Goal: Task Accomplishment & Management: Use online tool/utility

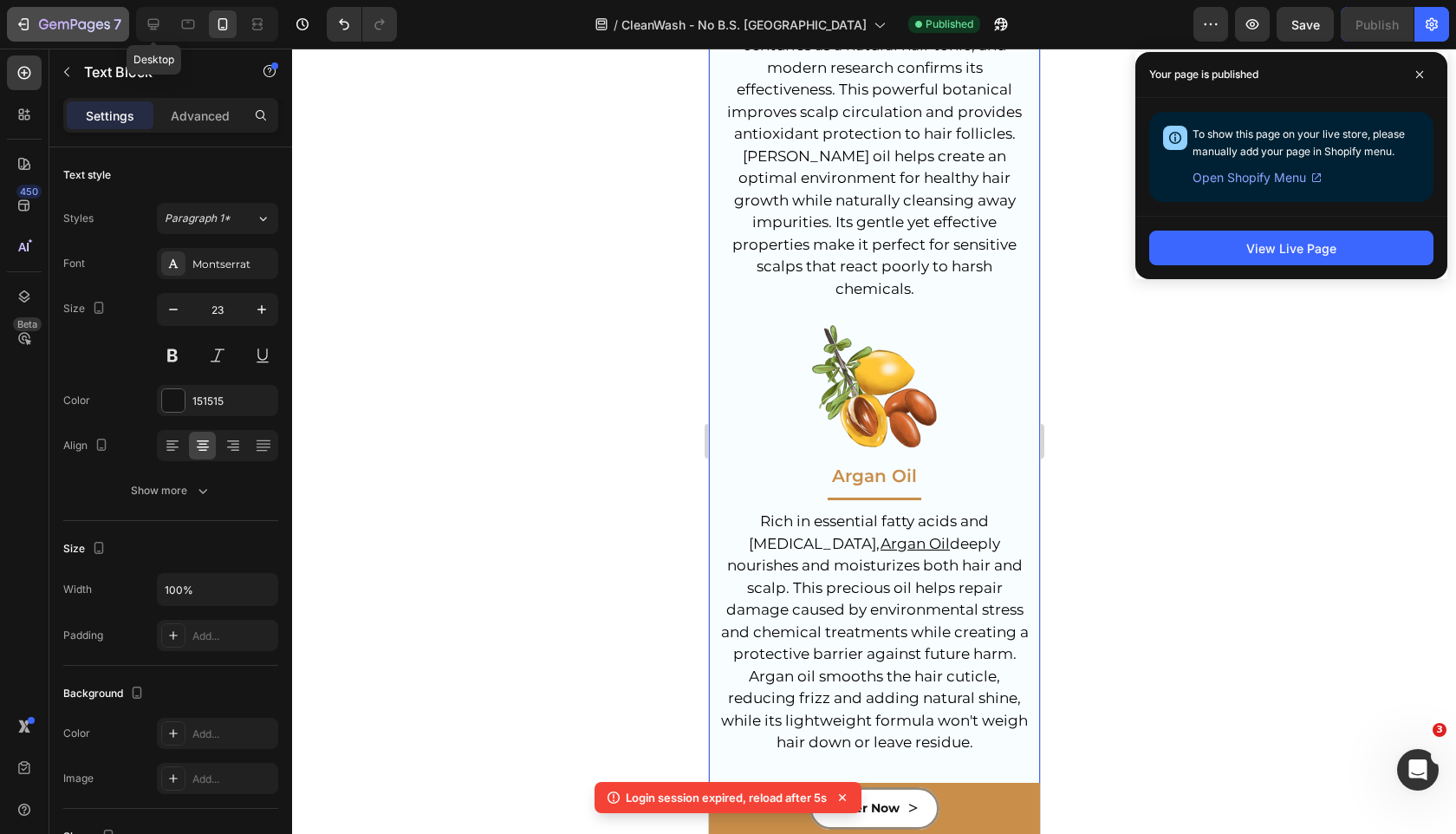
scroll to position [5674, 0]
click at [9, 28] on button "7" at bounding box center [68, 24] width 122 height 35
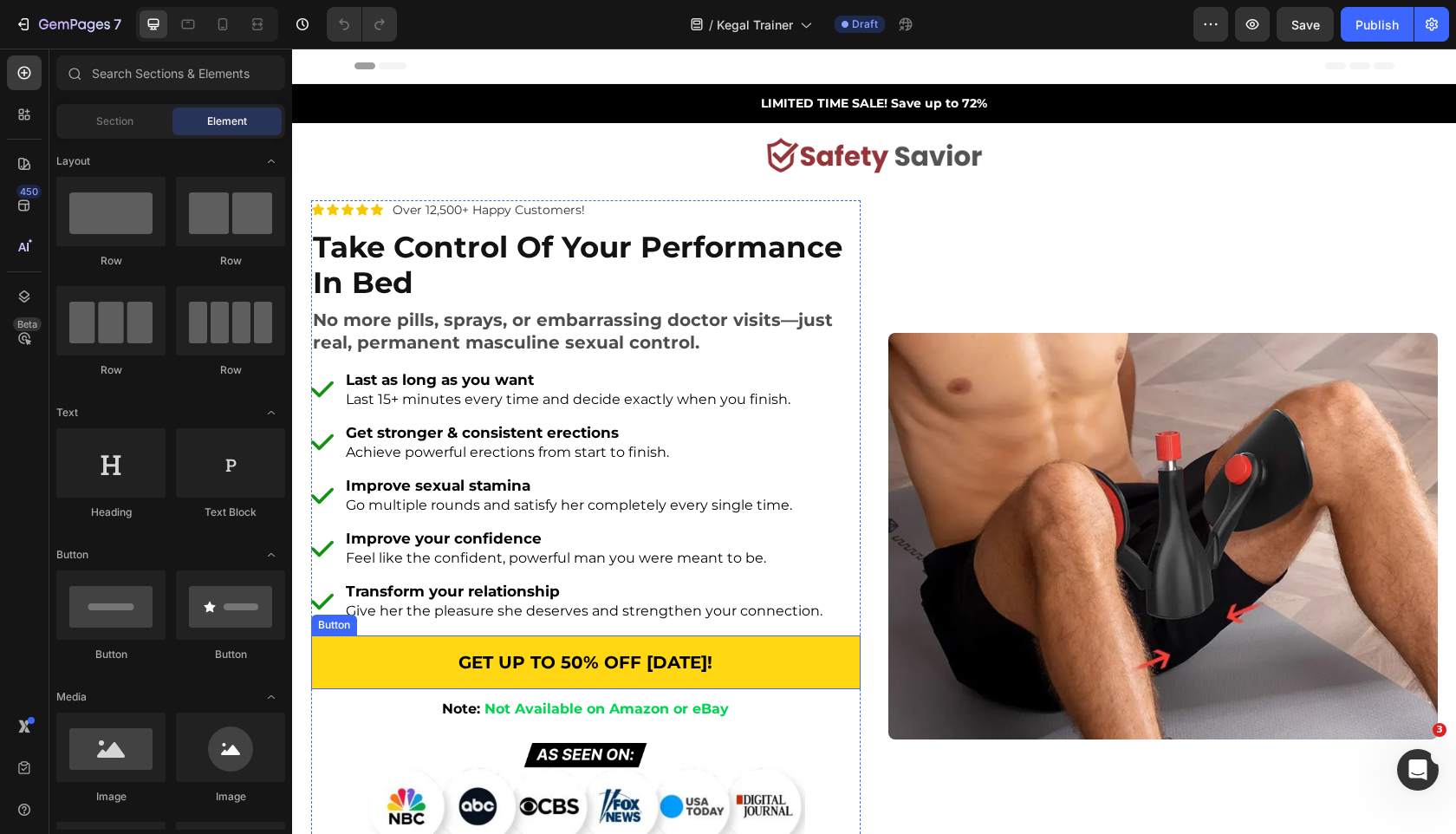
click at [386, 677] on link "GET UP TO 50% OFF [DATE]!" at bounding box center [585, 662] width 549 height 53
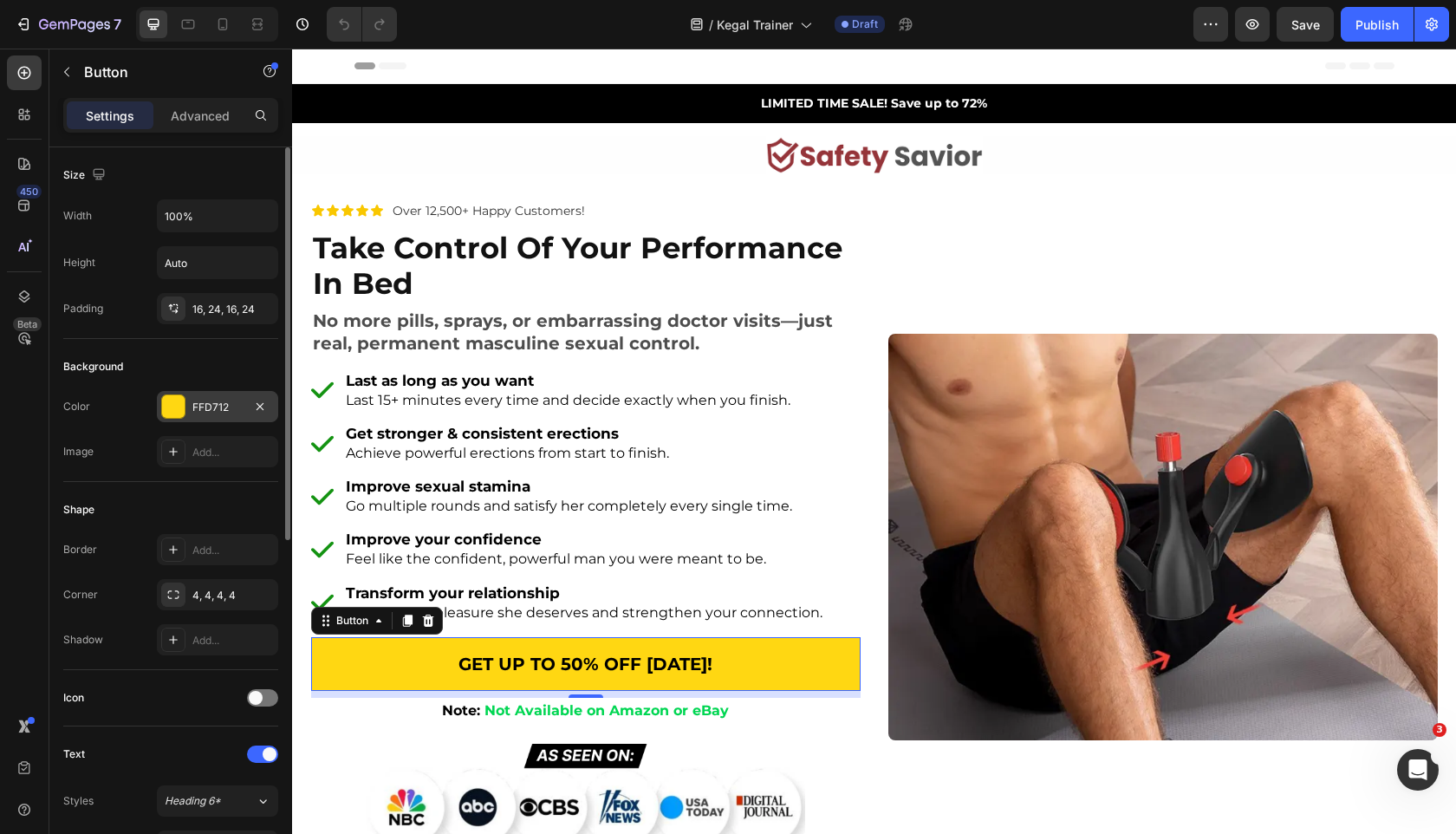
click at [192, 407] on div "FFD712" at bounding box center [218, 407] width 51 height 16
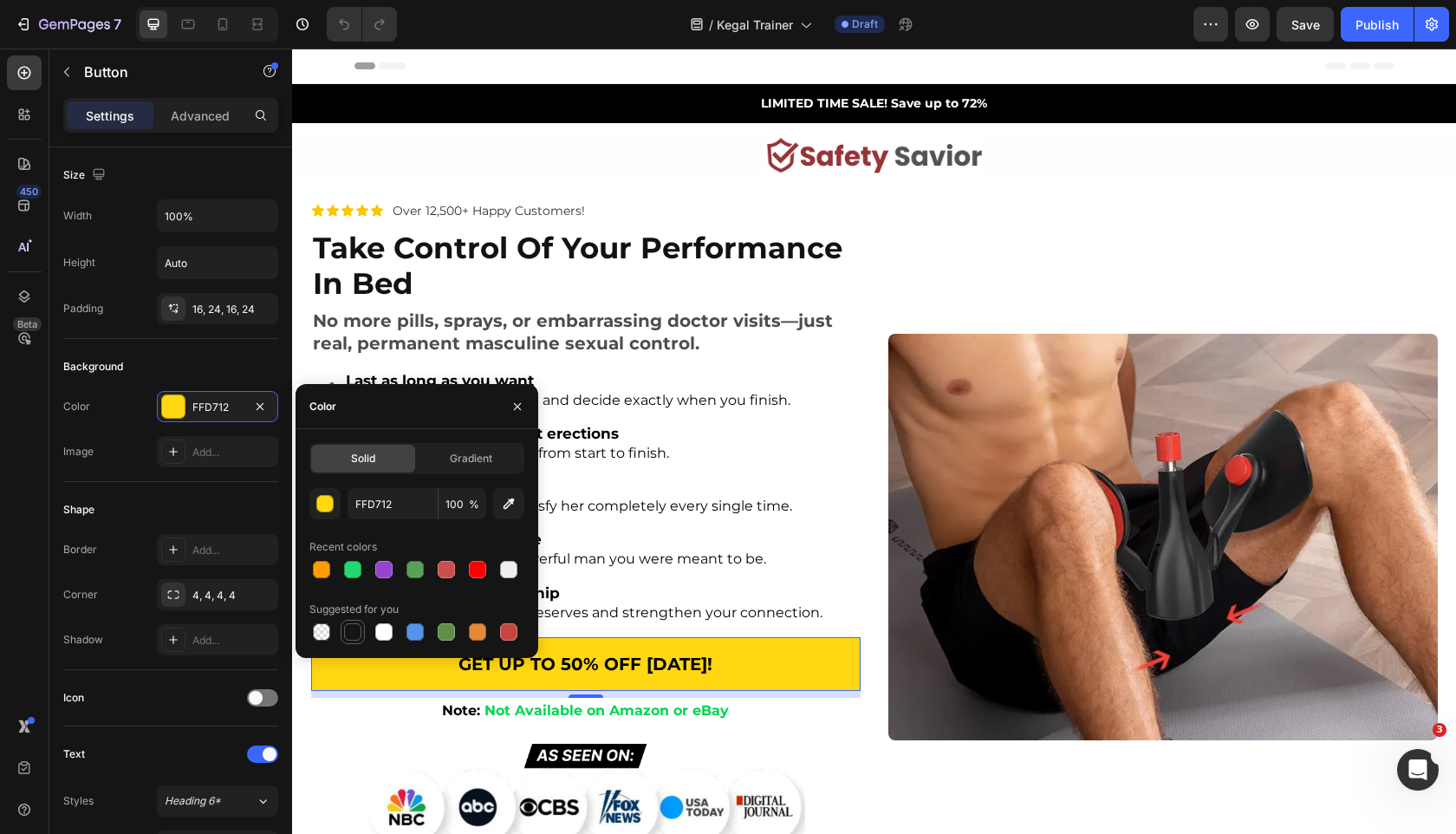
click at [354, 629] on div at bounding box center [353, 632] width 17 height 17
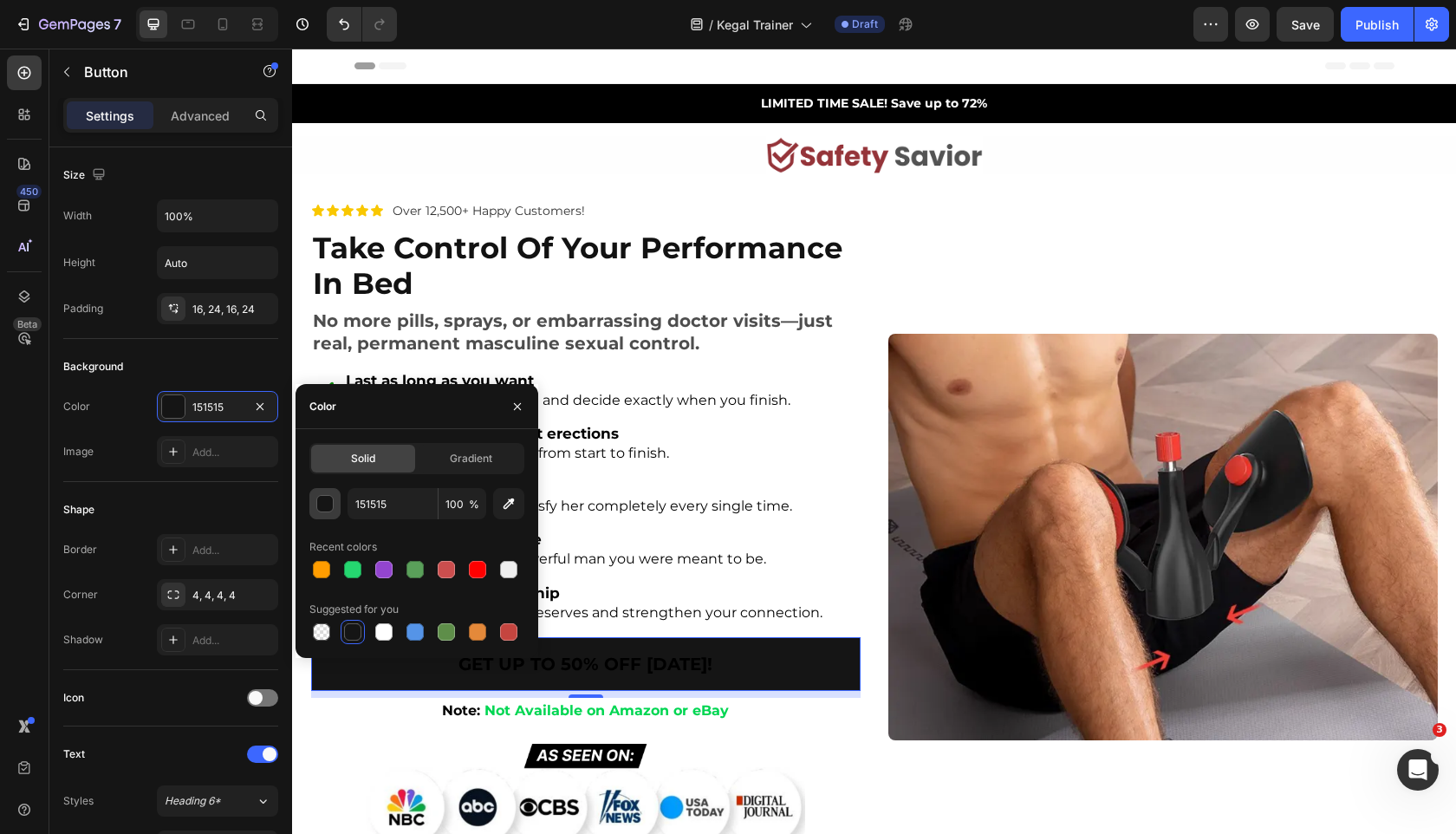
click at [324, 501] on div "button" at bounding box center [326, 504] width 17 height 17
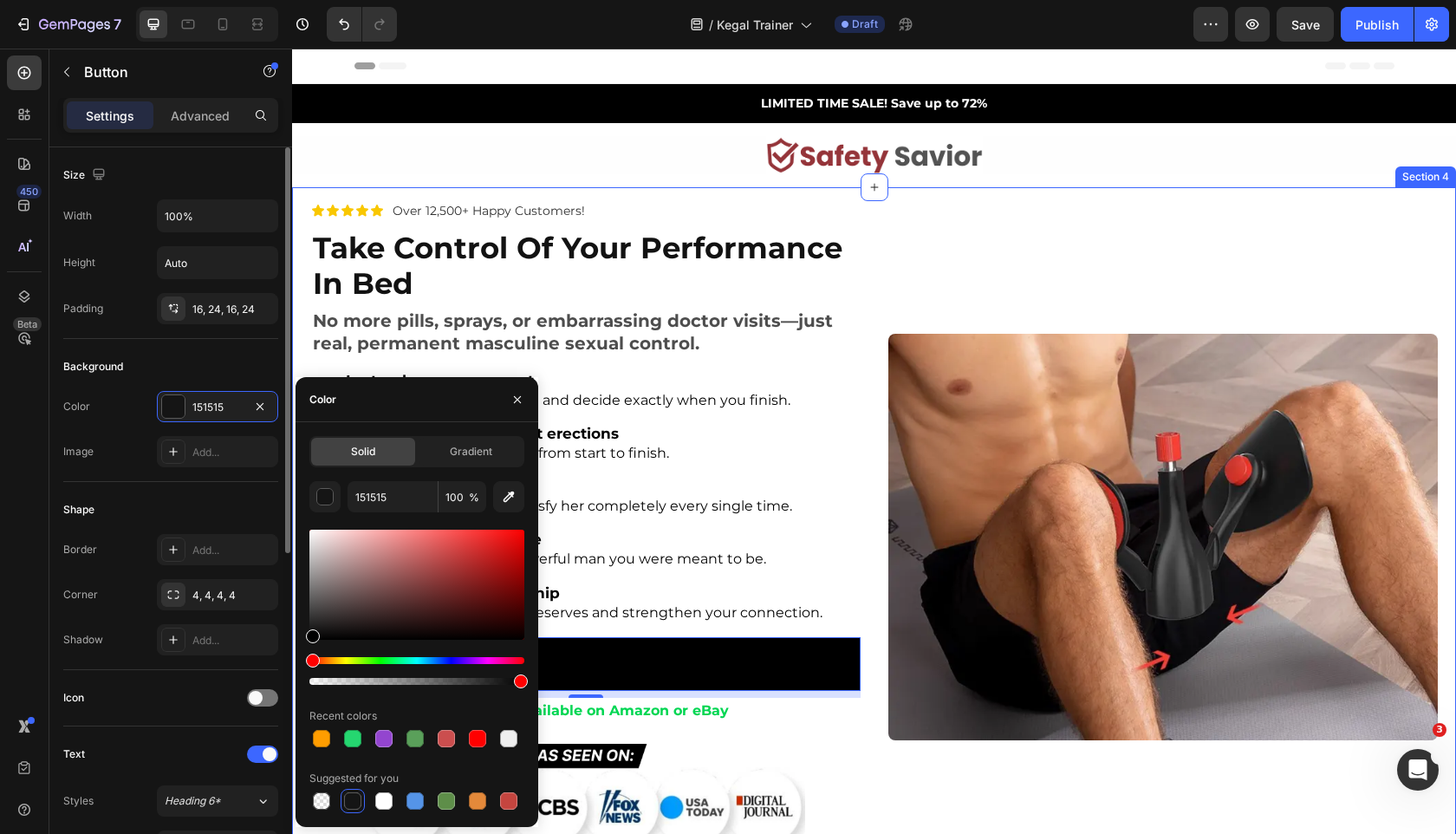
drag, startPoint x: 344, startPoint y: 629, endPoint x: 234, endPoint y: 713, distance: 138.4
click at [234, 713] on div "450 Beta Sections(18) Elements(83) Section Element Hero Section Product Detail …" at bounding box center [146, 441] width 293 height 785
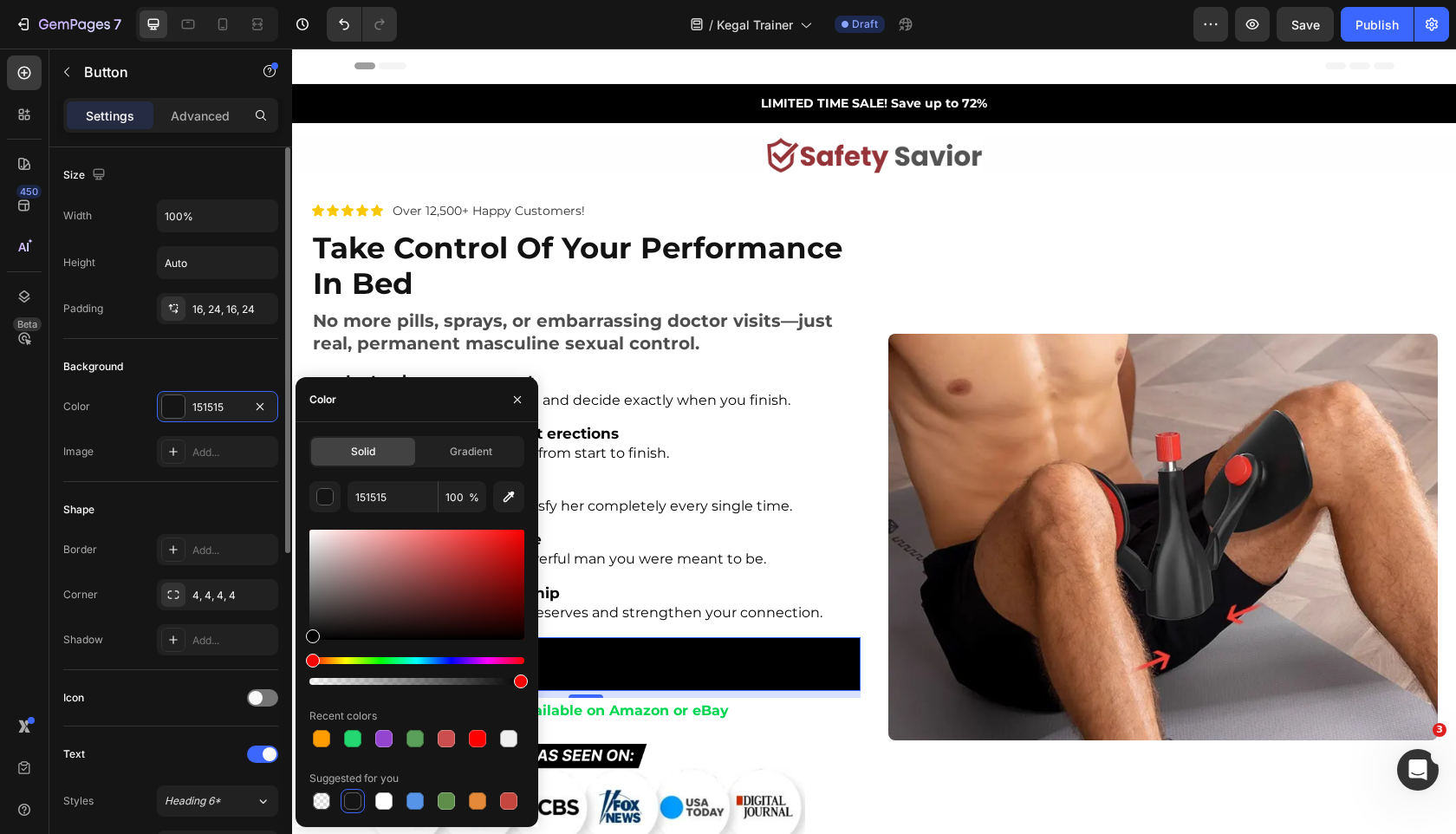
type input "000000"
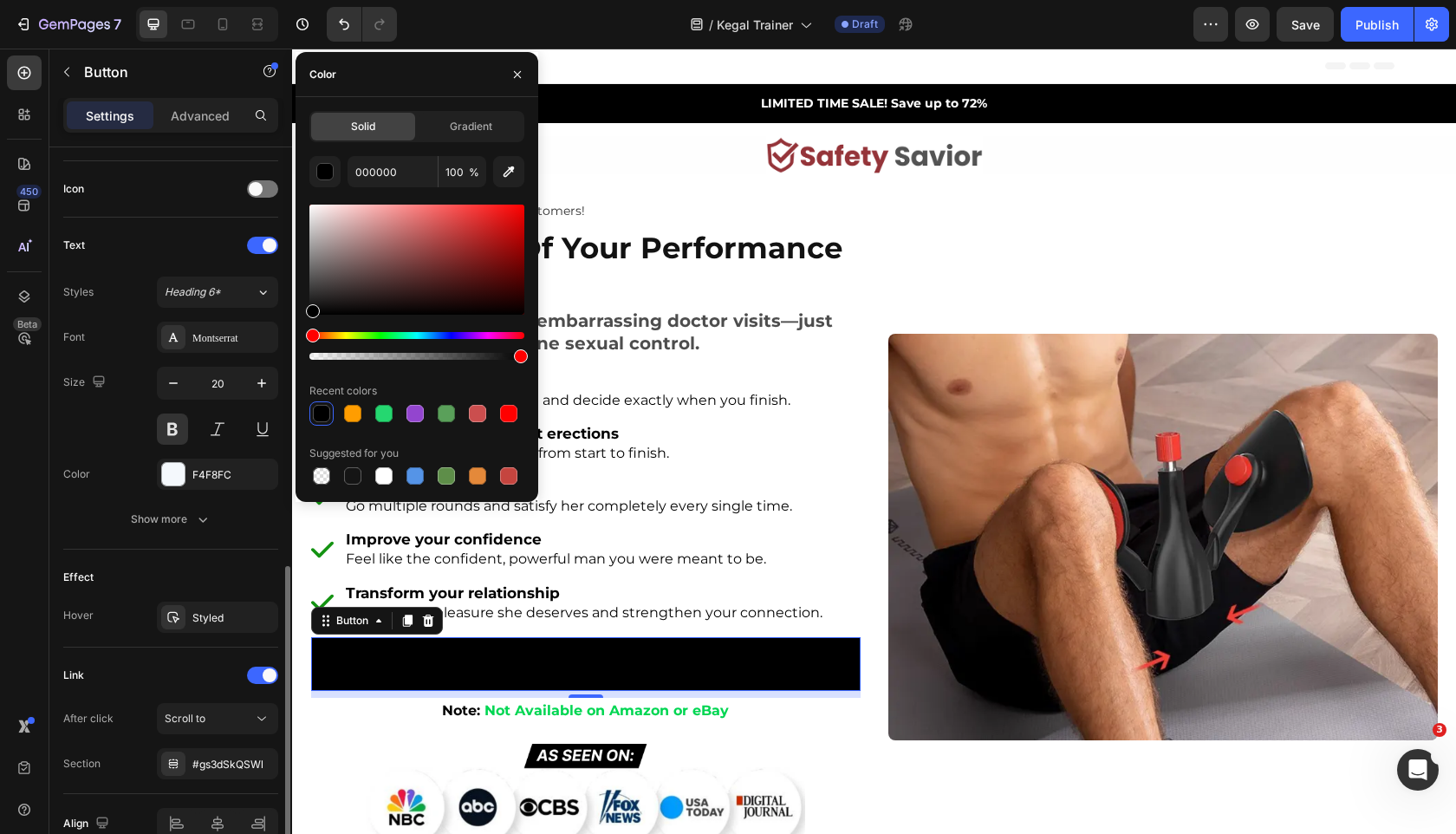
scroll to position [597, 0]
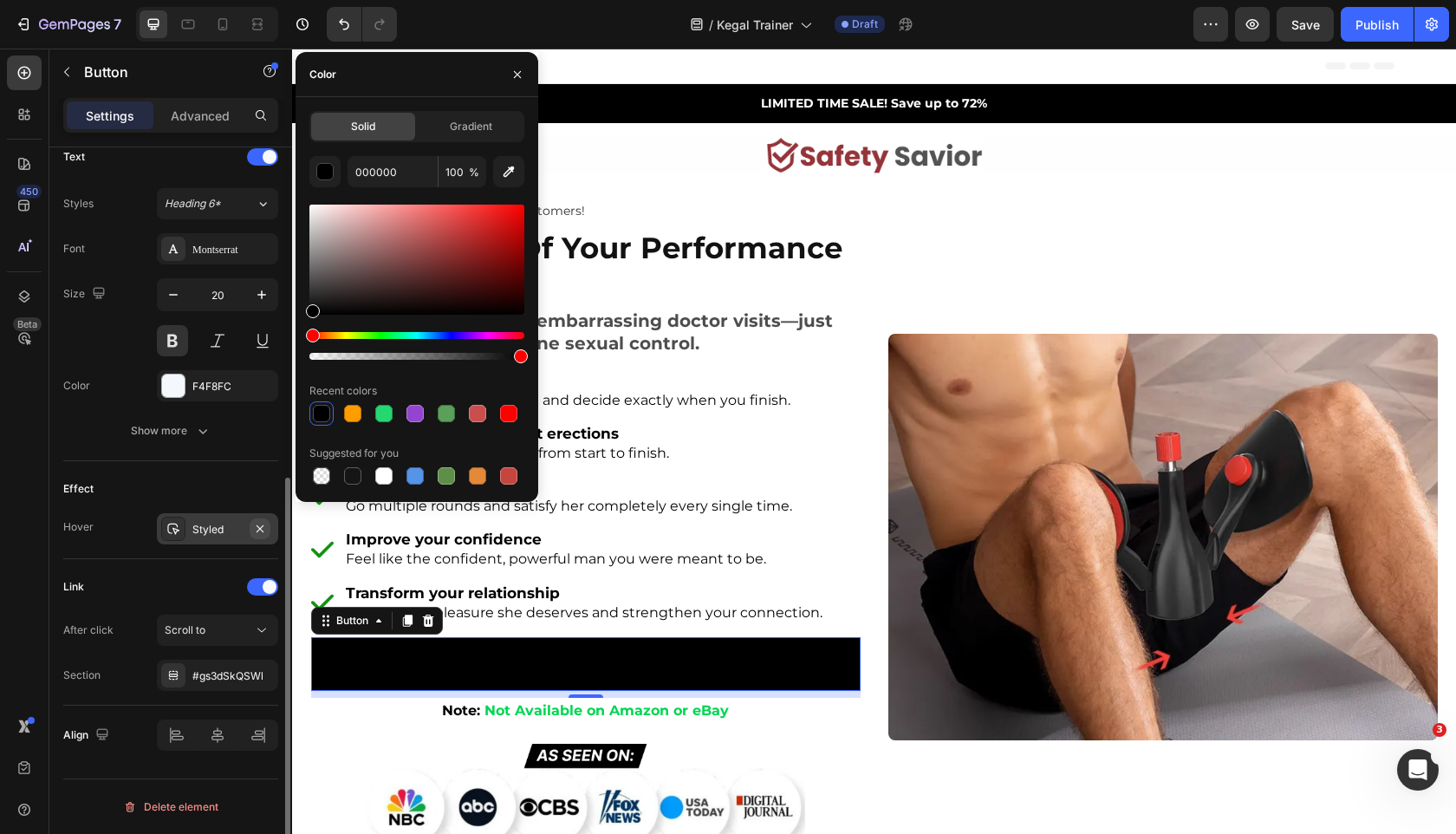
click at [259, 530] on icon "button" at bounding box center [260, 528] width 7 height 7
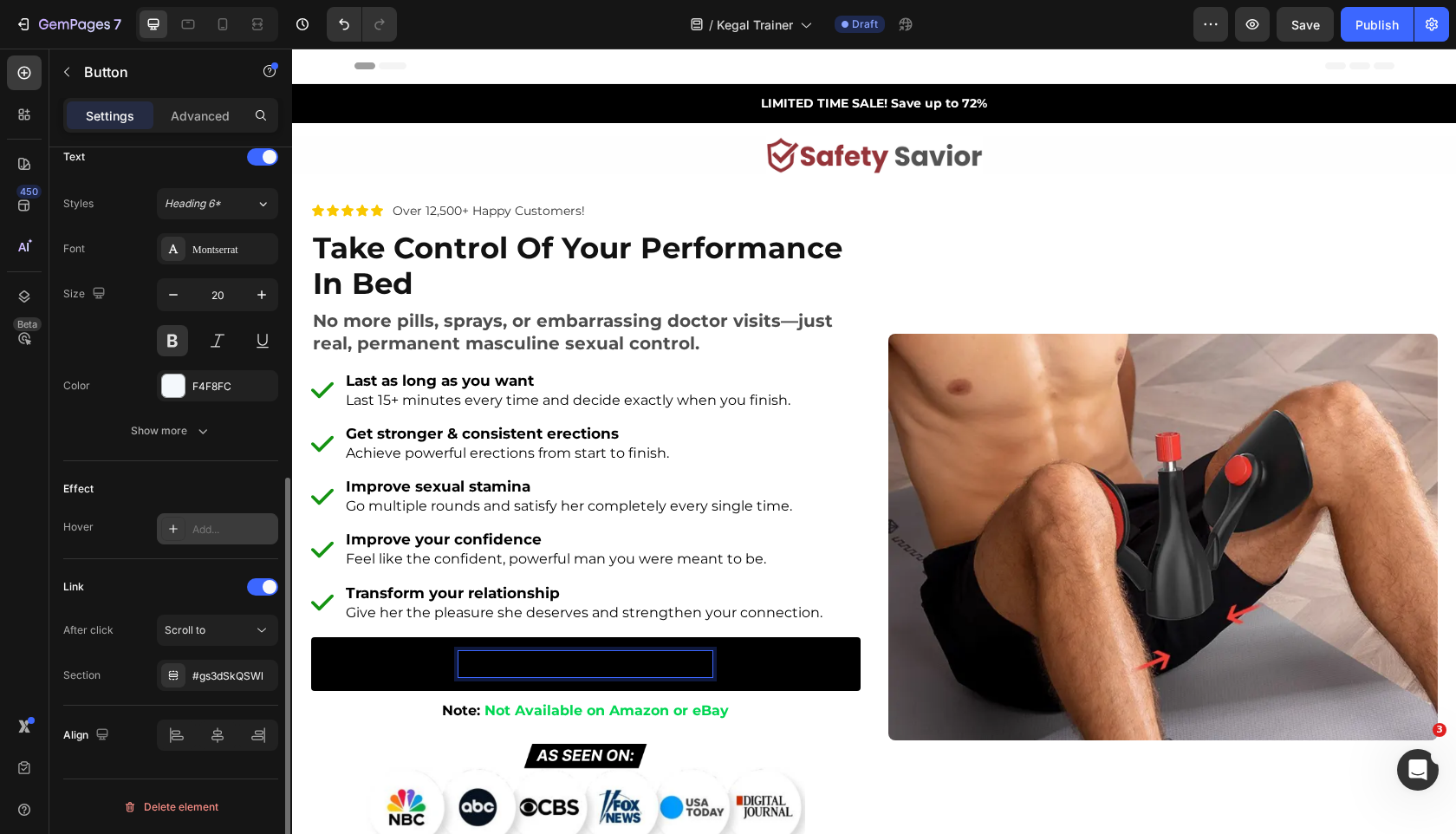
click at [557, 657] on span "GET UP TO 50% OFF [DATE]!" at bounding box center [585, 663] width 254 height 20
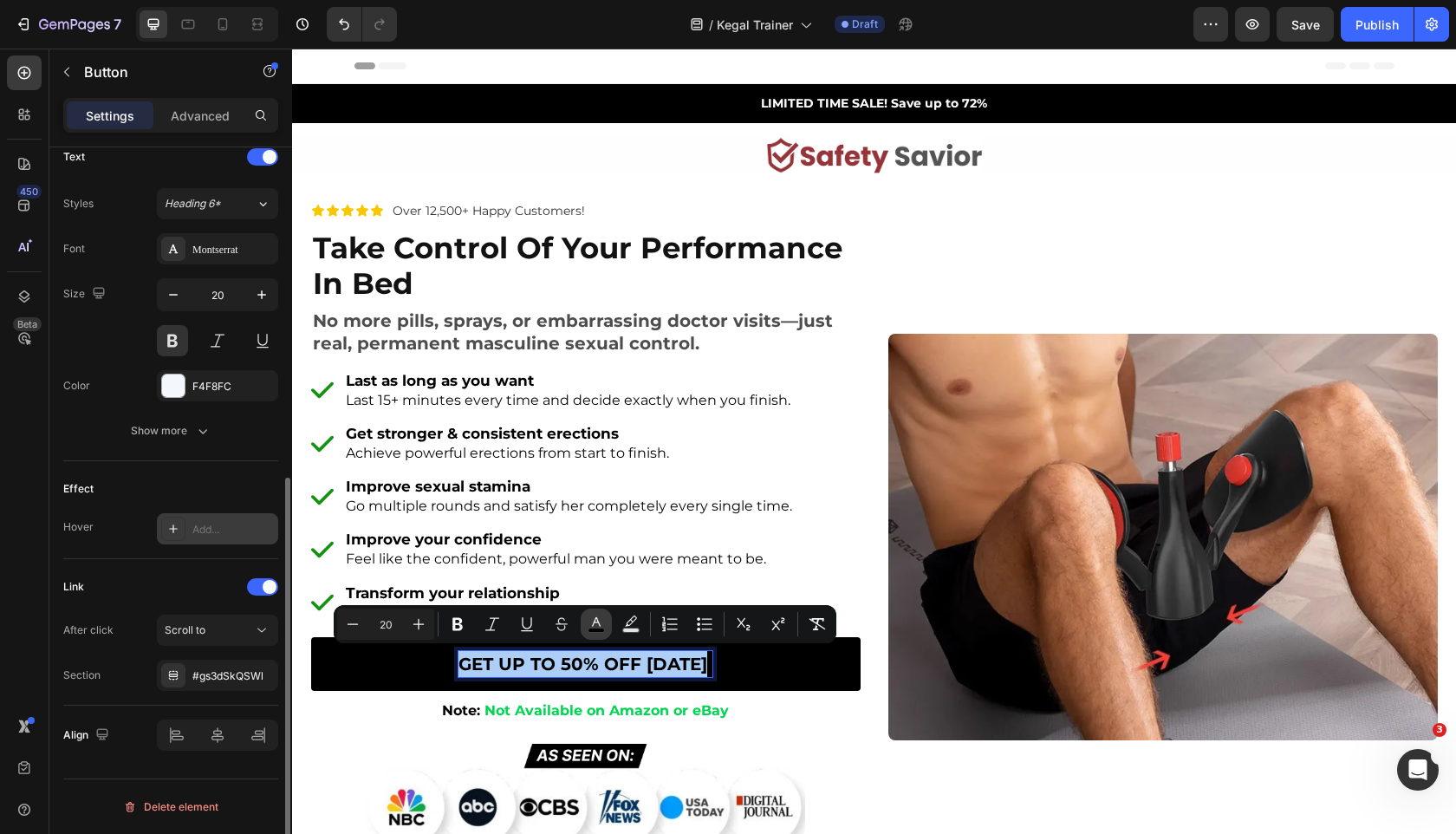
click at [604, 629] on rect "Editor contextual toolbar" at bounding box center [596, 631] width 17 height 4
type input "000000"
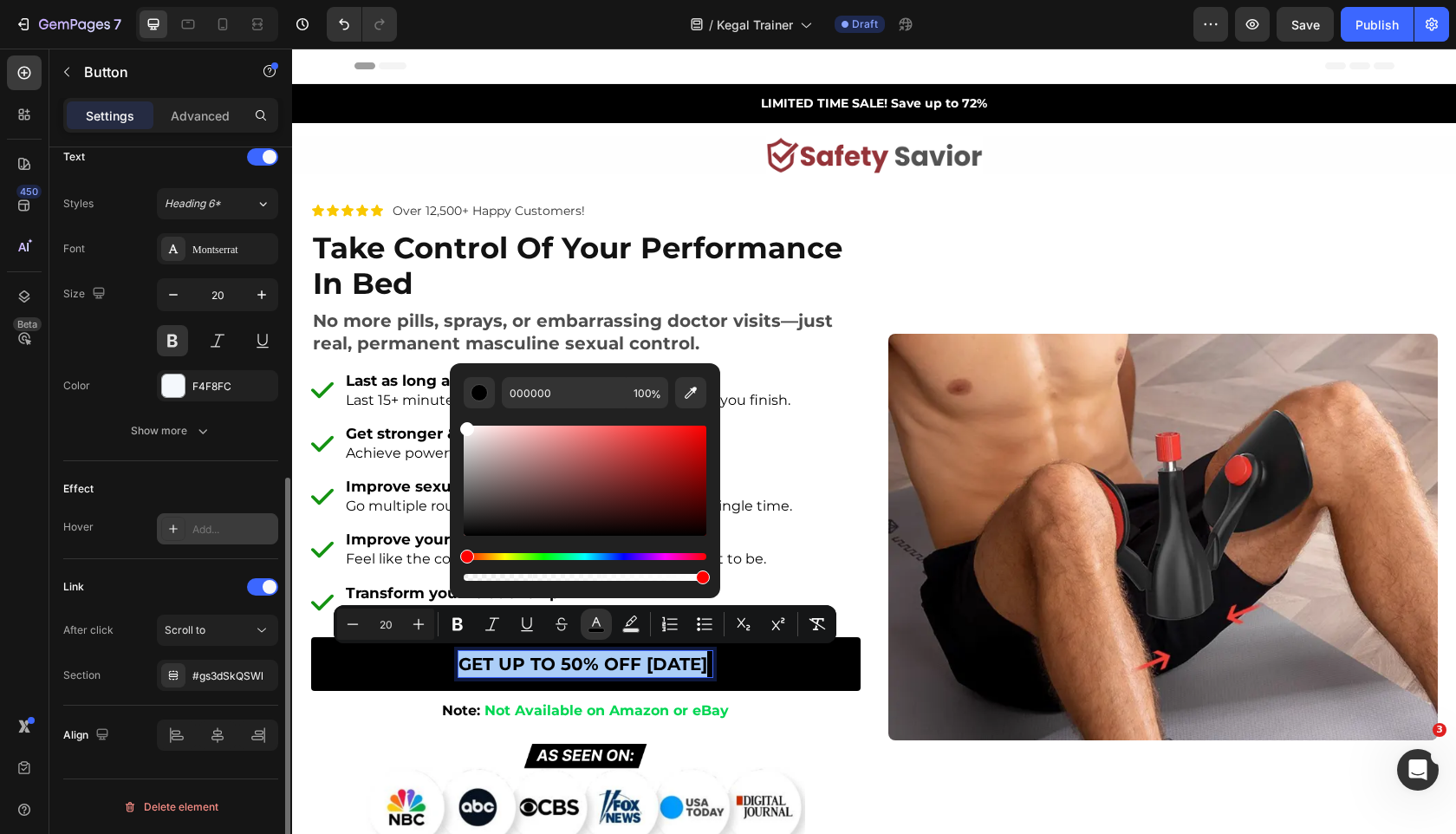
drag, startPoint x: 501, startPoint y: 498, endPoint x: 459, endPoint y: 384, distance: 121.5
click at [458, 384] on div "000000 100 %" at bounding box center [585, 473] width 270 height 221
type input "FFFFFF"
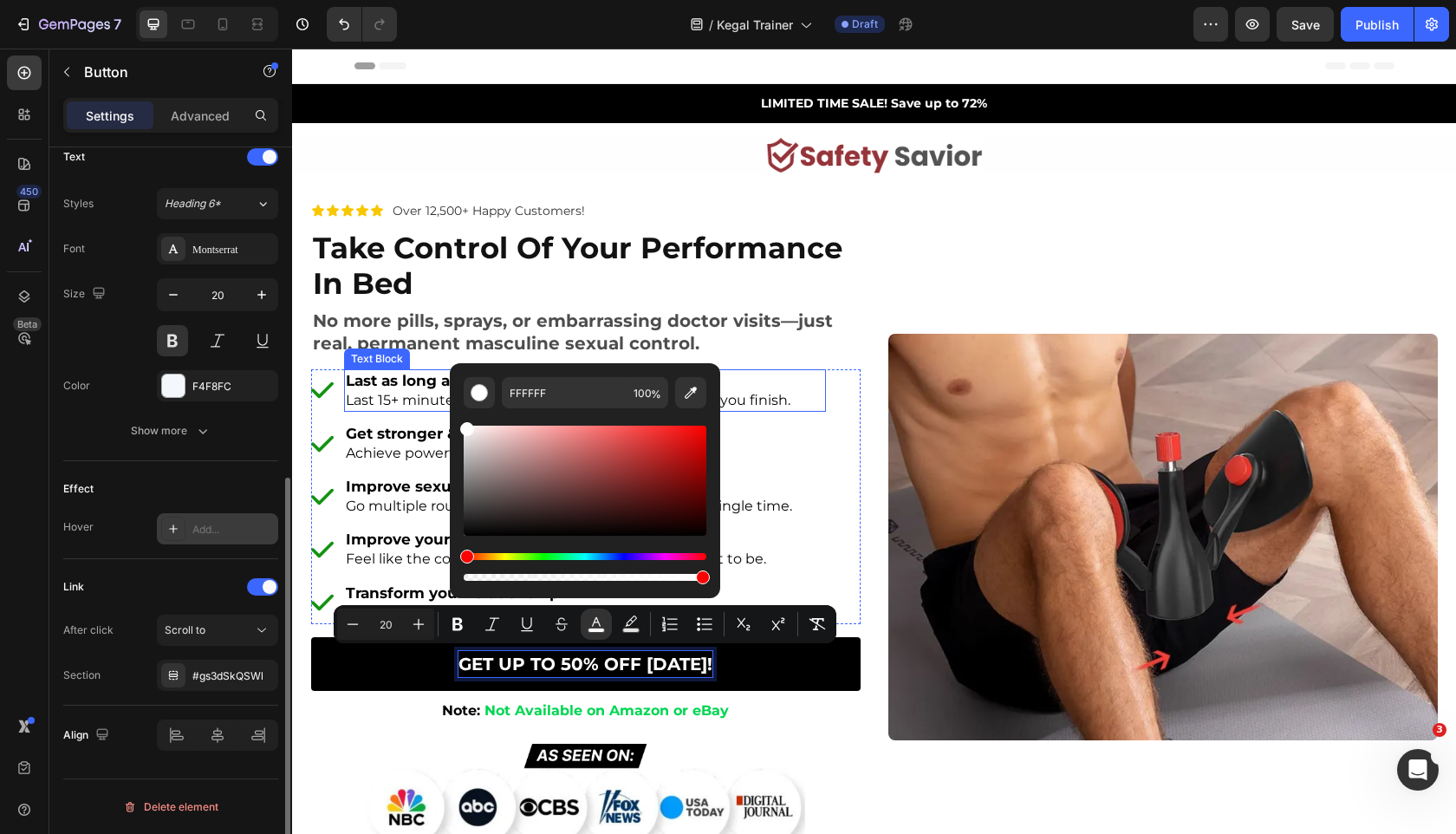
click at [985, 438] on img at bounding box center [1162, 537] width 549 height 407
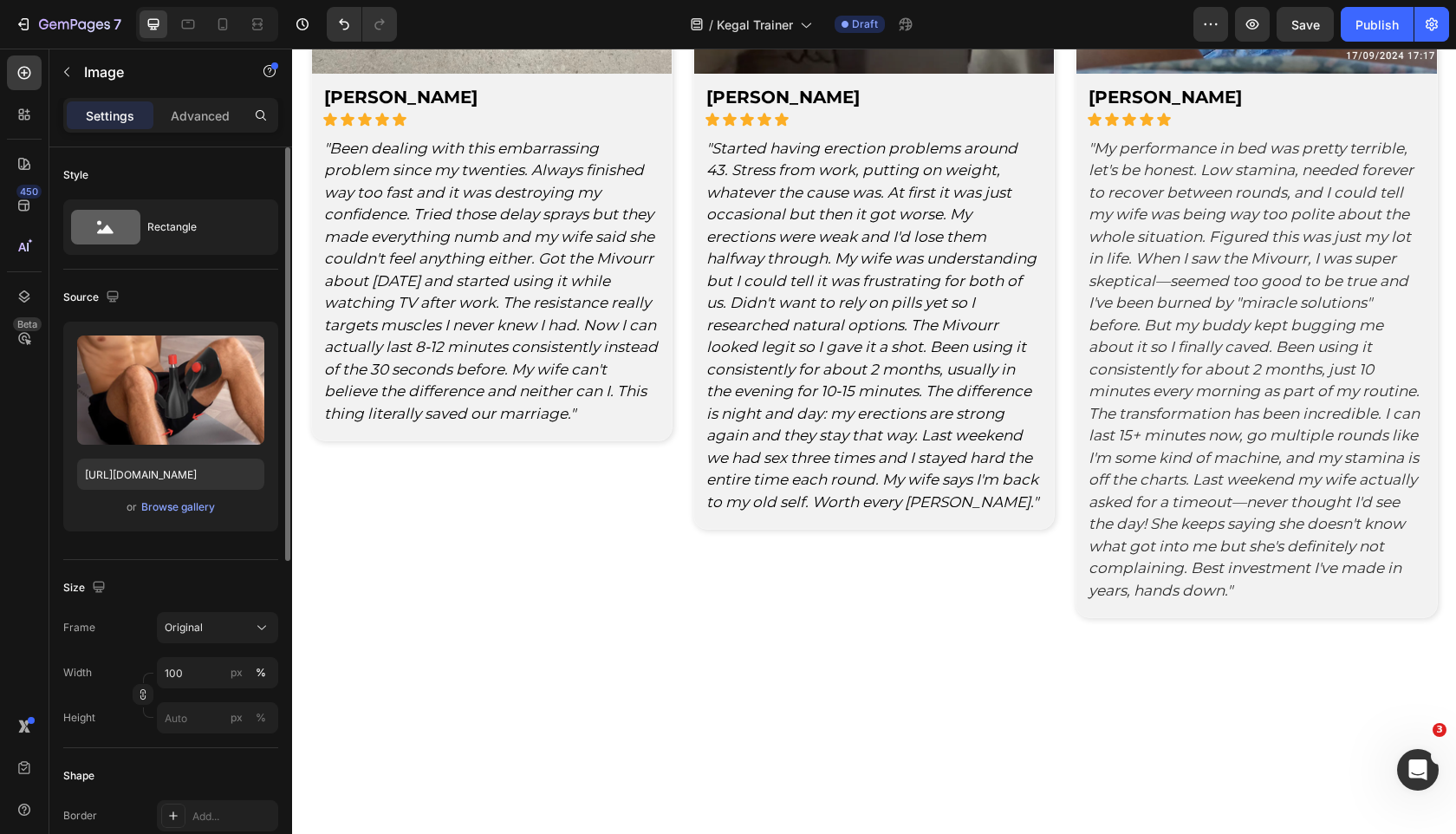
scroll to position [4729, 0]
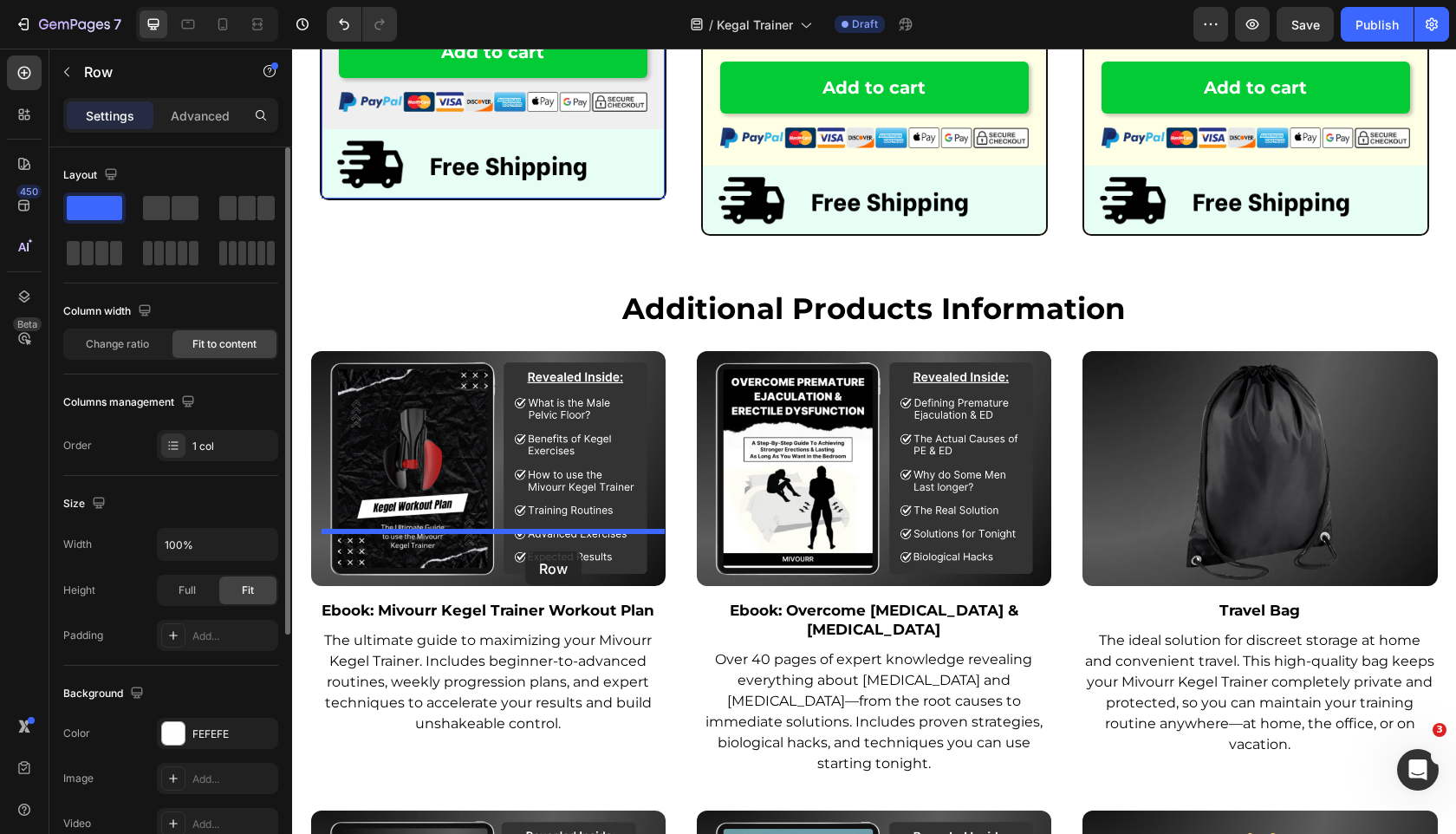
scroll to position [5817, 0]
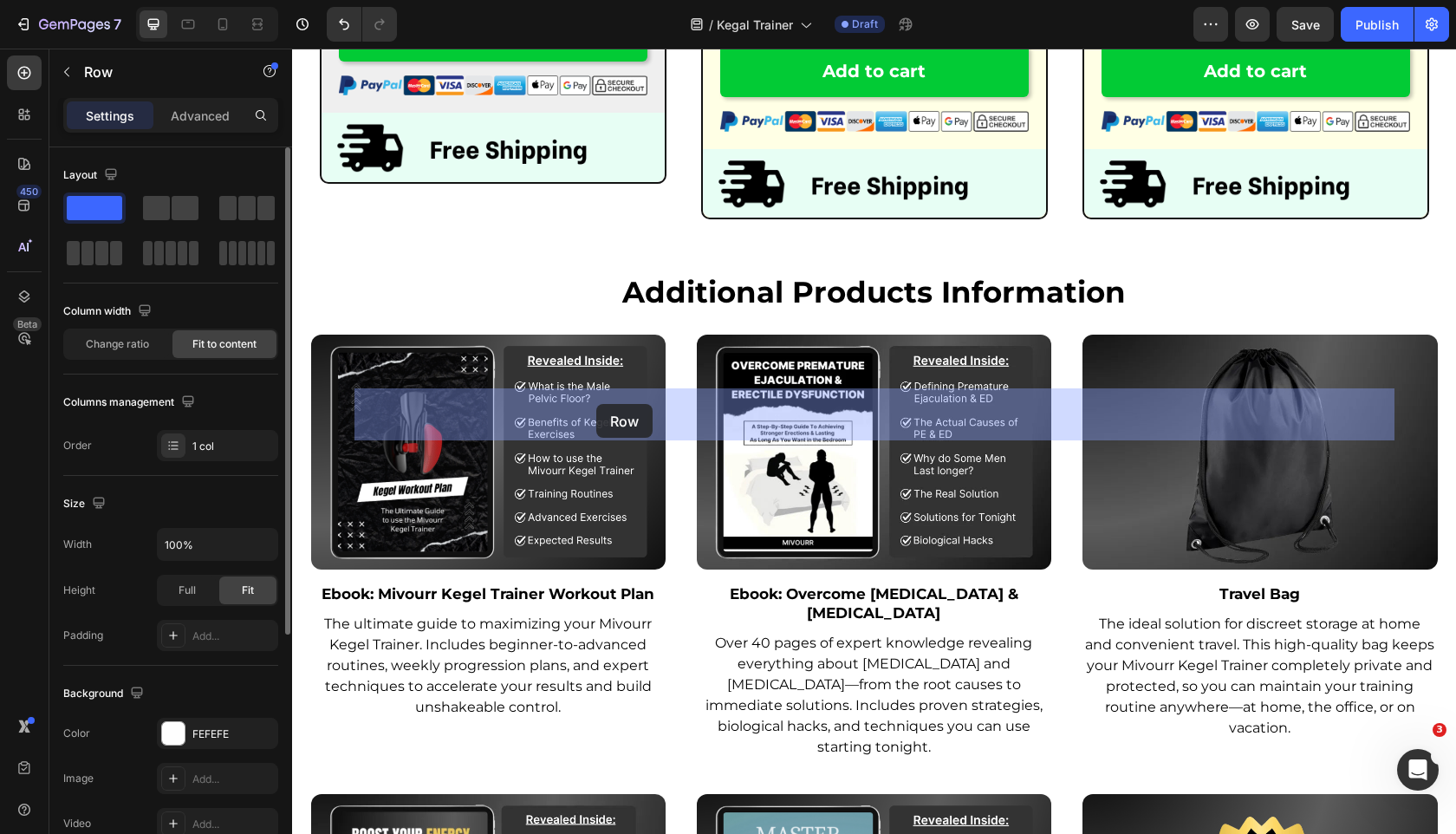
drag, startPoint x: 328, startPoint y: 370, endPoint x: 597, endPoint y: 404, distance: 271.1
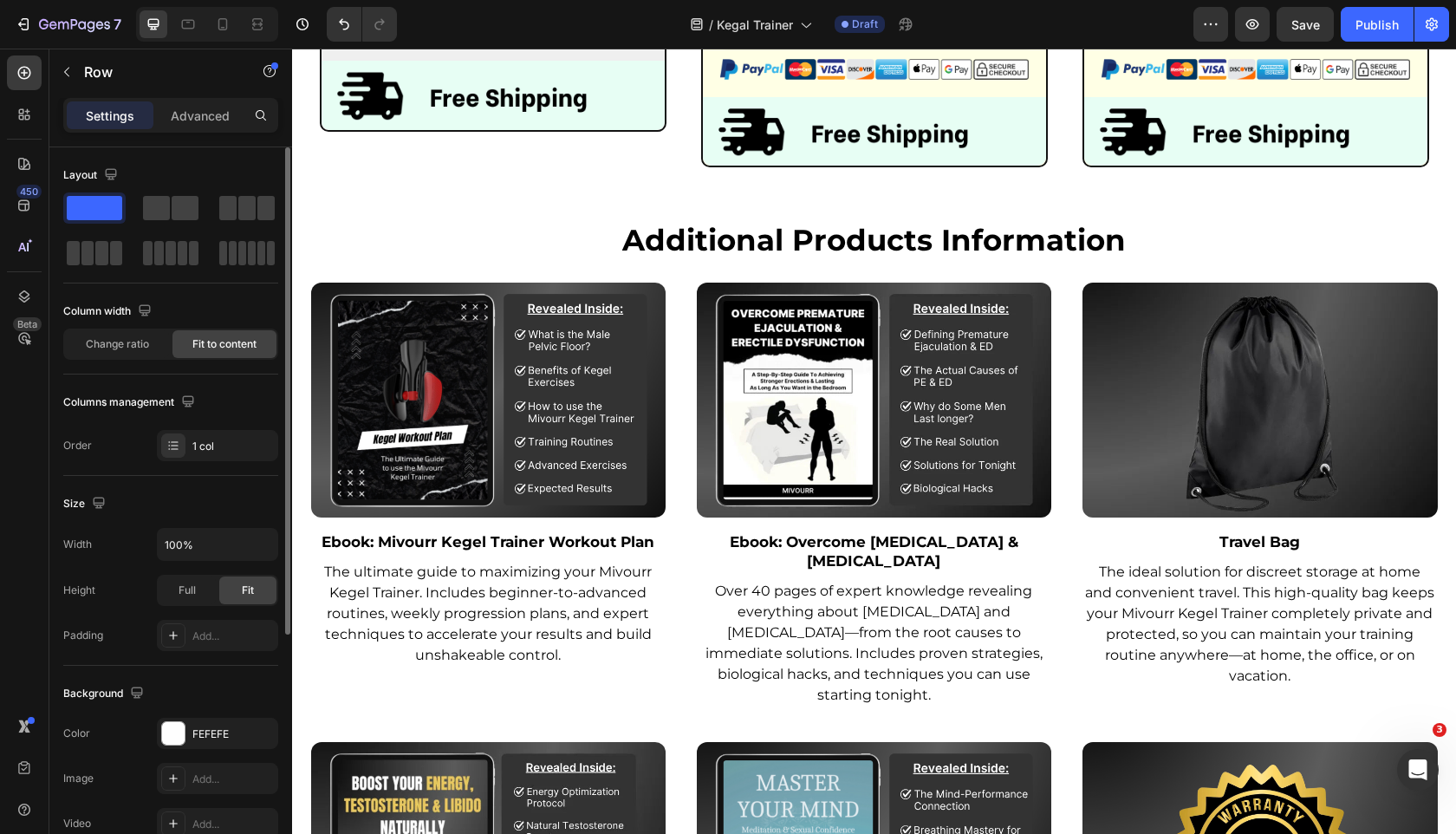
scroll to position [5714, 0]
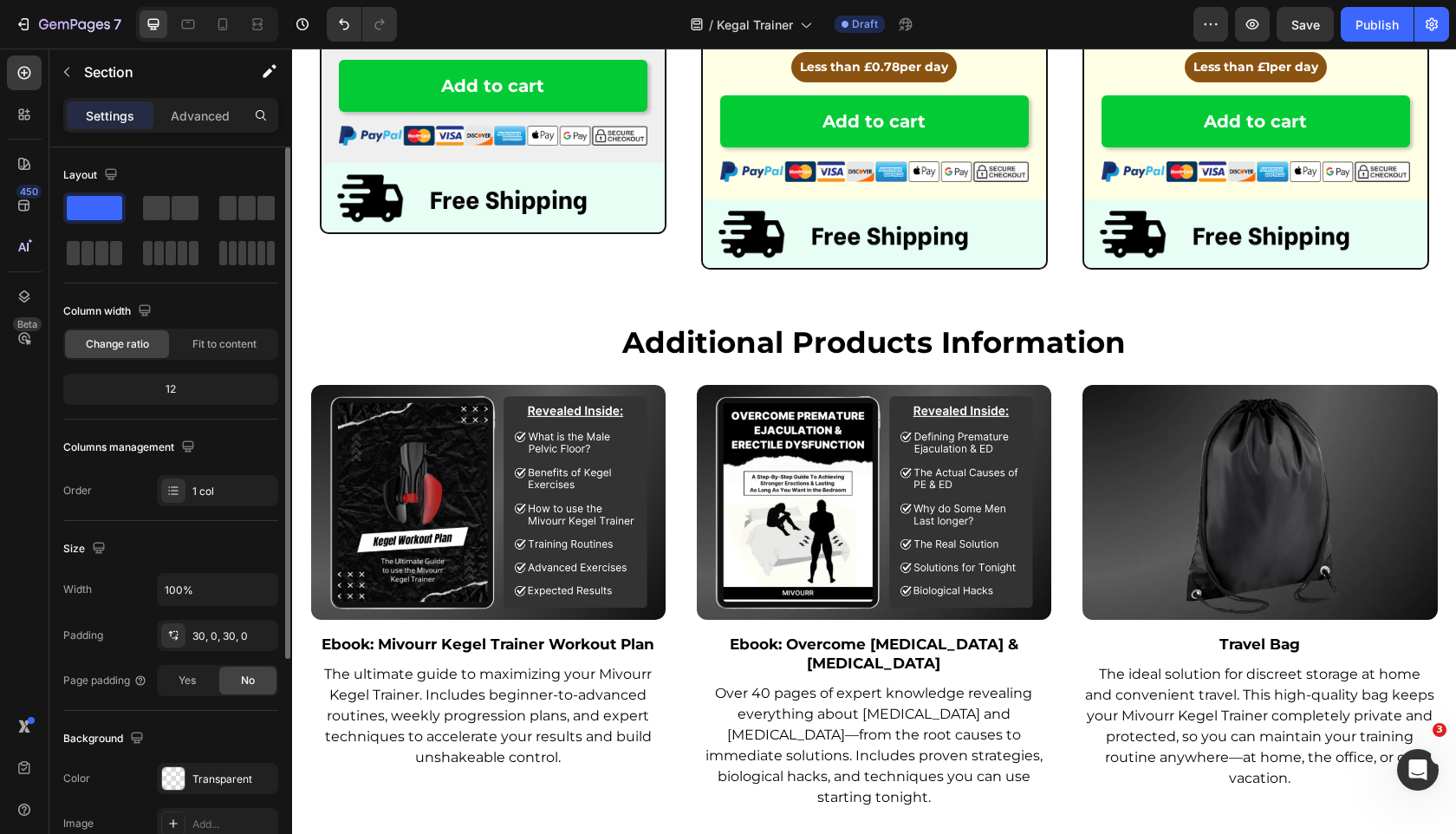
click at [176, 118] on p "Advanced" at bounding box center [200, 116] width 59 height 18
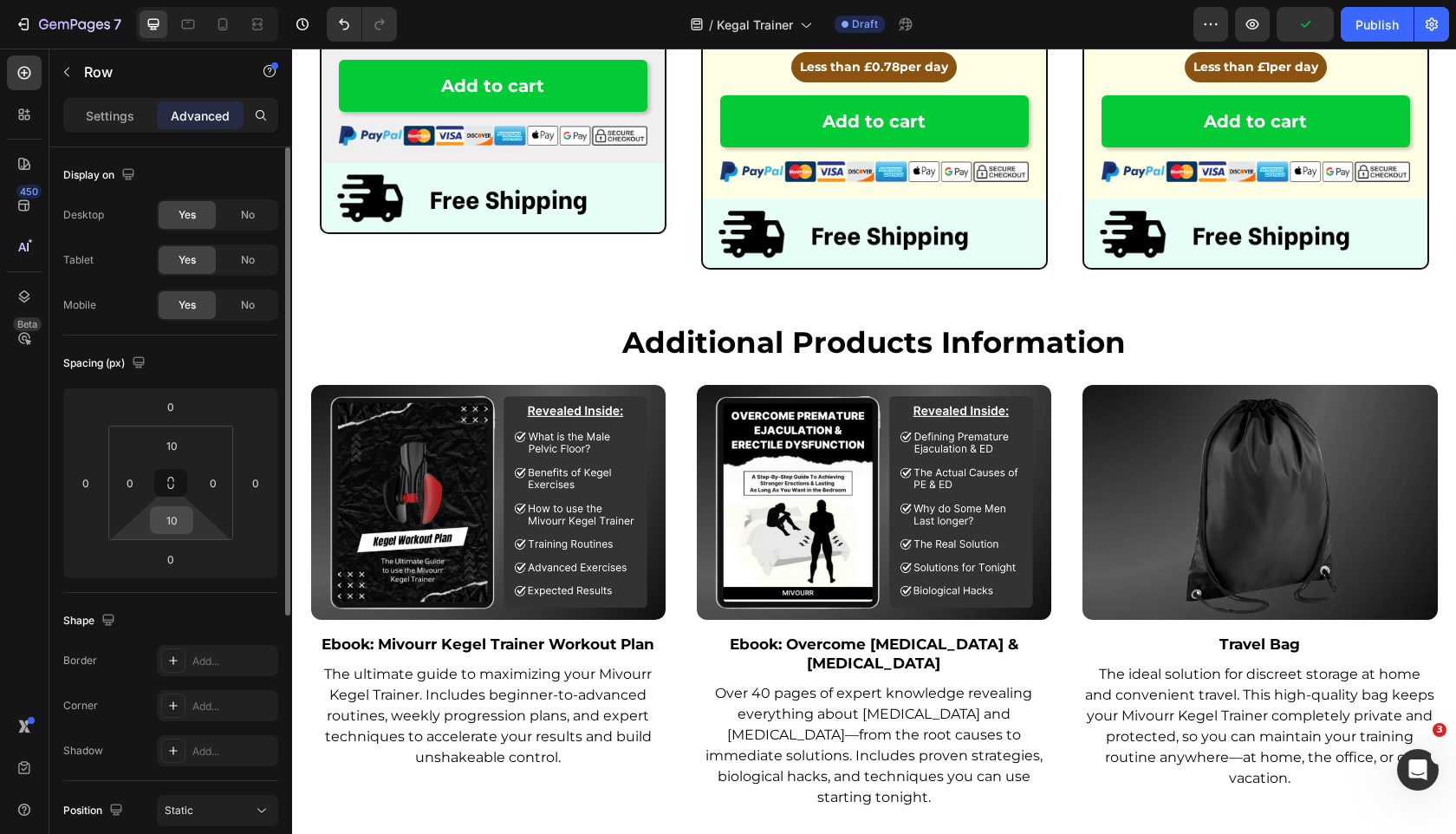
click at [177, 517] on input "10" at bounding box center [172, 520] width 35 height 26
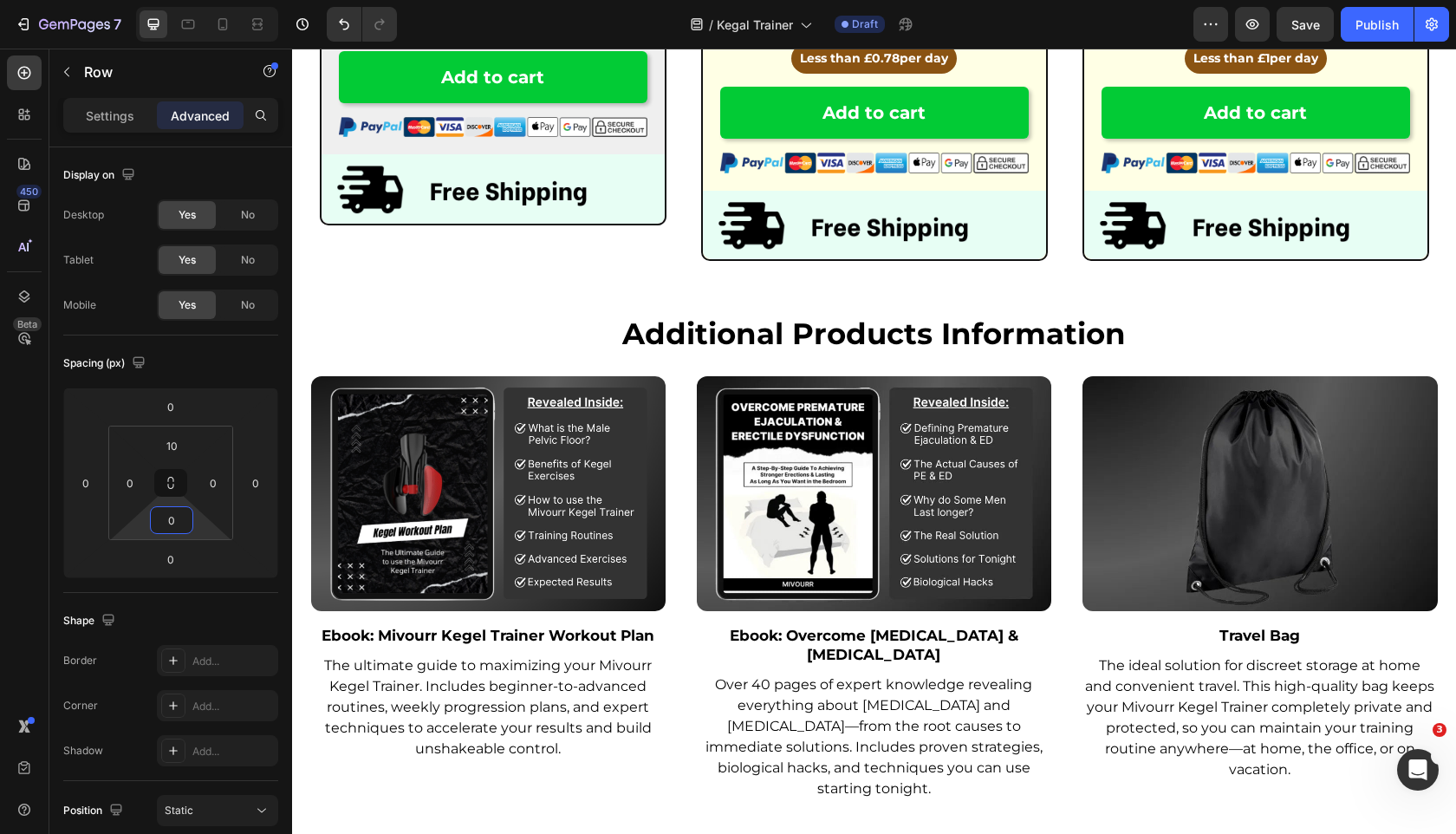
type input "0"
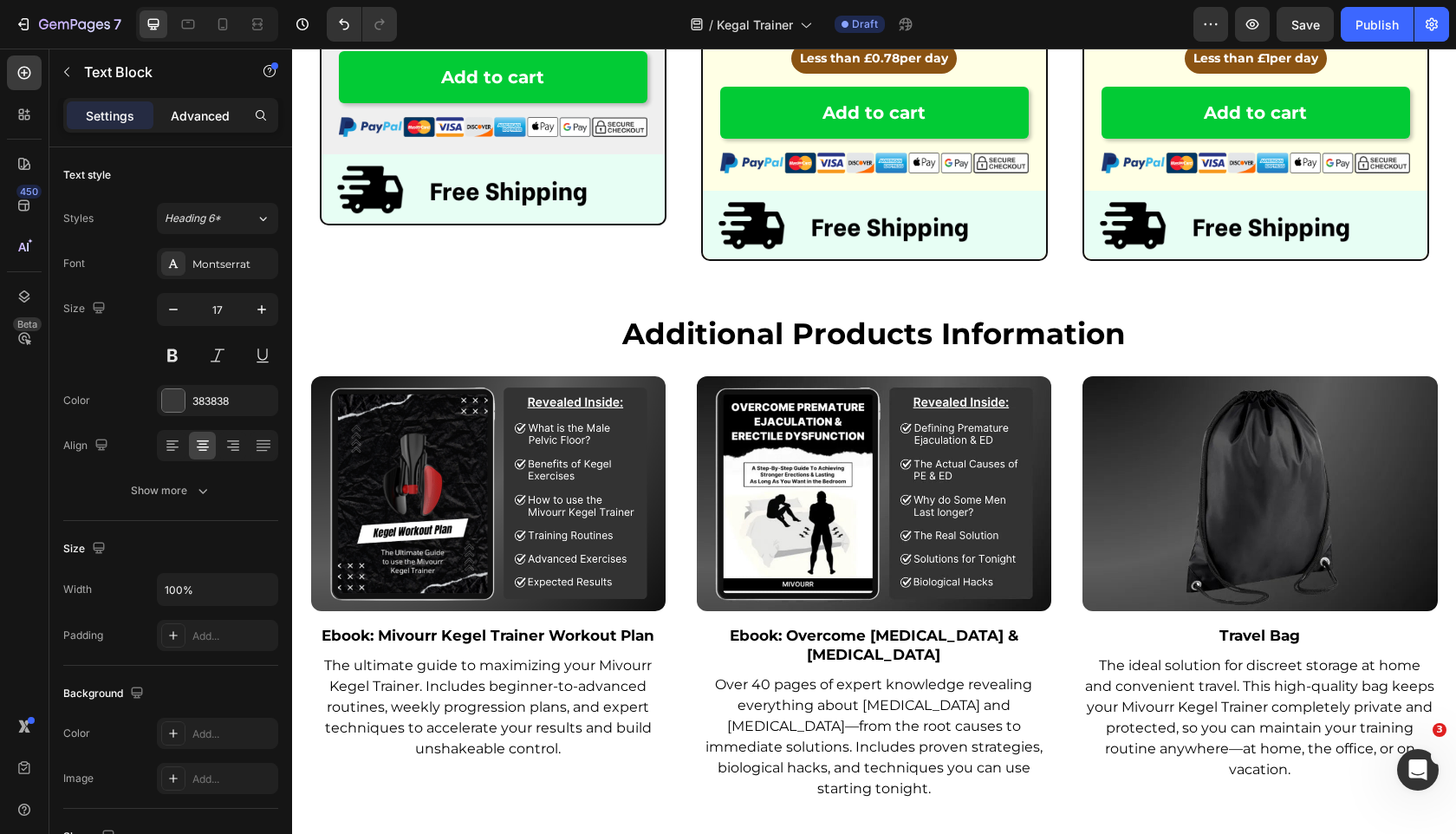
click at [178, 121] on p "Advanced" at bounding box center [200, 116] width 59 height 18
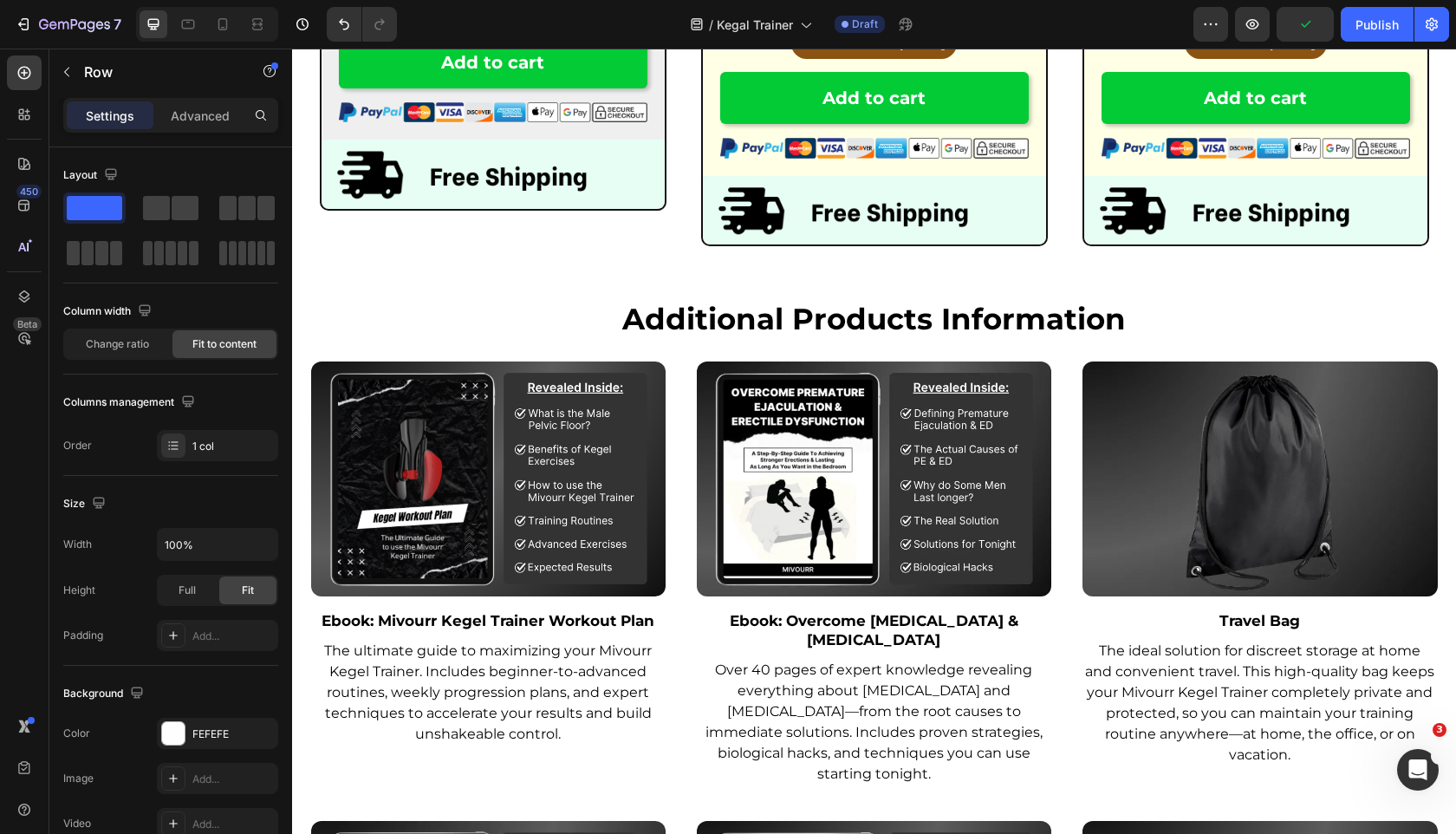
drag, startPoint x: 872, startPoint y: 488, endPoint x: 874, endPoint y: 473, distance: 15.1
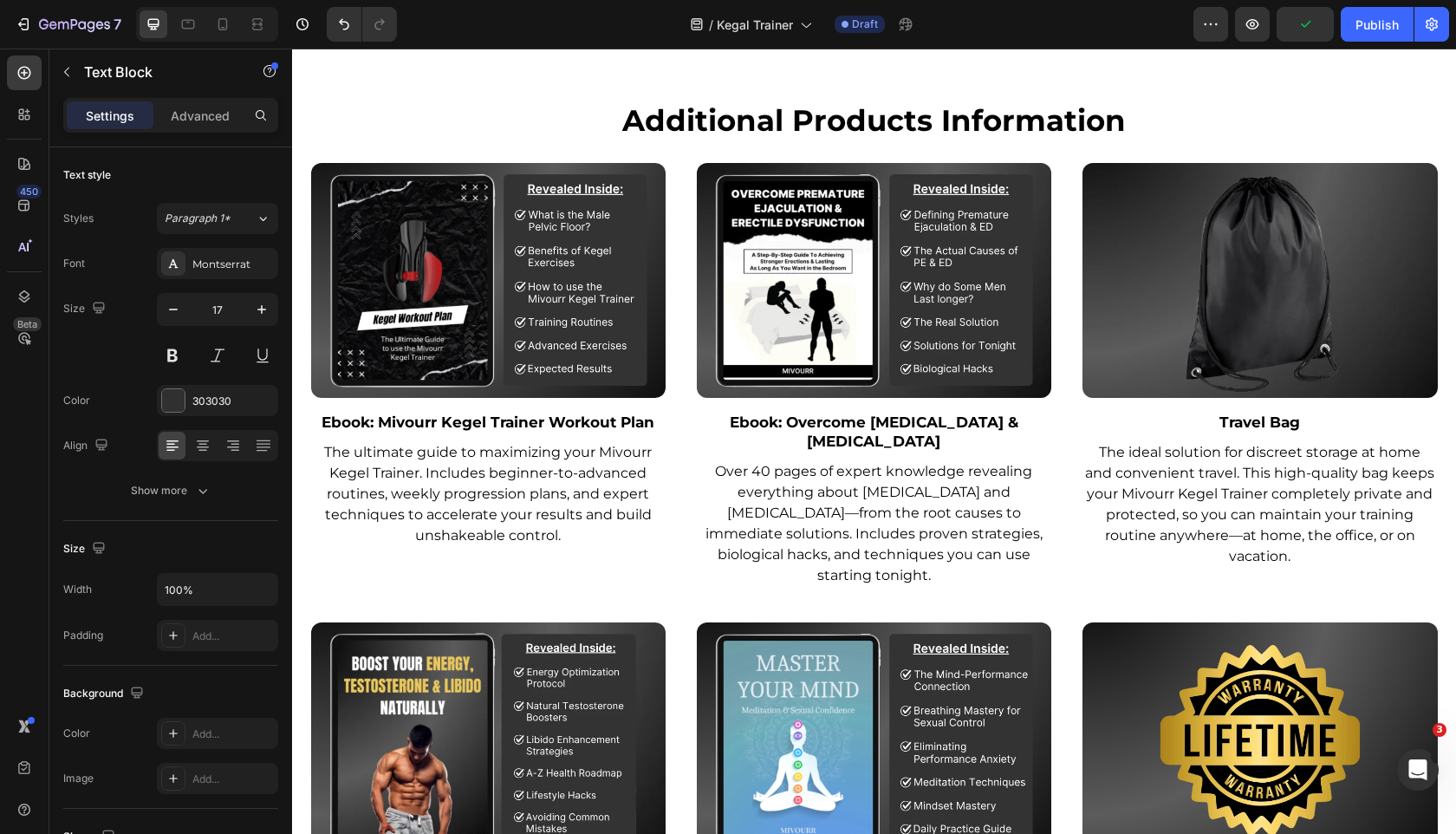
scroll to position [5913, 0]
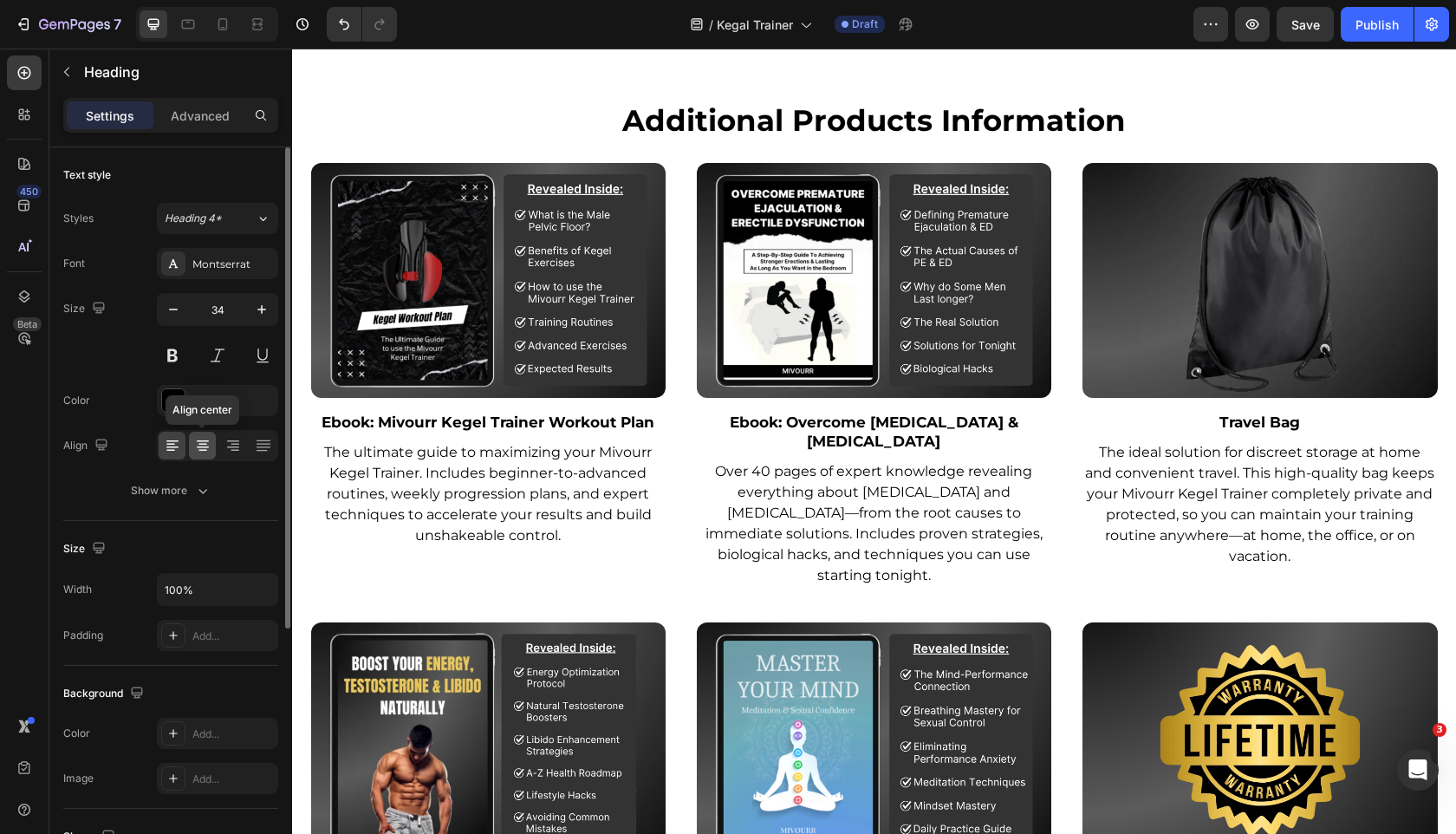
click at [206, 452] on icon at bounding box center [203, 445] width 17 height 17
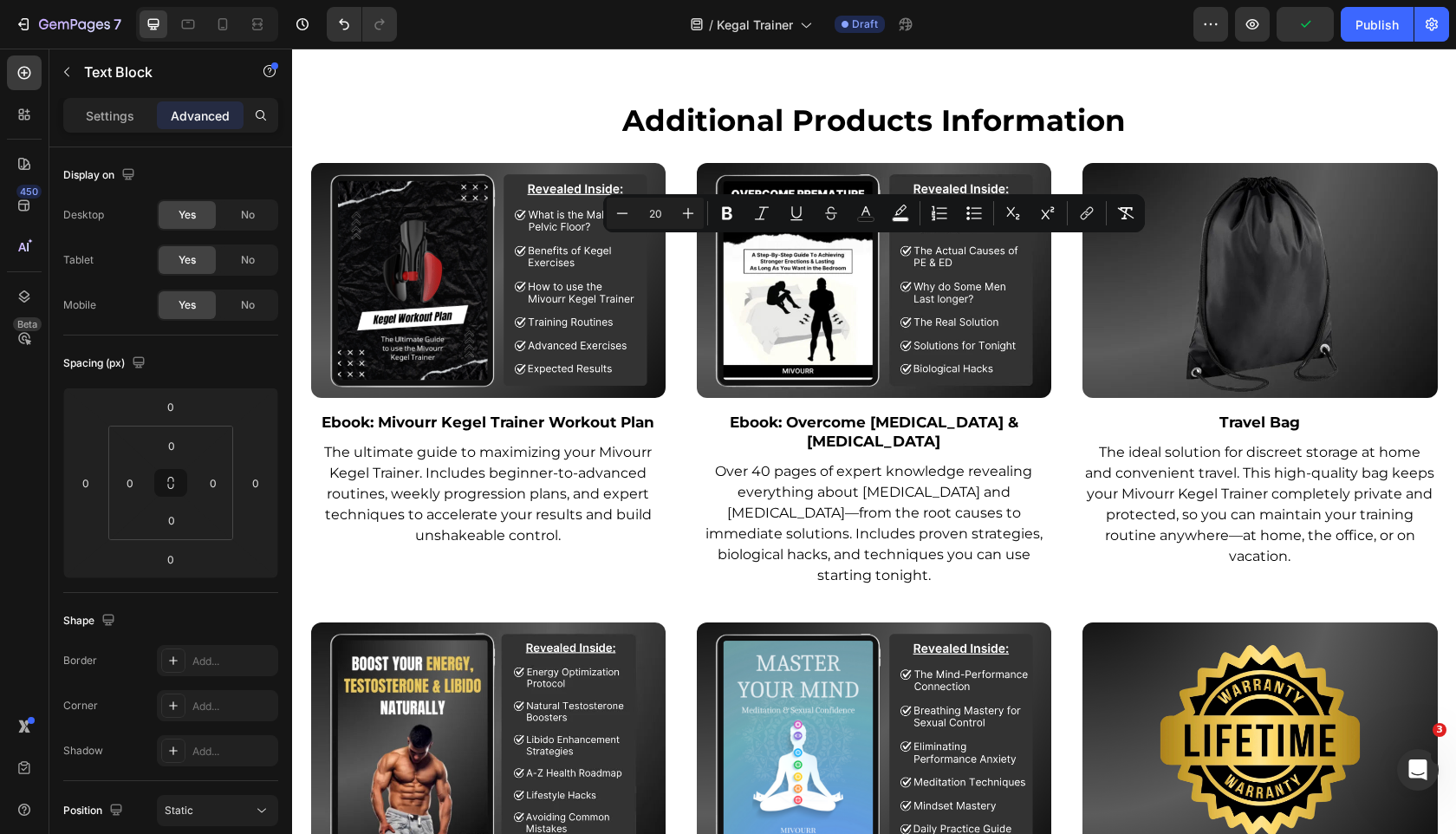
click at [901, 213] on icon "Editor contextual toolbar" at bounding box center [901, 213] width 17 height 17
type input "F2F2F2"
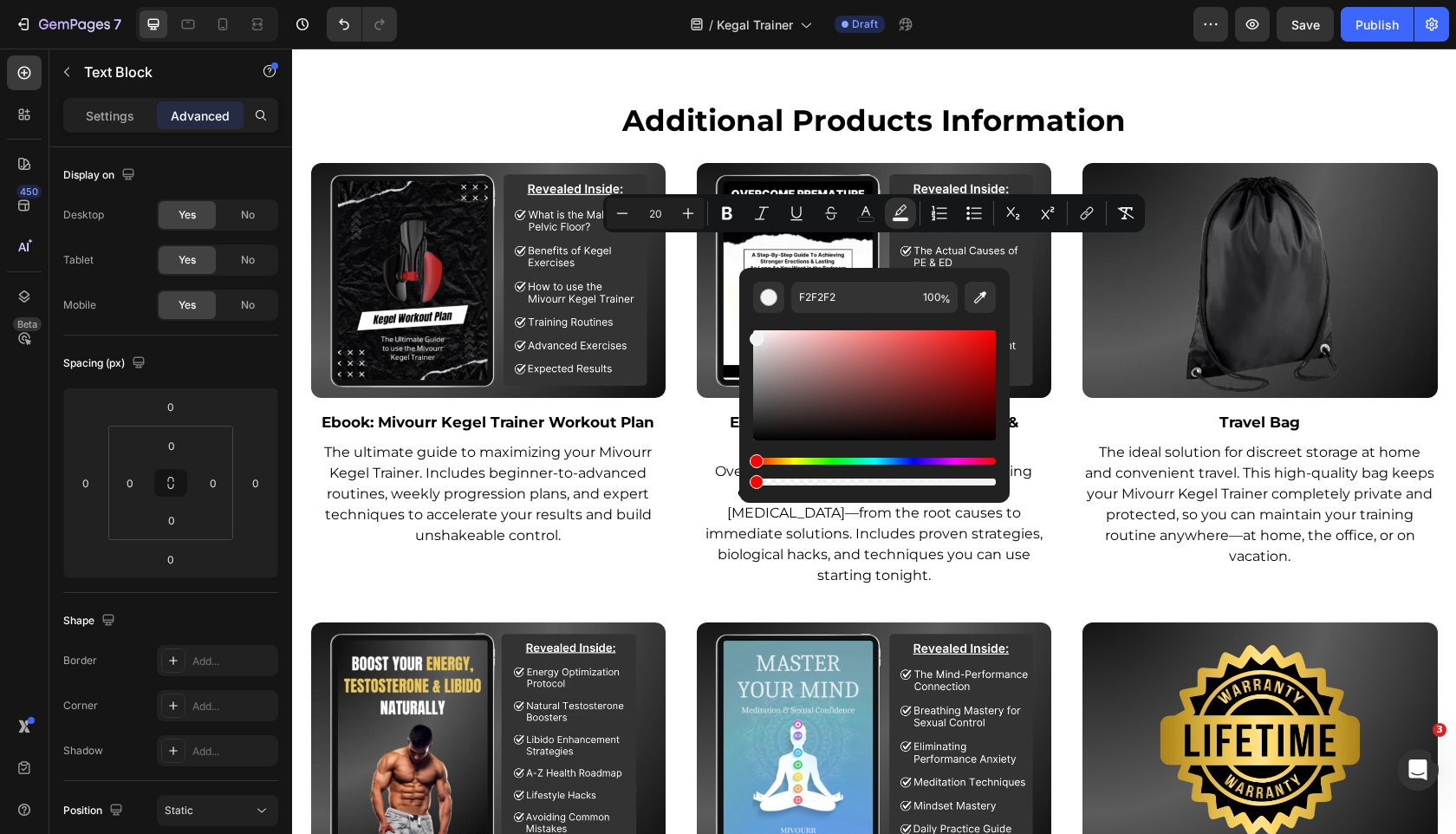
drag, startPoint x: 1282, startPoint y: 531, endPoint x: 691, endPoint y: 461, distance: 595.1
type input "0"
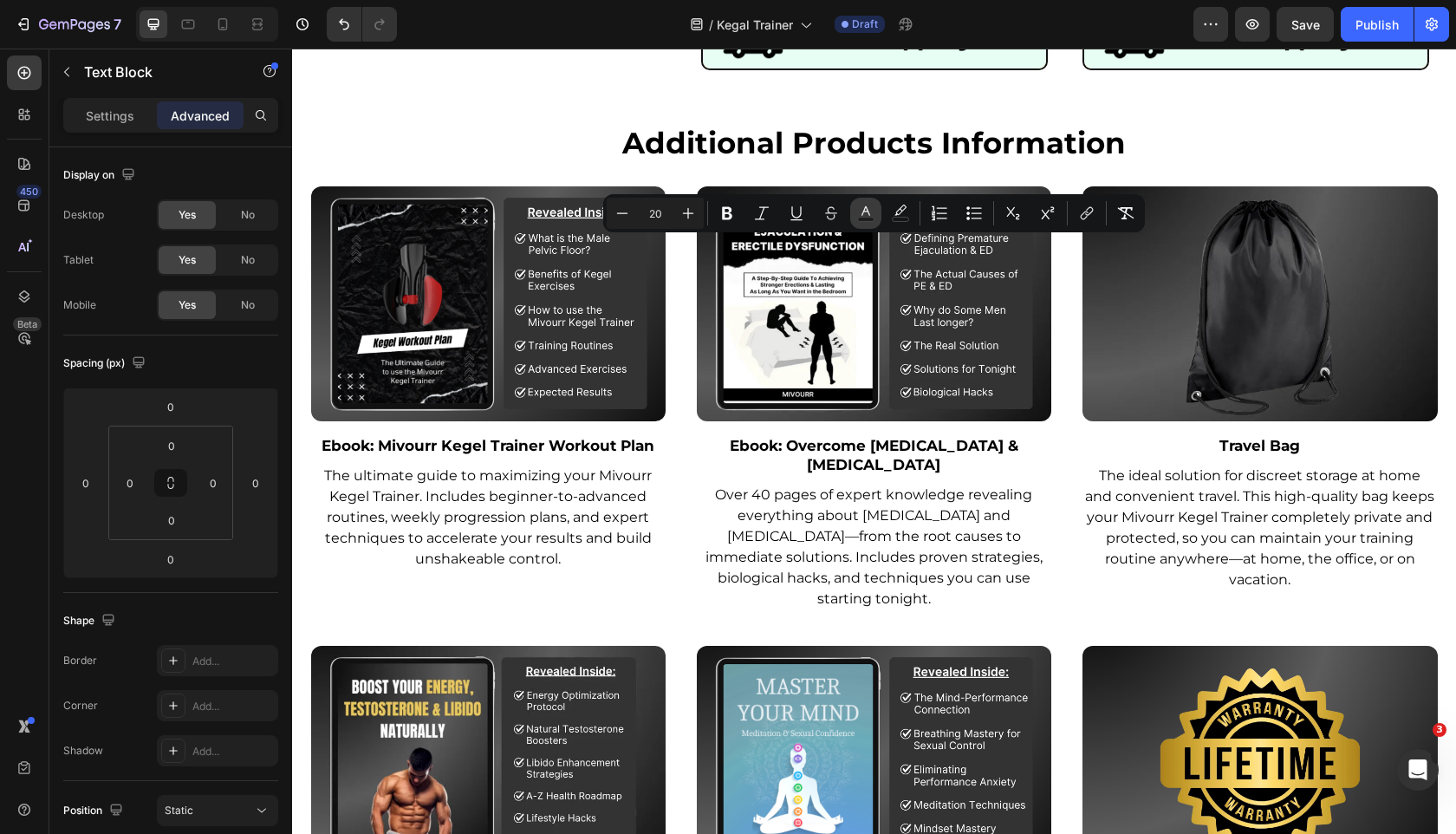
click at [863, 212] on icon "Editor contextual toolbar" at bounding box center [865, 211] width 9 height 10
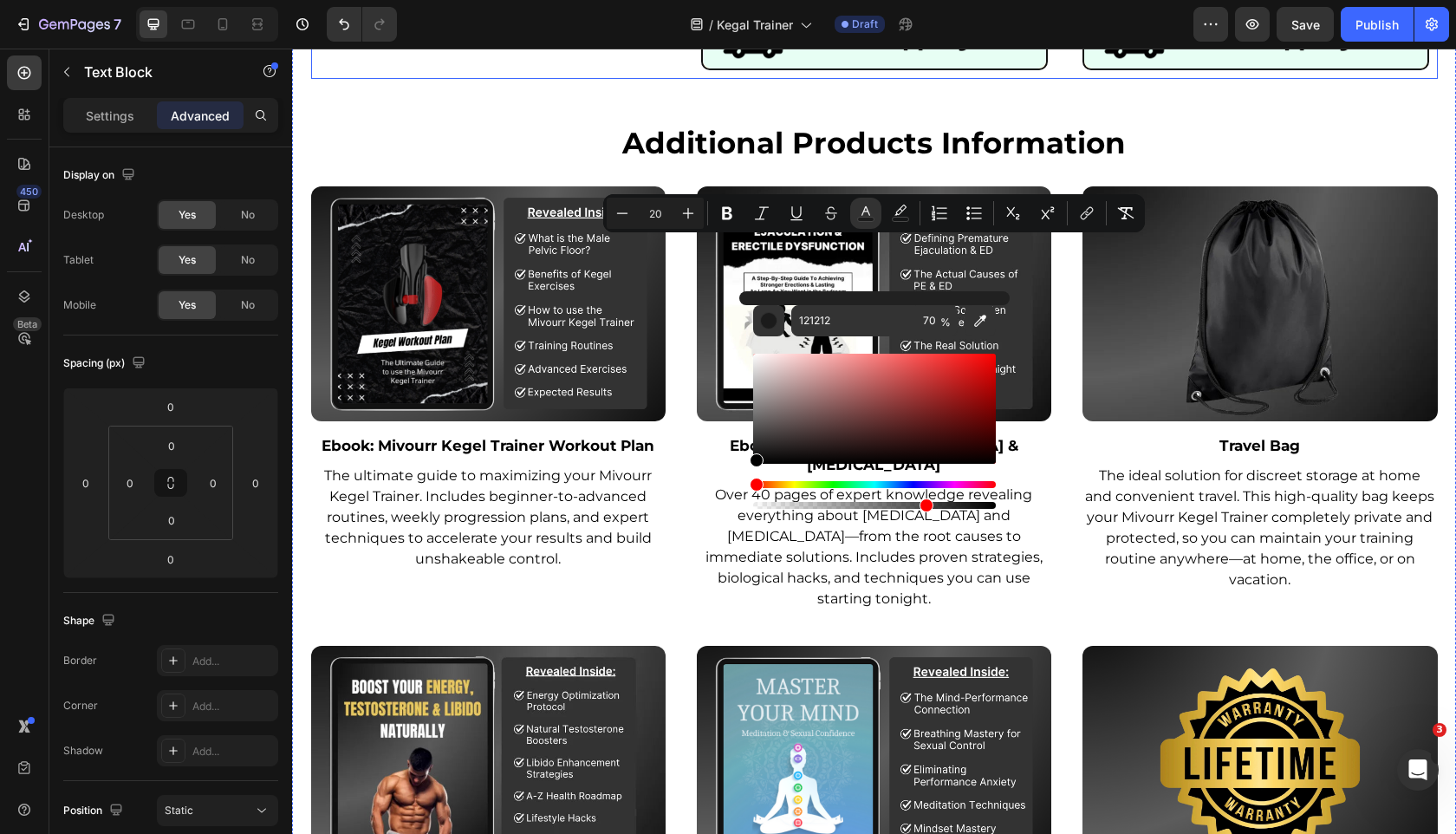
drag, startPoint x: 1080, startPoint y: 482, endPoint x: 640, endPoint y: 524, distance: 442.0
type input "000000"
click at [931, 321] on input "70" at bounding box center [937, 321] width 42 height 31
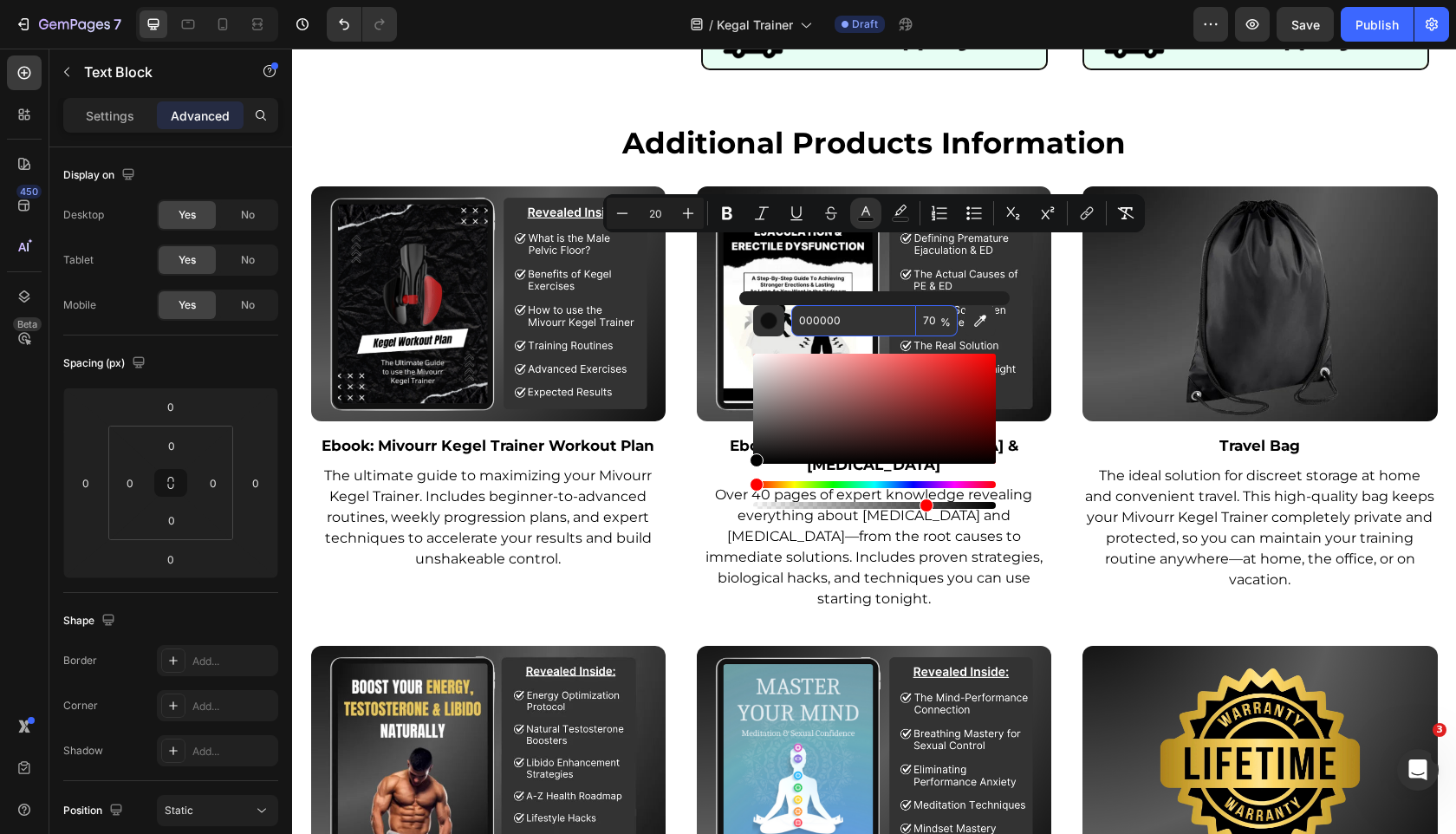
click at [931, 321] on input "70" at bounding box center [937, 321] width 42 height 31
type input "1"
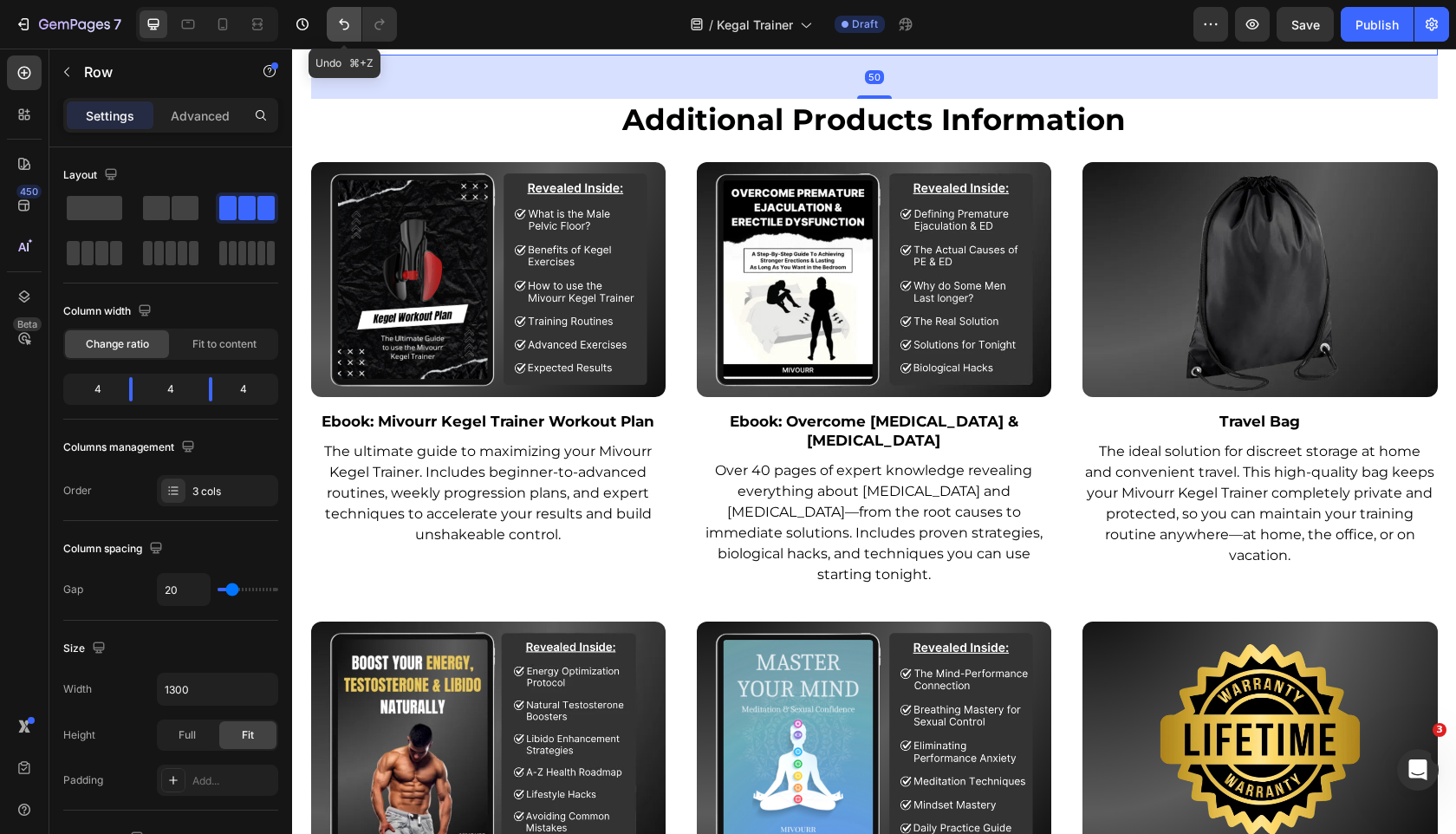
click at [344, 25] on icon "Undo/Redo" at bounding box center [344, 24] width 17 height 17
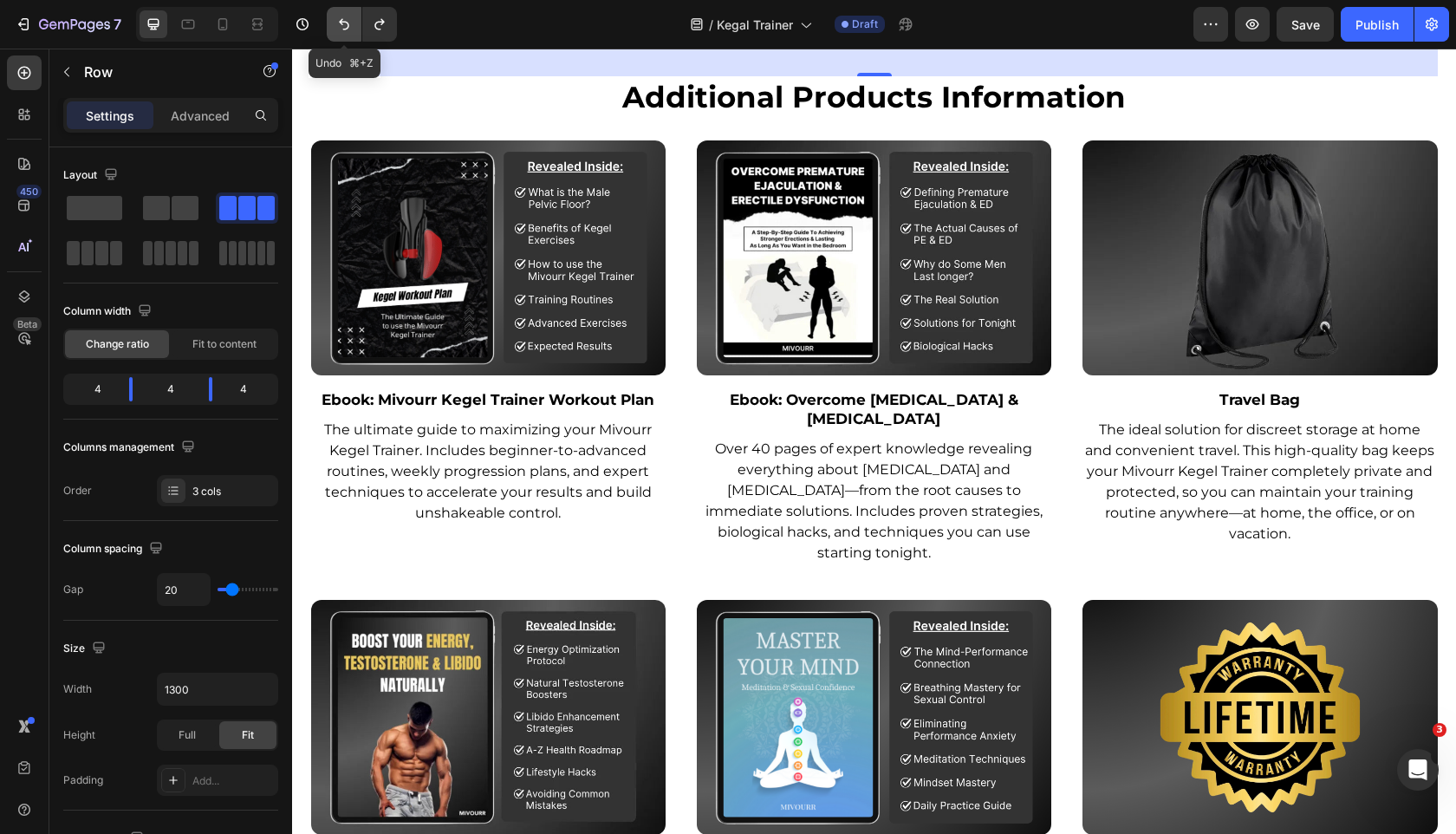
click at [344, 25] on icon "Undo/Redo" at bounding box center [344, 24] width 17 height 17
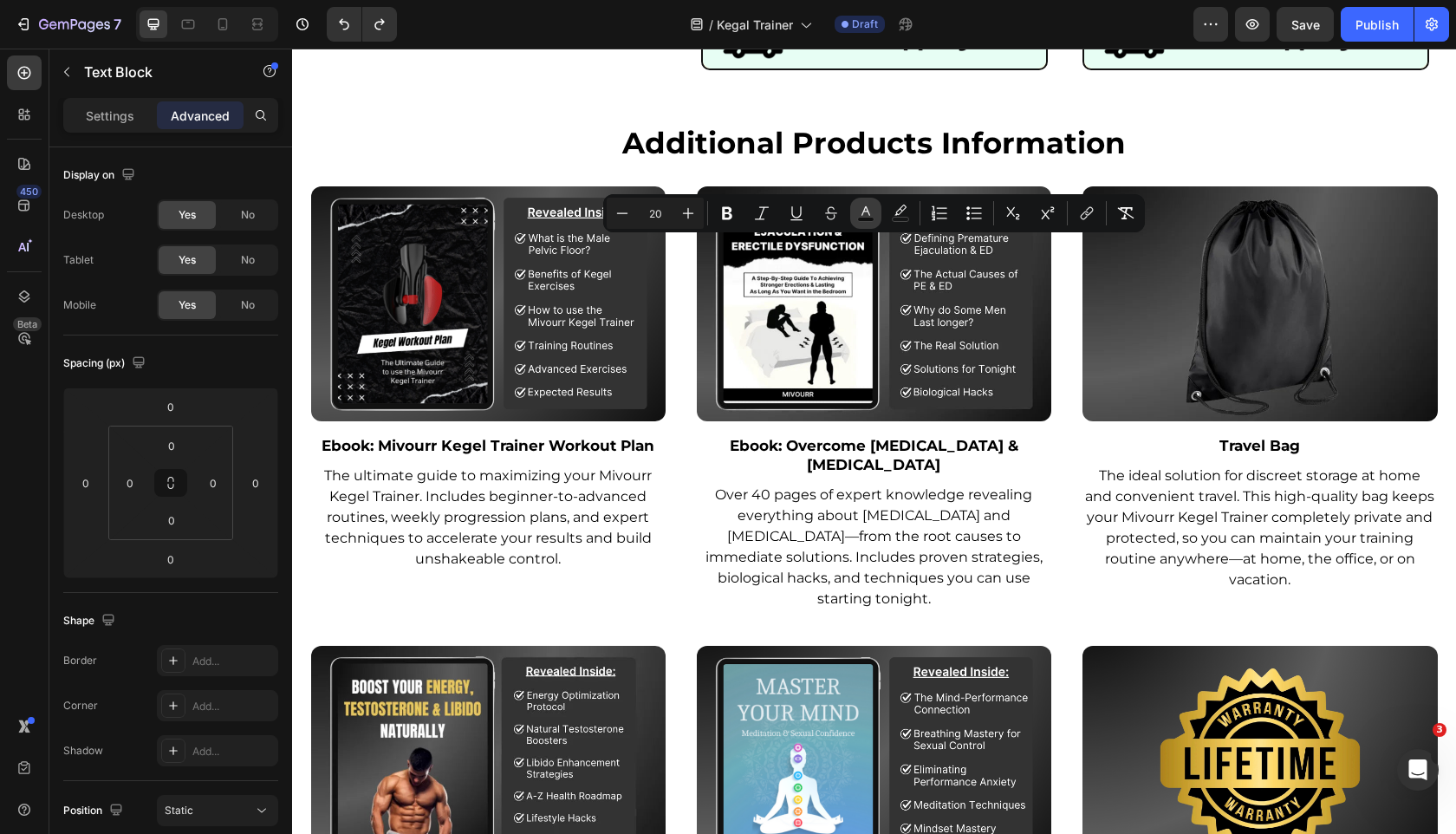
click at [863, 212] on icon "Editor contextual toolbar" at bounding box center [865, 211] width 9 height 10
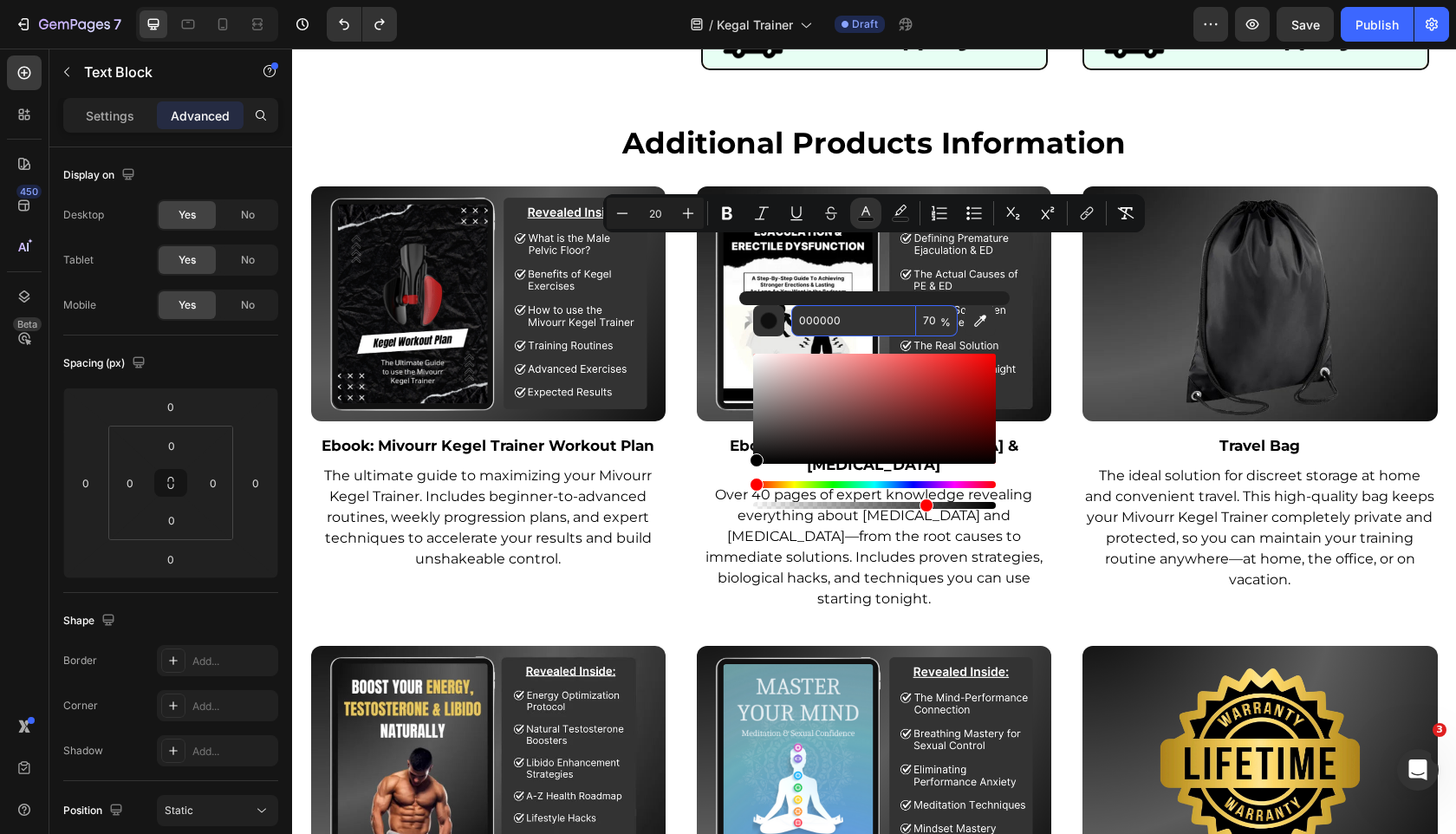
click at [924, 320] on input "70" at bounding box center [937, 321] width 42 height 31
click at [930, 317] on input "70" at bounding box center [937, 321] width 42 height 31
type input "100"
click at [877, 315] on input "000000" at bounding box center [853, 321] width 124 height 31
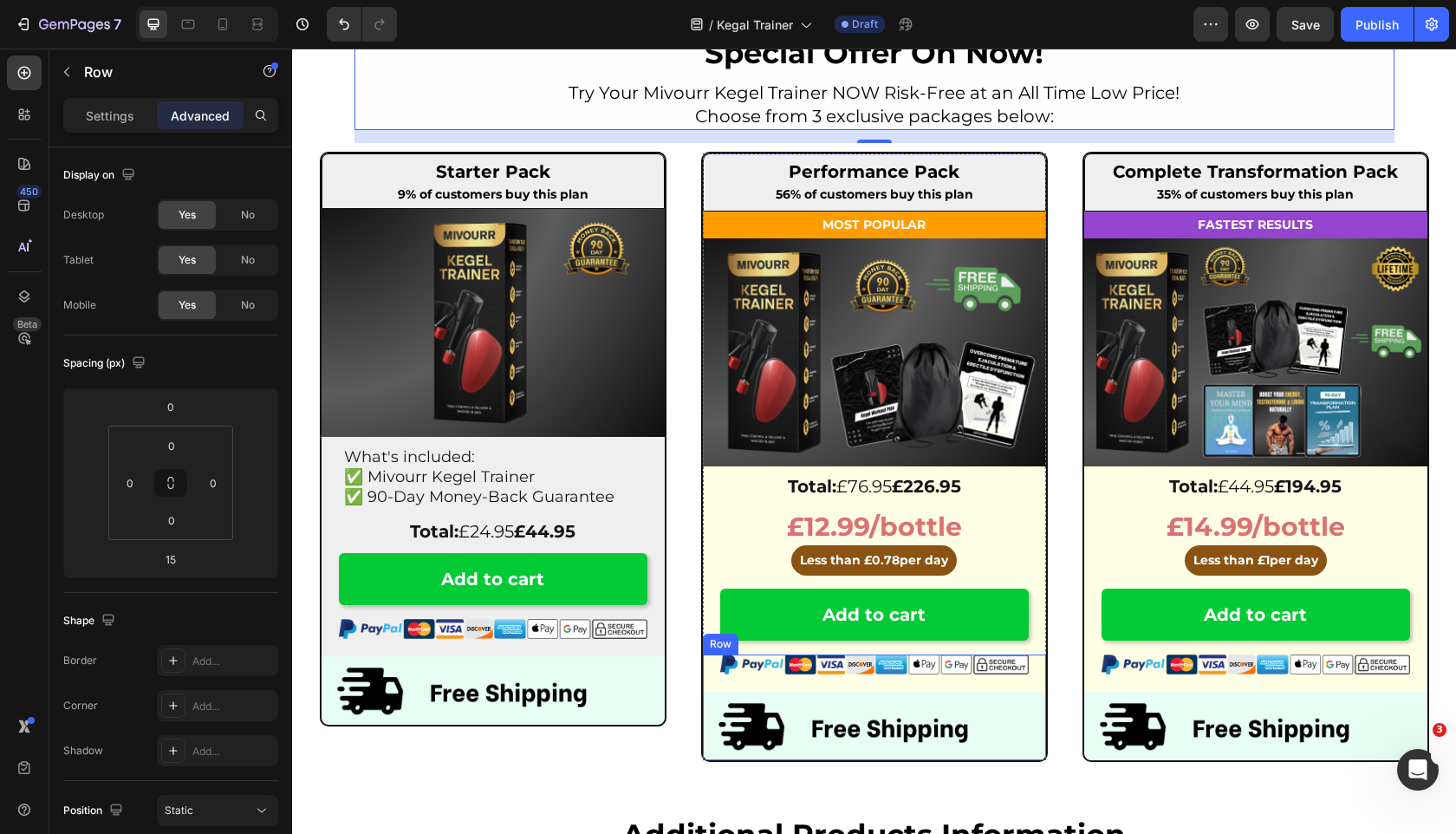
scroll to position [6071, 0]
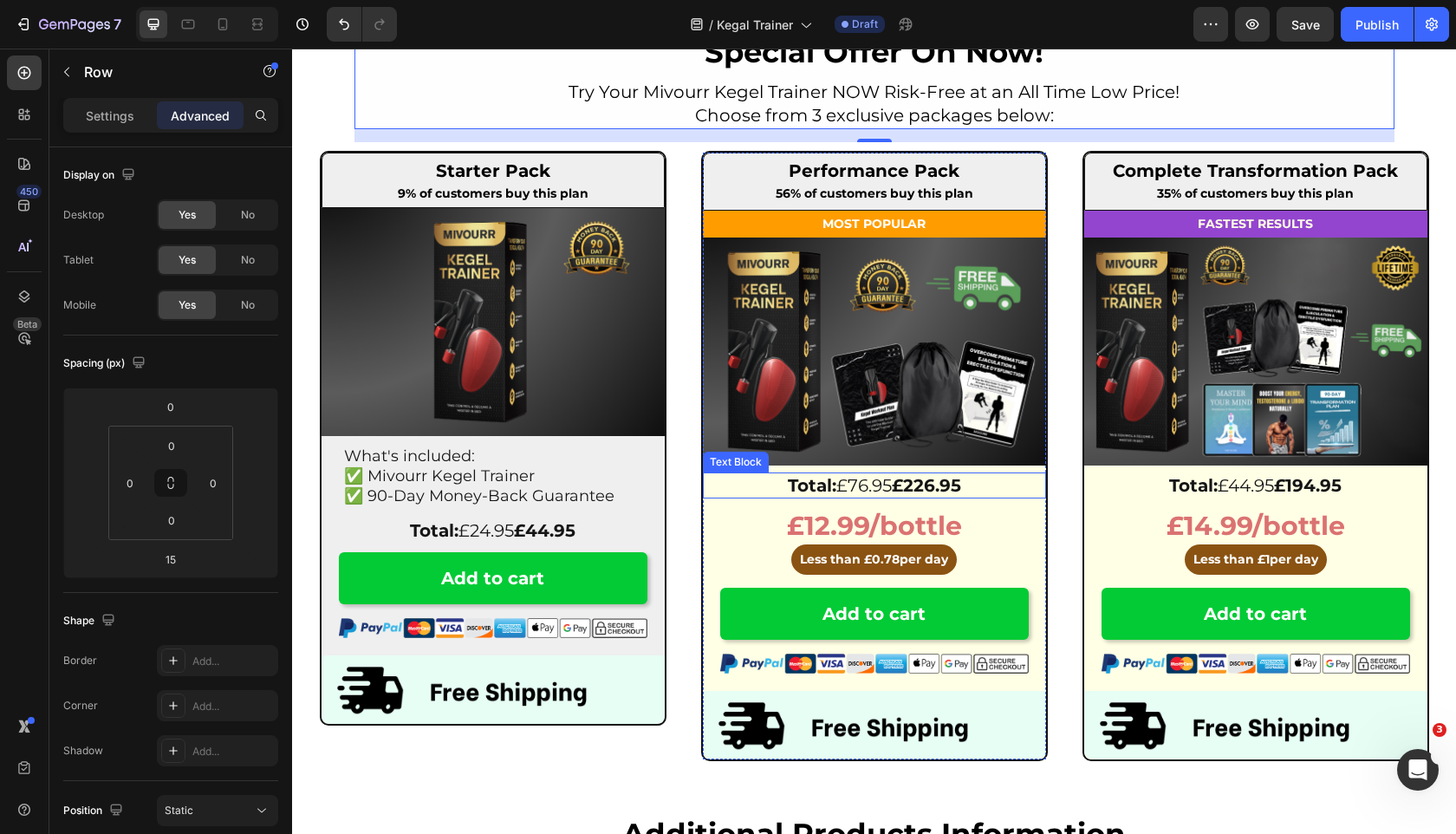
click at [756, 479] on p "Total: £76.95 £226.95" at bounding box center [875, 485] width 340 height 22
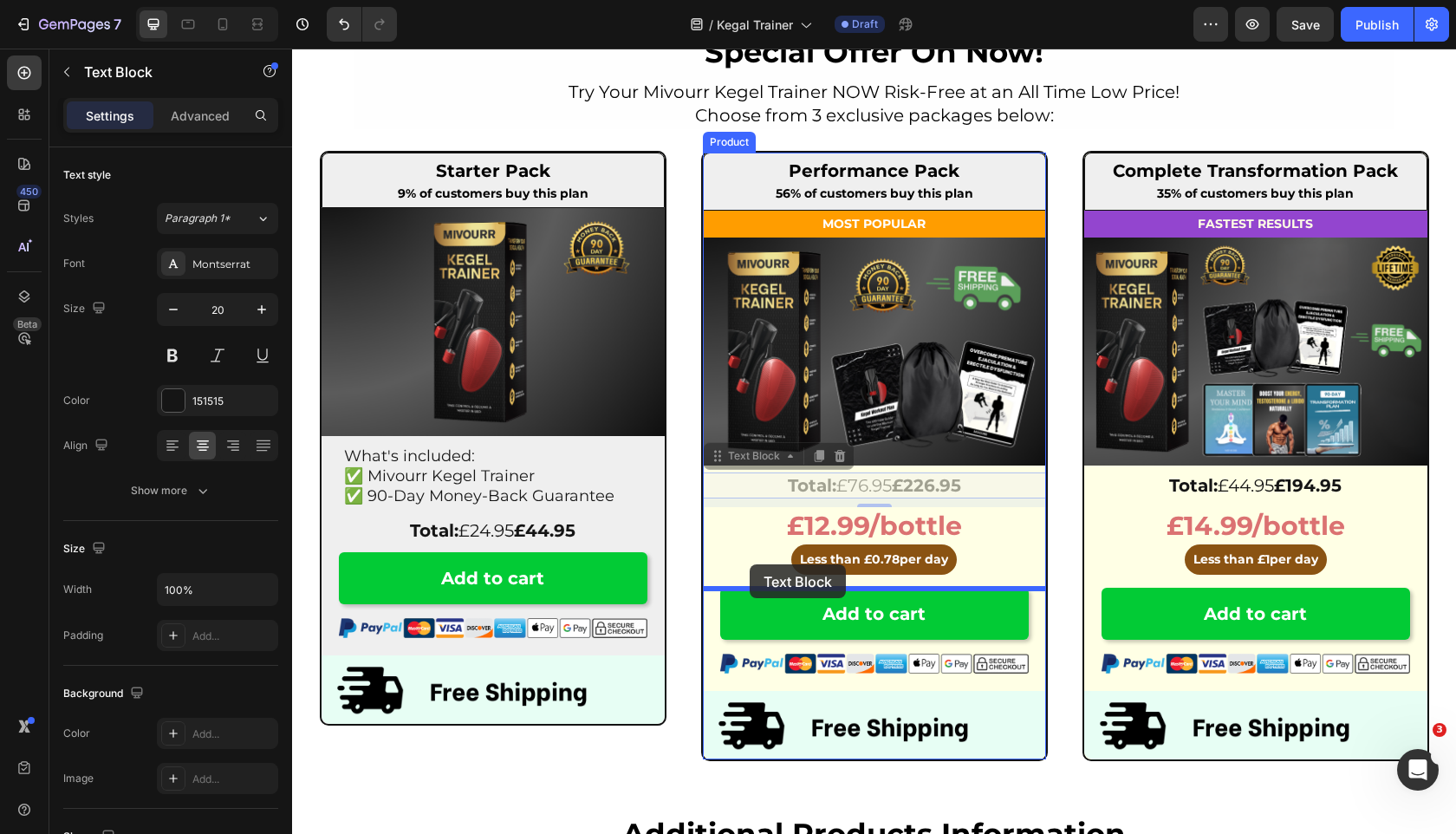
drag, startPoint x: 727, startPoint y: 458, endPoint x: 749, endPoint y: 565, distance: 109.2
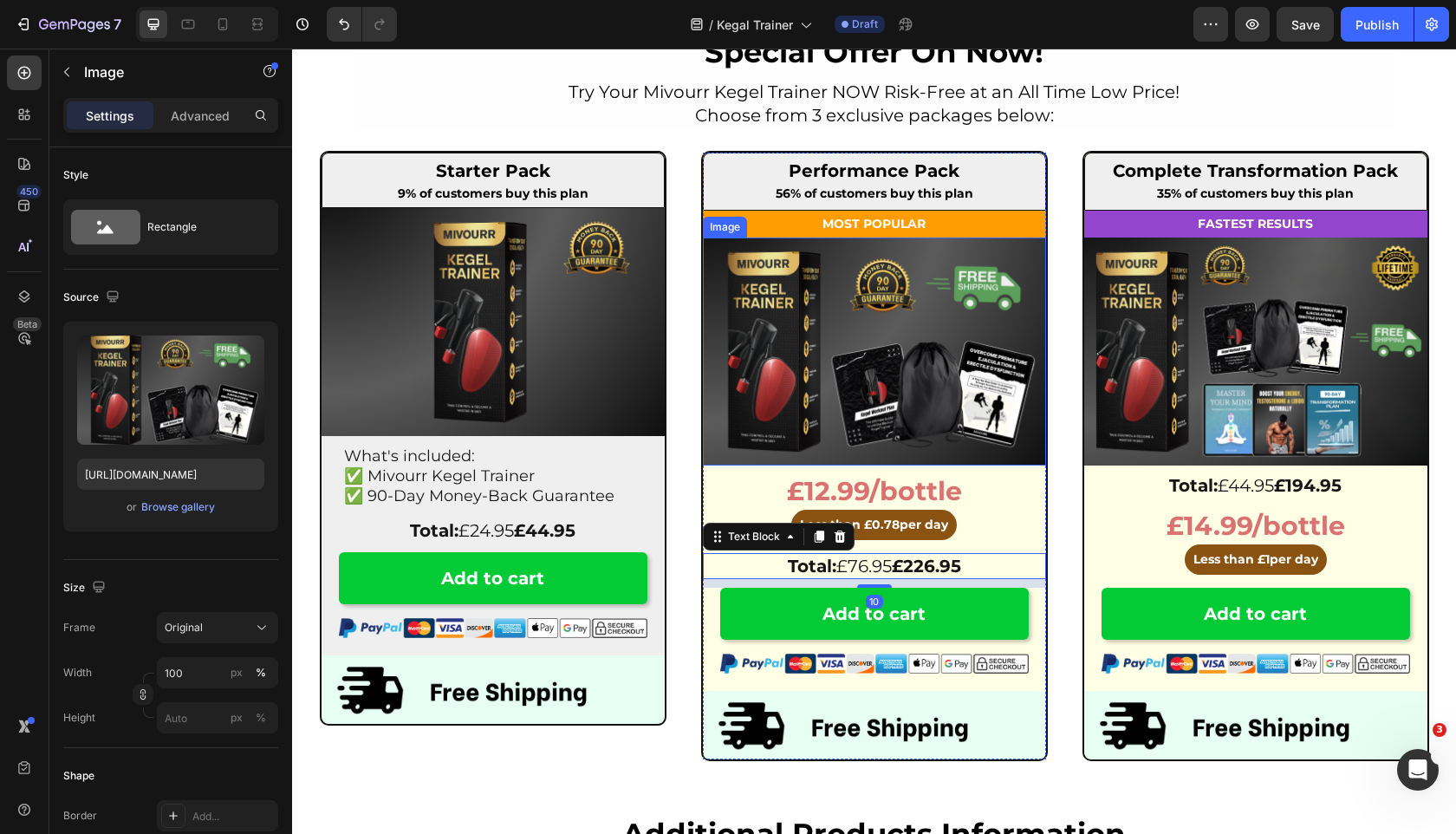
click at [865, 450] on img at bounding box center [874, 351] width 343 height 227
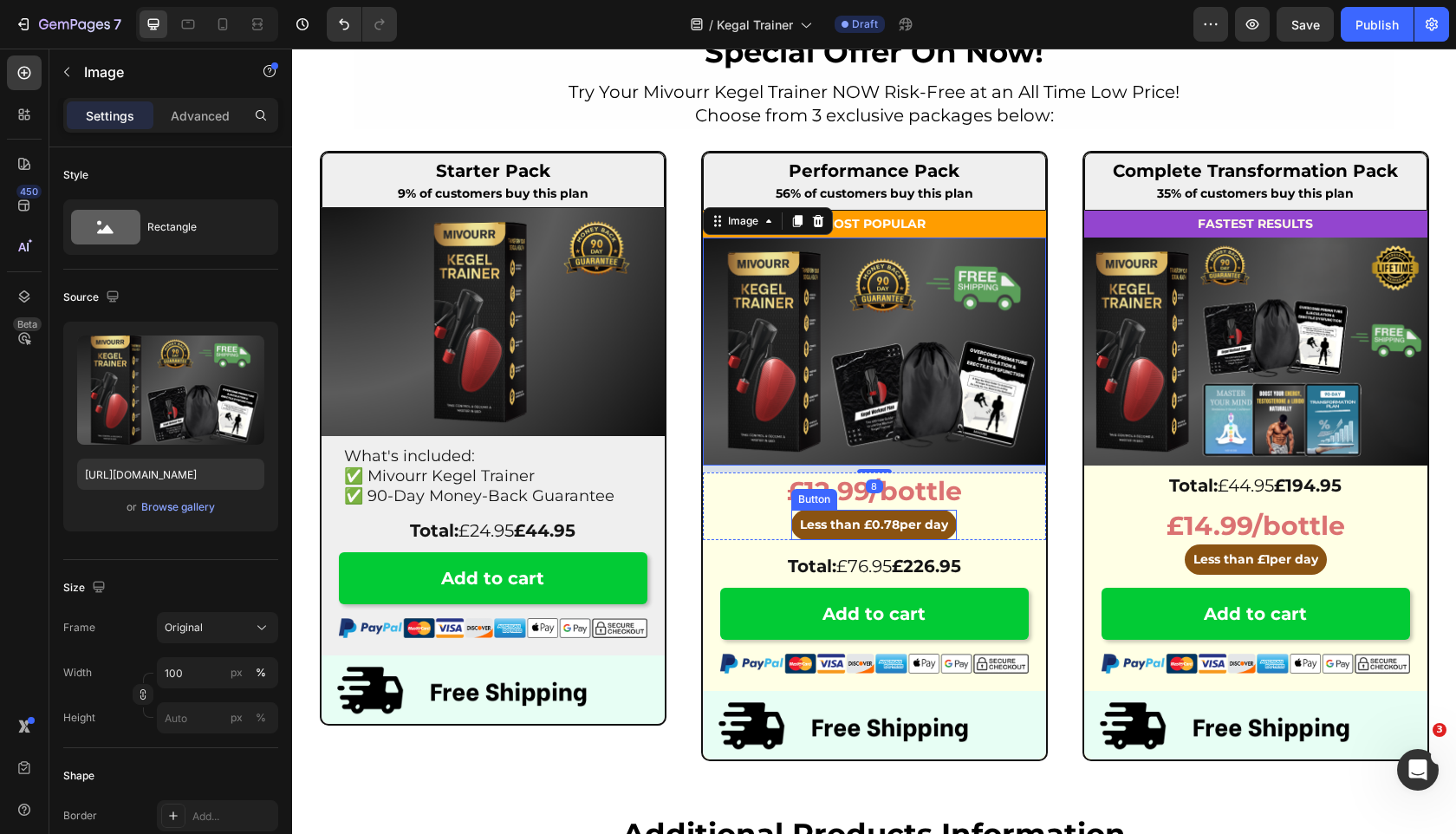
click at [791, 524] on button "Less than £ 0.78 per day" at bounding box center [874, 524] width 165 height 30
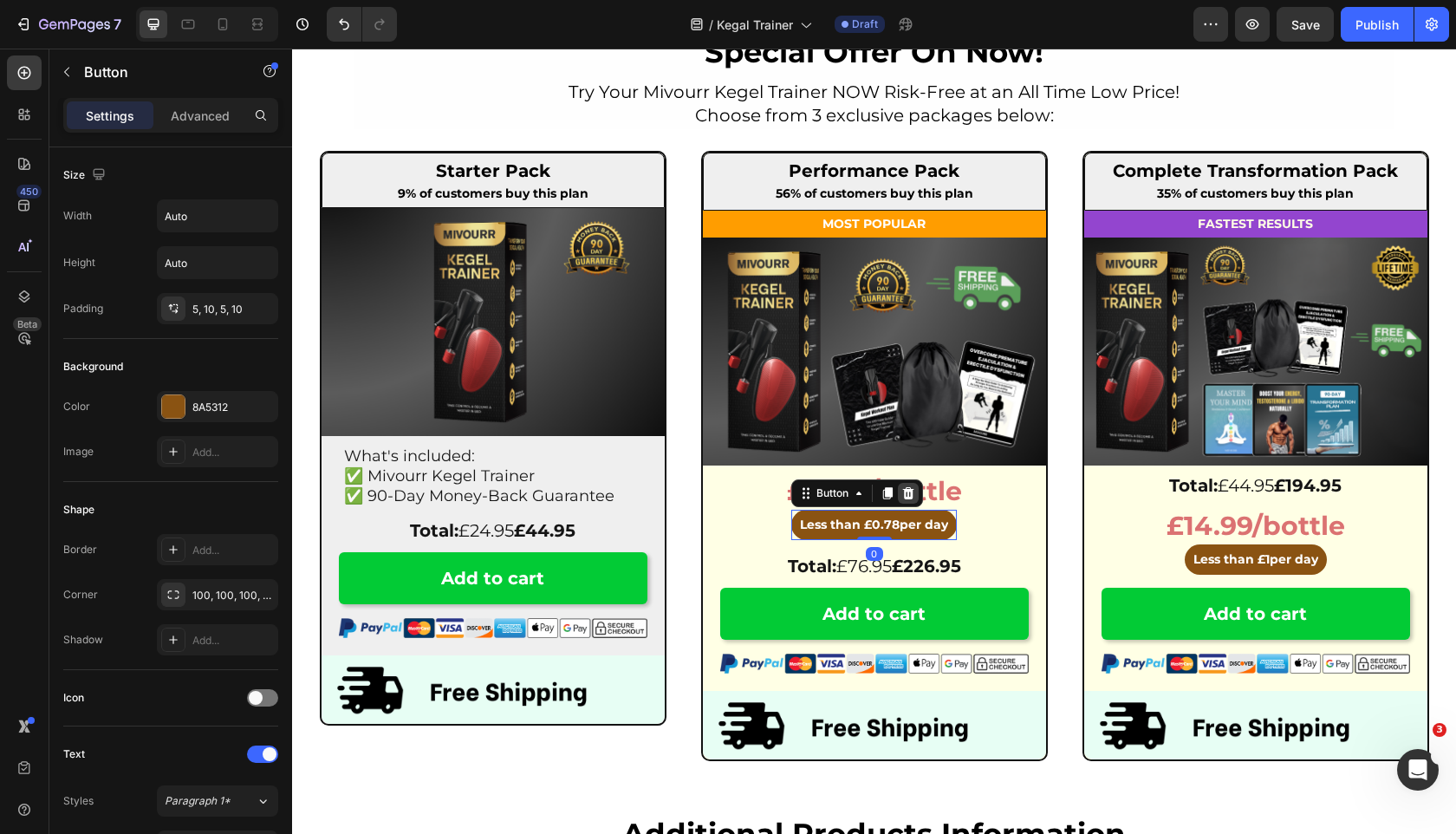
click at [912, 492] on icon at bounding box center [909, 493] width 12 height 12
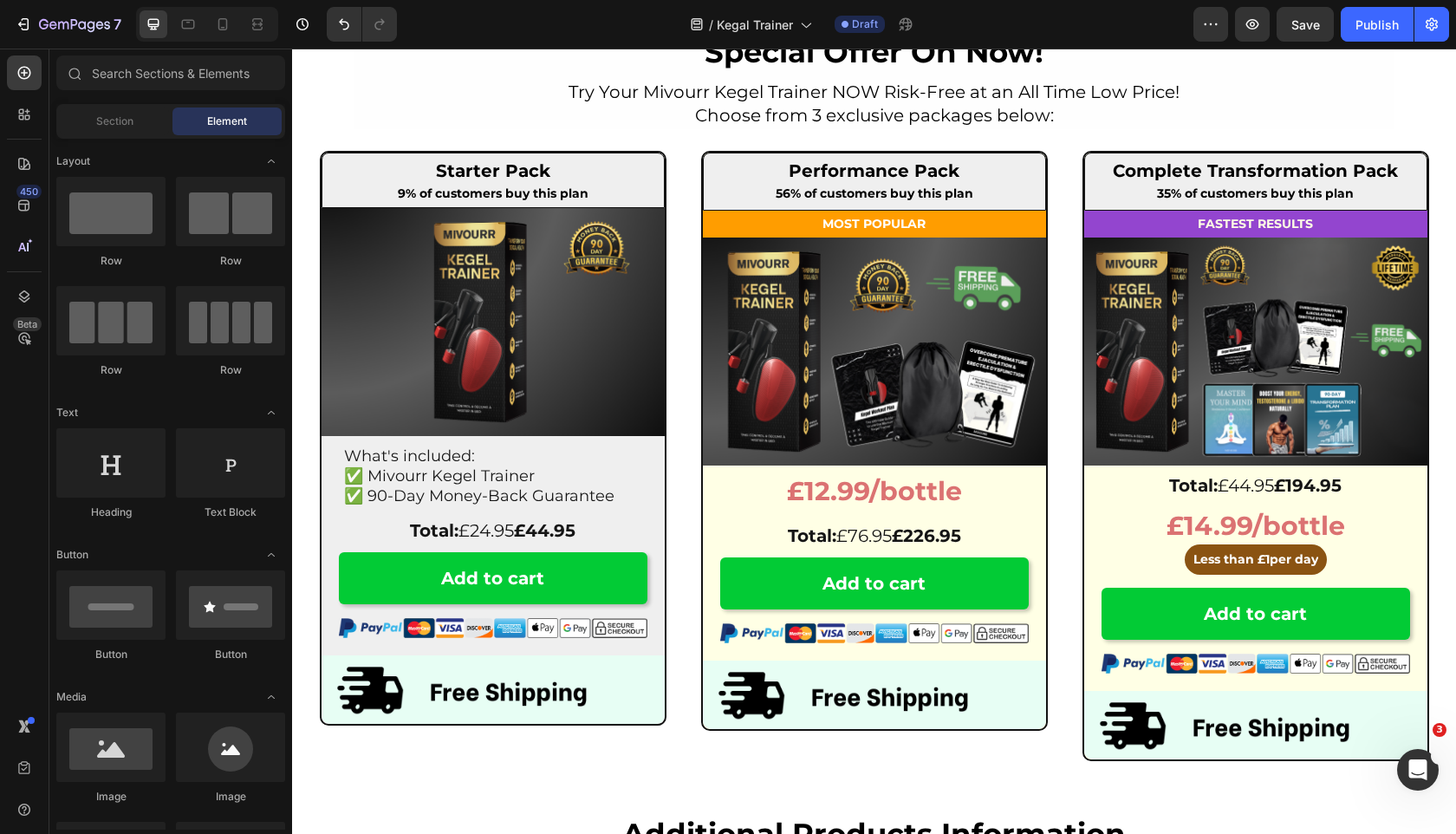
click at [864, 492] on strong "£12.99/bottle" at bounding box center [875, 491] width 175 height 32
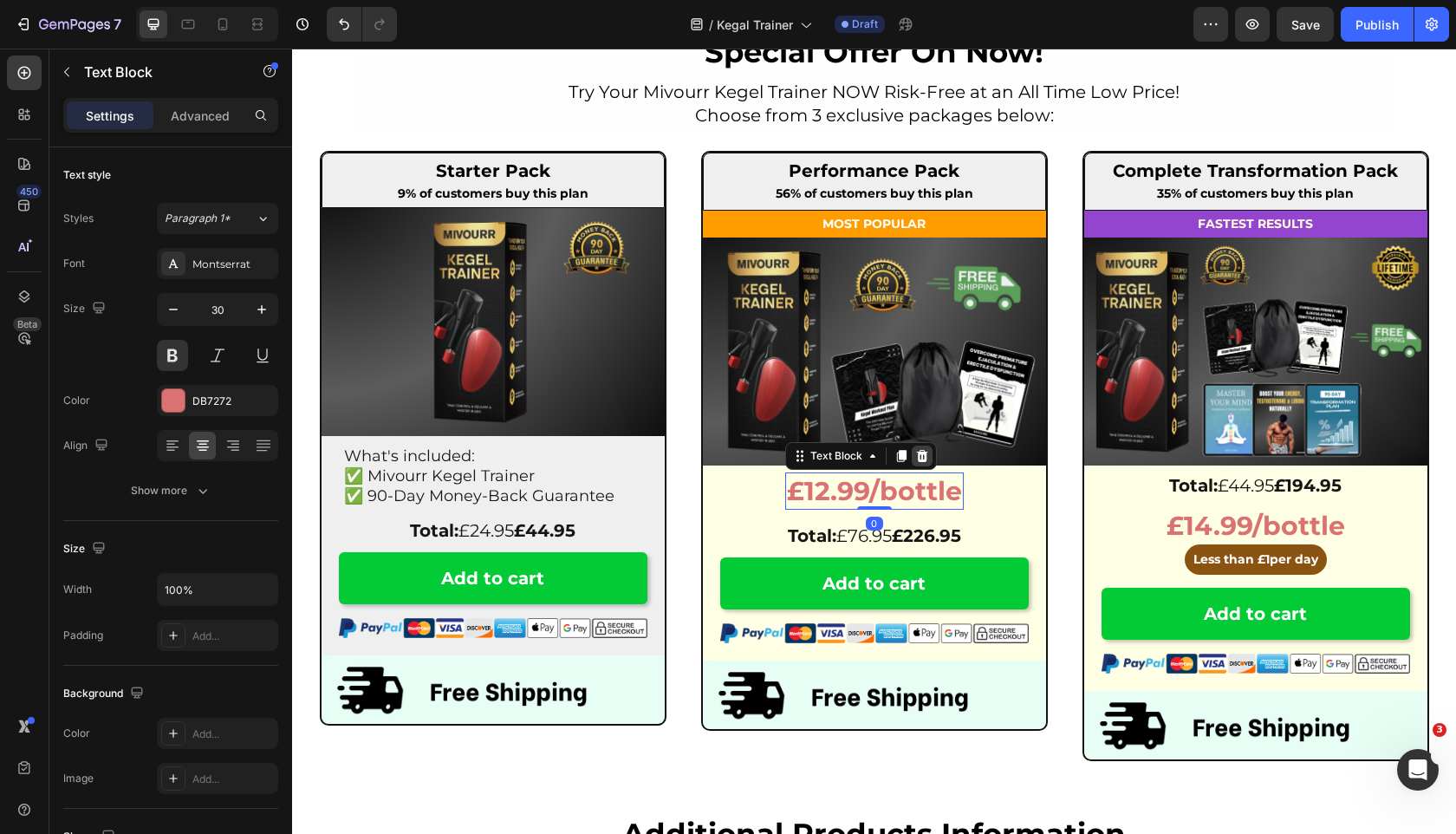
click at [924, 456] on icon at bounding box center [922, 456] width 12 height 12
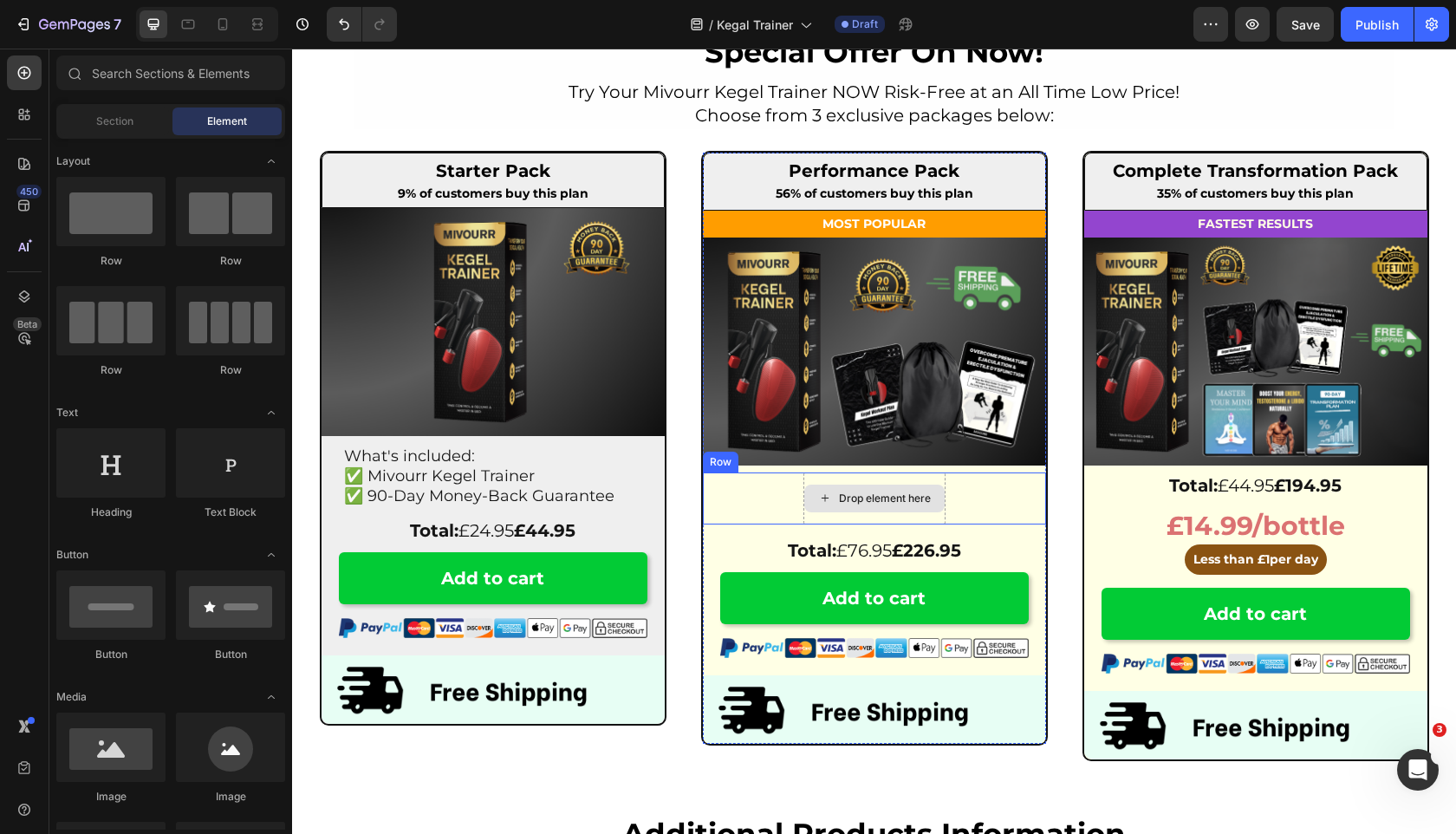
click at [837, 496] on div "Drop element here" at bounding box center [875, 498] width 140 height 28
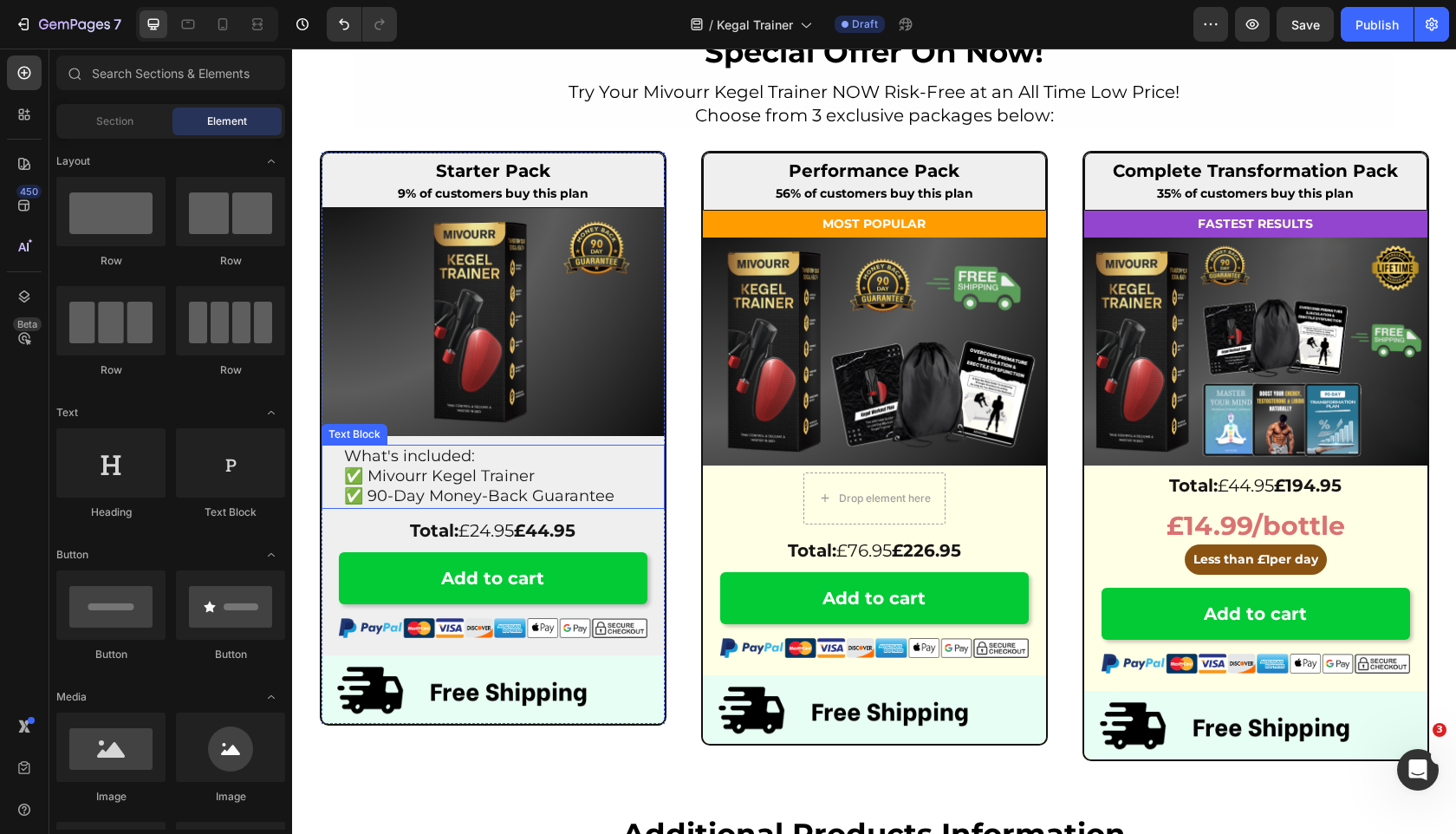
click at [356, 467] on p "✅ Mivourr Kegel Trainer" at bounding box center [493, 476] width 298 height 20
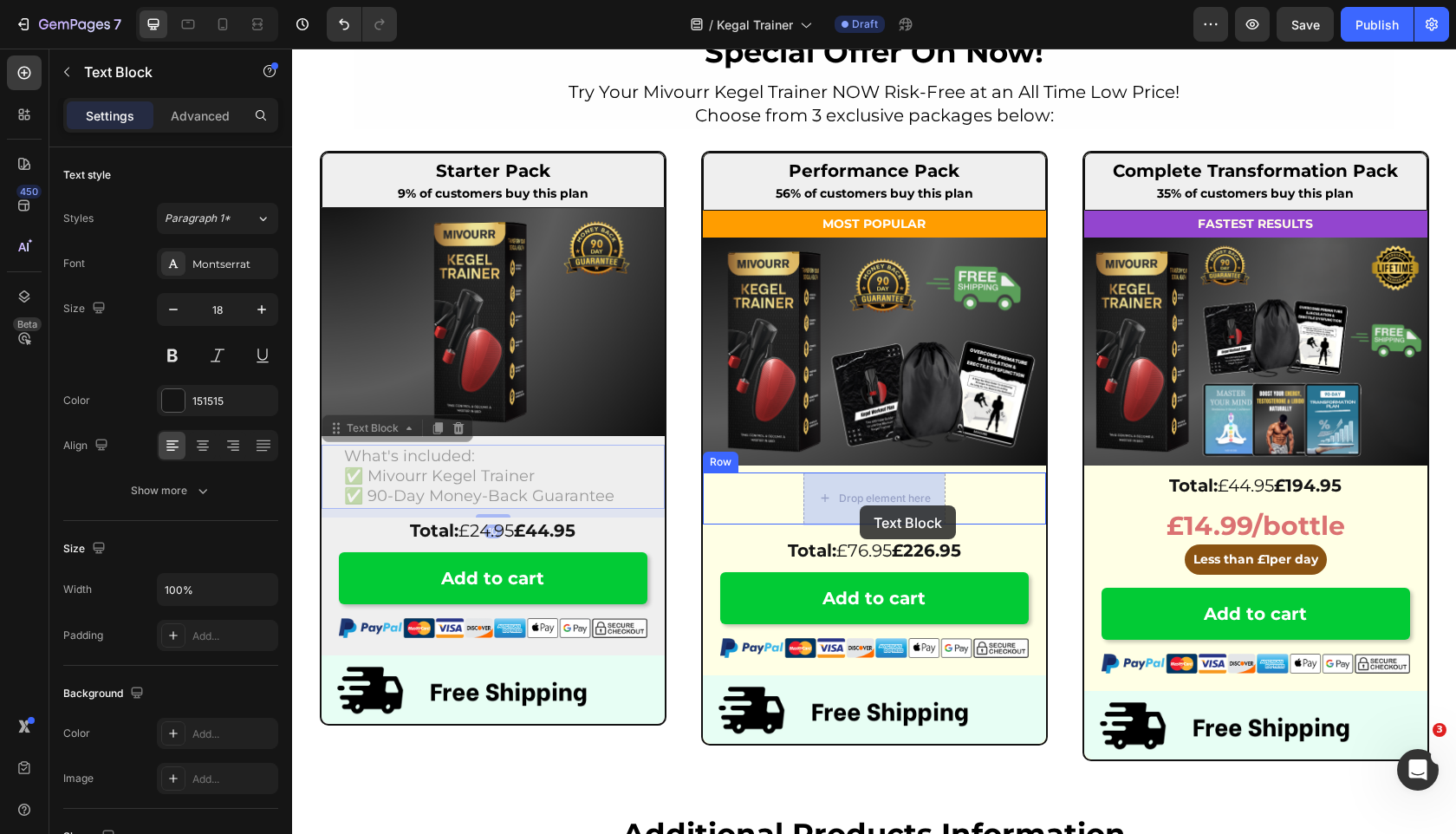
drag, startPoint x: 330, startPoint y: 433, endPoint x: 860, endPoint y: 504, distance: 534.7
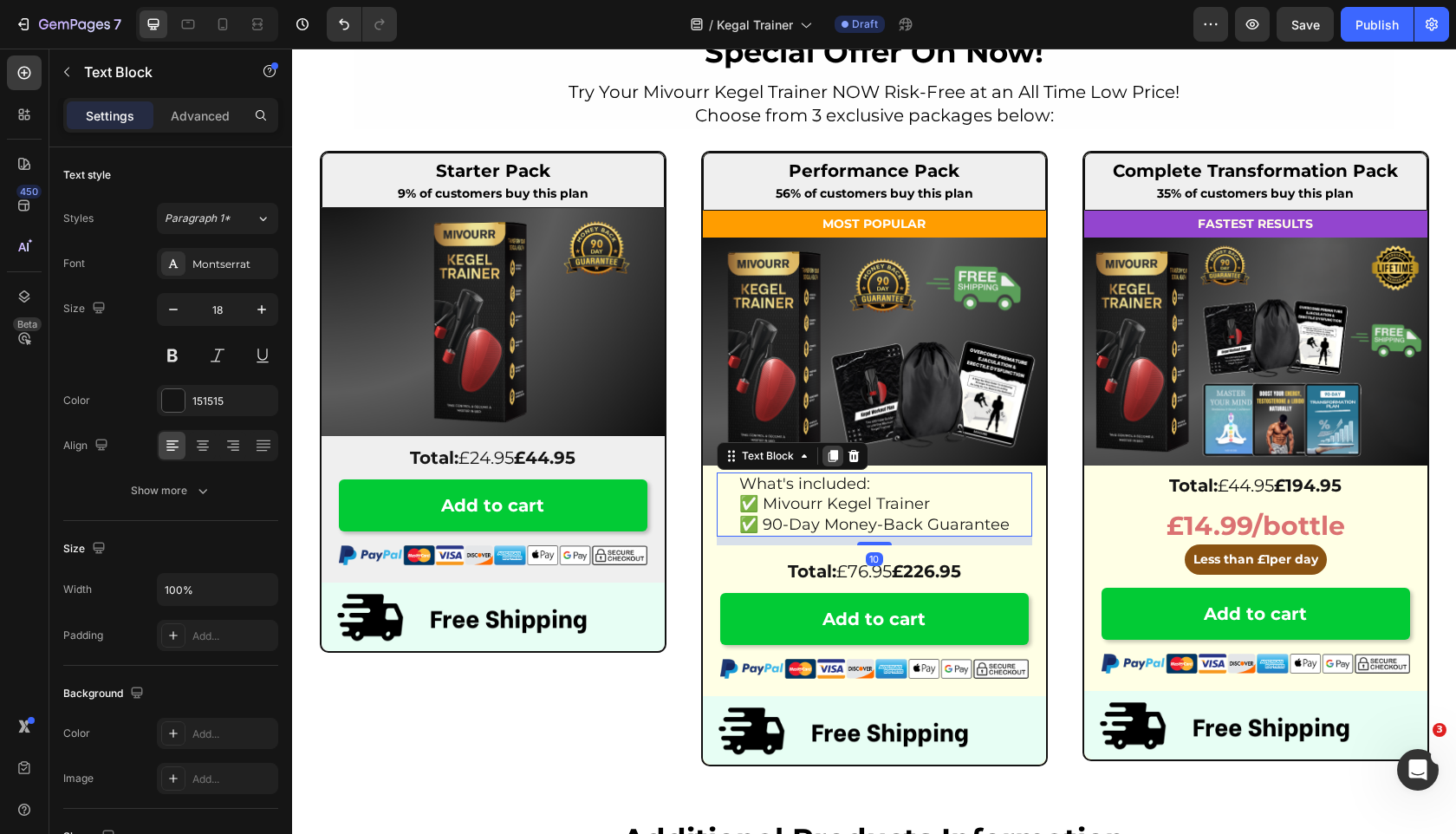
click at [833, 458] on icon at bounding box center [833, 456] width 10 height 12
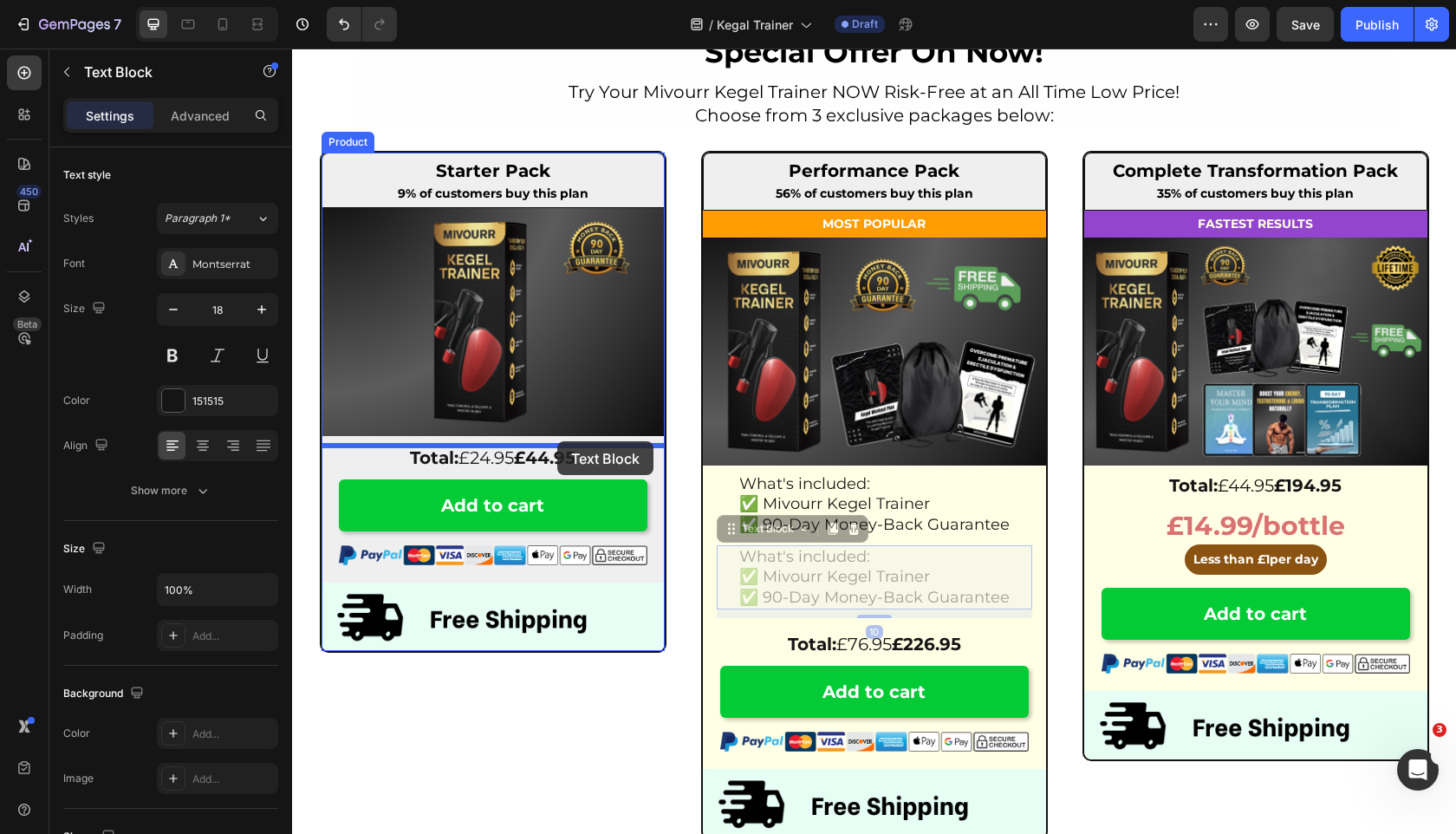
drag, startPoint x: 733, startPoint y: 533, endPoint x: 557, endPoint y: 441, distance: 198.6
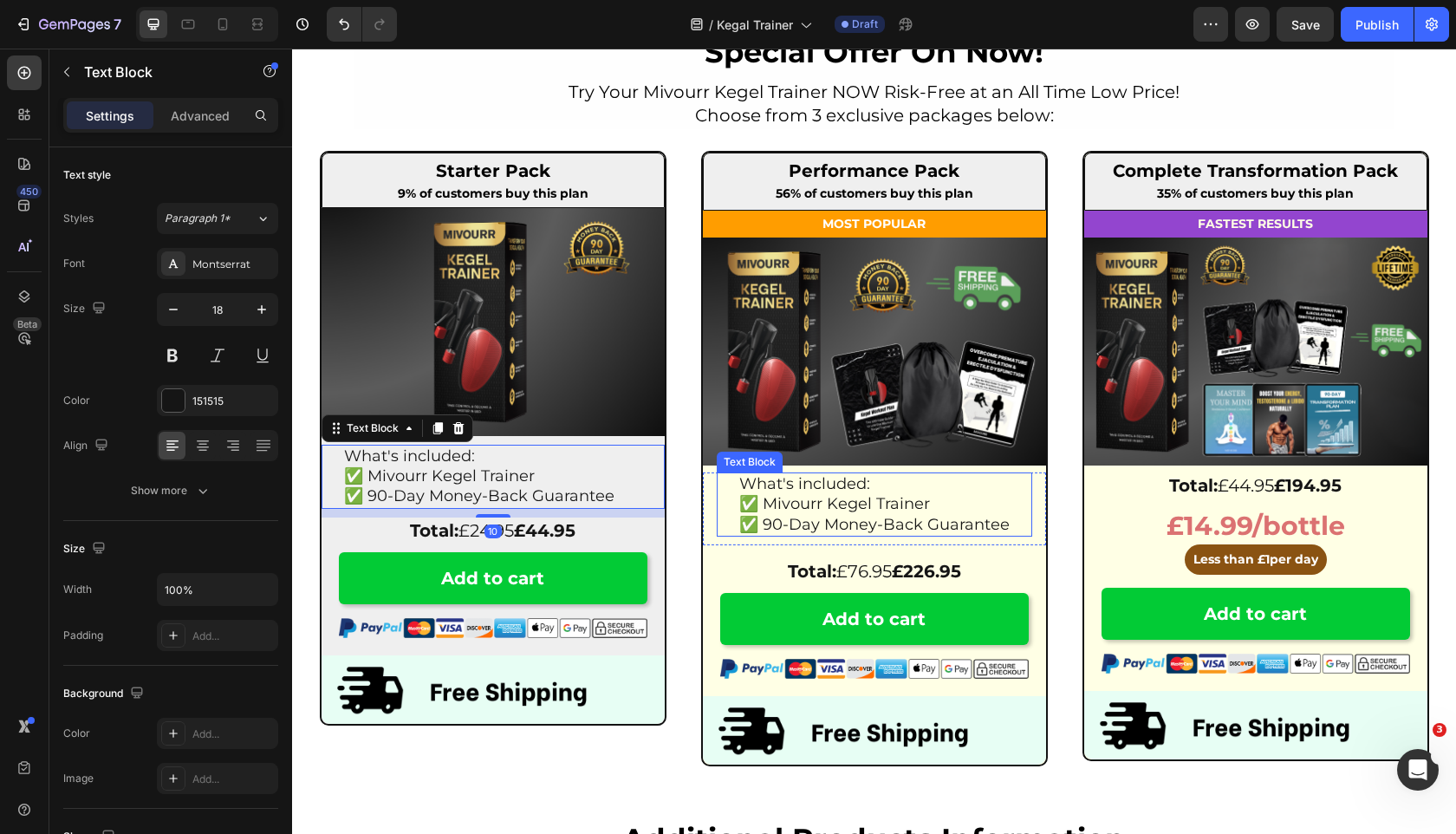
click at [814, 501] on span "✅ Mivourr Kegel Trainer" at bounding box center [835, 504] width 191 height 19
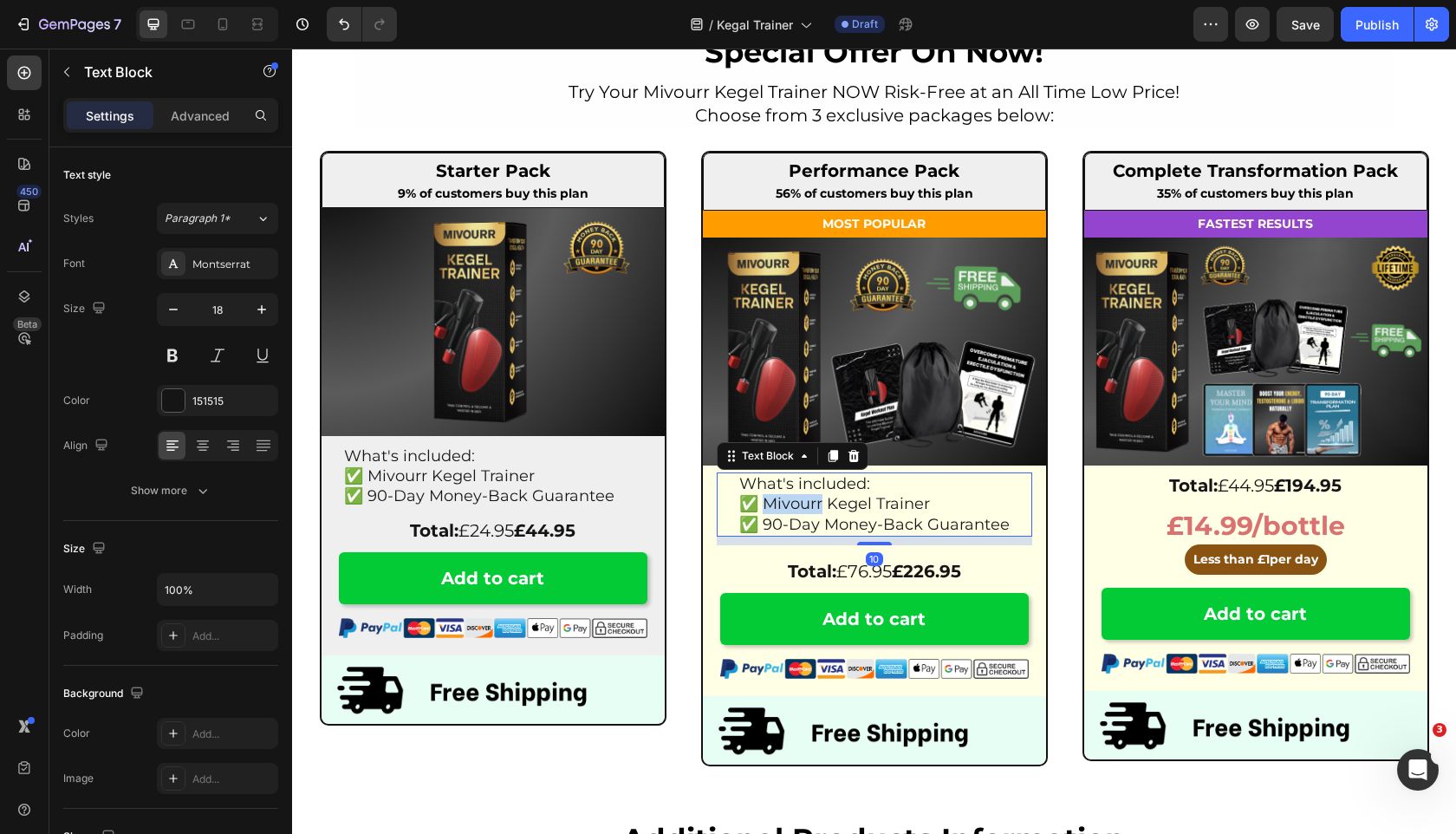
click at [814, 501] on span "✅ Mivourr Kegel Trainer" at bounding box center [835, 504] width 191 height 19
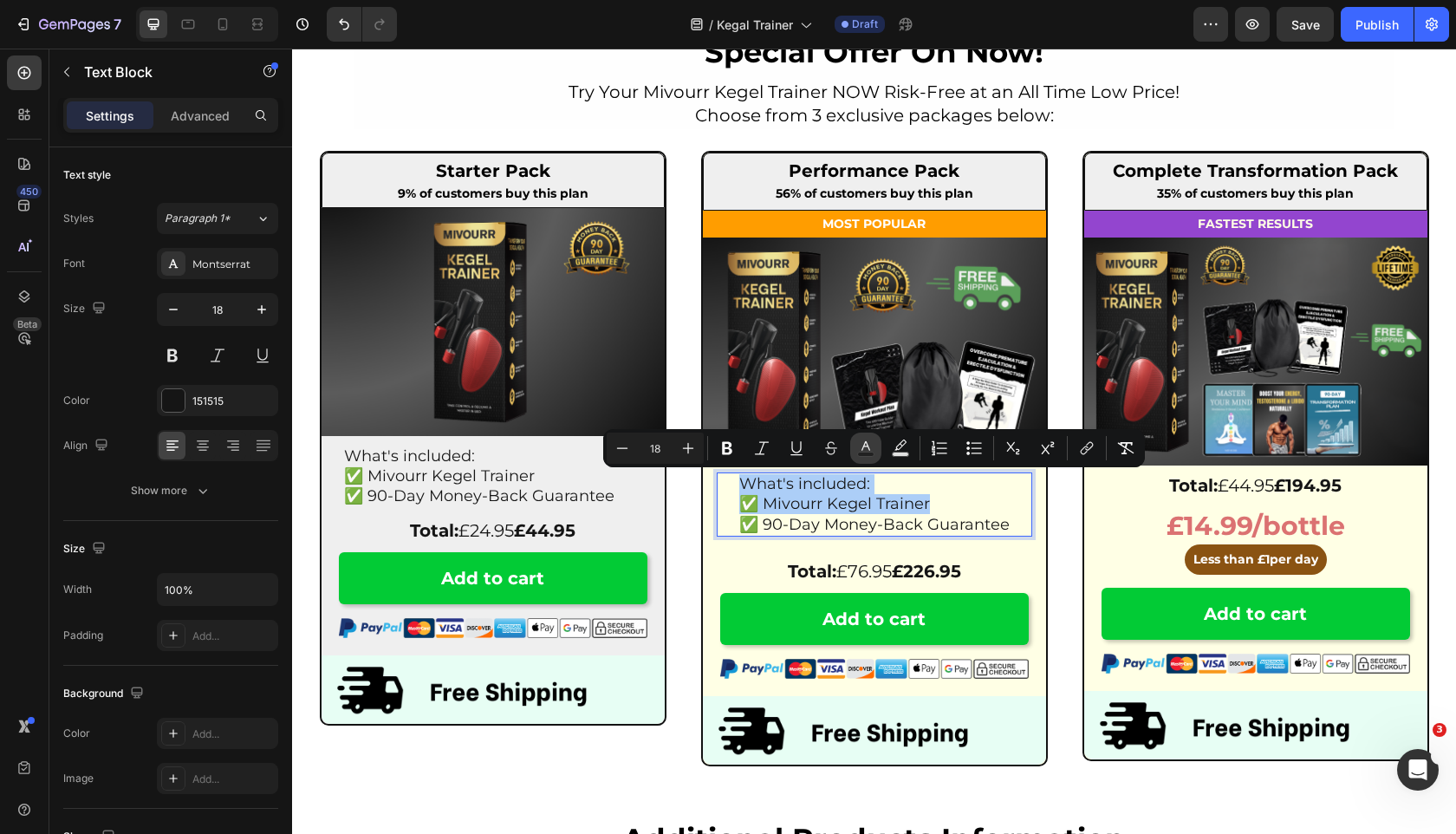
click at [875, 433] on button "Text Color" at bounding box center [866, 448] width 31 height 31
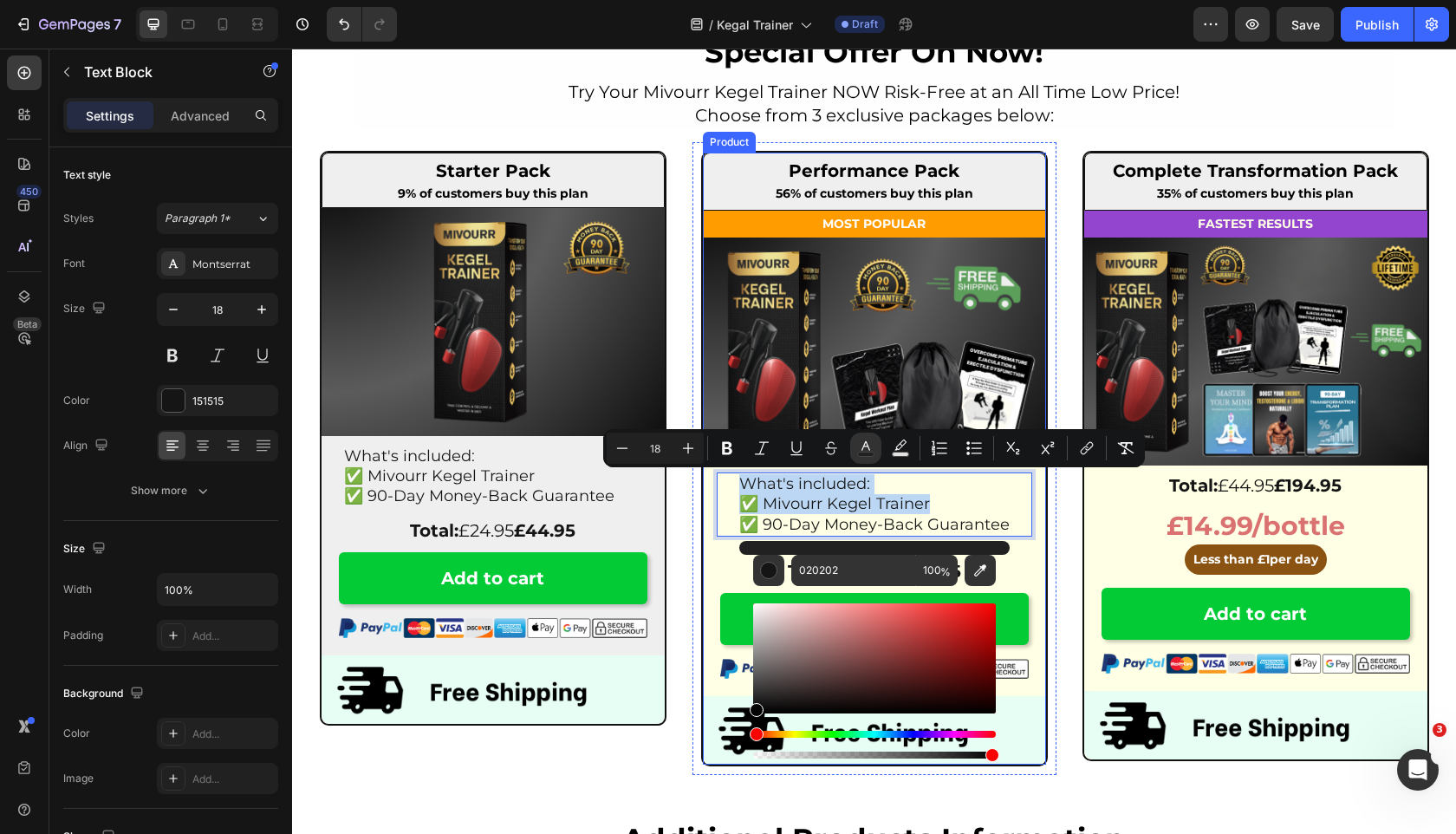
drag, startPoint x: 1087, startPoint y: 693, endPoint x: 699, endPoint y: 735, distance: 390.3
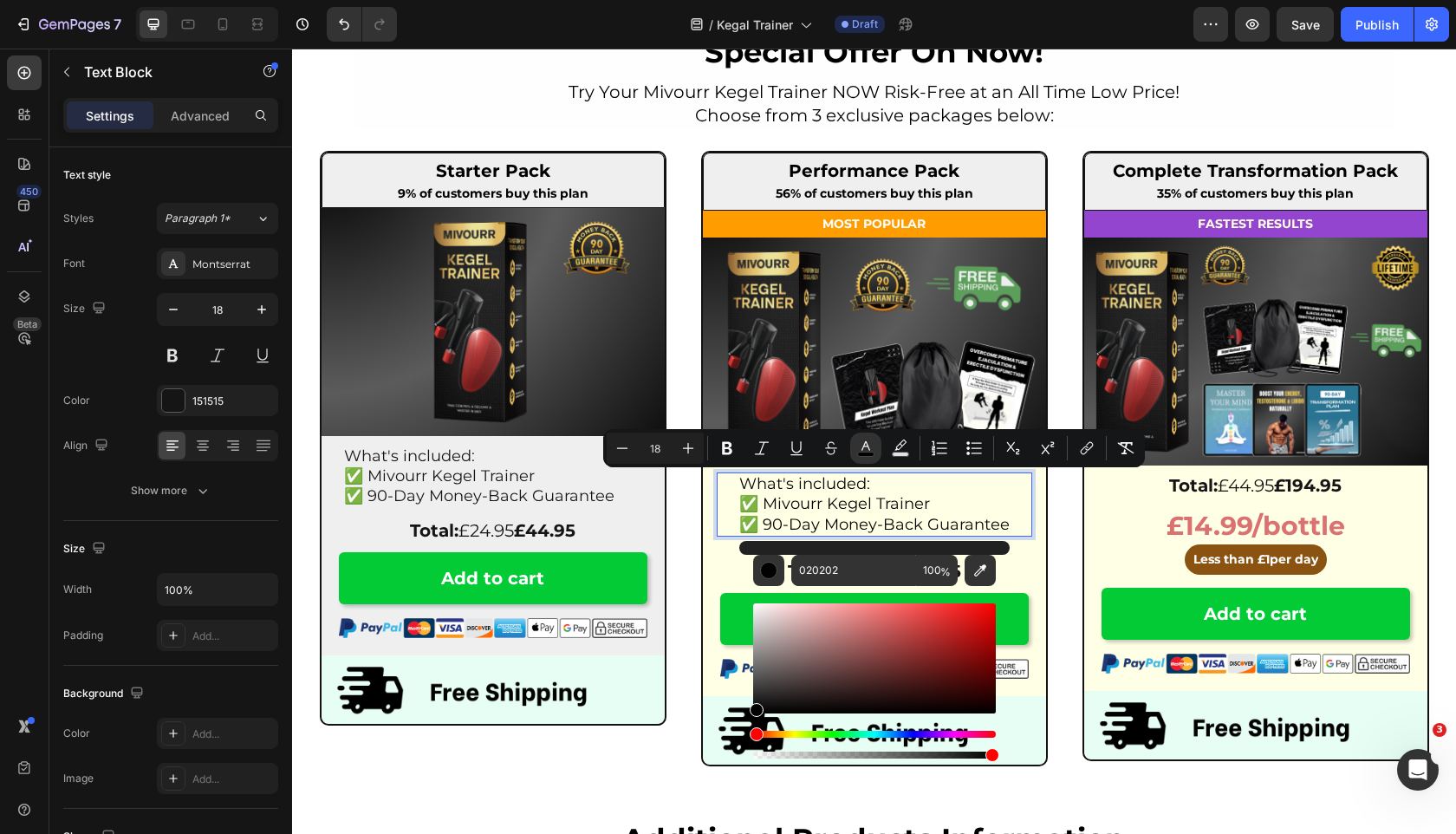
type input "000000"
drag, startPoint x: 1057, startPoint y: 759, endPoint x: 629, endPoint y: 781, distance: 428.6
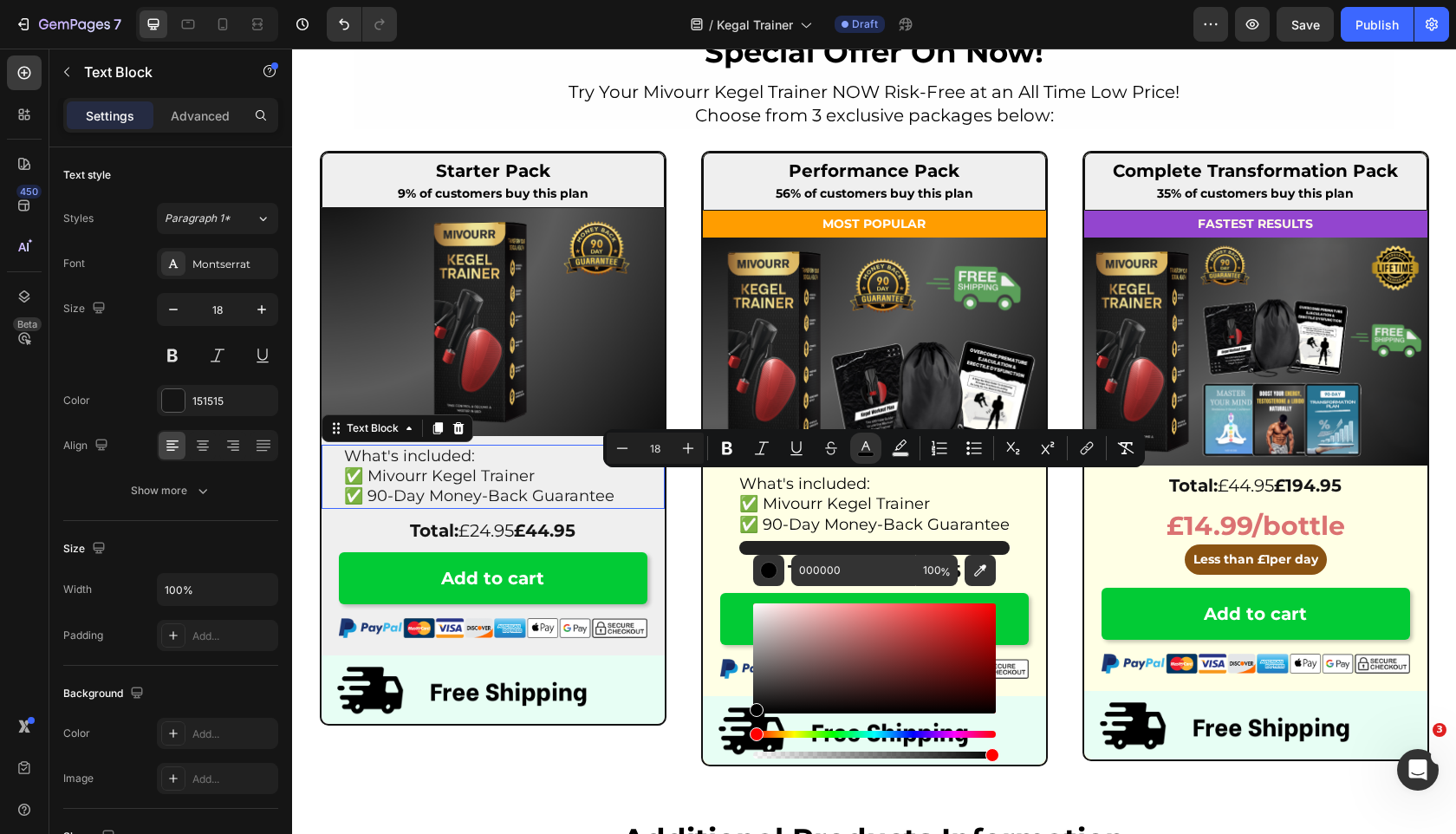
click at [557, 474] on p "✅ Mivourr Kegel Trainer" at bounding box center [493, 476] width 298 height 20
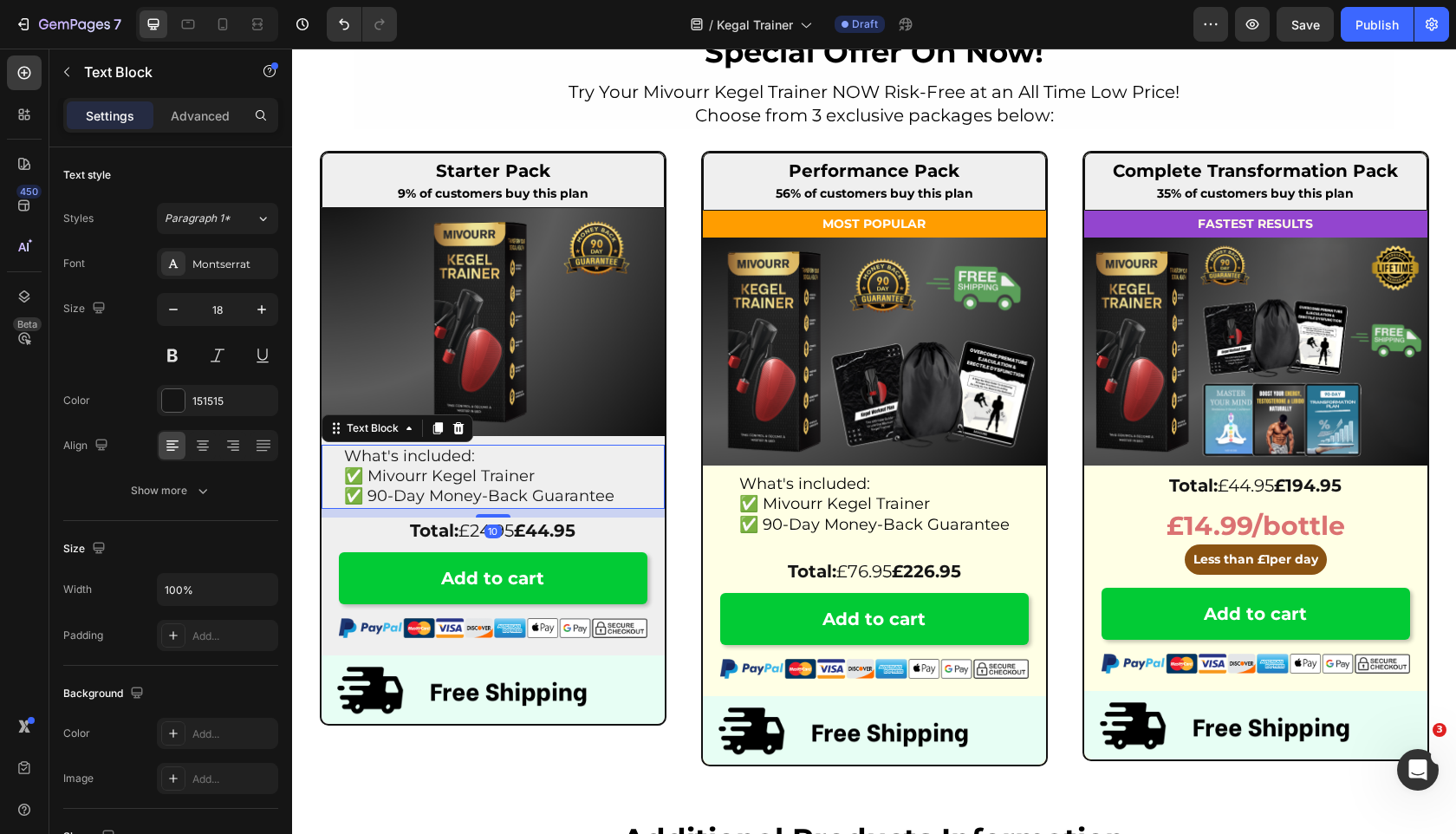
click at [557, 474] on p "✅ Mivourr Kegel Trainer" at bounding box center [493, 476] width 298 height 20
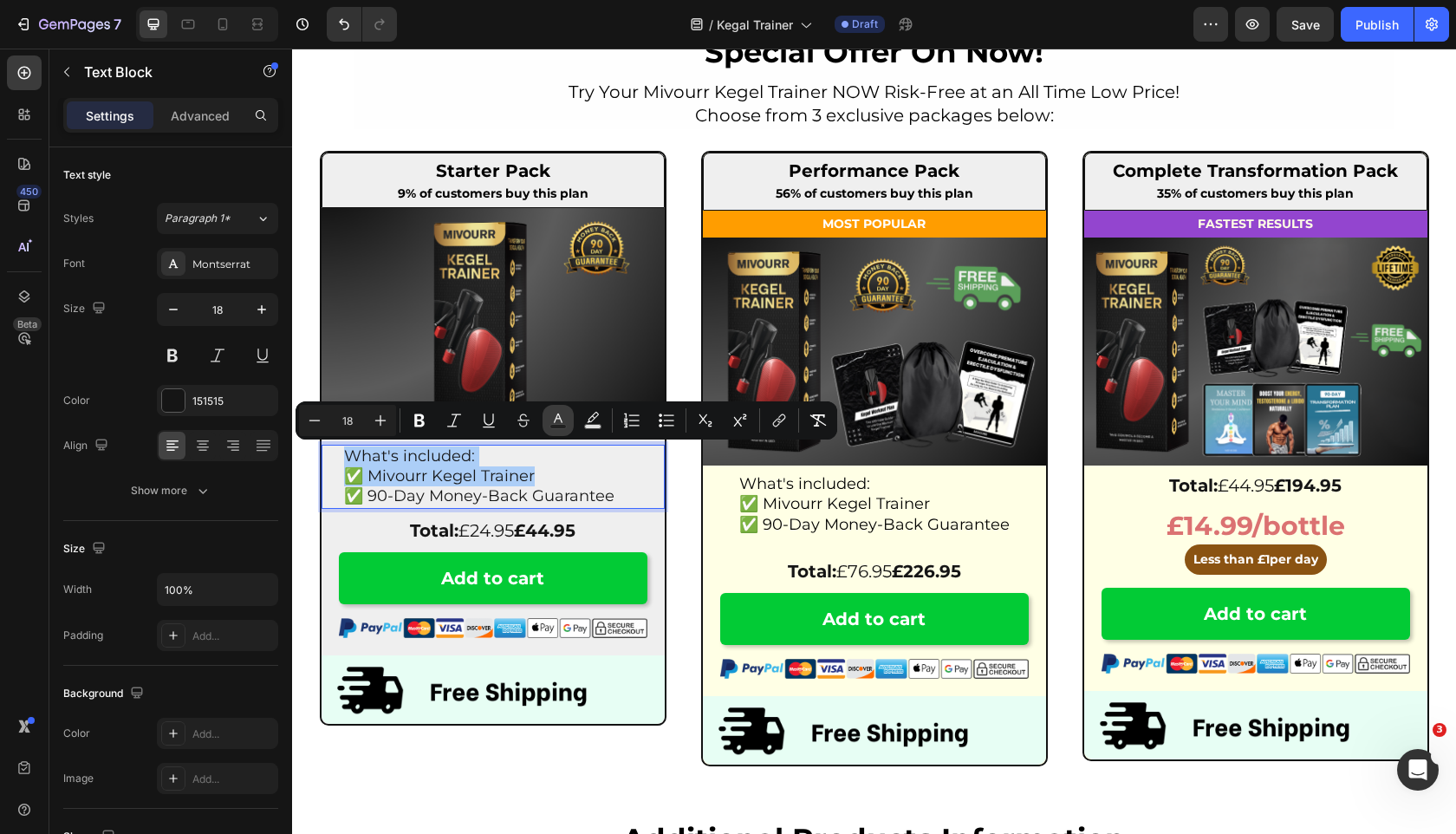
click at [557, 426] on rect "Editor contextual toolbar" at bounding box center [558, 427] width 17 height 4
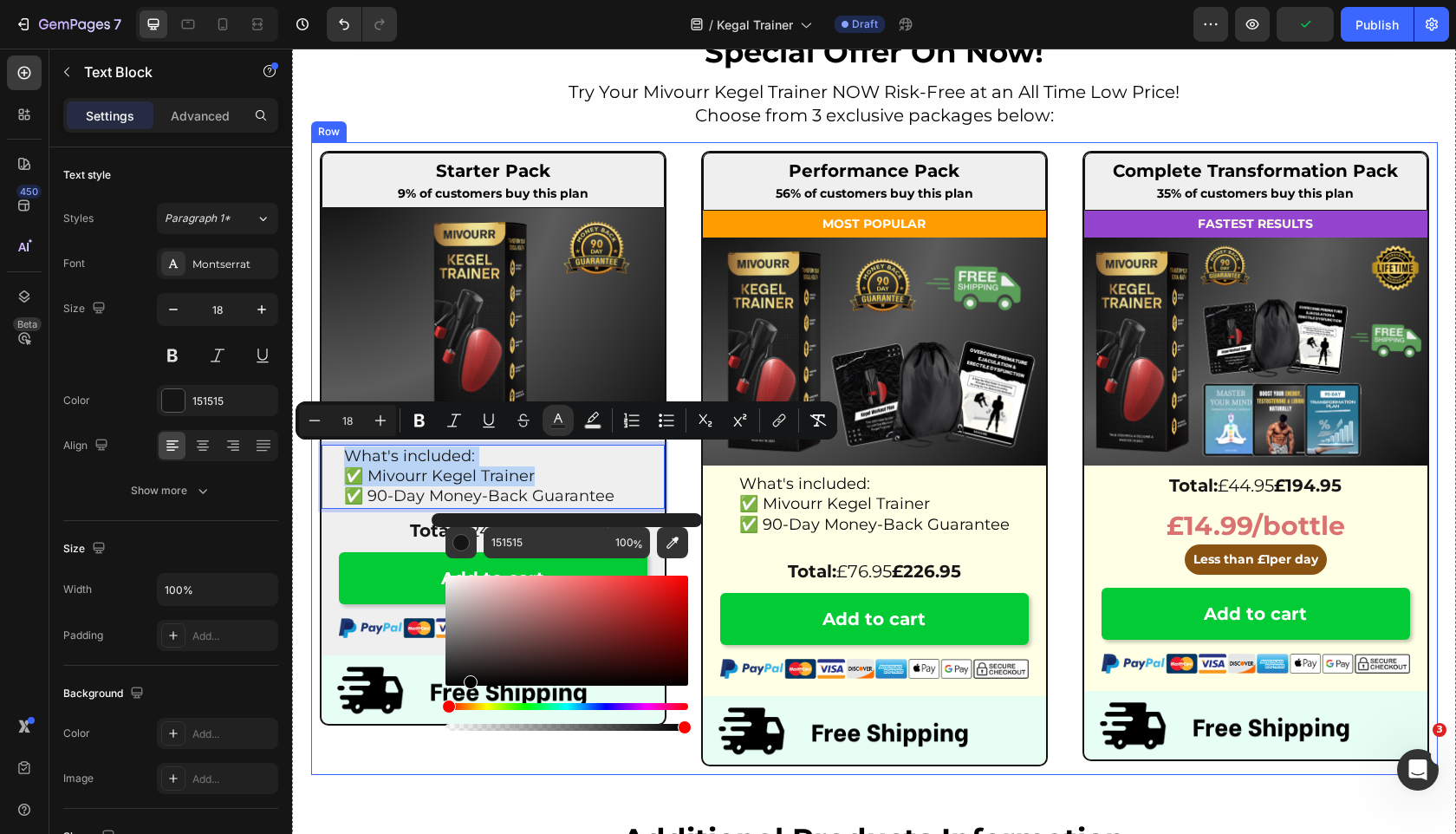
drag, startPoint x: 827, startPoint y: 712, endPoint x: 354, endPoint y: 726, distance: 473.2
type input "000000"
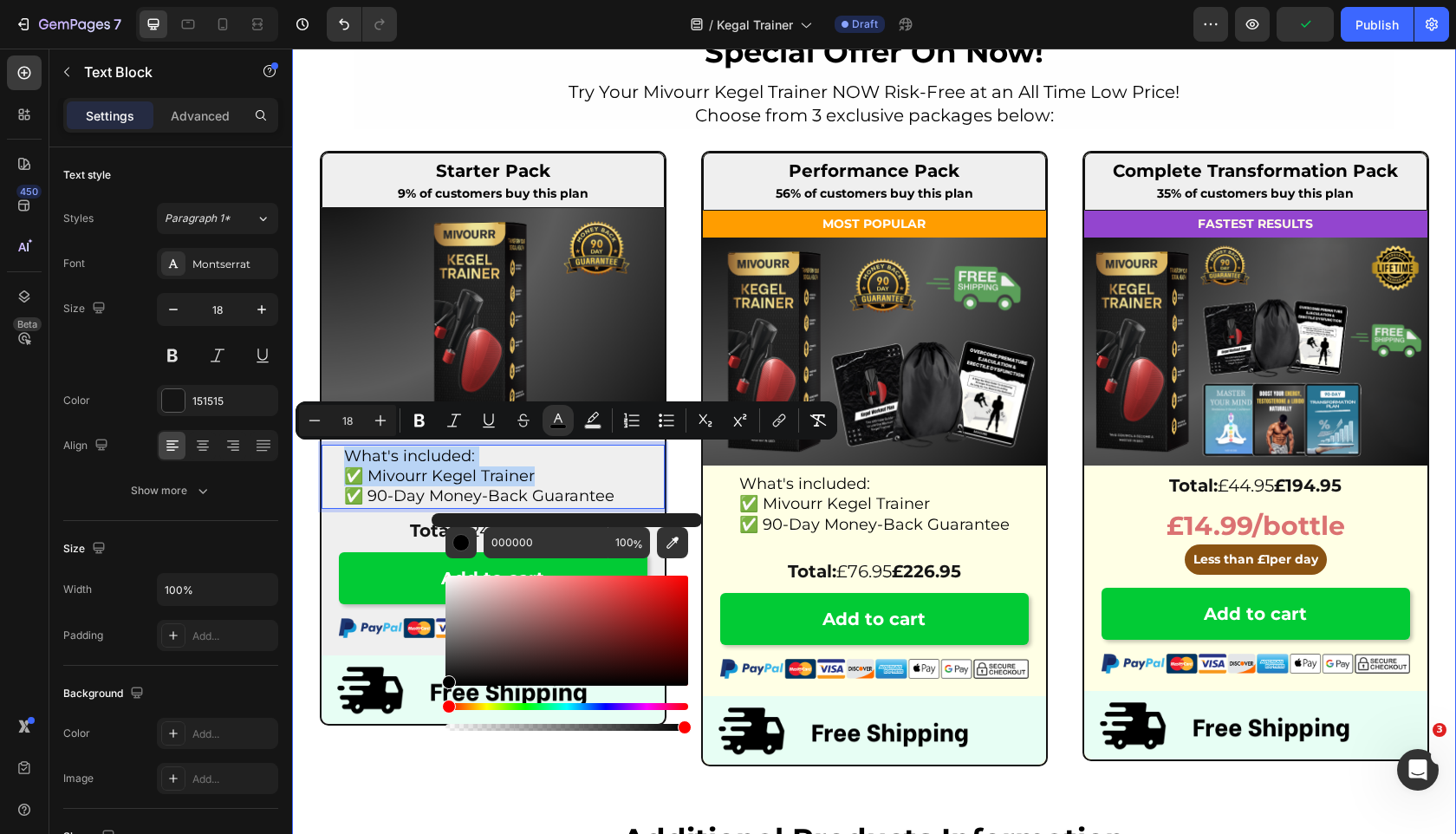
click at [388, 820] on h2 "additional products information" at bounding box center [875, 839] width 1164 height 42
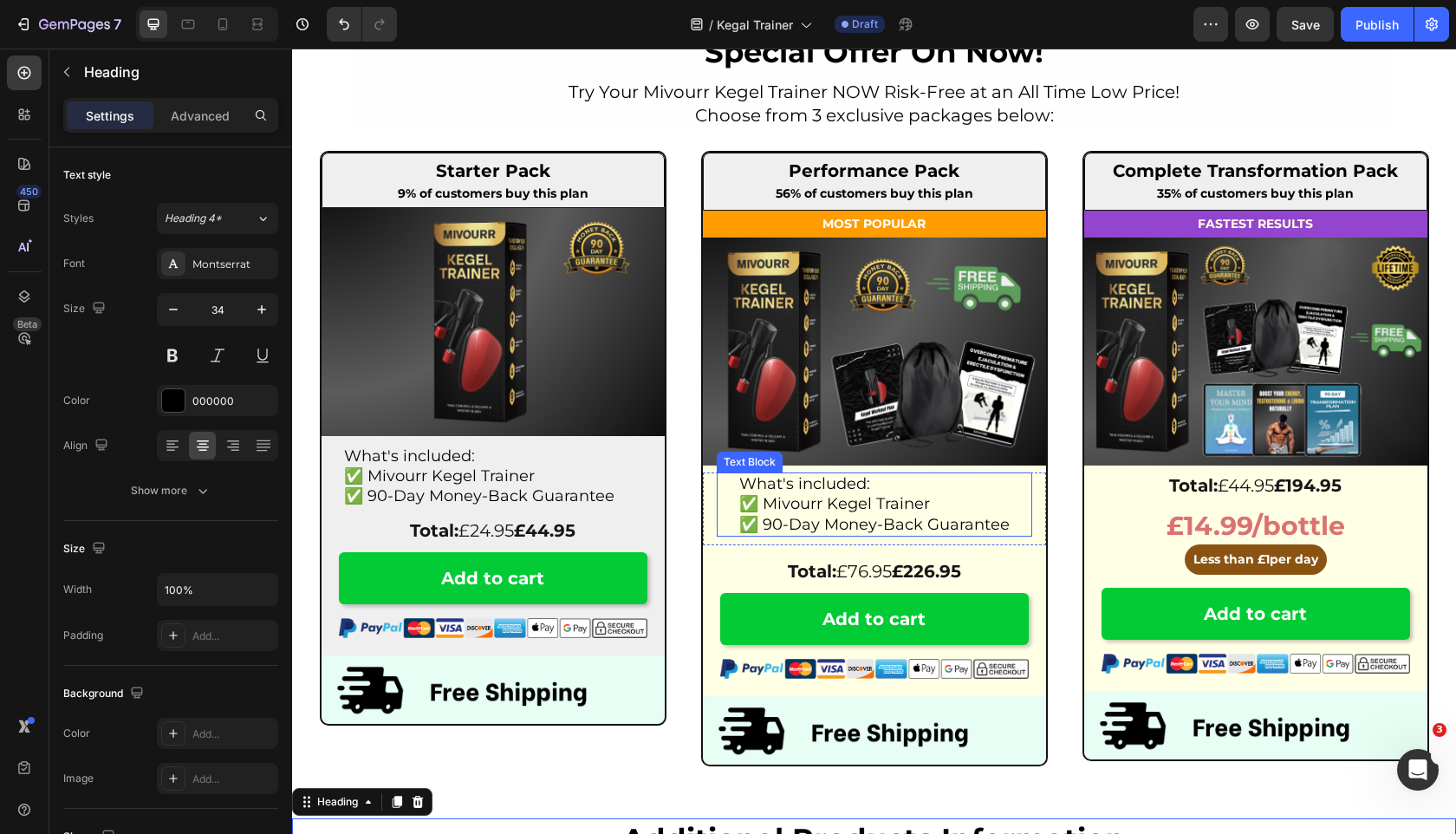
click at [874, 517] on span "✅ 90-Day Money-Back Guarantee" at bounding box center [875, 525] width 270 height 19
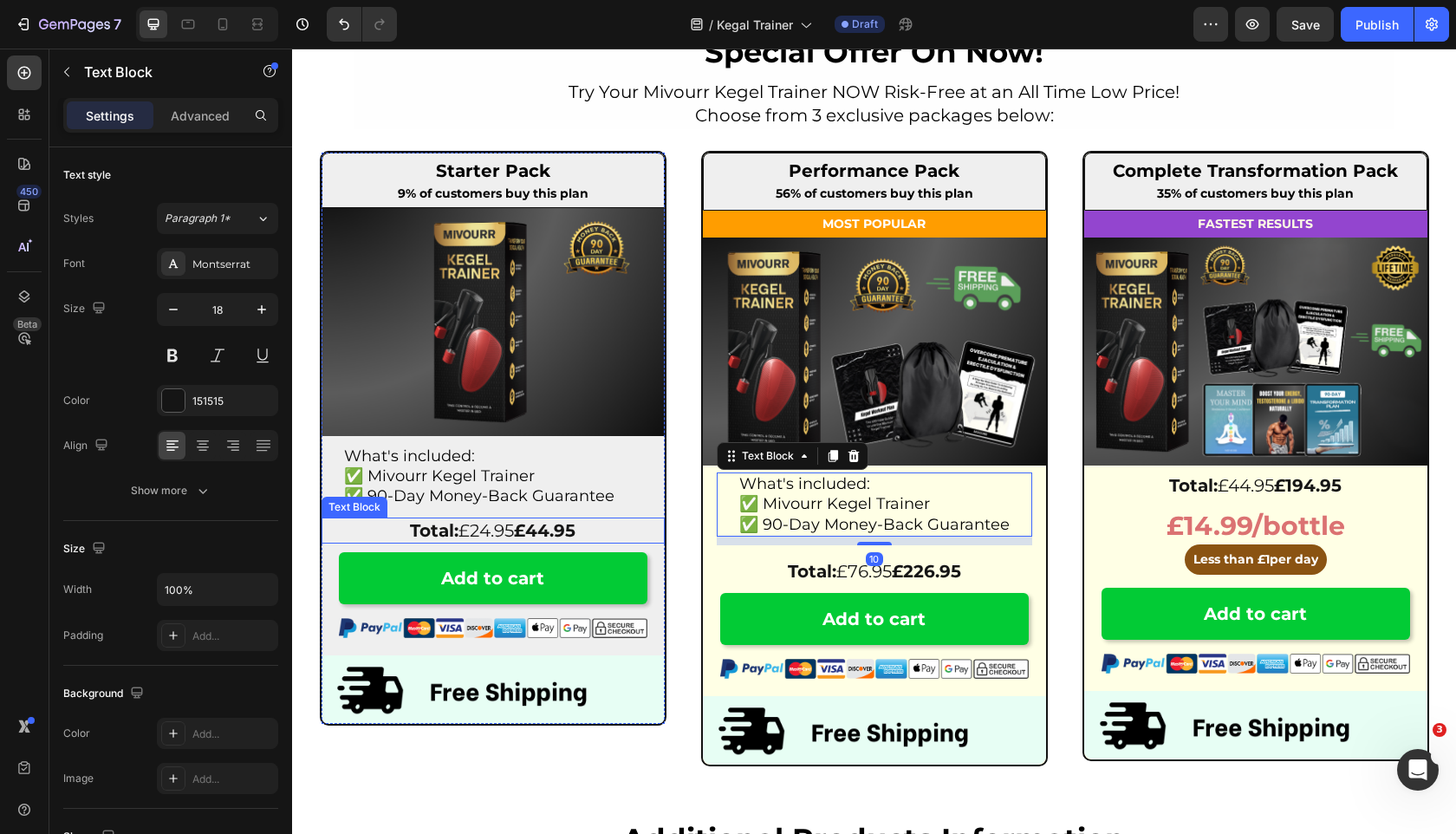
click at [572, 503] on span "✅ 90-Day Money-Back Guarantee" at bounding box center [479, 496] width 270 height 19
click at [935, 515] on p "✅ 90-Day Money-Back Guarantee" at bounding box center [875, 525] width 270 height 20
drag, startPoint x: 876, startPoint y: 540, endPoint x: 876, endPoint y: 469, distance: 71.0
click at [876, 469] on div "Performance Pack Heading 56% of customers buy this plan Text Block Row MOST POP…" at bounding box center [874, 458] width 347 height 615
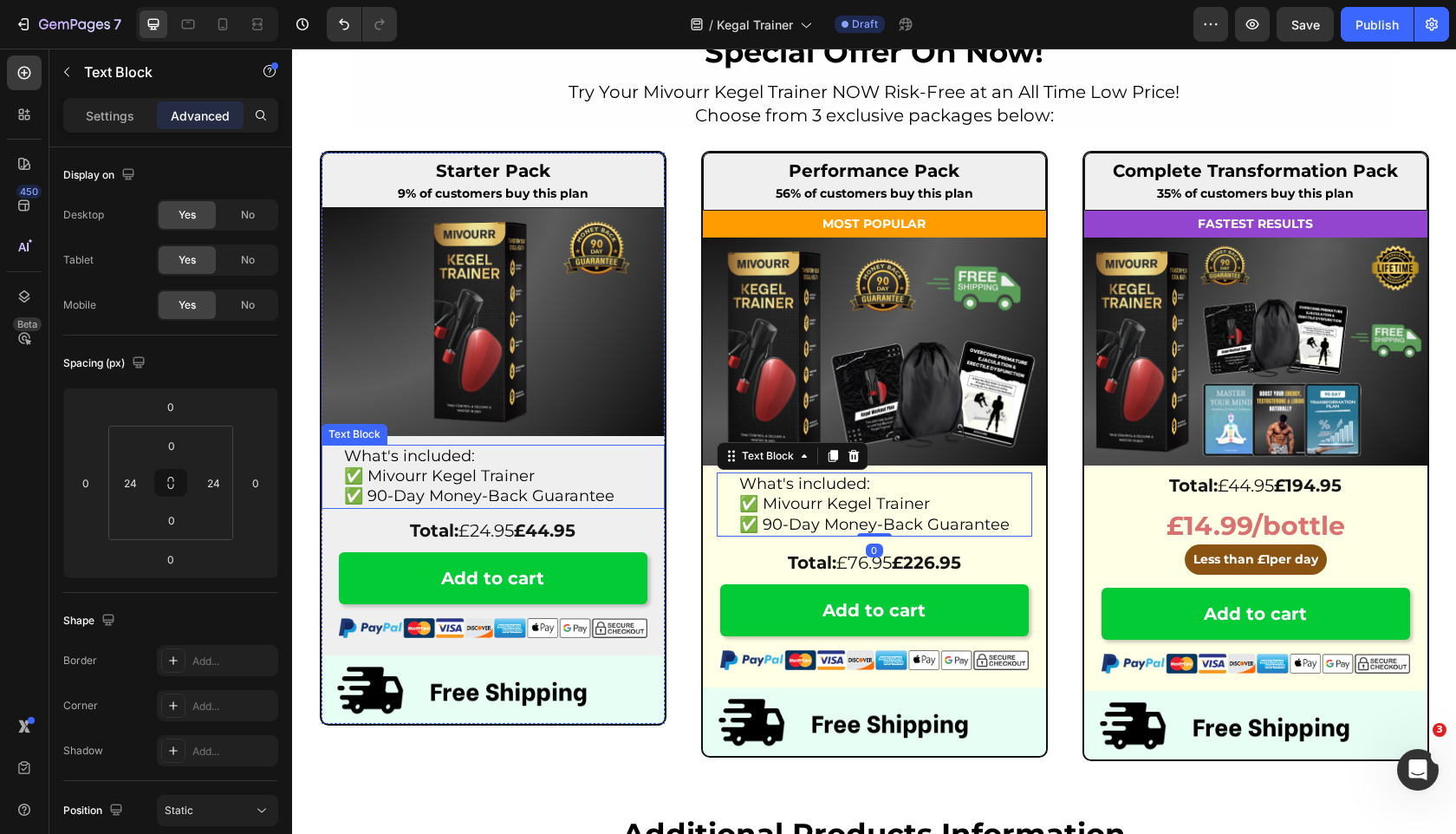
click at [549, 469] on p "✅ Mivourr Kegel Trainer" at bounding box center [493, 476] width 298 height 20
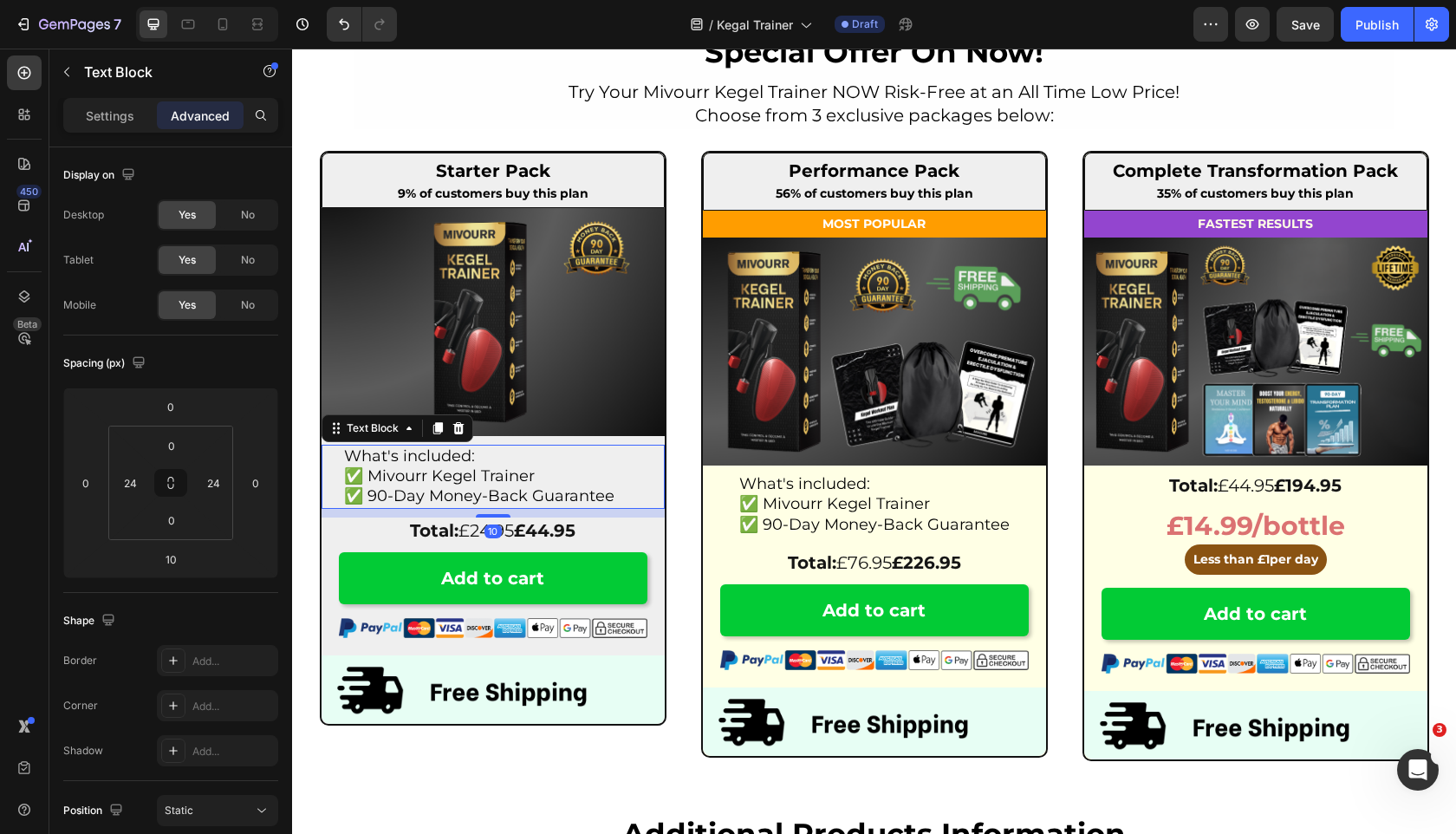
drag, startPoint x: 491, startPoint y: 475, endPoint x: 674, endPoint y: 525, distance: 189.7
click at [498, 516] on div at bounding box center [494, 516] width 35 height 4
click at [716, 525] on div "What's included: ✅ Mivourr Kegel Trainer ✅ 90-Day Money-Back Guarantee Text Blo…" at bounding box center [874, 504] width 343 height 64
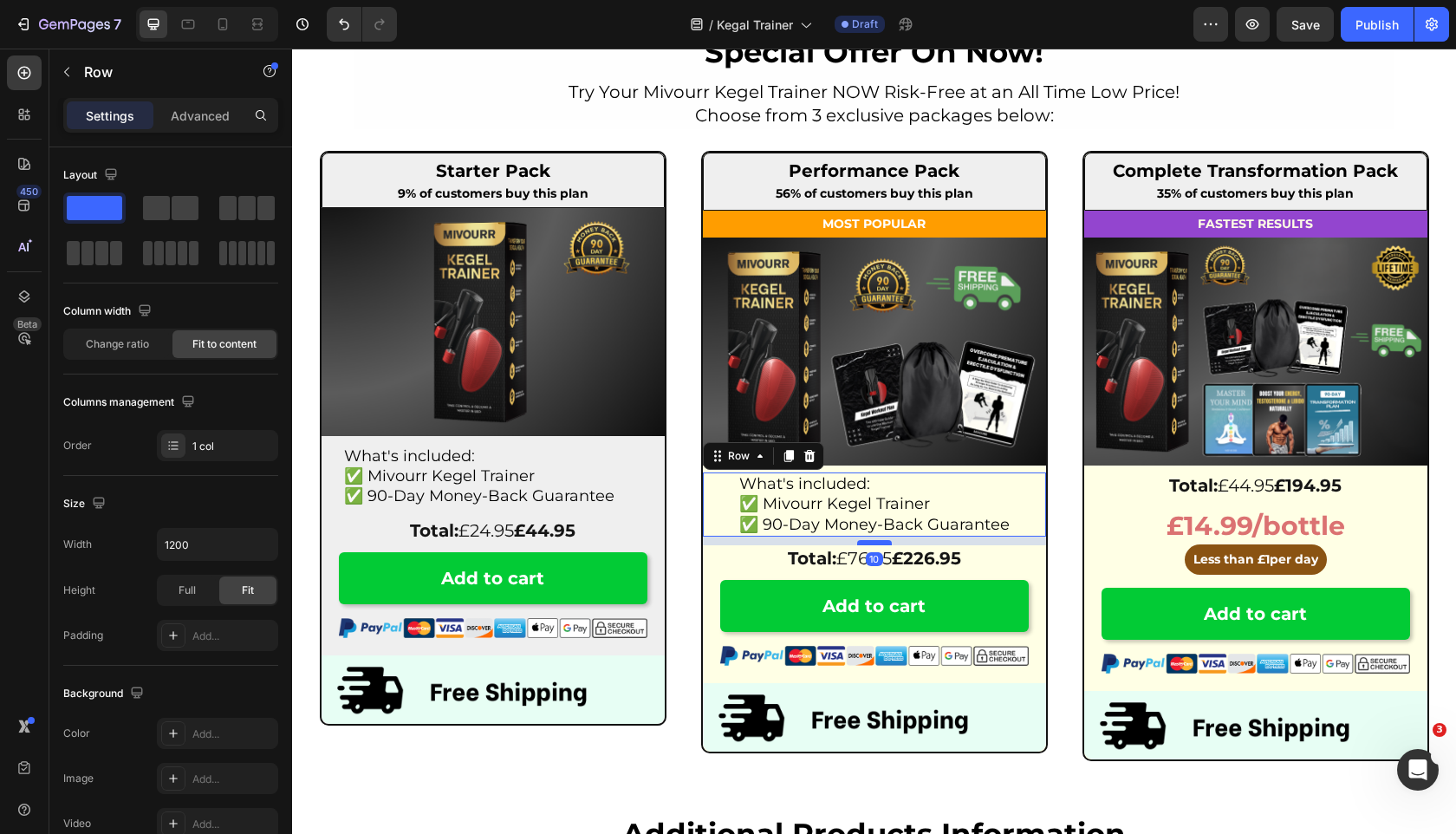
click at [865, 545] on div "What's included: ✅ Mivourr Kegel Trainer ✅ 90-Day Money-Back Guarantee Text Blo…" at bounding box center [874, 612] width 343 height 280
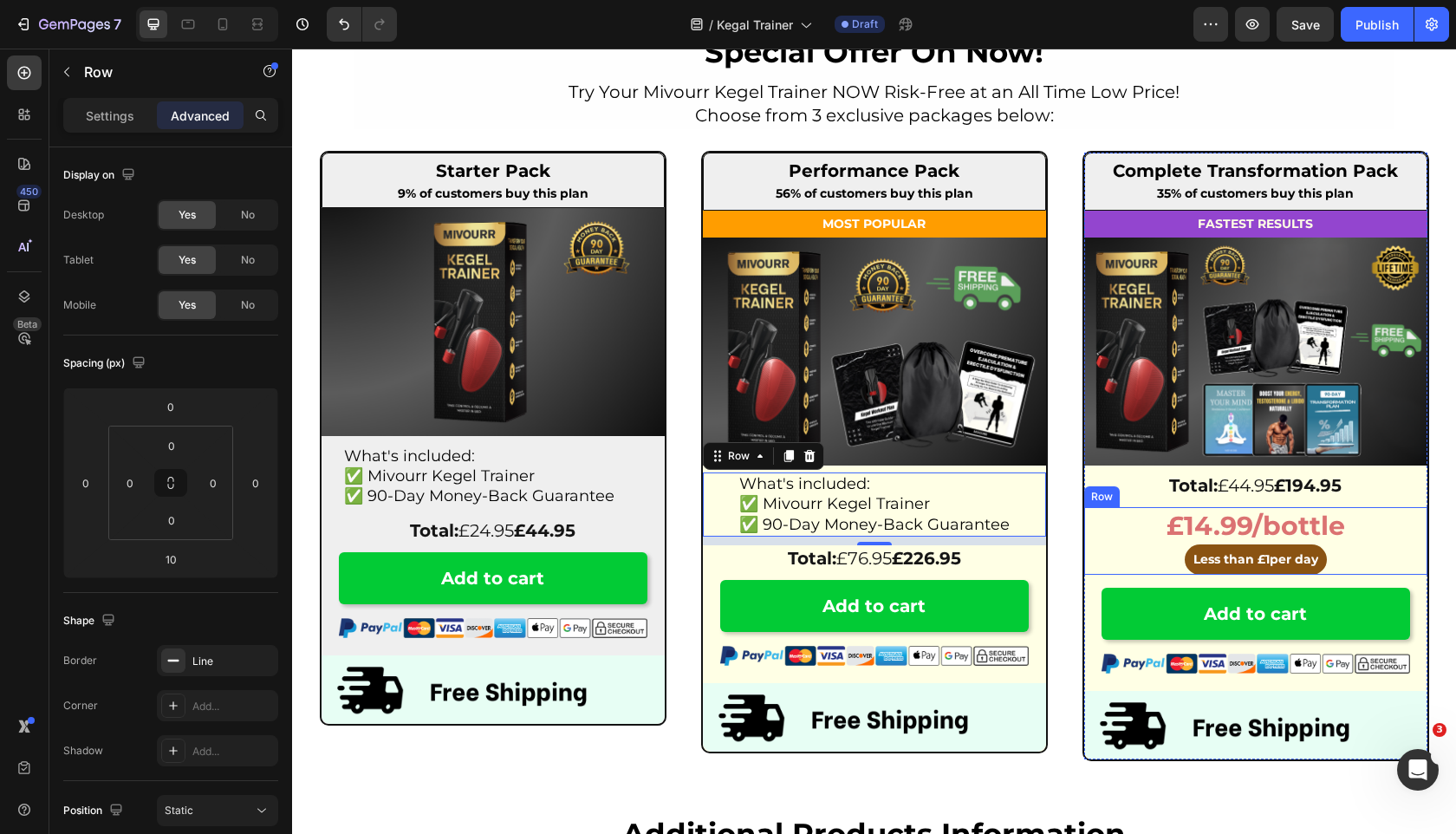
click at [1101, 550] on div "£14.99/bottle Text Block Less than £ 1 per day Button Row" at bounding box center [1256, 541] width 343 height 68
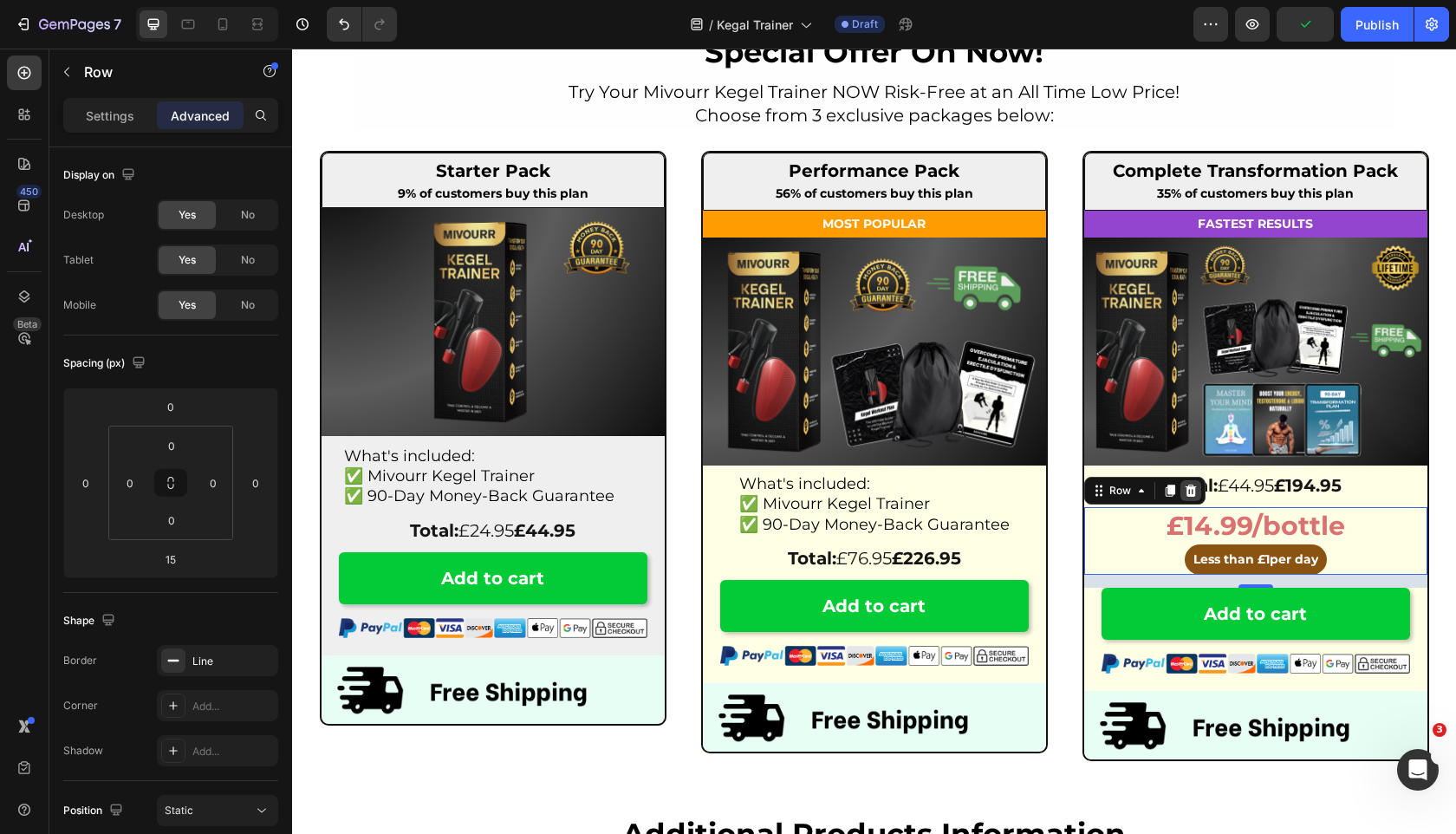
click at [1192, 489] on icon at bounding box center [1191, 491] width 14 height 14
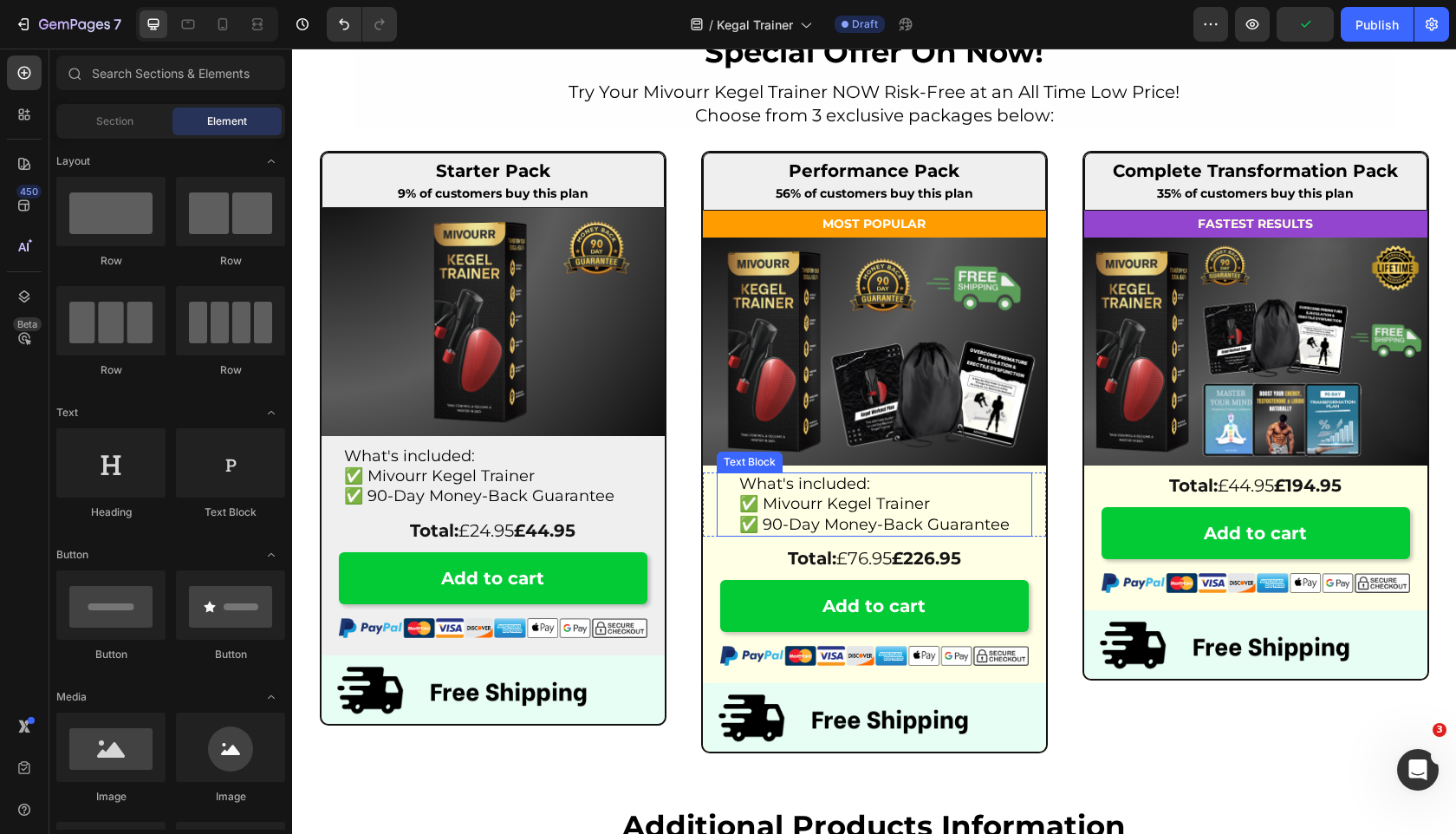
click at [832, 498] on span "✅ Mivourr Kegel Trainer" at bounding box center [835, 504] width 191 height 19
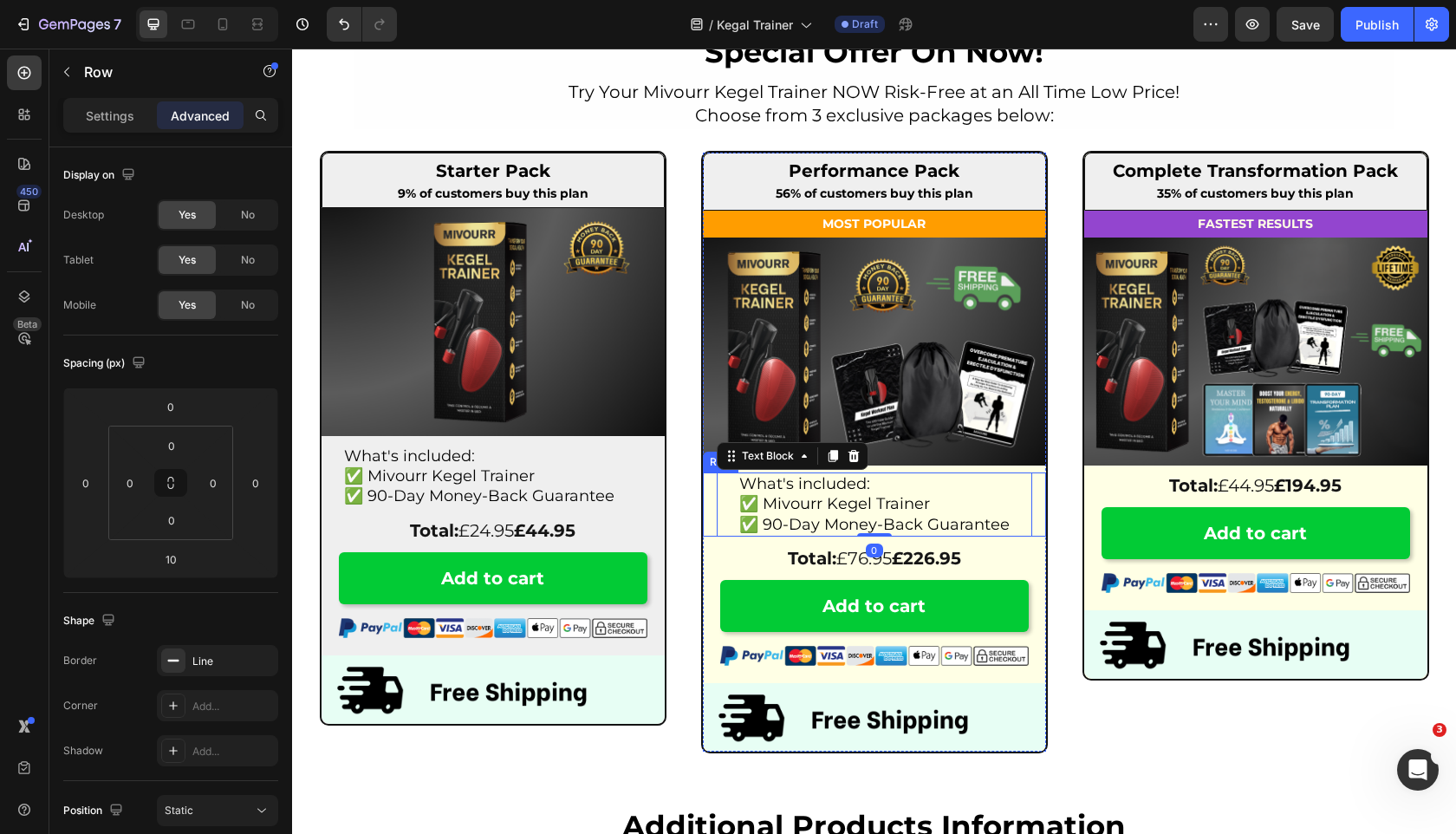
click at [705, 508] on div "What's included: ✅ Mivourr Kegel Trainer ✅ 90-Day Money-Back Guarantee Text Blo…" at bounding box center [874, 504] width 343 height 64
click at [791, 455] on icon at bounding box center [788, 456] width 10 height 12
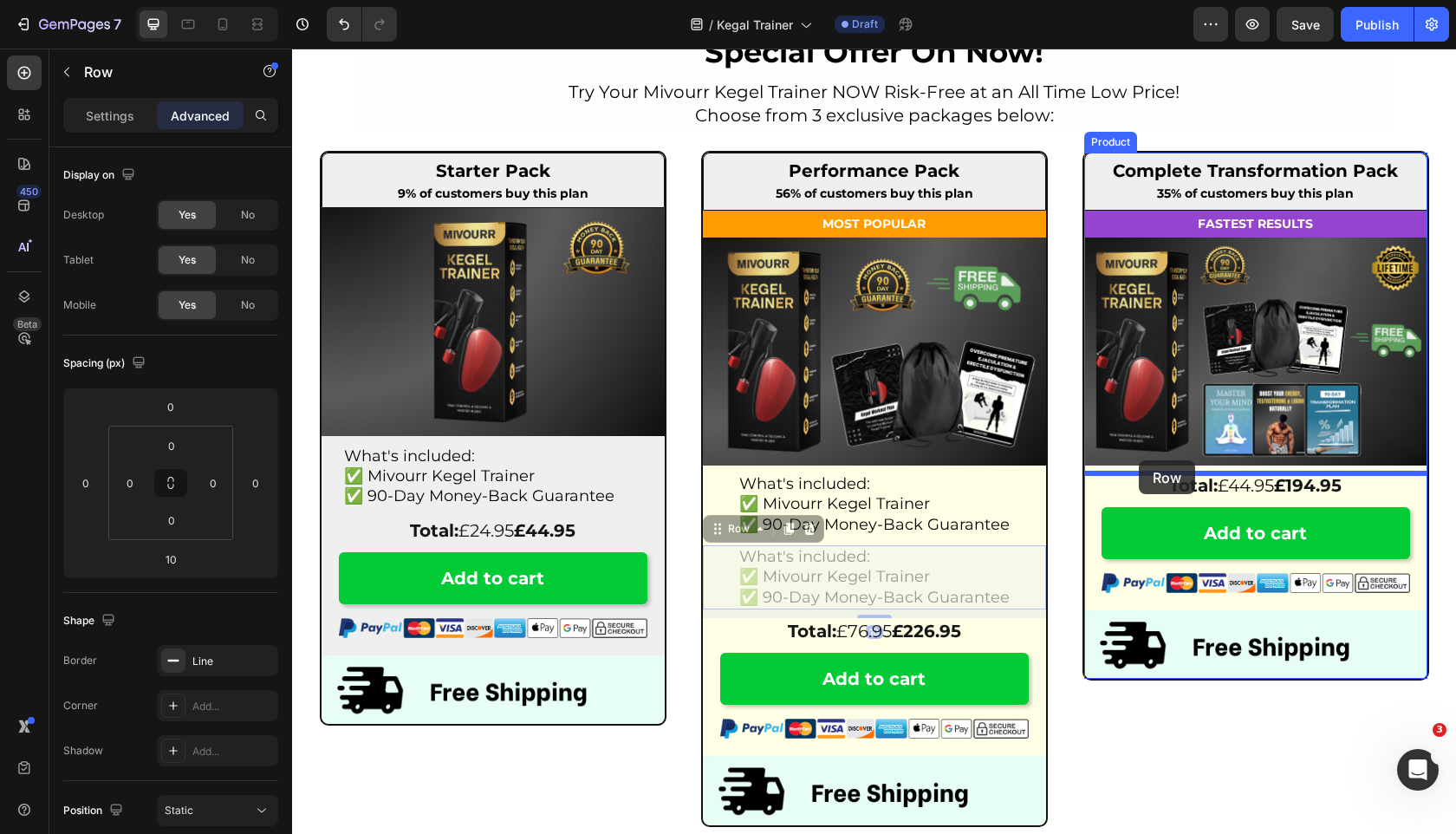
drag, startPoint x: 718, startPoint y: 533, endPoint x: 1139, endPoint y: 461, distance: 427.1
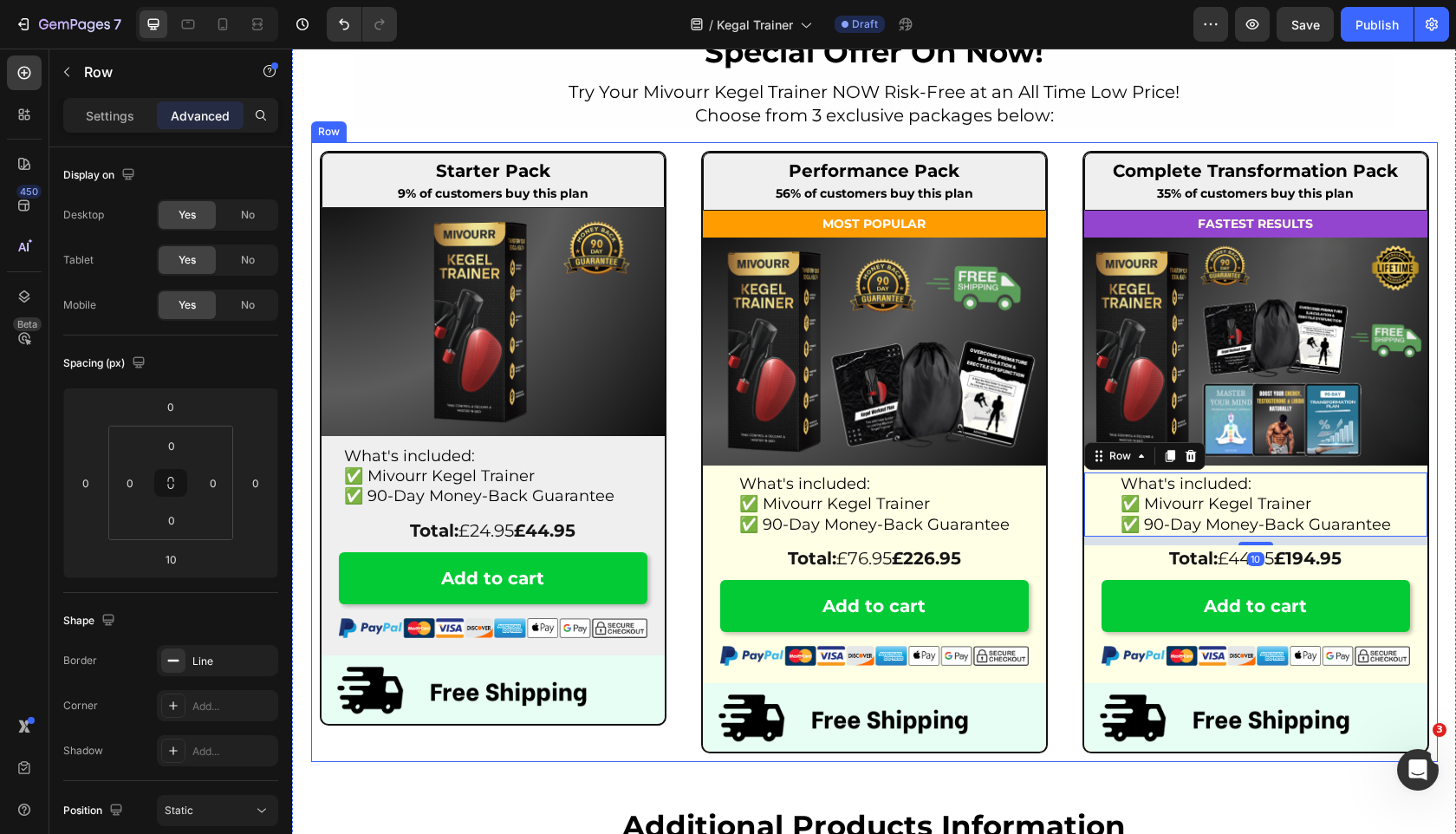
click at [1068, 509] on div "Performance Pack Heading 56% of customers buy this plan Text Block Row MOST POP…" at bounding box center [874, 452] width 1127 height 620
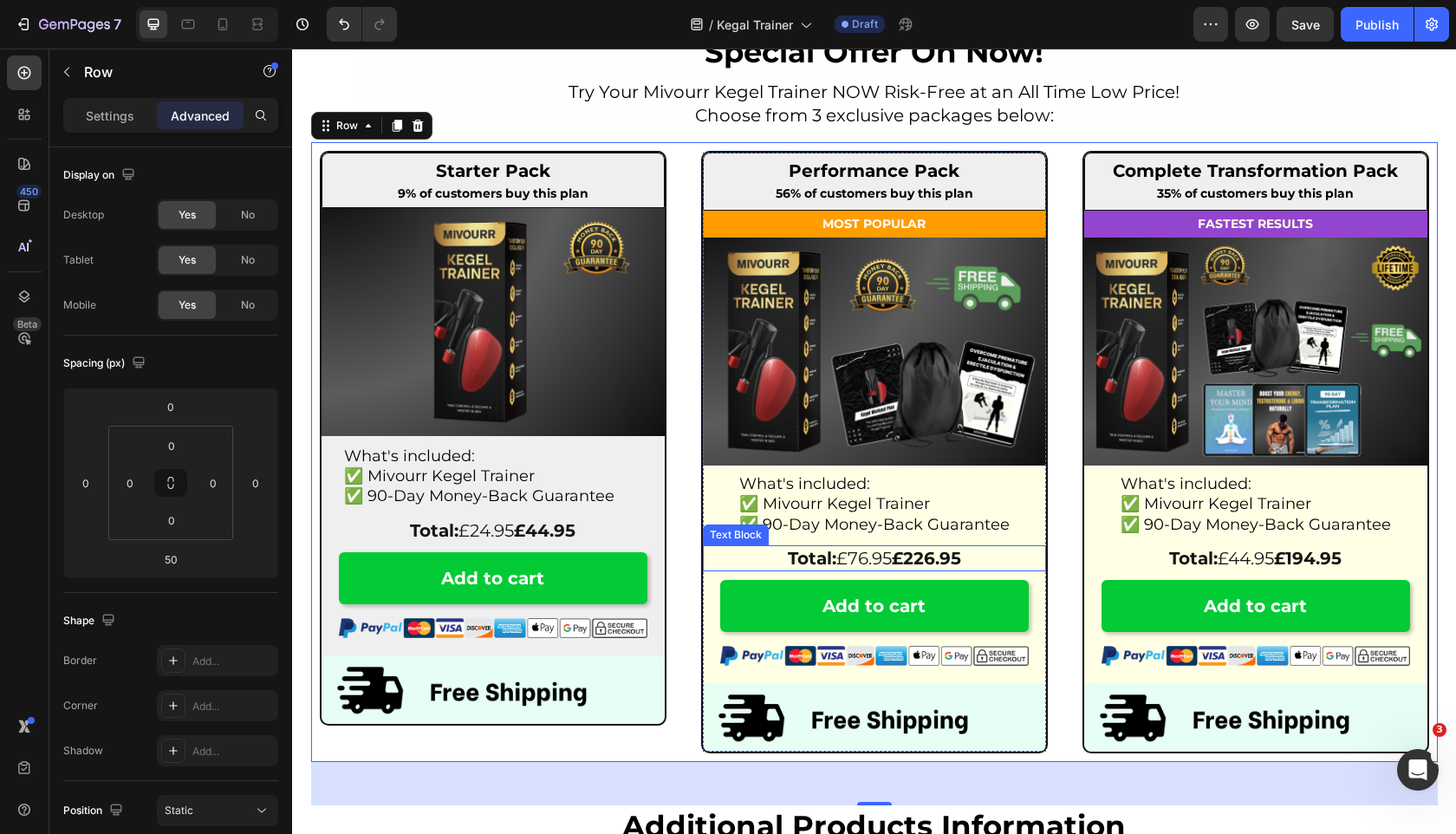
click at [838, 522] on span "✅ 90-Day Money-Back Guarantee" at bounding box center [875, 525] width 270 height 19
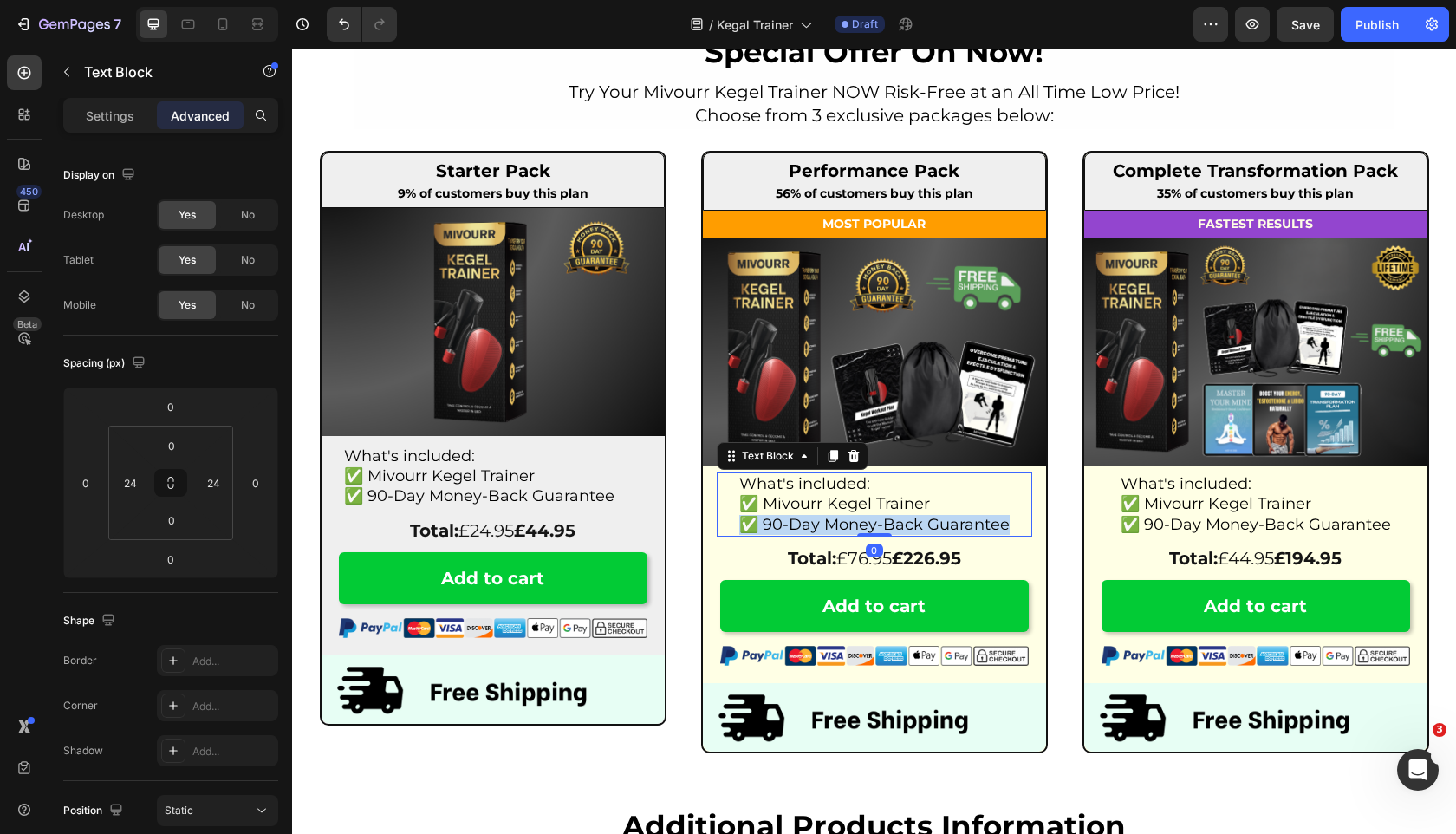
click at [838, 522] on span "✅ 90-Day Money-Back Guarantee" at bounding box center [875, 525] width 270 height 19
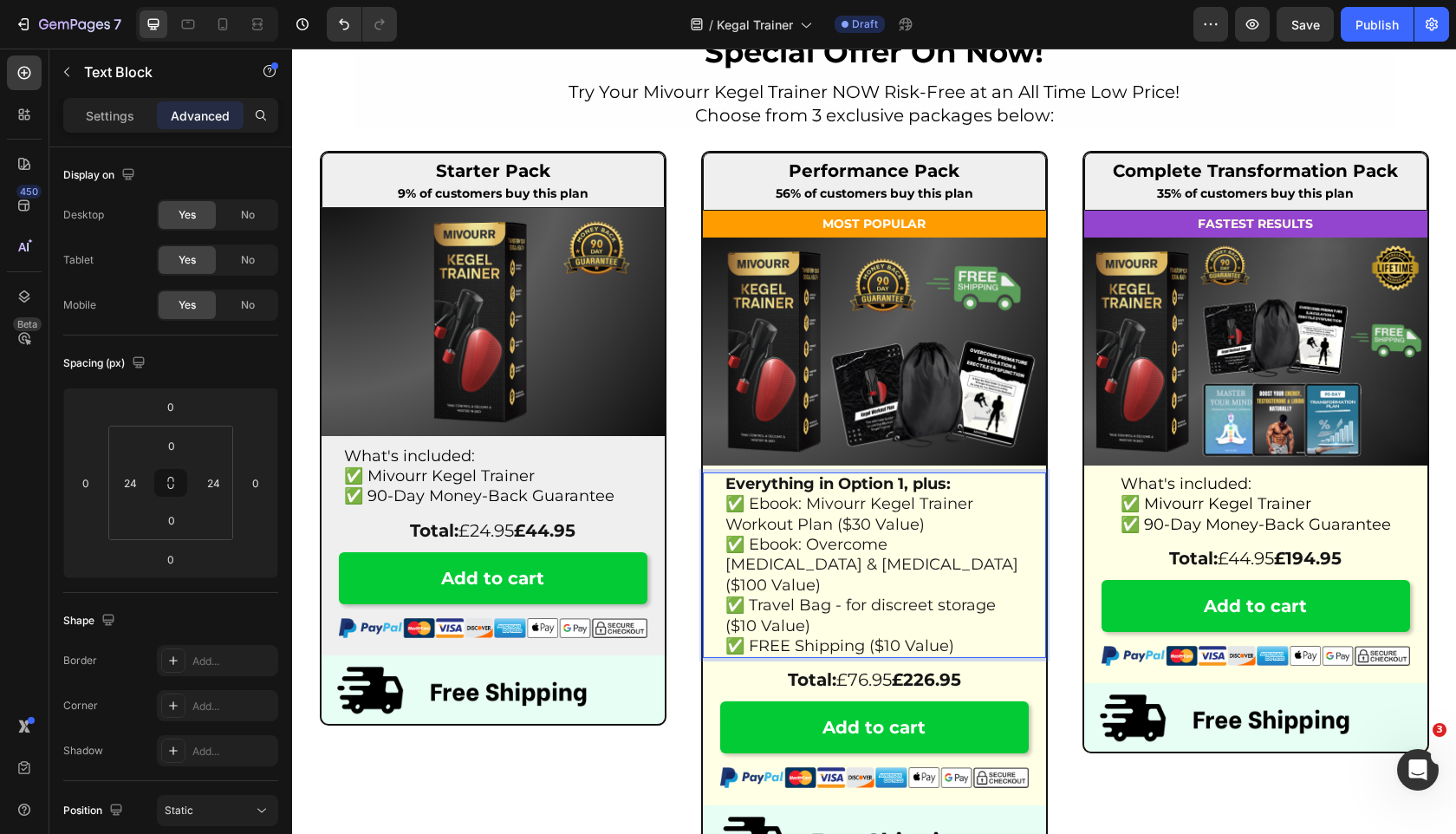
click at [855, 532] on p "✅ Ebook: Mivourr Kegel Trainer Workout Plan ($30 Value)" at bounding box center [874, 514] width 298 height 41
click at [851, 528] on p "✅ Ebook: Mivourr Kegel Trainer Workout Plan ($30 Value)" at bounding box center [874, 514] width 298 height 41
click at [738, 582] on p "✅ Ebook: Overcome Premature Ejaculation & Erectile Dysfunction ($100 Value)" at bounding box center [874, 565] width 298 height 60
click at [743, 629] on p "✅ Travel Bag - for discreet storage ($10 Value)" at bounding box center [874, 616] width 298 height 41
click at [877, 641] on p "✅ FREE Shipping ($10 Value)" at bounding box center [874, 646] width 298 height 20
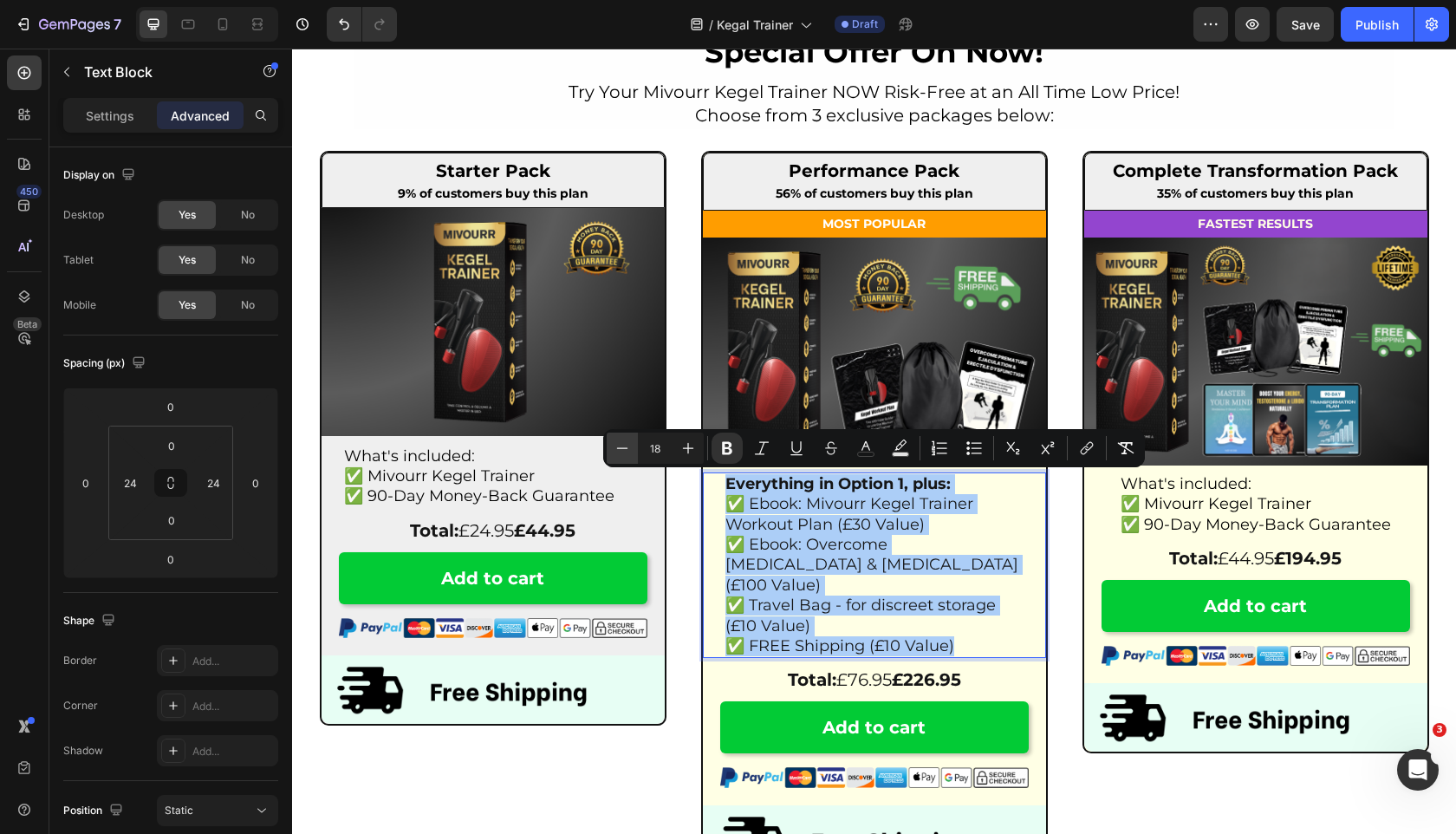
click at [624, 446] on icon "Editor contextual toolbar" at bounding box center [622, 448] width 17 height 17
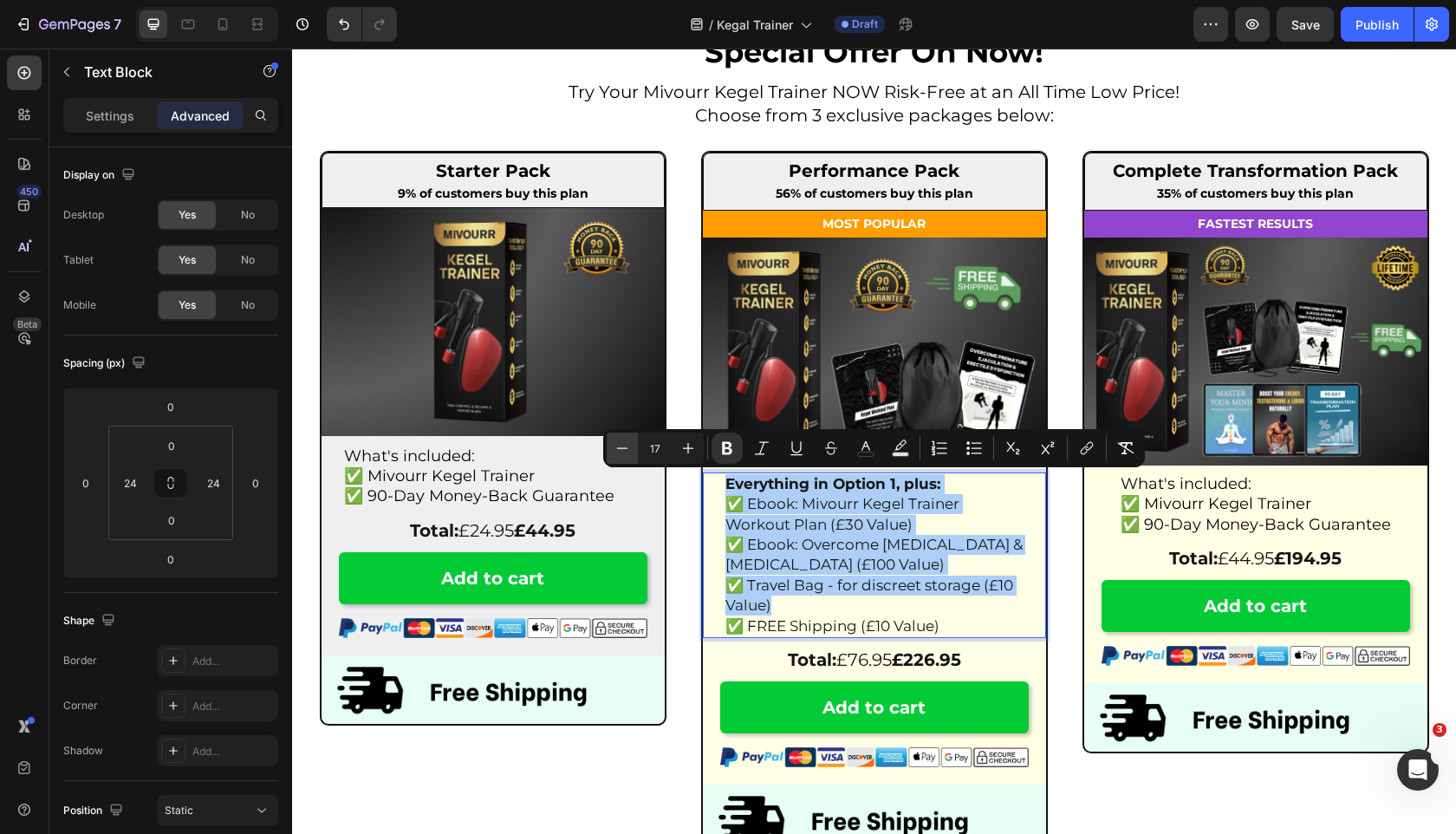
click at [624, 446] on icon "Editor contextual toolbar" at bounding box center [622, 448] width 17 height 17
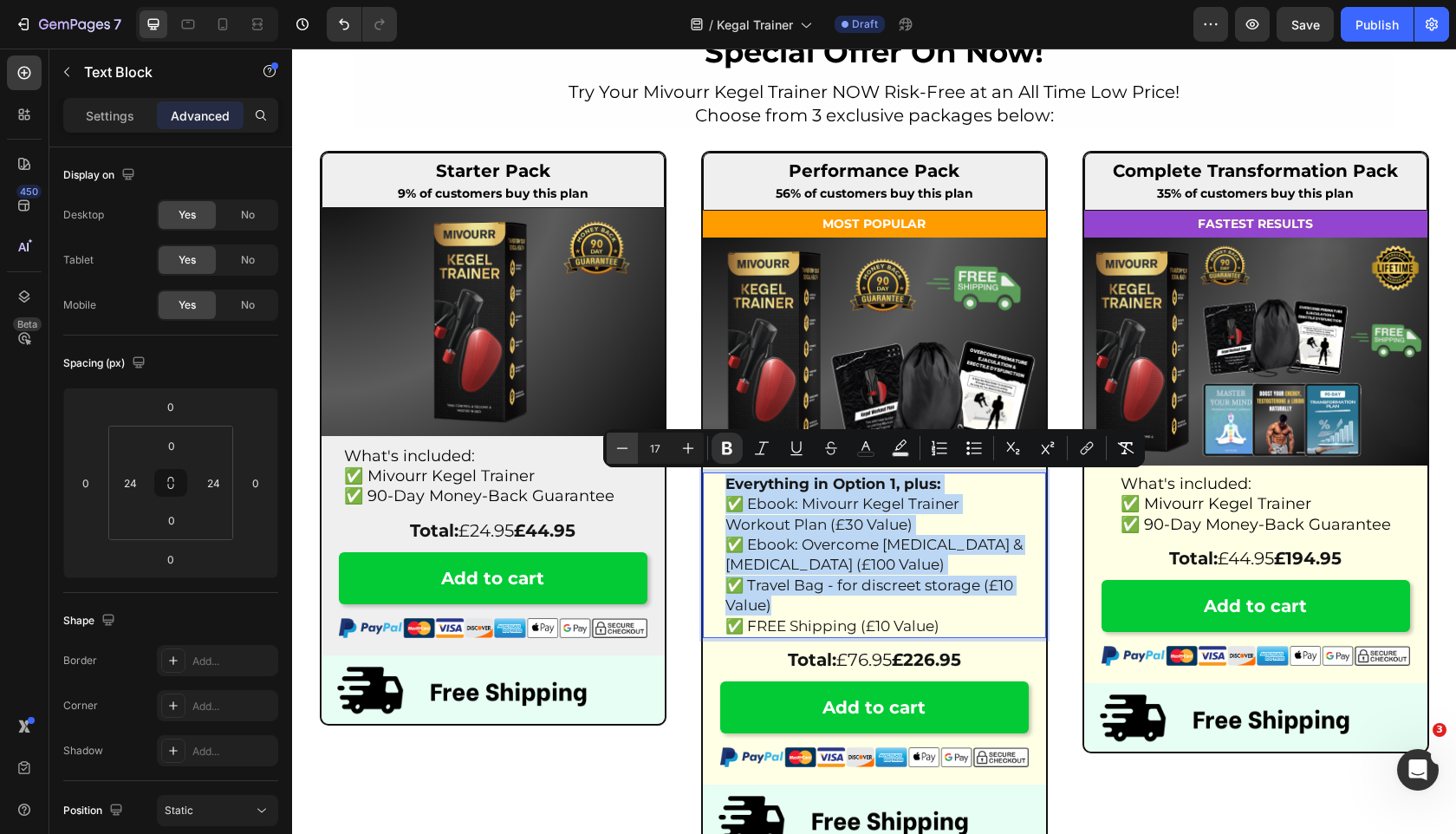
type input "16"
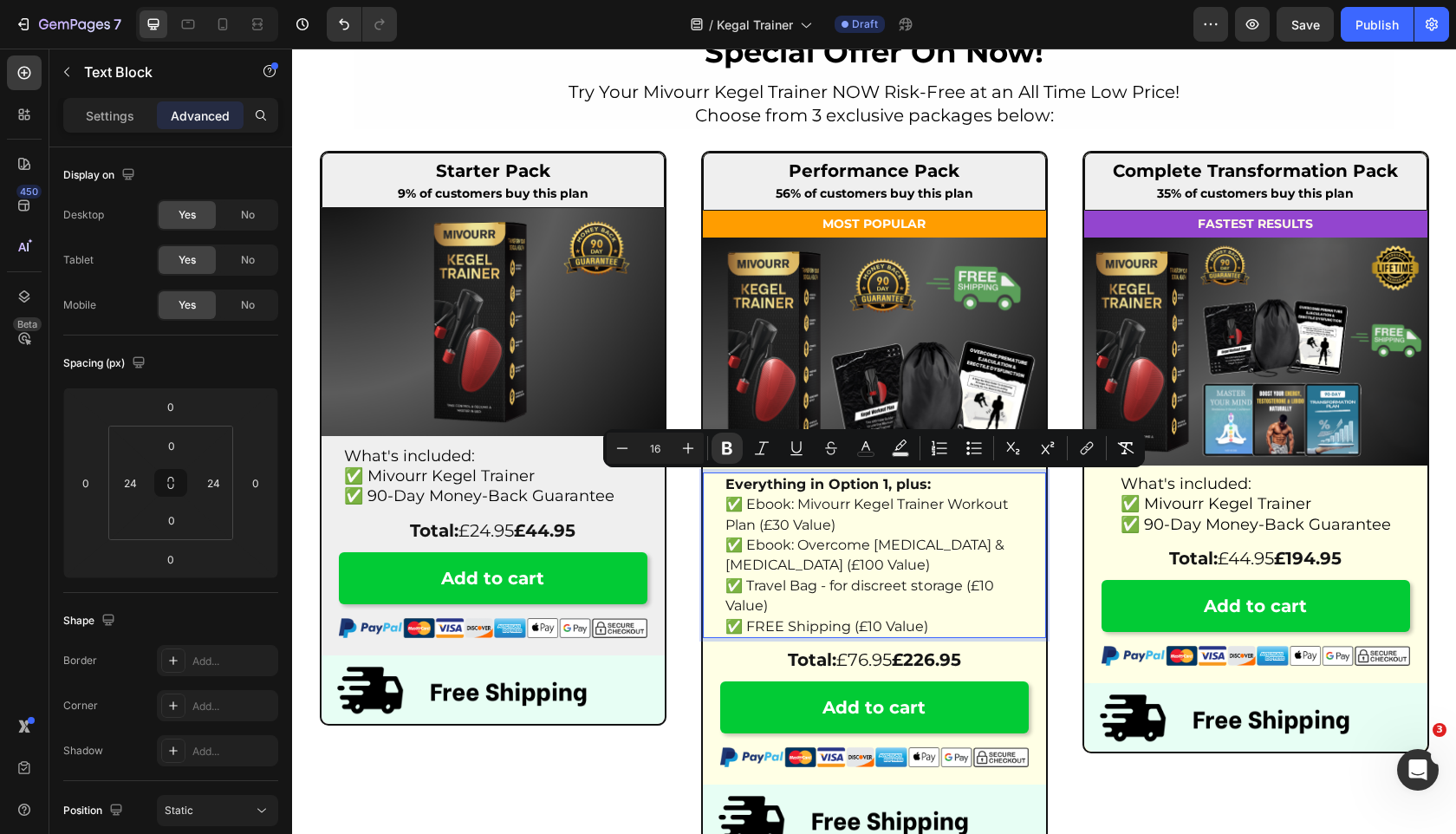
click at [733, 573] on span "✅ Ebook: Overcome [MEDICAL_DATA] & [MEDICAL_DATA] (£100 Value)" at bounding box center [864, 554] width 279 height 36
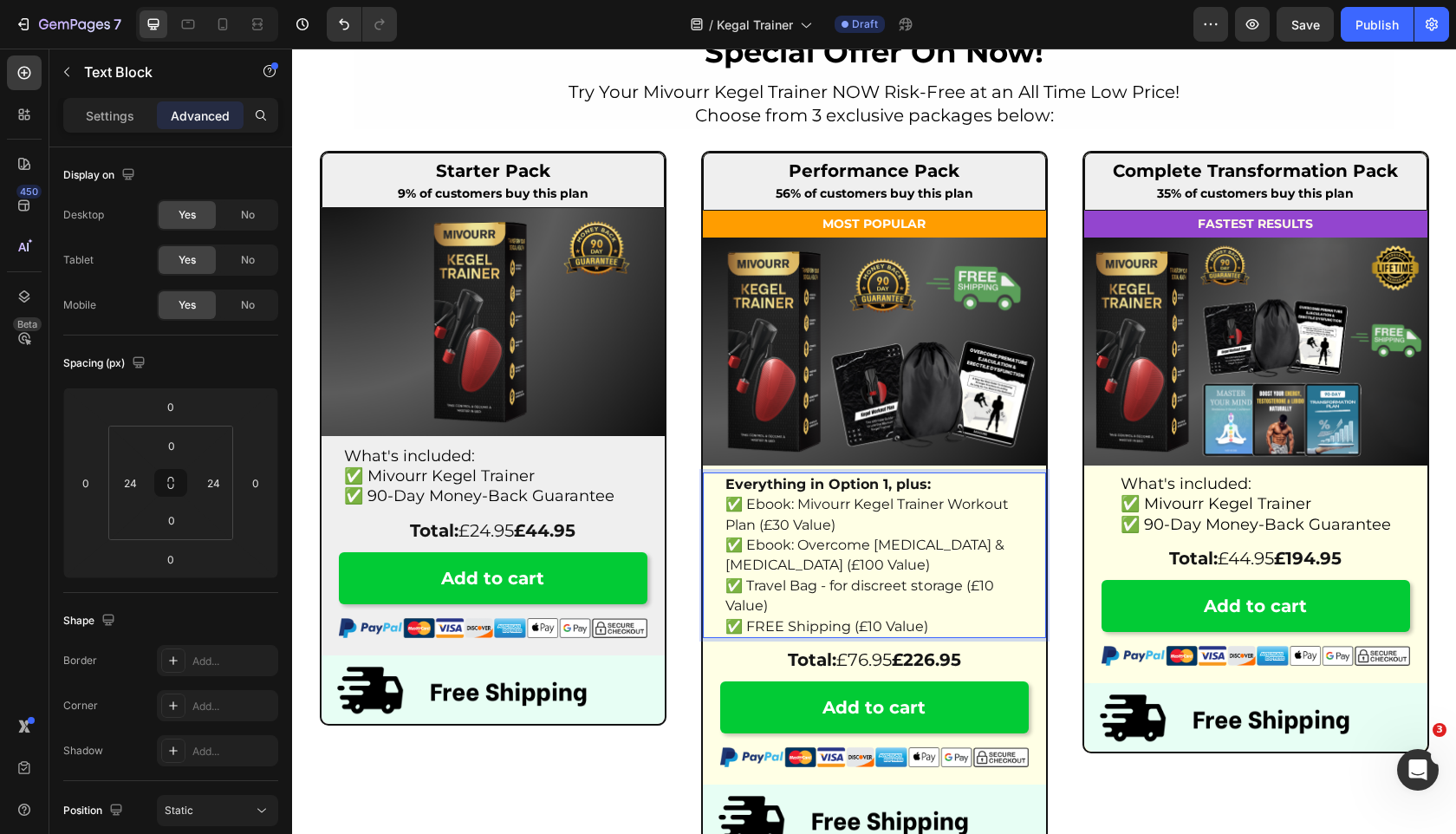
click at [720, 580] on div "Everything in Option 1, plus: ✅ Ebook: Mivourr Kegel Trainer Workout Plan (£30 …" at bounding box center [874, 555] width 343 height 165
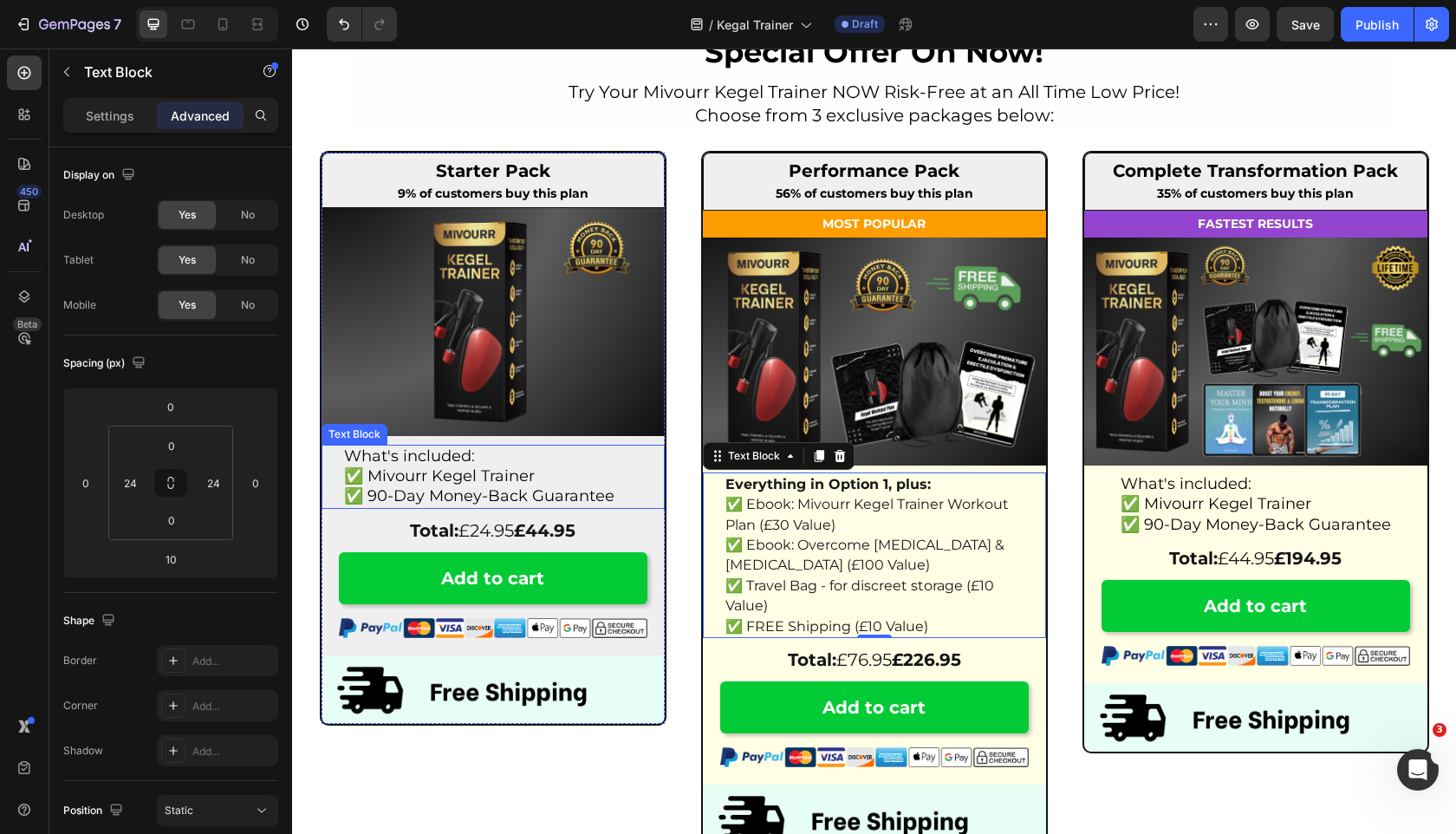
click at [547, 477] on p "✅ Mivourr Kegel Trainer" at bounding box center [493, 476] width 298 height 20
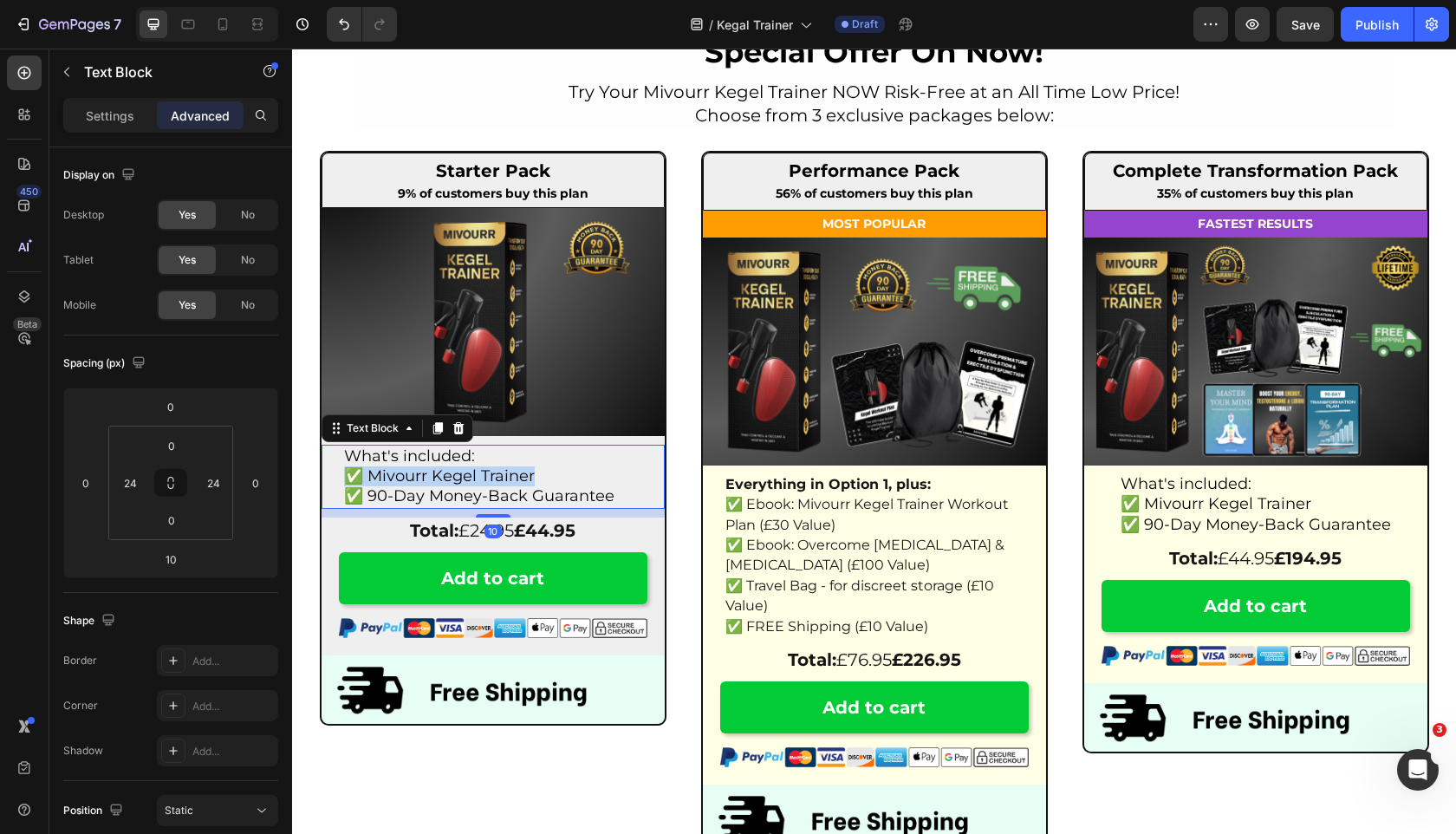
click at [547, 477] on p "✅ Mivourr Kegel Trainer" at bounding box center [493, 476] width 298 height 20
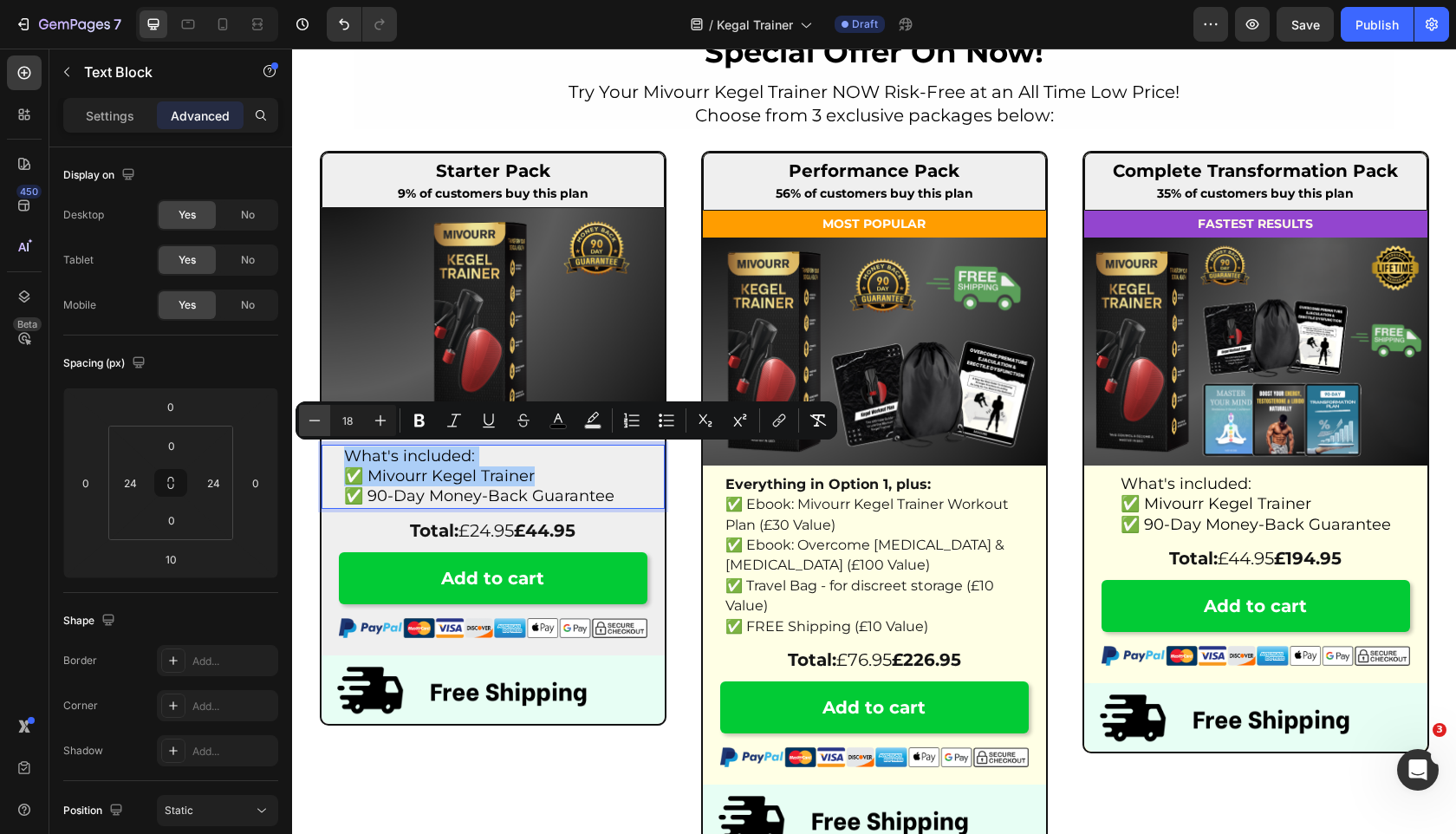
click at [316, 415] on icon "Editor contextual toolbar" at bounding box center [315, 421] width 17 height 17
type input "16"
click at [95, 115] on p "Settings" at bounding box center [110, 116] width 49 height 18
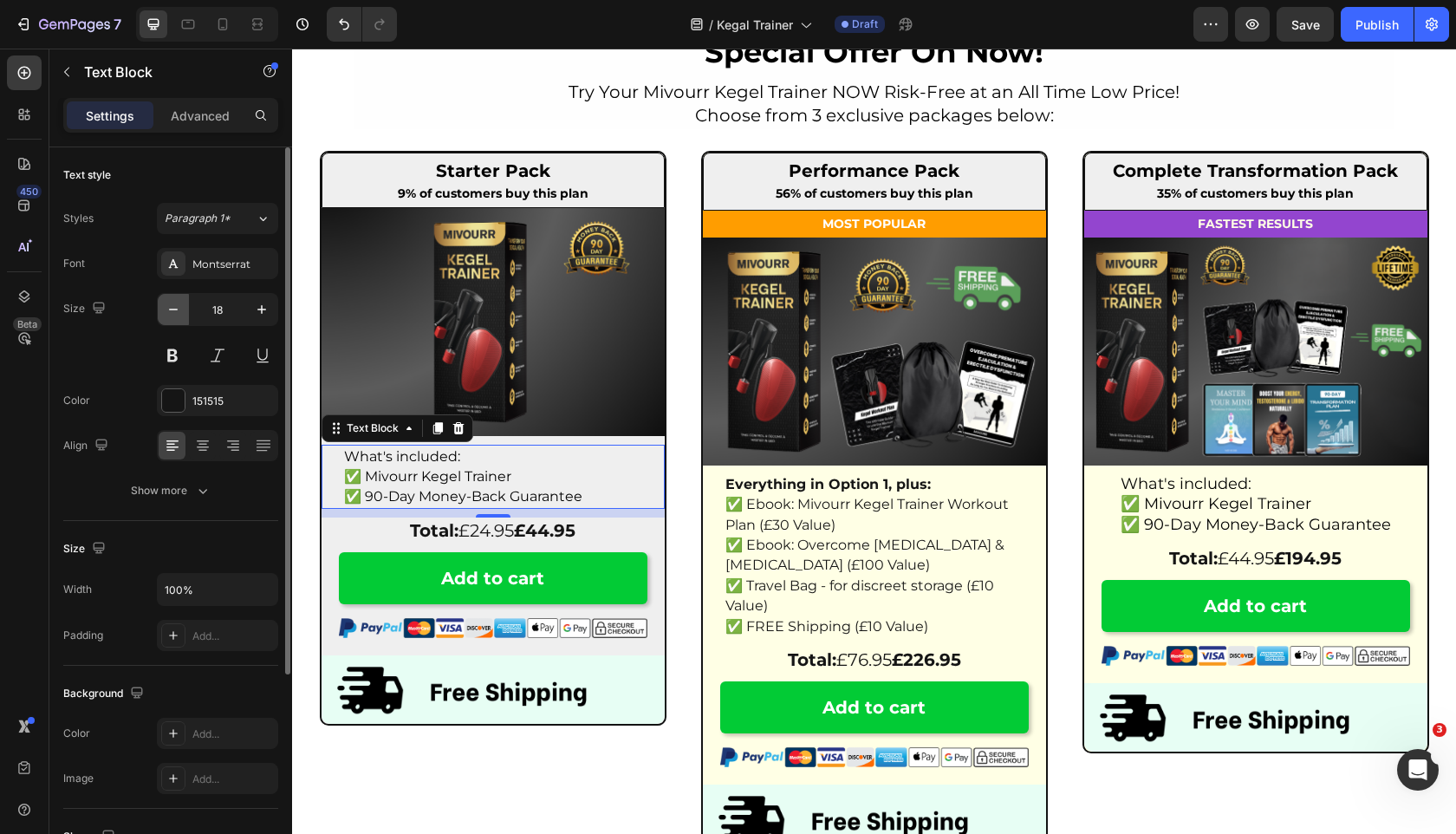
click at [158, 300] on button "button" at bounding box center [173, 309] width 31 height 31
type input "16"
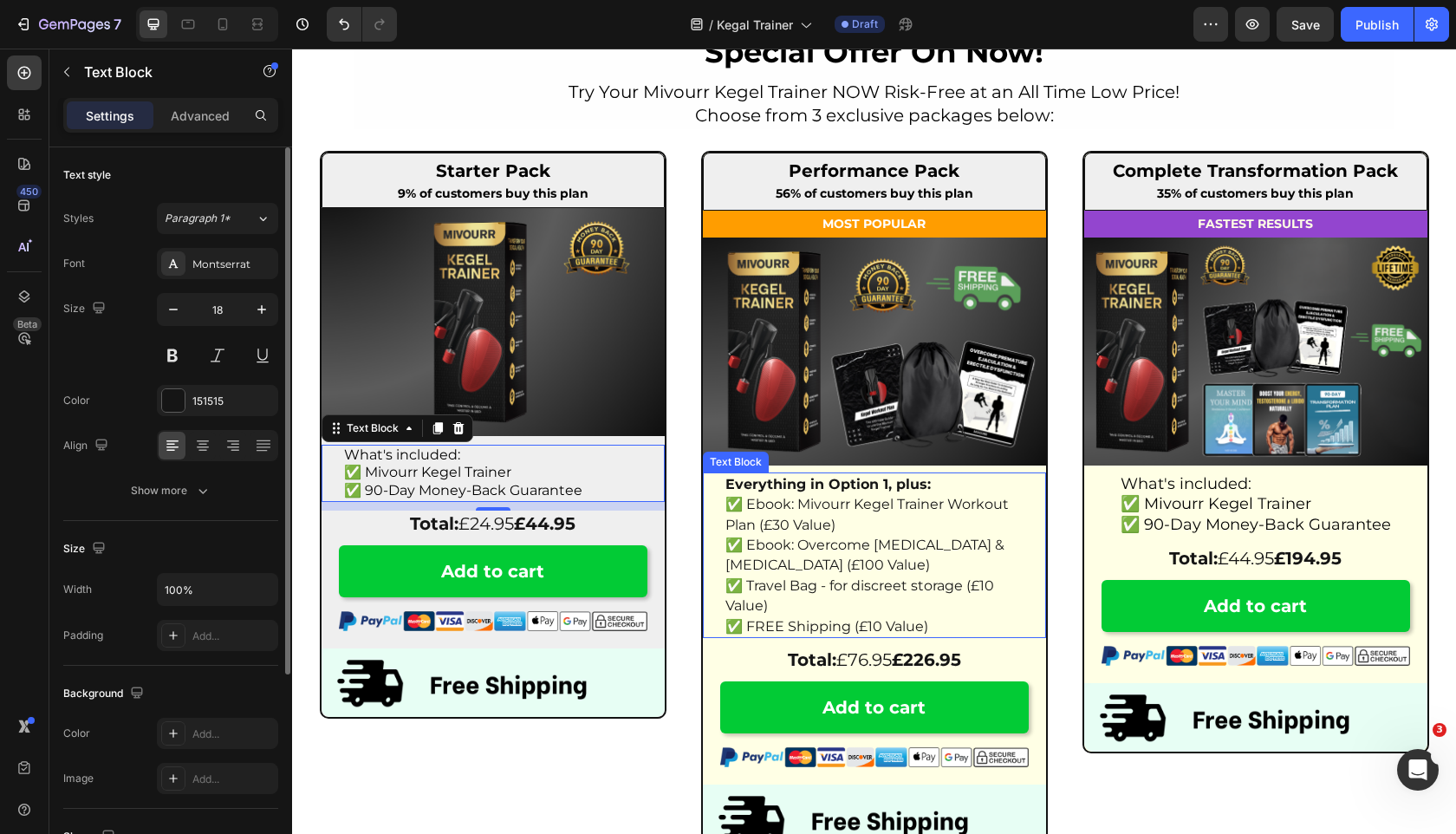
click at [814, 491] on strong "Everything in Option 1, plus:" at bounding box center [827, 484] width 205 height 17
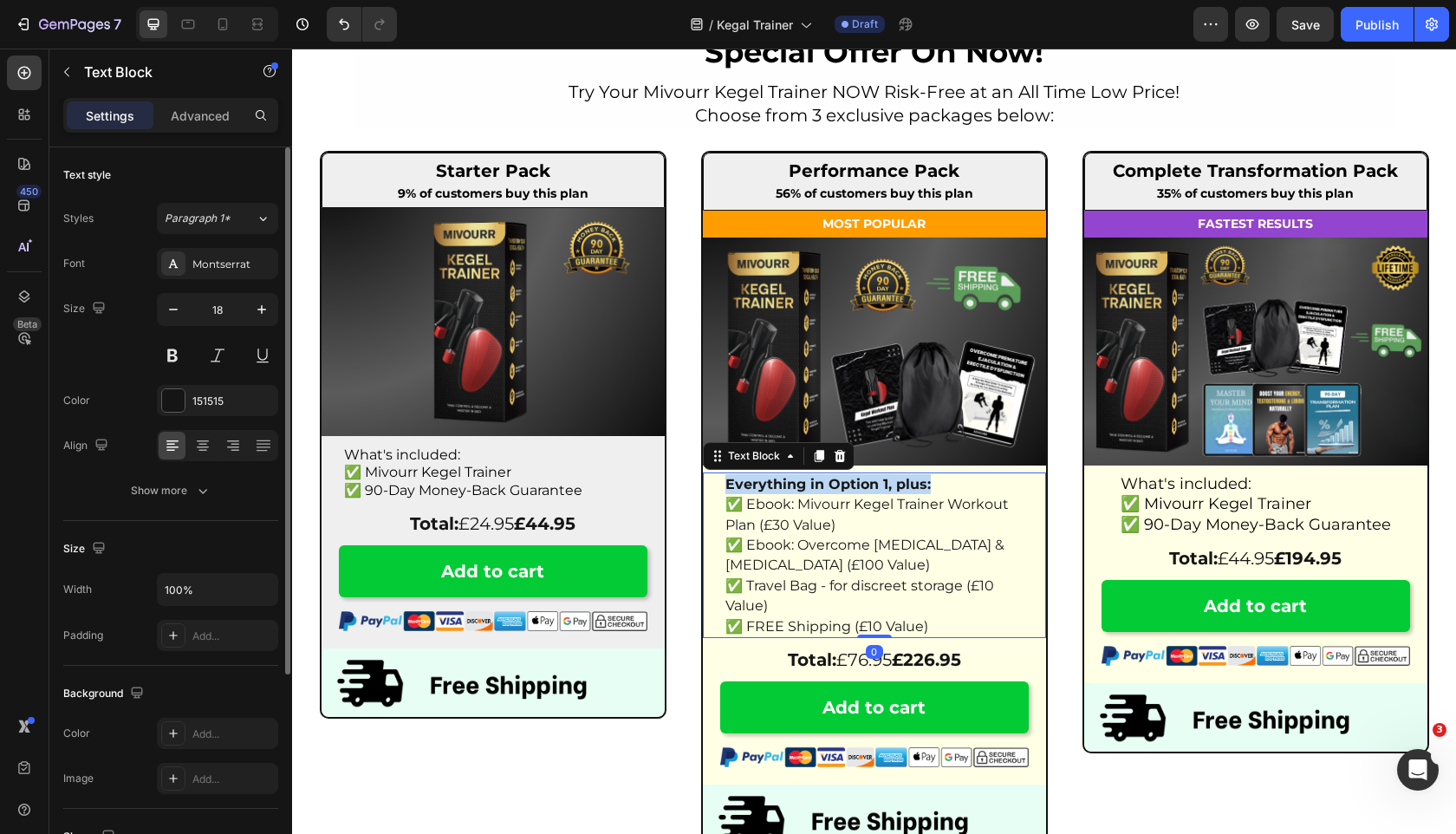
click at [814, 491] on strong "Everything in Option 1, plus:" at bounding box center [827, 484] width 205 height 17
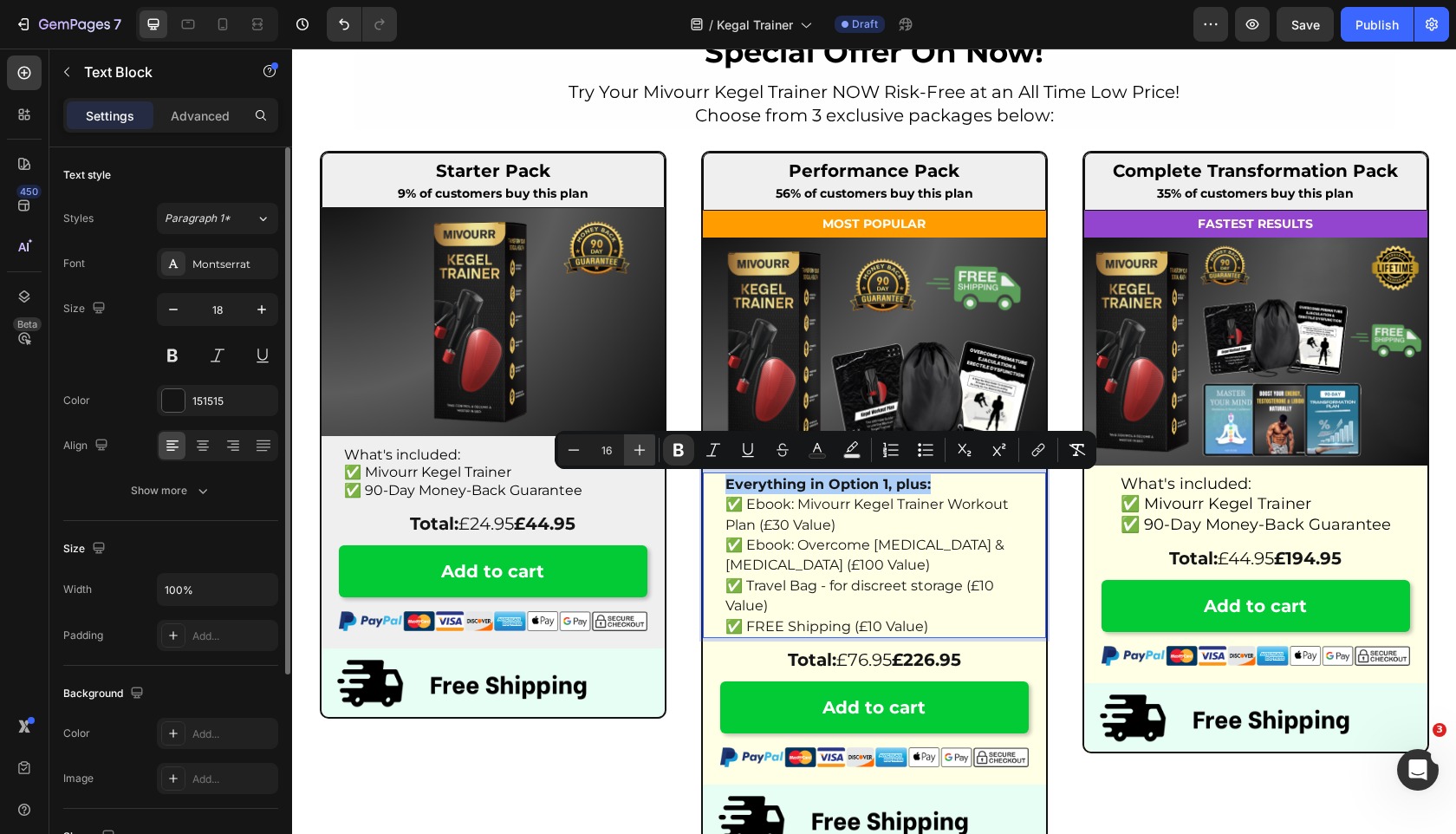
click at [629, 452] on button "Plus" at bounding box center [640, 450] width 31 height 31
type input "17"
click at [851, 573] on span "✅ Ebook: Overcome [MEDICAL_DATA] & [MEDICAL_DATA] (£100 Value)" at bounding box center [864, 554] width 279 height 36
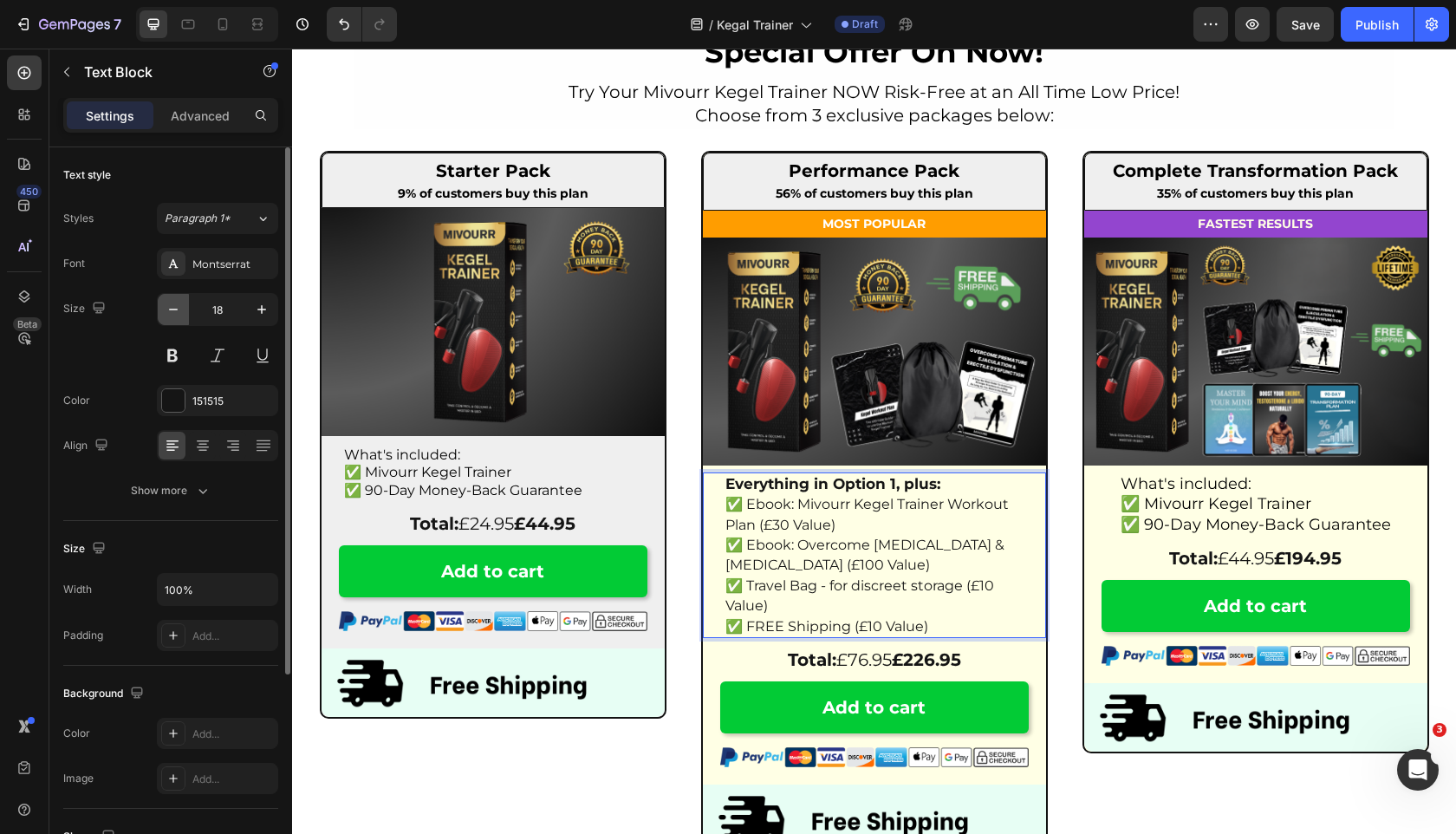
click at [174, 308] on icon "button" at bounding box center [173, 309] width 17 height 17
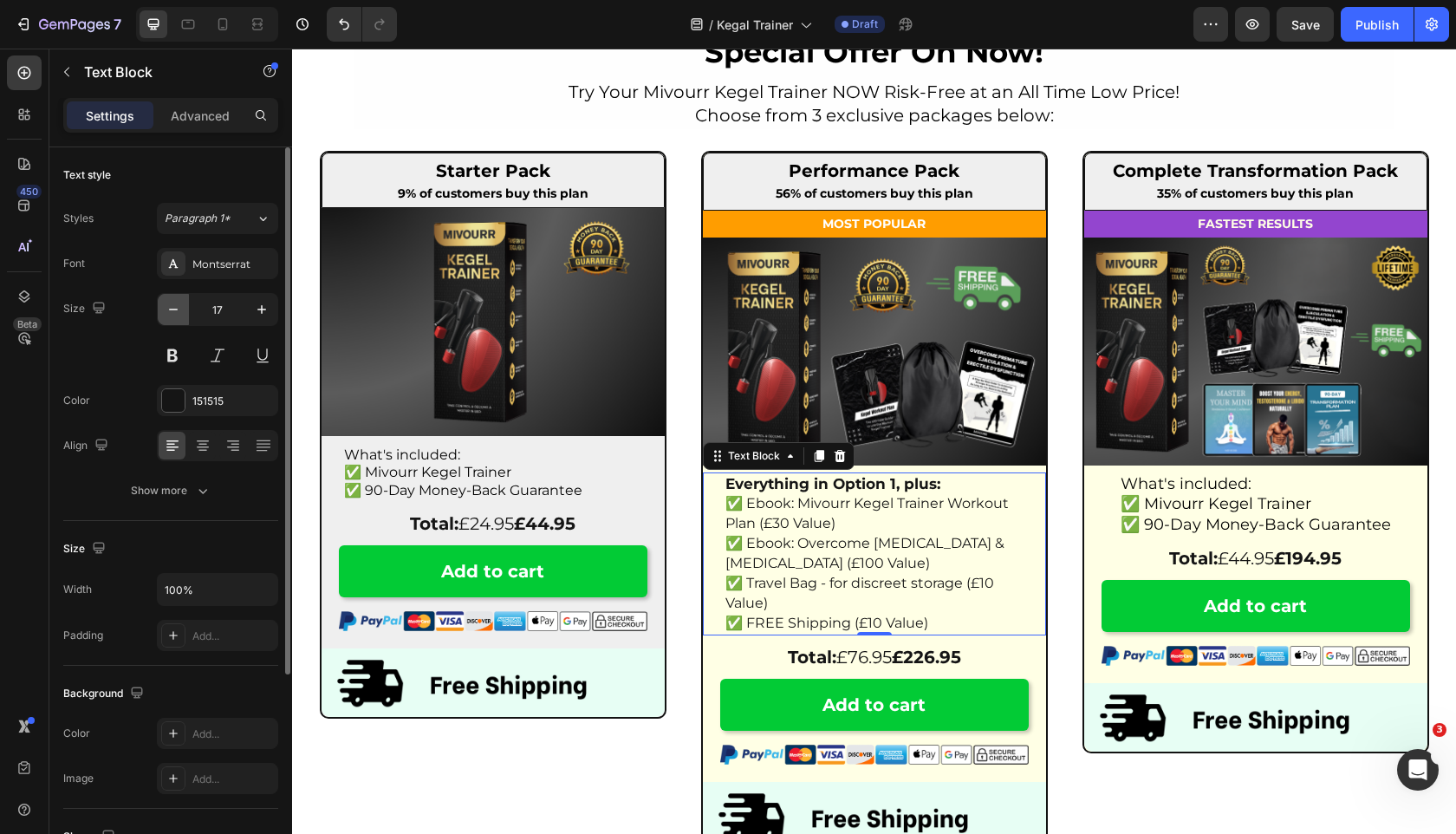
click at [174, 308] on icon "button" at bounding box center [173, 309] width 17 height 17
type input "16"
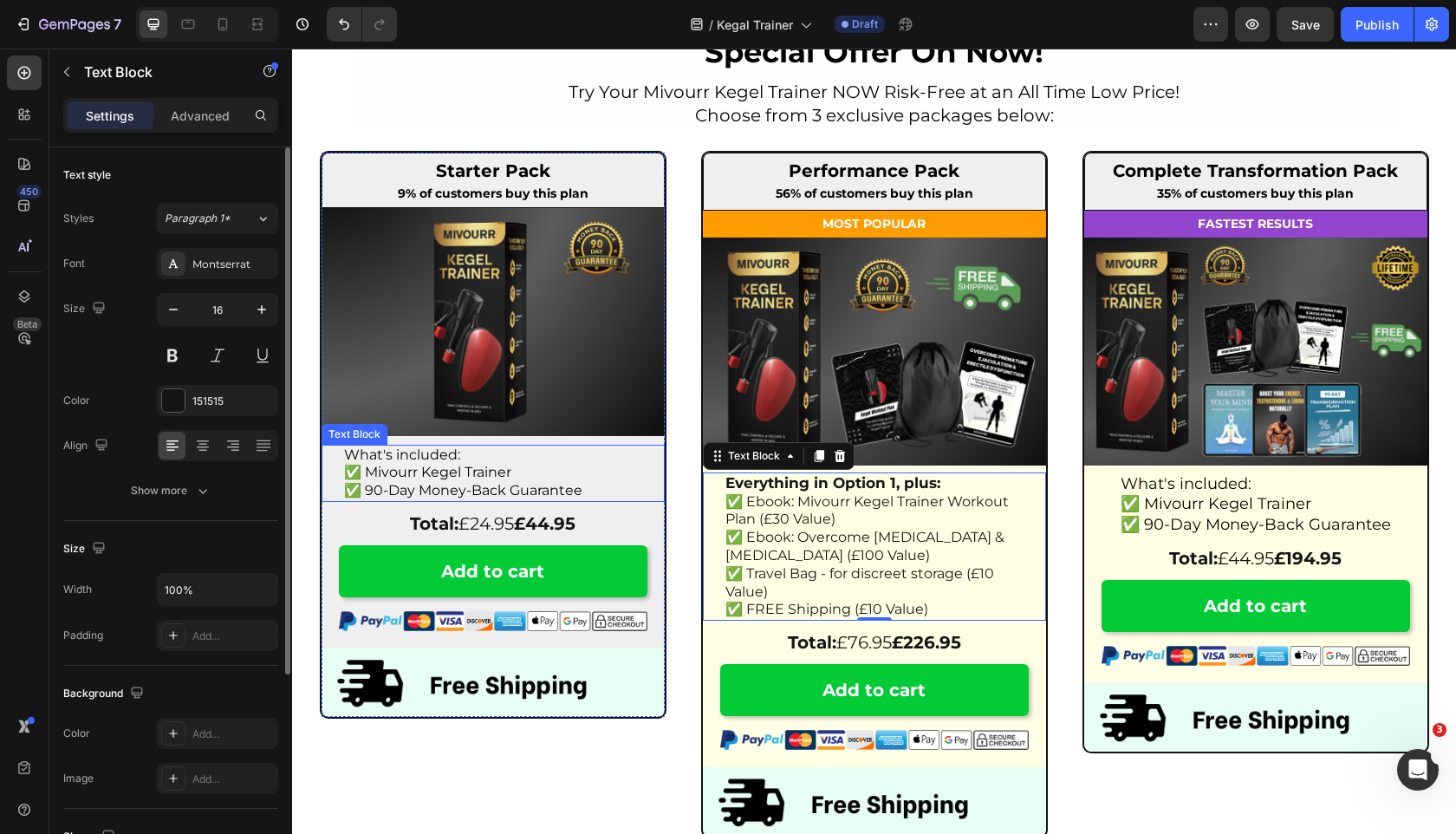
click at [578, 463] on p "What's included:" at bounding box center [493, 455] width 298 height 18
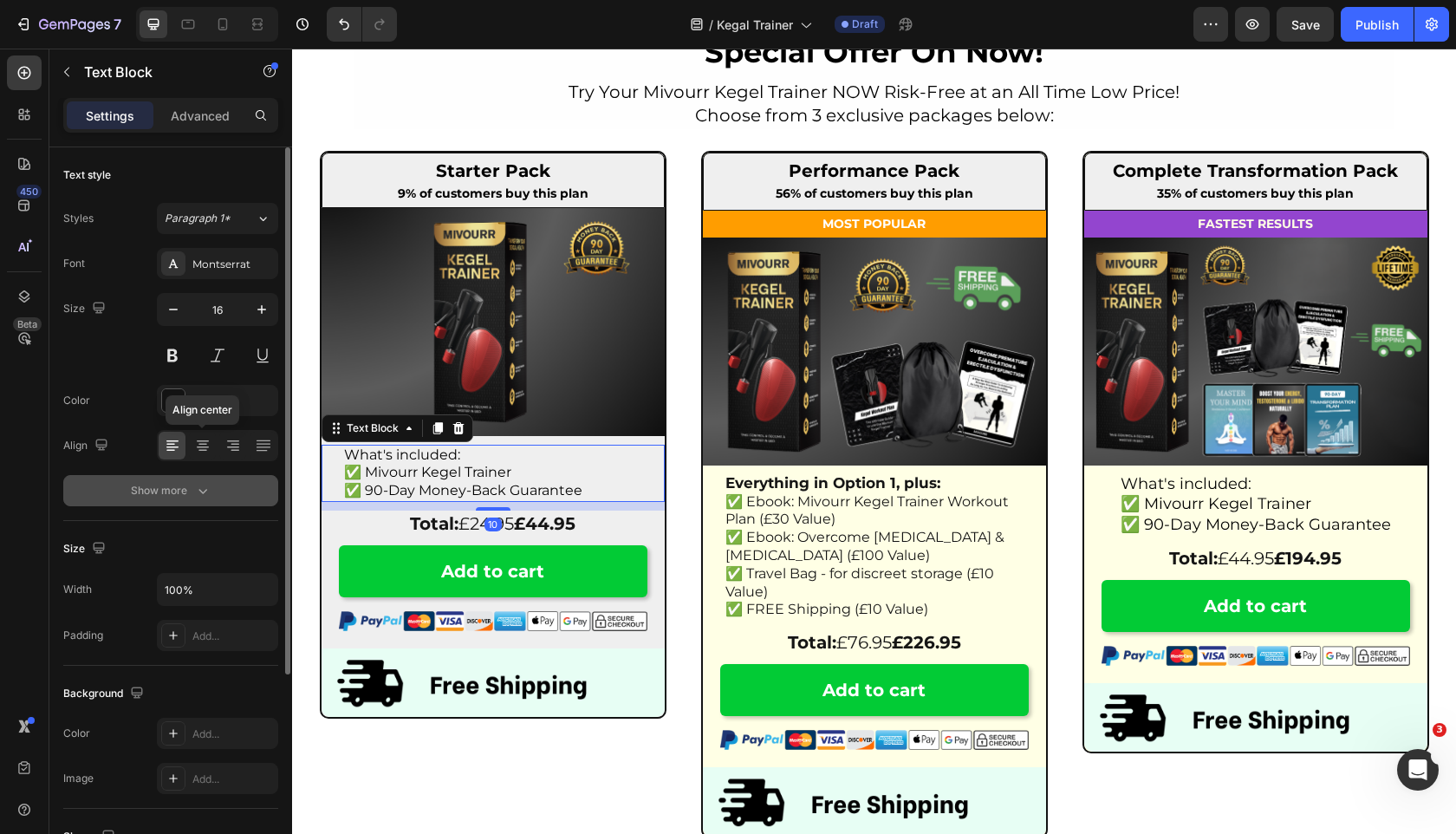
click at [201, 501] on button "Show more" at bounding box center [170, 491] width 215 height 31
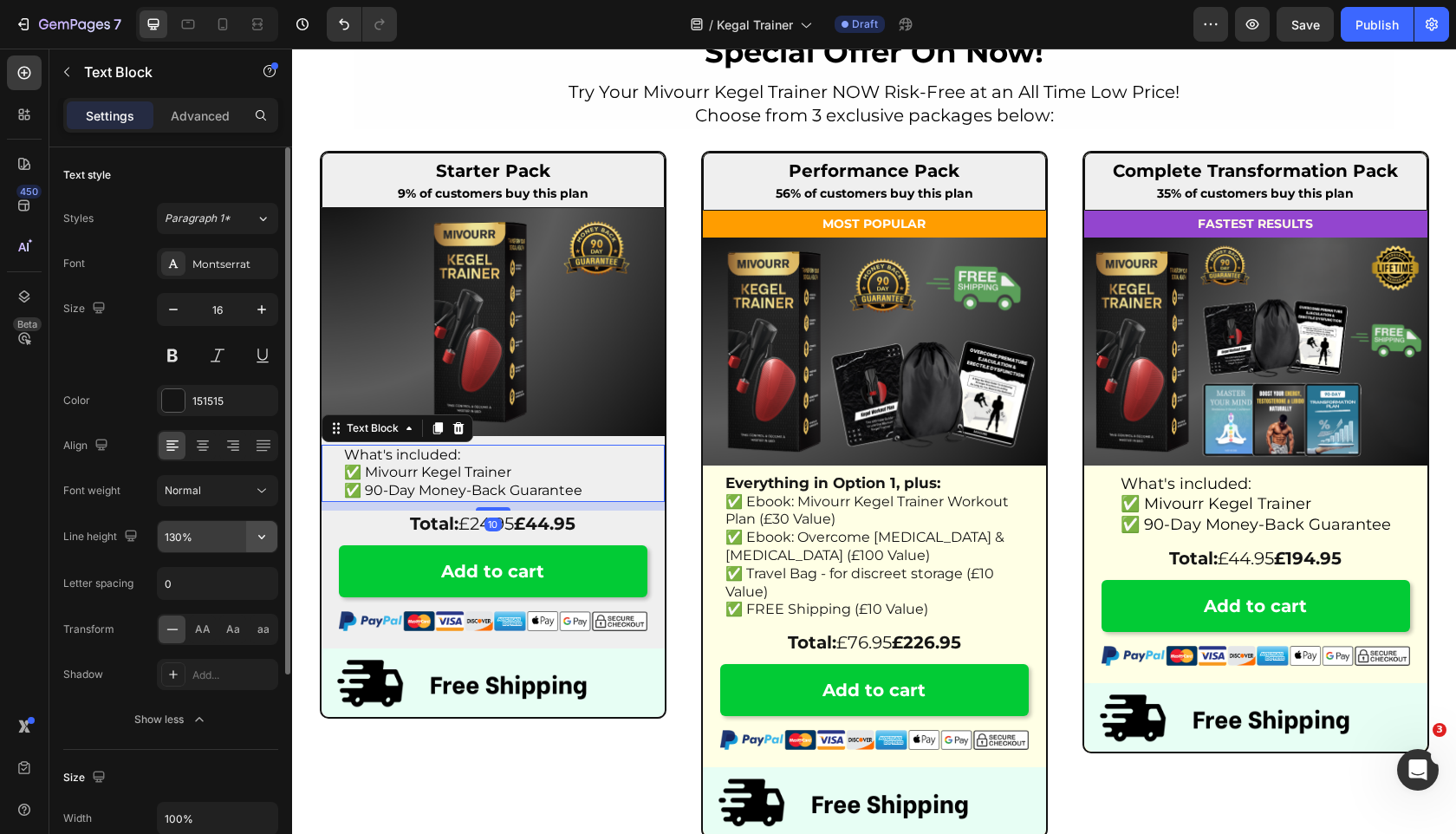
click at [267, 526] on button "button" at bounding box center [261, 537] width 31 height 31
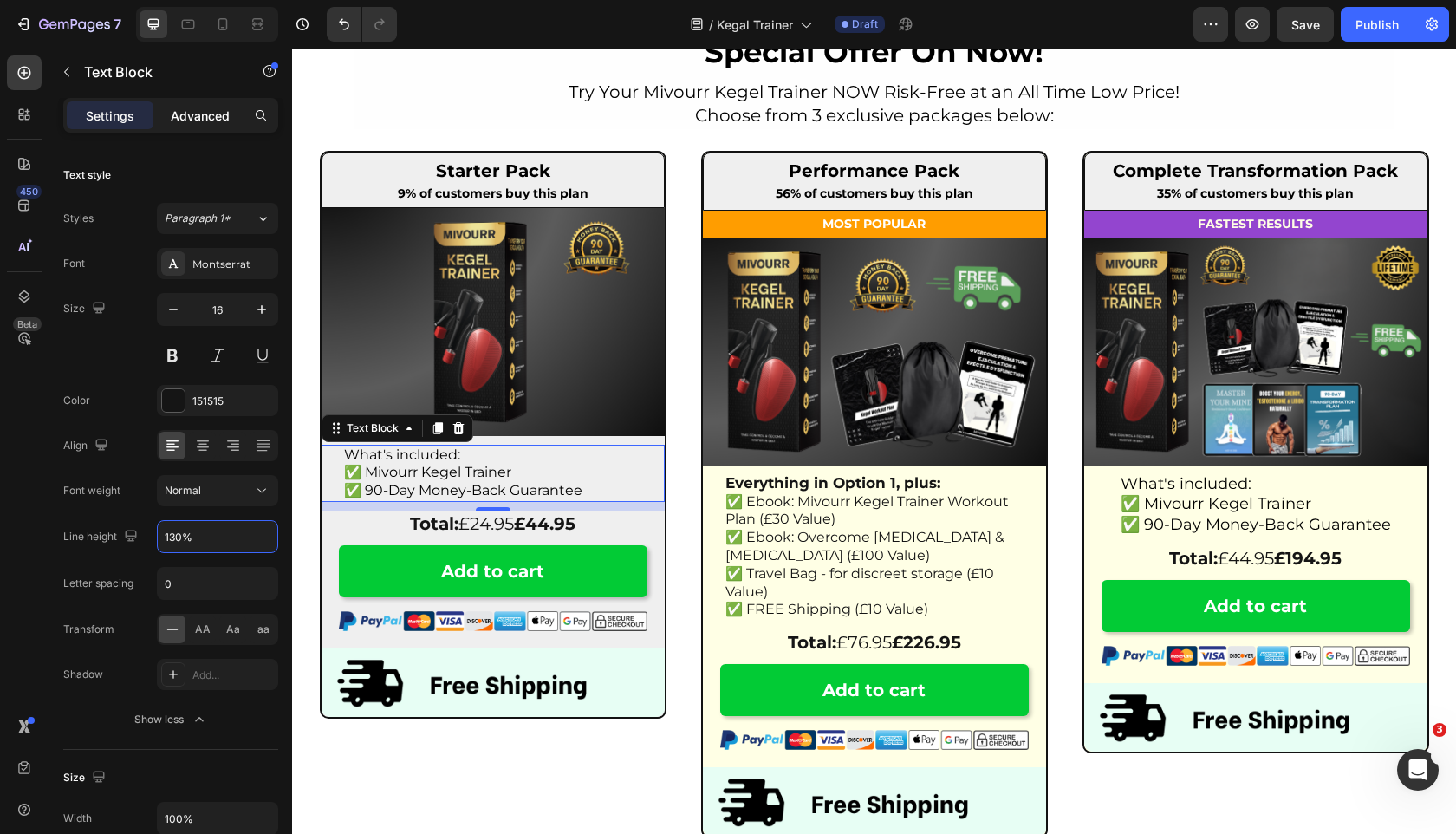
click at [192, 123] on p "Advanced" at bounding box center [200, 116] width 59 height 18
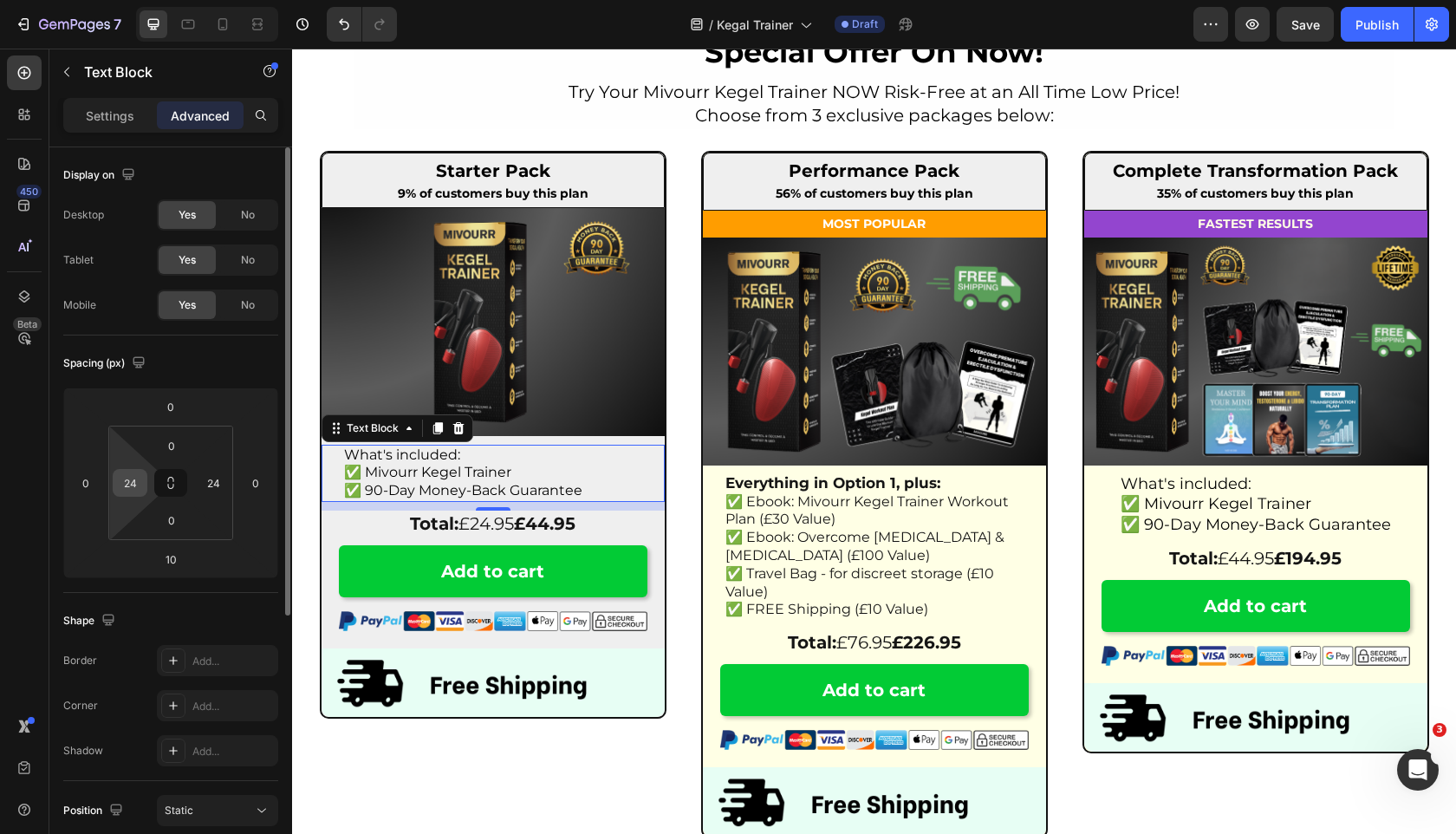
click at [129, 488] on input "24" at bounding box center [129, 482] width 26 height 26
type input "12"
click at [220, 484] on input "24" at bounding box center [213, 482] width 26 height 26
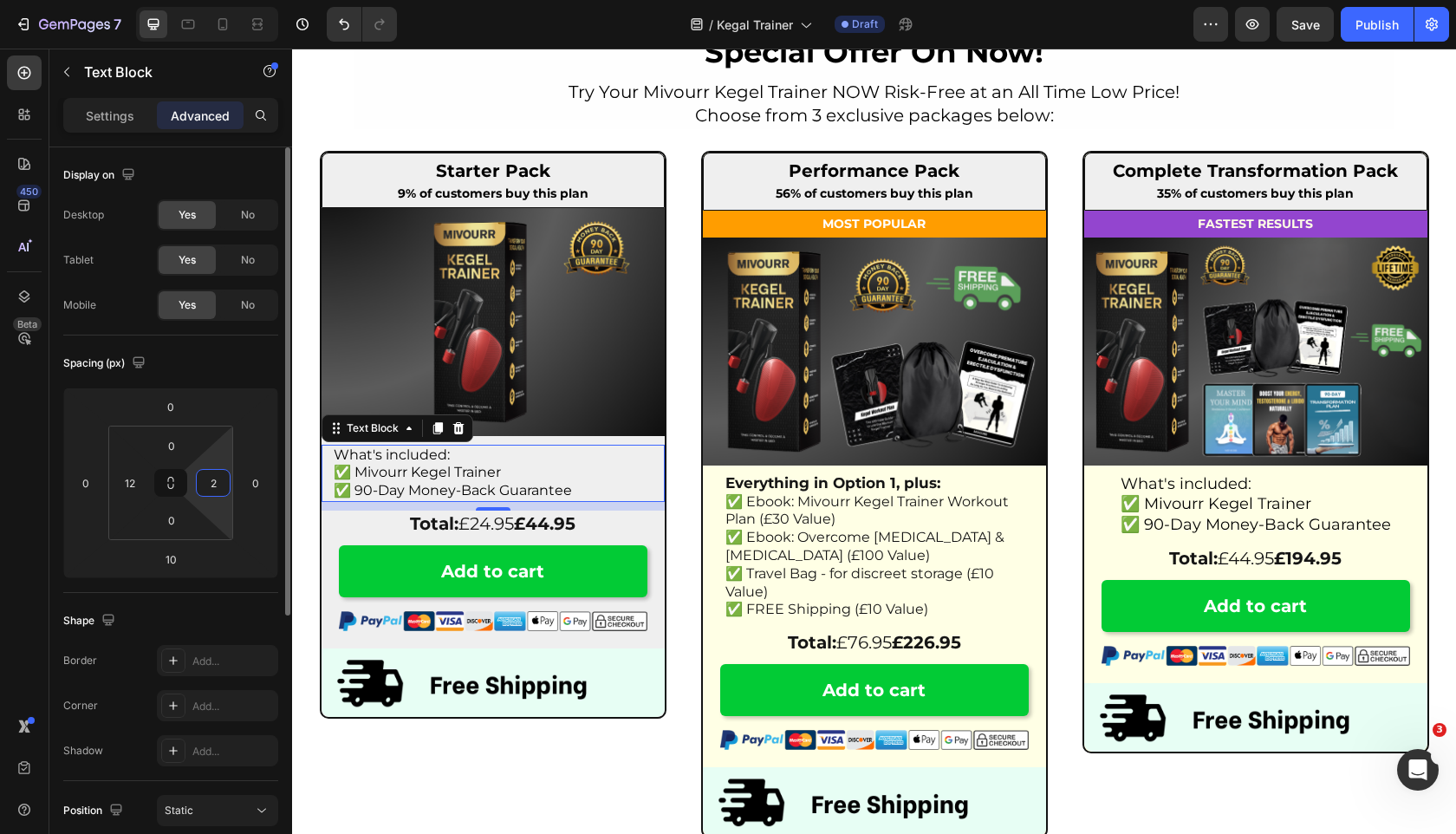
click at [221, 487] on input "2" at bounding box center [213, 482] width 26 height 26
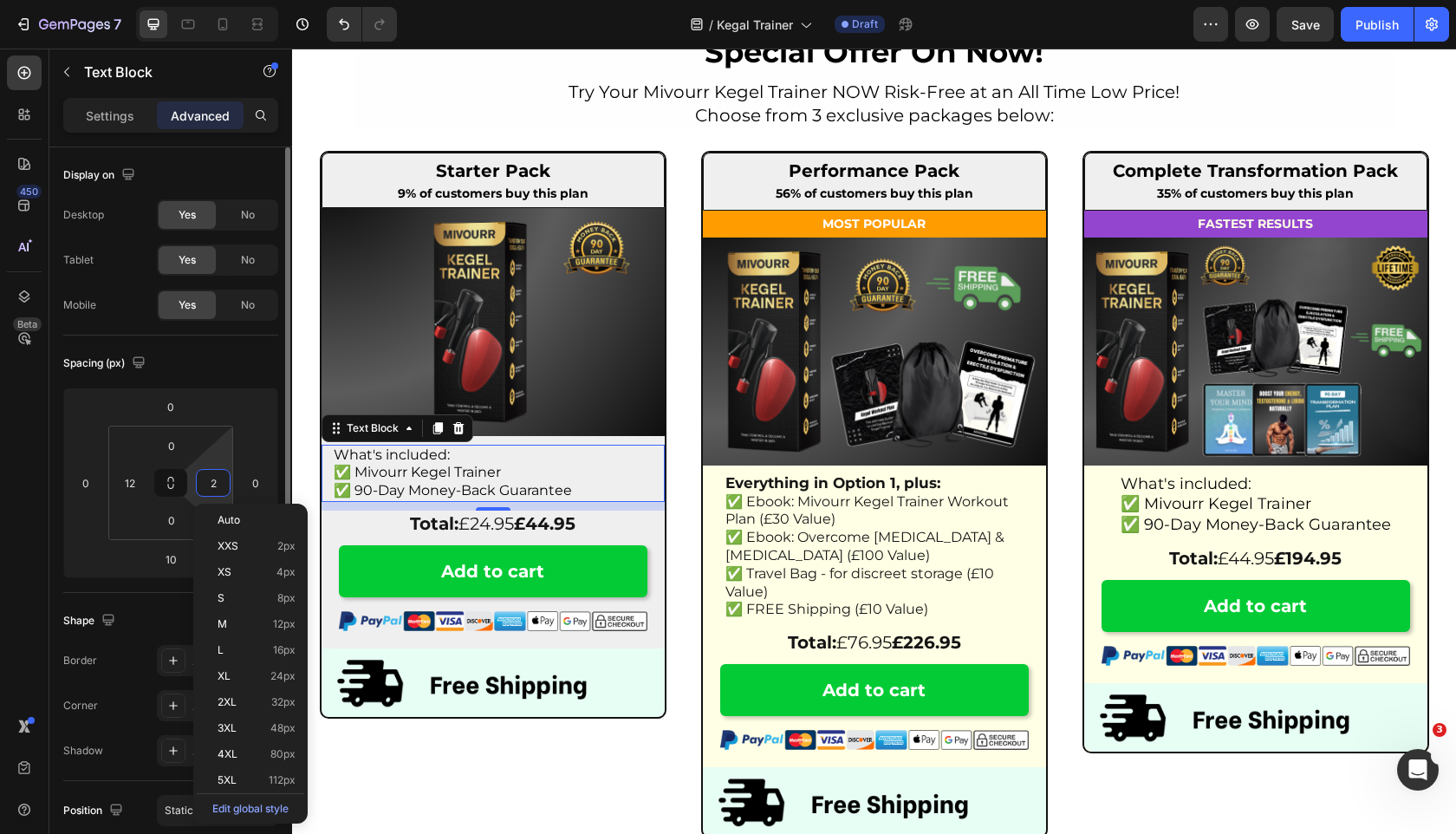
click at [221, 487] on input "2" at bounding box center [213, 482] width 26 height 26
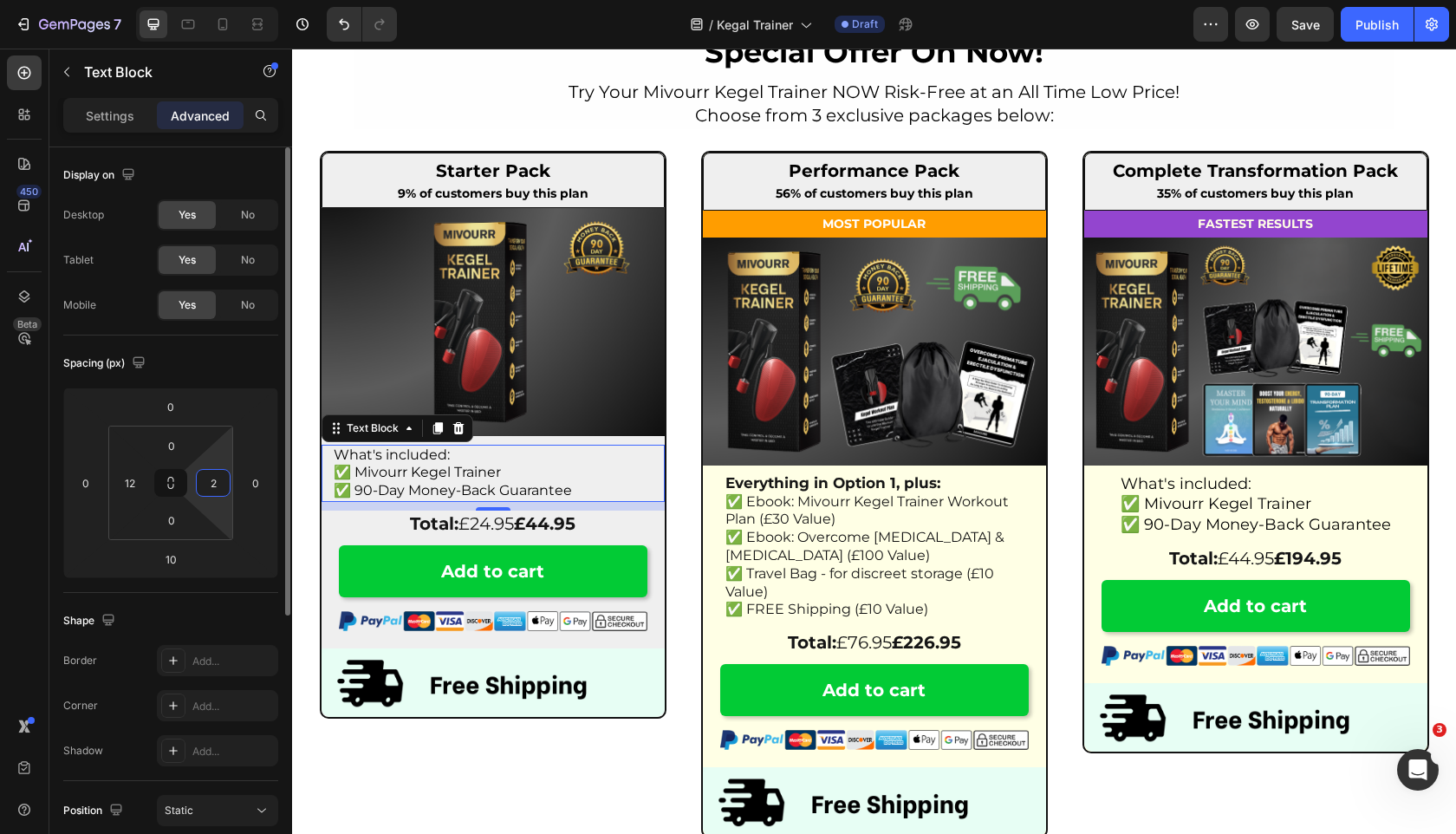
click at [221, 487] on input "2" at bounding box center [213, 482] width 26 height 26
type input "12"
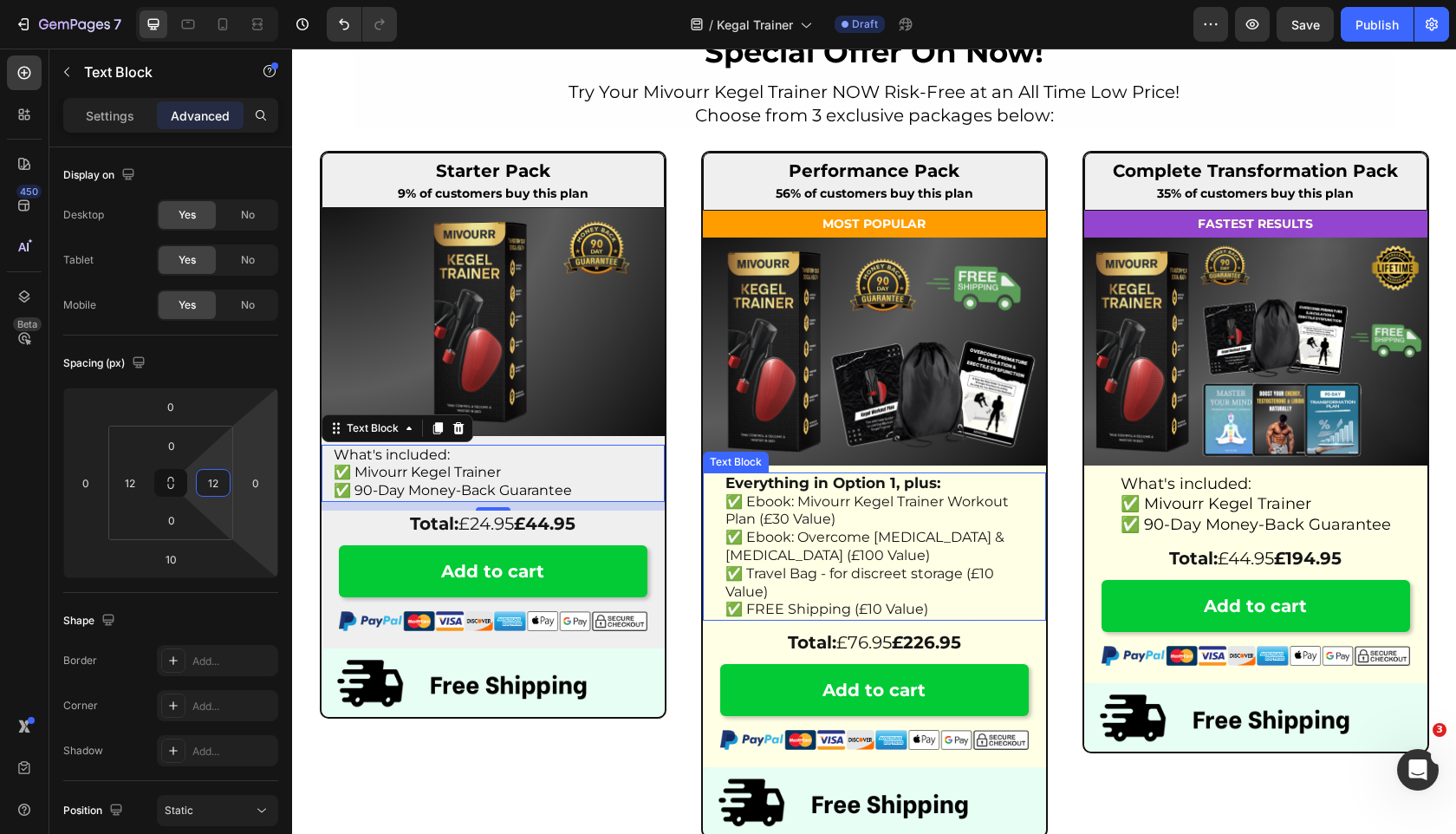
click at [871, 529] on span "✅ Ebook: Overcome [MEDICAL_DATA] & [MEDICAL_DATA] (£100 Value)" at bounding box center [864, 546] width 279 height 35
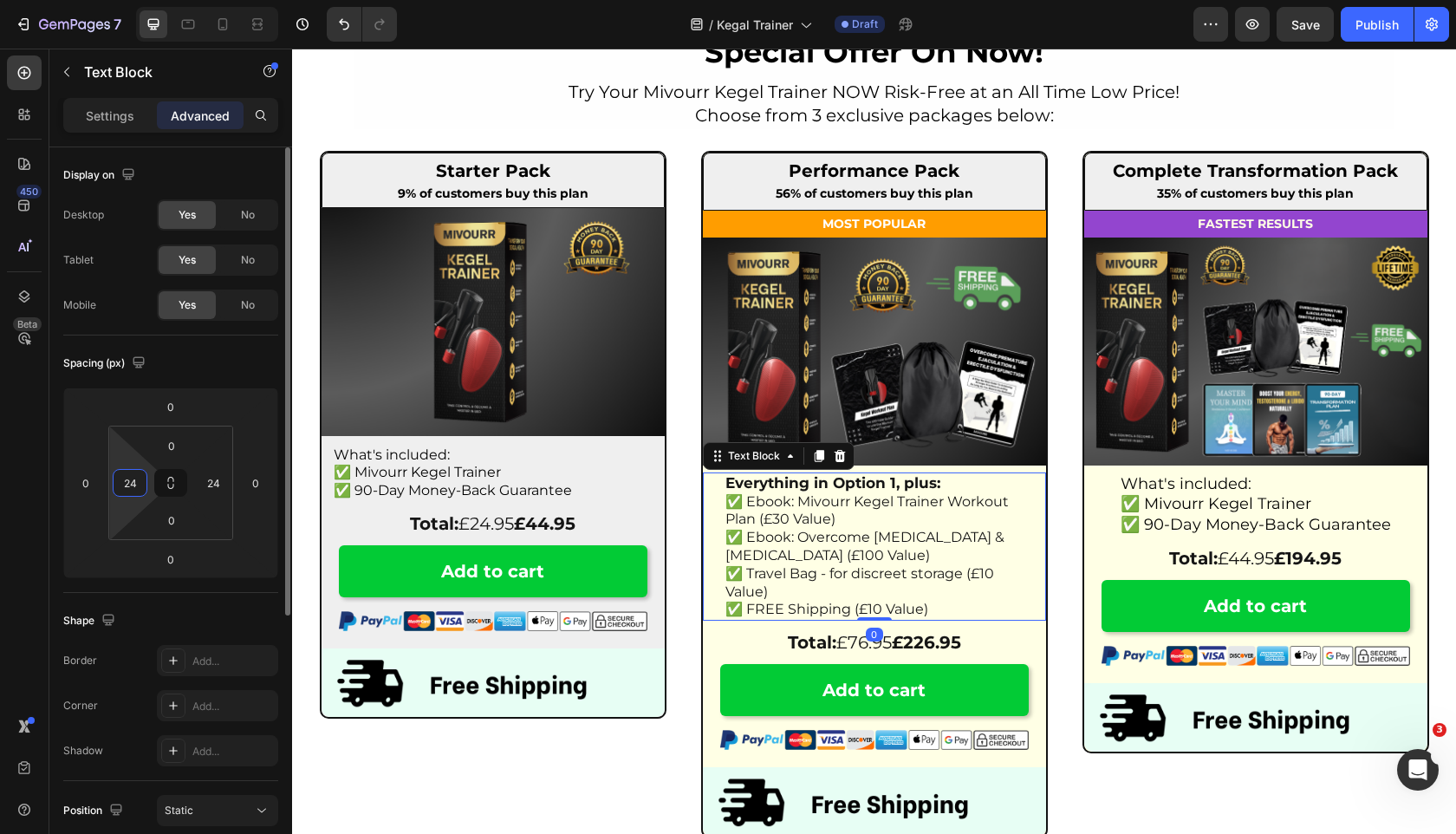
click at [128, 484] on input "24" at bounding box center [129, 482] width 26 height 26
type input "12"
click at [216, 484] on input "24" at bounding box center [213, 482] width 26 height 26
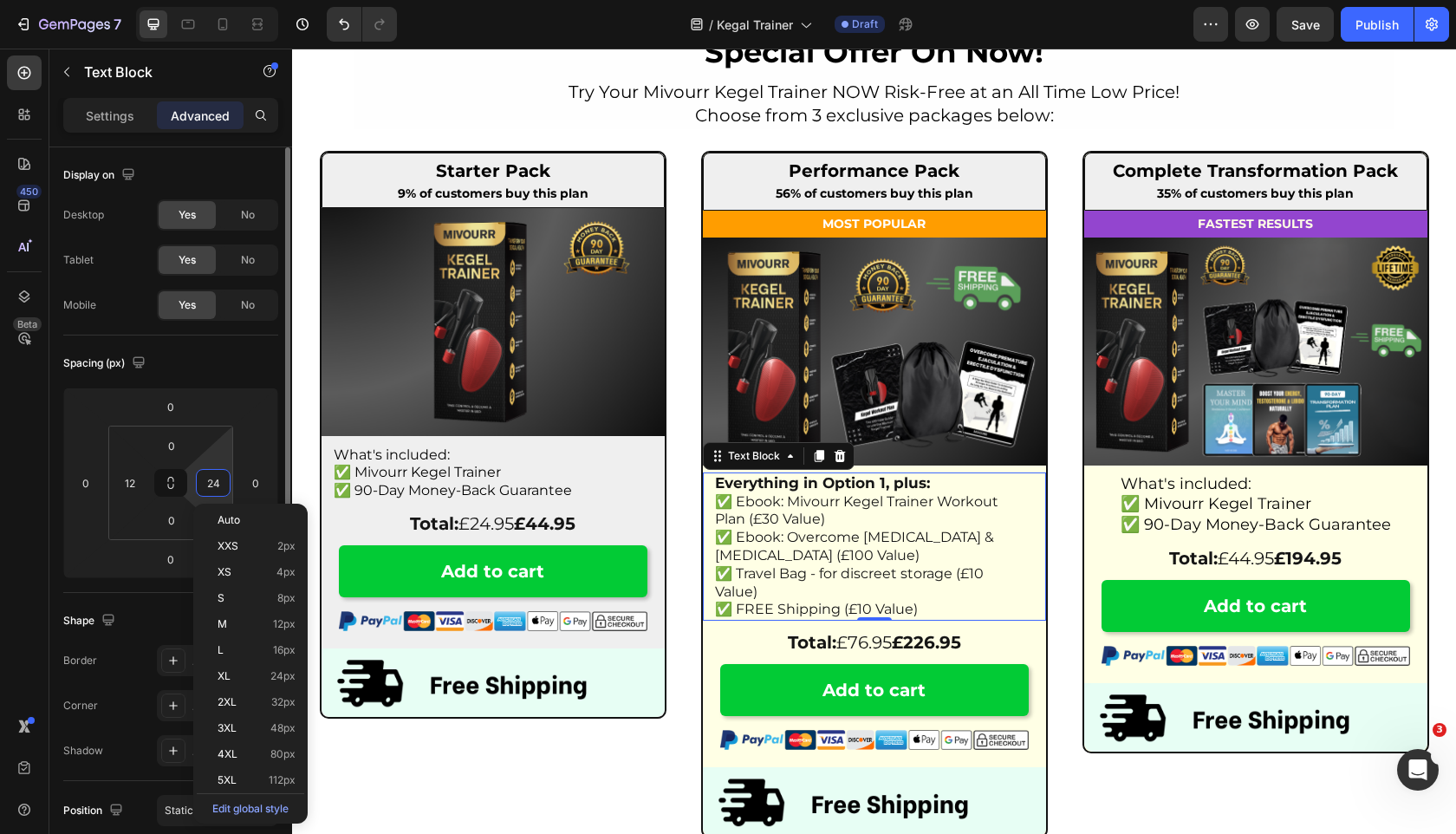
click at [216, 484] on input "24" at bounding box center [213, 482] width 26 height 26
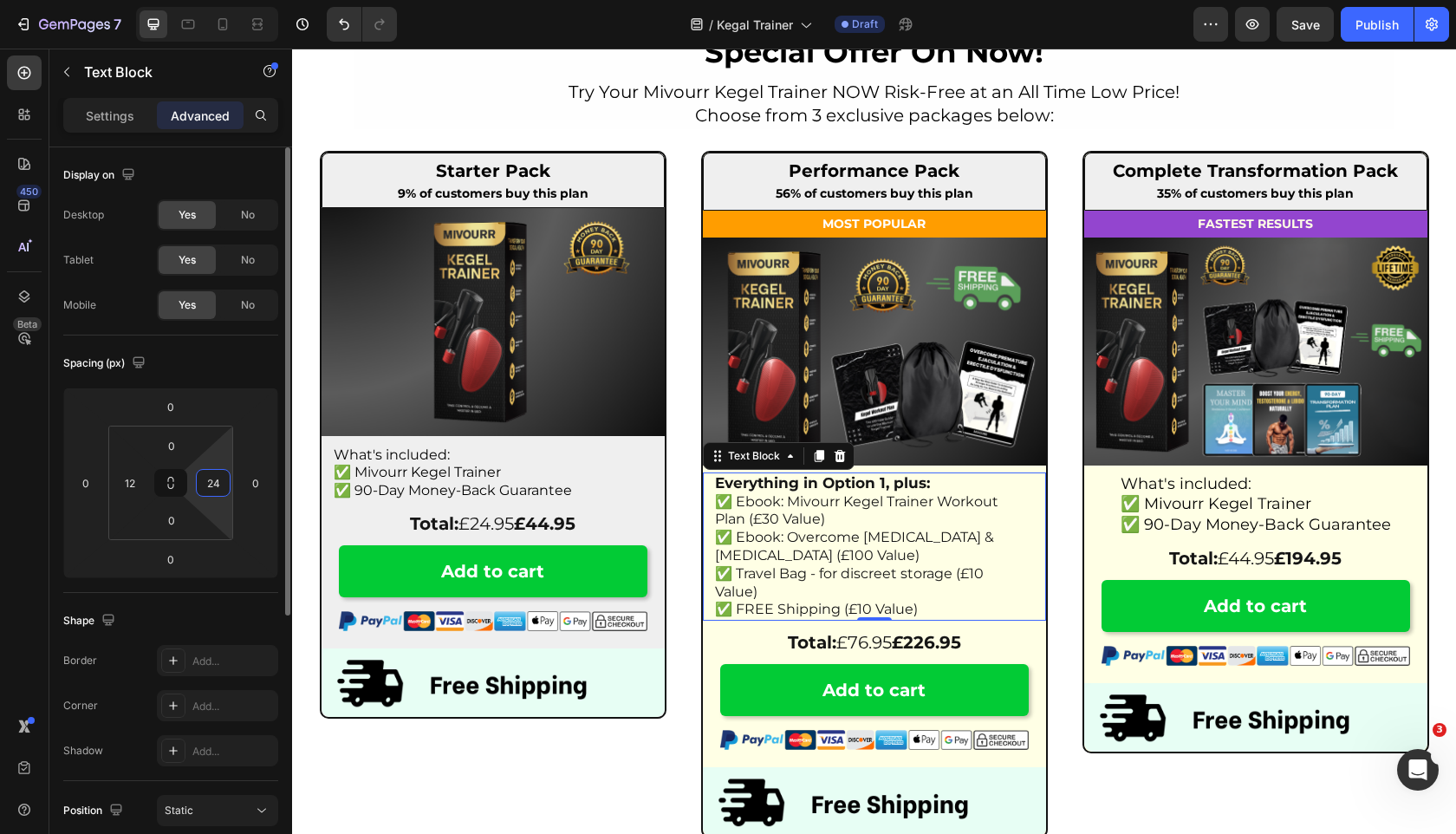
click at [216, 484] on input "24" at bounding box center [213, 482] width 26 height 26
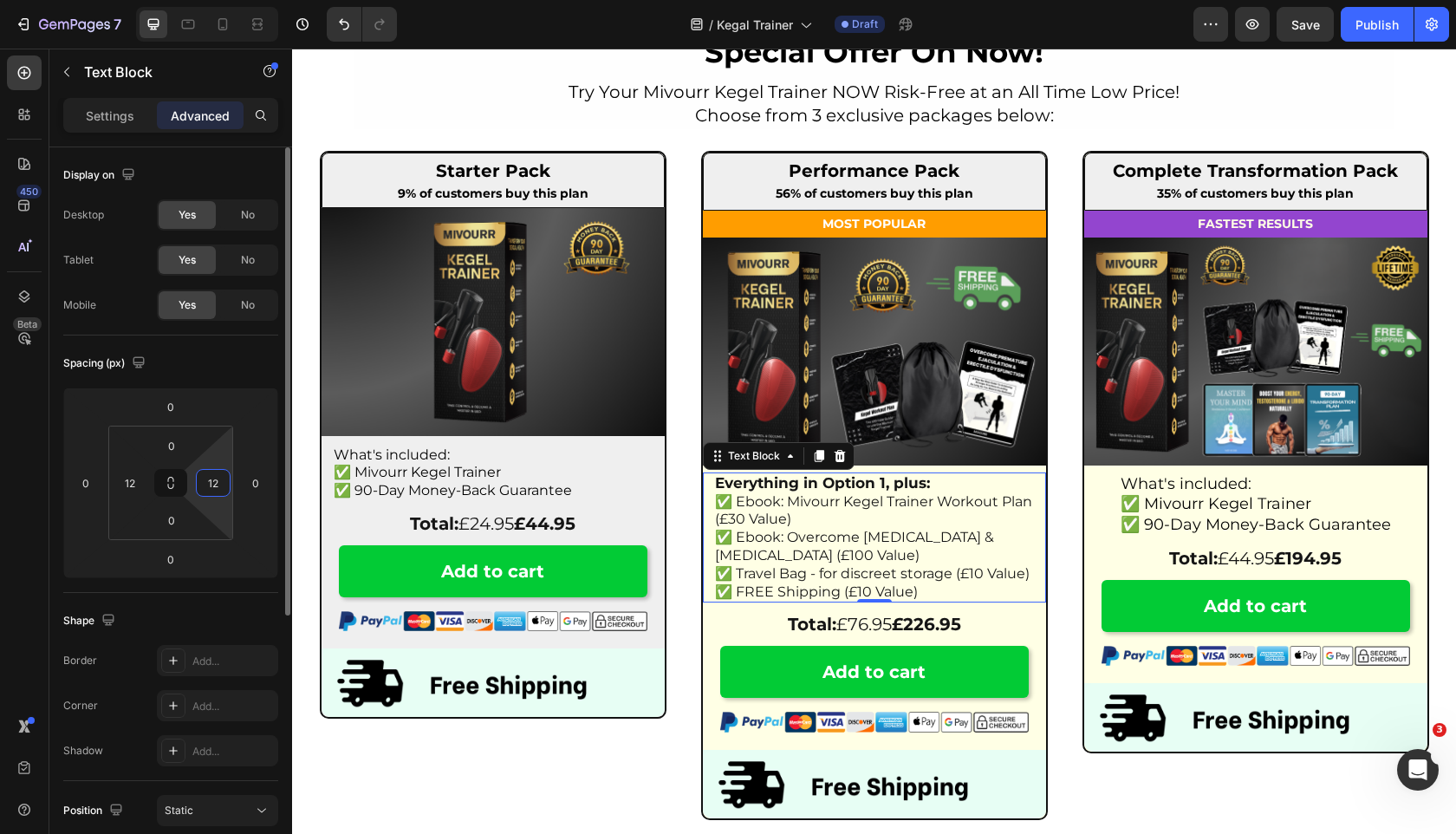
type input "12"
click at [244, 359] on div "Spacing (px)" at bounding box center [170, 363] width 215 height 28
click at [643, 605] on div "Add to cart Button Row Image Image Row" at bounding box center [493, 631] width 343 height 172
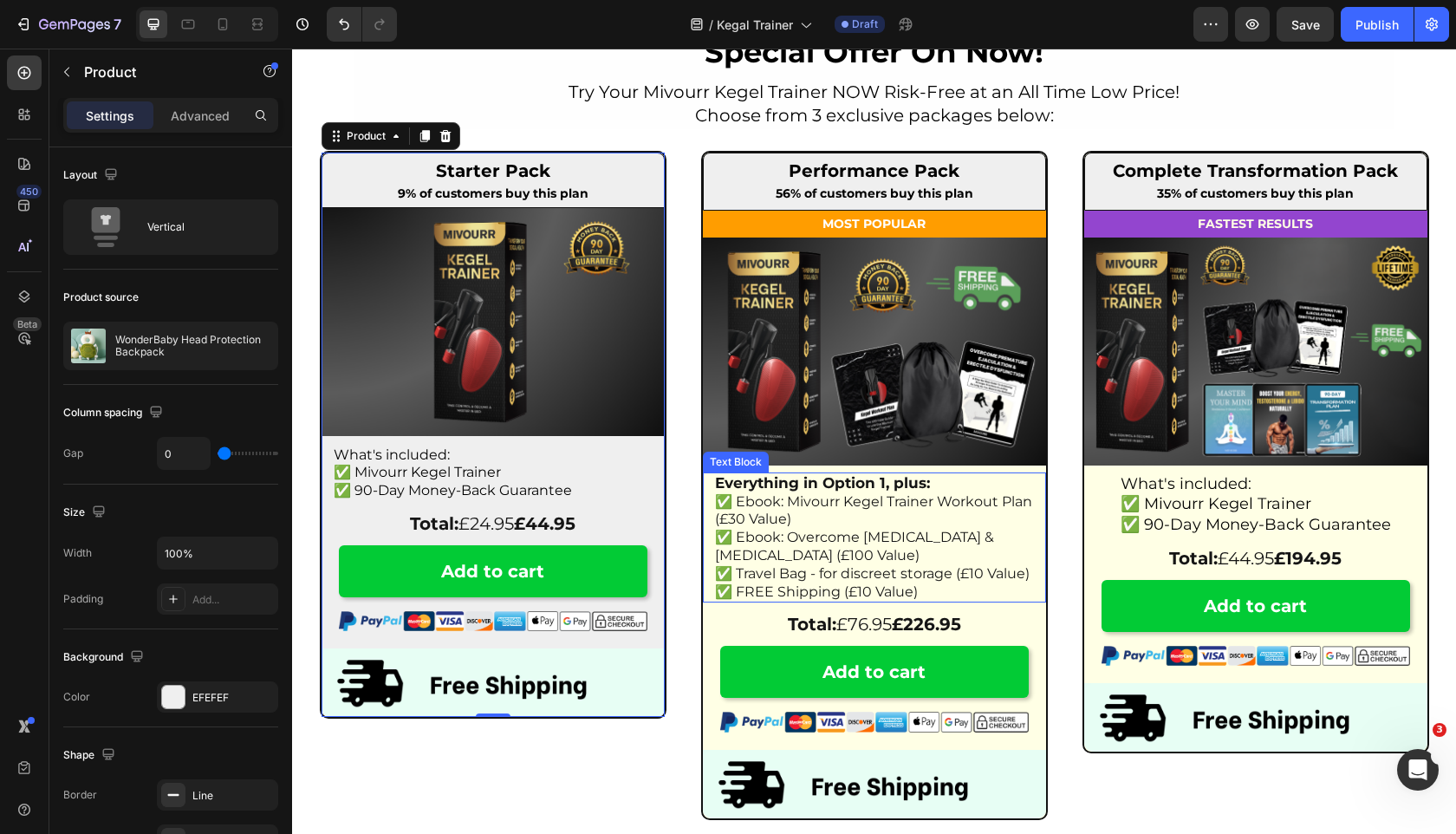
click at [892, 476] on strong "Everything in Option 1, plus:" at bounding box center [822, 483] width 215 height 17
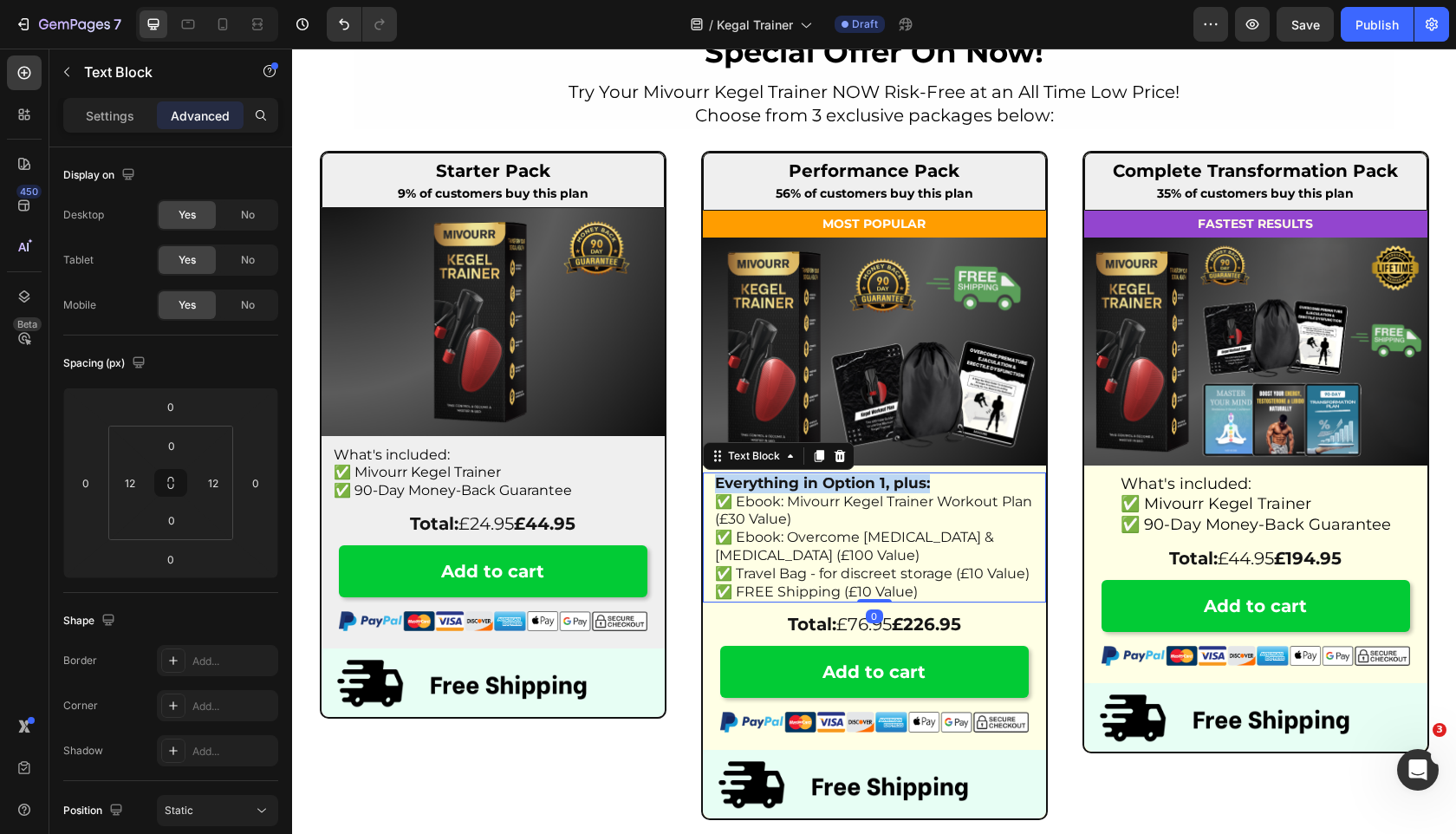
click at [892, 476] on strong "Everything in Option 1, plus:" at bounding box center [822, 483] width 215 height 17
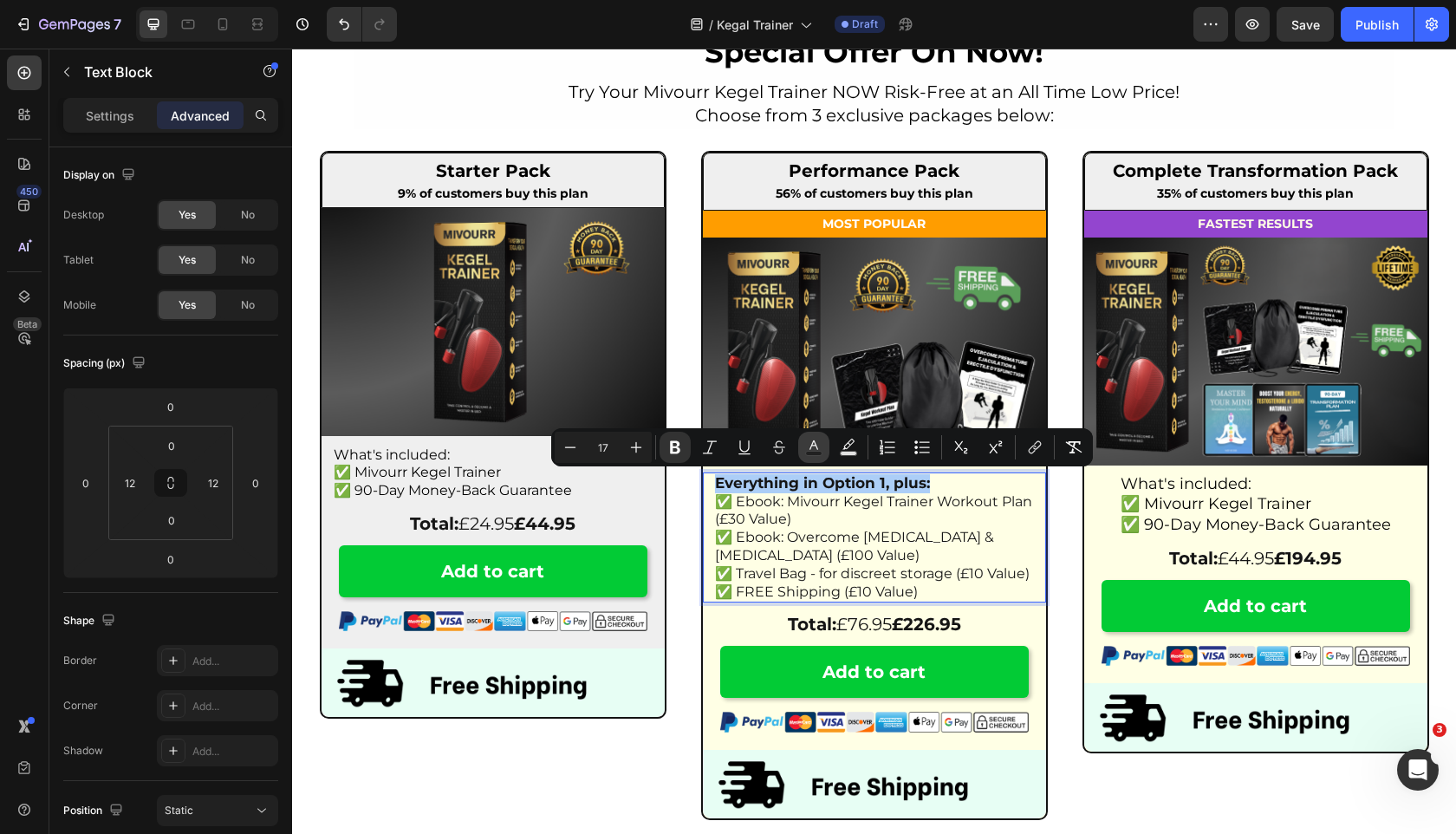
click at [820, 452] on rect "Editor contextual toolbar" at bounding box center [814, 454] width 17 height 4
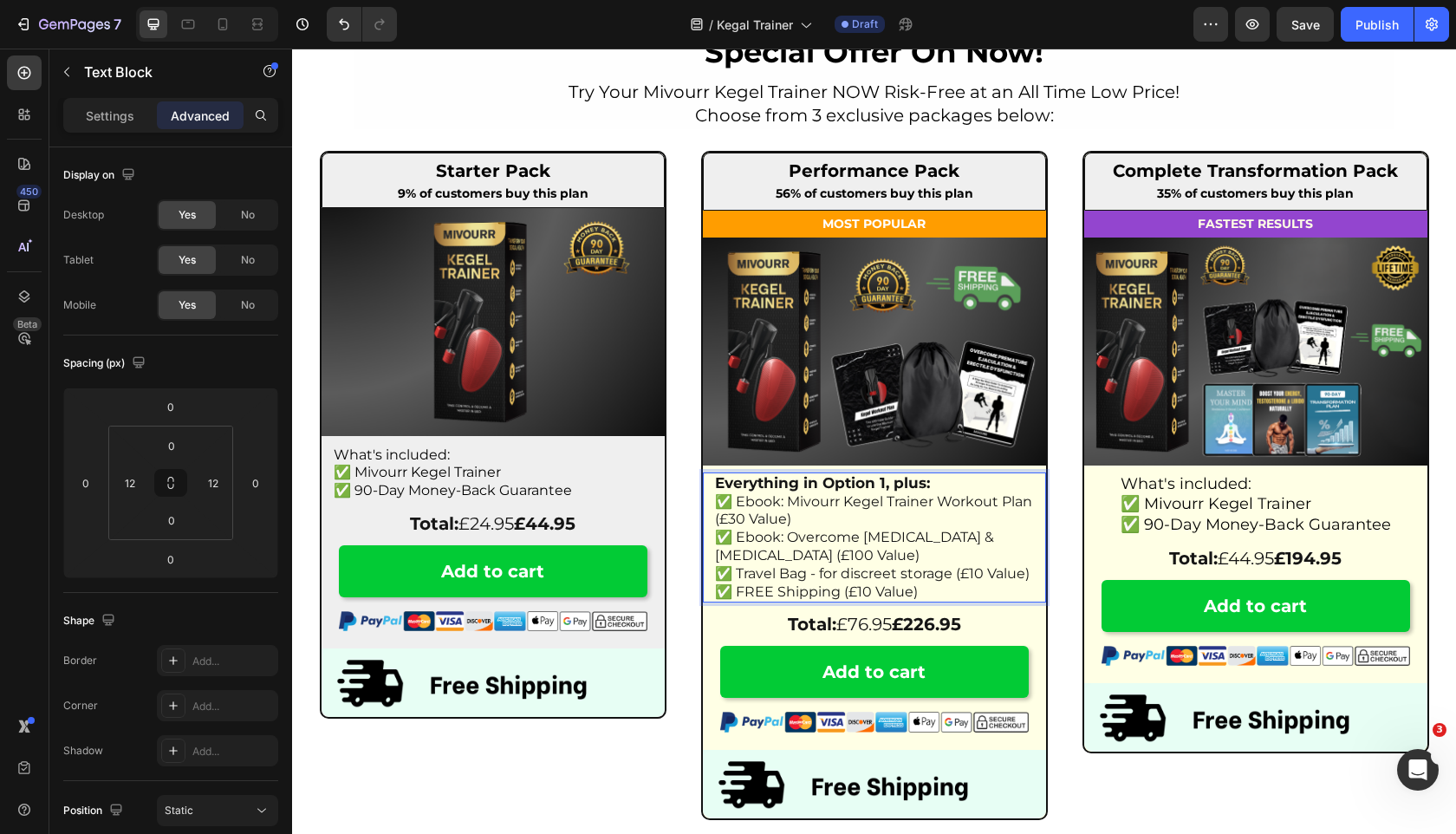
click at [986, 533] on span "✅ Ebook: Overcome [MEDICAL_DATA] & [MEDICAL_DATA] (£100 Value)" at bounding box center [854, 546] width 279 height 35
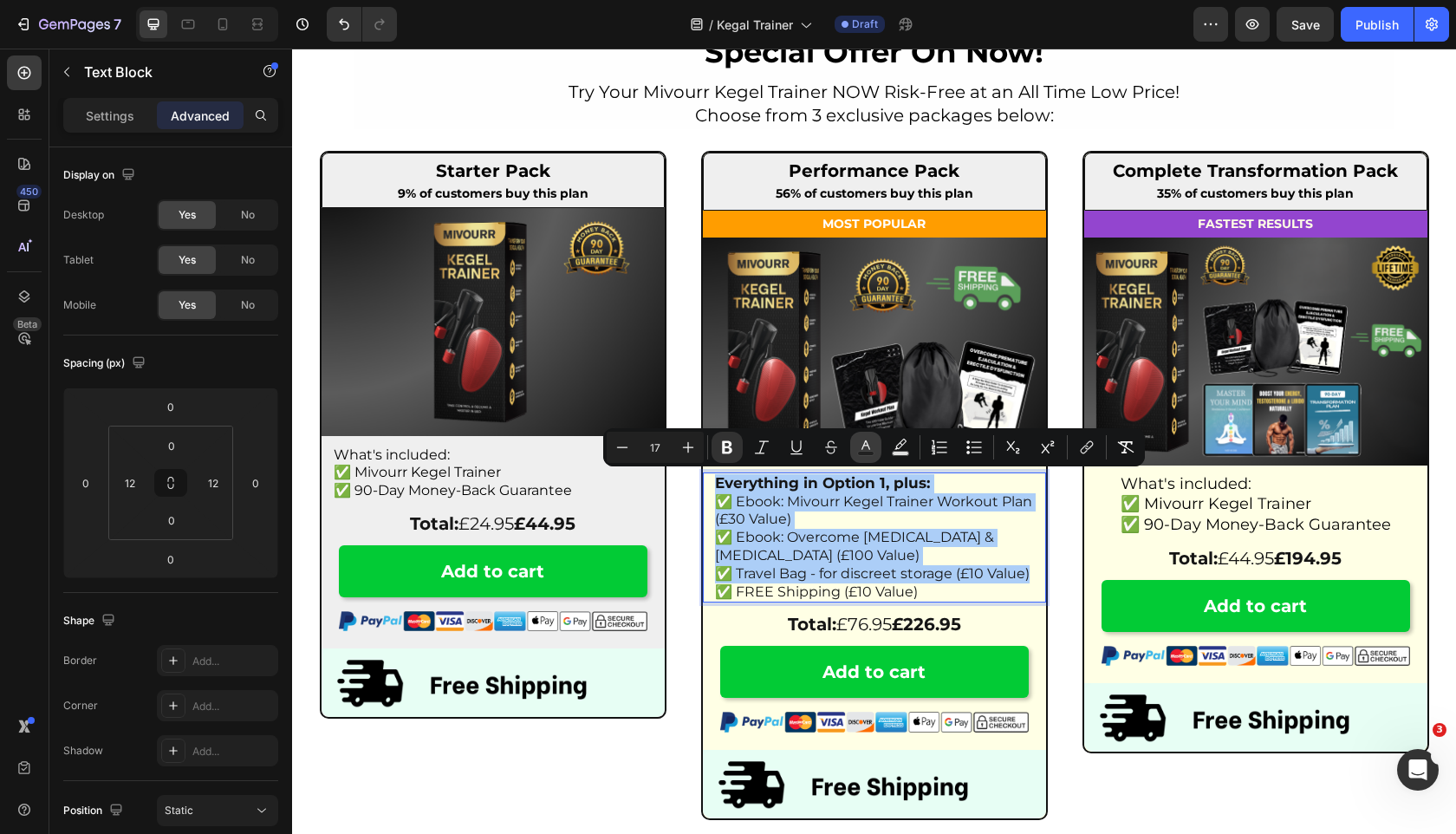
click at [865, 444] on icon "Editor contextual toolbar" at bounding box center [866, 447] width 17 height 17
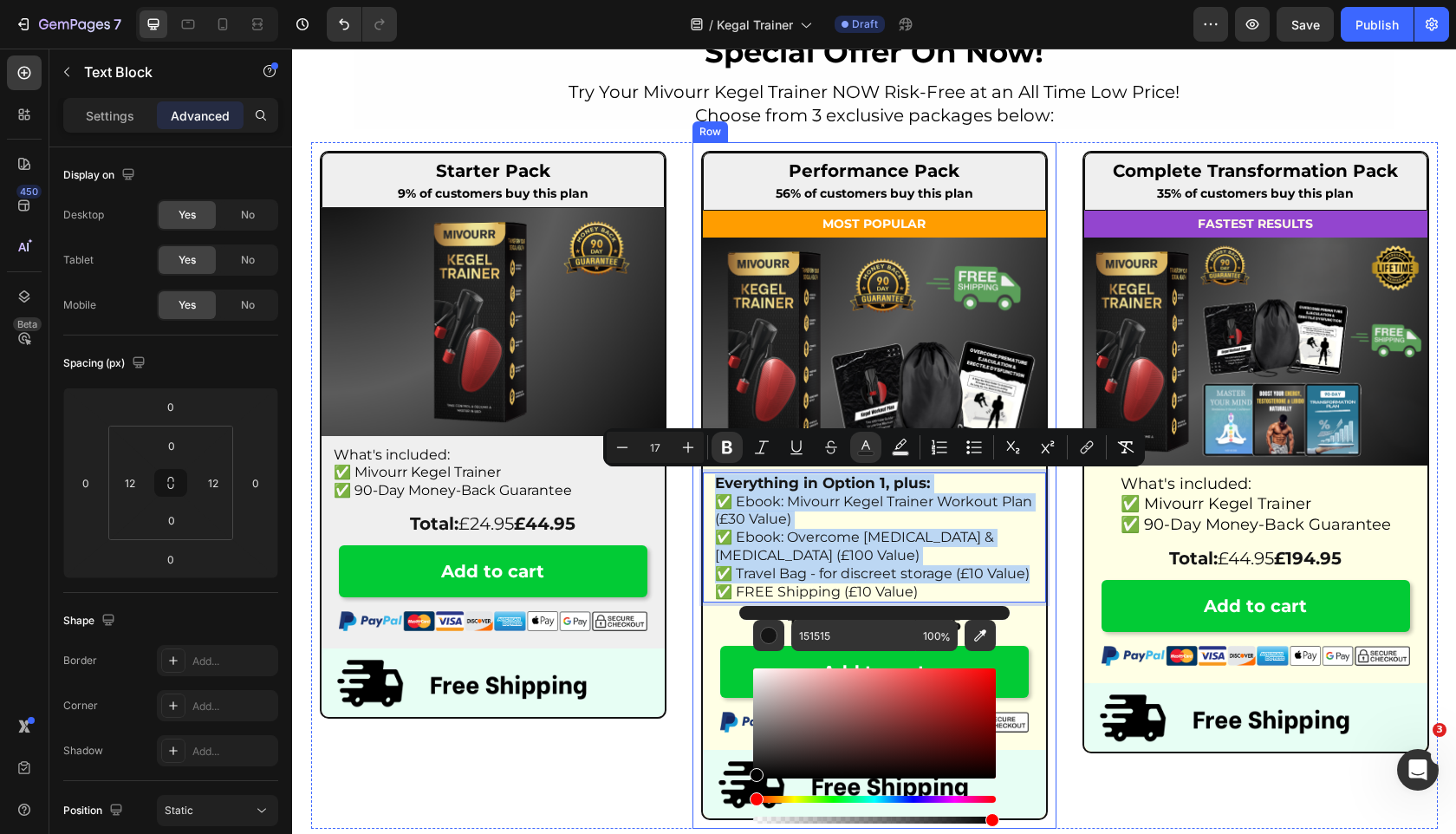
type input "020202"
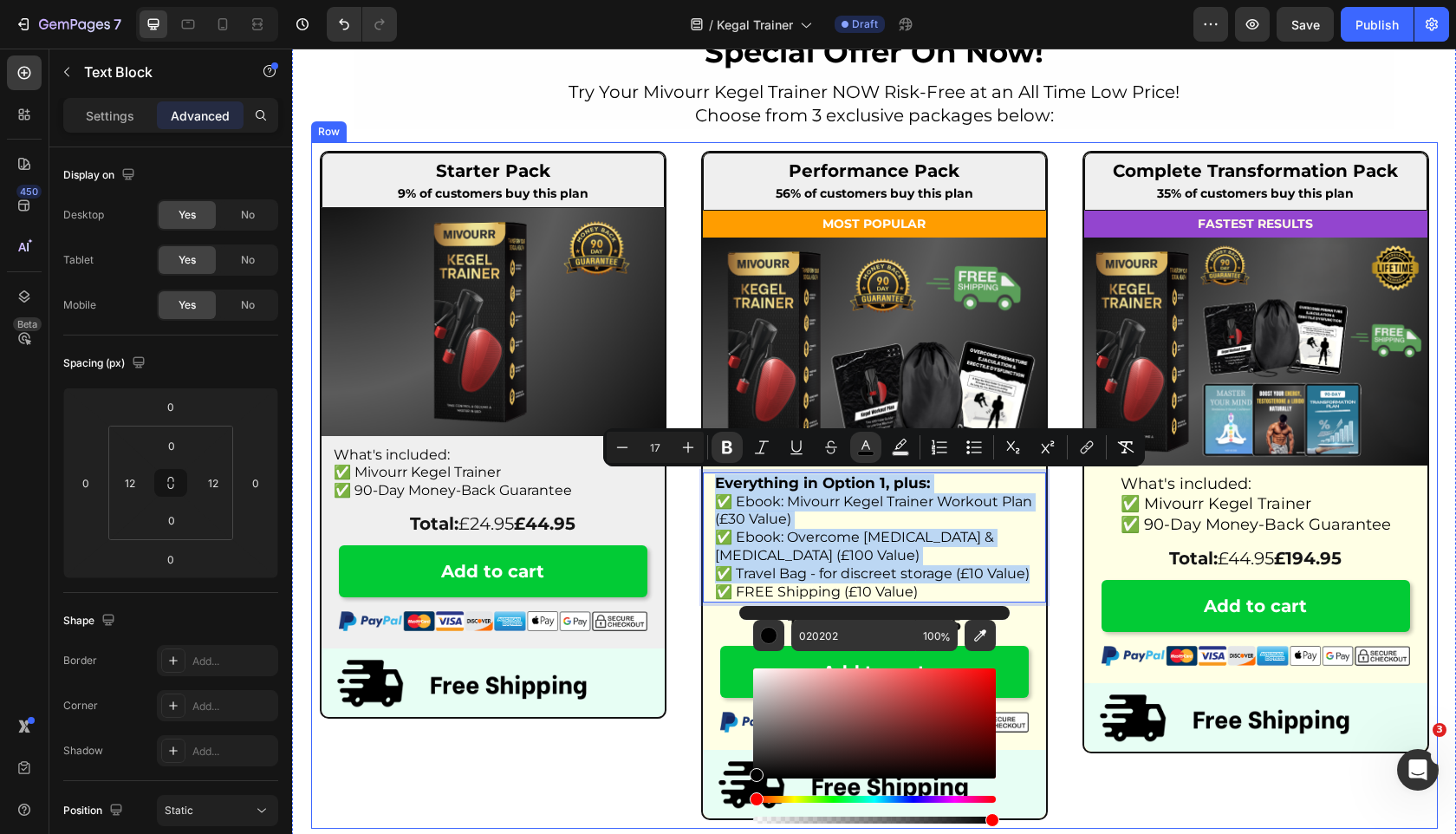
drag, startPoint x: 1092, startPoint y: 759, endPoint x: 682, endPoint y: 798, distance: 411.9
click at [572, 790] on div "Starter Pack Heading 9% of customers buy this plan Text Block Row Image What's …" at bounding box center [493, 485] width 364 height 686
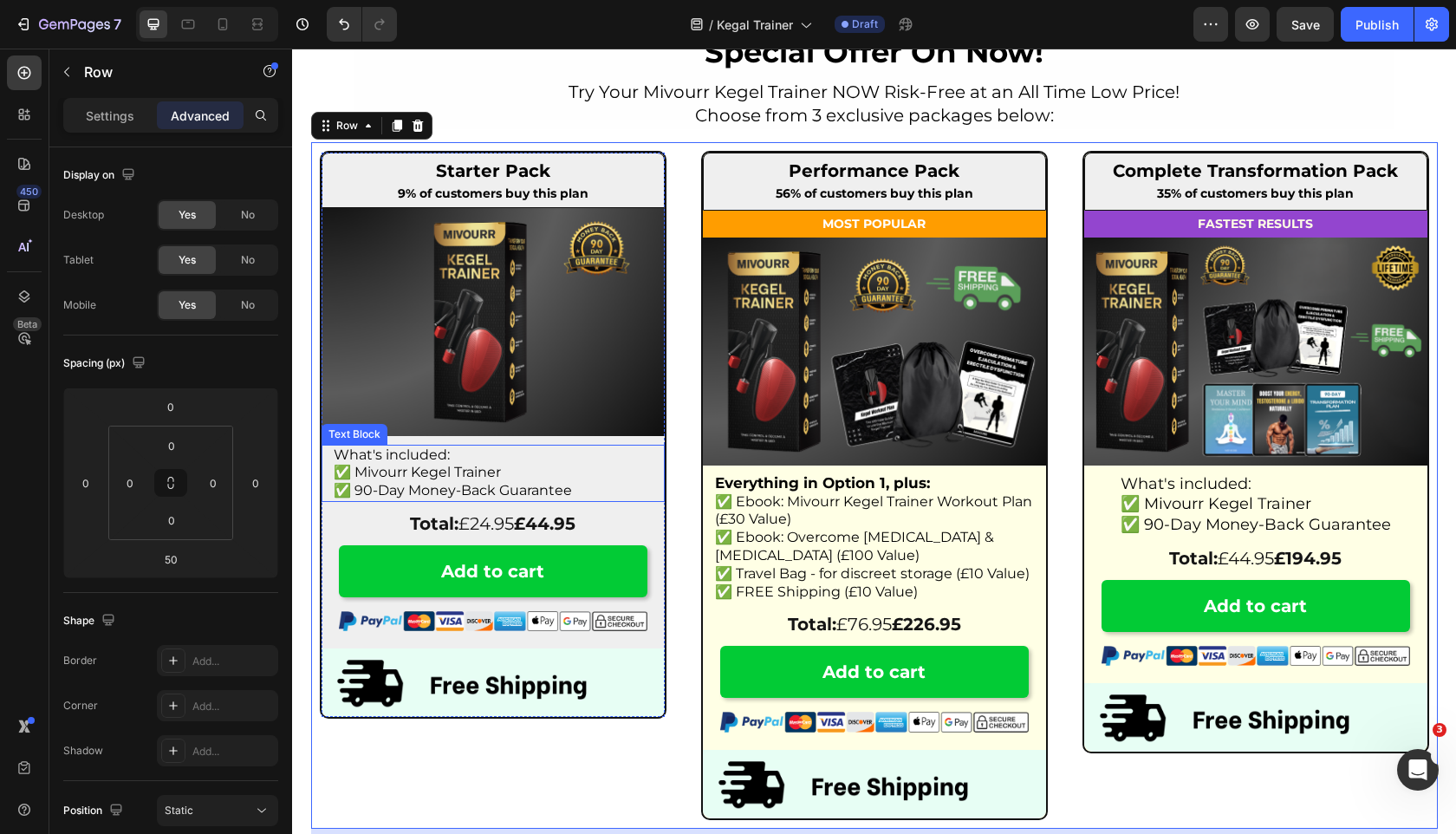
click at [419, 460] on span "What's included:" at bounding box center [391, 454] width 116 height 17
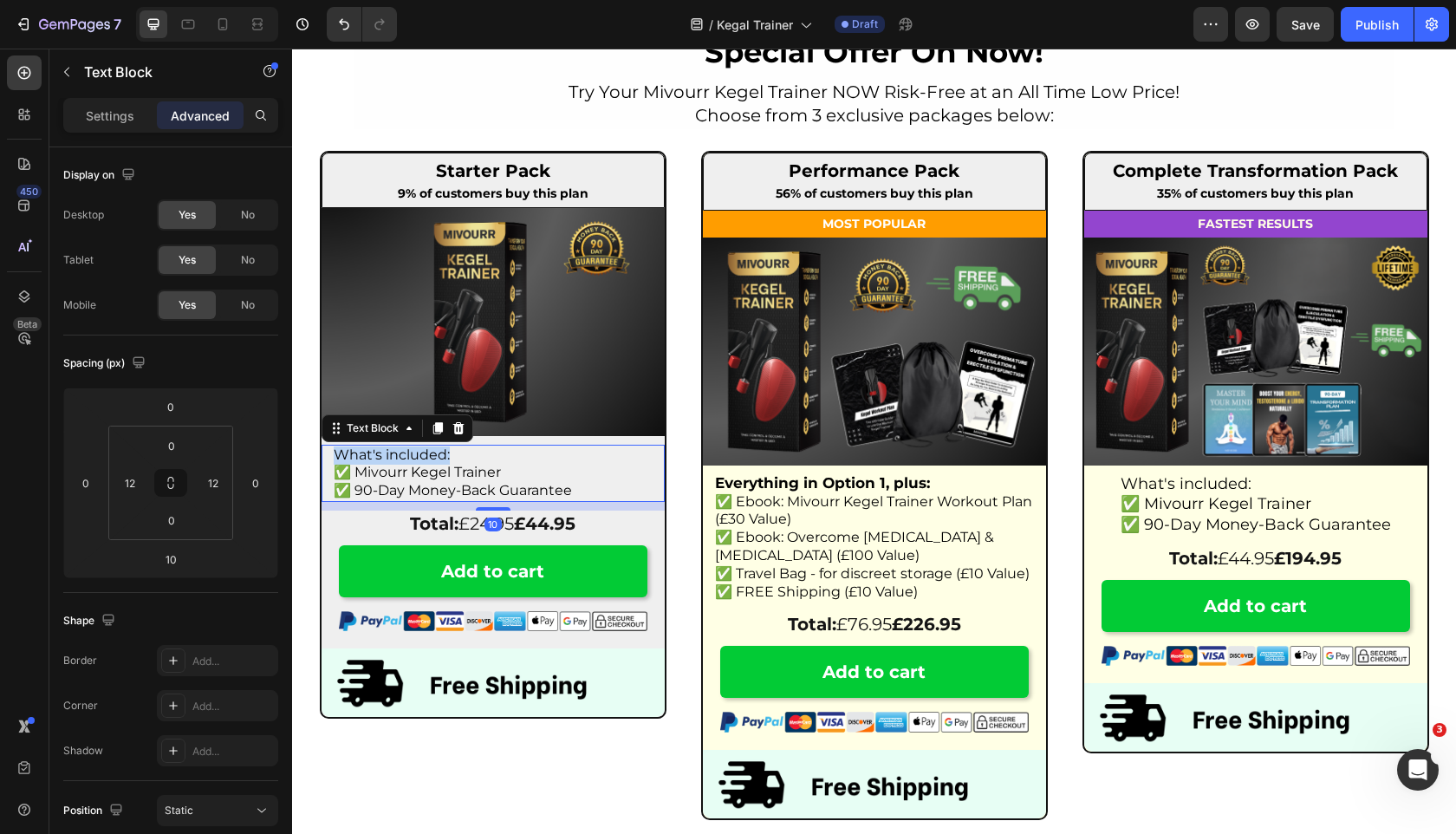
click at [419, 460] on span "What's included:" at bounding box center [391, 454] width 116 height 17
click at [419, 459] on span "What's included:" at bounding box center [391, 454] width 116 height 17
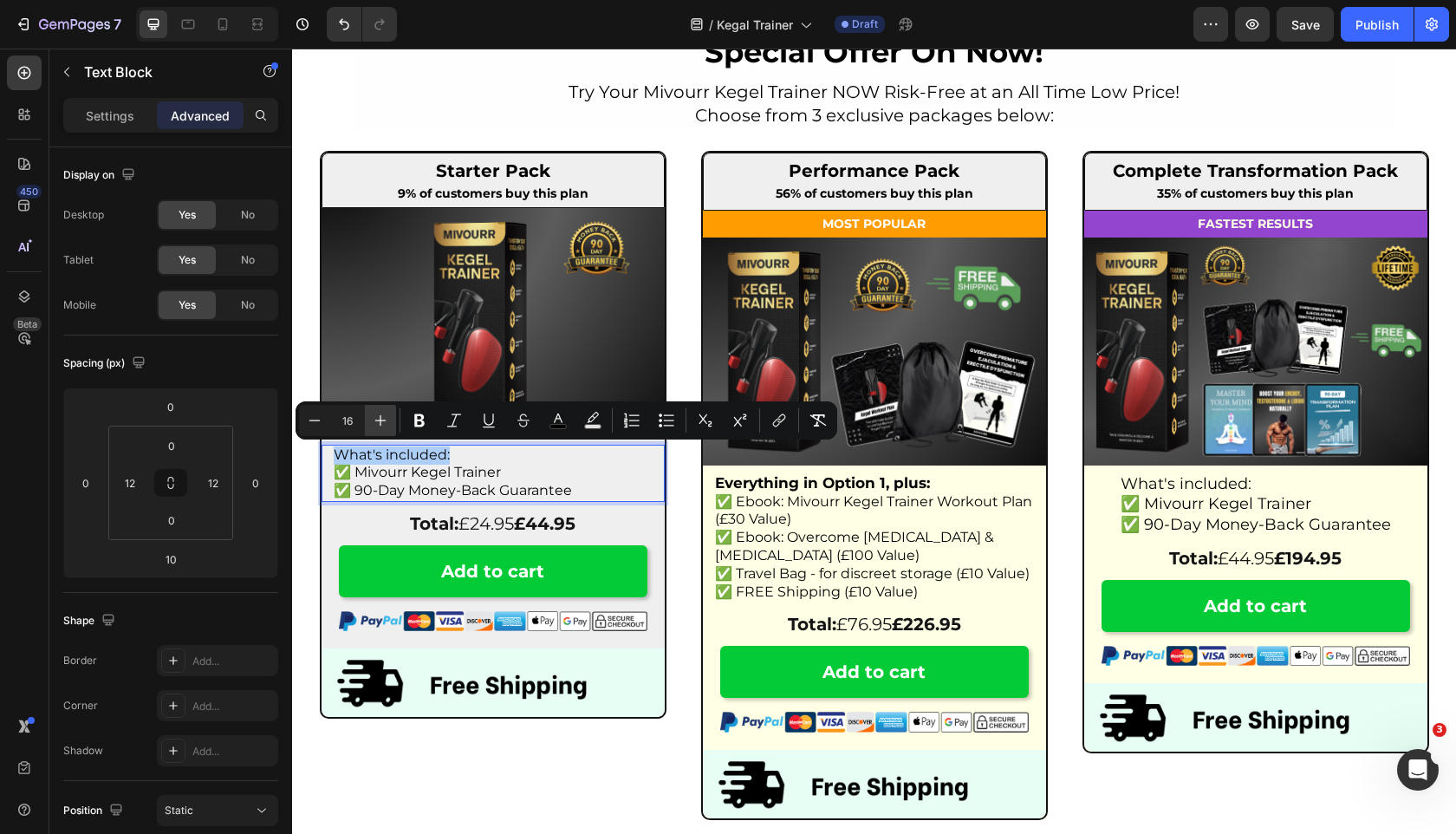
click at [380, 418] on icon "Editor contextual toolbar" at bounding box center [381, 421] width 12 height 12
click at [381, 418] on icon "Editor contextual toolbar" at bounding box center [381, 421] width 17 height 17
type input "18"
click at [426, 416] on icon "Editor contextual toolbar" at bounding box center [420, 421] width 17 height 17
click at [478, 461] on p "What's included:" at bounding box center [493, 456] width 319 height 19
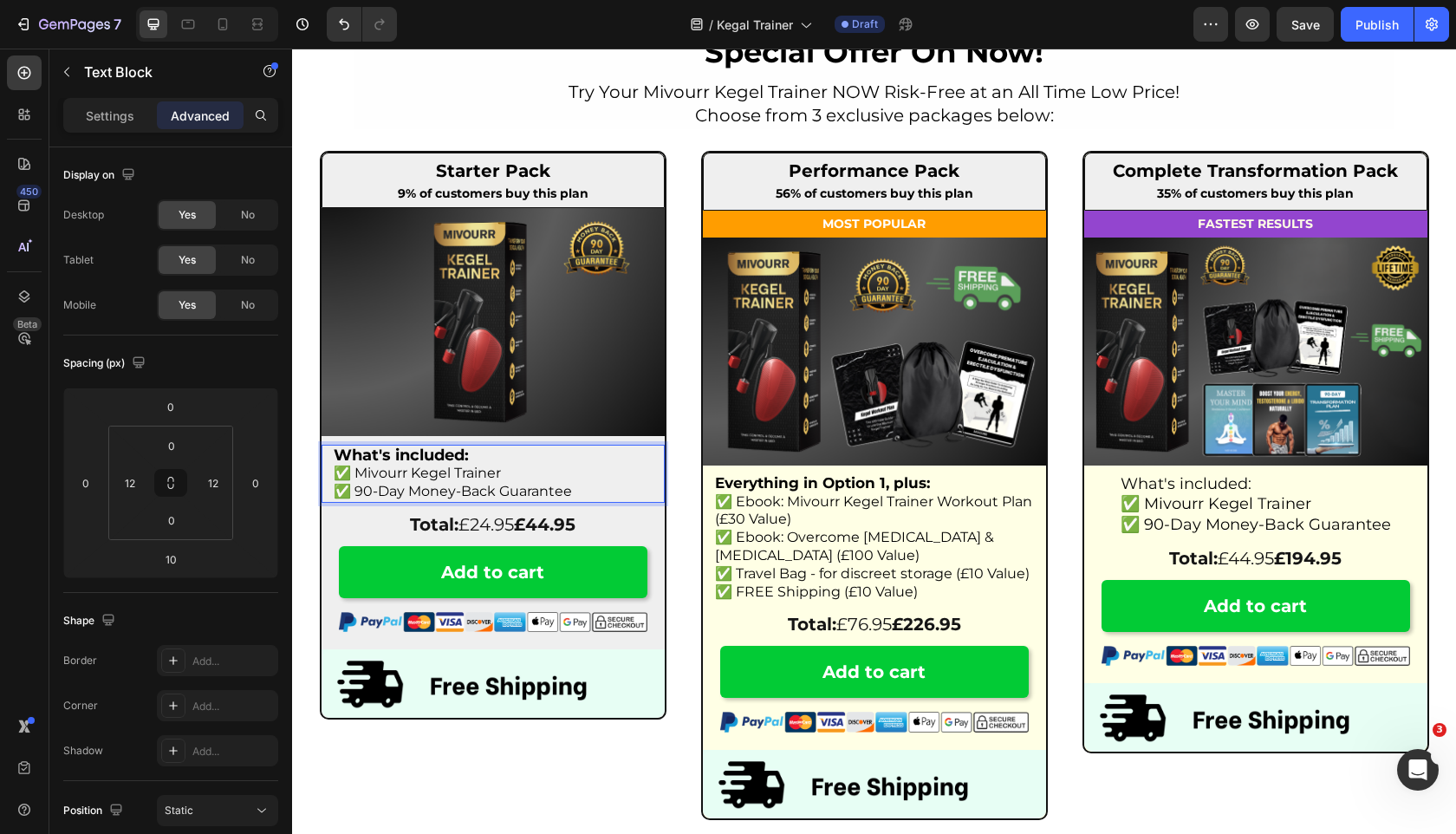
click at [478, 461] on p "What's included:" at bounding box center [493, 456] width 319 height 19
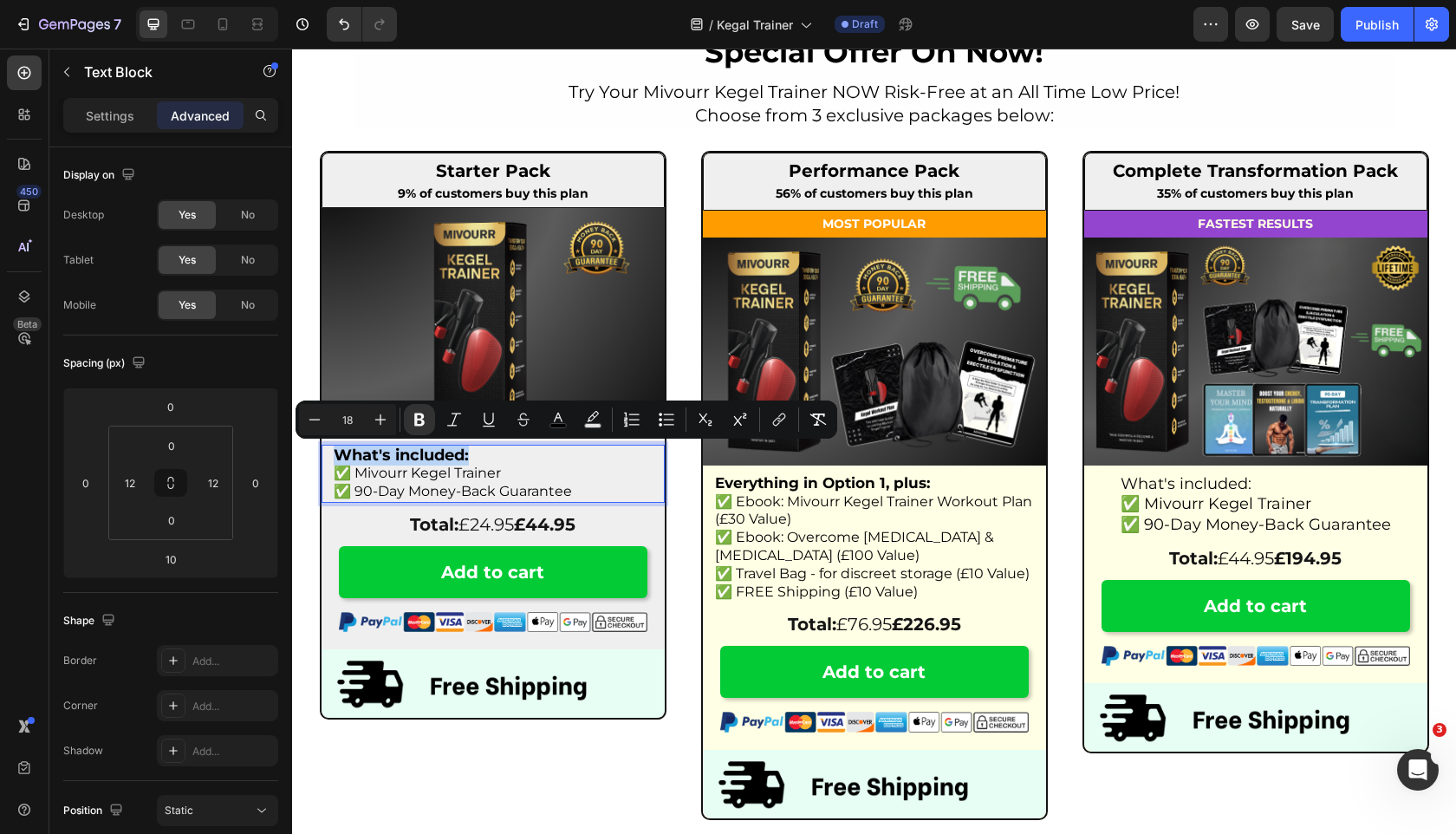
copy strong "What's included:"
click at [751, 484] on strong "Everything in Option 1, plus:" at bounding box center [822, 483] width 215 height 17
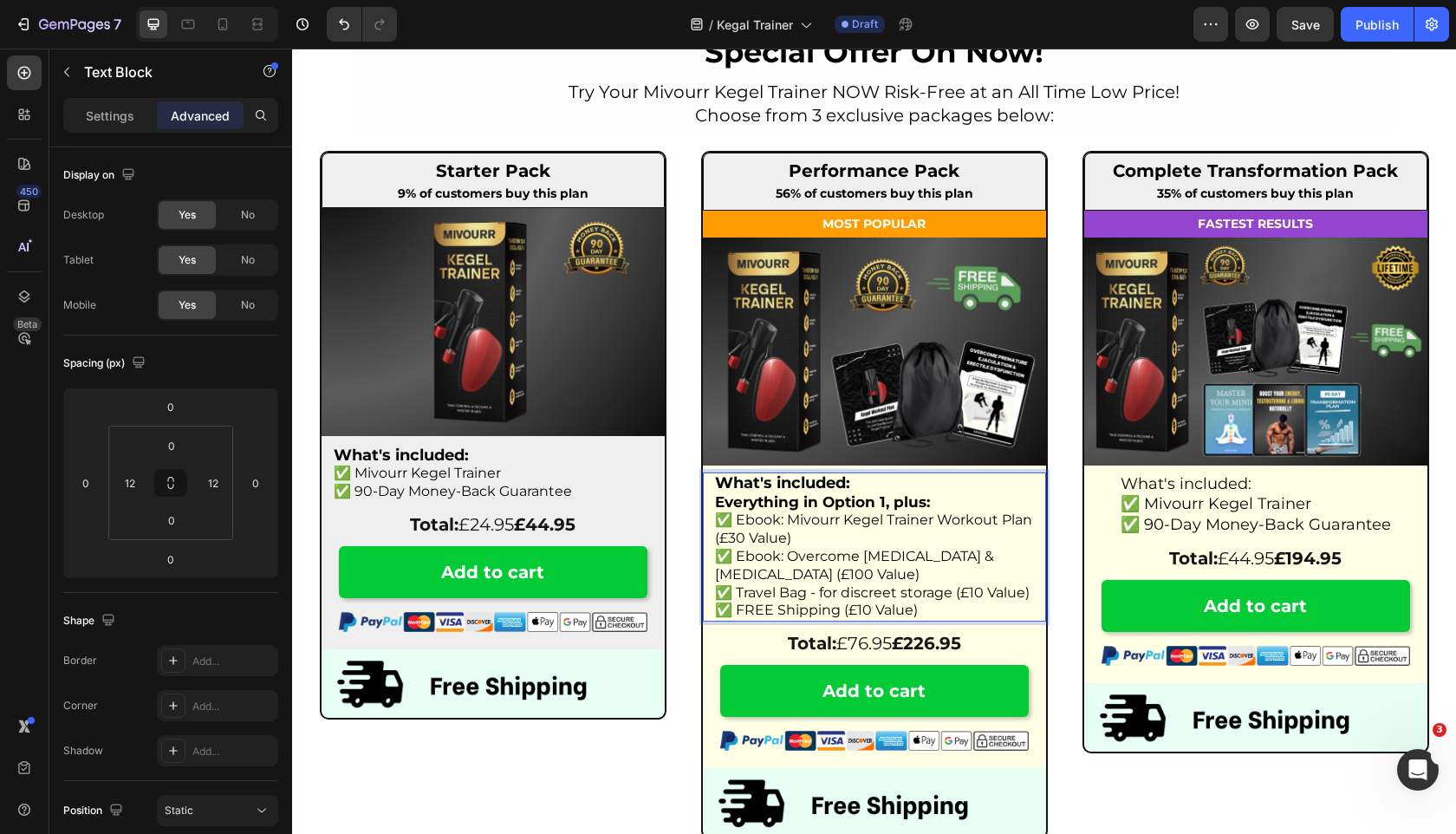
click at [719, 508] on strong "Everything in Option 1, plus:" at bounding box center [822, 502] width 215 height 17
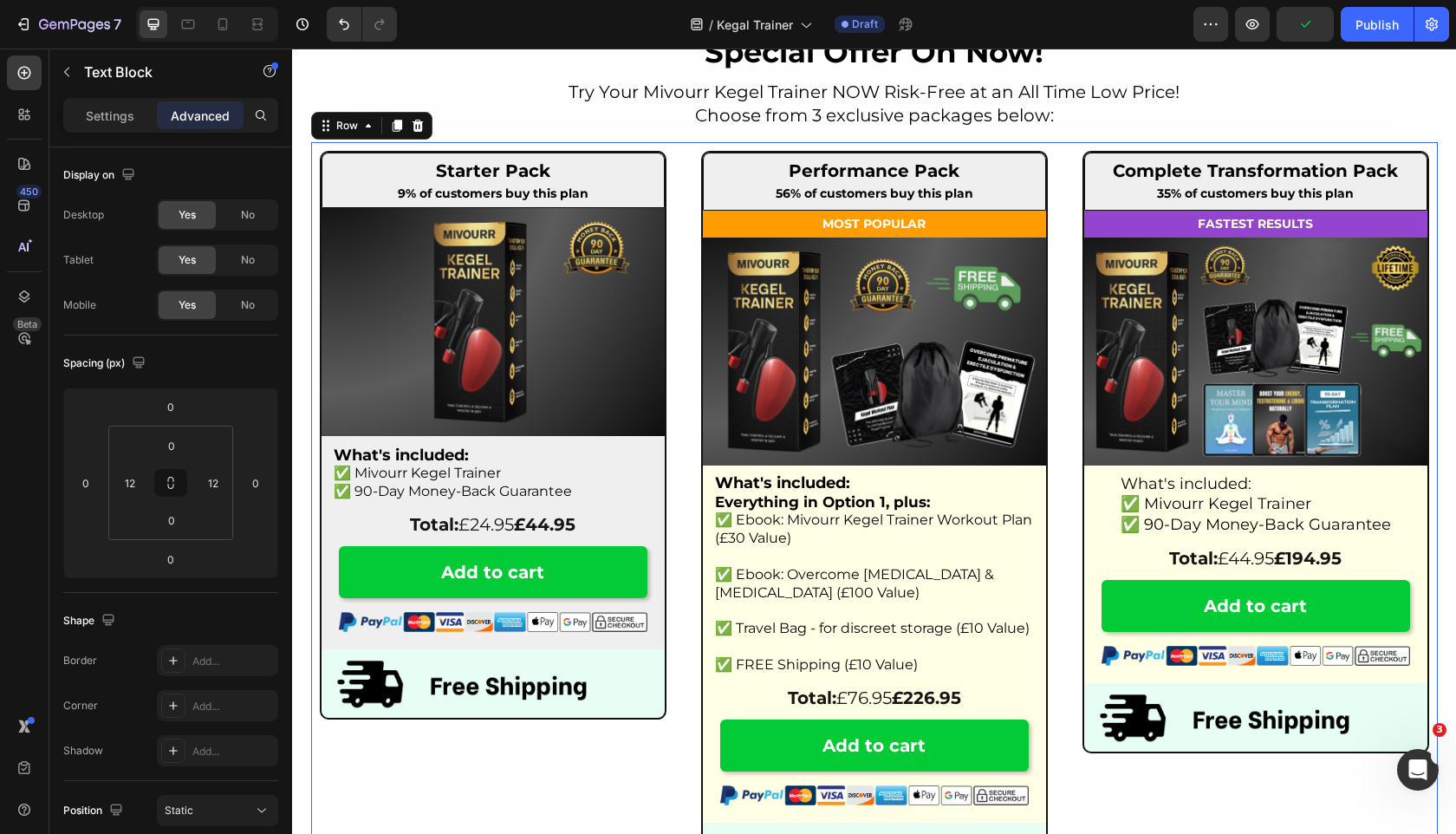
click at [559, 782] on div "Starter Pack Heading 9% of customers buy this plan Text Block Row Image What's …" at bounding box center [493, 521] width 364 height 759
click at [719, 482] on strong "What's included:" at bounding box center [782, 483] width 135 height 19
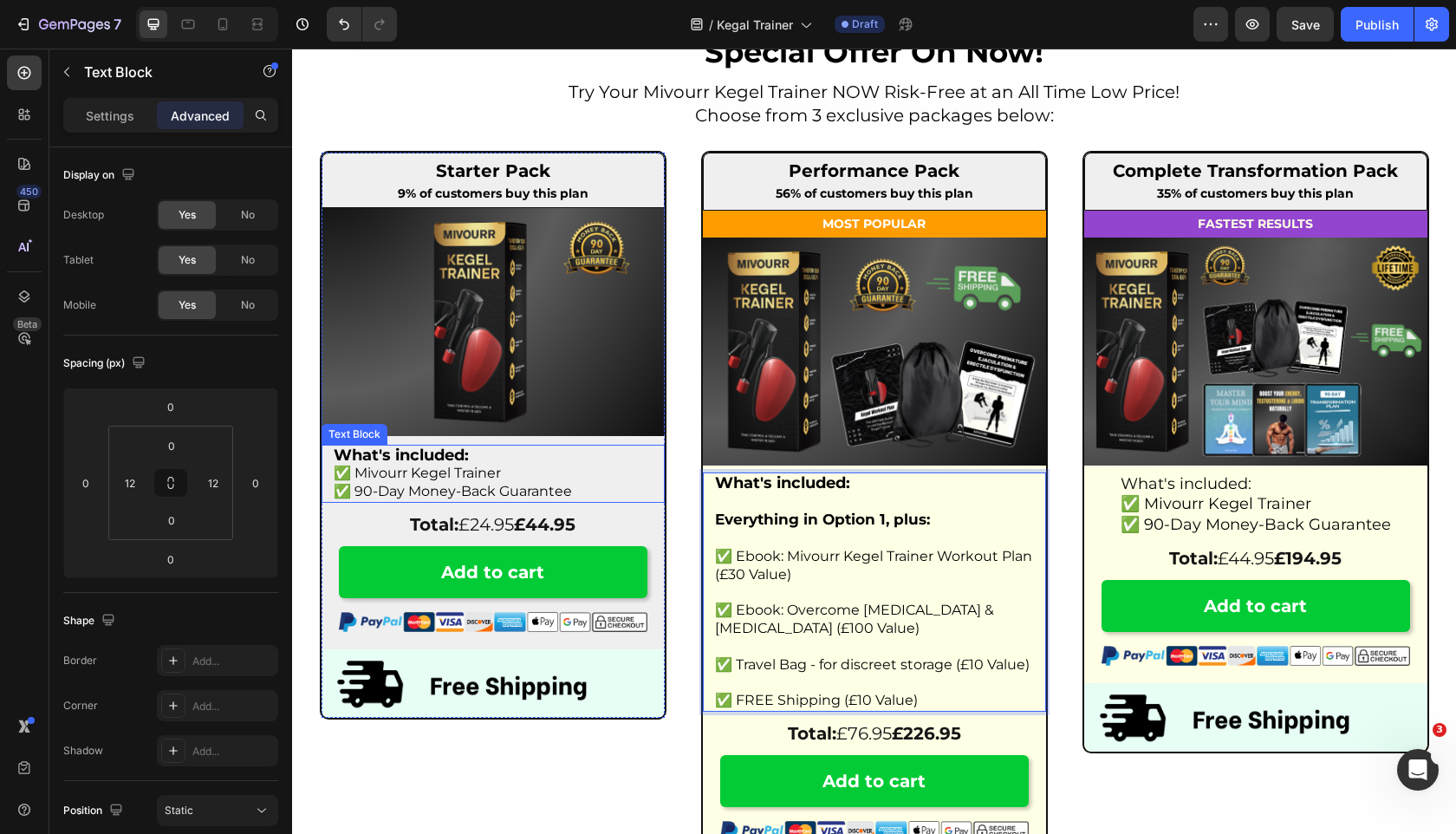
click at [537, 486] on span "✅ 90-Day Money-Back Guarantee" at bounding box center [452, 491] width 238 height 17
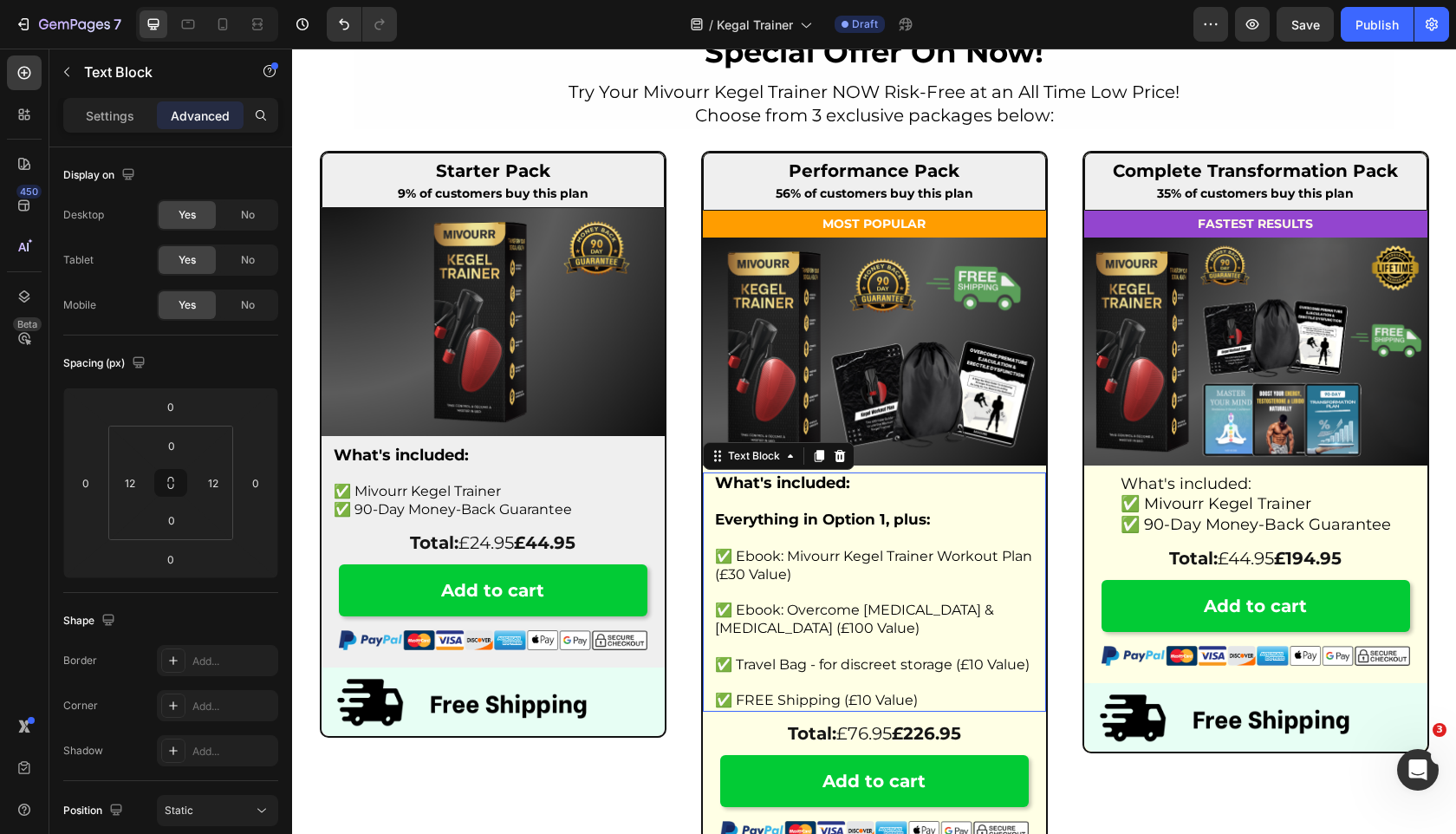
click at [821, 686] on p "Rich Text Editor. Editing area: main" at bounding box center [875, 683] width 319 height 18
click at [817, 700] on span "✅ FREE Shipping (£10 Value)" at bounding box center [816, 700] width 203 height 17
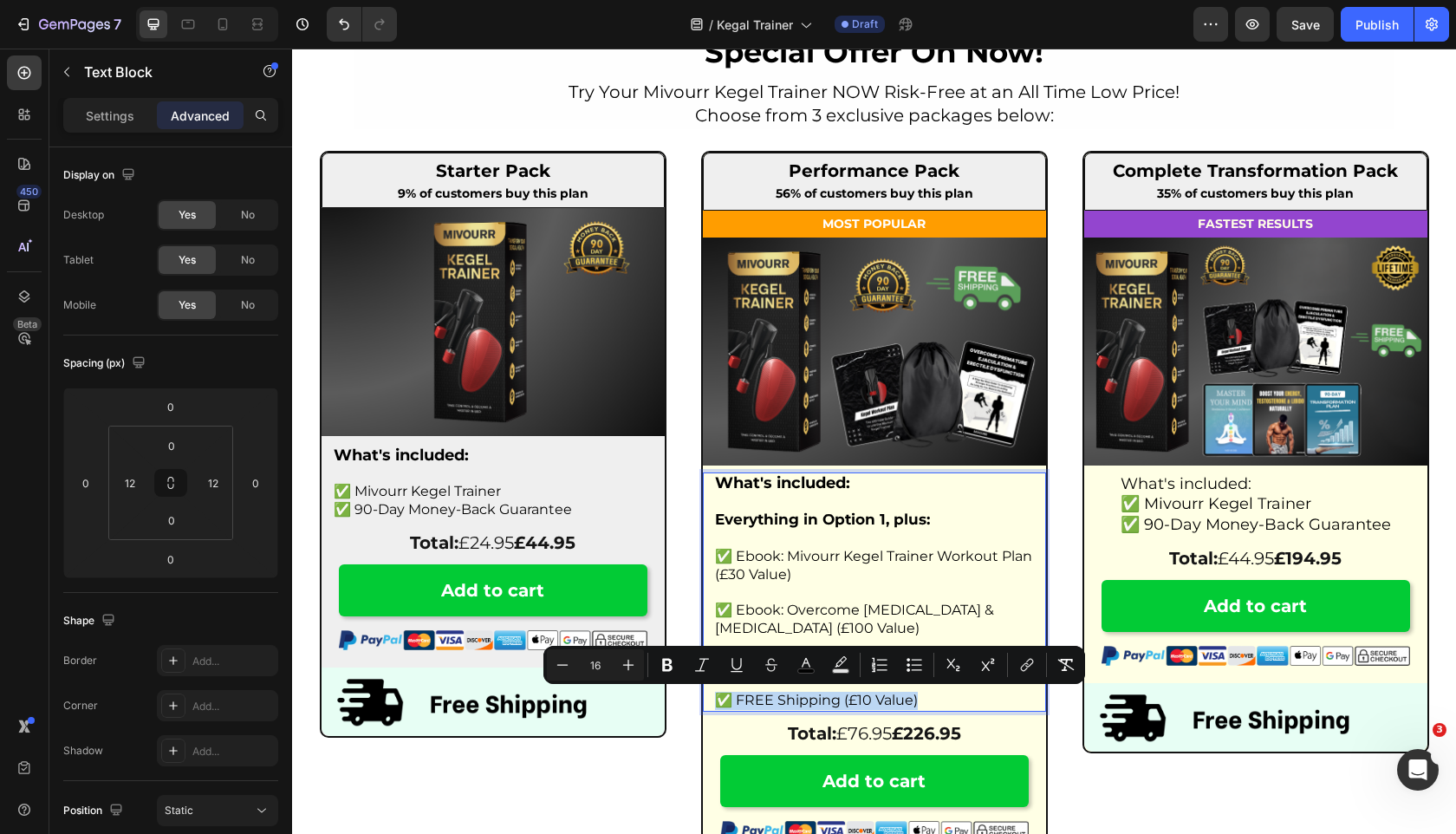
click at [849, 700] on span "✅ FREE Shipping (£10 Value)" at bounding box center [816, 700] width 203 height 17
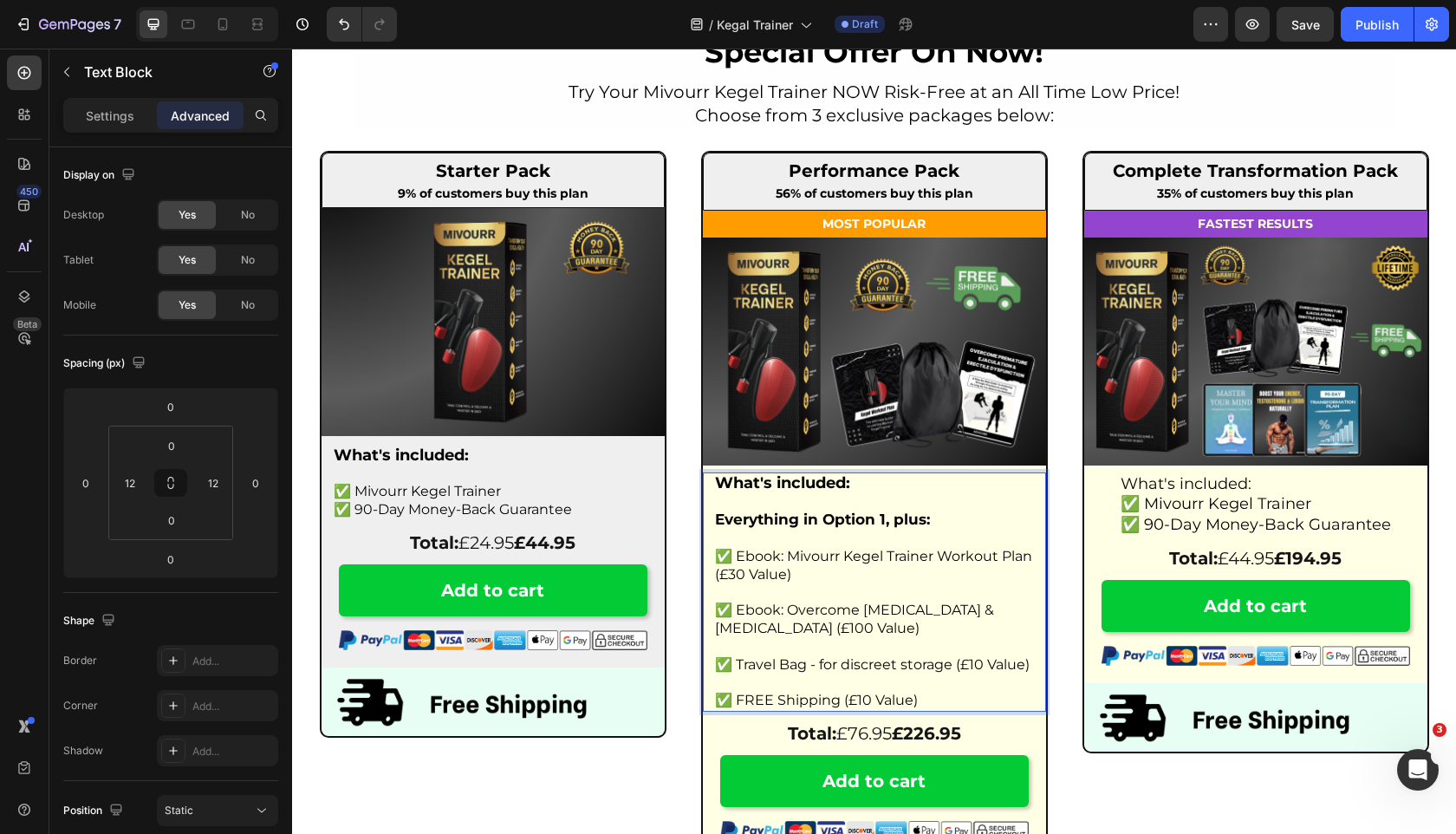
click at [854, 700] on span "✅ FREE Shipping (£10 Value)" at bounding box center [816, 700] width 203 height 17
click at [860, 701] on span "✅ FREE Shipping (£10 Value)" at bounding box center [816, 700] width 203 height 17
click at [860, 702] on span "✅ FREE Shipping (£10 Value)" at bounding box center [816, 700] width 203 height 17
click at [860, 702] on span "✅ FREE Shipping (£5 Value)" at bounding box center [814, 700] width 196 height 17
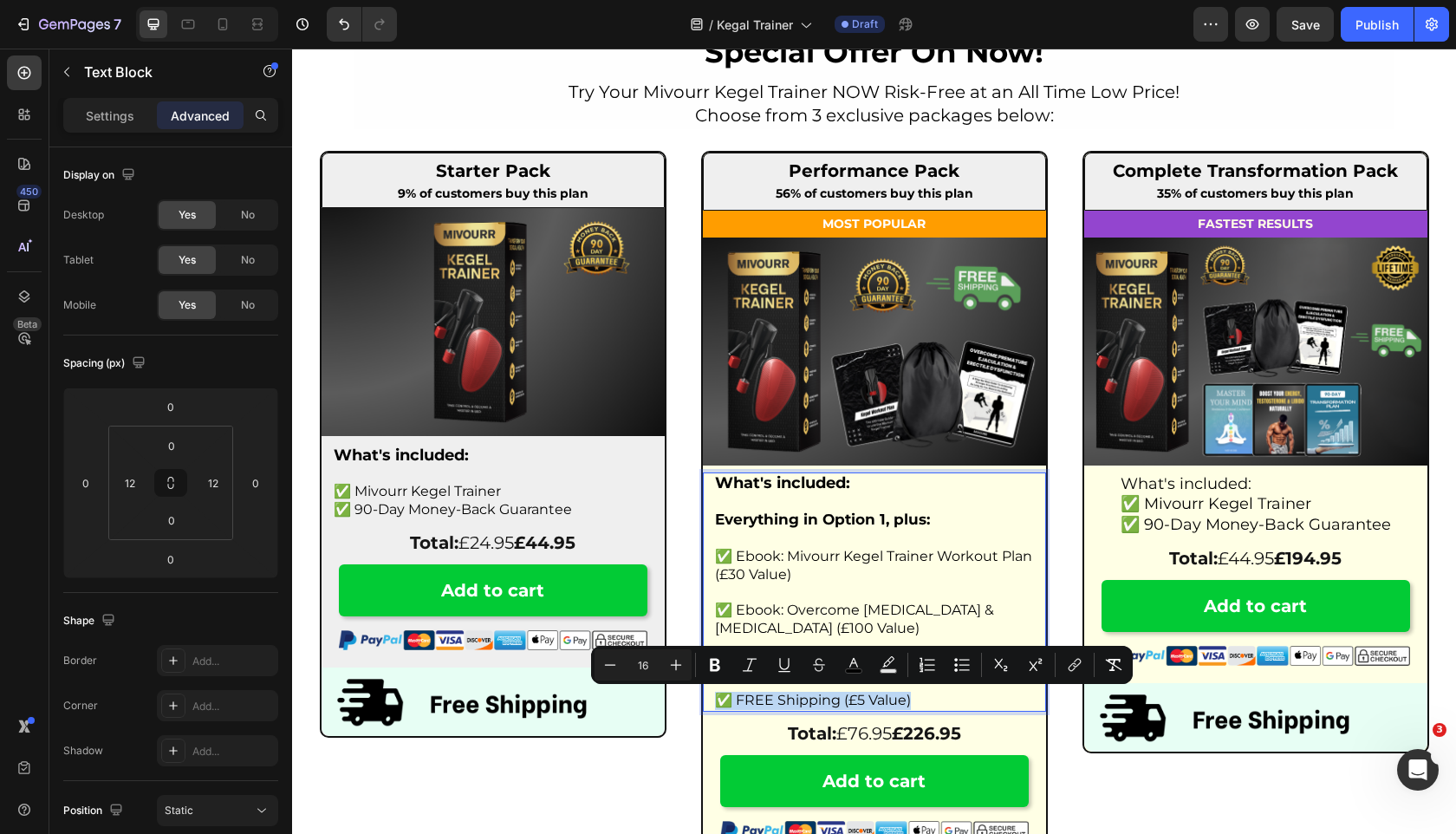
click at [860, 702] on span "✅ FREE Shipping (£5 Value)" at bounding box center [814, 700] width 196 height 17
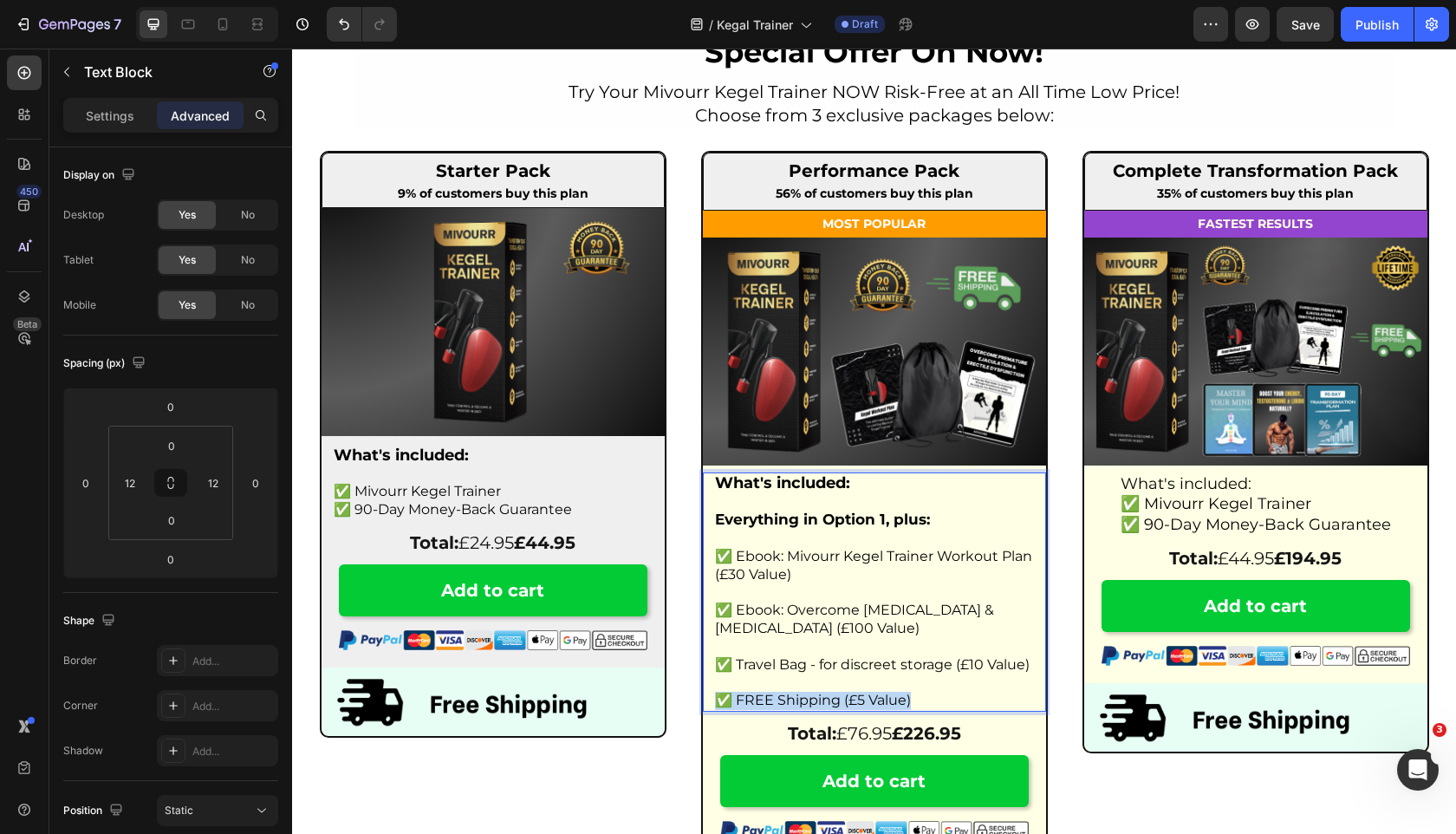
click at [860, 702] on span "✅ FREE Shipping (£5 Value)" at bounding box center [814, 700] width 196 height 17
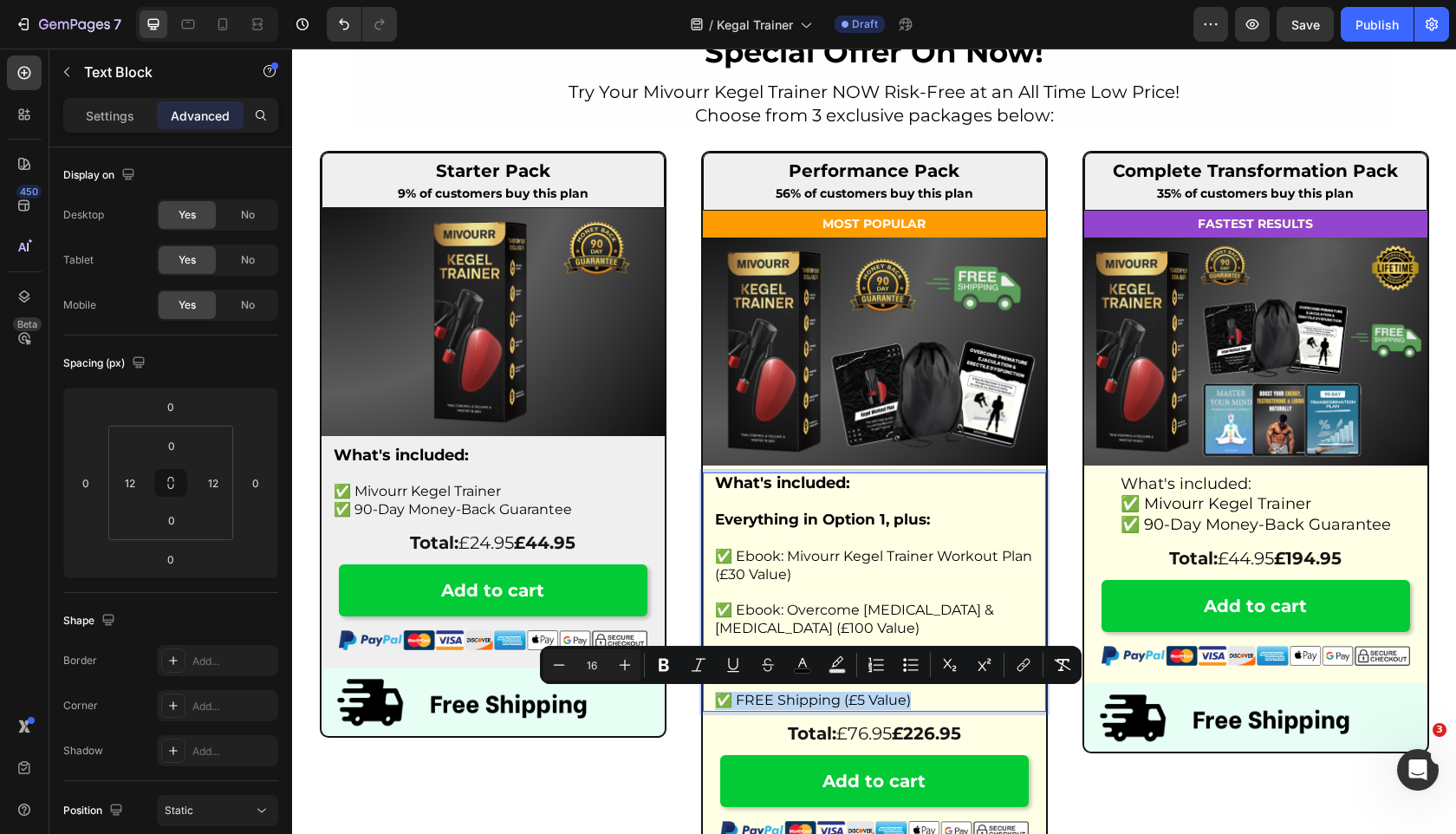
copy span "✅ FREE Shipping (£5 Value)"
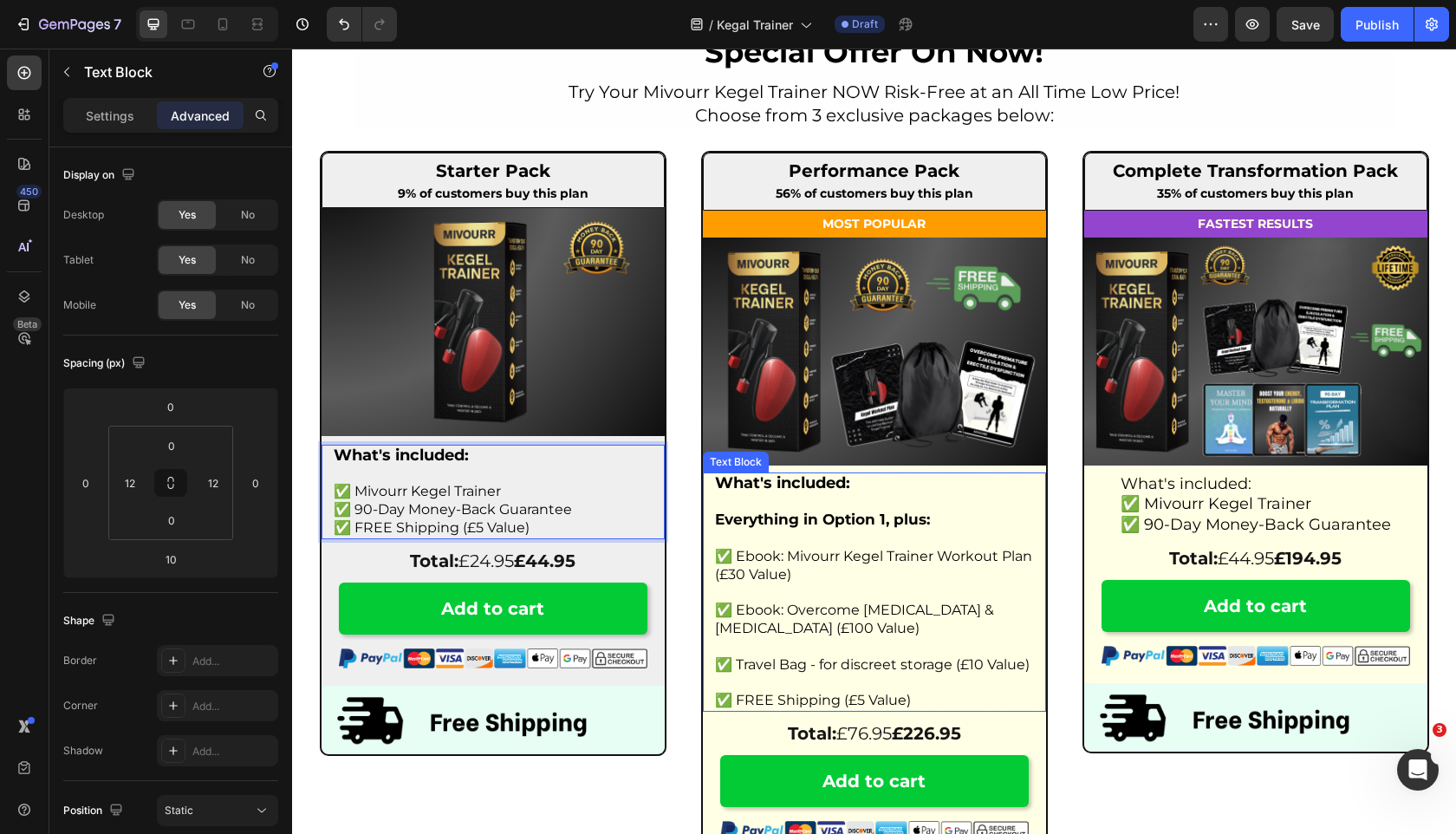
click at [775, 581] on span "✅ Ebook: Mivourr Kegel Trainer Workout Plan (£30 Value)" at bounding box center [874, 566] width 317 height 35
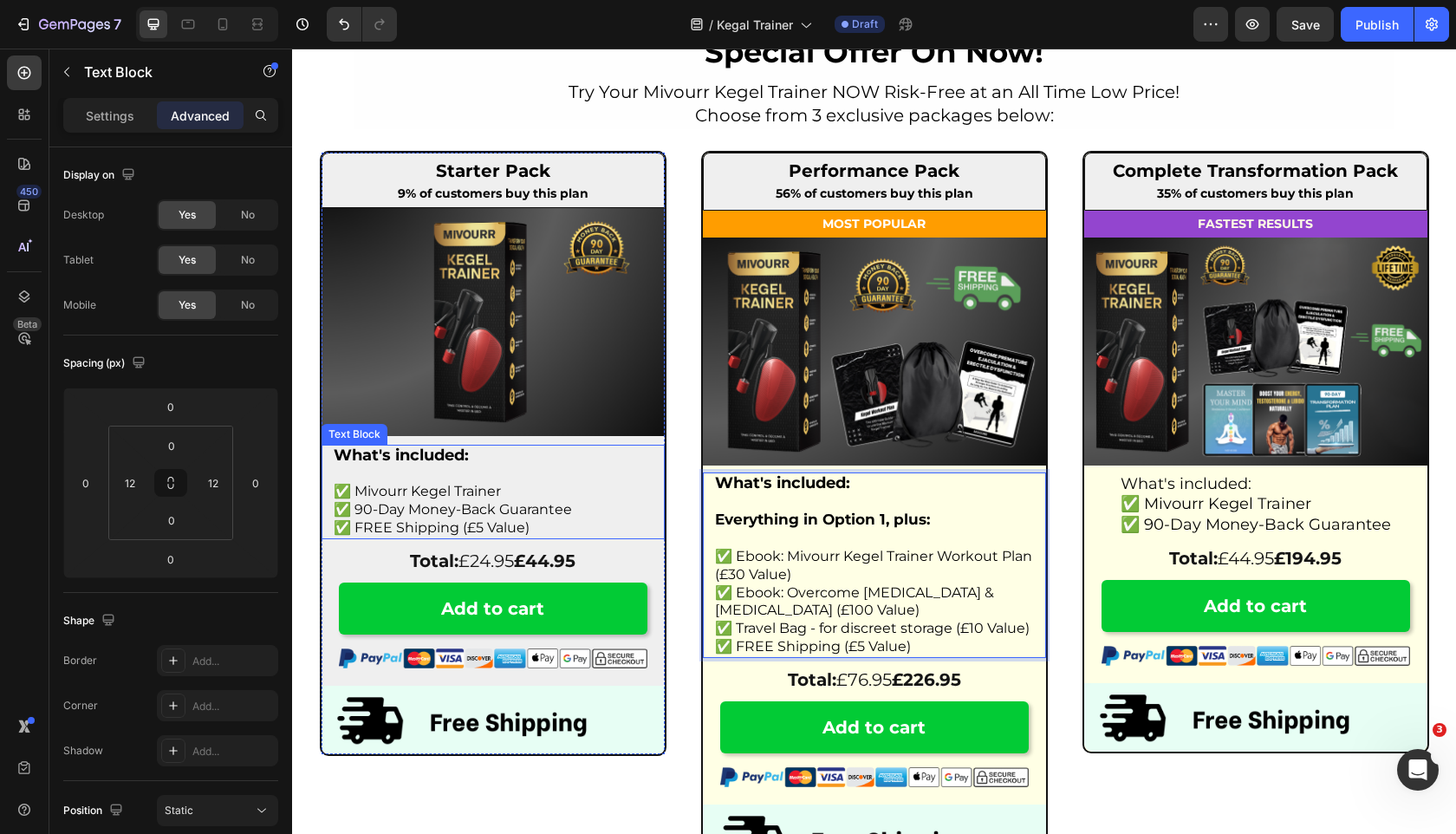
click at [481, 506] on span "✅ 90-Day Money-Back Guarantee" at bounding box center [452, 508] width 238 height 17
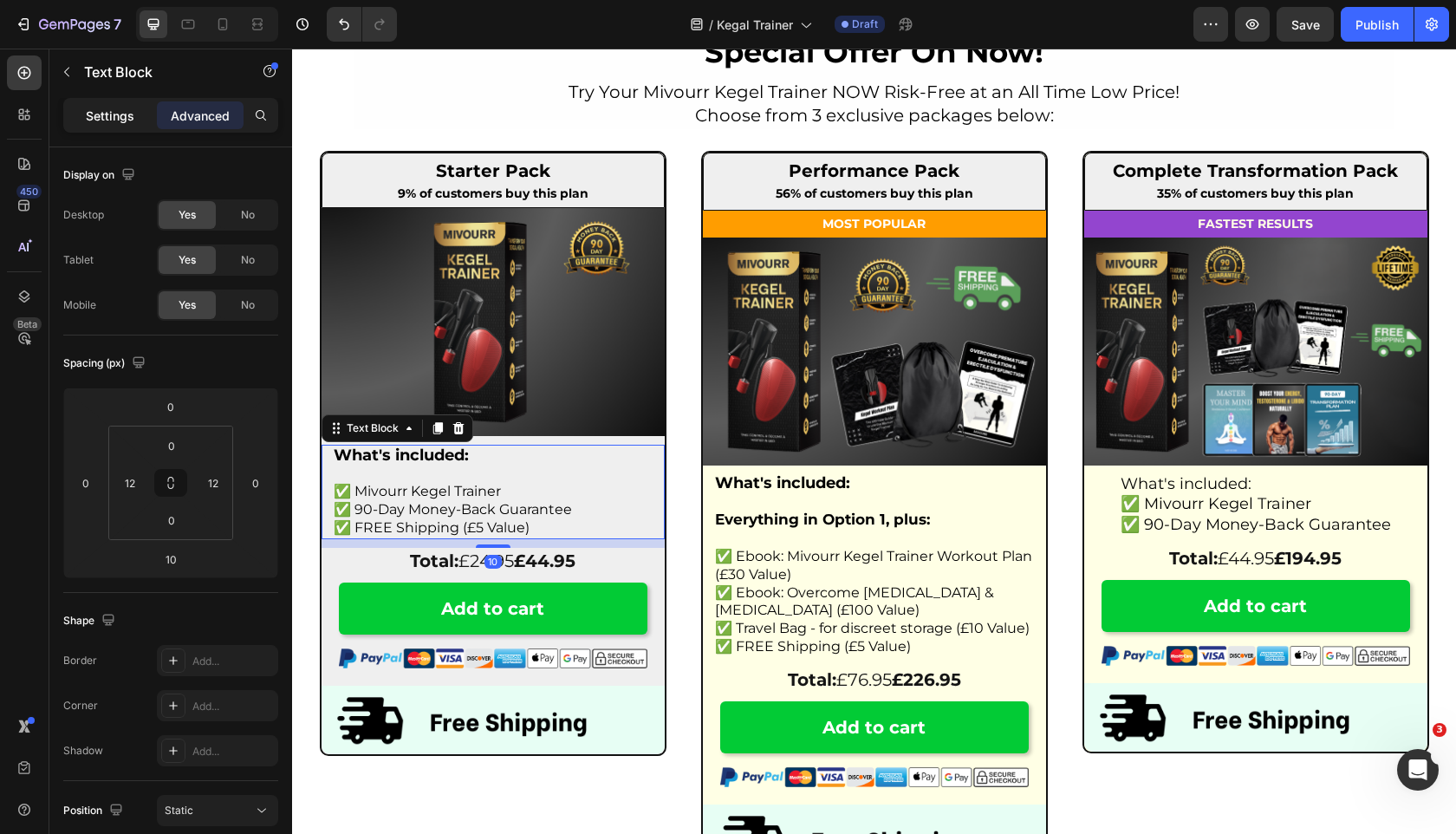
click at [131, 116] on p "Settings" at bounding box center [110, 116] width 49 height 18
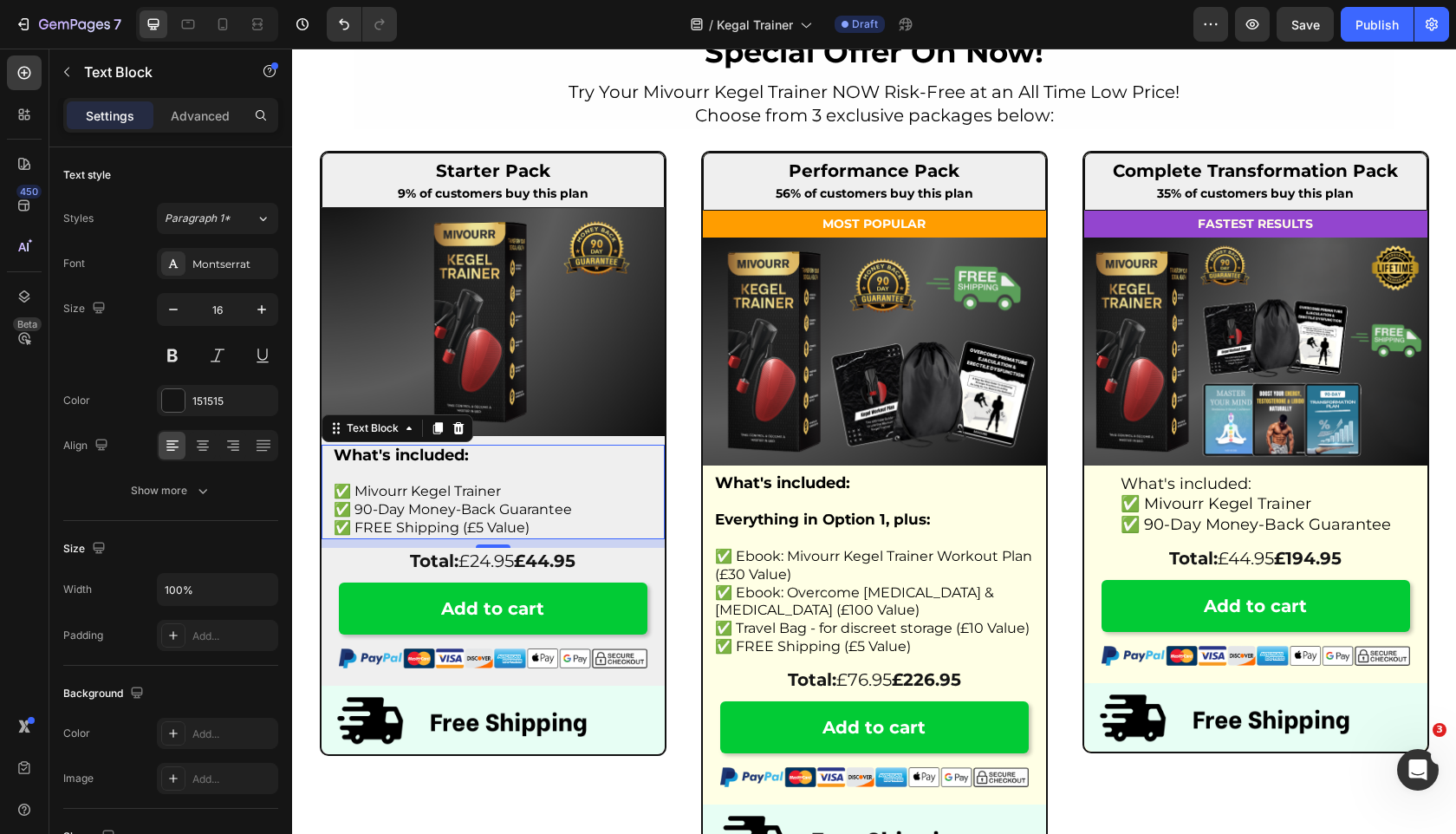
click at [357, 455] on strong "What's included:" at bounding box center [400, 455] width 135 height 19
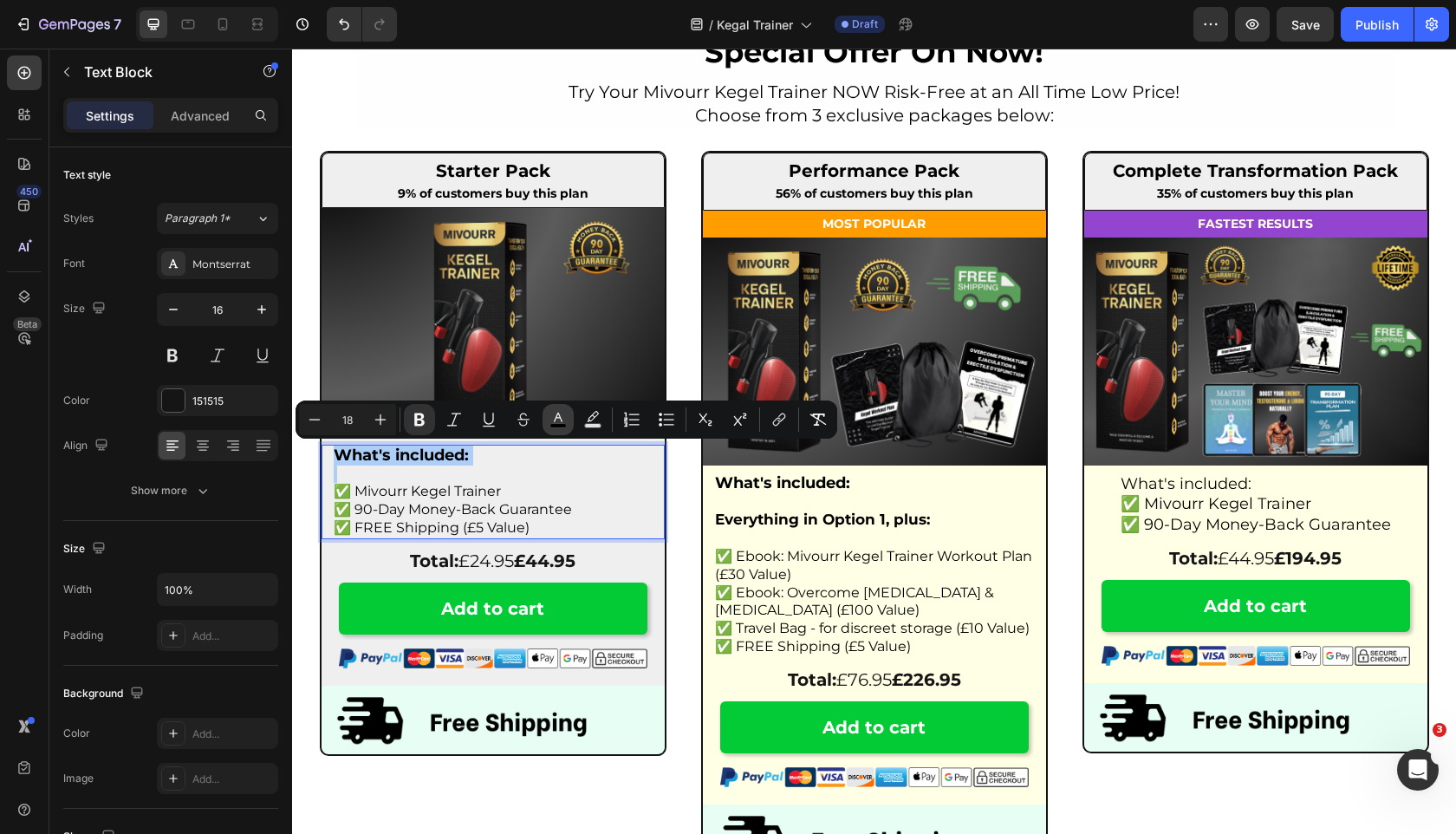
click at [553, 427] on rect "Editor contextual toolbar" at bounding box center [558, 426] width 17 height 4
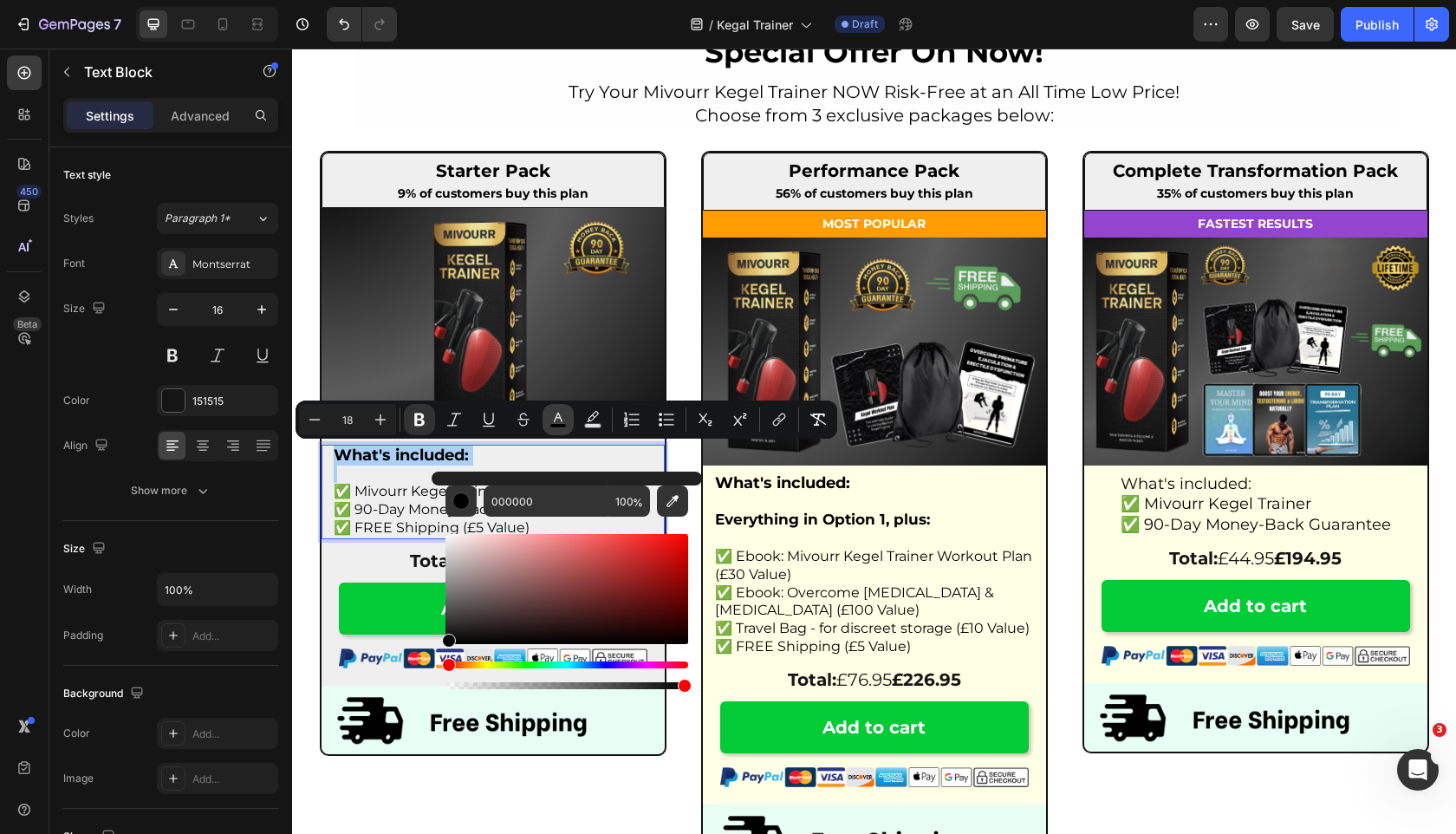
click at [557, 425] on rect "Editor contextual toolbar" at bounding box center [558, 426] width 17 height 4
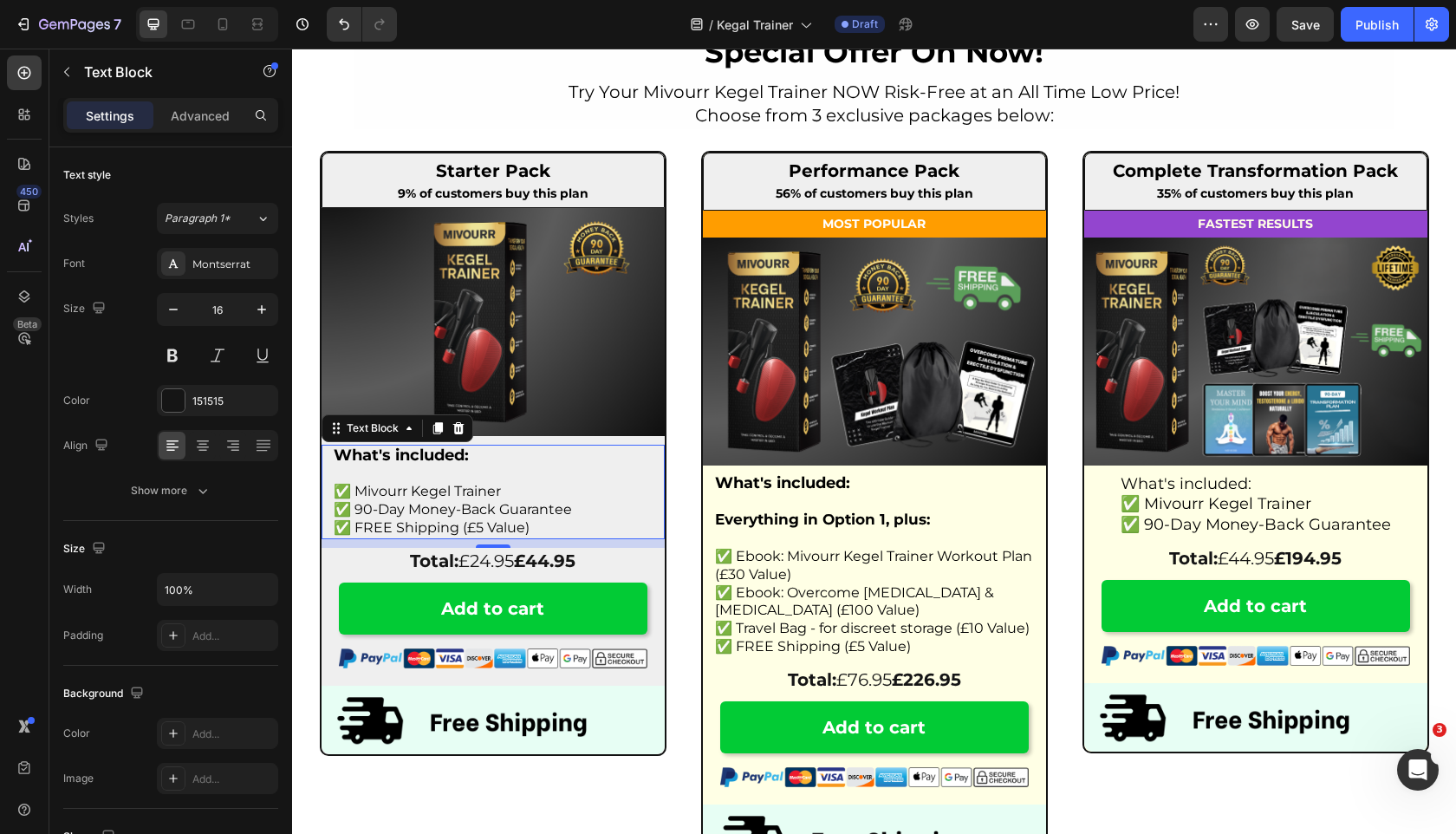
click at [421, 496] on span "✅ Mivourr Kegel Trainer" at bounding box center [417, 491] width 167 height 17
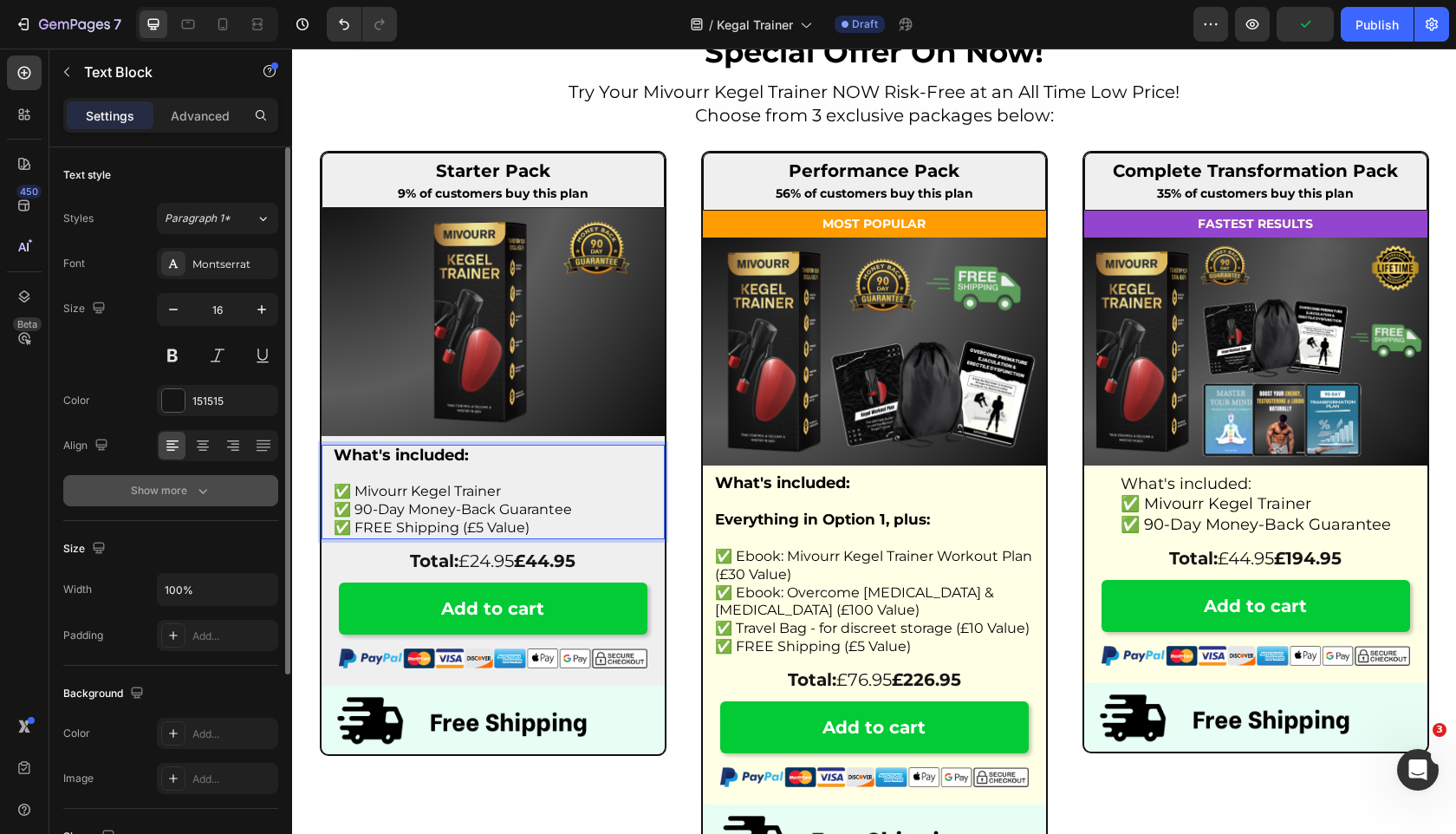
click at [234, 485] on button "Show more" at bounding box center [170, 491] width 215 height 31
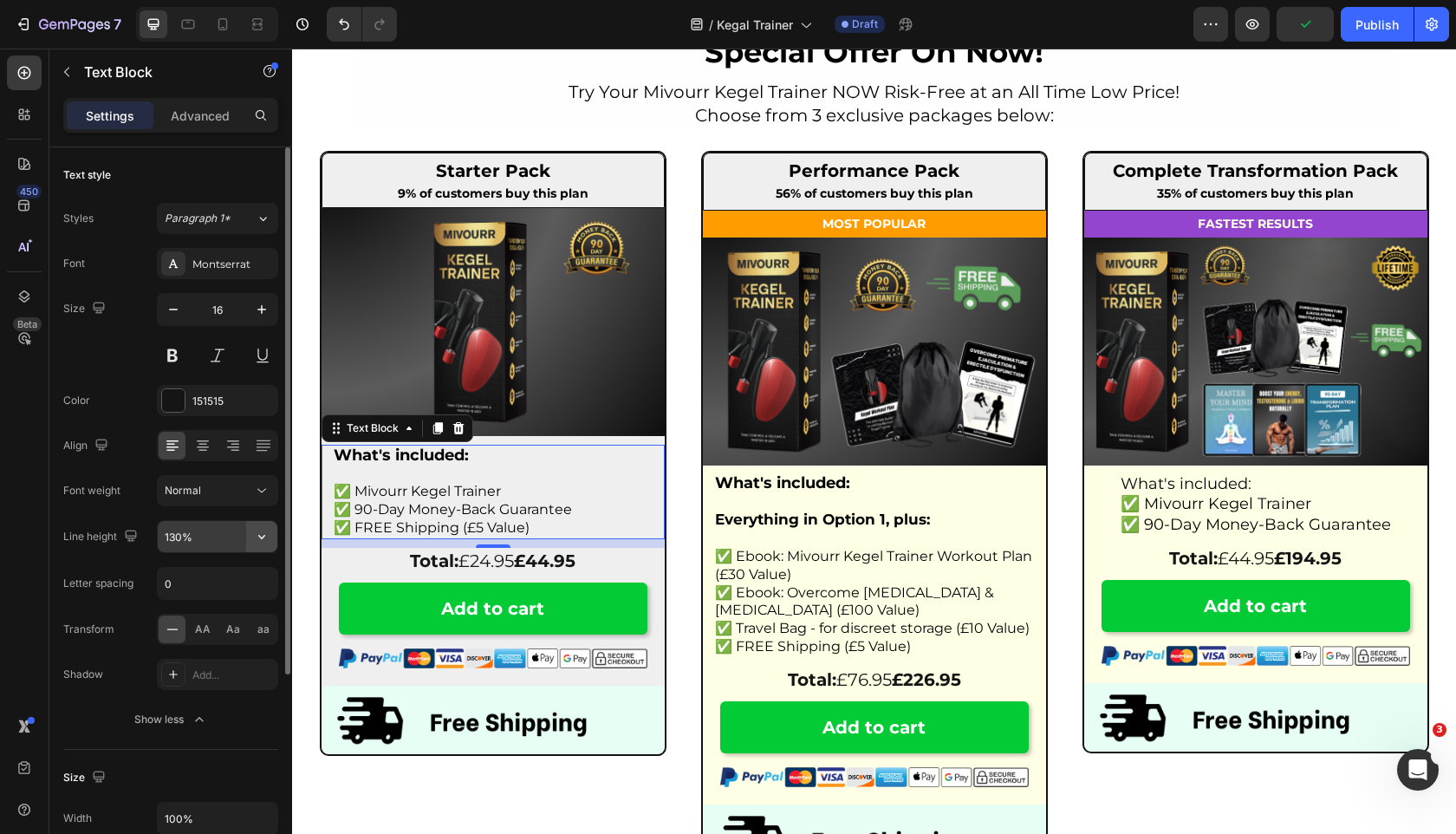
click at [260, 547] on button "button" at bounding box center [261, 537] width 31 height 31
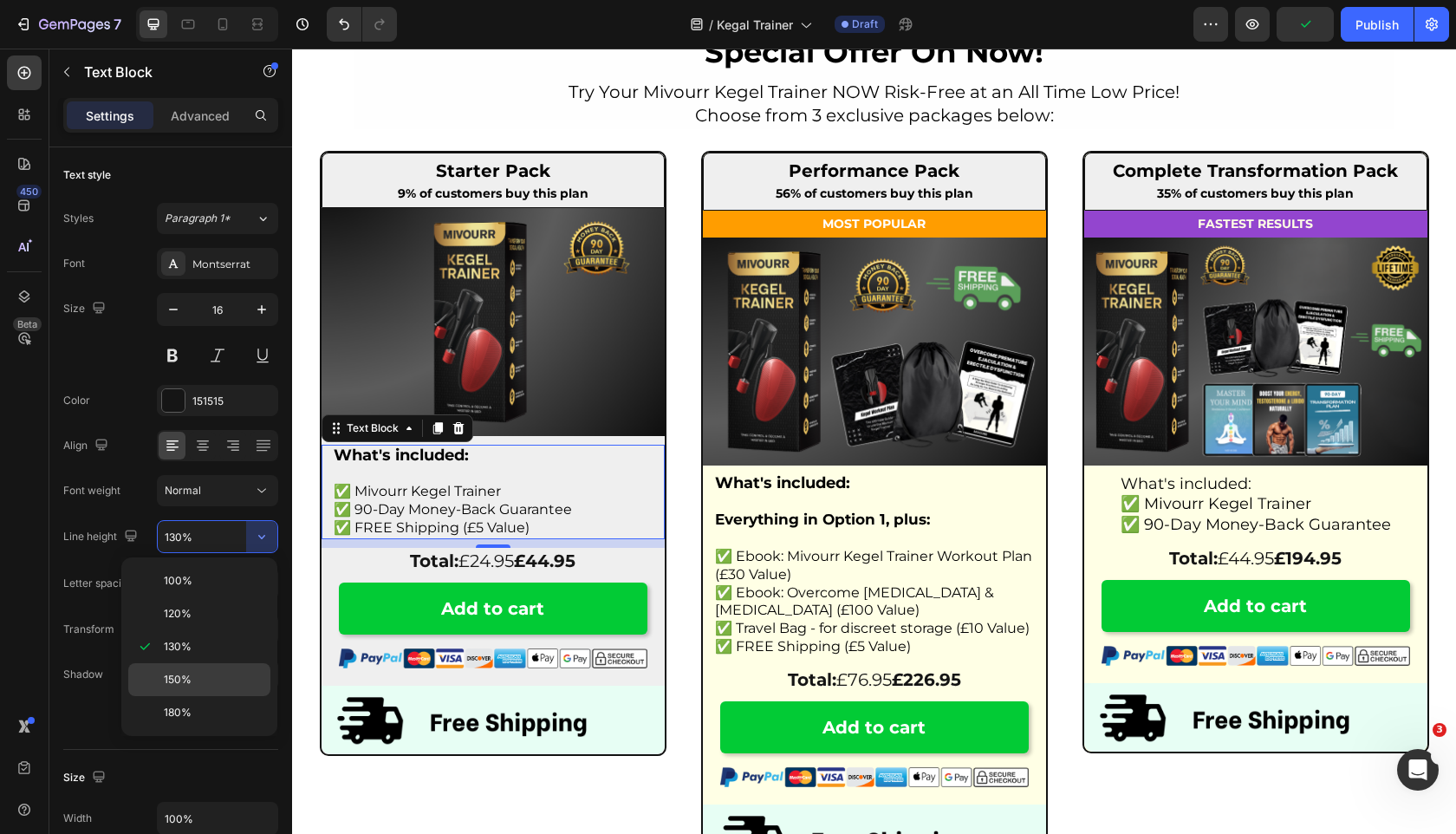
click at [216, 674] on p "150%" at bounding box center [214, 679] width 99 height 16
type input "150%"
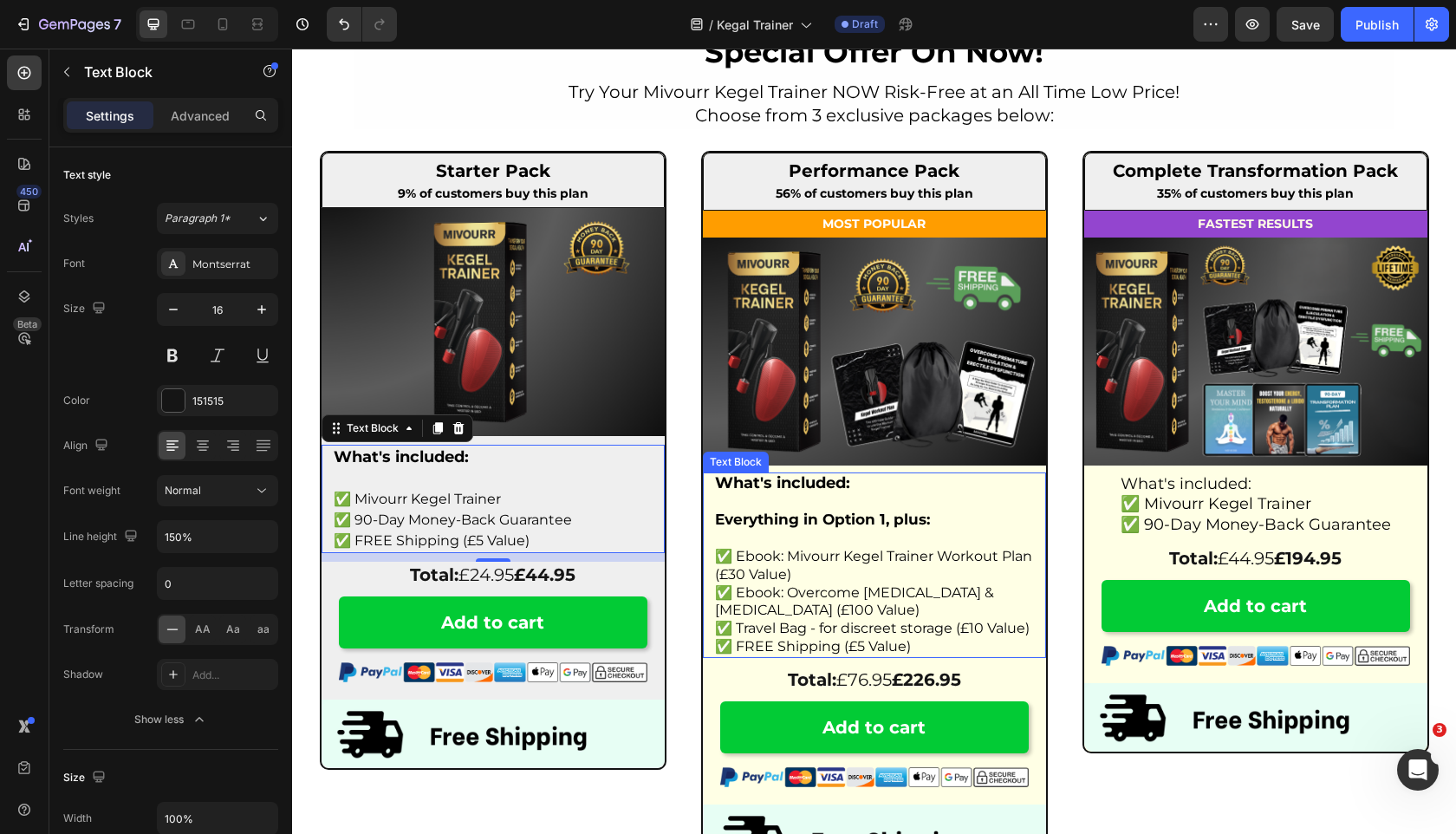
click at [954, 584] on span "✅ Ebook: Overcome [MEDICAL_DATA] & [MEDICAL_DATA] (£100 Value)" at bounding box center [854, 602] width 279 height 35
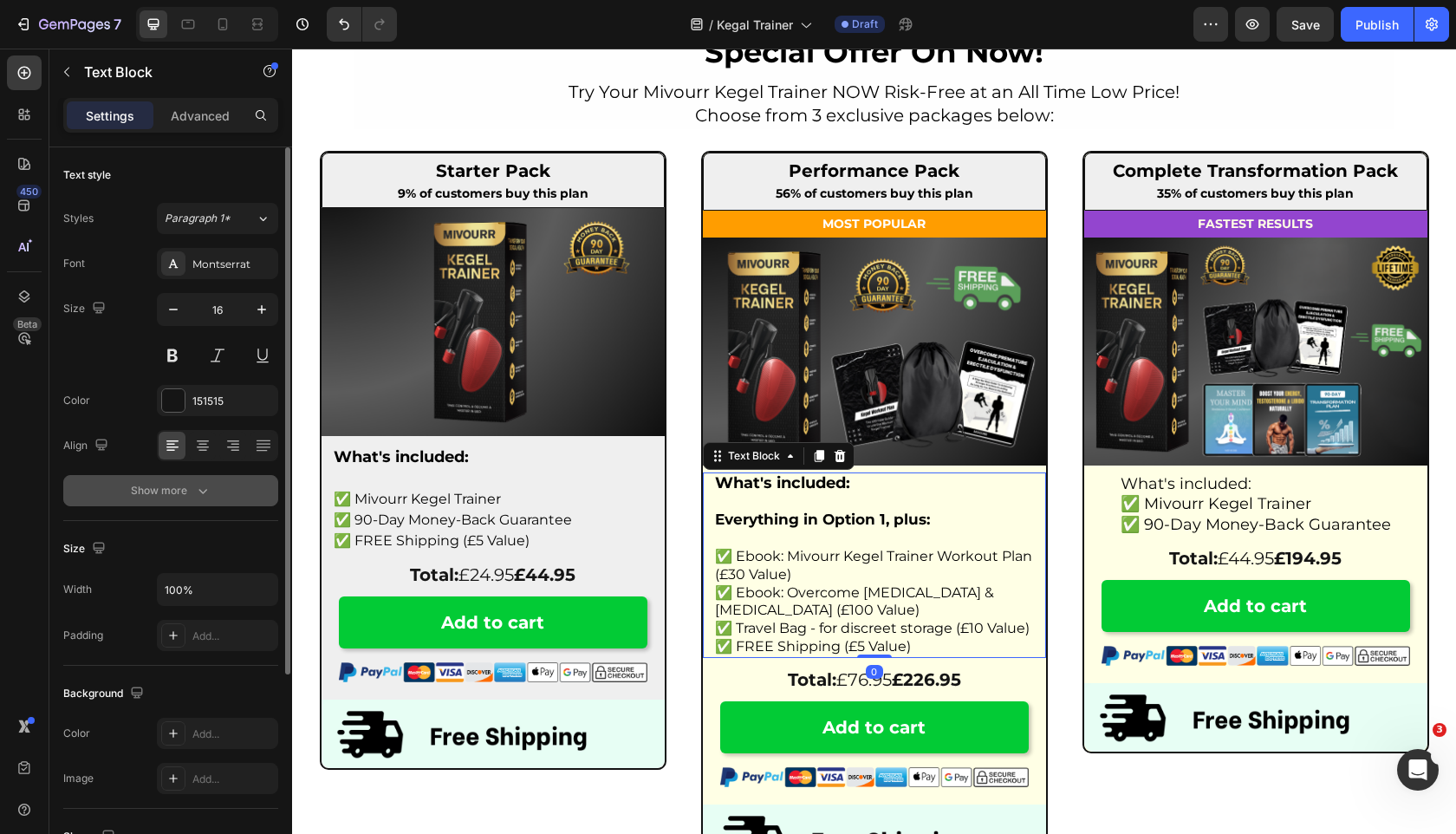
click at [225, 489] on button "Show more" at bounding box center [170, 491] width 215 height 31
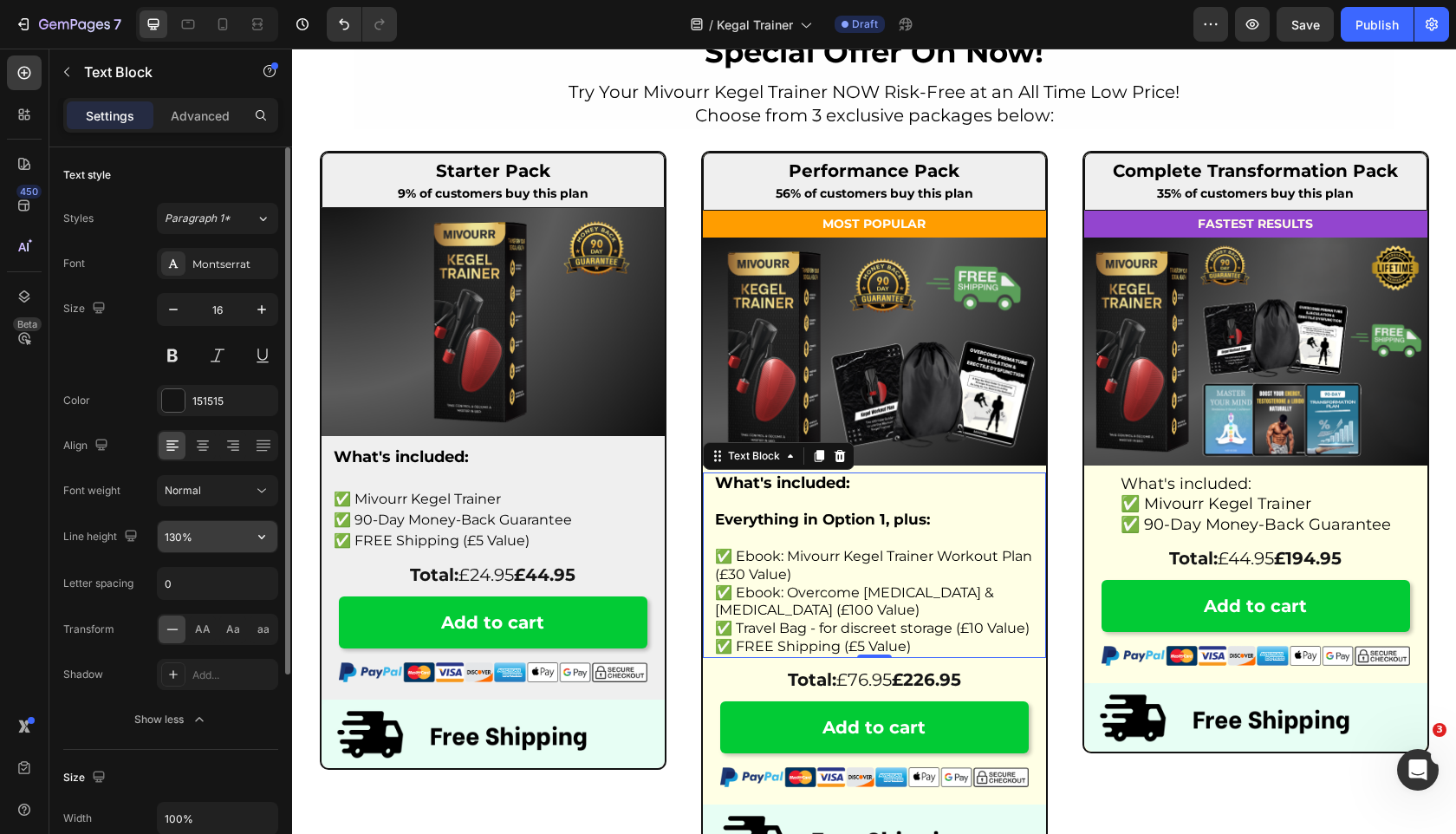
click at [258, 545] on button "button" at bounding box center [261, 537] width 31 height 31
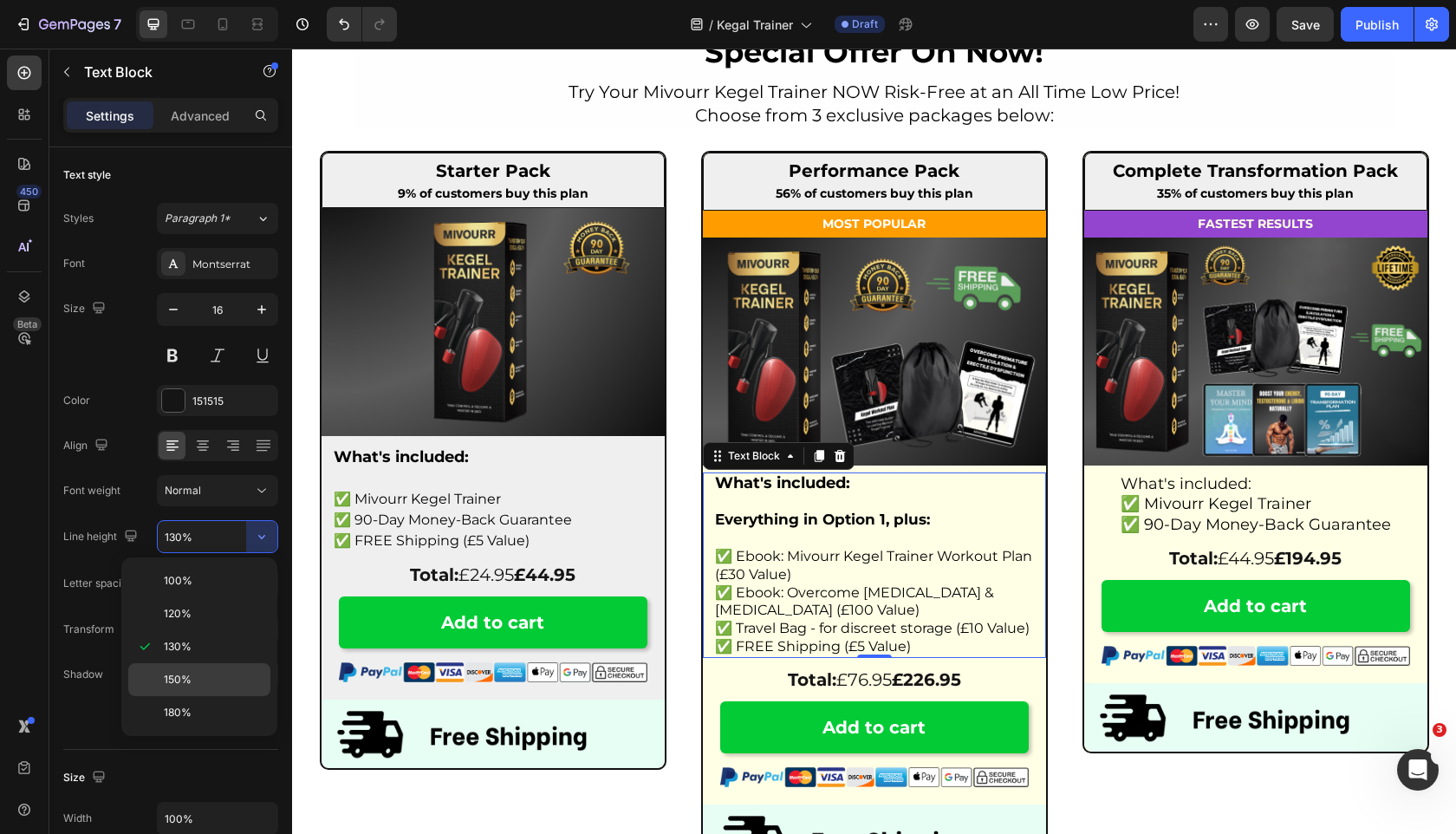
click at [209, 685] on p "150%" at bounding box center [214, 679] width 99 height 16
type input "150%"
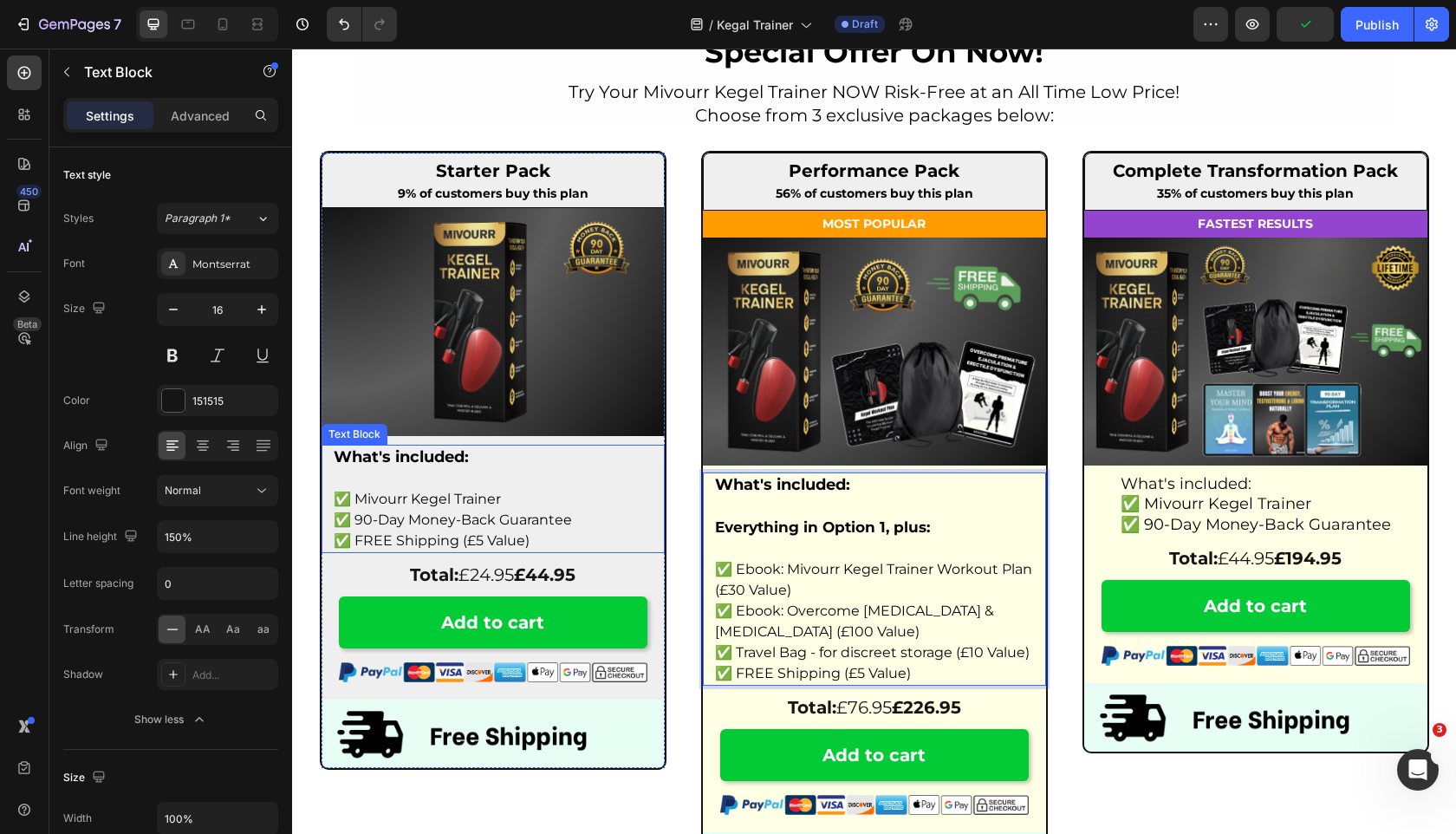
click at [376, 469] on p "Rich Text Editor. Editing area: main" at bounding box center [493, 478] width 319 height 20
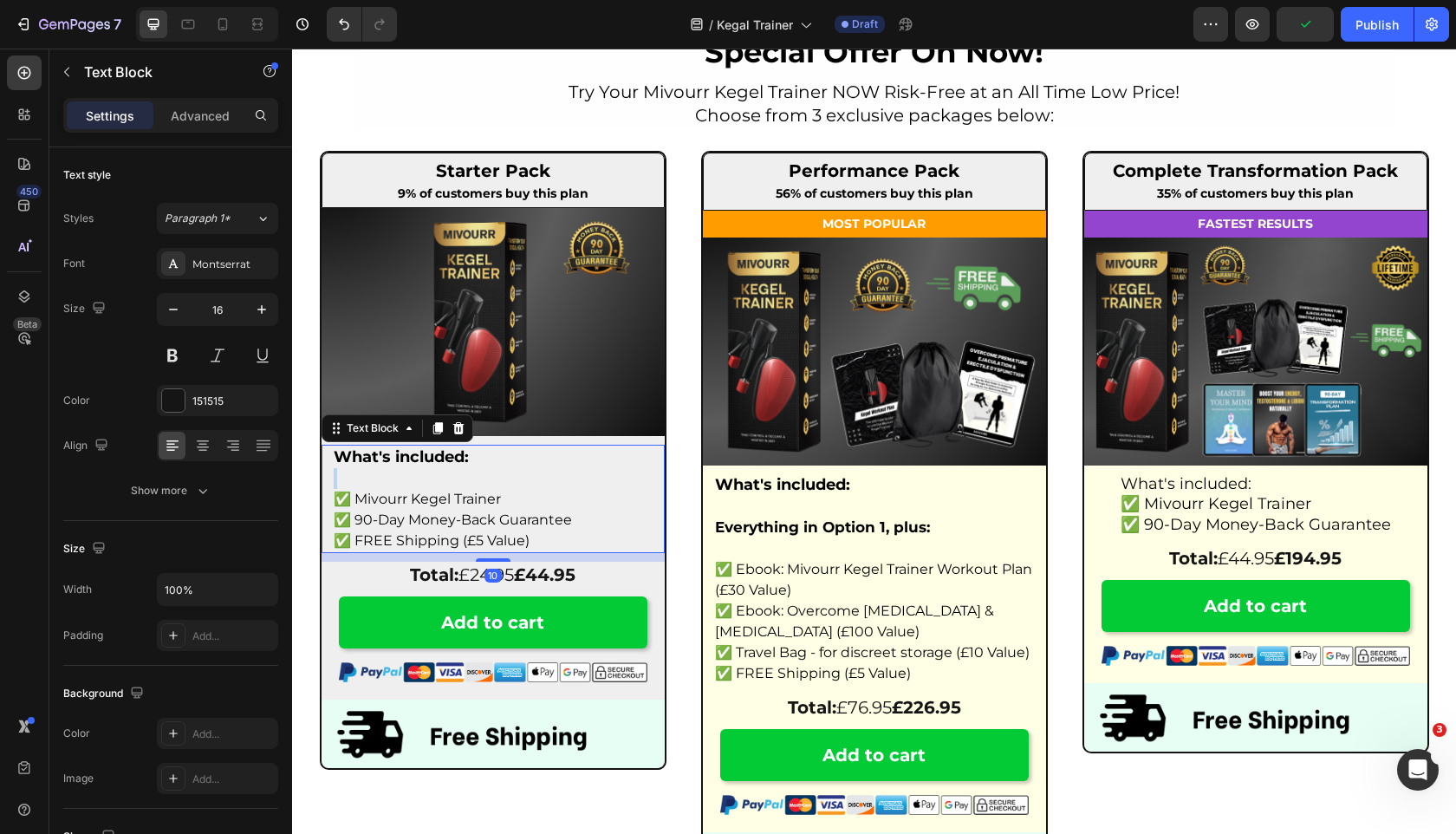
click at [376, 469] on p "Rich Text Editor. Editing area: main" at bounding box center [493, 478] width 319 height 20
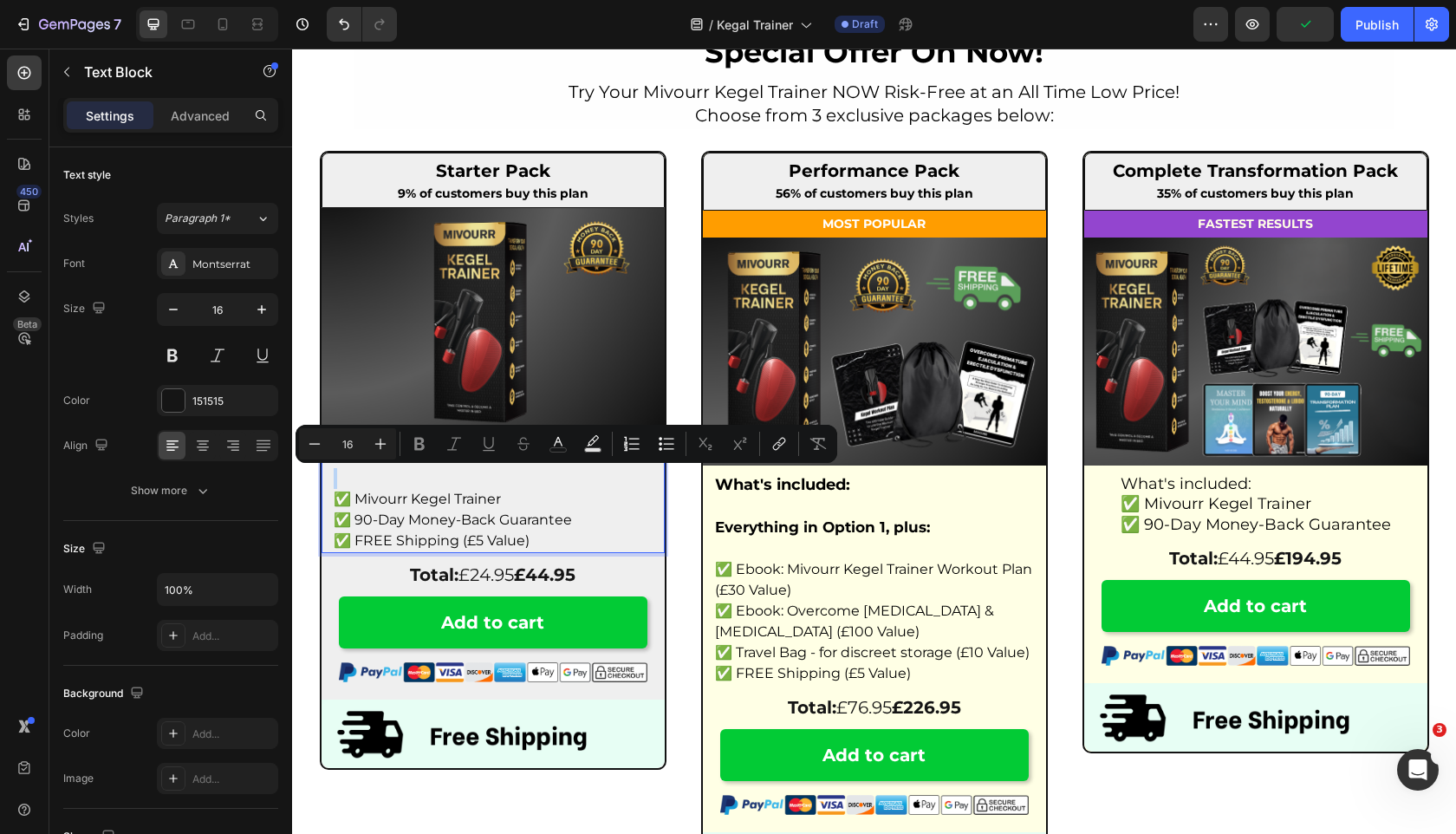
click at [373, 478] on p "Rich Text Editor. Editing area: main" at bounding box center [493, 478] width 319 height 20
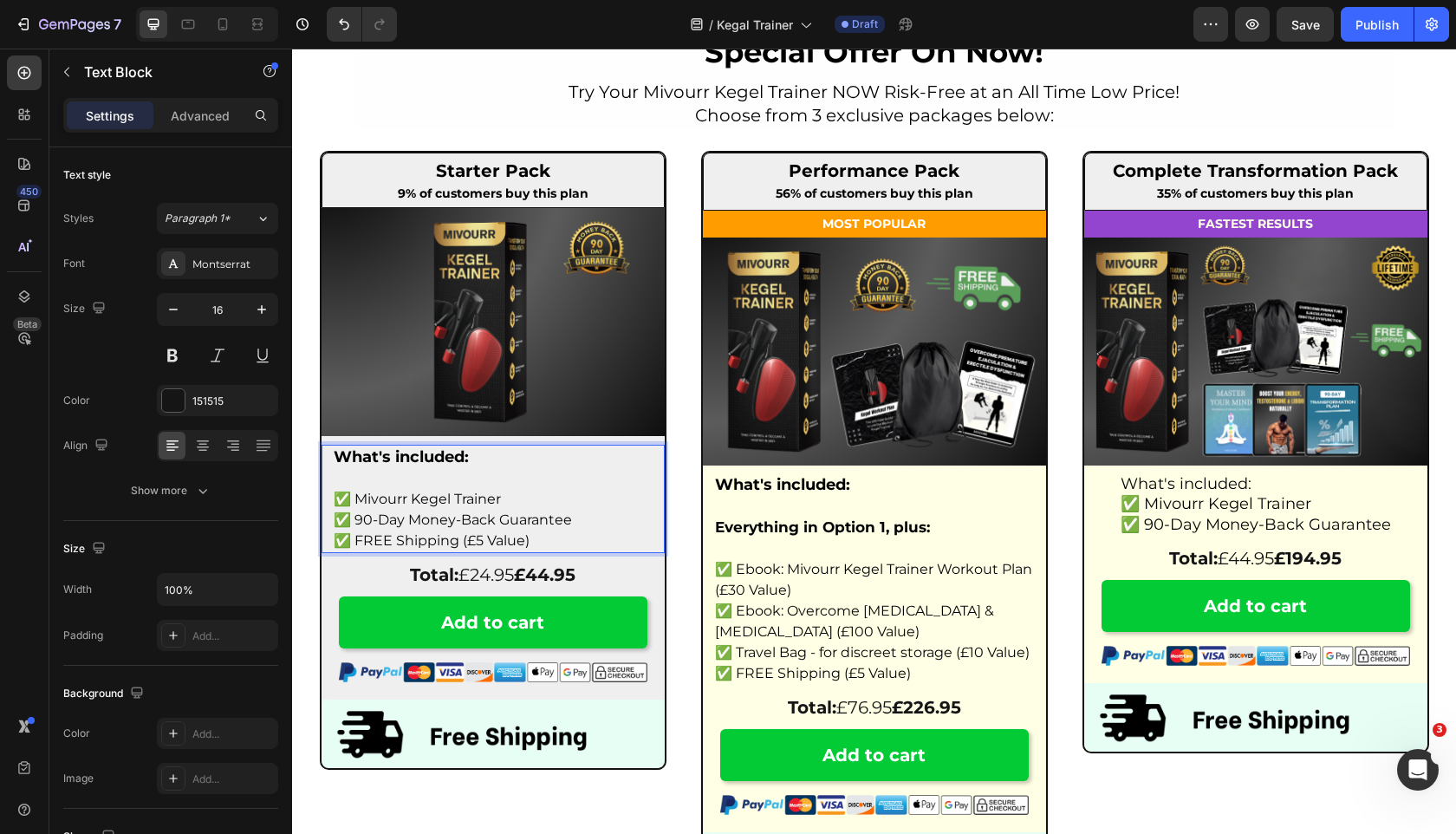
click at [373, 464] on strong "What's included:" at bounding box center [400, 457] width 135 height 19
click at [361, 474] on p "Rich Text Editor. Editing area: main" at bounding box center [493, 478] width 319 height 20
click at [351, 476] on p "Rich Text Editor. Editing area: main" at bounding box center [493, 478] width 319 height 20
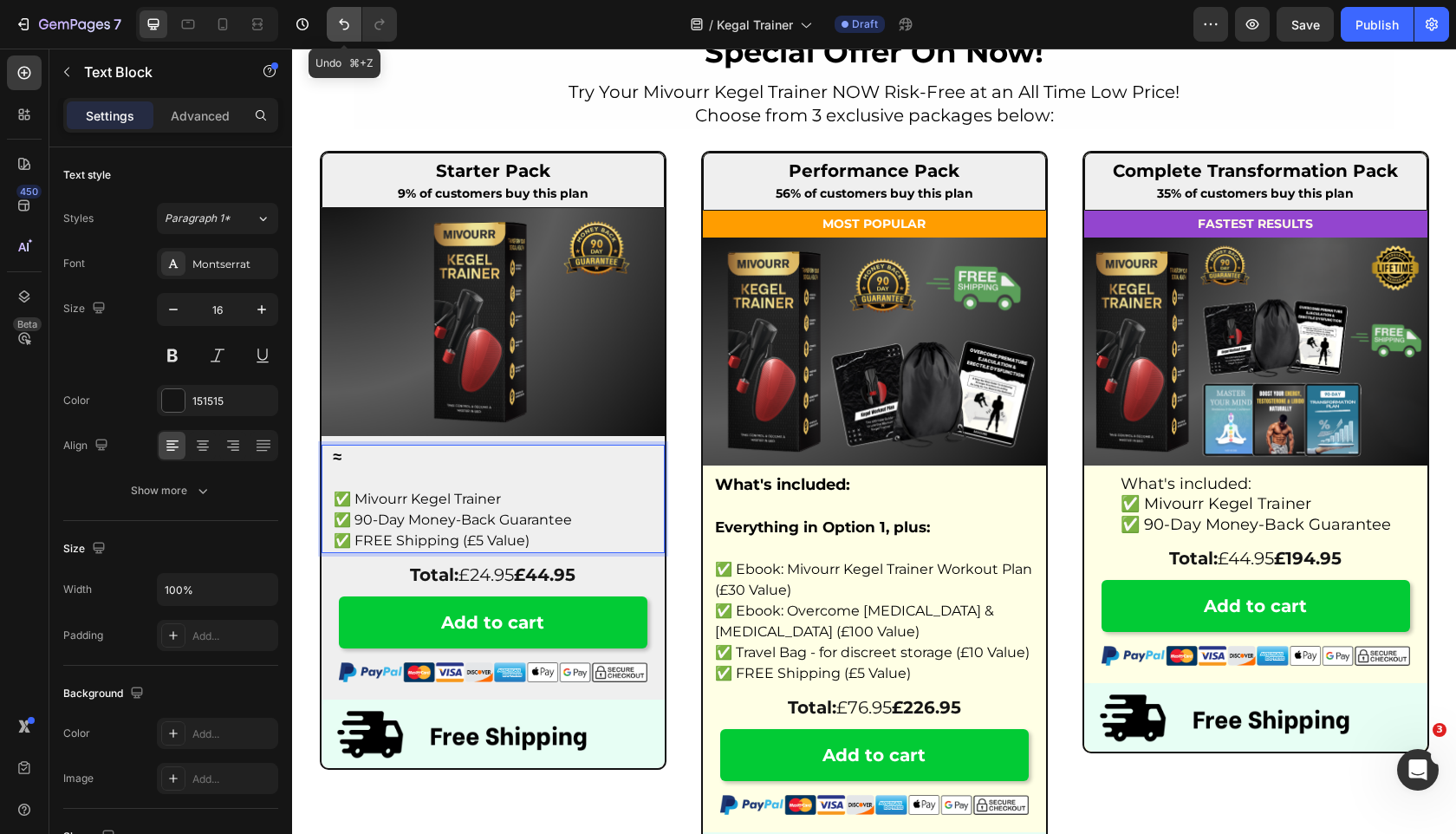
click at [346, 16] on icon "Undo/Redo" at bounding box center [344, 24] width 17 height 17
click at [352, 468] on p "≈" at bounding box center [493, 457] width 319 height 21
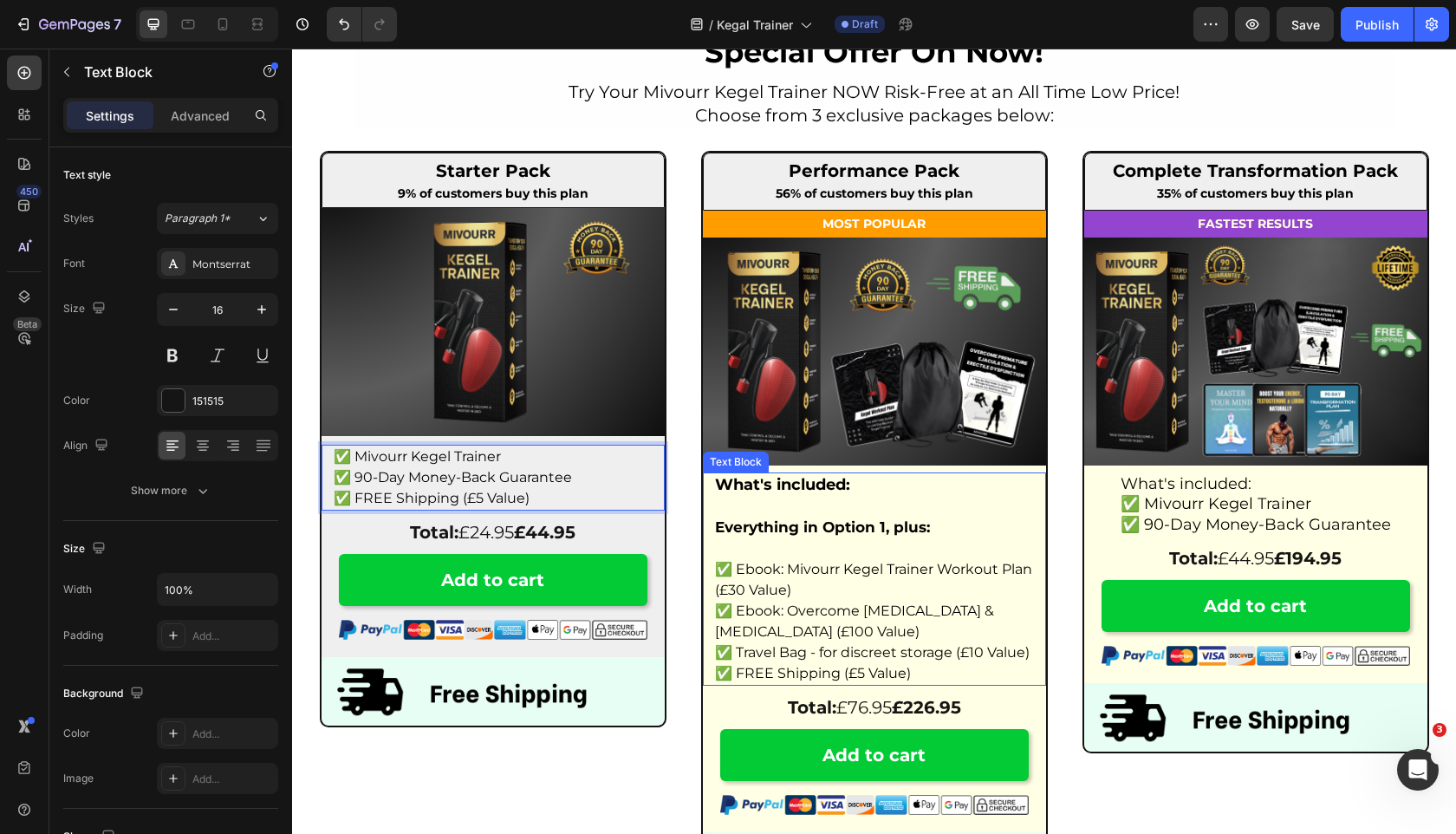
click at [740, 484] on strong "What's included:" at bounding box center [782, 485] width 135 height 19
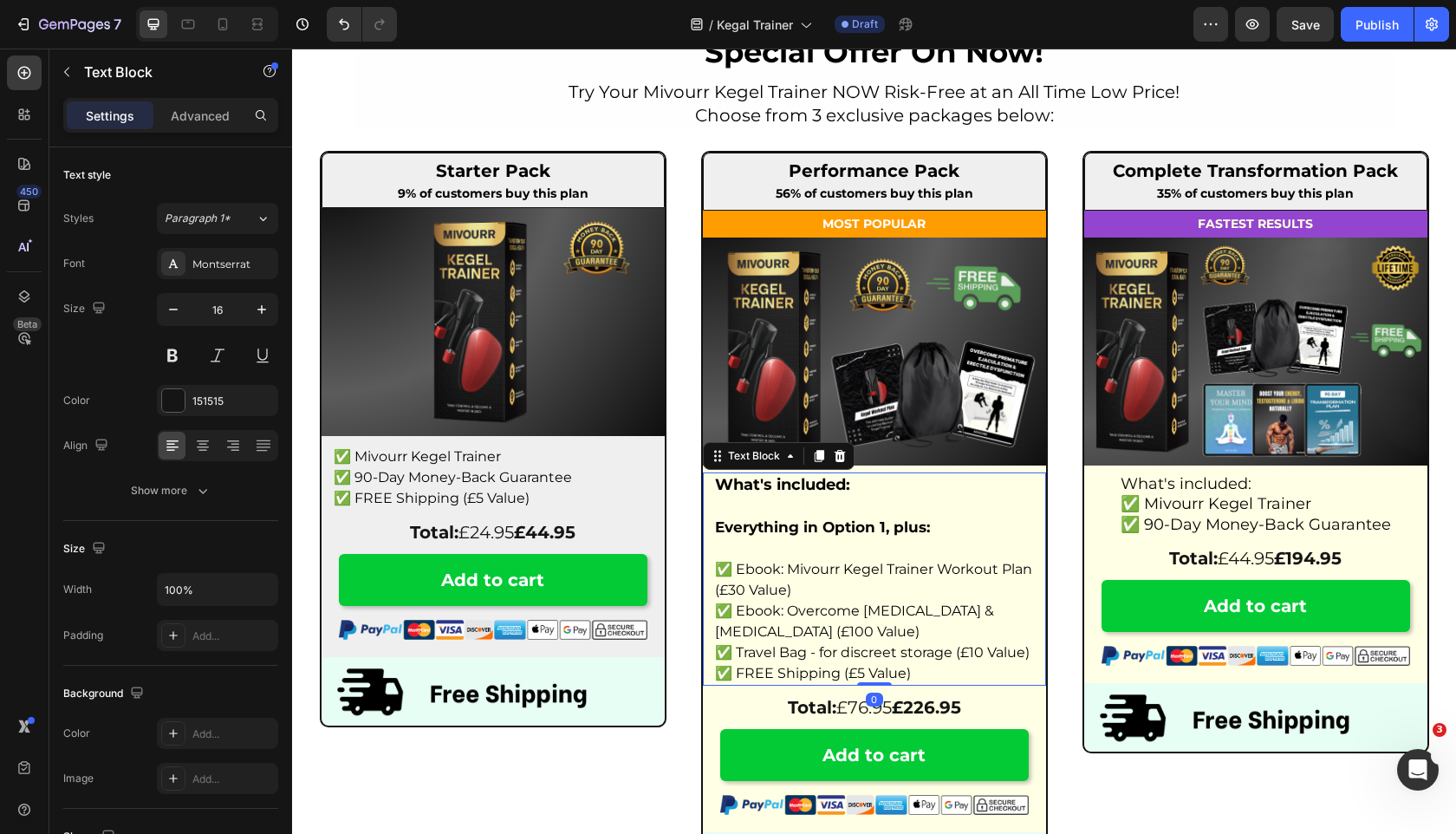
click at [740, 484] on strong "What's included:" at bounding box center [782, 485] width 135 height 19
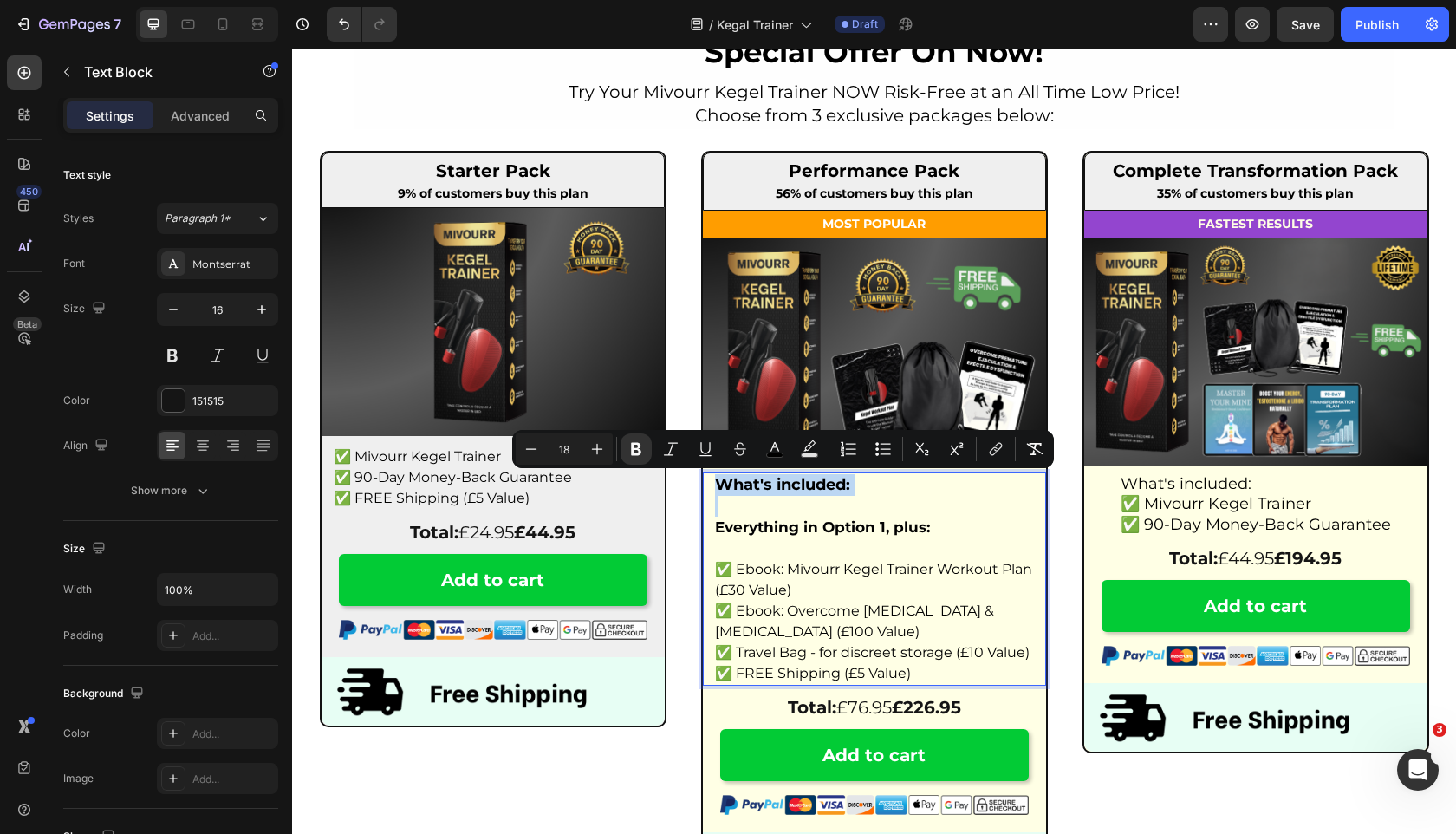
click at [534, 492] on p "✅ FREE Shipping (£5 Value)" at bounding box center [493, 498] width 319 height 20
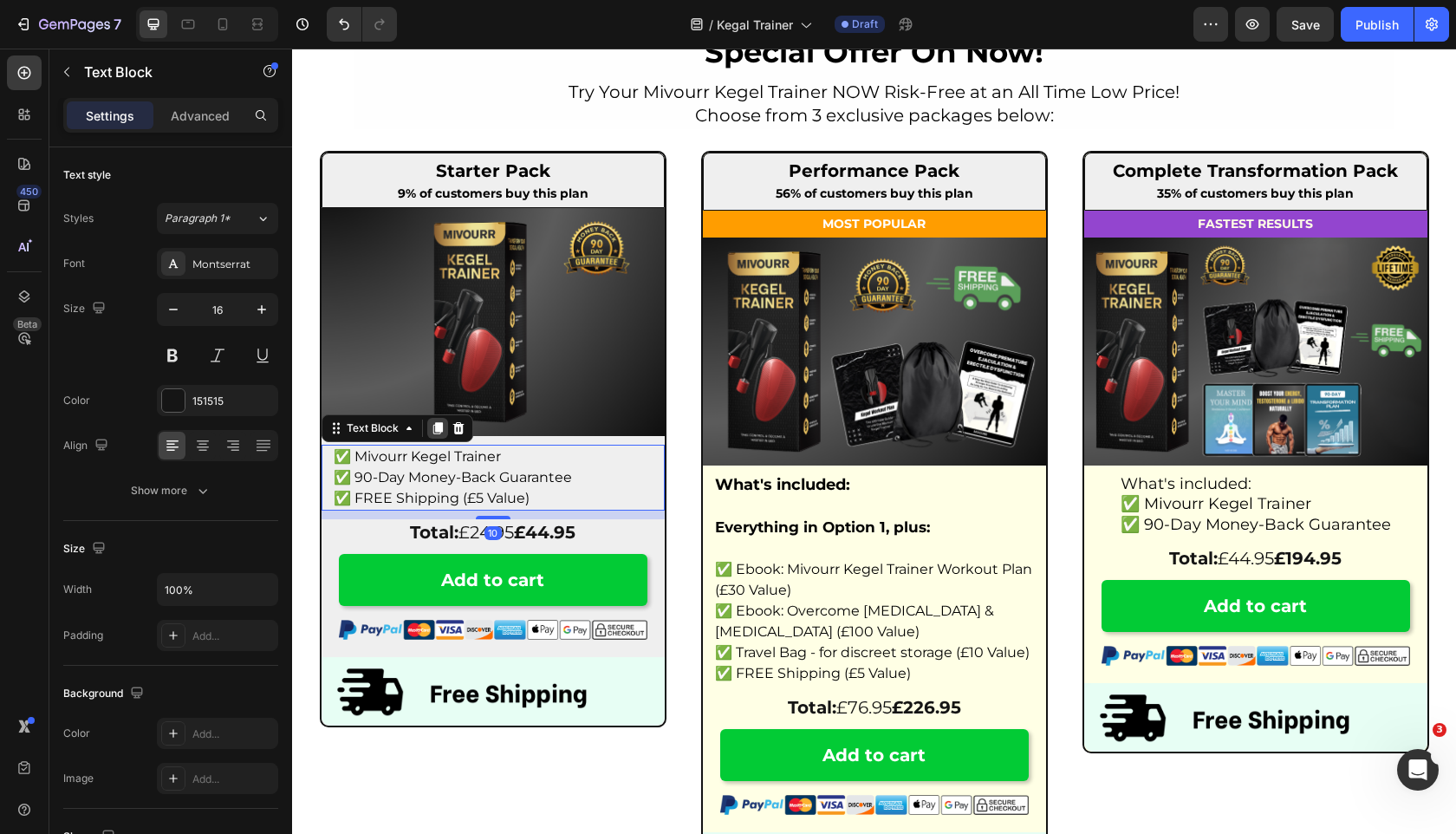
click at [434, 426] on icon at bounding box center [437, 428] width 10 height 12
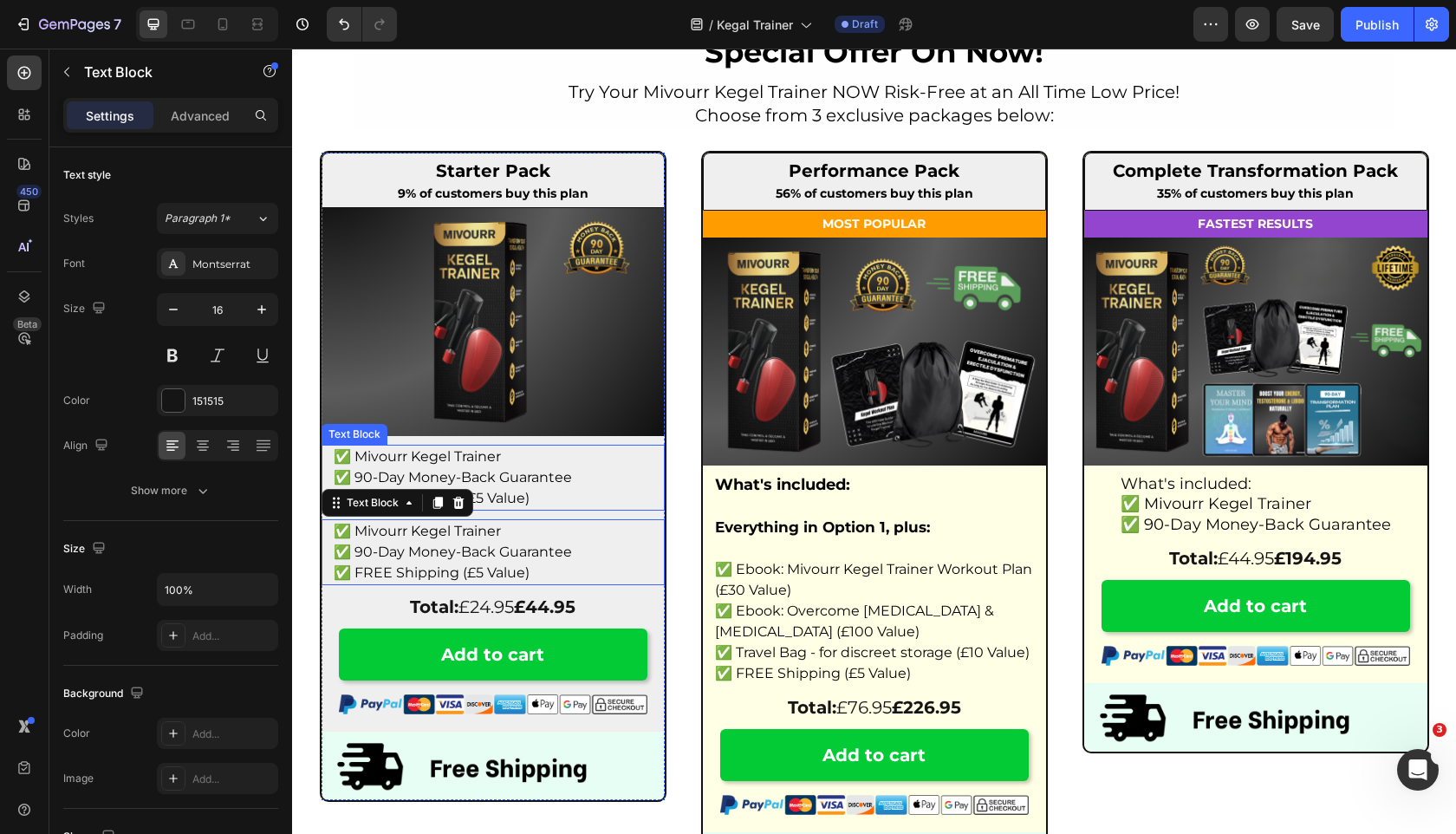
click at [459, 473] on span "✅ 90-Day Money-Back Guarantee" at bounding box center [452, 476] width 238 height 17
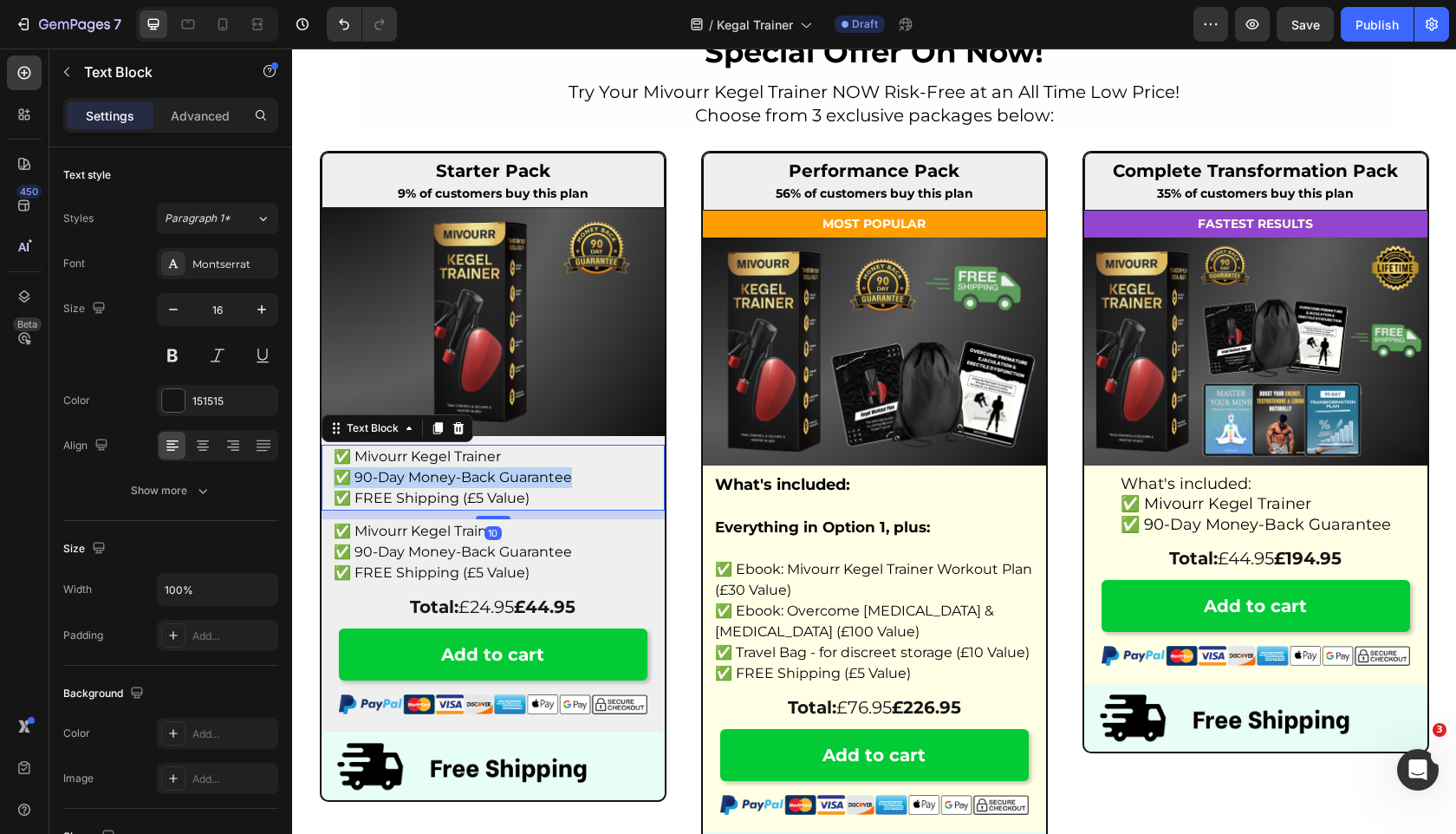
click at [459, 473] on span "✅ 90-Day Money-Back Guarantee" at bounding box center [452, 476] width 238 height 17
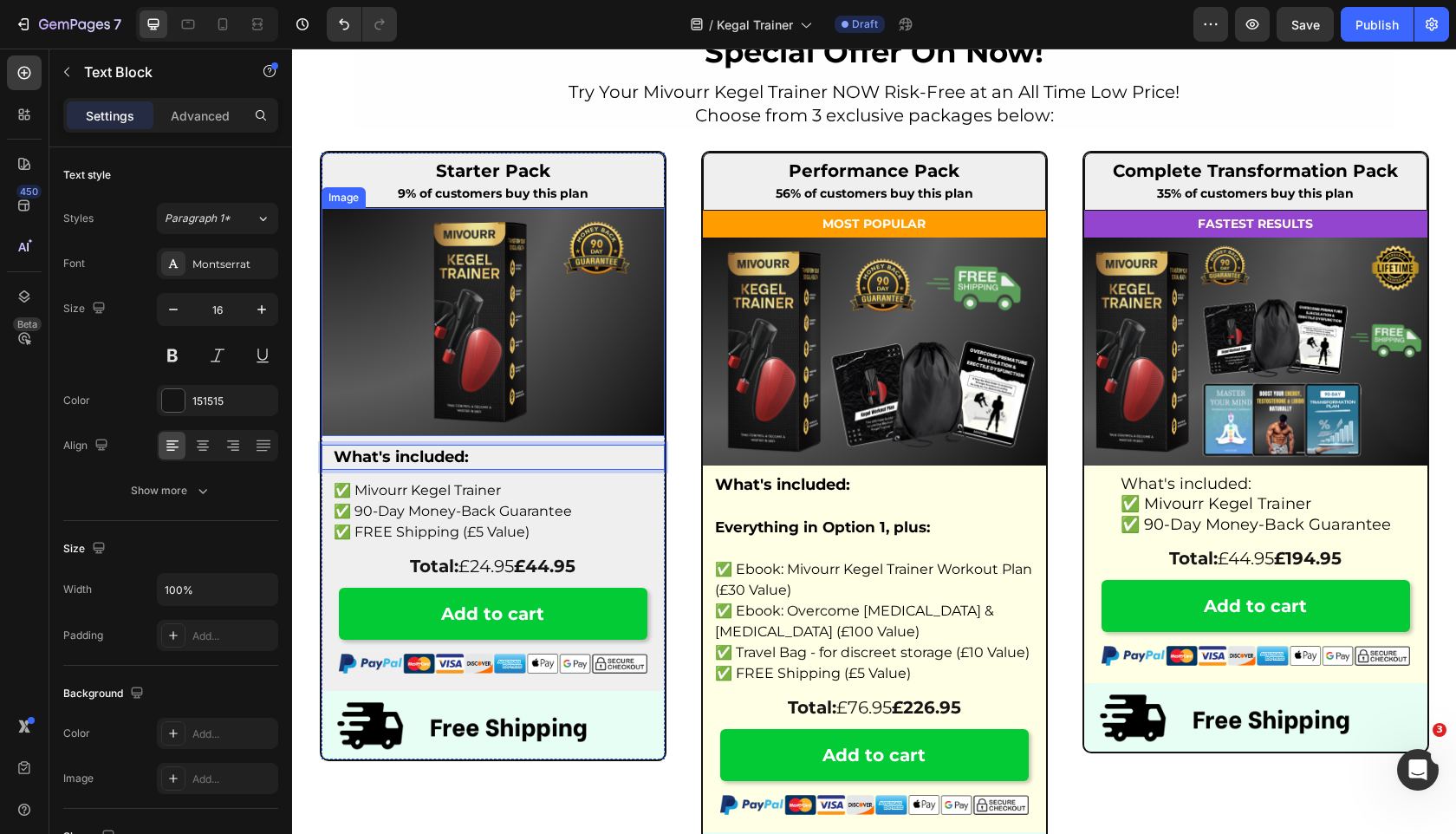
click at [534, 397] on img at bounding box center [493, 322] width 343 height 227
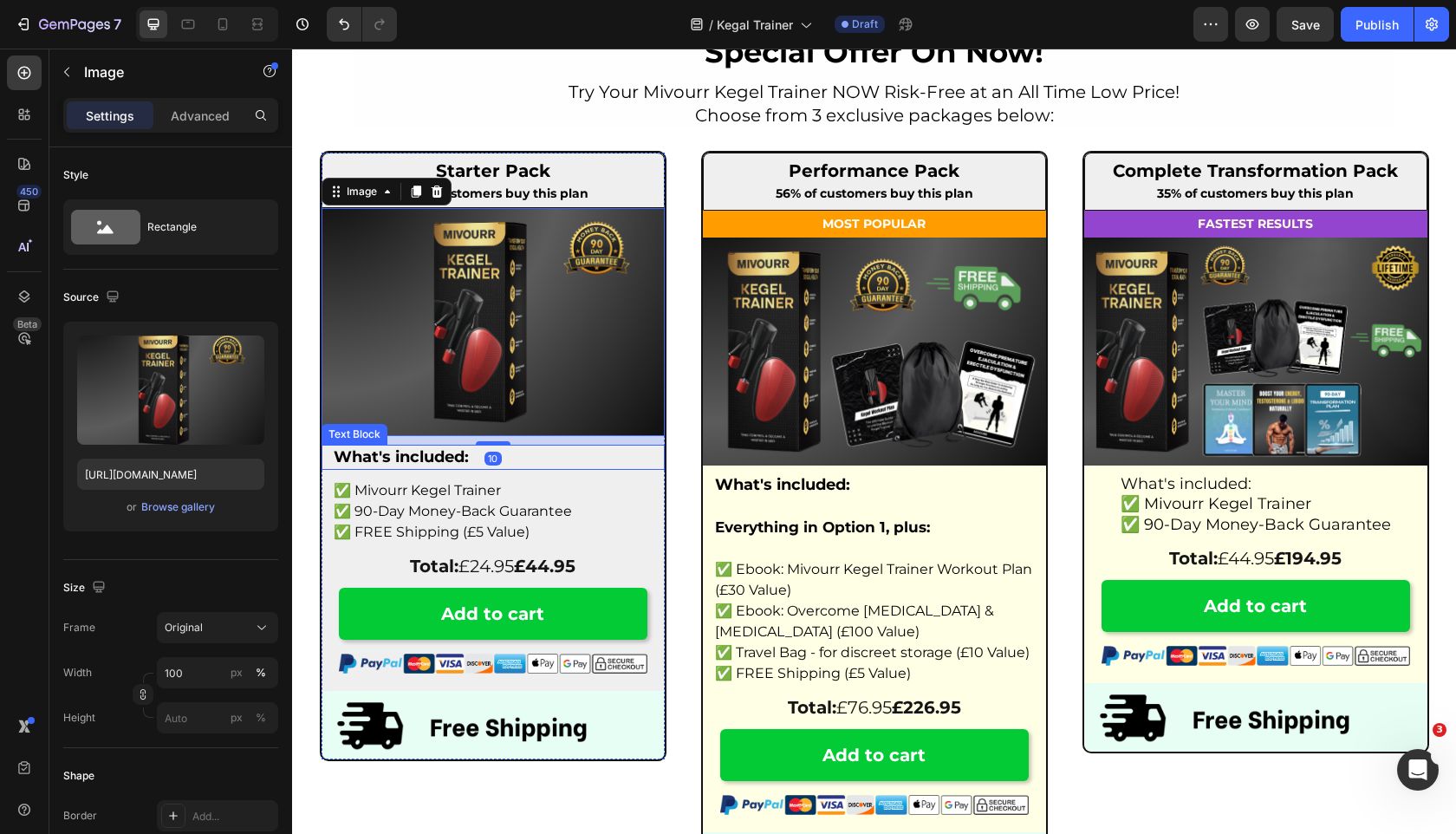
click at [501, 461] on div "10" at bounding box center [493, 459] width 17 height 14
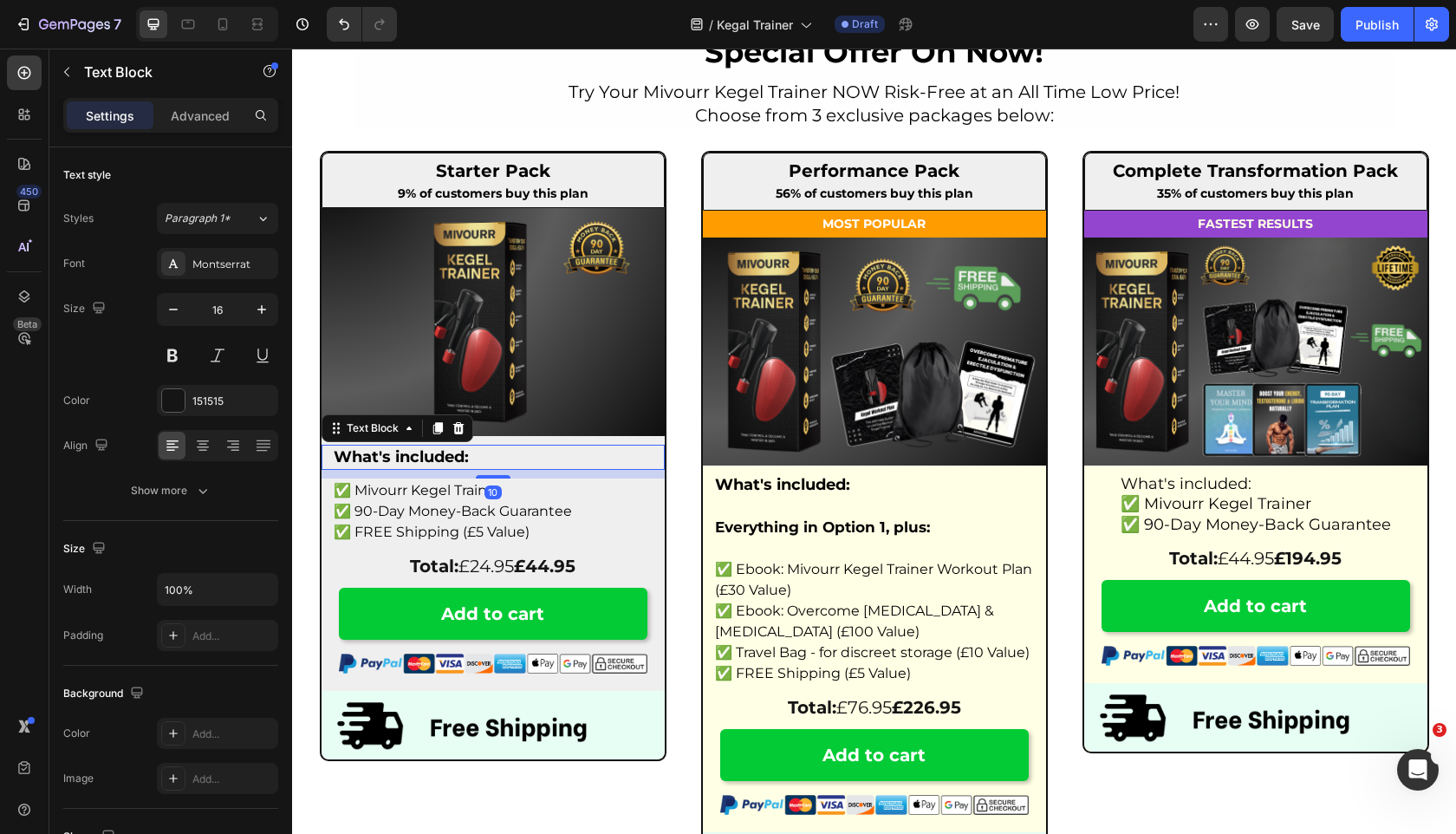
click at [522, 448] on p "What's included:" at bounding box center [493, 457] width 319 height 21
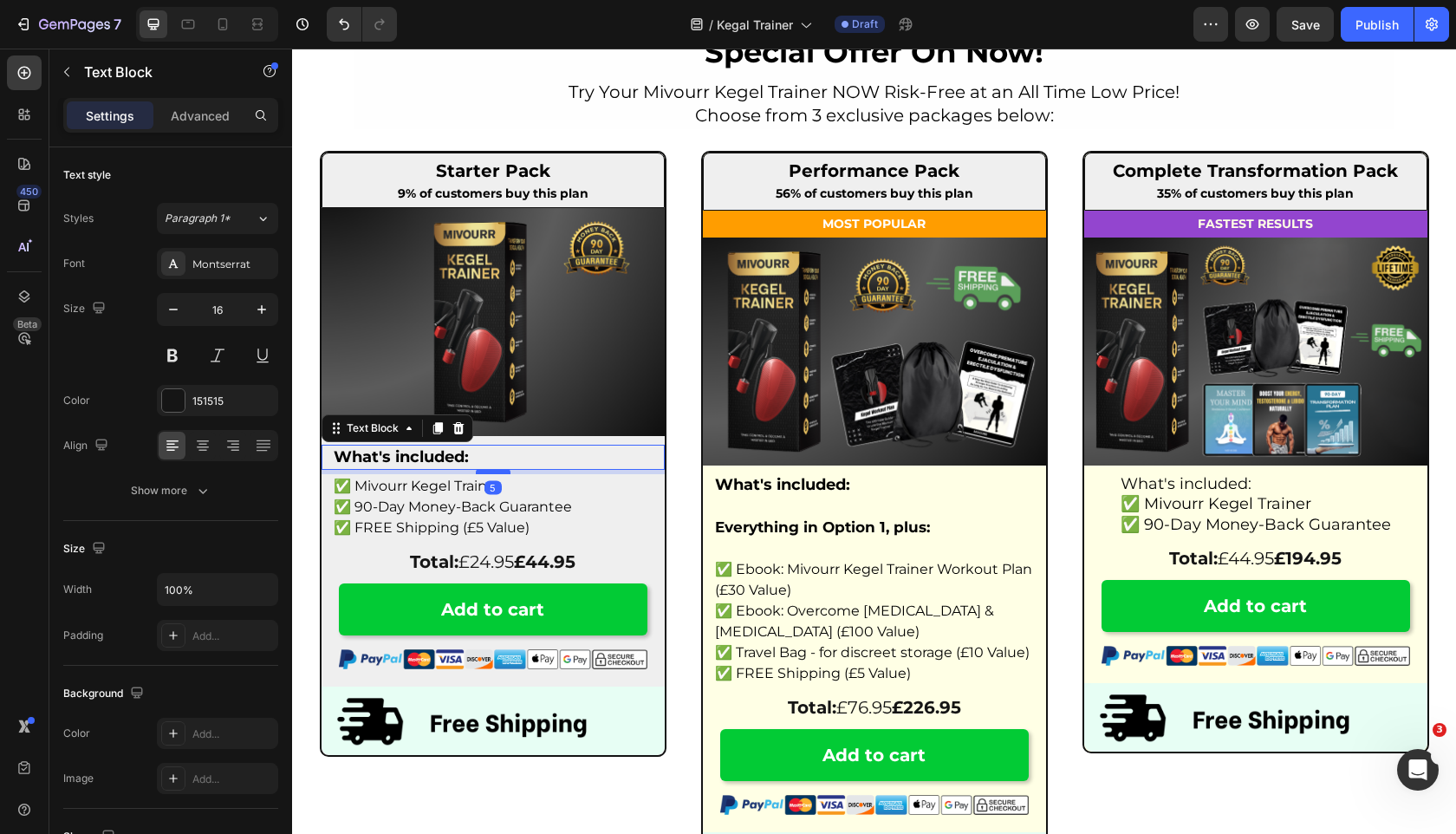
click at [499, 473] on div at bounding box center [494, 470] width 35 height 5
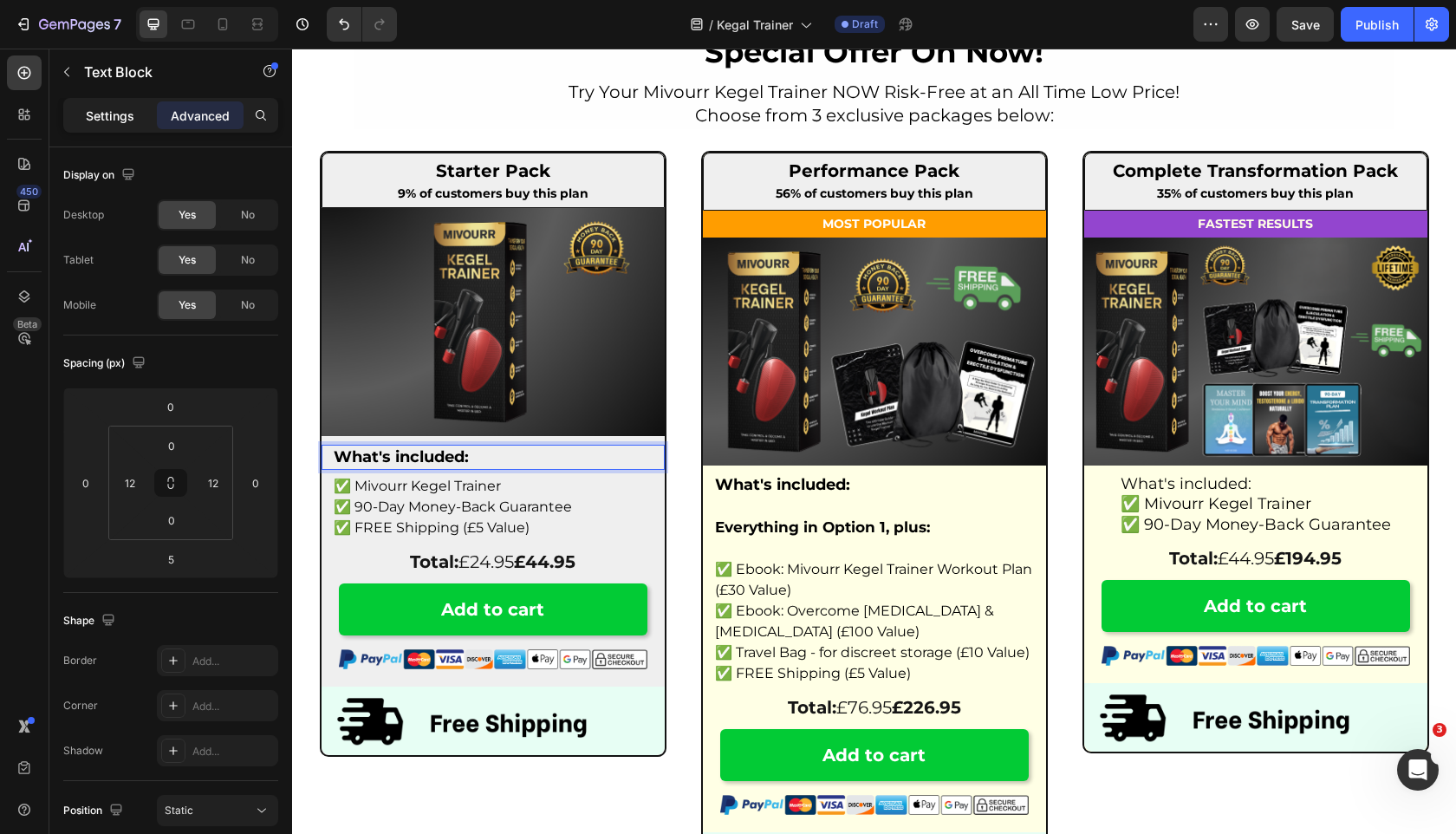
click at [125, 112] on p "Settings" at bounding box center [110, 116] width 49 height 18
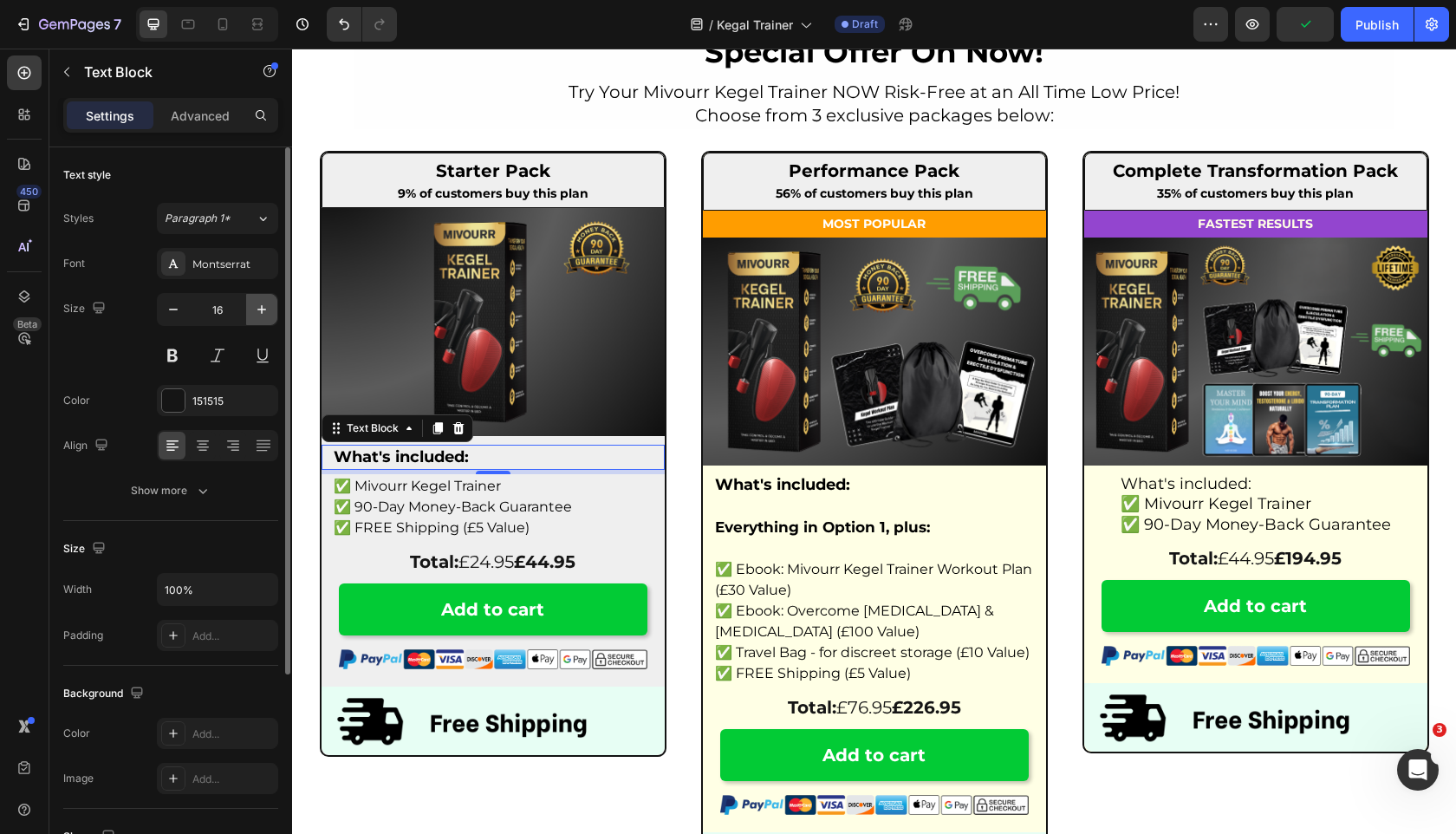
click at [263, 318] on button "button" at bounding box center [261, 309] width 31 height 31
type input "18"
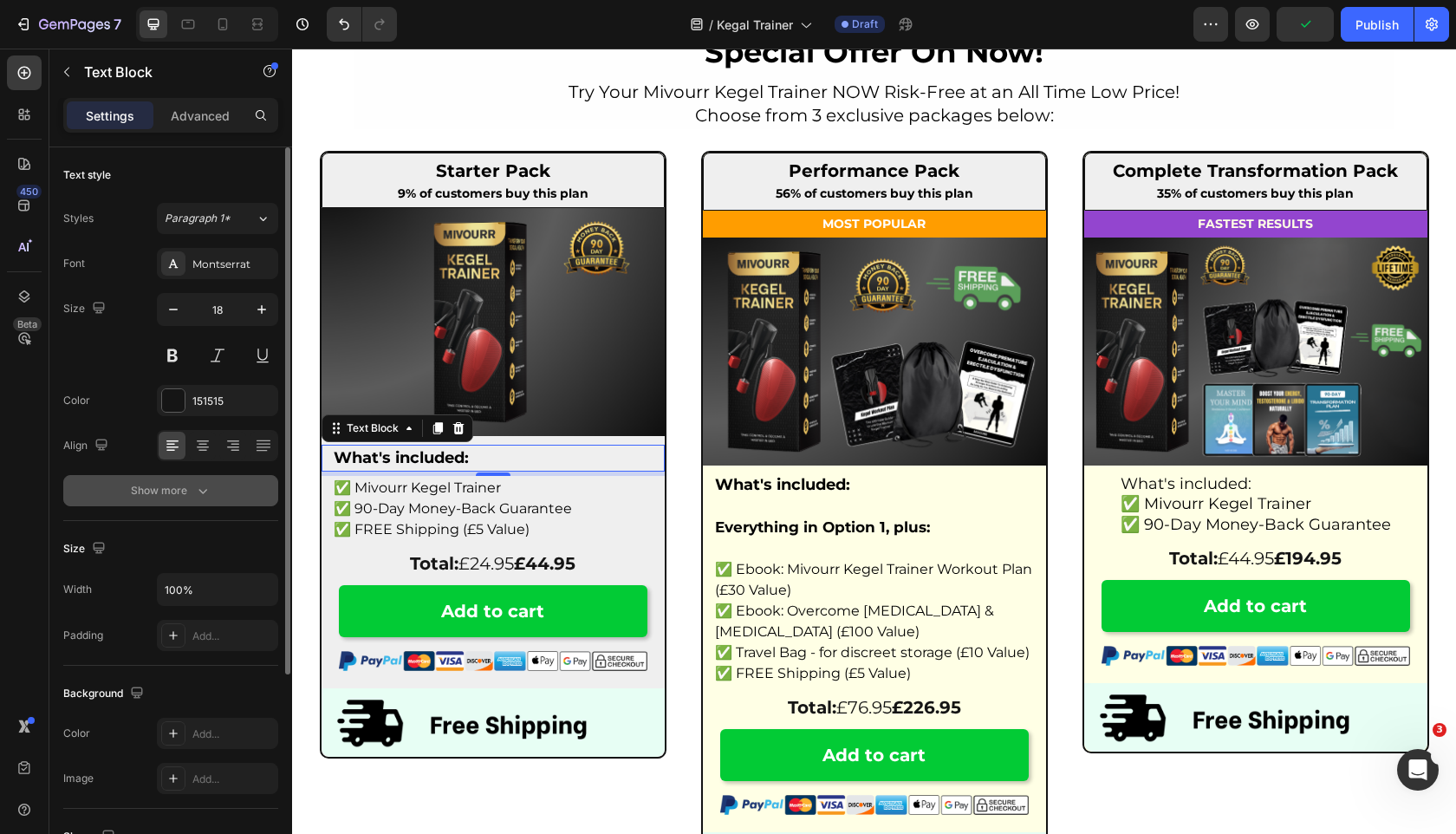
click at [220, 490] on button "Show more" at bounding box center [170, 491] width 215 height 31
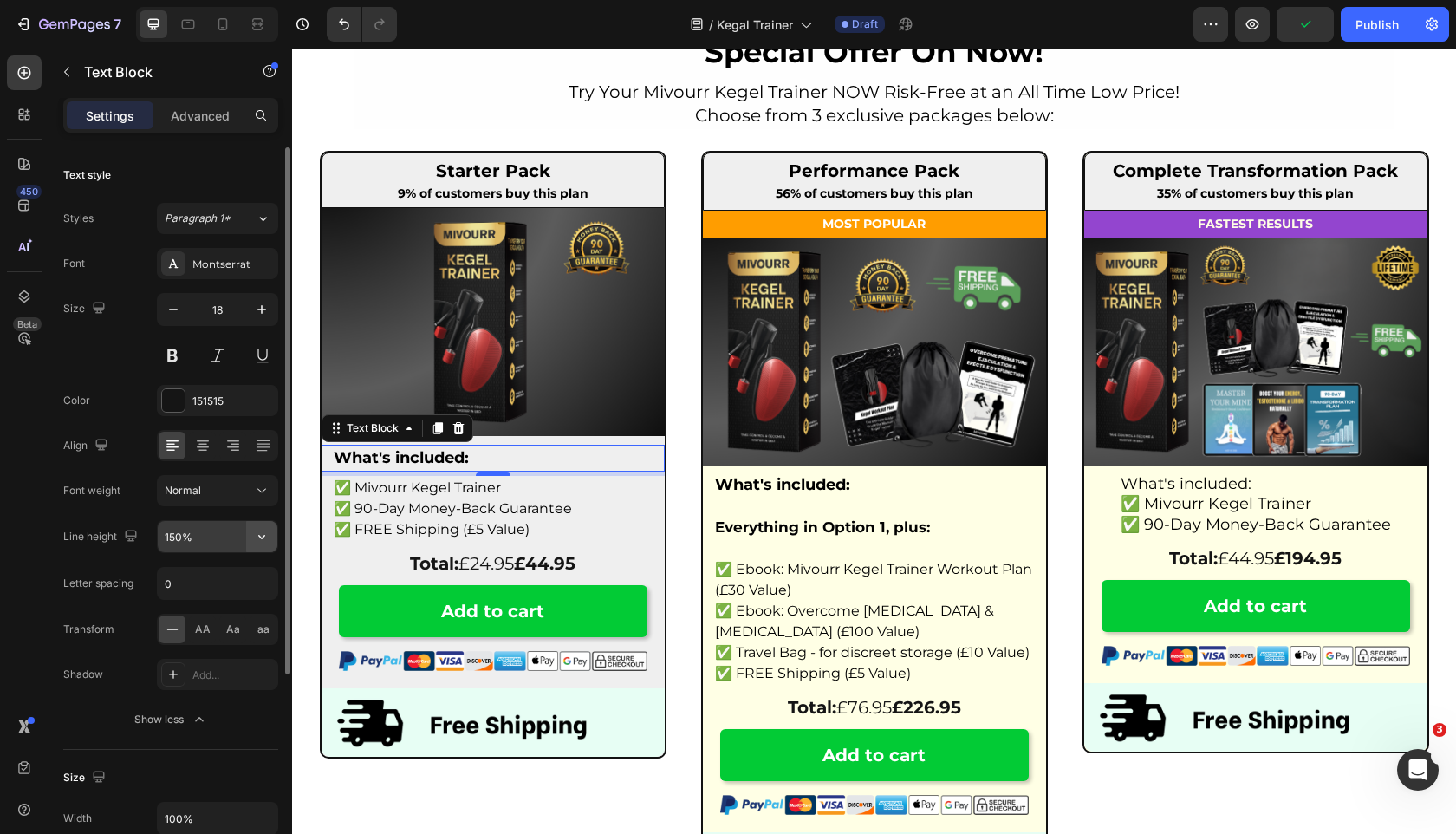
click at [261, 533] on icon "button" at bounding box center [261, 537] width 17 height 17
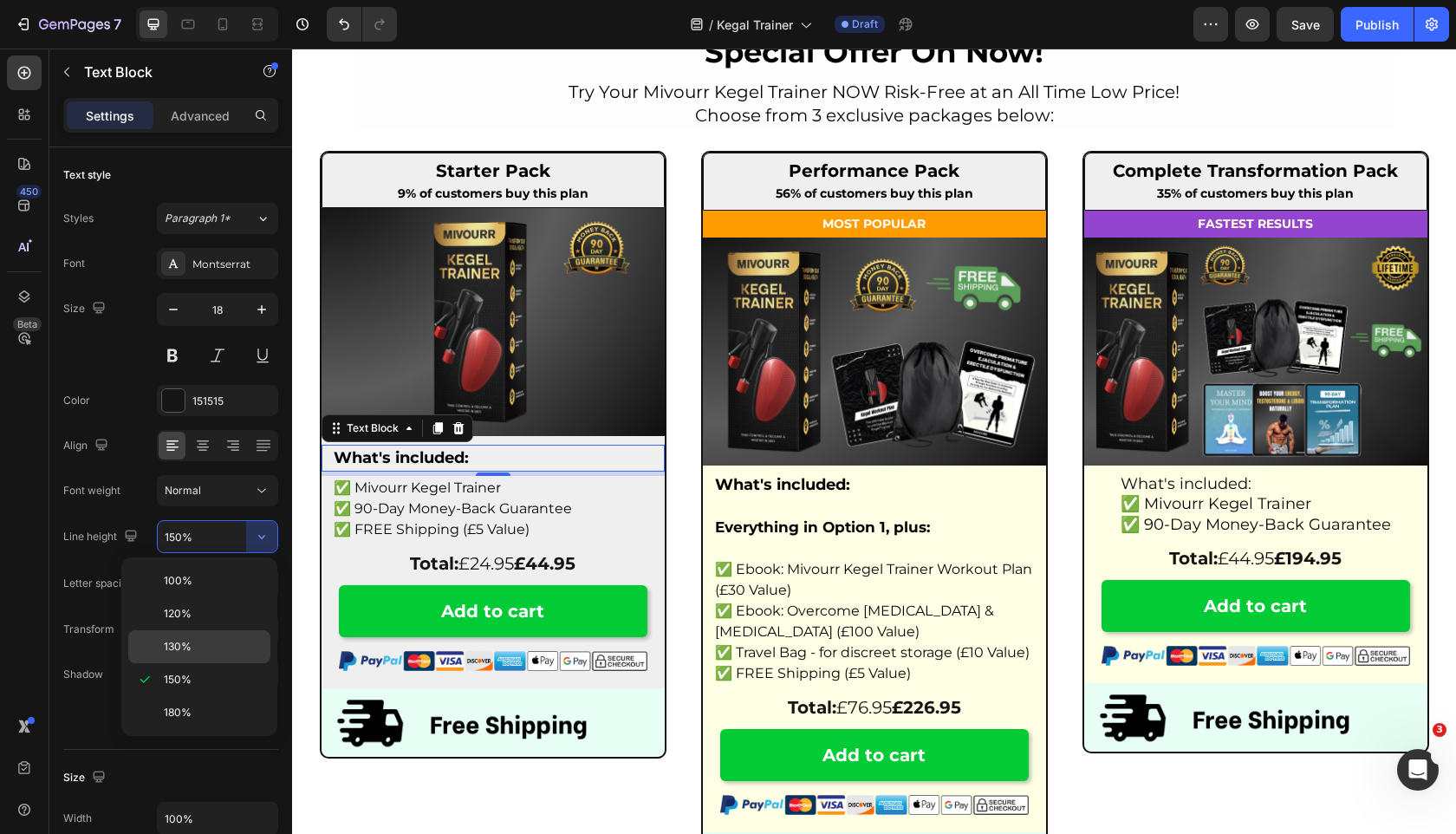
click at [209, 642] on p "130%" at bounding box center [214, 646] width 99 height 16
type input "130%"
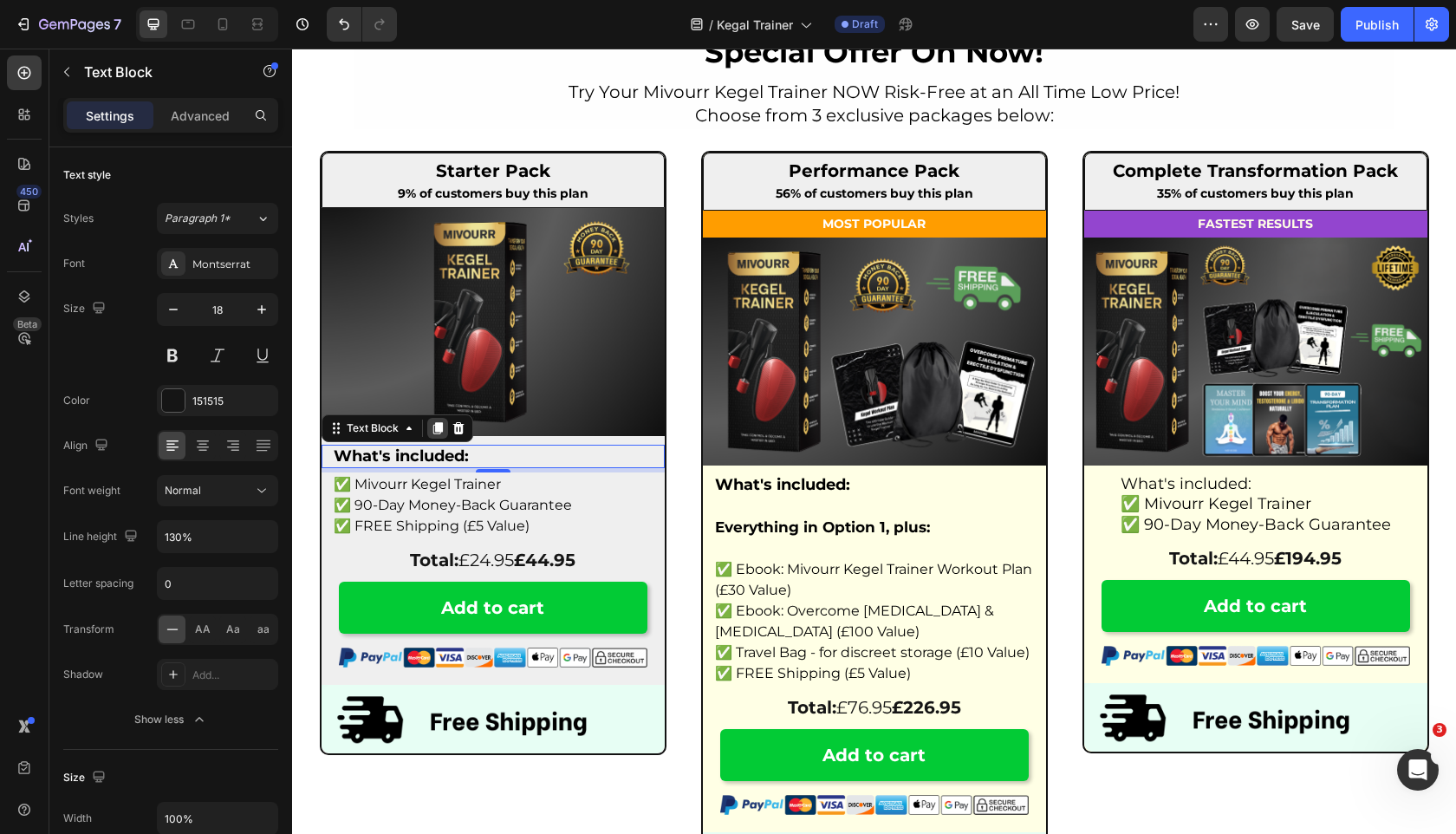
click at [433, 429] on icon at bounding box center [437, 428] width 14 height 14
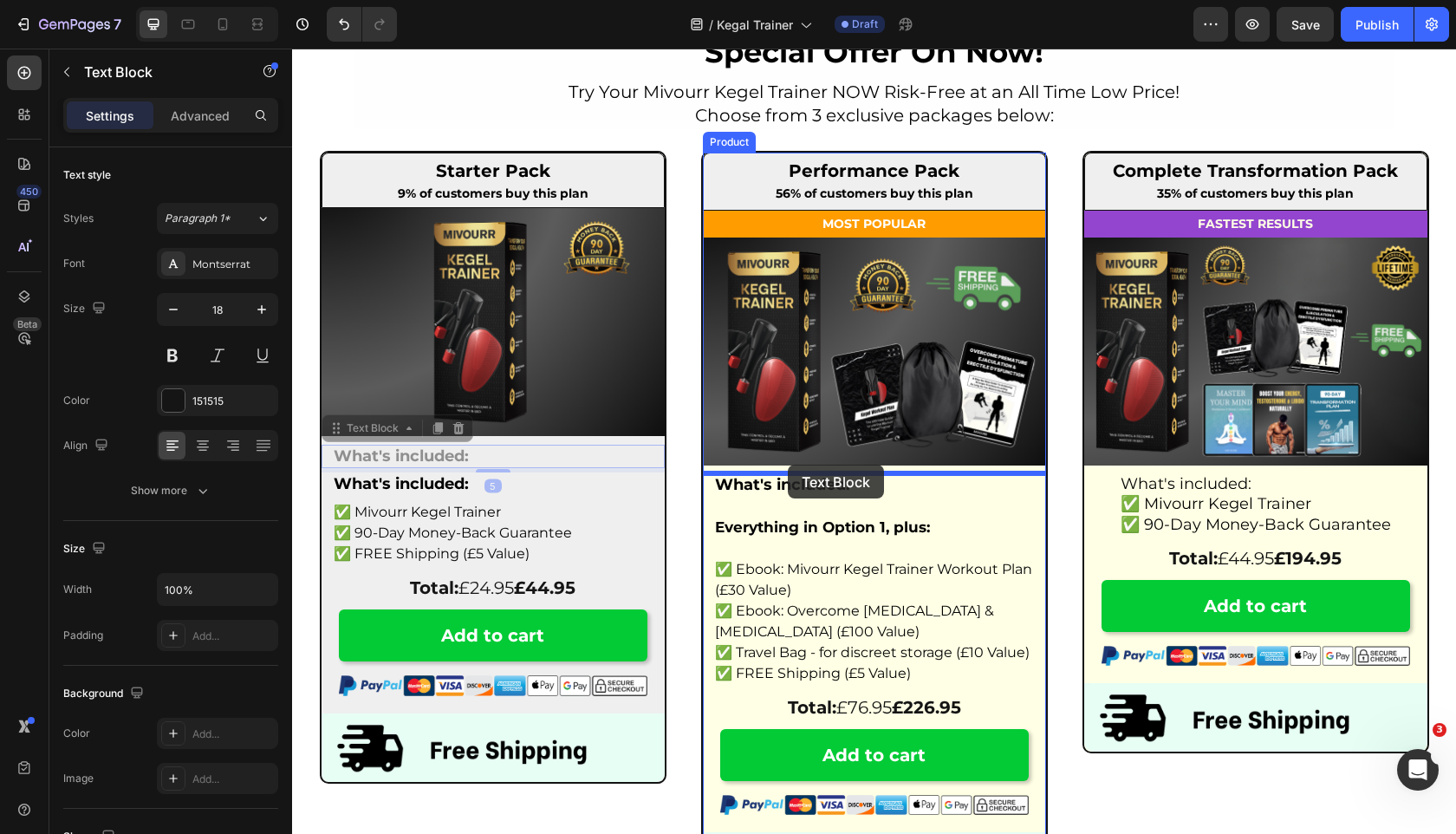
drag, startPoint x: 337, startPoint y: 461, endPoint x: 788, endPoint y: 466, distance: 451.0
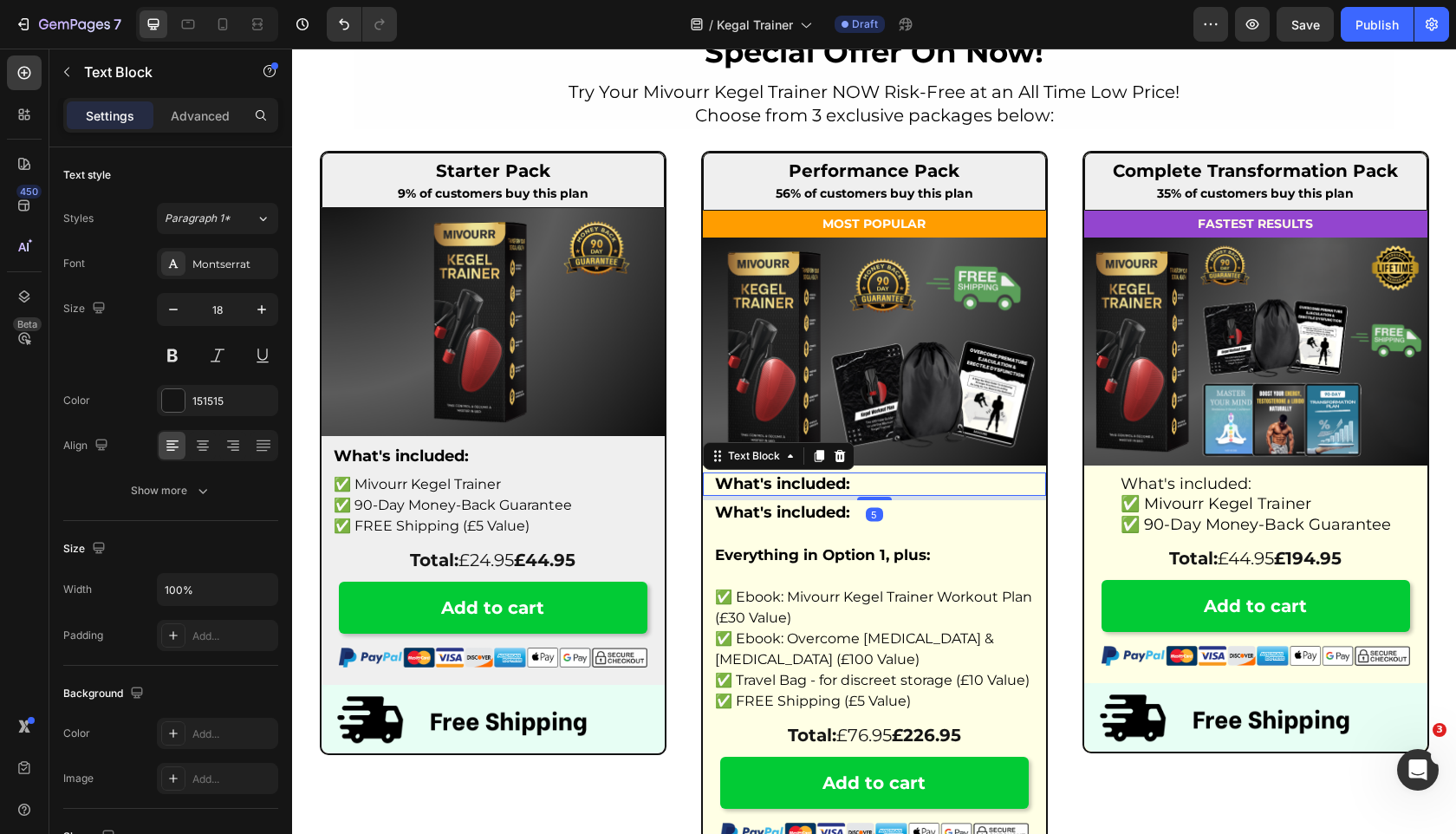
click at [870, 518] on div "5" at bounding box center [875, 514] width 17 height 14
click at [822, 518] on strong "What's included:" at bounding box center [782, 512] width 135 height 19
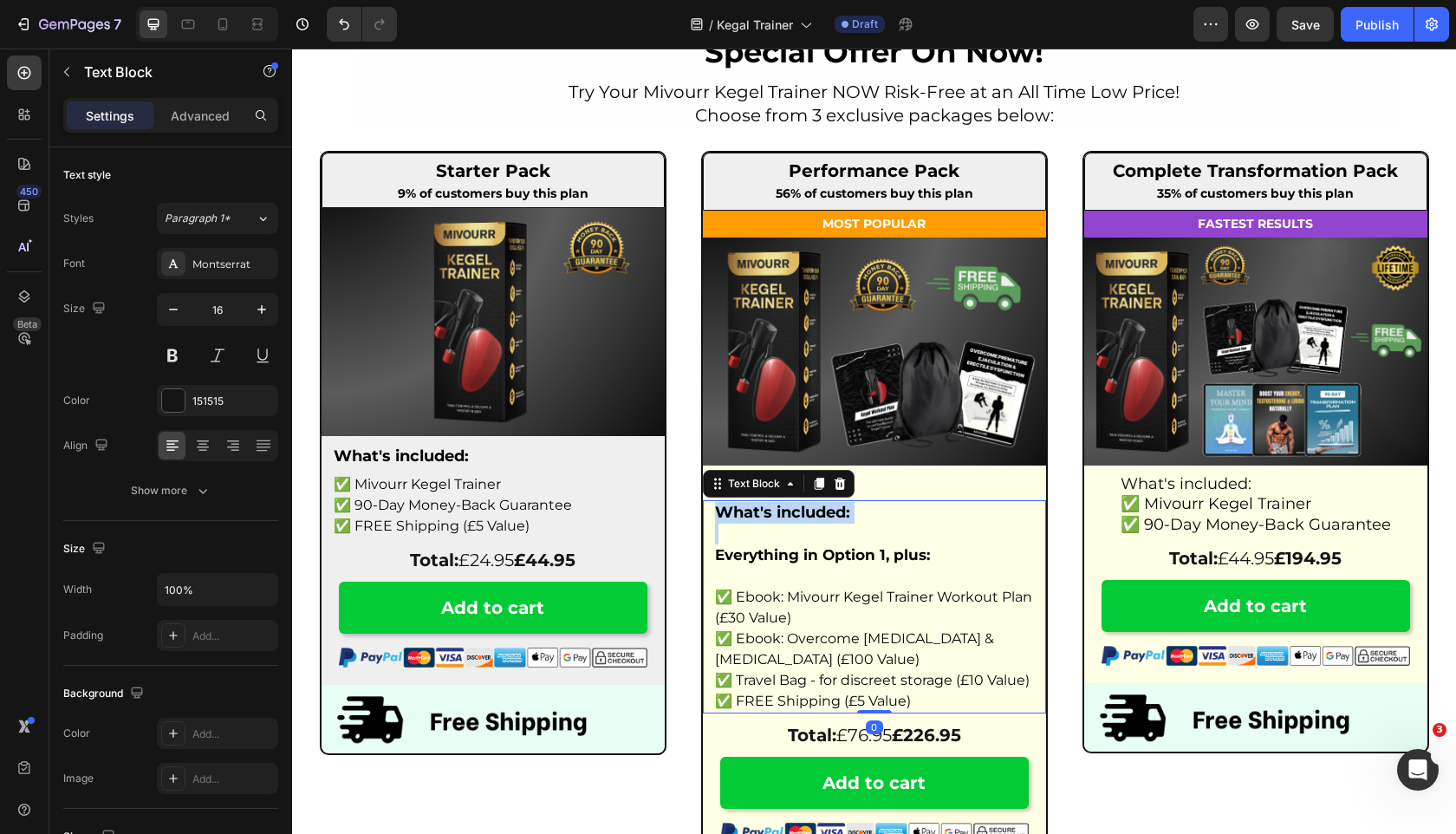
click at [822, 518] on strong "What's included:" at bounding box center [782, 512] width 135 height 19
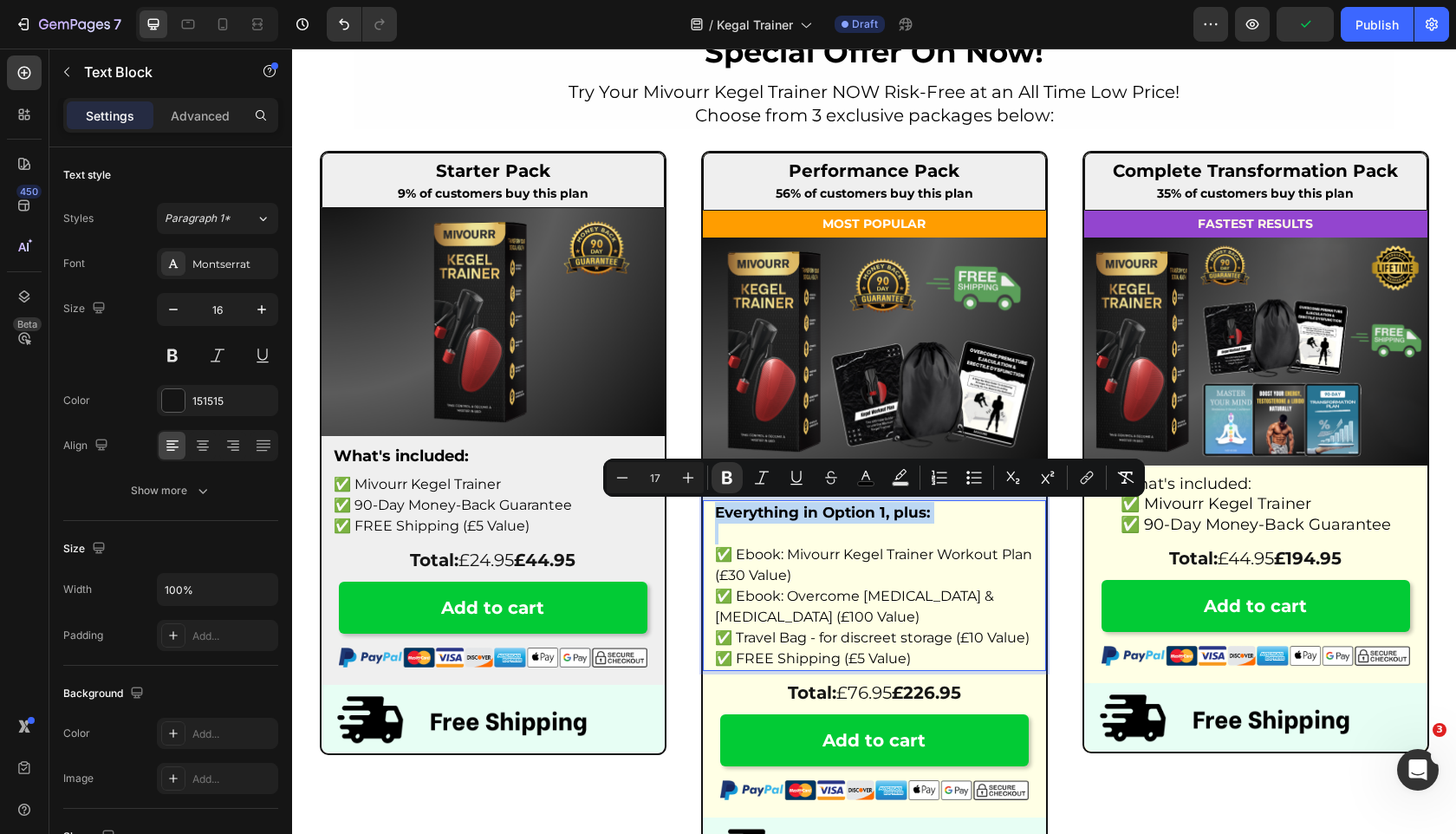
drag, startPoint x: 713, startPoint y: 557, endPoint x: 712, endPoint y: 509, distance: 48.0
click at [713, 509] on div "Everything in Option 1, plus: ✅ Ebook: Mivourr Kegel Trainer Workout Plan (£30 …" at bounding box center [875, 586] width 323 height 171
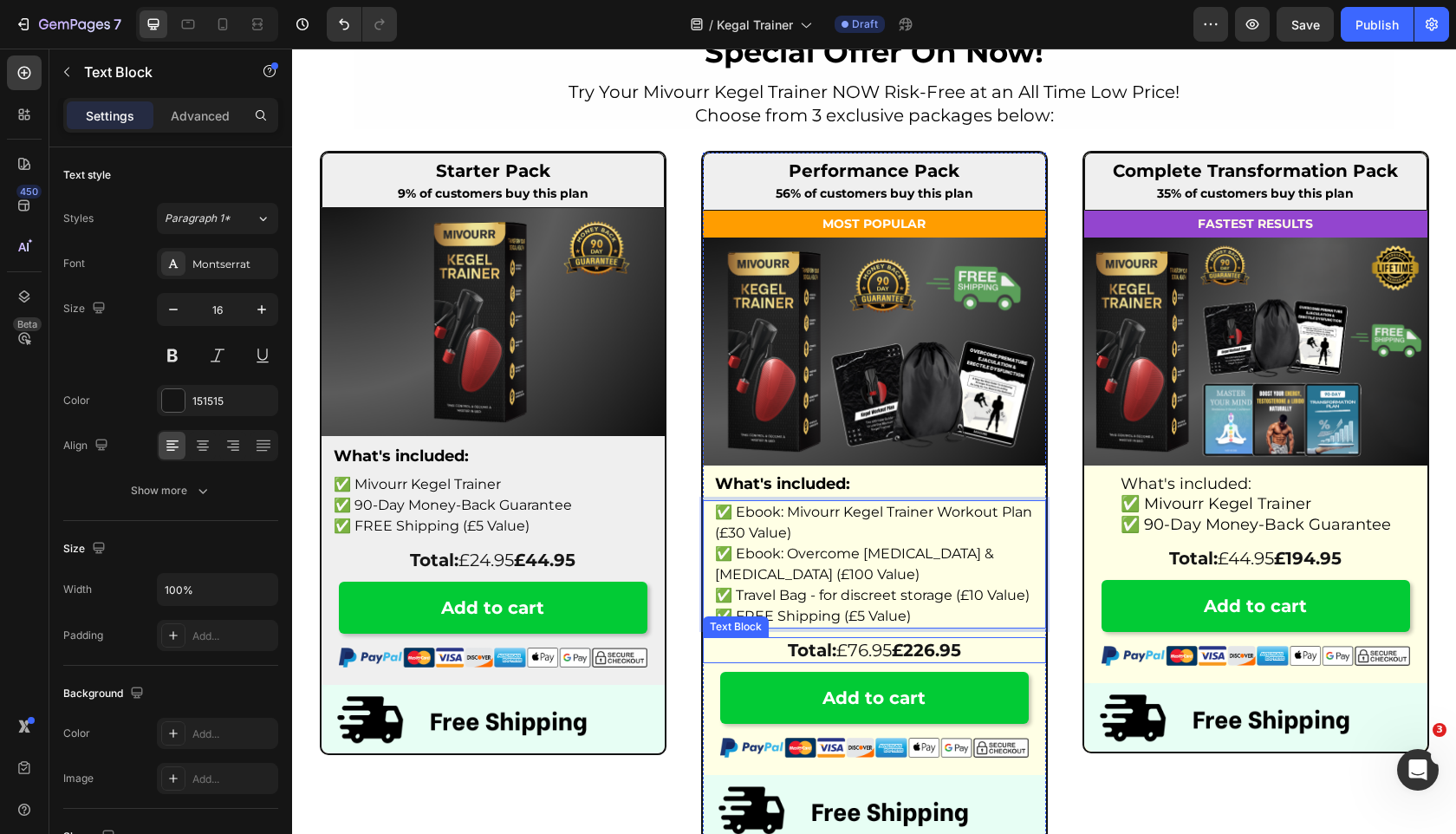
click at [716, 636] on div "✅ Ebook: Mivourr Kegel Trainer Workout Plan (£30 Value) ✅ Ebook: Overcome Prema…" at bounding box center [874, 672] width 343 height 343
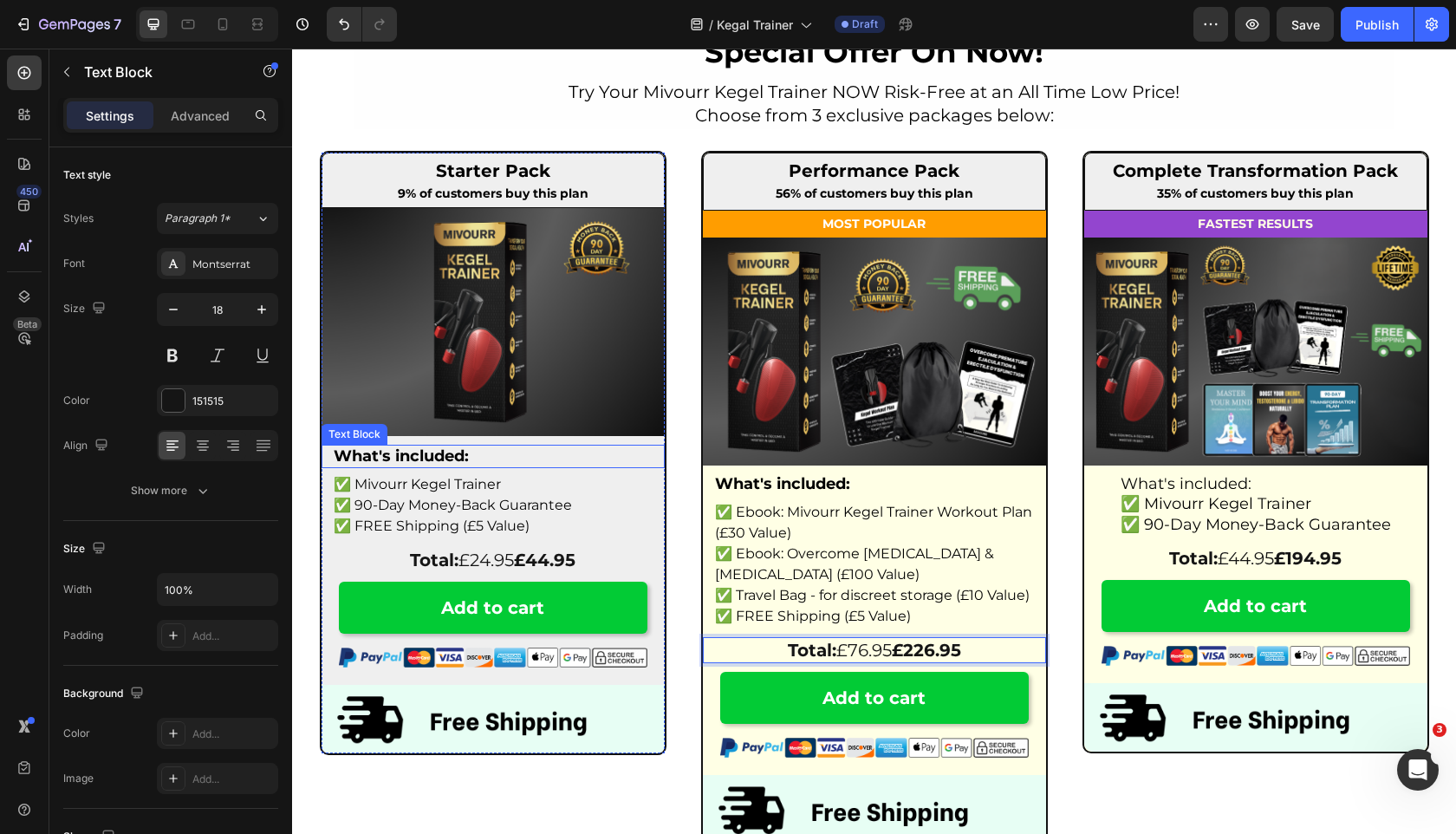
click at [581, 460] on p "What's included:" at bounding box center [493, 456] width 319 height 20
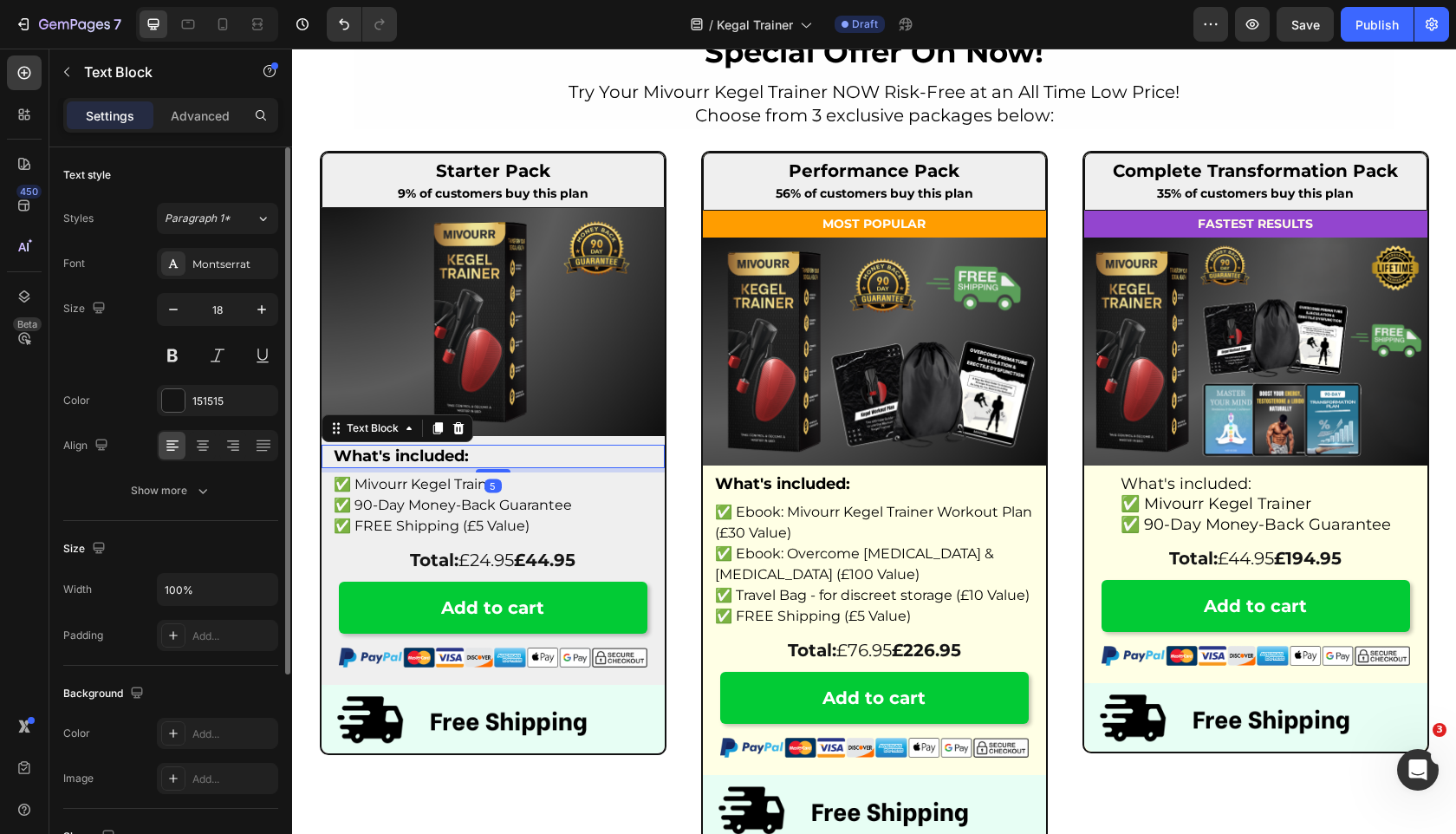
click at [189, 452] on div at bounding box center [217, 445] width 121 height 31
click at [197, 444] on icon at bounding box center [203, 445] width 17 height 17
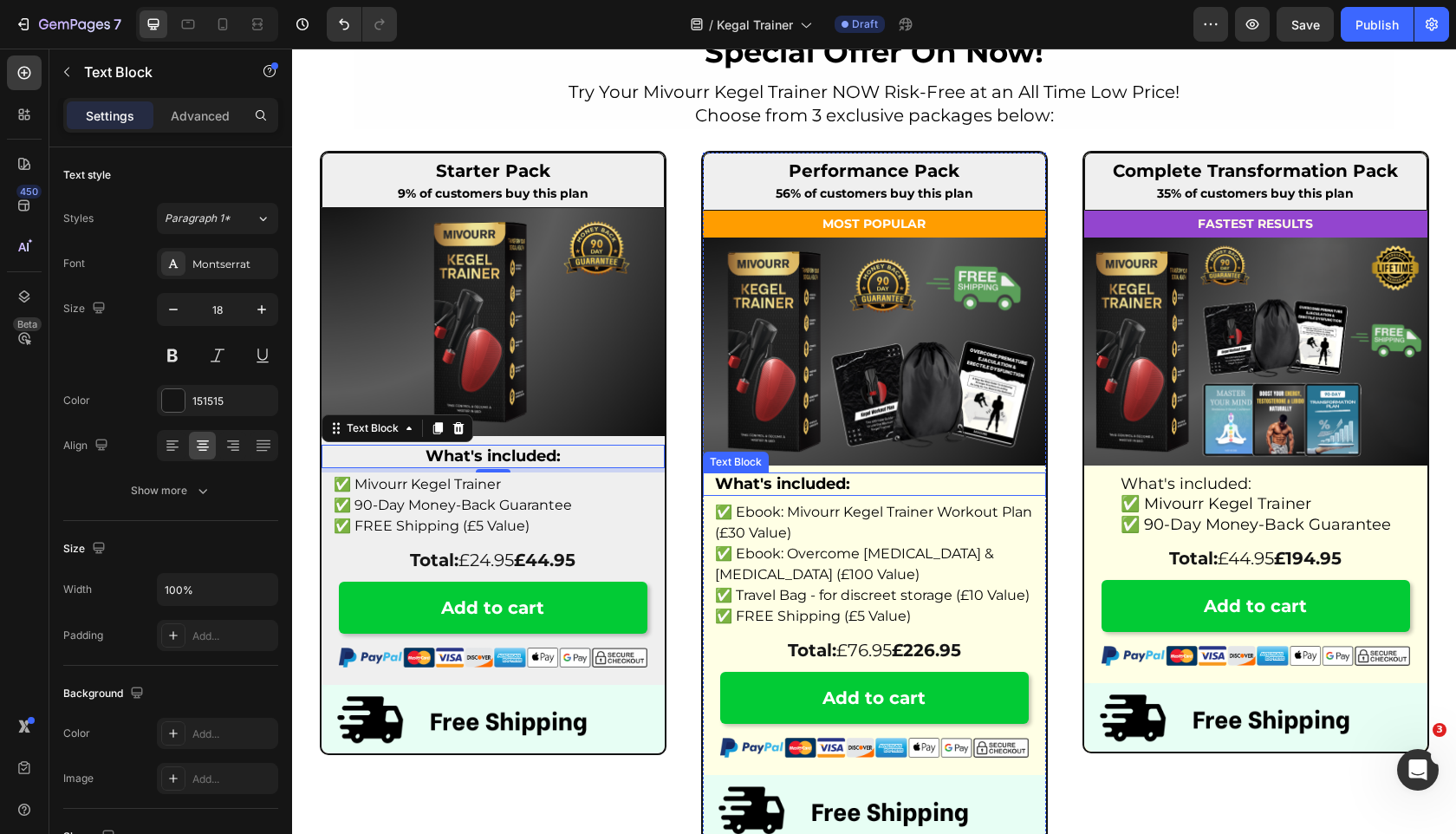
click at [829, 476] on strong "What's included:" at bounding box center [782, 484] width 135 height 19
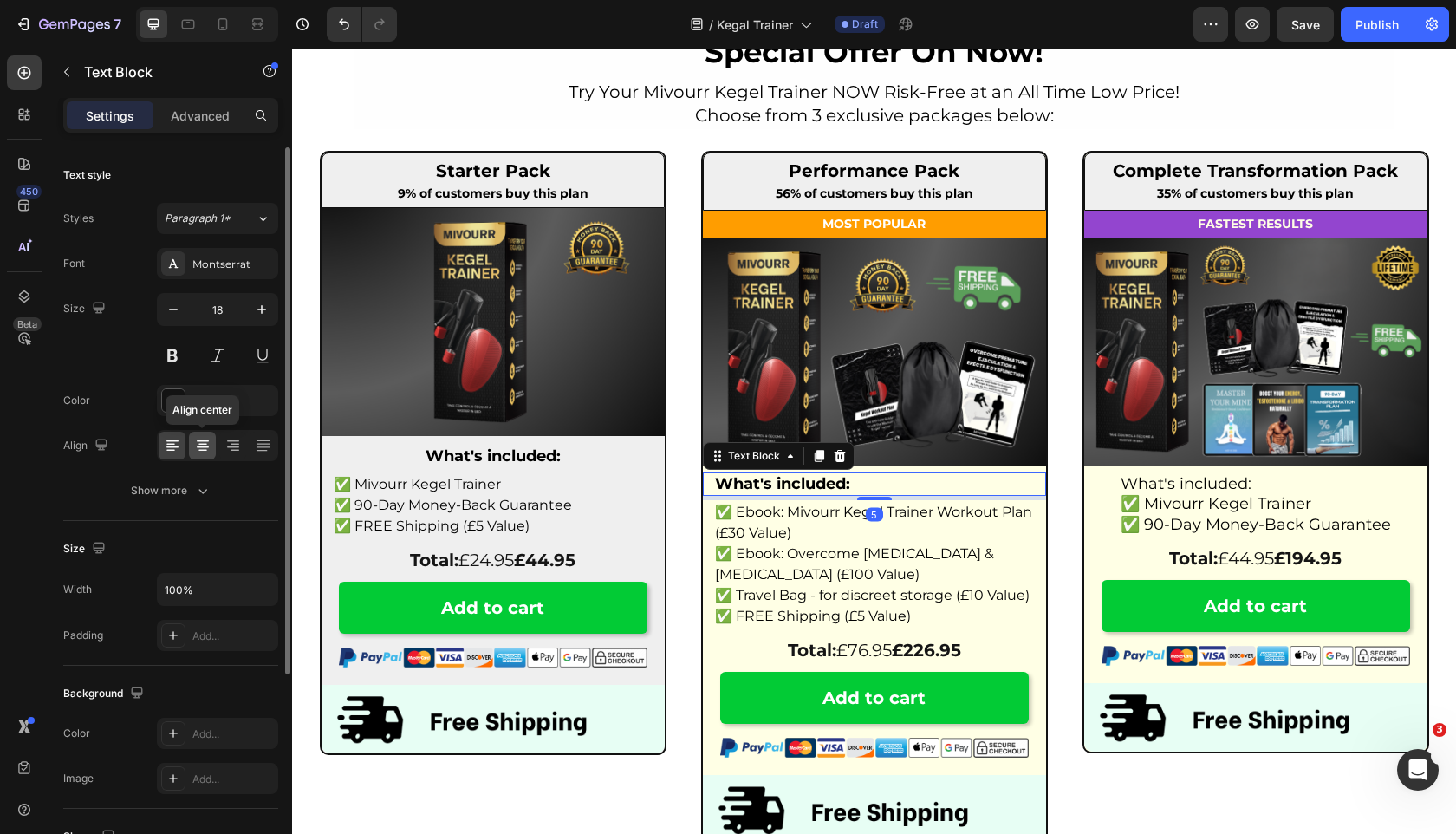
click at [211, 447] on icon at bounding box center [203, 445] width 17 height 17
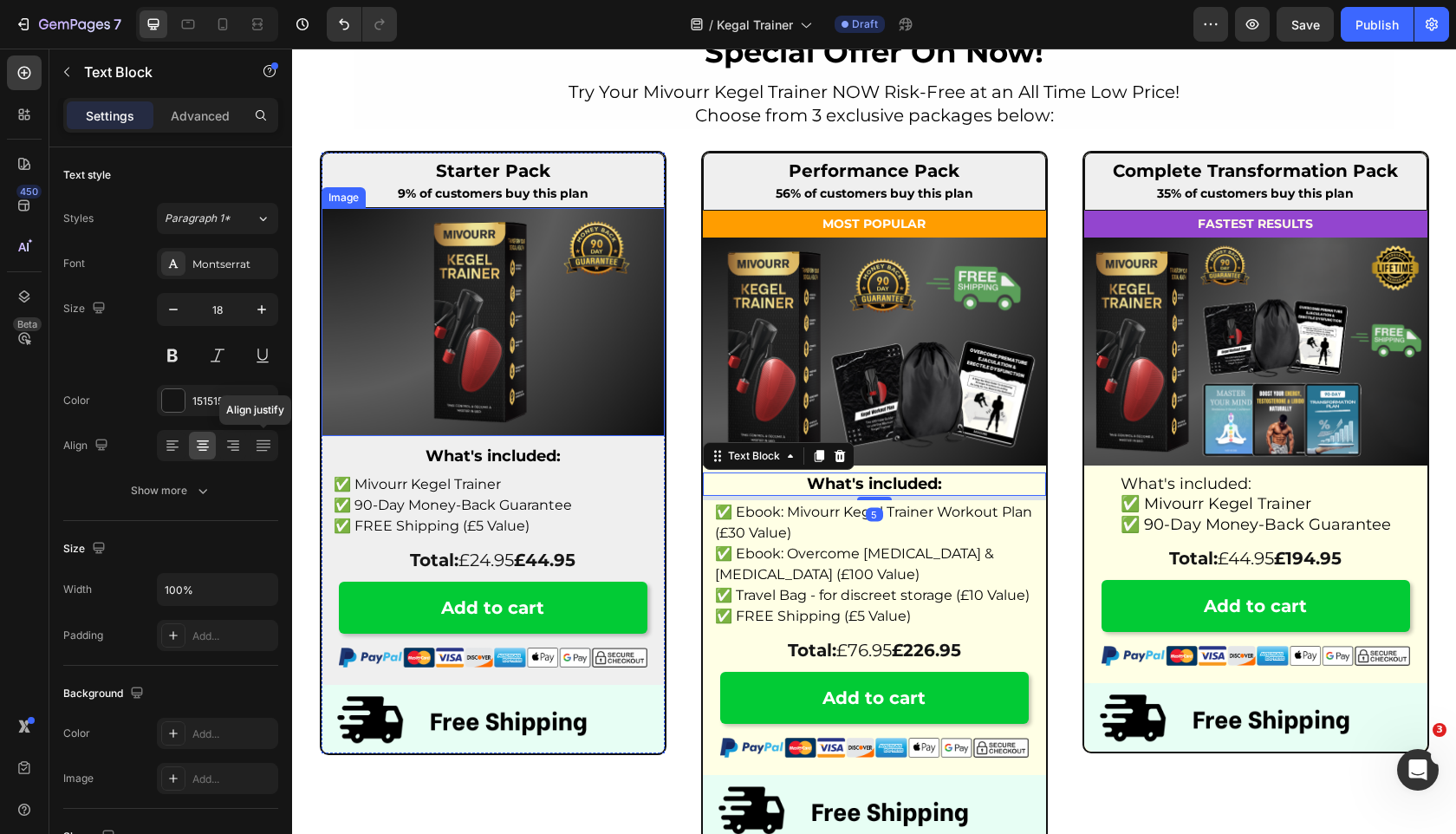
click at [548, 322] on img at bounding box center [493, 322] width 343 height 227
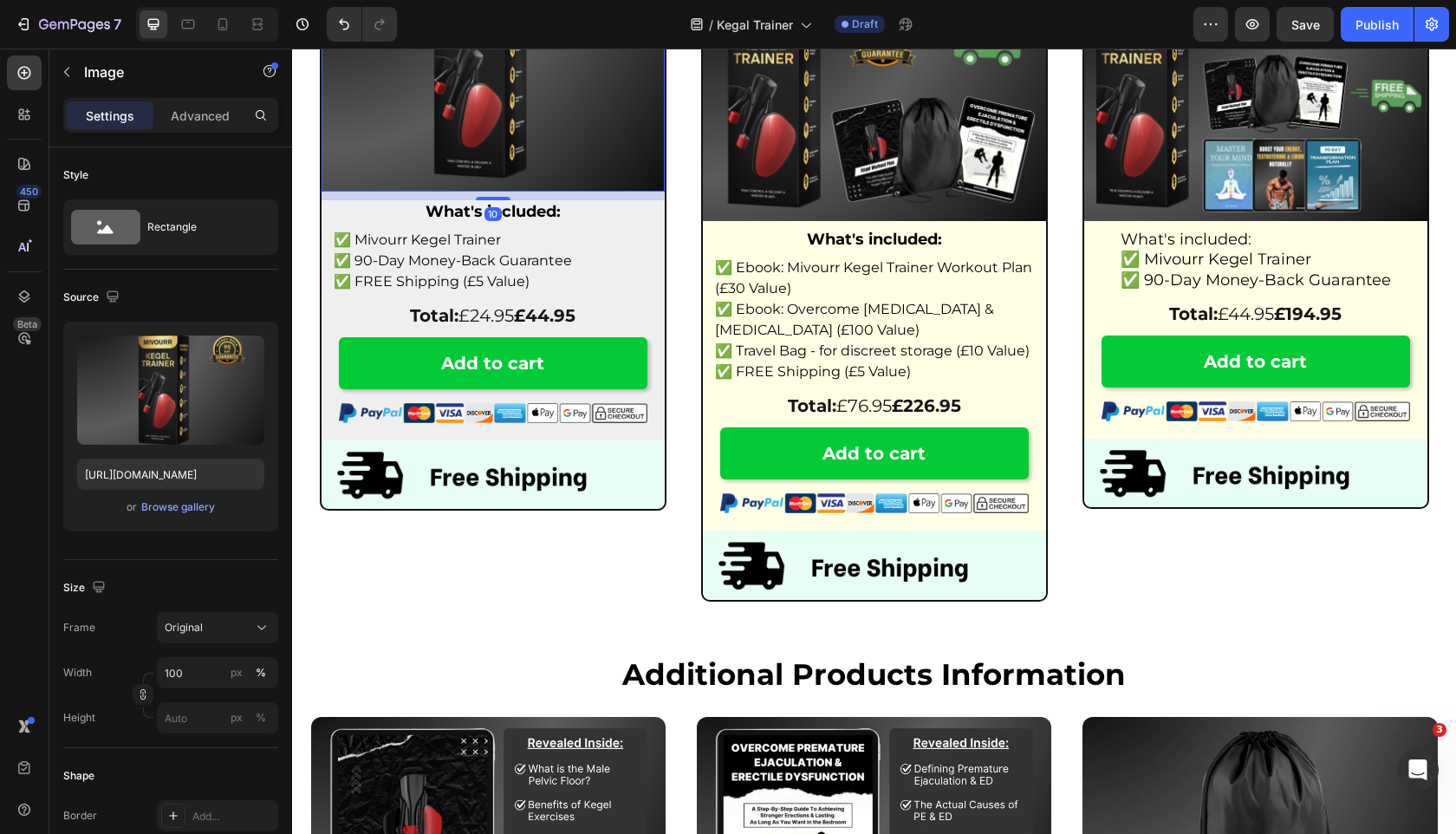
scroll to position [6317, 0]
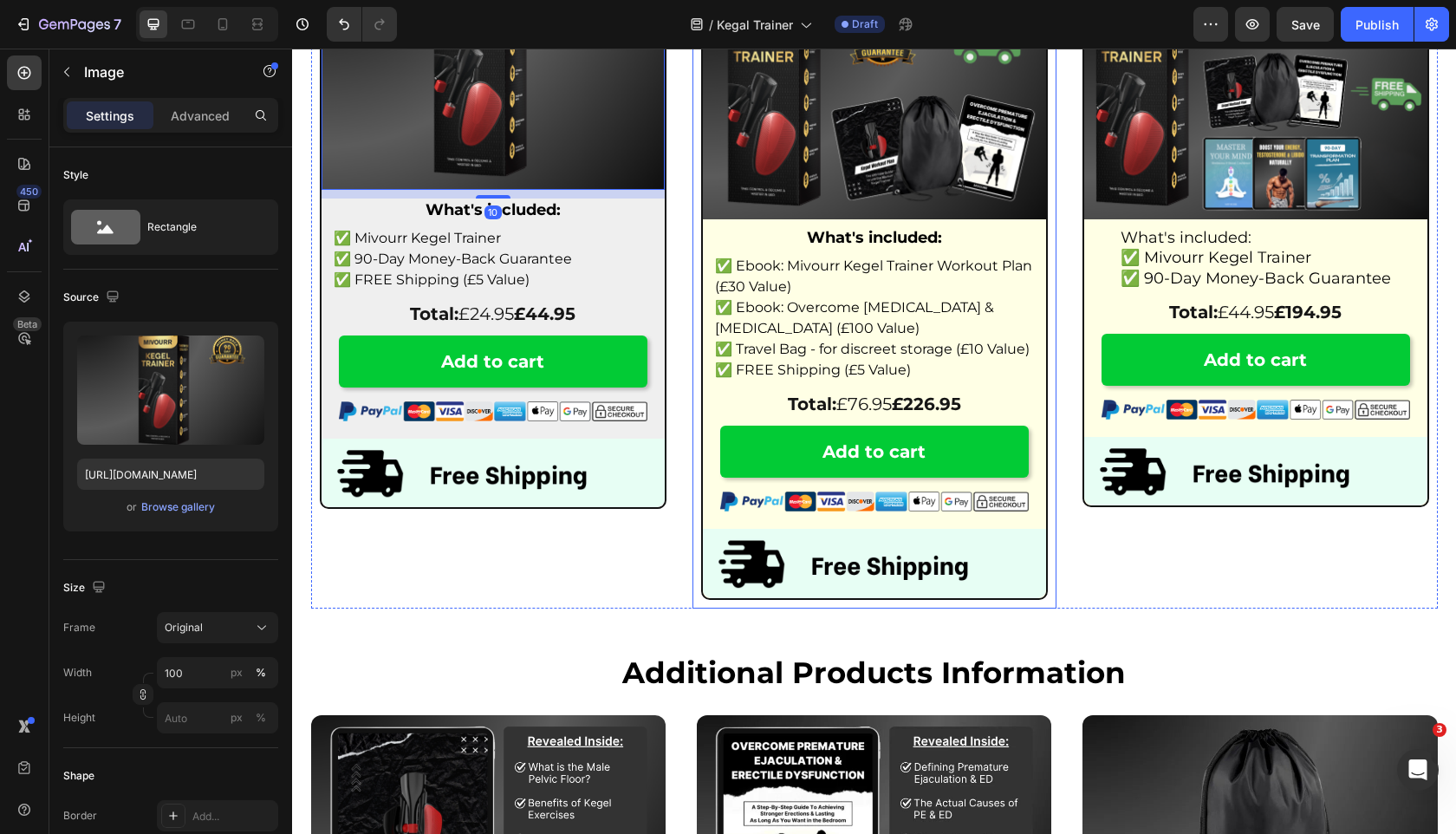
click at [693, 317] on div "Performance Pack Heading 56% of customers buy this plan Text Block Row MOST POP…" at bounding box center [875, 252] width 364 height 712
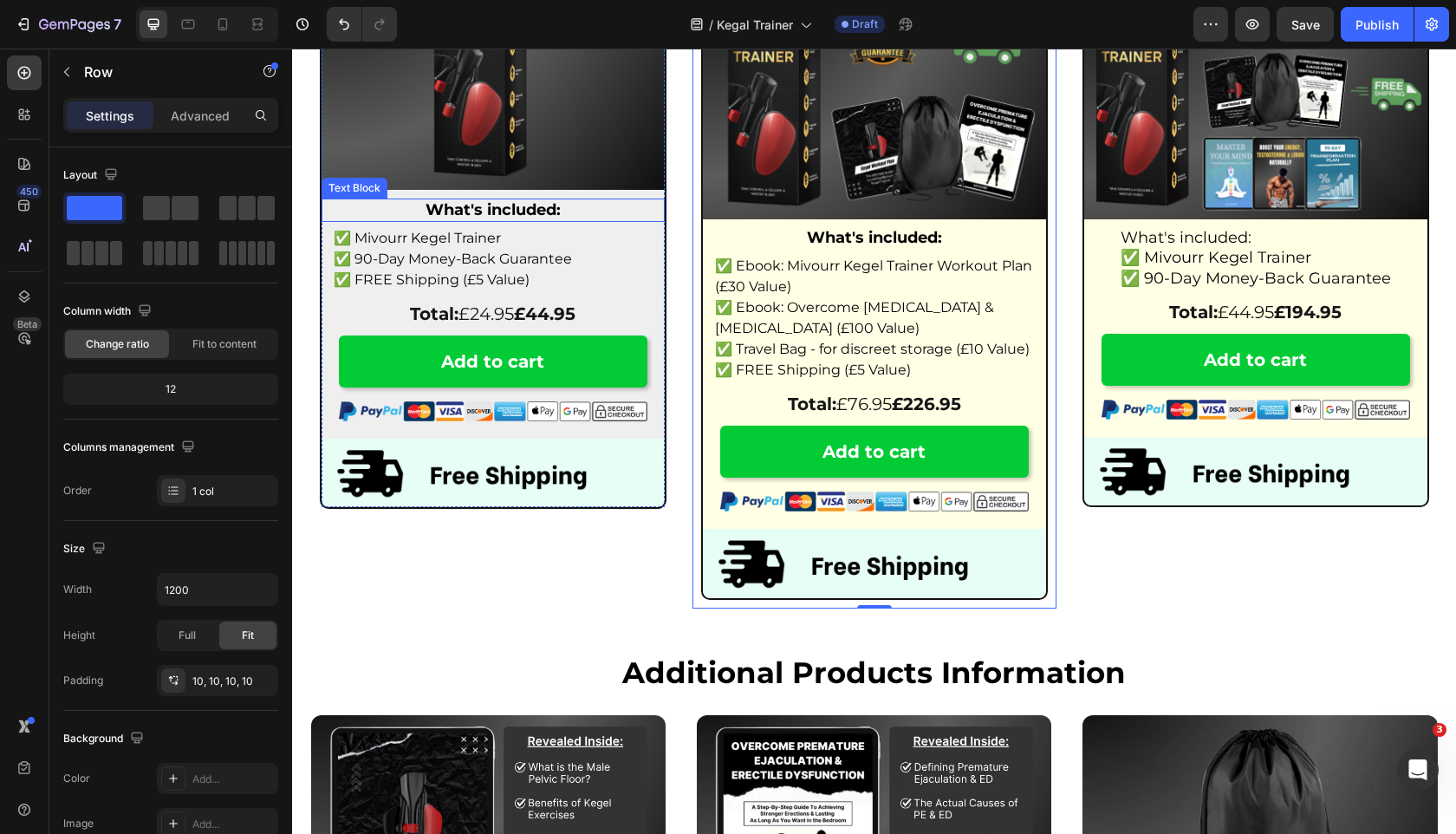
click at [612, 212] on p "What's included:" at bounding box center [493, 210] width 319 height 20
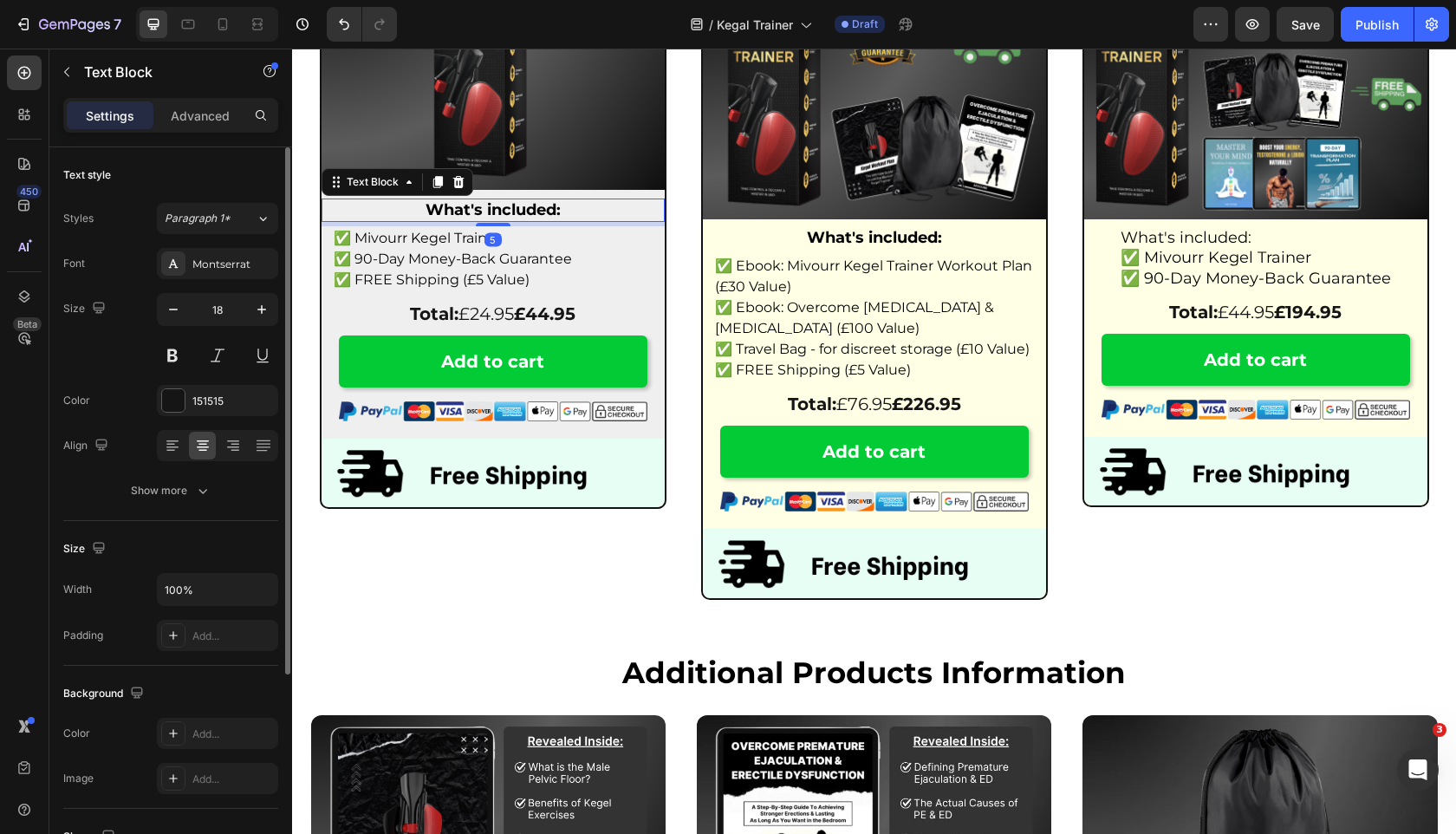
click at [163, 463] on div "Font Montserrat Size 18 Color 151515 Align Show more" at bounding box center [170, 377] width 215 height 259
click at [172, 450] on icon at bounding box center [170, 451] width 9 height 2
click at [945, 230] on p "What's included:" at bounding box center [875, 238] width 319 height 20
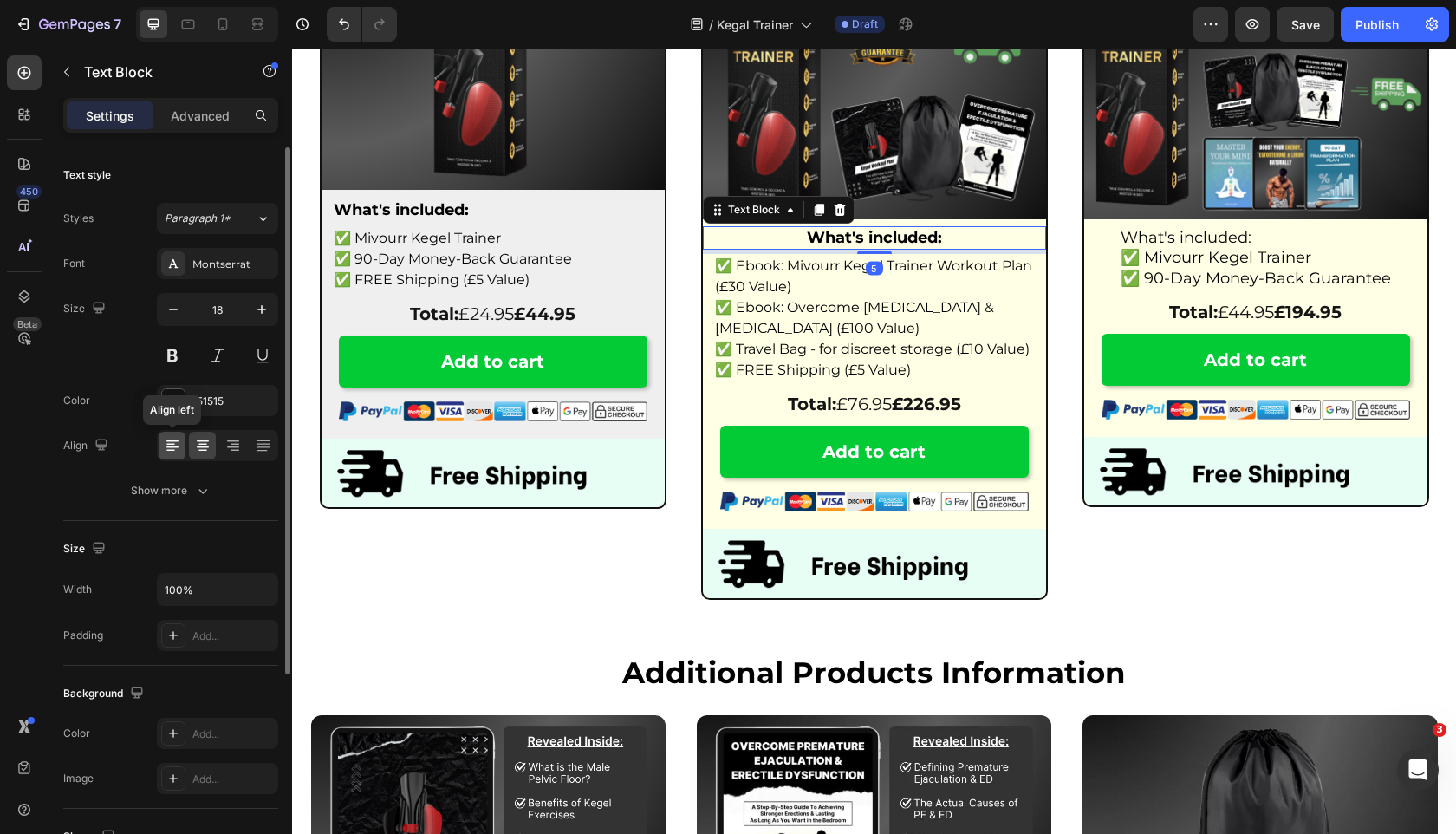
click at [180, 444] on icon at bounding box center [173, 445] width 17 height 17
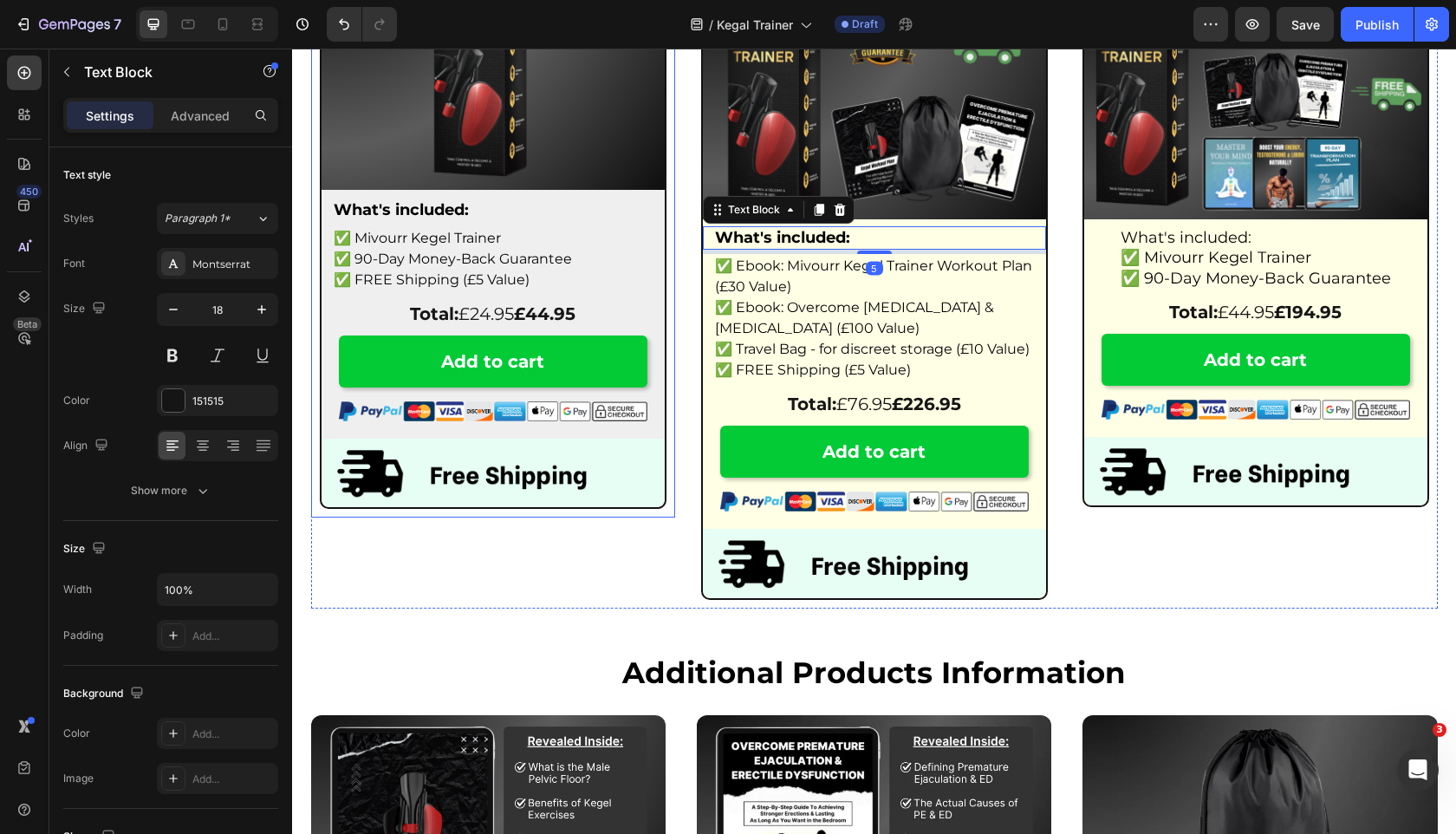
click at [417, 531] on div "Starter Pack Heading 9% of customers buy this plan Text Block Row Image What's …" at bounding box center [493, 252] width 364 height 712
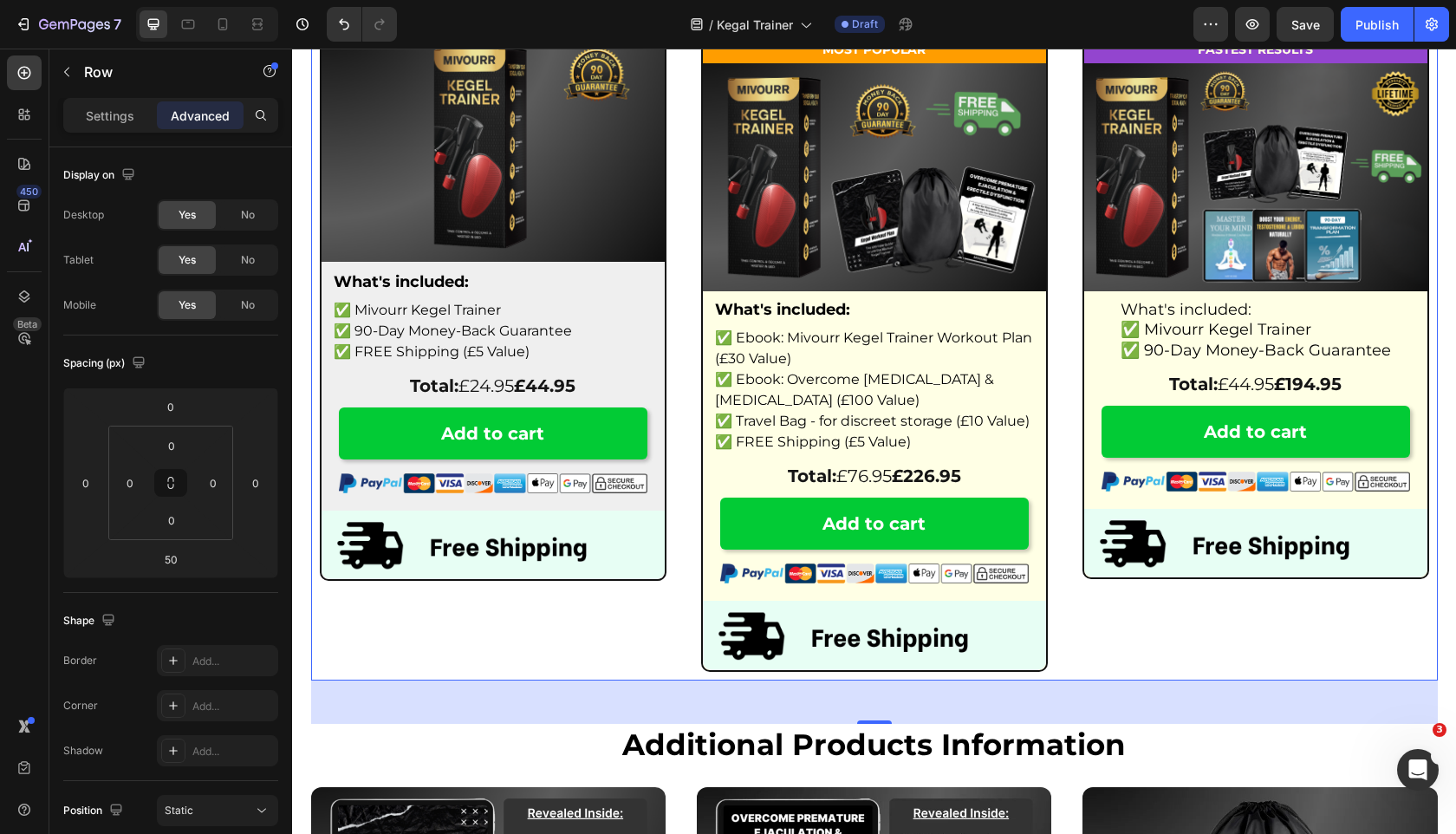
scroll to position [6241, 0]
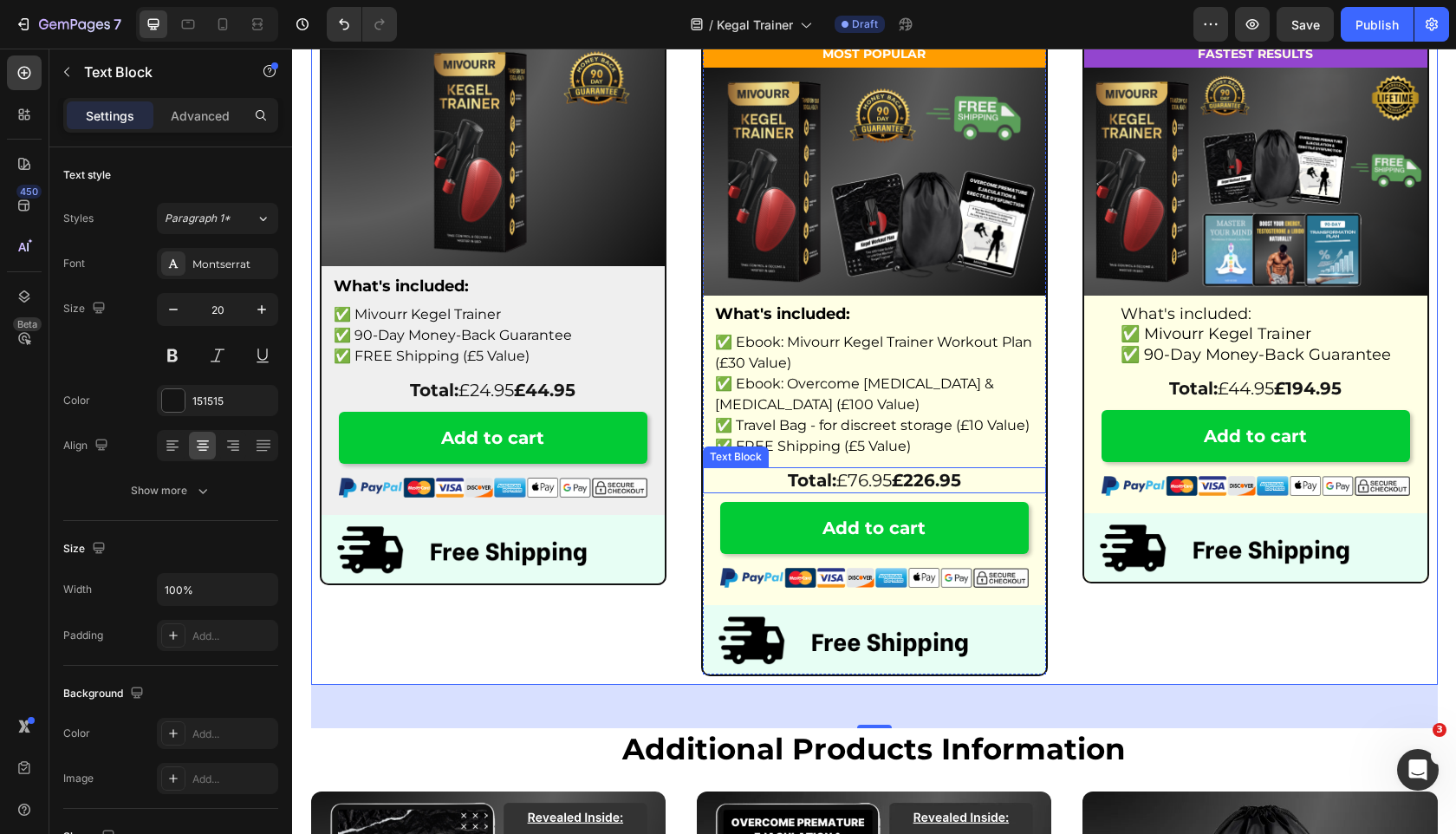
click at [861, 484] on p "Total: £76.95 £226.95" at bounding box center [875, 479] width 340 height 22
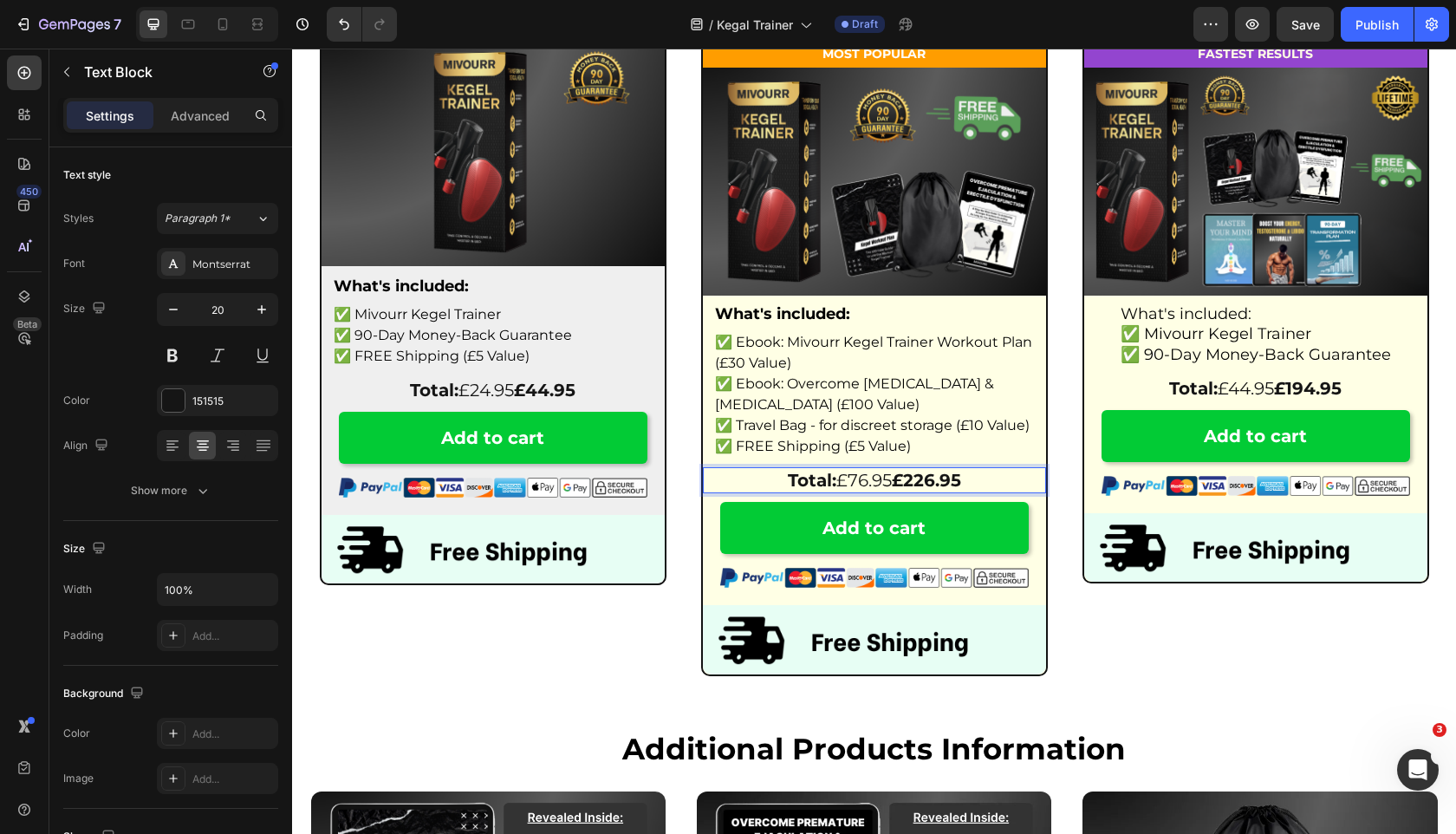
click at [864, 484] on p "Total: £76.95 £226.95" at bounding box center [875, 479] width 340 height 22
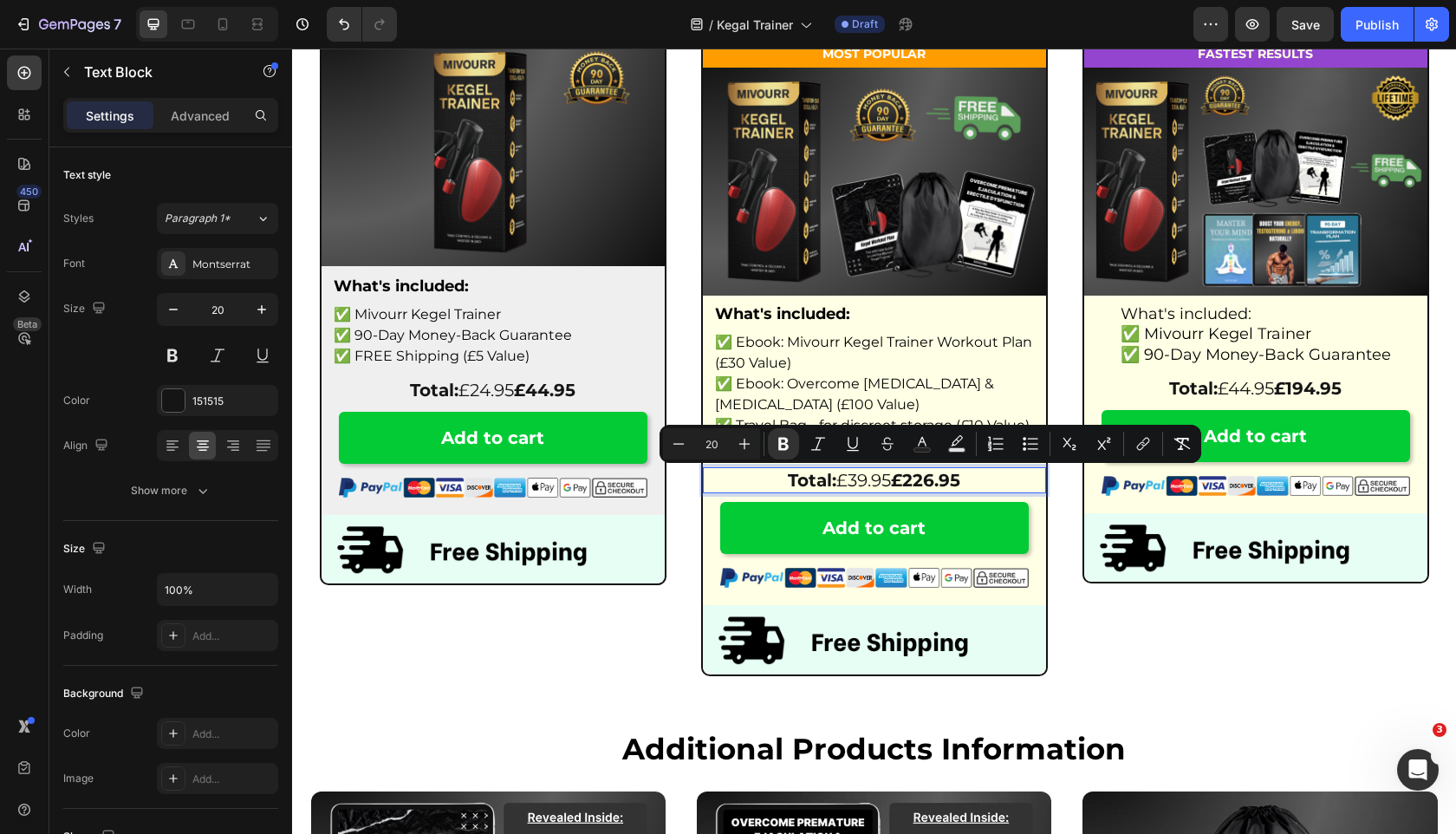
drag, startPoint x: 982, startPoint y: 479, endPoint x: 898, endPoint y: 479, distance: 84.0
click at [898, 479] on p "Total: £39.95 £226.95" at bounding box center [875, 479] width 340 height 22
click at [846, 439] on icon "Editor contextual toolbar" at bounding box center [853, 444] width 17 height 17
click at [881, 444] on icon "Editor contextual toolbar" at bounding box center [887, 444] width 17 height 17
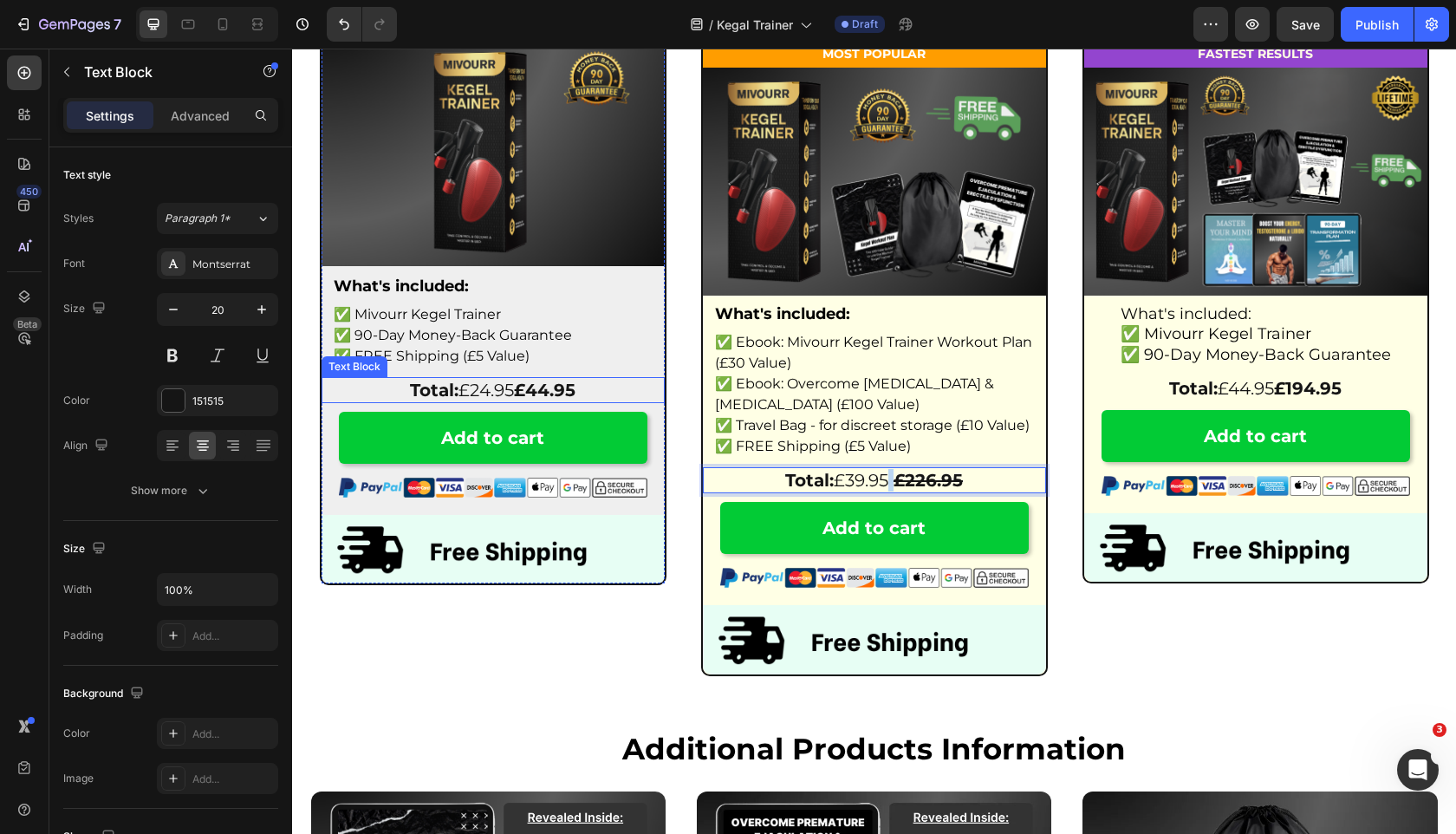
click at [575, 389] on strong "£44.95" at bounding box center [544, 390] width 61 height 20
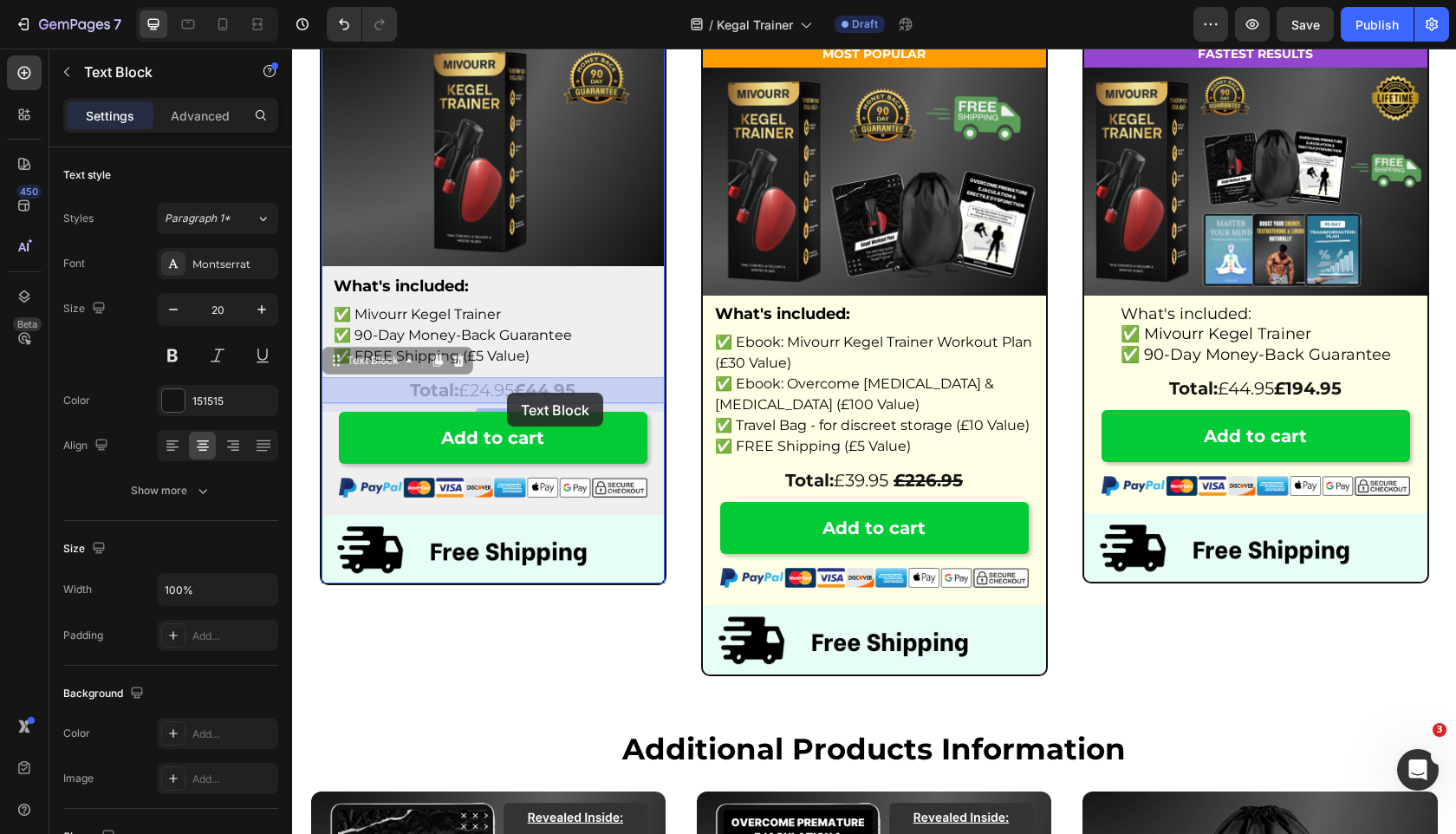
drag, startPoint x: 584, startPoint y: 389, endPoint x: 507, endPoint y: 393, distance: 77.1
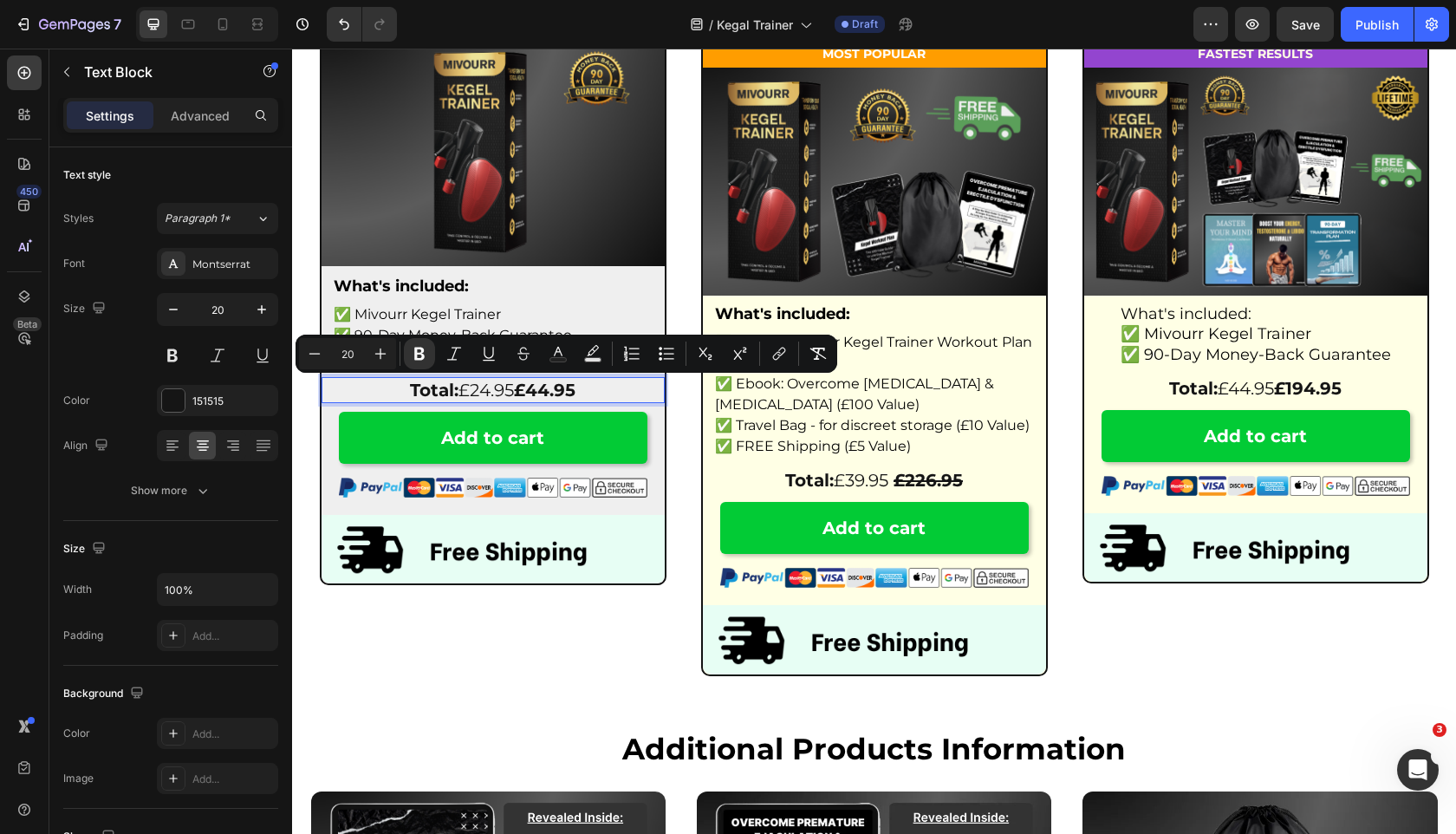
drag, startPoint x: 584, startPoint y: 393, endPoint x: 521, endPoint y: 393, distance: 63.0
click at [521, 393] on p "Total: £24.95 £44.95" at bounding box center [494, 390] width 340 height 22
click at [523, 358] on icon "Editor contextual toolbar" at bounding box center [524, 354] width 17 height 17
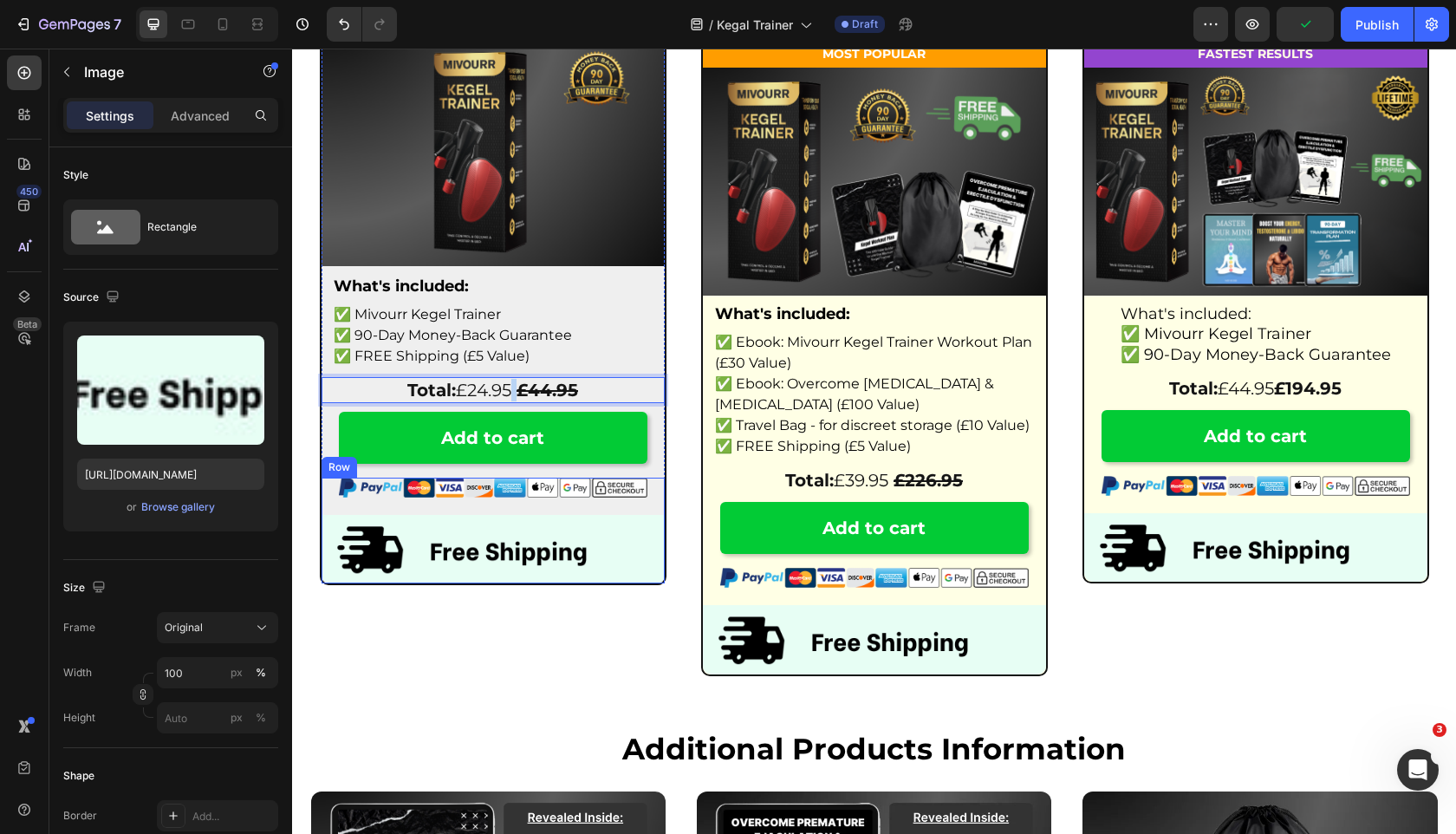
click at [496, 515] on img at bounding box center [493, 549] width 343 height 68
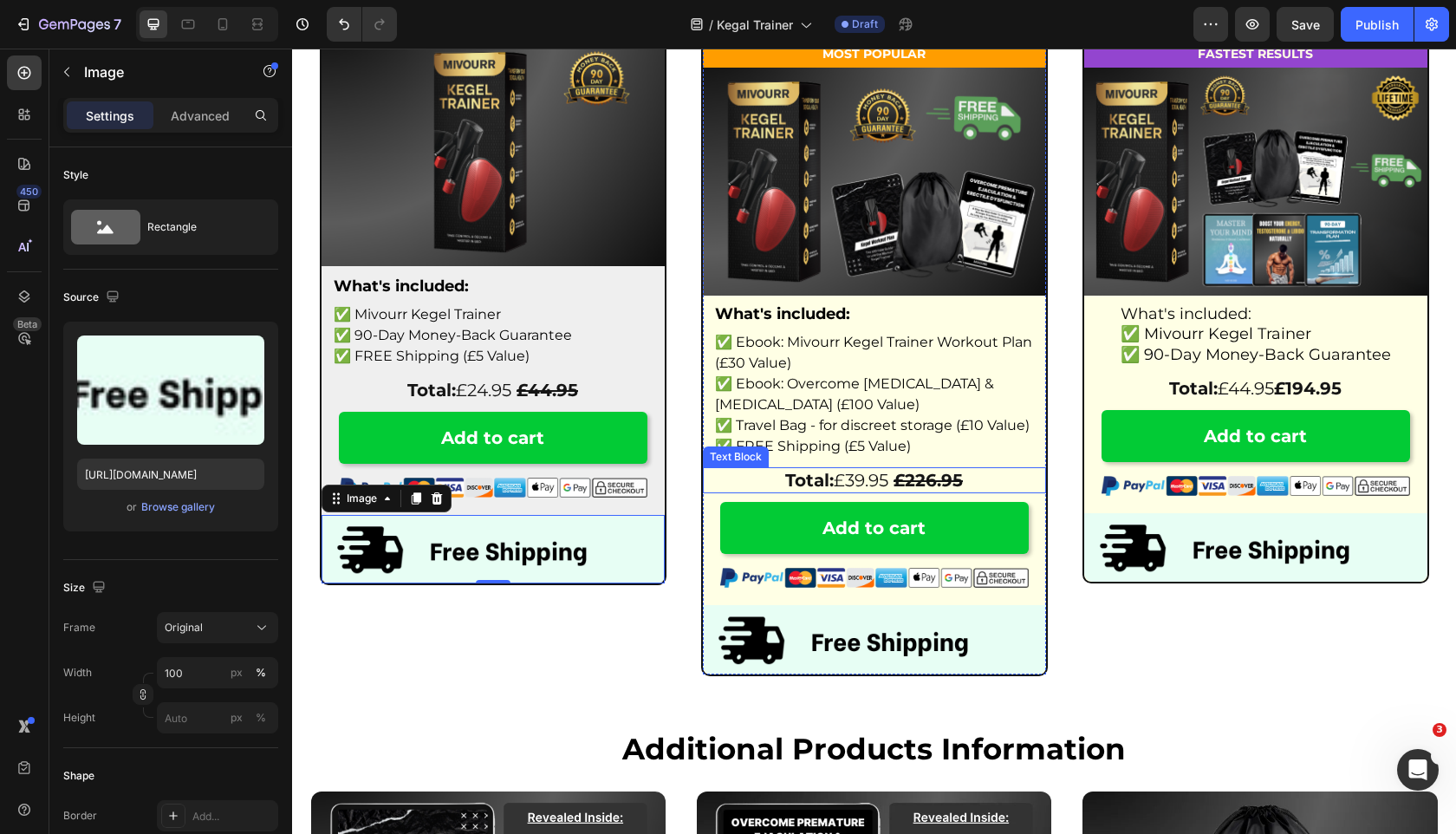
click at [820, 477] on strong "Total:" at bounding box center [810, 479] width 49 height 20
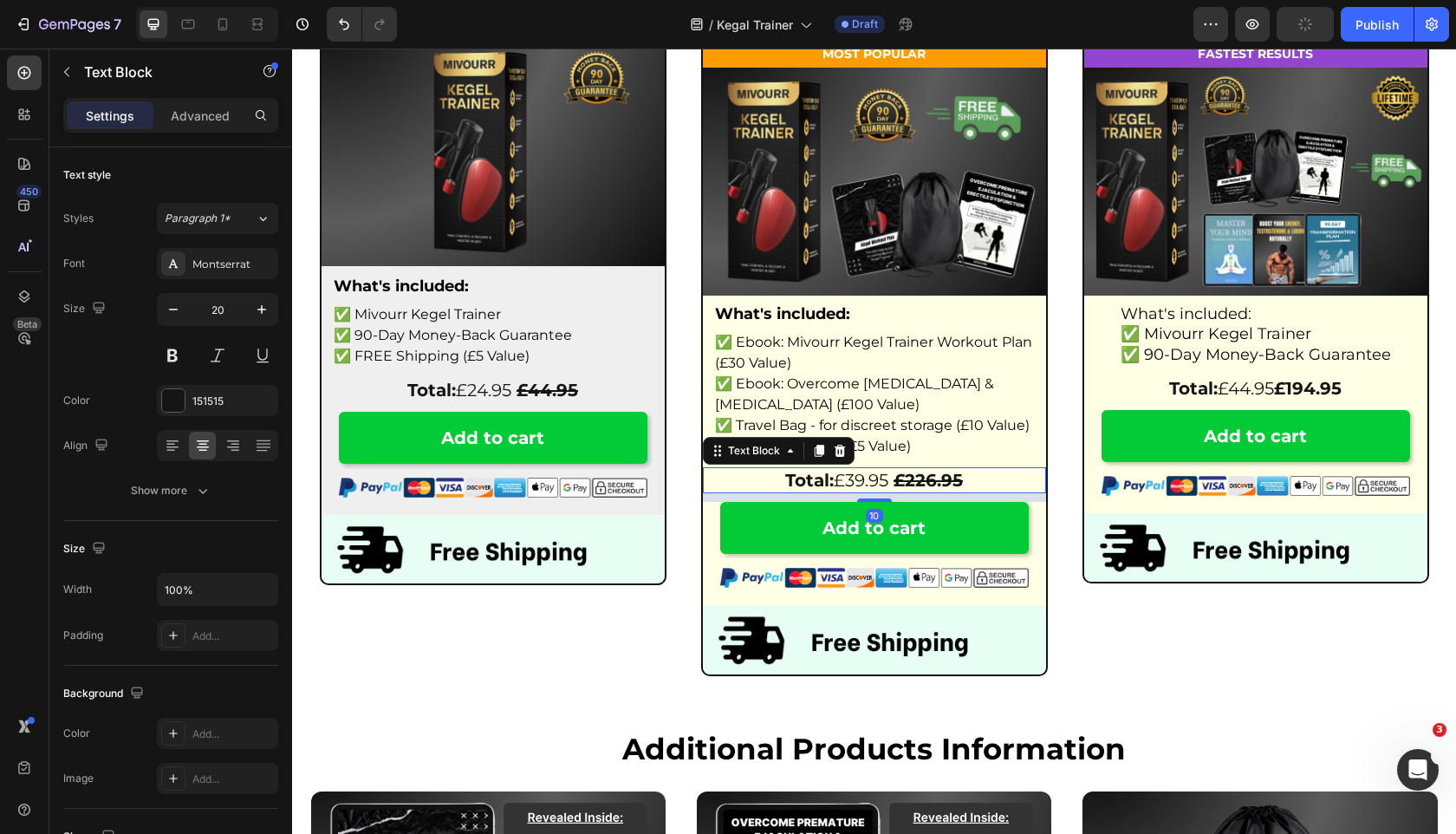
click at [820, 477] on strong "Total:" at bounding box center [810, 479] width 49 height 20
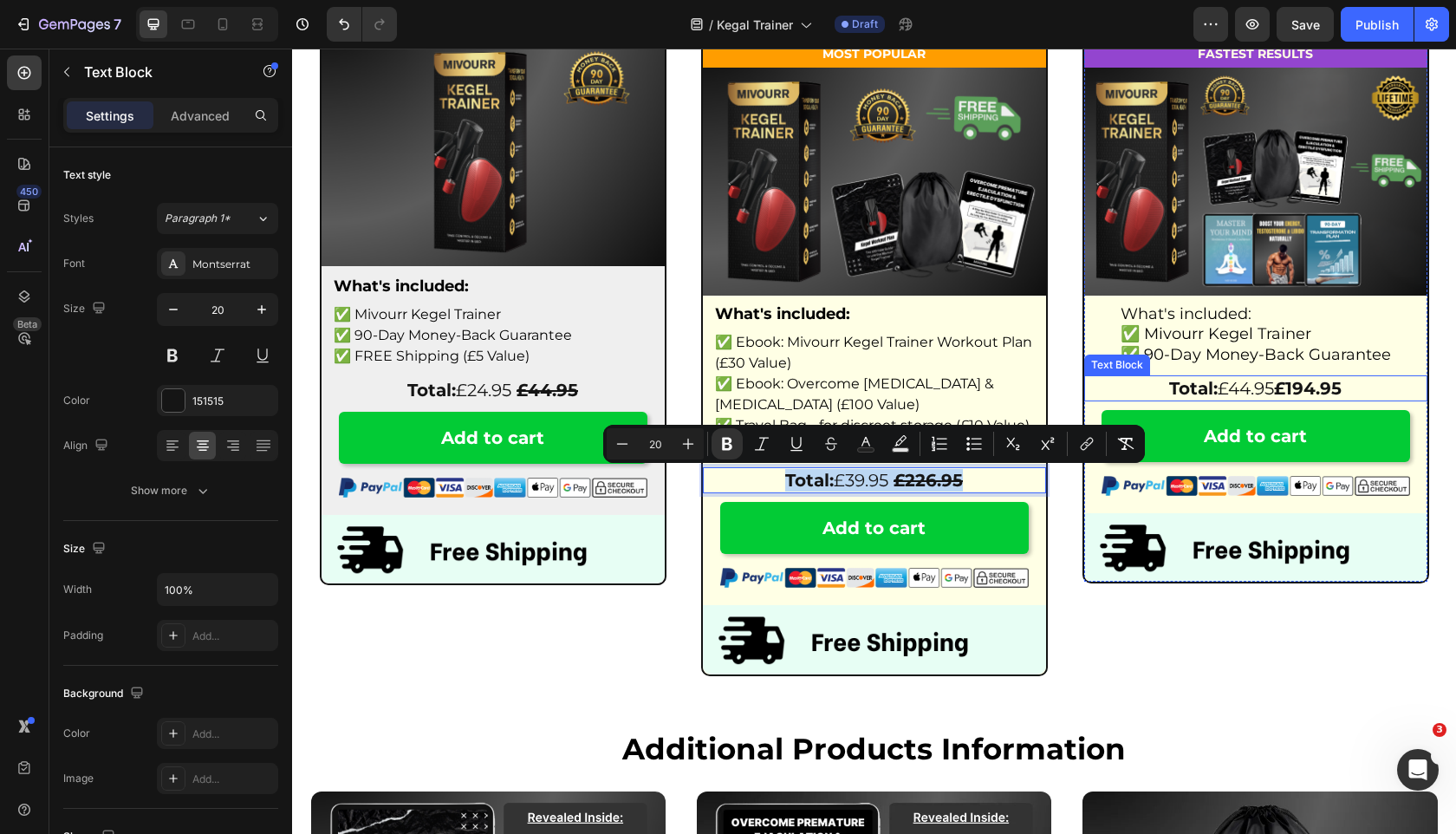
click at [1290, 383] on strong "£194.95" at bounding box center [1308, 388] width 68 height 20
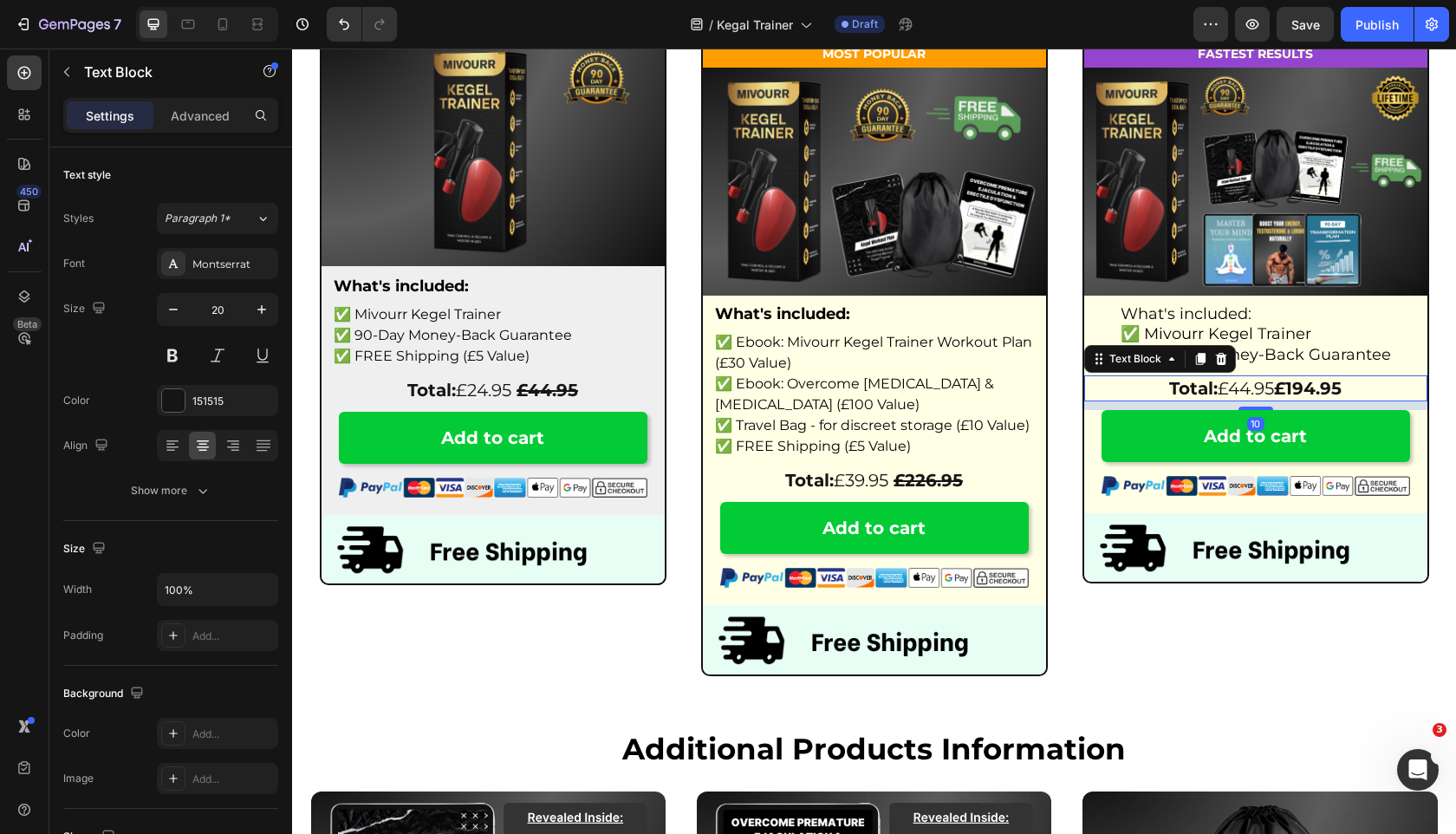
click at [1232, 383] on p "Total: £44.95 £194.95" at bounding box center [1256, 388] width 340 height 22
click at [1234, 396] on p "Total: £44.95 £194.95" at bounding box center [1256, 388] width 340 height 22
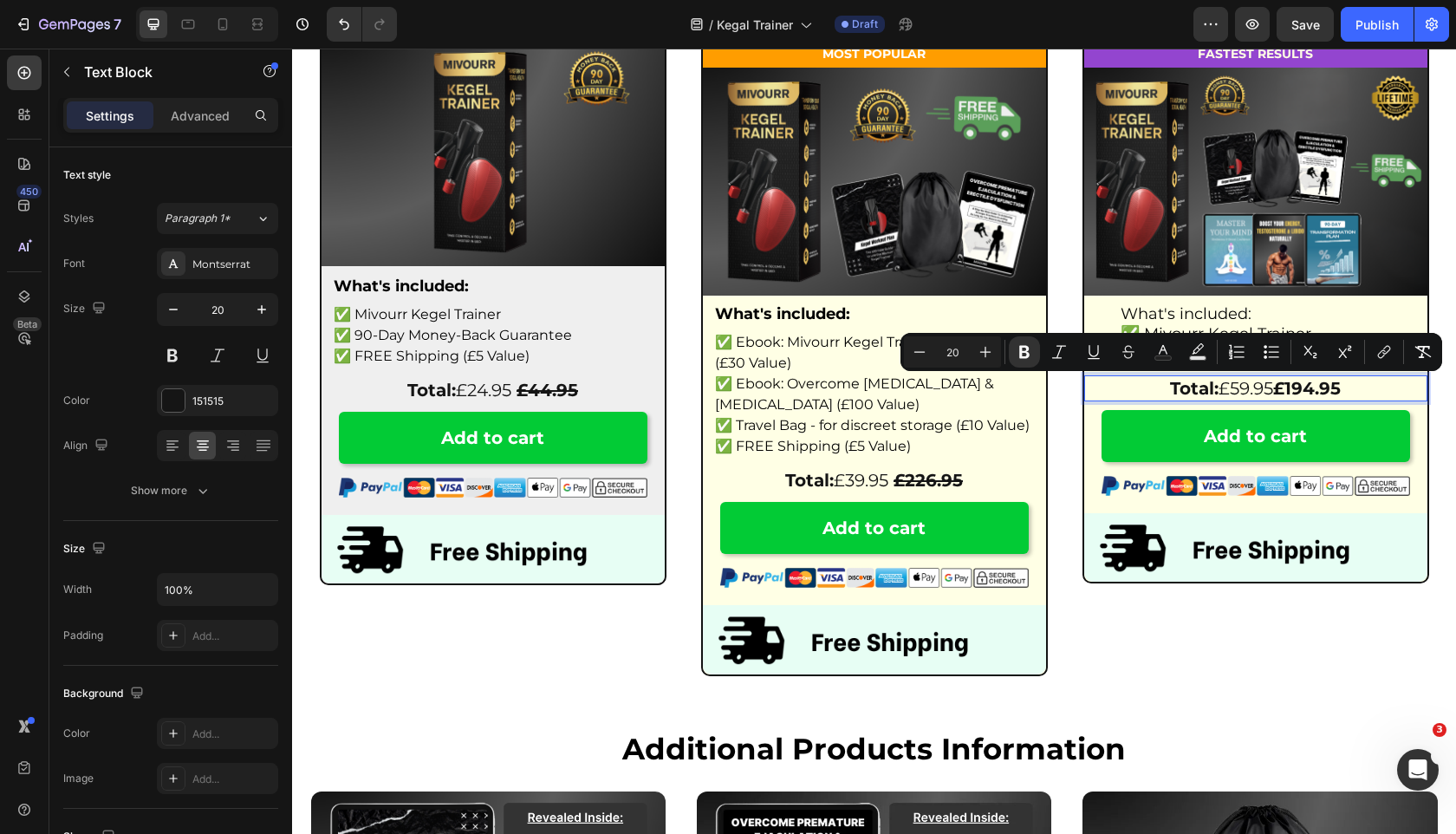
drag, startPoint x: 1369, startPoint y: 394, endPoint x: 1301, endPoint y: 389, distance: 68.2
click at [1301, 389] on p "Total: £59.95 £194.95" at bounding box center [1256, 388] width 340 height 22
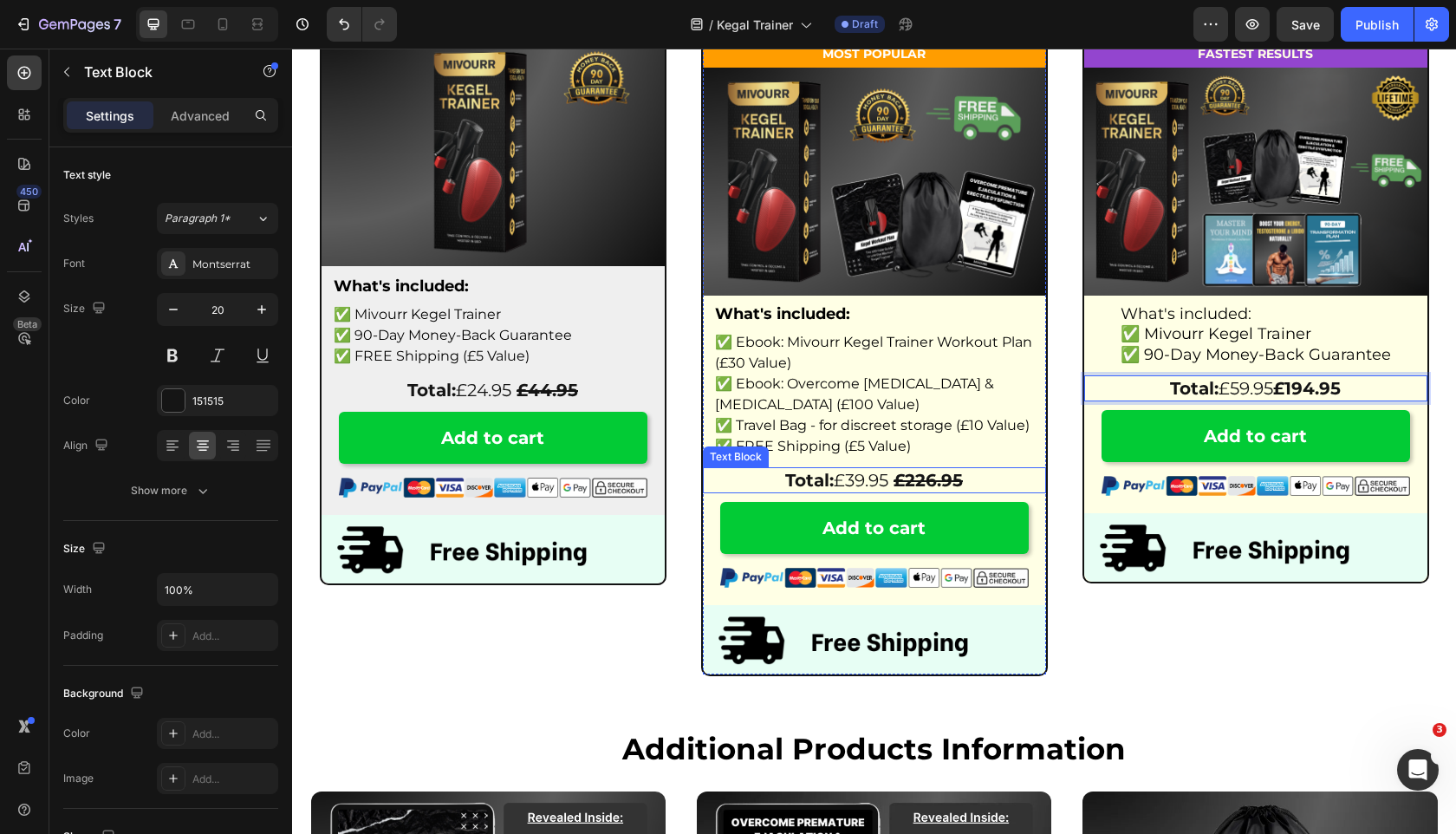
click at [959, 475] on strong "£226.95" at bounding box center [927, 479] width 69 height 20
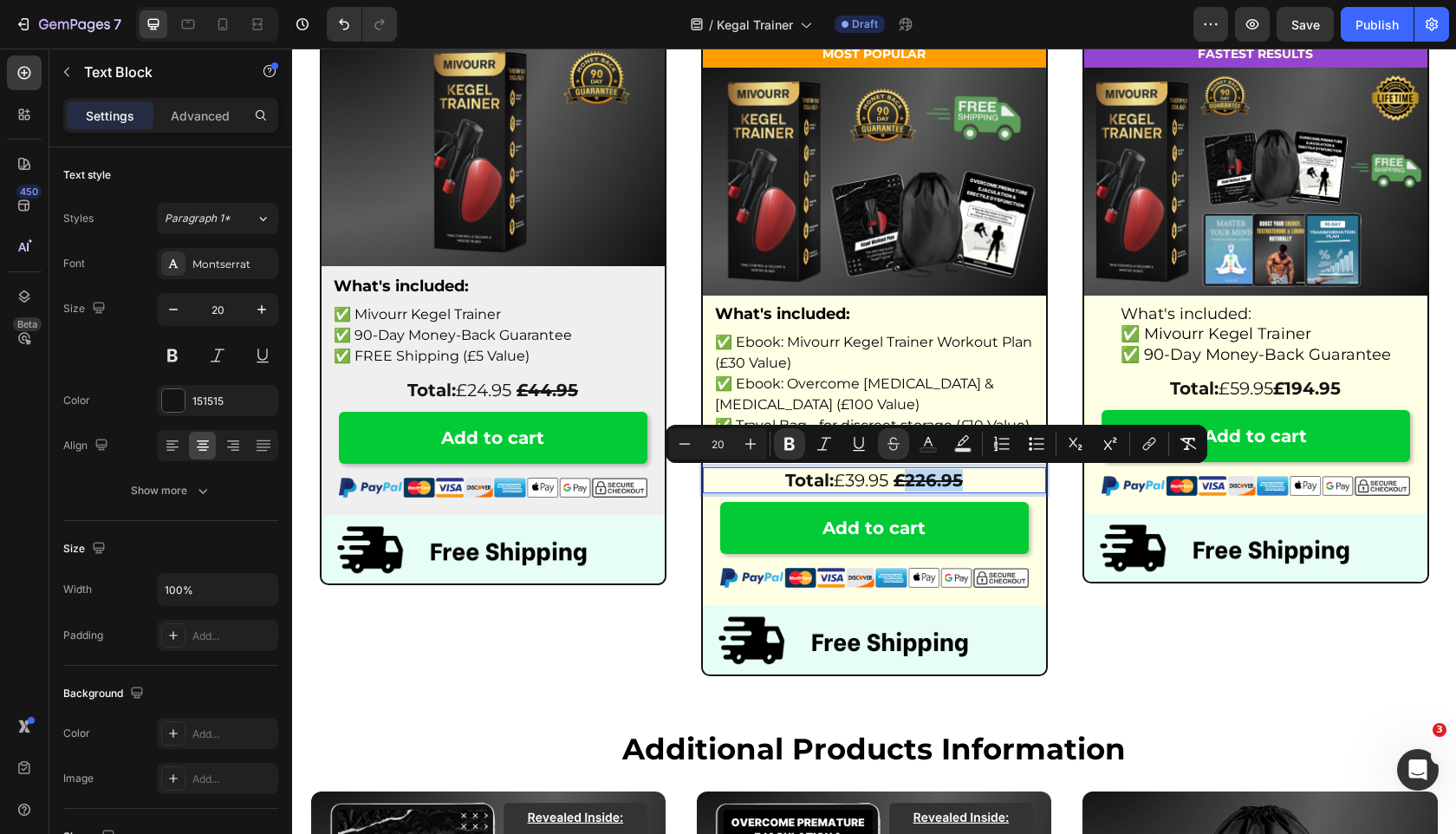
drag, startPoint x: 984, startPoint y: 483, endPoint x: 909, endPoint y: 484, distance: 75.0
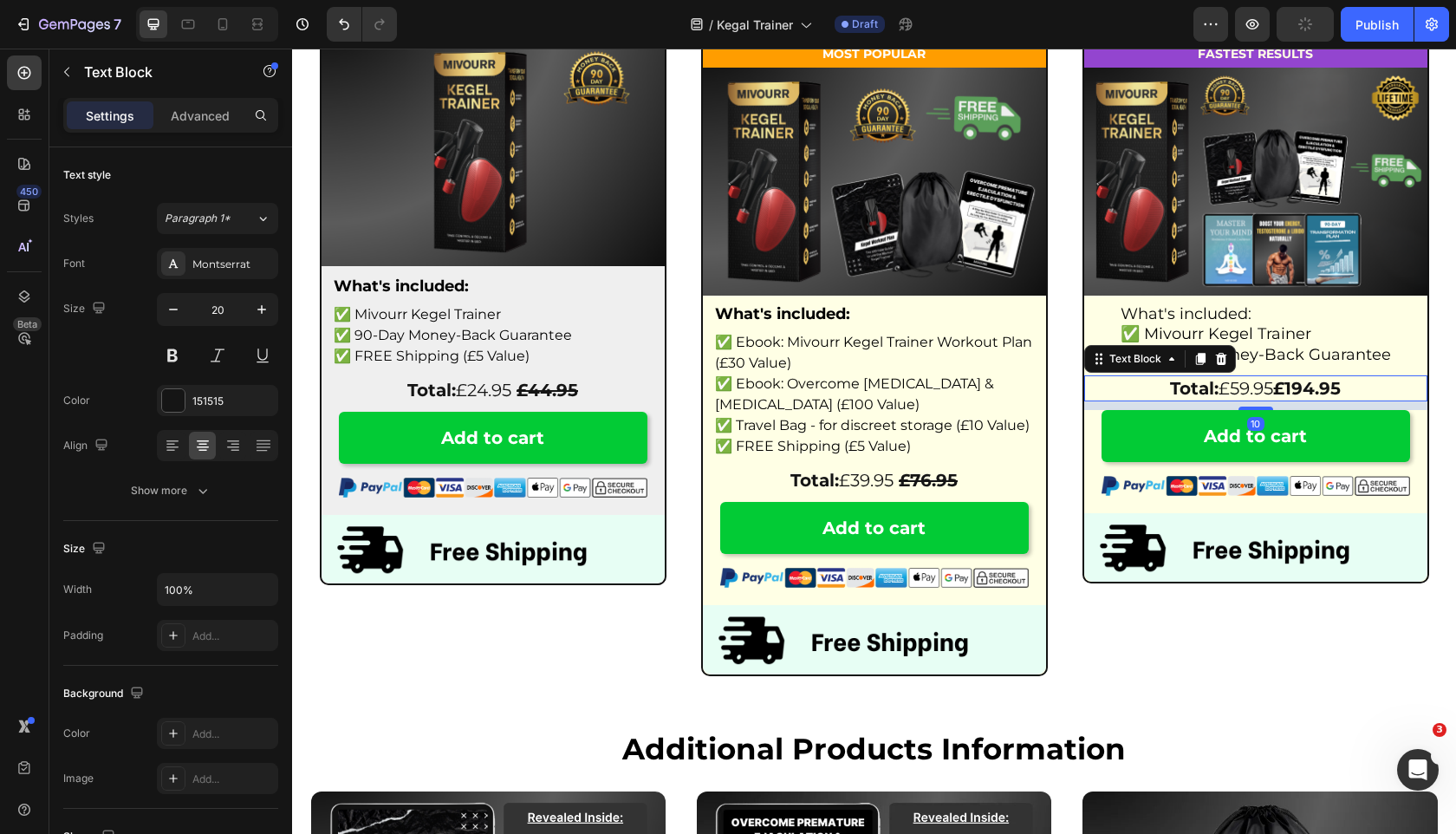
click at [1338, 384] on strong "£194.95" at bounding box center [1307, 388] width 68 height 20
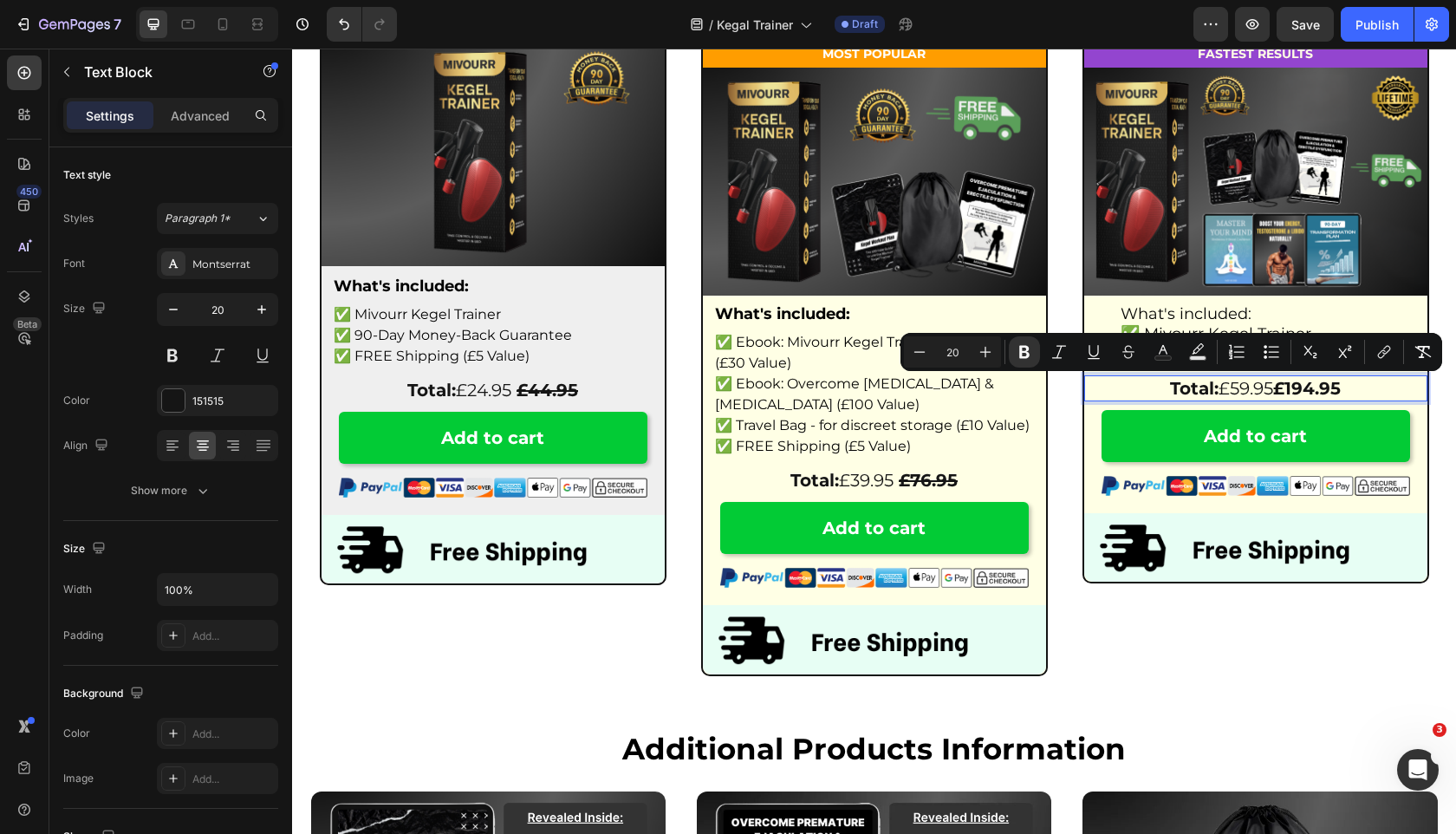
drag, startPoint x: 1348, startPoint y: 384, endPoint x: 1293, endPoint y: 392, distance: 55.6
drag, startPoint x: 1354, startPoint y: 387, endPoint x: 1286, endPoint y: 390, distance: 68.1
click at [1286, 390] on p "Total: £59.95 £99.95" at bounding box center [1256, 388] width 340 height 22
click at [1122, 353] on icon "Editor contextual toolbar" at bounding box center [1128, 352] width 17 height 17
click at [1087, 457] on div "Add to cart Button" at bounding box center [1256, 436] width 343 height 52
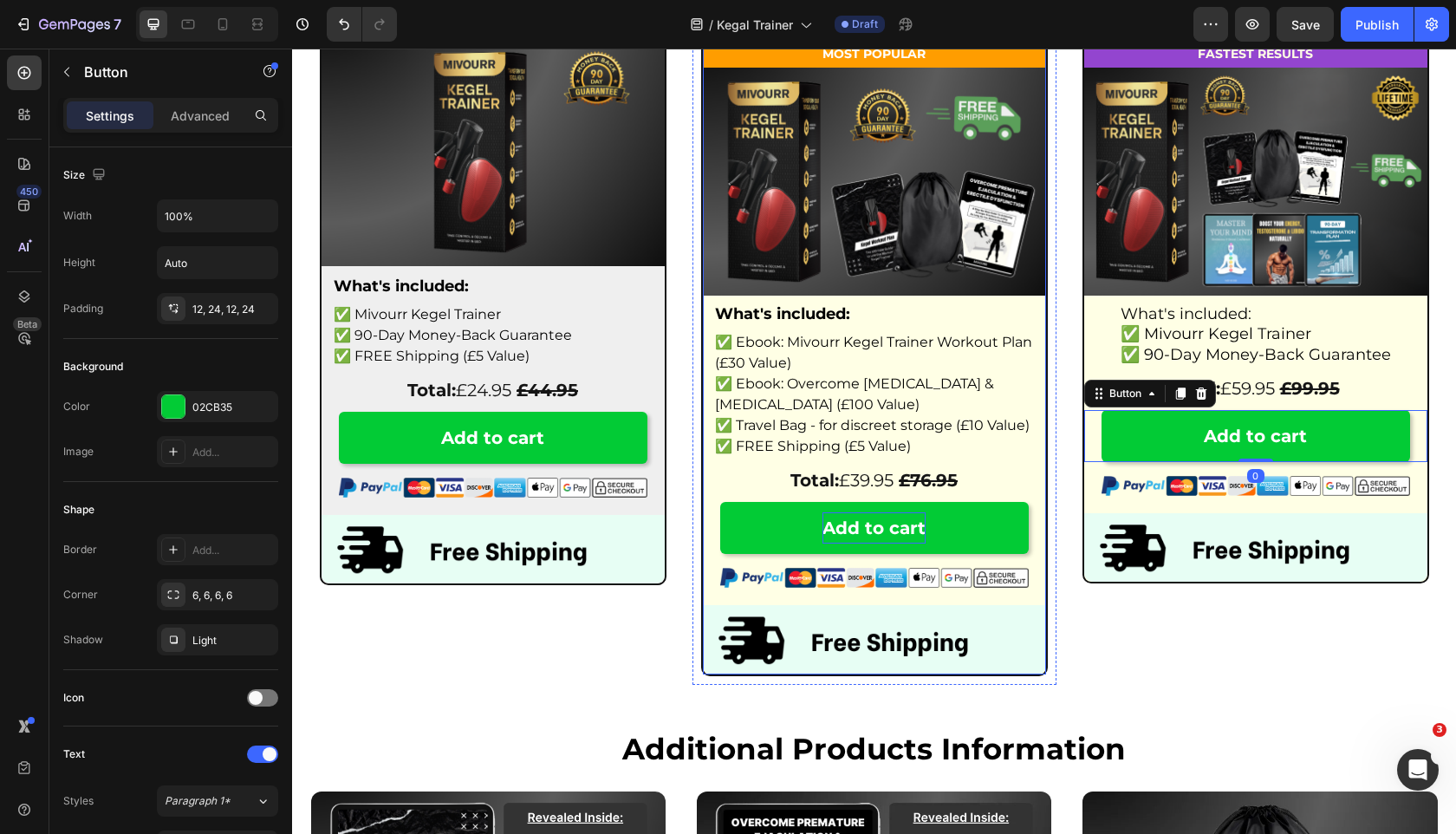
click at [889, 532] on span "Add to cart" at bounding box center [874, 527] width 103 height 20
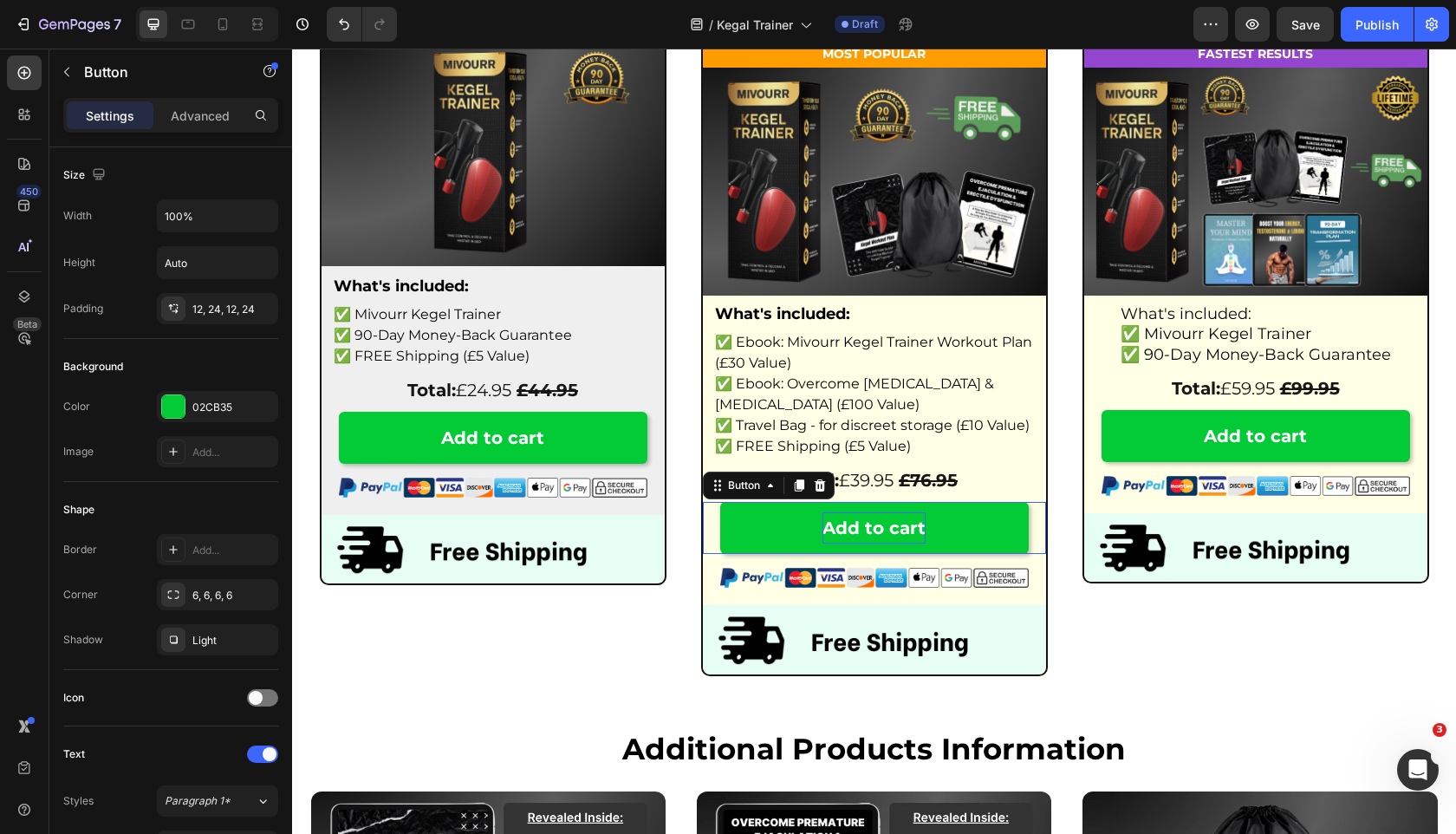
click at [889, 532] on span "Add to cart" at bounding box center [874, 527] width 103 height 20
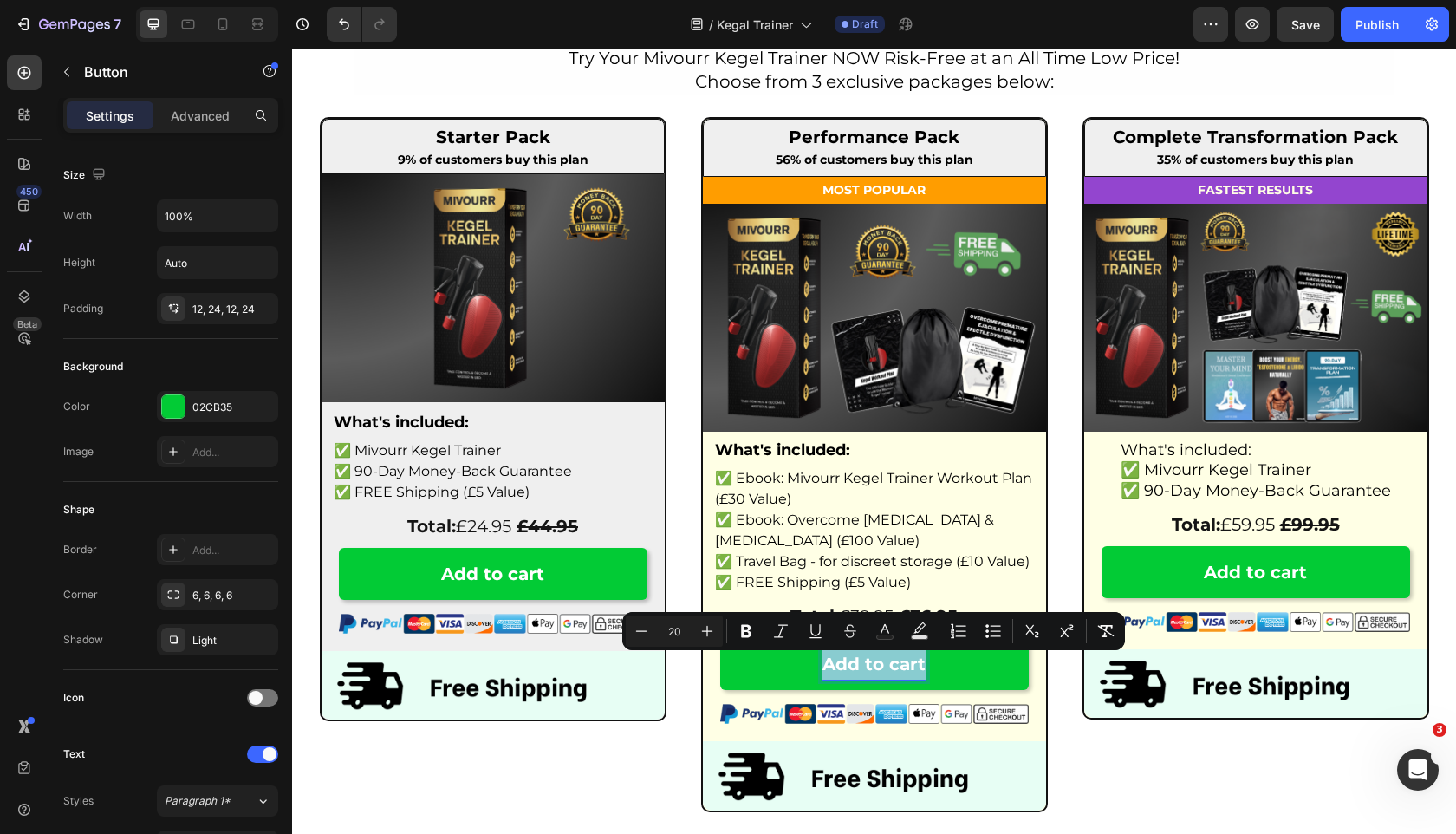
scroll to position [6099, 0]
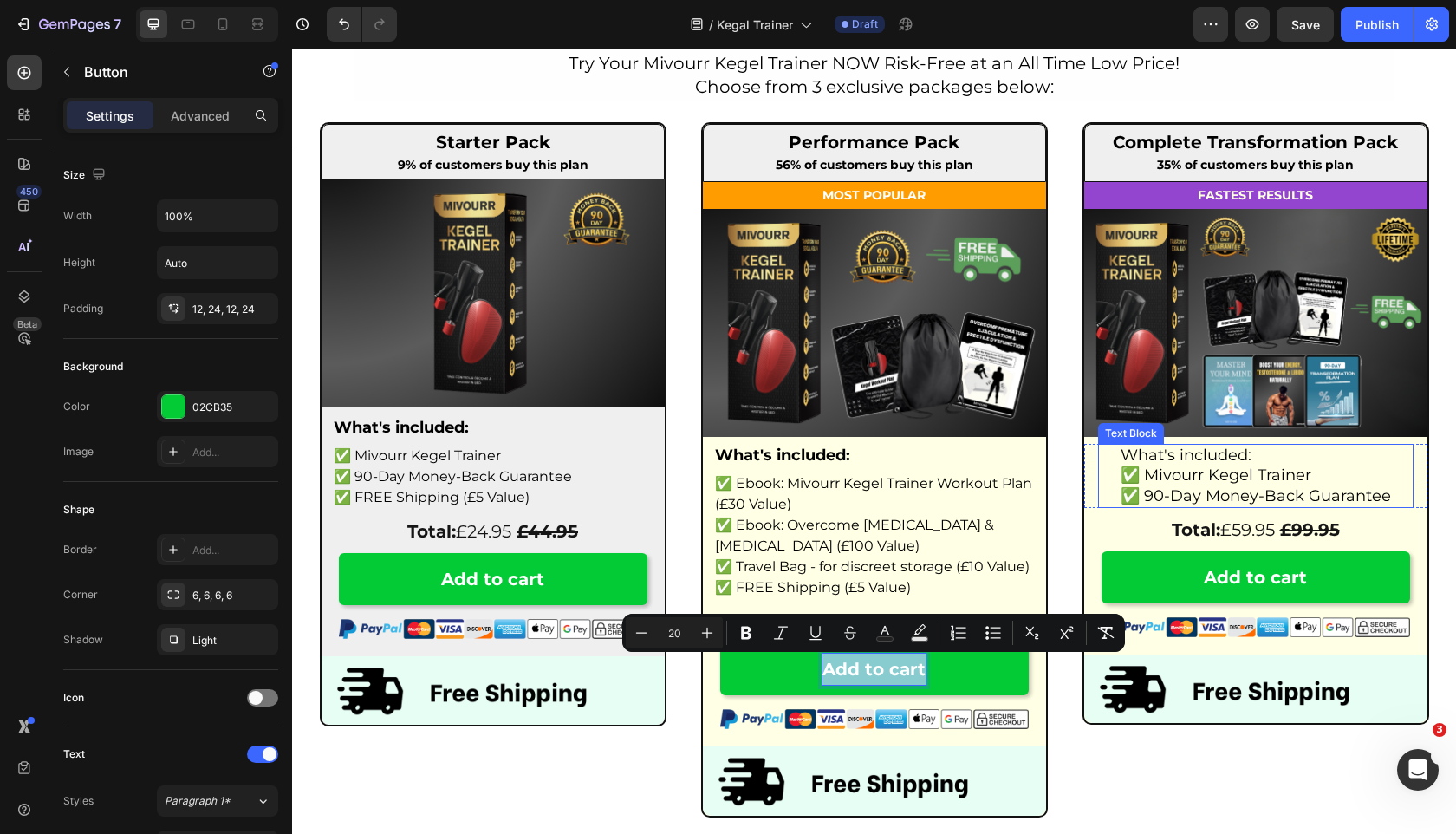
click at [1238, 471] on span "✅ Mivourr Kegel Trainer" at bounding box center [1216, 475] width 191 height 19
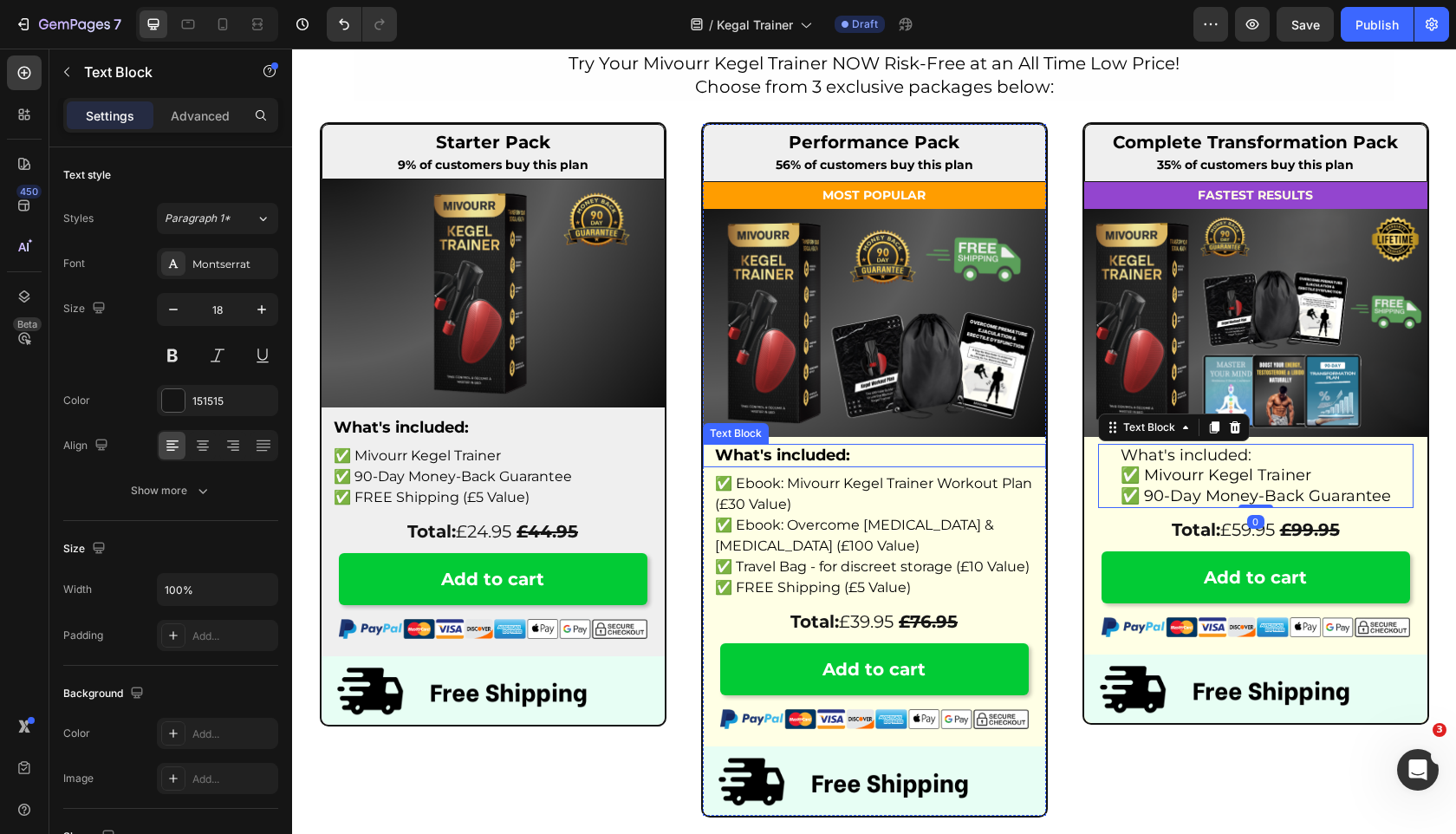
click at [815, 456] on strong "What's included:" at bounding box center [782, 455] width 135 height 19
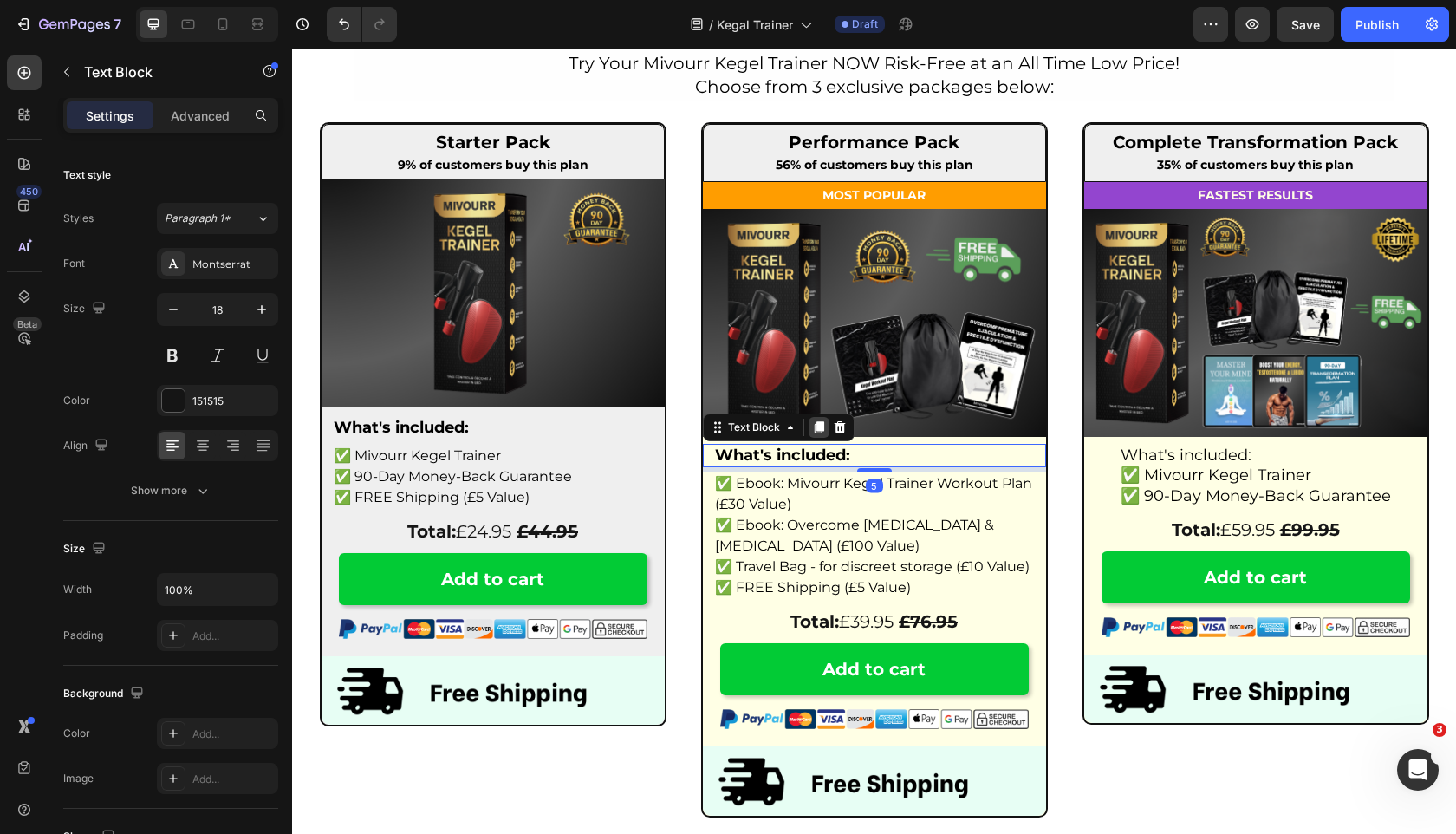
click at [816, 427] on icon at bounding box center [818, 427] width 10 height 12
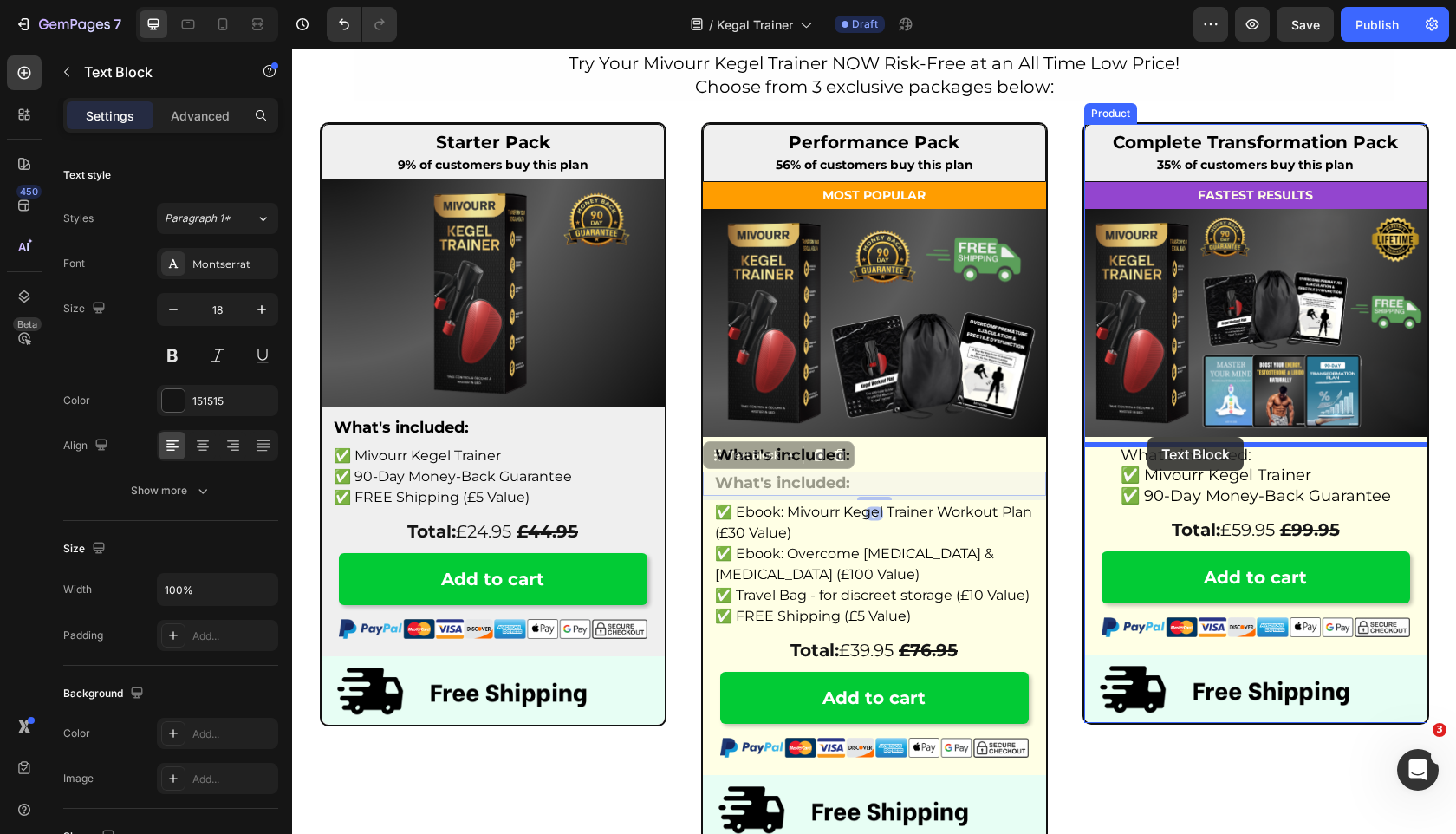
drag, startPoint x: 725, startPoint y: 455, endPoint x: 1148, endPoint y: 436, distance: 423.4
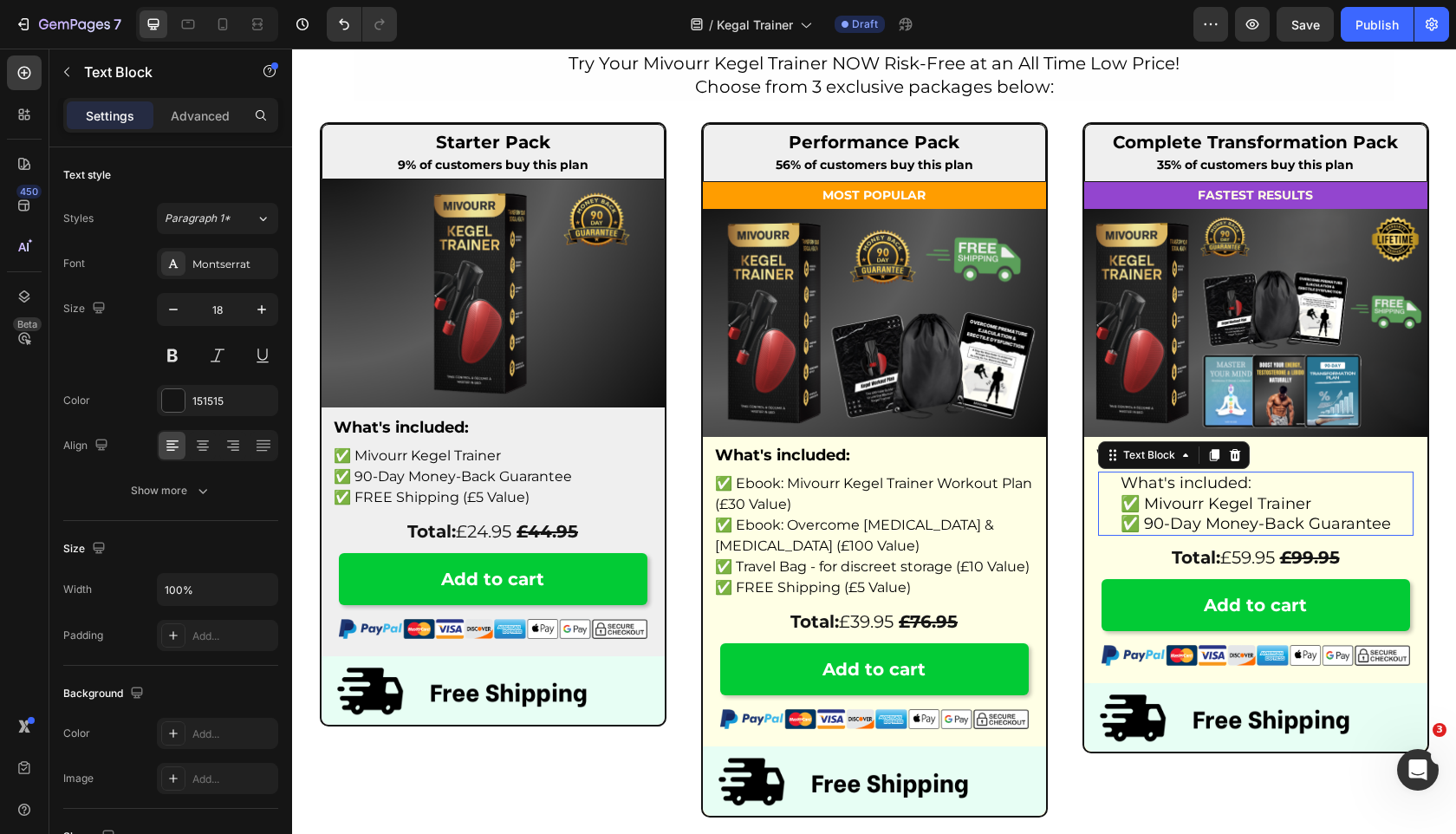
click at [1257, 501] on span "✅ Mivourr Kegel Trainer" at bounding box center [1216, 504] width 191 height 19
click at [1225, 504] on span "✅ Mivourr Kegel Trainer" at bounding box center [1216, 504] width 191 height 19
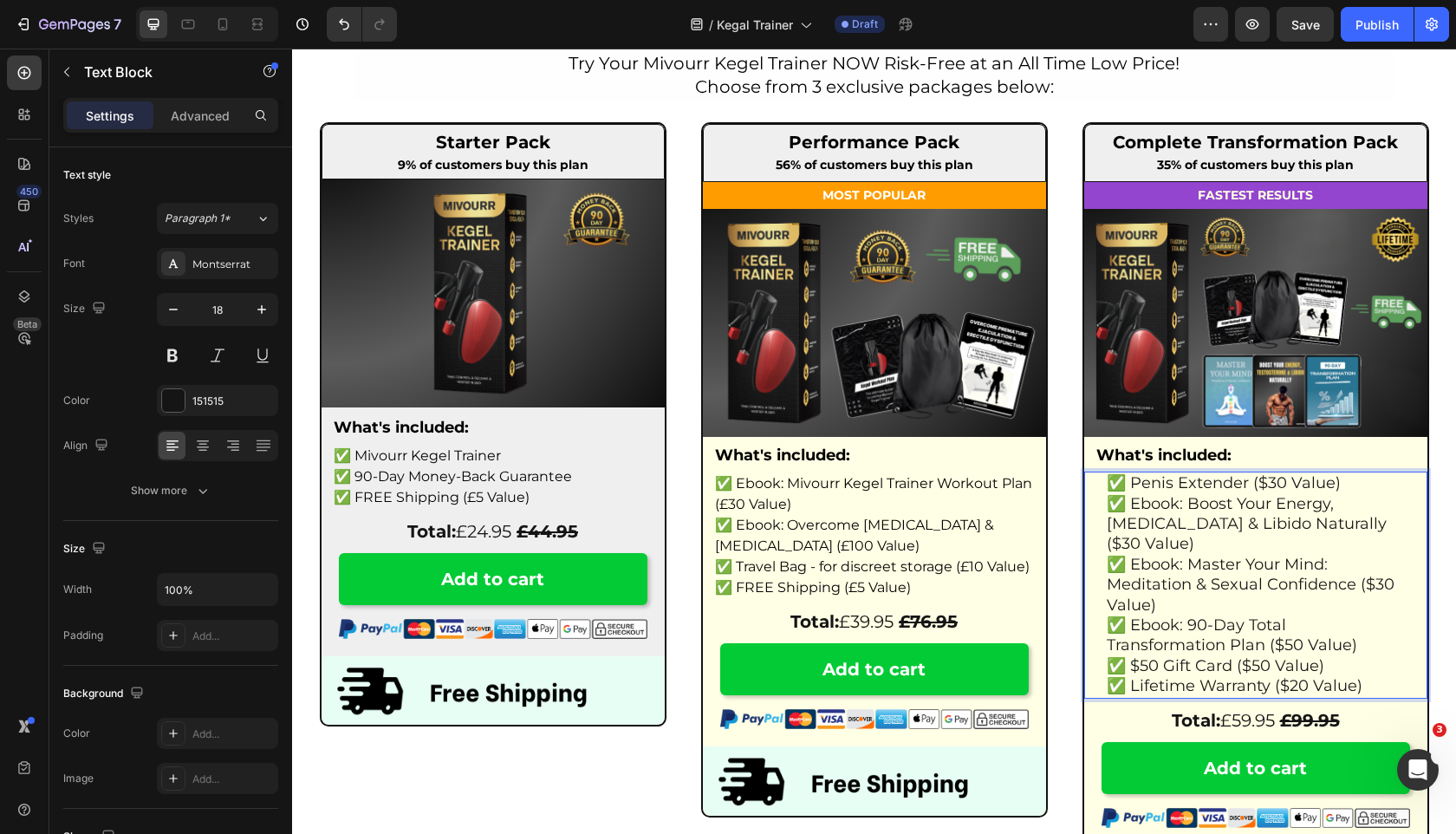
click at [1108, 488] on p "✅ Penis Extender ($30 Value)" at bounding box center [1256, 483] width 298 height 20
click at [1037, 382] on img at bounding box center [874, 323] width 343 height 227
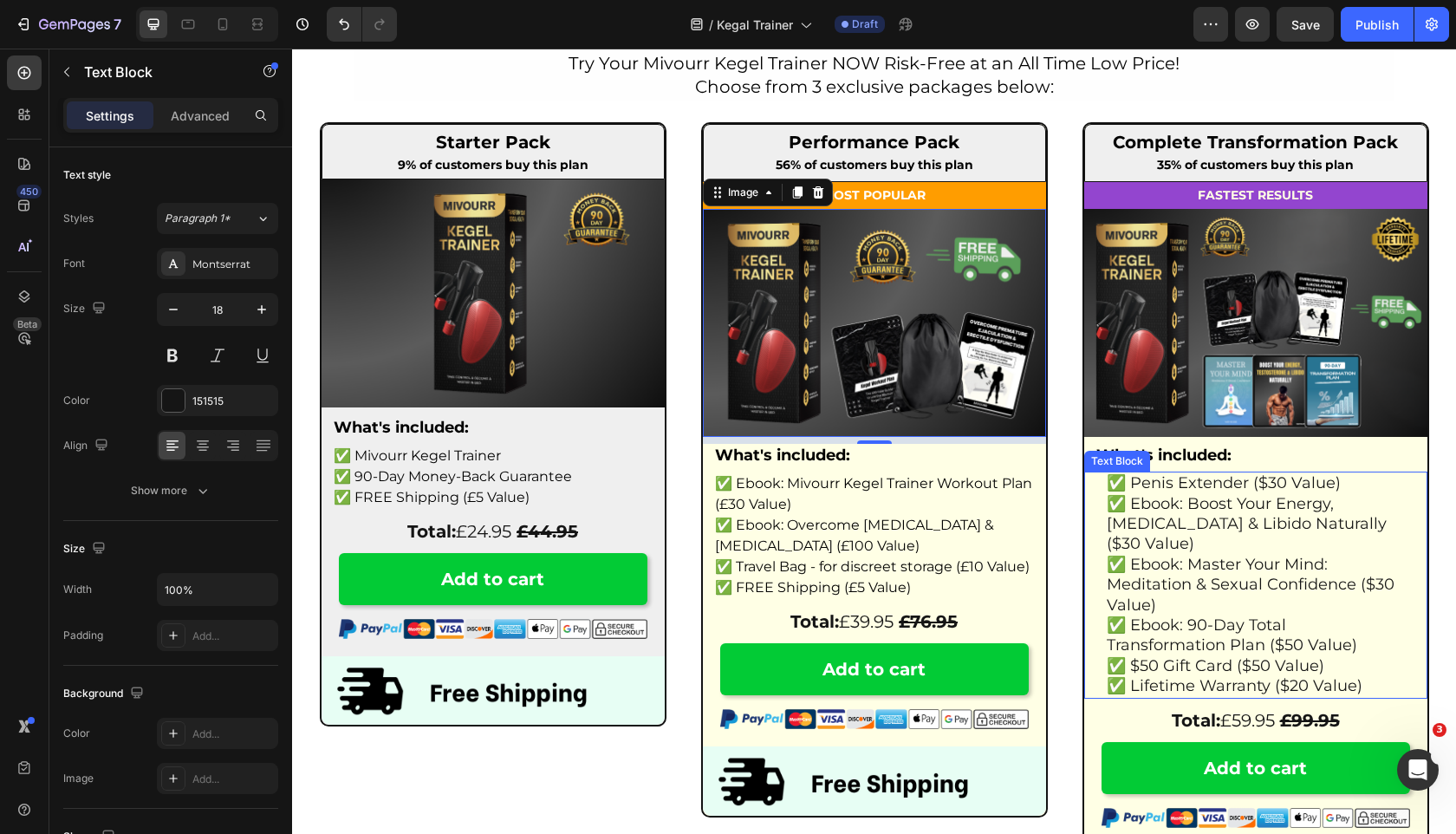
click at [1119, 514] on p "✅ Ebook: Boost Your Energy, Testosterone & Libido Naturally ($30 Value)" at bounding box center [1256, 524] width 298 height 60
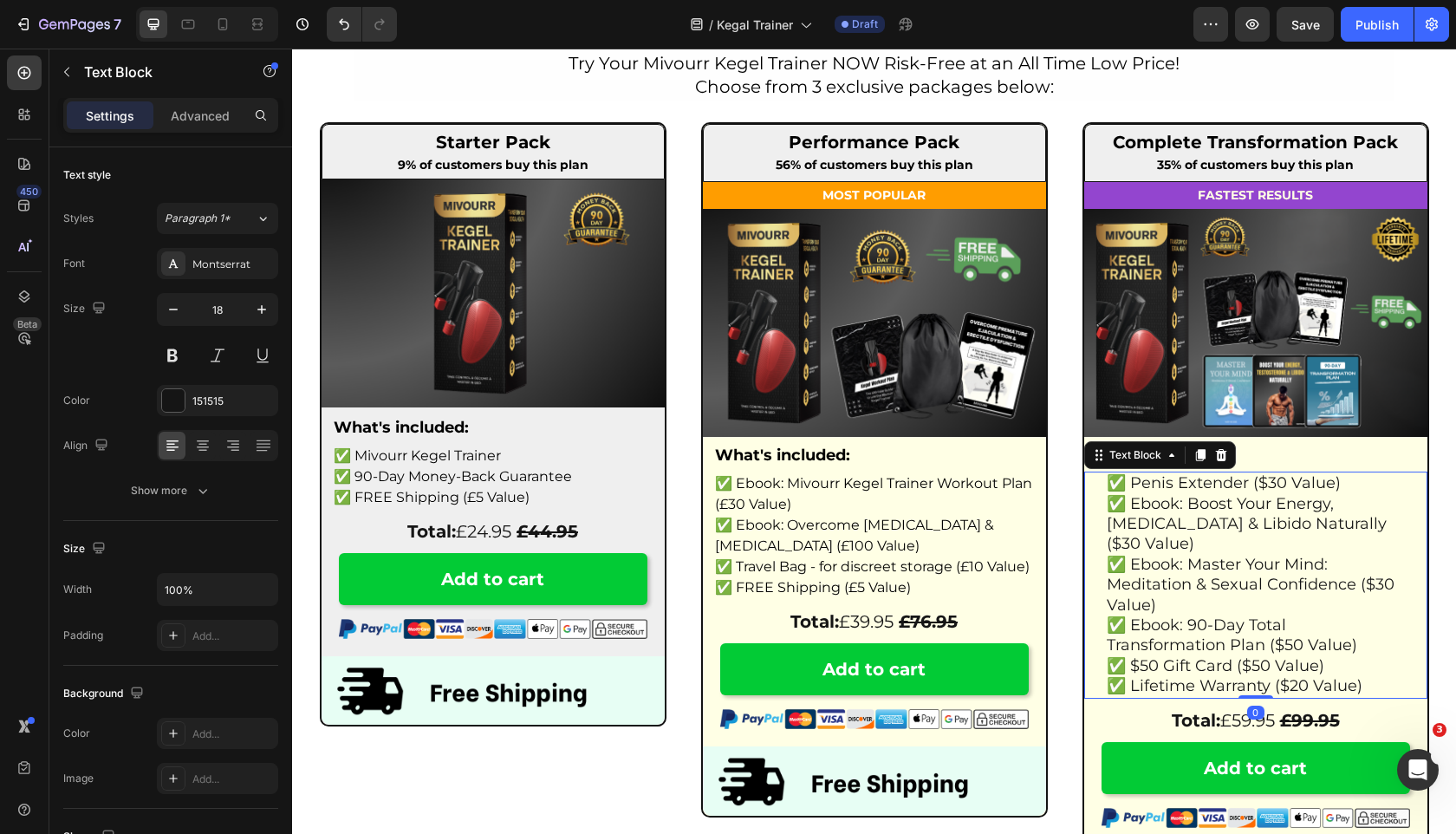
click at [1096, 487] on div "✅ Penis Extender ($30 Value) ✅ Ebook: Boost Your Energy, Testosterone & Libido …" at bounding box center [1256, 584] width 343 height 226
click at [1116, 467] on div "Text Block" at bounding box center [1161, 455] width 152 height 28
click at [1116, 461] on div "Text Block" at bounding box center [1135, 455] width 59 height 16
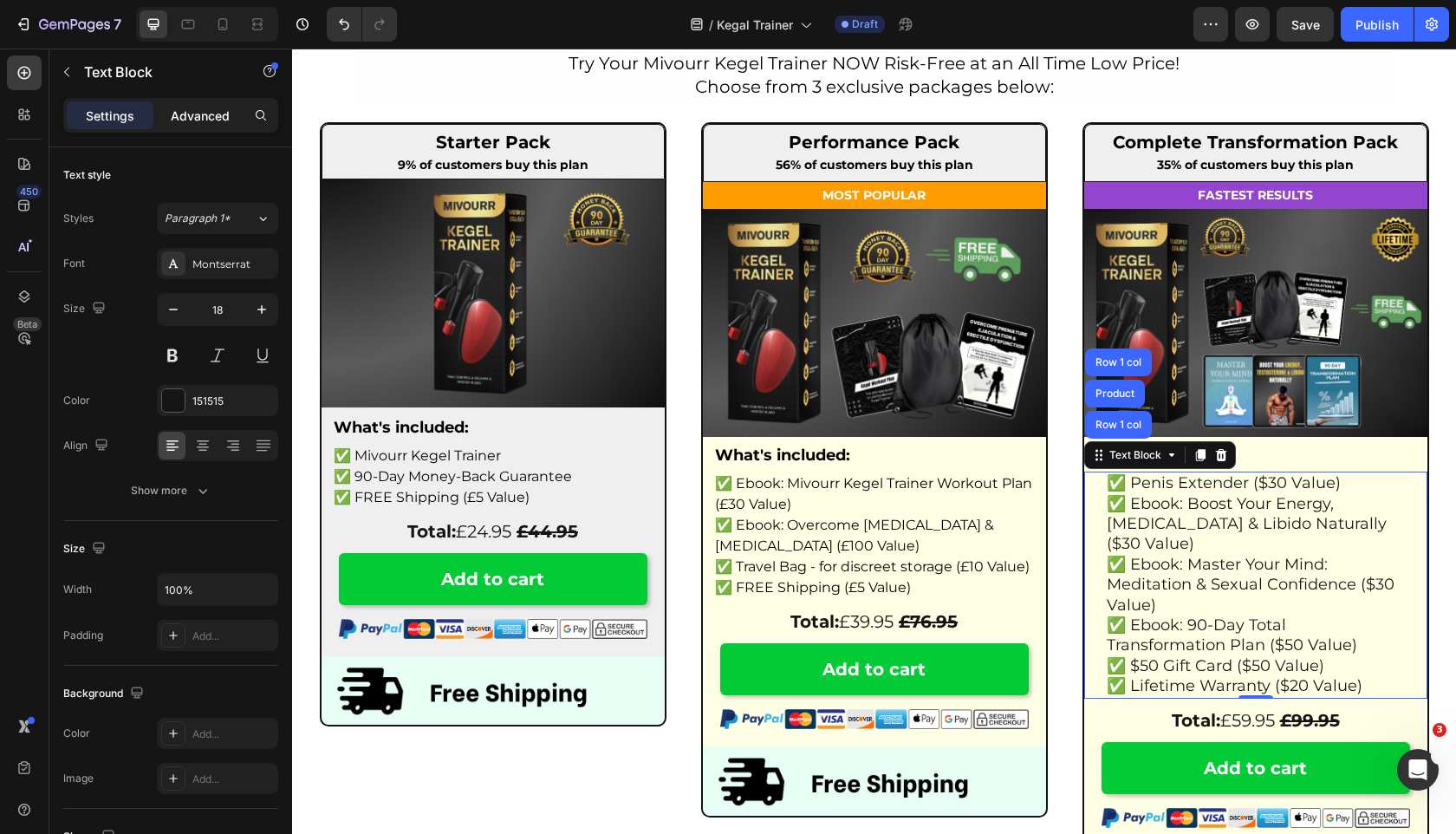
click at [236, 105] on div "Advanced" at bounding box center [199, 115] width 87 height 28
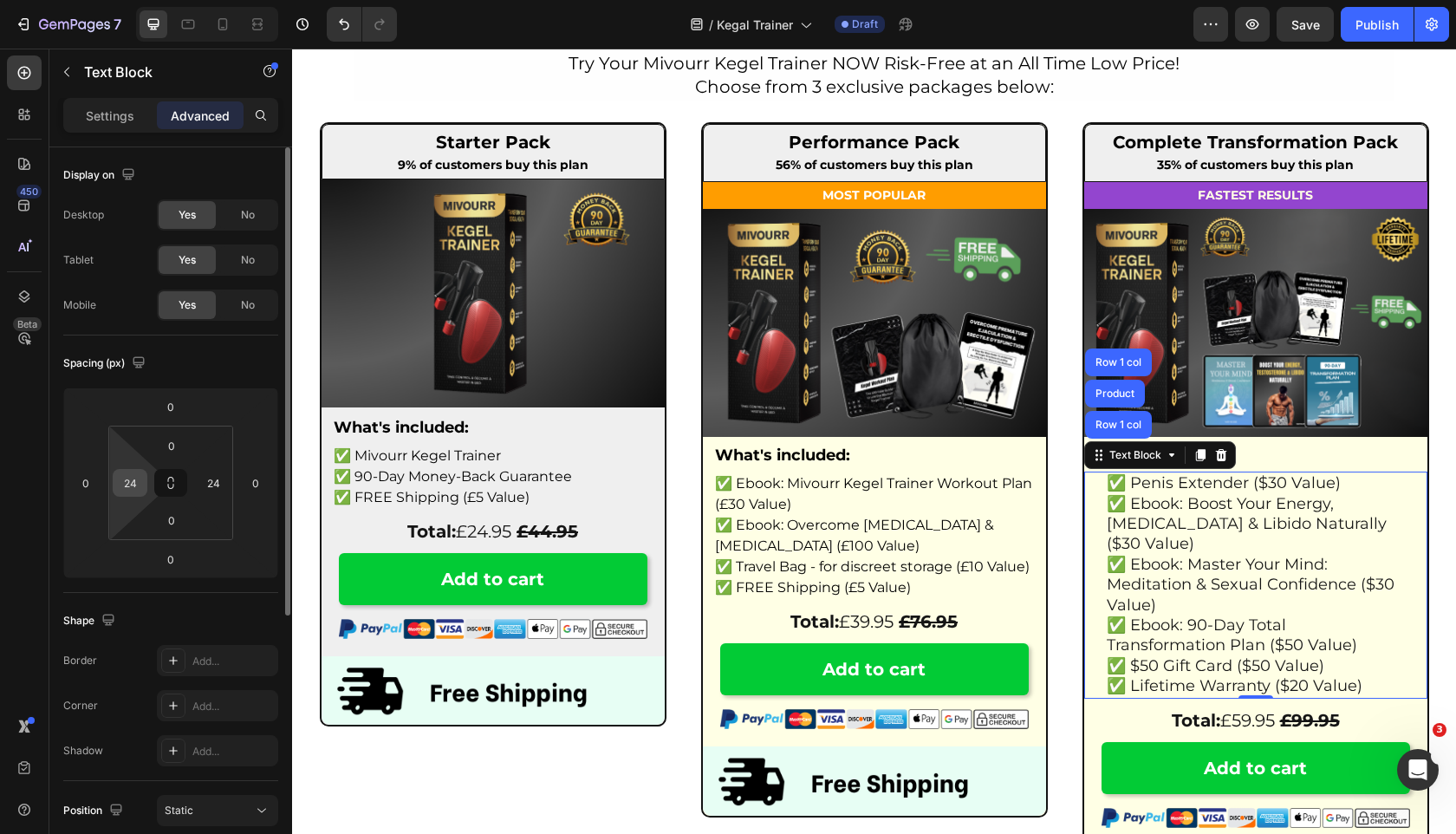
click at [133, 480] on input "24" at bounding box center [129, 482] width 26 height 26
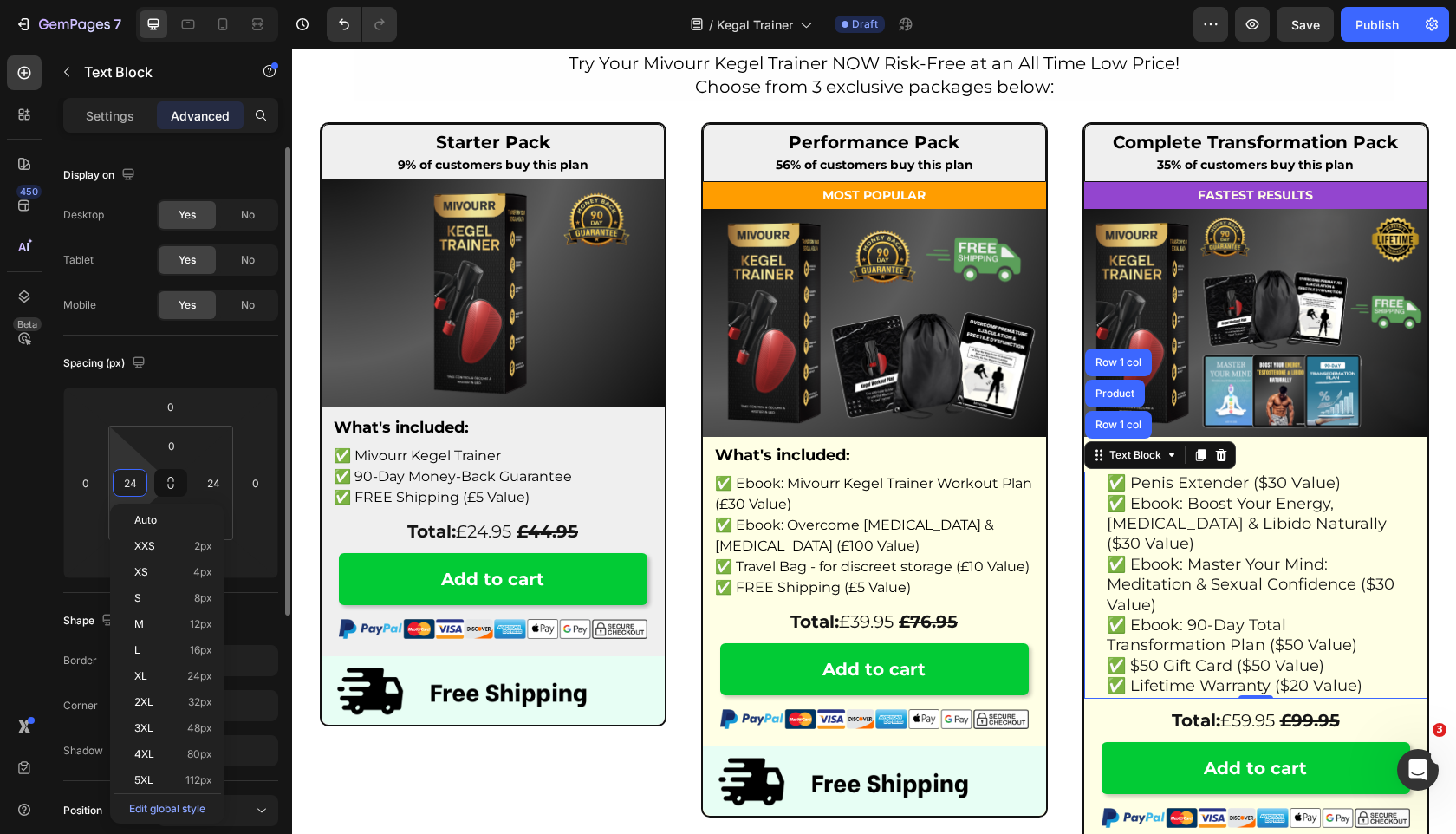
click at [133, 480] on input "24" at bounding box center [129, 482] width 26 height 26
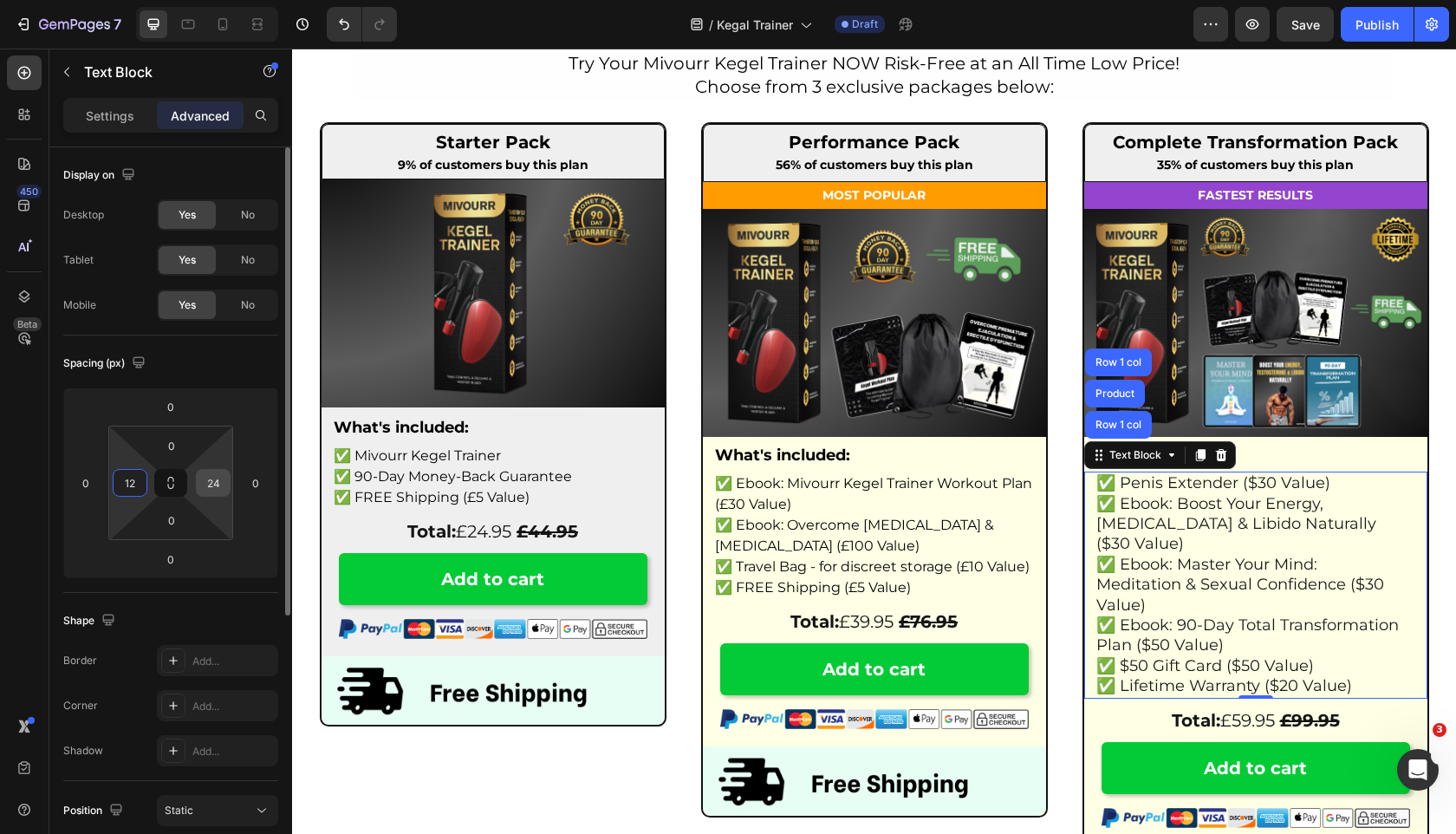
type input "12"
click at [218, 480] on input "24" at bounding box center [213, 482] width 26 height 26
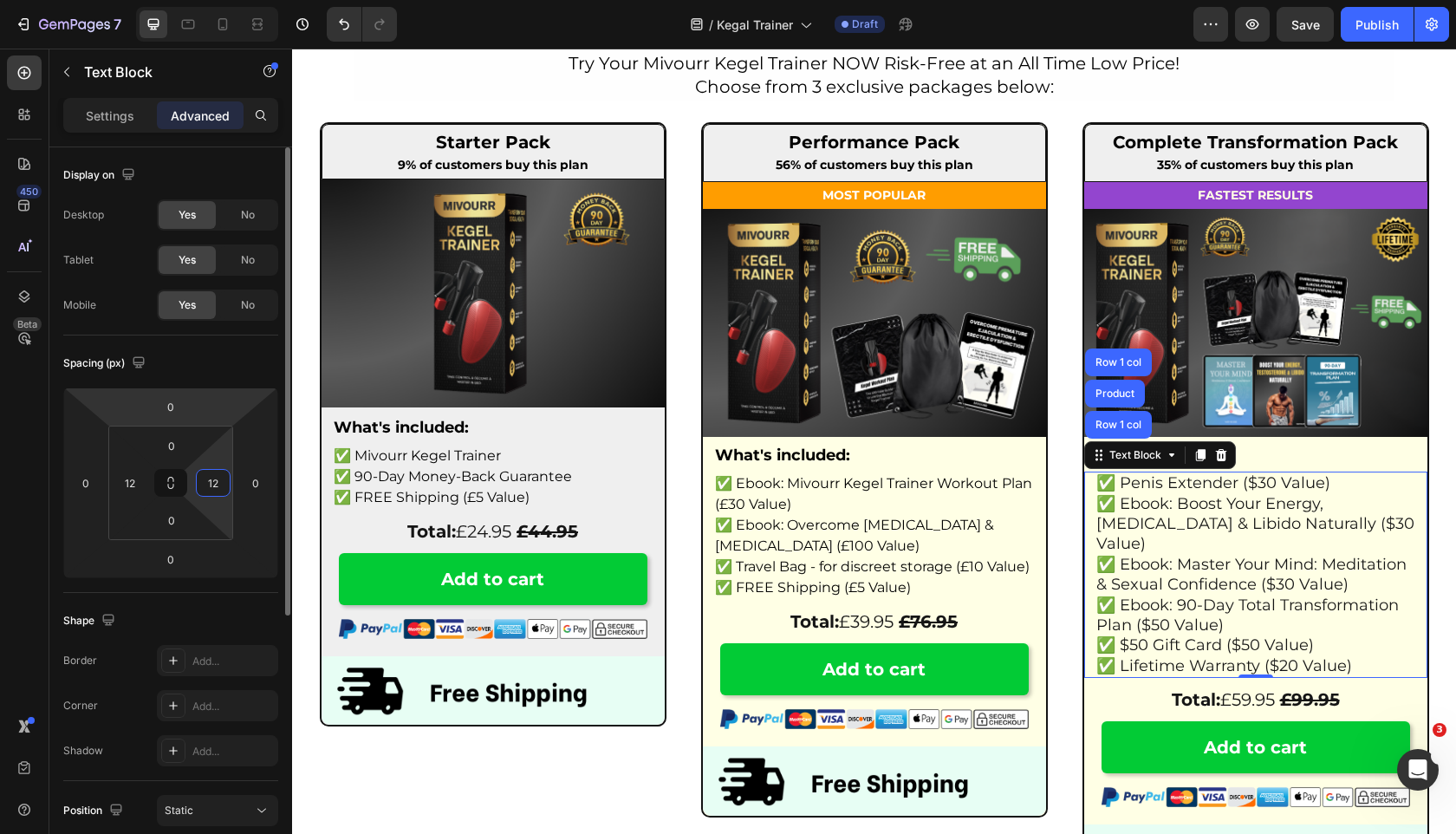
type input "12"
click at [217, 365] on div "Spacing (px)" at bounding box center [170, 363] width 215 height 28
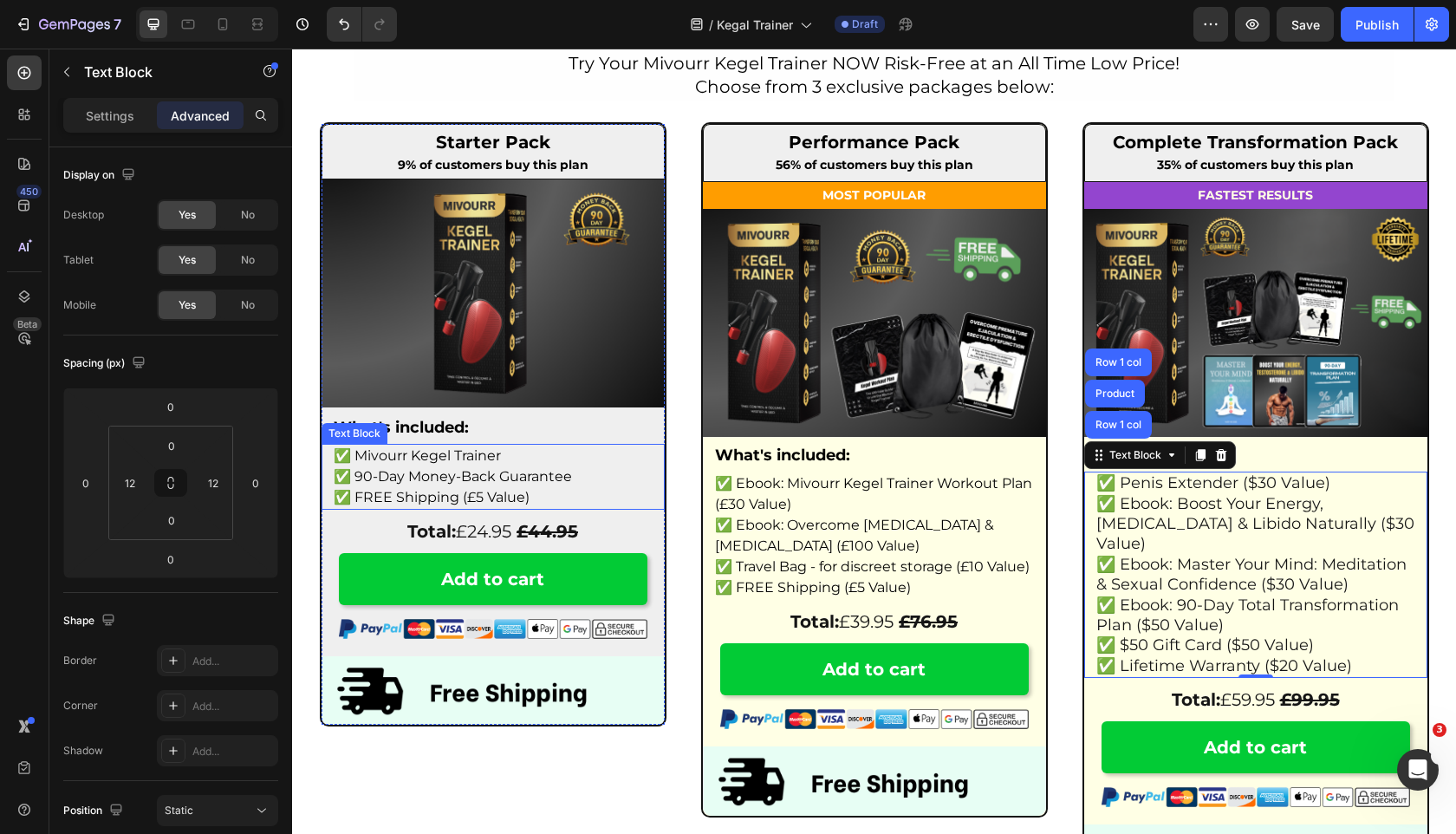
click at [740, 516] on span "✅ Ebook: Overcome [MEDICAL_DATA] & [MEDICAL_DATA] (£100 Value)" at bounding box center [854, 535] width 279 height 37
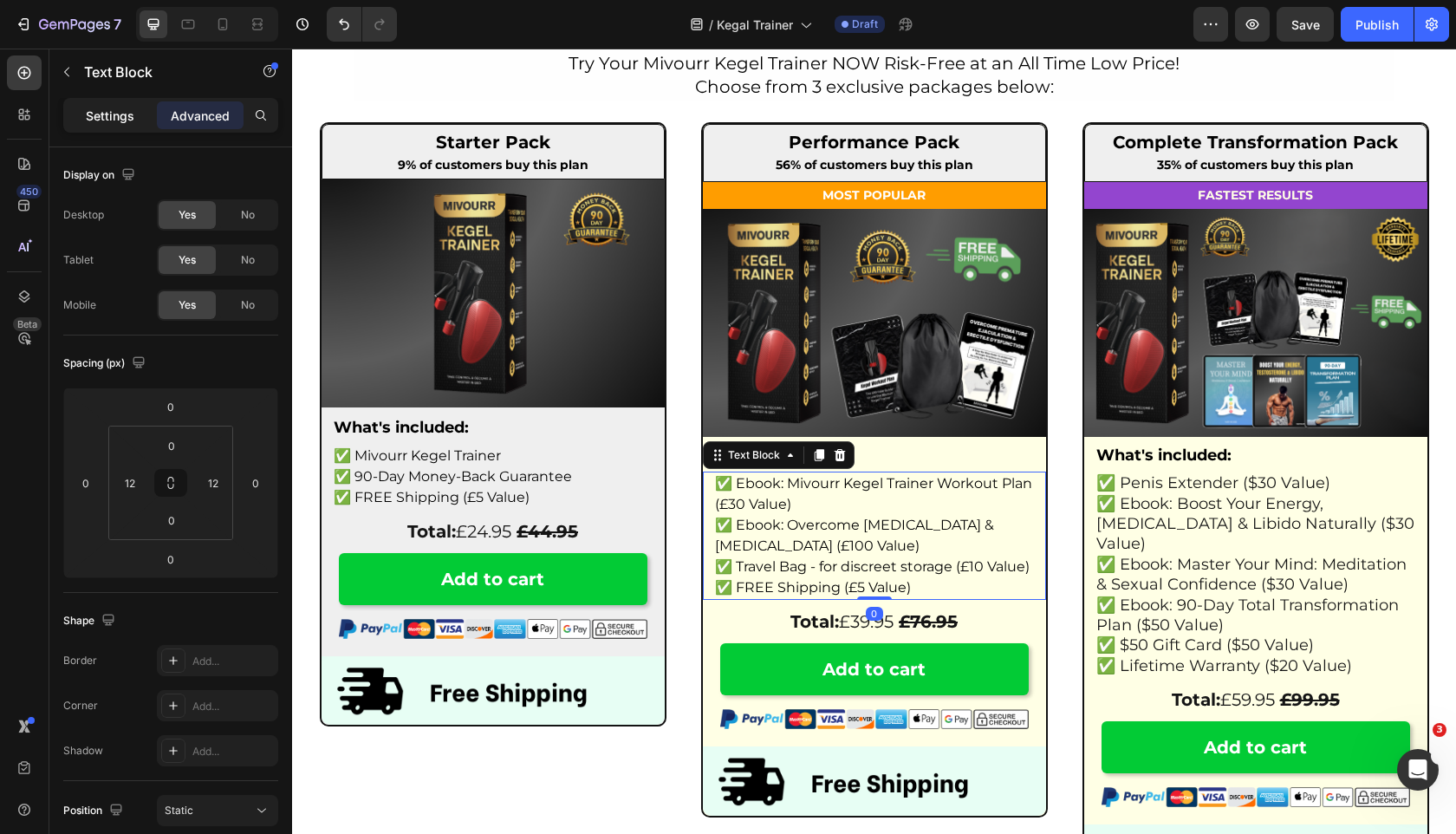
click at [133, 121] on p "Settings" at bounding box center [110, 116] width 49 height 18
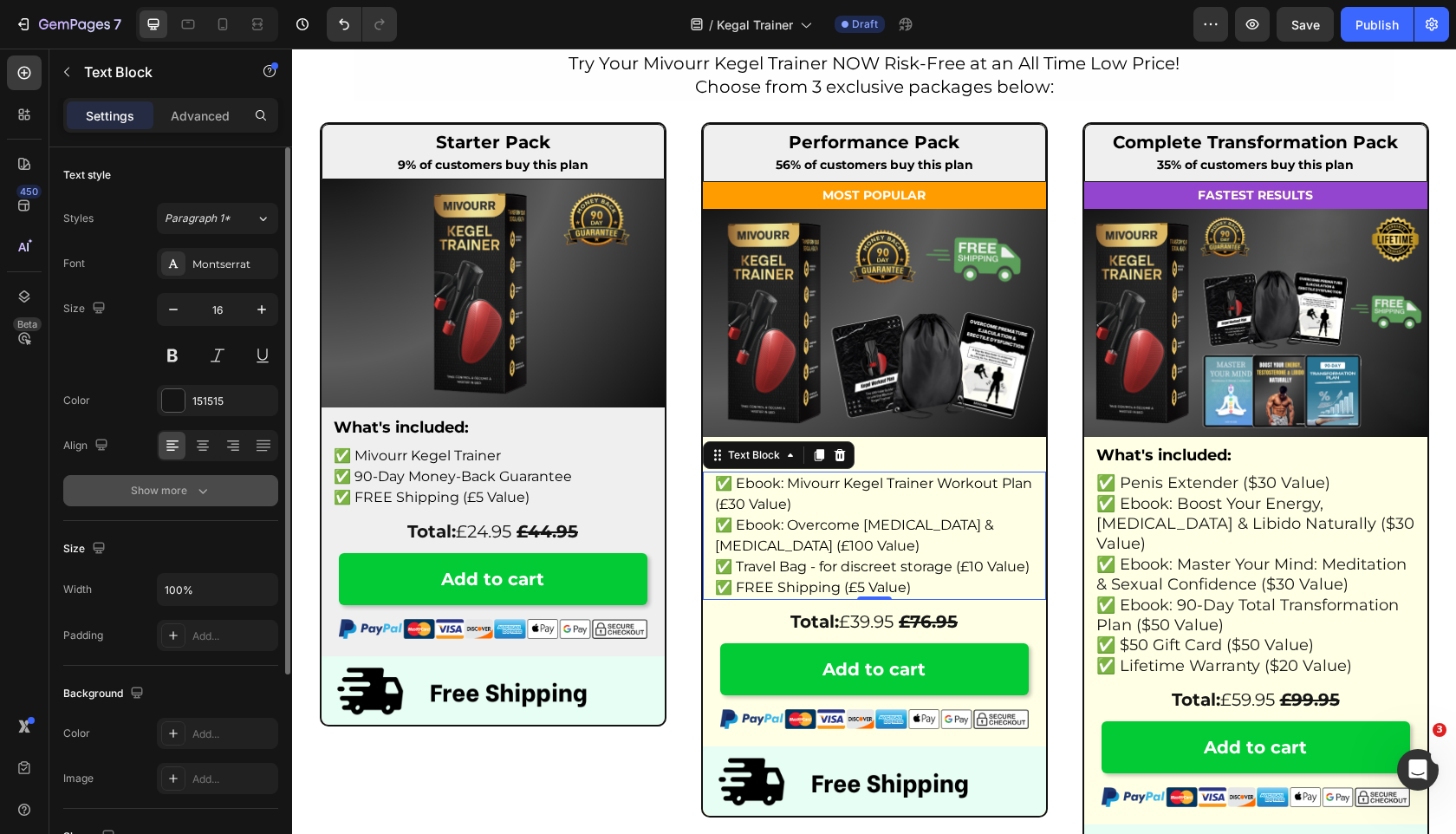
click at [208, 490] on icon "button" at bounding box center [203, 491] width 17 height 17
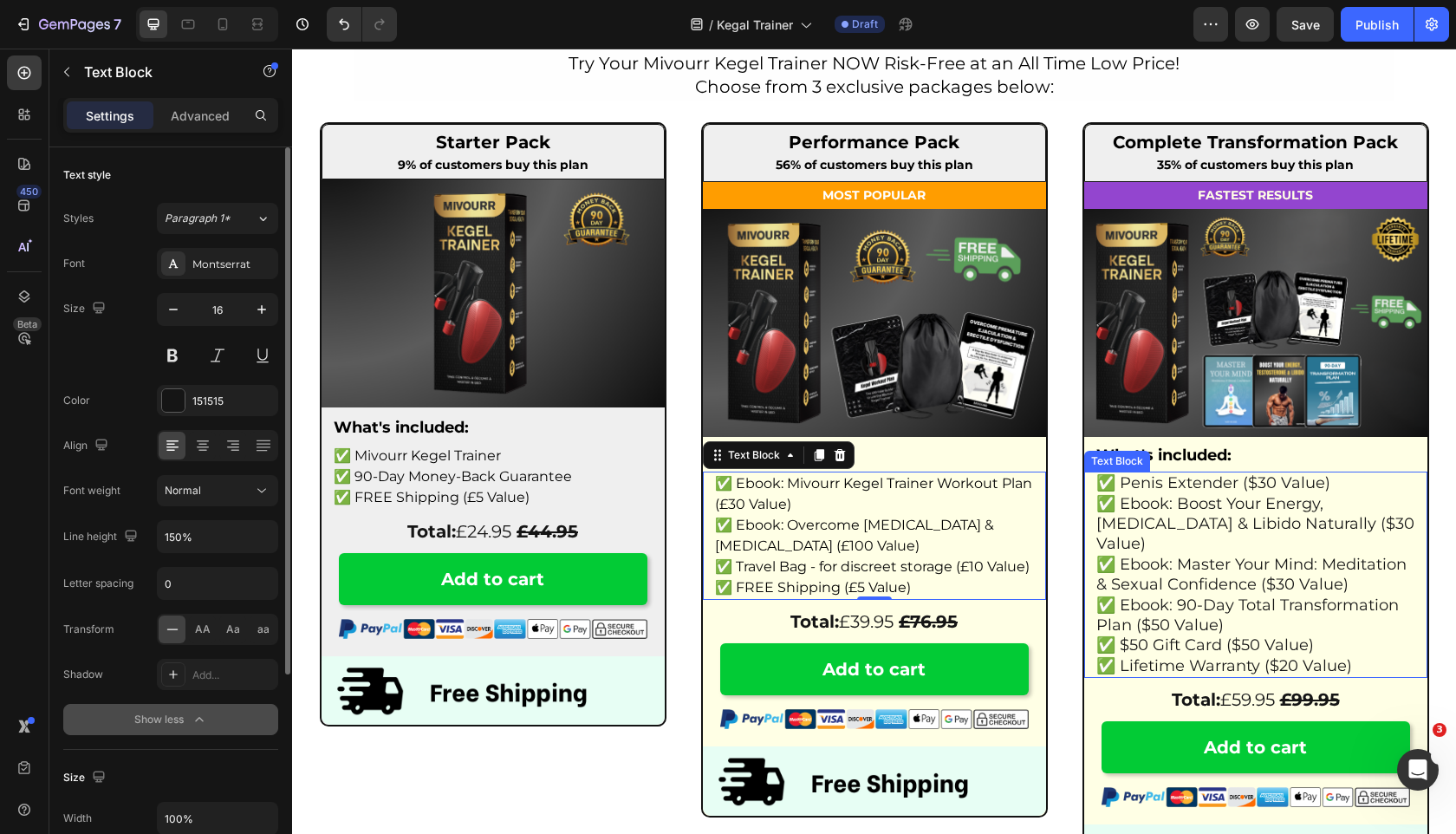
click at [1127, 516] on p "✅ Ebook: Boost Your Energy, Testosterone & Libido Naturally ($30 Value)" at bounding box center [1256, 524] width 319 height 60
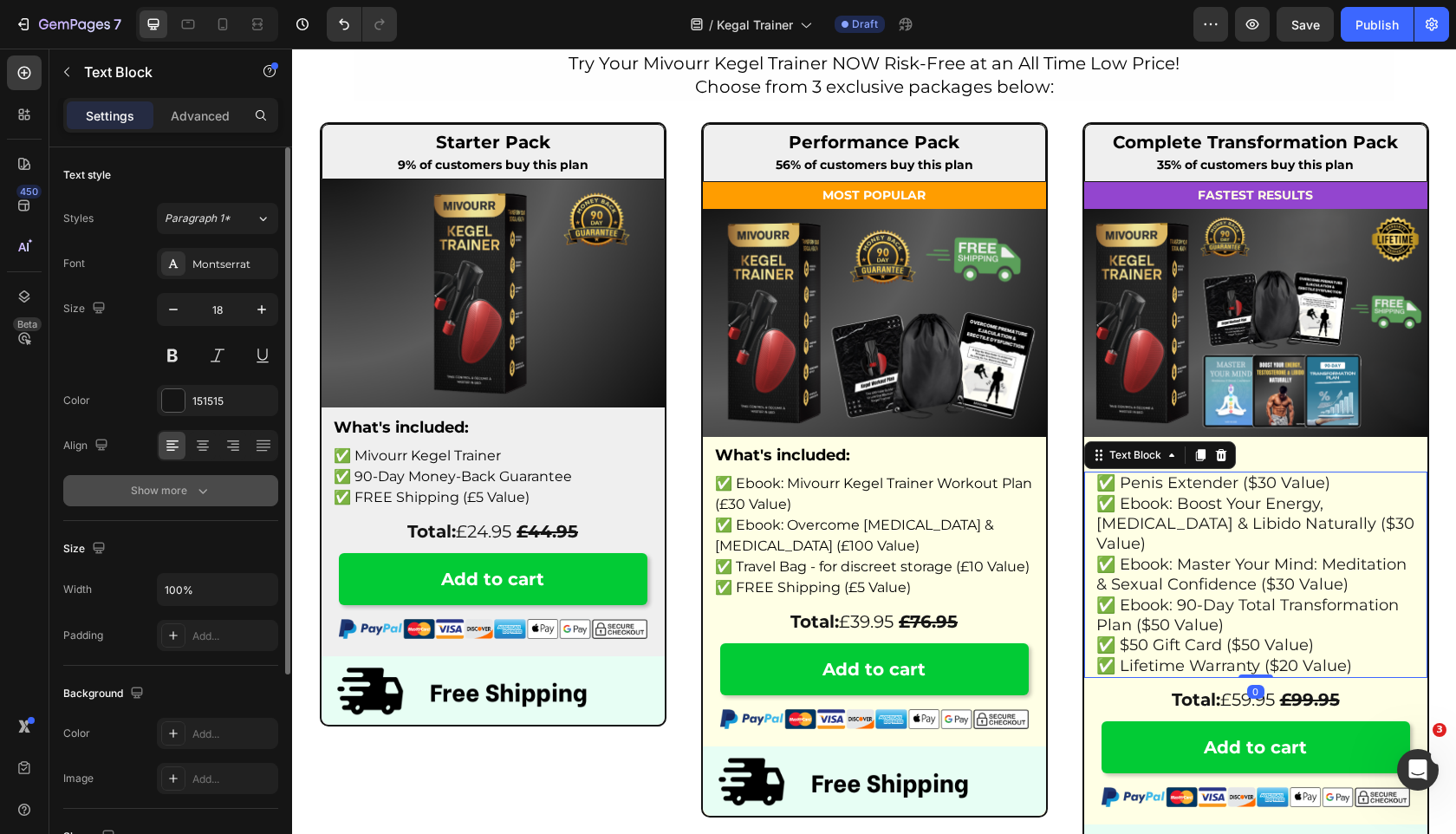
click at [156, 486] on div "Show more" at bounding box center [171, 491] width 81 height 17
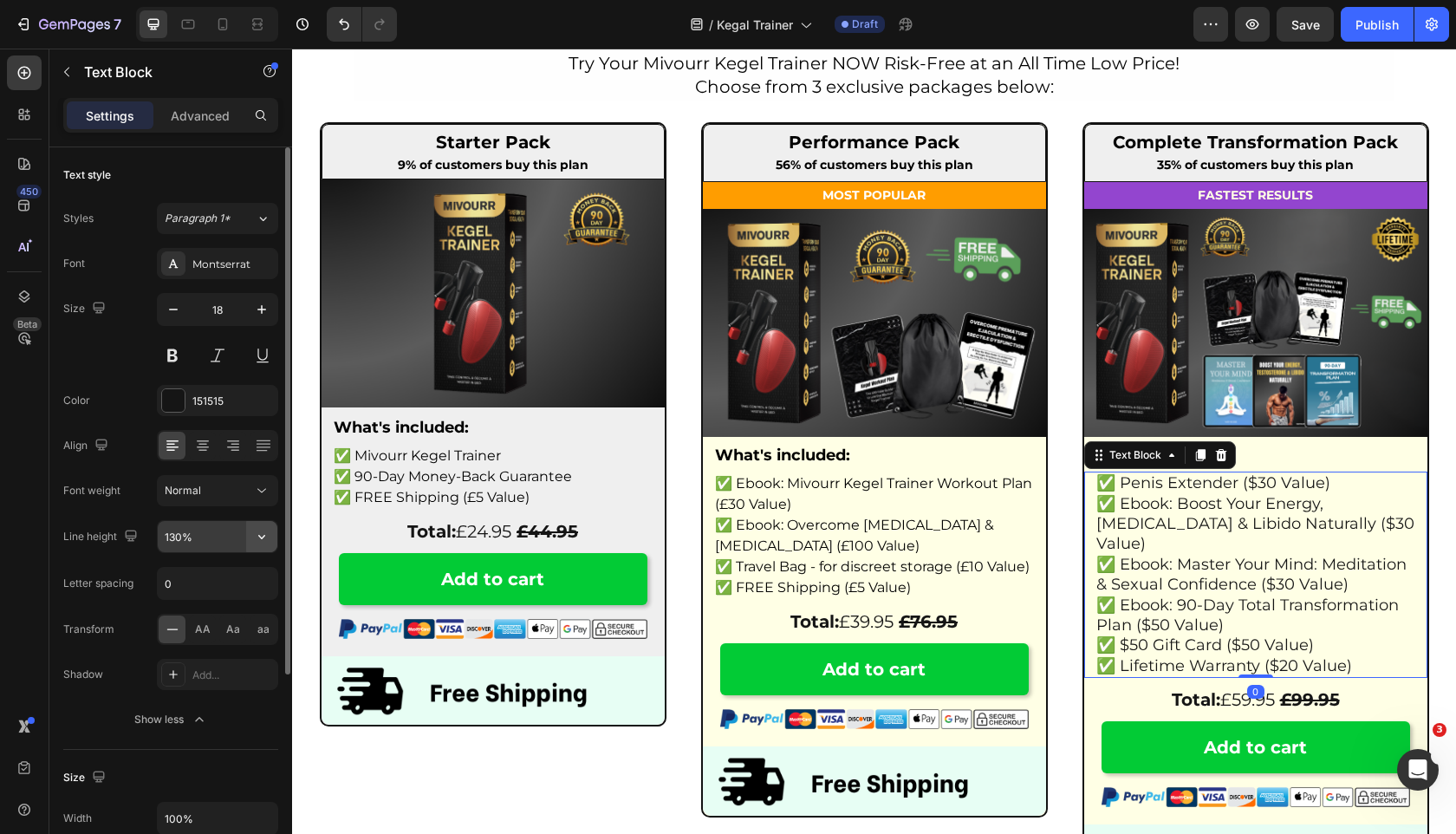
click at [264, 533] on icon "button" at bounding box center [261, 537] width 17 height 17
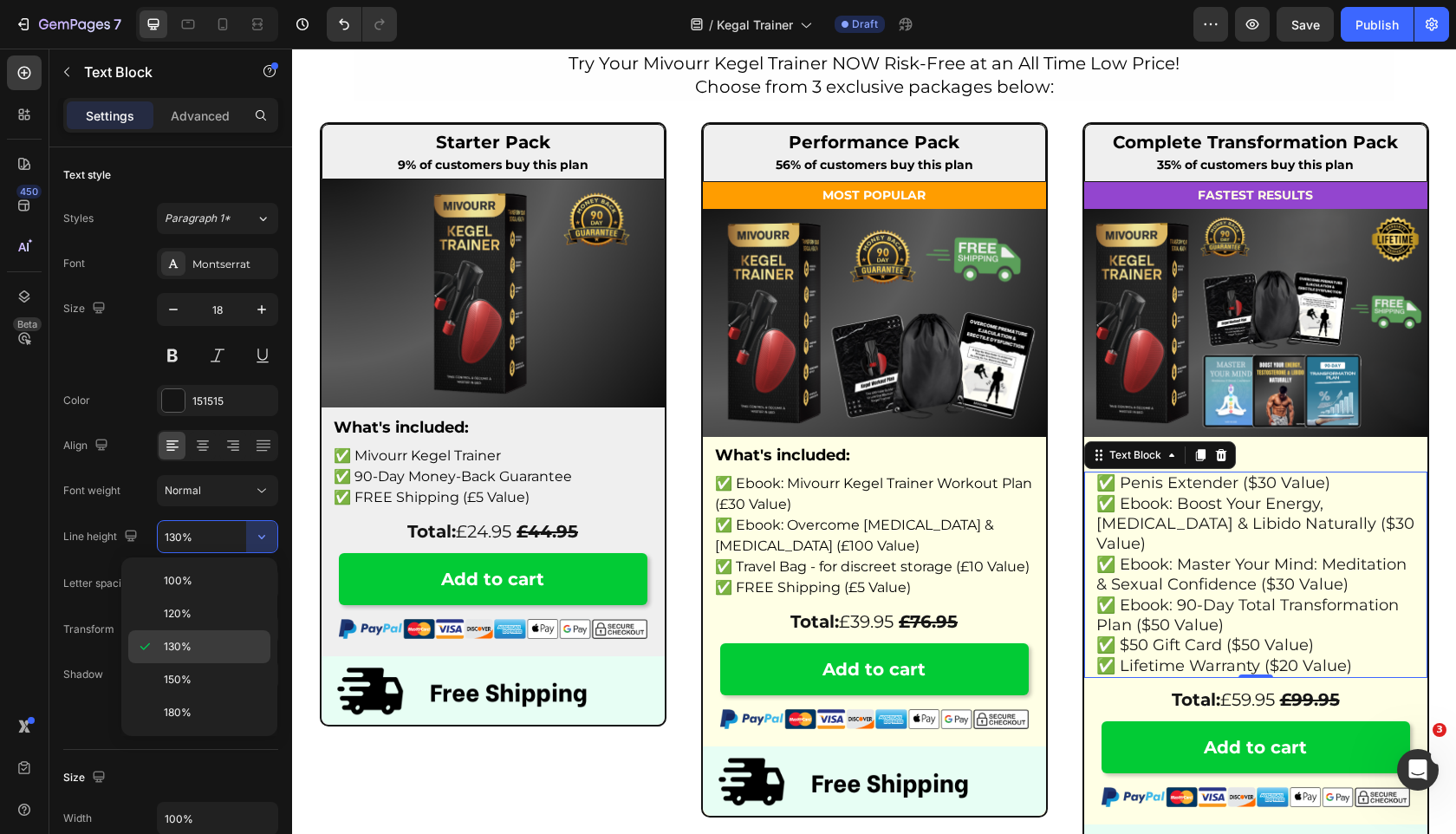
click at [213, 655] on div "130%" at bounding box center [199, 646] width 142 height 33
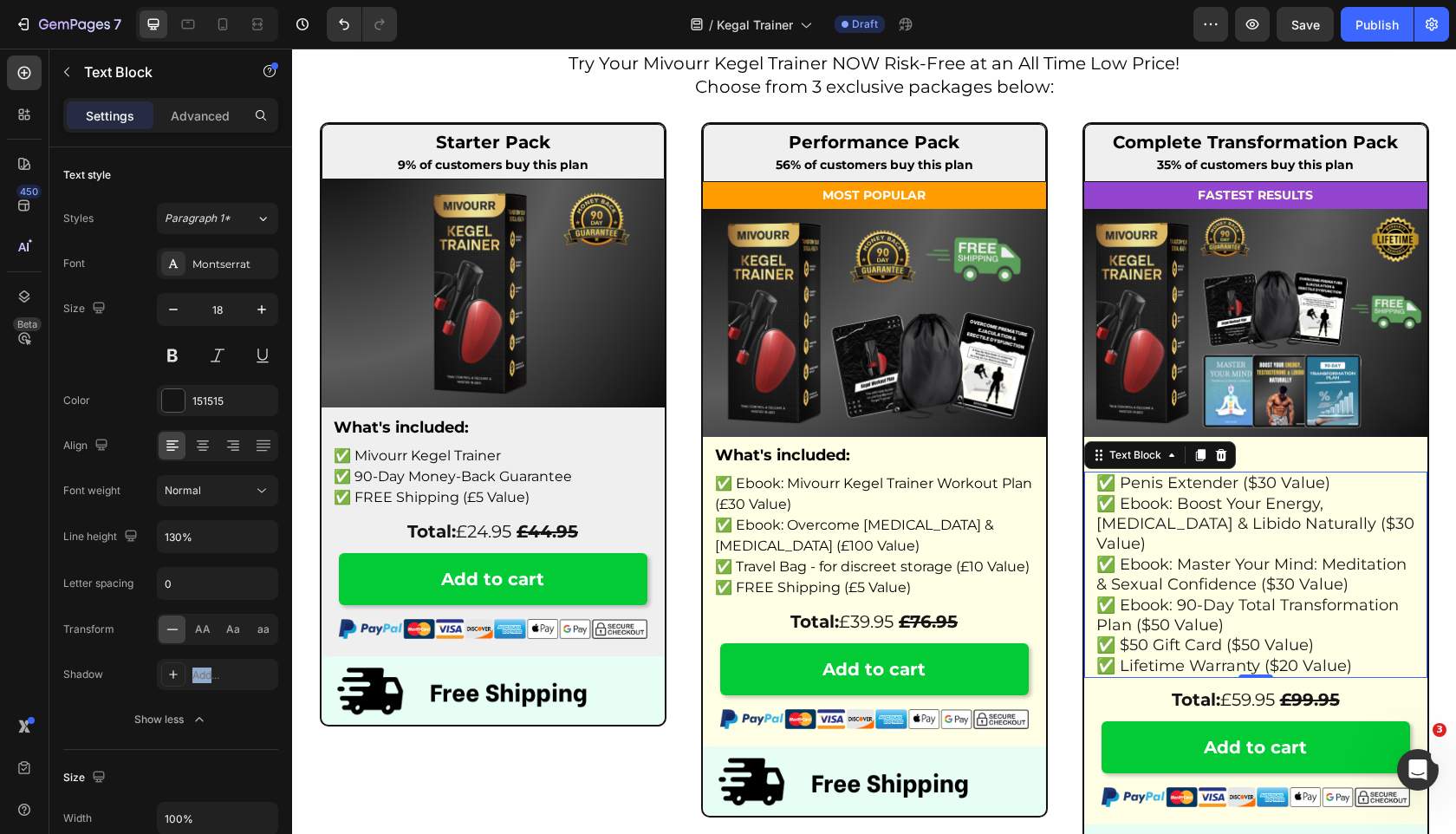
click at [213, 655] on div "Font Montserrat Size 18 Color 151515 Align Font weight Normal Line height 130% …" at bounding box center [170, 491] width 215 height 487
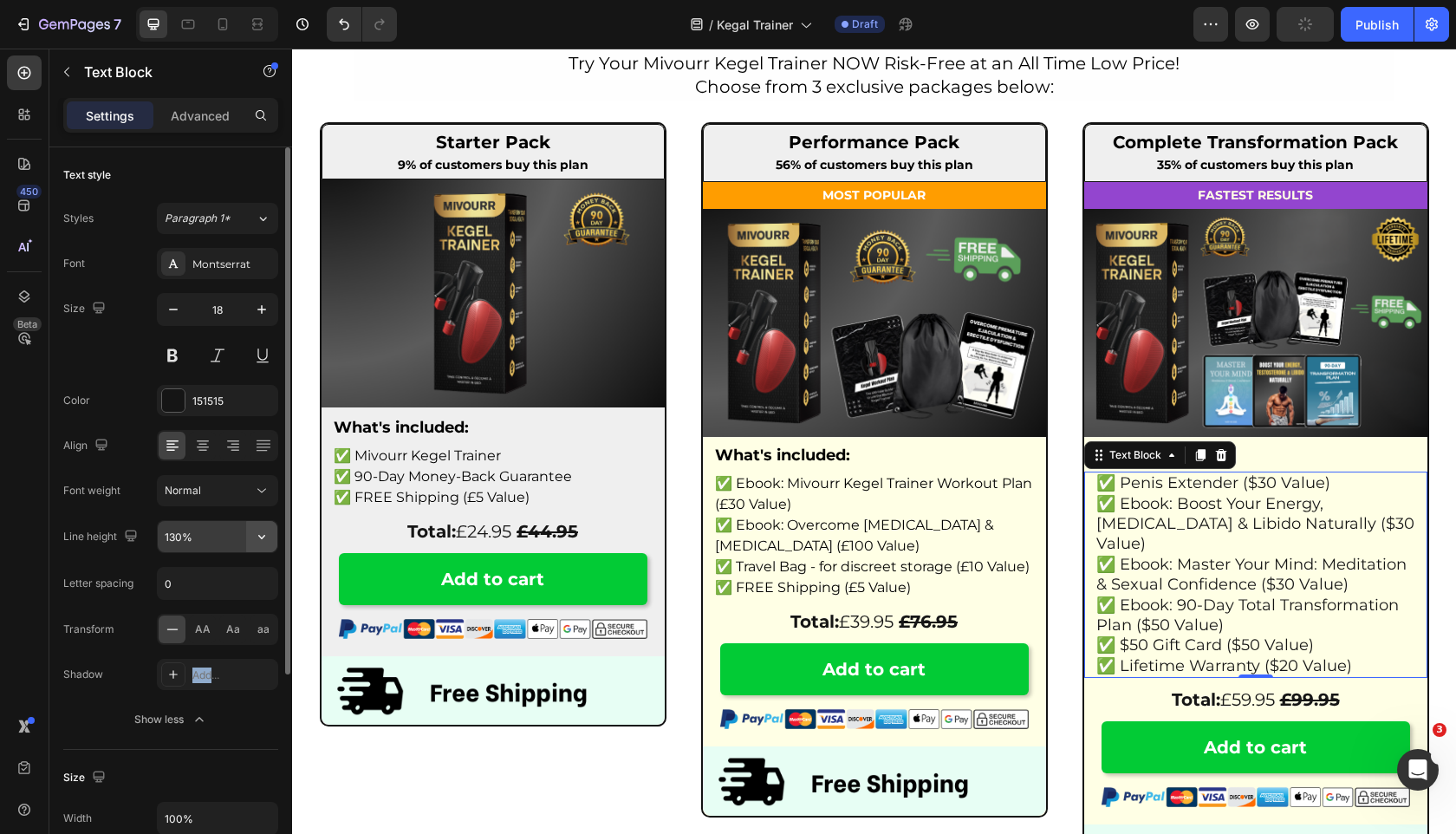
click at [256, 543] on icon "button" at bounding box center [261, 537] width 17 height 17
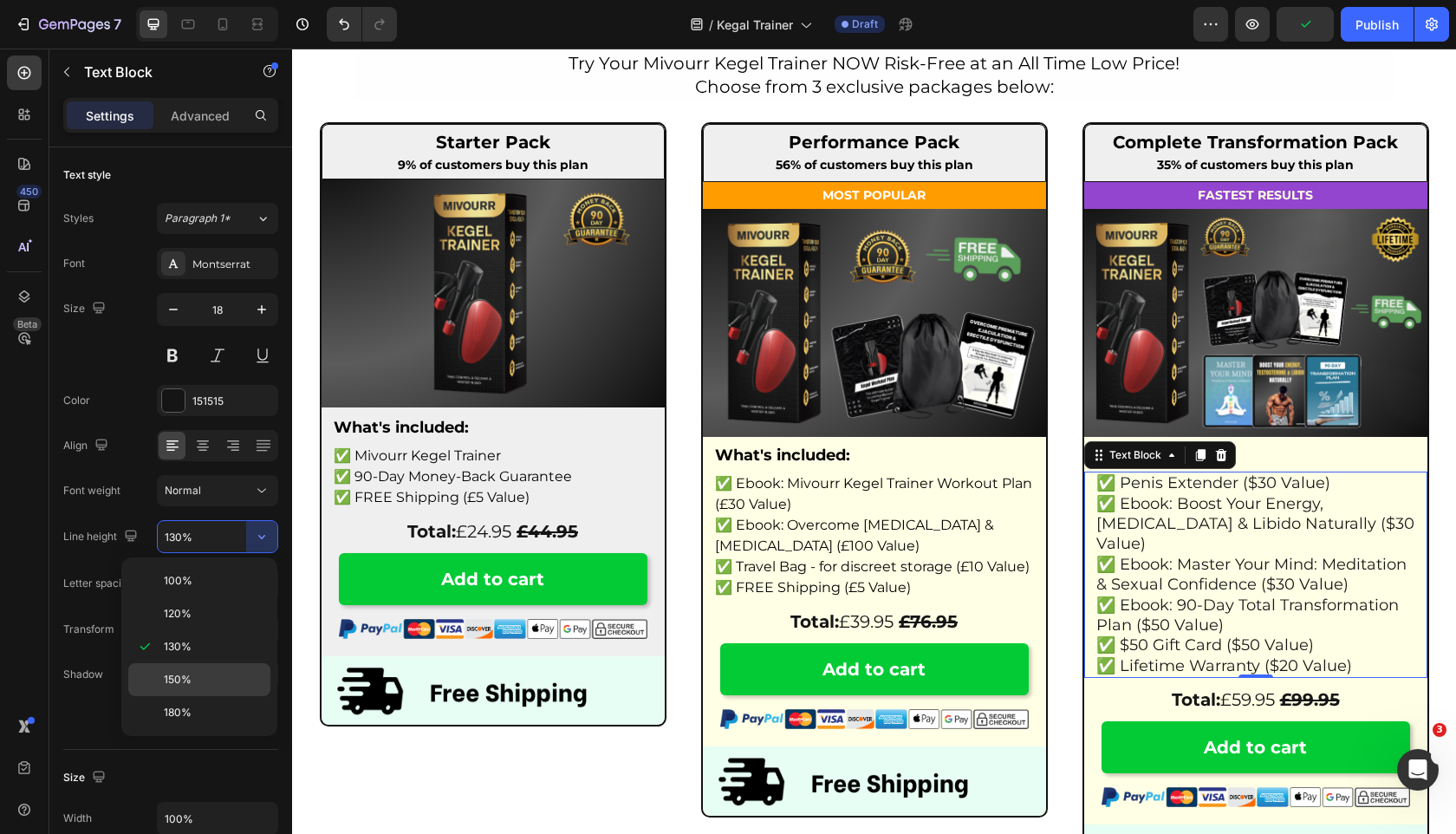
click at [191, 668] on div "150%" at bounding box center [199, 679] width 142 height 33
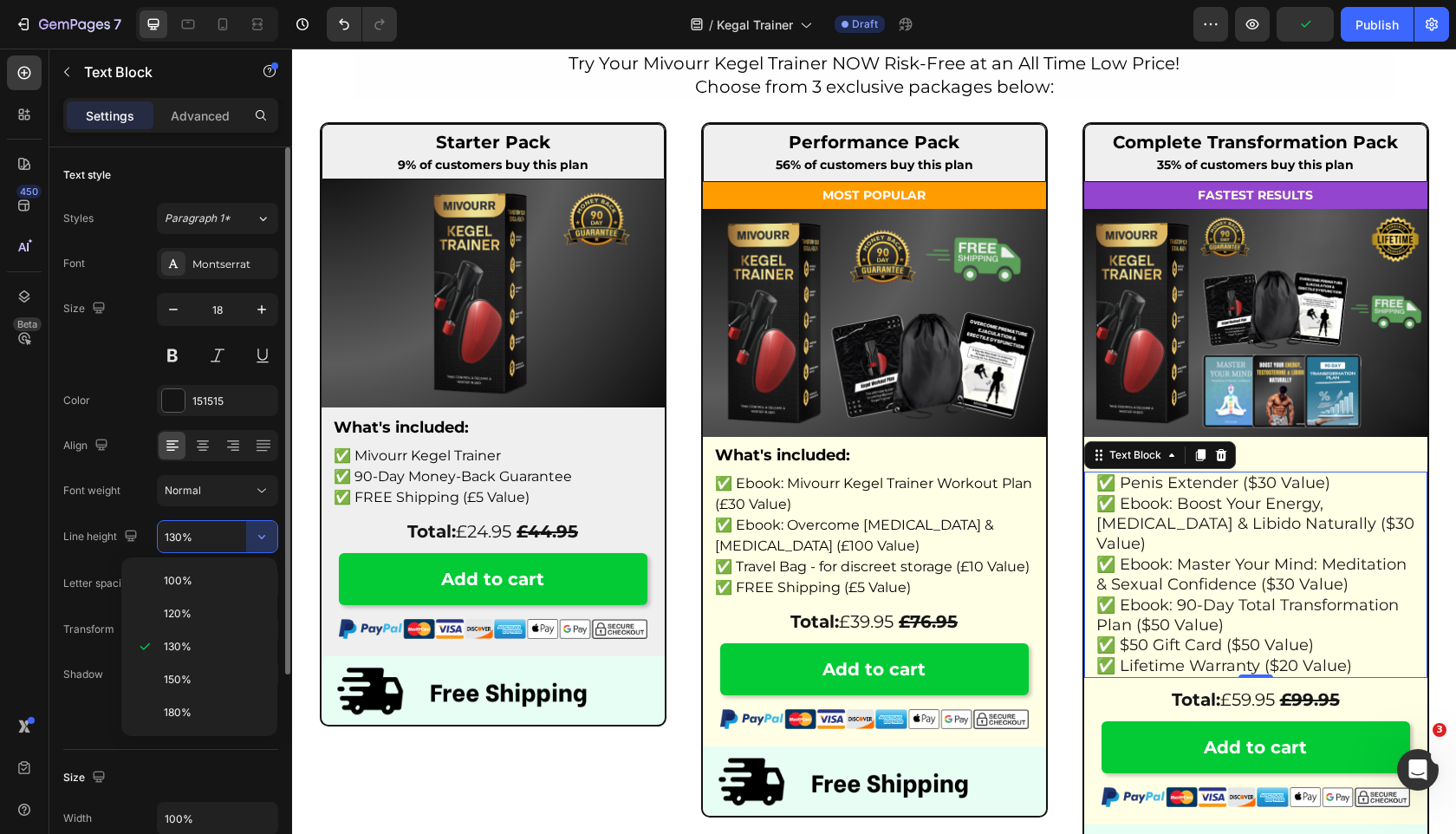
type input "150%"
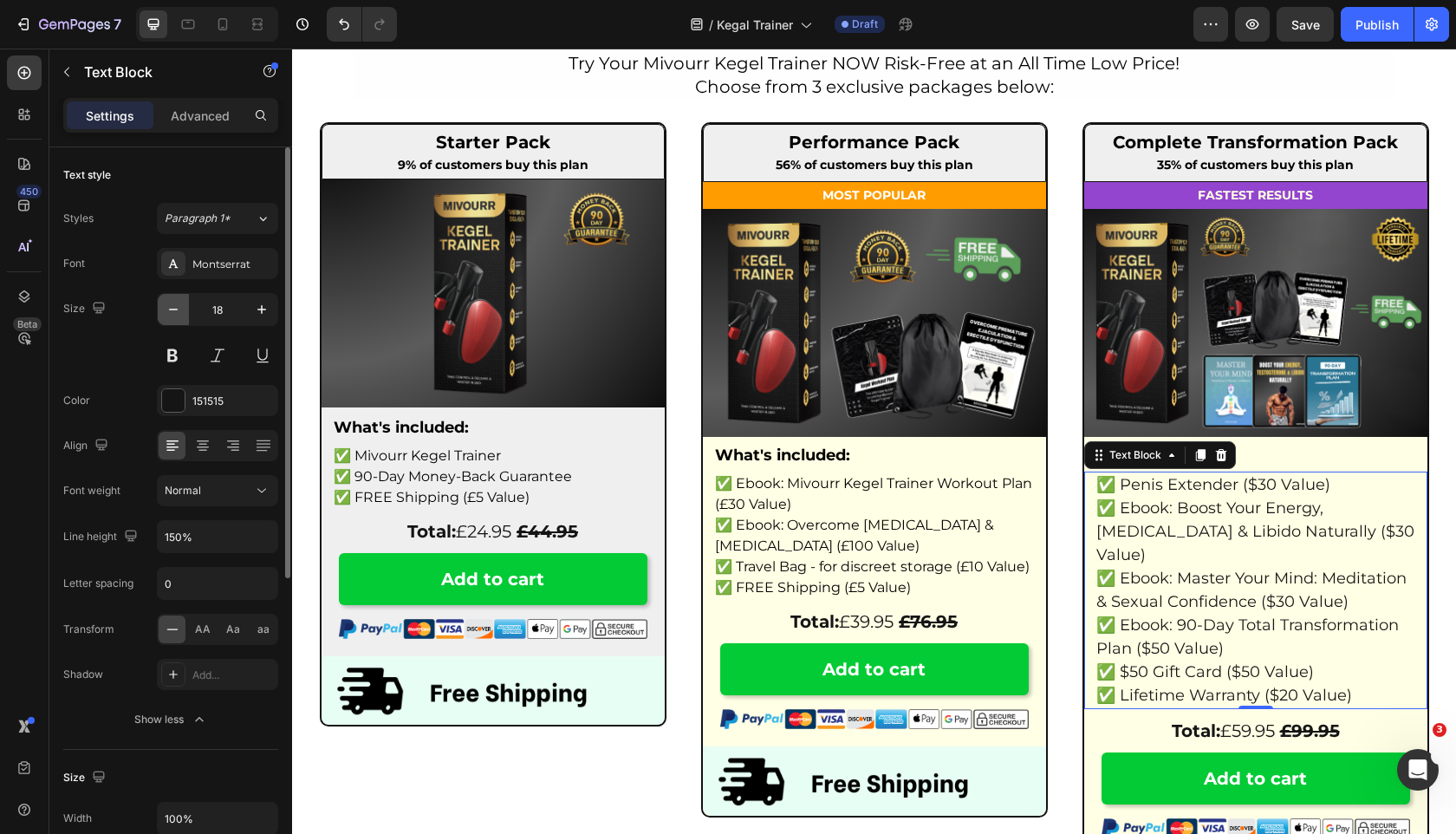
click at [180, 315] on icon "button" at bounding box center [173, 309] width 17 height 17
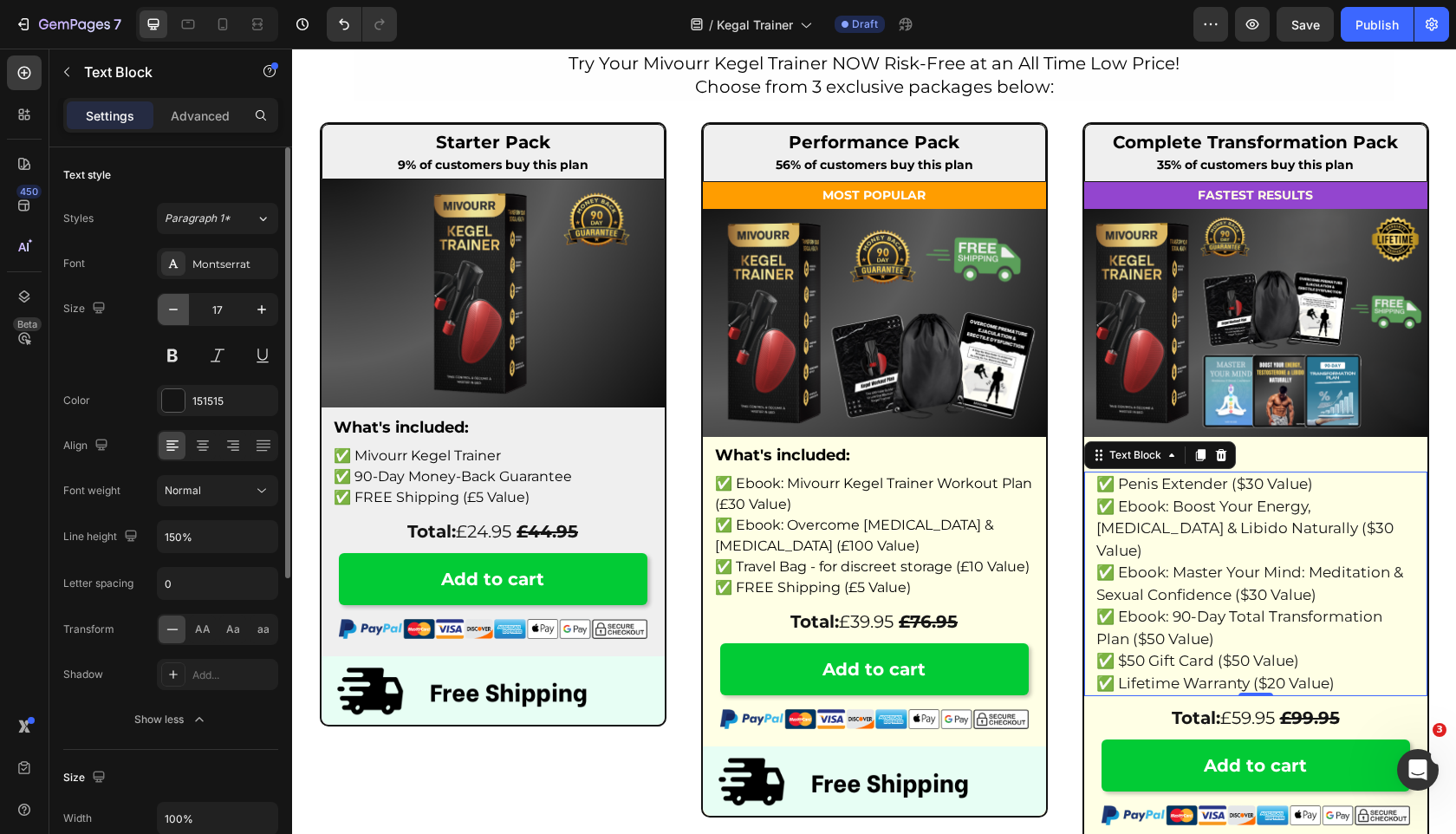
click at [180, 315] on icon "button" at bounding box center [173, 309] width 17 height 17
type input "16"
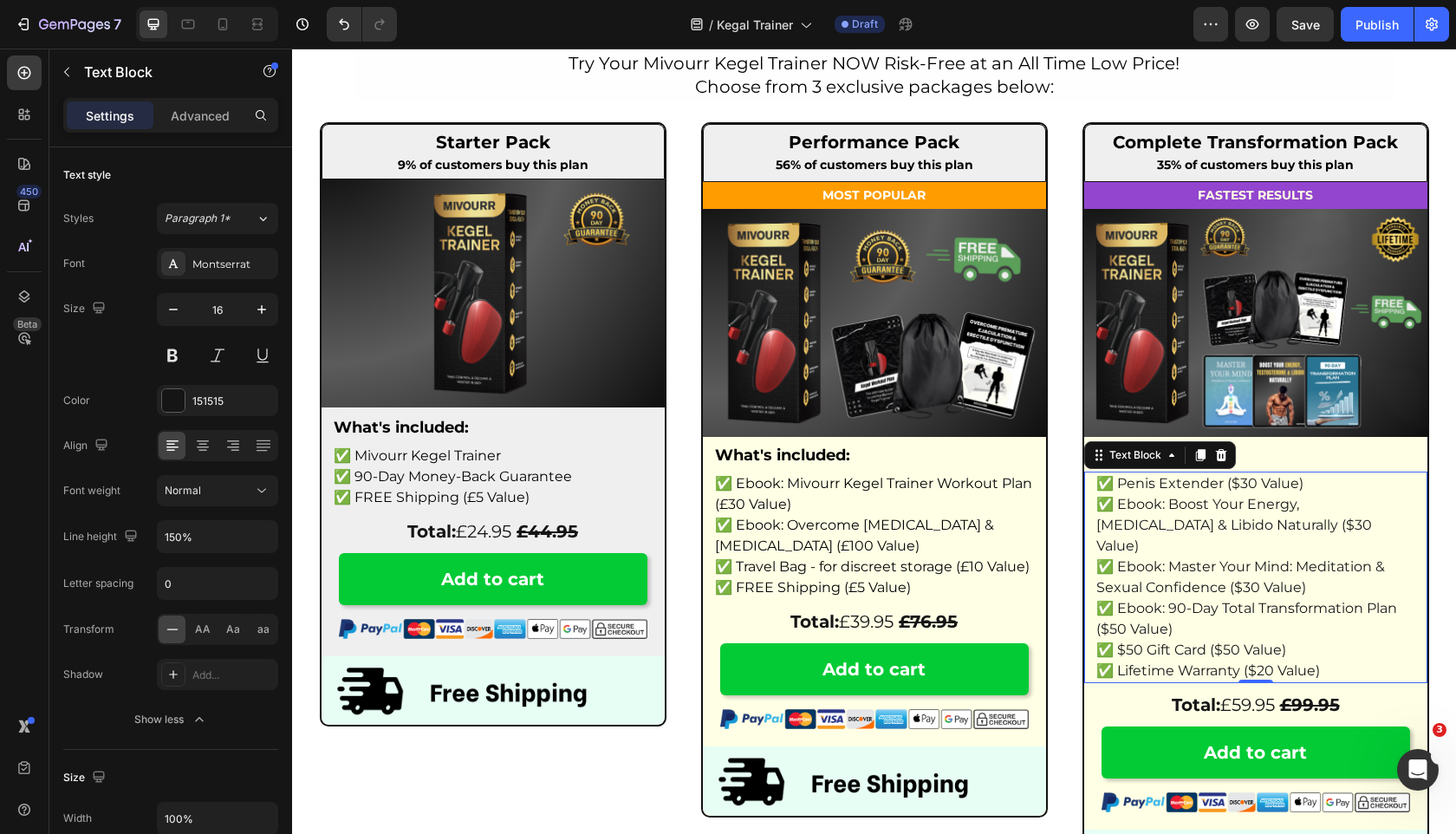
click at [1270, 528] on p "✅ Ebook: Boost Your Energy, Testosterone & Libido Naturally ($30 Value)" at bounding box center [1256, 525] width 319 height 62
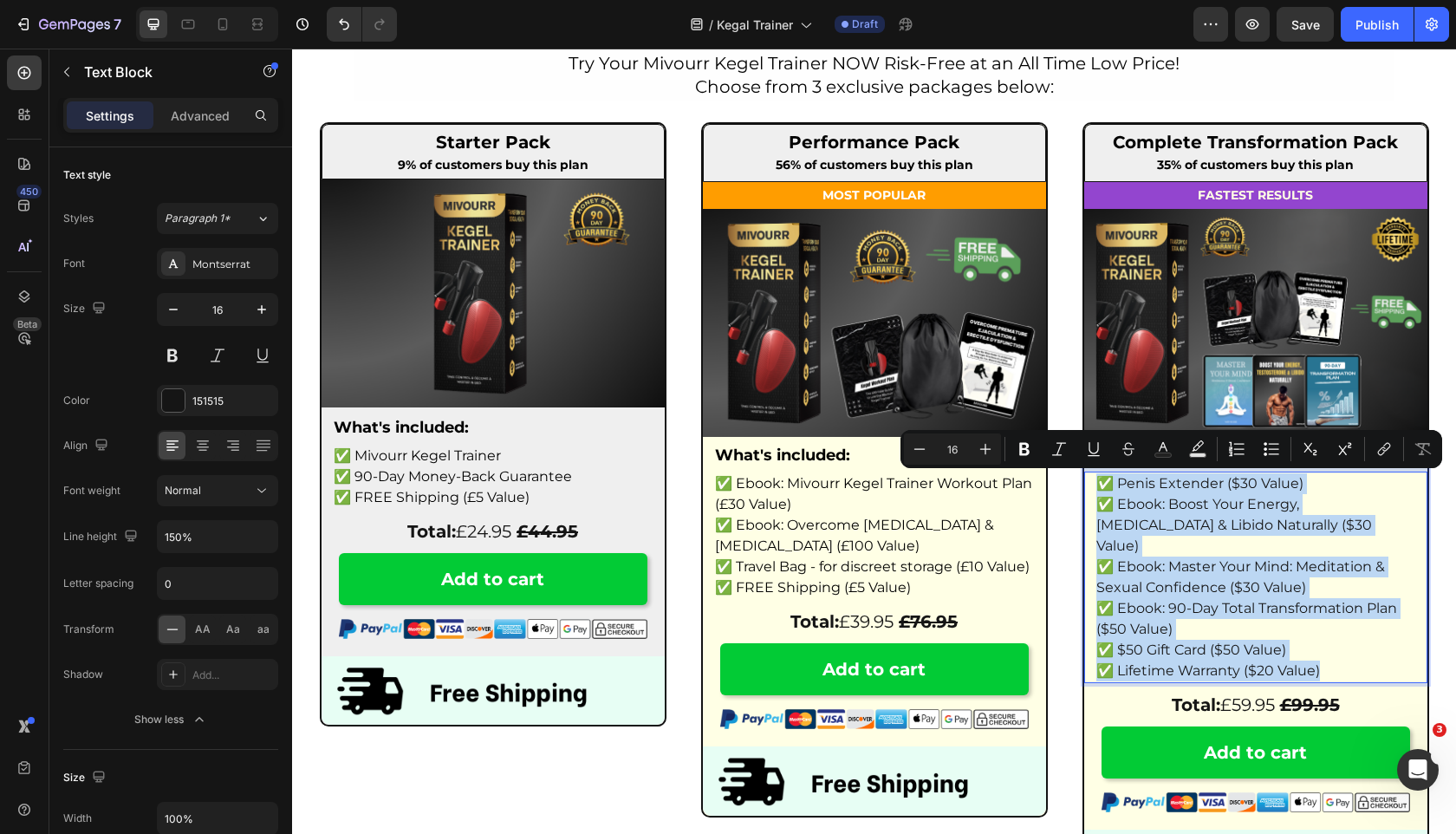
click at [1281, 509] on p "✅ Ebook: Boost Your Energy, Testosterone & Libido Naturally ($30 Value)" at bounding box center [1256, 525] width 319 height 62
click at [1310, 493] on p "✅ Penis Extender ($30 Value)" at bounding box center [1256, 483] width 319 height 20
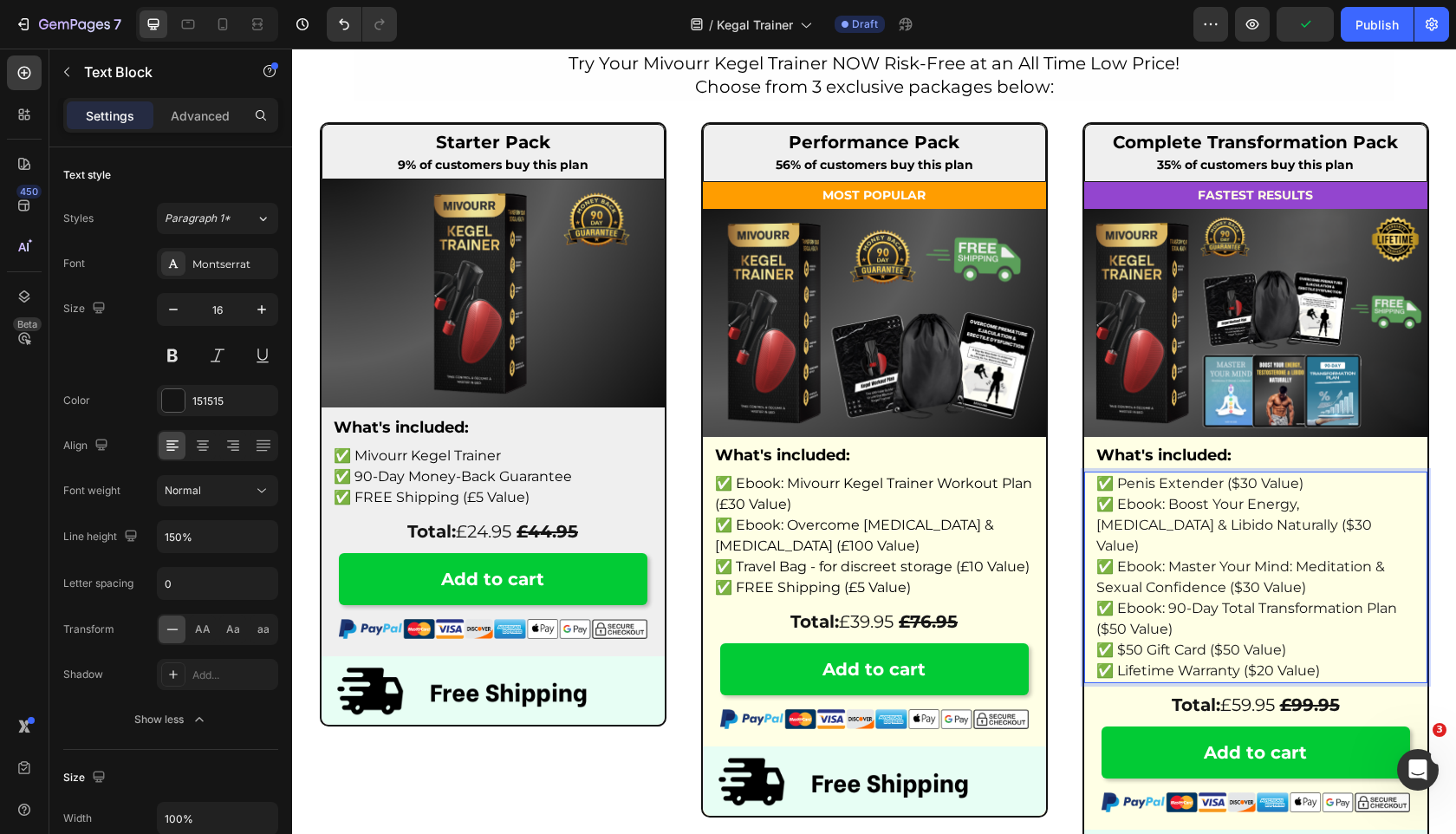
click at [1264, 484] on p "✅ Penis Extender ($30 Value)" at bounding box center [1256, 483] width 319 height 20
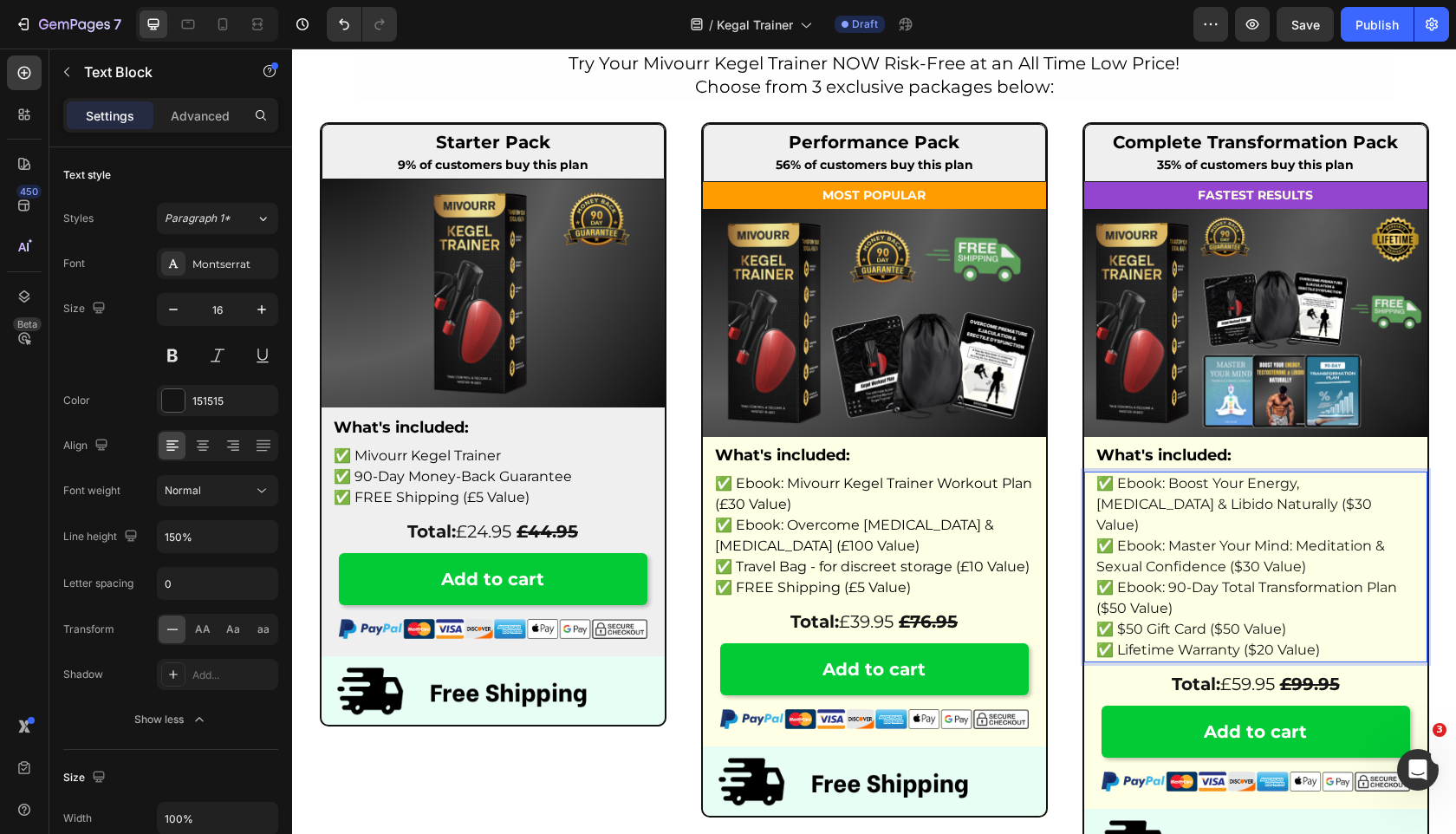
click at [1226, 503] on p "✅ Ebook: Boost Your Energy, Testosterone & Libido Naturally ($30 Value)" at bounding box center [1256, 504] width 319 height 62
click at [1101, 486] on p "✅ Ebook: Boost Your Energy, Testosterone & Libido Naturally ($30 Value)" at bounding box center [1256, 504] width 319 height 62
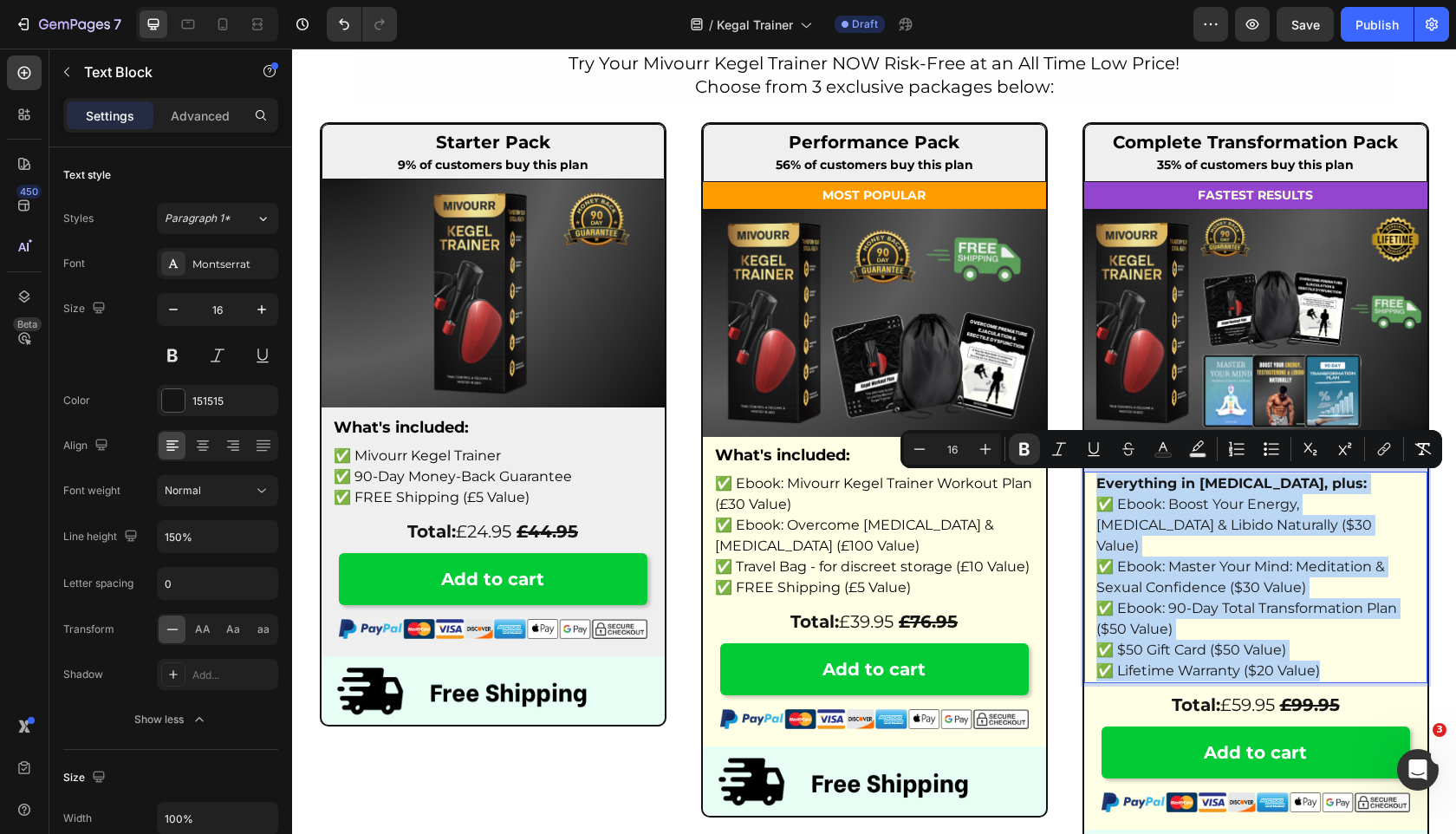
click at [1278, 557] on p "✅ Ebook: Master Your Mind: Meditation & Sexual Confidence ($30 Value)" at bounding box center [1256, 577] width 319 height 42
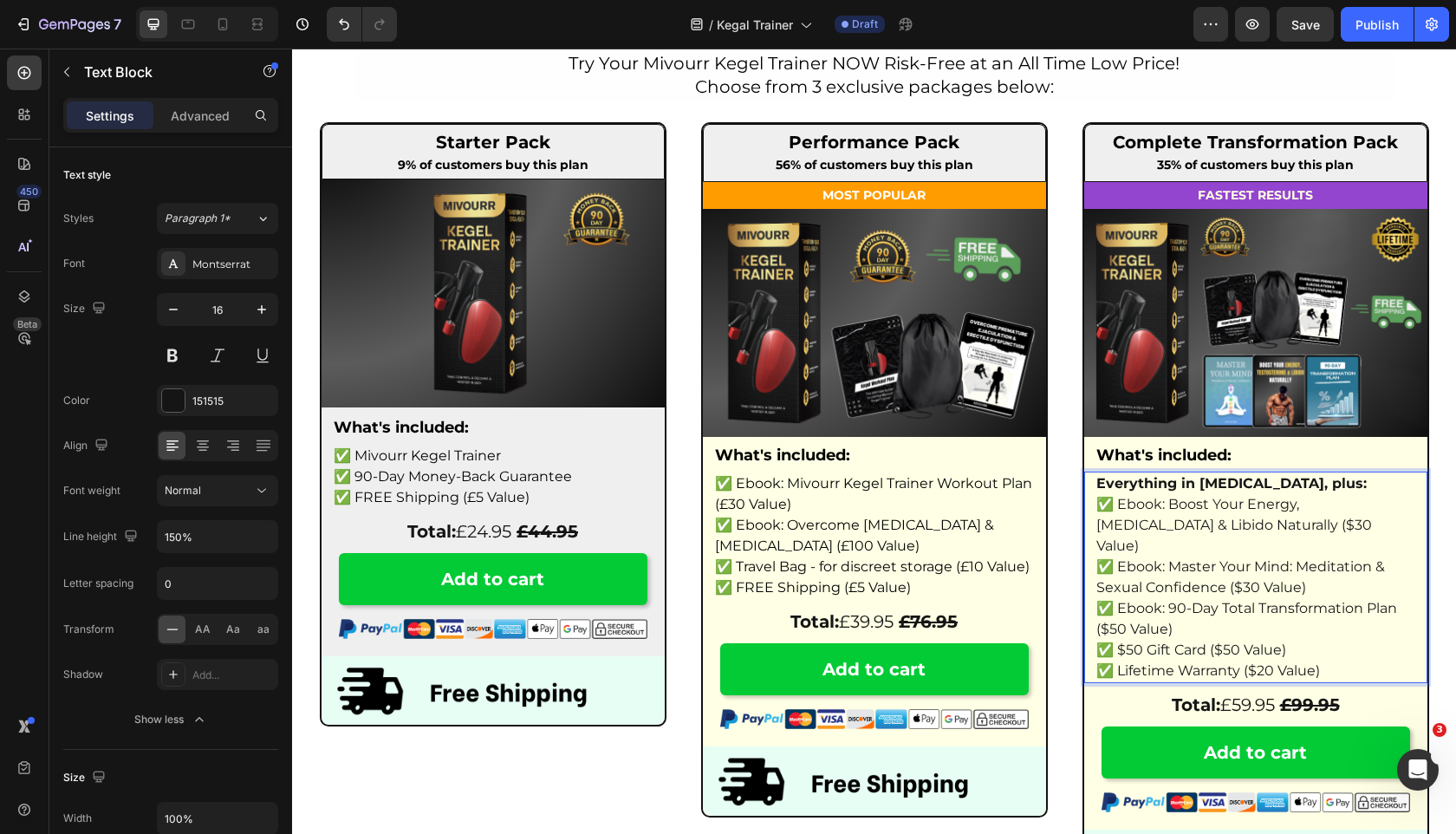
click at [1227, 532] on p "✅ Ebook: Boost Your Energy, Testosterone & Libido Naturally ($30 Value)" at bounding box center [1256, 525] width 319 height 62
click at [1219, 525] on p "✅ Ebook: Boost Your Energy, Testosterone & Libido Naturally ($30 Value)" at bounding box center [1256, 525] width 319 height 62
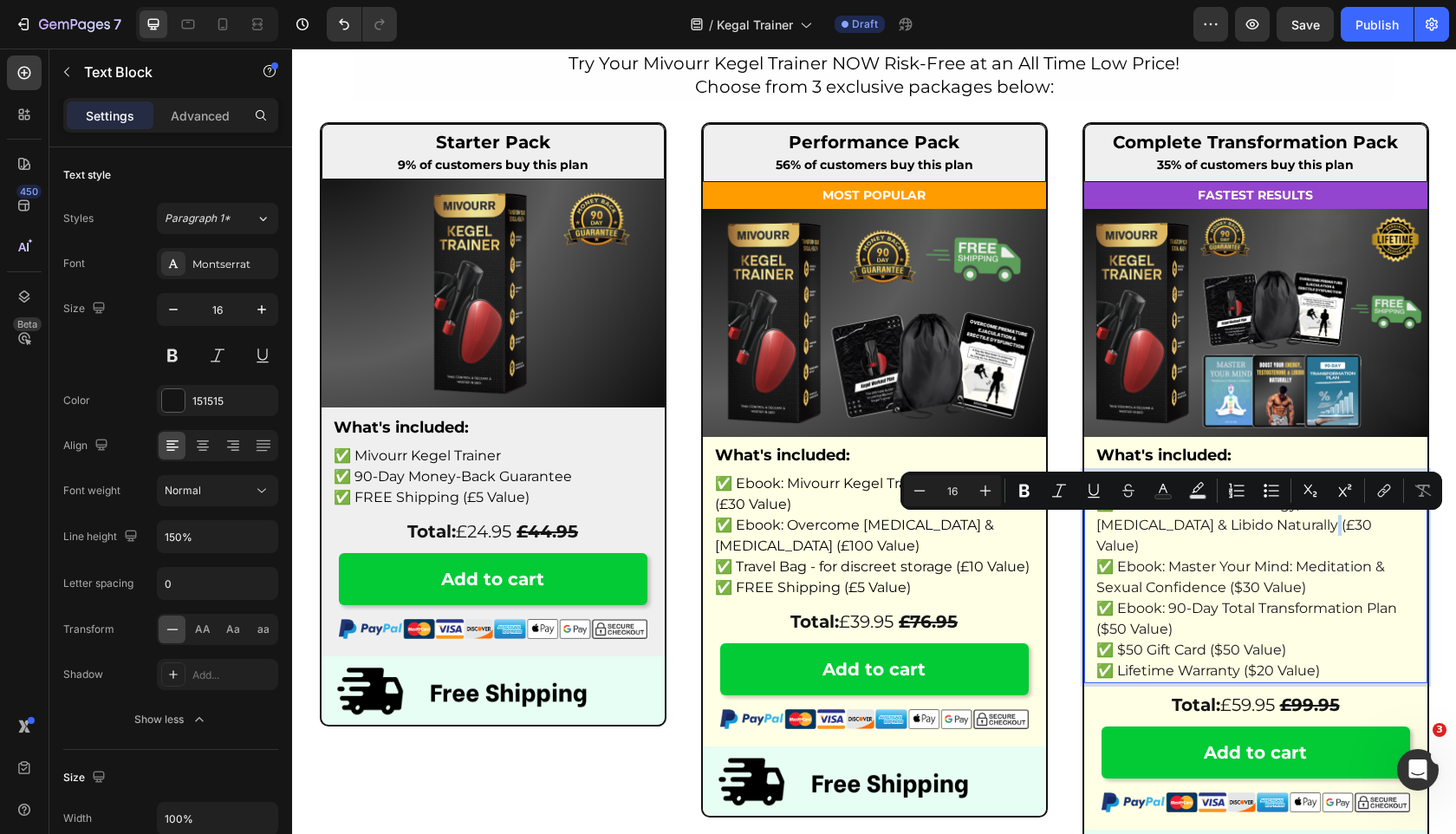
click at [1217, 528] on p "✅ Ebook: Boost Your Energy, [MEDICAL_DATA] & Libido Naturally (£30 Value)" at bounding box center [1256, 525] width 319 height 62
copy p "£"
click at [1241, 569] on p "✅ Ebook: Master Your Mind: Meditation & Sexual Confidence ($30 Value)" at bounding box center [1256, 577] width 319 height 42
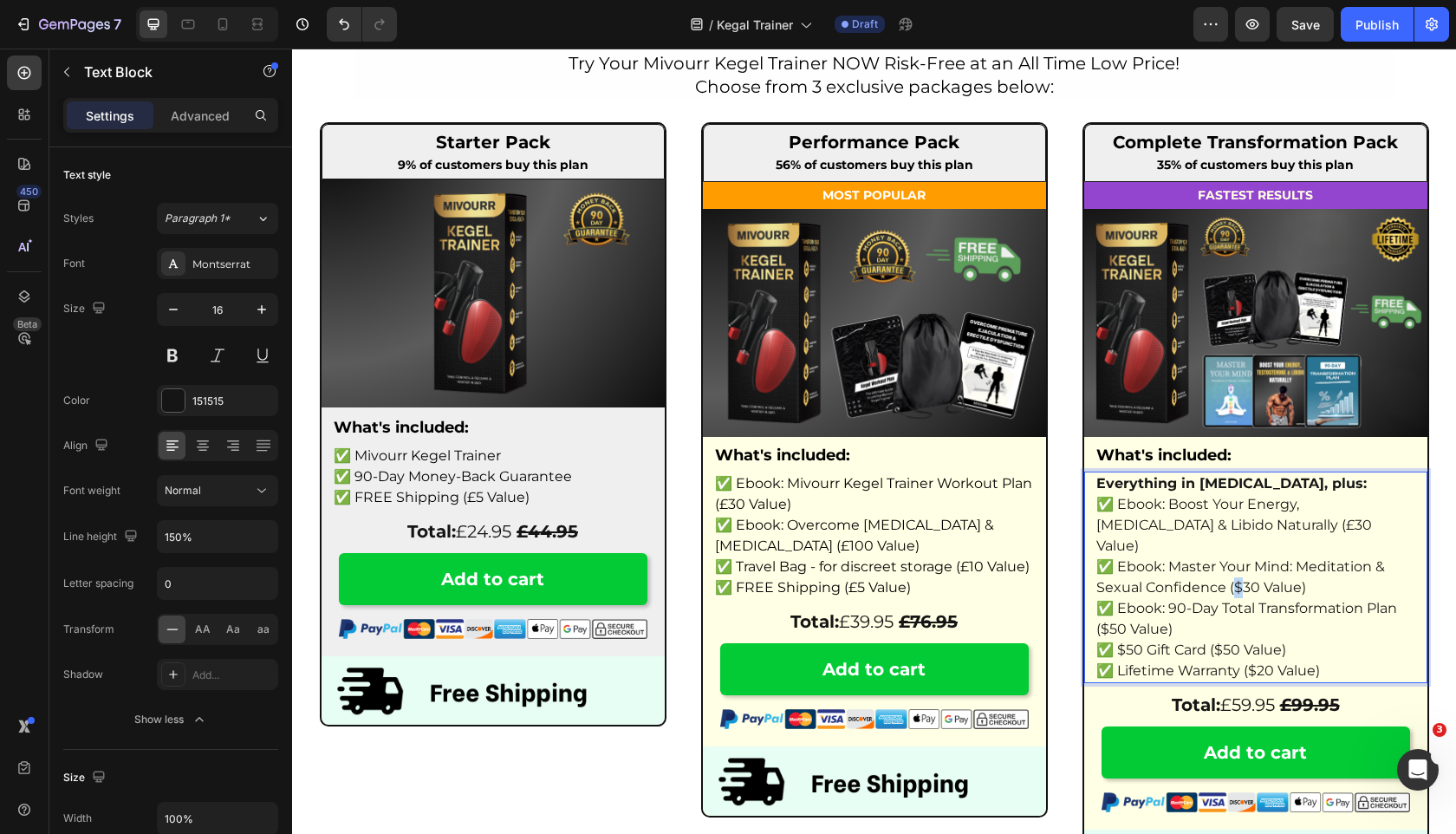
click at [1235, 572] on p "✅ Ebook: Master Your Mind: Meditation & Sexual Confidence ($30 Value)" at bounding box center [1256, 577] width 319 height 42
click at [1102, 612] on p "✅ Ebook: 90-Day Total Transformation Plan ($50 Value)" at bounding box center [1256, 618] width 319 height 42
click at [1224, 661] on p "✅ Lifetime Warranty ($20 Value)" at bounding box center [1256, 671] width 319 height 20
click at [1224, 640] on p "✅ $50 Gift Card ($50 Value)" at bounding box center [1256, 649] width 319 height 20
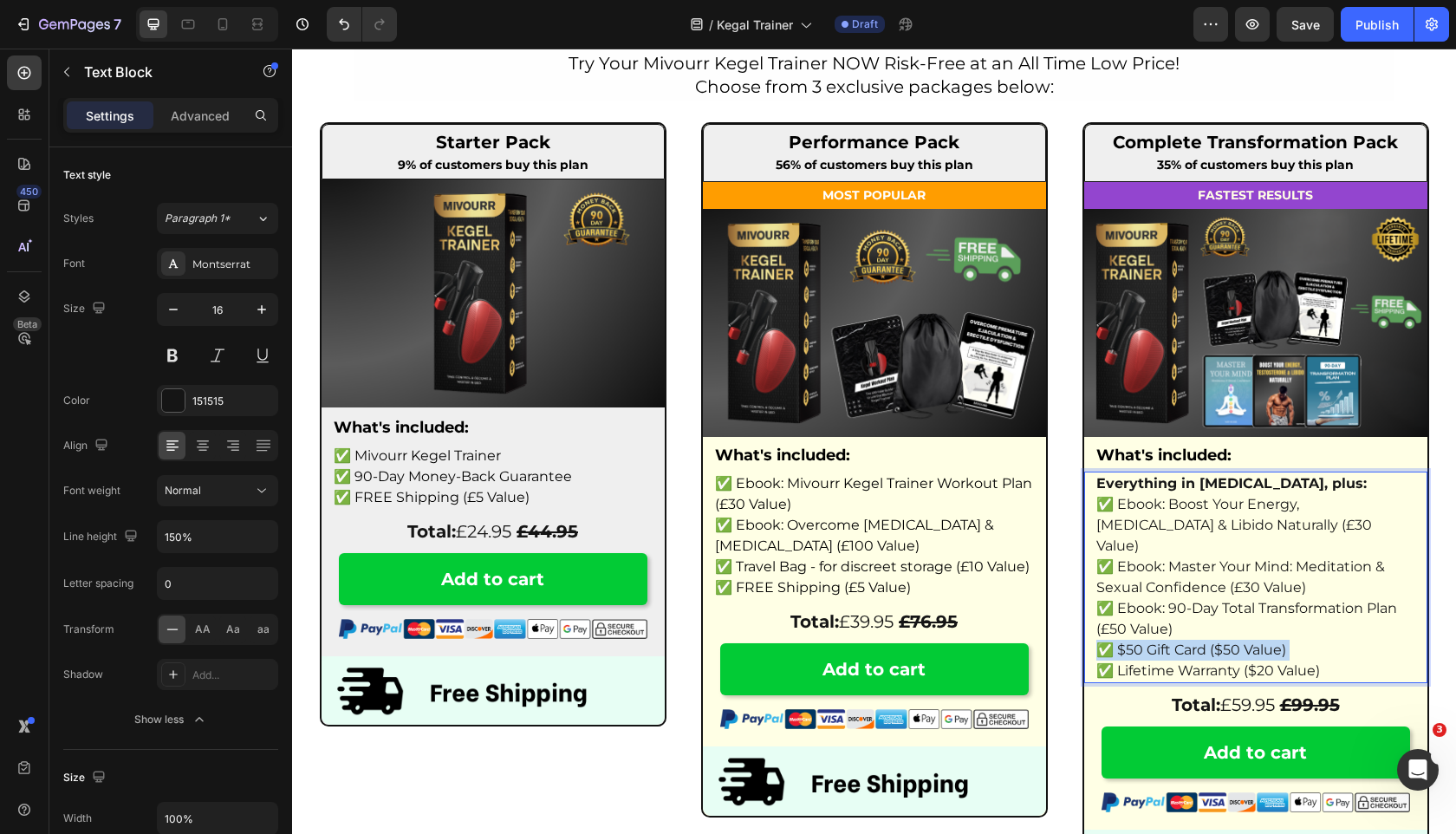
click at [1224, 640] on p "✅ $50 Gift Card ($50 Value)" at bounding box center [1256, 649] width 319 height 20
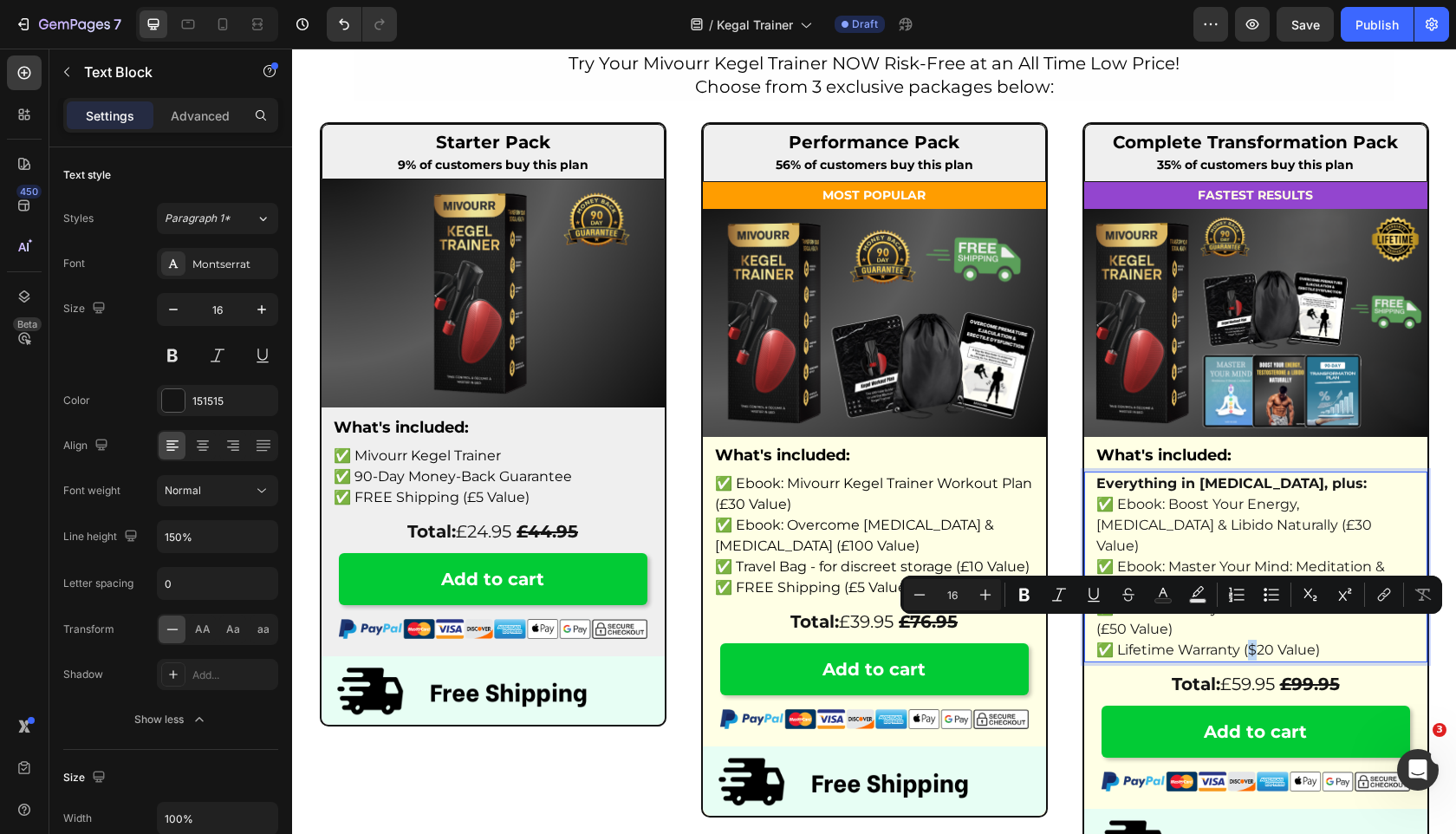
click at [1248, 640] on p "✅ Lifetime Warranty ($20 Value)" at bounding box center [1256, 649] width 319 height 20
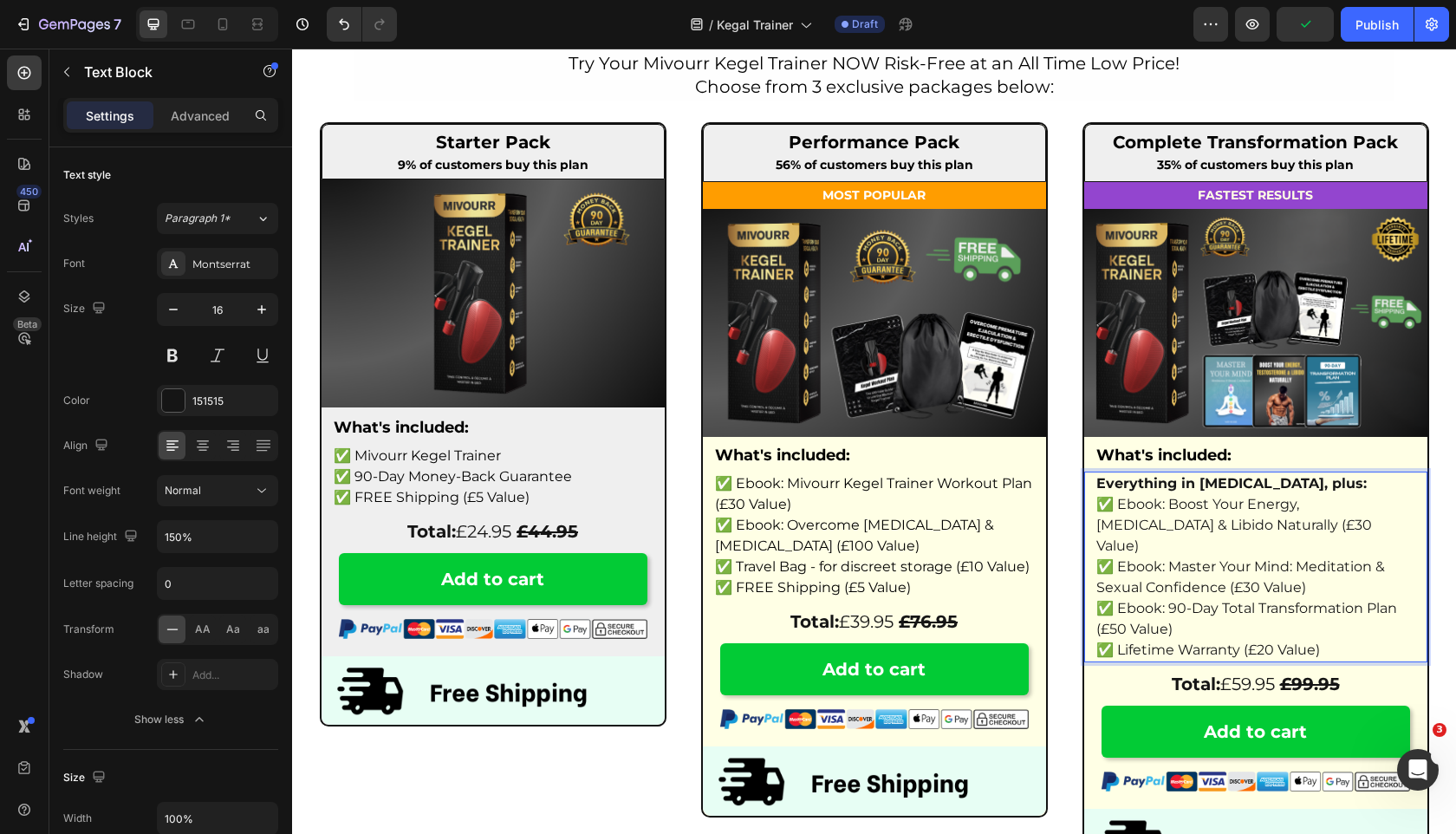
click at [1265, 640] on p "✅ Lifetime Warranty (£20 Value)" at bounding box center [1256, 649] width 319 height 20
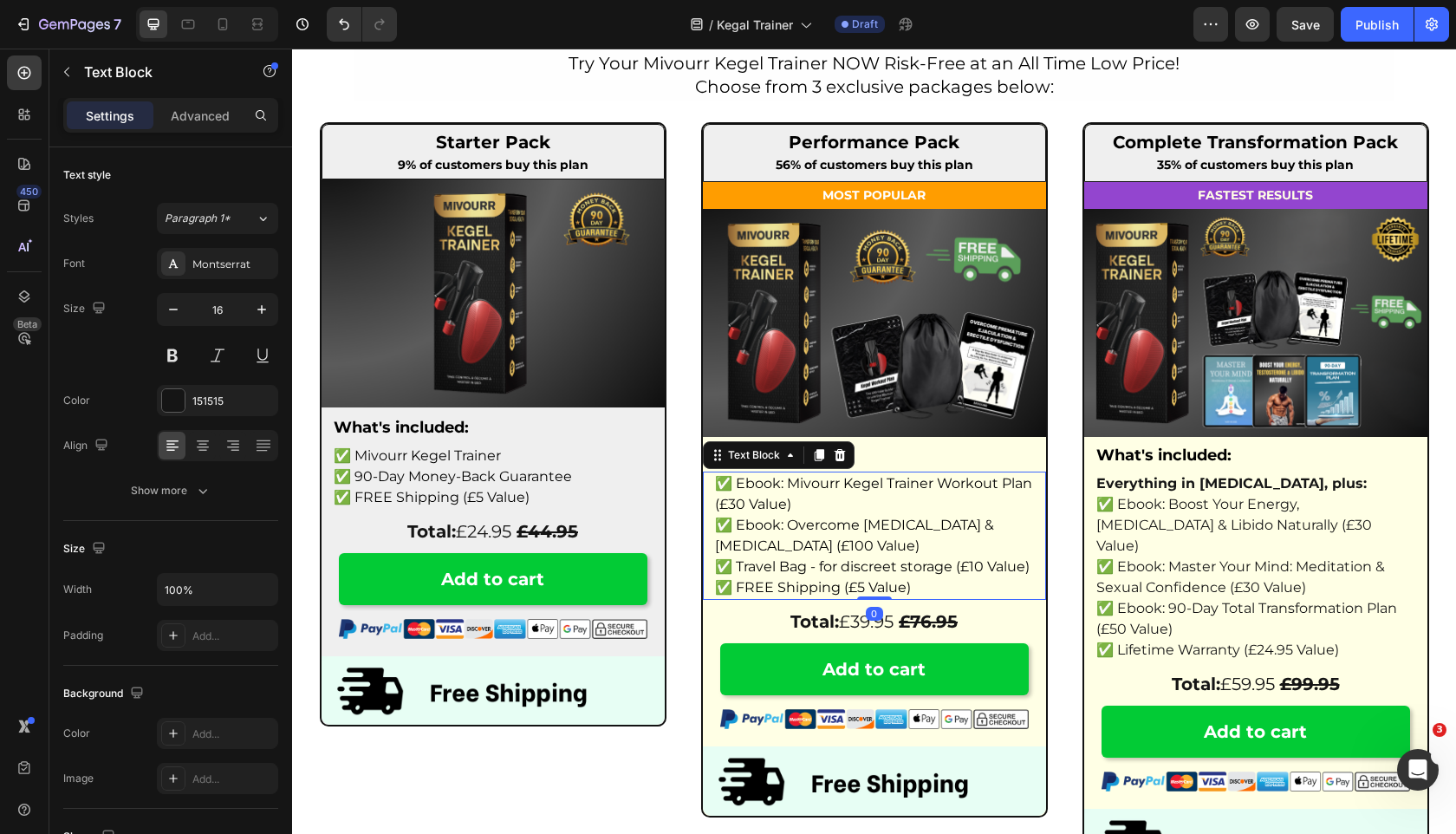
click at [876, 580] on span "✅ FREE Shipping (£5 Value)" at bounding box center [814, 587] width 196 height 17
click at [846, 580] on span "✅ FREE Shipping (£5 Value)" at bounding box center [814, 587] width 196 height 17
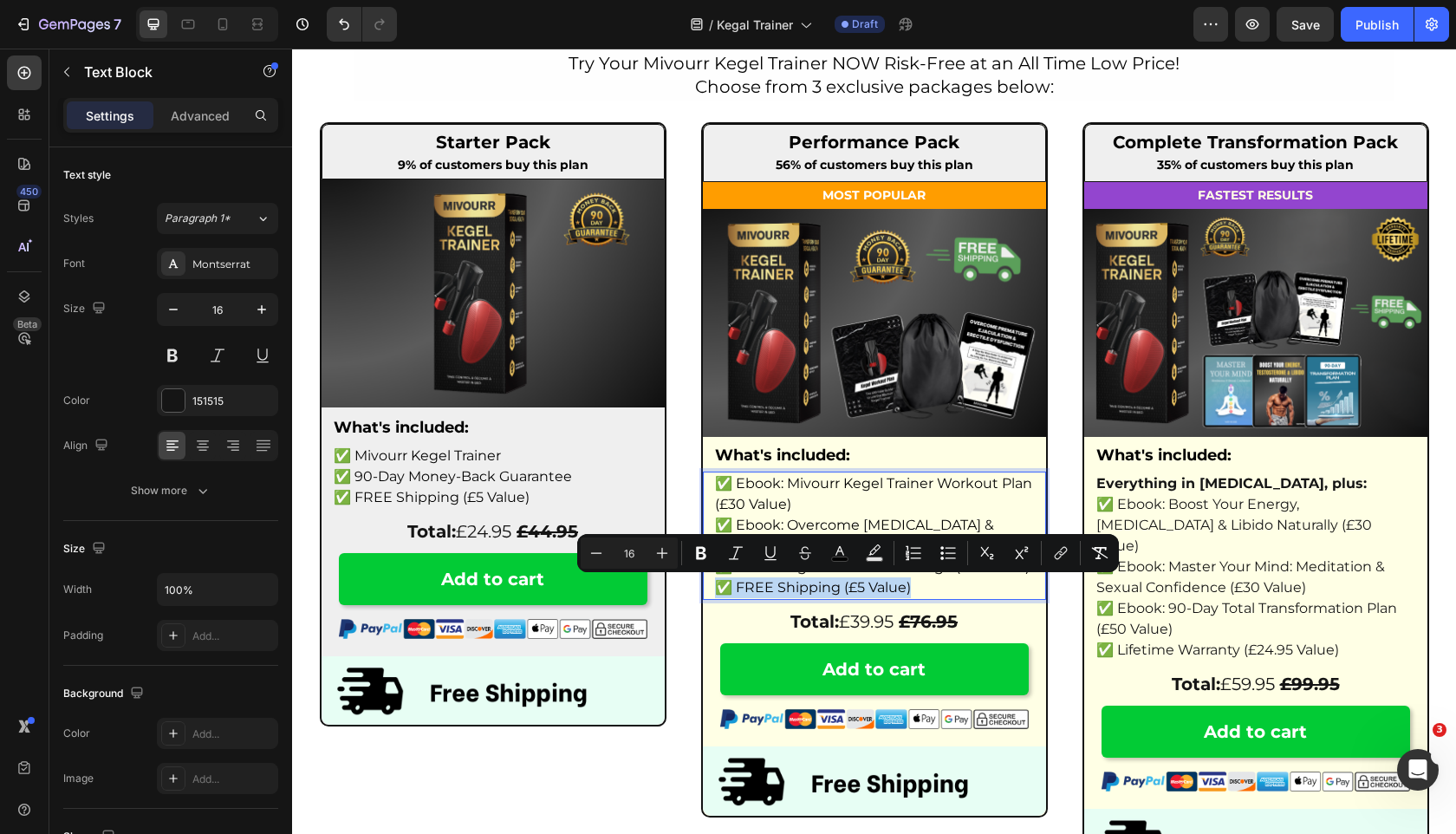
click at [846, 580] on span "✅ FREE Shipping (£5 Value)" at bounding box center [814, 587] width 196 height 17
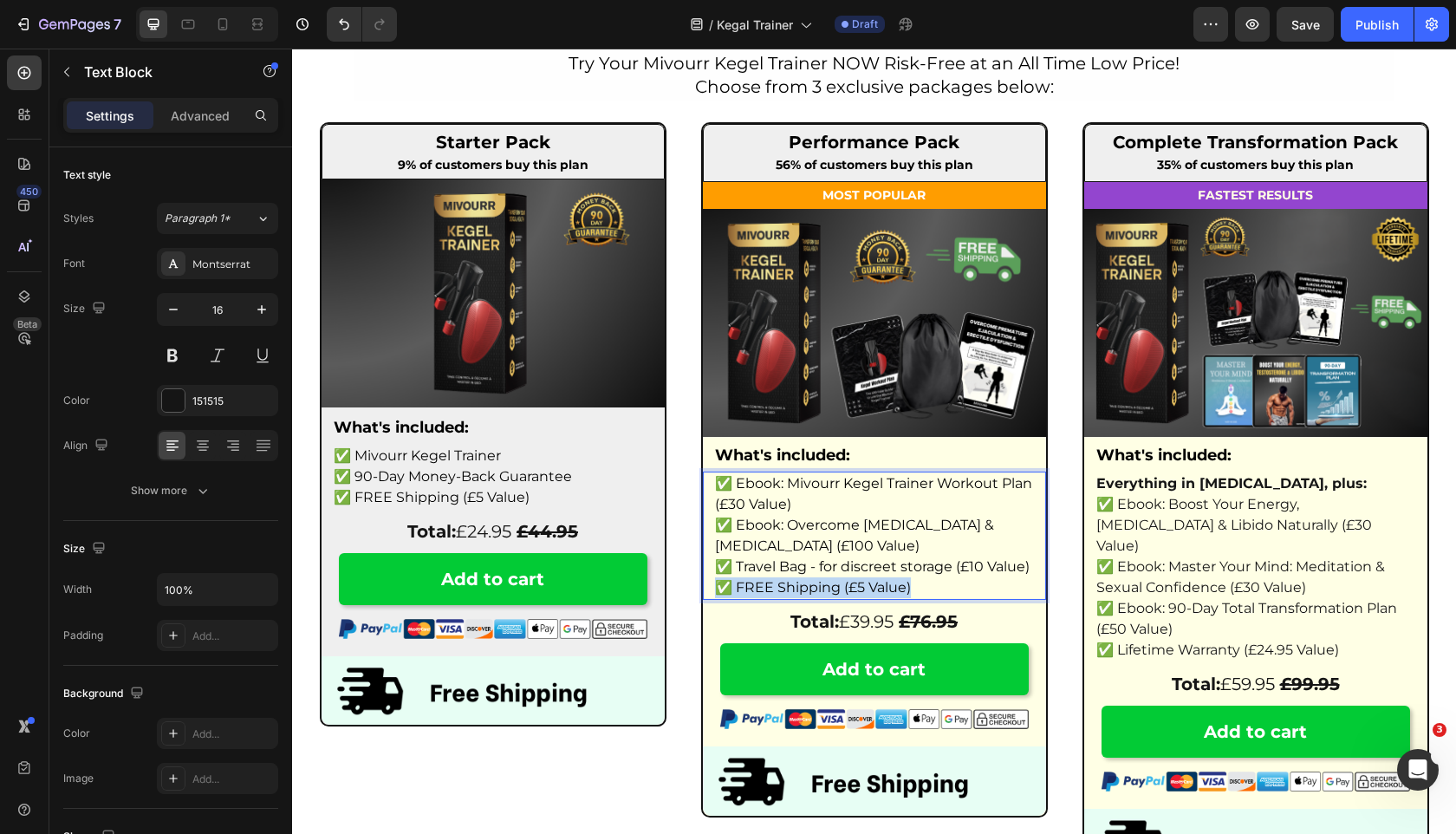
click at [846, 580] on span "✅ FREE Shipping (£5 Value)" at bounding box center [814, 587] width 196 height 17
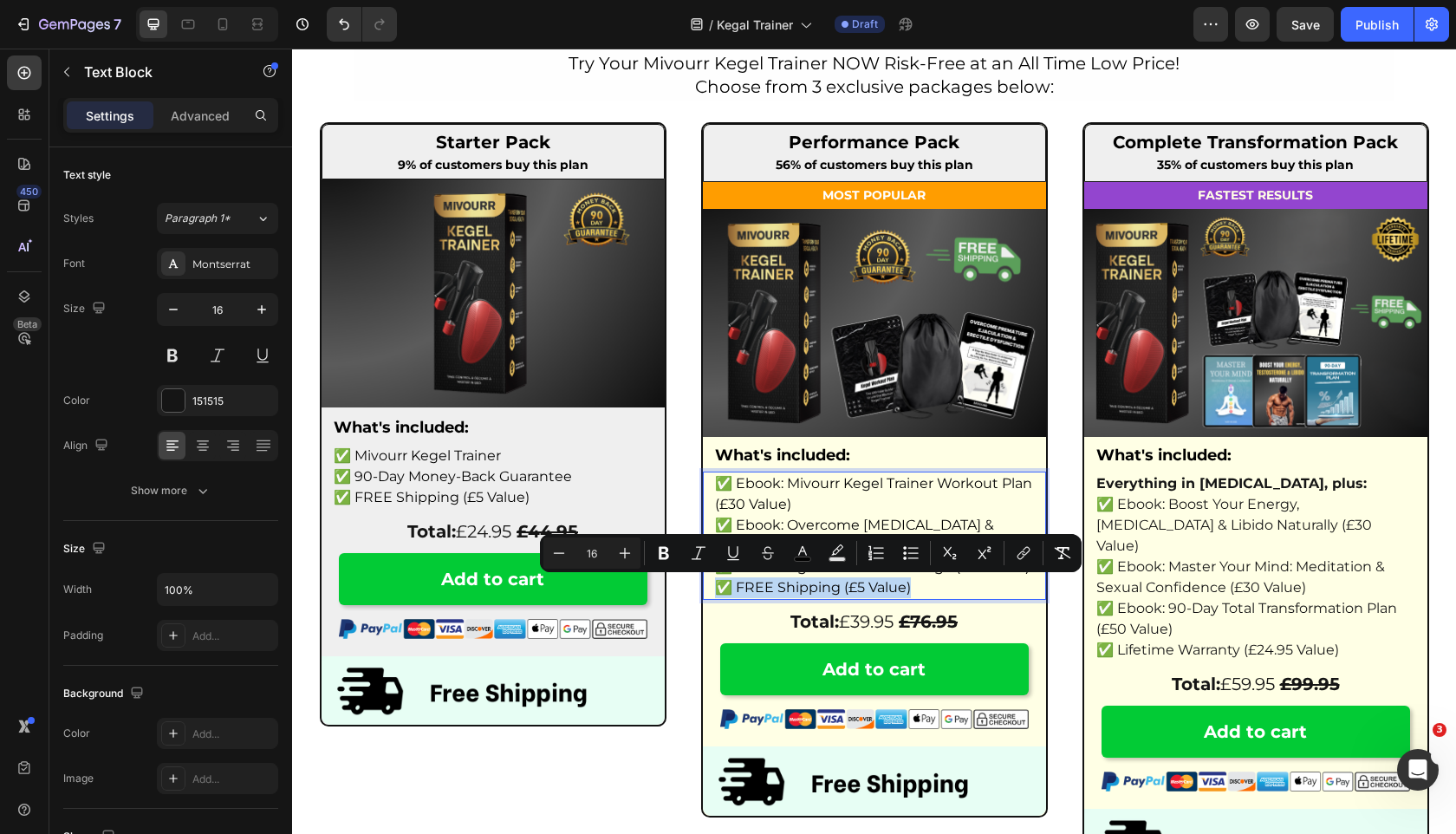
copy span "✅ FREE Shipping (£5 Value)"
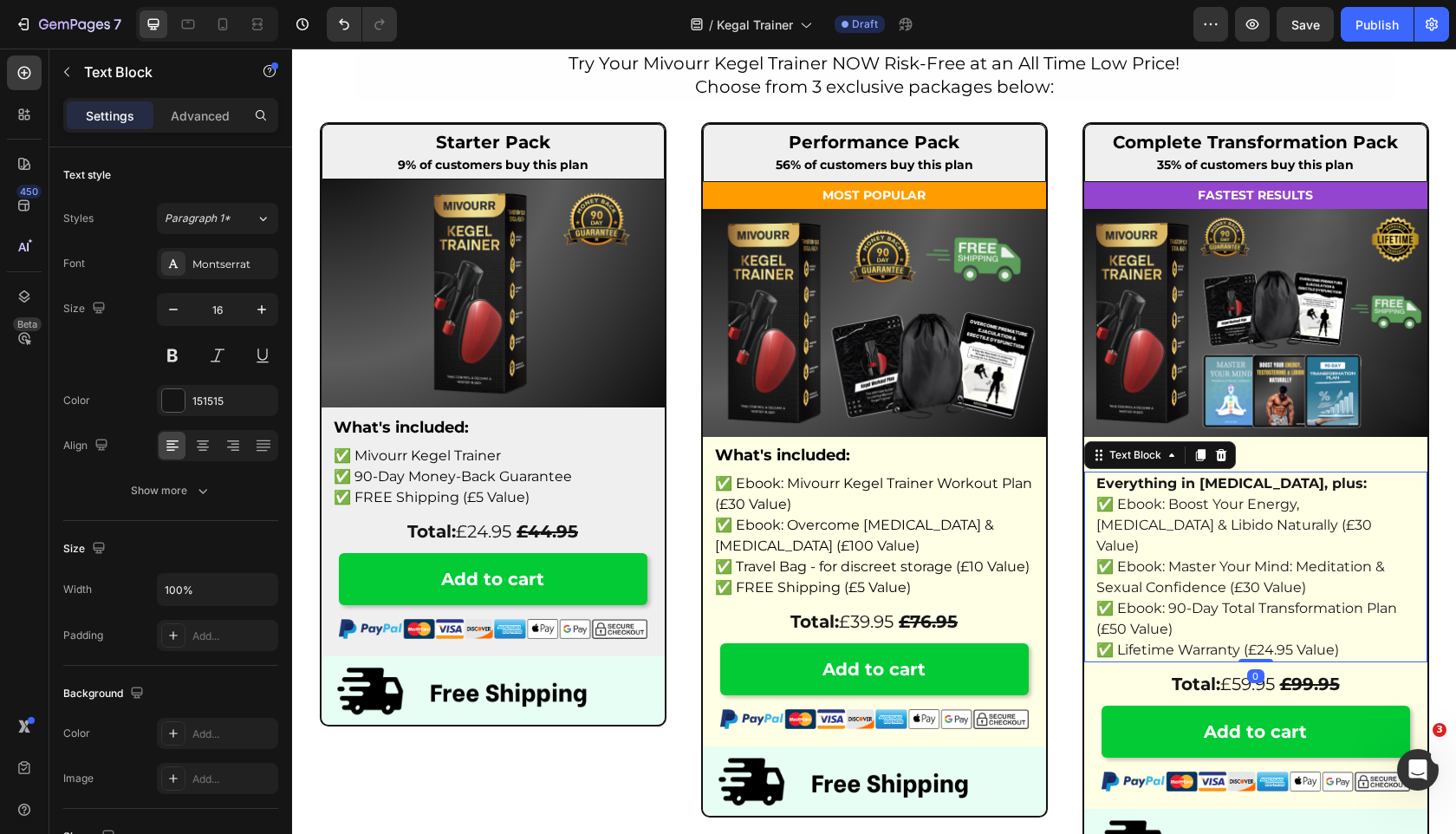
click at [1378, 640] on p "✅ Lifetime Warranty (£24.95 Value)" at bounding box center [1256, 649] width 319 height 20
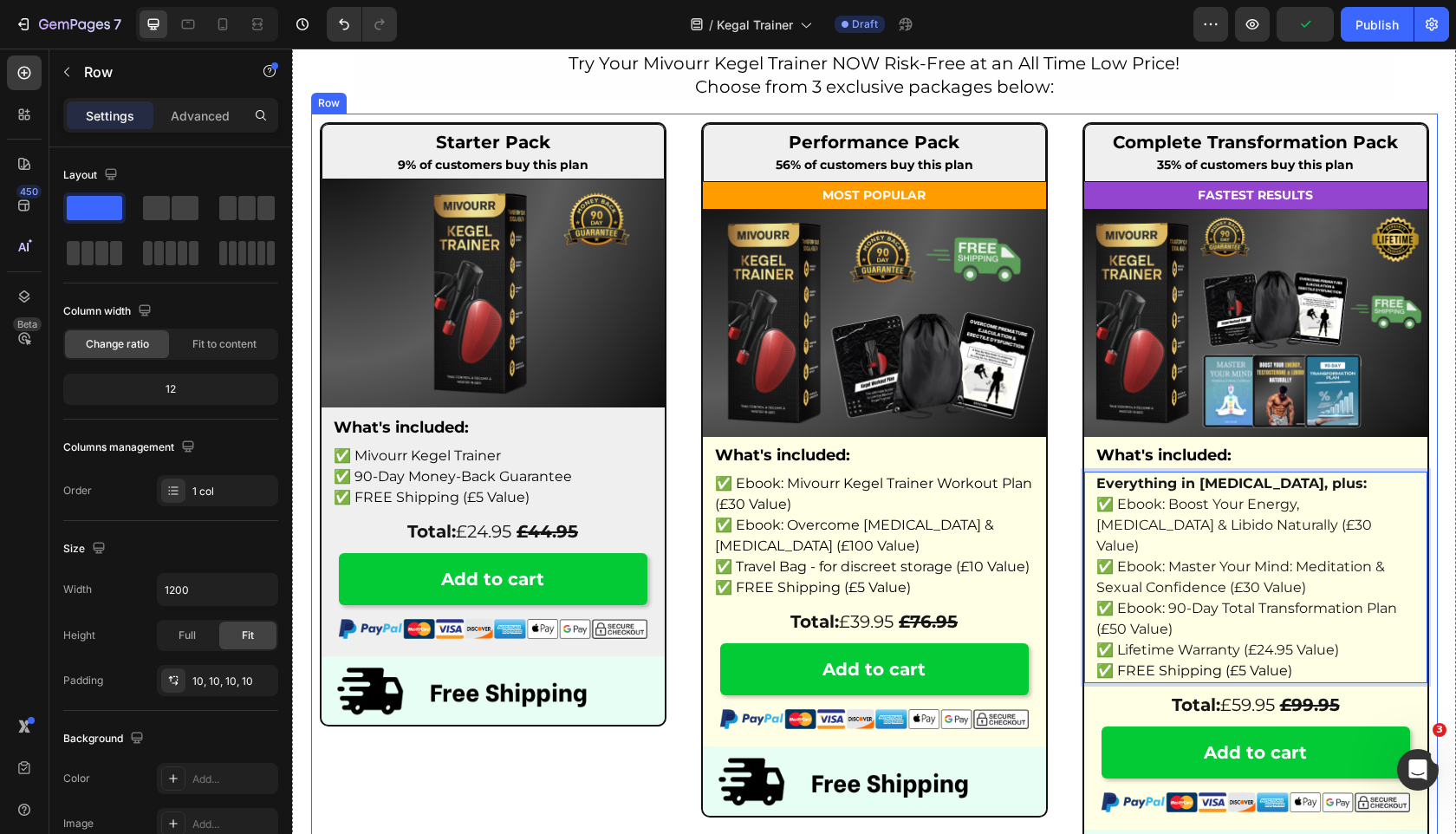
click at [1051, 735] on div "Performance Pack Heading 56% of customers buy this plan Text Block Row MOST POP…" at bounding box center [875, 469] width 364 height 712
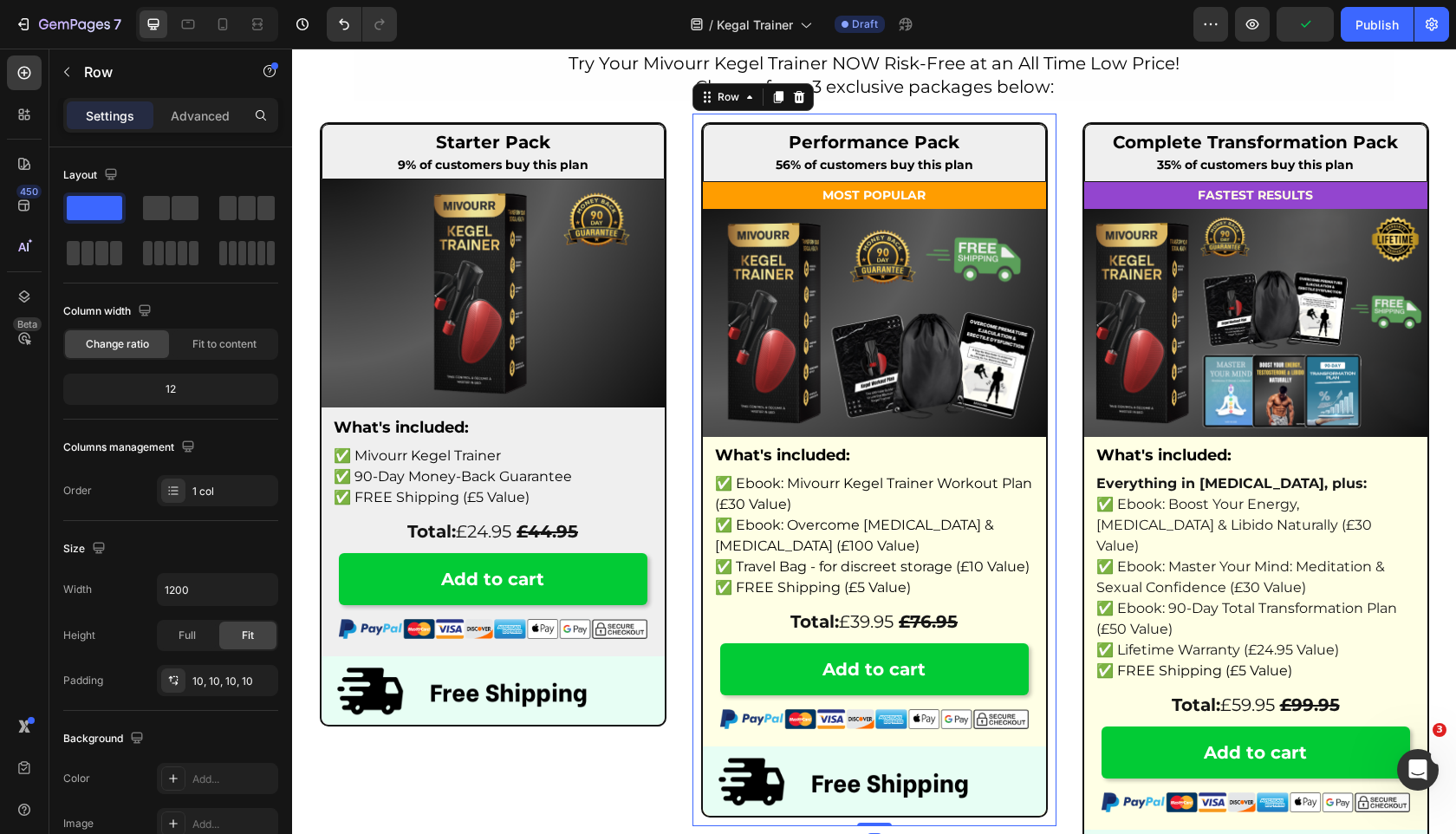
scroll to position [6443, 0]
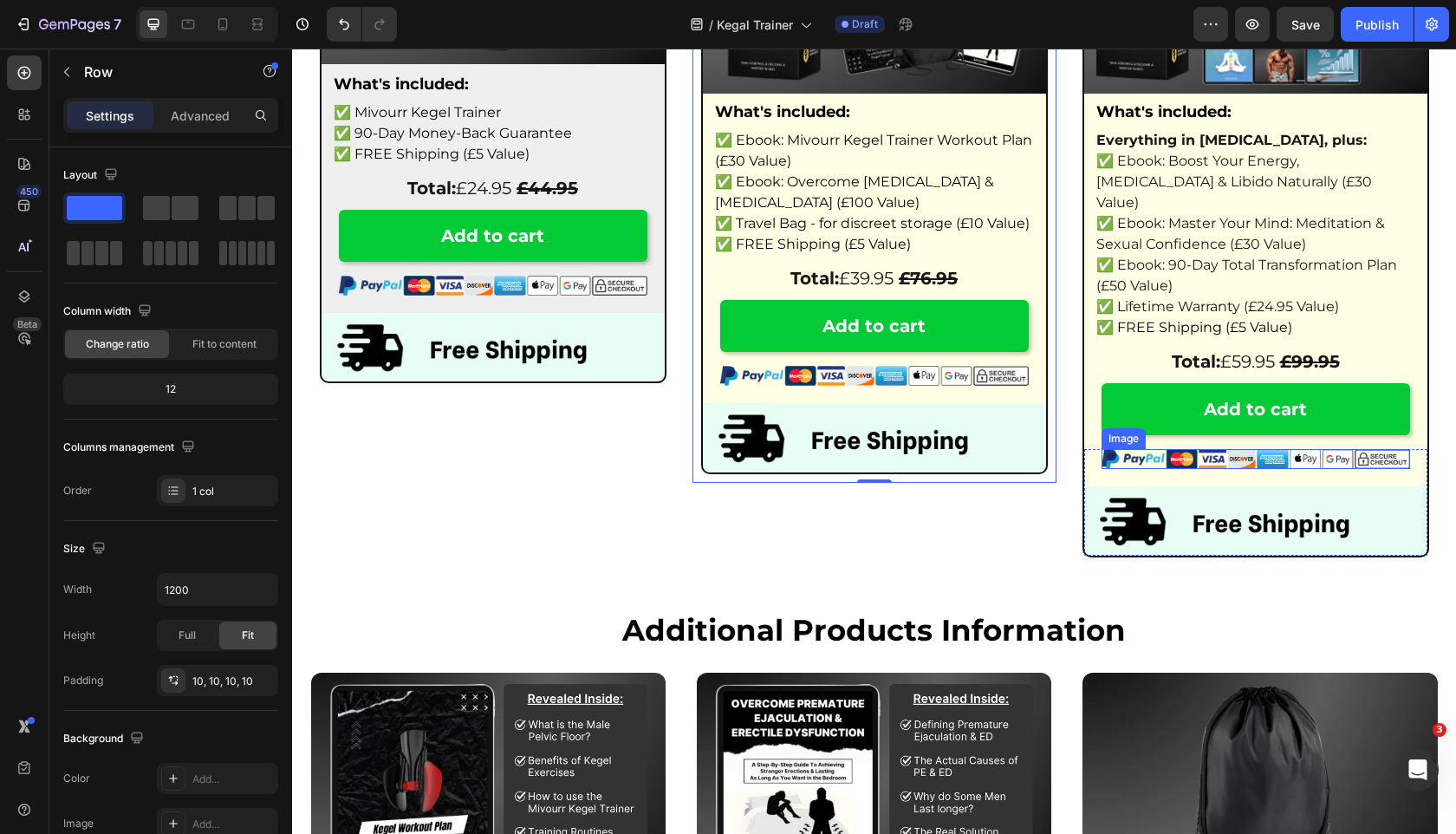
click at [1310, 449] on img at bounding box center [1255, 459] width 308 height 20
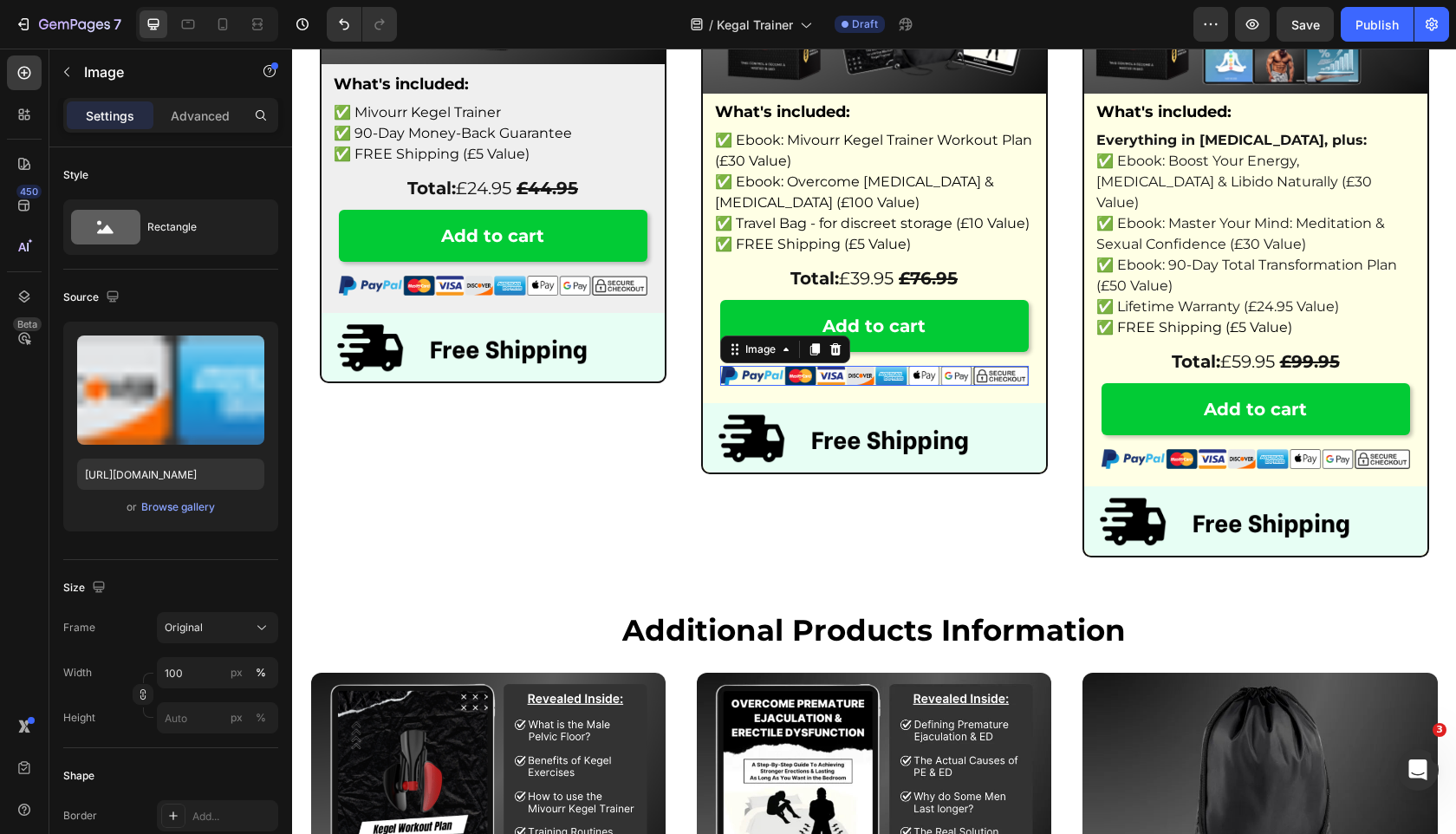
click at [979, 382] on img at bounding box center [874, 375] width 308 height 20
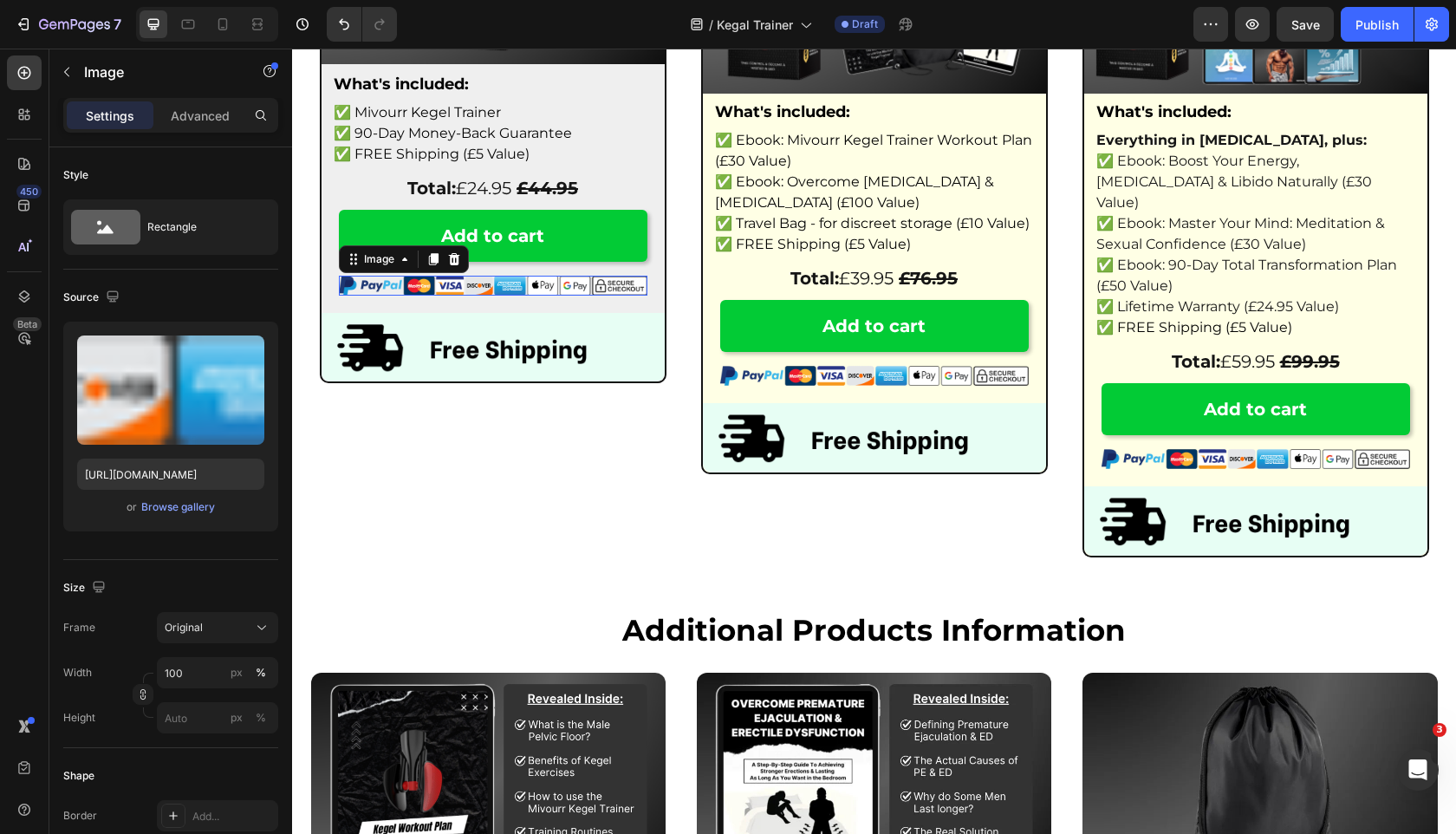
click at [592, 285] on img at bounding box center [493, 286] width 308 height 20
click at [500, 313] on img at bounding box center [493, 347] width 343 height 68
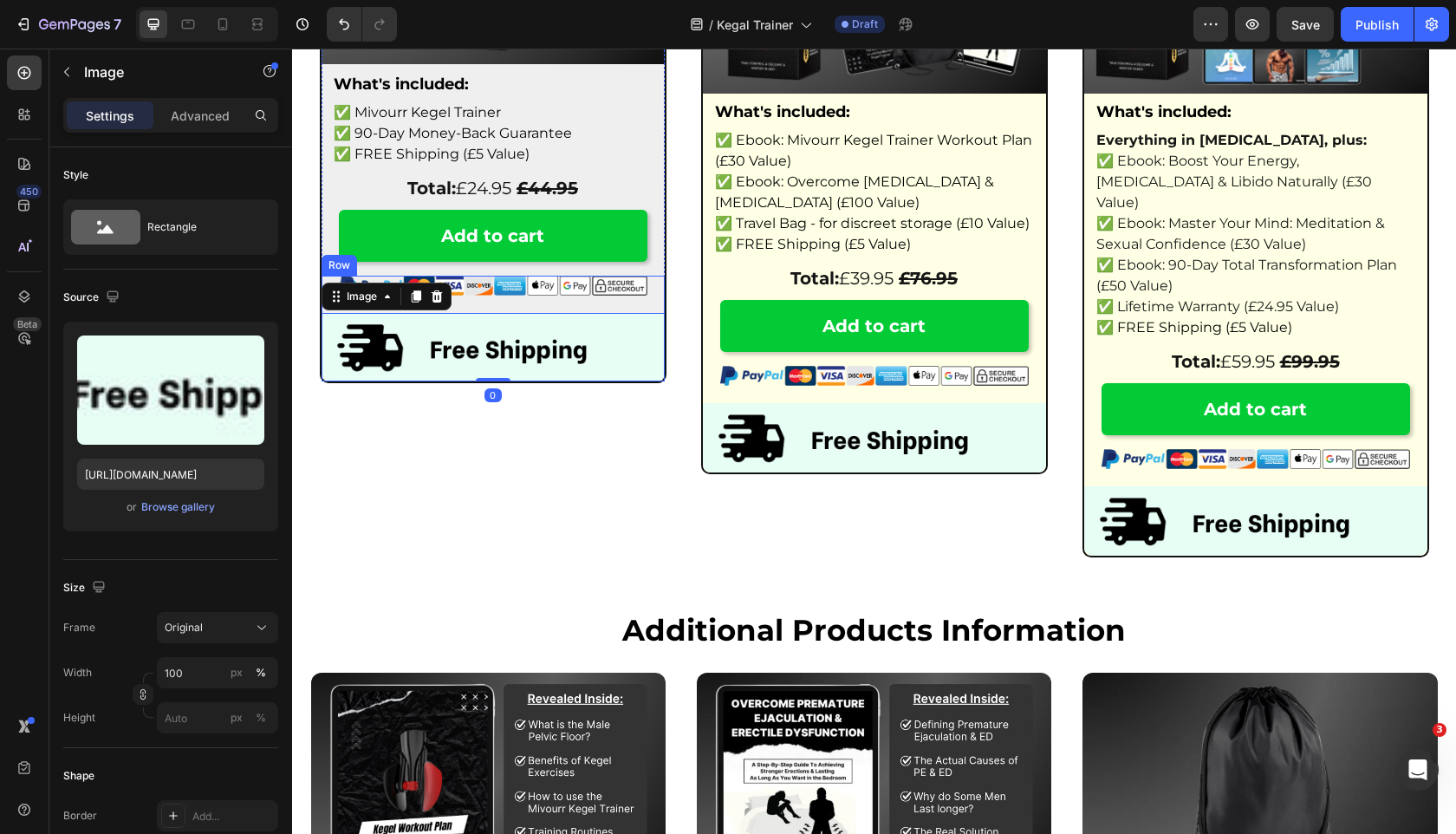
click at [506, 295] on div "Image Image 0" at bounding box center [493, 329] width 343 height 106
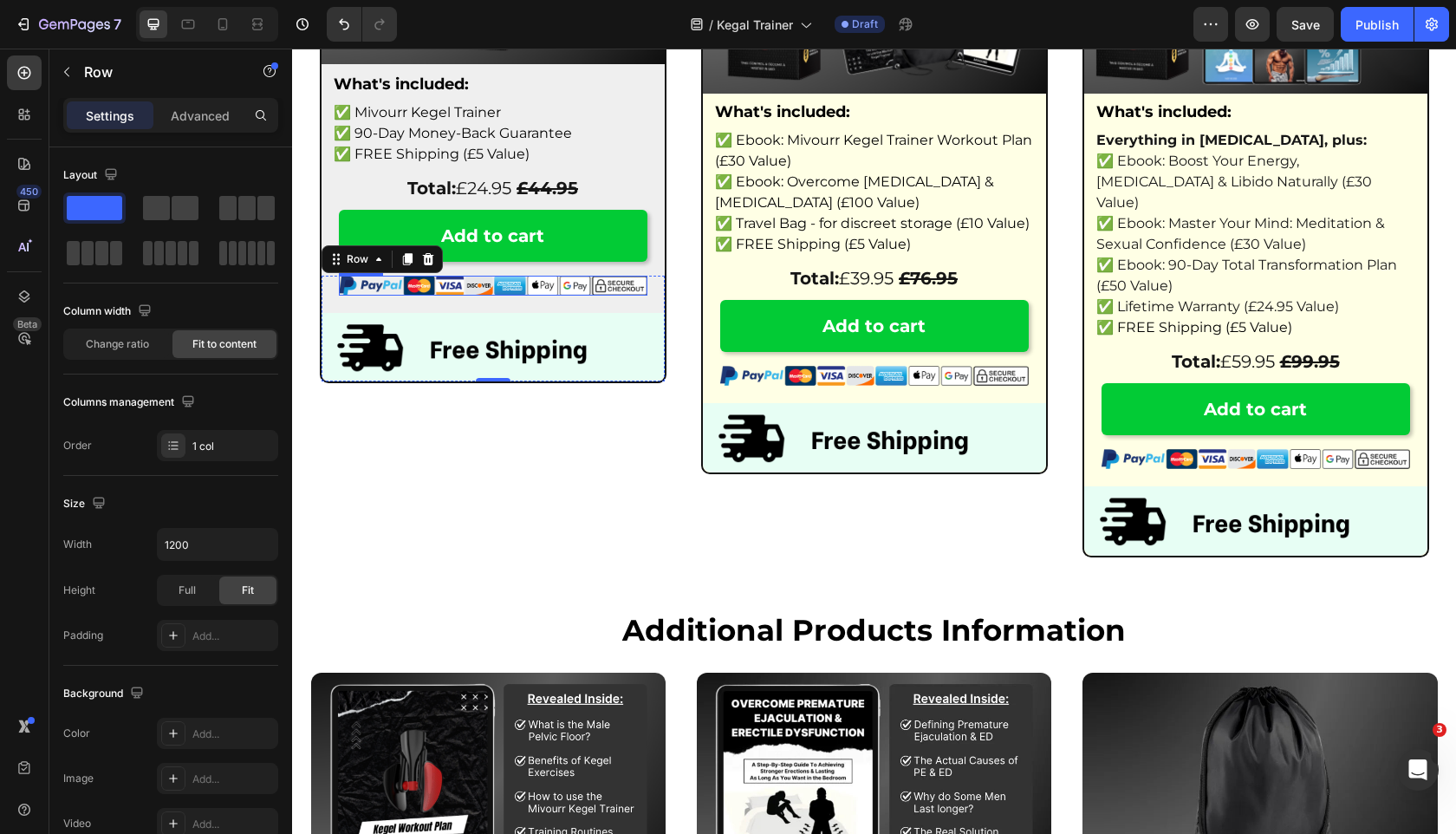
click at [502, 289] on img at bounding box center [493, 286] width 308 height 20
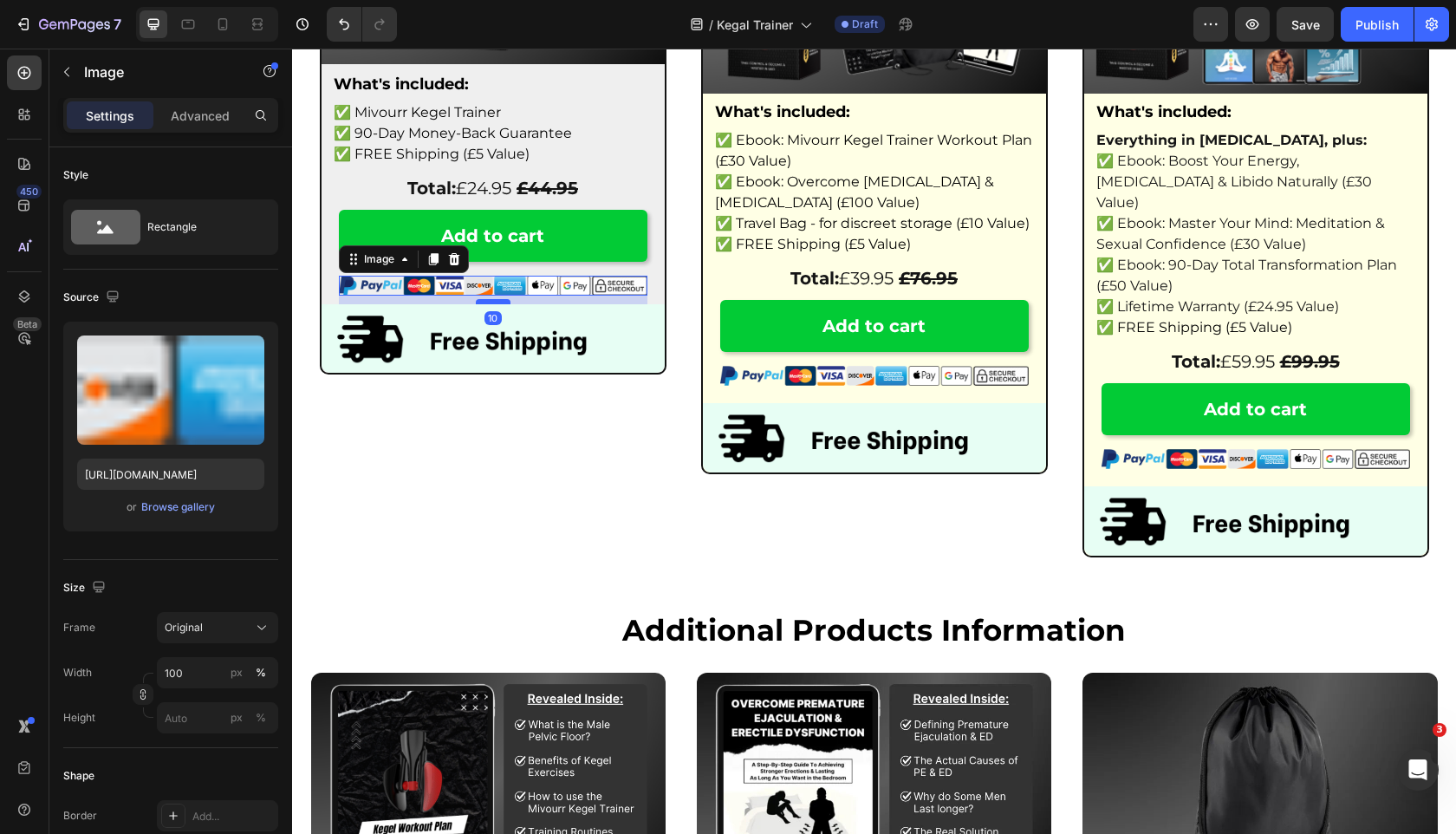
drag, startPoint x: 499, startPoint y: 312, endPoint x: 498, endPoint y: 303, distance: 9.1
click at [498, 303] on div at bounding box center [494, 301] width 35 height 5
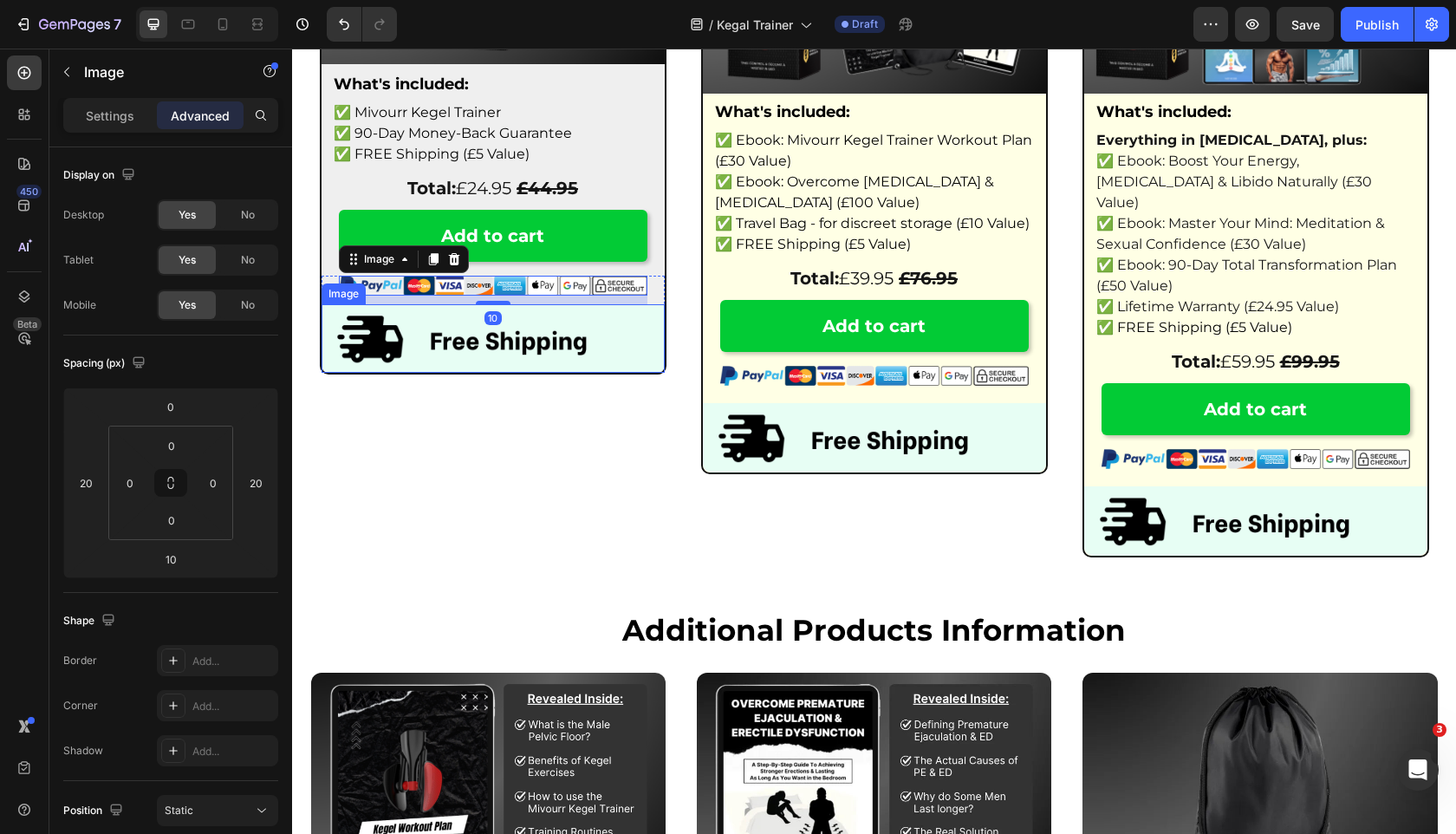
click at [486, 504] on div "Starter Pack Heading 9% of customers buy this plan Text Block Row Image What's …" at bounding box center [493, 168] width 364 height 796
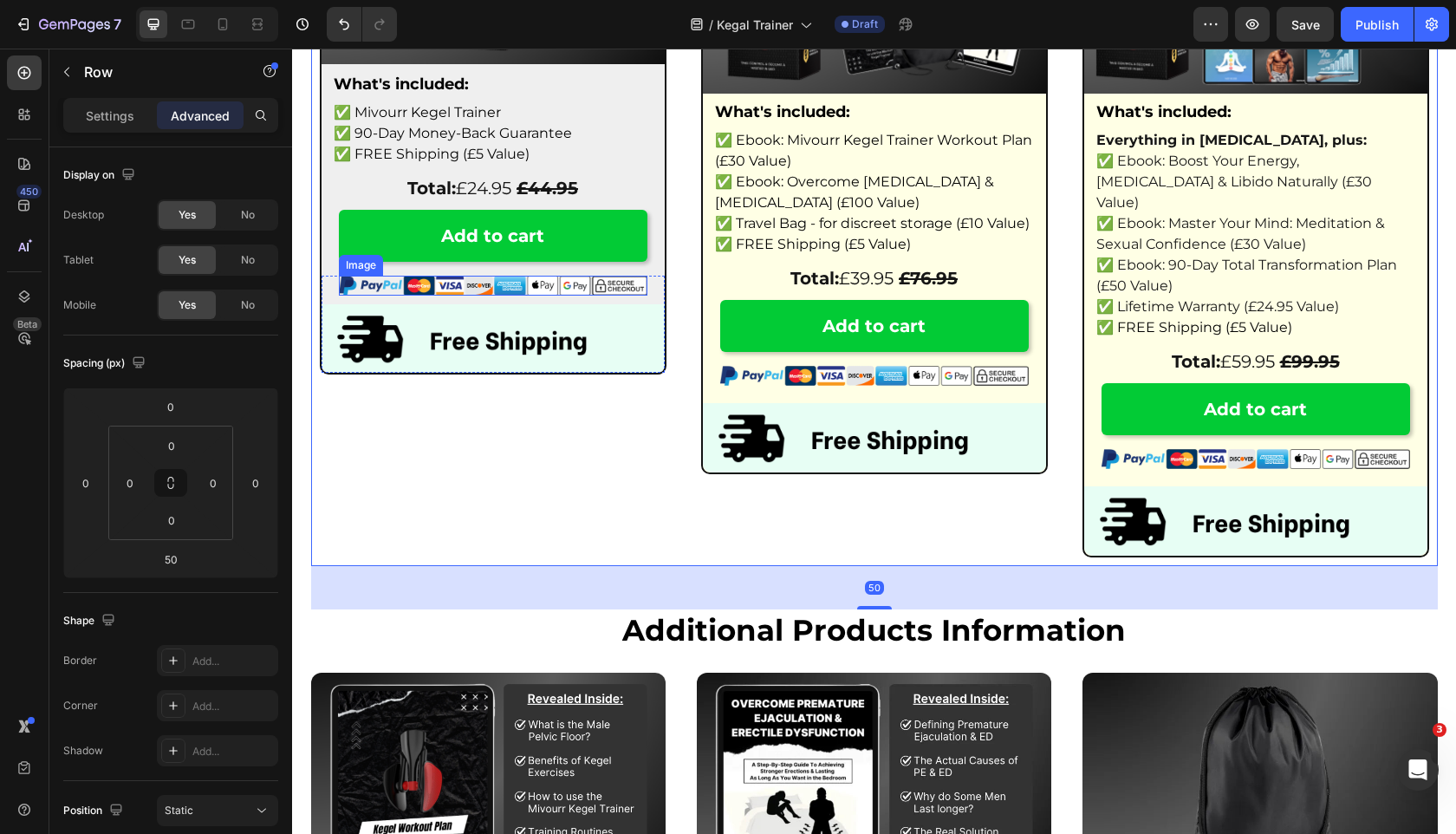
click at [595, 285] on img at bounding box center [493, 286] width 308 height 20
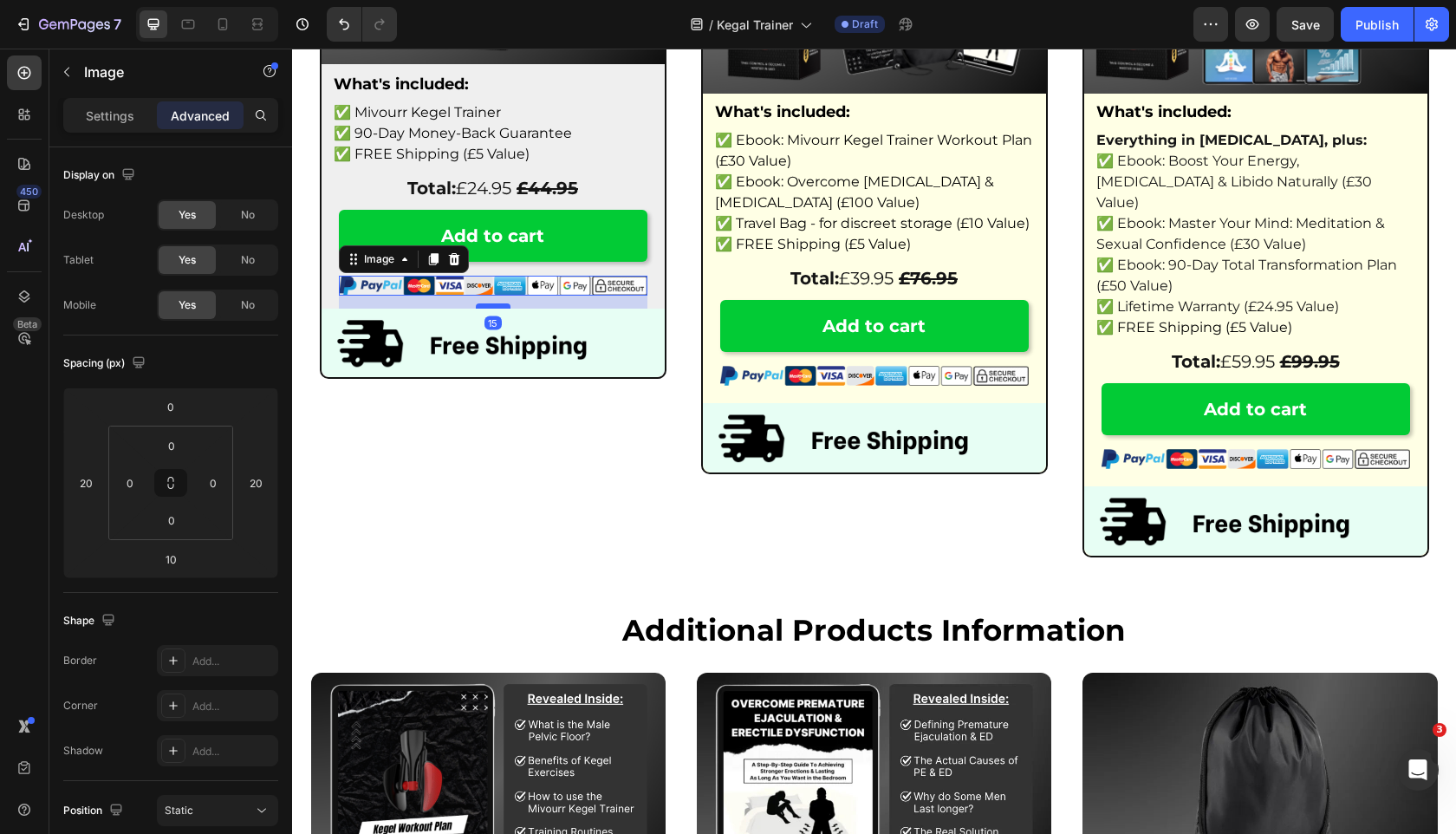
click at [501, 306] on div at bounding box center [494, 305] width 35 height 5
type input "14"
click at [903, 385] on img at bounding box center [874, 375] width 308 height 20
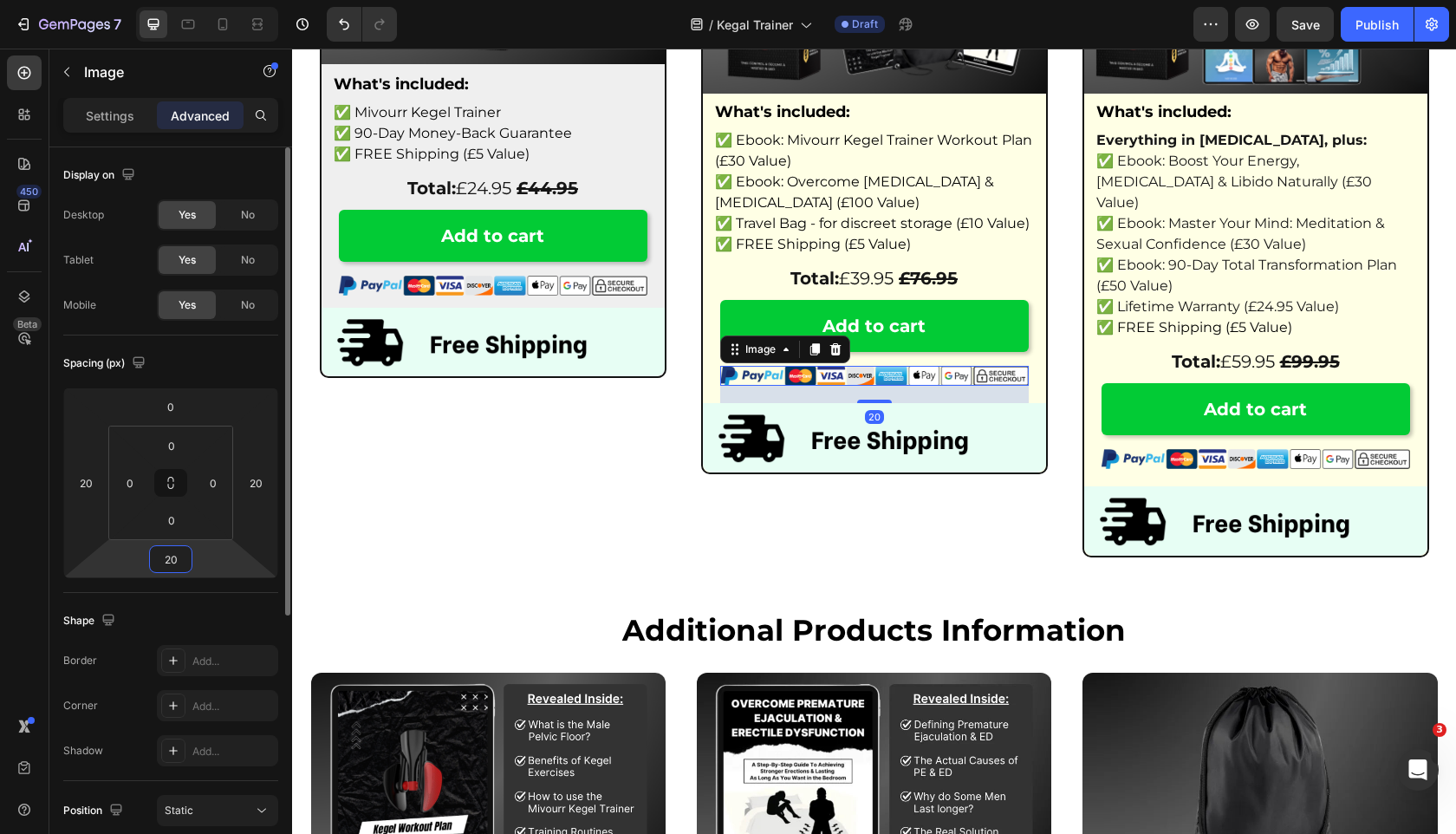
click at [185, 556] on input "20" at bounding box center [171, 559] width 35 height 26
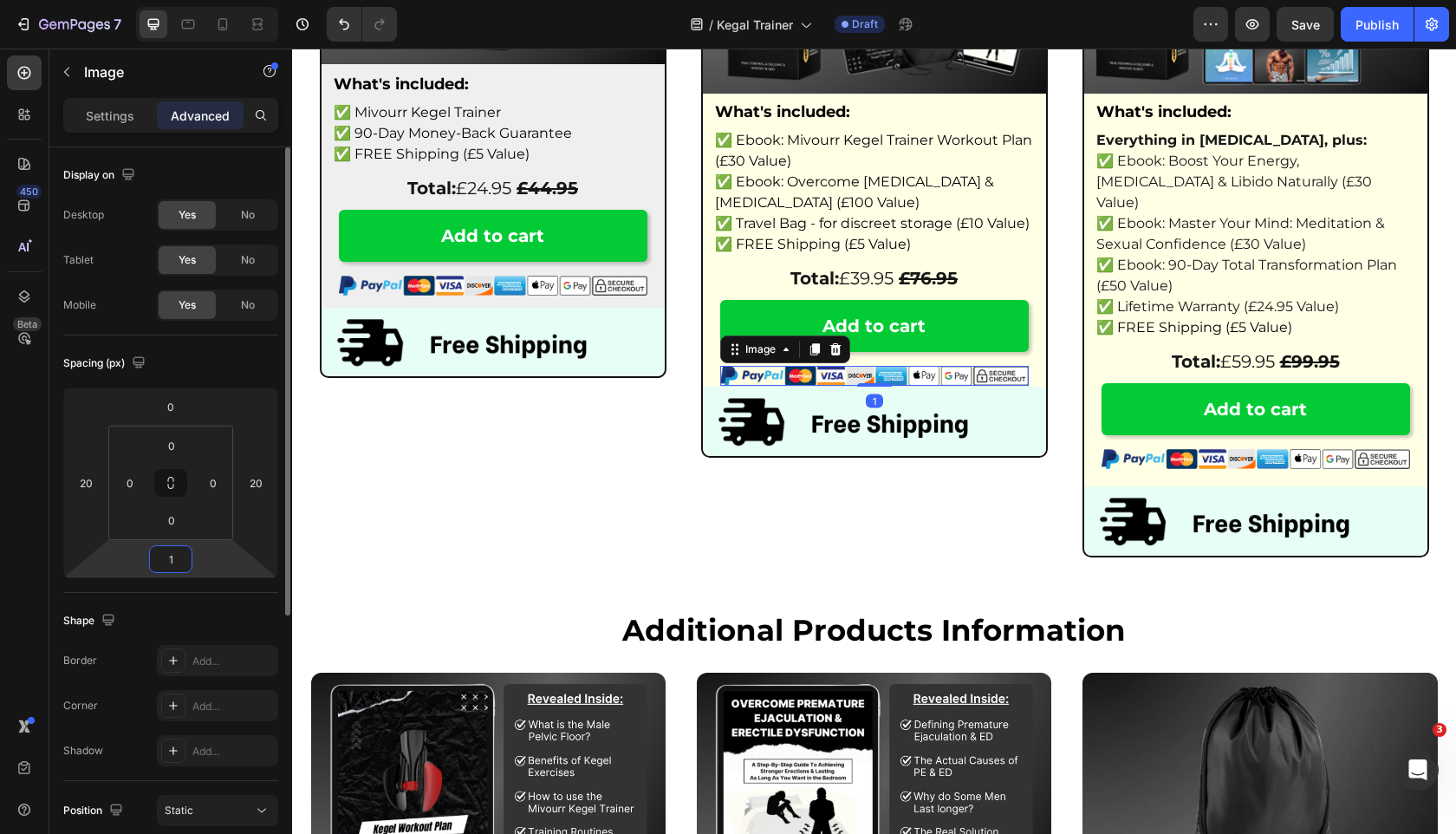
type input "15"
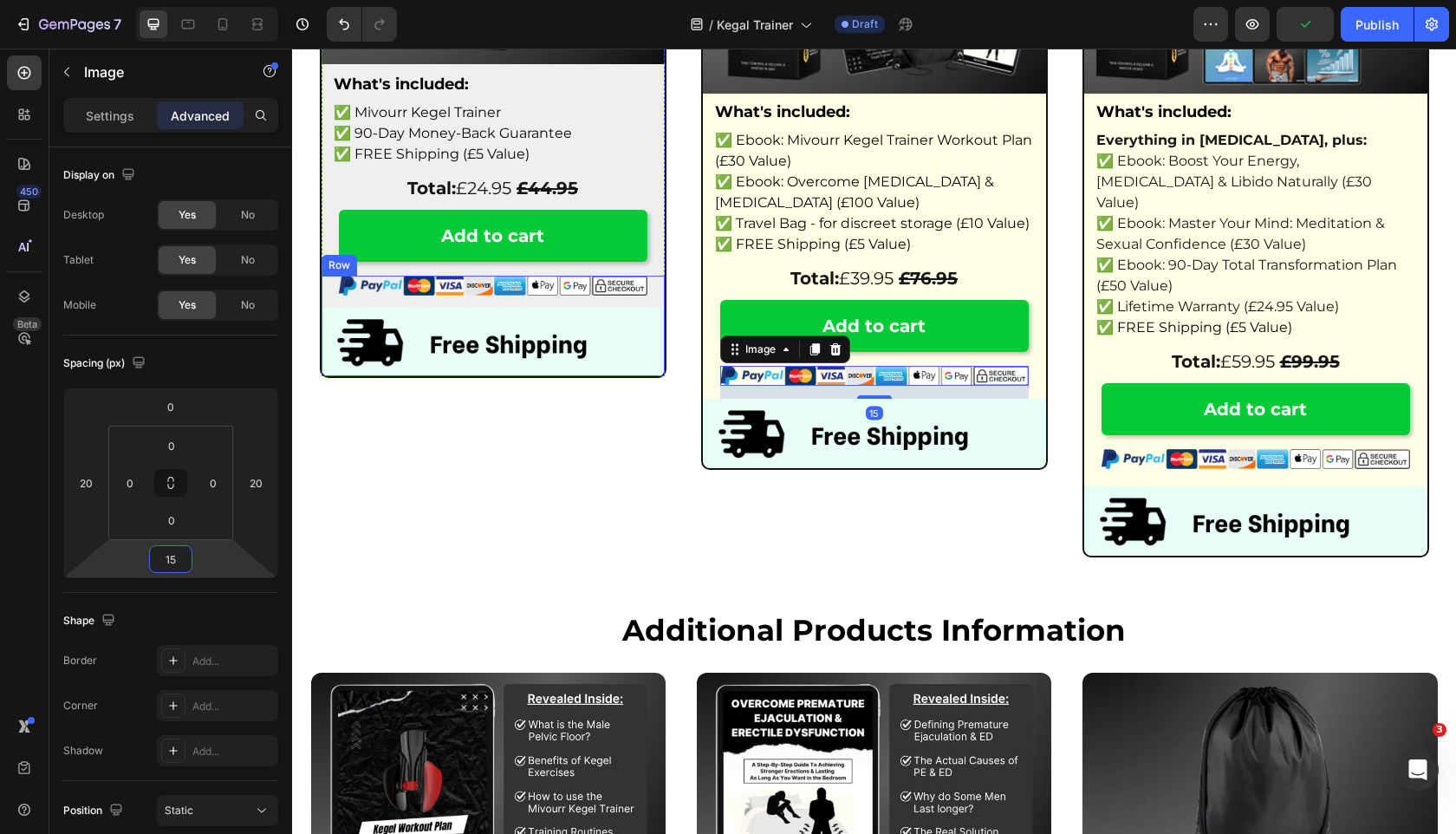
drag, startPoint x: 458, startPoint y: 289, endPoint x: 476, endPoint y: 288, distance: 18.0
click at [458, 289] on img at bounding box center [493, 286] width 308 height 20
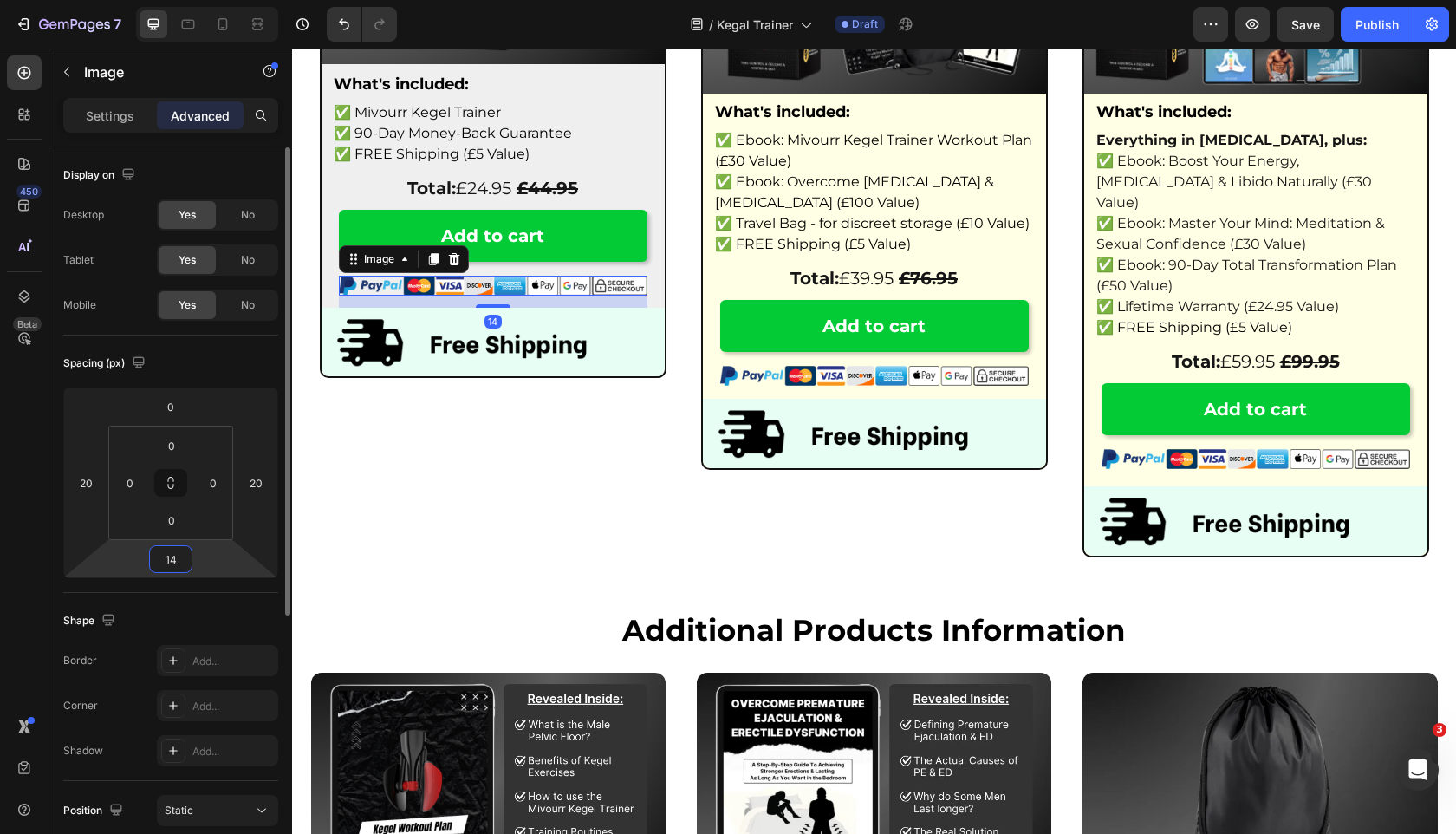
click at [172, 565] on input "14" at bounding box center [171, 559] width 35 height 26
type input "15"
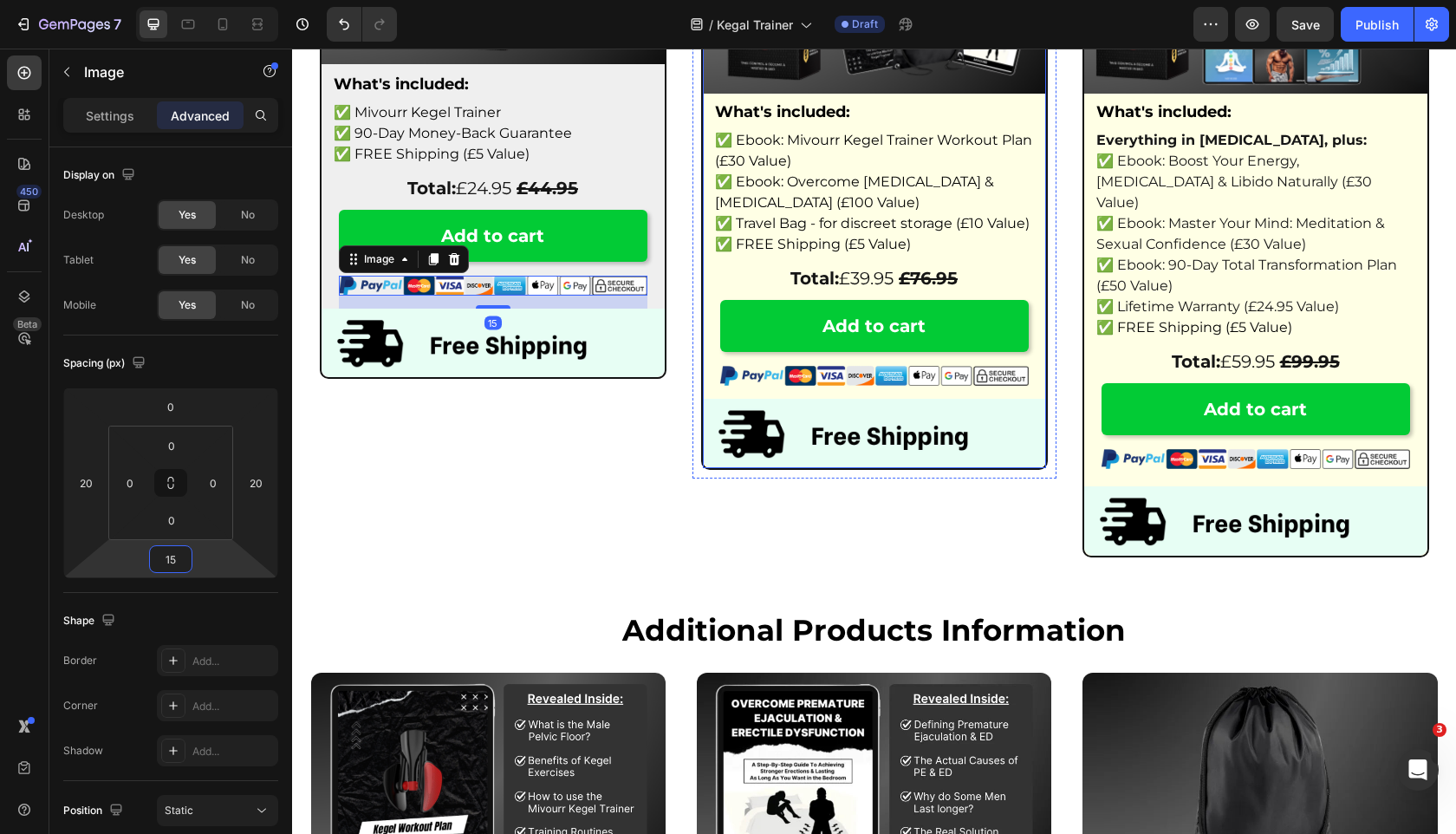
click at [863, 363] on div "✅ Ebook: Mivourr Kegel Trainer Workout Plan (£30 Value) ✅ Ebook: Overcome Prema…" at bounding box center [874, 297] width 343 height 339
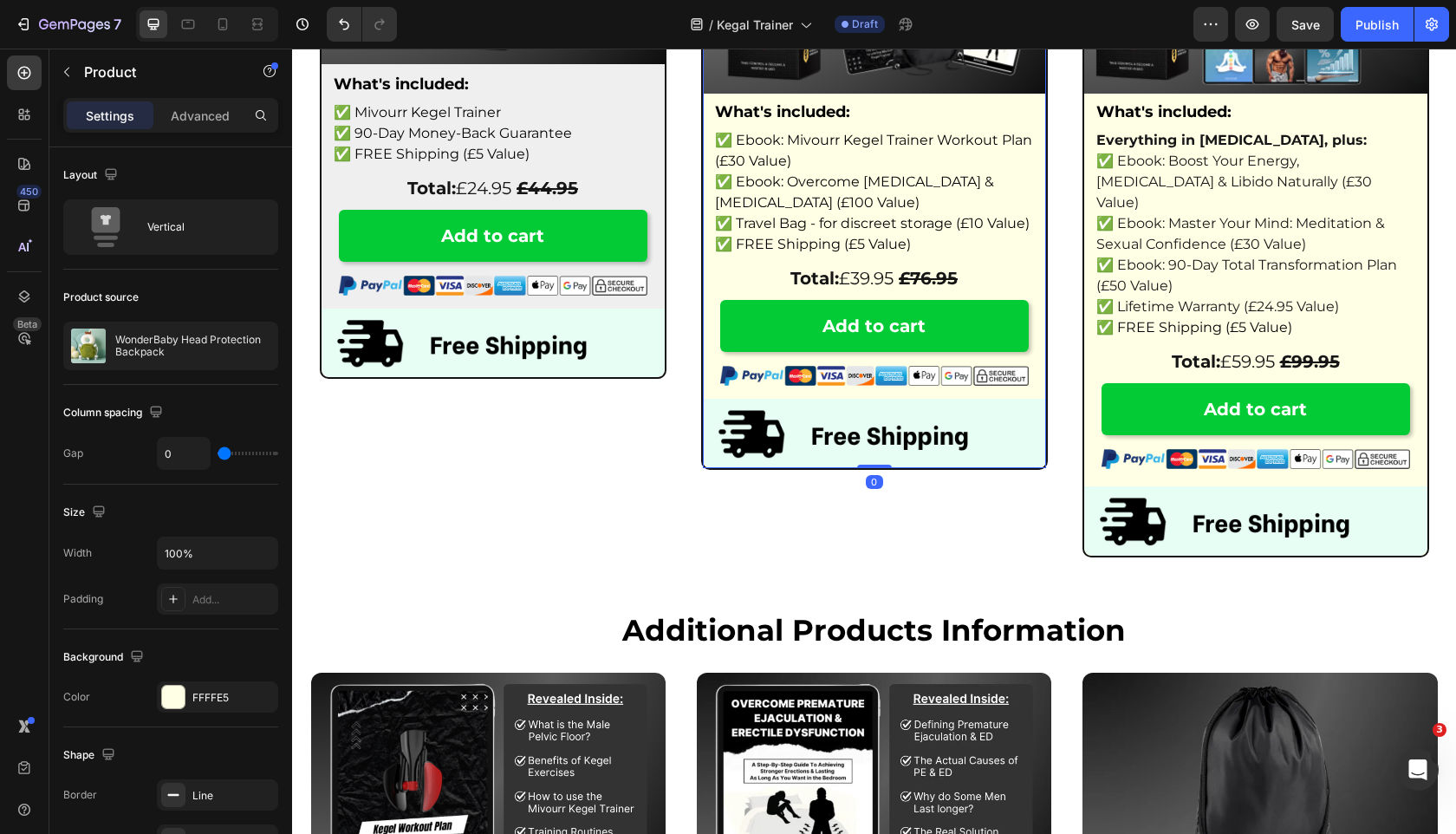
click at [859, 372] on img at bounding box center [874, 375] width 308 height 20
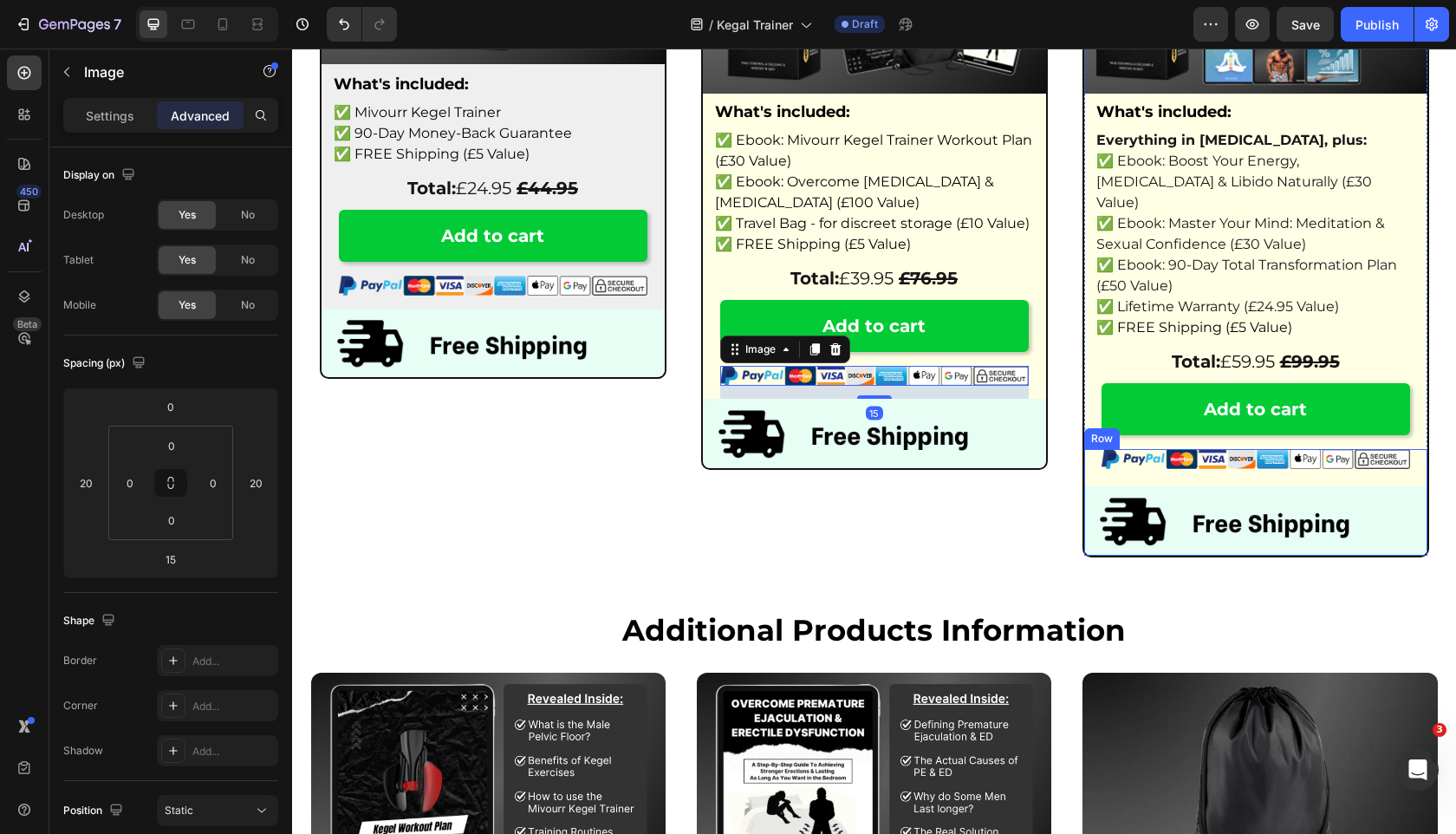
click at [1297, 449] on img at bounding box center [1255, 459] width 308 height 20
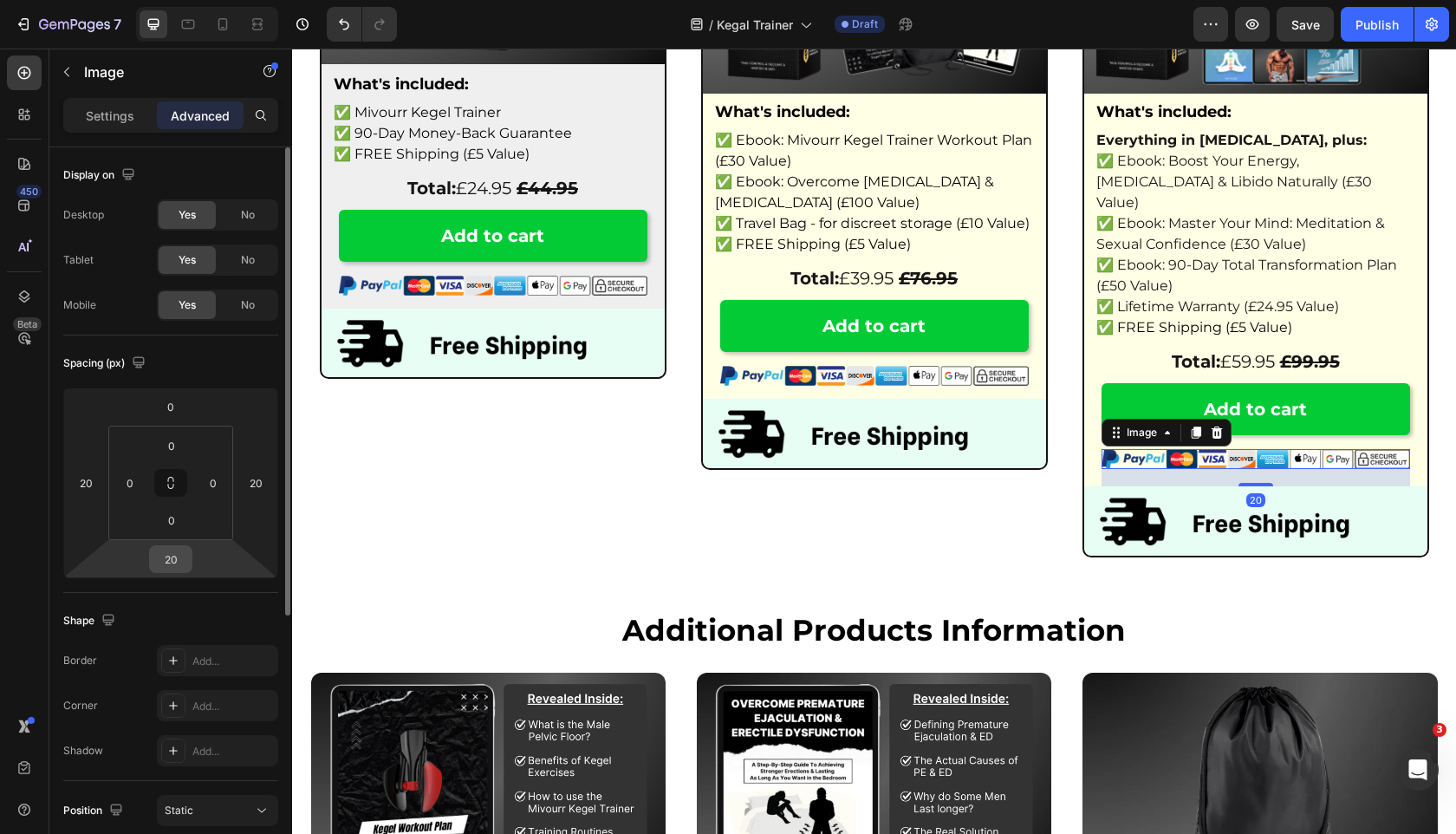
click at [172, 549] on input "20" at bounding box center [171, 559] width 35 height 26
type input "15"
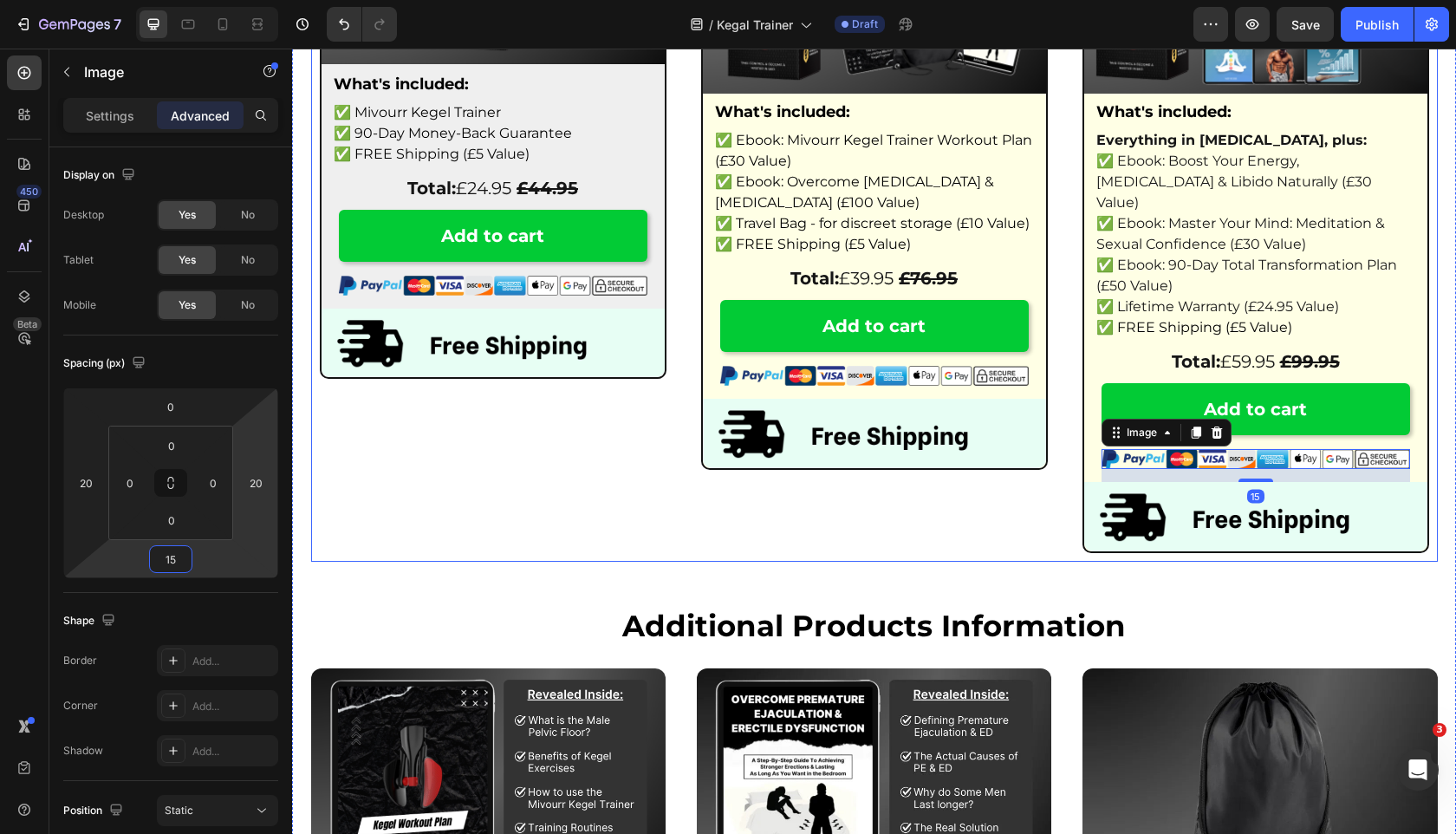
click at [399, 509] on div "Starter Pack Heading 9% of customers buy this plan Text Block Row Image What's …" at bounding box center [493, 166] width 364 height 791
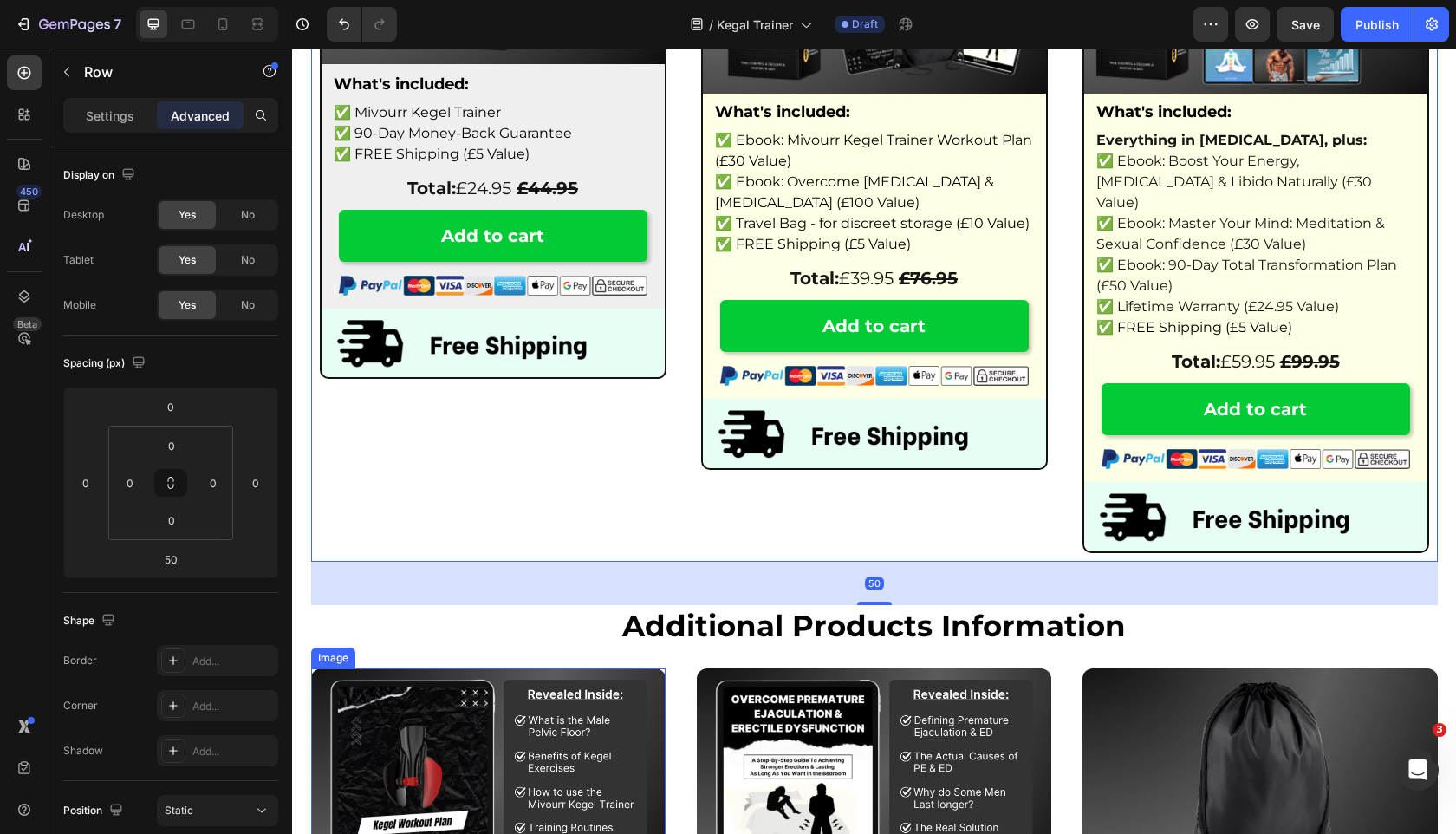
click at [513, 716] on img at bounding box center [488, 786] width 355 height 235
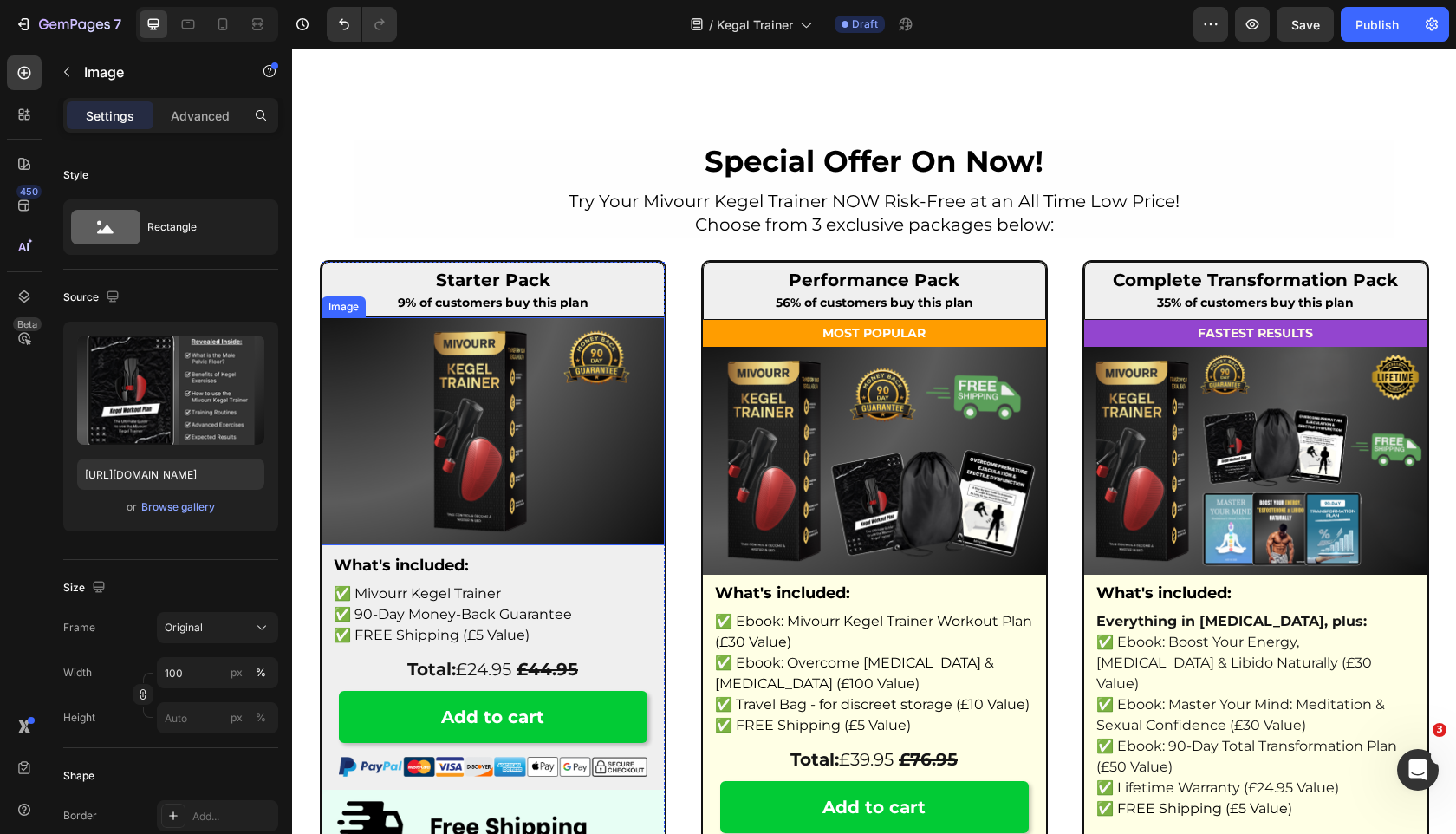
scroll to position [6417, 0]
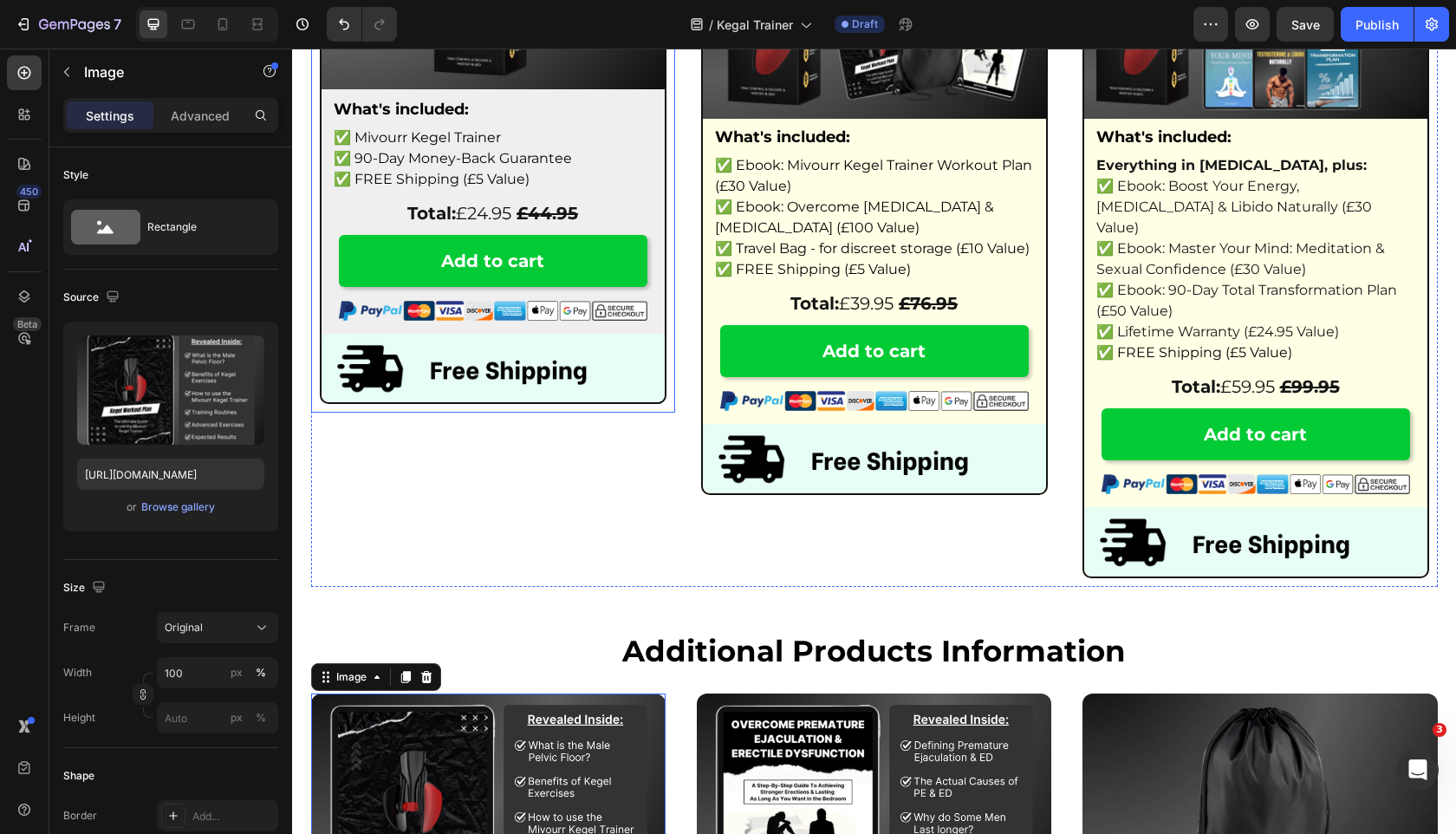
click at [311, 311] on div "Starter Pack Heading 9% of customers buy this plan Text Block Row Image What's …" at bounding box center [493, 104] width 364 height 617
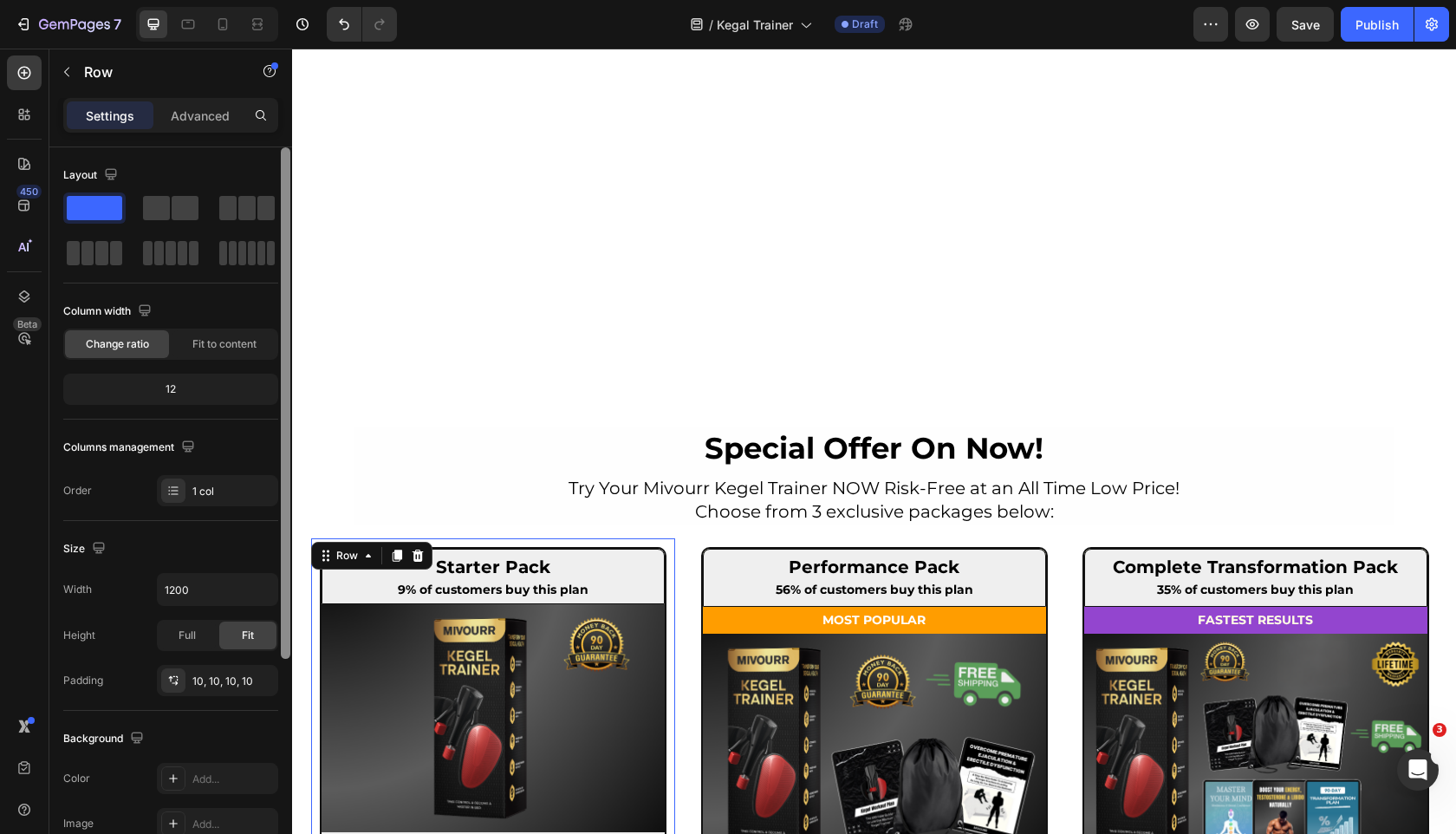
scroll to position [322, 0]
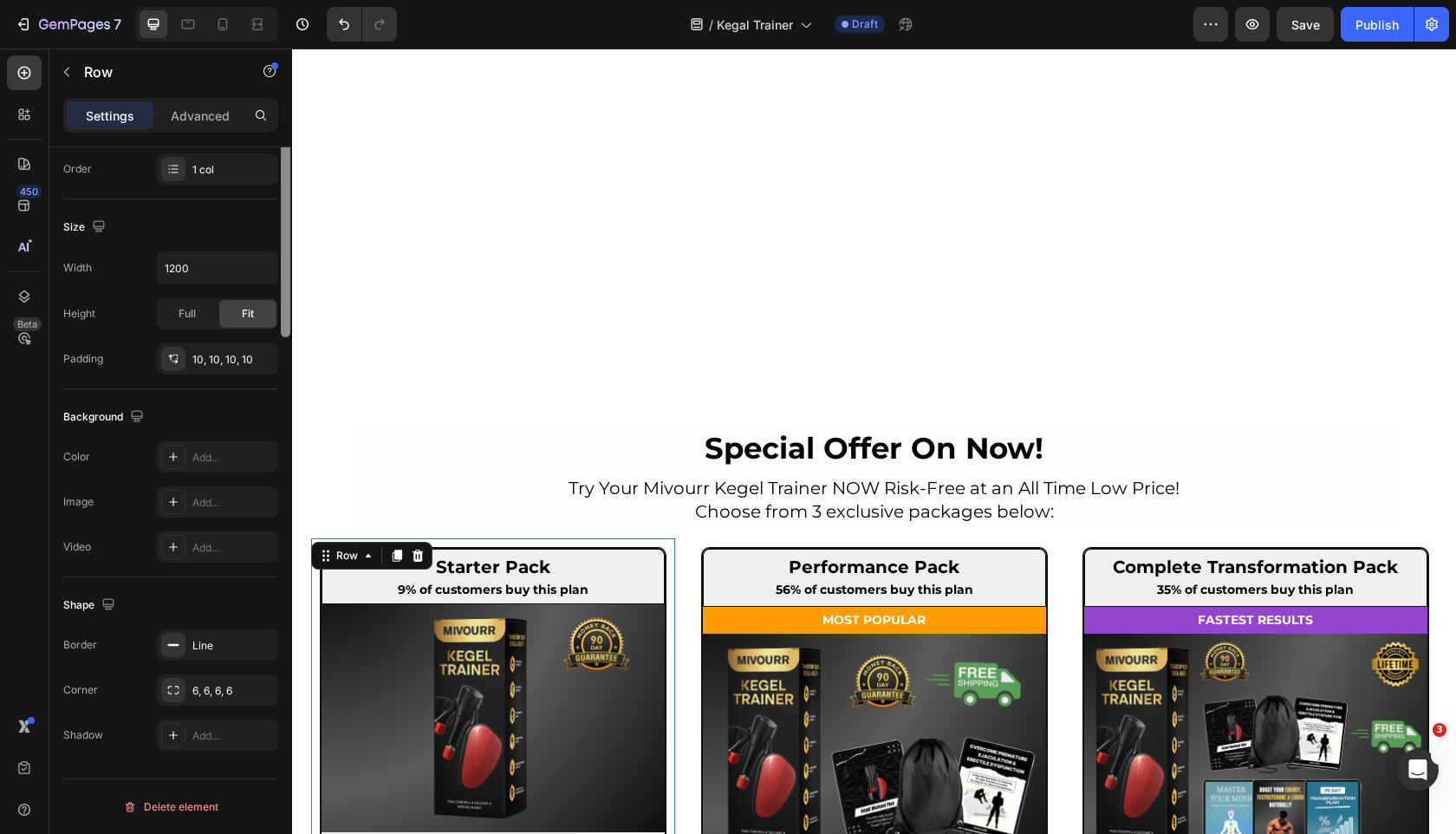
click at [279, 457] on div at bounding box center [285, 193] width 13 height 736
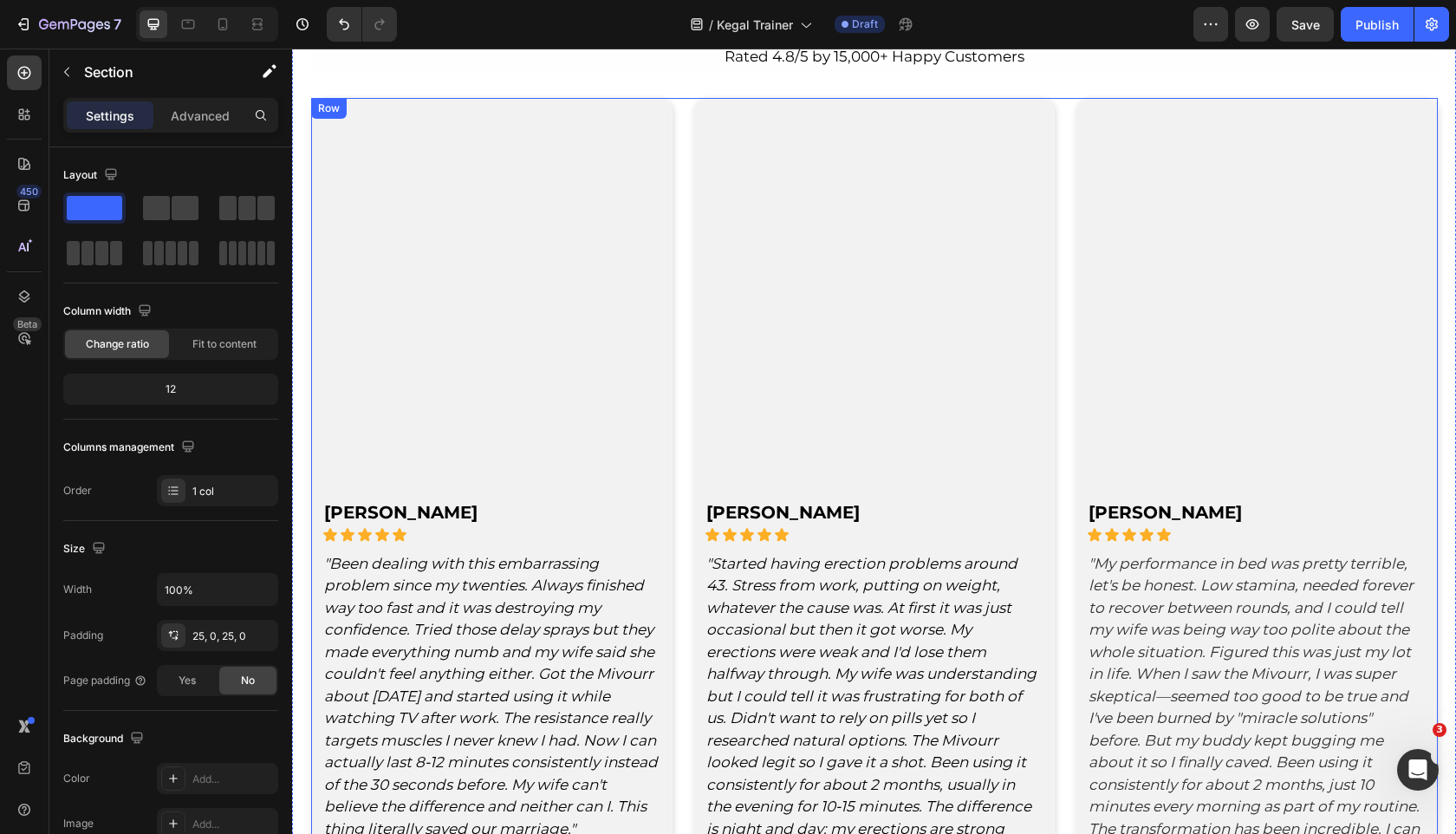
scroll to position [4340, 0]
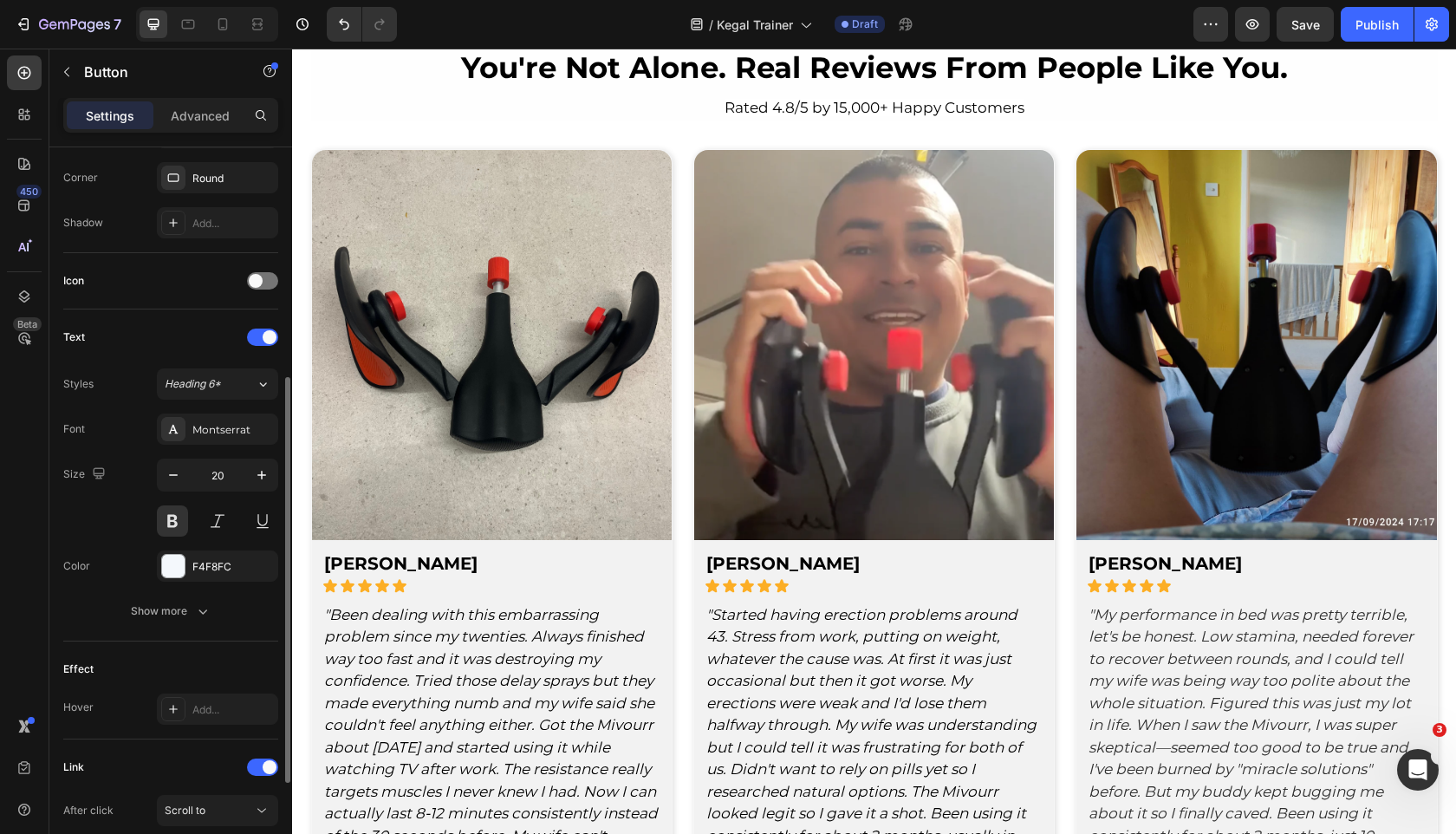
scroll to position [597, 0]
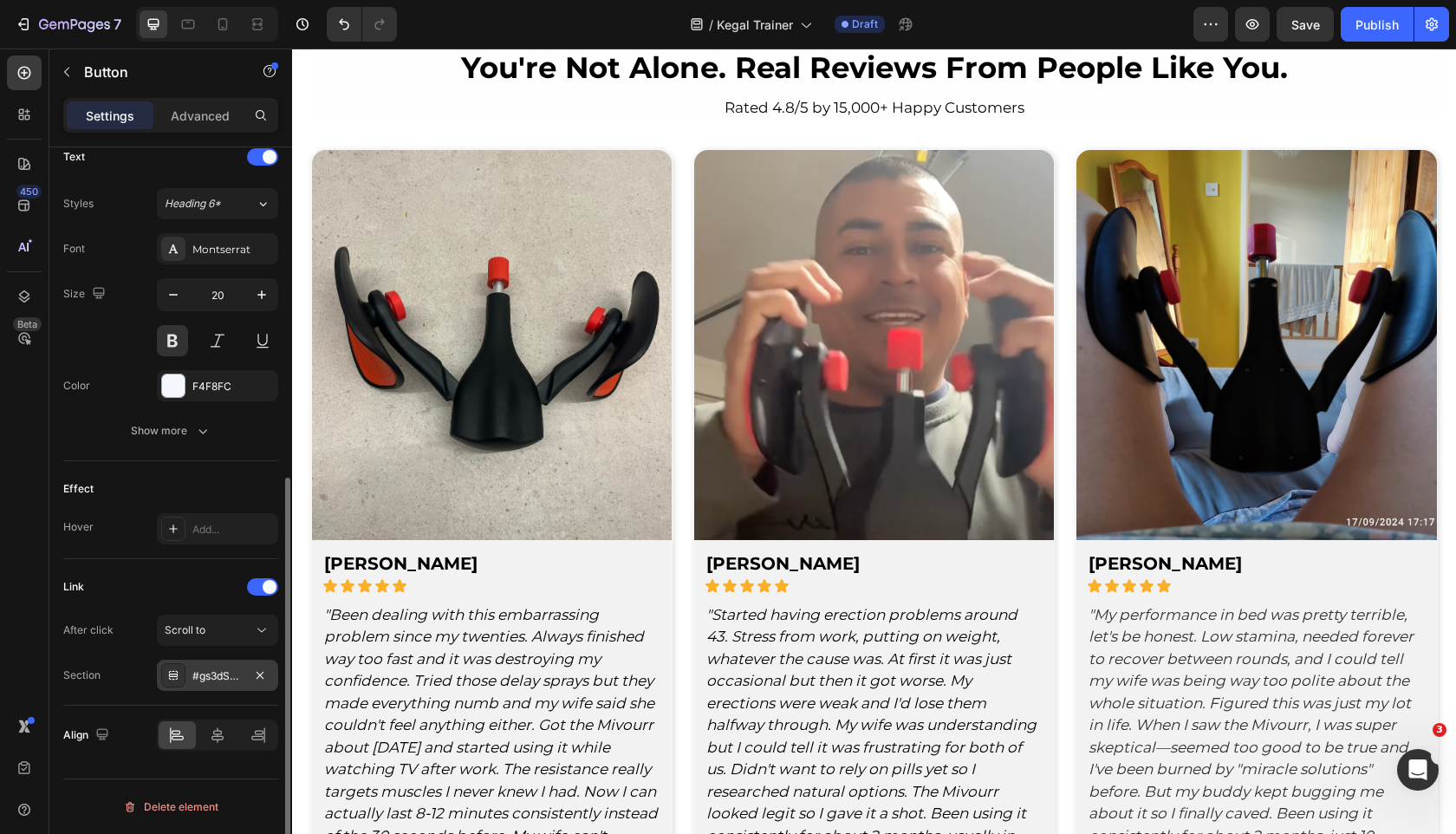
click at [222, 673] on div "#gs3dSkQSWl" at bounding box center [218, 677] width 51 height 16
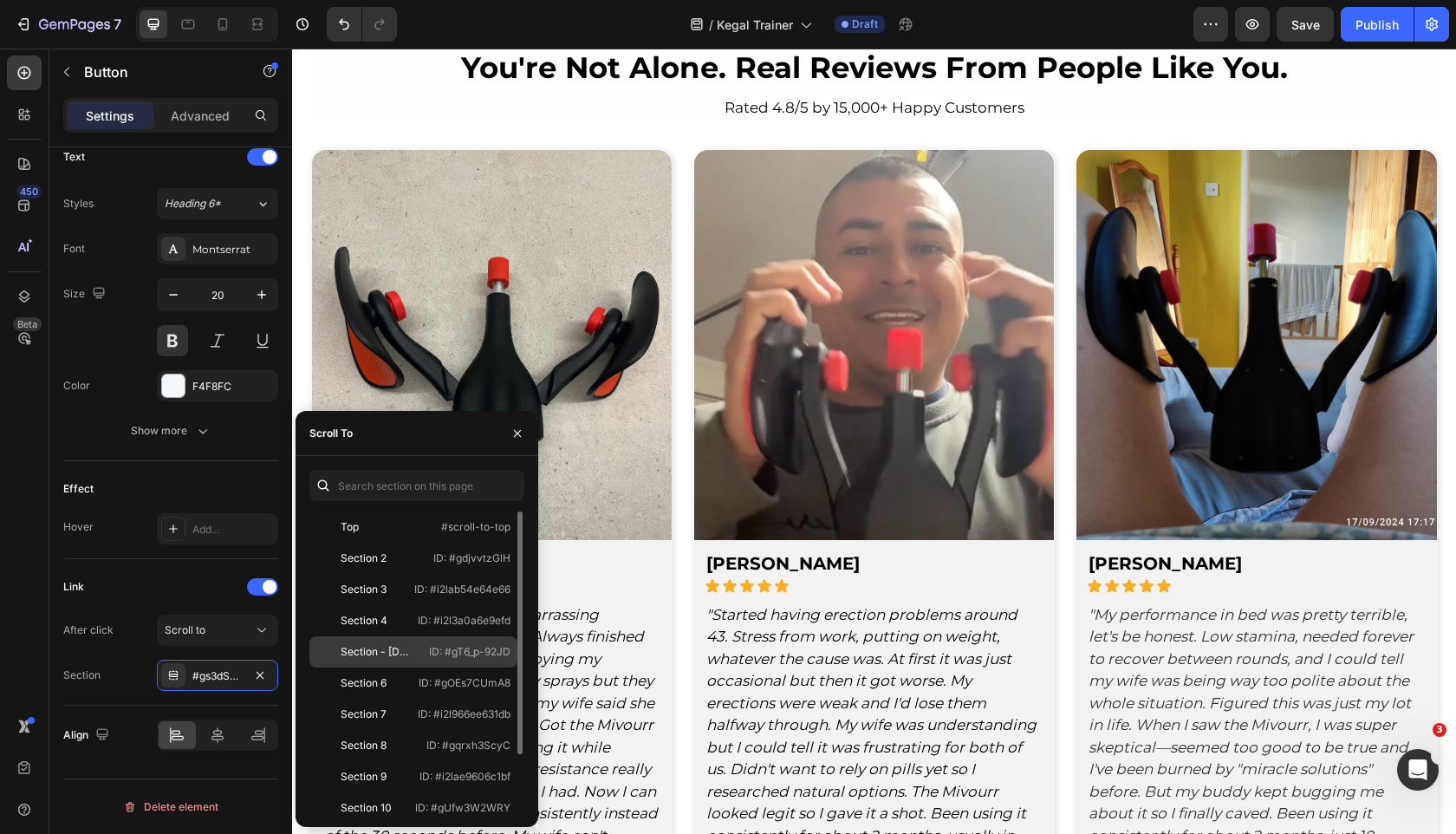
scroll to position [73, 0]
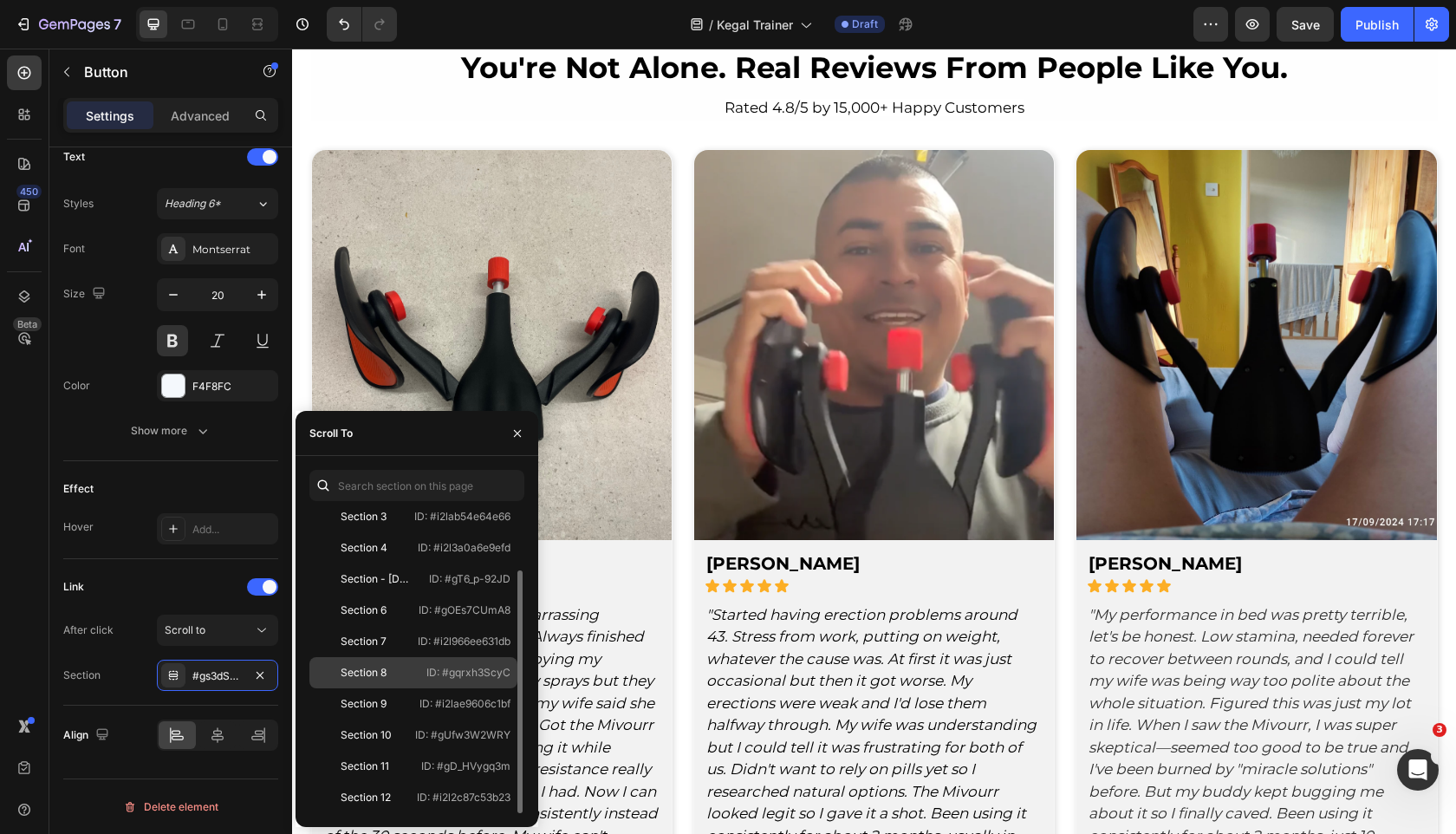
click at [418, 678] on div "Section 8 ID: #gqrxh3ScyC" at bounding box center [413, 673] width 208 height 31
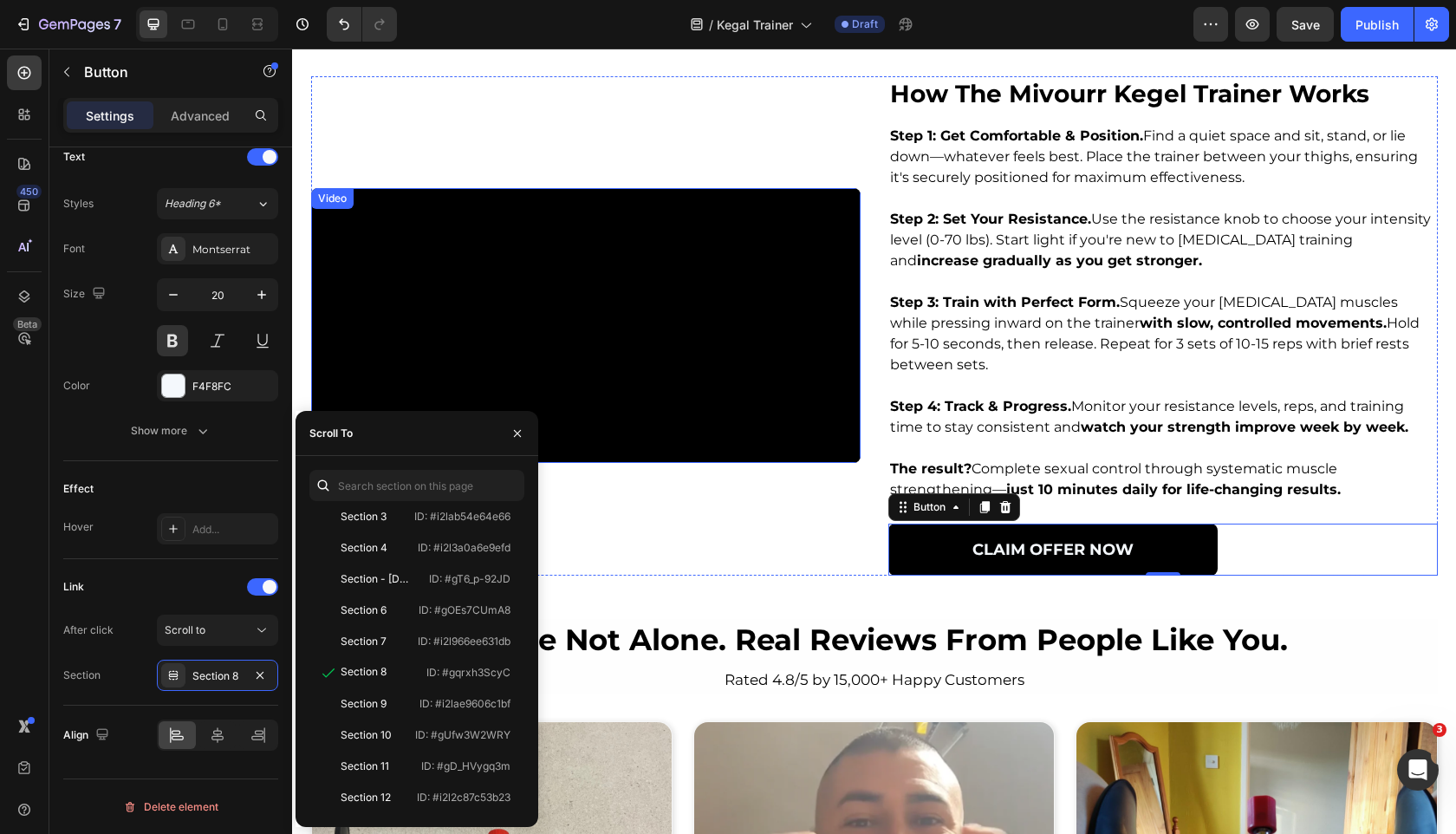
scroll to position [3718, 0]
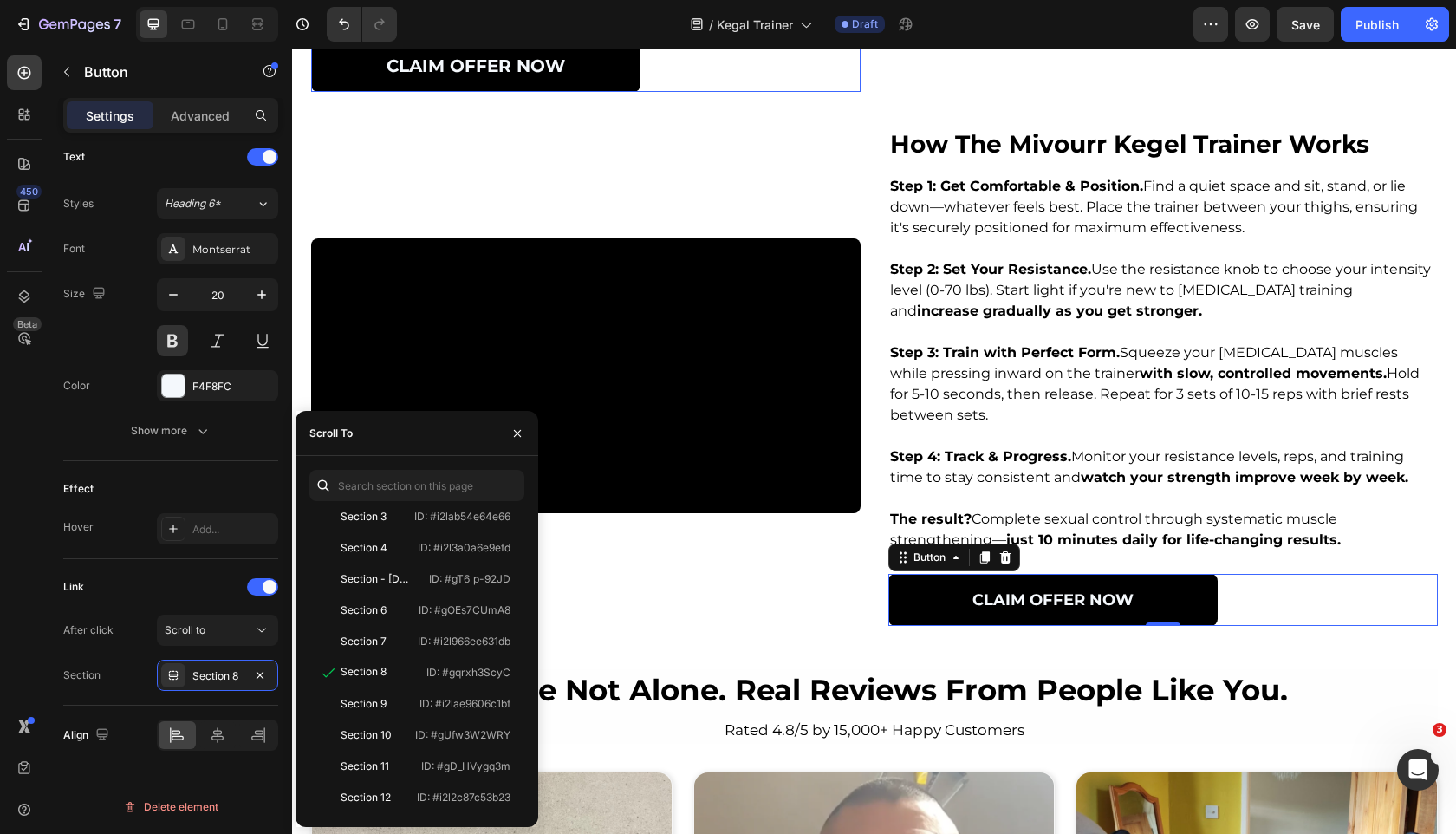
click at [601, 92] on link "CLAIM OFFER Now" at bounding box center [475, 66] width 329 height 52
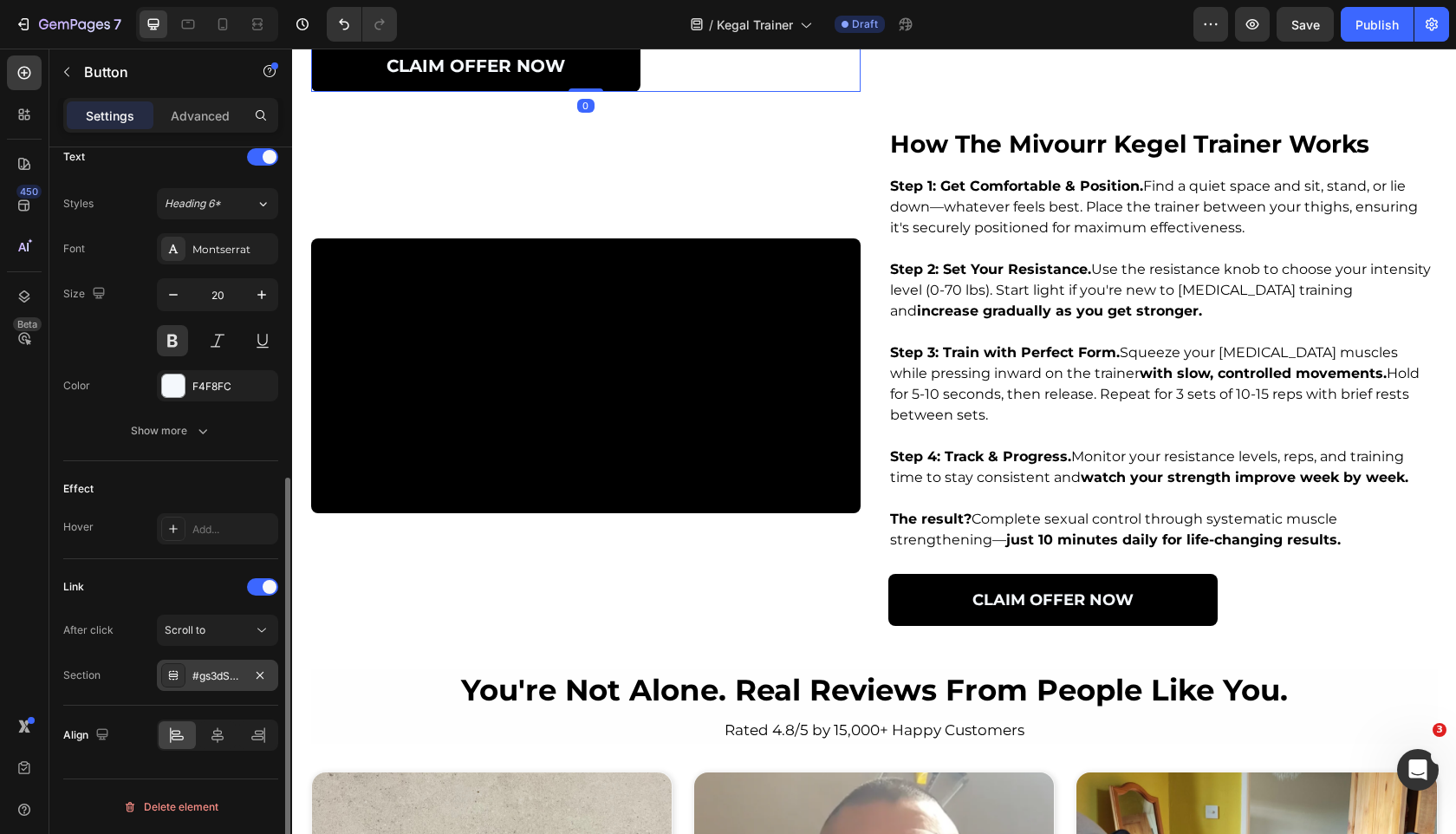
click at [212, 678] on div "#gs3dSkQSWl" at bounding box center [218, 677] width 51 height 16
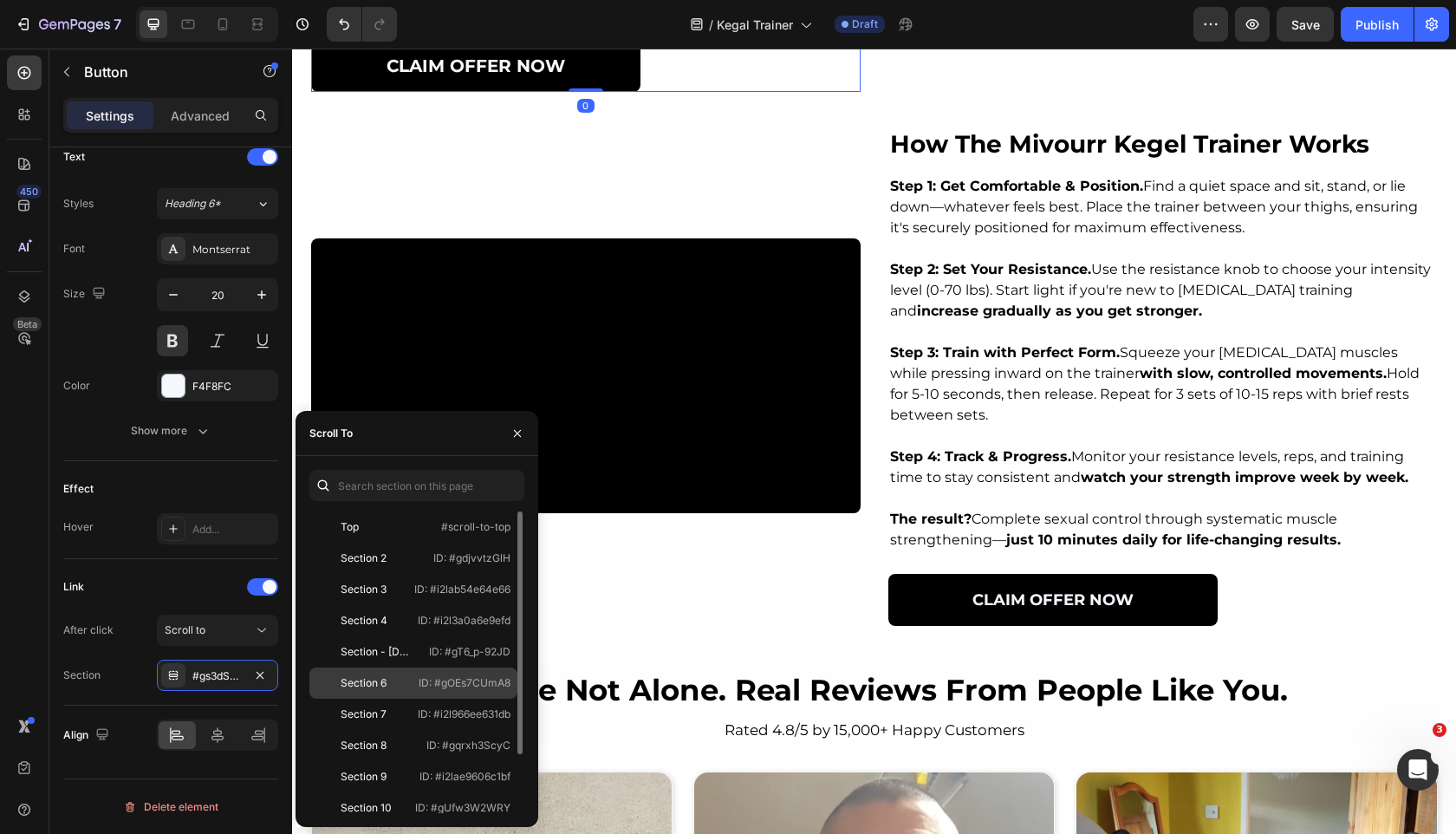
scroll to position [73, 0]
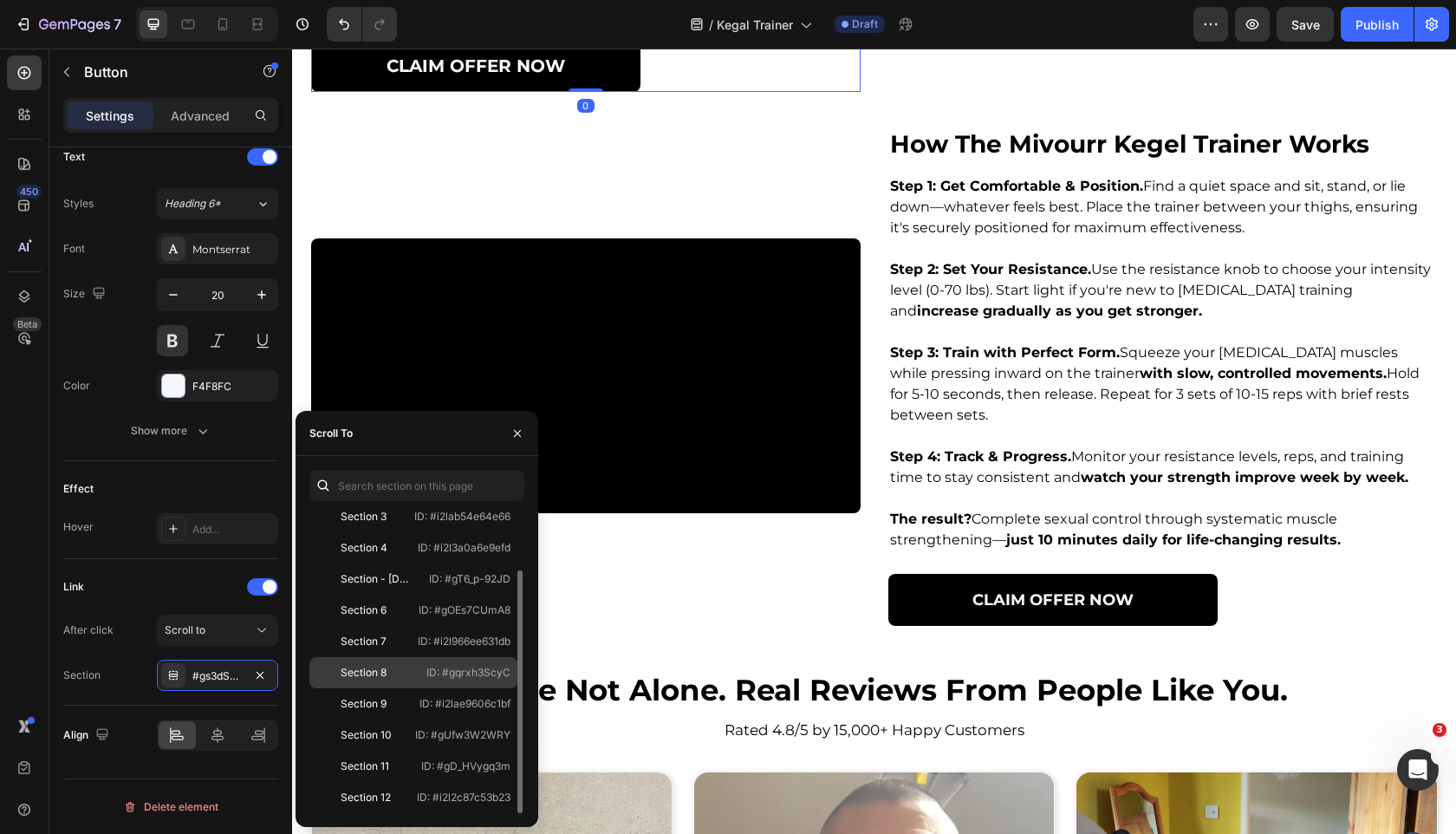
click at [396, 675] on div "Section 8" at bounding box center [365, 673] width 100 height 16
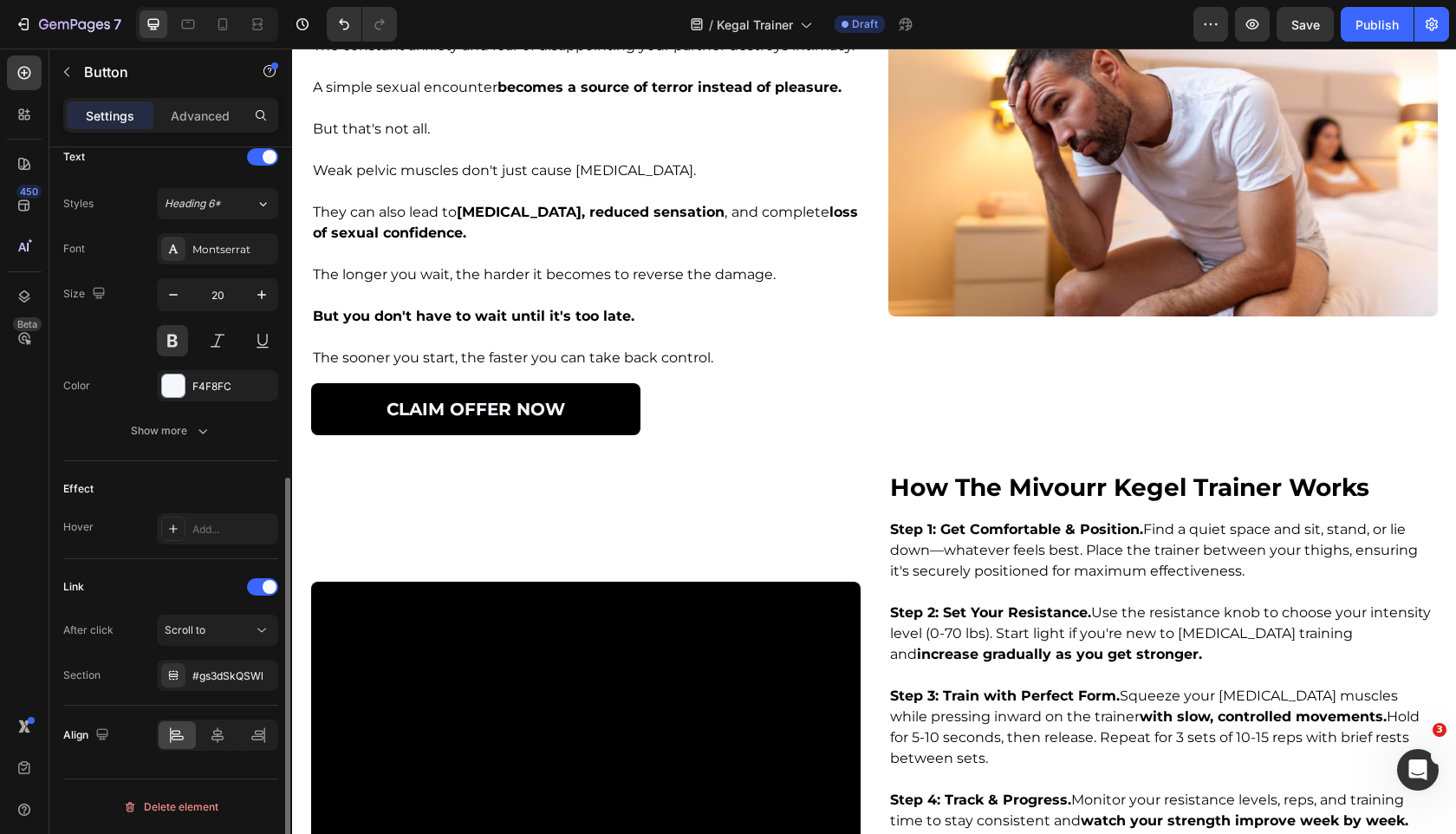
click at [191, 652] on div "After click Scroll to Section #gs3dSkQSWl" at bounding box center [170, 652] width 215 height 76
click at [191, 665] on div "#gs3dSkQSWl" at bounding box center [217, 676] width 121 height 31
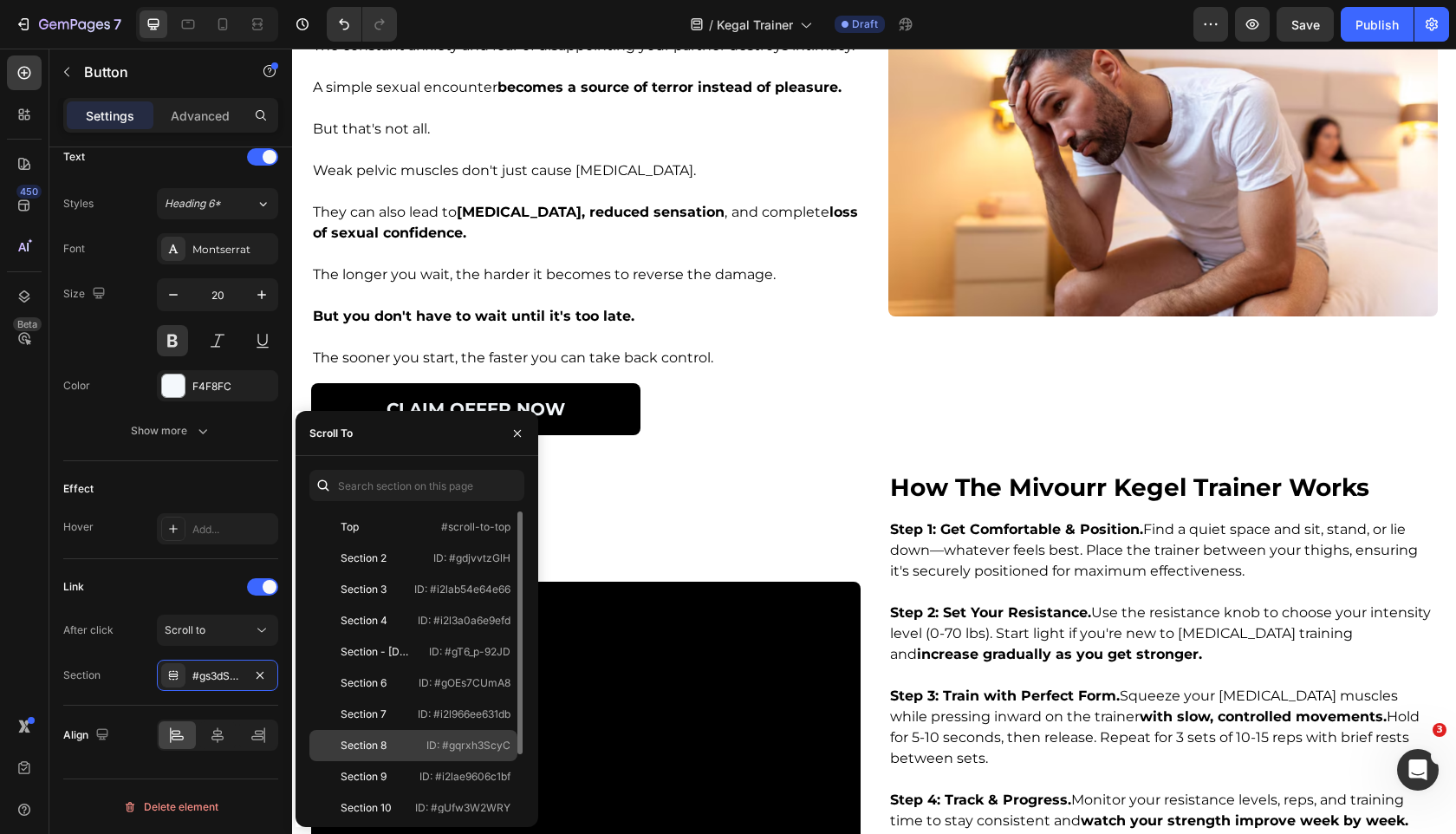
click at [384, 741] on div "Section 8" at bounding box center [363, 746] width 46 height 16
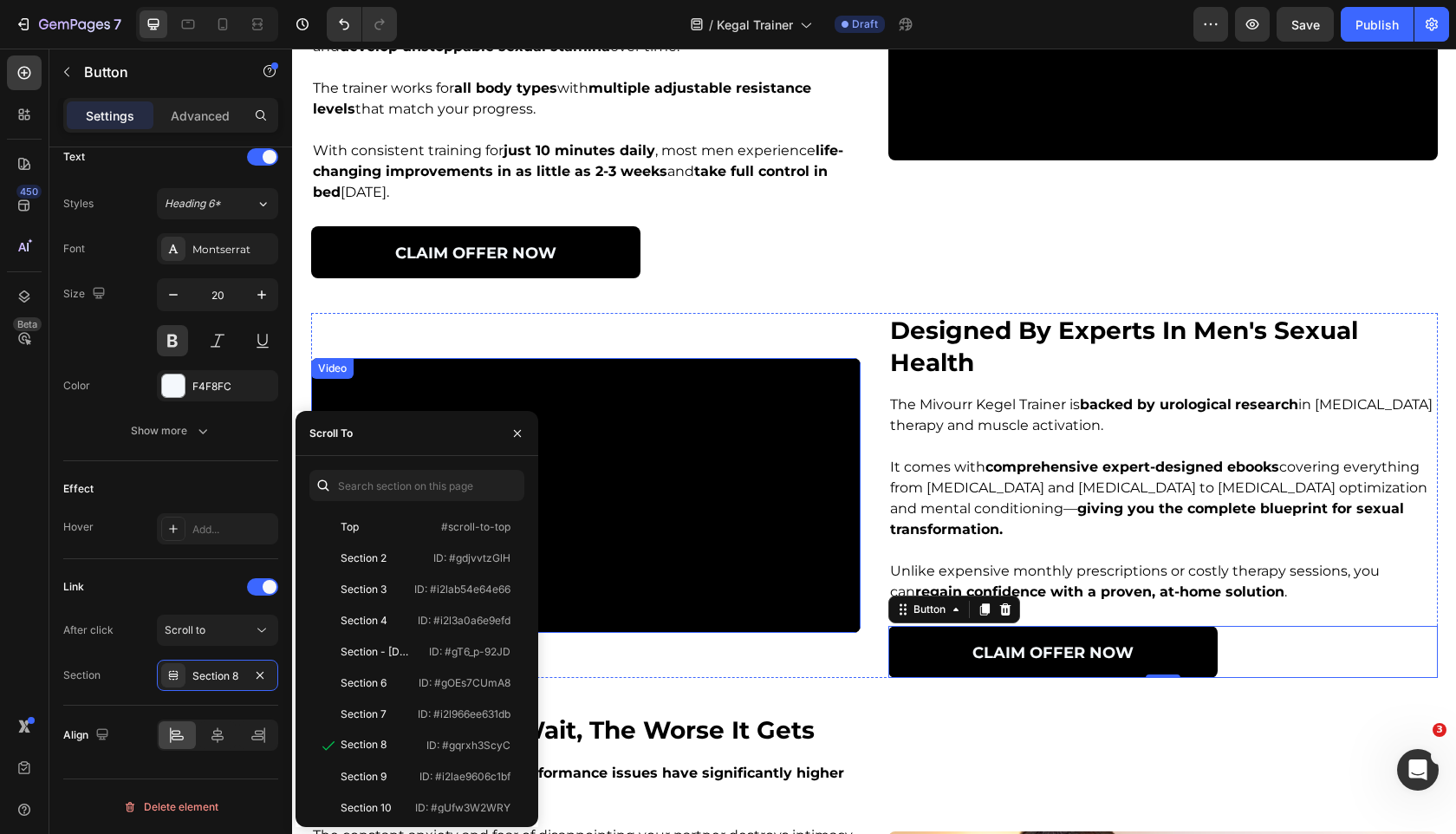
scroll to position [2555, 0]
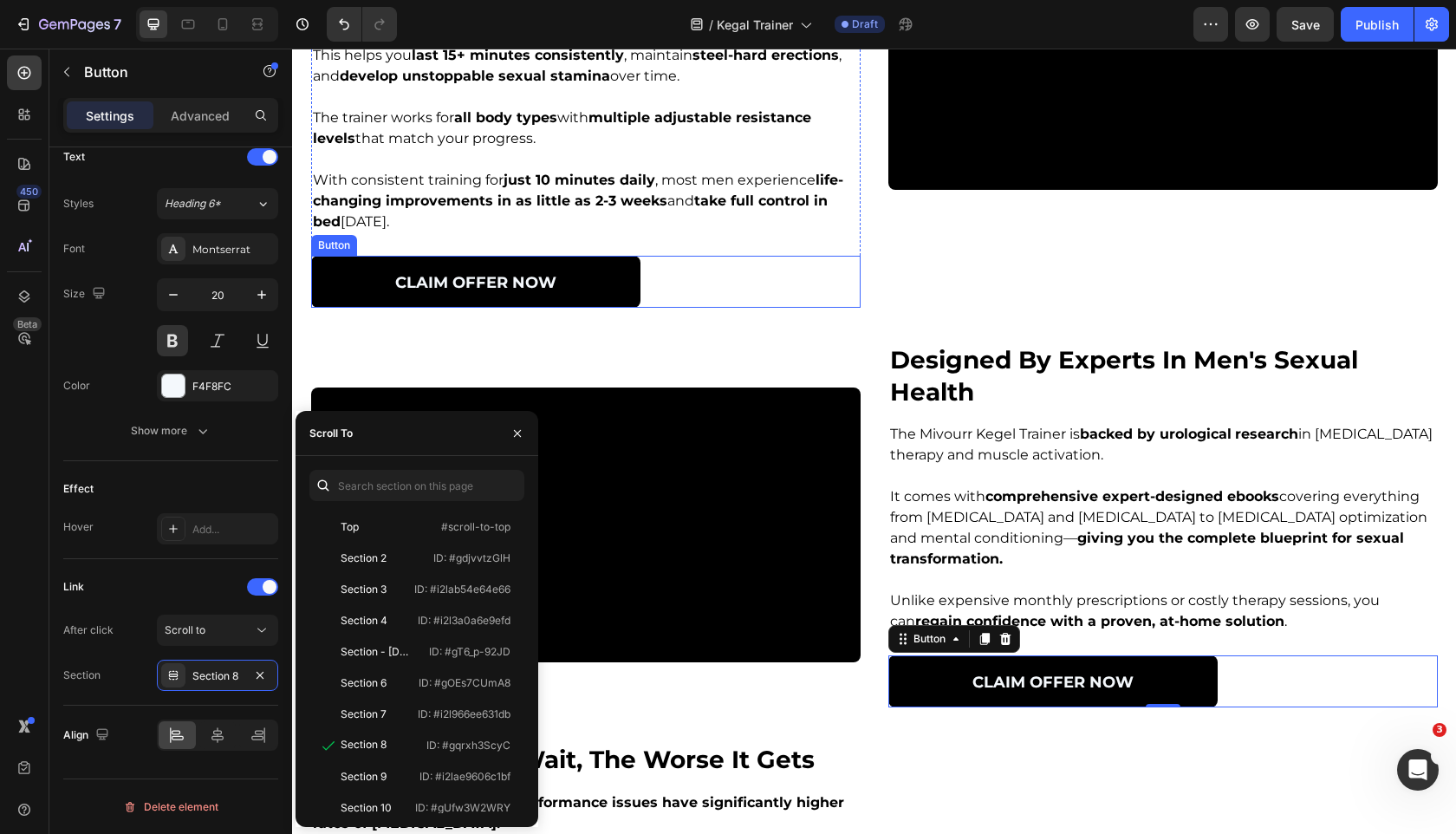
click at [570, 308] on link "CLAIM OFFER Now" at bounding box center [475, 282] width 329 height 52
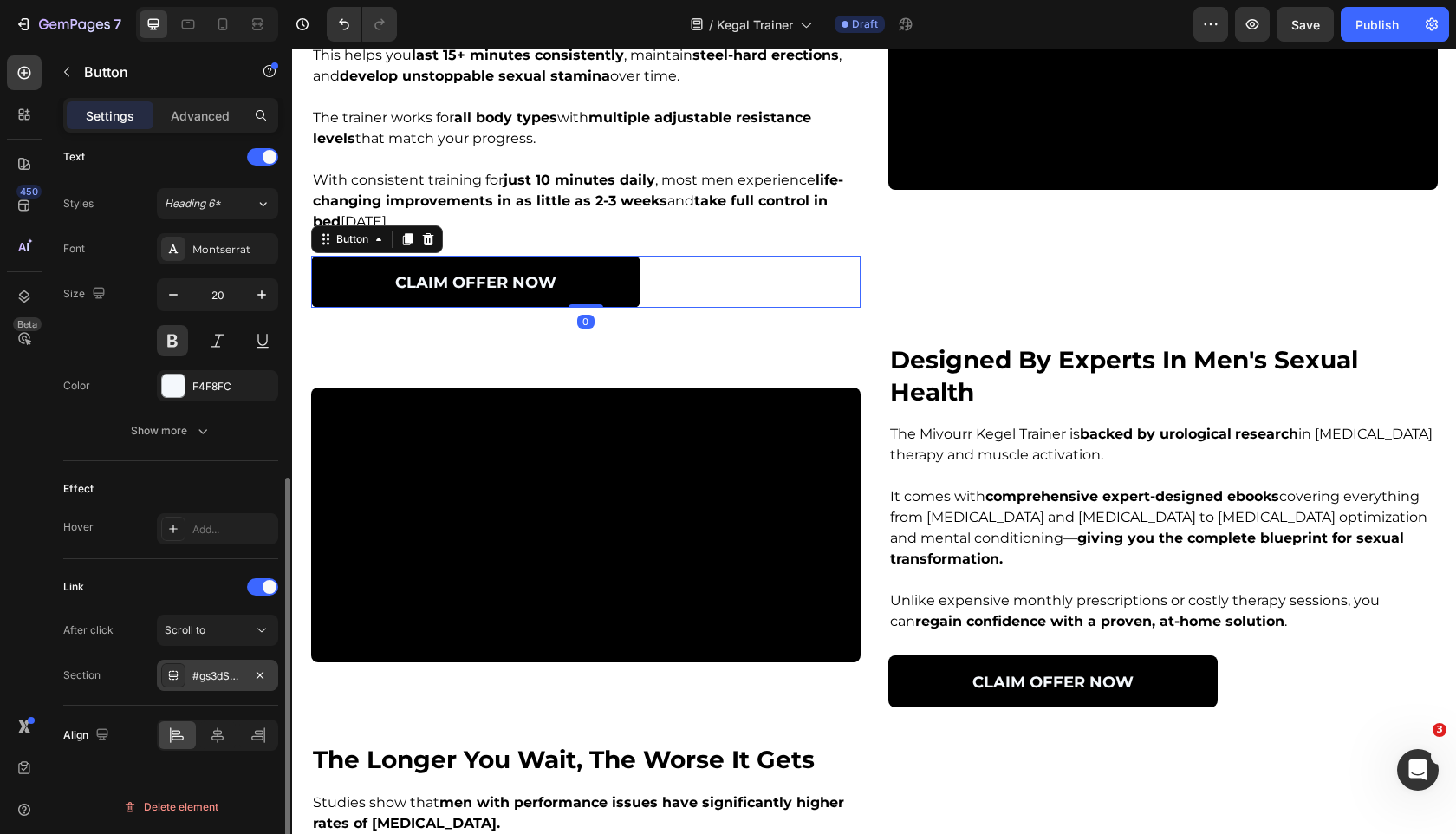
click at [208, 682] on div "#gs3dSkQSWl" at bounding box center [218, 677] width 51 height 16
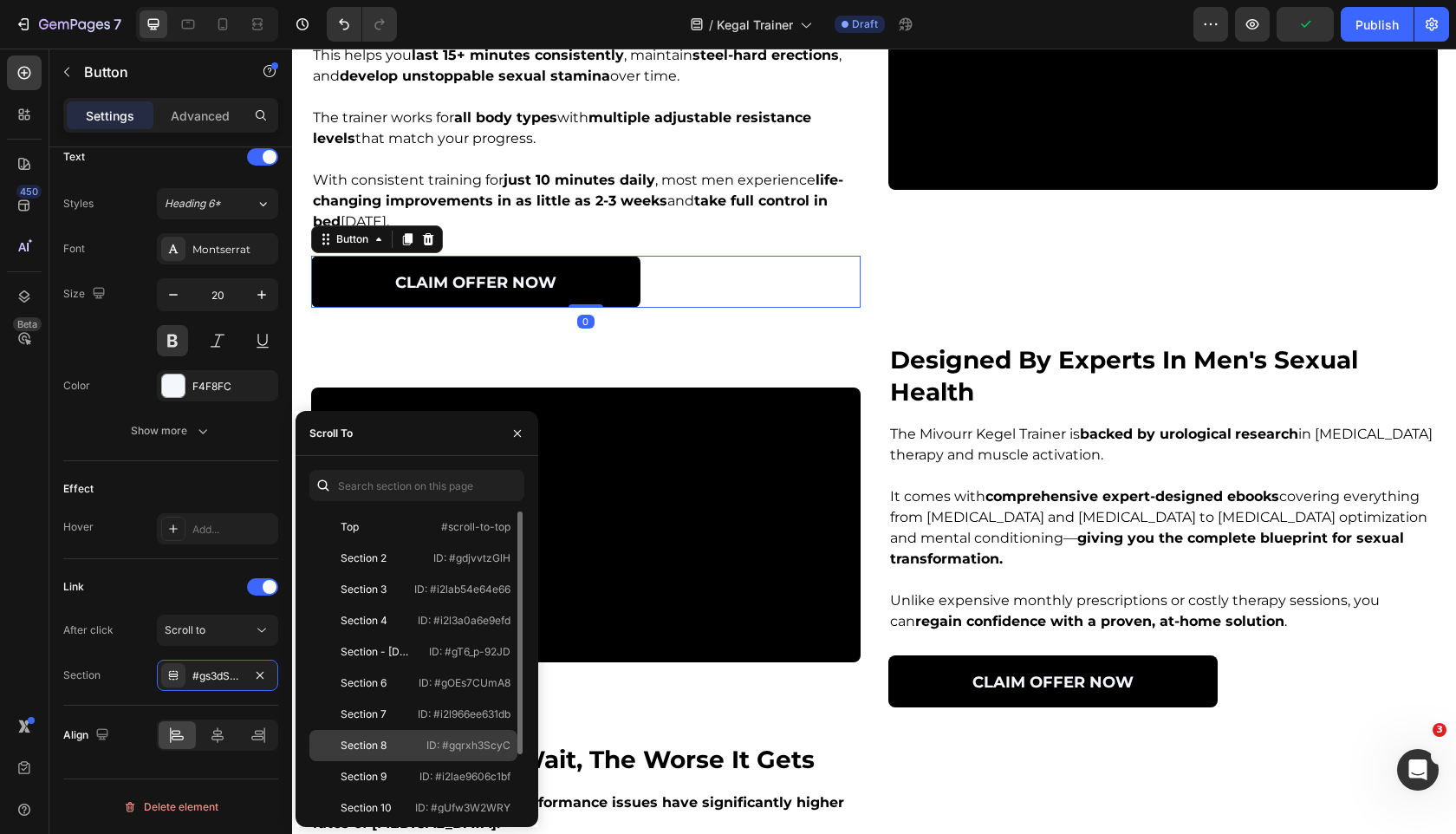
click at [416, 749] on div "Section 8" at bounding box center [365, 746] width 100 height 16
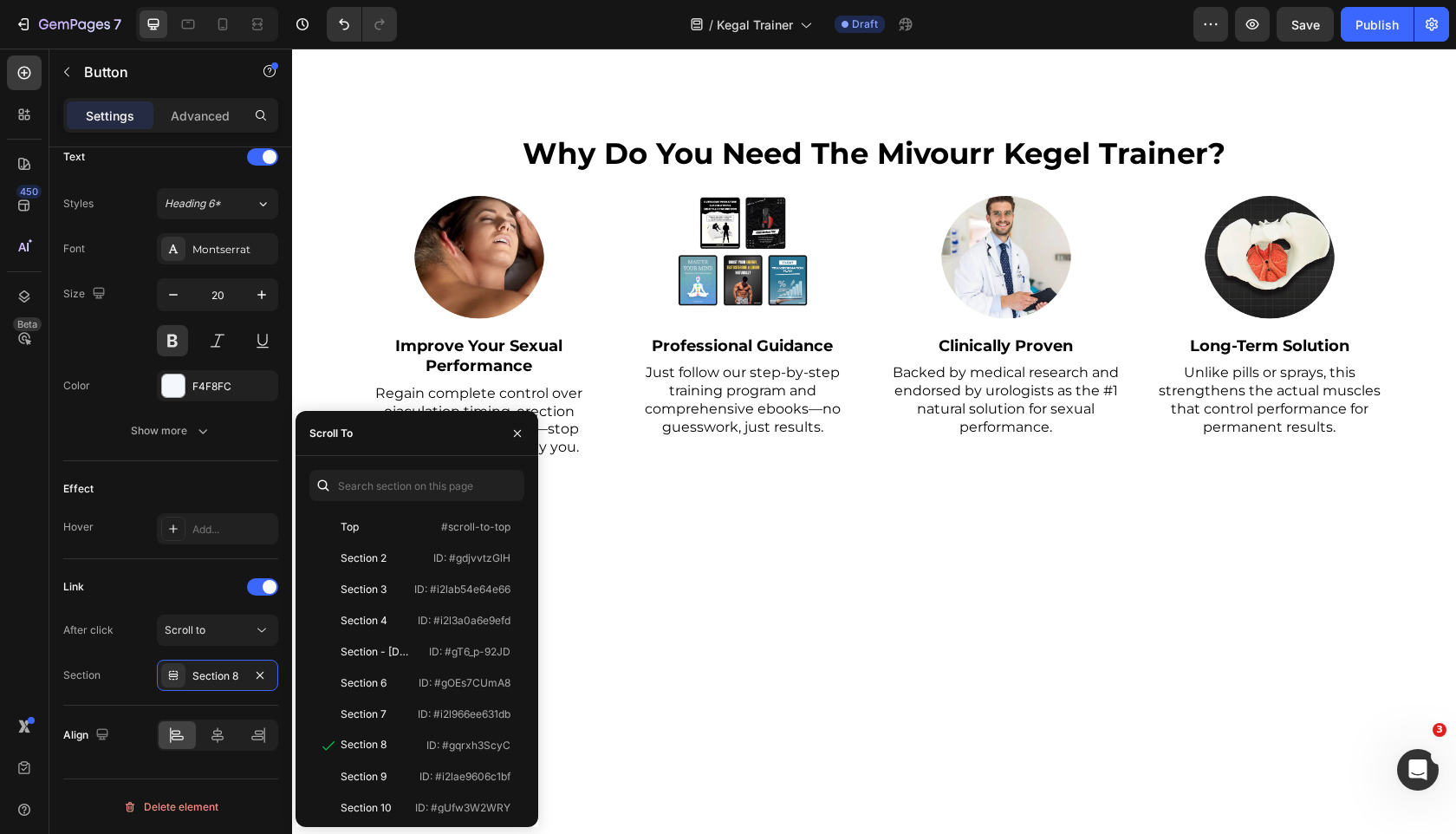
scroll to position [121, 0]
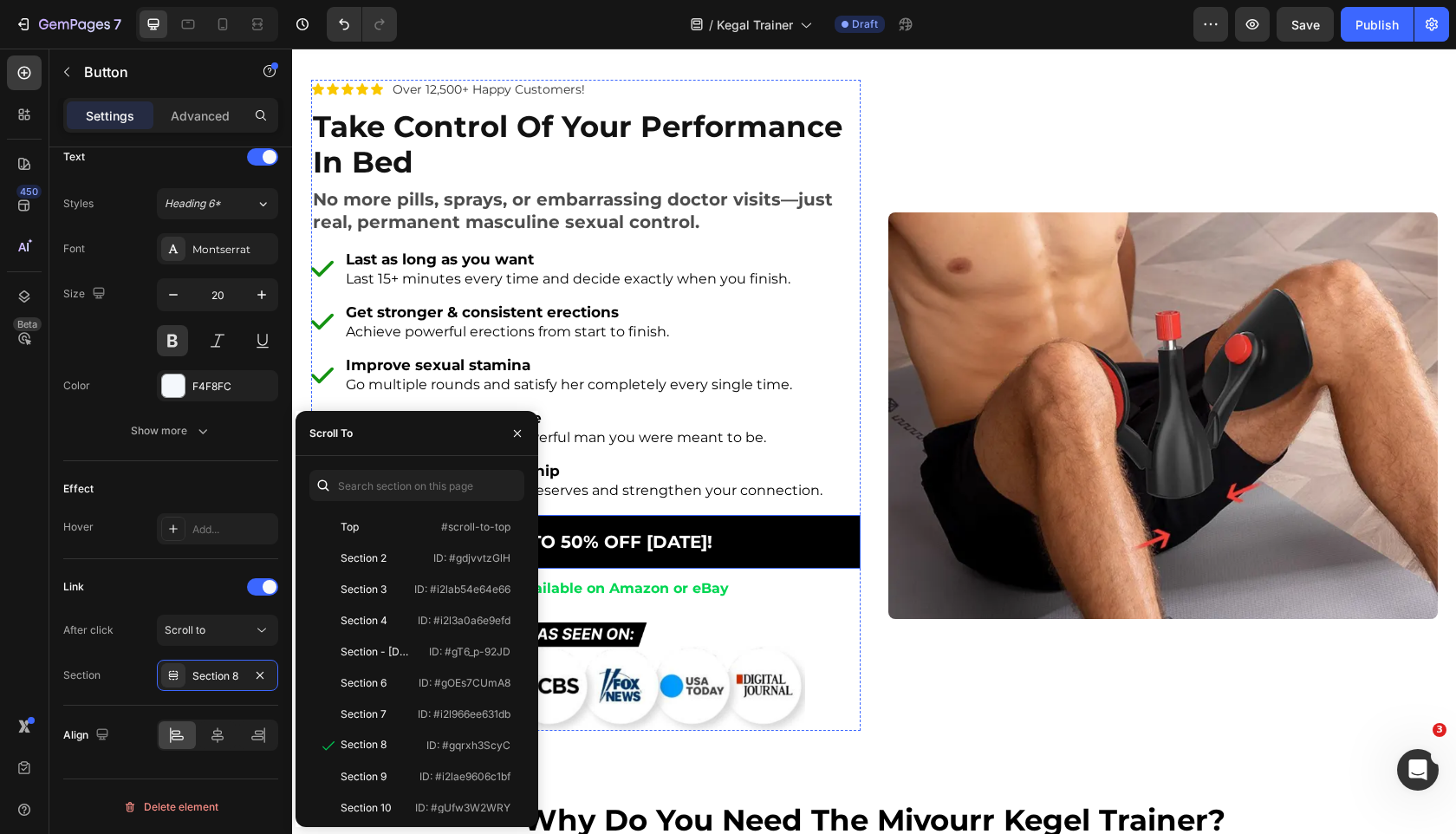
click at [716, 540] on link "GET UP TO 50% OFF [DATE]!" at bounding box center [585, 541] width 549 height 53
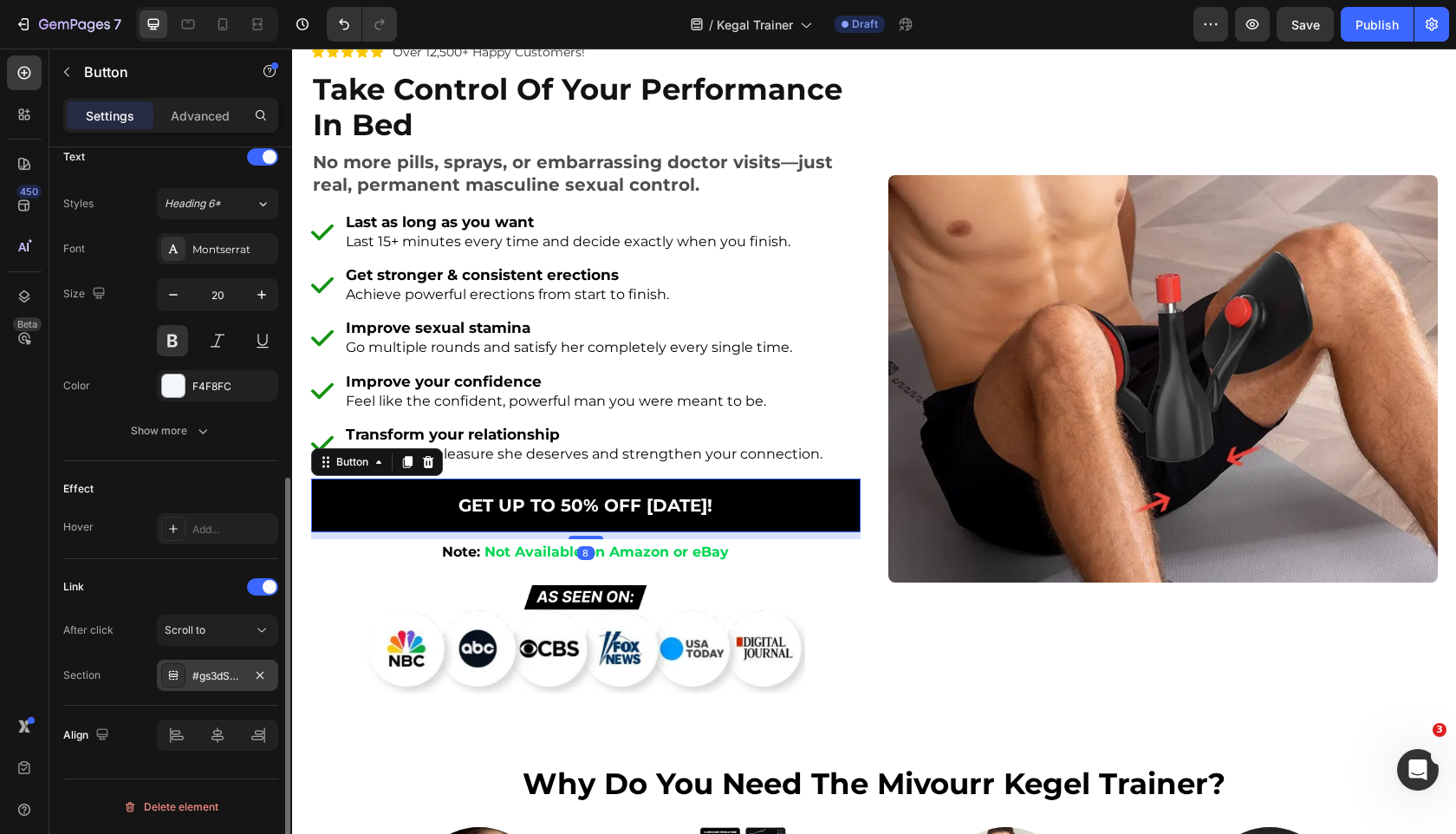
click at [198, 682] on div "#gs3dSkQSWl" at bounding box center [218, 677] width 51 height 16
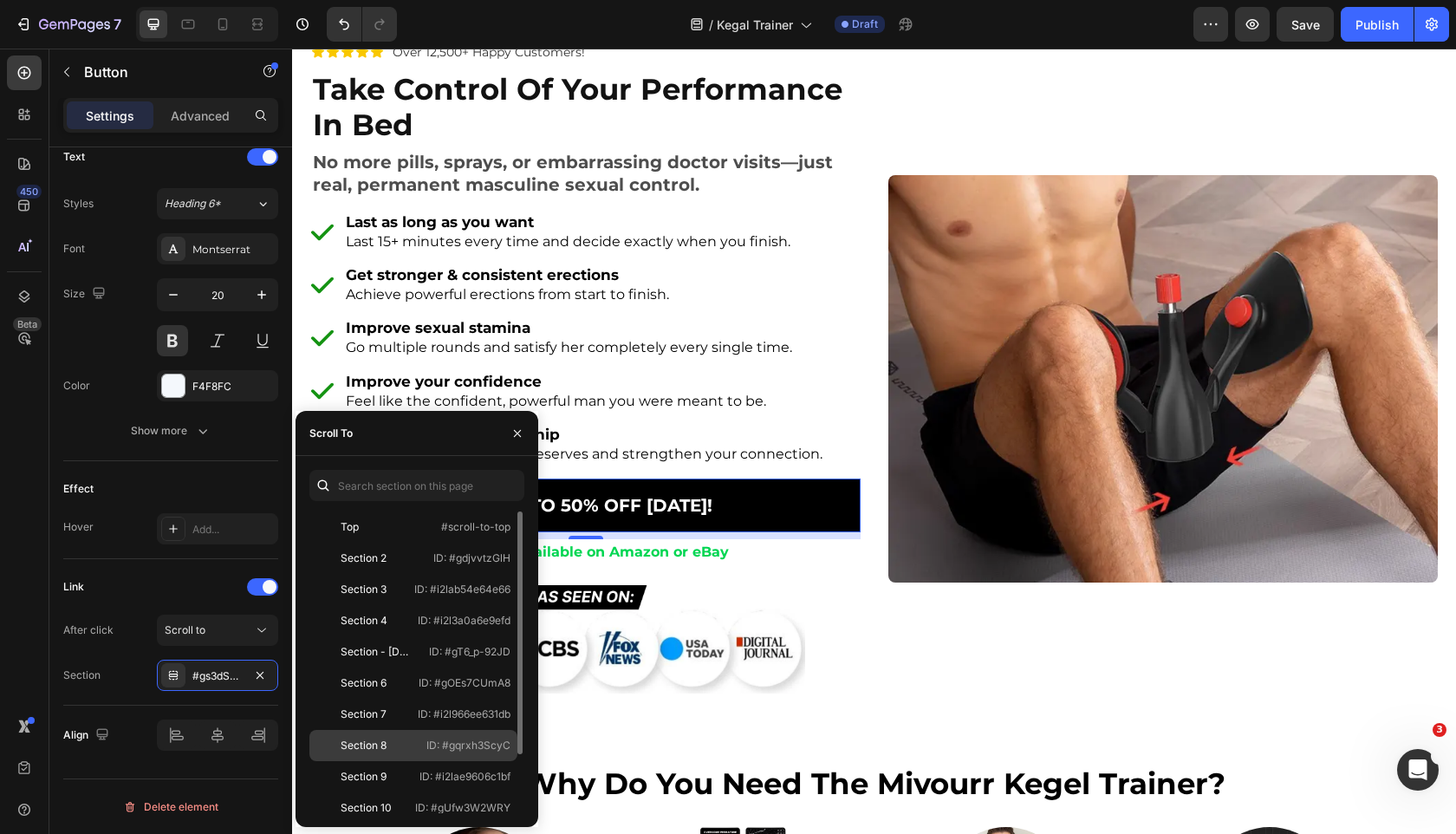
click at [399, 747] on div "Section 8" at bounding box center [365, 746] width 100 height 16
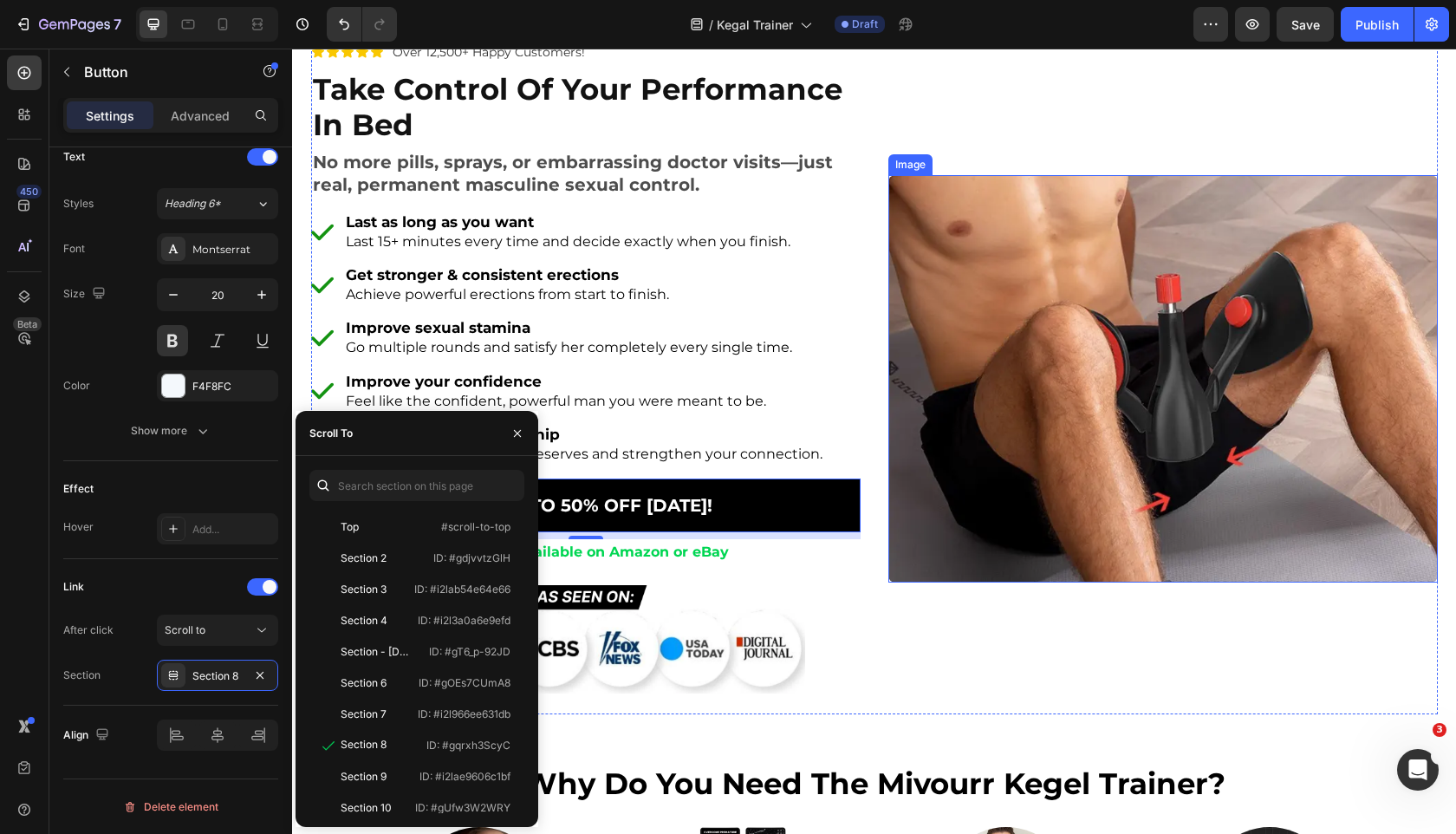
click at [909, 284] on img at bounding box center [1162, 378] width 549 height 407
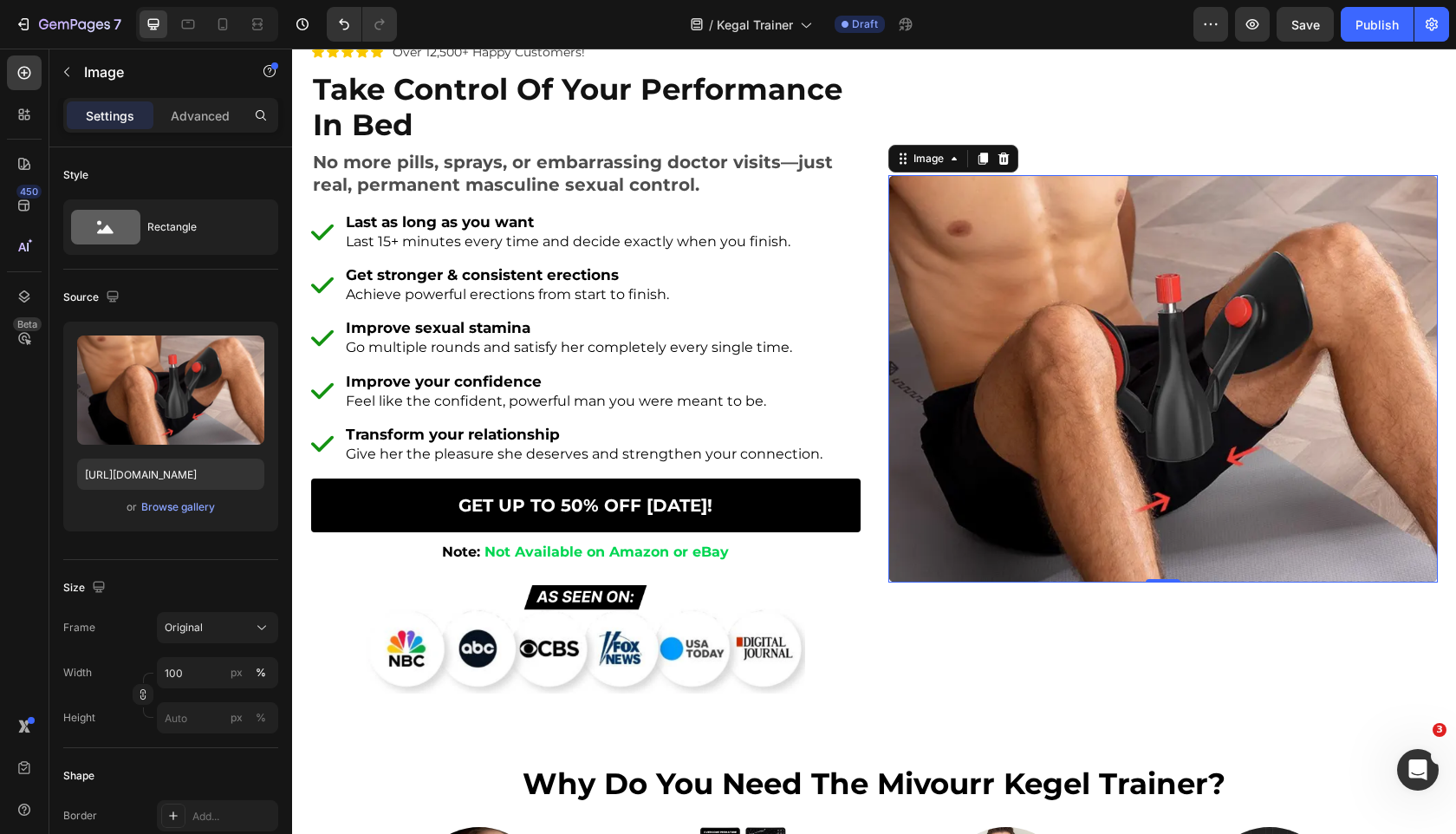
scroll to position [0, 0]
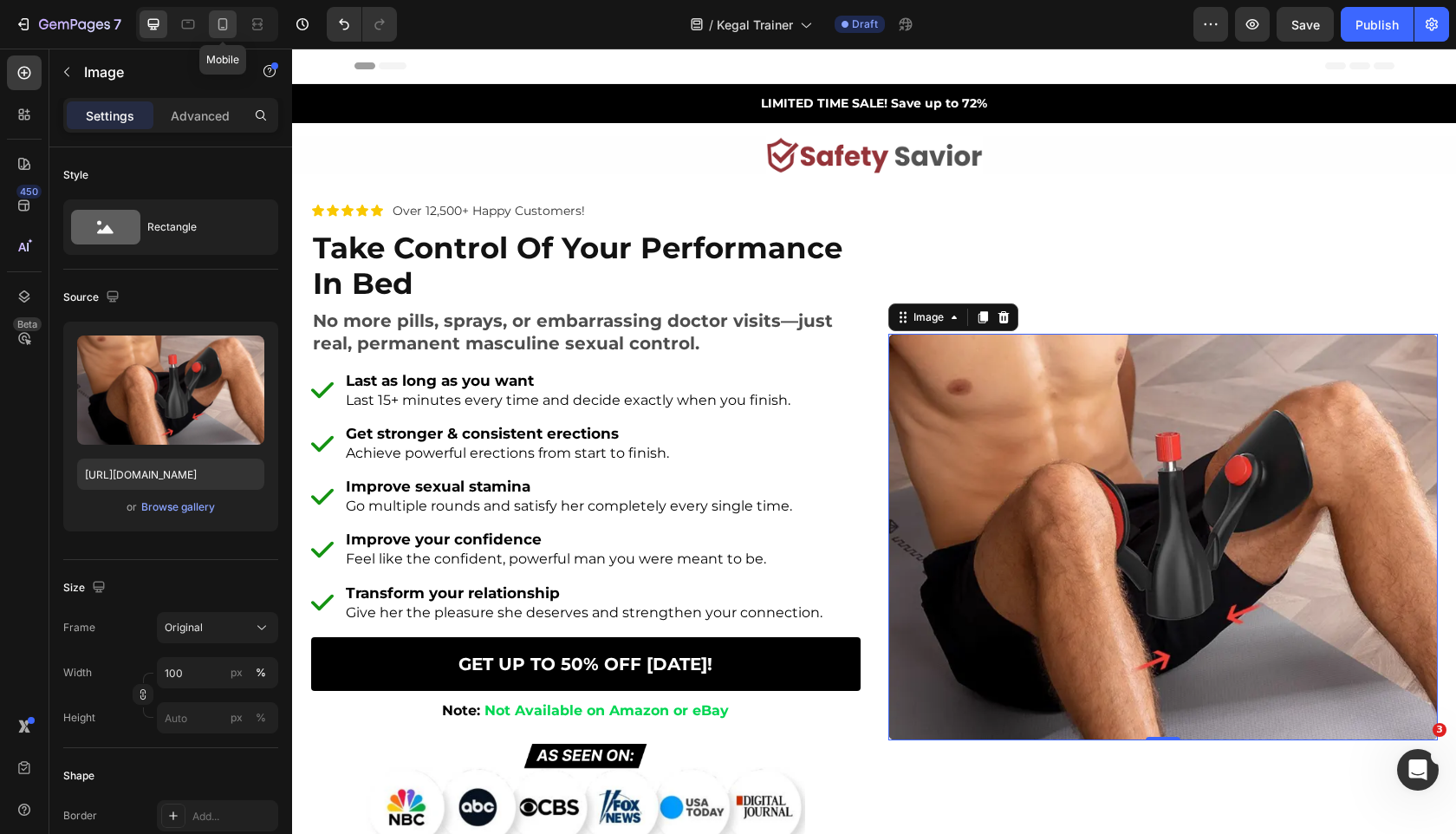
click at [222, 35] on div at bounding box center [223, 24] width 28 height 28
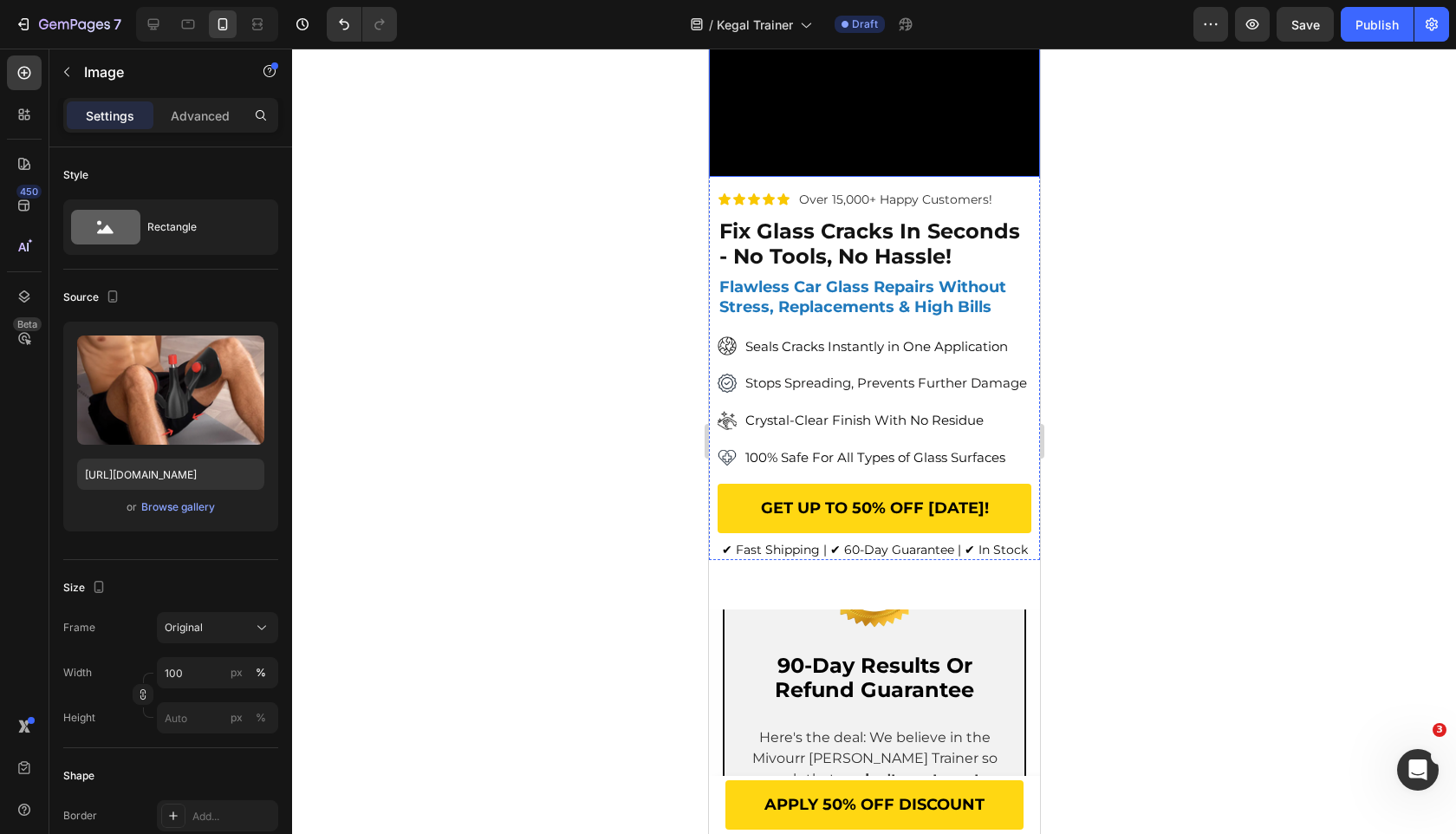
scroll to position [222, 0]
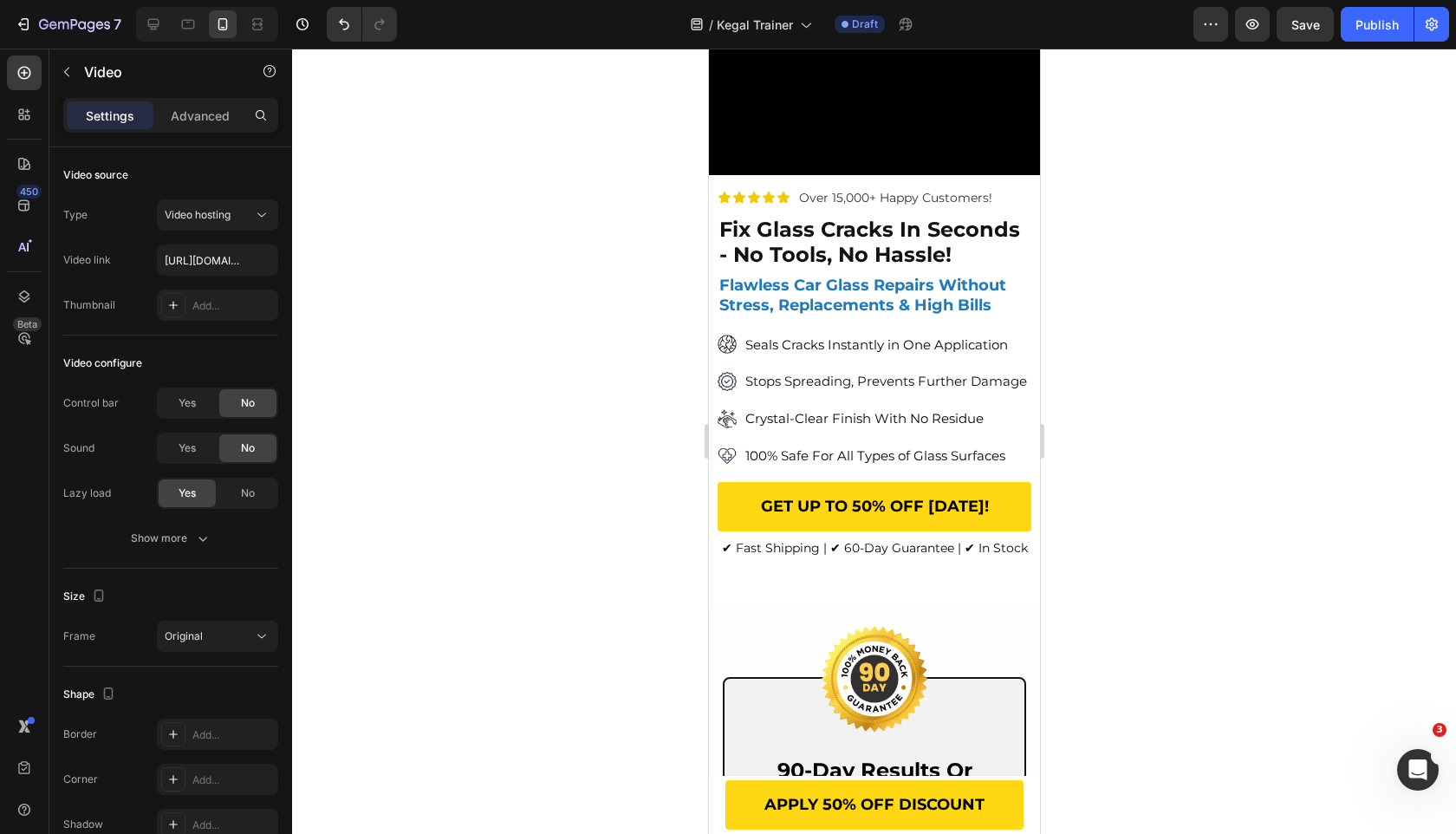
click at [926, 175] on video at bounding box center [874, 92] width 331 height 165
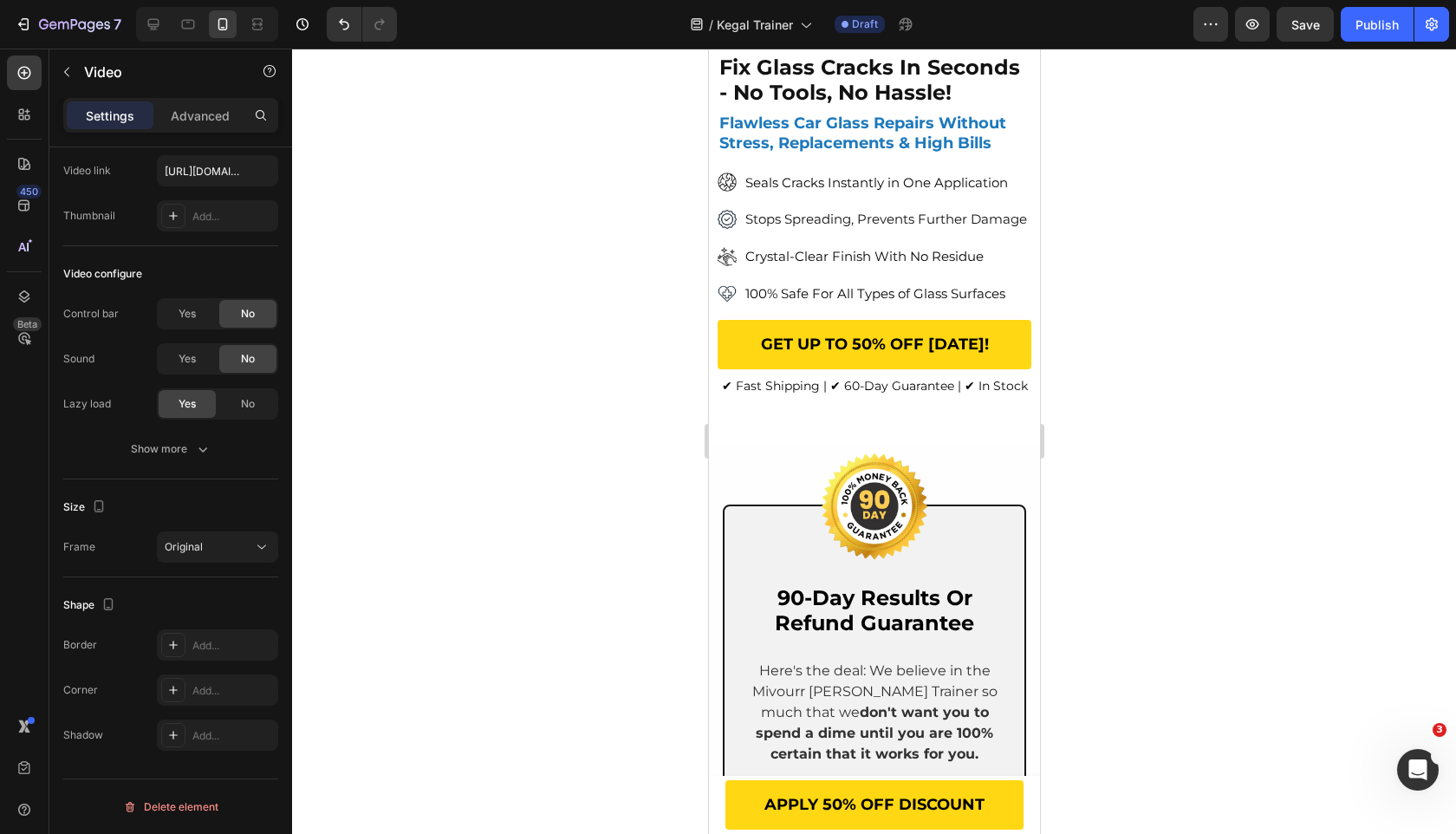
scroll to position [0, 0]
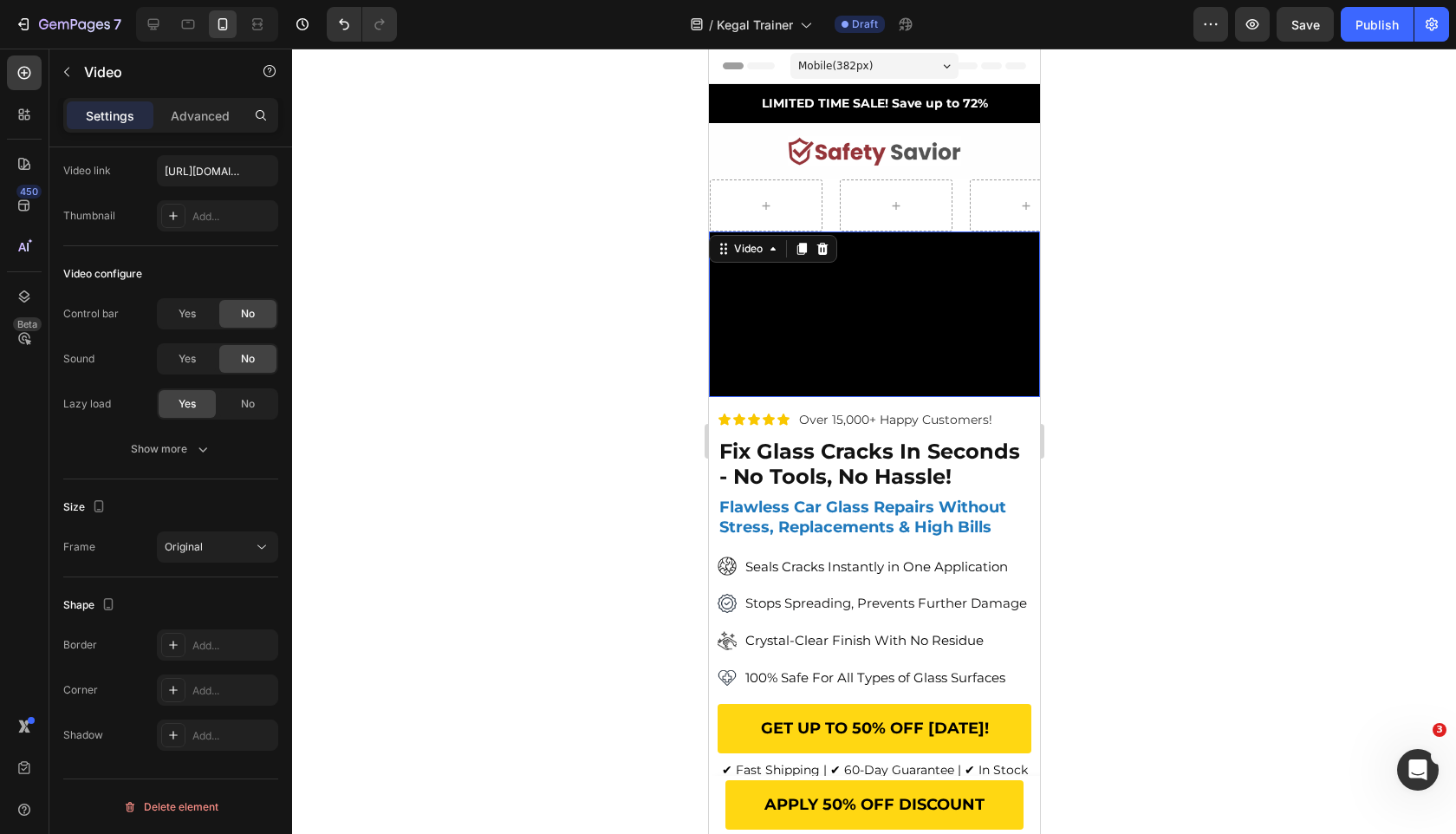
click at [5, 68] on div "450 Beta" at bounding box center [24, 441] width 50 height 785
click at [18, 71] on icon at bounding box center [24, 73] width 13 height 13
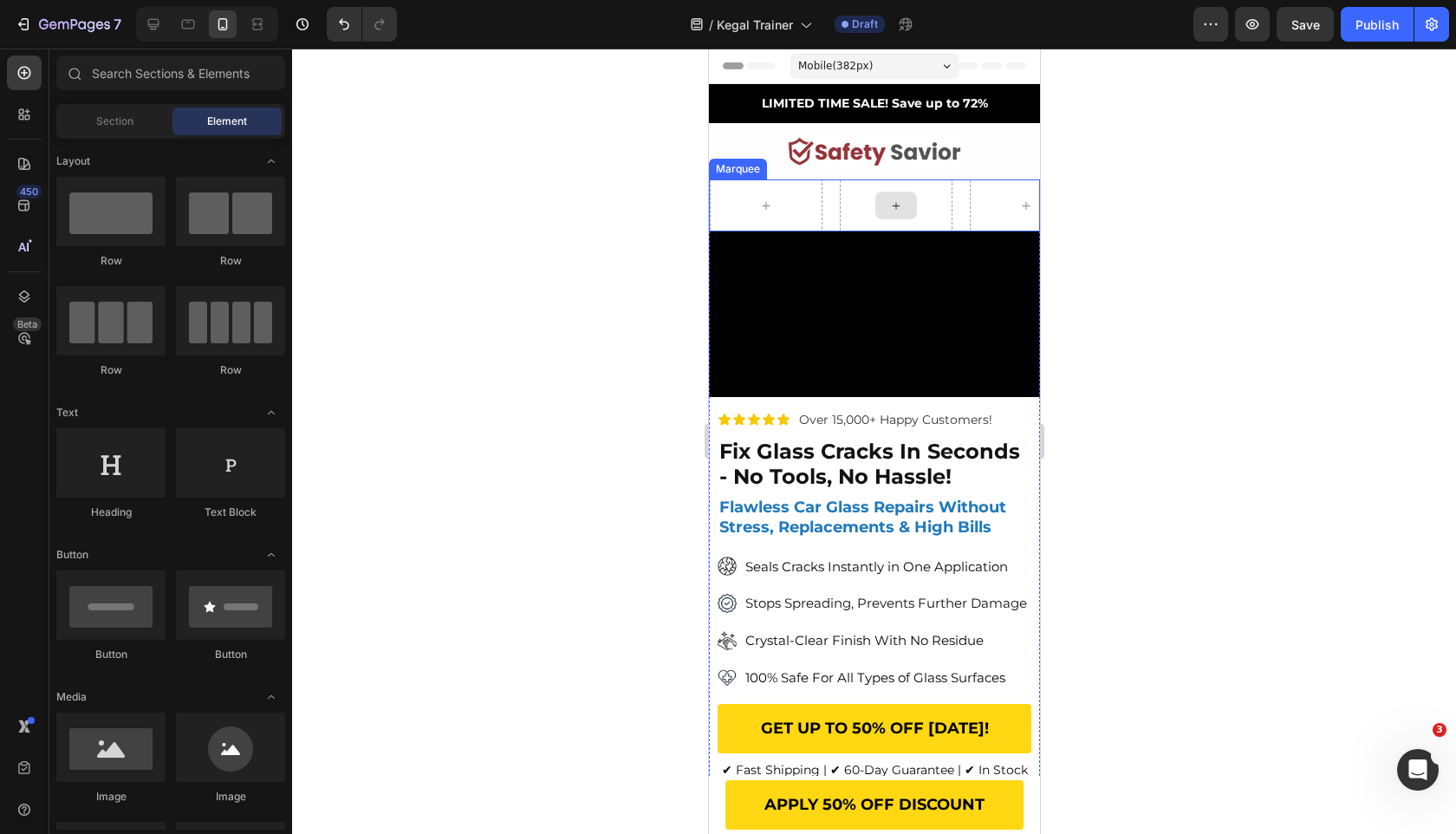
click at [867, 204] on div at bounding box center [895, 206] width 113 height 52
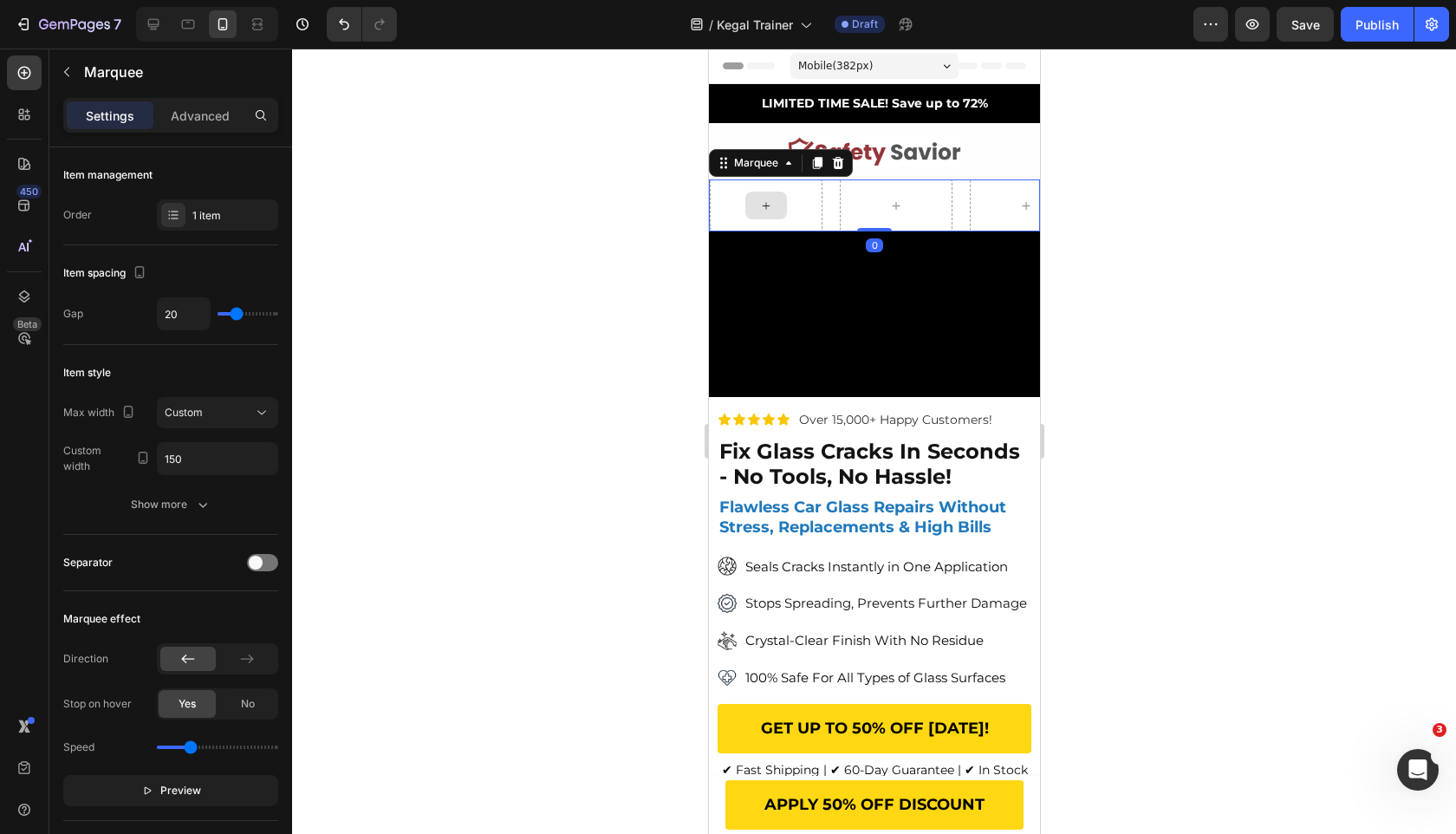
click at [814, 202] on div at bounding box center [765, 206] width 113 height 52
click at [41, 79] on div at bounding box center [24, 73] width 35 height 35
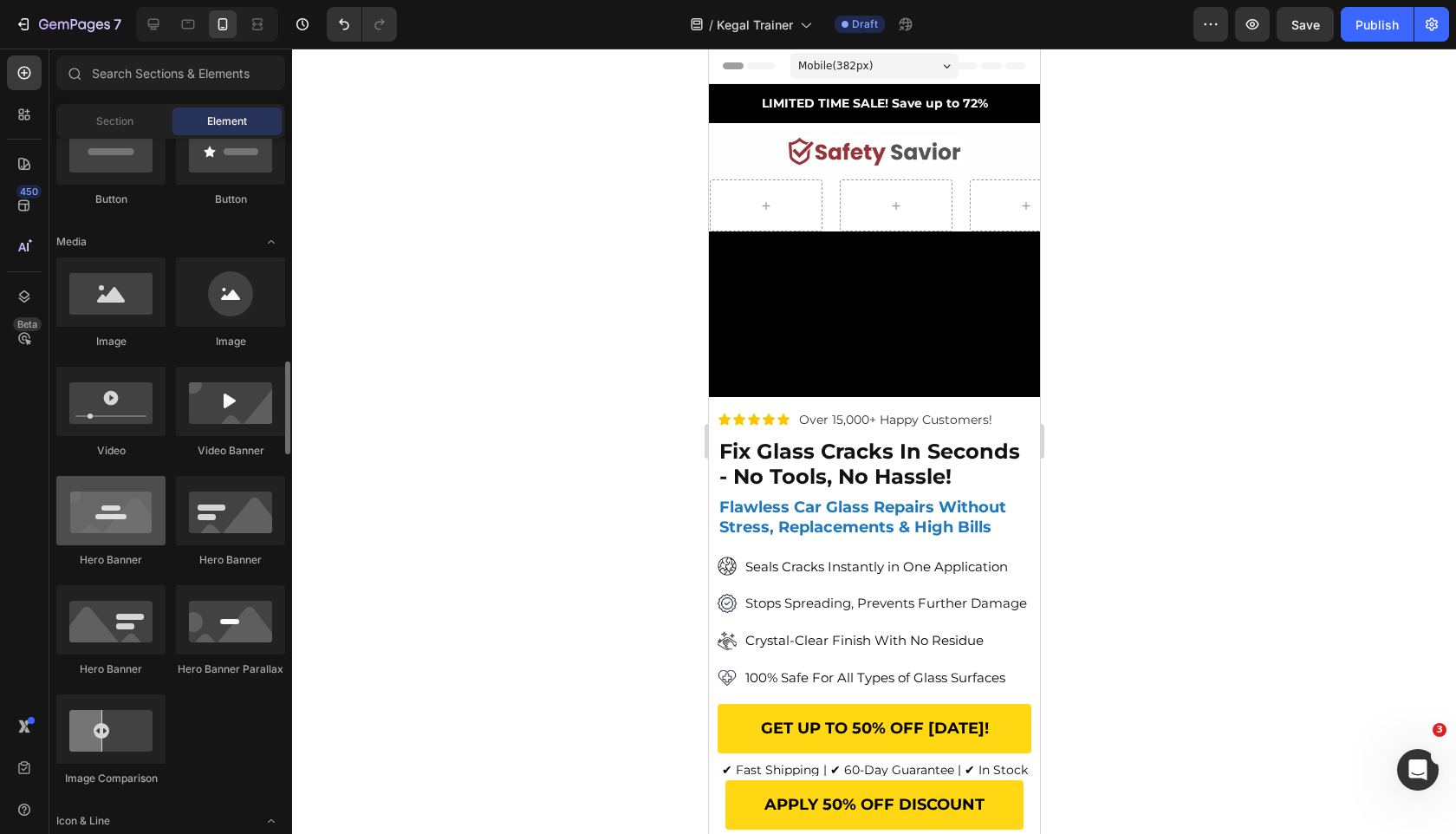
scroll to position [454, 0]
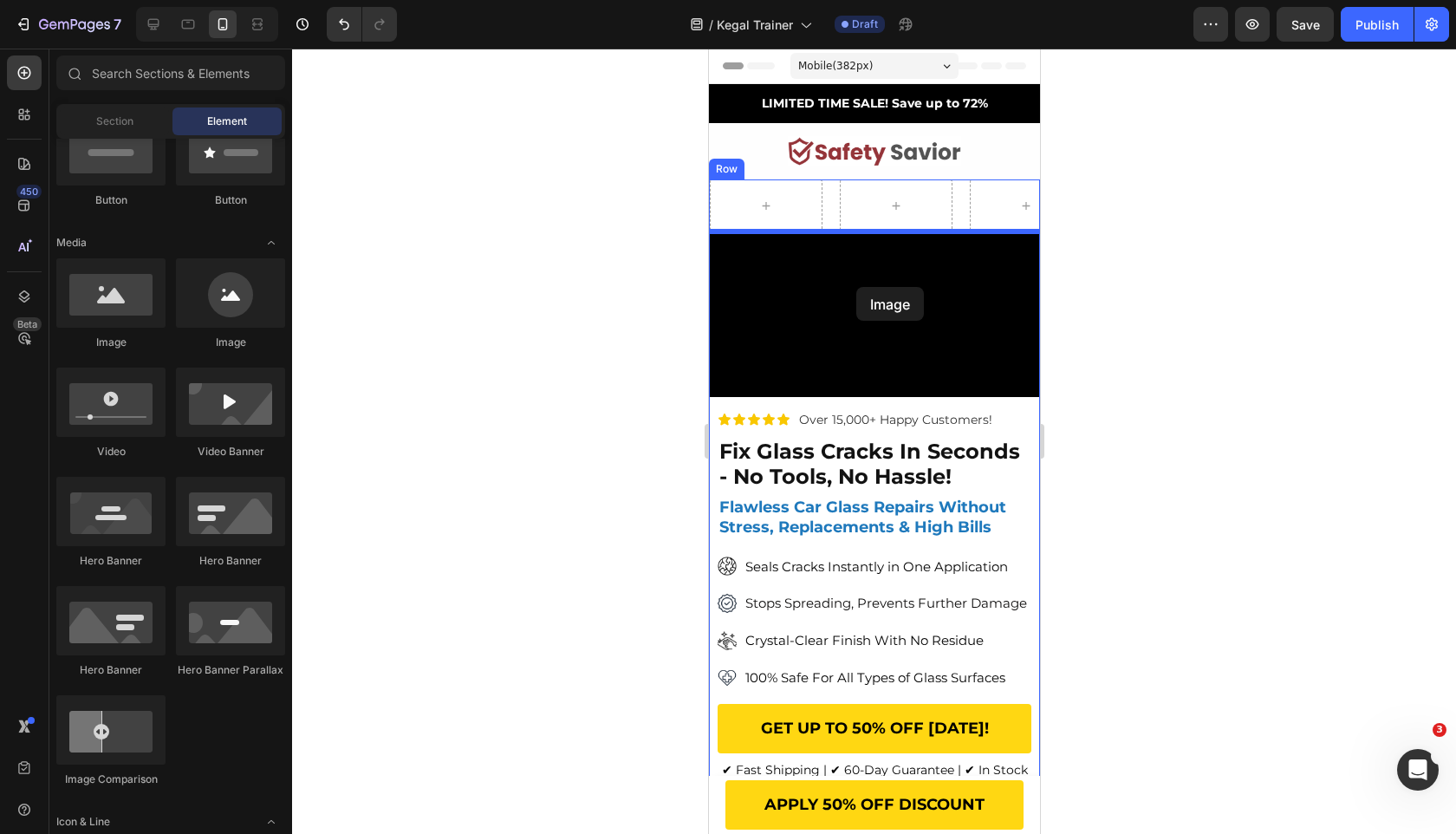
drag, startPoint x: 828, startPoint y: 352, endPoint x: 855, endPoint y: 287, distance: 70.4
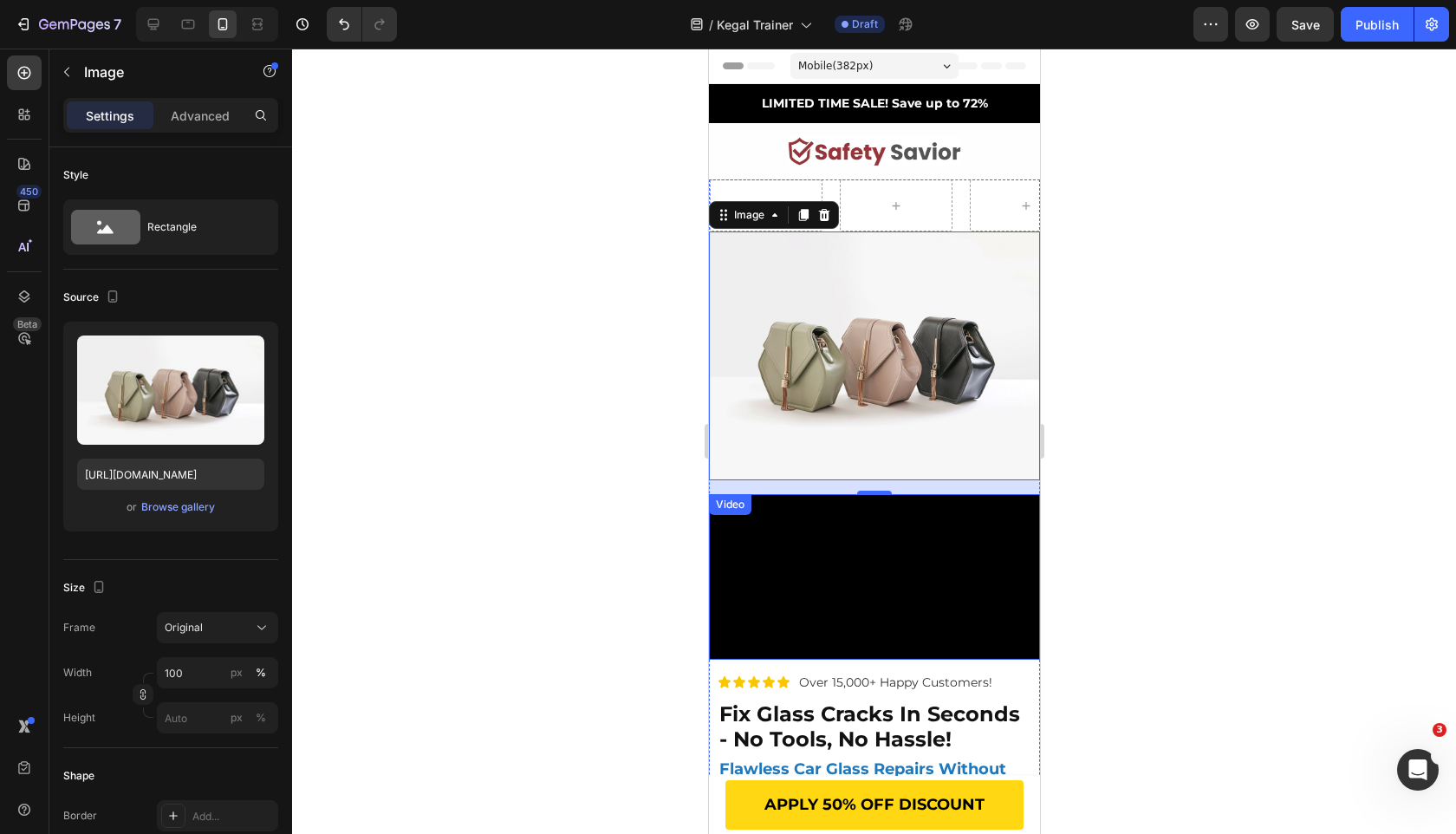
scroll to position [557, 0]
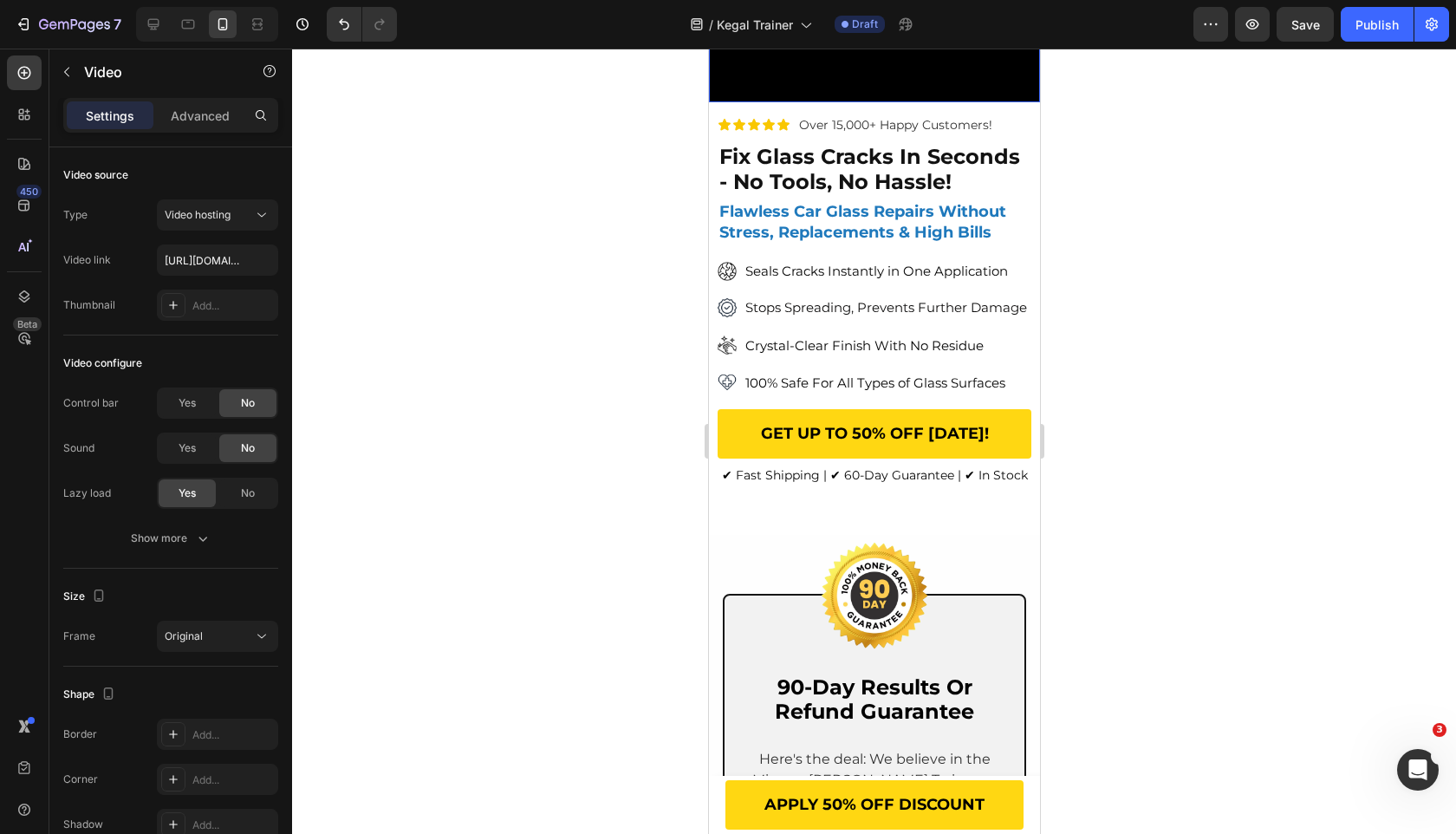
click at [876, 101] on video at bounding box center [874, 19] width 331 height 165
click at [164, 103] on div "Advanced" at bounding box center [199, 115] width 87 height 28
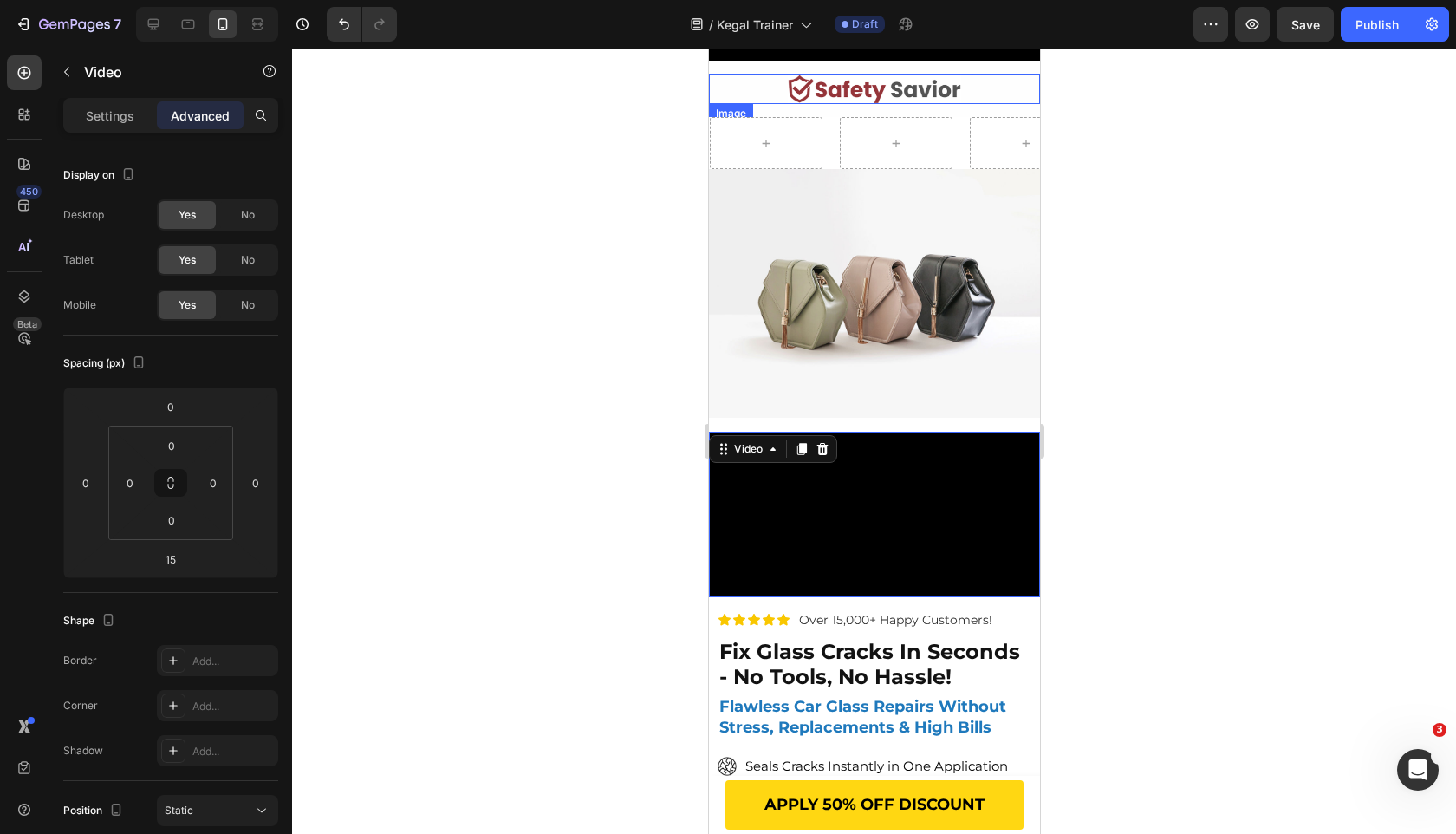
scroll to position [43, 0]
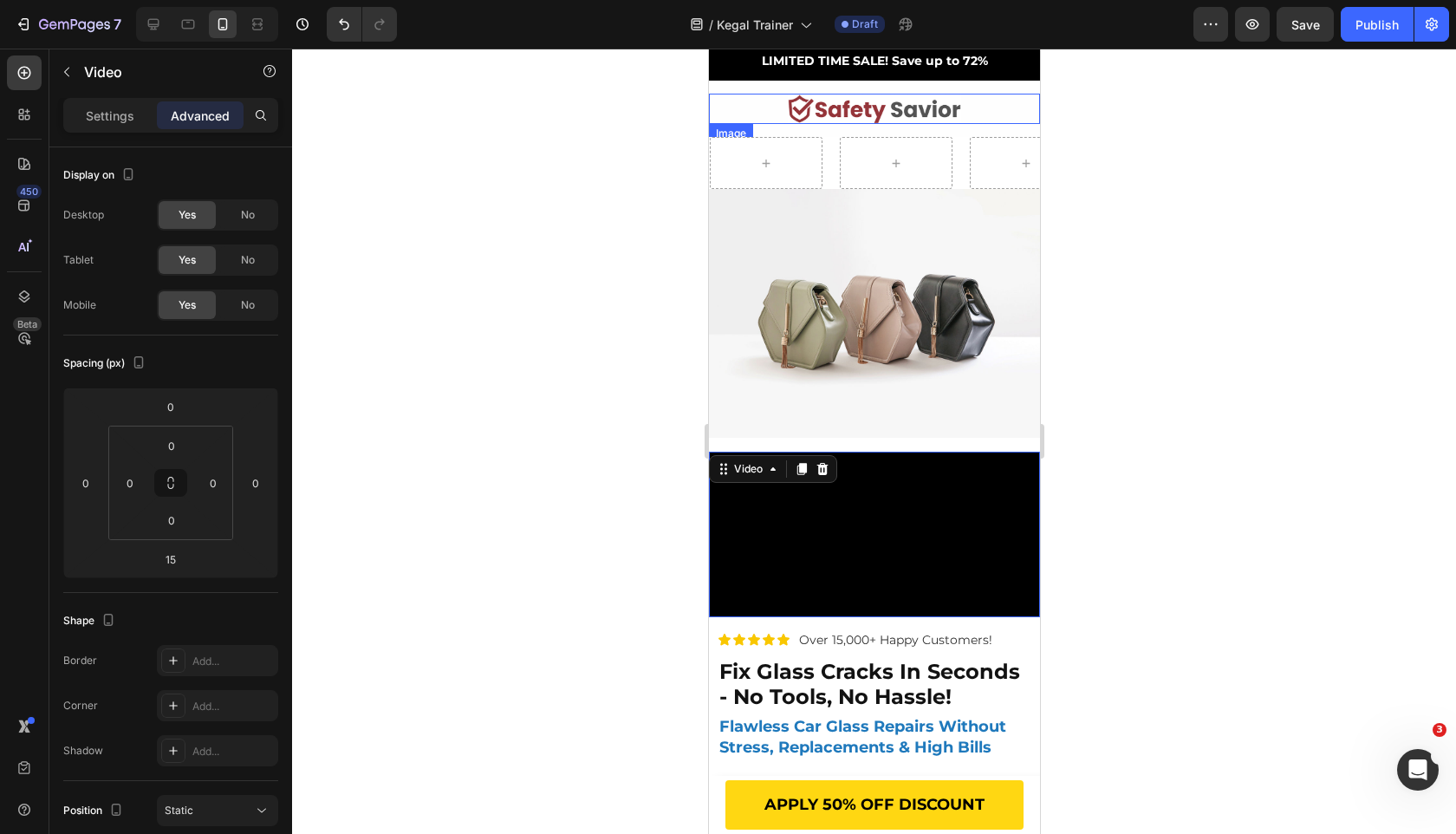
click at [871, 362] on img at bounding box center [874, 313] width 331 height 249
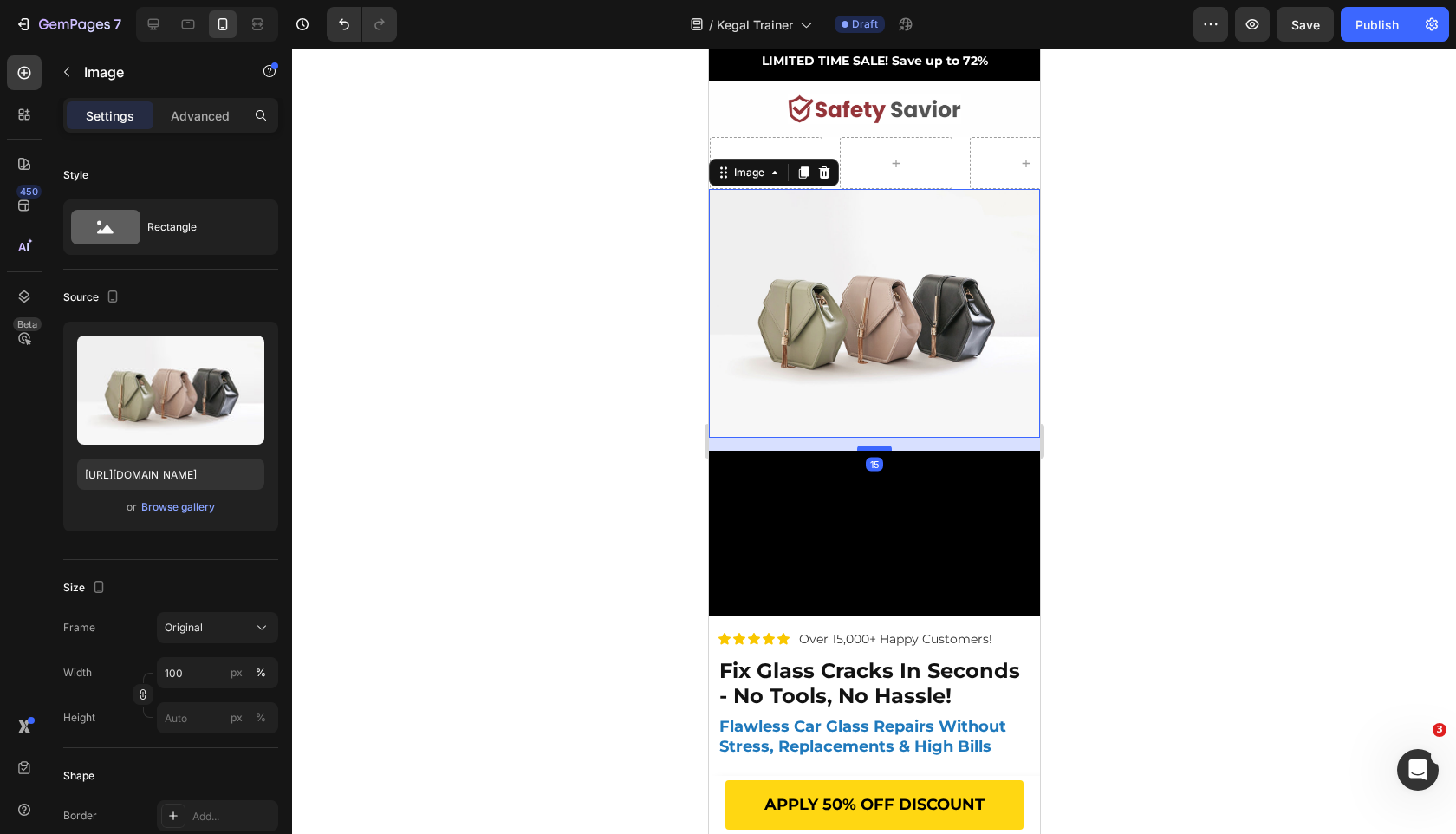
click at [877, 447] on div at bounding box center [874, 447] width 35 height 5
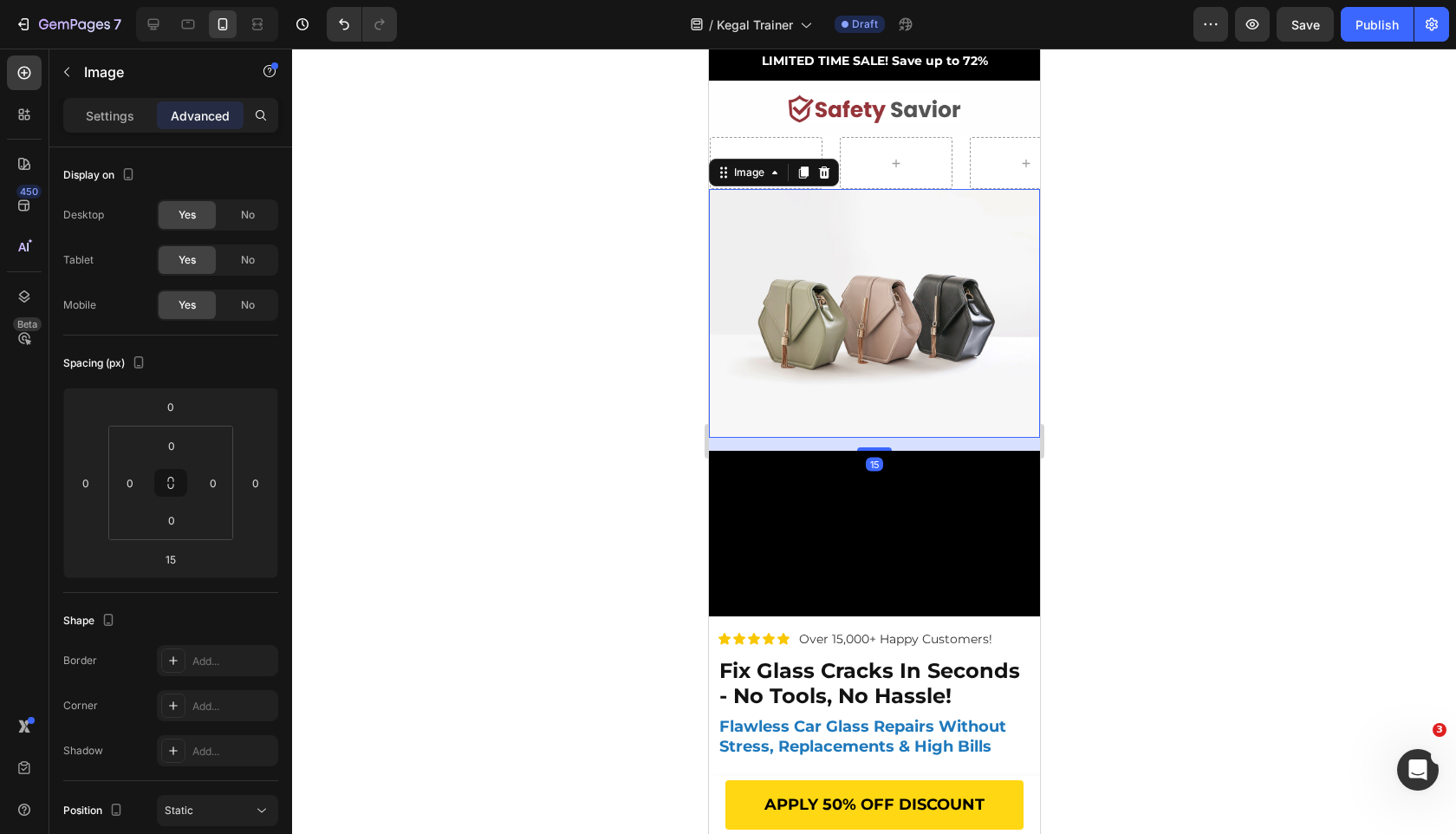
click at [884, 326] on img at bounding box center [874, 313] width 331 height 249
click at [117, 101] on div "Settings" at bounding box center [110, 115] width 87 height 28
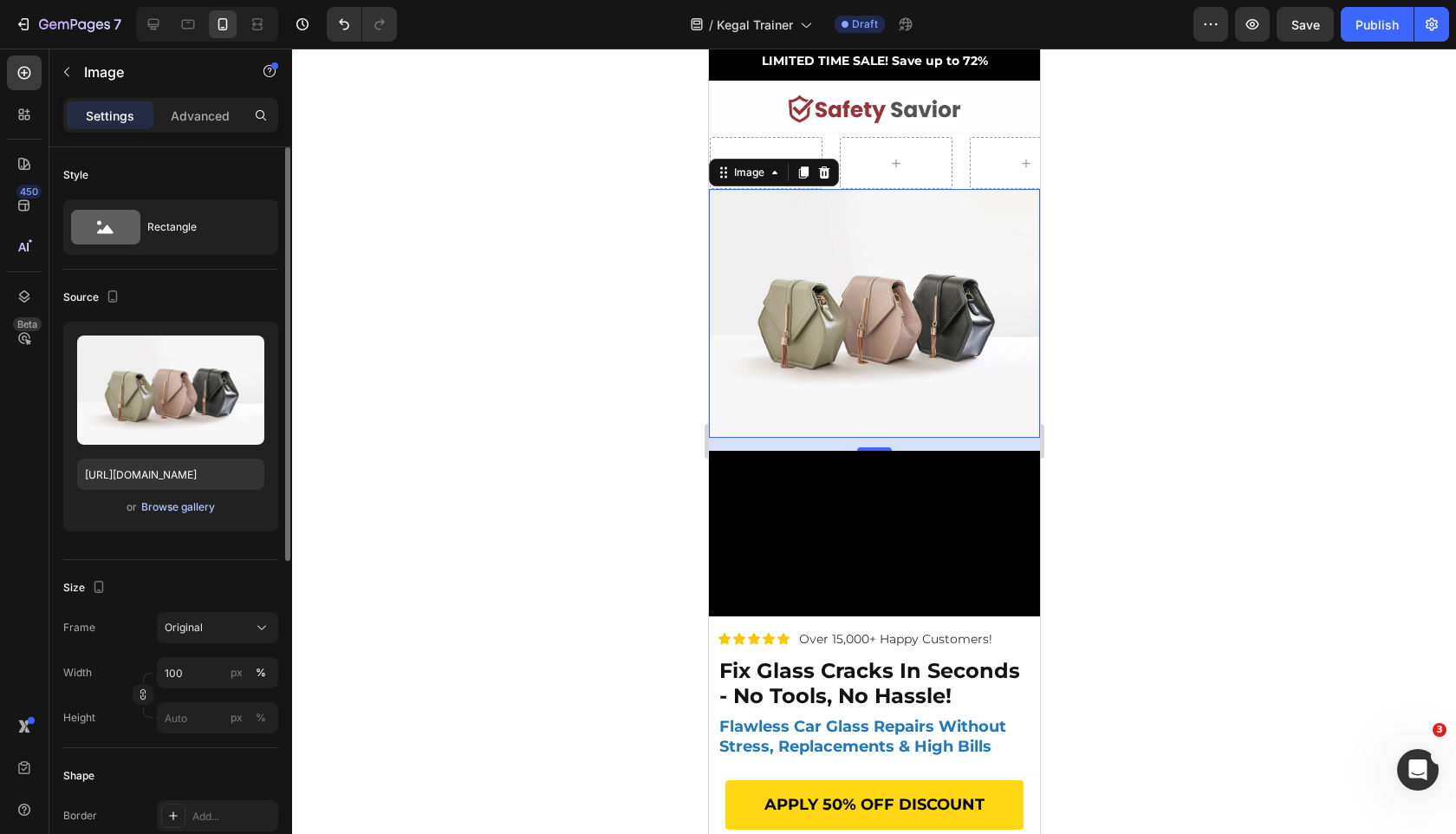
click at [171, 508] on div "Browse gallery" at bounding box center [178, 507] width 74 height 16
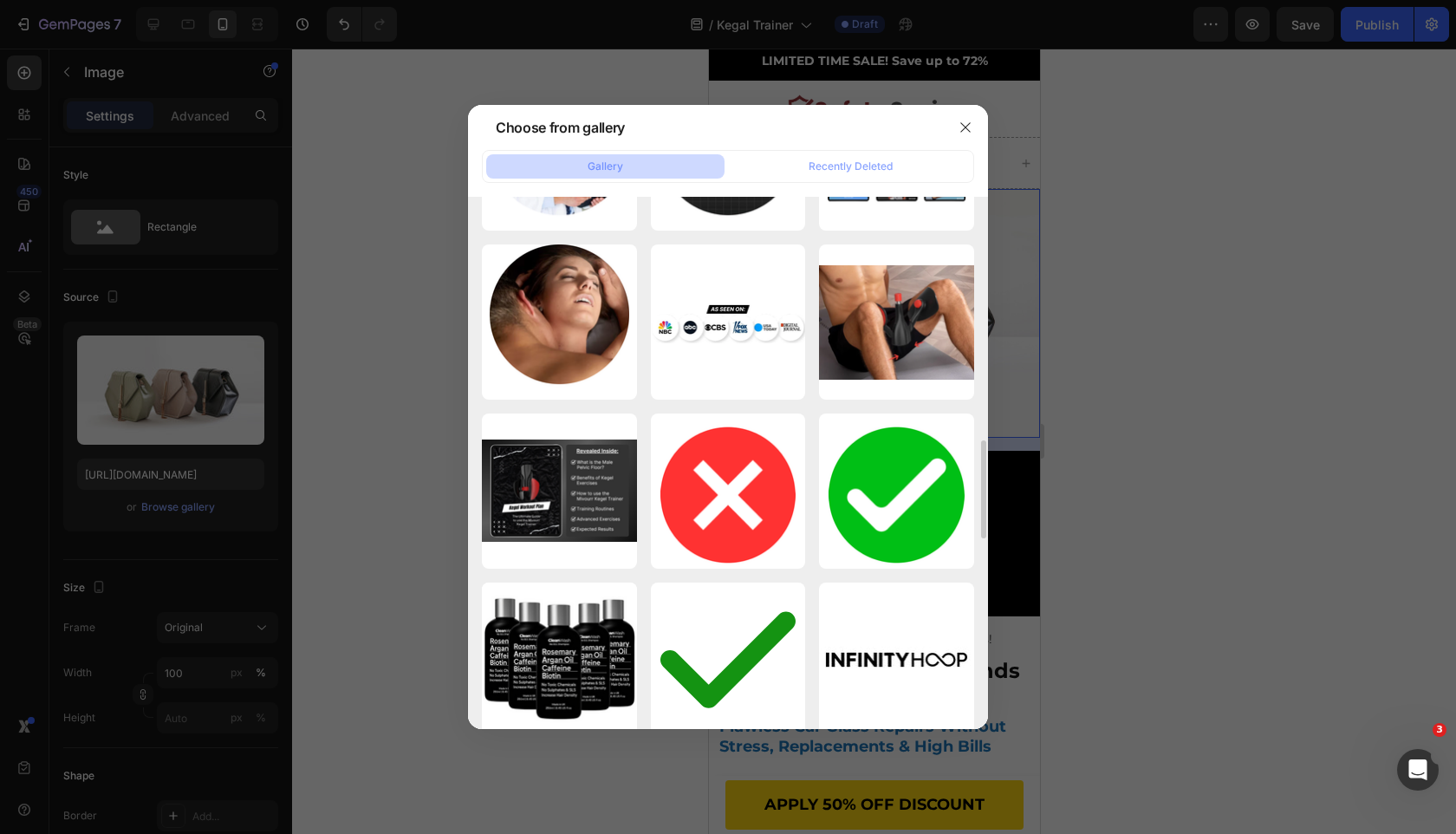
scroll to position [1317, 0]
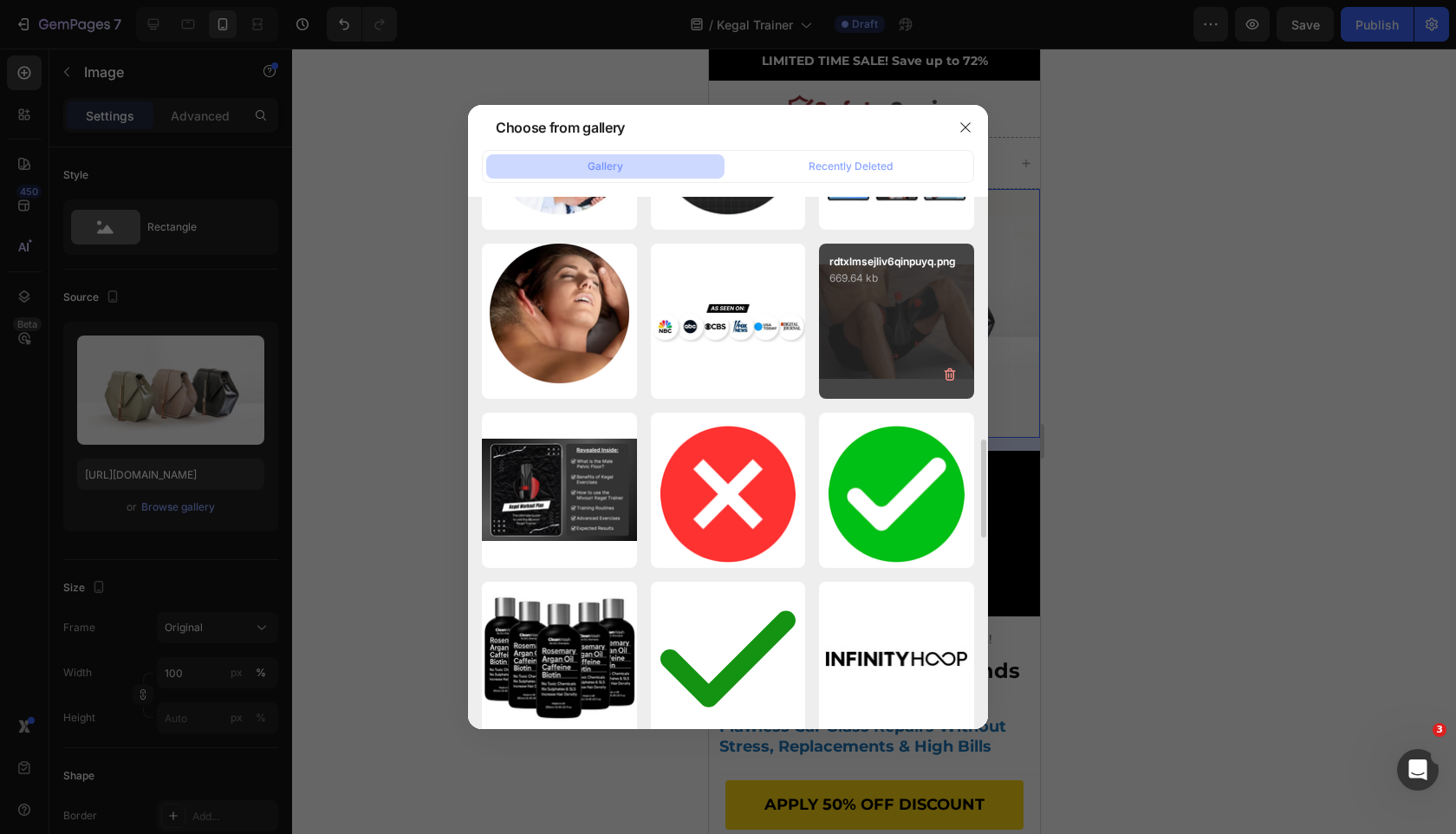
click at [868, 317] on div "rdtxlmsejliv6qinpuyq.png 669.64 kb" at bounding box center [897, 322] width 156 height 156
type input "https://cdn.shopify.com/s/files/1/0963/7281/8245/files/gempages_575392305016472…"
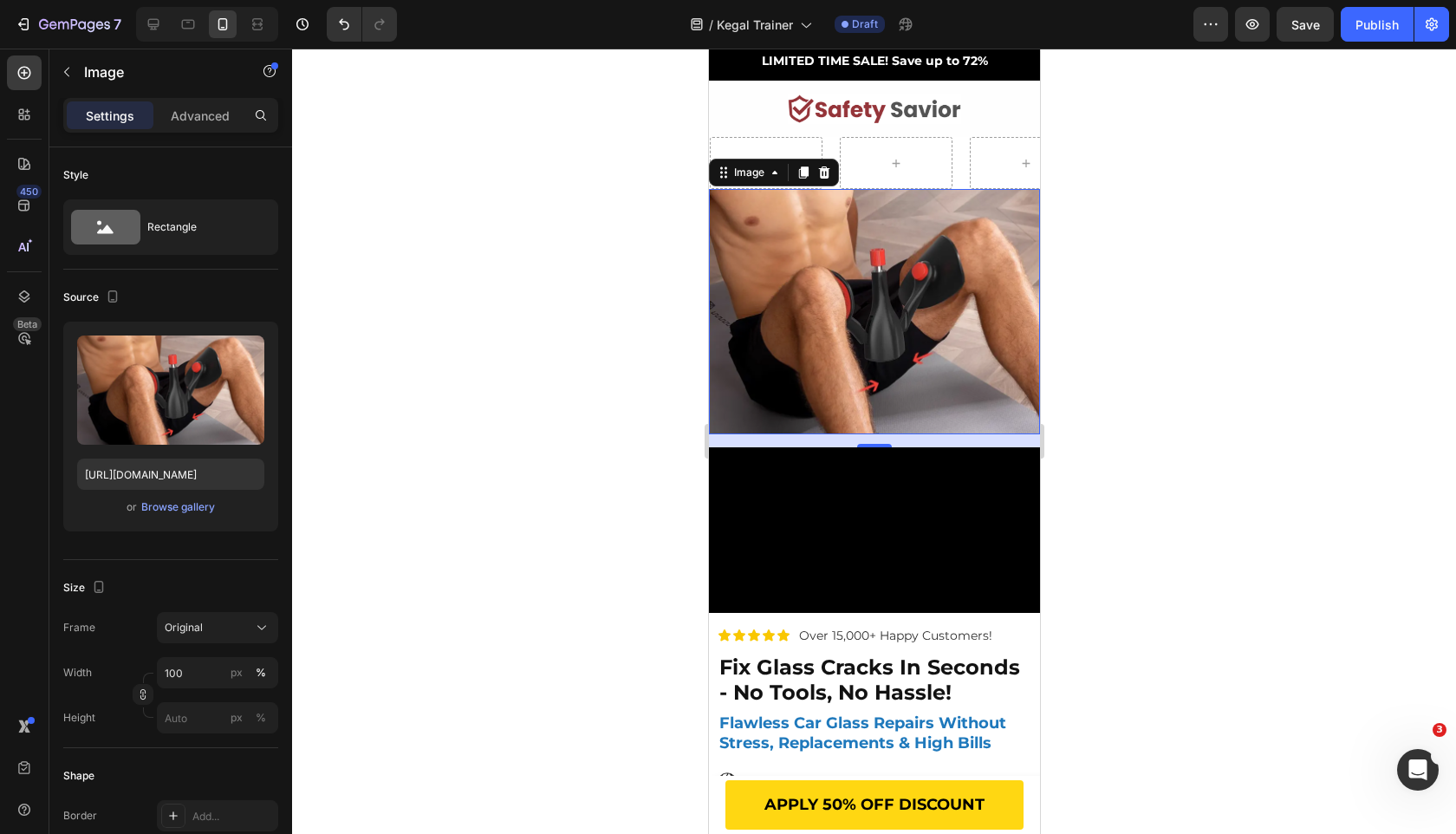
click at [604, 497] on div at bounding box center [875, 441] width 1164 height 785
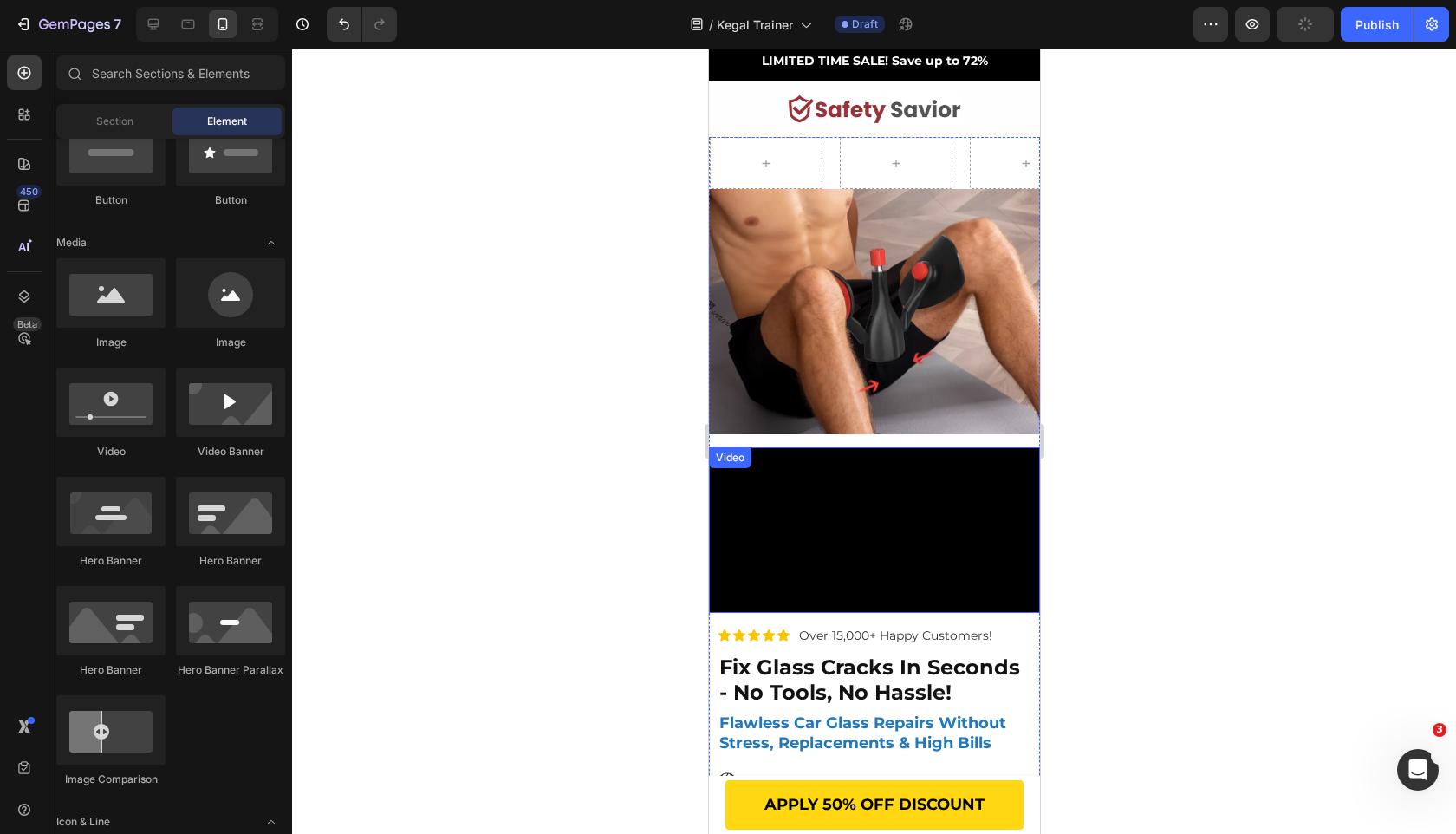
click at [880, 612] on video at bounding box center [874, 530] width 331 height 165
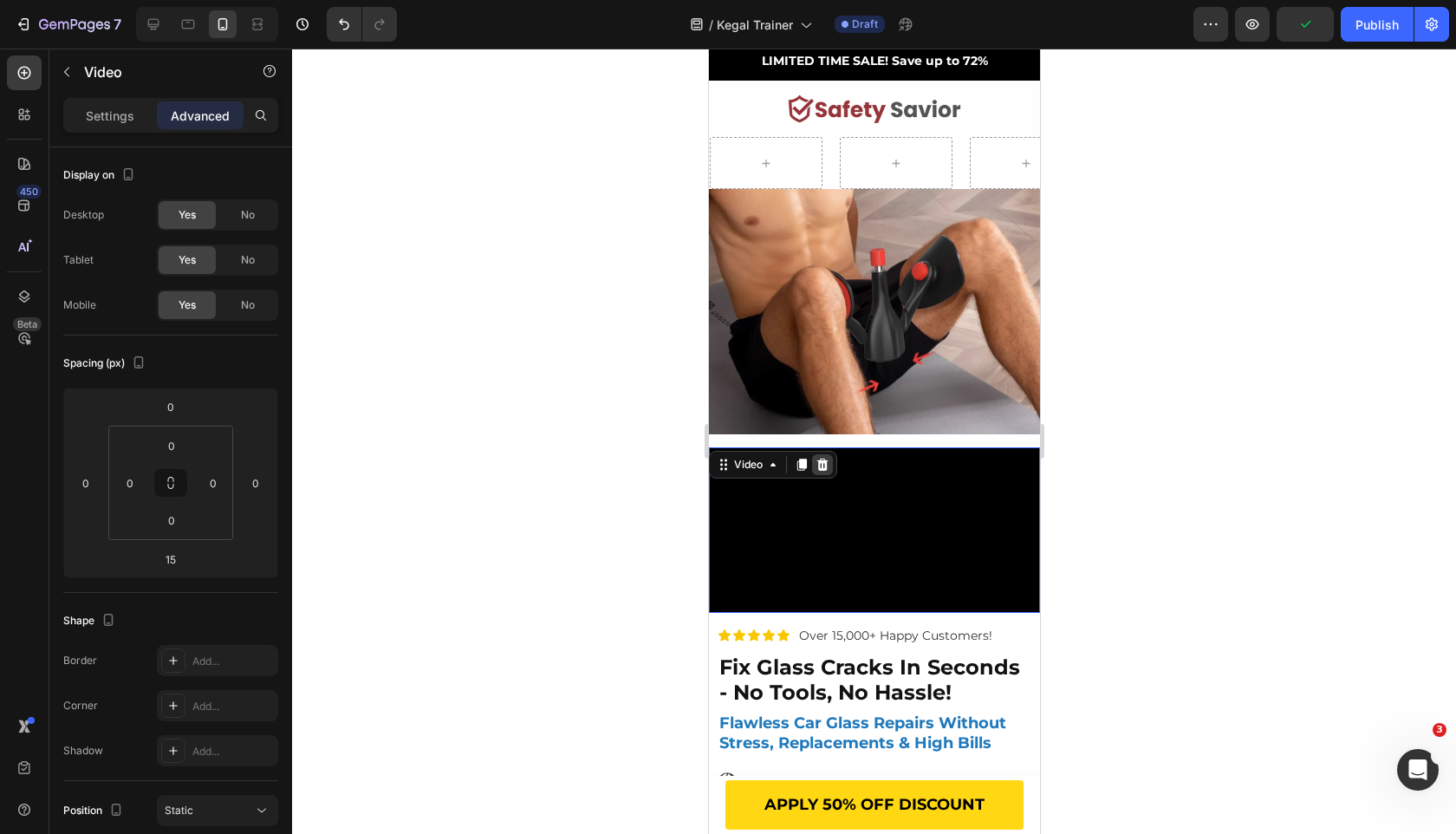
click at [831, 467] on div at bounding box center [821, 464] width 20 height 20
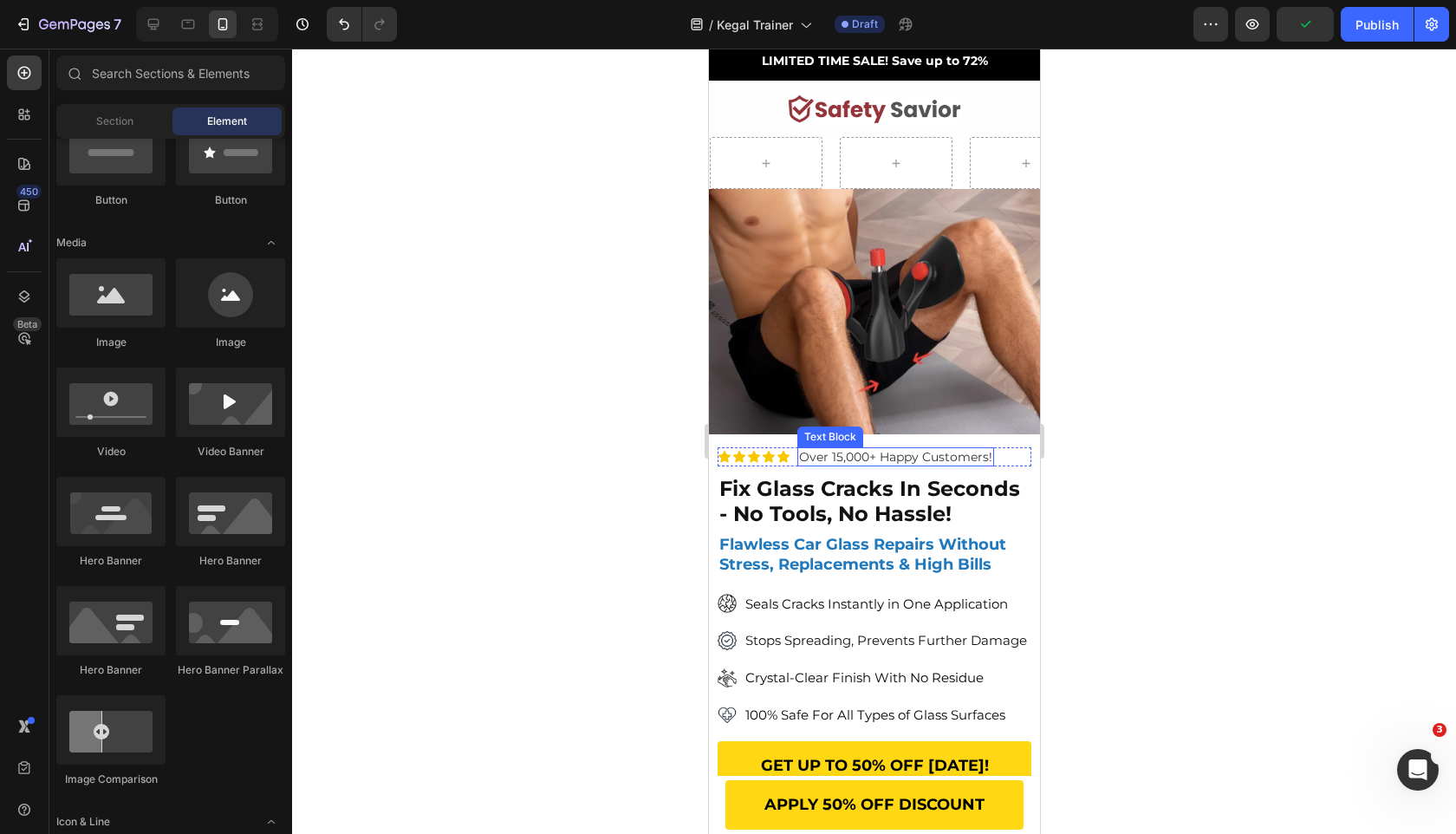
click at [831, 435] on div "Text Block" at bounding box center [829, 436] width 59 height 16
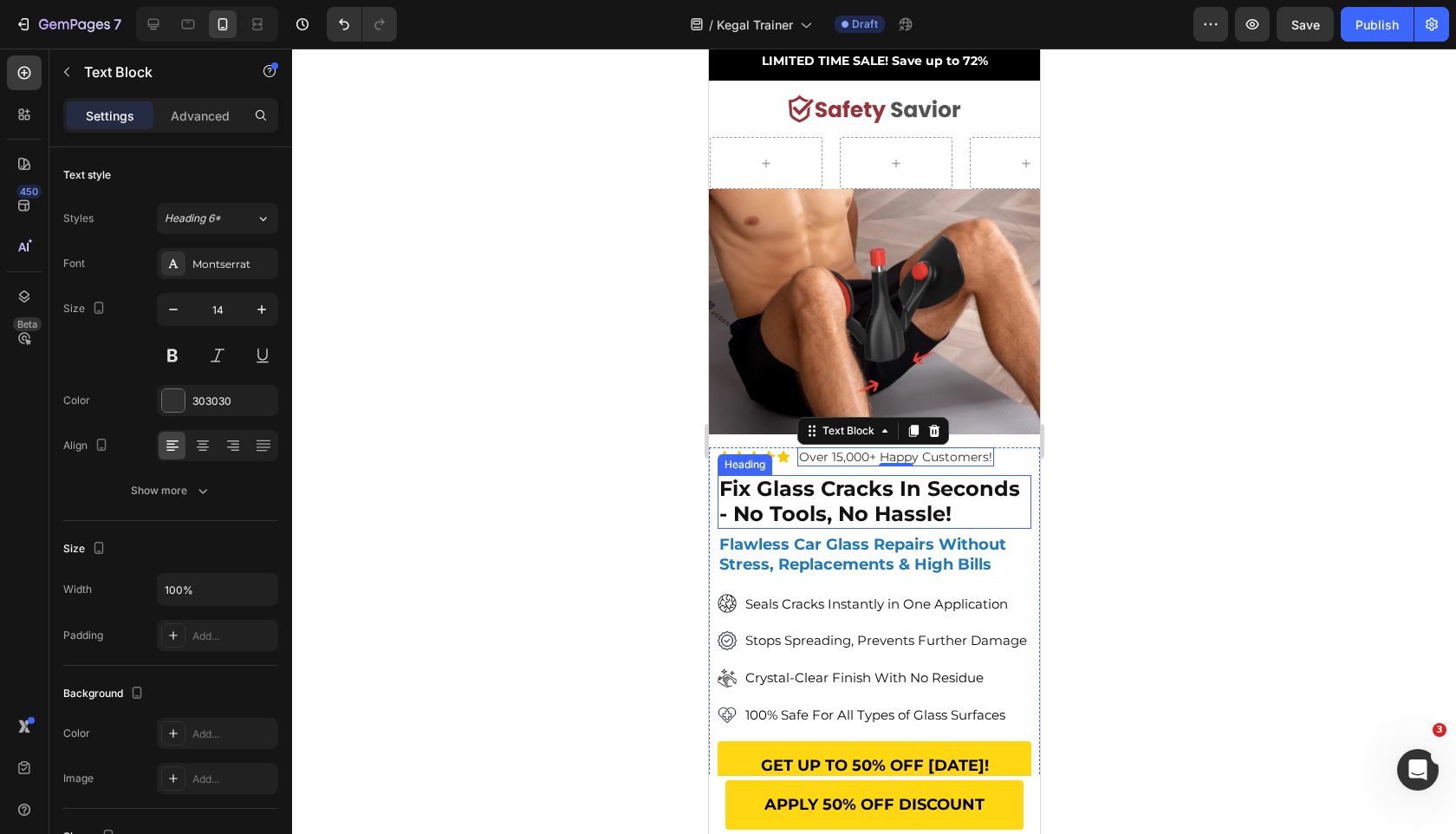
click at [765, 502] on strong "fix glass cracks in seconds - no tools, no hassle!" at bounding box center [868, 502] width 300 height 51
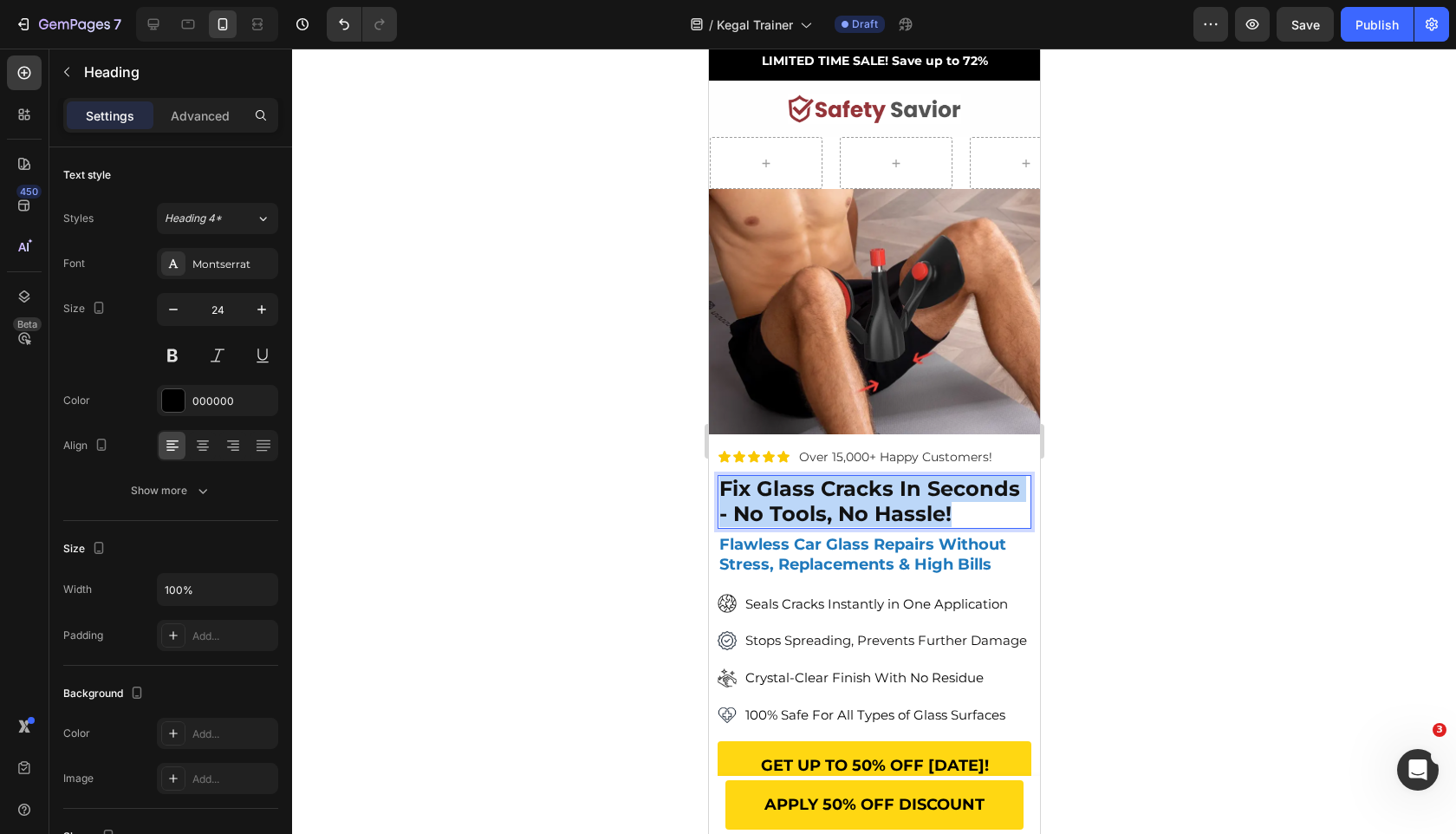
click at [765, 502] on strong "fix glass cracks in seconds - no tools, no hassle!" at bounding box center [868, 502] width 300 height 51
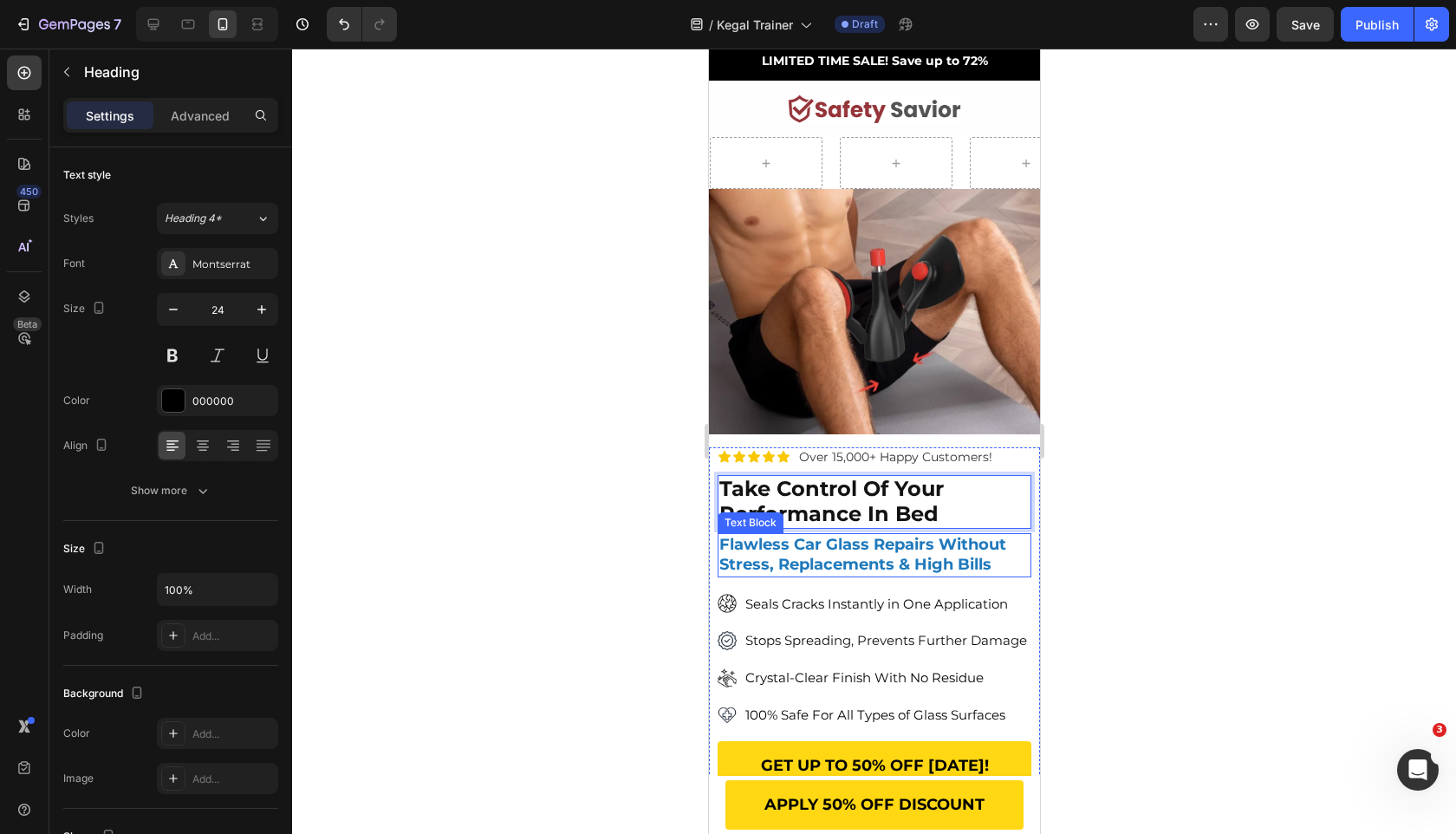
click at [802, 562] on strong "Flawless Car Glass Repairs Without Stress, Replacements & High Bills" at bounding box center [861, 554] width 287 height 39
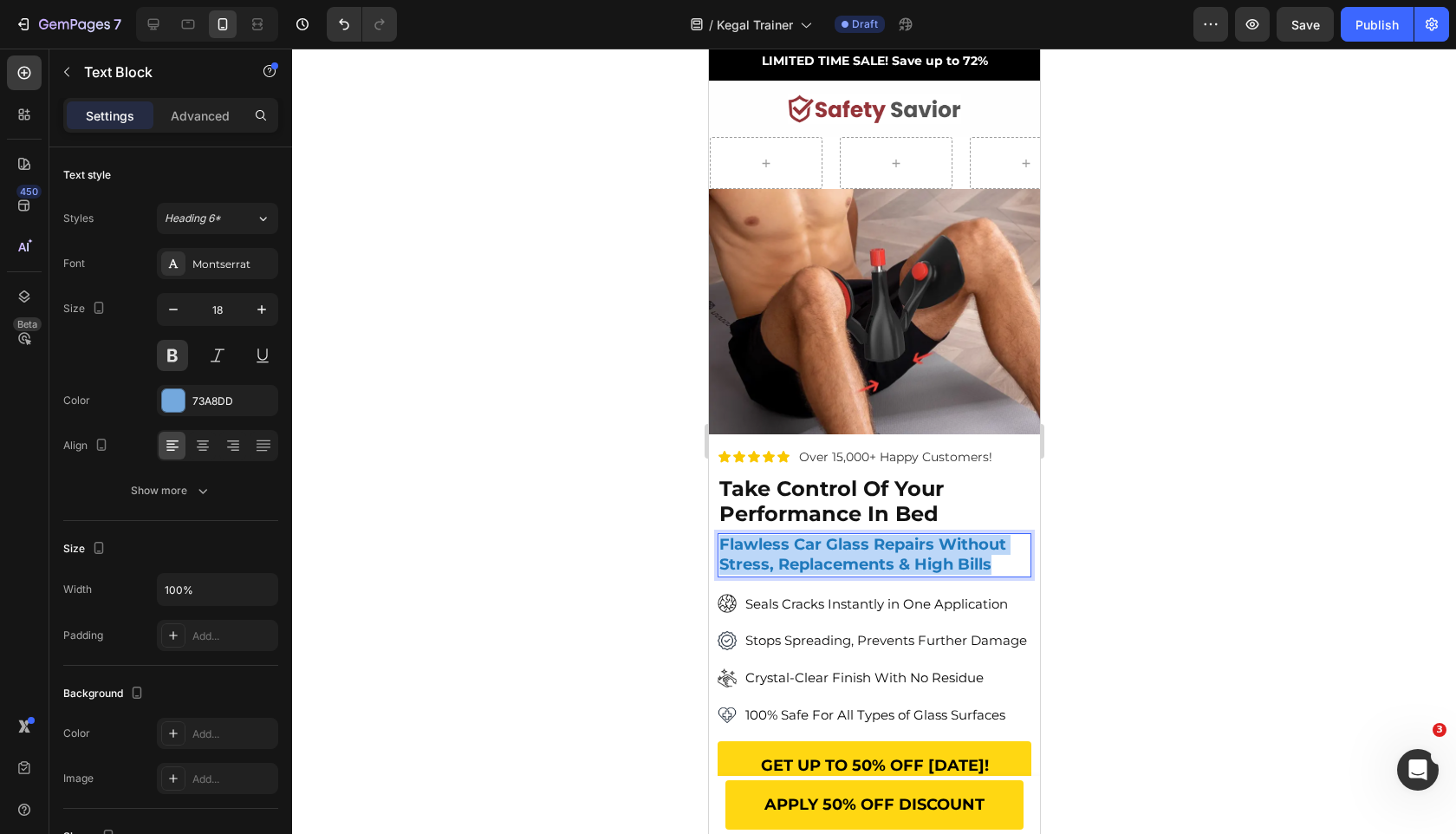
click at [802, 562] on strong "Flawless Car Glass Repairs Without Stress, Replacements & High Bills" at bounding box center [861, 554] width 287 height 39
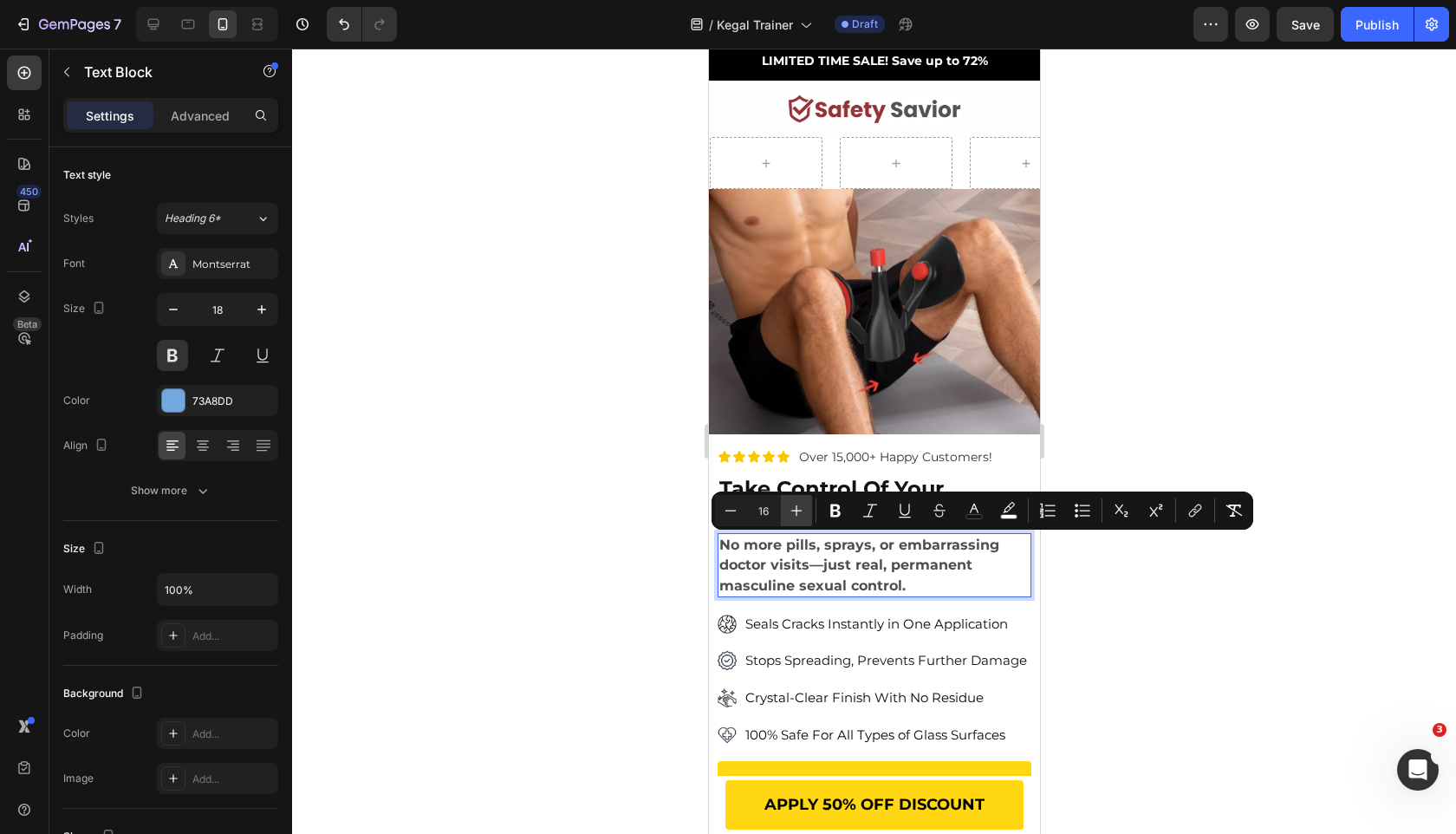
click at [791, 502] on icon "Editor contextual toolbar" at bounding box center [797, 510] width 17 height 17
type input "18"
click at [633, 585] on div at bounding box center [875, 441] width 1164 height 785
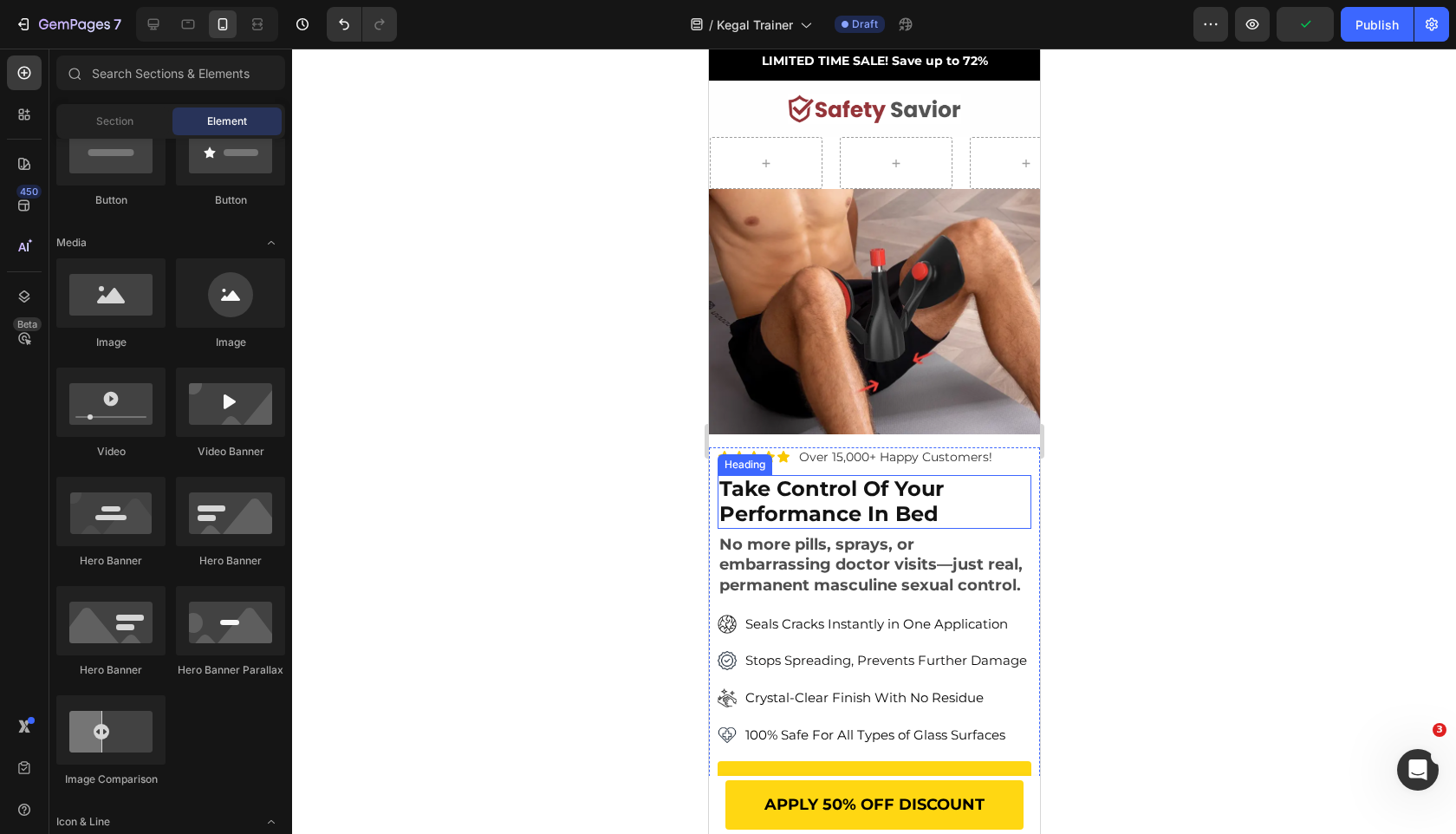
click at [895, 491] on strong "Take Control of your Performance in Bed" at bounding box center [830, 502] width 225 height 51
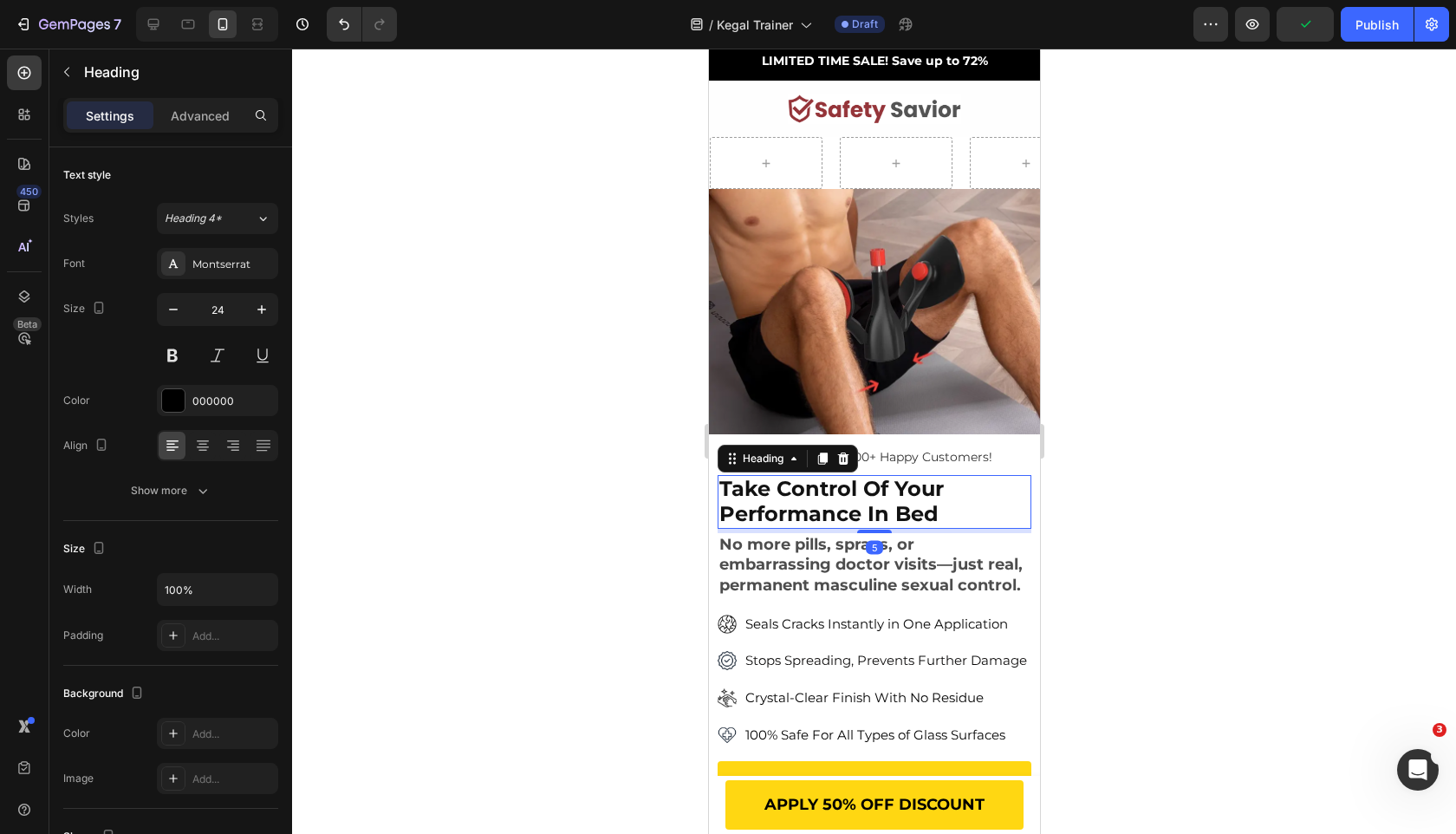
click at [868, 559] on span "No more pills, sprays, or embarrassing doctor visits—just real, permanent mascu…" at bounding box center [870, 565] width 303 height 60
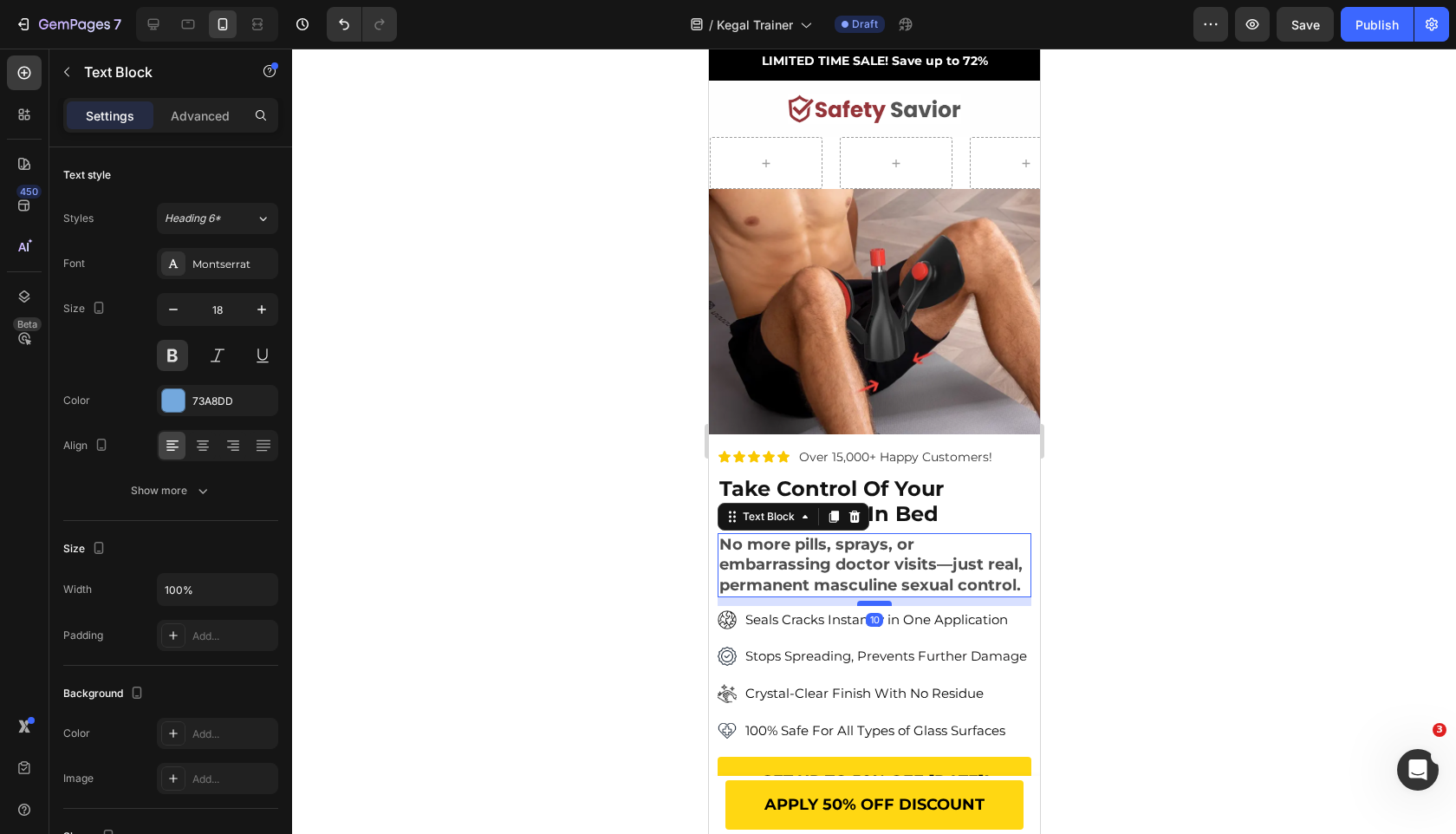
click at [876, 605] on div at bounding box center [874, 603] width 35 height 5
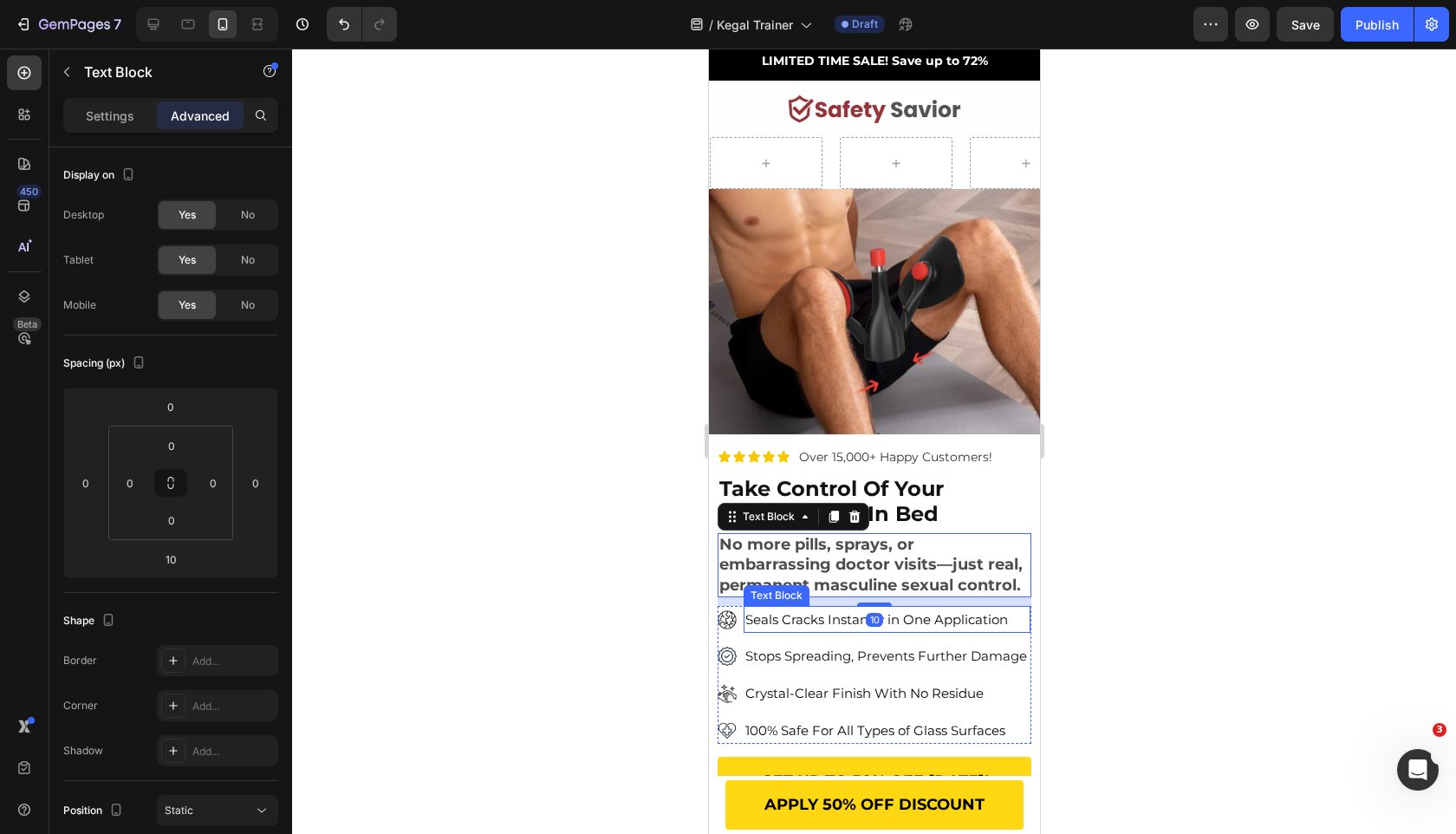
click at [635, 629] on div at bounding box center [875, 441] width 1164 height 785
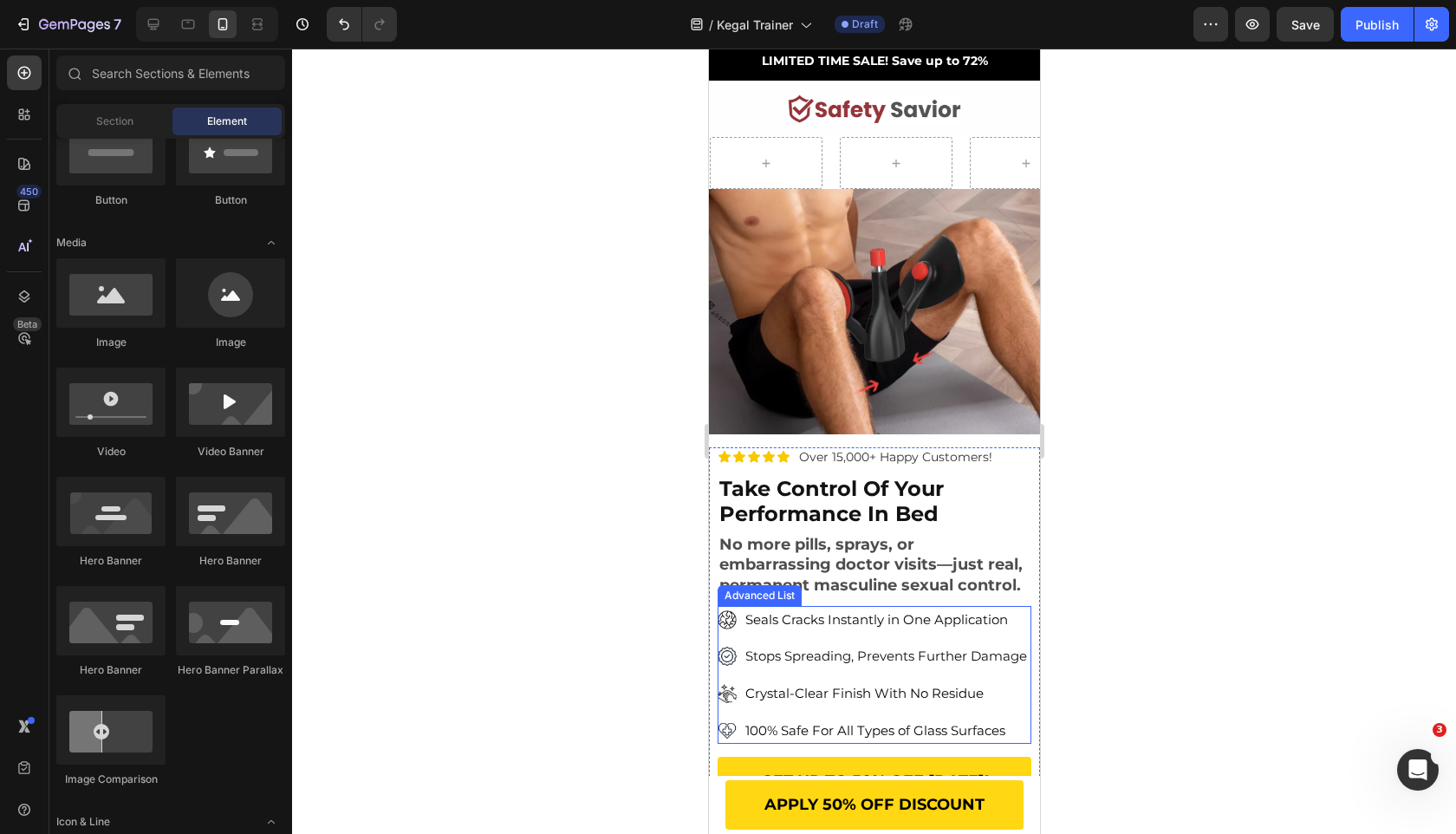
click at [748, 639] on ul "Image Seals Cracks Instantly in One Application Text Block Image Stops Spreadin…" at bounding box center [873, 675] width 313 height 138
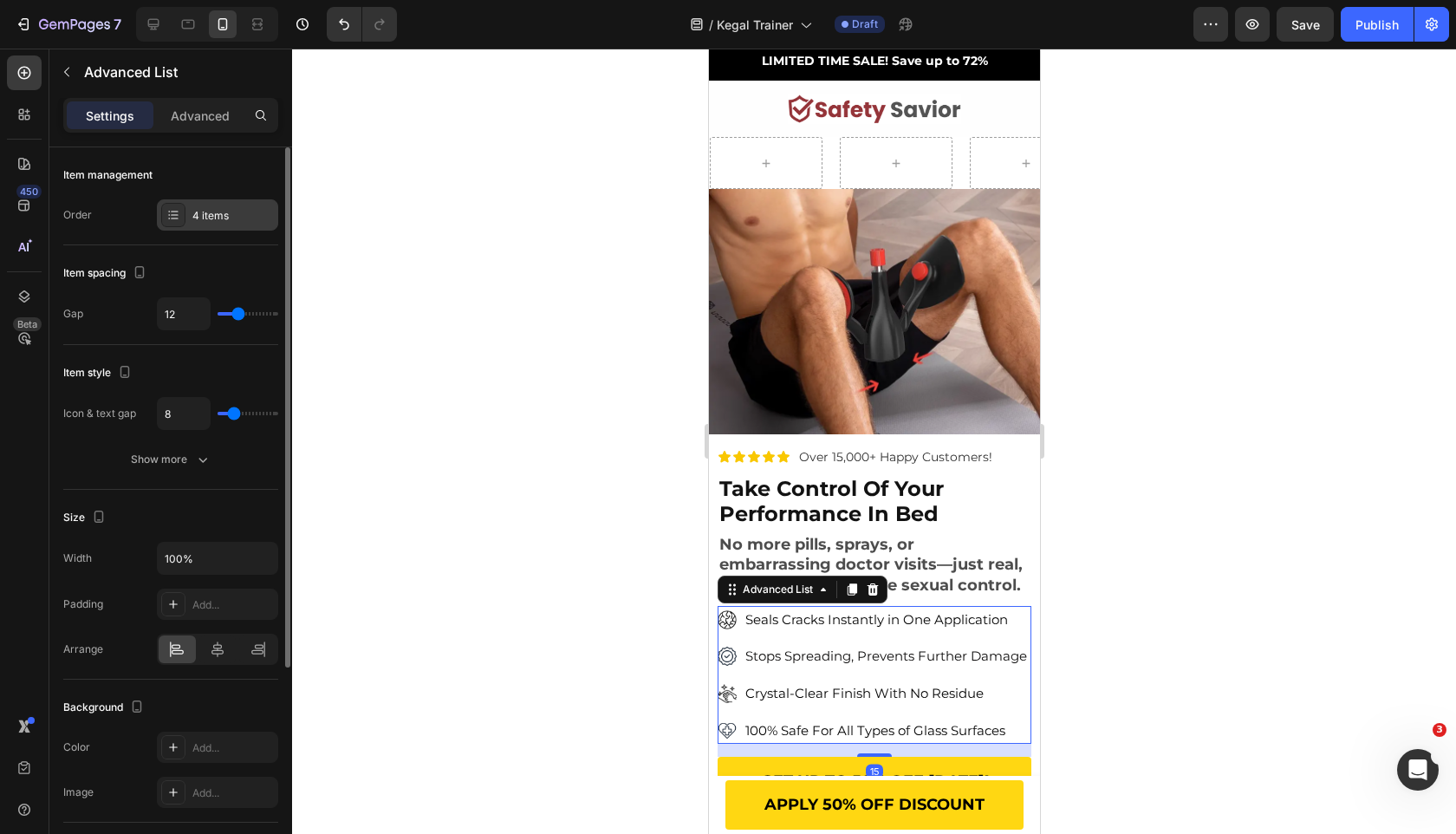
click at [233, 212] on div "4 items" at bounding box center [233, 216] width 82 height 16
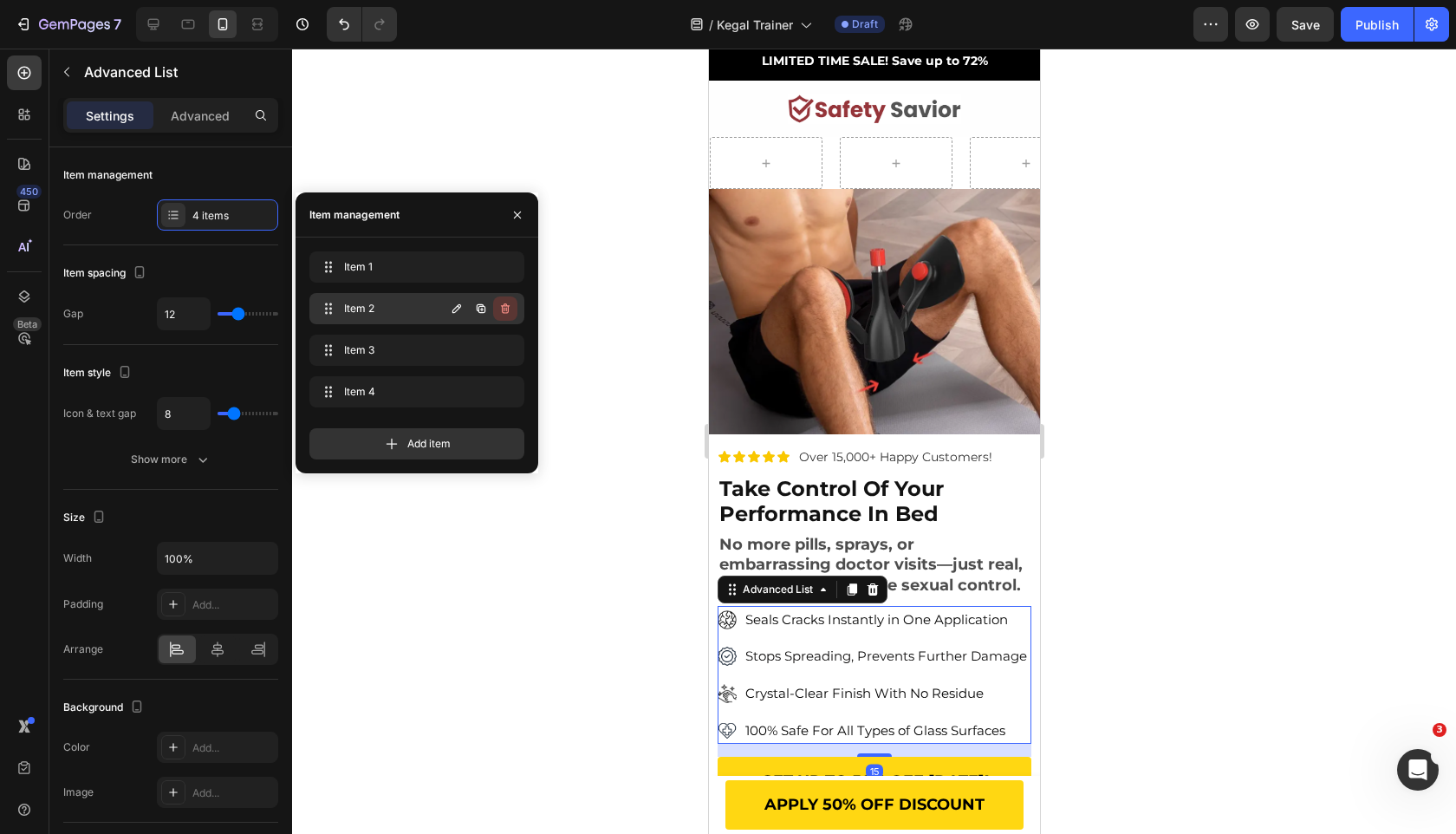
click at [496, 303] on button "button" at bounding box center [504, 308] width 24 height 24
click at [496, 303] on div "Delete" at bounding box center [493, 308] width 32 height 16
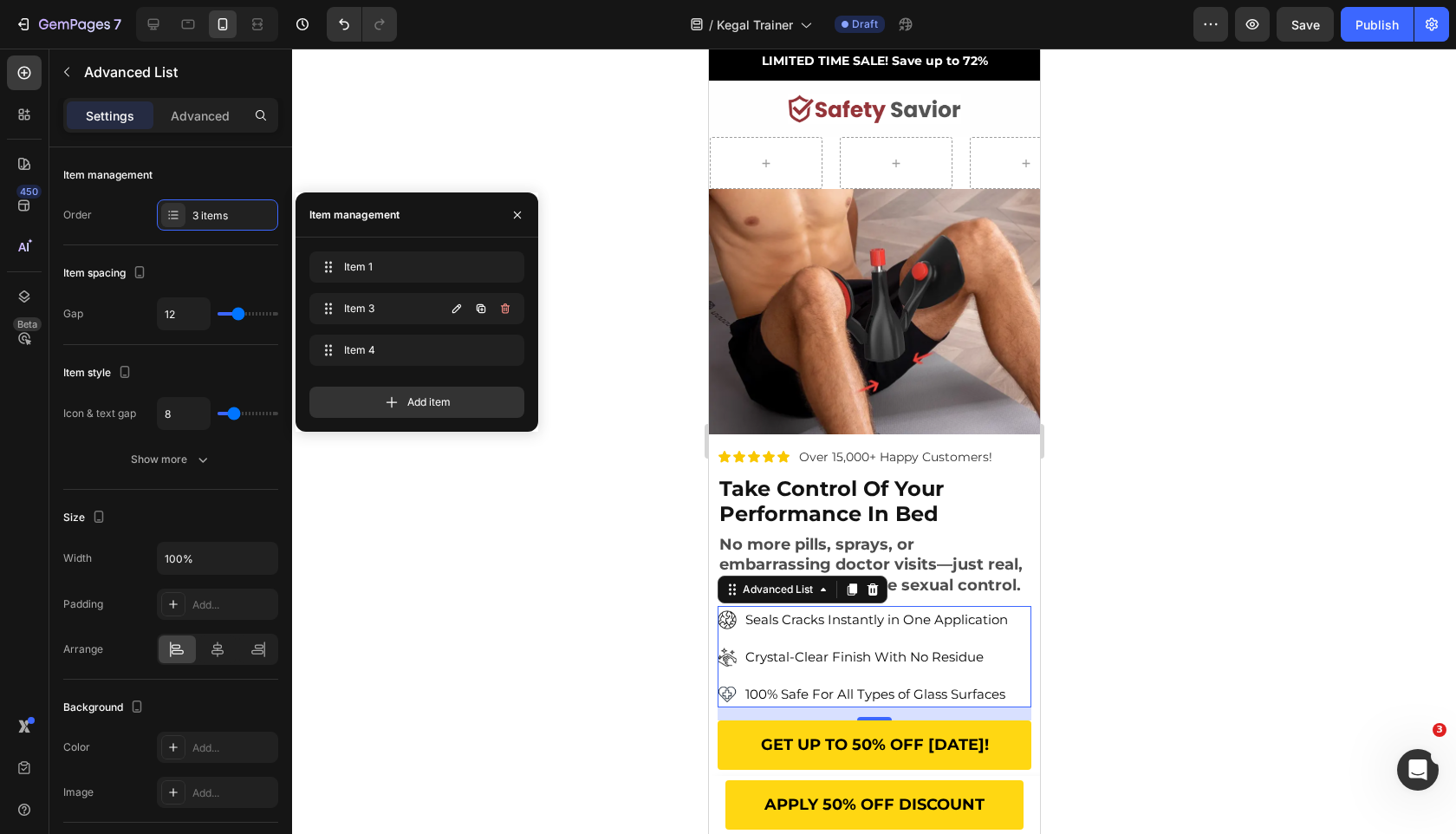
click at [496, 303] on button "button" at bounding box center [504, 308] width 24 height 24
click at [496, 303] on div "Delete" at bounding box center [493, 308] width 32 height 16
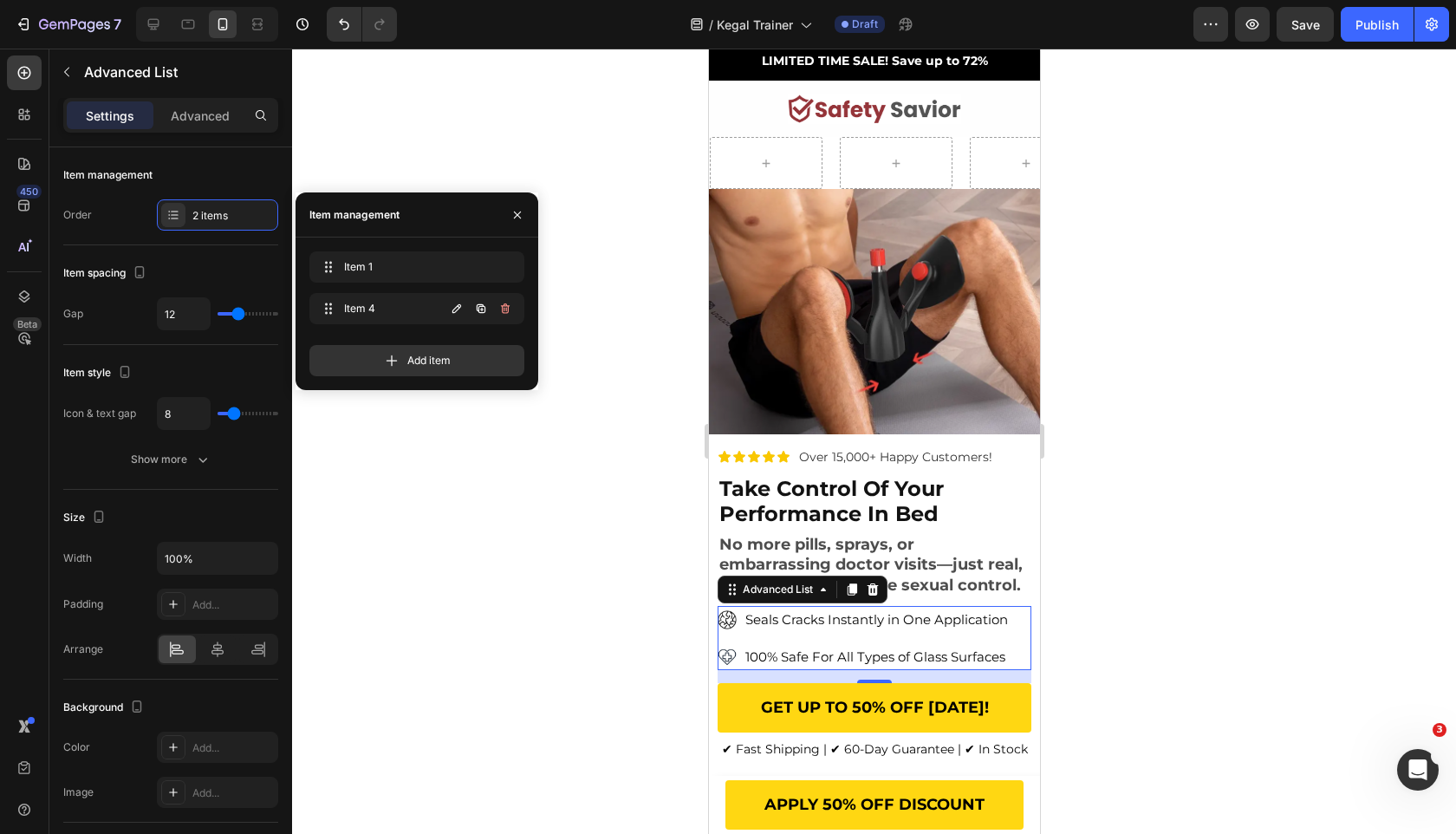
click at [496, 303] on button "button" at bounding box center [504, 308] width 24 height 24
click at [496, 303] on div "Delete" at bounding box center [493, 308] width 32 height 16
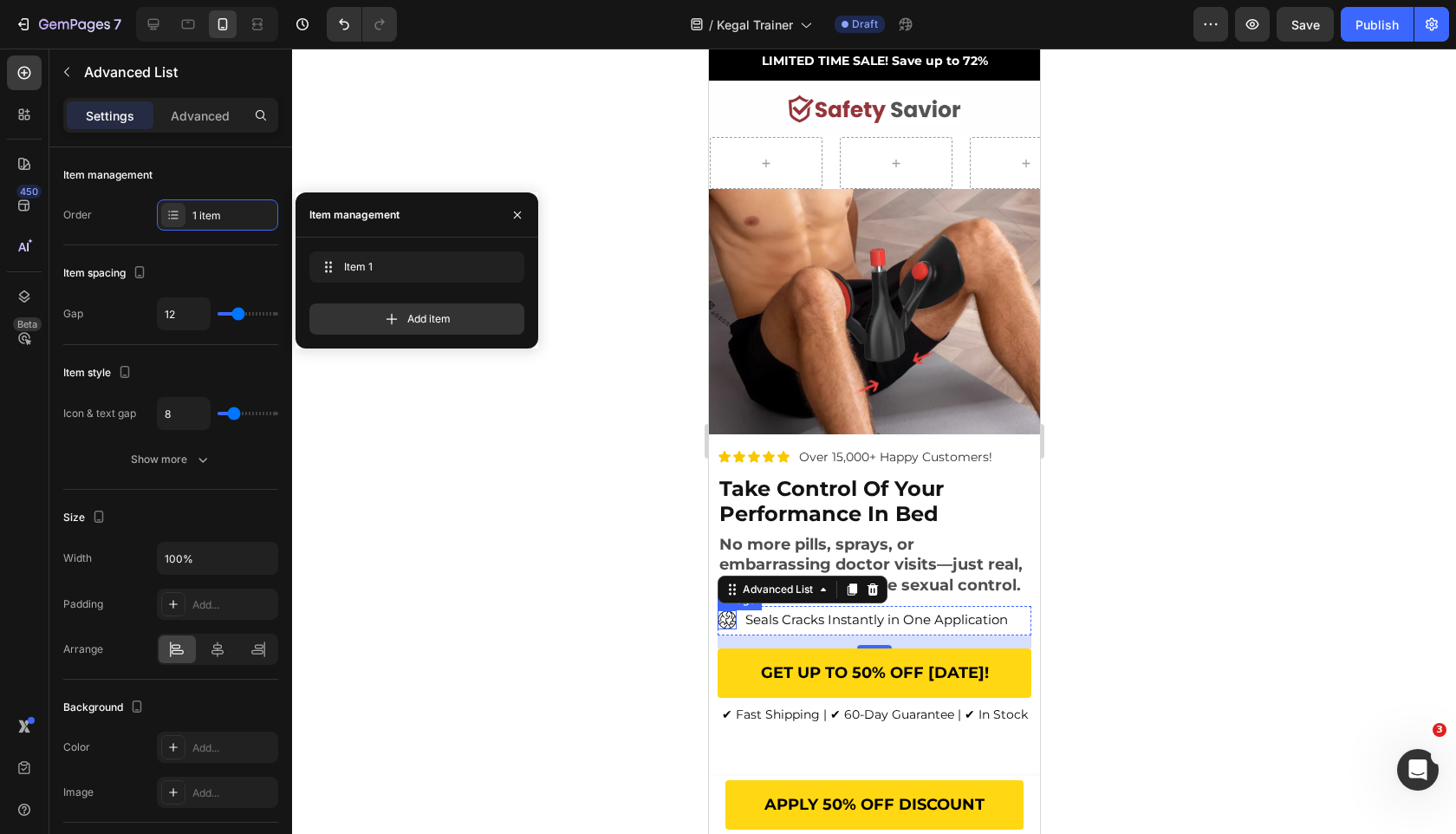
click at [726, 612] on img at bounding box center [726, 620] width 19 height 19
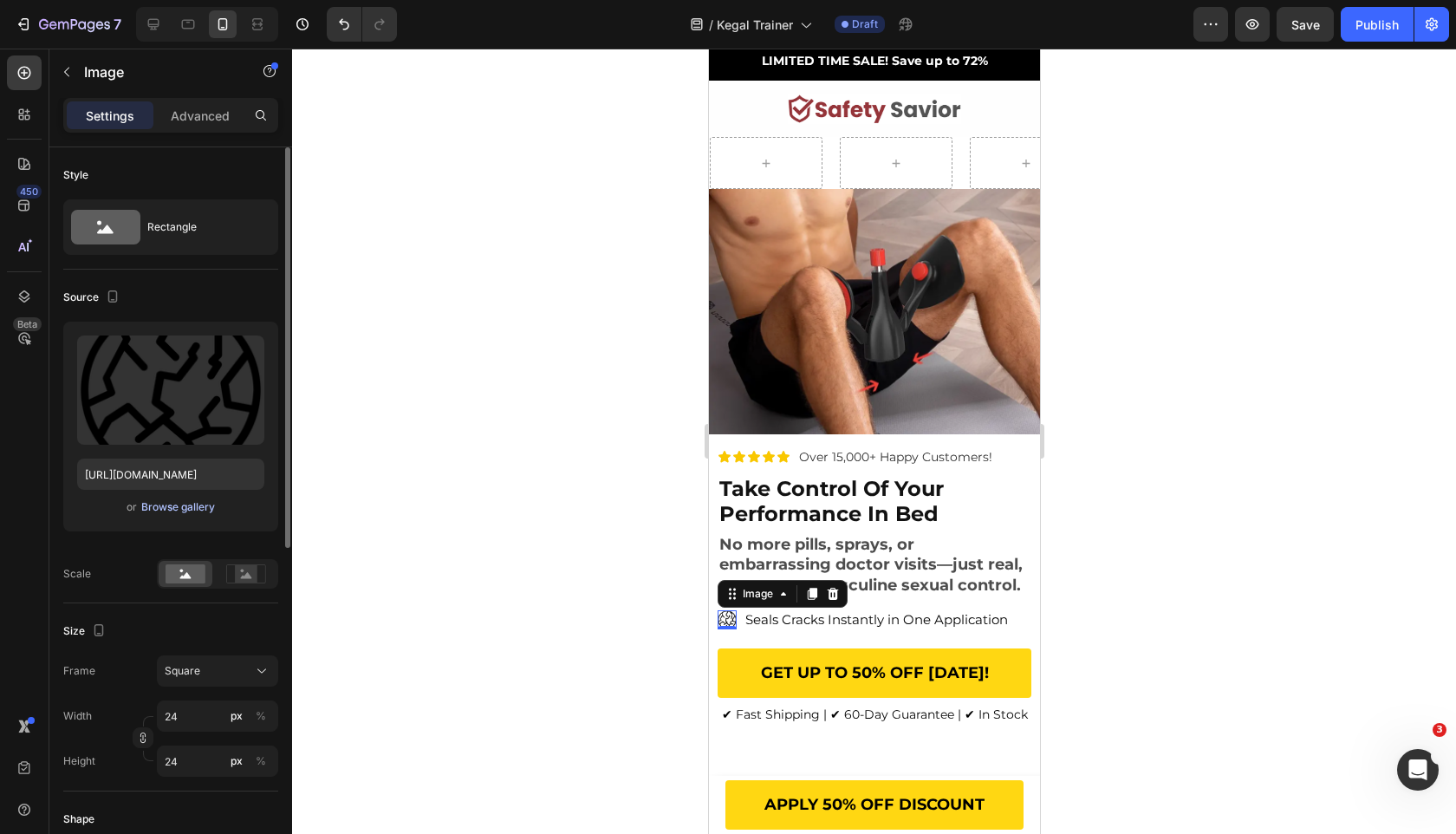
click at [186, 509] on div "Browse gallery" at bounding box center [178, 507] width 74 height 16
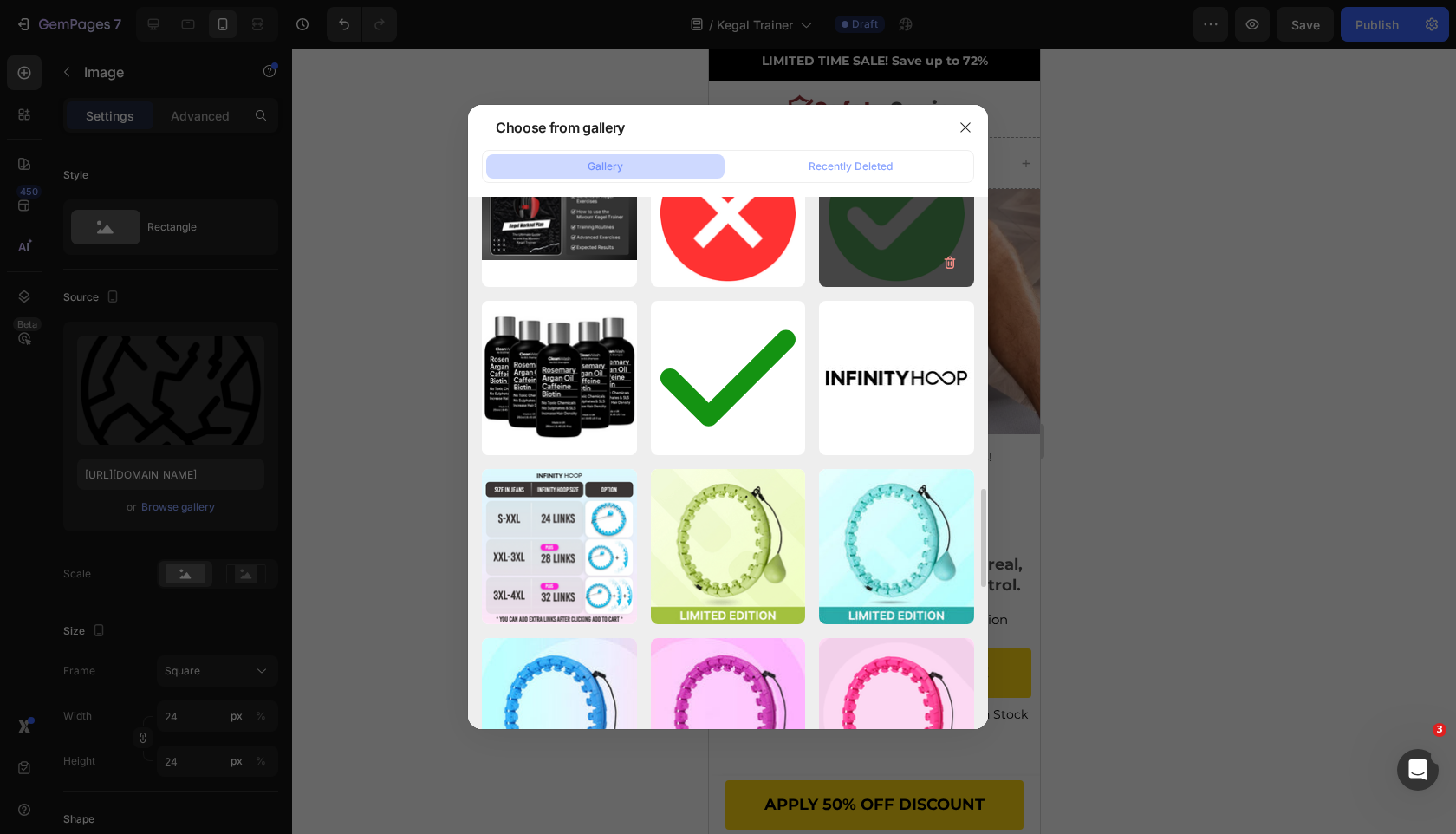
scroll to position [1595, 0]
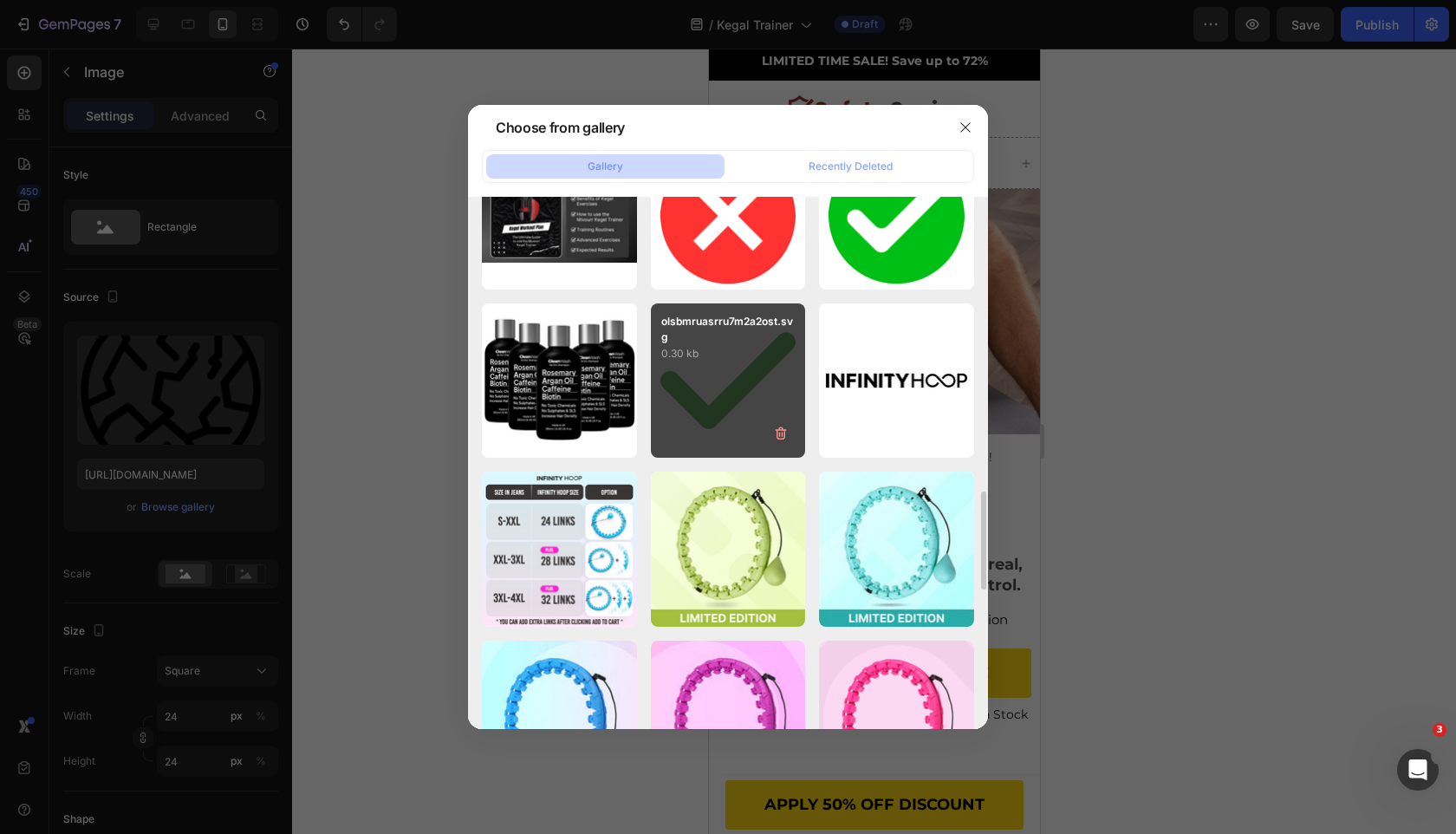
click at [763, 374] on div "olsbmruasrru7m2a2ost.svg 0.30 kb" at bounding box center [729, 381] width 156 height 156
type input "https://cdn.shopify.com/s/files/1/0963/7281/8245/files/gempages_575392305016472…"
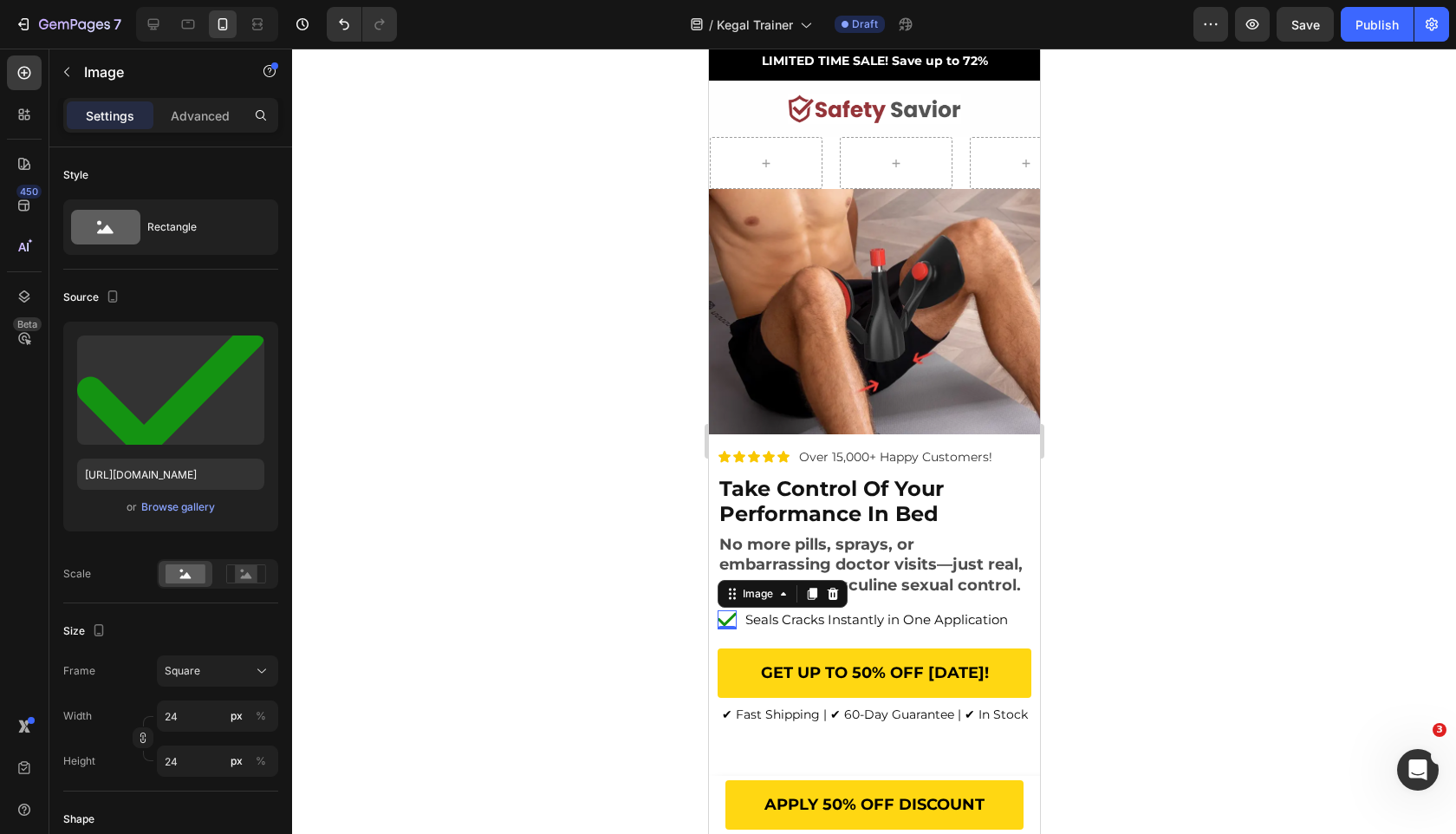
click at [597, 712] on div at bounding box center [875, 441] width 1164 height 785
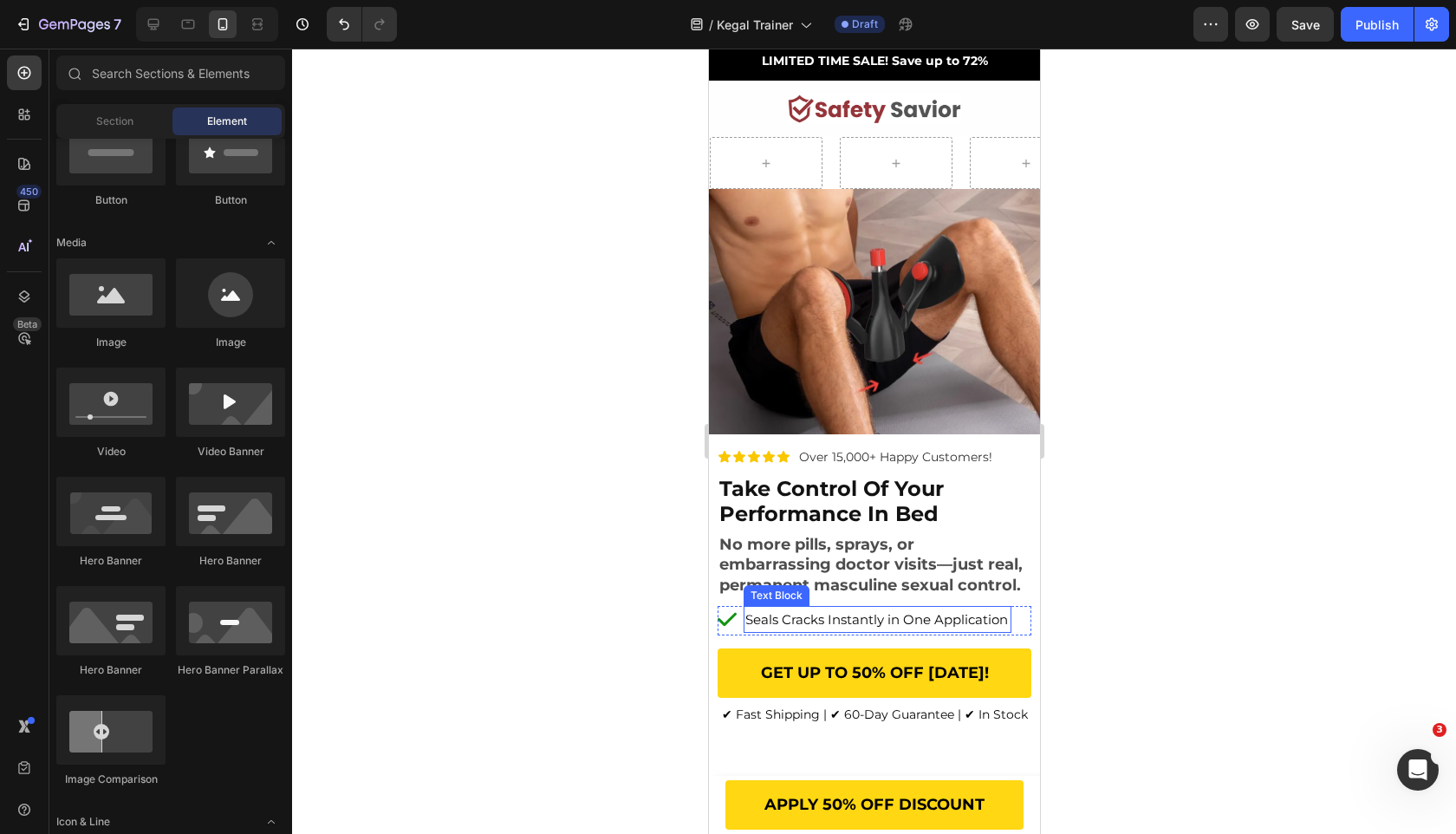
click at [875, 619] on span "Seals Cracks Instantly in One Application" at bounding box center [876, 619] width 262 height 17
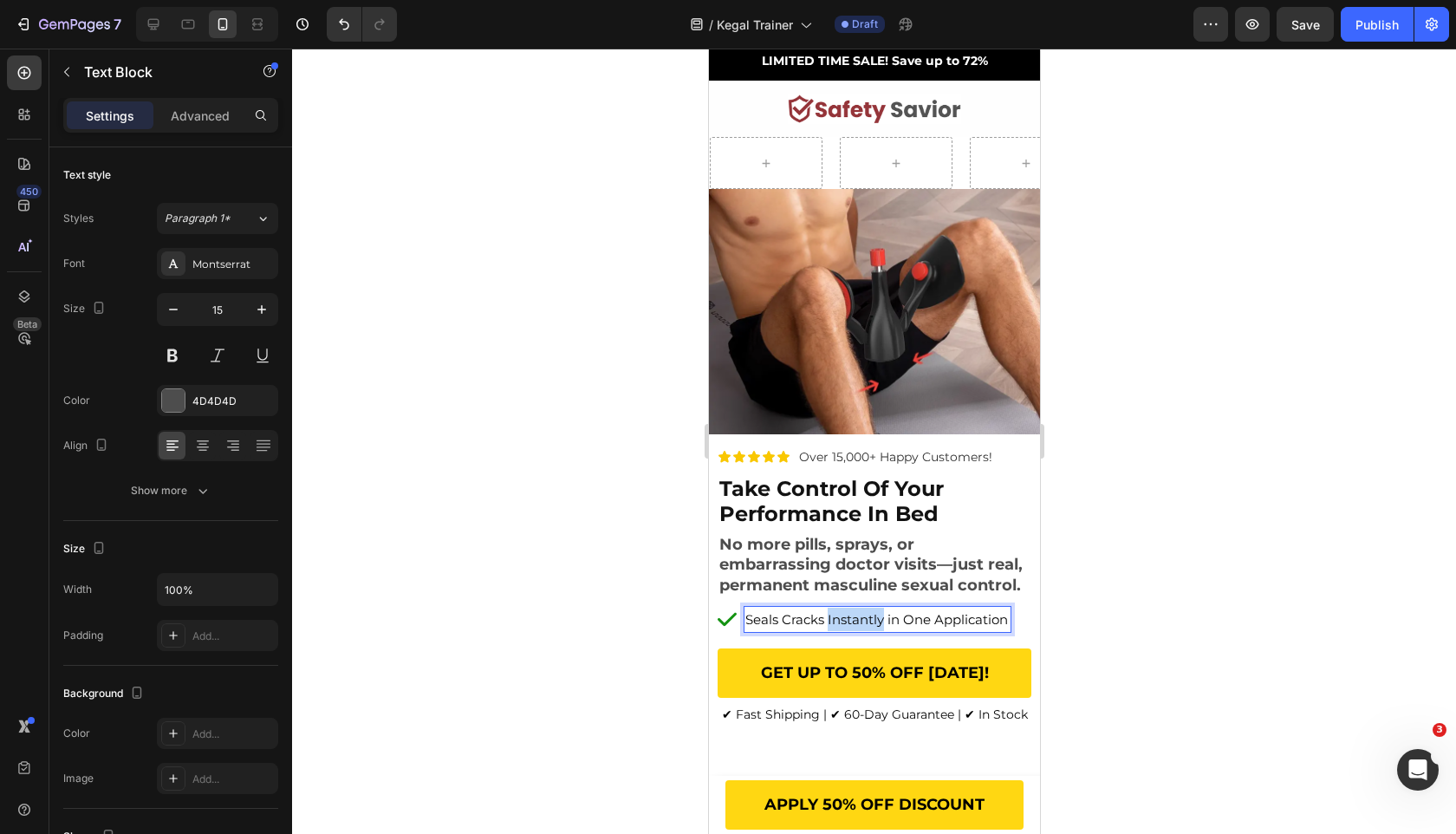
click at [875, 619] on span "Seals Cracks Instantly in One Application" at bounding box center [876, 619] width 262 height 17
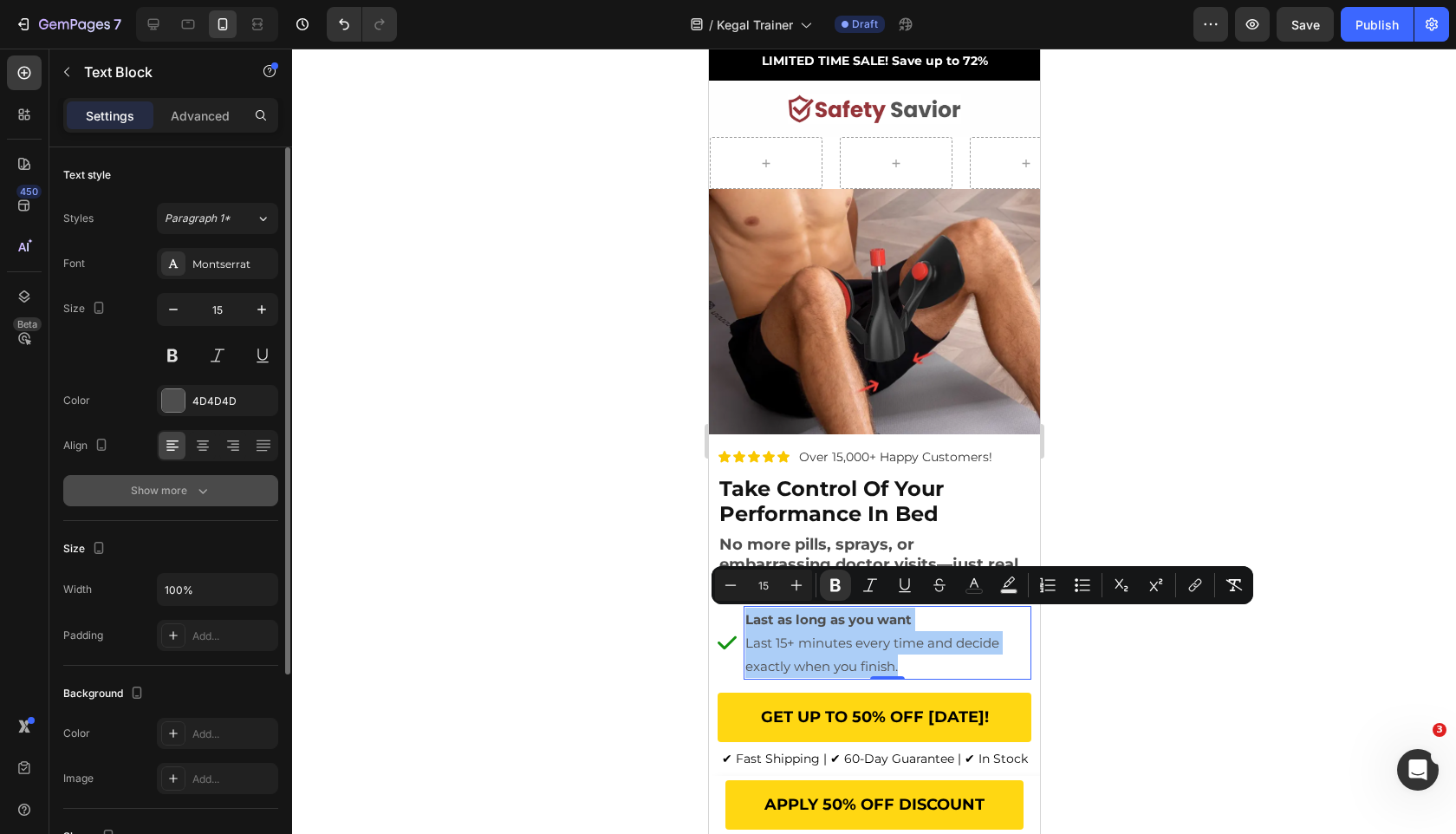
click at [118, 488] on button "Show more" at bounding box center [170, 491] width 215 height 31
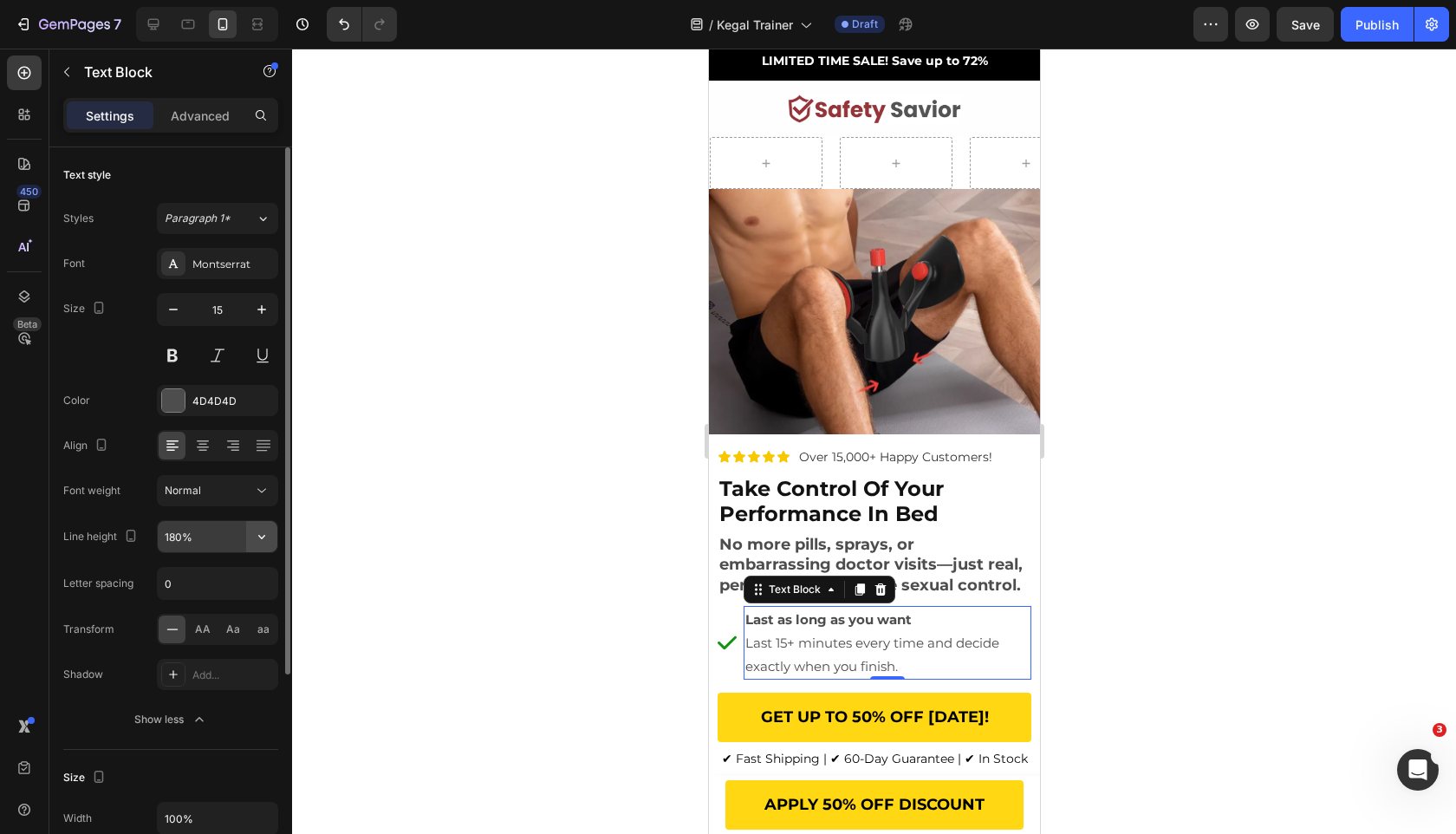
click at [267, 535] on icon "button" at bounding box center [261, 537] width 17 height 17
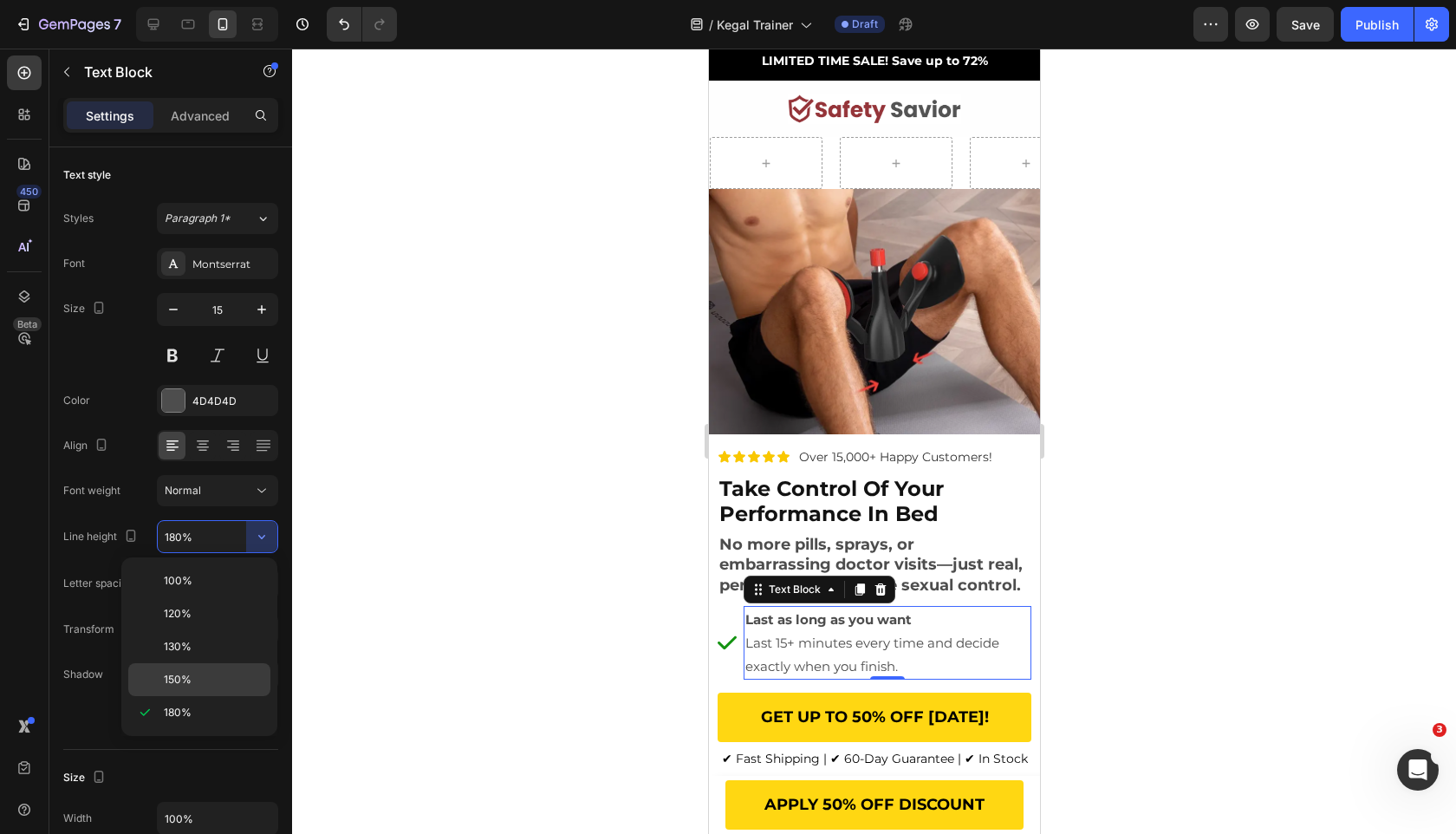
click at [211, 666] on div "150%" at bounding box center [199, 679] width 142 height 33
type input "150%"
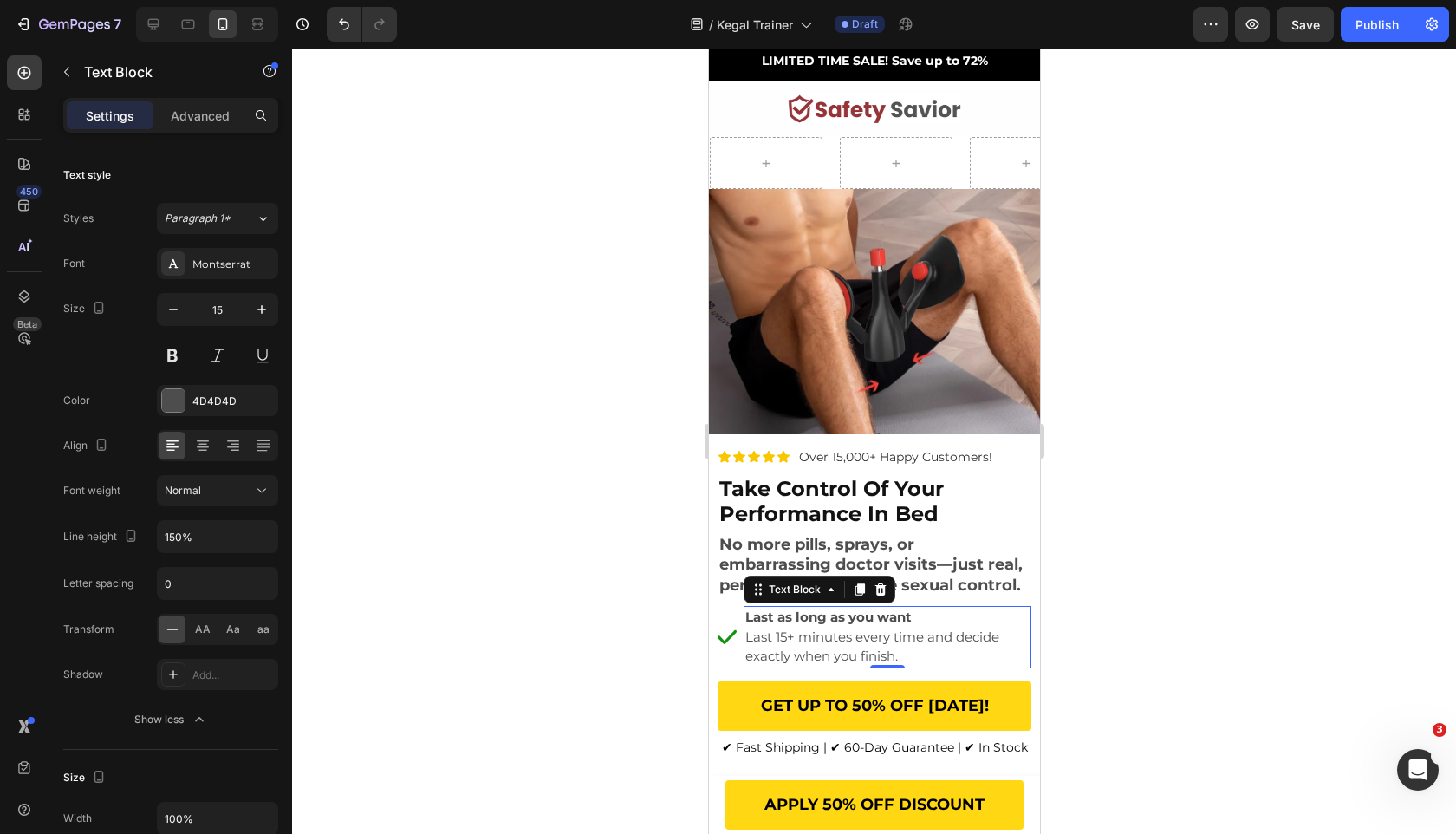
click at [494, 576] on div at bounding box center [875, 441] width 1164 height 785
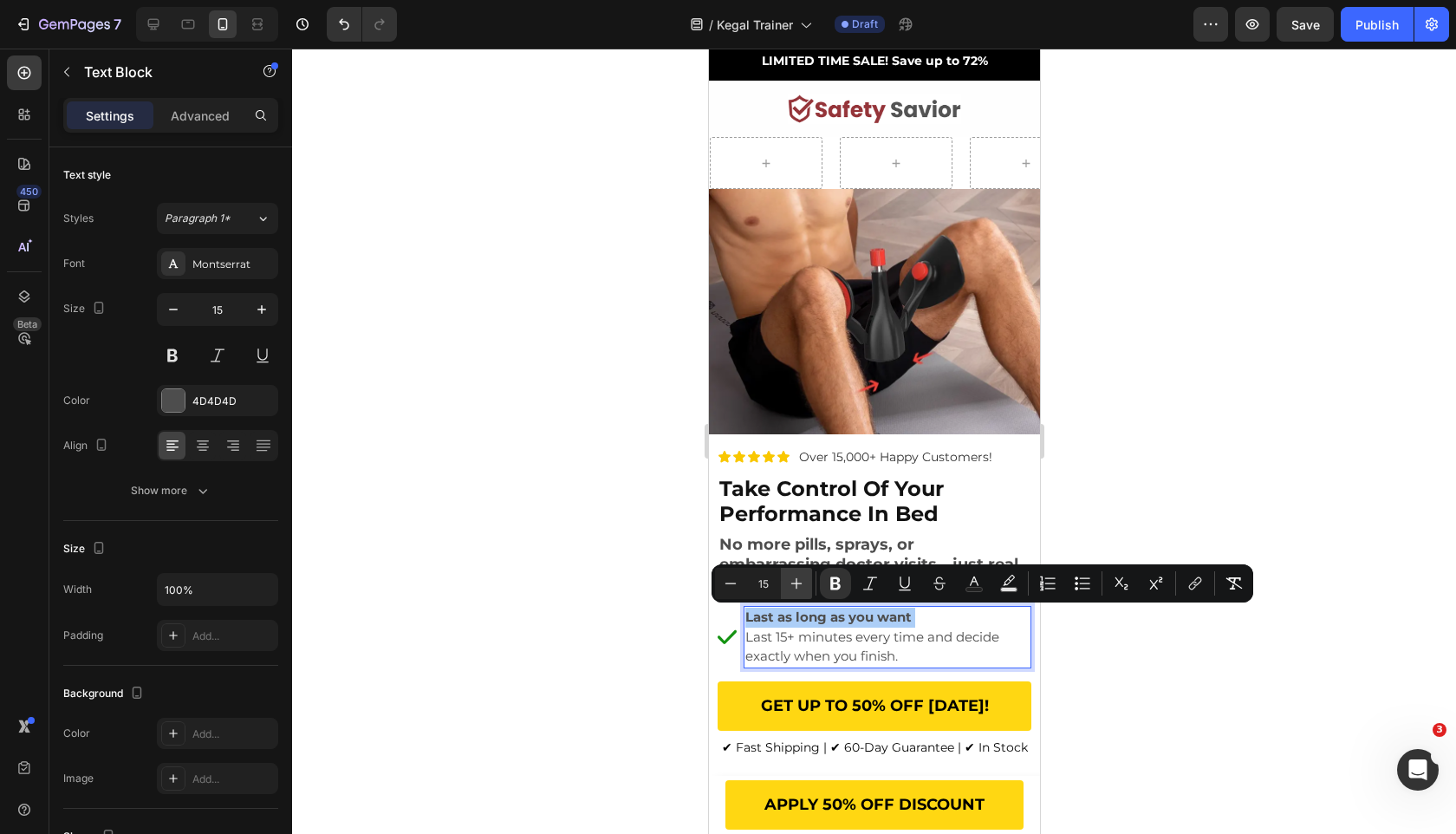
click at [792, 573] on button "Plus" at bounding box center [796, 583] width 31 height 31
click at [733, 575] on icon "Editor contextual toolbar" at bounding box center [731, 583] width 17 height 17
click at [796, 577] on icon "Editor contextual toolbar" at bounding box center [797, 583] width 17 height 17
type input "17"
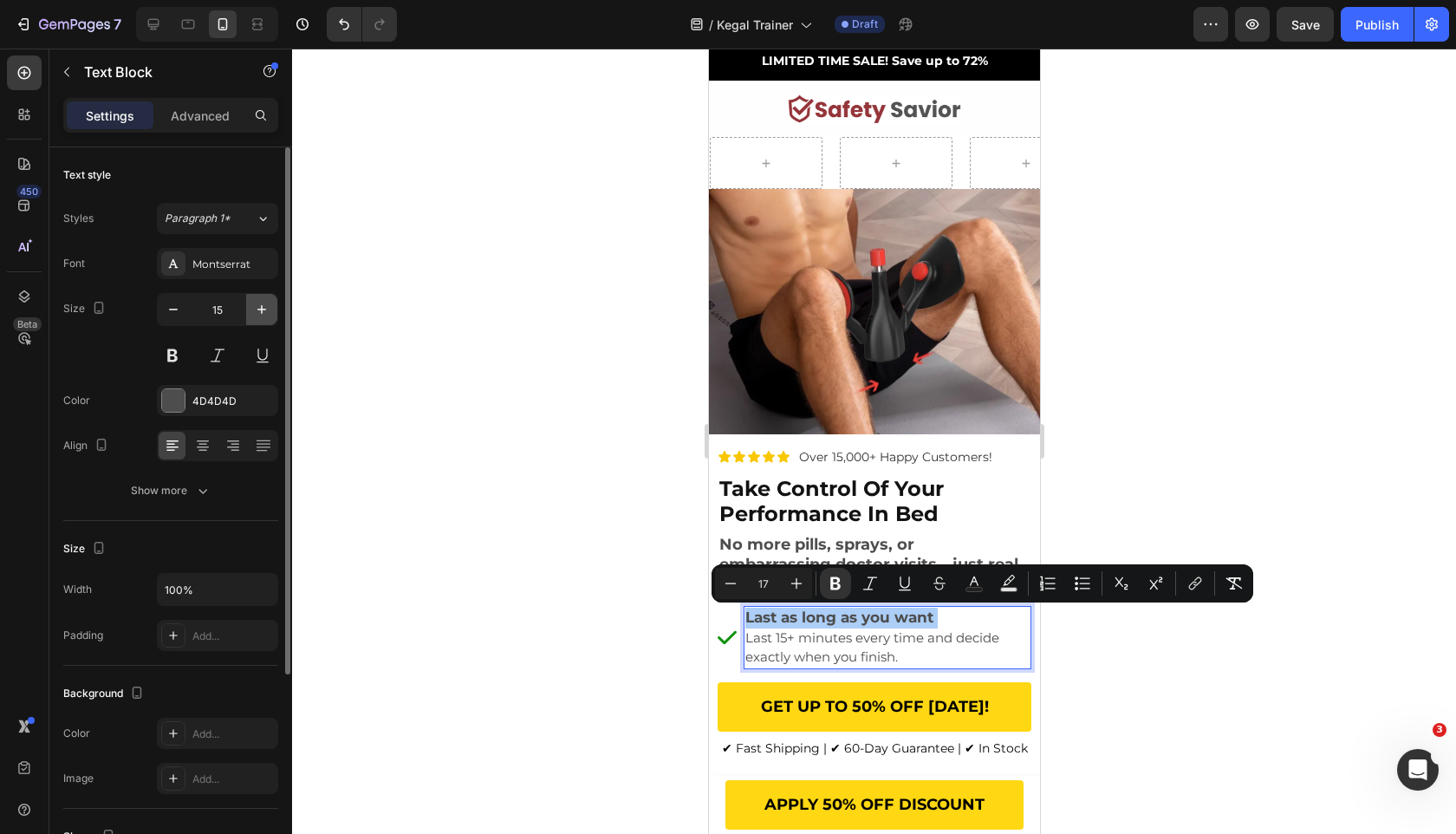
click at [257, 302] on icon "button" at bounding box center [261, 309] width 17 height 17
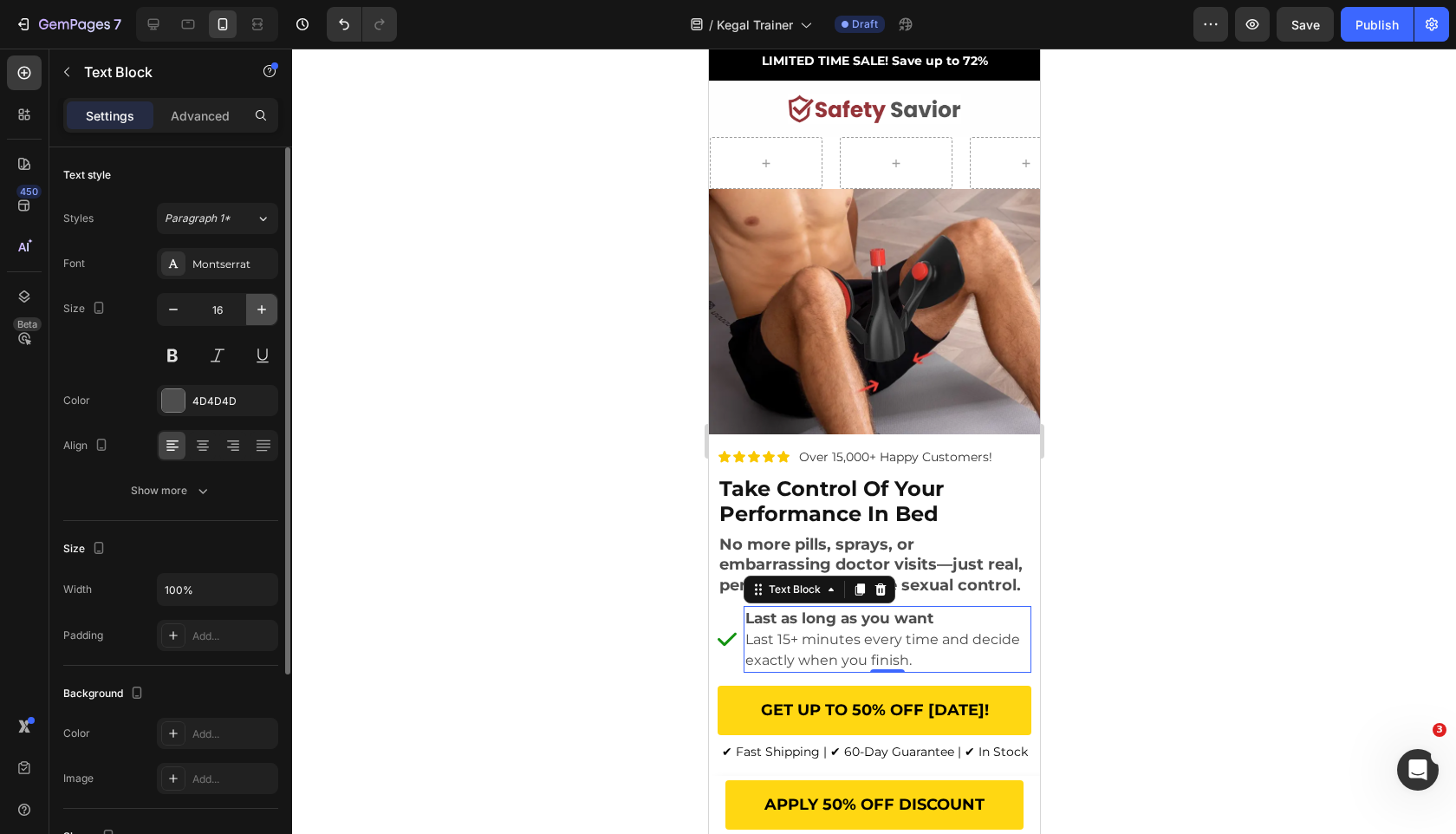
click at [257, 302] on icon "button" at bounding box center [261, 309] width 17 height 17
type input "17"
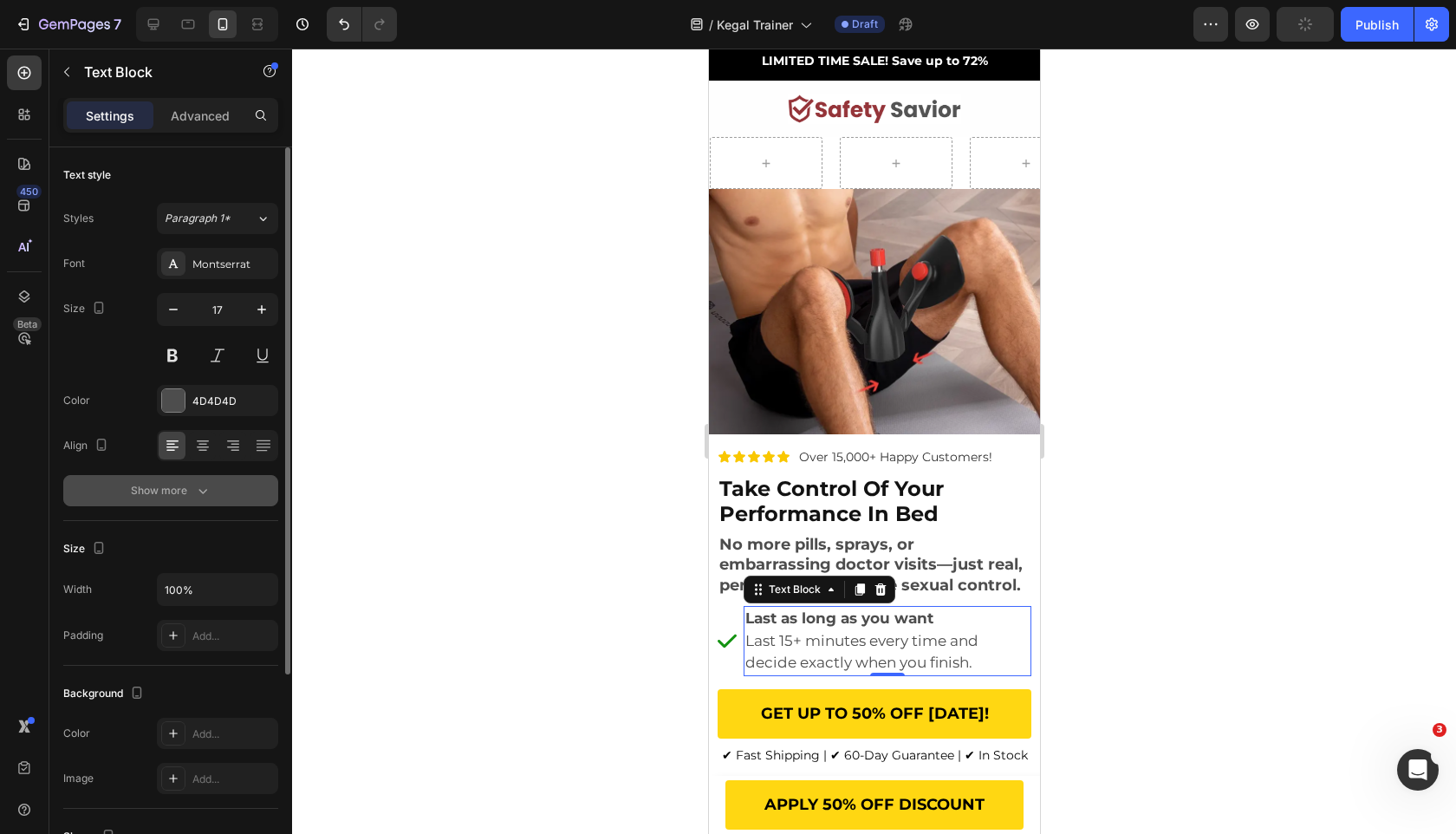
click at [204, 499] on icon "button" at bounding box center [203, 491] width 17 height 17
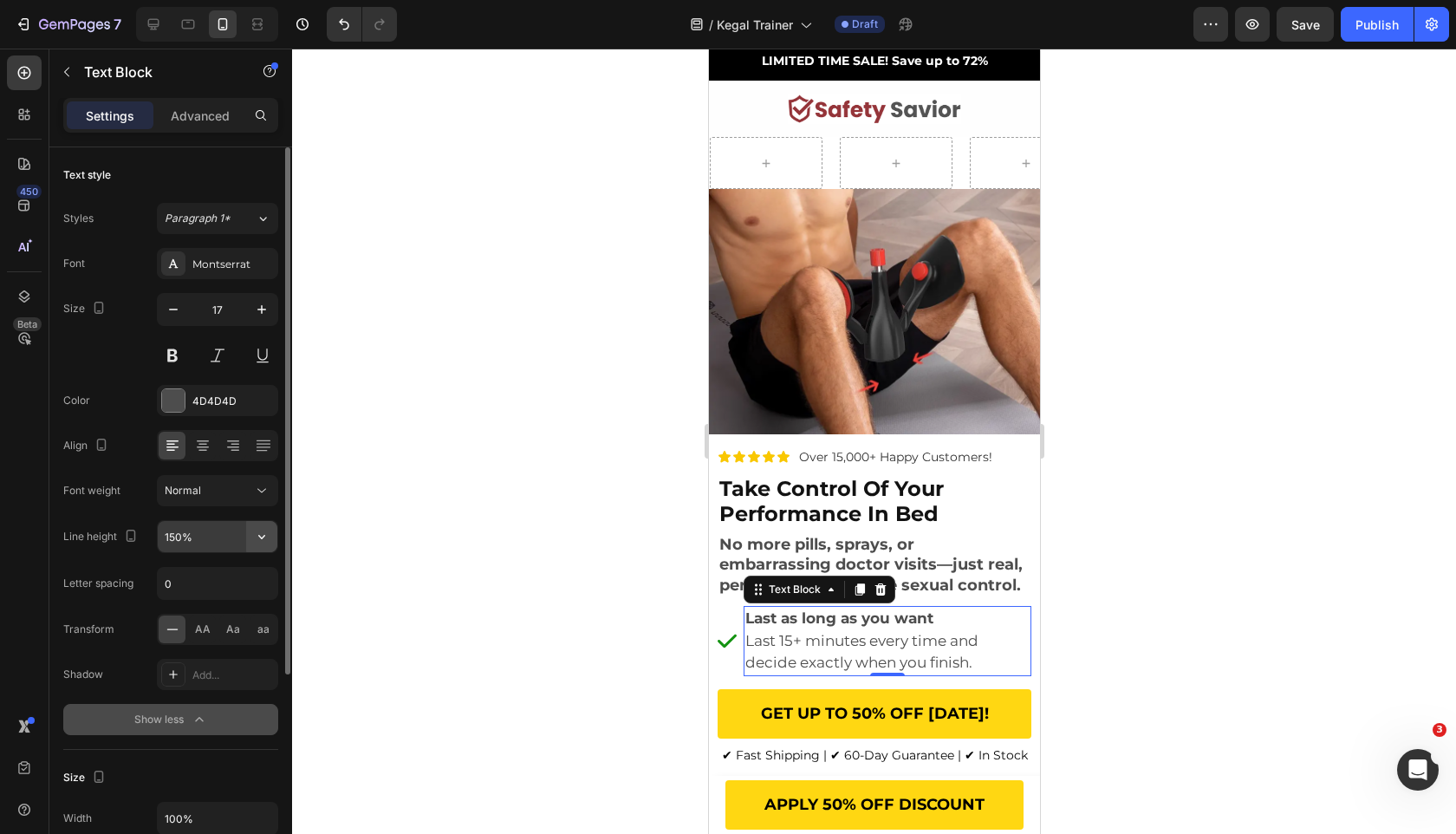
click at [275, 540] on button "button" at bounding box center [261, 537] width 31 height 31
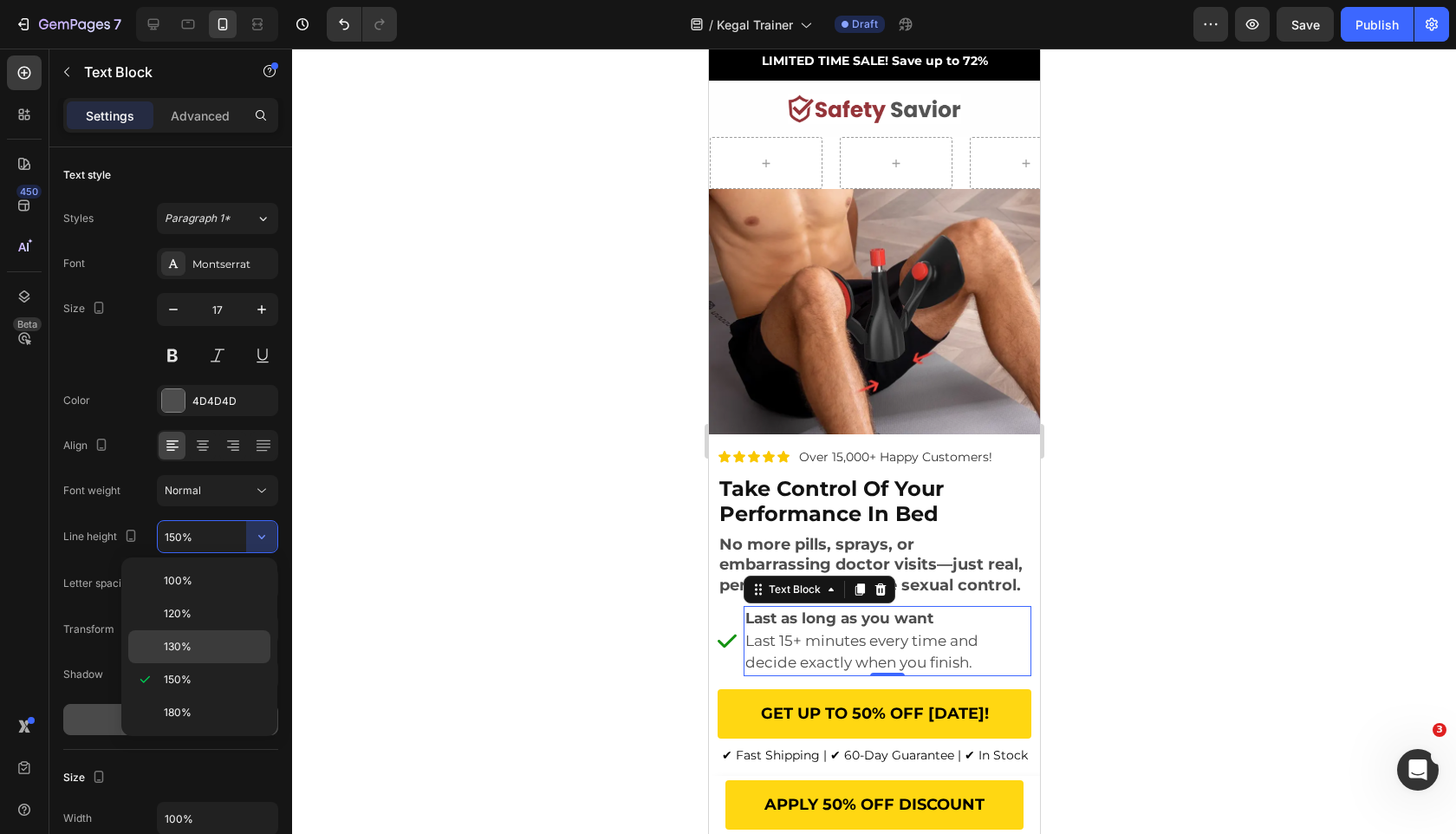
drag, startPoint x: 234, startPoint y: 641, endPoint x: 57, endPoint y: 533, distance: 207.3
click at [234, 641] on p "130%" at bounding box center [214, 646] width 99 height 16
type input "130%"
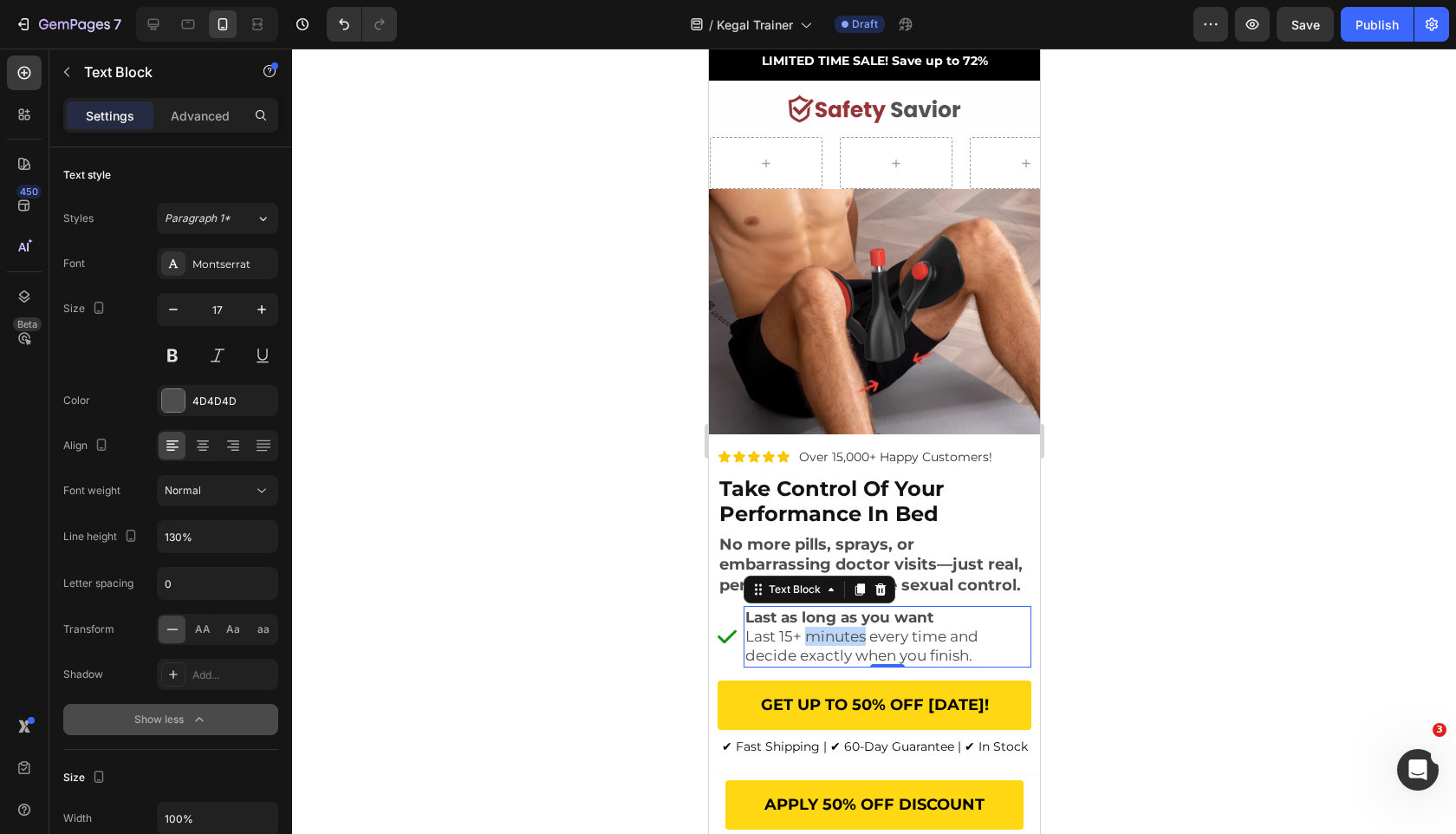
click at [847, 641] on p "Last 15+ minutes every time and decide exactly when you finish." at bounding box center [886, 645] width 284 height 38
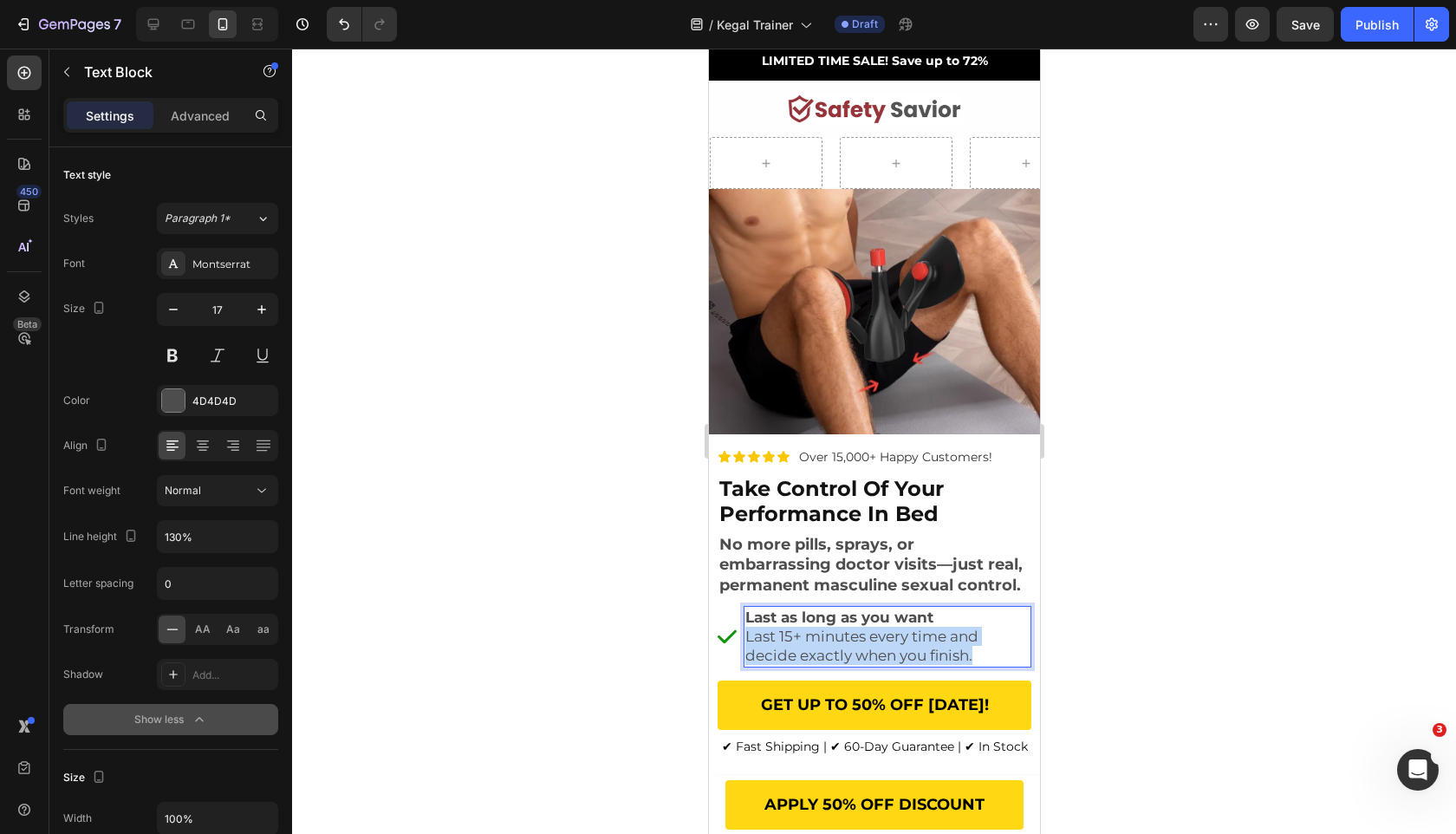
click at [847, 641] on p "Last 15+ minutes every time and decide exactly when you finish." at bounding box center [886, 645] width 284 height 38
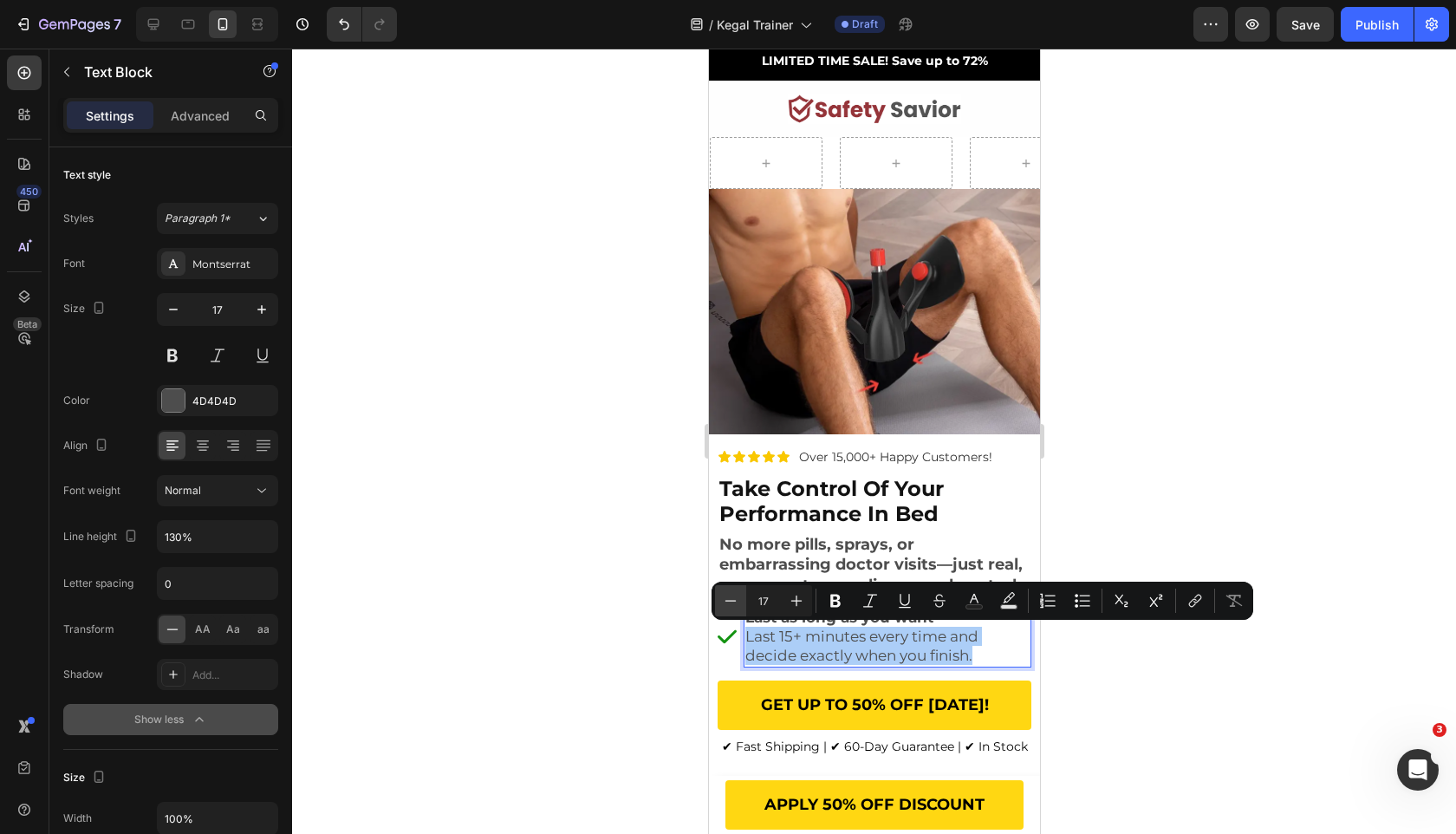
click at [727, 600] on icon "Editor contextual toolbar" at bounding box center [731, 601] width 17 height 17
type input "16"
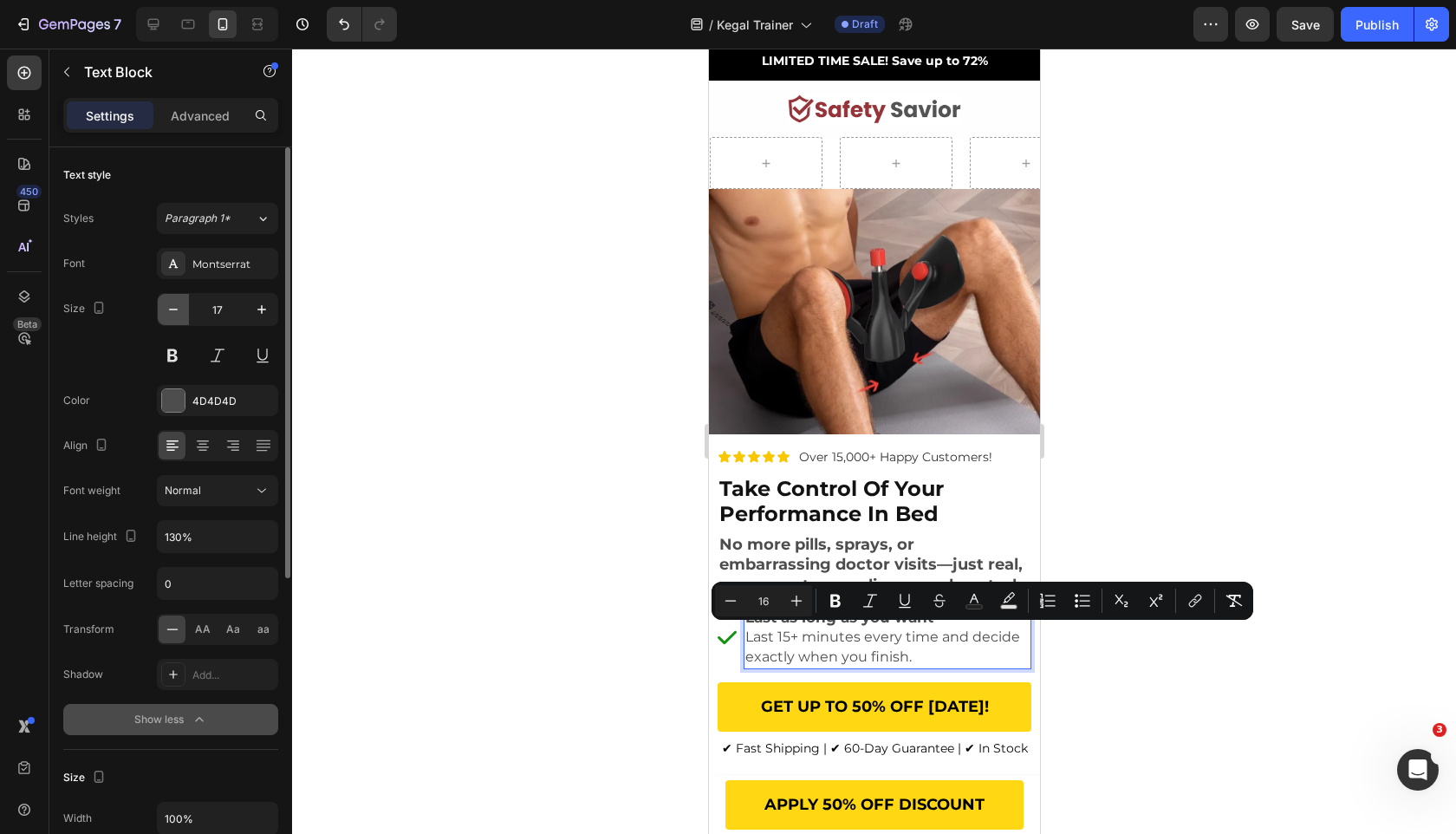
click at [178, 307] on icon "button" at bounding box center [173, 309] width 17 height 17
type input "16"
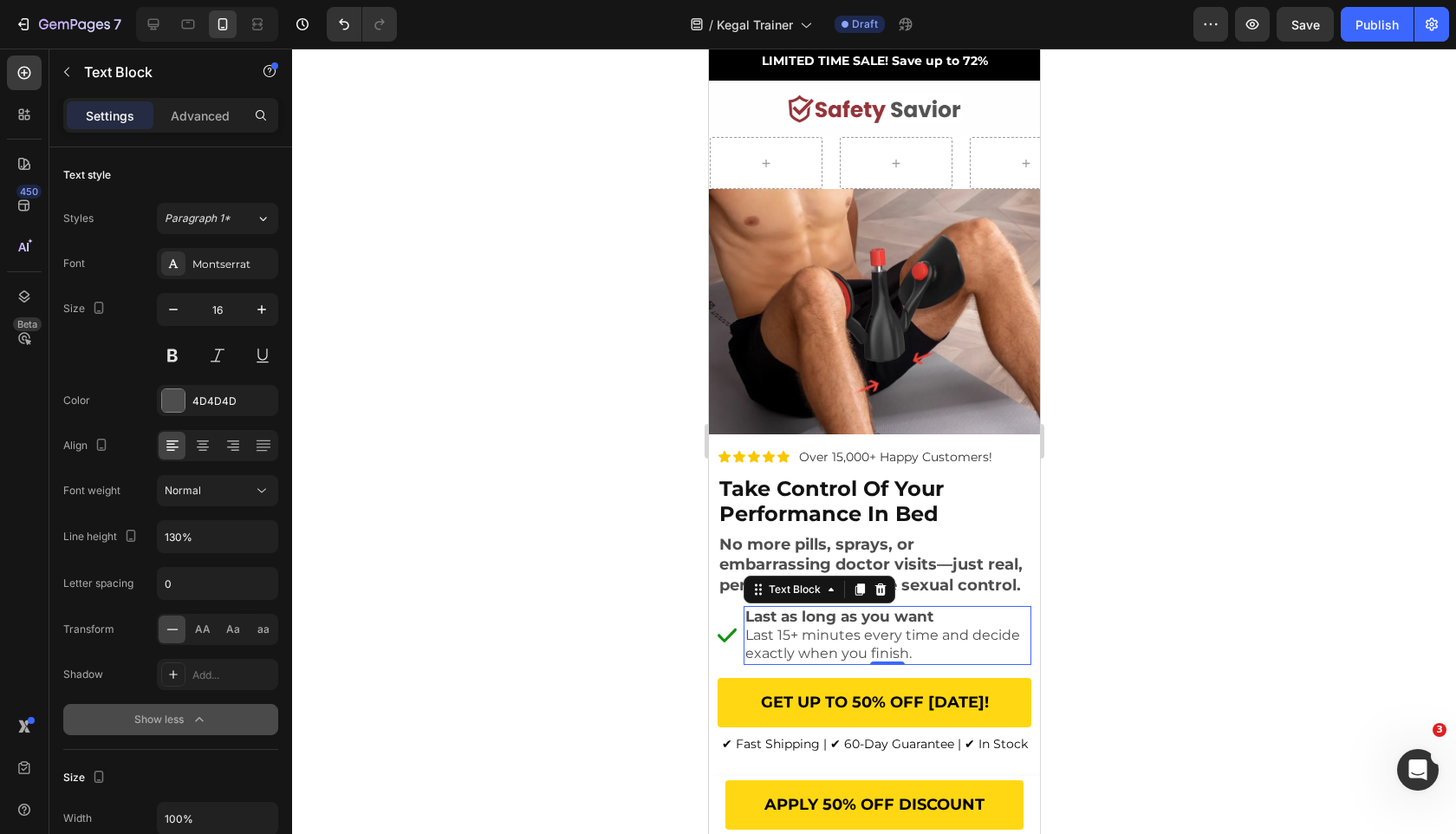
click at [468, 392] on div at bounding box center [875, 441] width 1164 height 785
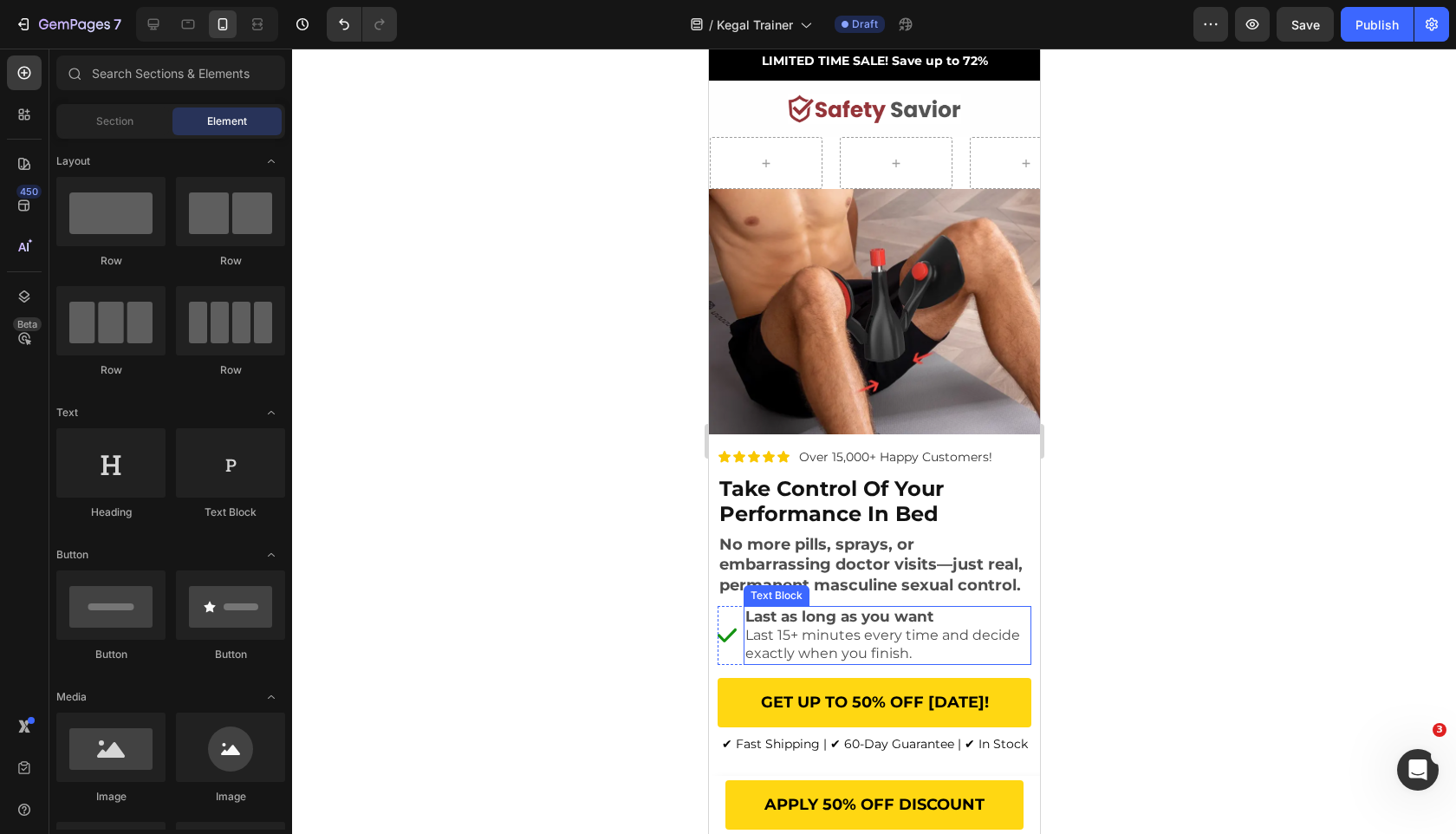
click at [815, 616] on strong "Last as long as you want" at bounding box center [839, 616] width 189 height 17
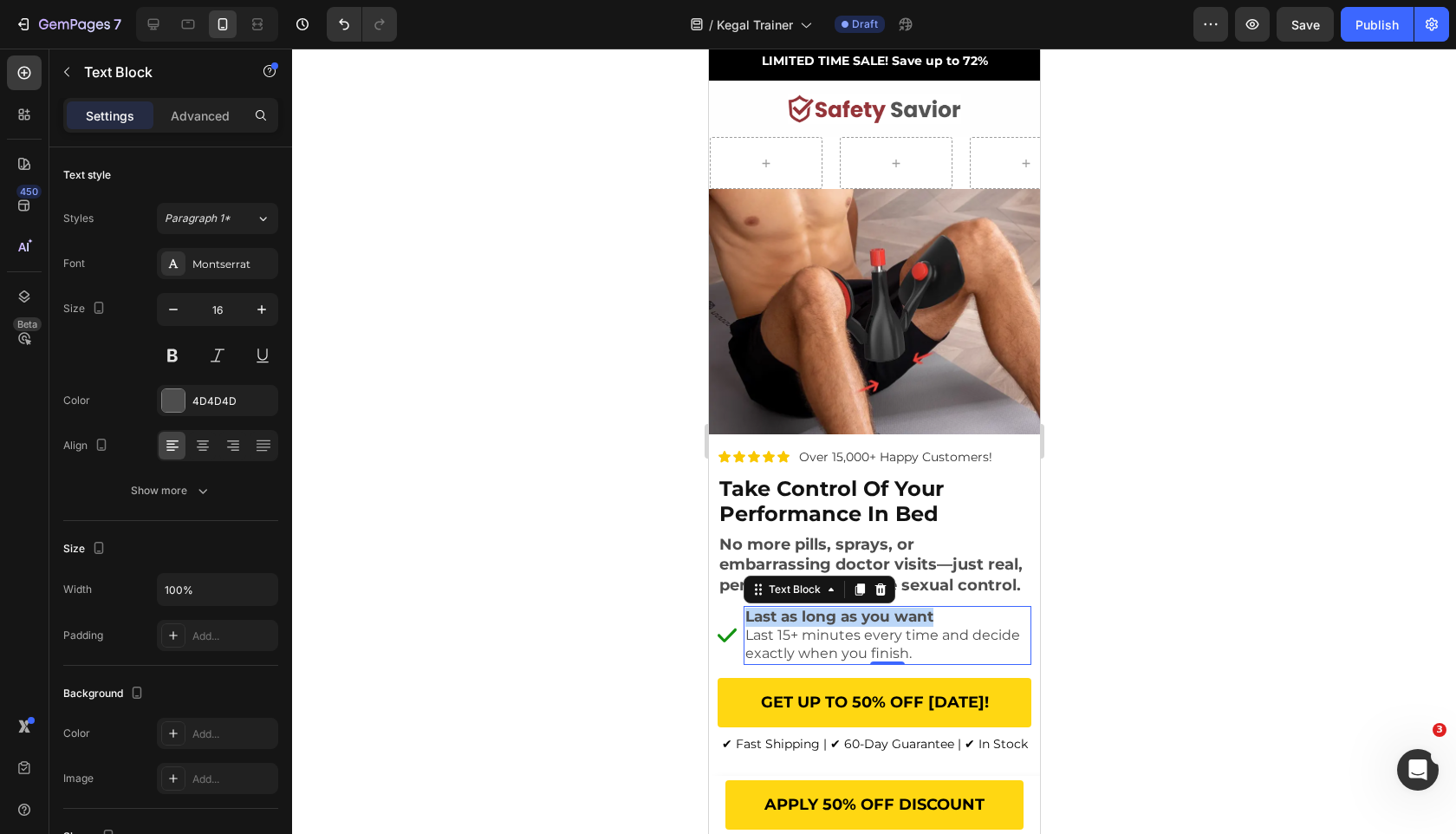
click at [815, 616] on strong "Last as long as you want" at bounding box center [839, 616] width 189 height 17
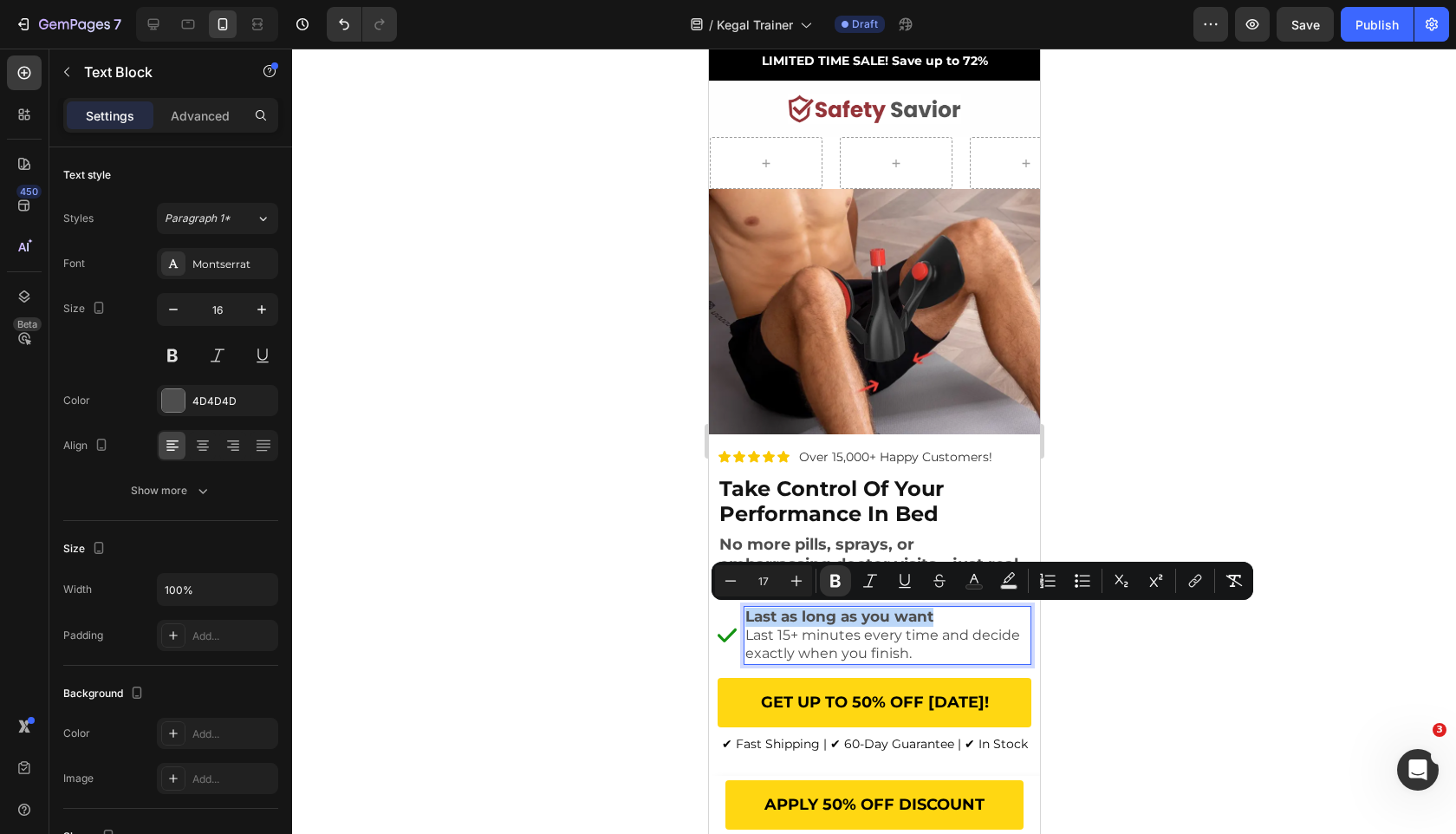
click at [815, 616] on strong "Last as long as you want" at bounding box center [839, 616] width 189 height 17
click at [969, 580] on icon "Editor contextual toolbar" at bounding box center [974, 581] width 17 height 17
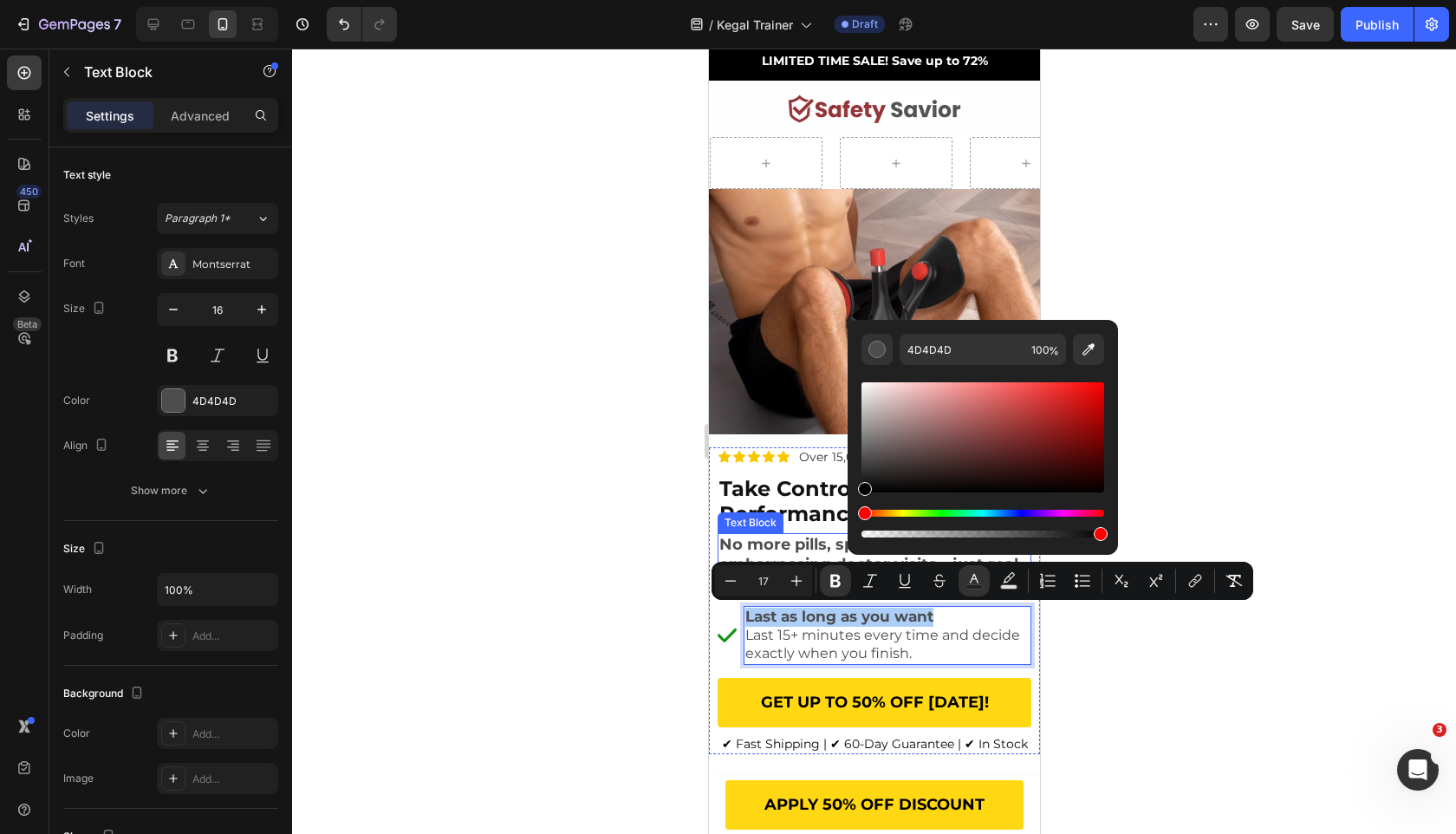
drag, startPoint x: 1597, startPoint y: 516, endPoint x: 829, endPoint y: 553, distance: 768.9
type input "000000"
click at [494, 645] on div at bounding box center [875, 441] width 1164 height 785
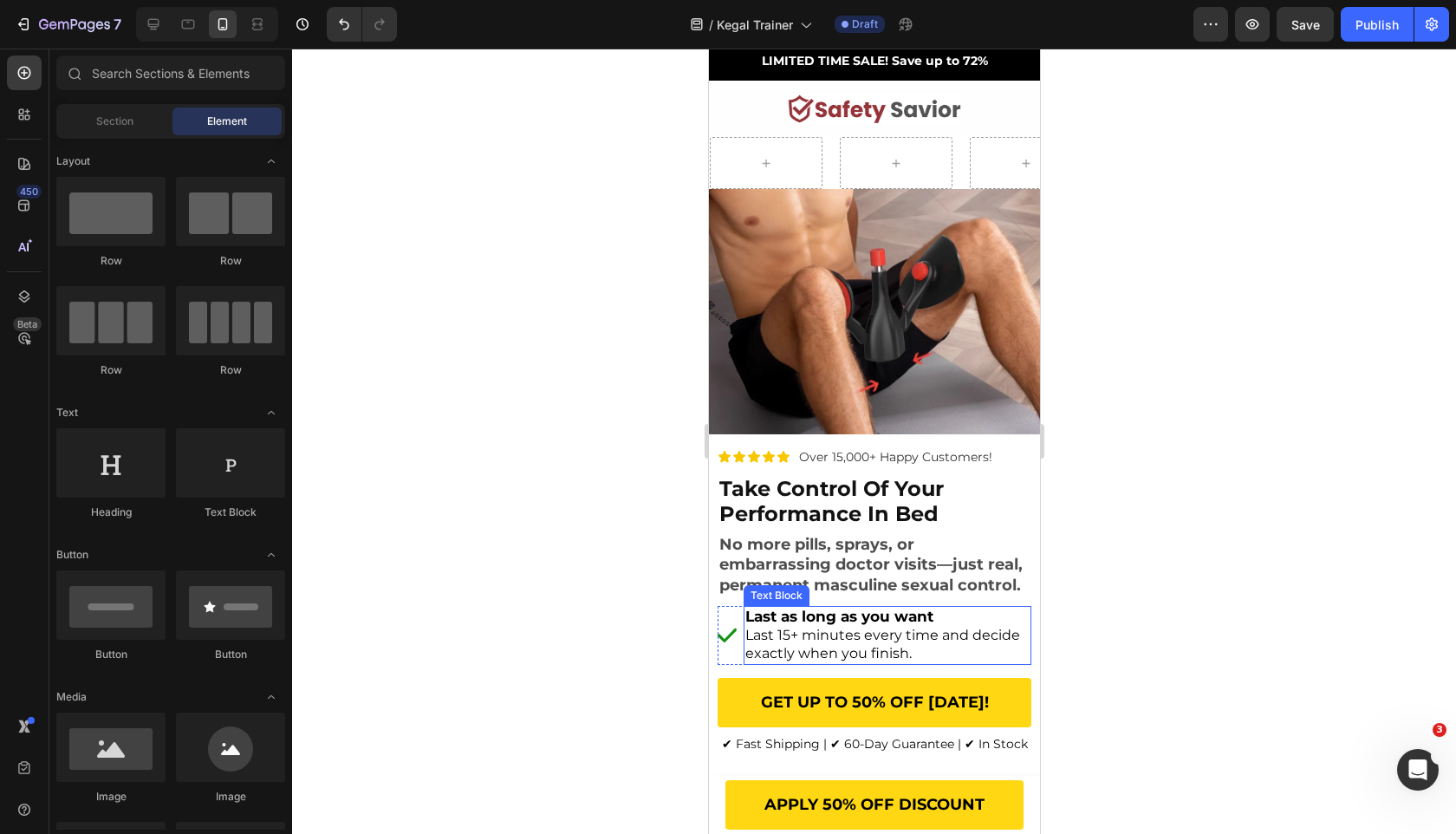
click at [754, 631] on span "Last 15+ minutes every time and decide exactly when you finish." at bounding box center [882, 644] width 275 height 35
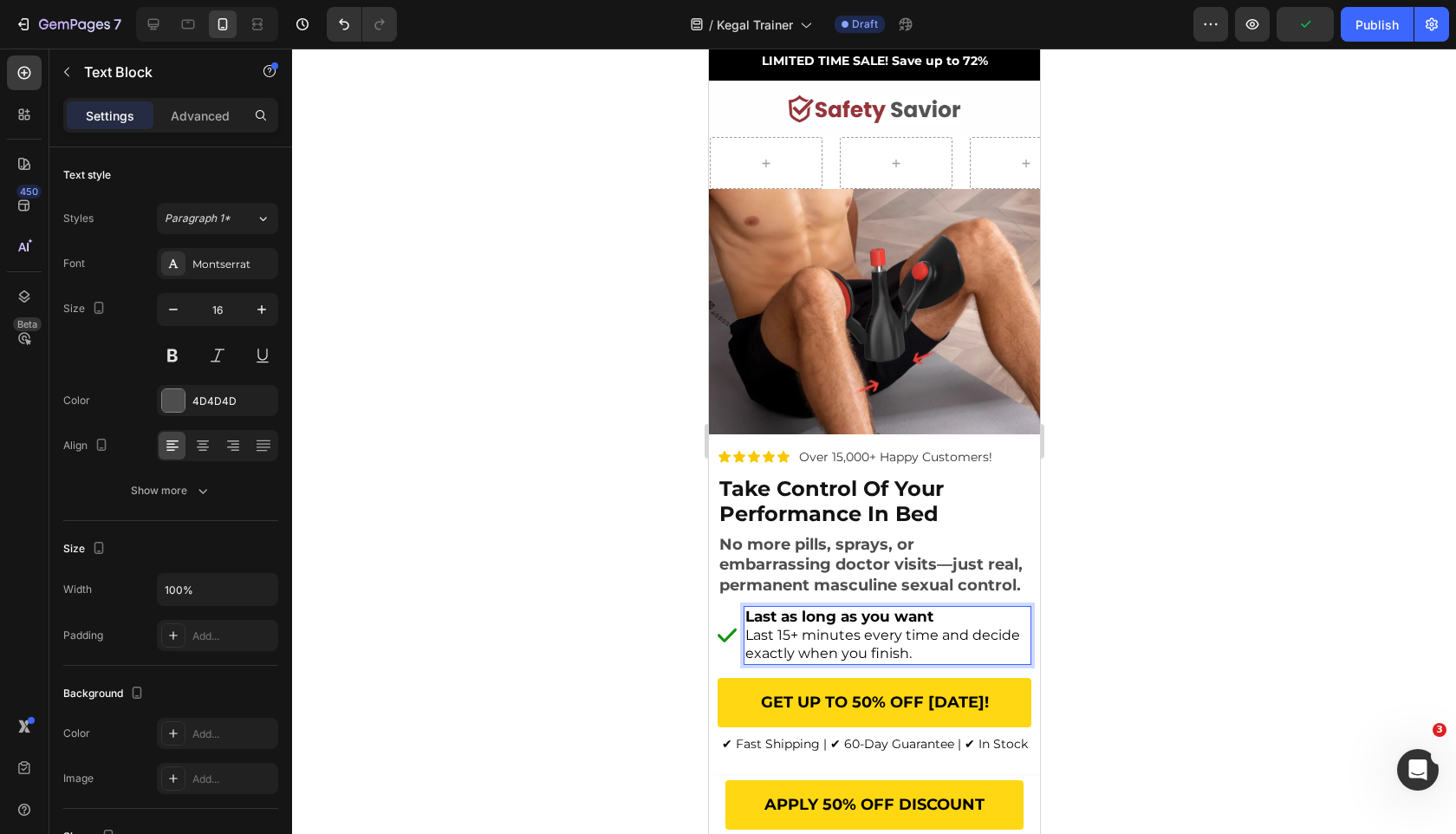
click at [743, 644] on div "Last as long as you want Last 15+ minutes every time and decide exactly when yo…" at bounding box center [886, 635] width 288 height 58
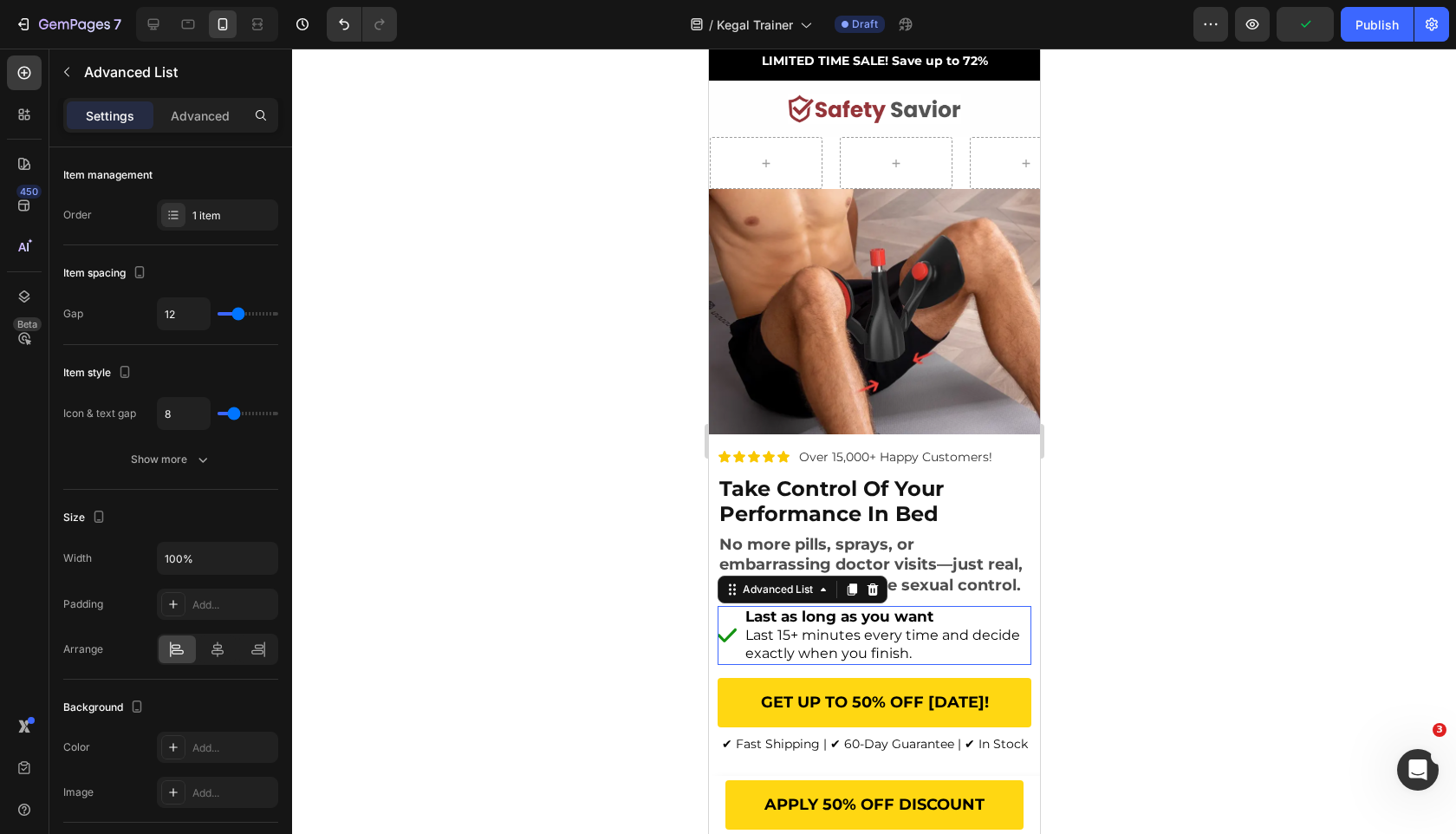
click at [738, 648] on li "Image Last as long as you want Last 15+ minutes every time and decide exactly w…" at bounding box center [873, 635] width 314 height 58
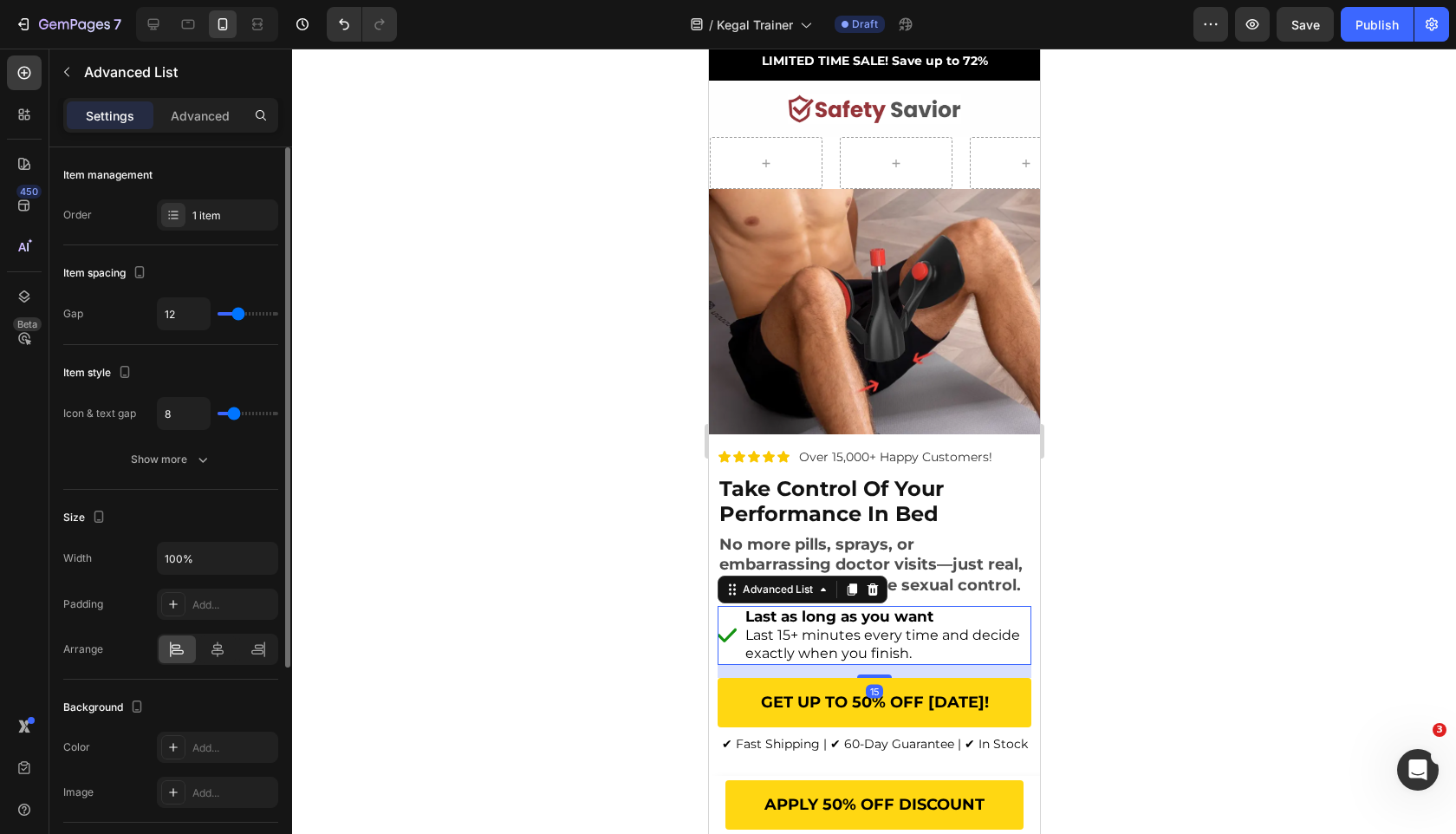
click at [221, 232] on div "Item management Order 1 item" at bounding box center [170, 196] width 215 height 98
click at [221, 225] on div "1 item" at bounding box center [217, 215] width 121 height 31
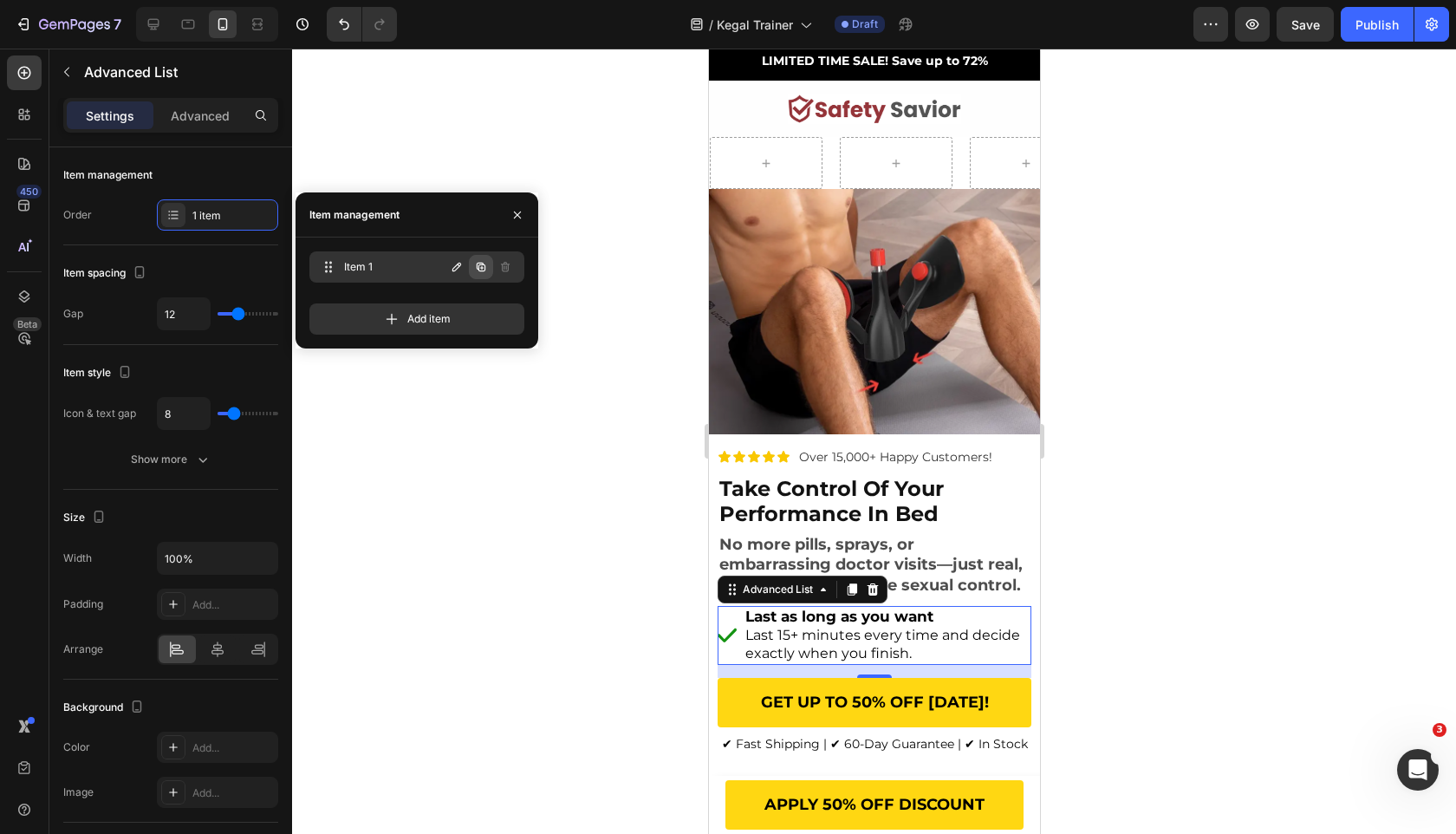
click at [476, 273] on icon "button" at bounding box center [481, 267] width 14 height 14
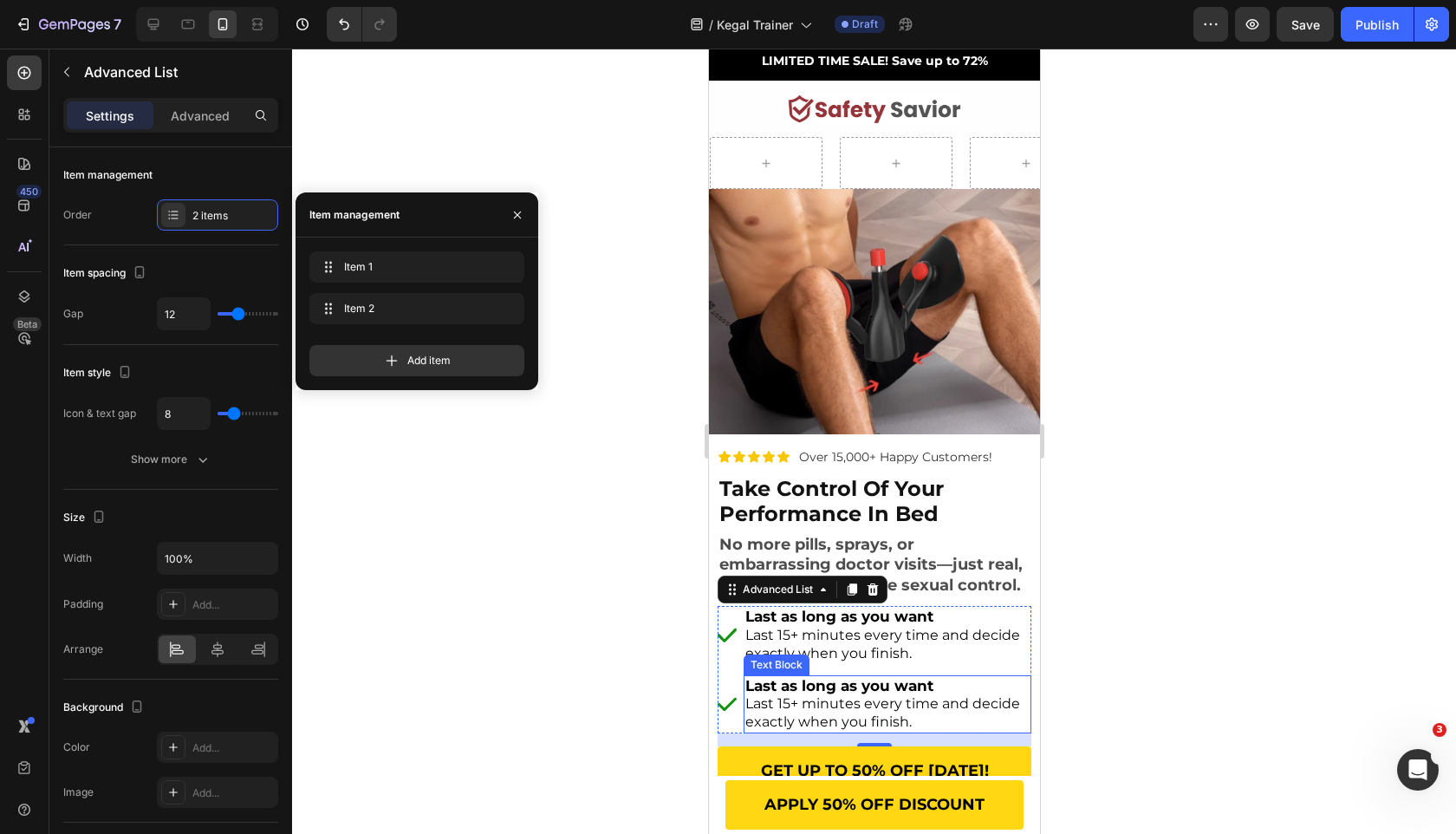
click at [803, 699] on span "Last 15+ minutes every time and decide exactly when you finish." at bounding box center [882, 712] width 275 height 35
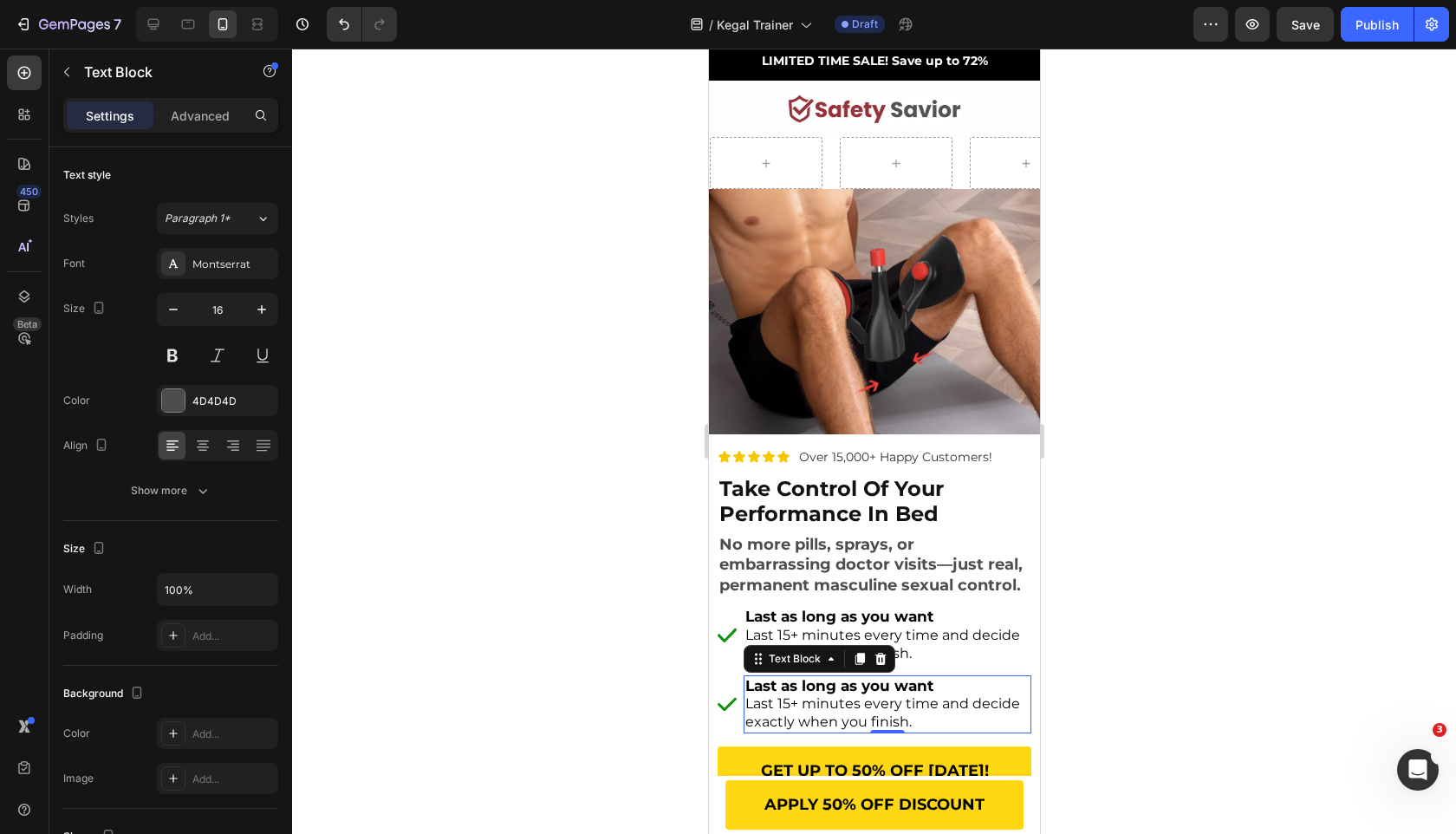
click at [803, 699] on span "Last 15+ minutes every time and decide exactly when you finish." at bounding box center [882, 712] width 275 height 35
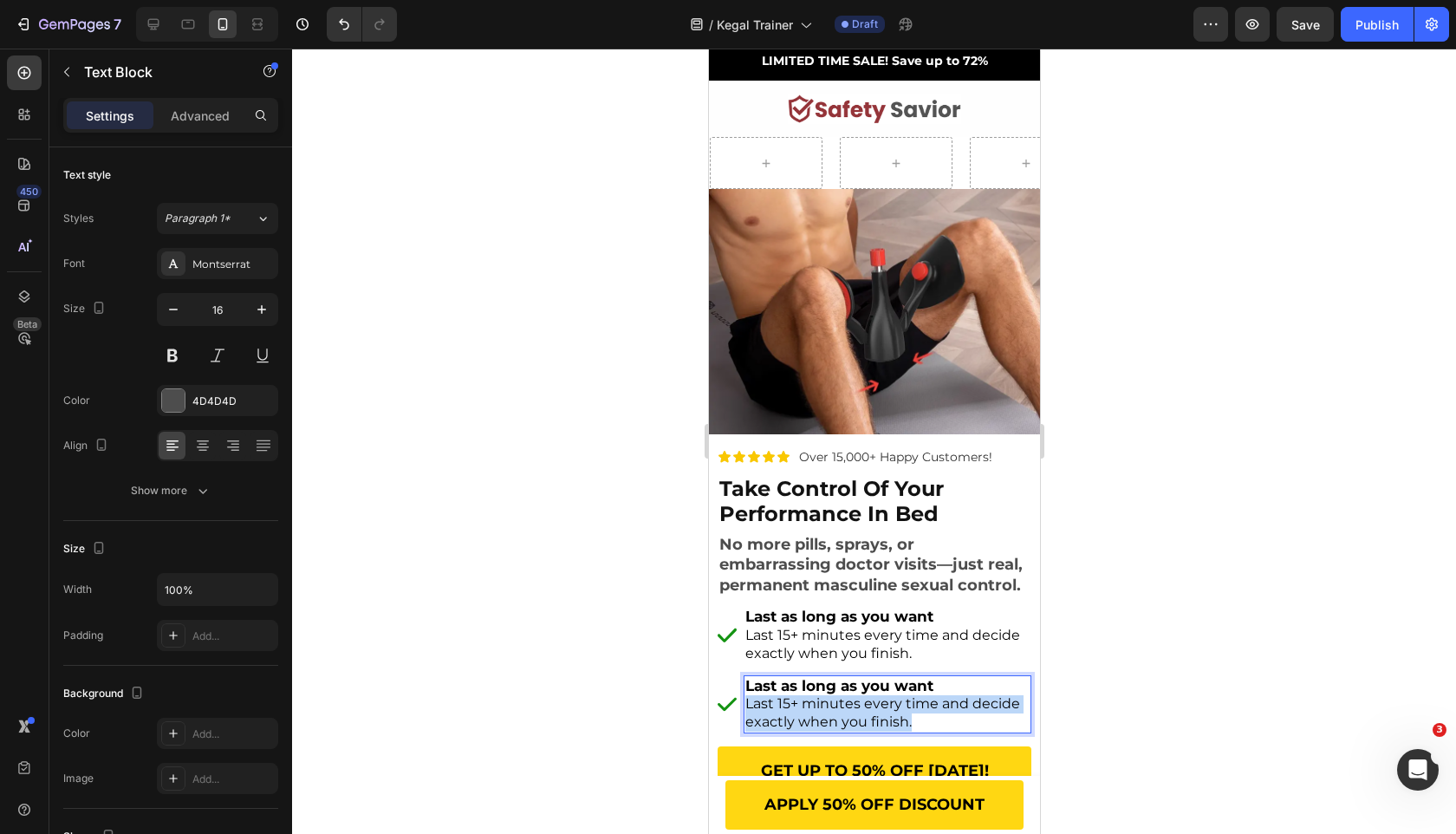
click at [803, 699] on span "Last 15+ minutes every time and decide exactly when you finish." at bounding box center [882, 712] width 275 height 35
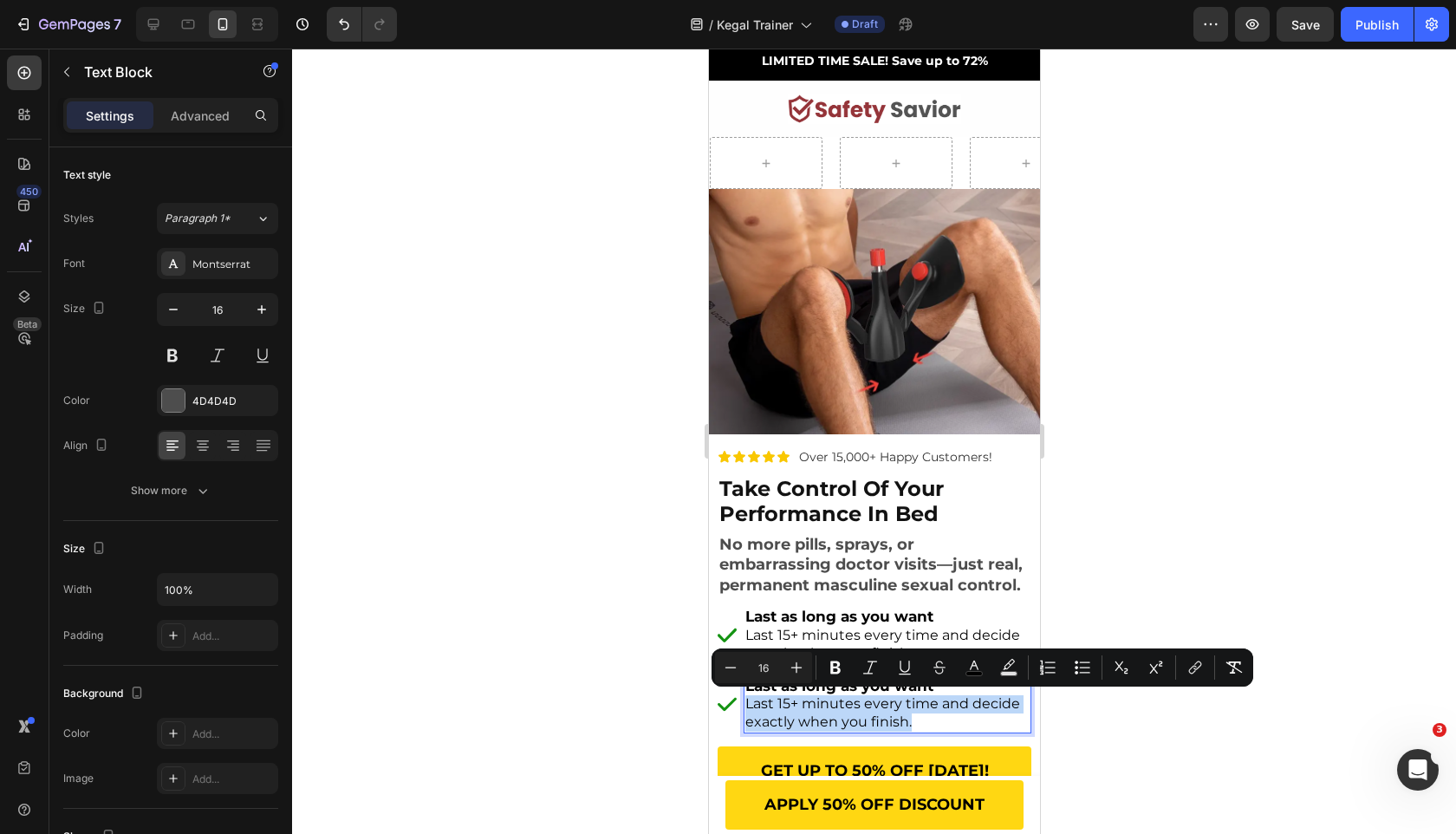
type input "17"
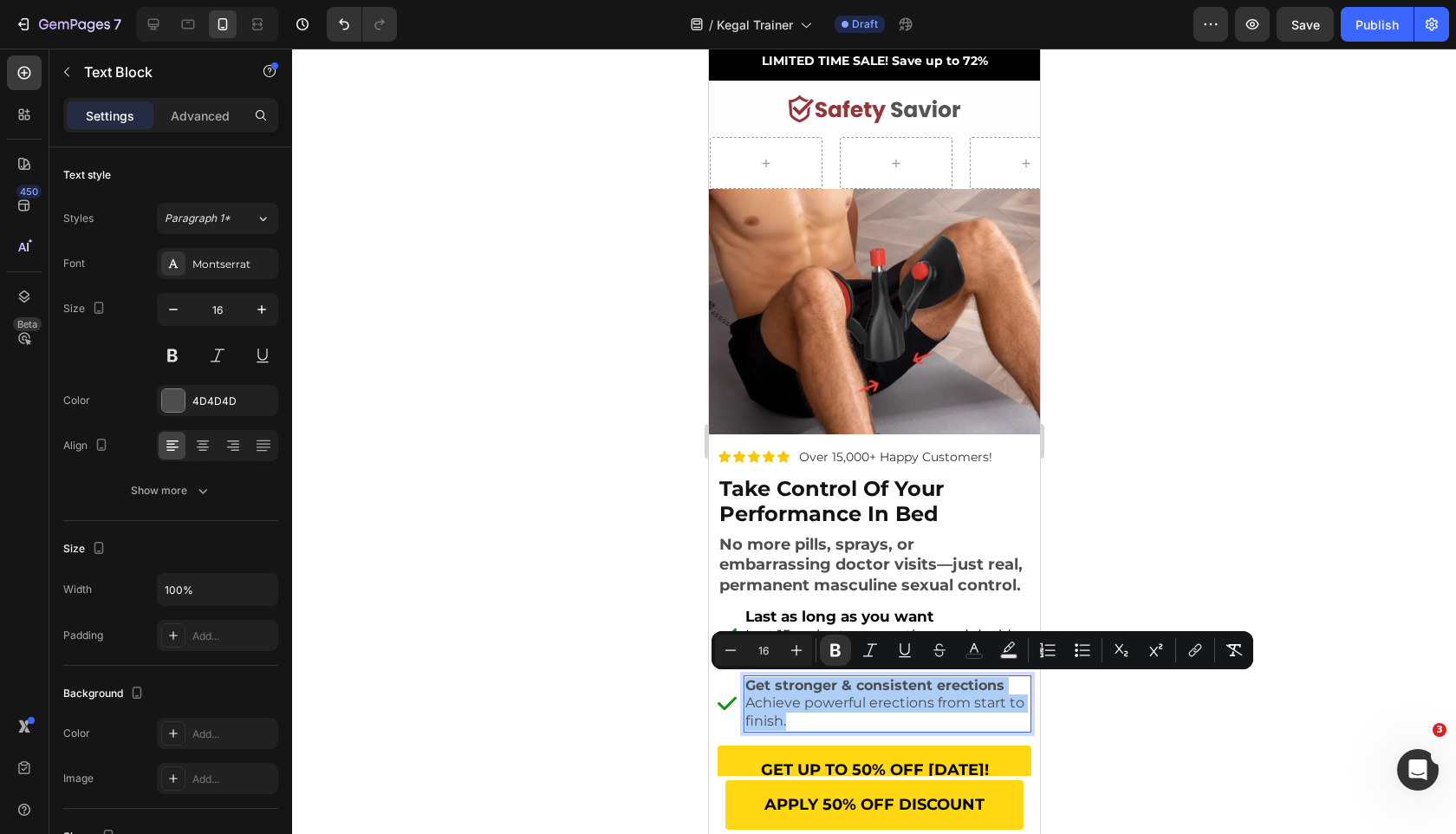
drag, startPoint x: 13, startPoint y: 635, endPoint x: 630, endPoint y: 716, distance: 622.3
click at [604, 730] on div at bounding box center [875, 441] width 1164 height 785
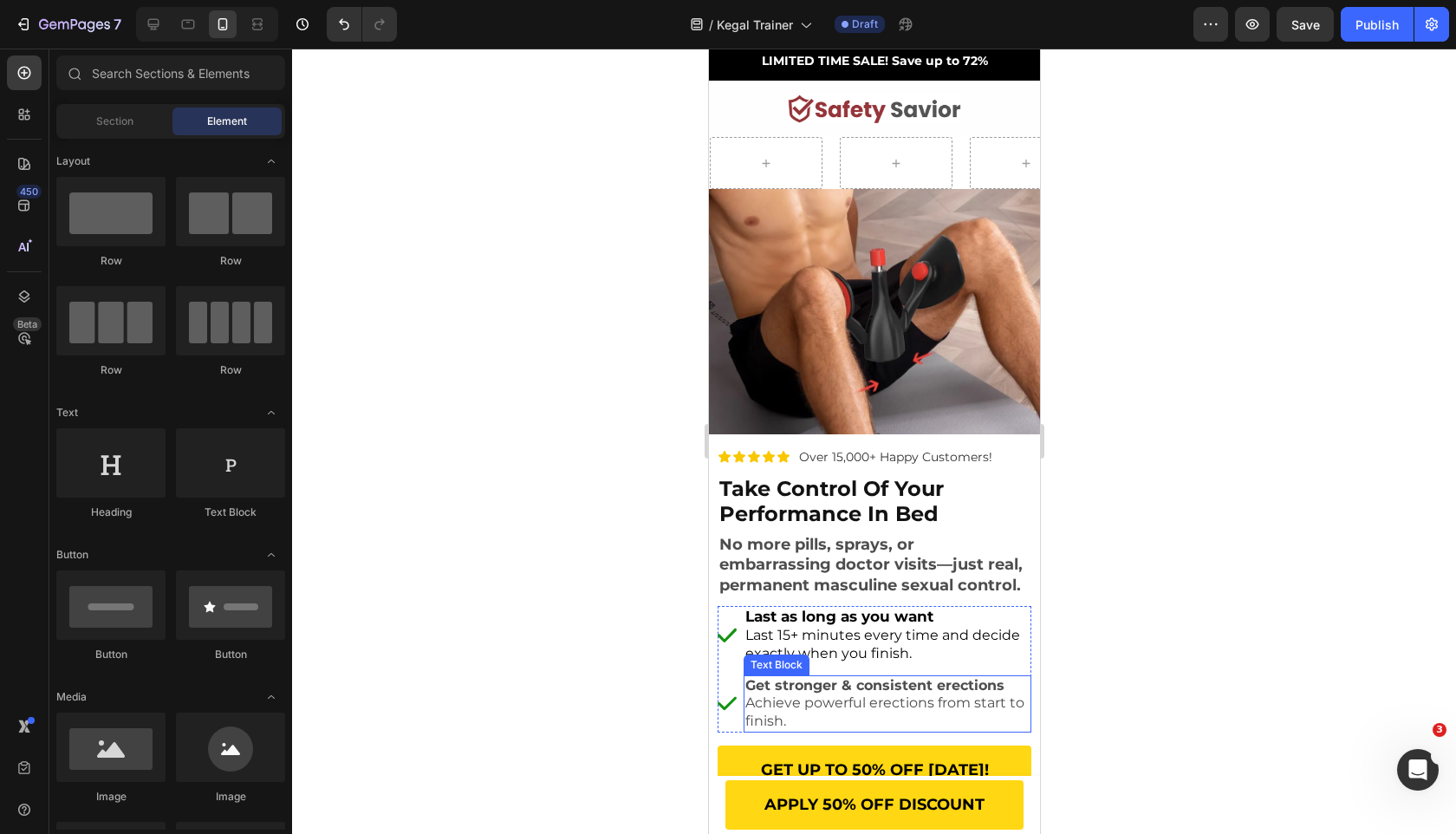
click at [826, 684] on strong "Get stronger & consistent erections" at bounding box center [874, 684] width 260 height 17
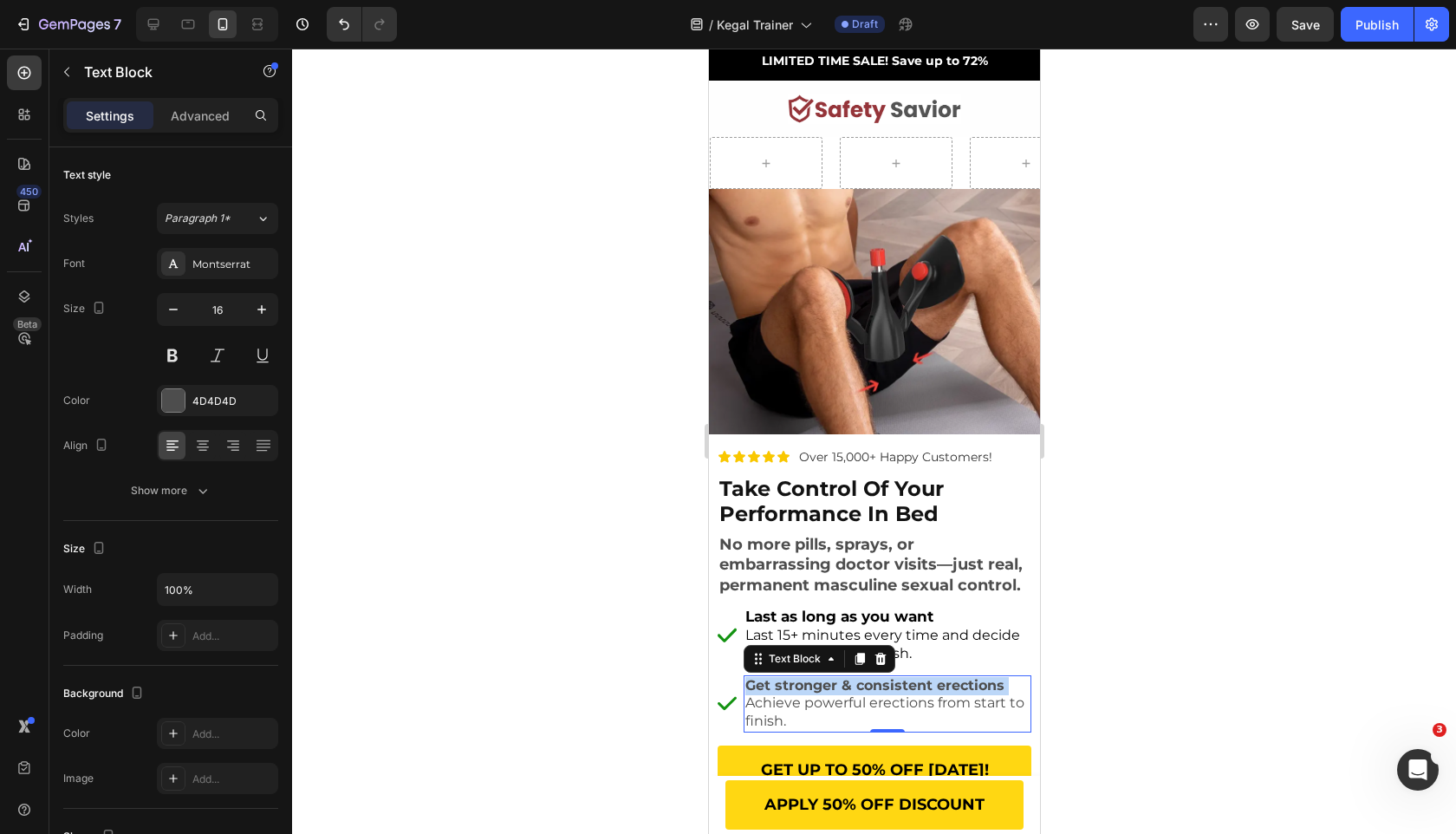
click at [826, 684] on strong "Get stronger & consistent erections" at bounding box center [874, 684] width 260 height 17
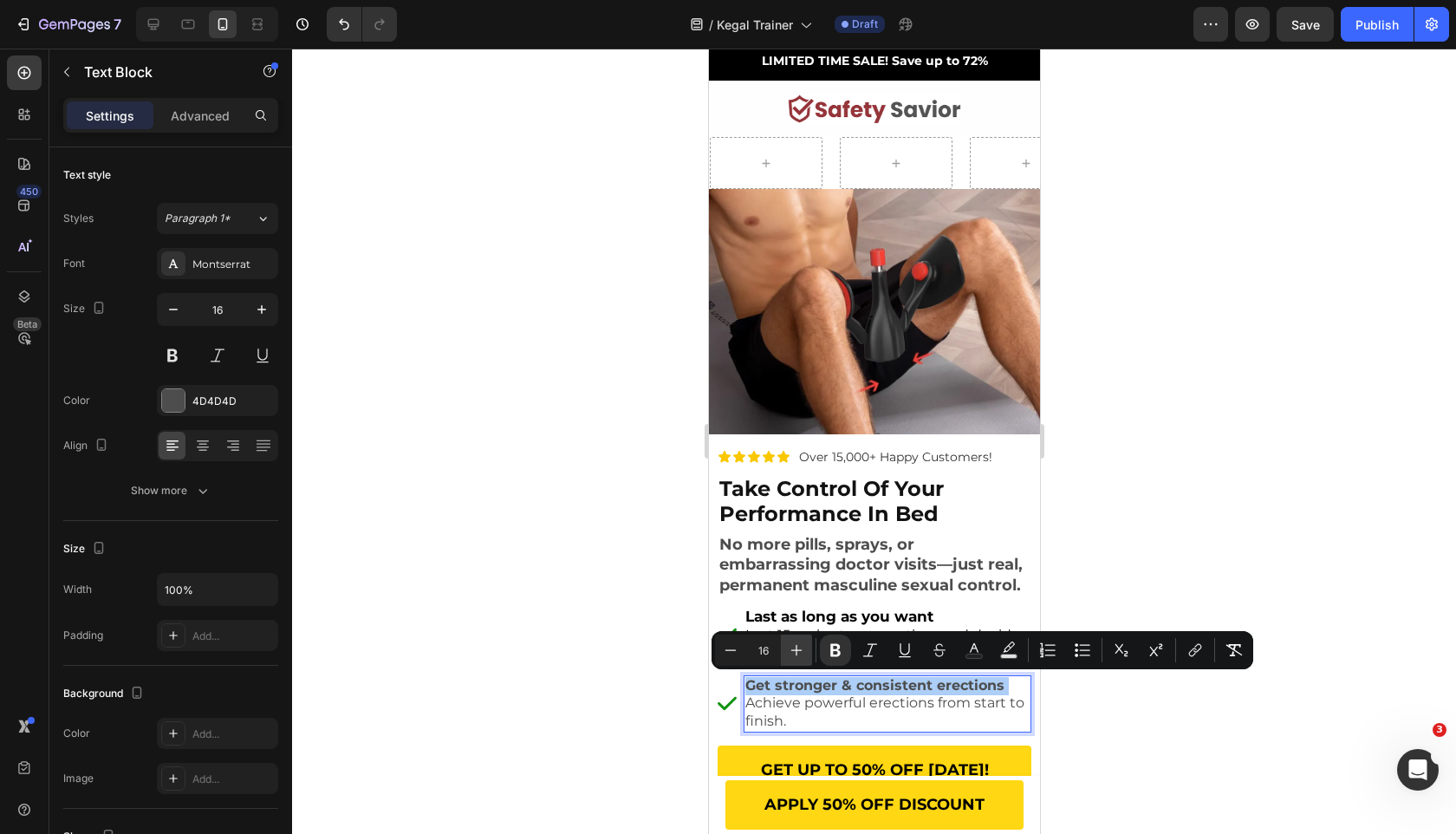
click at [784, 652] on button "Plus" at bounding box center [796, 650] width 31 height 31
type input "16"
click at [784, 709] on p "Achieve powerful erections from start to finish." at bounding box center [886, 712] width 284 height 36
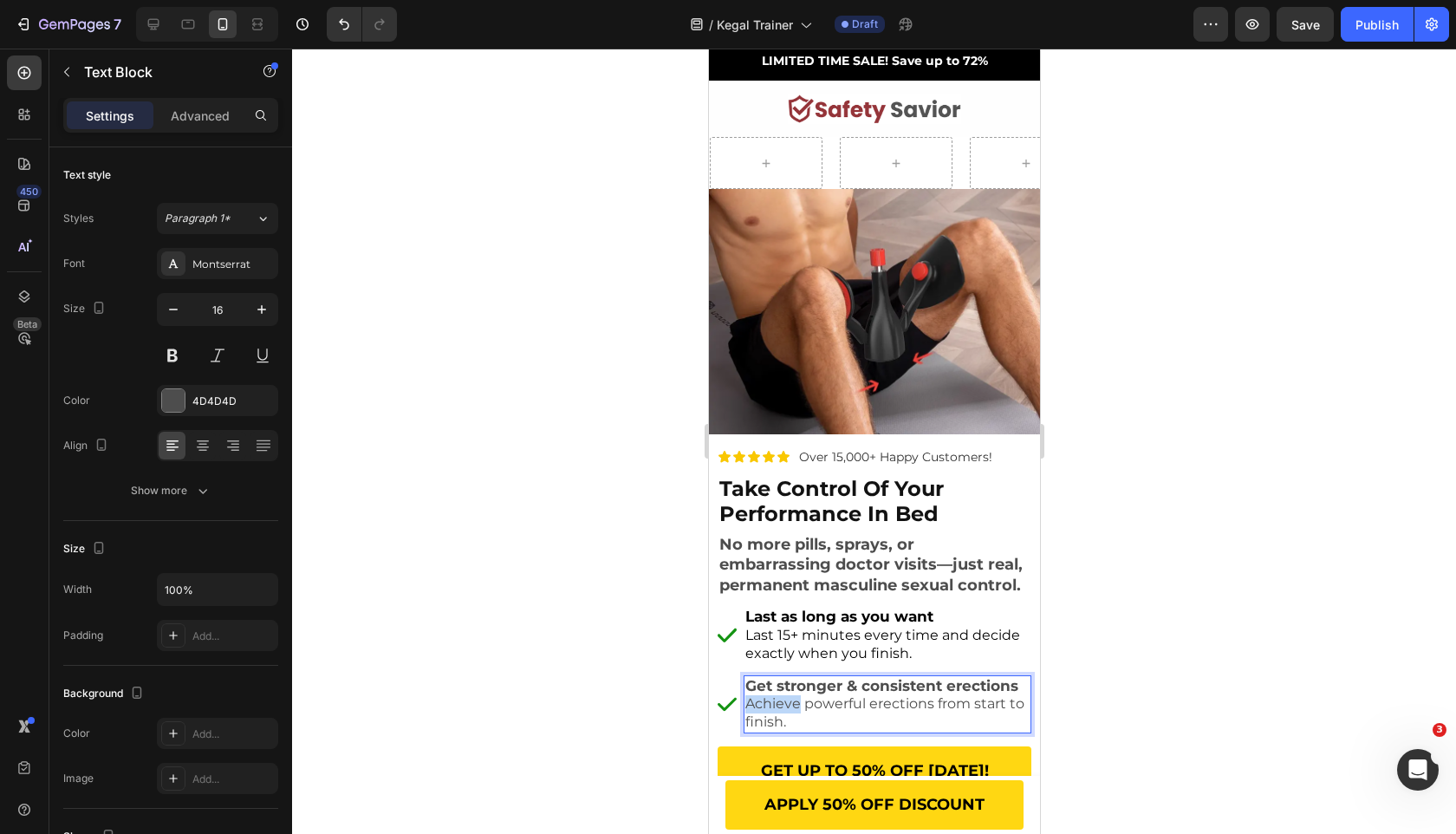
click at [784, 709] on p "Achieve powerful erections from start to finish." at bounding box center [886, 712] width 284 height 36
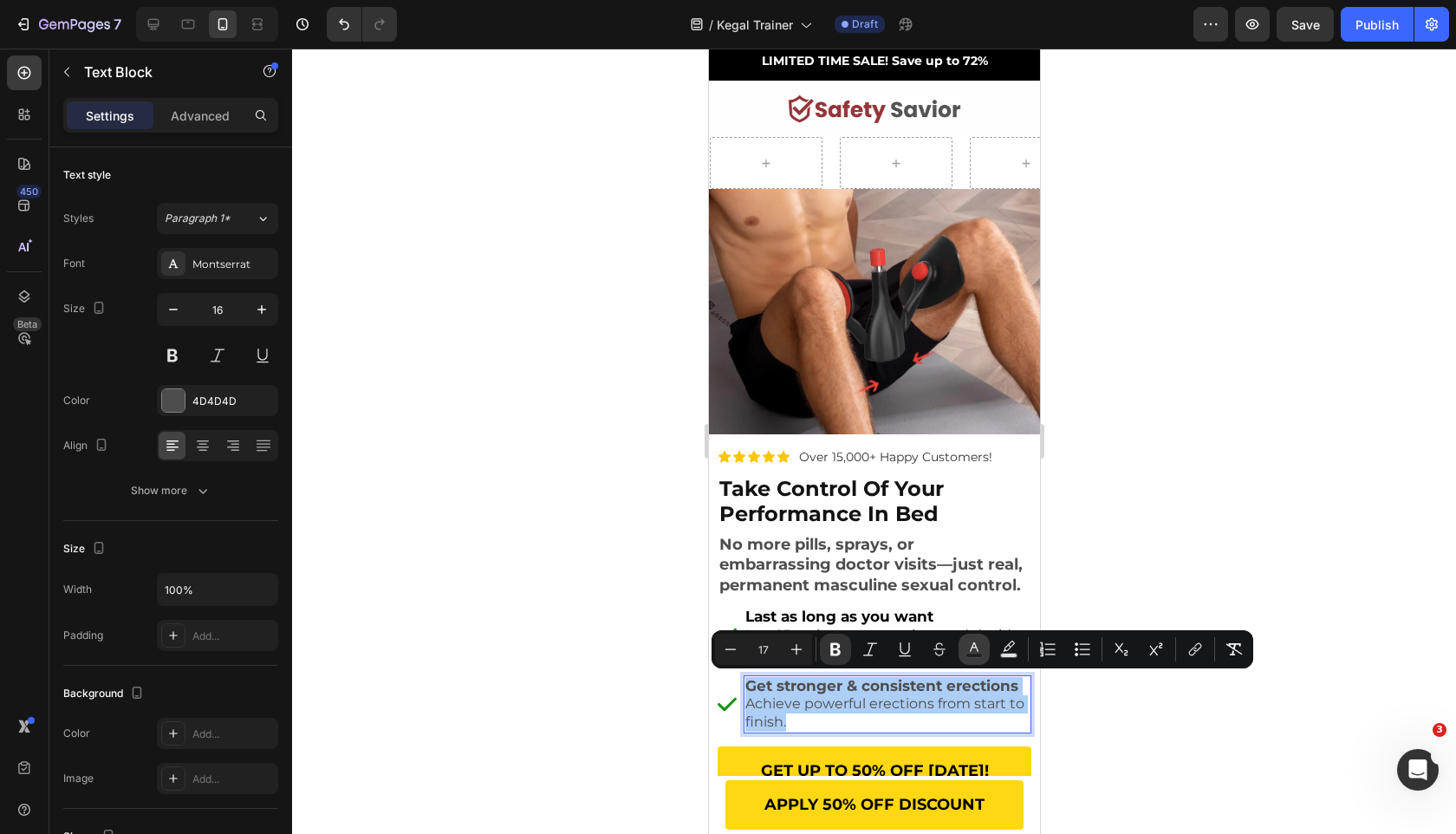
click at [973, 642] on icon "Editor contextual toolbar" at bounding box center [974, 649] width 17 height 17
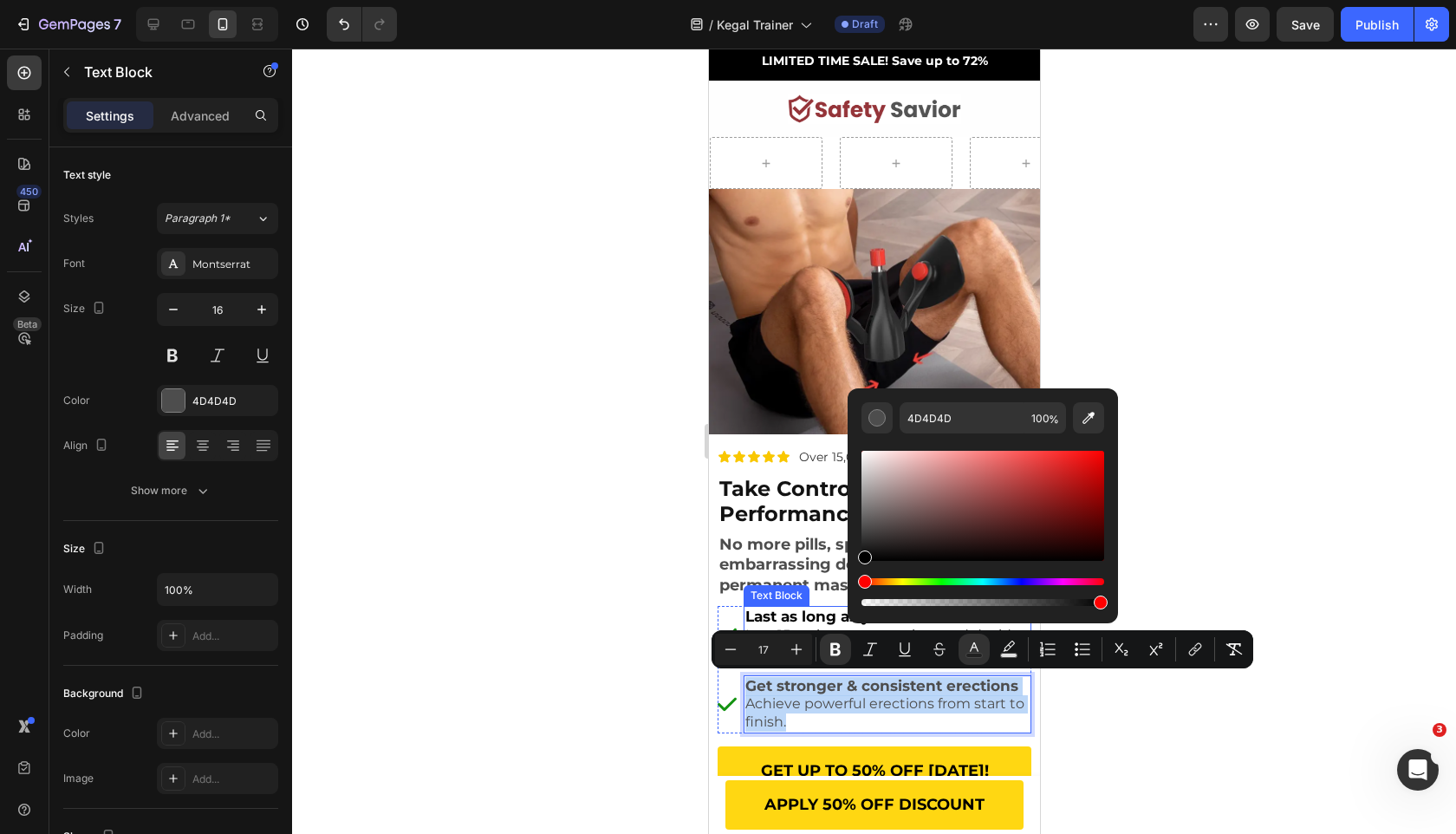
type input "000000"
drag, startPoint x: 1617, startPoint y: 556, endPoint x: 801, endPoint y: 618, distance: 818.4
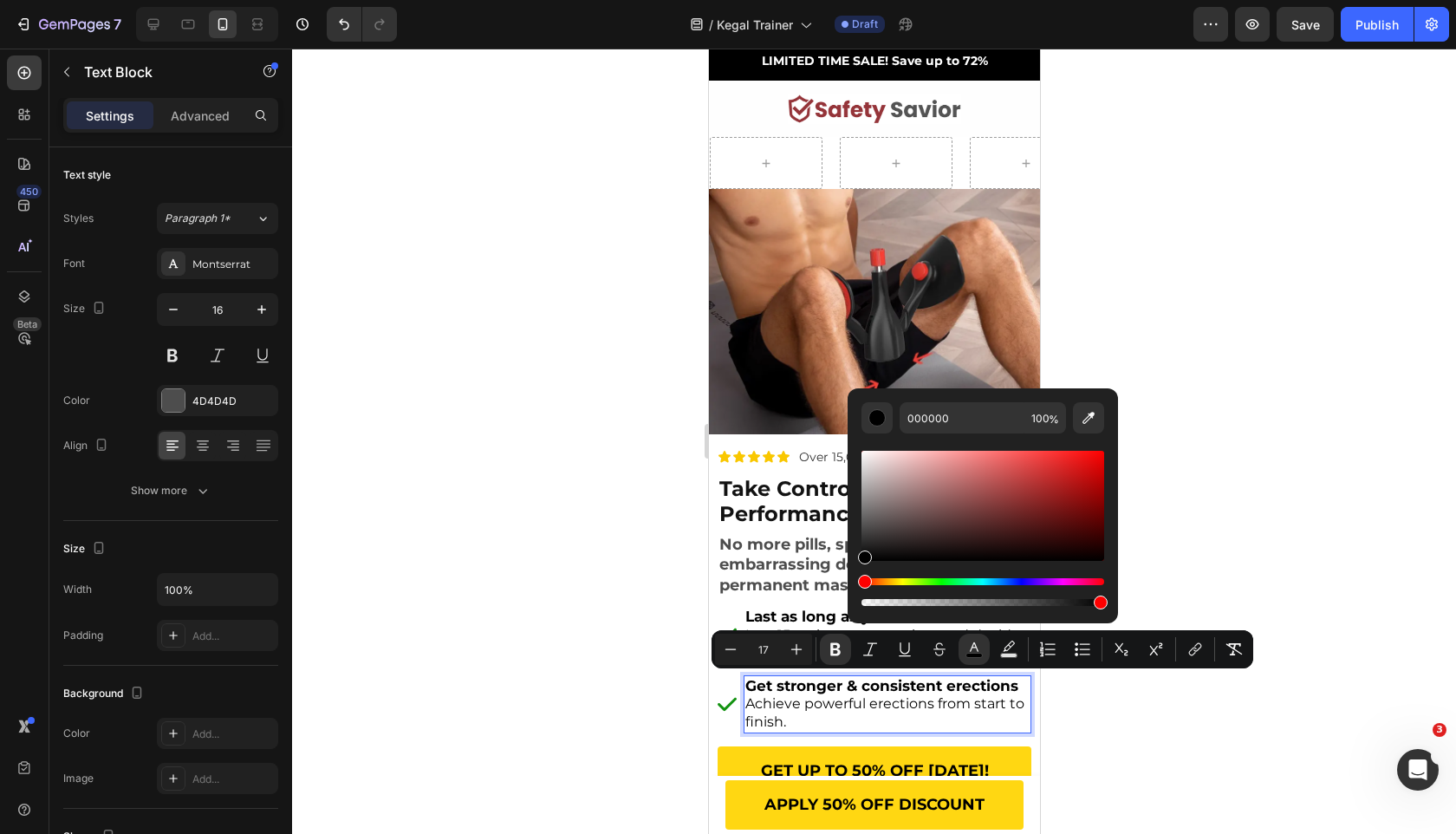
click at [585, 602] on div at bounding box center [875, 441] width 1164 height 785
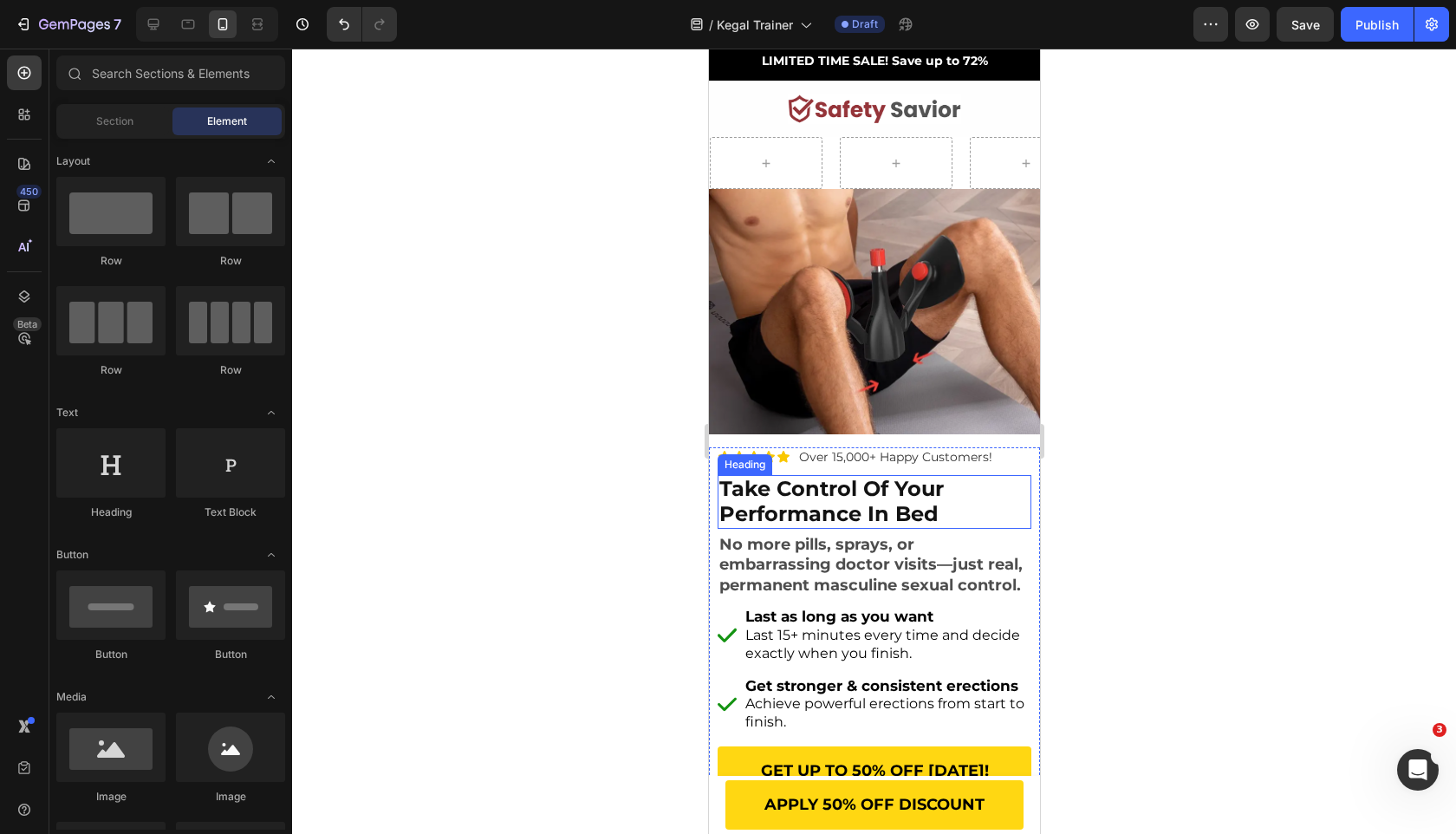
click at [800, 478] on strong "Take Control of your Performance in Bed" at bounding box center [830, 502] width 225 height 51
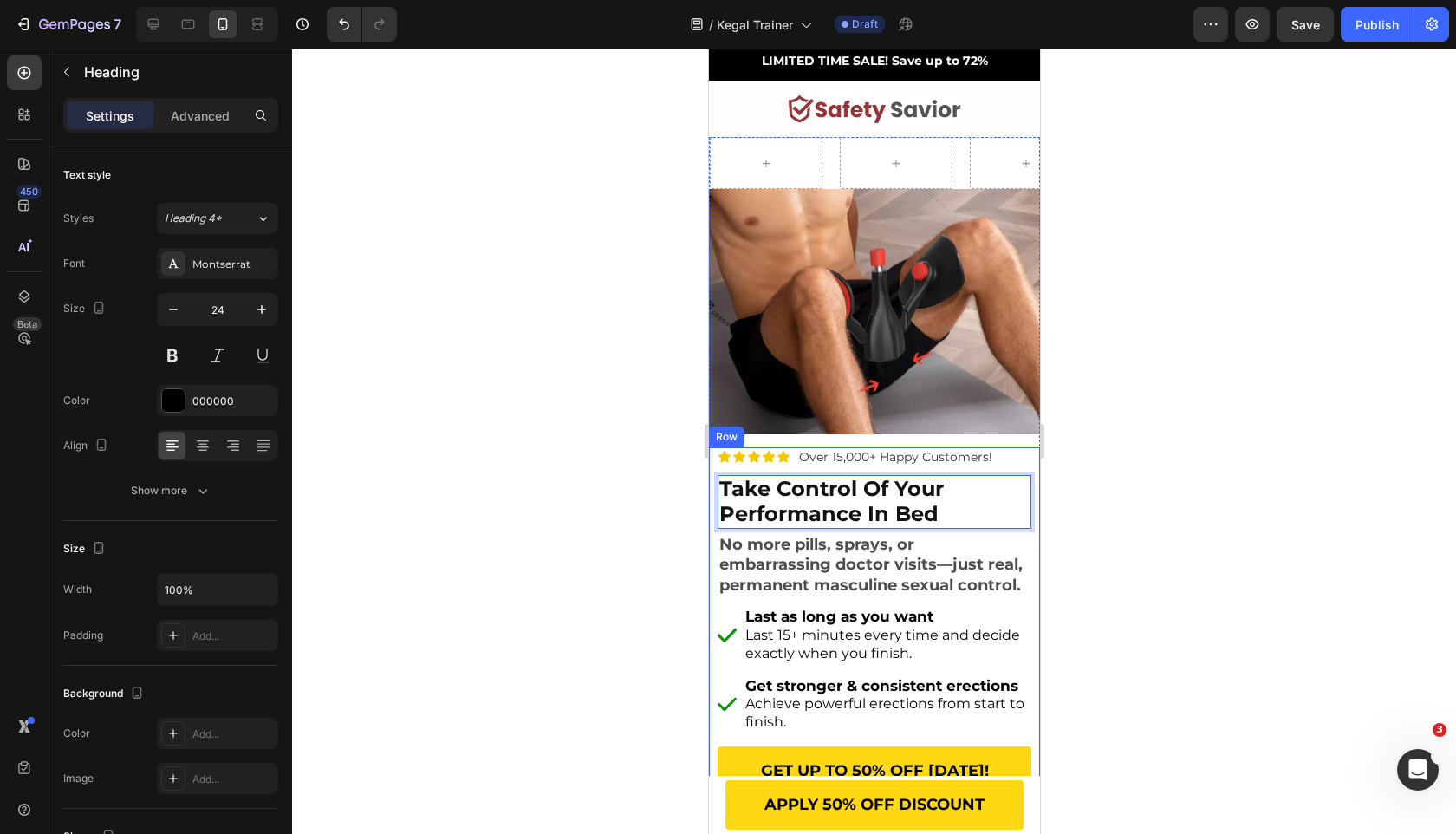
click at [983, 536] on span "No more pills, sprays, or embarrassing doctor visits—just real, permanent mascu…" at bounding box center [870, 565] width 303 height 60
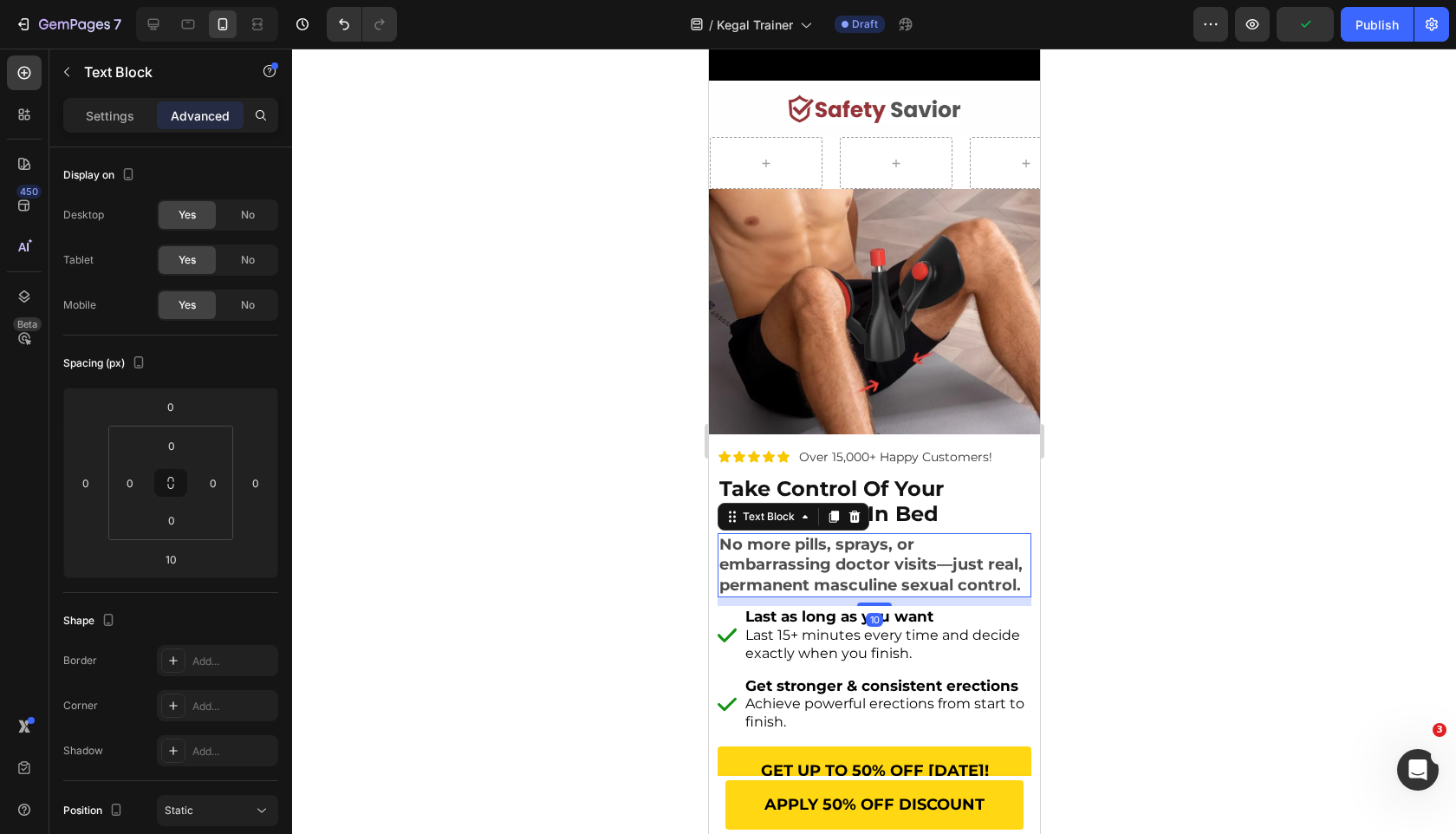
scroll to position [124, 0]
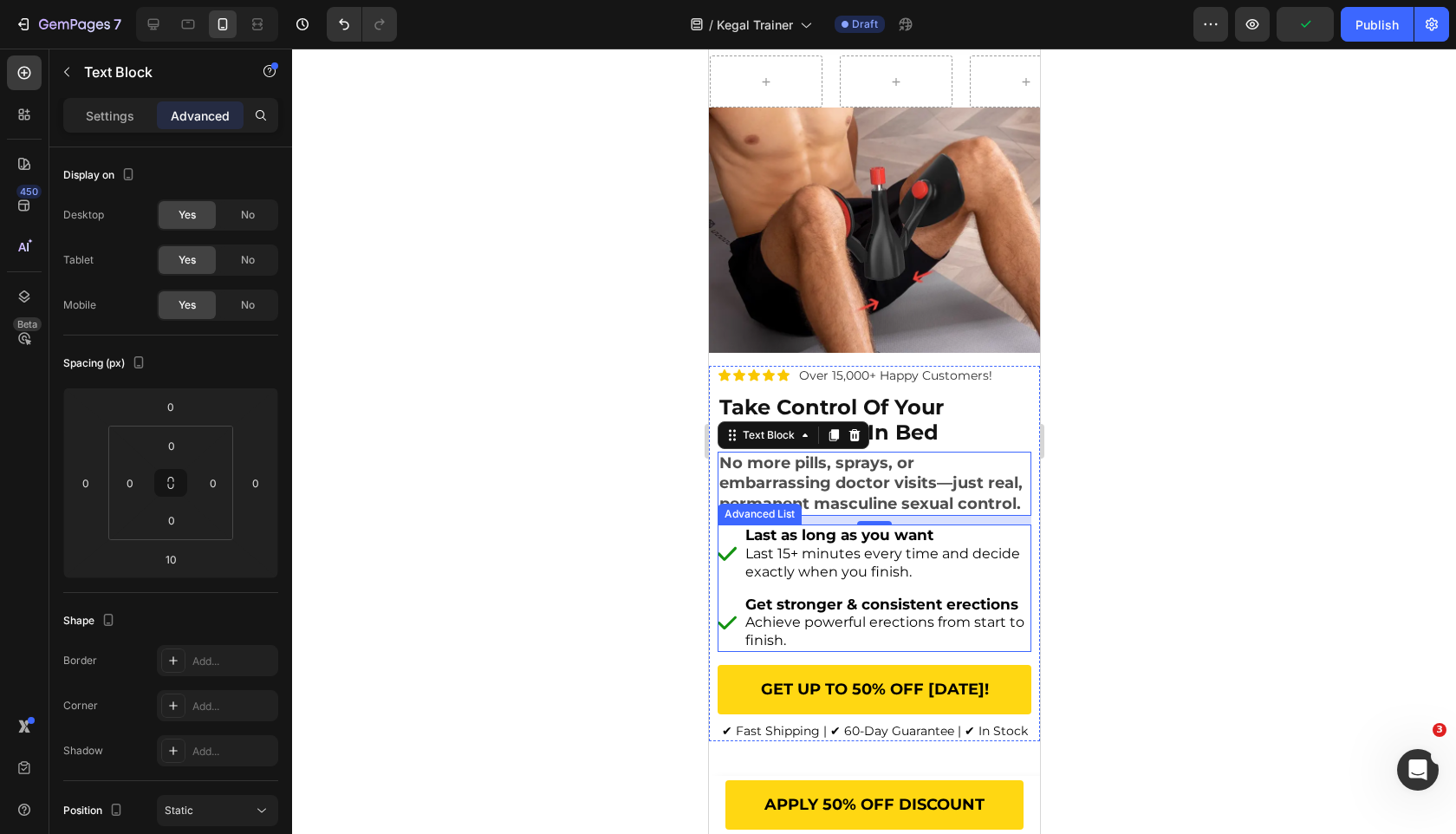
click at [730, 581] on ul "Image Last as long as you want Last 15+ minutes every time and decide exactly w…" at bounding box center [873, 588] width 314 height 127
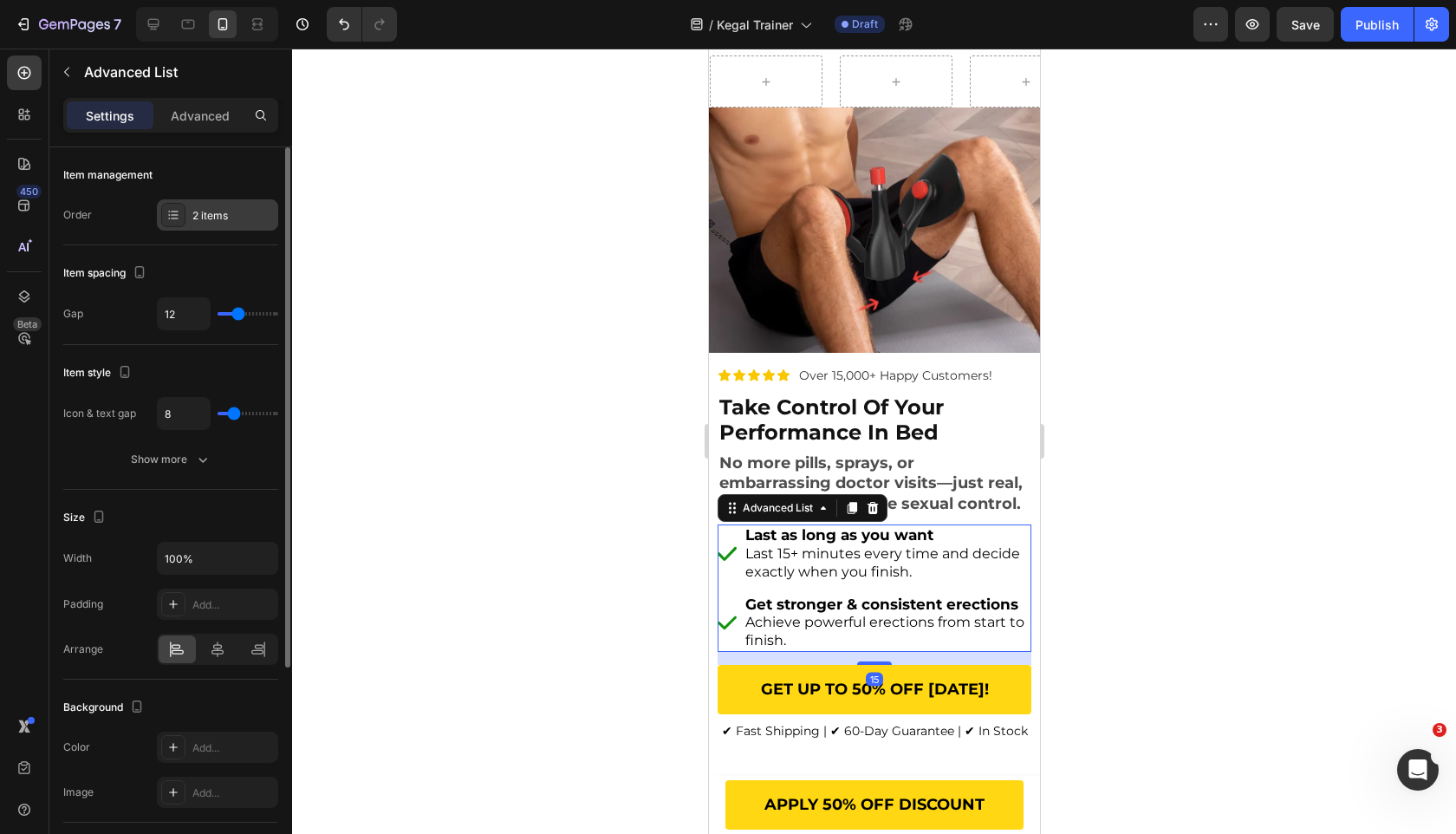
click at [207, 228] on div "2 items" at bounding box center [217, 215] width 121 height 31
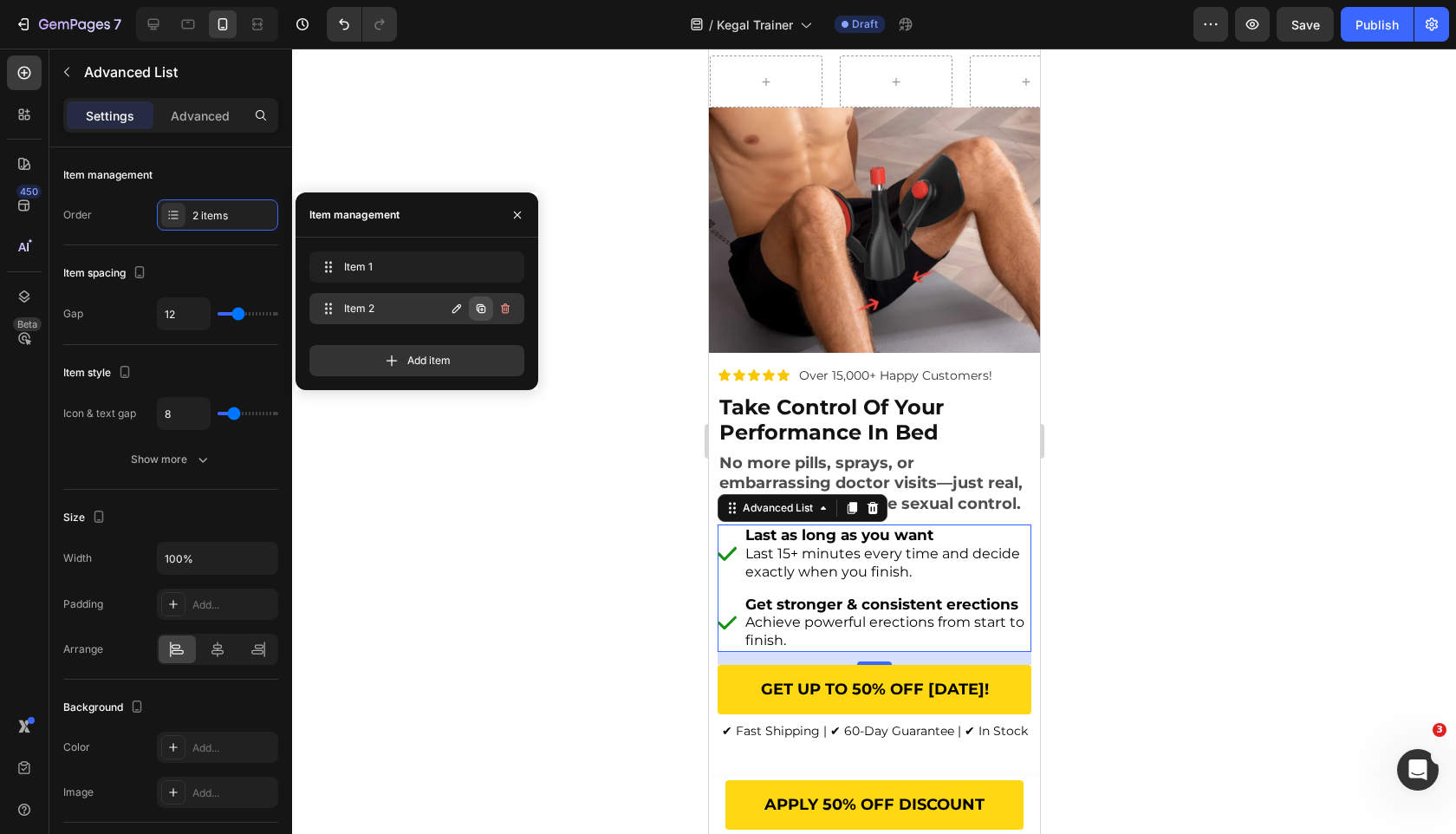
click at [476, 308] on icon "button" at bounding box center [481, 308] width 14 height 14
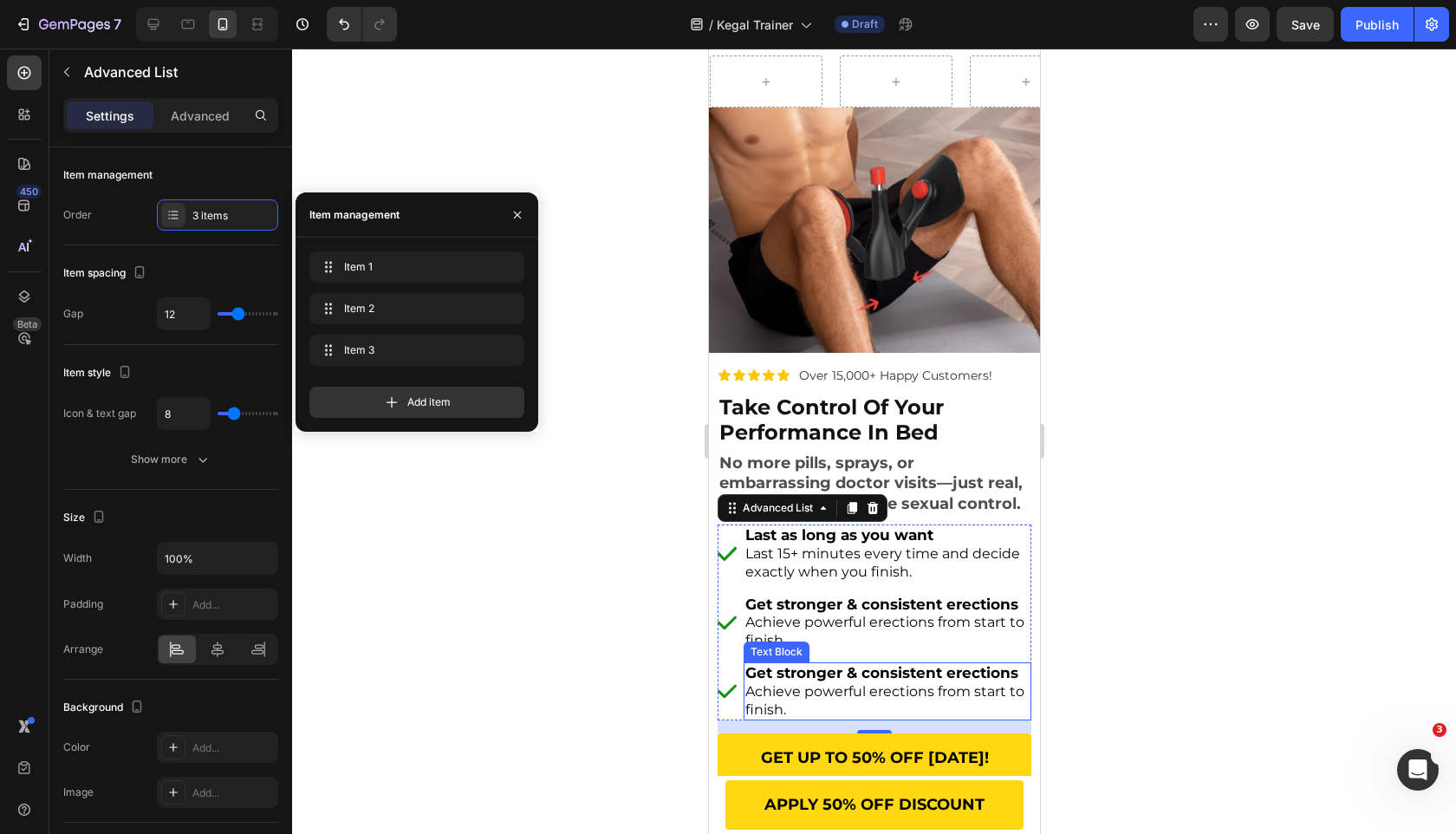
click at [818, 678] on strong "Get stronger & consistent erections" at bounding box center [881, 673] width 273 height 17
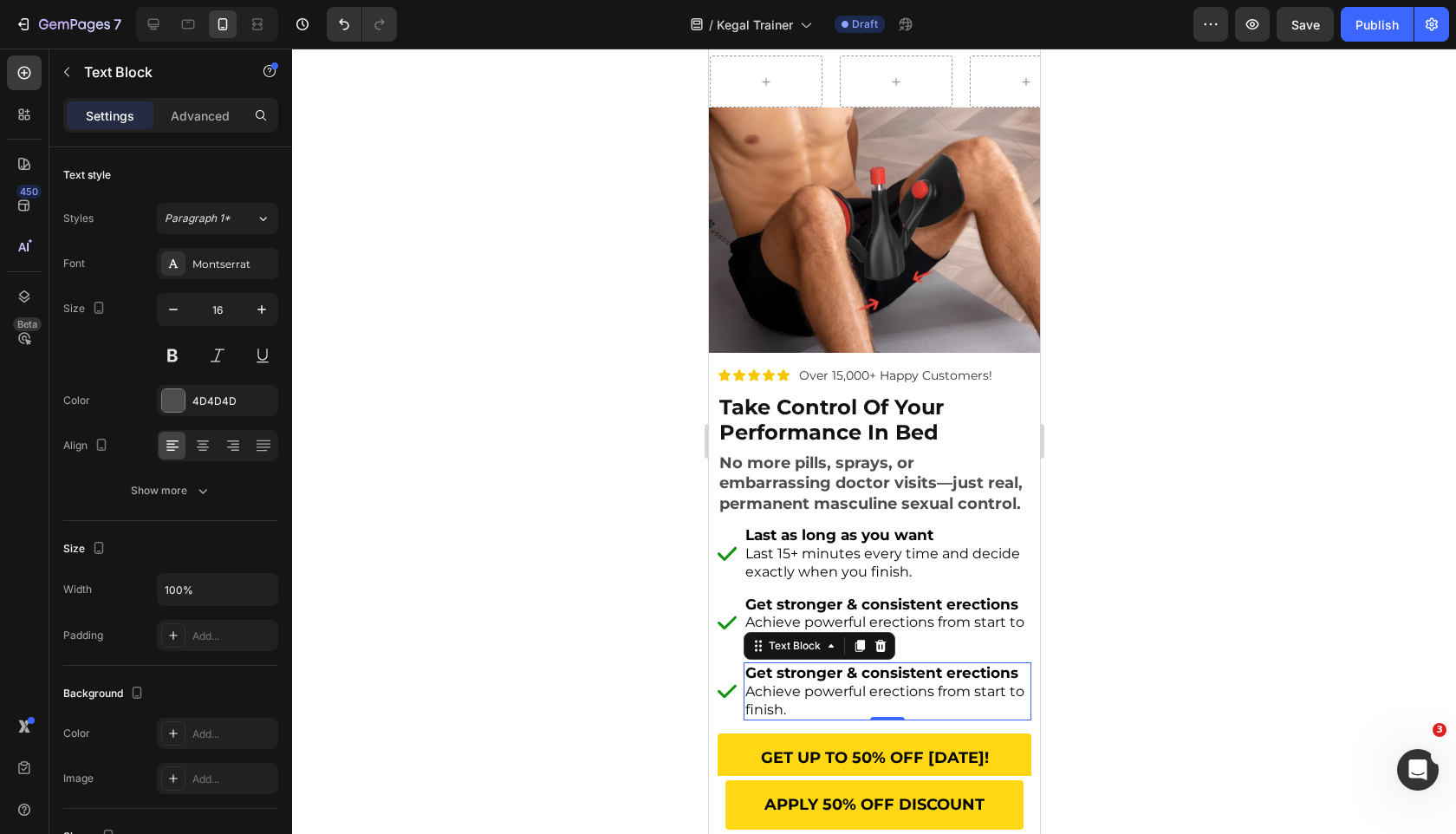
click at [818, 678] on strong "Get stronger & consistent erections" at bounding box center [881, 673] width 273 height 17
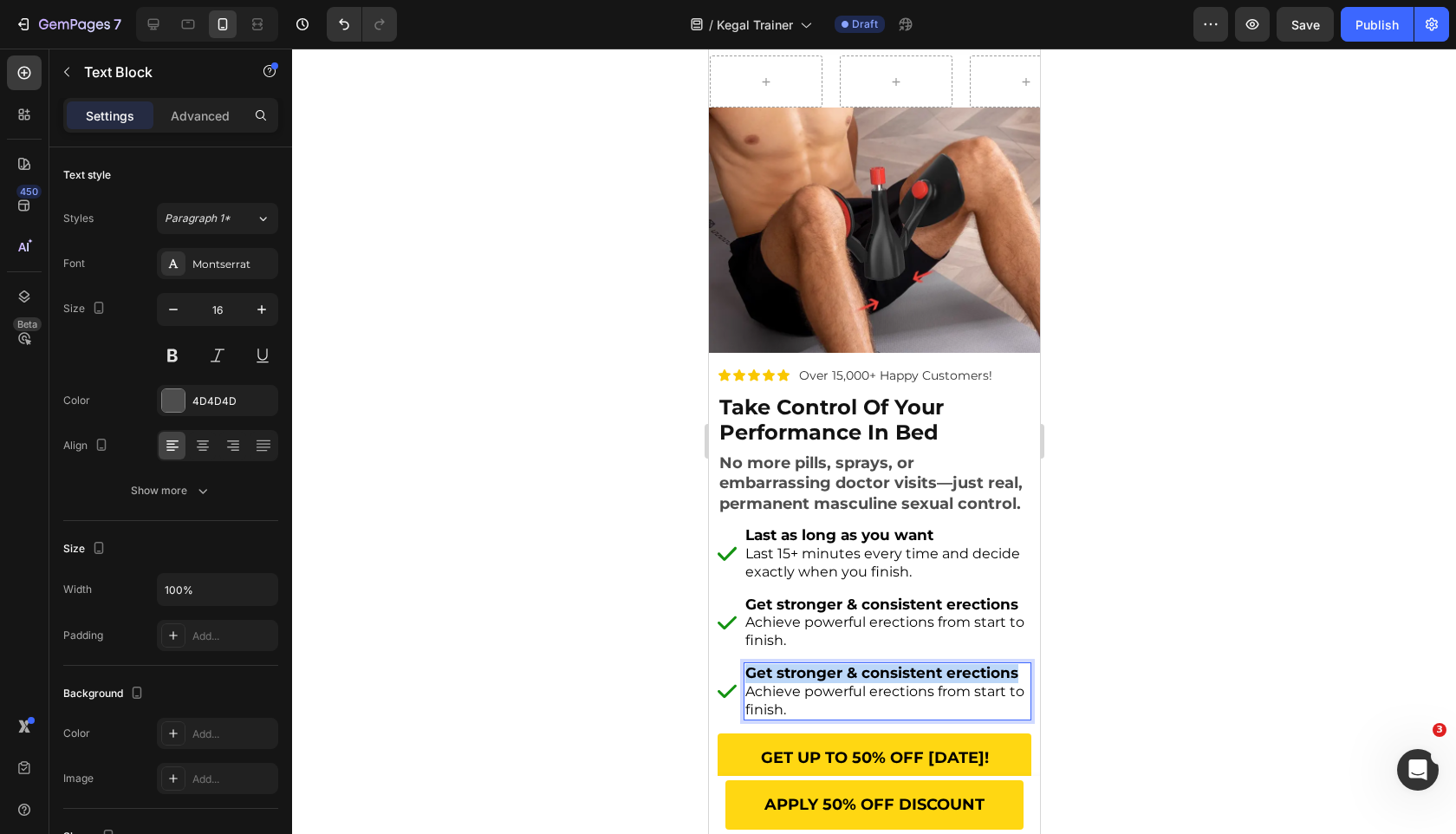
click at [818, 678] on strong "Get stronger & consistent erections" at bounding box center [881, 673] width 273 height 17
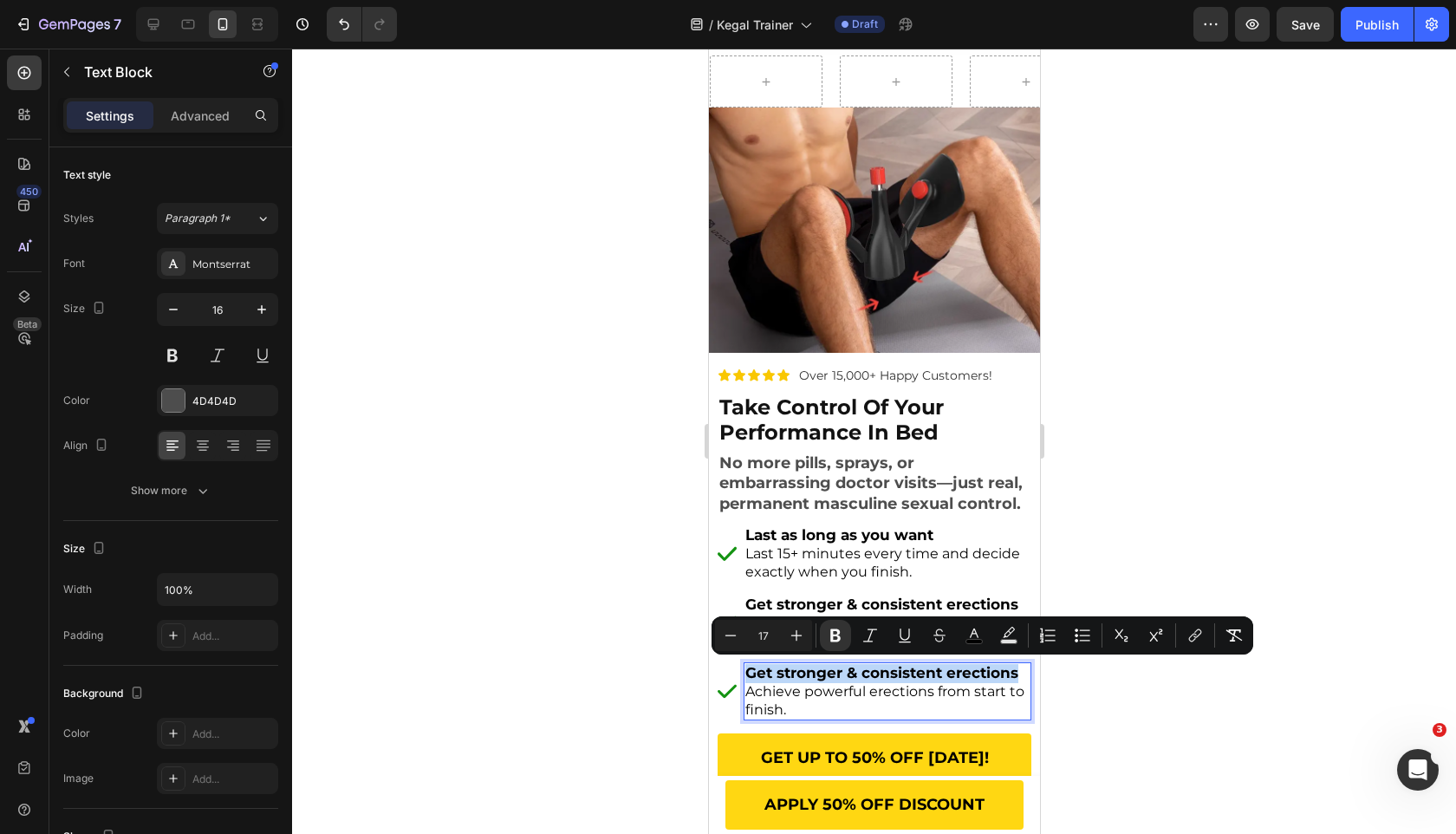
type input "16"
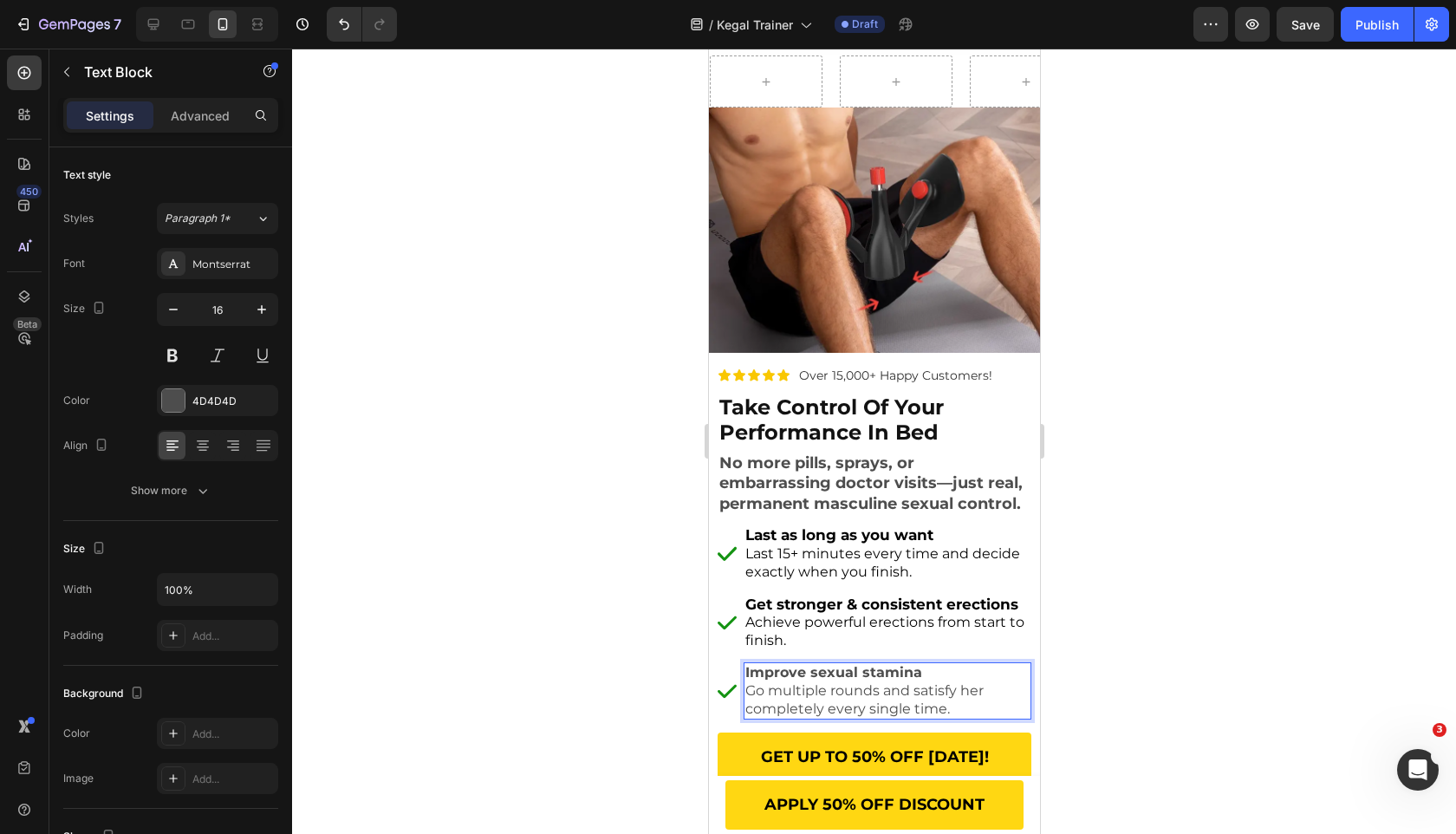
click at [820, 664] on p "Improve sexual stamina" at bounding box center [886, 673] width 284 height 18
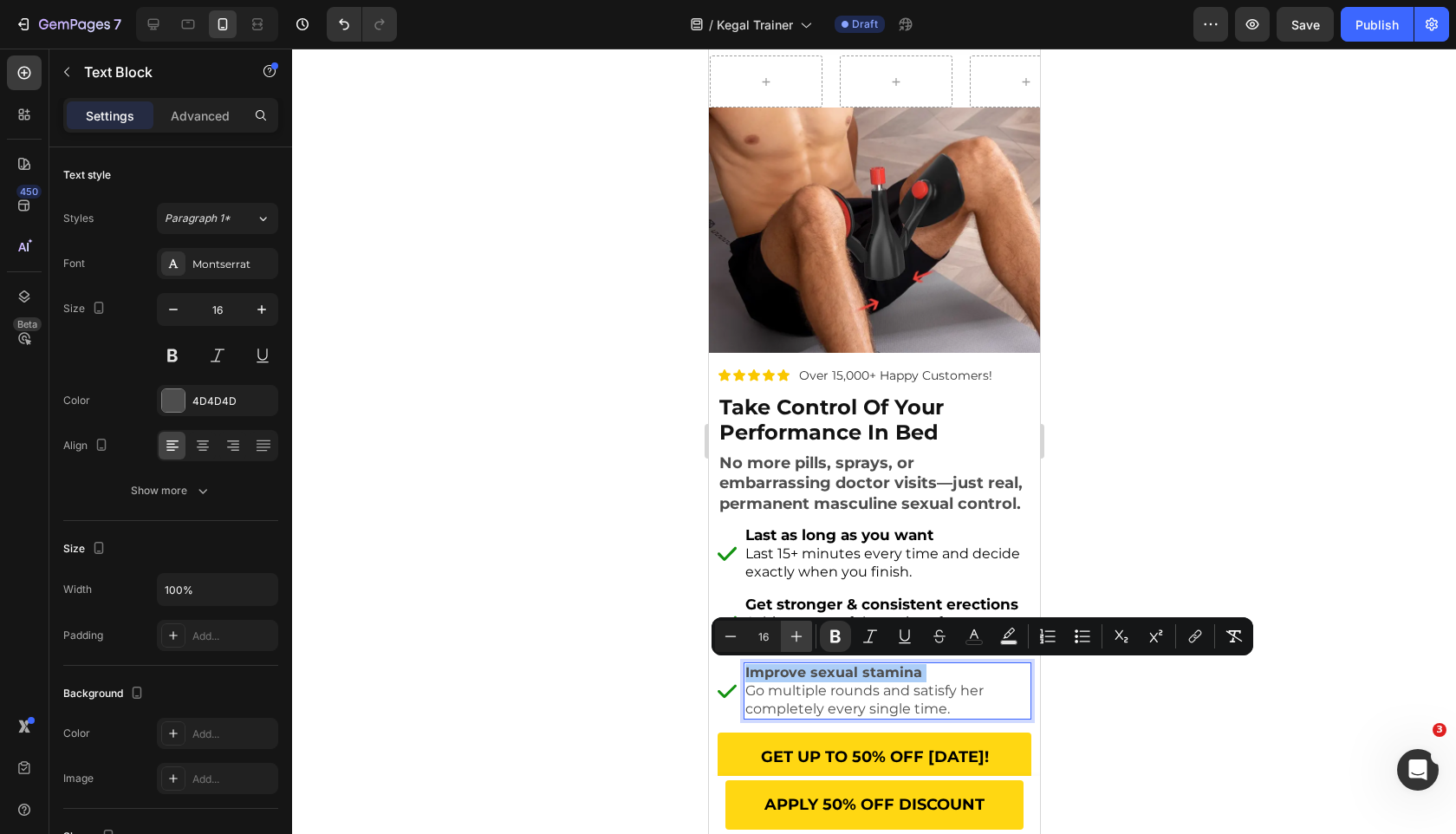
click at [788, 633] on icon "Editor contextual toolbar" at bounding box center [797, 637] width 17 height 17
type input "17"
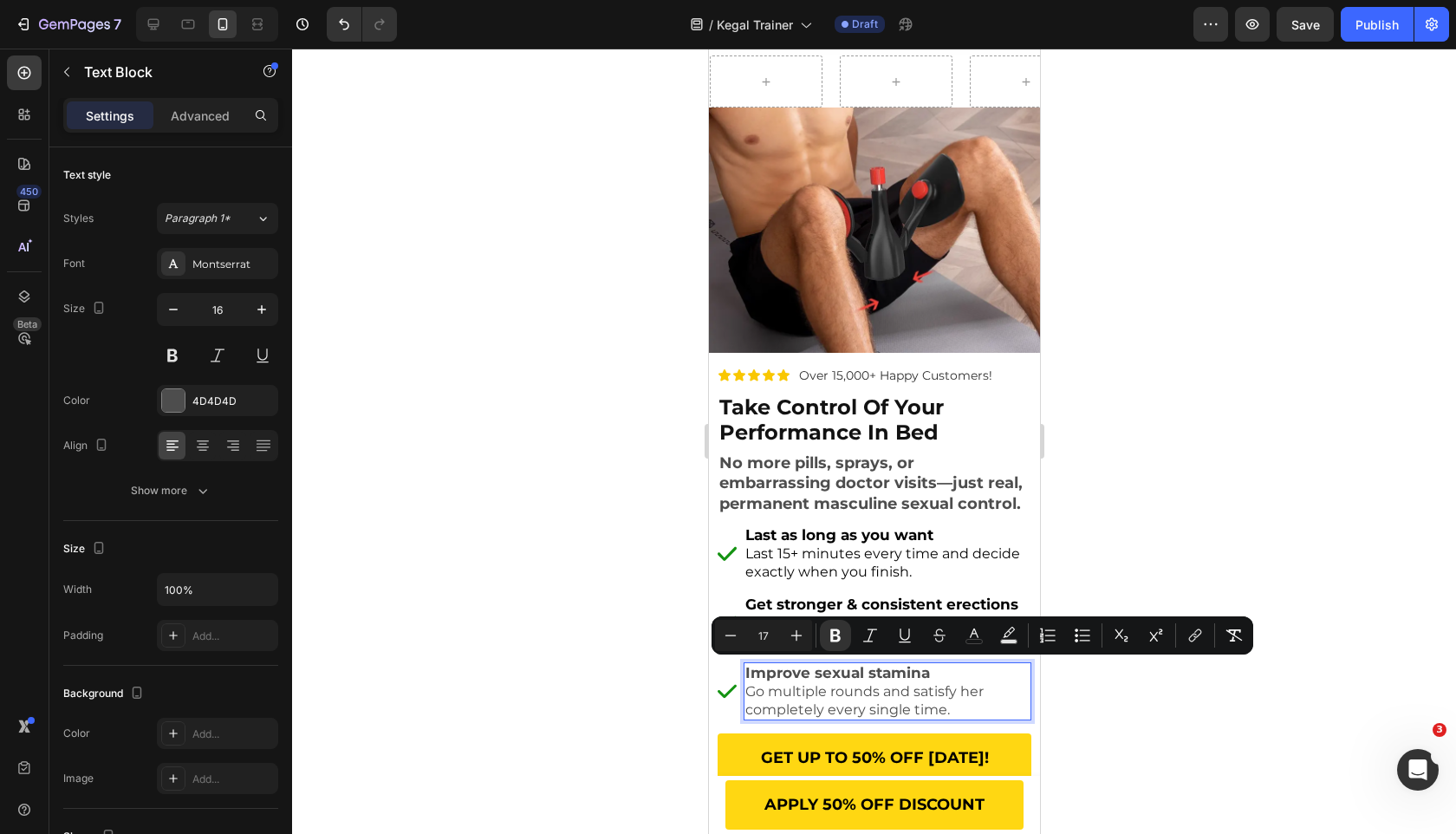
click at [920, 667] on strong "Improve sexual stamina" at bounding box center [837, 673] width 185 height 17
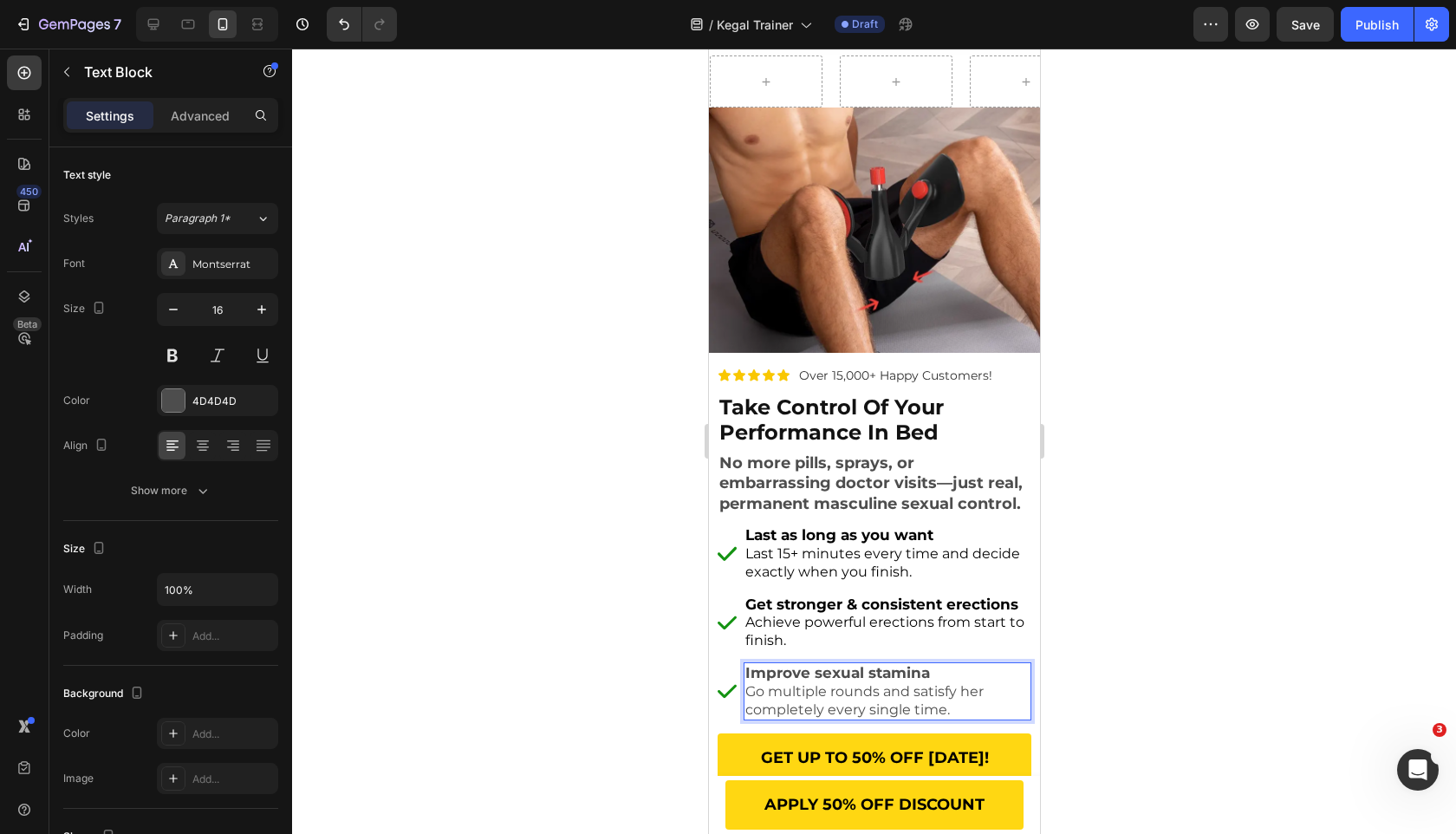
click at [920, 667] on strong "Improve sexual stamina" at bounding box center [837, 673] width 185 height 17
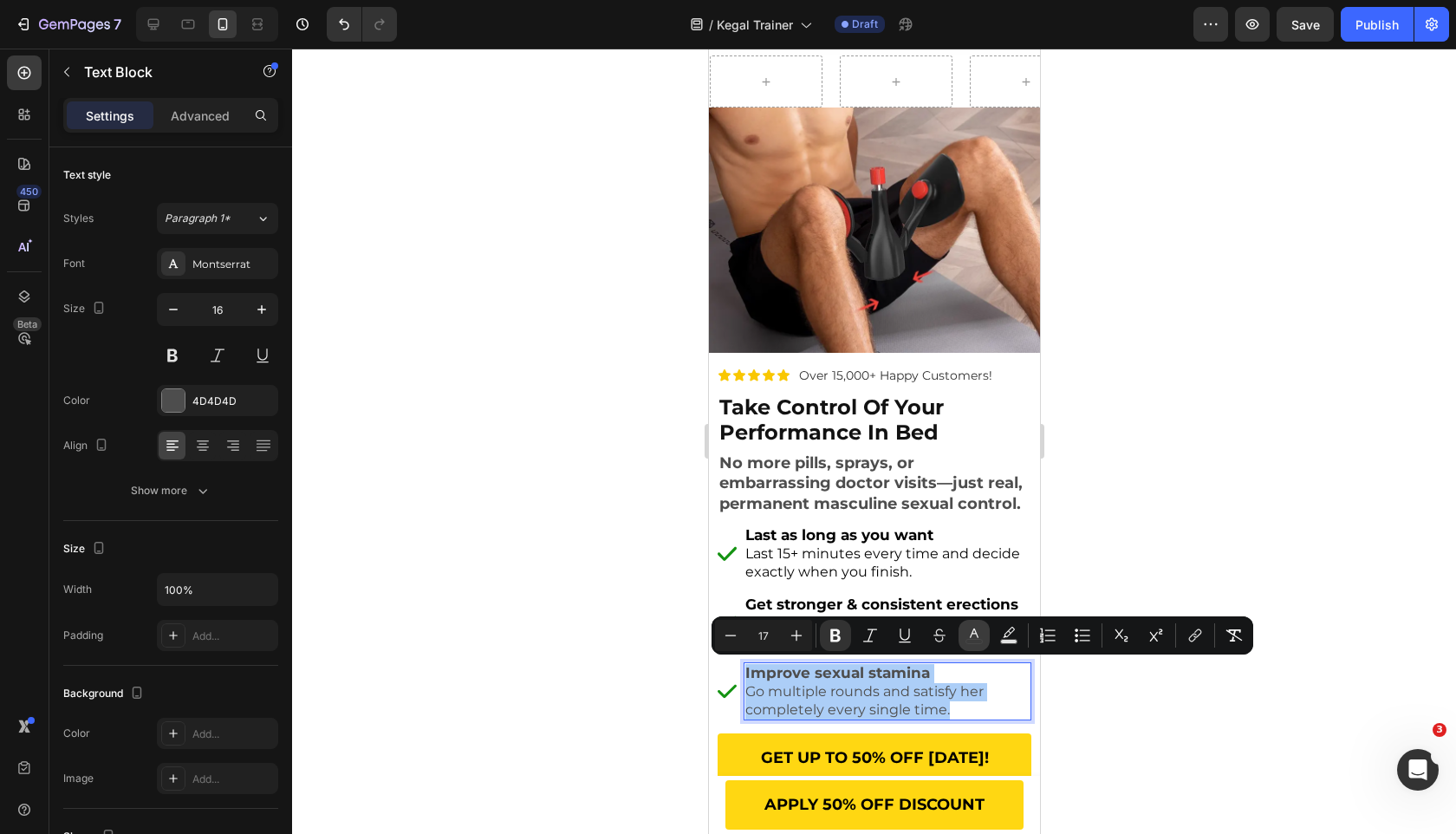
click at [976, 633] on icon "Editor contextual toolbar" at bounding box center [974, 634] width 9 height 10
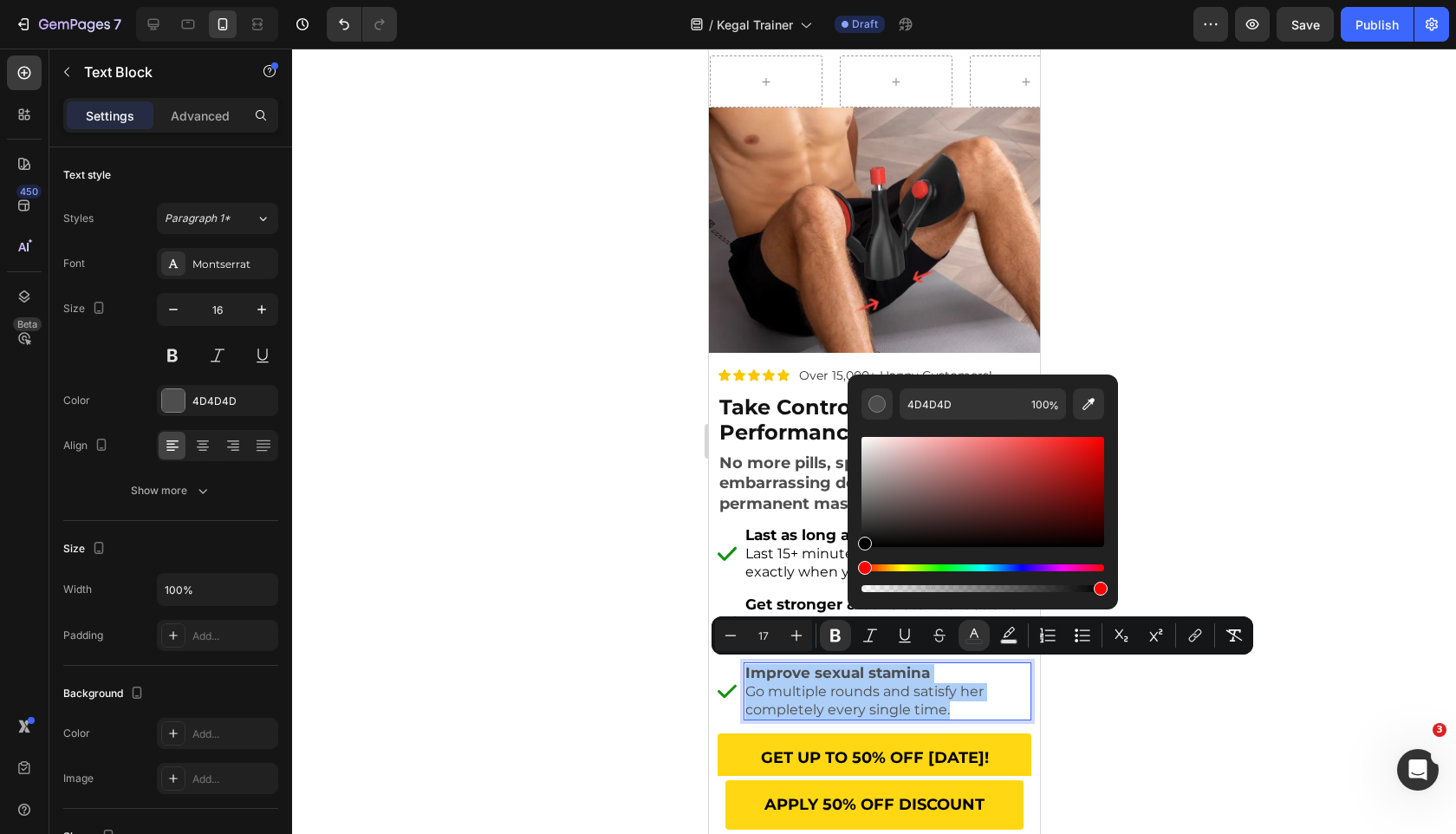
drag, startPoint x: 1631, startPoint y: 573, endPoint x: 772, endPoint y: 585, distance: 859.1
type input "000000"
click at [565, 691] on div at bounding box center [875, 441] width 1164 height 785
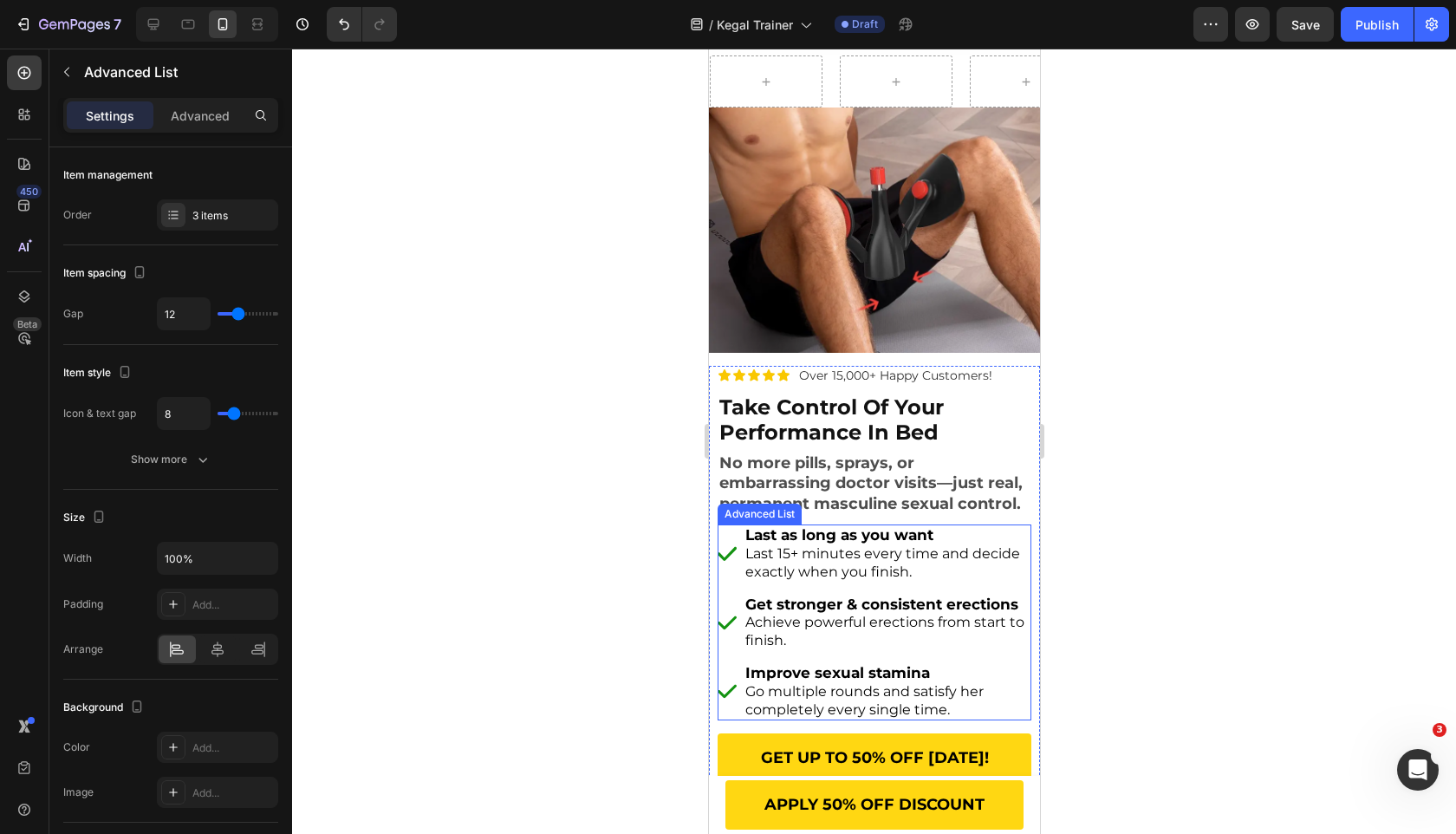
click at [730, 652] on ul "Image Last as long as you want Last 15+ minutes every time and decide exactly w…" at bounding box center [873, 623] width 314 height 196
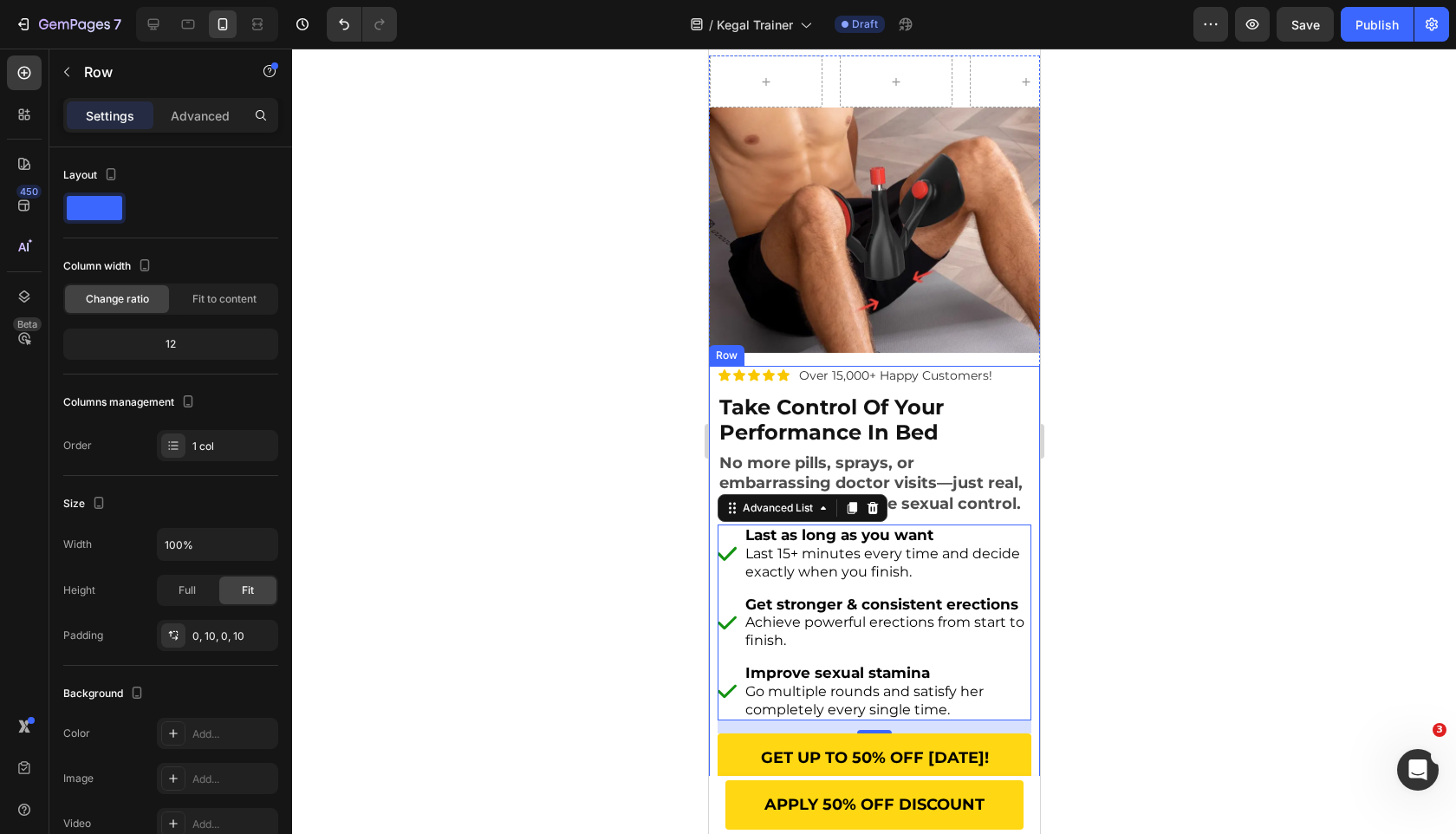
click at [712, 499] on div "Icon Icon Icon Icon Icon Icon List Over 15,000+ Happy Customers! Text Block Row…" at bounding box center [874, 587] width 331 height 444
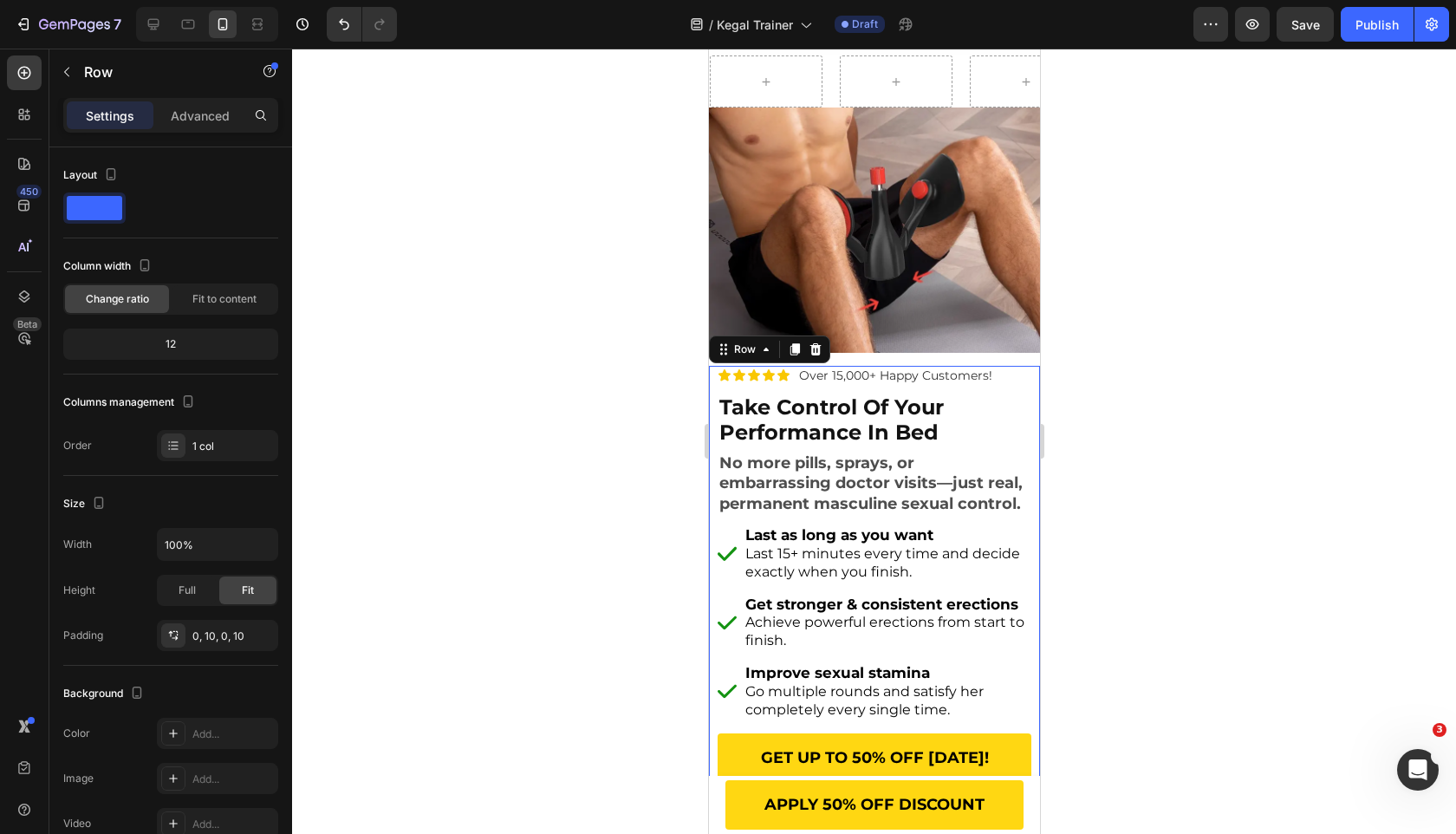
click at [733, 644] on li "Image Get stronger & consistent erections Achieve powerful erections from start…" at bounding box center [873, 623] width 314 height 58
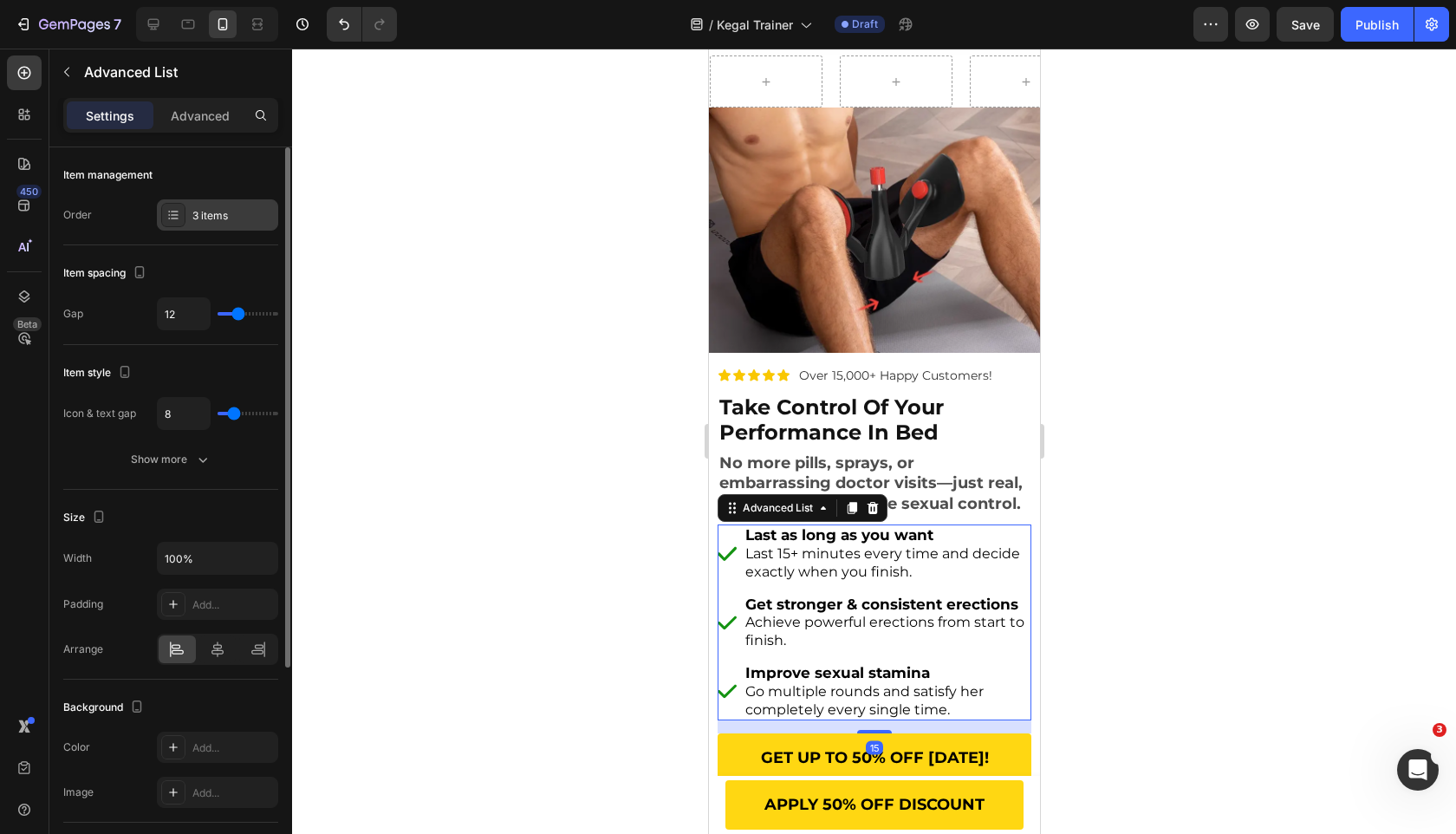
click at [218, 208] on div "3 items" at bounding box center [233, 216] width 82 height 16
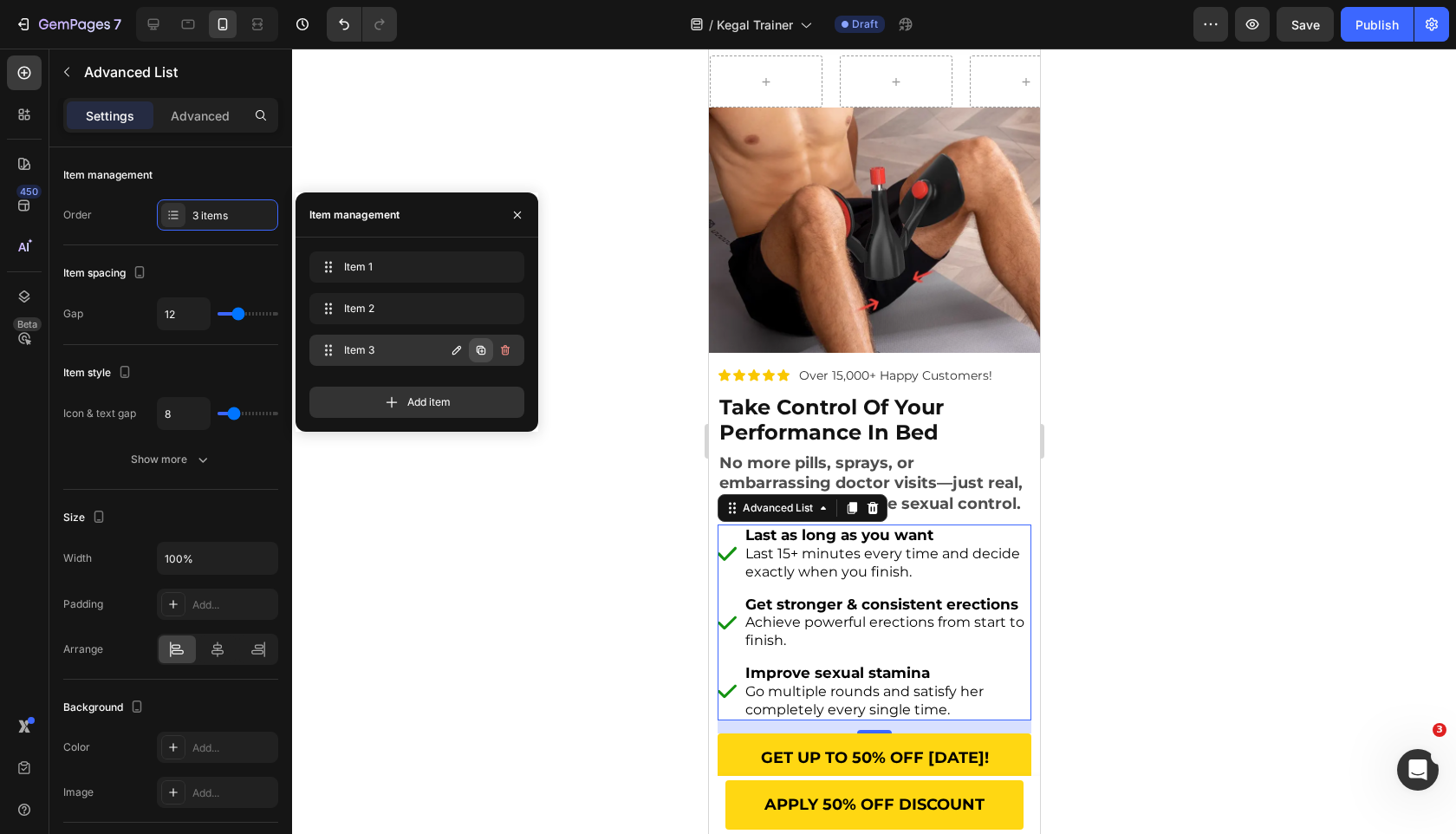
click at [477, 343] on icon "button" at bounding box center [481, 350] width 14 height 14
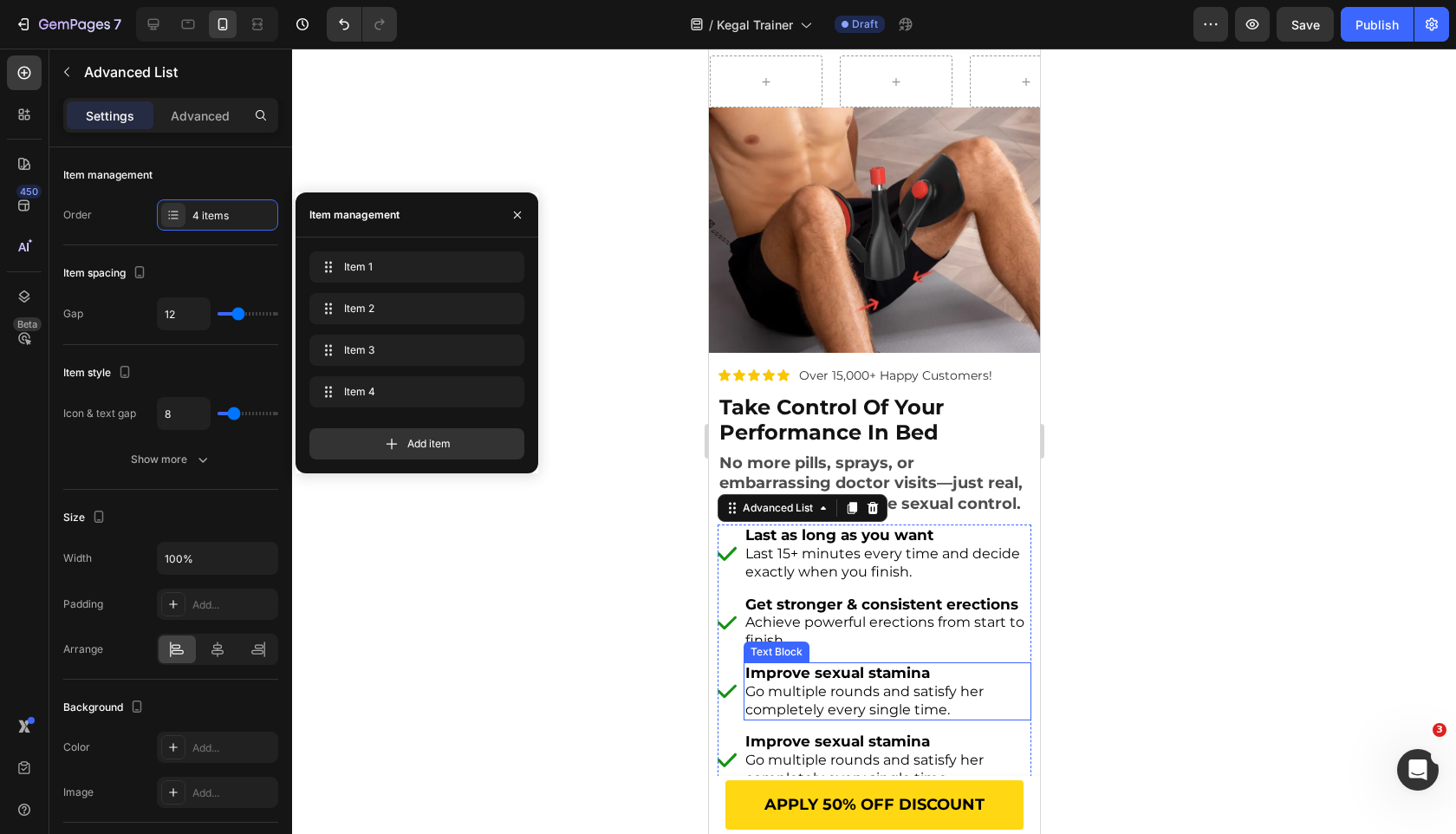
scroll to position [231, 0]
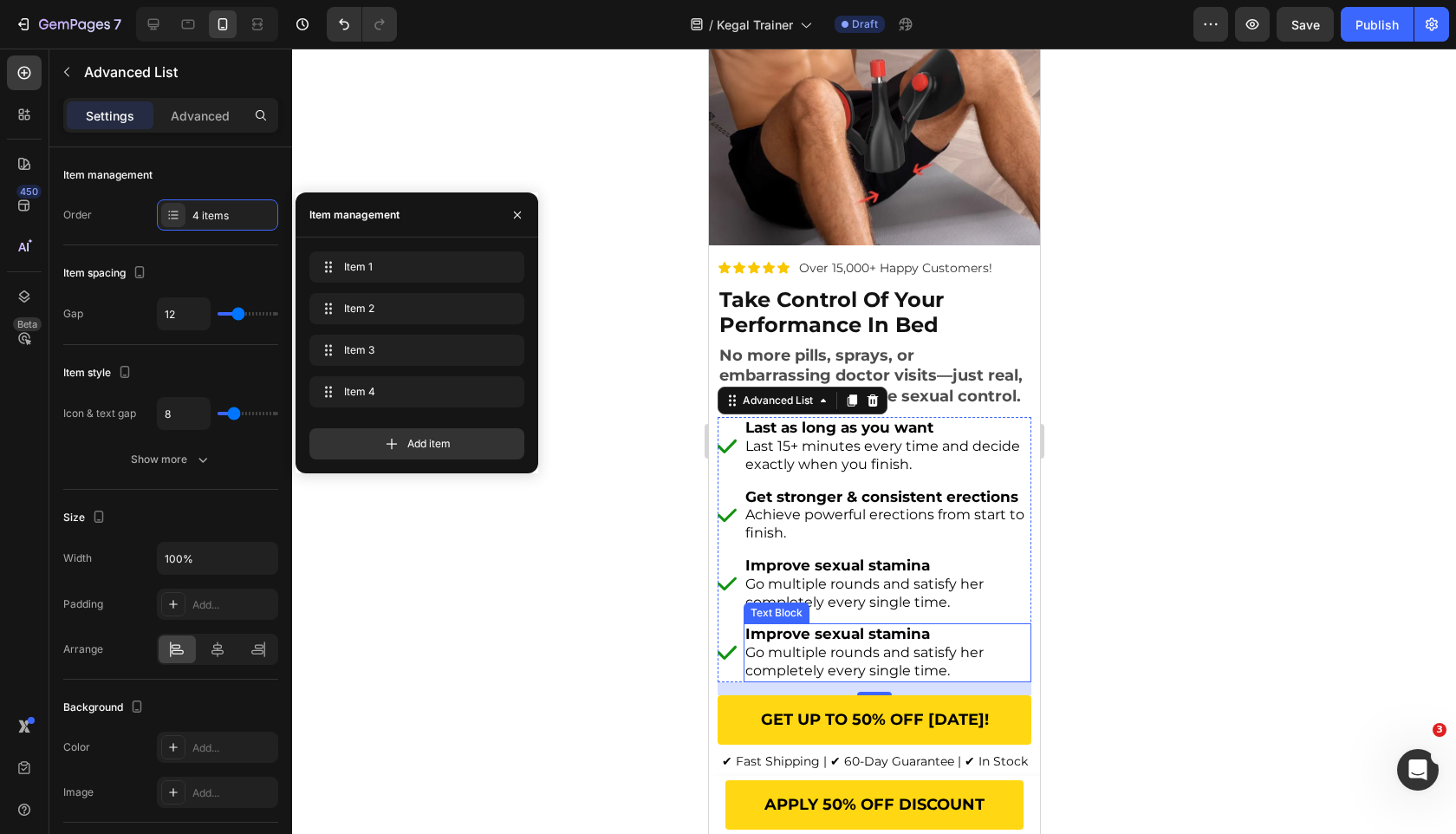
click at [831, 633] on strong "Improve sexual stamina" at bounding box center [837, 634] width 185 height 17
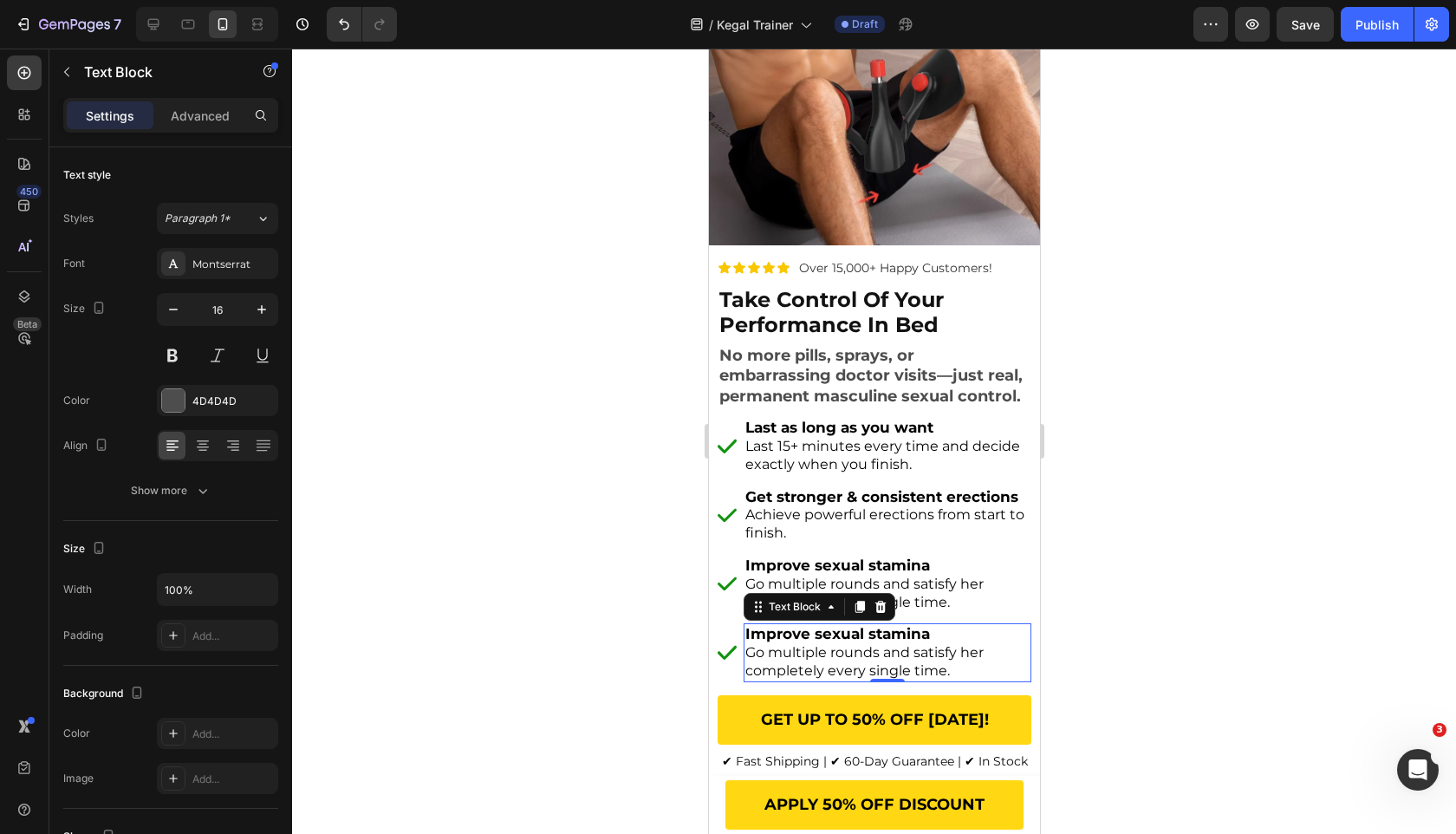
click at [831, 633] on strong "Improve sexual stamina" at bounding box center [837, 634] width 185 height 17
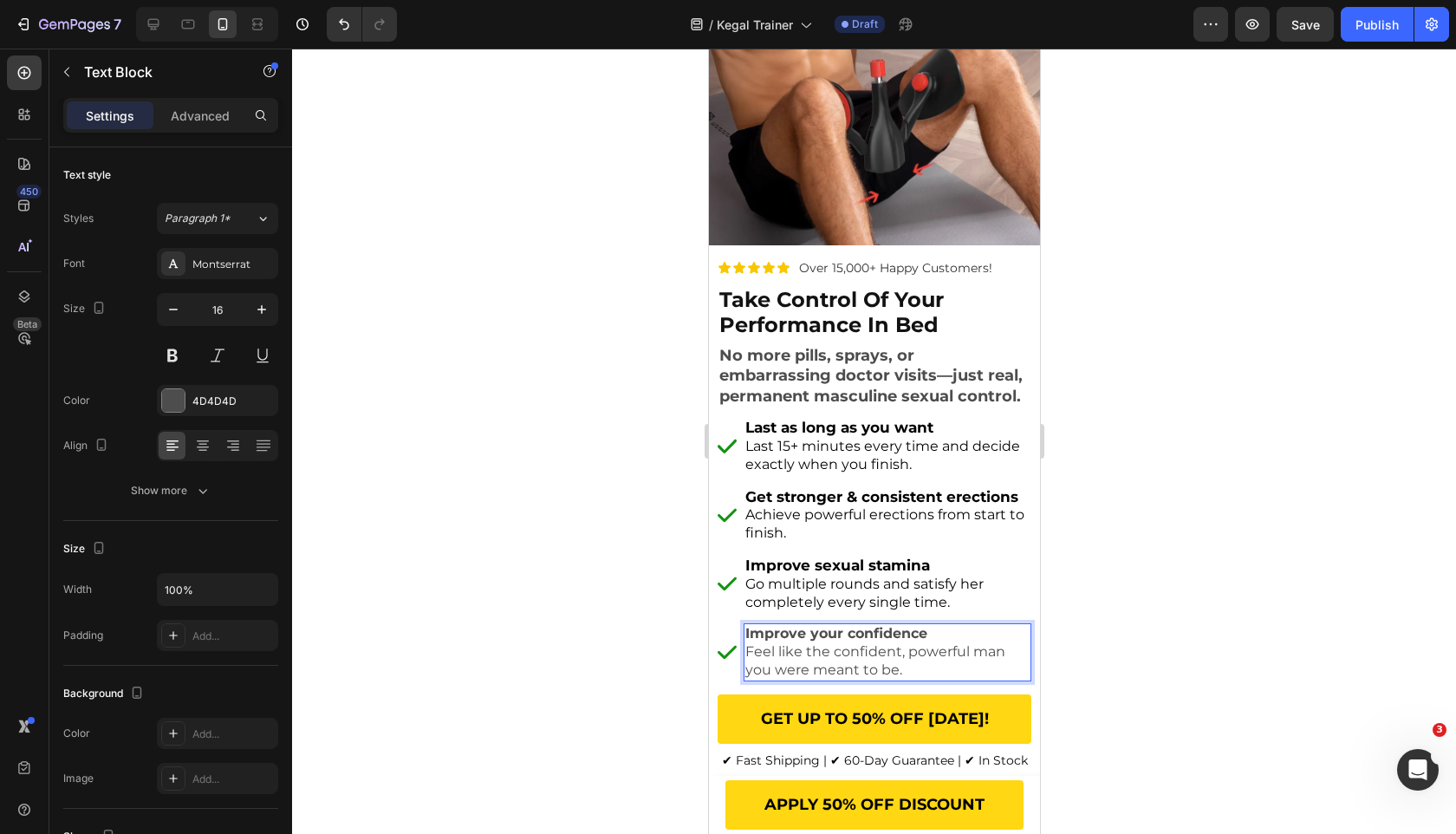
click at [827, 648] on p "Feel like the confident, powerful man you were meant to be." at bounding box center [886, 661] width 284 height 36
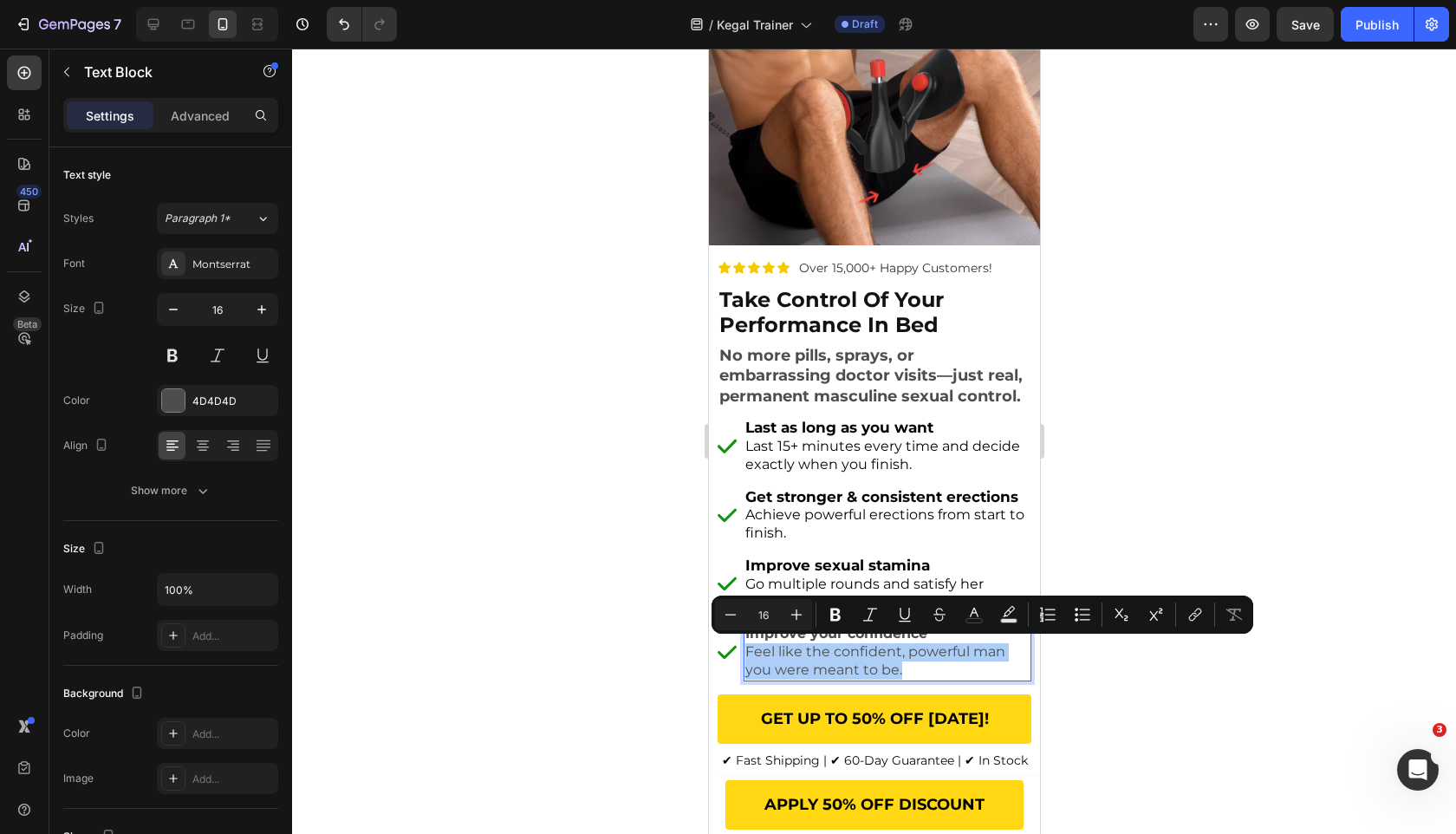
click at [620, 661] on div at bounding box center [875, 441] width 1164 height 785
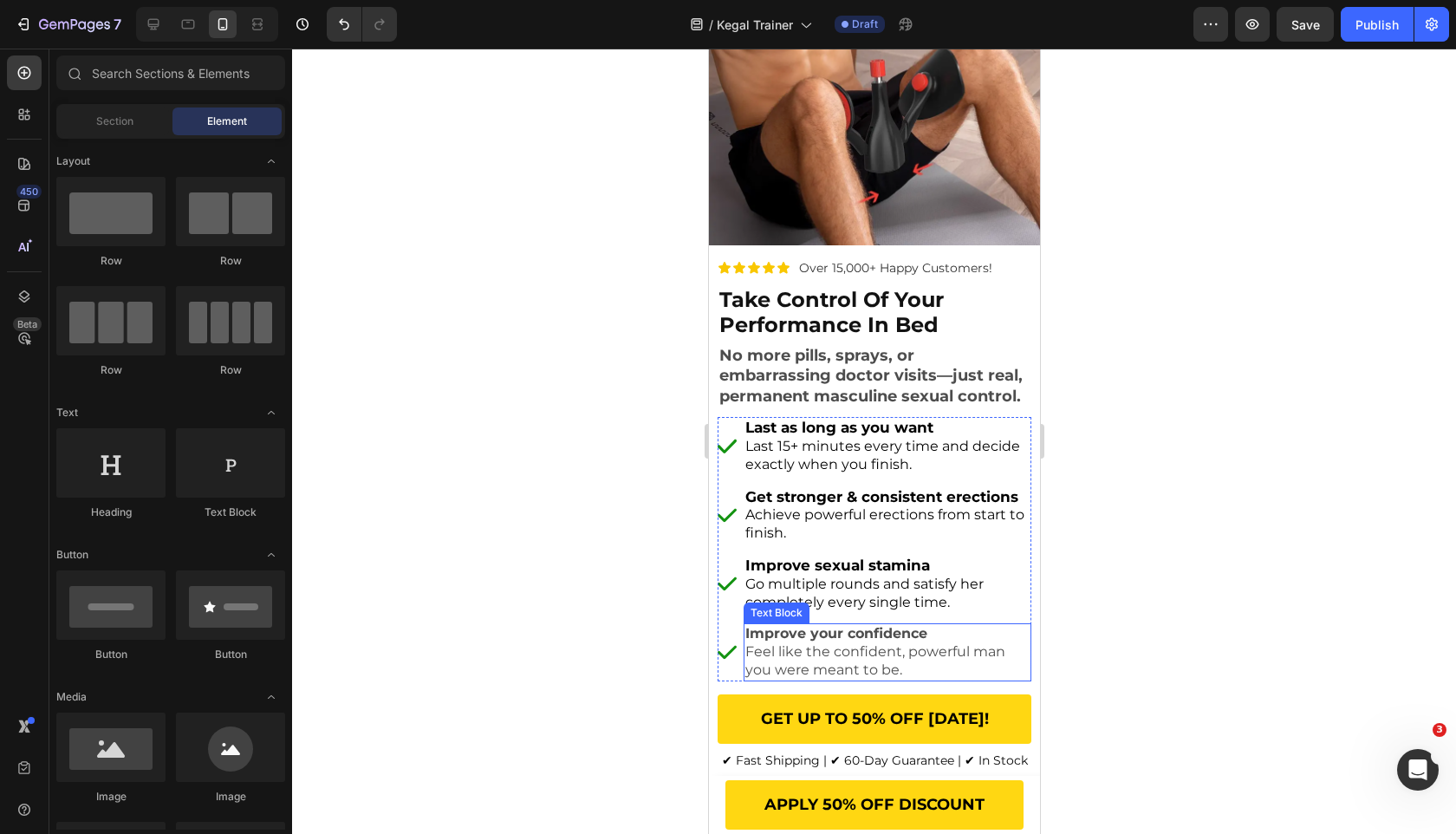
click at [860, 635] on strong "Improve your confidence" at bounding box center [835, 633] width 182 height 17
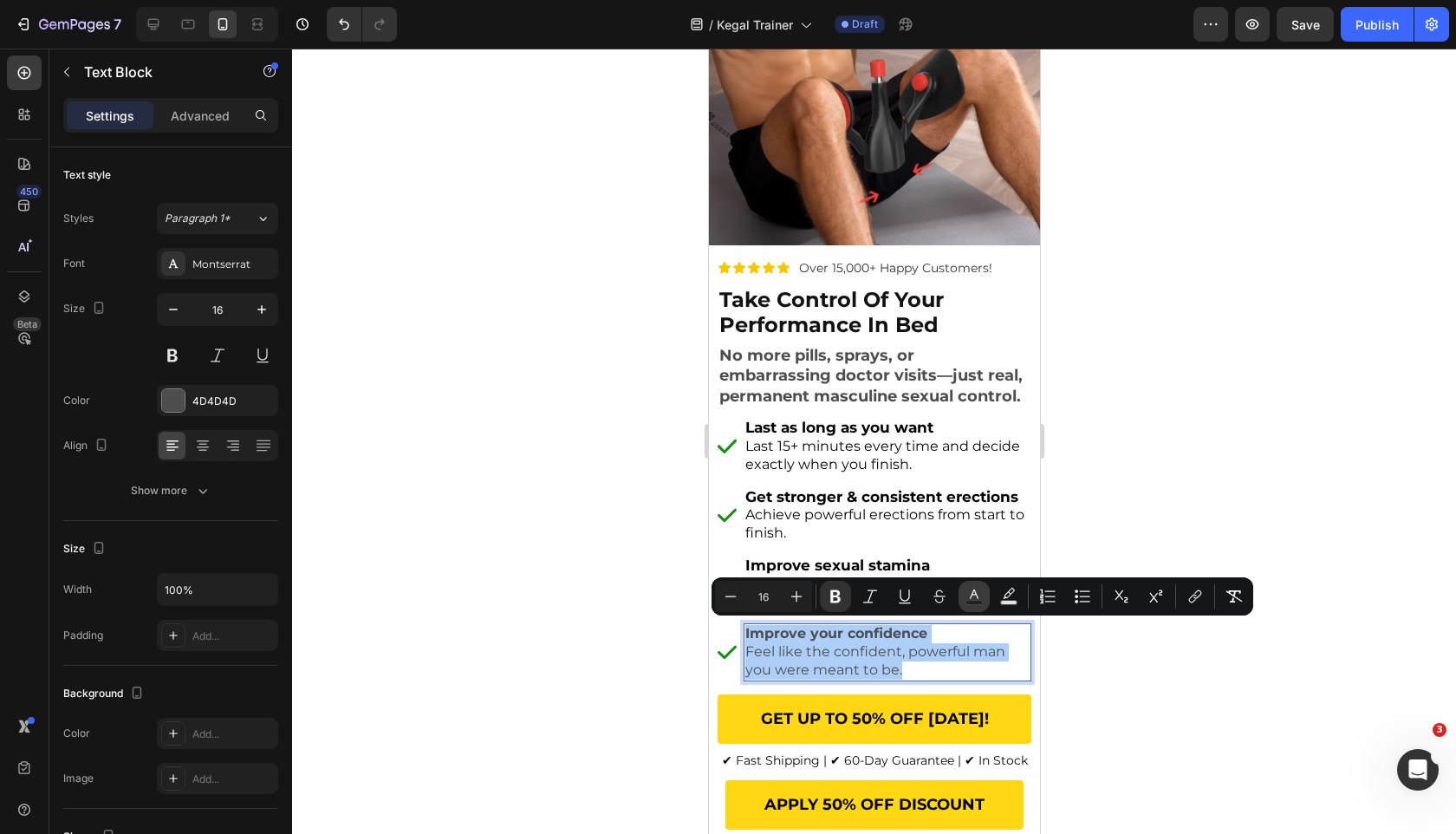
click at [968, 590] on icon "Editor contextual toolbar" at bounding box center [974, 597] width 17 height 17
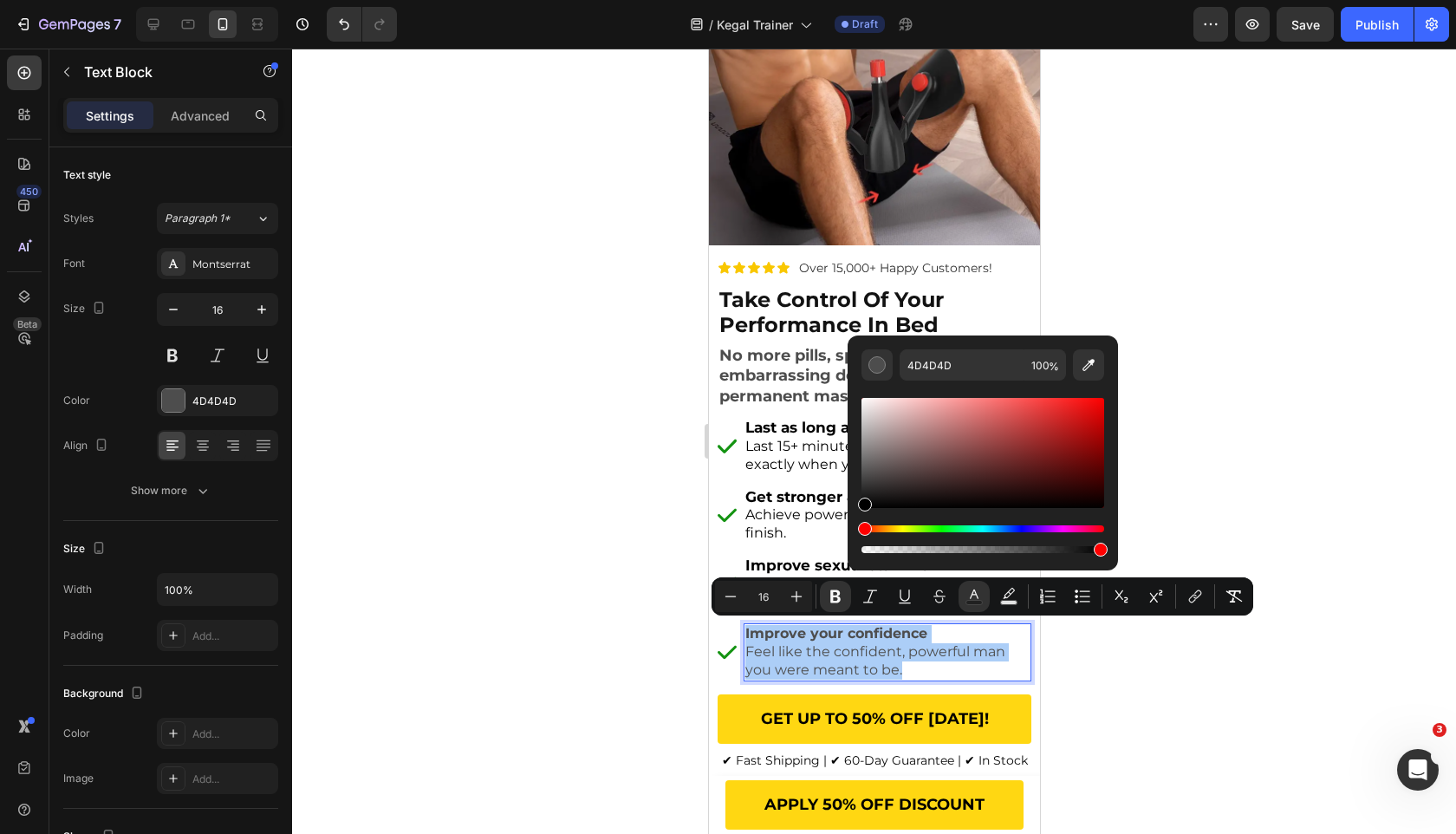
drag, startPoint x: 897, startPoint y: 490, endPoint x: 759, endPoint y: 583, distance: 166.4
click at [759, 583] on div "Minus 16 Plus Bold Italic Underline Strikethrough Text Color Text Background Co…" at bounding box center [982, 596] width 541 height 38
type input "000000"
click at [791, 623] on div "Improve your confidence Feel like the confident, powerful man you were meant to…" at bounding box center [886, 651] width 288 height 57
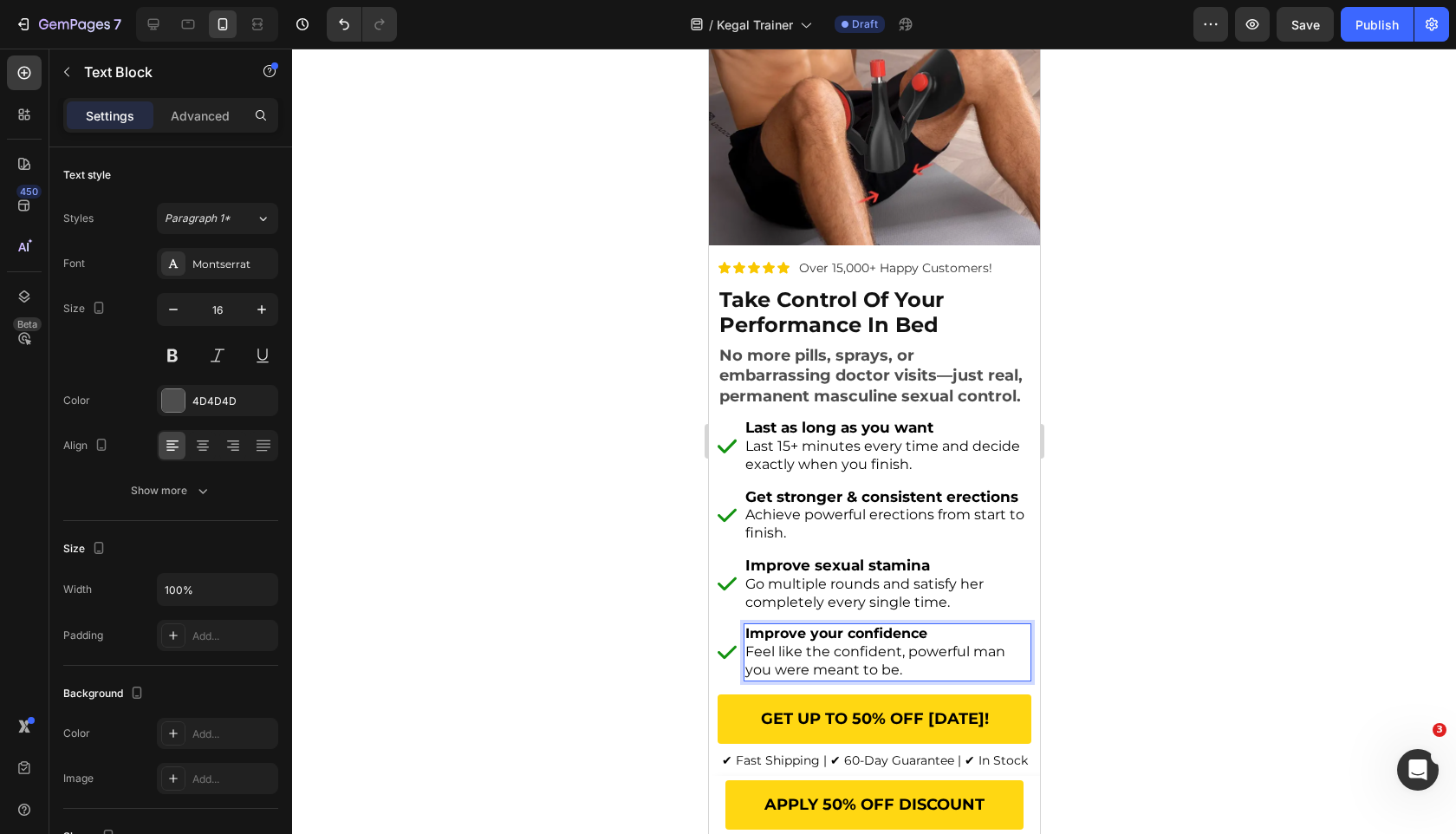
click at [791, 632] on strong "Improve your confidence" at bounding box center [835, 633] width 182 height 17
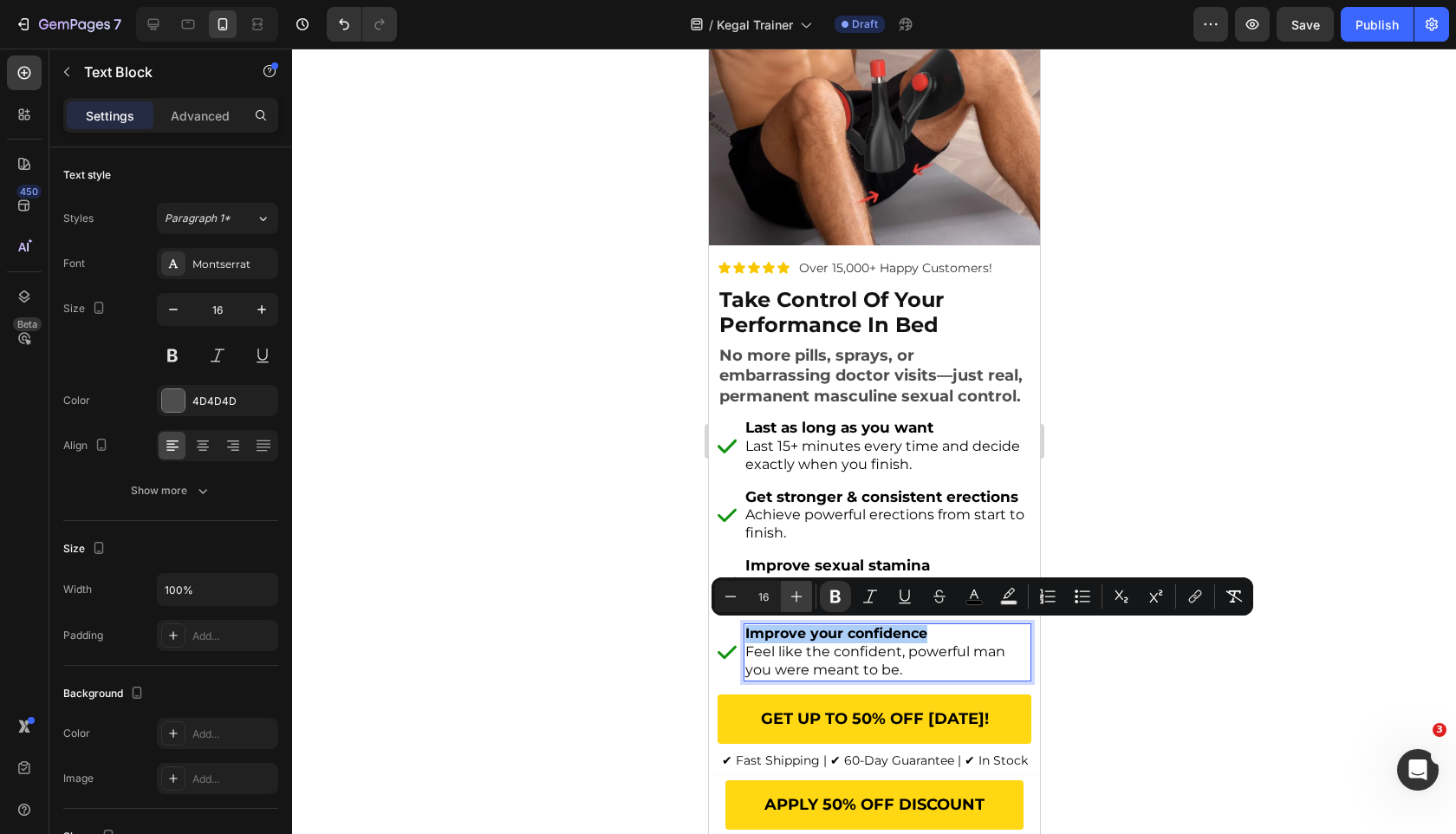
click at [793, 597] on icon "Editor contextual toolbar" at bounding box center [797, 597] width 17 height 17
type input "17"
click at [538, 606] on div at bounding box center [875, 441] width 1164 height 785
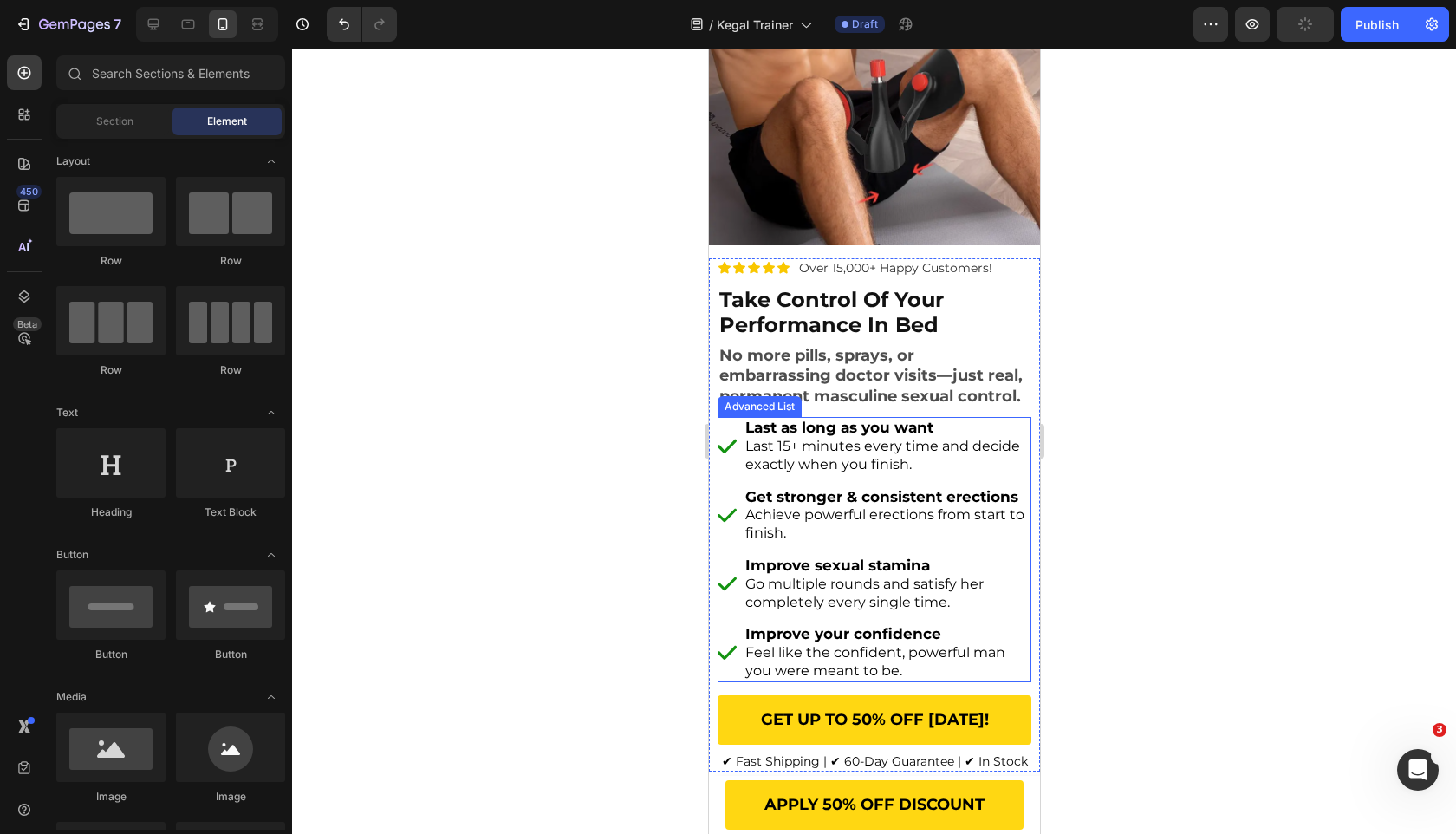
click at [731, 623] on li "Image Improve your confidence Feel like the confident, powerful man you were me…" at bounding box center [873, 652] width 314 height 58
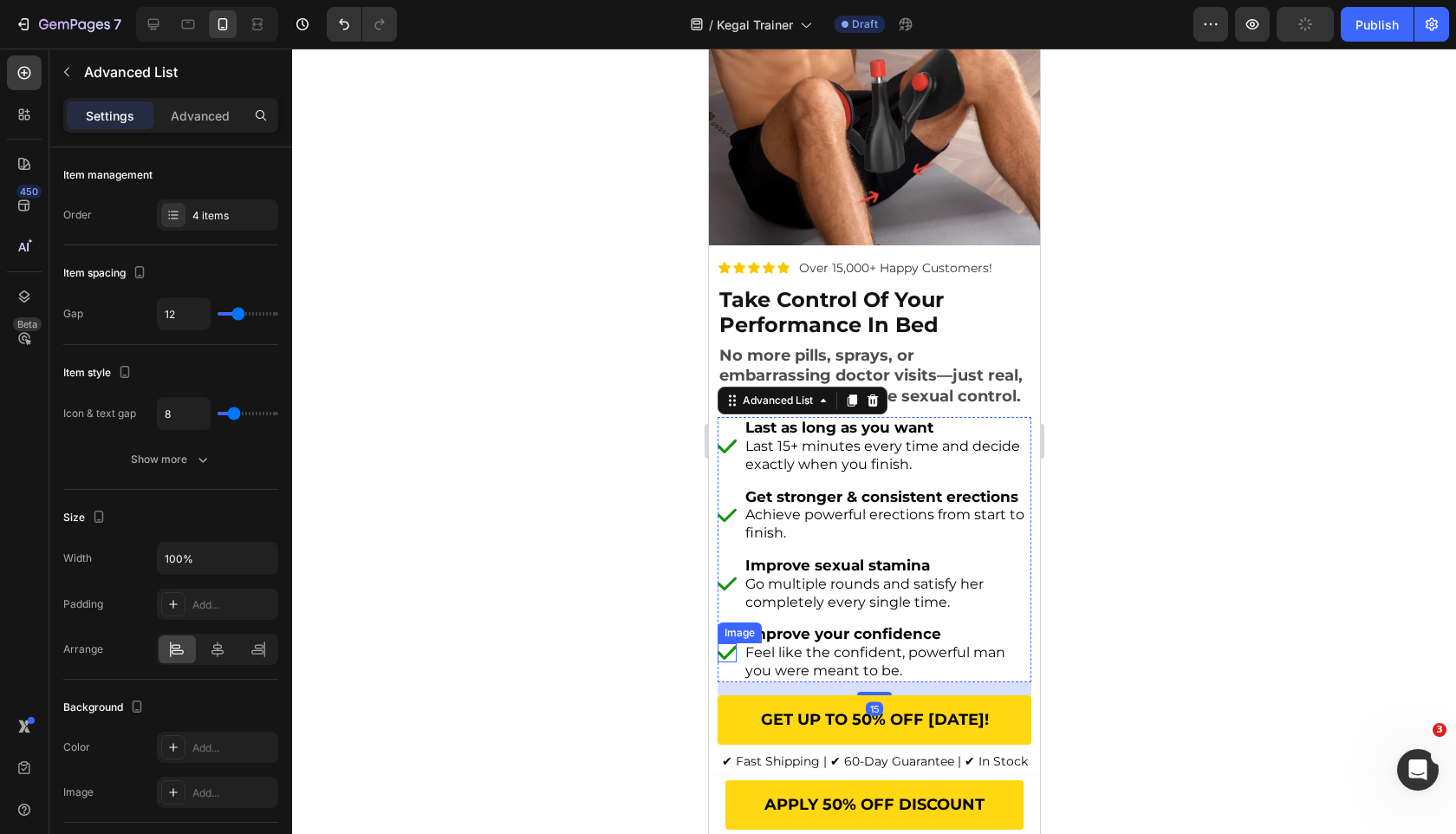
click at [731, 649] on img at bounding box center [726, 653] width 19 height 19
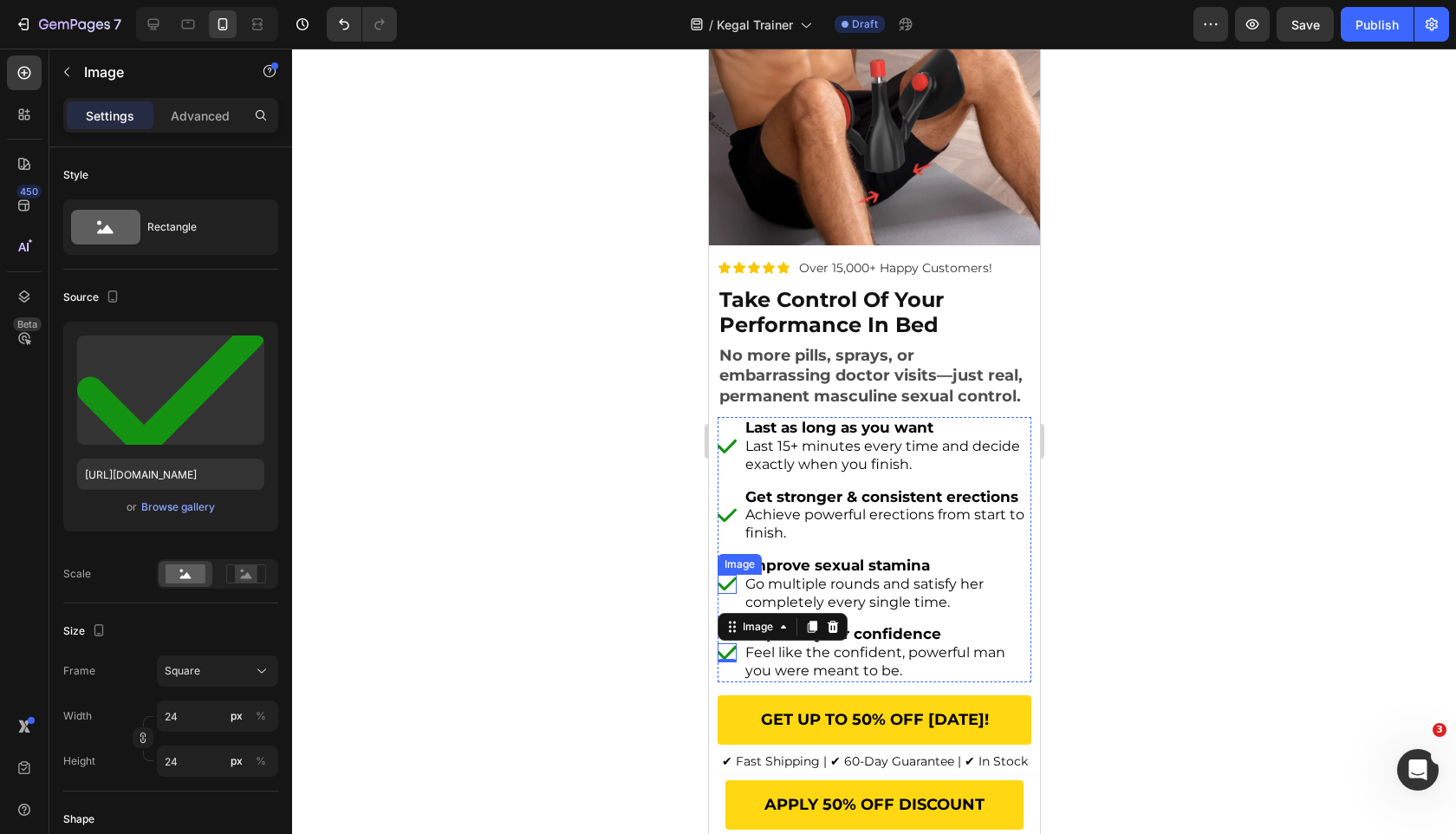
click at [727, 596] on li "Image Improve sexual stamina Go multiple rounds and satisfy her completely ever…" at bounding box center [873, 584] width 314 height 58
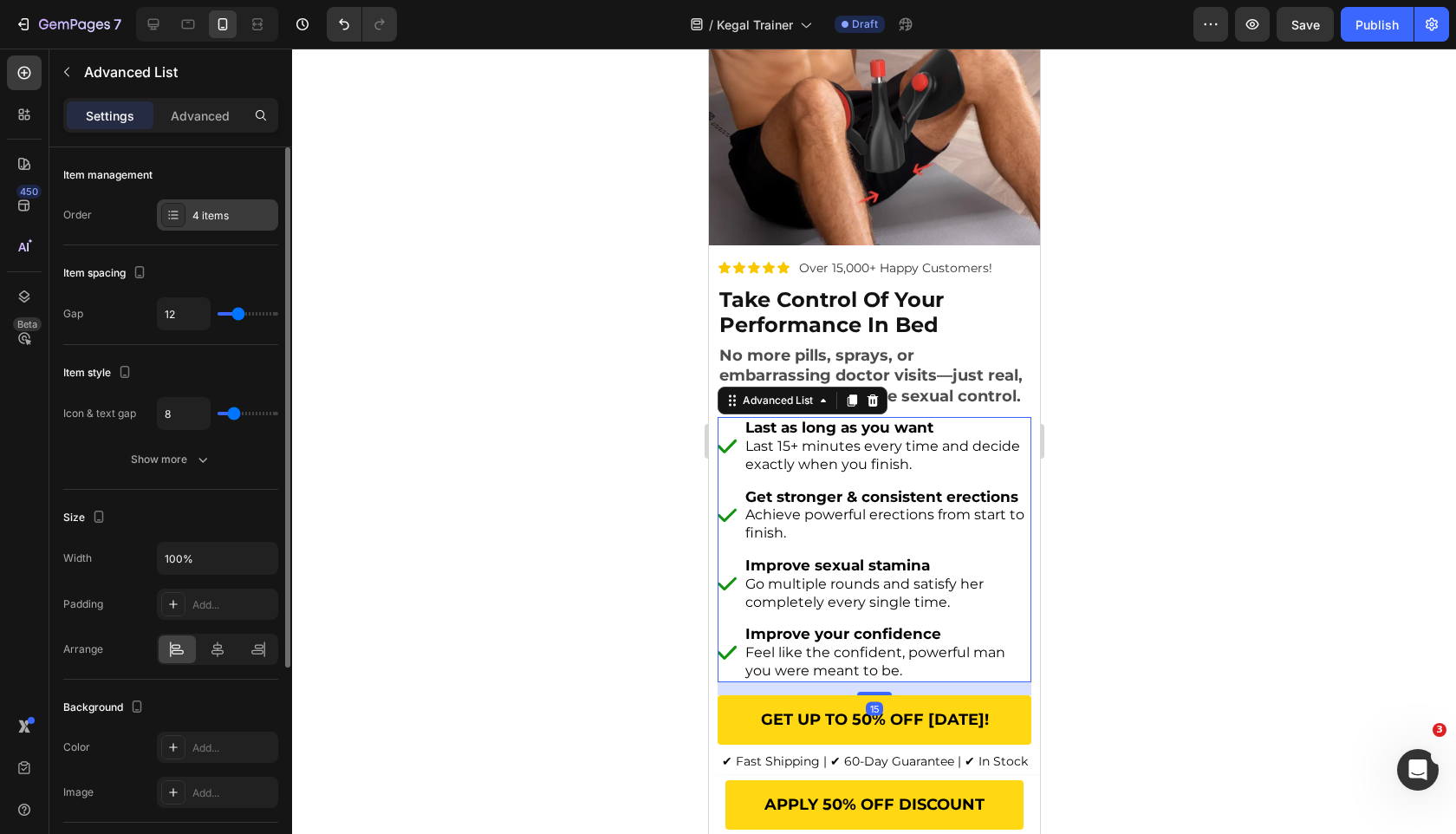
click at [231, 213] on div "4 items" at bounding box center [233, 216] width 82 height 16
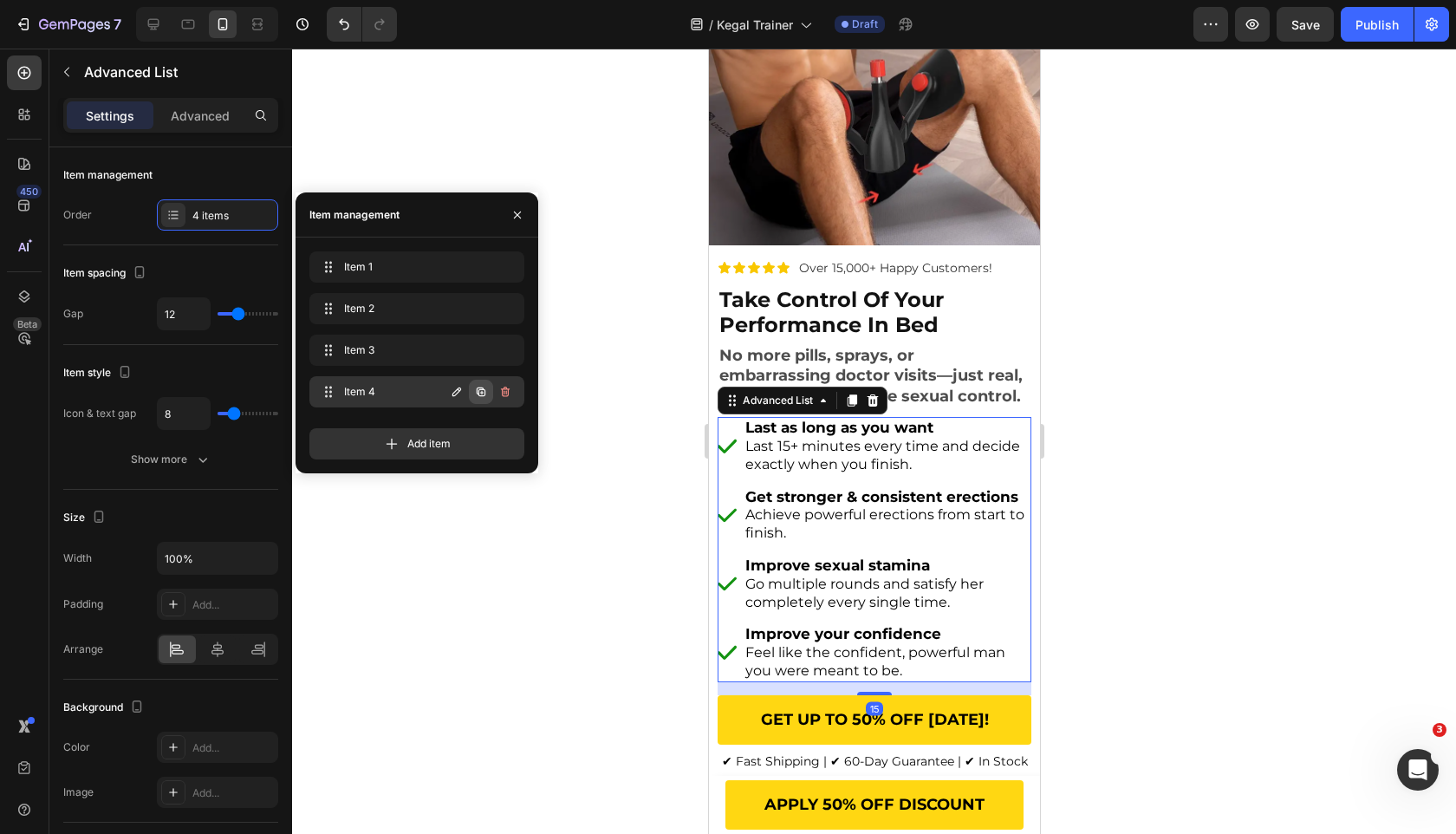
click at [483, 381] on button "button" at bounding box center [480, 392] width 24 height 24
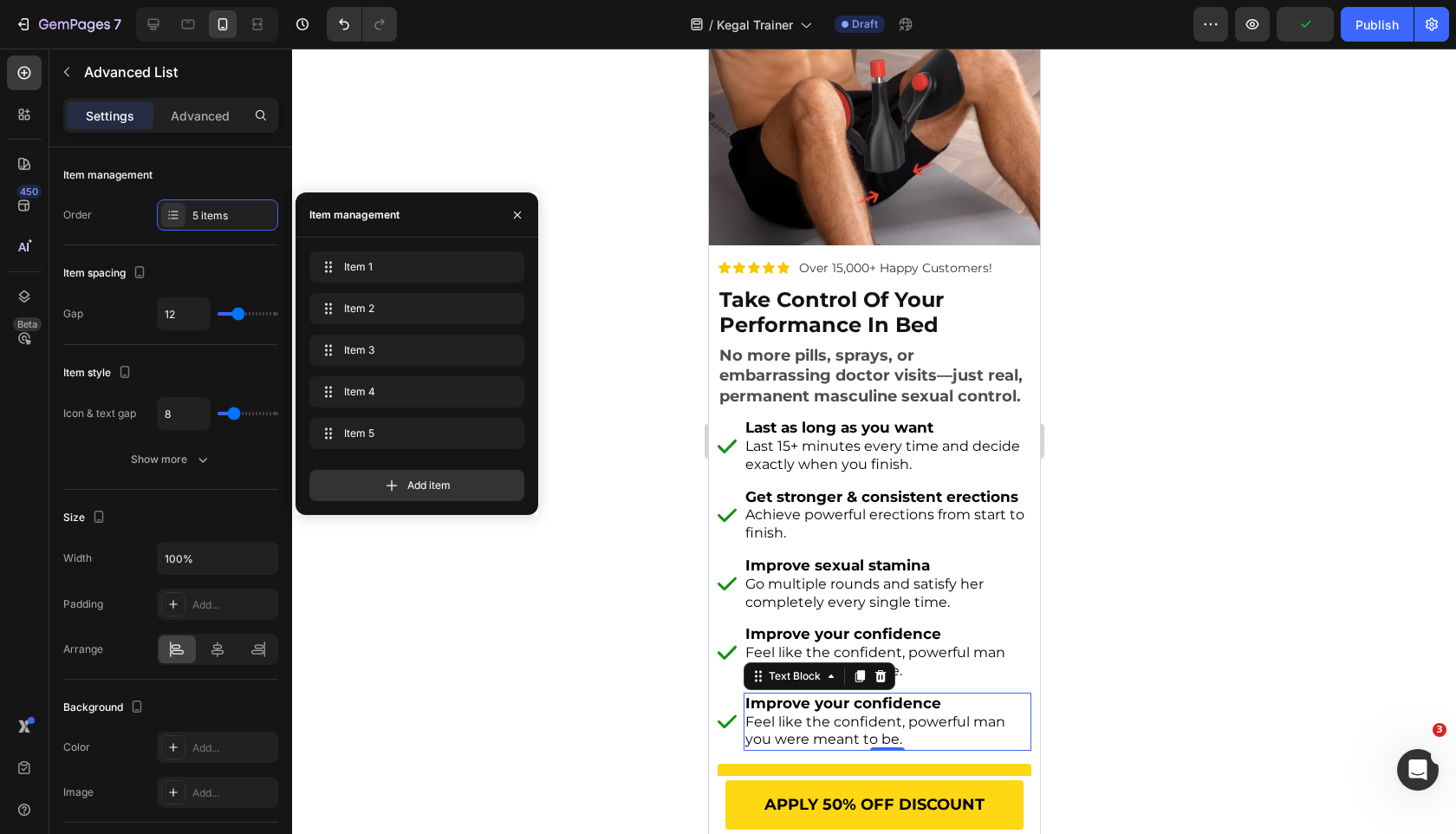
click at [780, 713] on span "Feel like the confident, powerful man you were meant to be." at bounding box center [875, 731] width 260 height 35
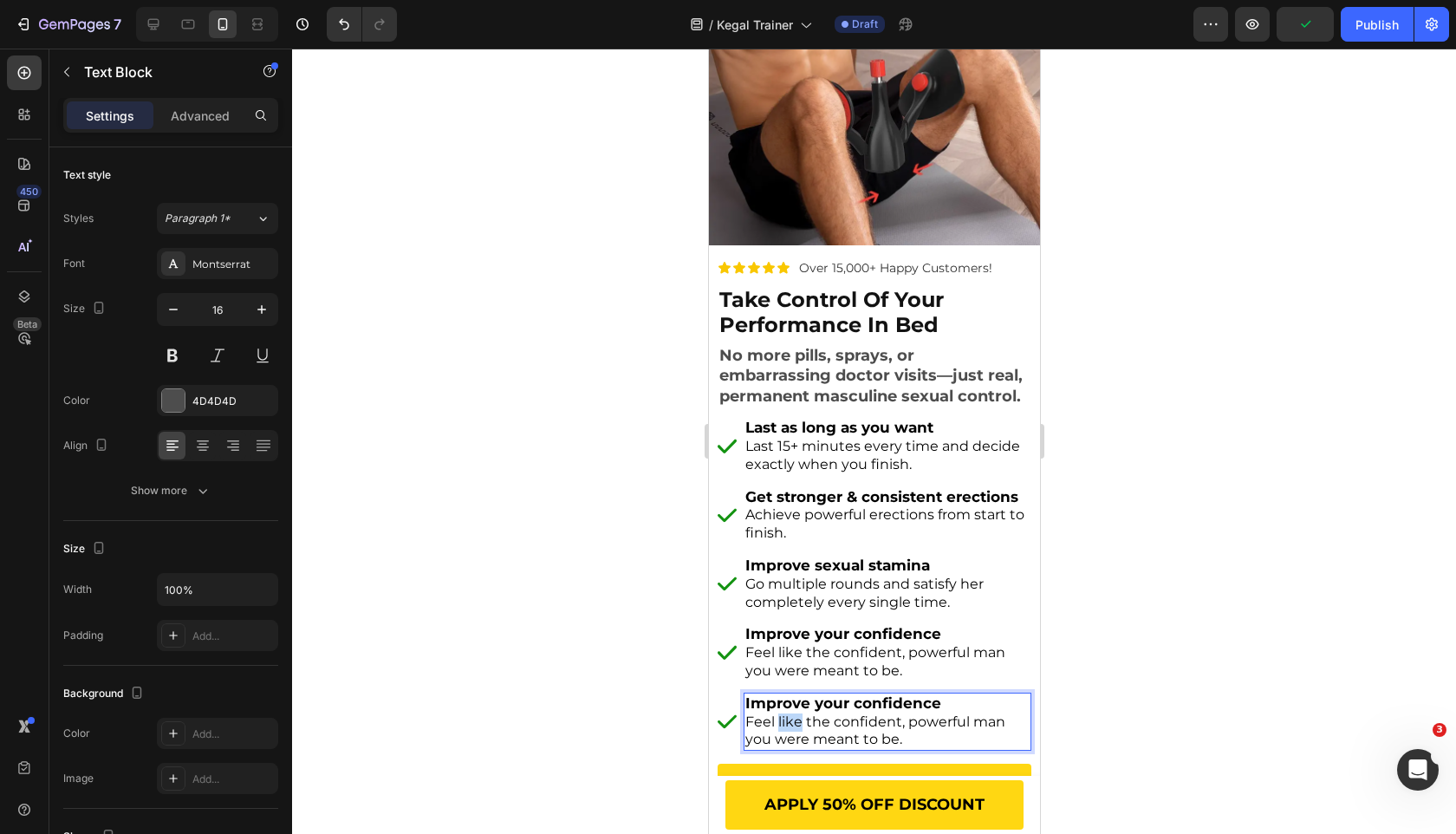
click at [780, 713] on span "Feel like the confident, powerful man you were meant to be." at bounding box center [875, 731] width 260 height 35
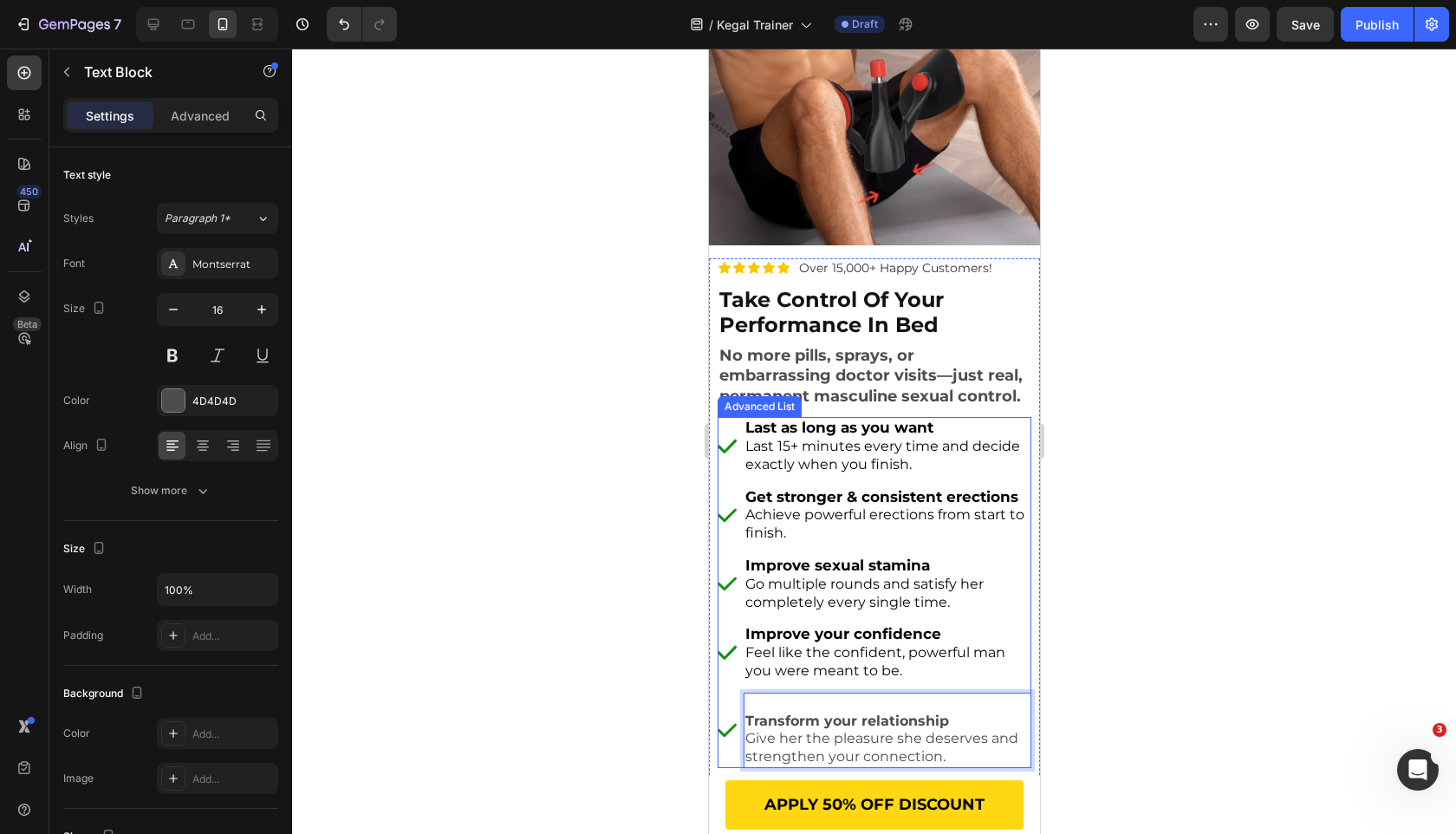
click at [741, 720] on li "Image Transform your relationship Give her the pleasure she deserves and streng…" at bounding box center [873, 731] width 314 height 76
click at [746, 719] on strong "Transform your relationship" at bounding box center [847, 720] width 204 height 17
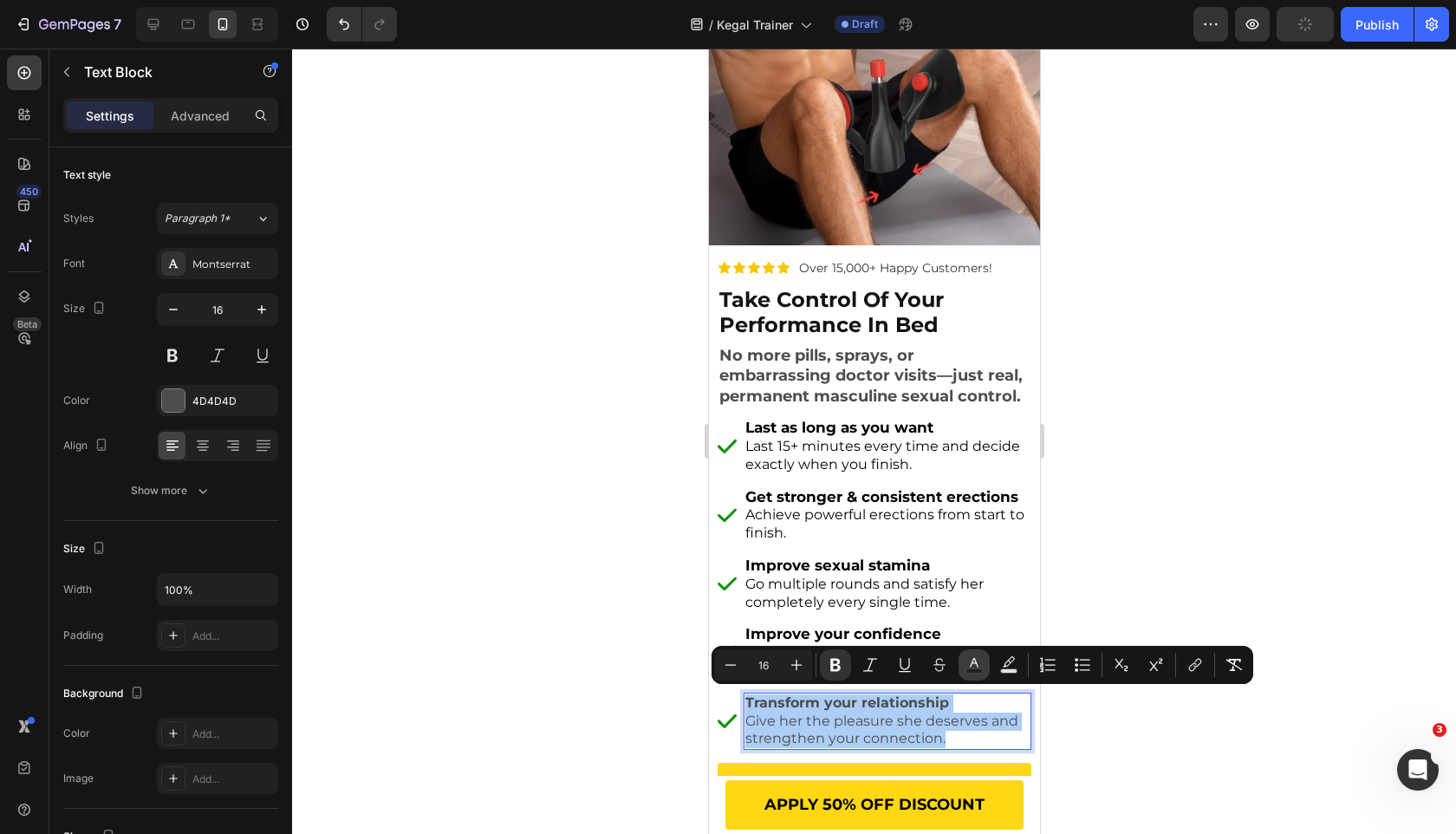
click at [978, 653] on button "Text Color" at bounding box center [974, 665] width 31 height 31
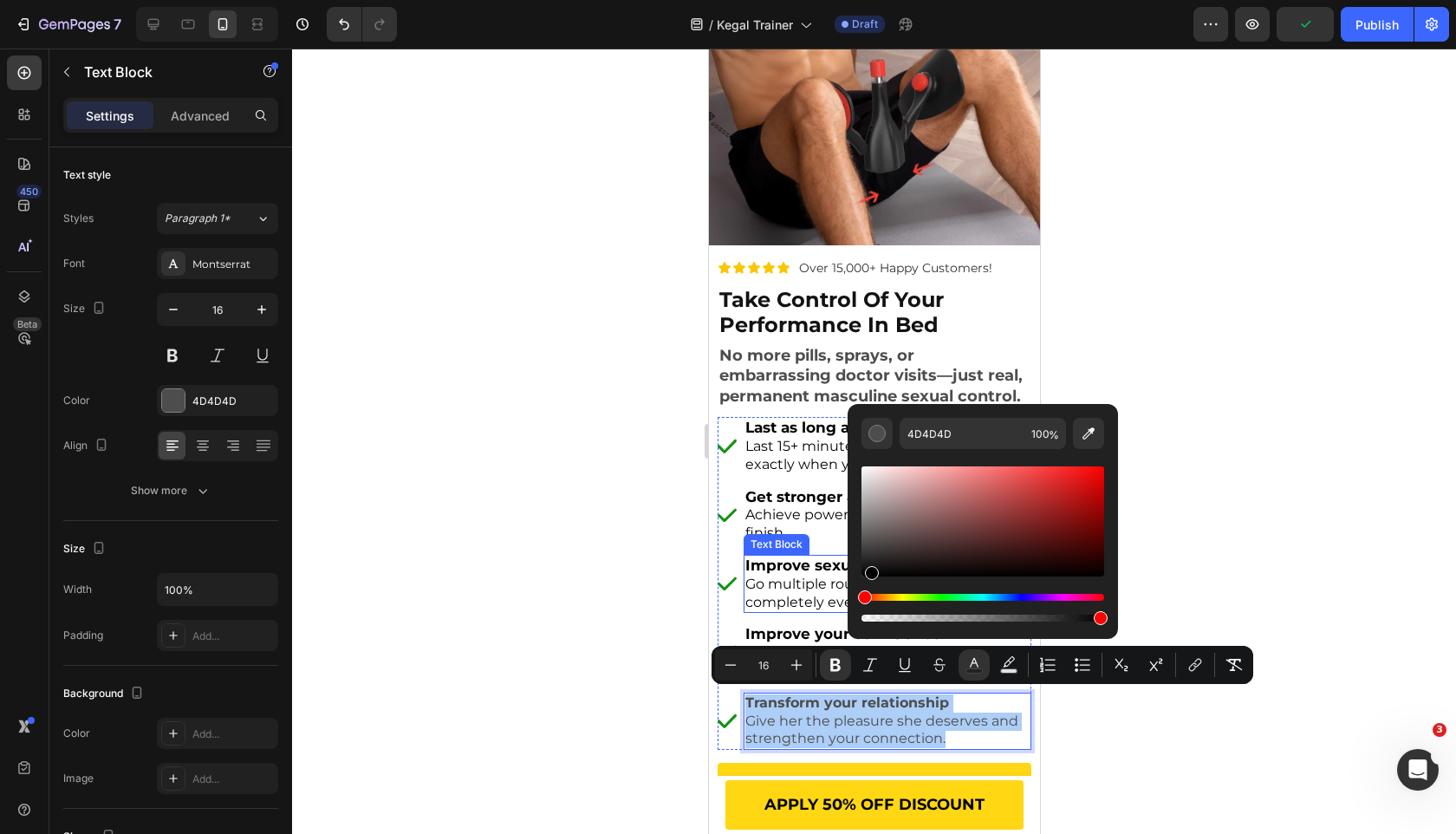
drag, startPoint x: 1615, startPoint y: 622, endPoint x: 813, endPoint y: 597, distance: 802.4
type input "000000"
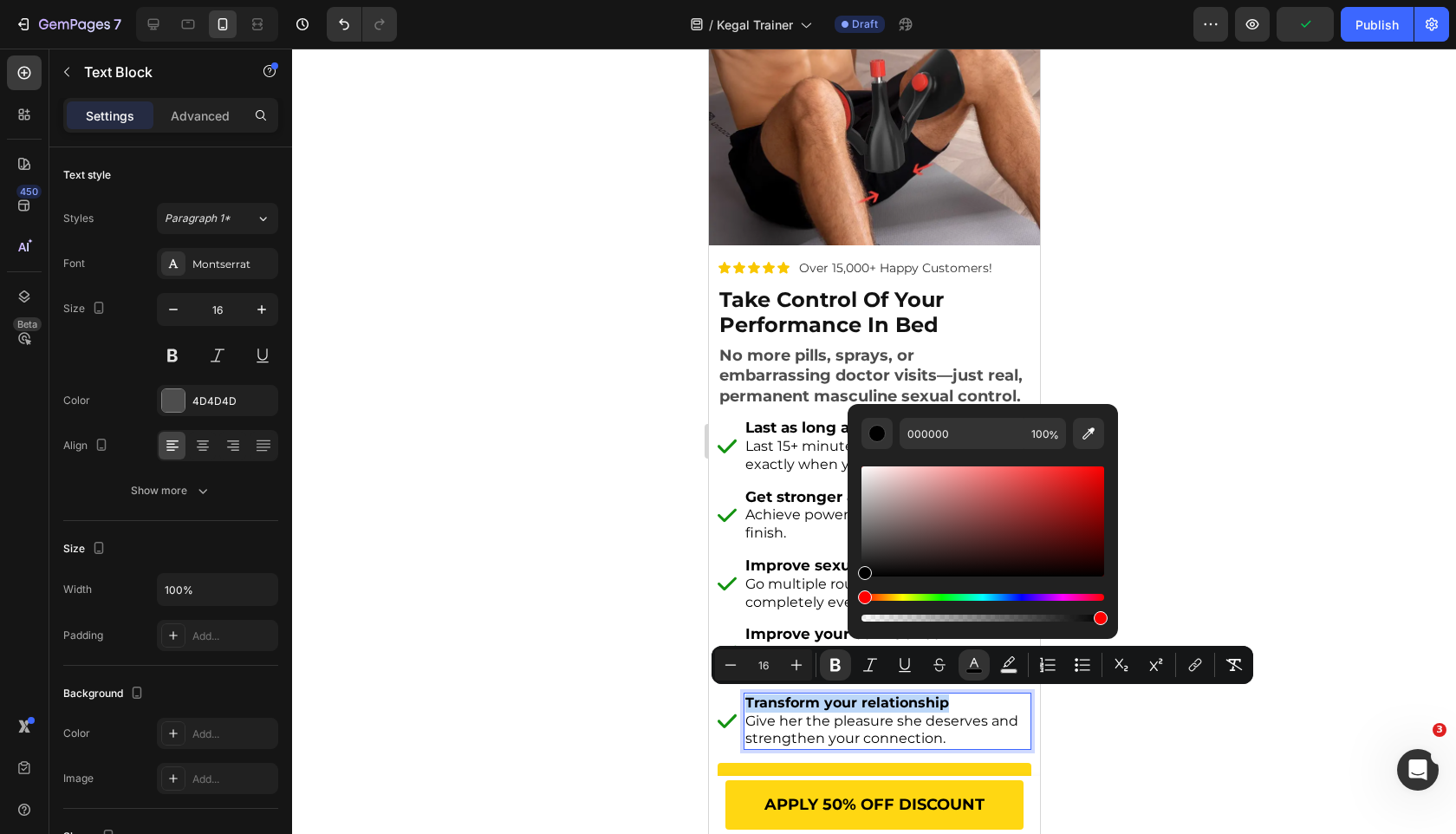
click at [788, 688] on ul "Image Last as long as you want Last 15+ minutes every time and decide exactly w…" at bounding box center [873, 583] width 314 height 332
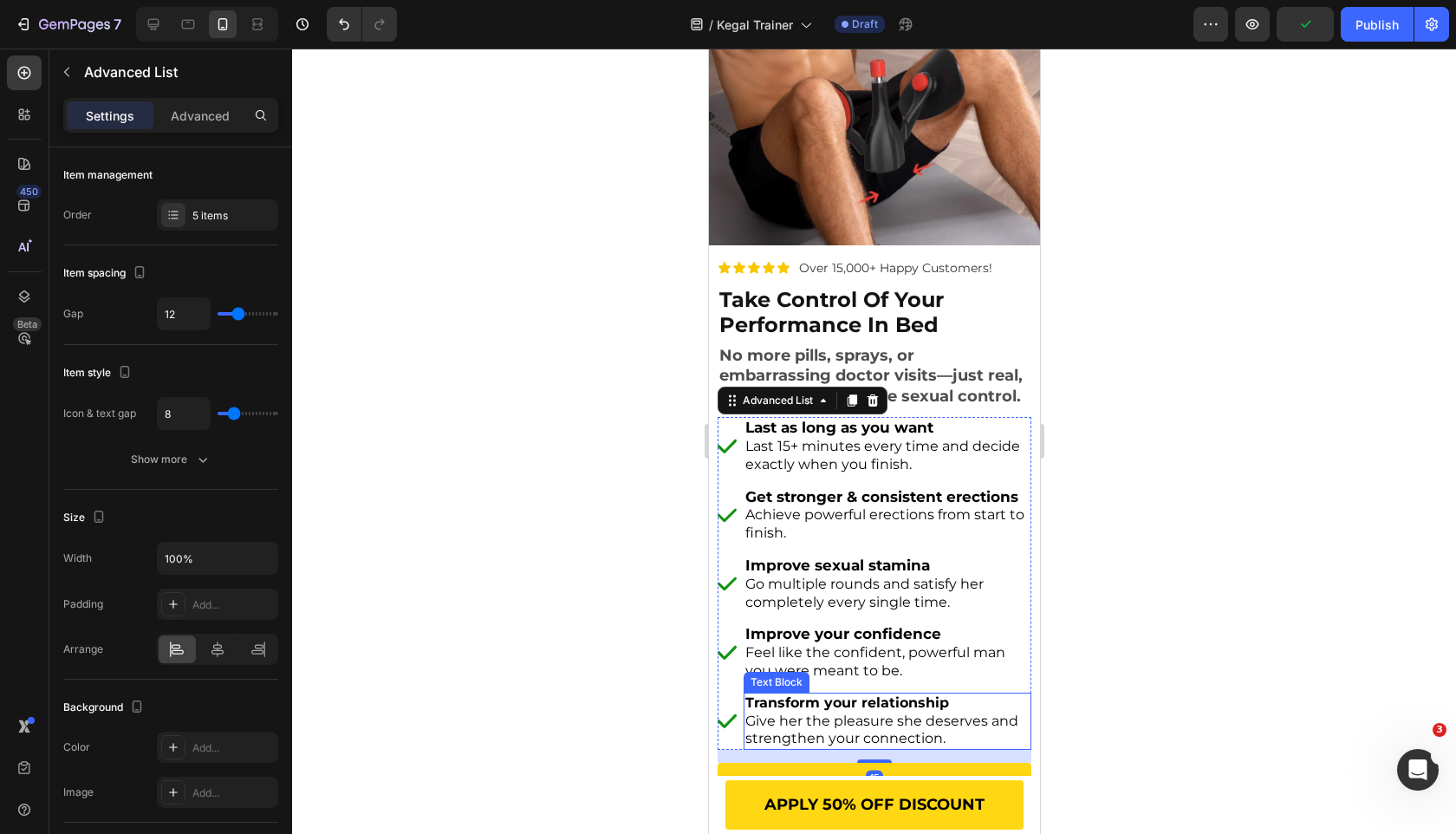
click at [788, 694] on strong "Transform your relationship" at bounding box center [847, 702] width 204 height 17
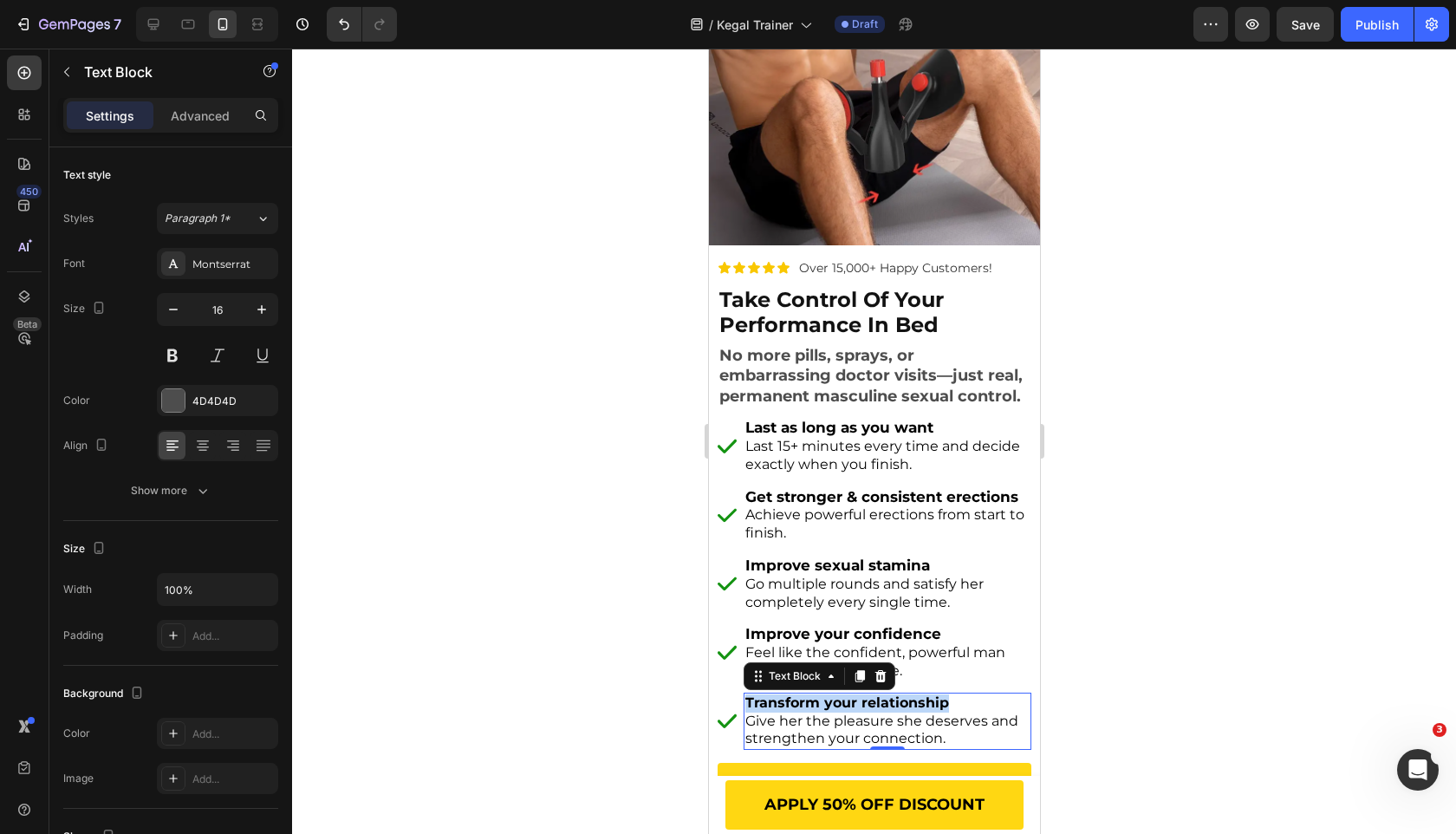
click at [788, 694] on strong "Transform your relationship" at bounding box center [847, 702] width 204 height 17
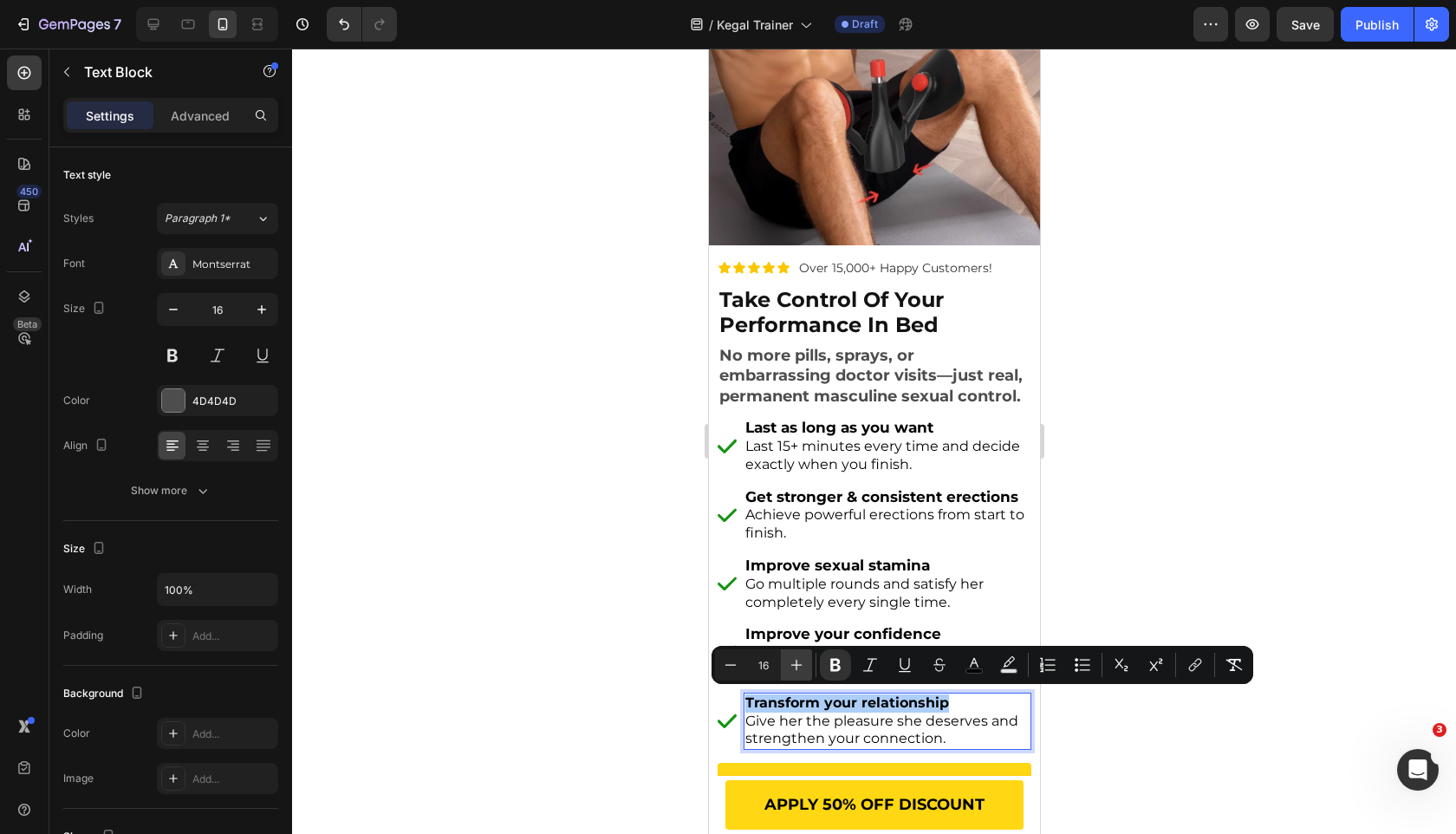
click at [784, 659] on button "Plus" at bounding box center [796, 665] width 31 height 31
type input "17"
click at [636, 643] on div at bounding box center [875, 441] width 1164 height 785
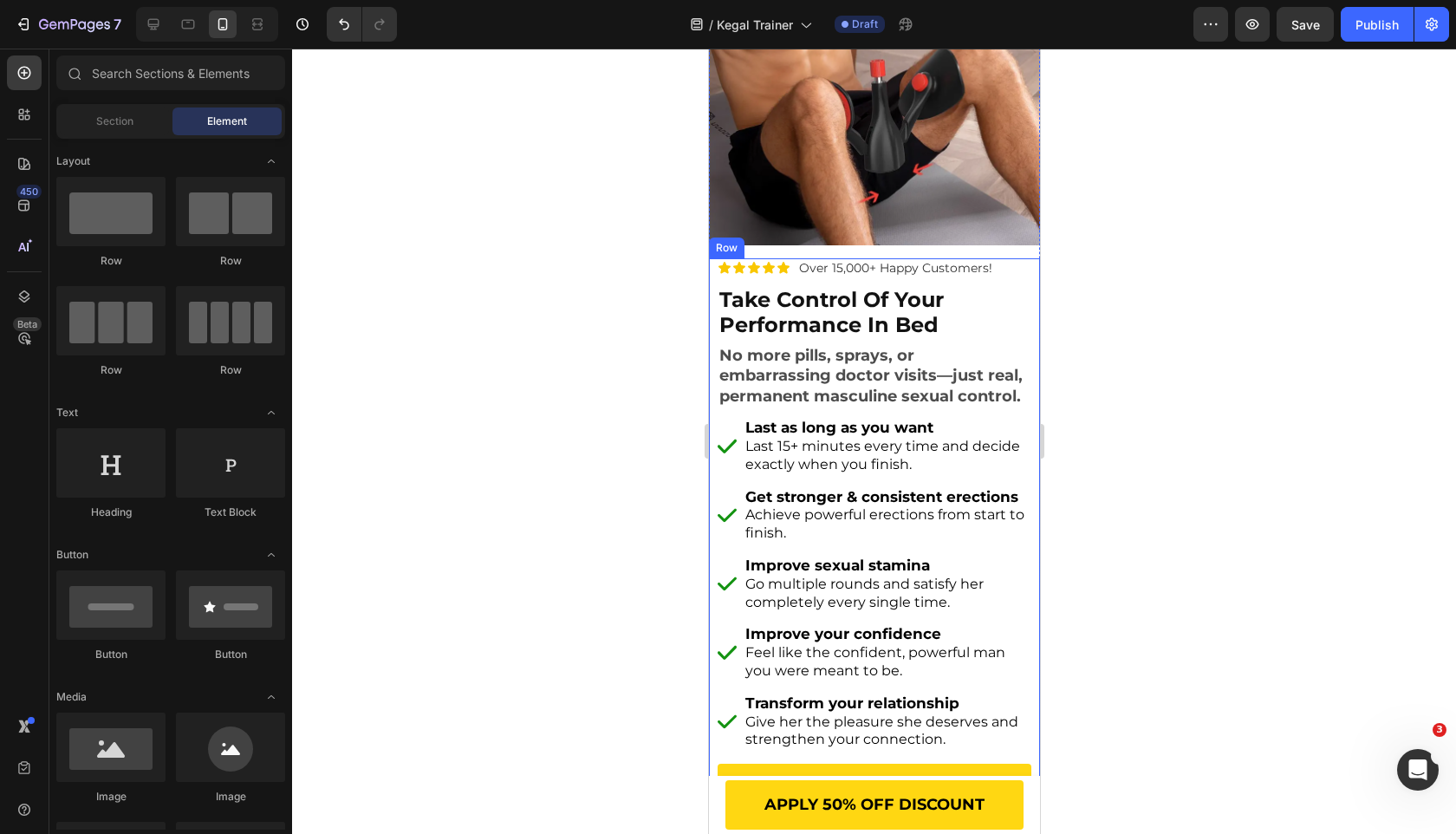
click at [725, 670] on li "Image Improve your confidence Feel like the confident, powerful man you were me…" at bounding box center [873, 652] width 314 height 58
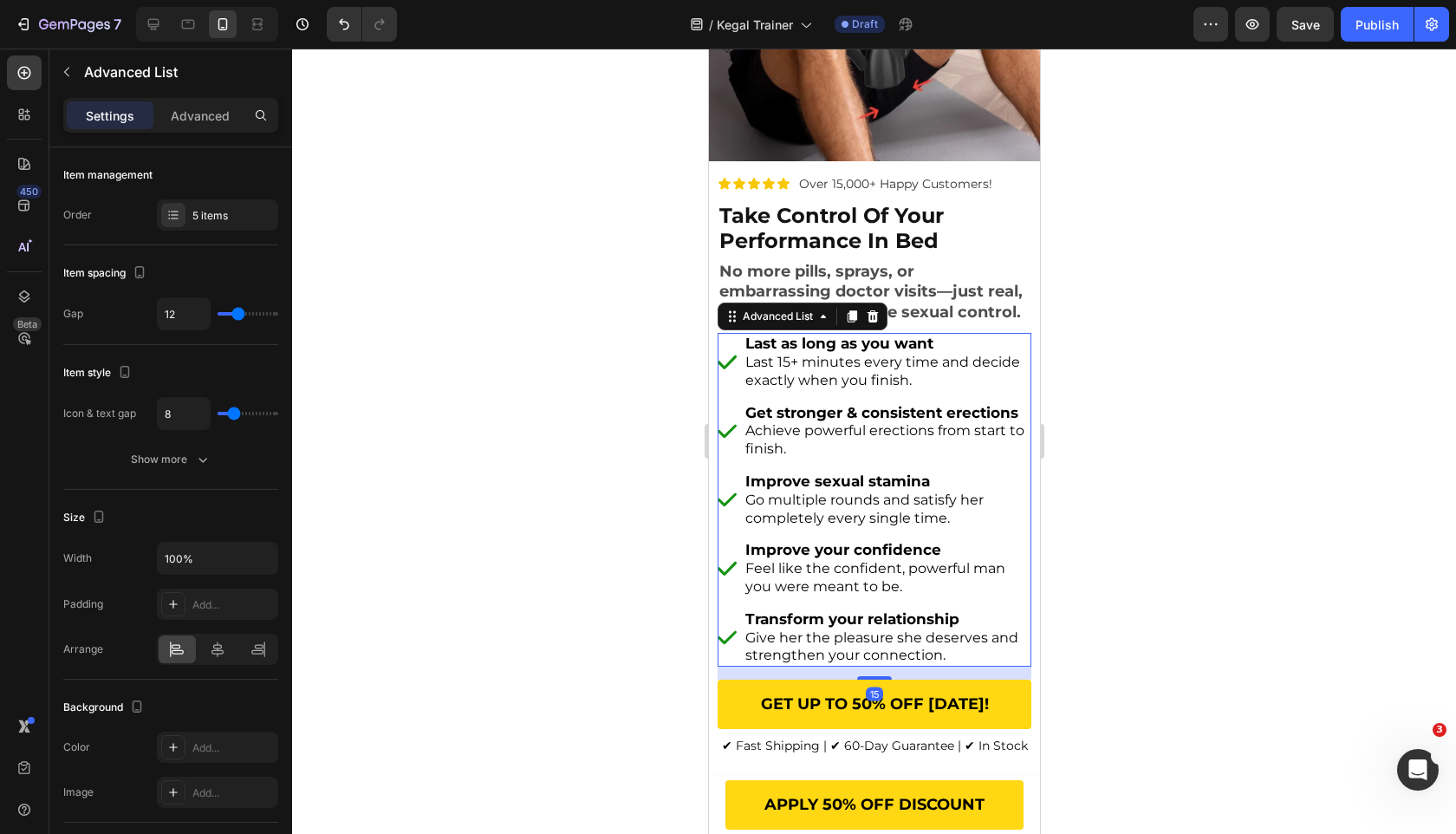
scroll to position [402, 0]
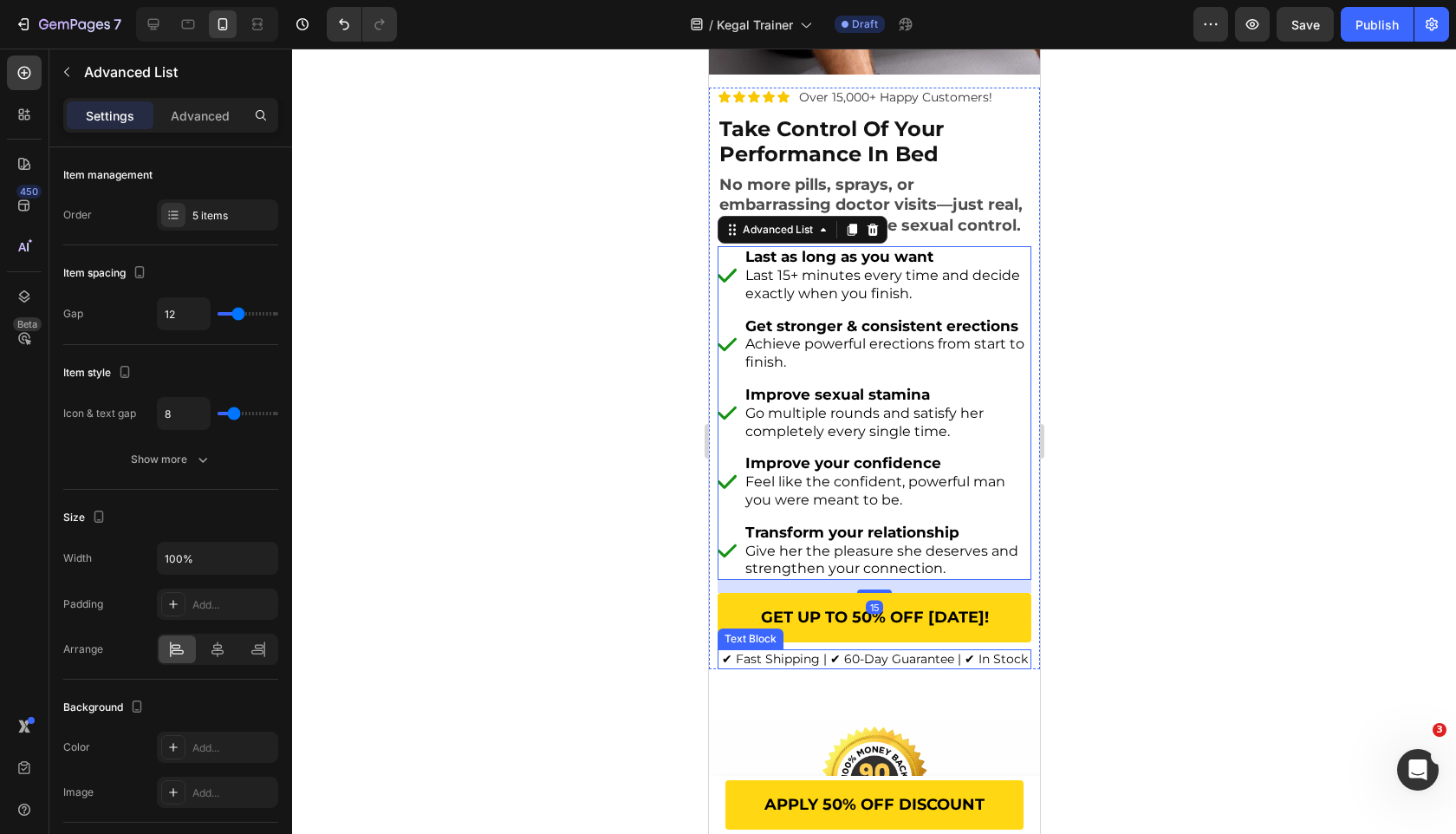
click at [838, 593] on link "GET UP TO 50% OFF [DATE]!" at bounding box center [873, 617] width 314 height 50
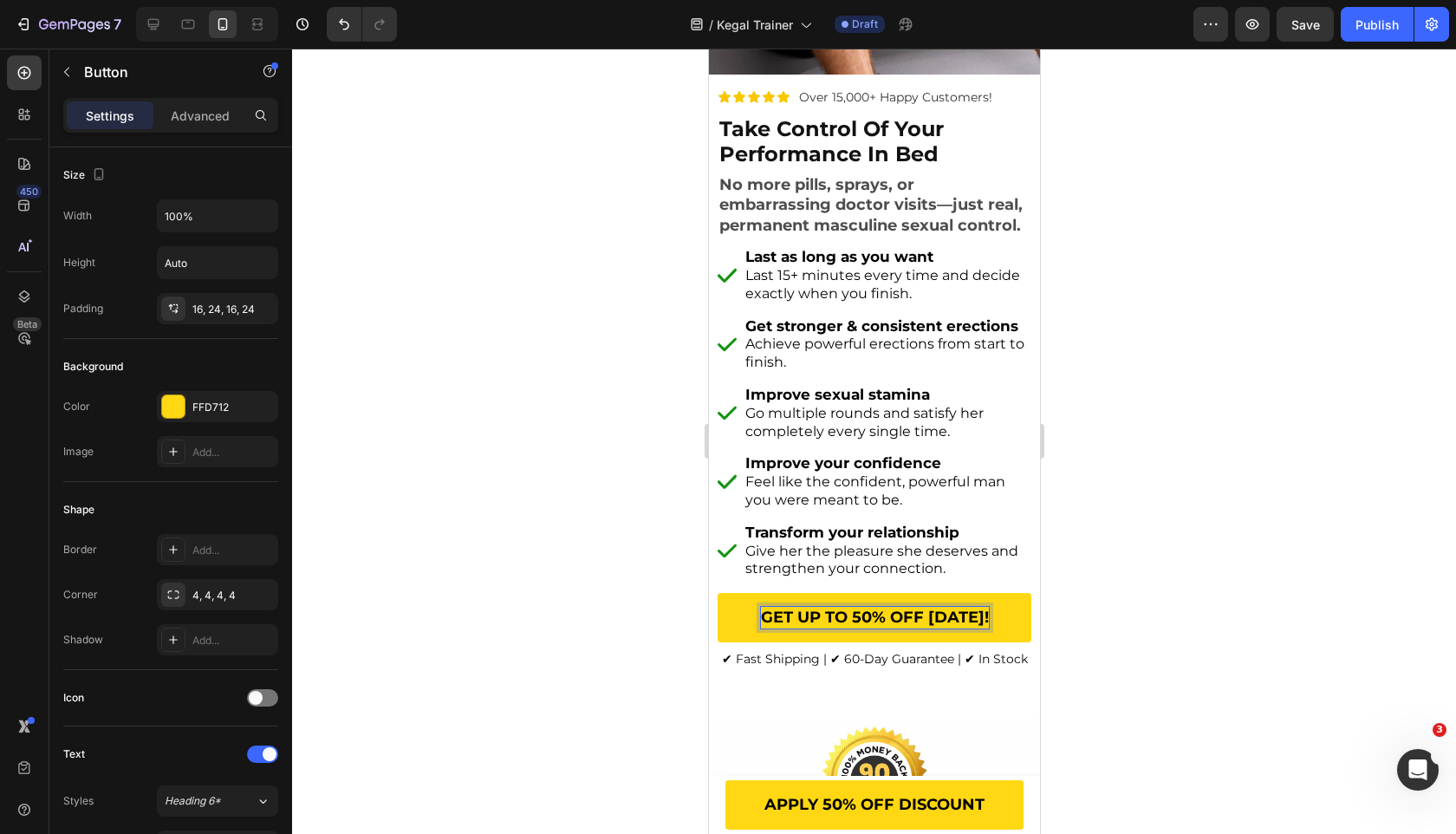
click at [829, 611] on span "GET UP TO 50% OFF [DATE]!" at bounding box center [874, 617] width 228 height 19
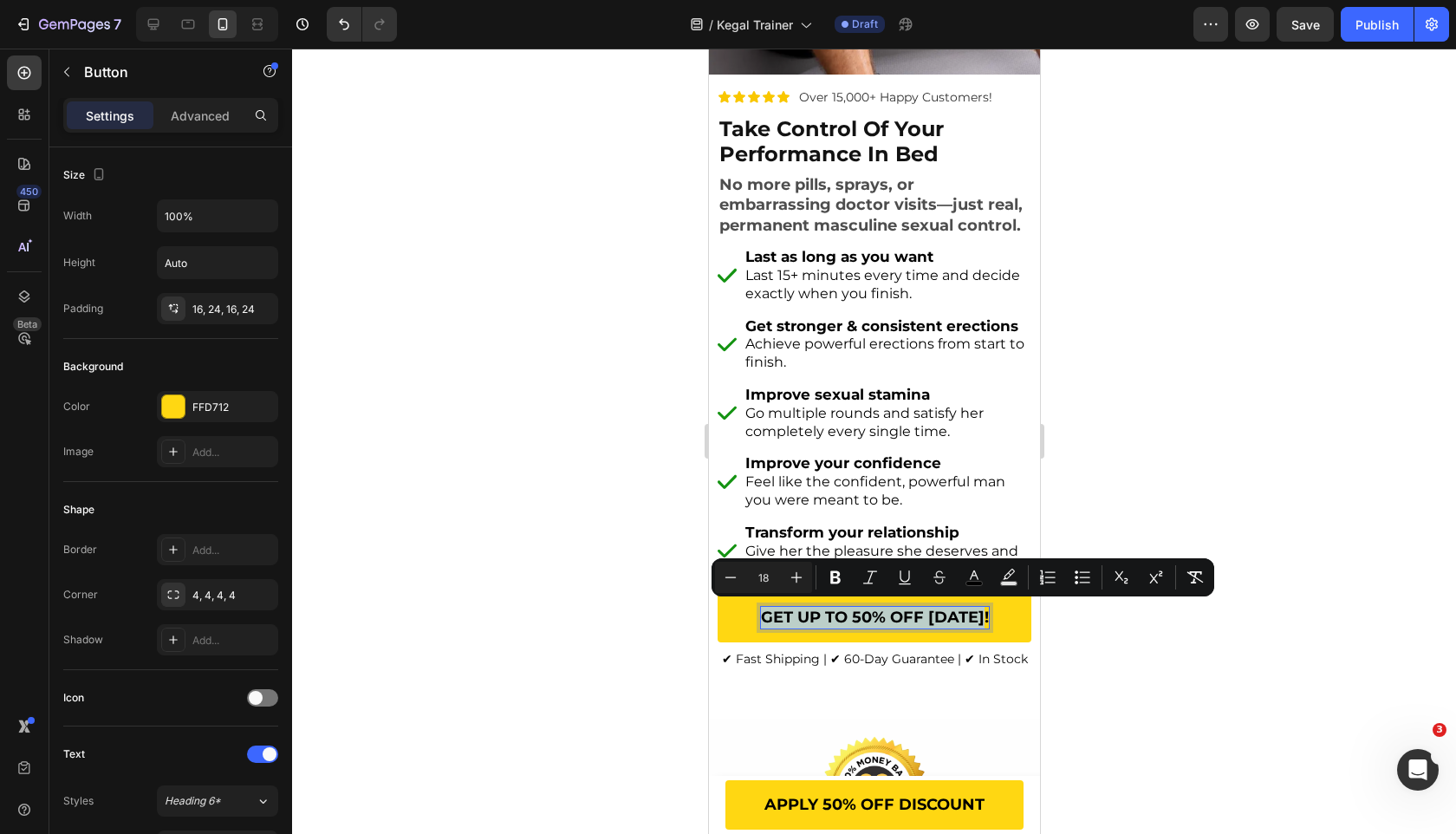
click at [725, 612] on link "GET UP TO 50% OFF [DATE]!" at bounding box center [873, 617] width 314 height 50
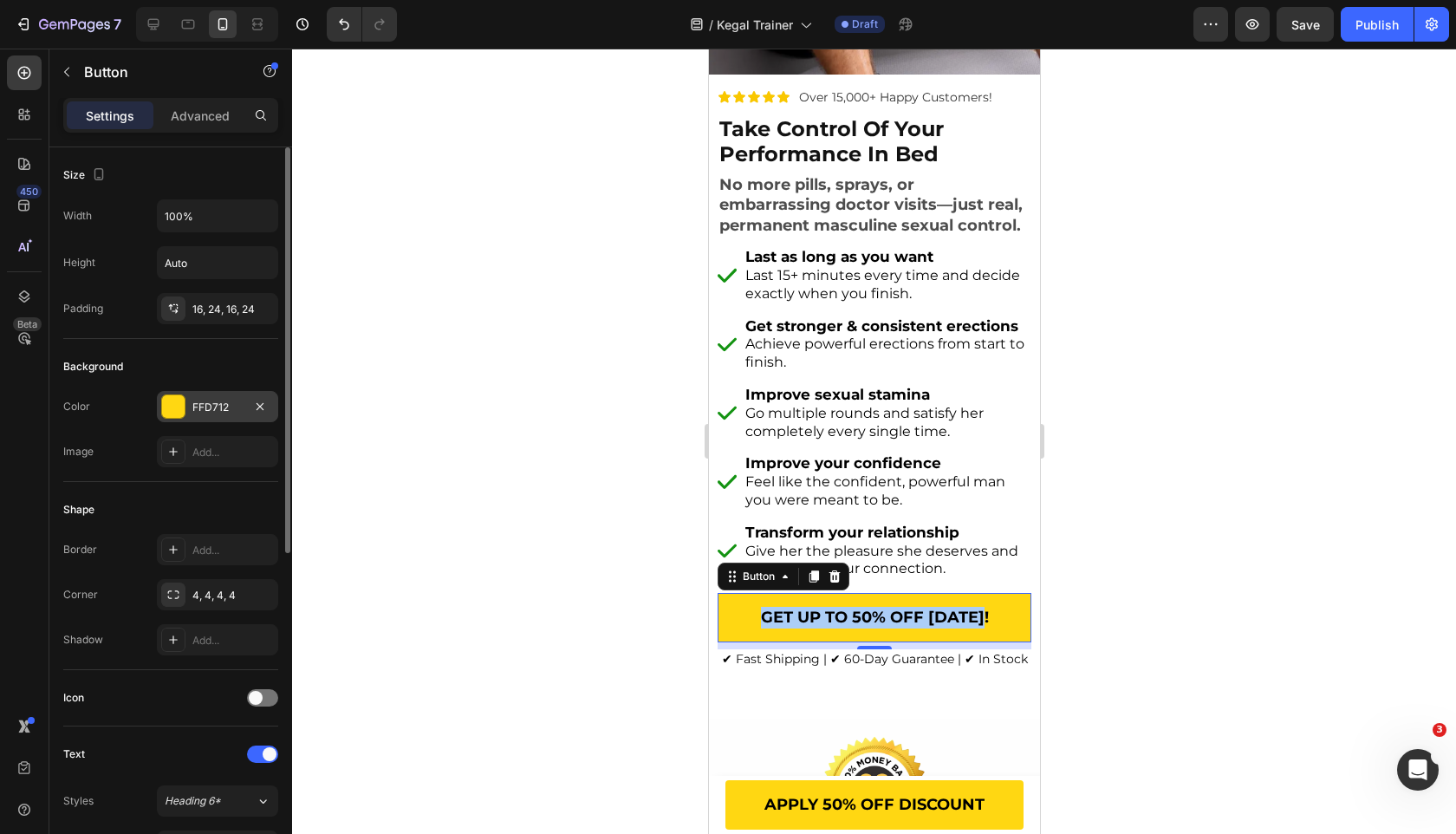
click at [208, 397] on div "FFD712" at bounding box center [217, 406] width 121 height 31
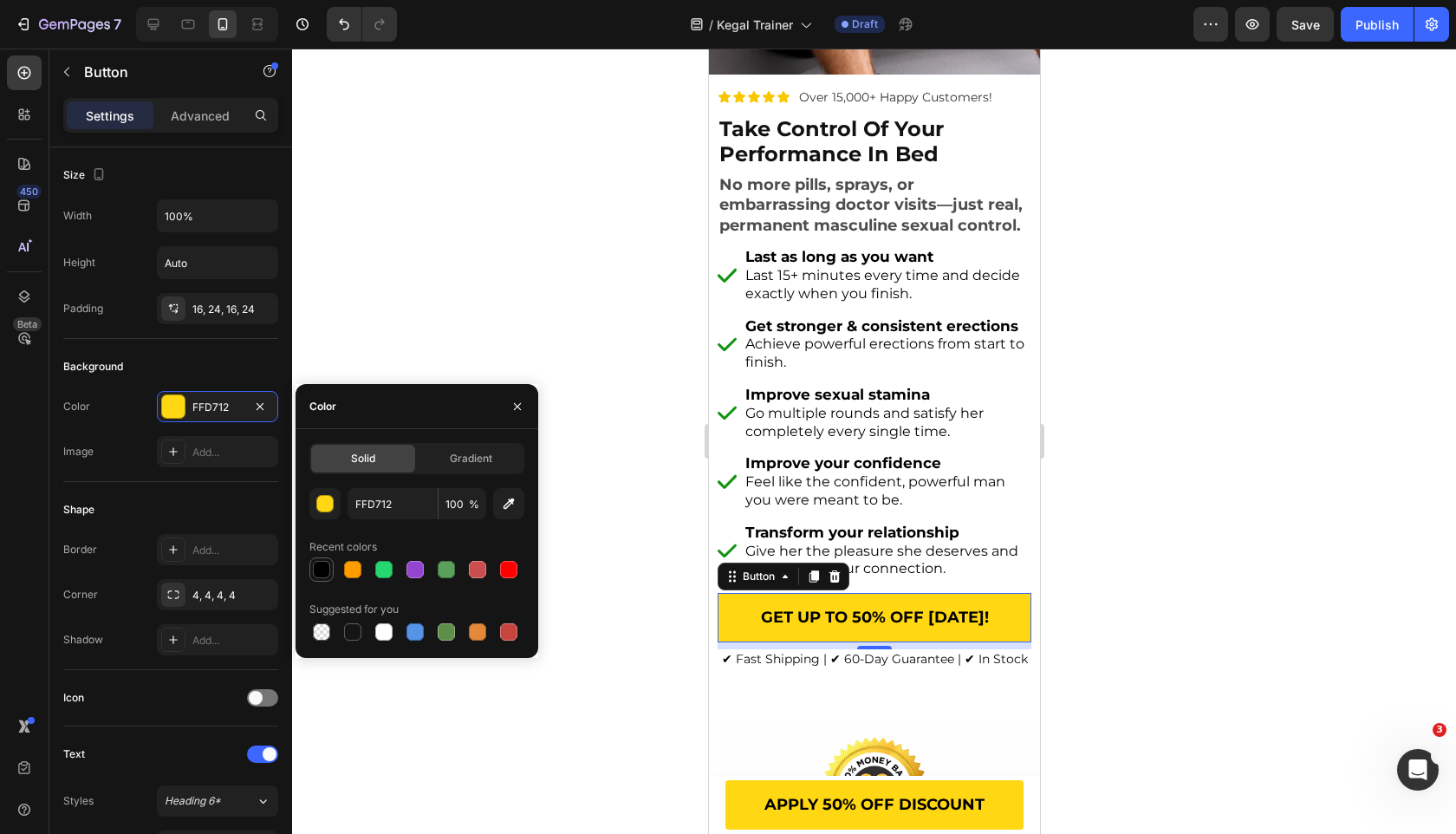
click at [324, 562] on div at bounding box center [322, 570] width 17 height 17
type input "000000"
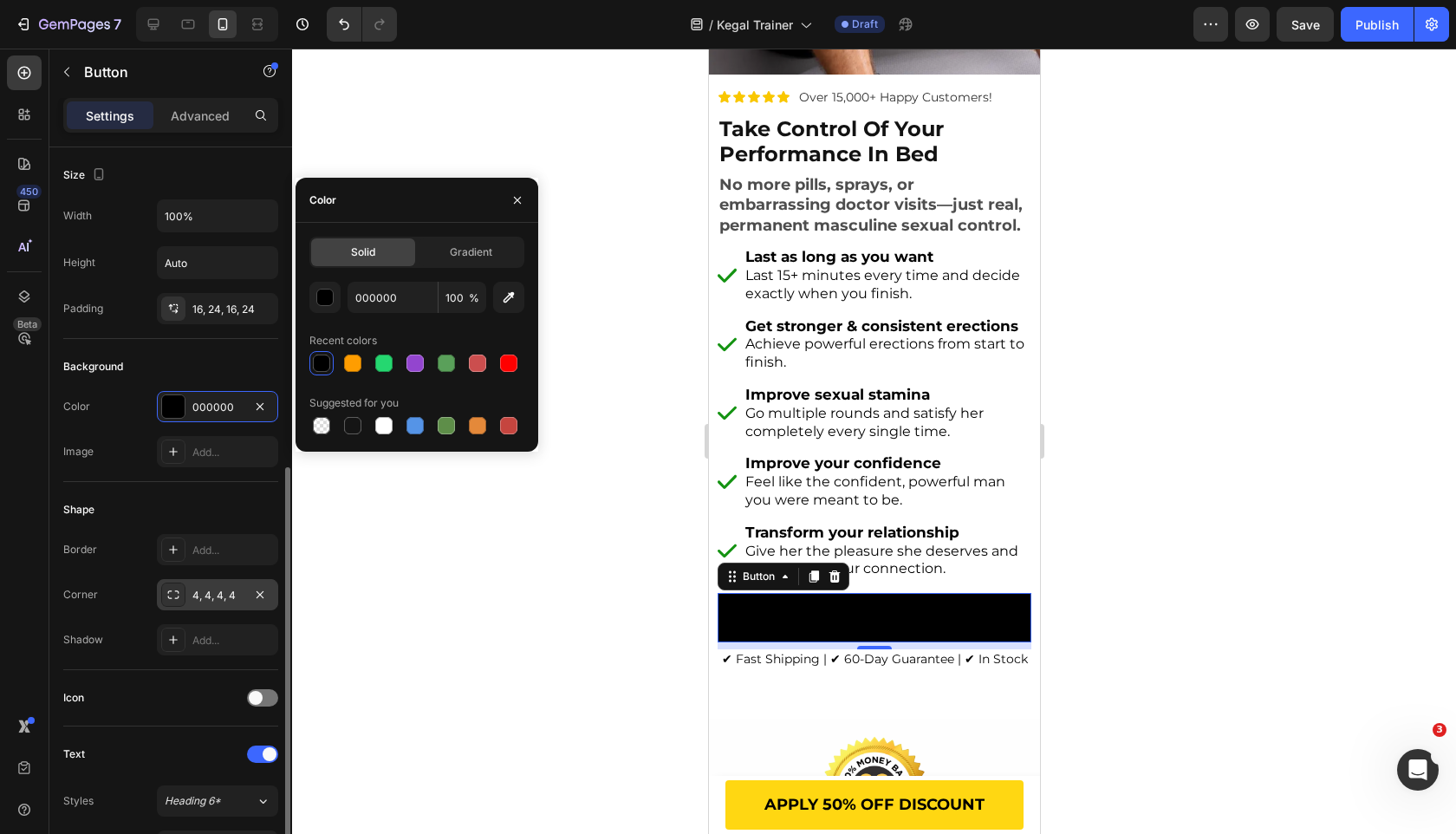
scroll to position [597, 0]
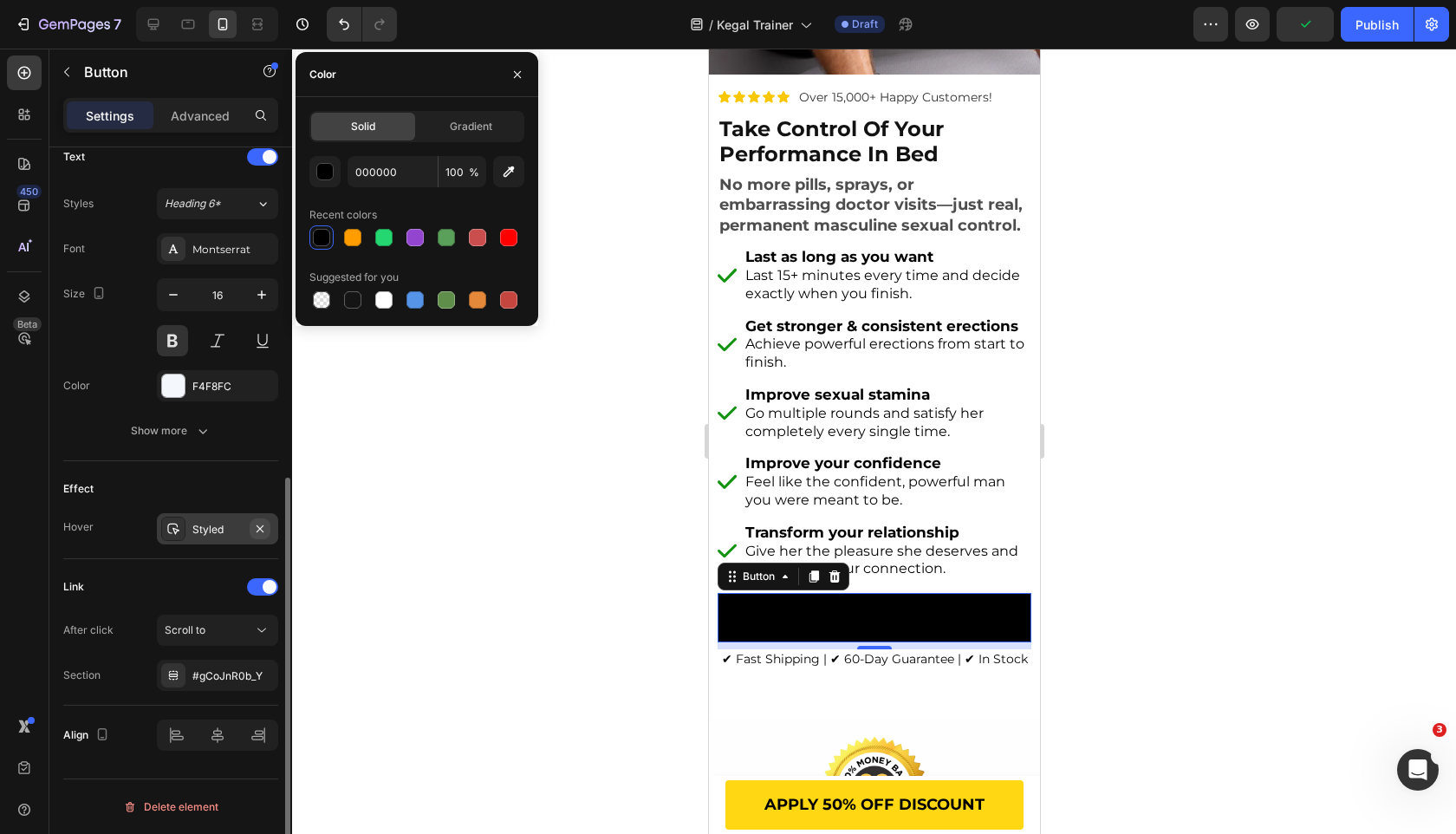
click at [259, 530] on icon "button" at bounding box center [260, 528] width 7 height 7
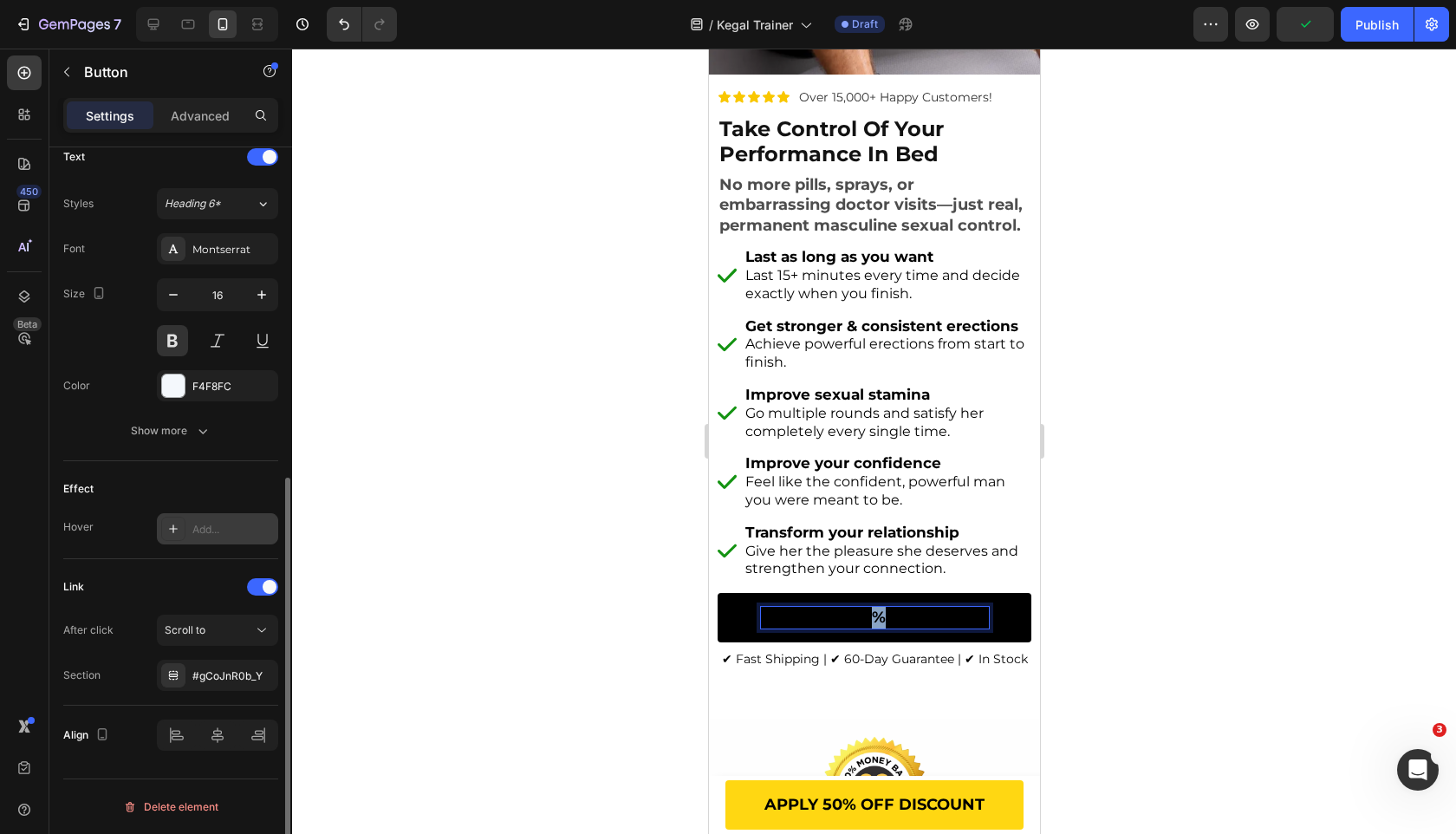
click at [869, 612] on span "GET UP TO 50% OFF [DATE]!" at bounding box center [874, 617] width 228 height 19
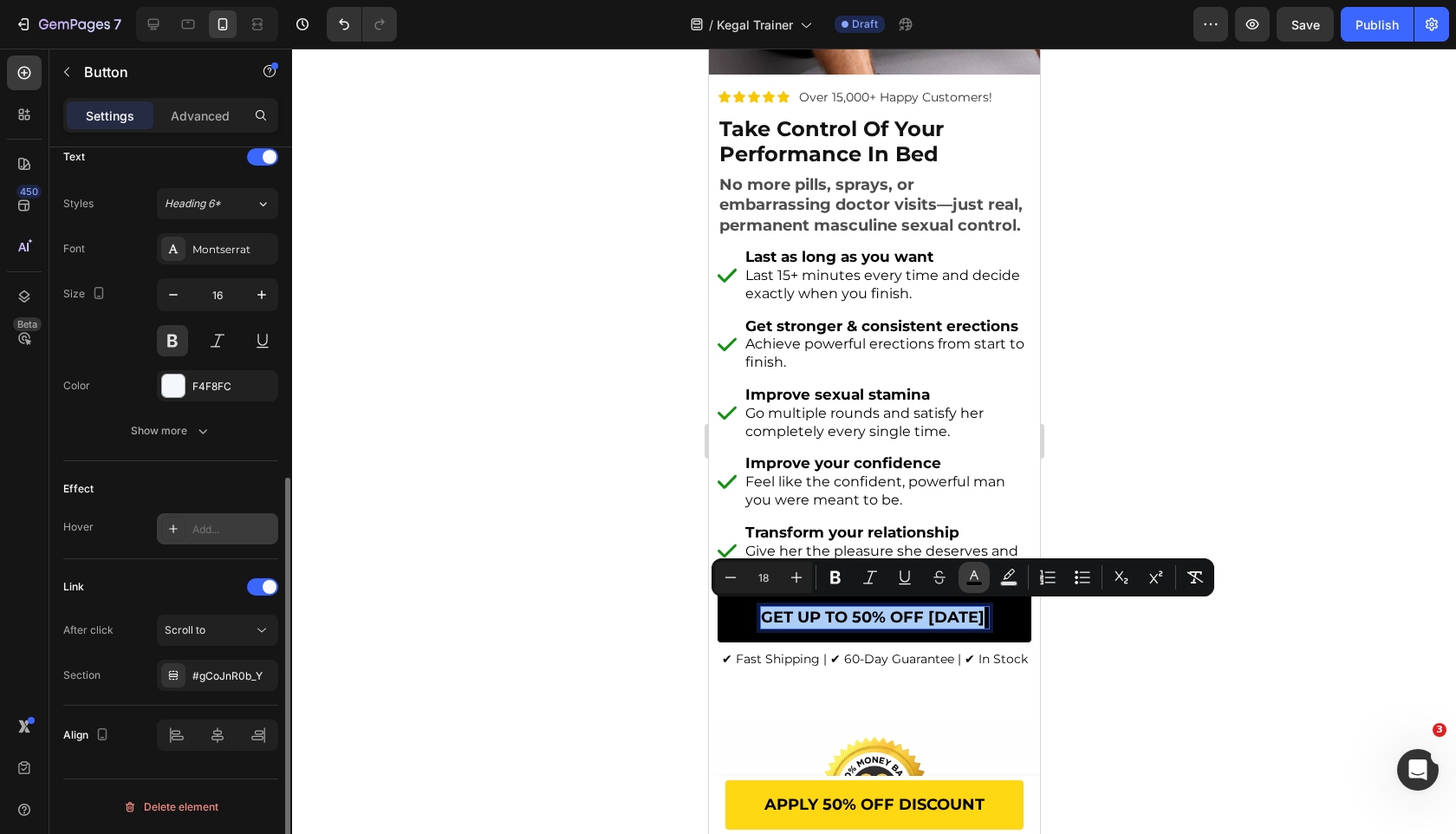
click at [968, 579] on icon "Editor contextual toolbar" at bounding box center [974, 577] width 17 height 17
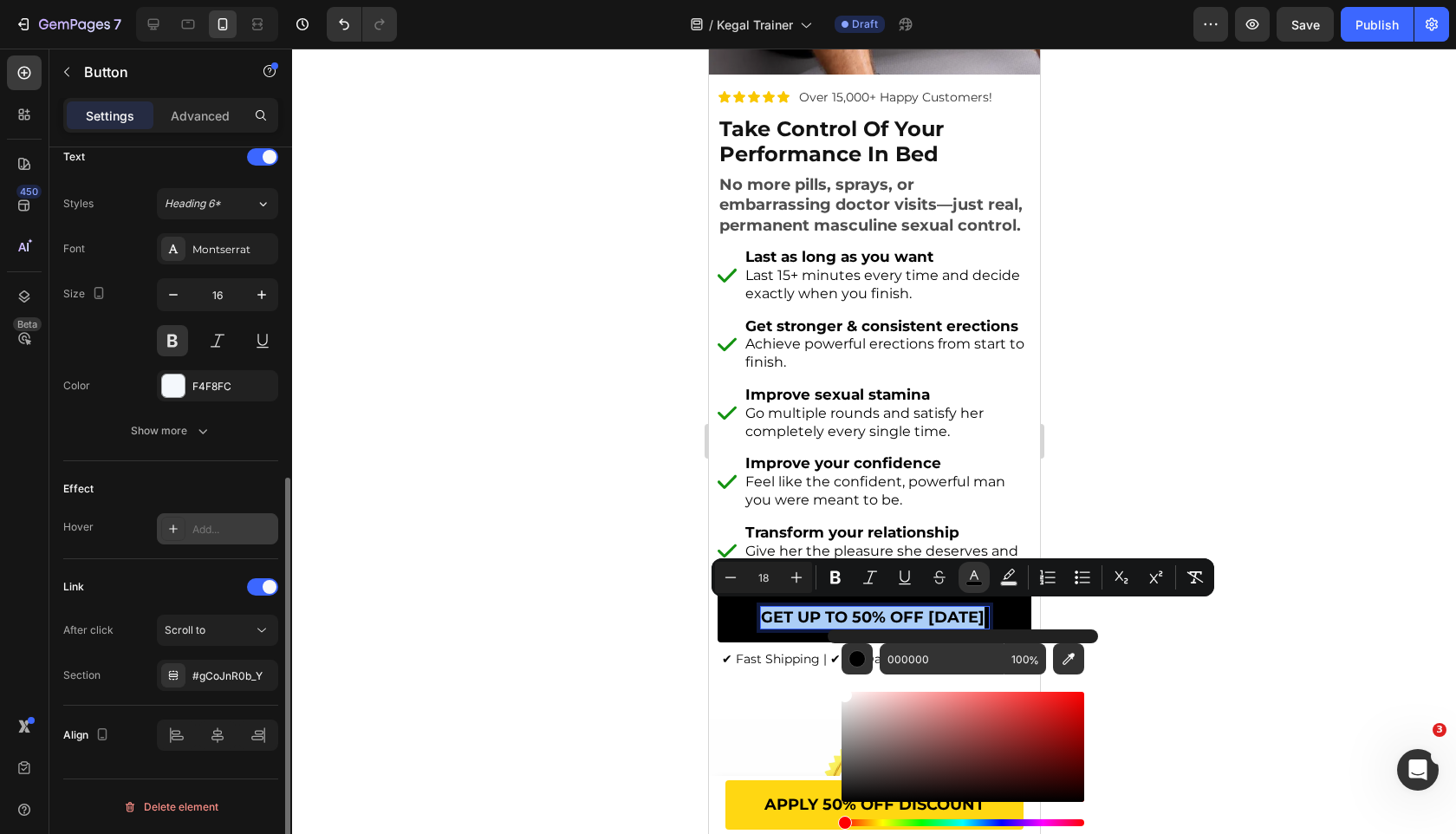
drag, startPoint x: 1595, startPoint y: 792, endPoint x: 796, endPoint y: 629, distance: 815.5
type input "FFFFFF"
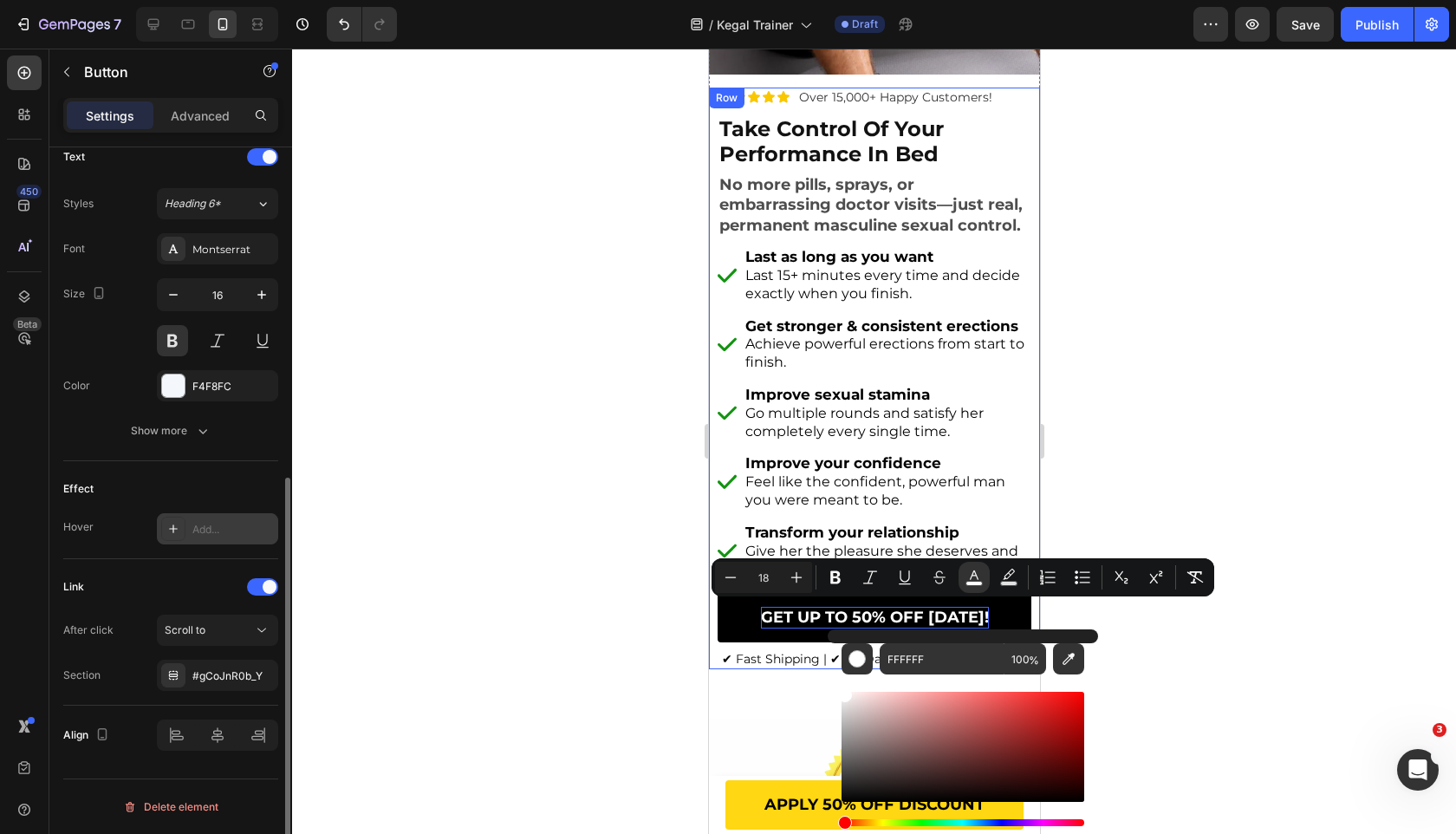
click at [656, 614] on div at bounding box center [875, 441] width 1164 height 785
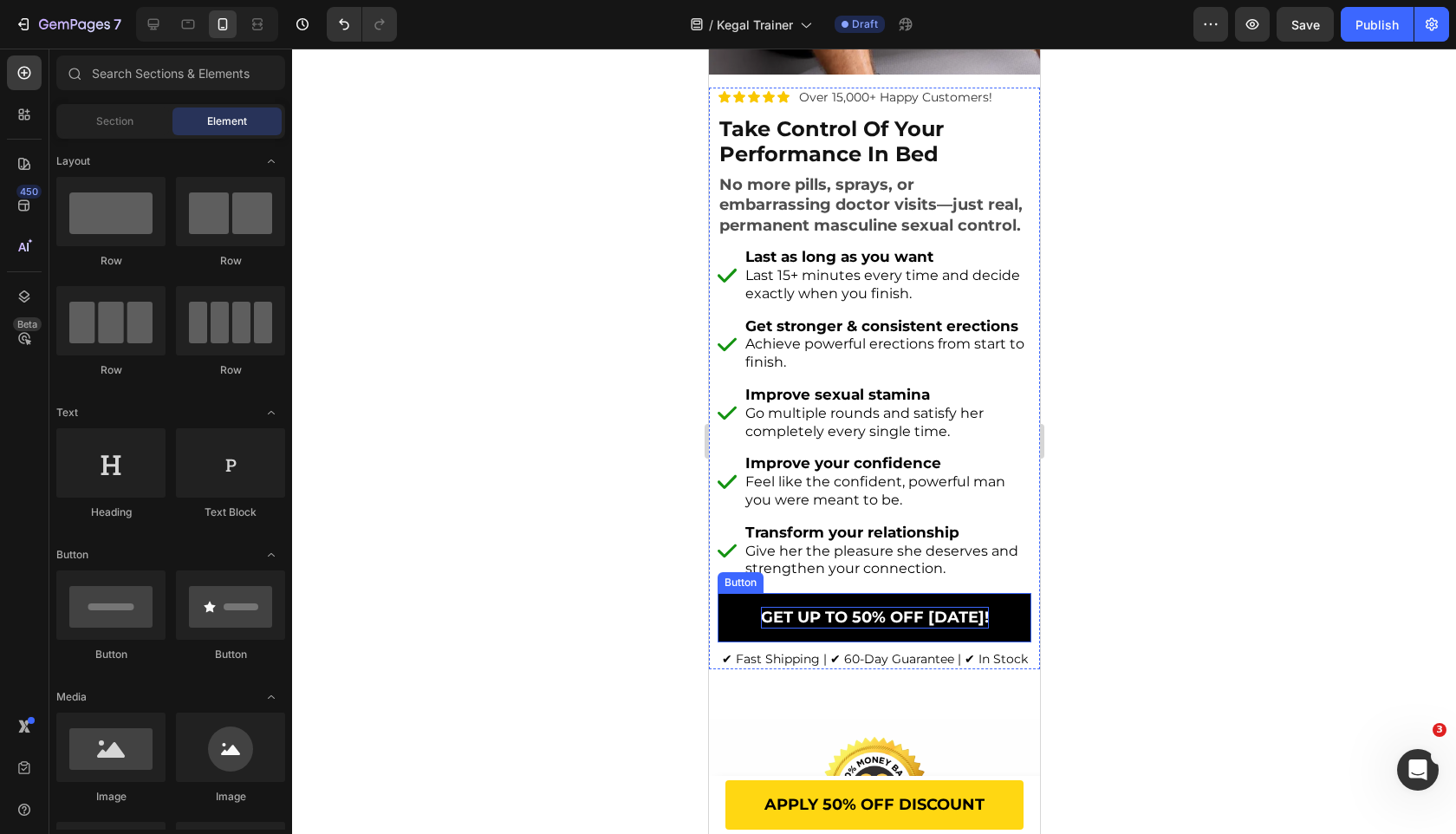
click at [732, 608] on link "GET UP TO 50% OFF [DATE]!" at bounding box center [873, 617] width 314 height 50
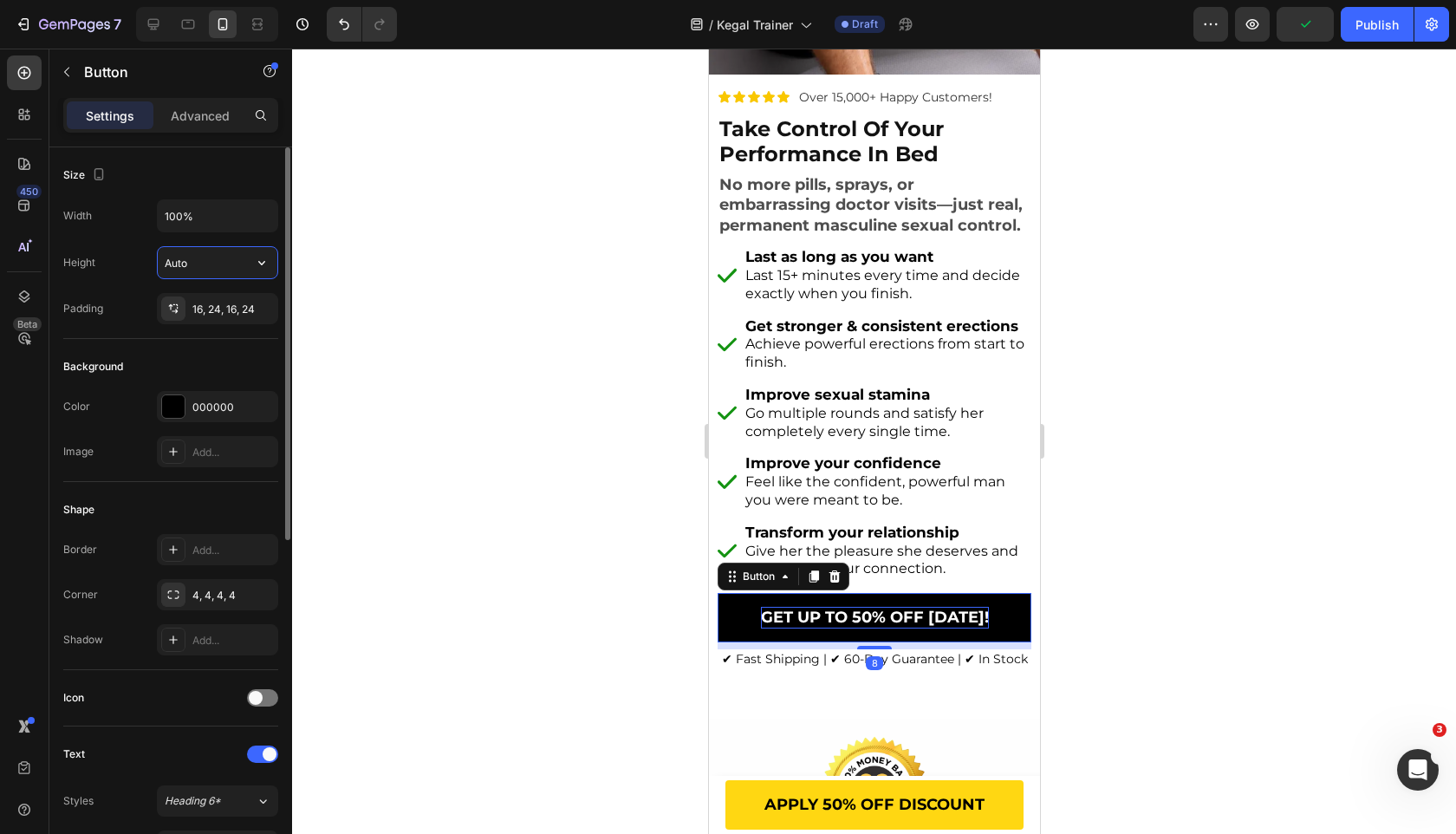
click at [196, 254] on input "Auto" at bounding box center [217, 262] width 120 height 31
type input "60"
click at [124, 293] on div "Width 100% Height 60 Padding 16, 24, 16, 24" at bounding box center [170, 261] width 215 height 124
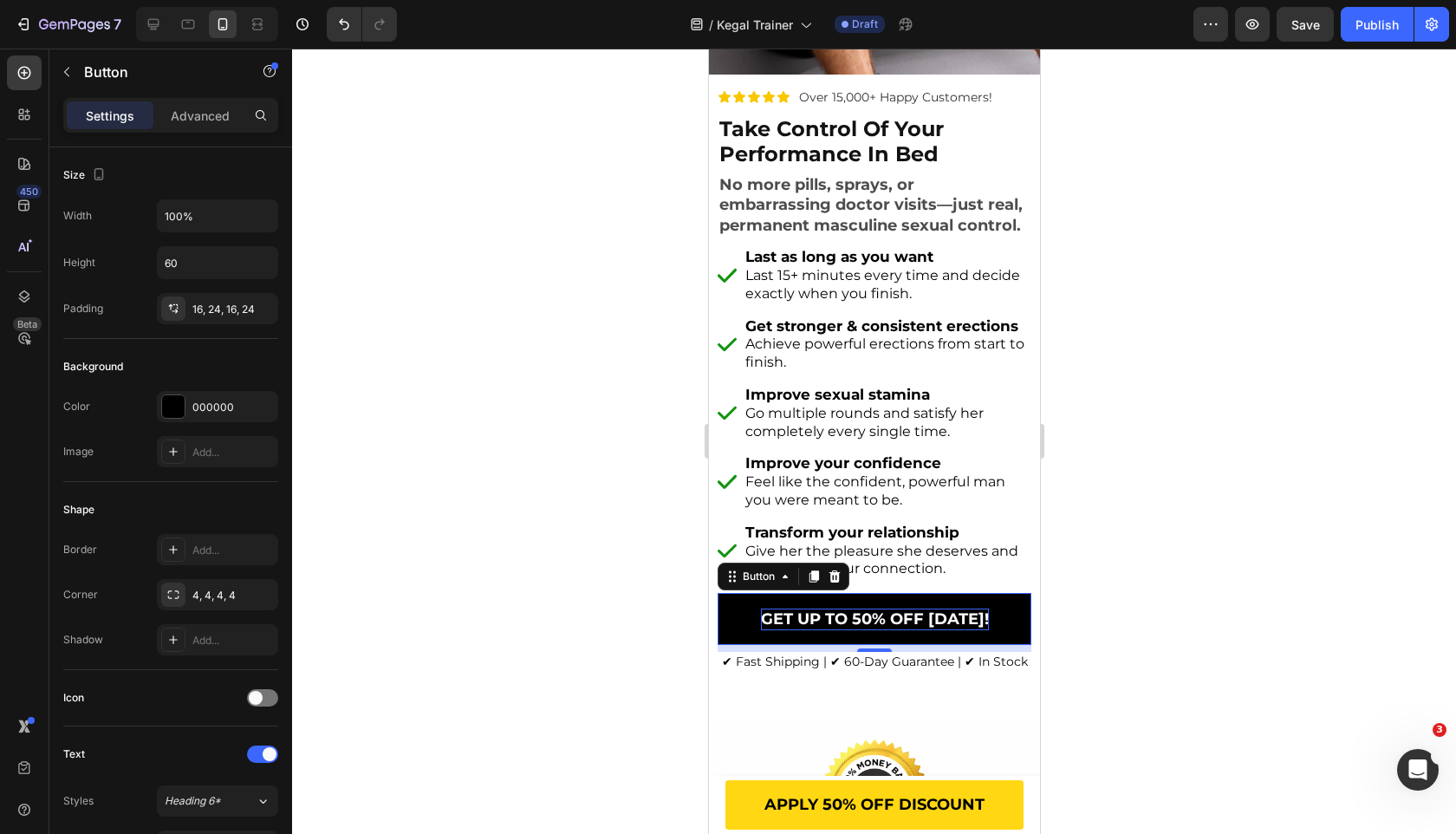
click at [403, 314] on div at bounding box center [875, 441] width 1164 height 785
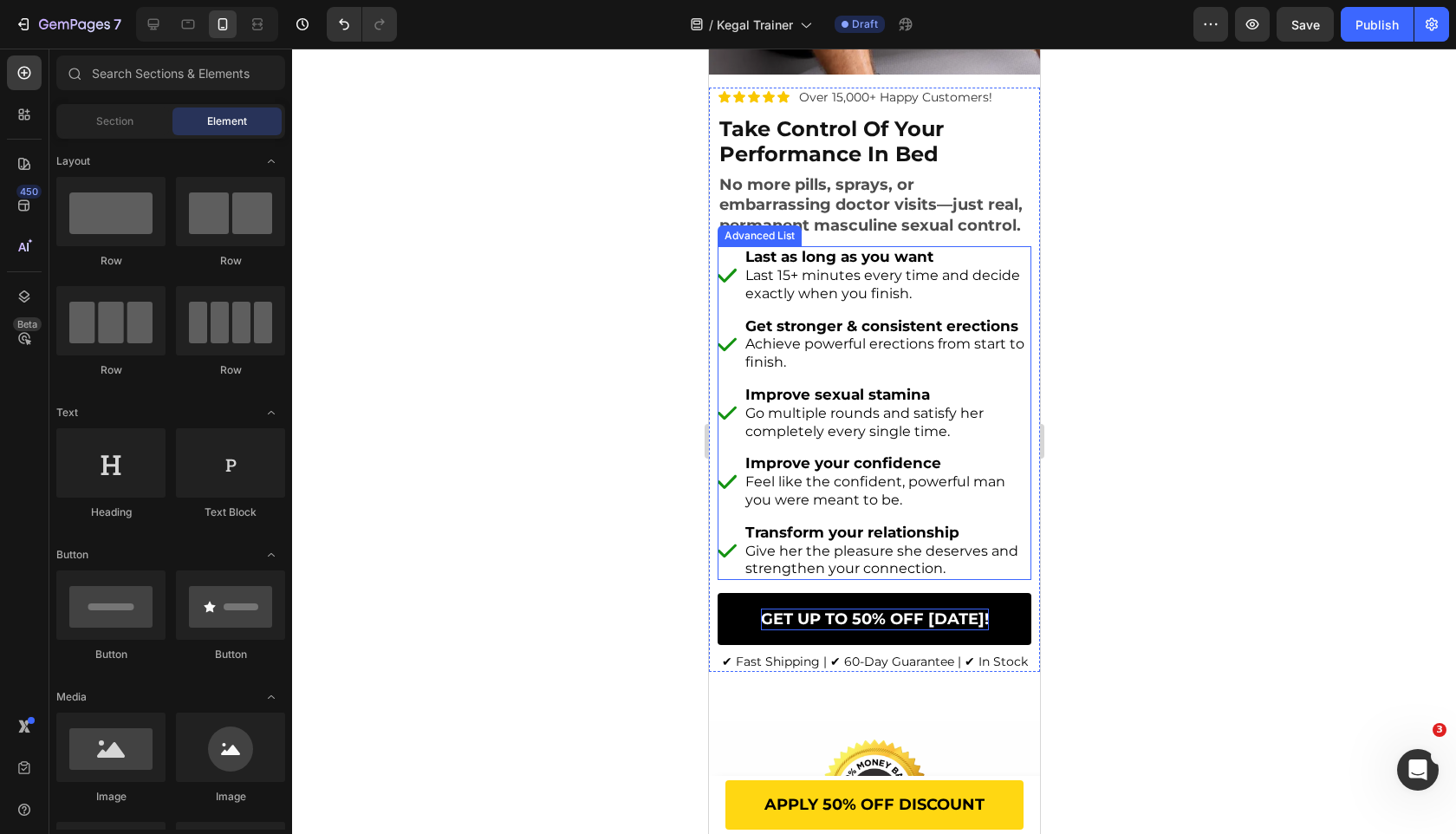
click at [737, 560] on li "Image Transform your relationship Give her the pleasure she deserves and streng…" at bounding box center [873, 551] width 314 height 58
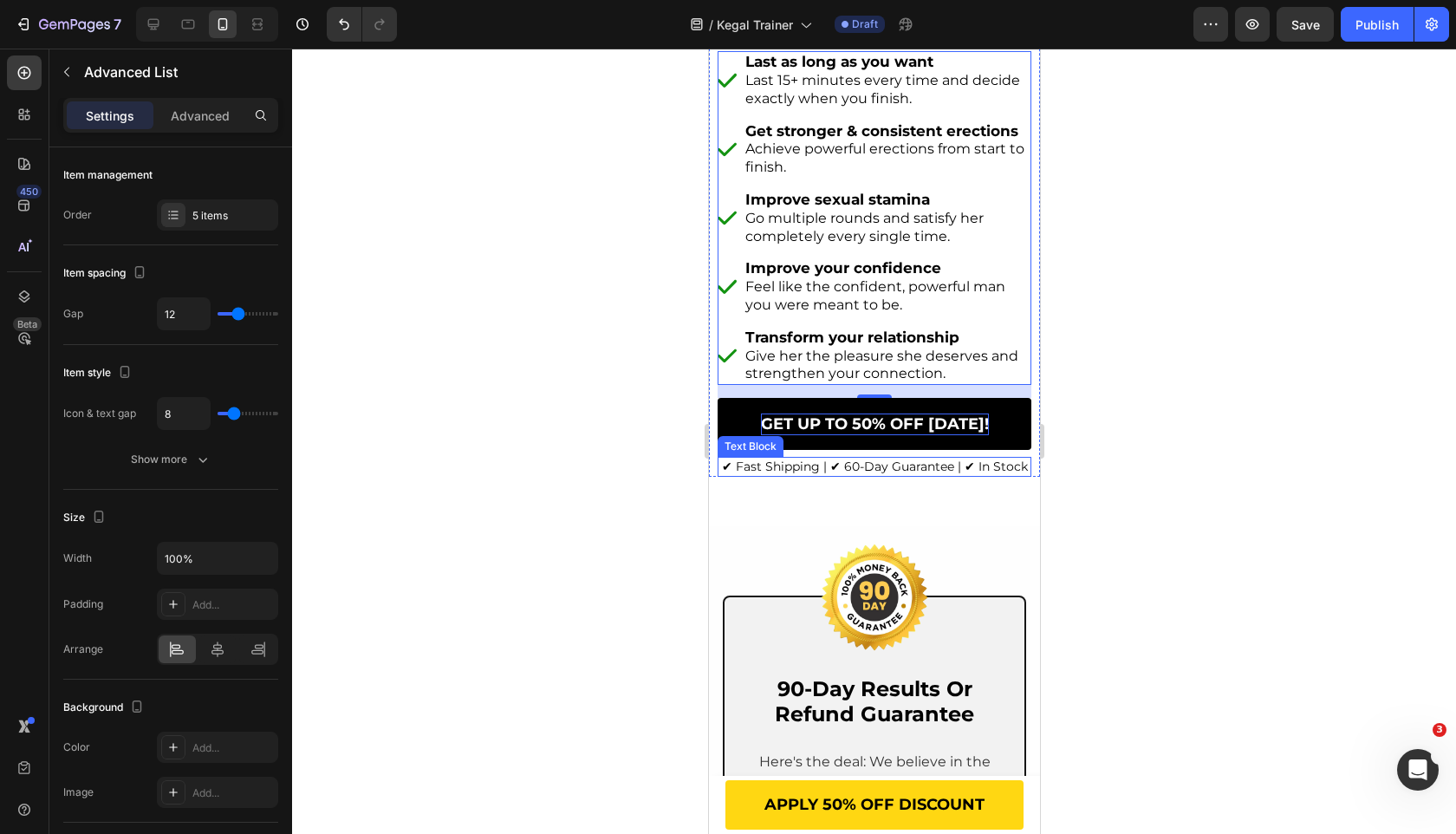
scroll to position [600, 0]
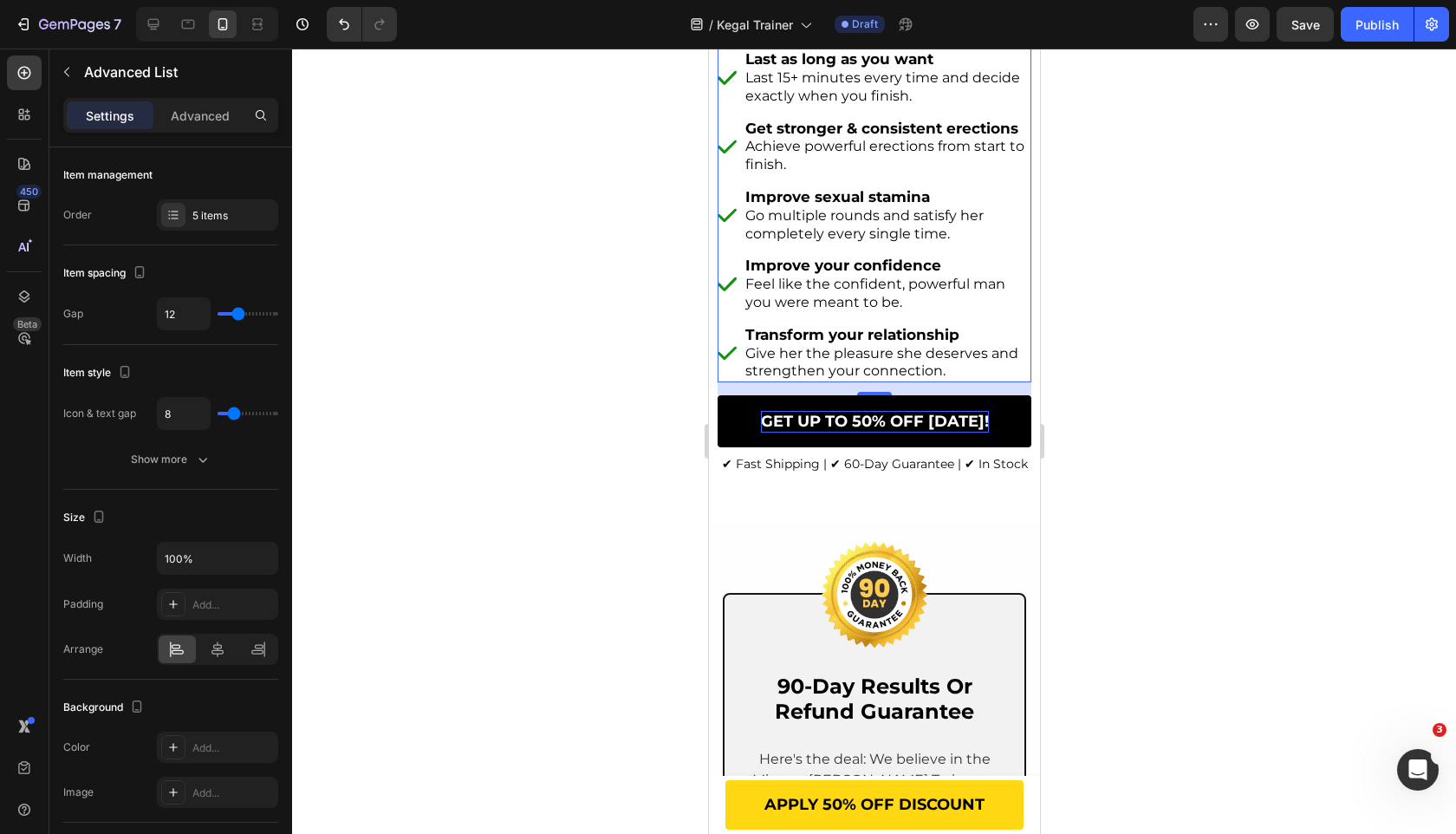
click at [448, 295] on div at bounding box center [875, 441] width 1164 height 785
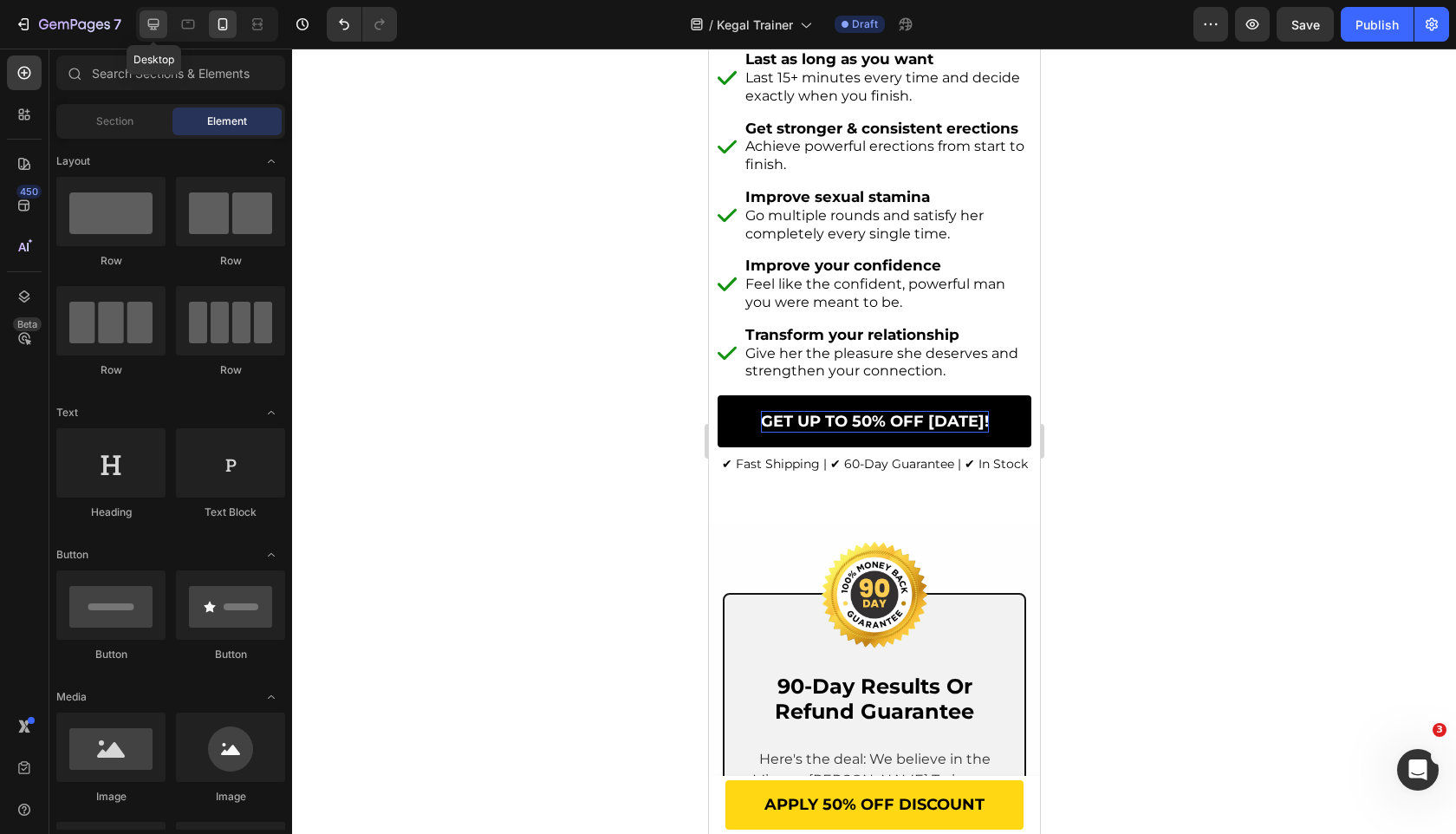
click at [162, 19] on div at bounding box center [154, 24] width 28 height 28
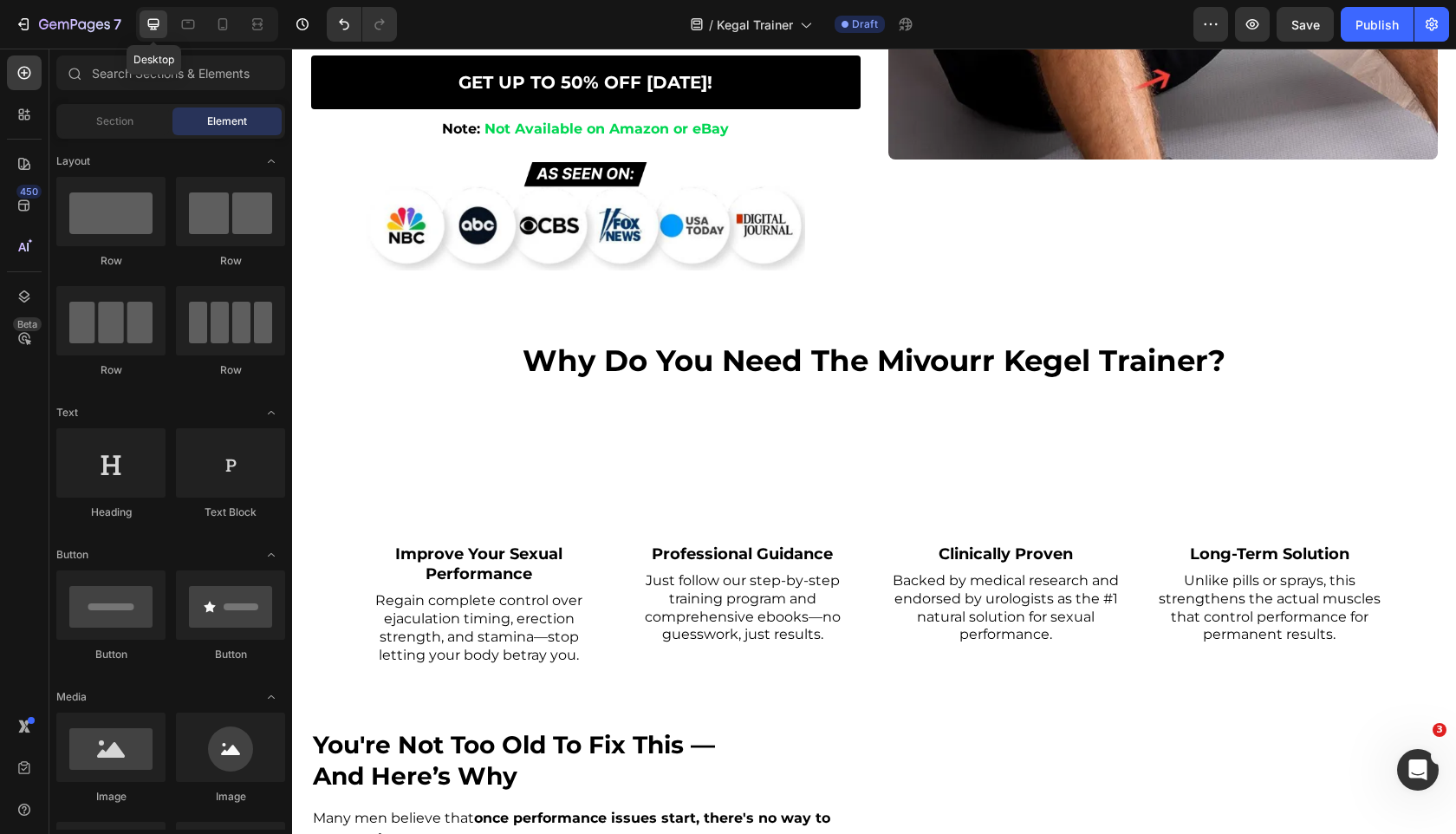
scroll to position [620, 0]
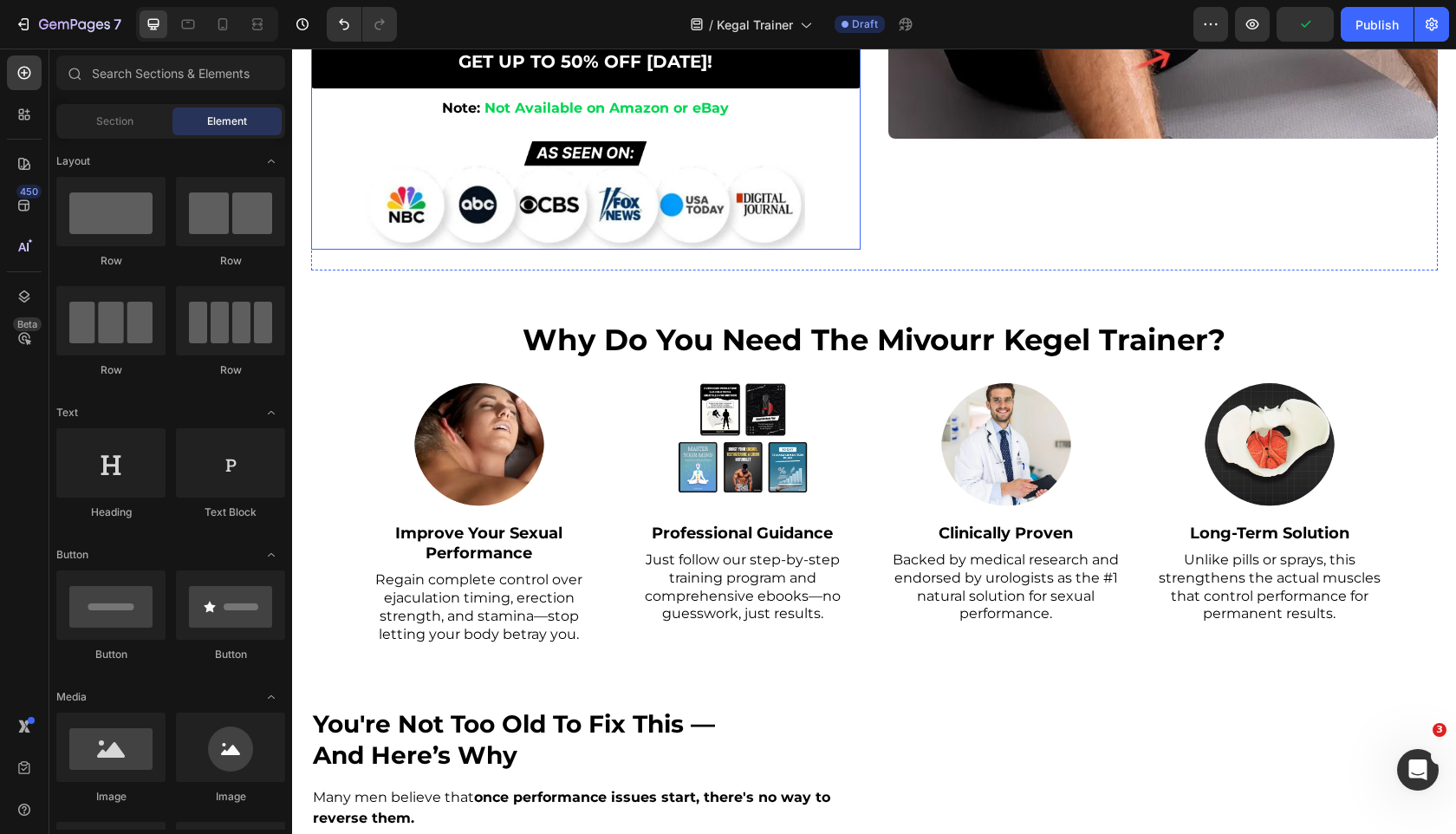
click at [468, 113] on strong "Note:" at bounding box center [461, 108] width 38 height 17
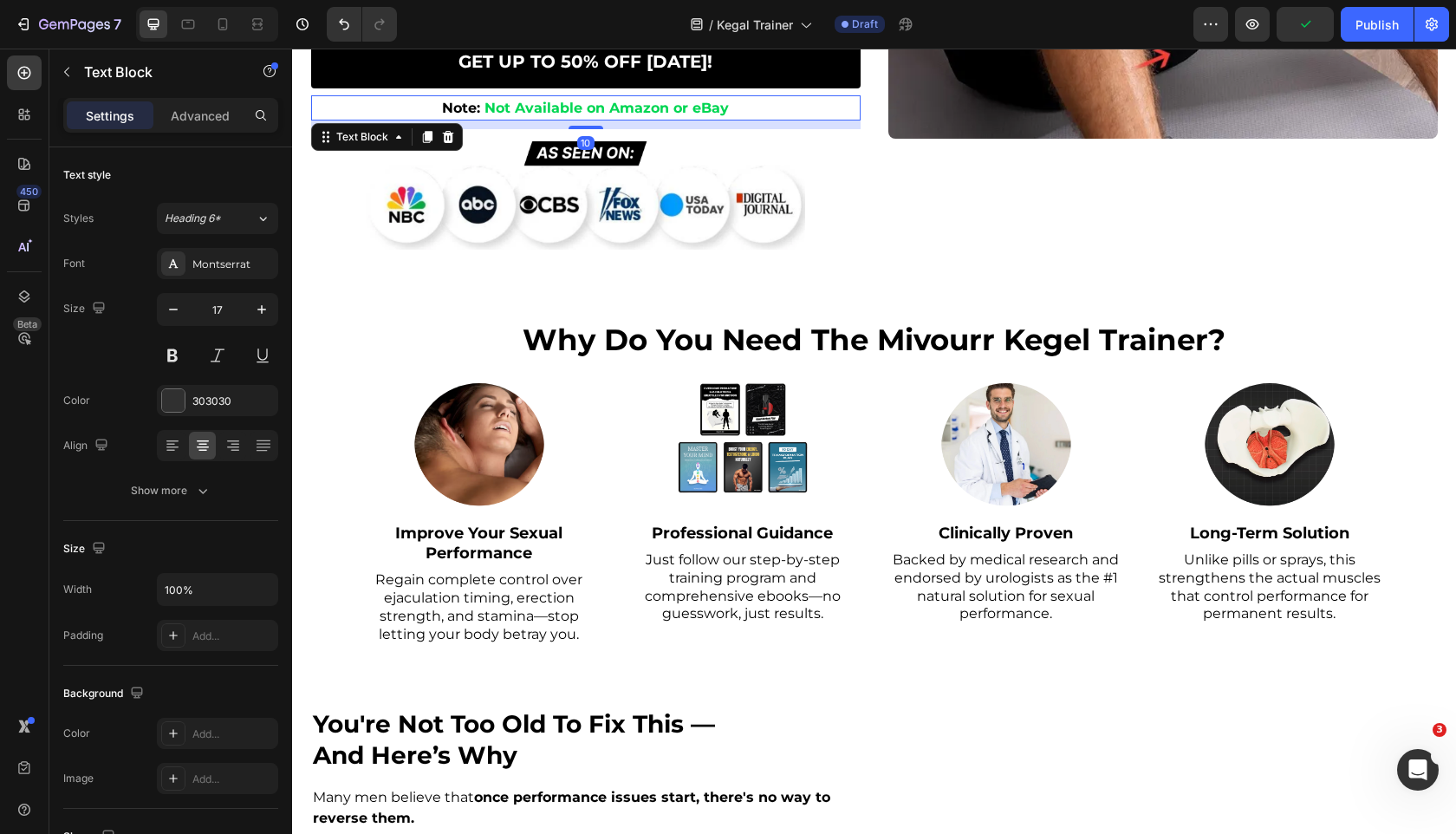
click at [468, 113] on strong "Note:" at bounding box center [461, 108] width 38 height 17
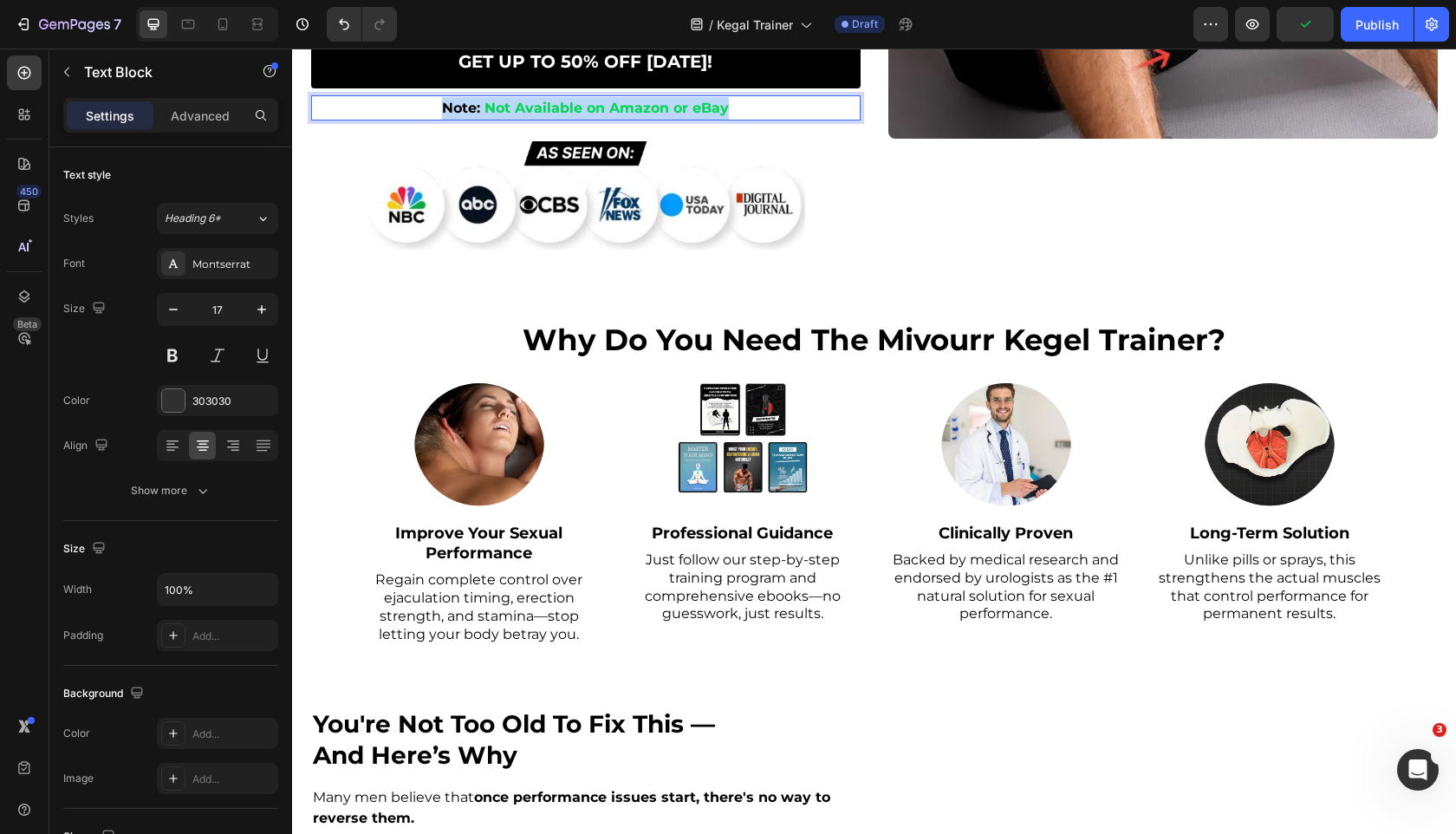
click at [468, 113] on strong "Note:" at bounding box center [461, 108] width 38 height 17
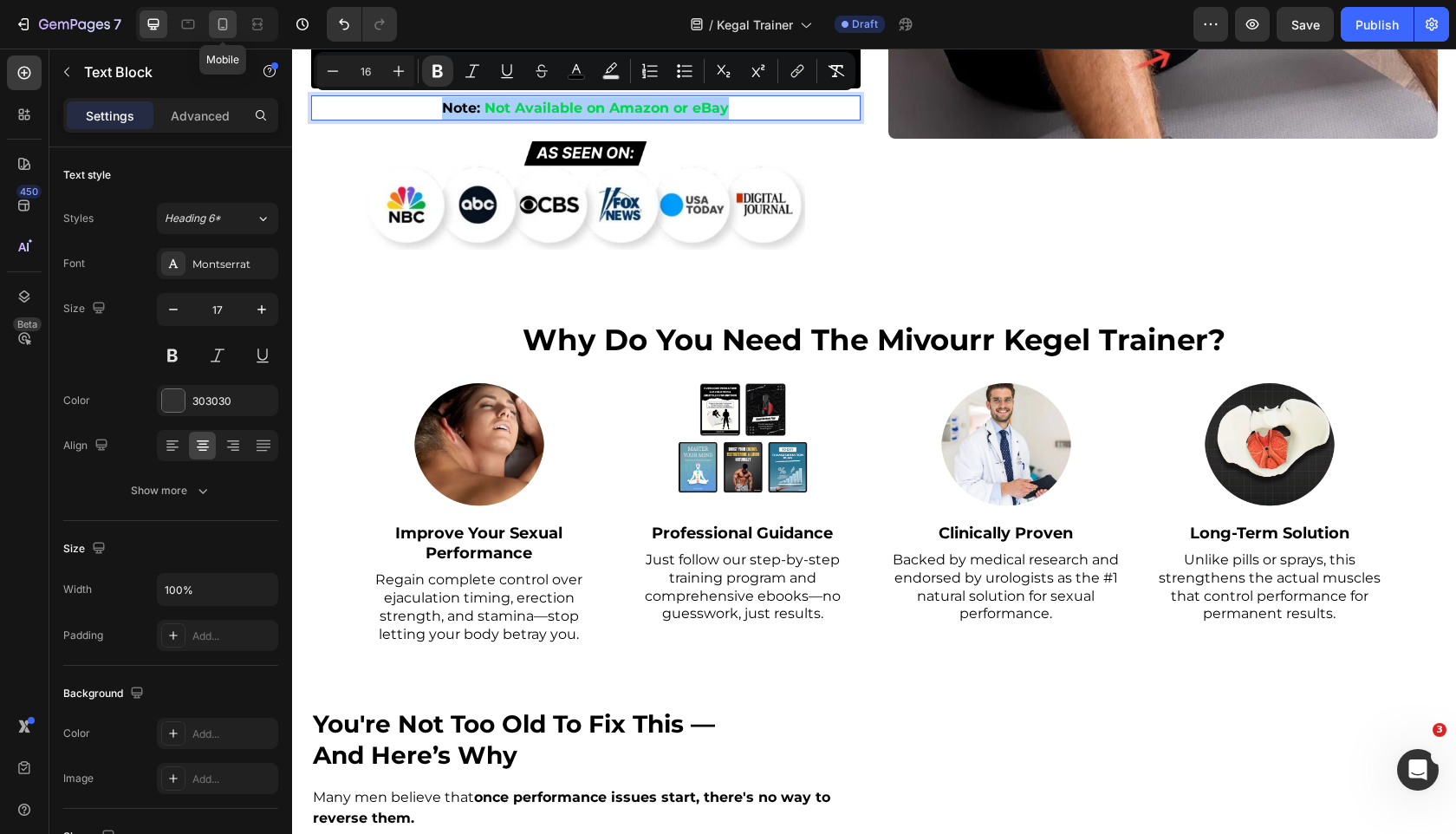
click at [225, 20] on icon at bounding box center [223, 24] width 17 height 17
type input "12"
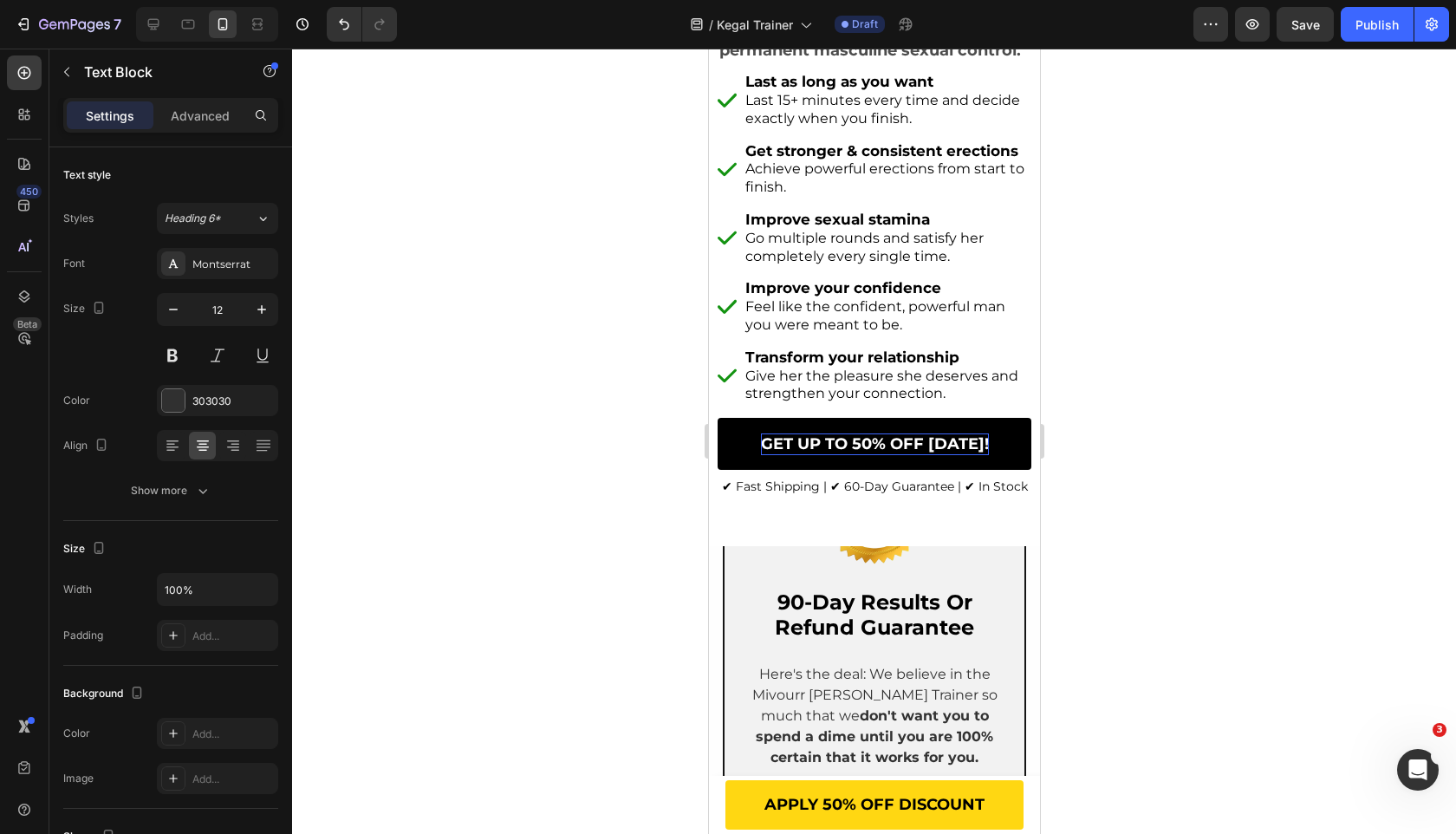
scroll to position [573, 0]
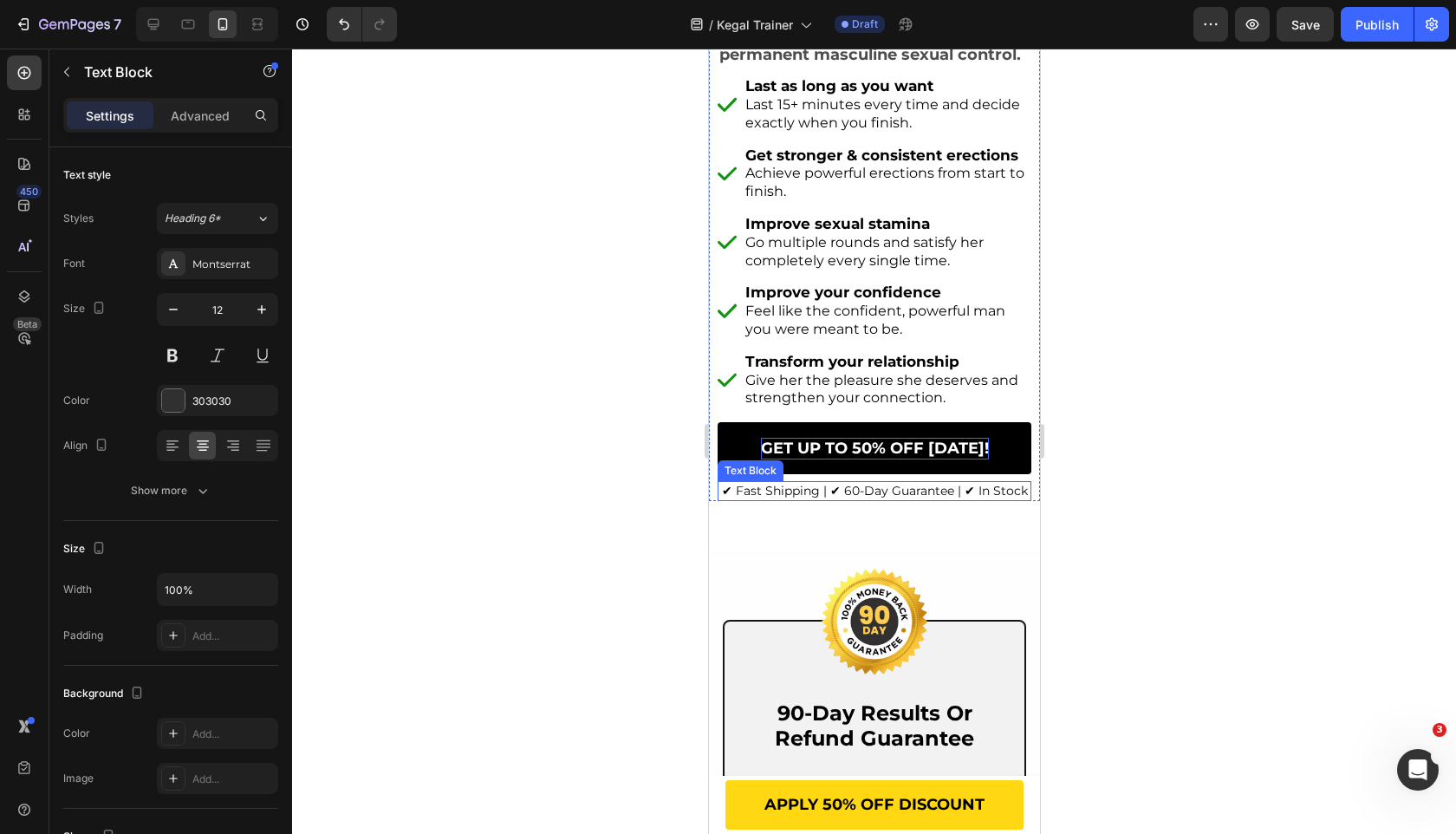
click at [900, 483] on span "✔︎ Fast Shipping | ✔︎ 60-Day Guarantee | ✔︎ In Stock" at bounding box center [874, 491] width 306 height 16
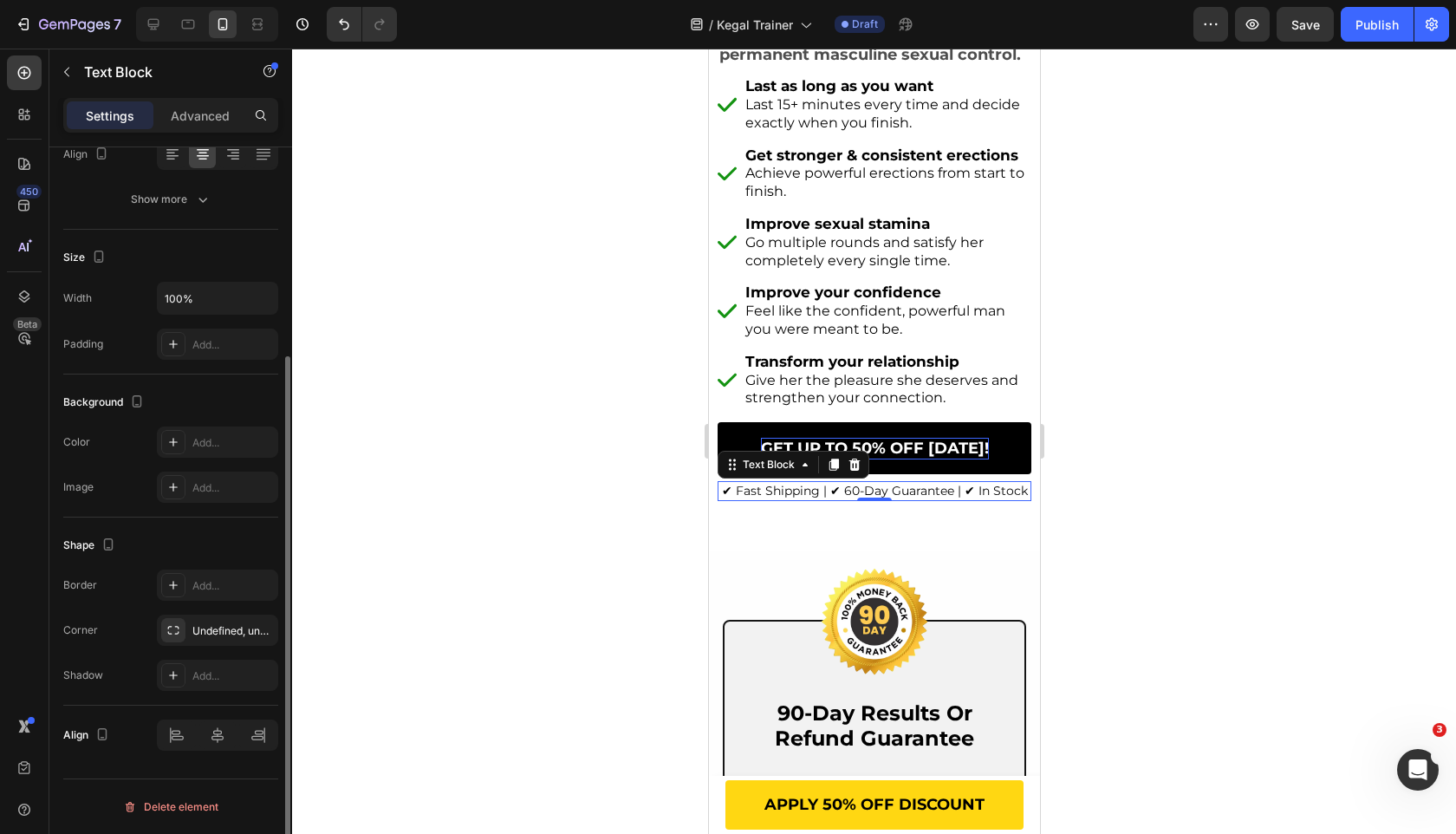
click at [900, 483] on span "✔︎ Fast Shipping | ✔︎ 60-Day Guarantee | ✔︎ In Stock" at bounding box center [874, 491] width 306 height 16
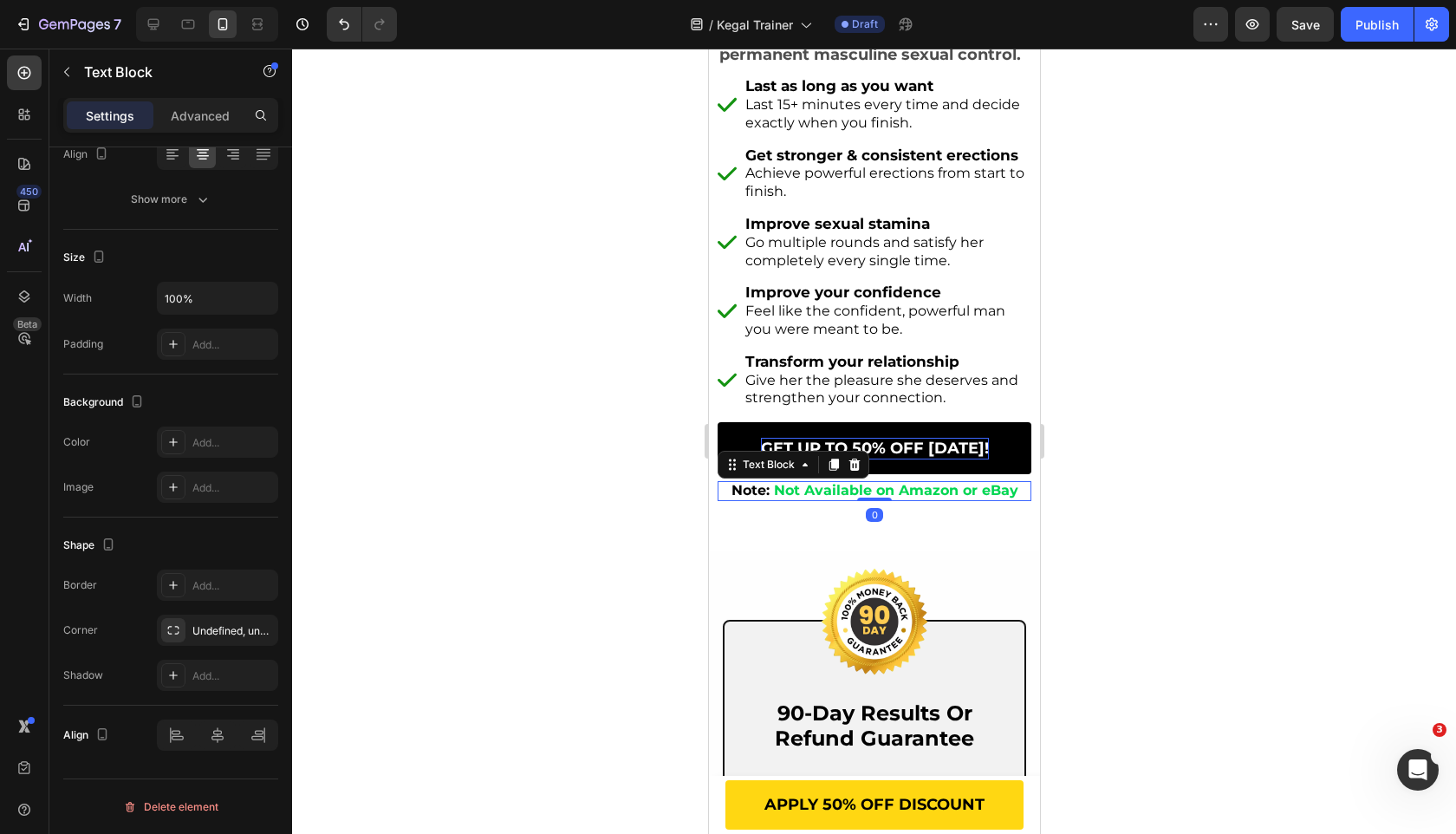
click at [422, 556] on div at bounding box center [875, 441] width 1164 height 785
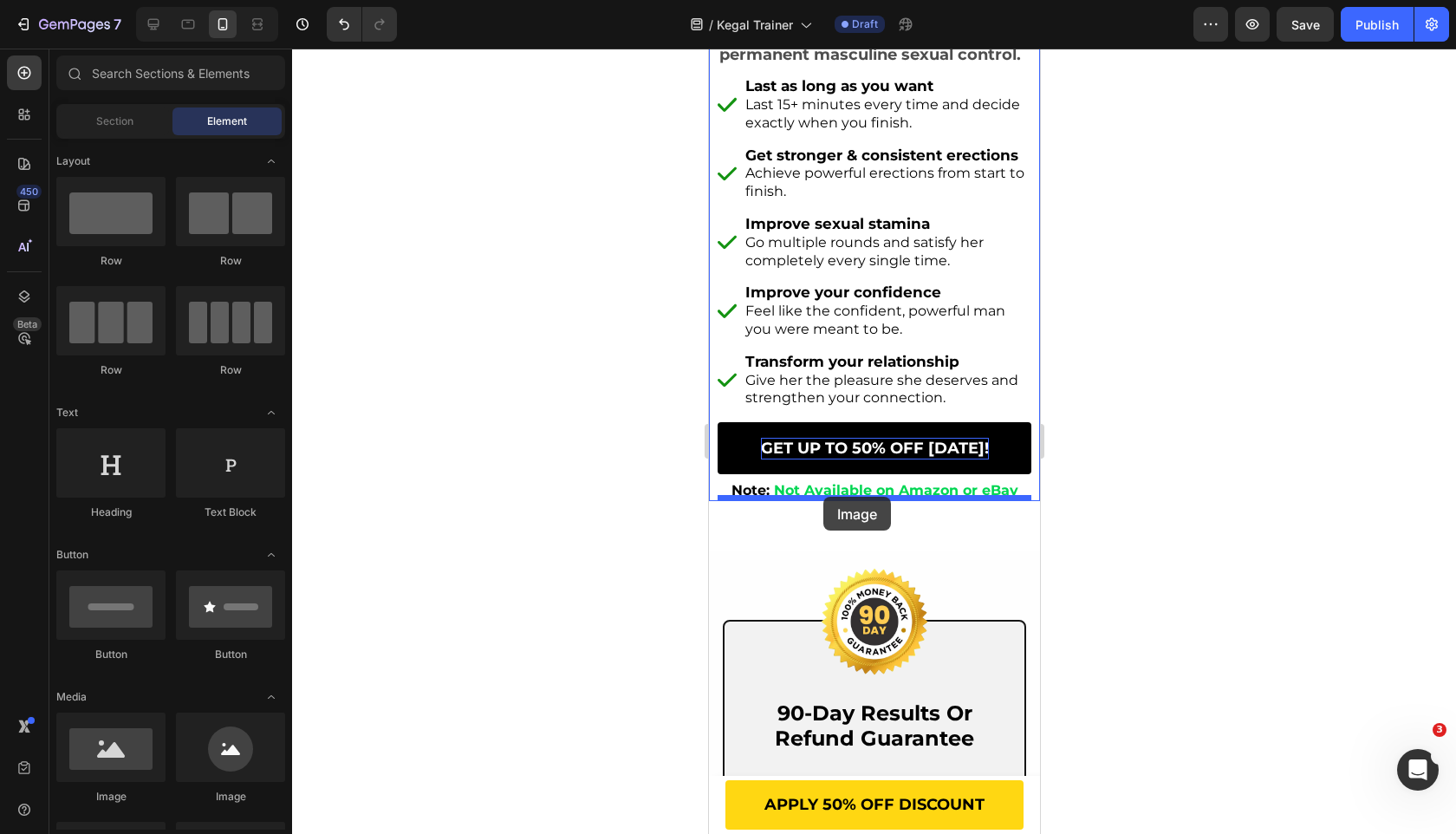
drag, startPoint x: 827, startPoint y: 326, endPoint x: 822, endPoint y: 497, distance: 171.1
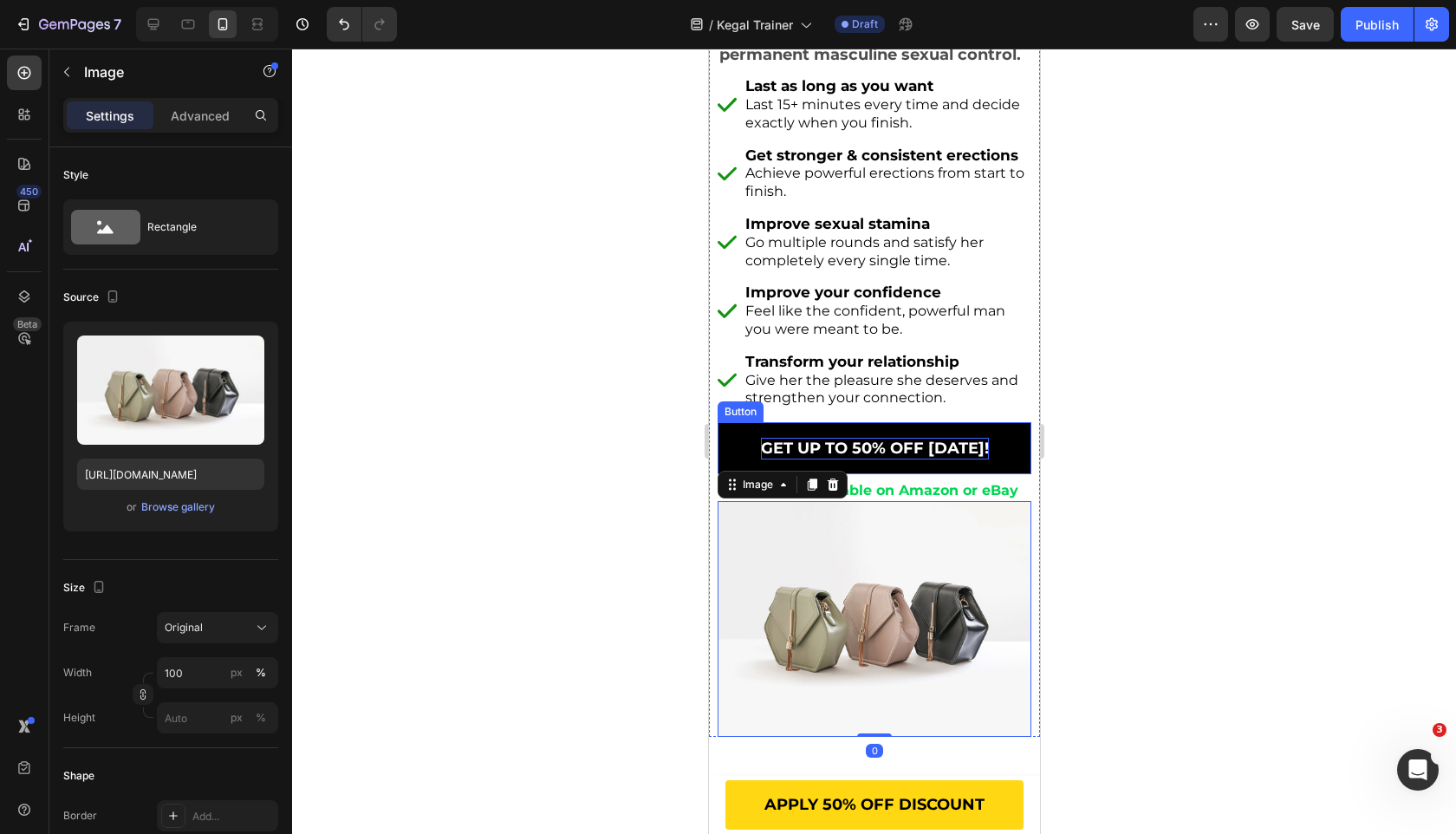
click at [942, 461] on link "GET UP TO 50% OFF [DATE]!" at bounding box center [873, 448] width 314 height 52
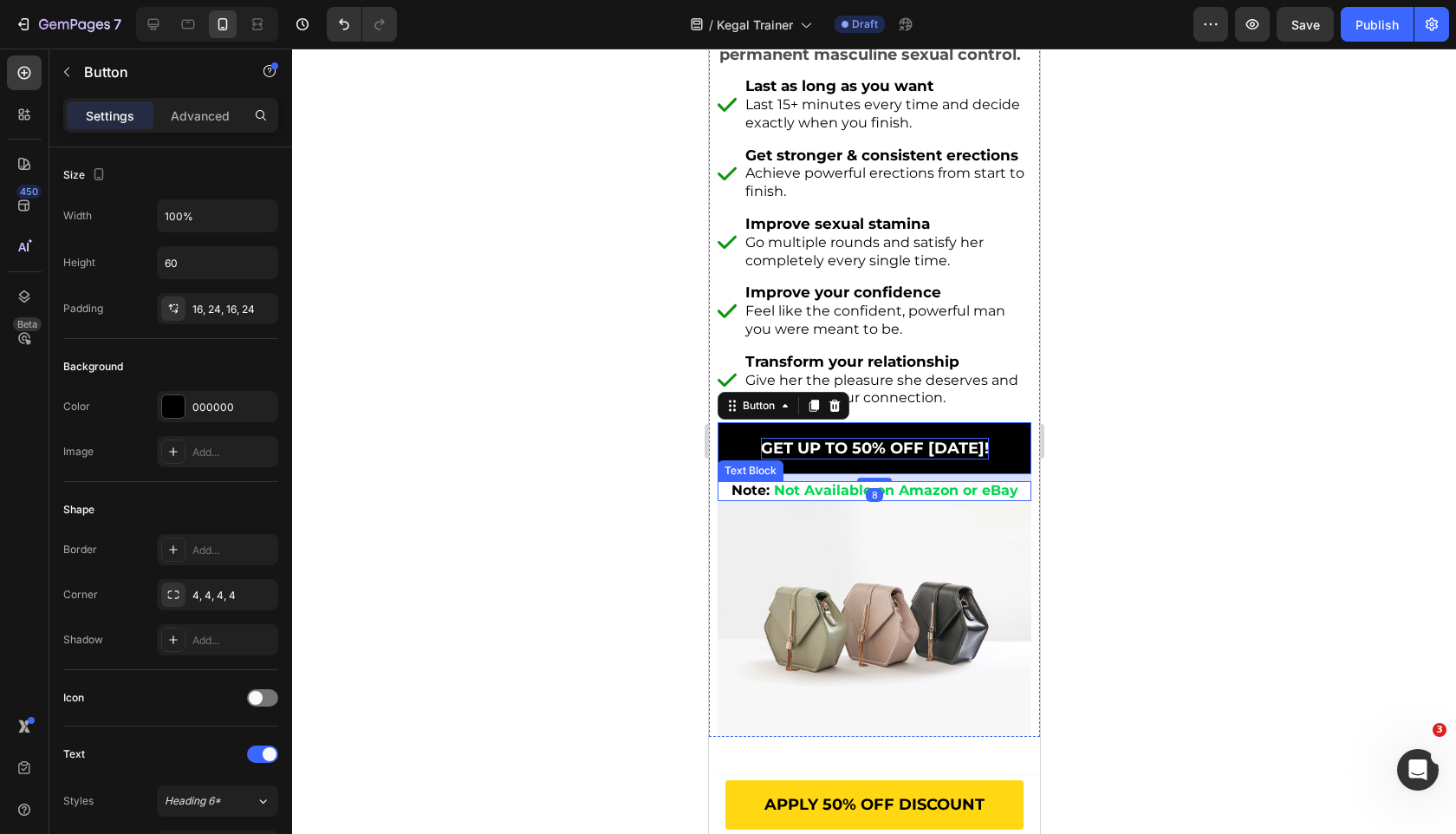
click at [941, 482] on strong "Not Available on Amazon or eBay" at bounding box center [894, 490] width 244 height 17
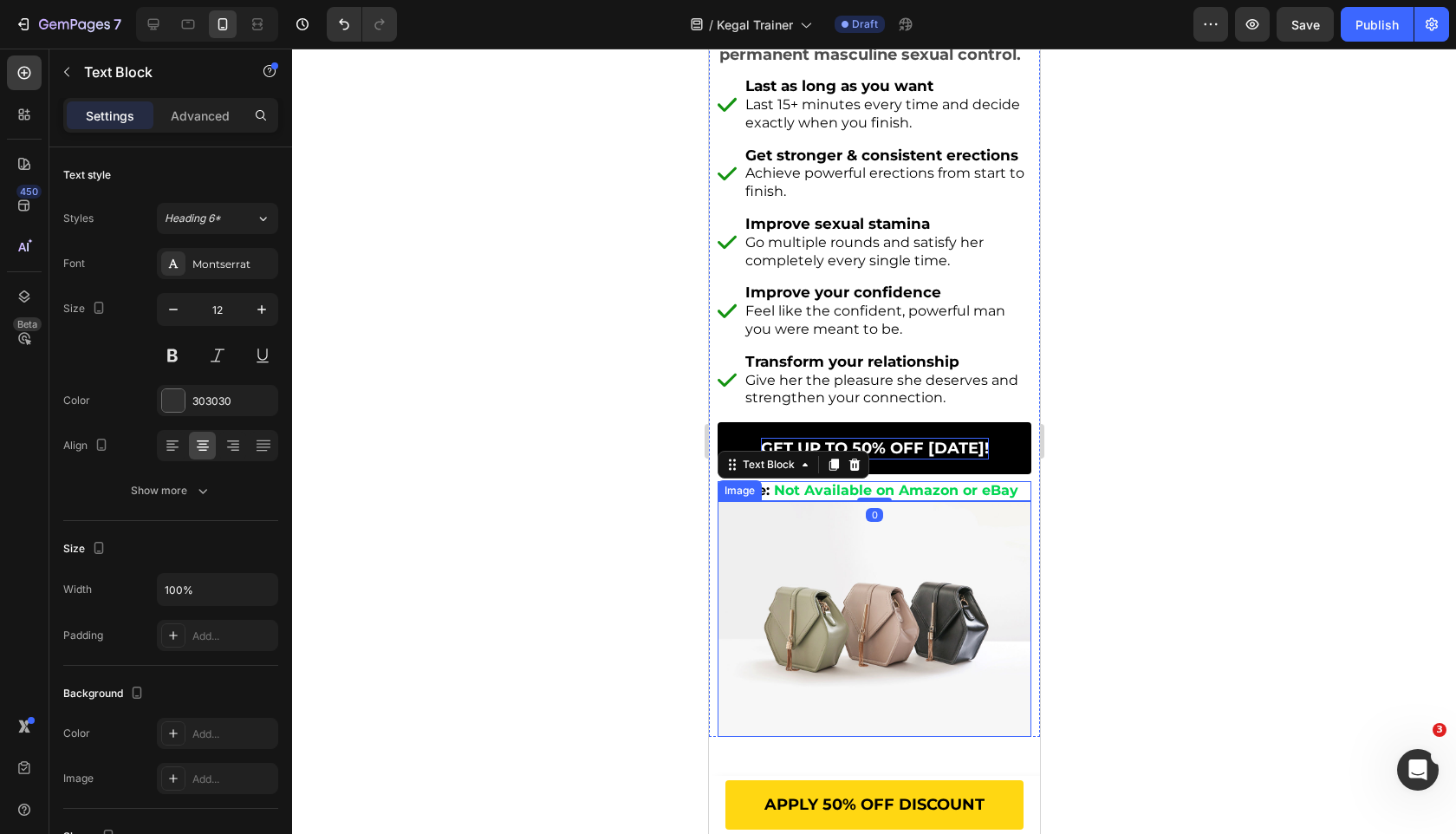
click at [657, 508] on div at bounding box center [875, 441] width 1164 height 785
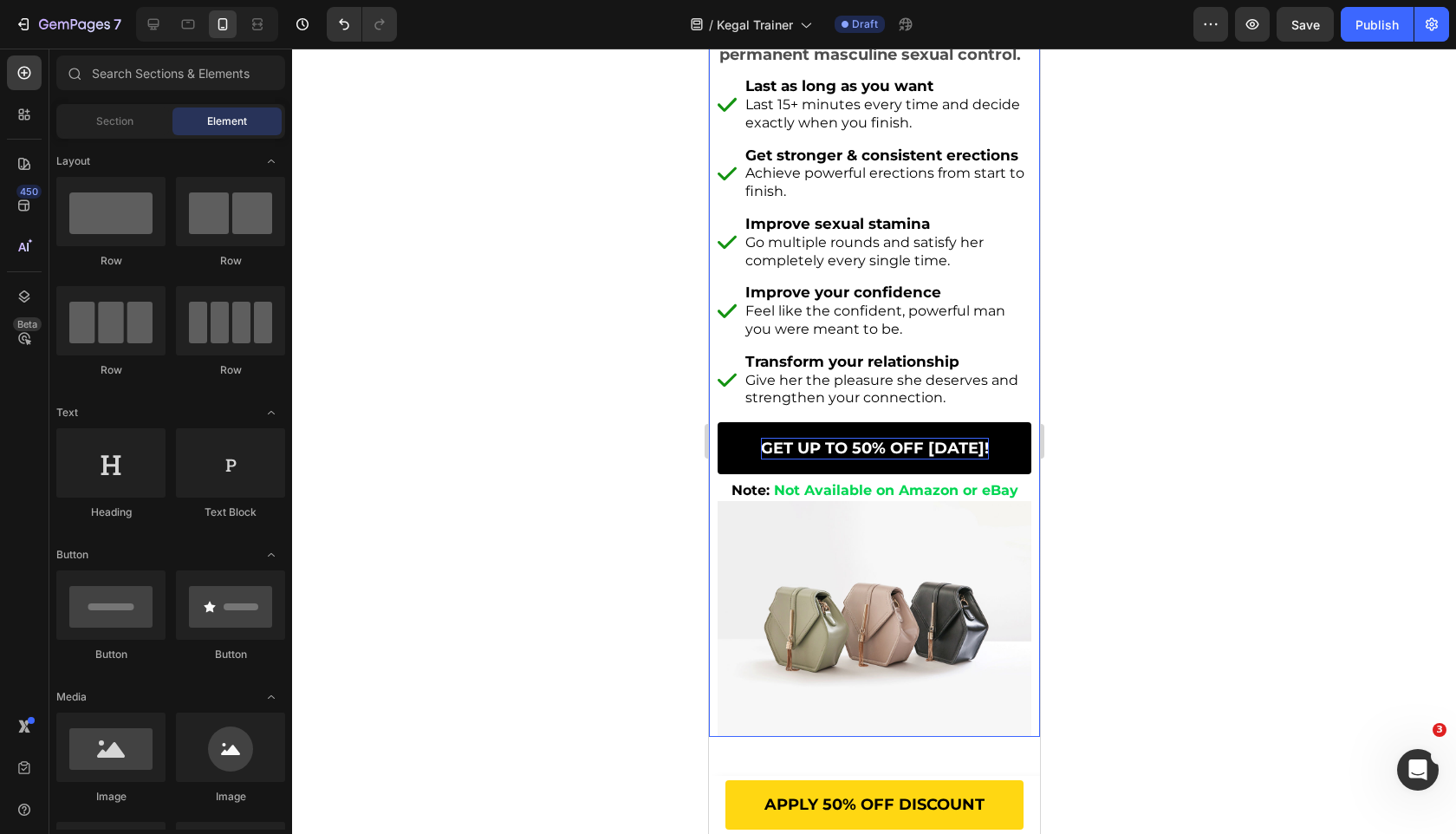
click at [820, 470] on div "GET UP TO 50% OFF TODAY! Button" at bounding box center [873, 451] width 314 height 59
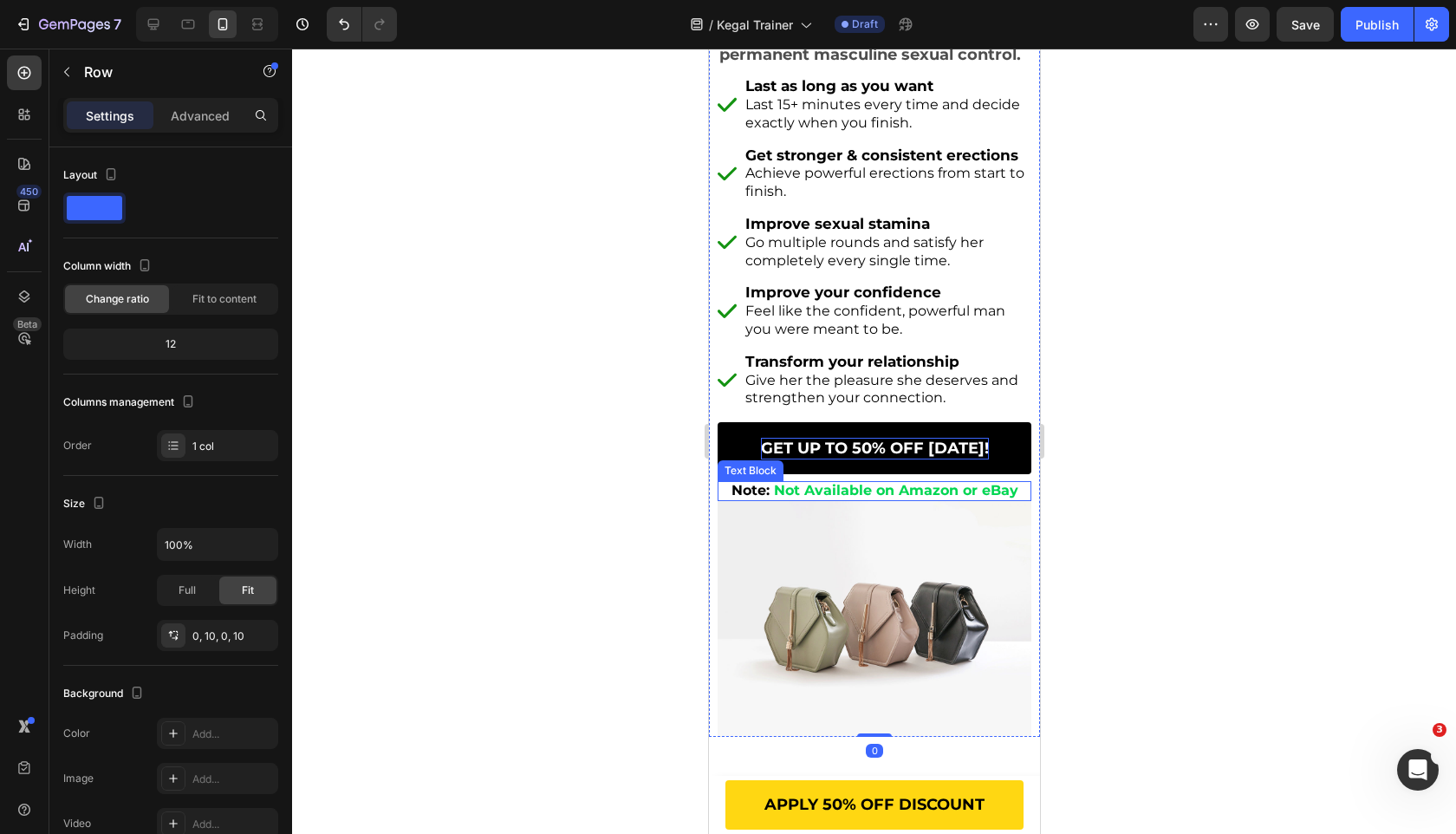
click at [852, 452] on span "GET UP TO 50% OFF [DATE]!" at bounding box center [874, 448] width 228 height 19
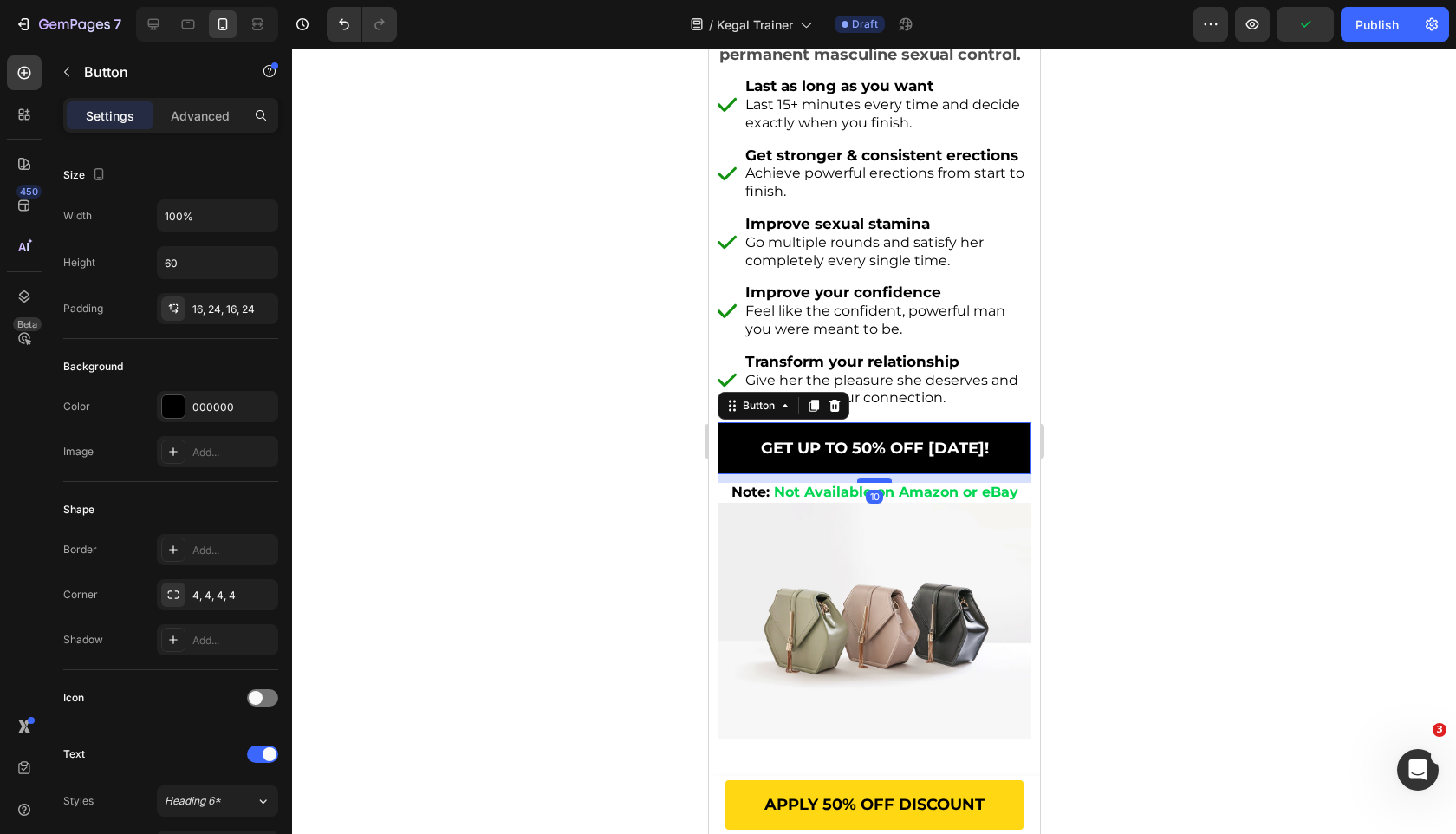
click at [871, 477] on div at bounding box center [874, 479] width 35 height 5
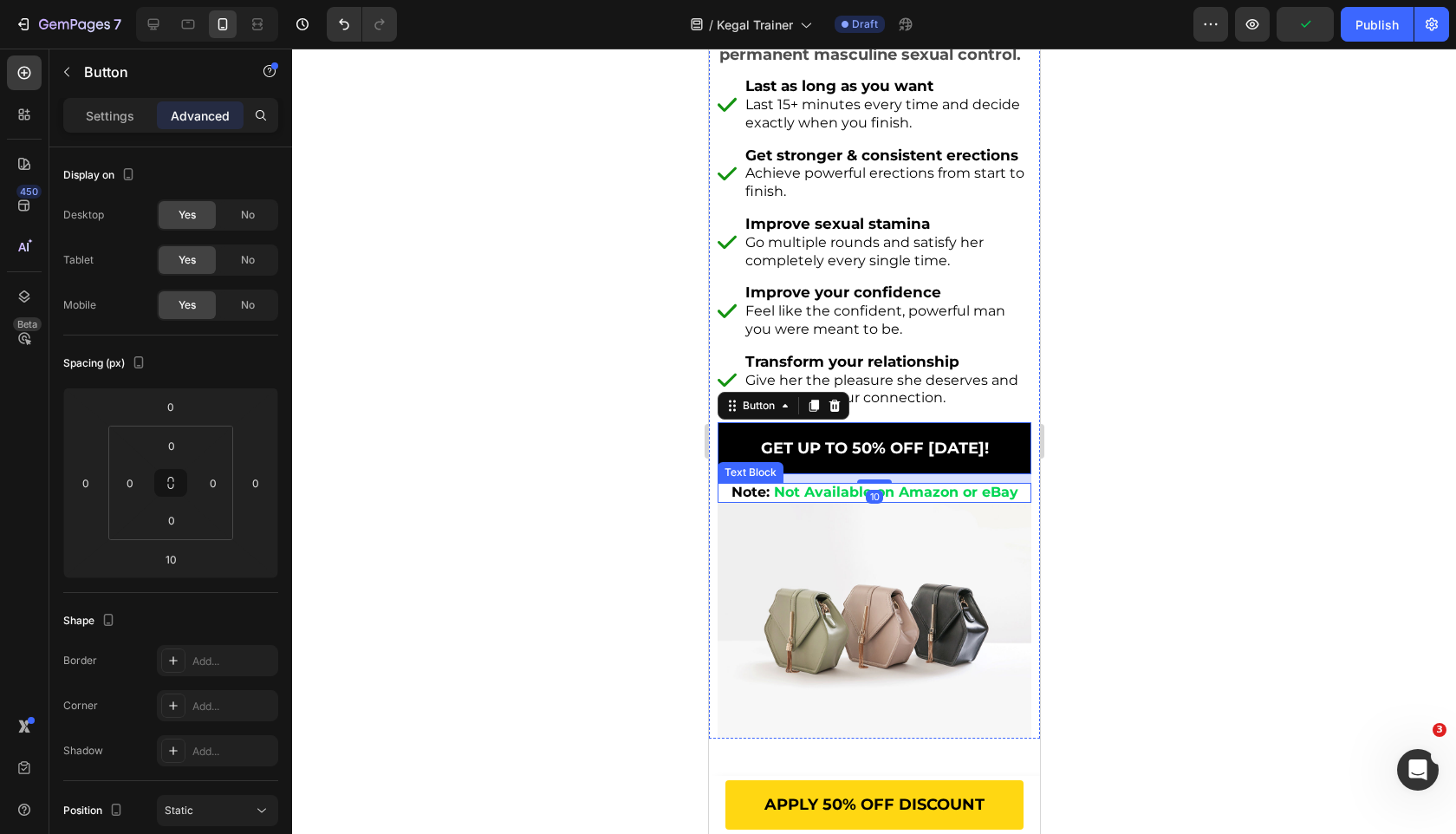
click at [849, 493] on strong "Not Available on Amazon or eBay" at bounding box center [894, 492] width 244 height 17
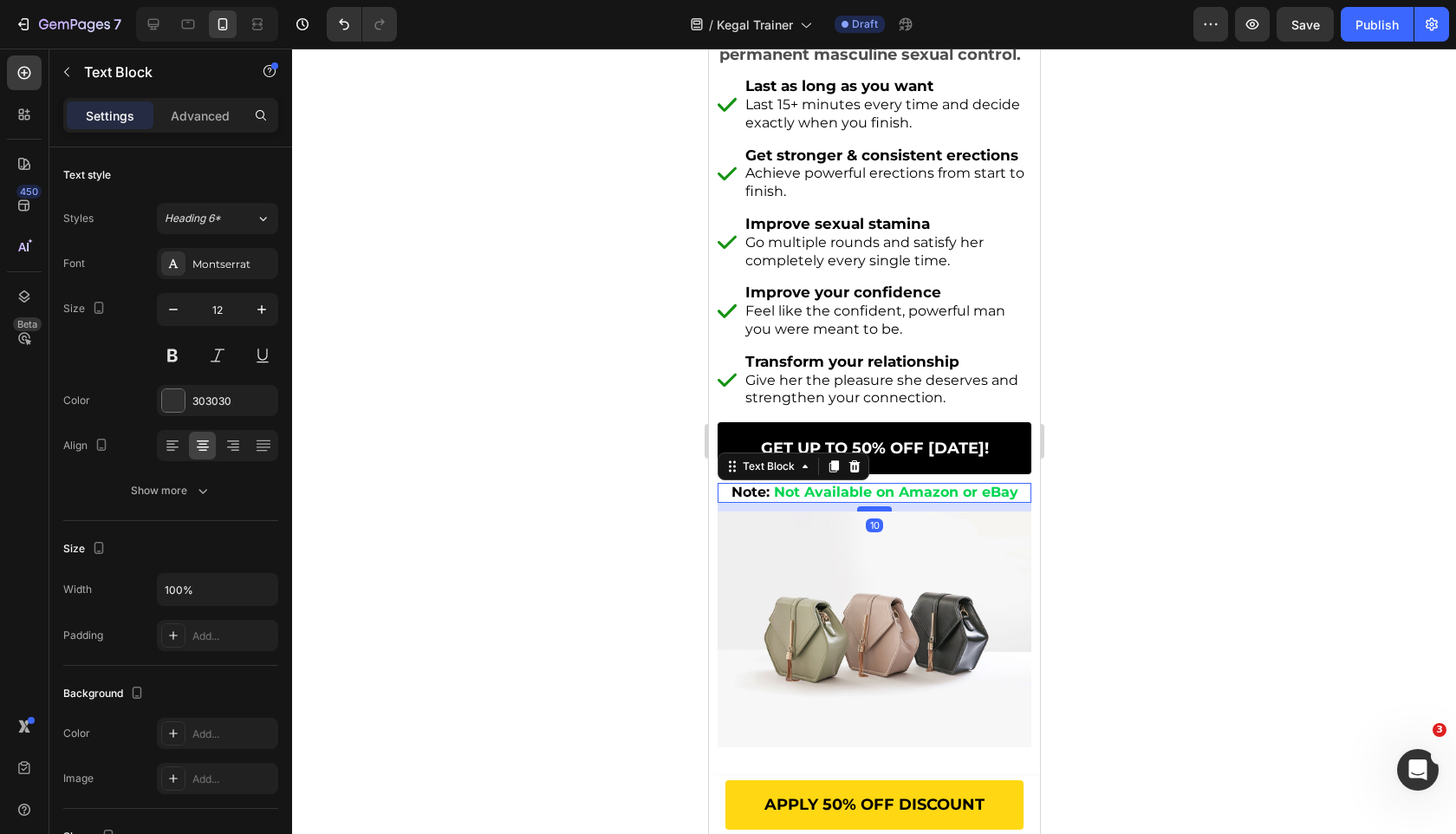
click at [880, 506] on div at bounding box center [874, 508] width 35 height 5
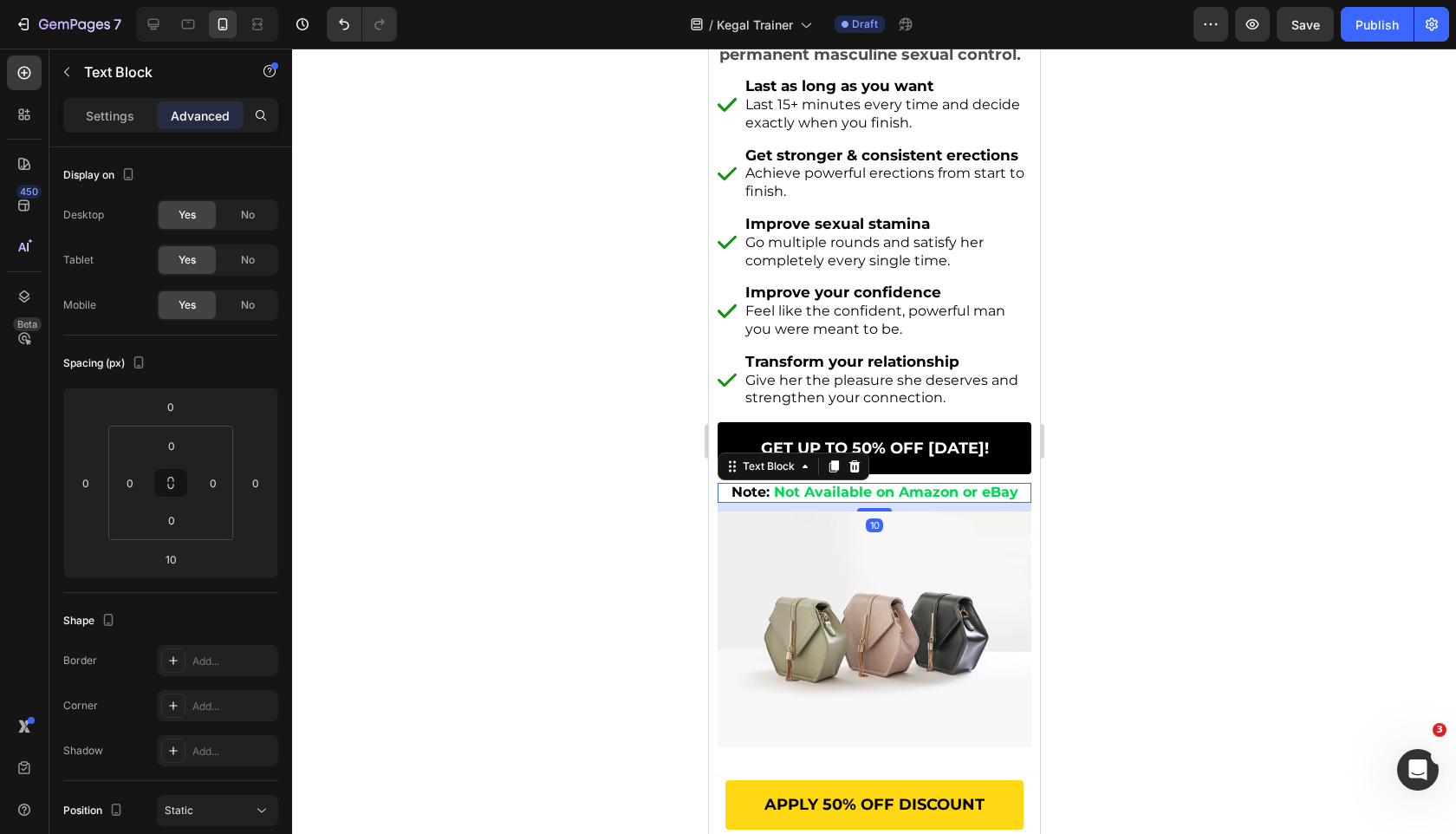
click at [793, 567] on img at bounding box center [873, 629] width 314 height 236
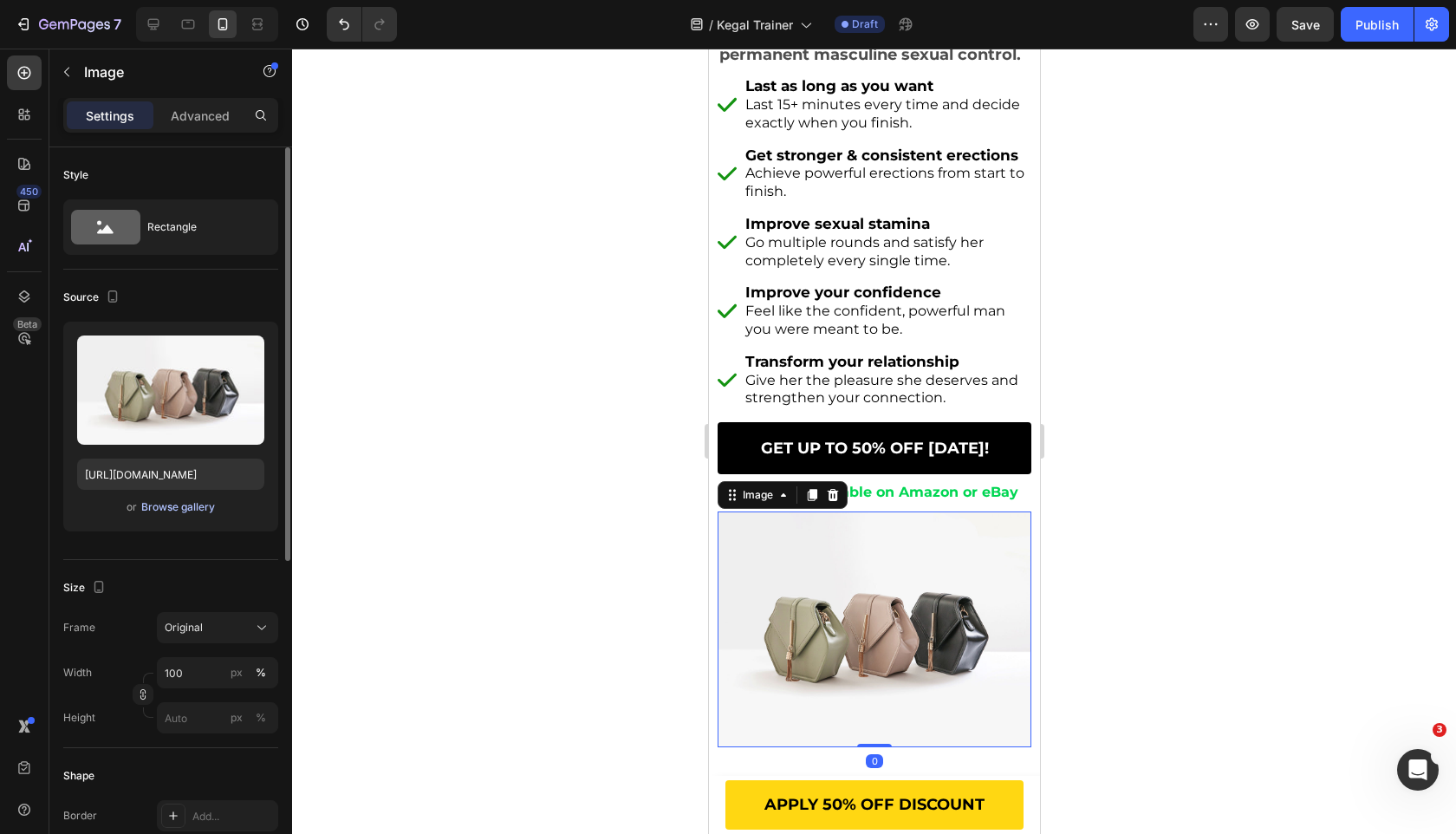
click at [193, 504] on div "Browse gallery" at bounding box center [178, 507] width 74 height 16
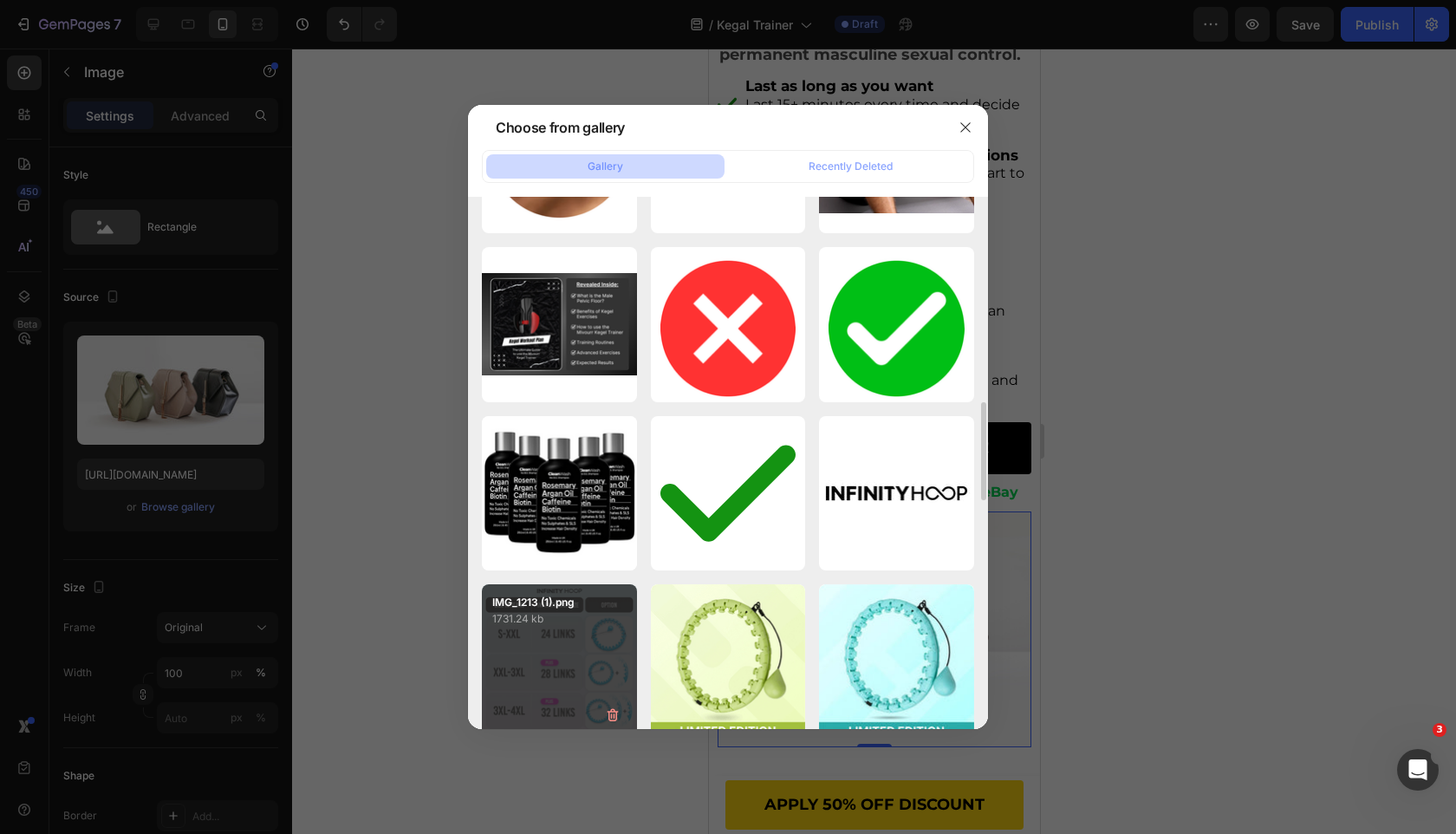
scroll to position [1047, 0]
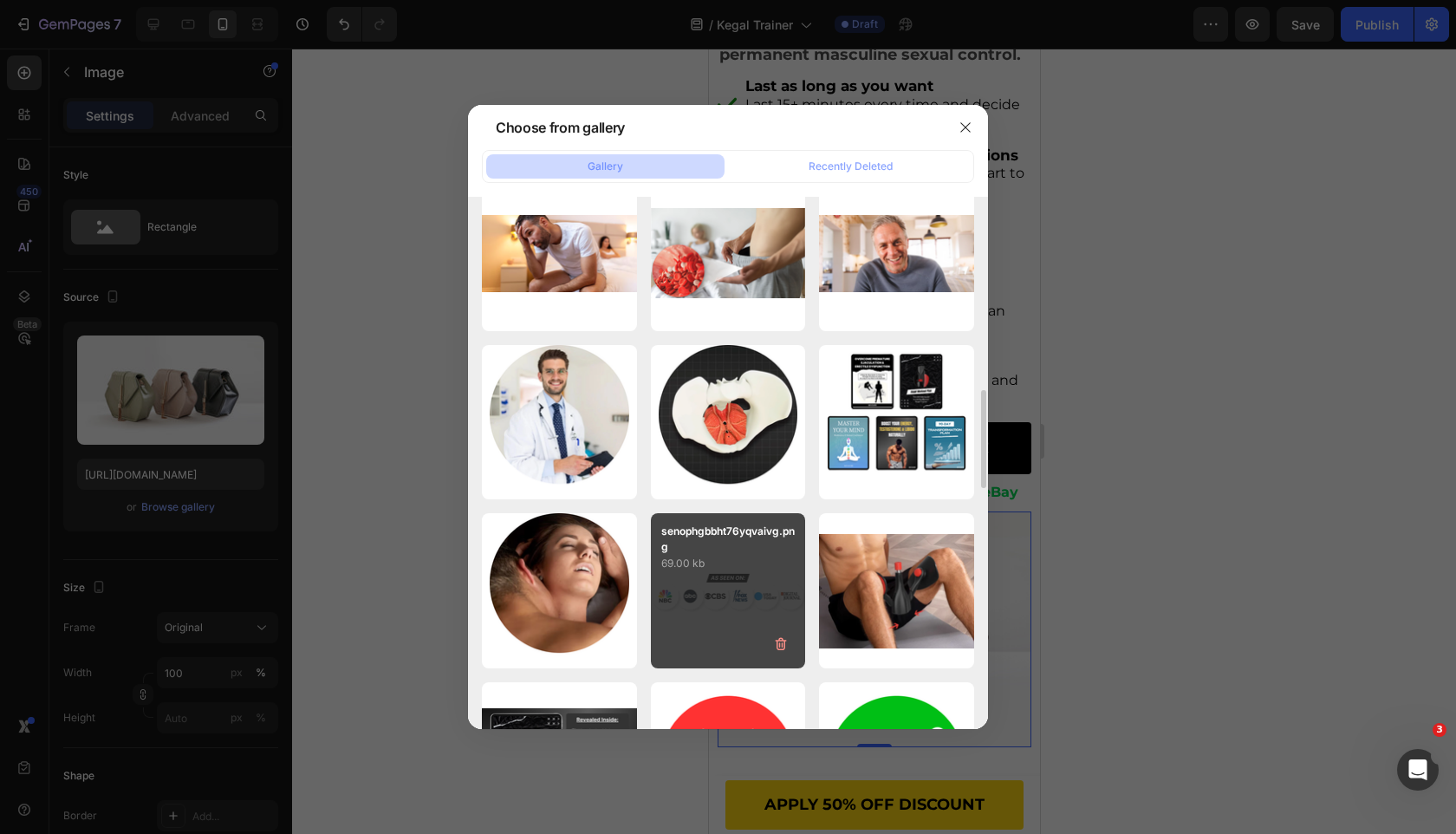
click at [709, 575] on div "senophgbbht76yqvaivg.png 69.00 kb" at bounding box center [729, 591] width 156 height 156
type input "https://cdn.shopify.com/s/files/1/0963/7281/8245/files/gempages_575392305016472…"
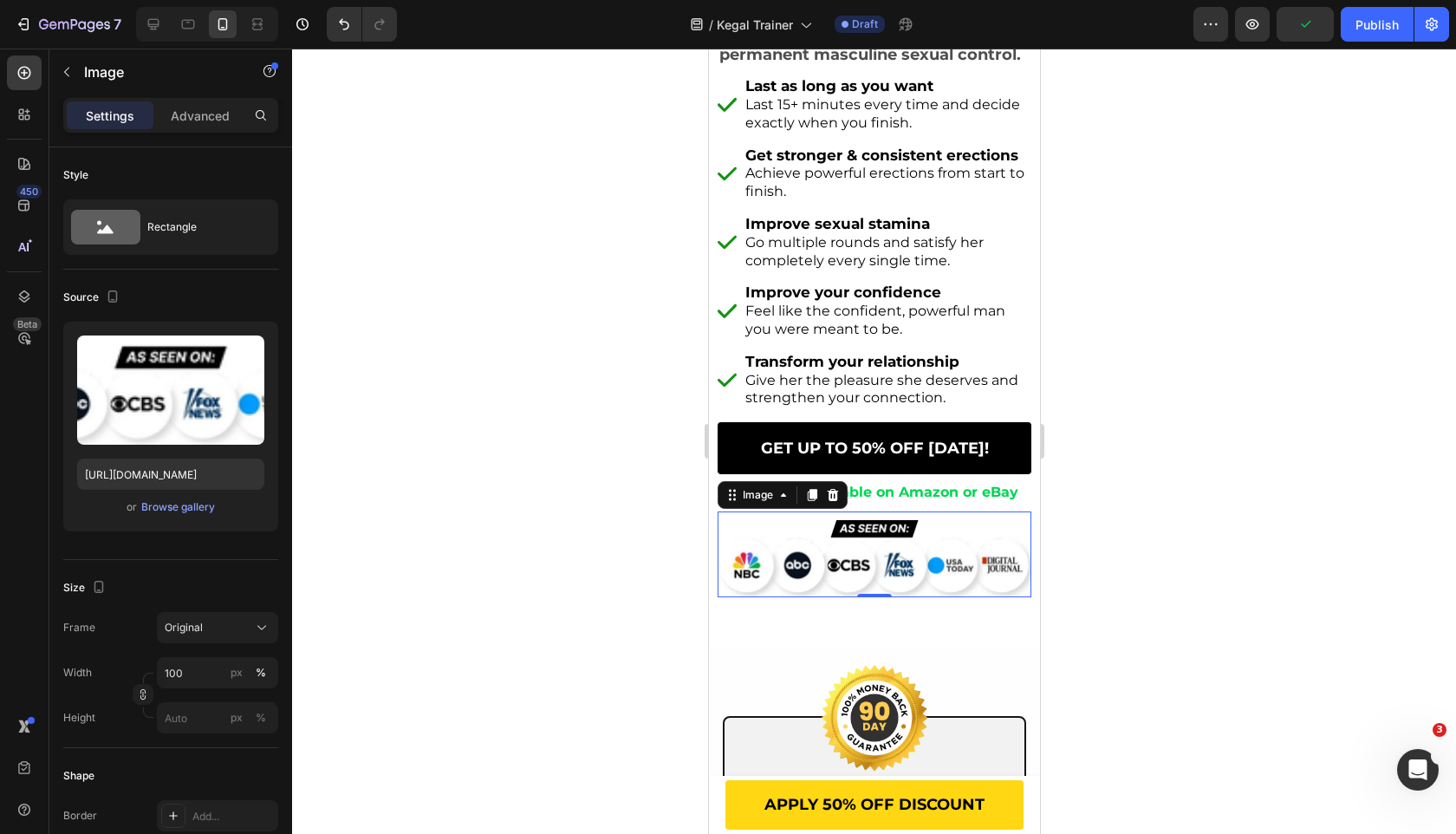
click at [557, 532] on div at bounding box center [875, 441] width 1164 height 785
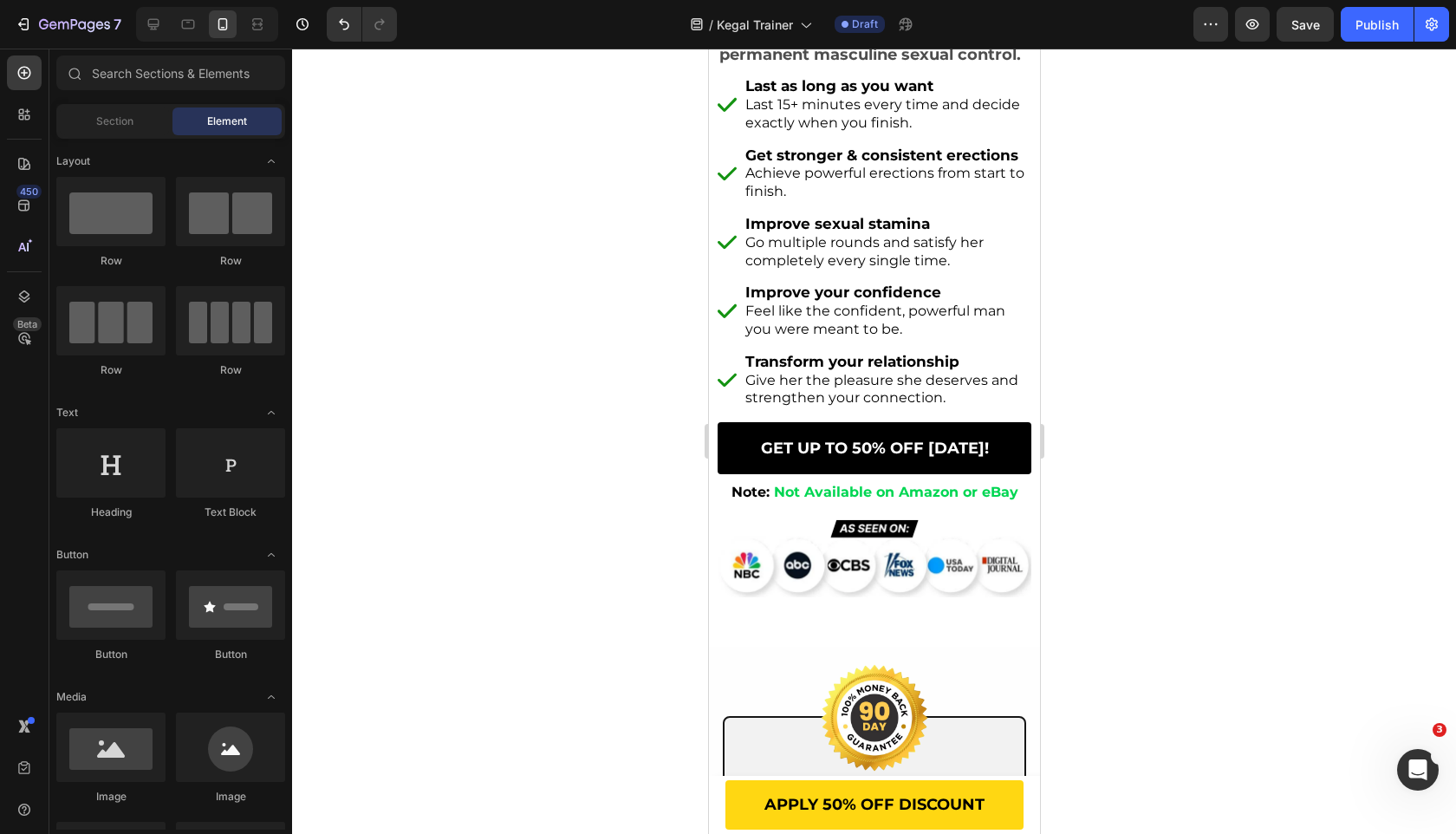
click at [641, 382] on div at bounding box center [875, 441] width 1164 height 785
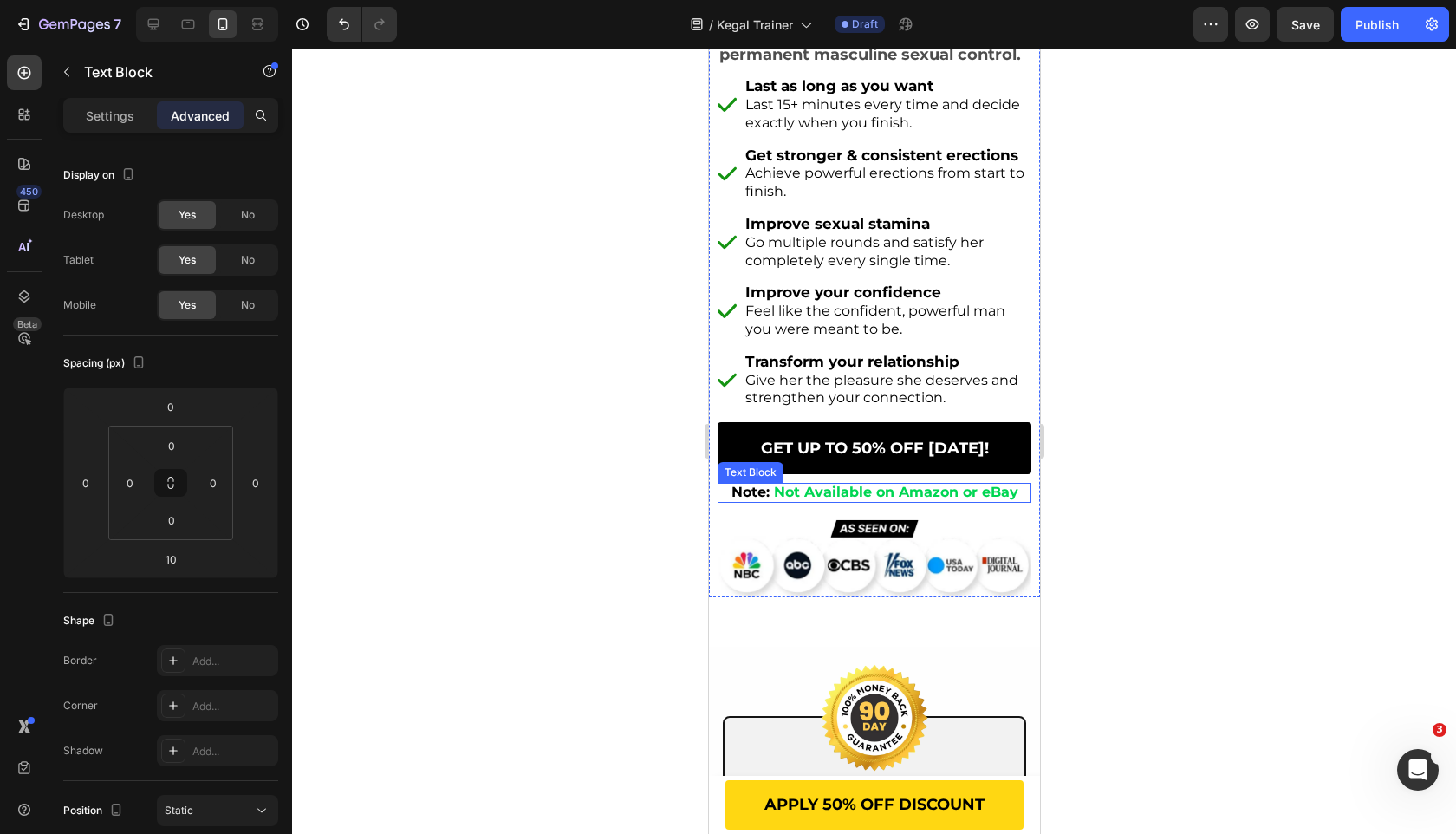
click at [747, 493] on strong "Note:" at bounding box center [749, 492] width 38 height 17
click at [752, 492] on strong "Note:" at bounding box center [749, 492] width 38 height 17
drag, startPoint x: 777, startPoint y: 490, endPoint x: 724, endPoint y: 490, distance: 53.0
click at [724, 490] on p "Note: Not Available on Amazon or eBay" at bounding box center [873, 492] width 310 height 17
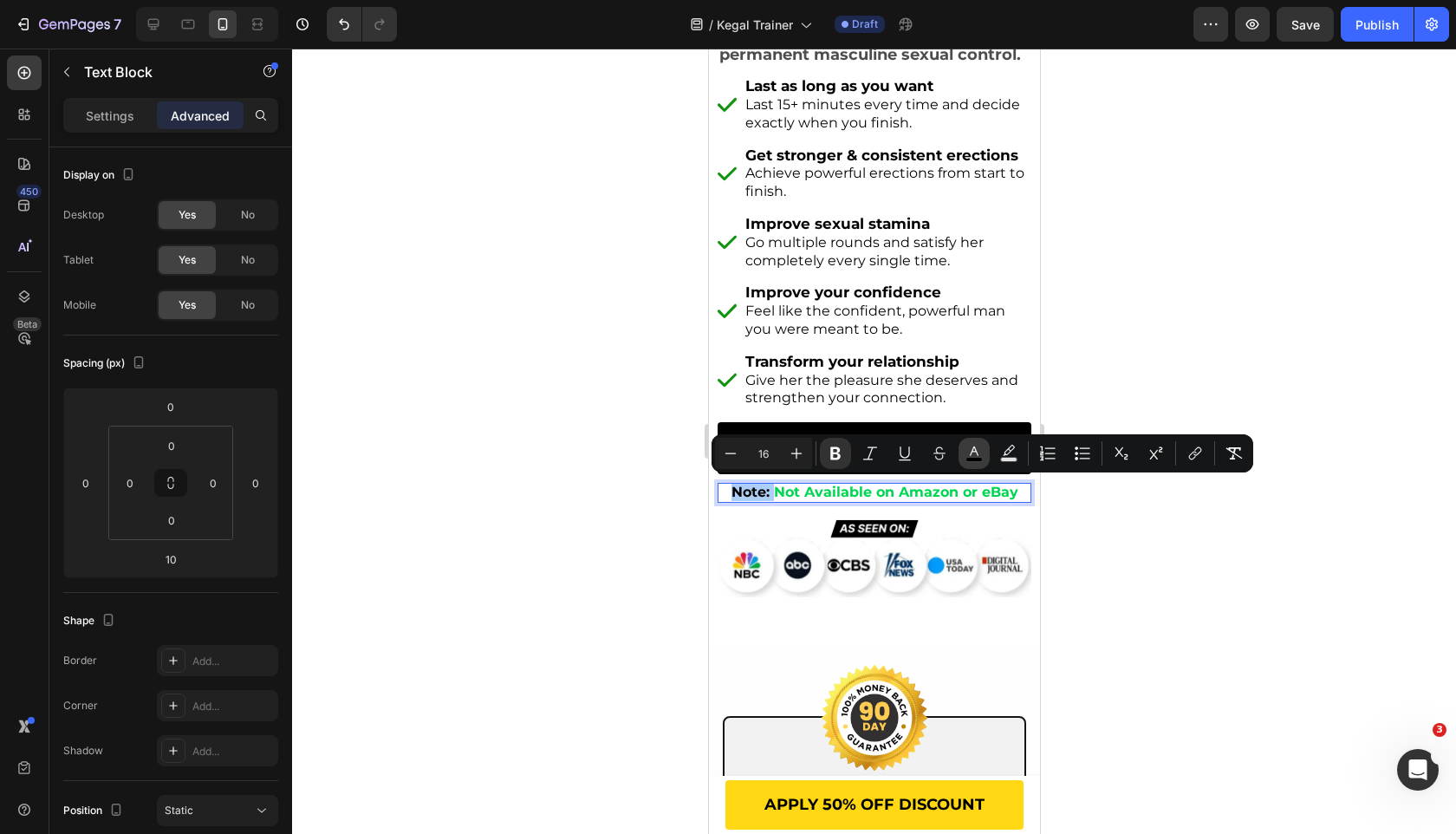
click at [968, 451] on icon "Editor contextual toolbar" at bounding box center [974, 453] width 17 height 17
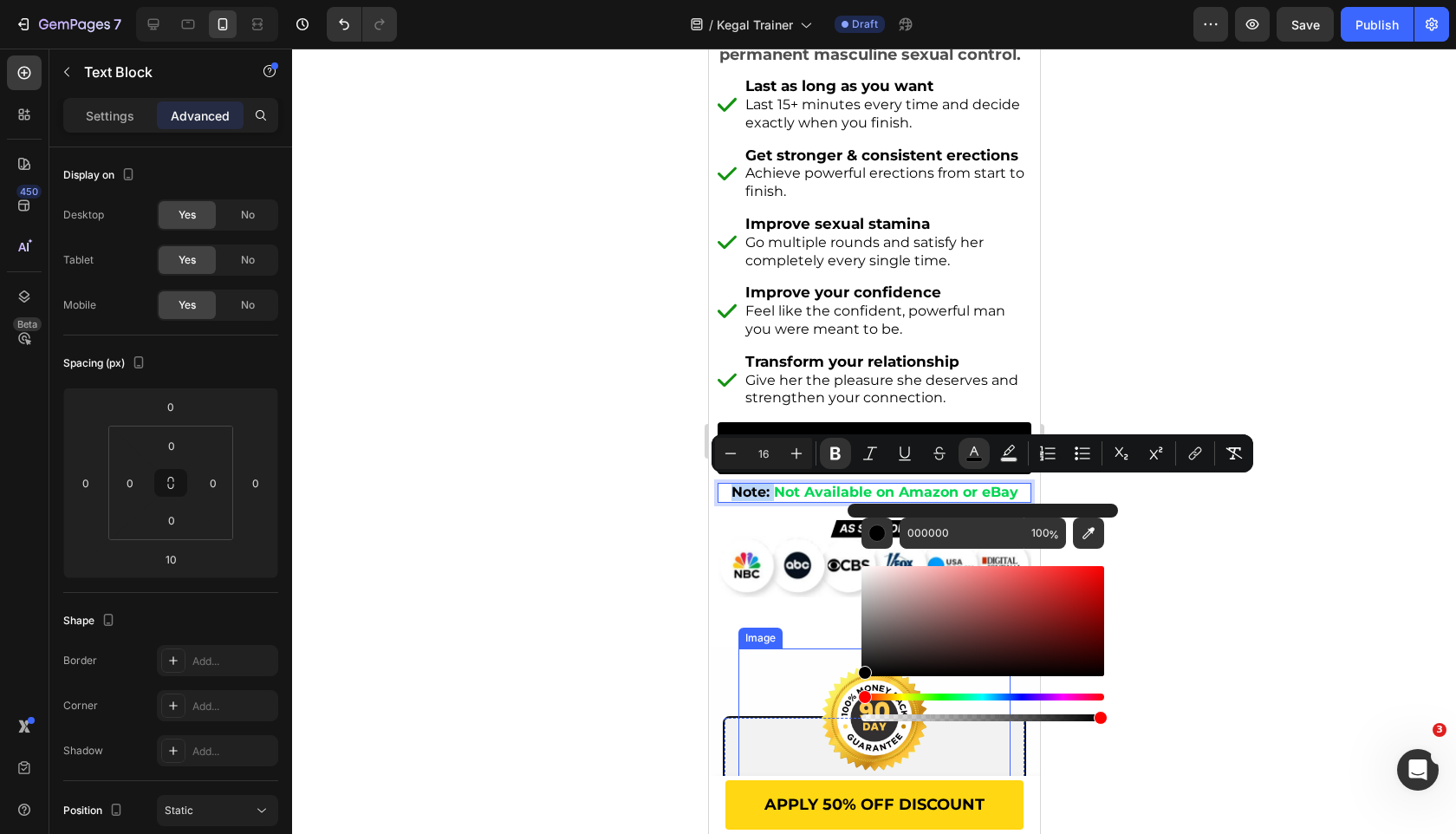
drag, startPoint x: 1625, startPoint y: 674, endPoint x: 772, endPoint y: 716, distance: 854.0
click at [521, 678] on div at bounding box center [875, 441] width 1164 height 785
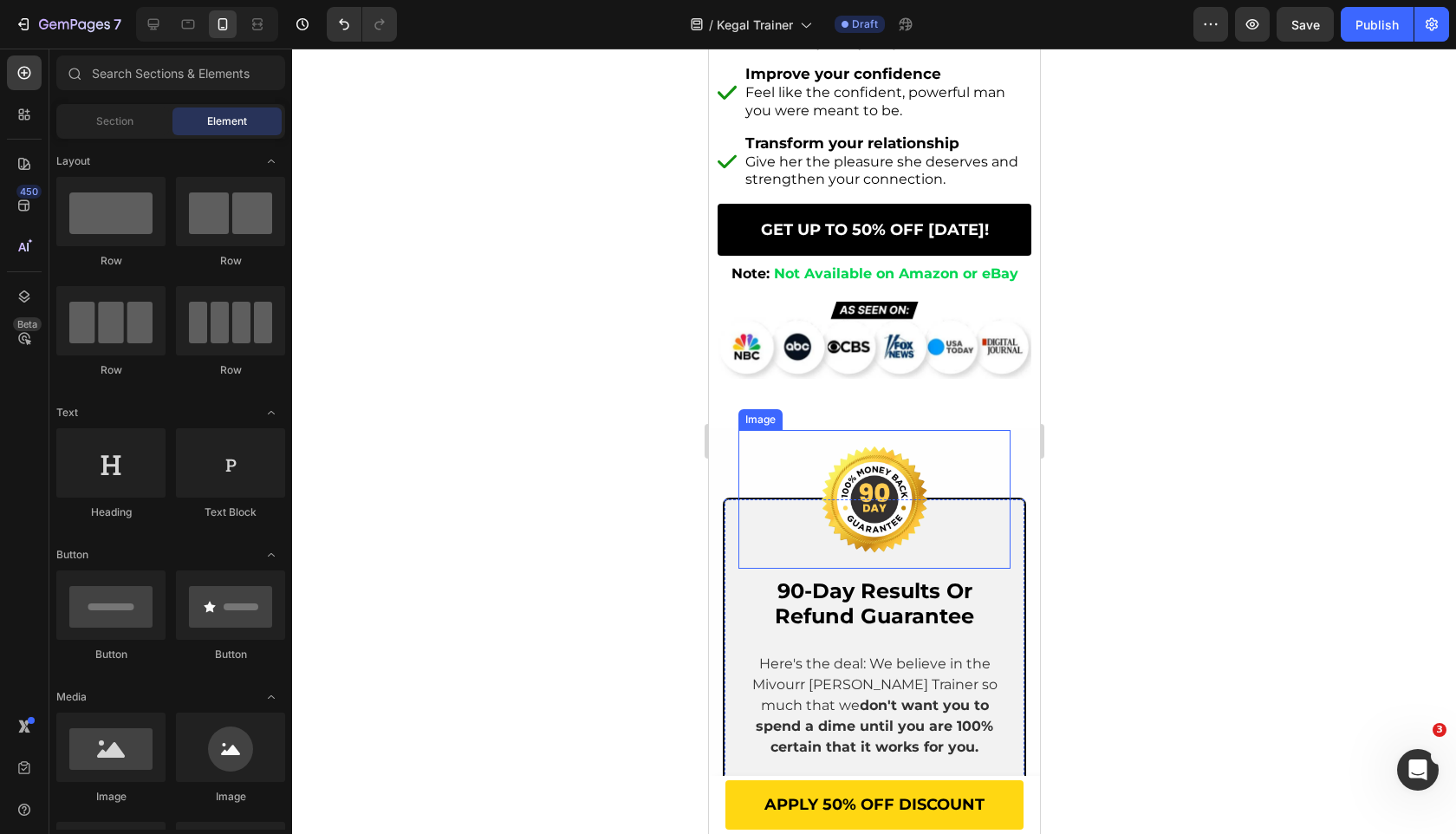
scroll to position [792, 0]
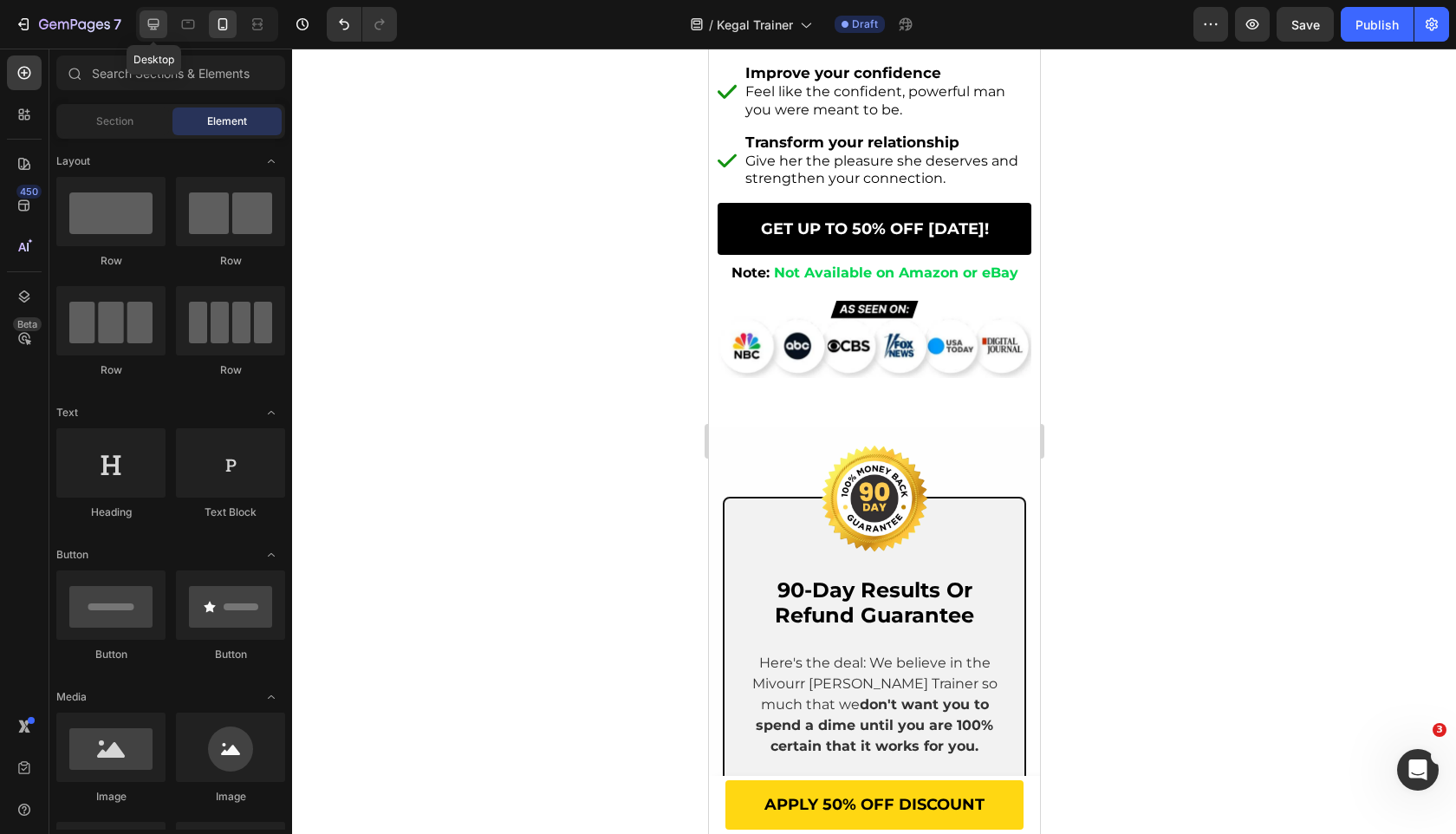
click at [164, 18] on div at bounding box center [154, 24] width 28 height 28
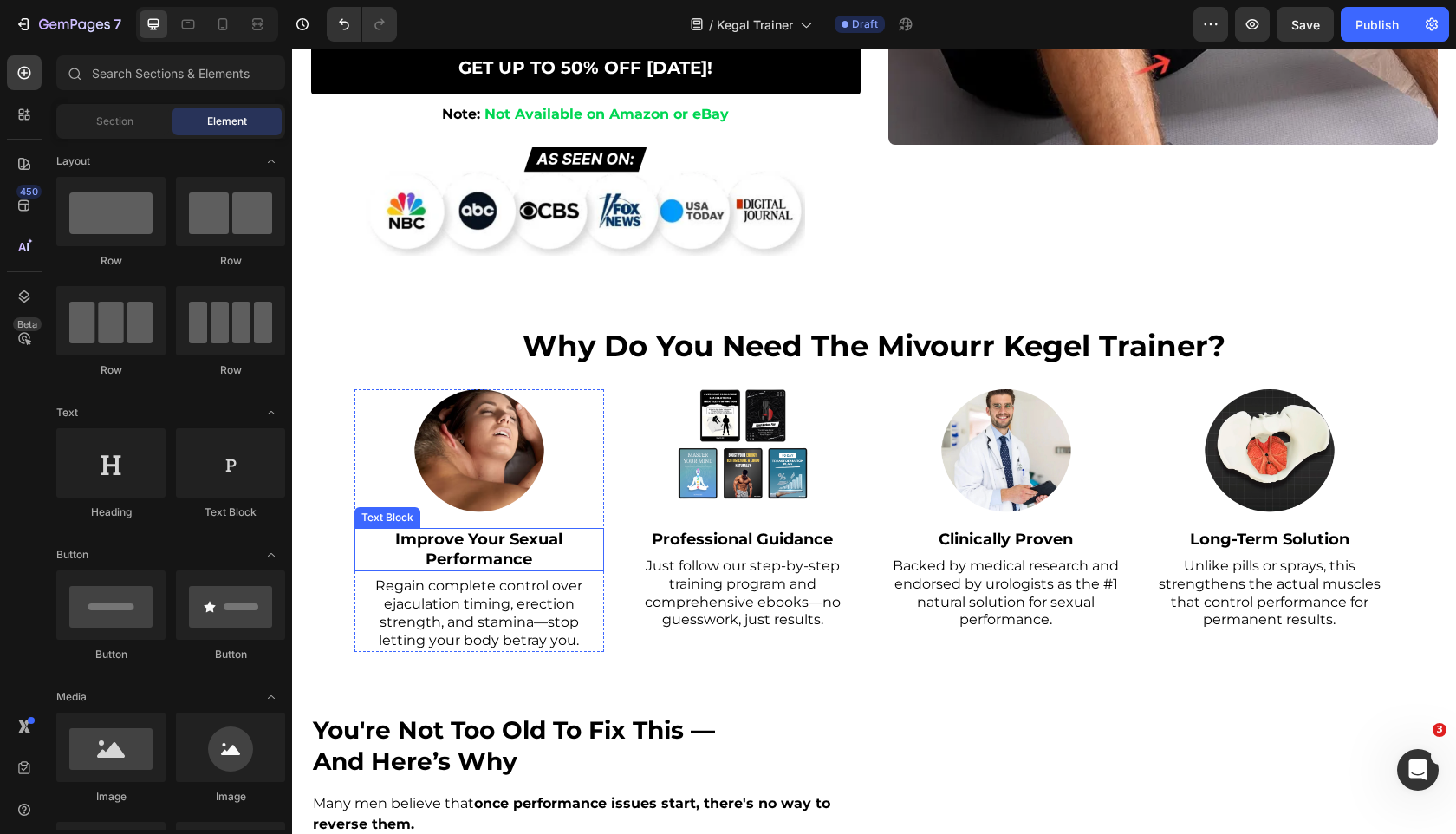
scroll to position [578, 0]
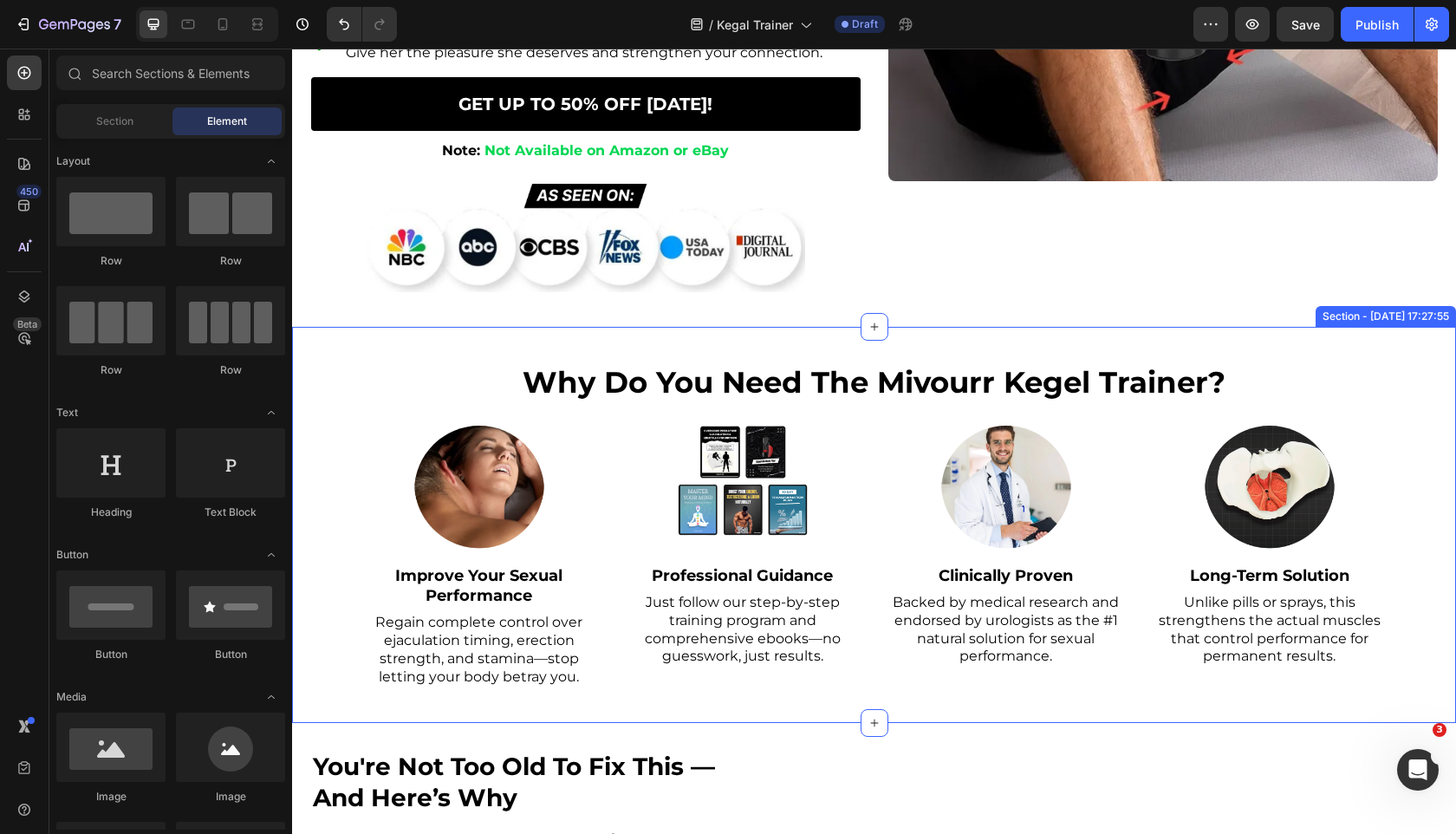
click at [344, 370] on div "why do you need the mivourr kegel trainer? Heading Image Improve Your Sexual Pe…" at bounding box center [875, 524] width 1164 height 396
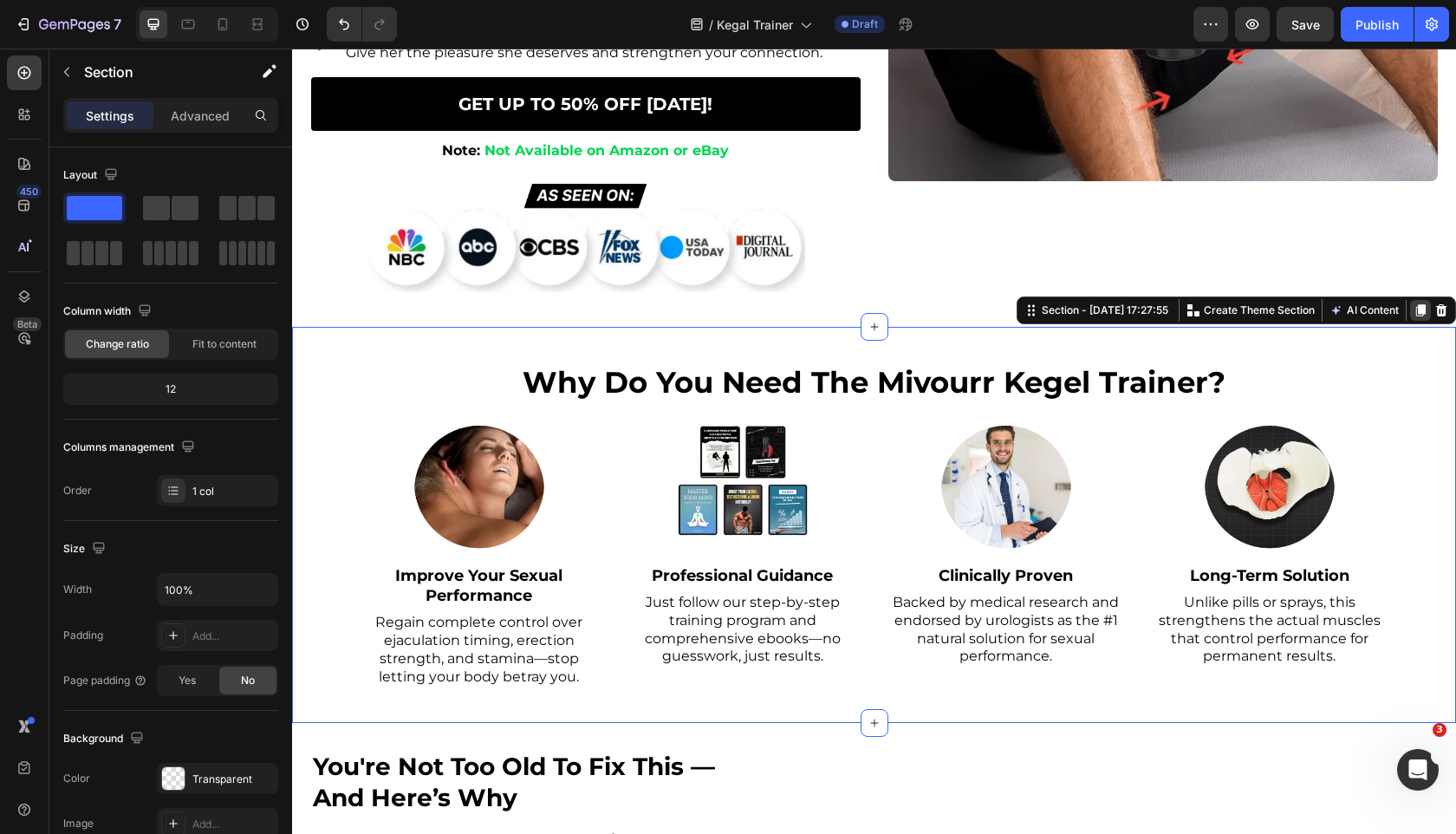
click at [1423, 310] on icon at bounding box center [1421, 311] width 10 height 12
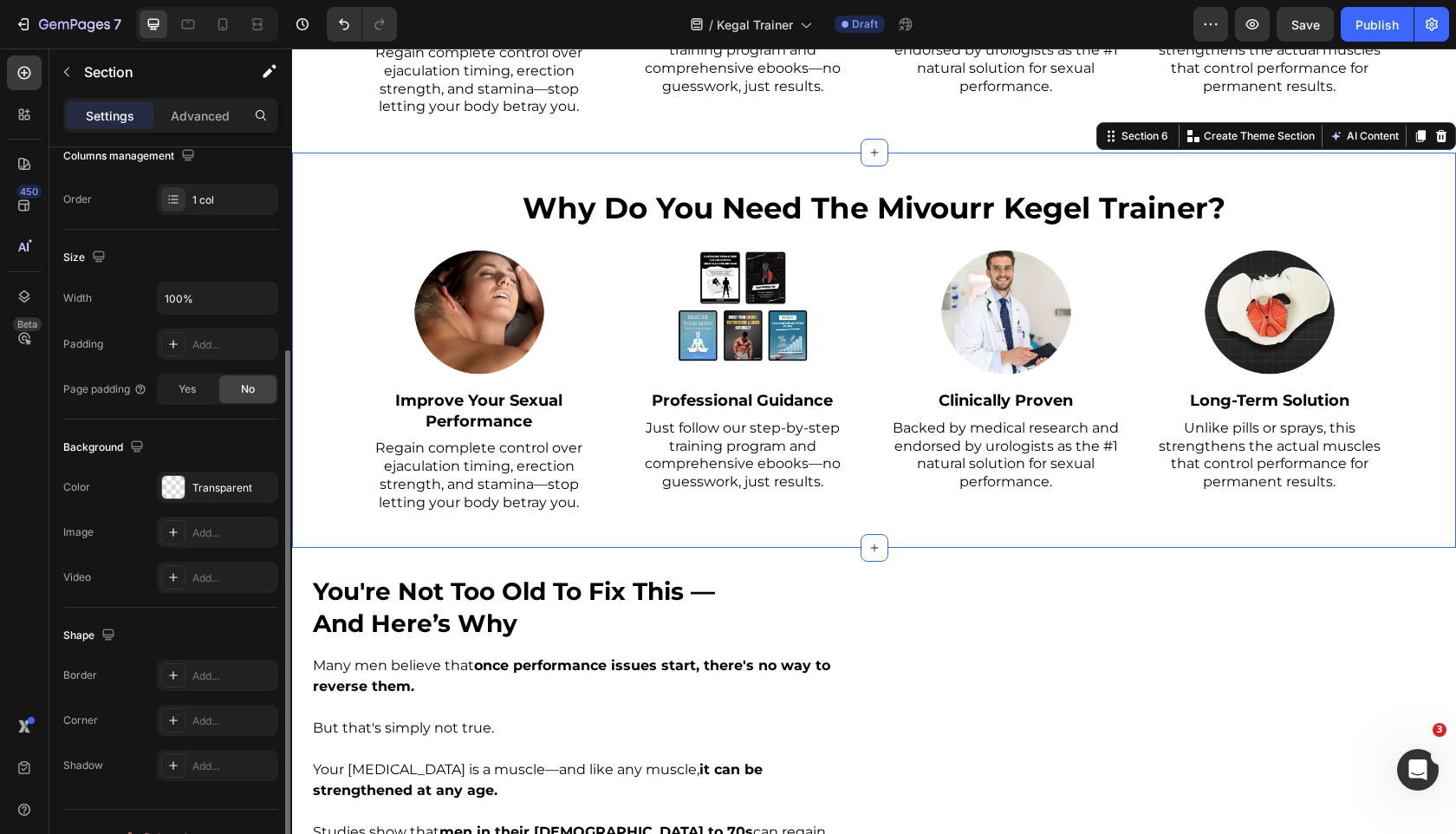
scroll to position [1189, 0]
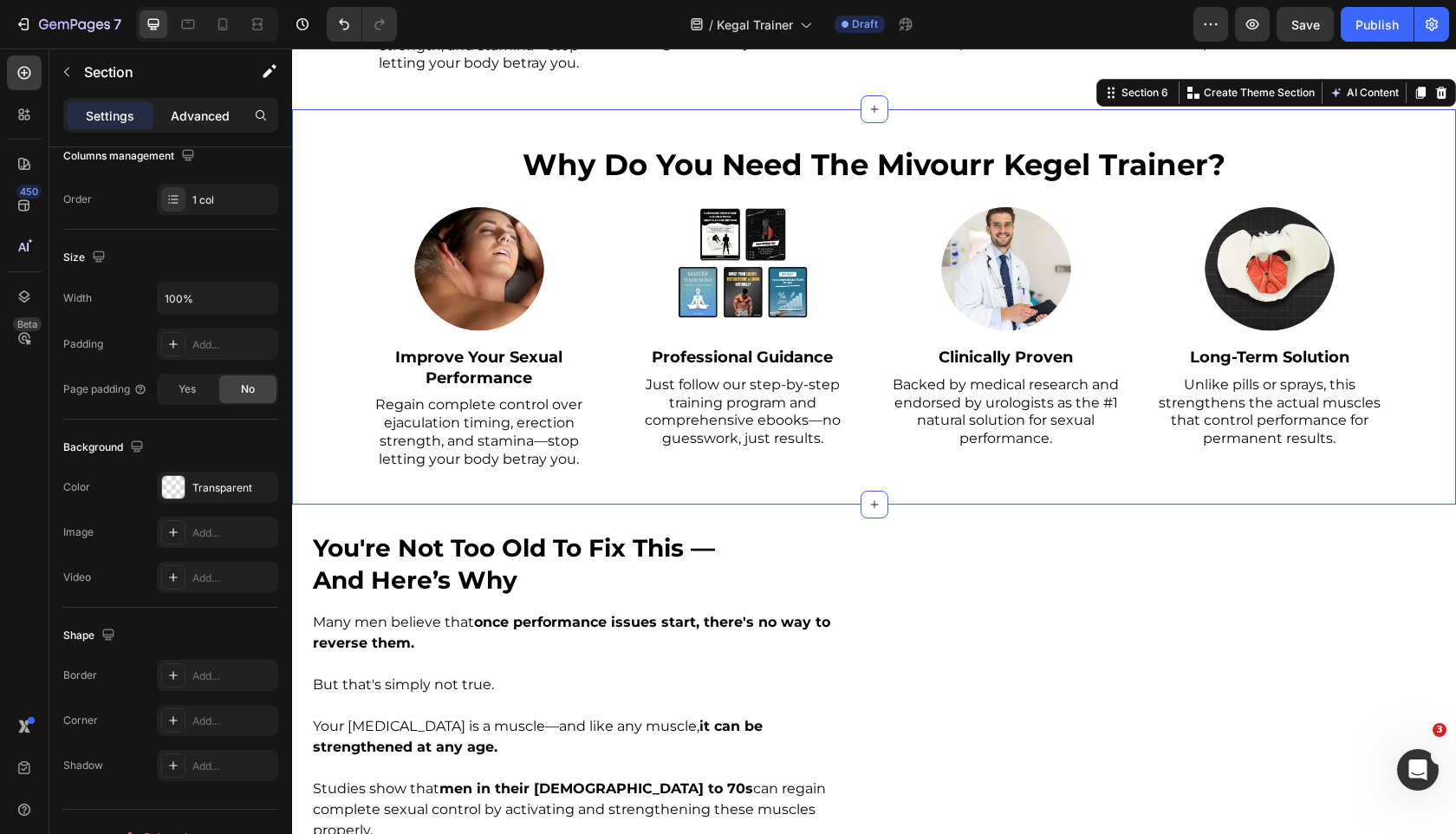
click at [198, 116] on p "Advanced" at bounding box center [200, 116] width 59 height 18
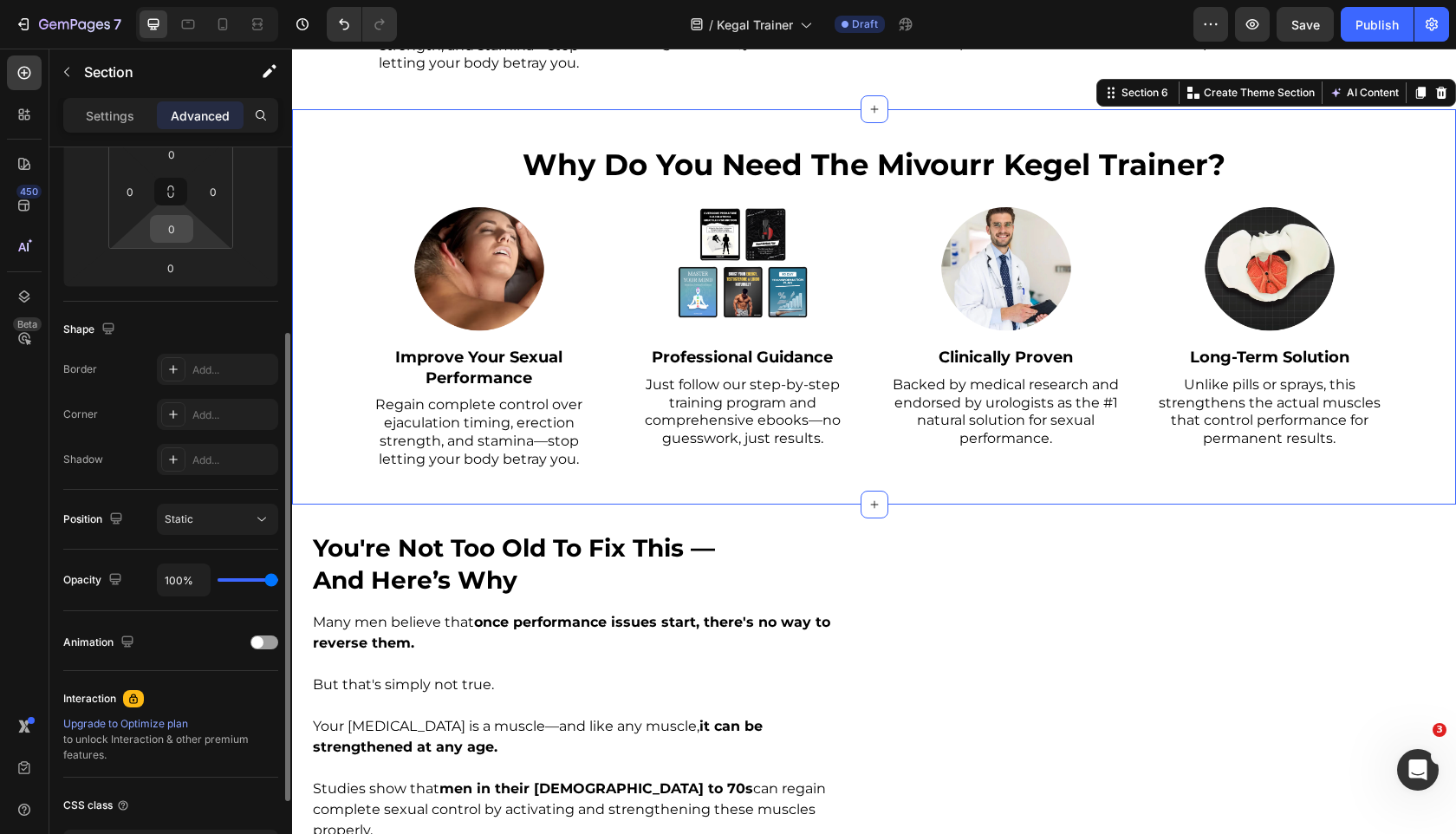
scroll to position [0, 0]
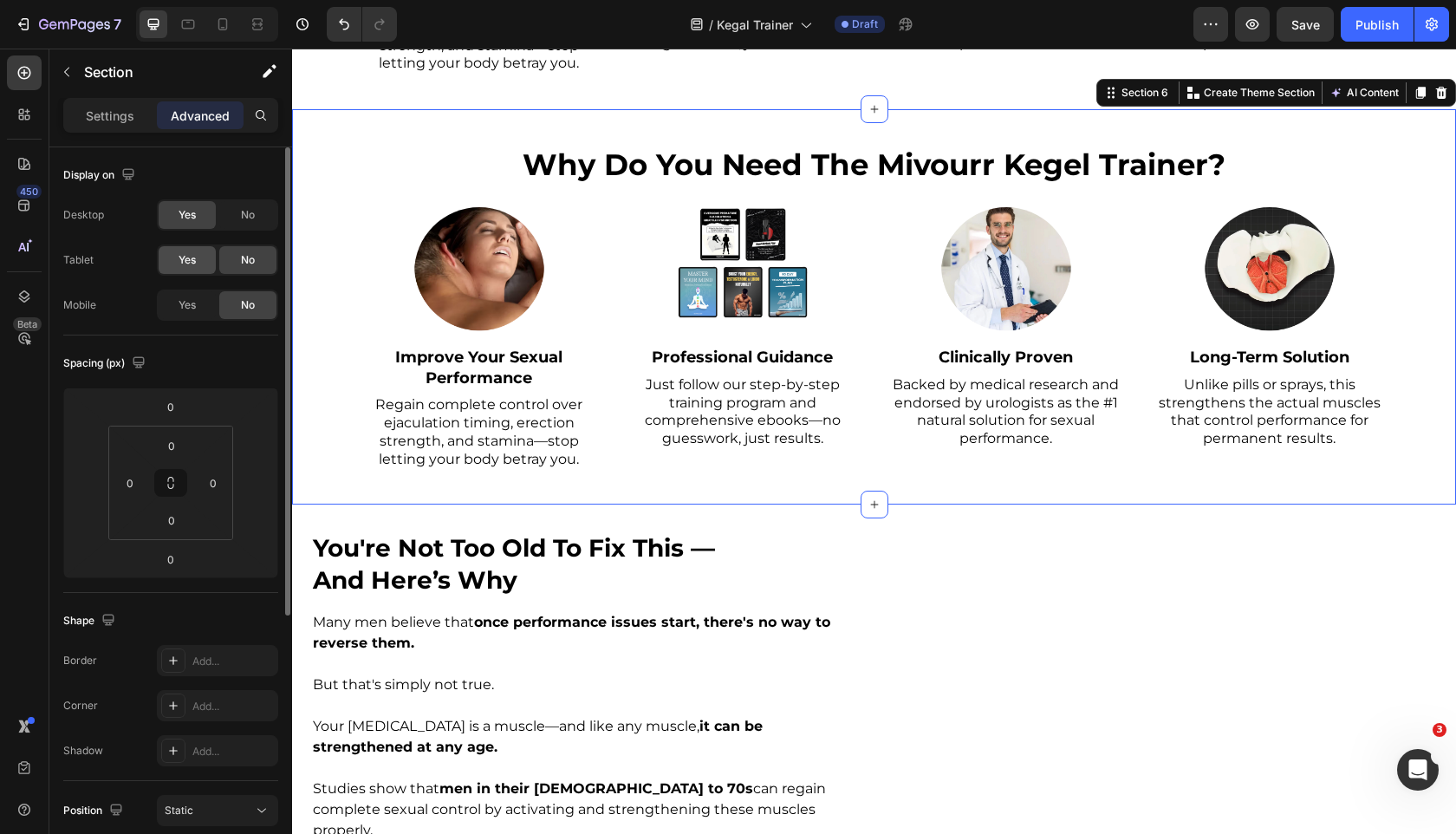
click at [176, 262] on div "Yes" at bounding box center [187, 260] width 57 height 28
click at [176, 306] on div "Yes" at bounding box center [187, 305] width 57 height 28
click at [236, 221] on div "No" at bounding box center [248, 215] width 57 height 28
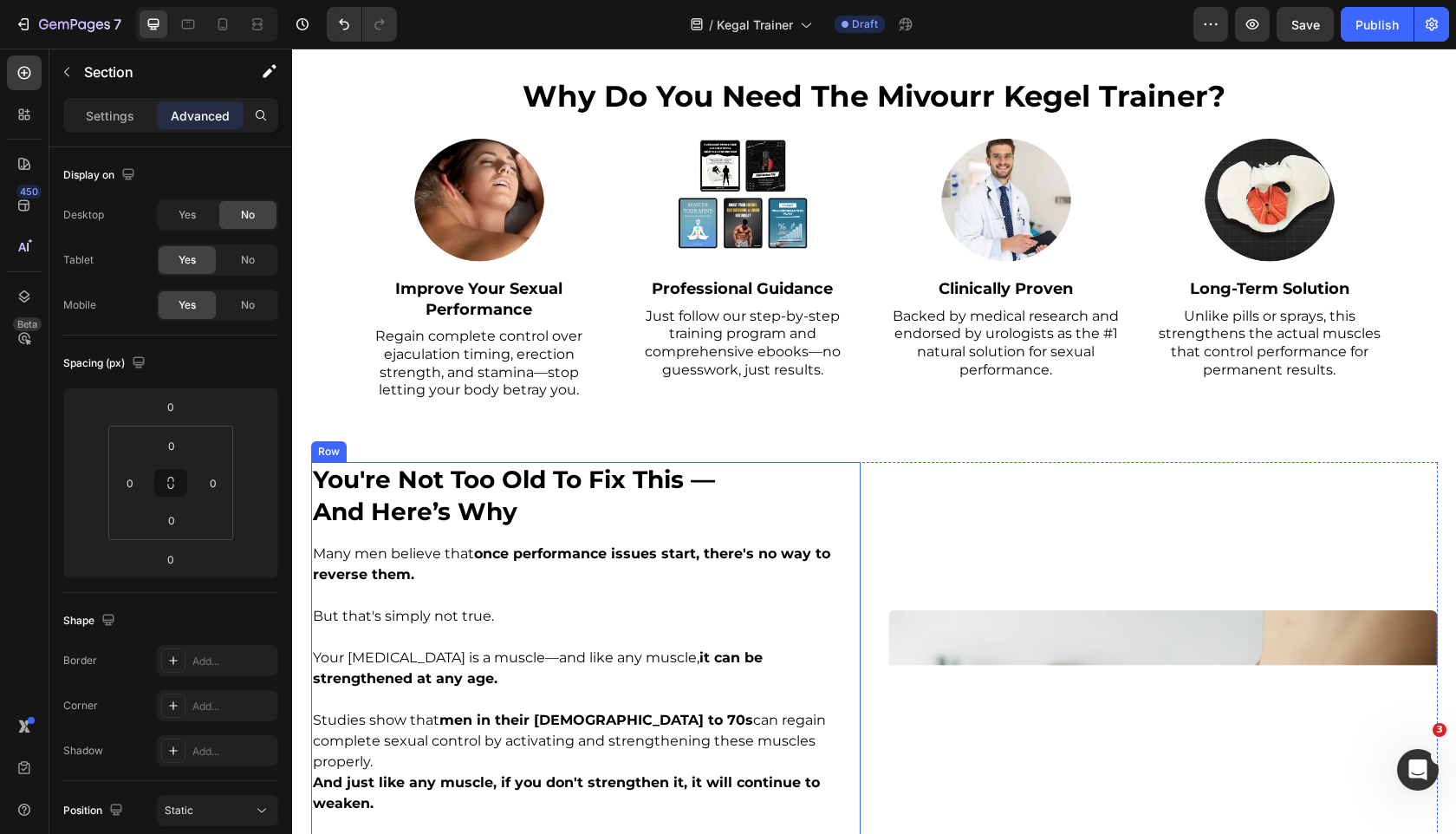
scroll to position [806, 0]
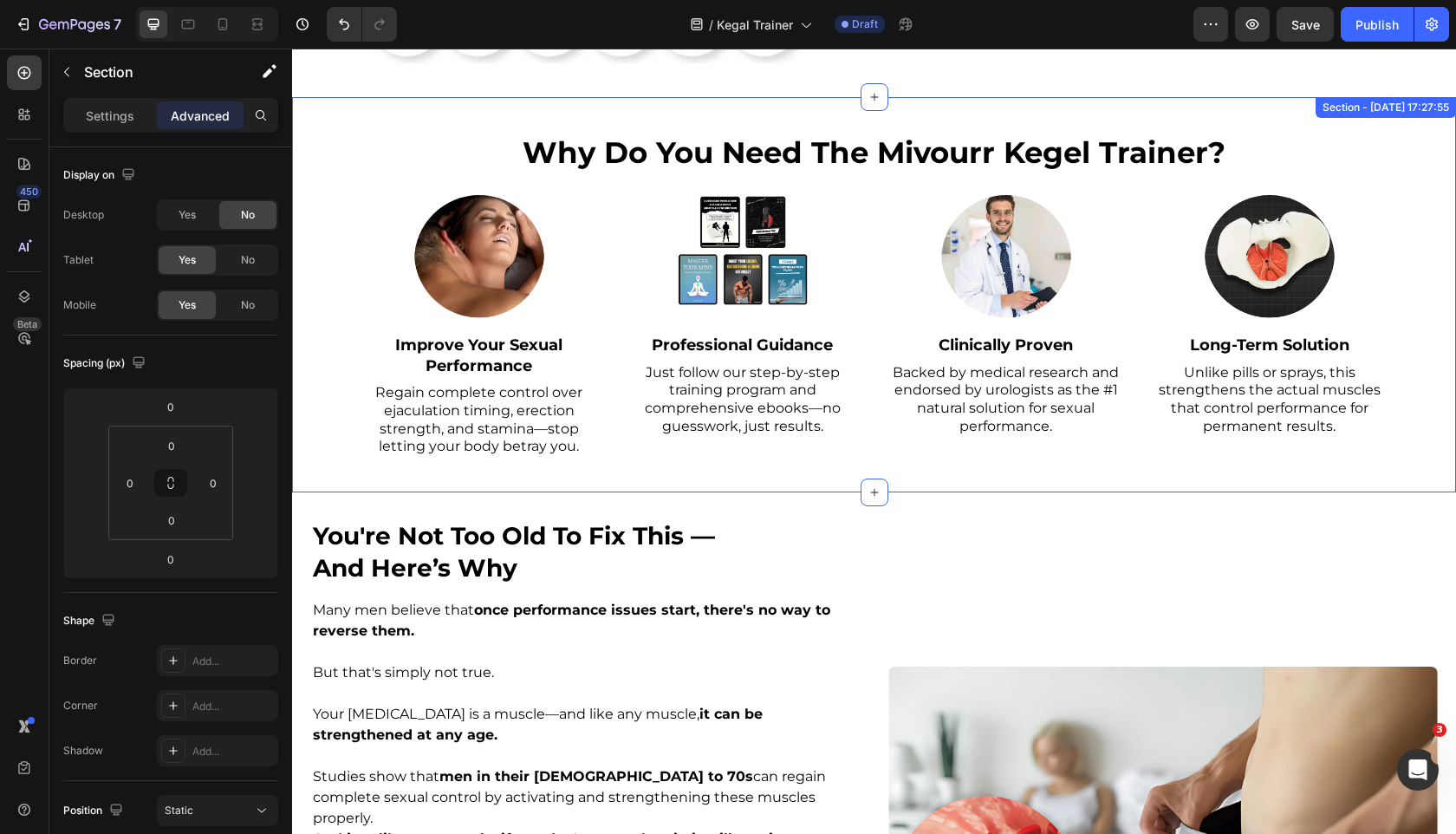
click at [330, 222] on div "why do you need the mivourr kegel trainer? Heading Image Improve Your Sexual Pe…" at bounding box center [875, 295] width 1164 height 396
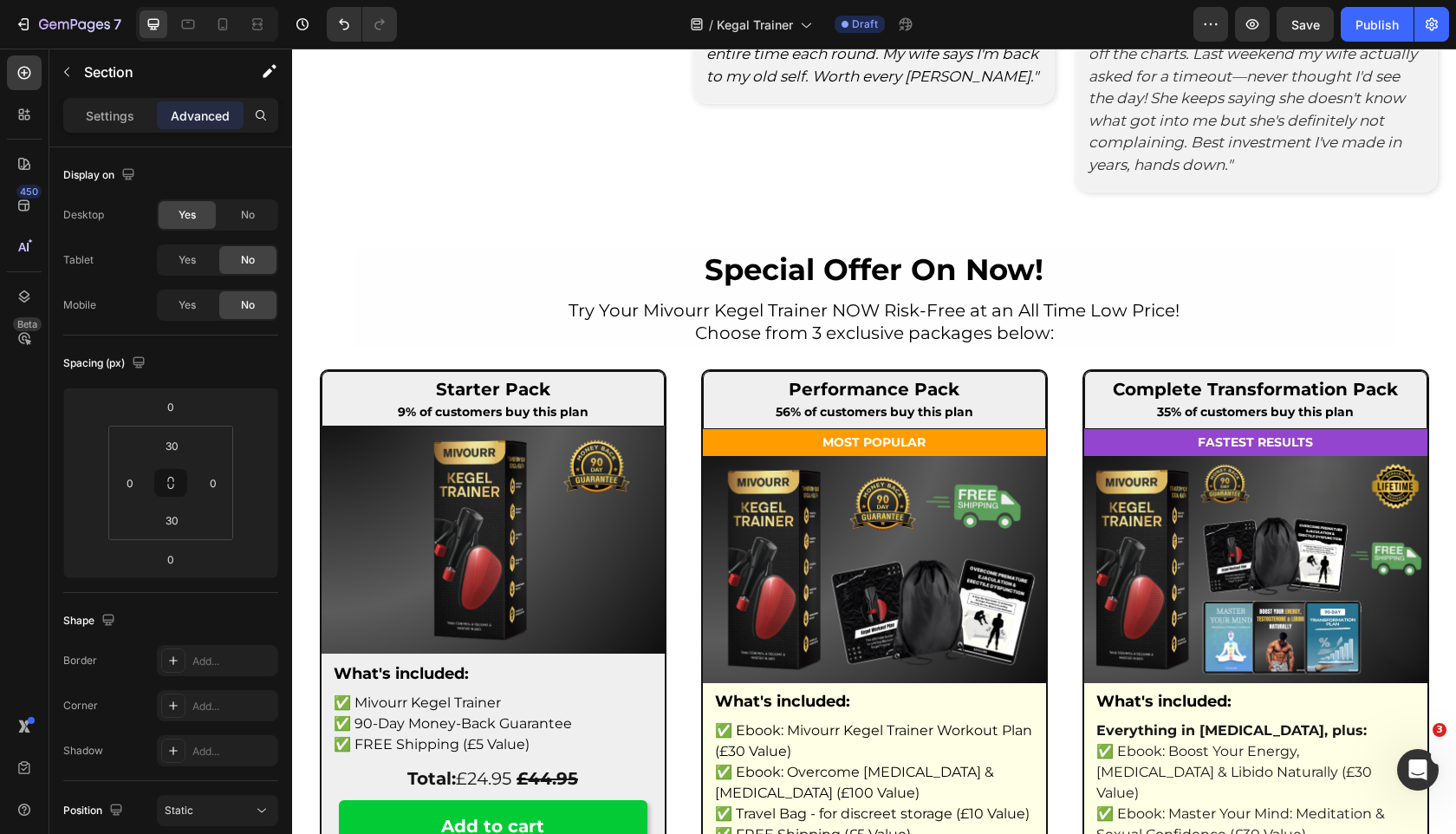
scroll to position [5628, 0]
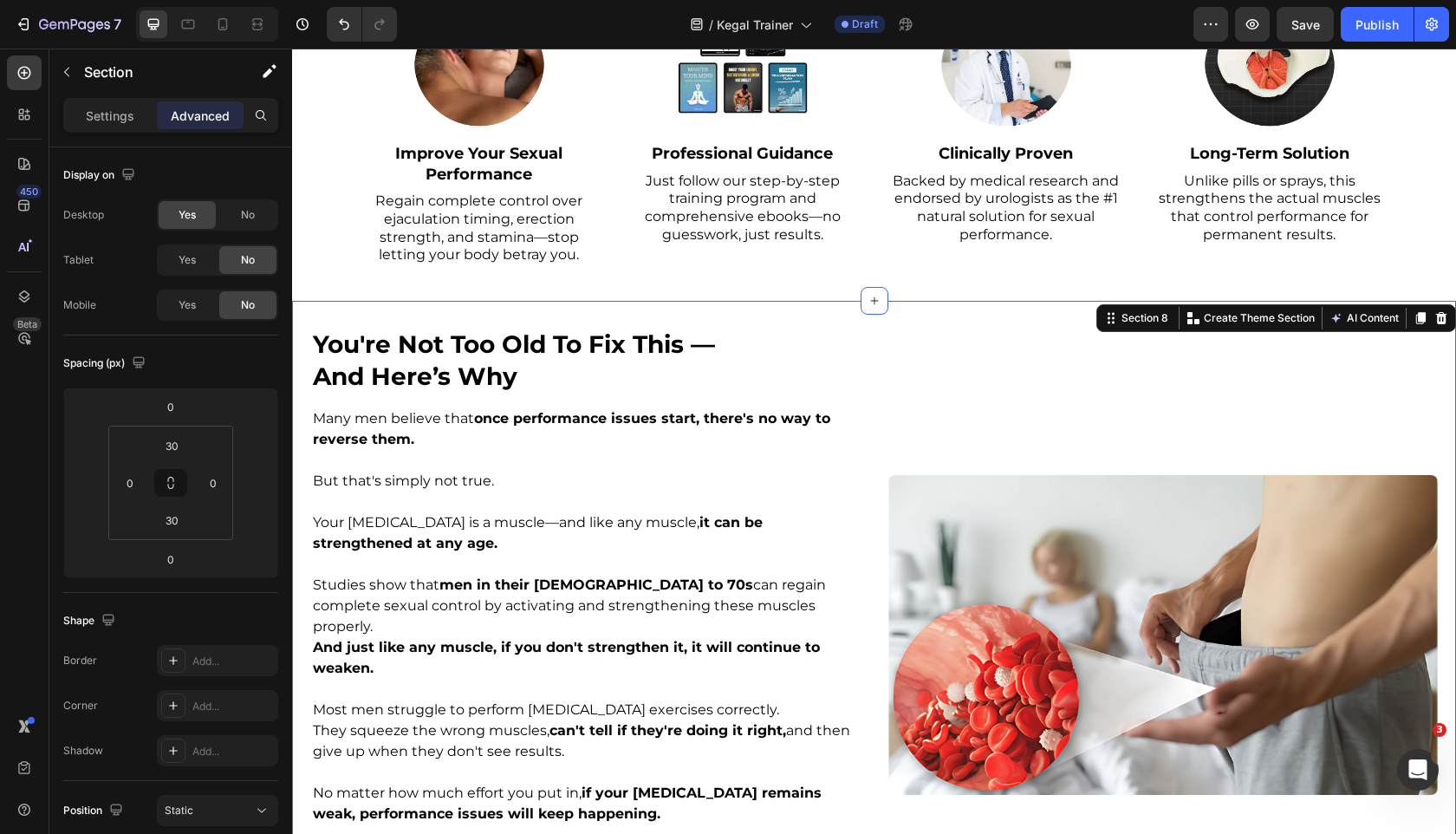
scroll to position [973, 0]
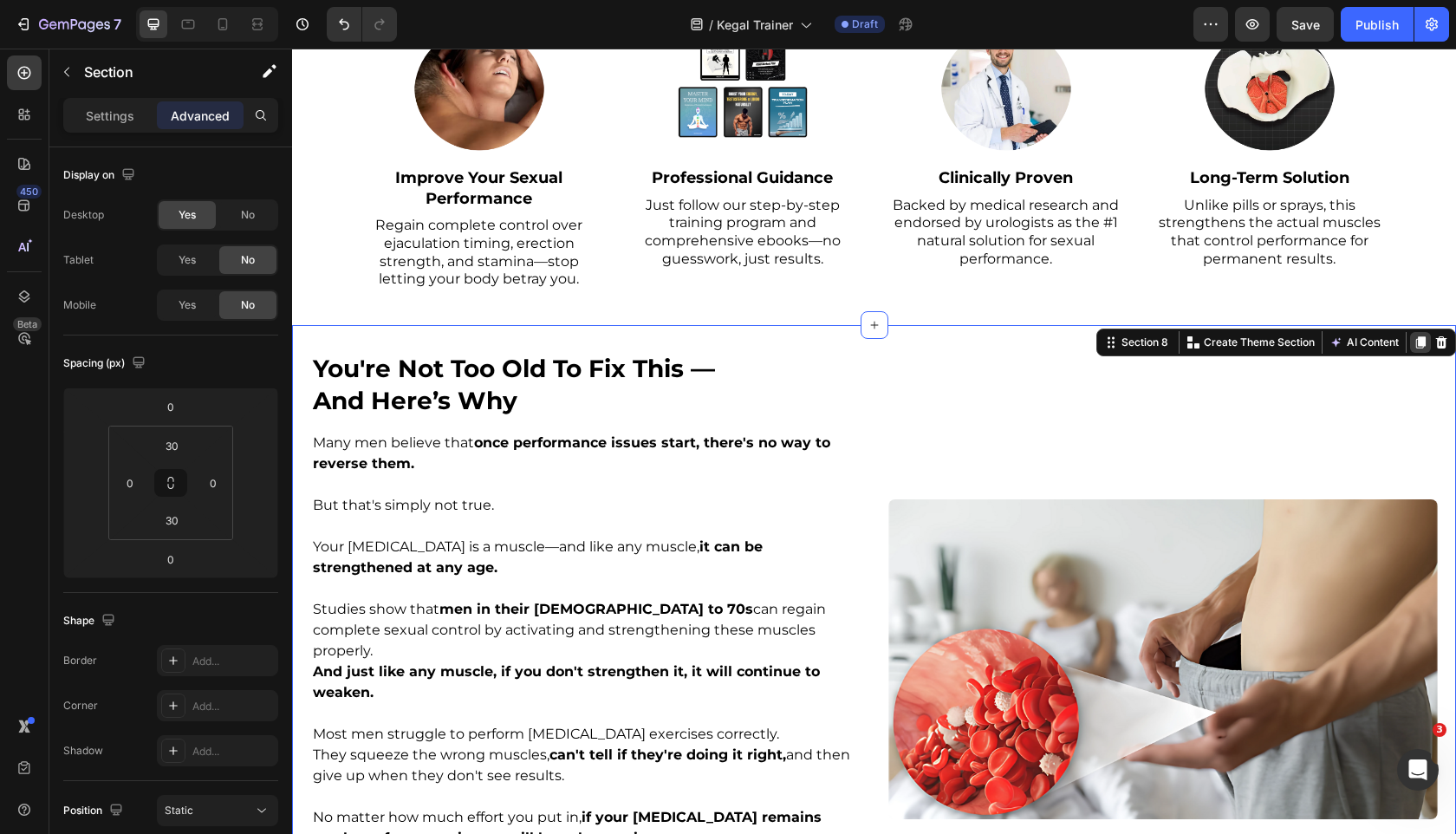
click at [1423, 347] on icon at bounding box center [1421, 342] width 10 height 12
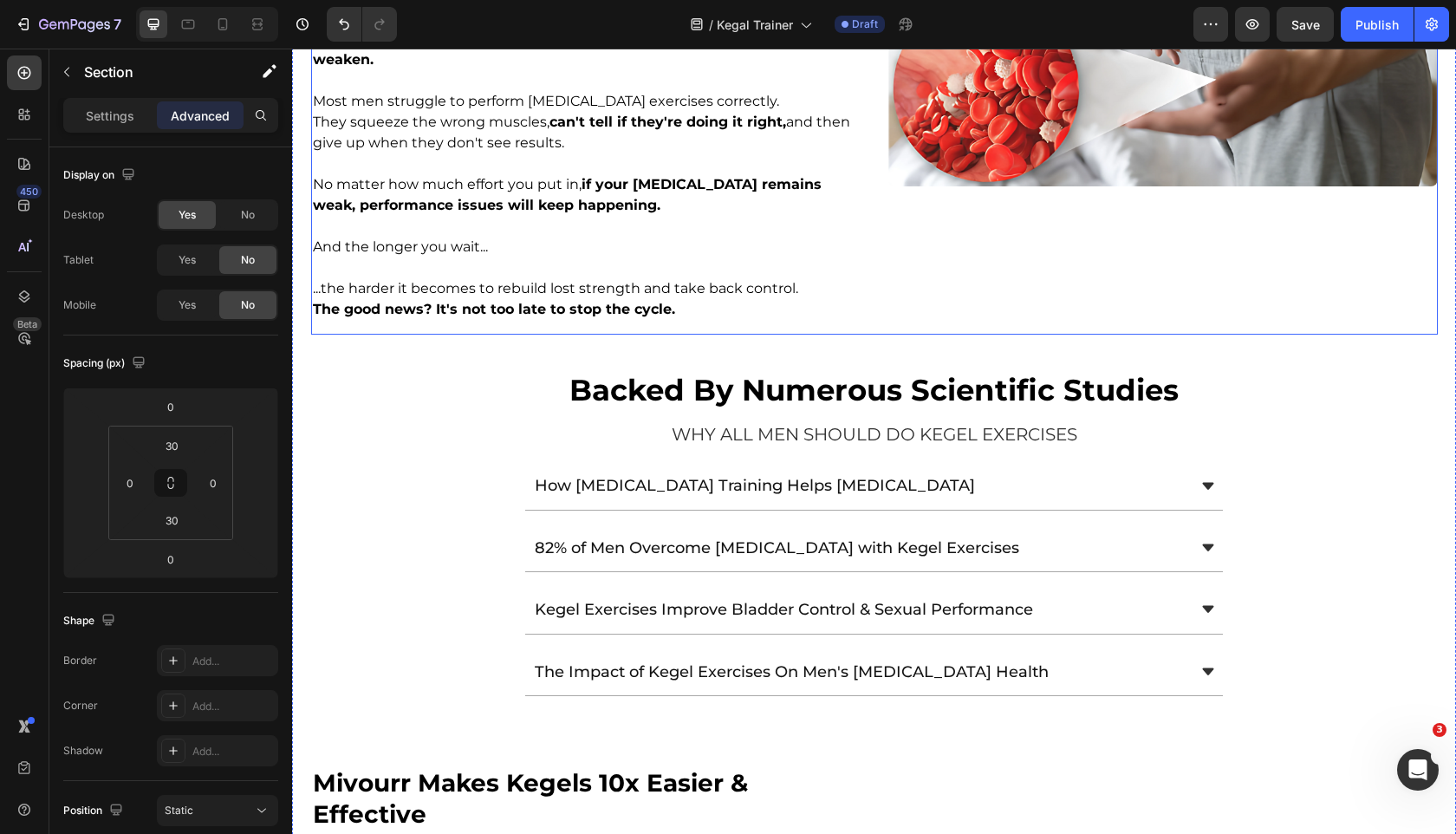
scroll to position [5768, 0]
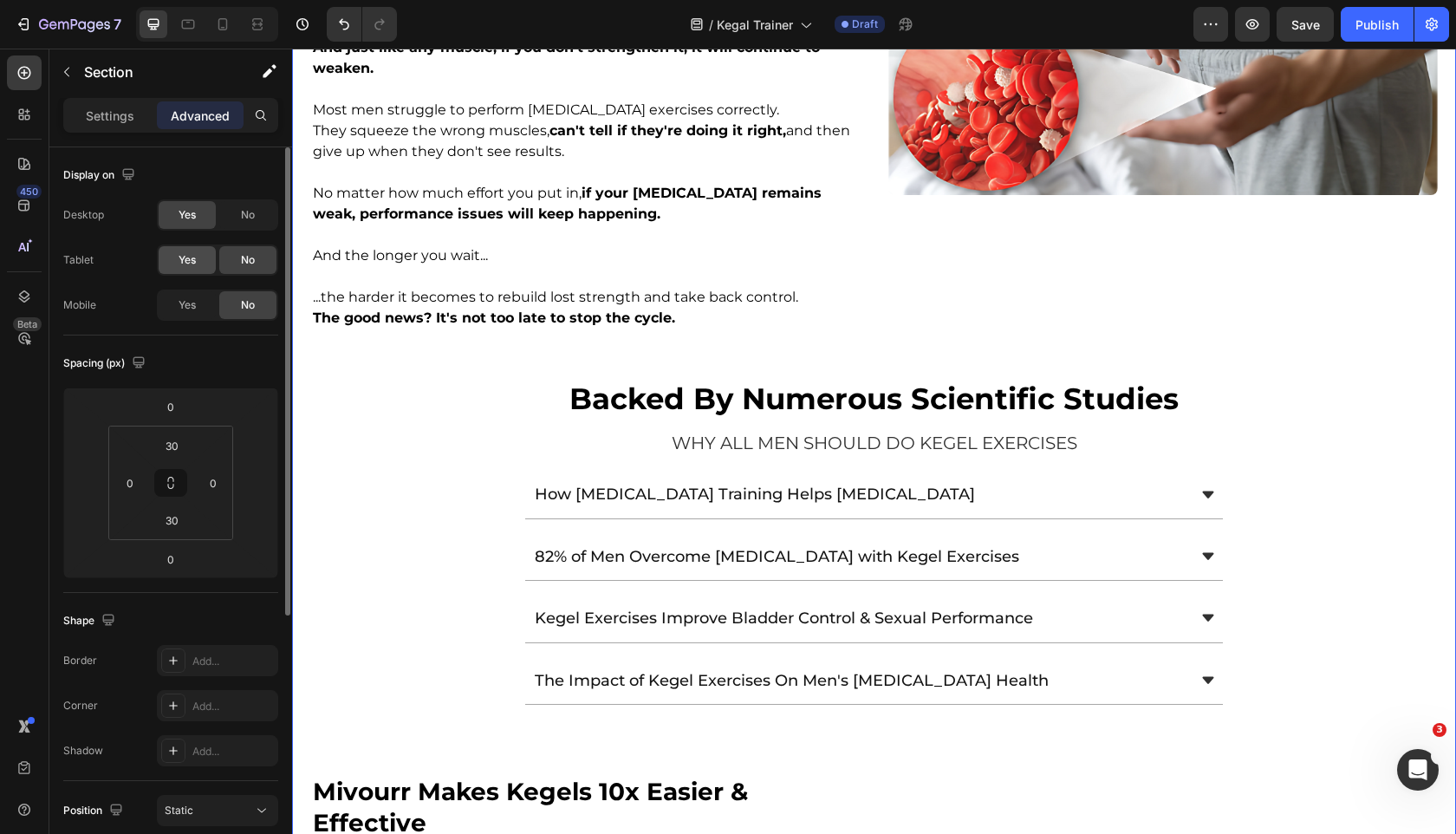
click at [198, 262] on div "Yes" at bounding box center [187, 260] width 57 height 28
click at [198, 310] on div "Yes" at bounding box center [187, 305] width 57 height 28
click at [260, 223] on div "No" at bounding box center [248, 215] width 57 height 28
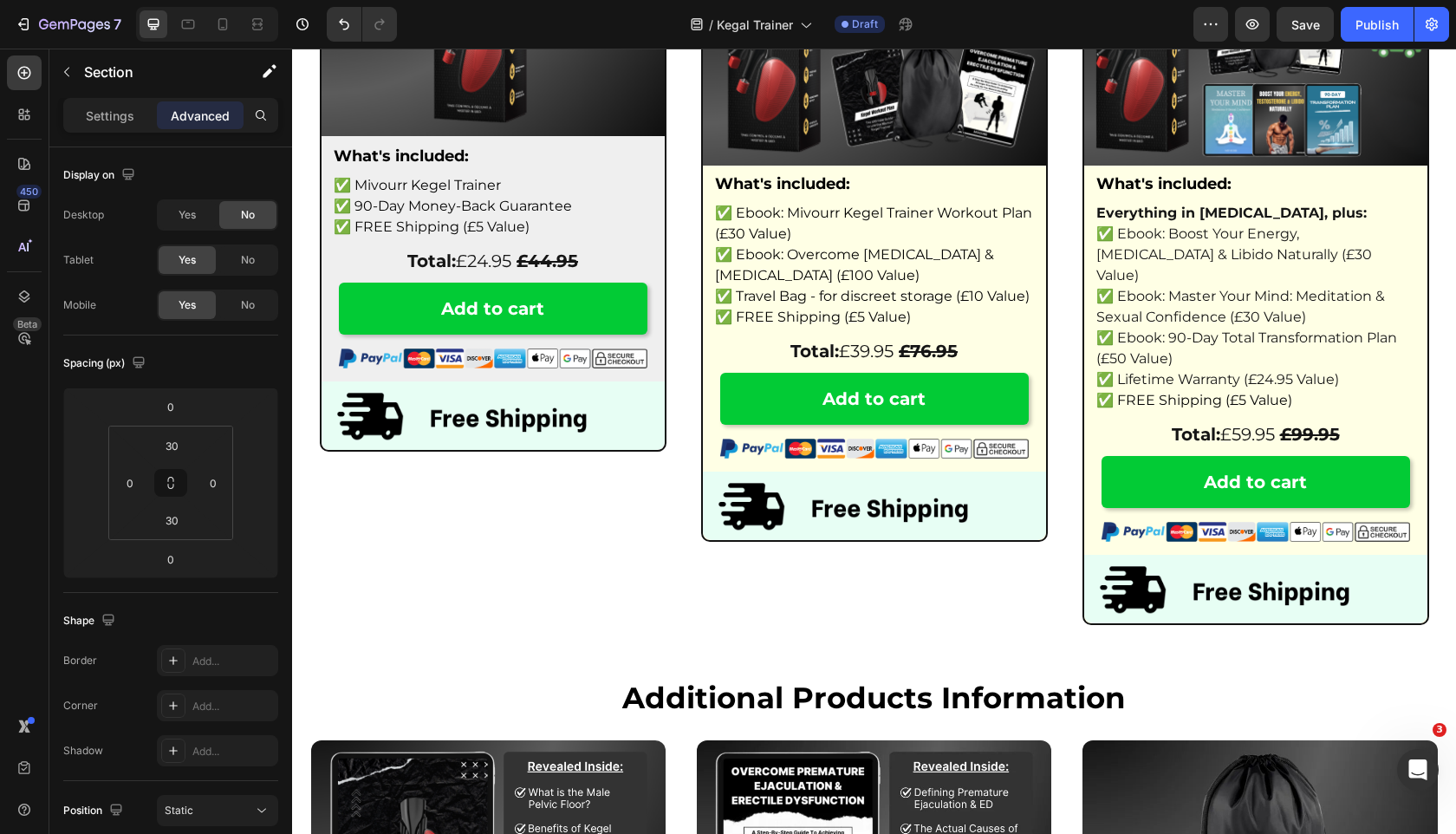
scroll to position [5825, 0]
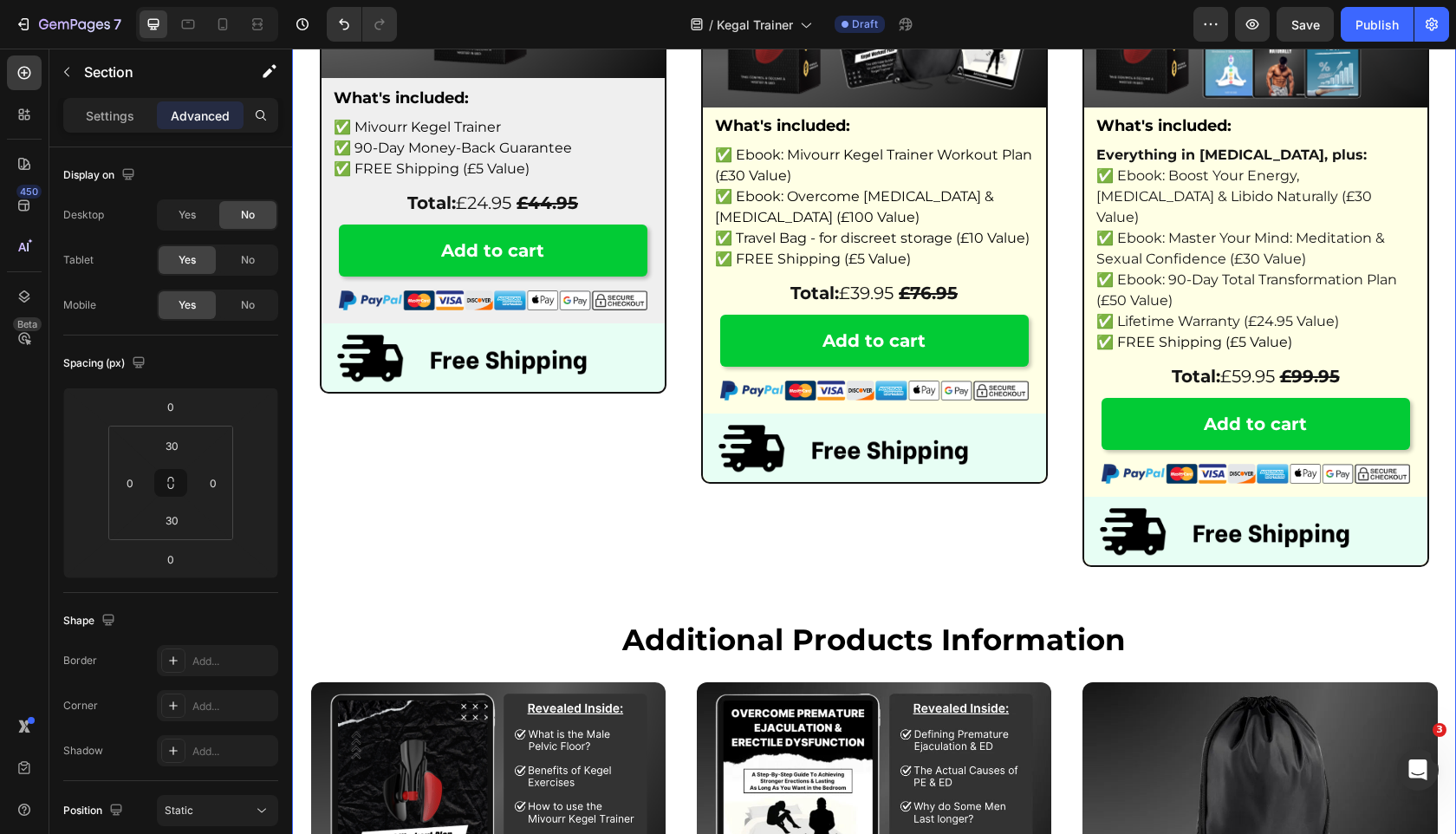
click at [488, 275] on div "special offer on now! Heading Try Your Mivourr Kegel Trainer NOW Risk-Free at a…" at bounding box center [875, 757] width 1164 height 2229
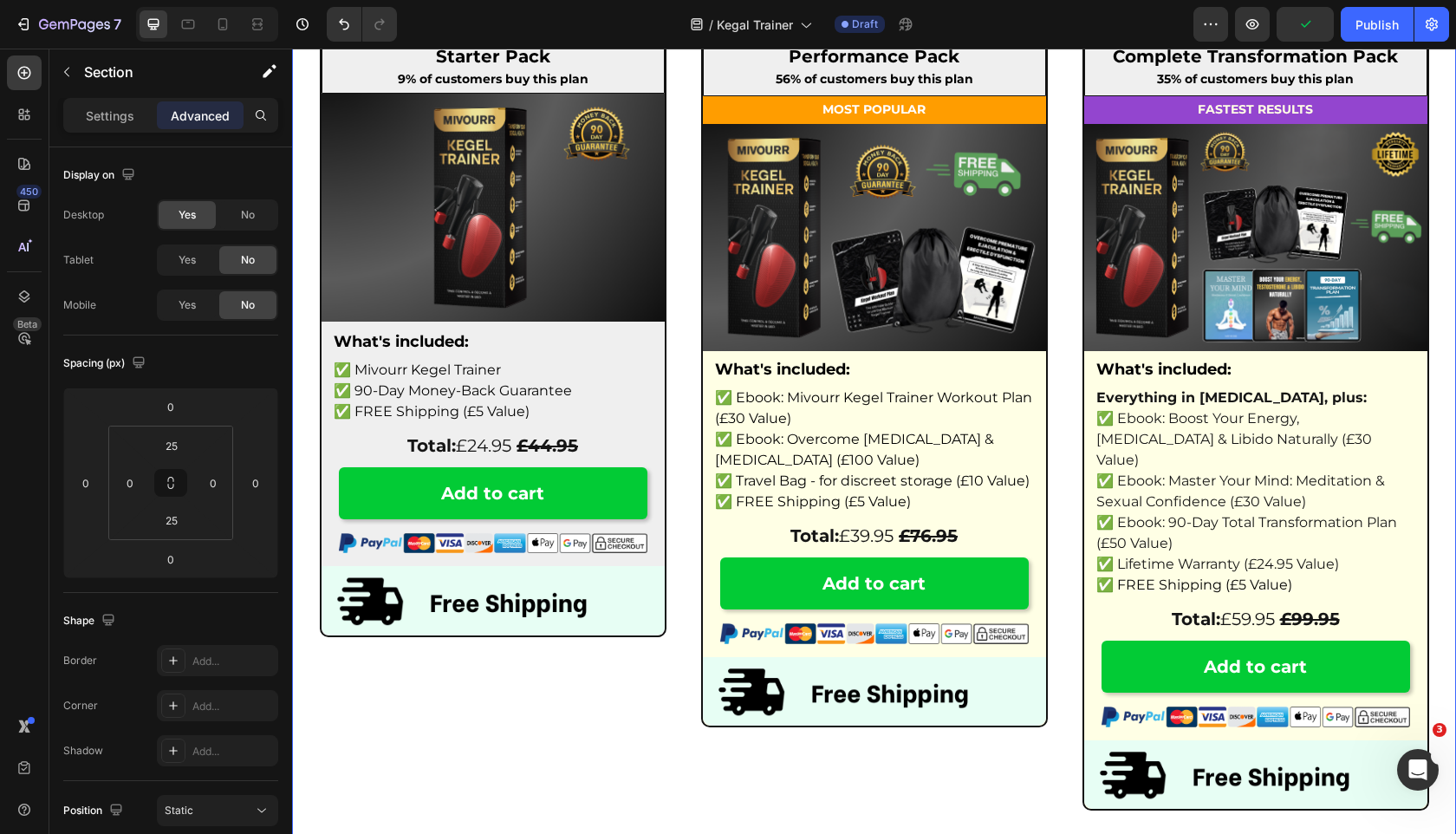
scroll to position [5797, 0]
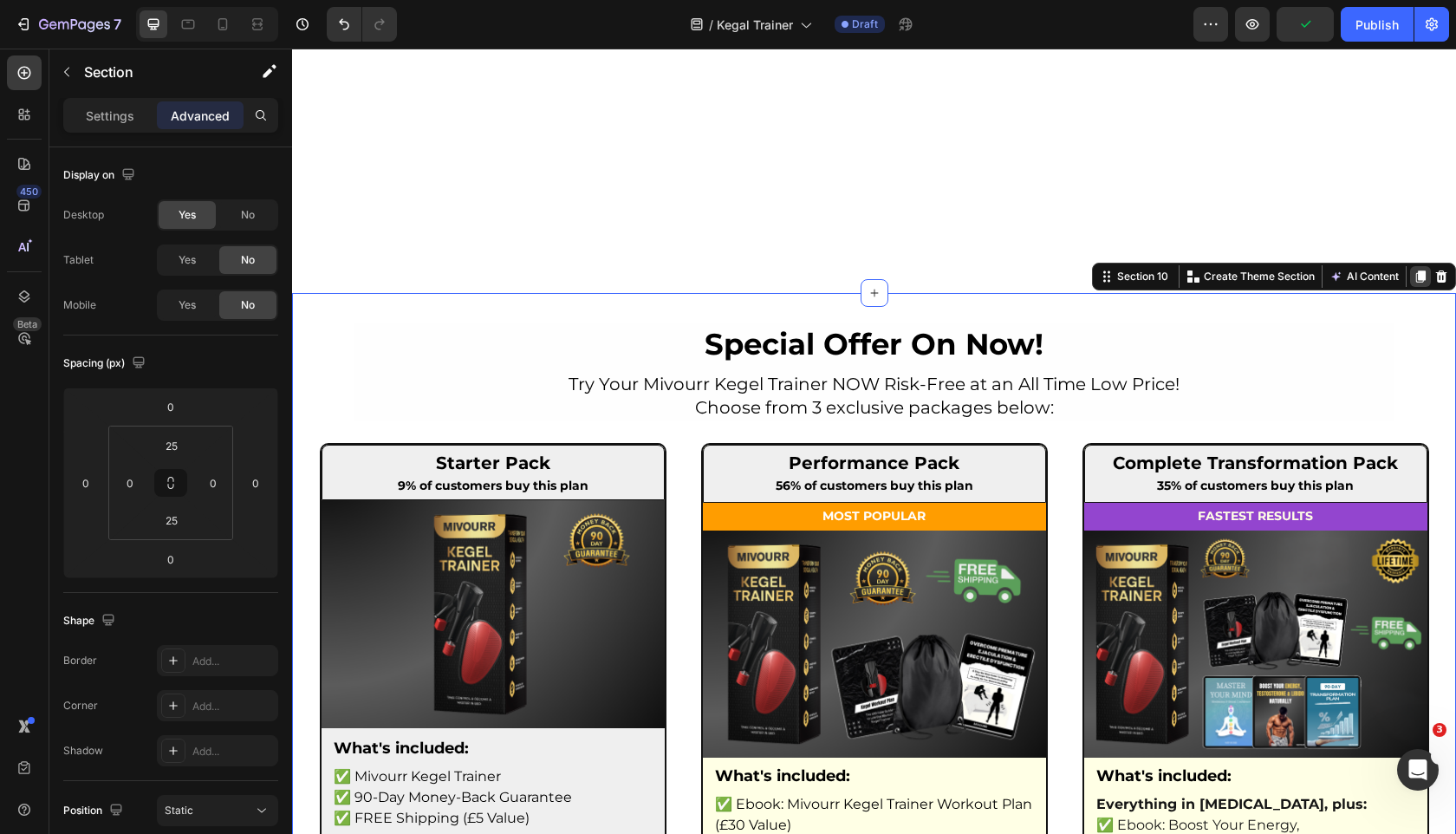
click at [1421, 274] on icon at bounding box center [1421, 276] width 10 height 12
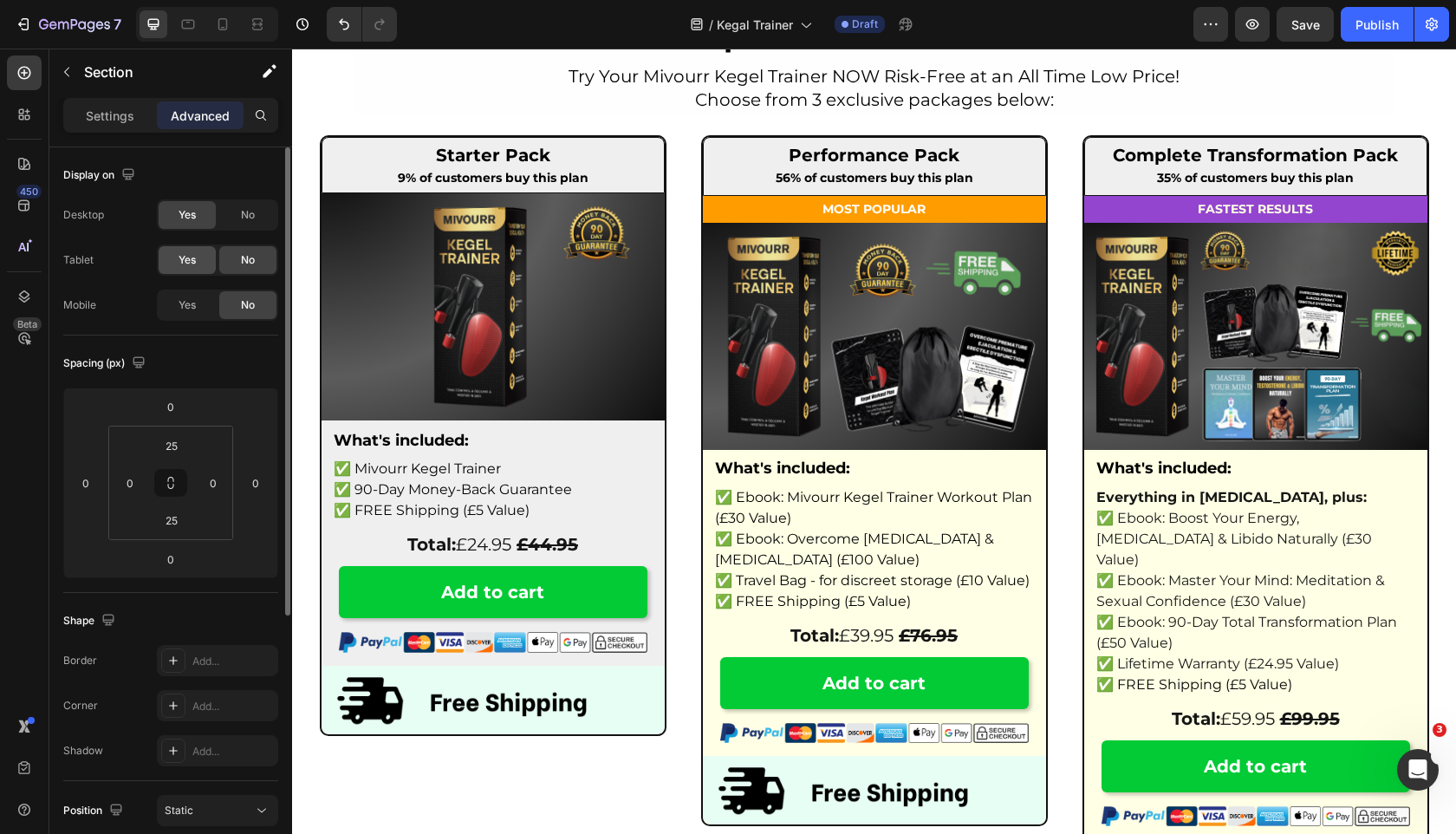
scroll to position [8420, 0]
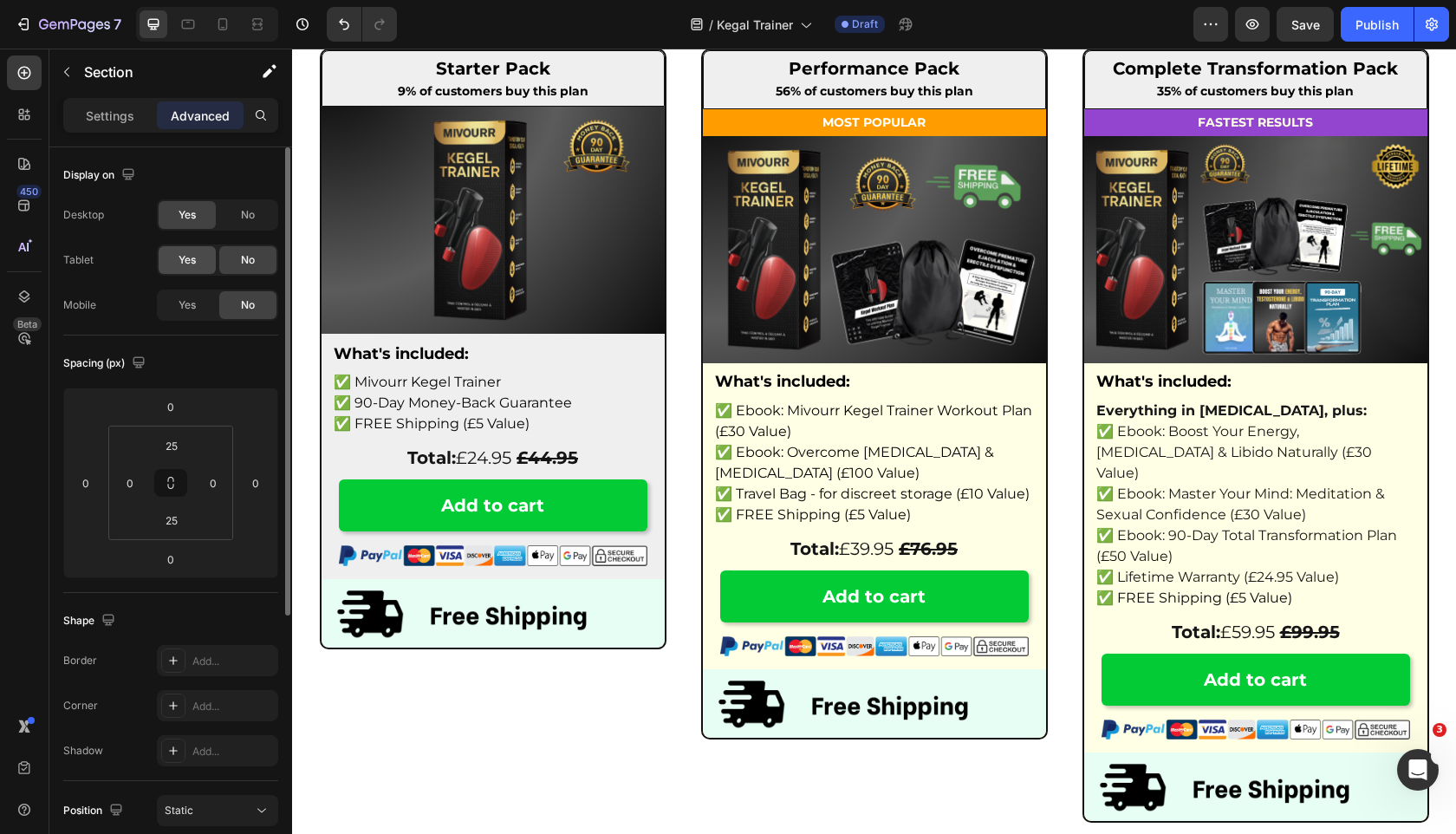
click at [203, 252] on div "Yes" at bounding box center [187, 260] width 57 height 28
click at [191, 332] on div "Display on Desktop Yes No Tablet Yes No Mobile Yes No" at bounding box center [170, 242] width 215 height 189
click at [196, 308] on div "Yes" at bounding box center [187, 305] width 57 height 28
click at [243, 212] on span "No" at bounding box center [248, 215] width 14 height 16
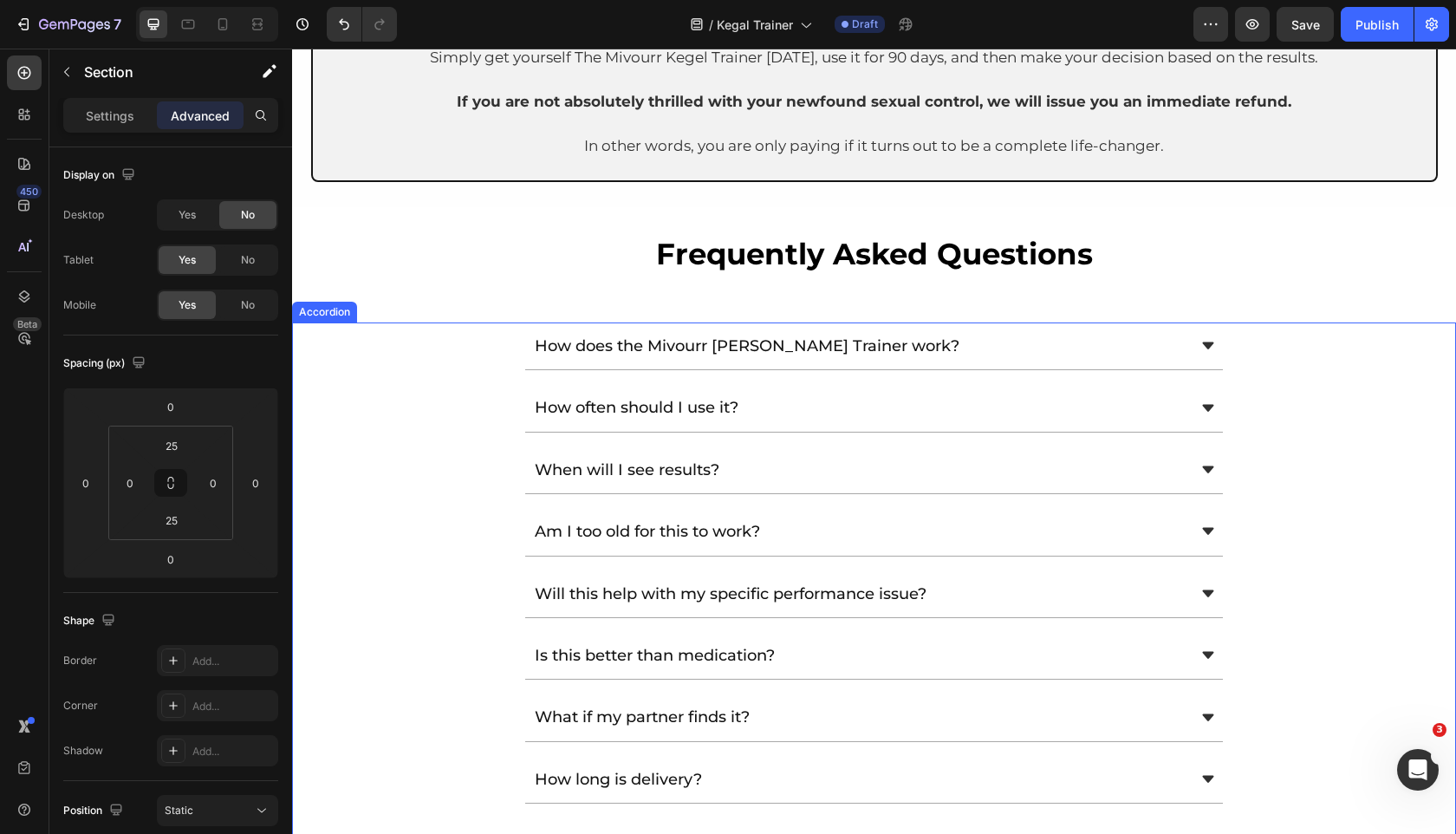
scroll to position [8821, 0]
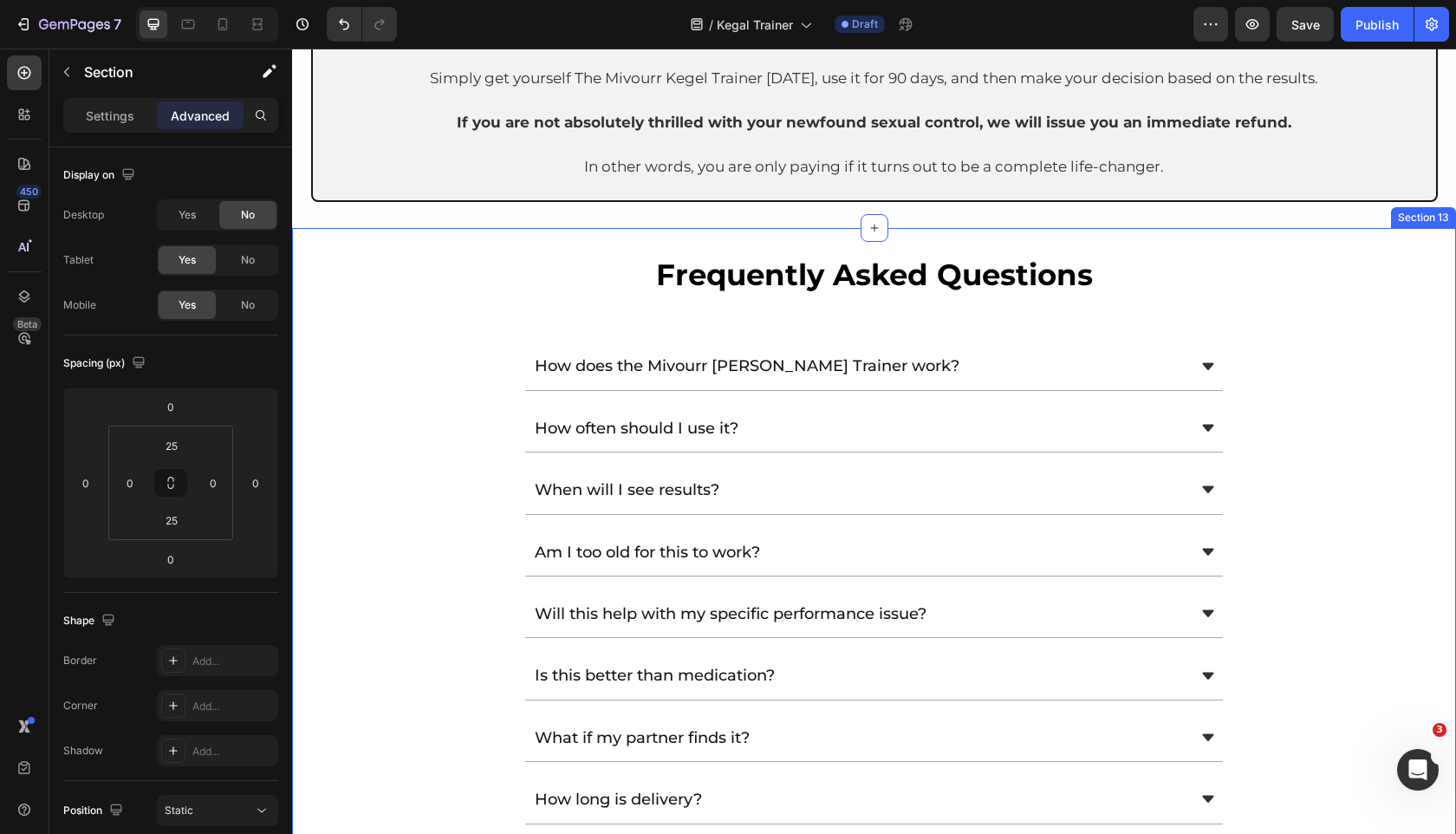
click at [302, 246] on div "frequently asked questions Heading How does the Mivourr Kegel Trainer work? How…" at bounding box center [875, 571] width 1164 height 684
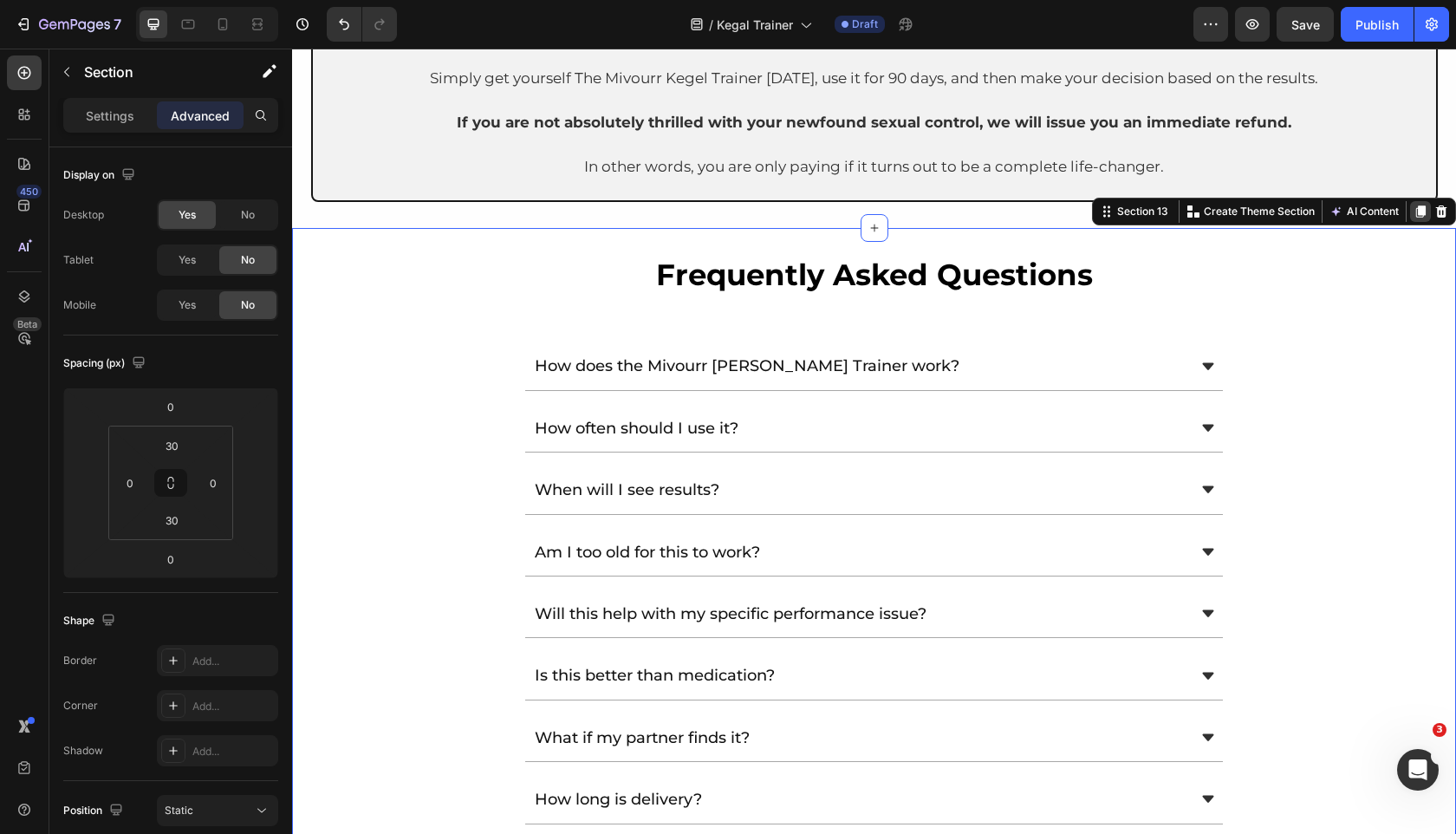
click at [1417, 208] on icon at bounding box center [1420, 211] width 14 height 14
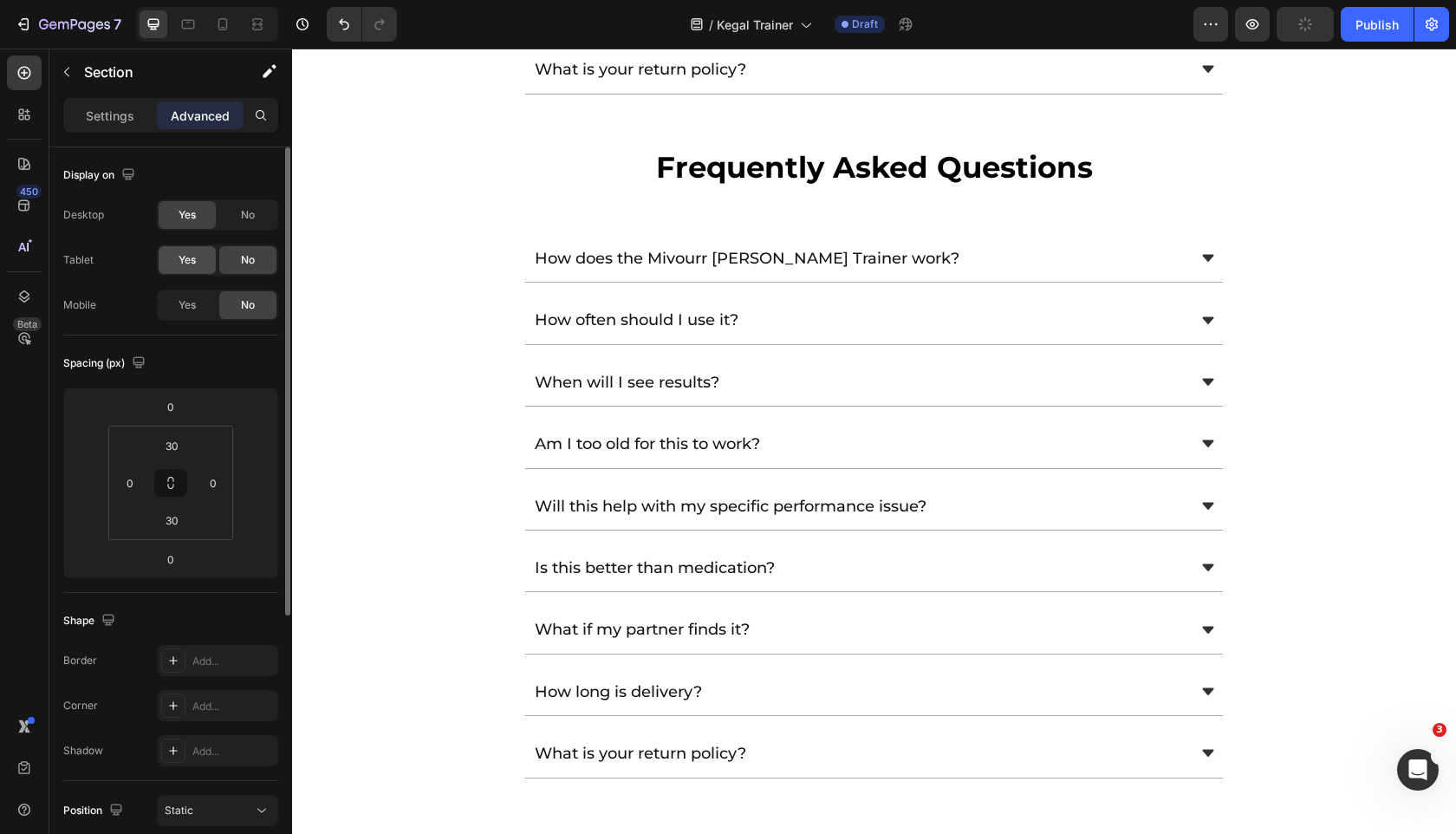
scroll to position [9623, 0]
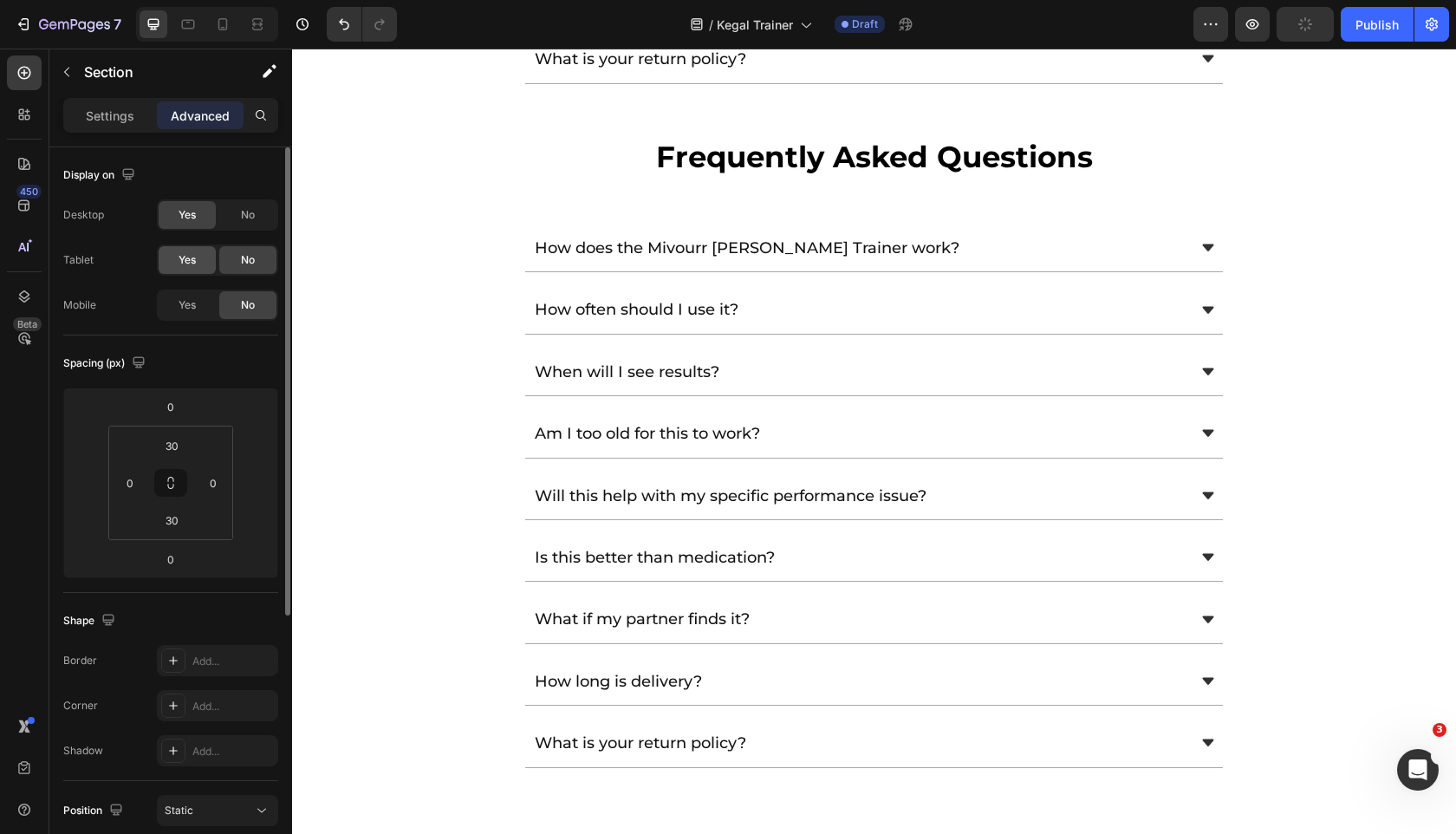
click at [191, 261] on span "Yes" at bounding box center [188, 260] width 17 height 16
click at [191, 320] on div "Yes No" at bounding box center [217, 305] width 121 height 31
drag, startPoint x: 195, startPoint y: 297, endPoint x: 268, endPoint y: 207, distance: 115.9
click at [196, 297] on span "Yes" at bounding box center [188, 305] width 17 height 16
click at [275, 199] on div "Yes No" at bounding box center [217, 215] width 121 height 31
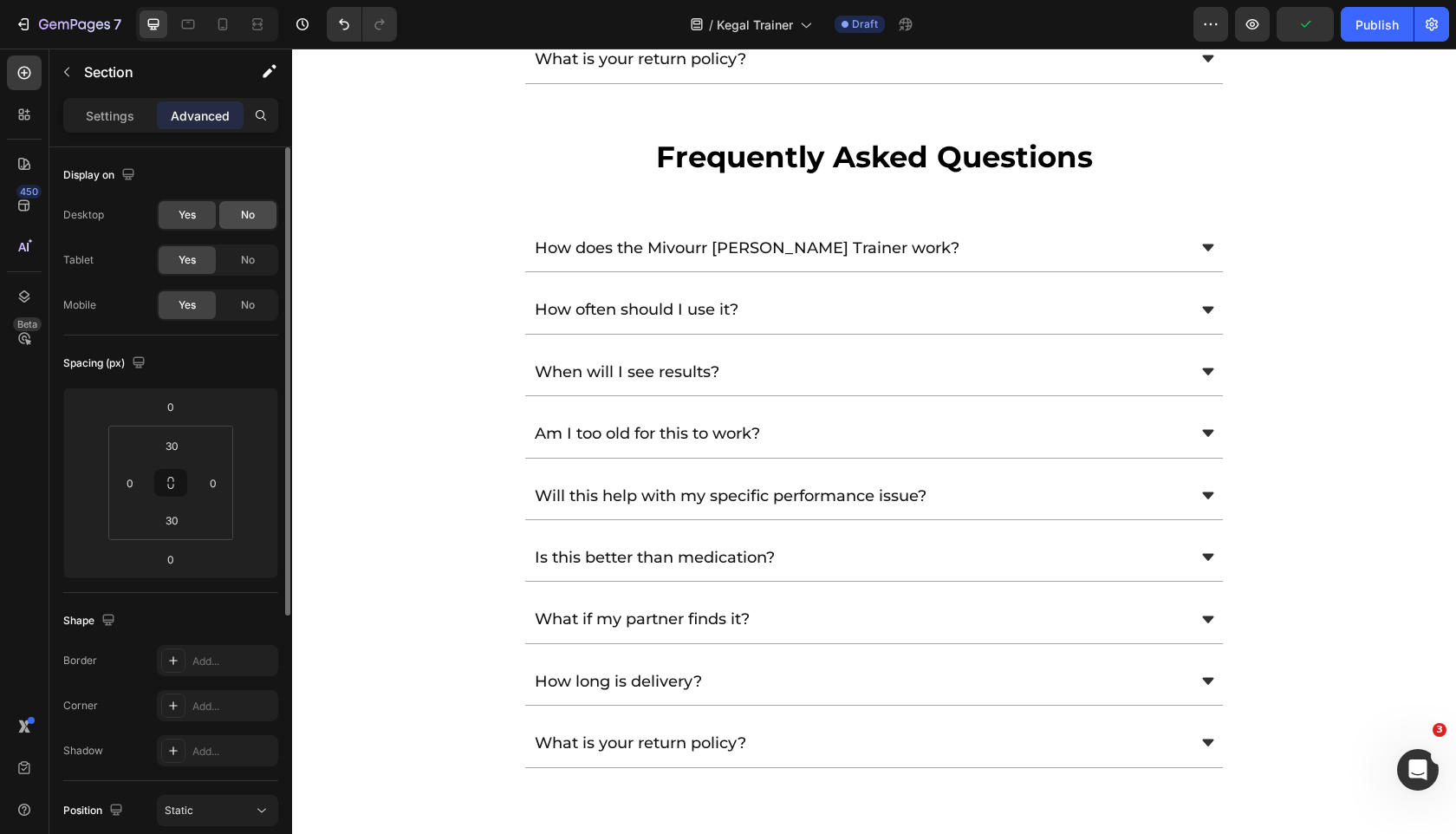
click at [252, 217] on span "No" at bounding box center [248, 215] width 14 height 16
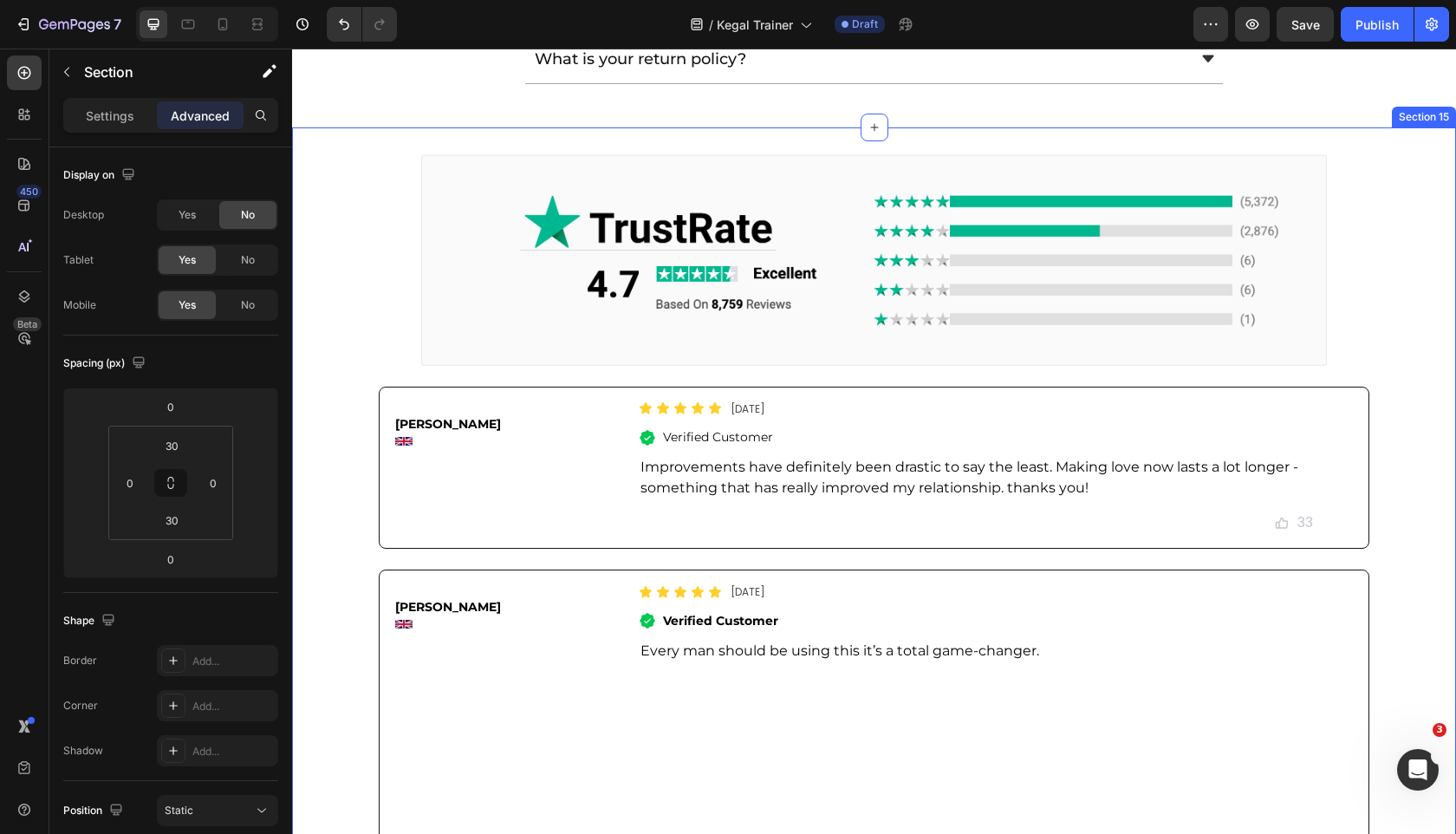
scroll to position [9647, 0]
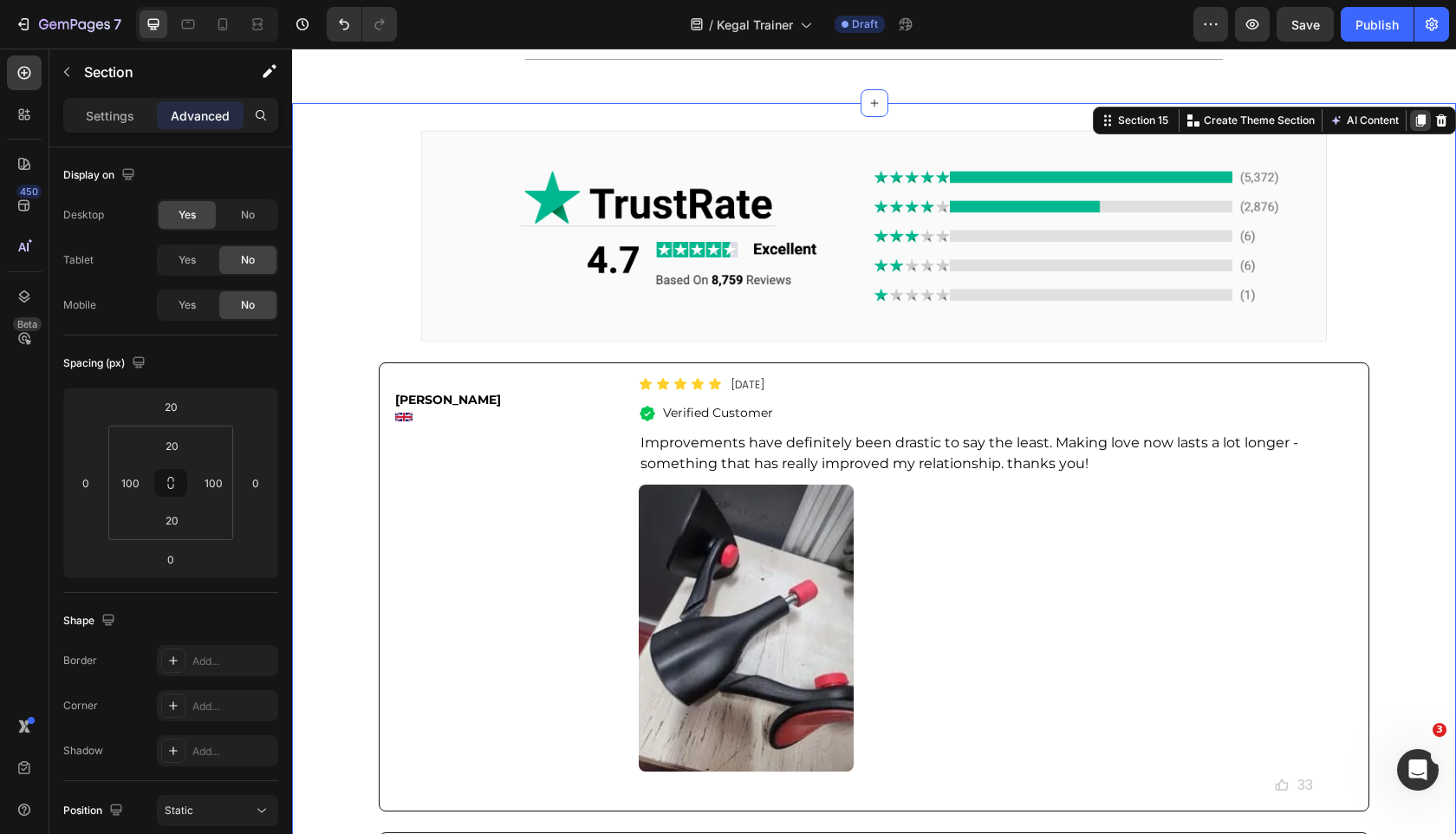
click at [1414, 116] on icon at bounding box center [1420, 121] width 14 height 14
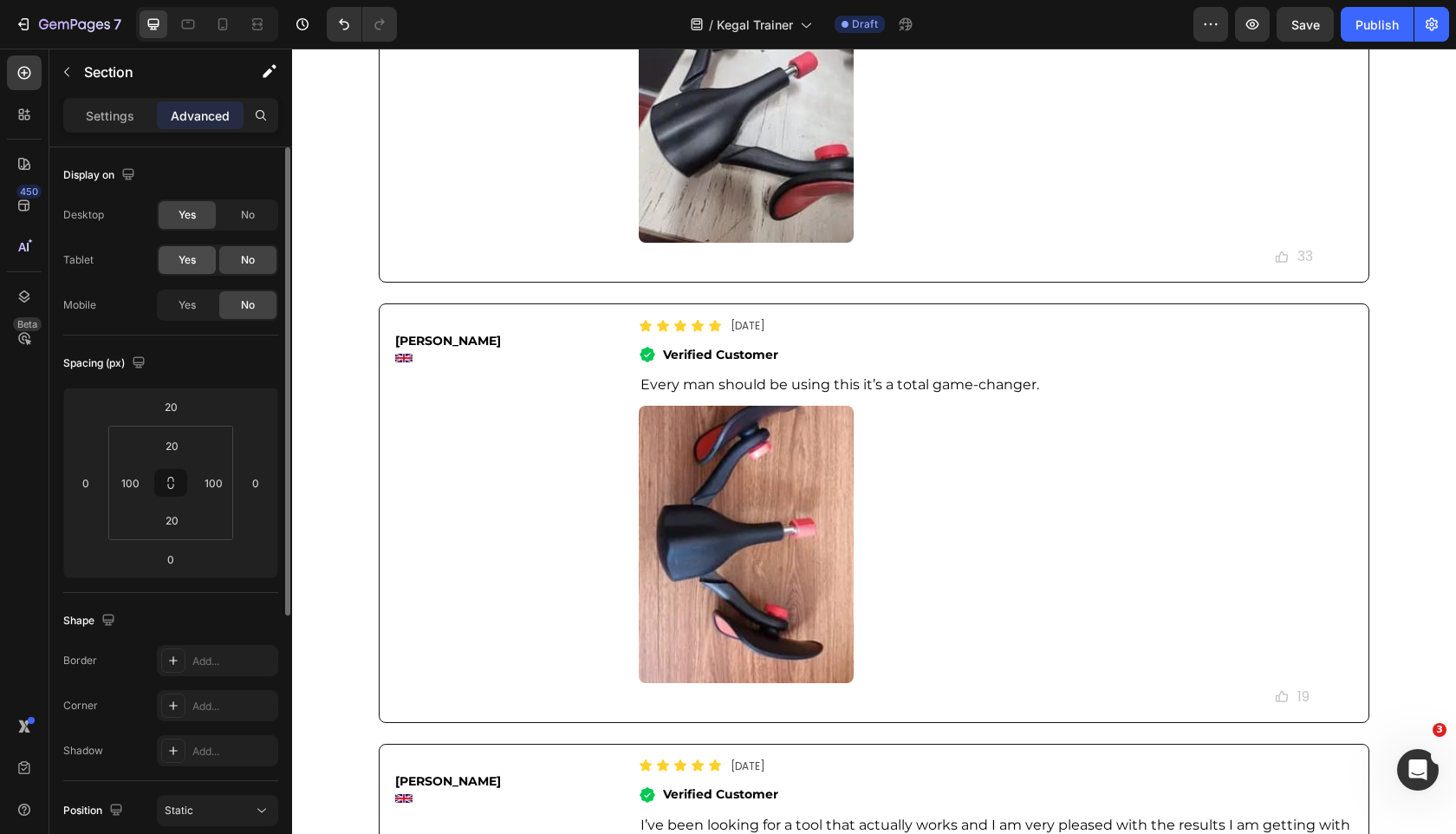
click at [203, 268] on div "Yes" at bounding box center [187, 260] width 57 height 28
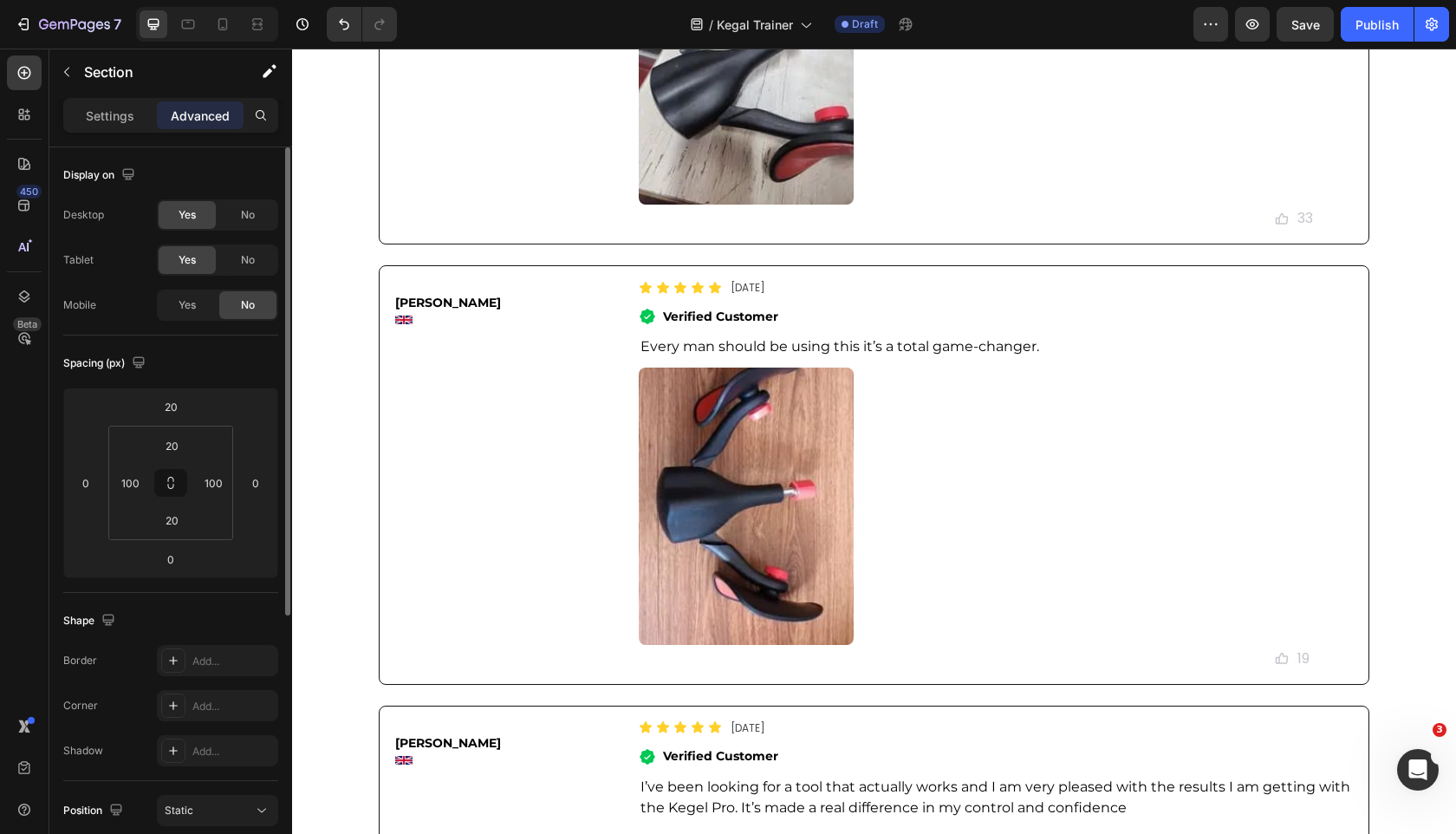
drag, startPoint x: 191, startPoint y: 312, endPoint x: 218, endPoint y: 261, distance: 57.7
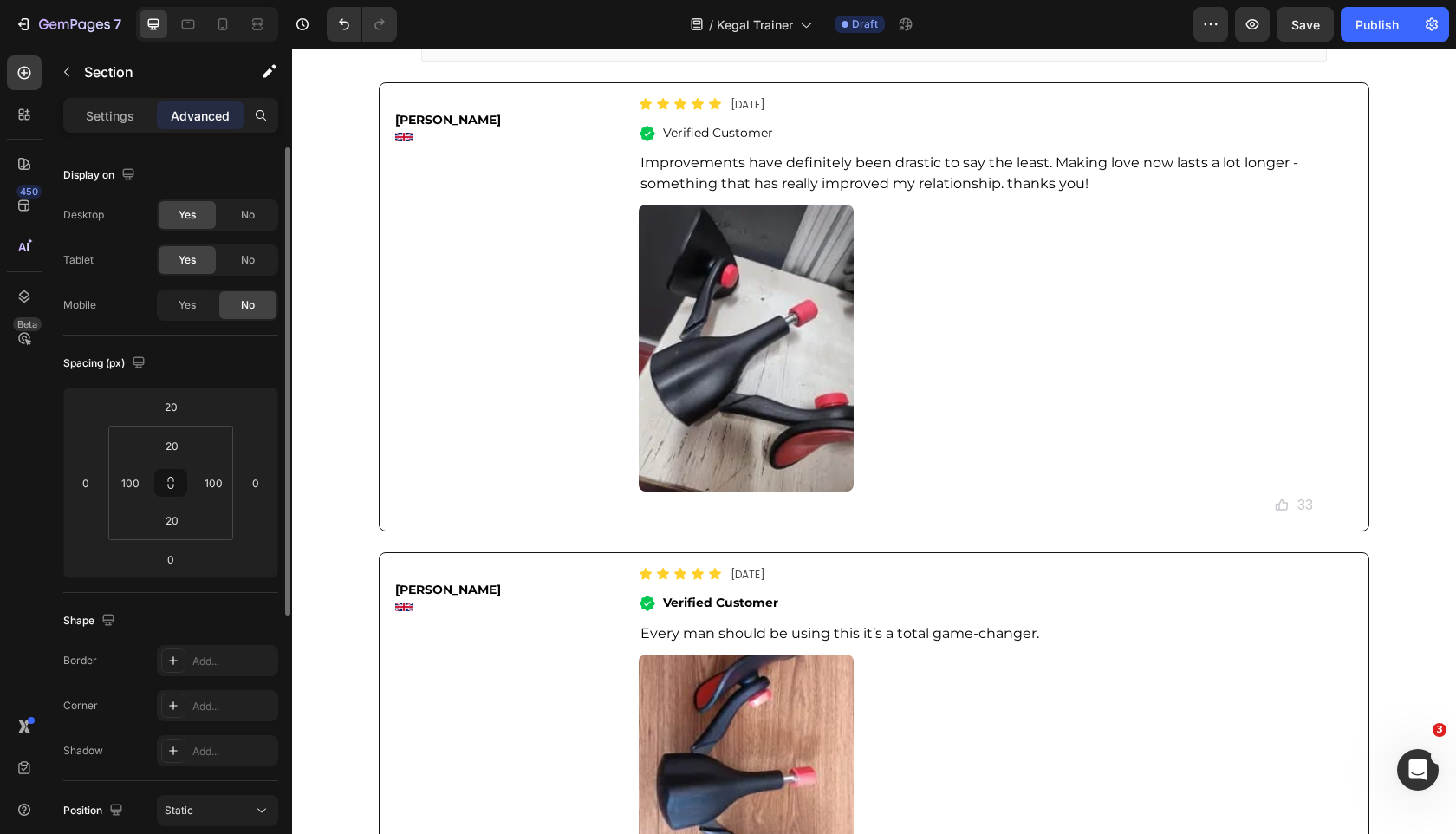
click at [191, 312] on span "Yes" at bounding box center [188, 305] width 17 height 16
click at [241, 219] on span "No" at bounding box center [248, 215] width 14 height 16
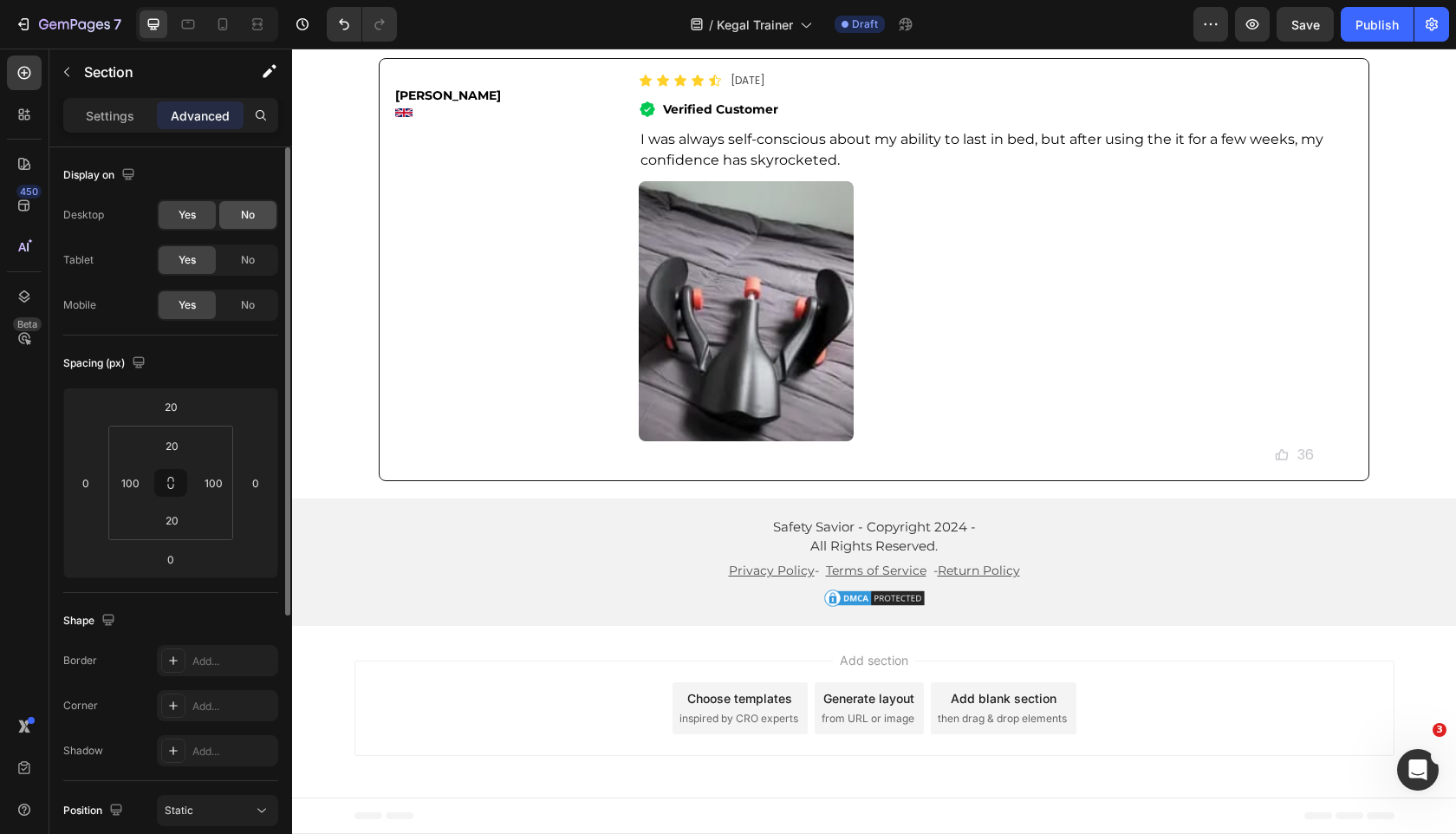
scroll to position [11822, 0]
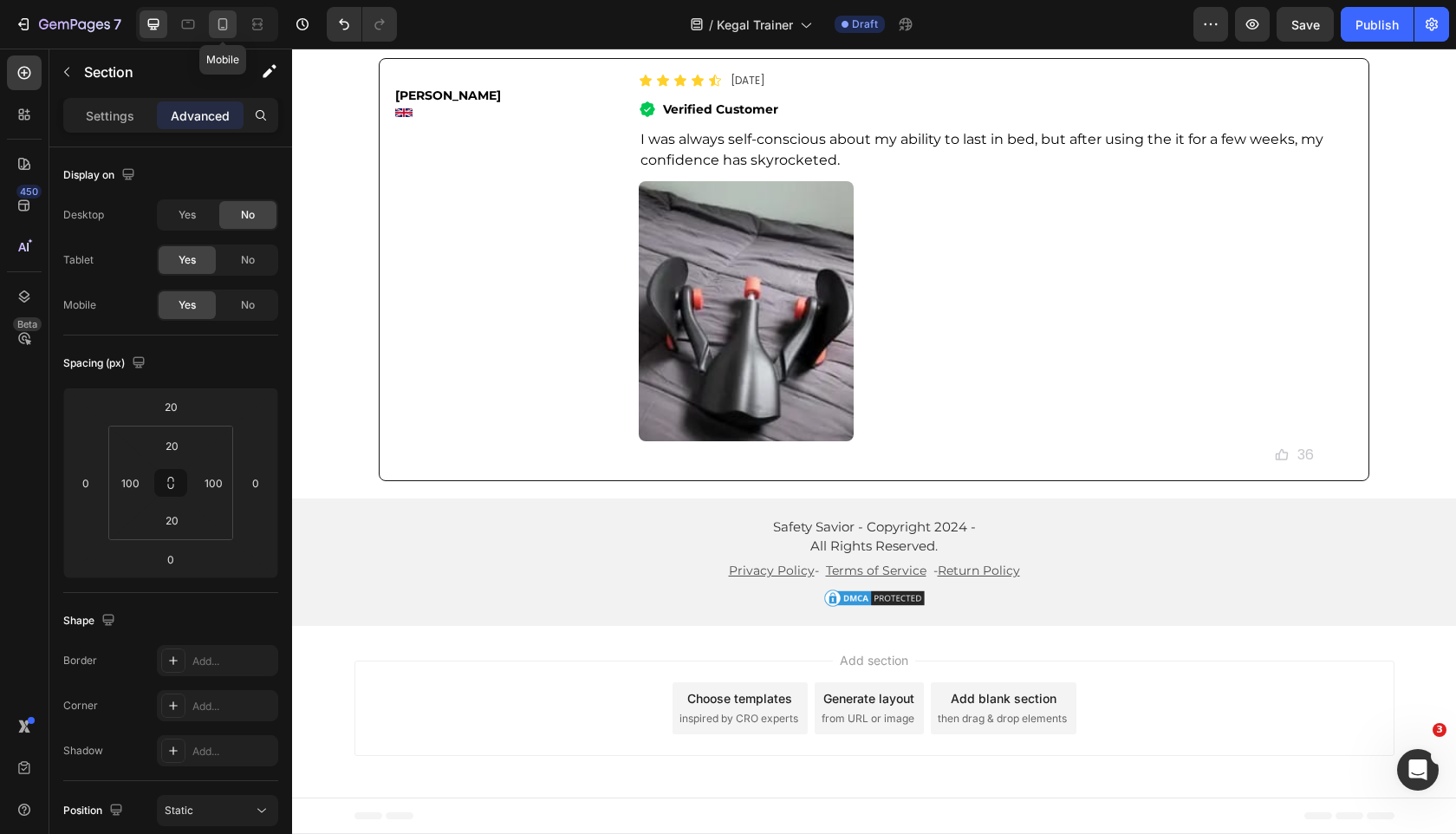
click at [217, 16] on icon at bounding box center [223, 24] width 17 height 17
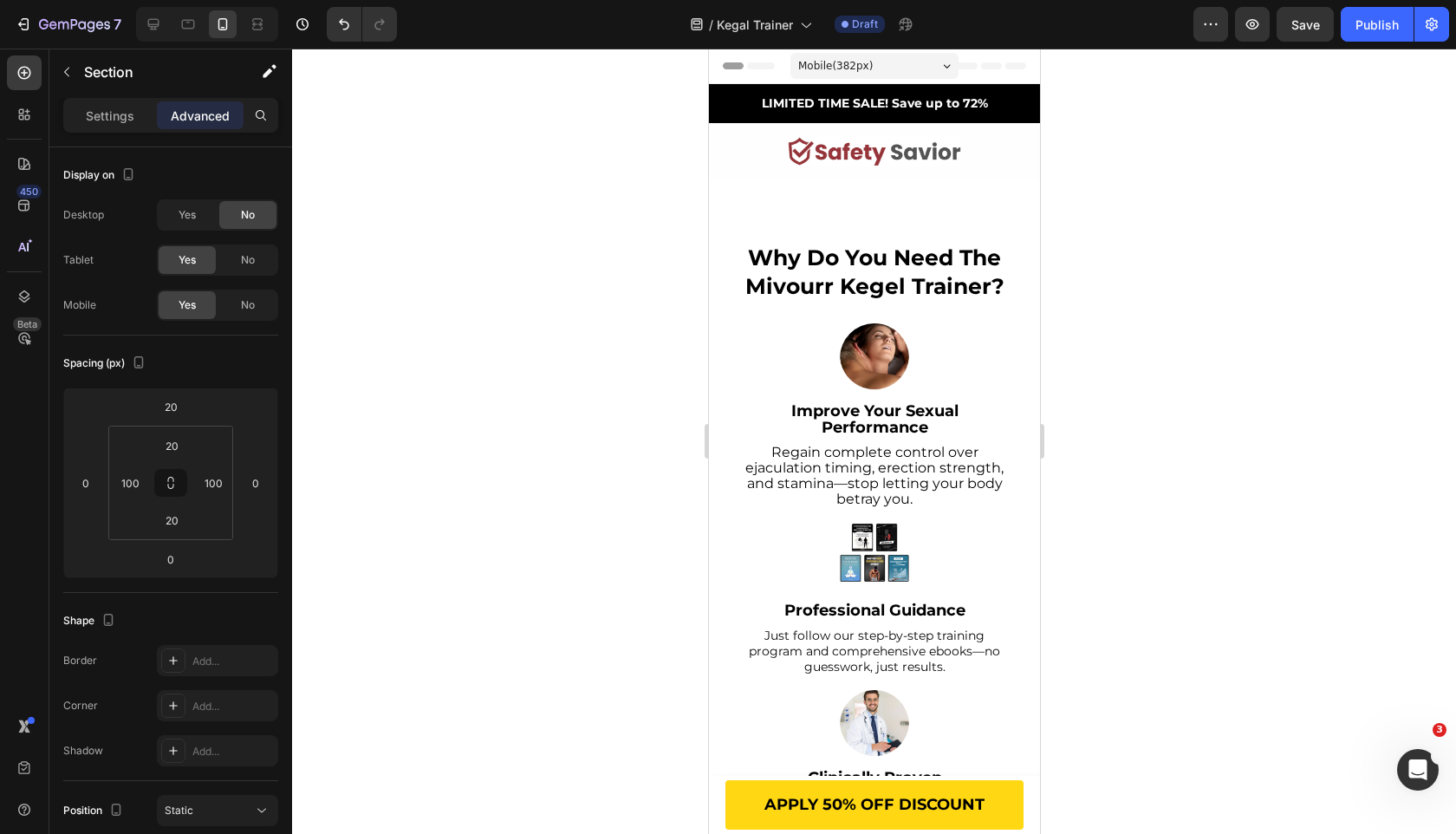
click at [715, 236] on section "why do you need the mivourr kegel trainer? Heading Image Improve Your Sexual Pe…" at bounding box center [874, 626] width 331 height 893
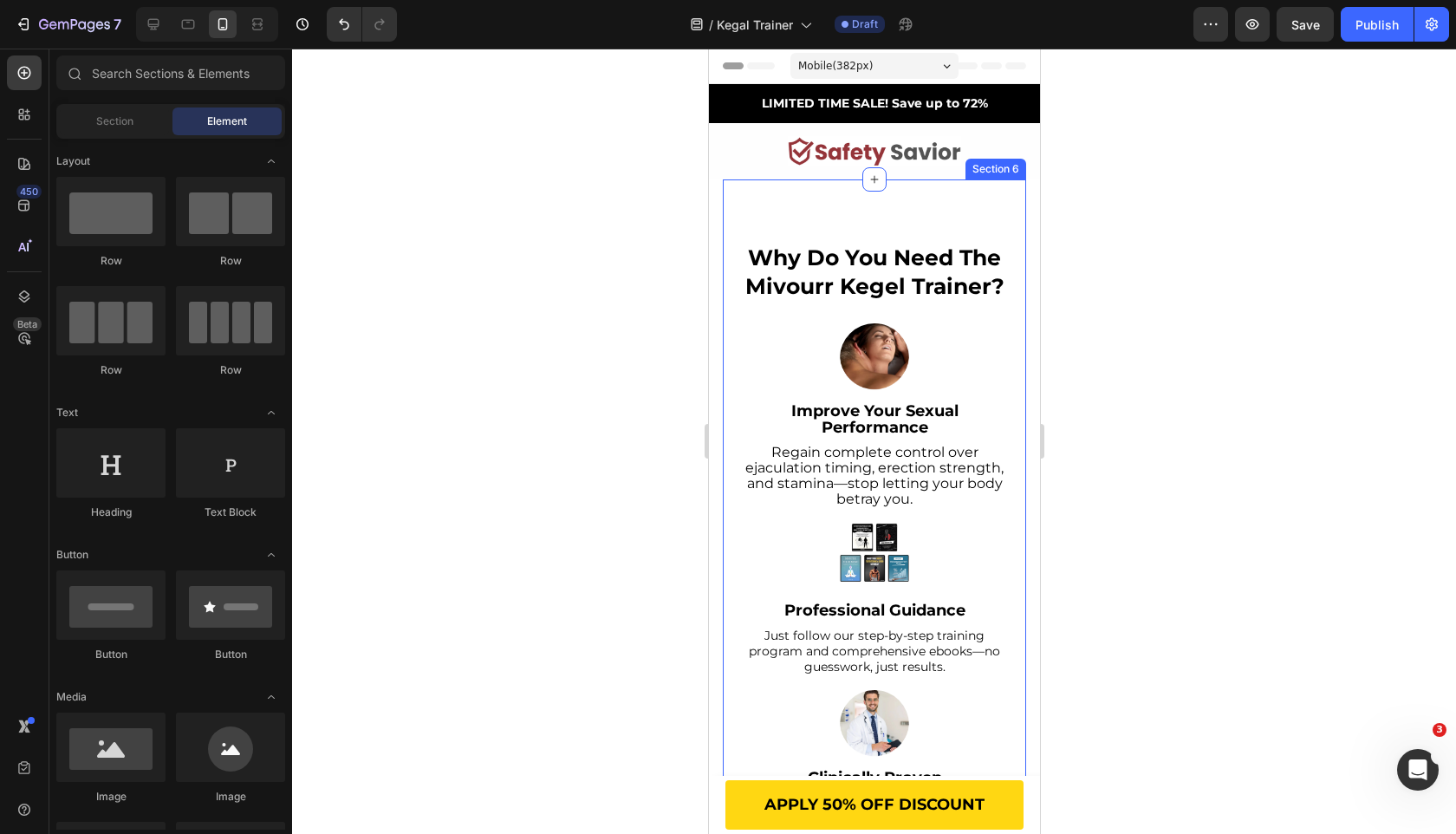
click at [730, 225] on div "why do you need the mivourr kegel trainer? Heading Image Improve Your Sexual Pe…" at bounding box center [874, 626] width 303 height 893
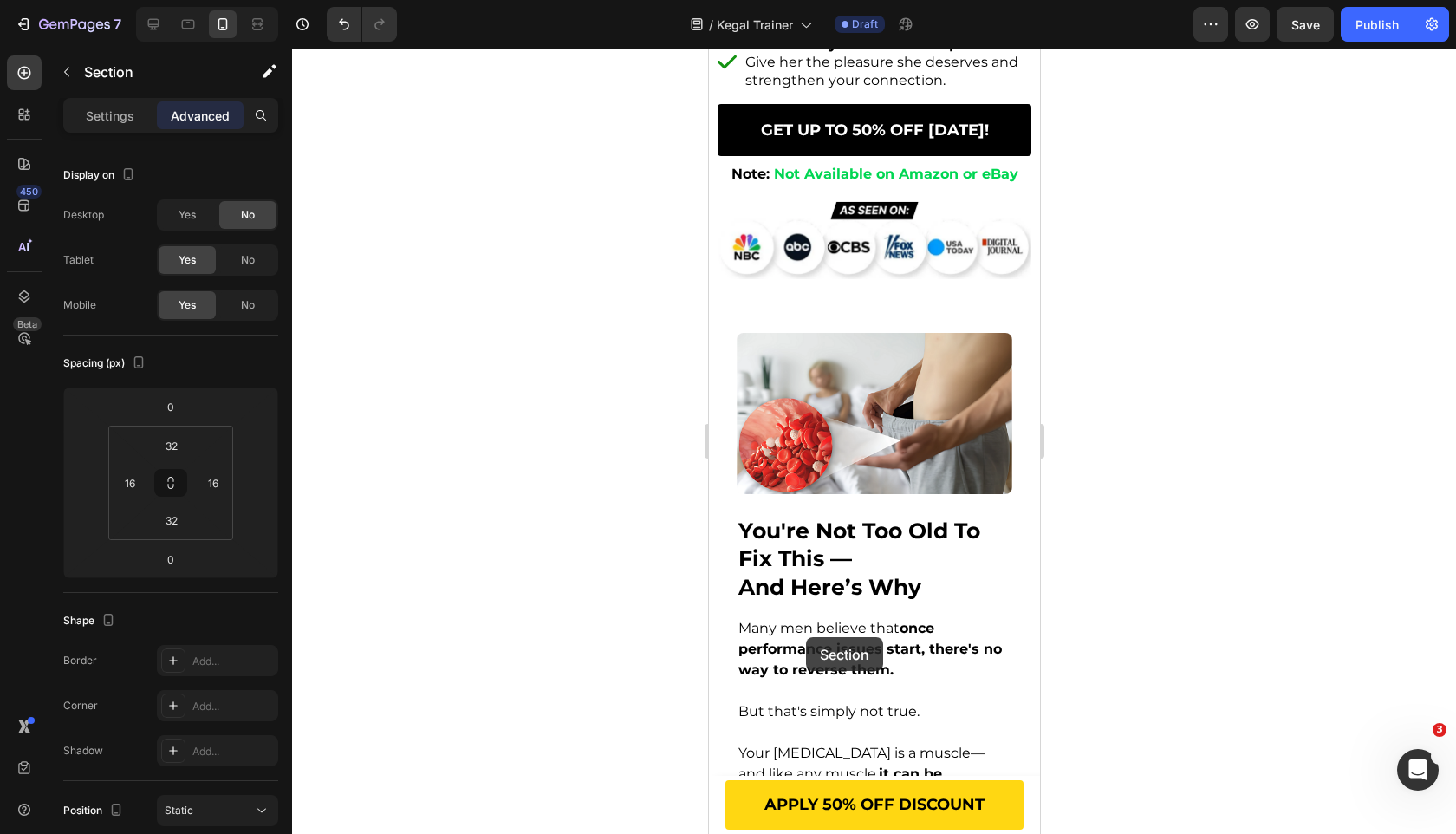
scroll to position [1647, 0]
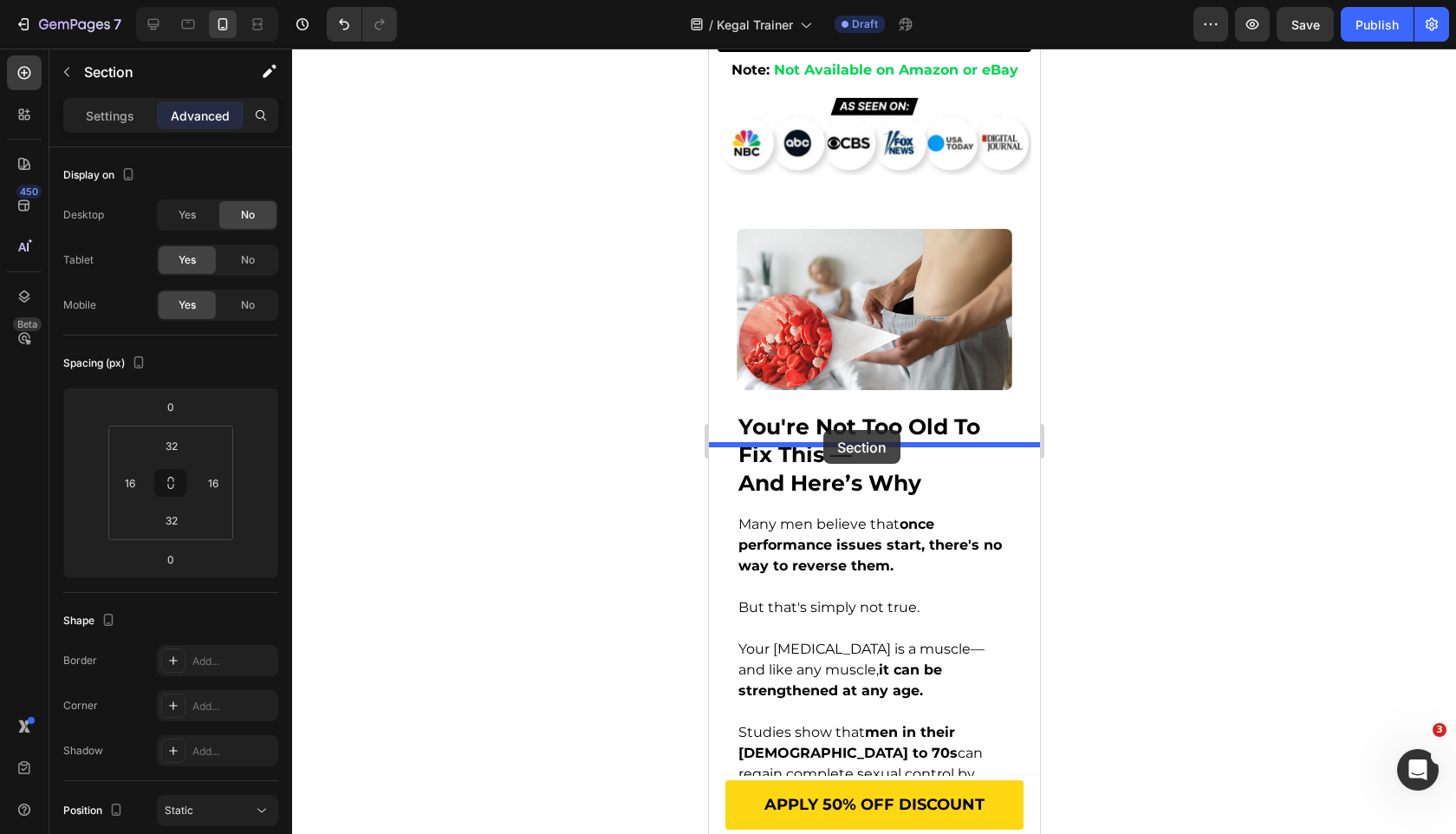
drag, startPoint x: 723, startPoint y: 164, endPoint x: 822, endPoint y: 430, distance: 283.8
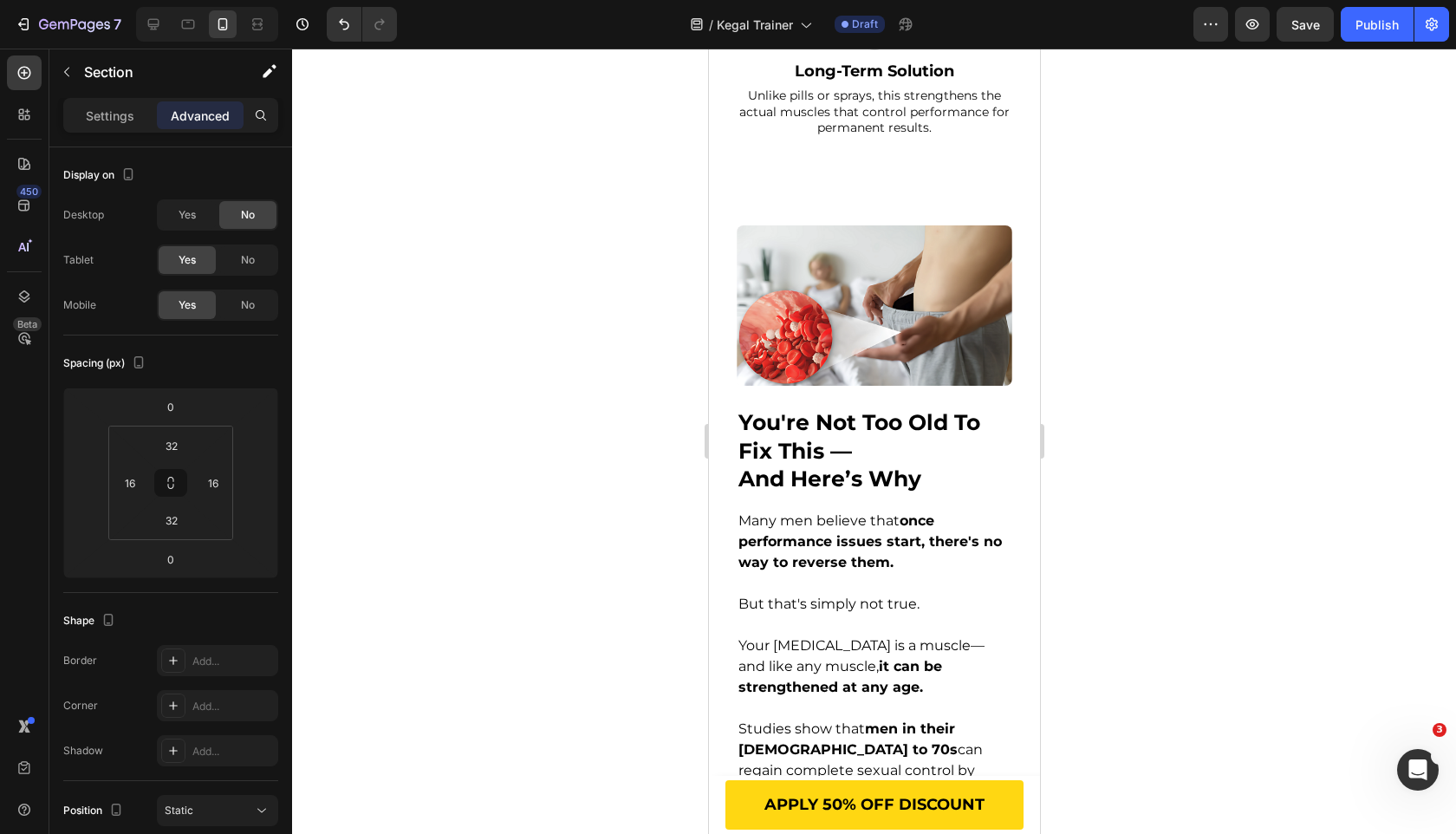
scroll to position [748, 0]
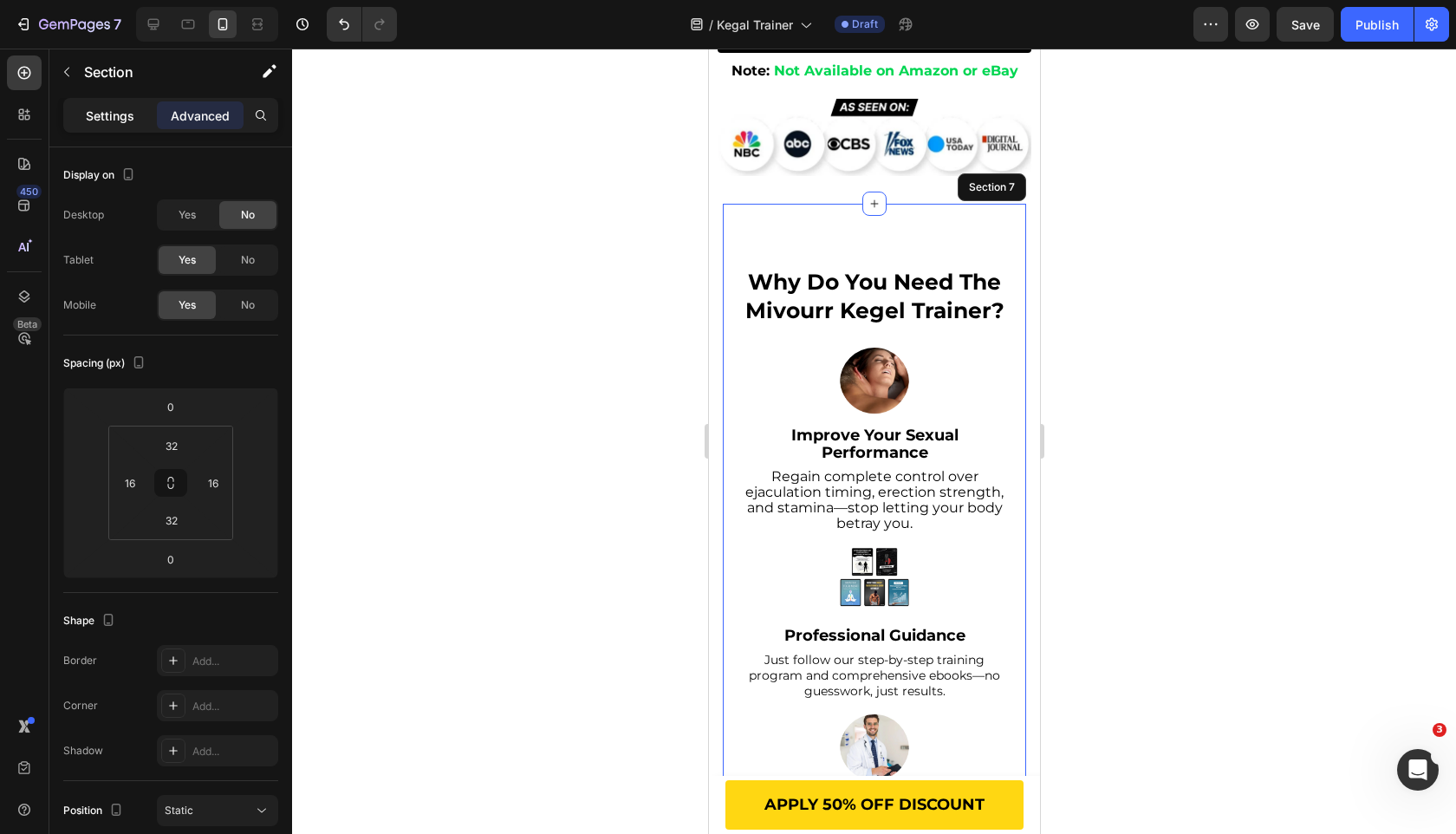
click at [132, 115] on p "Settings" at bounding box center [110, 116] width 49 height 18
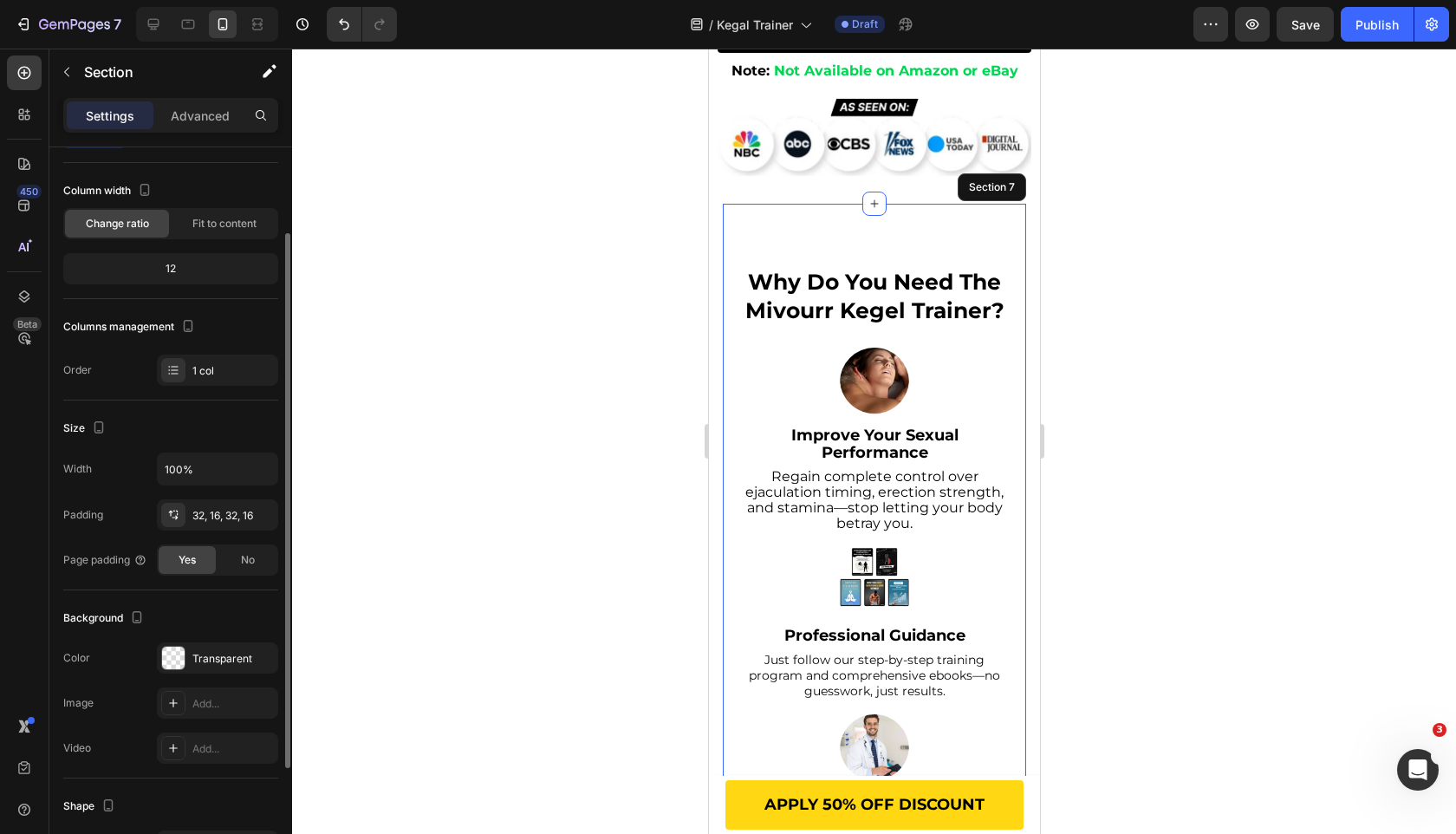
scroll to position [94, 0]
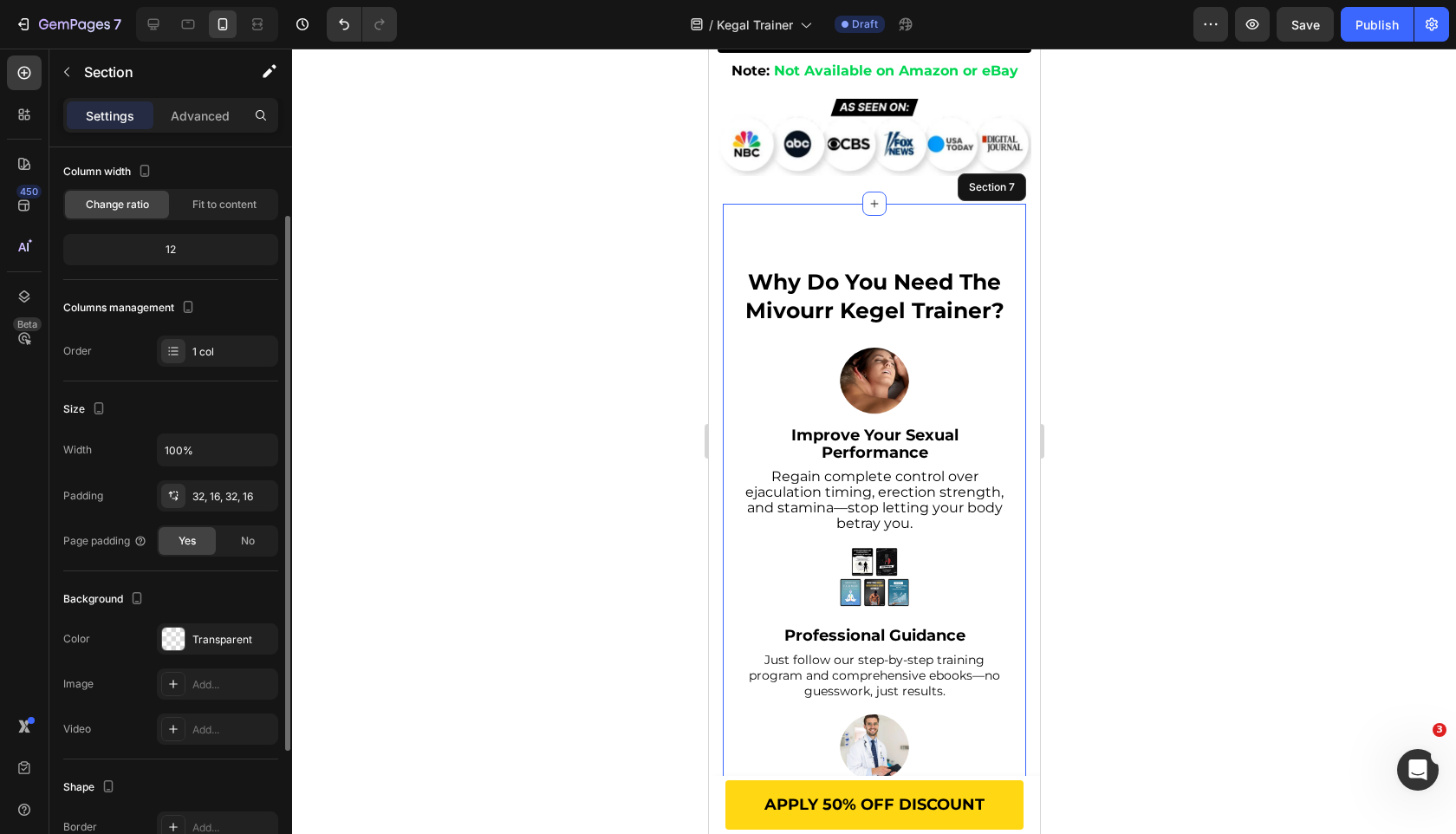
click at [252, 524] on div "Width 100% Padding 32, 16, 32, 16 Page padding Yes No" at bounding box center [170, 495] width 215 height 123
click at [252, 540] on span "No" at bounding box center [248, 540] width 14 height 16
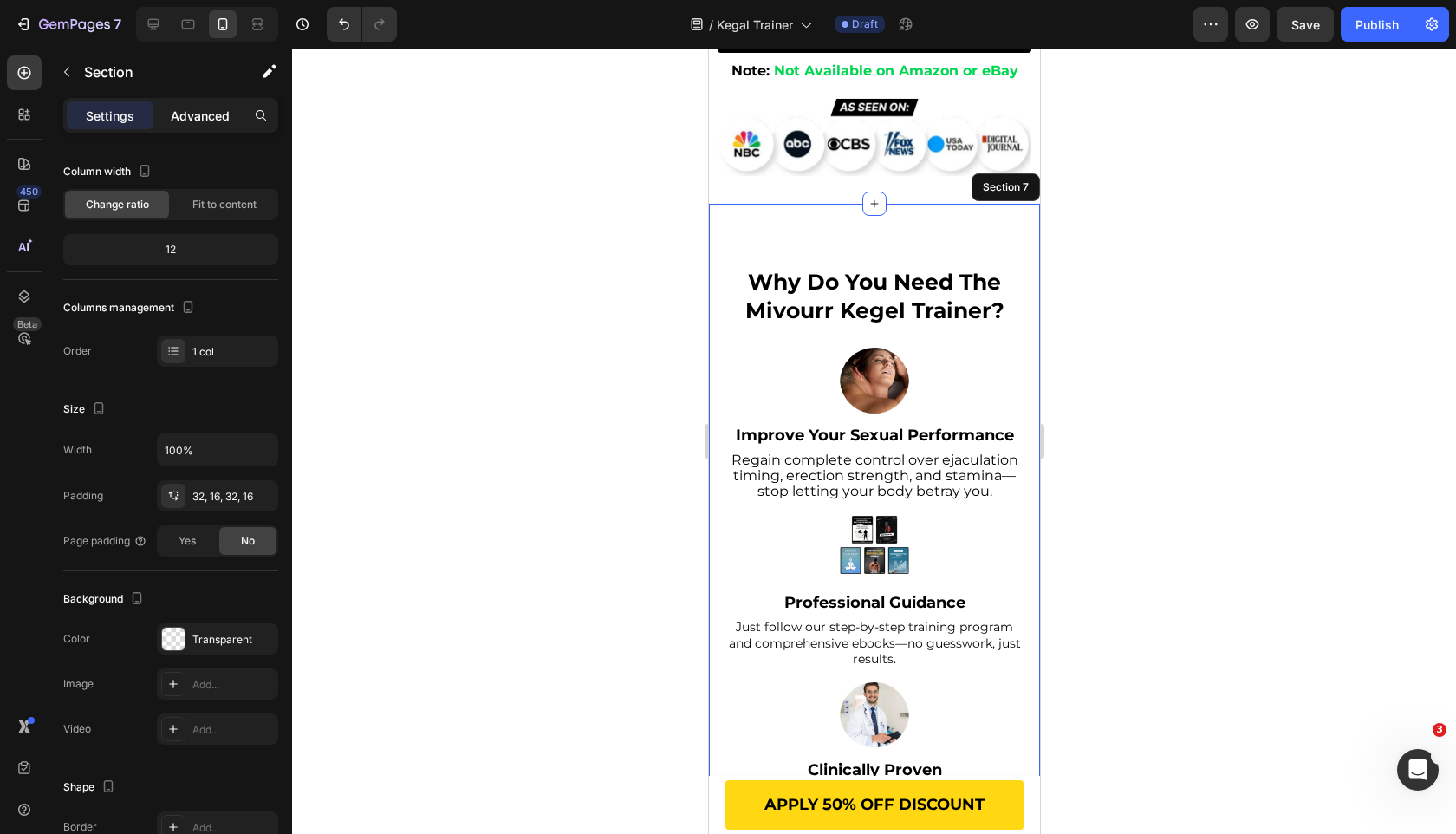
click at [221, 117] on p "Advanced" at bounding box center [200, 116] width 59 height 18
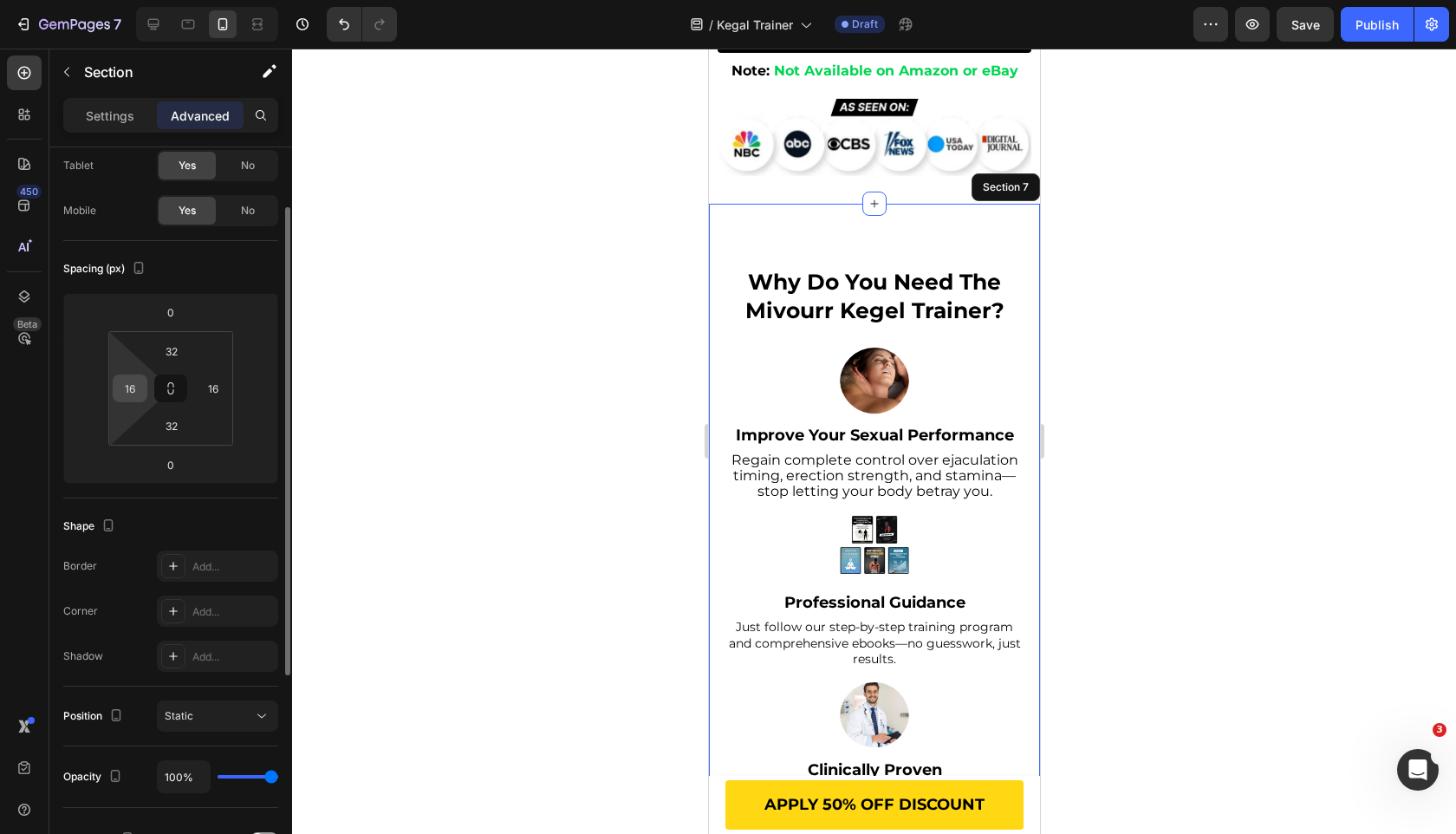
click at [132, 389] on input "16" at bounding box center [129, 388] width 26 height 26
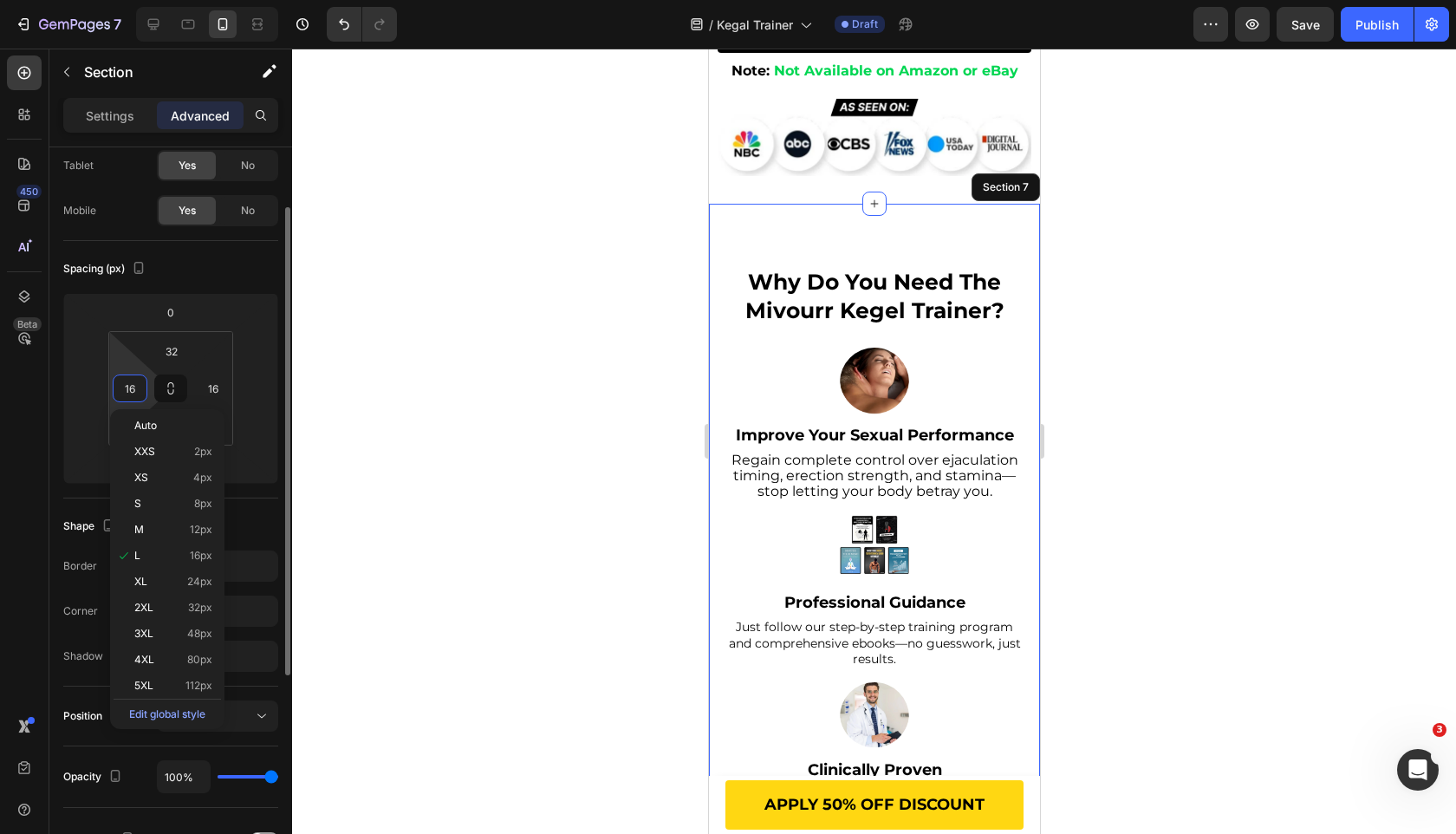
click at [132, 389] on input "16" at bounding box center [129, 388] width 26 height 26
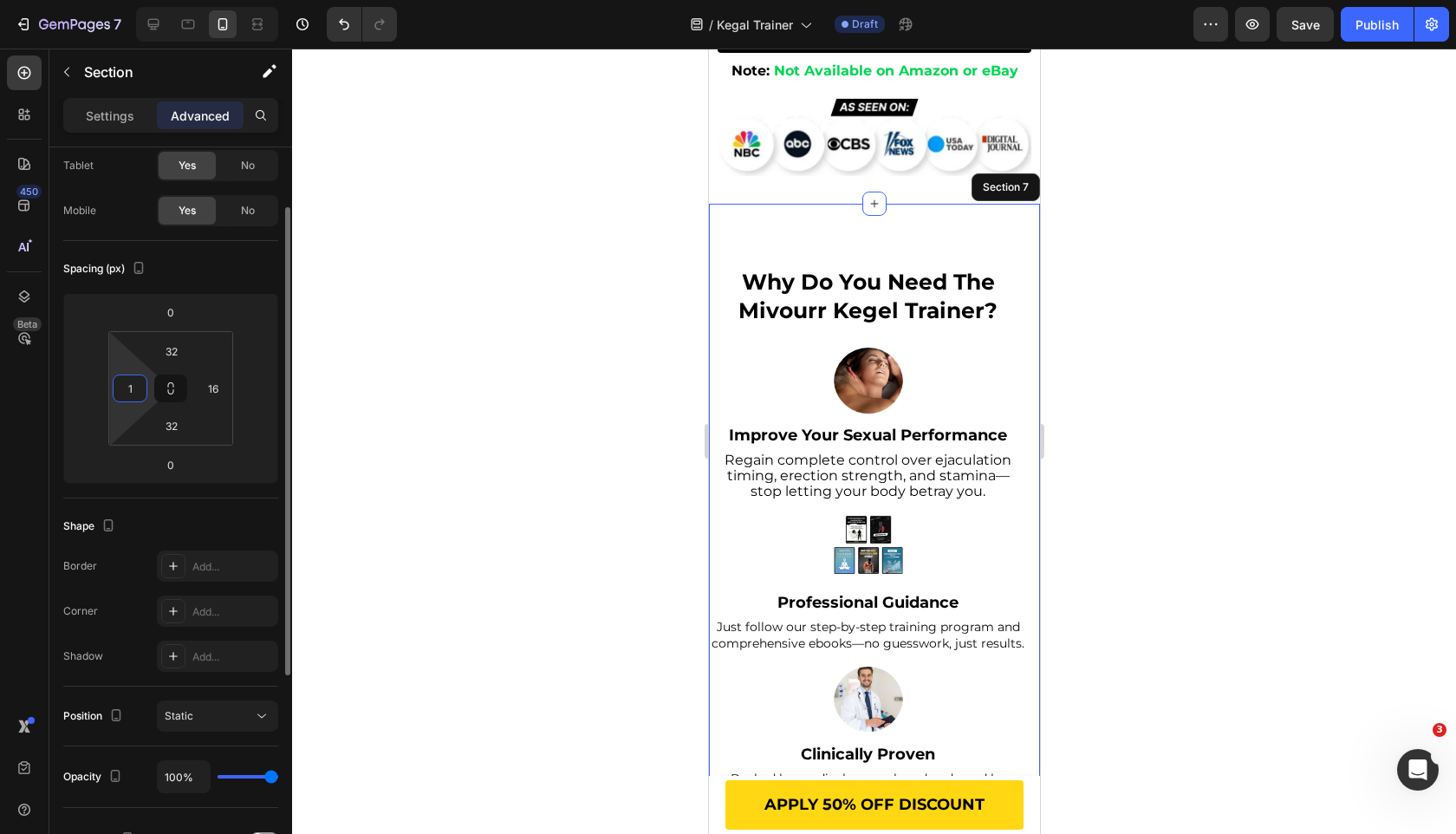
type input "10"
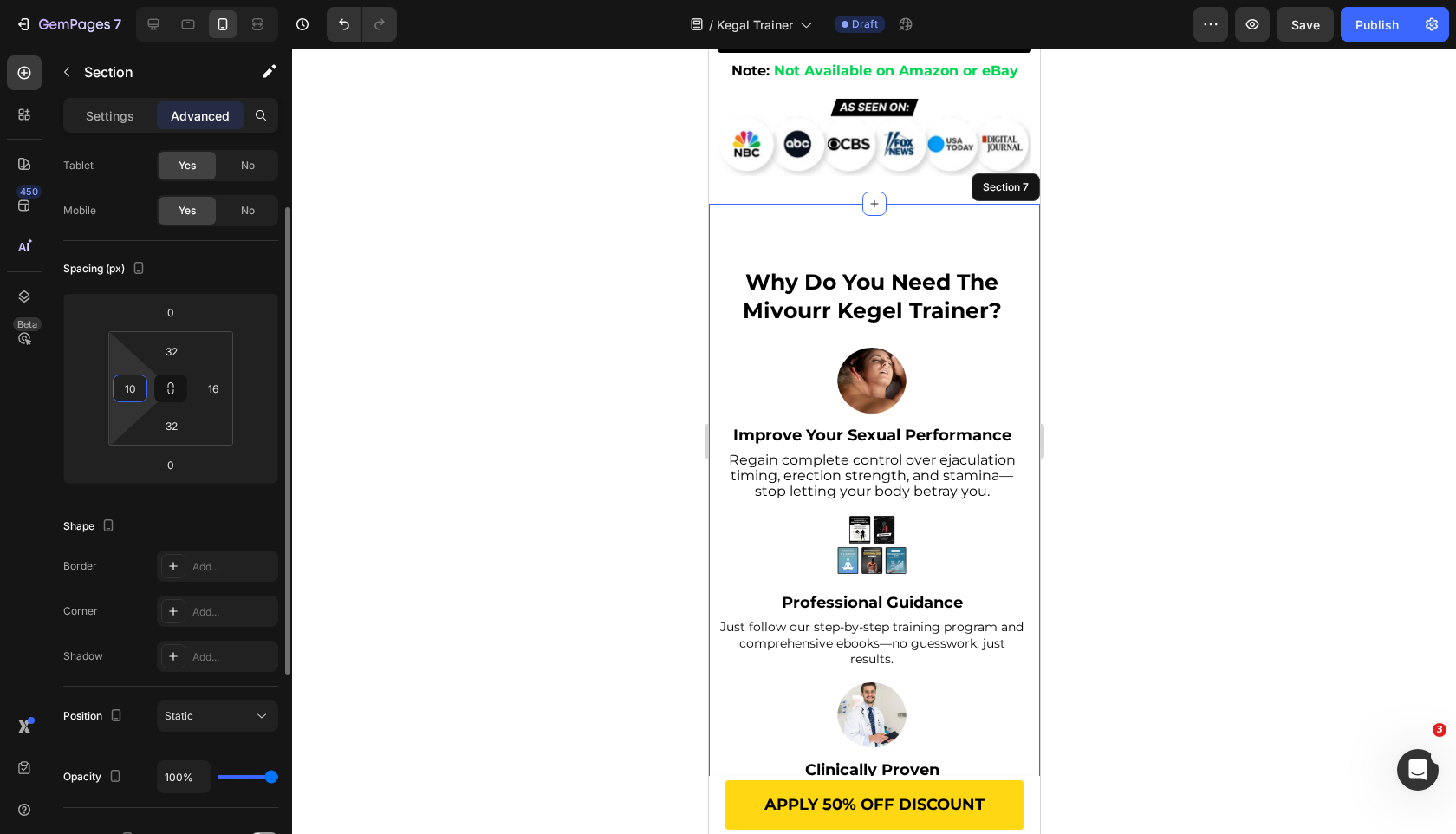
click at [132, 389] on input "10" at bounding box center [129, 388] width 26 height 26
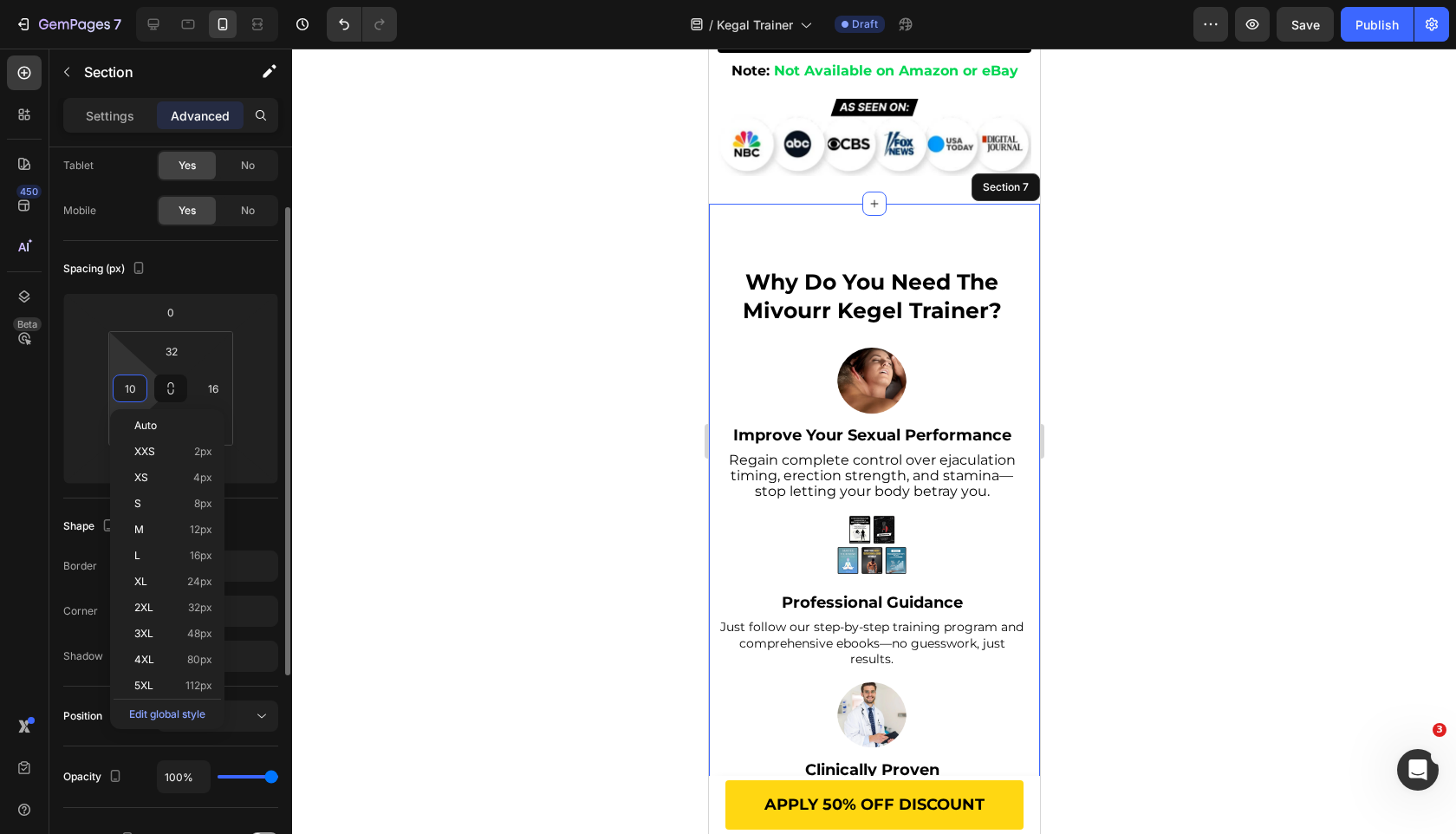
click at [132, 389] on input "10" at bounding box center [129, 388] width 26 height 26
type input "10"
click at [217, 384] on input "16" at bounding box center [213, 388] width 26 height 26
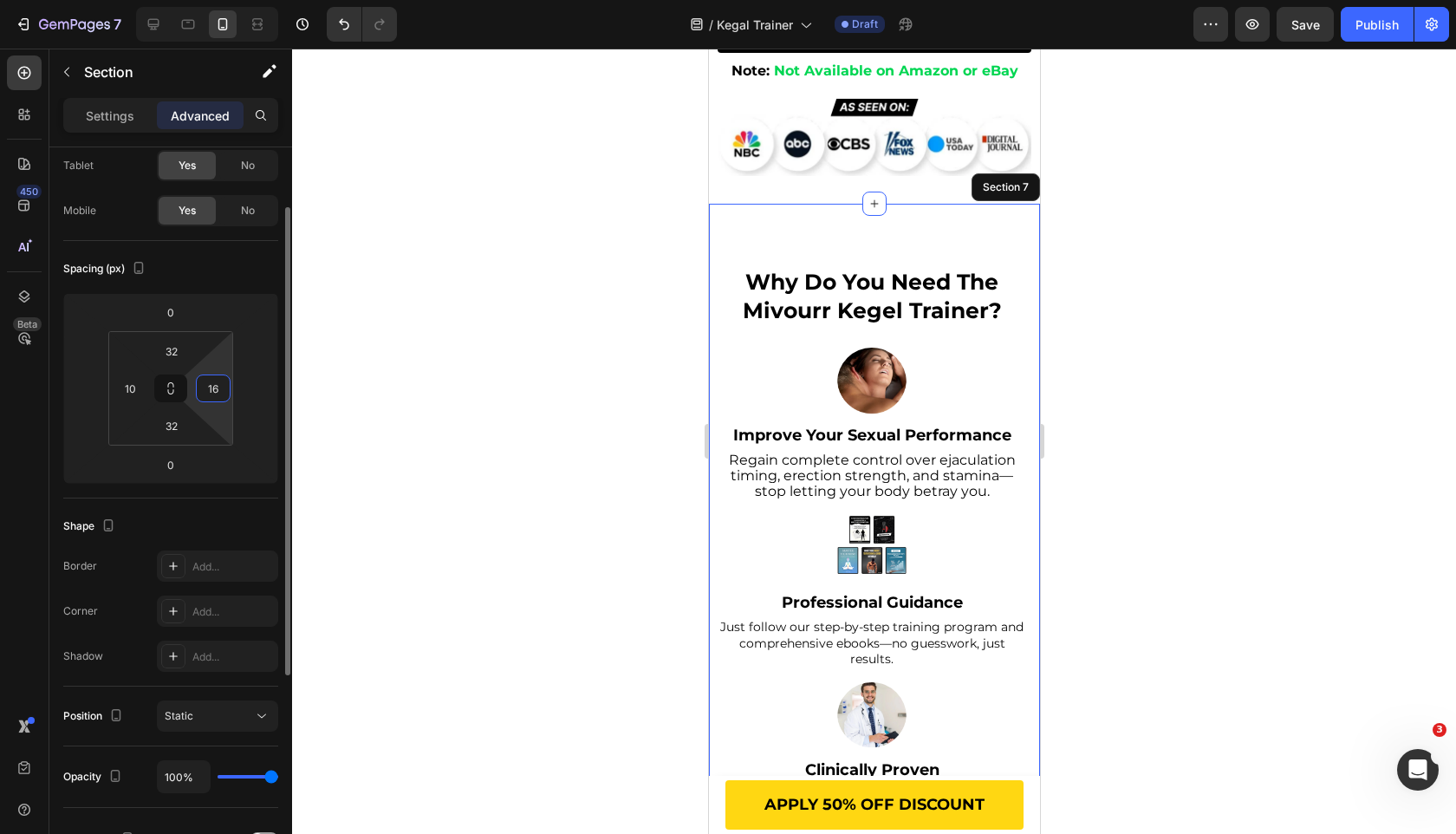
click at [217, 384] on input "16" at bounding box center [213, 388] width 26 height 26
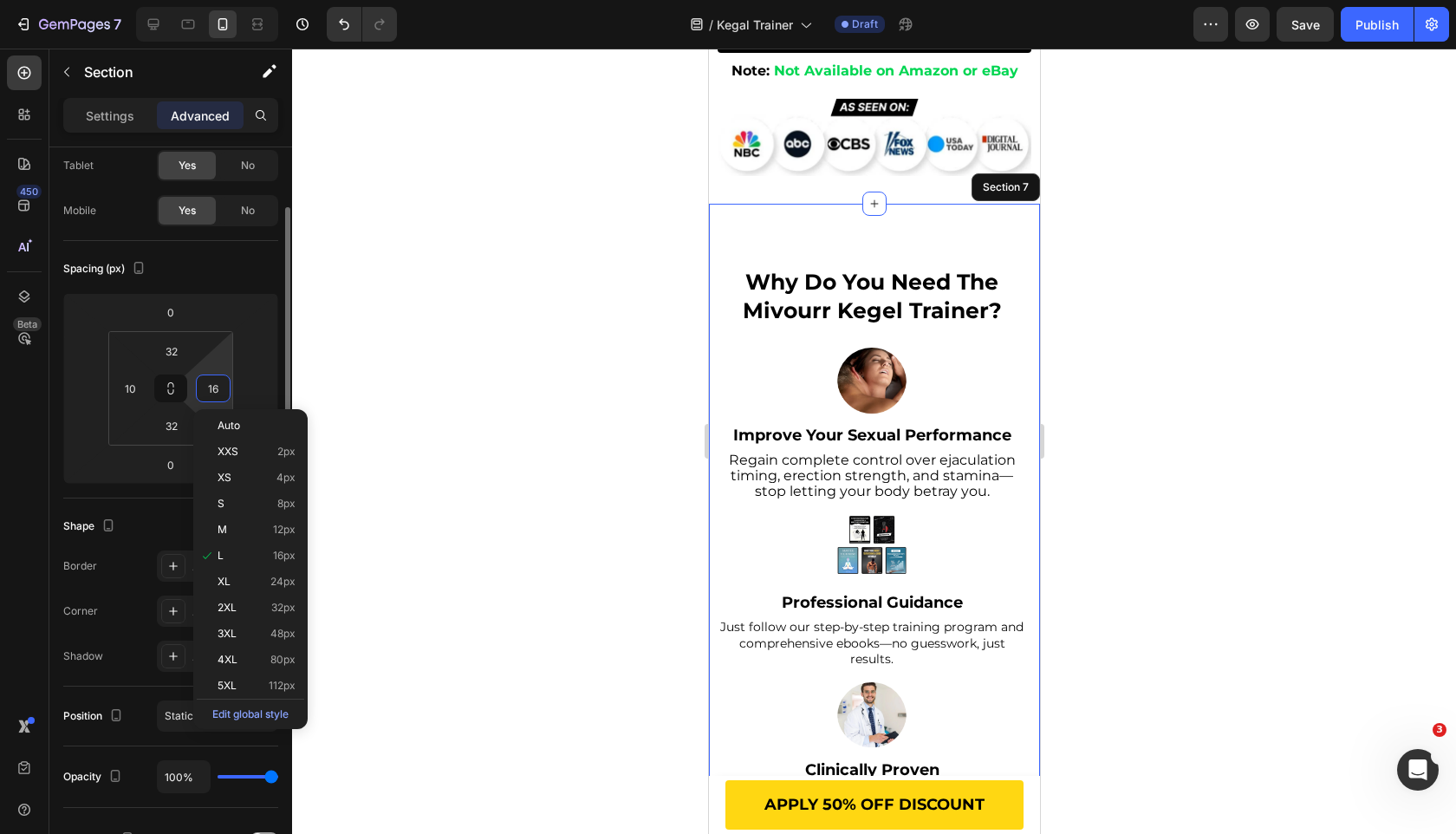
click at [217, 384] on input "16" at bounding box center [213, 388] width 26 height 26
paste input "0"
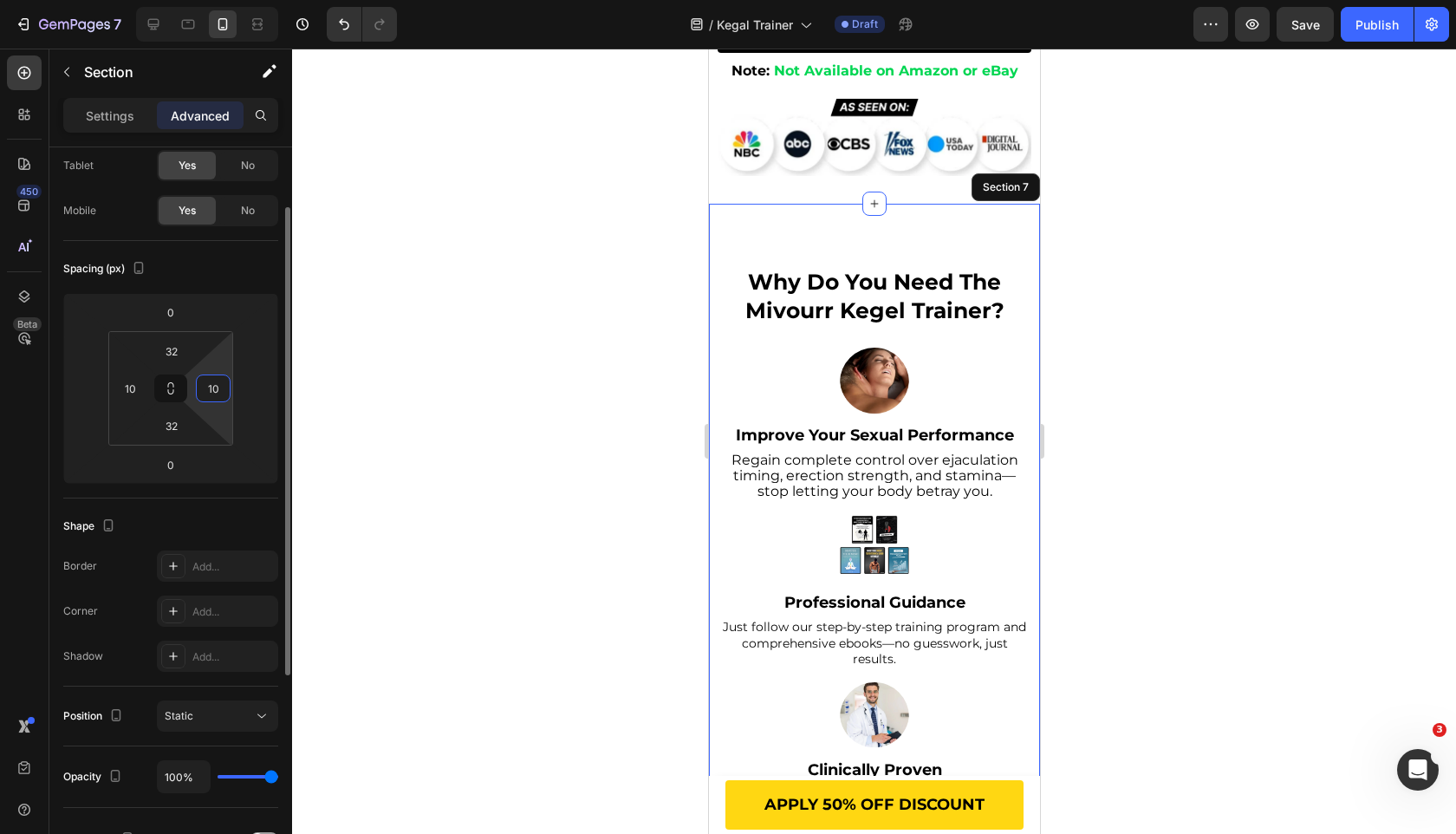
type input "10"
click at [220, 276] on div "Spacing (px)" at bounding box center [170, 268] width 215 height 28
click at [691, 442] on div at bounding box center [875, 441] width 1164 height 785
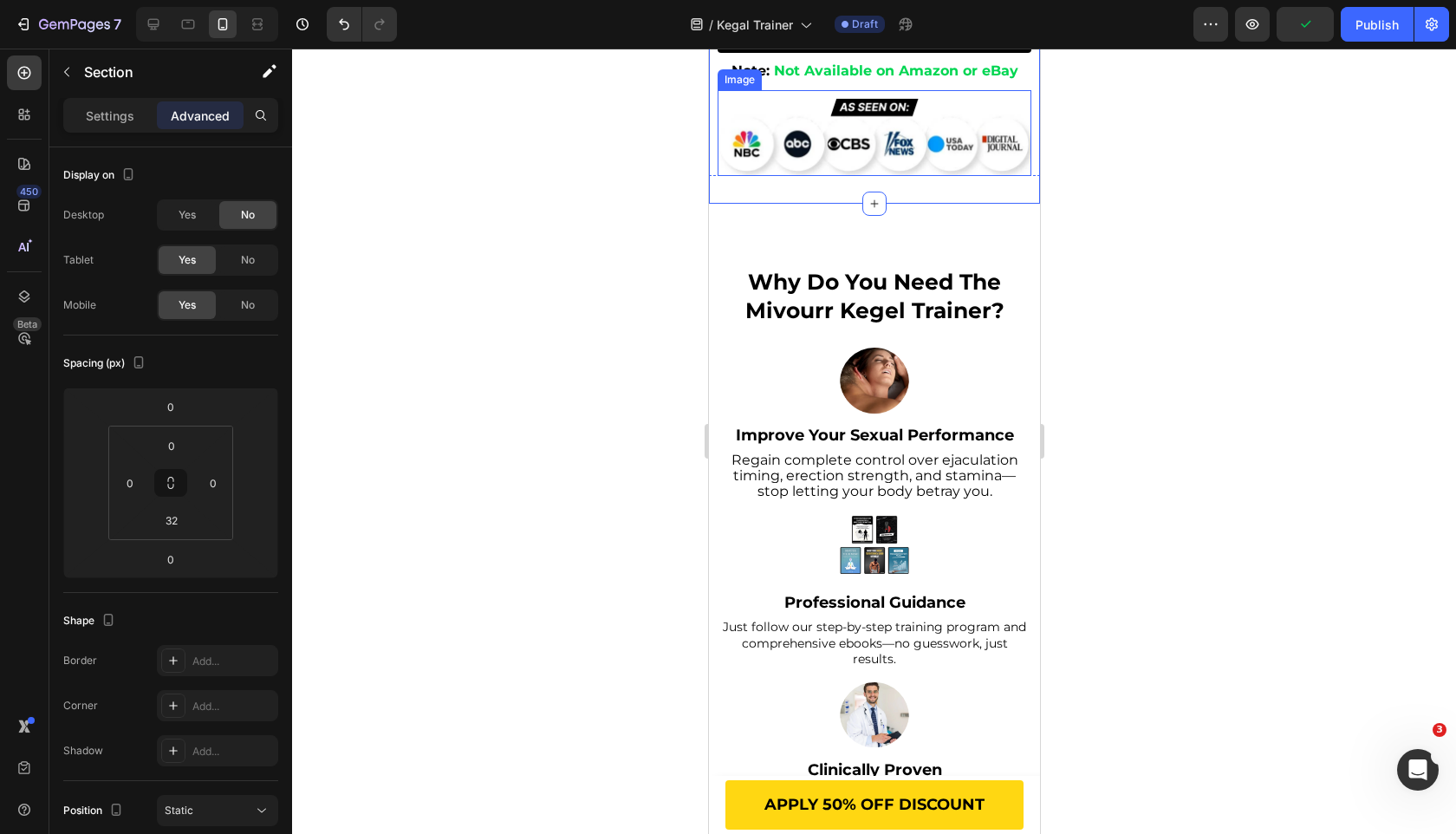
click at [823, 176] on img at bounding box center [873, 133] width 314 height 86
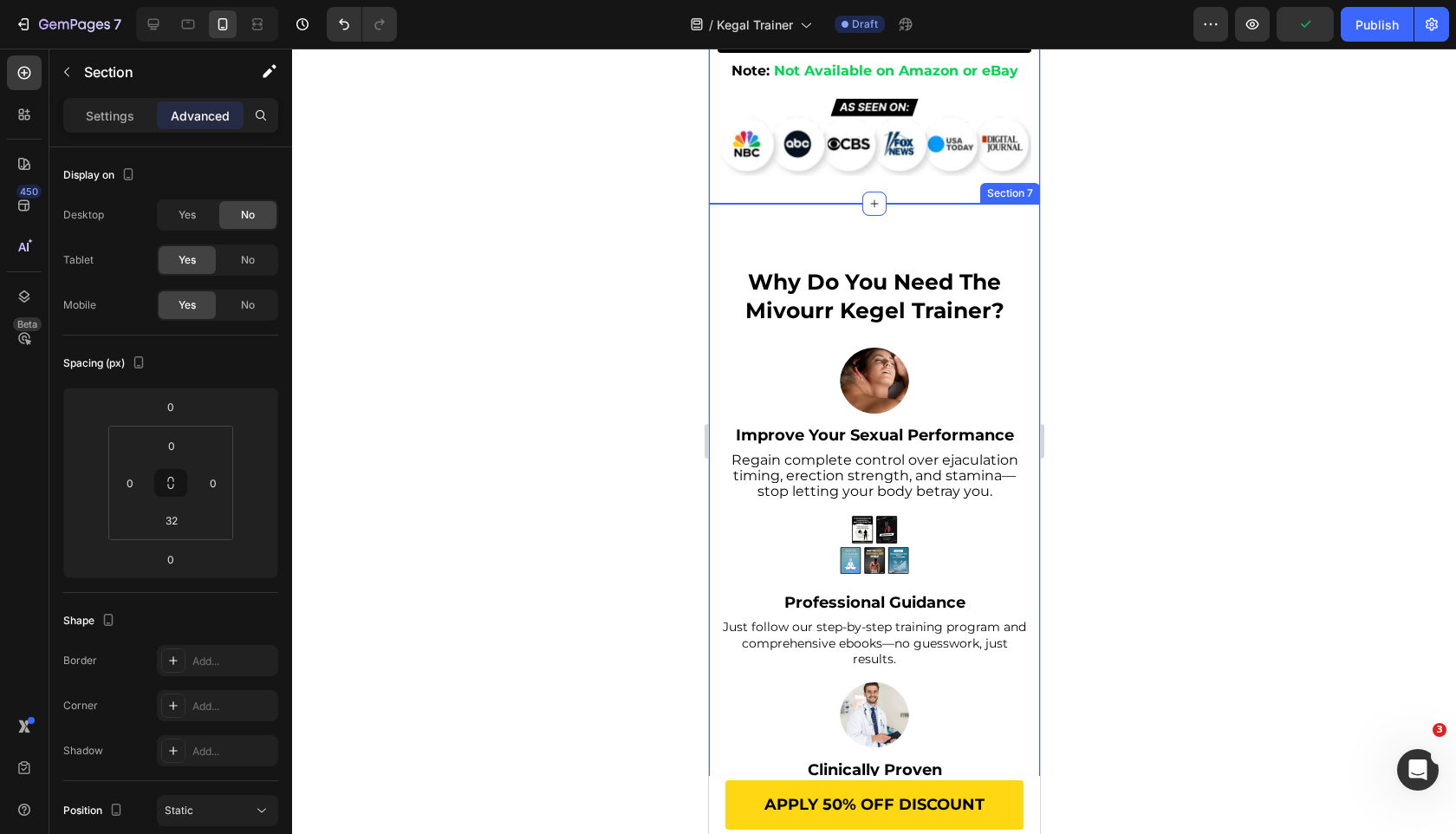
click at [737, 468] on div "why do you need the mivourr kegel trainer? Heading Image Improve Your Sexual Pe…" at bounding box center [874, 635] width 331 height 861
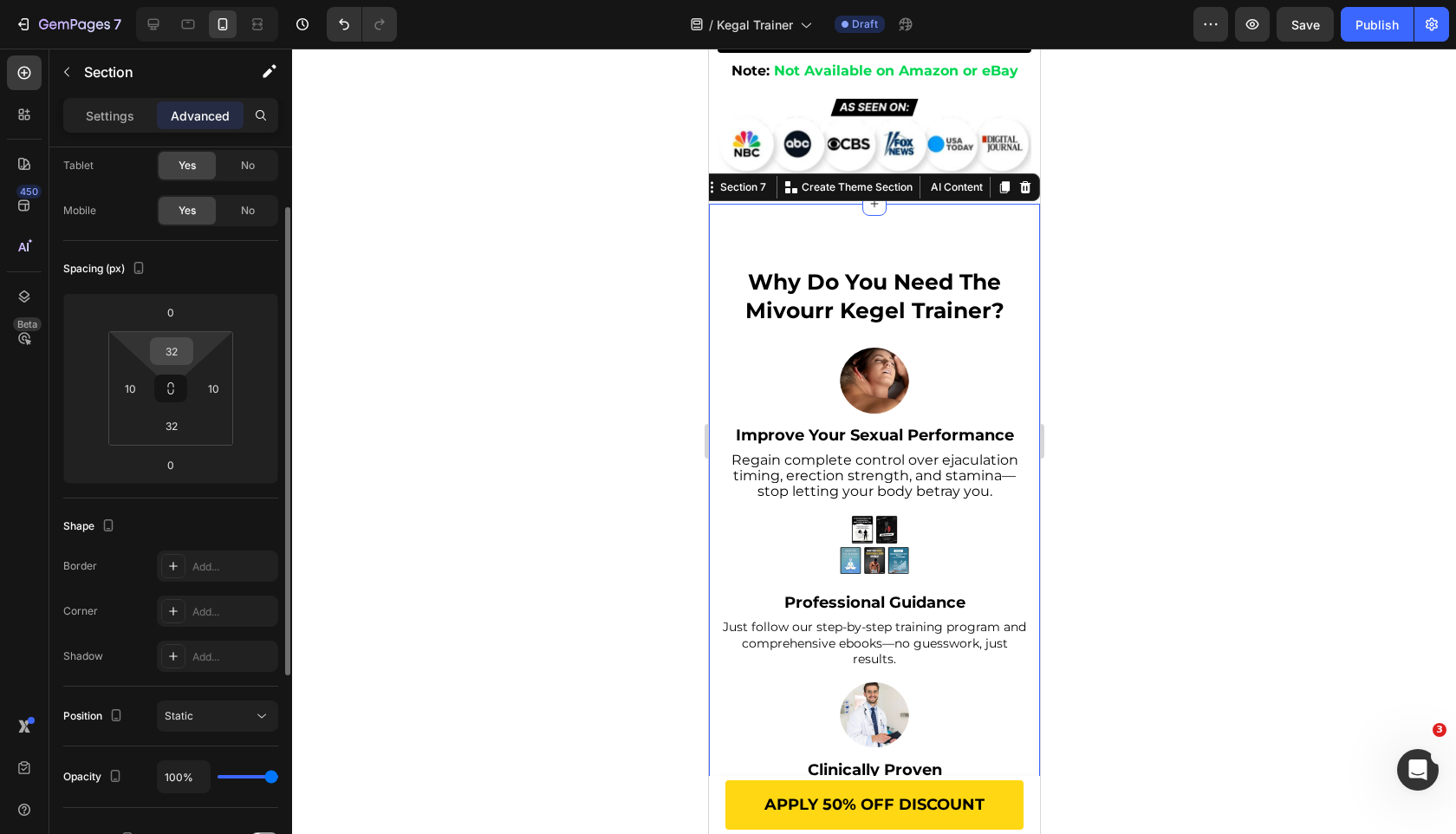
click at [183, 356] on input "32" at bounding box center [172, 351] width 35 height 26
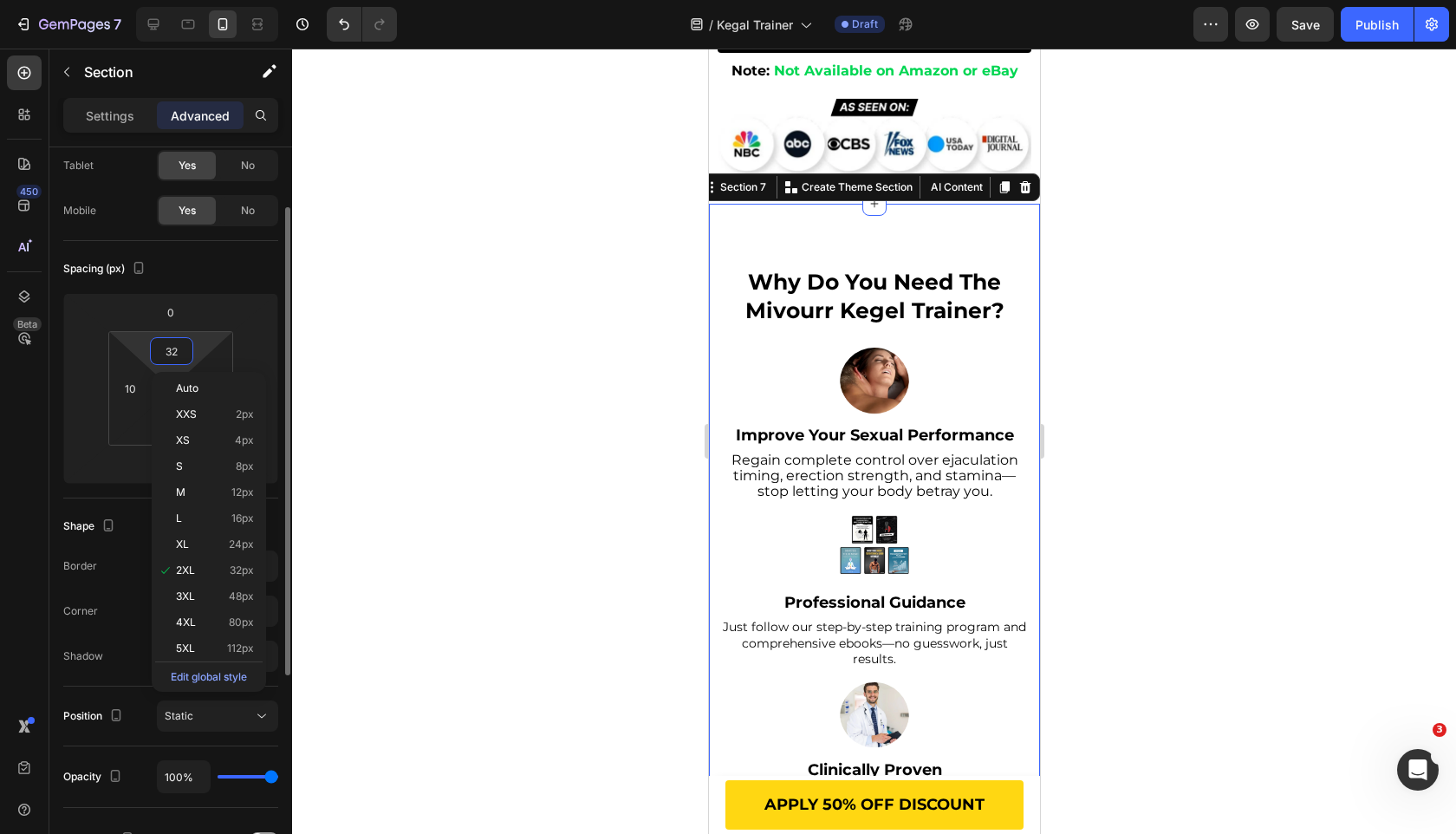
click at [183, 356] on input "32" at bounding box center [172, 351] width 35 height 26
type input "0"
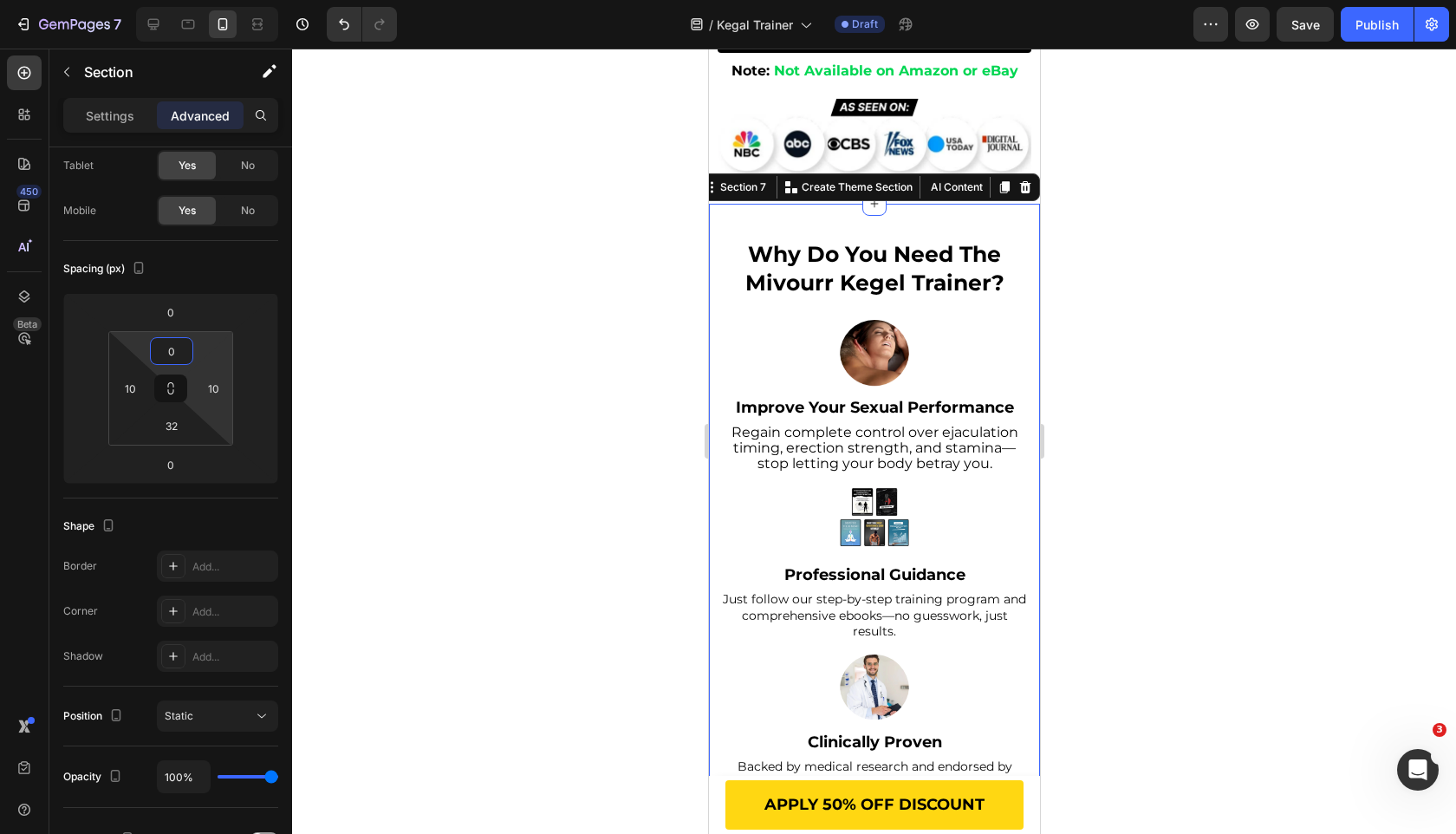
click at [499, 316] on div at bounding box center [875, 441] width 1164 height 785
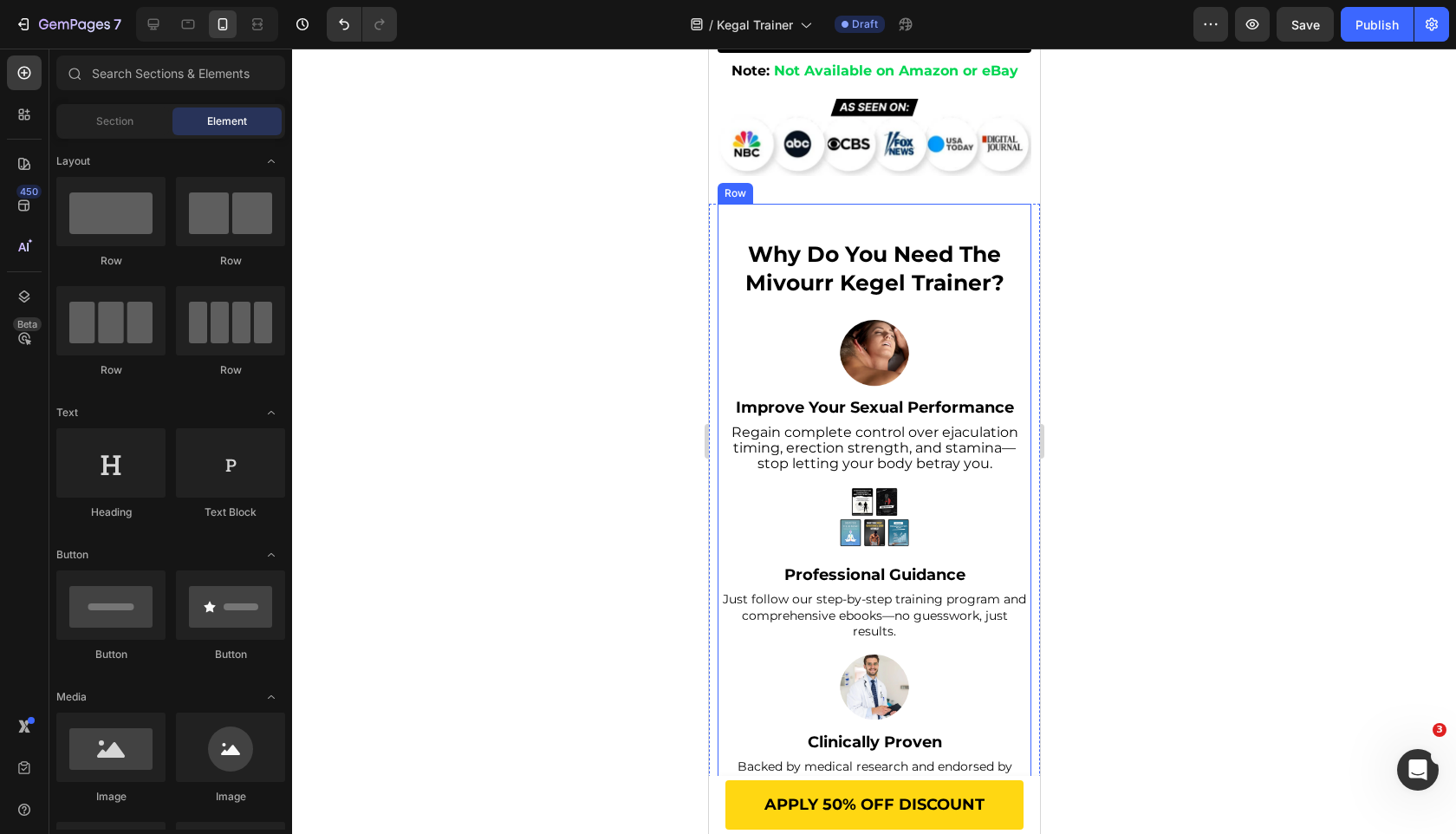
click at [830, 461] on div "why do you need the mivourr kegel trainer? Heading Image Improve Your Sexual Pe…" at bounding box center [873, 607] width 314 height 805
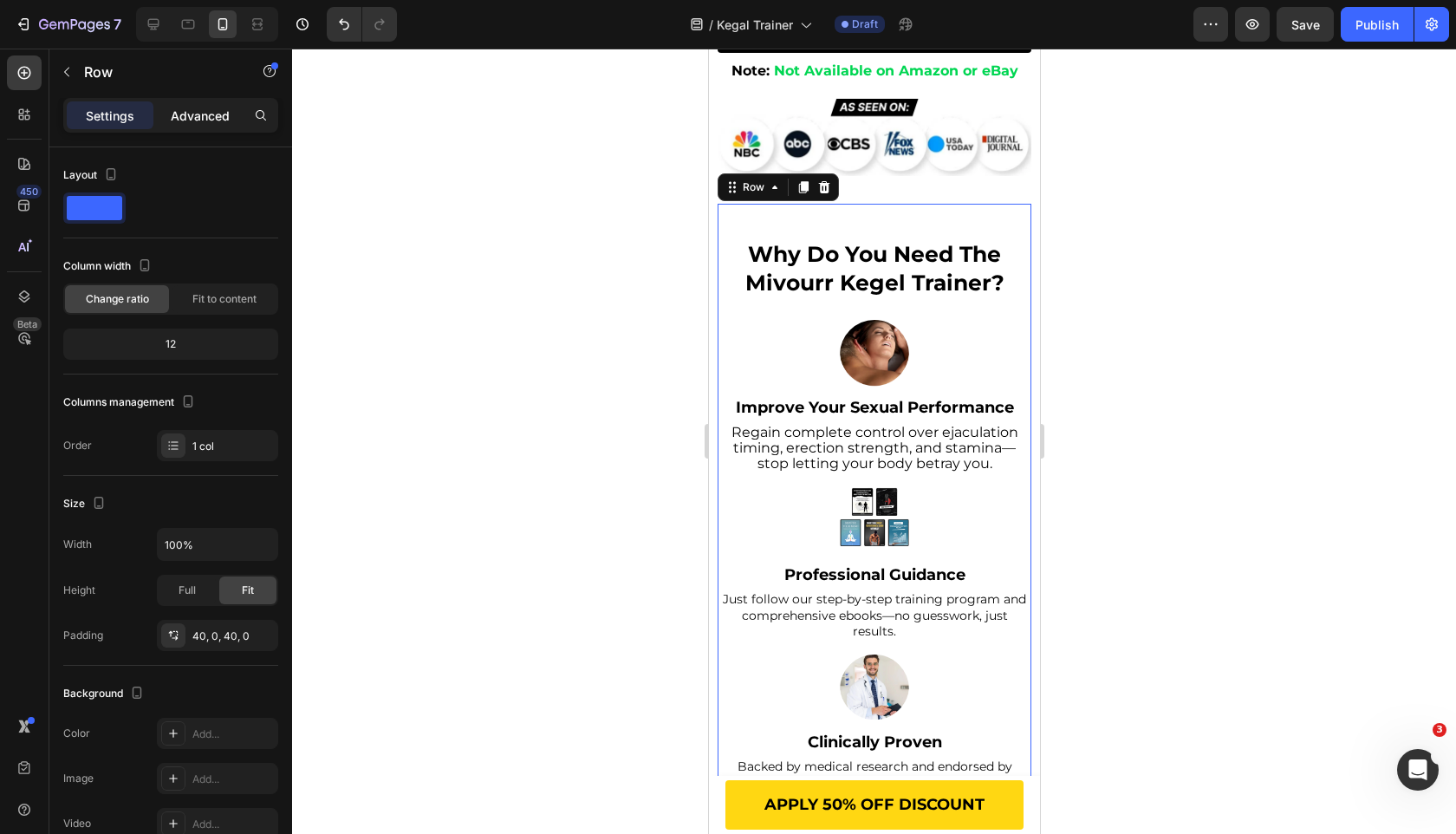
click at [179, 123] on p "Advanced" at bounding box center [200, 116] width 59 height 18
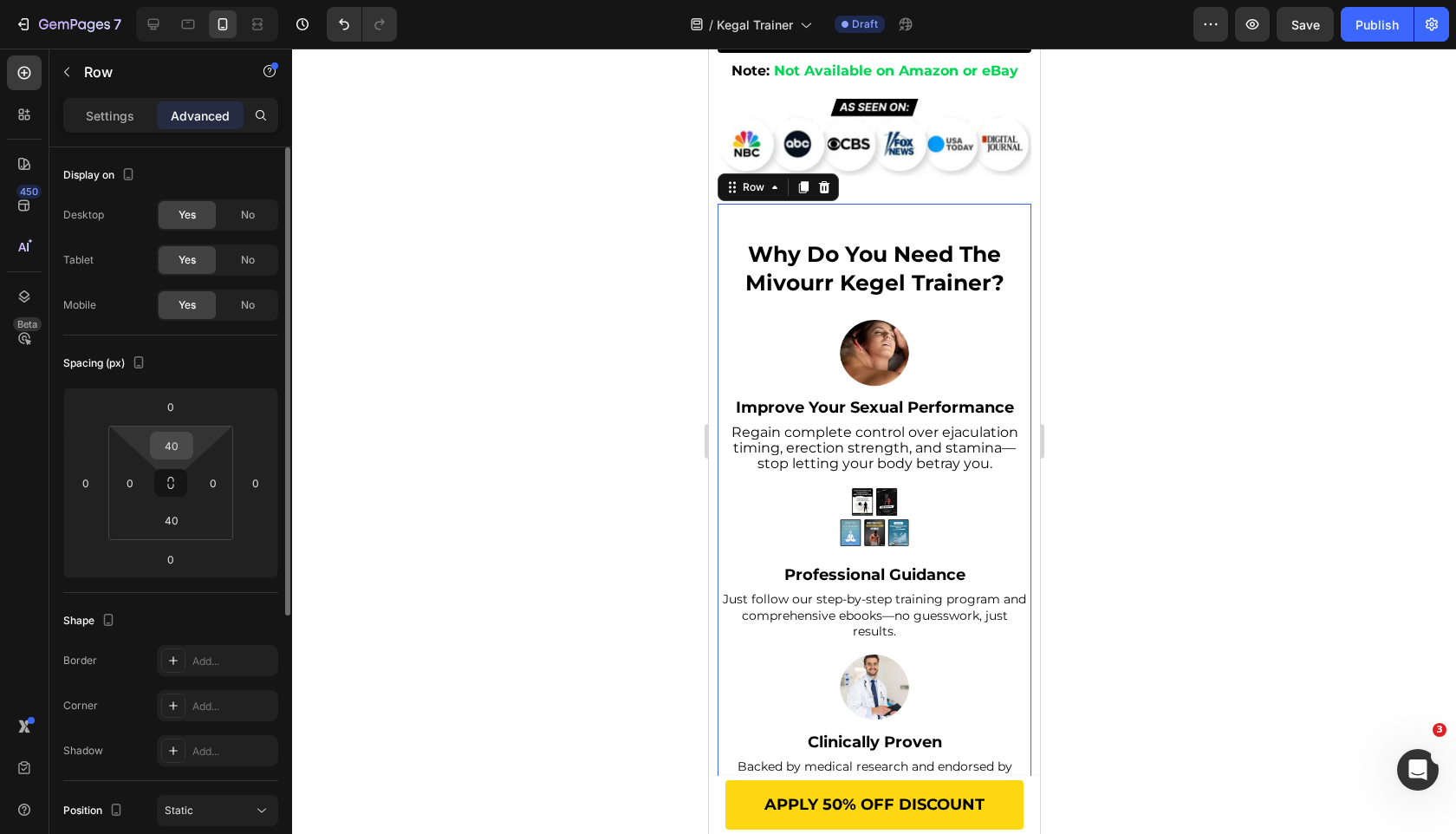
click at [184, 445] on input "40" at bounding box center [172, 445] width 35 height 26
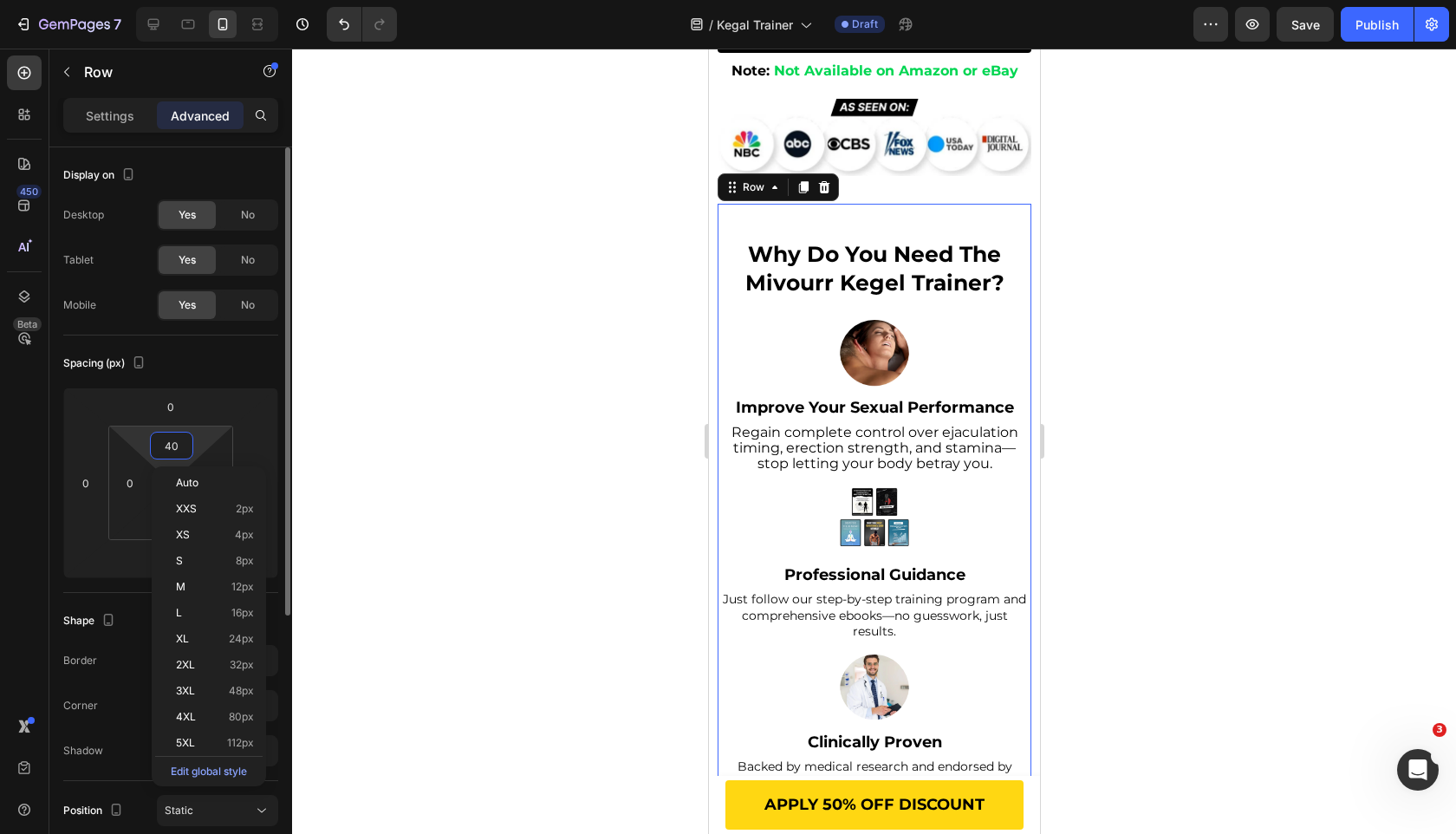
click at [184, 445] on input "40" at bounding box center [172, 445] width 35 height 26
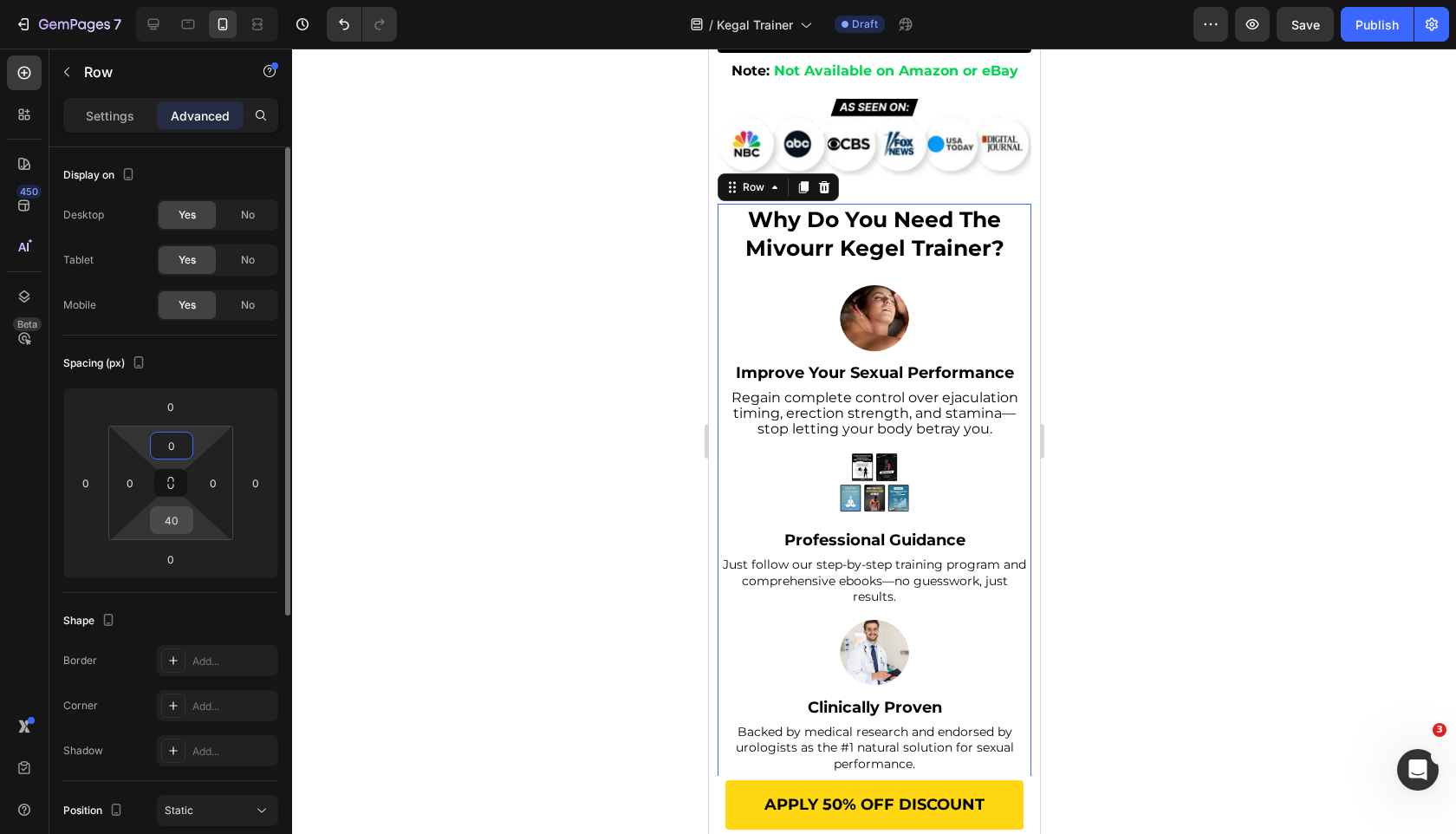
type input "0"
click at [182, 526] on input "40" at bounding box center [172, 520] width 35 height 26
type input "0"
click at [204, 353] on div "Spacing (px)" at bounding box center [170, 363] width 215 height 28
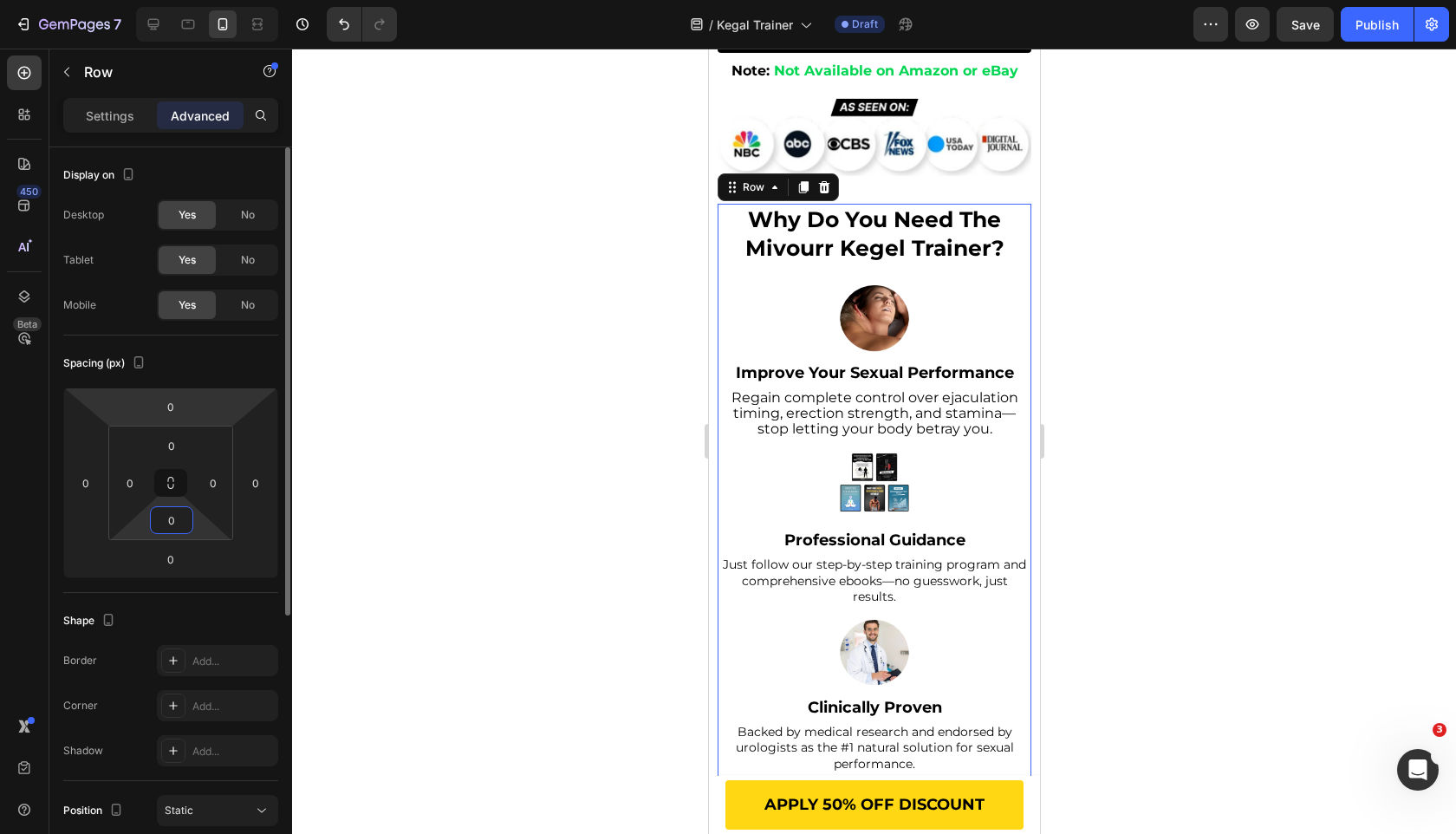
click at [204, 353] on div "Spacing (px)" at bounding box center [170, 363] width 215 height 28
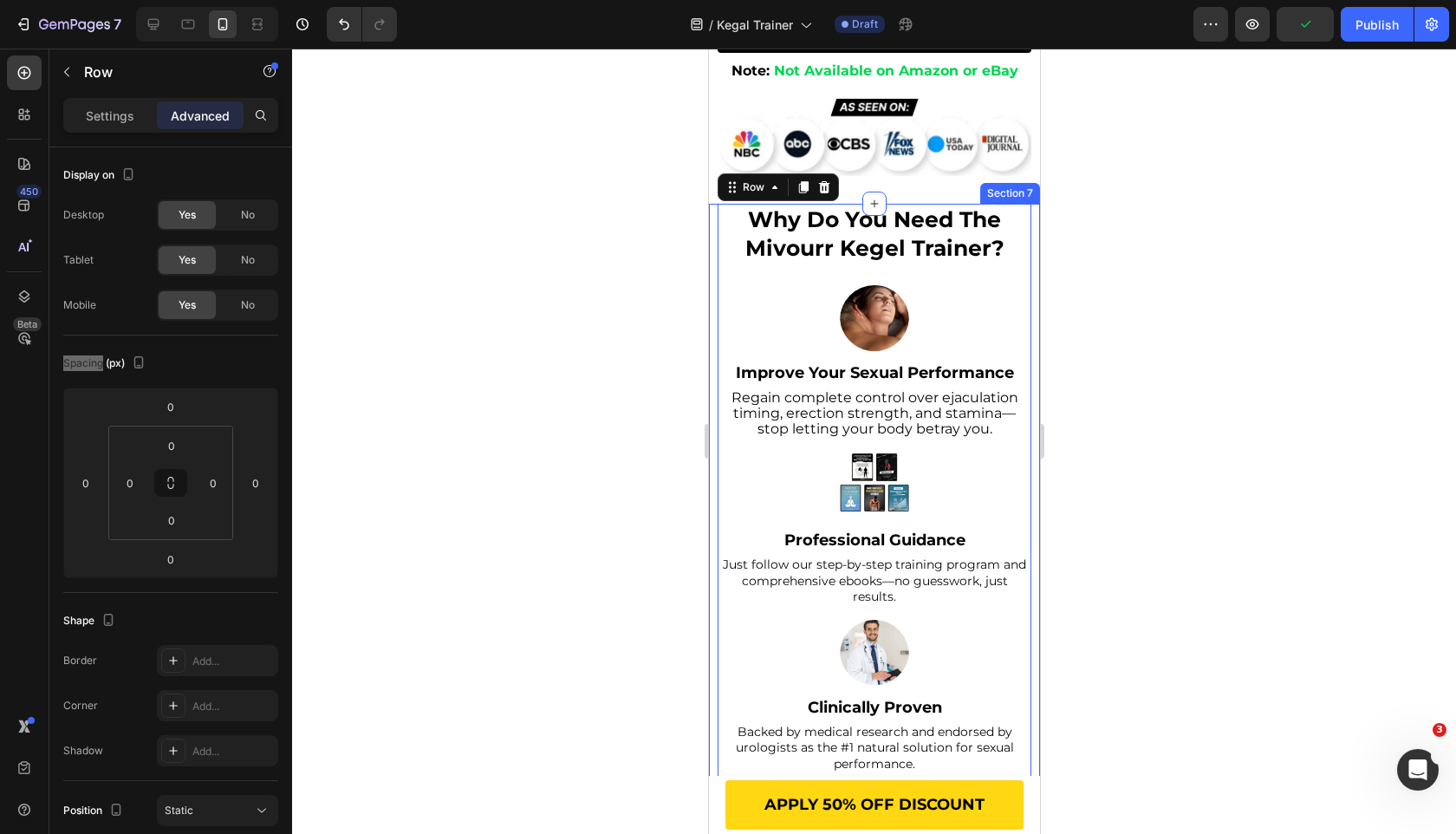
click at [714, 475] on div "why do you need the mivourr kegel trainer? Heading Image Improve Your Sexual Pe…" at bounding box center [874, 586] width 331 height 764
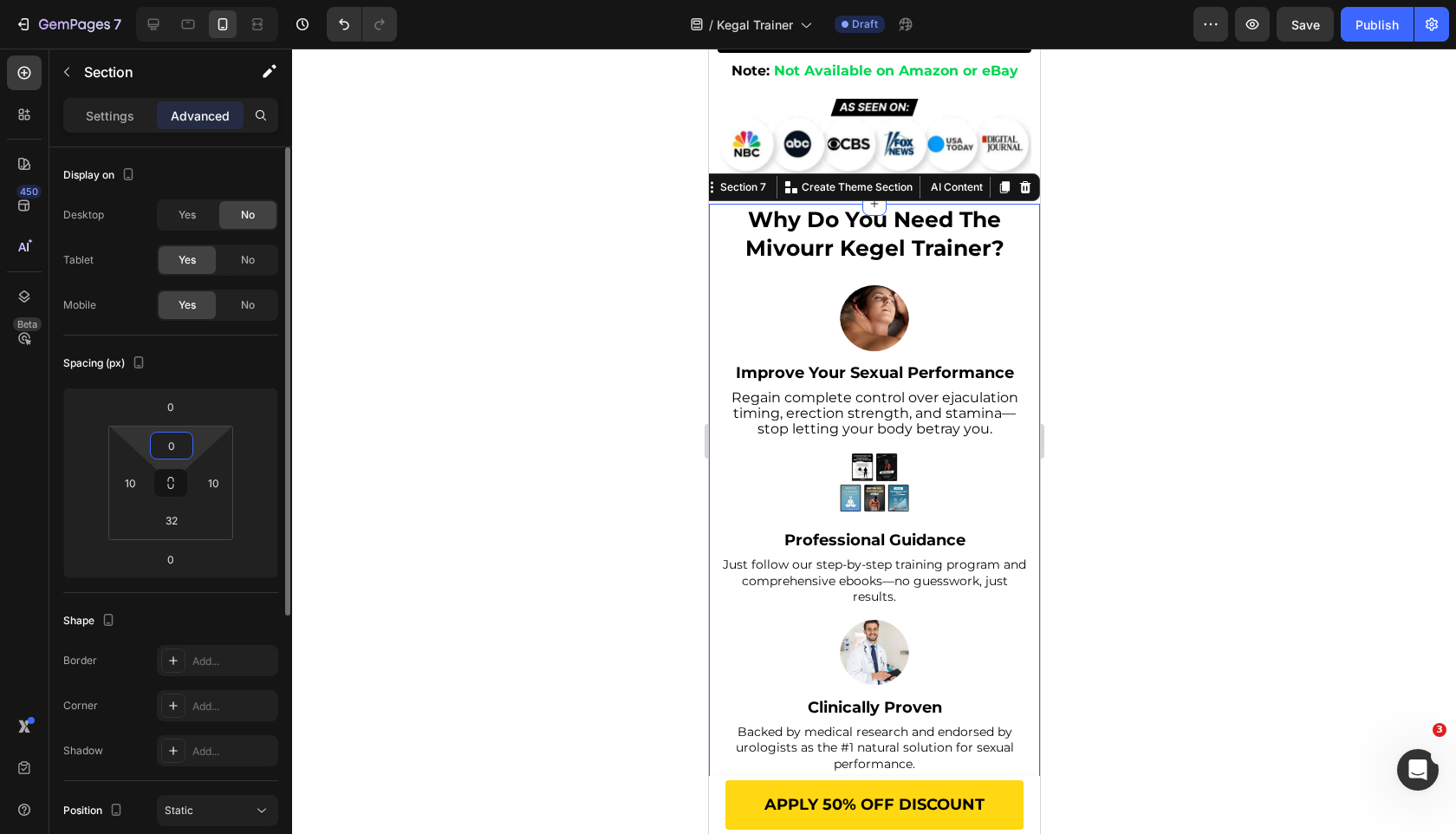
click at [173, 451] on input "0" at bounding box center [172, 445] width 35 height 26
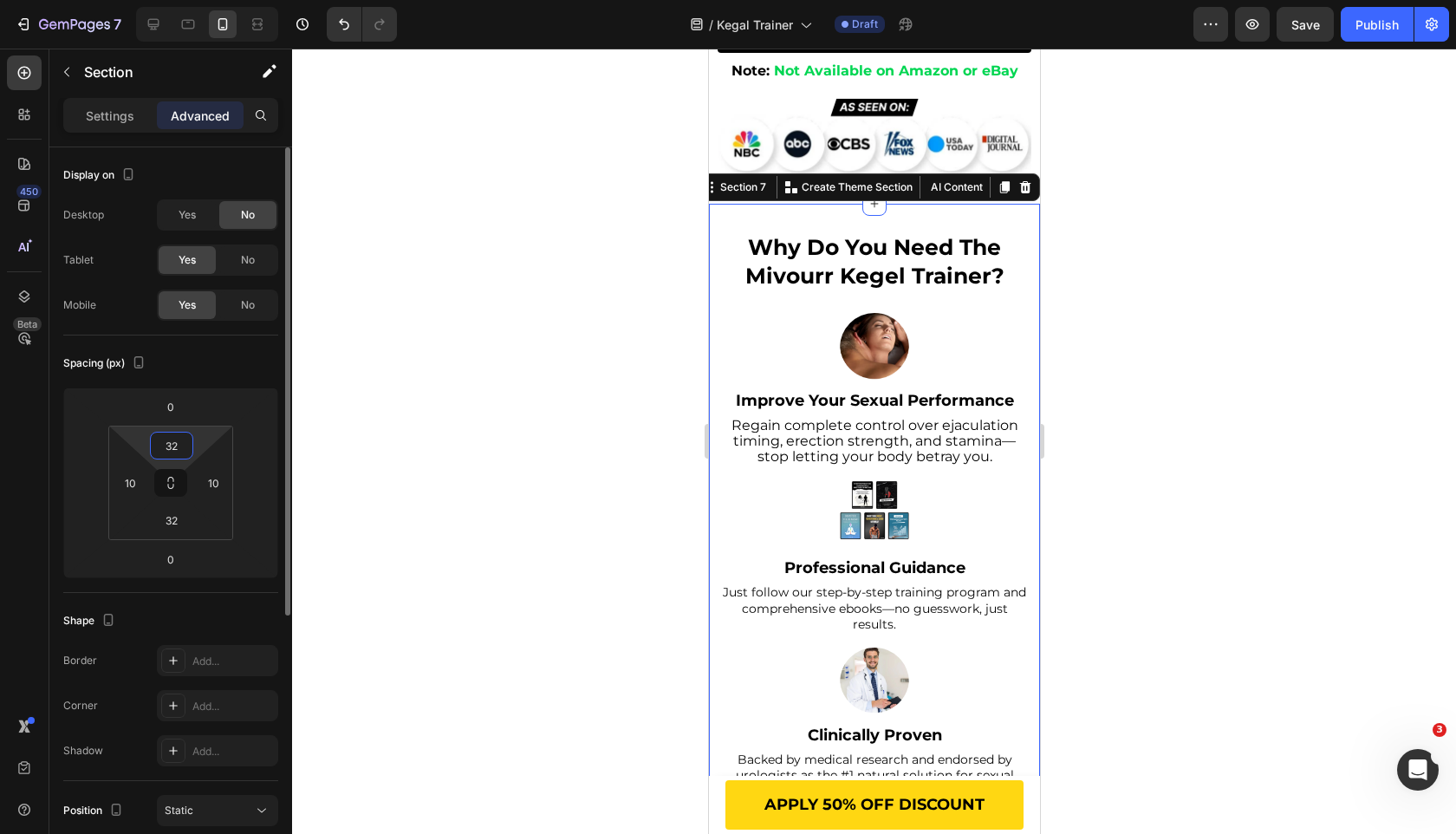
type input "32"
click at [196, 359] on div "Spacing (px)" at bounding box center [170, 363] width 215 height 28
click at [438, 406] on div at bounding box center [875, 441] width 1164 height 785
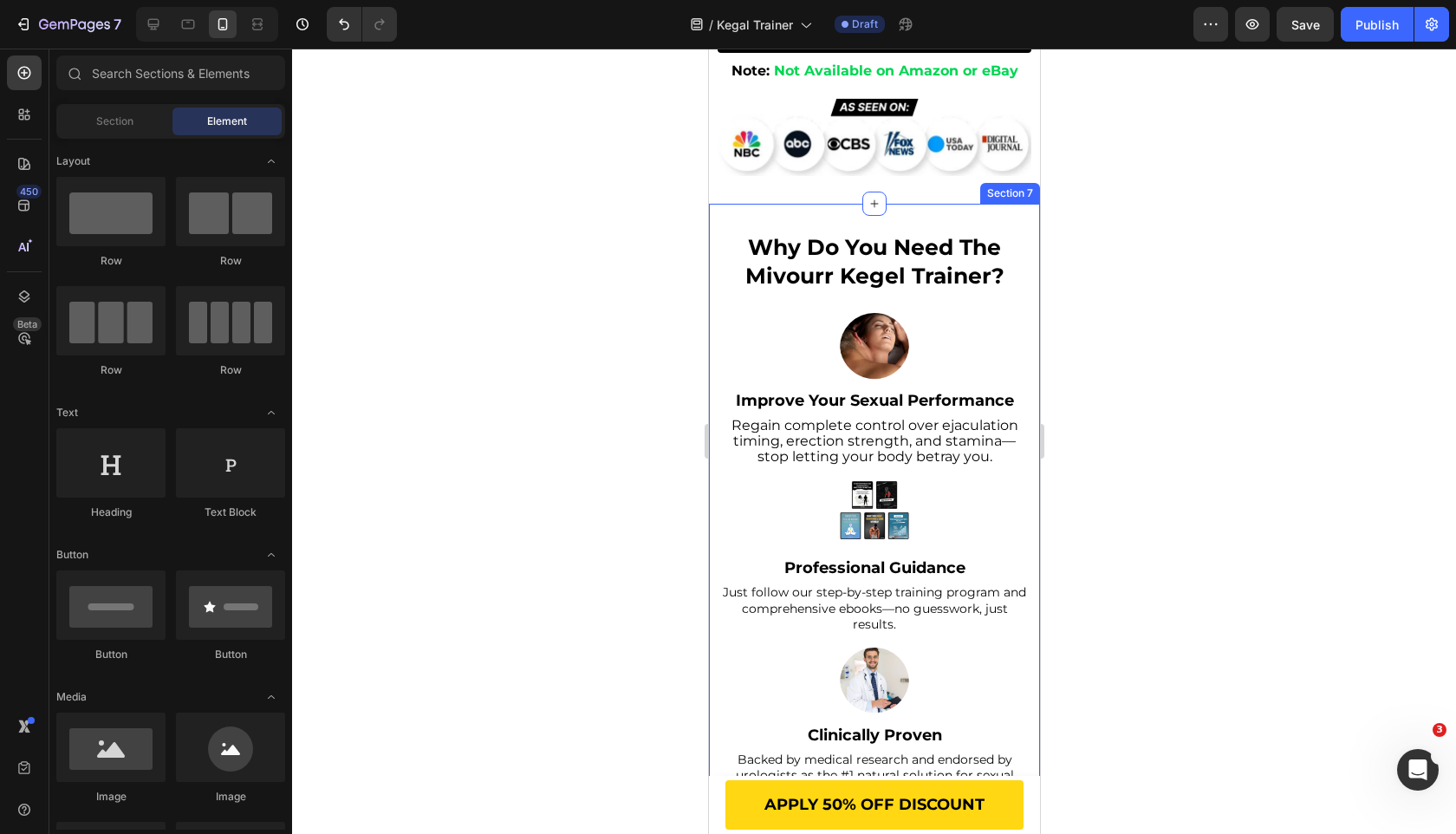
click at [714, 488] on div "why do you need the mivourr kegel trainer? Heading Image Improve Your Sexual Pe…" at bounding box center [874, 600] width 331 height 791
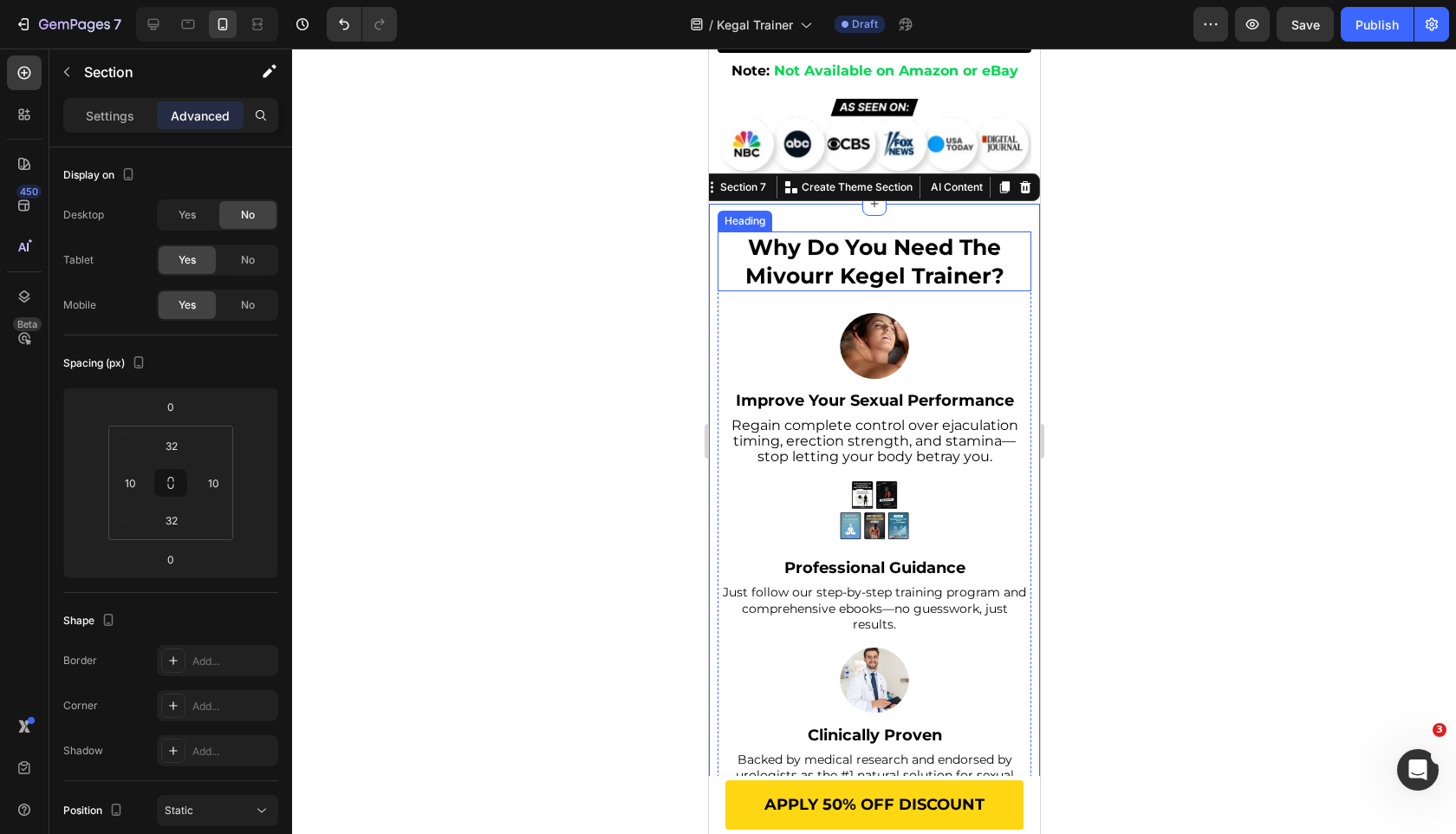
click at [724, 292] on h2 "why do you need the mivourr kegel trainer?" at bounding box center [873, 261] width 314 height 60
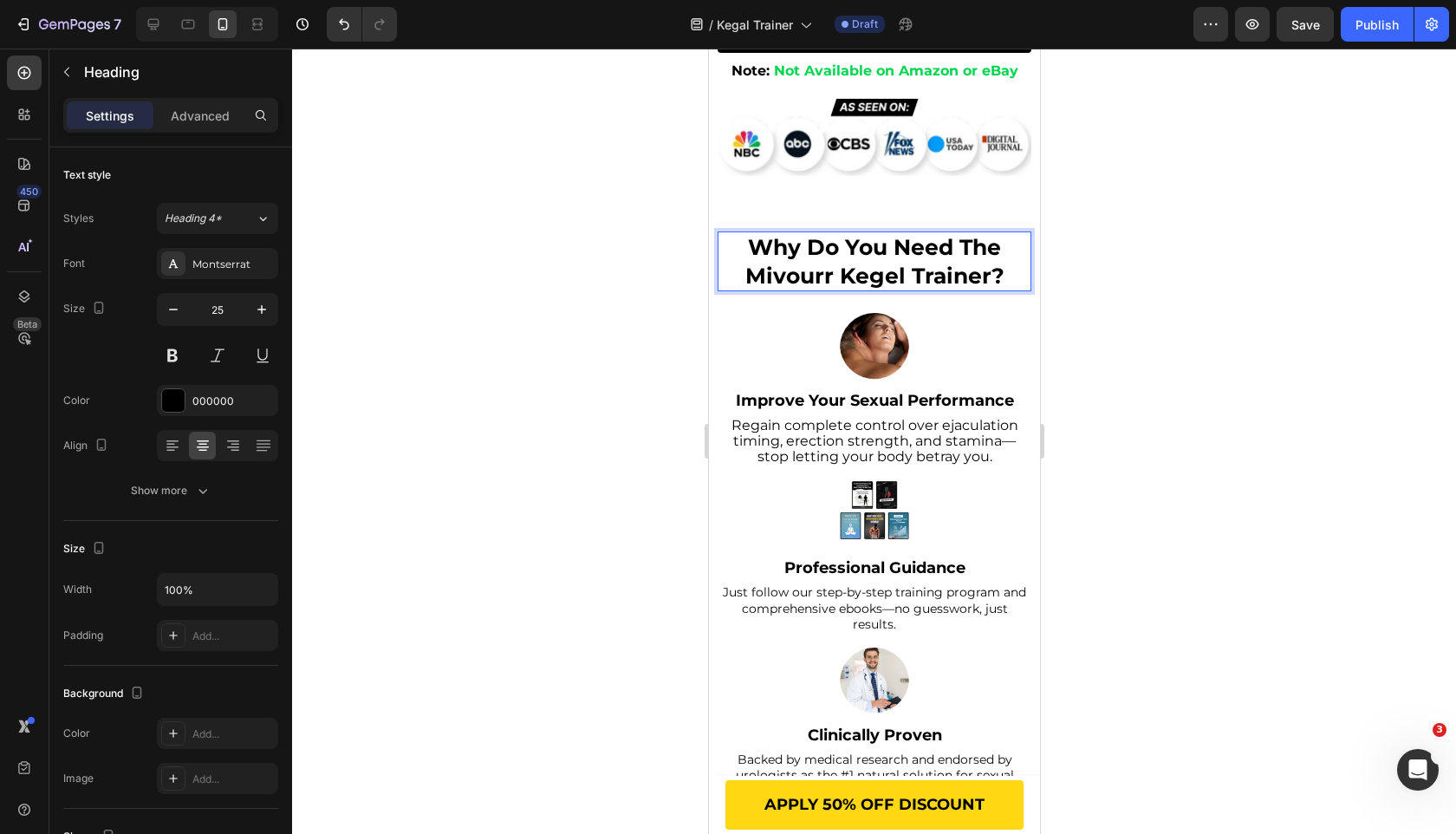
click at [723, 292] on h2 "why do you need the mivourr kegel trainer?" at bounding box center [873, 261] width 314 height 60
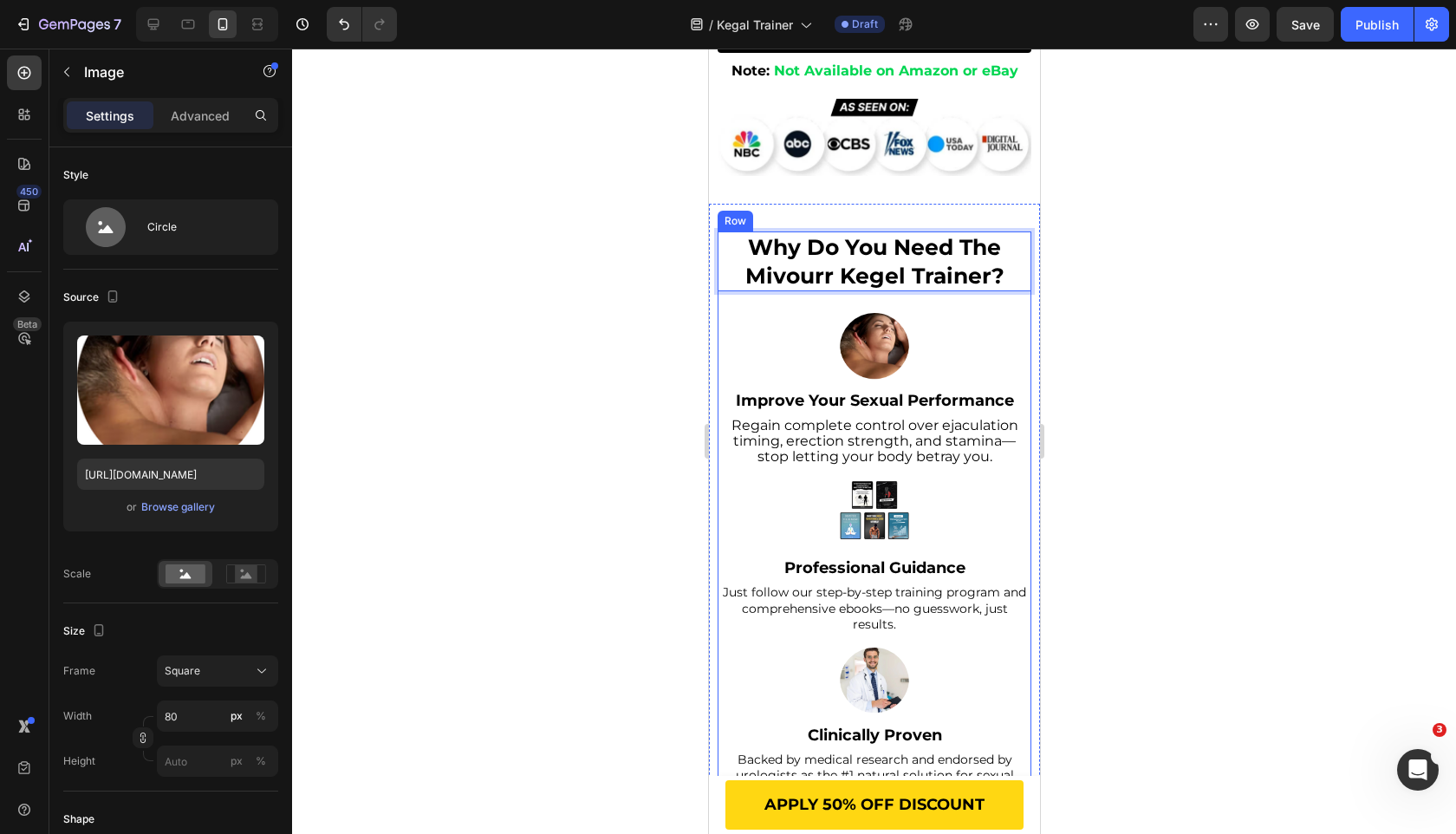
click at [723, 382] on div at bounding box center [873, 347] width 314 height 69
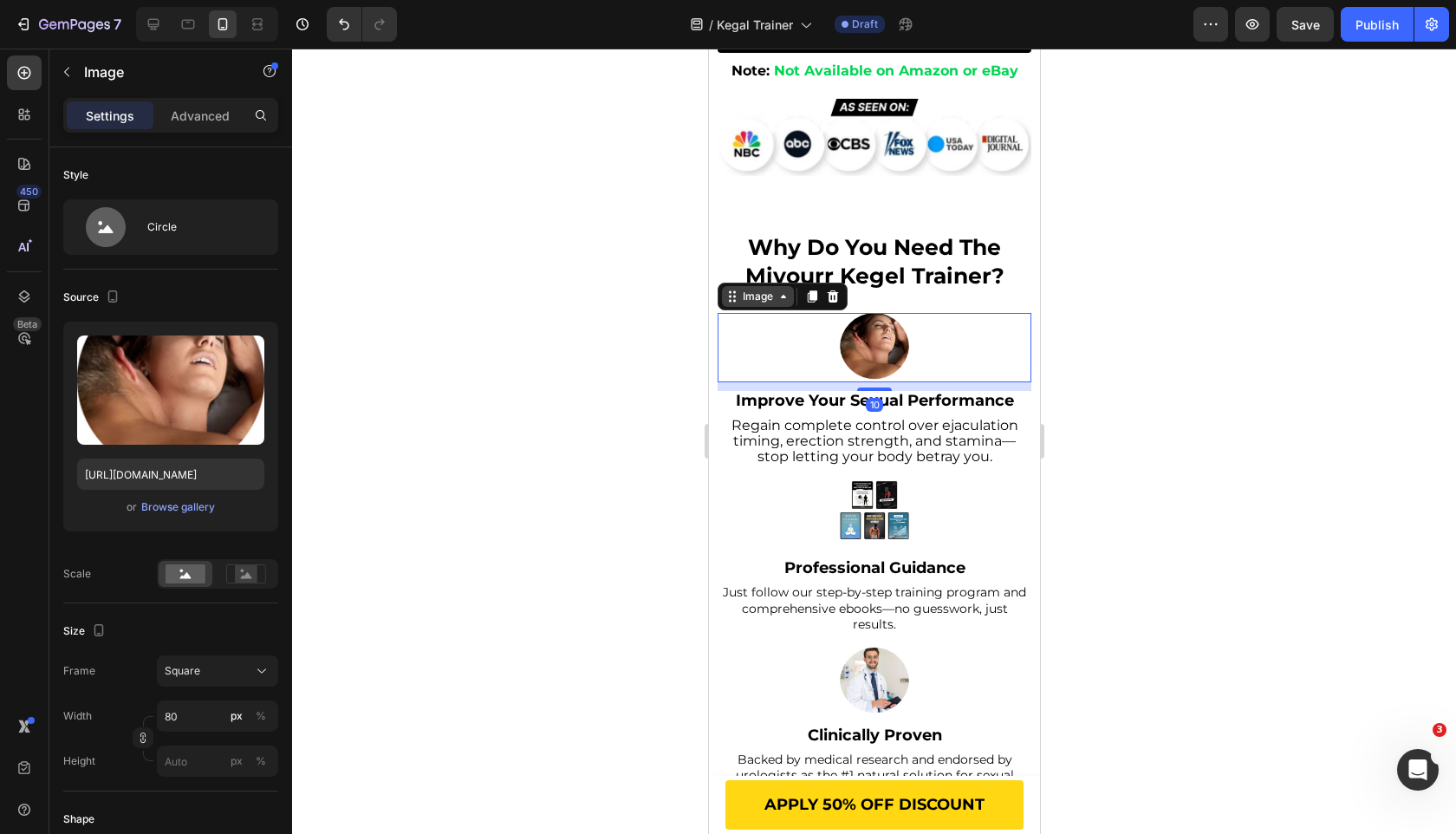
click at [746, 304] on div "Image" at bounding box center [757, 296] width 37 height 16
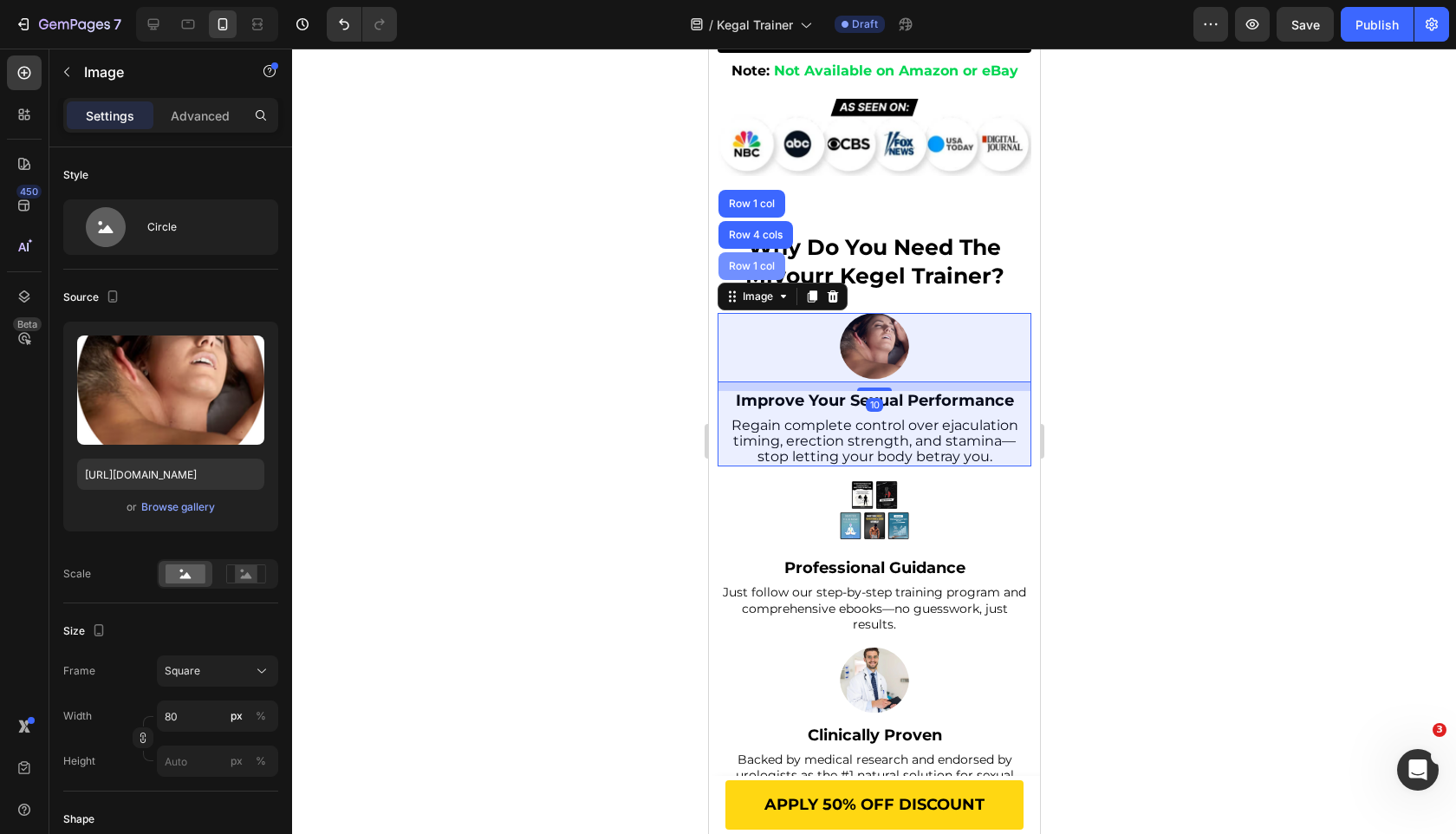
click at [745, 280] on div "Row 1 col" at bounding box center [750, 265] width 67 height 28
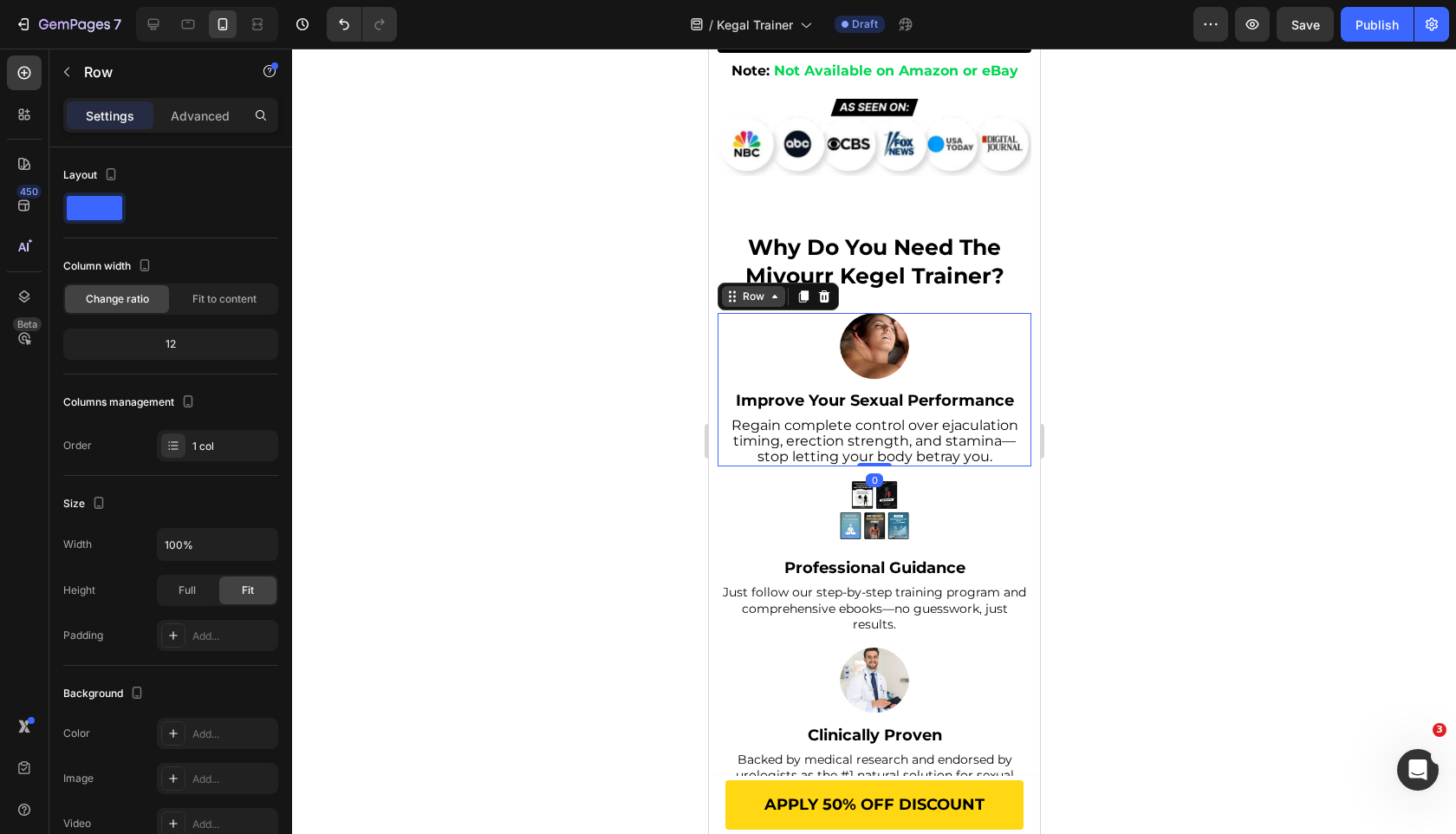
click at [747, 304] on div "Row" at bounding box center [752, 296] width 28 height 16
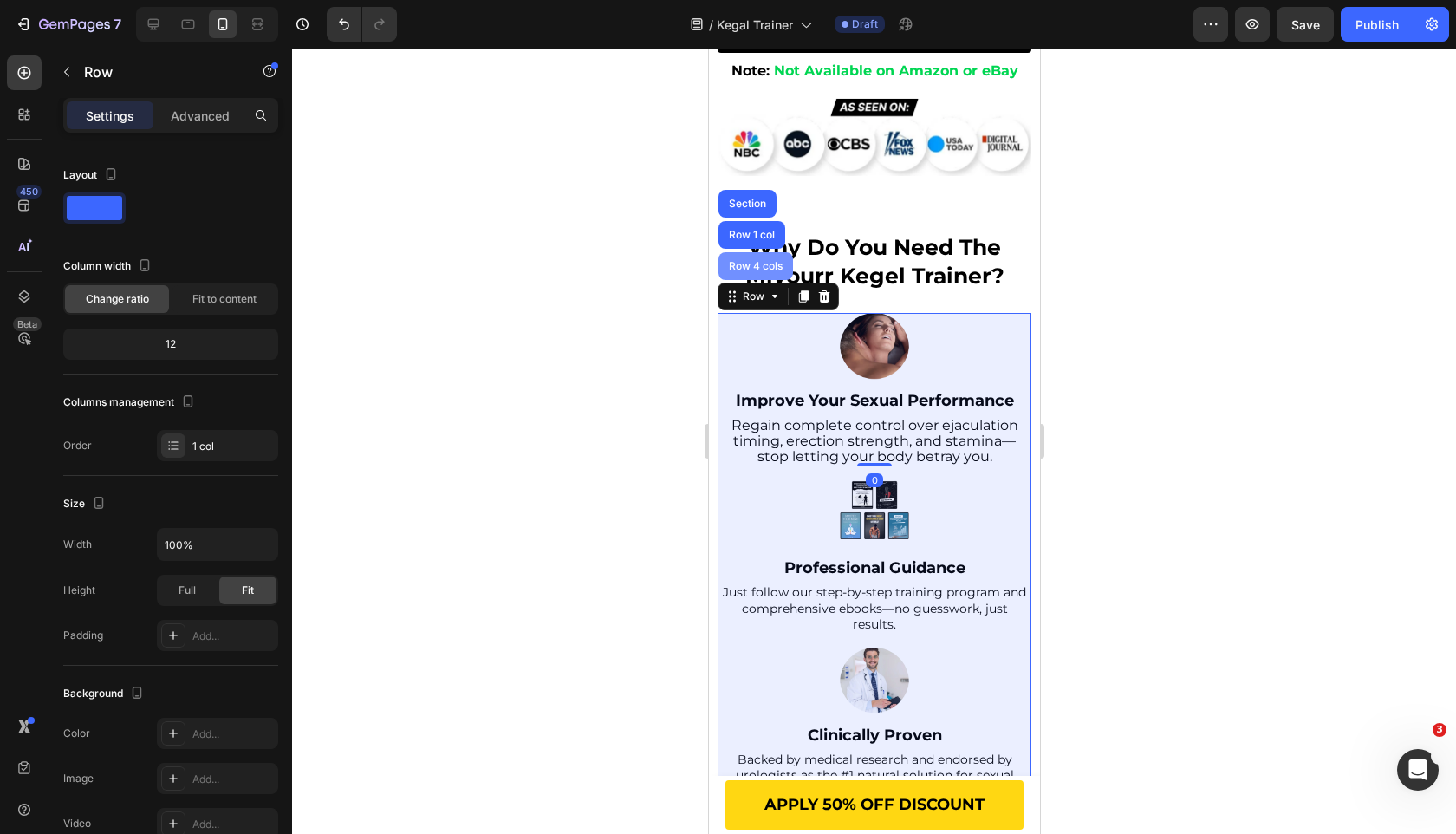
click at [747, 280] on div "Row 4 cols" at bounding box center [754, 265] width 75 height 28
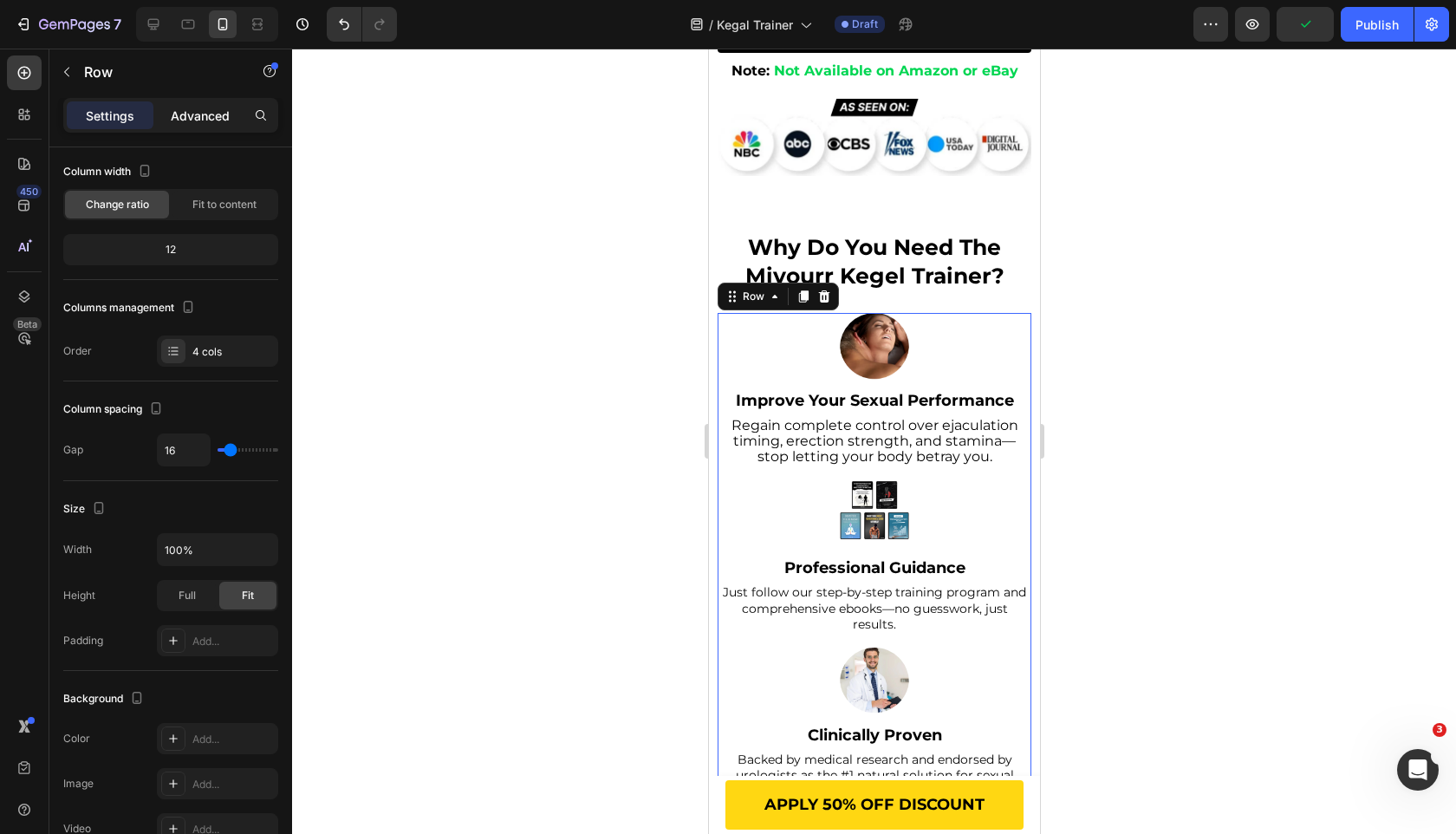
click at [202, 110] on p "Advanced" at bounding box center [200, 116] width 59 height 18
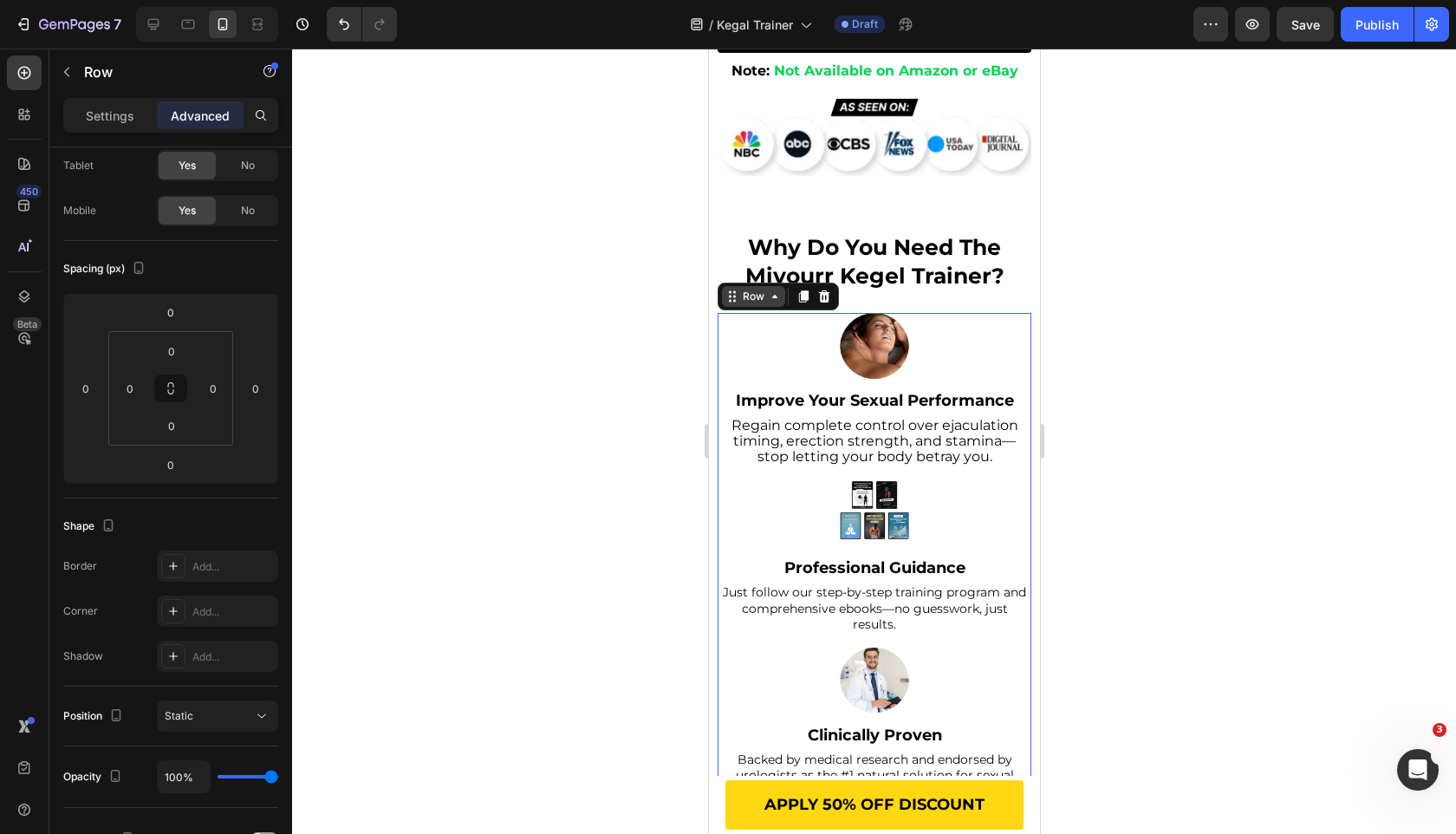
click at [765, 304] on div "Row" at bounding box center [752, 296] width 28 height 16
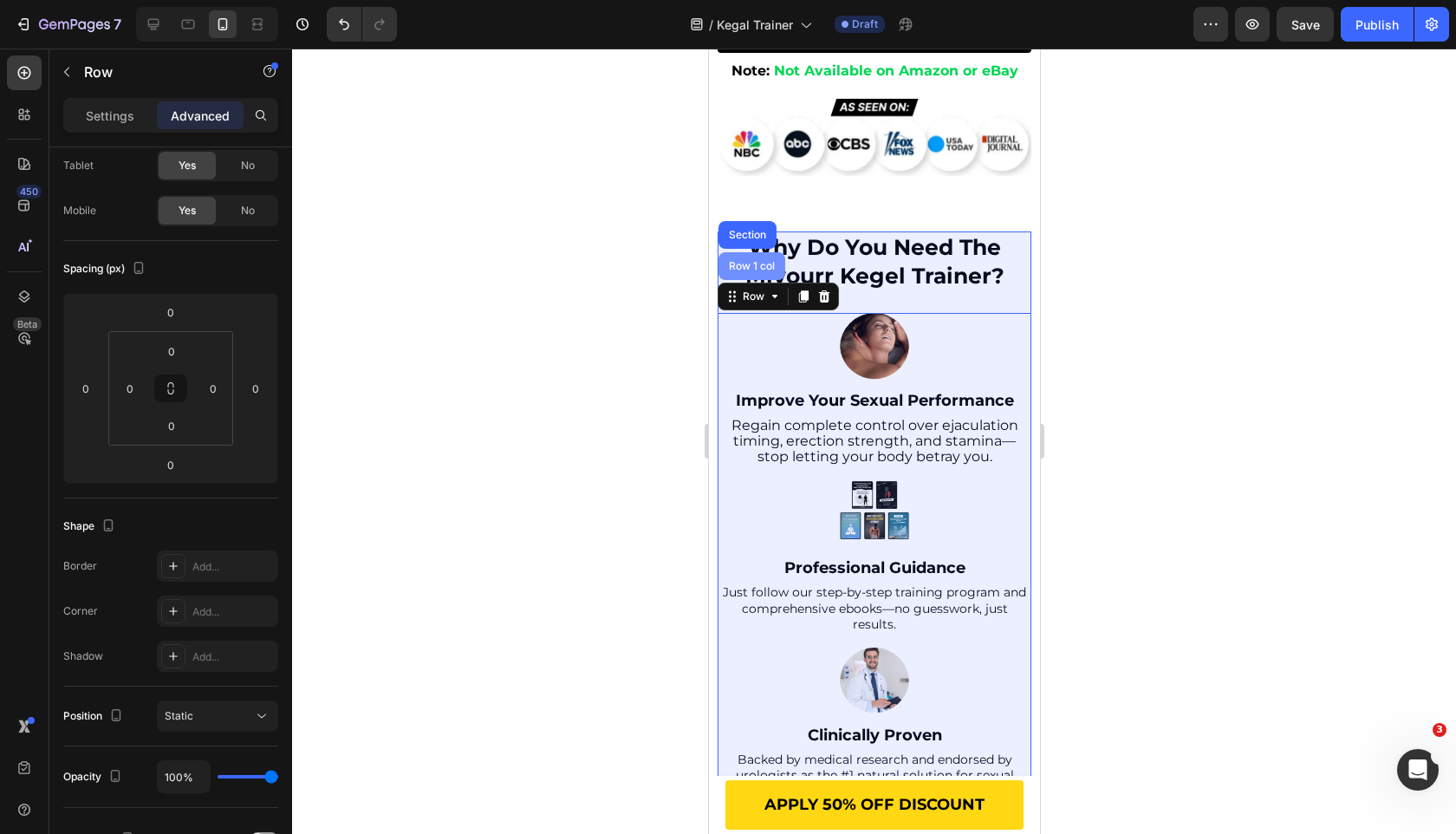
click at [750, 280] on div "Row 1 col" at bounding box center [750, 265] width 67 height 28
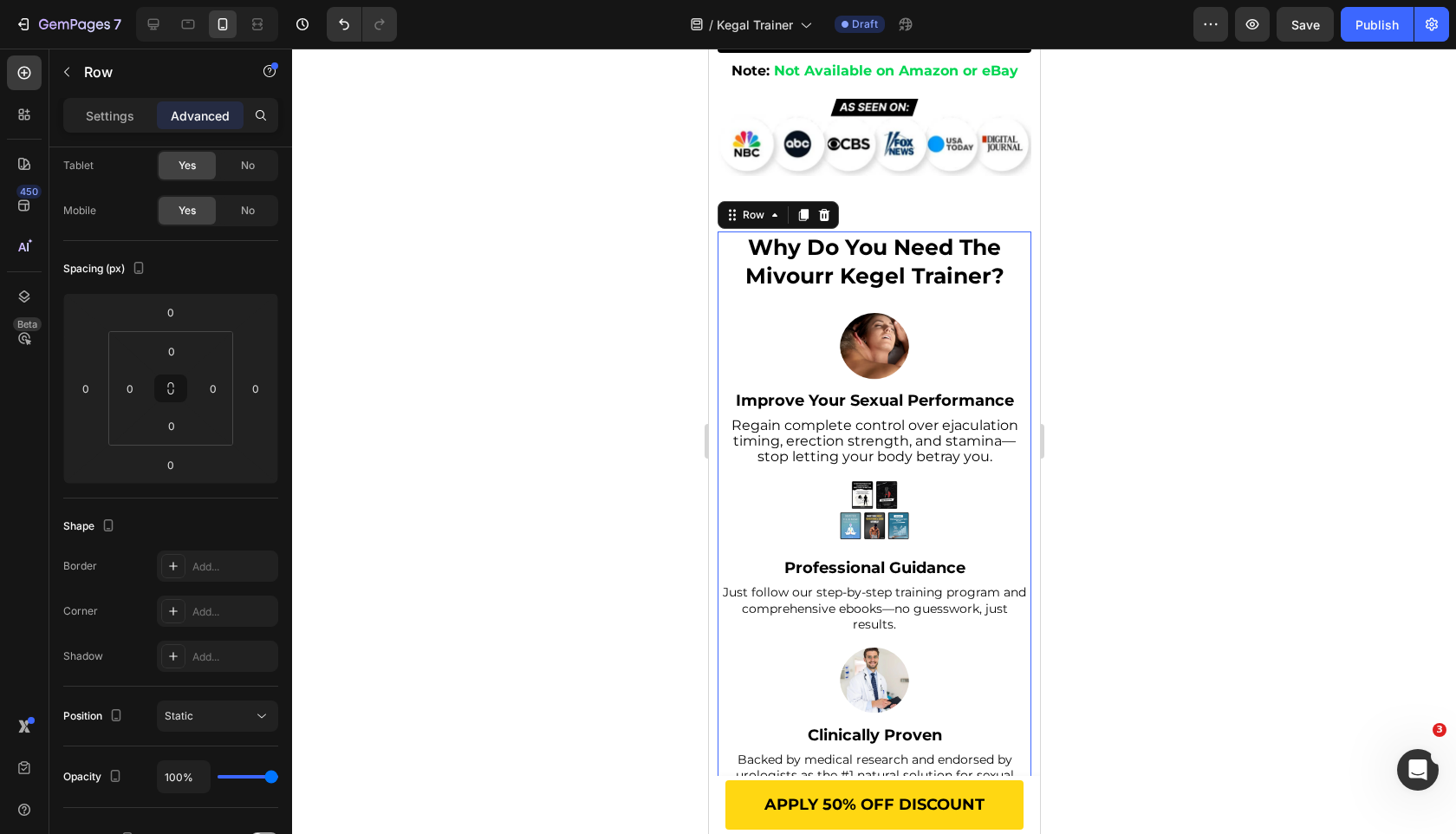
click at [623, 455] on div at bounding box center [875, 441] width 1164 height 785
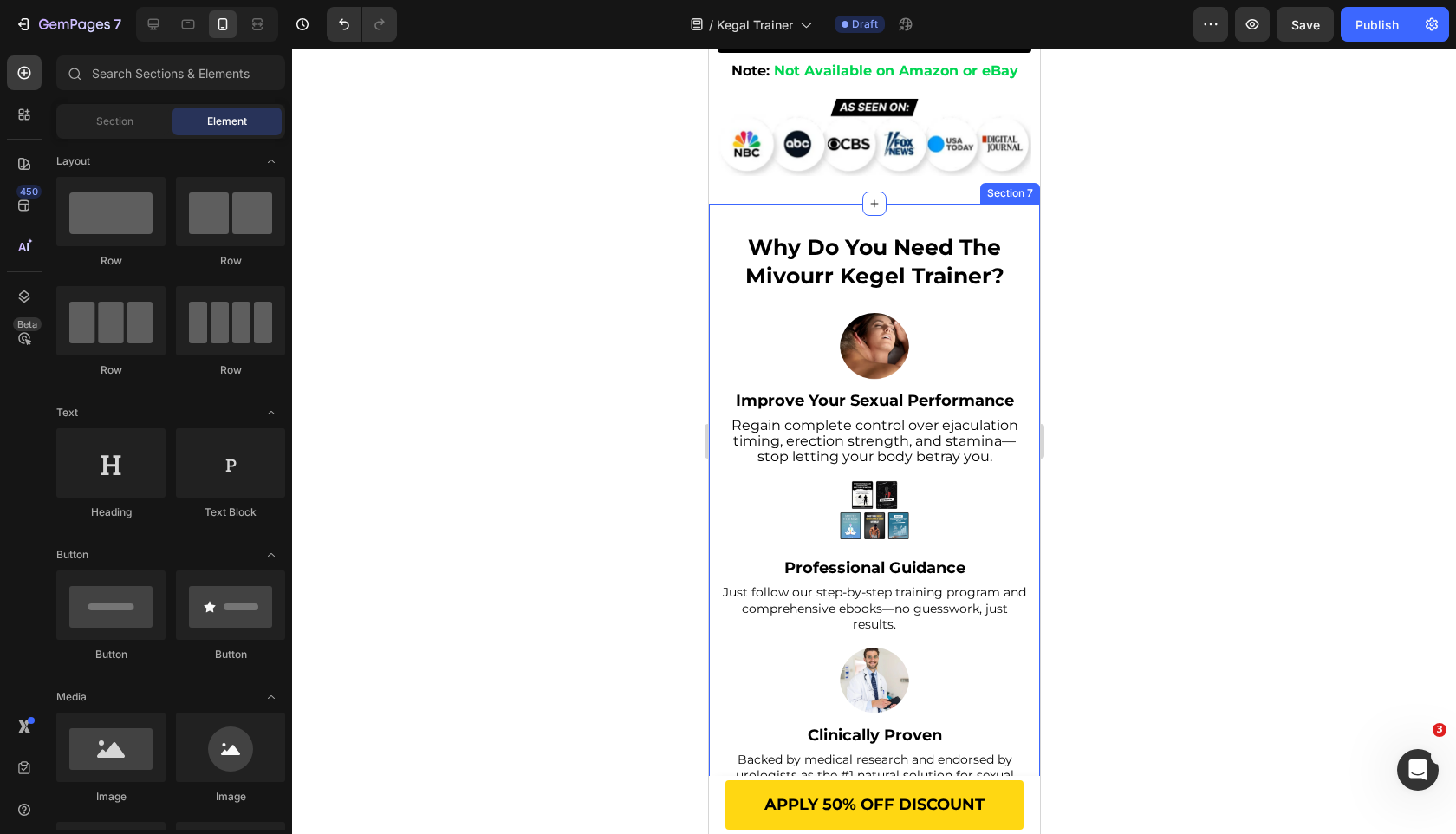
click at [806, 469] on div "why do you need the mivourr kegel trainer? Heading Image Improve Your Sexual Pe…" at bounding box center [874, 600] width 331 height 791
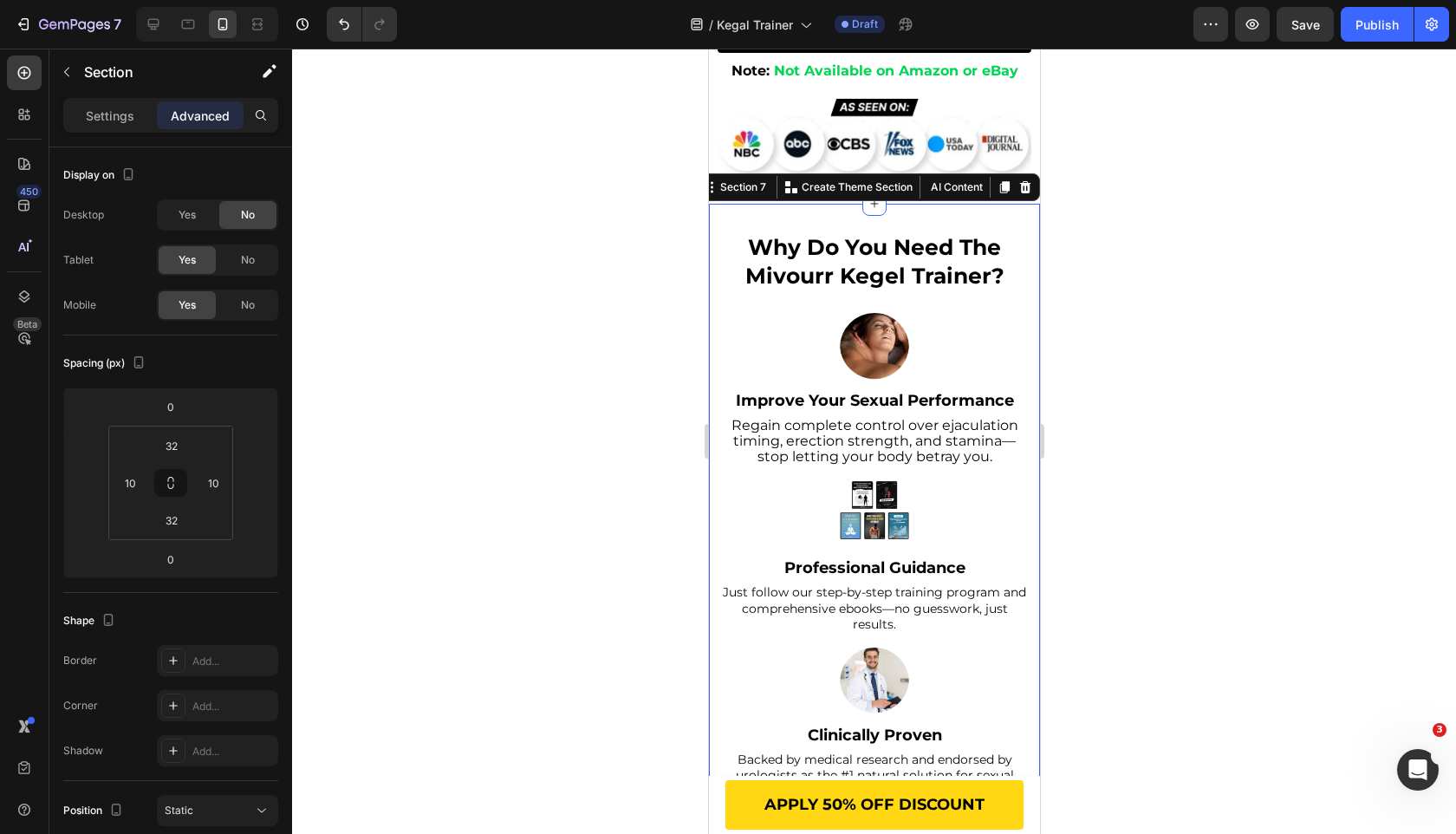
click at [806, 290] on p "why do you need the mivourr kegel trainer?" at bounding box center [873, 261] width 310 height 56
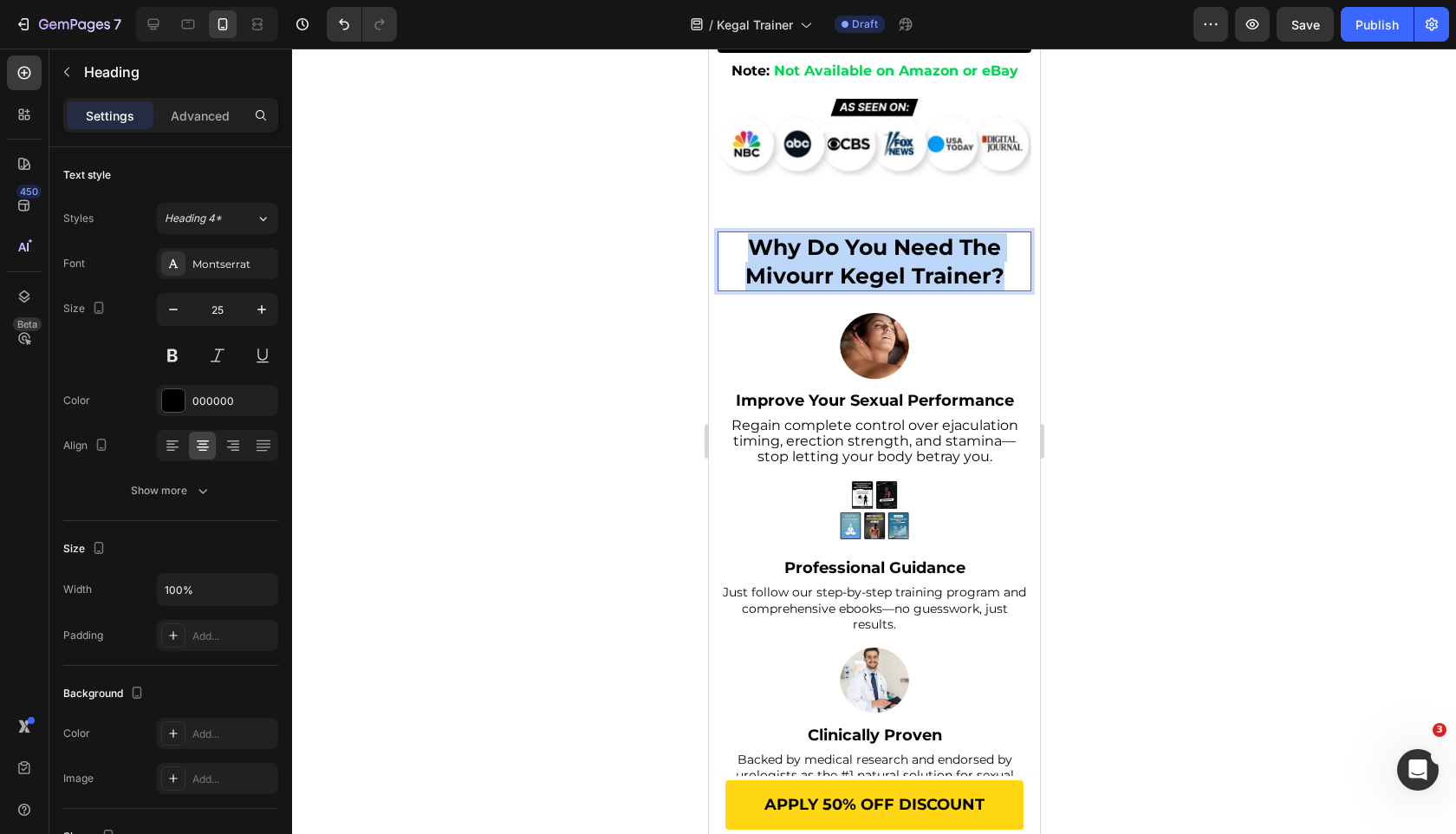
click at [806, 290] on p "why do you need the mivourr kegel trainer?" at bounding box center [873, 261] width 310 height 56
type input "16"
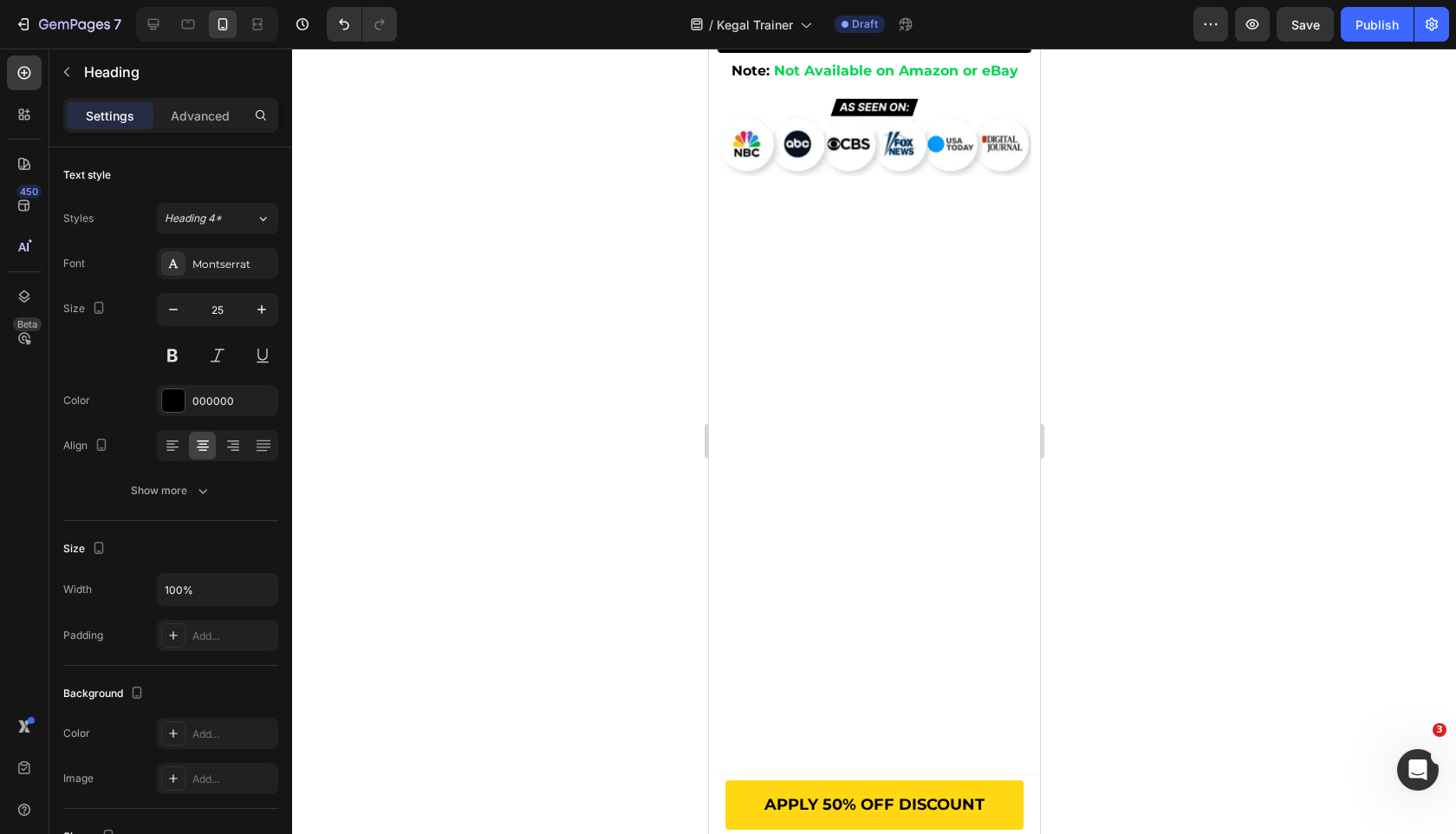
scroll to position [0, 0]
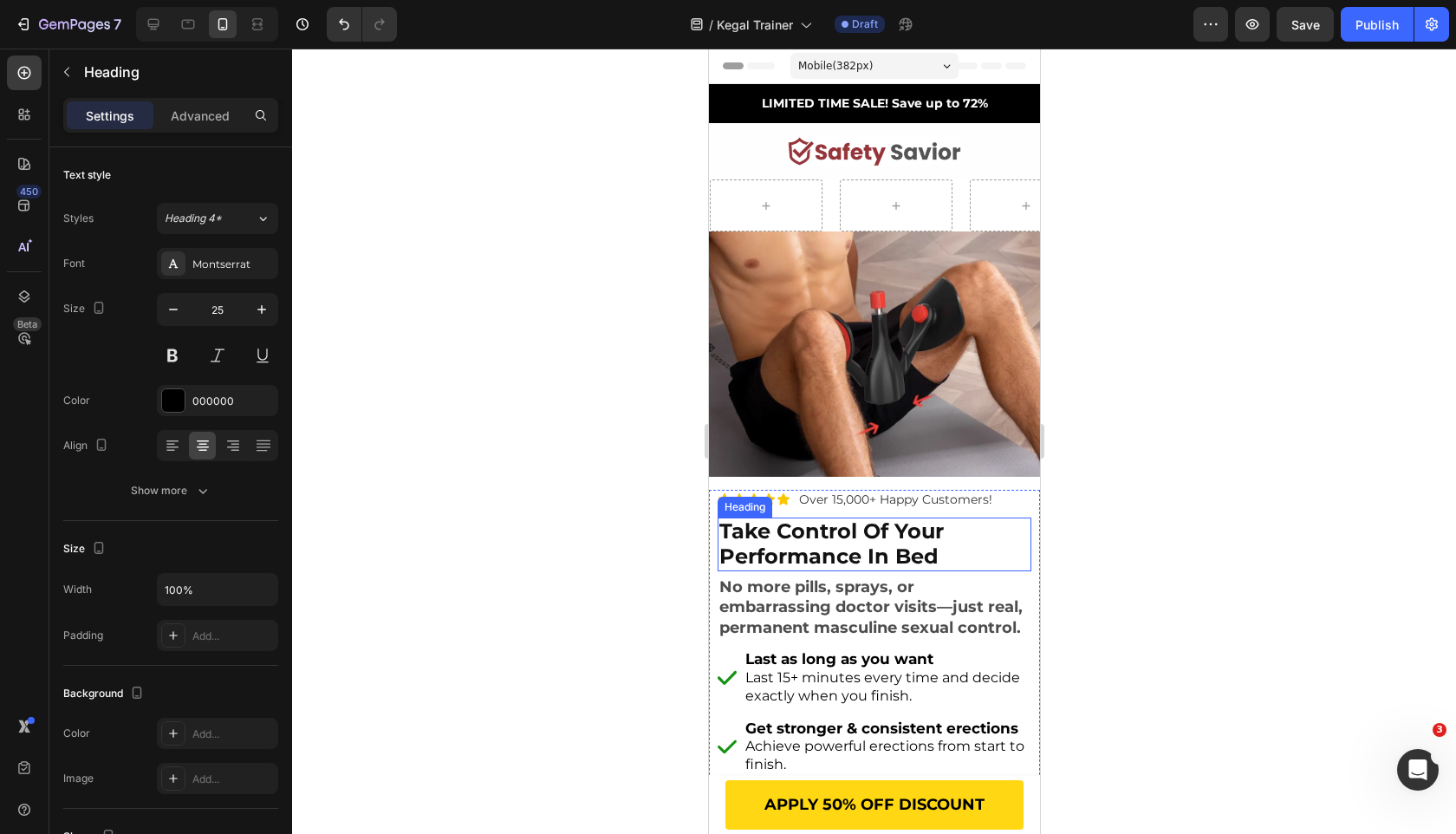
click at [810, 533] on strong "take control of your performance in bed" at bounding box center [830, 543] width 225 height 51
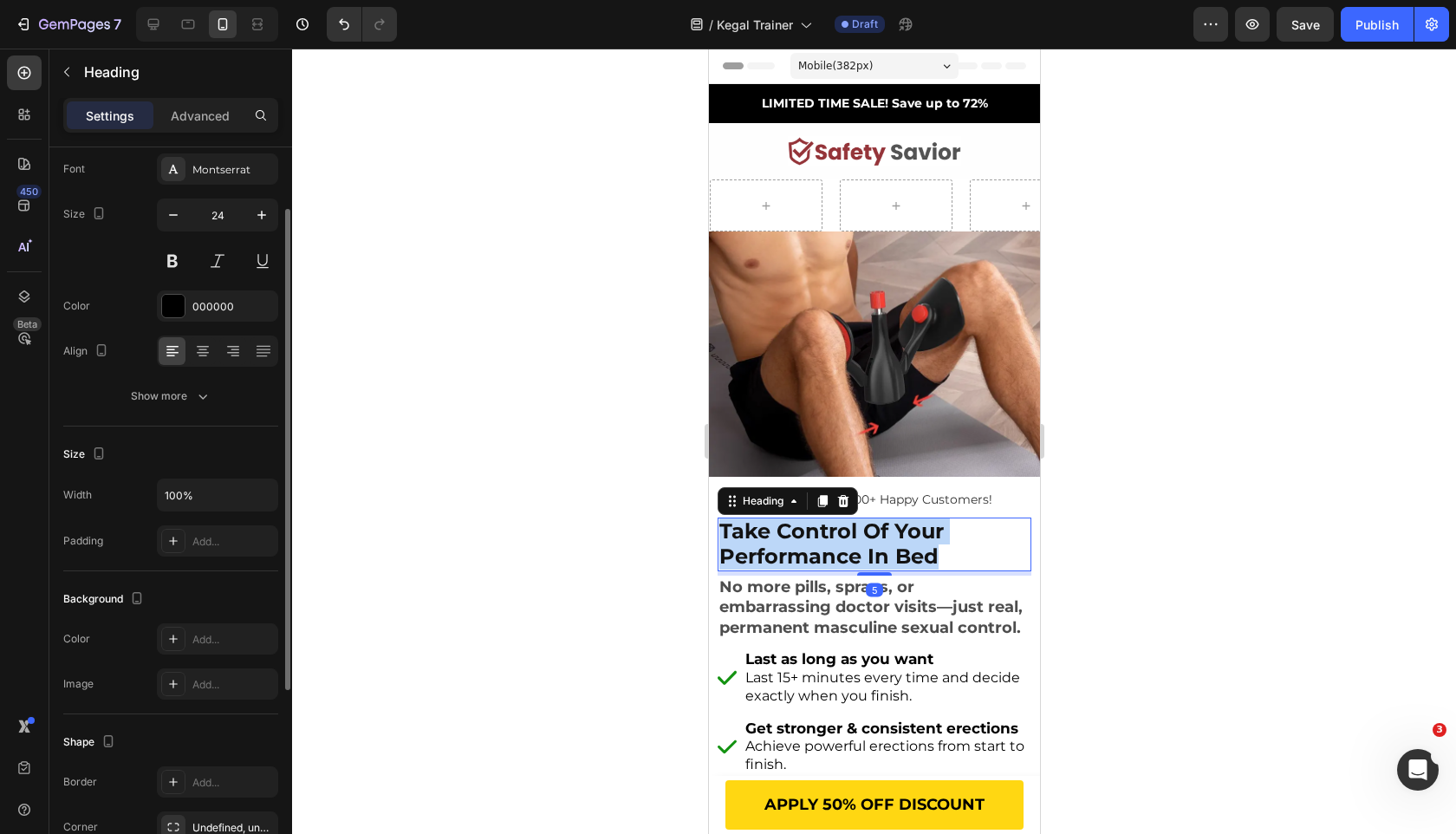
click at [810, 533] on strong "take control of your performance in bed" at bounding box center [830, 543] width 225 height 51
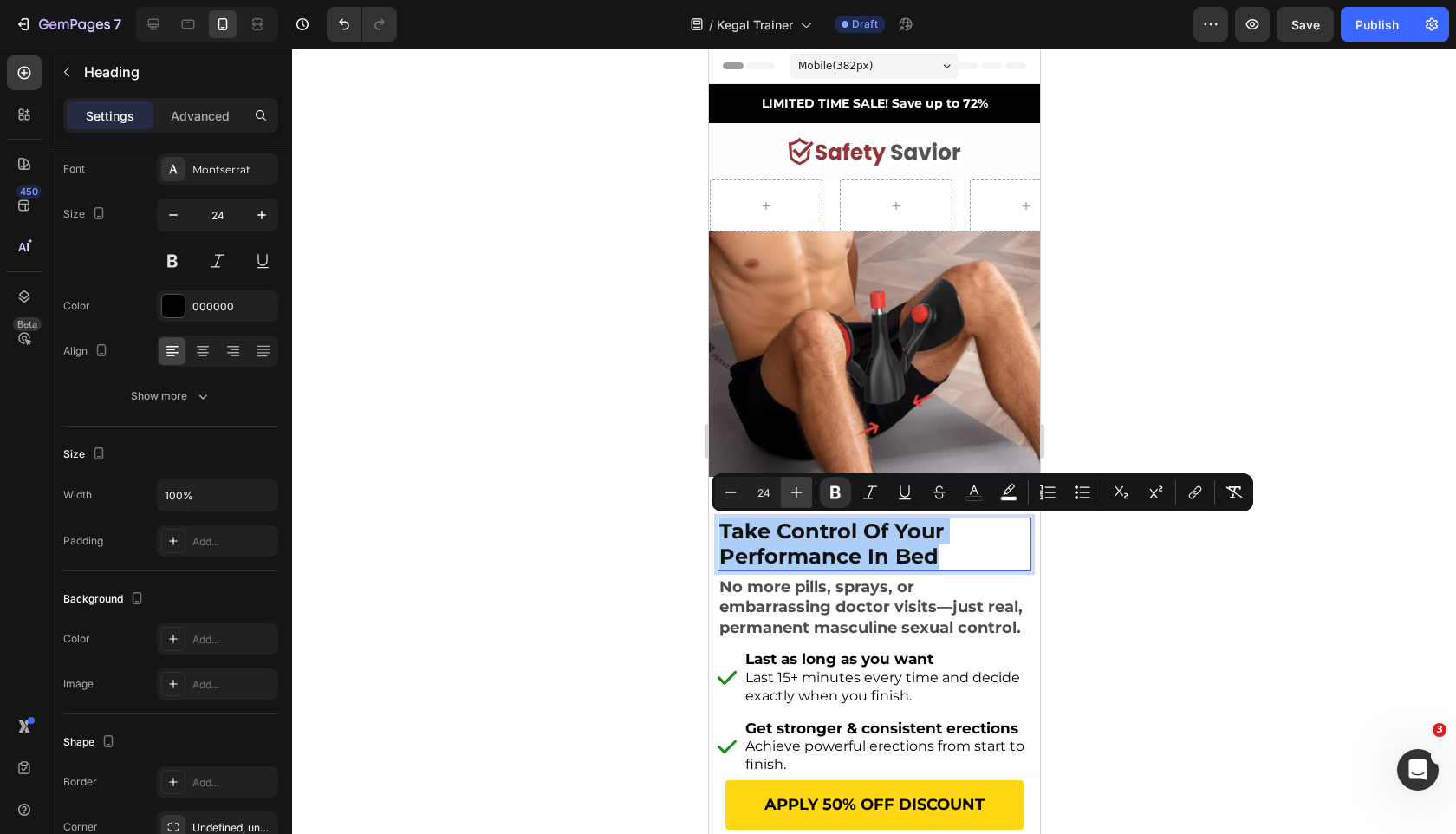
click at [795, 493] on icon "Editor contextual toolbar" at bounding box center [797, 493] width 12 height 12
type input "26"
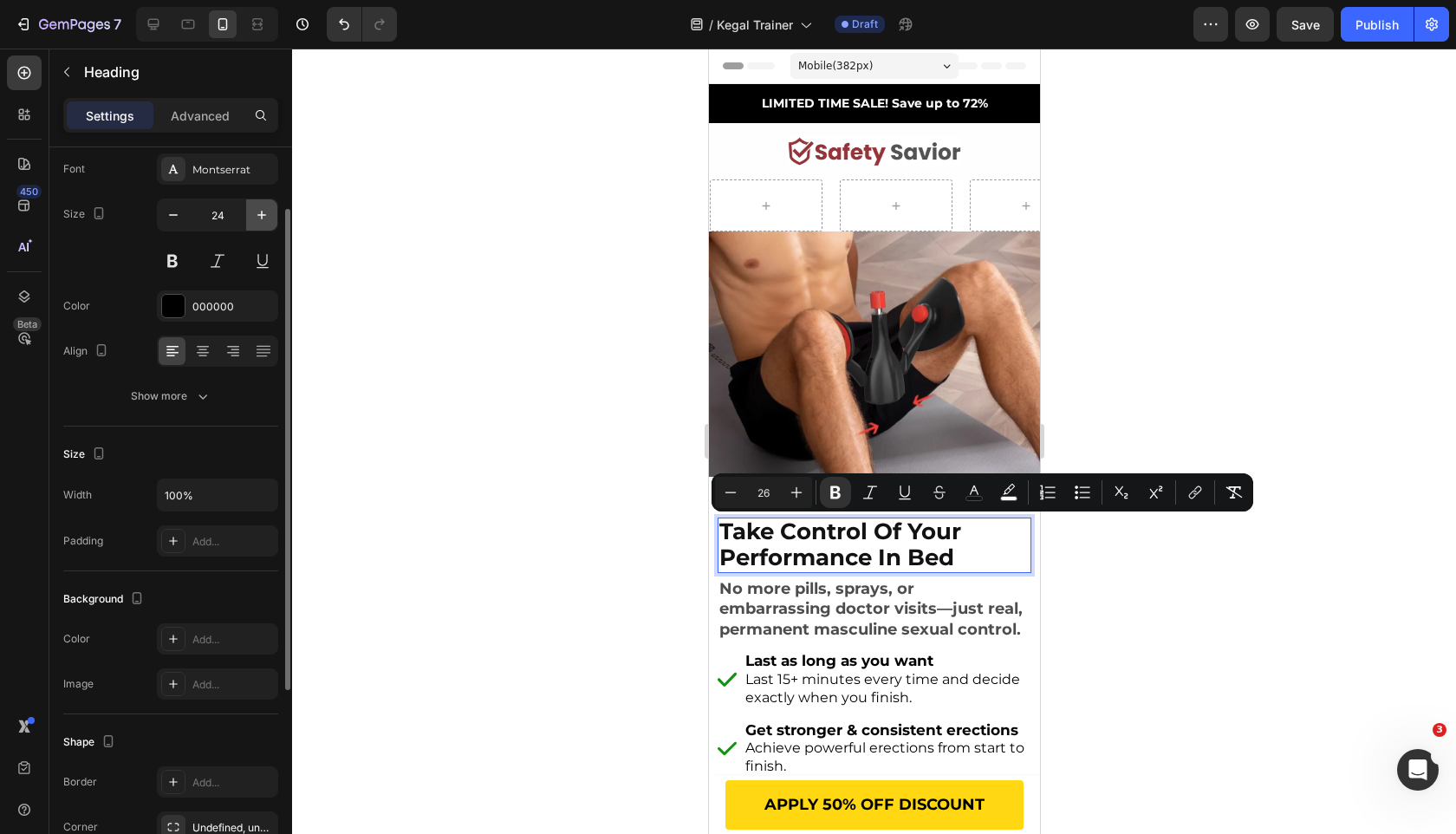
click at [259, 219] on icon "button" at bounding box center [261, 215] width 17 height 17
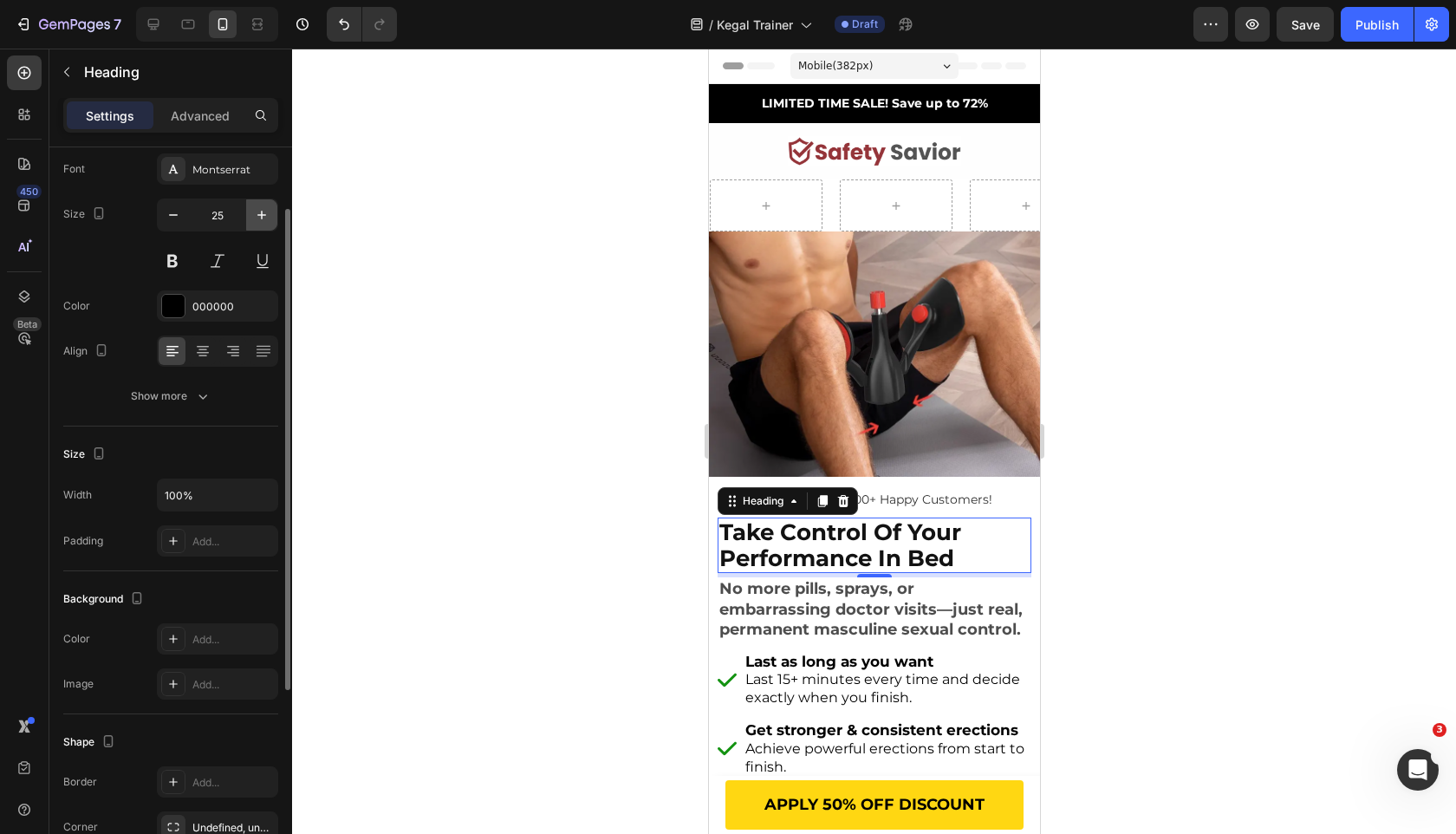
click at [259, 219] on icon "button" at bounding box center [261, 215] width 17 height 17
type input "26"
click at [222, 405] on button "Show more" at bounding box center [170, 396] width 215 height 31
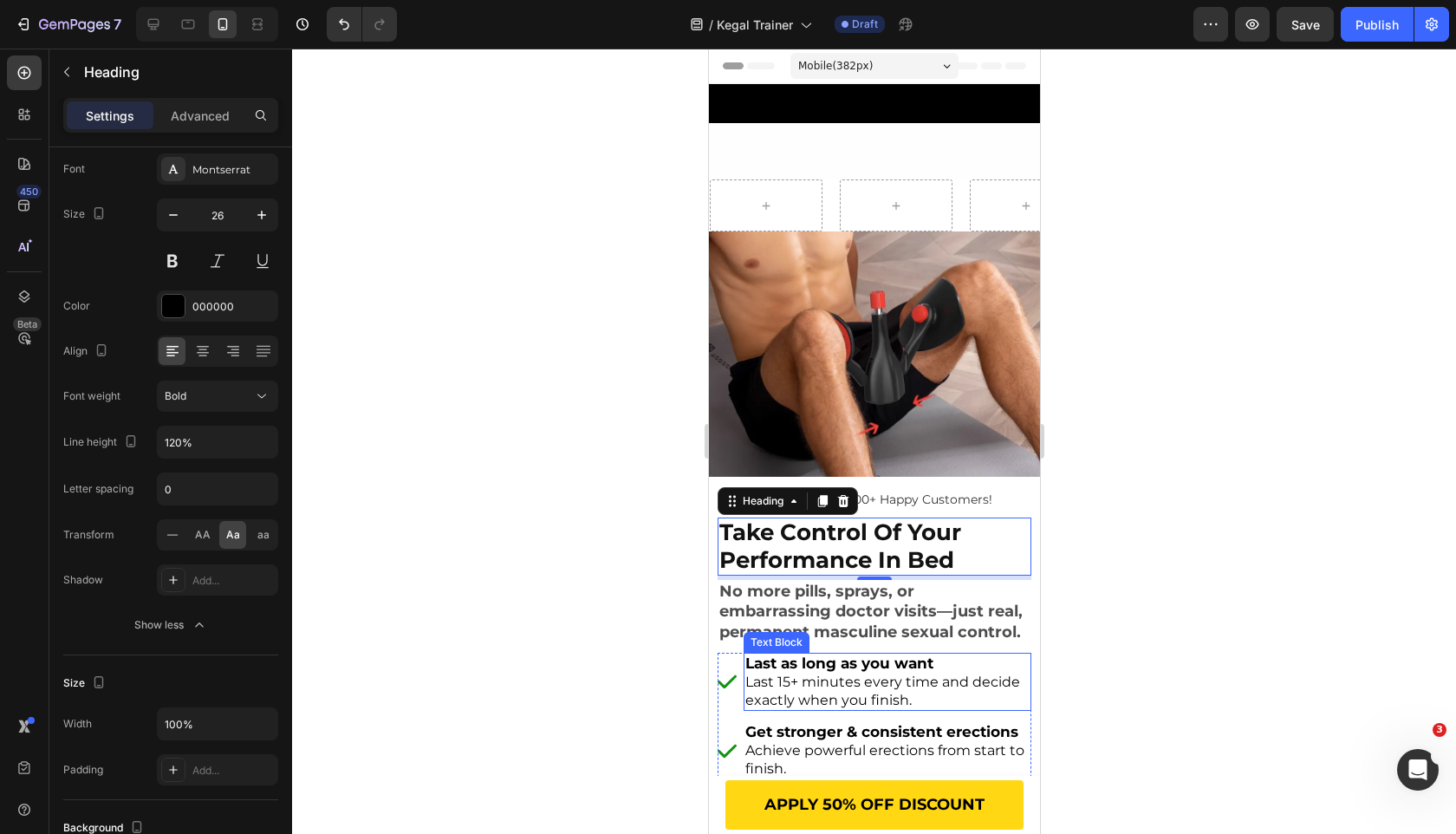
scroll to position [135, 0]
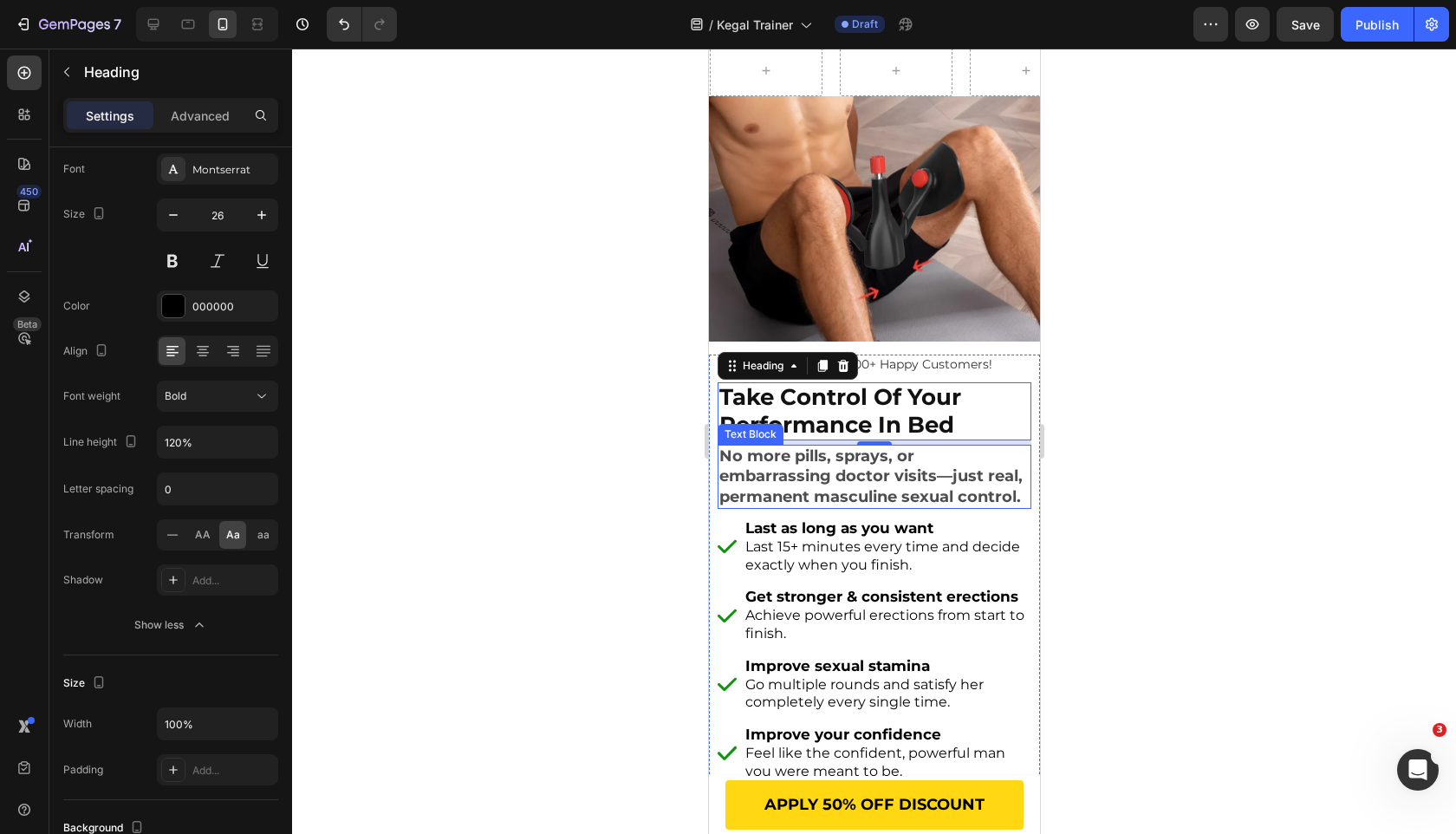
click at [861, 470] on span "No more pills, sprays, or embarrassing doctor visits—just real, permanent mascu…" at bounding box center [870, 476] width 303 height 60
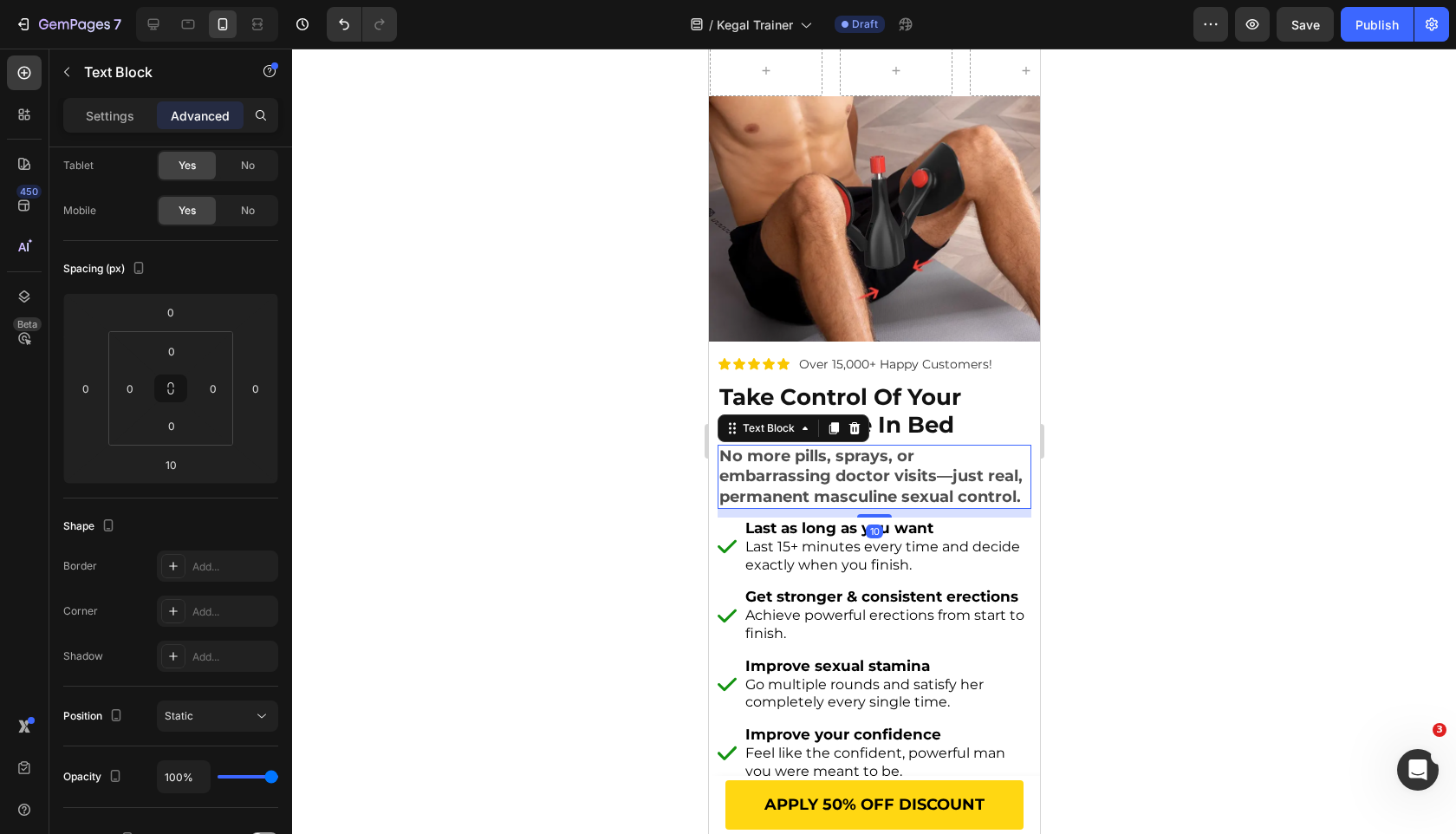
scroll to position [0, 0]
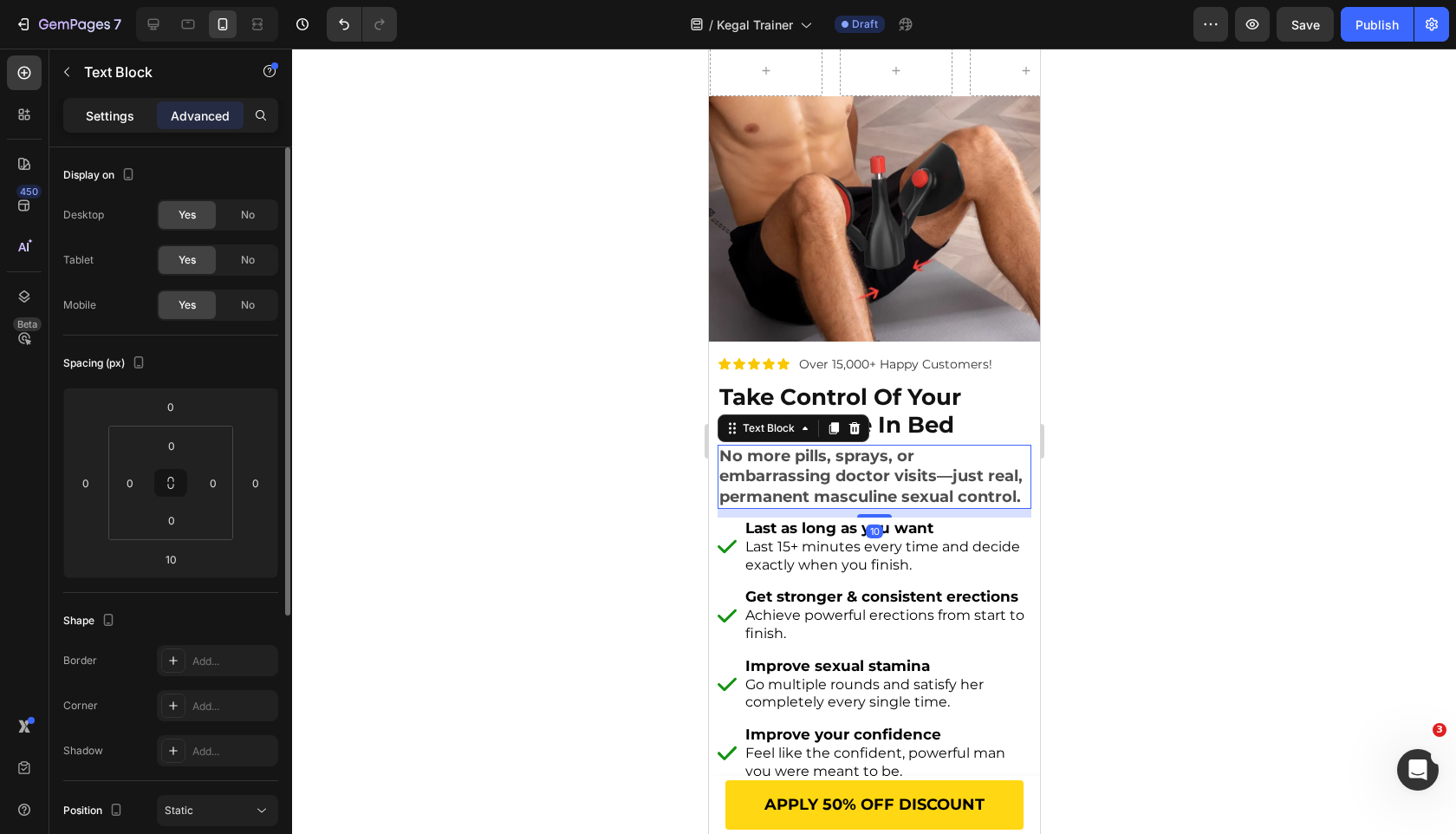
click at [125, 128] on div "Settings" at bounding box center [110, 115] width 87 height 28
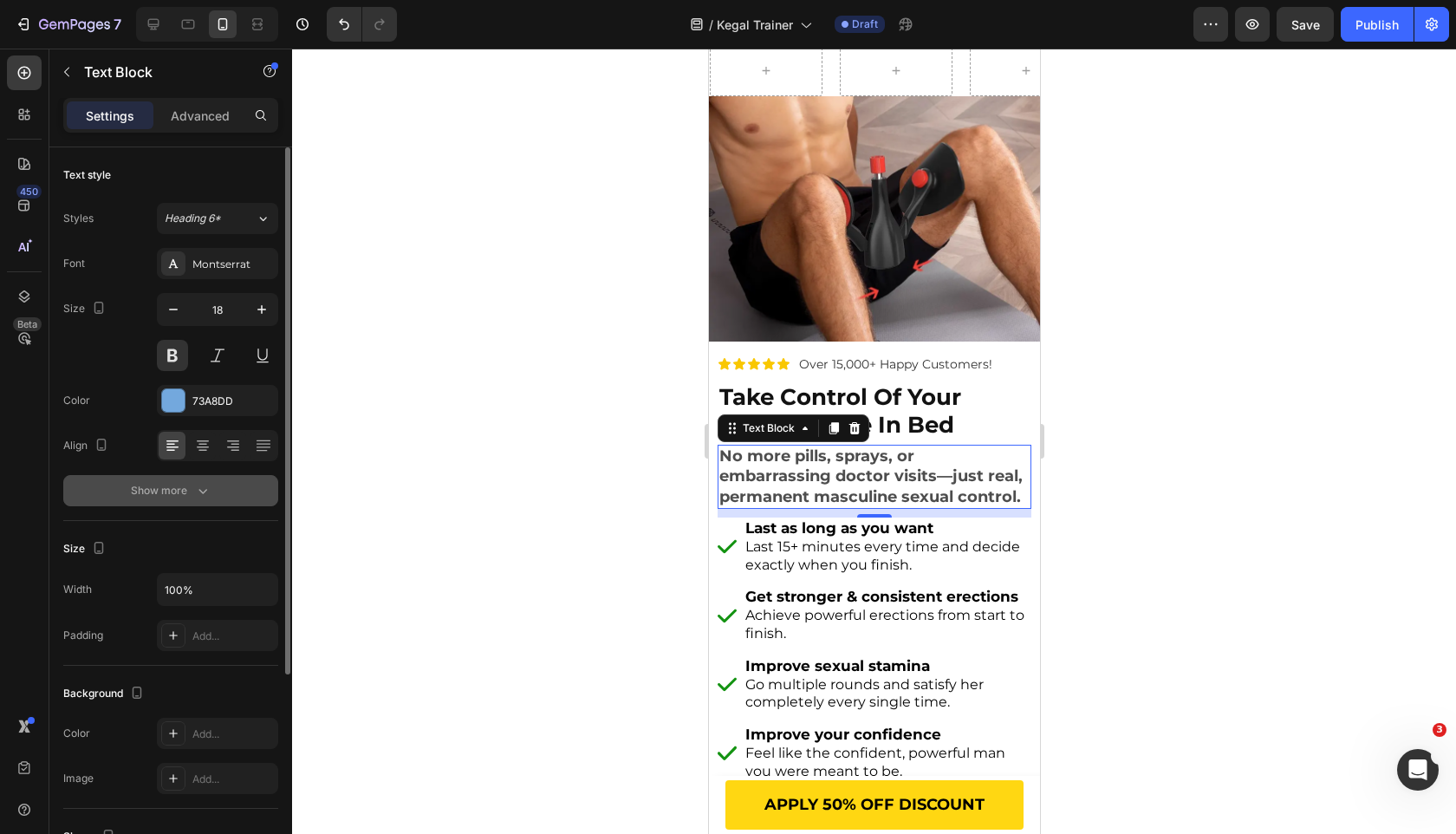
click at [225, 503] on button "Show more" at bounding box center [170, 491] width 215 height 31
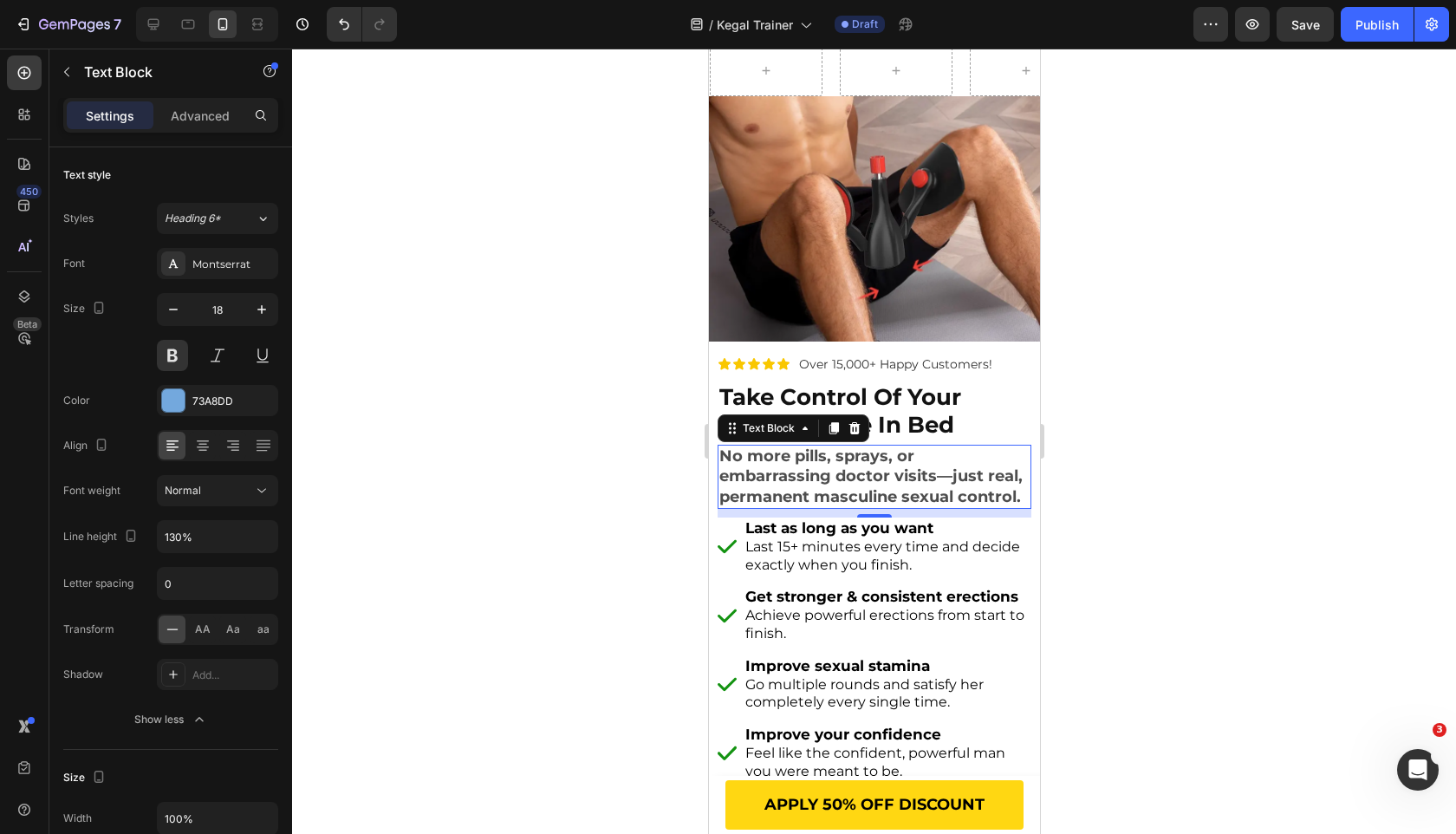
click at [468, 599] on div at bounding box center [875, 441] width 1164 height 785
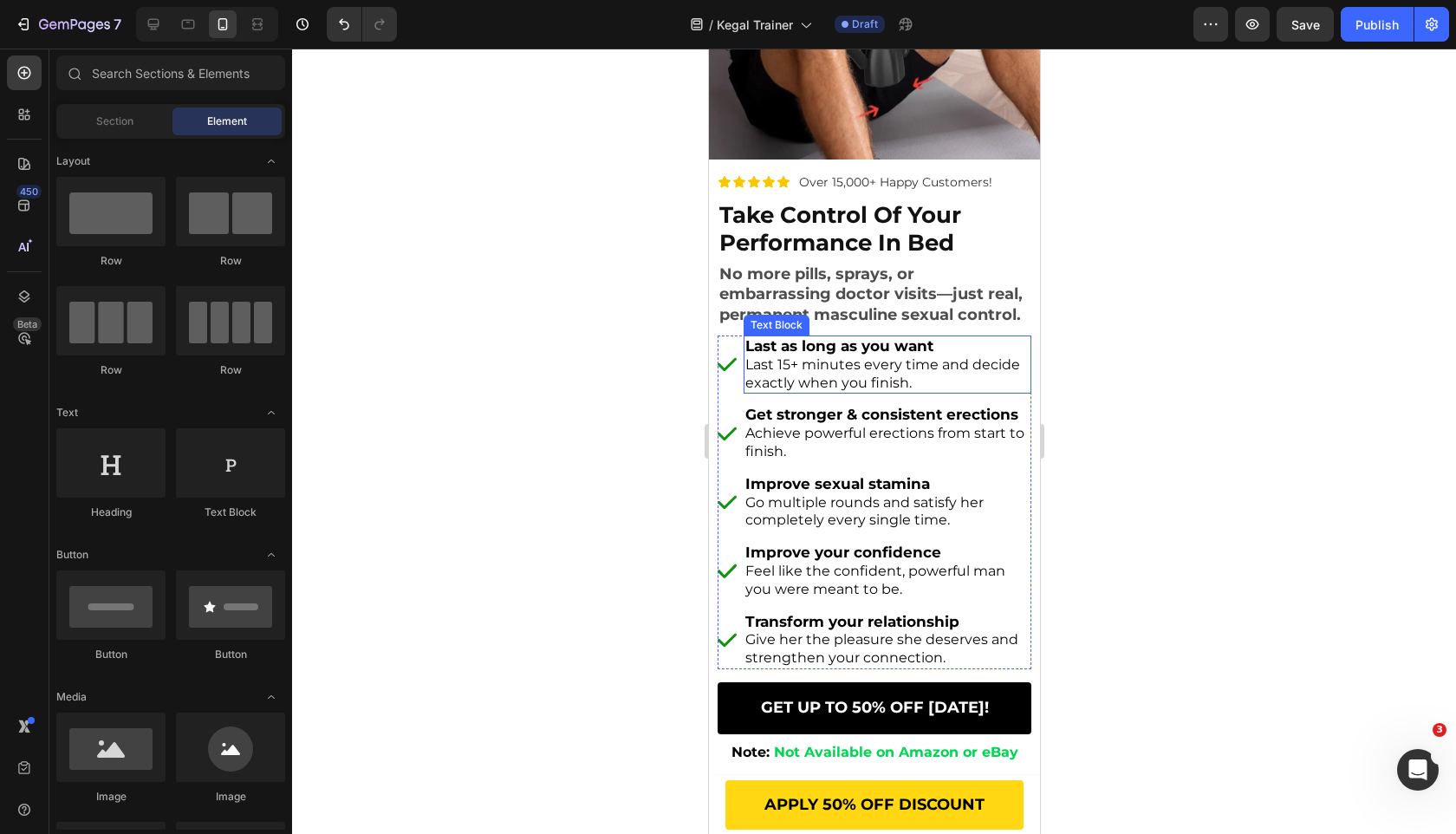
scroll to position [334, 0]
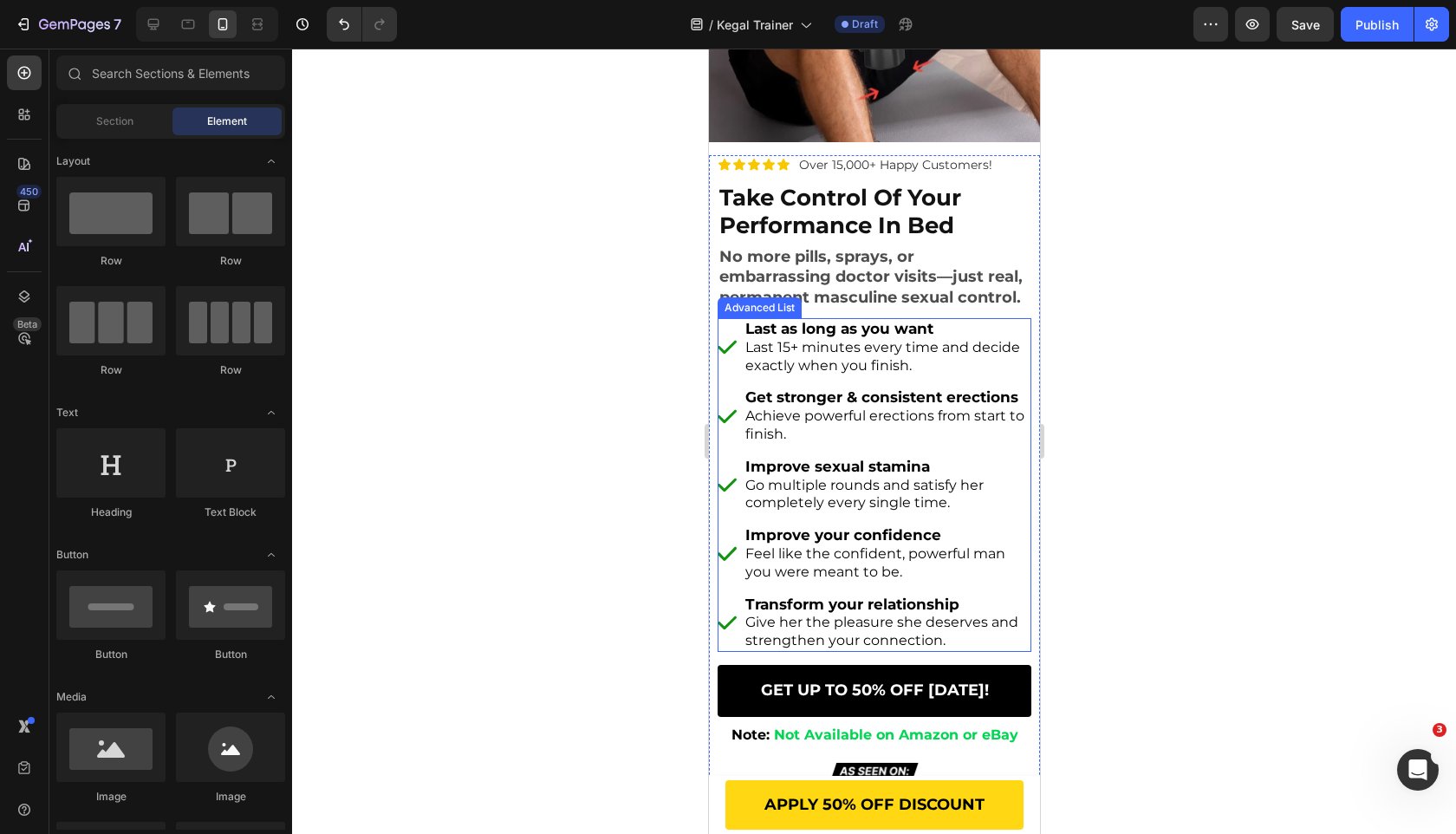
click at [740, 372] on li "Image Last as long as you want Last 15+ minutes every time and decide exactly w…" at bounding box center [873, 347] width 314 height 58
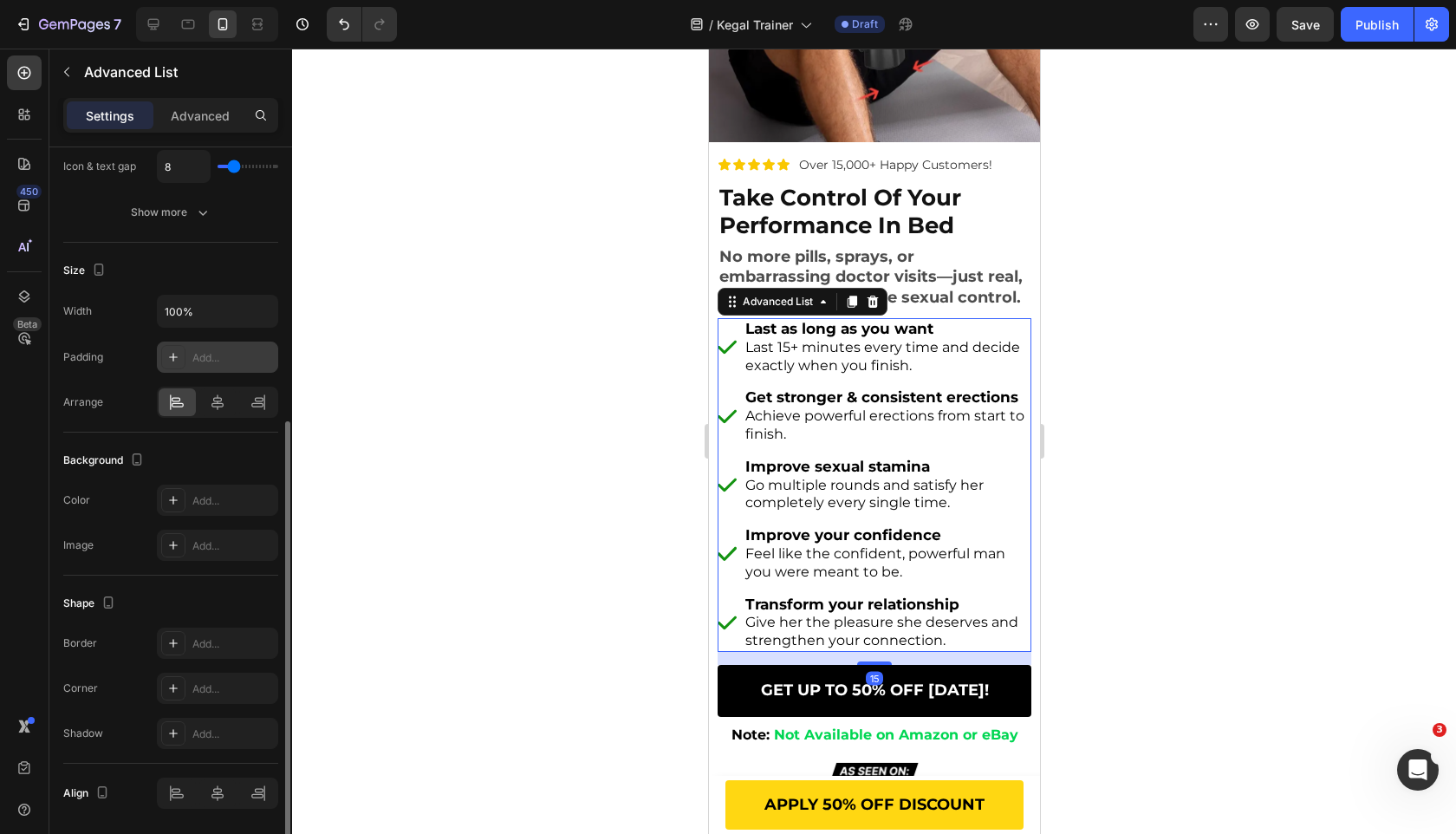
scroll to position [305, 0]
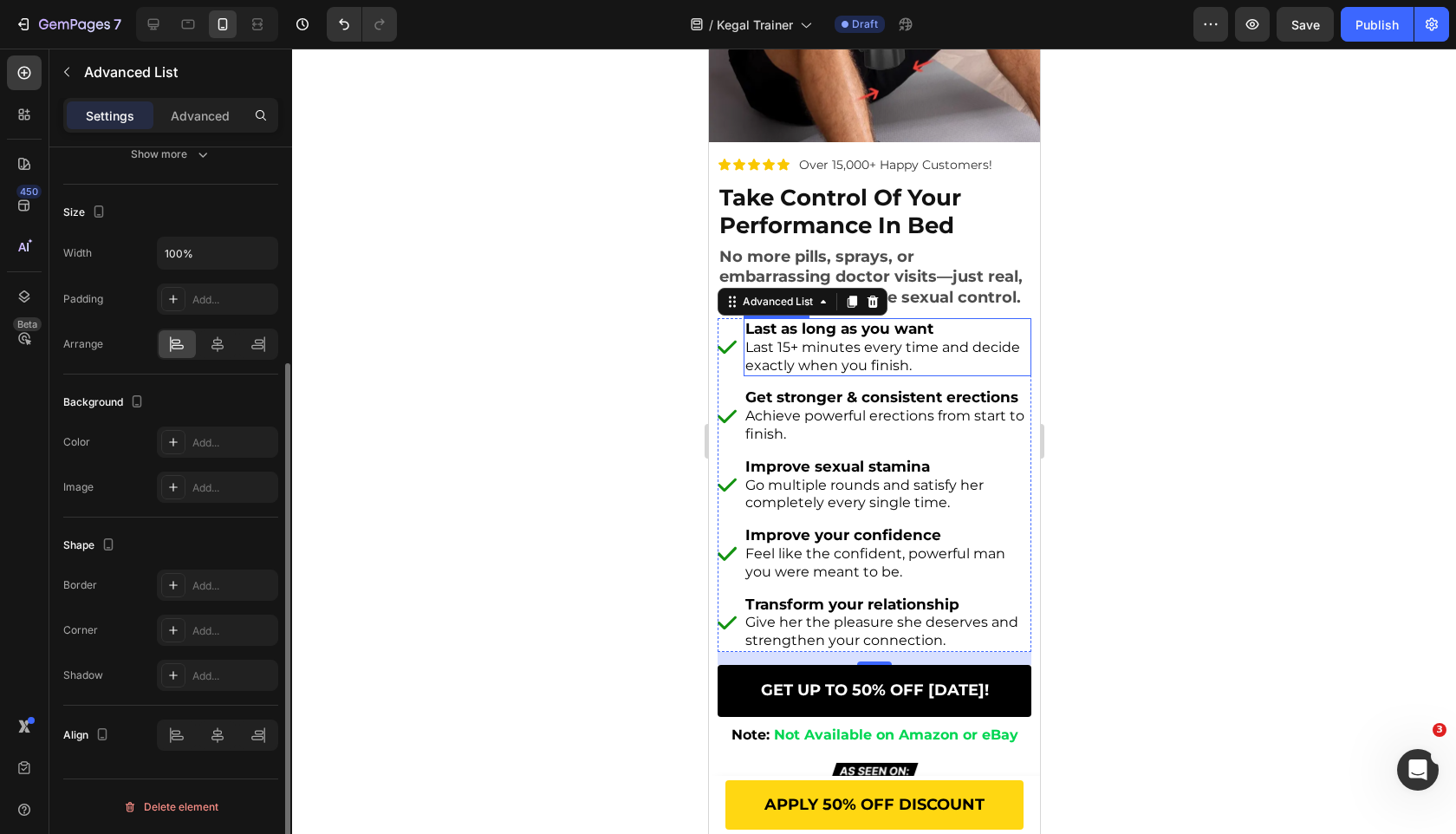
click at [860, 364] on span "Last 15+ minutes every time and decide exactly when you finish." at bounding box center [882, 357] width 275 height 35
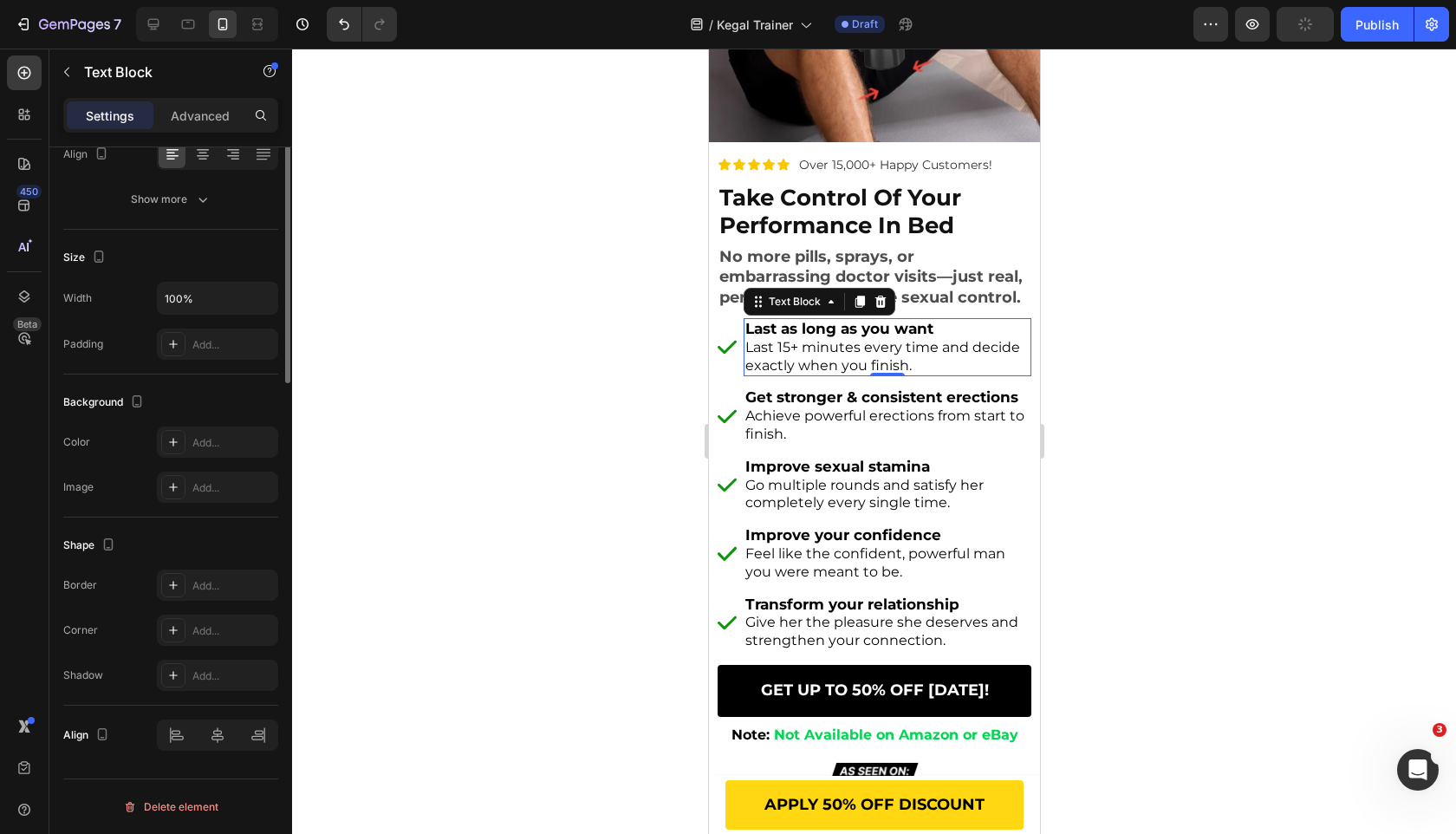
scroll to position [0, 0]
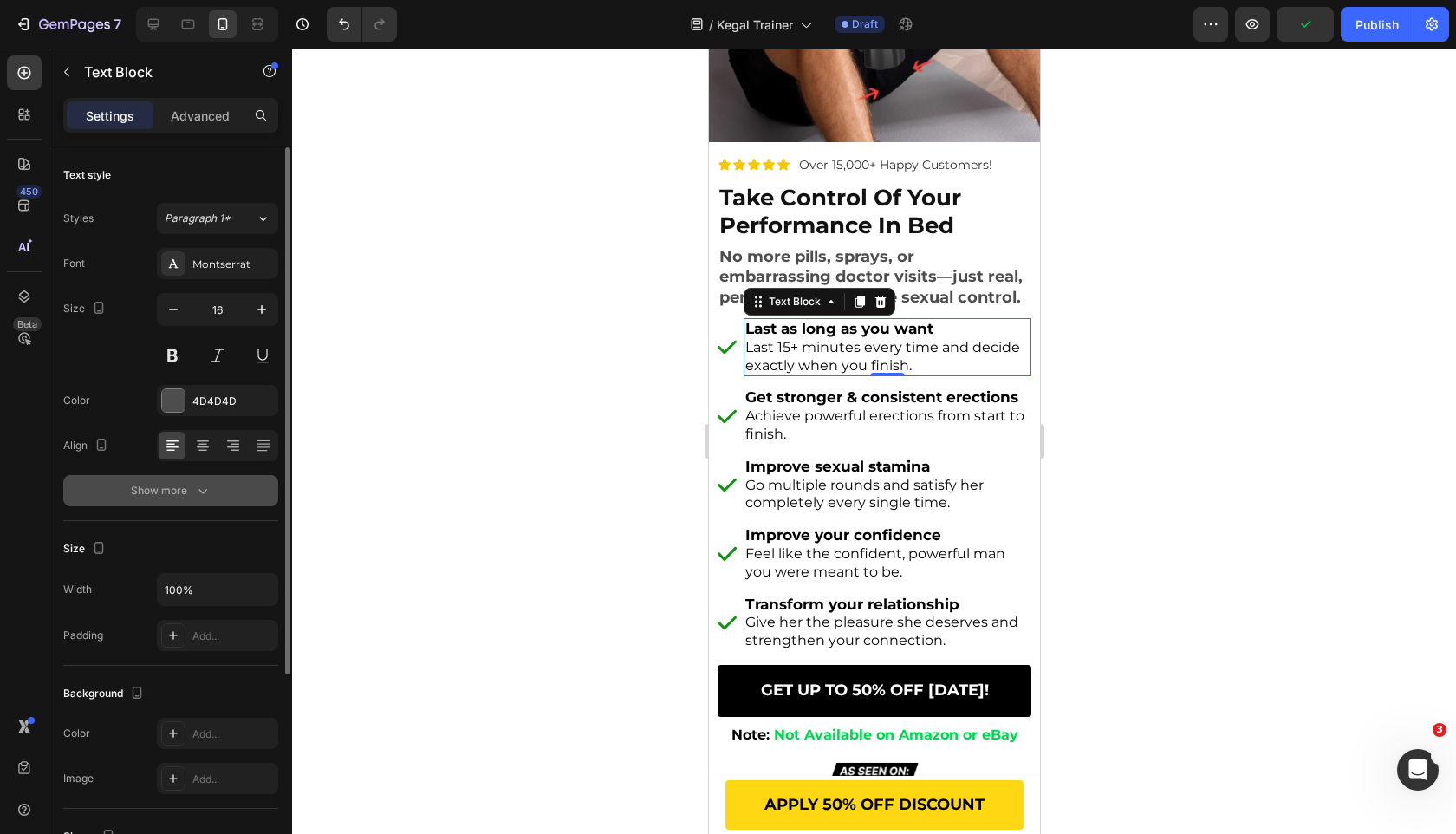
click at [209, 491] on icon "button" at bounding box center [203, 491] width 17 height 17
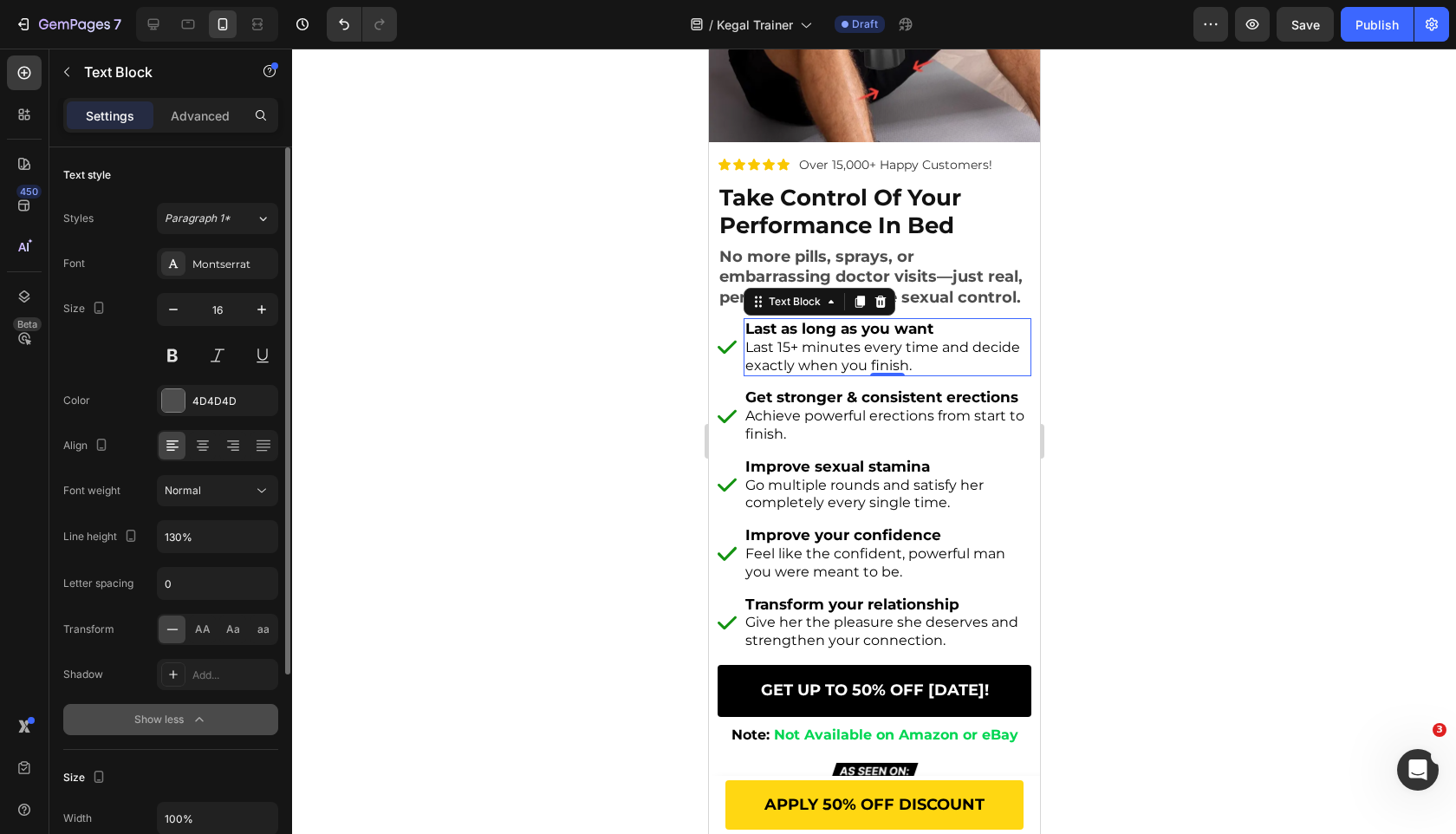
click at [594, 452] on div at bounding box center [875, 441] width 1164 height 785
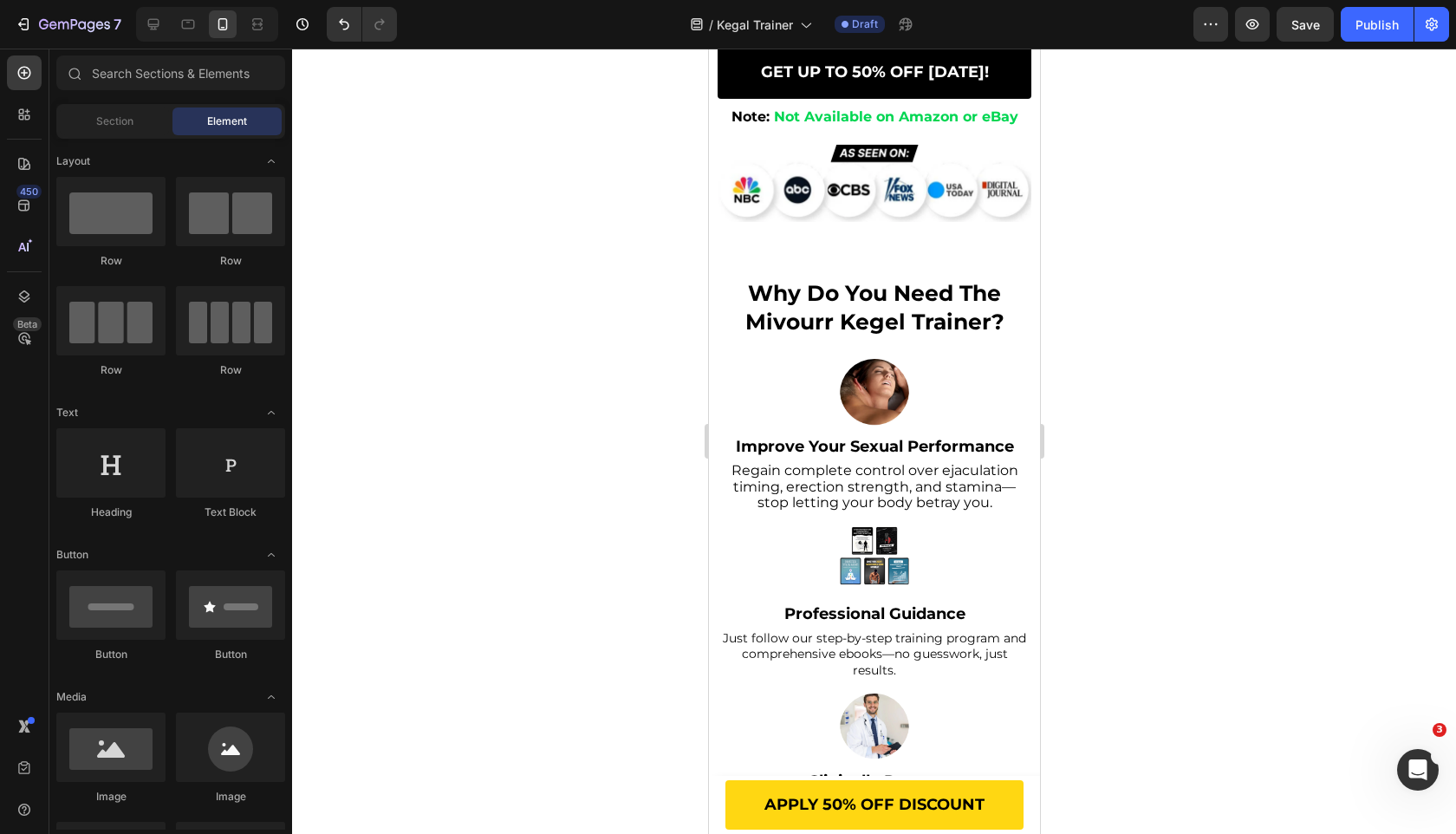
scroll to position [997, 0]
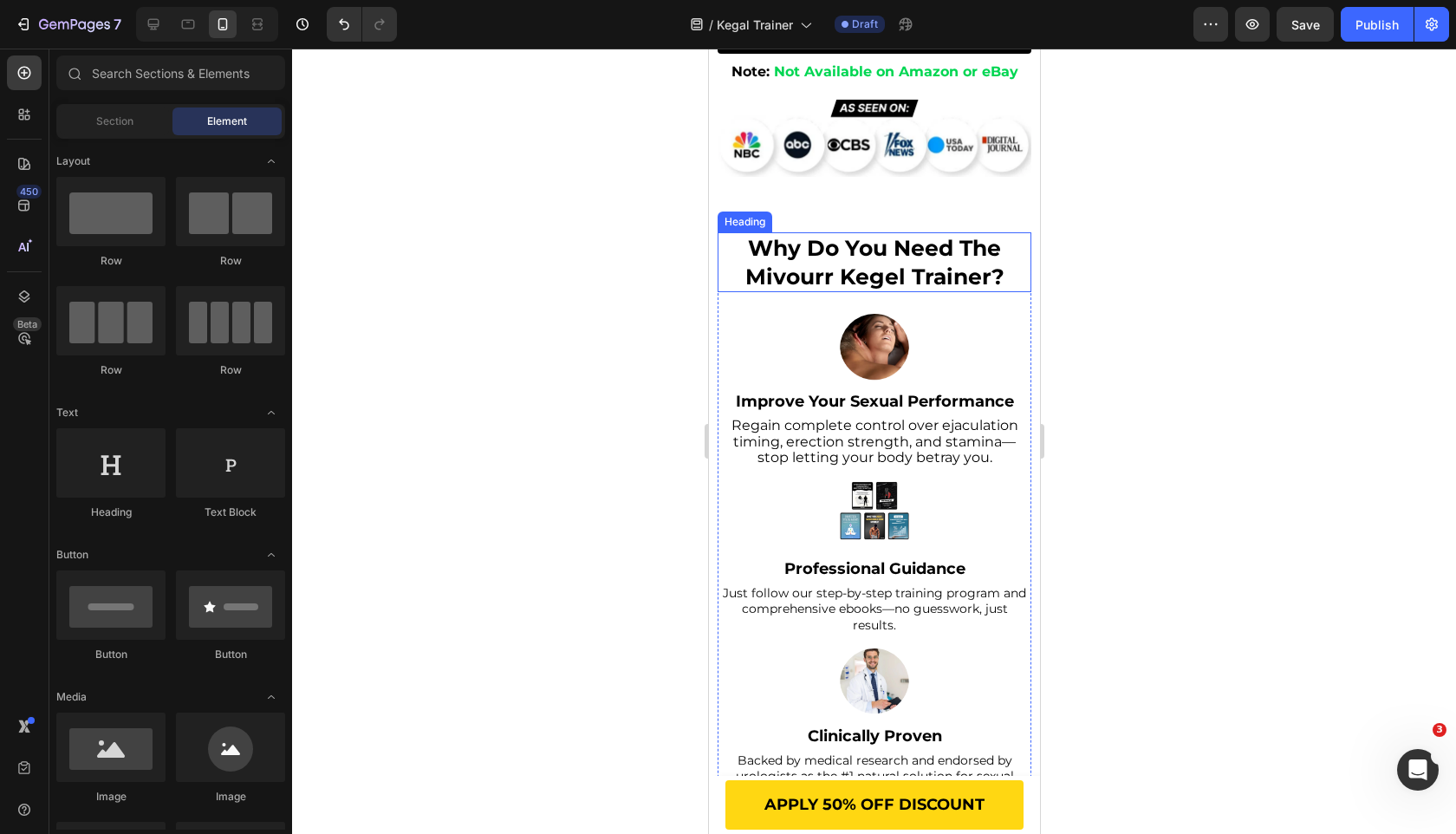
click at [821, 258] on h2 "why do you need the mivourr kegel trainer?" at bounding box center [873, 262] width 314 height 60
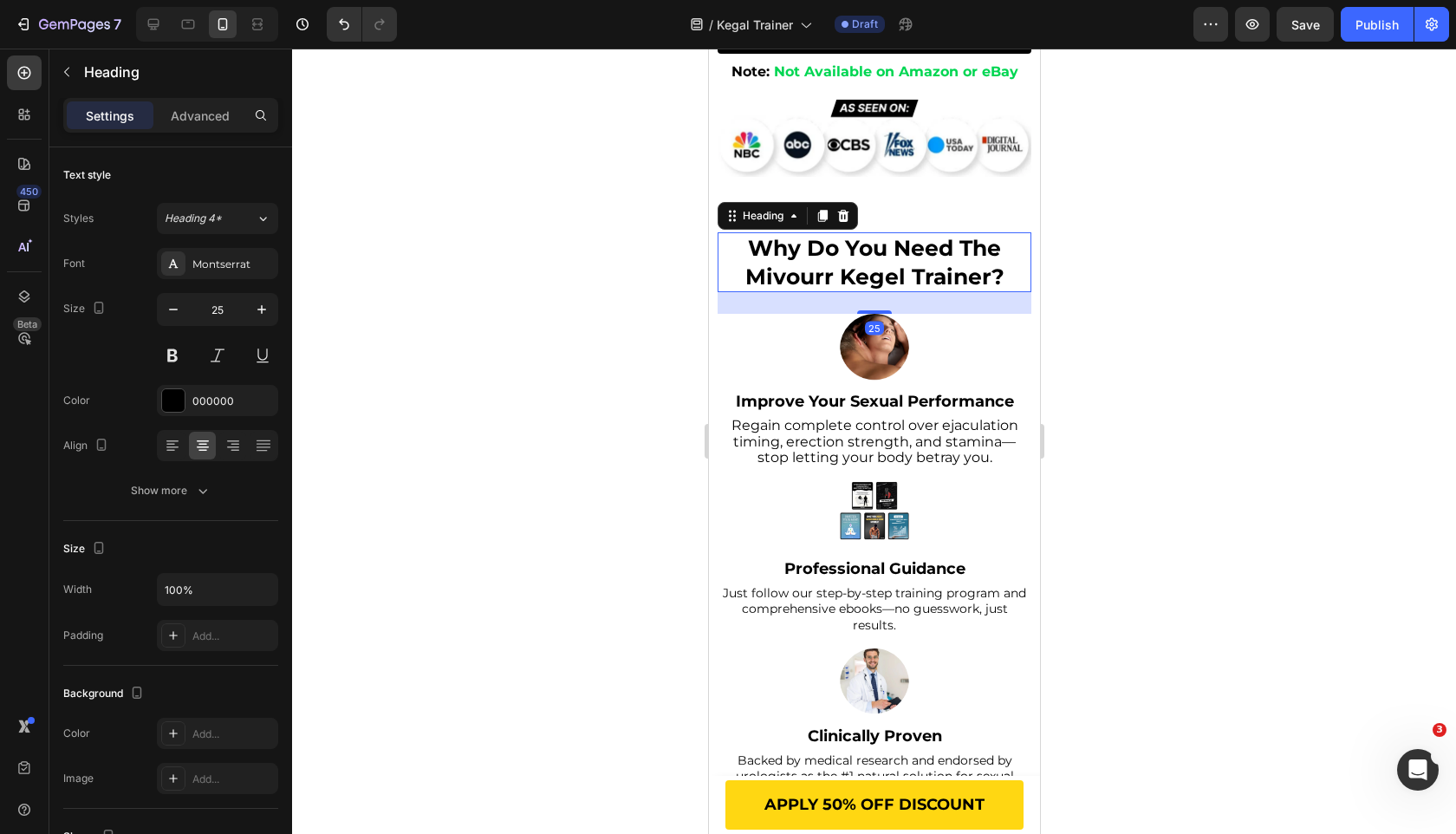
click at [819, 258] on h2 "why do you need the mivourr kegel trainer?" at bounding box center [873, 262] width 314 height 60
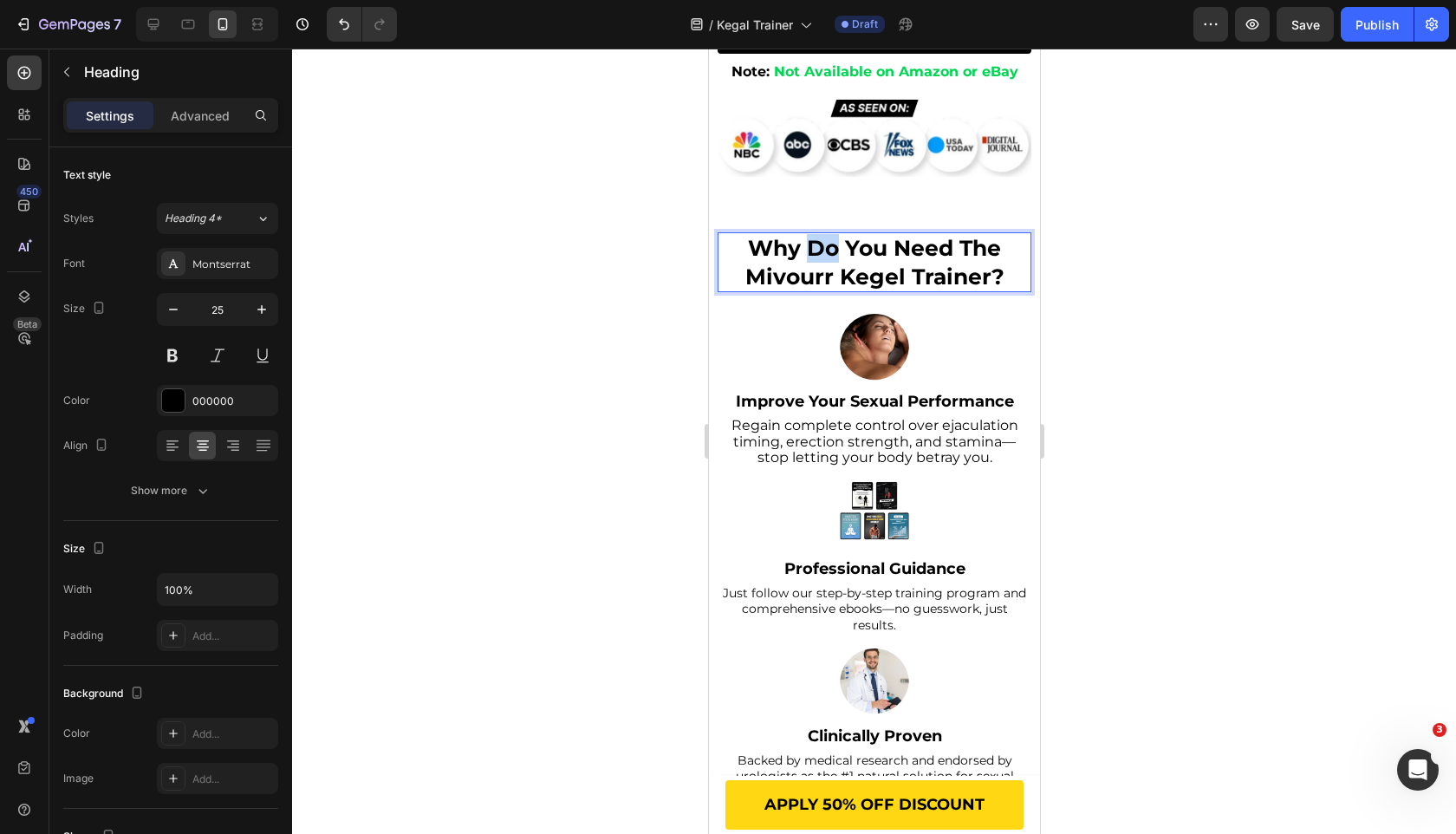
click at [819, 258] on p "why do you need the mivourr kegel trainer?" at bounding box center [873, 262] width 310 height 56
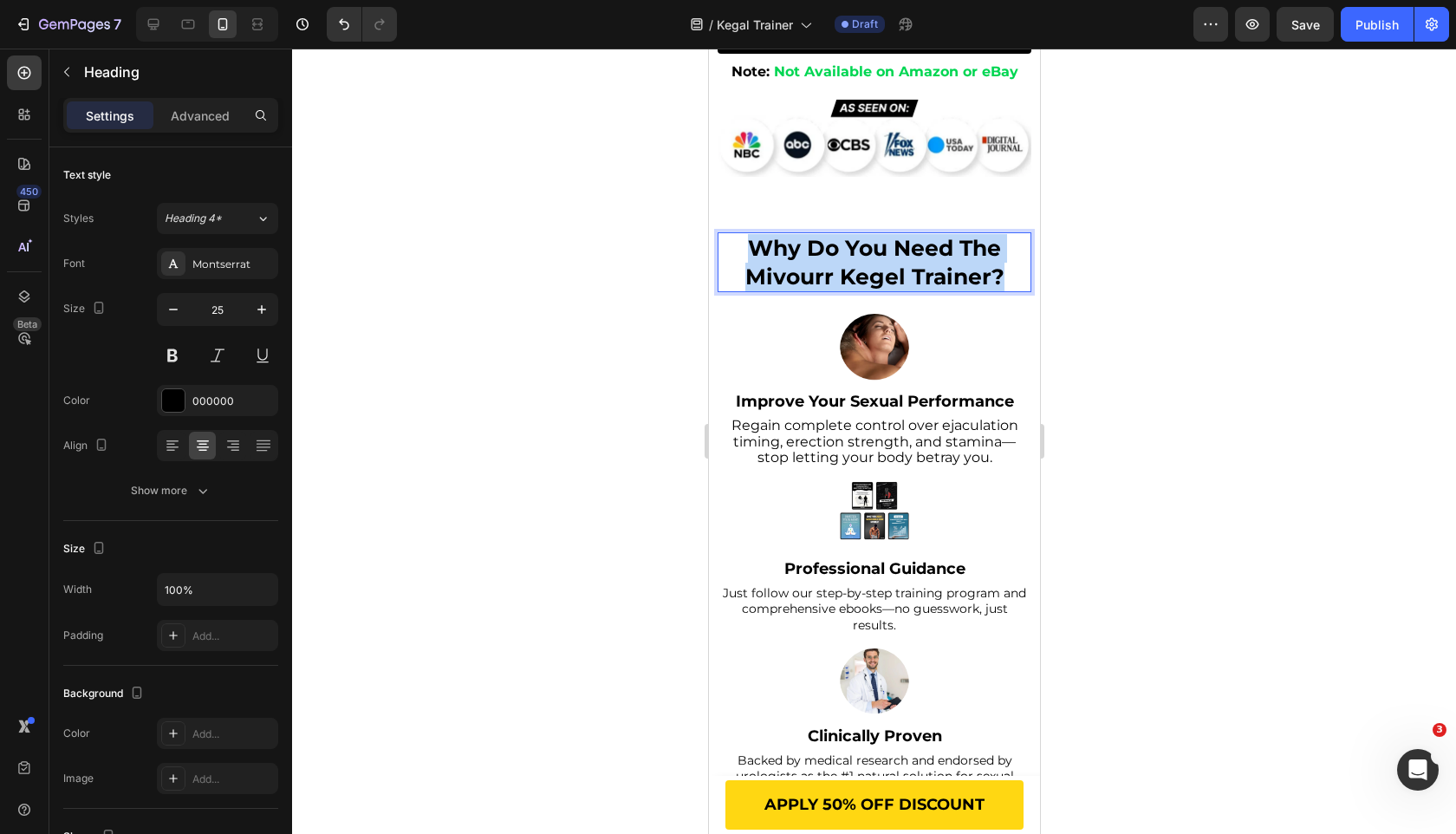
click at [819, 258] on p "why do you need the mivourr kegel trainer?" at bounding box center [873, 262] width 310 height 56
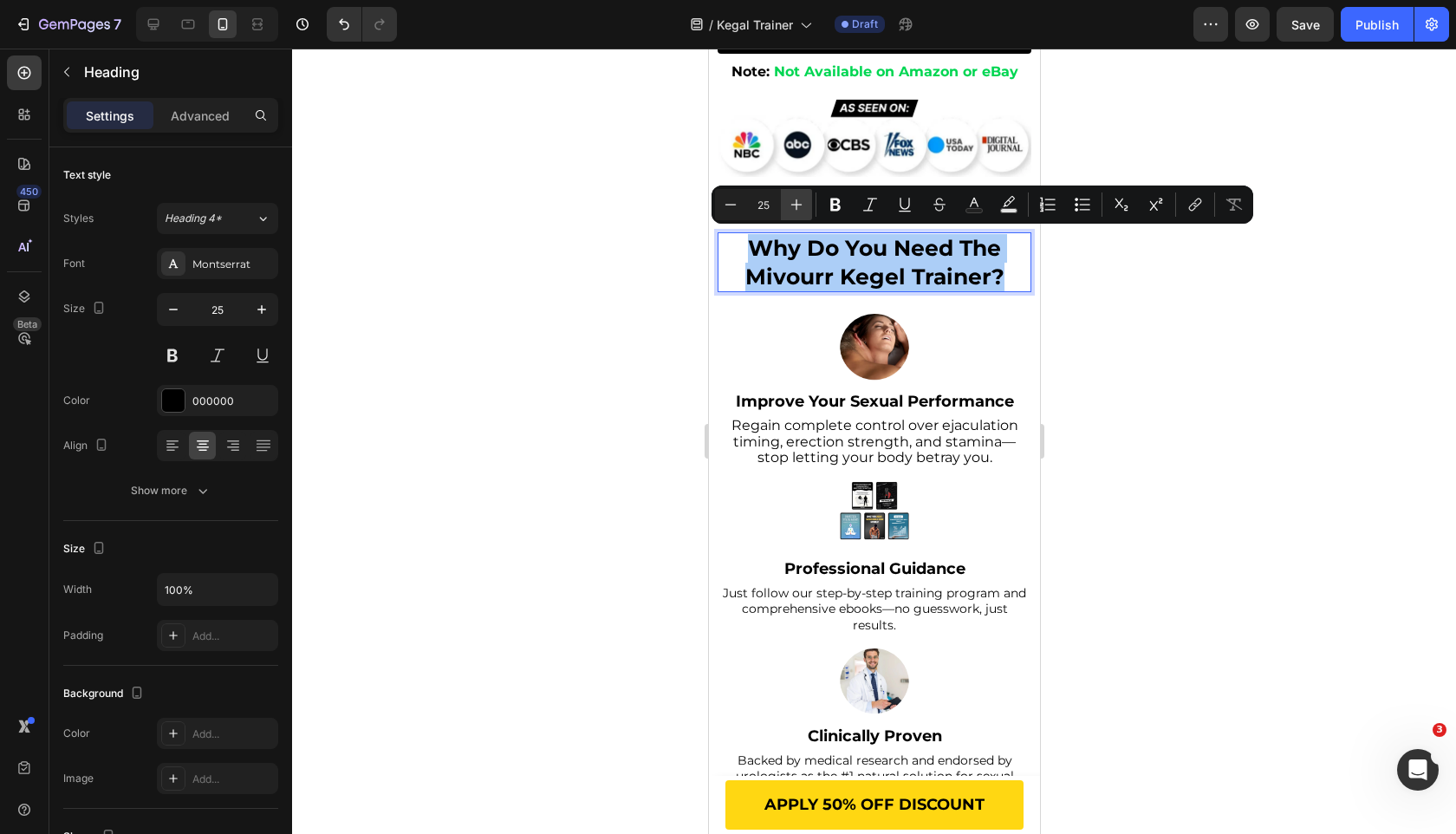
click at [794, 205] on icon "Editor contextual toolbar" at bounding box center [797, 205] width 17 height 17
type input "26"
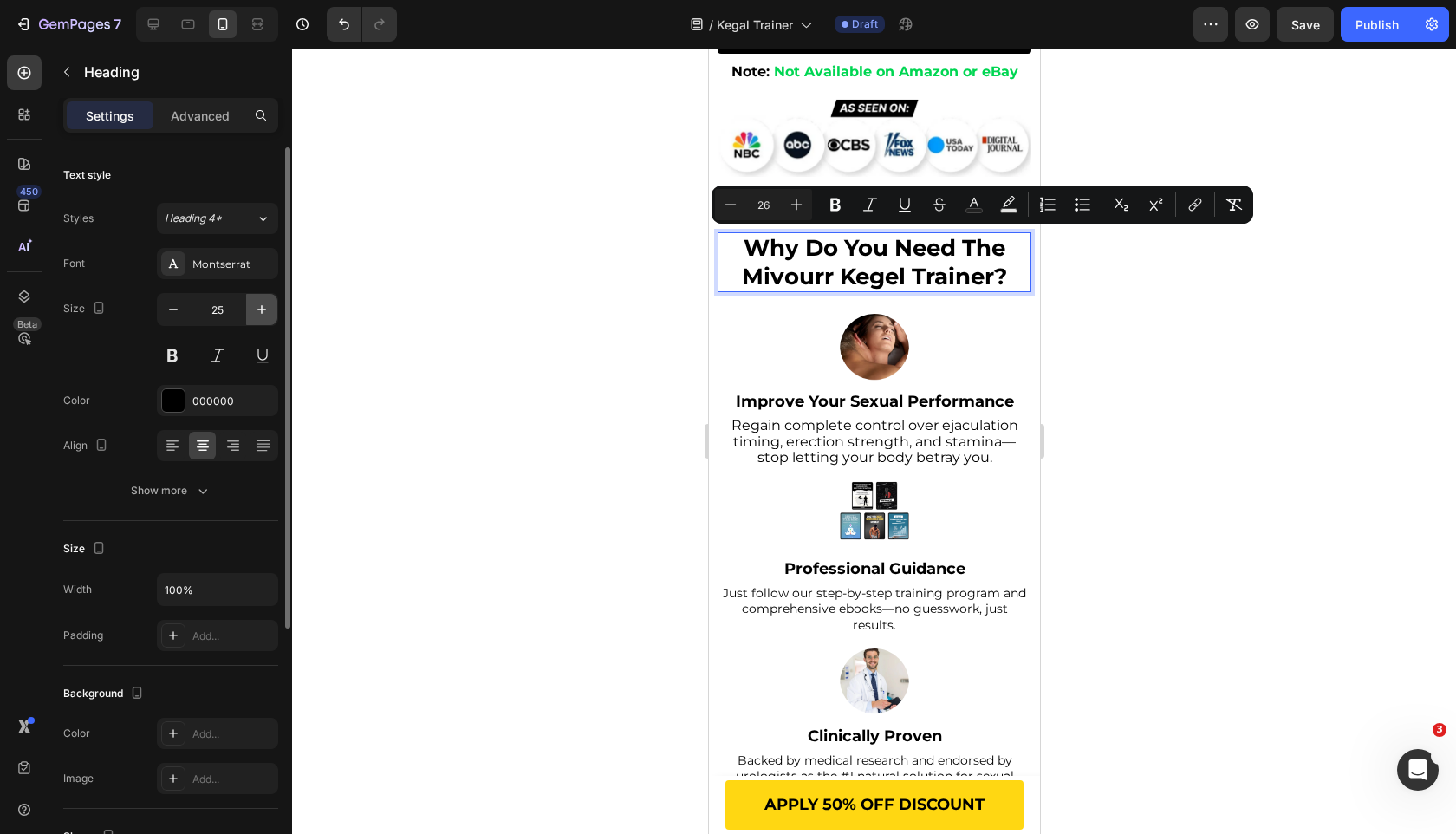
click at [269, 308] on icon "button" at bounding box center [261, 309] width 17 height 17
type input "26"
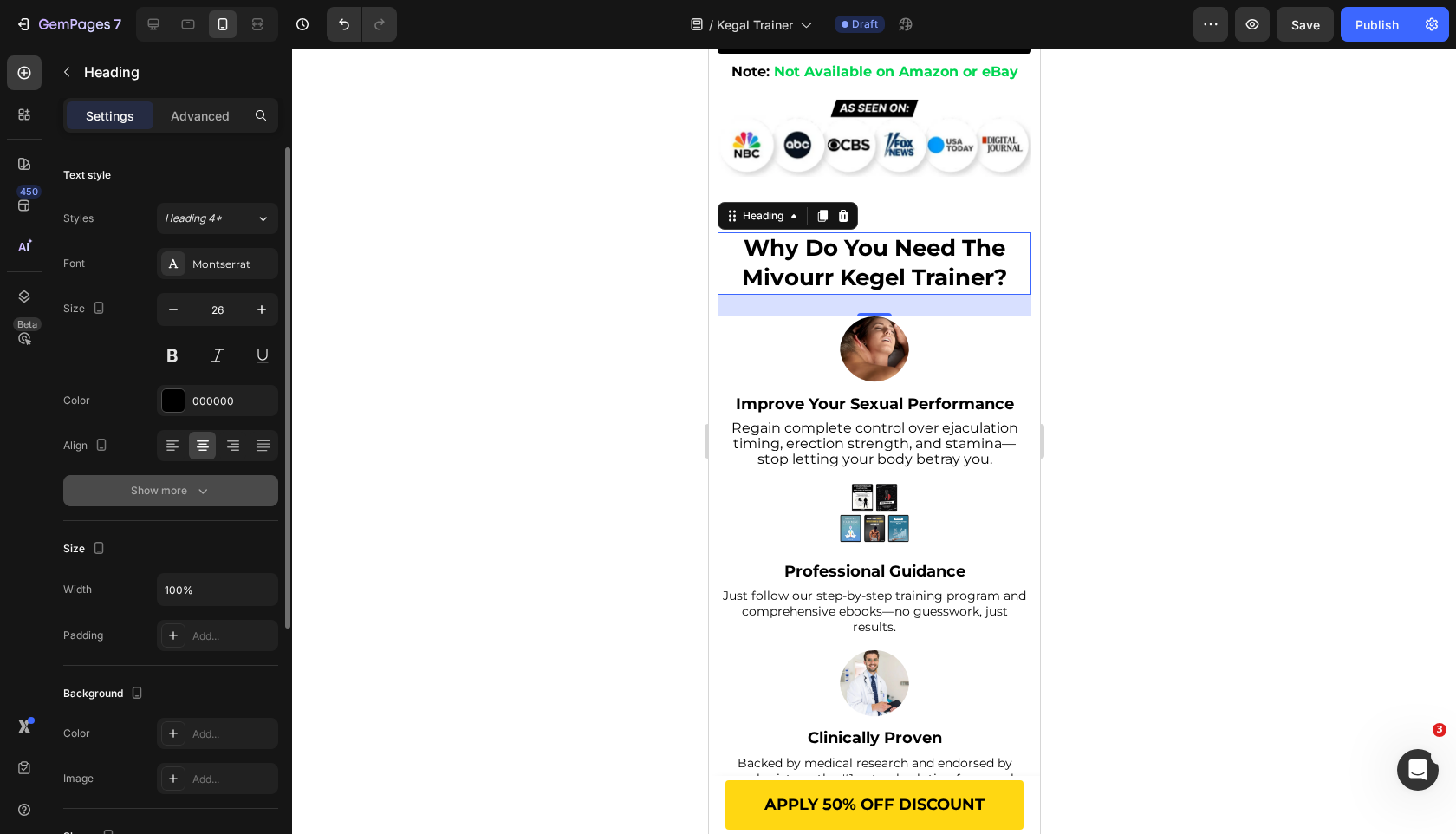
click at [246, 486] on button "Show more" at bounding box center [170, 491] width 215 height 31
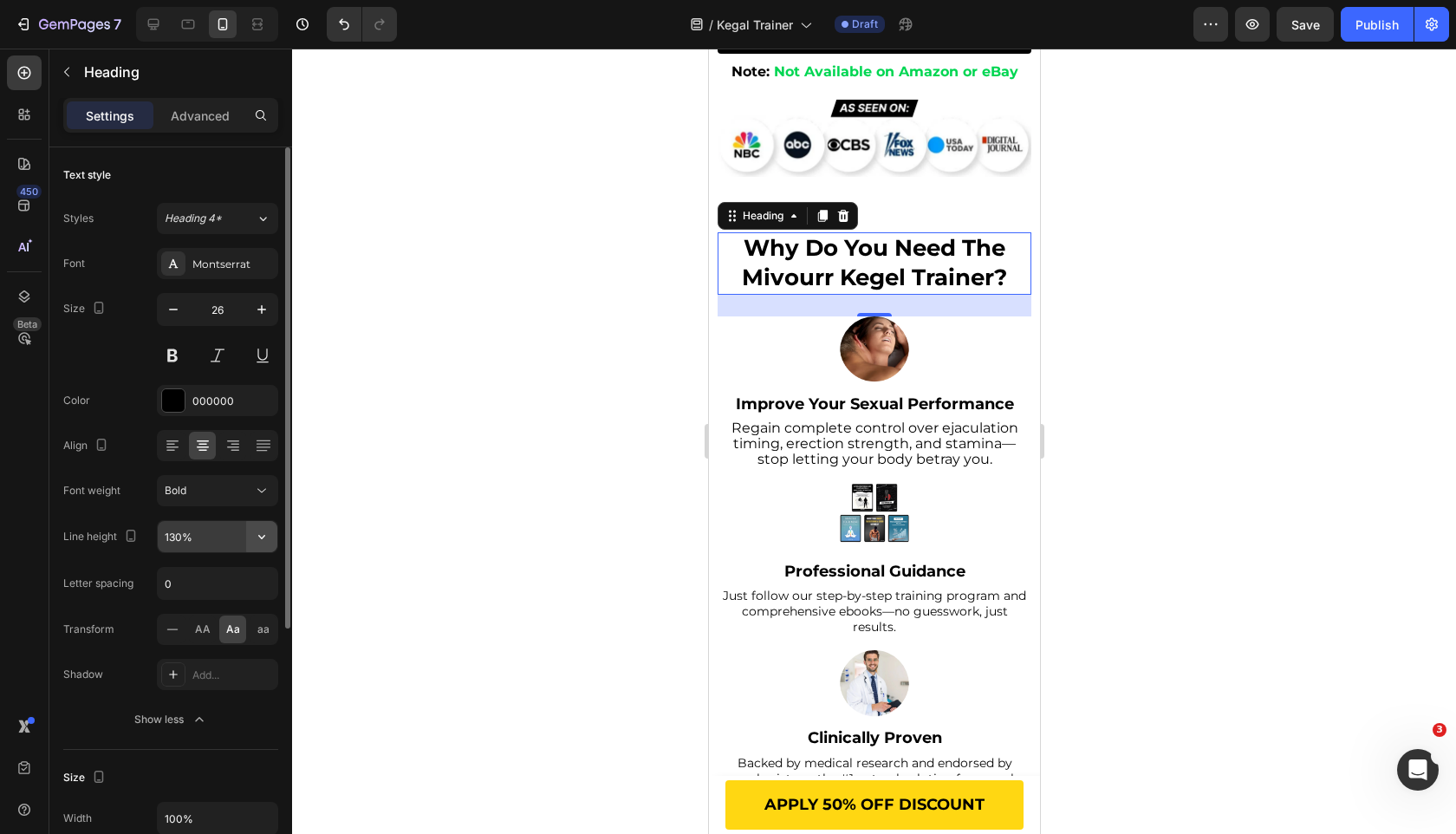
click at [257, 531] on icon "button" at bounding box center [261, 537] width 17 height 17
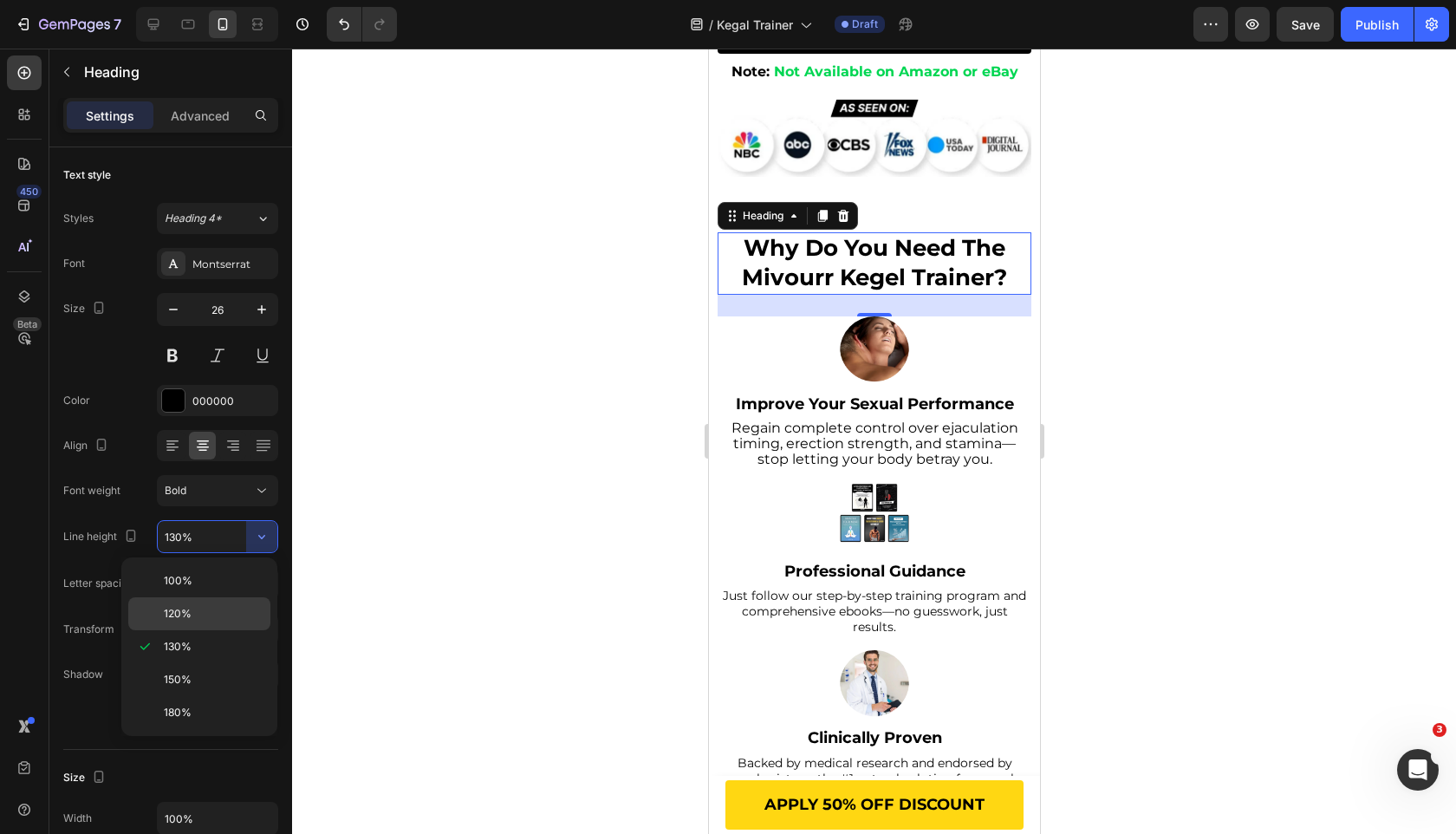
click at [236, 627] on div "120%" at bounding box center [199, 613] width 142 height 33
type input "120%"
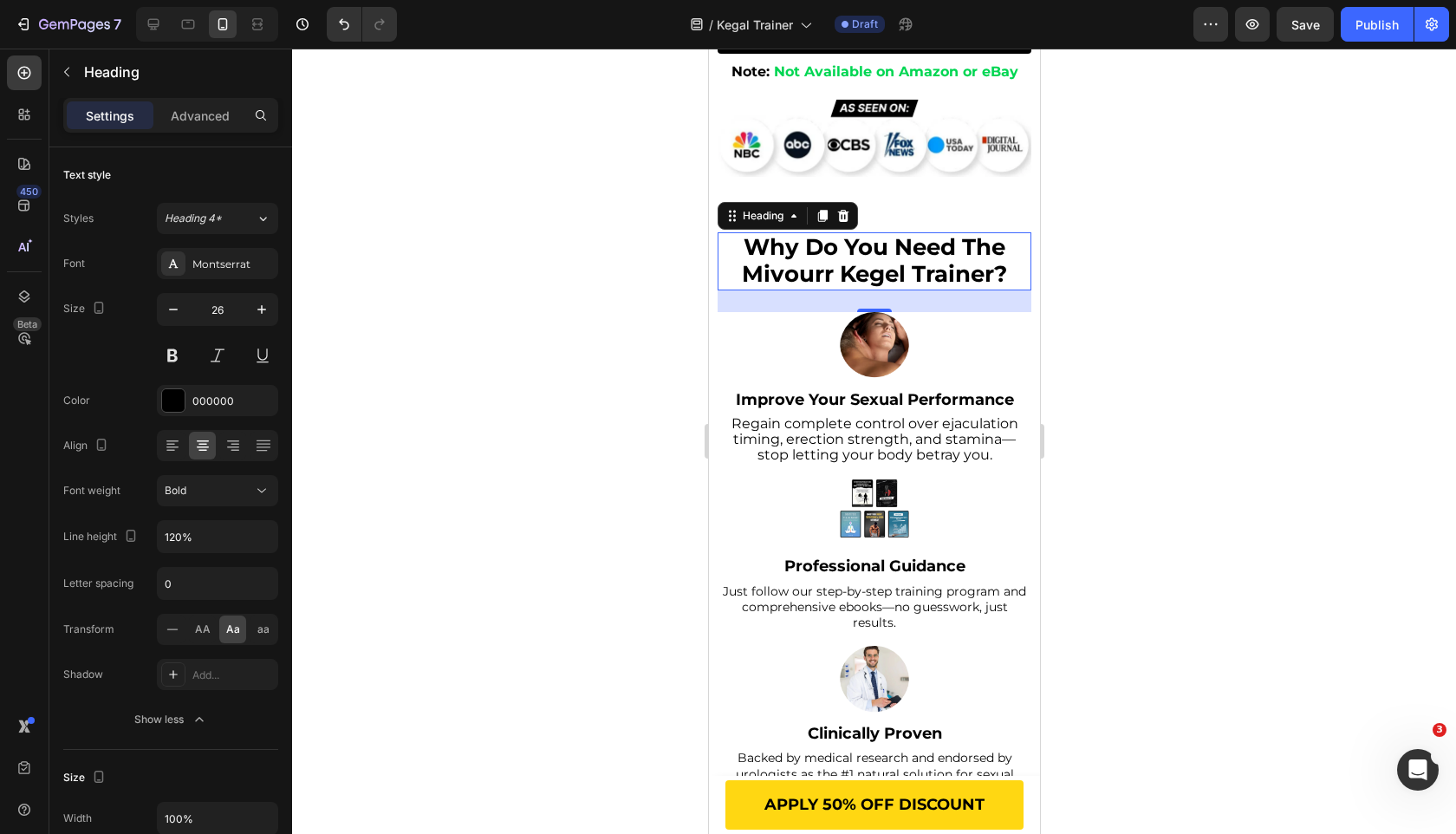
click at [410, 451] on div at bounding box center [875, 441] width 1164 height 785
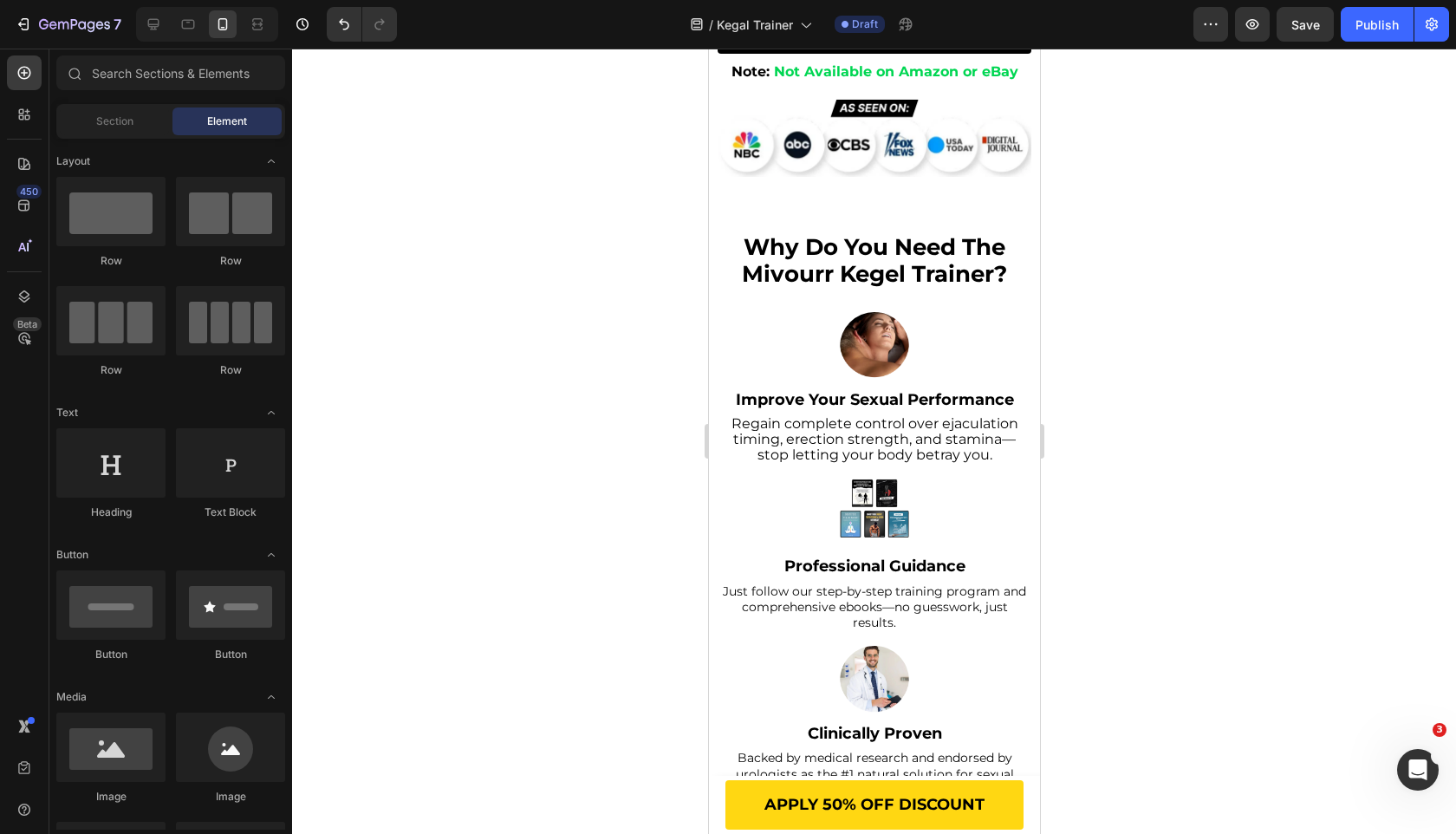
click at [729, 514] on div at bounding box center [873, 512] width 314 height 69
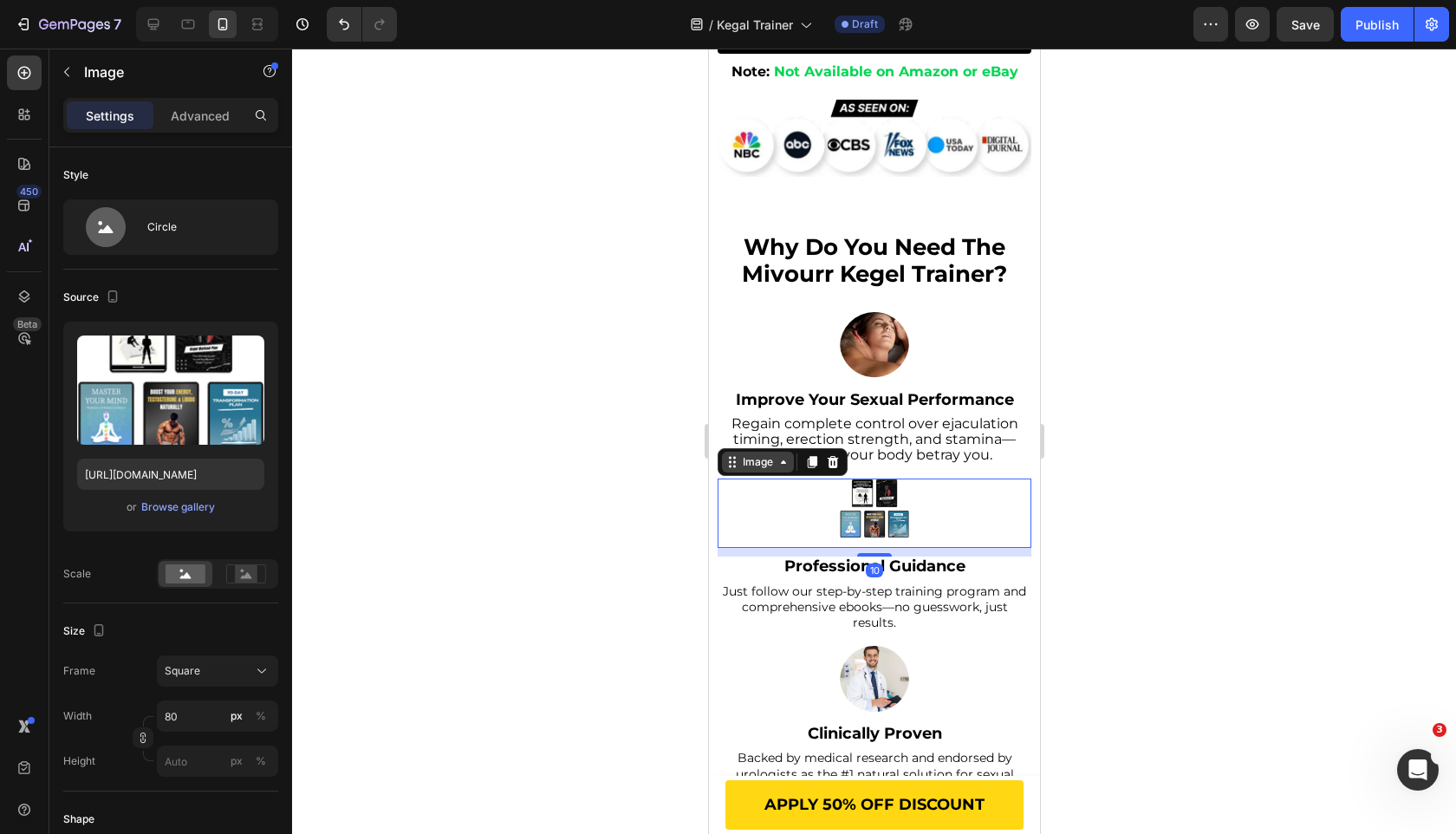
click at [749, 463] on div "Image" at bounding box center [757, 462] width 37 height 16
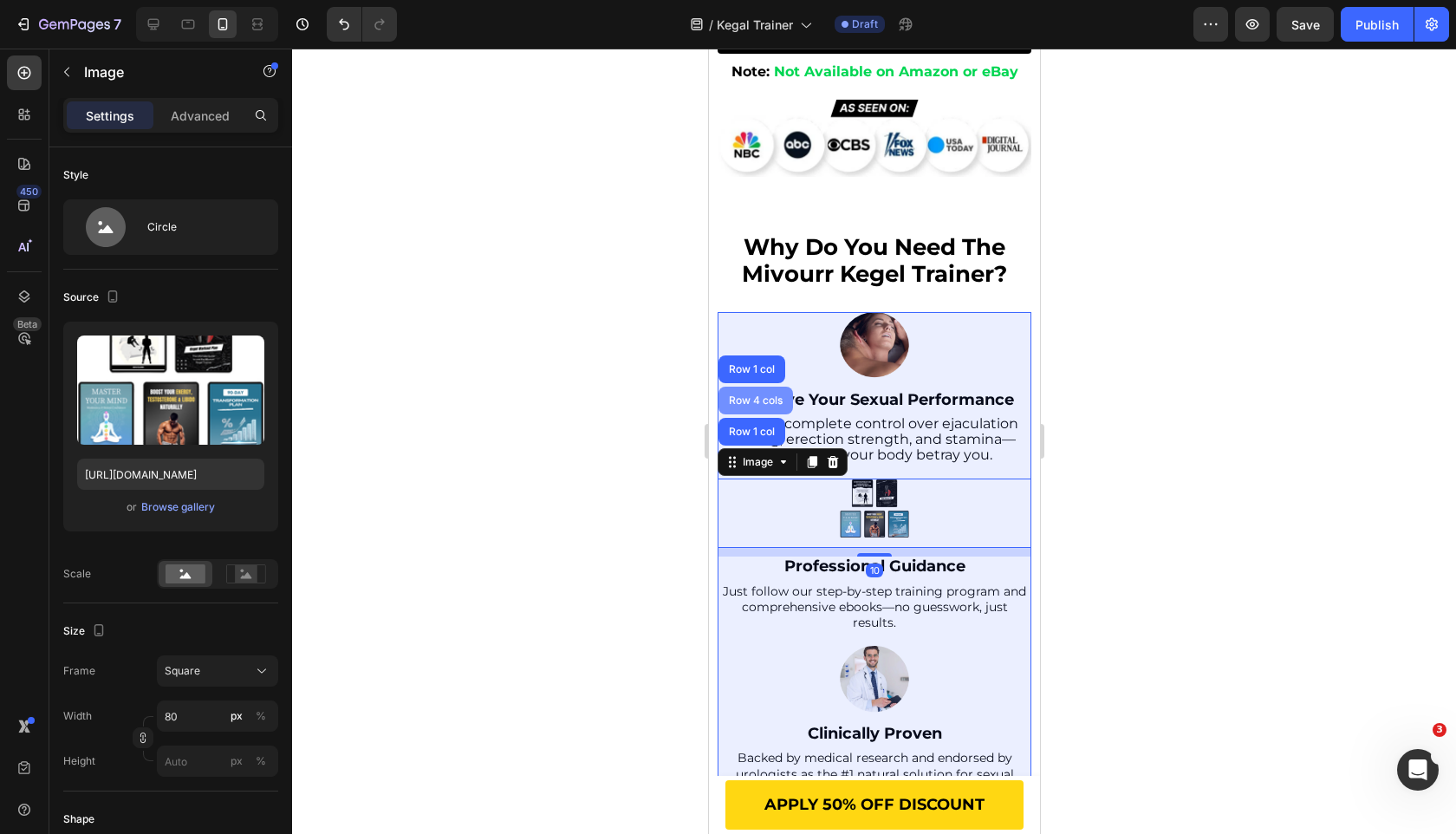
click at [742, 405] on div "Row 4 cols" at bounding box center [754, 400] width 75 height 28
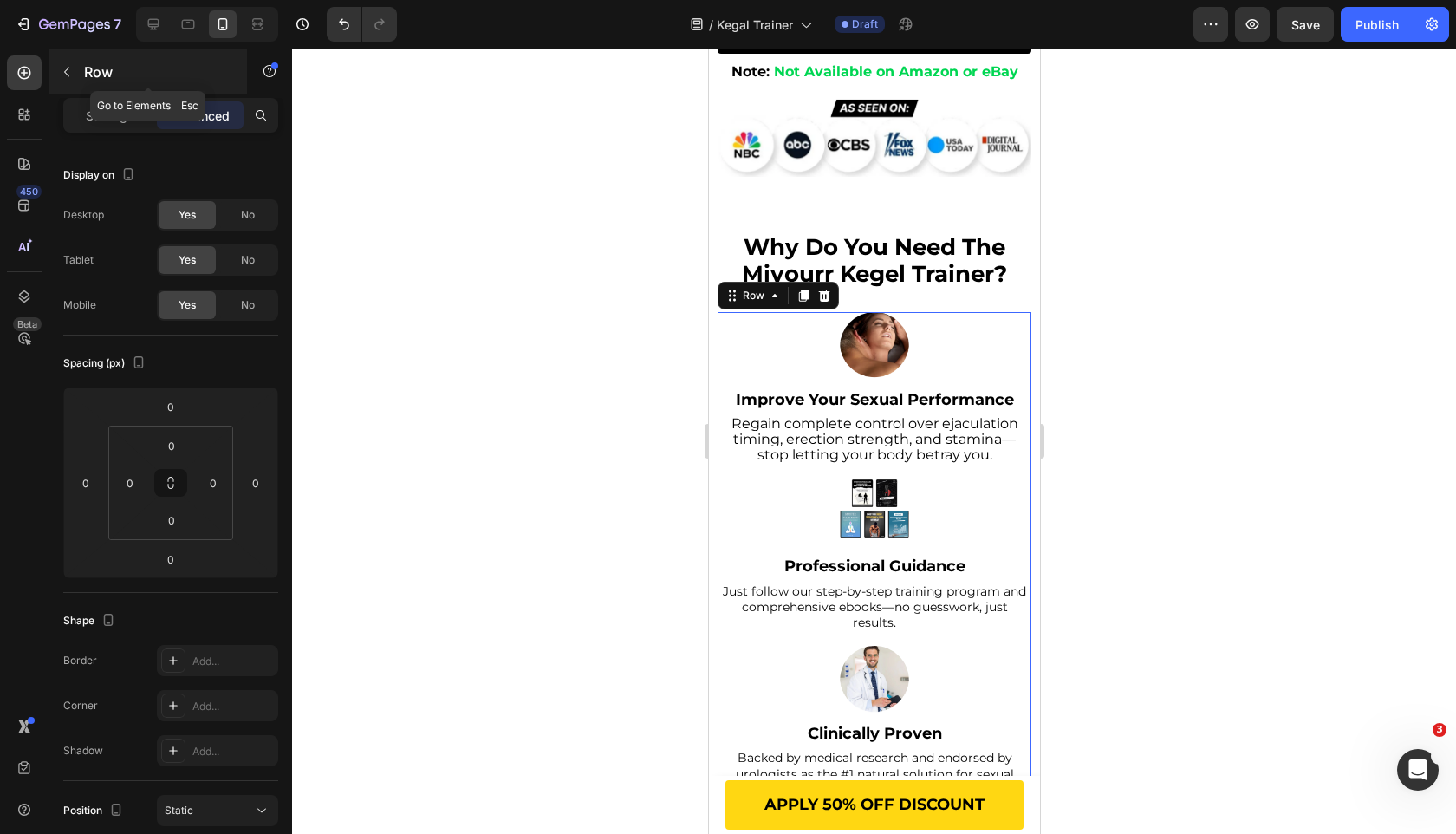
click at [96, 92] on div "Row" at bounding box center [148, 72] width 197 height 45
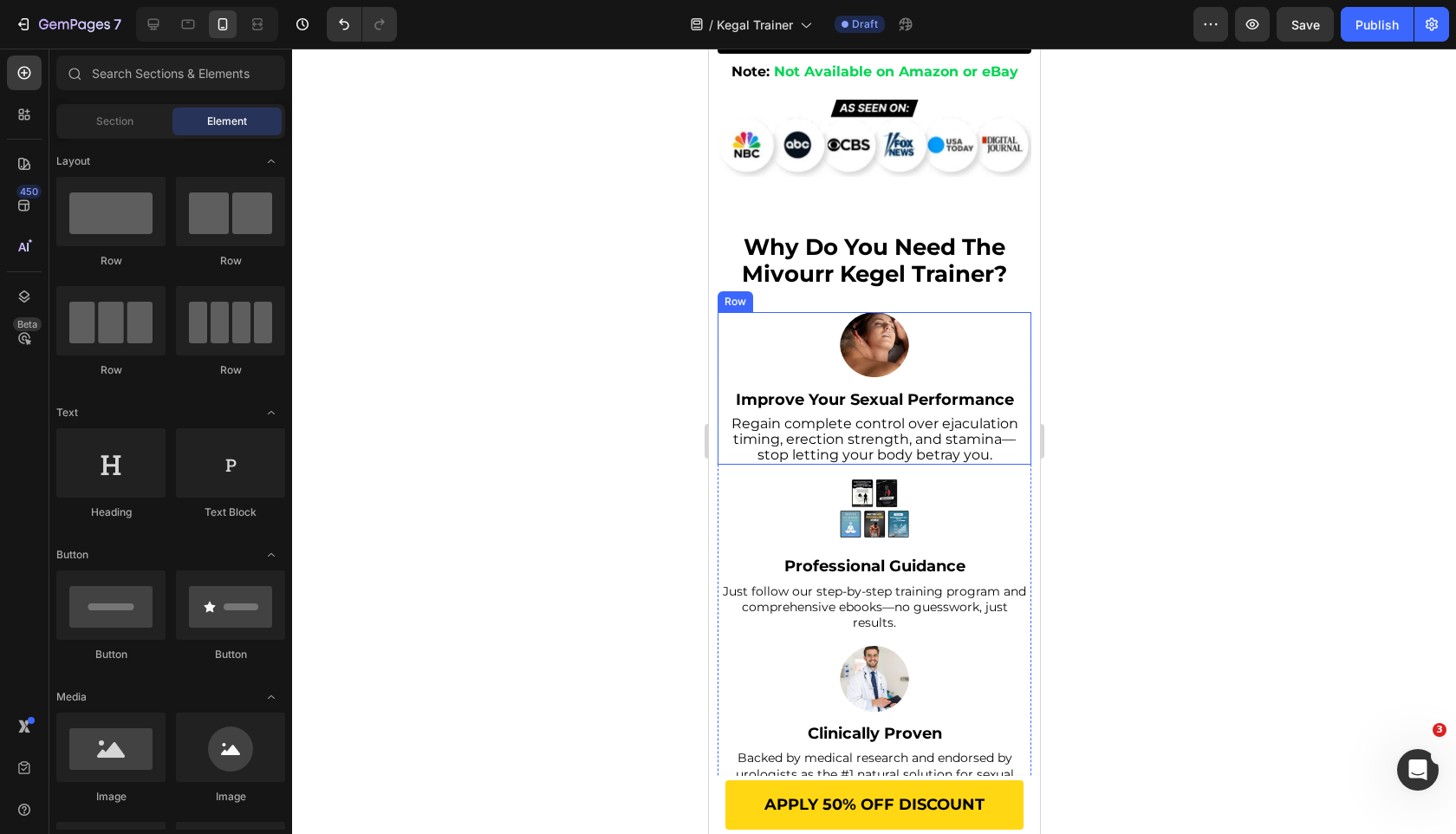
click at [787, 390] on strong "Improve Your Sexual Performance" at bounding box center [874, 400] width 278 height 19
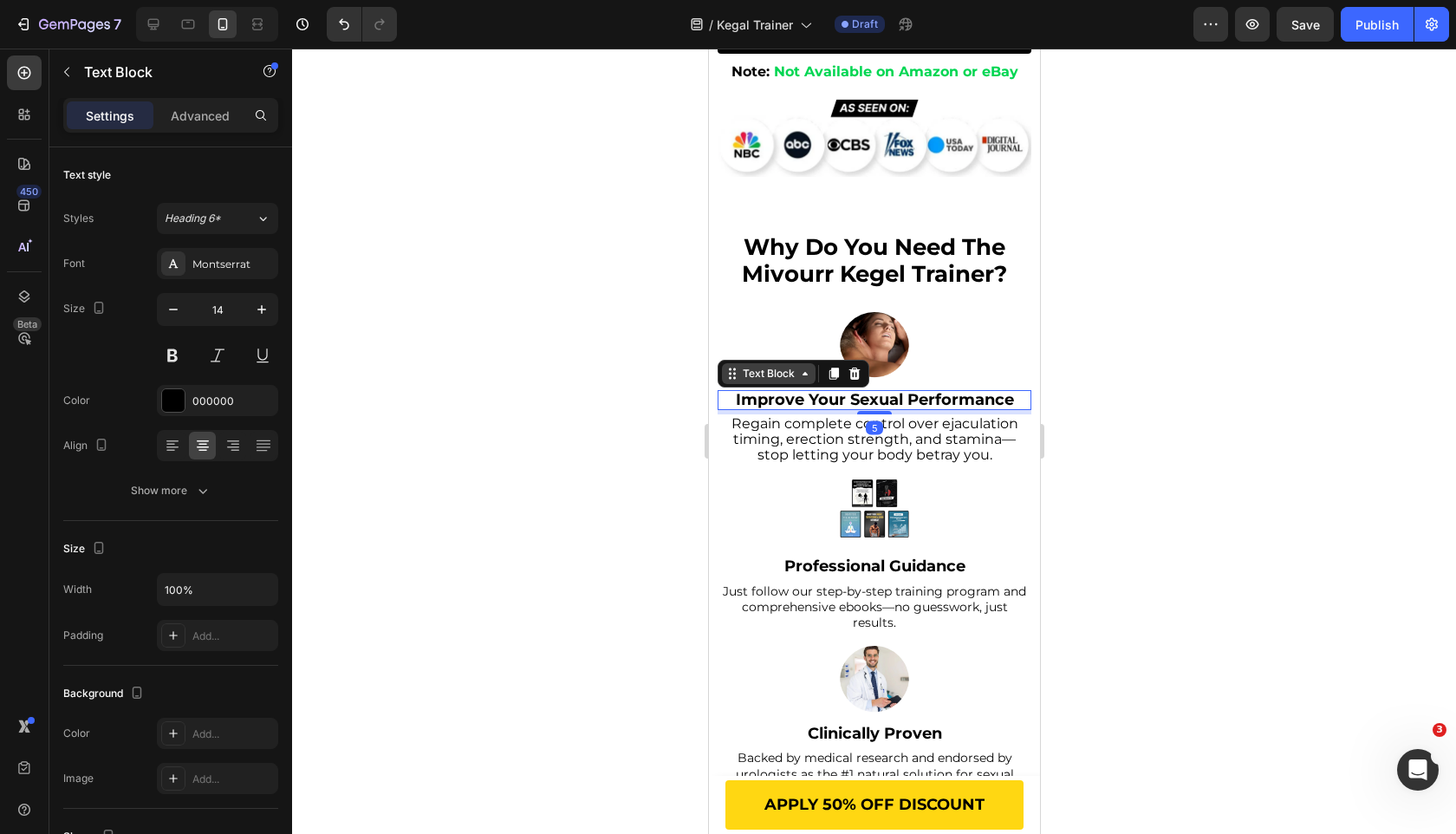
click at [767, 366] on div "Text Block" at bounding box center [768, 373] width 59 height 16
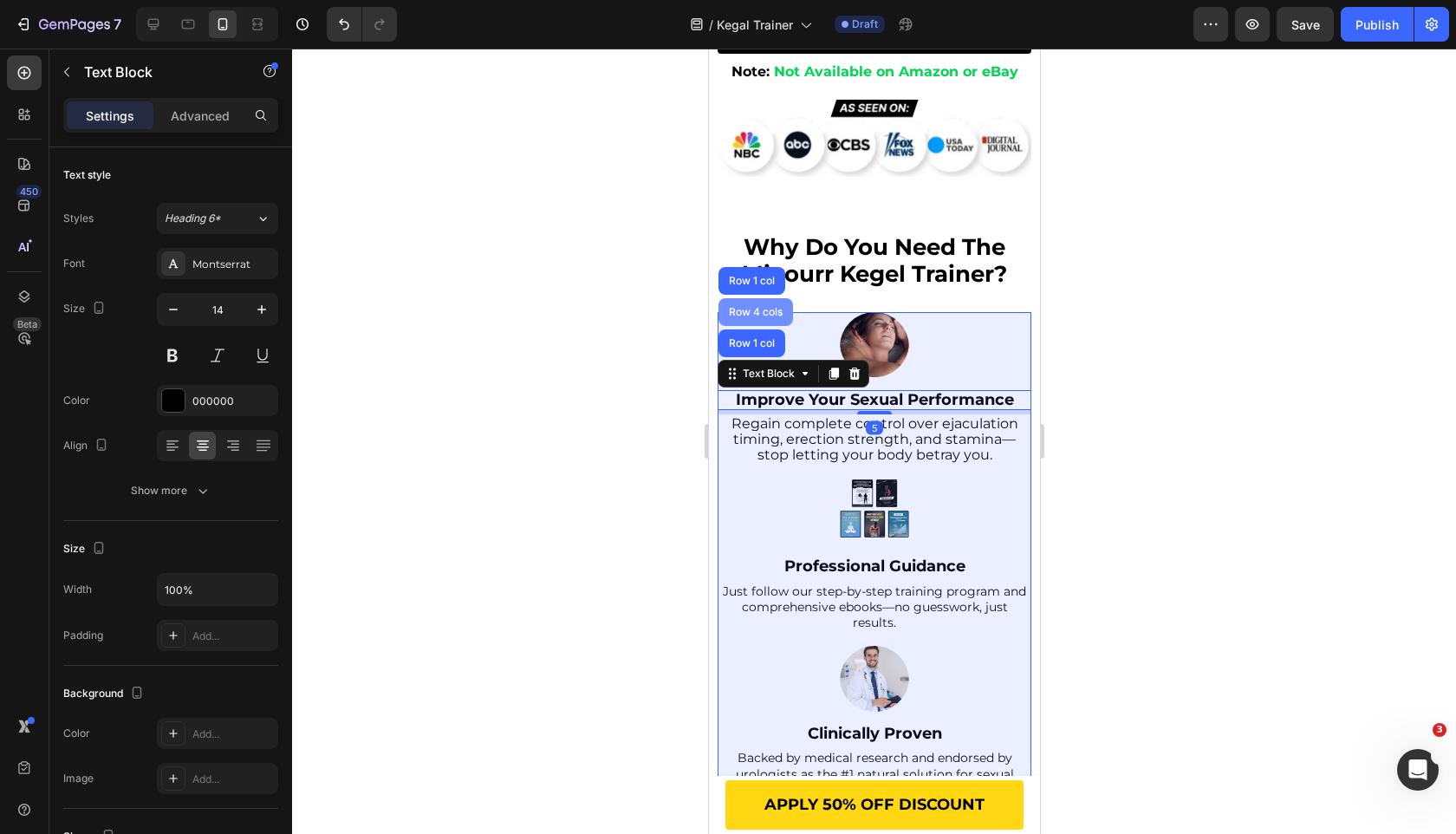
click at [756, 307] on div "Row 4 cols" at bounding box center [755, 312] width 60 height 11
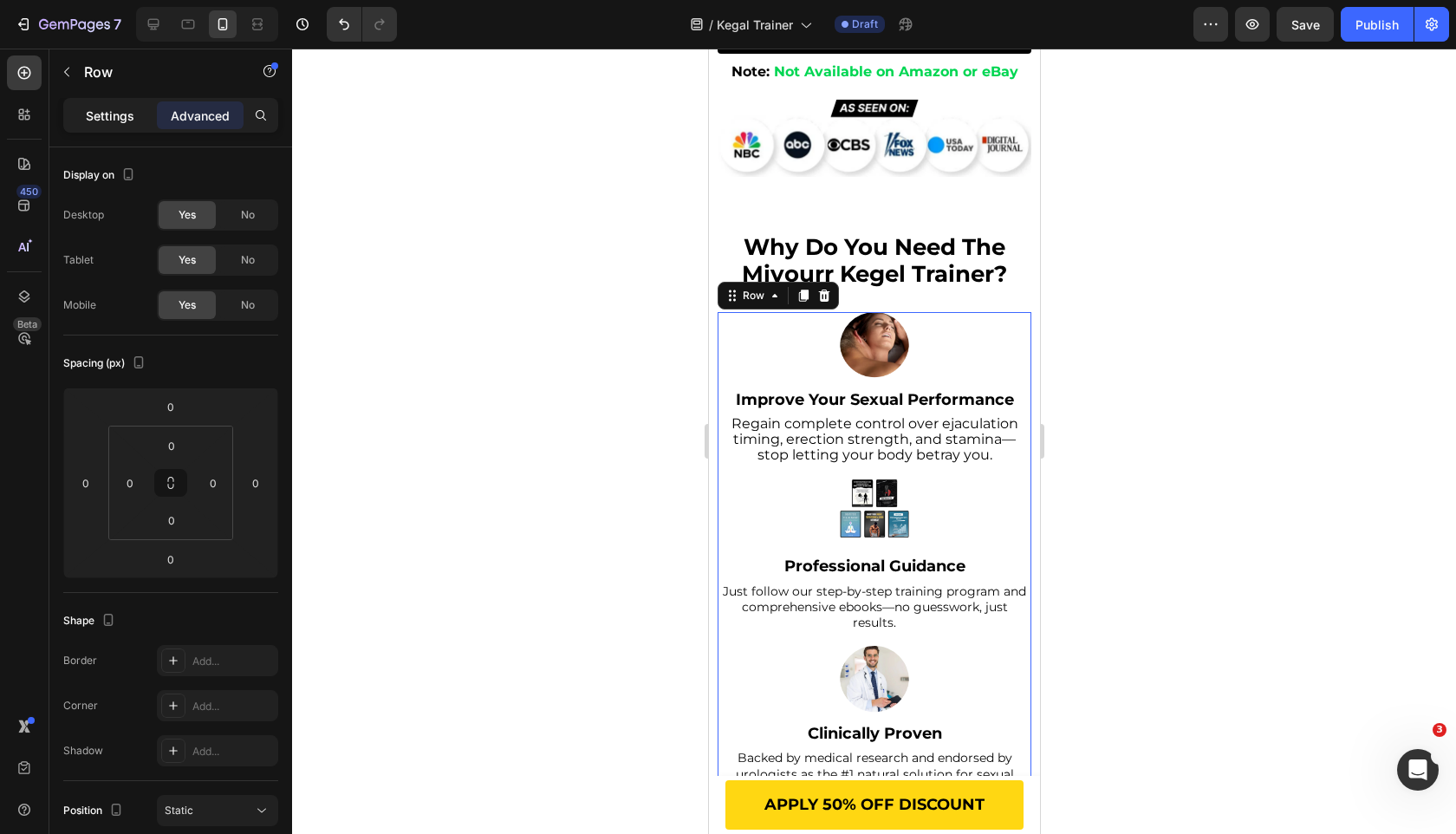
click at [138, 115] on div "Settings" at bounding box center [110, 115] width 87 height 28
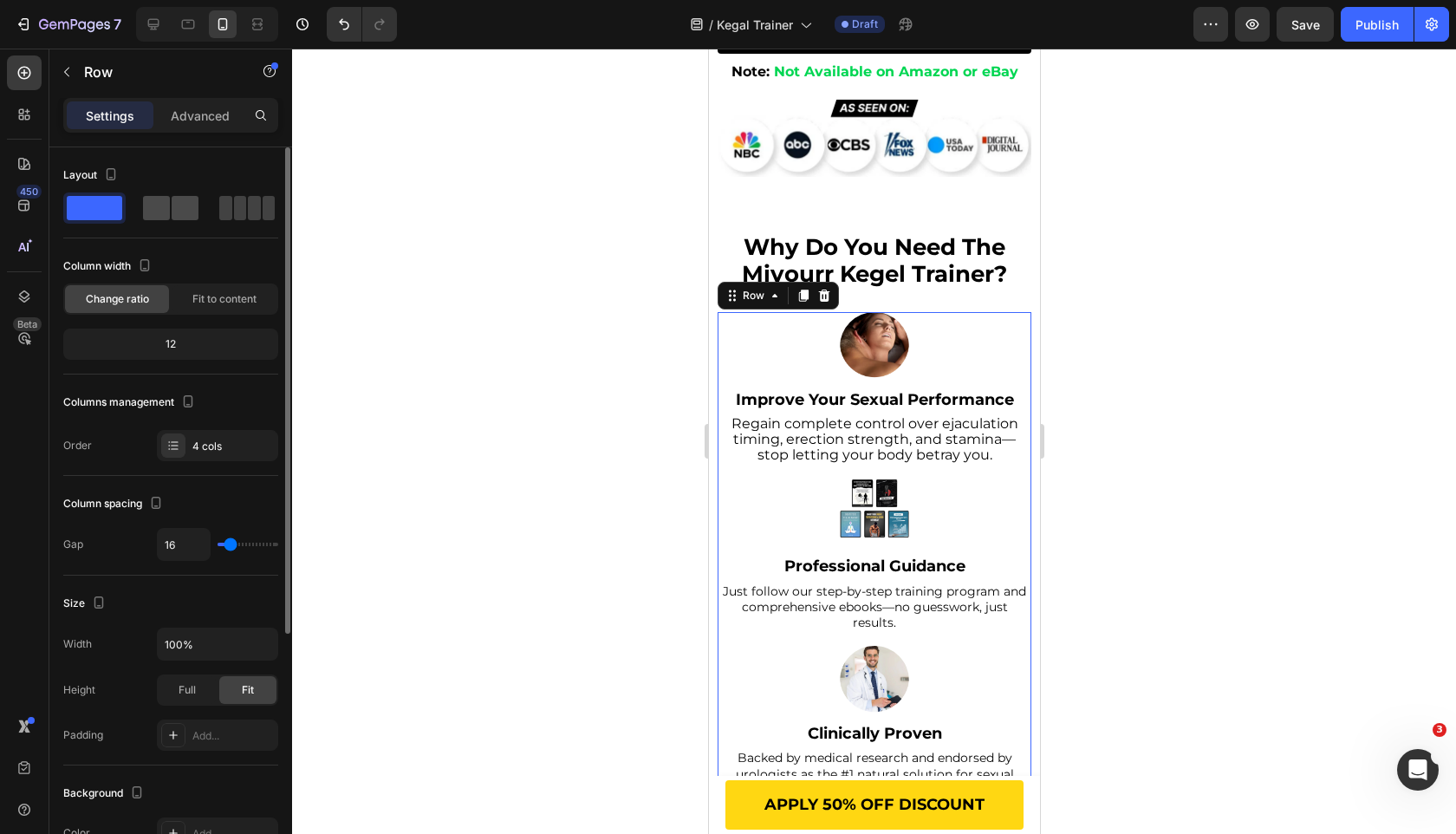
click at [190, 220] on span at bounding box center [186, 208] width 27 height 24
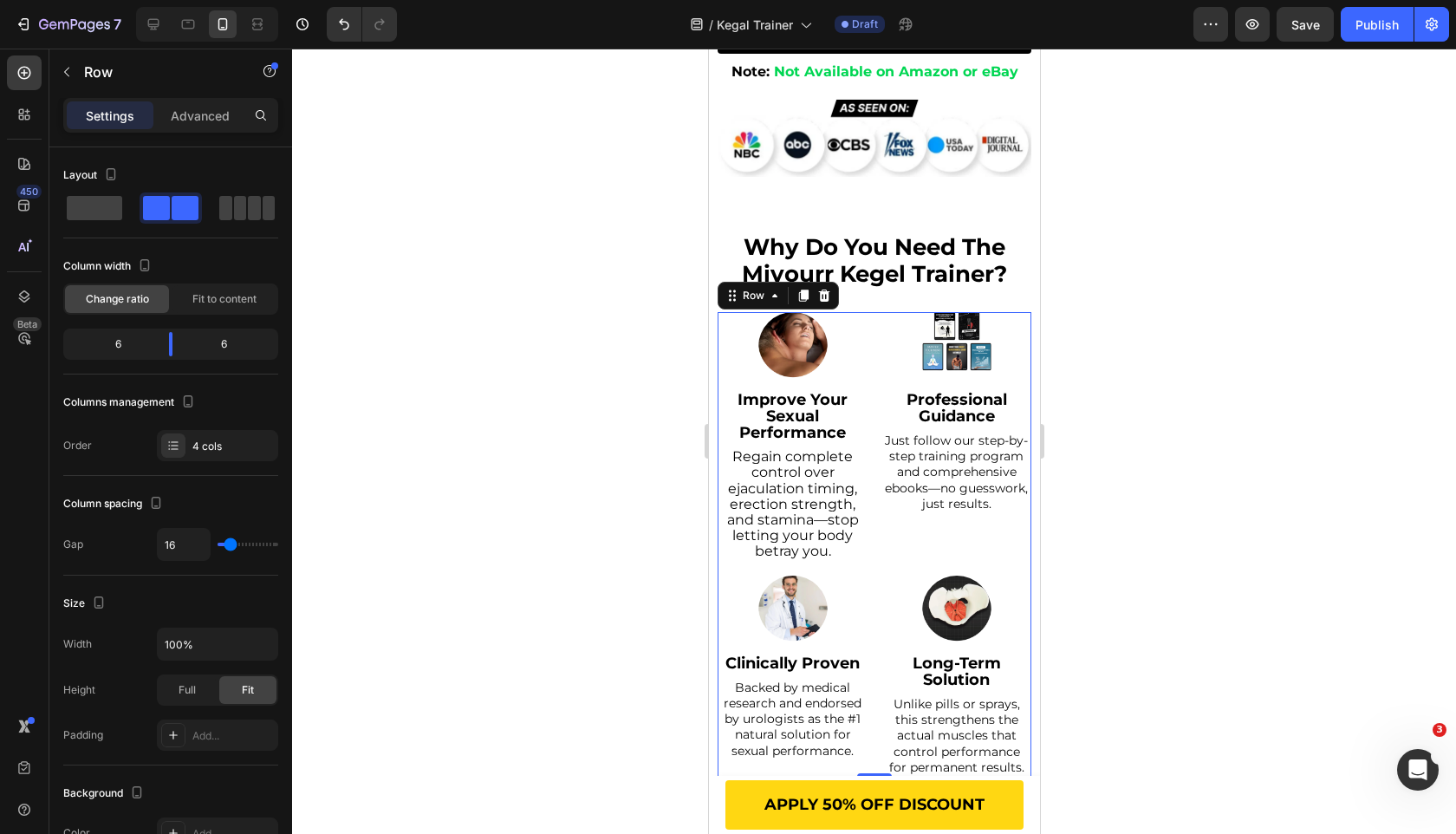
click at [638, 314] on div at bounding box center [875, 441] width 1164 height 785
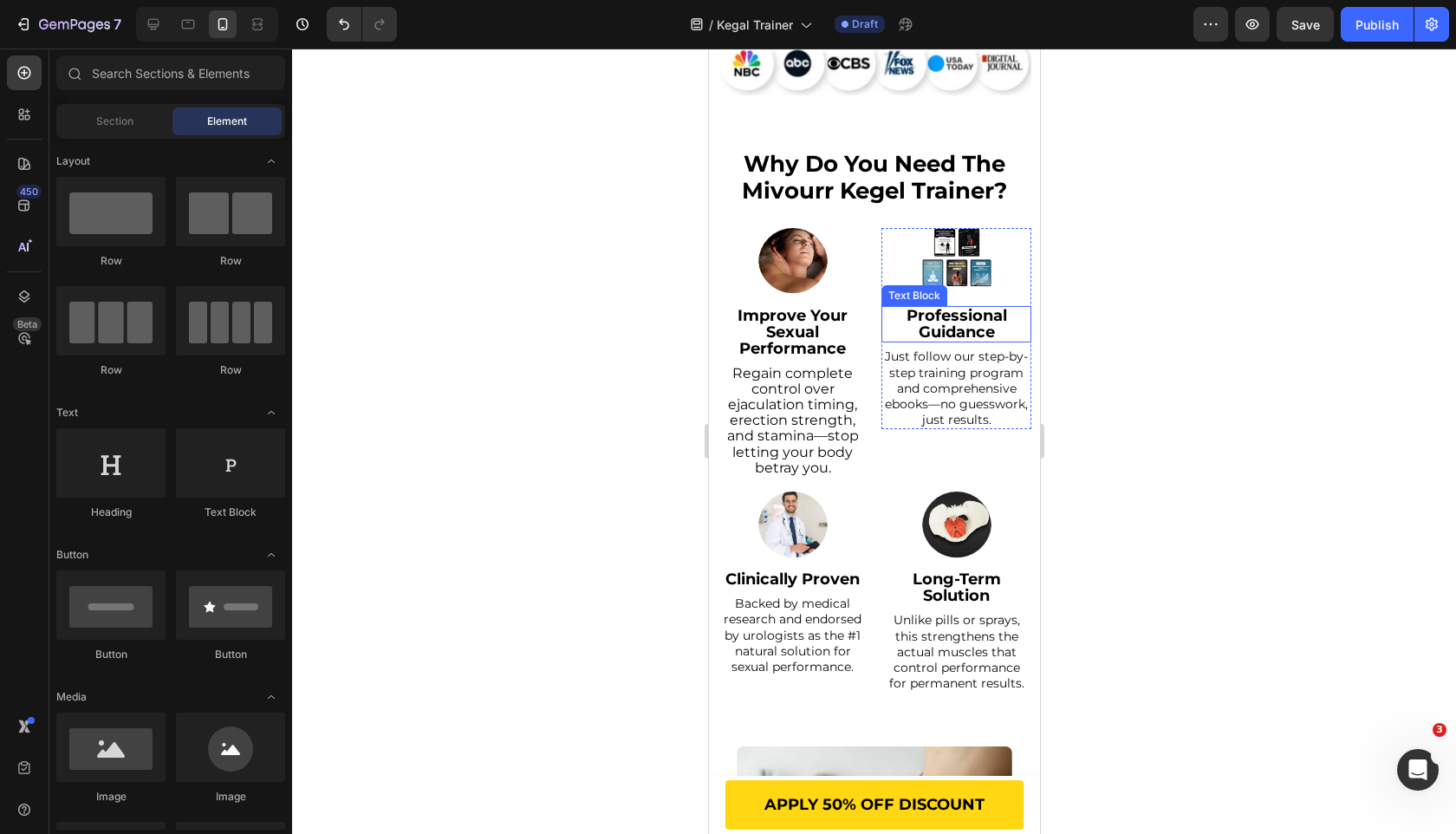
scroll to position [1155, 0]
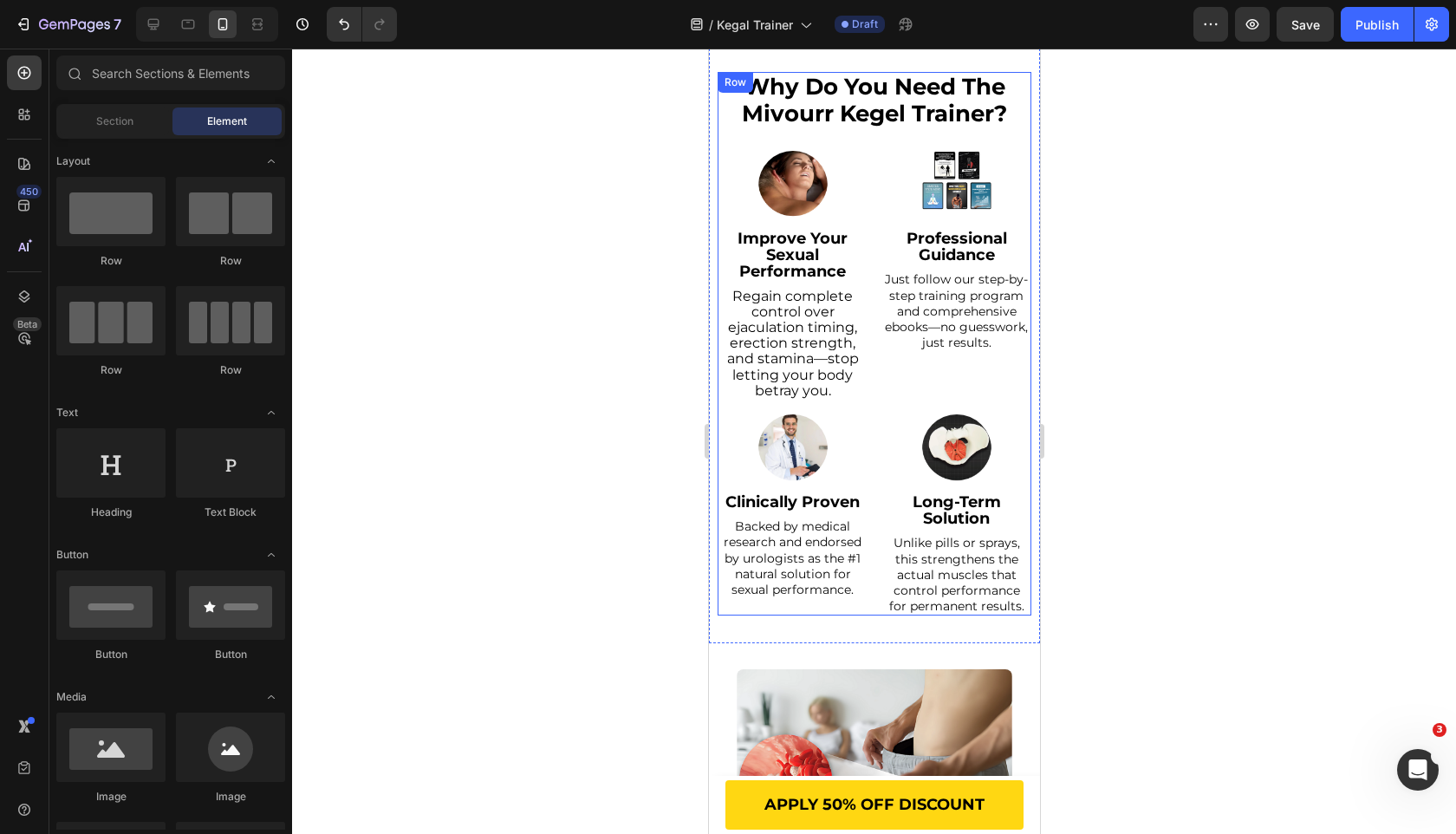
click at [866, 136] on div "⁠⁠⁠⁠⁠⁠⁠ why do you need the mivourr kegel trainer? Heading Image Improve Your S…" at bounding box center [873, 344] width 314 height 544
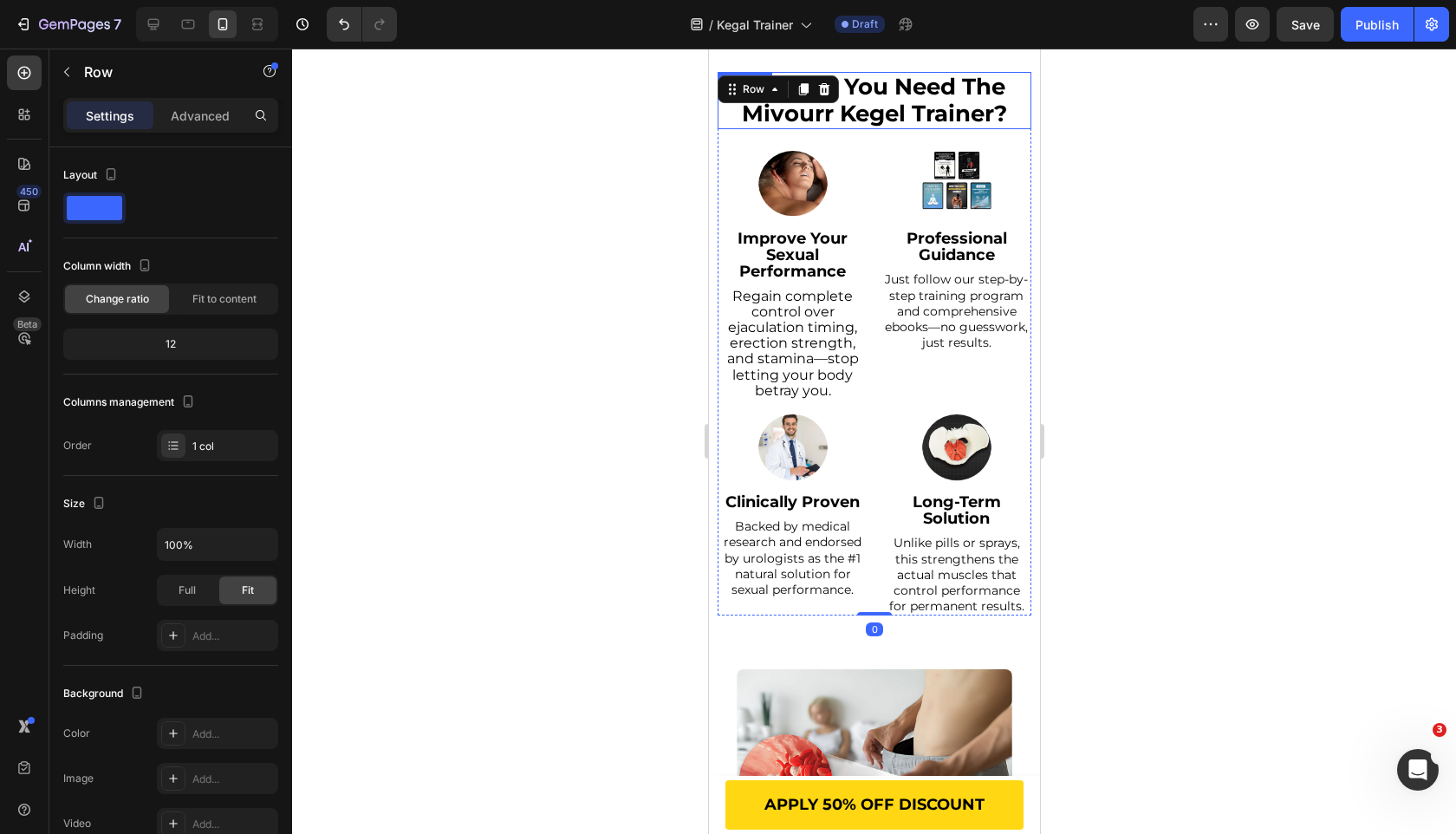
click at [864, 117] on span "why do you need the mivourr kegel trainer?" at bounding box center [873, 100] width 265 height 54
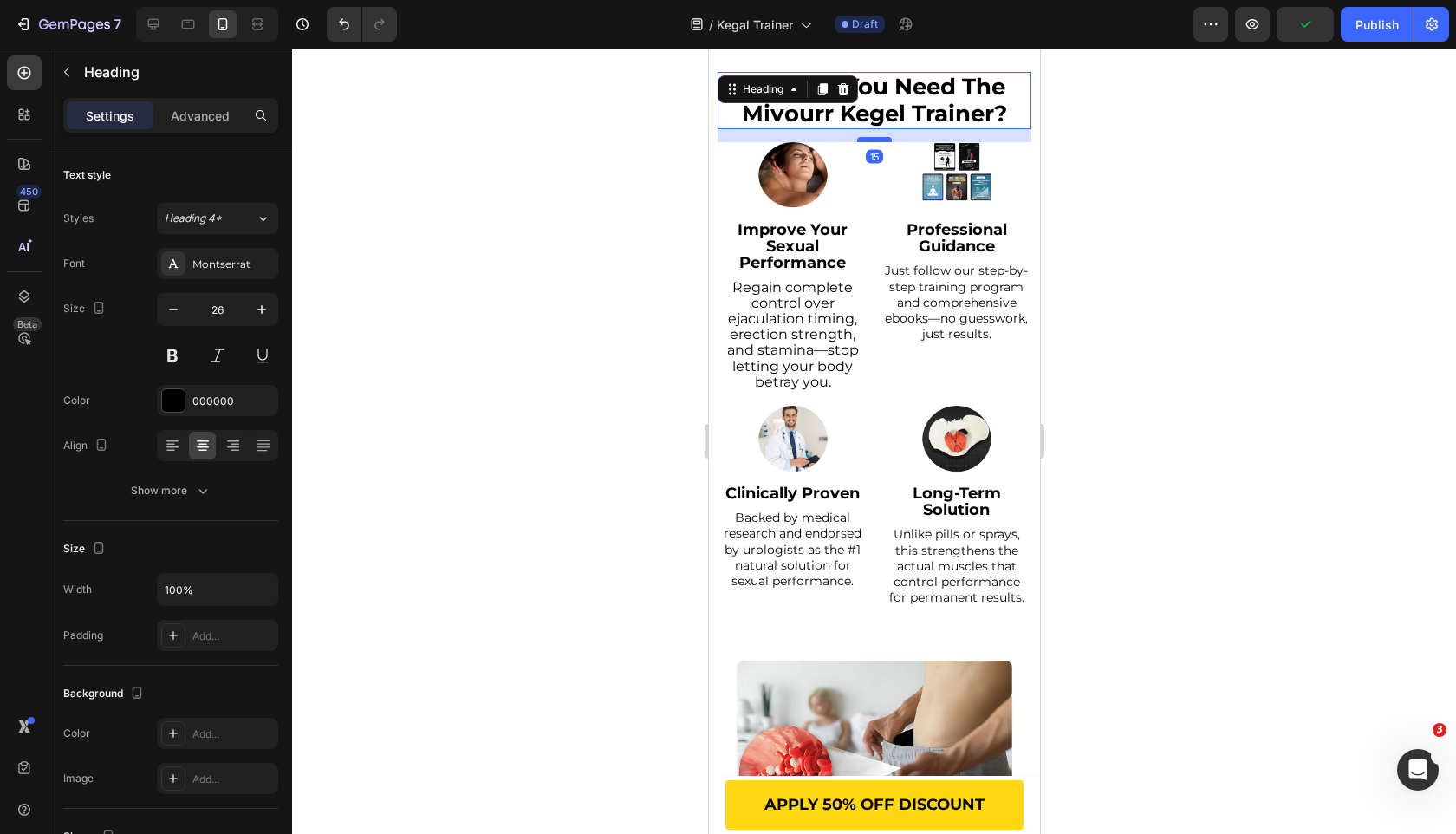
drag, startPoint x: 877, startPoint y: 149, endPoint x: 874, endPoint y: 140, distance: 9.5
click at [874, 140] on div at bounding box center [874, 139] width 35 height 5
click at [793, 182] on img at bounding box center [791, 176] width 69 height 69
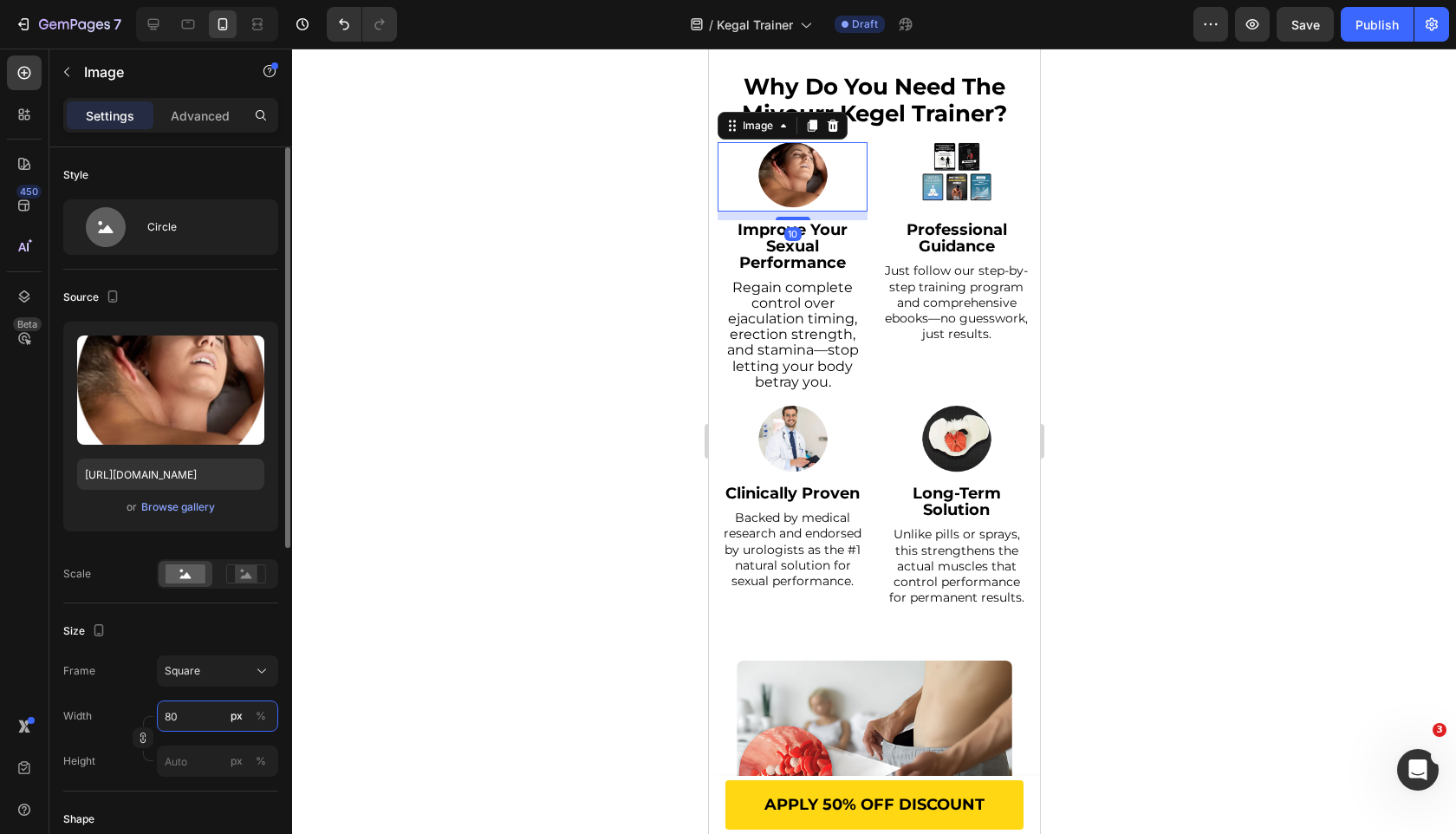
click at [195, 721] on input "80" at bounding box center [217, 716] width 121 height 31
type input "1"
type input "10"
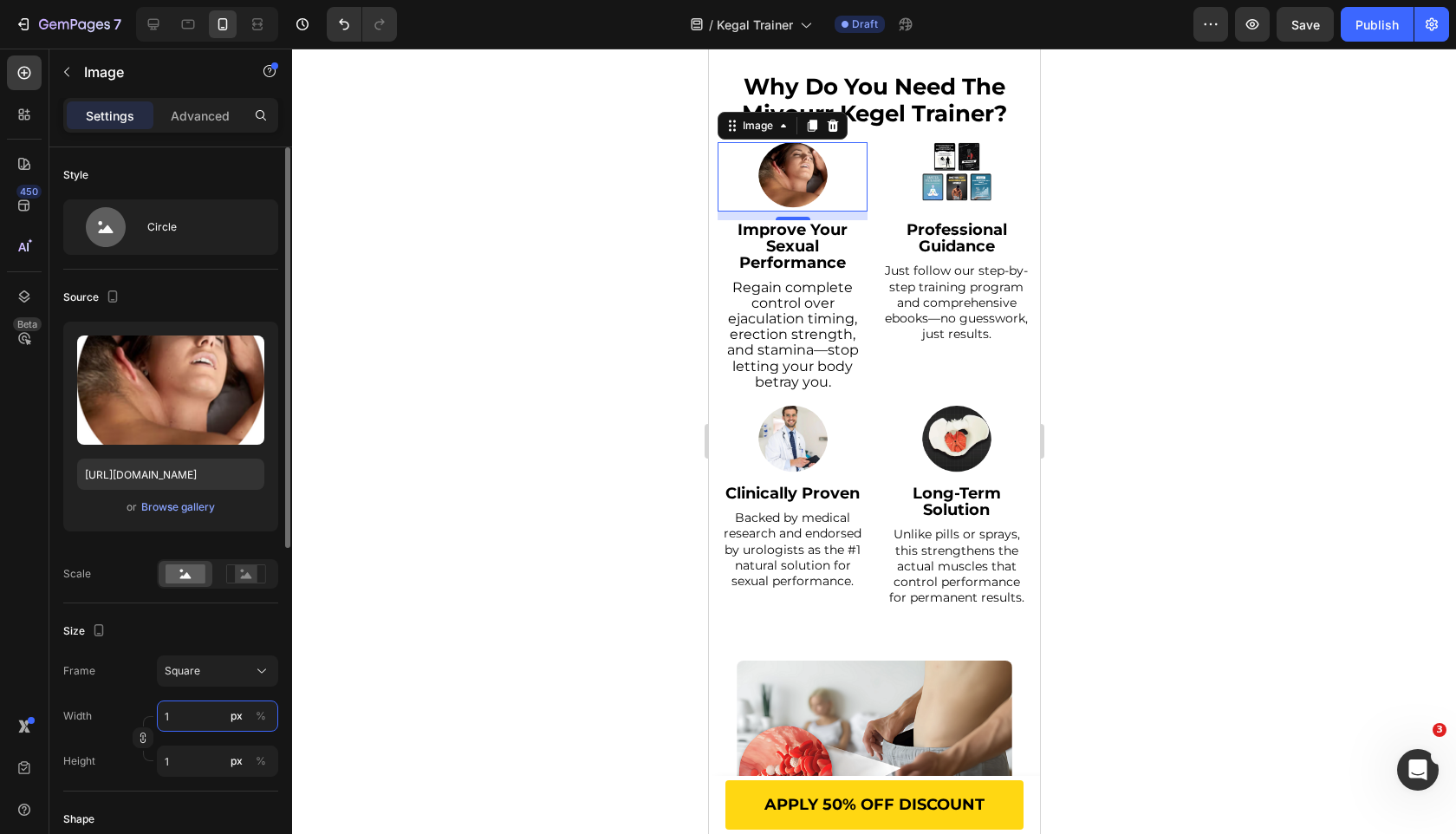
type input "10"
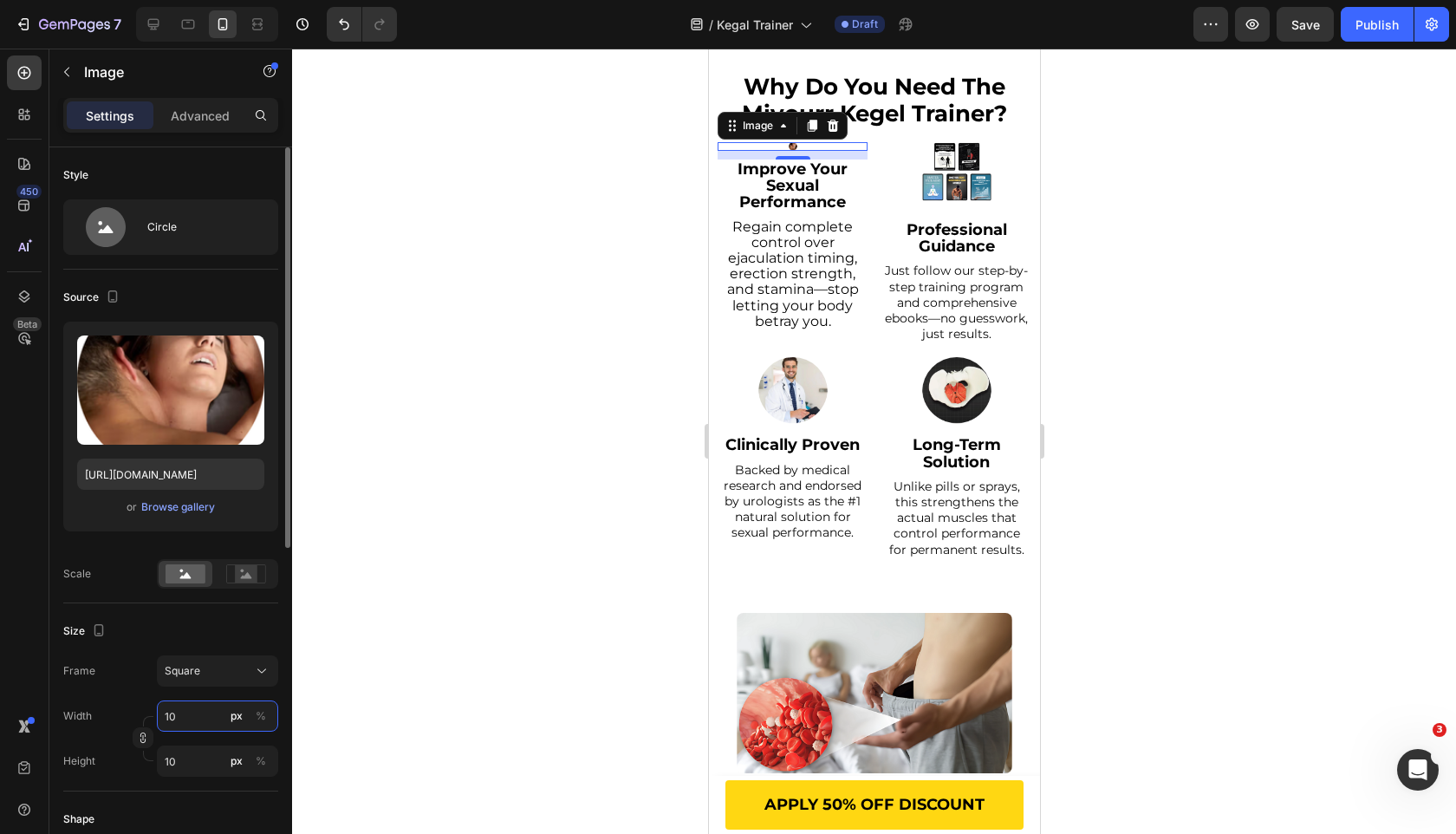
type input "100"
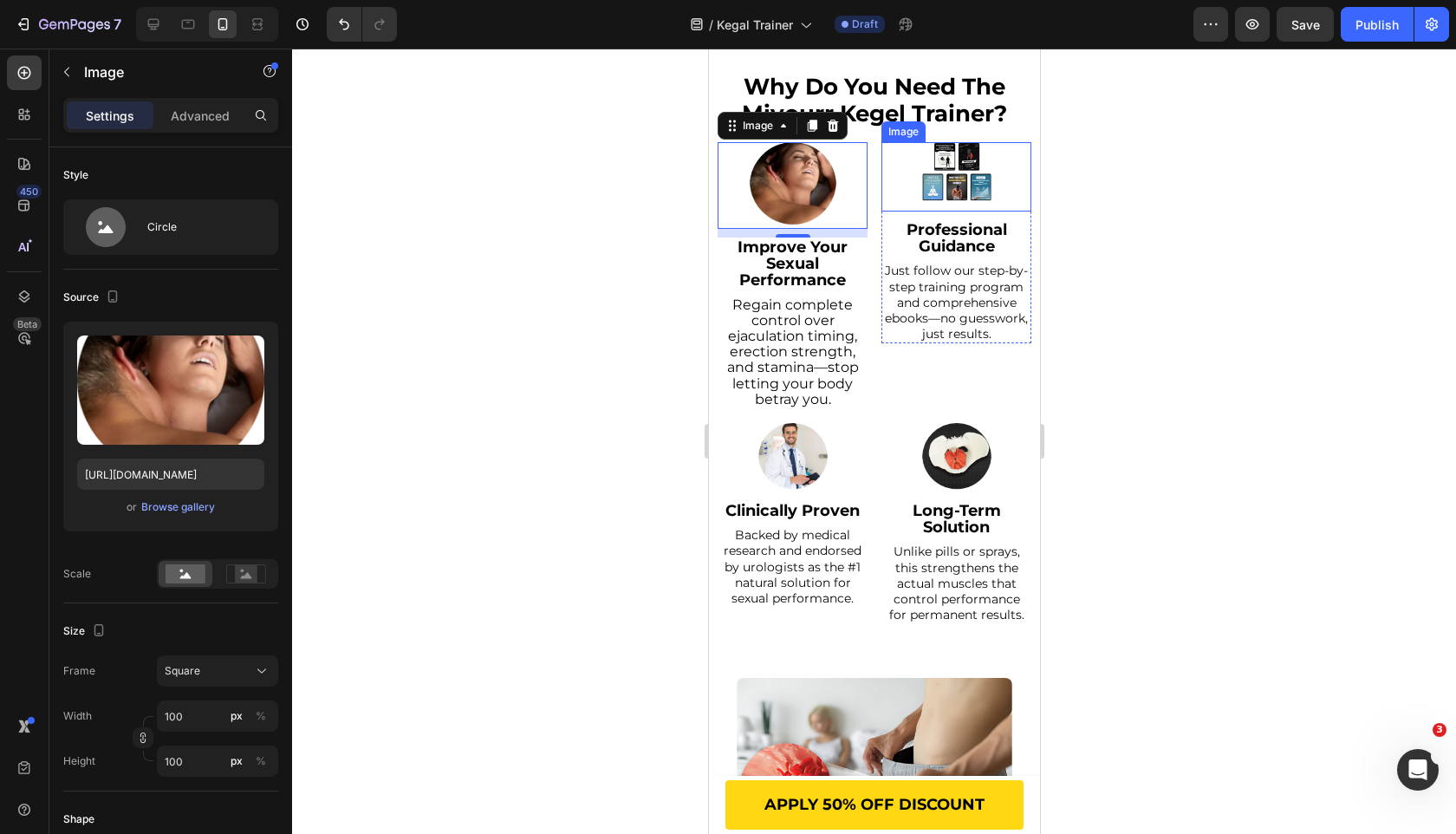
click at [960, 191] on img at bounding box center [955, 176] width 69 height 69
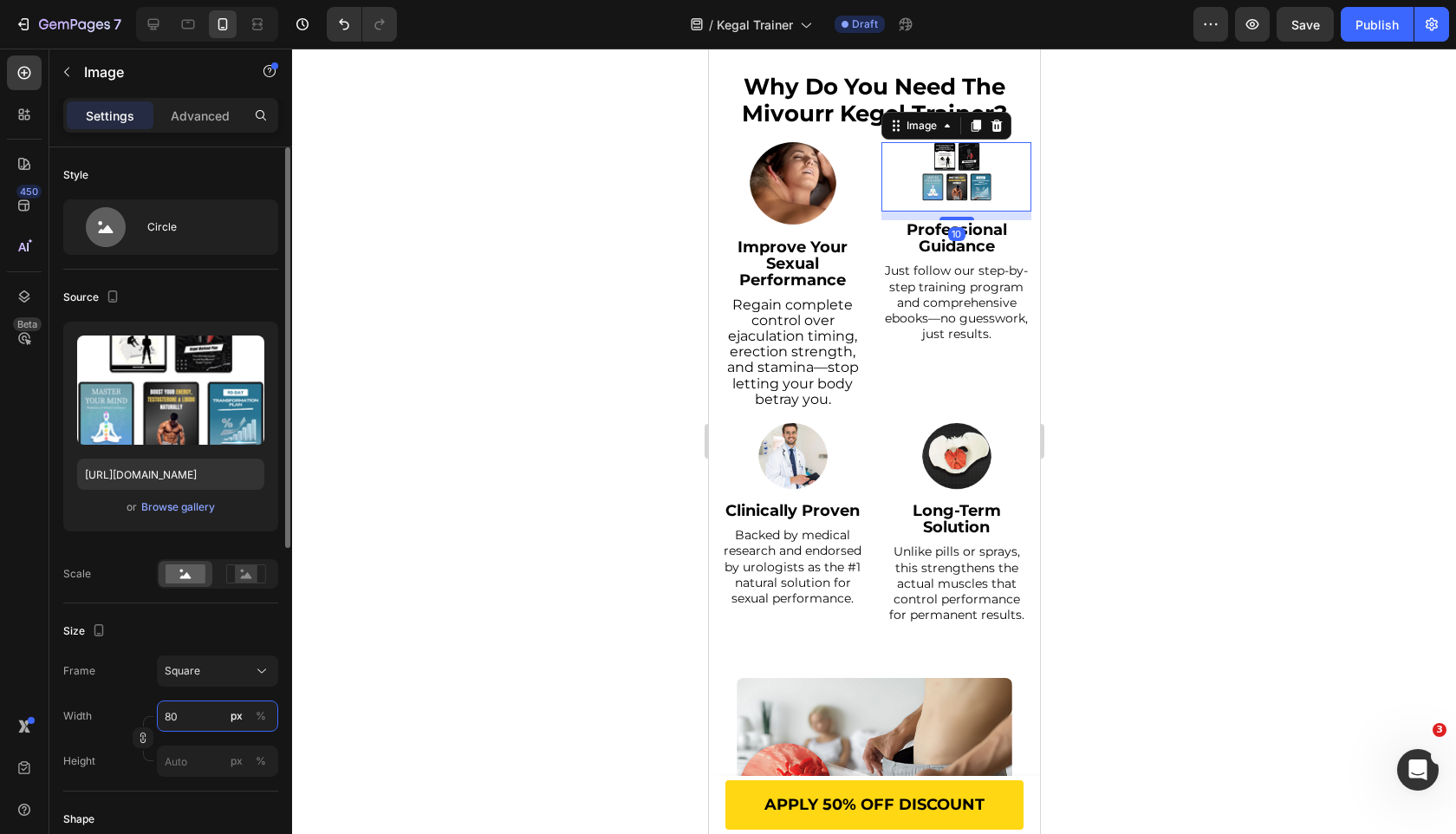
click at [198, 716] on input "80" at bounding box center [217, 716] width 121 height 31
type input "1"
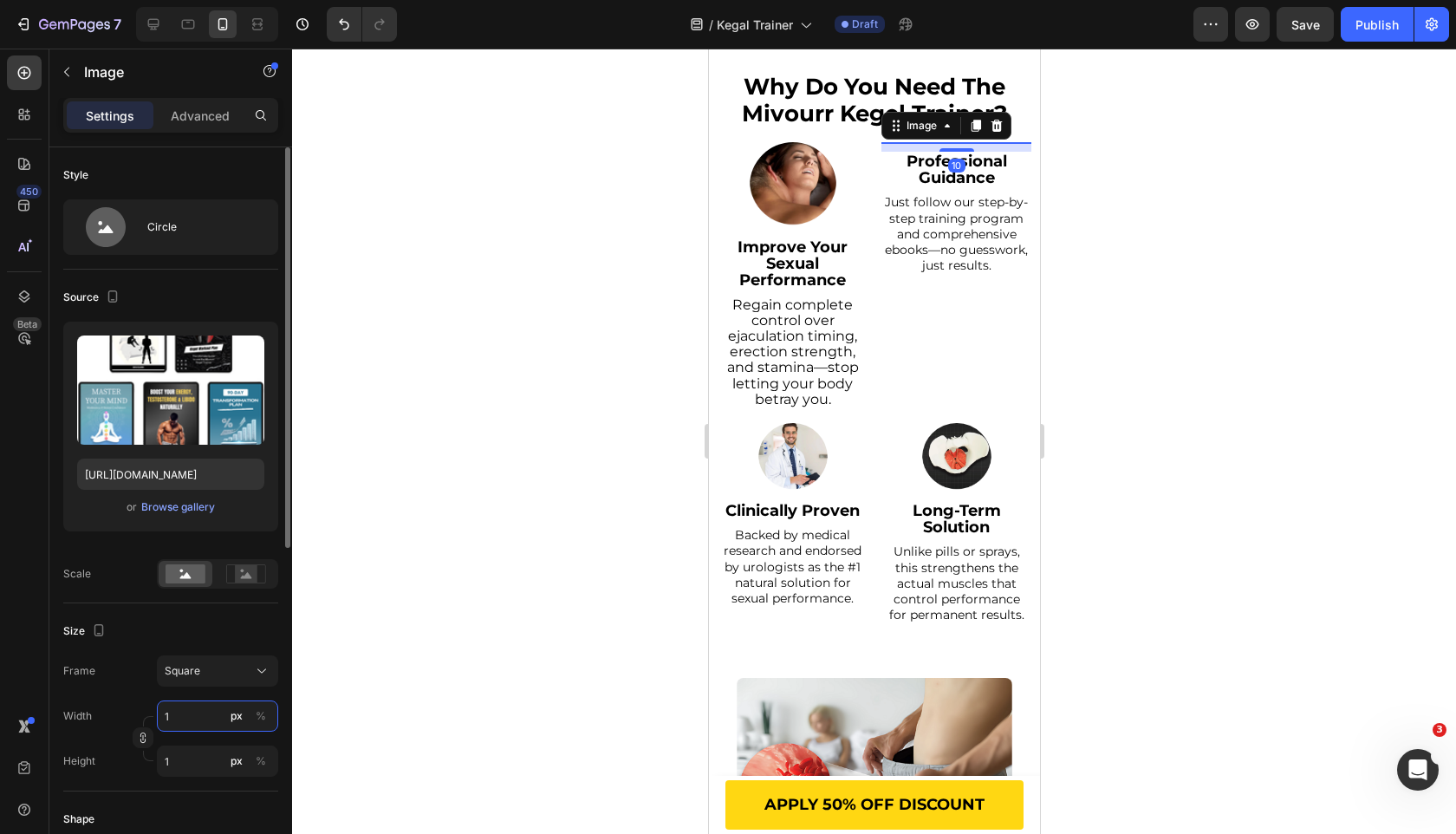
type input "10"
type input "100"
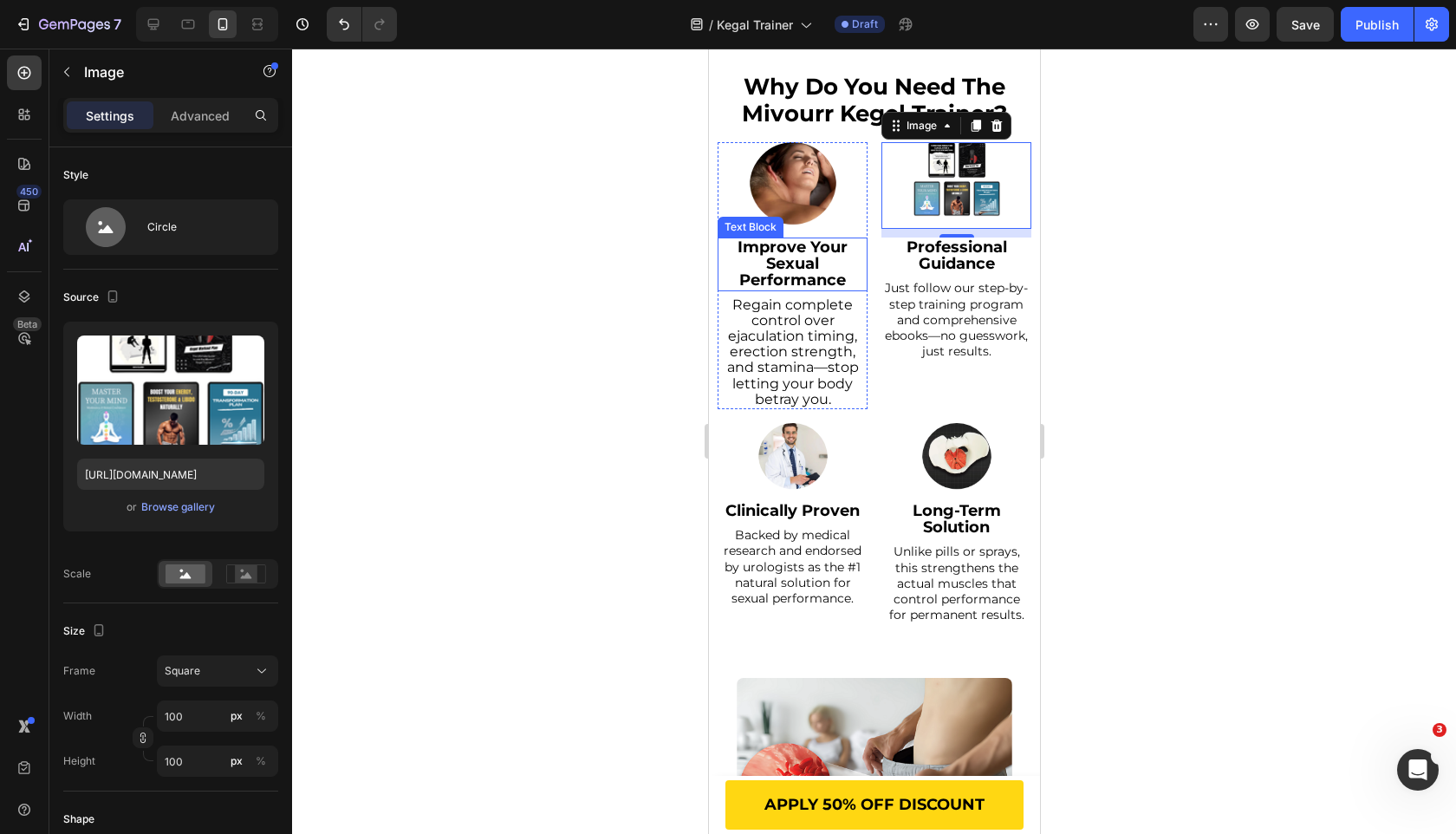
click at [796, 264] on strong "Improve Your Sexual Performance" at bounding box center [791, 263] width 110 height 52
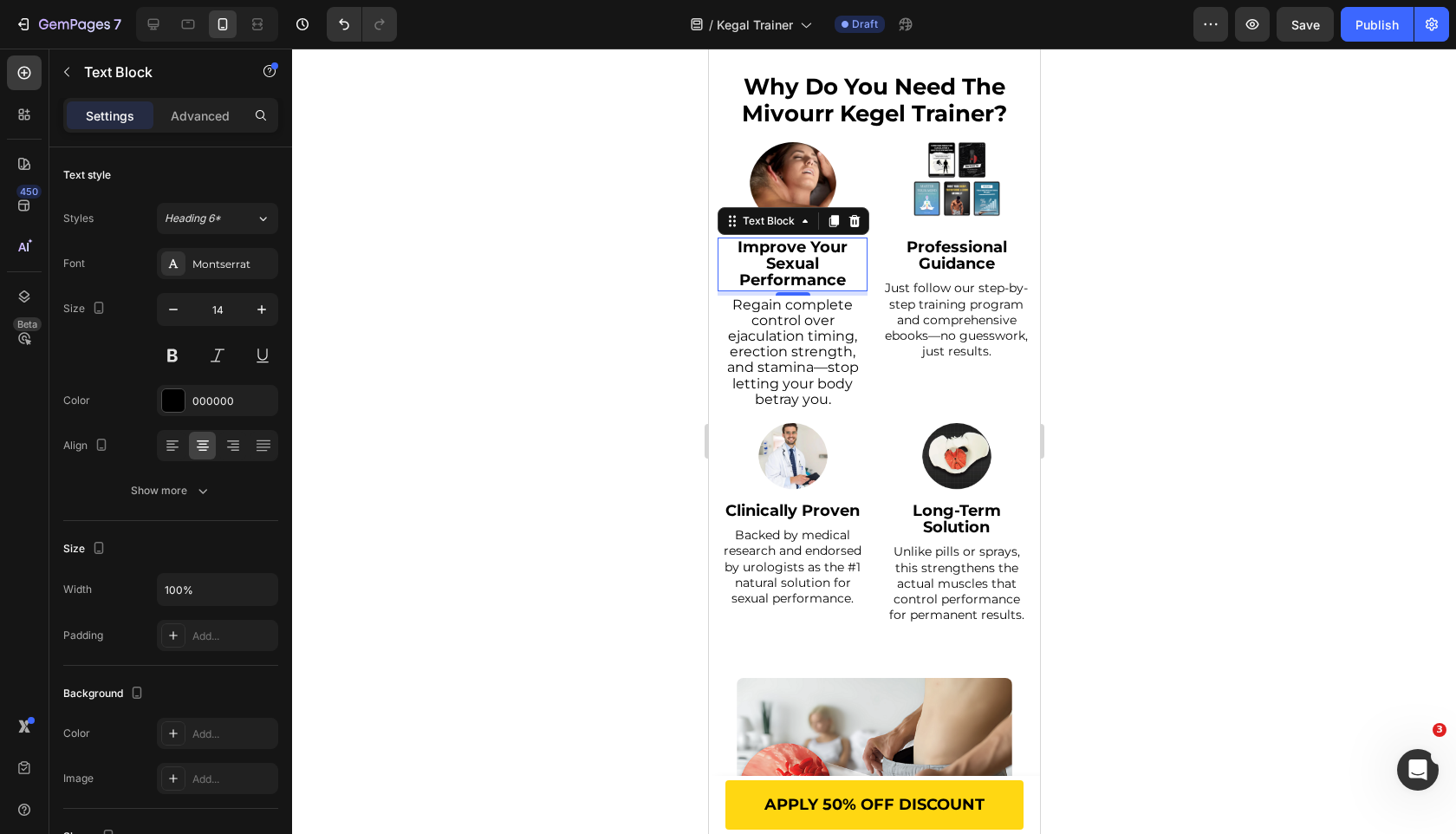
click at [796, 264] on strong "Improve Your Sexual Performance" at bounding box center [791, 263] width 110 height 52
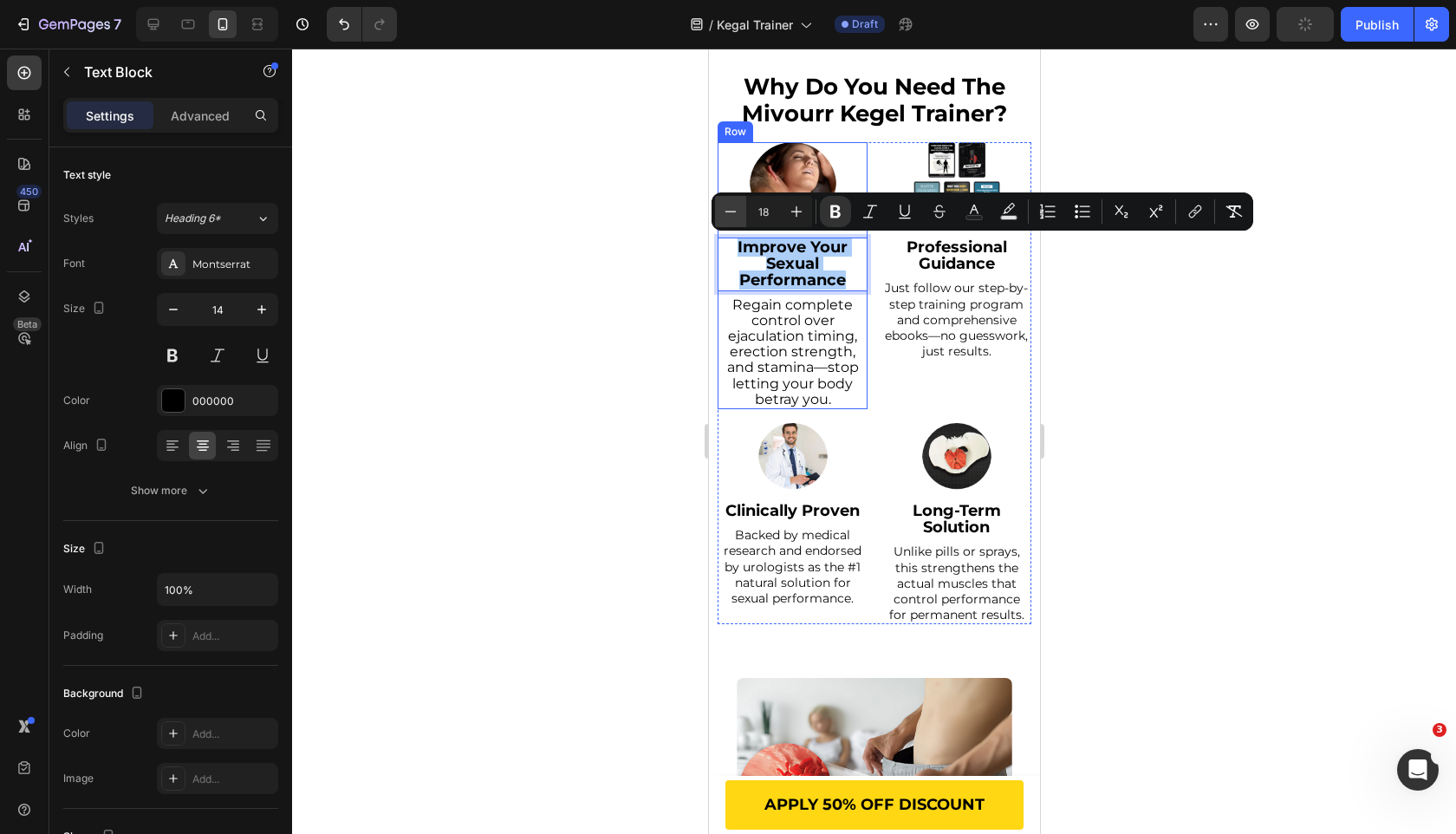
click at [729, 211] on icon "Editor contextual toolbar" at bounding box center [731, 211] width 12 height 1
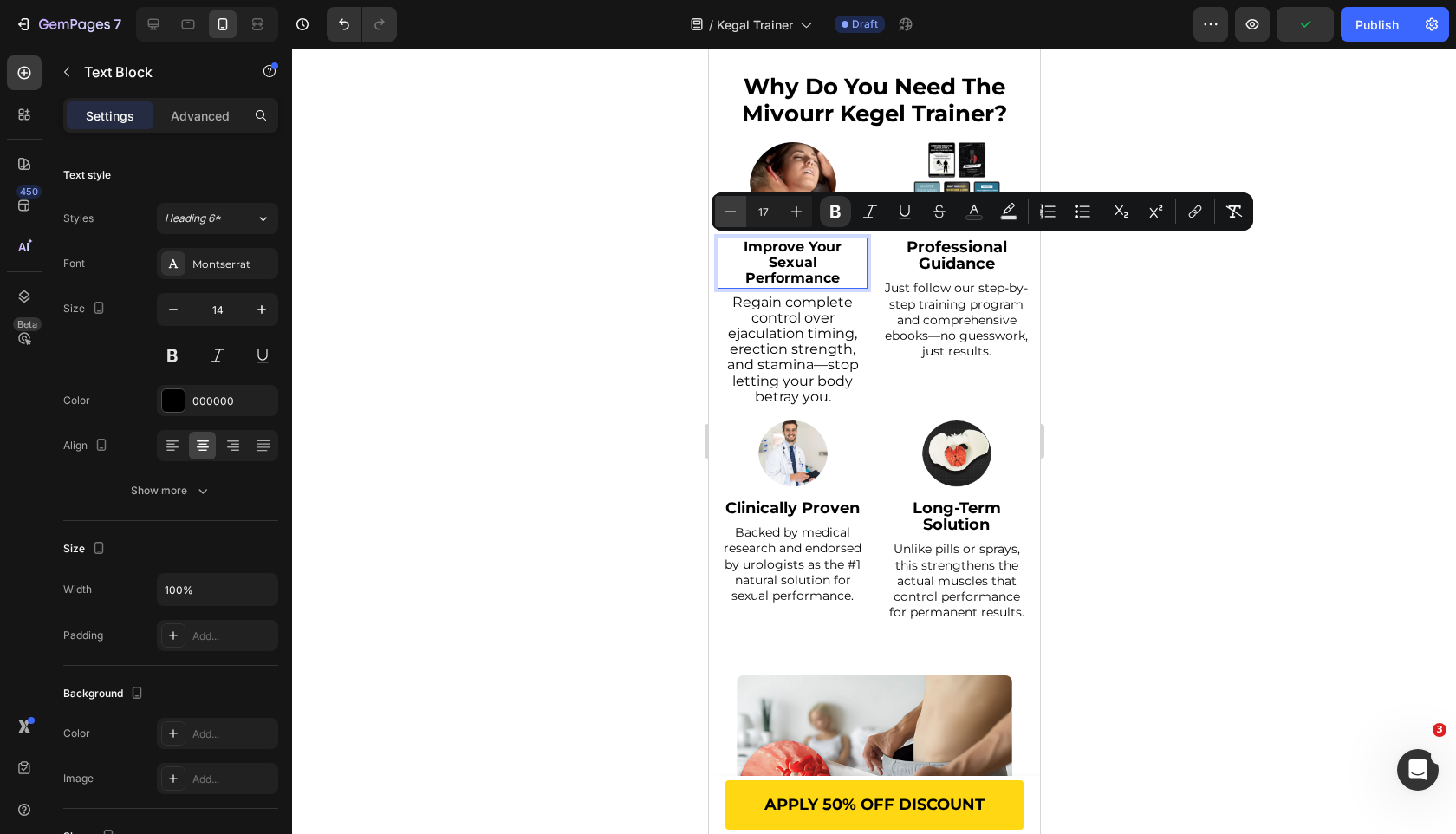
type input "16"
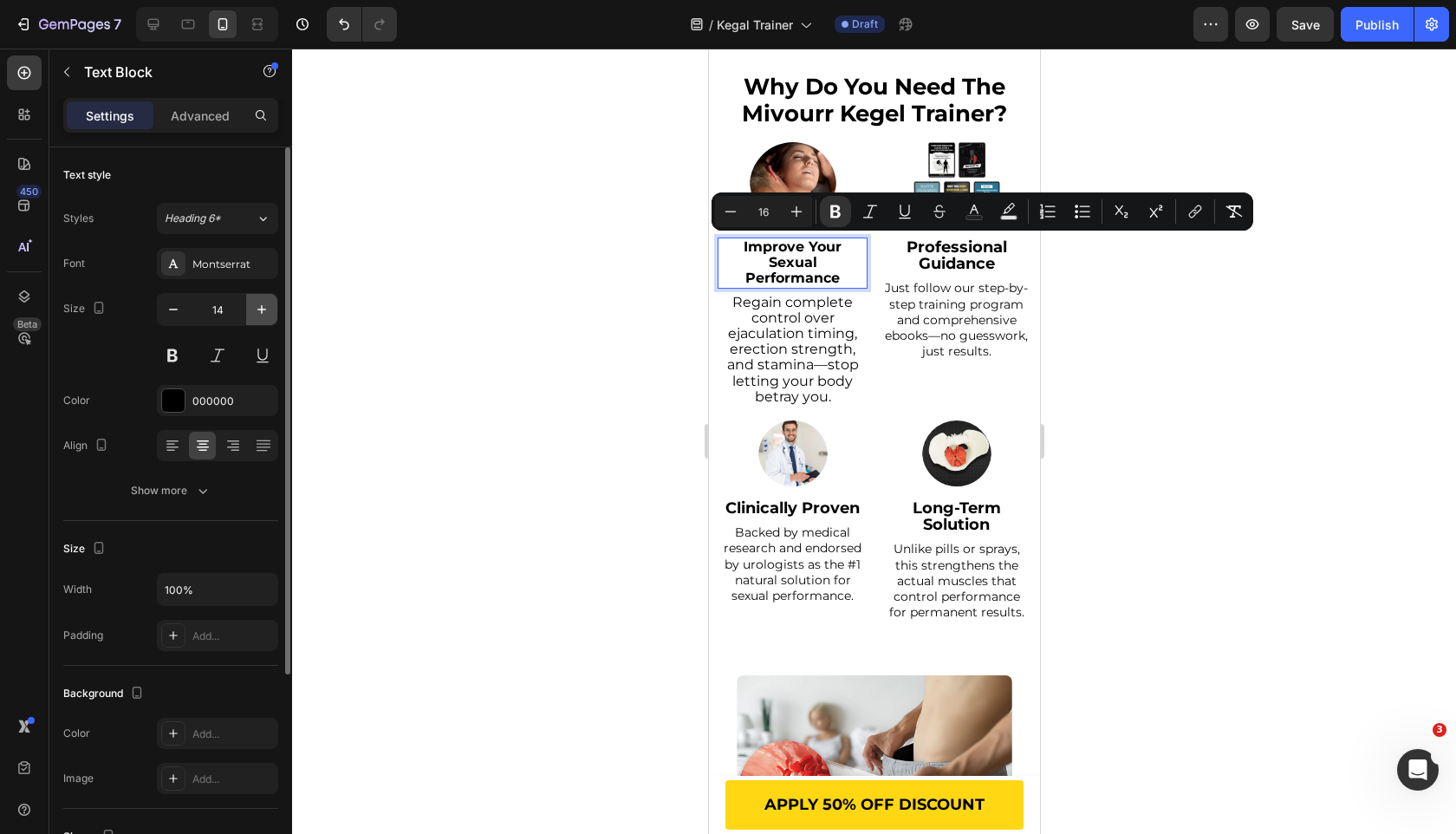
click at [257, 297] on button "button" at bounding box center [261, 309] width 31 height 31
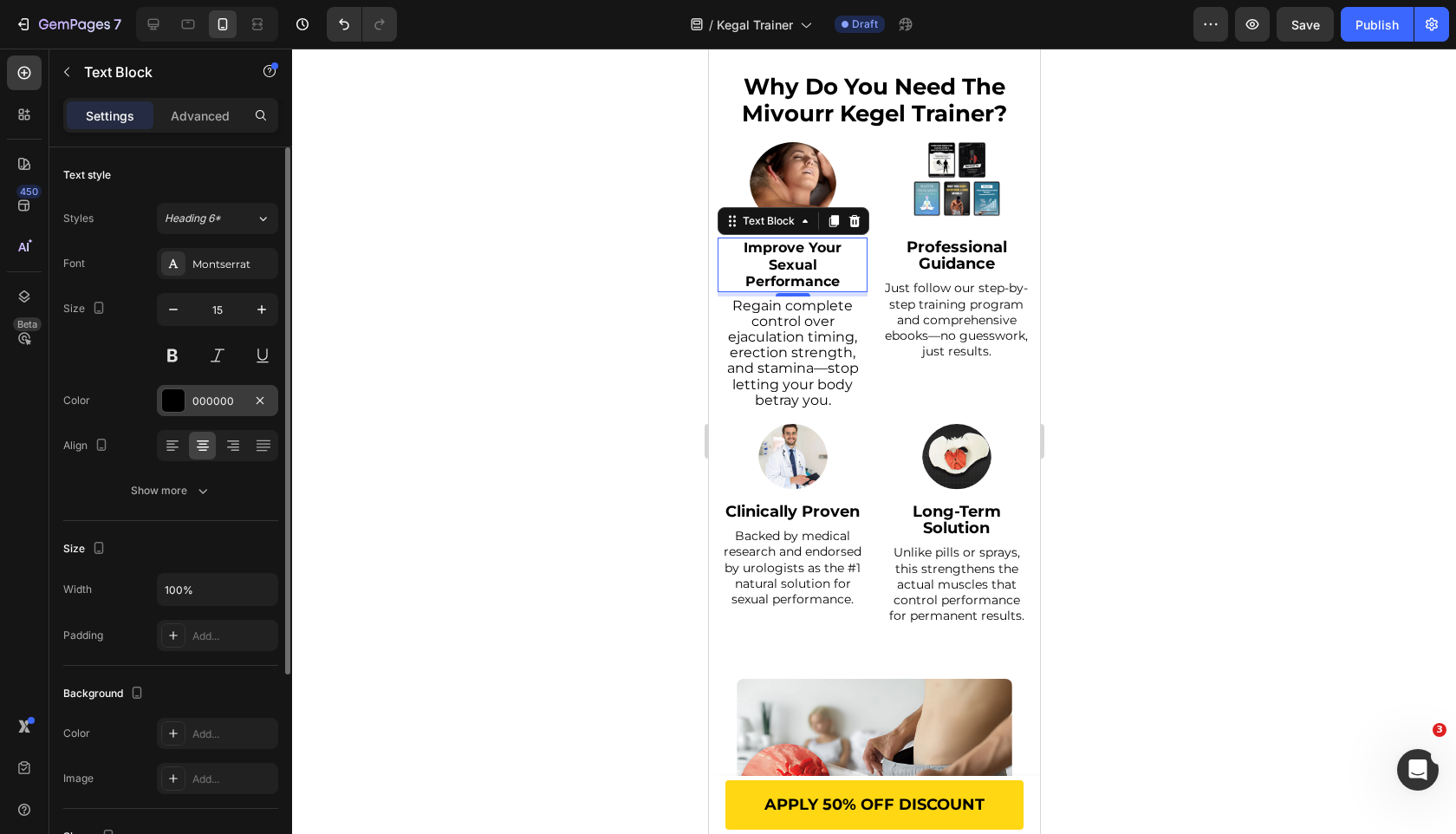
type input "16"
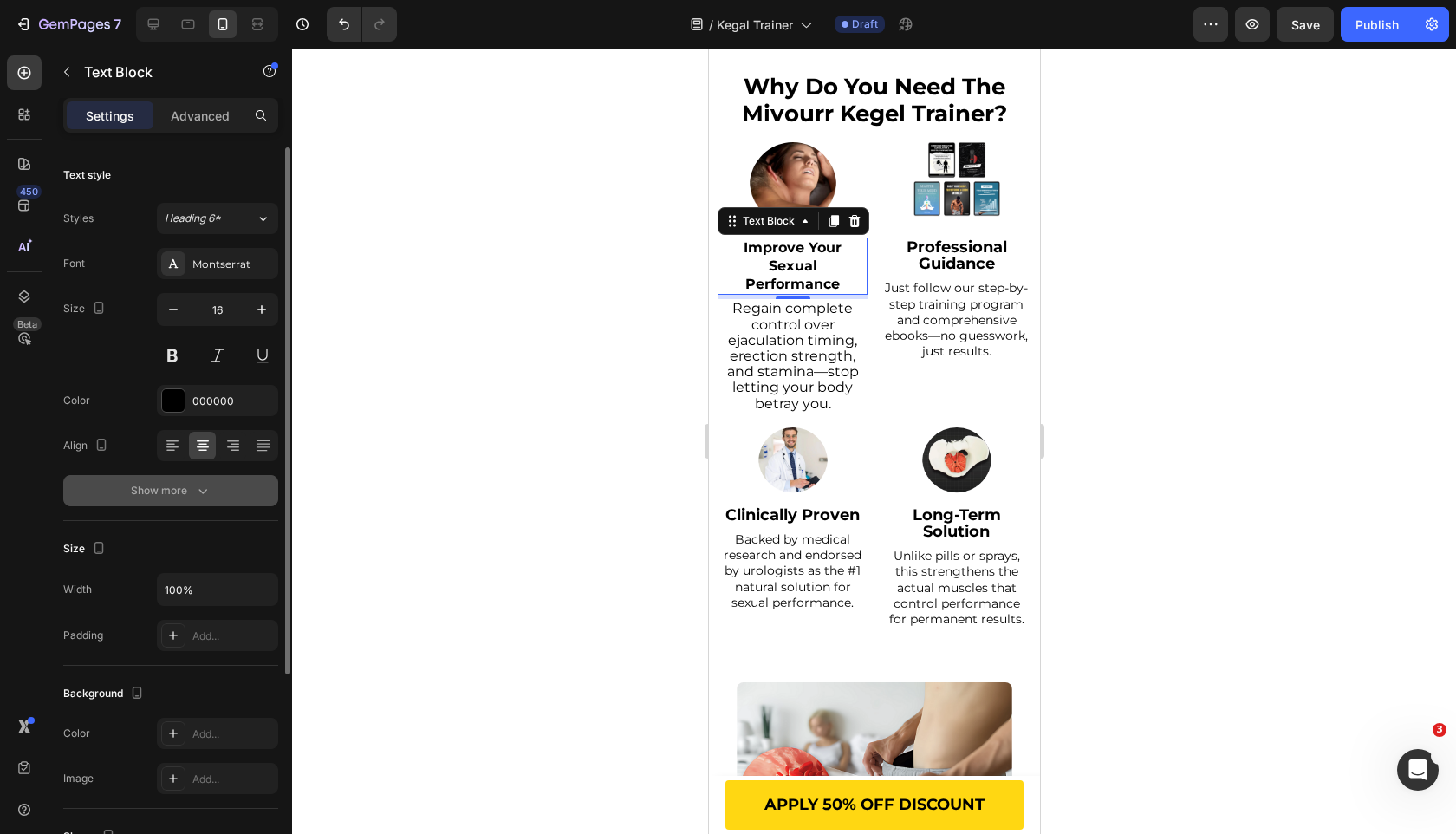
click at [217, 495] on button "Show more" at bounding box center [170, 491] width 215 height 31
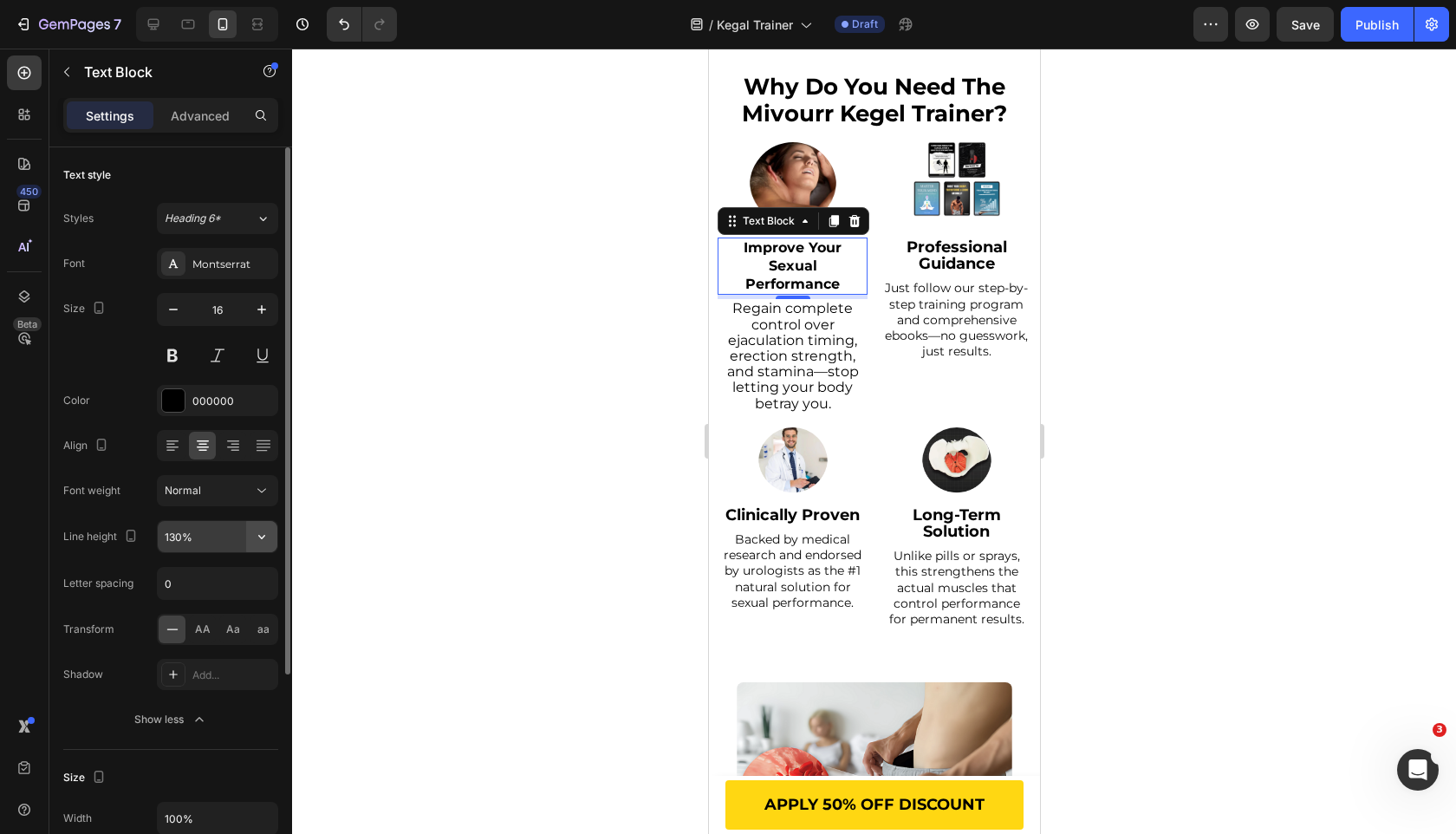
click at [260, 530] on icon "button" at bounding box center [261, 537] width 17 height 17
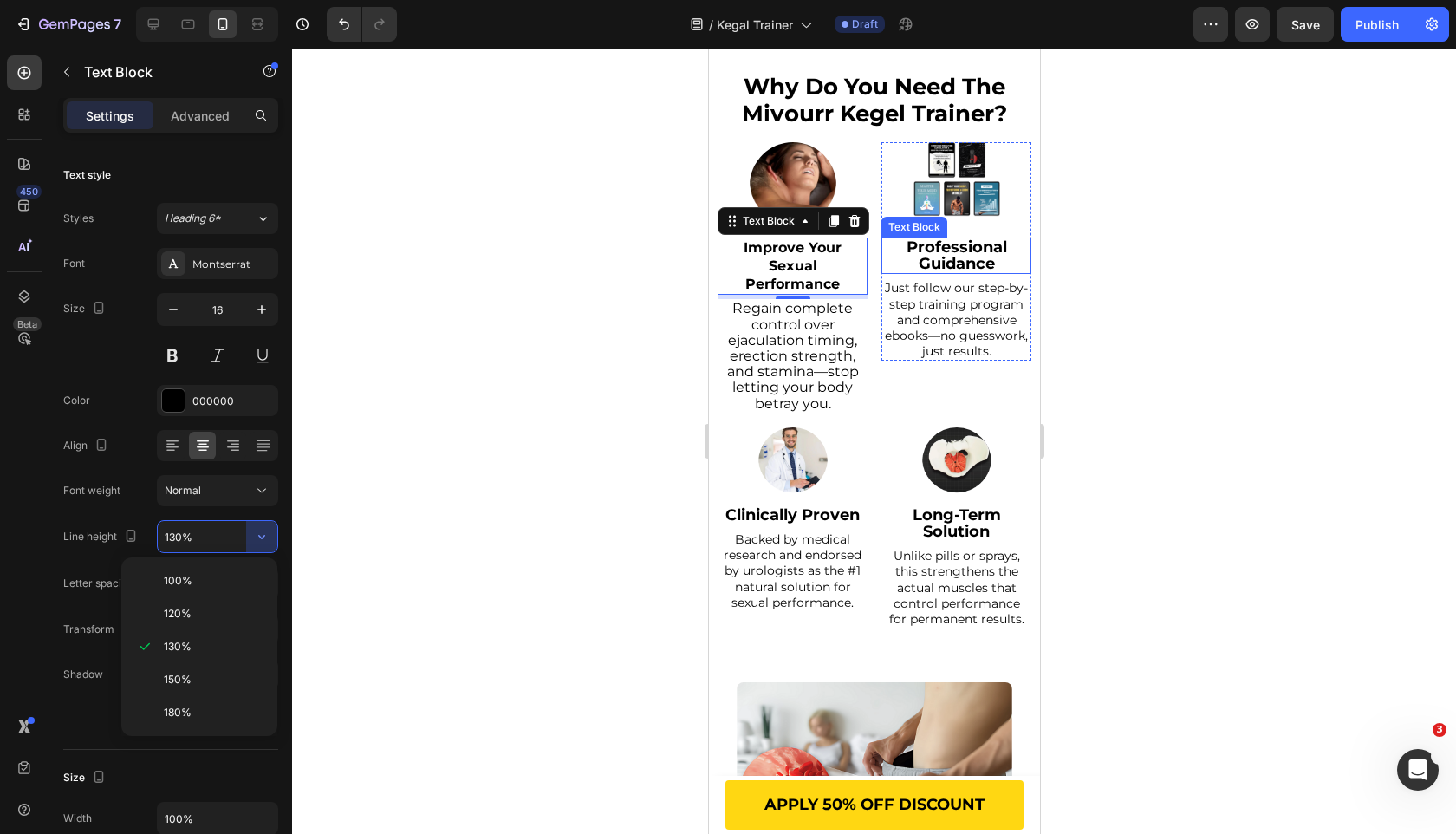
click at [969, 261] on strong "Professional Guidance" at bounding box center [955, 255] width 100 height 36
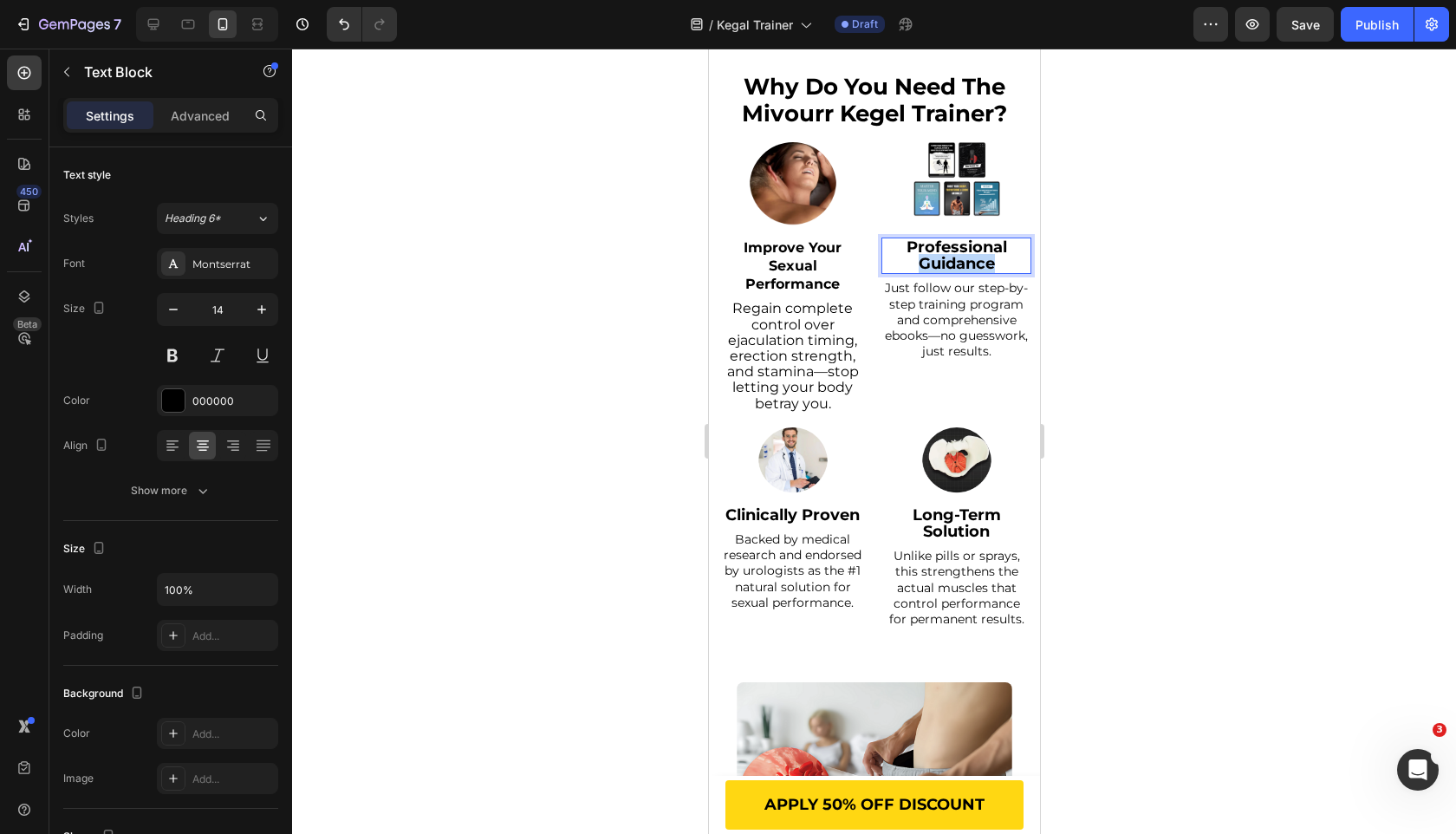
click at [969, 261] on strong "Professional Guidance" at bounding box center [955, 255] width 100 height 36
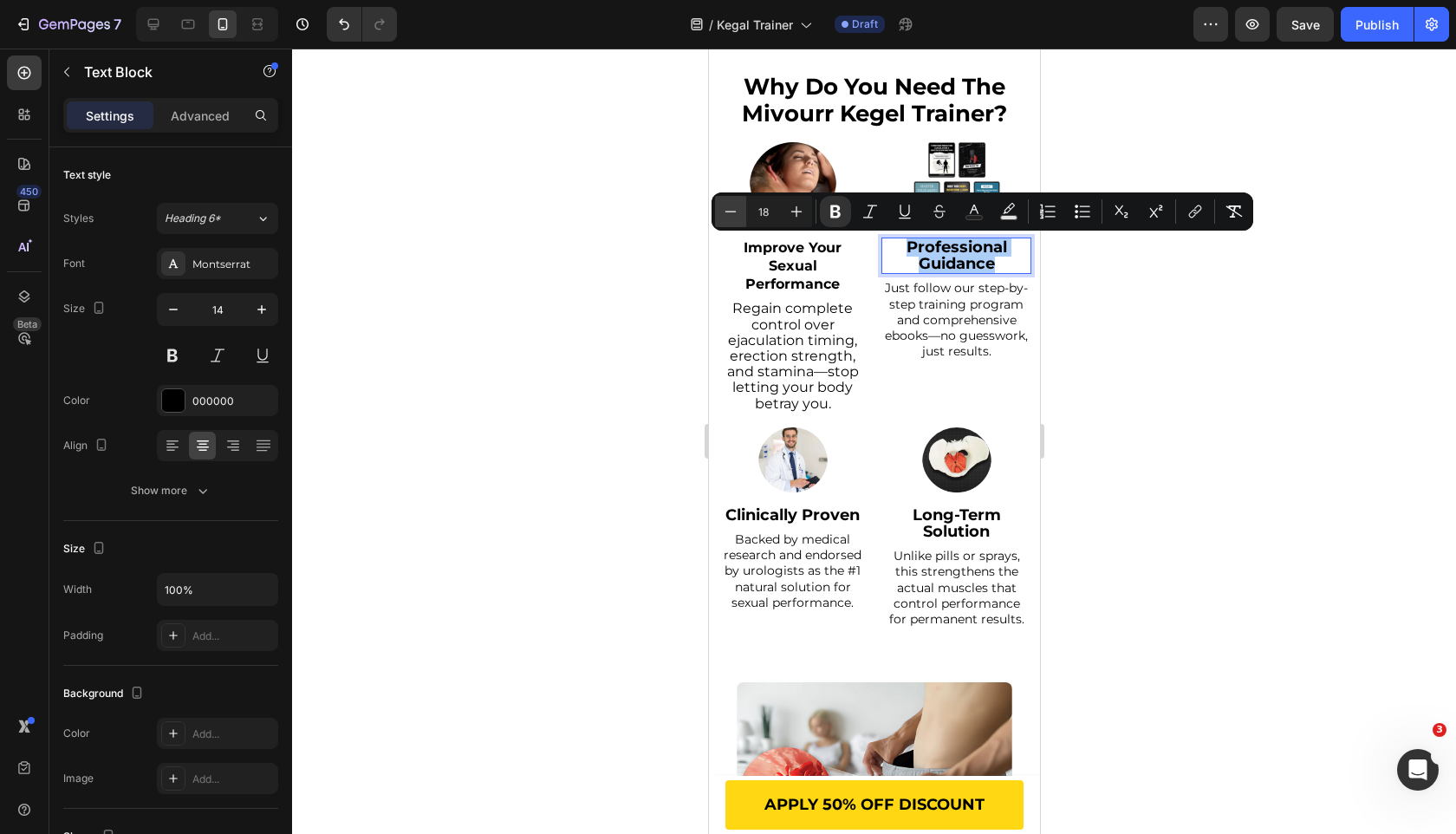
click at [716, 212] on button "Minus" at bounding box center [731, 212] width 31 height 31
type input "16"
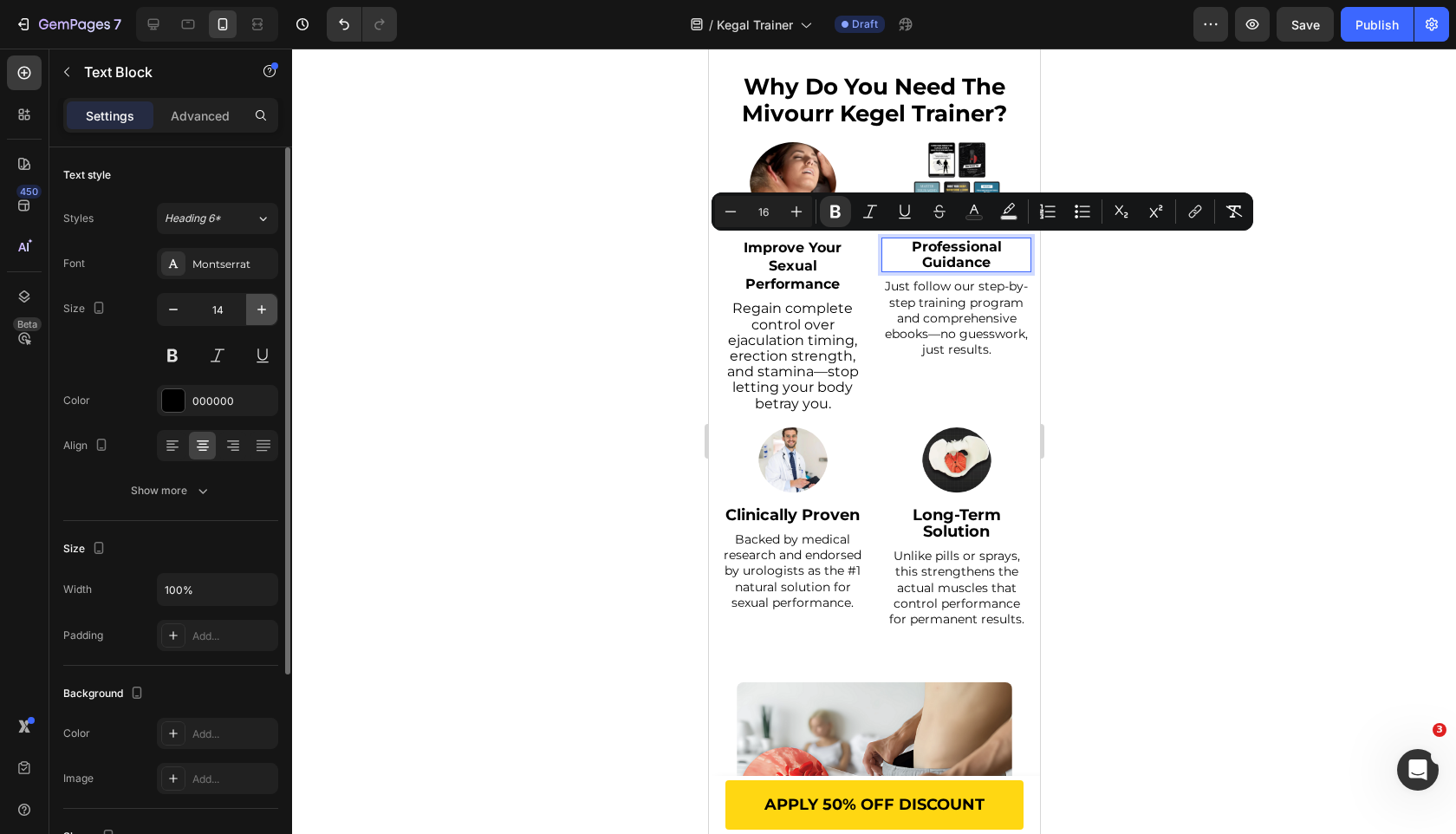
click at [260, 313] on icon "button" at bounding box center [261, 309] width 9 height 9
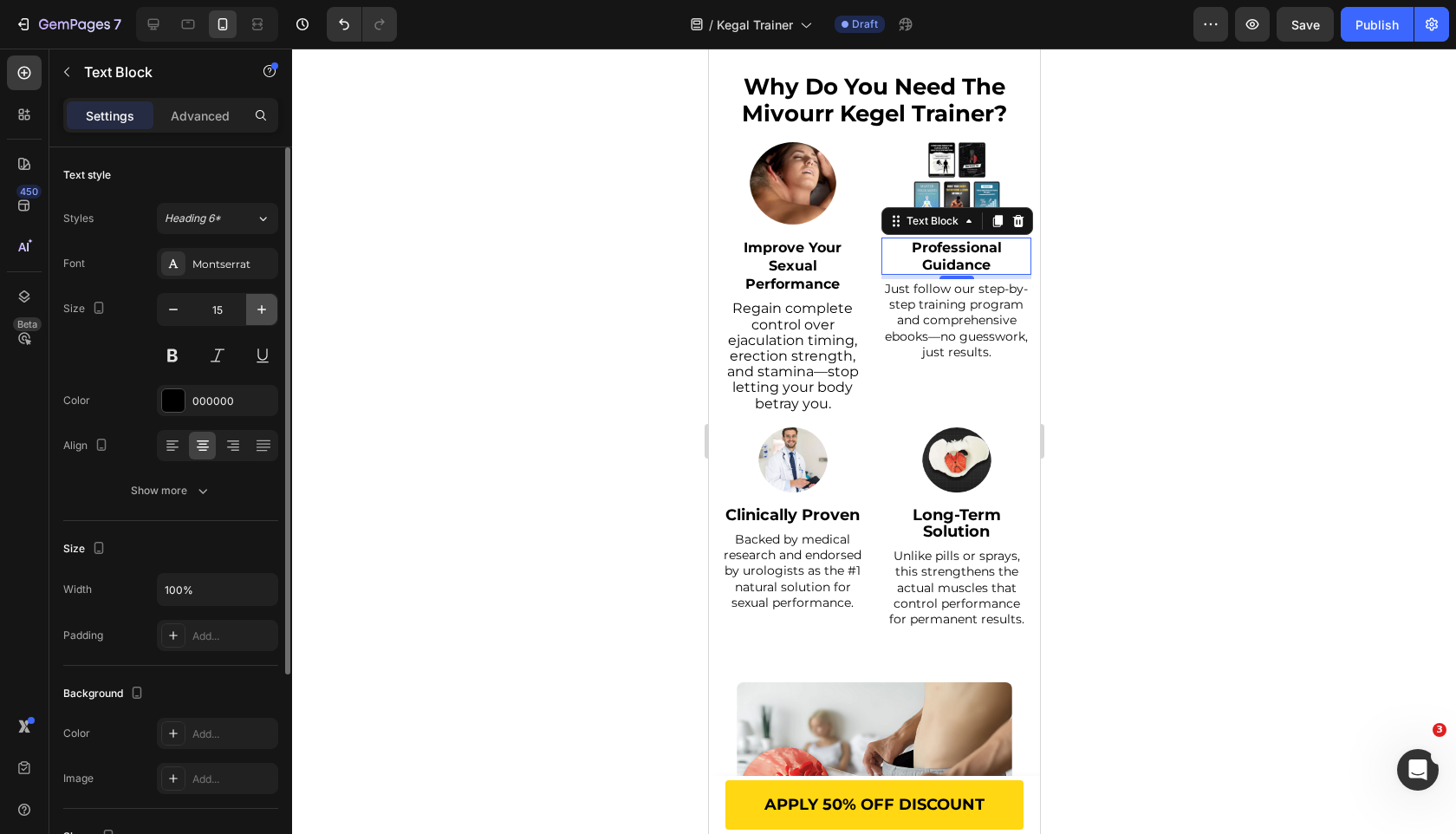
type input "16"
click at [210, 489] on icon "button" at bounding box center [203, 491] width 17 height 17
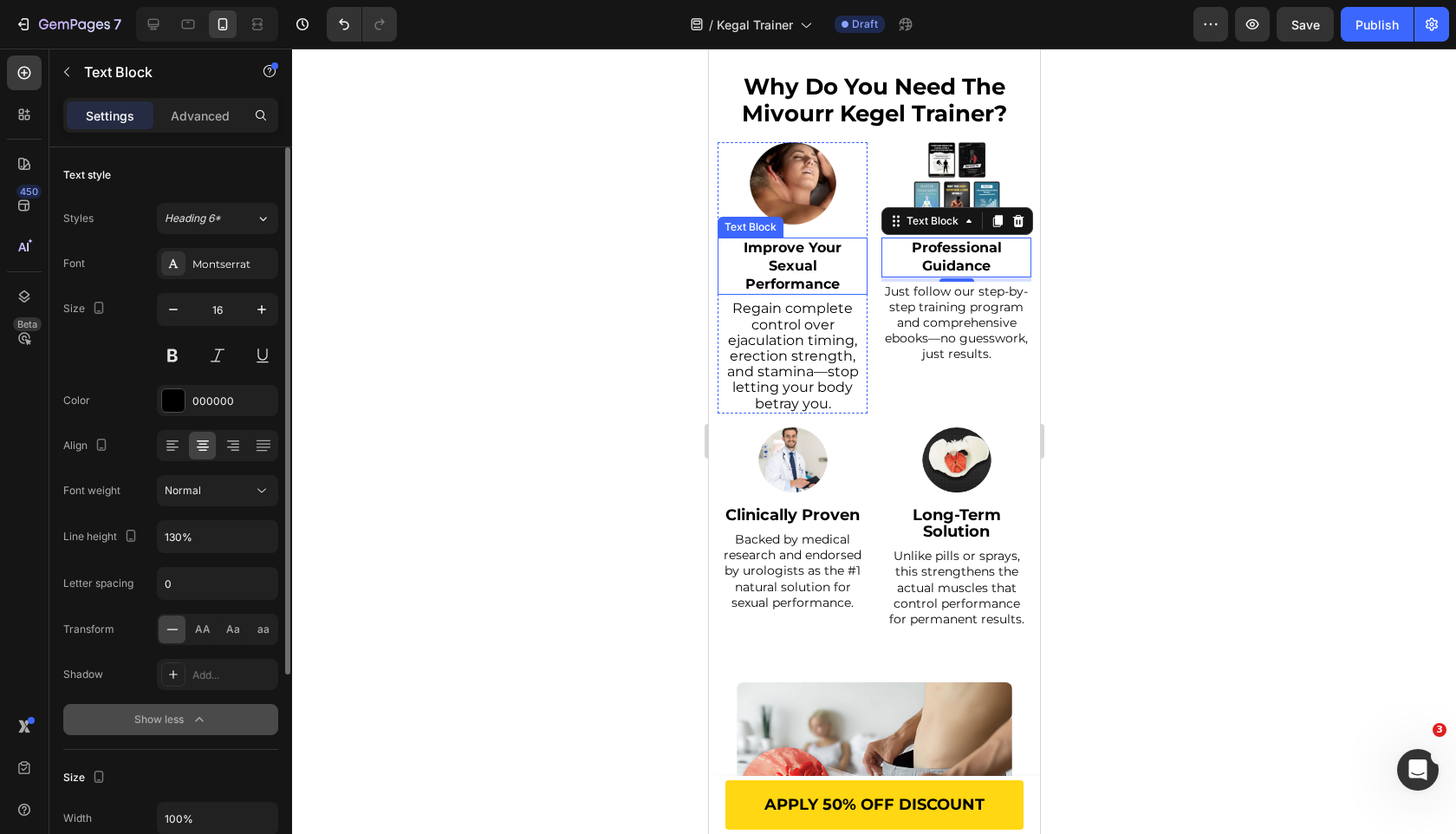
click at [797, 254] on strong "Improve Your Sexual Performance" at bounding box center [791, 265] width 98 height 52
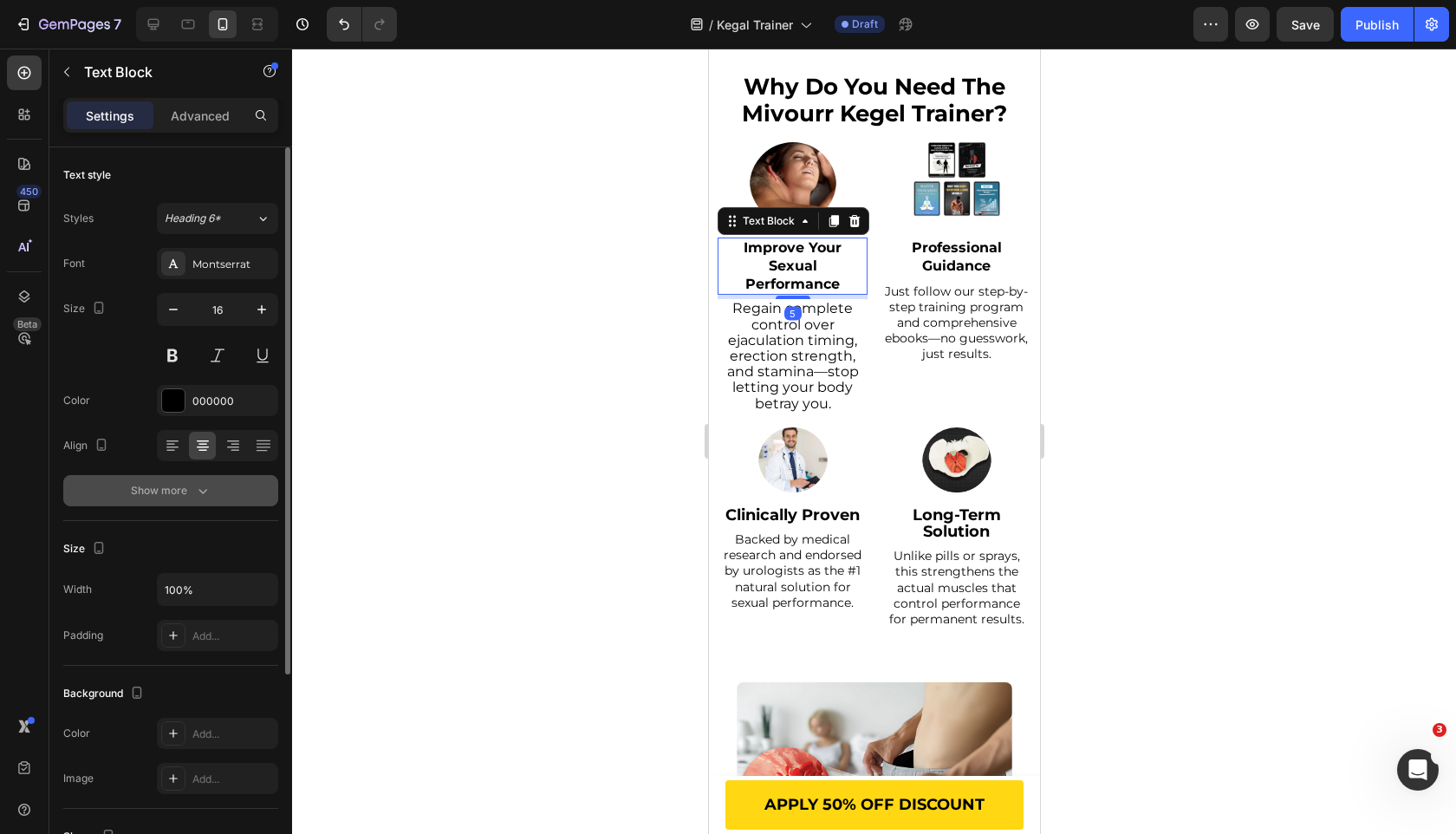
click at [267, 481] on button "Show more" at bounding box center [170, 491] width 215 height 31
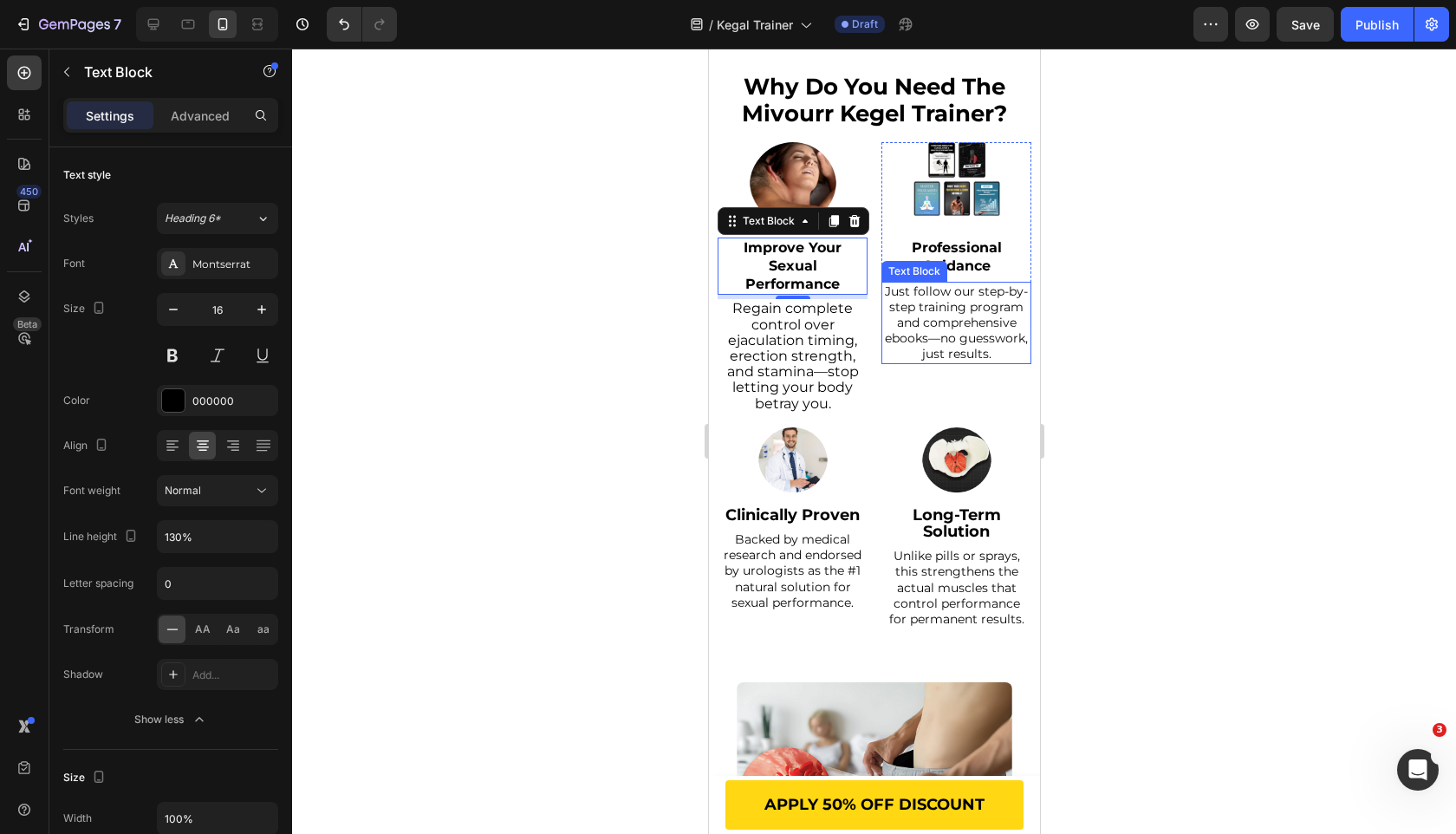
click at [960, 261] on strong "Professional Guidance" at bounding box center [955, 257] width 90 height 35
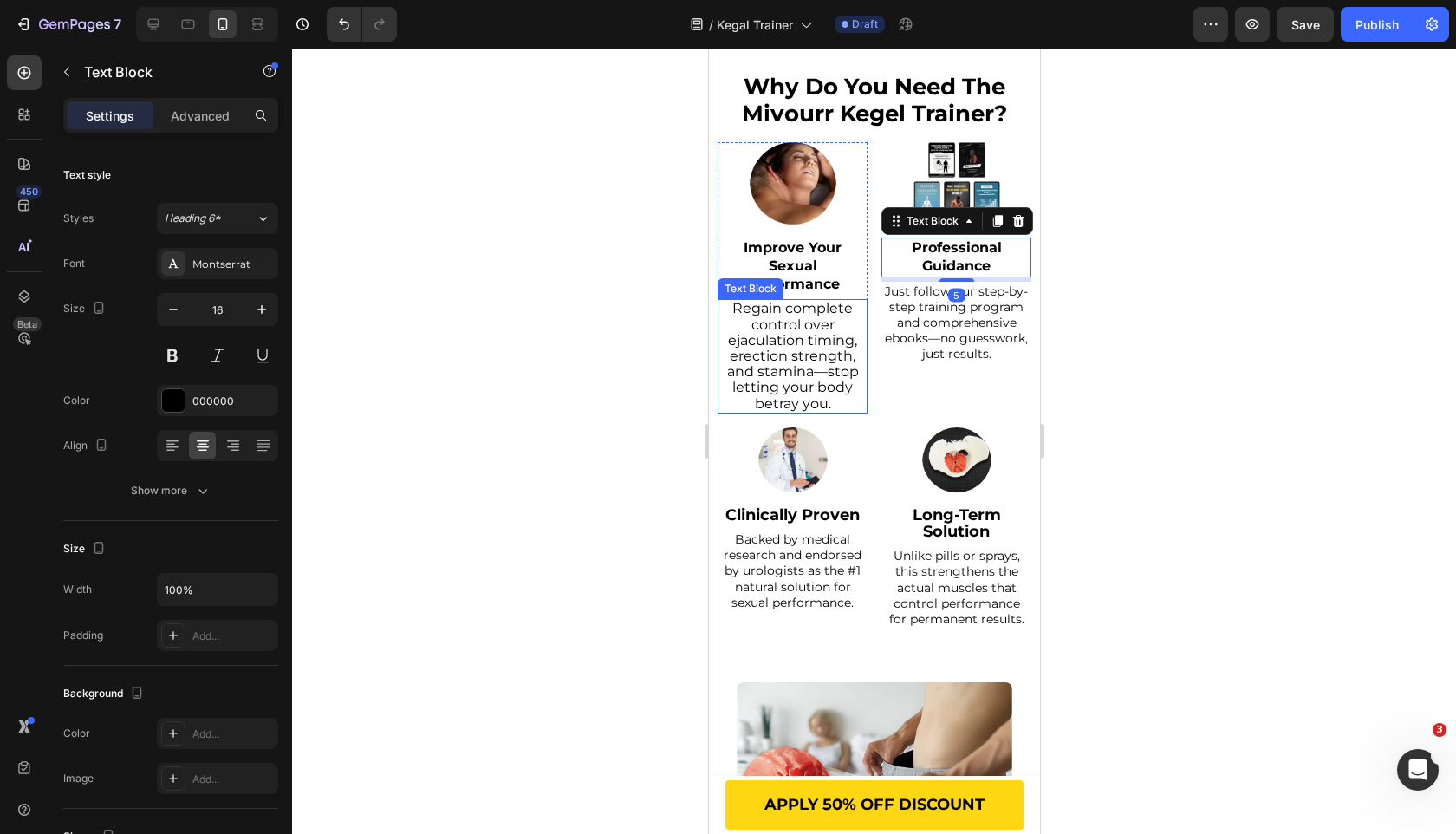
click at [815, 327] on span "Regain complete control over ejaculation timing, erection strength, and stamina…" at bounding box center [792, 356] width 132 height 111
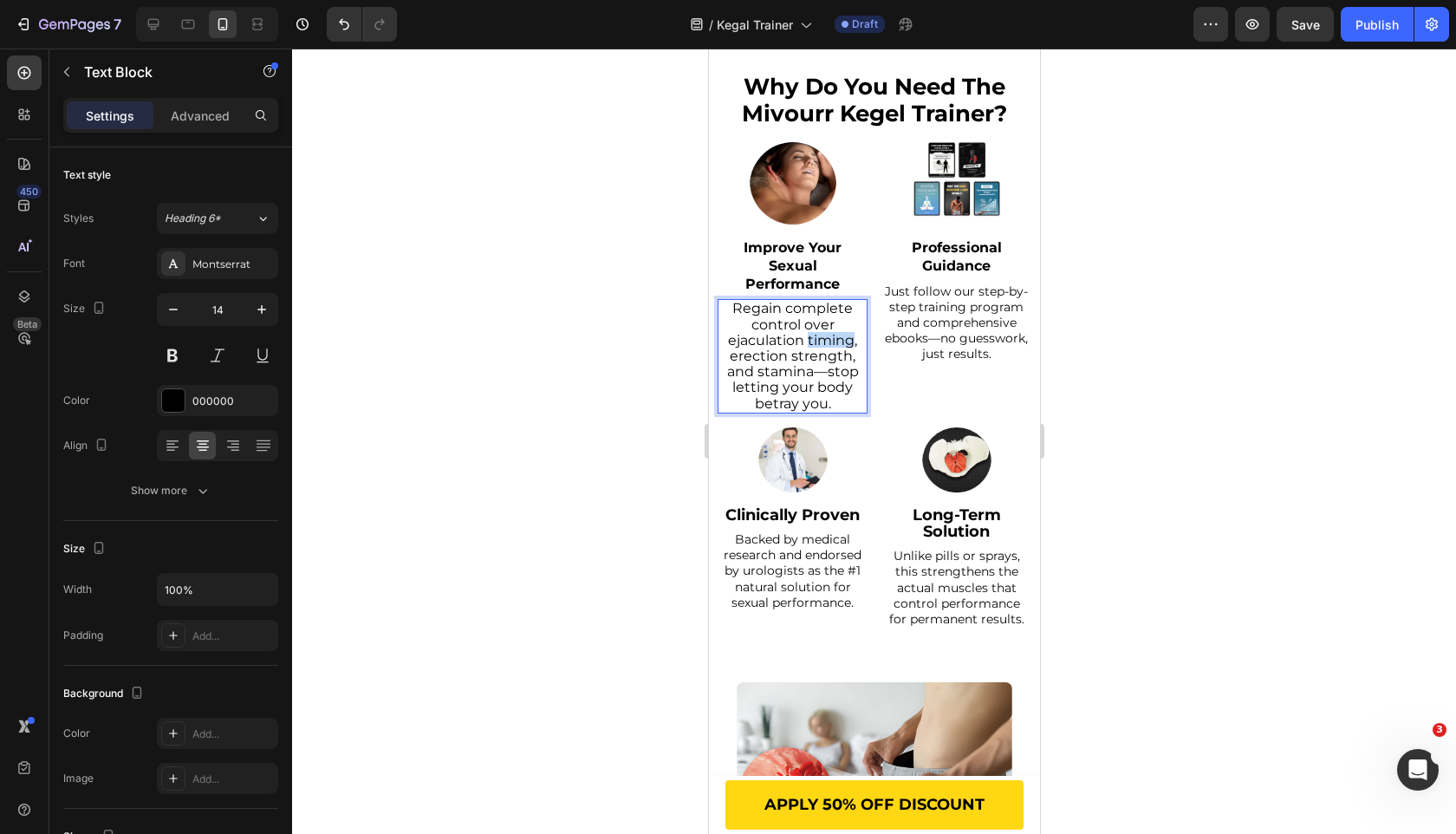
click at [815, 327] on span "Regain complete control over ejaculation timing, erection strength, and stamina…" at bounding box center [792, 356] width 132 height 111
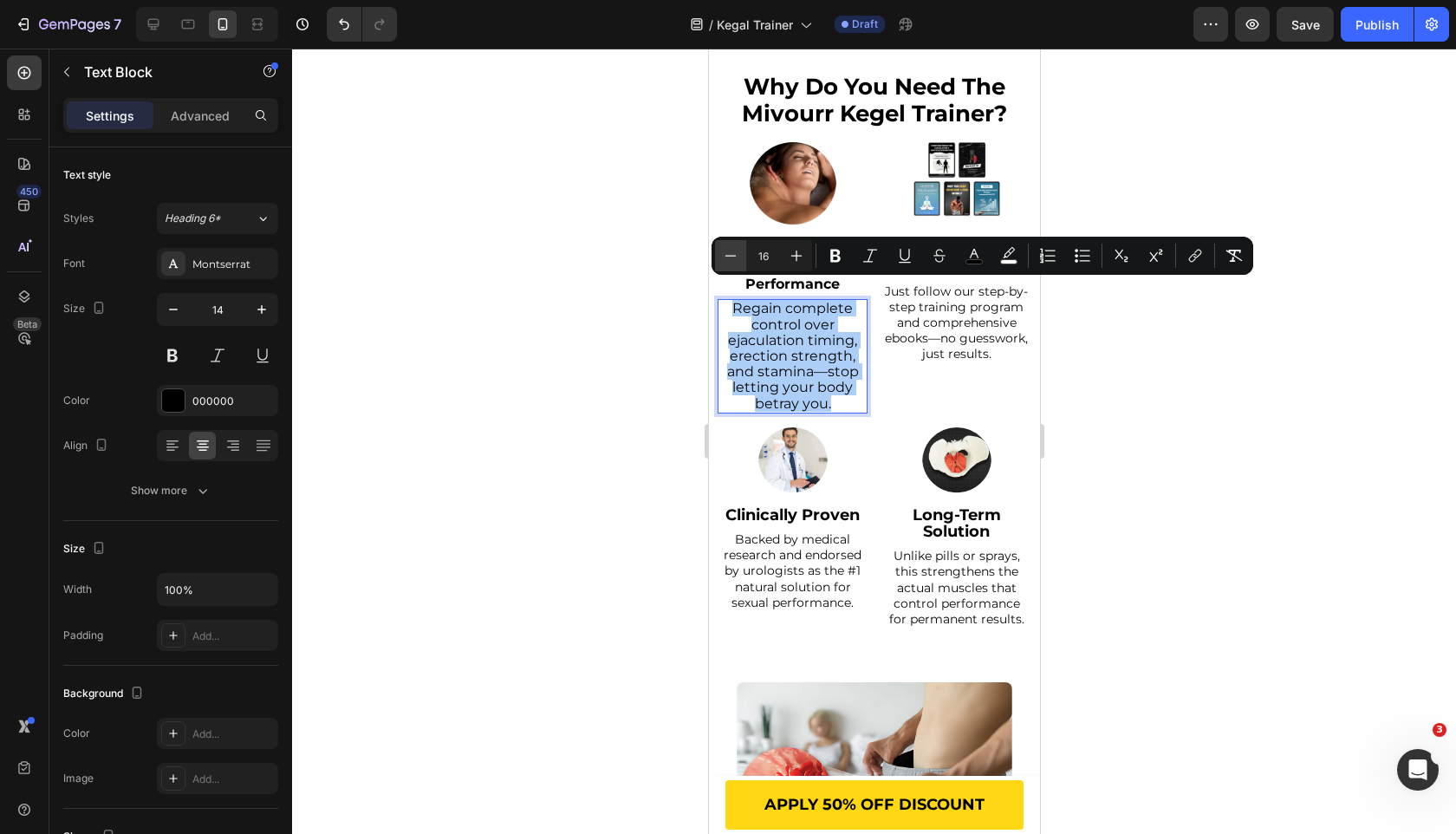
click at [726, 261] on icon "Editor contextual toolbar" at bounding box center [731, 256] width 17 height 17
type input "15"
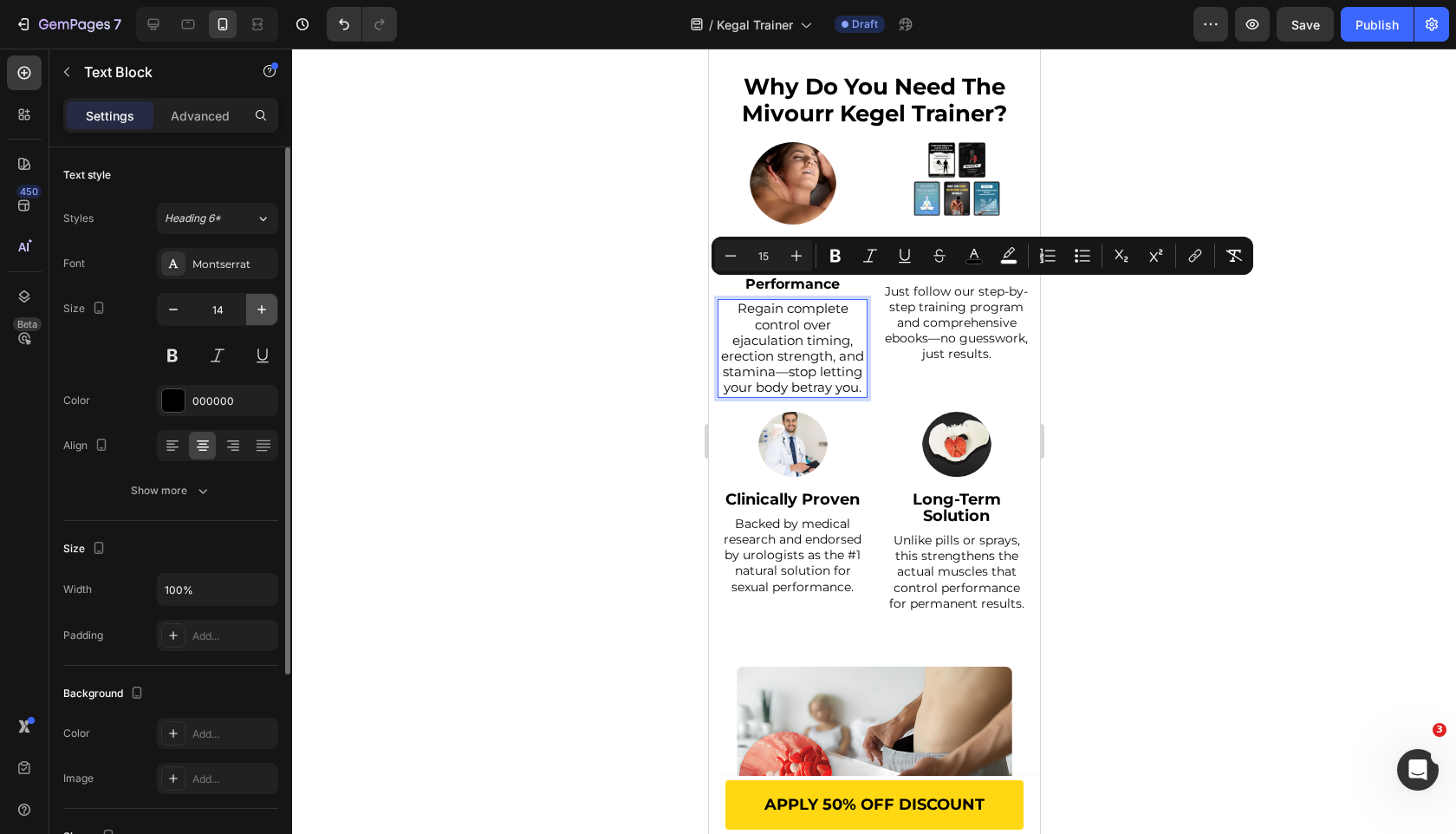
click at [259, 308] on icon "button" at bounding box center [261, 309] width 9 height 9
type input "15"
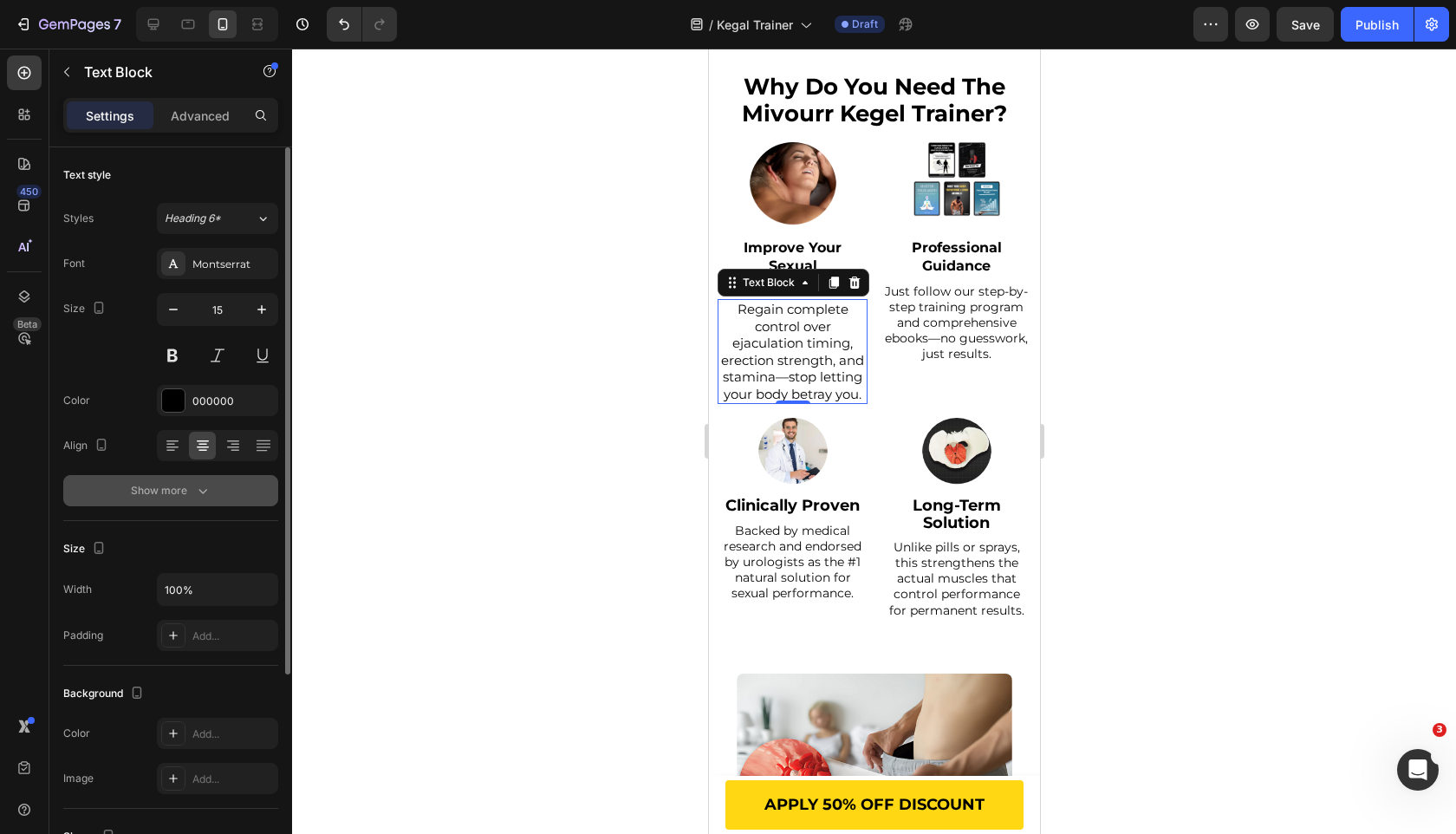
click at [229, 482] on button "Show more" at bounding box center [170, 491] width 215 height 31
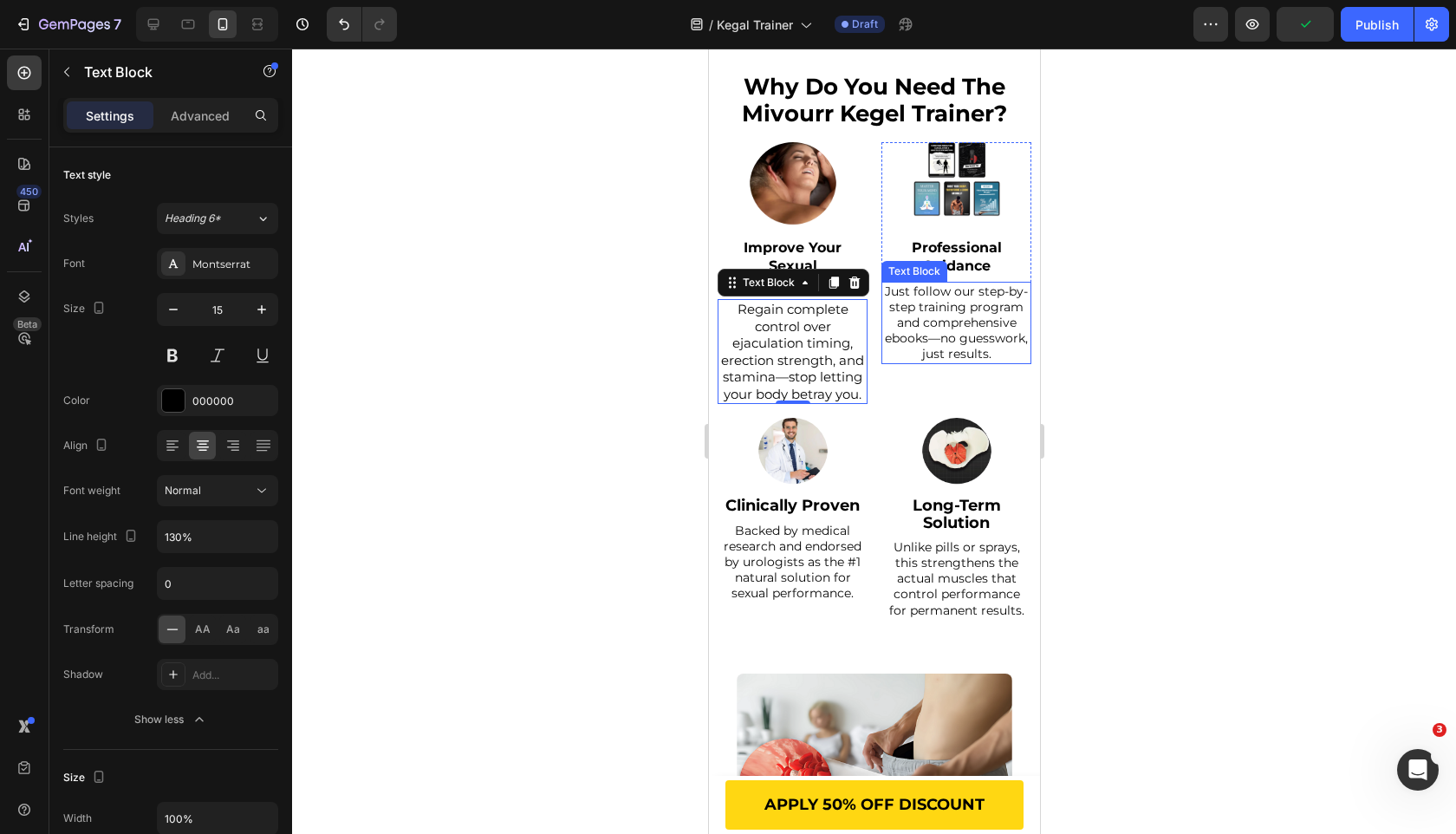
click at [938, 324] on p "Just follow our step-by-step training program and comprehensive ebooks—no guess…" at bounding box center [955, 323] width 147 height 79
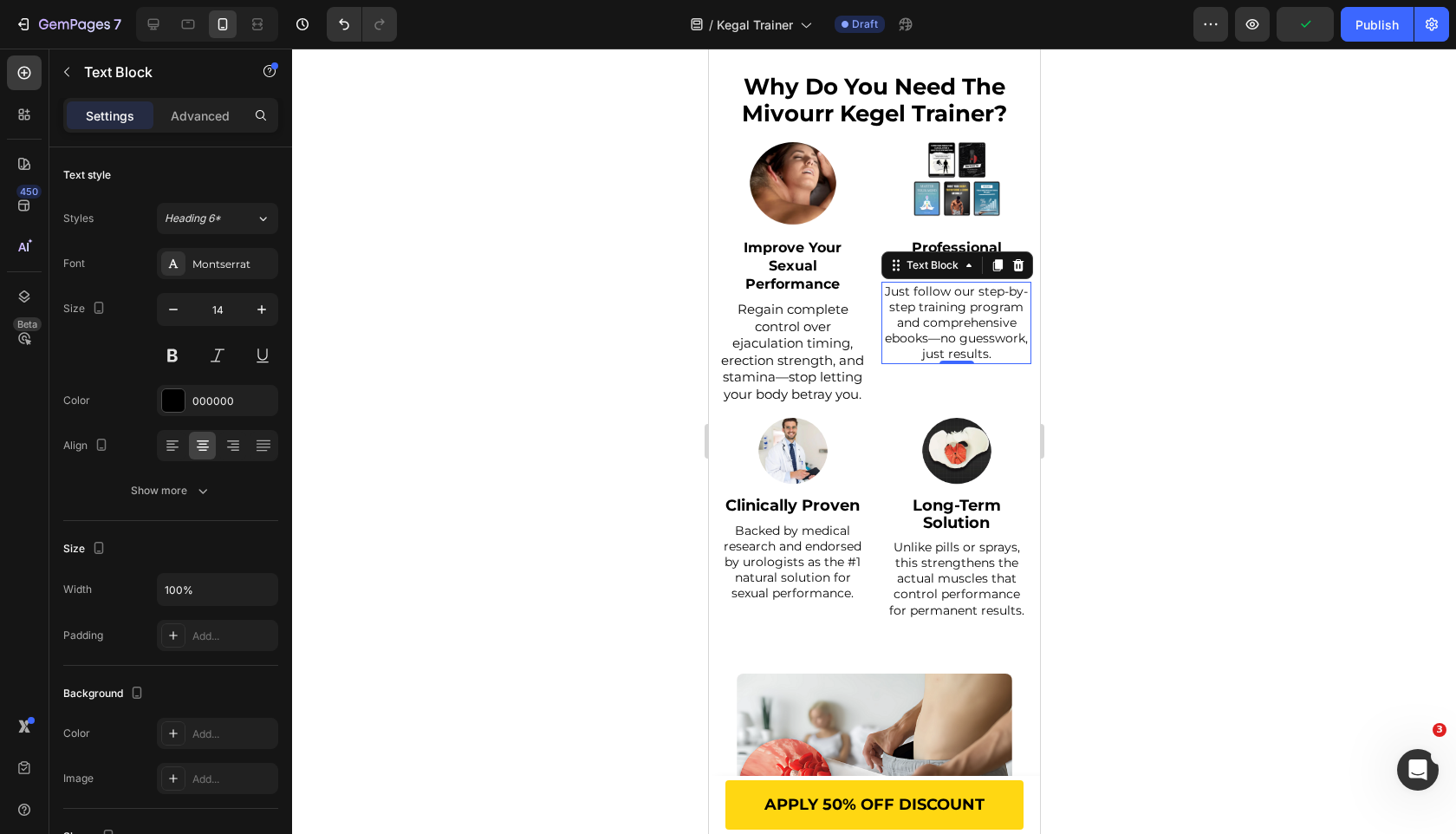
click at [938, 324] on p "Just follow our step-by-step training program and comprehensive ebooks—no guess…" at bounding box center [955, 323] width 147 height 79
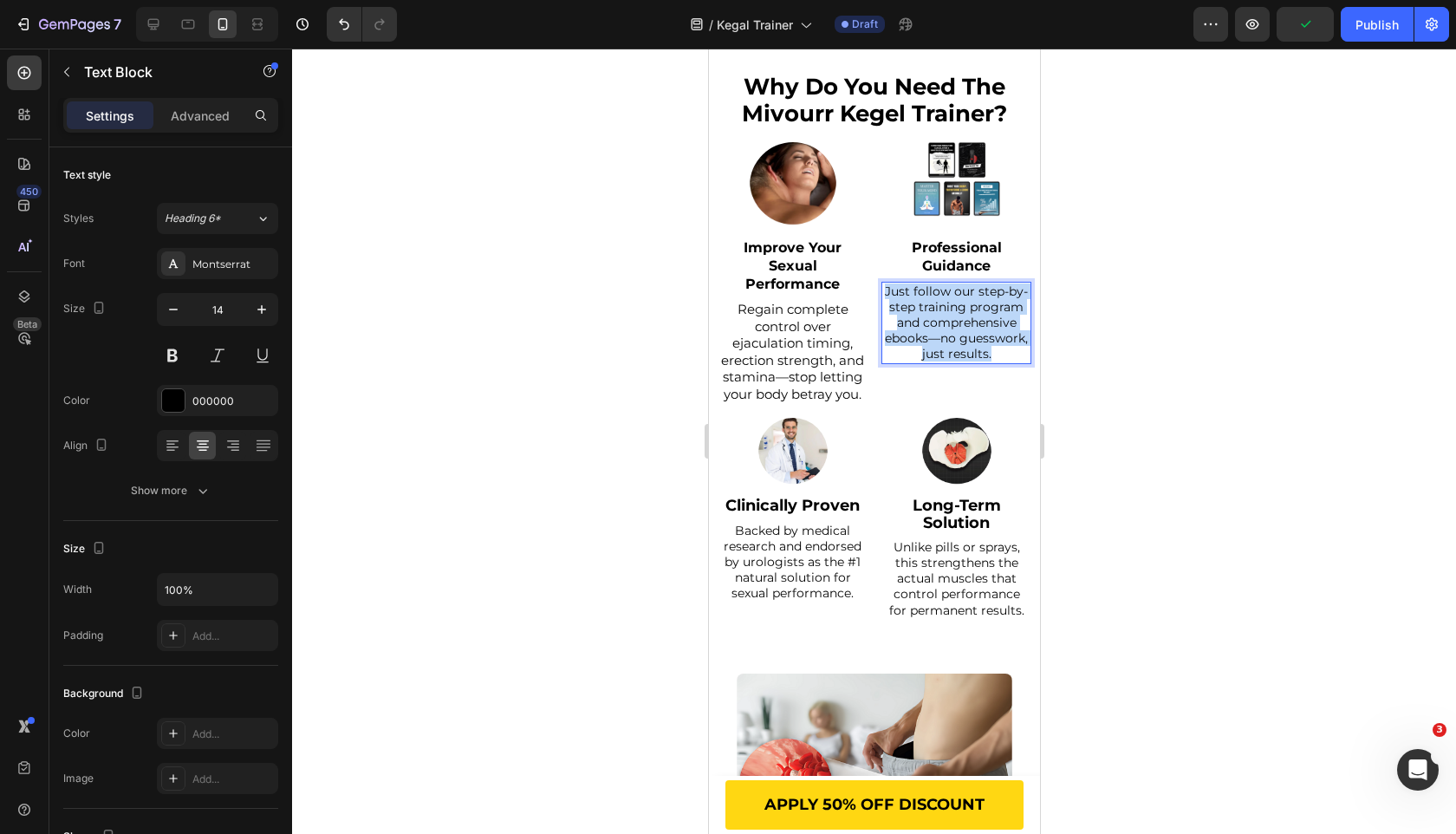
click at [938, 324] on p "Just follow our step-by-step training program and comprehensive ebooks—no guess…" at bounding box center [955, 323] width 147 height 79
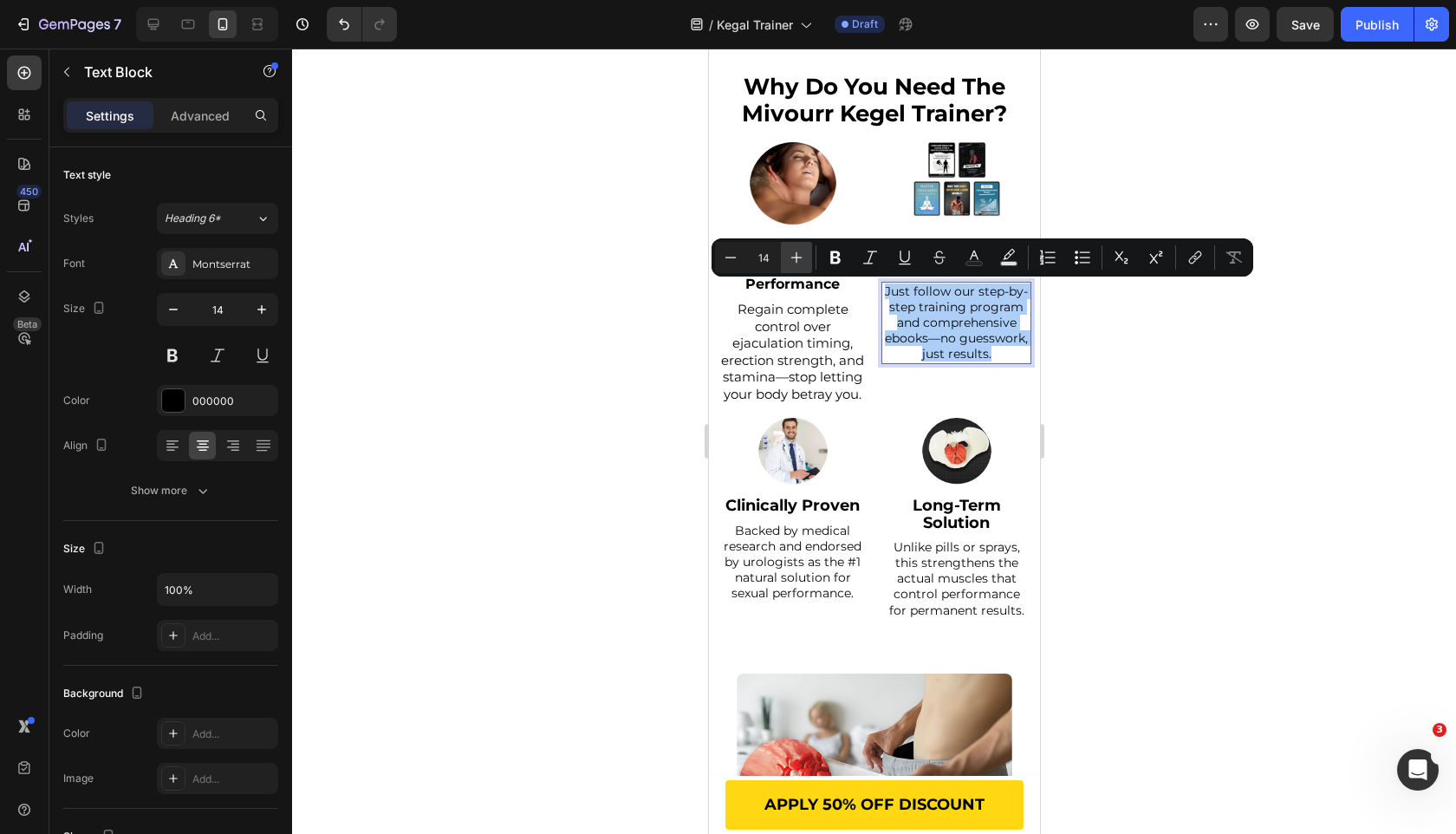
click at [803, 260] on icon "Editor contextual toolbar" at bounding box center [797, 258] width 17 height 17
type input "15"
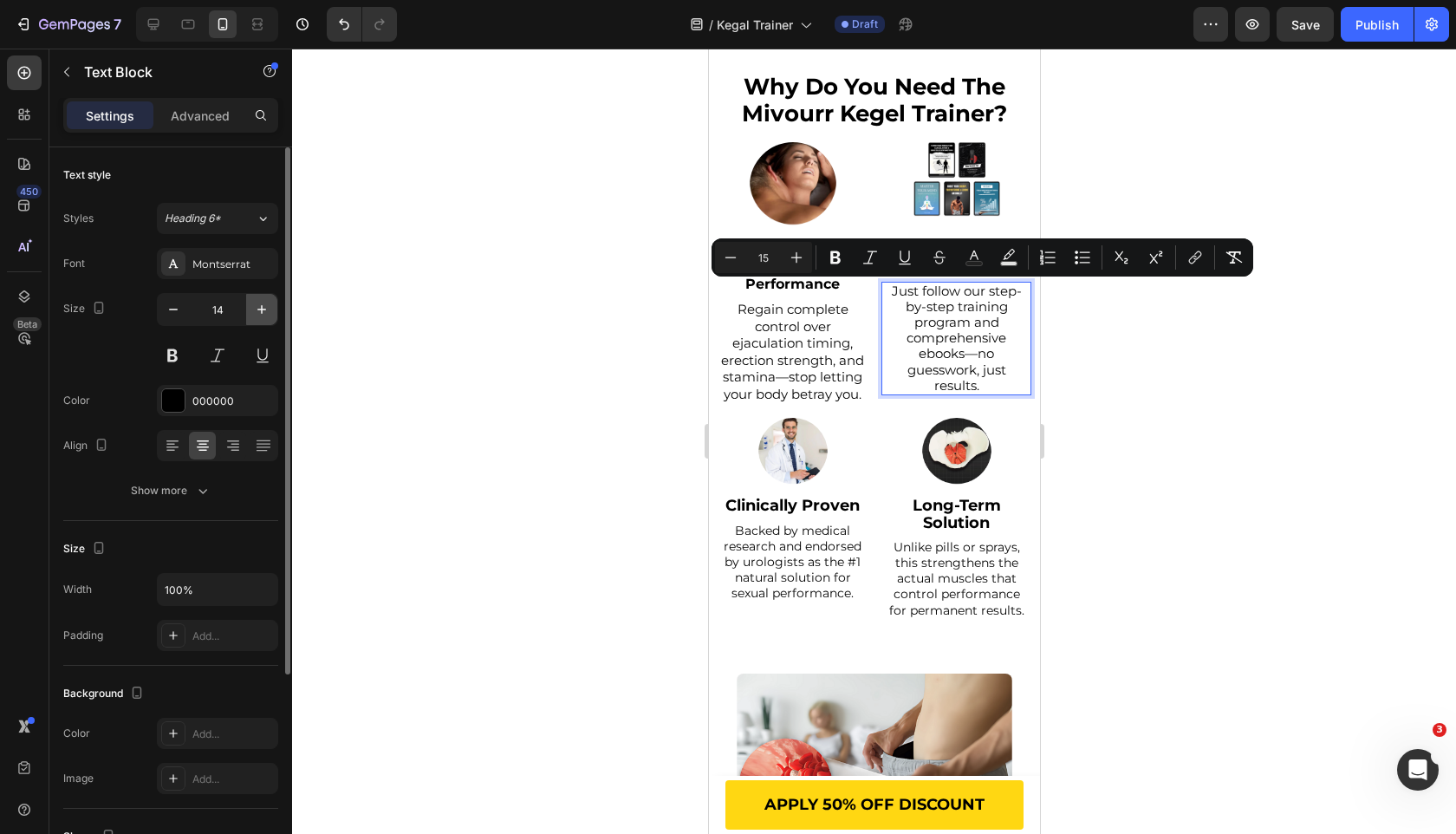
click at [262, 313] on icon "button" at bounding box center [261, 309] width 17 height 17
type input "15"
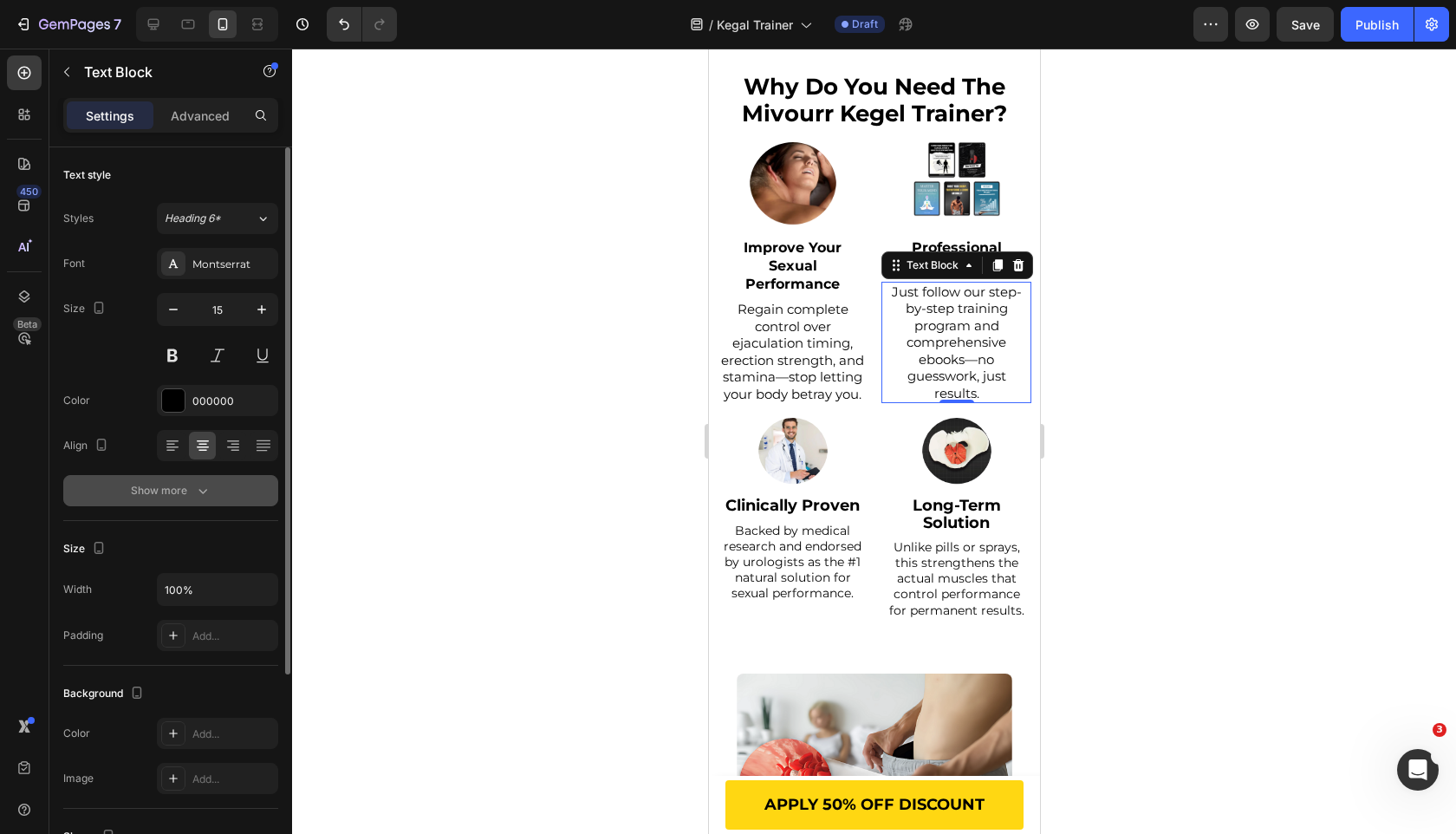
click at [202, 486] on icon "button" at bounding box center [203, 491] width 17 height 17
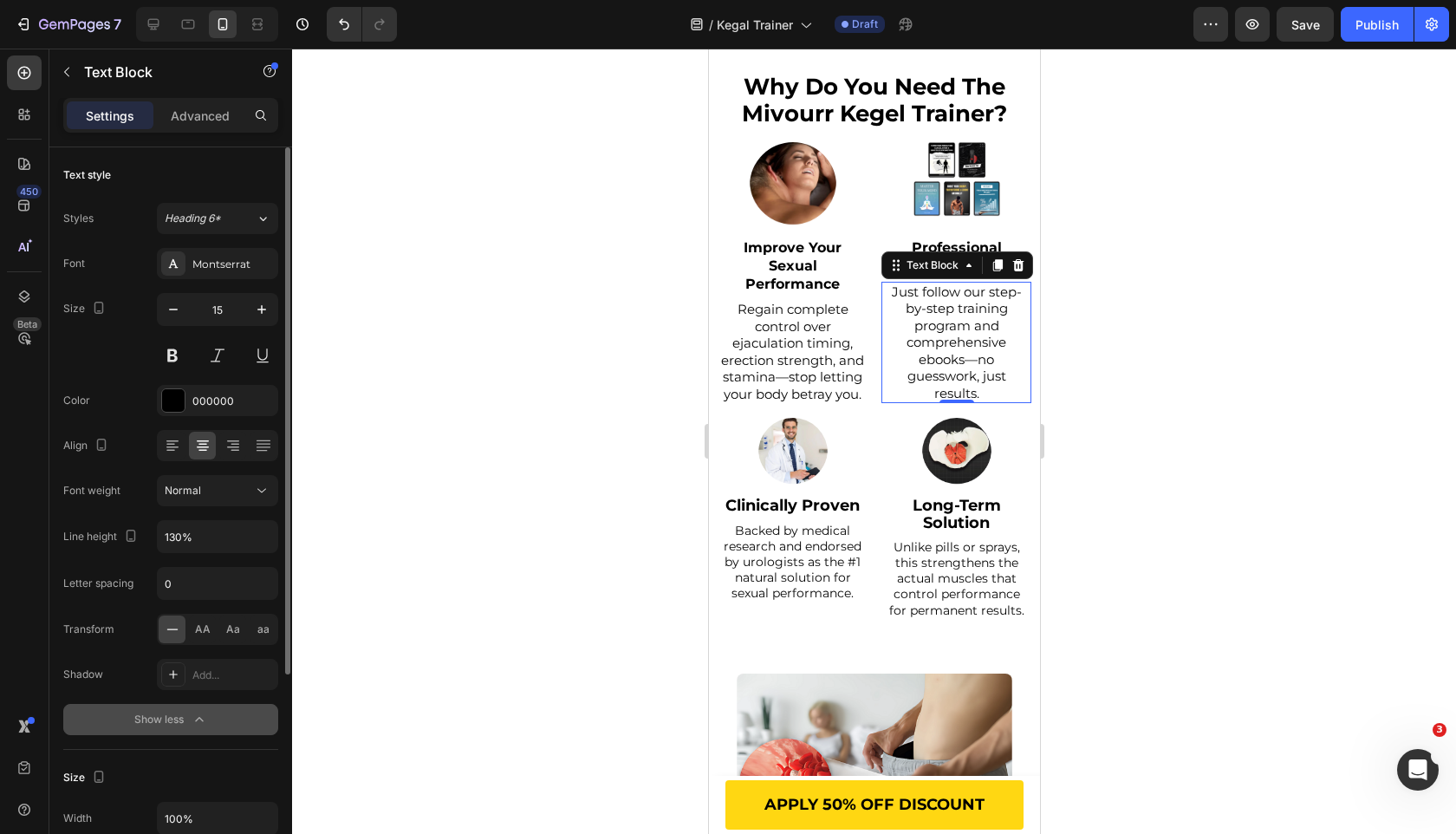
click at [638, 448] on div at bounding box center [875, 441] width 1164 height 785
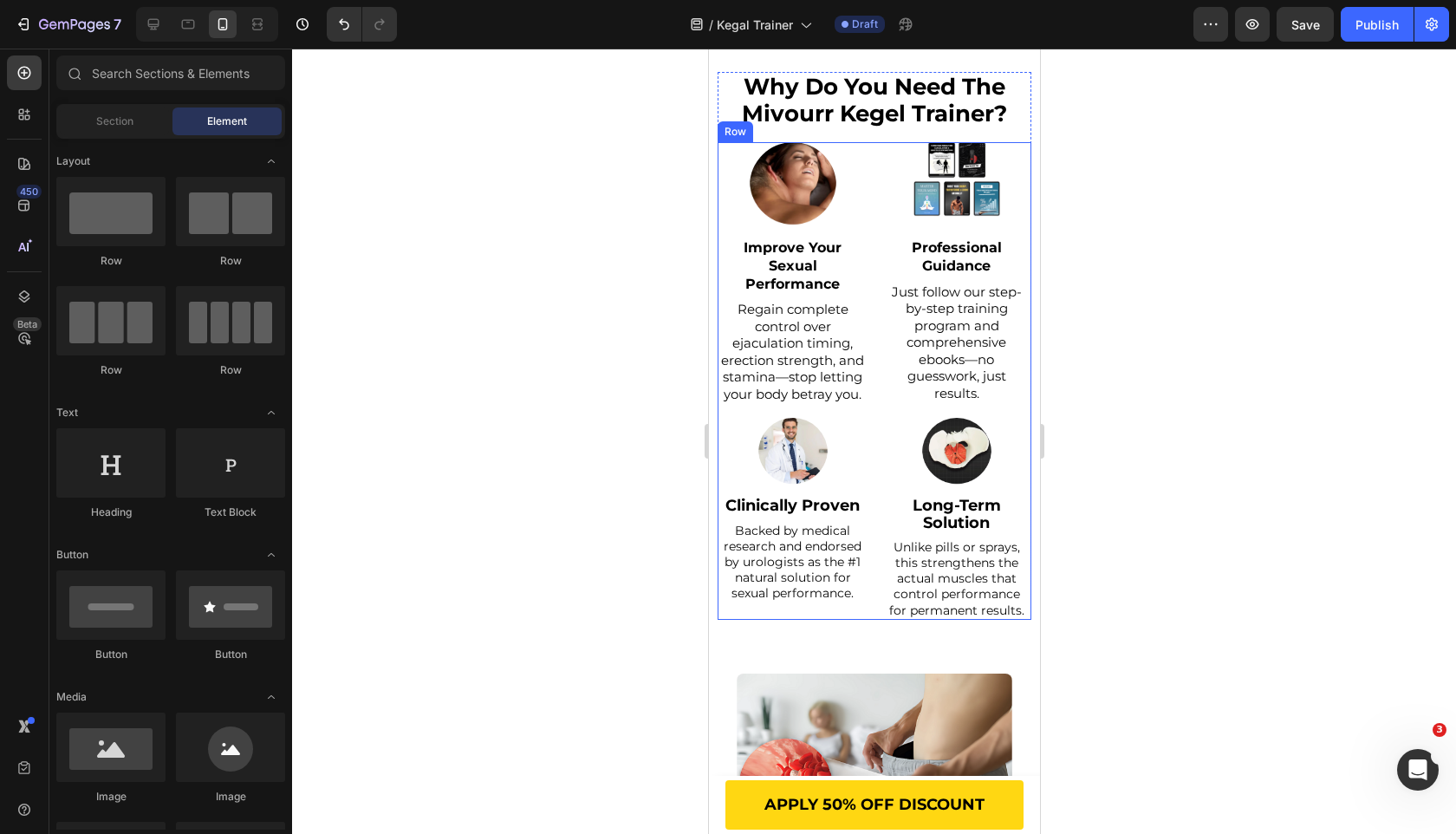
click at [871, 397] on div "Image Improve Your Sexual Performance Text Block Regain complete control over e…" at bounding box center [873, 380] width 314 height 477
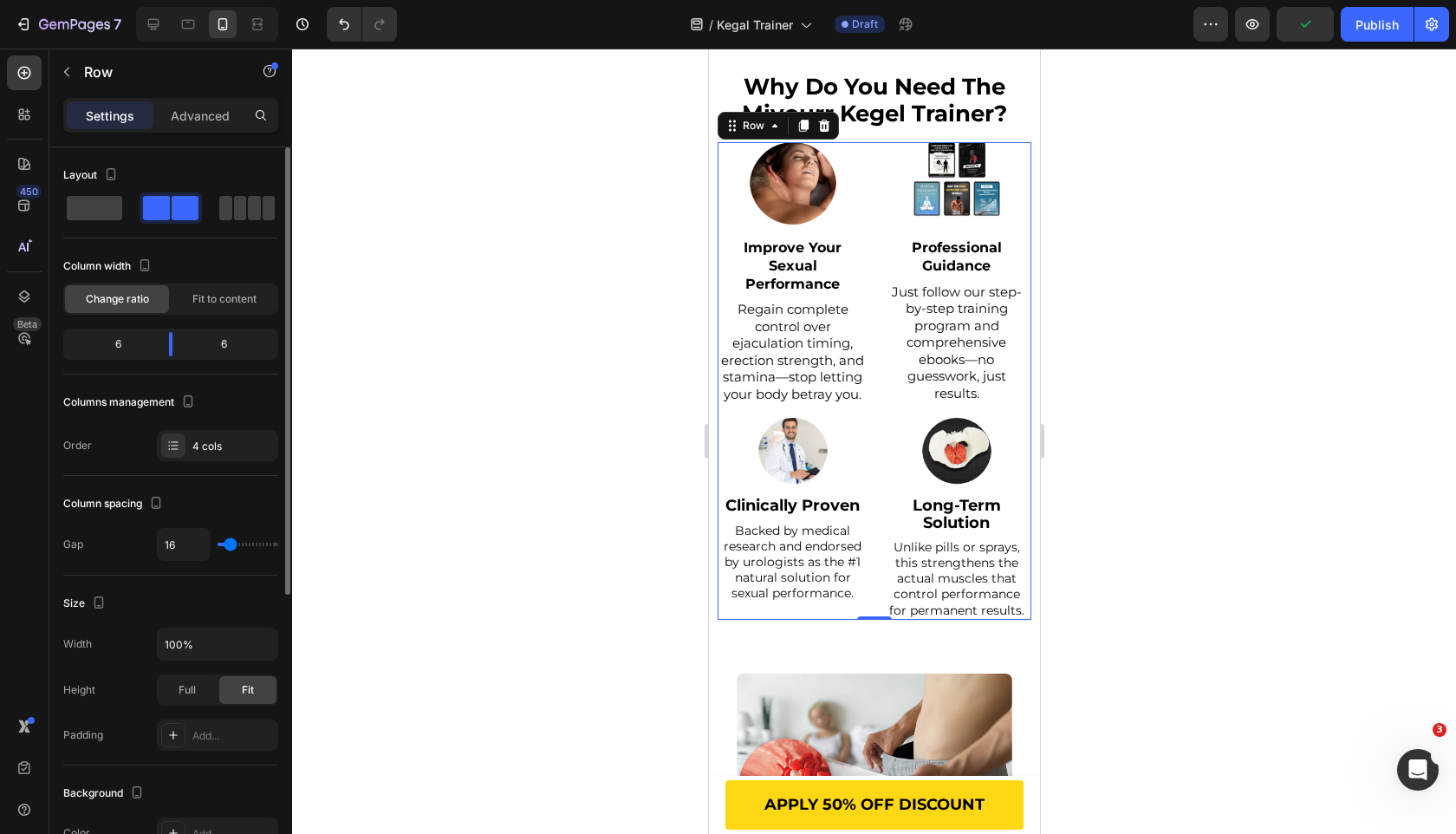
type input "15"
type input "3"
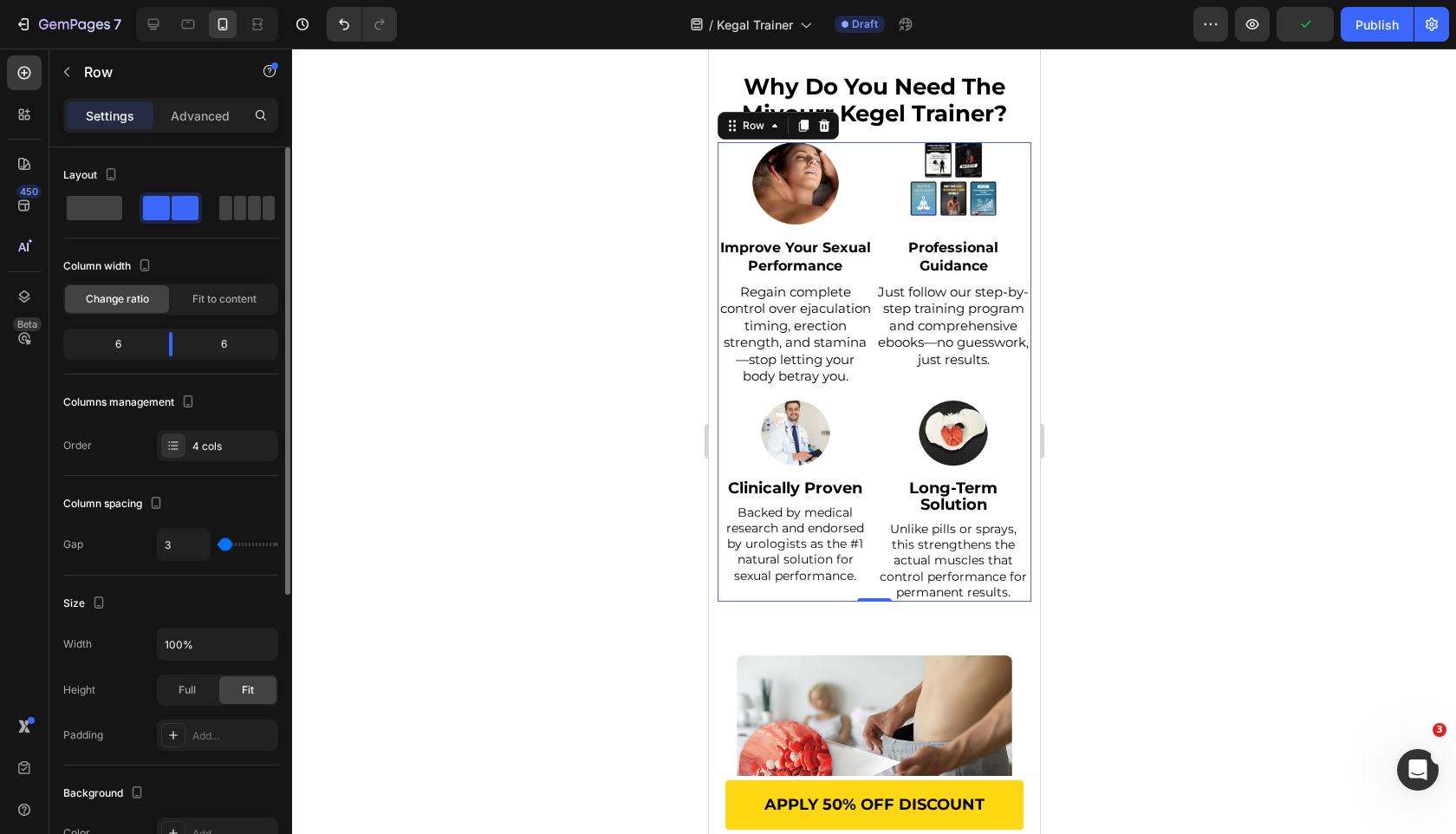
type input "1"
type input "0"
type input "1"
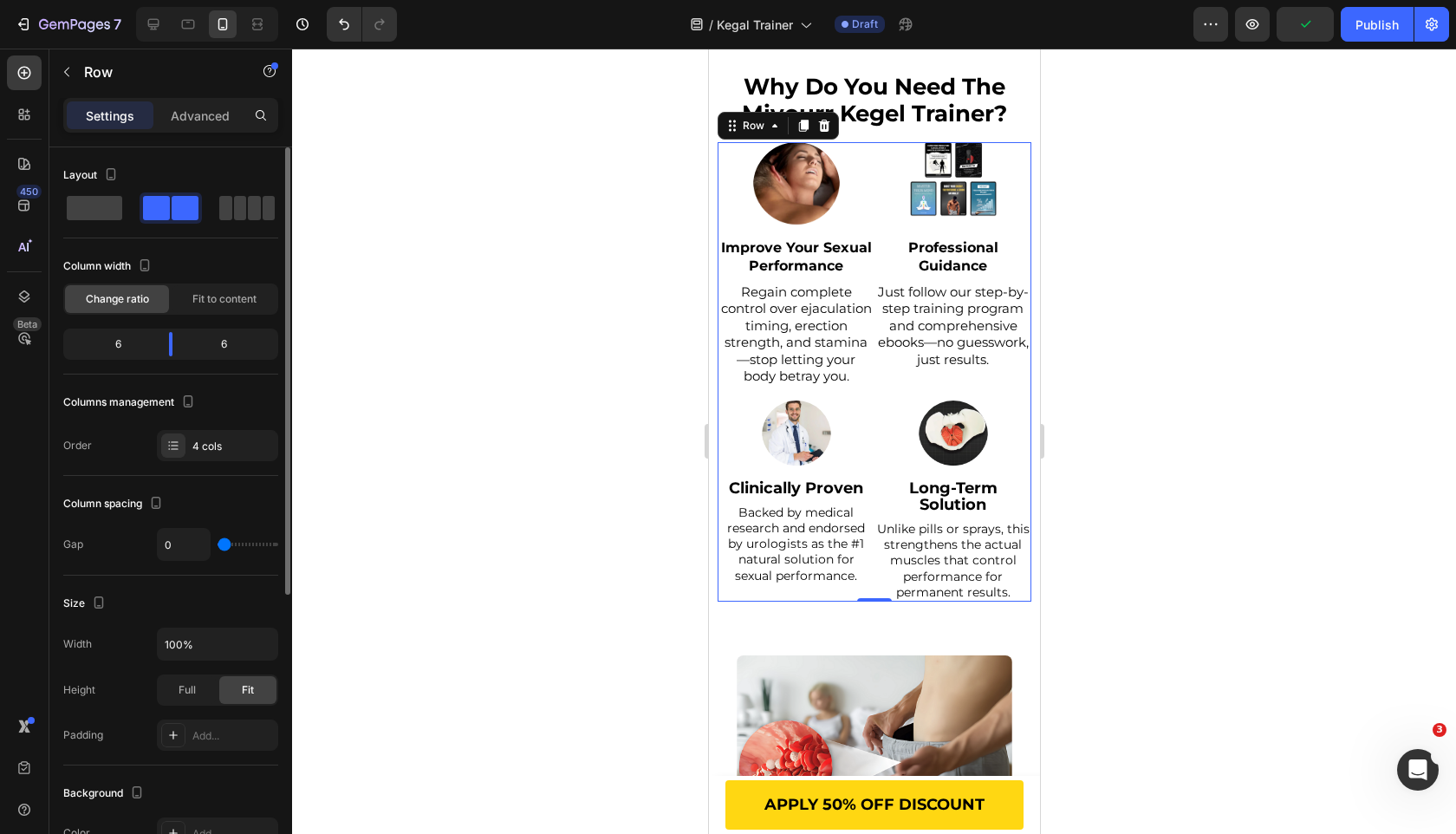
type input "1"
type input "6"
type input "7"
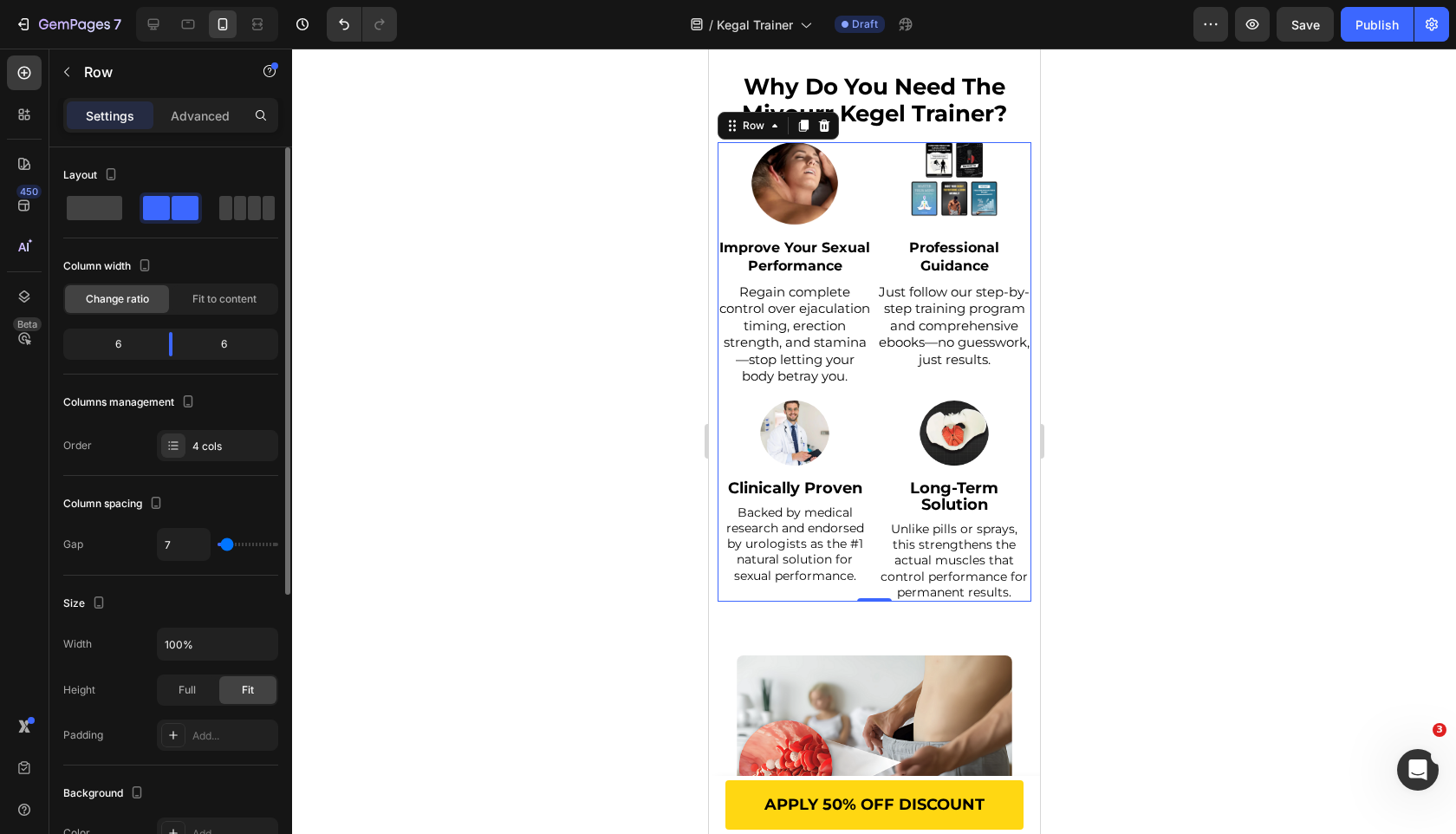
type input "8"
click at [227, 544] on input "range" at bounding box center [248, 544] width 60 height 4
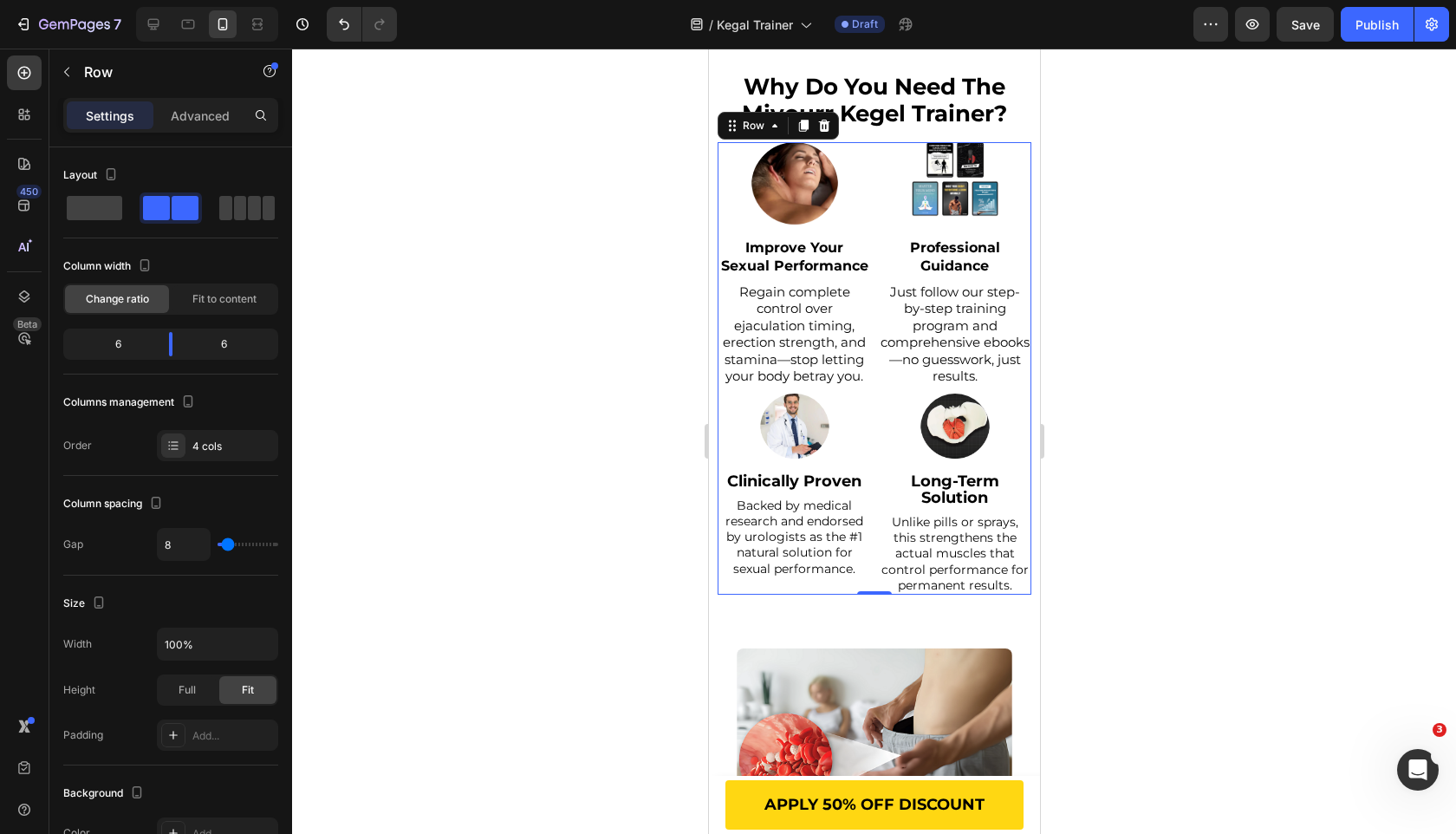
click at [401, 506] on div at bounding box center [875, 441] width 1164 height 785
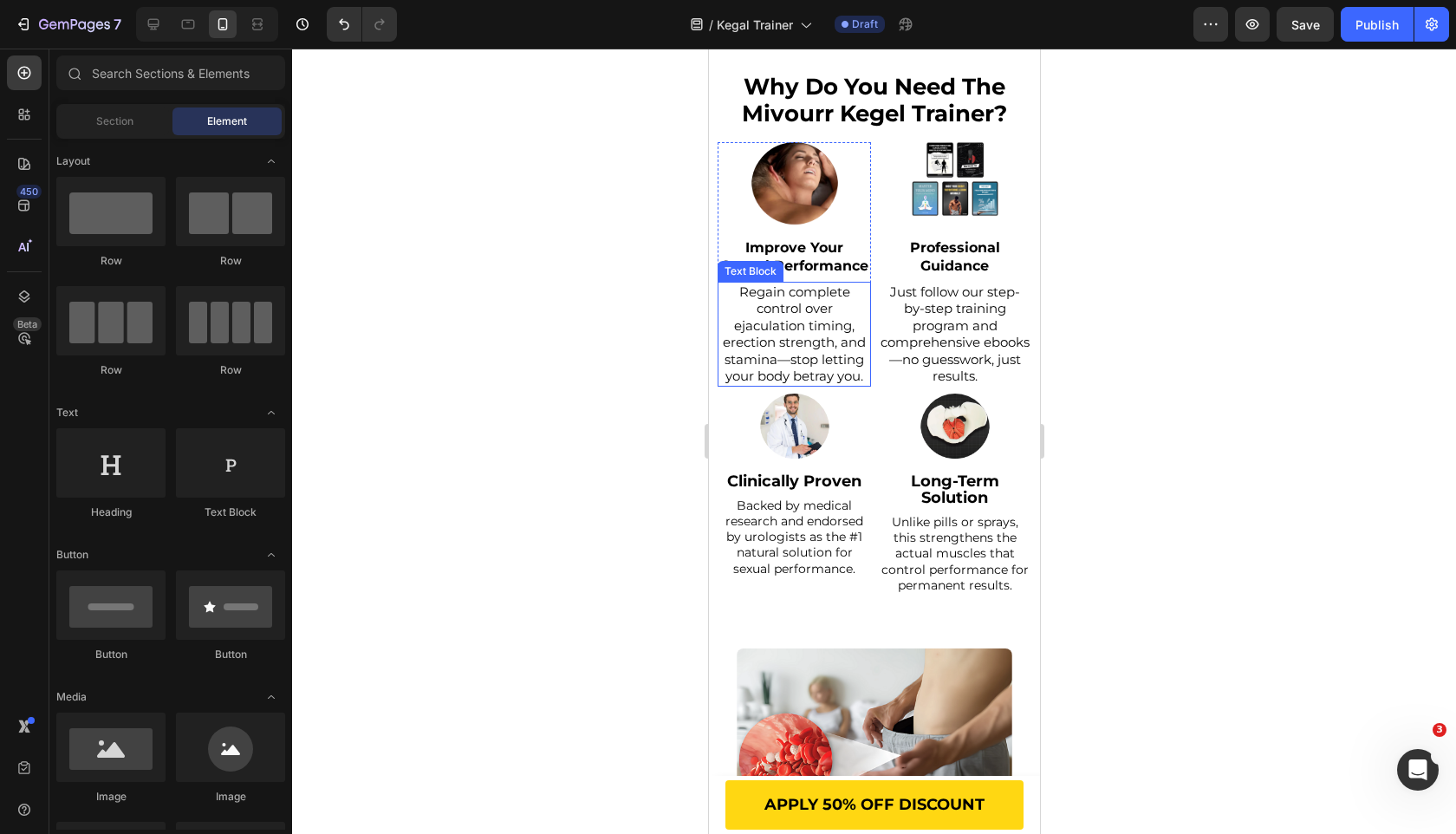
click at [869, 365] on div "Regain complete control over ejaculation timing, erection strength, and stamina…" at bounding box center [793, 334] width 154 height 105
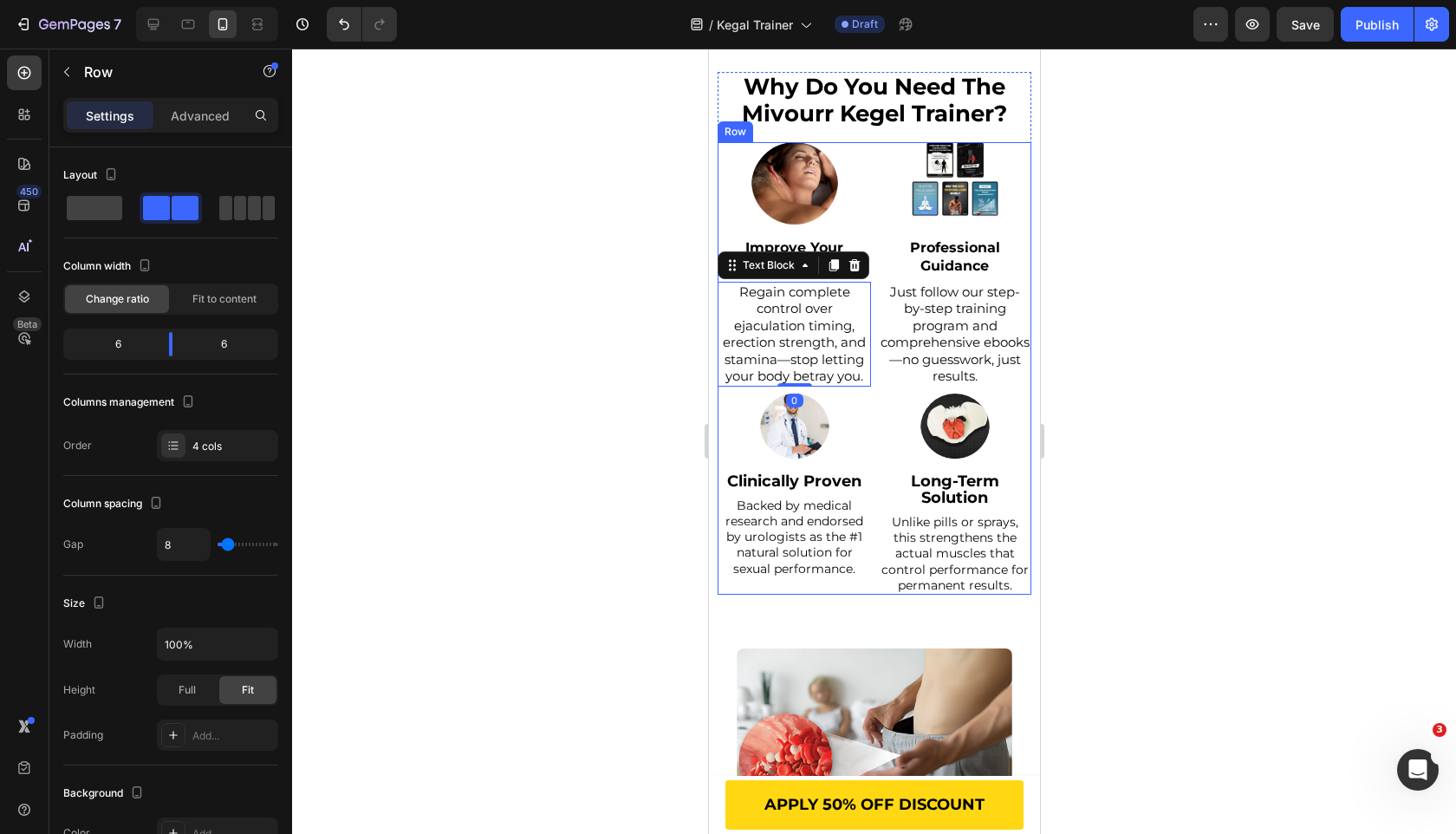
click at [875, 368] on div "Image Improve Your Sexual Performance Text Block Regain complete control over e…" at bounding box center [873, 367] width 314 height 452
click at [829, 368] on span "Regain complete control over ejaculation timing, erection strength, and stamina…" at bounding box center [793, 334] width 143 height 101
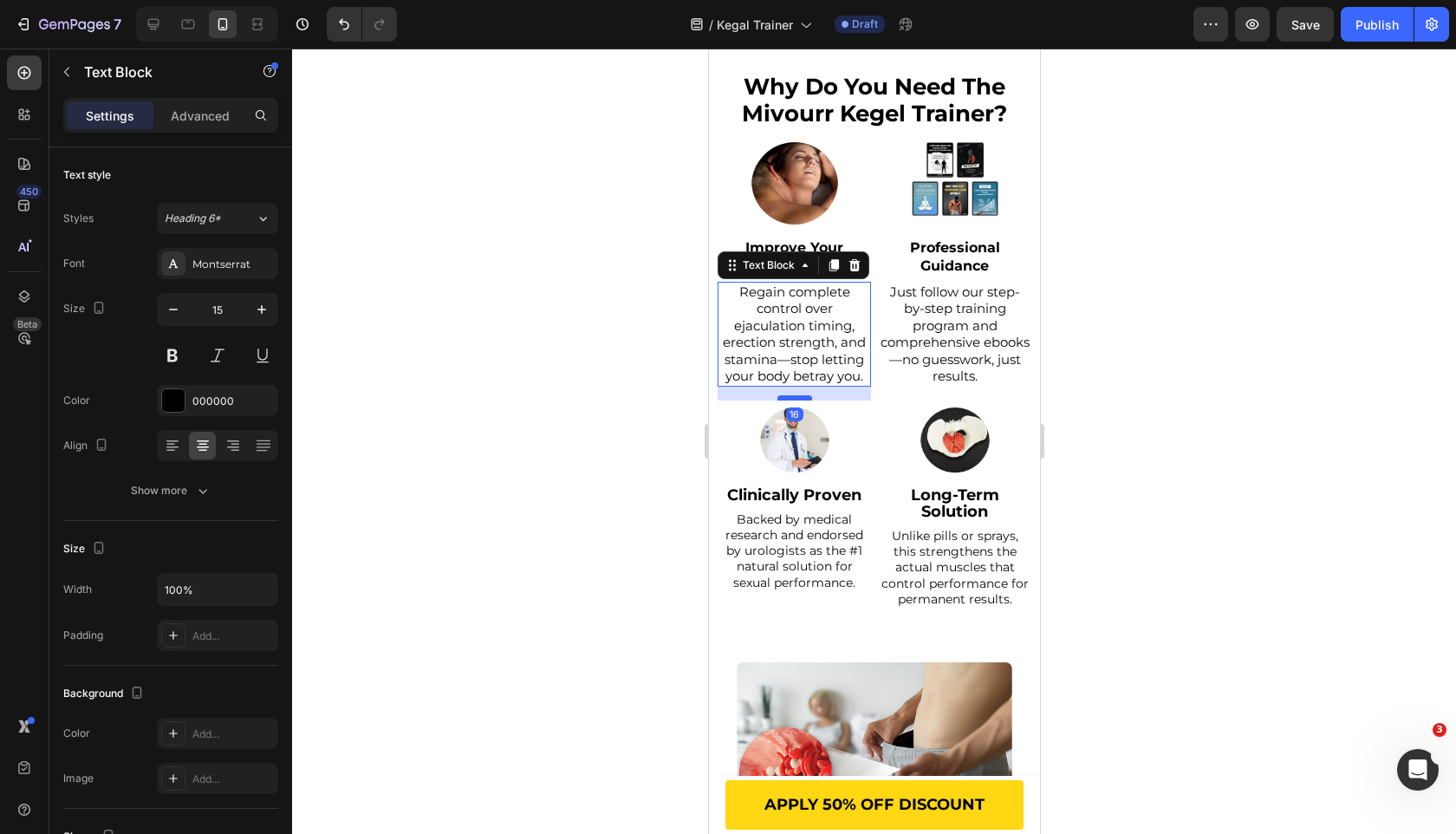
drag, startPoint x: 797, startPoint y: 385, endPoint x: 799, endPoint y: 399, distance: 14.1
click at [799, 399] on div at bounding box center [794, 398] width 35 height 5
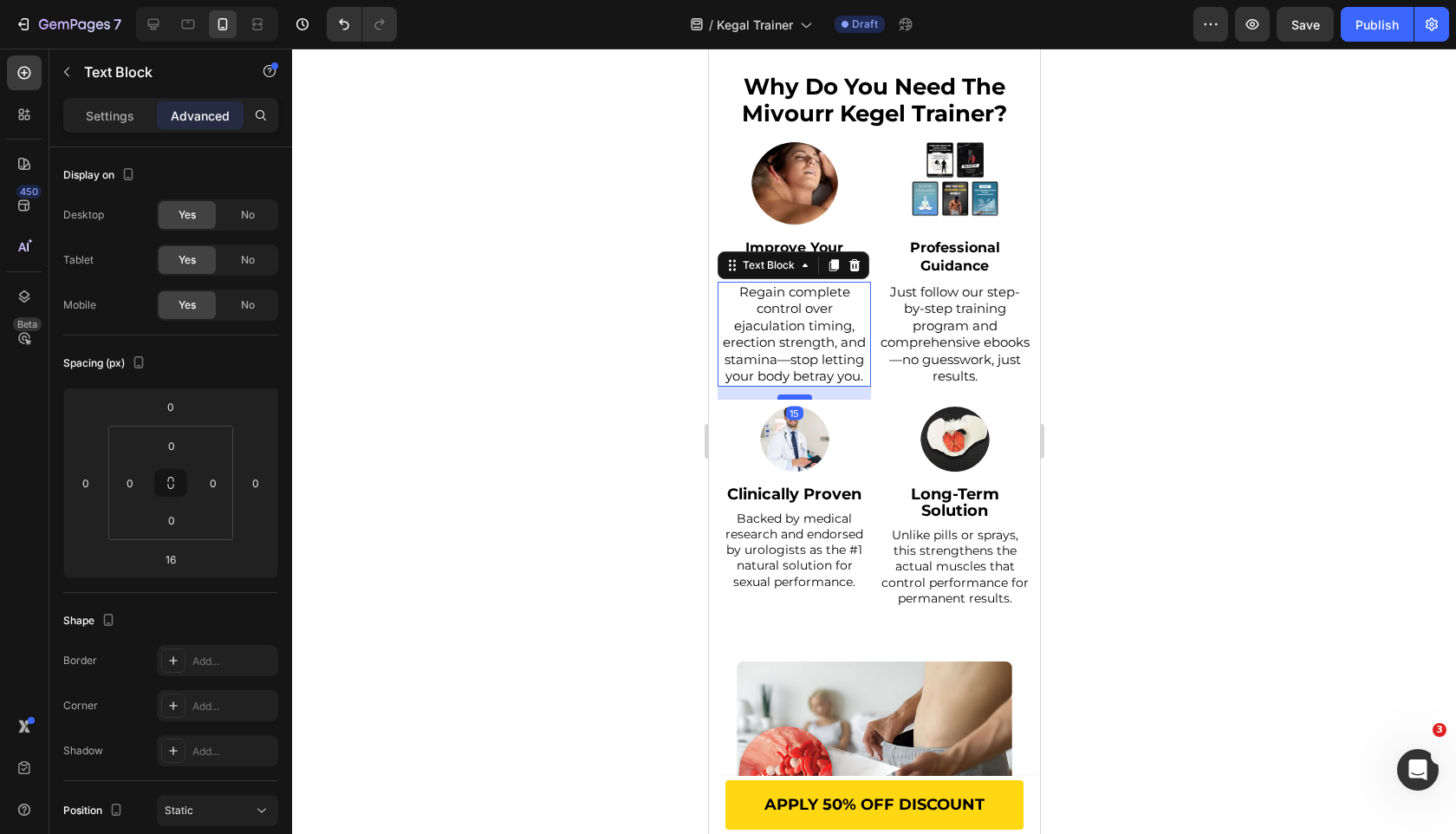
click at [799, 398] on div at bounding box center [794, 397] width 35 height 5
type input "15"
click at [1000, 309] on span "Just follow our step-by-step training program and comprehensive ebooks—no guess…" at bounding box center [953, 334] width 149 height 101
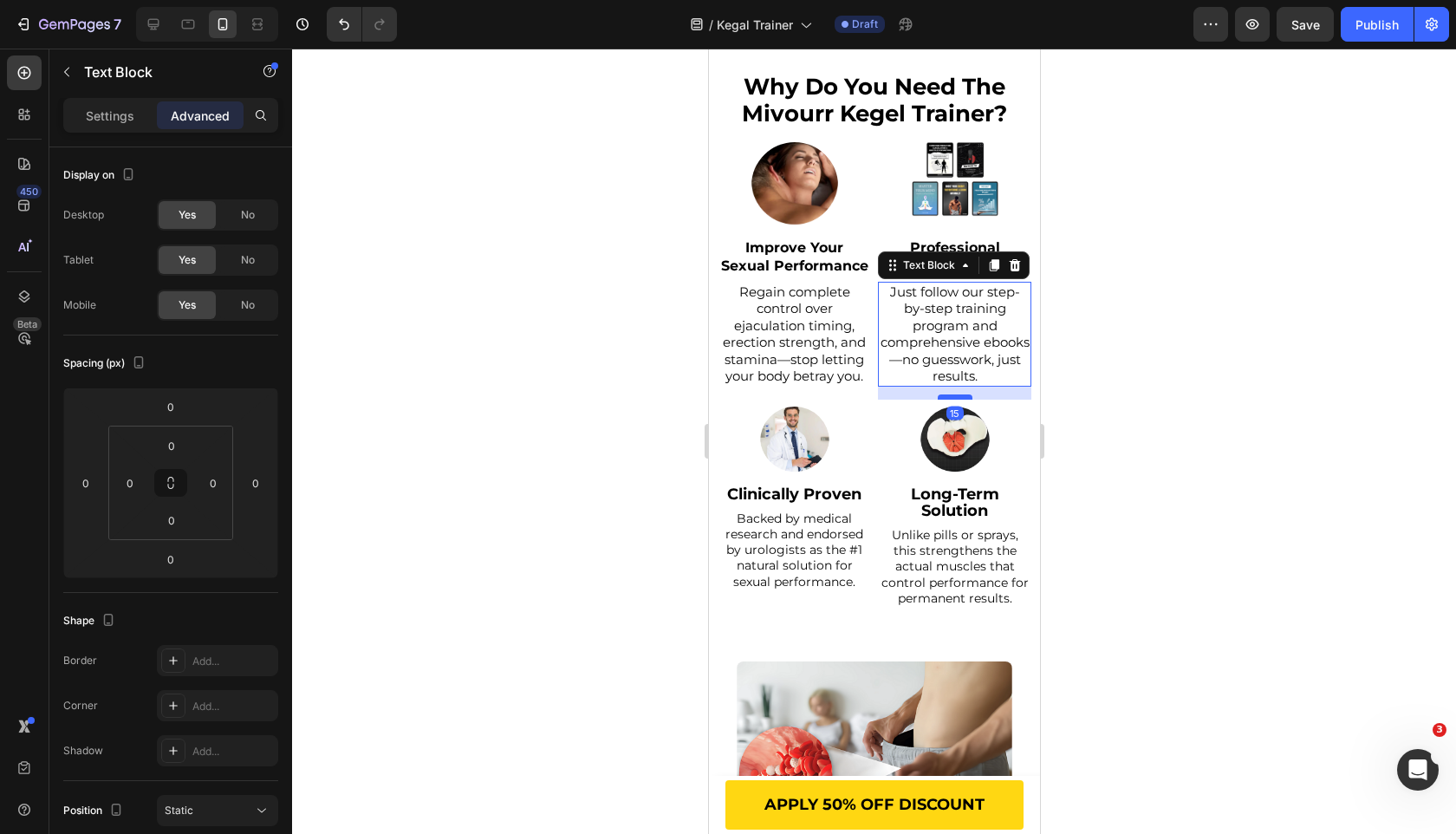
drag, startPoint x: 956, startPoint y: 384, endPoint x: 956, endPoint y: 396, distance: 12.0
click at [956, 397] on div at bounding box center [954, 397] width 35 height 5
click at [963, 397] on div at bounding box center [954, 397] width 35 height 5
type input "15"
click at [771, 420] on img at bounding box center [793, 440] width 69 height 69
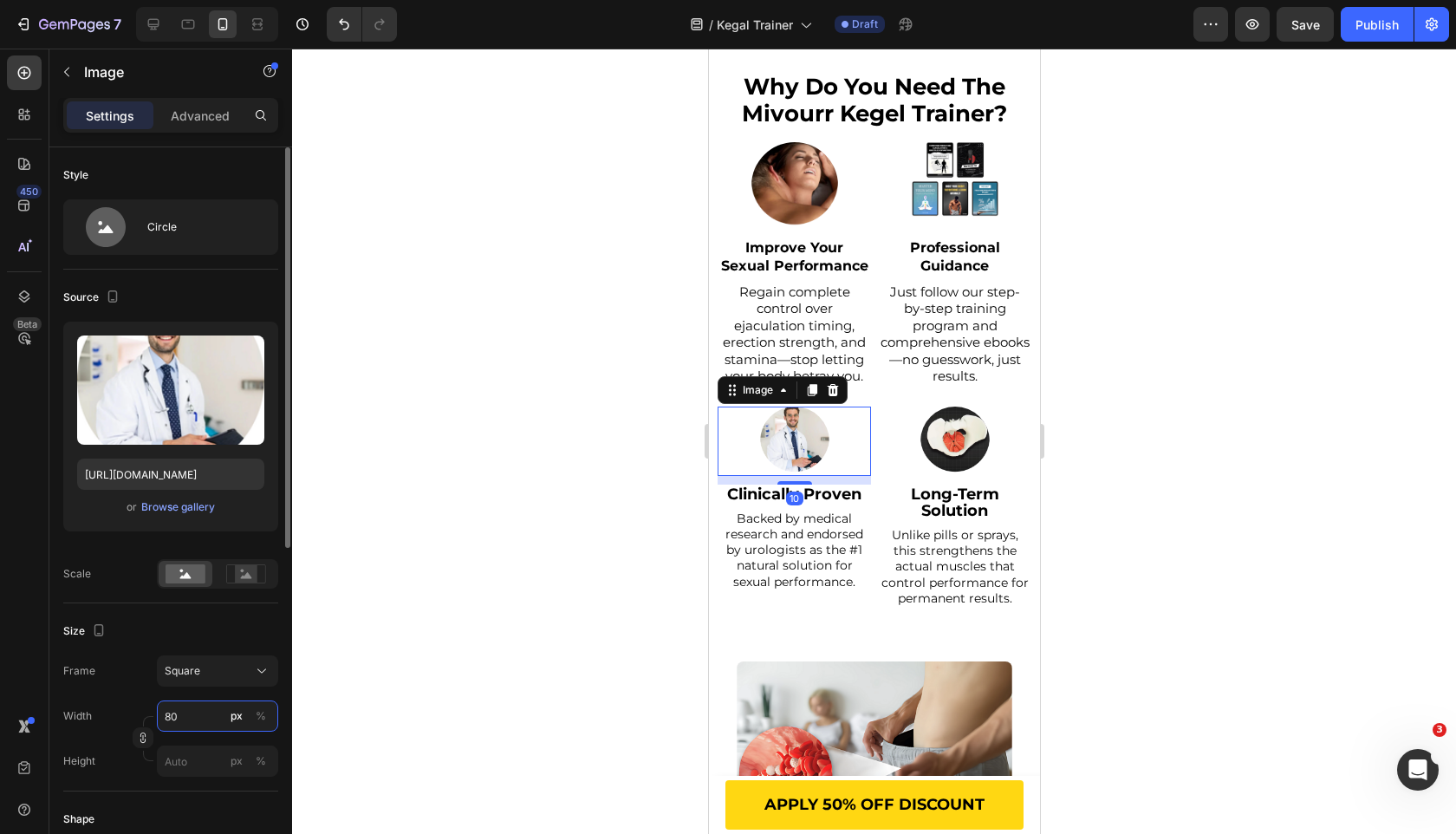
click at [189, 709] on input "80" at bounding box center [217, 716] width 121 height 31
type input "1"
type input "10"
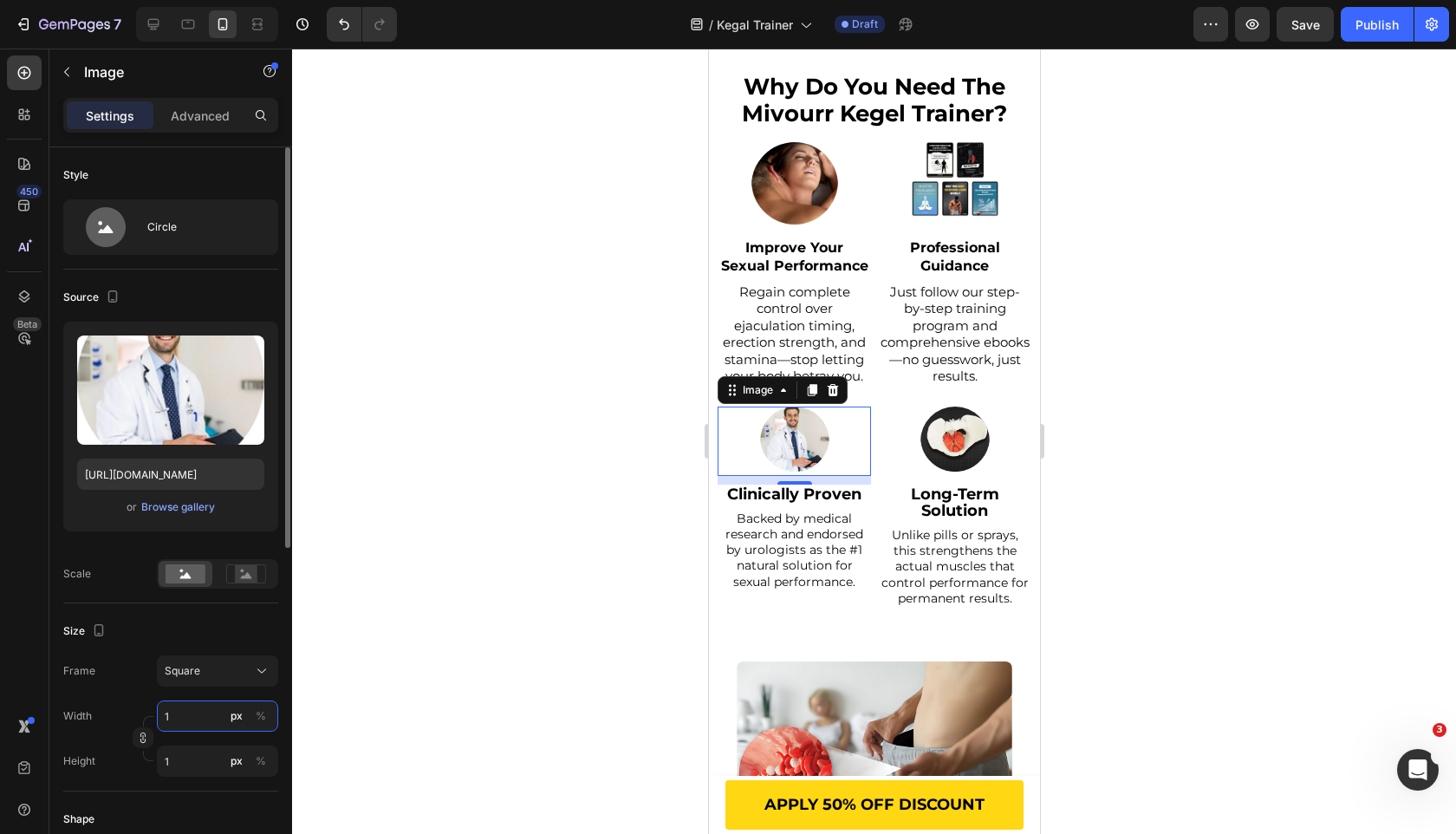
type input "10"
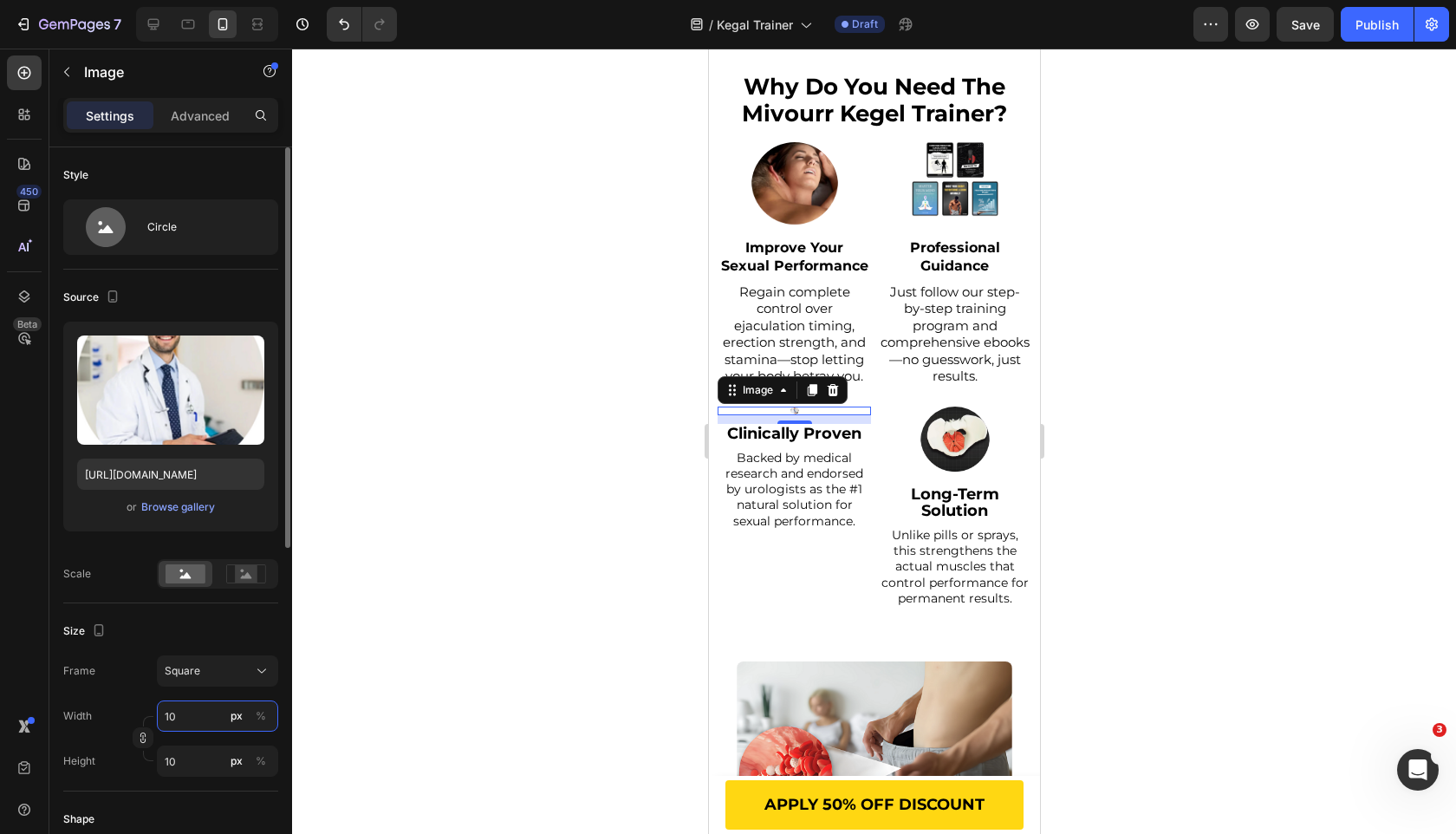
type input "100"
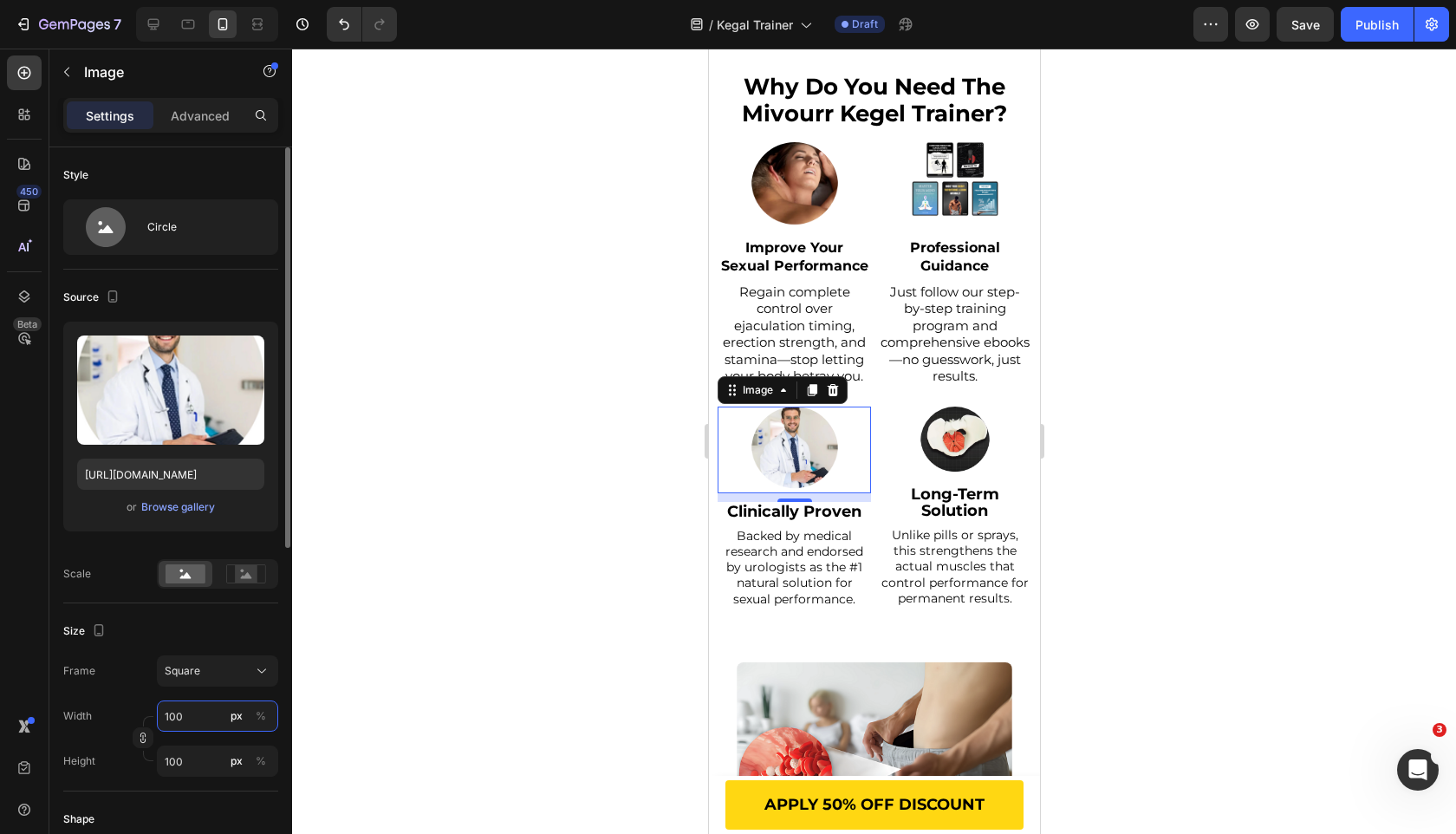
click at [189, 709] on input "100" at bounding box center [217, 716] width 121 height 31
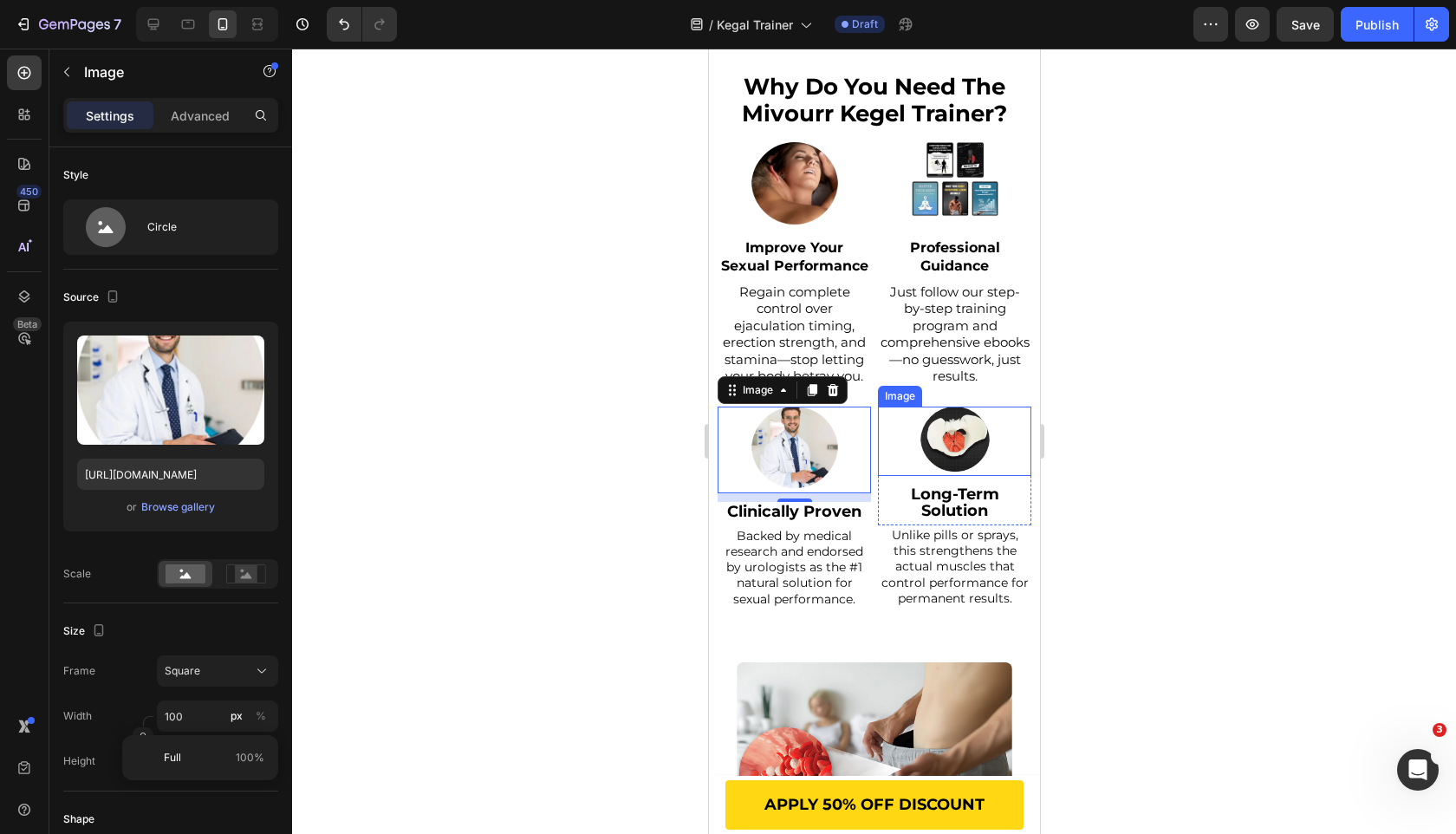
click at [973, 438] on img at bounding box center [953, 440] width 69 height 69
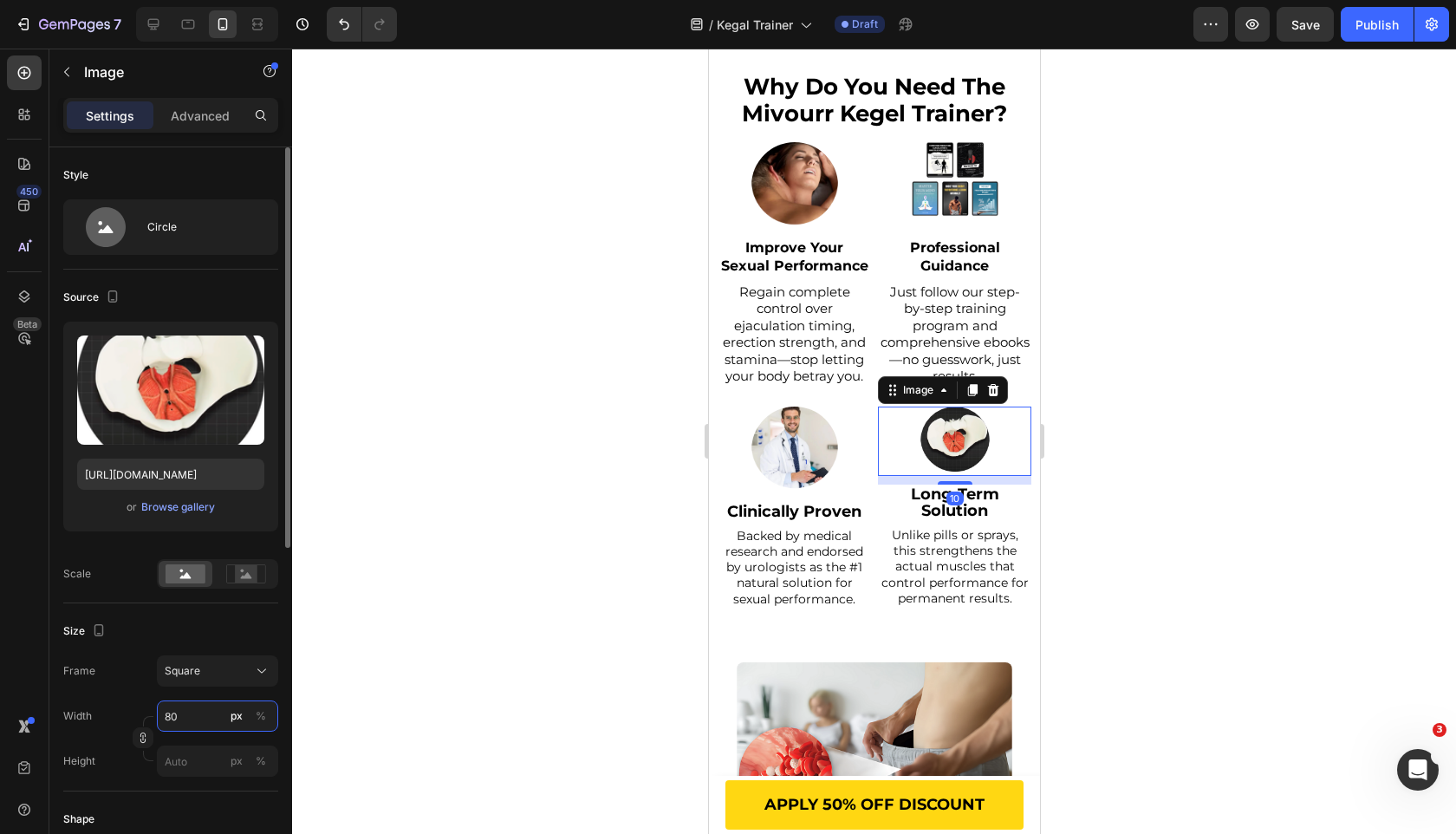
click at [216, 709] on input "80" at bounding box center [217, 716] width 121 height 31
paste input "10"
type input "100"
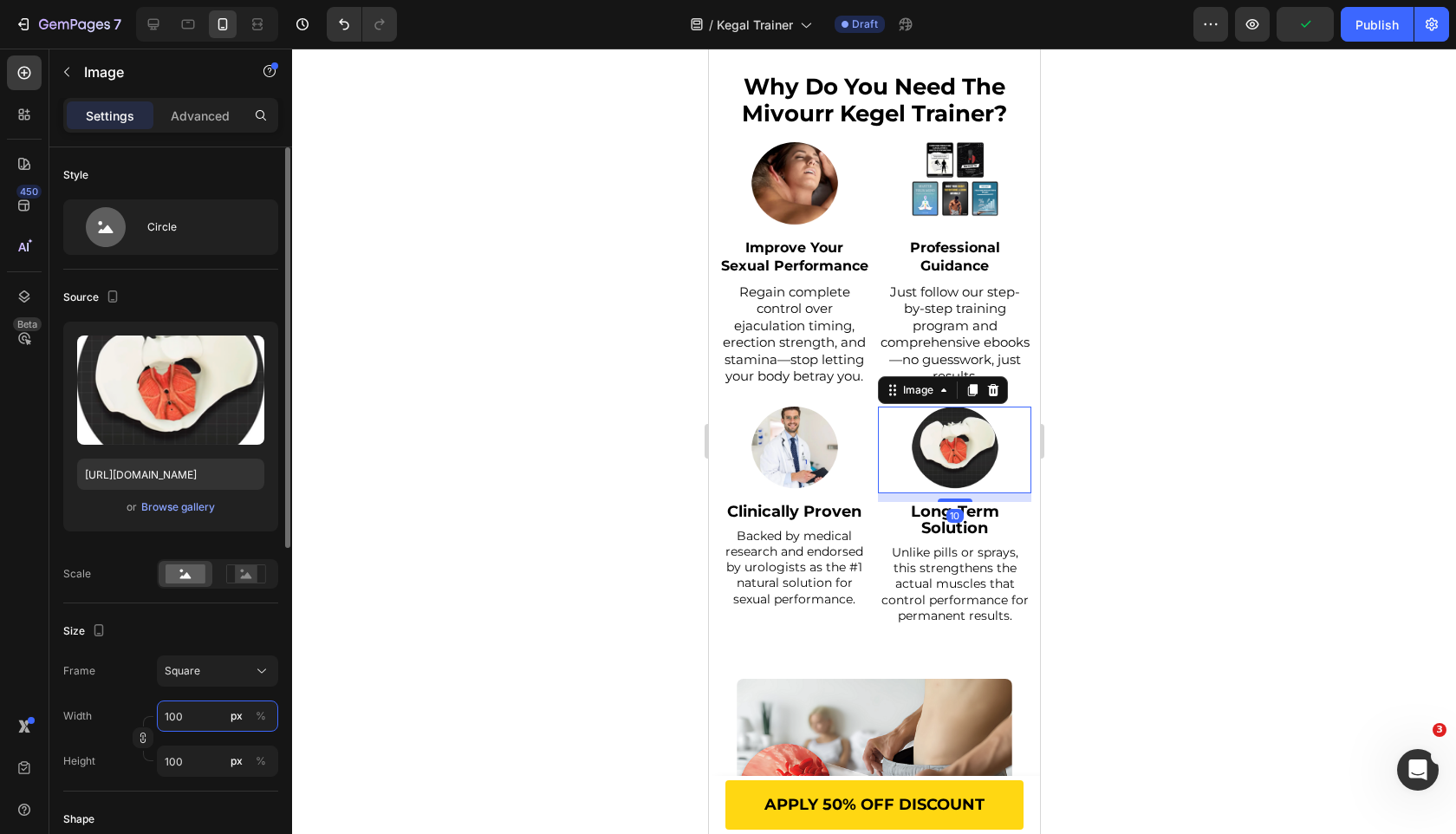
type input "100"
click at [256, 625] on div "Size" at bounding box center [170, 631] width 215 height 28
click at [509, 517] on div at bounding box center [875, 441] width 1164 height 785
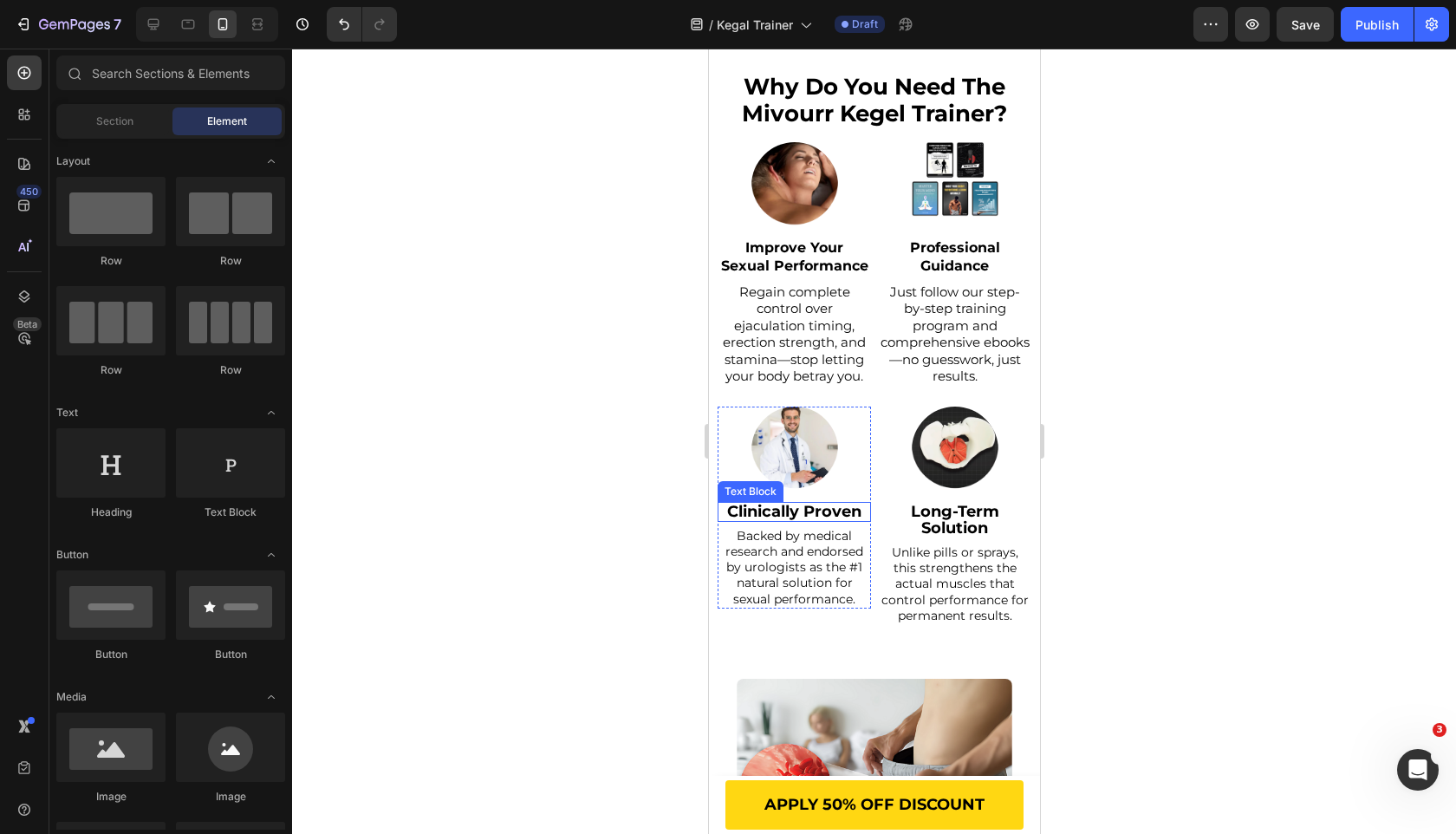
click at [845, 512] on strong "Clinically Proven" at bounding box center [793, 511] width 134 height 19
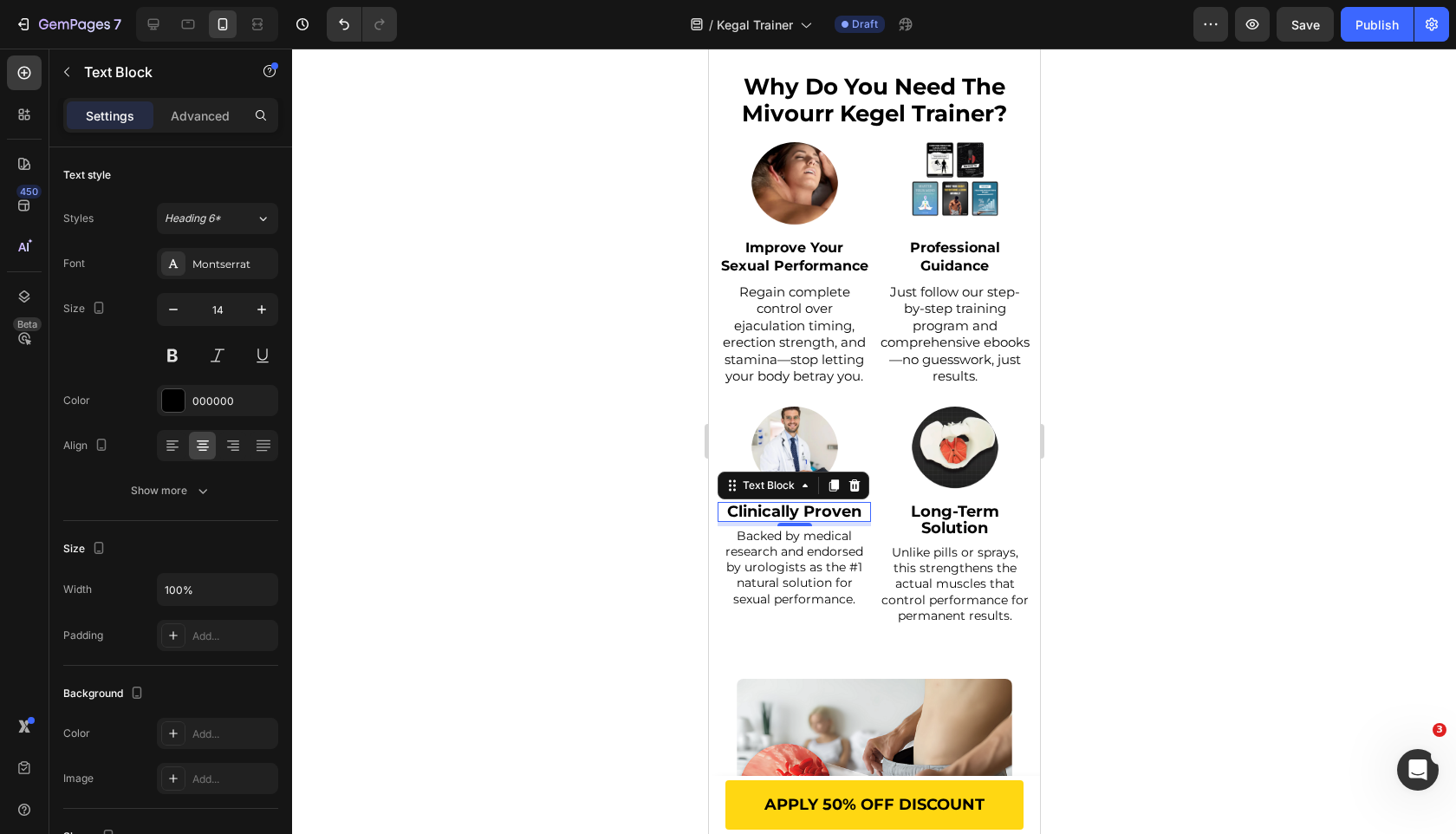
click at [845, 512] on strong "Clinically Proven" at bounding box center [793, 511] width 134 height 19
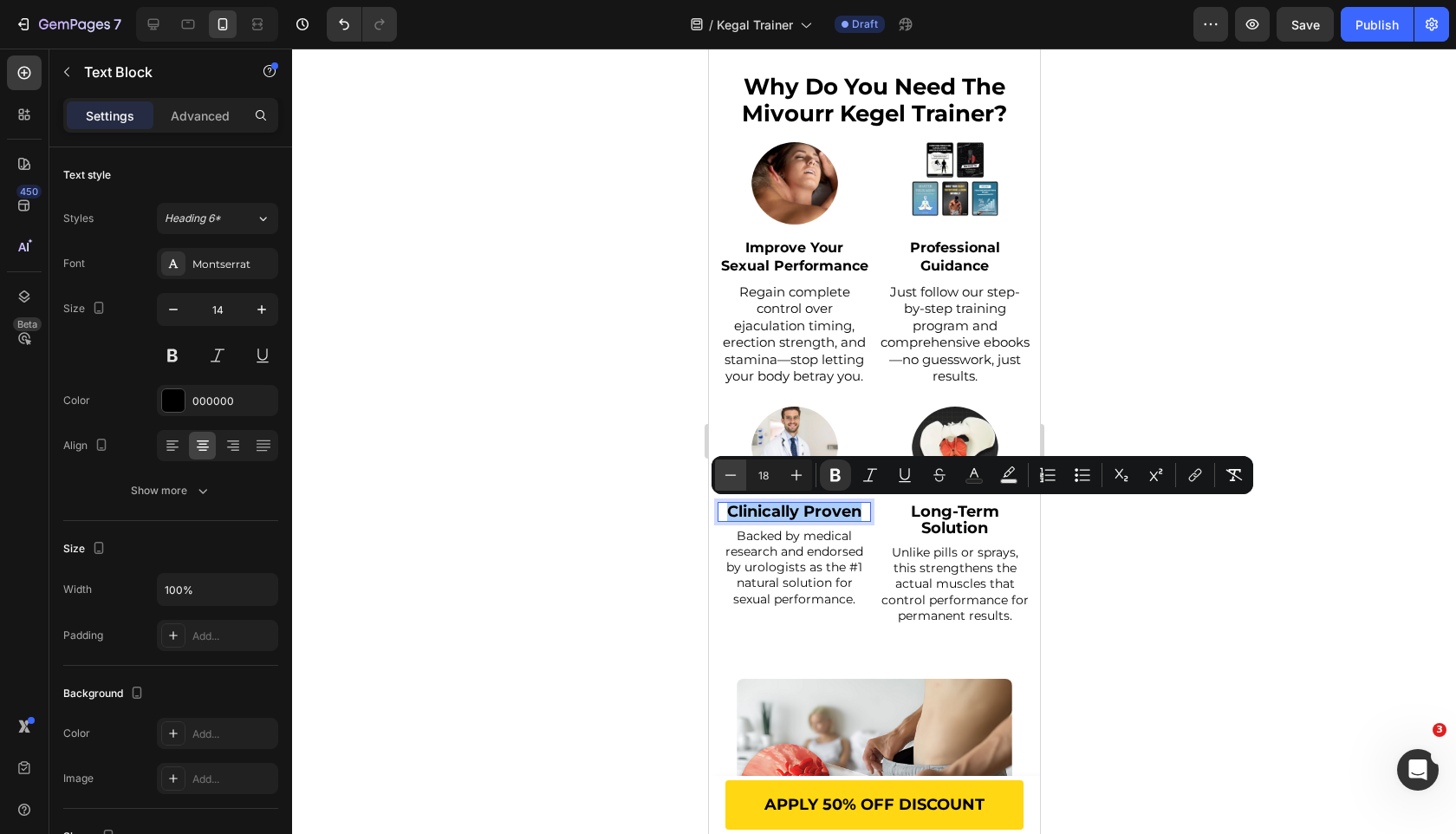
click at [732, 469] on icon "Editor contextual toolbar" at bounding box center [731, 475] width 17 height 17
type input "17"
click at [811, 254] on strong "Improve Your Sexual Performance" at bounding box center [794, 257] width 148 height 35
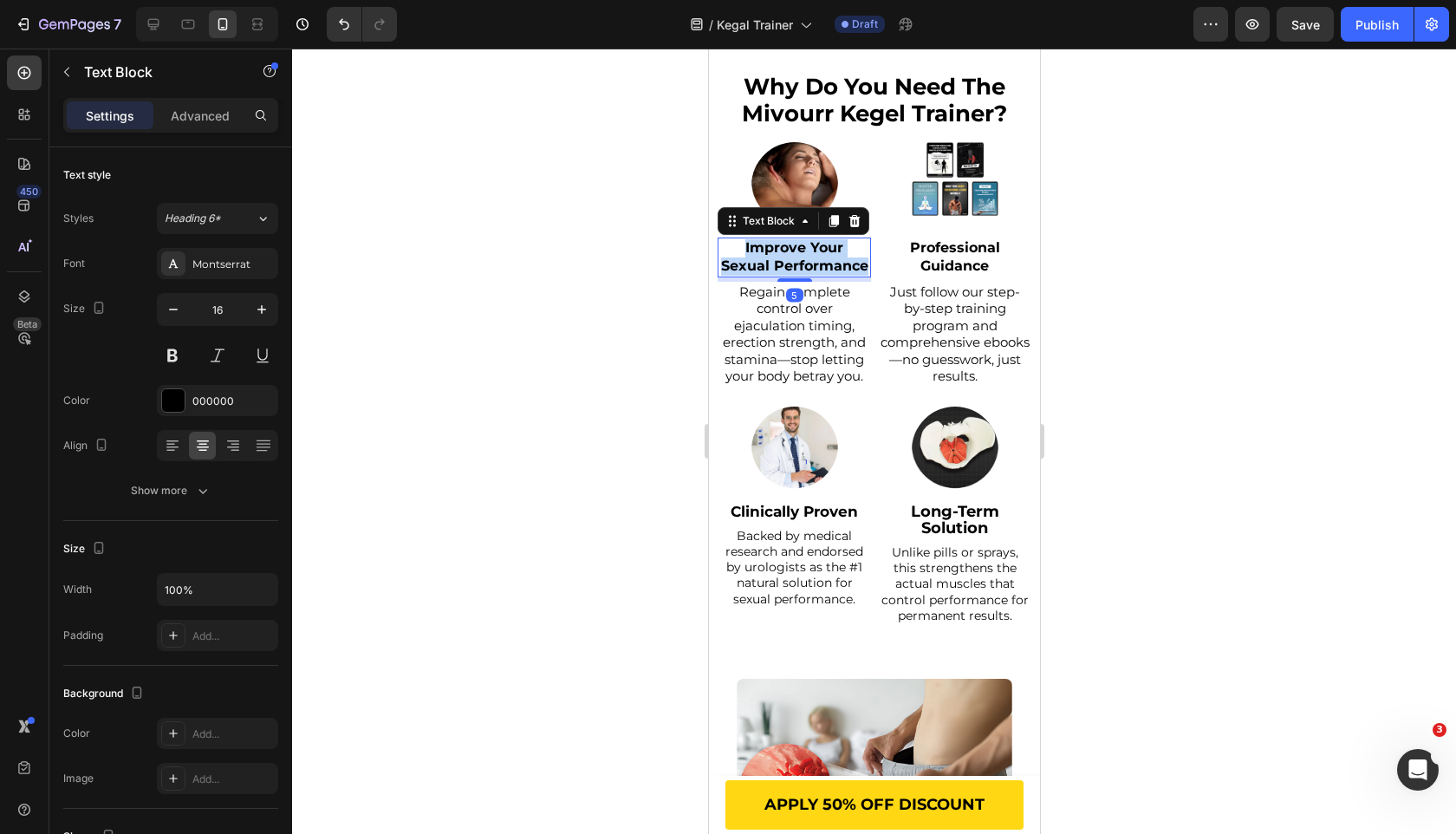
click at [811, 254] on strong "Improve Your Sexual Performance" at bounding box center [794, 257] width 148 height 35
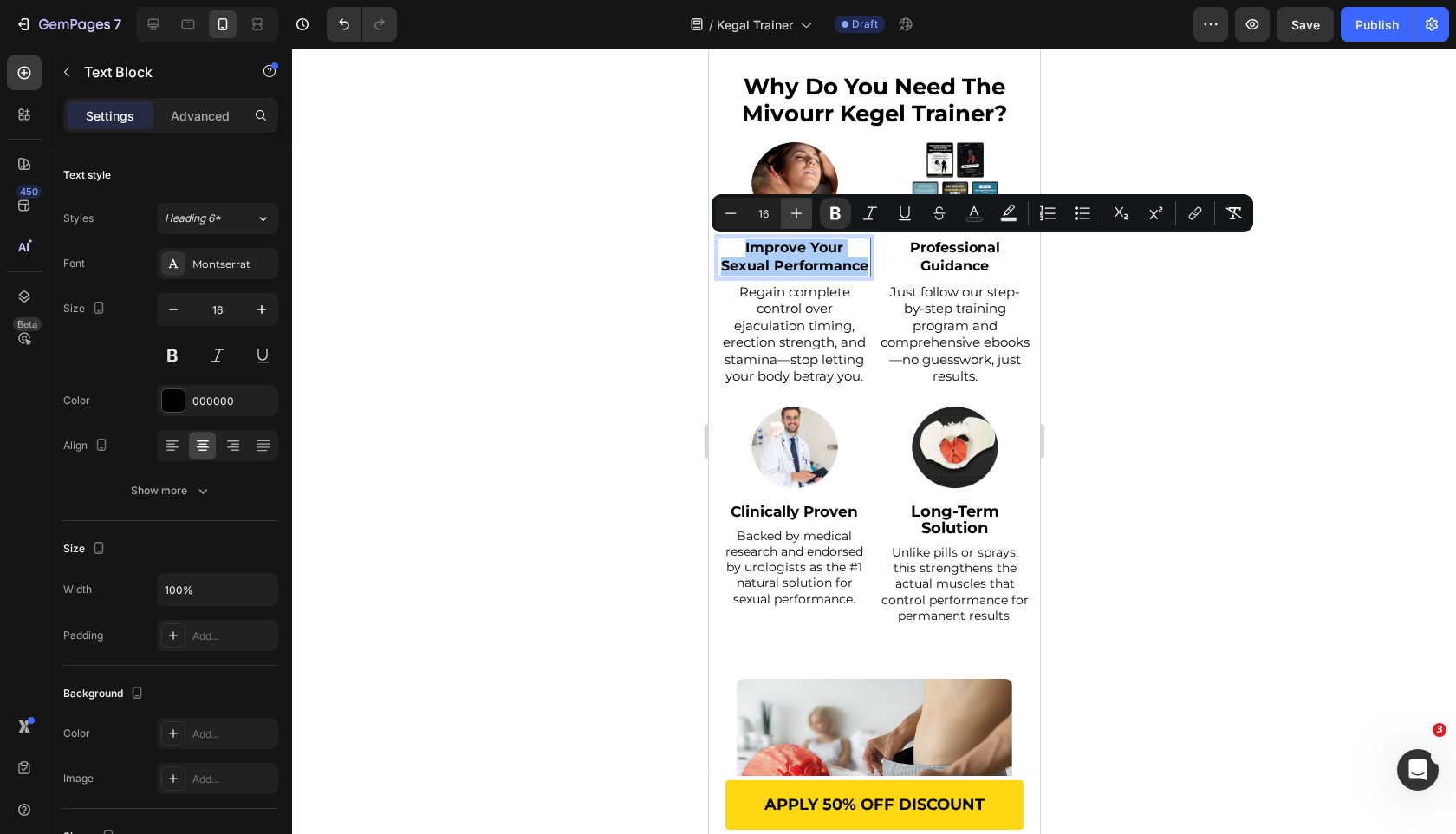
click at [793, 216] on icon "Editor contextual toolbar" at bounding box center [797, 213] width 17 height 17
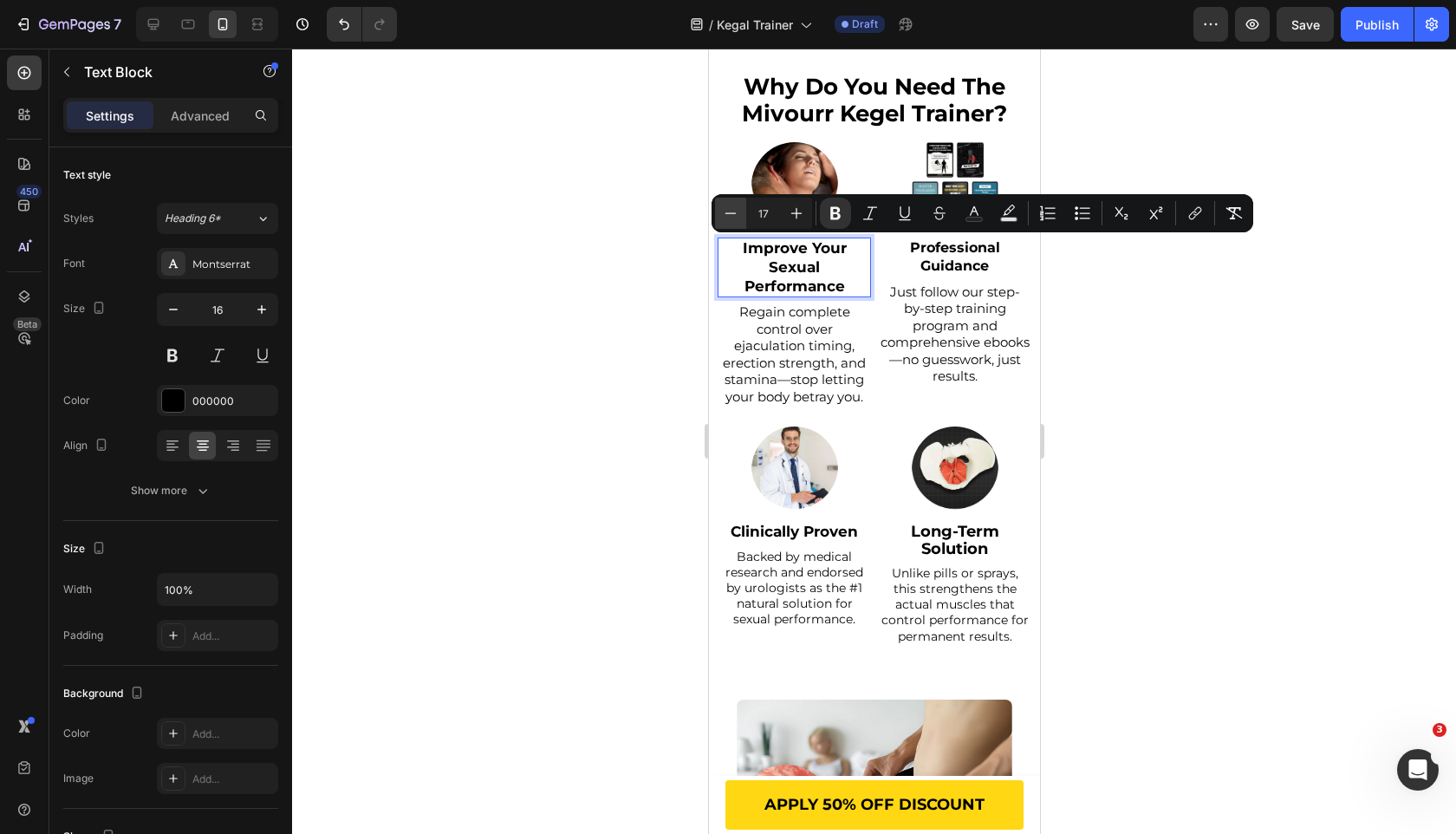
click at [736, 216] on icon "Editor contextual toolbar" at bounding box center [731, 213] width 17 height 17
type input "16"
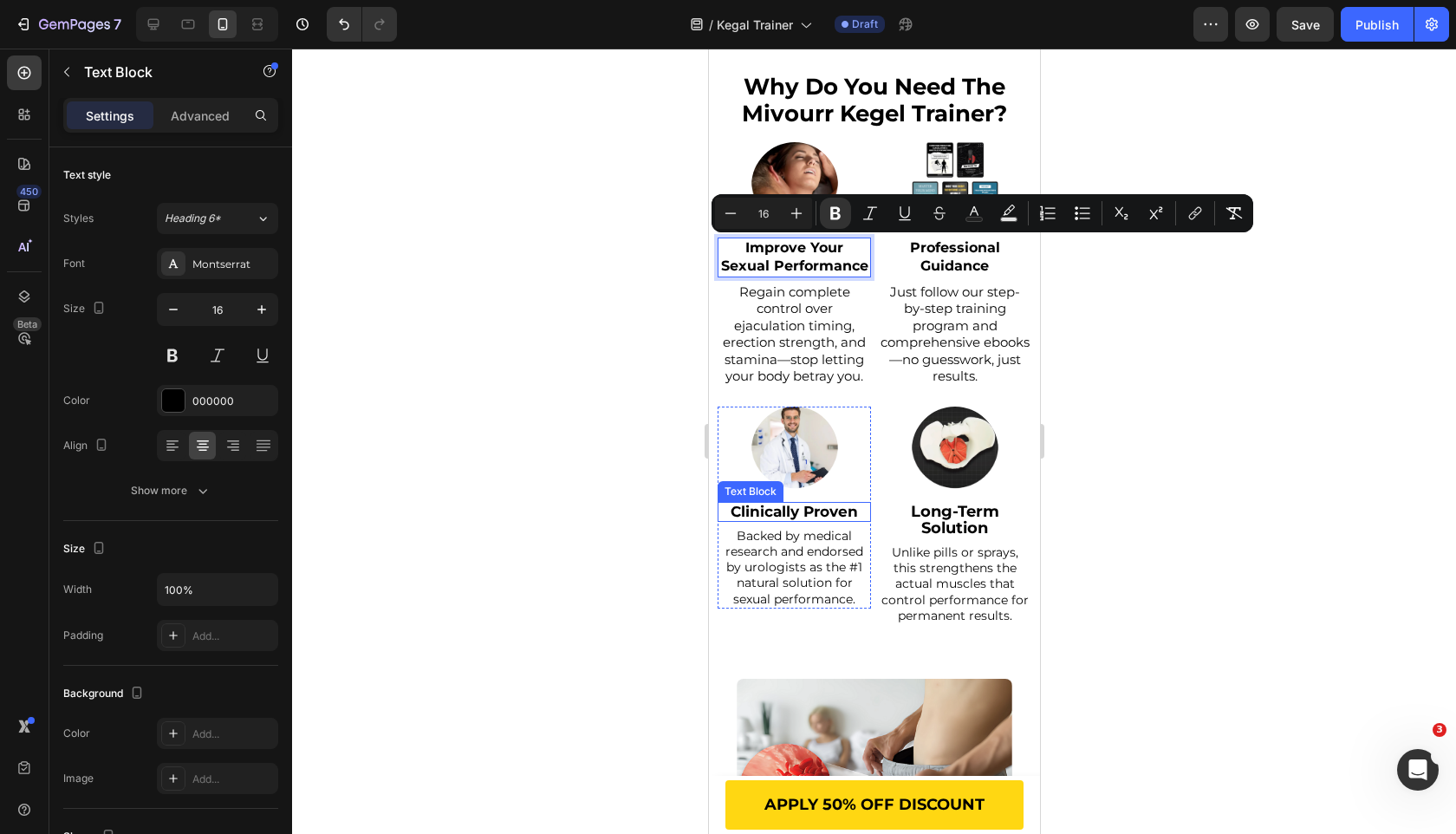
click at [786, 508] on strong "Clinically Proven" at bounding box center [793, 511] width 127 height 17
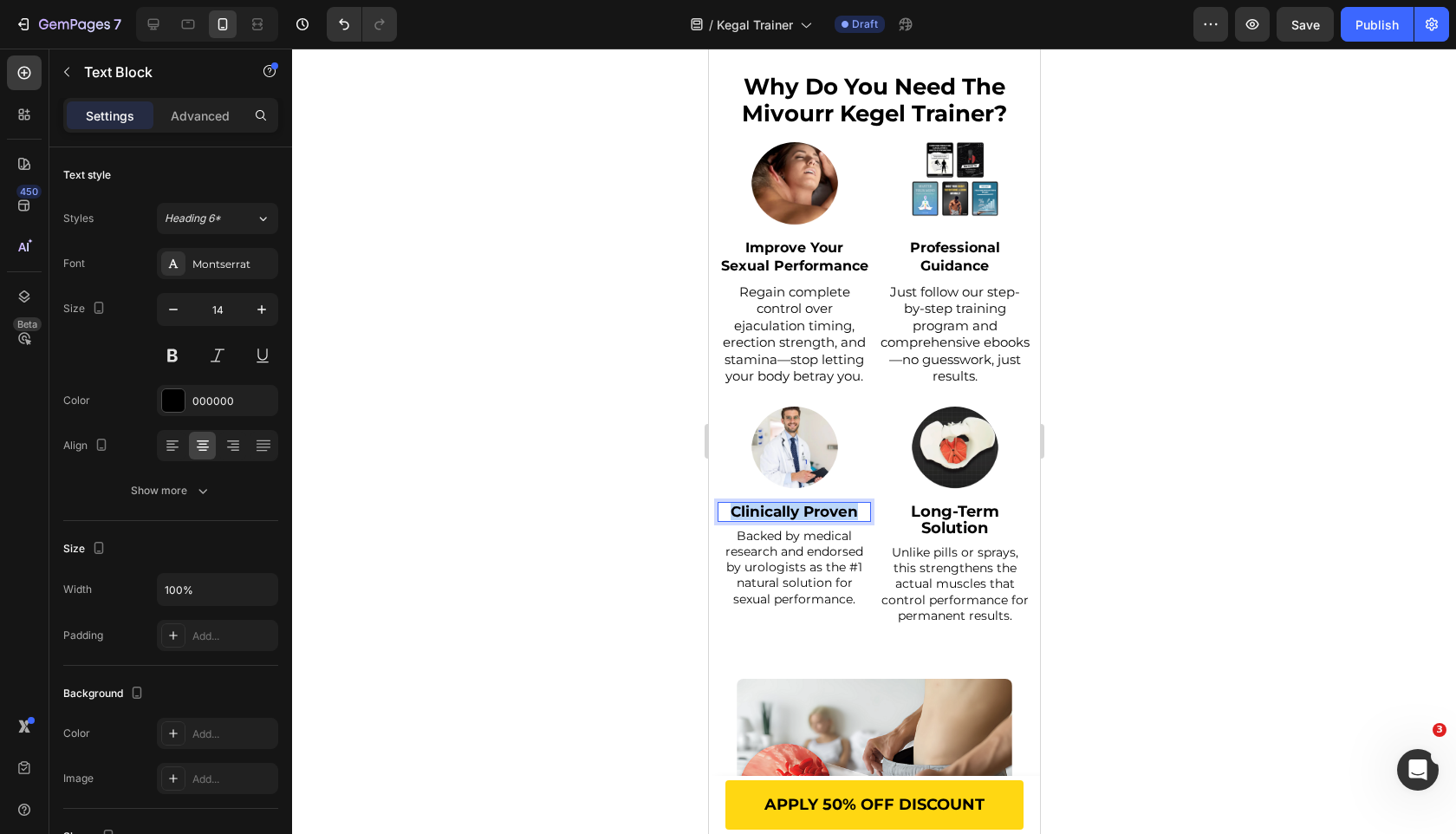
click at [786, 508] on strong "Clinically Proven" at bounding box center [793, 511] width 127 height 17
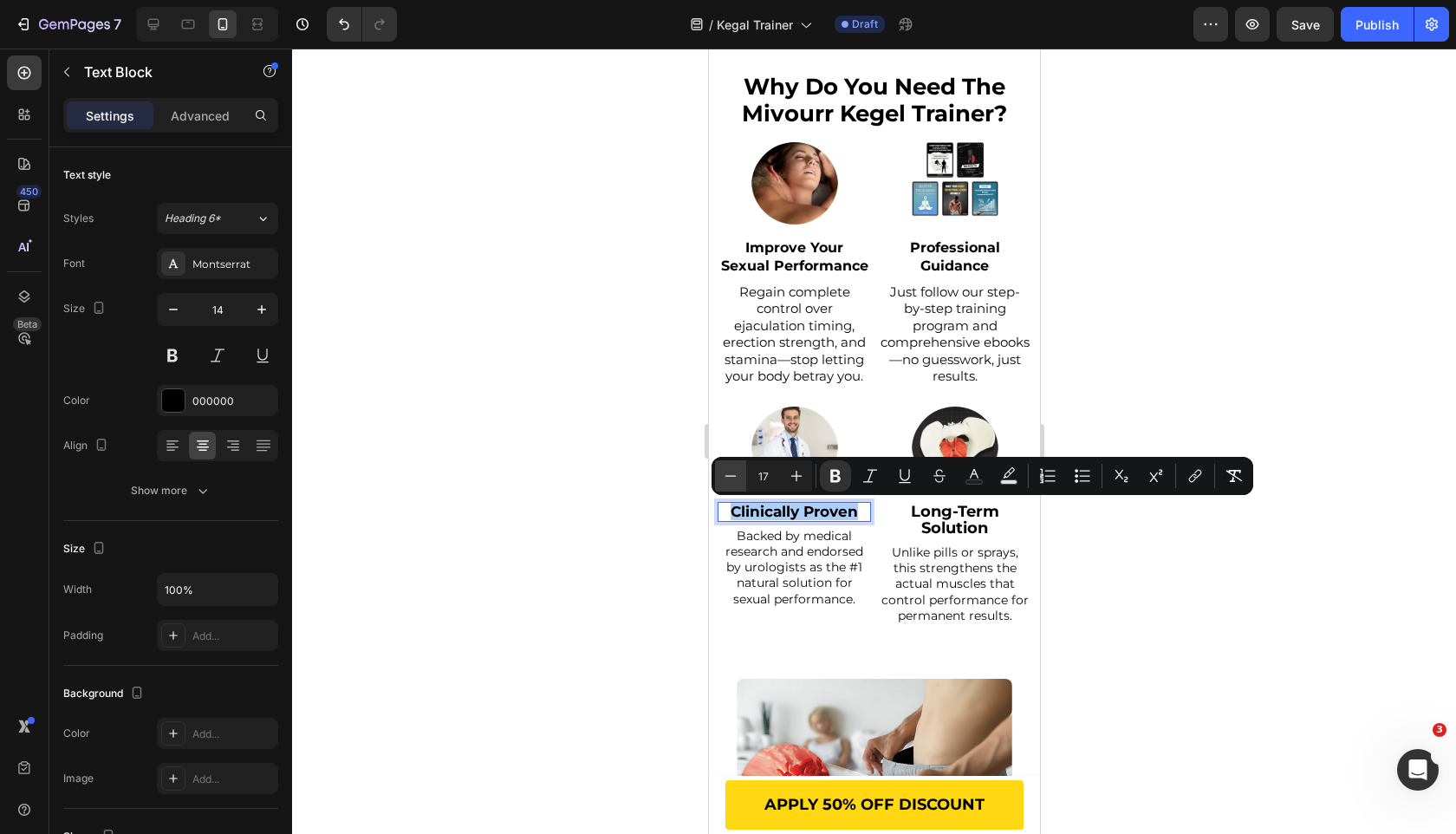
click at [725, 473] on icon "Editor contextual toolbar" at bounding box center [731, 476] width 17 height 17
type input "16"
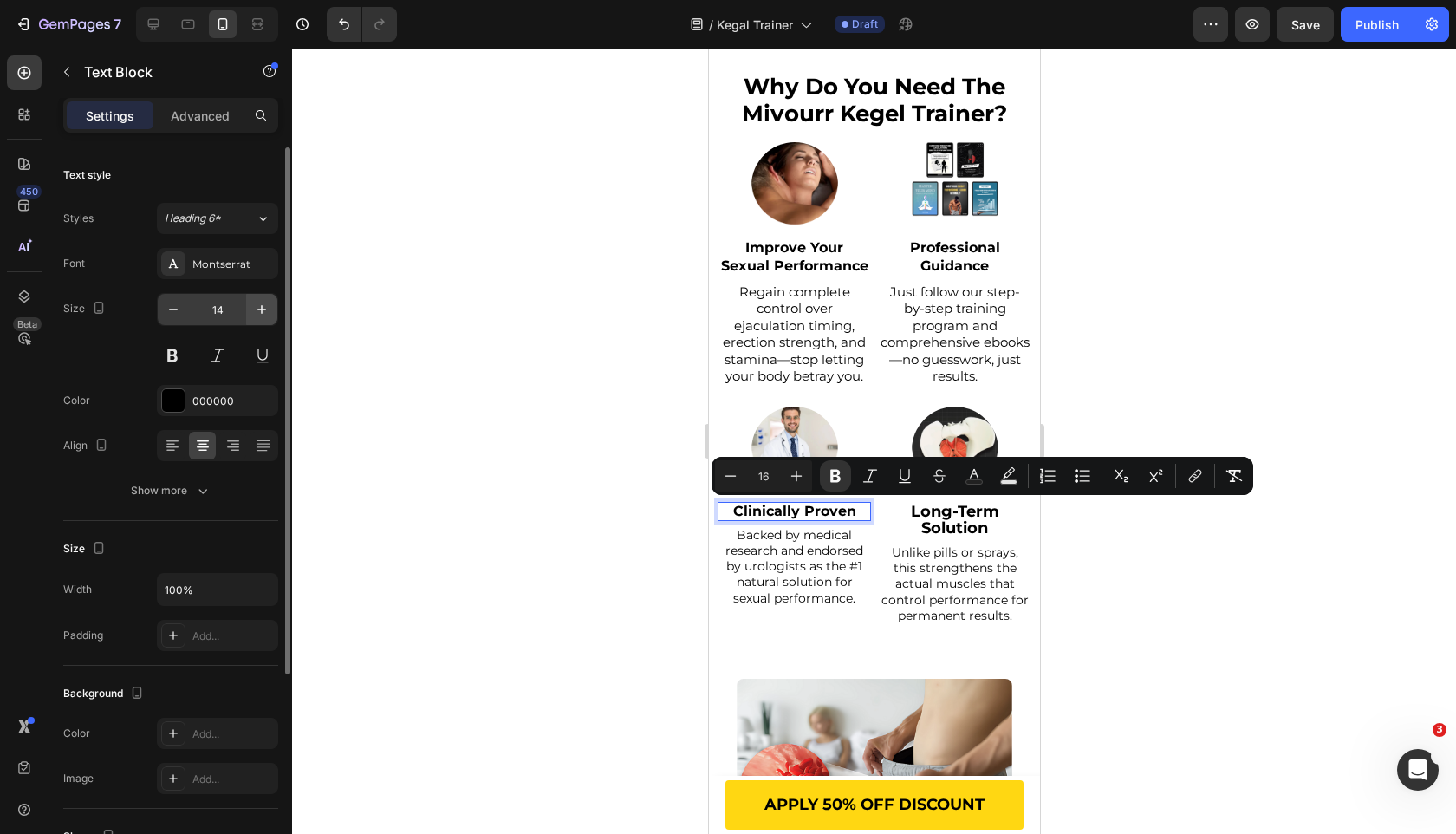
click at [268, 309] on icon "button" at bounding box center [261, 309] width 17 height 17
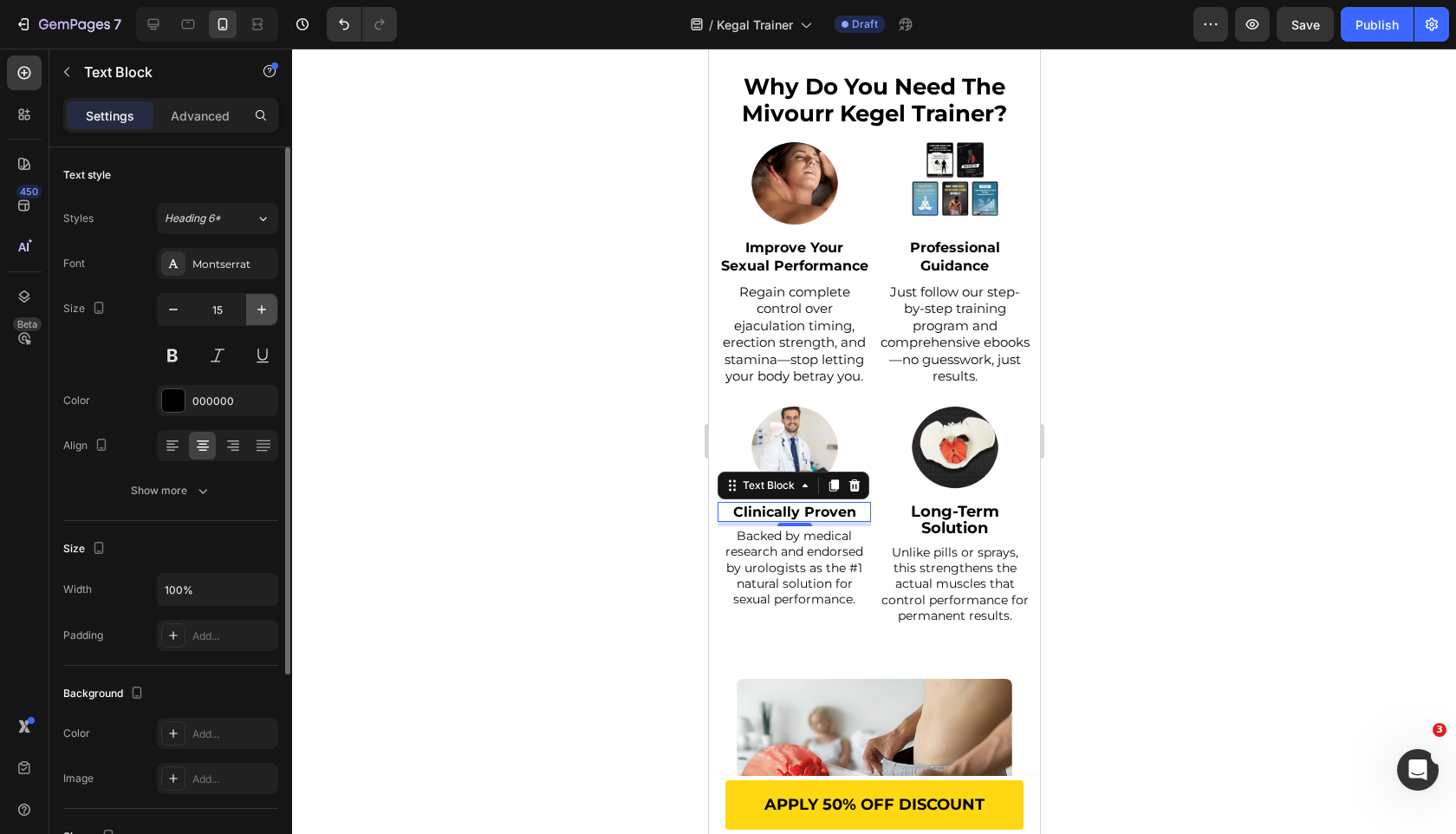
click at [268, 309] on icon "button" at bounding box center [261, 309] width 17 height 17
type input "16"
click at [194, 500] on button "Show more" at bounding box center [170, 491] width 215 height 31
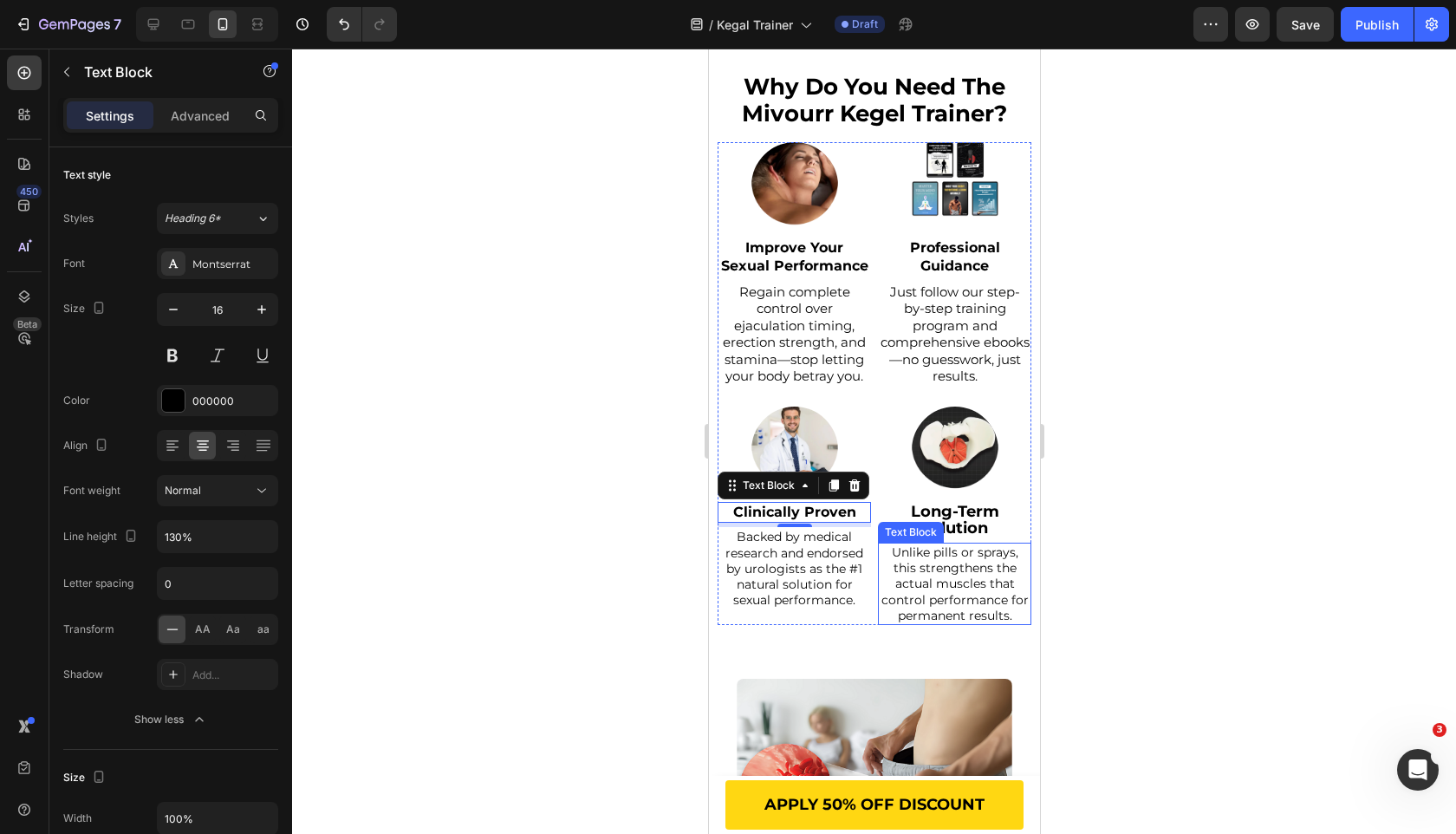
click at [975, 510] on strong "Long-Term Solution" at bounding box center [953, 519] width 88 height 36
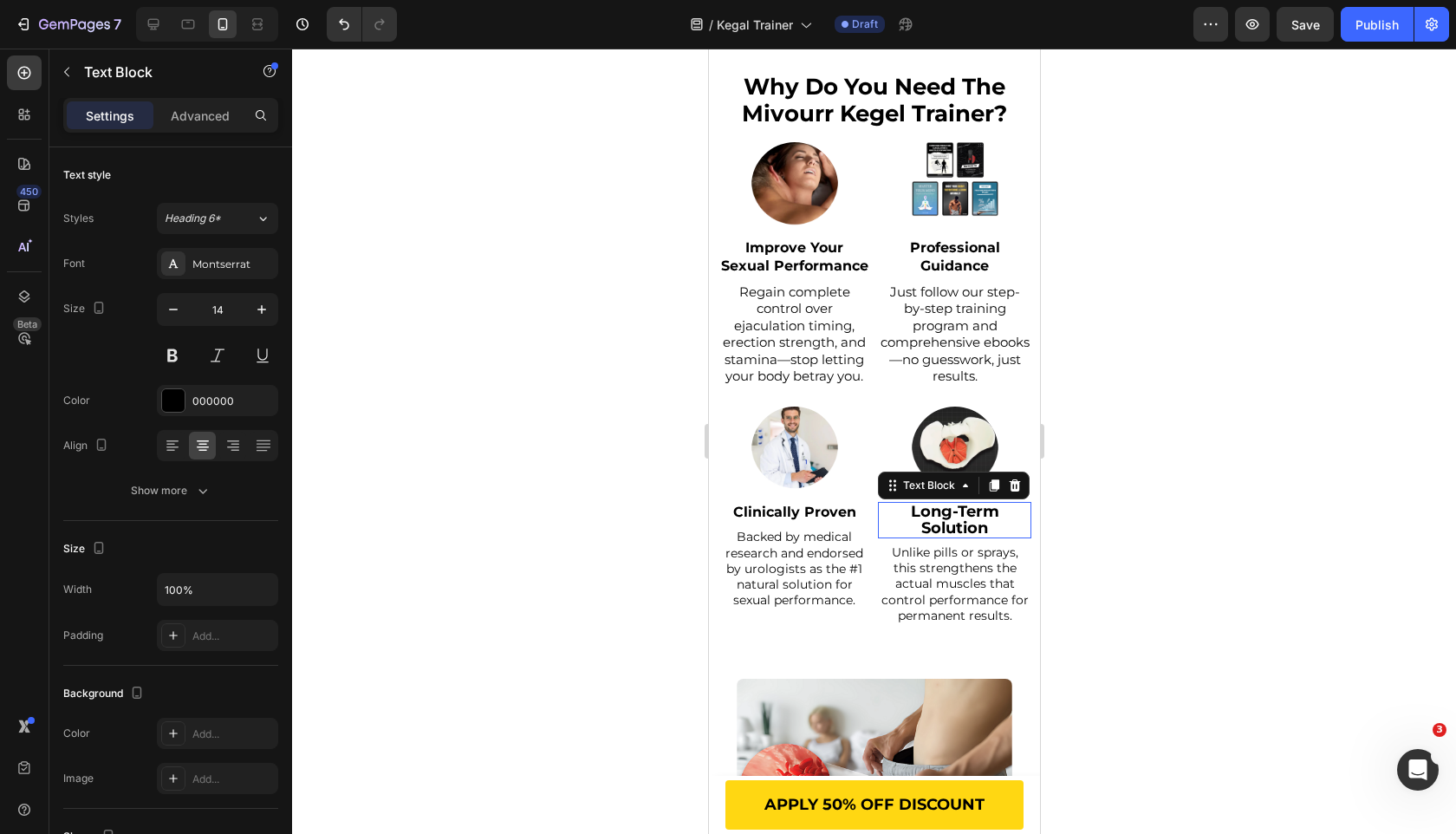
click at [975, 510] on strong "Long-Term Solution" at bounding box center [953, 519] width 88 height 36
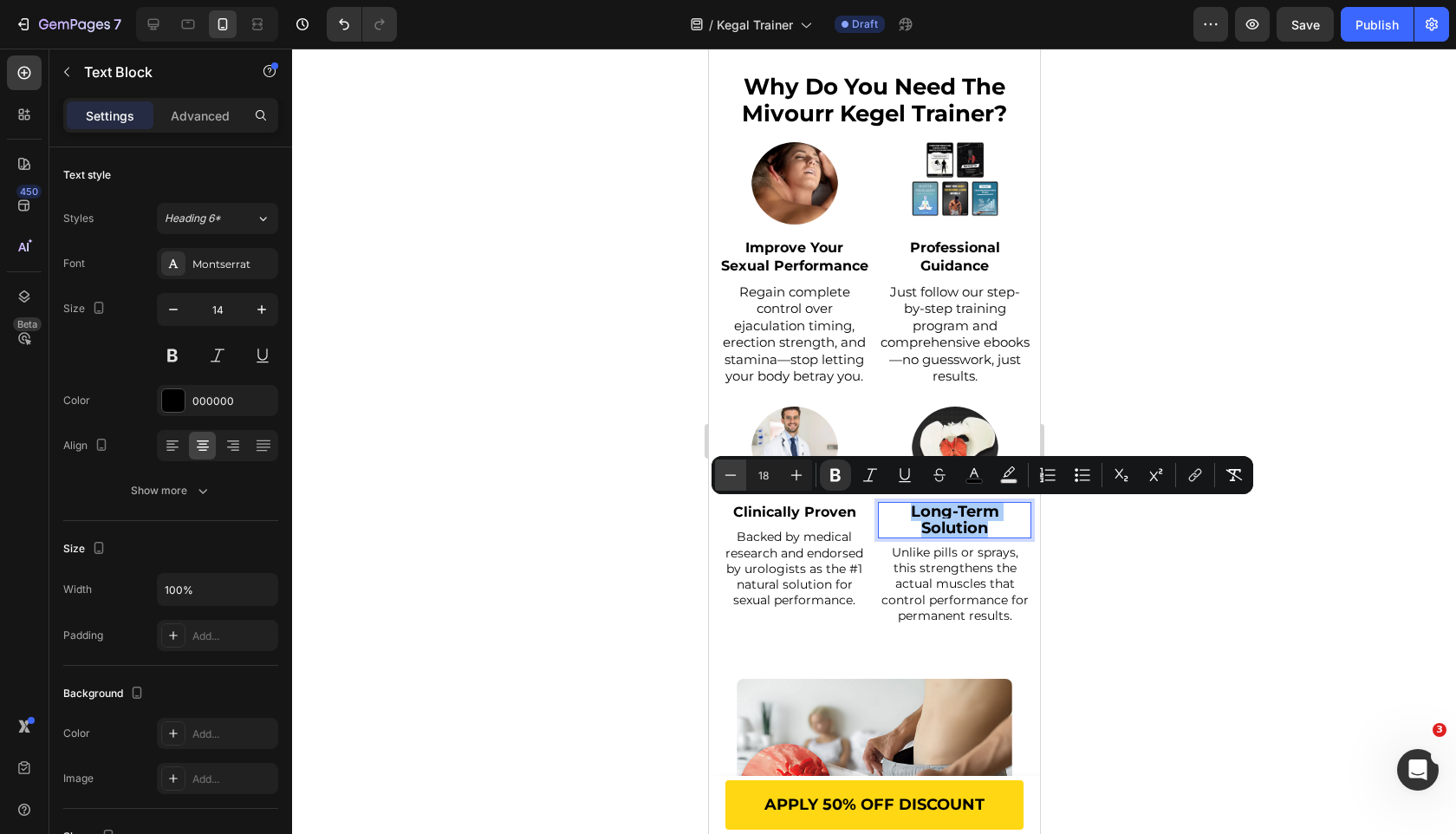
click at [730, 478] on icon "Editor contextual toolbar" at bounding box center [731, 475] width 17 height 17
type input "16"
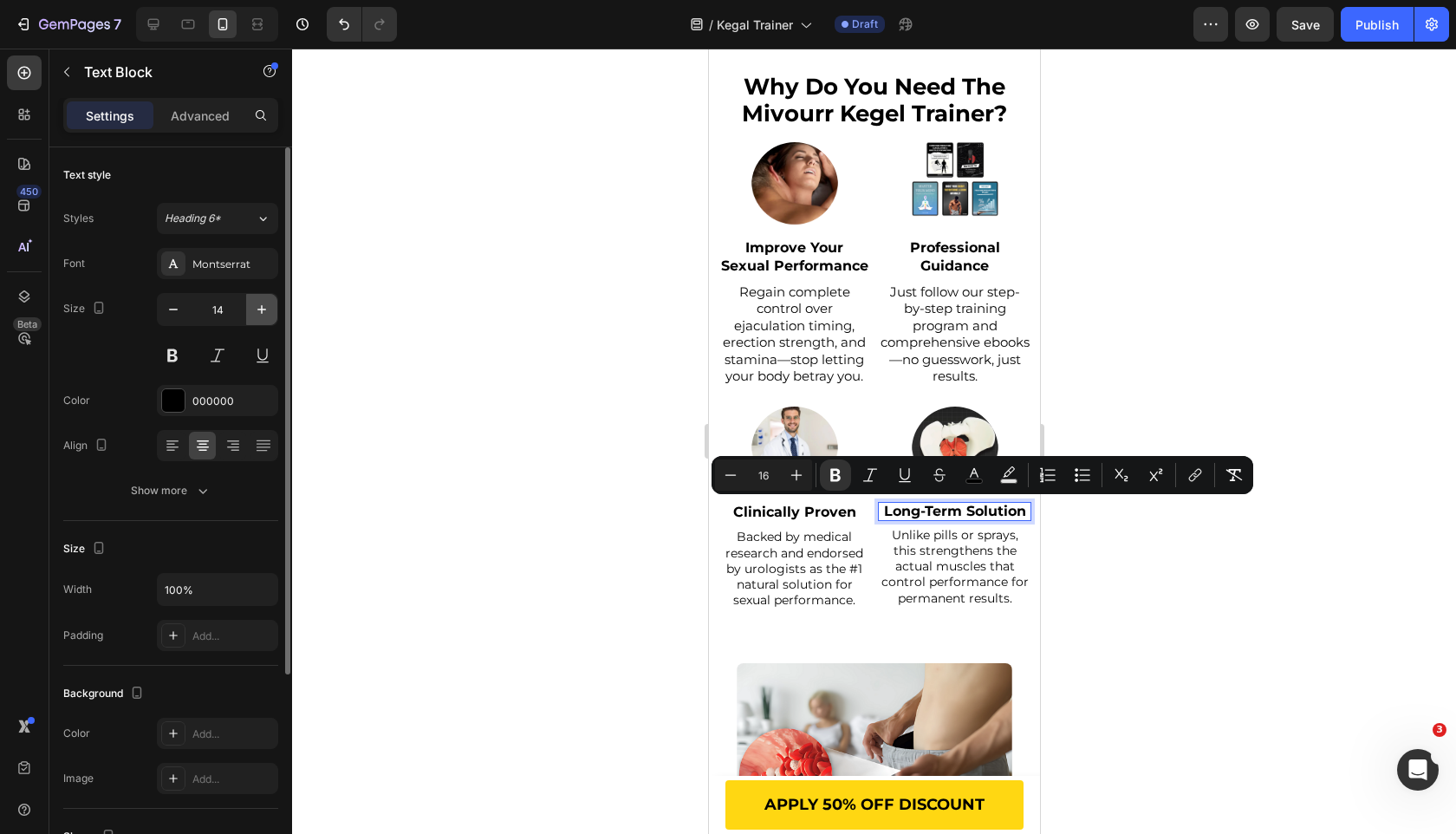
click at [254, 315] on icon "button" at bounding box center [261, 309] width 17 height 17
click at [254, 314] on icon "button" at bounding box center [261, 309] width 17 height 17
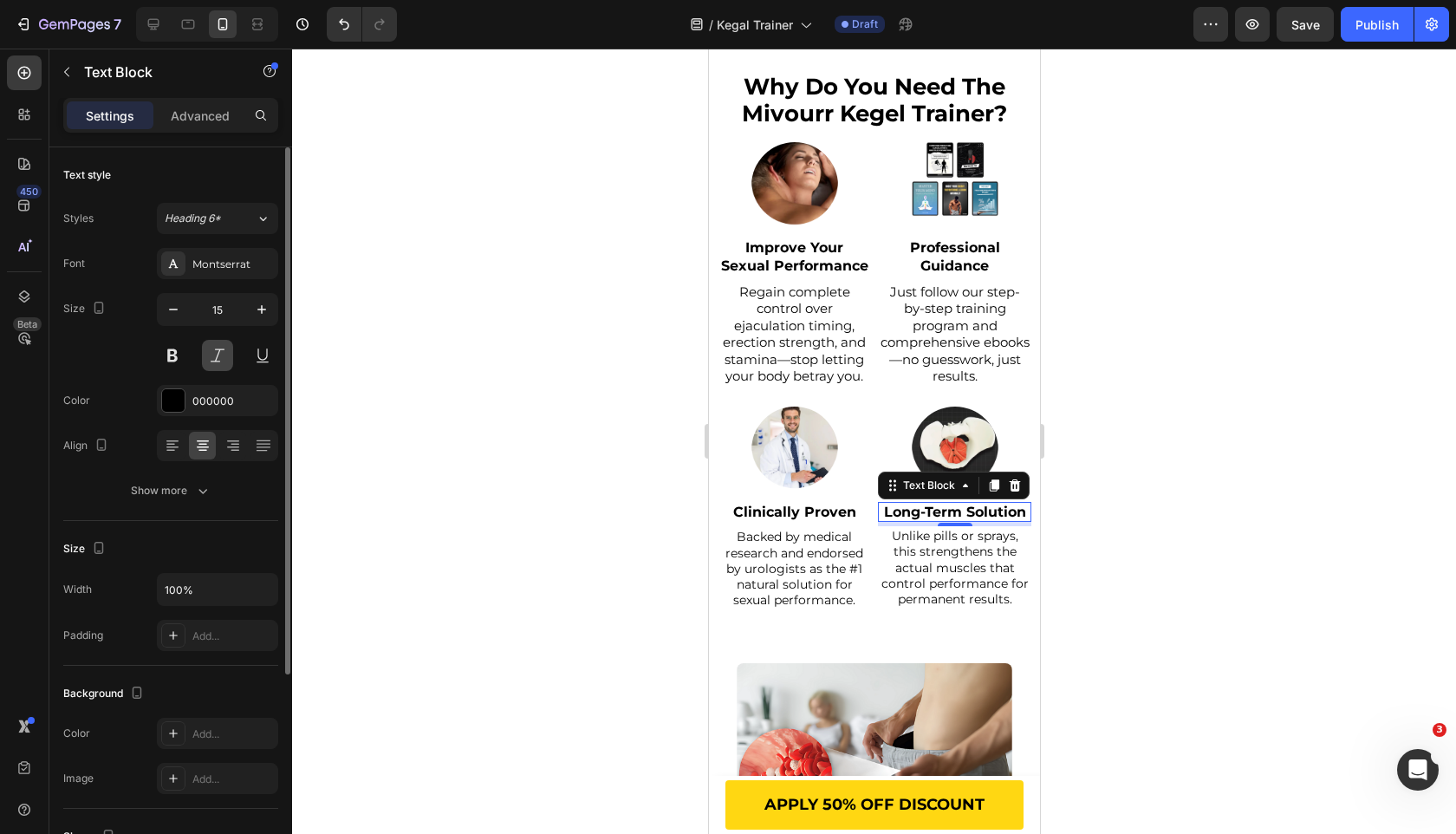
type input "16"
click at [199, 492] on icon "button" at bounding box center [203, 491] width 17 height 17
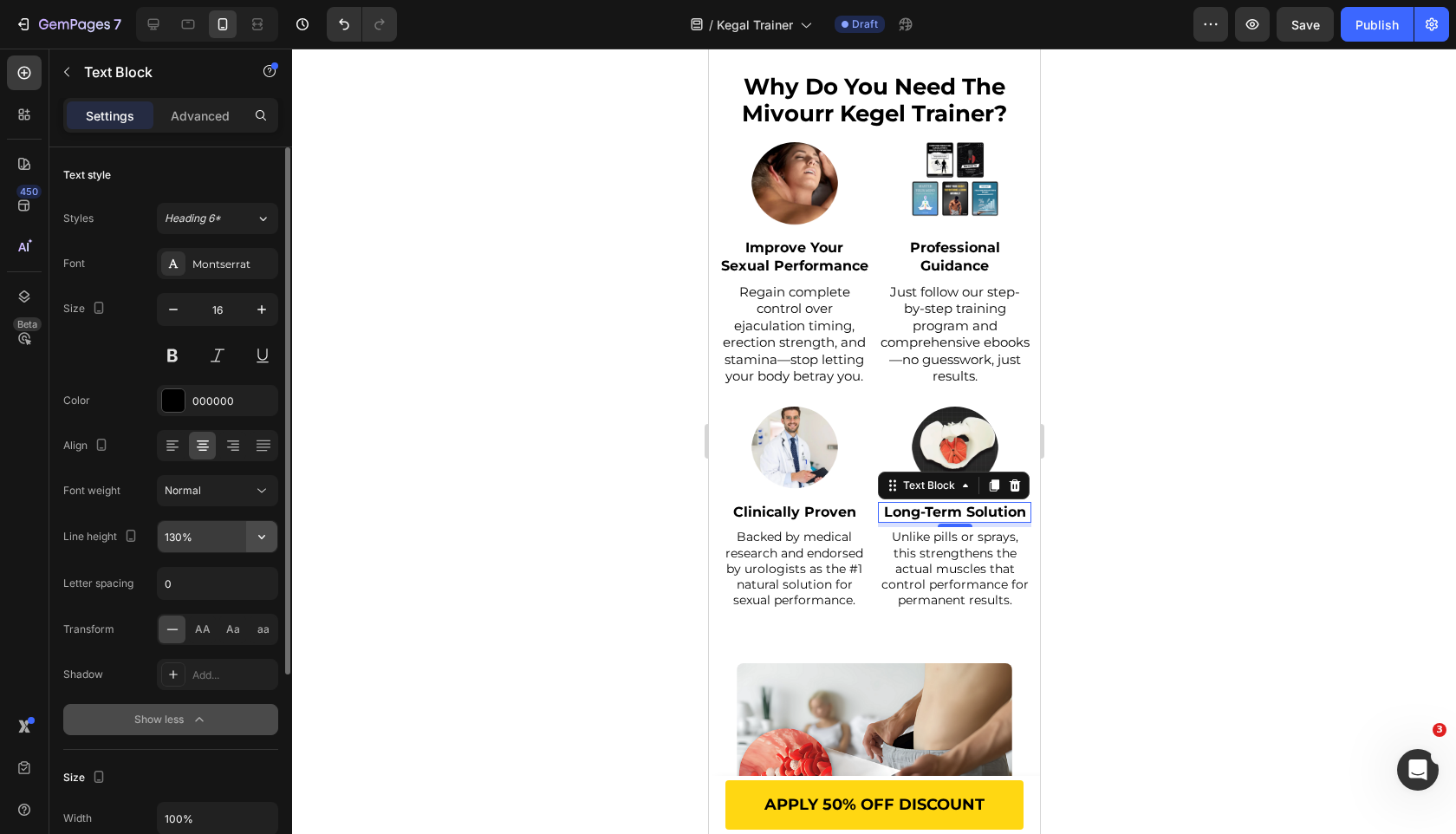
drag, startPoint x: 254, startPoint y: 519, endPoint x: 261, endPoint y: 531, distance: 13.9
click at [261, 531] on icon "button" at bounding box center [261, 537] width 17 height 17
click at [840, 536] on p "Backed by medical research and endorsed by urologists as the #1 natural solutio…" at bounding box center [793, 568] width 150 height 79
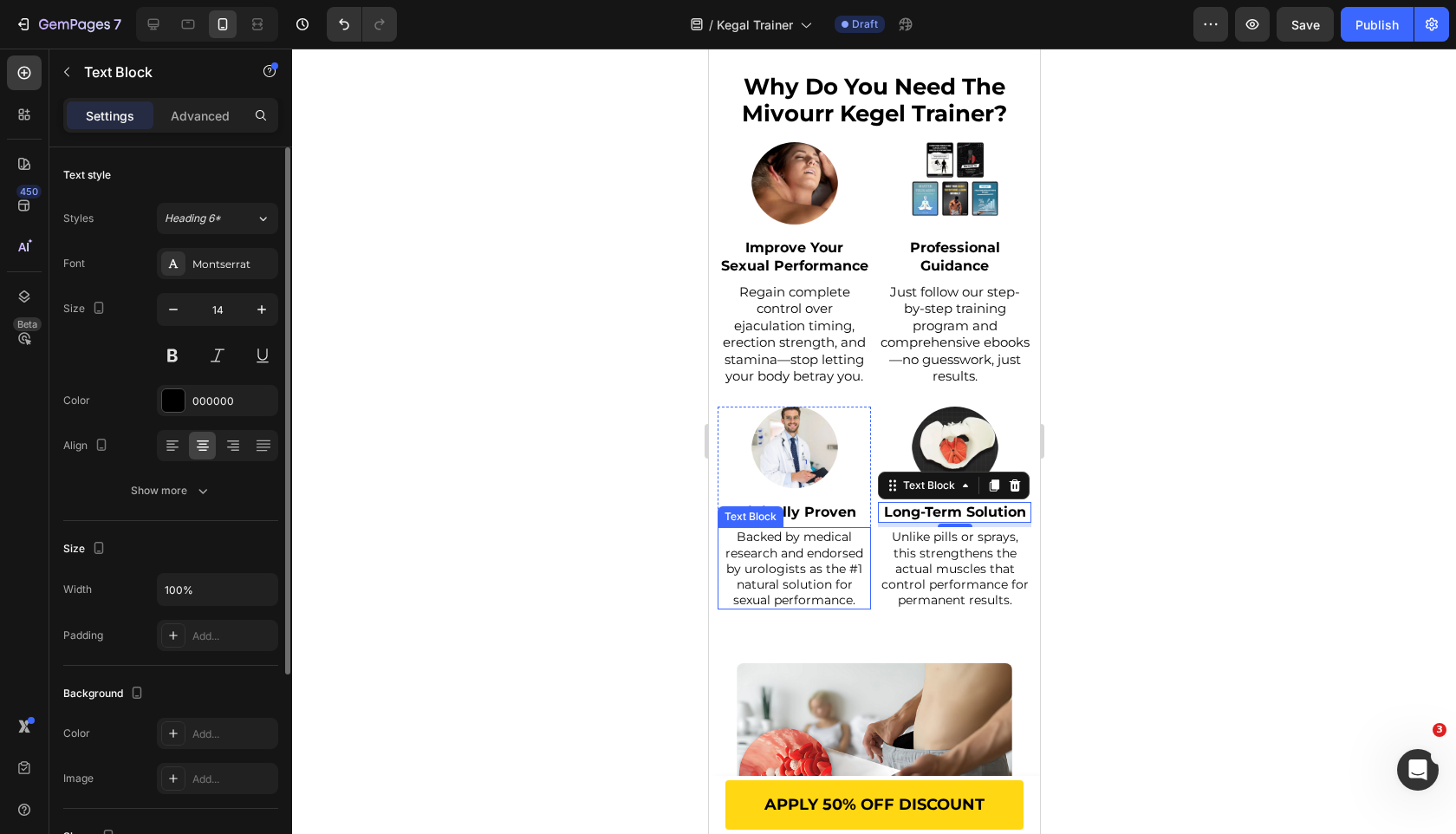
click at [840, 536] on p "Backed by medical research and endorsed by urologists as the #1 natural solutio…" at bounding box center [793, 568] width 150 height 79
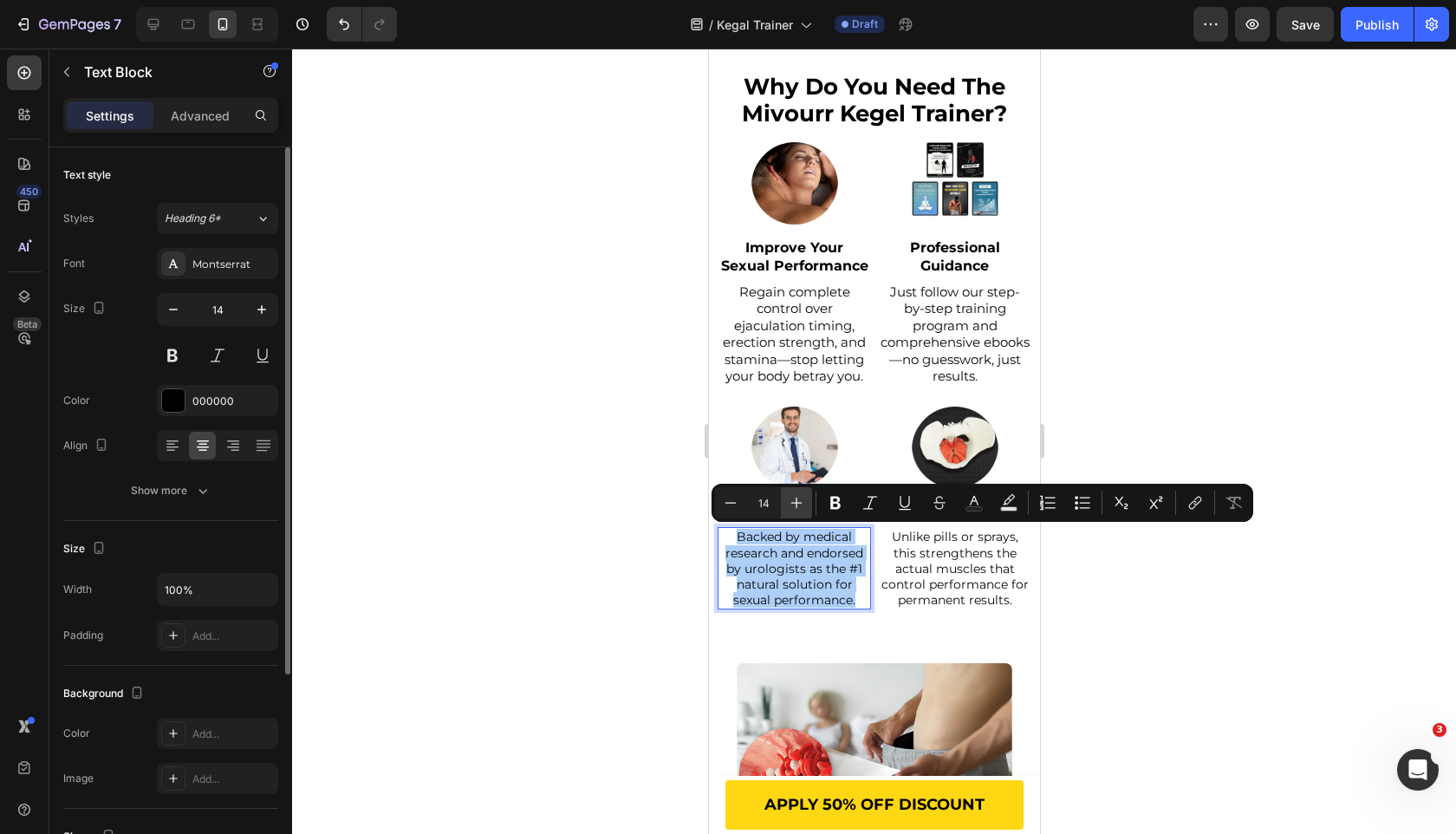
click at [795, 507] on icon "Editor contextual toolbar" at bounding box center [797, 503] width 17 height 17
type input "15"
click at [267, 311] on icon "button" at bounding box center [261, 309] width 17 height 17
type input "15"
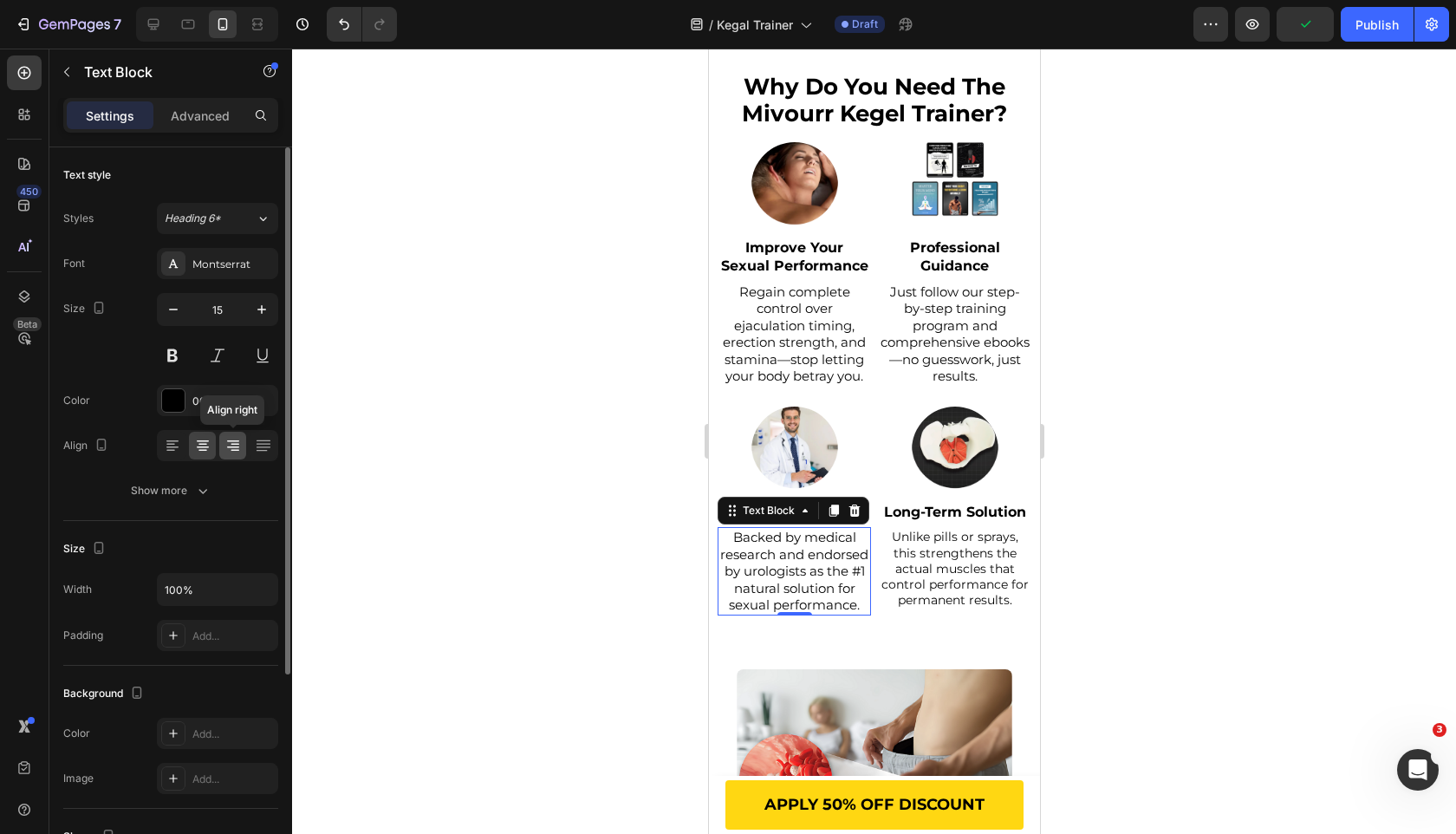
click at [241, 455] on div at bounding box center [233, 445] width 27 height 28
click at [212, 449] on div at bounding box center [202, 445] width 27 height 28
click at [219, 507] on div "Text style Styles Heading 6* Font Montserrat Size 15 Color 000000 Align Show mo…" at bounding box center [170, 334] width 215 height 373
click at [218, 493] on button "Show more" at bounding box center [170, 491] width 215 height 31
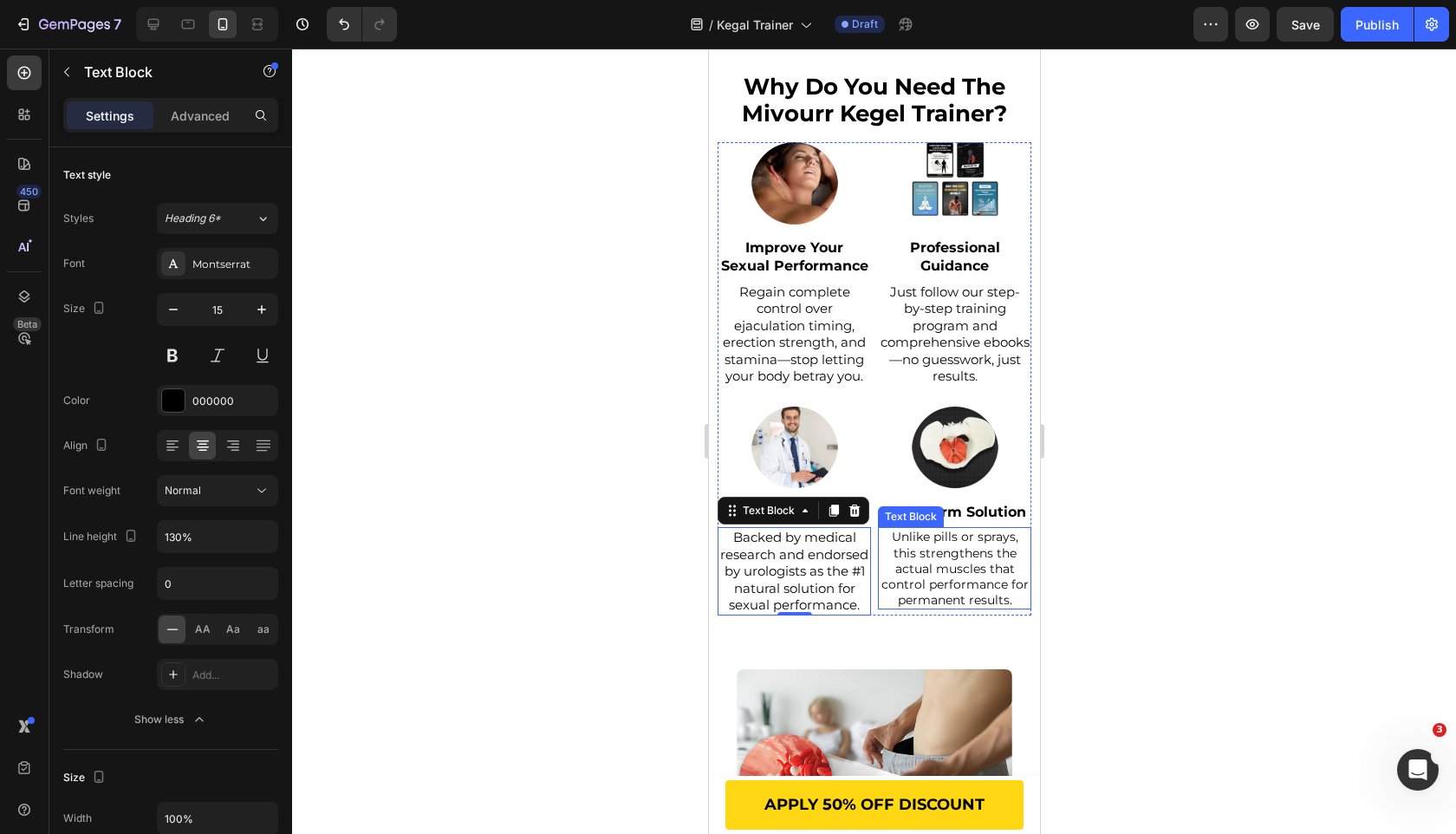
click at [966, 579] on p "Unlike pills or sprays, this strengthens the actual muscles that control perfor…" at bounding box center [953, 568] width 150 height 79
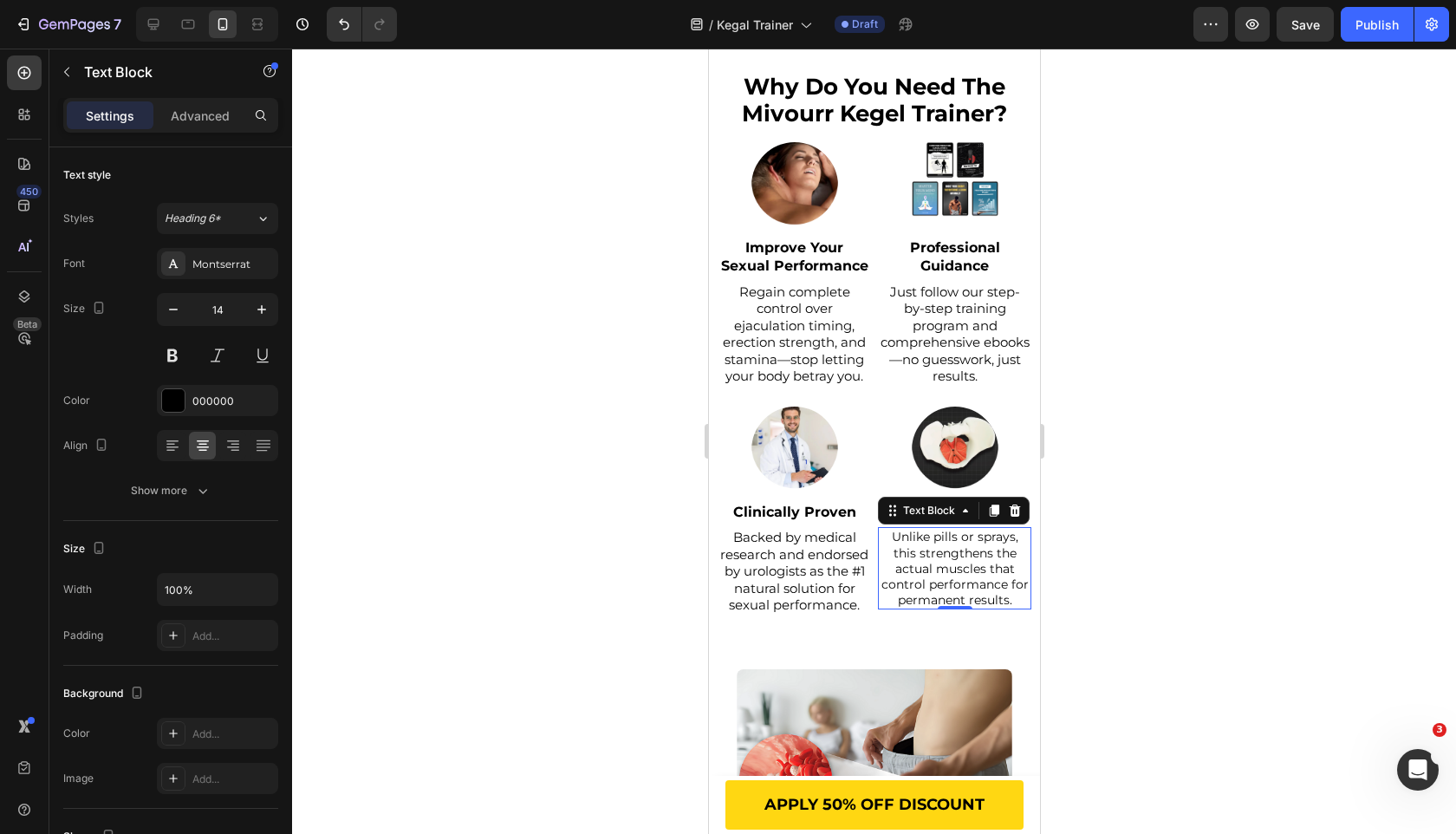
click at [966, 579] on p "Unlike pills or sprays, this strengthens the actual muscles that control perfor…" at bounding box center [953, 568] width 150 height 79
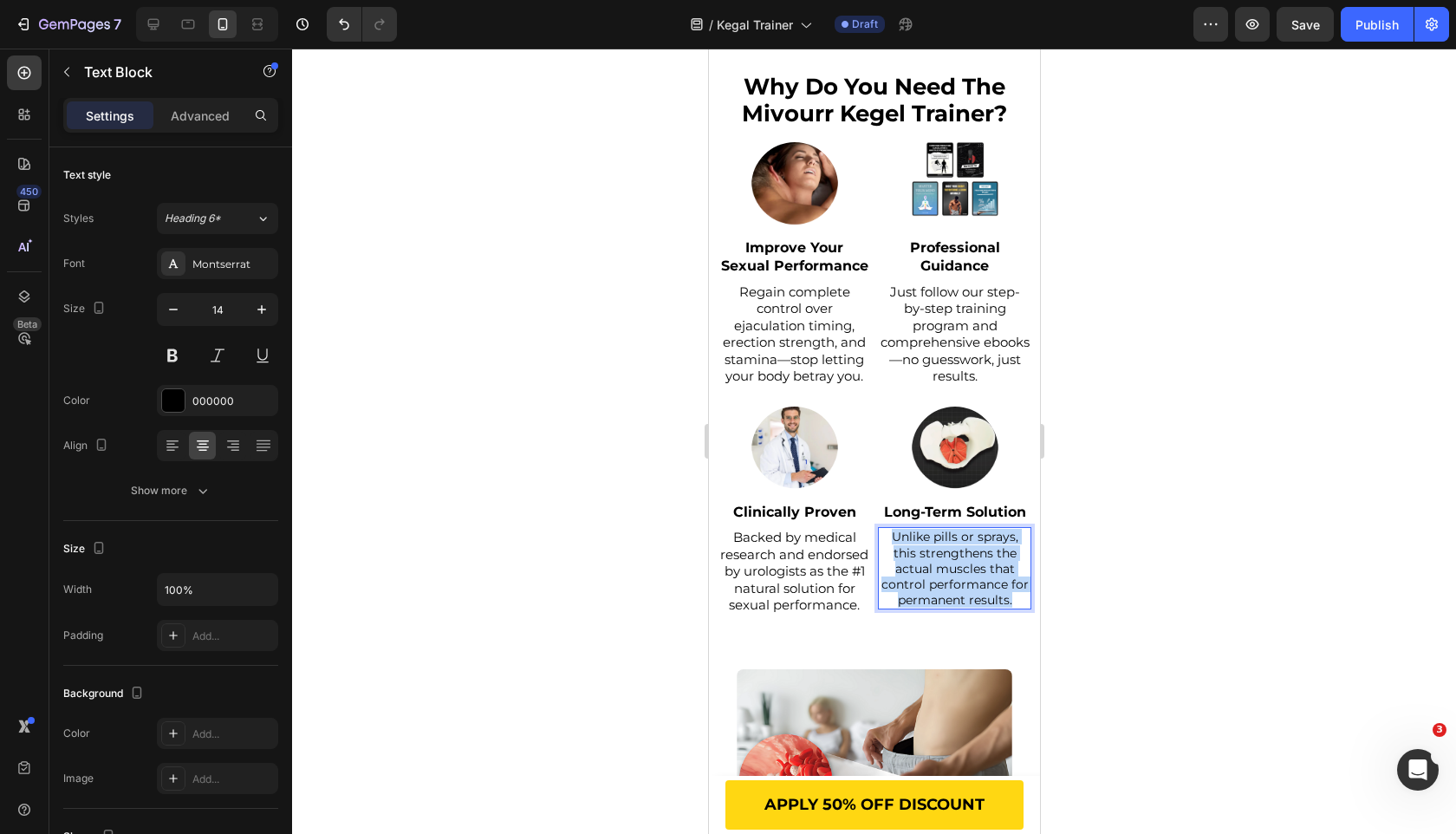
click at [966, 579] on p "Unlike pills or sprays, this strengthens the actual muscles that control perfor…" at bounding box center [953, 568] width 150 height 79
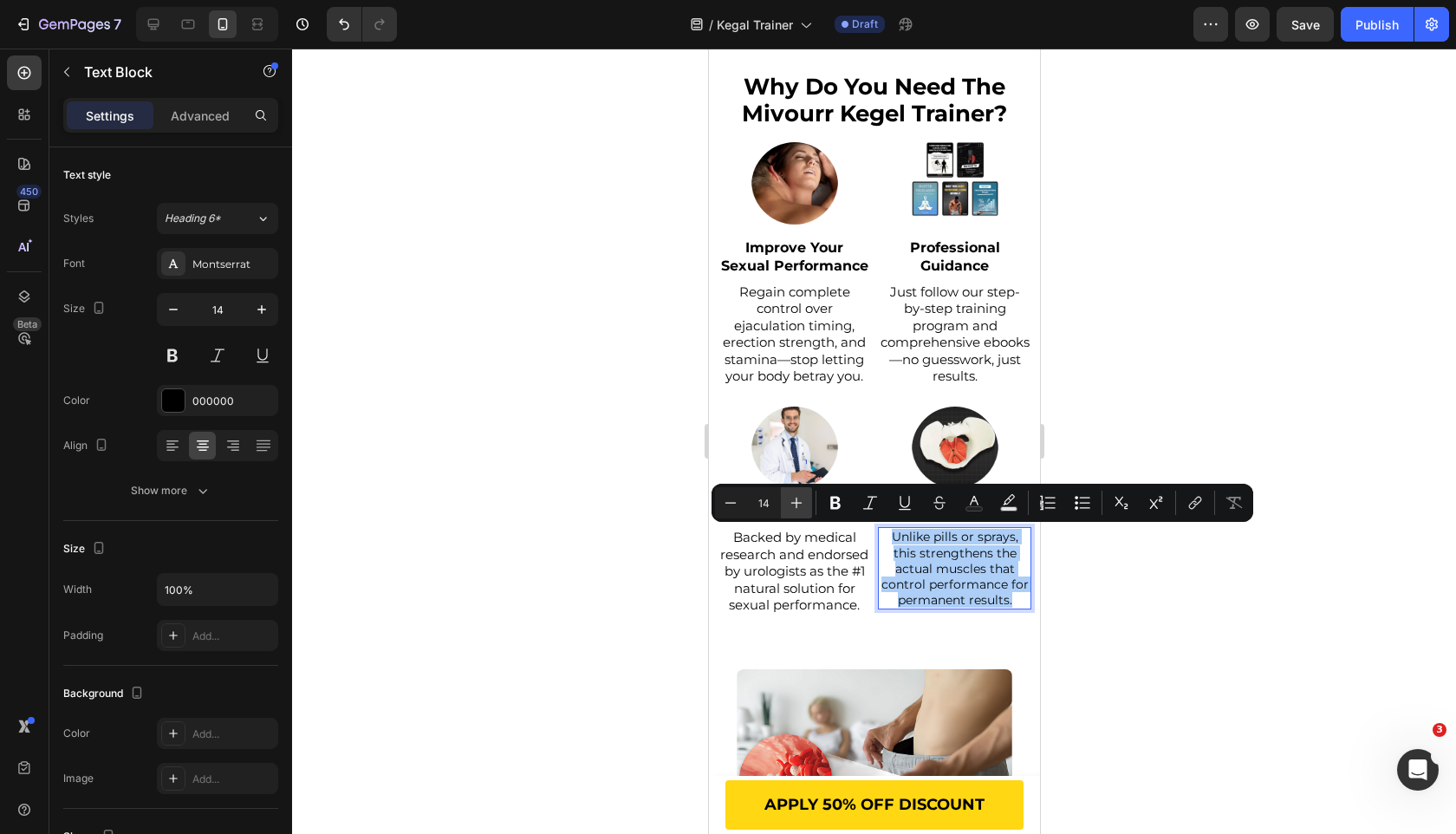
click at [799, 505] on icon "Editor contextual toolbar" at bounding box center [797, 503] width 17 height 17
type input "15"
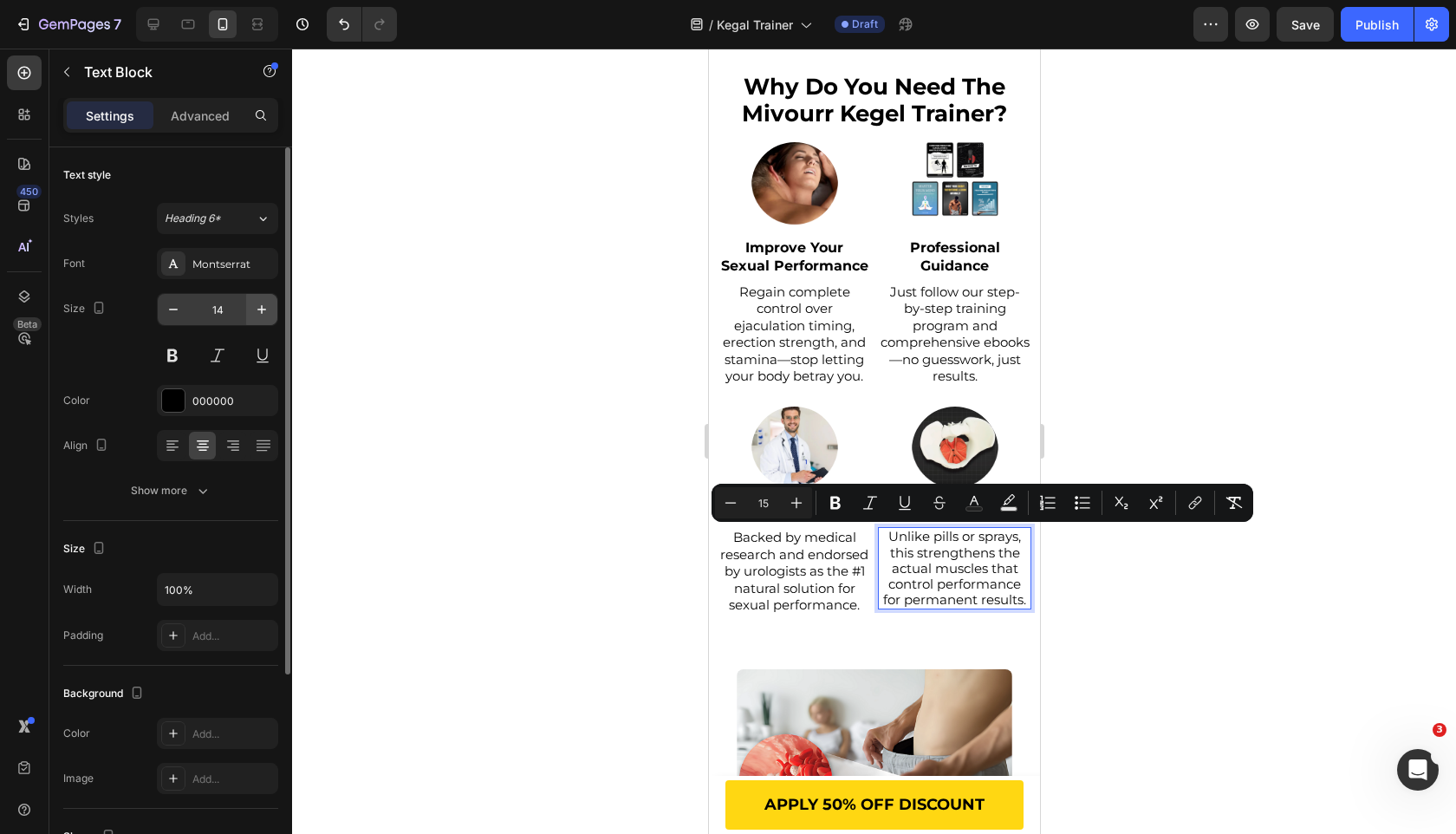
click at [257, 305] on icon "button" at bounding box center [261, 309] width 17 height 17
type input "15"
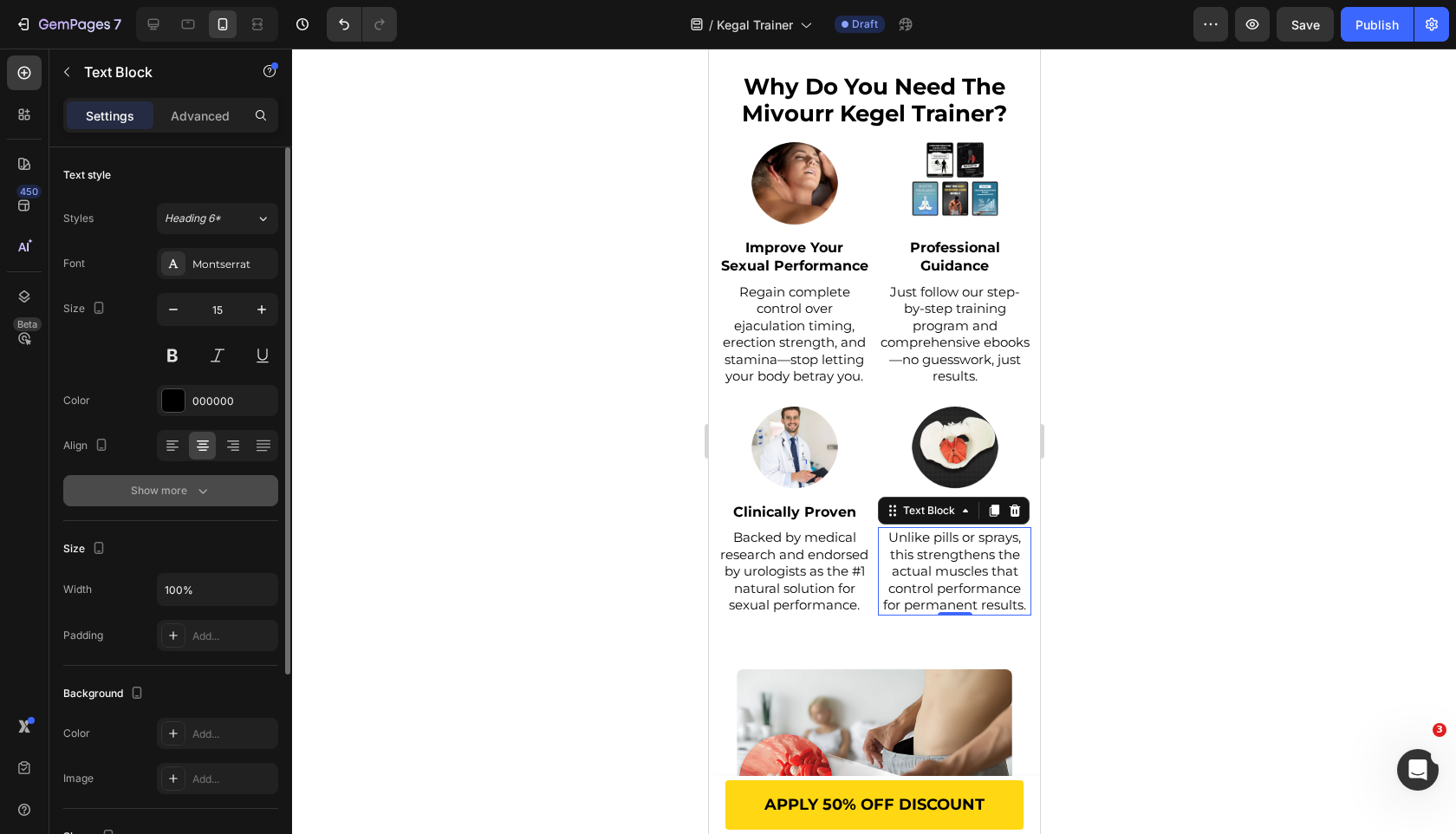
click at [199, 501] on button "Show more" at bounding box center [170, 491] width 215 height 31
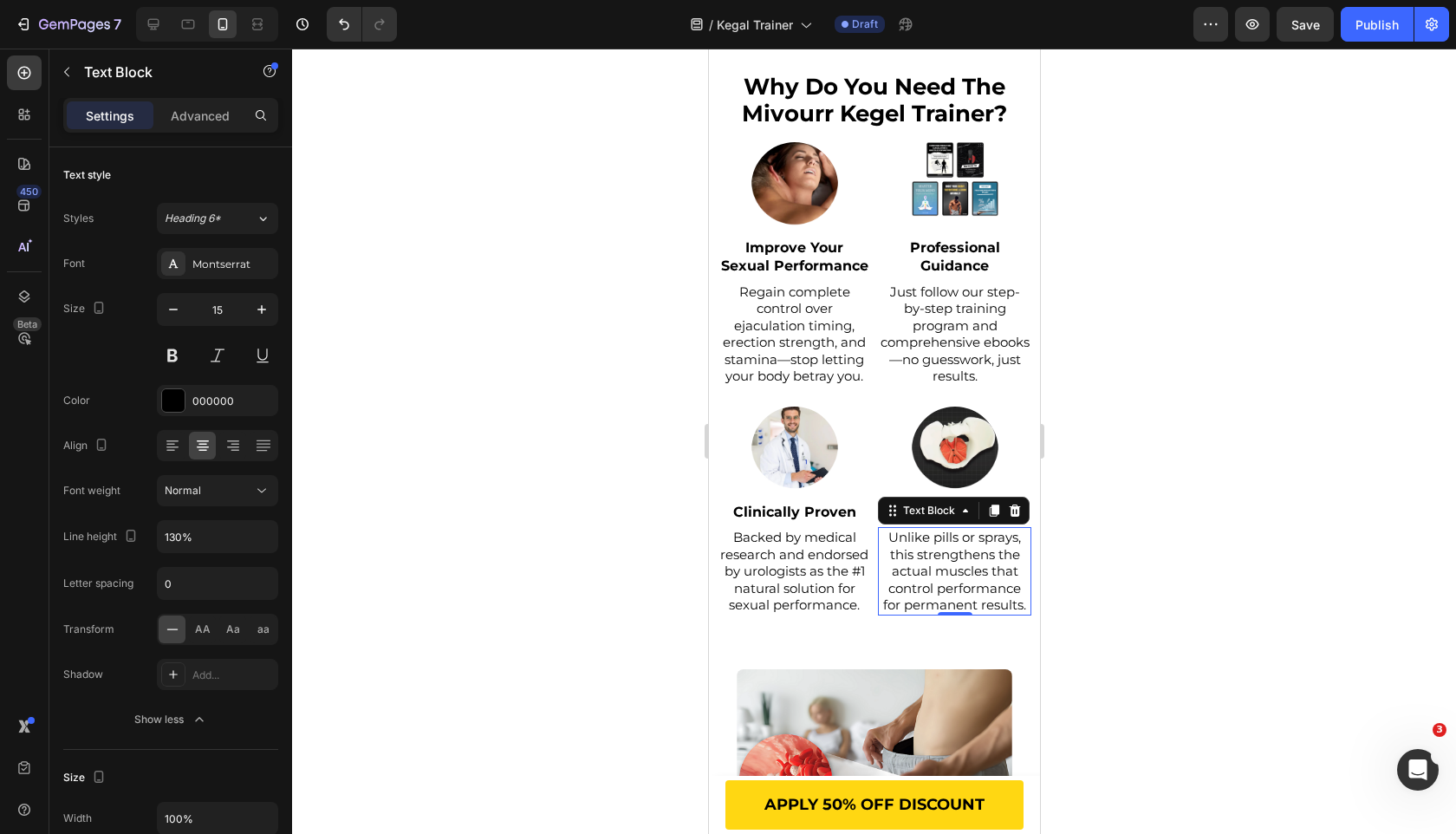
click at [426, 482] on div at bounding box center [875, 441] width 1164 height 785
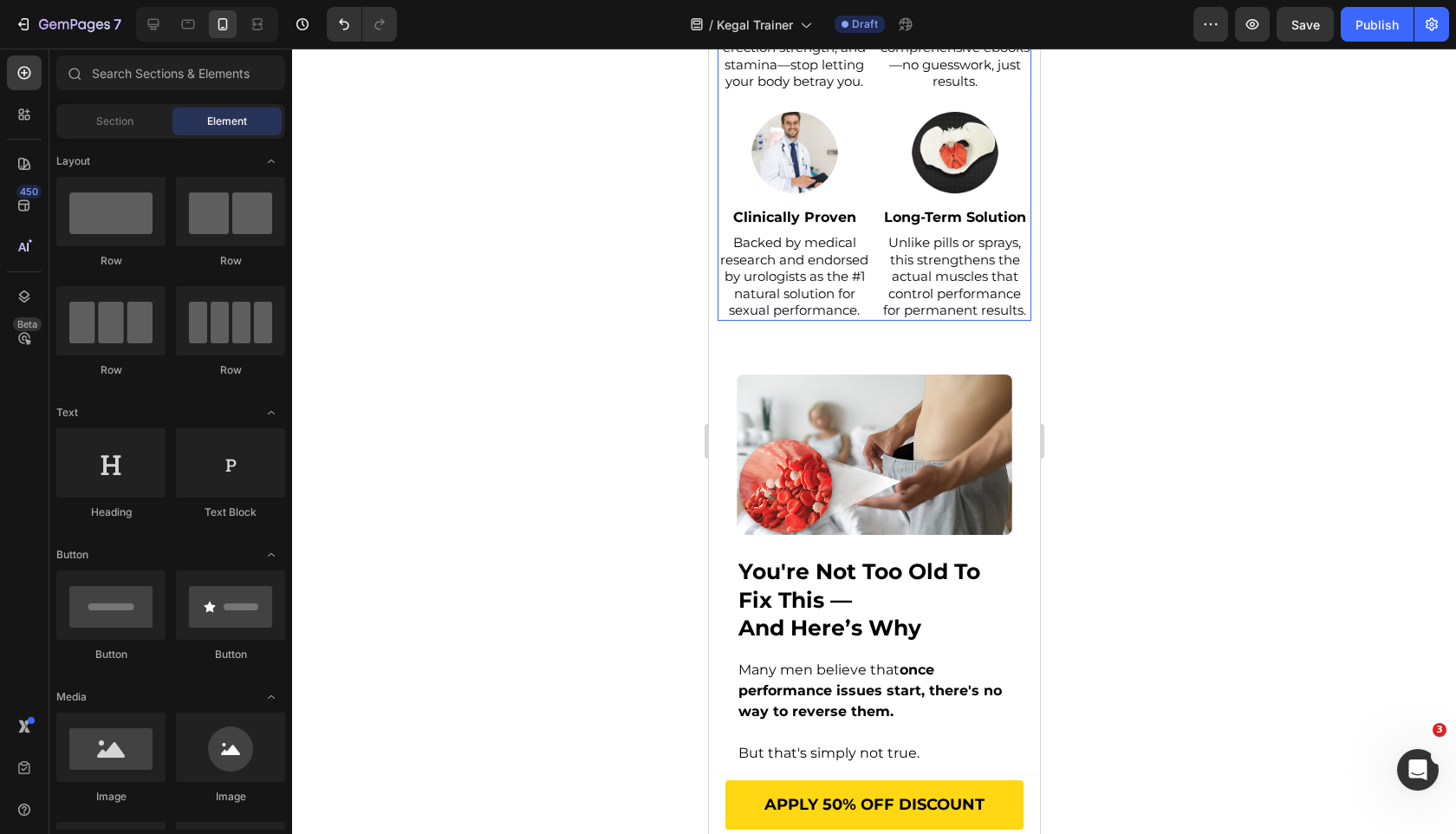
scroll to position [1461, 0]
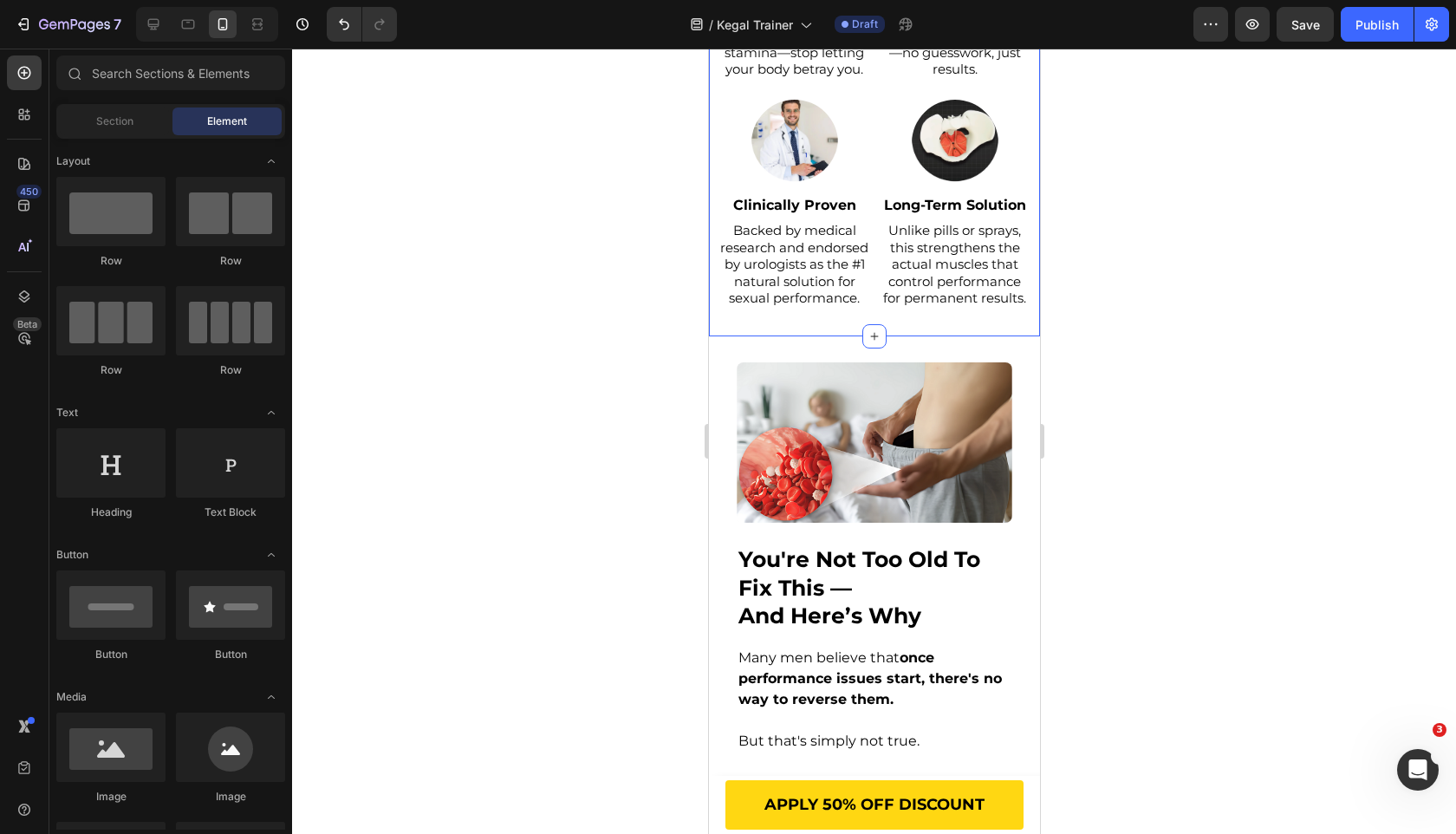
click at [805, 322] on div "⁠⁠⁠⁠⁠⁠⁠ why do you need the mivourr kegel trainer? Heading Image Improve Your S…" at bounding box center [874, 37] width 331 height 599
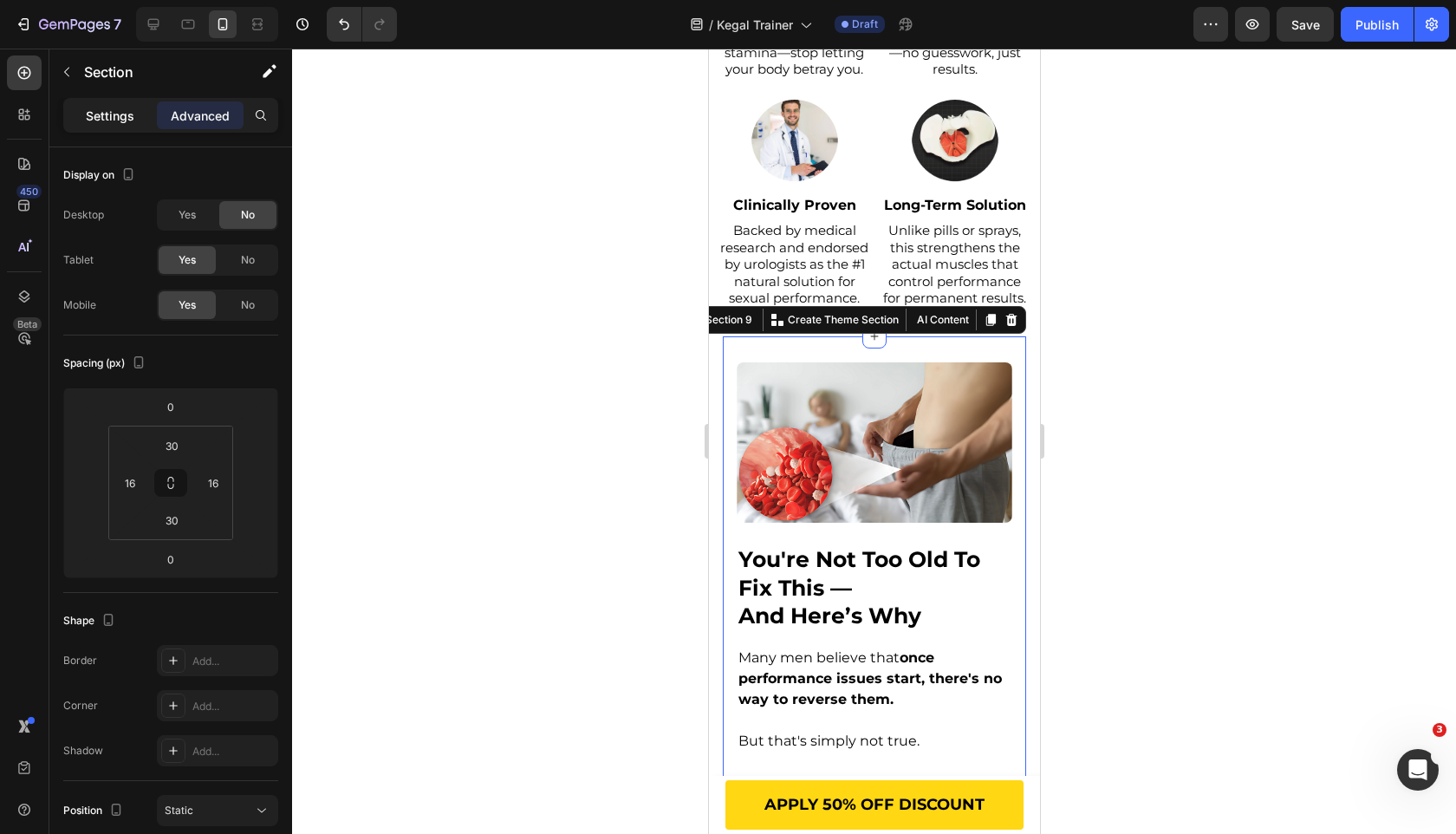
click at [112, 111] on p "Settings" at bounding box center [110, 116] width 49 height 18
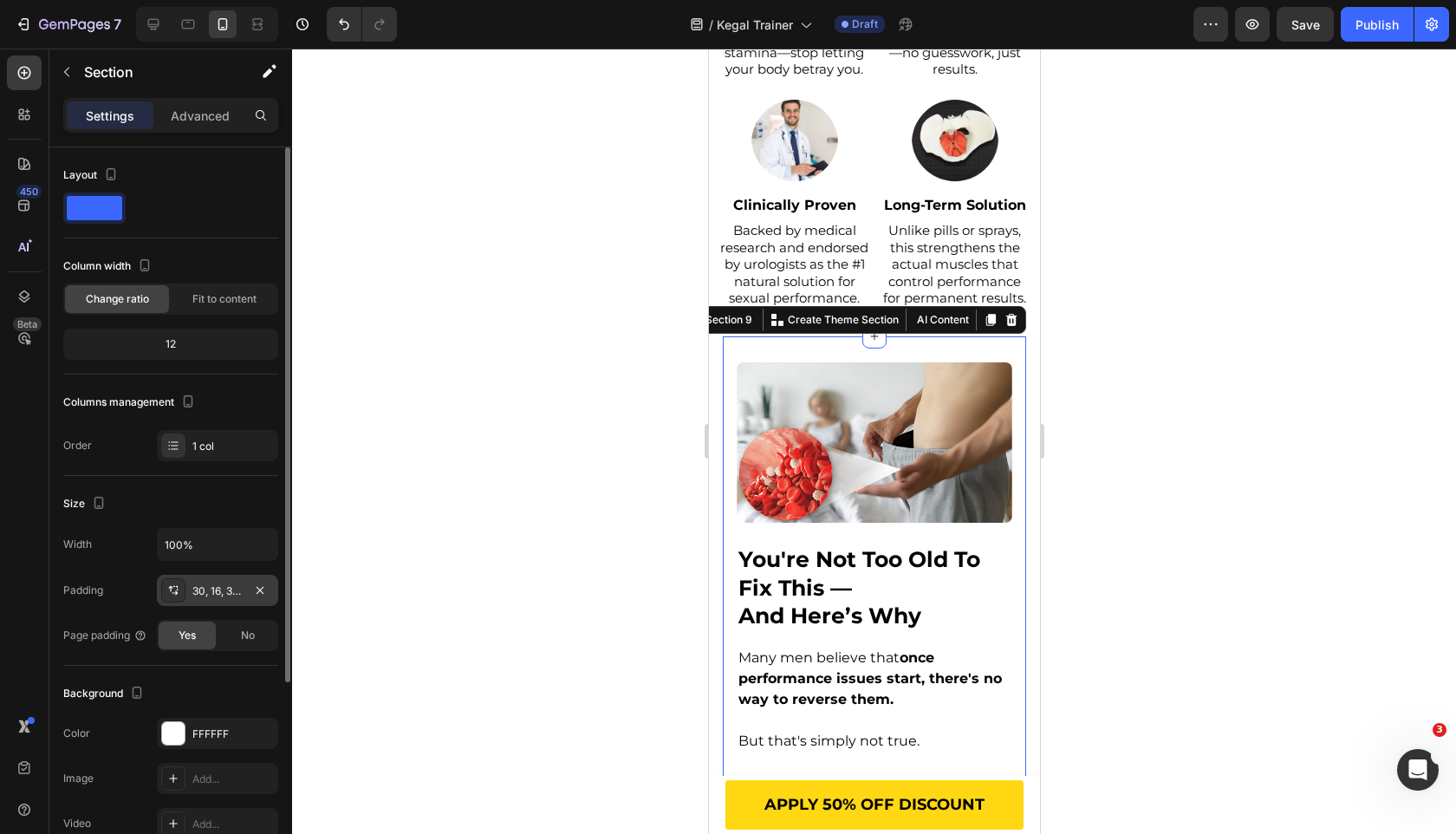
click at [249, 634] on span "No" at bounding box center [248, 636] width 14 height 16
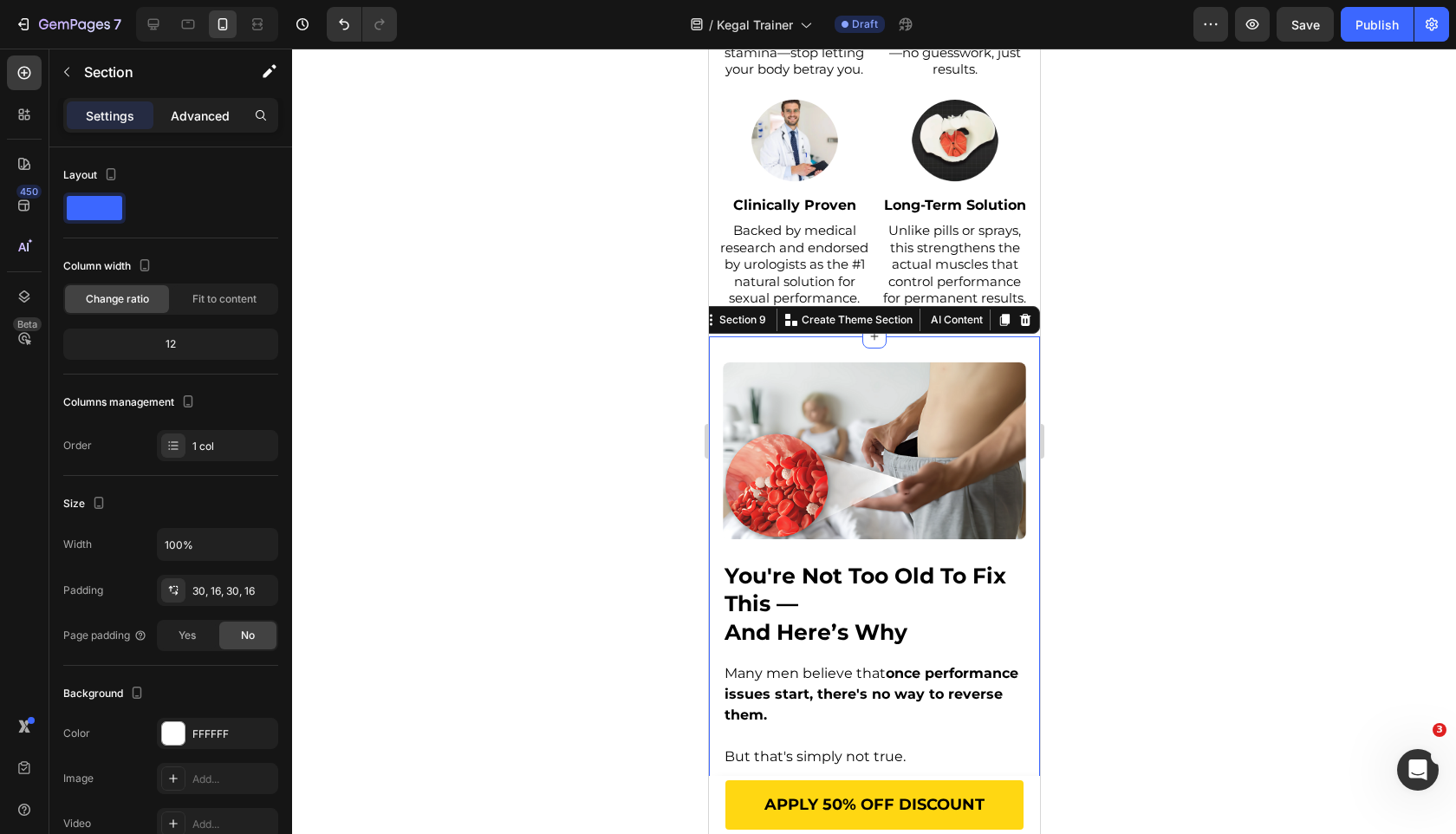
click at [196, 124] on div "Advanced" at bounding box center [199, 115] width 87 height 28
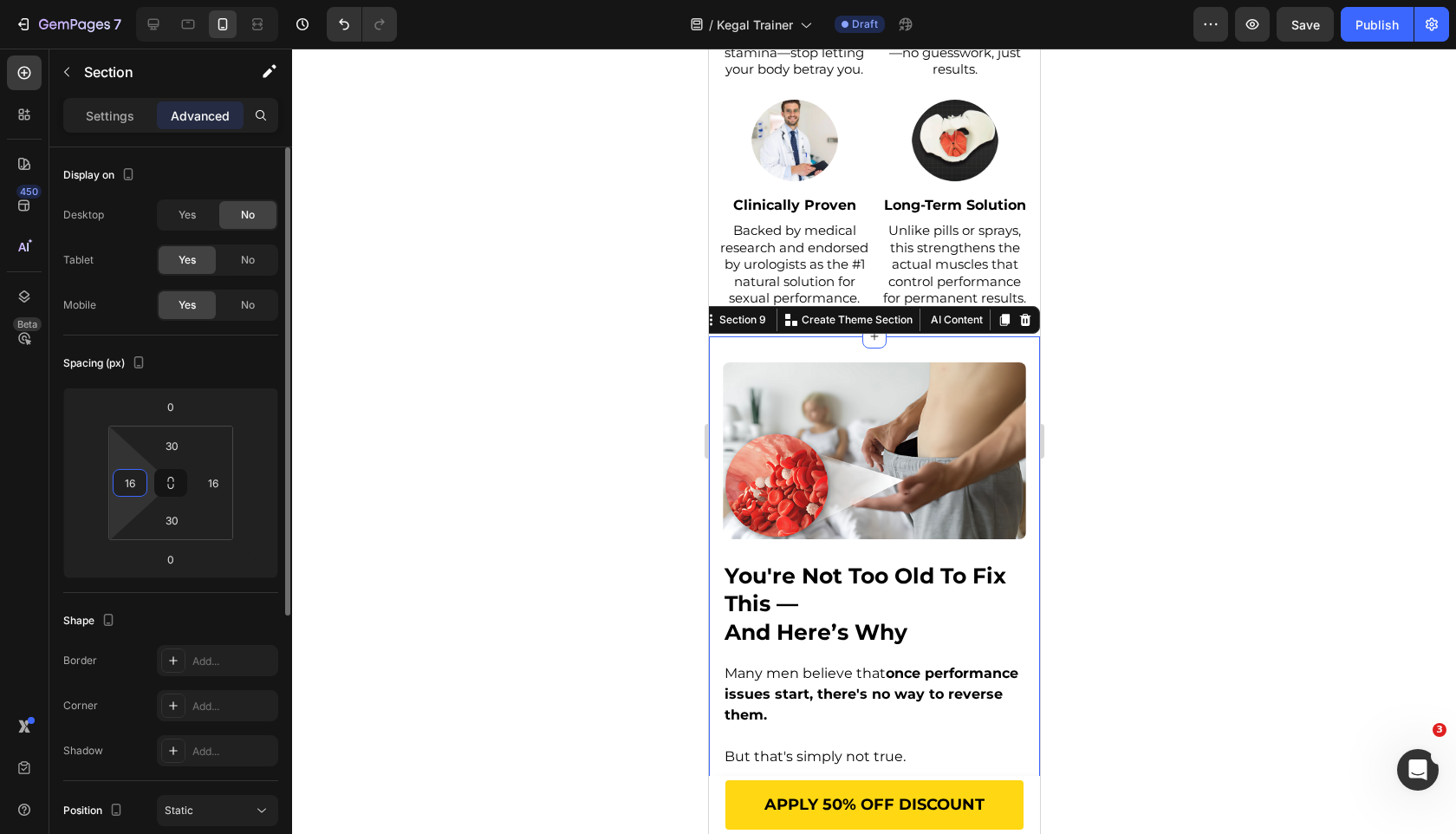
click at [139, 481] on input "16" at bounding box center [129, 482] width 26 height 26
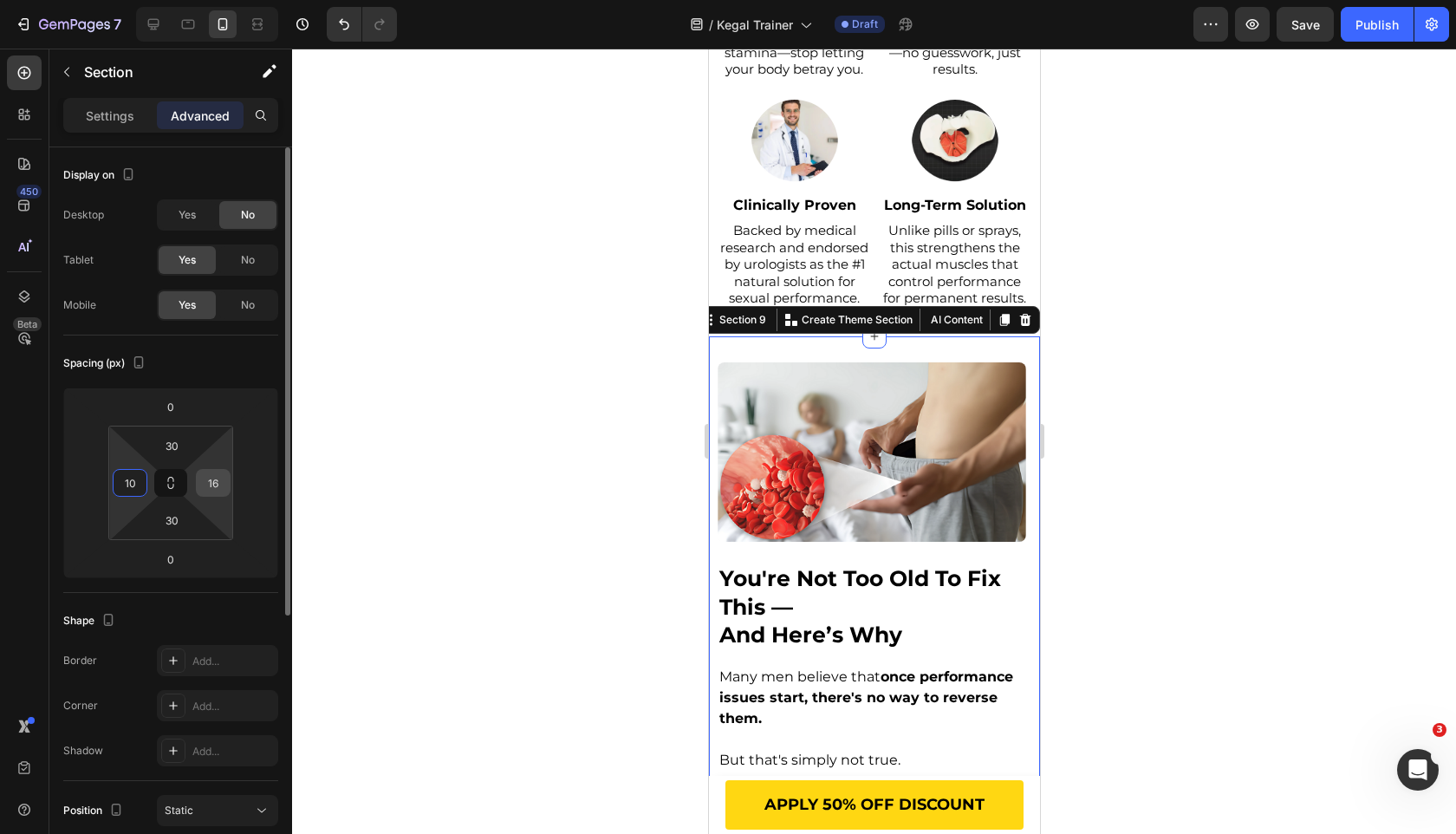
type input "10"
click at [212, 484] on input "16" at bounding box center [213, 482] width 26 height 26
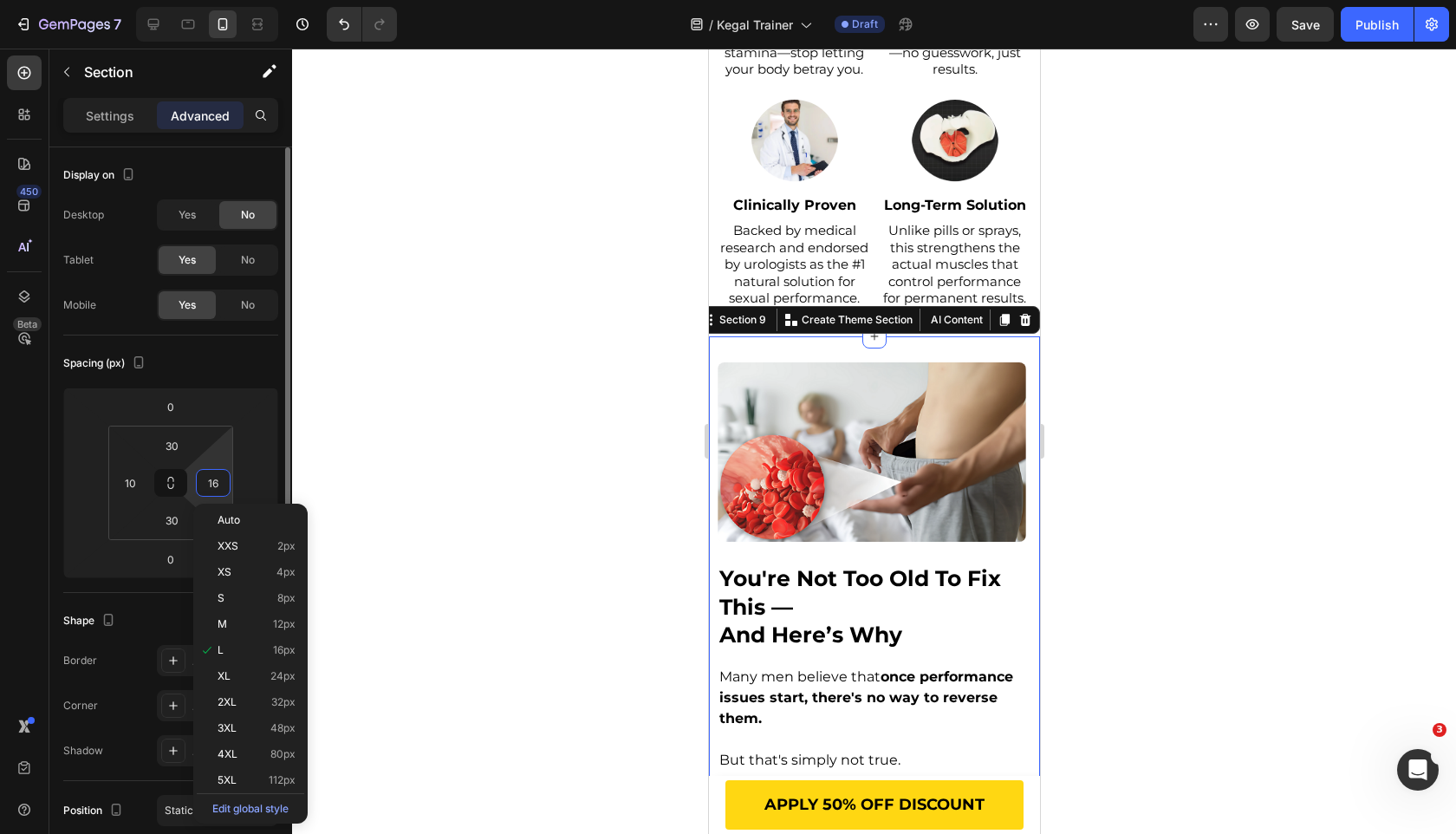
paste input "0"
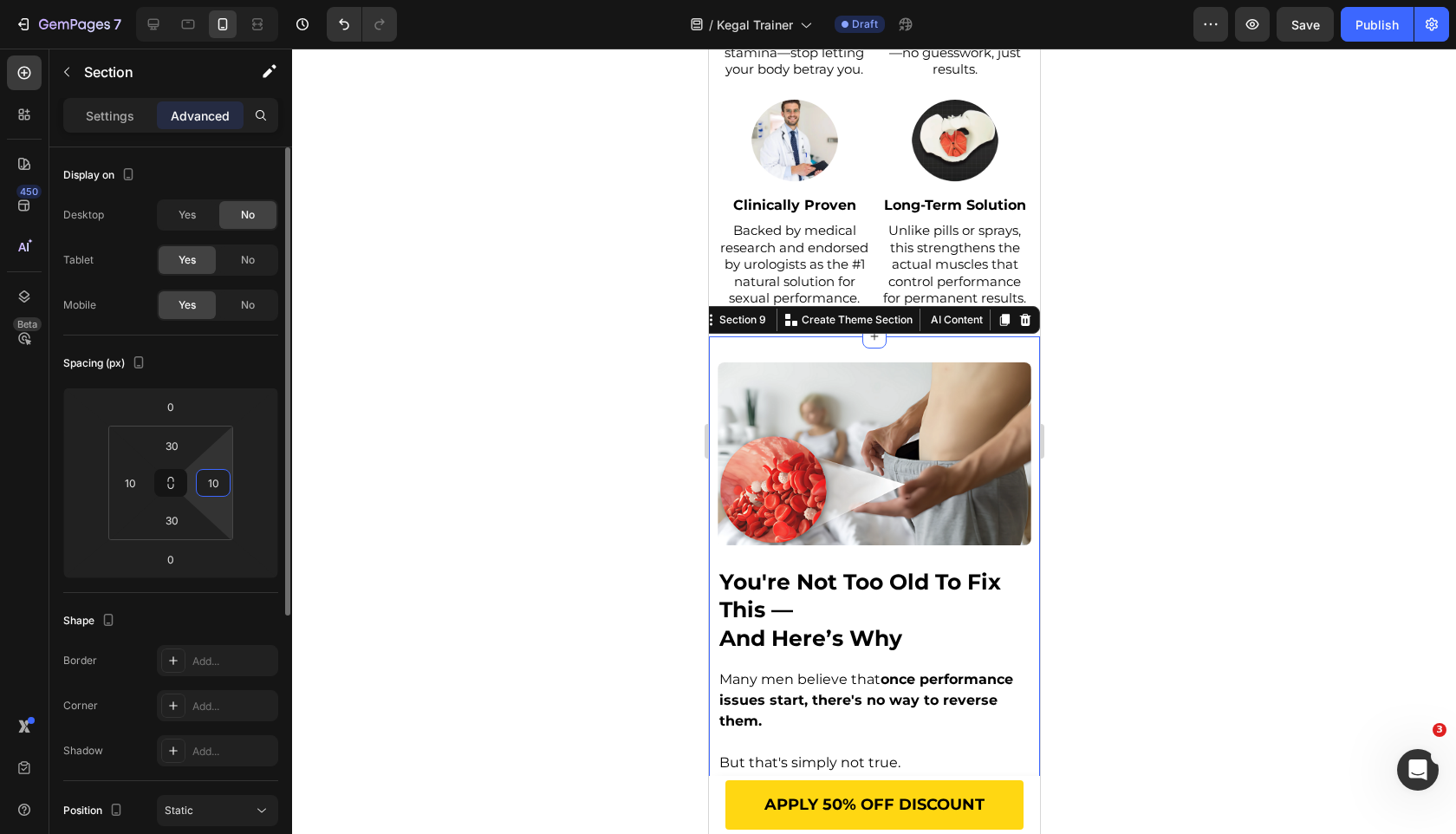
type input "10"
click at [274, 352] on div "Spacing (px)" at bounding box center [170, 363] width 215 height 28
click at [407, 348] on div at bounding box center [875, 441] width 1164 height 785
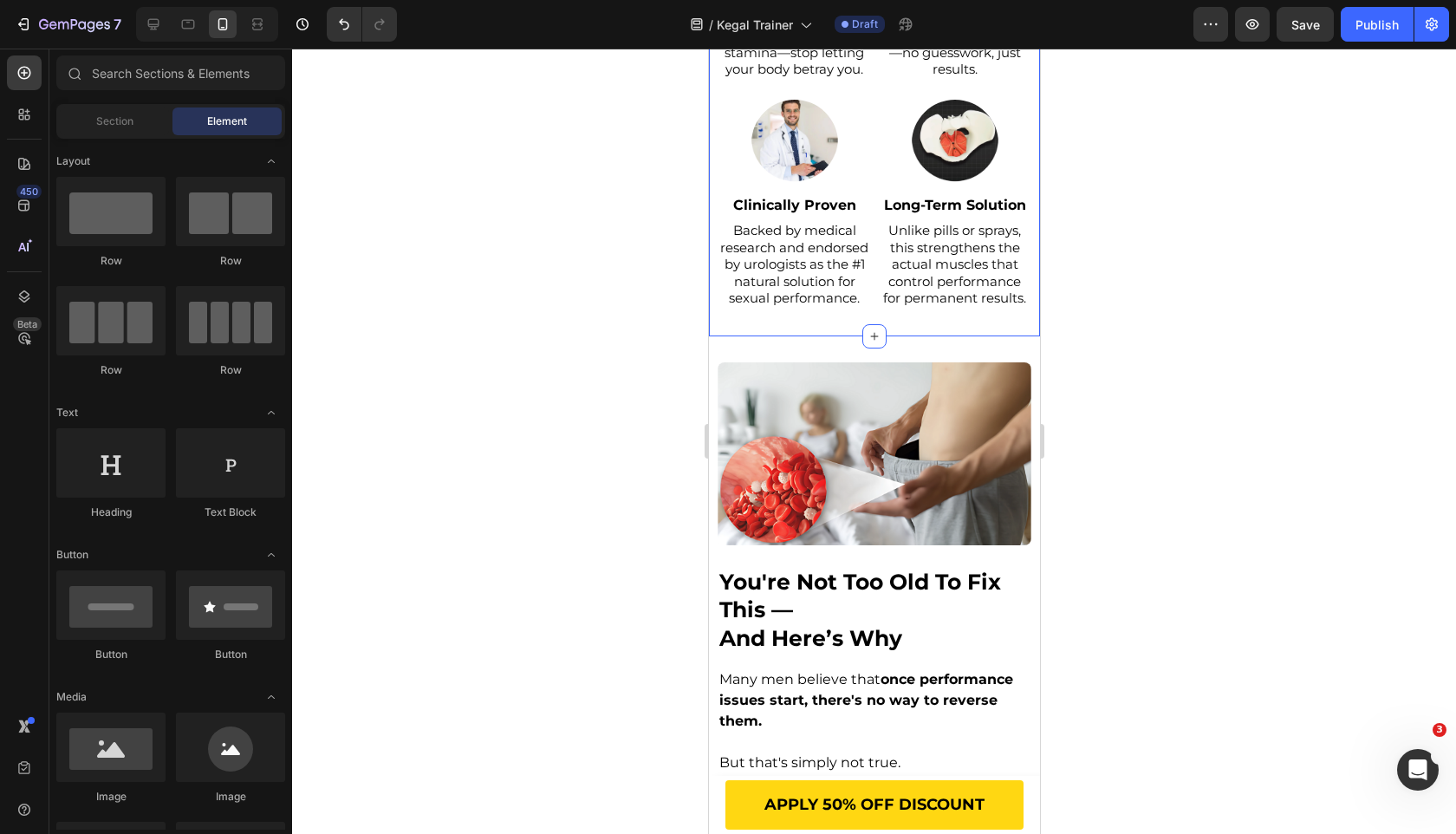
click at [822, 315] on div "⁠⁠⁠⁠⁠⁠⁠ why do you need the mivourr kegel trainer? Heading Image Improve Your S…" at bounding box center [874, 37] width 331 height 599
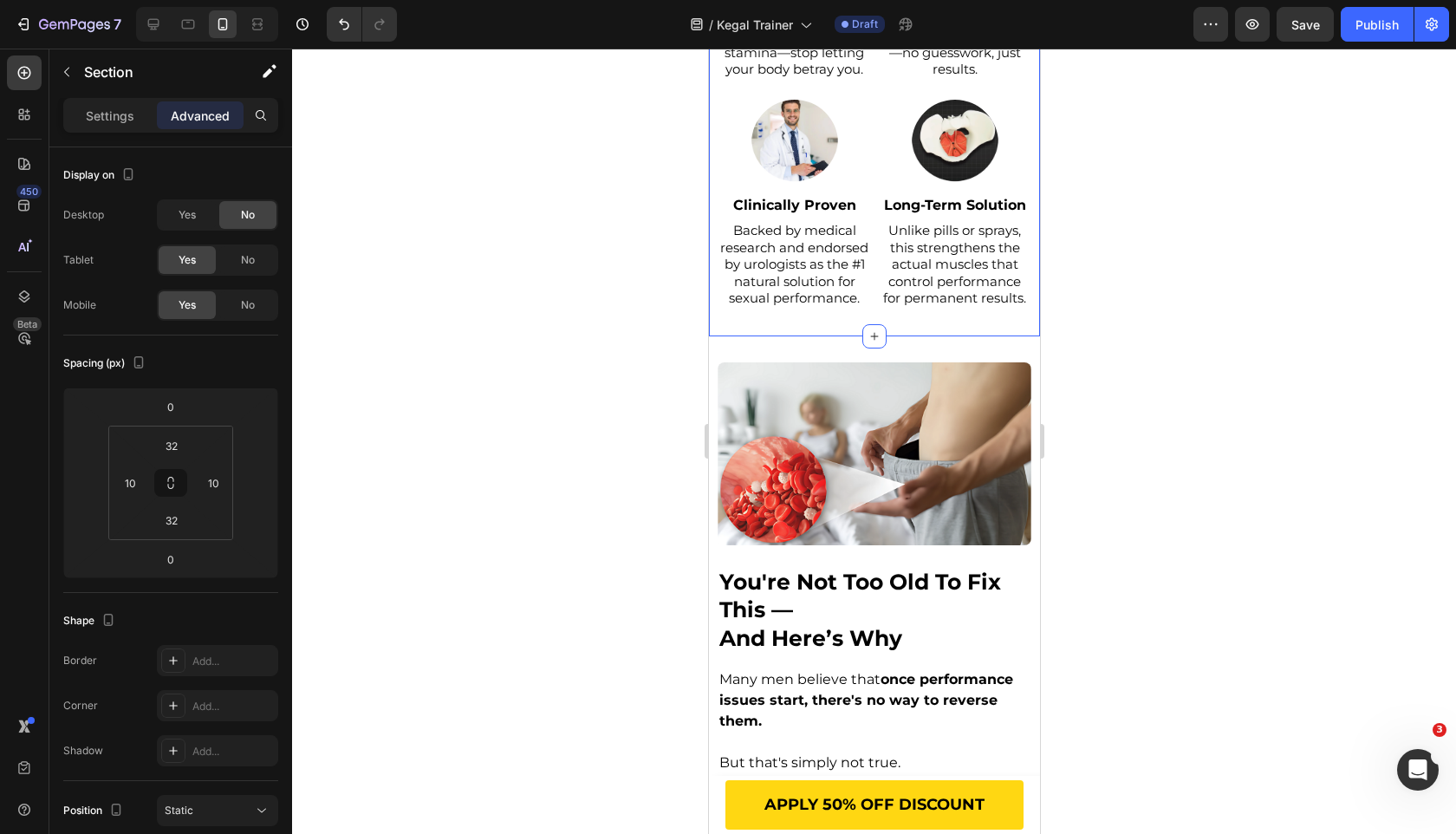
click at [875, 308] on div "⁠⁠⁠⁠⁠⁠⁠ why do you need the mivourr kegel trainer? Heading Image Improve Your S…" at bounding box center [874, 37] width 331 height 599
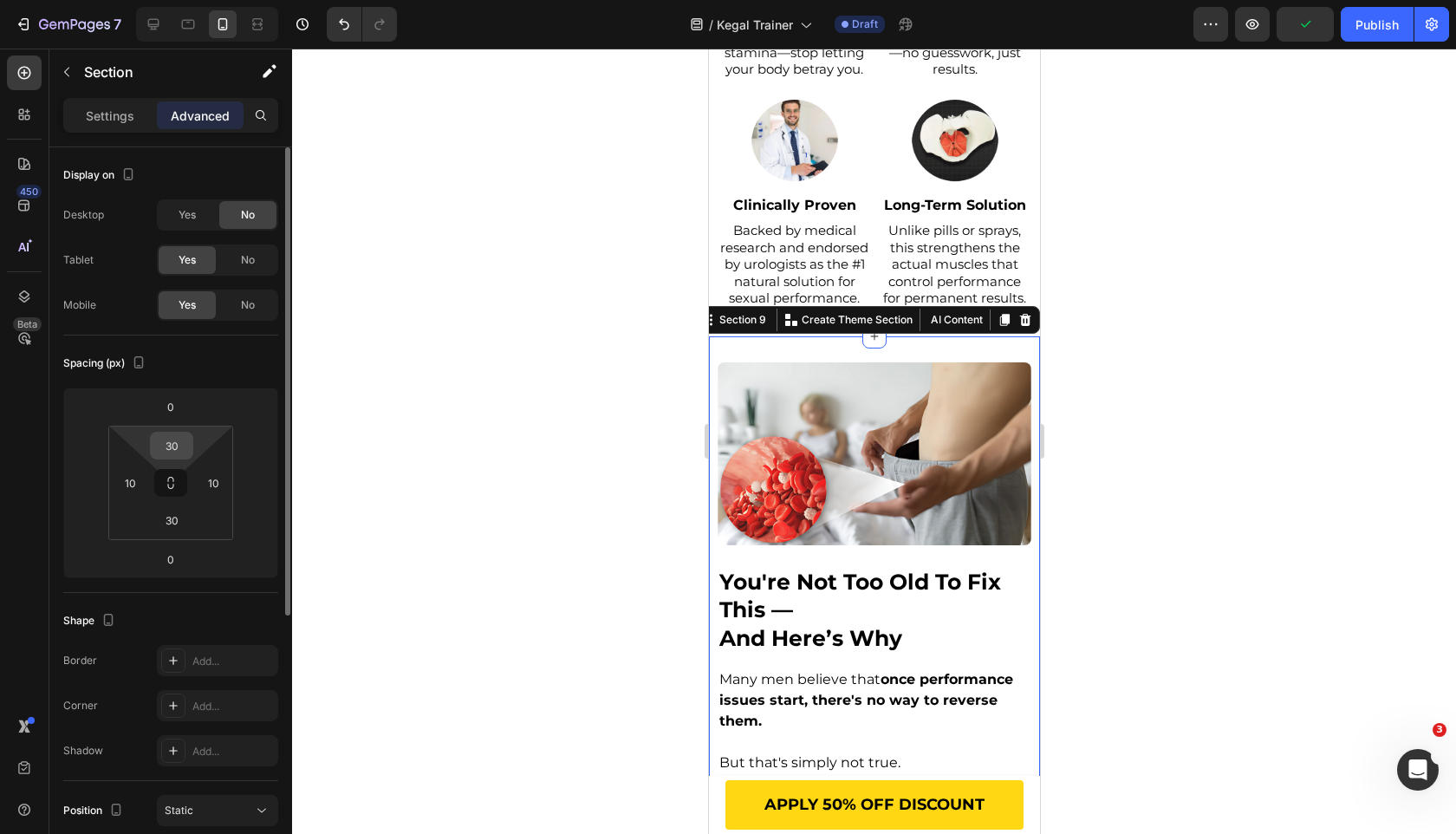
click at [169, 445] on input "30" at bounding box center [172, 445] width 35 height 26
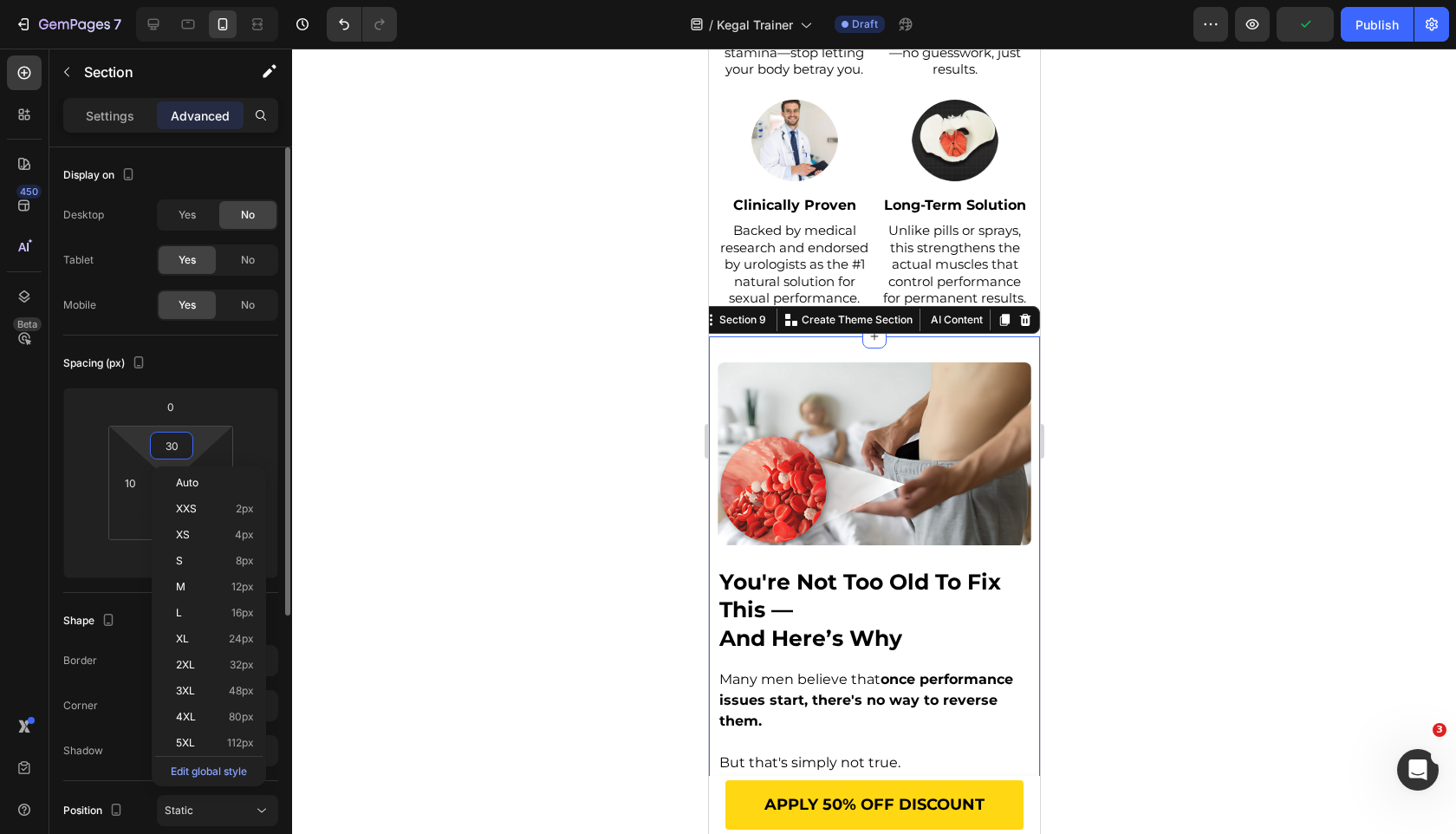
click at [169, 445] on input "30" at bounding box center [172, 445] width 35 height 26
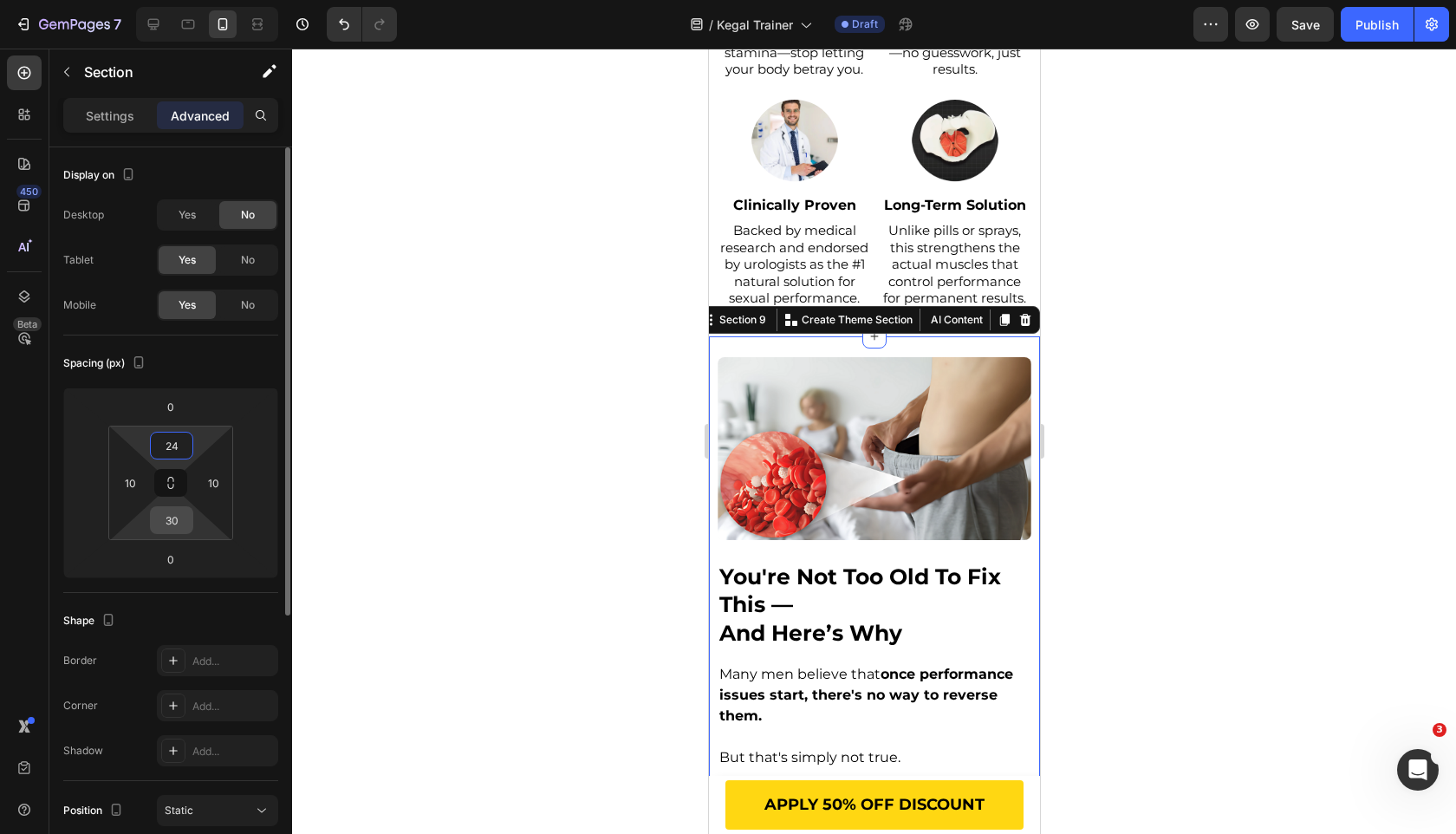
type input "24"
click at [175, 516] on input "30" at bounding box center [172, 520] width 35 height 26
type input "2"
type input "24"
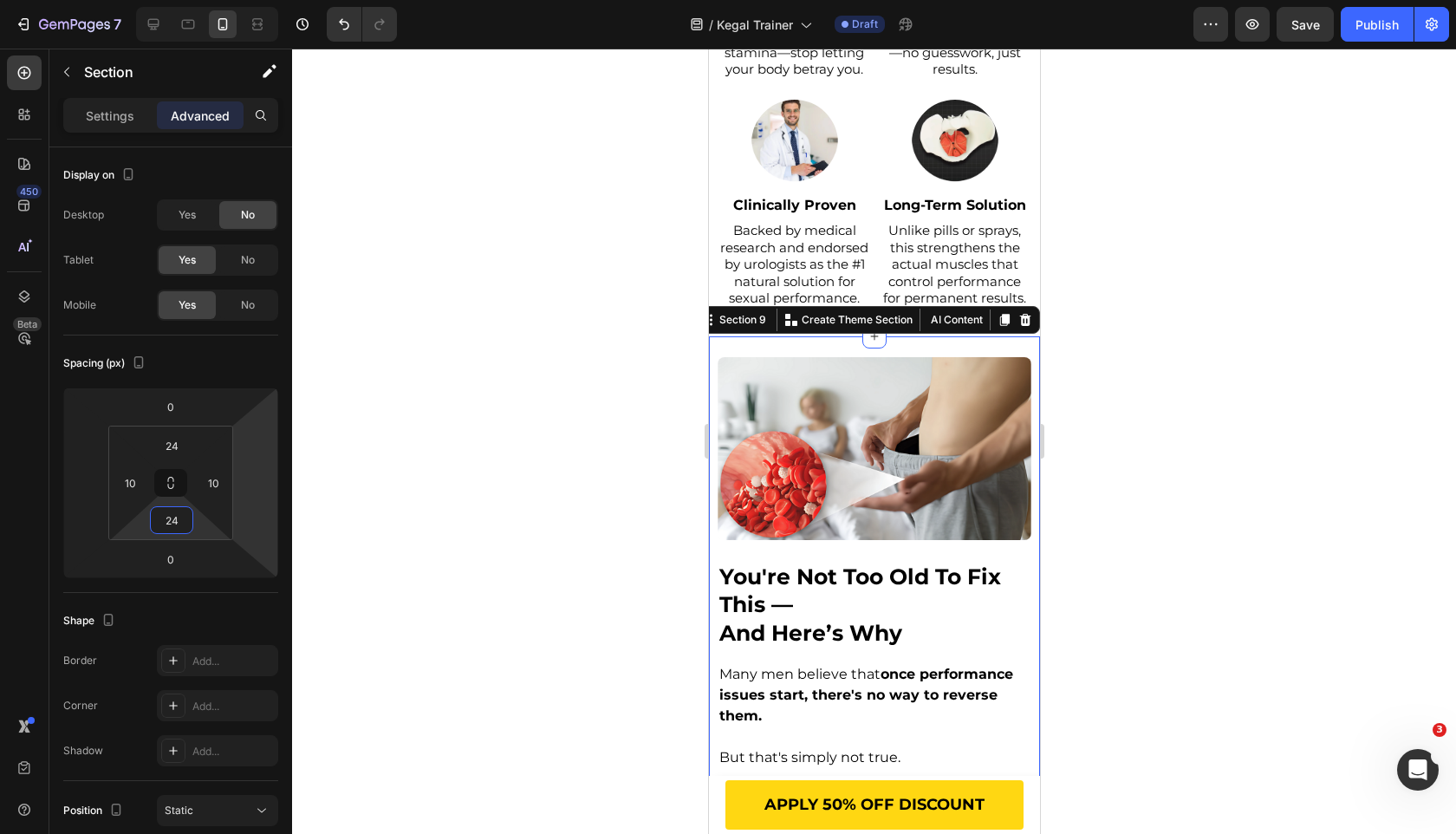
click at [627, 357] on div at bounding box center [875, 441] width 1164 height 785
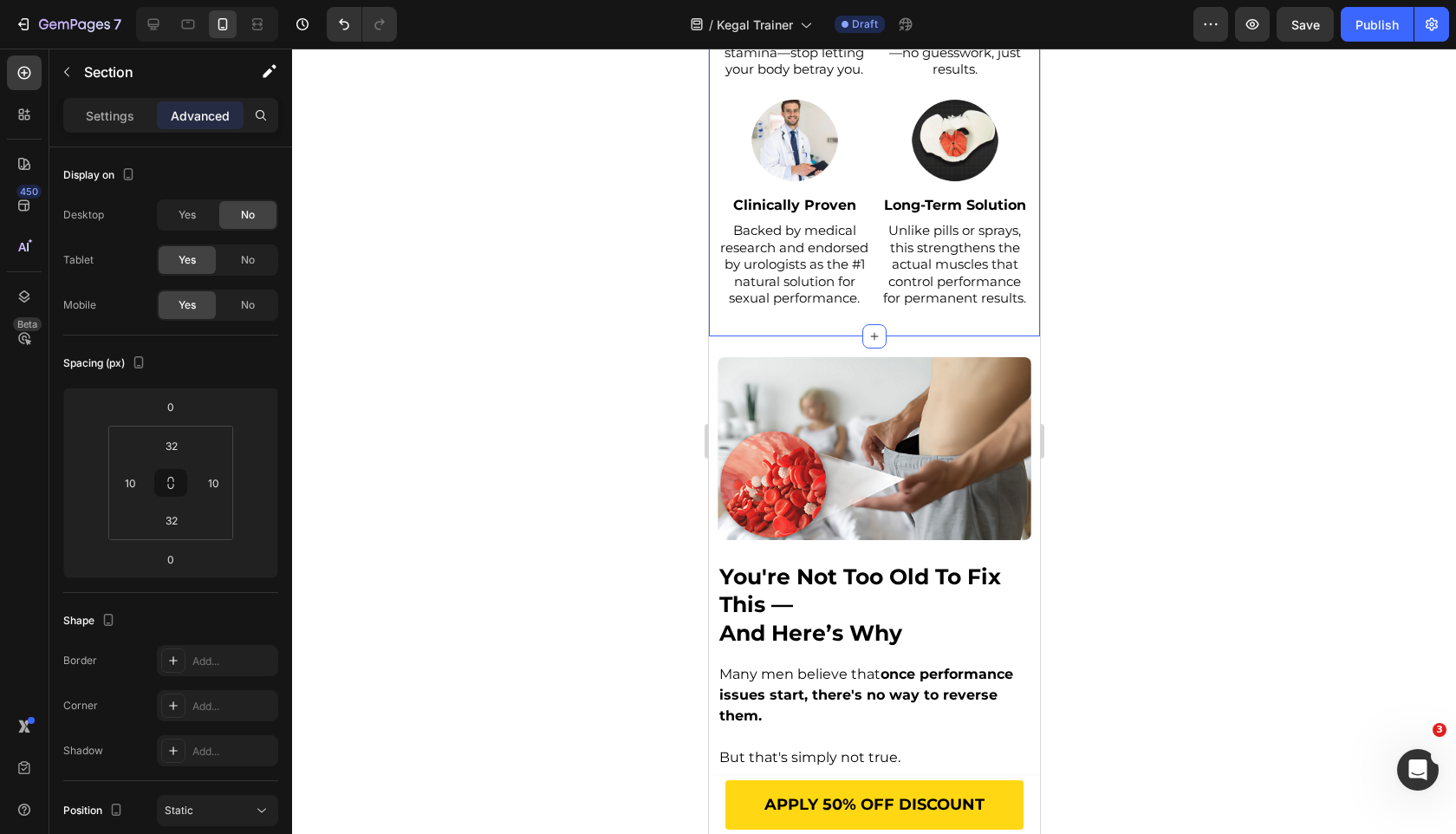
click at [712, 307] on div "⁠⁠⁠⁠⁠⁠⁠ why do you need the mivourr kegel trainer? Heading Image Improve Your S…" at bounding box center [874, 37] width 331 height 599
click at [174, 444] on input "32" at bounding box center [172, 445] width 35 height 26
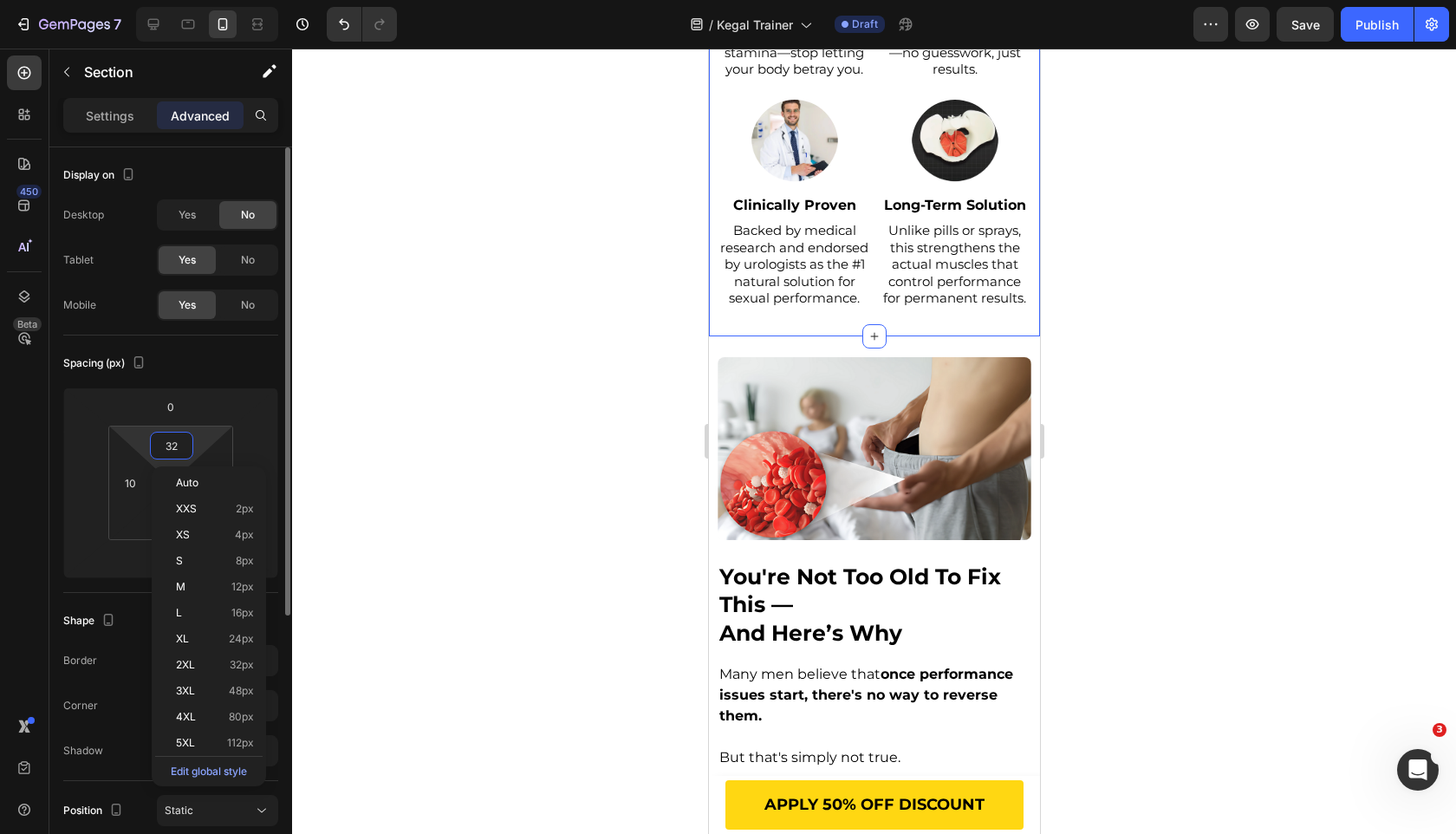
click at [174, 444] on input "32" at bounding box center [172, 445] width 35 height 26
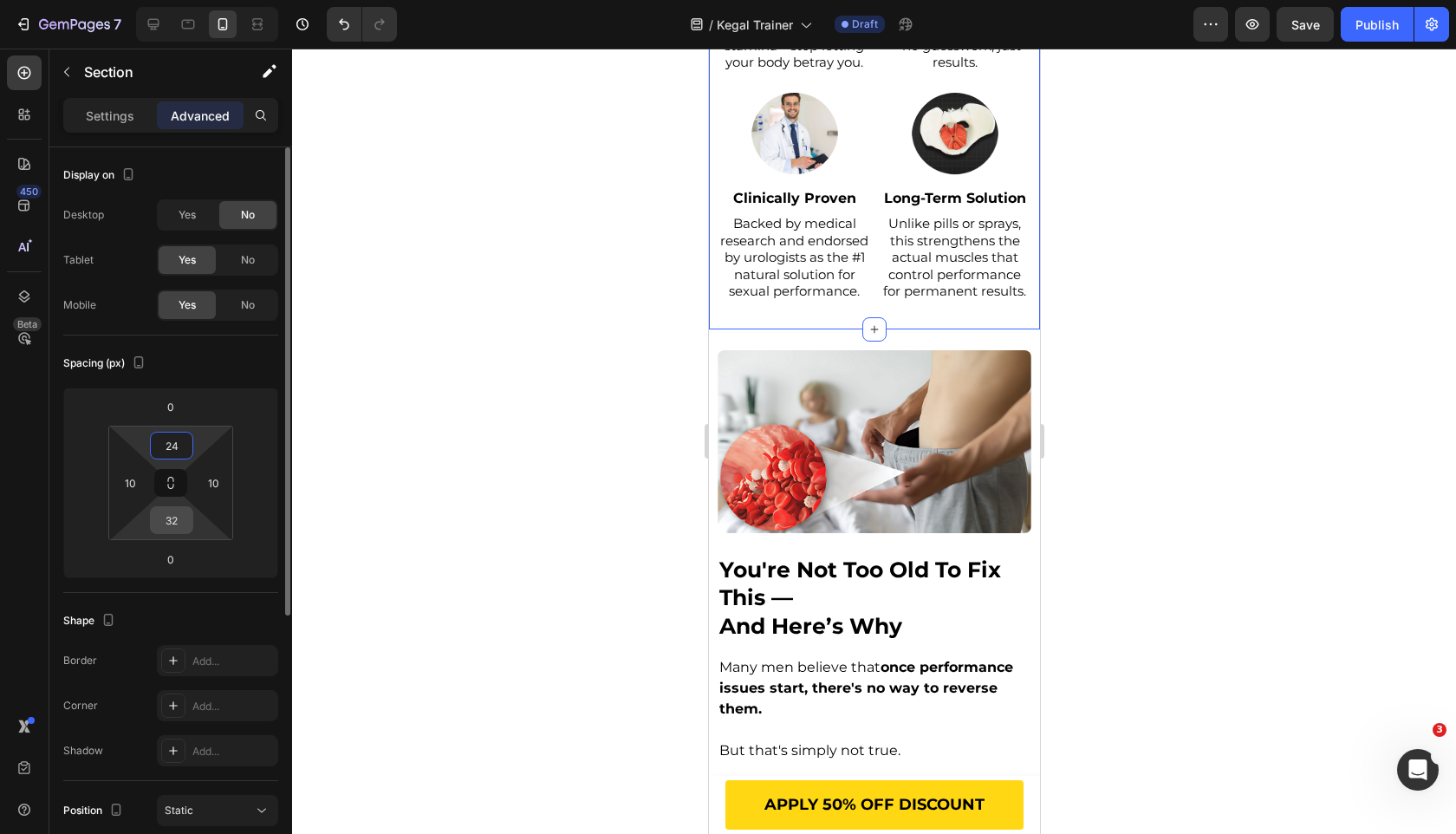
type input "24"
click at [172, 515] on input "32" at bounding box center [172, 520] width 35 height 26
type input "24"
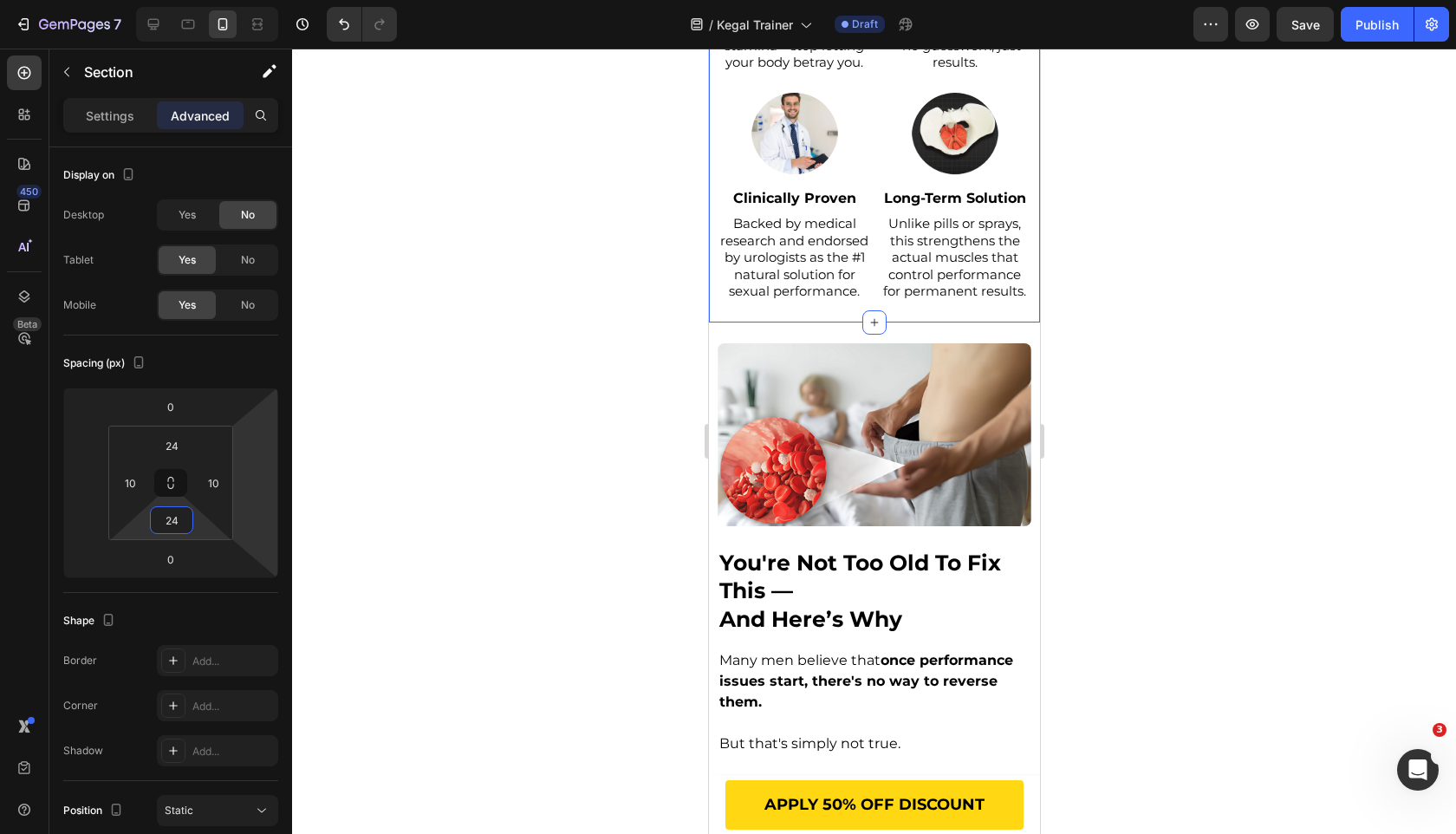
click at [436, 420] on div at bounding box center [875, 441] width 1164 height 785
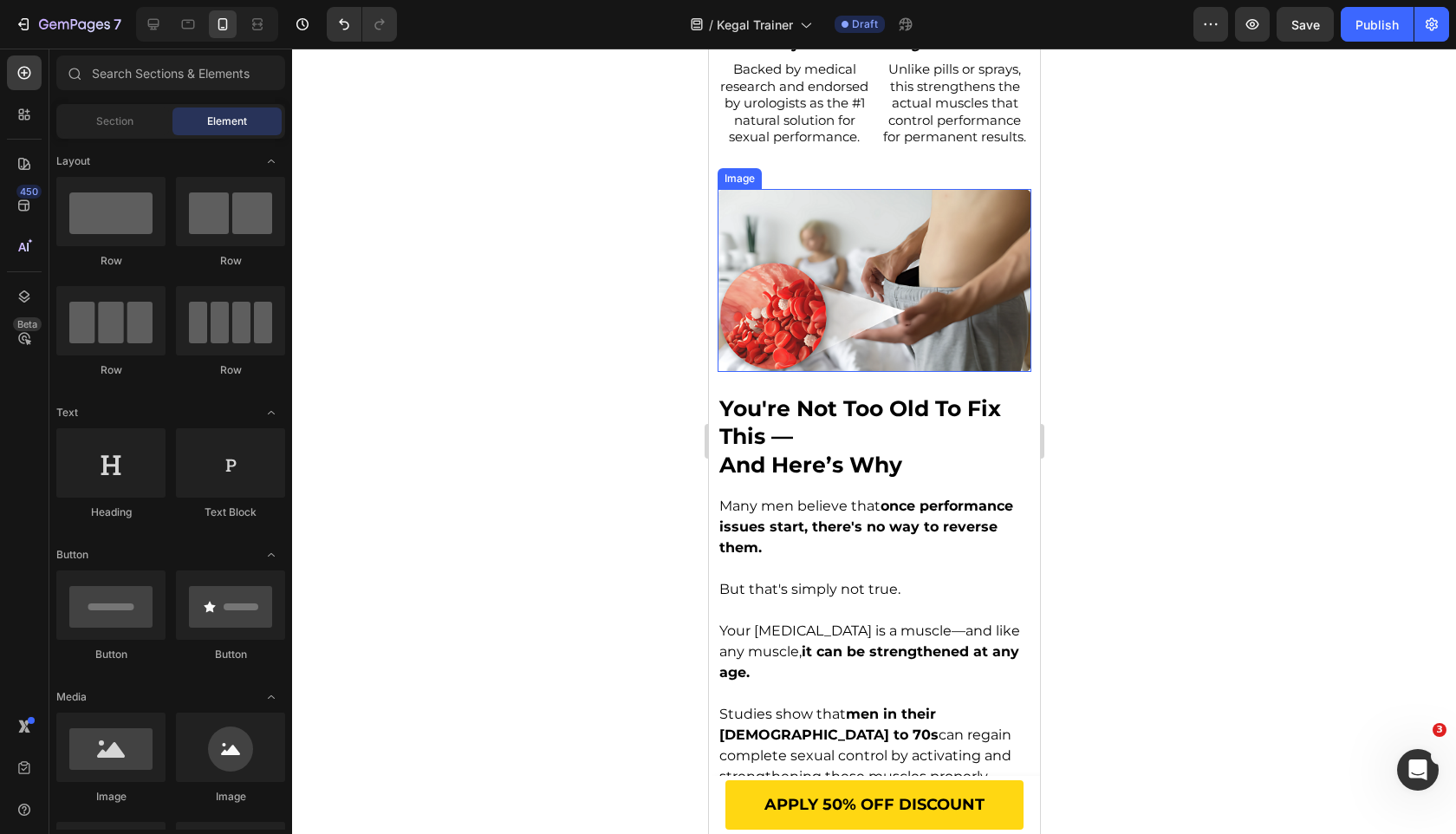
scroll to position [1620, 0]
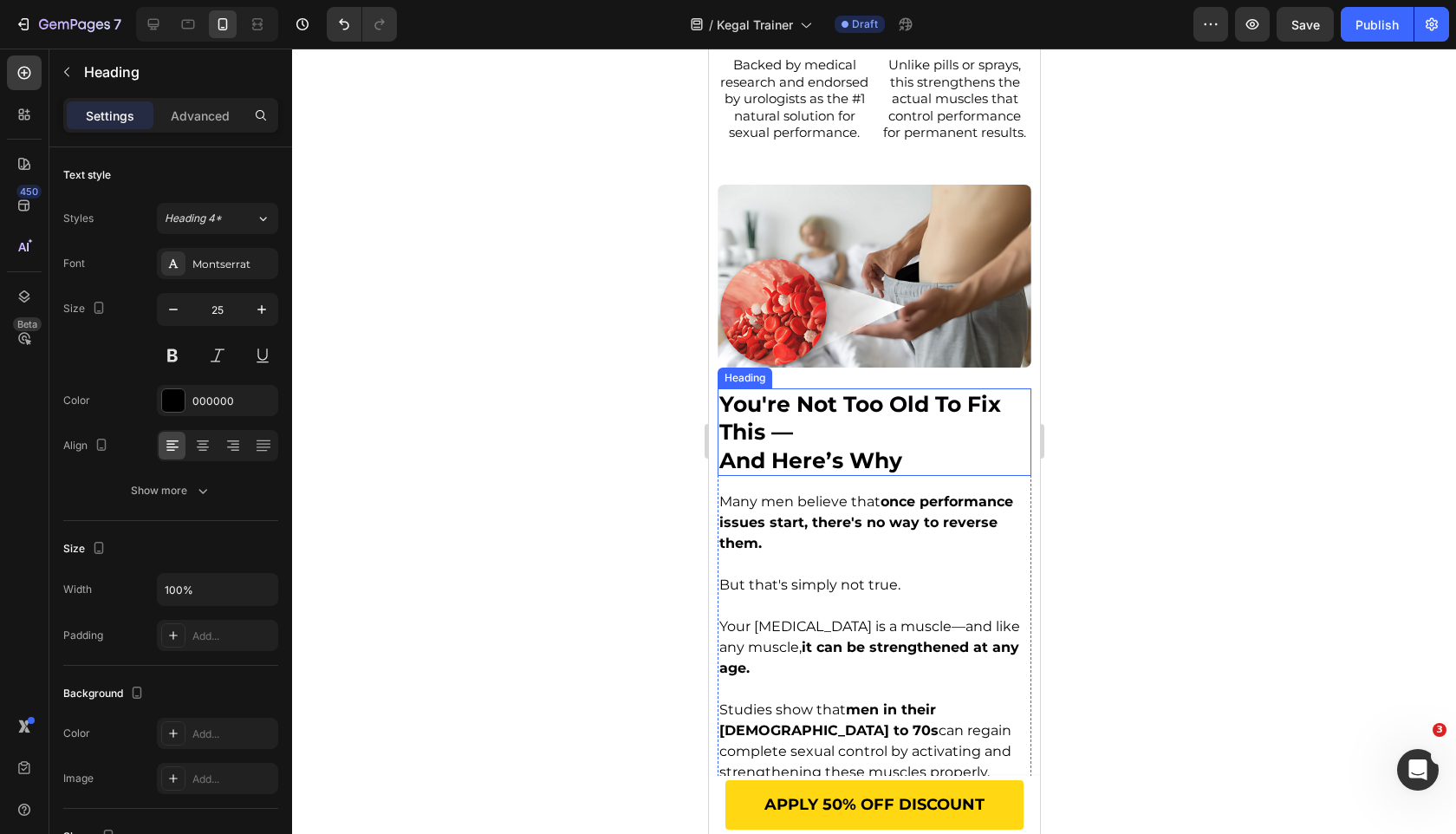
click at [749, 378] on div "Heading" at bounding box center [744, 378] width 48 height 16
click at [789, 341] on img at bounding box center [873, 276] width 314 height 183
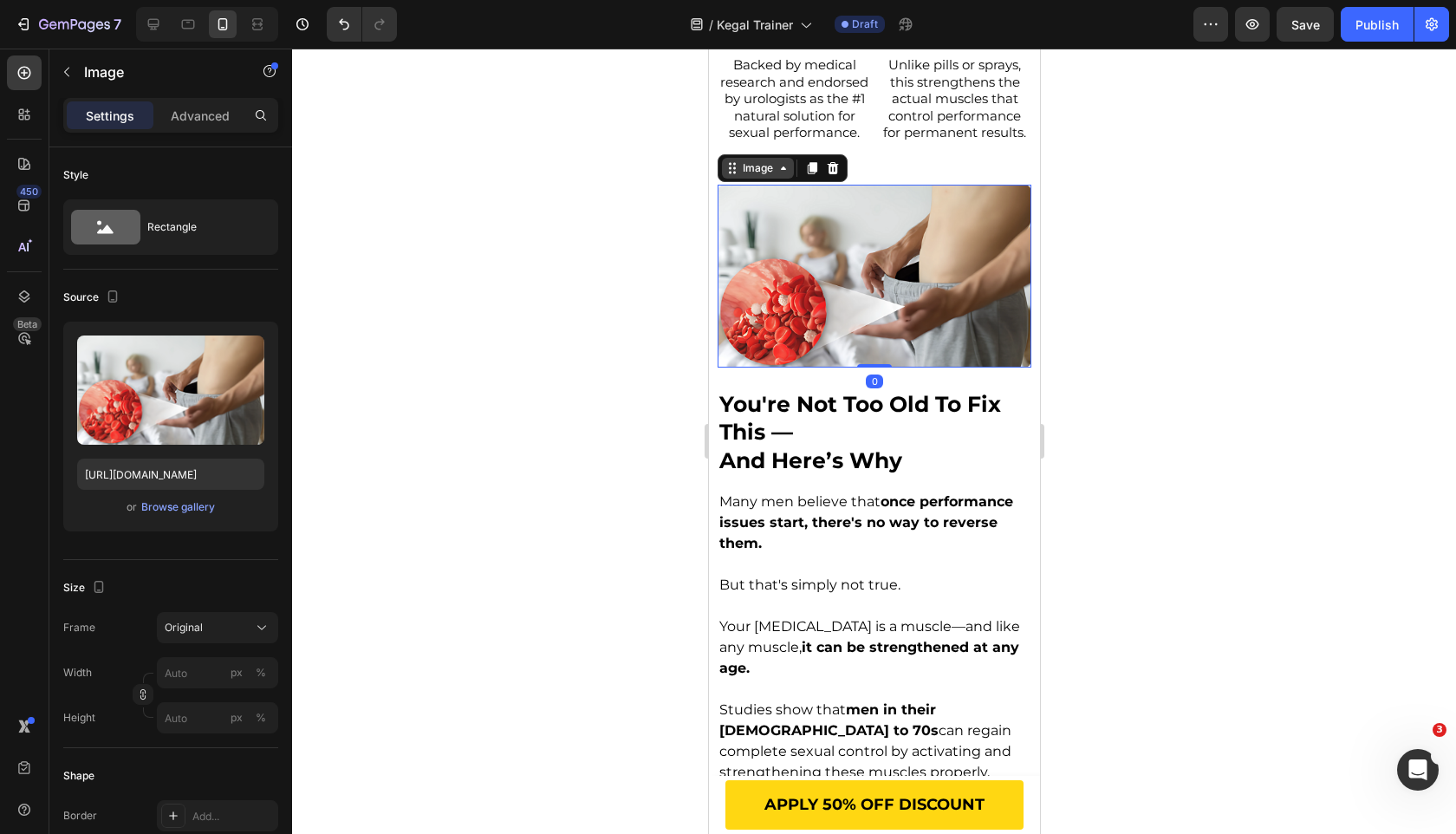
click at [780, 167] on icon at bounding box center [782, 168] width 14 height 14
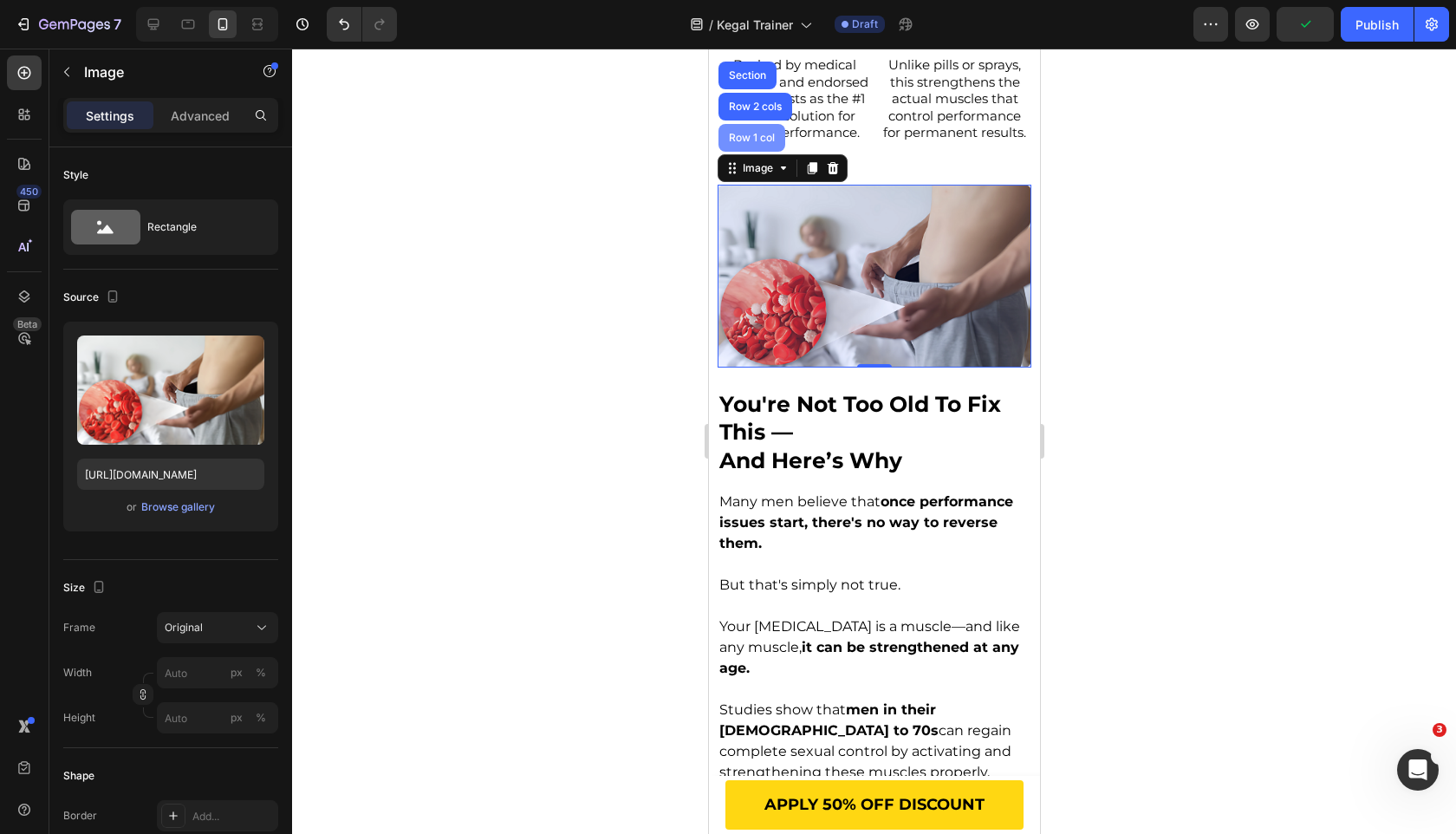
click at [762, 131] on div "Row 1 col" at bounding box center [750, 138] width 67 height 28
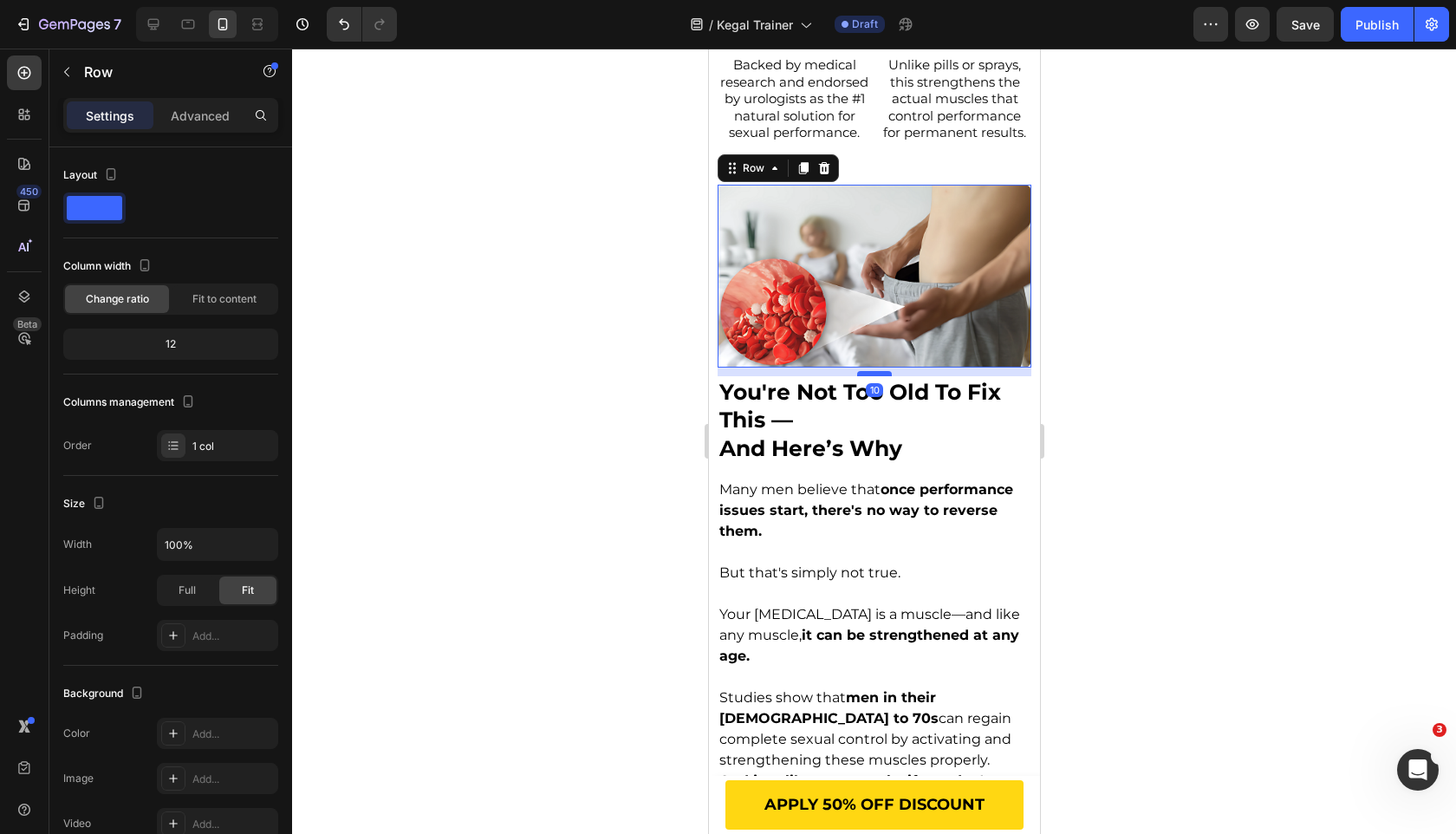
drag, startPoint x: 872, startPoint y: 386, endPoint x: 872, endPoint y: 373, distance: 13.0
click at [872, 373] on div at bounding box center [874, 373] width 35 height 5
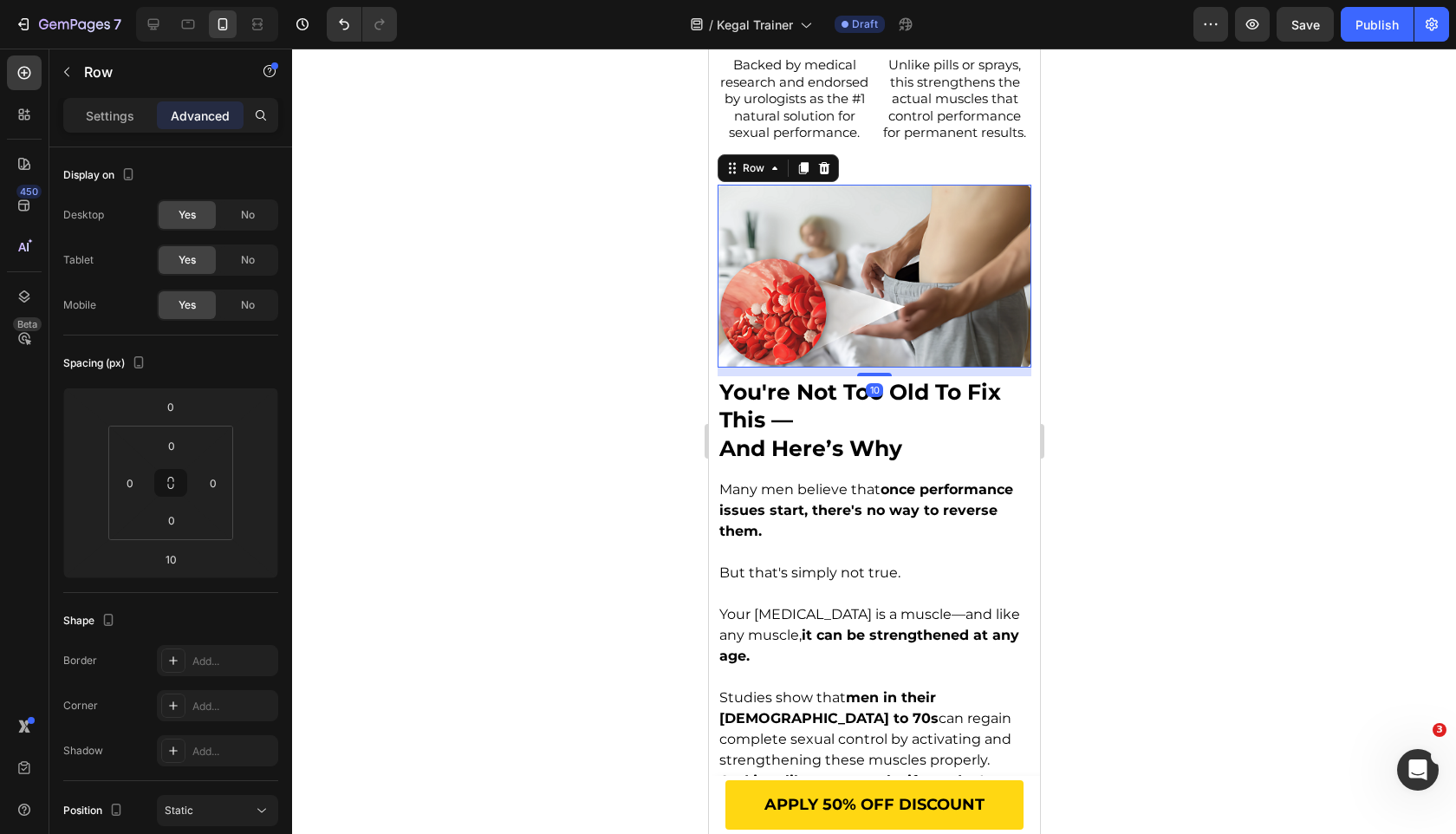
click at [514, 476] on div at bounding box center [875, 441] width 1164 height 785
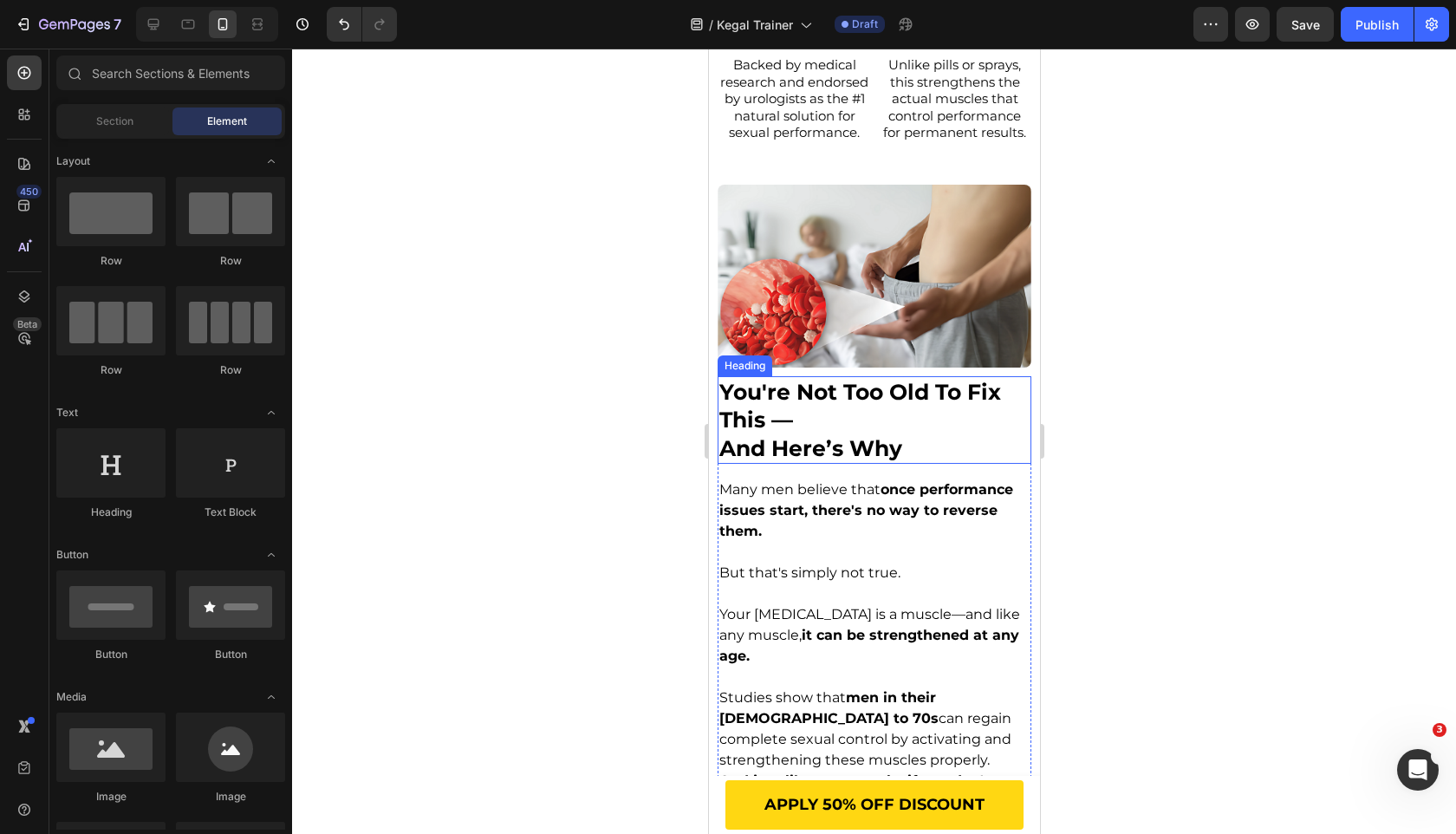
click at [787, 440] on h2 "you're not too old to fix this — and here’s why" at bounding box center [873, 420] width 314 height 88
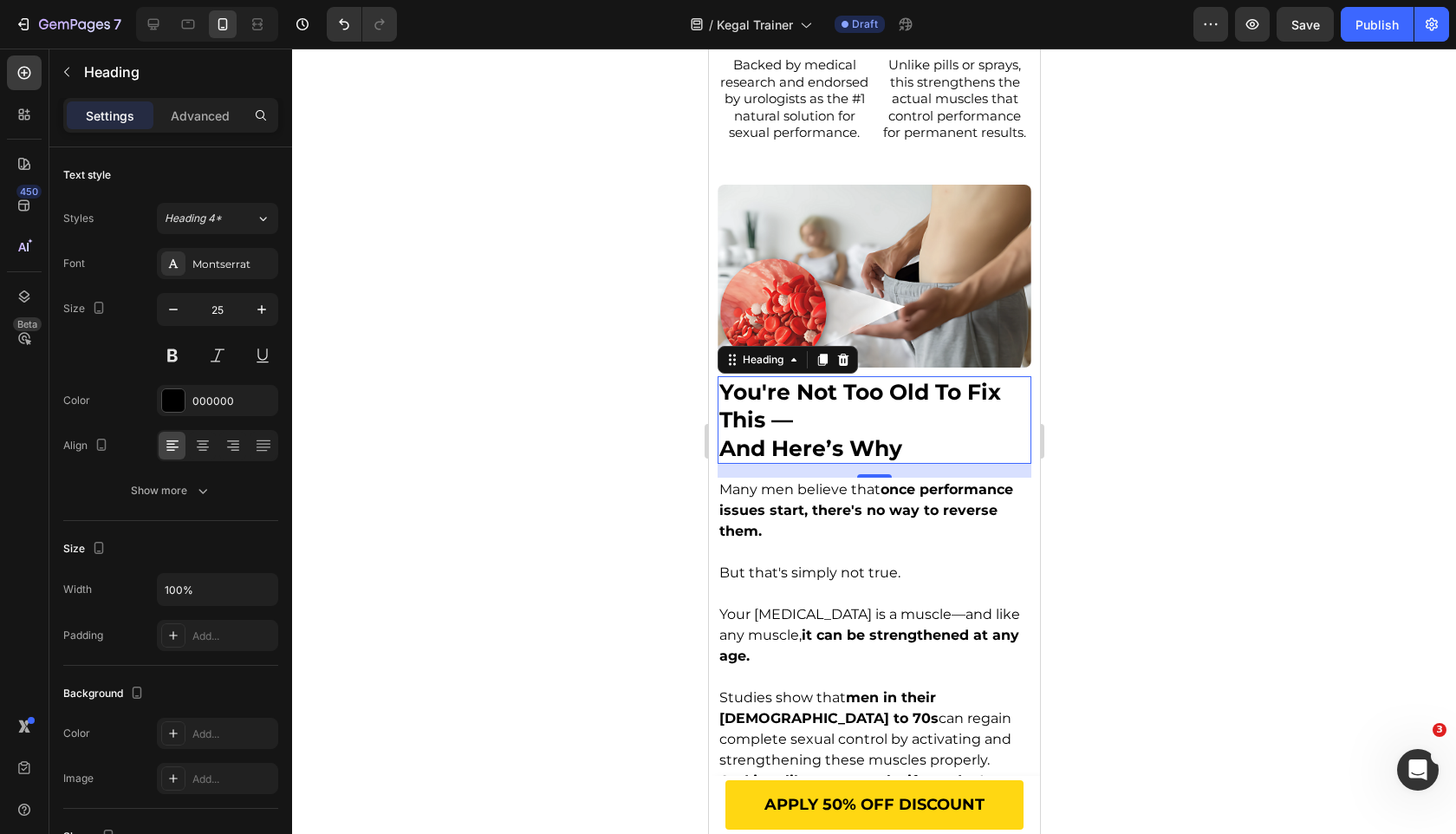
click at [787, 440] on h2 "you're not too old to fix this — and here’s why" at bounding box center [873, 420] width 314 height 88
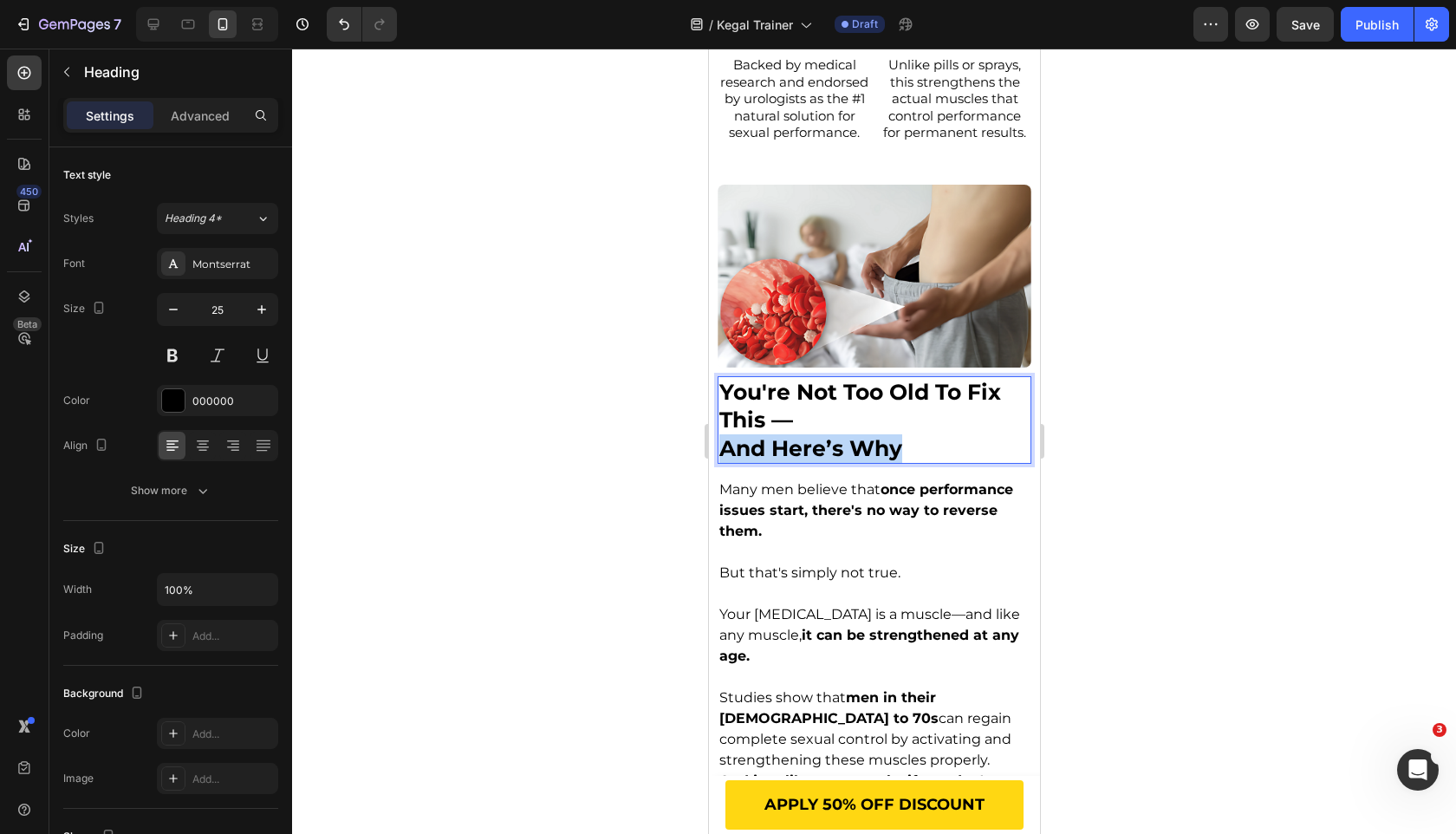
click at [787, 440] on p "you're not too old to fix this — and here’s why" at bounding box center [873, 420] width 310 height 85
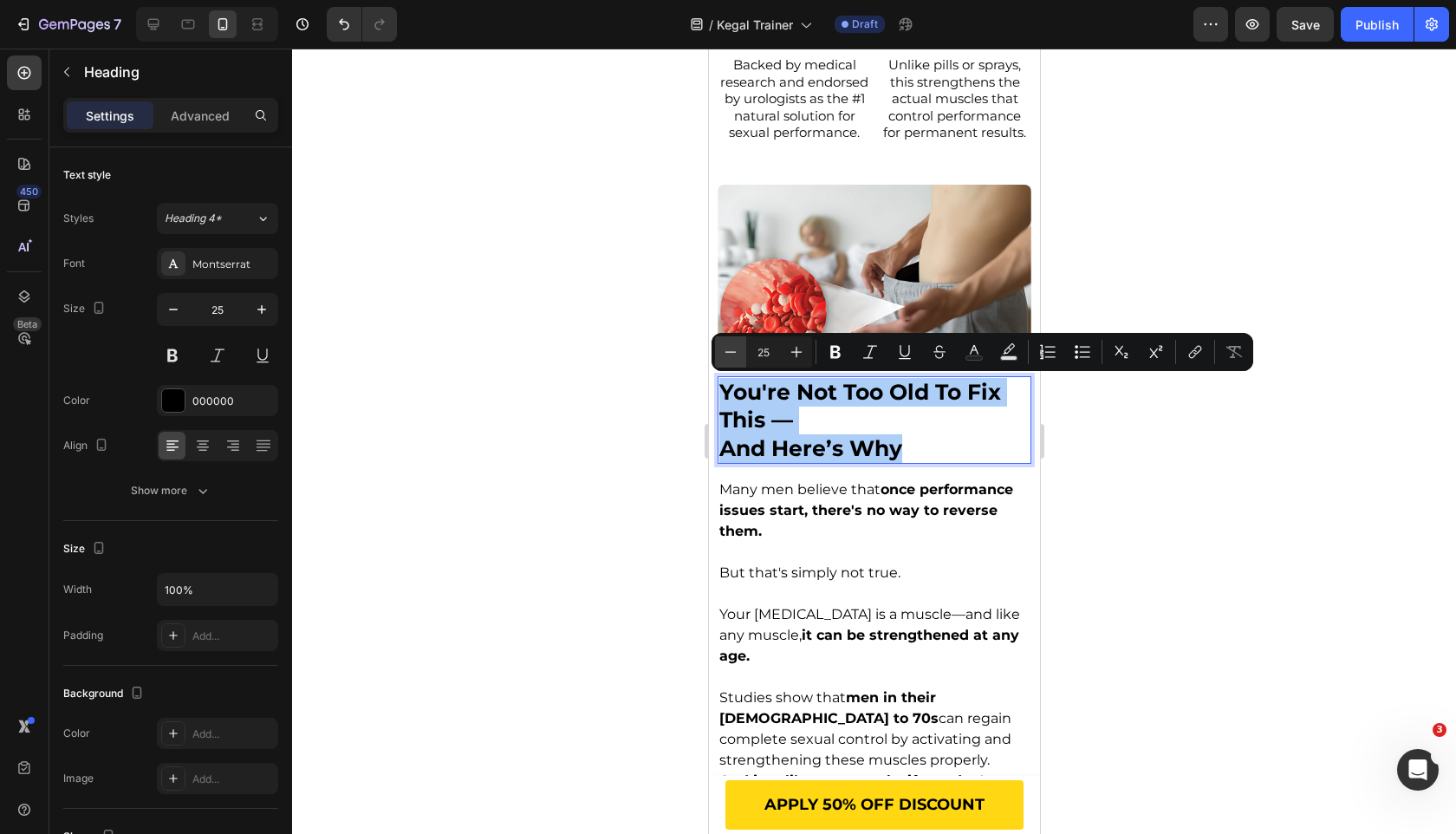
click at [725, 352] on icon "Editor contextual toolbar" at bounding box center [731, 352] width 17 height 17
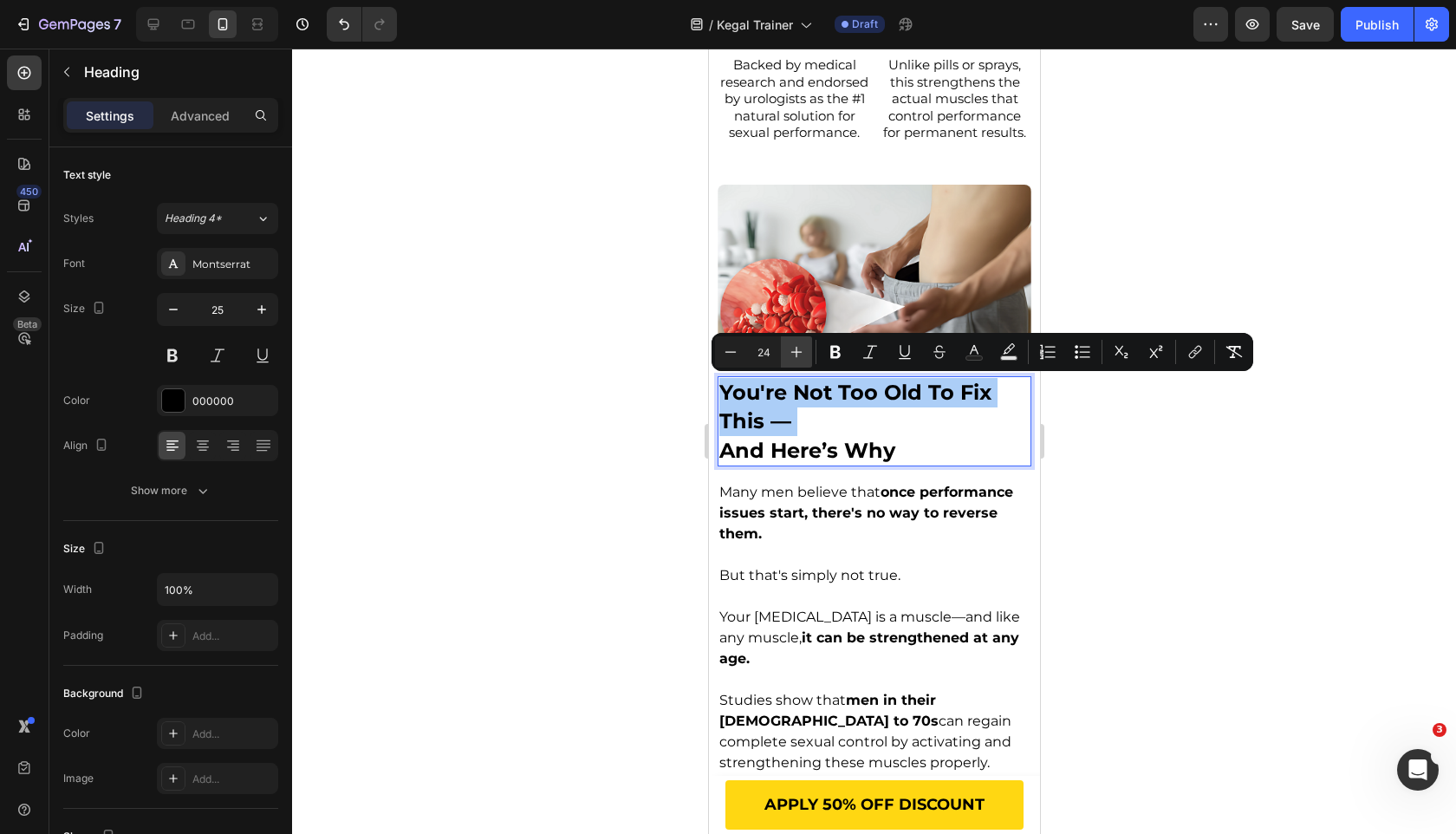
click at [797, 353] on icon "Editor contextual toolbar" at bounding box center [797, 353] width 12 height 12
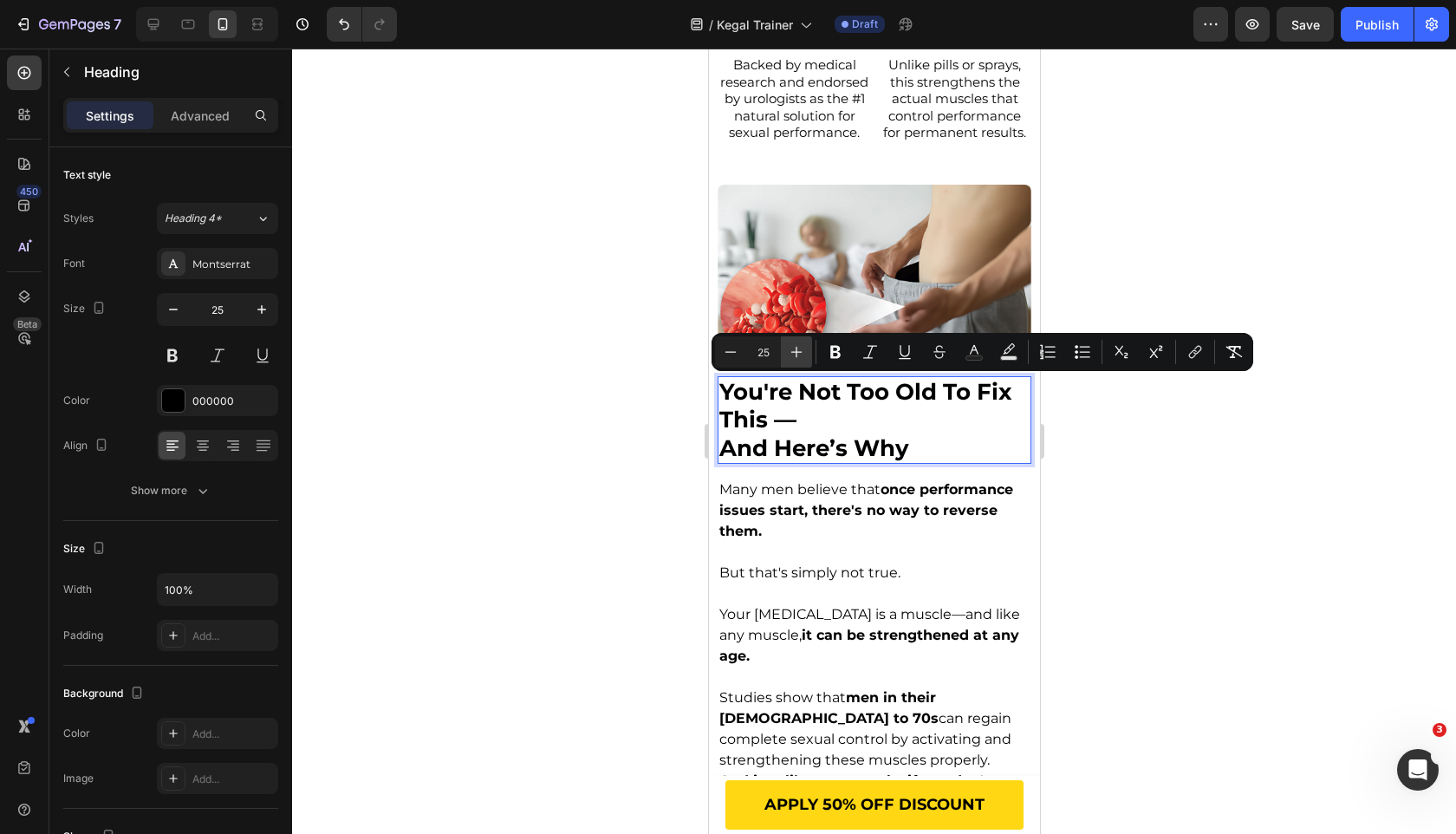
type input "26"
click at [718, 469] on div "you're not too old to fix this — and here’s why Heading 16 Many men believe tha…" at bounding box center [873, 779] width 314 height 805
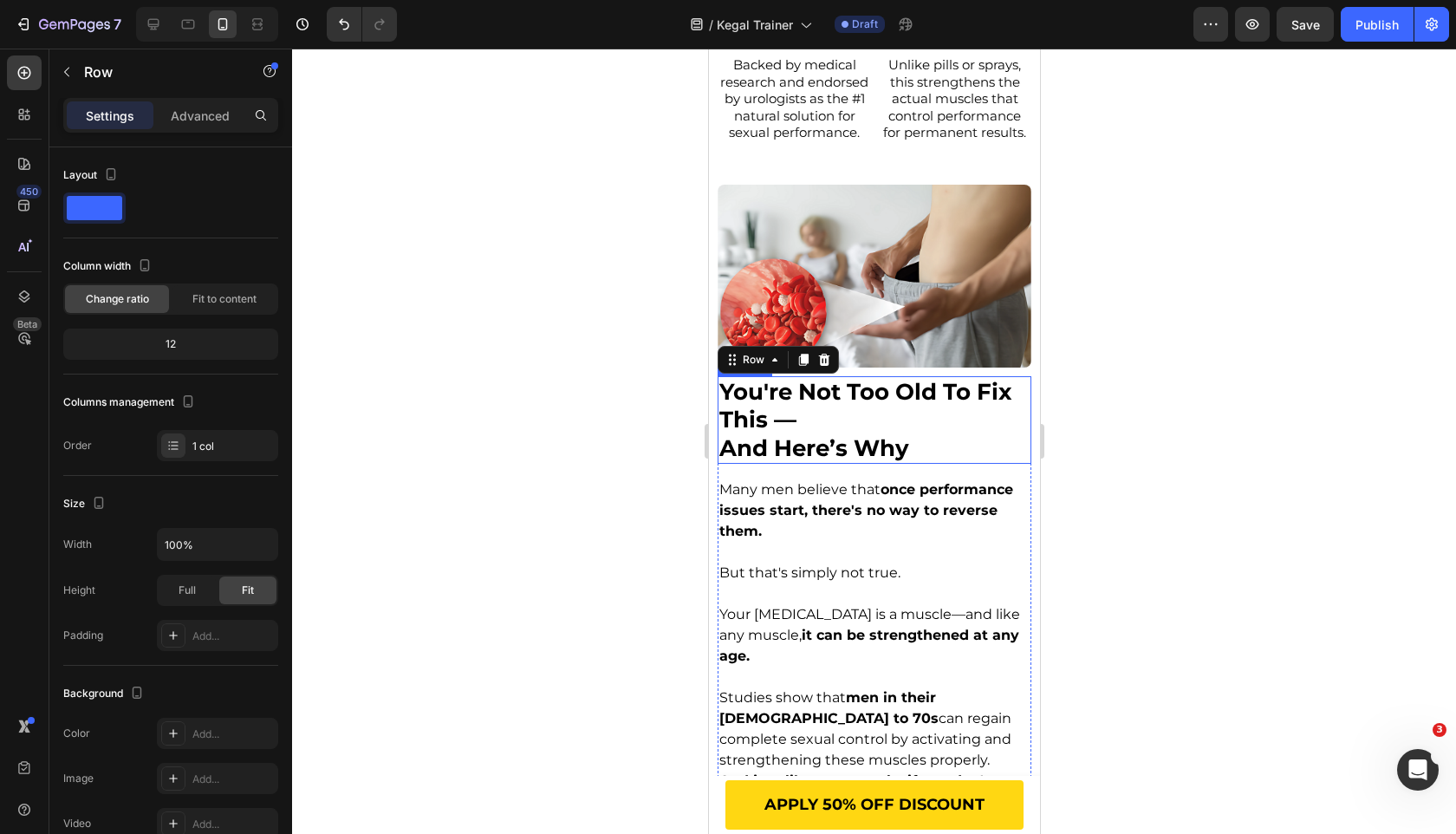
click at [719, 458] on span "and here’s why" at bounding box center [813, 448] width 190 height 28
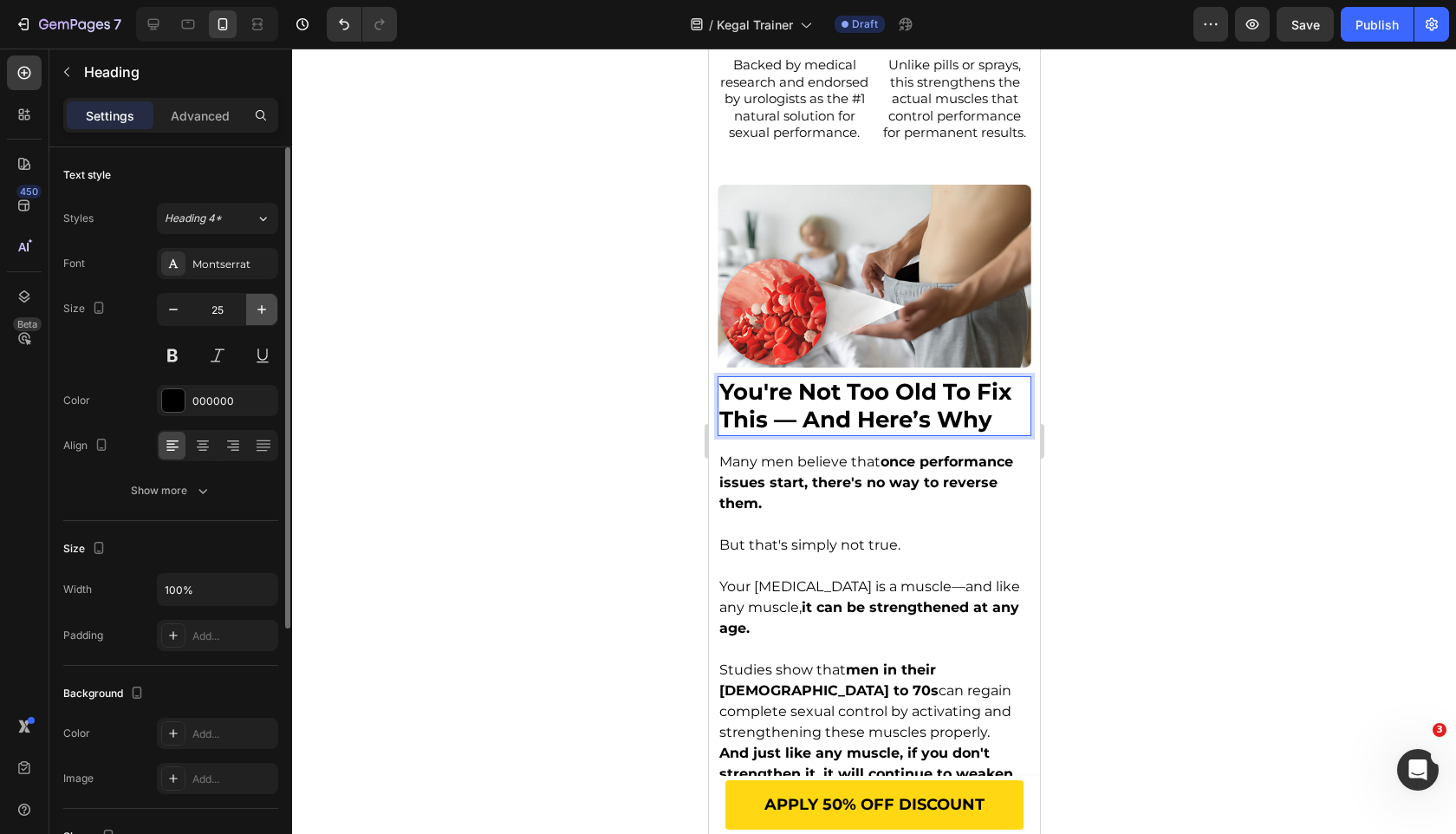
click at [251, 309] on button "button" at bounding box center [261, 309] width 31 height 31
type input "26"
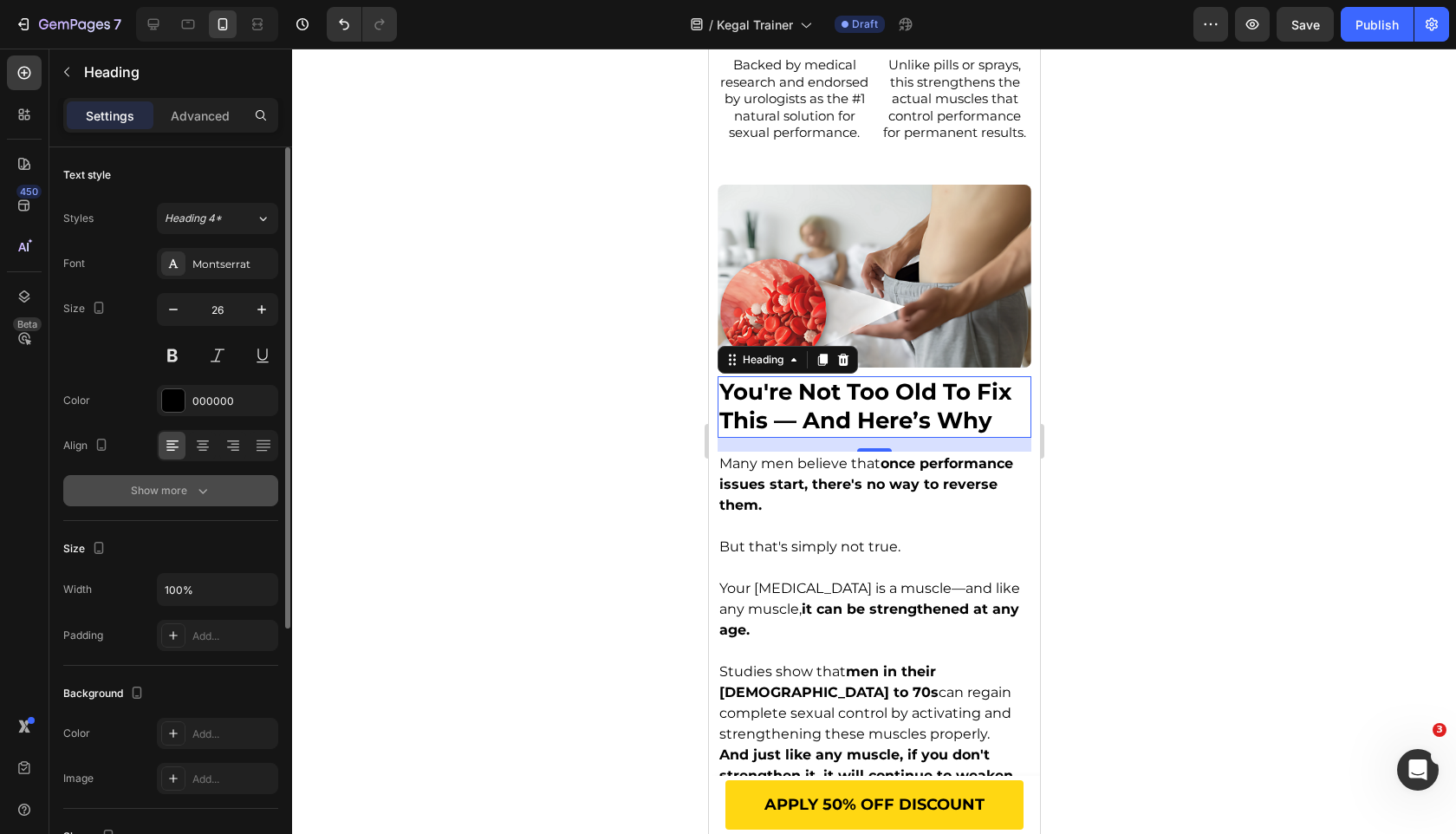
click at [257, 489] on button "Show more" at bounding box center [170, 491] width 215 height 31
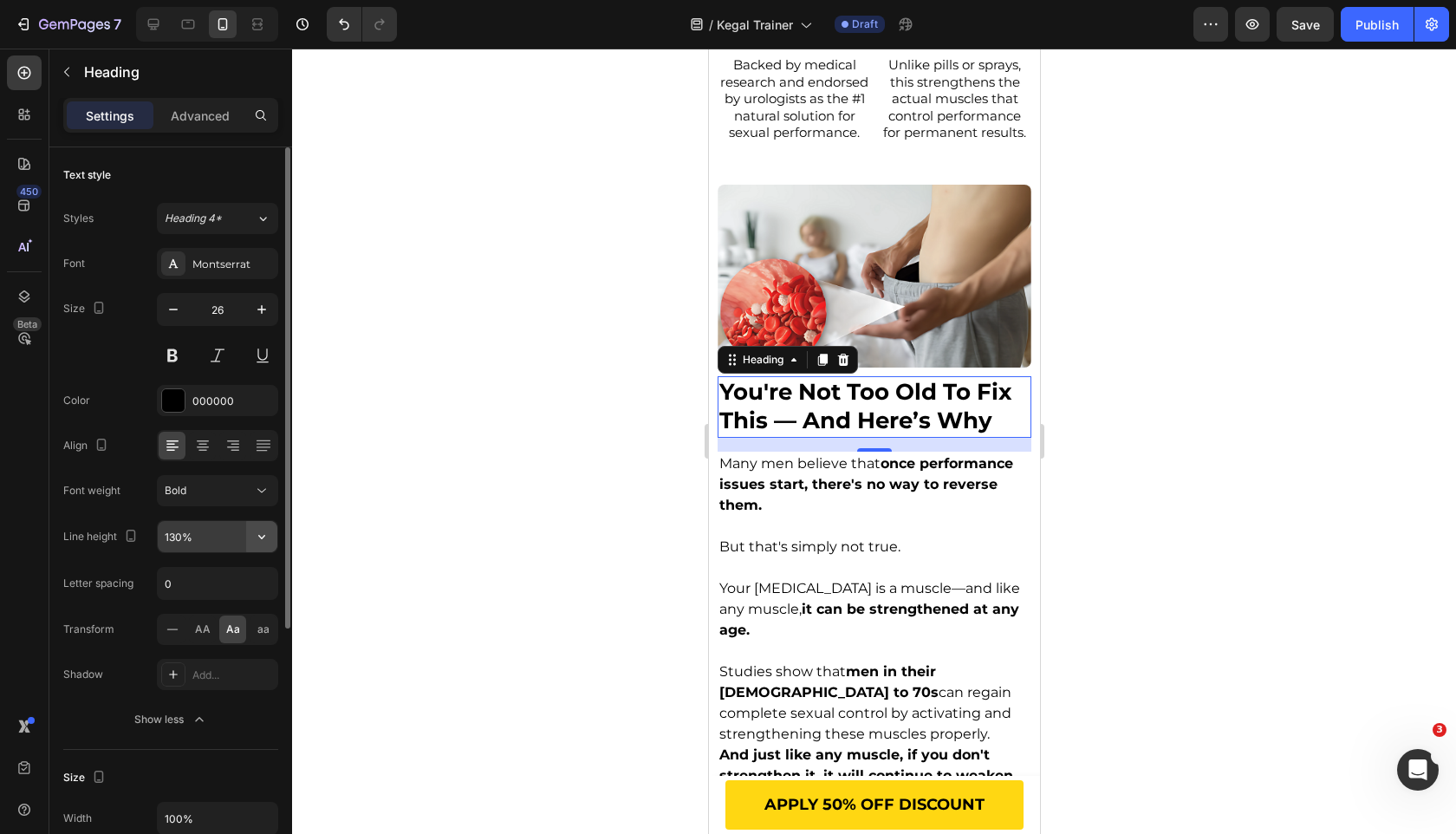
click at [261, 529] on icon "button" at bounding box center [261, 537] width 17 height 17
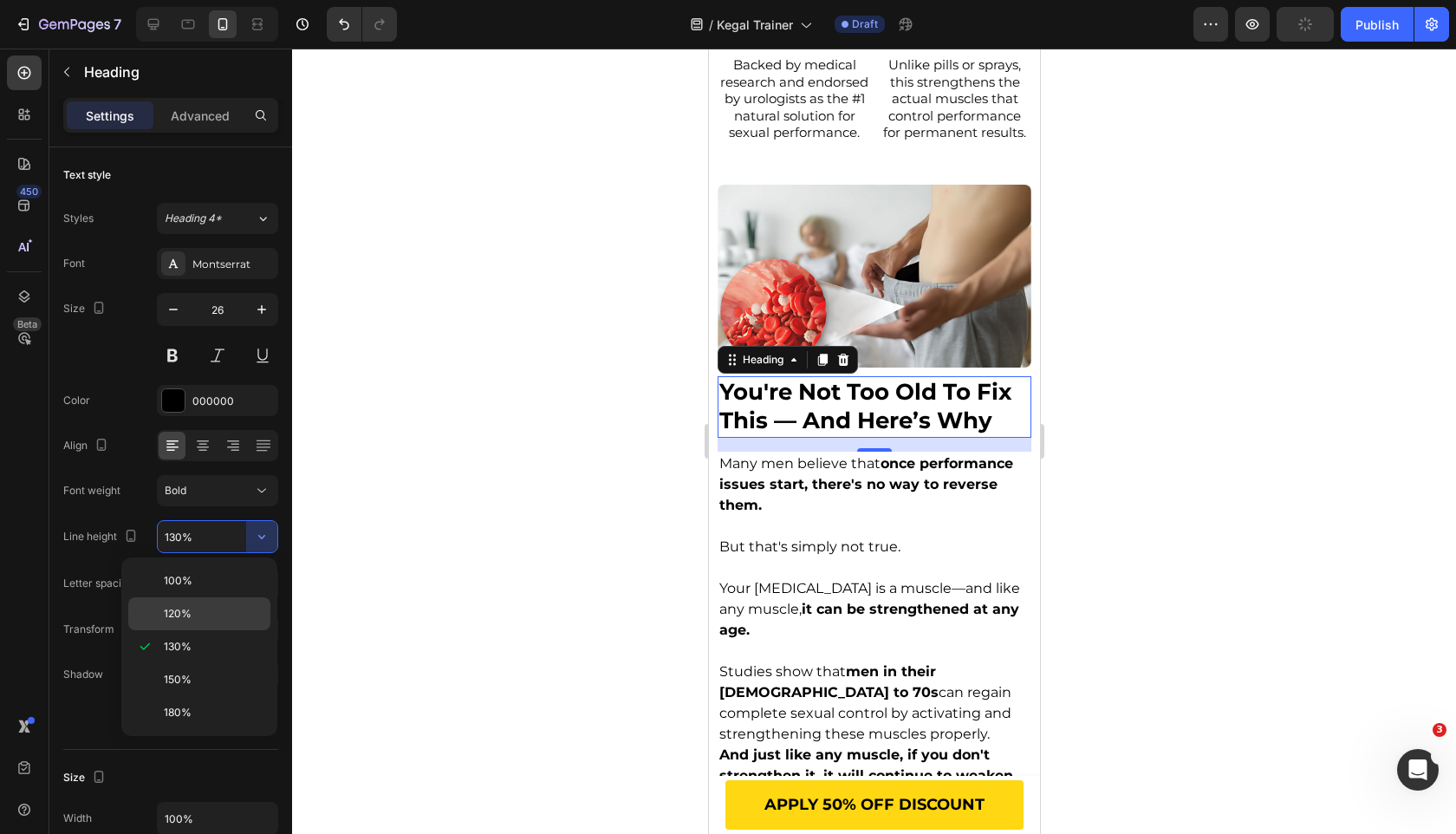
click at [238, 605] on div "120%" at bounding box center [199, 613] width 142 height 33
type input "120%"
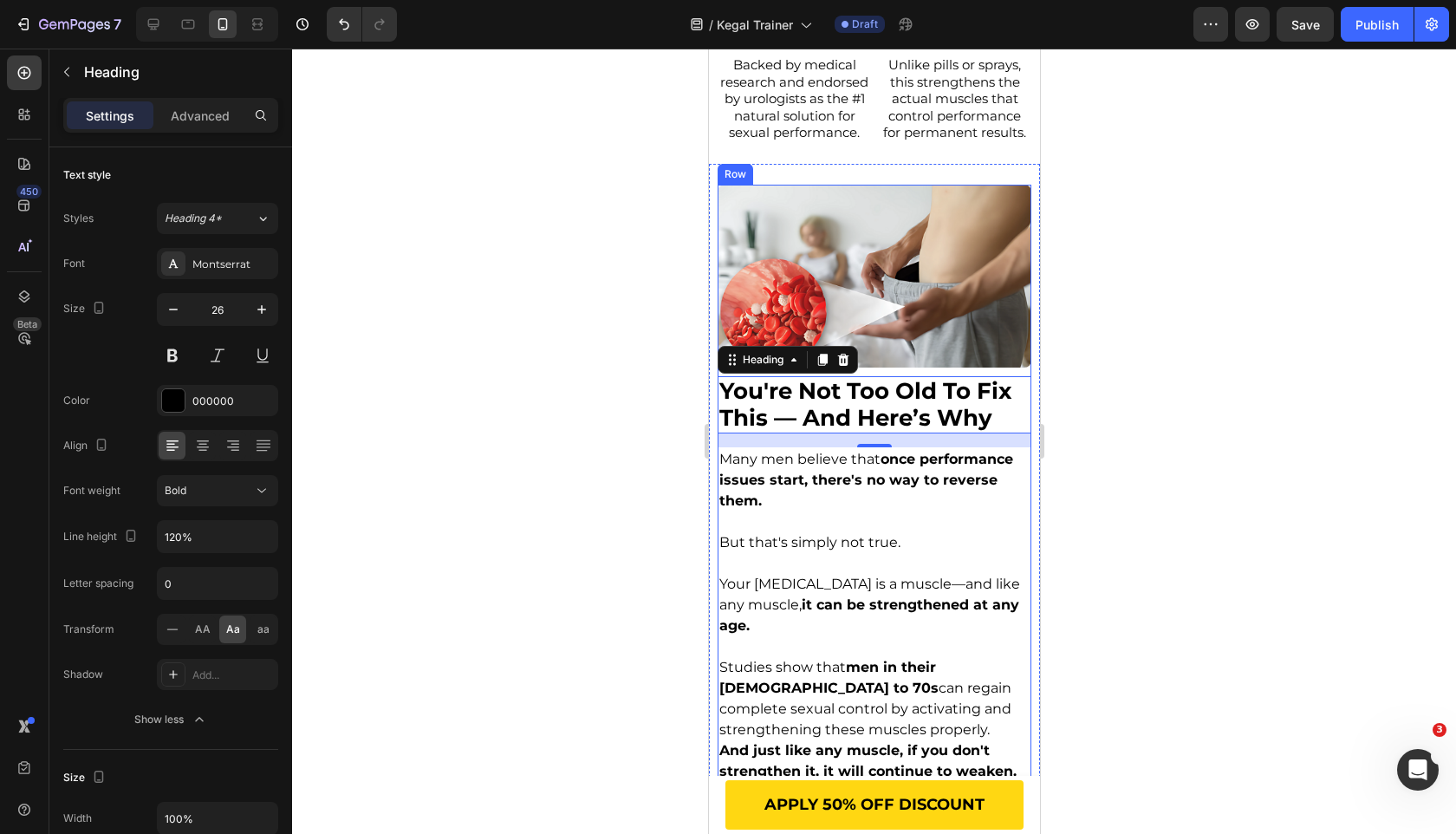
click at [961, 325] on img at bounding box center [873, 276] width 314 height 183
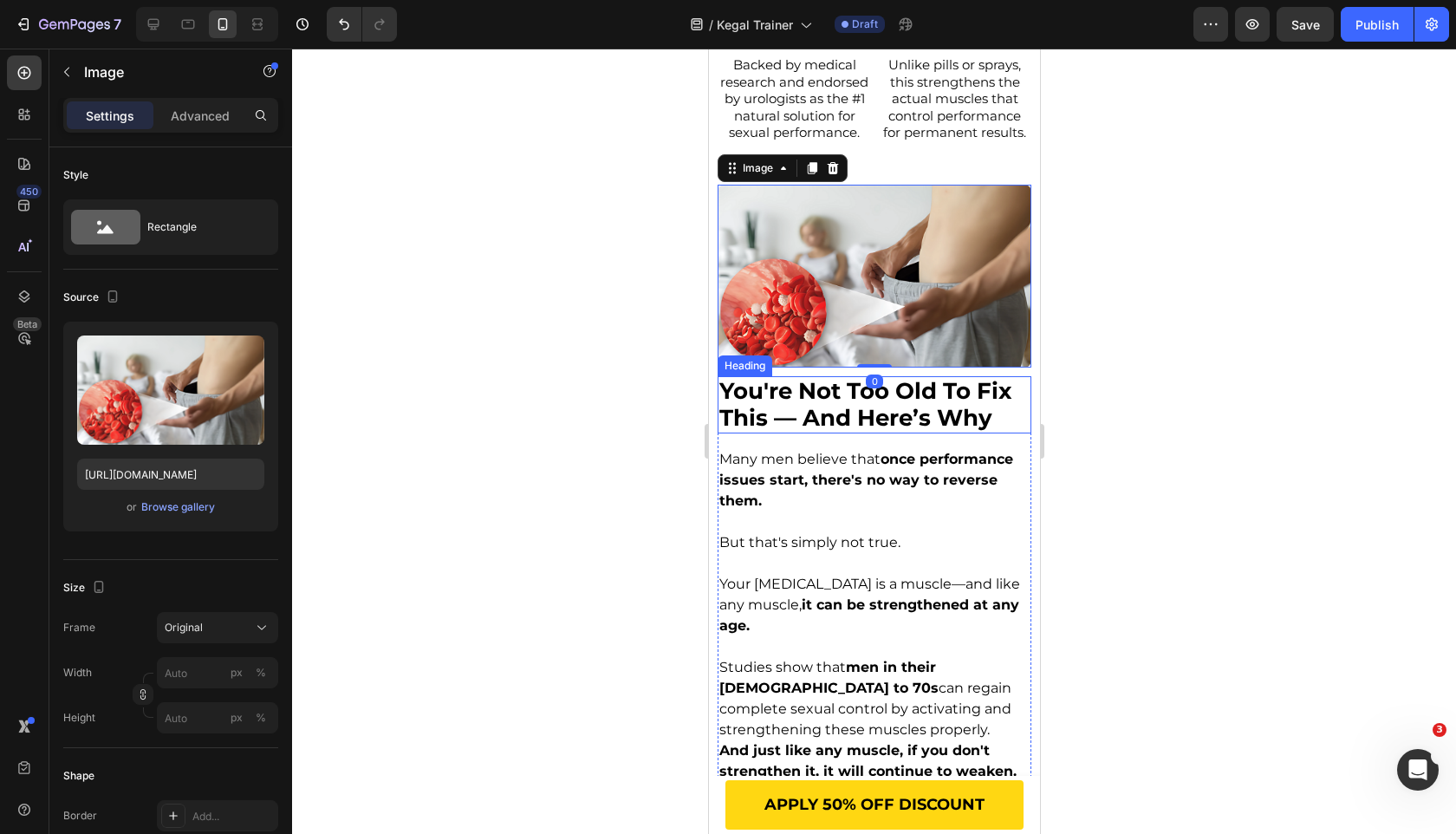
click at [909, 405] on span "you're not too old to fix this — and here’s why" at bounding box center [864, 404] width 293 height 54
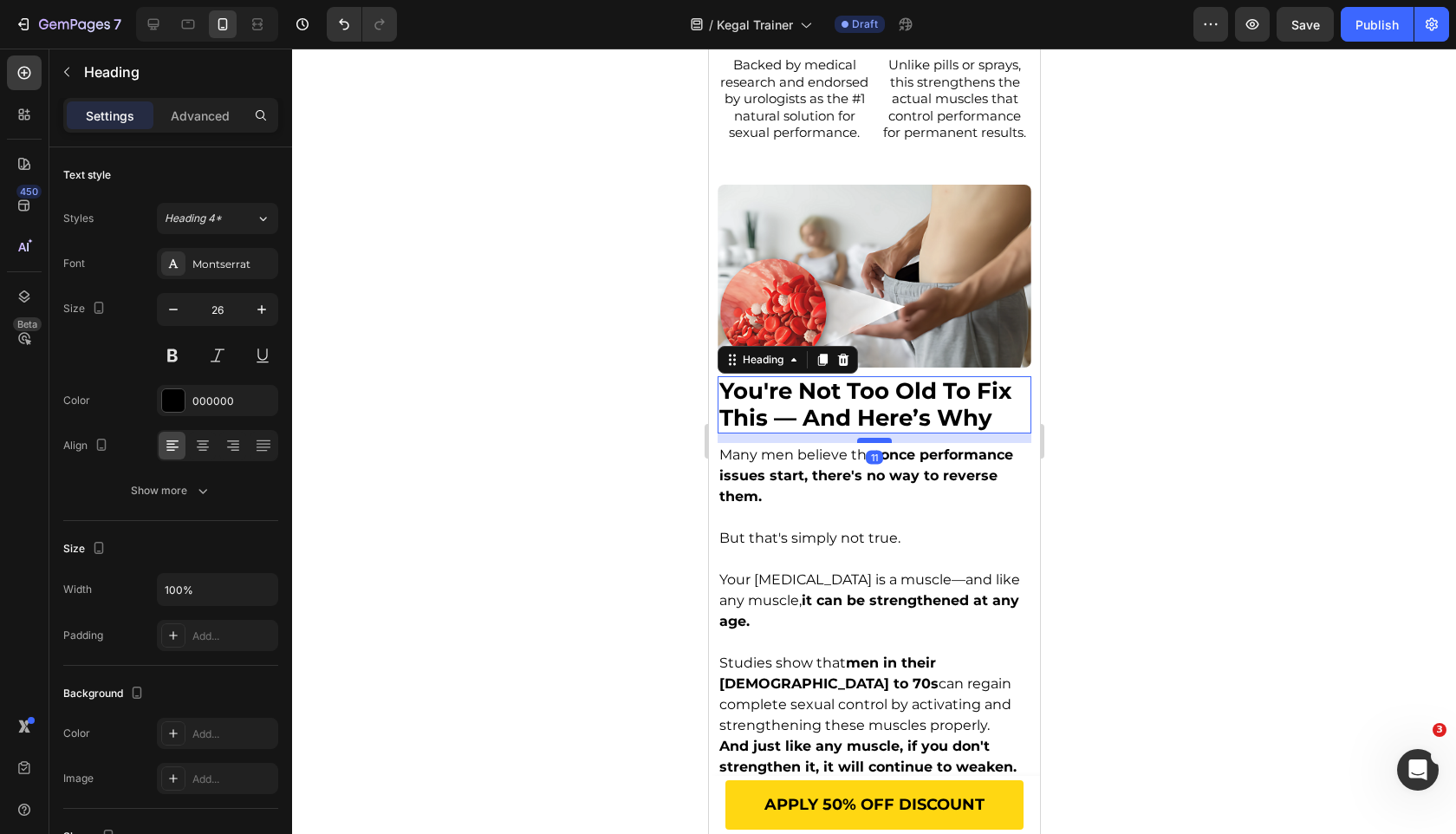
click at [886, 441] on div at bounding box center [874, 439] width 35 height 5
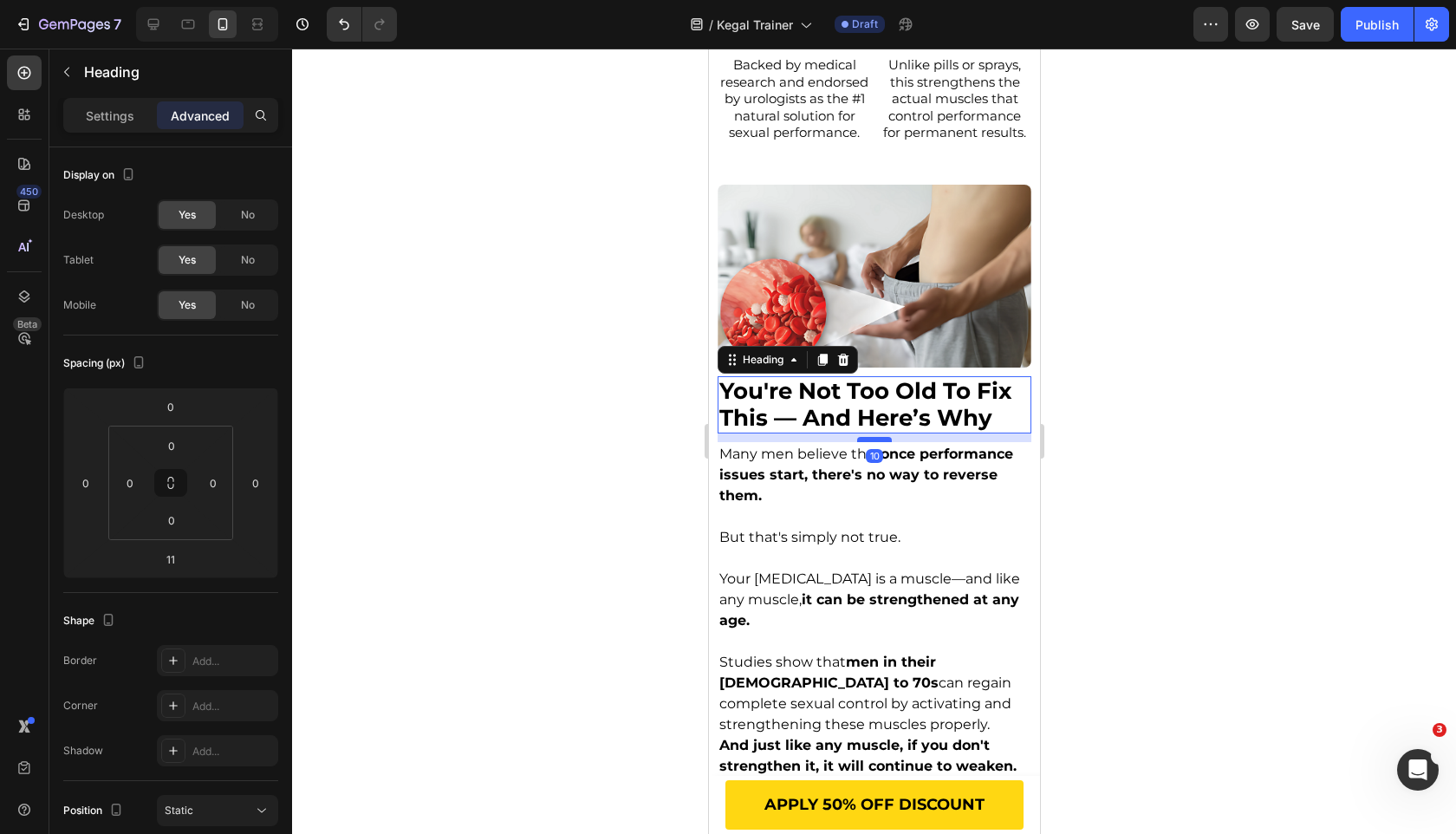
click at [887, 440] on div at bounding box center [874, 438] width 35 height 5
type input "10"
click at [437, 540] on div at bounding box center [875, 441] width 1164 height 785
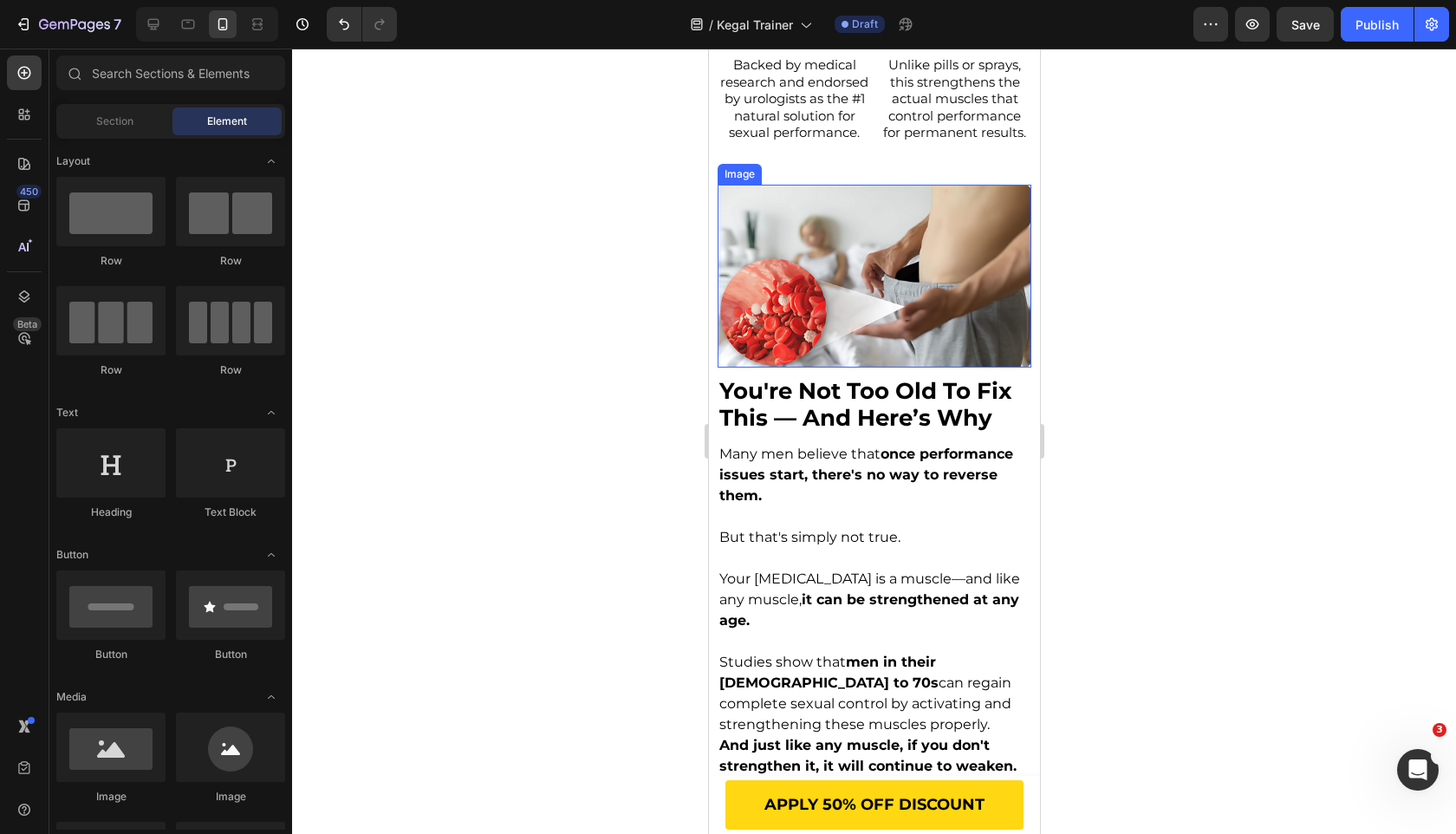
click at [917, 321] on img at bounding box center [873, 276] width 314 height 183
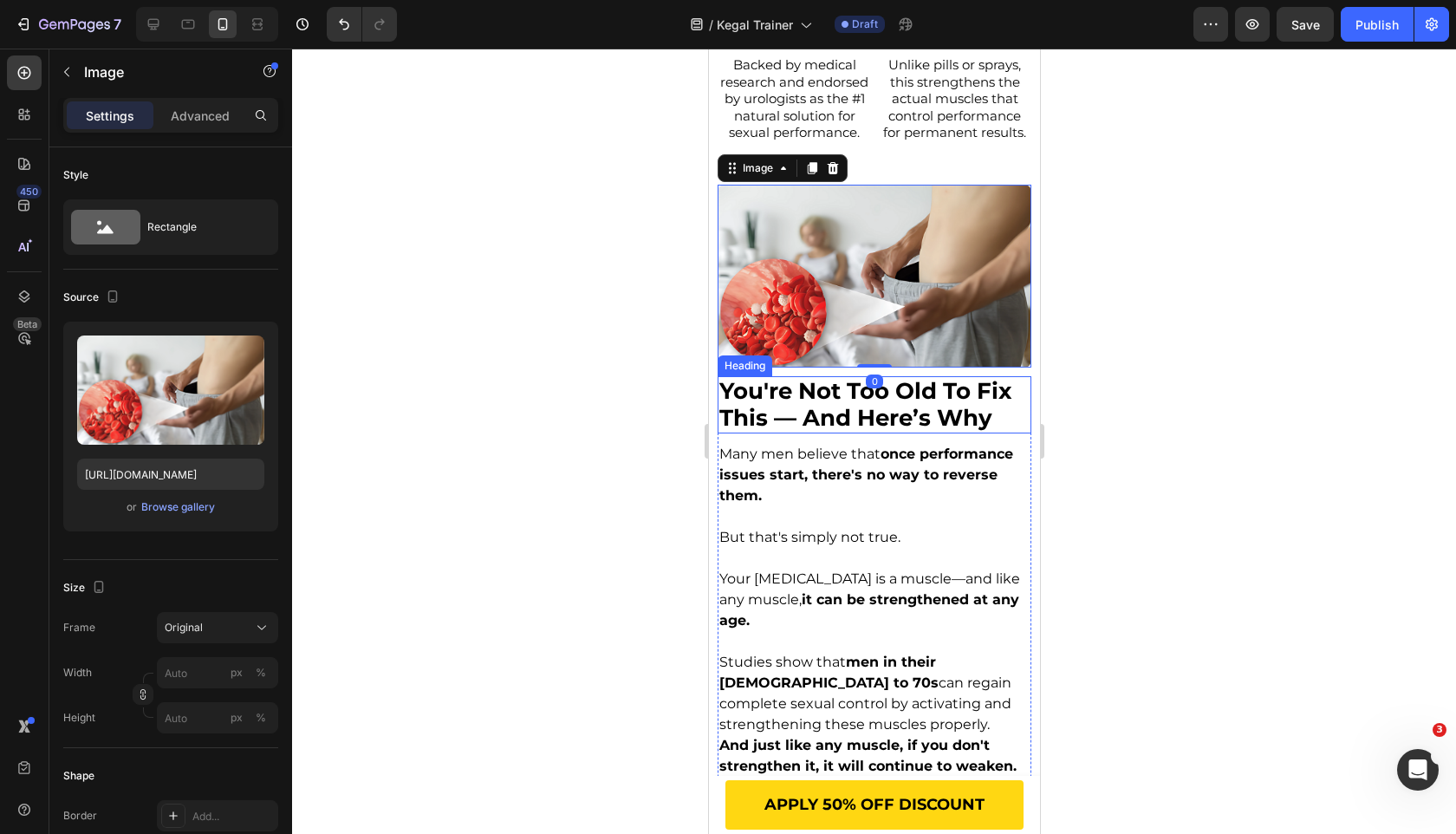
click at [872, 406] on span "you're not too old to fix this — and here’s why" at bounding box center [864, 404] width 293 height 54
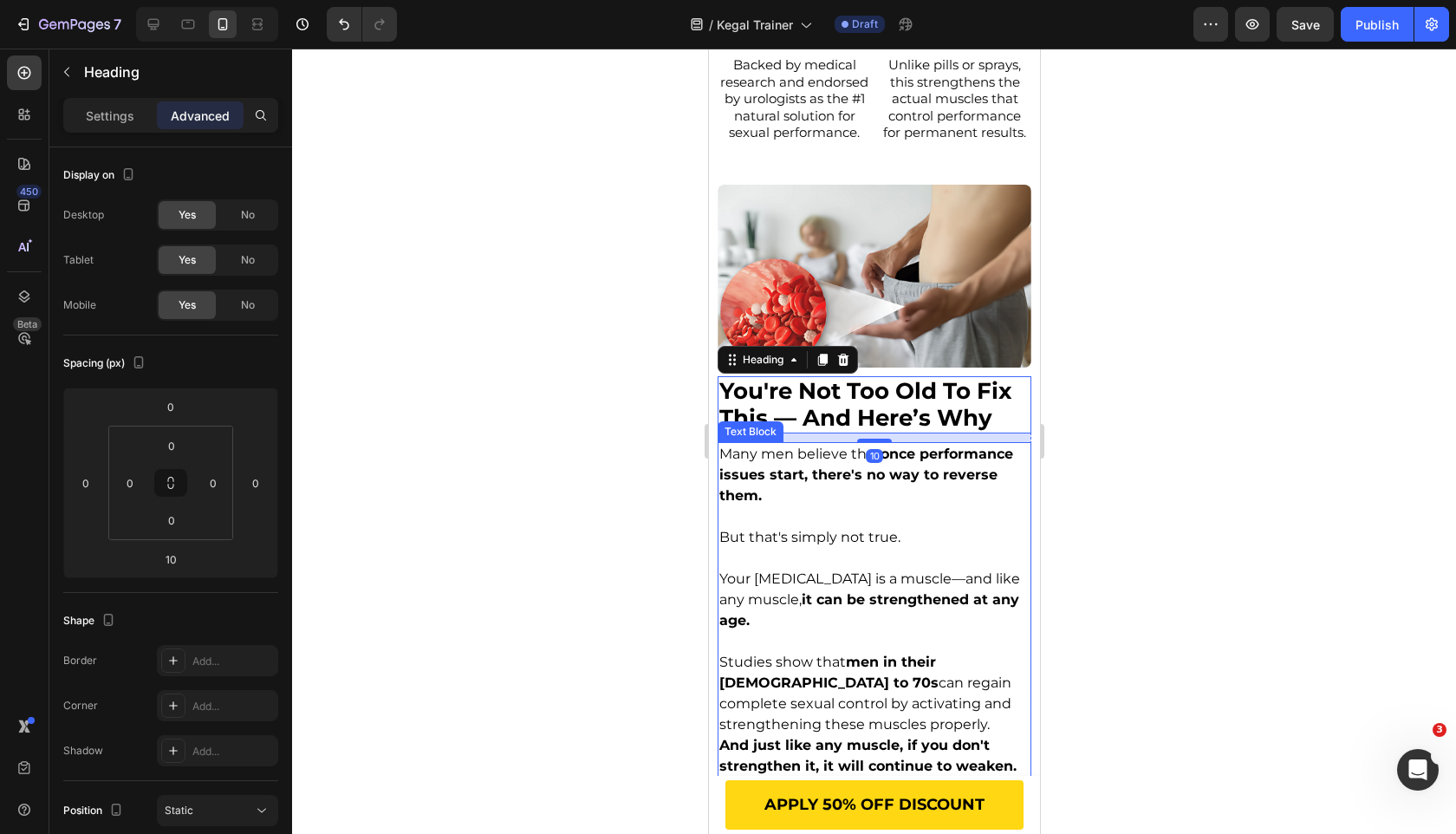
click at [809, 454] on span "Many men believe that once performance issues start, there's no way to reverse …" at bounding box center [865, 474] width 294 height 58
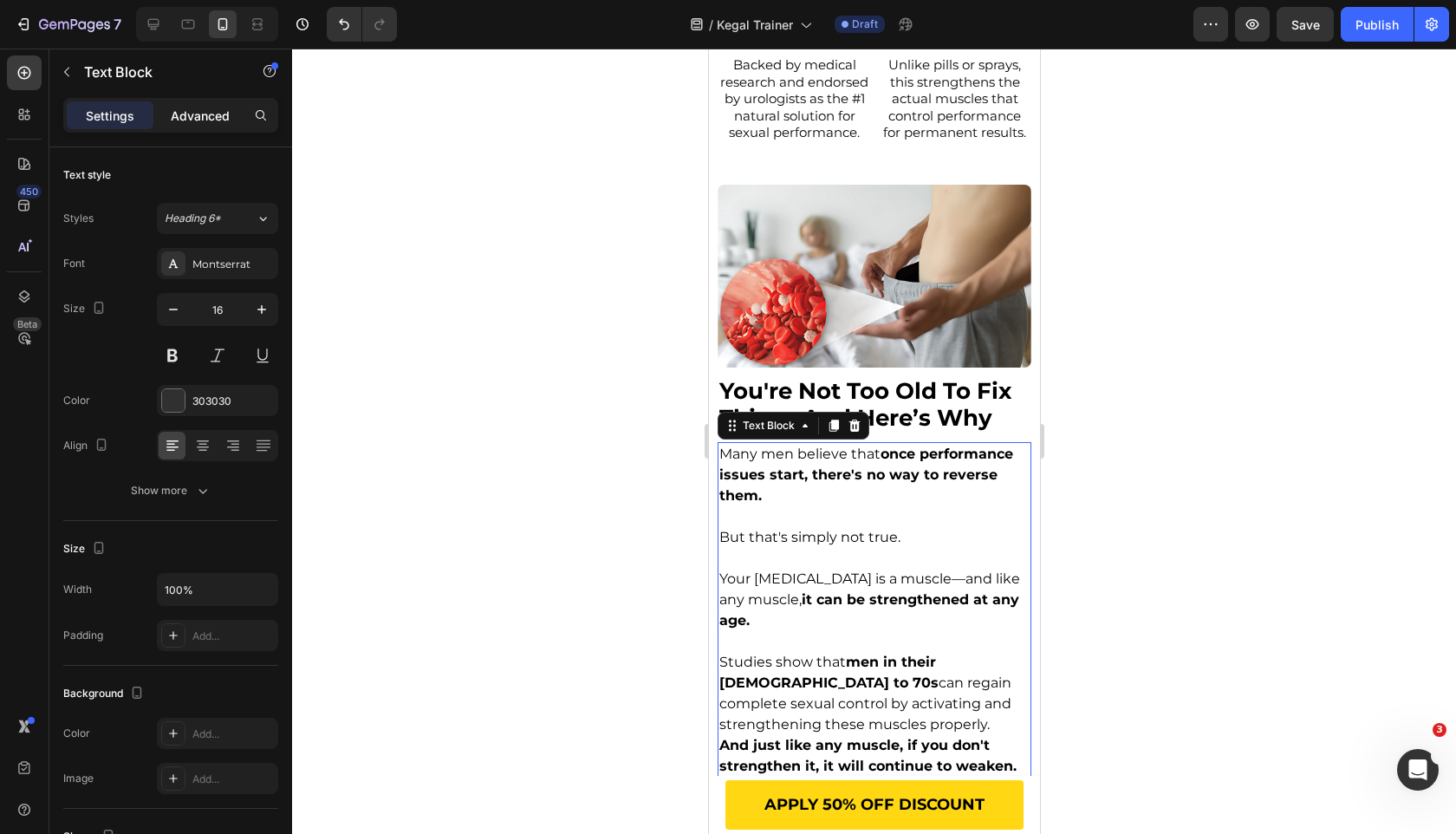
click at [220, 116] on p "Advanced" at bounding box center [200, 116] width 59 height 18
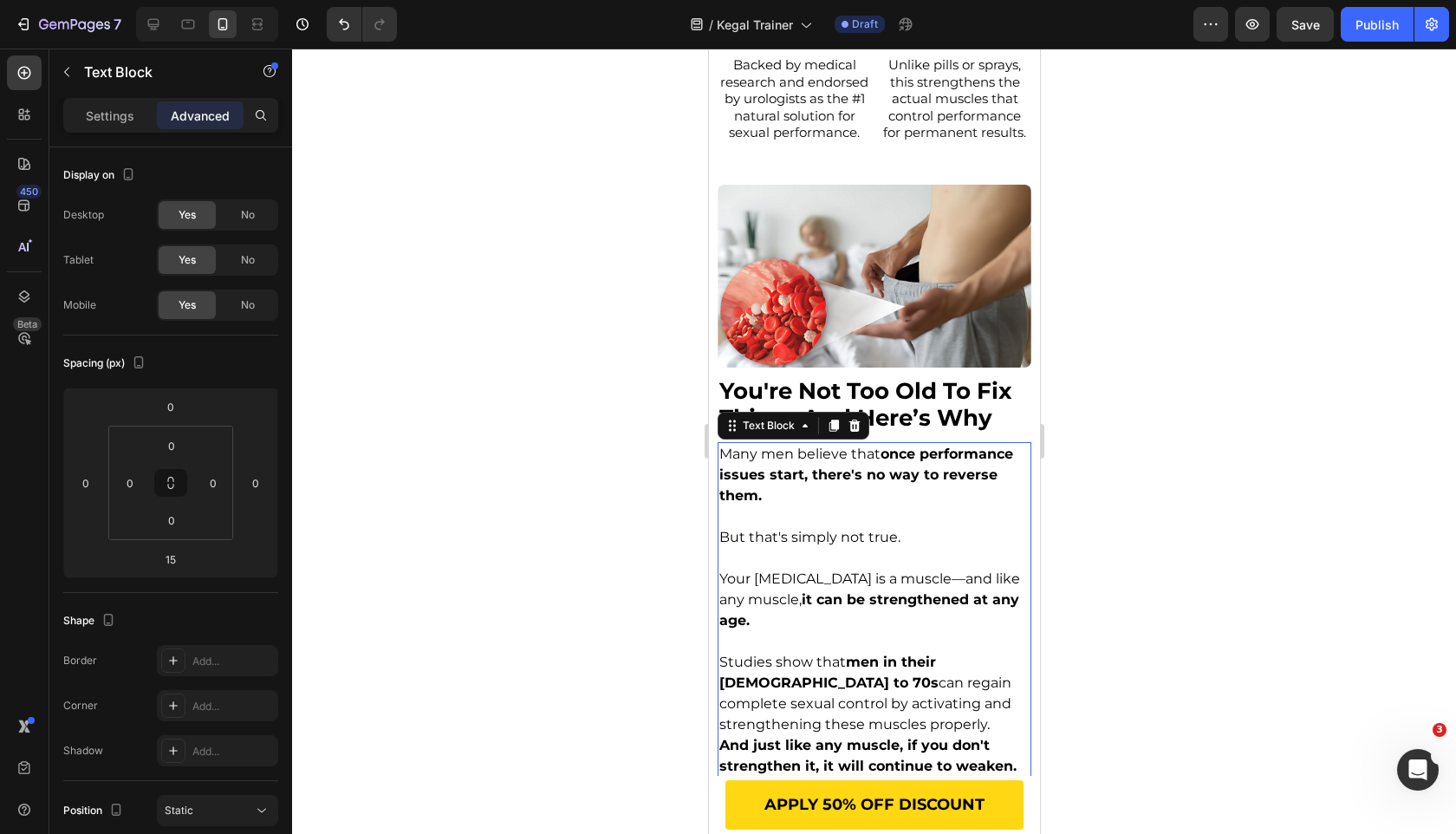
click at [491, 402] on div at bounding box center [875, 441] width 1164 height 785
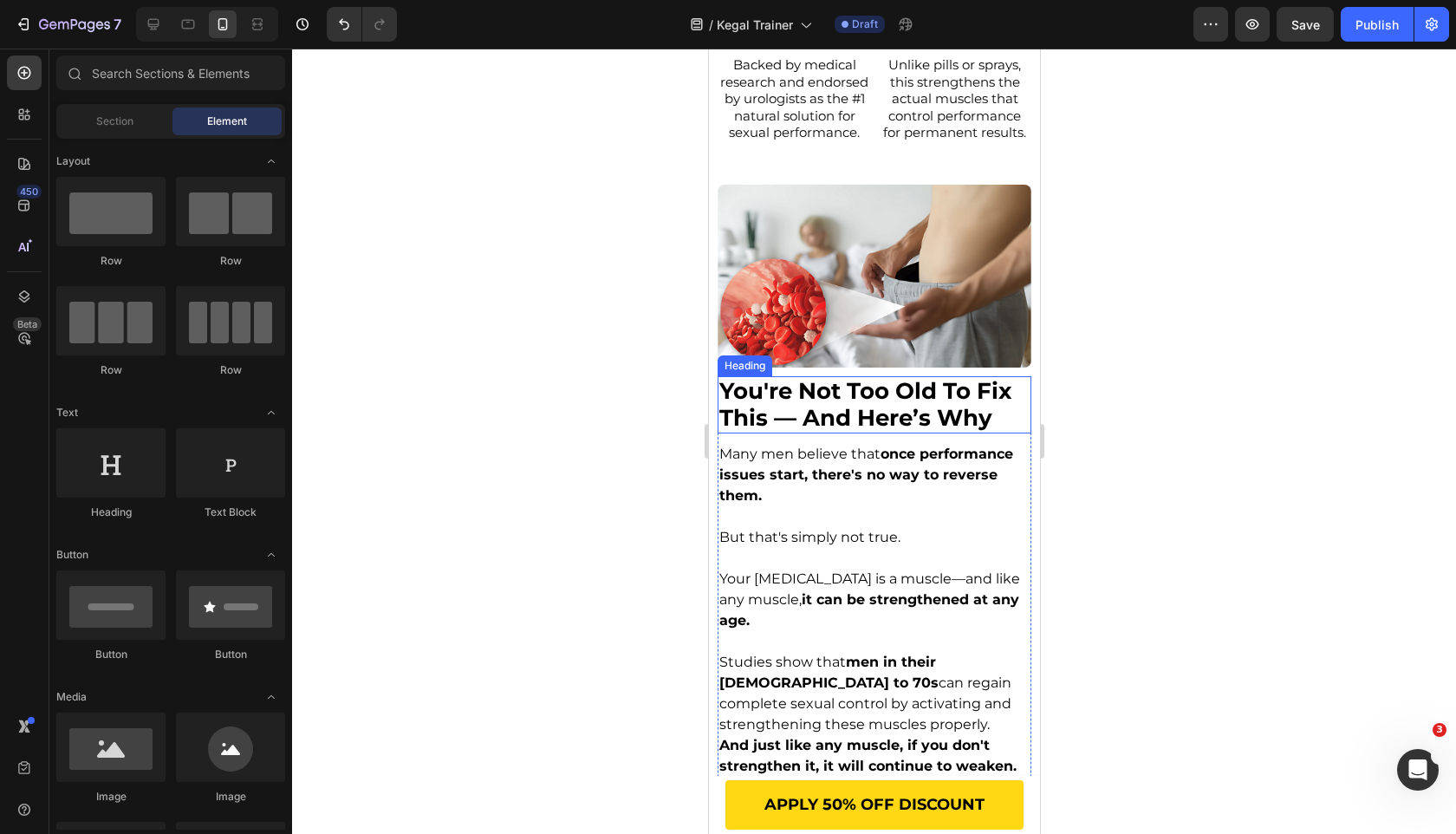
click at [879, 340] on img at bounding box center [873, 276] width 314 height 183
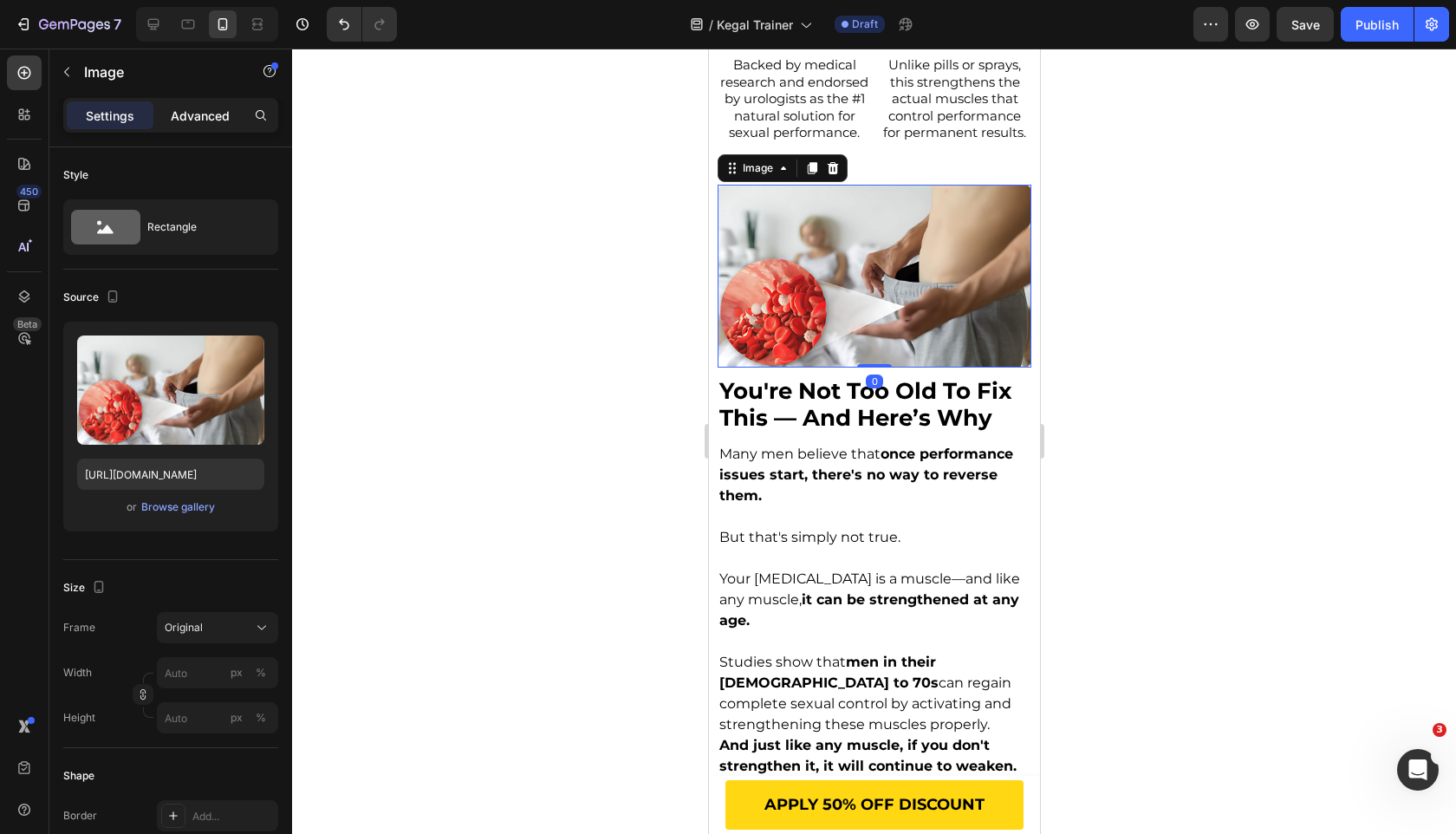
click at [196, 118] on p "Advanced" at bounding box center [200, 116] width 59 height 18
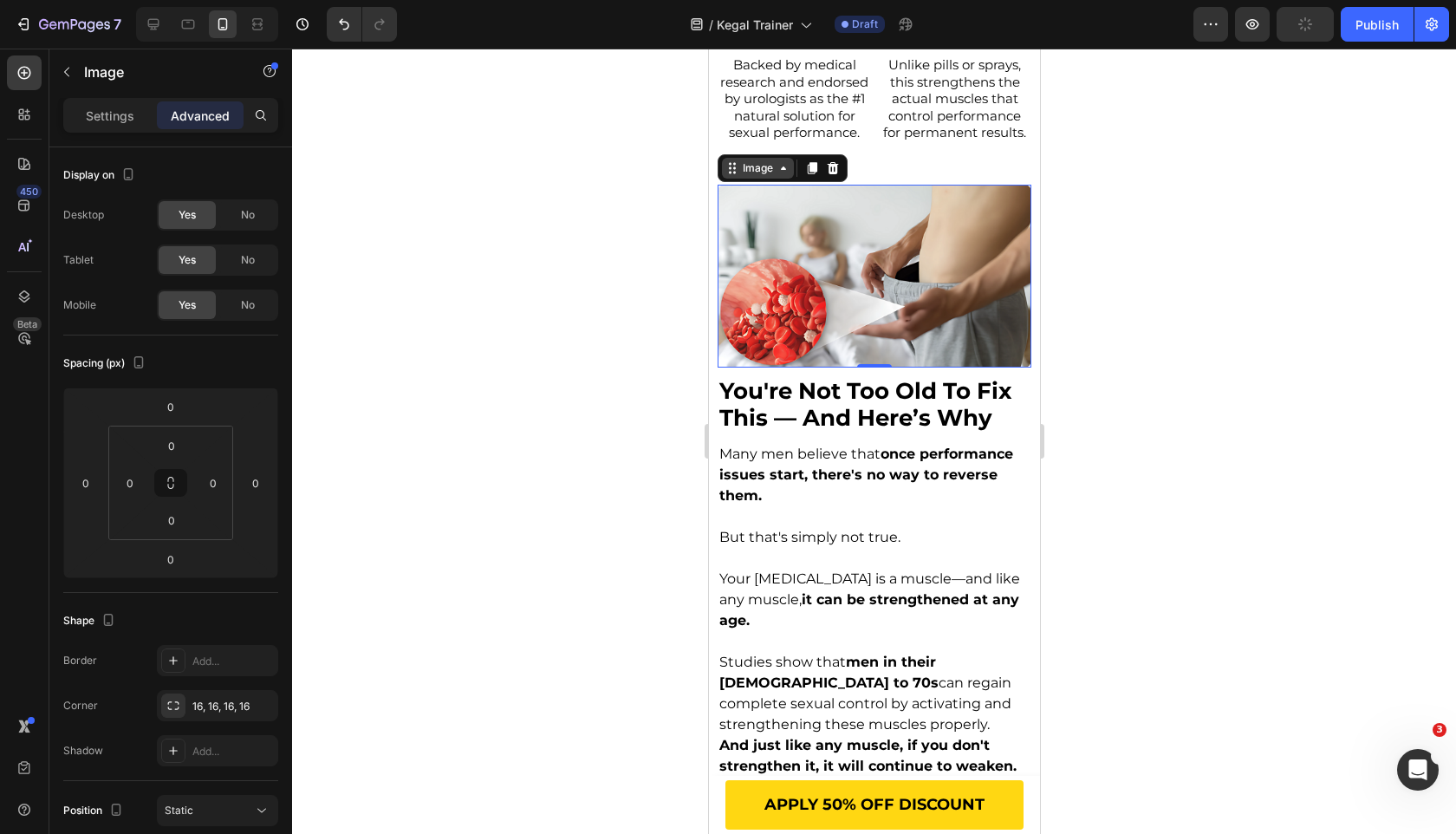
click at [764, 169] on div "Image" at bounding box center [757, 168] width 37 height 16
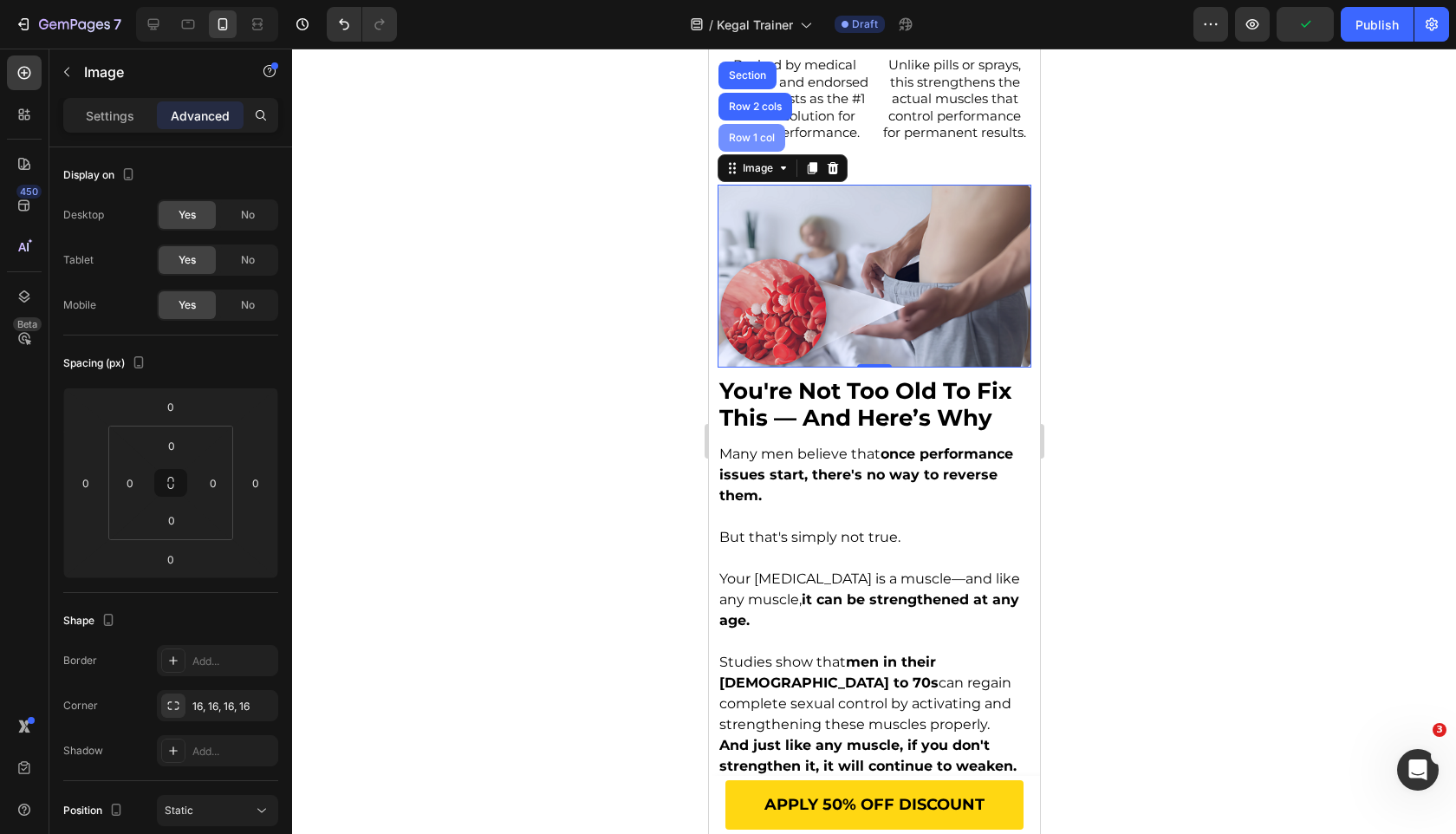
click at [758, 149] on div "Row 1 col" at bounding box center [750, 138] width 67 height 28
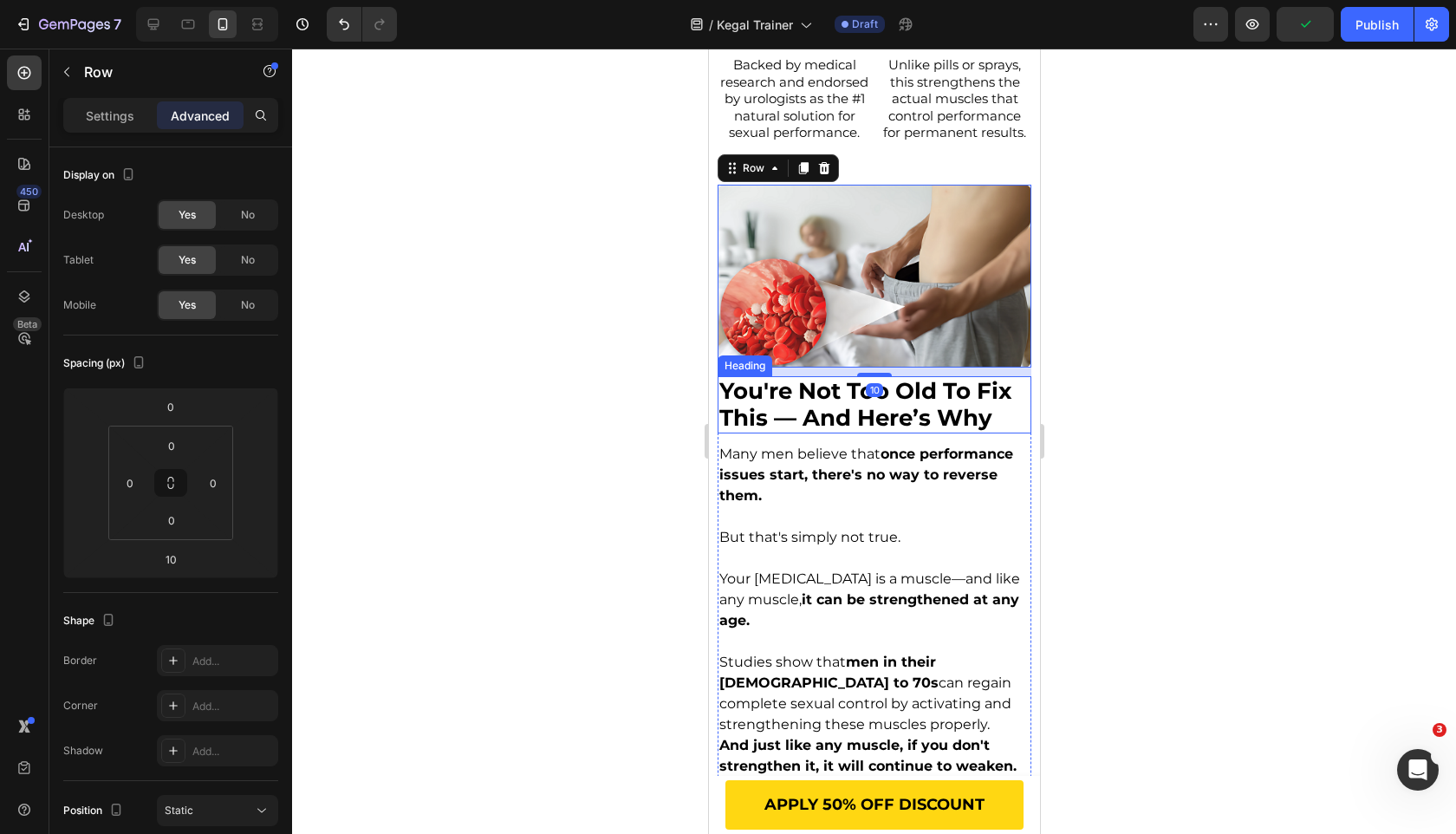
click at [865, 447] on span "Many men believe that once performance issues start, there's no way to reverse …" at bounding box center [865, 474] width 294 height 58
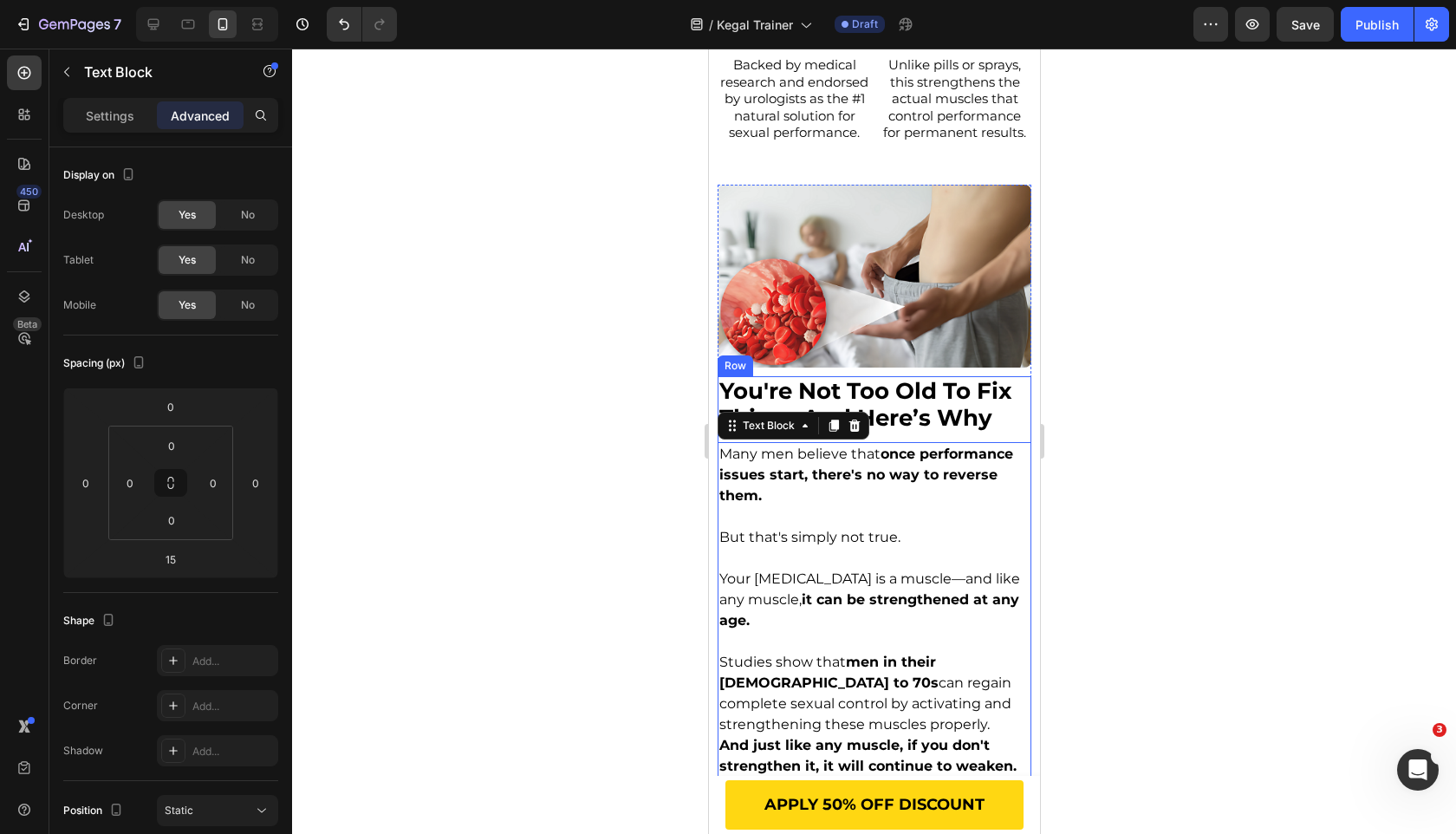
click at [755, 438] on div "Text Block" at bounding box center [792, 426] width 152 height 28
click at [755, 436] on div "Text Block" at bounding box center [792, 426] width 152 height 28
click at [756, 424] on div "Text Block" at bounding box center [768, 426] width 59 height 16
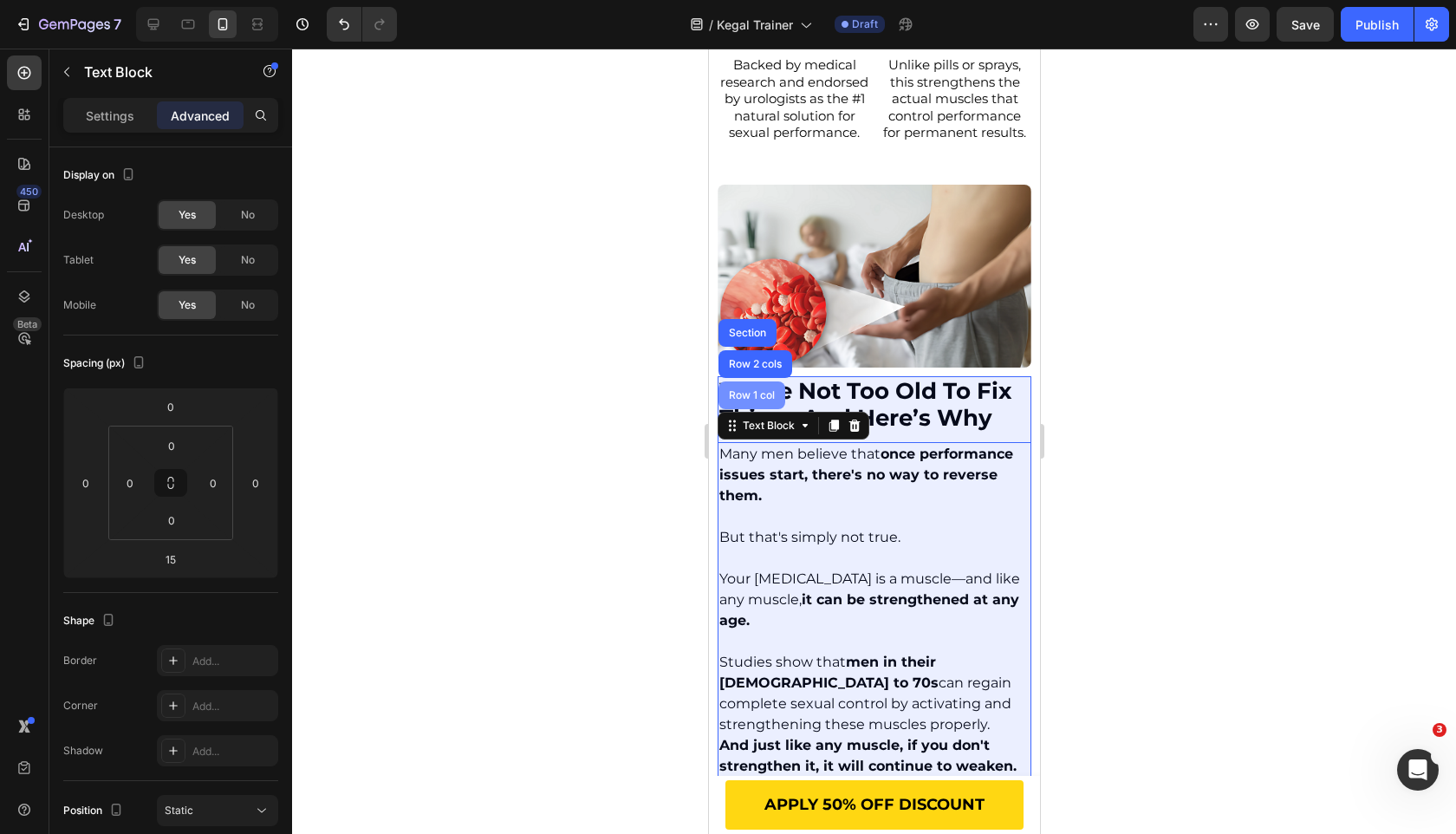
click at [758, 393] on div "Row 1 col" at bounding box center [751, 395] width 52 height 11
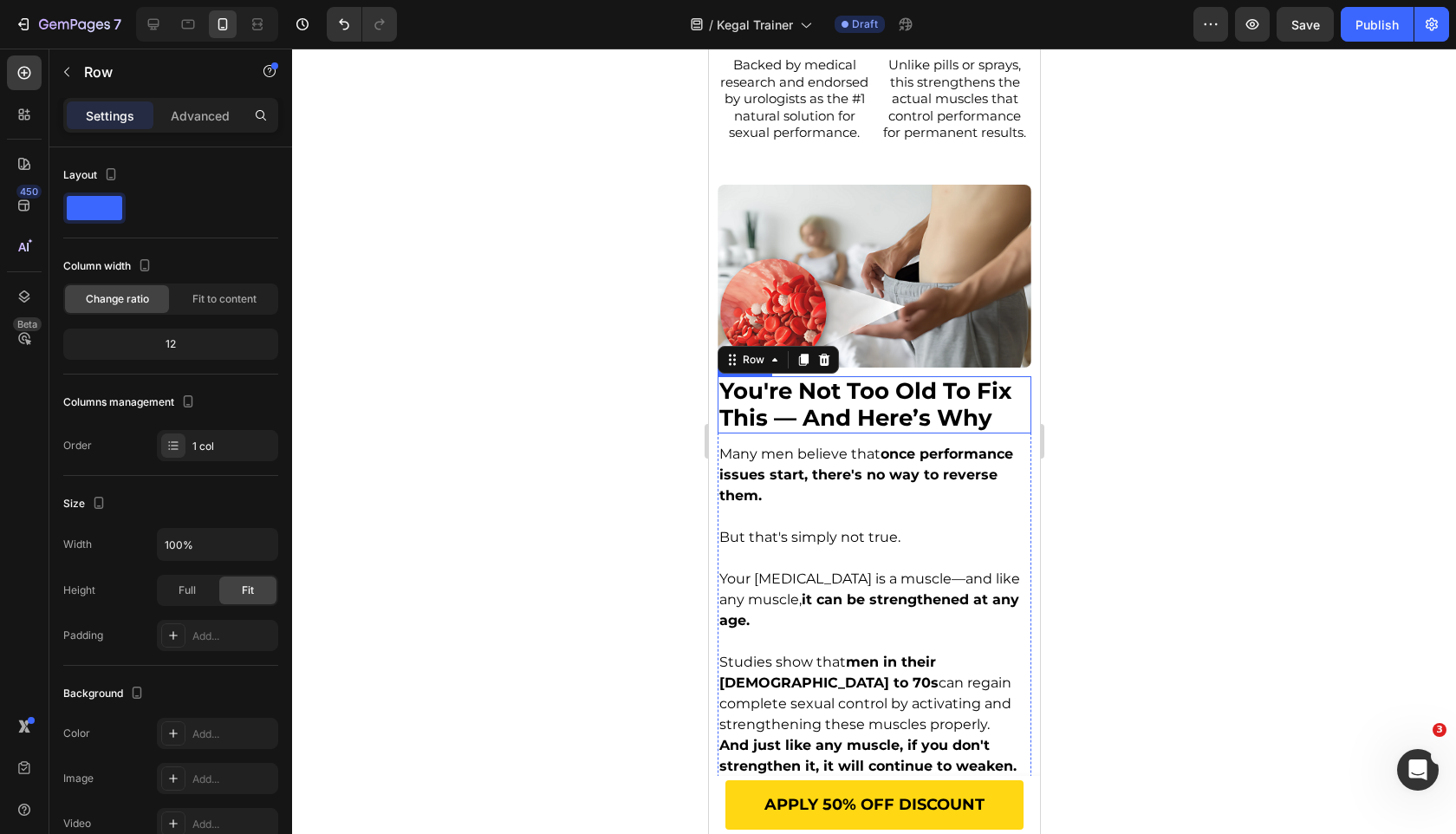
click at [774, 431] on span "you're not too old to fix this — and here’s why" at bounding box center [864, 404] width 293 height 54
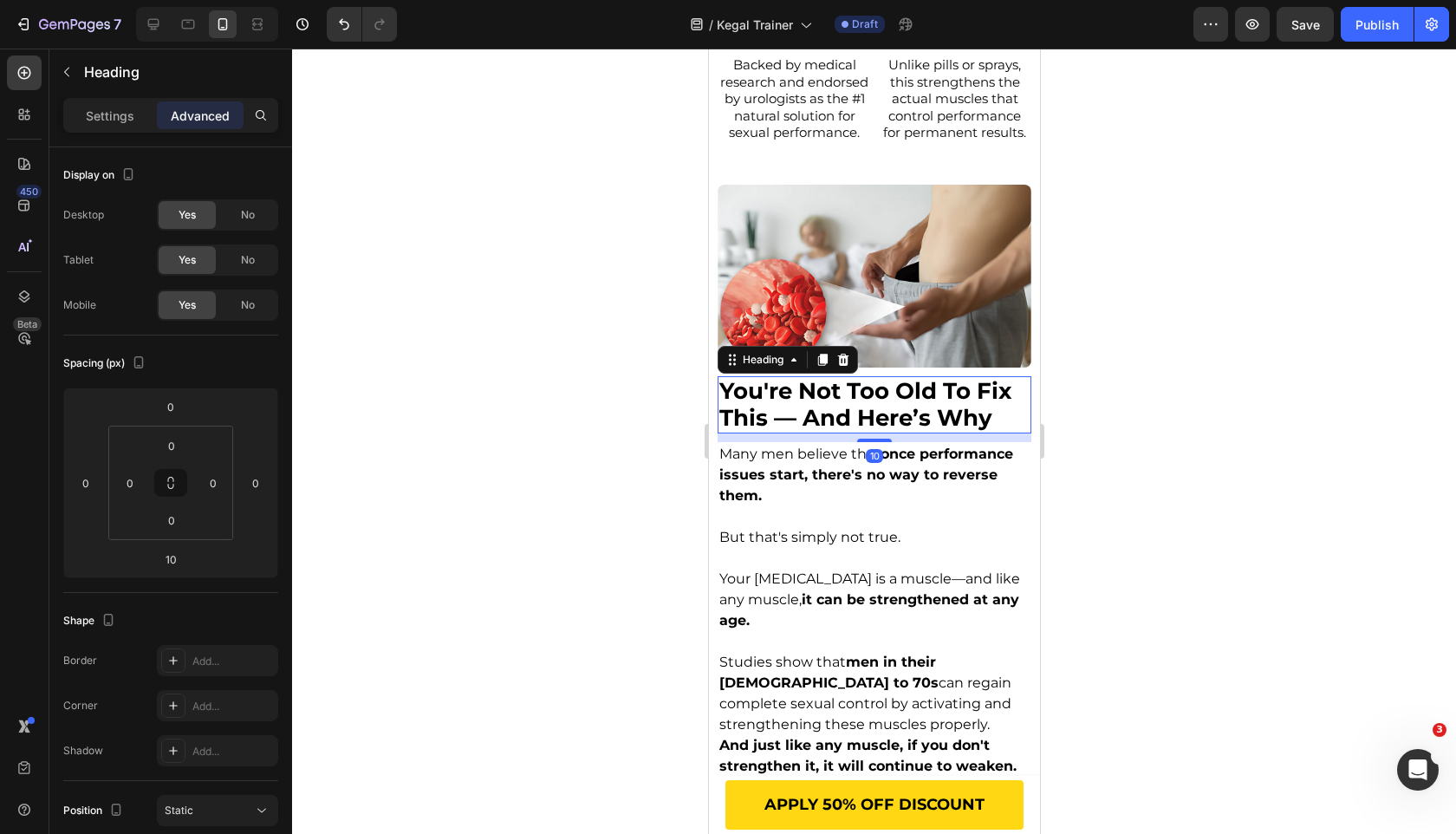
click at [666, 449] on div at bounding box center [875, 441] width 1164 height 785
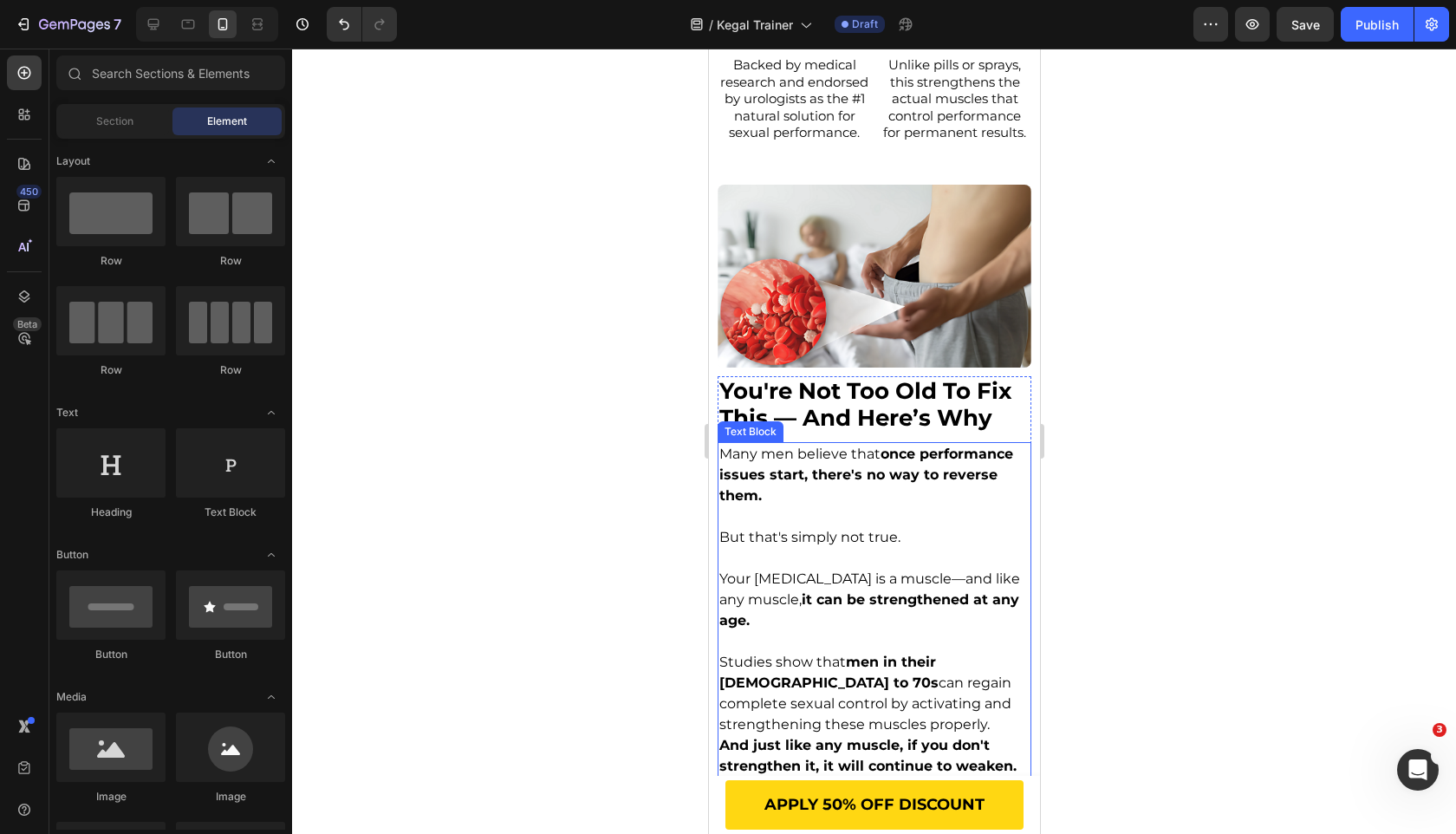
click at [830, 500] on p "Many men believe that once performance issues start, there's no way to reverse …" at bounding box center [873, 475] width 310 height 62
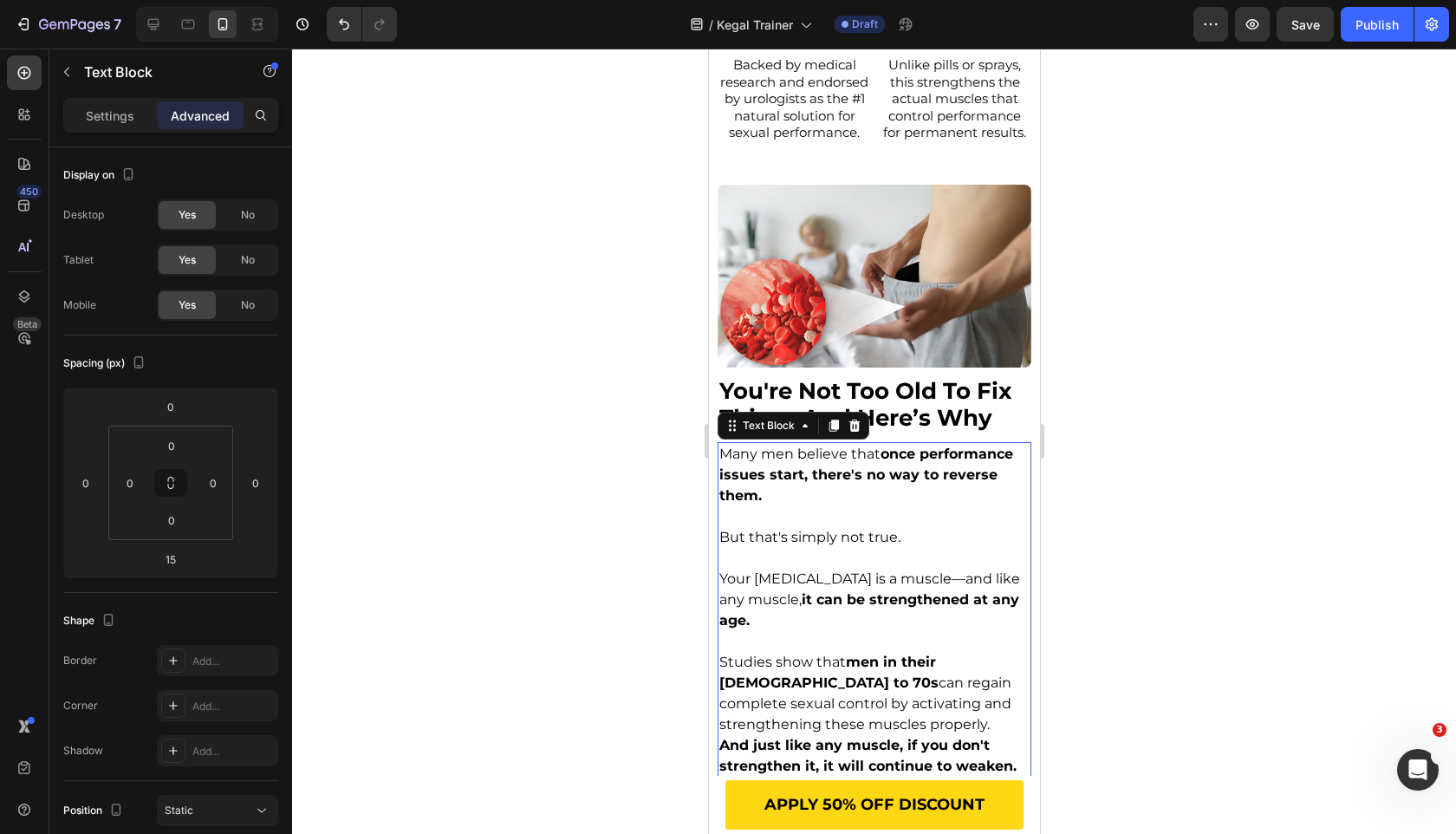
click at [830, 500] on p "Many men believe that once performance issues start, there's no way to reverse …" at bounding box center [873, 475] width 310 height 62
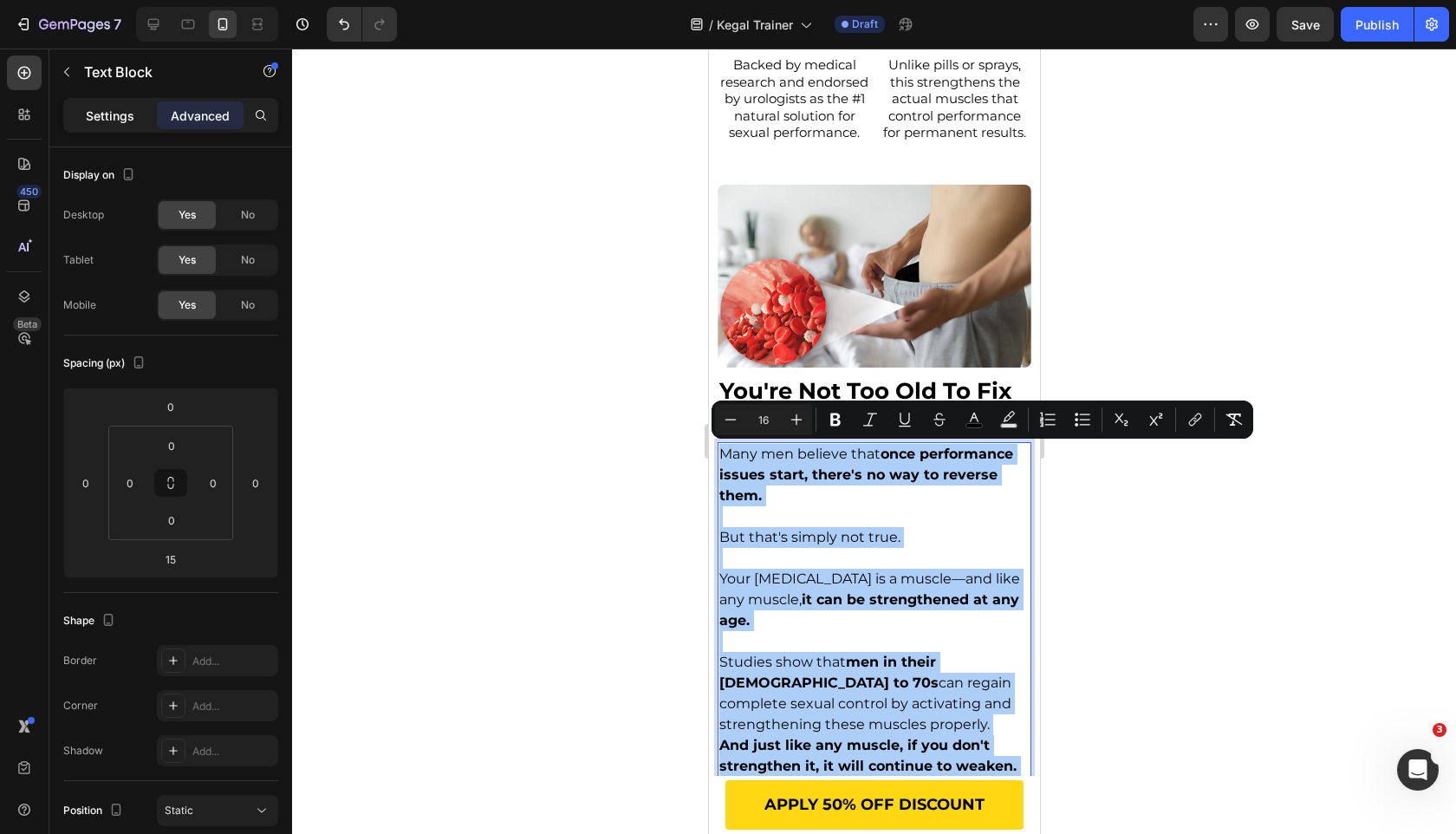
click at [130, 116] on p "Settings" at bounding box center [110, 116] width 49 height 18
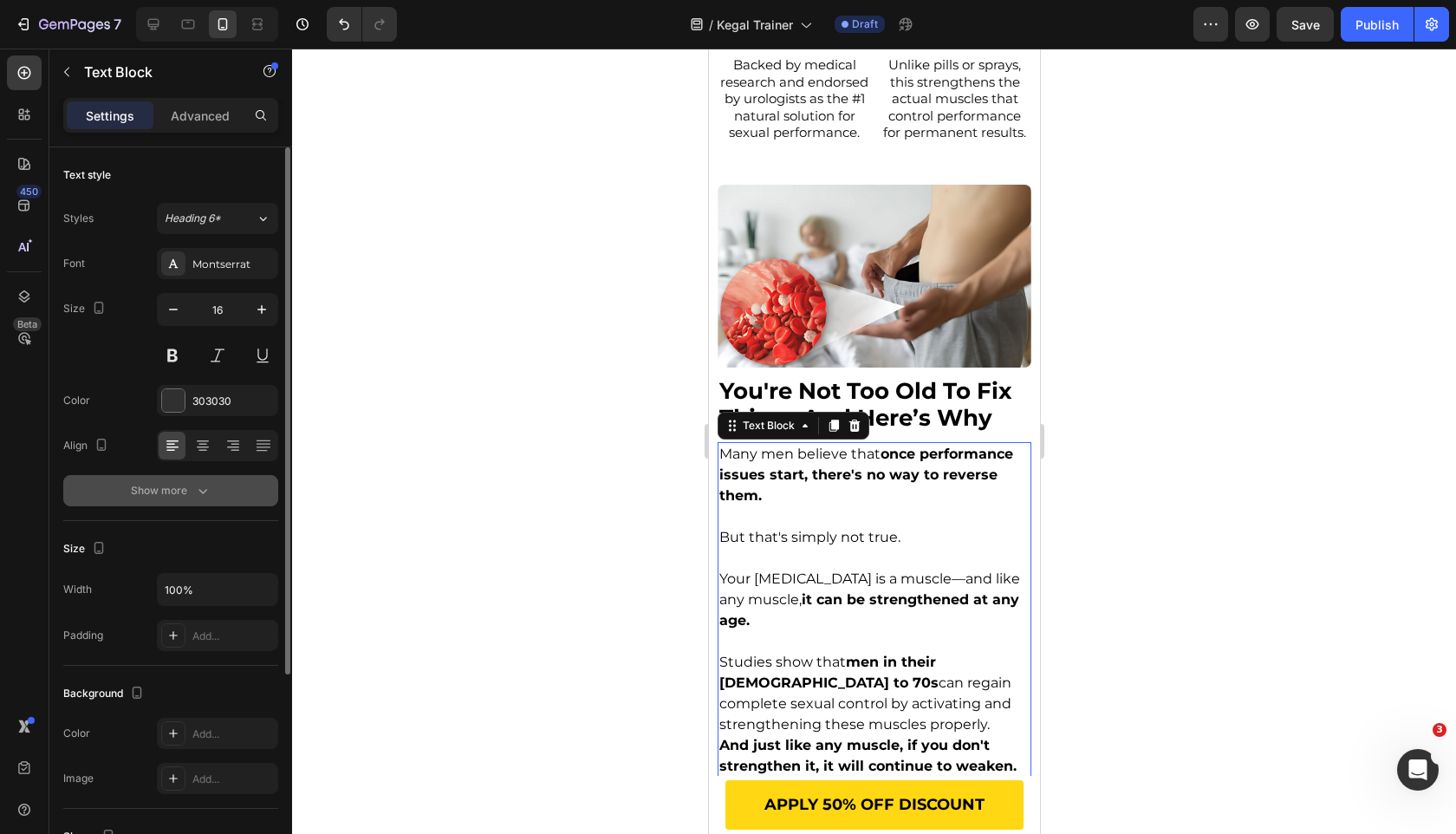
click at [204, 493] on icon "button" at bounding box center [203, 491] width 17 height 17
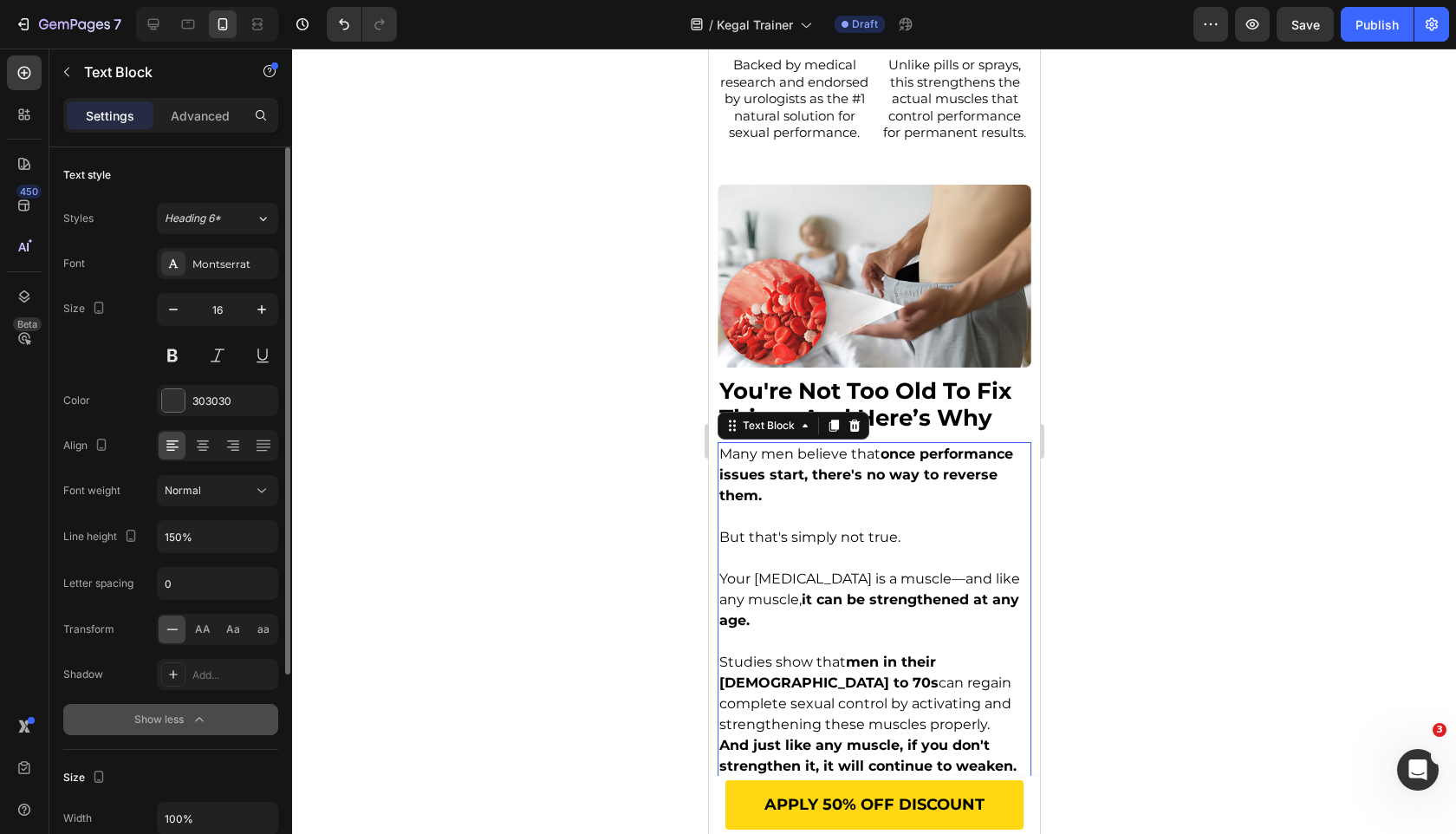
click at [453, 489] on div at bounding box center [875, 441] width 1164 height 785
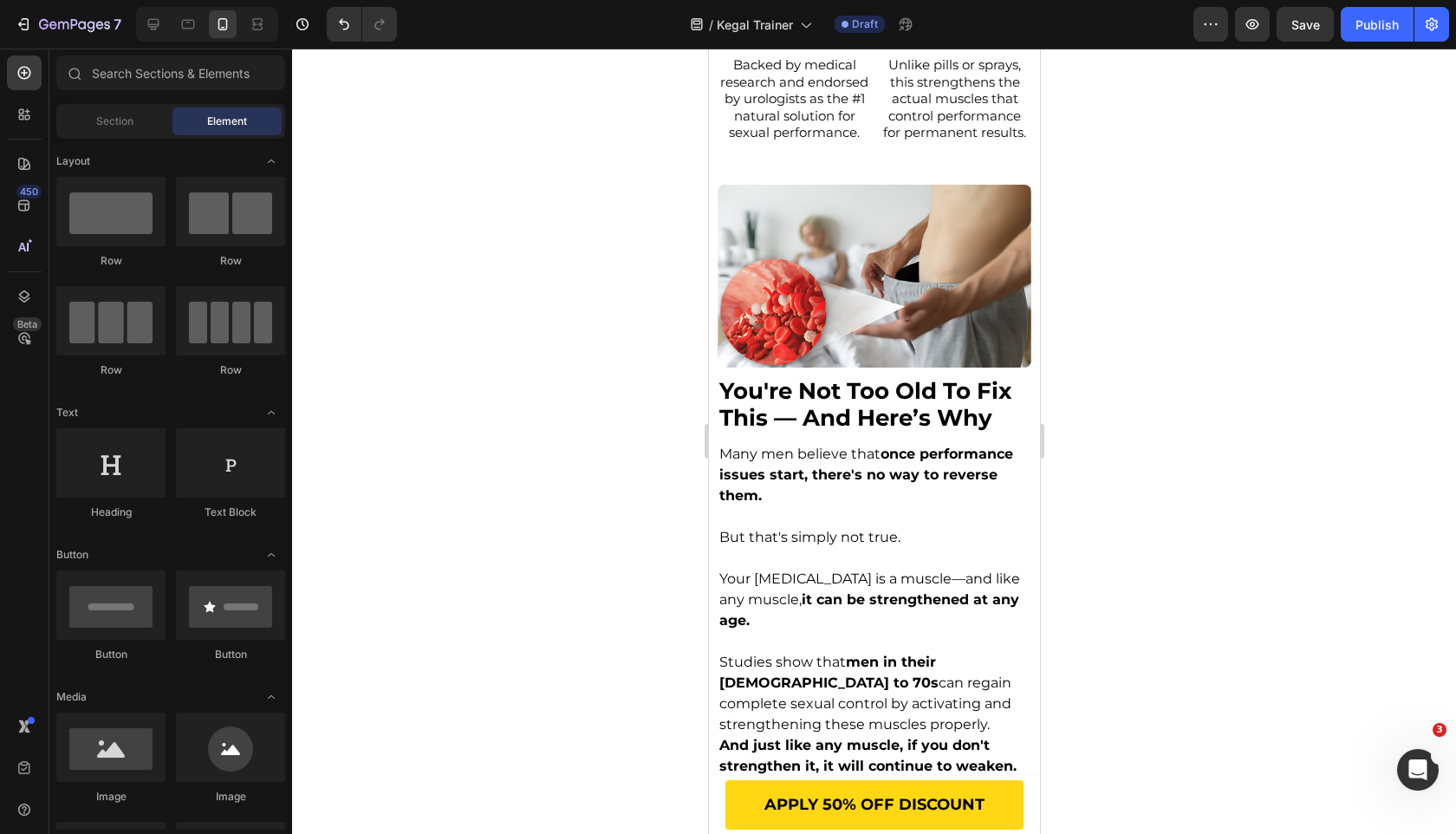
click at [870, 516] on p "Rich Text Editor. Editing area: main" at bounding box center [873, 516] width 310 height 20
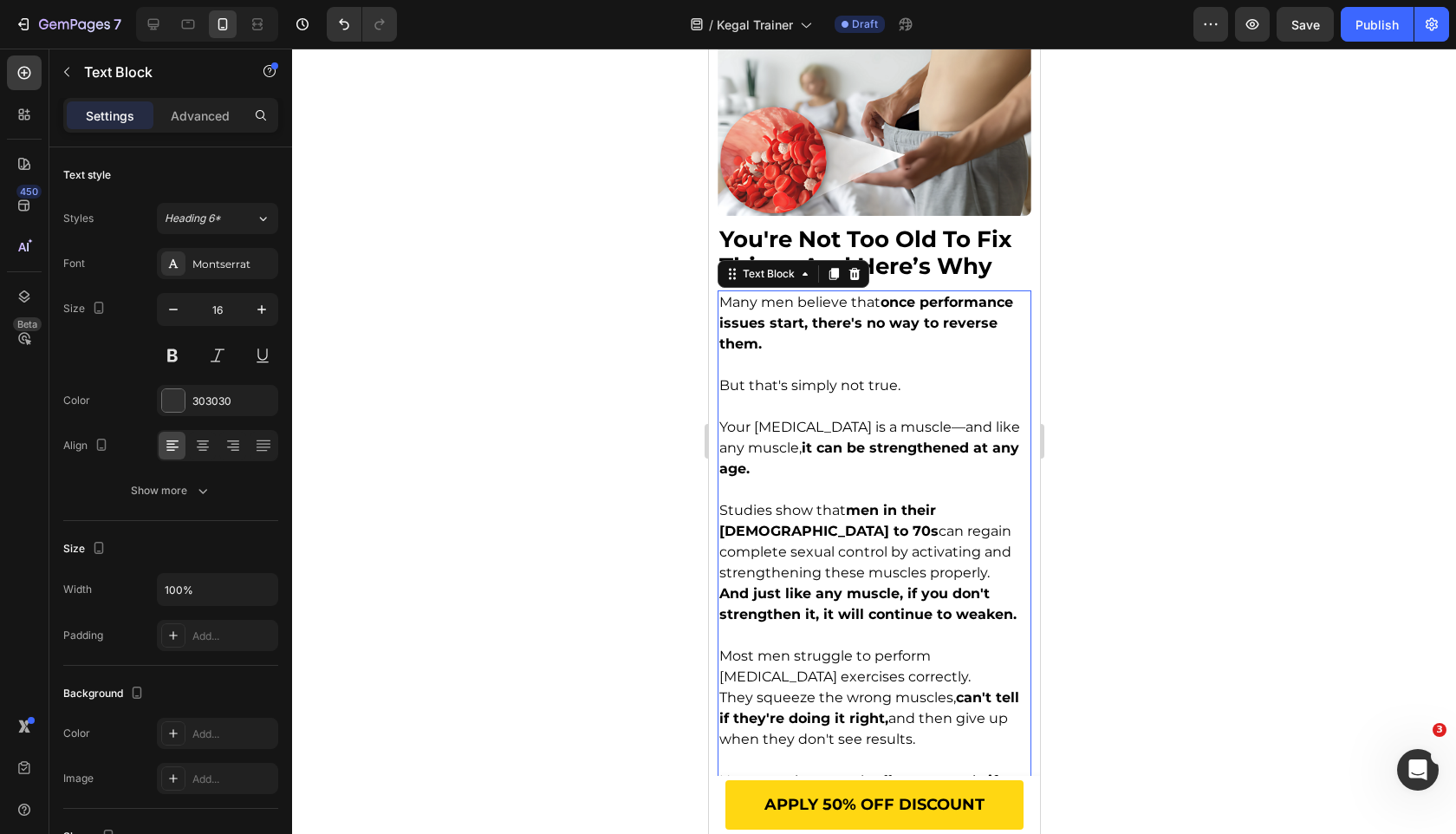
scroll to position [1773, 0]
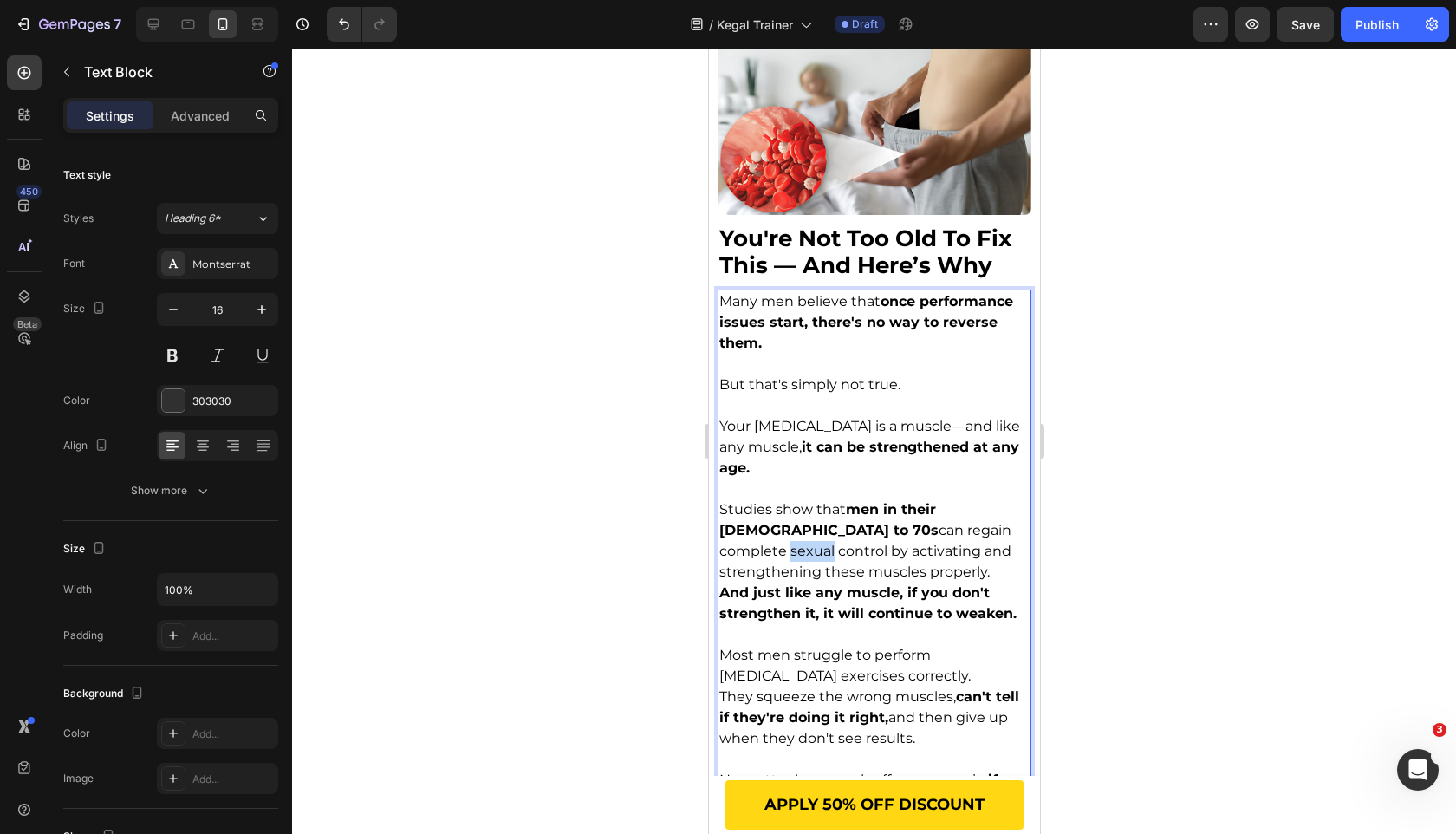
click at [870, 516] on span "Studies show that men in their [DEMOGRAPHIC_DATA] to 70s can regain complete se…" at bounding box center [864, 539] width 293 height 79
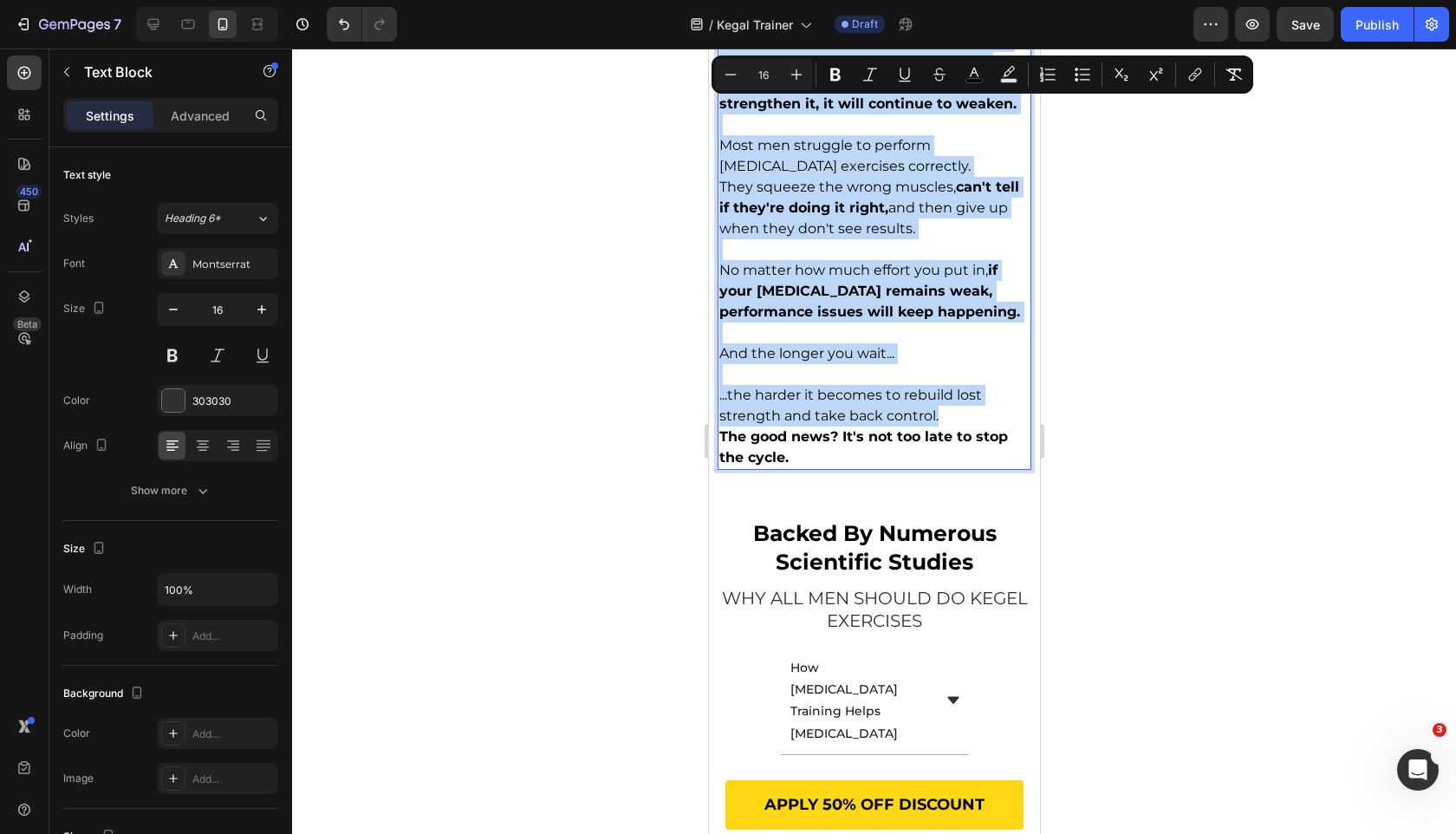
scroll to position [2287, 0]
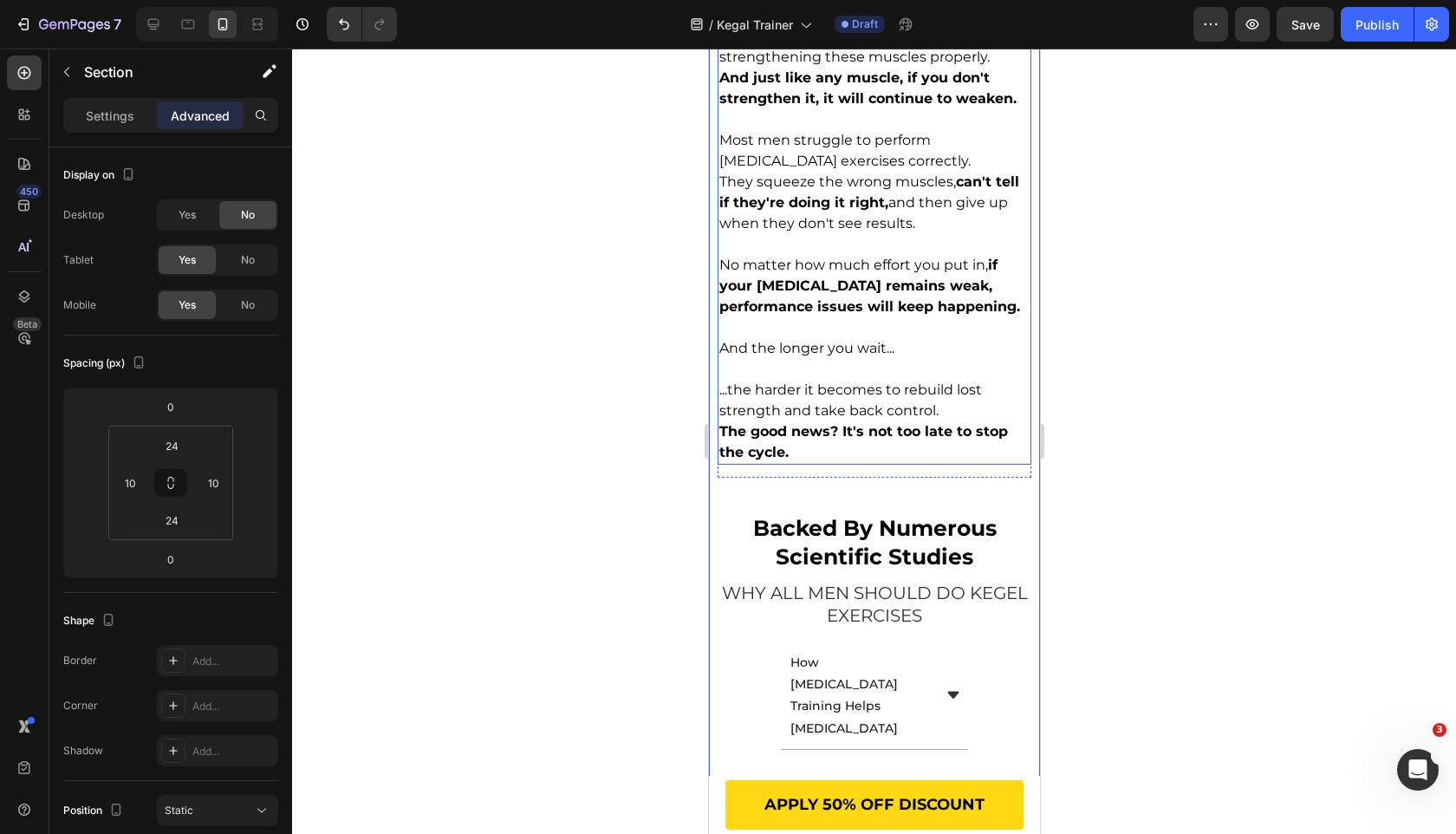
click at [849, 421] on p "The good news? It's not too late to stop the cycle." at bounding box center [873, 441] width 310 height 42
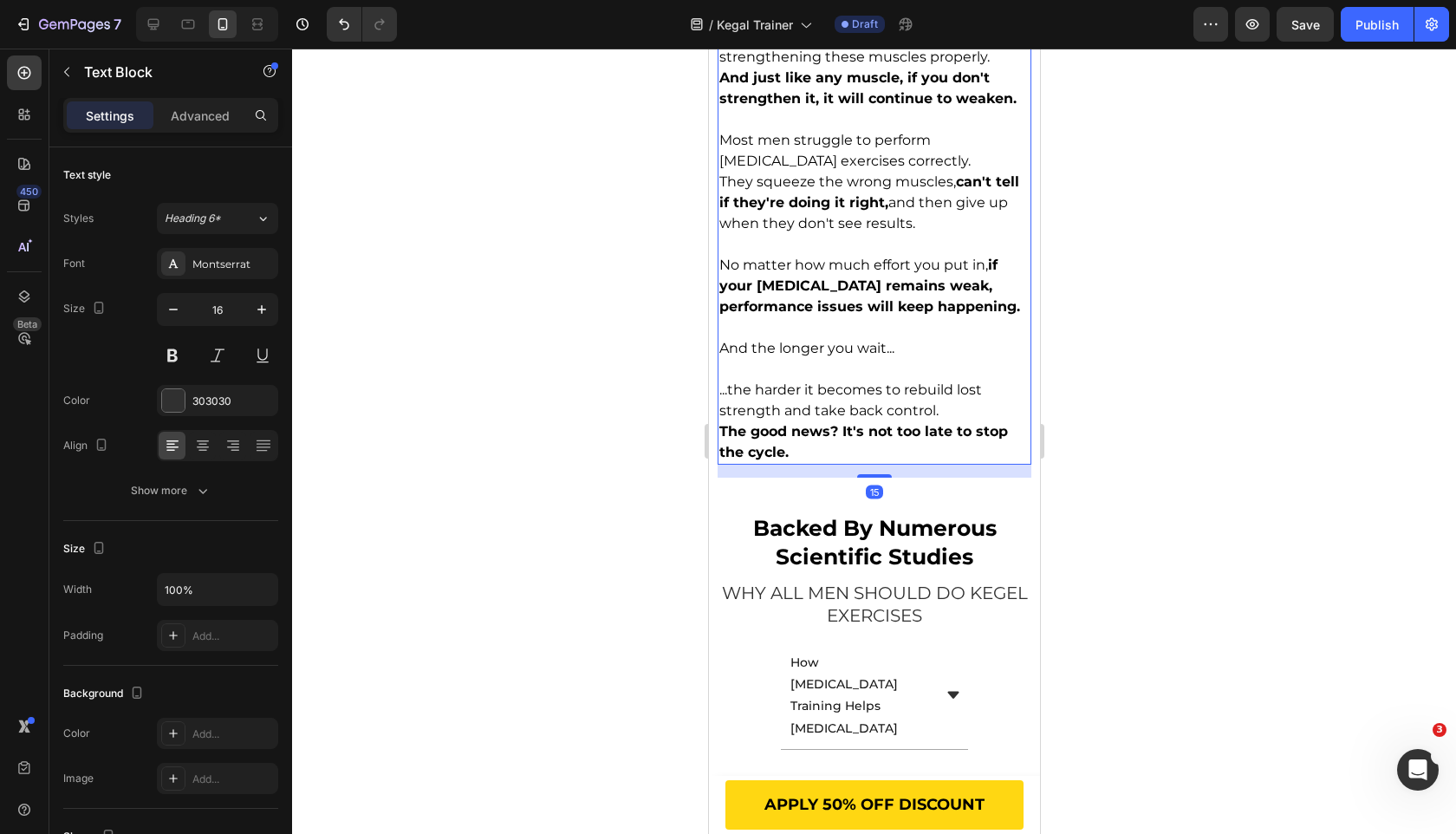
drag, startPoint x: 881, startPoint y: 452, endPoint x: 881, endPoint y: 337, distance: 115.0
click at [881, 337] on div "Many men believe that once performance issues start, there's no way to reverse …" at bounding box center [873, 120] width 314 height 690
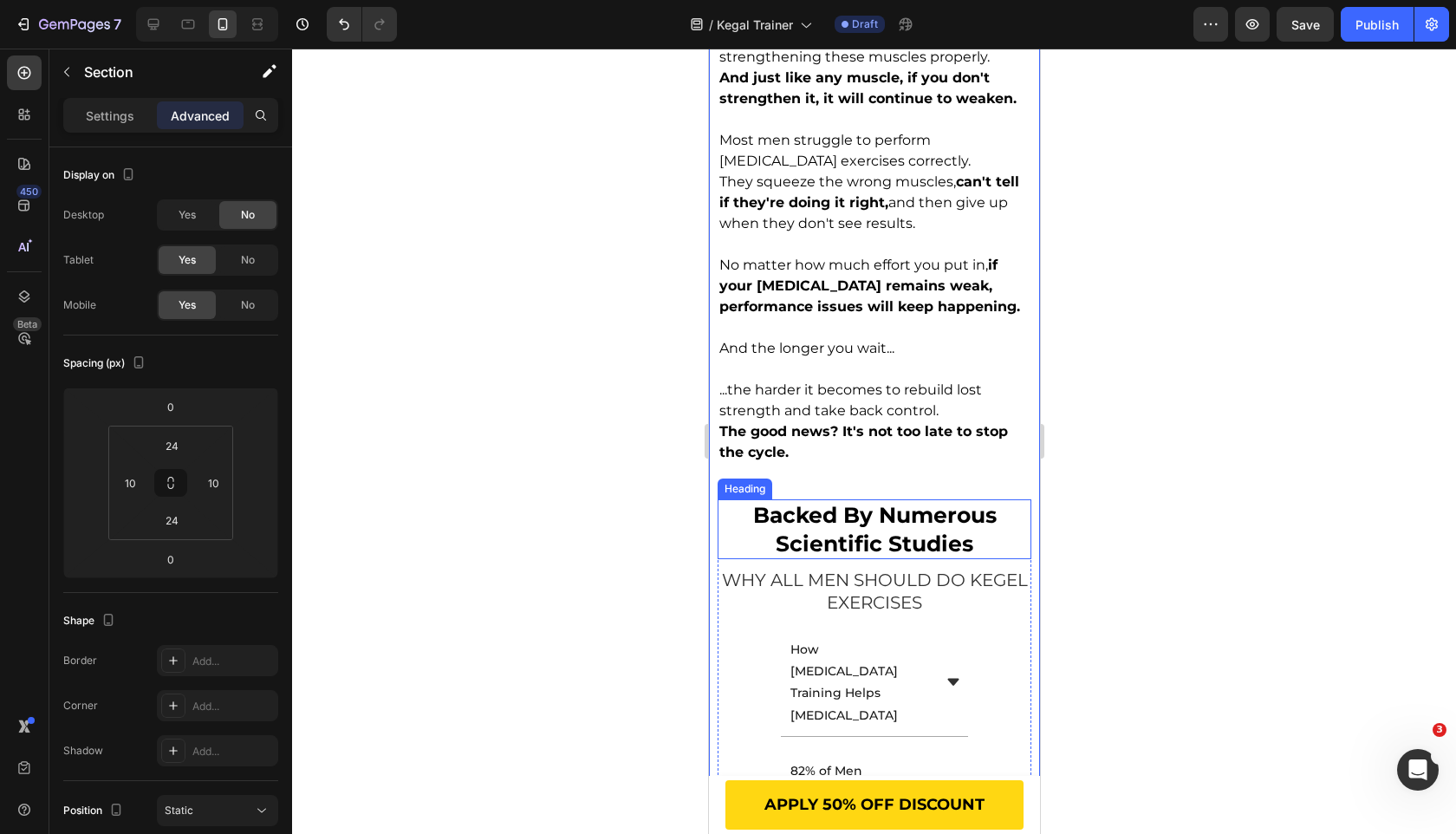
click at [783, 500] on h2 "backed by numerous scientific studies" at bounding box center [873, 530] width 314 height 60
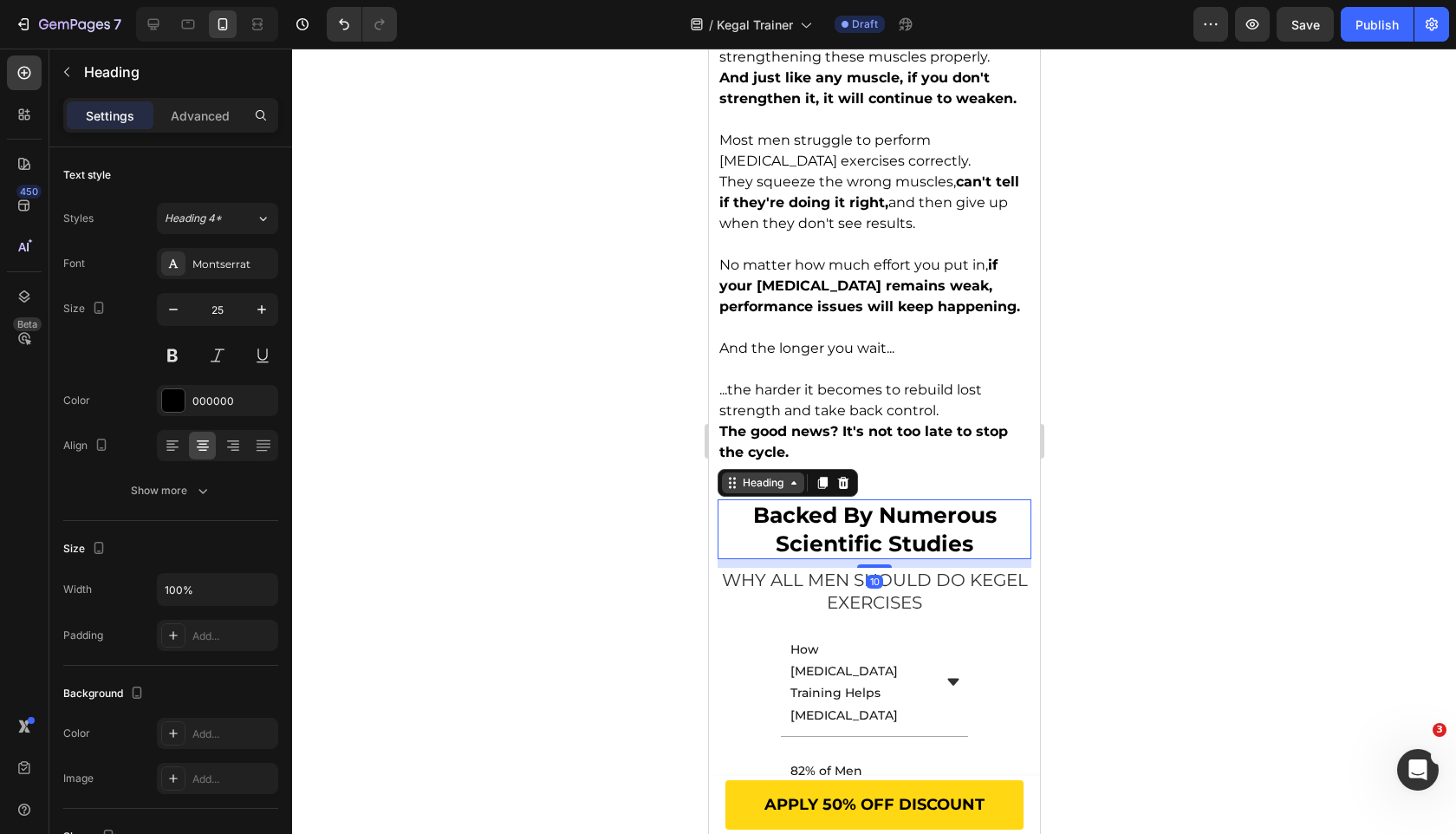
click at [773, 475] on div "Heading" at bounding box center [762, 483] width 48 height 16
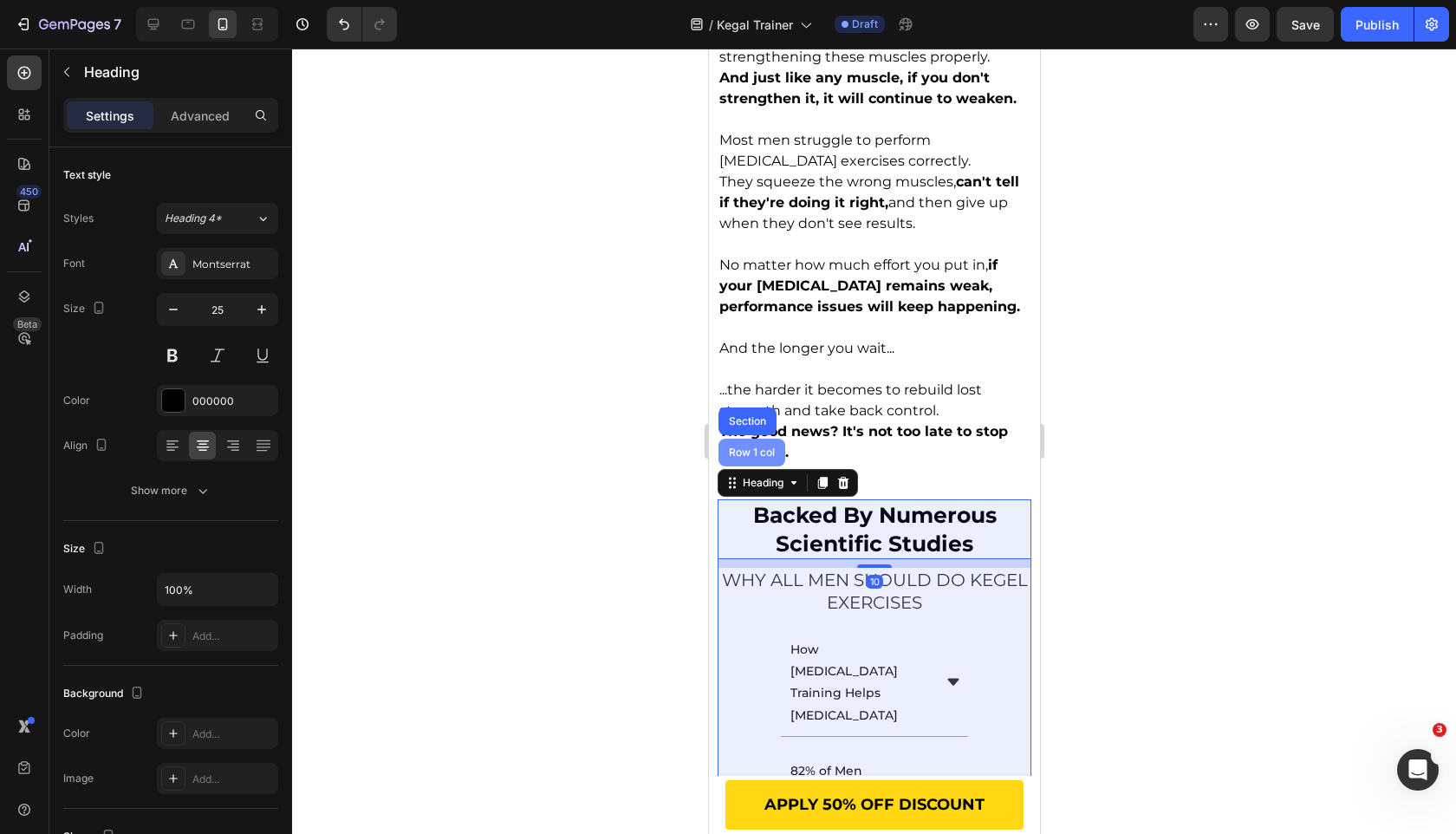
click at [773, 443] on div "Row 1 col" at bounding box center [750, 452] width 67 height 28
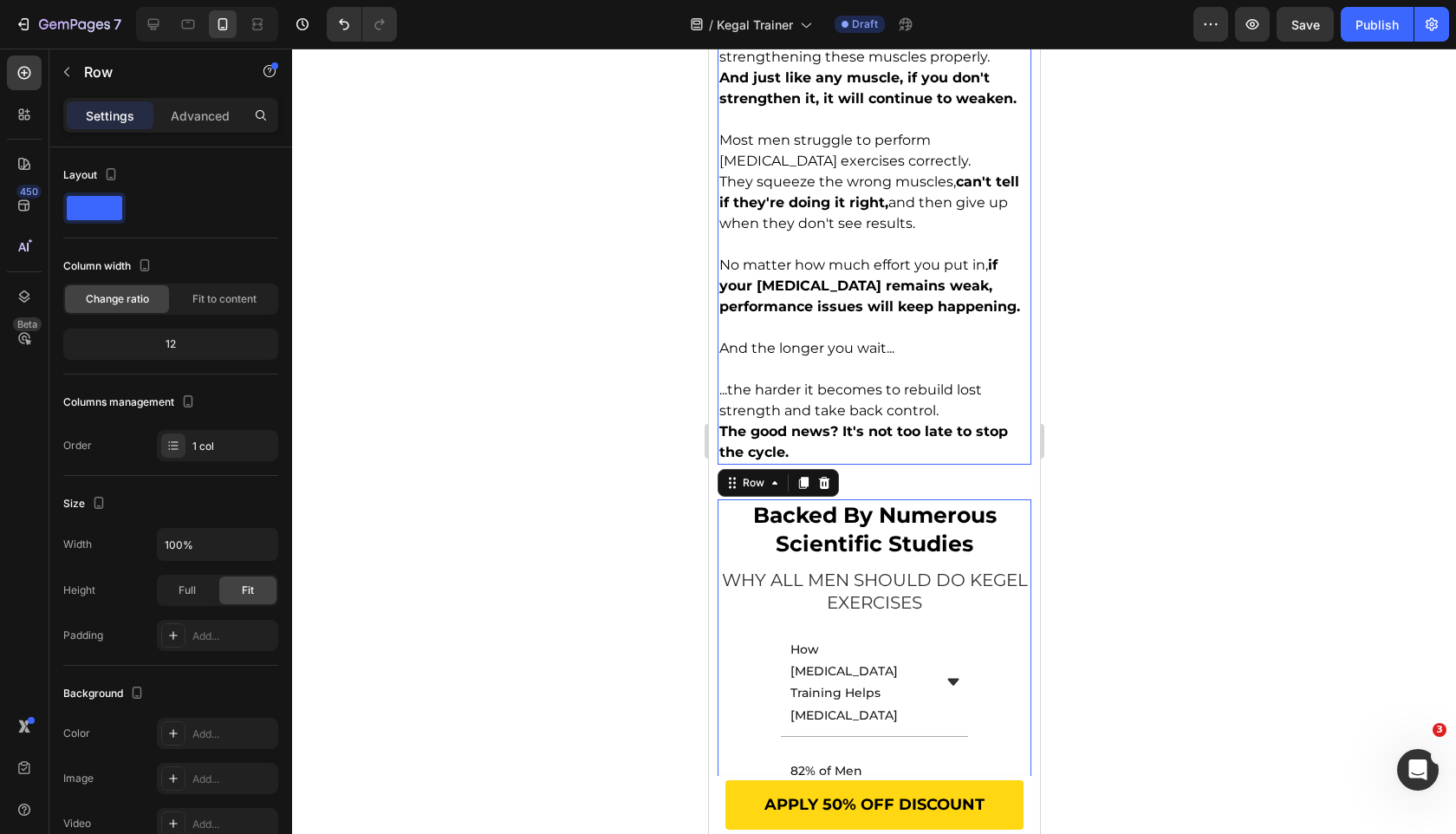
click at [822, 423] on strong "The good news? It's not too late to stop the cycle." at bounding box center [862, 441] width 289 height 37
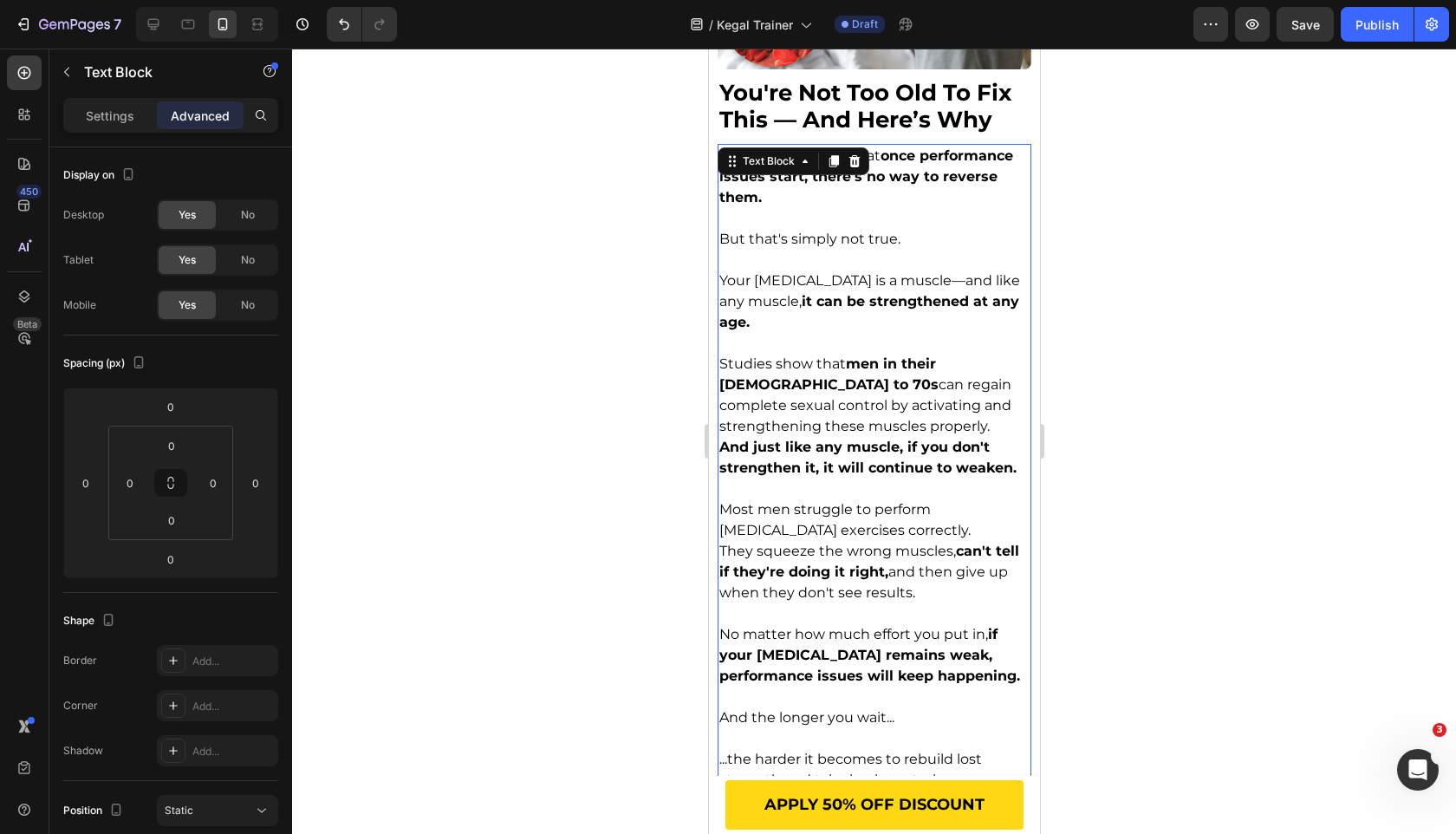
scroll to position [1864, 0]
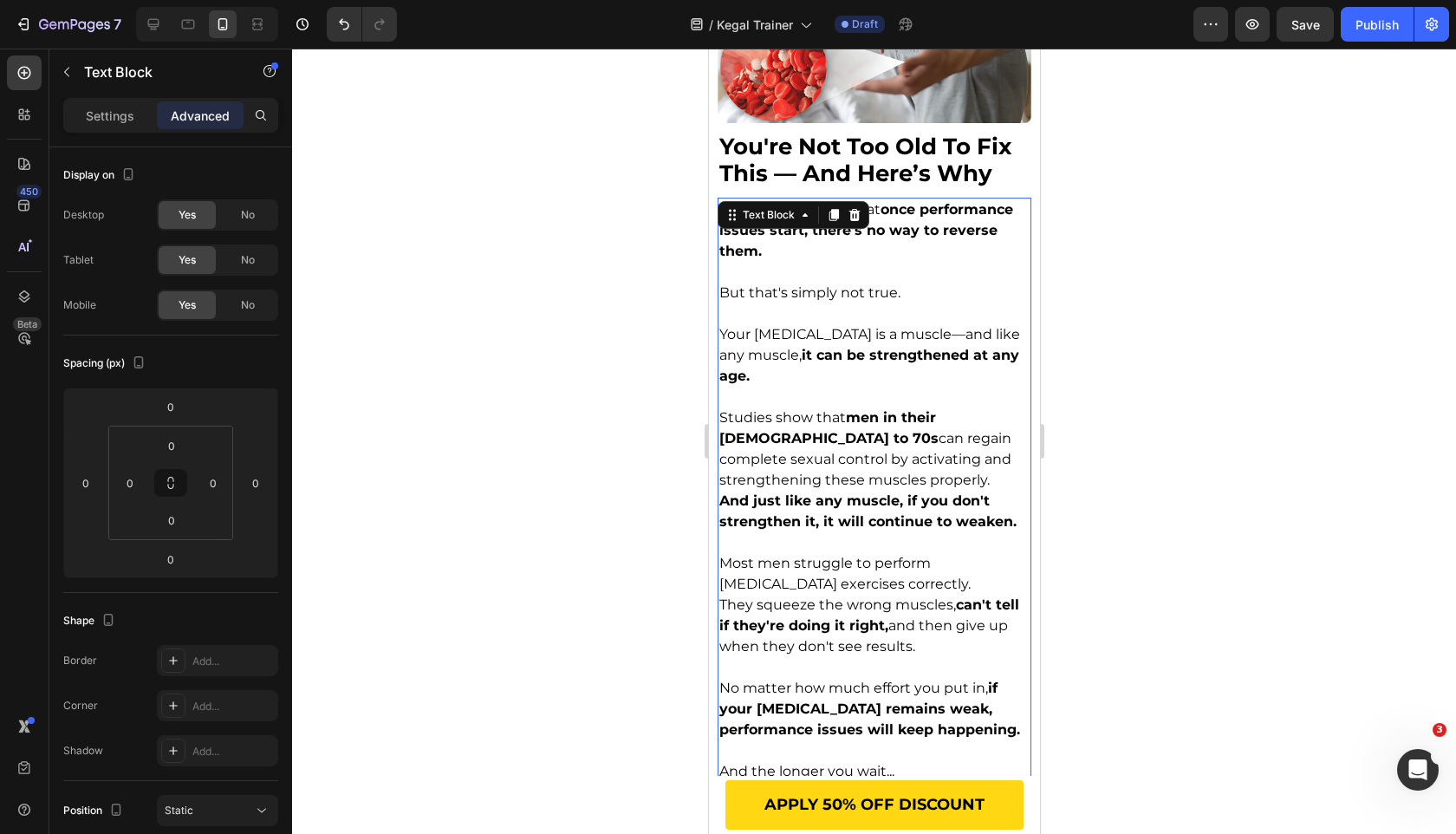
click at [783, 203] on div "Text Block" at bounding box center [792, 215] width 152 height 28
click at [770, 221] on div "Text Block" at bounding box center [768, 215] width 59 height 16
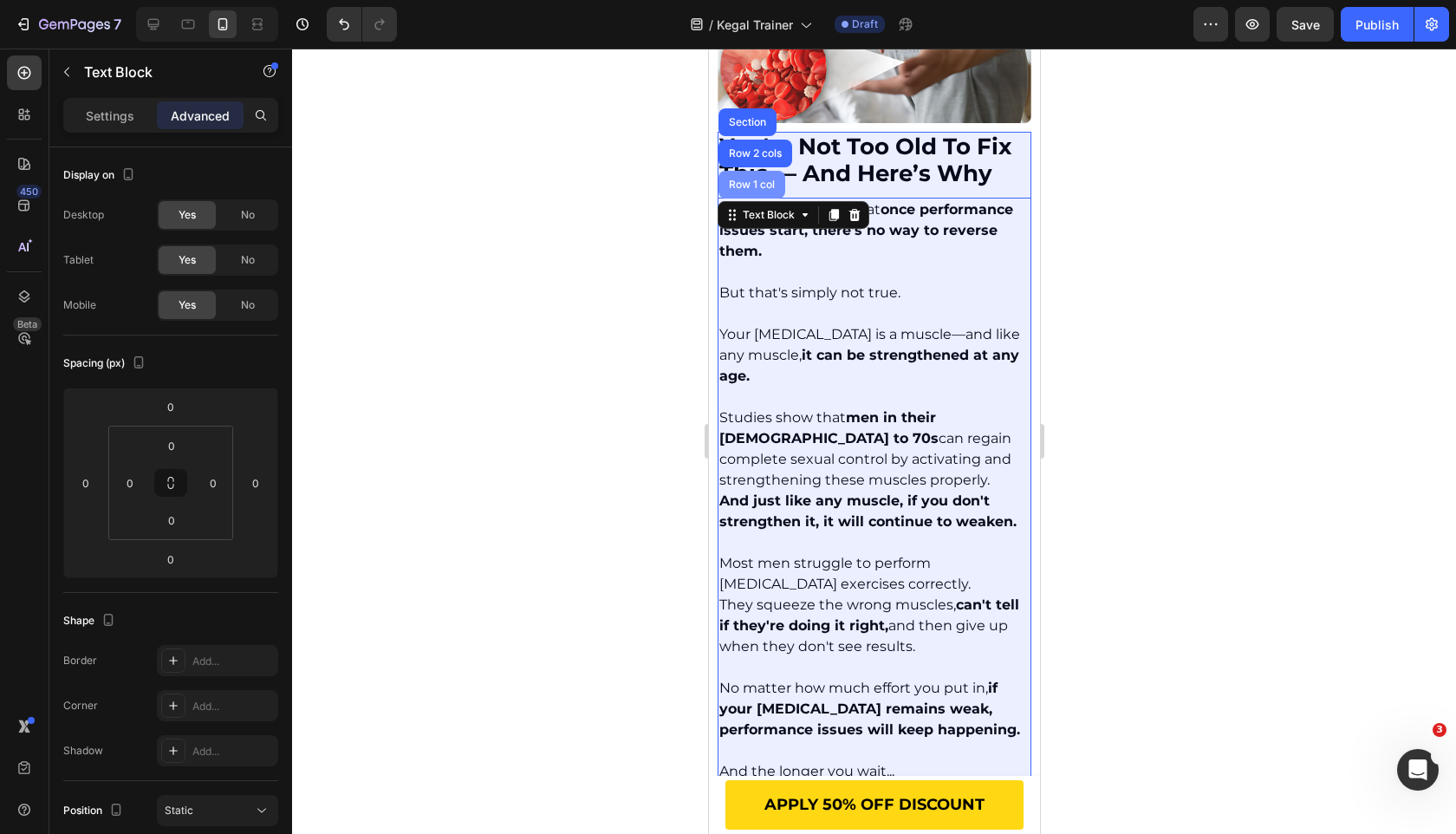
click at [770, 183] on div "Row 1 col" at bounding box center [751, 185] width 52 height 11
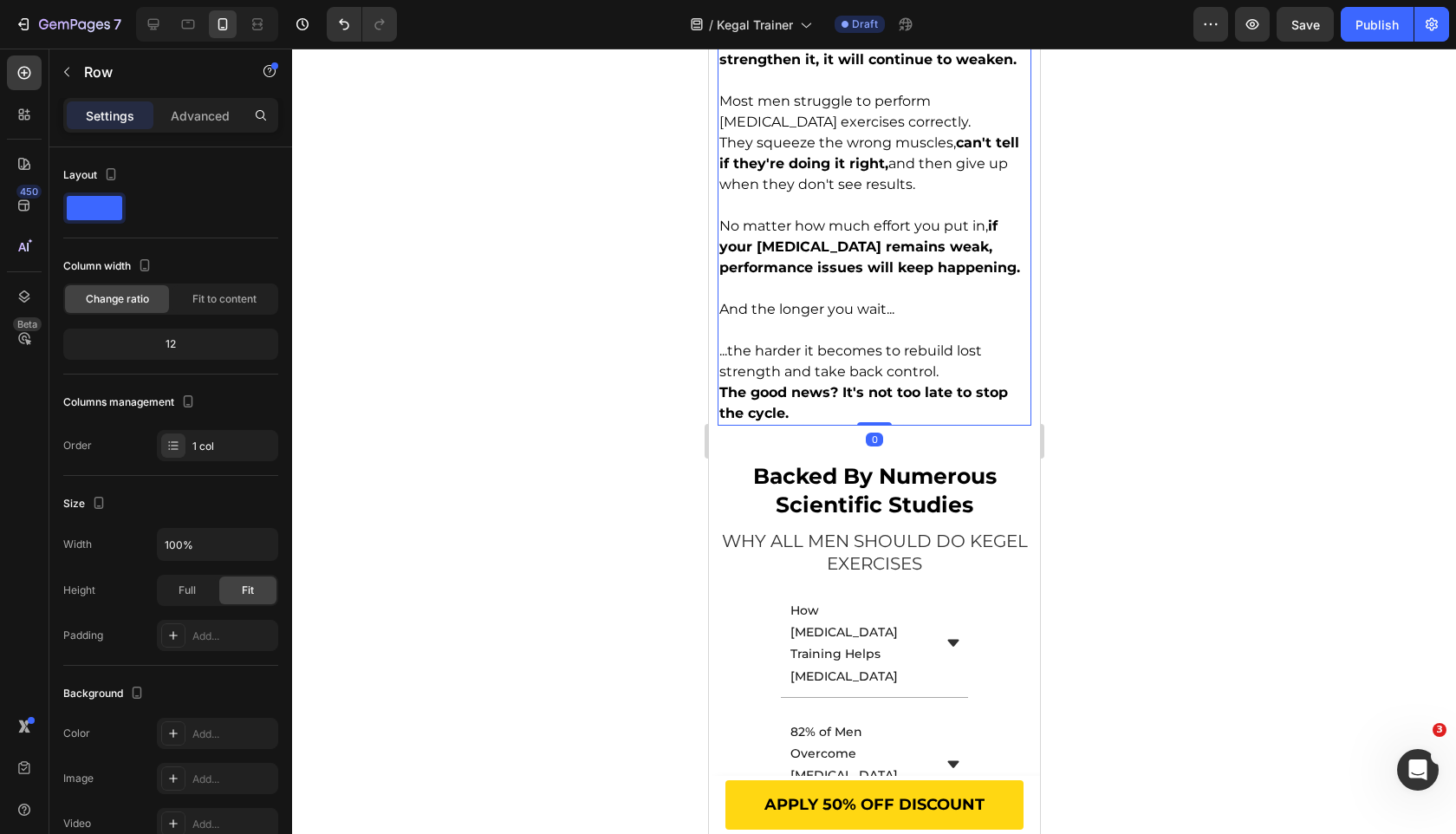
scroll to position [1818, 0]
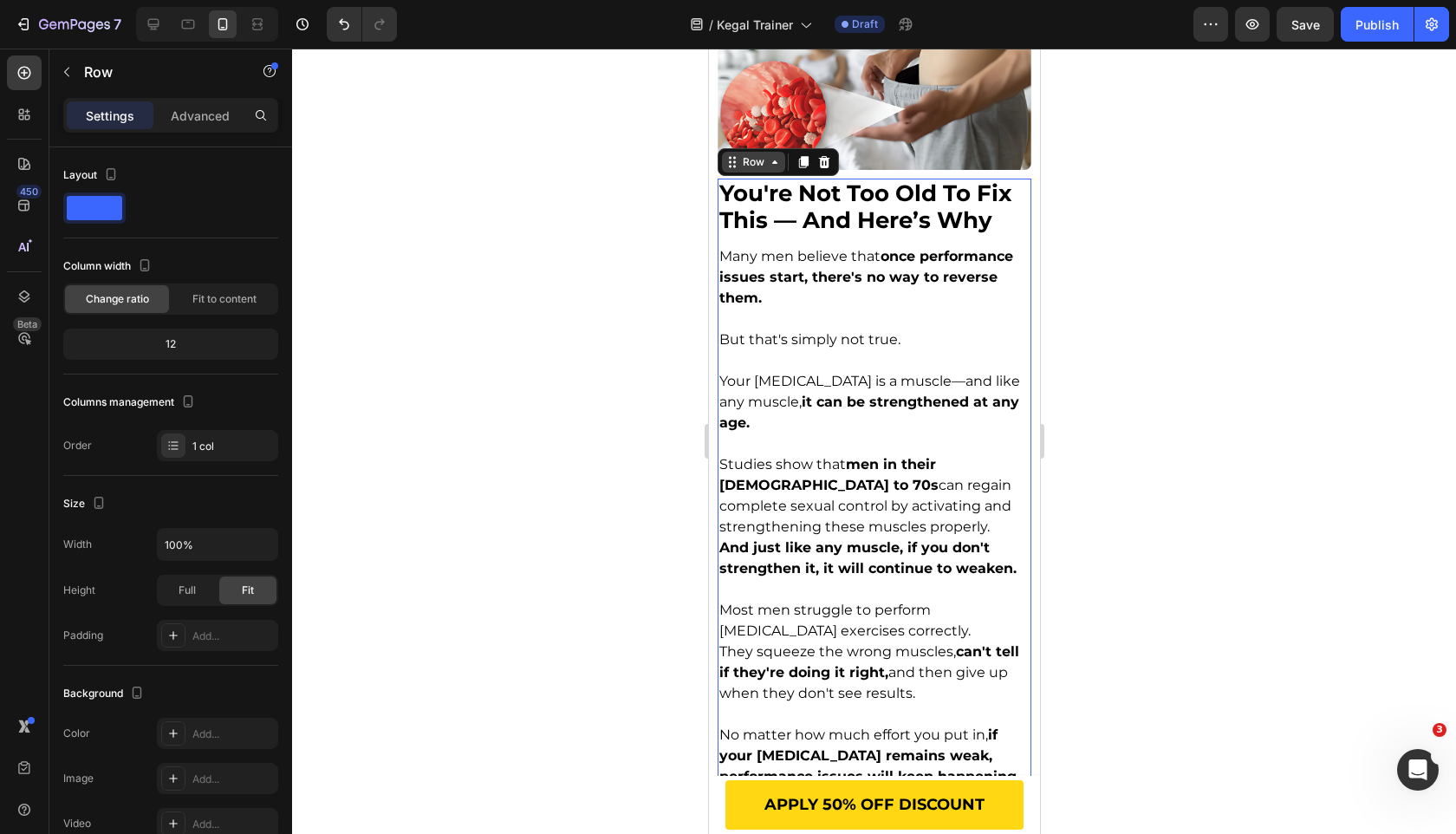
click at [768, 160] on icon at bounding box center [774, 162] width 14 height 14
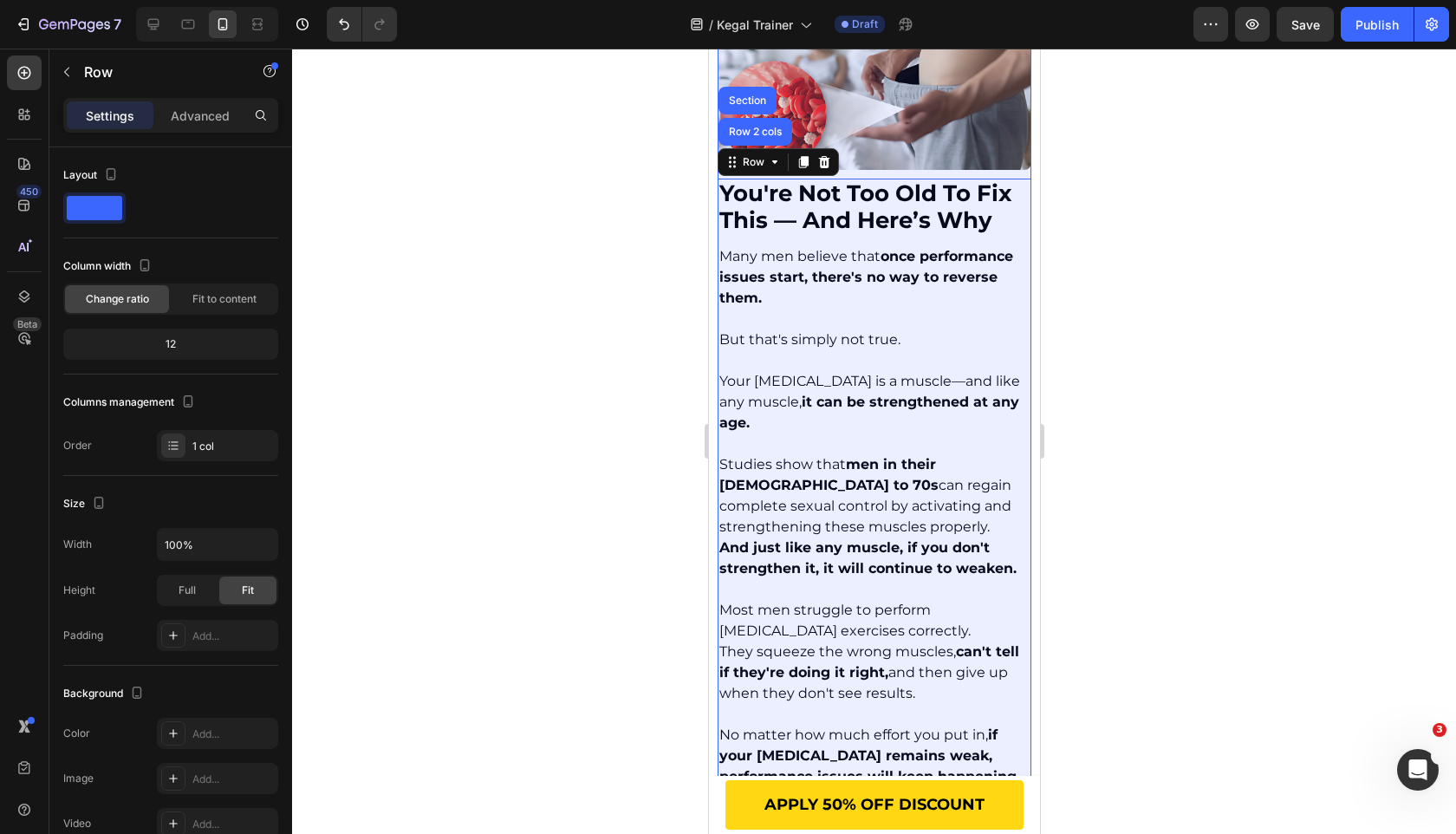
click at [763, 135] on div "Row 2 cols" at bounding box center [755, 131] width 60 height 11
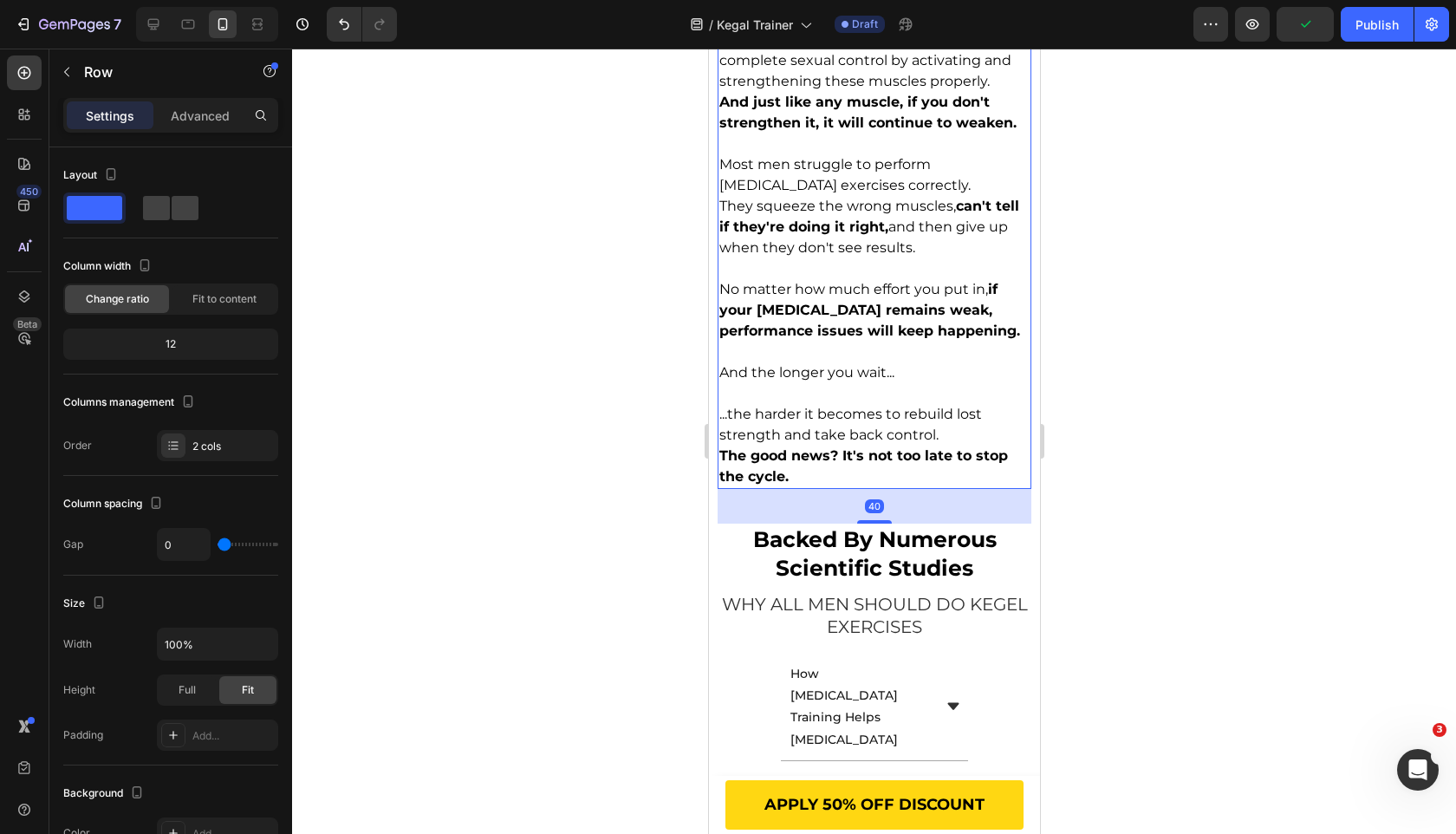
scroll to position [2276, 0]
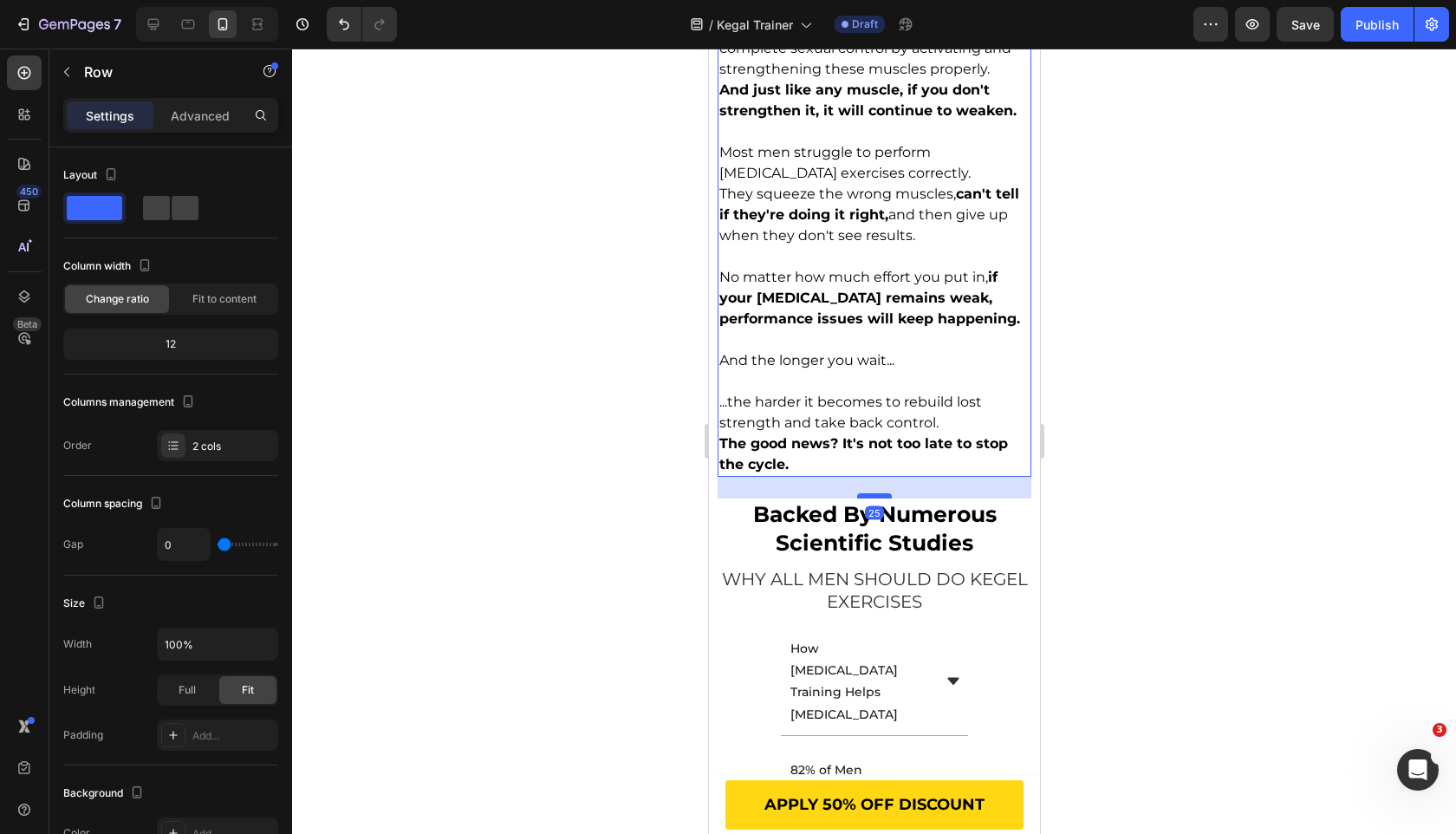
click at [876, 493] on div at bounding box center [874, 495] width 35 height 5
click at [554, 436] on div at bounding box center [875, 441] width 1164 height 785
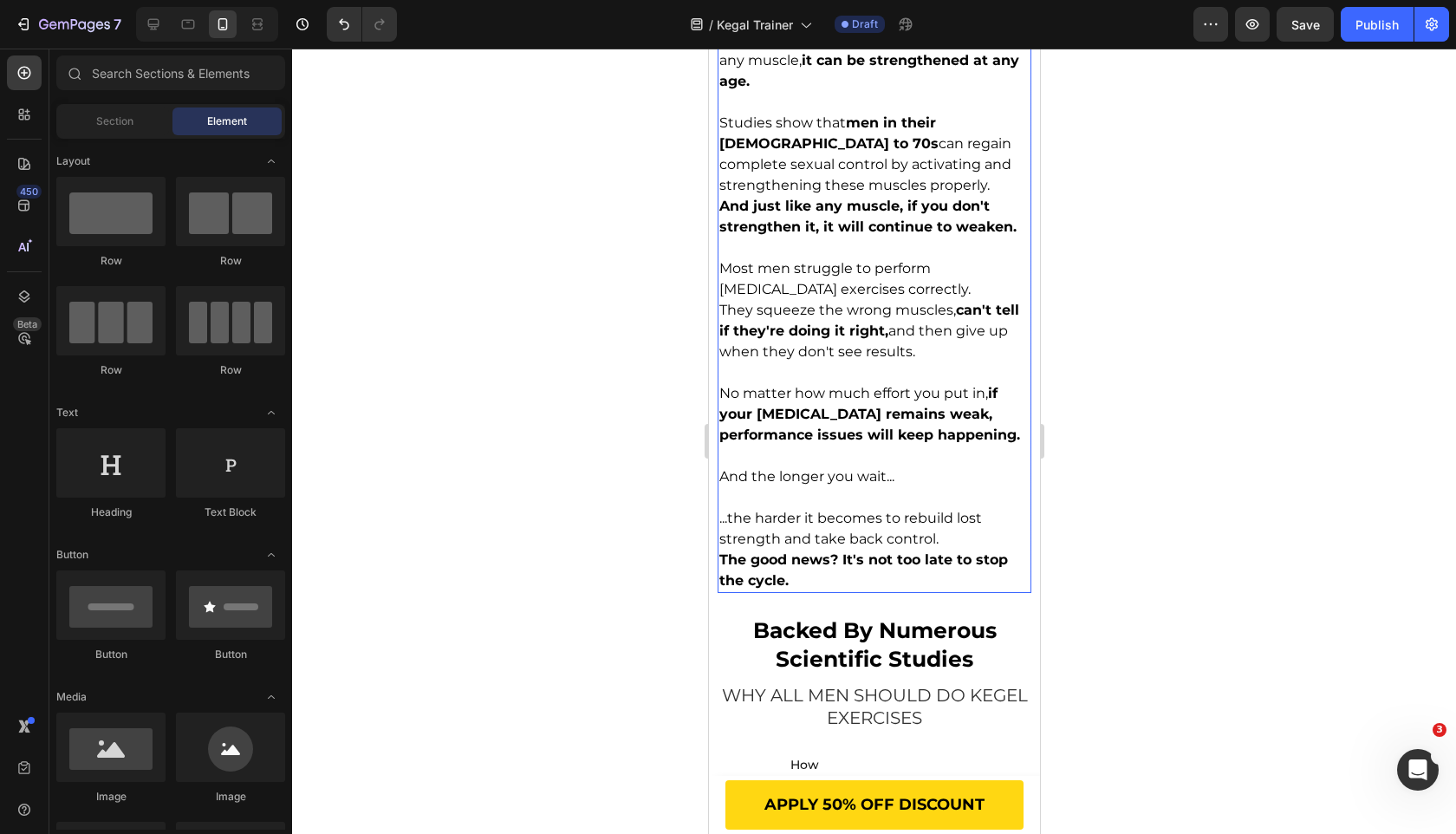
scroll to position [2030, 0]
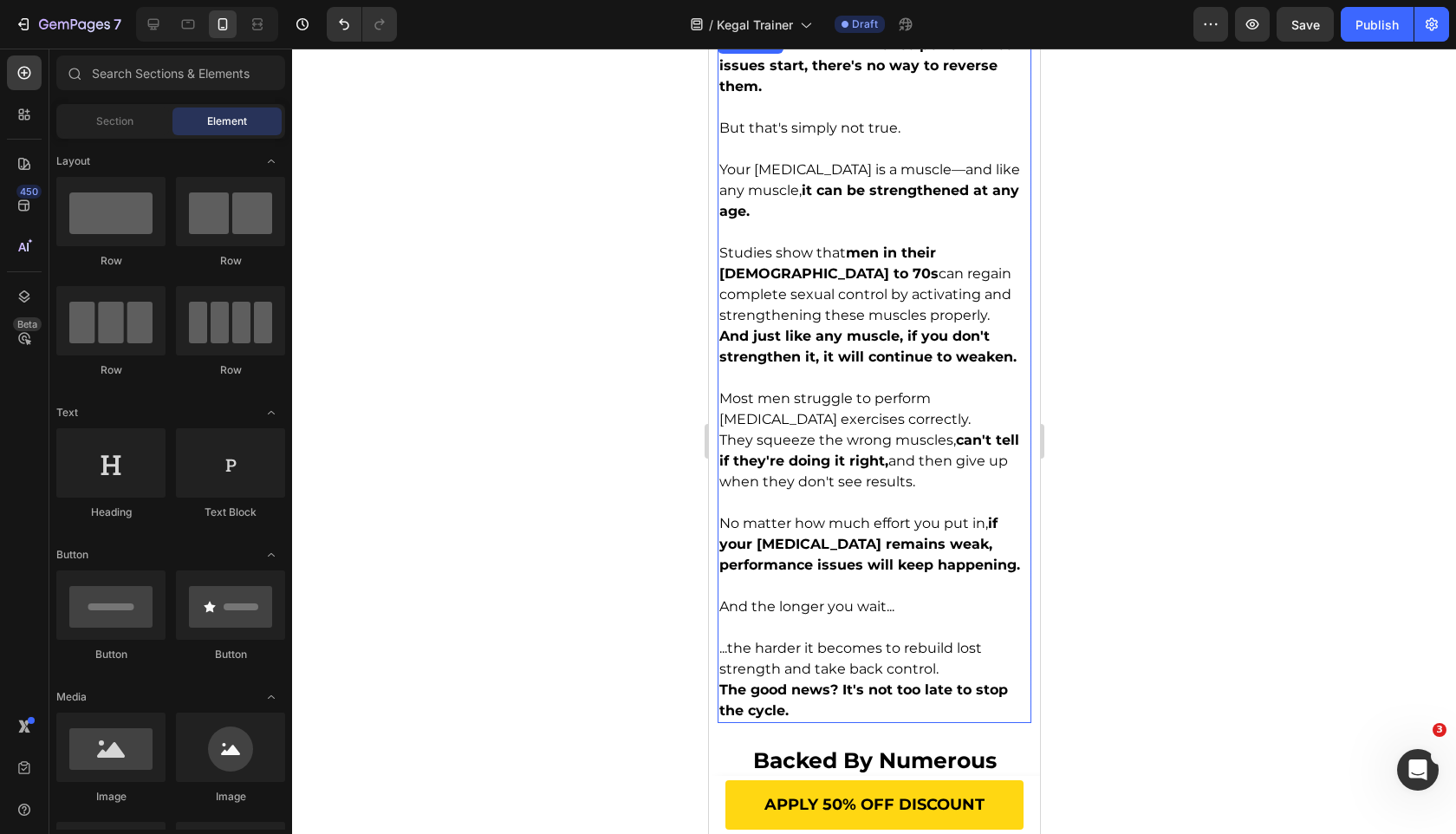
click at [891, 282] on span "Studies show that men in their [DEMOGRAPHIC_DATA] to 70s can regain complete se…" at bounding box center [864, 283] width 293 height 79
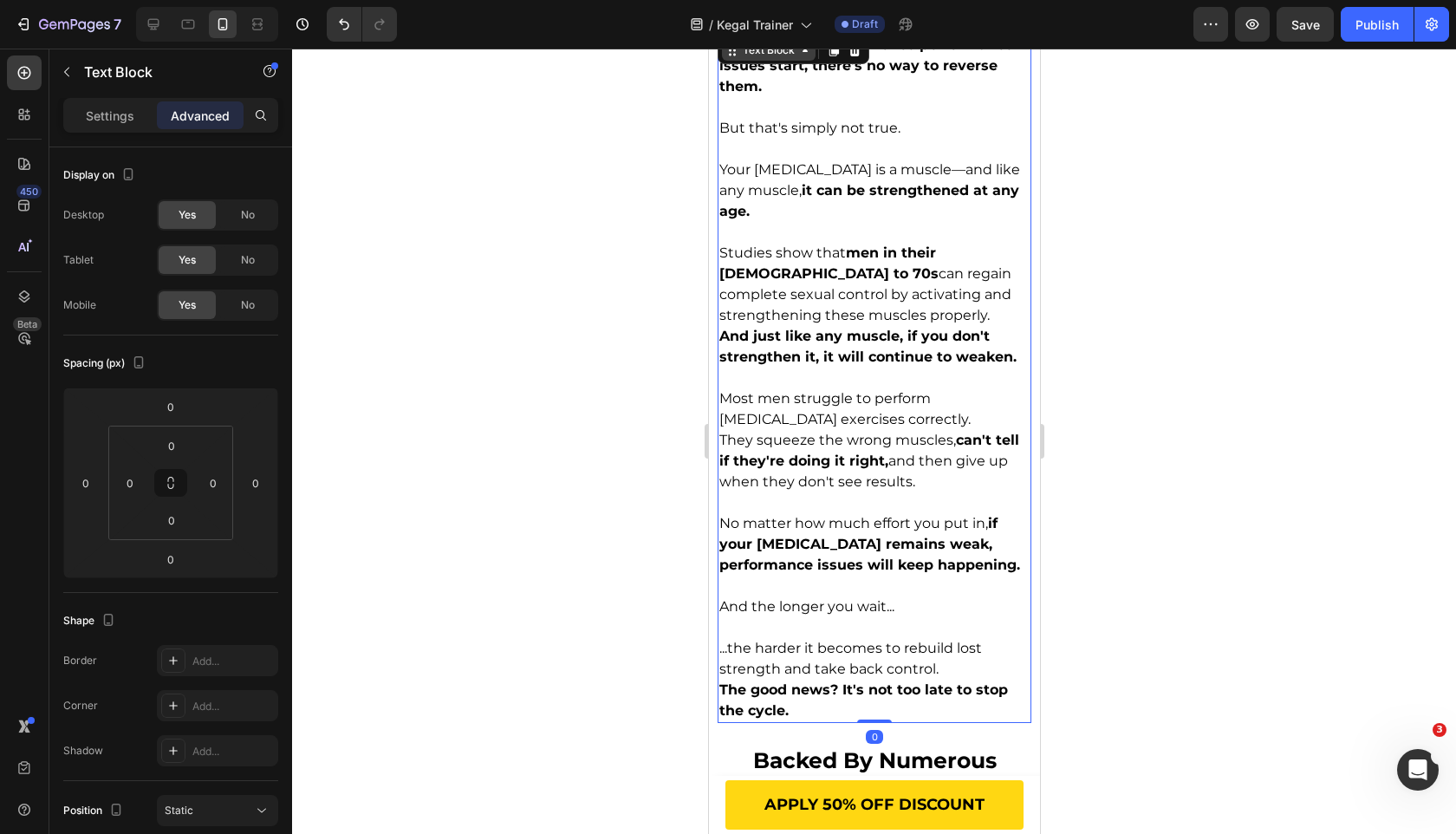
click at [774, 56] on div "Text Block" at bounding box center [768, 51] width 59 height 16
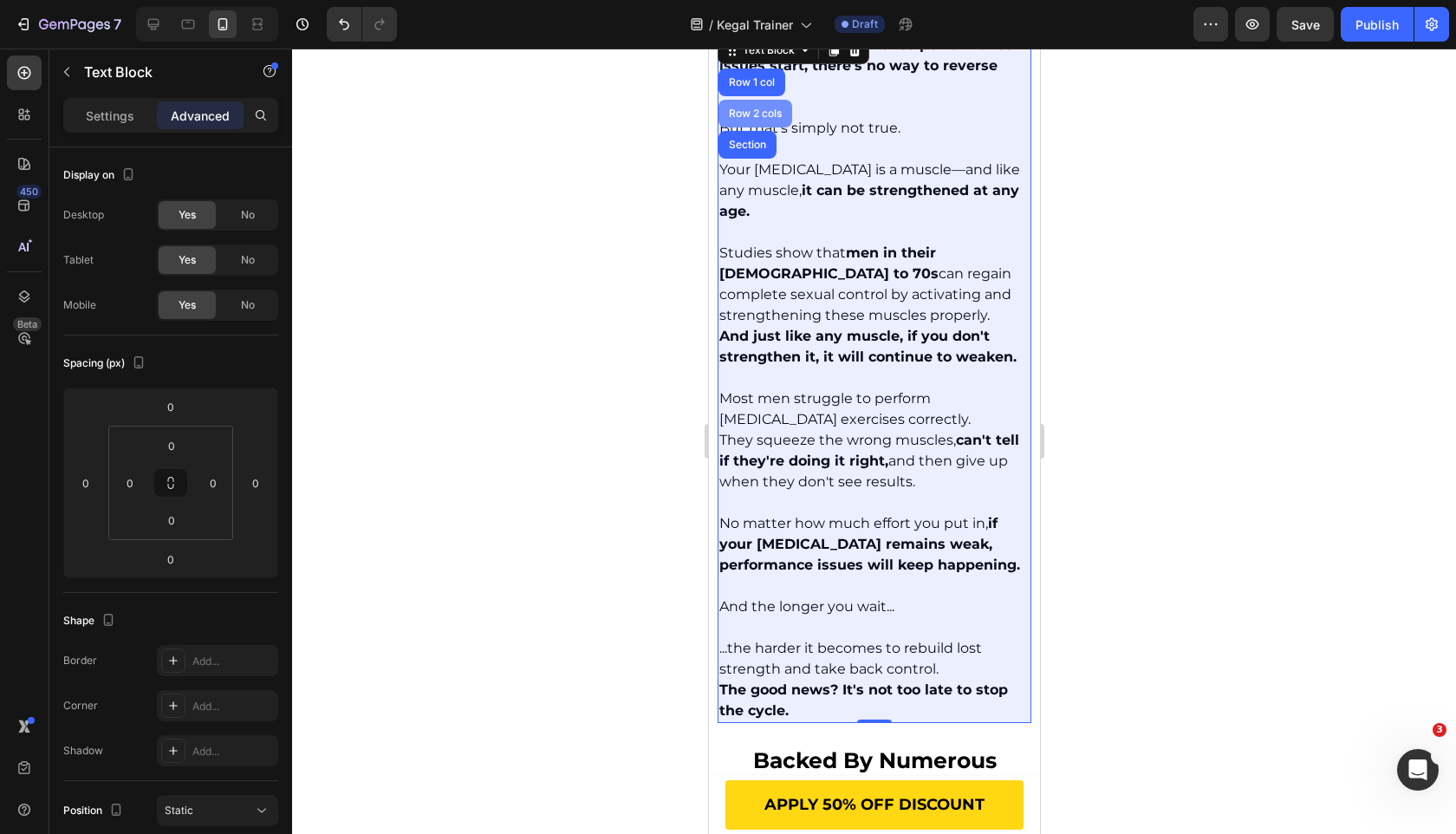
click at [761, 107] on div "Row 2 cols" at bounding box center [754, 114] width 74 height 28
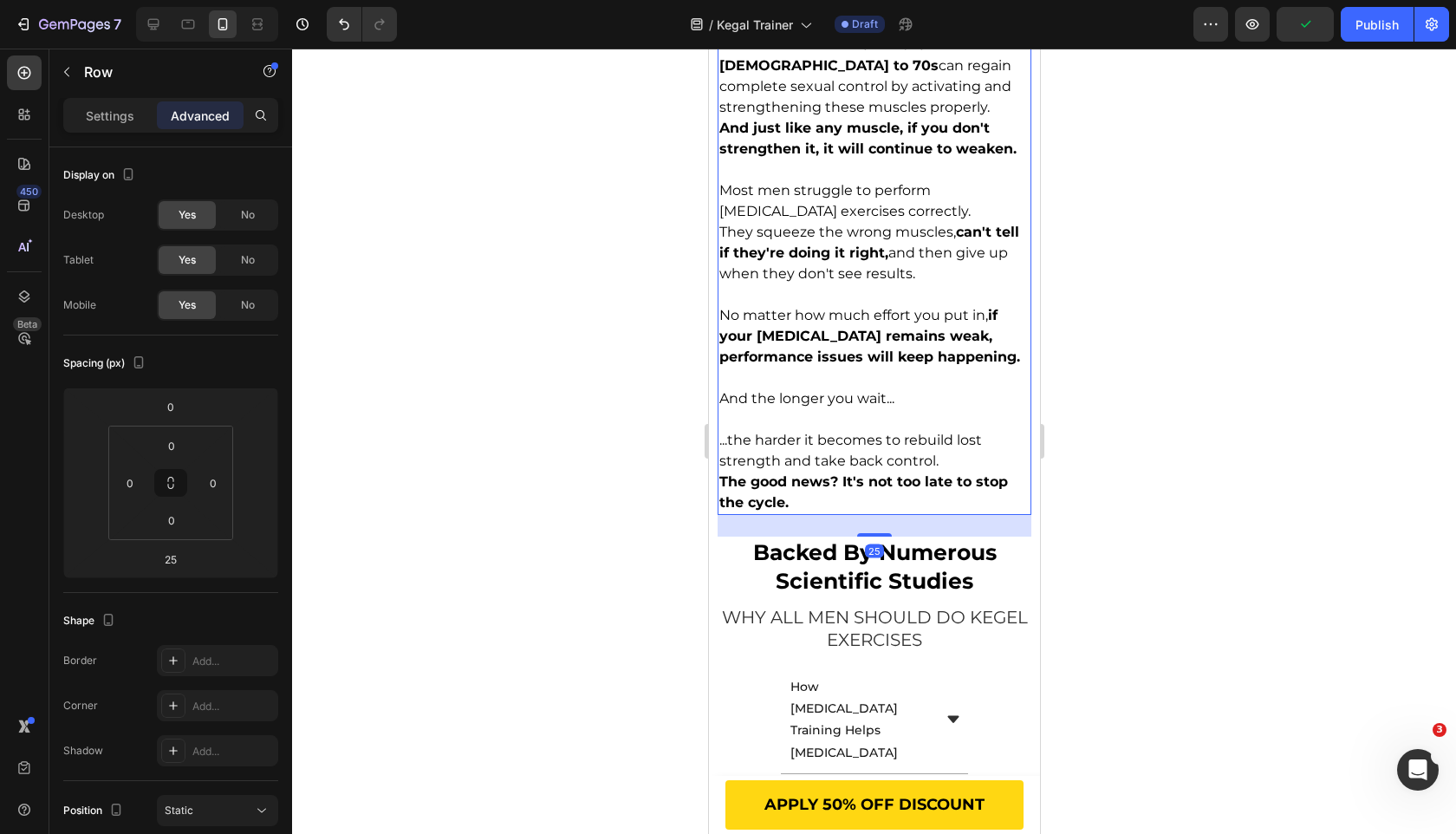
scroll to position [2244, 0]
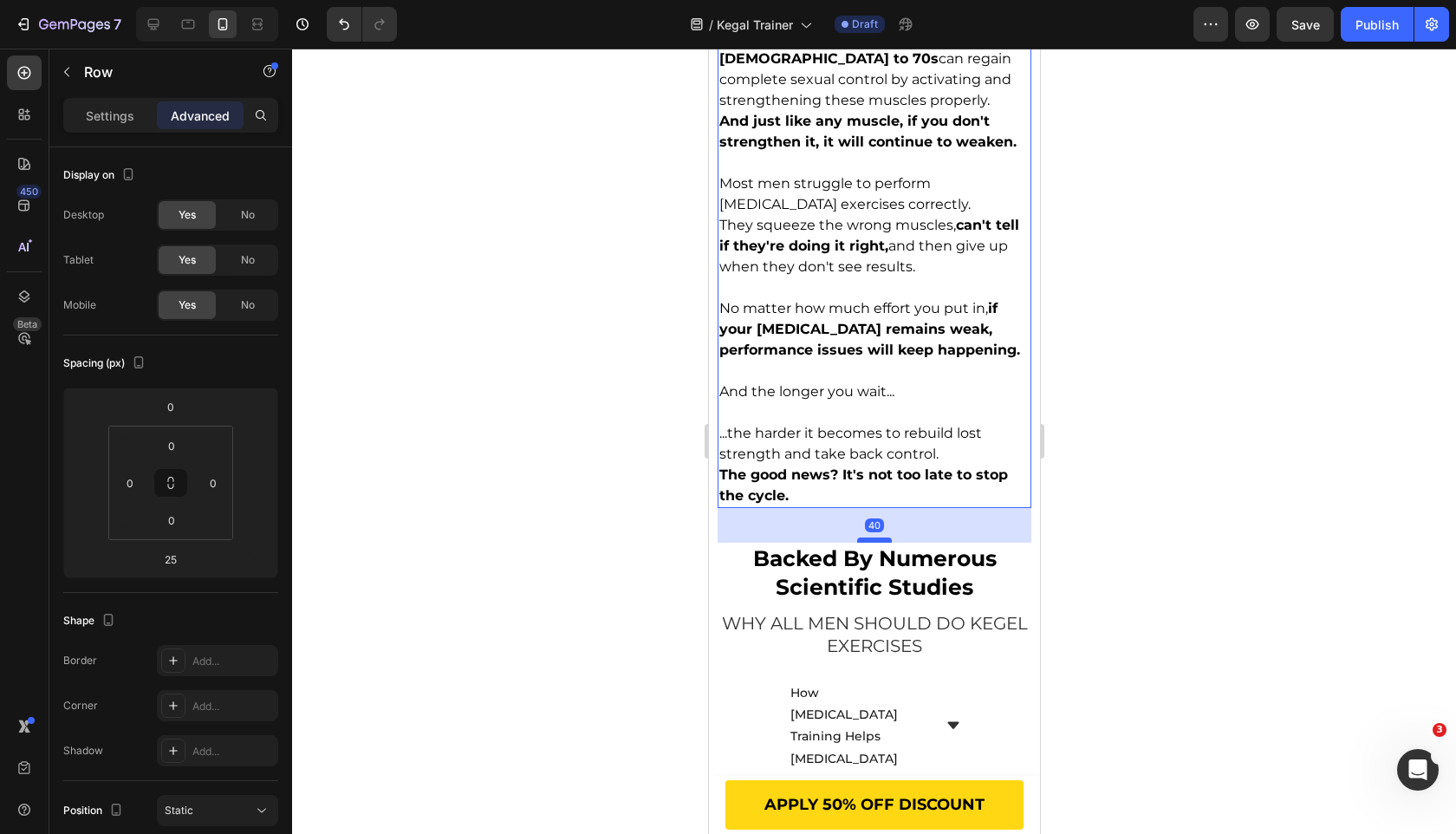
drag, startPoint x: 877, startPoint y: 505, endPoint x: 878, endPoint y: 518, distance: 13.0
click at [878, 538] on div at bounding box center [874, 539] width 35 height 5
type input "40"
click at [845, 542] on h2 "backed by numerous scientific studies" at bounding box center [873, 573] width 314 height 60
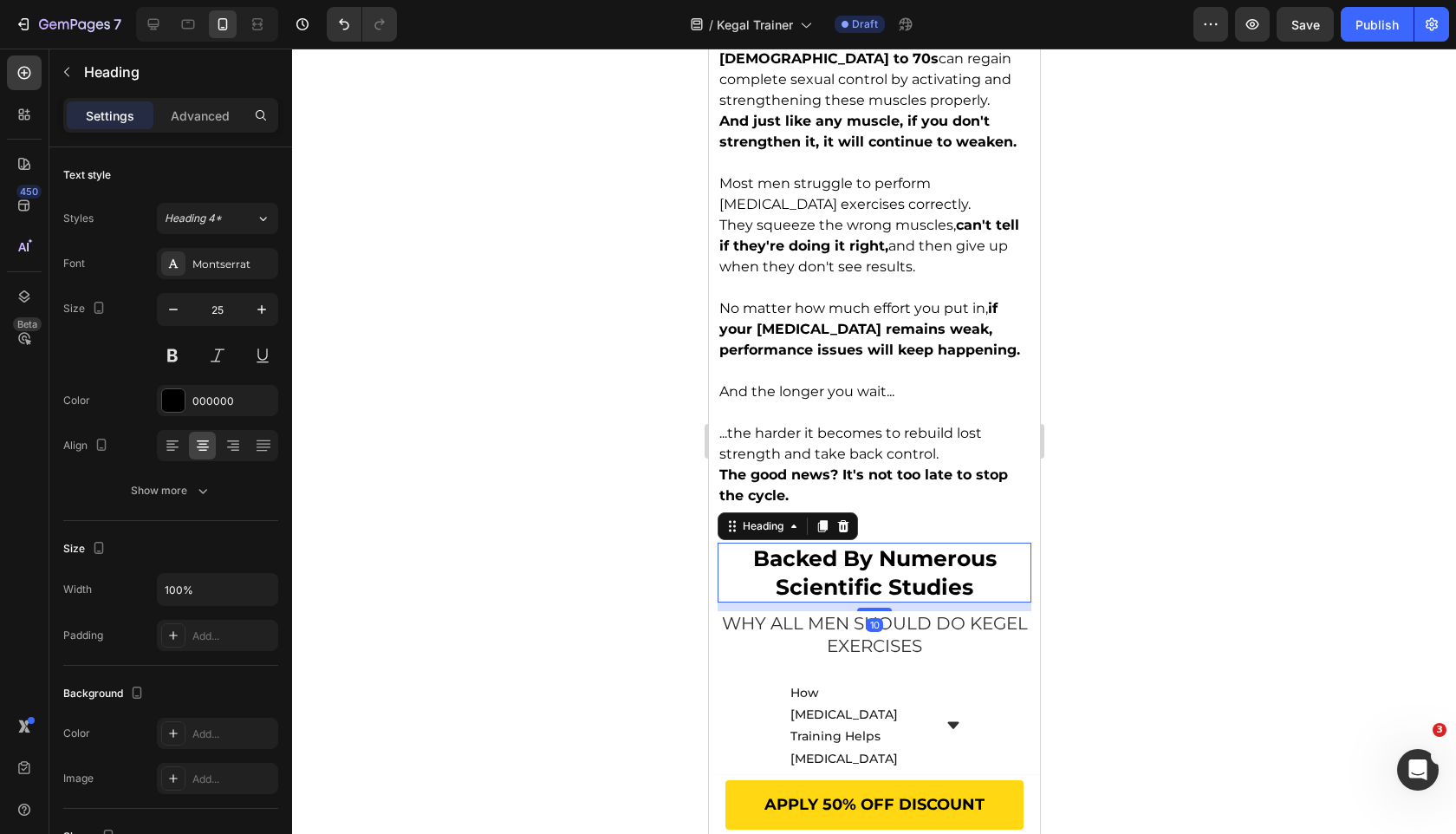
click at [845, 542] on h2 "backed by numerous scientific studies" at bounding box center [873, 573] width 314 height 60
click at [845, 544] on p "backed by numerous scientific studies" at bounding box center [873, 573] width 310 height 56
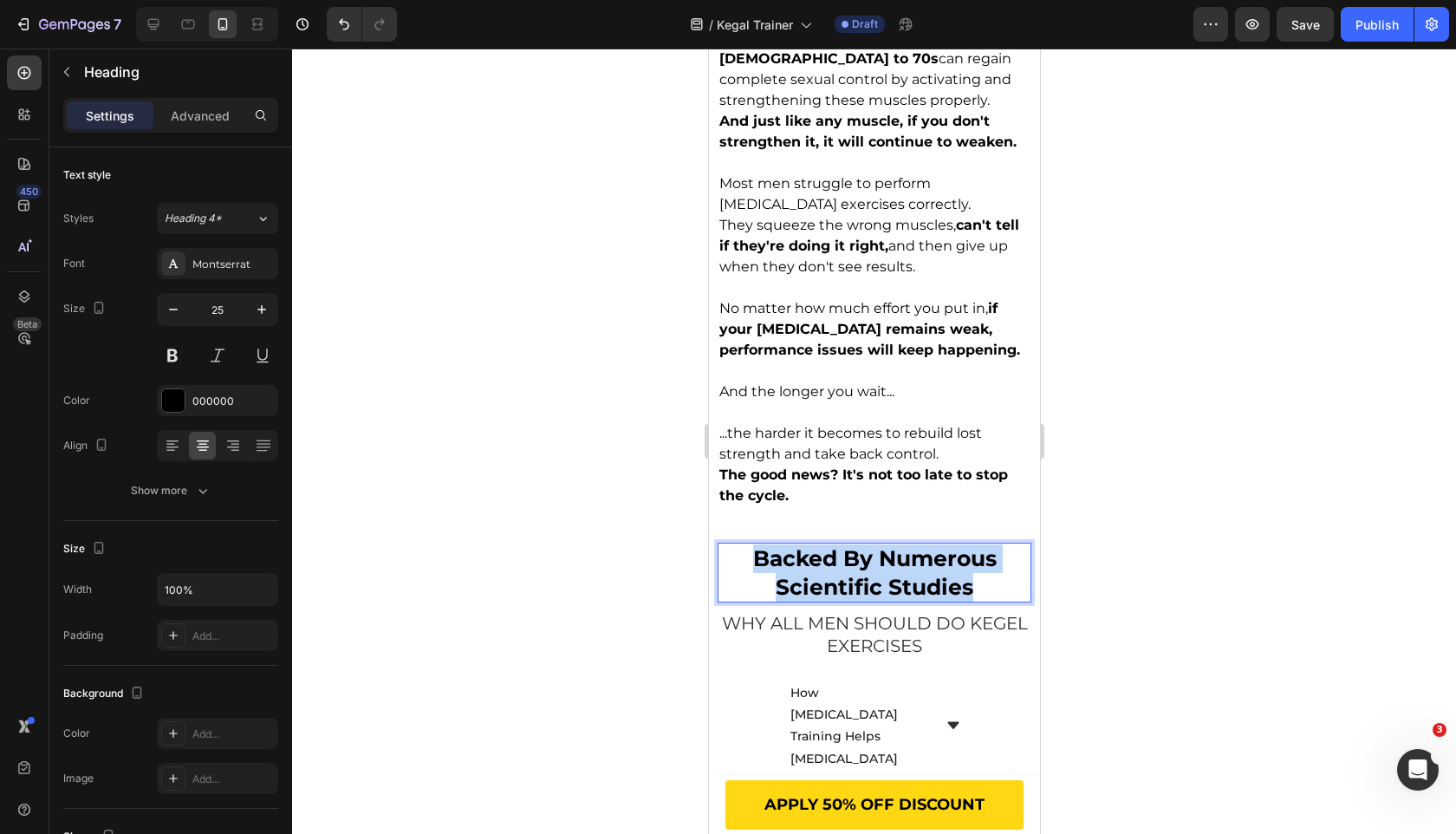
click at [845, 544] on p "backed by numerous scientific studies" at bounding box center [873, 573] width 310 height 56
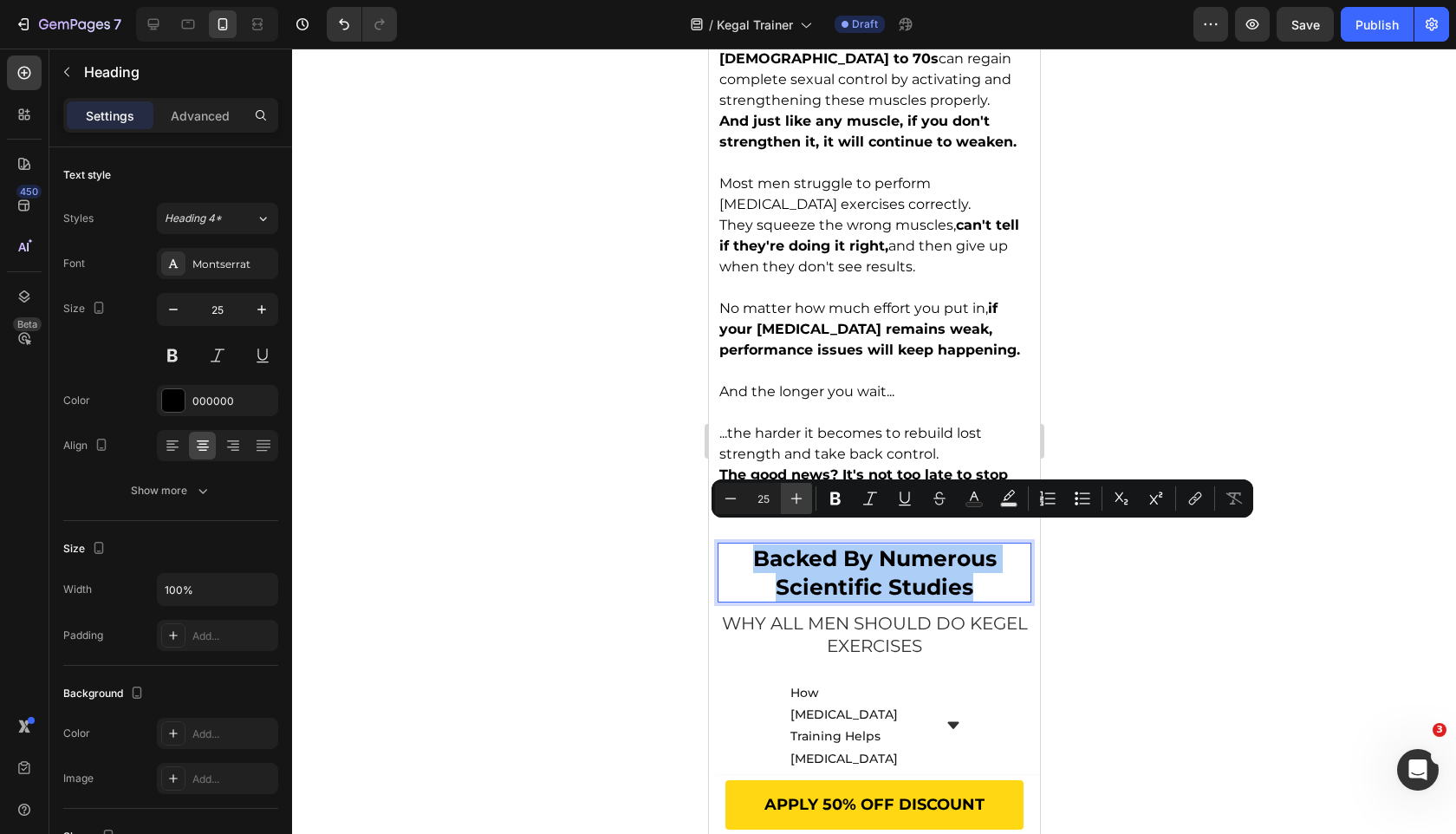
click at [791, 500] on icon "Editor contextual toolbar" at bounding box center [797, 499] width 17 height 17
type input "26"
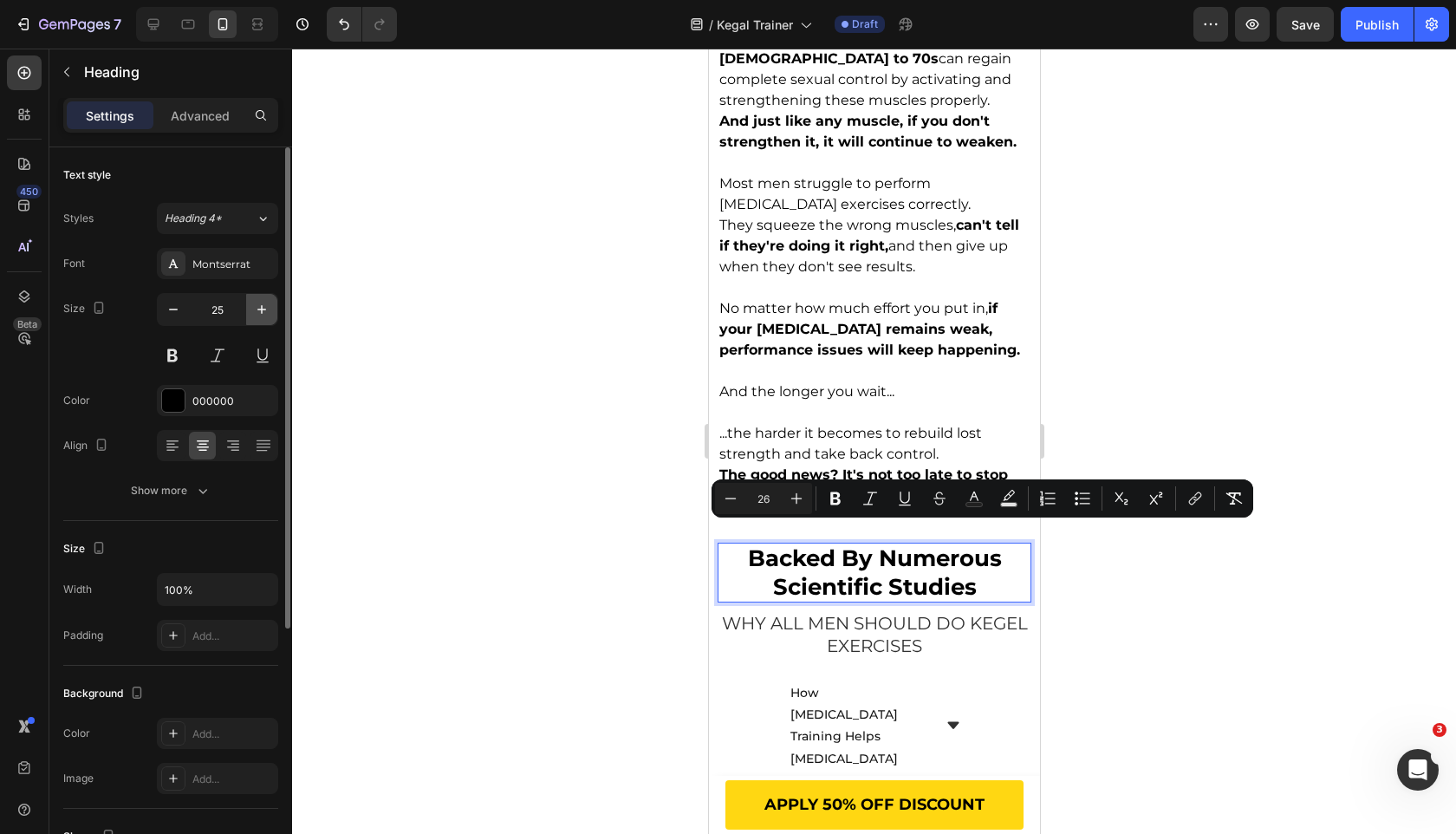
click at [253, 304] on icon "button" at bounding box center [261, 309] width 17 height 17
type input "26"
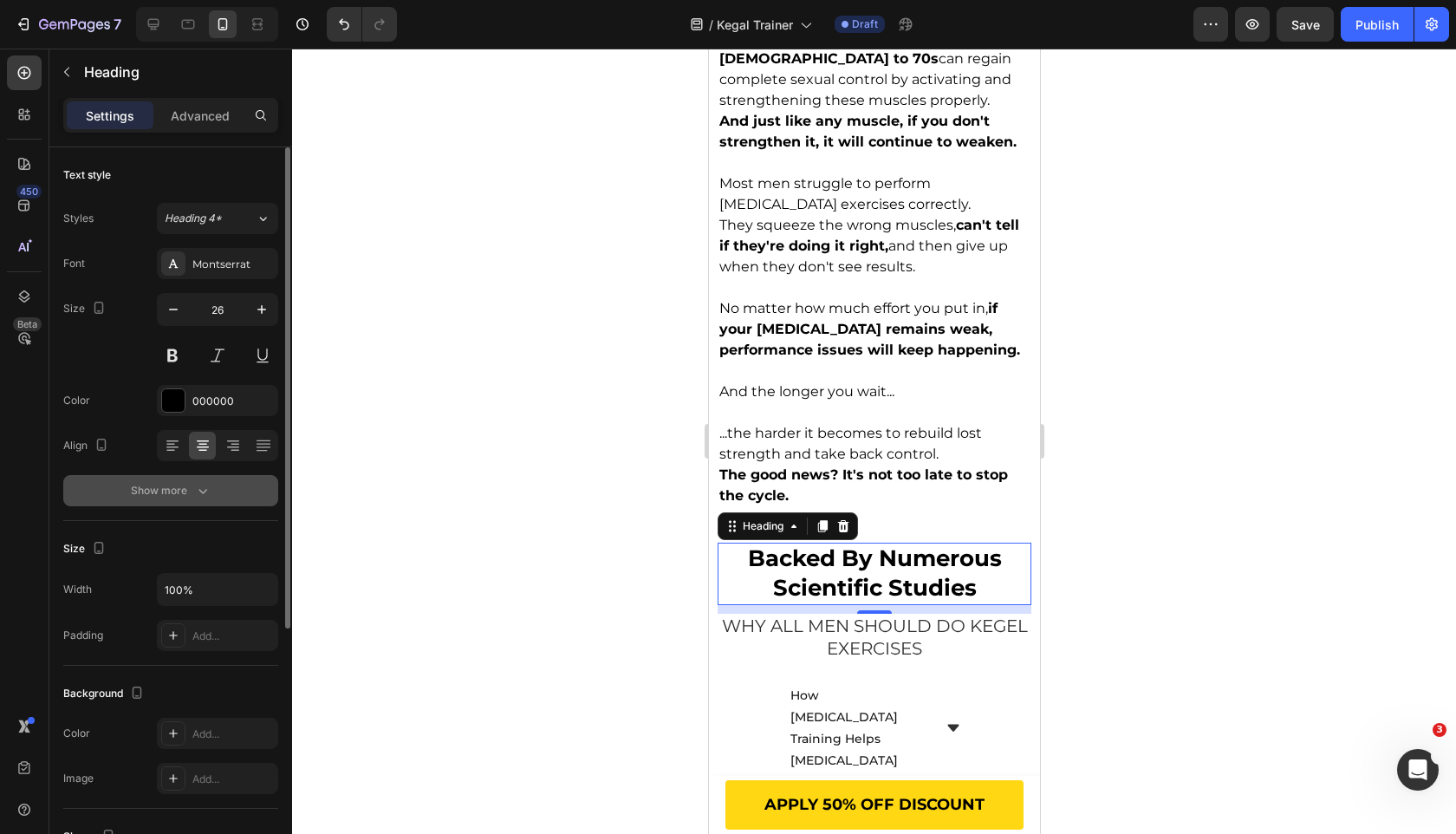
click at [189, 490] on div "Show more" at bounding box center [171, 491] width 81 height 17
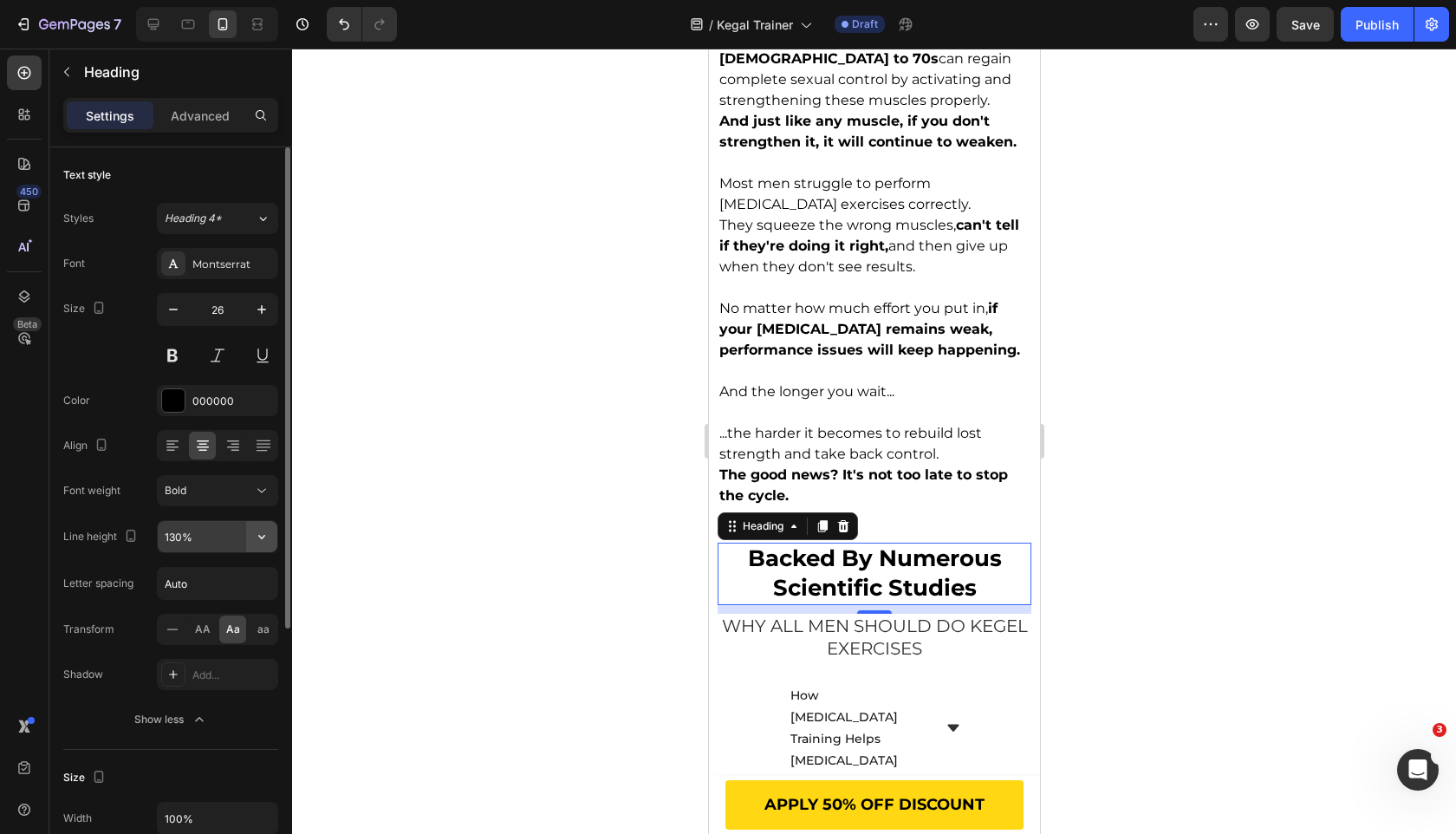
click at [266, 539] on icon "button" at bounding box center [261, 537] width 17 height 17
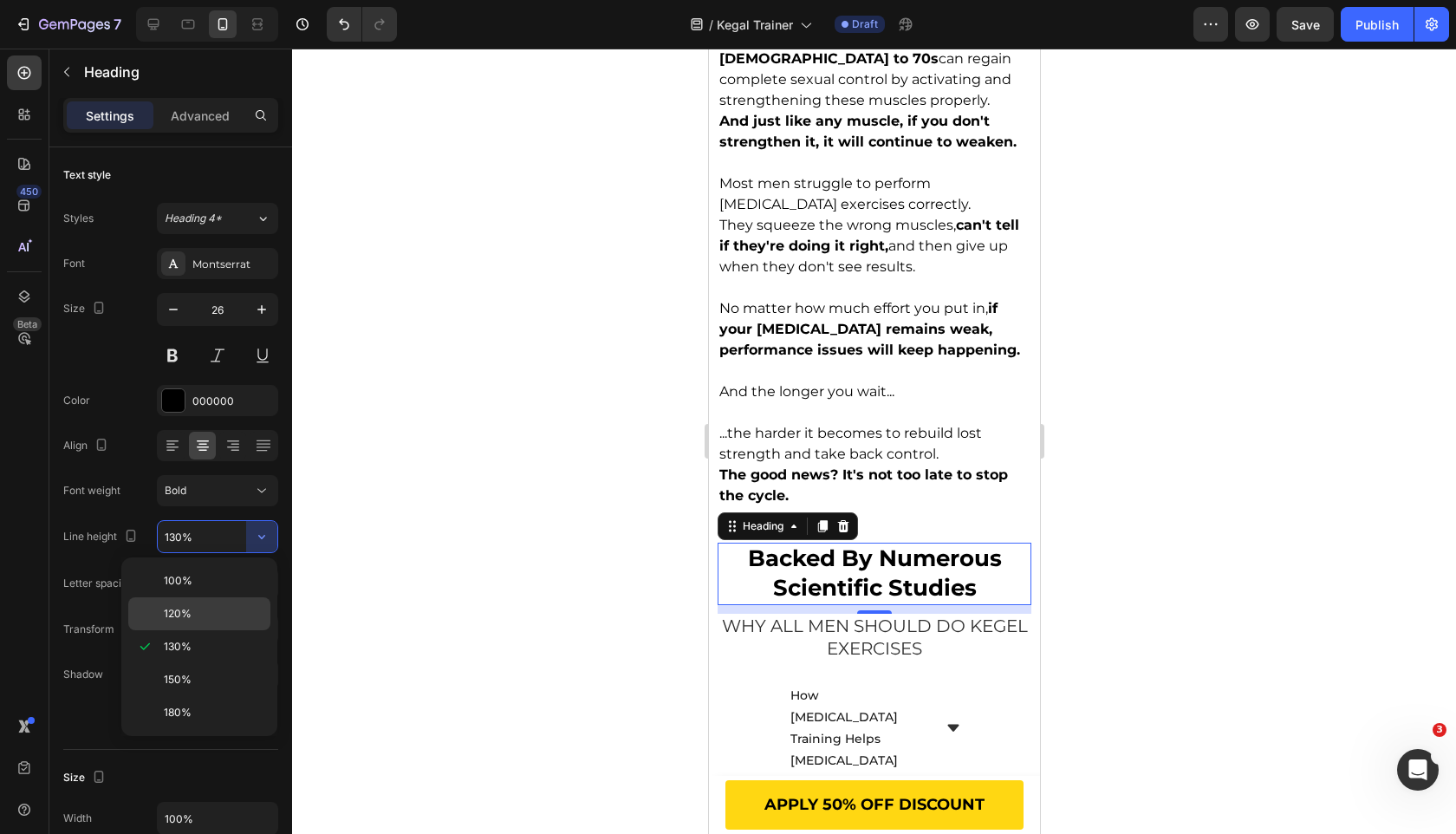
click at [230, 612] on p "120%" at bounding box center [214, 613] width 99 height 16
type input "120%"
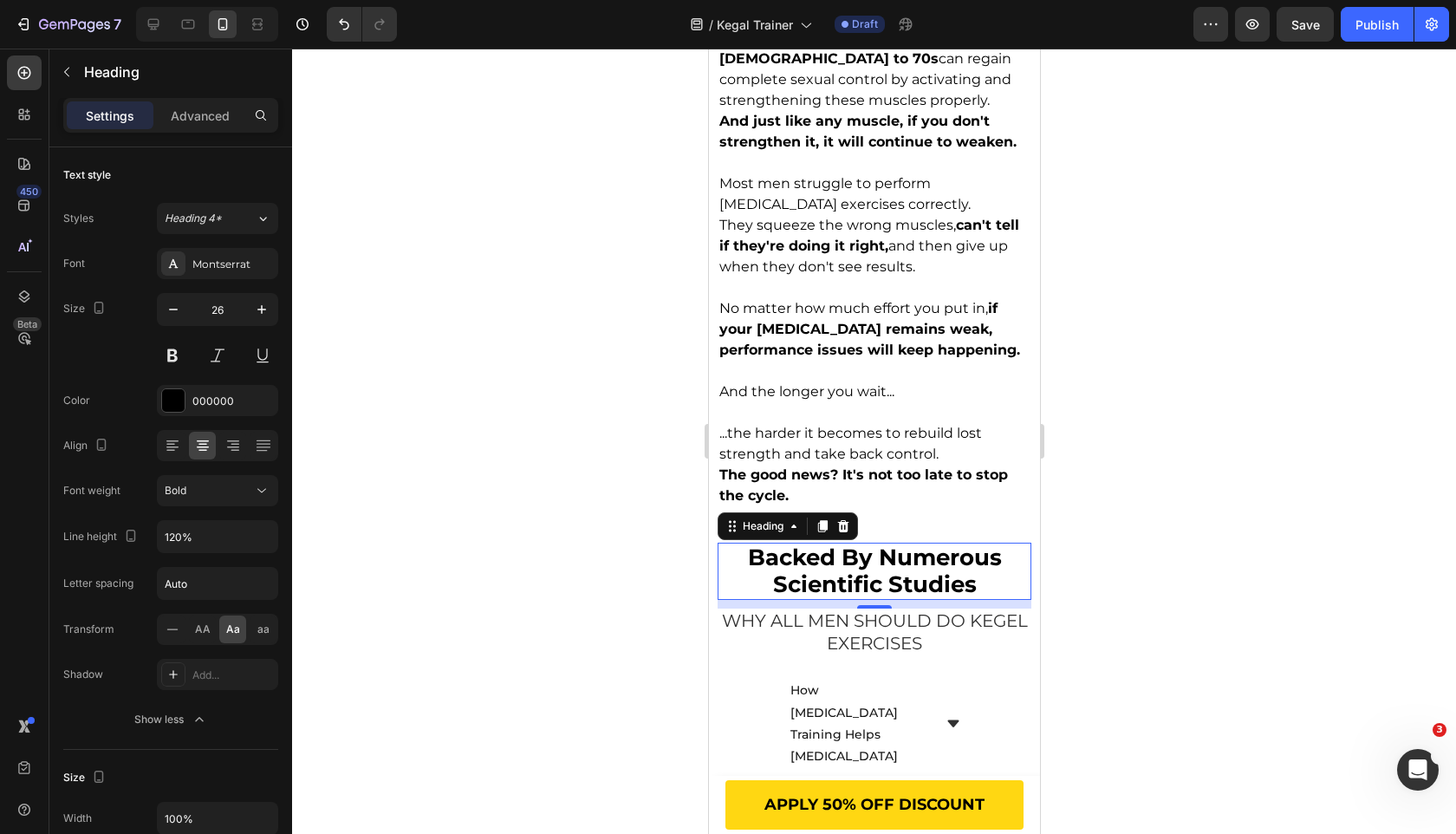
click at [476, 540] on div at bounding box center [875, 441] width 1164 height 785
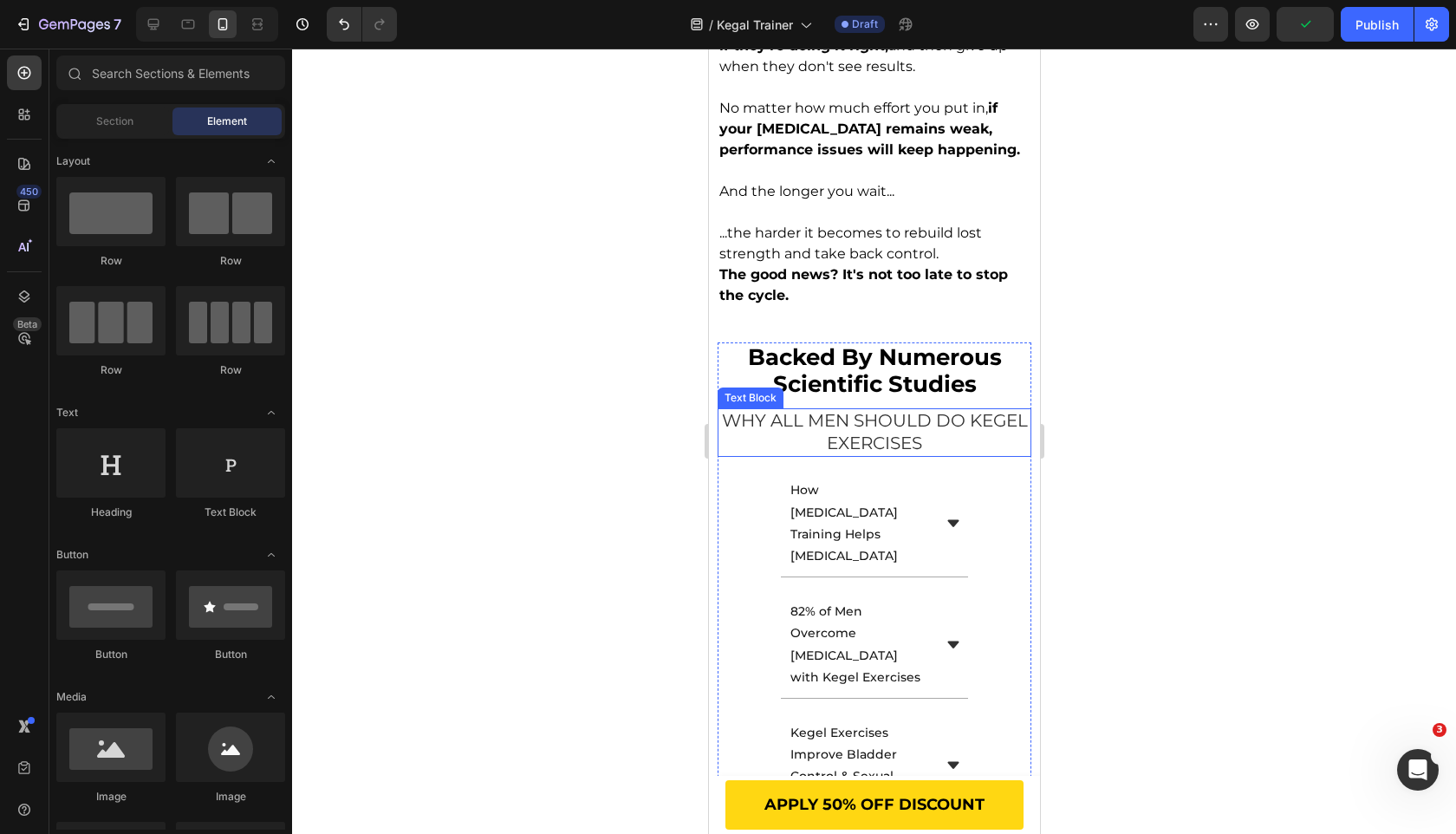
scroll to position [2438, 0]
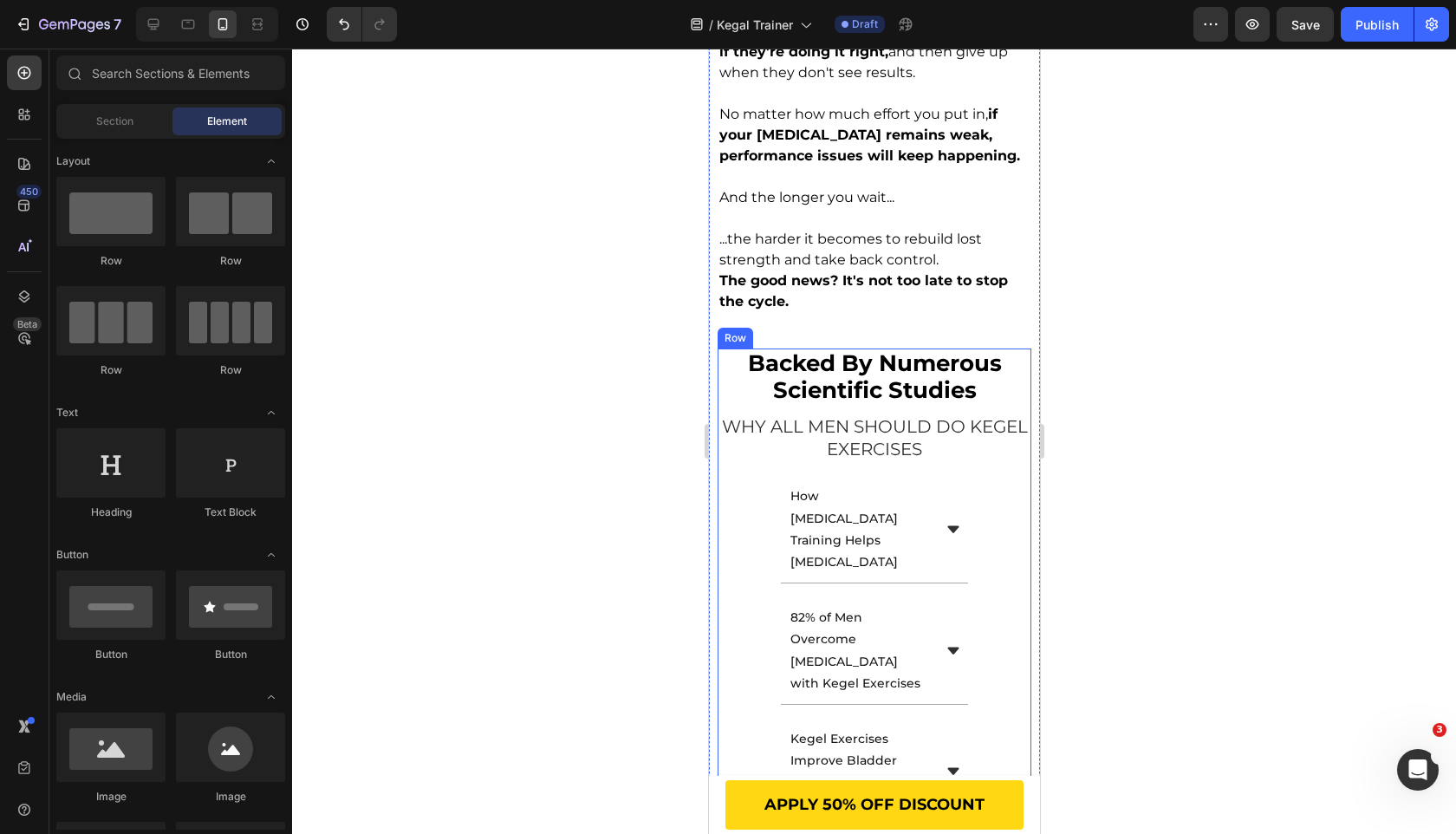
click at [825, 416] on span "WHY ALL MEN SHOULD DO KEGEL EXERCISES" at bounding box center [874, 437] width 306 height 44
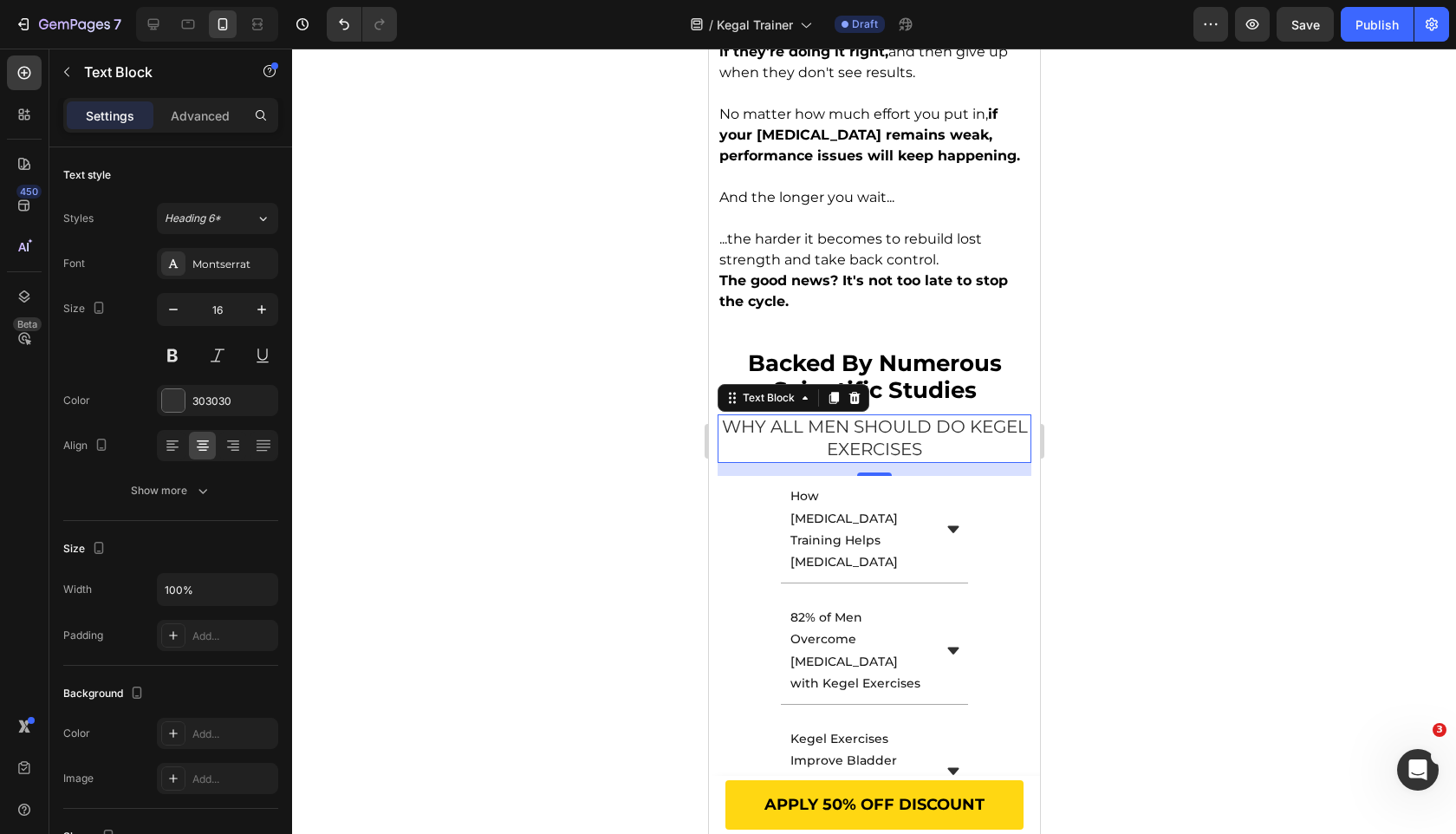
click at [825, 416] on span "WHY ALL MEN SHOULD DO KEGEL EXERCISES" at bounding box center [874, 437] width 306 height 44
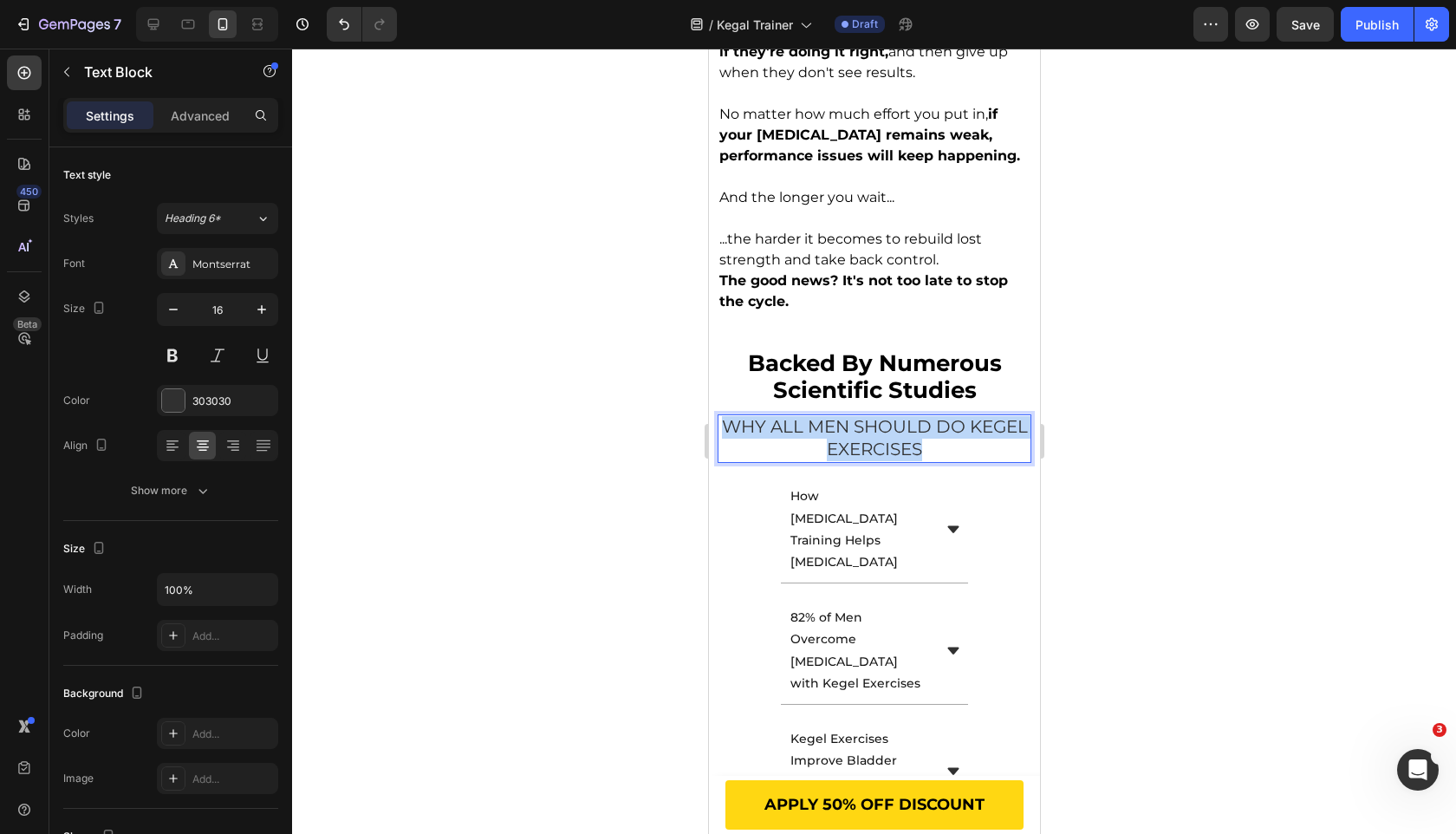
click at [825, 416] on span "WHY ALL MEN SHOULD DO KEGEL EXERCISES" at bounding box center [874, 437] width 306 height 44
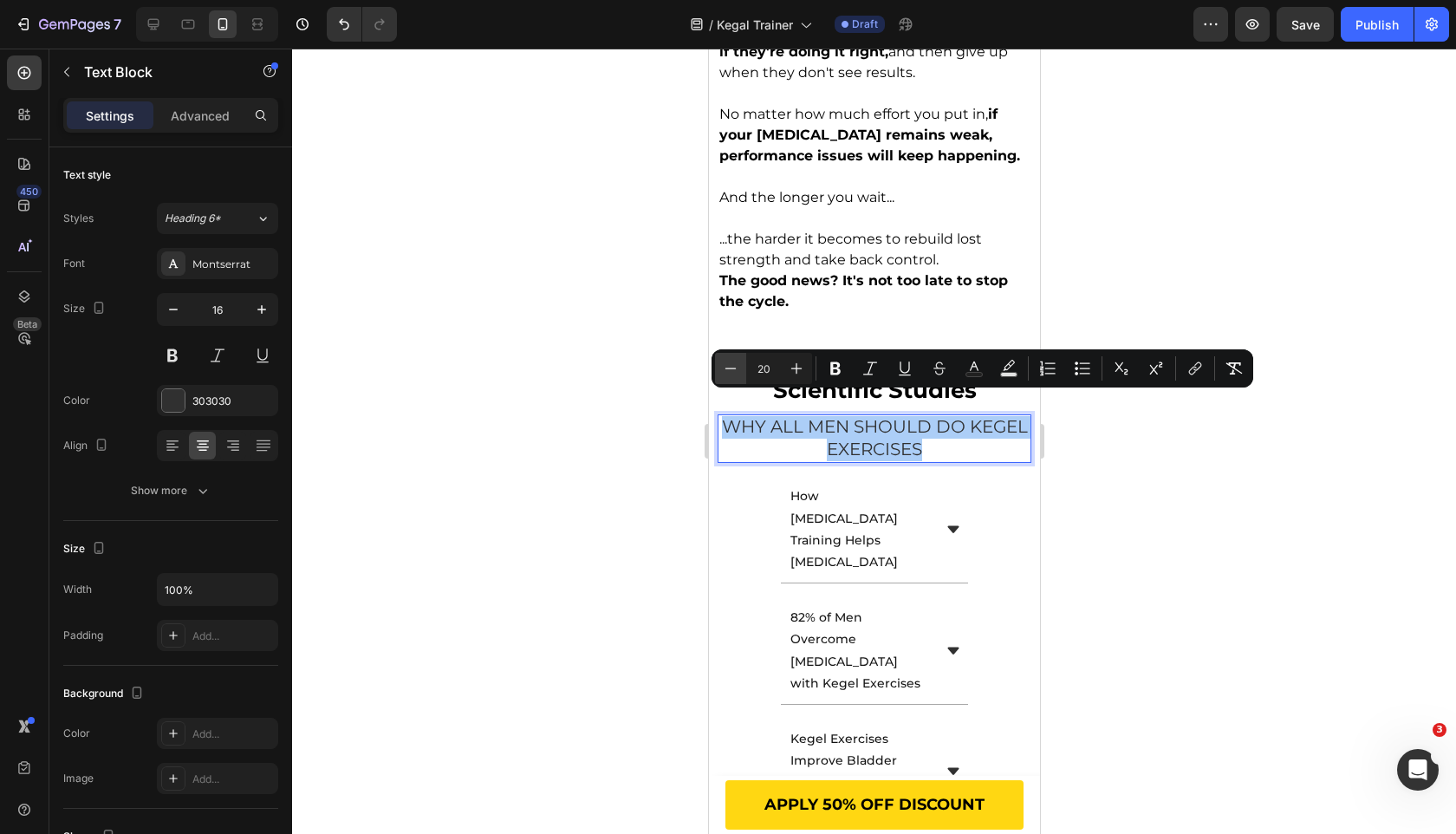
click at [737, 365] on icon "Editor contextual toolbar" at bounding box center [731, 368] width 17 height 17
type input "18"
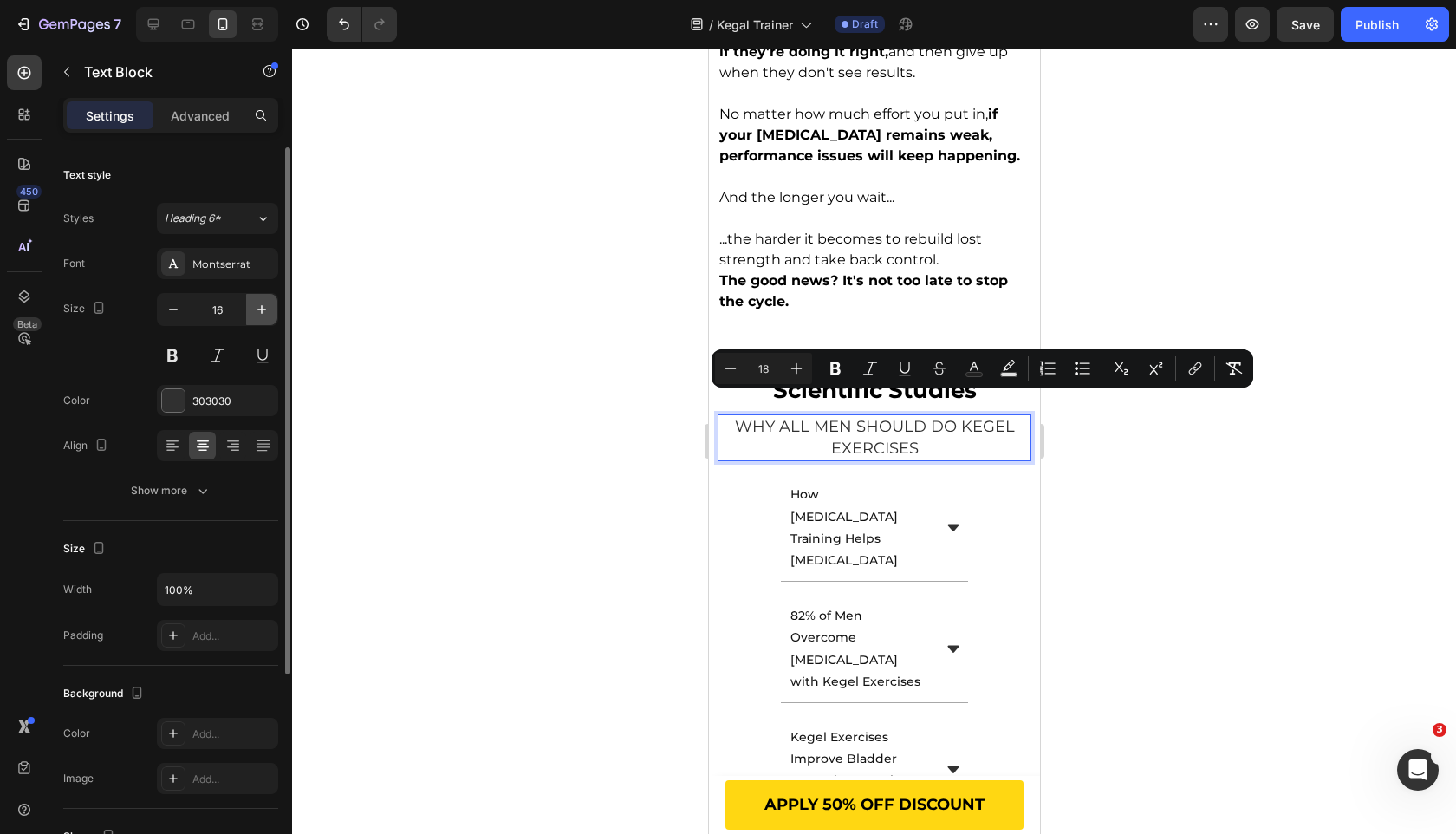
click at [265, 312] on icon "button" at bounding box center [261, 309] width 17 height 17
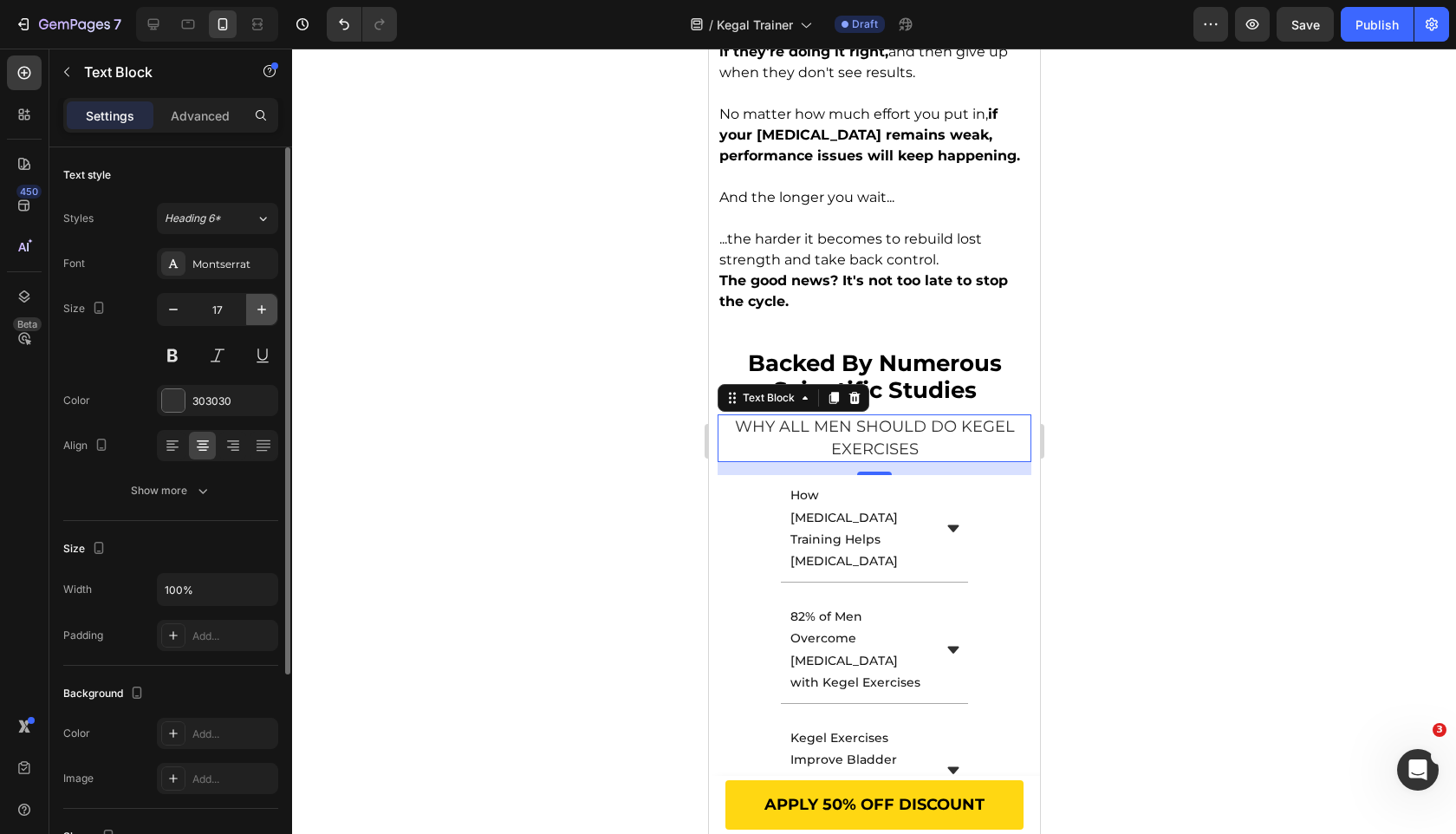
type input "18"
click at [882, 418] on span "WHY ALL MEN SHOULD DO KEGEL EXERCISES" at bounding box center [874, 439] width 280 height 43
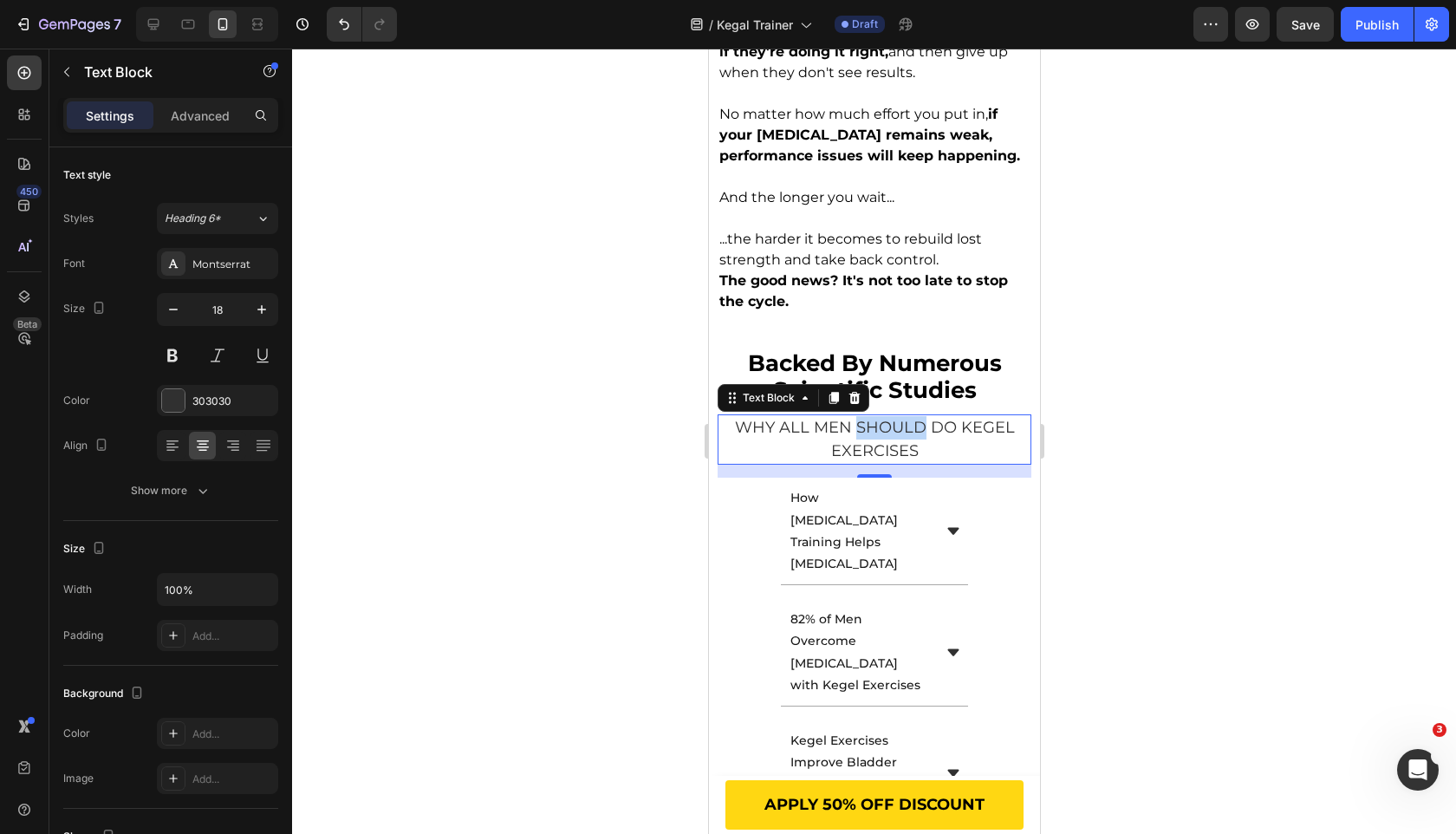
click at [882, 418] on span "WHY ALL MEN SHOULD DO KEGEL EXERCISES" at bounding box center [874, 439] width 280 height 43
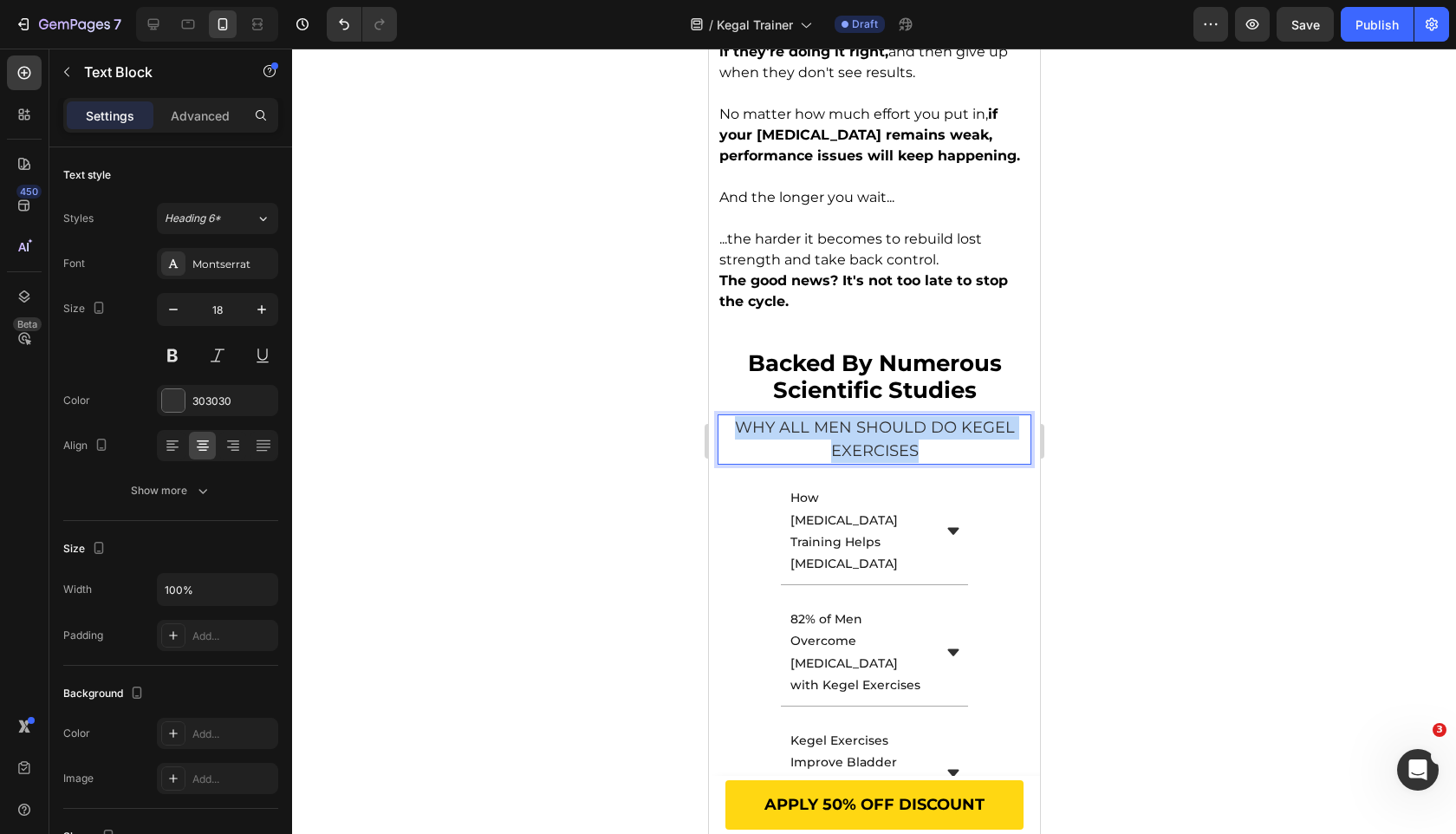
click at [882, 418] on span "WHY ALL MEN SHOULD DO KEGEL EXERCISES" at bounding box center [874, 439] width 280 height 43
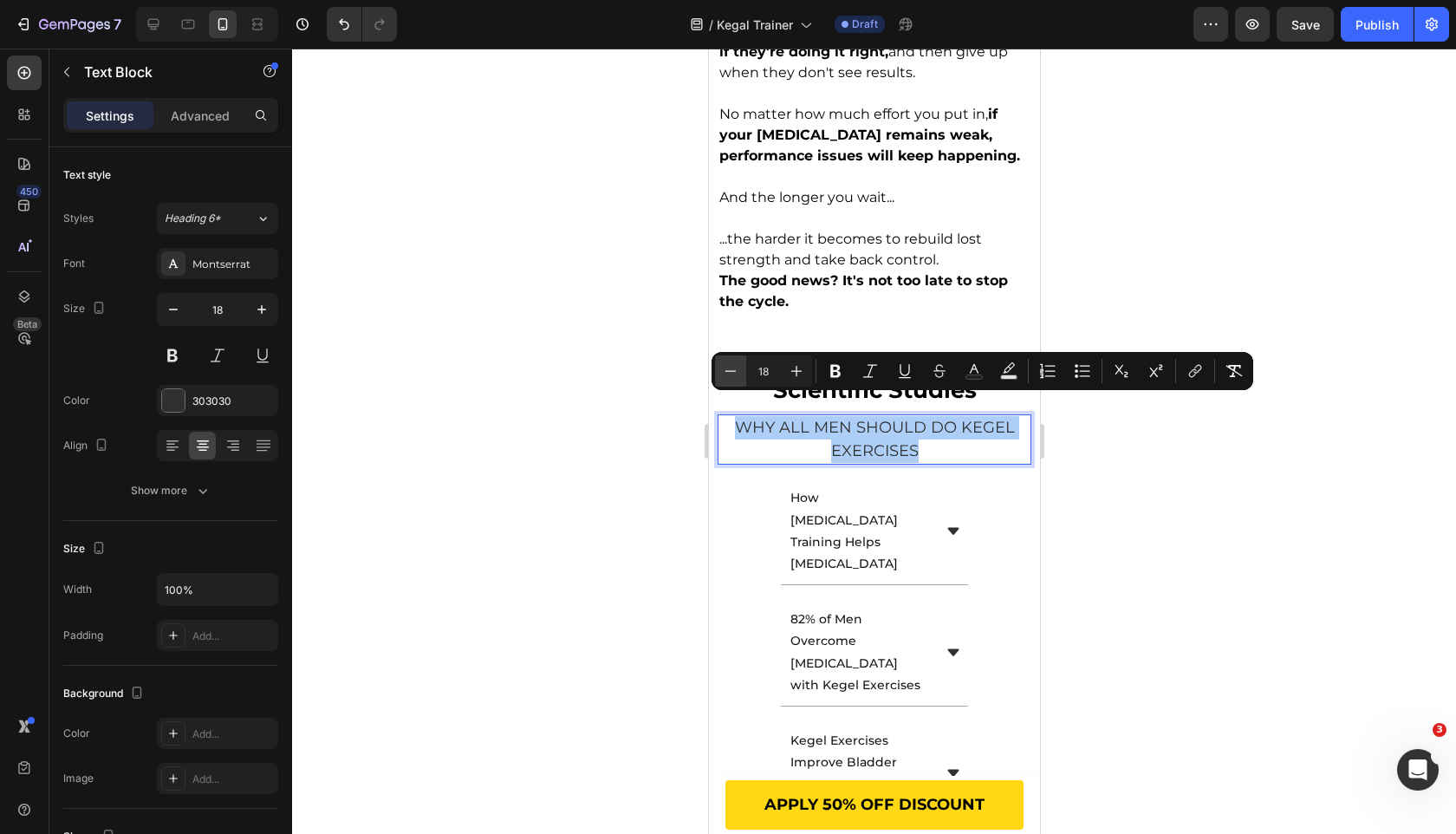
click at [735, 367] on icon "Editor contextual toolbar" at bounding box center [731, 371] width 17 height 17
type input "16"
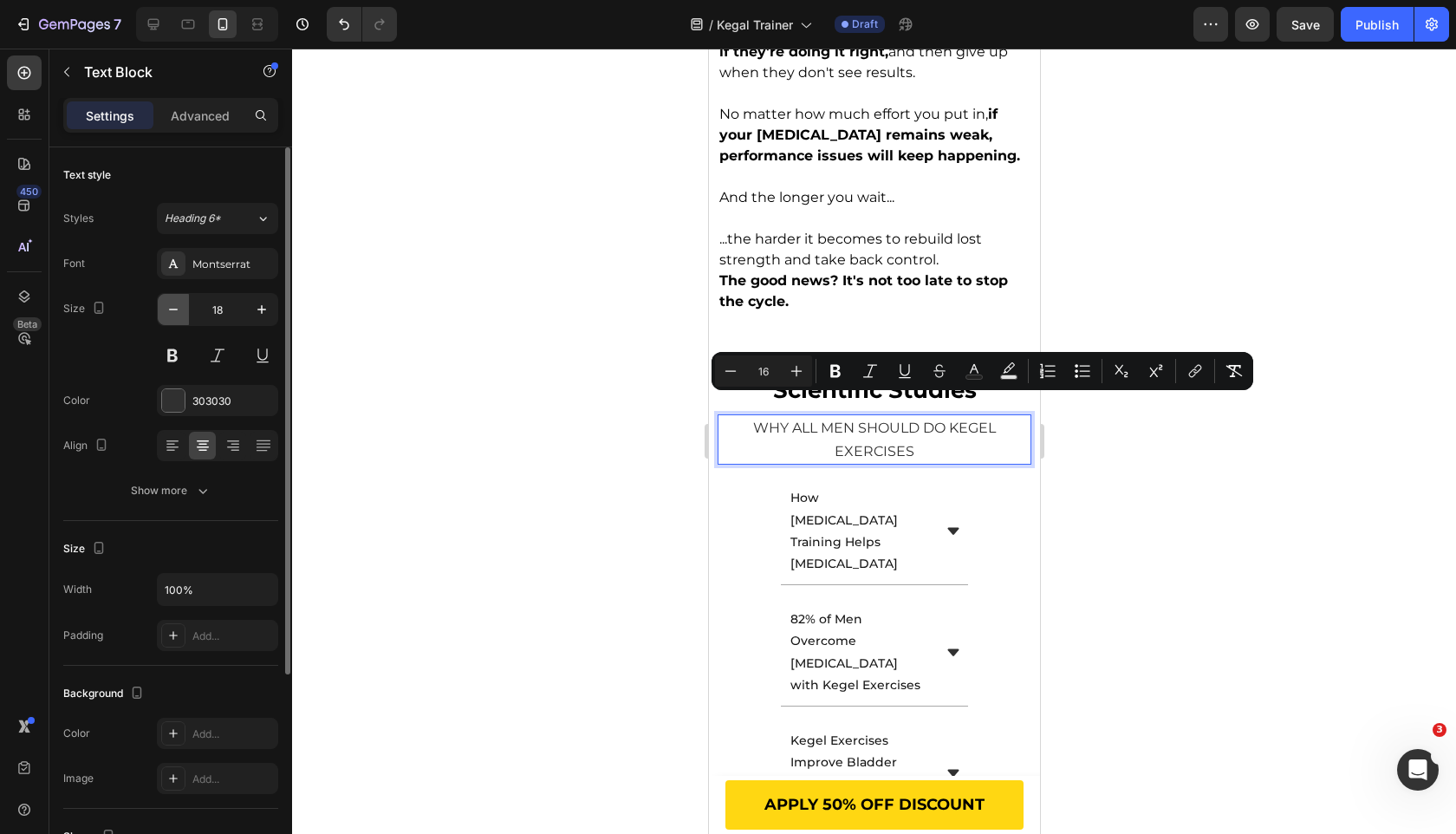
click at [182, 300] on button "button" at bounding box center [173, 309] width 31 height 31
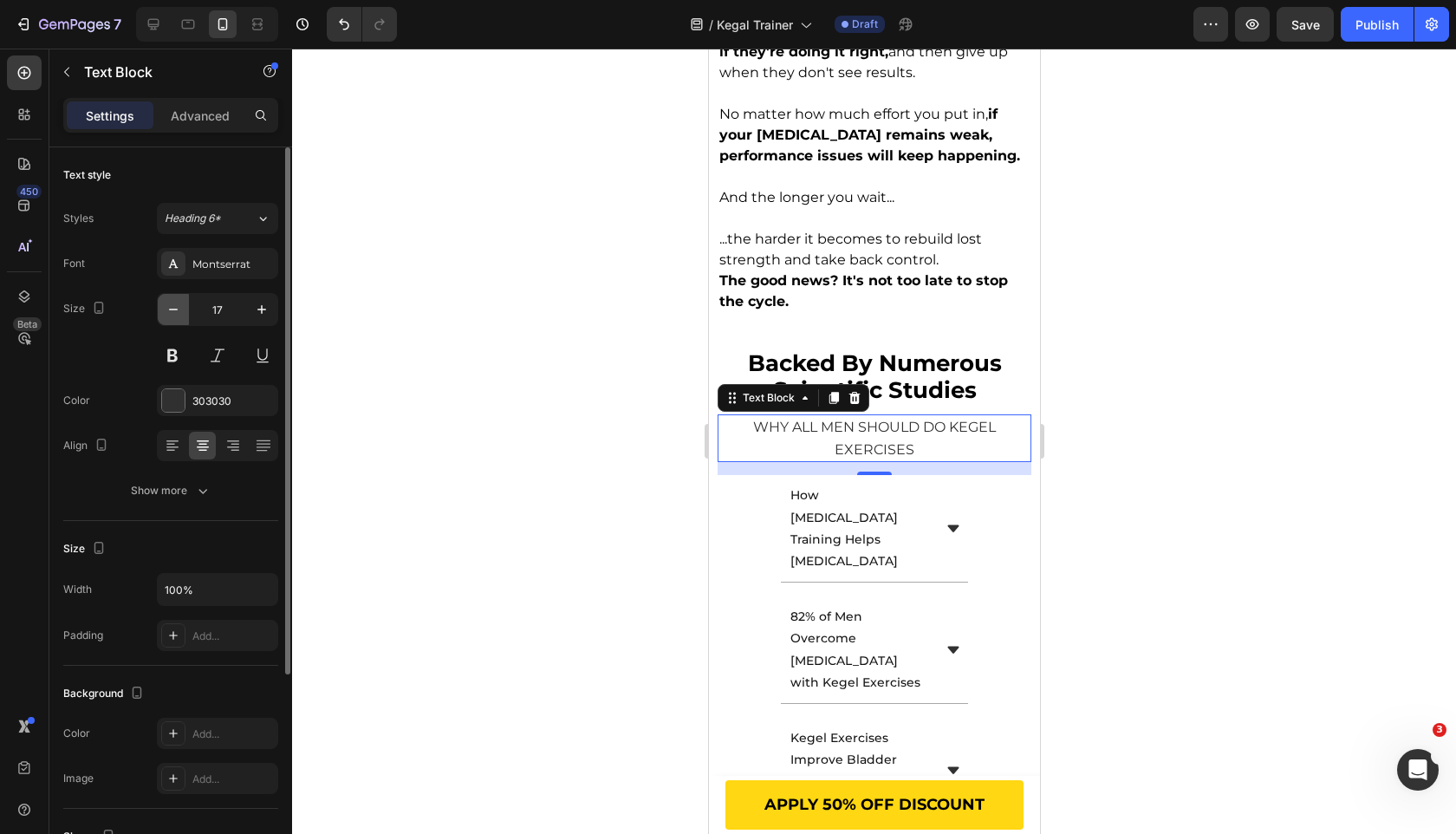
type input "16"
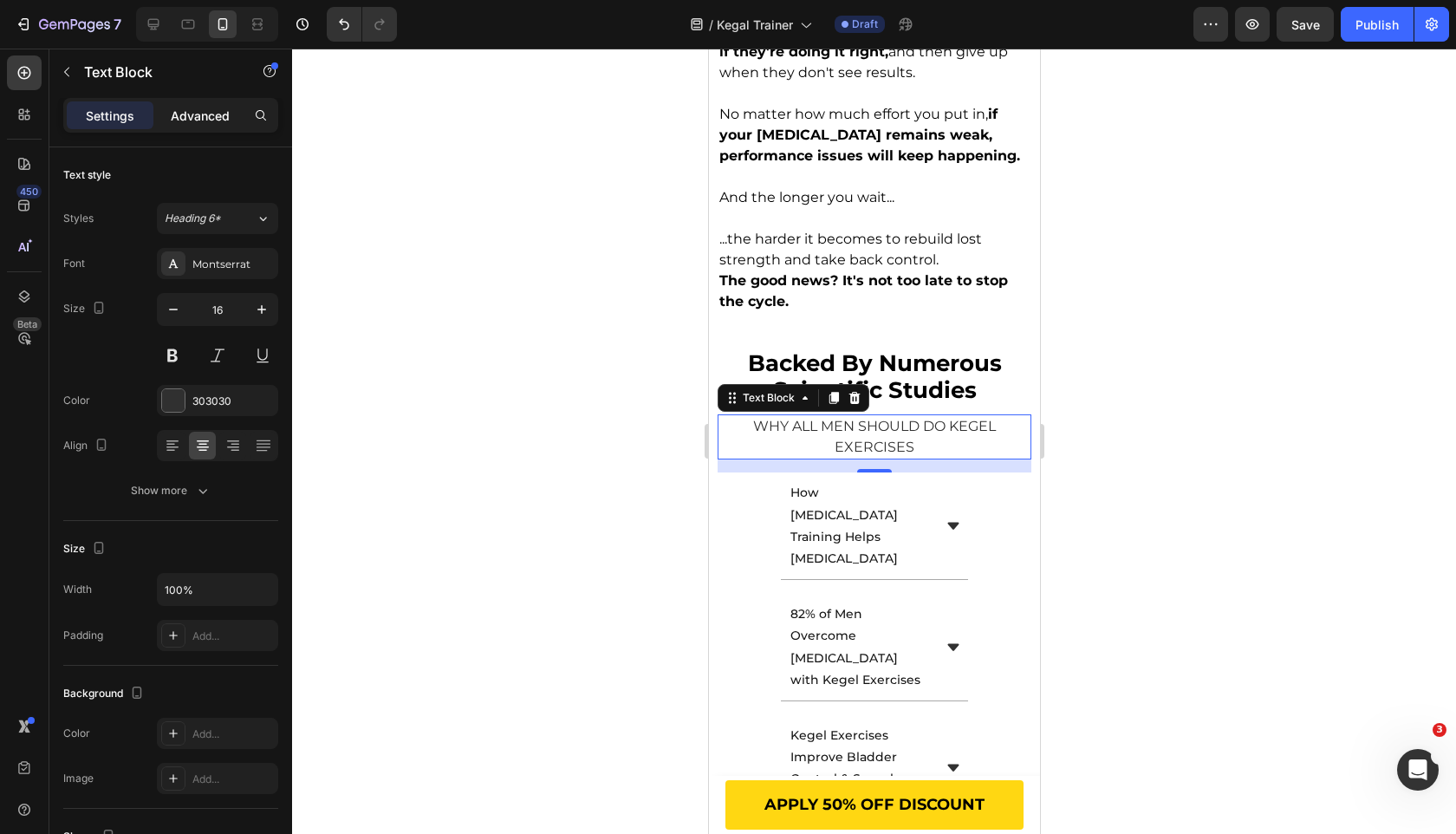
click at [219, 112] on p "Advanced" at bounding box center [200, 116] width 59 height 18
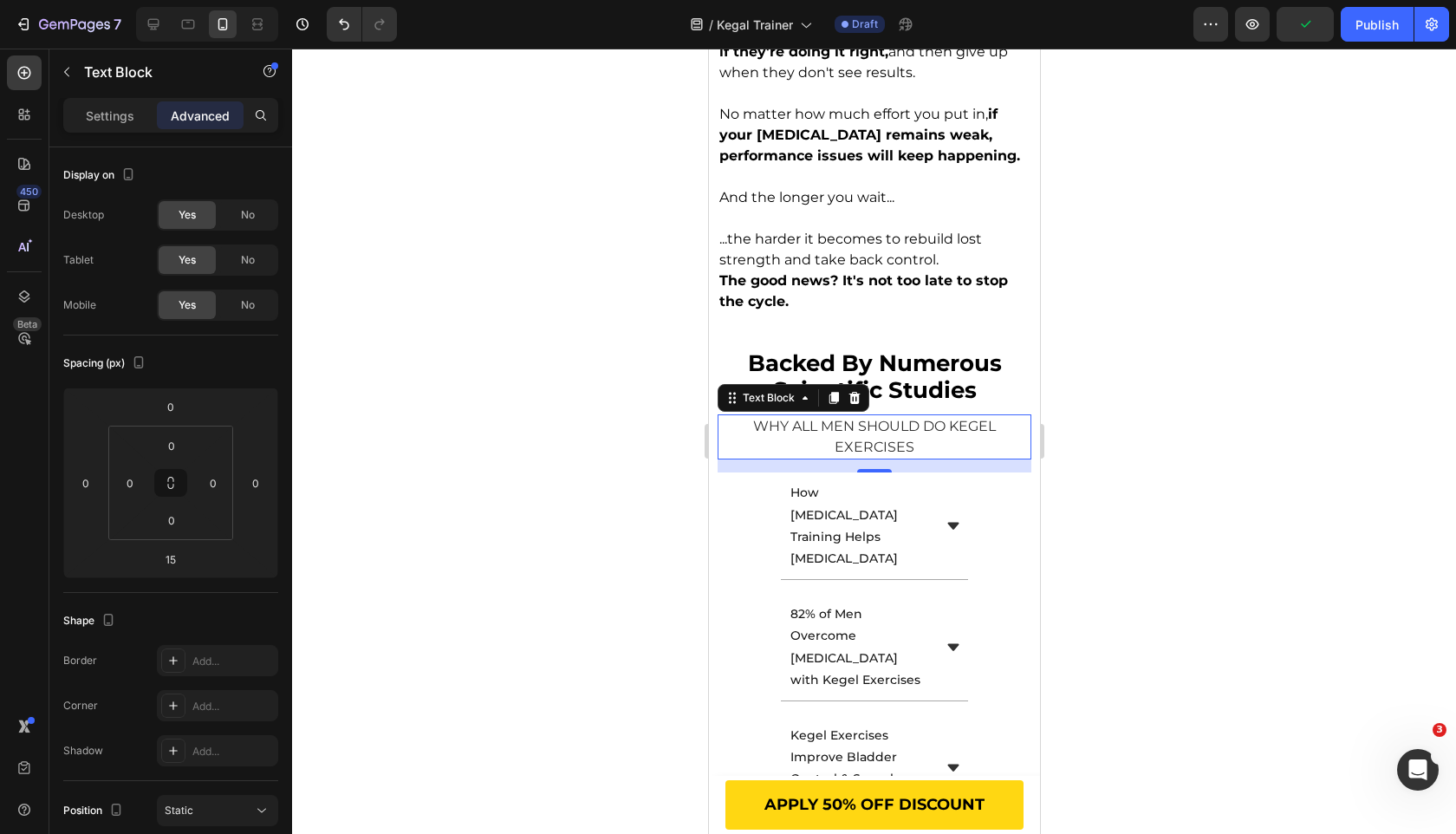
click at [132, 99] on div "Settings Advanced" at bounding box center [170, 116] width 215 height 35
click at [645, 371] on div at bounding box center [875, 441] width 1164 height 785
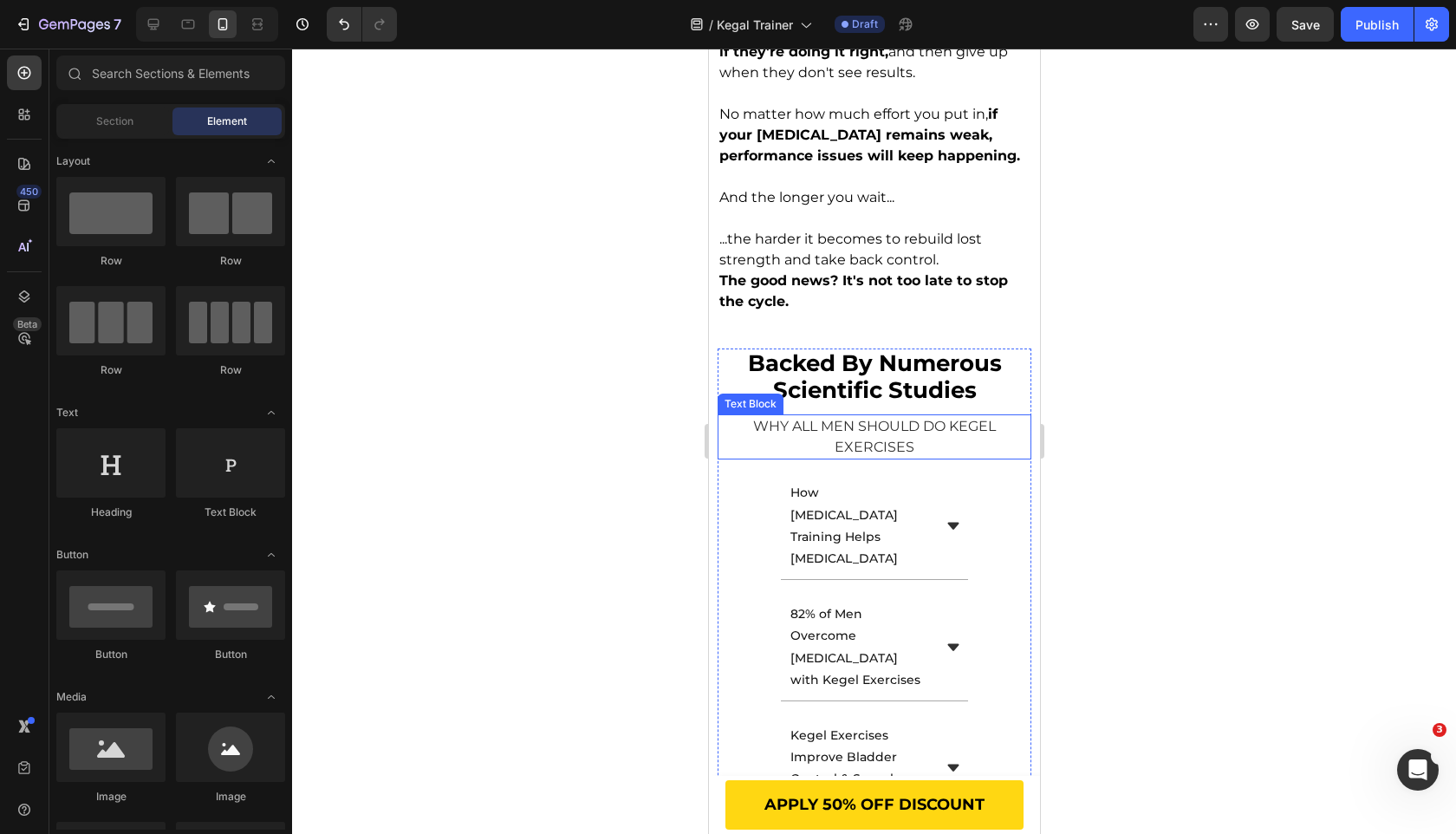
click at [733, 416] on p "WHY ALL MEN SHOULD DO KEGEL EXERCISES" at bounding box center [873, 436] width 310 height 42
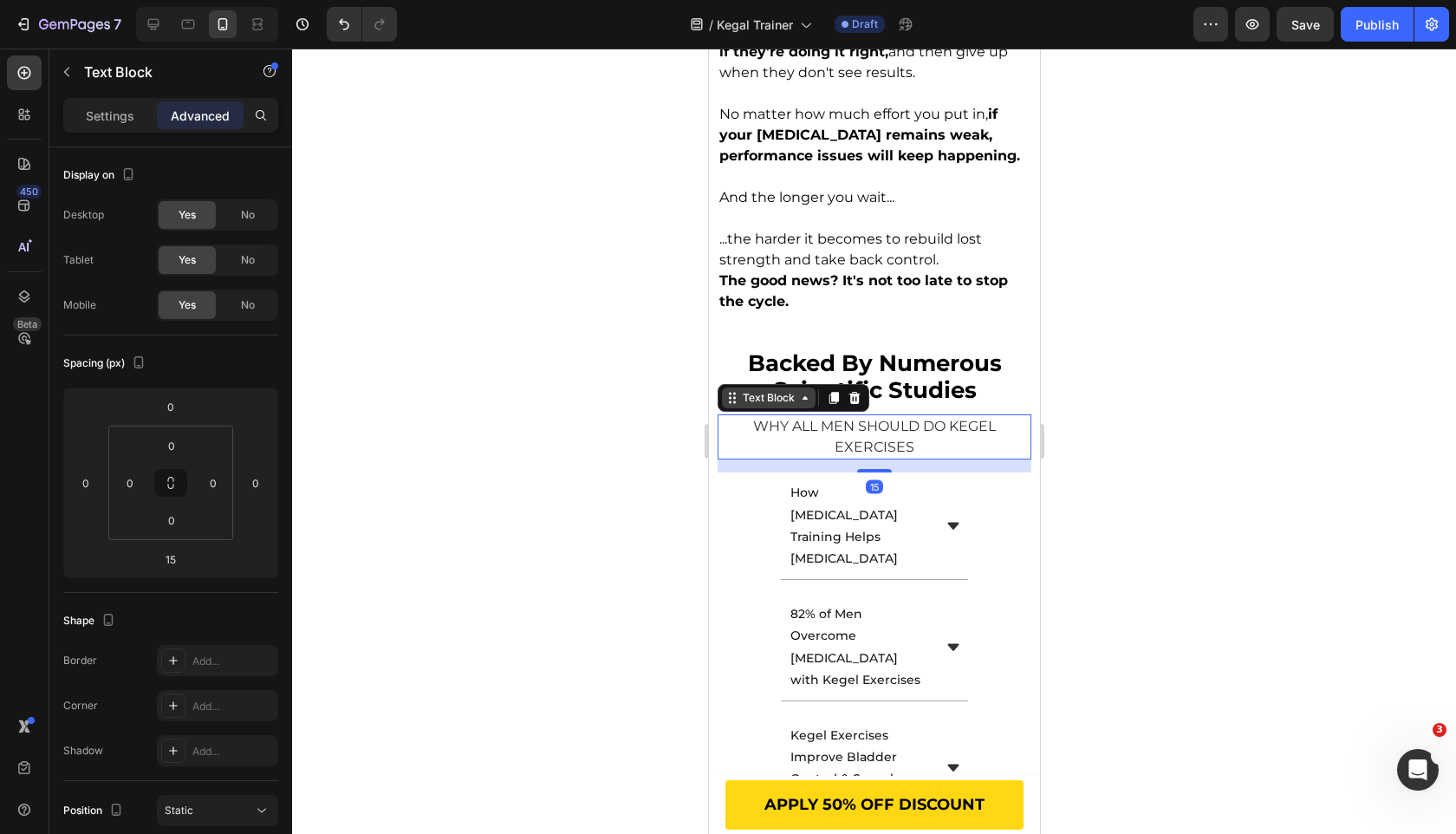
click at [745, 390] on div "Text Block" at bounding box center [768, 398] width 59 height 16
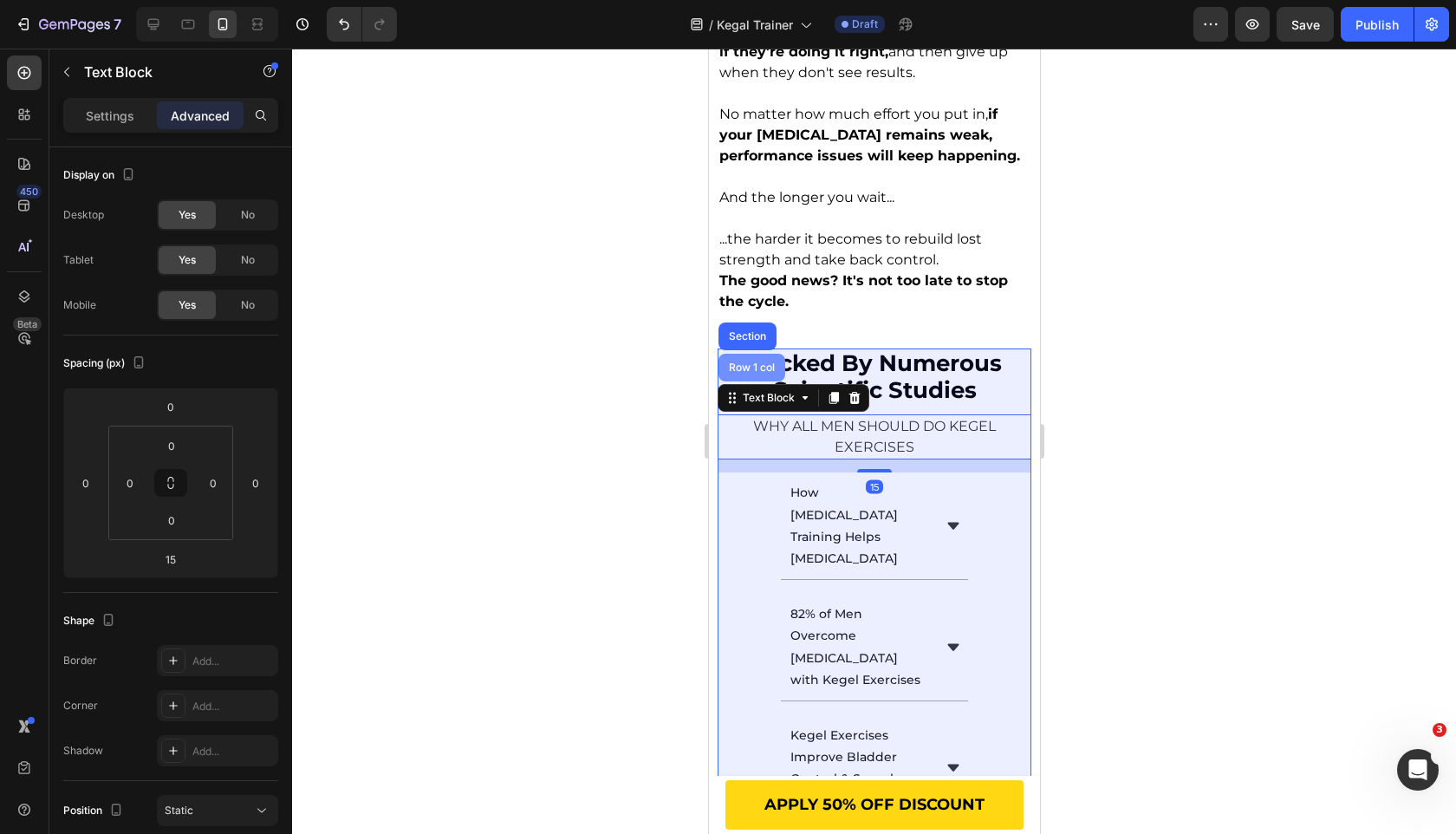
click at [745, 363] on div "Row 1 col" at bounding box center [751, 367] width 52 height 11
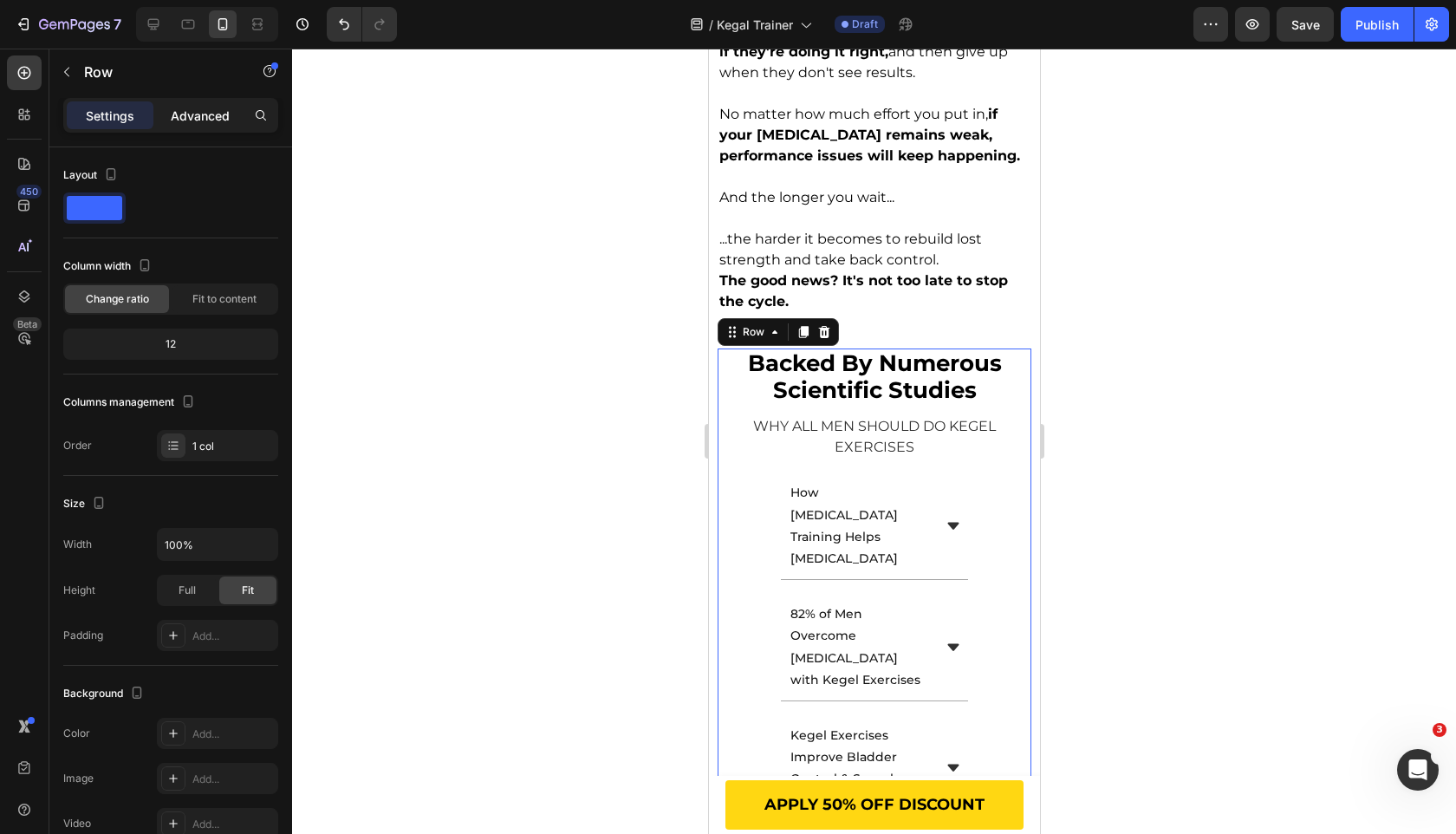
click at [187, 115] on p "Advanced" at bounding box center [200, 116] width 59 height 18
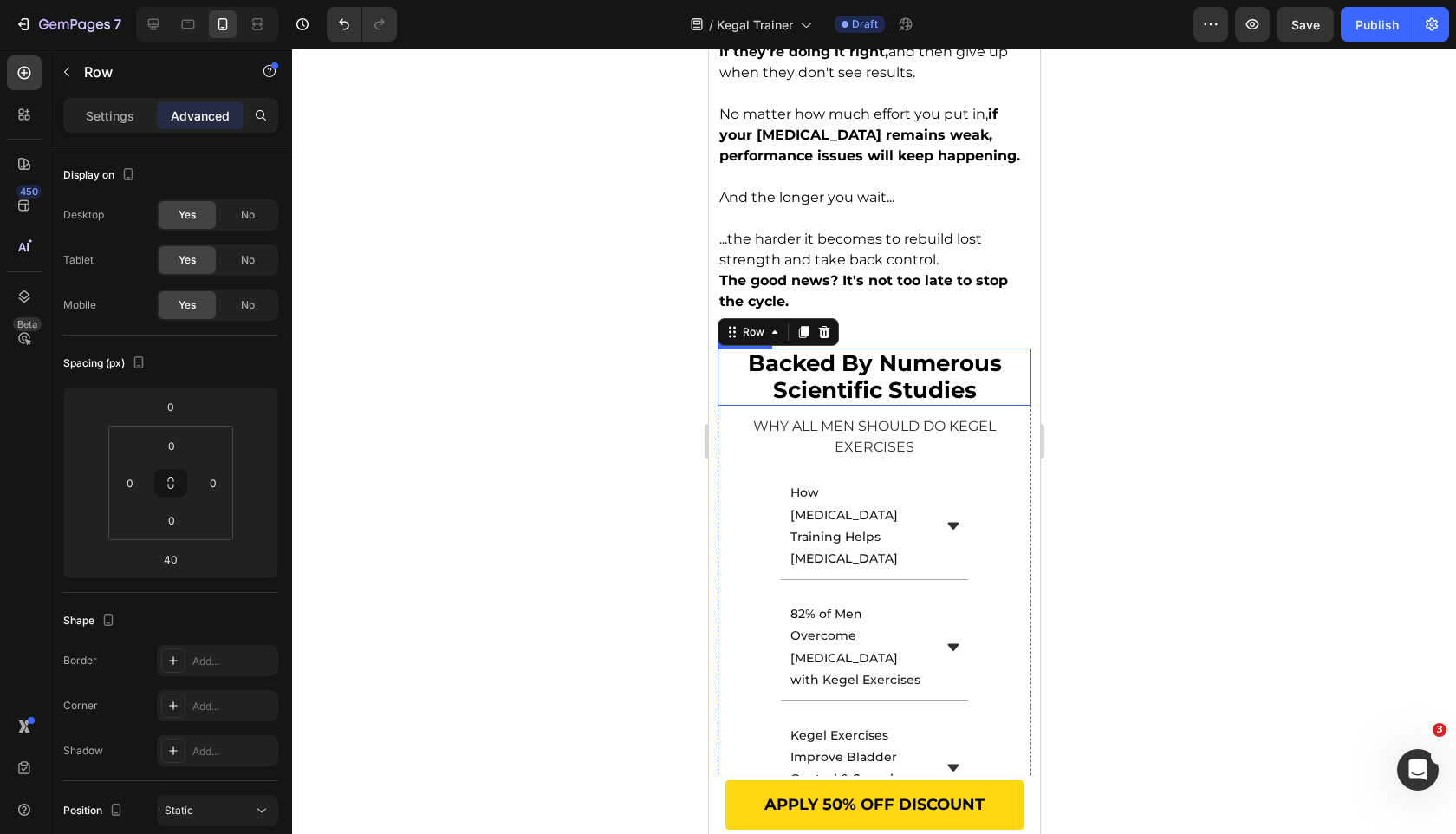
click at [923, 358] on span "backed by numerous scientific studies" at bounding box center [874, 376] width 254 height 54
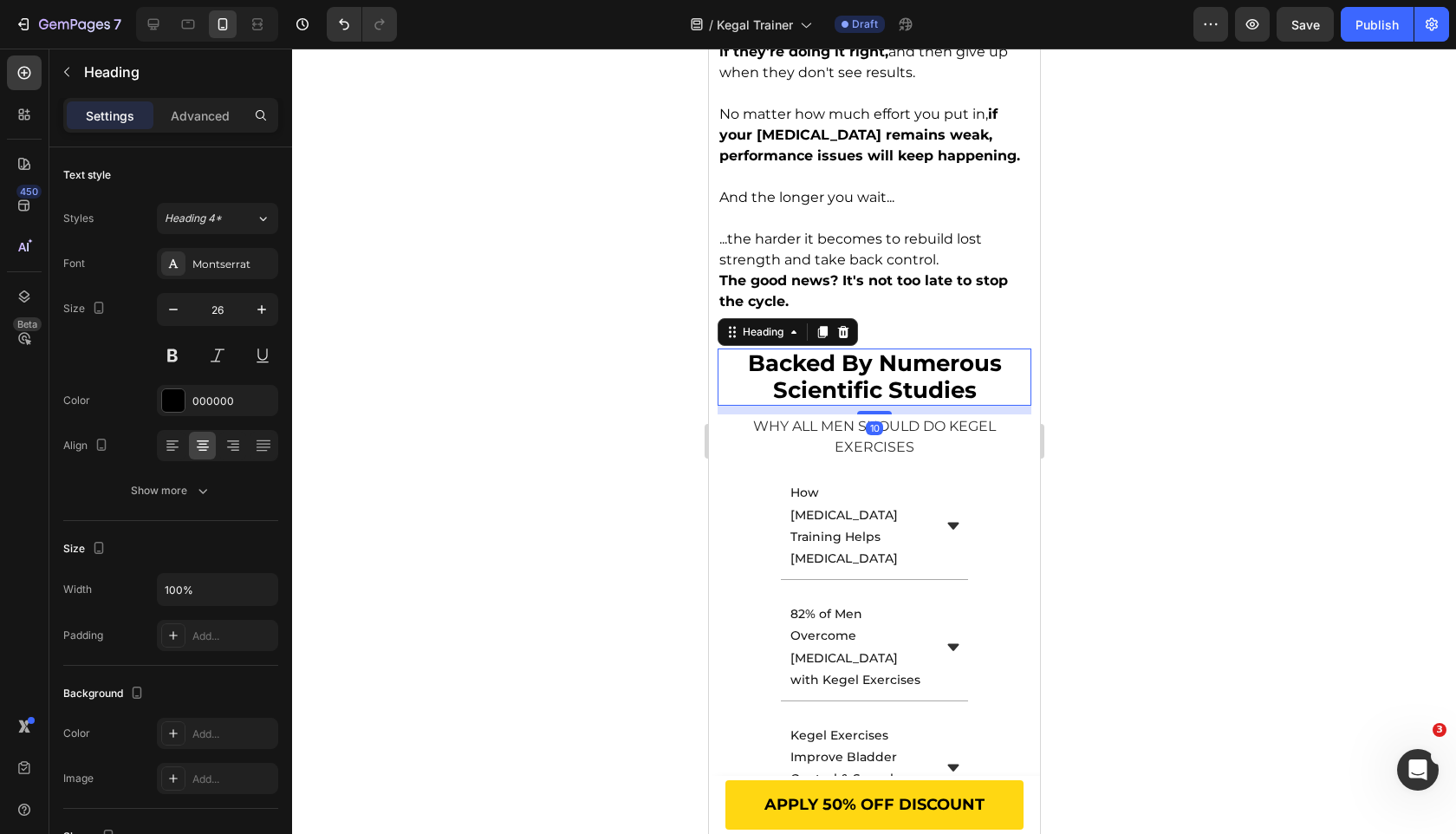
click at [637, 393] on div at bounding box center [875, 441] width 1164 height 785
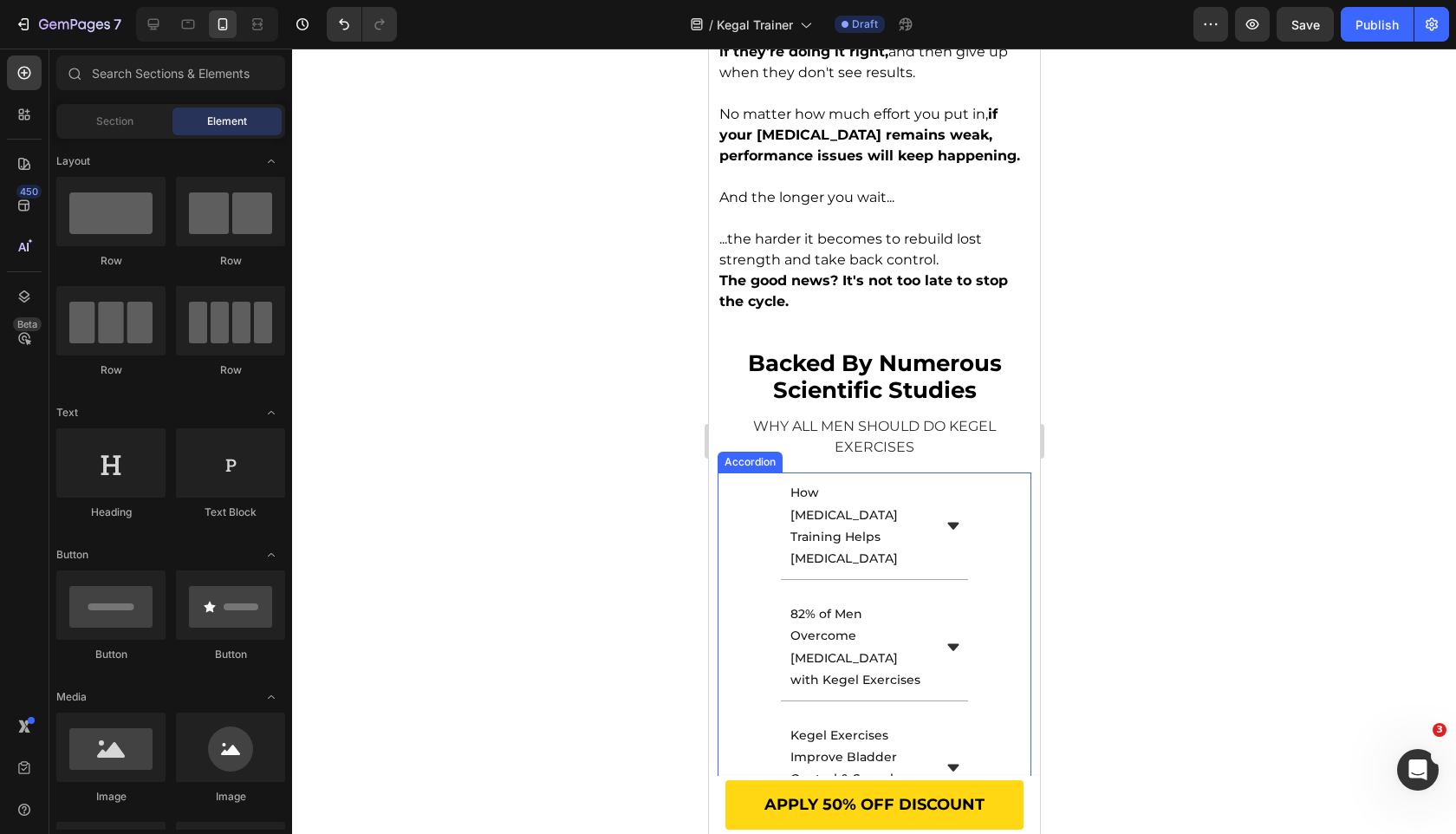
click at [747, 472] on div "How [MEDICAL_DATA] Training Helps [MEDICAL_DATA]" at bounding box center [873, 526] width 312 height 108
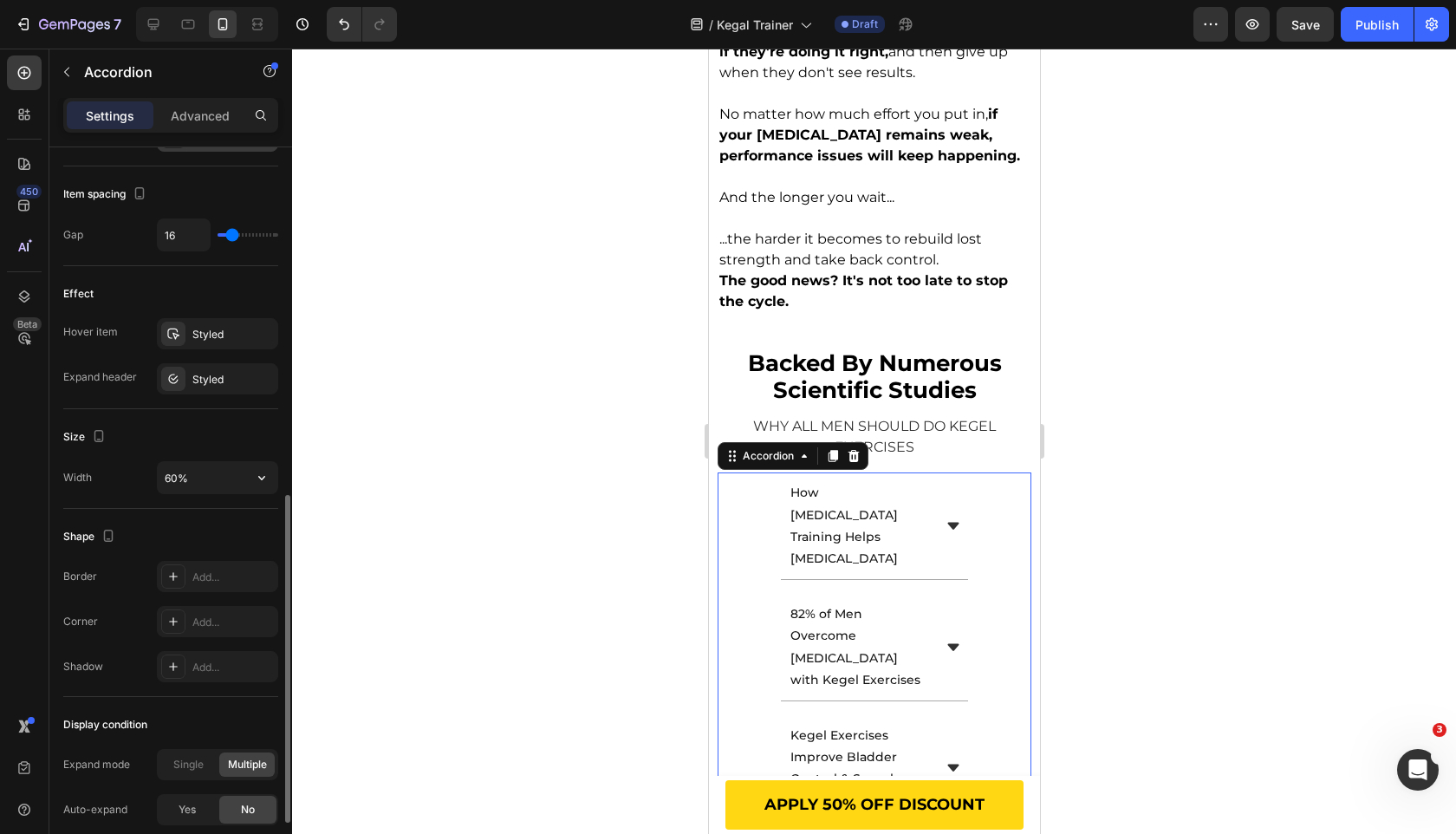
scroll to position [915, 0]
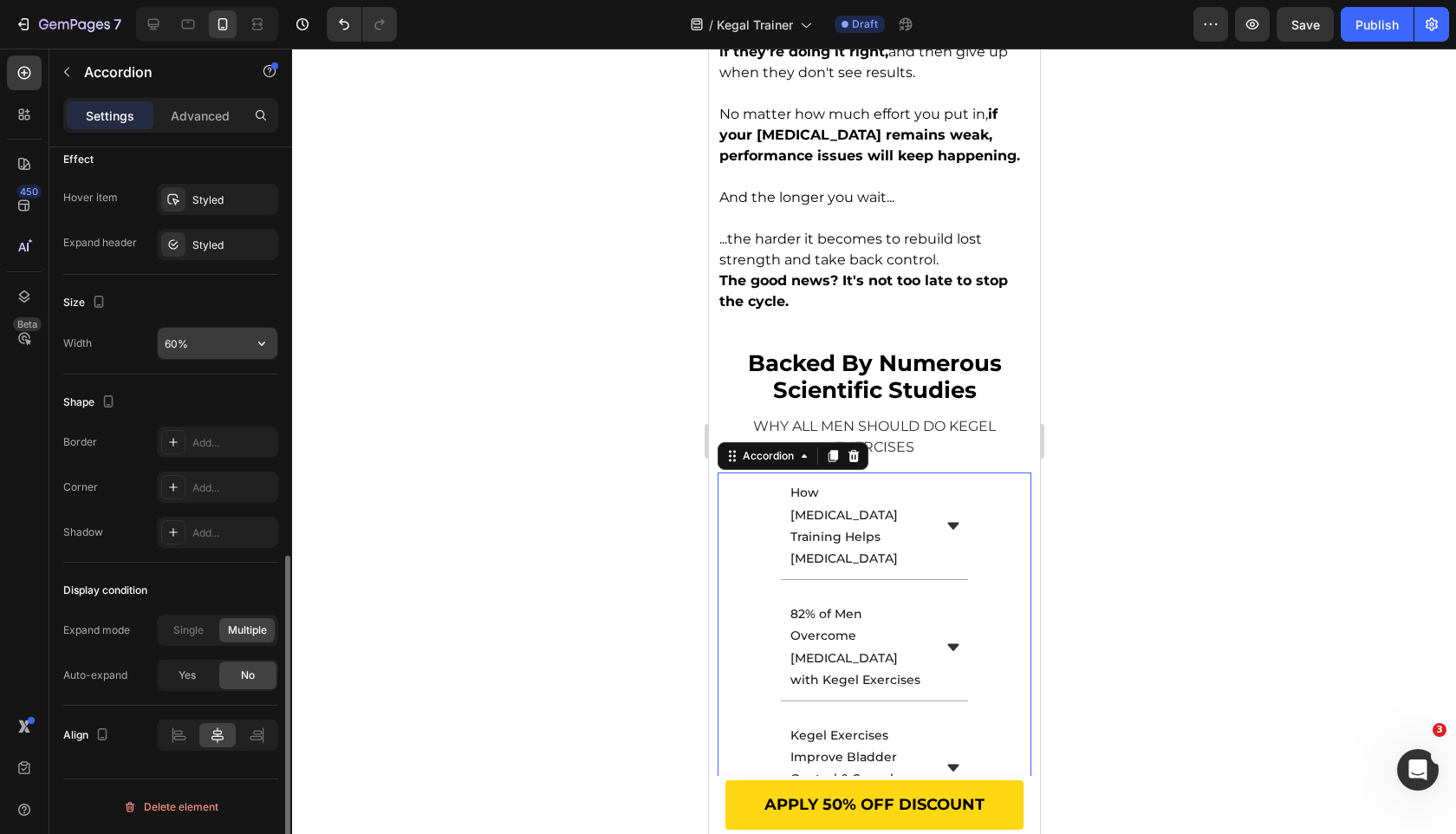
click at [254, 349] on icon "button" at bounding box center [261, 343] width 17 height 17
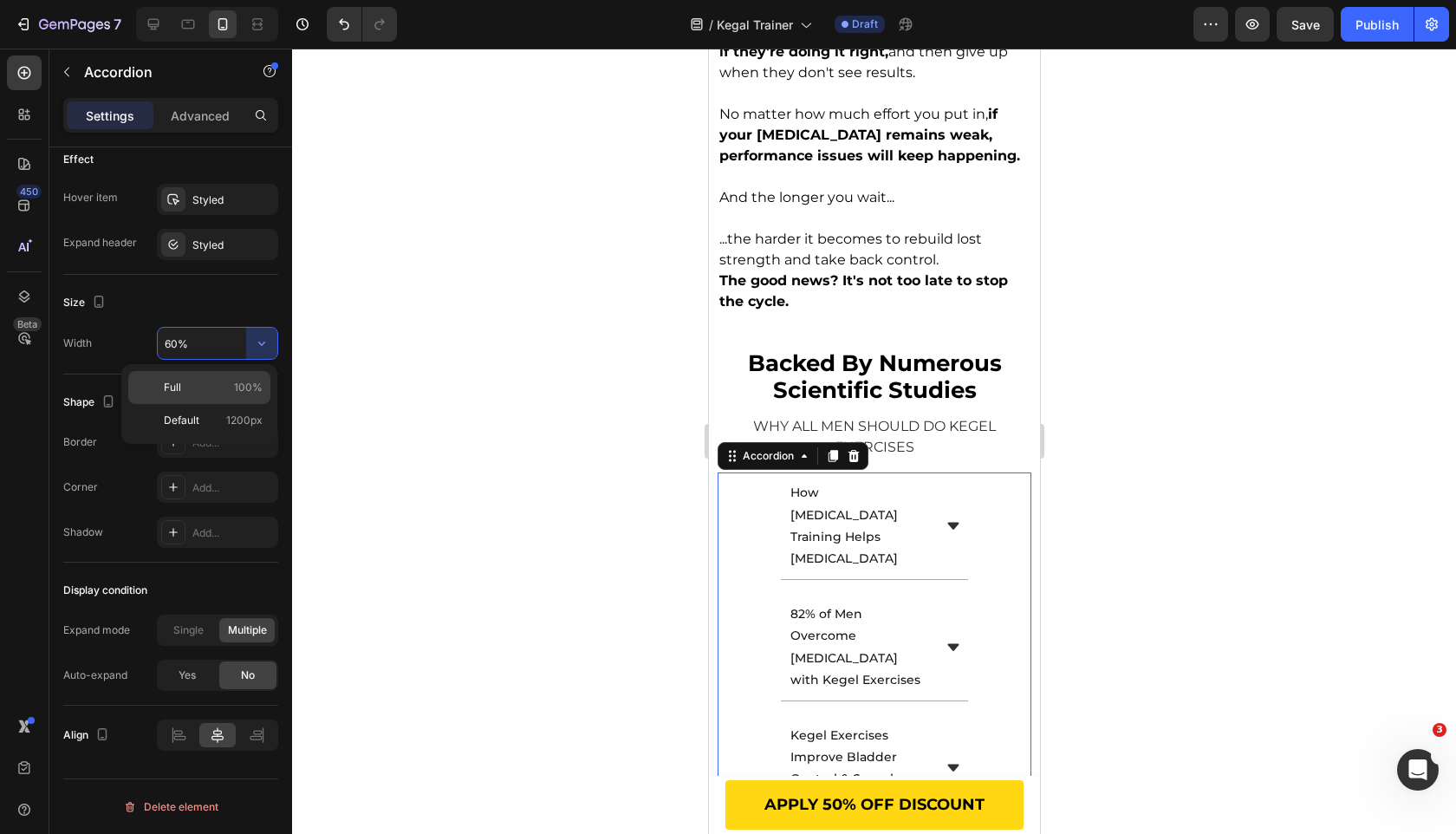
click at [219, 399] on div "Full 100%" at bounding box center [199, 388] width 142 height 33
type input "100%"
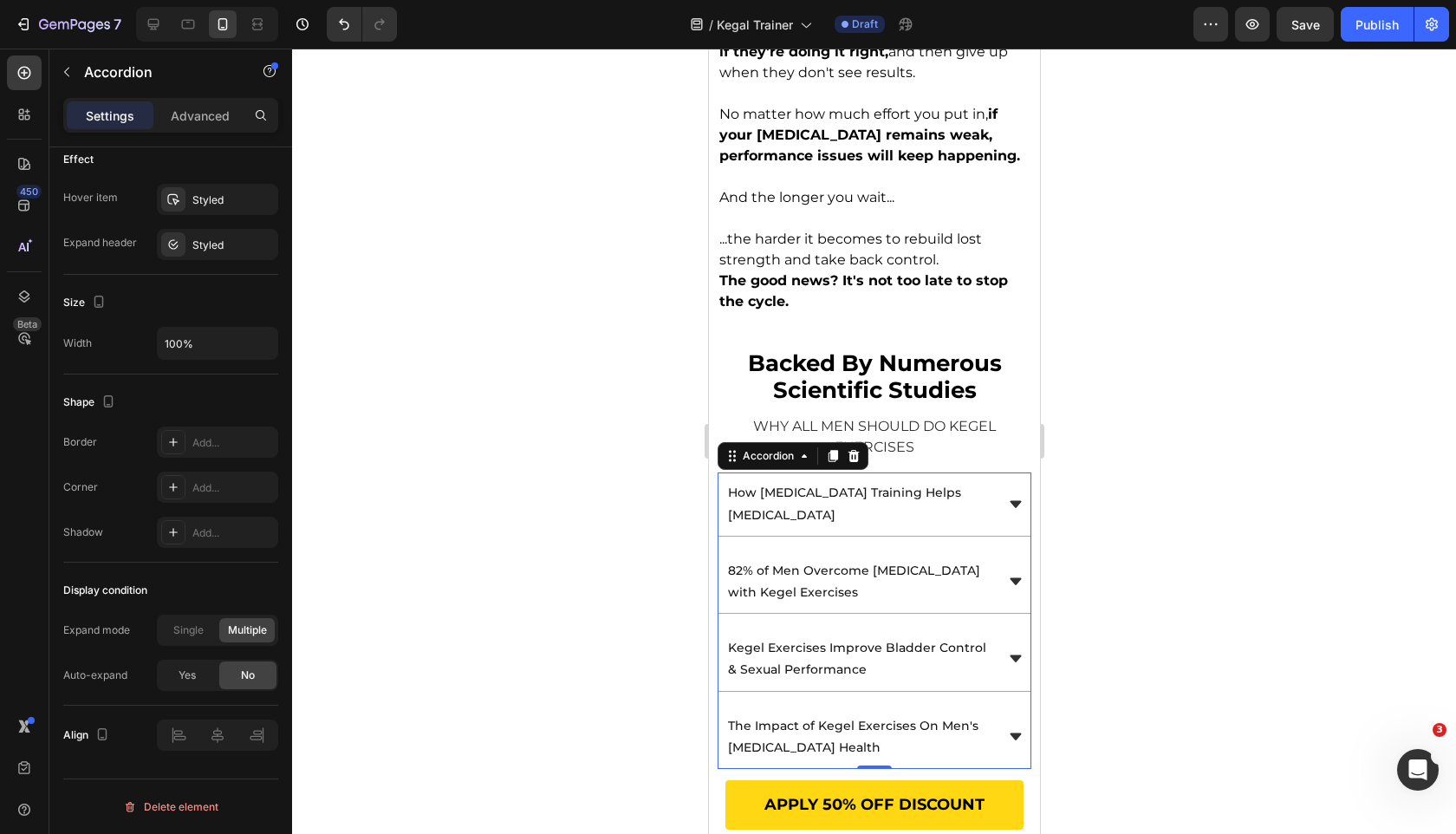
click at [495, 312] on div at bounding box center [875, 441] width 1164 height 785
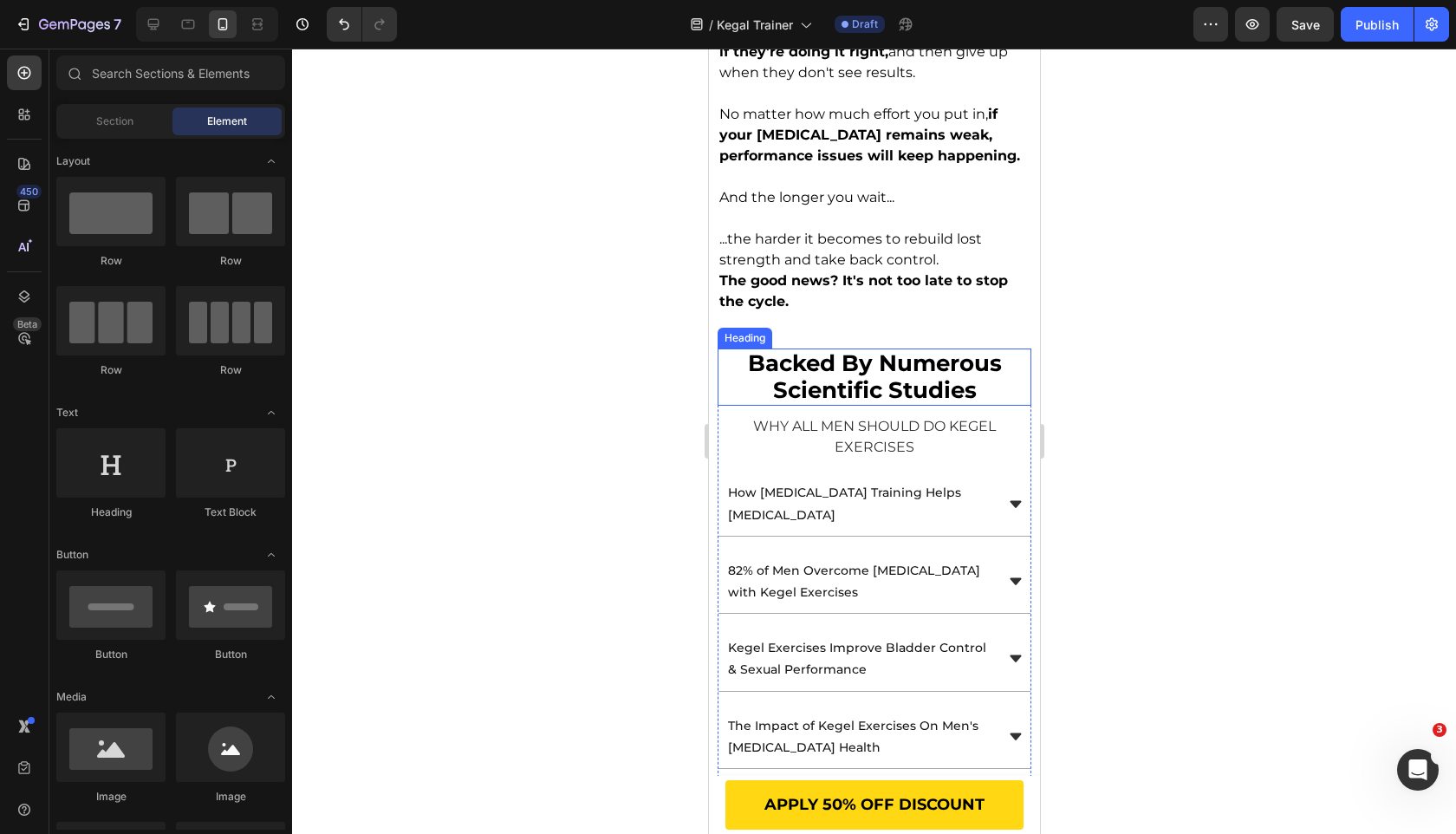
click at [839, 350] on span "backed by numerous scientific studies" at bounding box center [874, 376] width 254 height 54
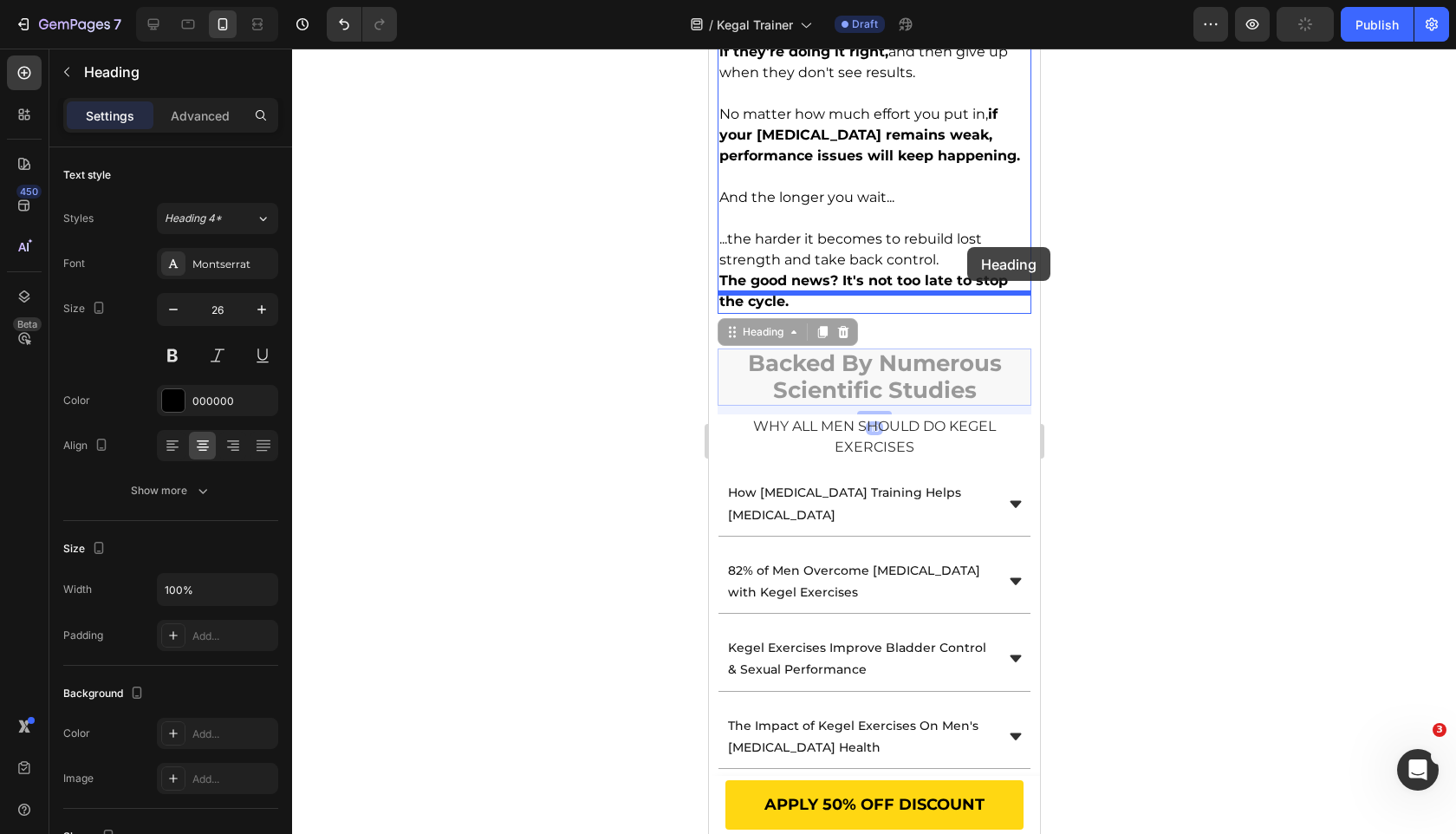
drag, startPoint x: 726, startPoint y: 308, endPoint x: 962, endPoint y: 252, distance: 242.6
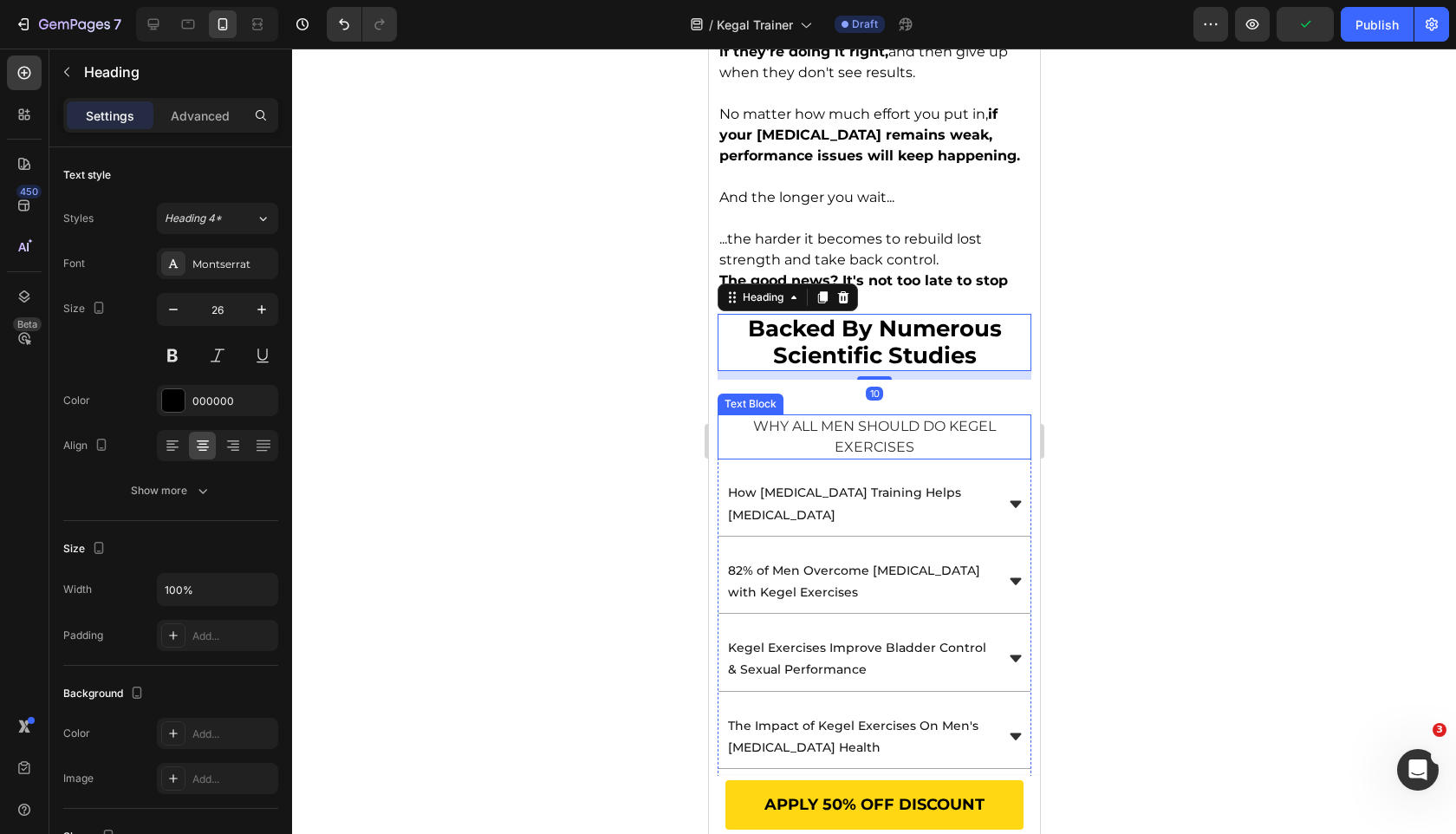
click at [842, 418] on span "WHY ALL MEN SHOULD DO KEGEL EXERCISES" at bounding box center [874, 436] width 243 height 37
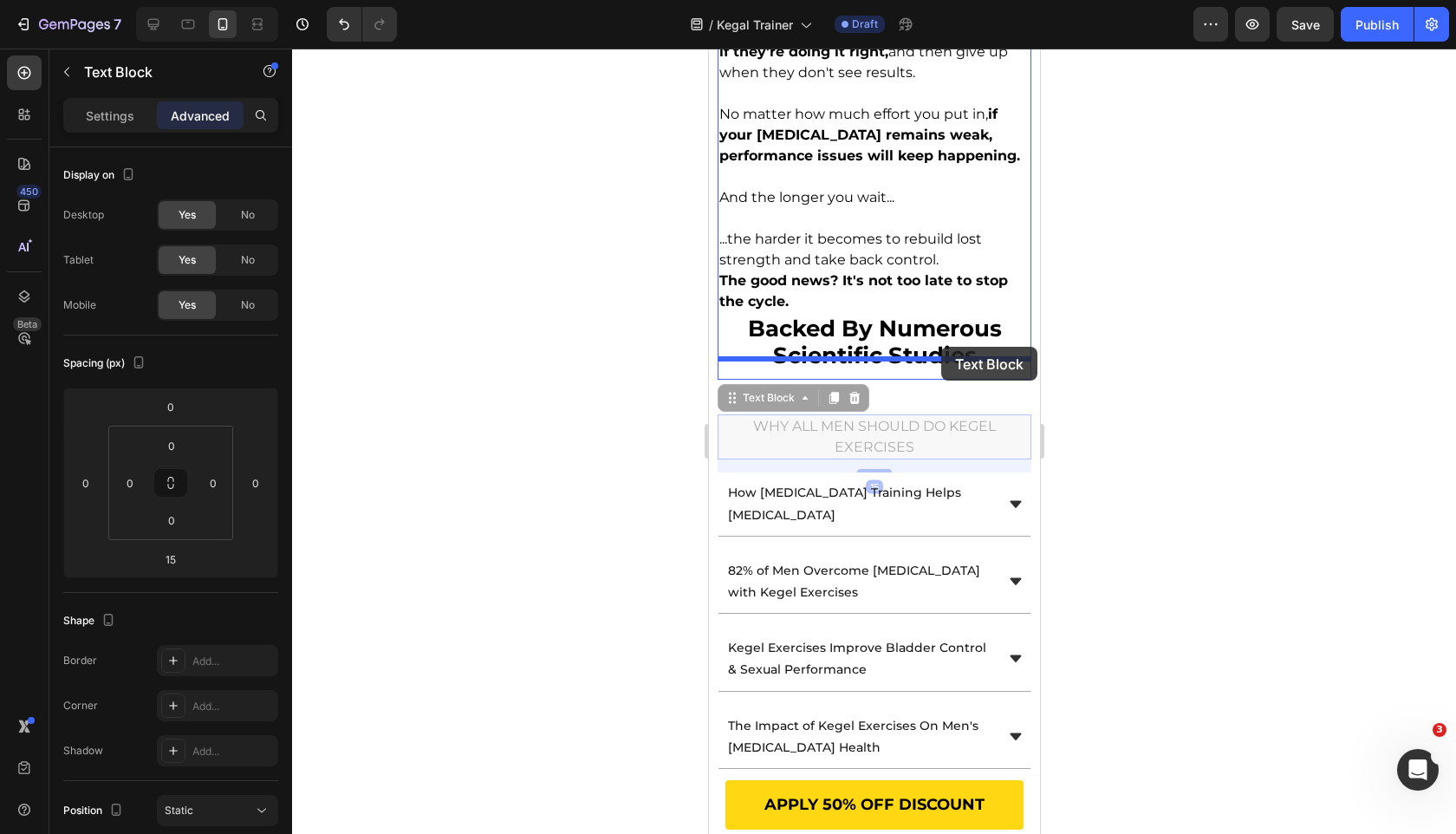
drag, startPoint x: 733, startPoint y: 384, endPoint x: 941, endPoint y: 347, distance: 211.3
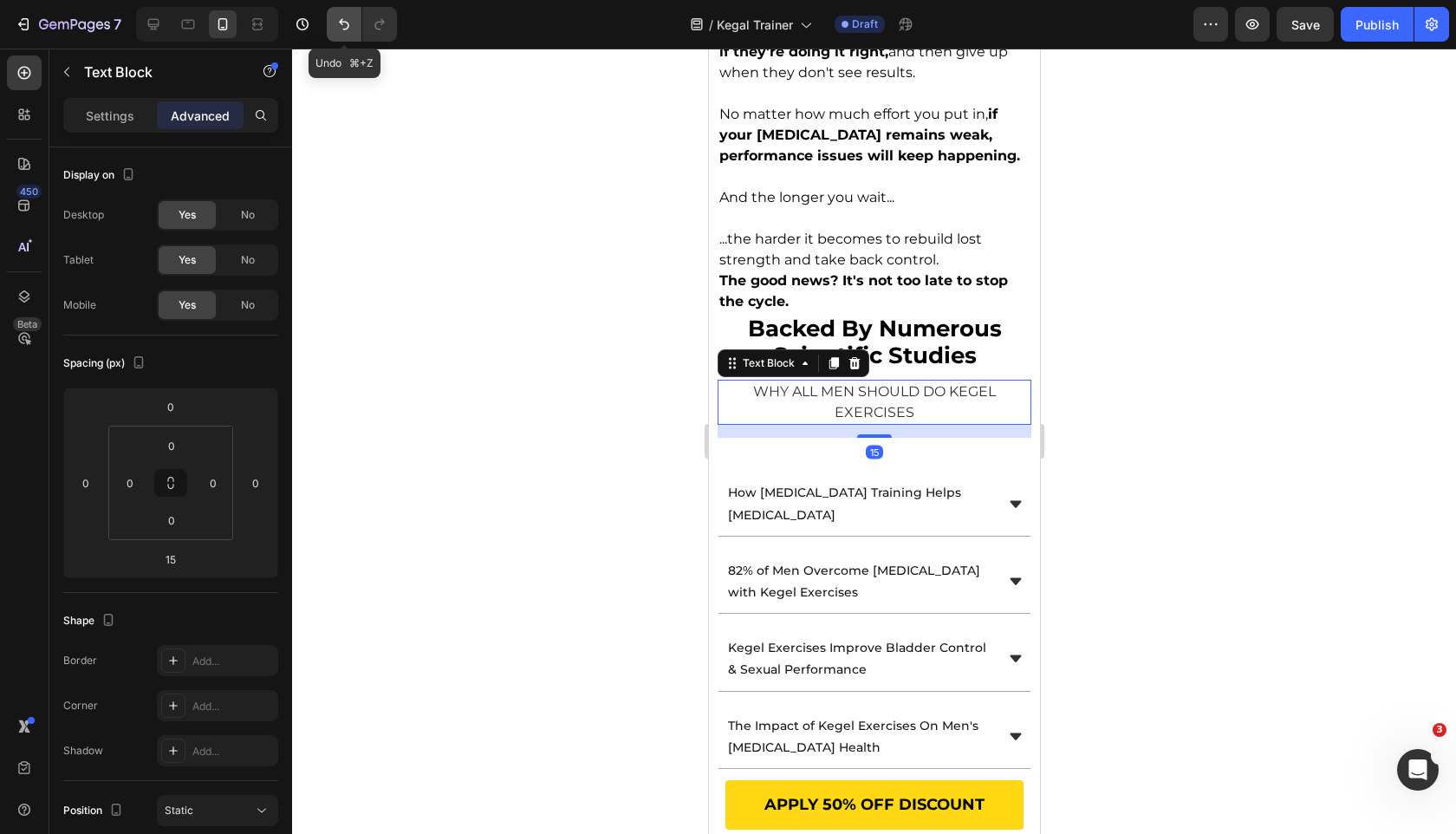
click at [352, 23] on icon "Undo/Redo" at bounding box center [344, 24] width 17 height 17
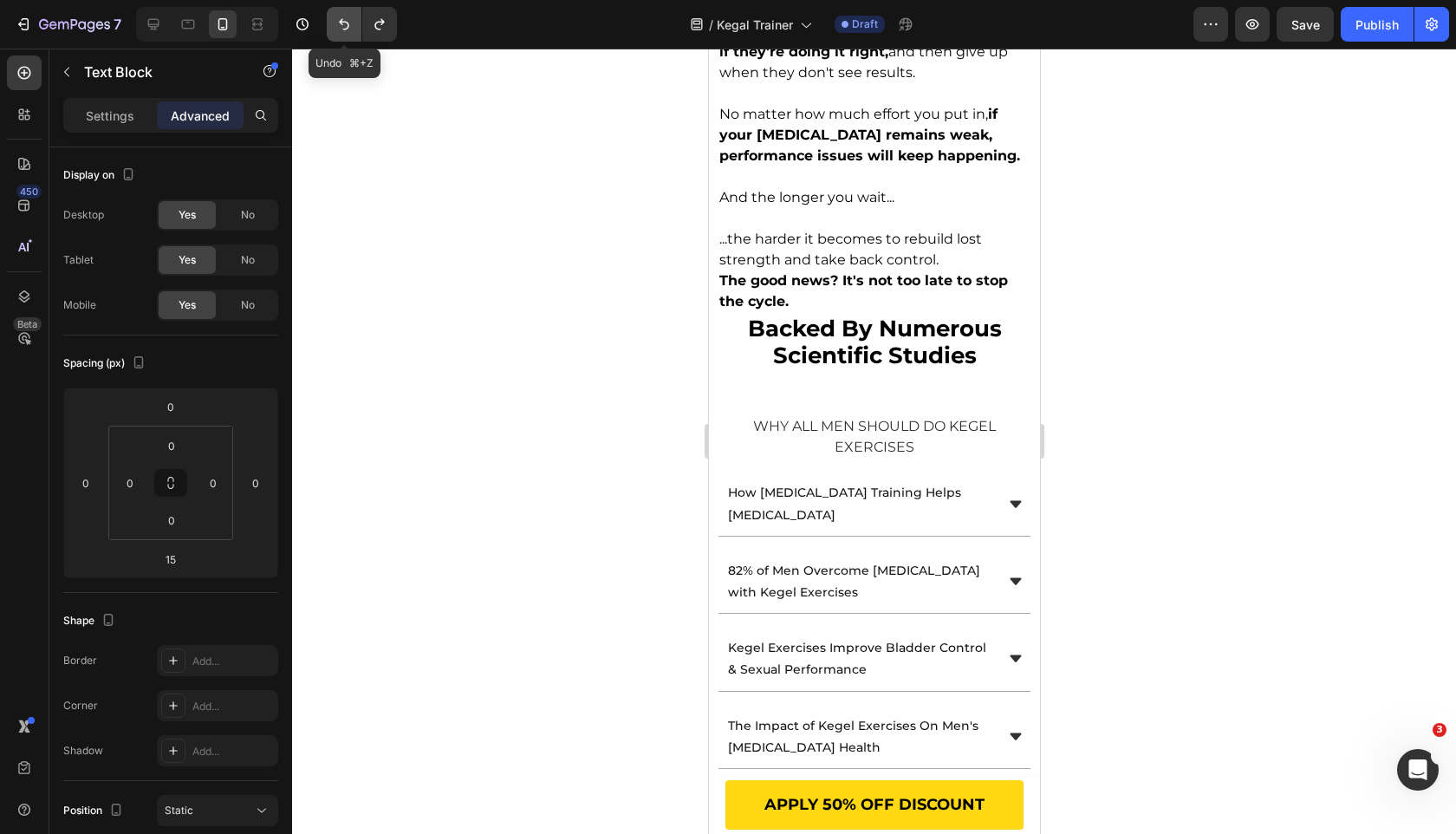
click at [352, 23] on icon "Undo/Redo" at bounding box center [344, 24] width 17 height 17
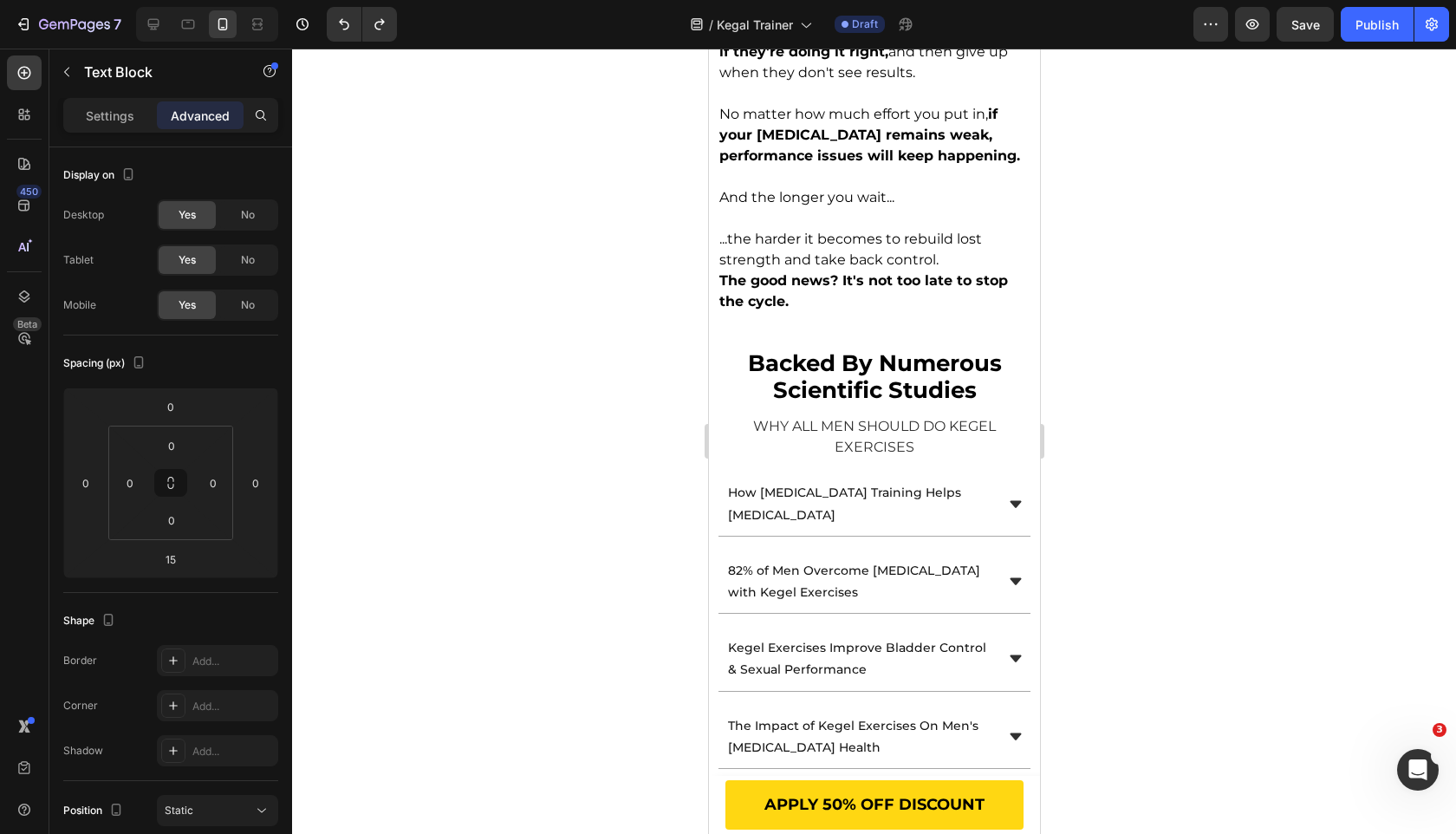
click at [454, 192] on div at bounding box center [875, 441] width 1164 height 785
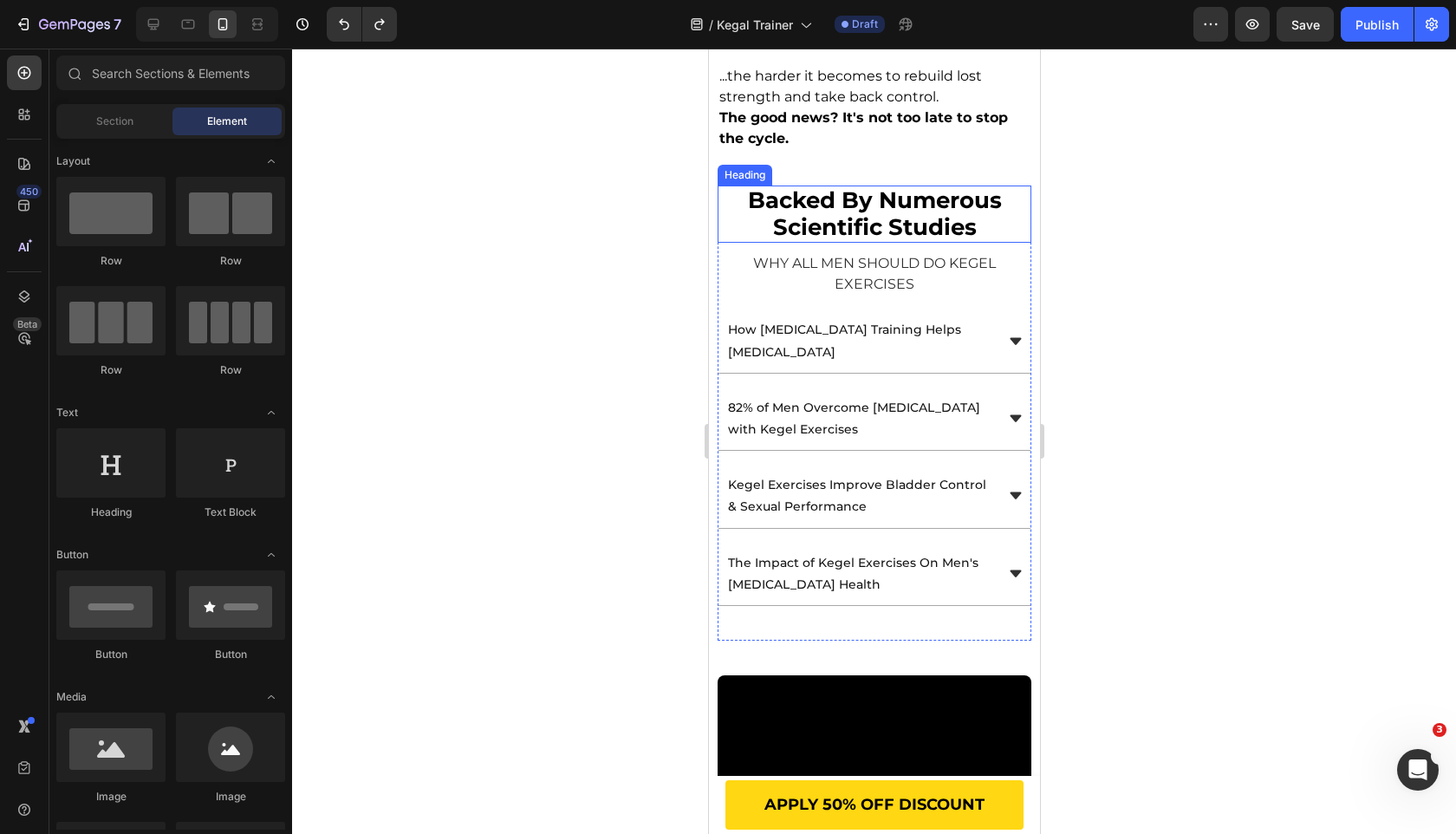
scroll to position [2634, 0]
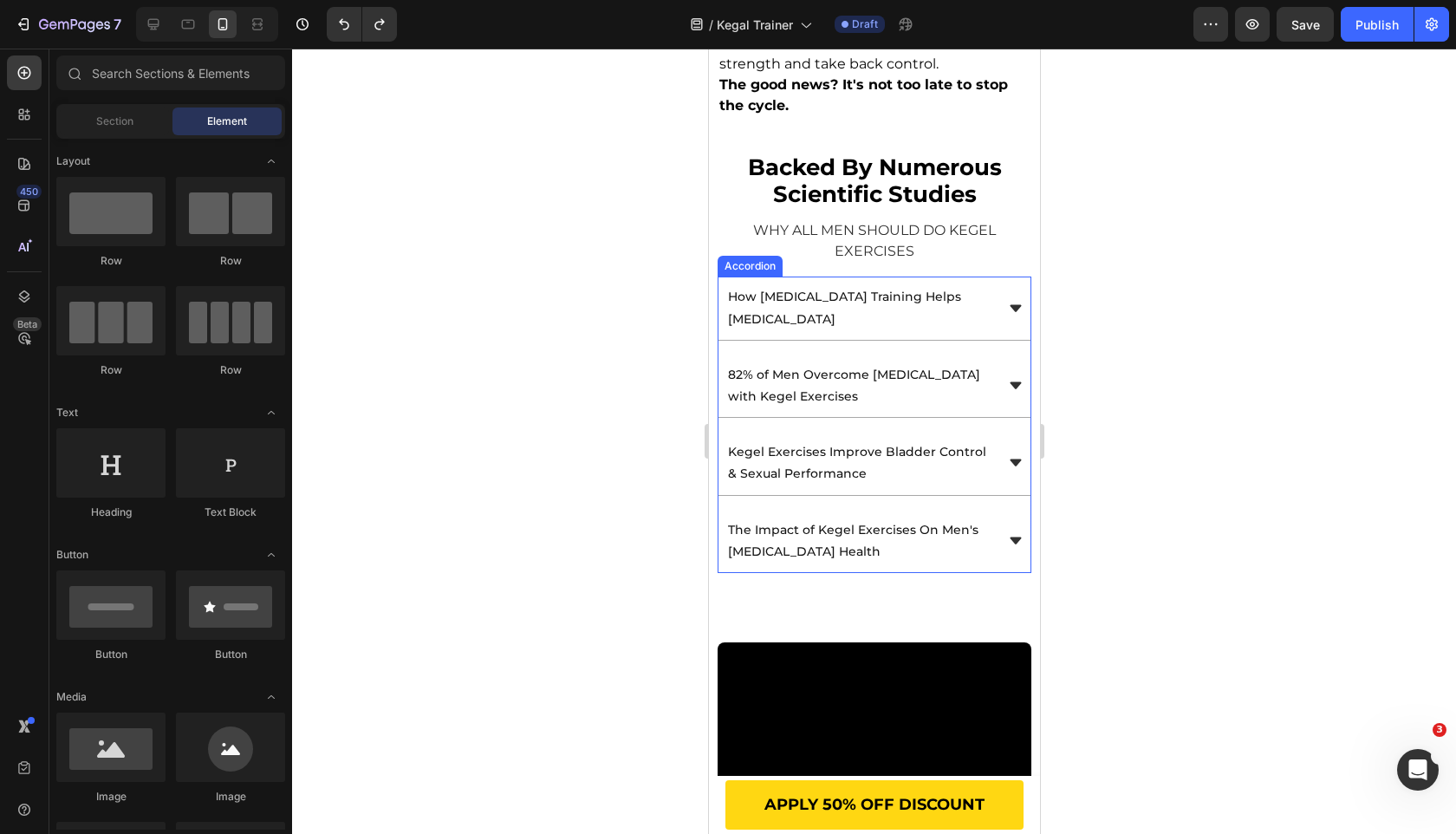
click at [747, 309] on div "How [MEDICAL_DATA] Training Helps [MEDICAL_DATA]" at bounding box center [859, 308] width 268 height 49
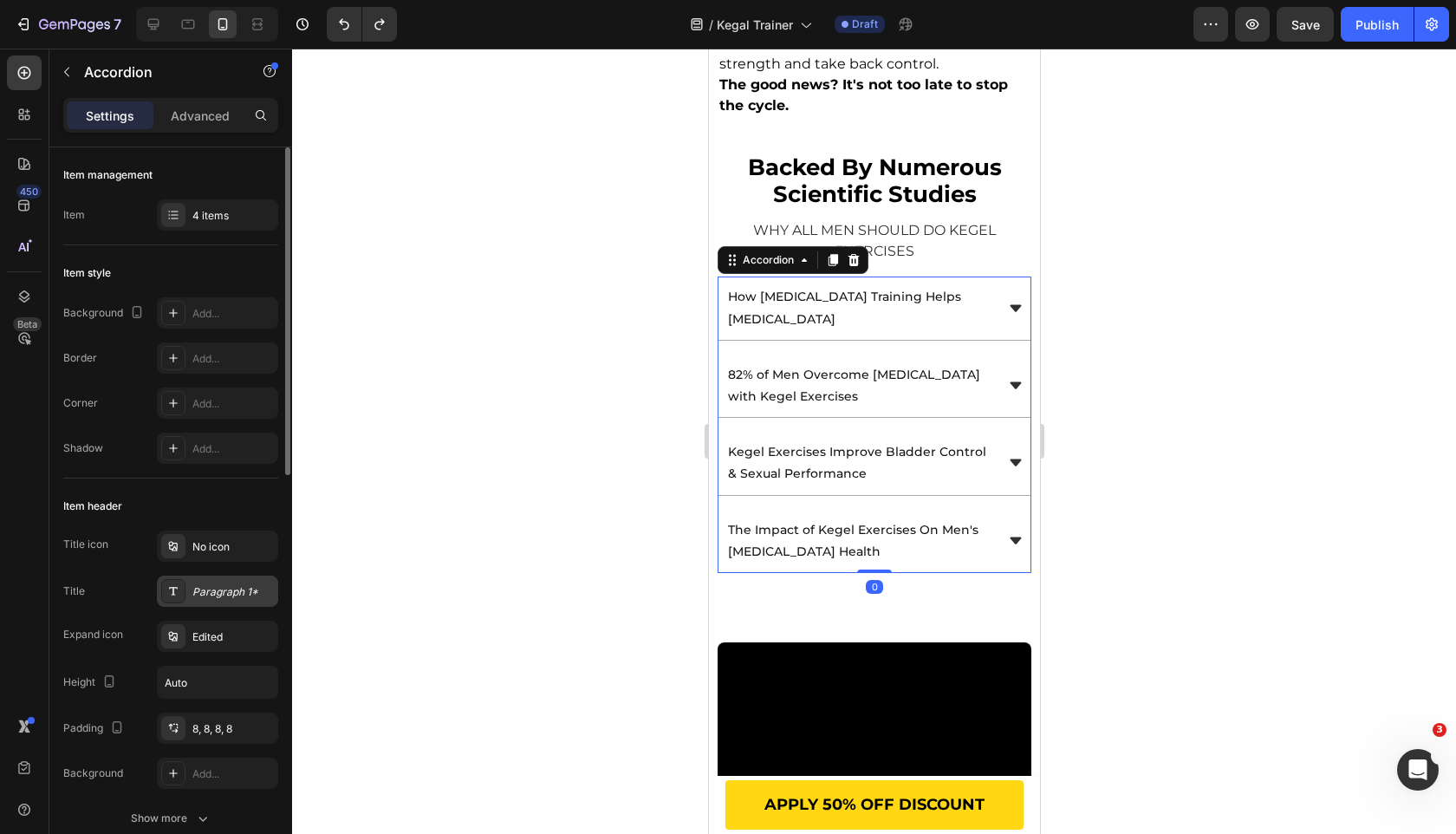
click at [206, 580] on div "Paragraph 1*" at bounding box center [217, 591] width 121 height 31
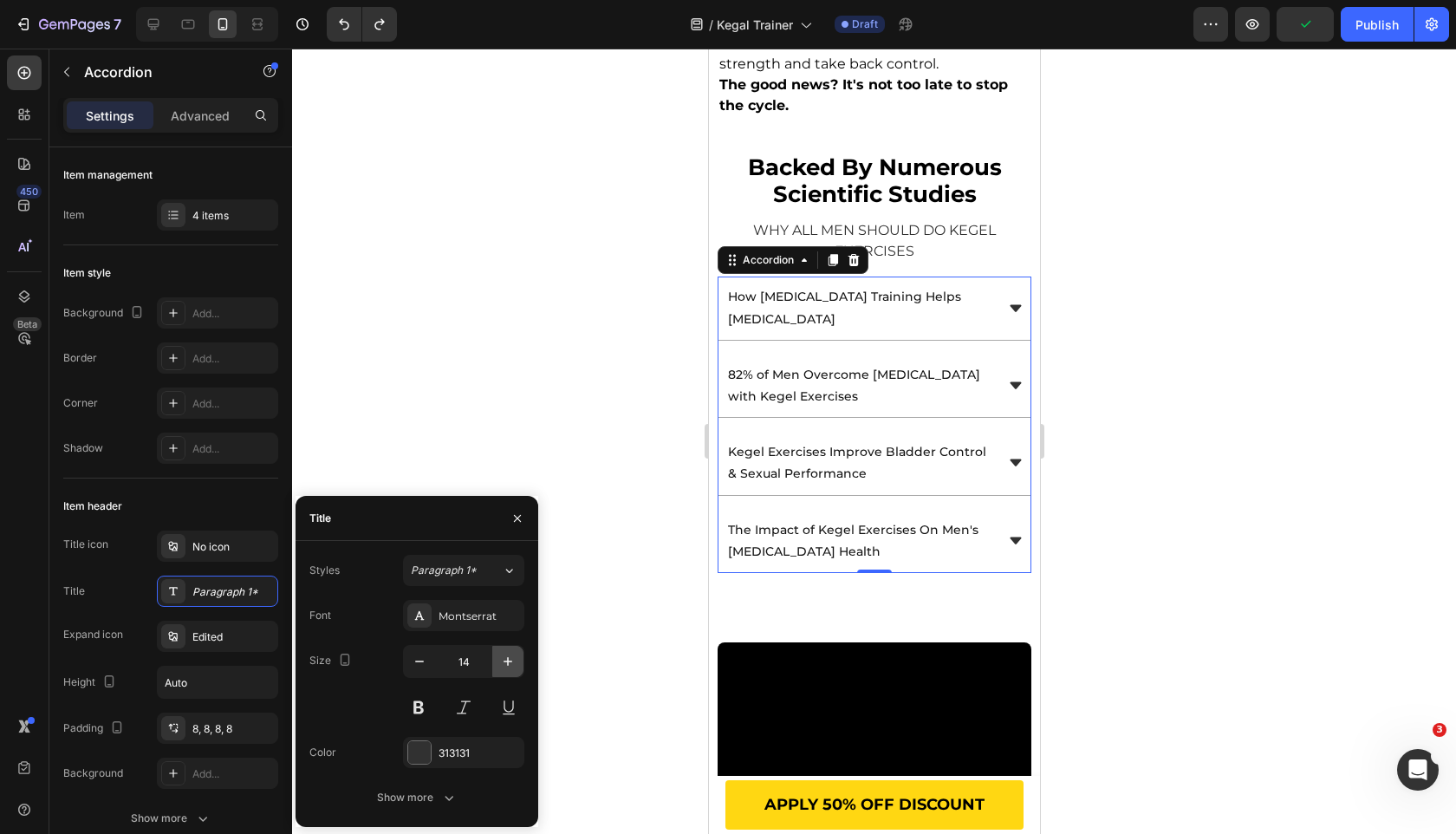
click at [502, 654] on icon "button" at bounding box center [508, 661] width 17 height 17
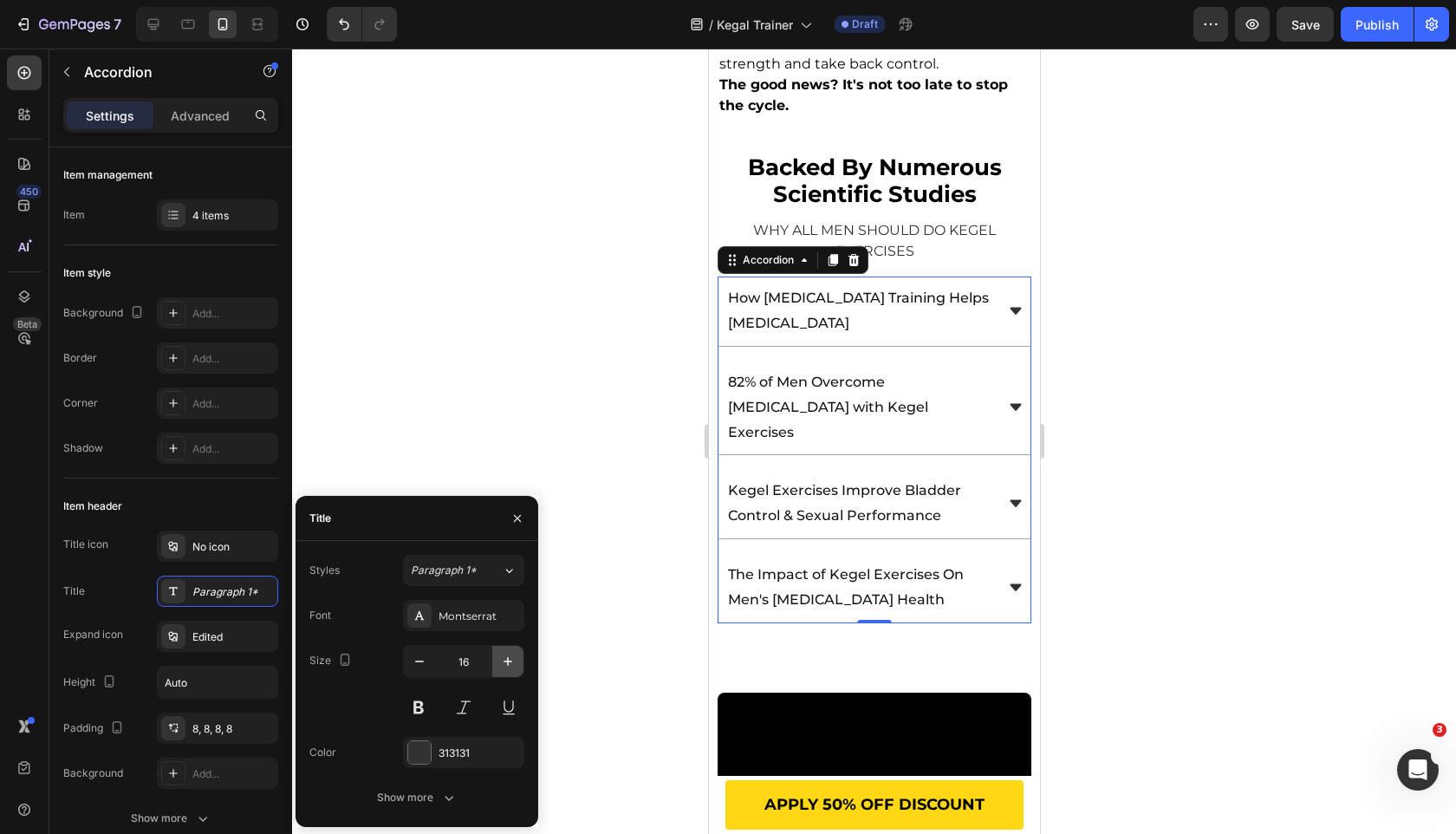
click at [502, 654] on icon "button" at bounding box center [508, 661] width 17 height 17
type input "17"
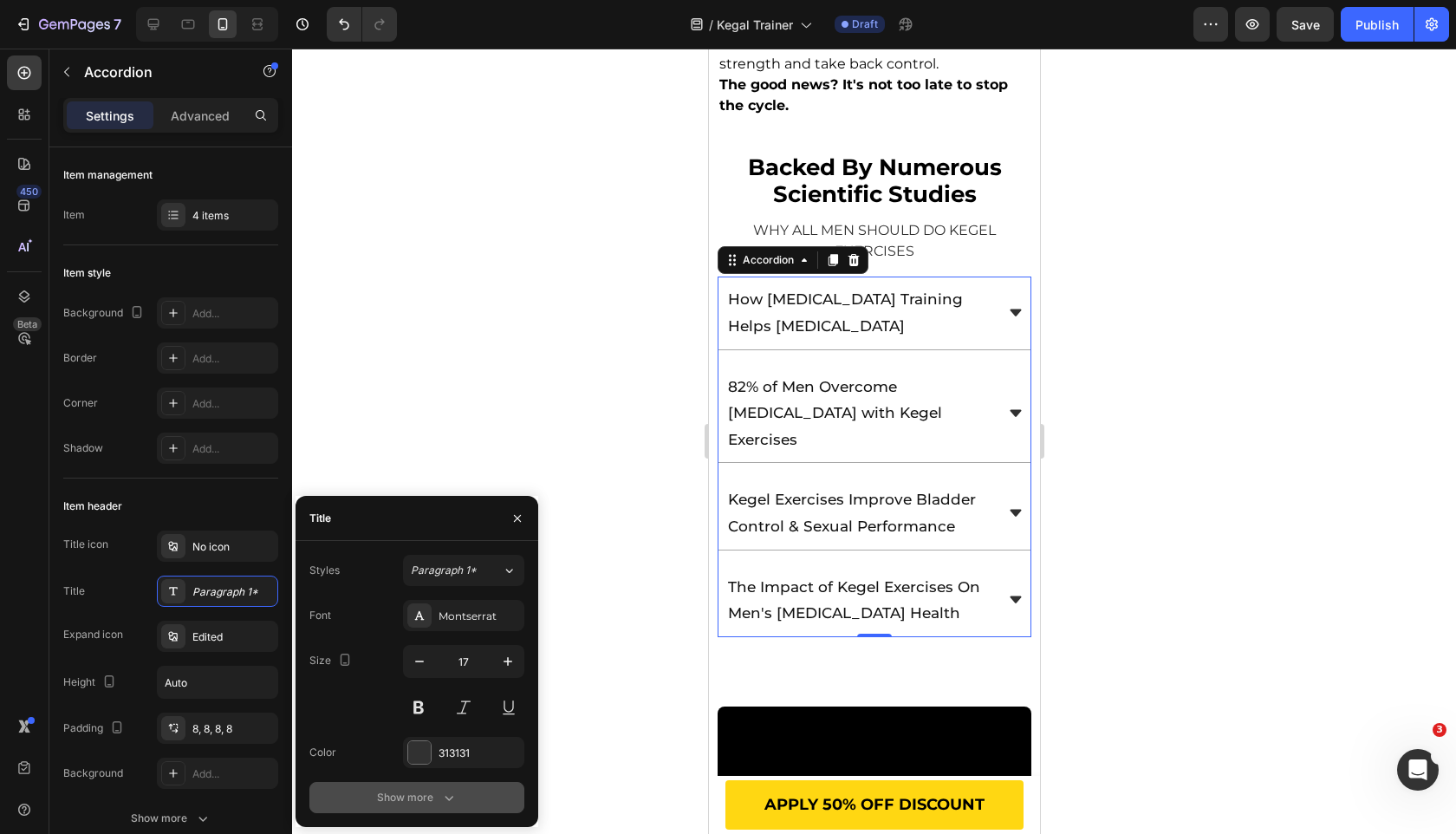
click at [422, 802] on div "Show more" at bounding box center [417, 797] width 81 height 17
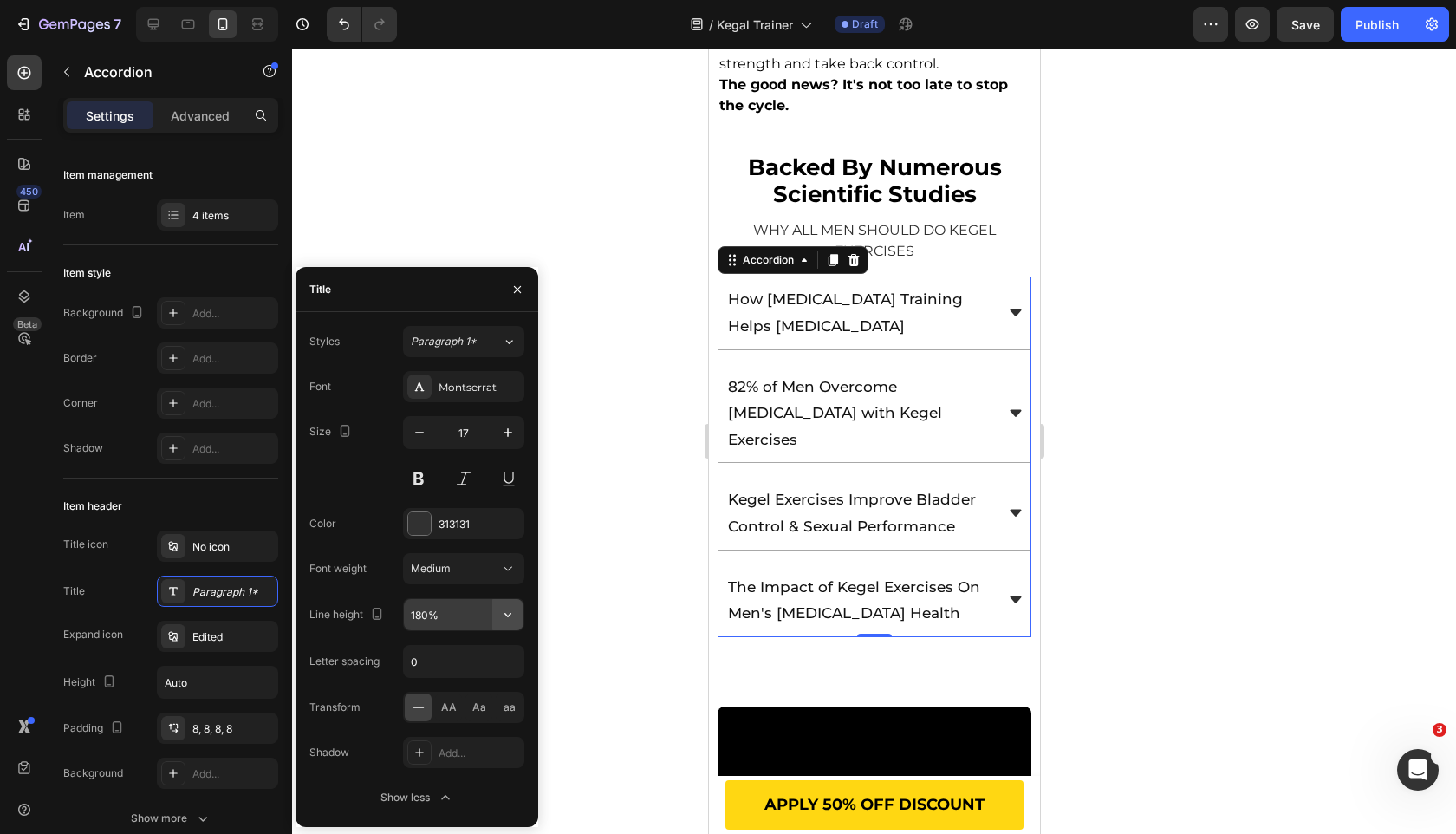
click at [508, 624] on button "button" at bounding box center [508, 614] width 31 height 31
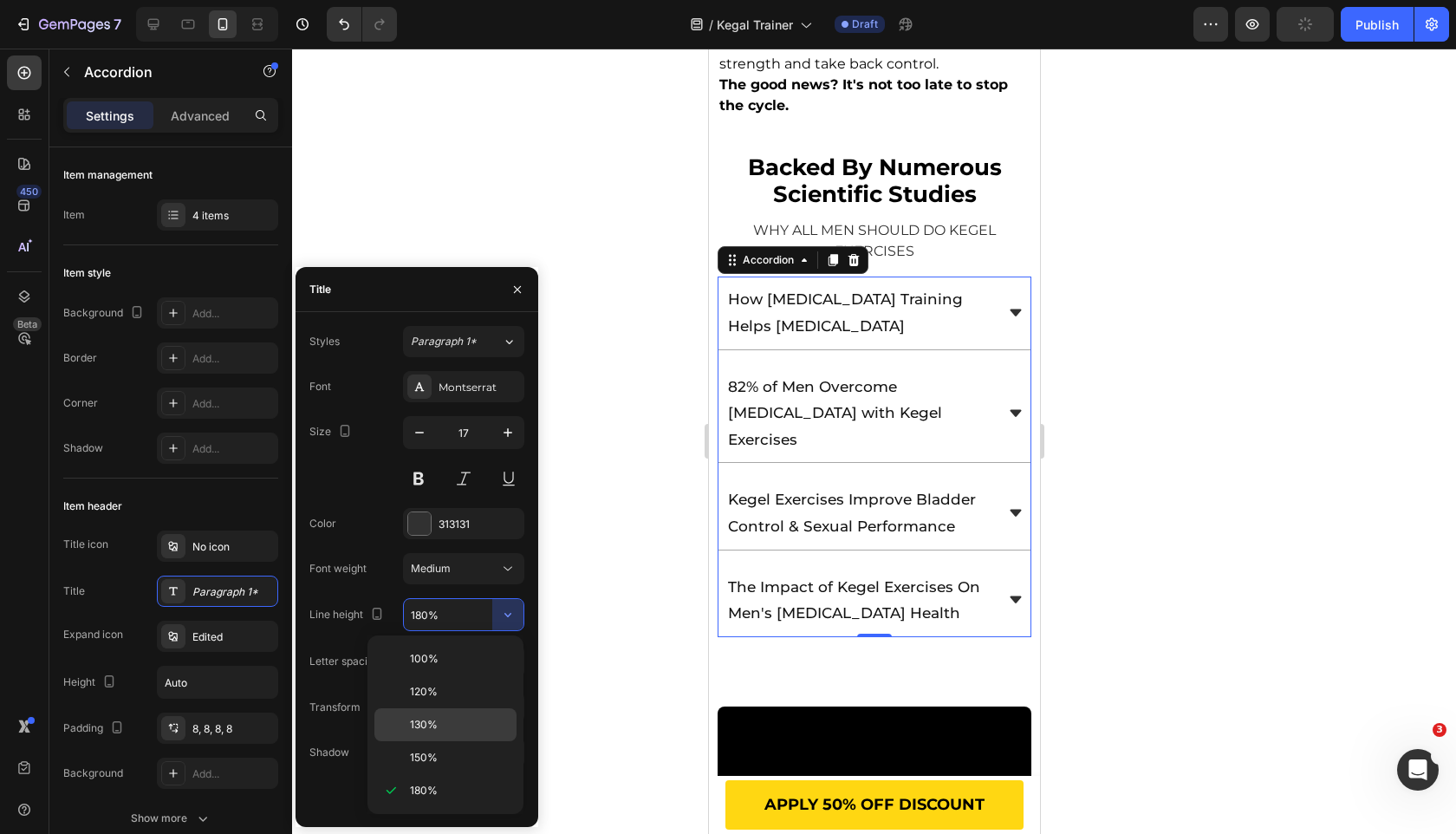
click at [458, 735] on div "130%" at bounding box center [445, 725] width 142 height 33
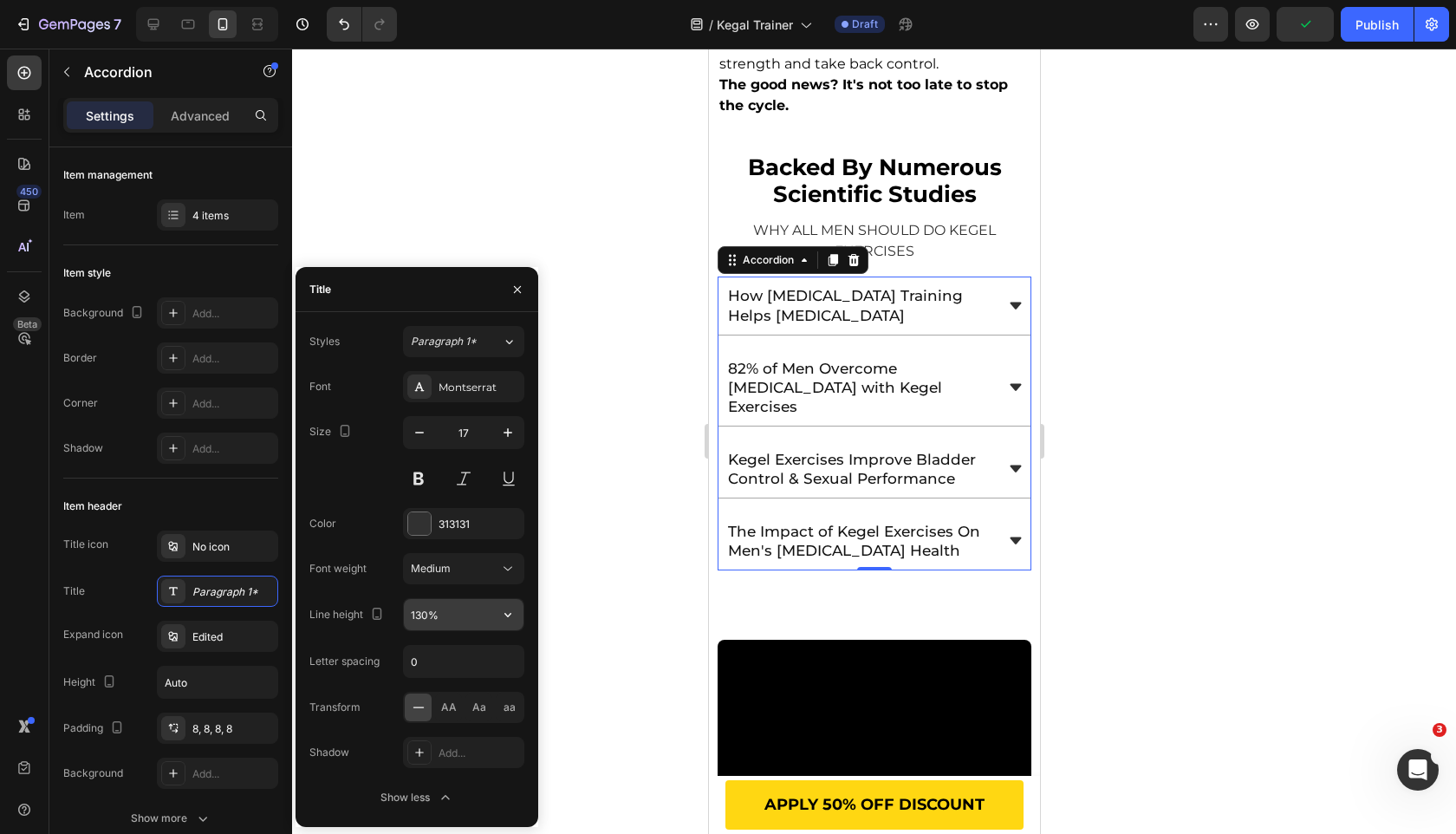
click at [507, 616] on icon "button" at bounding box center [508, 614] width 17 height 17
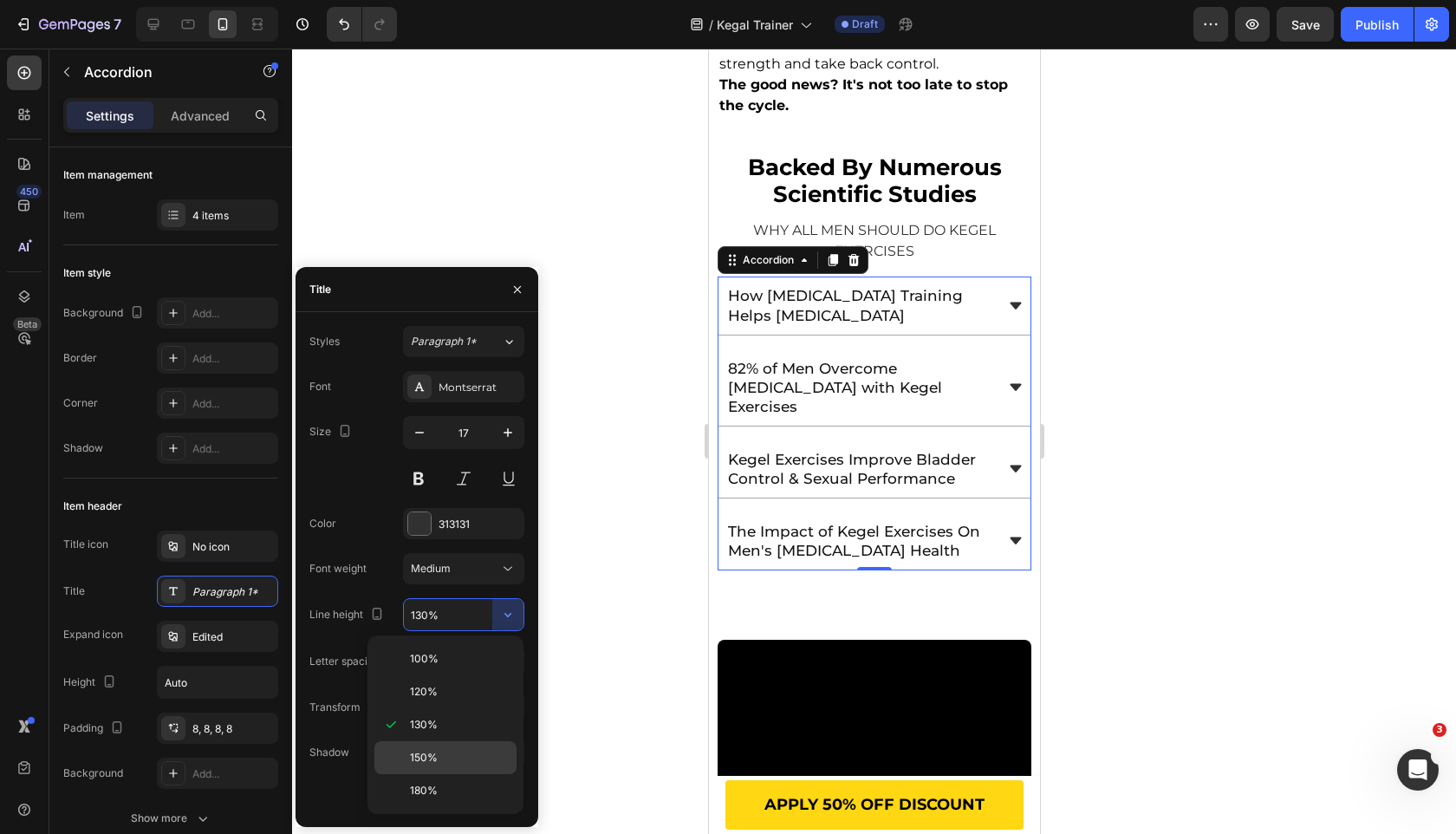
click at [444, 763] on p "150%" at bounding box center [460, 757] width 99 height 16
type input "150%"
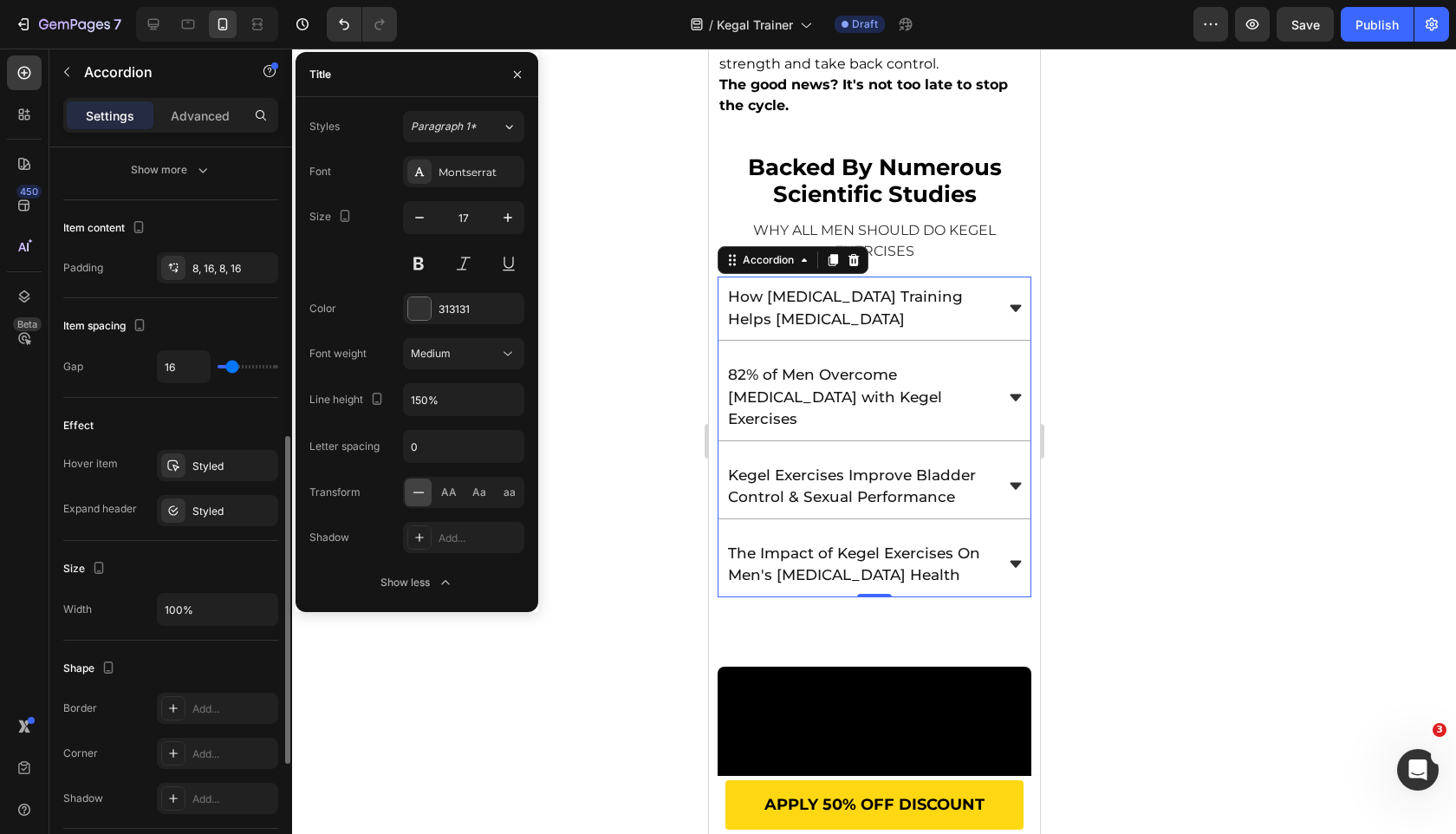
scroll to position [915, 0]
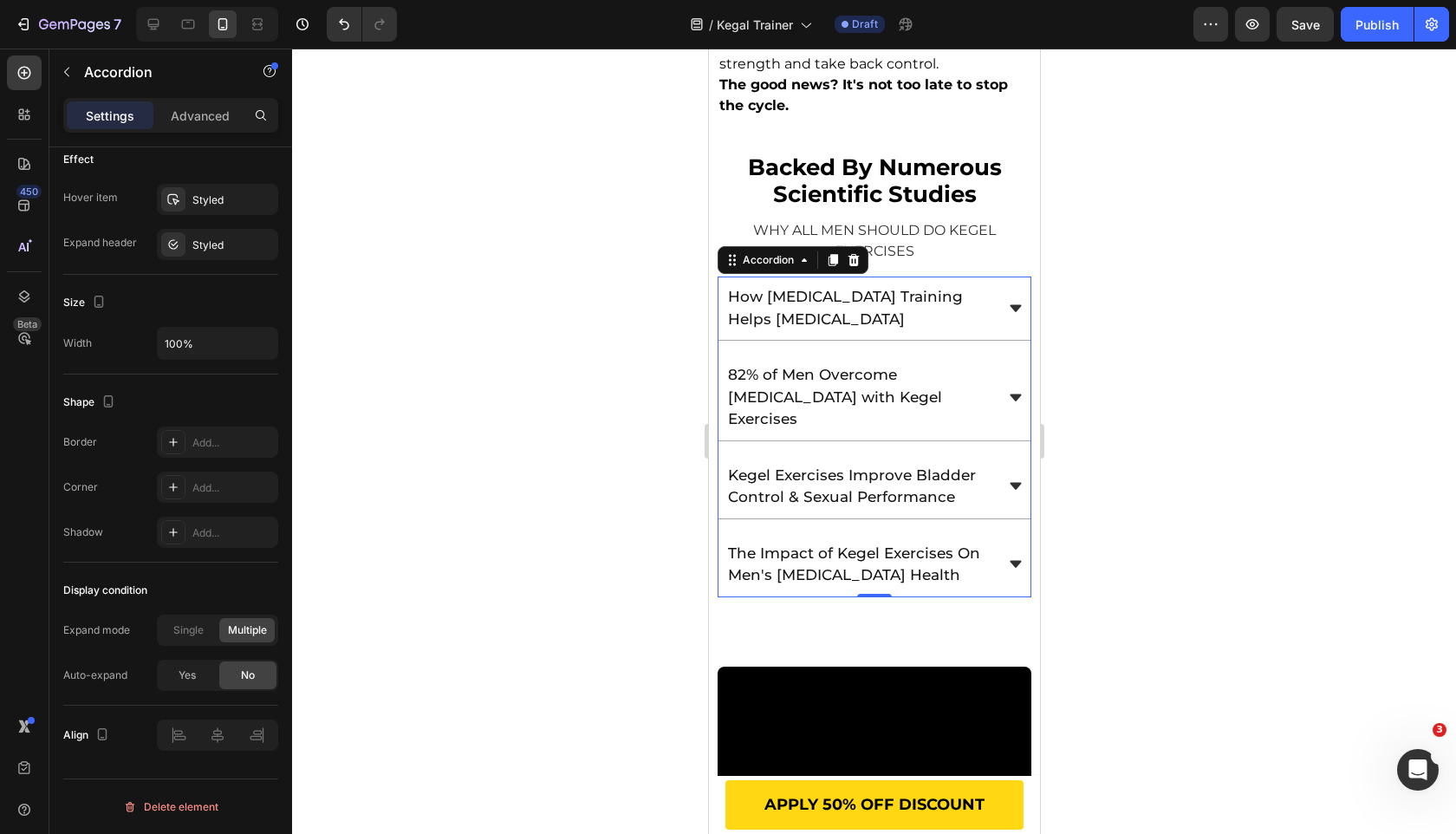
click at [828, 294] on span "How [MEDICAL_DATA] Training Helps [MEDICAL_DATA]" at bounding box center [845, 307] width 235 height 40
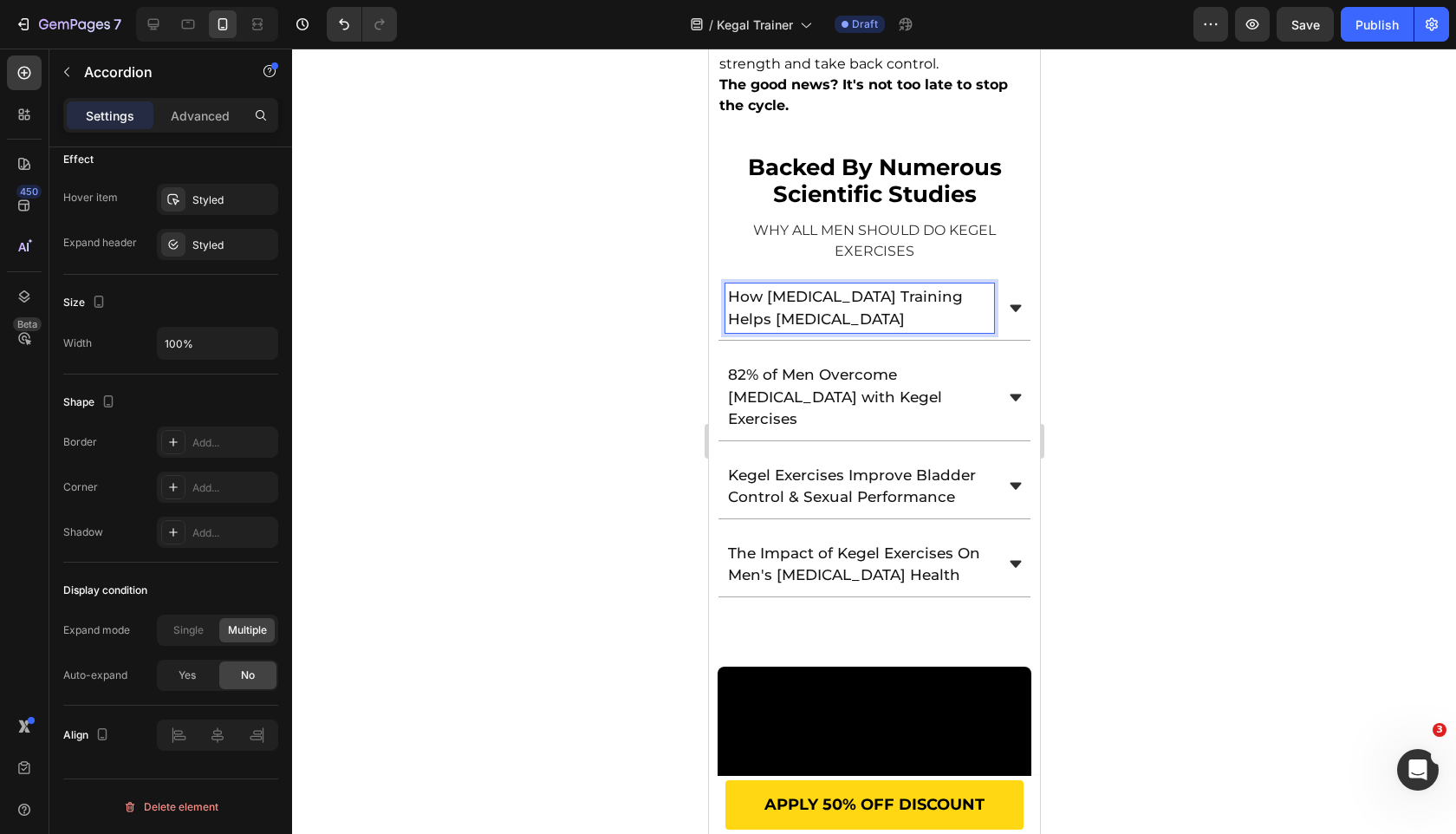
click at [828, 294] on span "How [MEDICAL_DATA] Training Helps [MEDICAL_DATA]" at bounding box center [845, 307] width 235 height 40
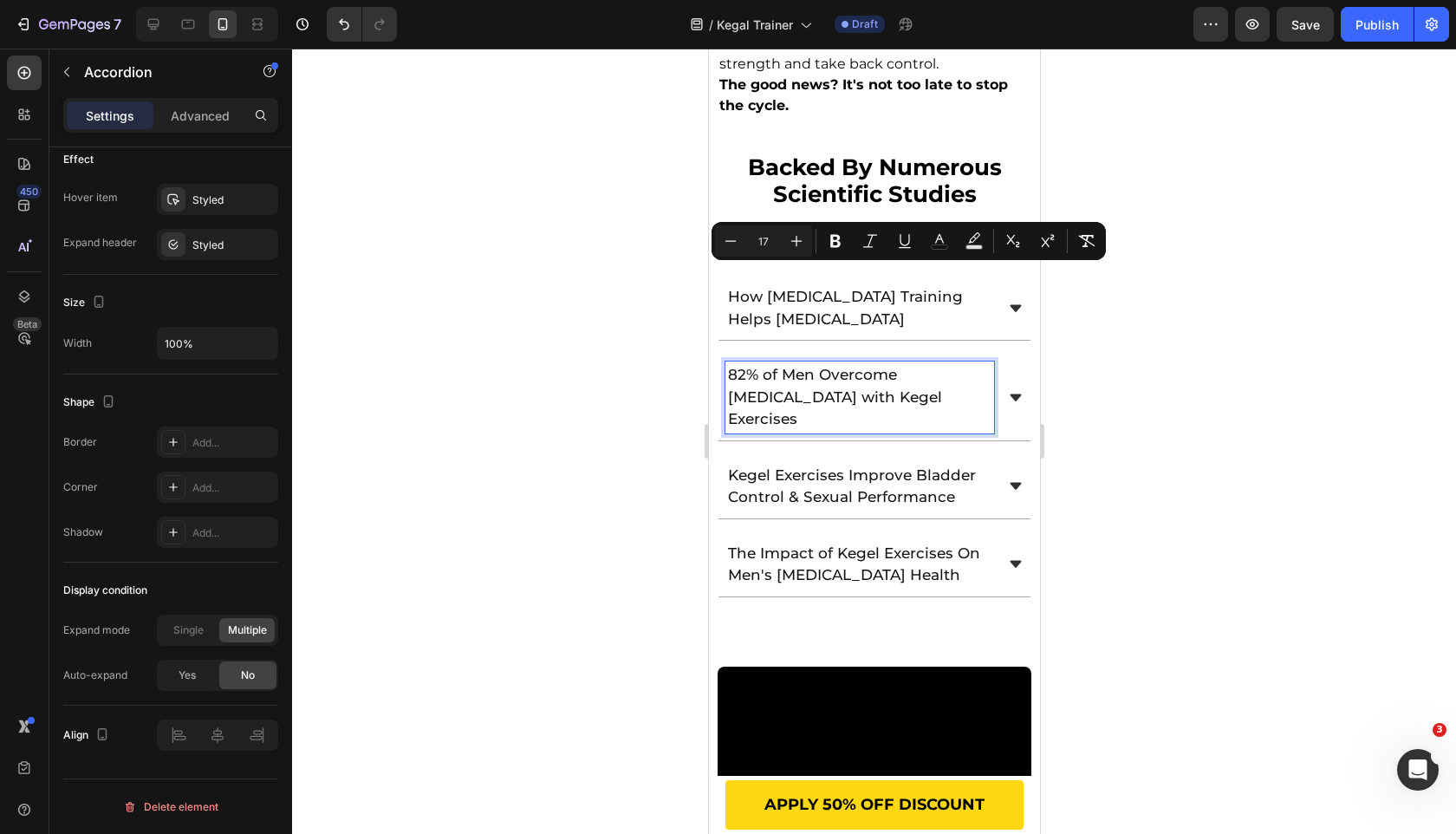
click at [779, 365] on p "82% of Men Overcome [MEDICAL_DATA] with Kegel Exercises" at bounding box center [858, 398] width 263 height 67
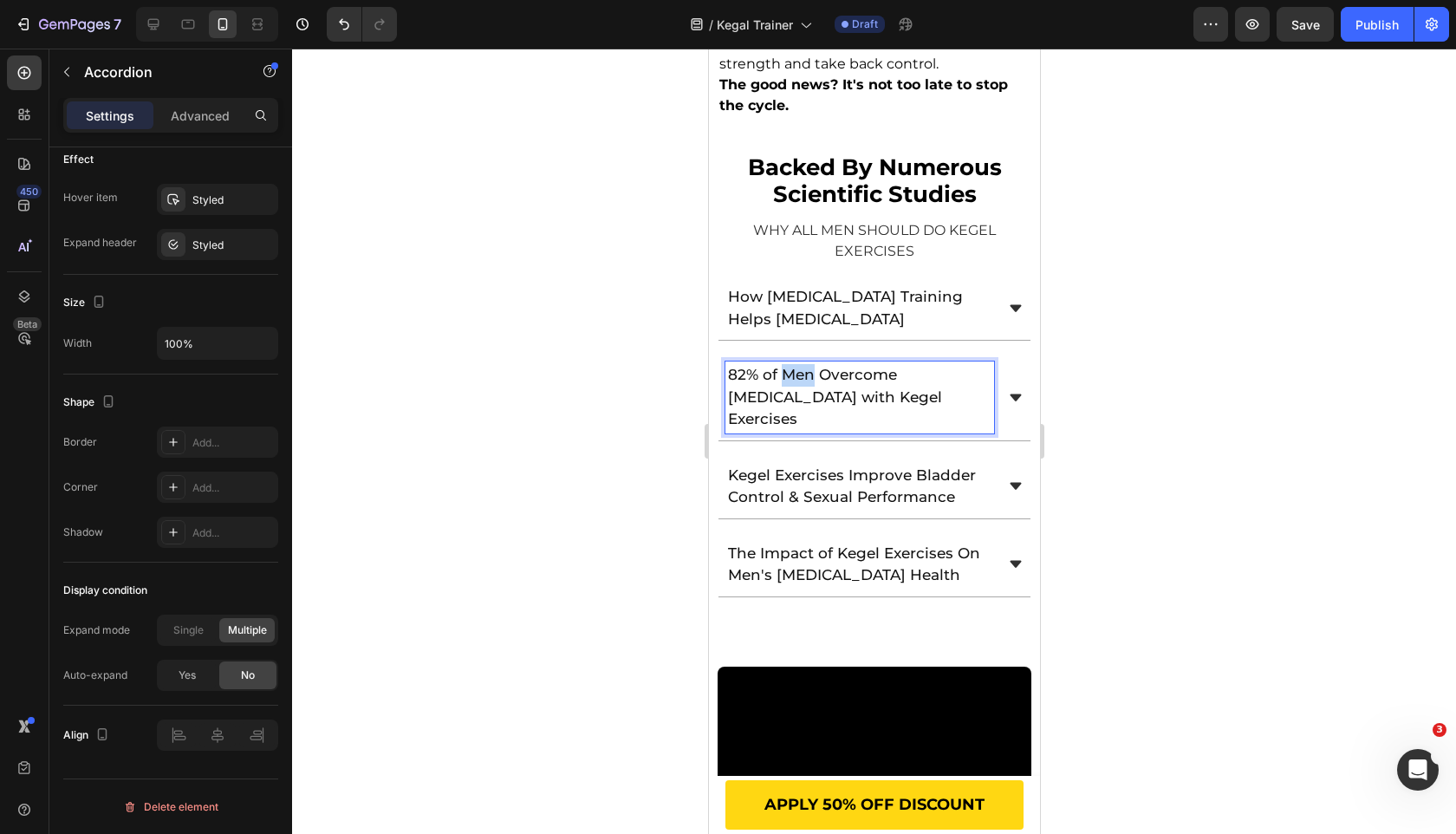
click at [779, 365] on p "82% of Men Overcome [MEDICAL_DATA] with Kegel Exercises" at bounding box center [858, 398] width 263 height 67
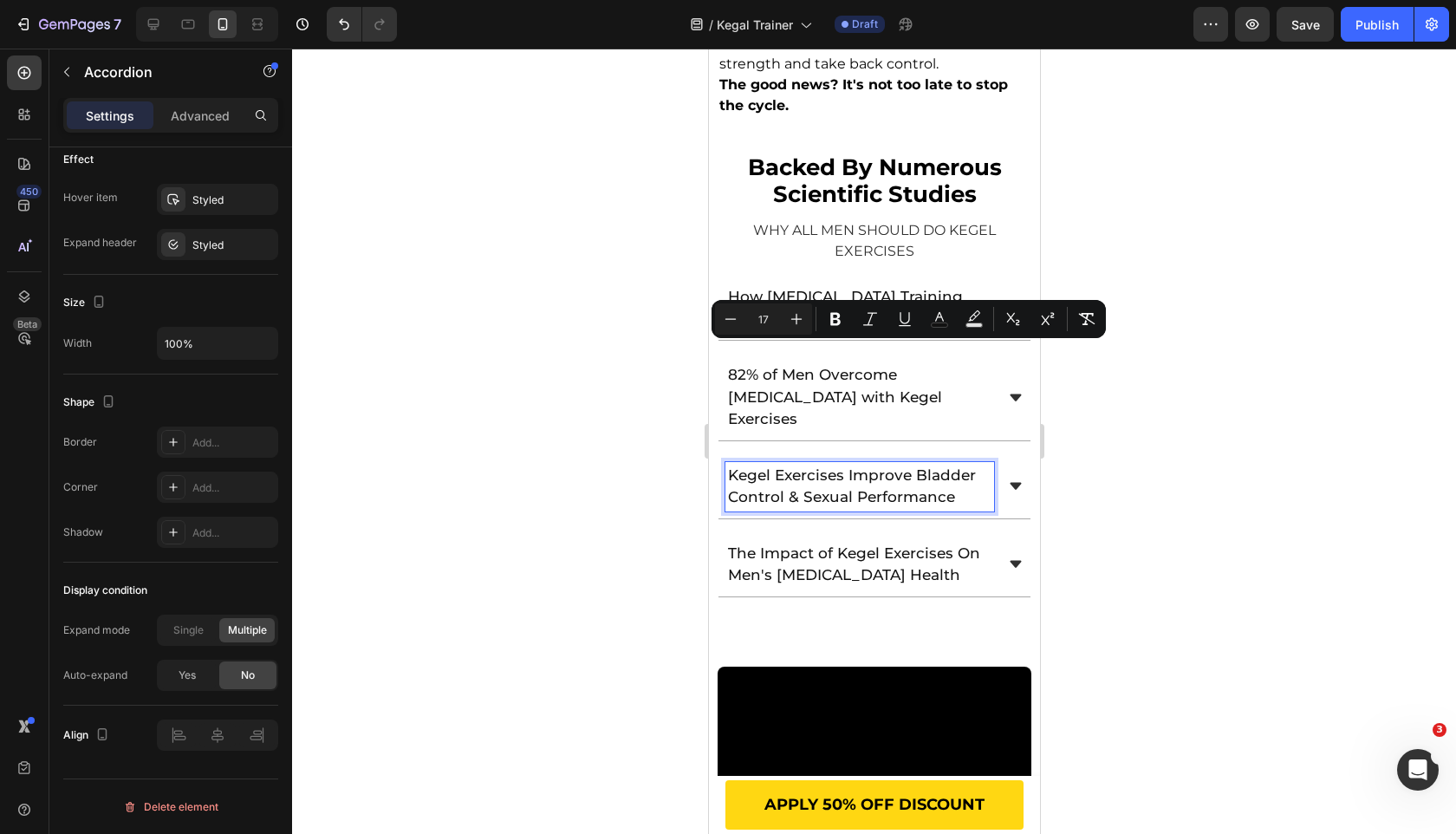
click at [777, 467] on span "Kegel Exercises Improve Bladder Control & Sexual Performance" at bounding box center [850, 486] width 248 height 40
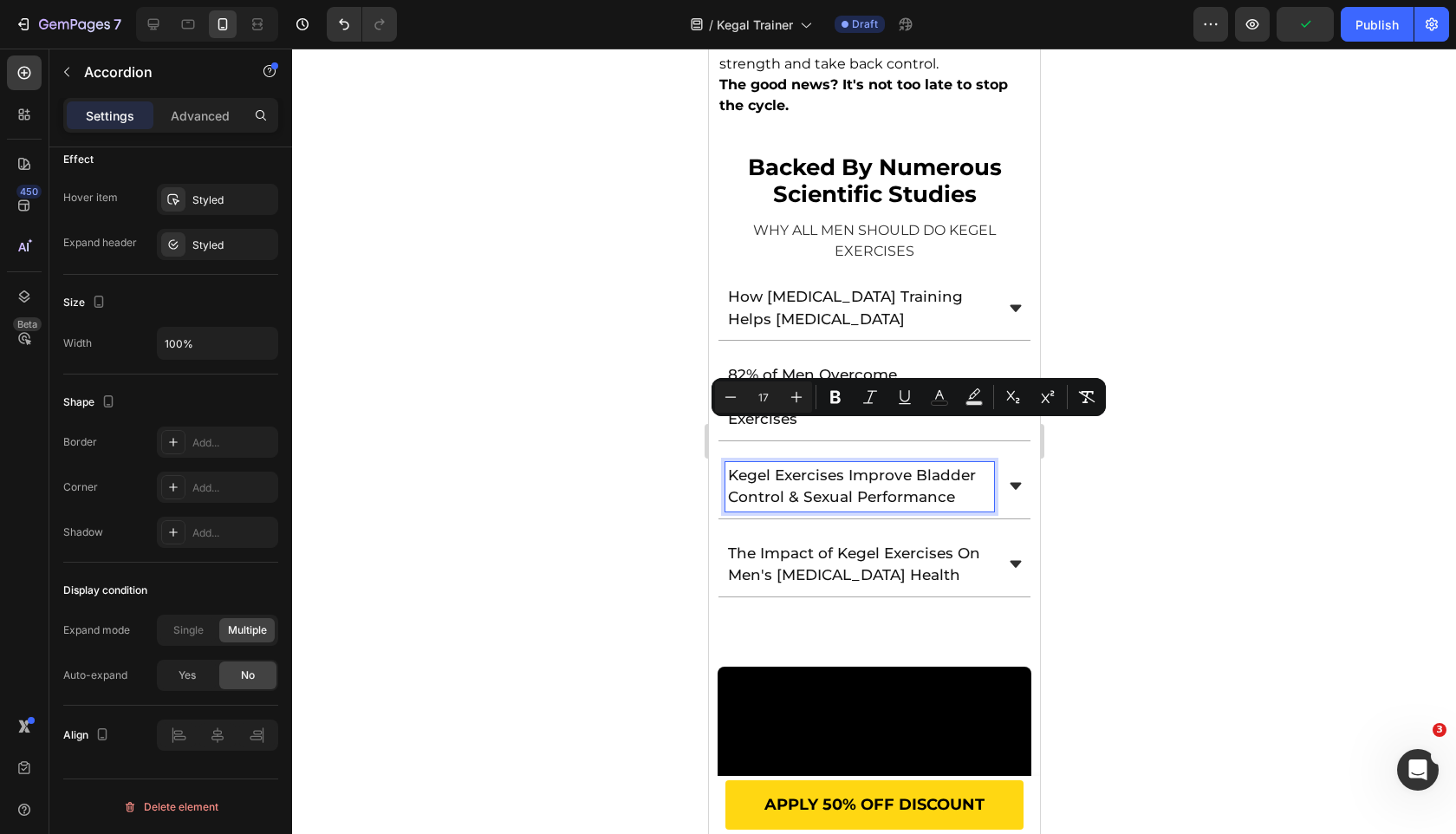
click at [774, 544] on span "The Impact of Kegel Exercises On Men's [MEDICAL_DATA] Health" at bounding box center [852, 564] width 252 height 40
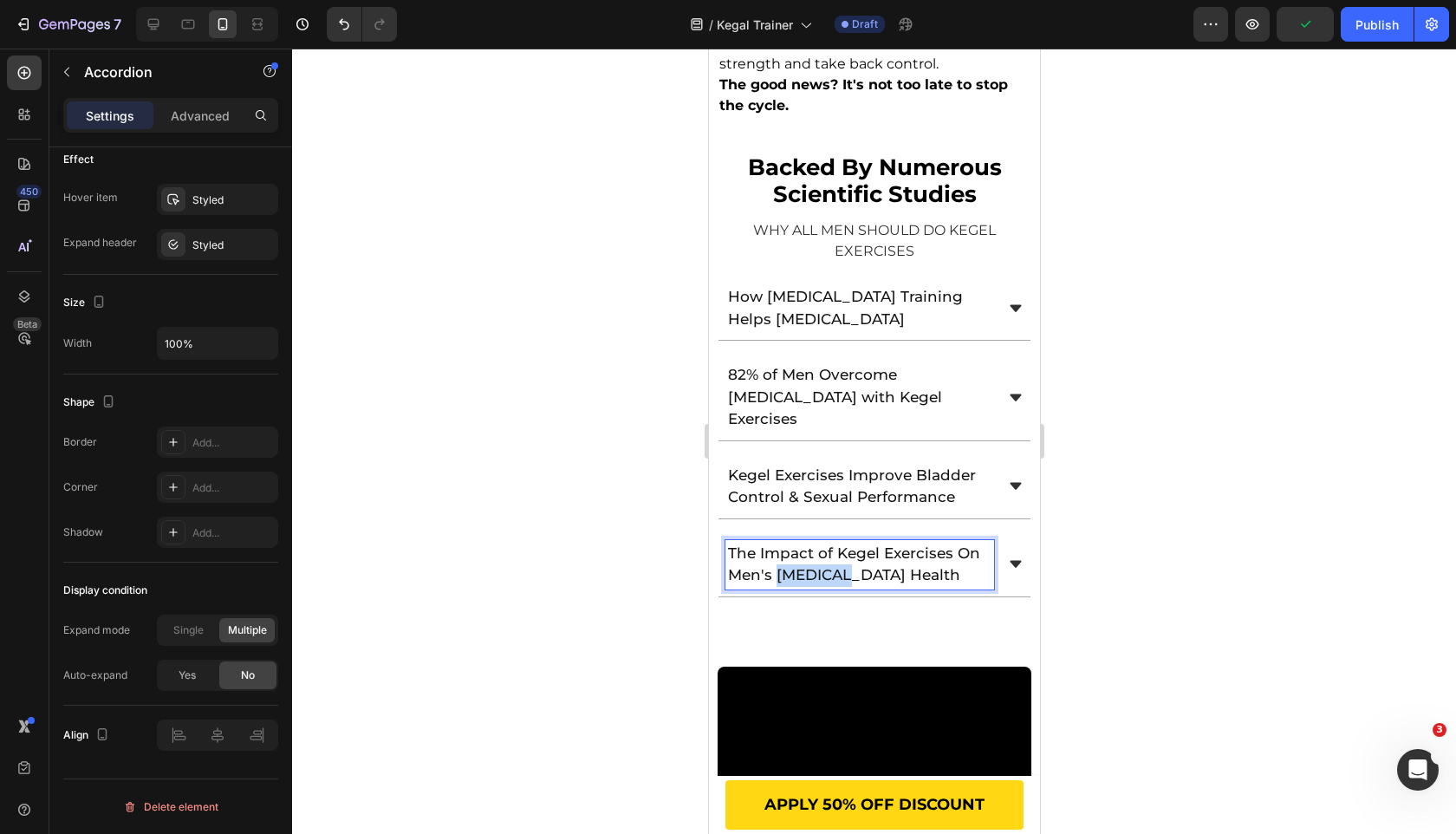
click at [774, 544] on span "The Impact of Kegel Exercises On Men's [MEDICAL_DATA] Health" at bounding box center [852, 564] width 252 height 40
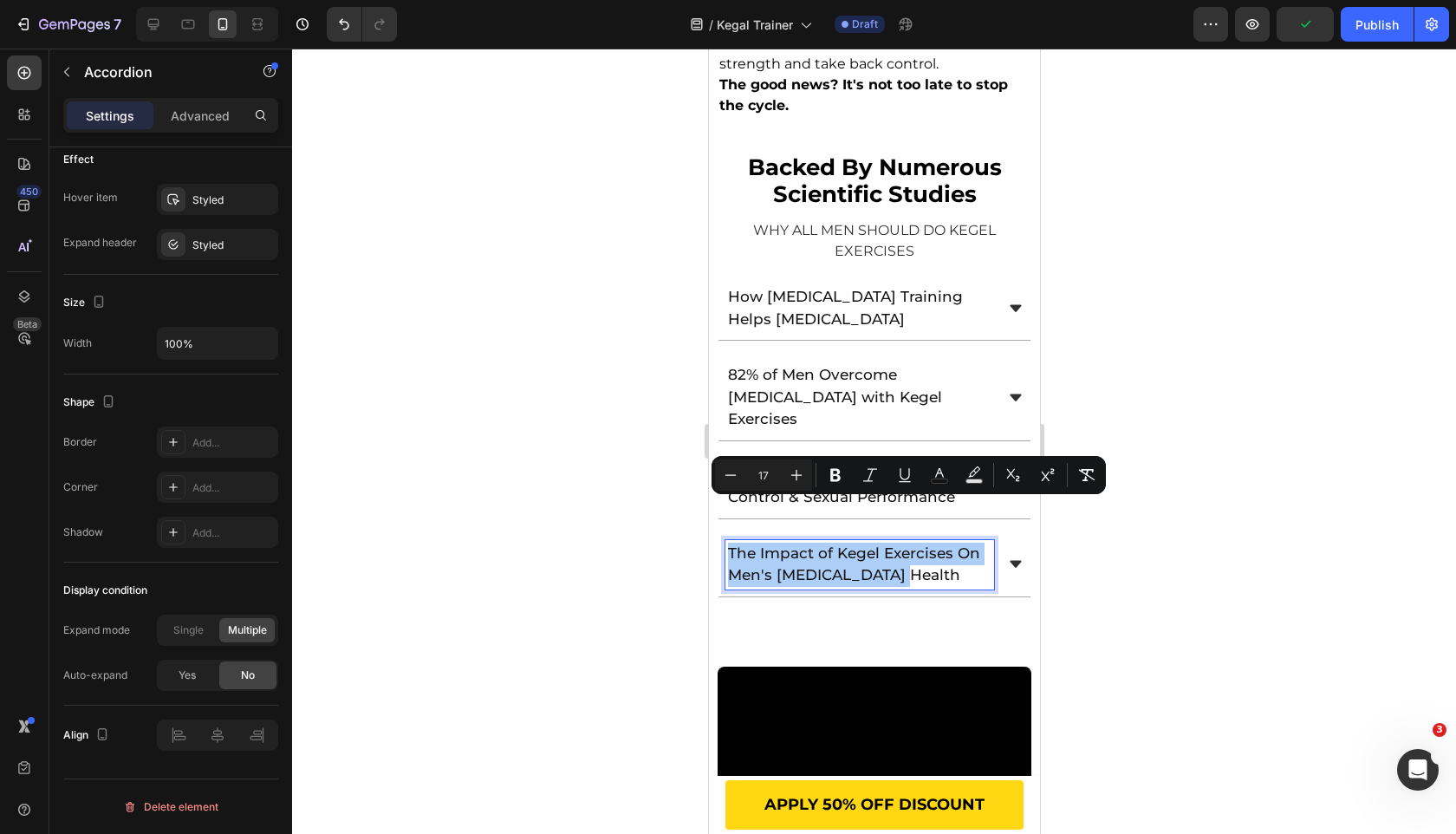
click at [606, 547] on div at bounding box center [875, 441] width 1164 height 785
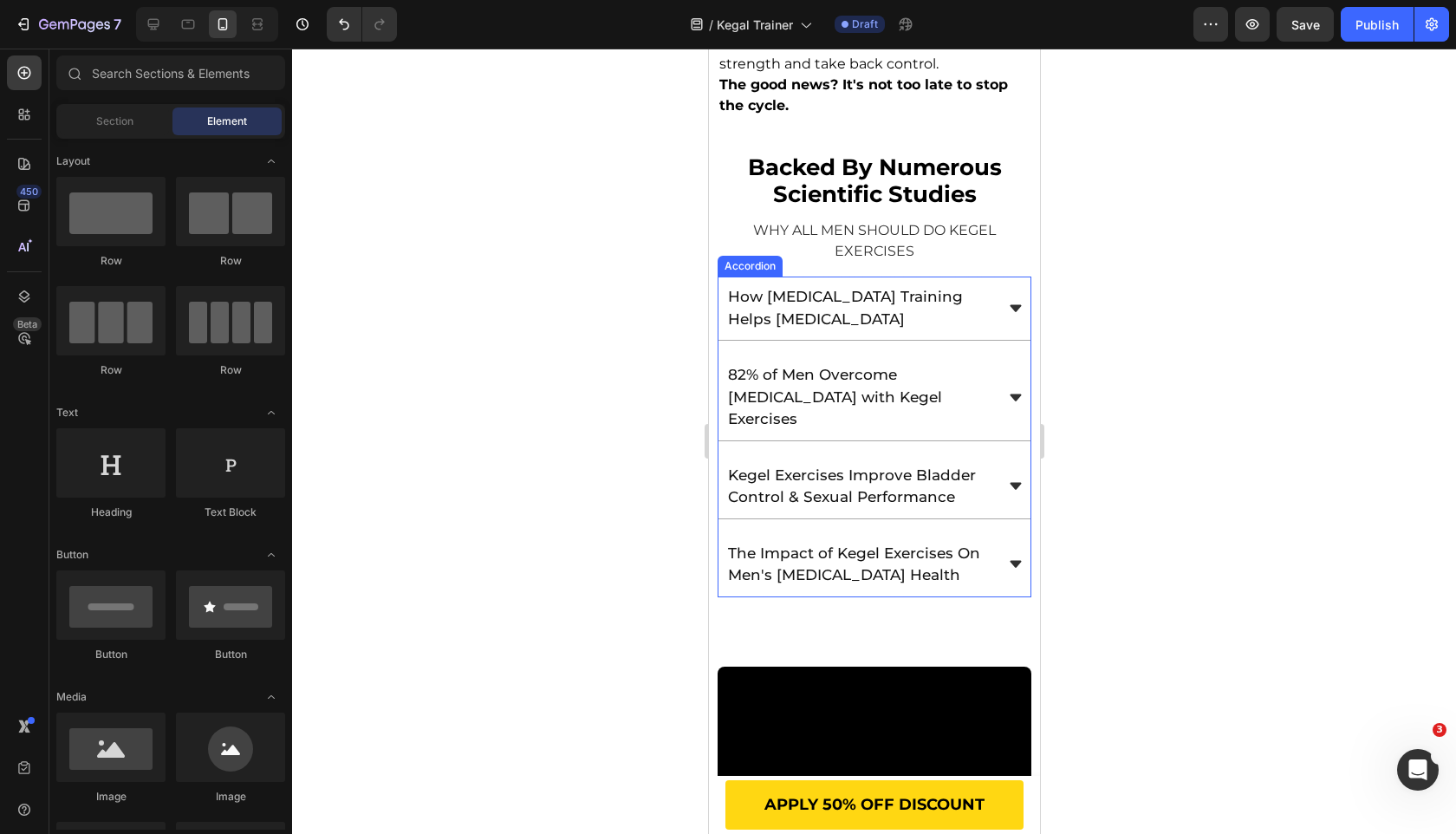
click at [1005, 298] on div "How [MEDICAL_DATA] Training Helps [MEDICAL_DATA]" at bounding box center [873, 308] width 312 height 64
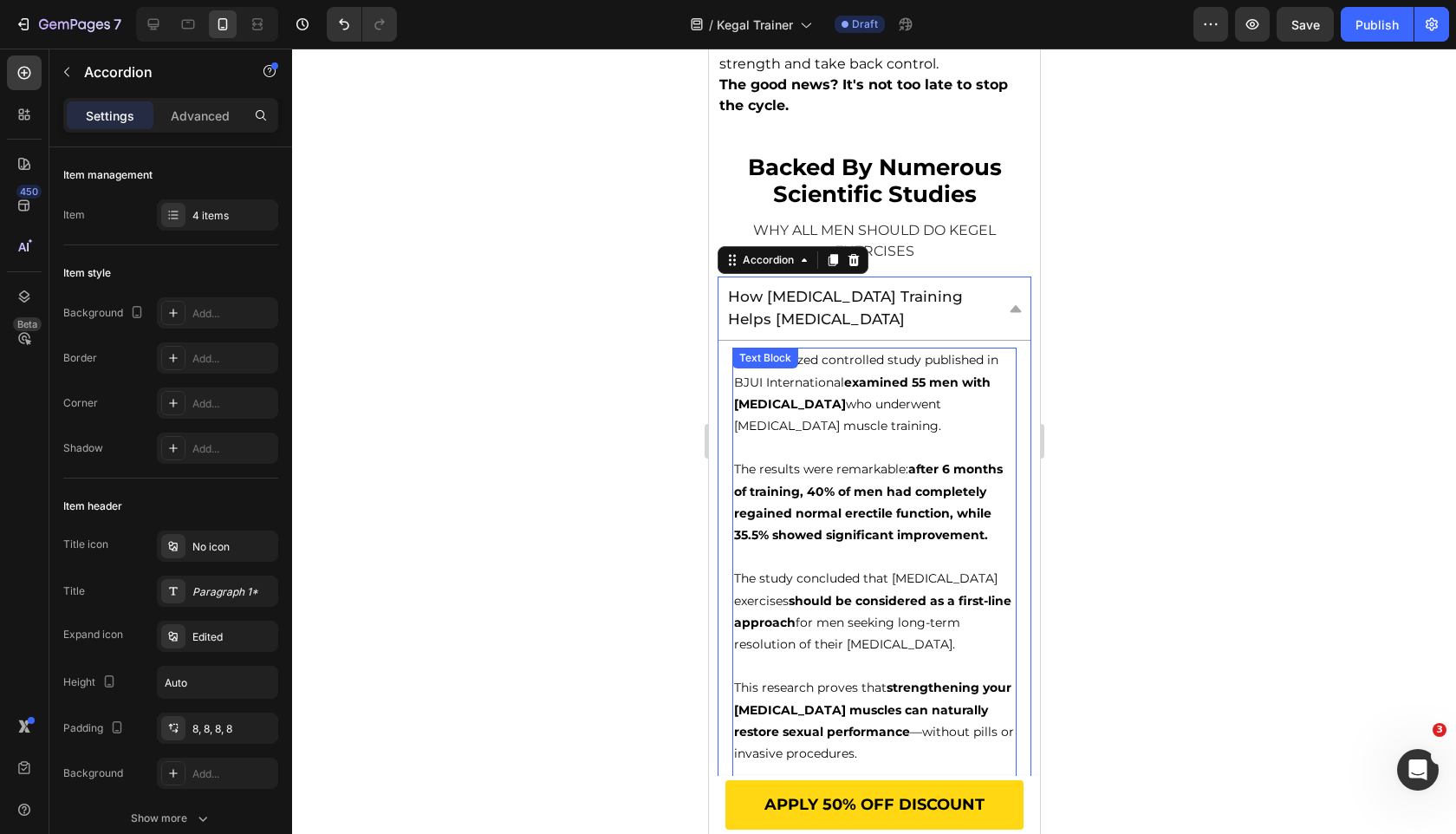
click at [876, 403] on p "A randomized controlled study published in BJUI International examined 55 men w…" at bounding box center [873, 393] width 281 height 87
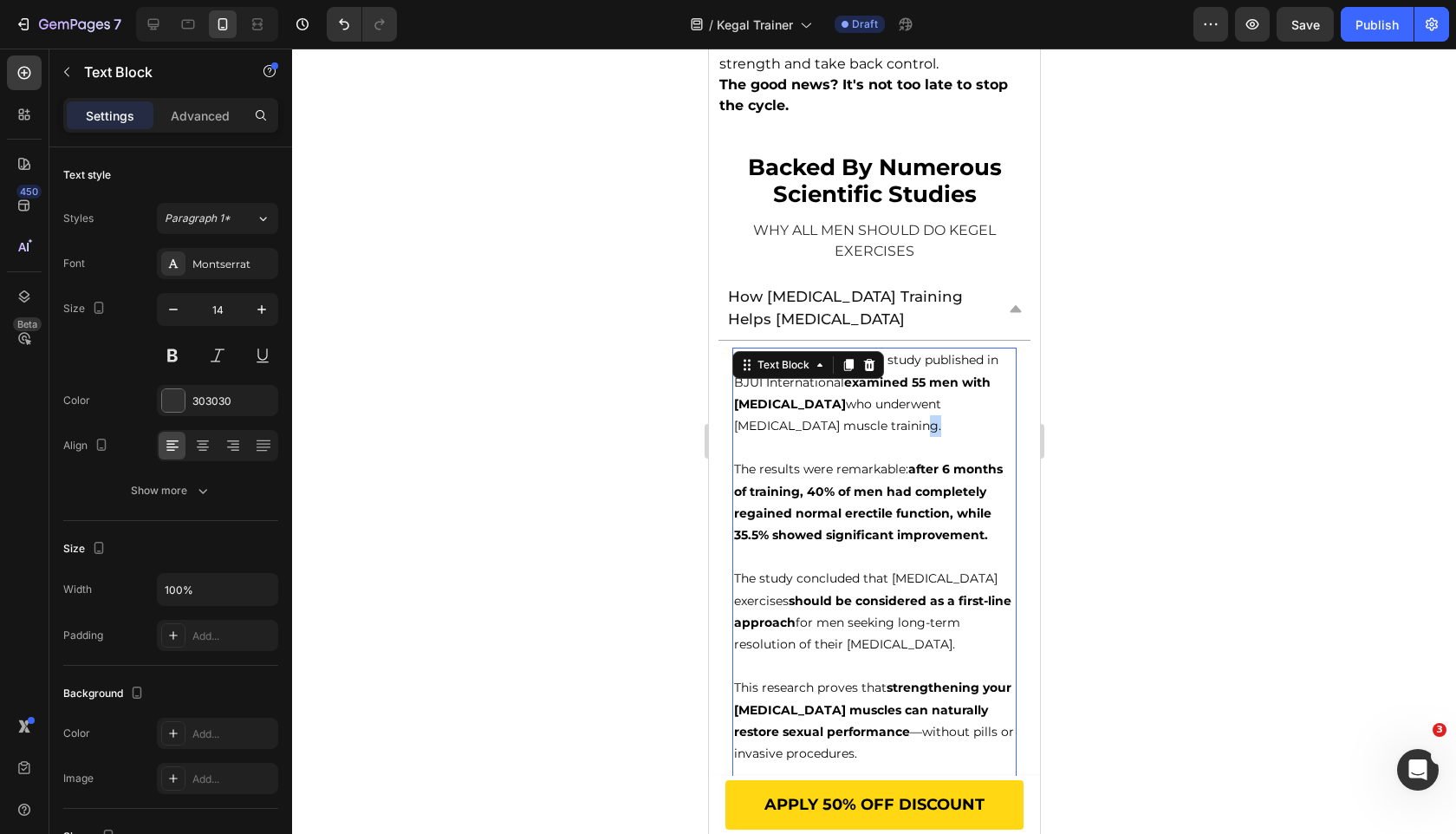
click at [876, 403] on p "A randomized controlled study published in BJUI International examined 55 men w…" at bounding box center [873, 393] width 281 height 87
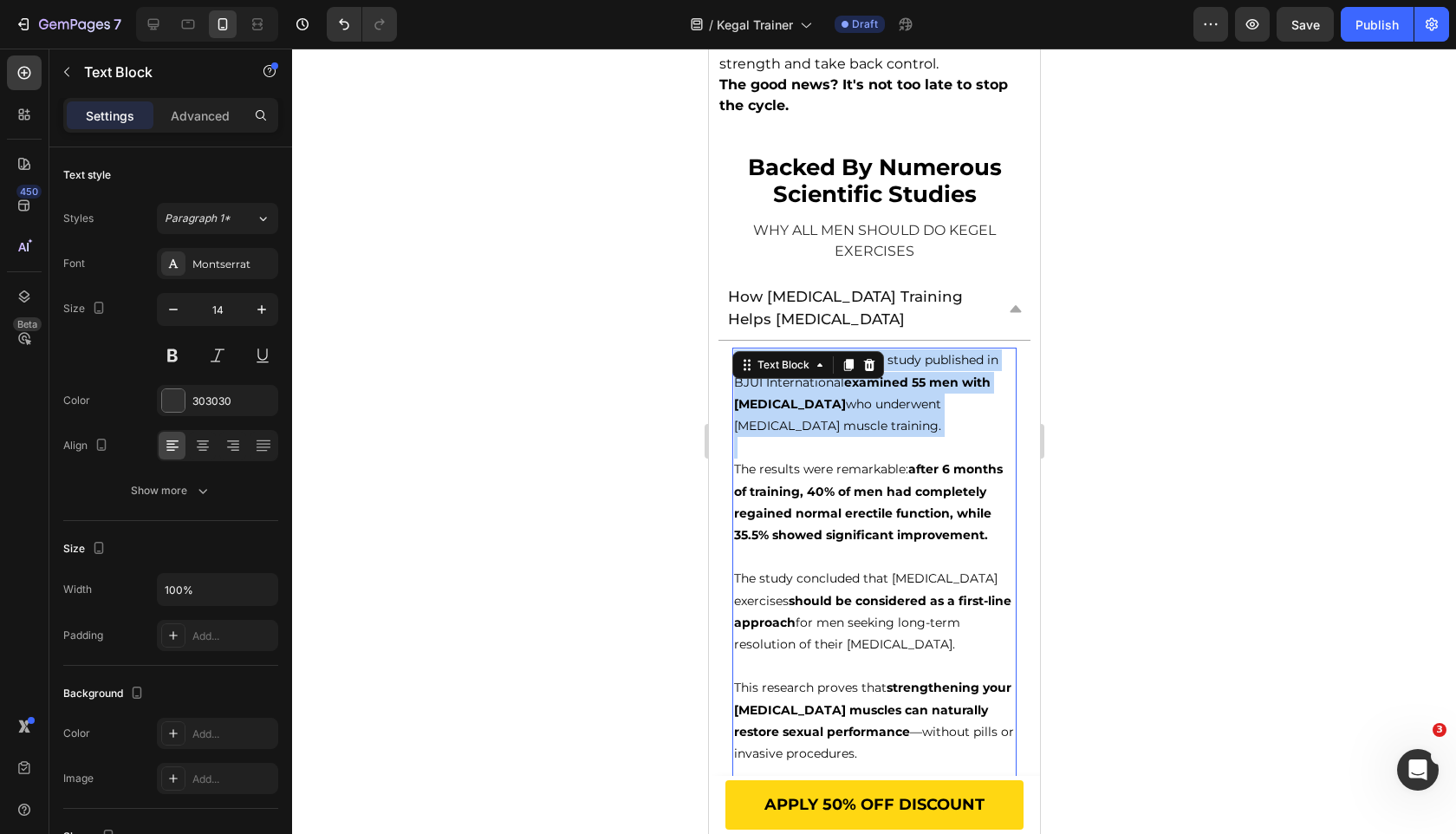
click at [876, 403] on p "A randomized controlled study published in BJUI International examined 55 men w…" at bounding box center [873, 393] width 281 height 87
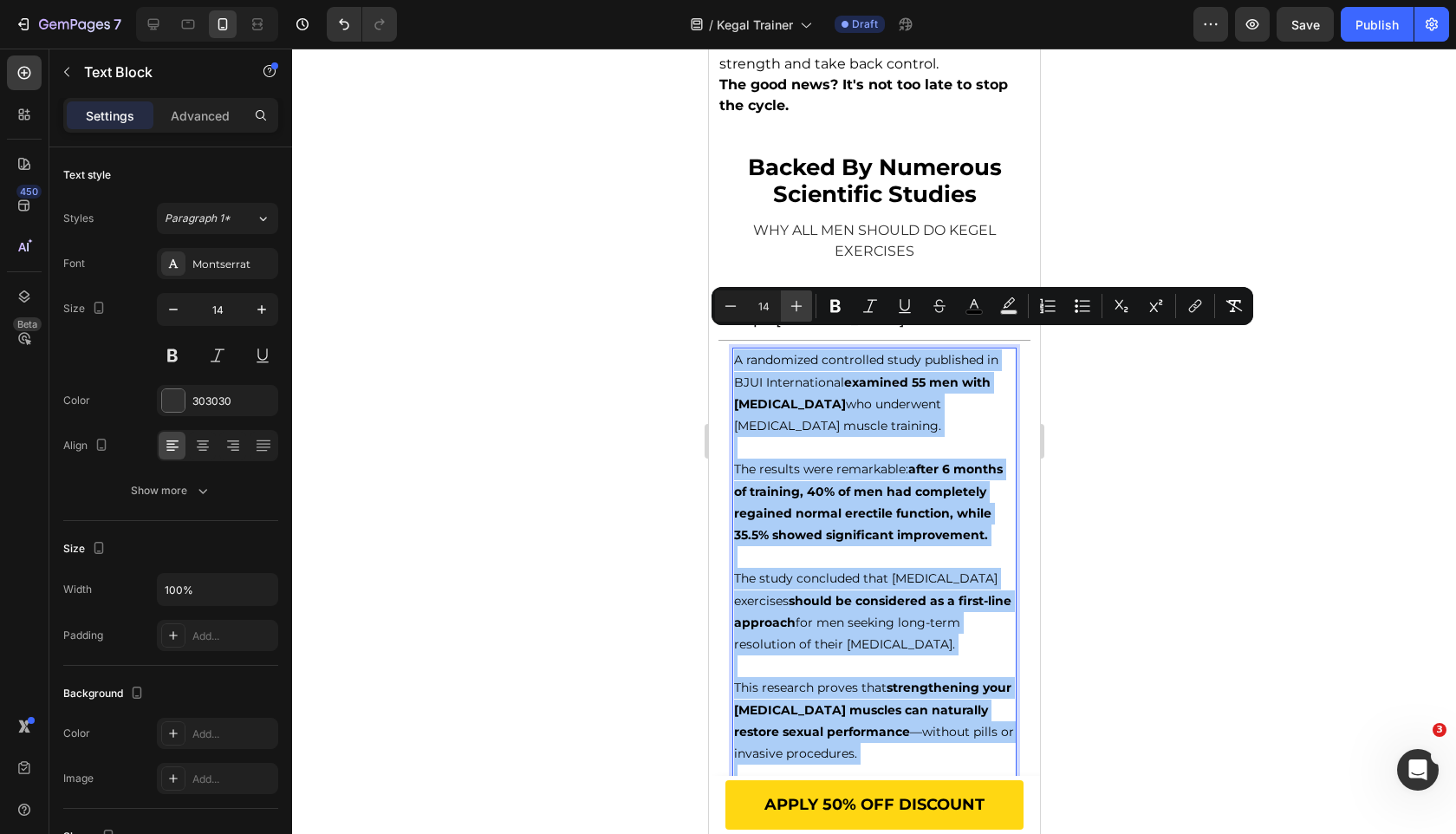
click at [798, 308] on icon "Editor contextual toolbar" at bounding box center [797, 306] width 17 height 17
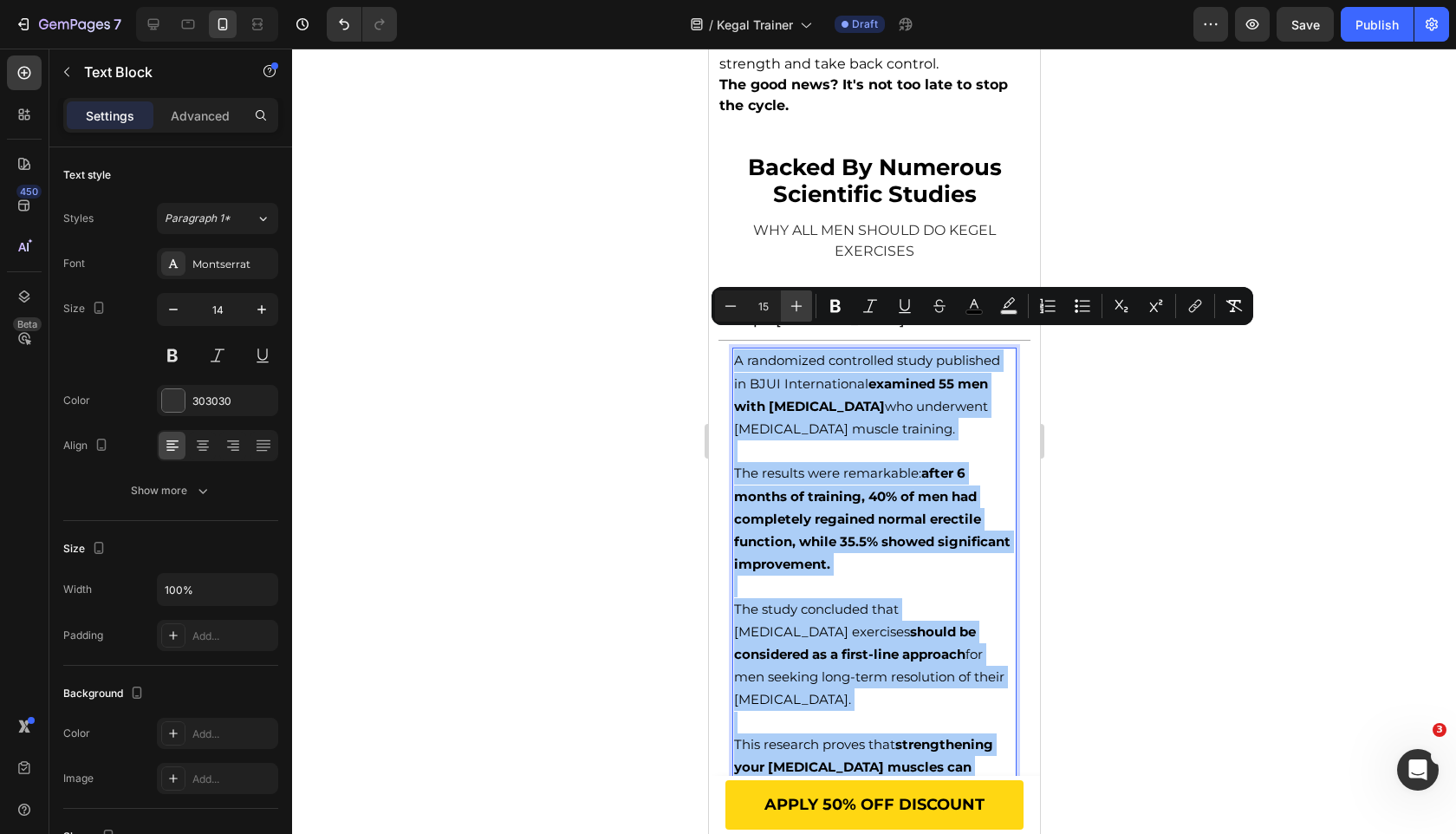
click at [798, 308] on icon "Editor contextual toolbar" at bounding box center [797, 306] width 17 height 17
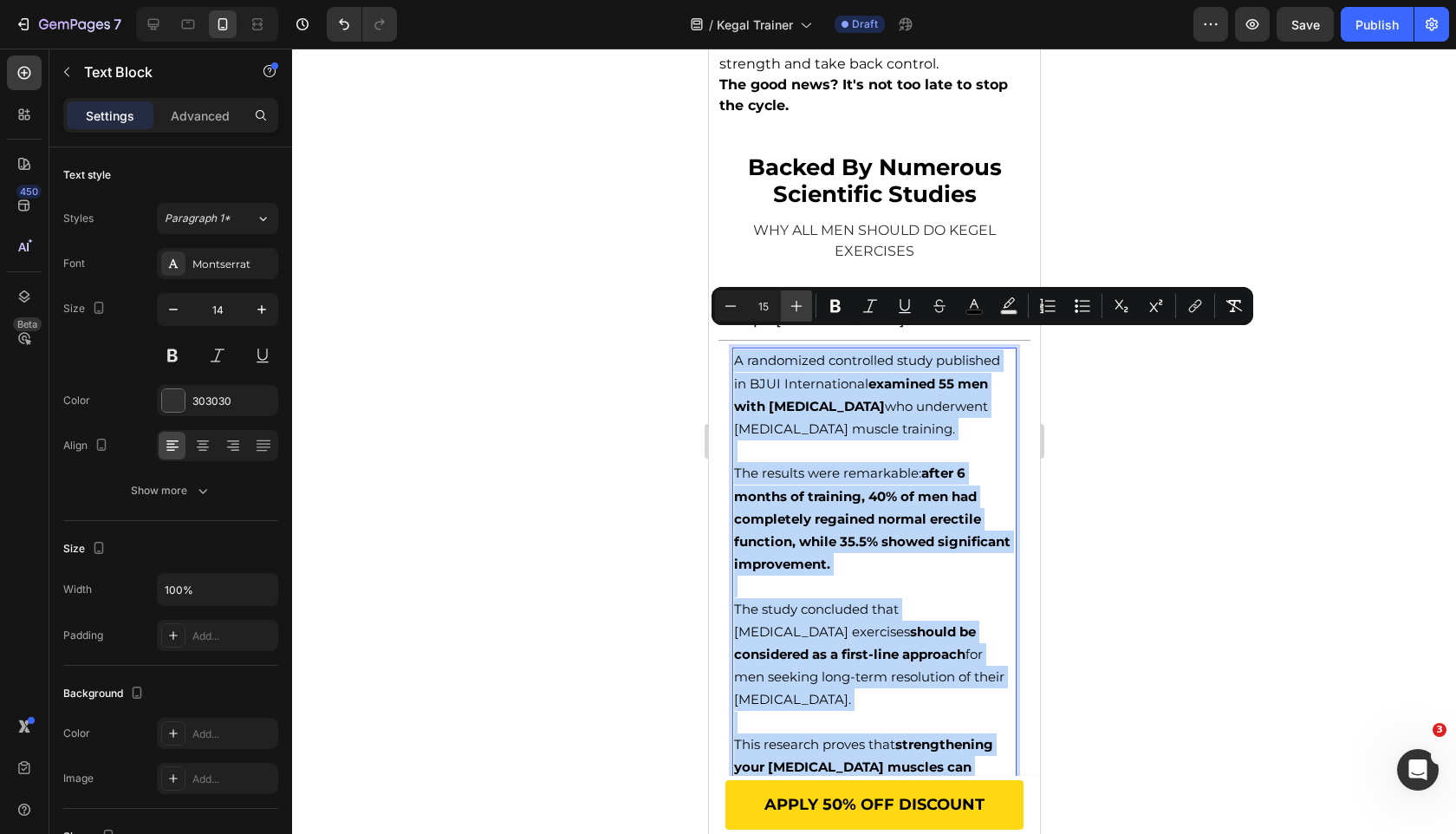
type input "16"
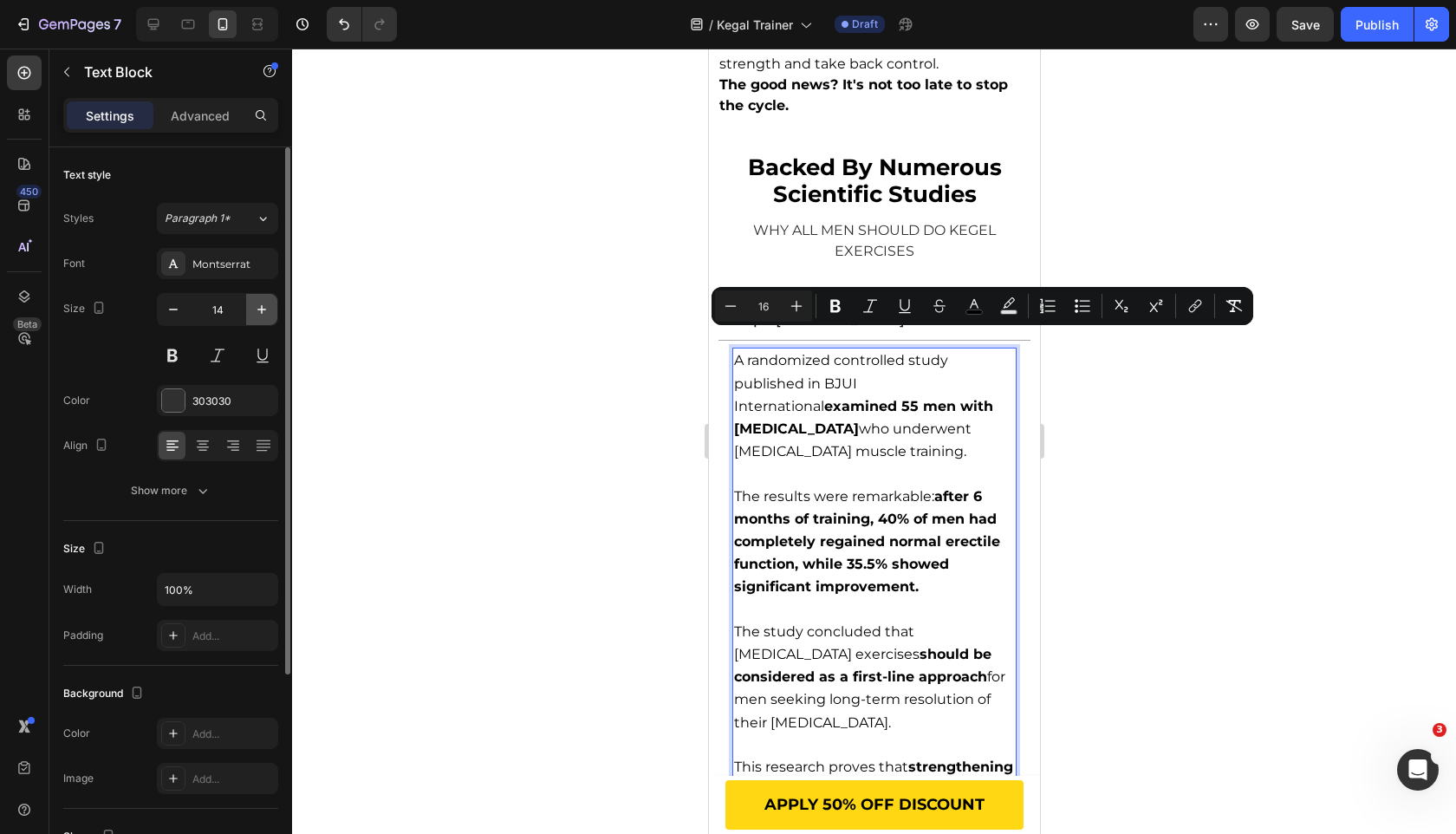
click at [253, 315] on icon "button" at bounding box center [261, 309] width 17 height 17
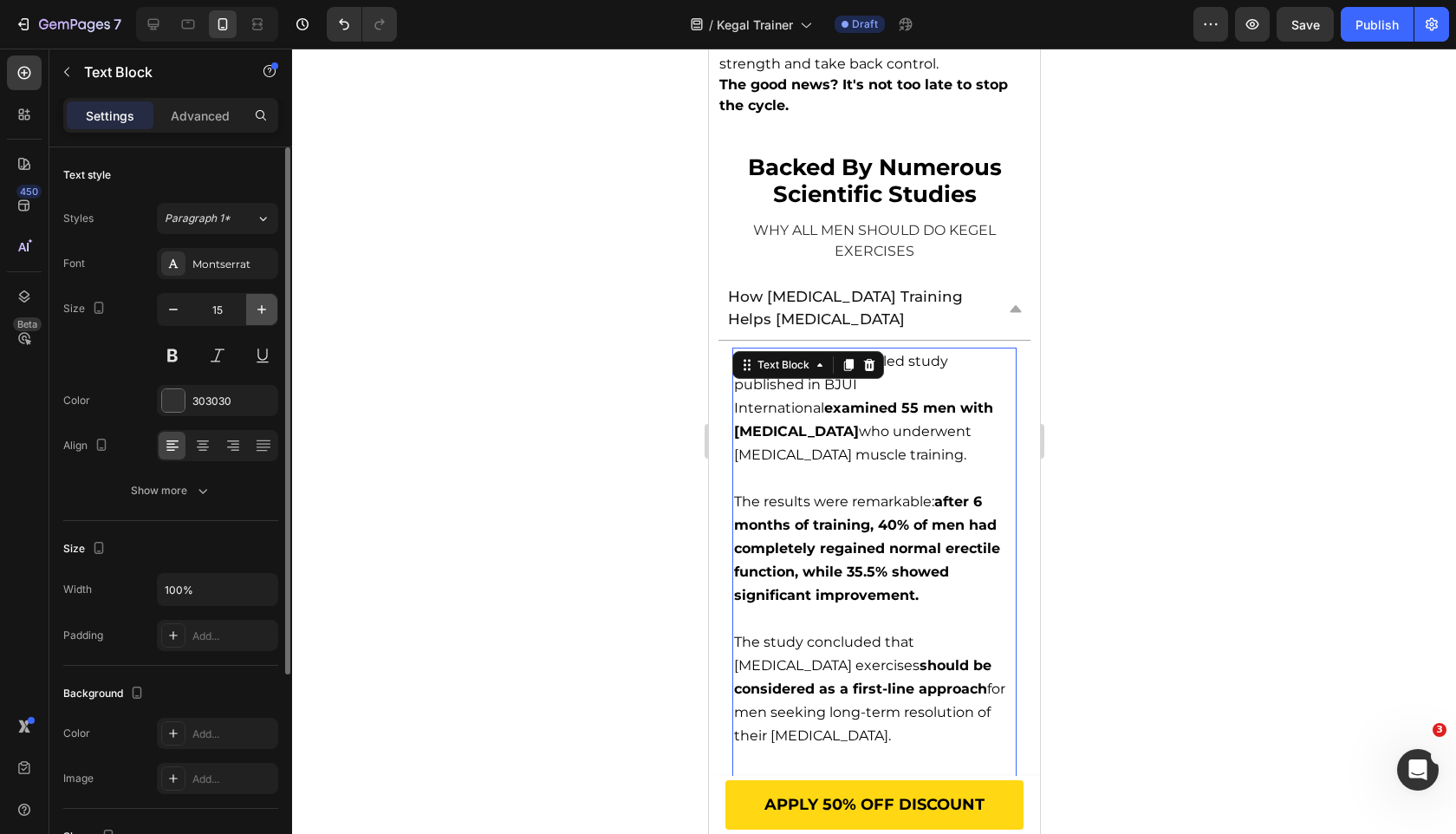
click at [253, 315] on icon "button" at bounding box center [261, 309] width 17 height 17
type input "16"
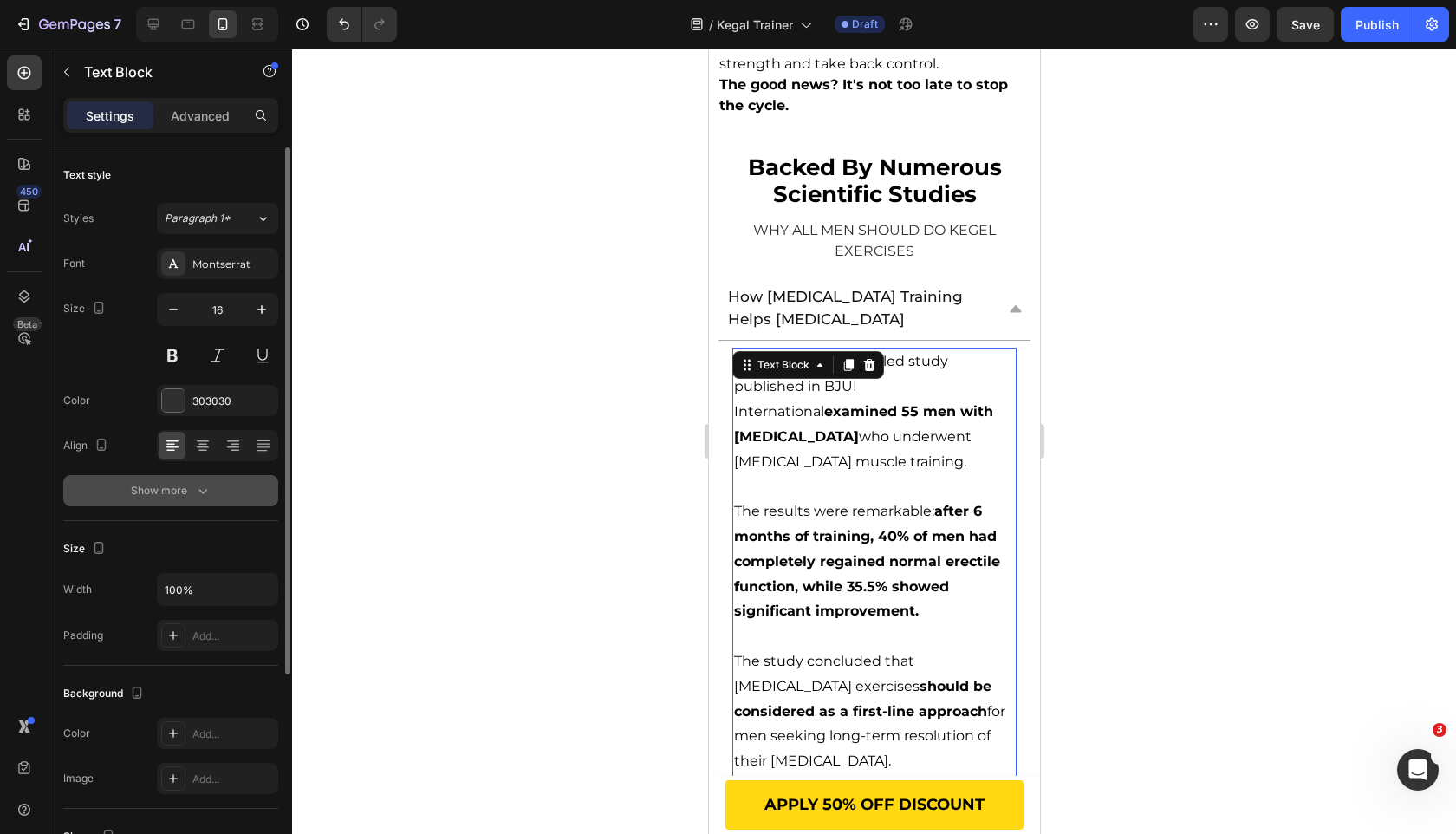
click at [230, 487] on button "Show more" at bounding box center [170, 491] width 215 height 31
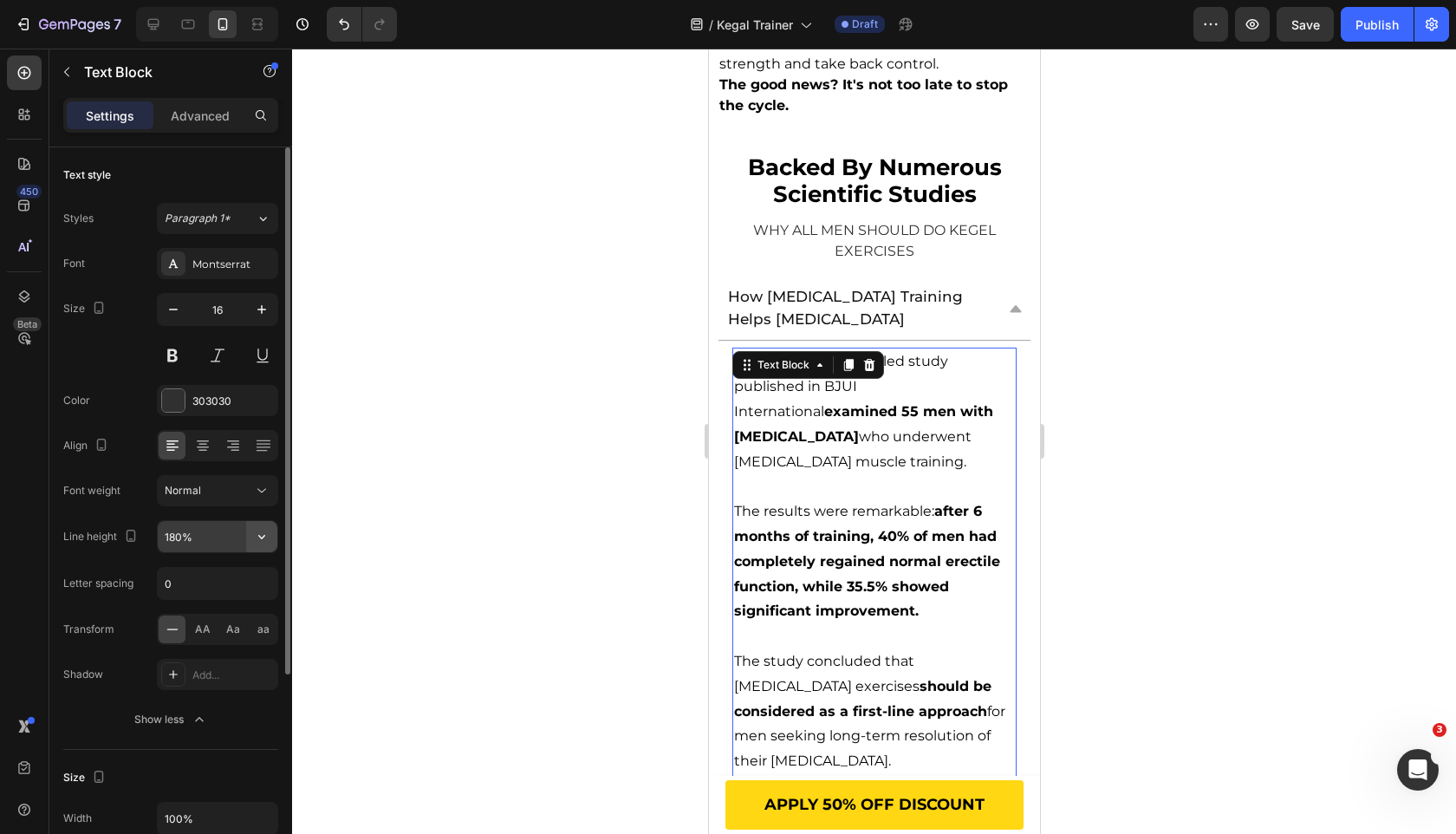
click at [253, 544] on icon "button" at bounding box center [261, 537] width 17 height 17
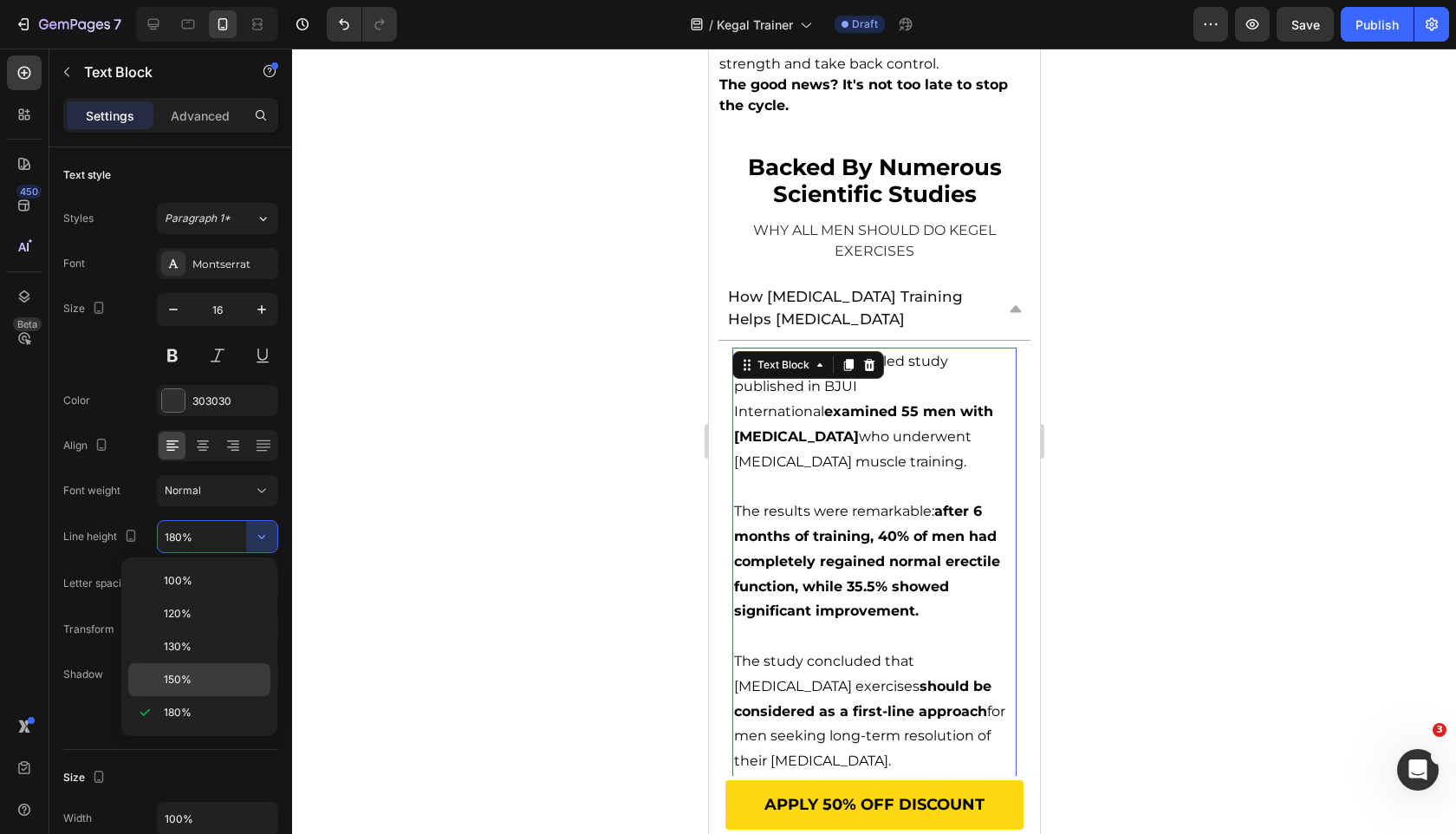
click at [223, 678] on p "150%" at bounding box center [214, 679] width 99 height 16
type input "150%"
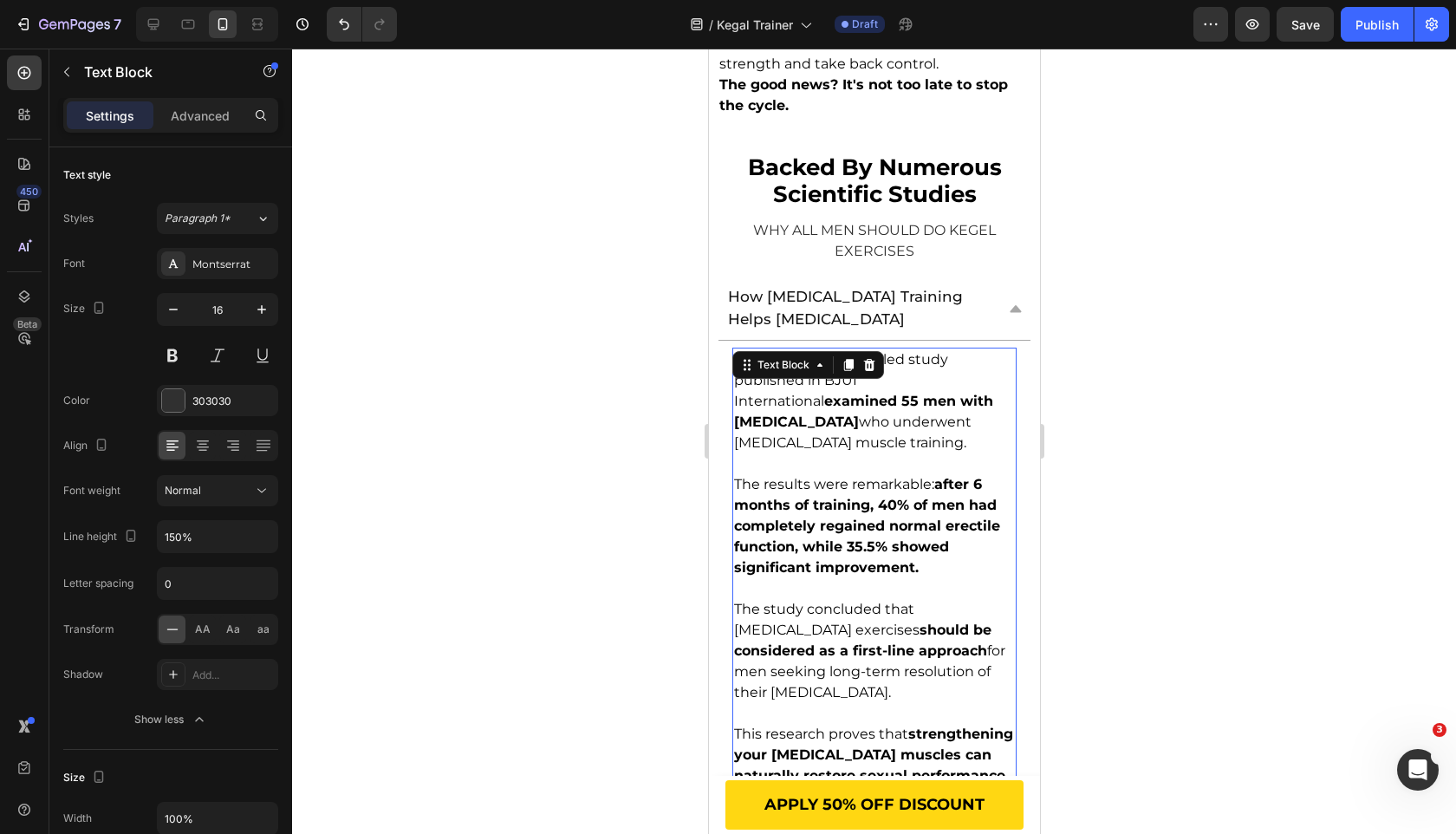
scroll to position [3121, 0]
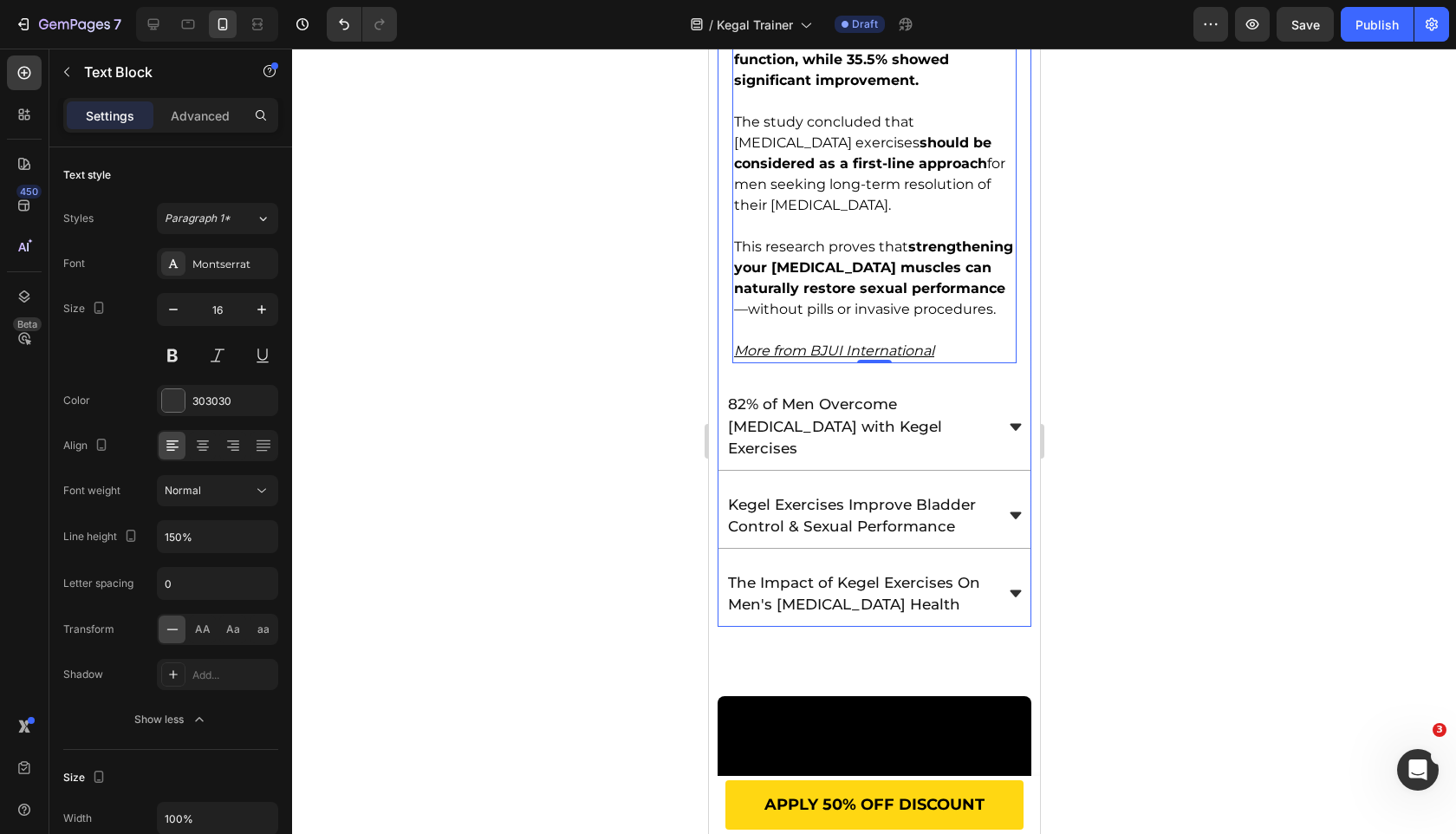
click at [1002, 408] on div "82% of Men Overcome [MEDICAL_DATA] with Kegel Exercises" at bounding box center [873, 427] width 312 height 87
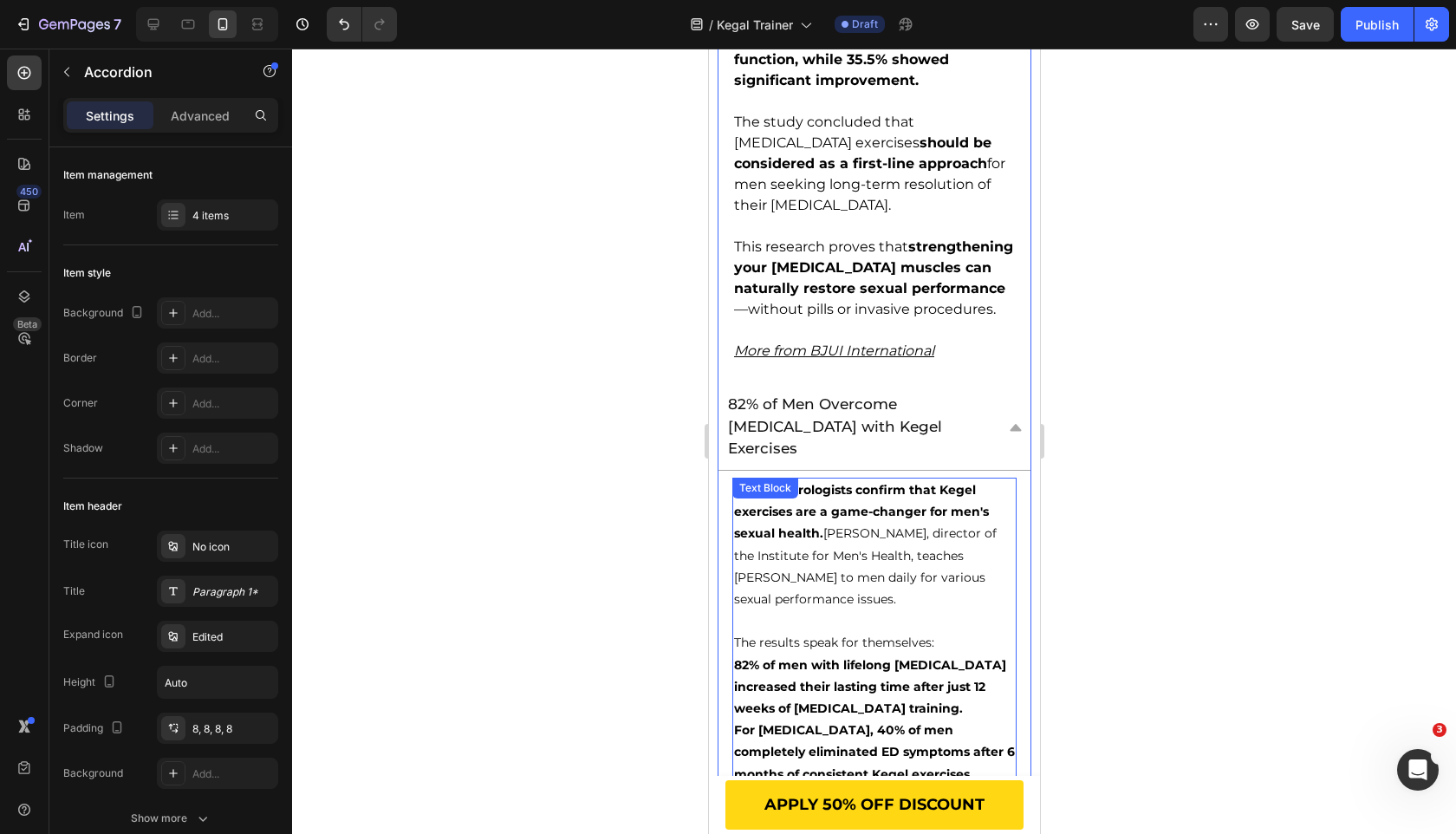
click at [852, 528] on span "Leading urologists confirm that Kegel exercises are a game-changer for men's se…" at bounding box center [864, 544] width 262 height 124
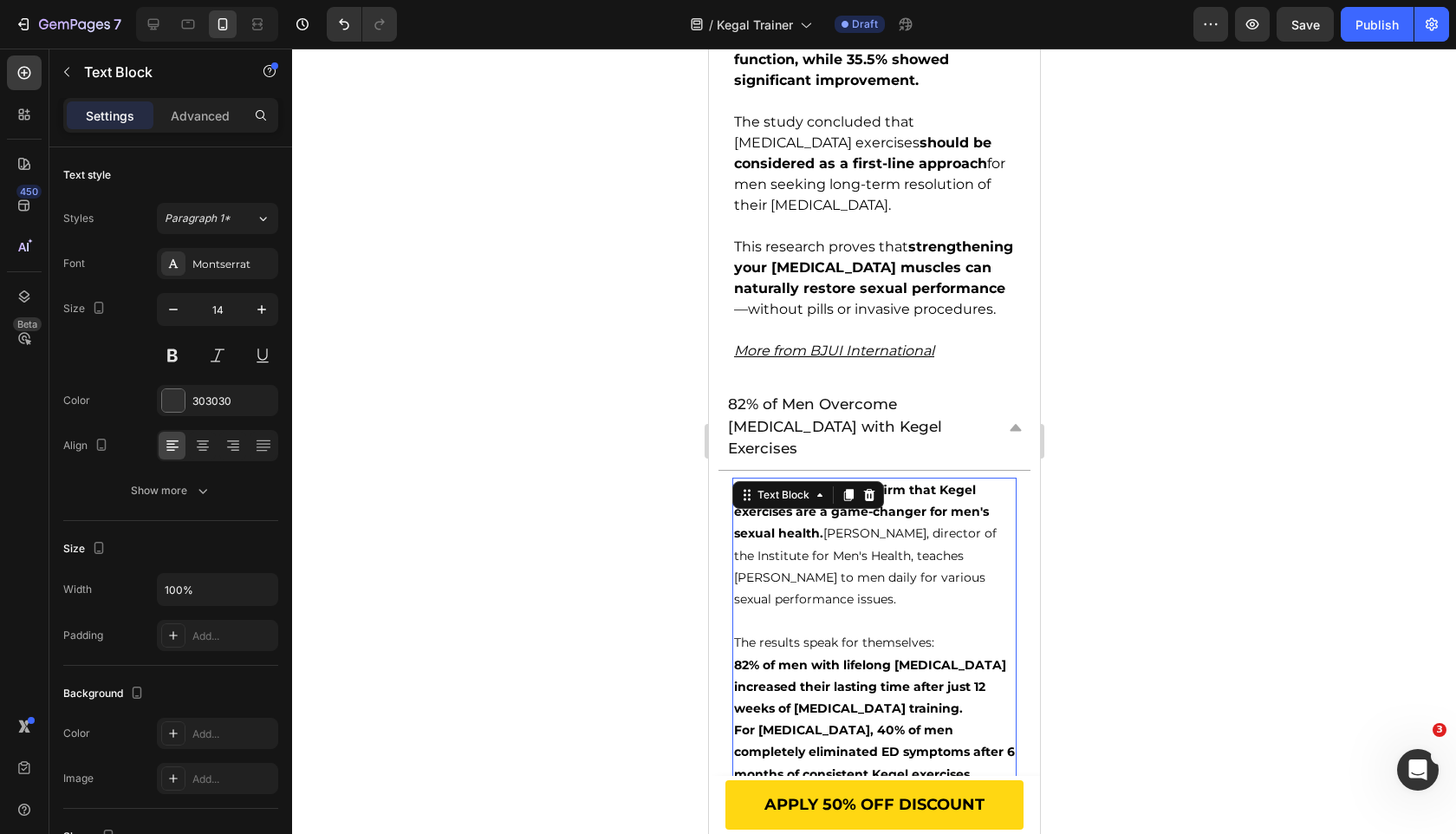
click at [852, 528] on span "Leading urologists confirm that Kegel exercises are a game-changer for men's se…" at bounding box center [864, 544] width 262 height 124
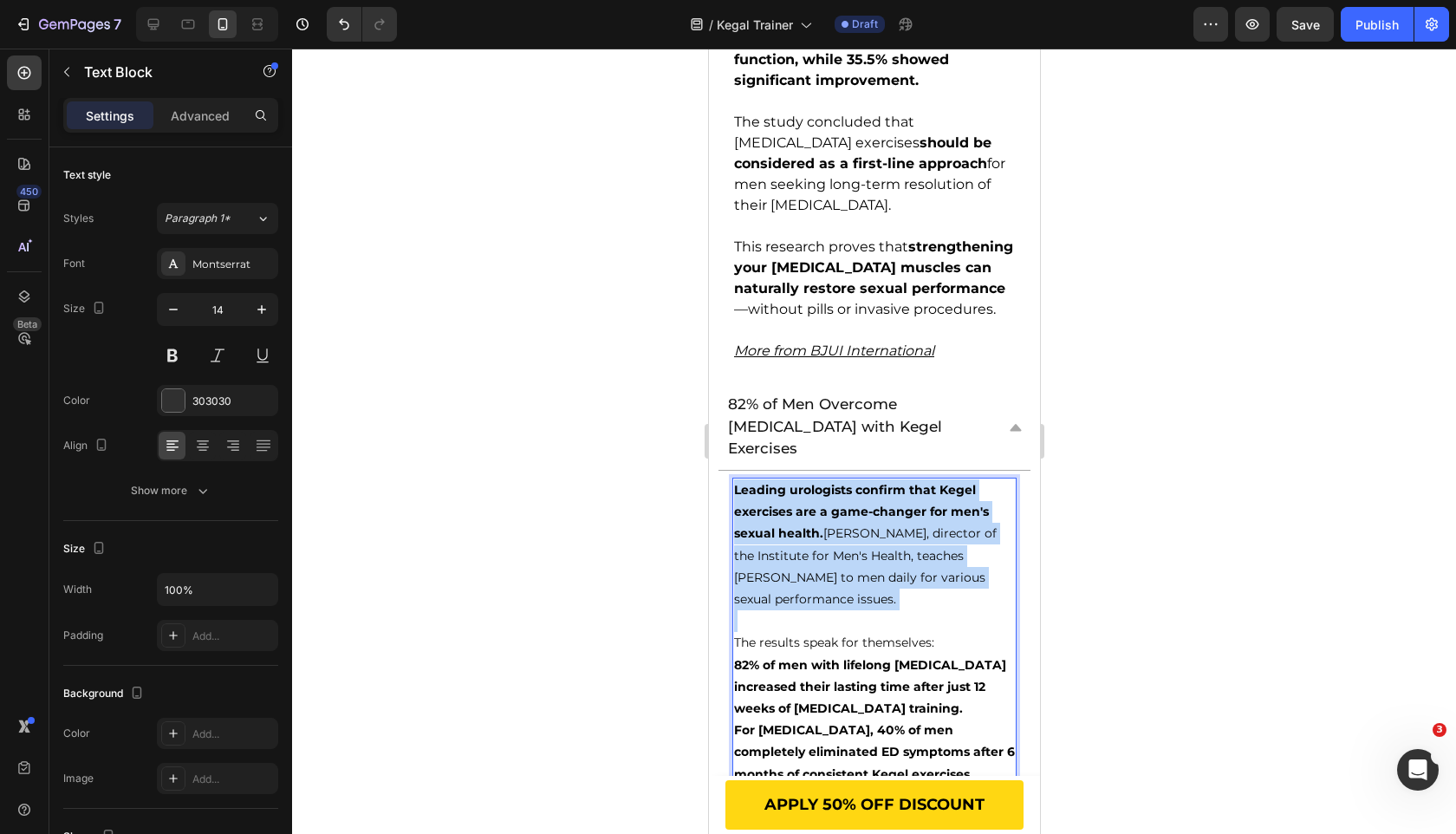
click at [852, 528] on span "Leading urologists confirm that Kegel exercises are a game-changer for men's se…" at bounding box center [864, 544] width 262 height 124
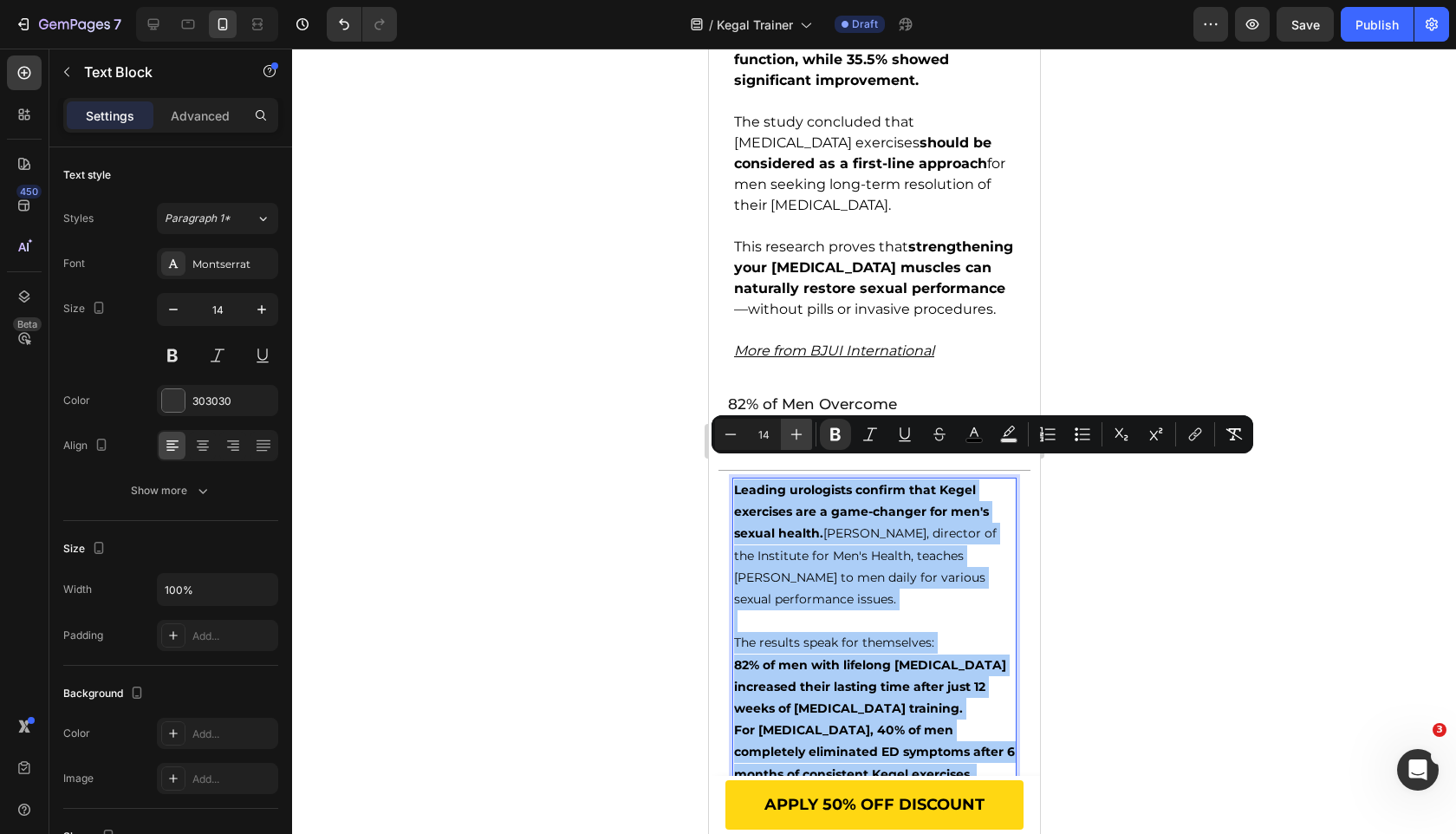
click at [795, 434] on icon "Editor contextual toolbar" at bounding box center [797, 434] width 12 height 12
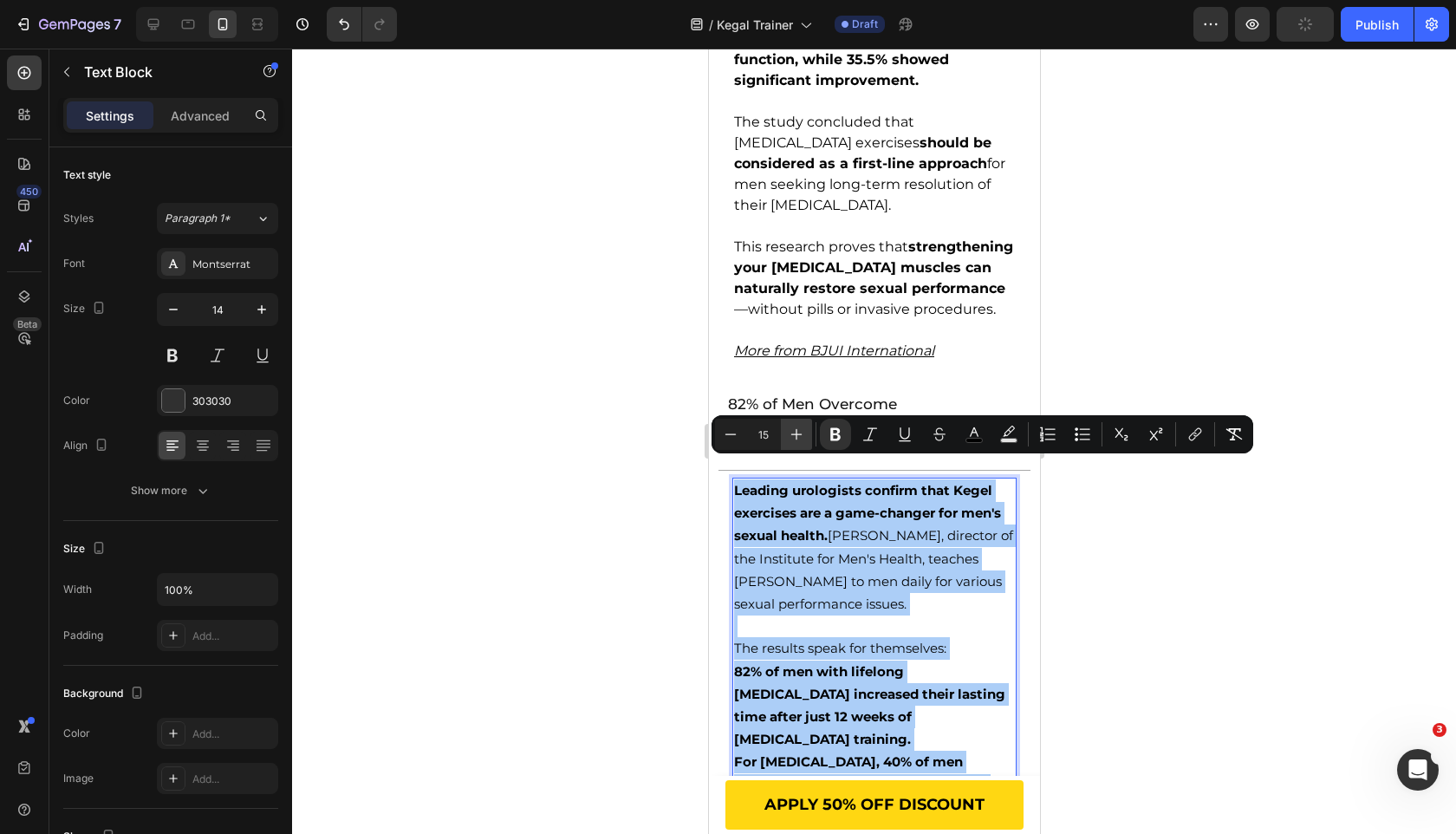
click at [795, 434] on icon "Editor contextual toolbar" at bounding box center [797, 434] width 12 height 12
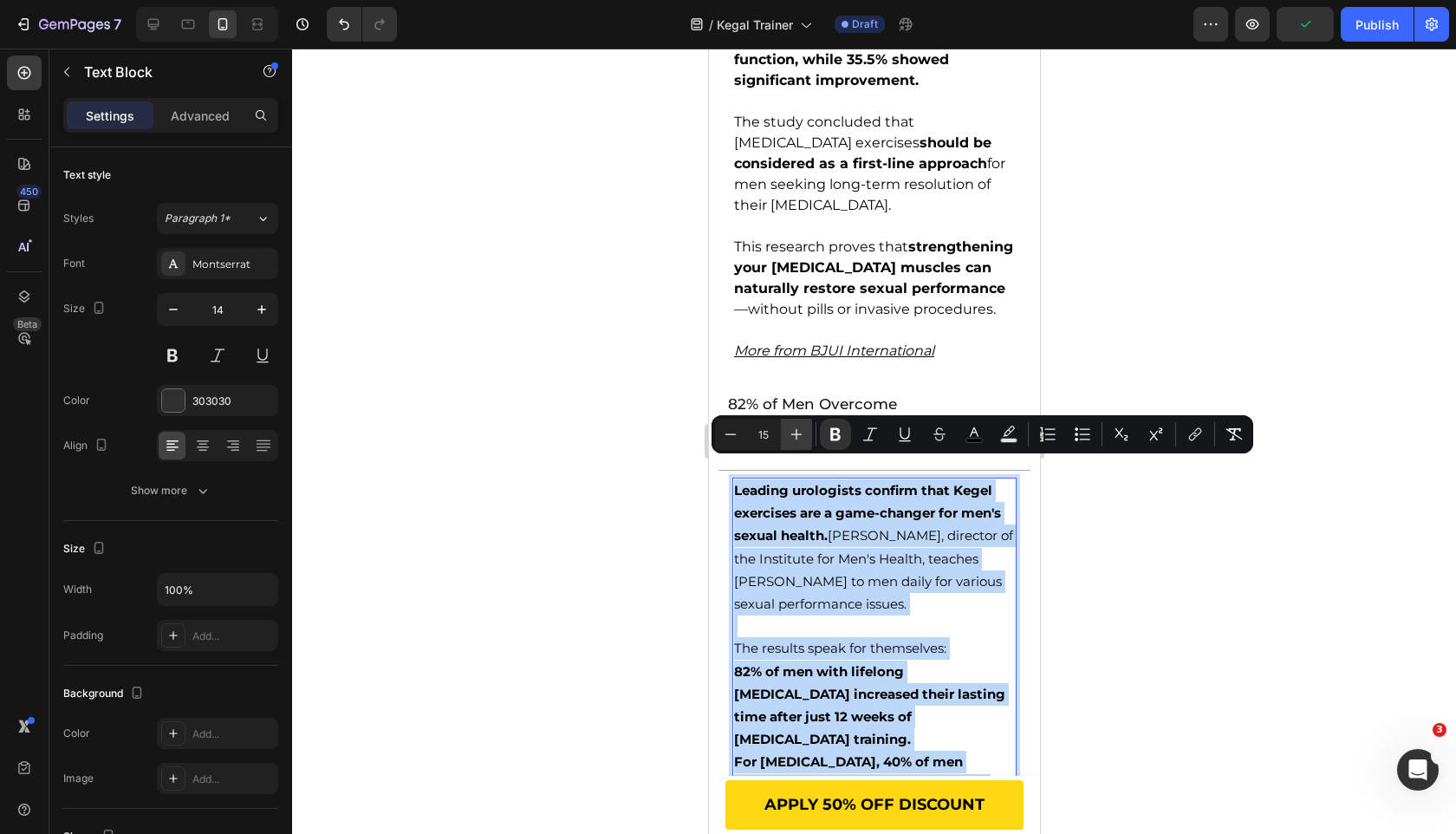
type input "16"
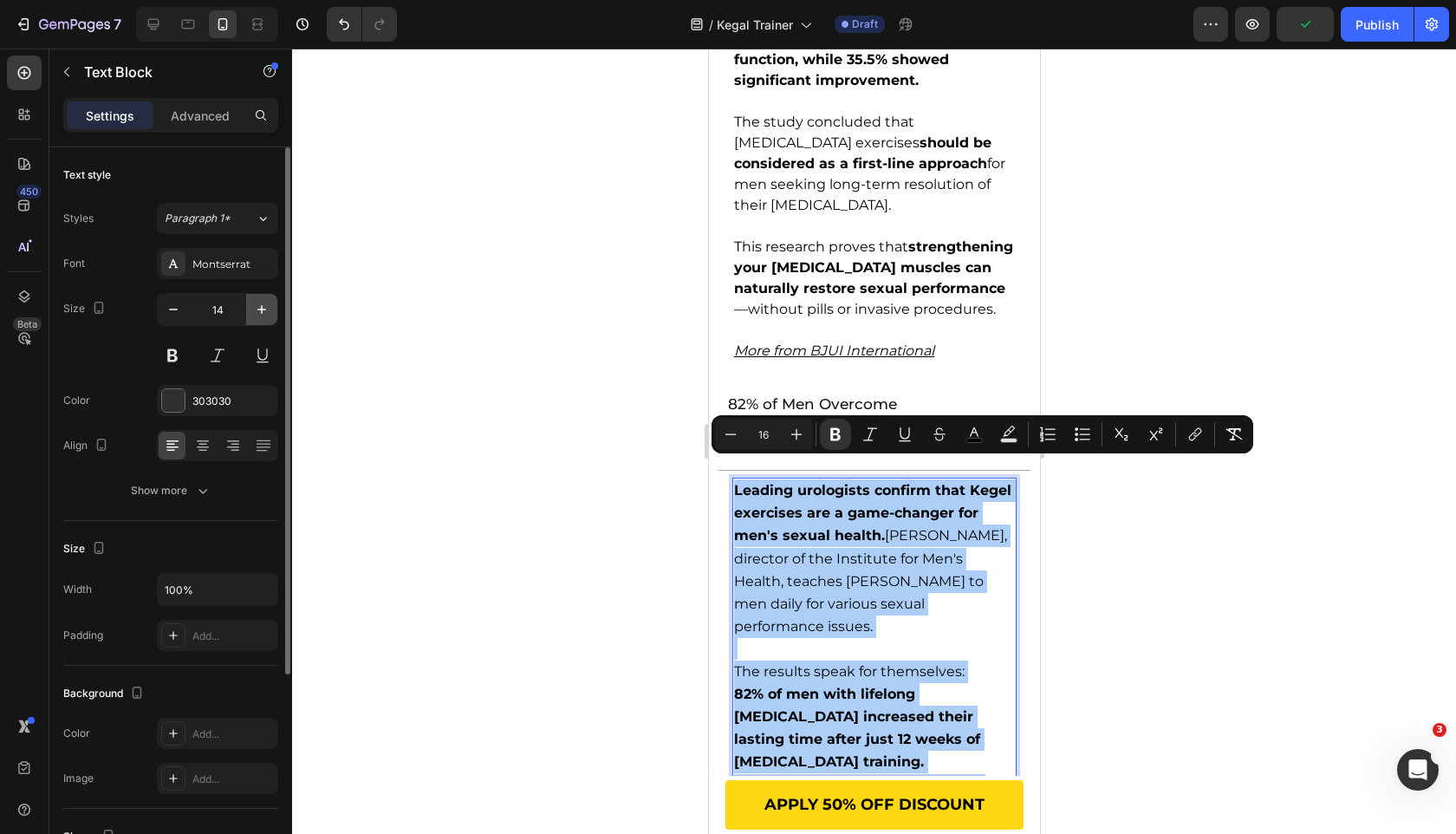
click at [269, 301] on icon "button" at bounding box center [261, 309] width 17 height 17
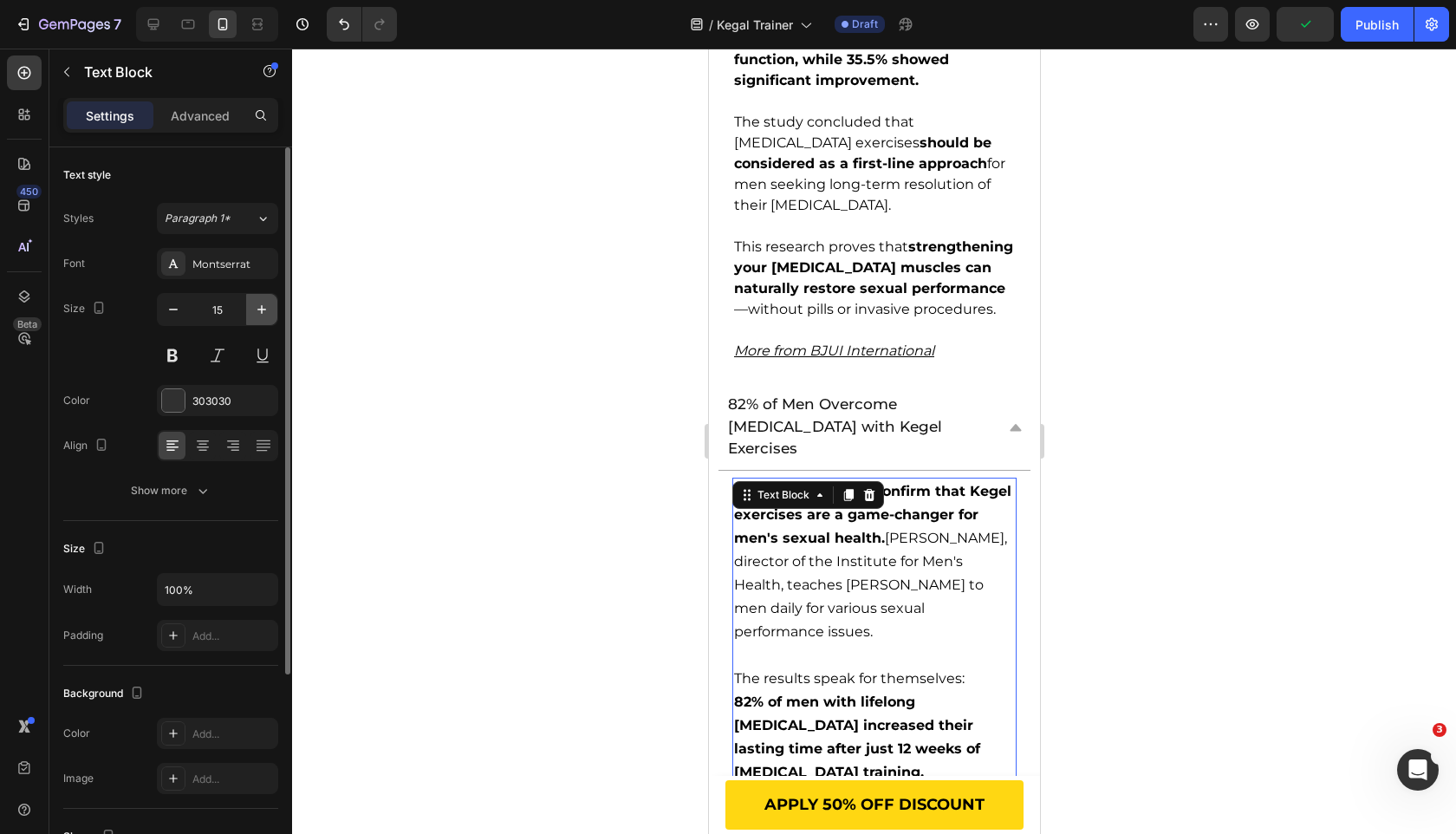
click at [269, 301] on icon "button" at bounding box center [261, 309] width 17 height 17
type input "16"
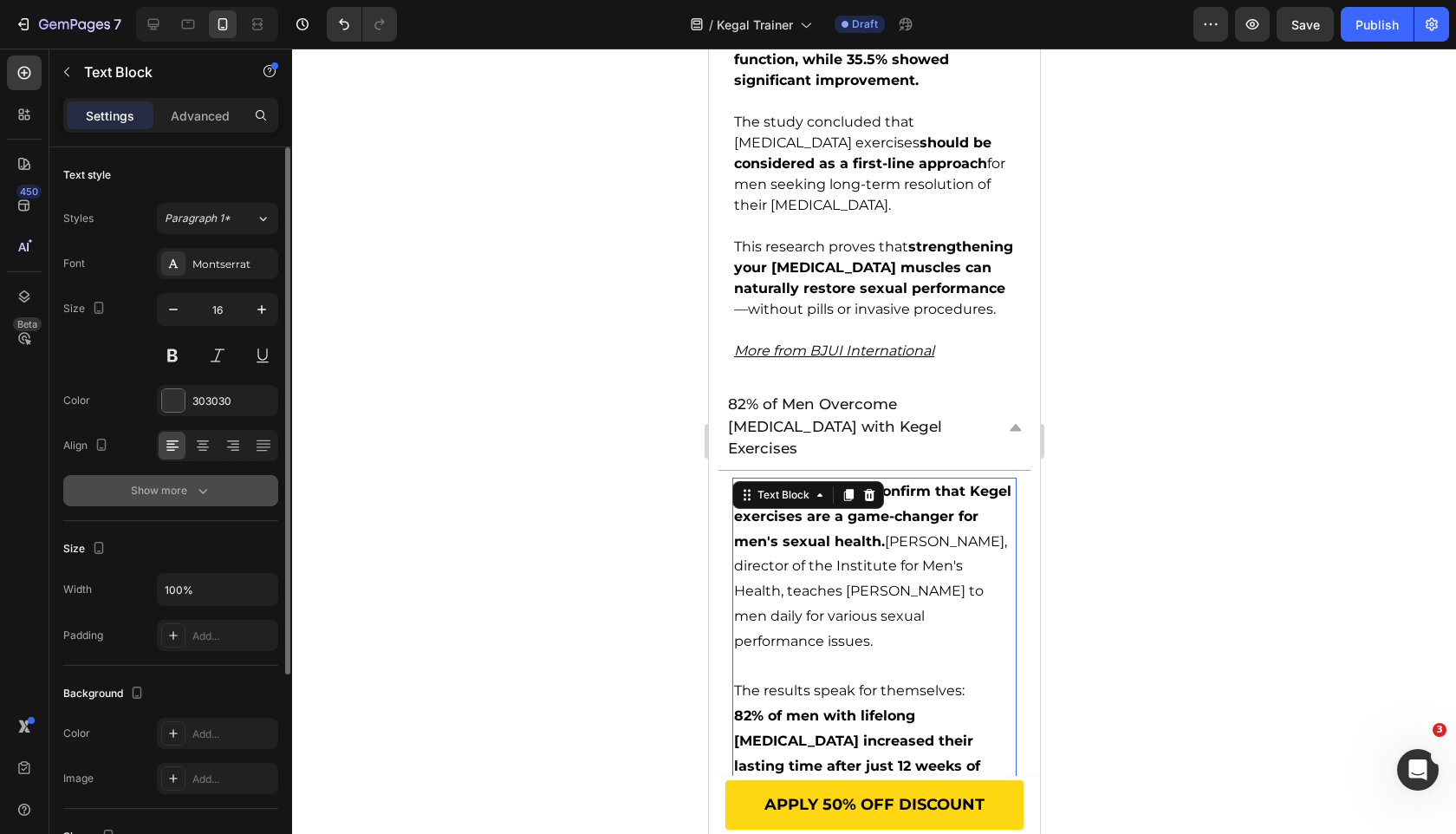
click at [193, 502] on button "Show more" at bounding box center [170, 491] width 215 height 31
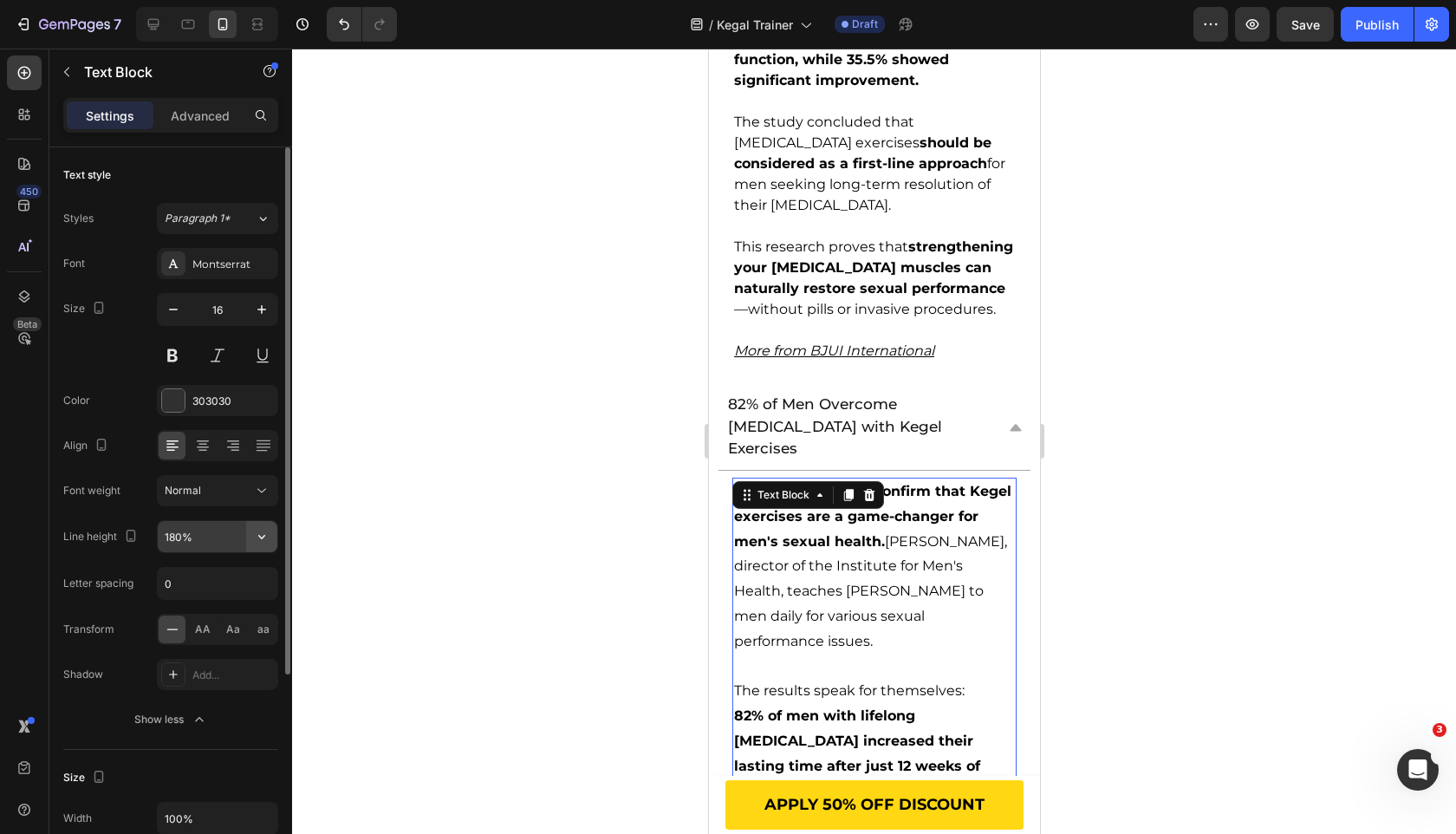
click at [259, 547] on button "button" at bounding box center [261, 537] width 31 height 31
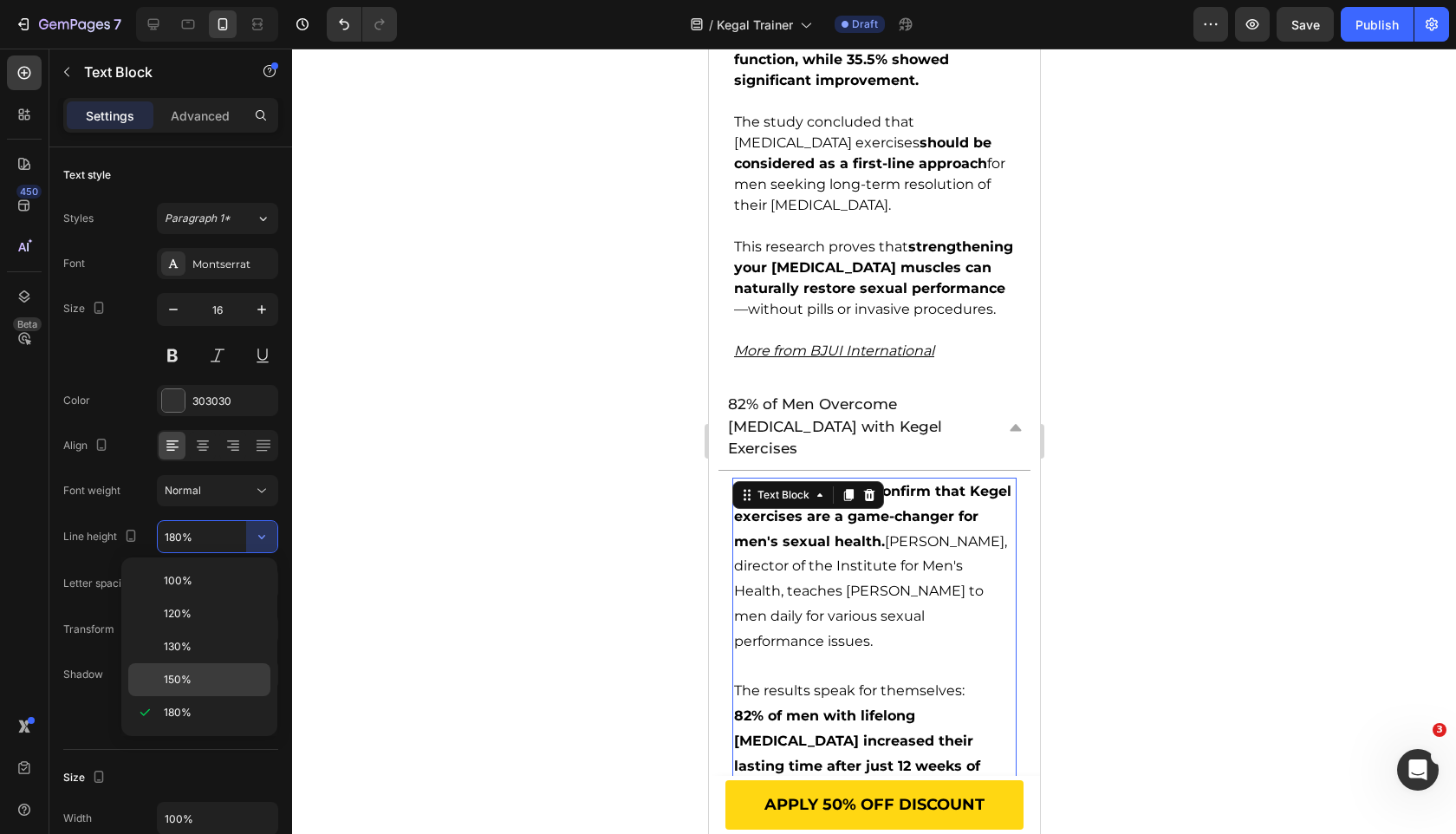
click at [224, 669] on div "150%" at bounding box center [199, 679] width 142 height 33
type input "150%"
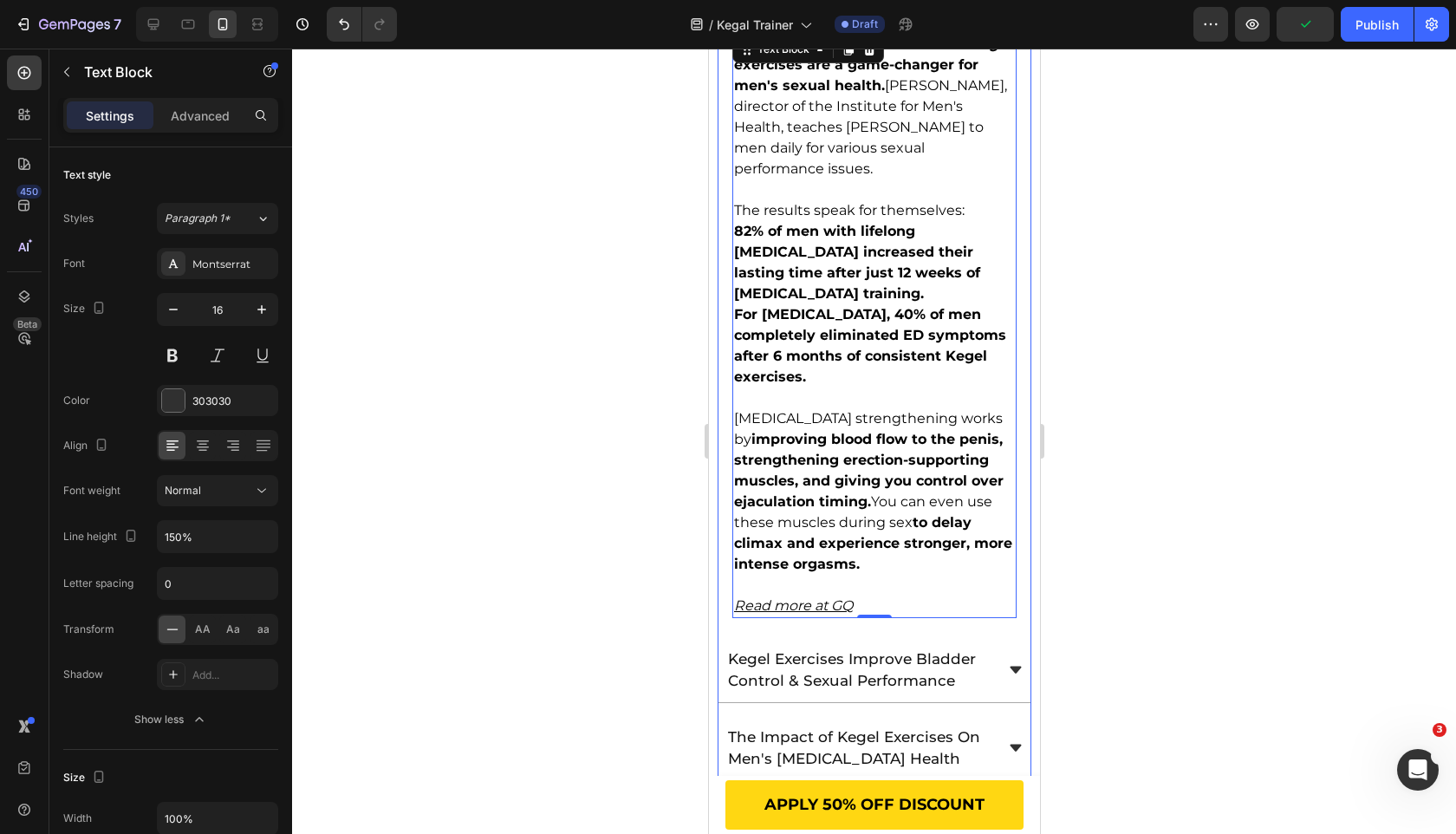
scroll to position [3618, 0]
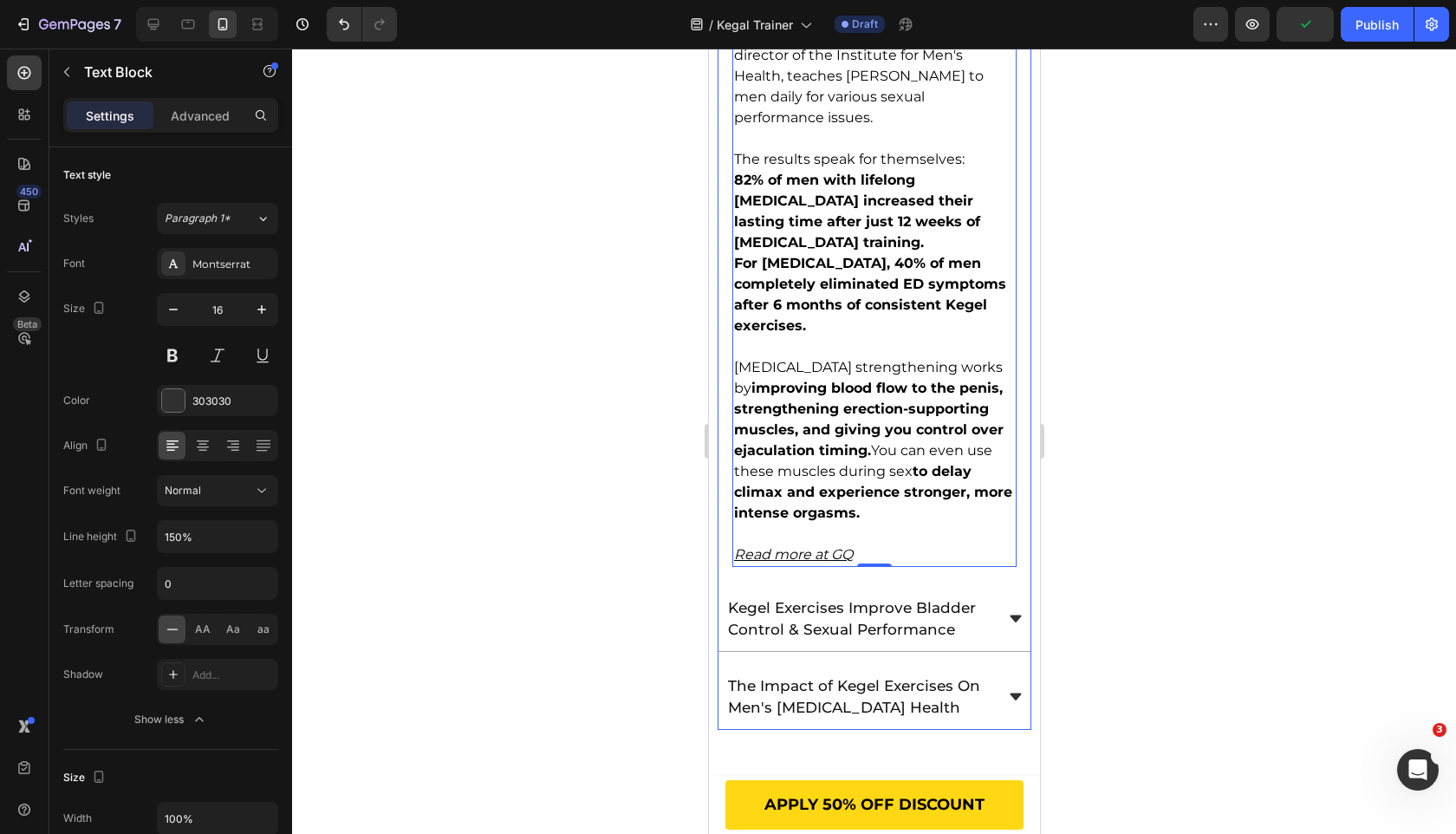
click at [1000, 590] on div "Kegel Exercises Improve Bladder Control & Sexual Performance" at bounding box center [873, 620] width 312 height 64
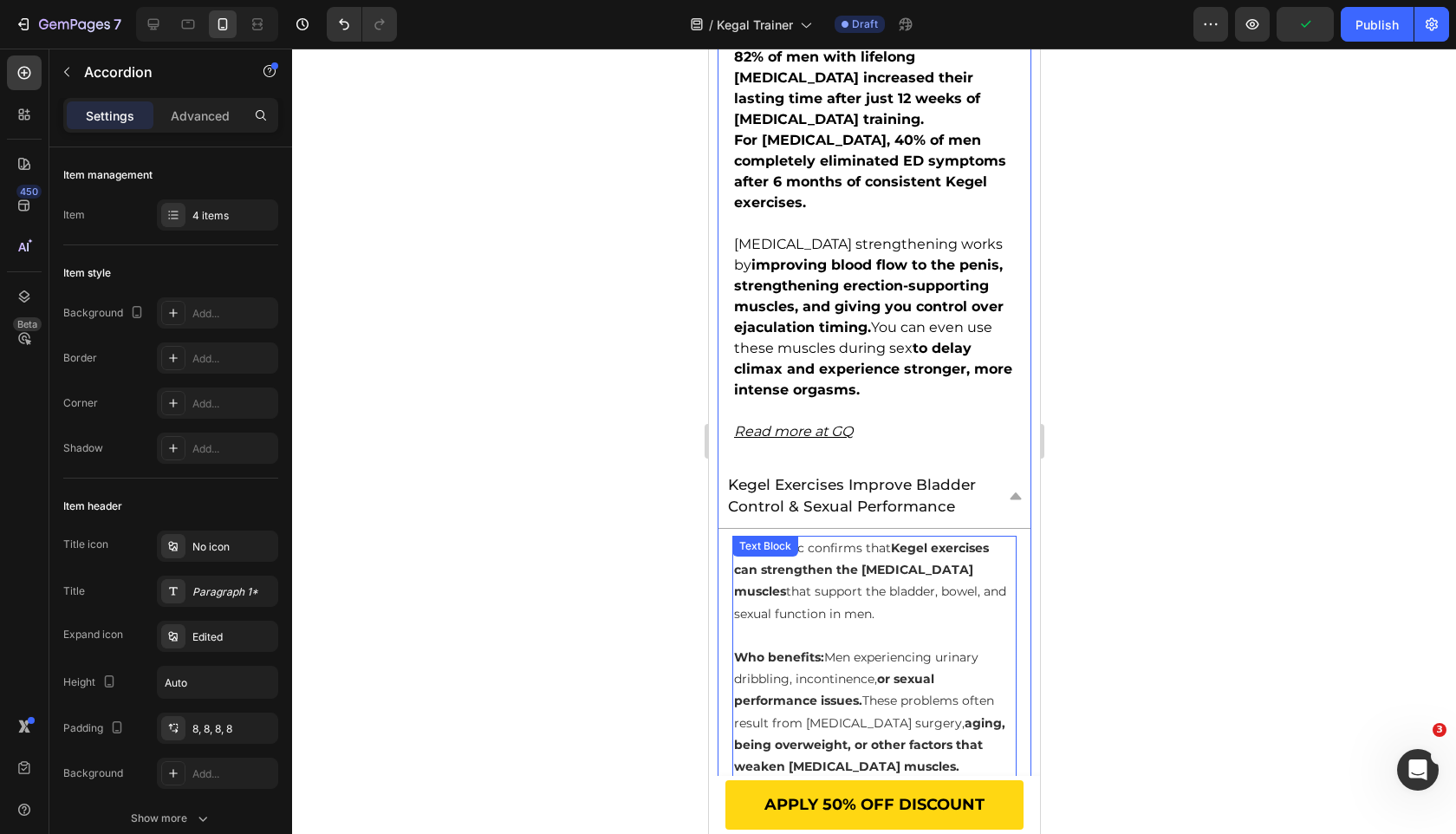
scroll to position [3788, 0]
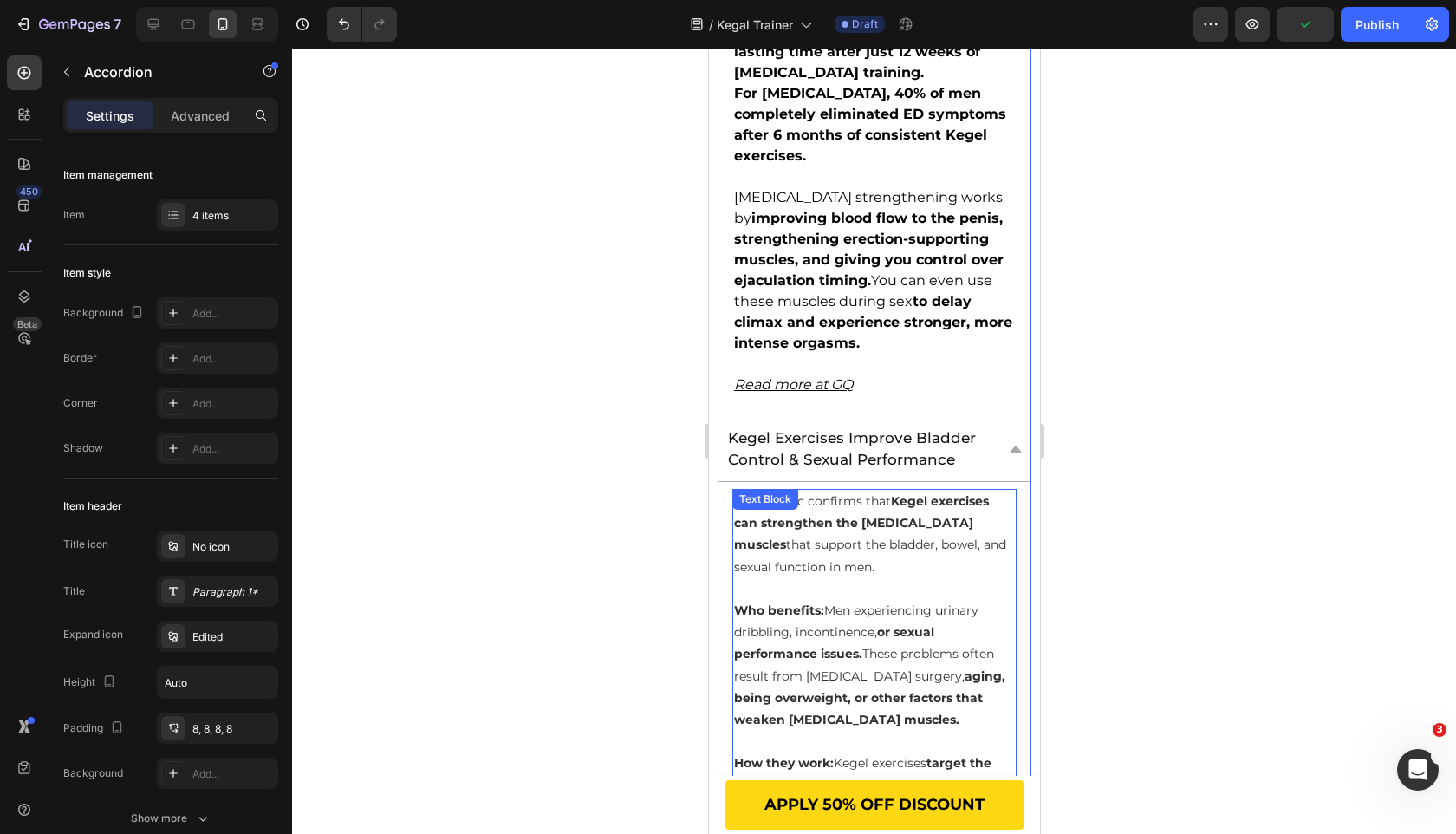
click at [877, 552] on p "Mayo Clinic confirms that Kegel exercises can strengthen the [MEDICAL_DATA] mus…" at bounding box center [873, 535] width 281 height 87
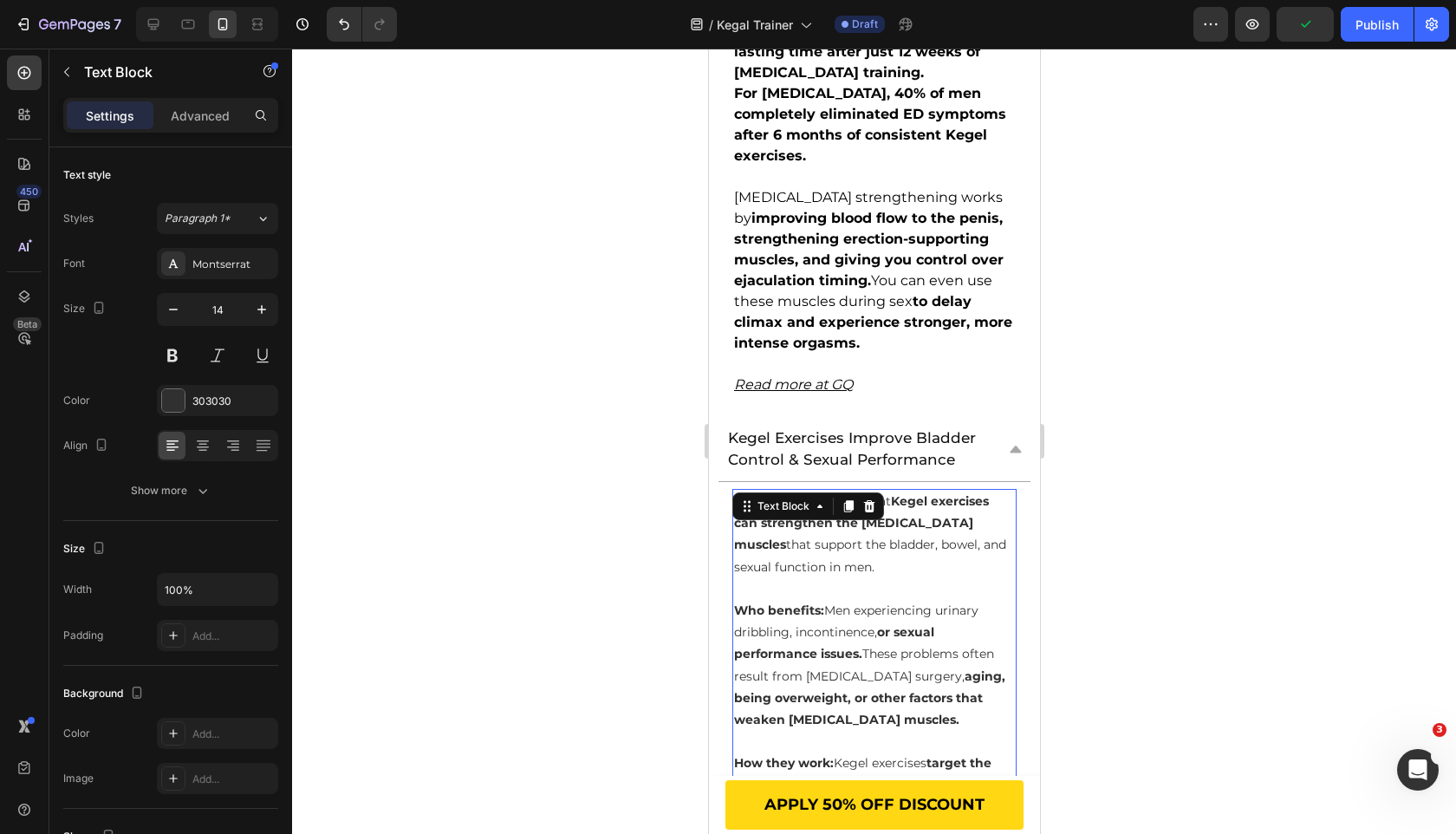
click at [877, 552] on p "Mayo Clinic confirms that Kegel exercises can strengthen the [MEDICAL_DATA] mus…" at bounding box center [873, 535] width 281 height 87
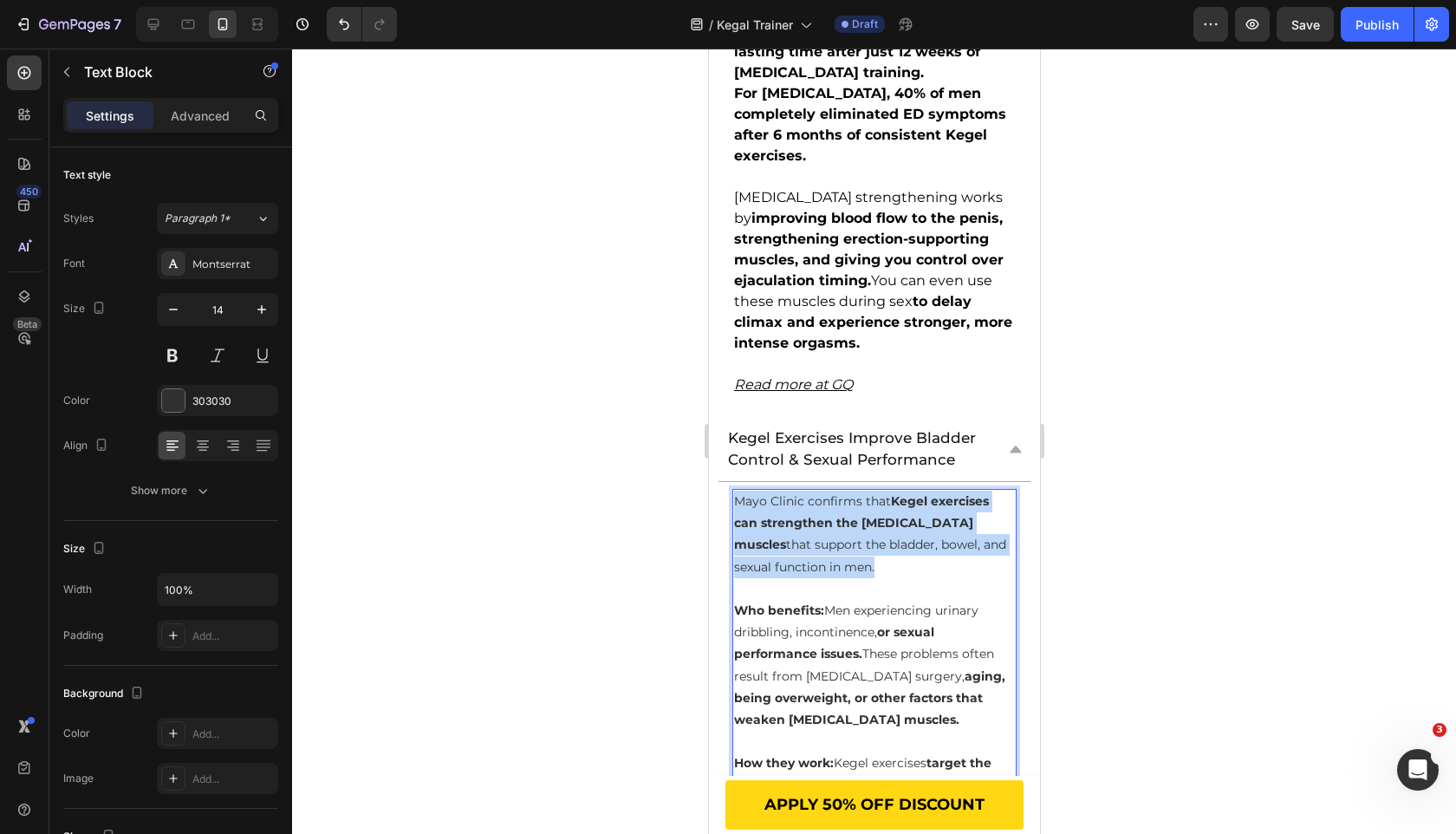
click at [877, 552] on p "Mayo Clinic confirms that Kegel exercises can strengthen the [MEDICAL_DATA] mus…" at bounding box center [873, 535] width 281 height 87
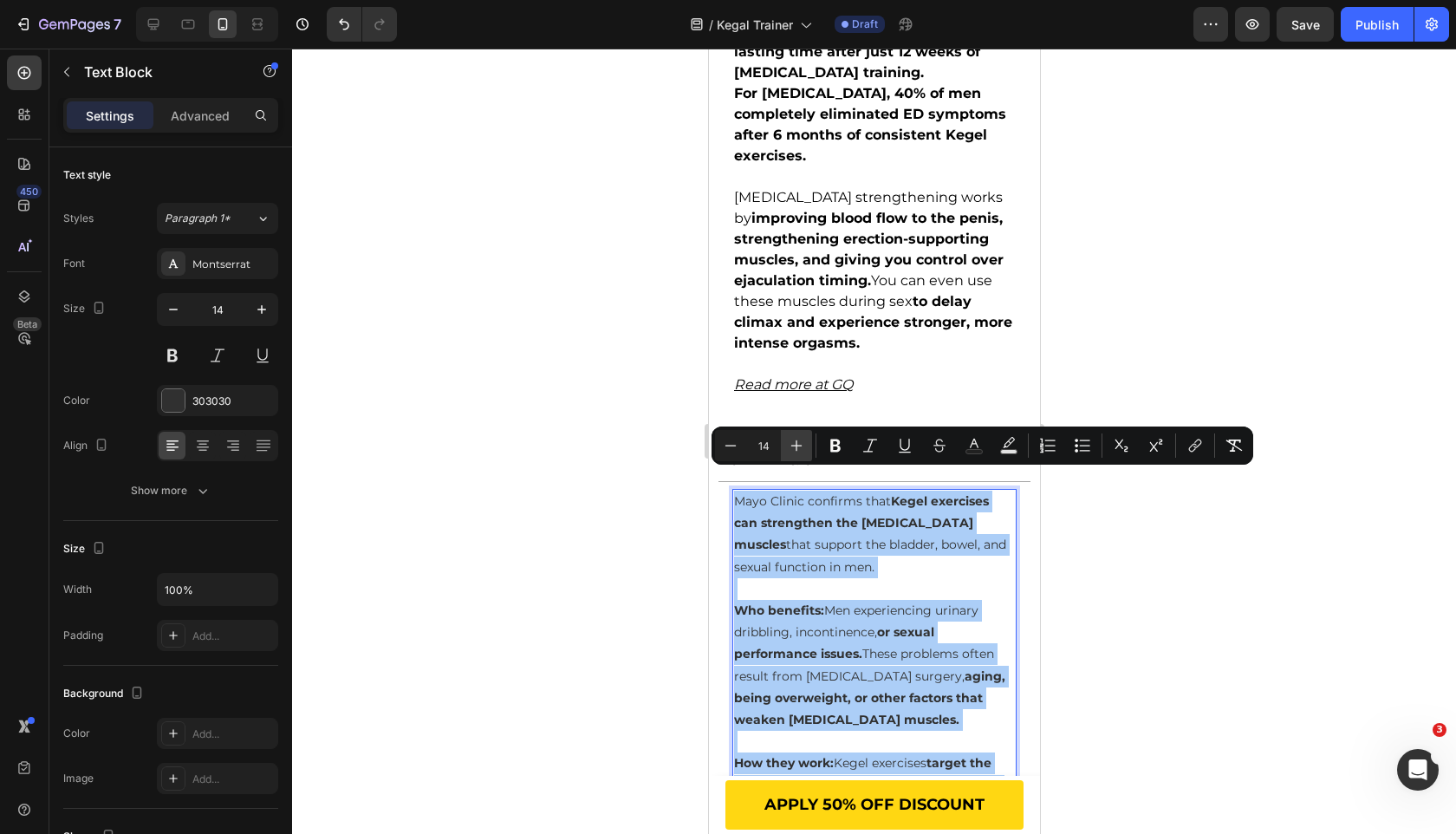
click at [797, 445] on icon "Editor contextual toolbar" at bounding box center [797, 446] width 12 height 12
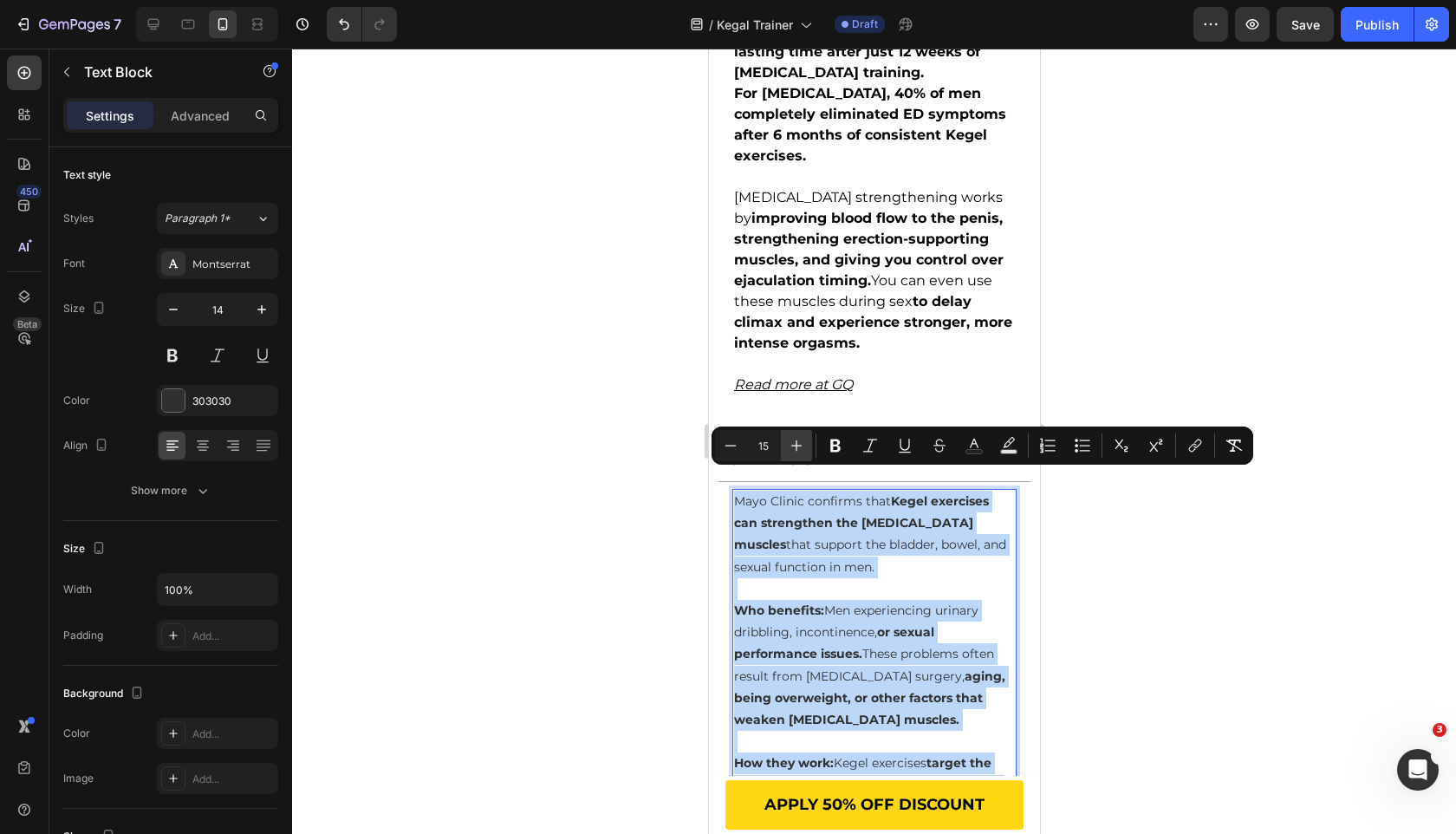
type input "16"
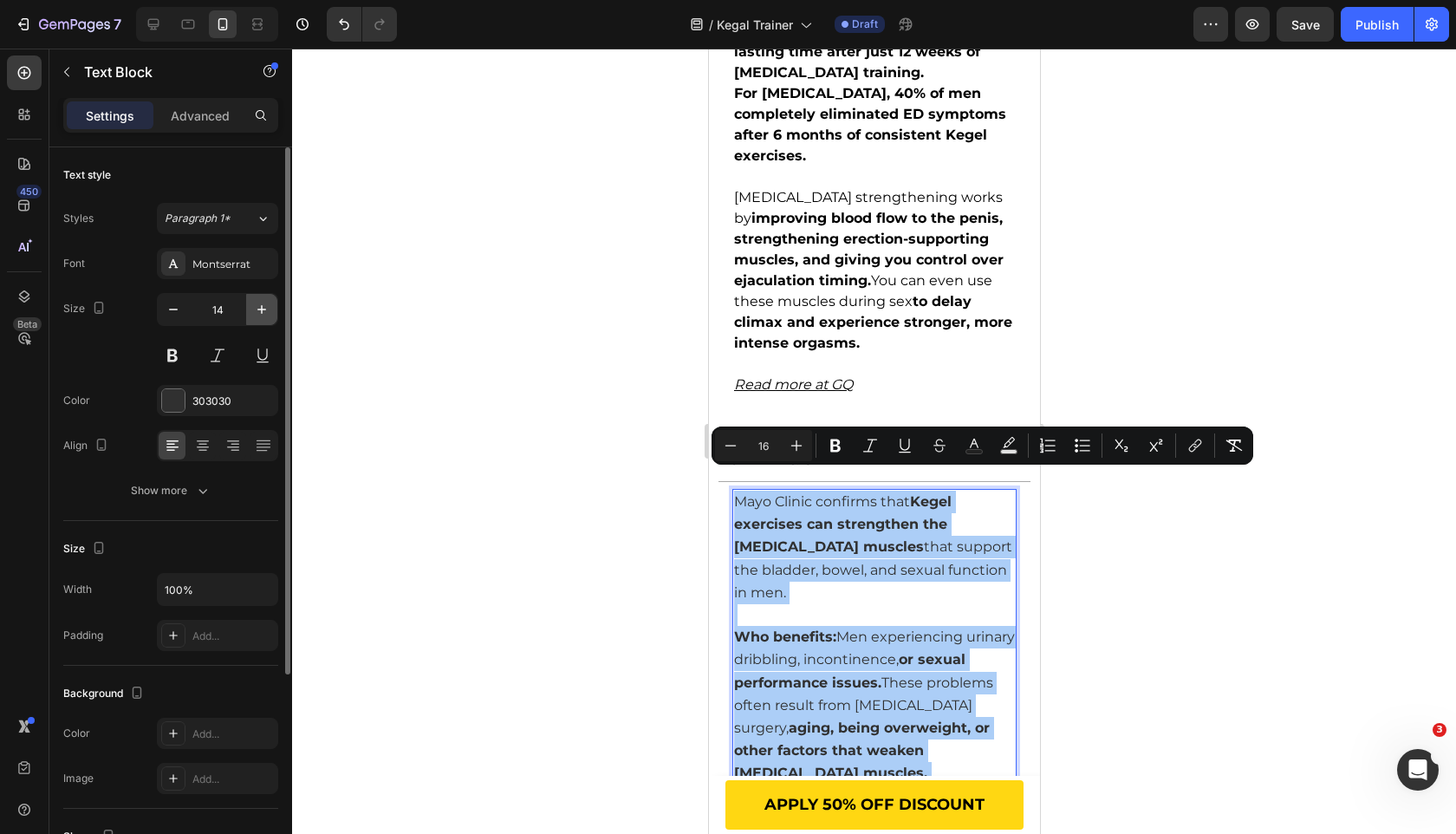
click at [266, 311] on icon "button" at bounding box center [261, 309] width 17 height 17
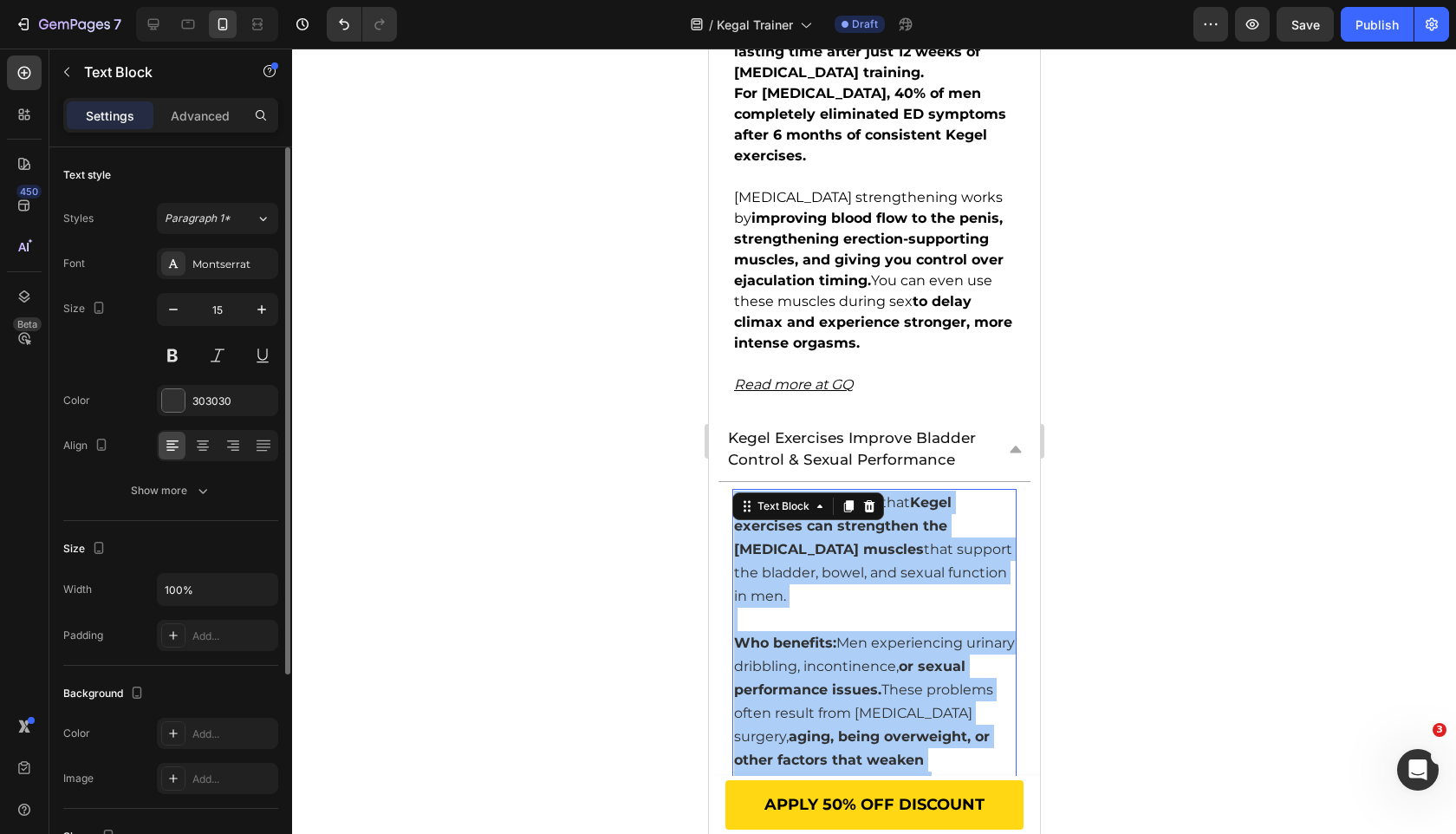
type input "16"
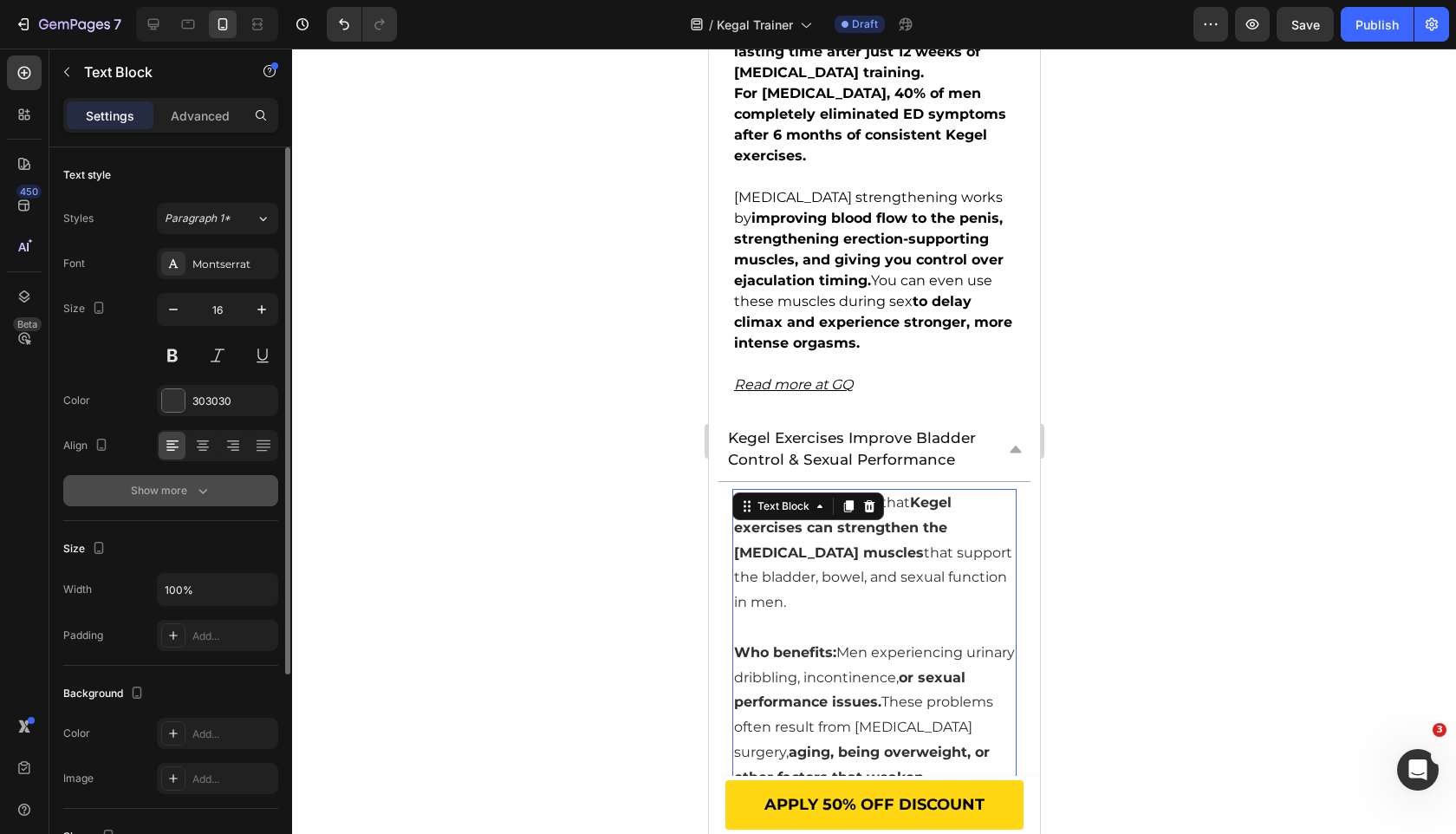
click at [228, 503] on button "Show more" at bounding box center [170, 491] width 215 height 31
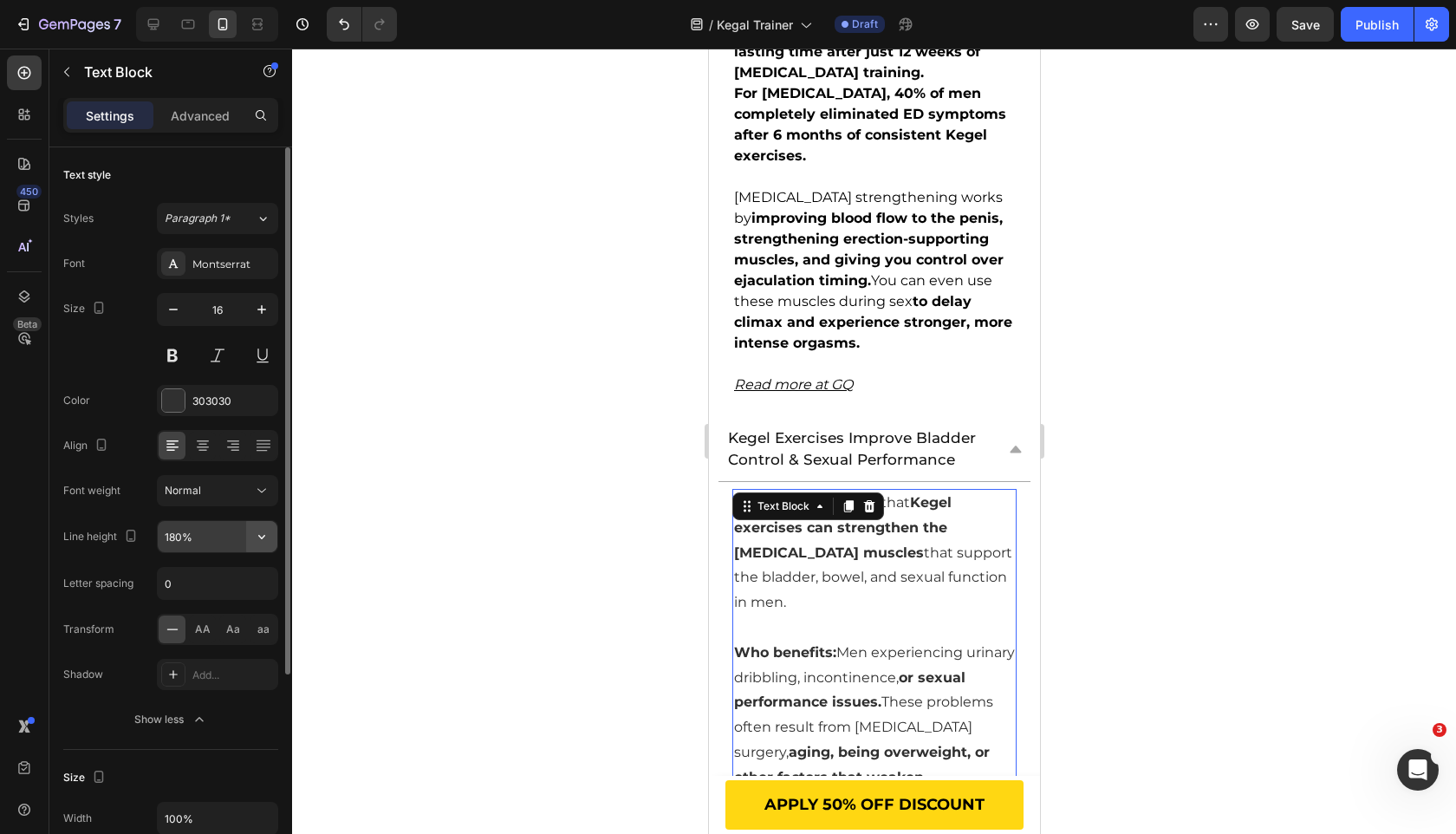
click at [258, 540] on icon "button" at bounding box center [261, 537] width 17 height 17
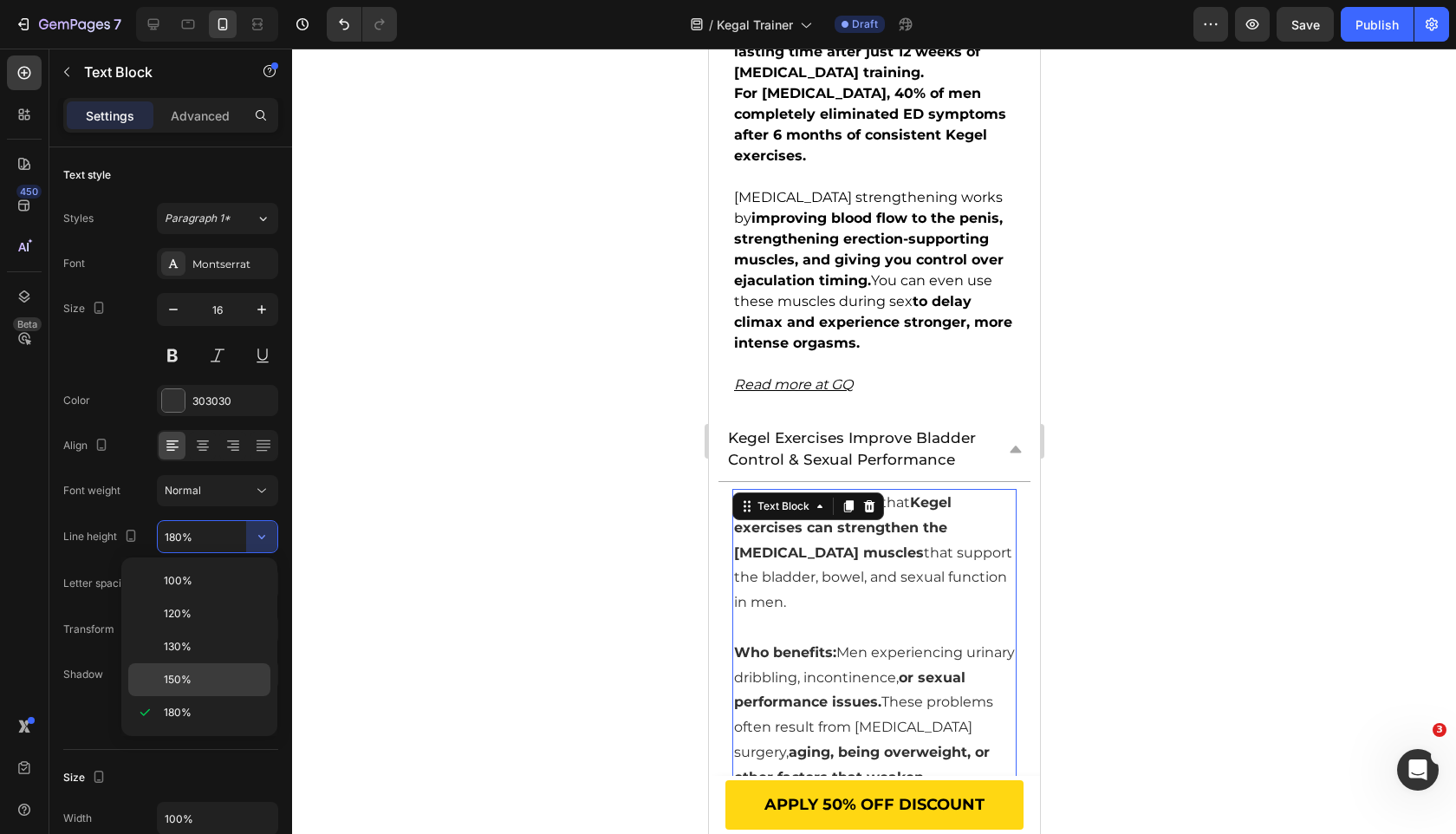
click at [210, 684] on p "150%" at bounding box center [214, 679] width 99 height 16
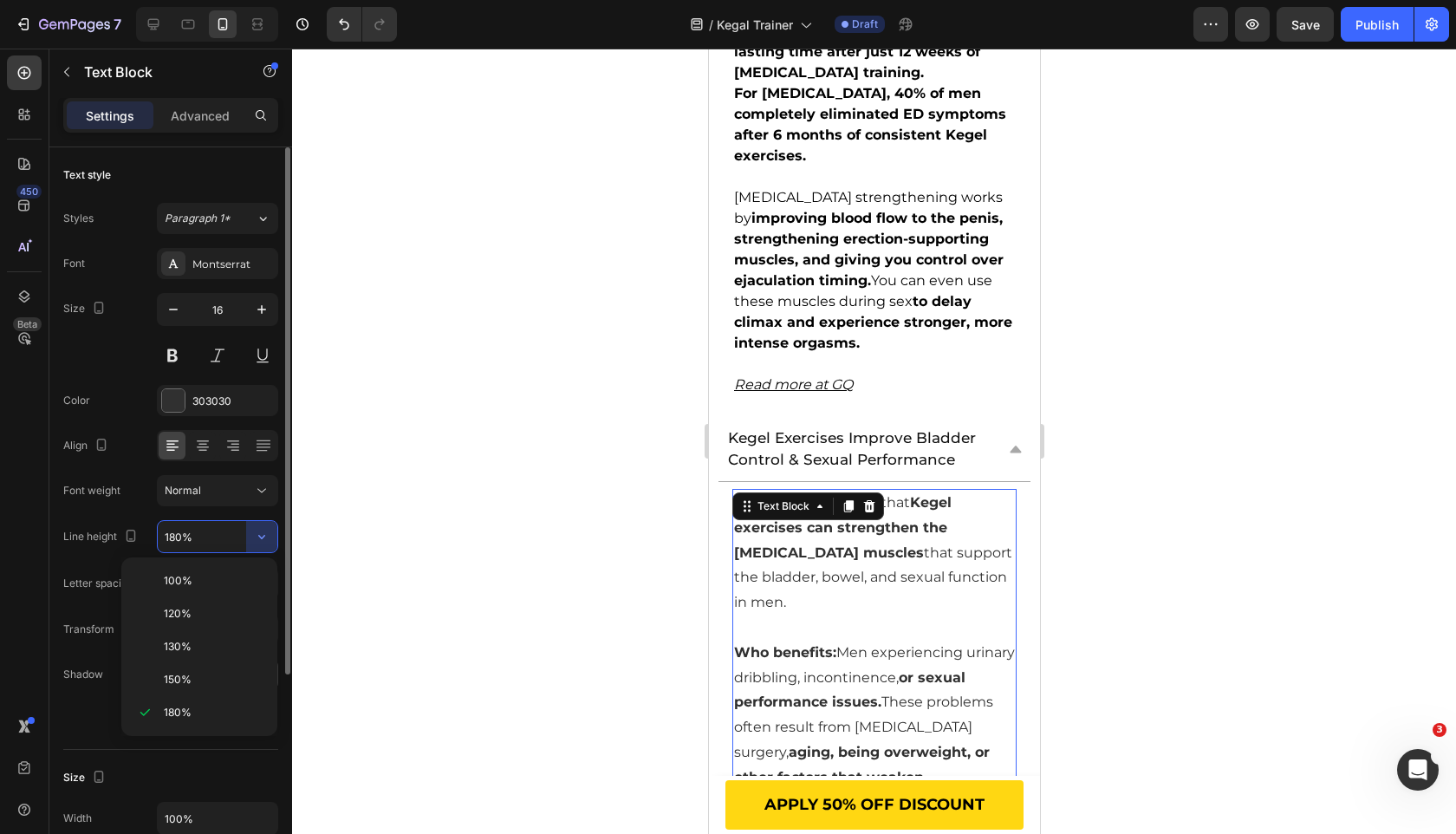
type input "150%"
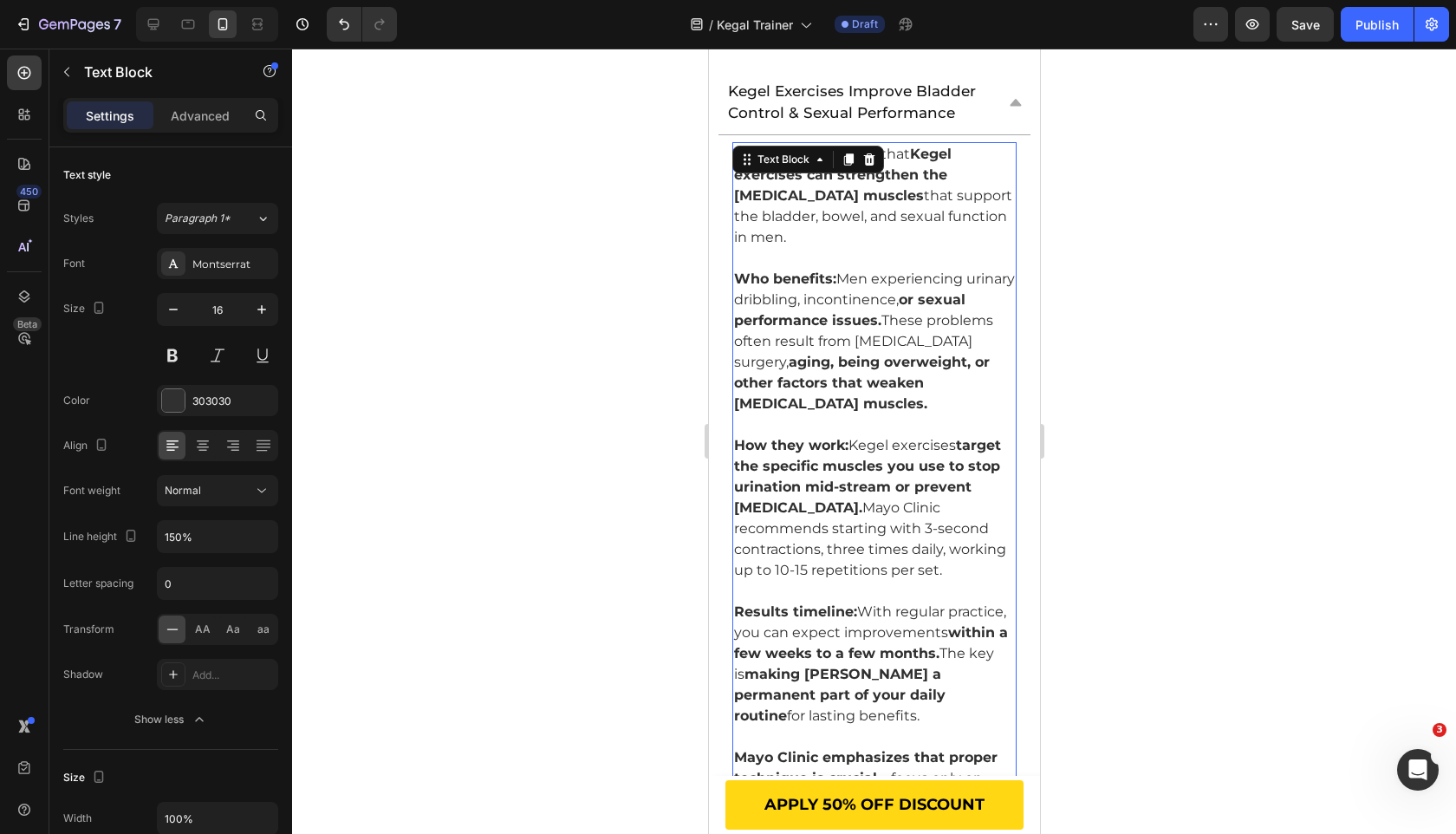
scroll to position [4698, 0]
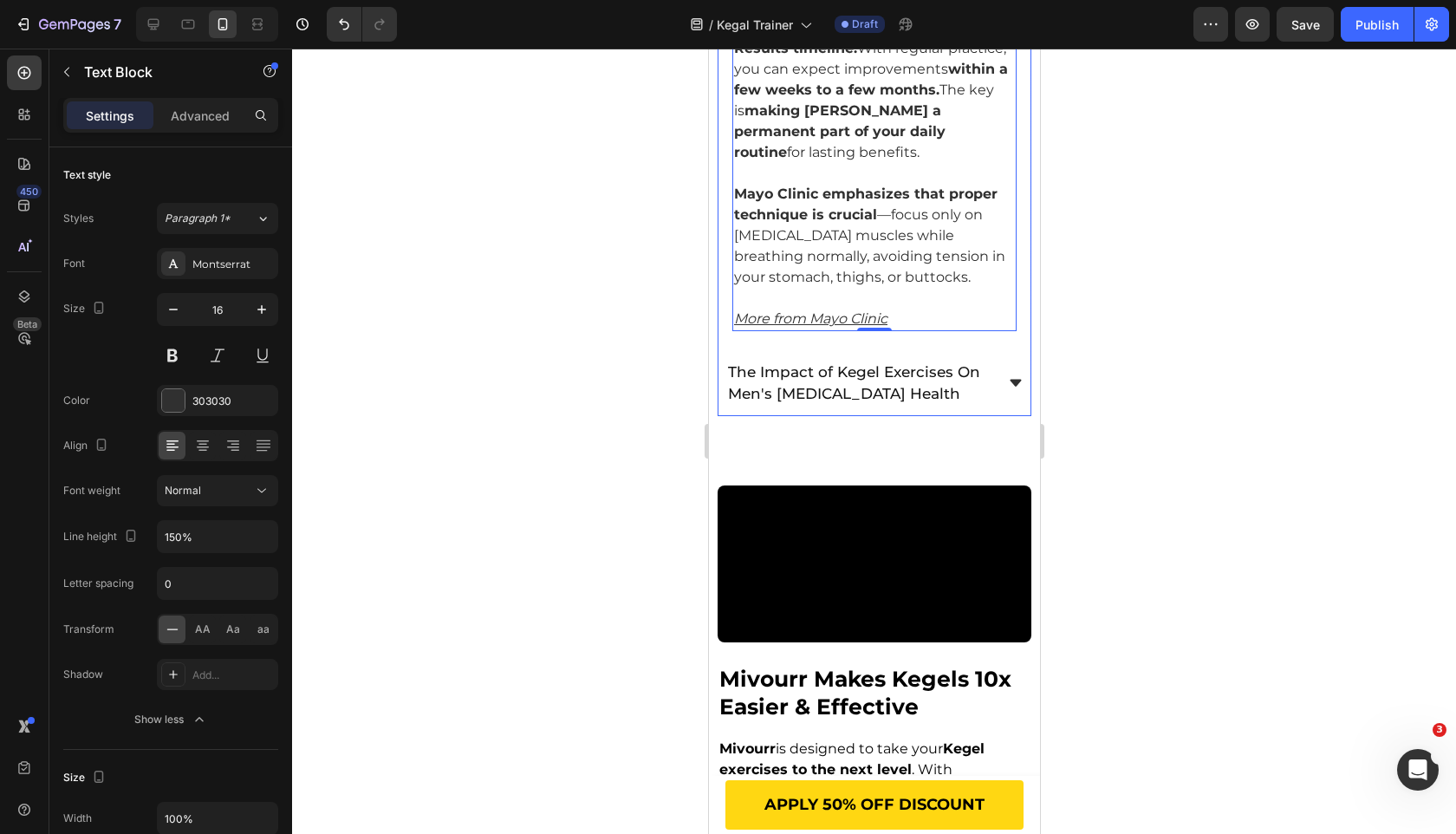
click at [1009, 375] on icon at bounding box center [1015, 383] width 16 height 16
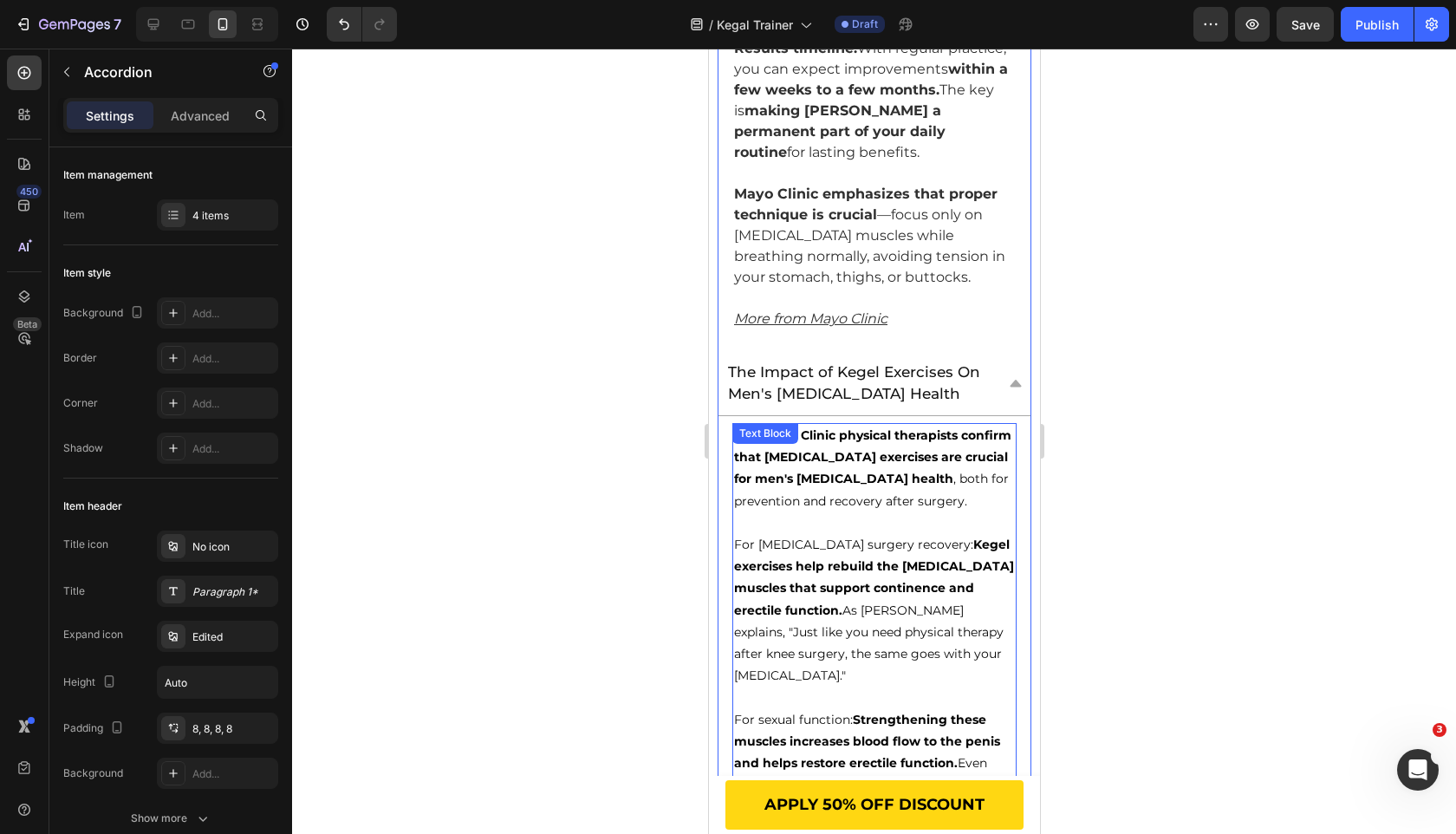
click at [864, 512] on p at bounding box center [873, 523] width 281 height 21
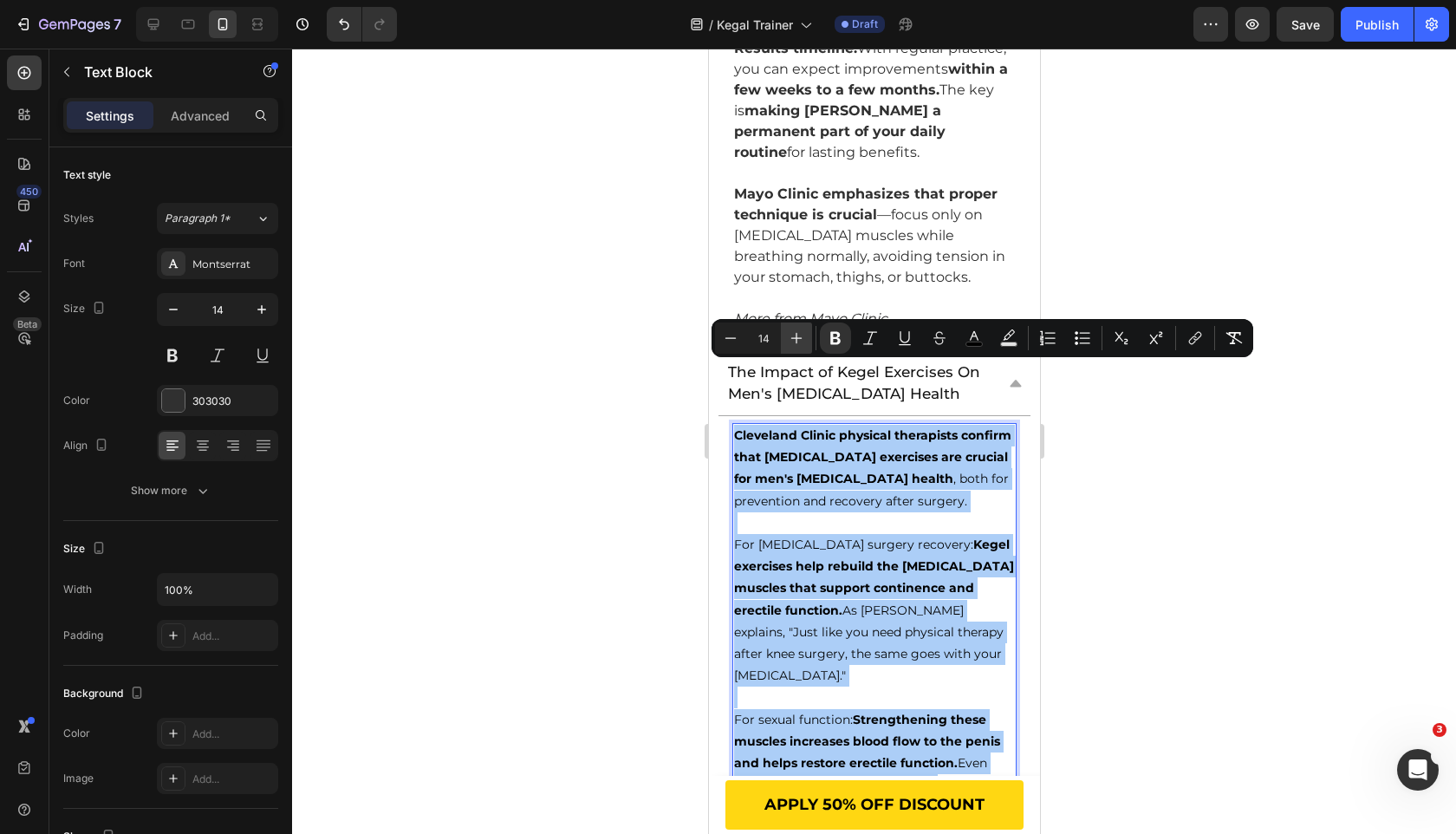
click at [796, 331] on icon "Editor contextual toolbar" at bounding box center [797, 338] width 17 height 17
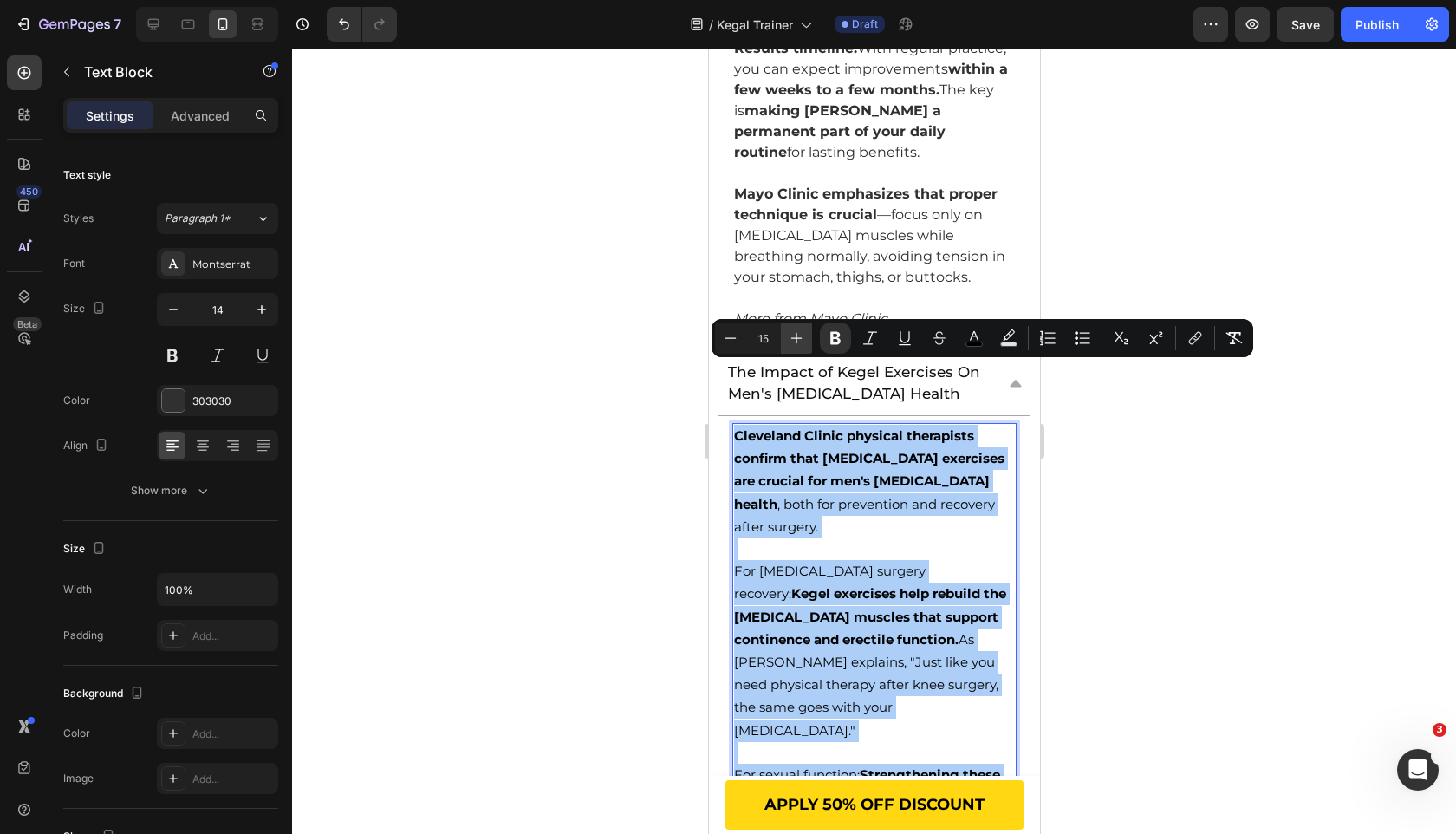
click at [796, 331] on icon "Editor contextual toolbar" at bounding box center [797, 338] width 17 height 17
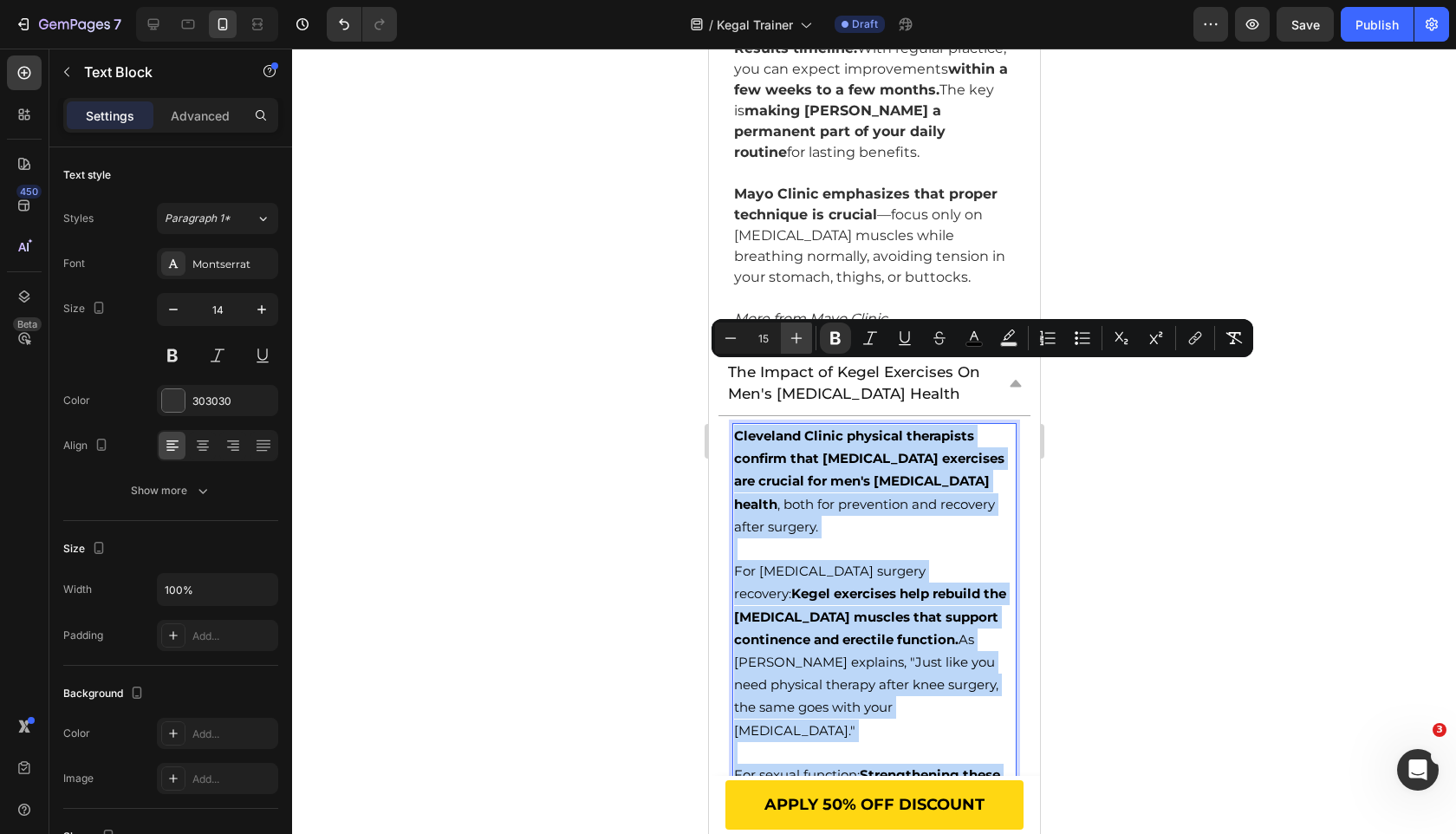
type input "16"
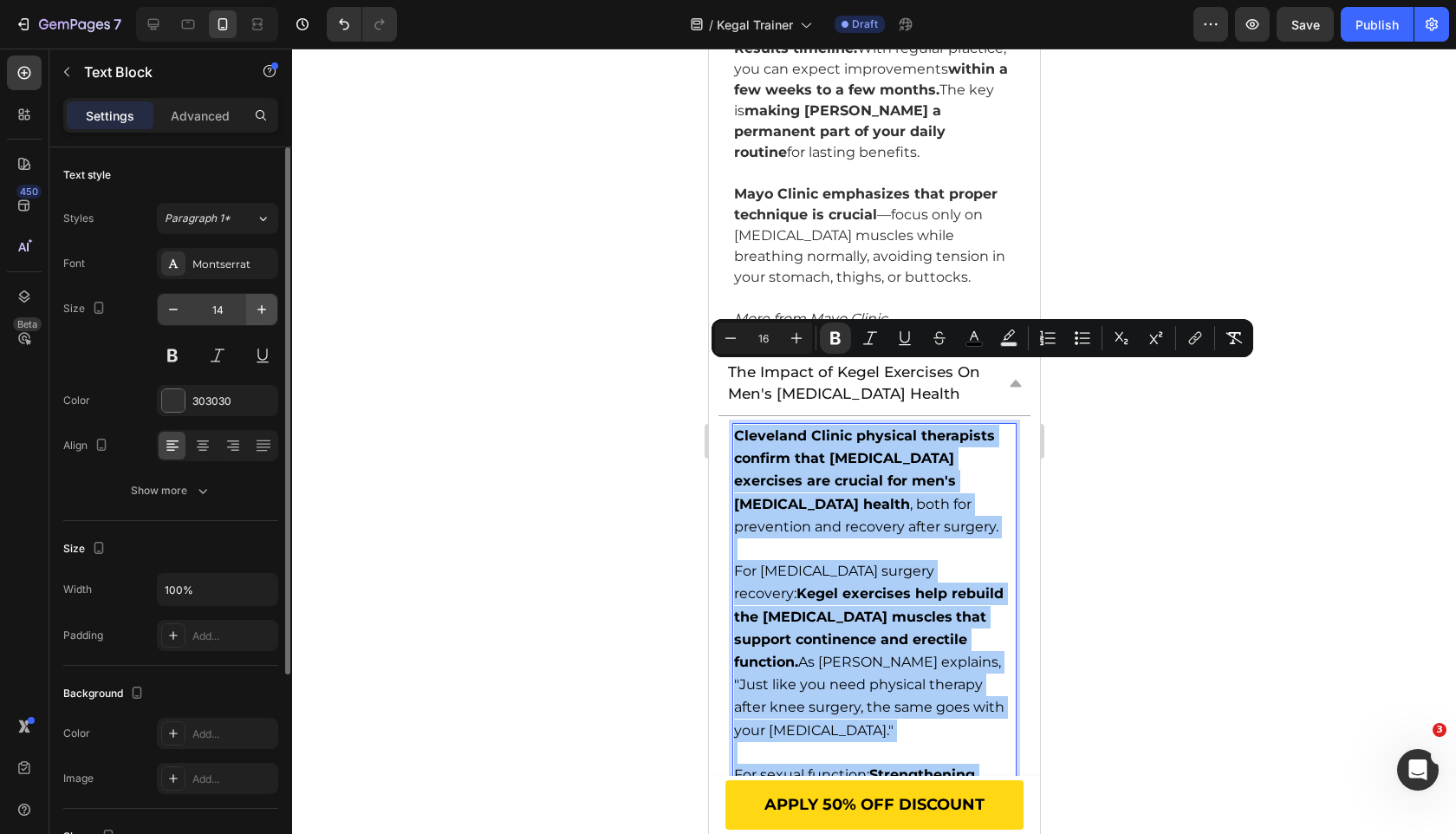
click at [268, 297] on button "button" at bounding box center [261, 309] width 31 height 31
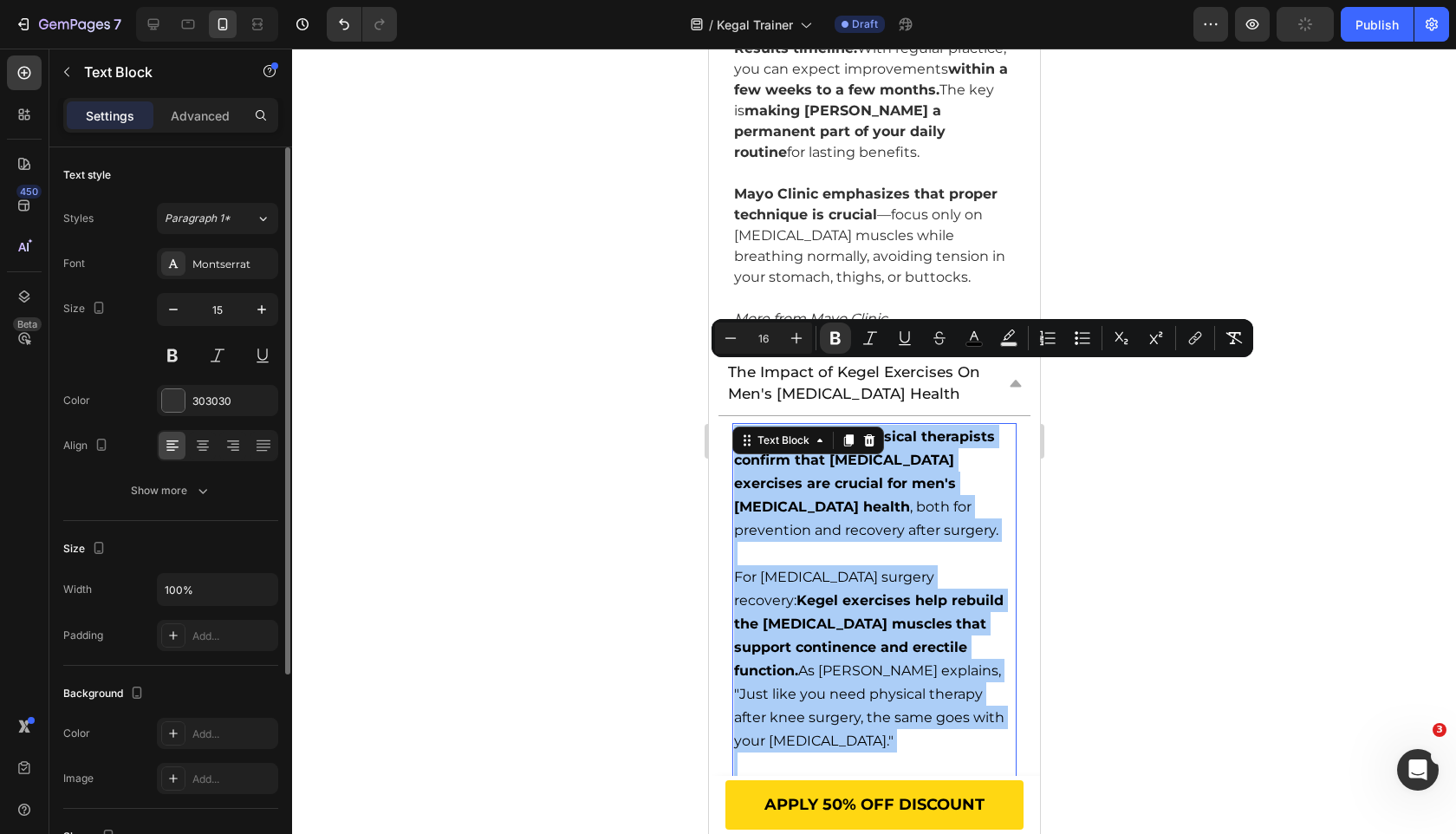
type input "16"
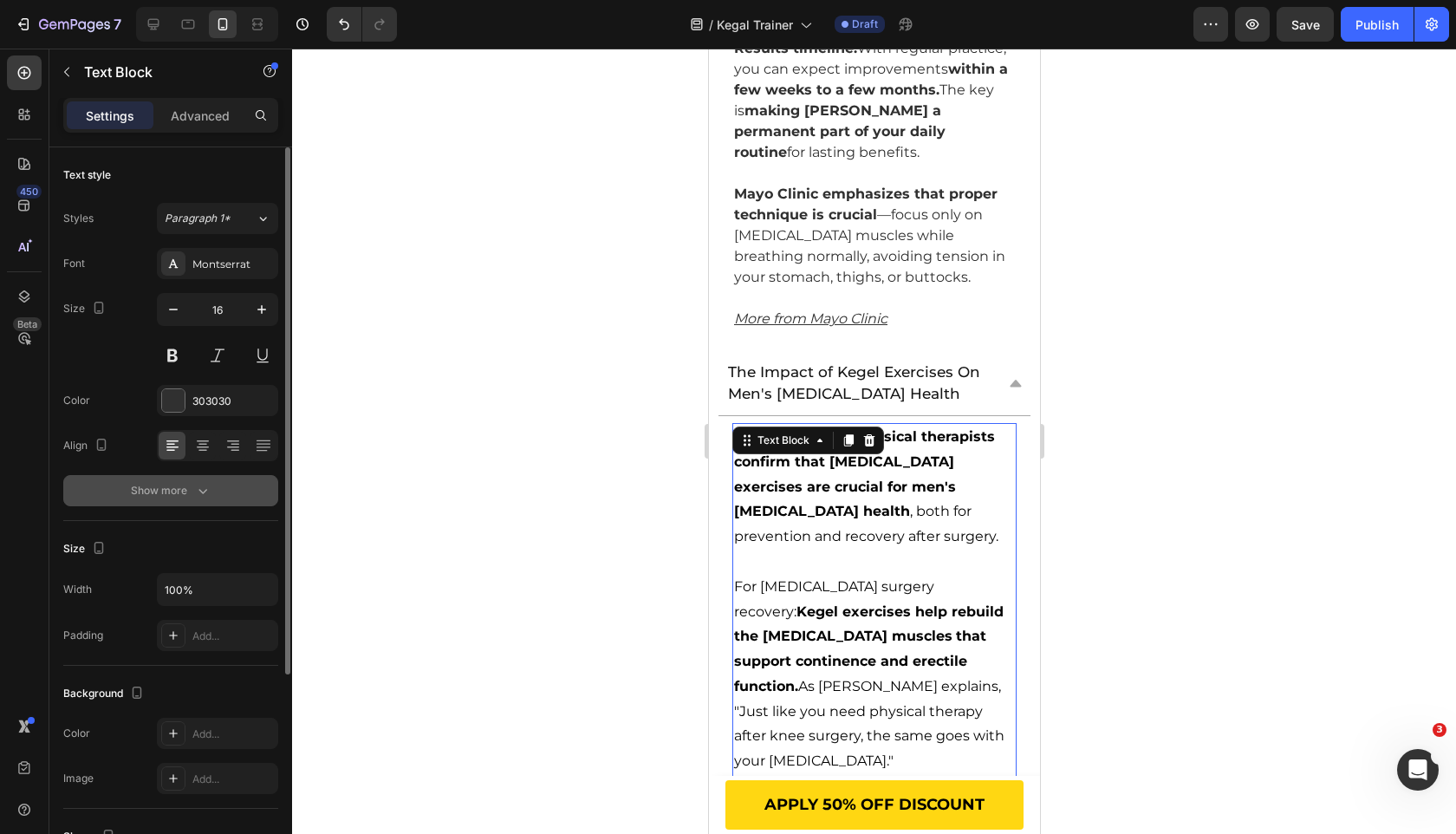
click at [207, 489] on icon "button" at bounding box center [203, 491] width 17 height 17
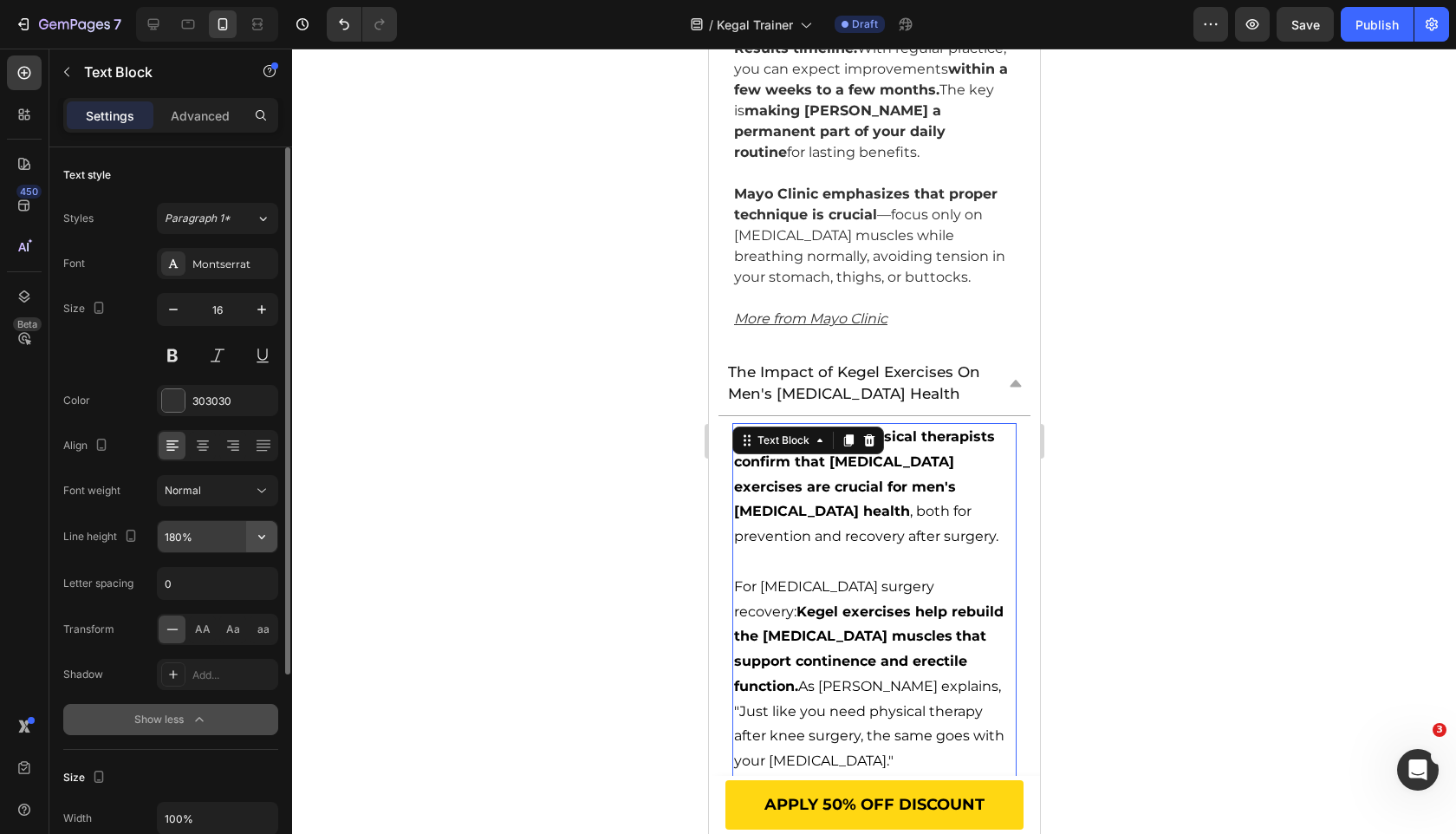
click at [253, 542] on icon "button" at bounding box center [261, 537] width 17 height 17
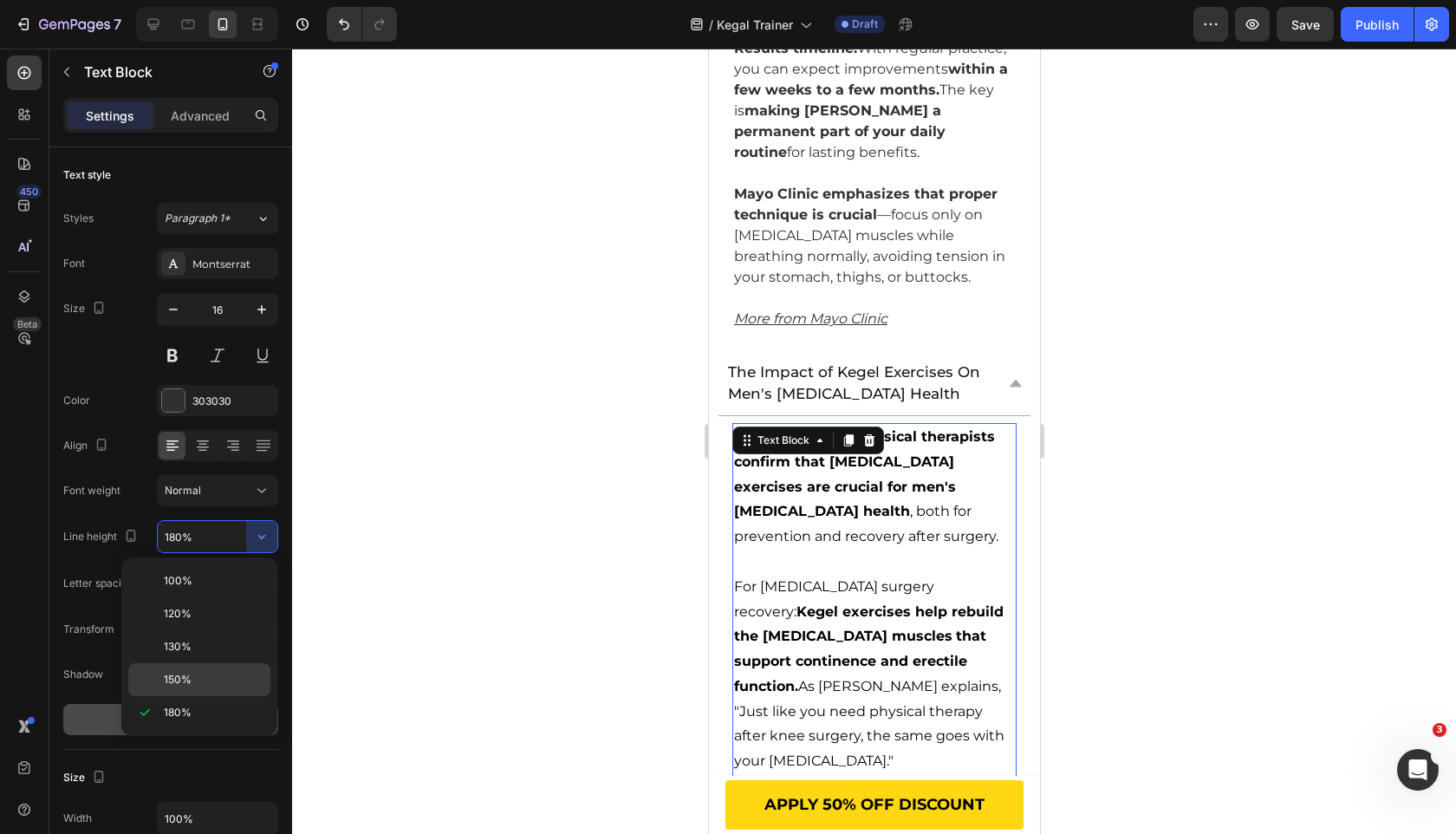
click at [217, 671] on div "150%" at bounding box center [199, 679] width 142 height 33
type input "150%"
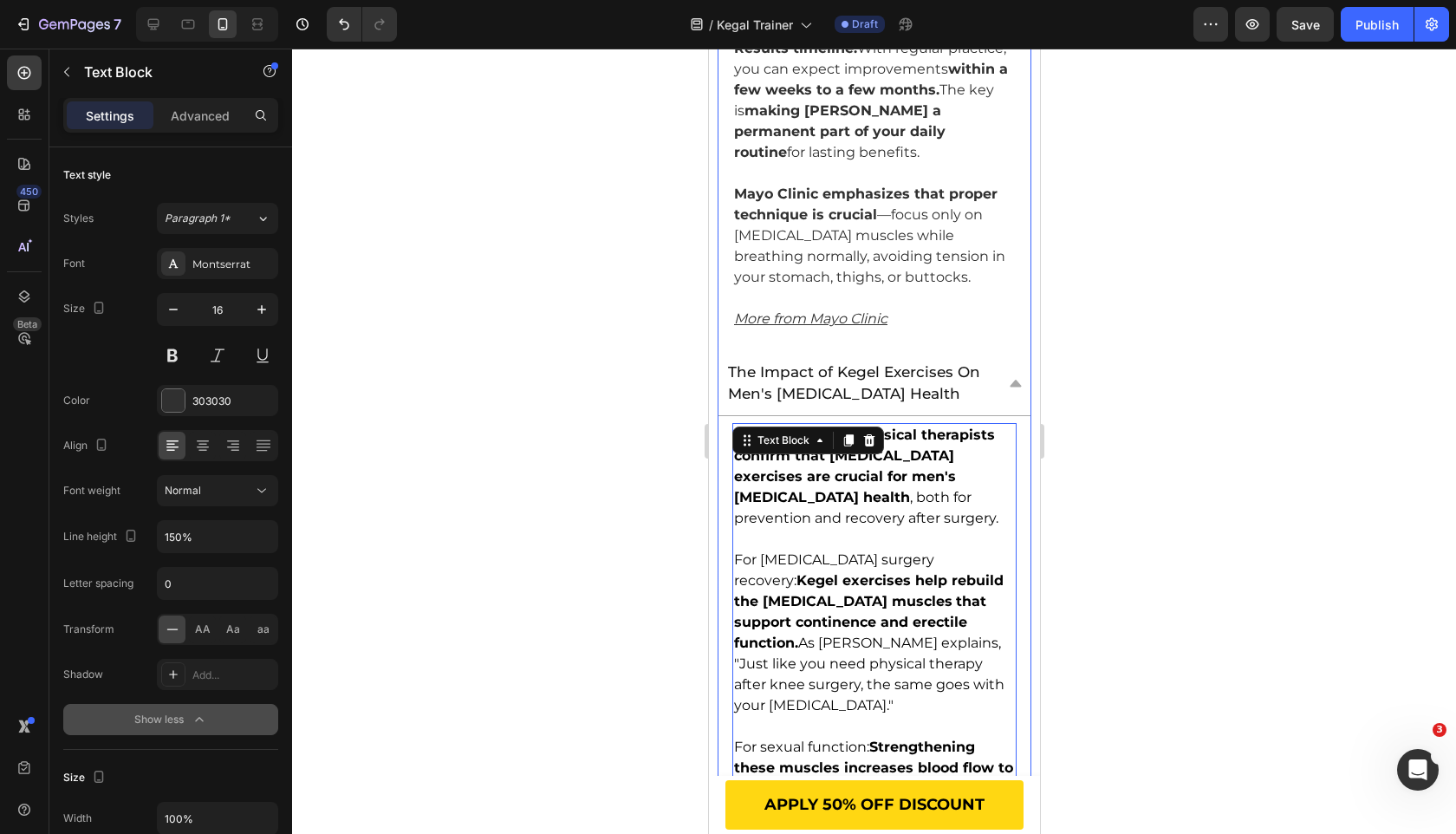
click at [725, 416] on div "Cleveland Clinic physical therapists confirm that [MEDICAL_DATA] exercises are …" at bounding box center [873, 810] width 312 height 787
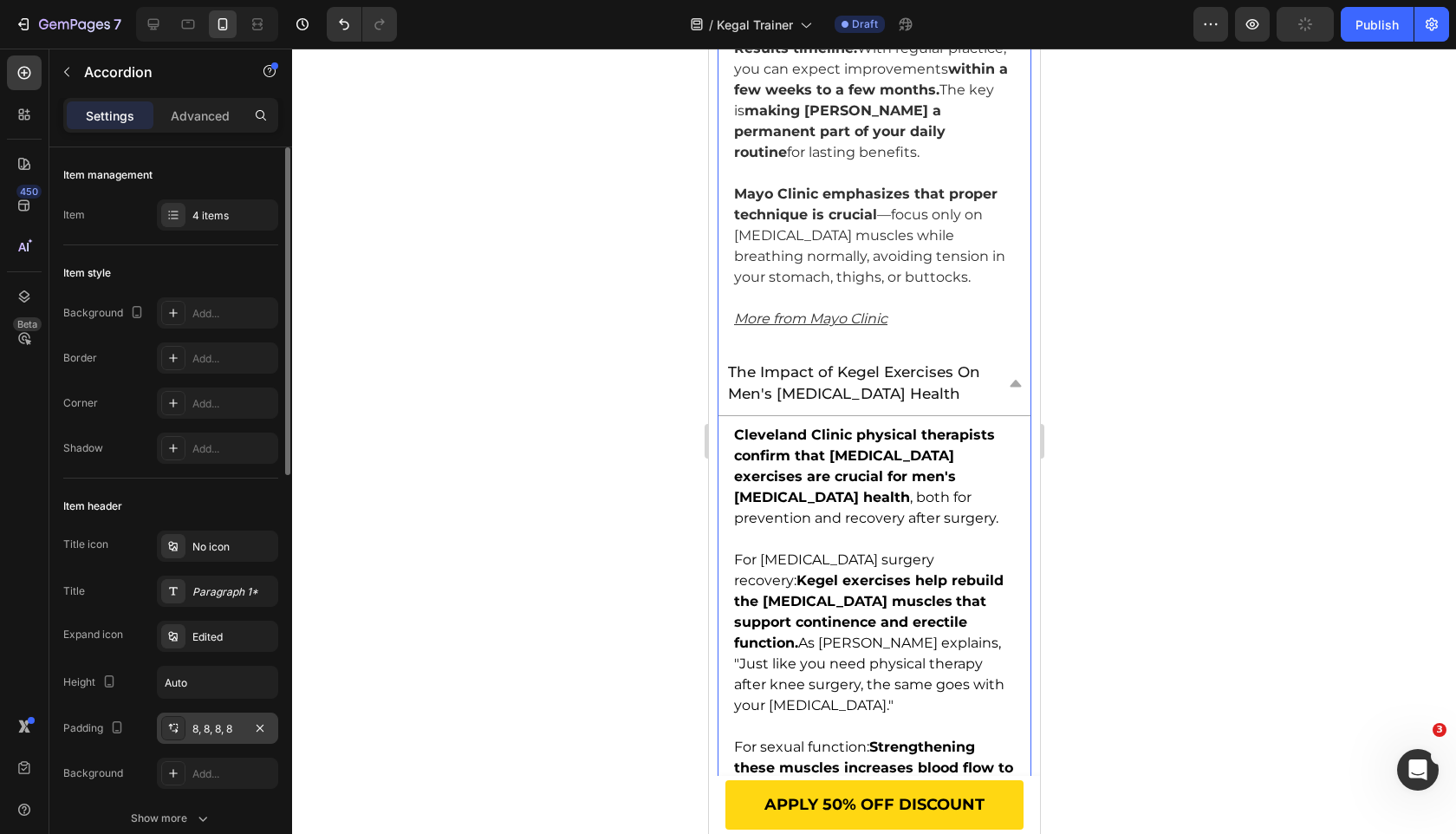
click at [194, 731] on div "8, 8, 8, 8" at bounding box center [218, 729] width 51 height 16
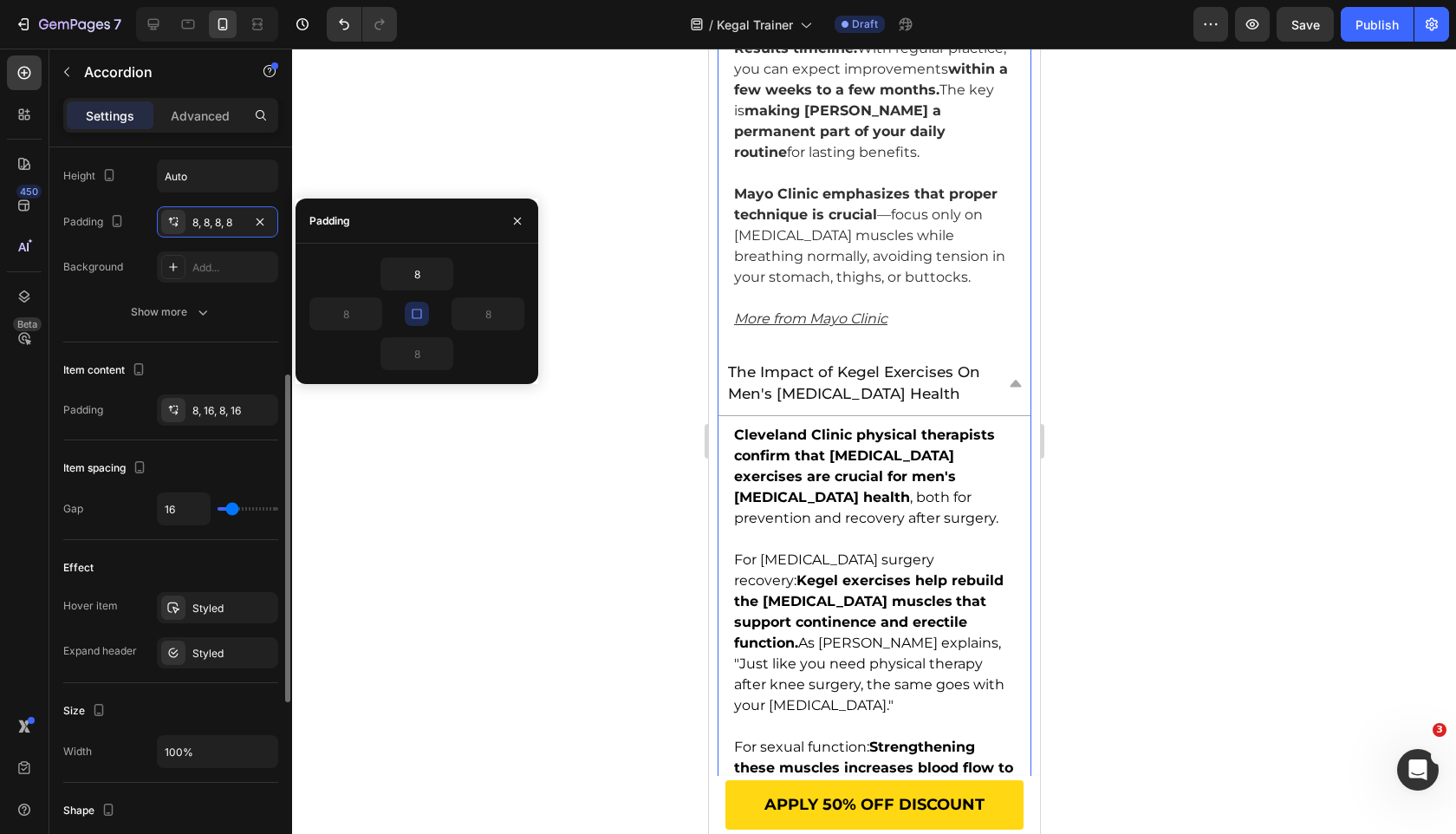
scroll to position [507, 0]
click at [206, 417] on div "8, 16, 8, 16" at bounding box center [217, 409] width 121 height 31
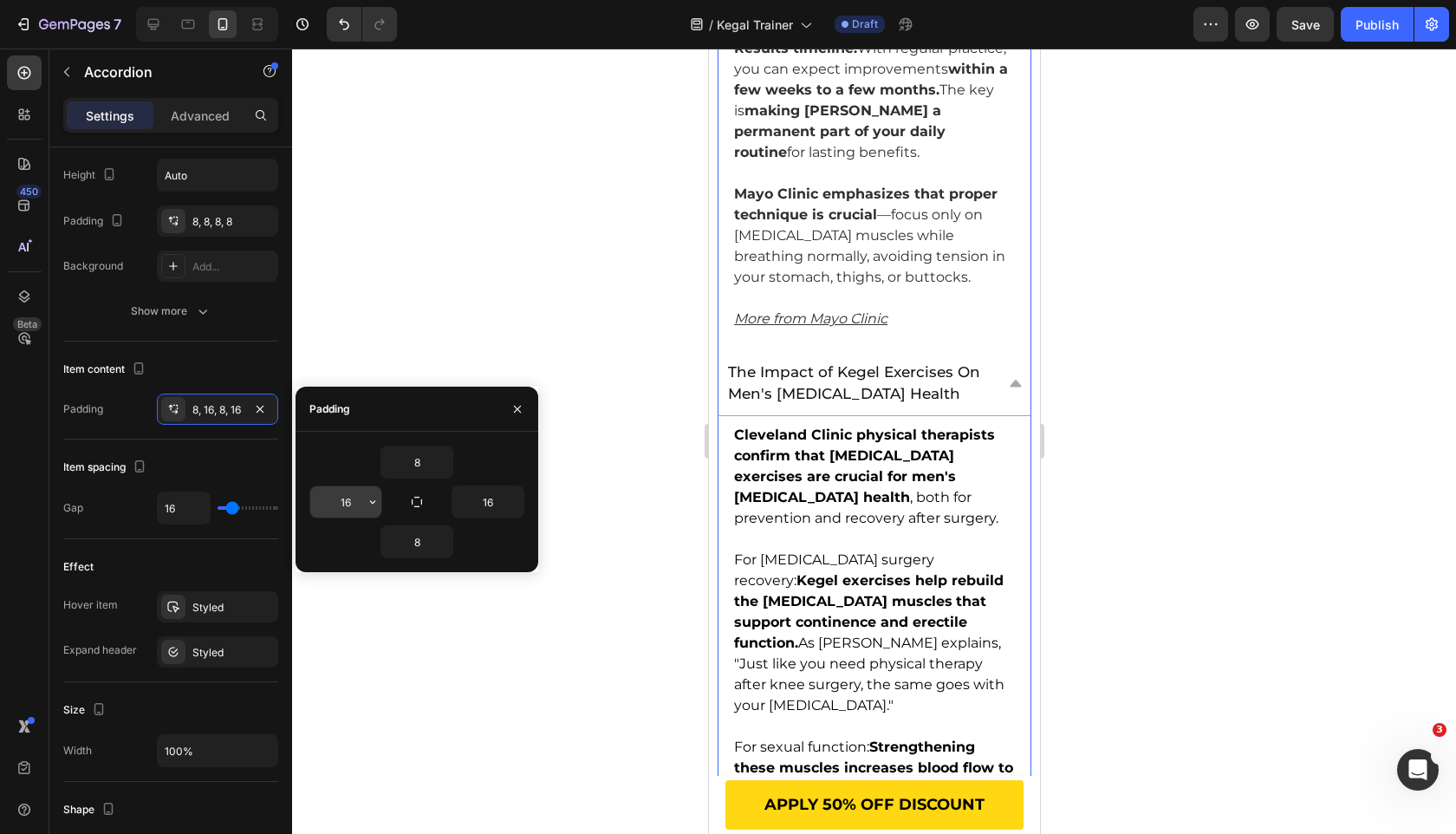
click at [348, 497] on input "16" at bounding box center [345, 502] width 71 height 31
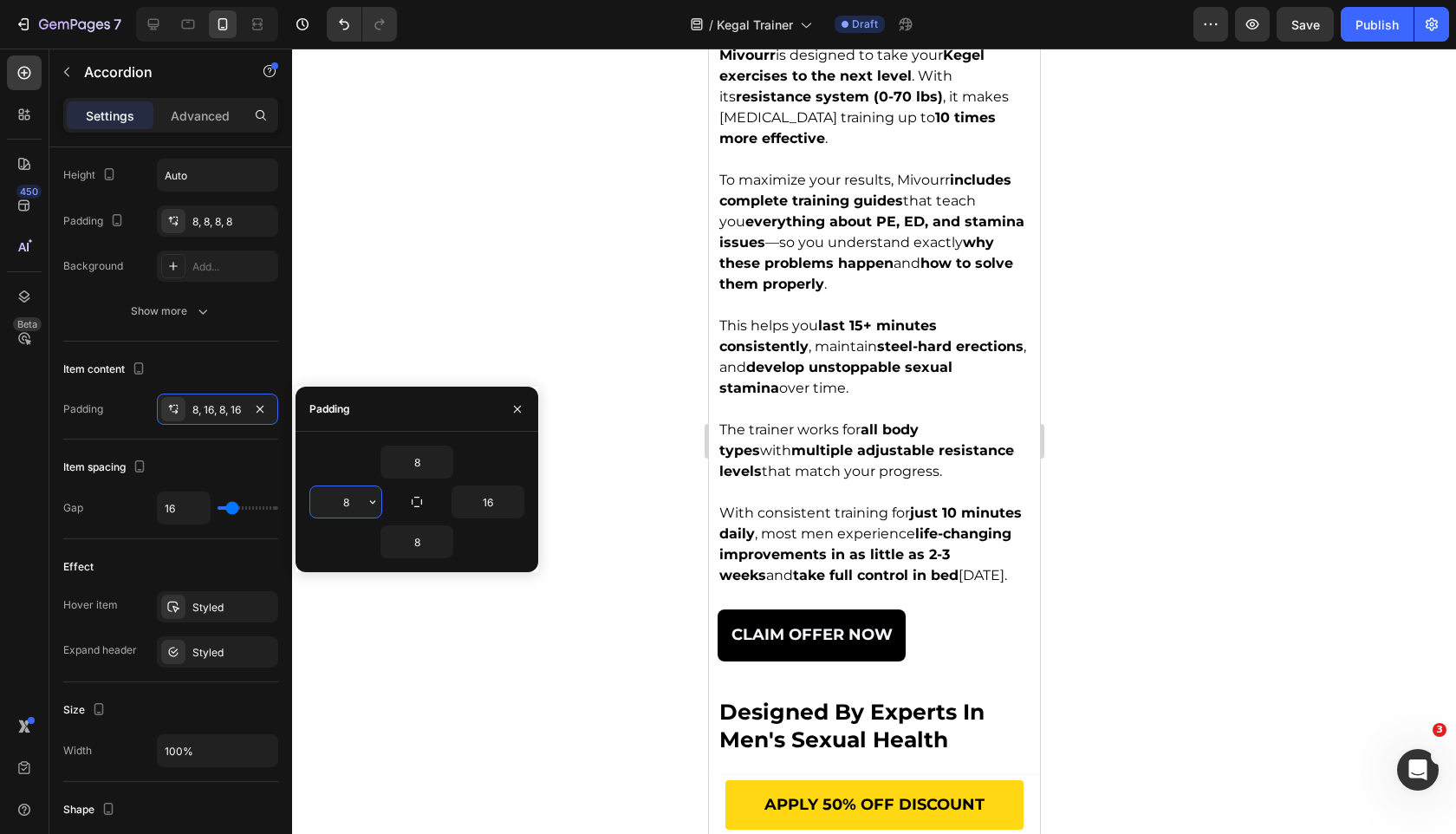
scroll to position [3103, 0]
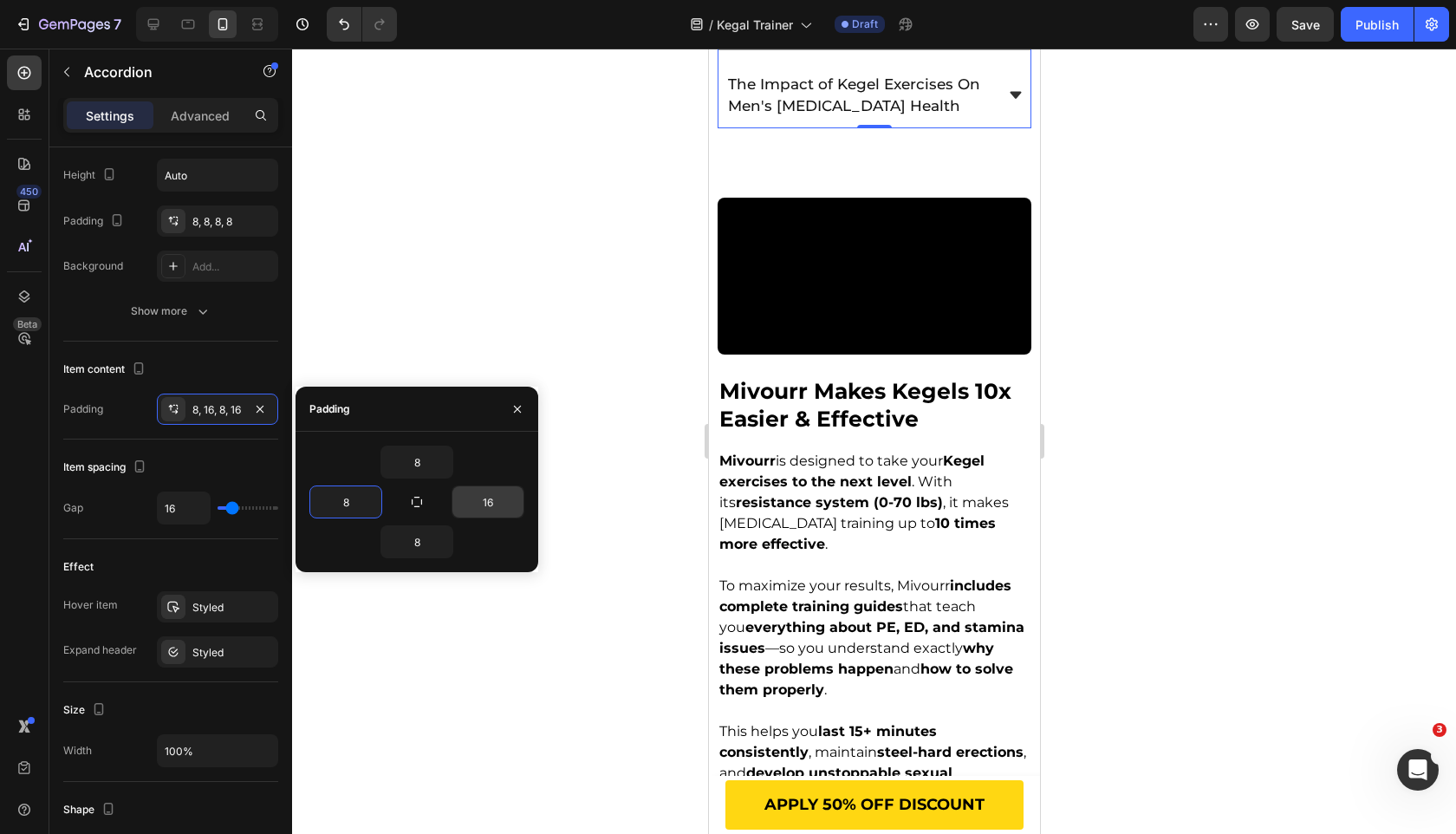
type input "8"
click at [489, 502] on input "16" at bounding box center [487, 502] width 71 height 31
type input "8"
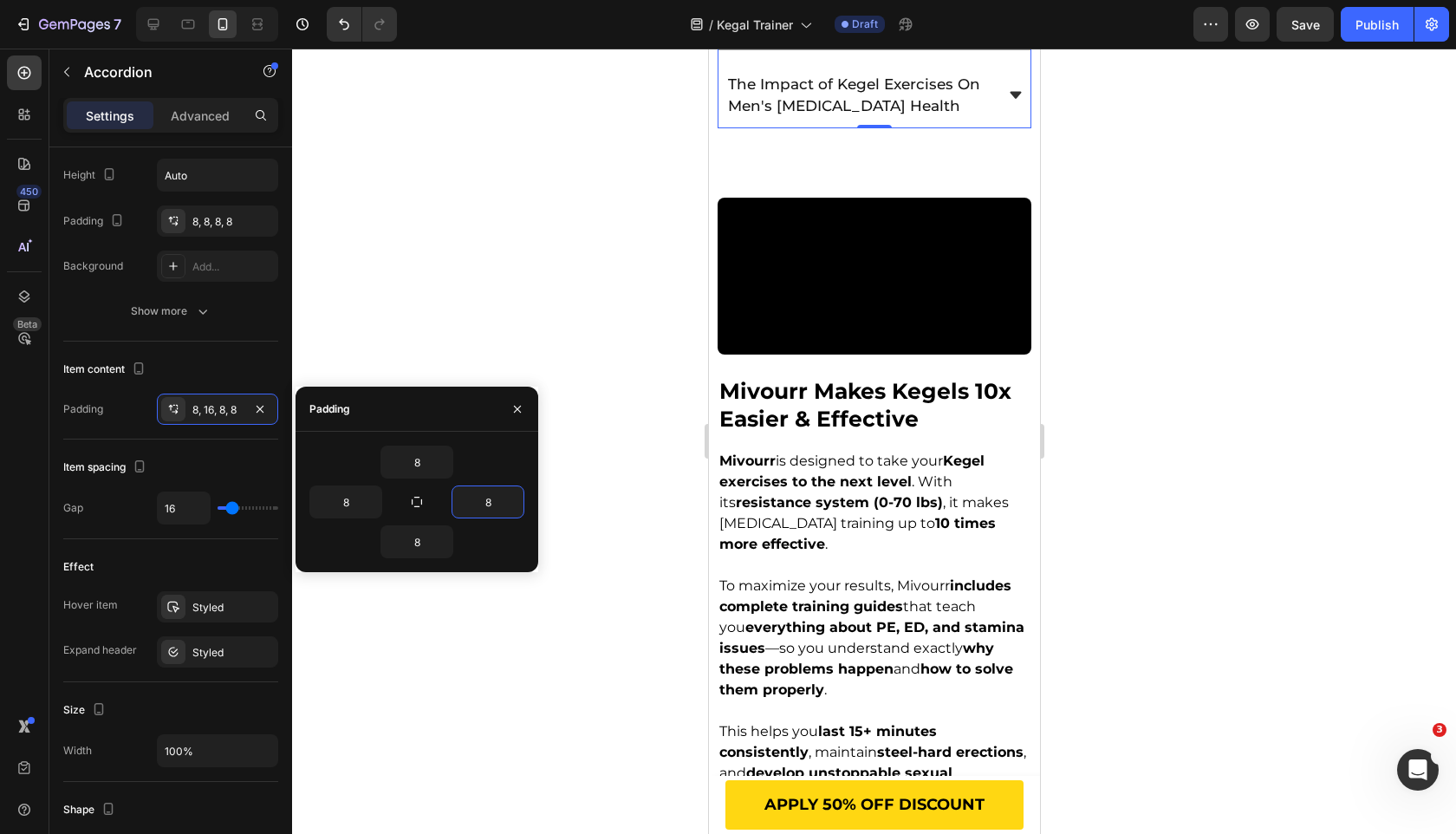
click at [506, 454] on div "8" at bounding box center [416, 462] width 215 height 33
click at [601, 345] on div at bounding box center [875, 441] width 1164 height 785
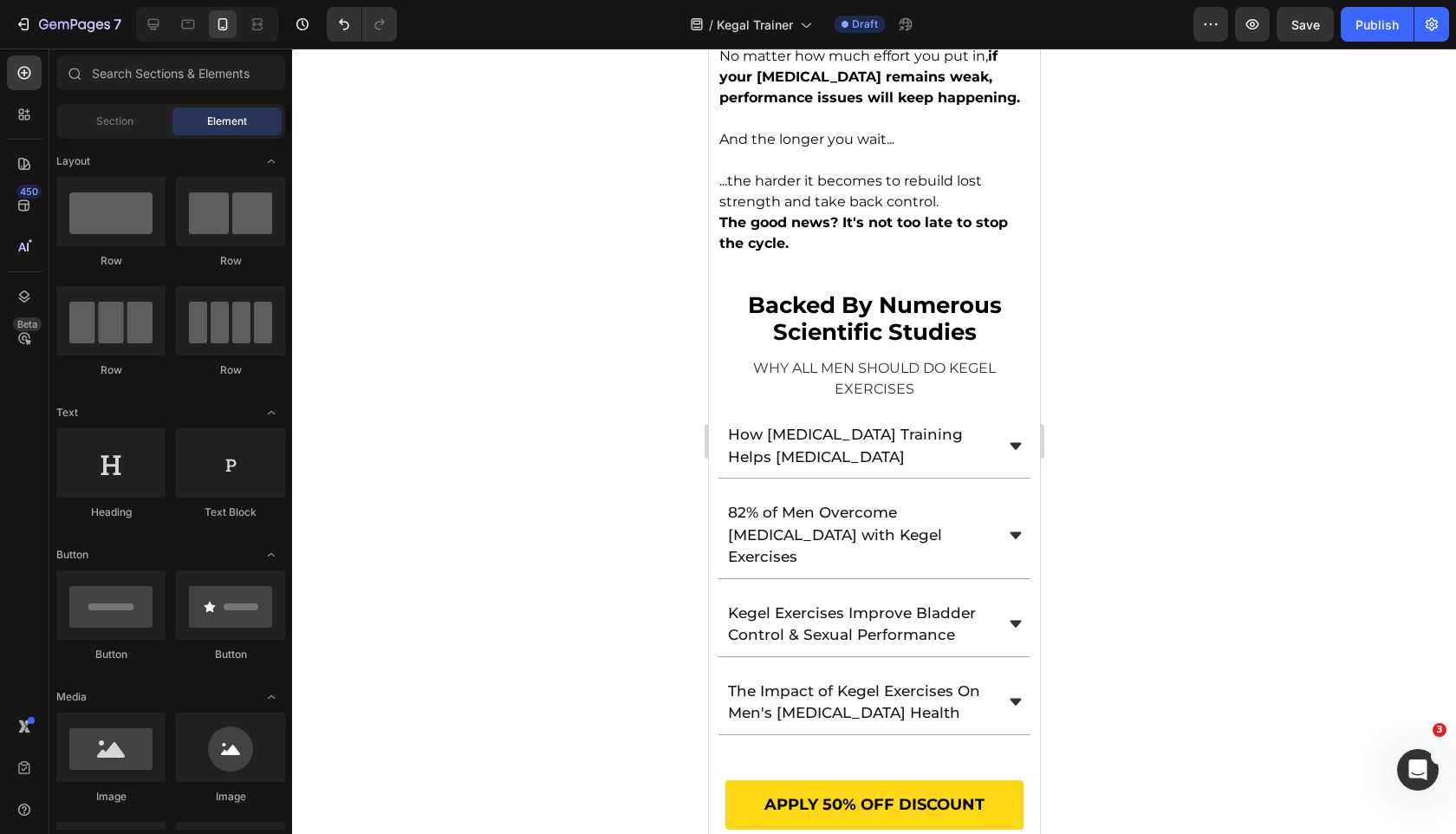
scroll to position [2579, 0]
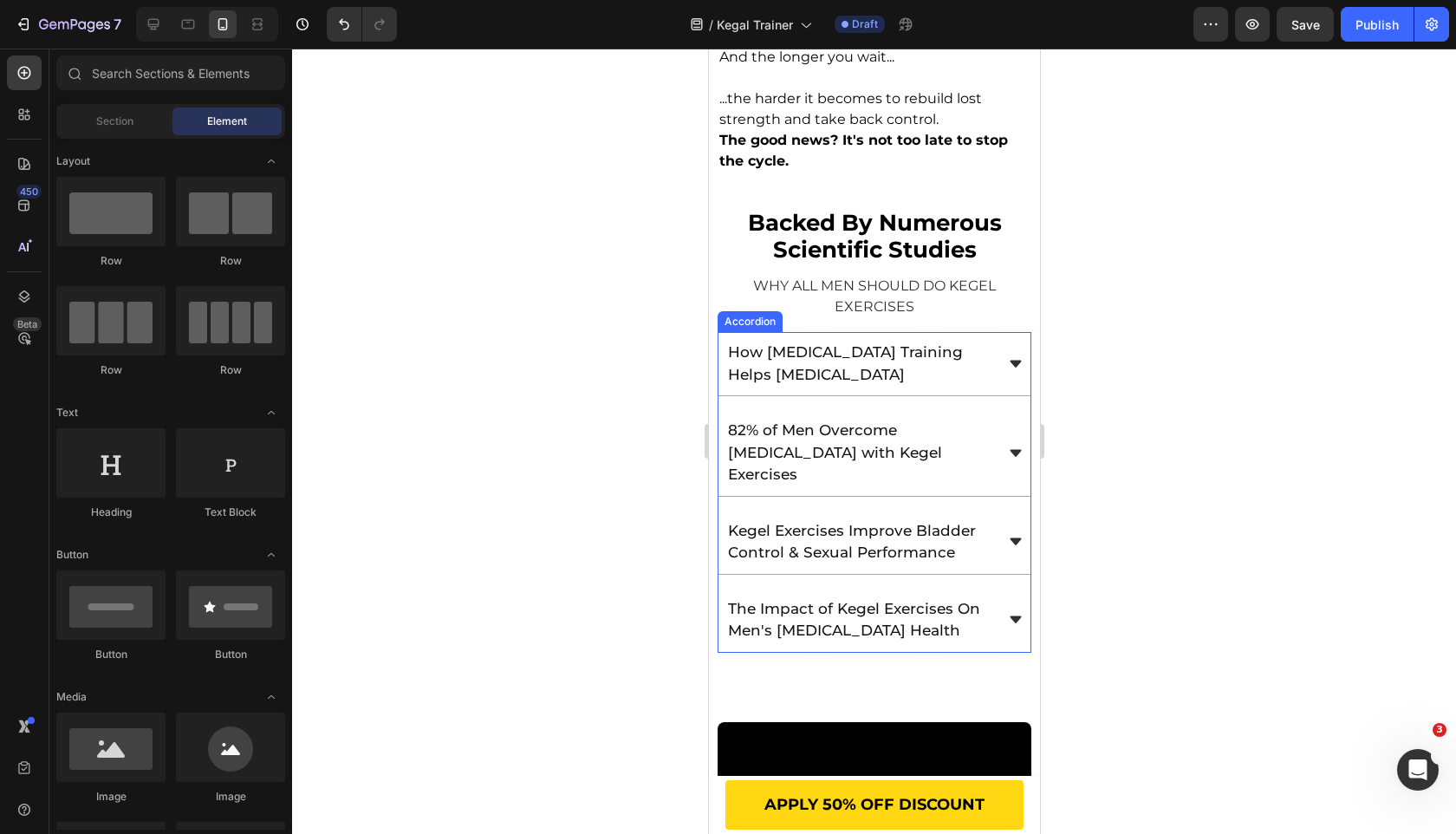
click at [1000, 333] on div "How [MEDICAL_DATA] Training Helps [MEDICAL_DATA]" at bounding box center [873, 365] width 312 height 64
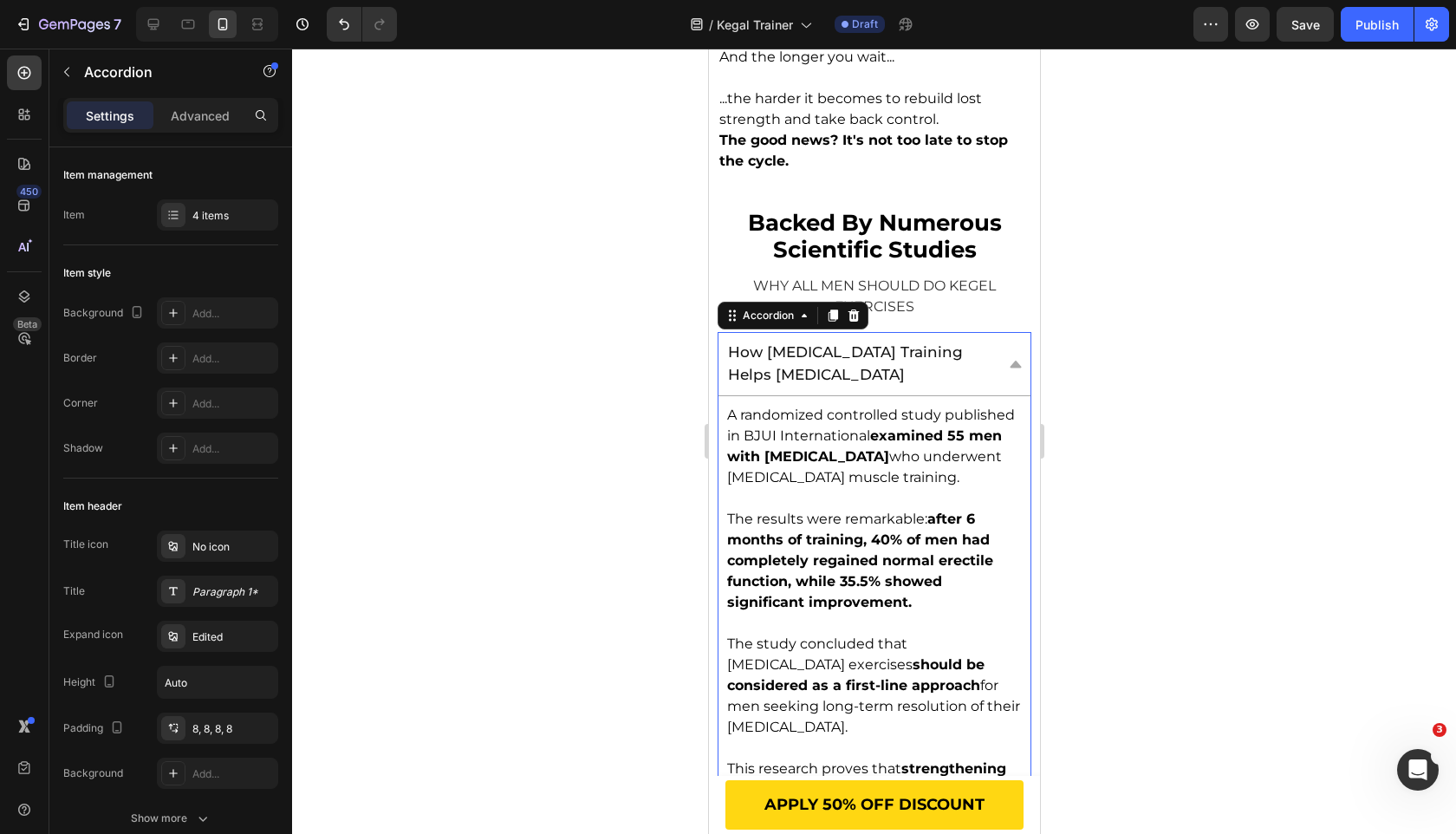
click at [1000, 333] on div "How [MEDICAL_DATA] Training Helps [MEDICAL_DATA]" at bounding box center [873, 365] width 312 height 64
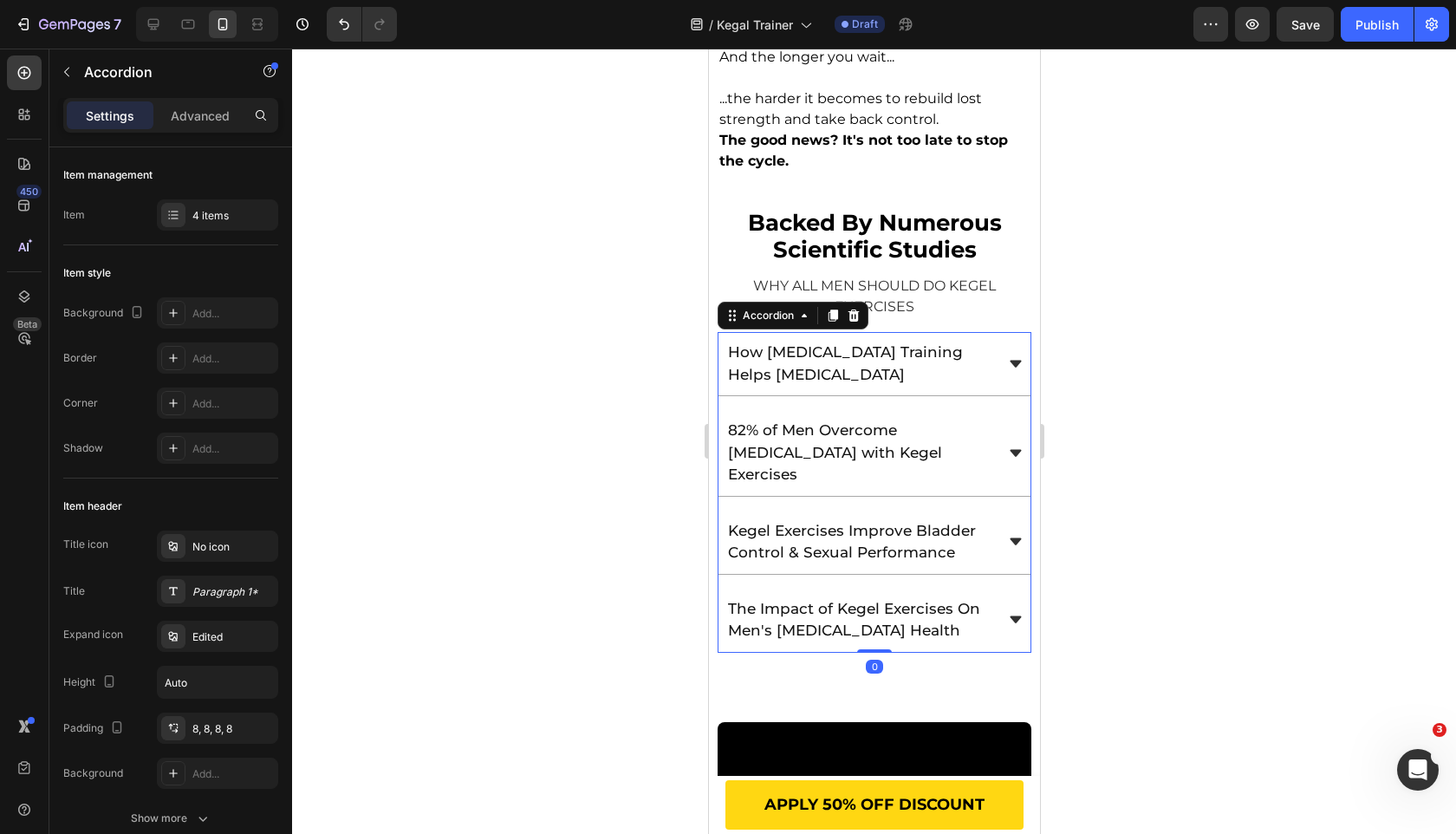
click at [999, 410] on div "82% of Men Overcome [MEDICAL_DATA] with Kegel Exercises" at bounding box center [873, 453] width 312 height 87
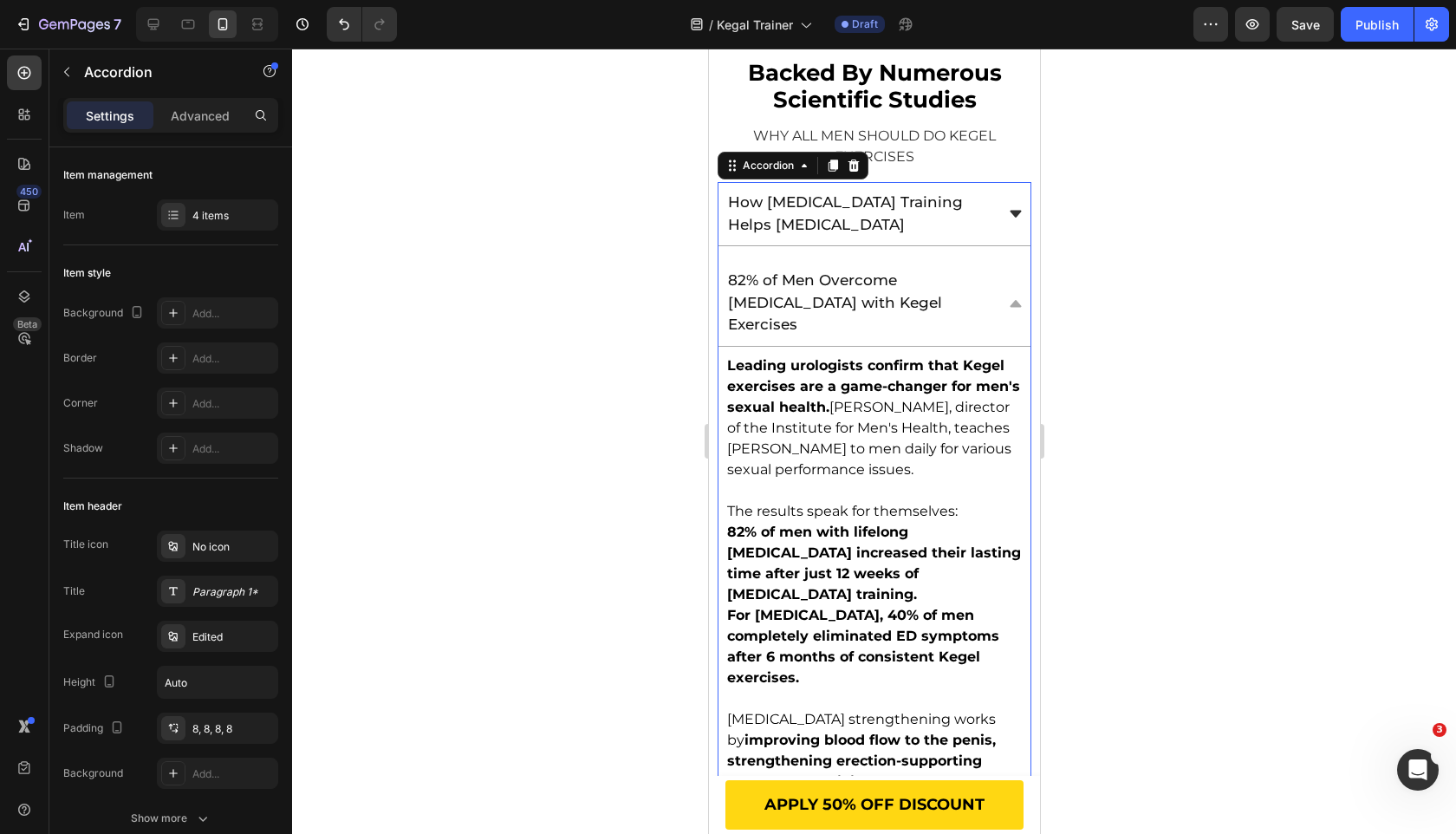
scroll to position [2730, 0]
click at [1007, 259] on div "82% of Men Overcome [MEDICAL_DATA] with Kegel Exercises" at bounding box center [873, 301] width 312 height 87
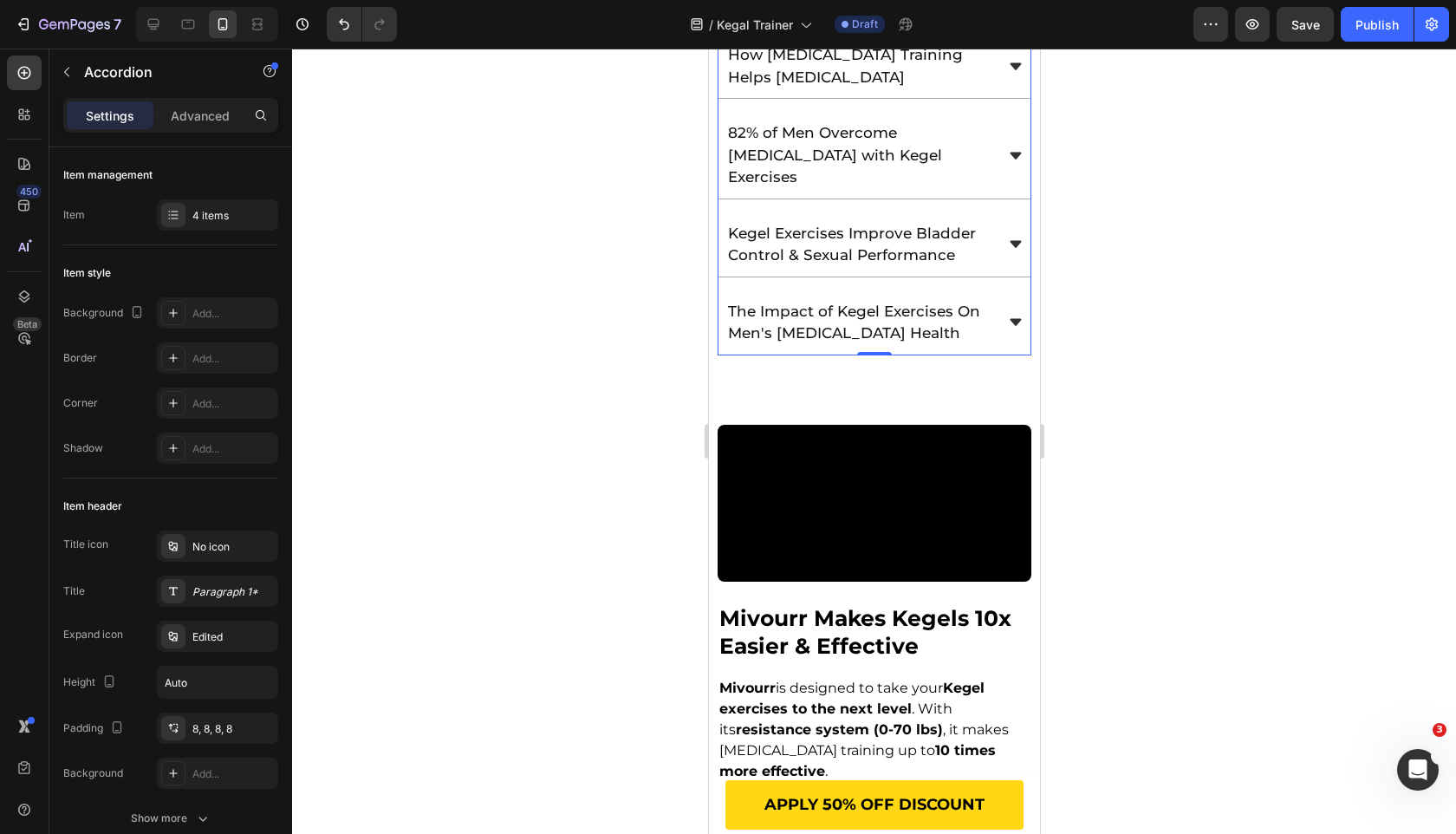
scroll to position [2892, 0]
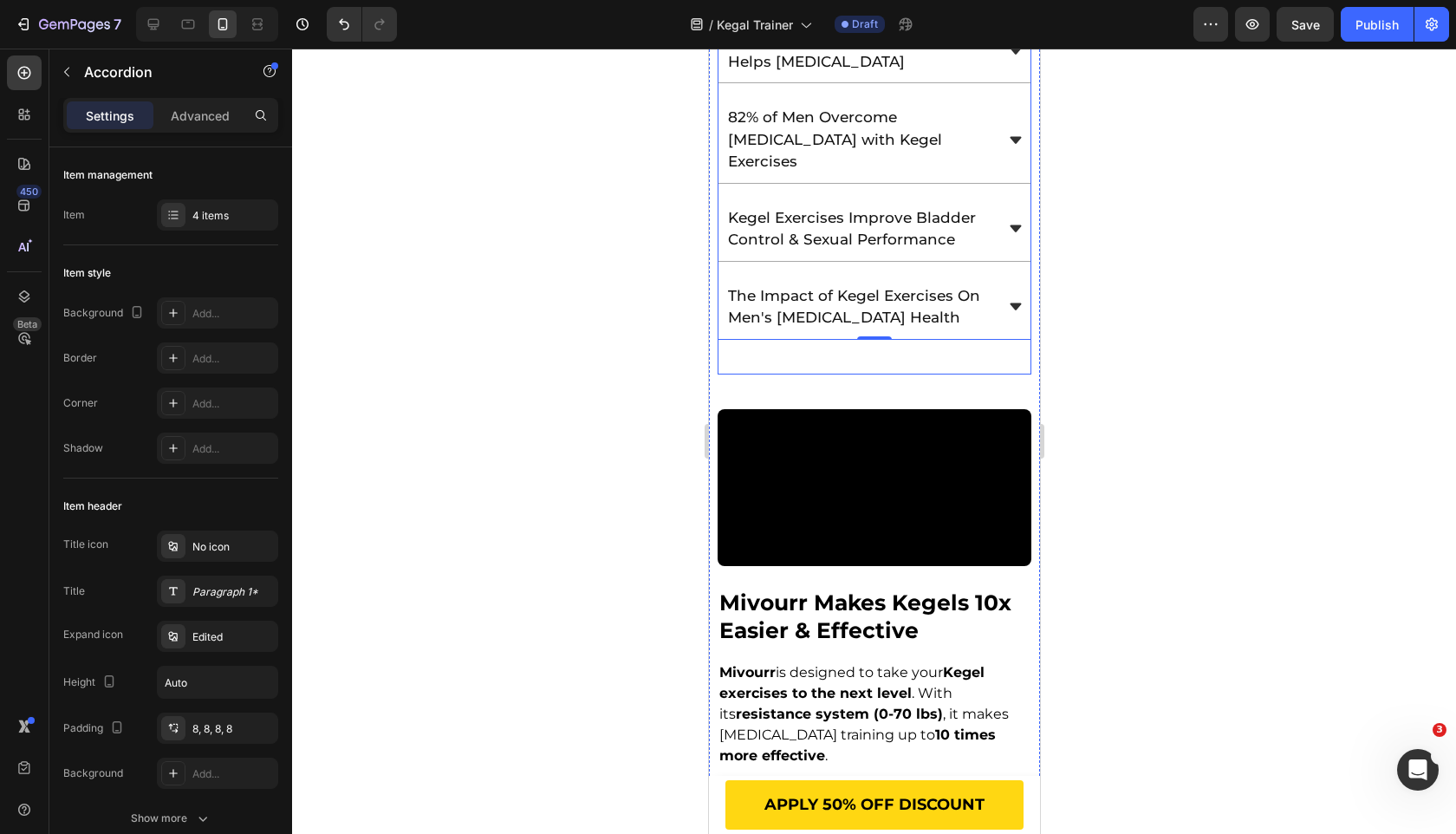
click at [891, 320] on div "backed by numerous scientific studies Heading WHY ALL MEN SHOULD DO KEGEL EXERC…" at bounding box center [873, 134] width 314 height 479
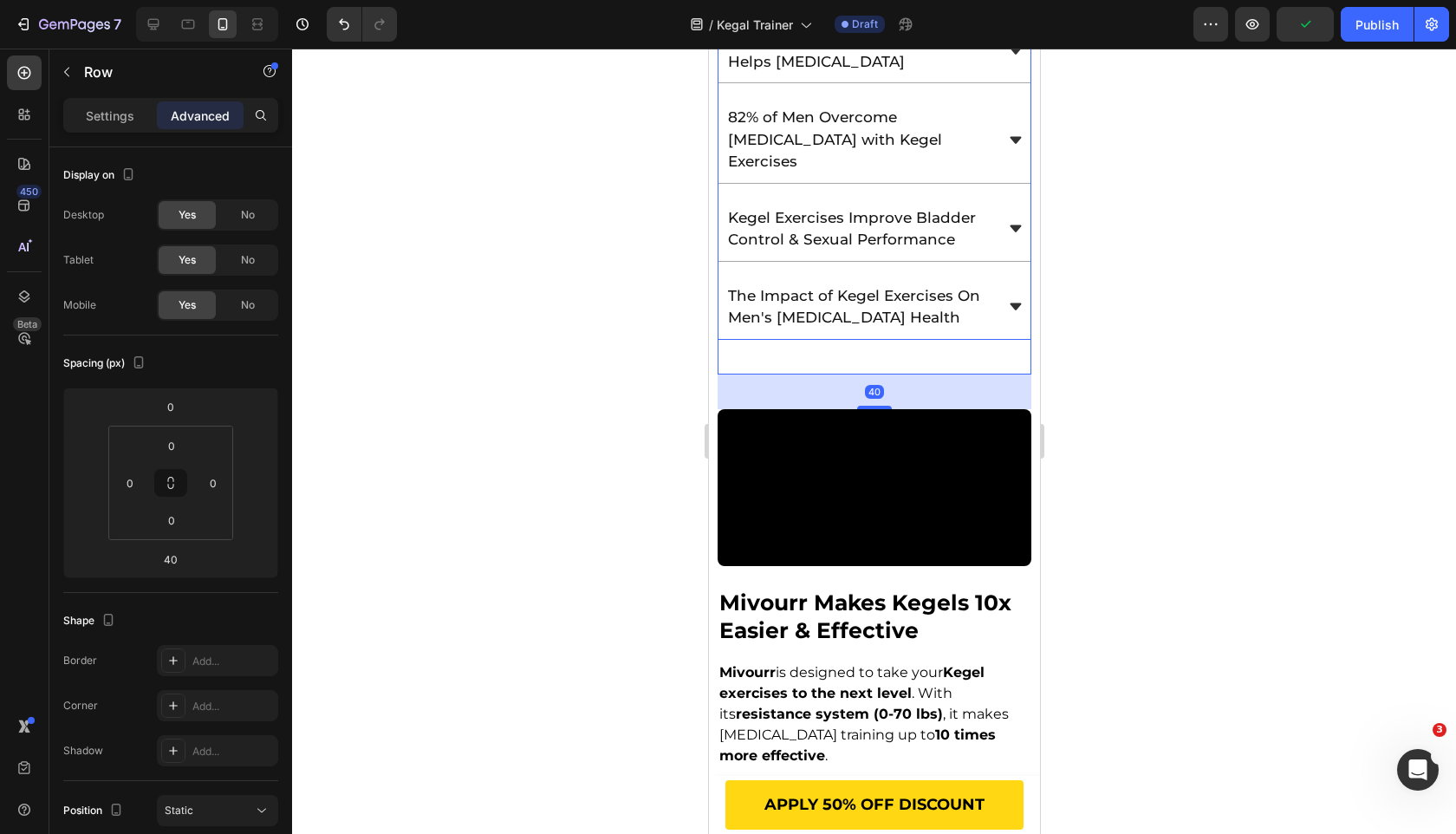
click at [873, 287] on span "The Impact of Kegel Exercises On Men's [MEDICAL_DATA] Health" at bounding box center [852, 306] width 252 height 40
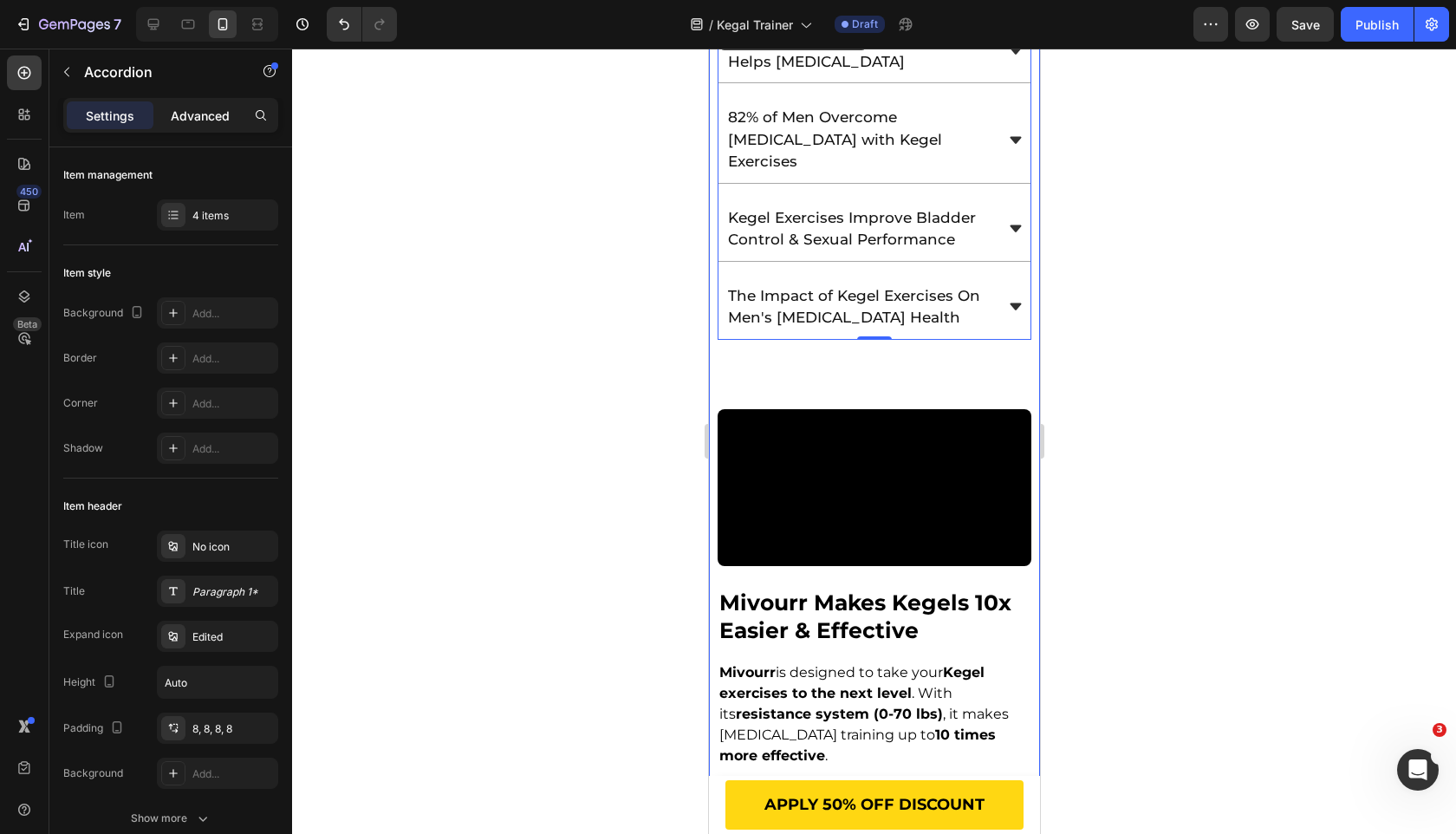
click at [223, 113] on p "Advanced" at bounding box center [200, 116] width 59 height 18
type input "100%"
type input "100"
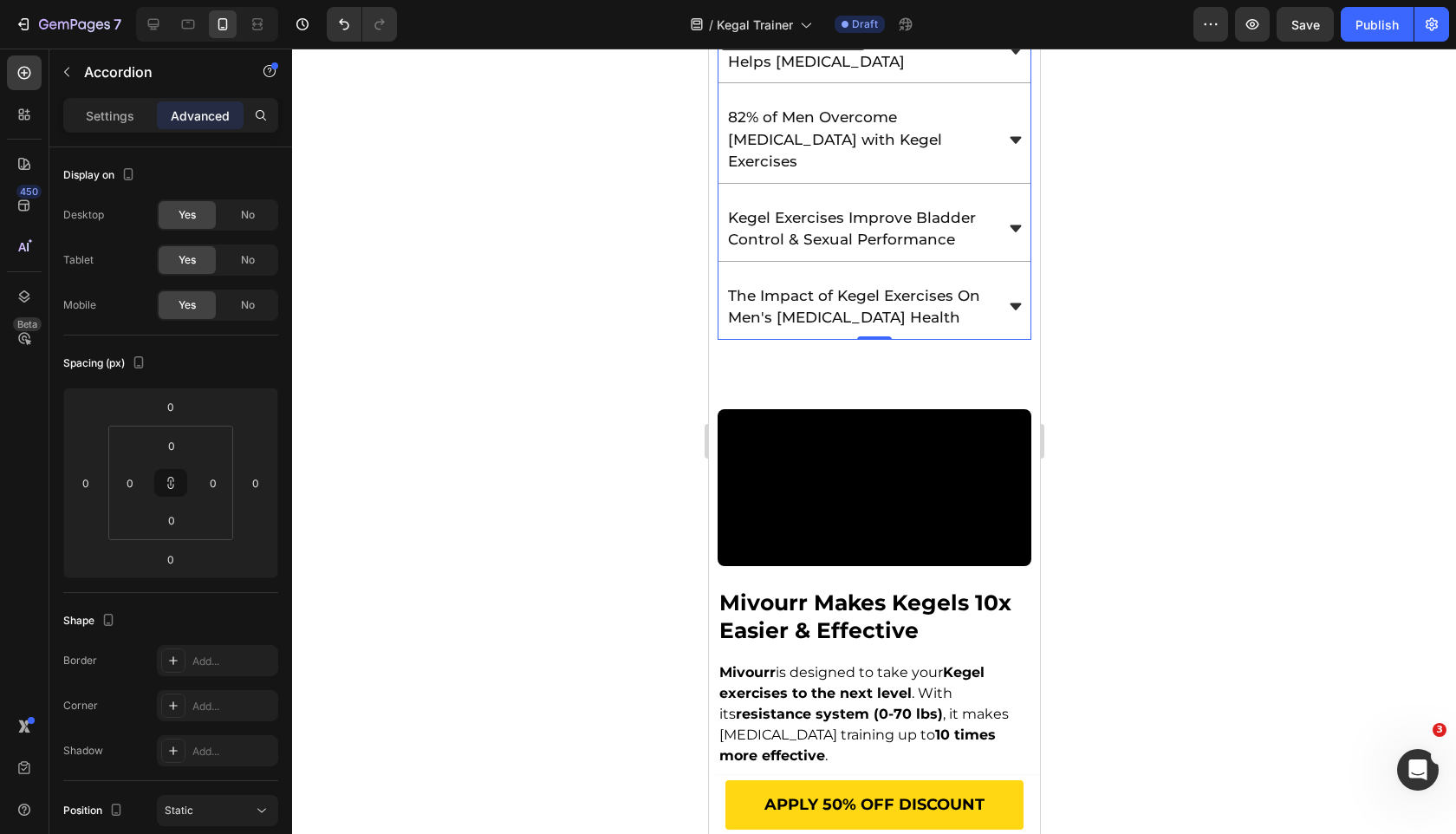
scroll to position [2586, 0]
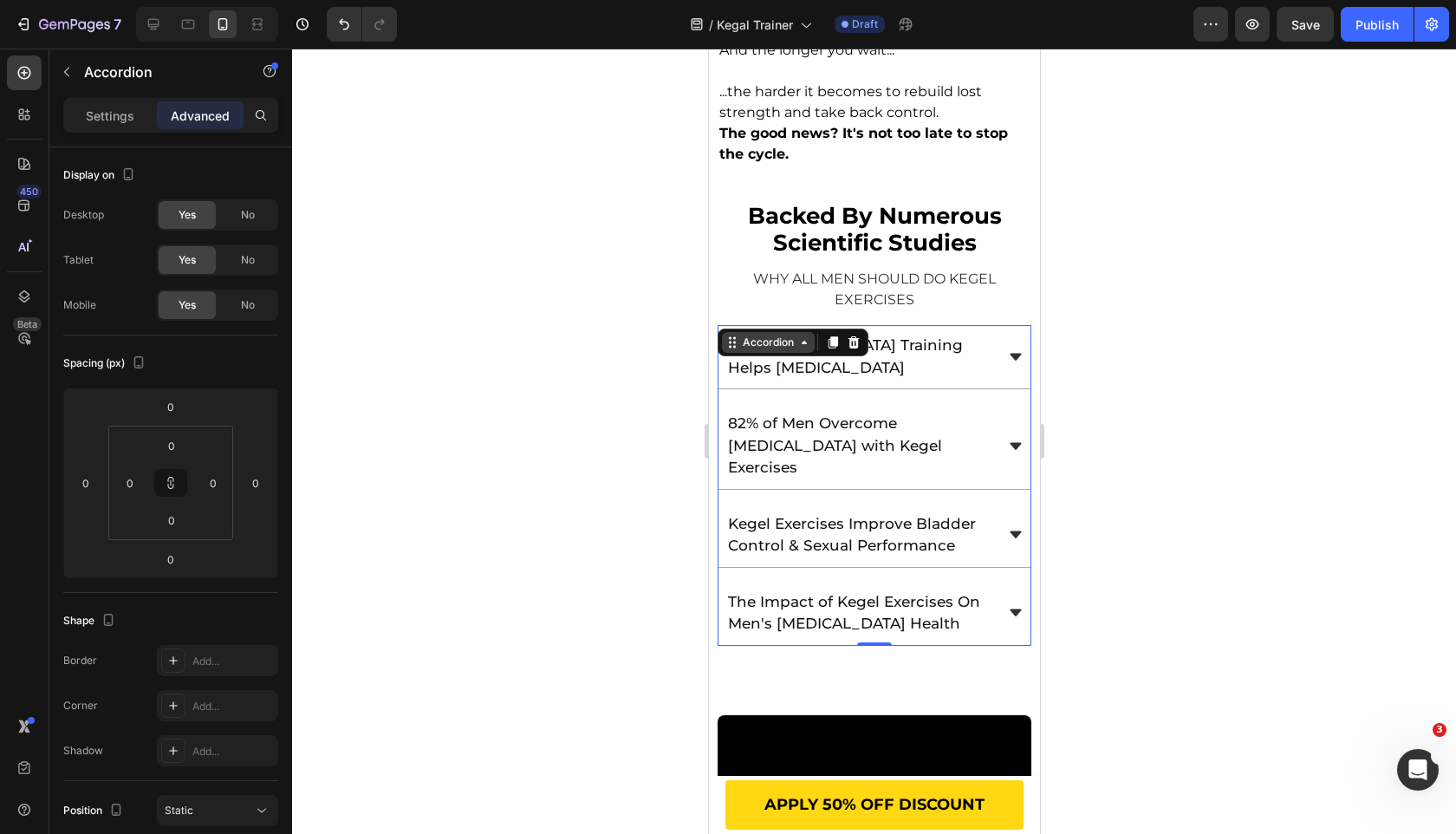
click at [749, 334] on div "Accordion" at bounding box center [768, 342] width 58 height 16
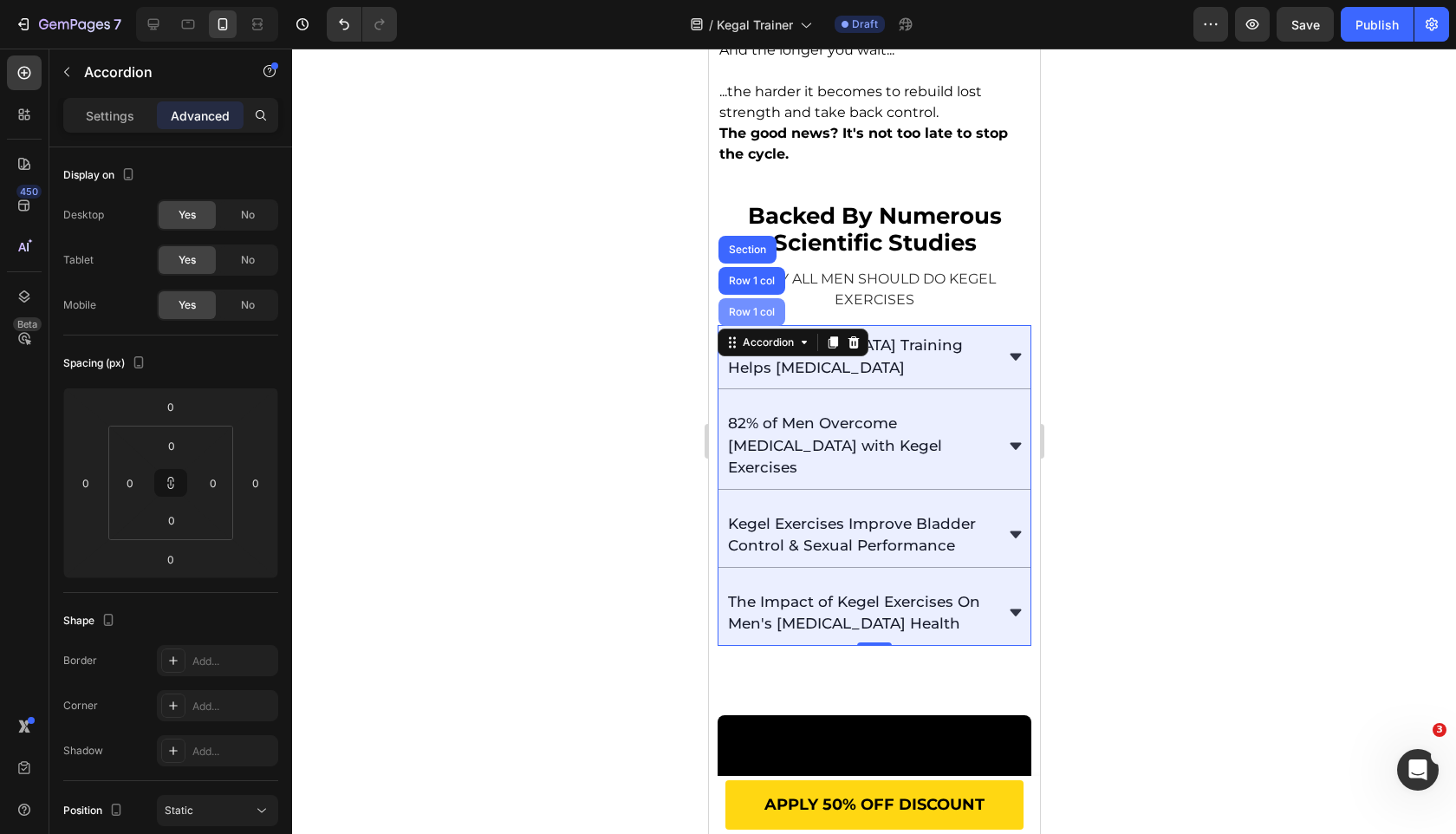
click at [749, 307] on div "Row 1 col" at bounding box center [751, 312] width 52 height 11
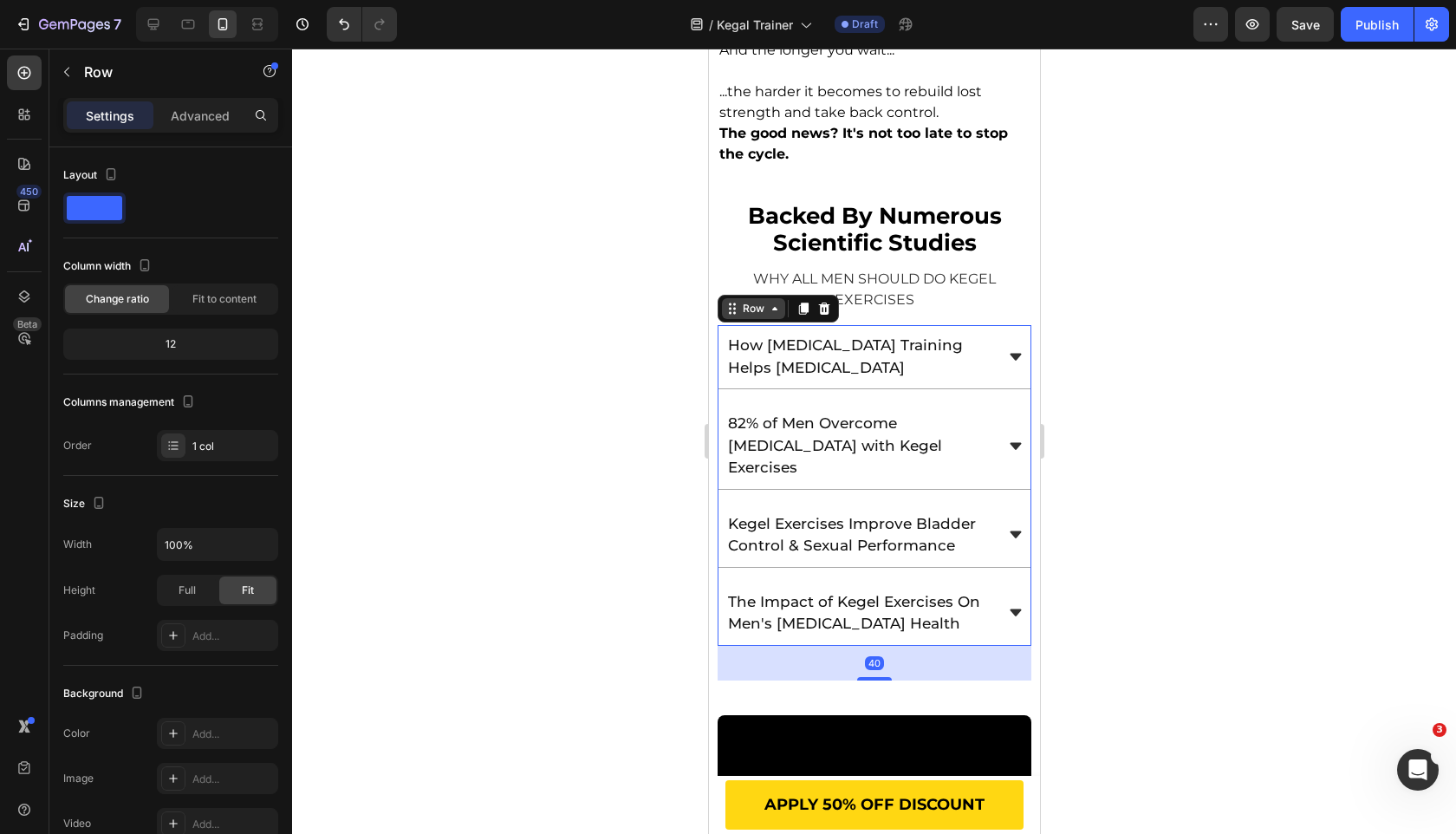
click at [747, 300] on div "Row" at bounding box center [752, 308] width 28 height 16
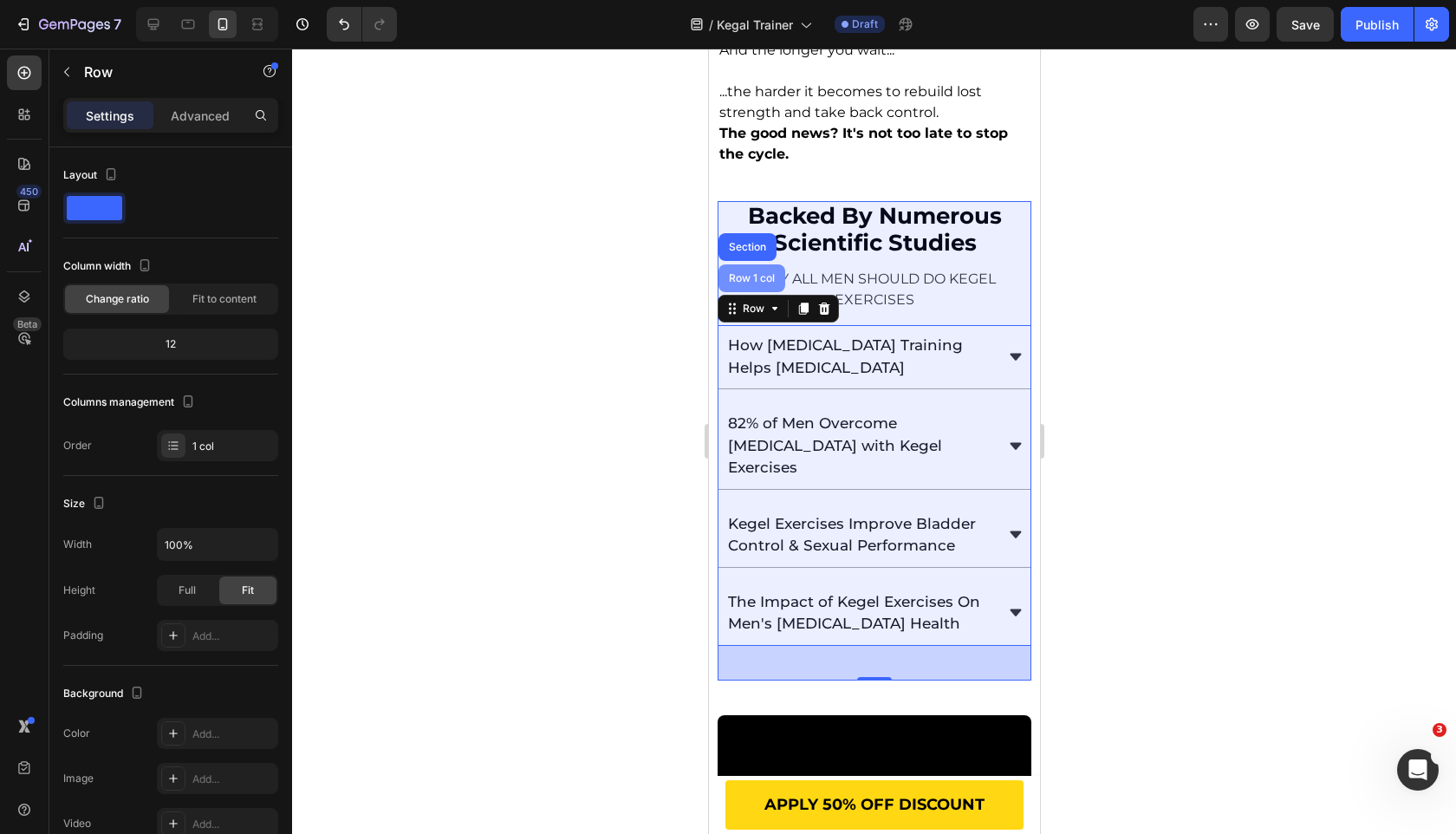
click at [748, 273] on div "Row 1 col" at bounding box center [751, 278] width 52 height 11
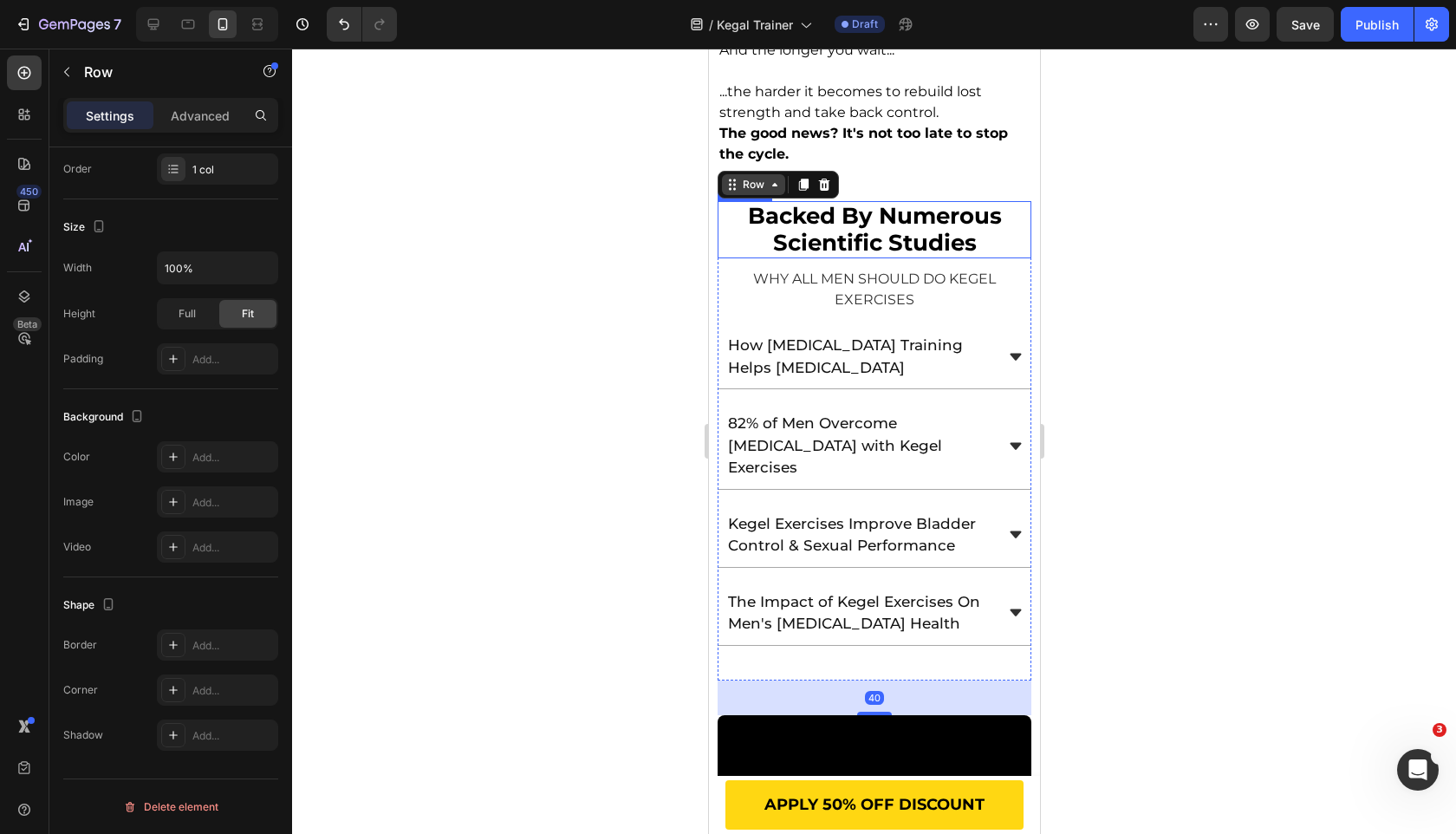
click at [754, 177] on div "Row" at bounding box center [752, 185] width 28 height 16
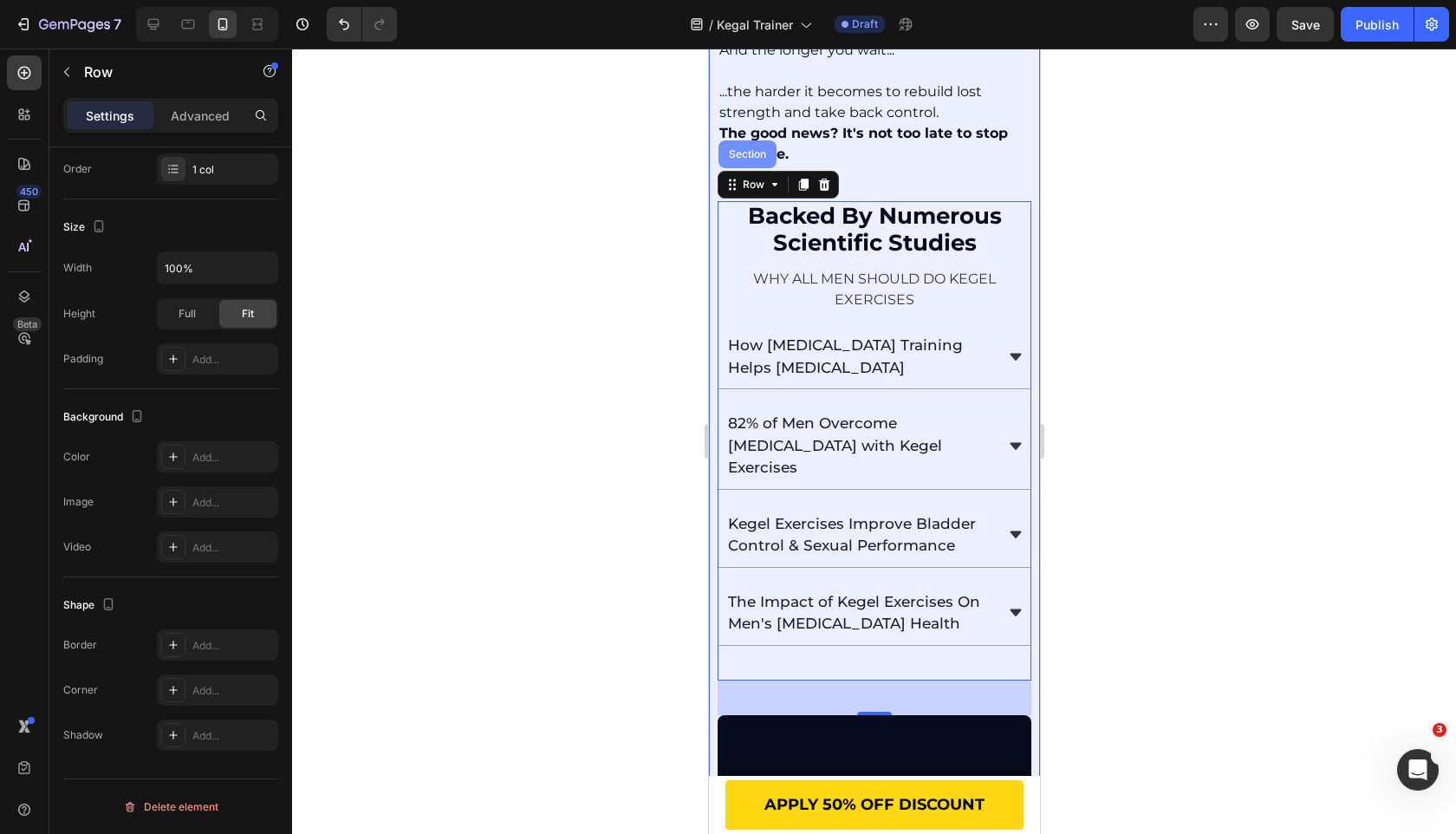
click at [753, 144] on div "Section" at bounding box center [746, 154] width 58 height 28
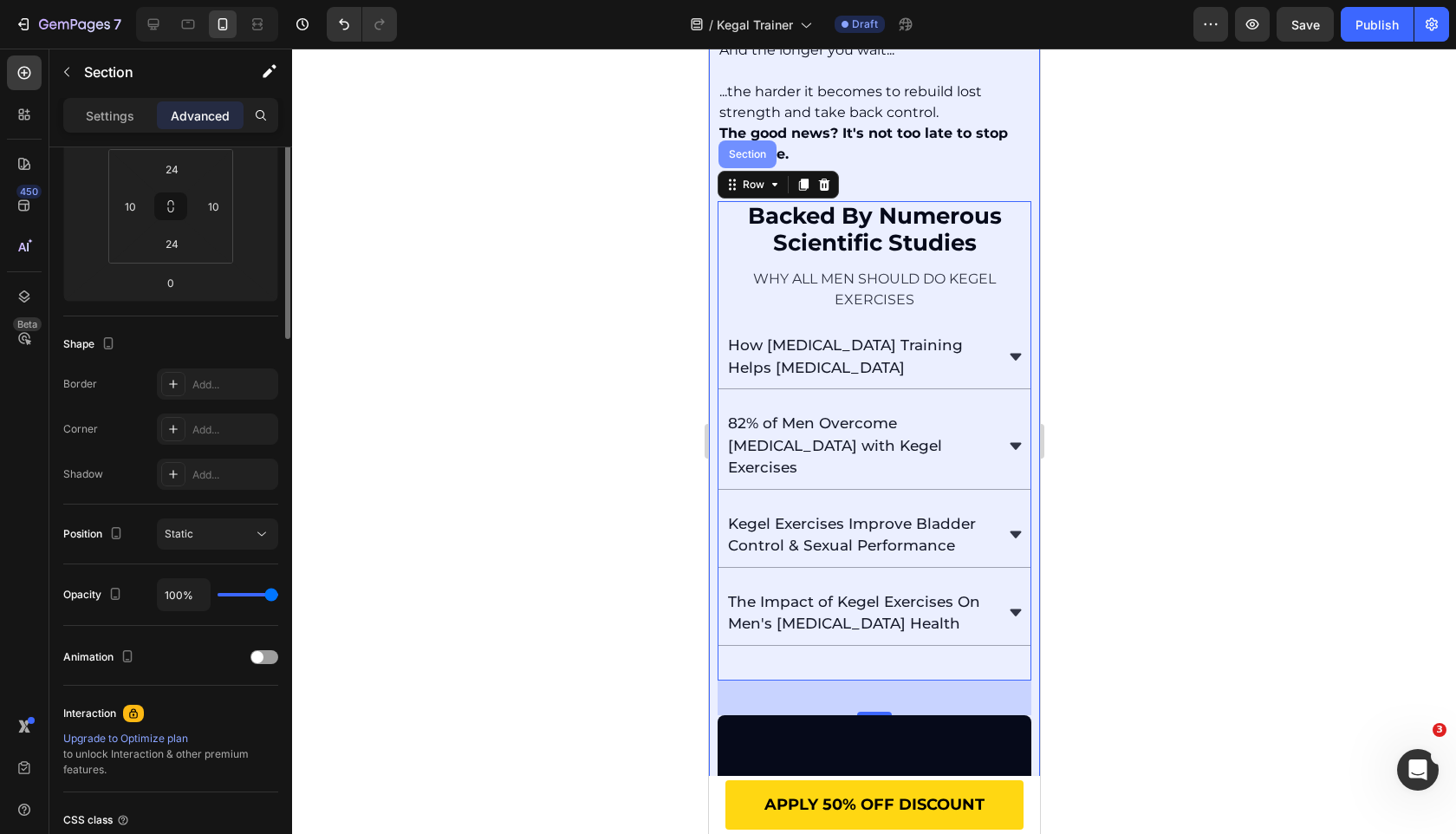
scroll to position [0, 0]
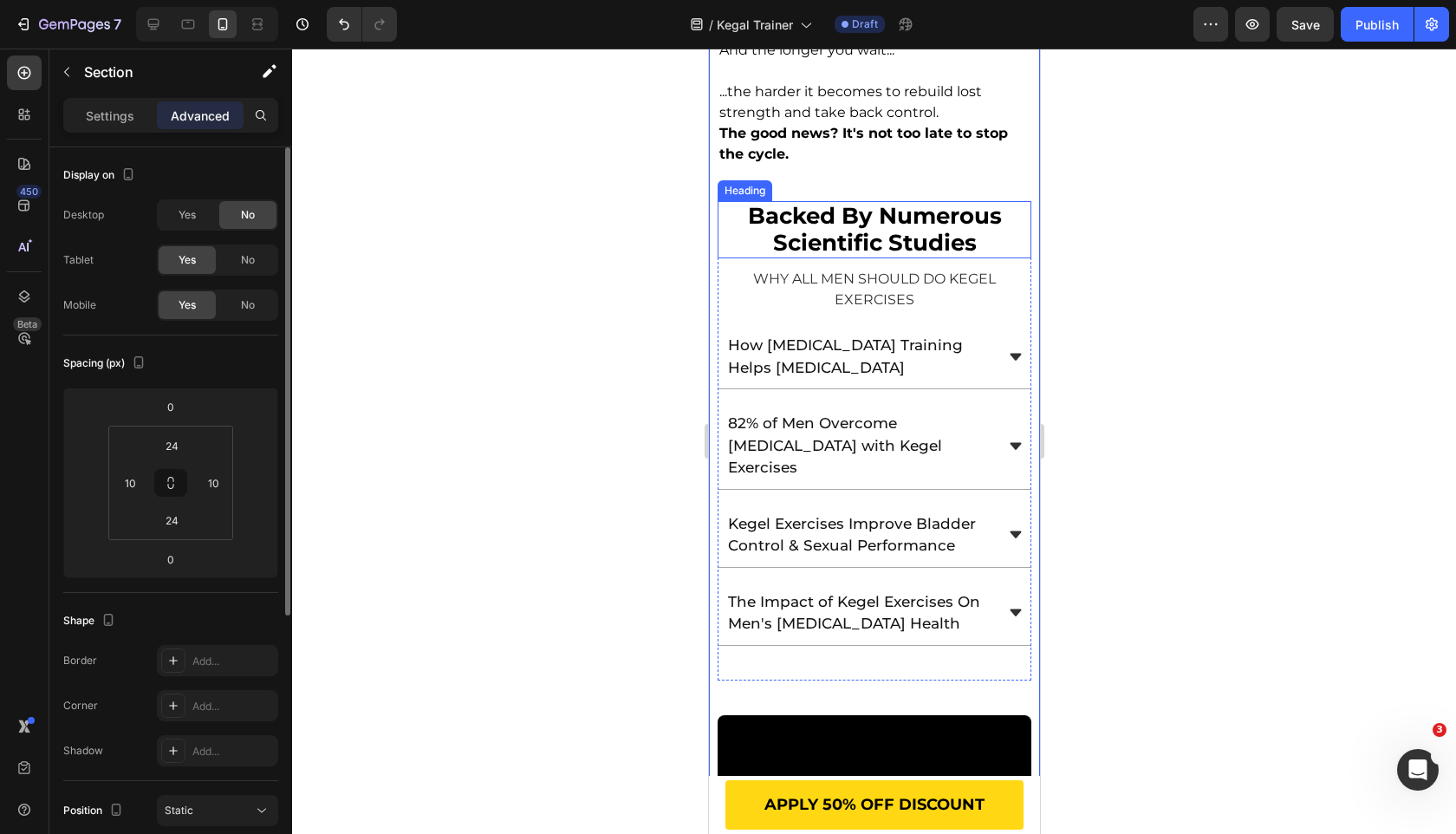
click at [748, 214] on h2 "backed by numerous scientific studies" at bounding box center [873, 229] width 314 height 57
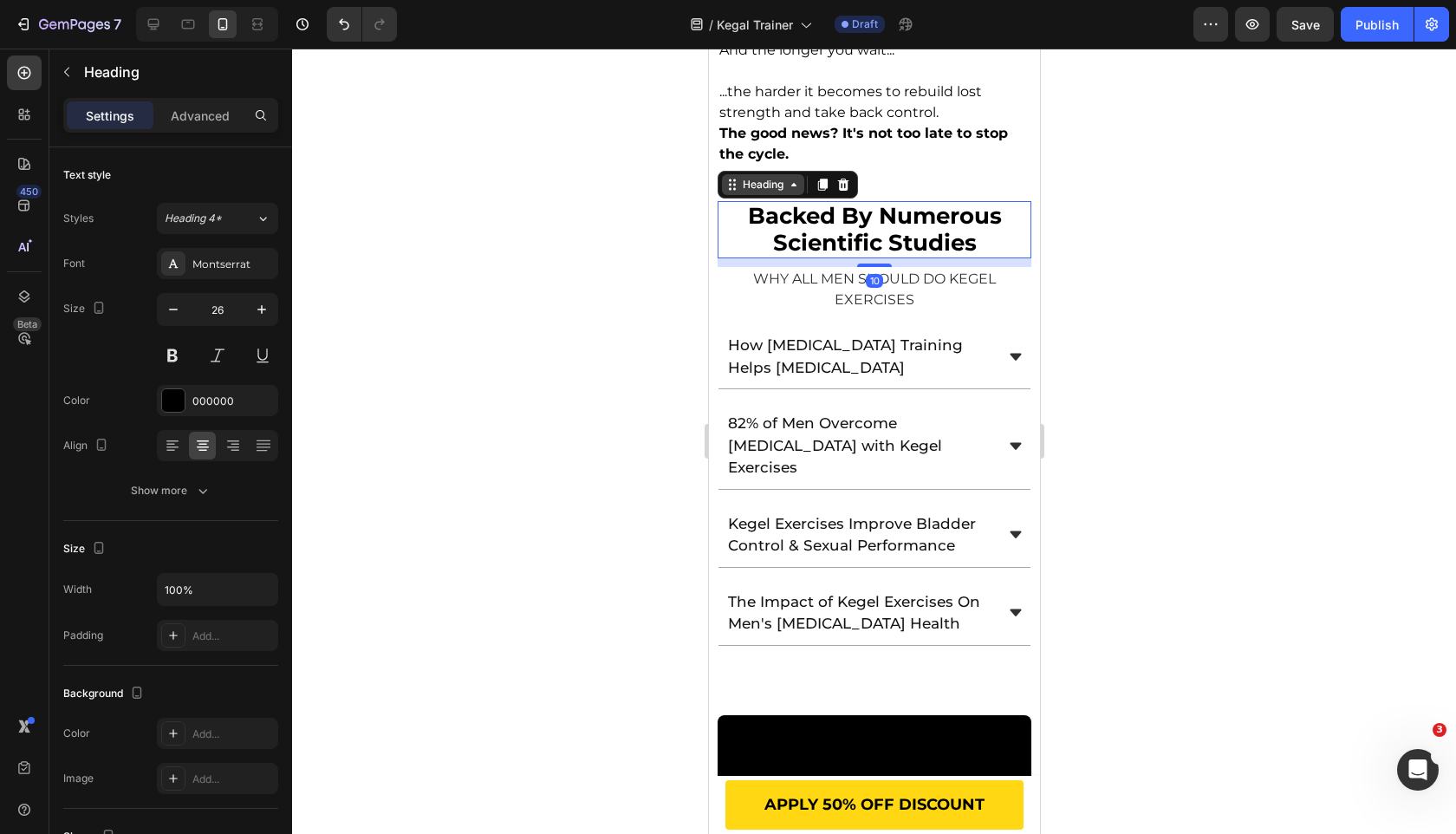
click at [750, 177] on div "Heading" at bounding box center [762, 185] width 48 height 16
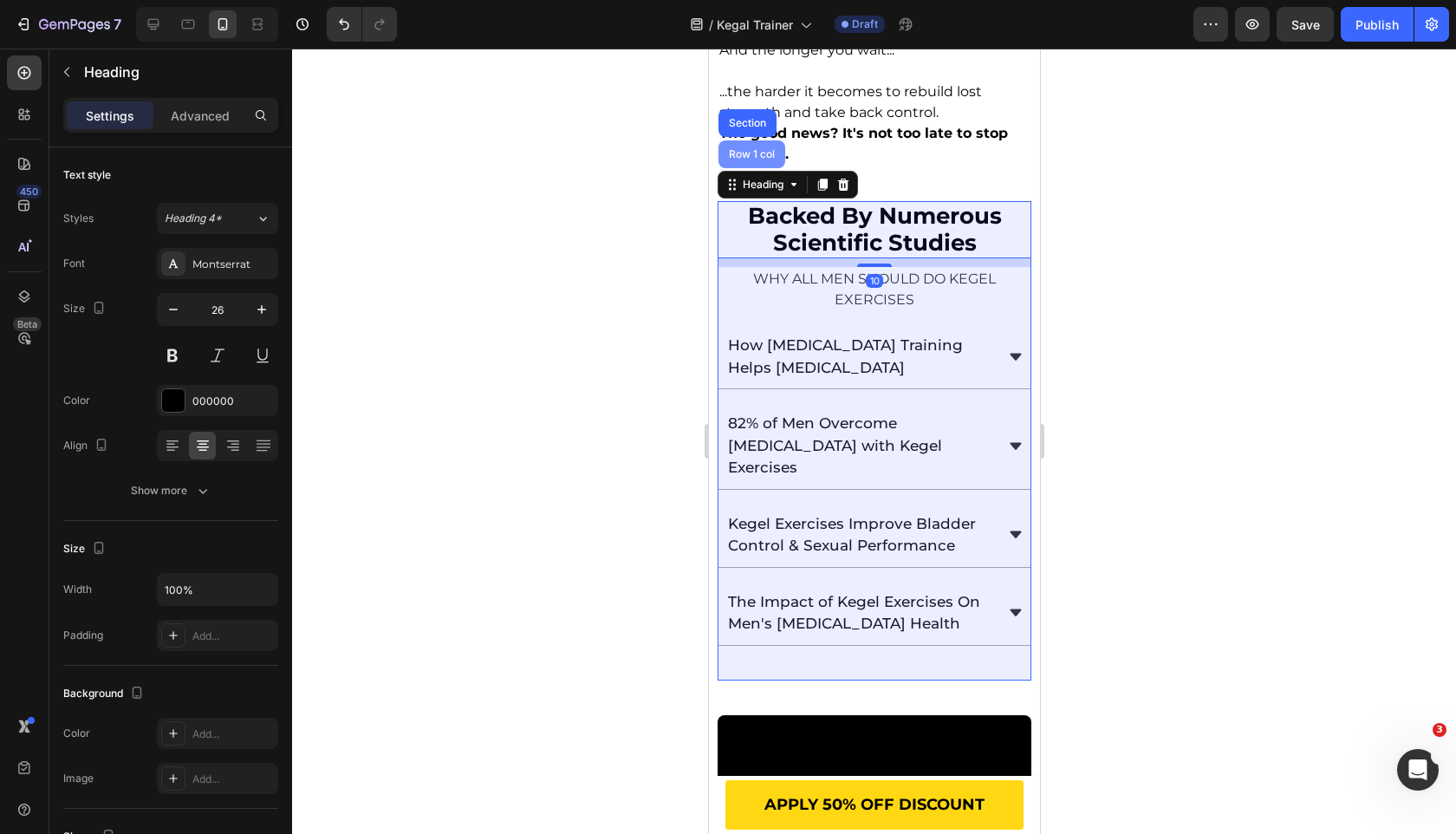
click at [748, 140] on div "Row 1 col" at bounding box center [750, 154] width 67 height 28
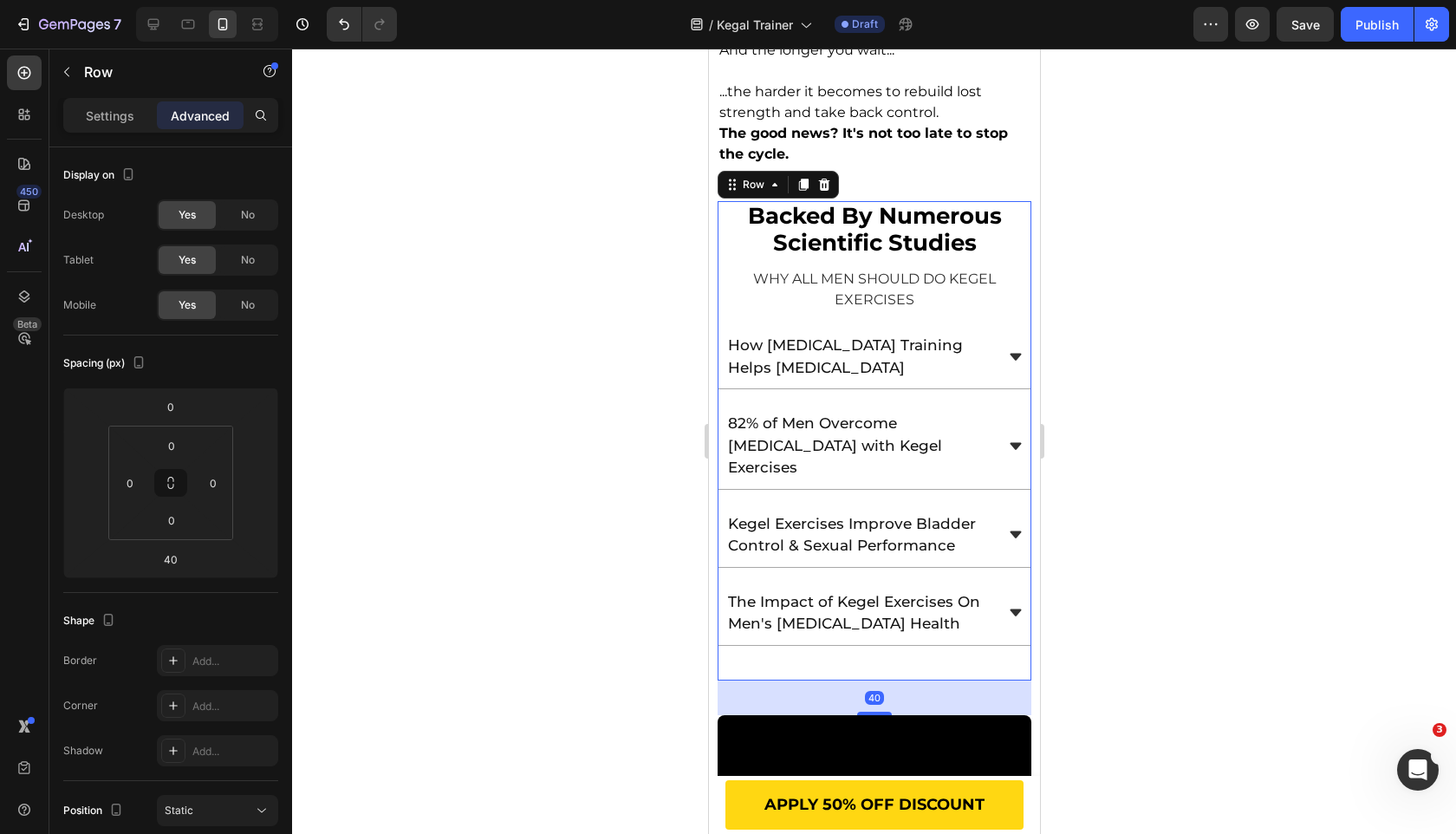
click at [859, 607] on div "backed by numerous scientific studies Heading WHY ALL MEN SHOULD DO KEGEL EXERC…" at bounding box center [873, 440] width 314 height 479
click at [859, 597] on div "The Impact of Kegel Exercises On Men's [MEDICAL_DATA] Health" at bounding box center [873, 613] width 312 height 64
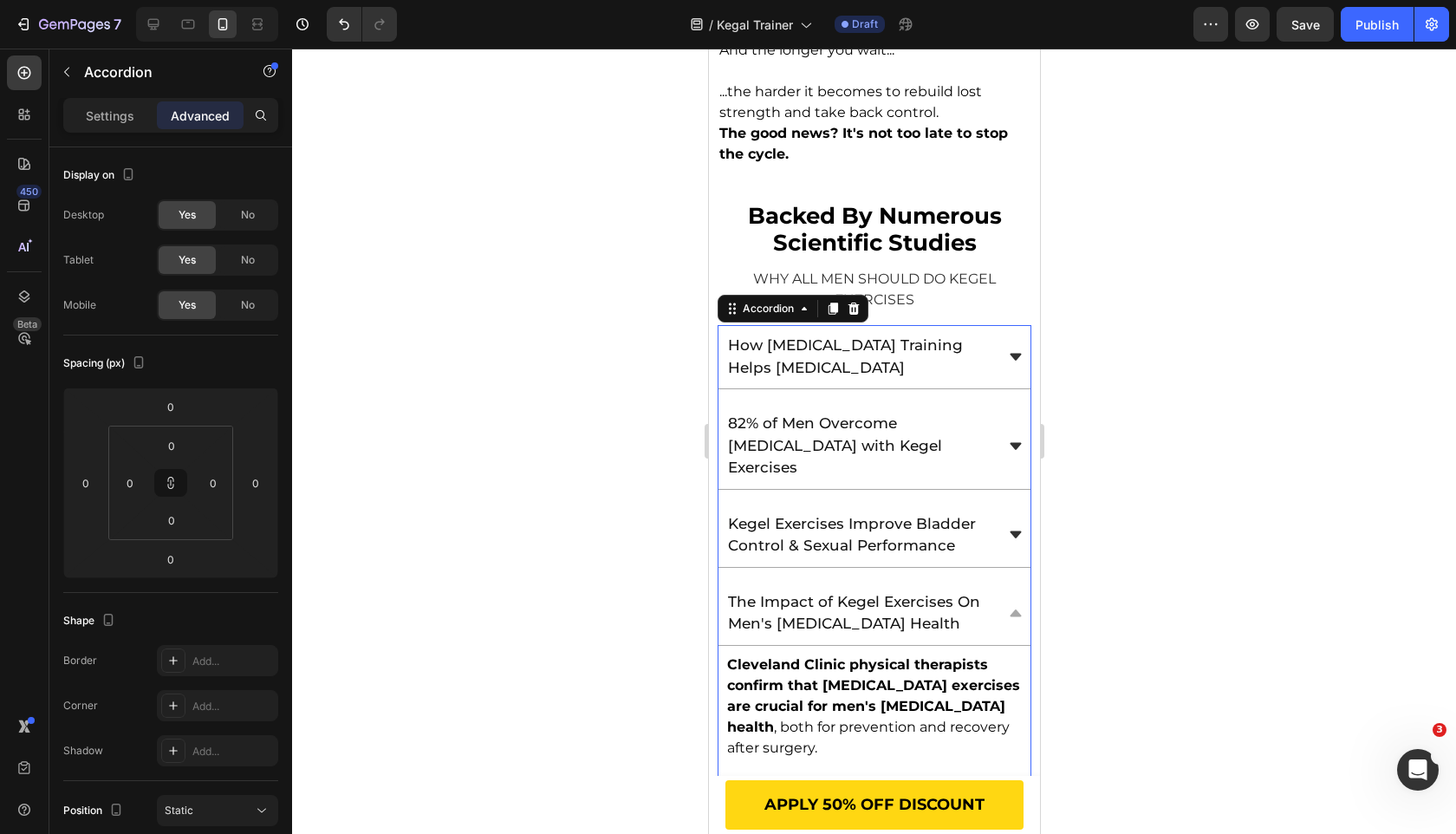
click at [788, 325] on div "How [MEDICAL_DATA] Training Helps [MEDICAL_DATA]" at bounding box center [873, 357] width 312 height 64
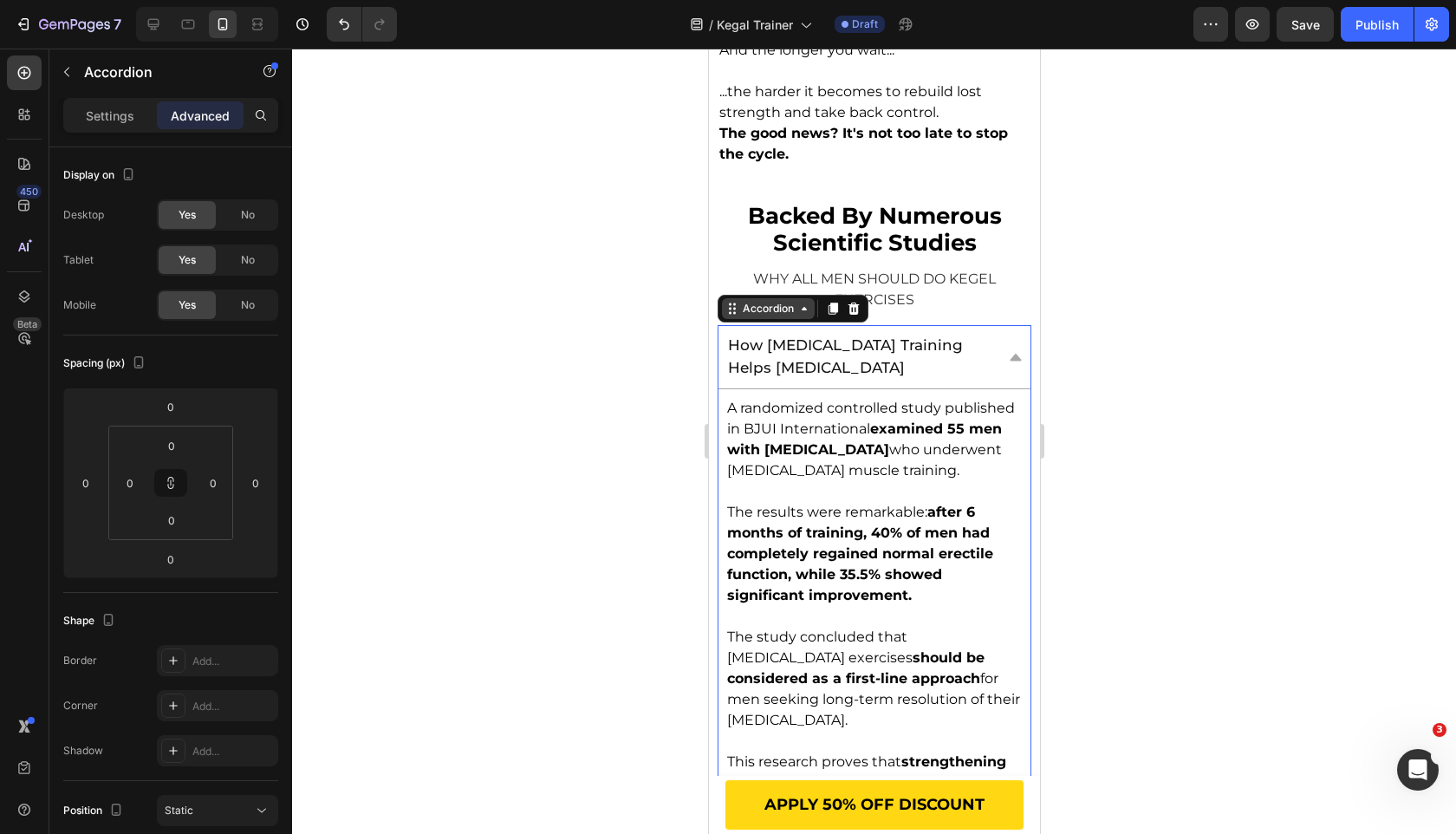
click at [773, 300] on div "Accordion" at bounding box center [768, 308] width 58 height 16
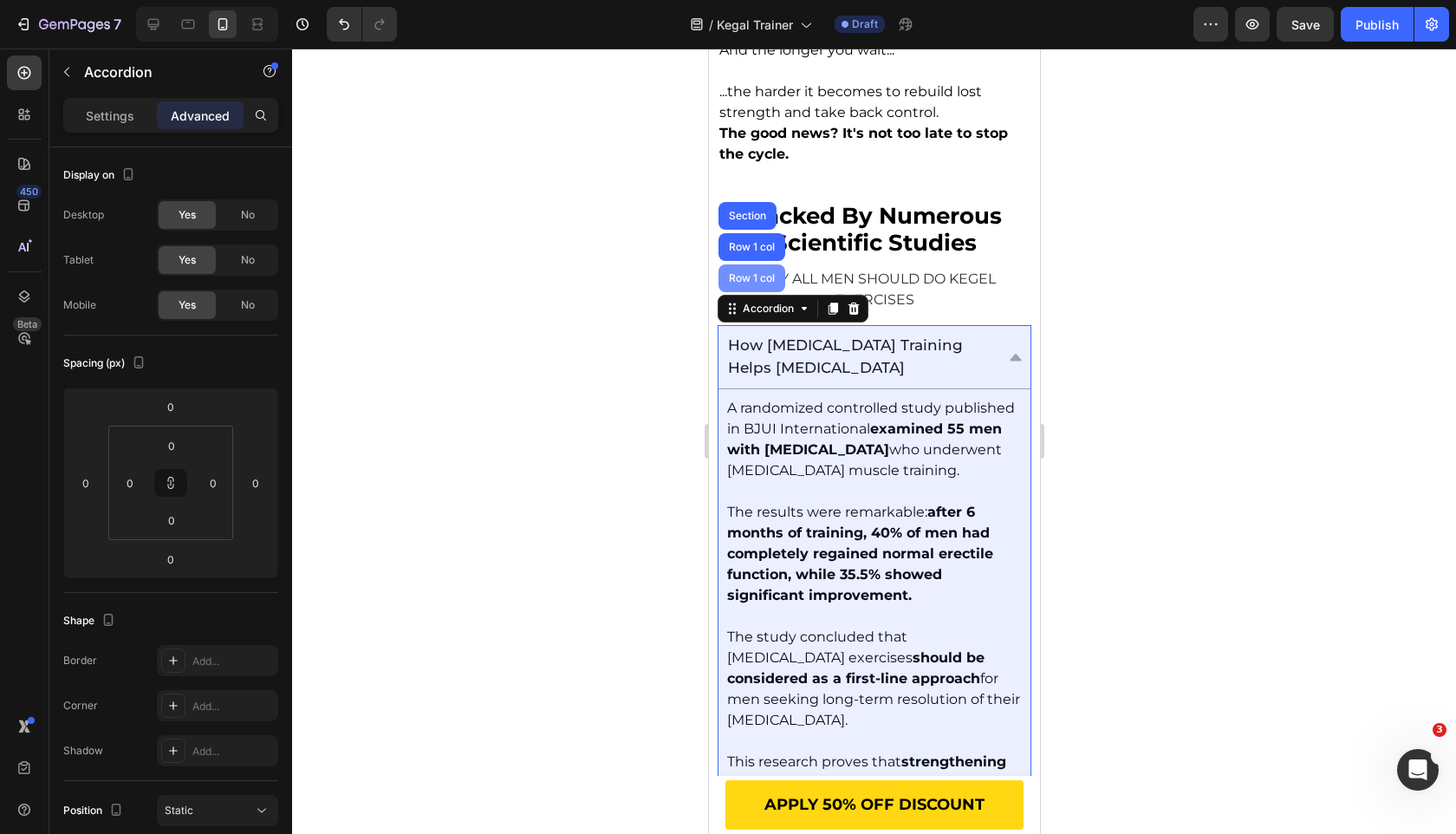
click at [764, 273] on div "Row 1 col" at bounding box center [751, 278] width 52 height 11
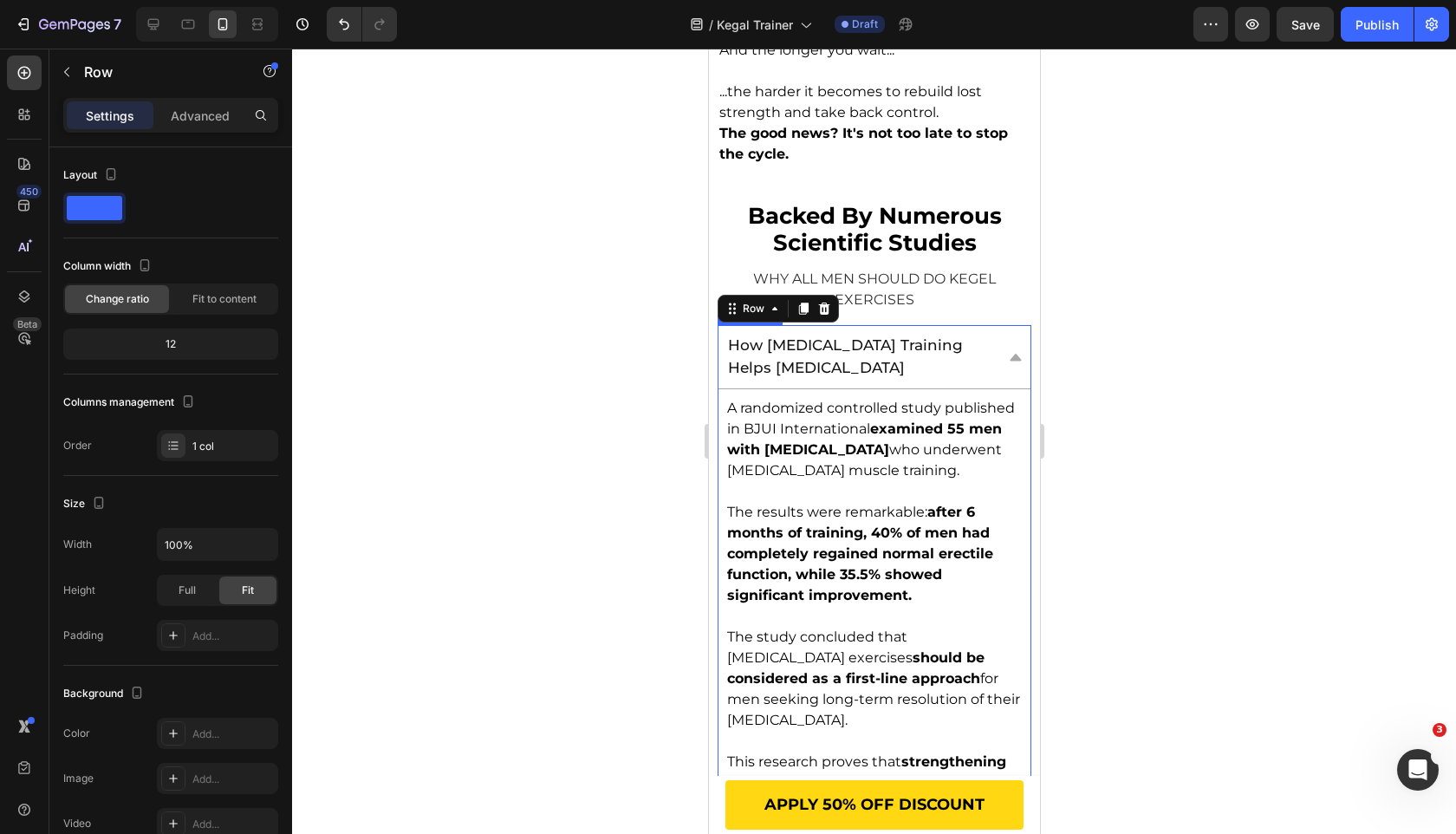
click at [999, 351] on div "How [MEDICAL_DATA] Training Helps [MEDICAL_DATA]" at bounding box center [873, 357] width 312 height 64
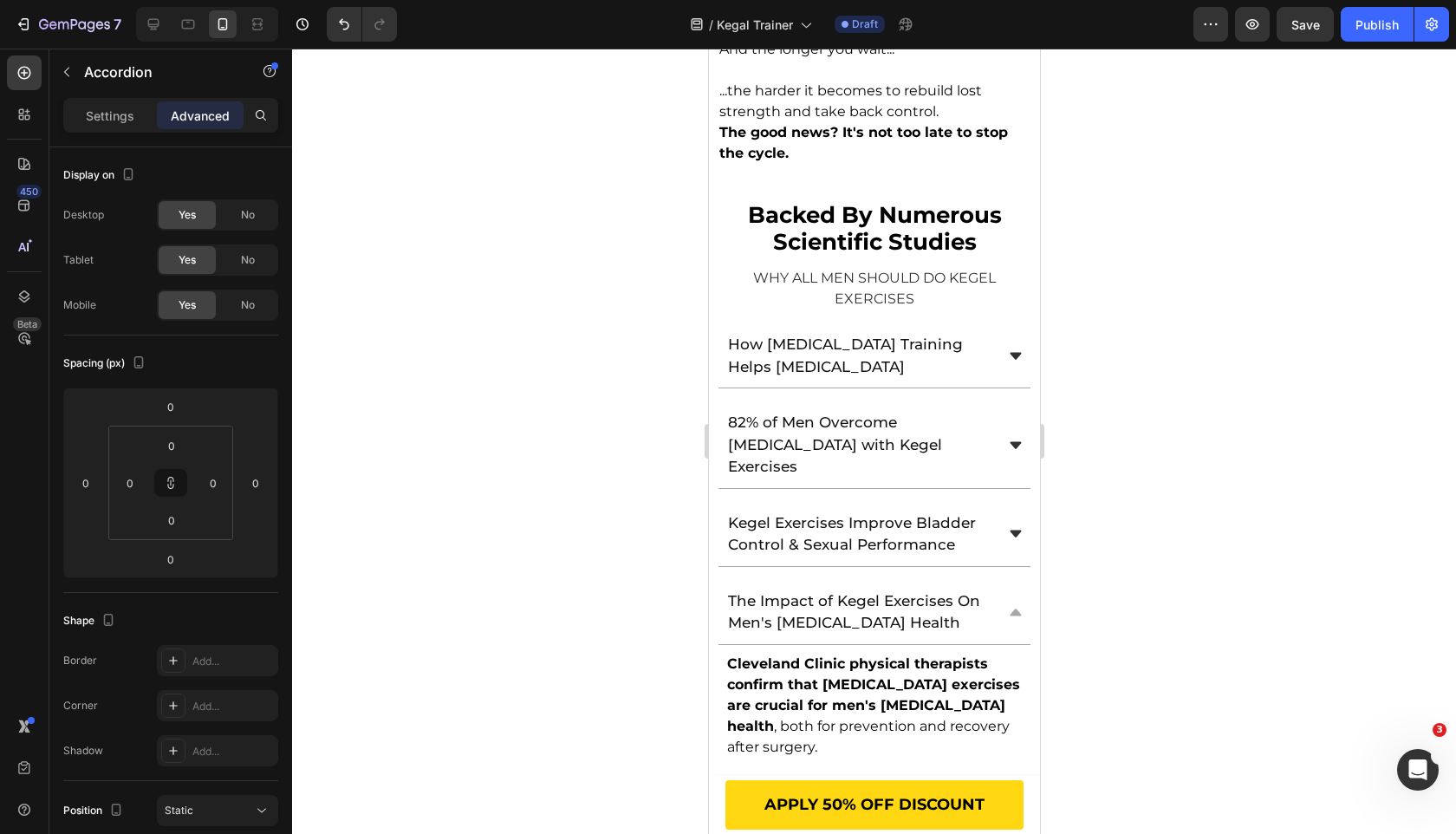
click at [997, 580] on div "The Impact of Kegel Exercises On Men's [MEDICAL_DATA] Health" at bounding box center [873, 612] width 312 height 64
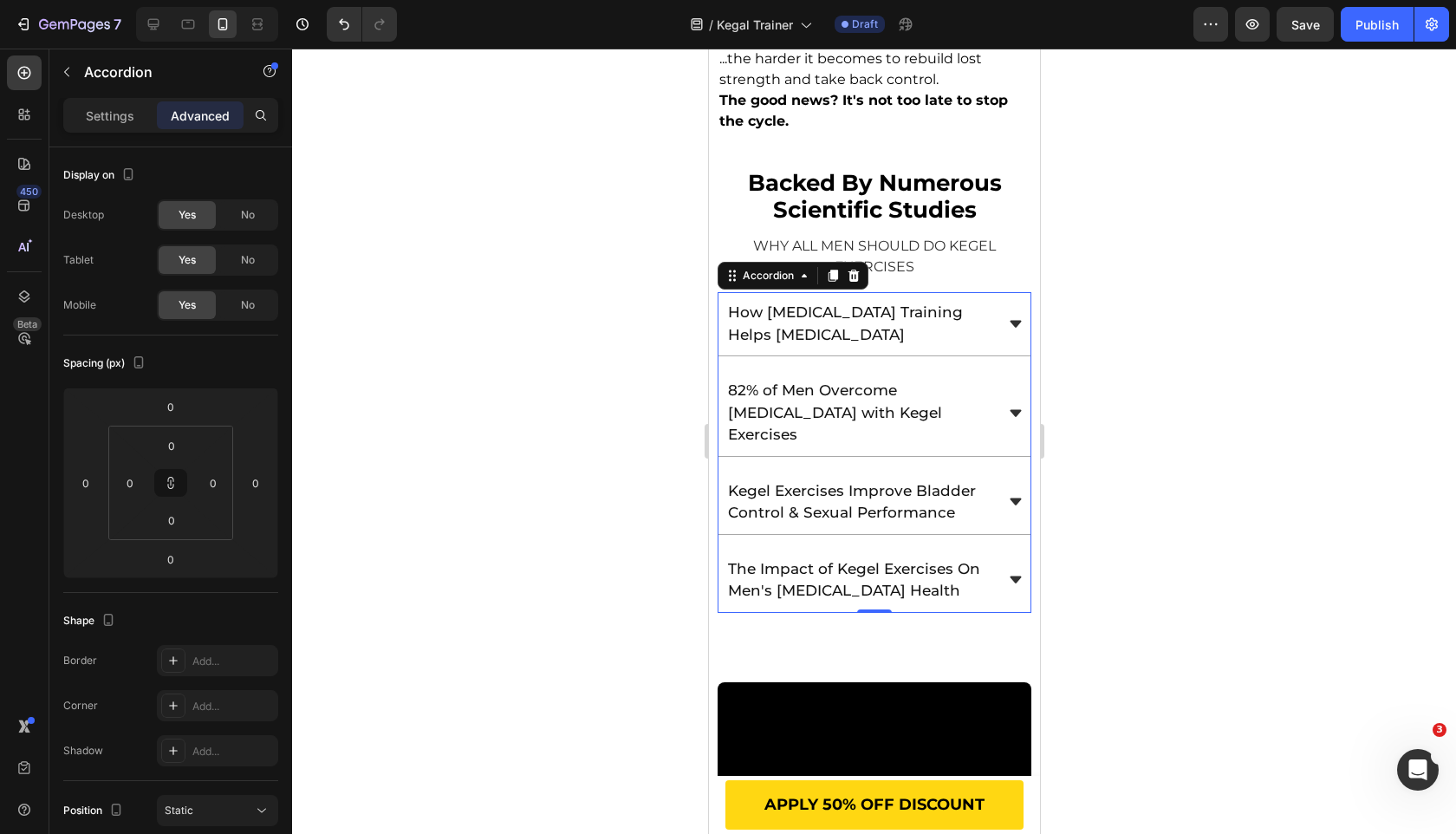
scroll to position [2623, 0]
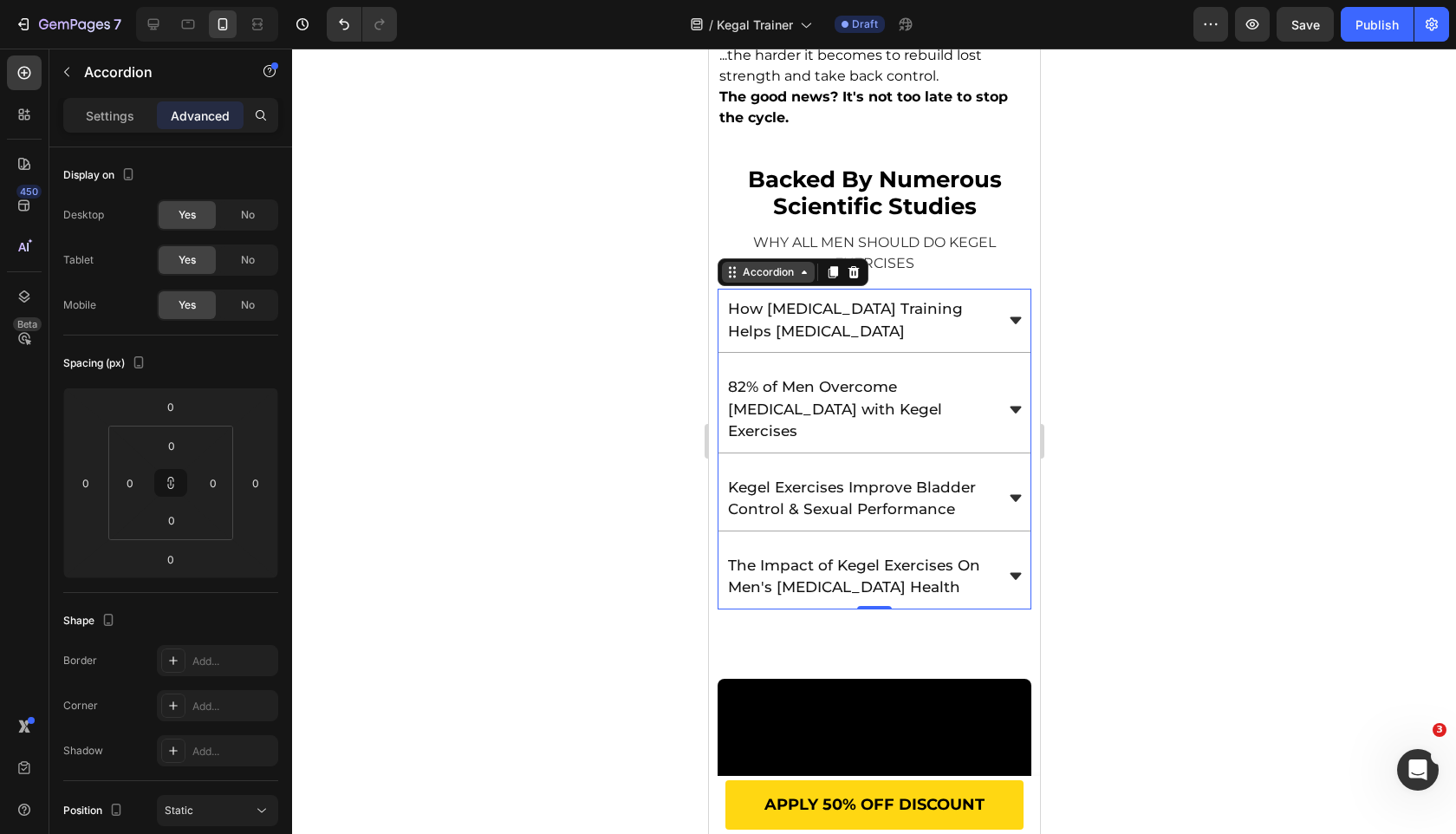
click at [763, 264] on div "Accordion" at bounding box center [768, 272] width 58 height 16
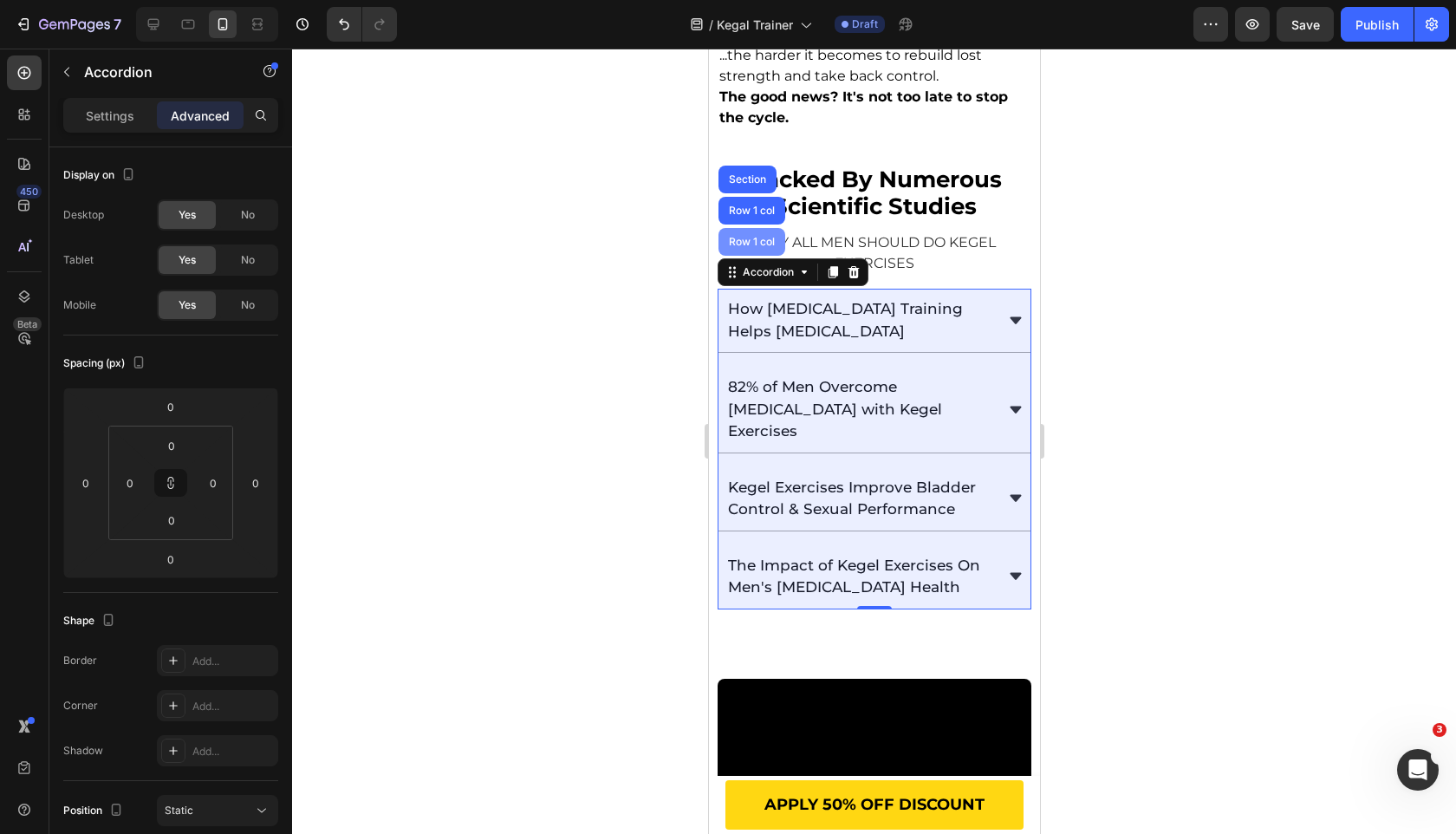
click at [763, 232] on div "Row 1 col" at bounding box center [750, 242] width 67 height 28
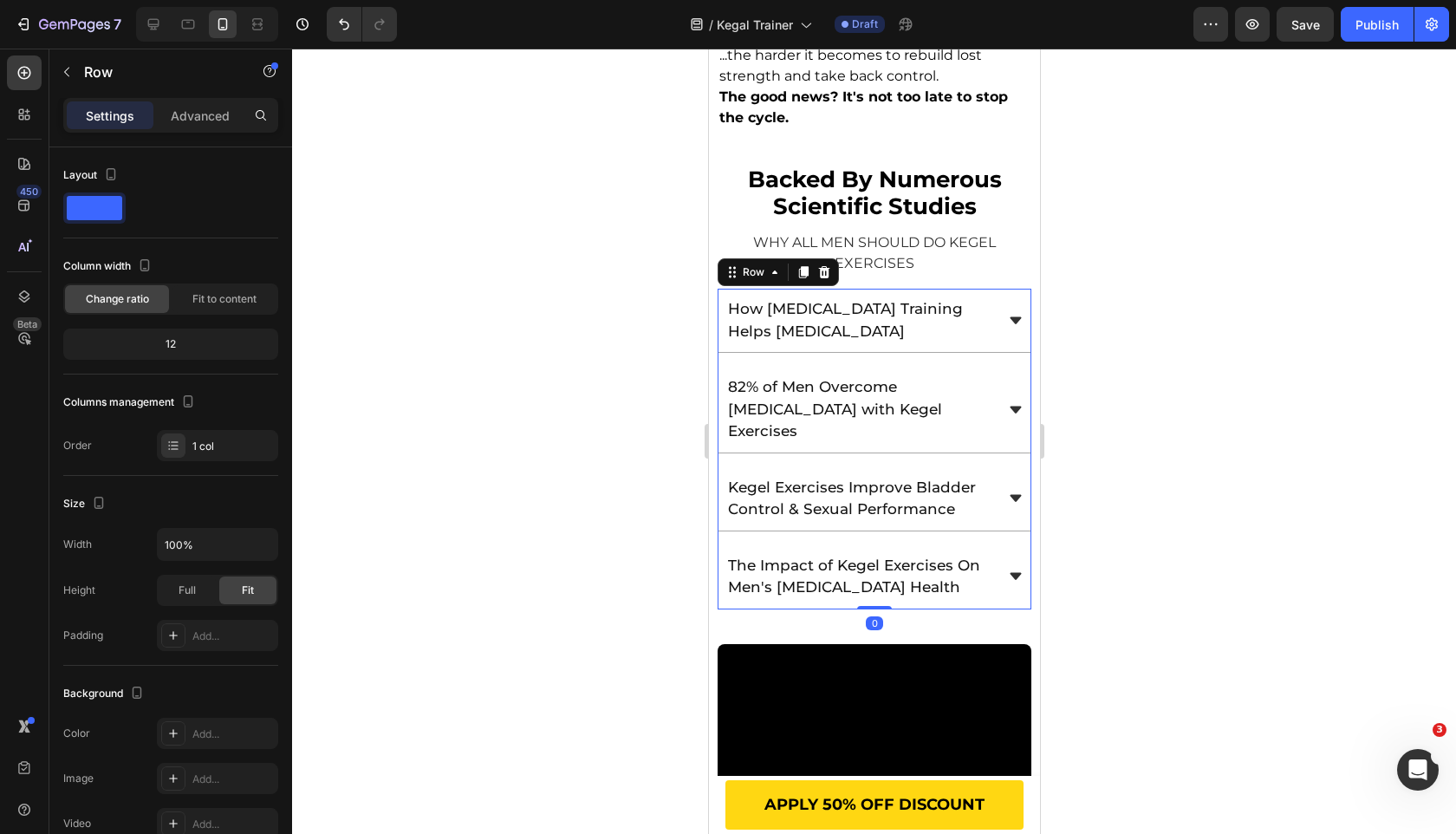
drag, startPoint x: 880, startPoint y: 598, endPoint x: 880, endPoint y: 536, distance: 62.0
click at [880, 536] on div "How [MEDICAL_DATA] Training Helps [MEDICAL_DATA] 82% of Men Overcome [MEDICAL_D…" at bounding box center [873, 449] width 314 height 321
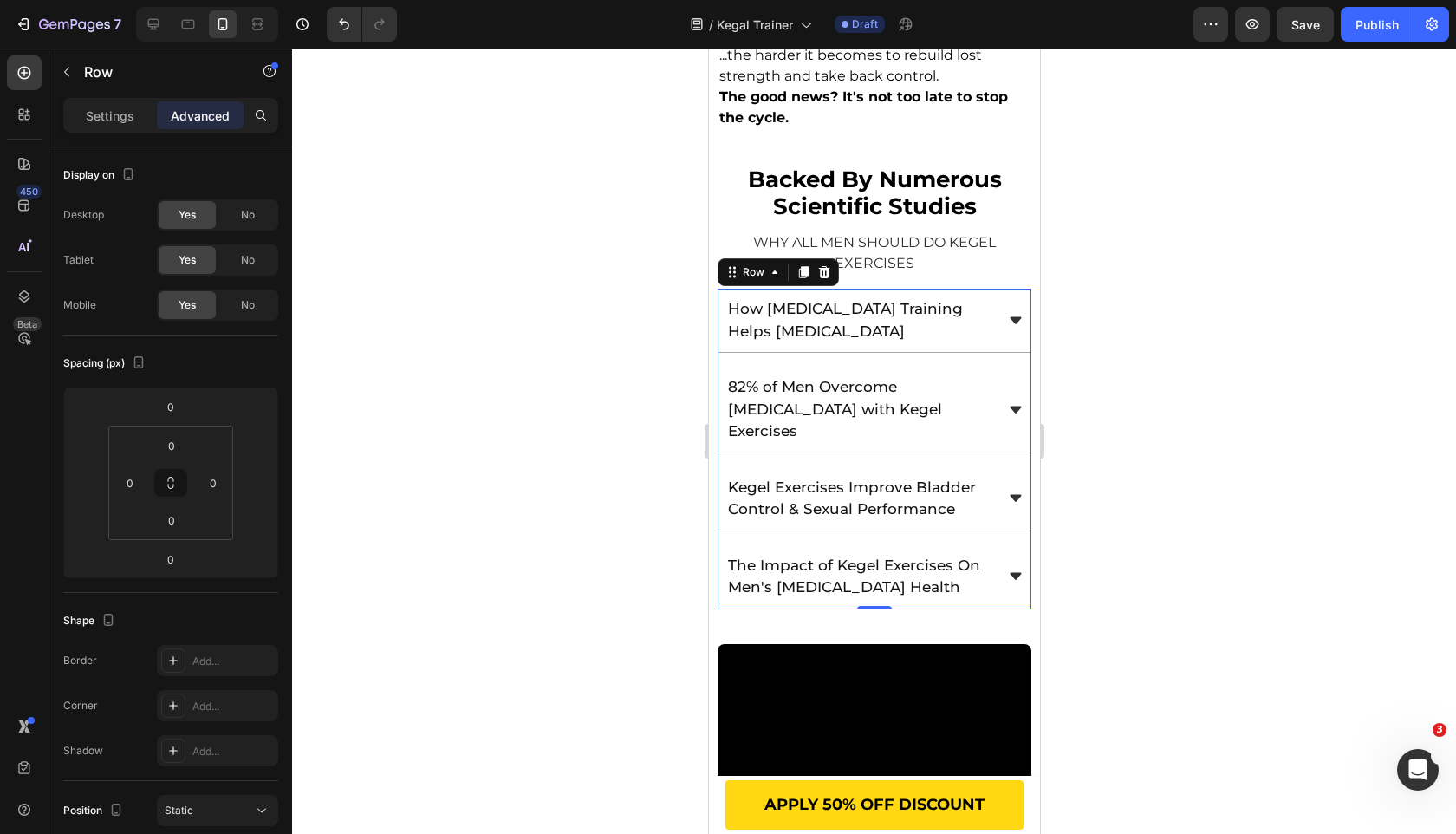
click at [511, 586] on div at bounding box center [875, 441] width 1164 height 785
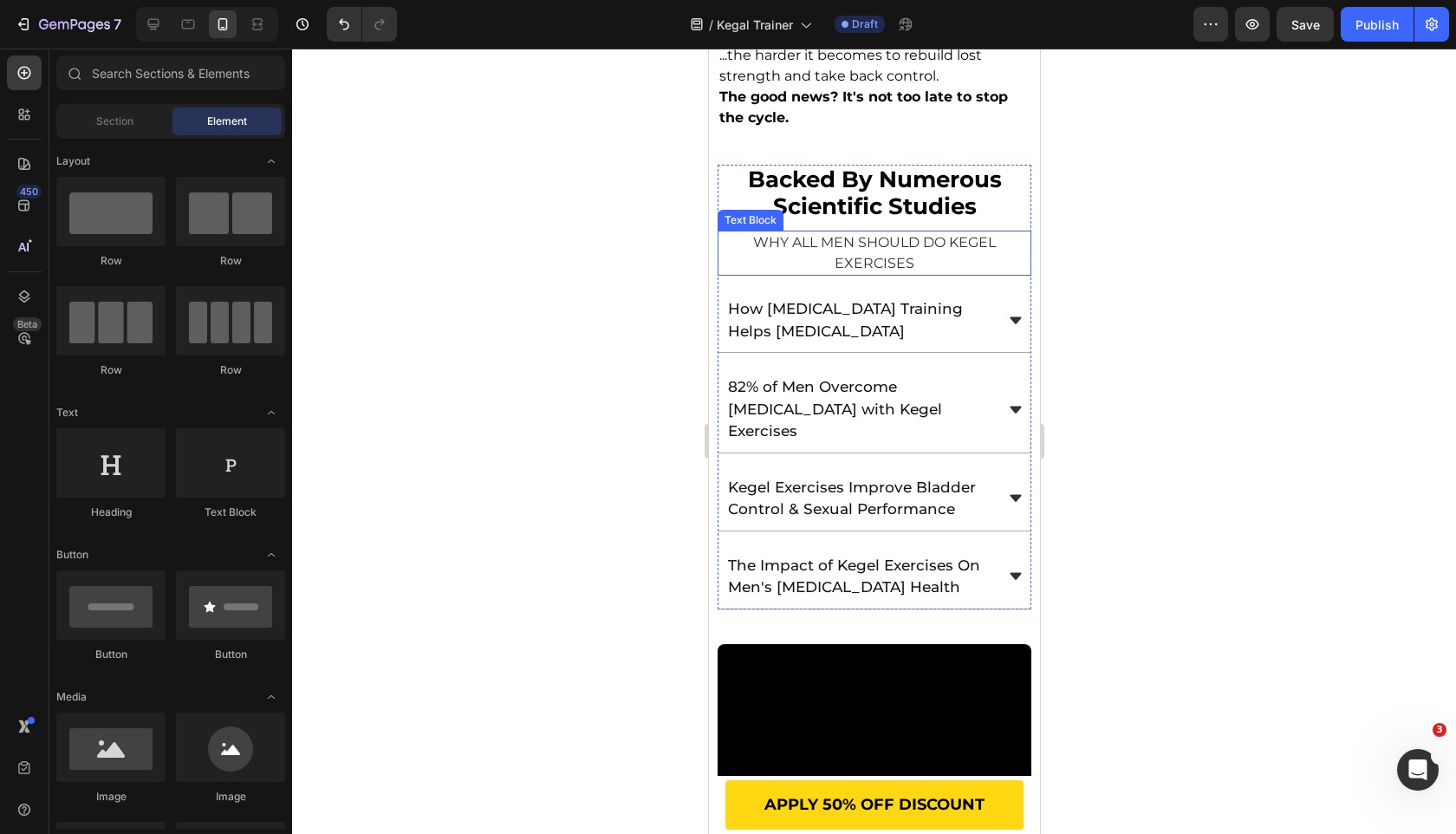
click at [925, 234] on span "WHY ALL MEN SHOULD DO KEGEL EXERCISES" at bounding box center [874, 253] width 243 height 37
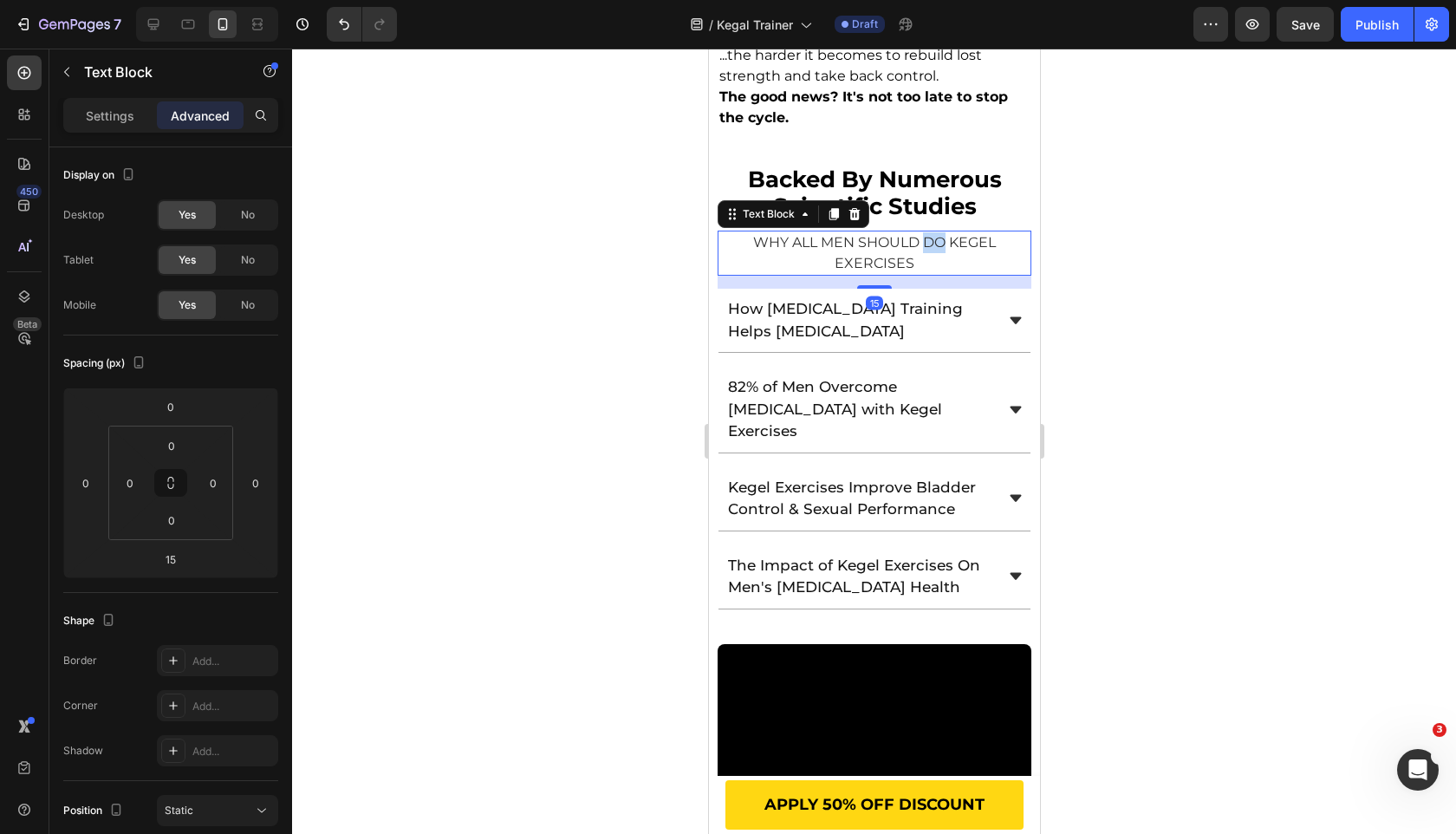
click at [925, 234] on span "WHY ALL MEN SHOULD DO KEGEL EXERCISES" at bounding box center [874, 253] width 243 height 37
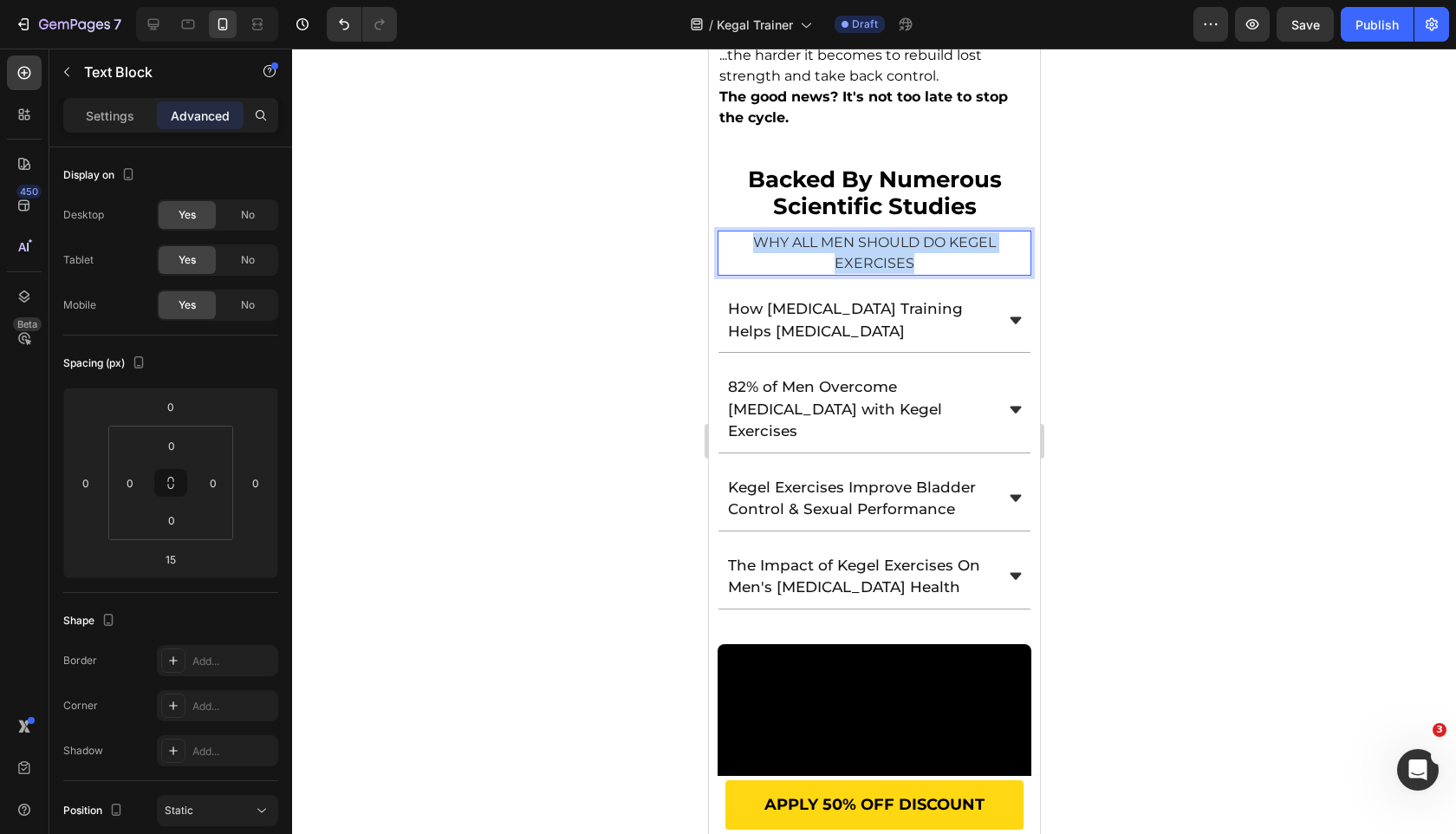
click at [925, 234] on span "WHY ALL MEN SHOULD DO KEGEL EXERCISES" at bounding box center [874, 253] width 243 height 37
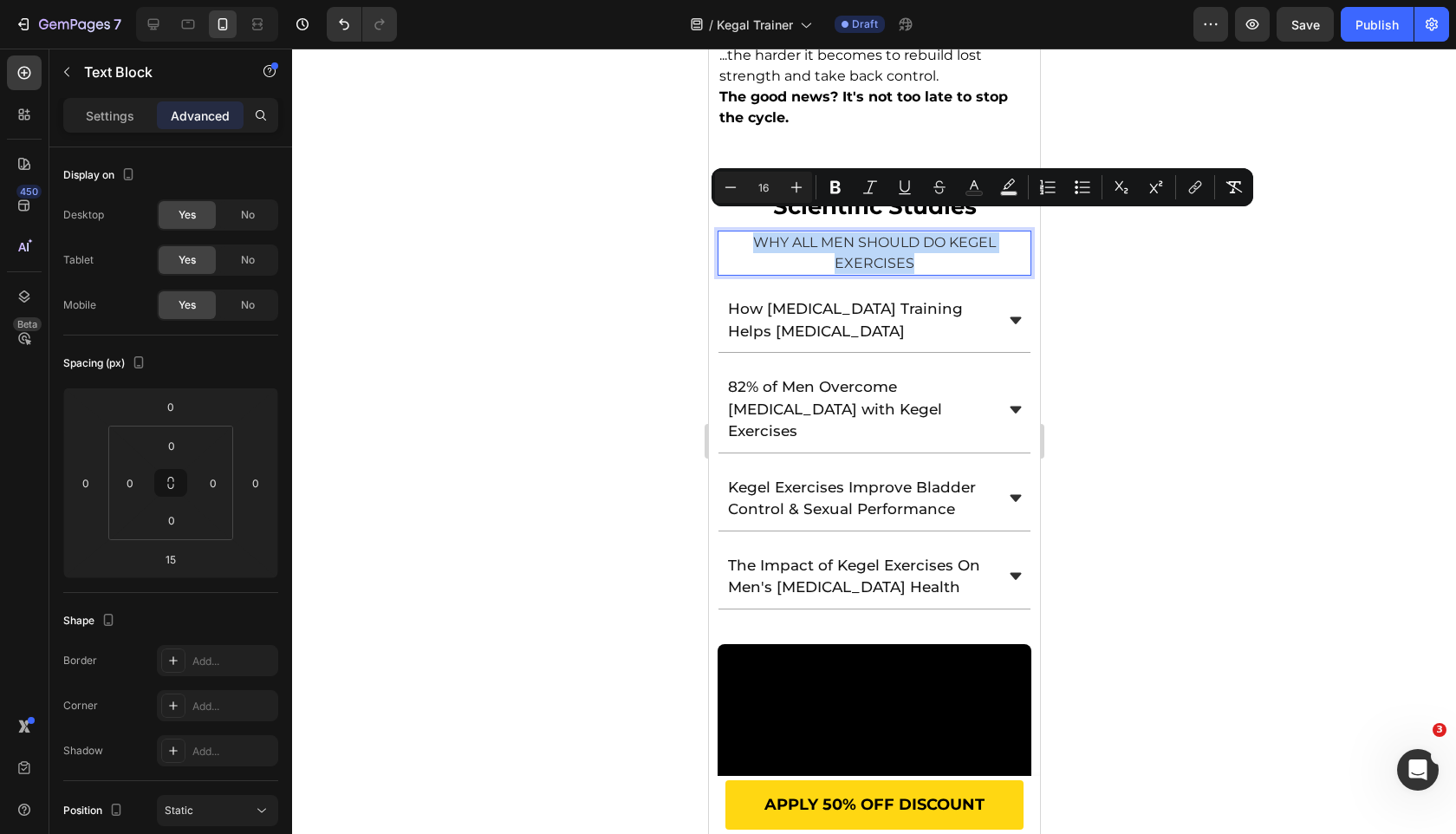
click at [925, 234] on span "WHY ALL MEN SHOULD DO KEGEL EXERCISES" at bounding box center [874, 253] width 243 height 37
click at [512, 308] on div at bounding box center [875, 441] width 1164 height 785
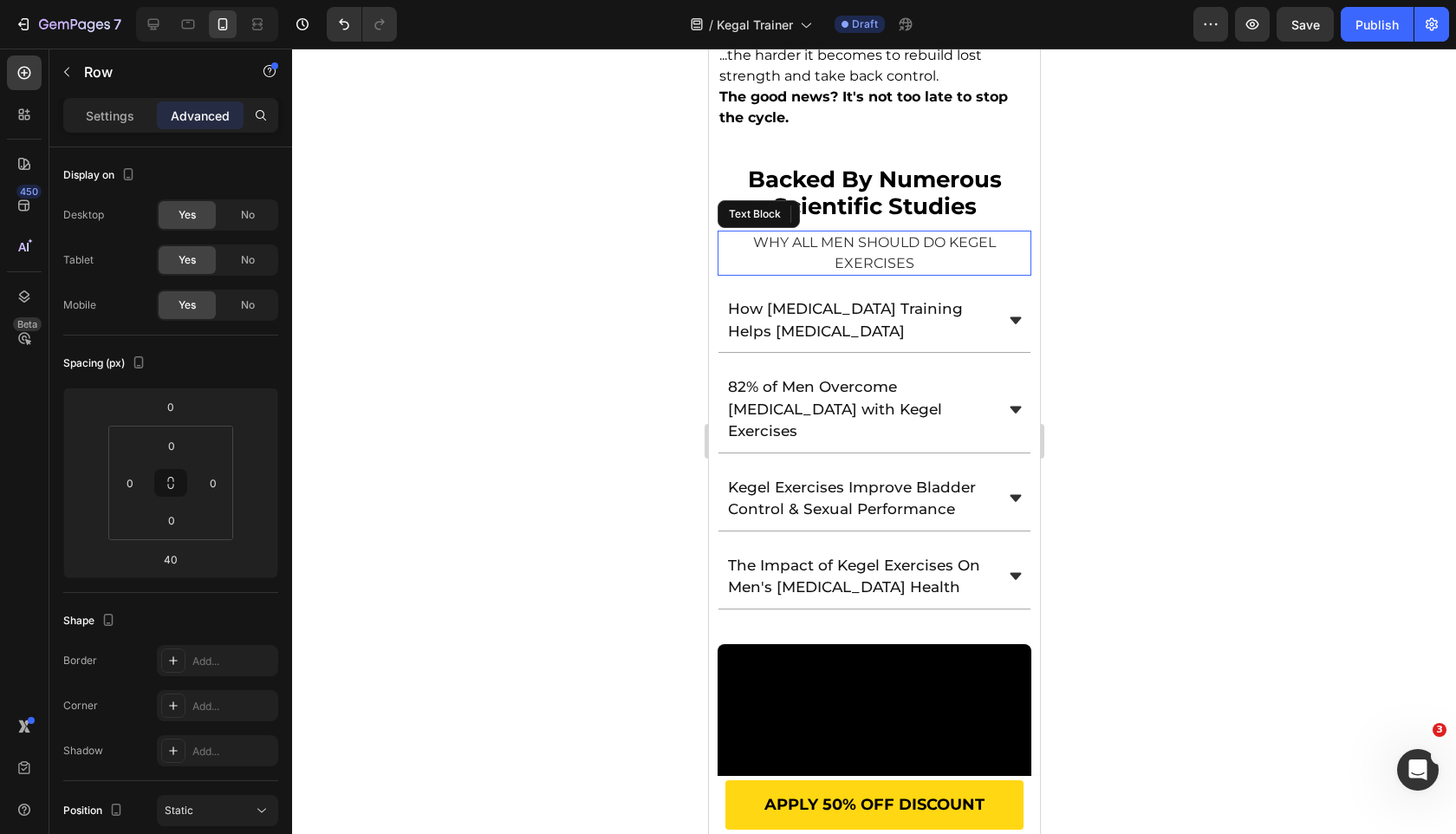
click at [805, 234] on p "WHY ALL MEN SHOULD DO KEGEL EXERCISES" at bounding box center [873, 253] width 310 height 42
click at [548, 287] on div at bounding box center [875, 441] width 1164 height 785
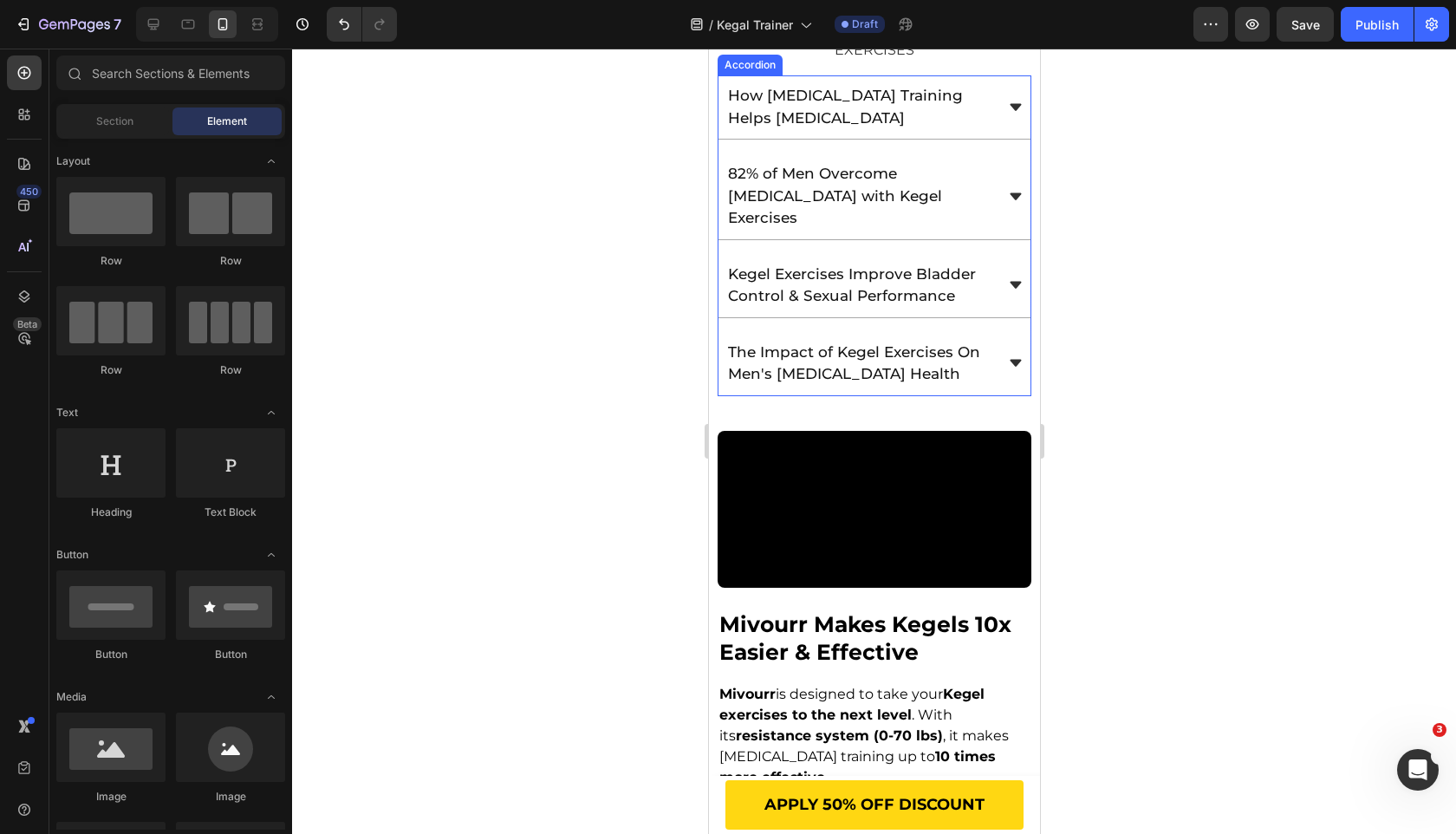
scroll to position [3086, 0]
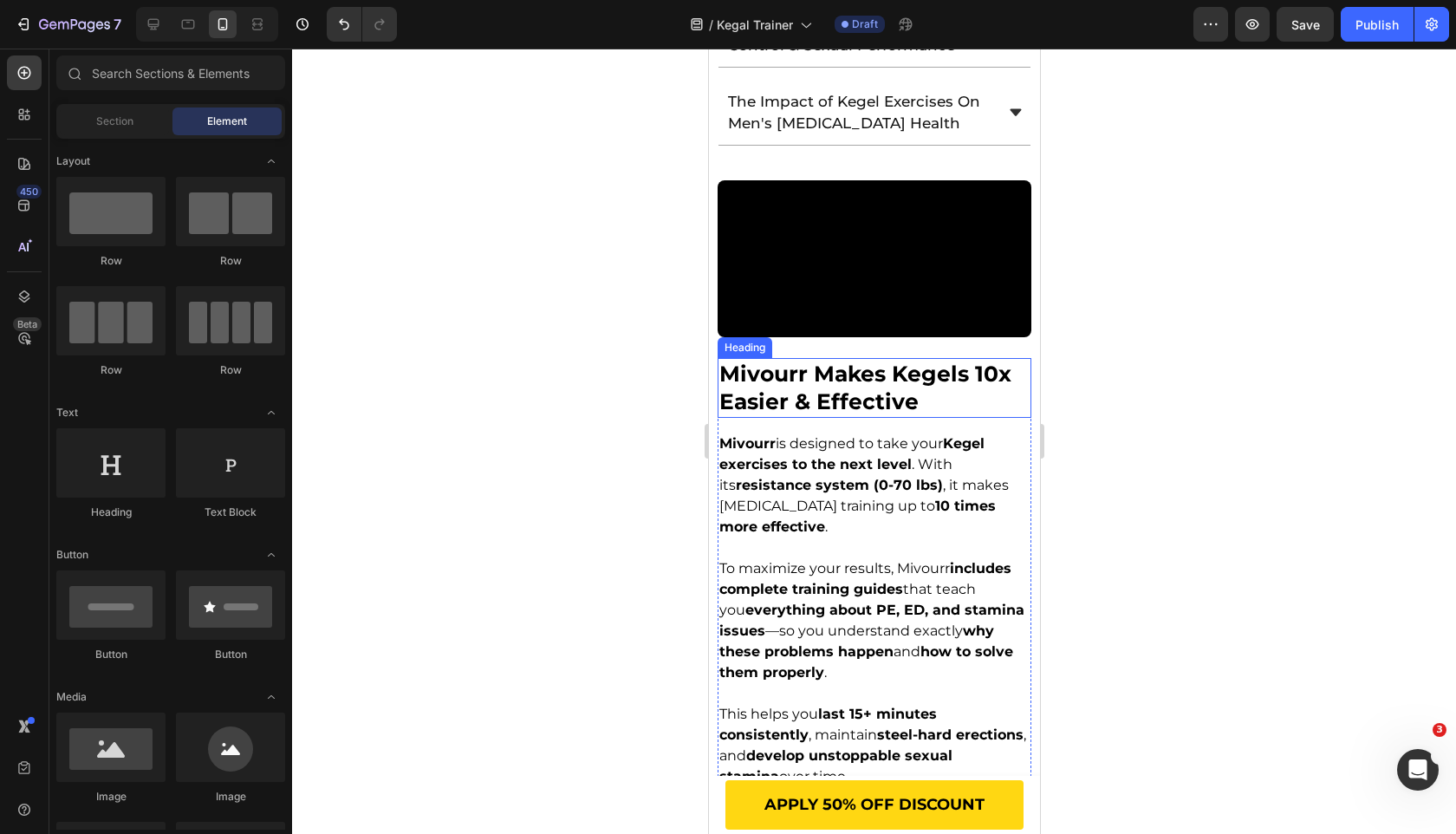
click at [797, 418] on h2 "mivourr makes kegels 10x easier & effective" at bounding box center [873, 388] width 314 height 60
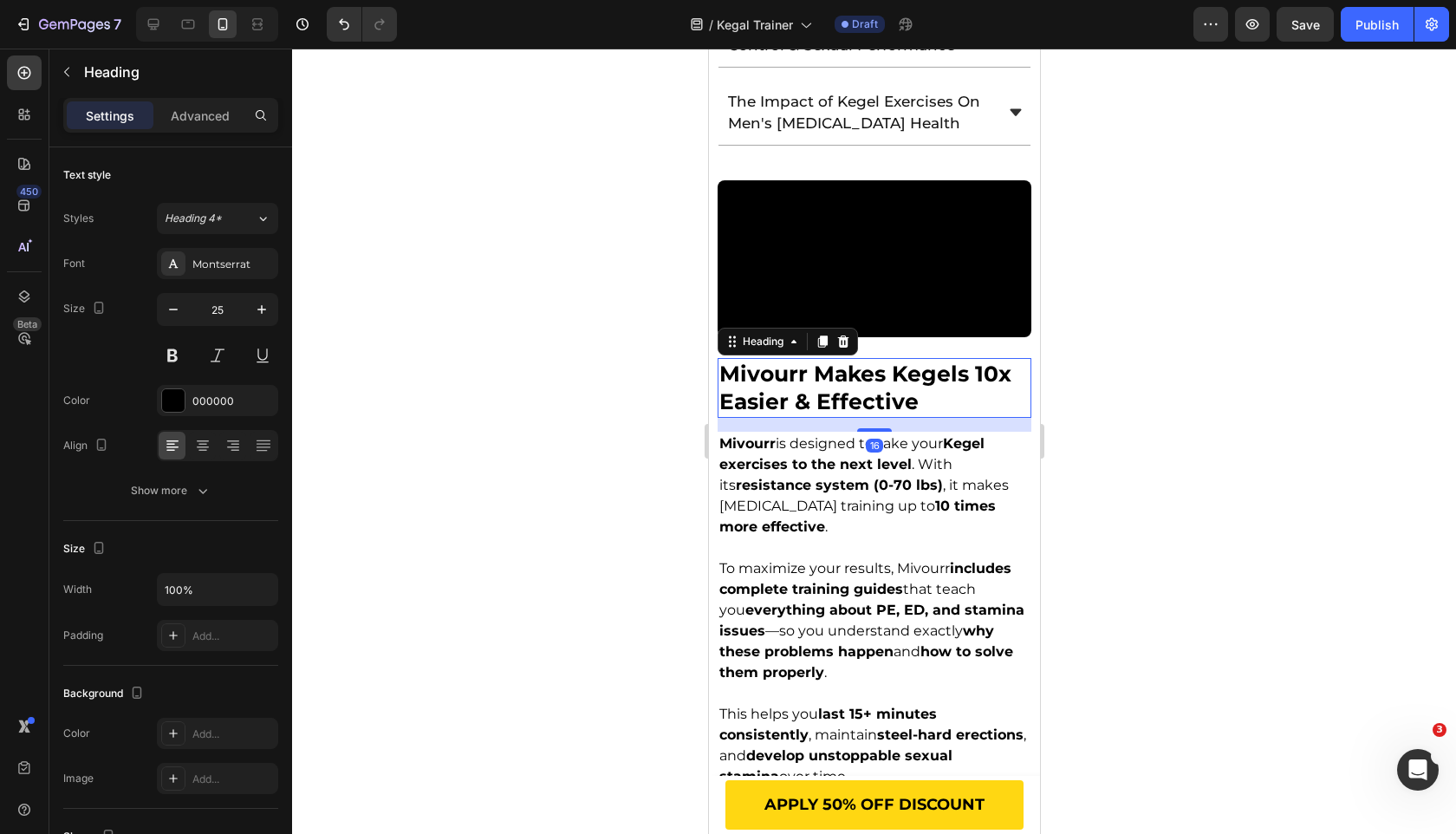
scroll to position [2949, 0]
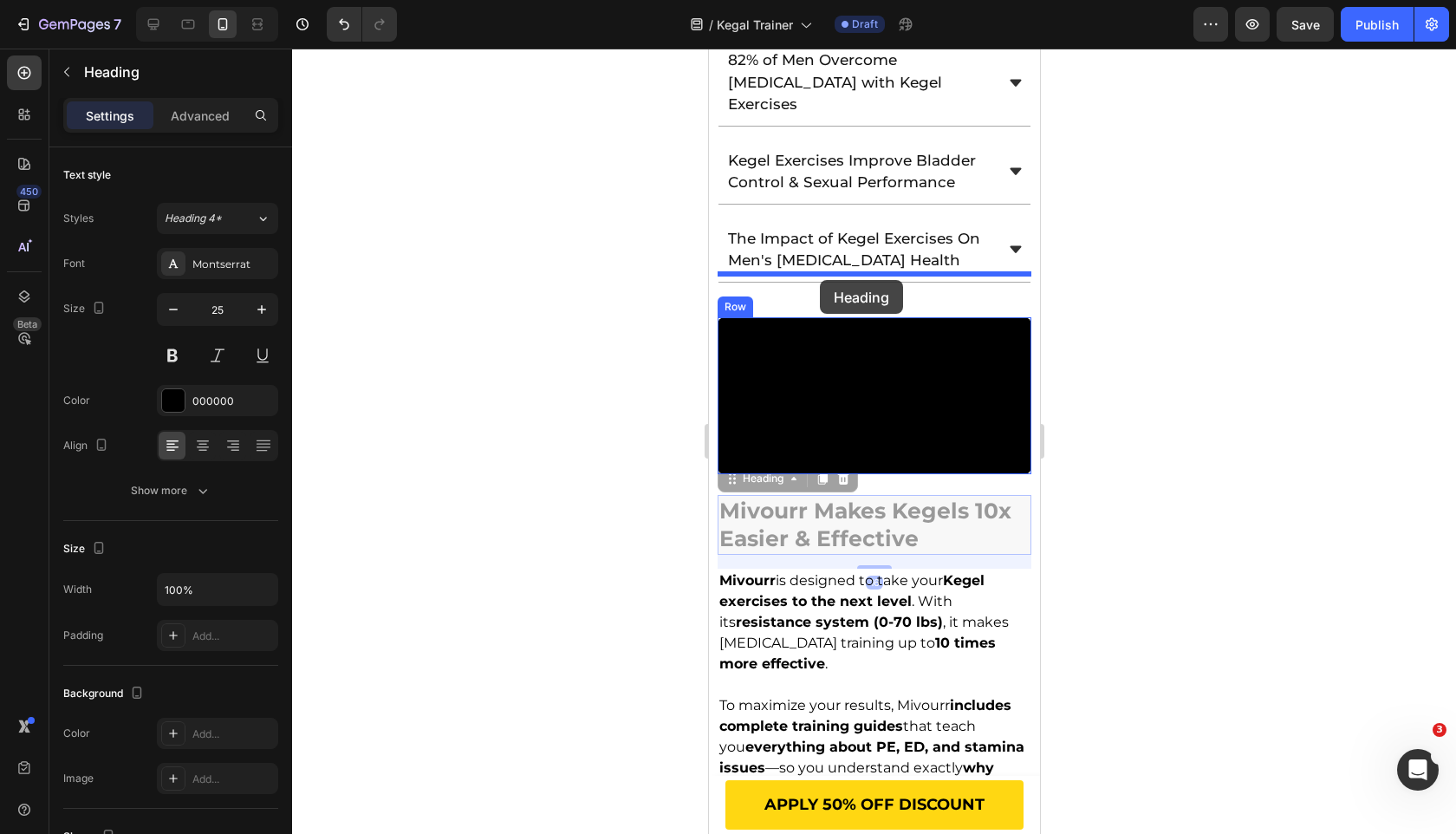
drag, startPoint x: 730, startPoint y: 701, endPoint x: 819, endPoint y: 280, distance: 430.3
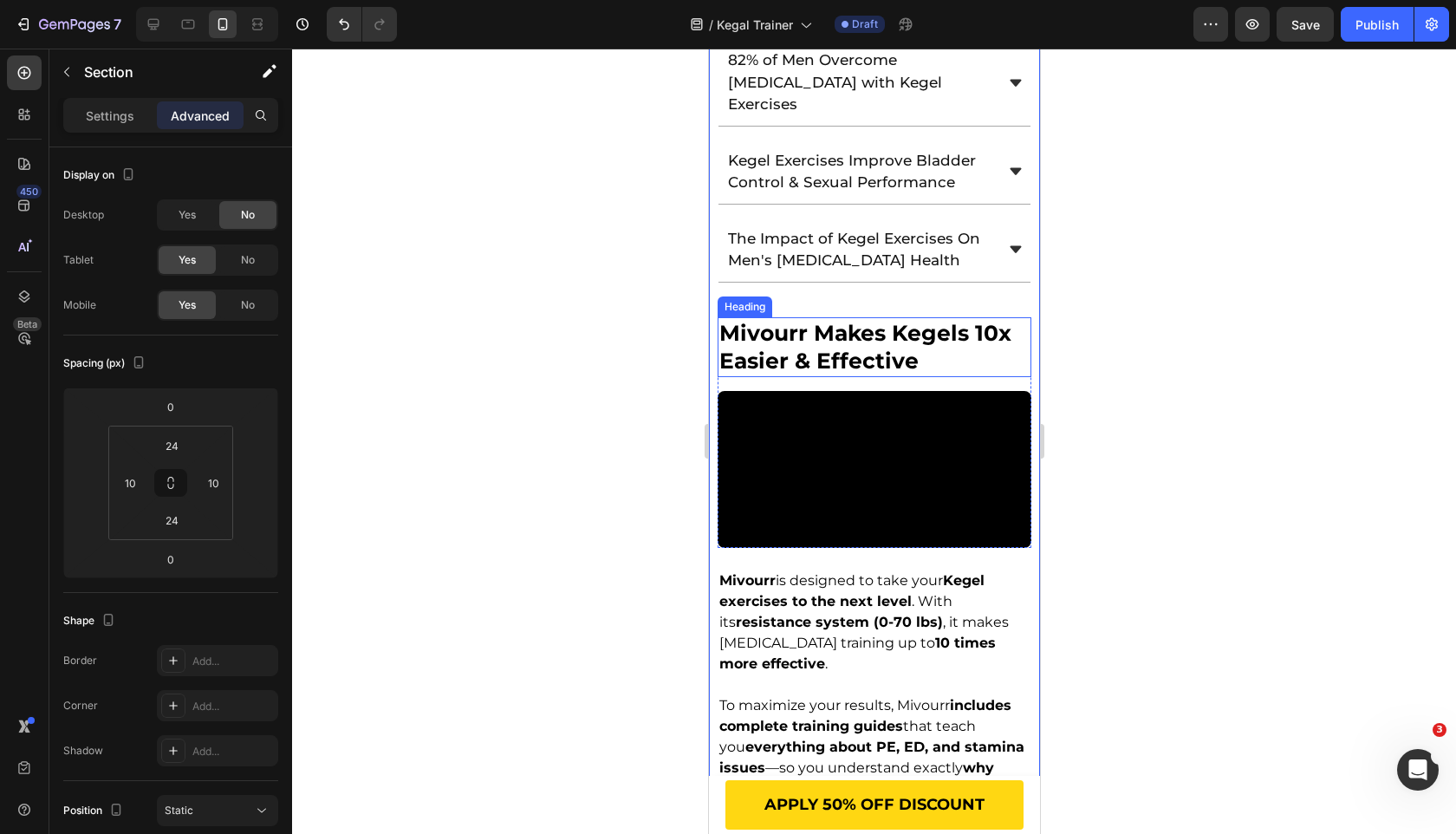
click at [881, 317] on h2 "mivourr makes kegels 10x easier & effective" at bounding box center [873, 347] width 314 height 60
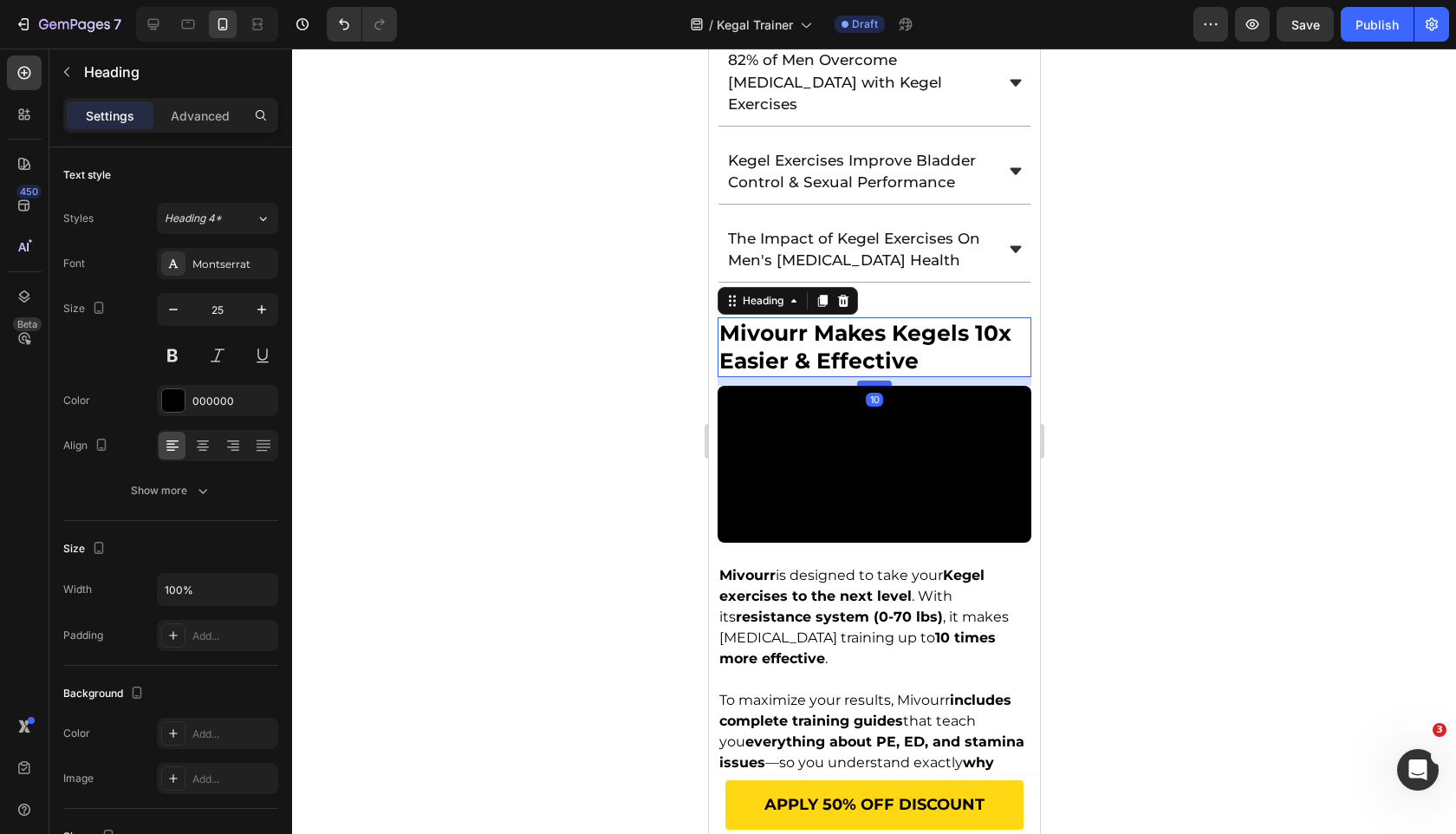
click at [880, 380] on div at bounding box center [874, 382] width 35 height 5
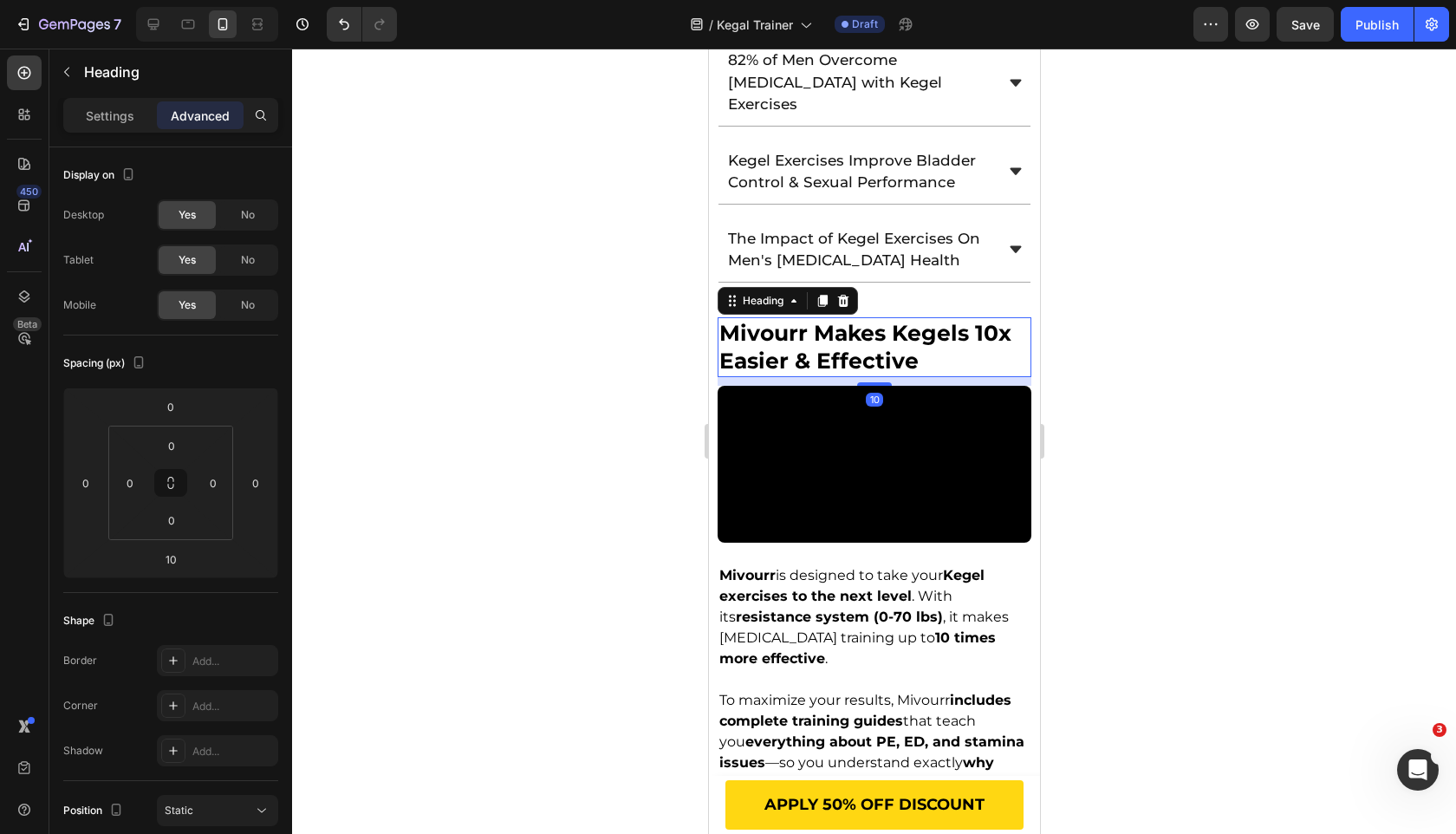
click at [557, 372] on div at bounding box center [875, 441] width 1164 height 785
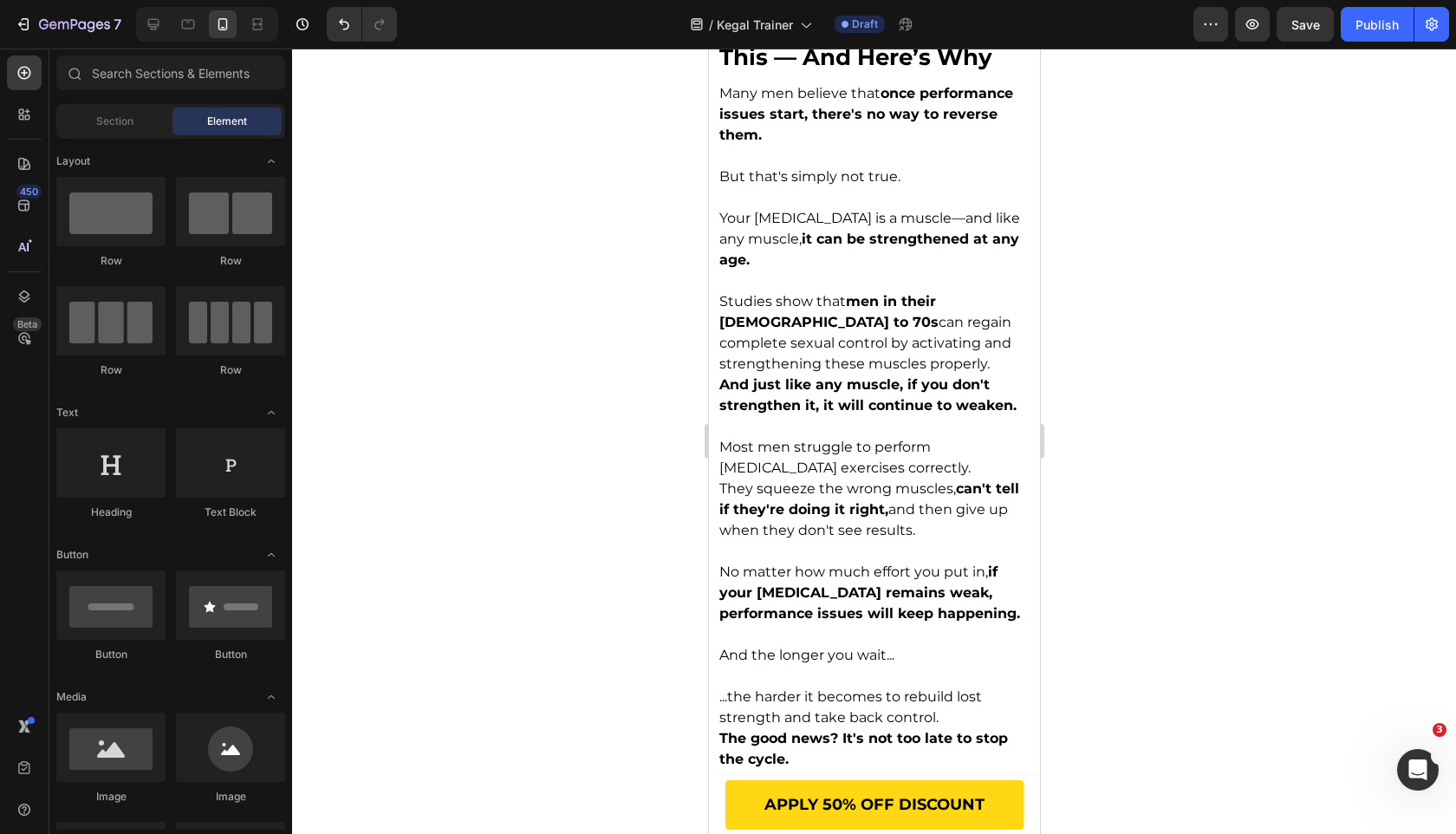
scroll to position [1733, 0]
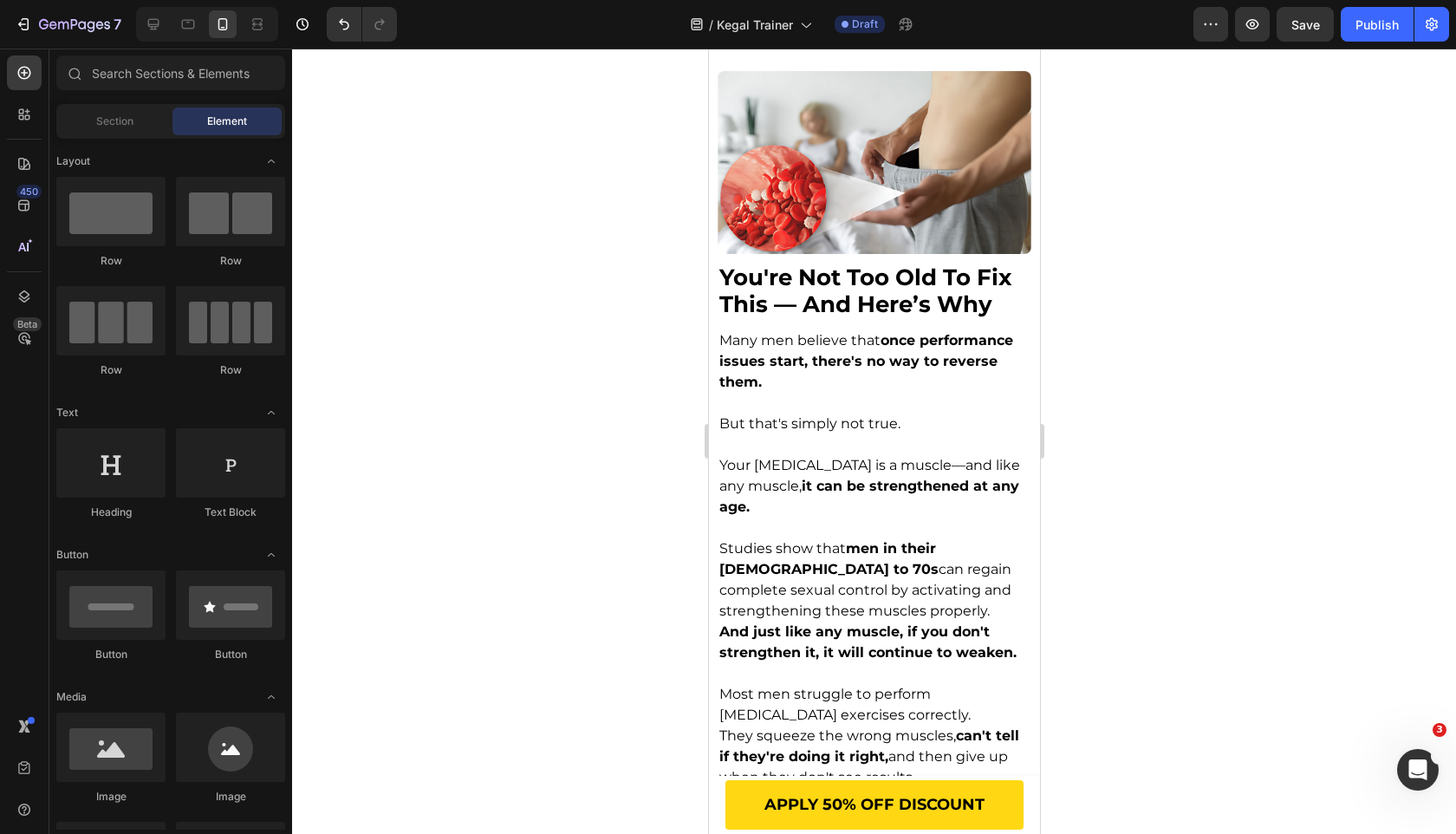
click at [856, 313] on span "you're not too old to fix this — and here’s why" at bounding box center [864, 291] width 293 height 54
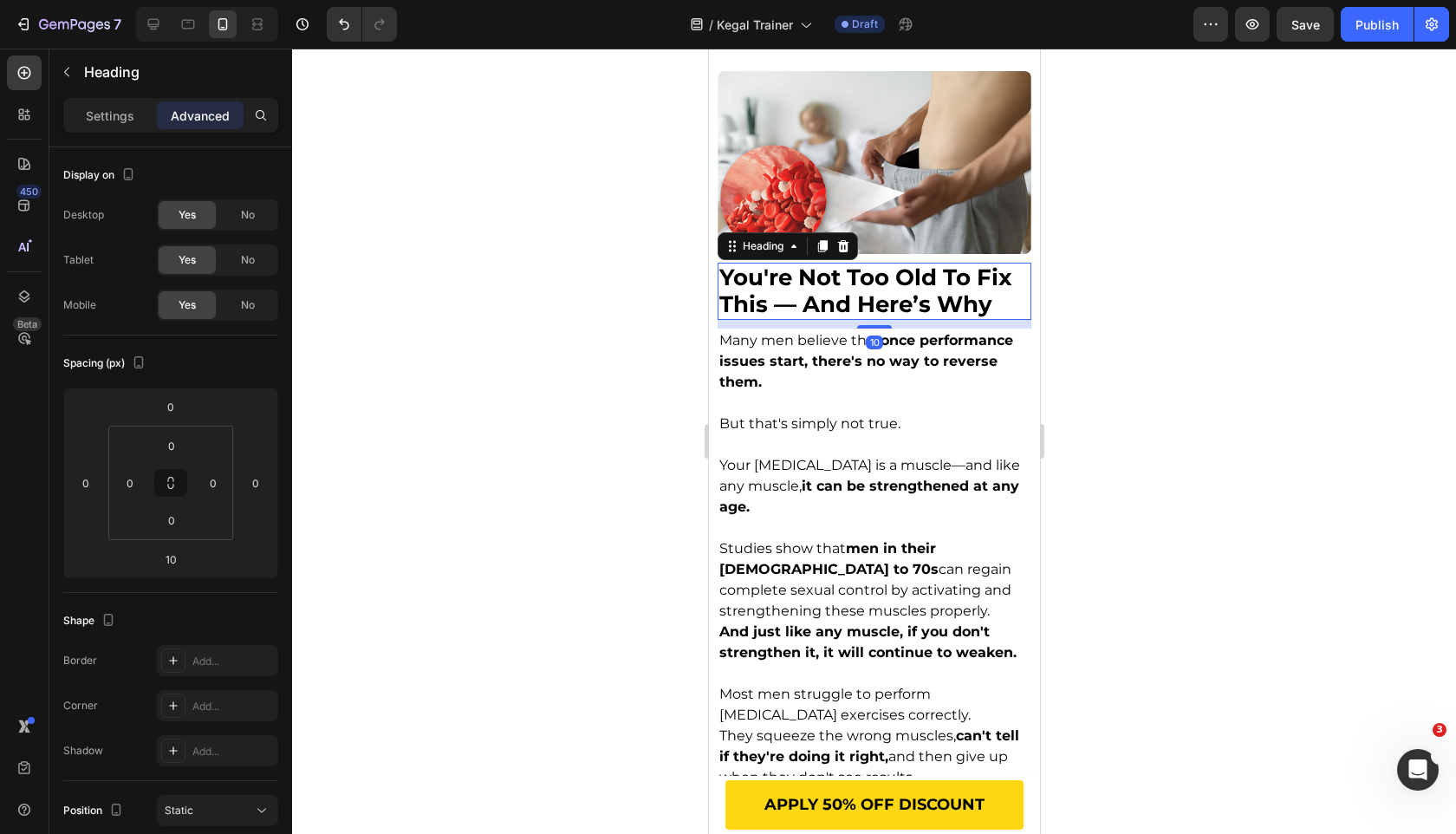
click at [943, 231] on img at bounding box center [873, 162] width 314 height 183
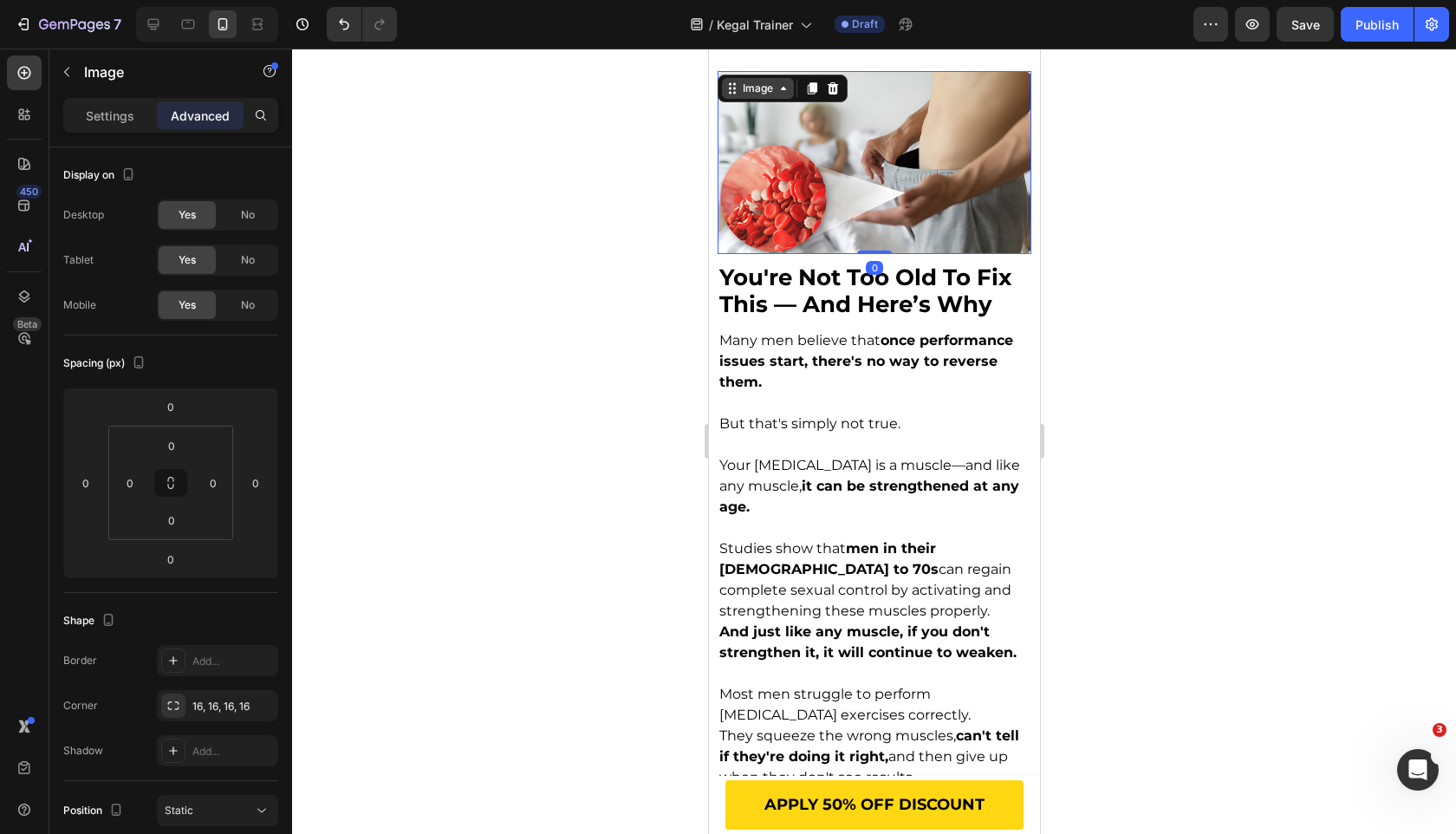
click at [761, 91] on div "Image" at bounding box center [757, 88] width 37 height 16
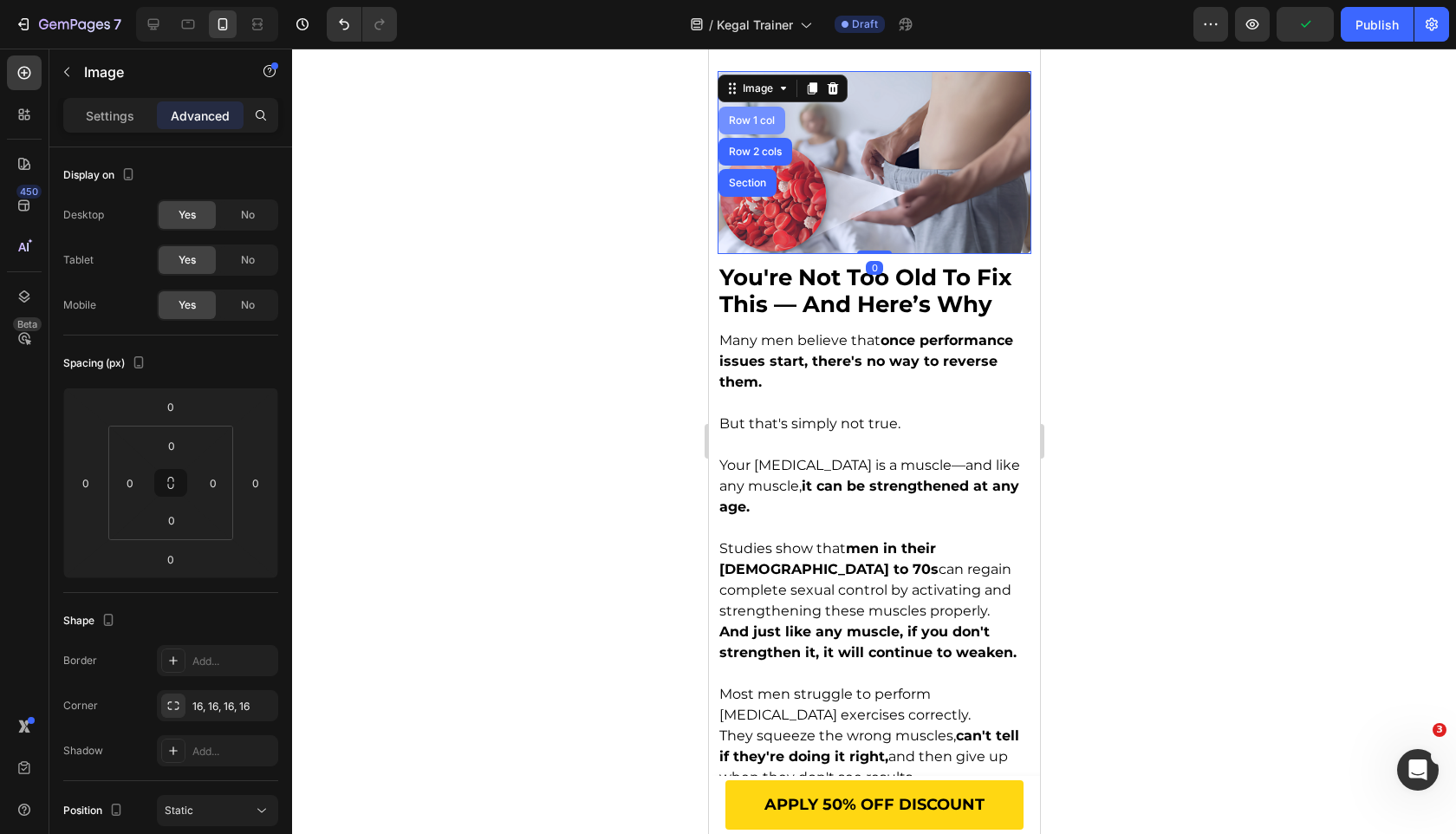
click at [750, 123] on div "Row 1 col" at bounding box center [751, 121] width 52 height 11
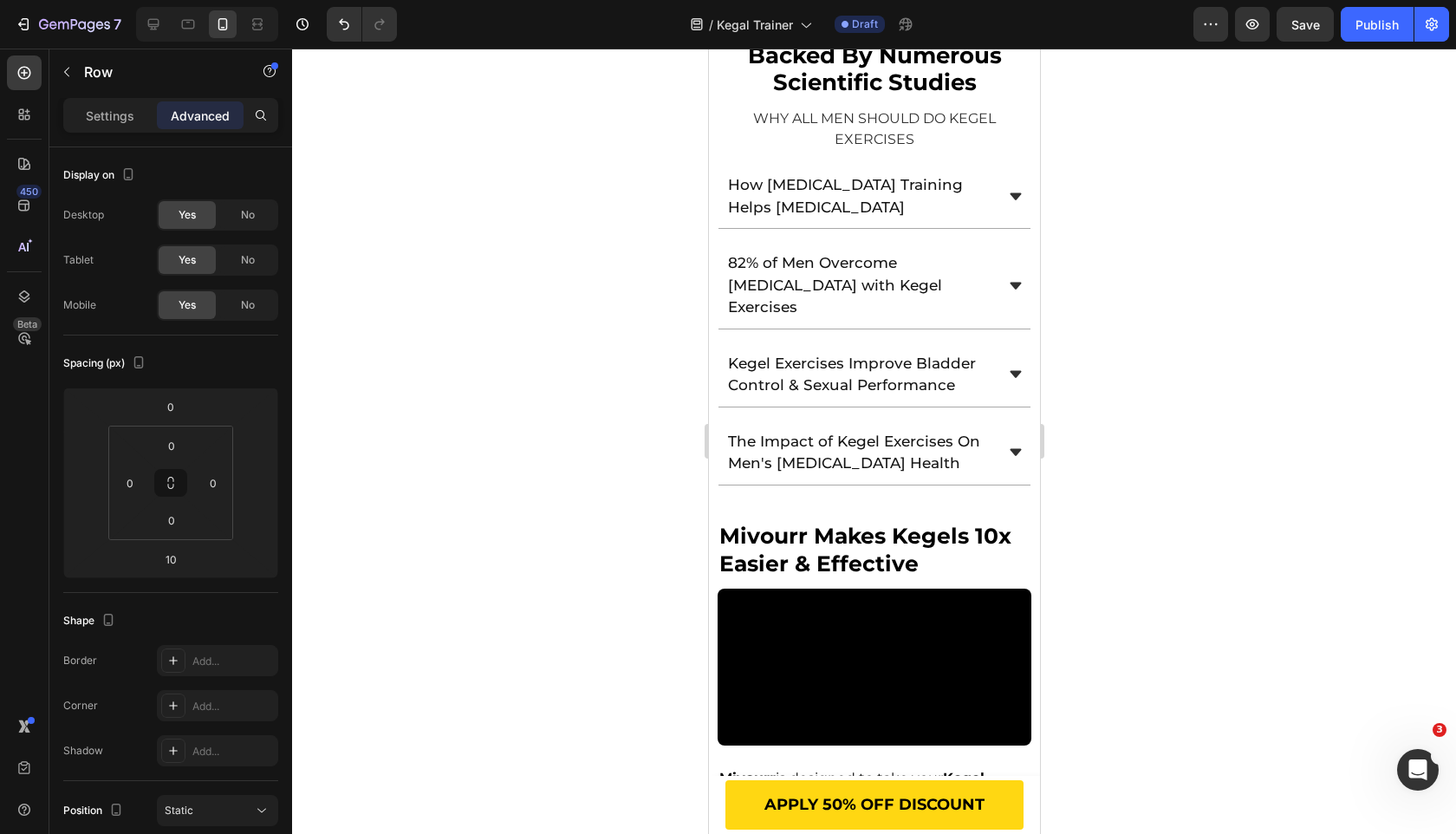
scroll to position [2748, 0]
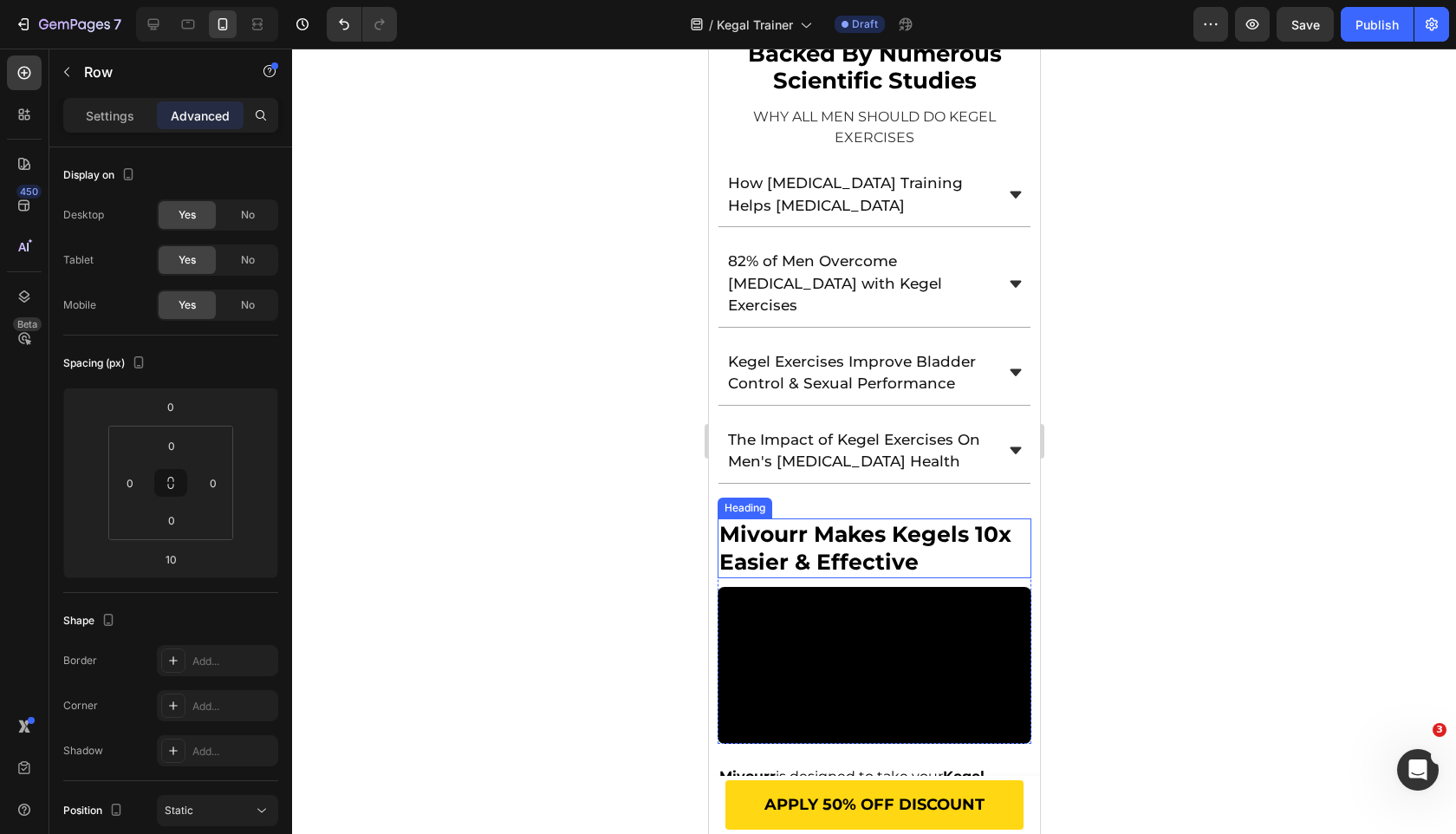
click at [770, 518] on h2 "mivourr makes kegels 10x easier & effective" at bounding box center [873, 548] width 314 height 60
click at [790, 518] on h2 "mivourr makes kegels 10x easier & effective" at bounding box center [873, 548] width 314 height 60
click at [790, 520] on p "mivourr makes kegels 10x easier & effective" at bounding box center [873, 548] width 310 height 56
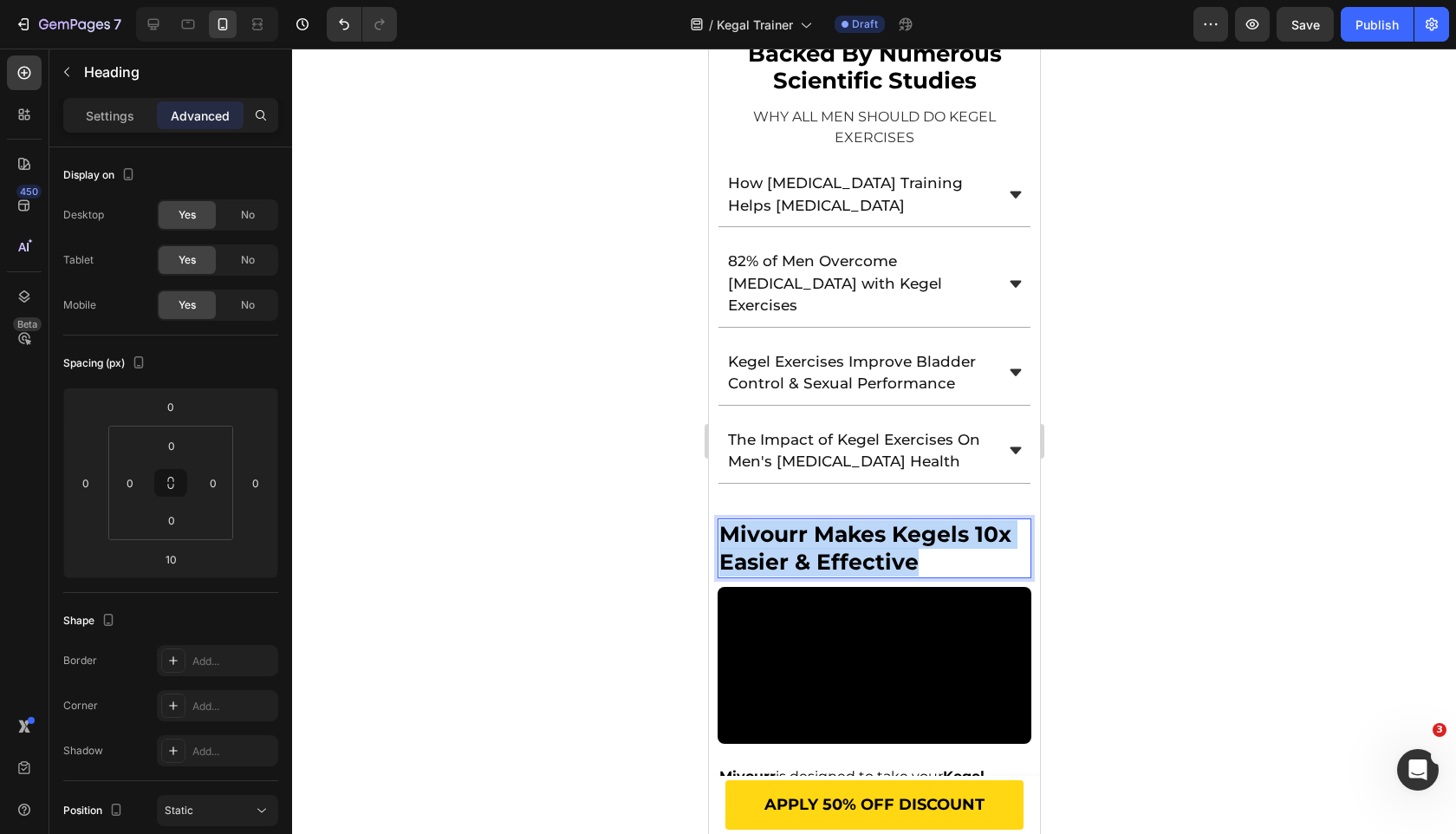
click at [790, 520] on p "mivourr makes kegels 10x easier & effective" at bounding box center [873, 548] width 310 height 56
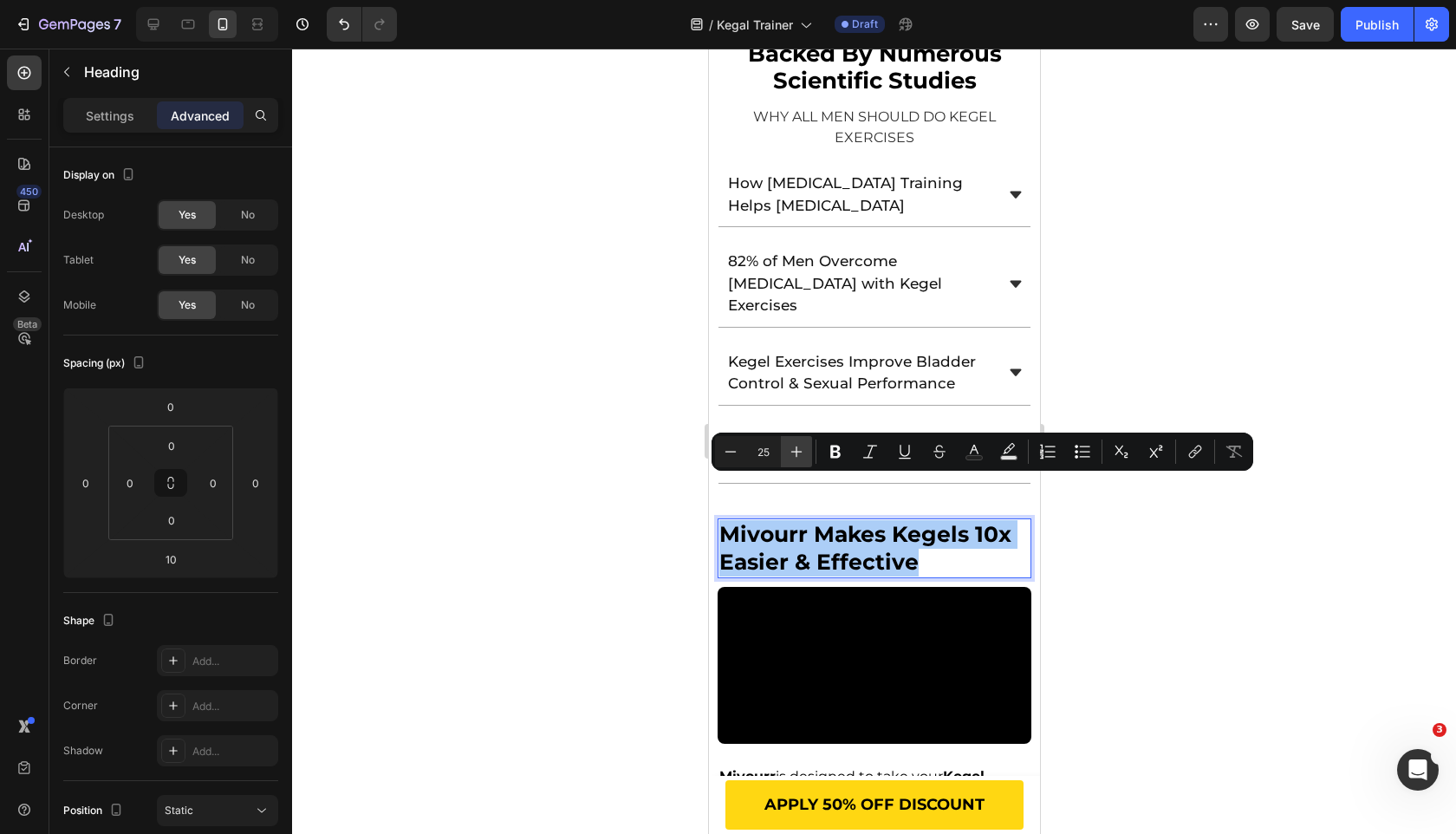
click at [800, 455] on icon "Editor contextual toolbar" at bounding box center [797, 452] width 17 height 17
type input "26"
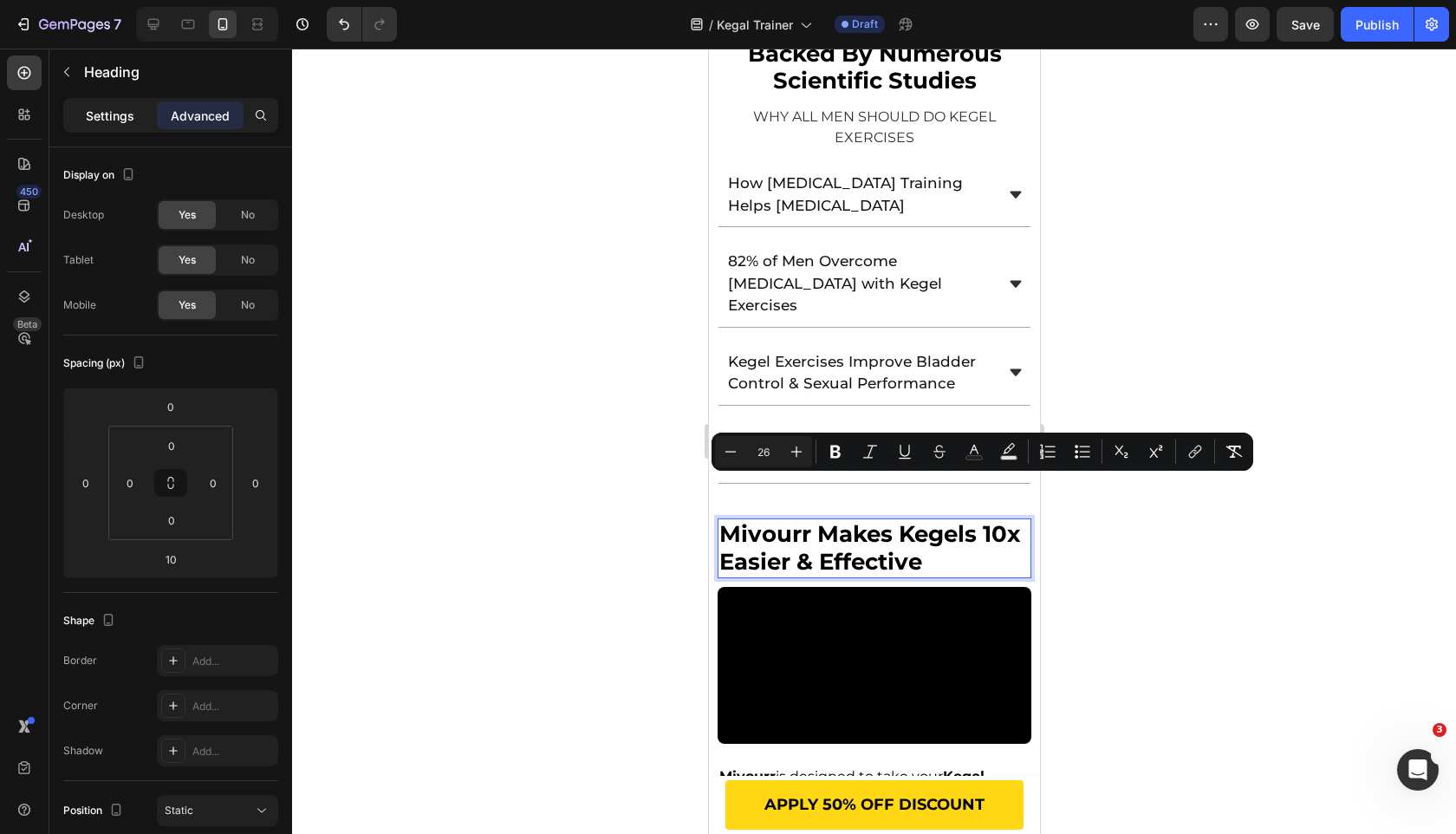
click at [109, 116] on p "Settings" at bounding box center [110, 116] width 49 height 18
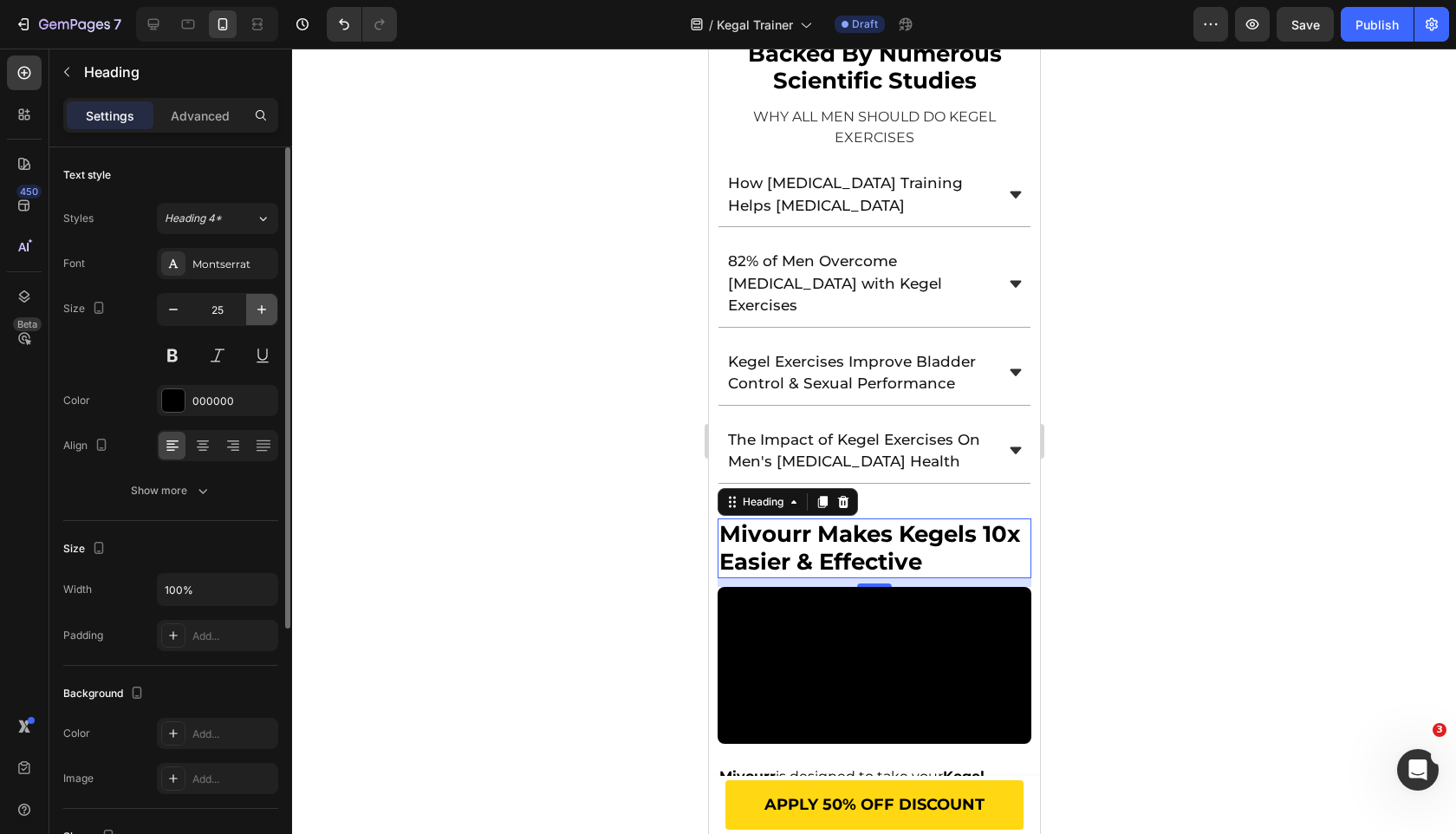
click at [257, 324] on button "button" at bounding box center [261, 309] width 31 height 31
type input "26"
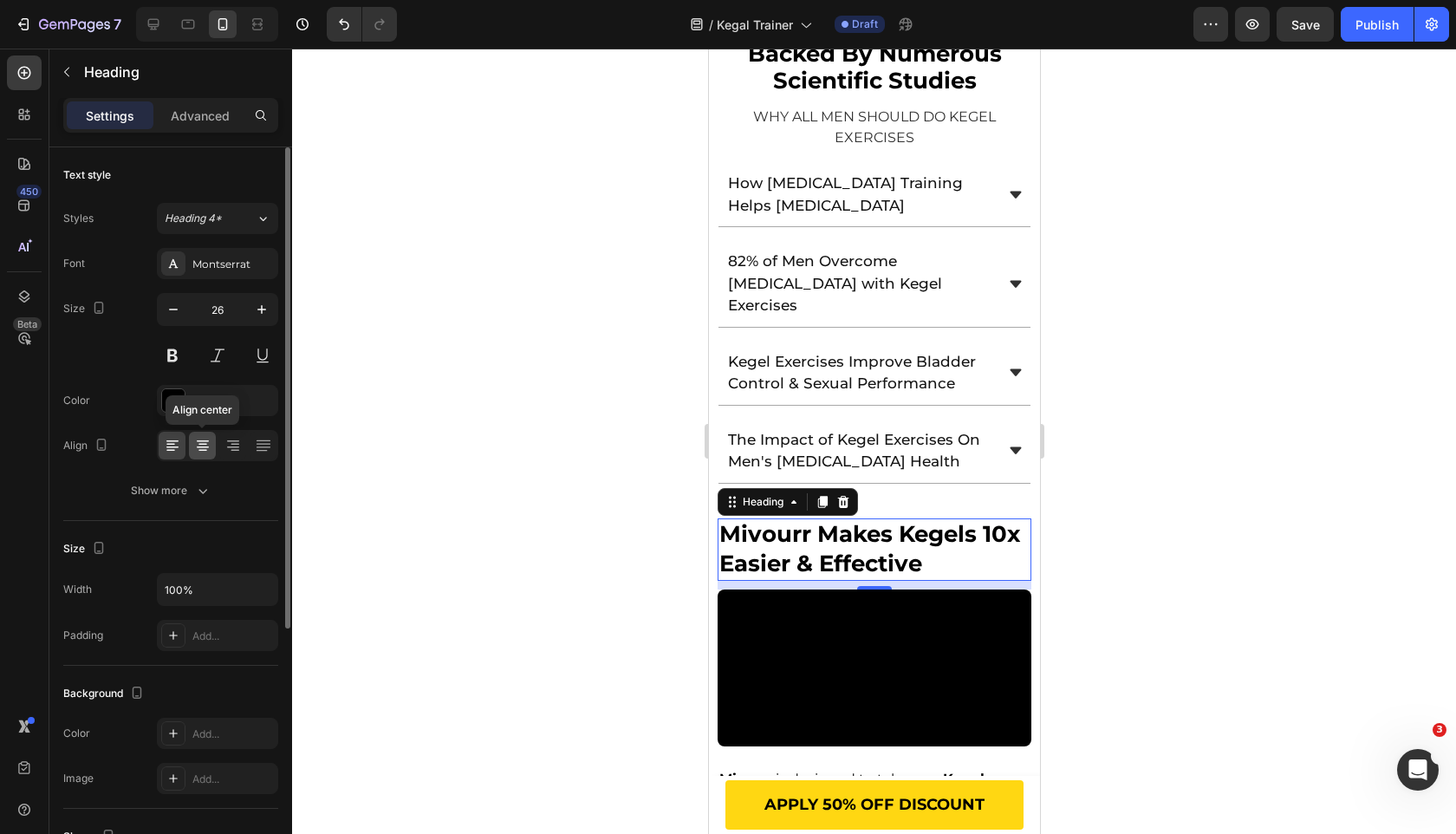
click at [201, 442] on icon at bounding box center [203, 445] width 17 height 17
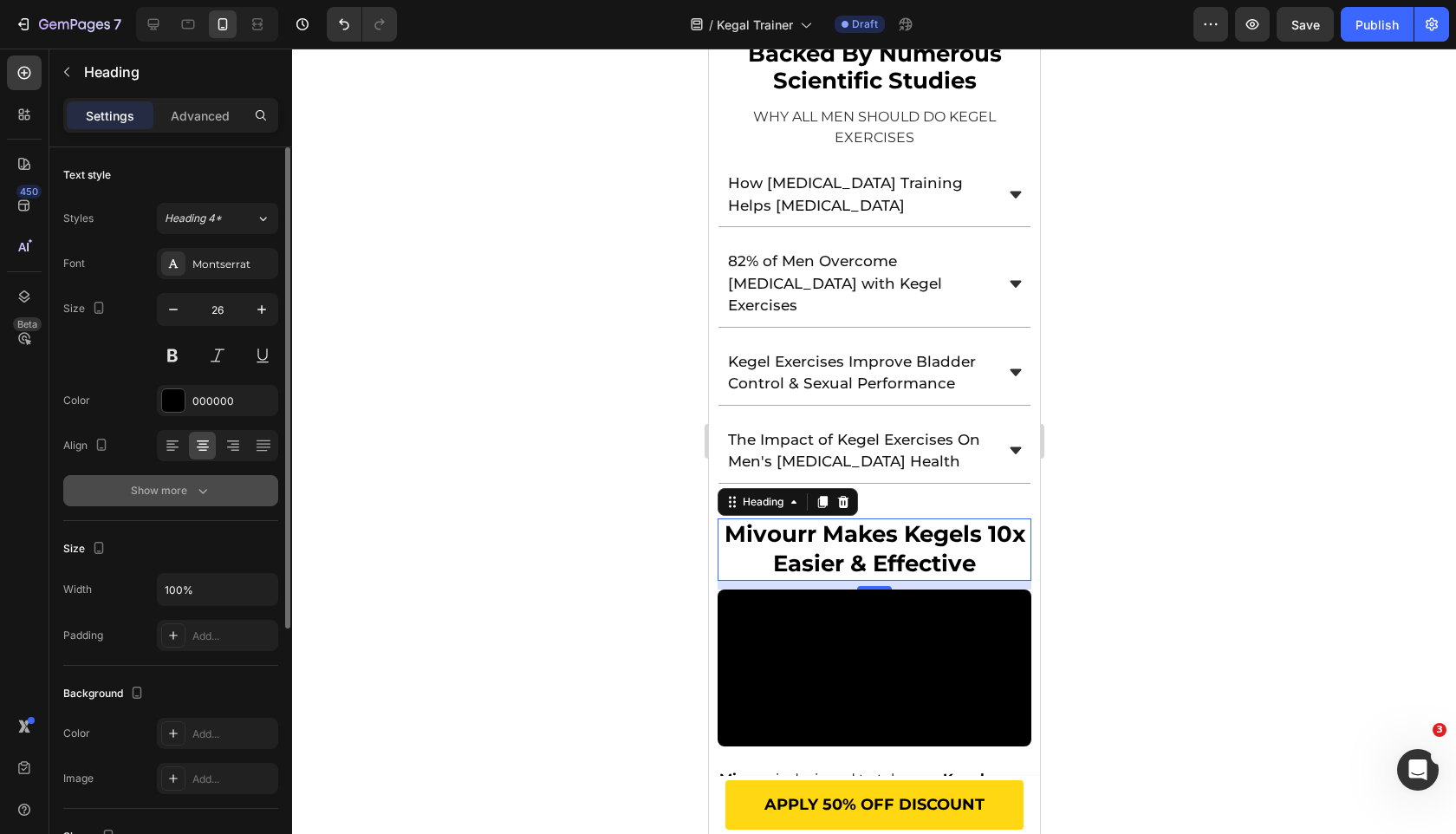
click at [202, 502] on button "Show more" at bounding box center [170, 491] width 215 height 31
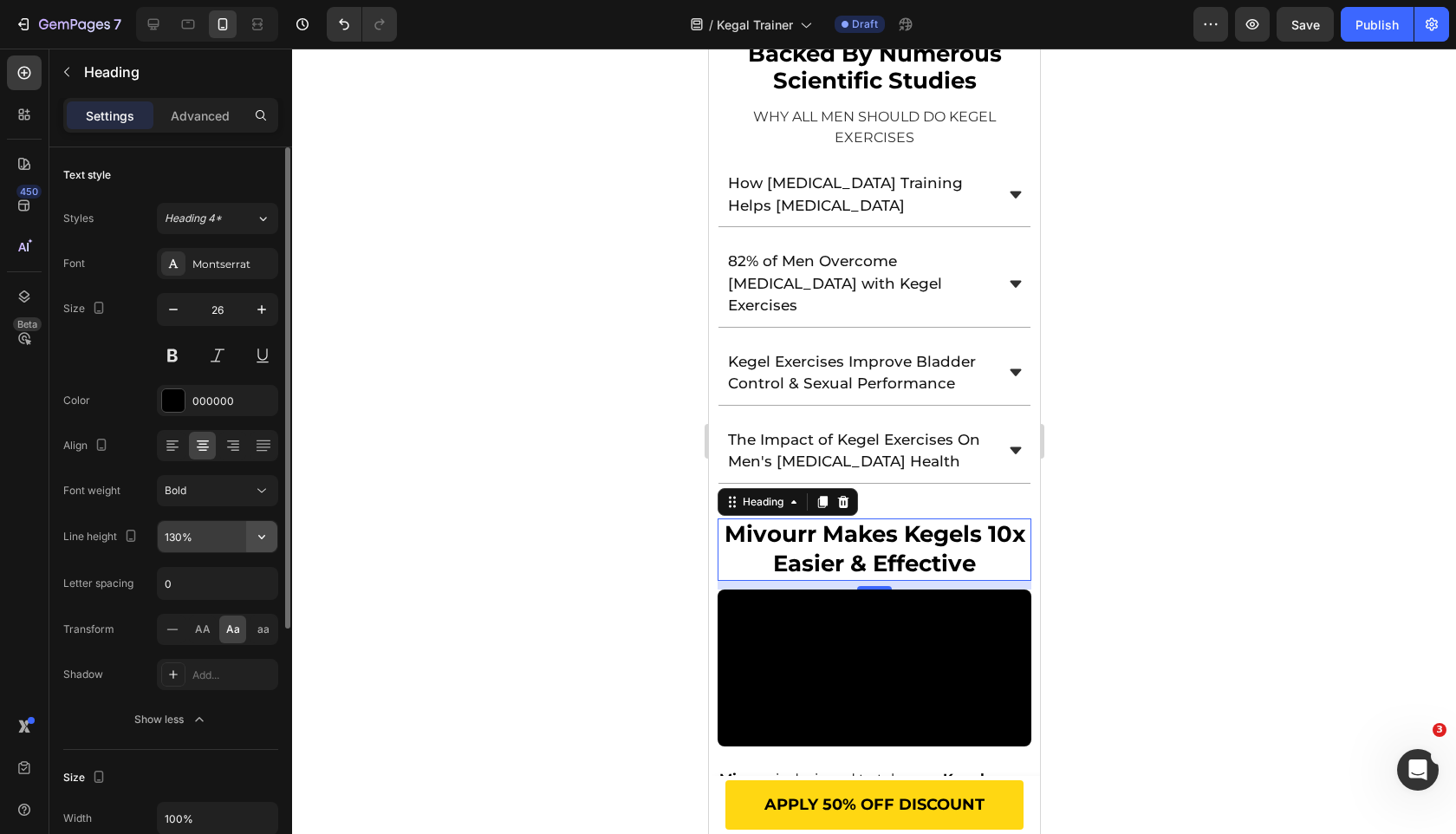
click at [261, 538] on icon "button" at bounding box center [261, 537] width 7 height 4
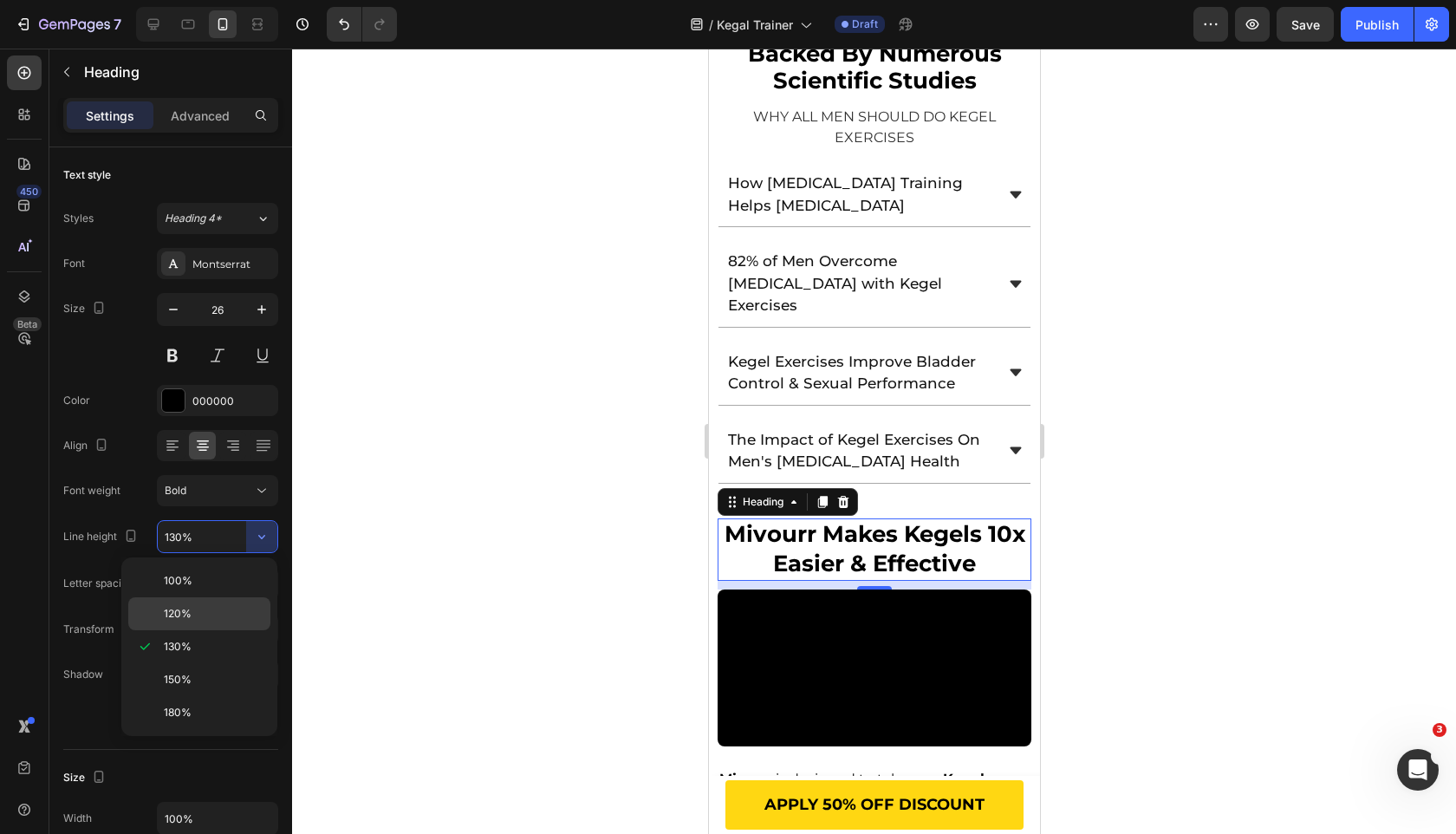
click at [231, 612] on p "120%" at bounding box center [214, 613] width 99 height 16
type input "120%"
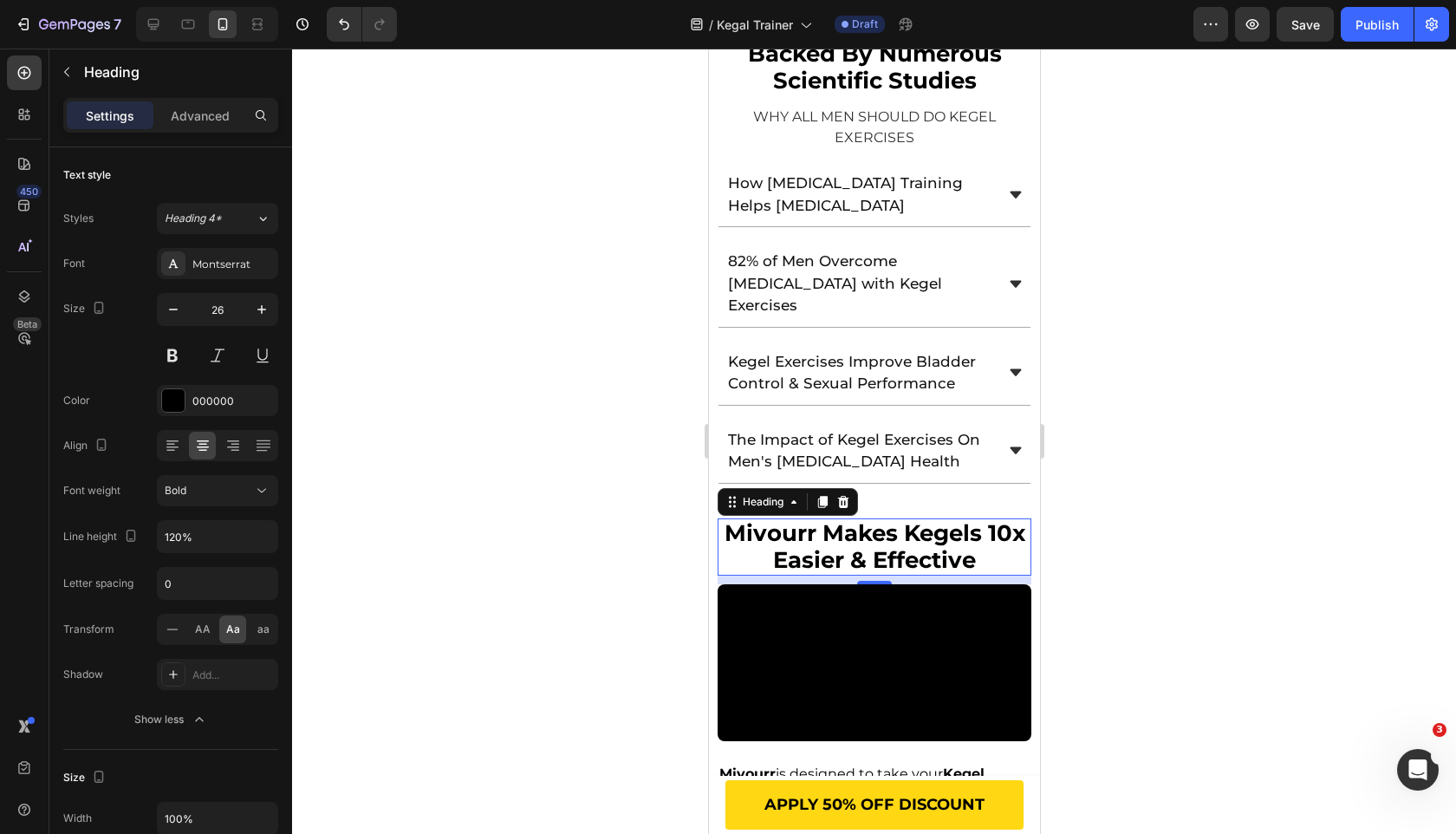
click at [459, 539] on div at bounding box center [875, 441] width 1164 height 785
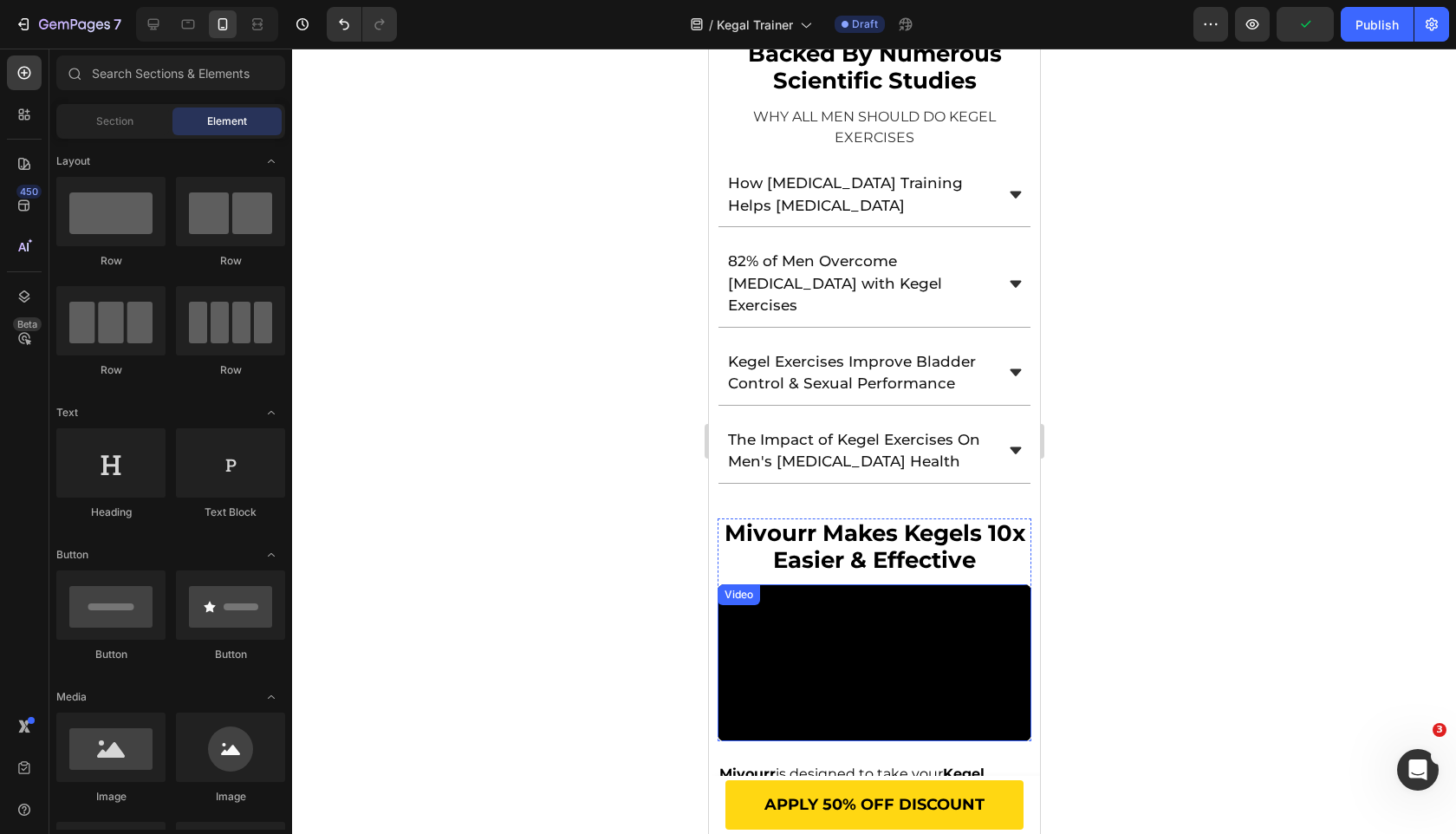
click at [968, 519] on span "mivourr makes kegels 10x easier & effective" at bounding box center [874, 546] width 300 height 54
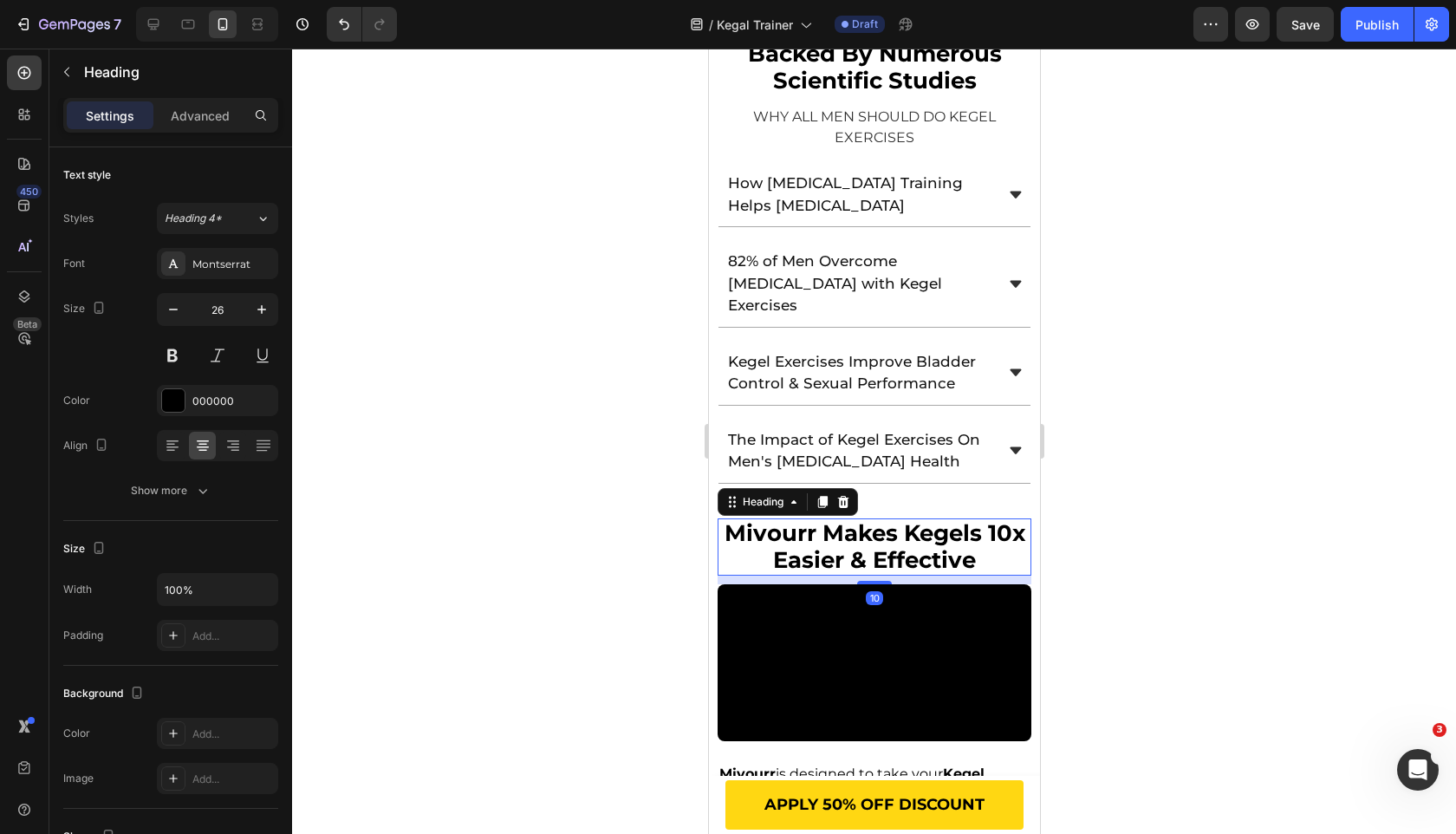
scroll to position [3067, 0]
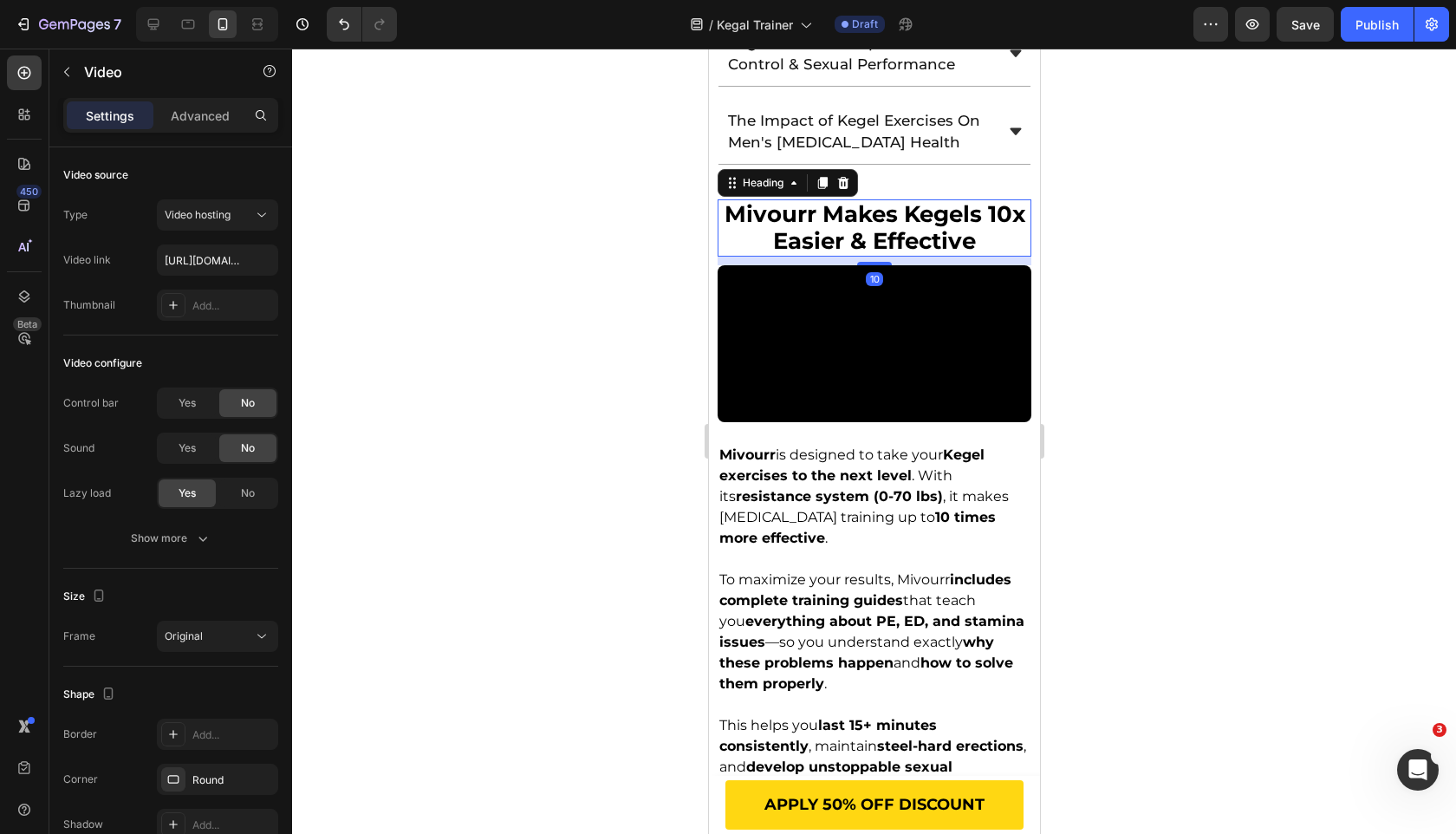
click at [968, 422] on video at bounding box center [873, 343] width 314 height 156
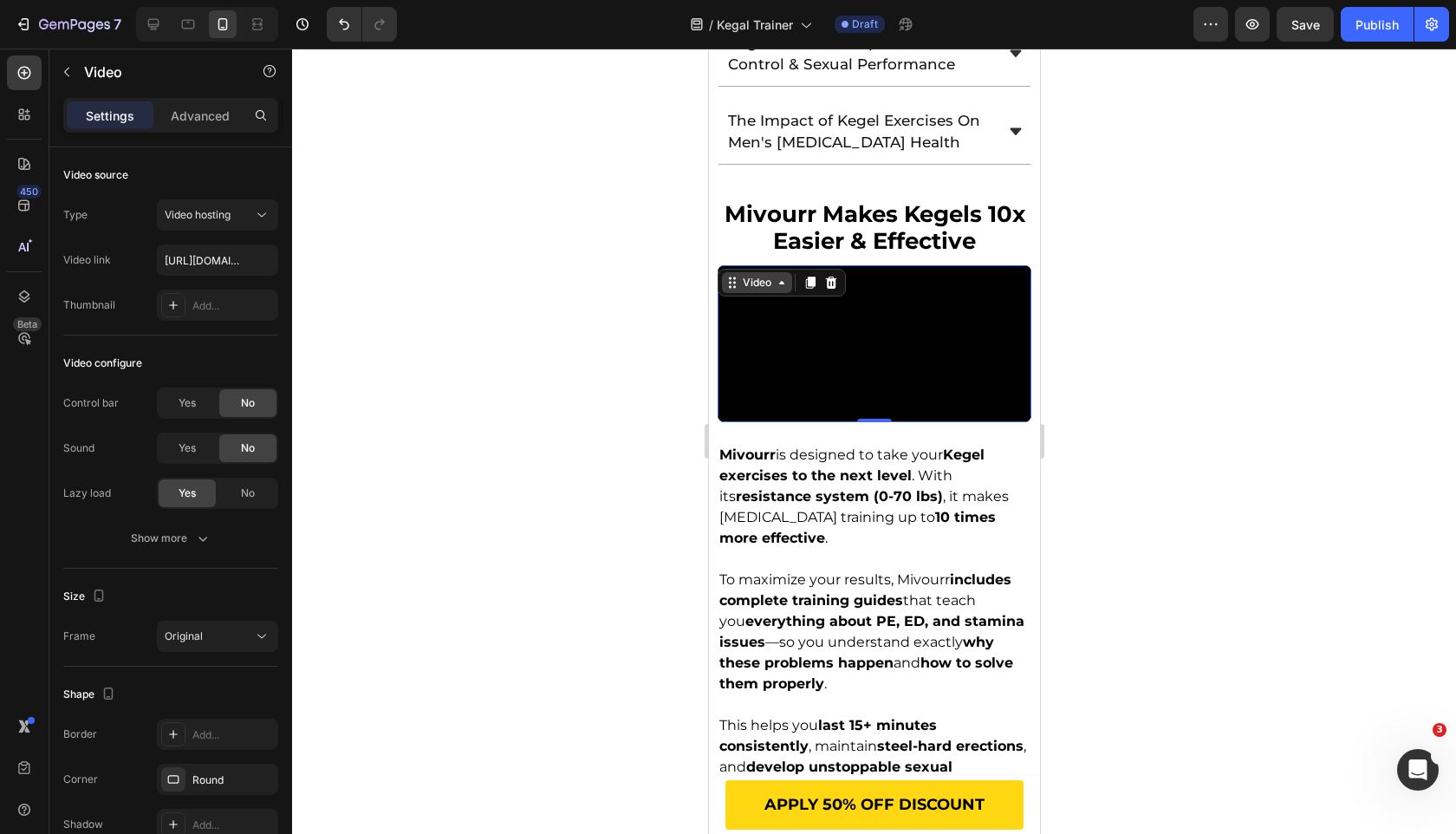
click at [744, 272] on div "Video" at bounding box center [756, 282] width 70 height 20
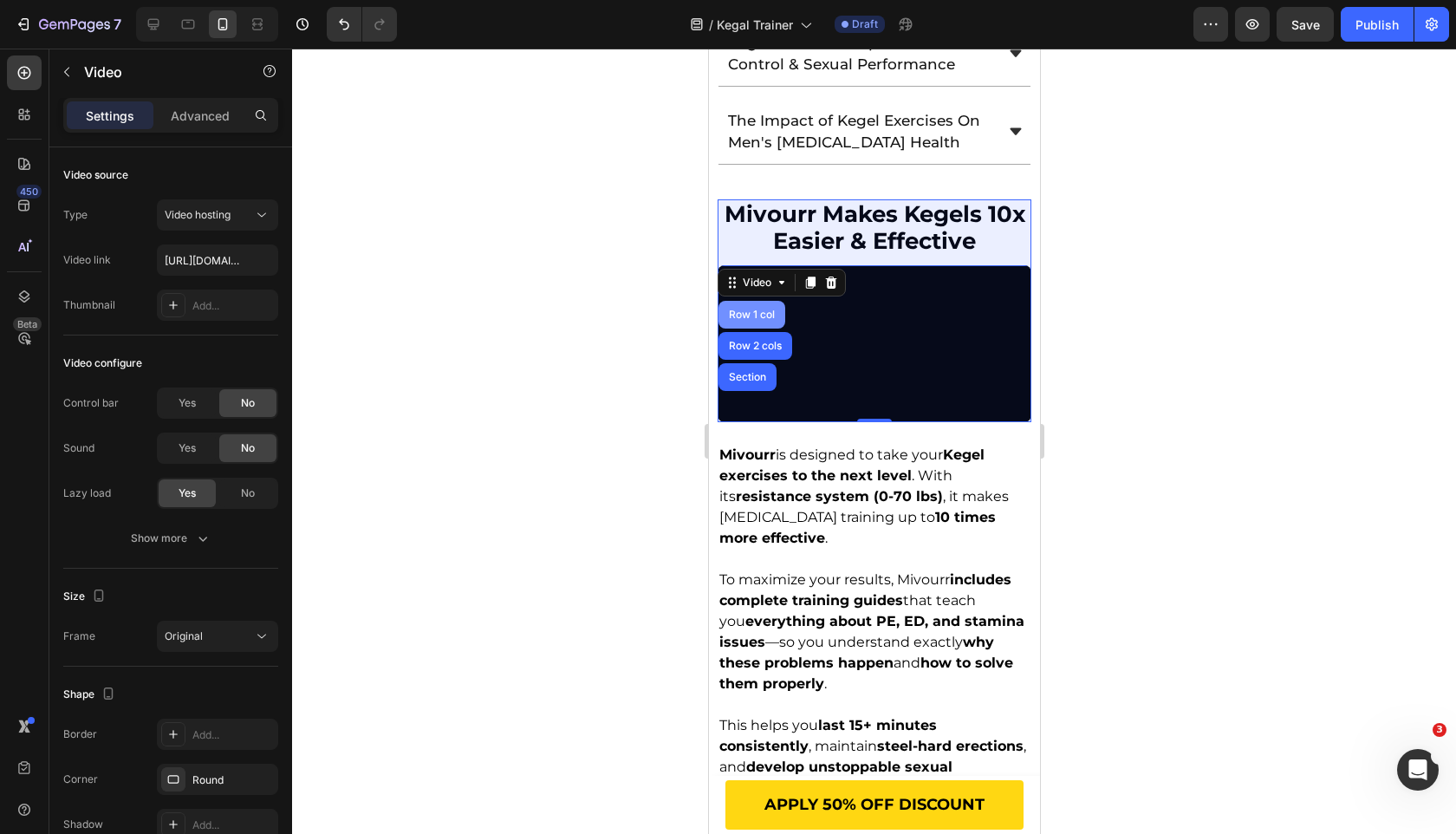
click at [743, 309] on div "Row 1 col" at bounding box center [751, 314] width 52 height 11
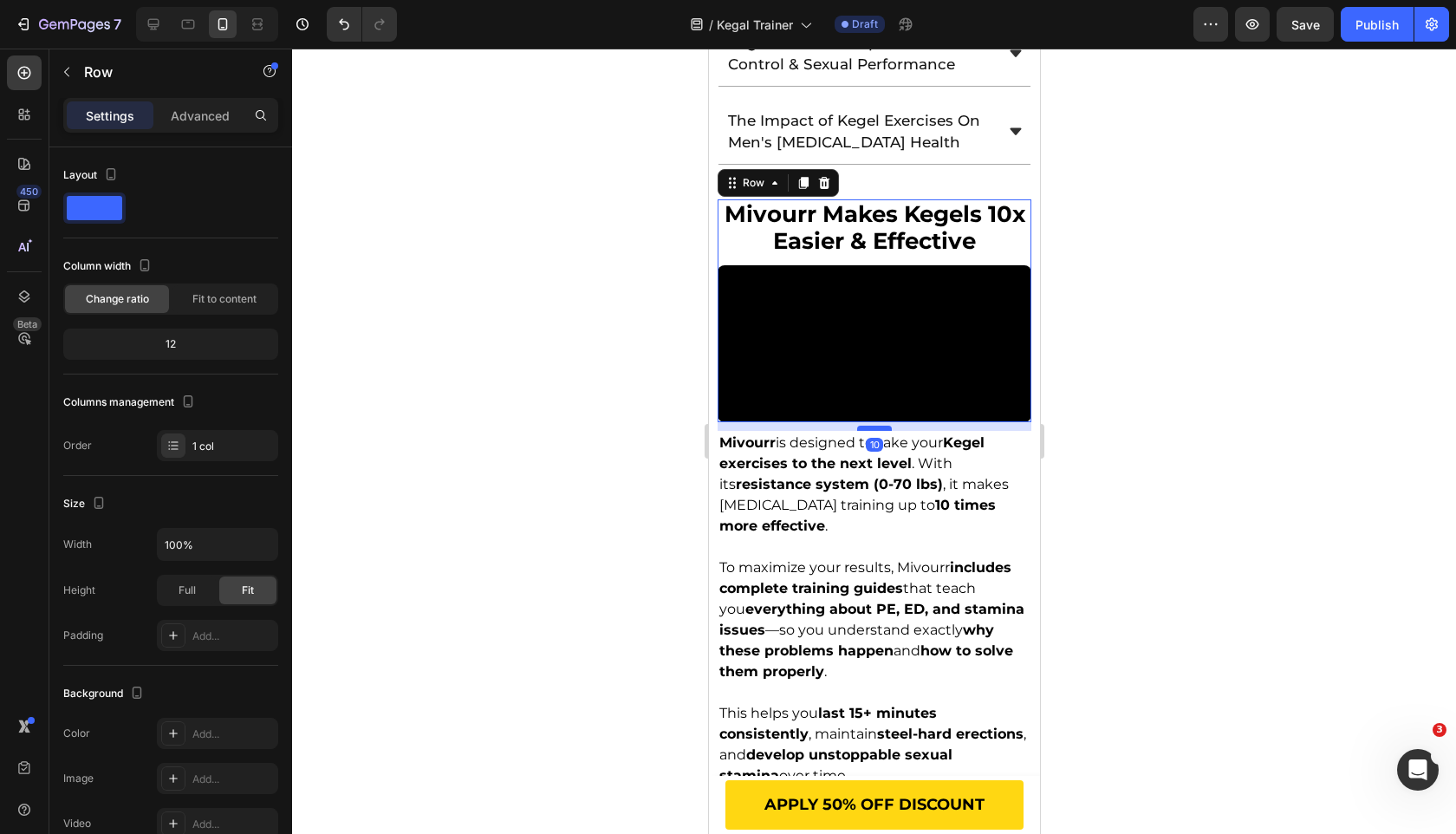
drag, startPoint x: 874, startPoint y: 657, endPoint x: 875, endPoint y: 645, distance: 12.0
click at [875, 431] on div at bounding box center [874, 428] width 35 height 5
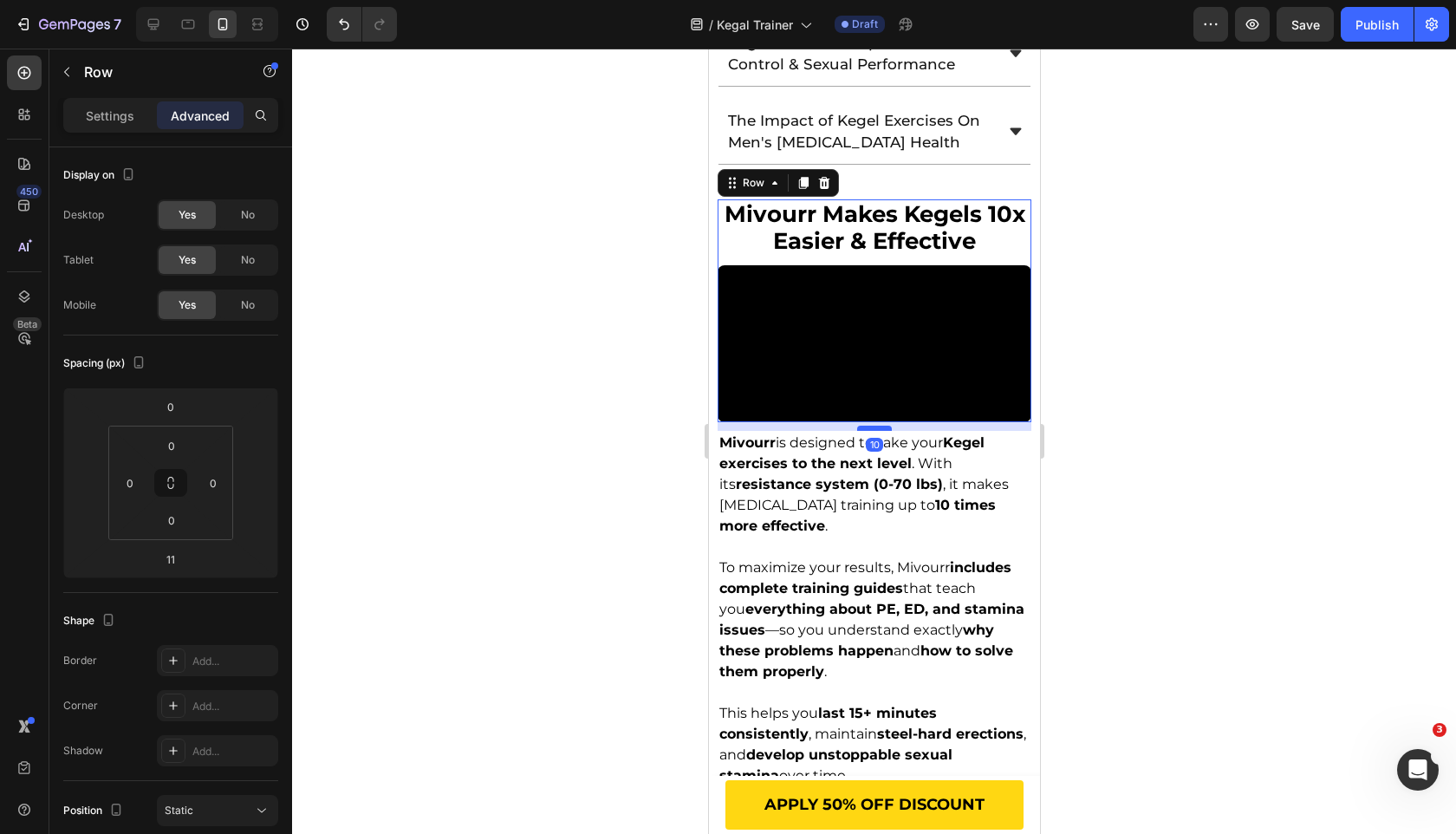
click at [875, 431] on div at bounding box center [874, 428] width 35 height 5
type input "10"
click at [835, 471] on strong "Kegel exercises to the next level" at bounding box center [850, 453] width 265 height 37
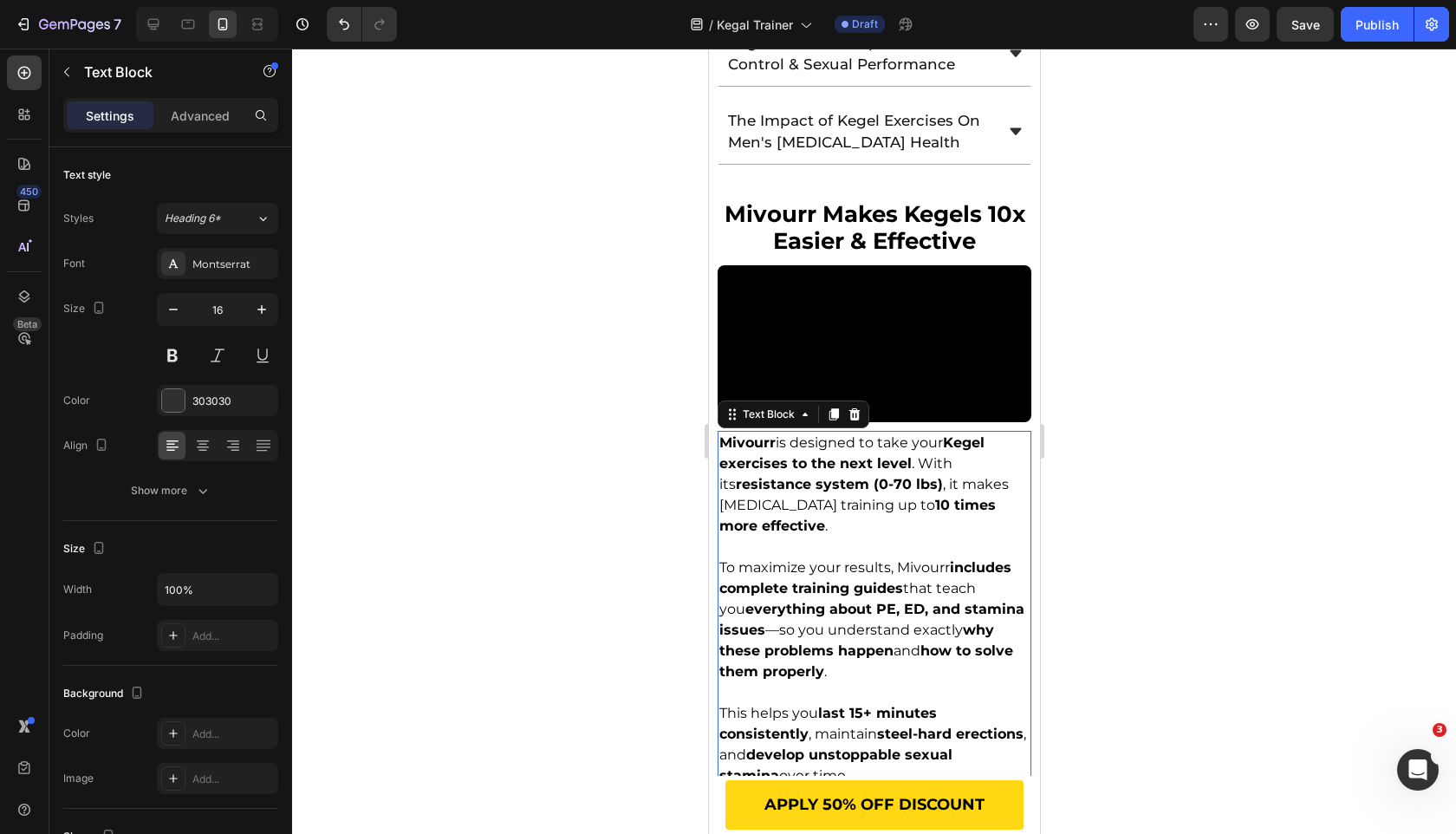
click at [835, 471] on strong "Kegel exercises to the next level" at bounding box center [850, 453] width 265 height 37
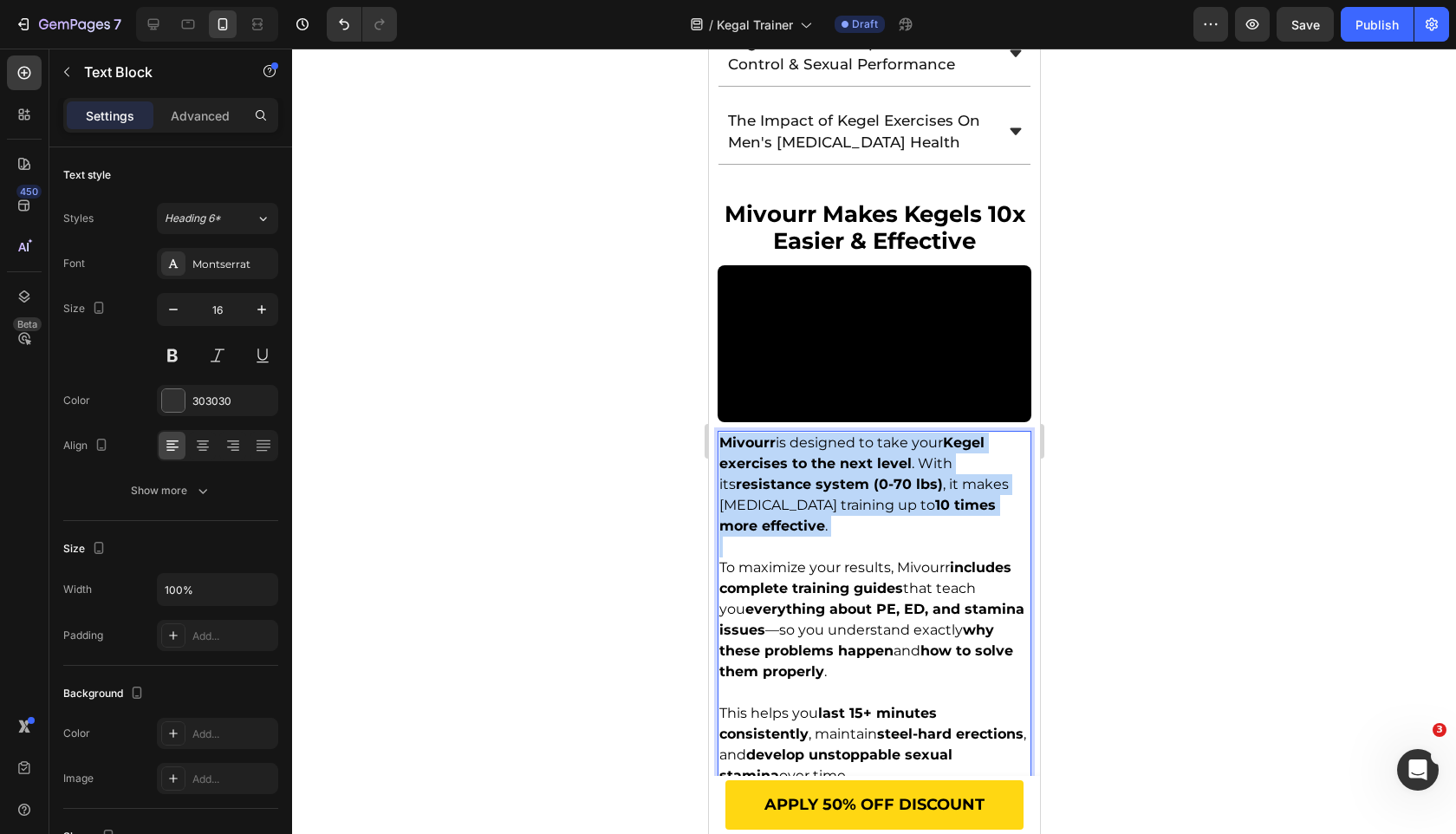
click at [835, 471] on strong "Kegel exercises to the next level" at bounding box center [850, 453] width 265 height 37
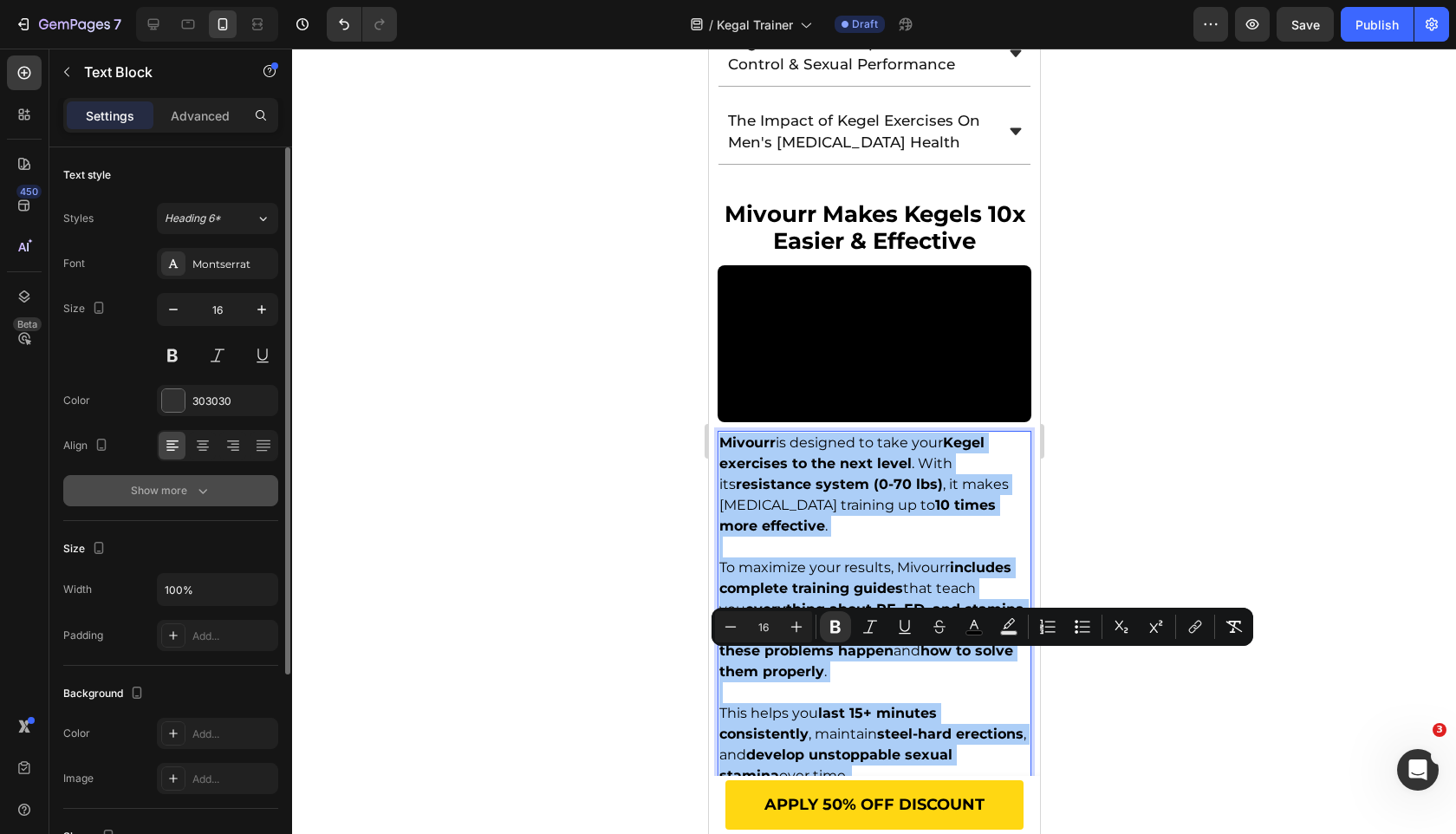
click at [244, 479] on button "Show more" at bounding box center [170, 491] width 215 height 31
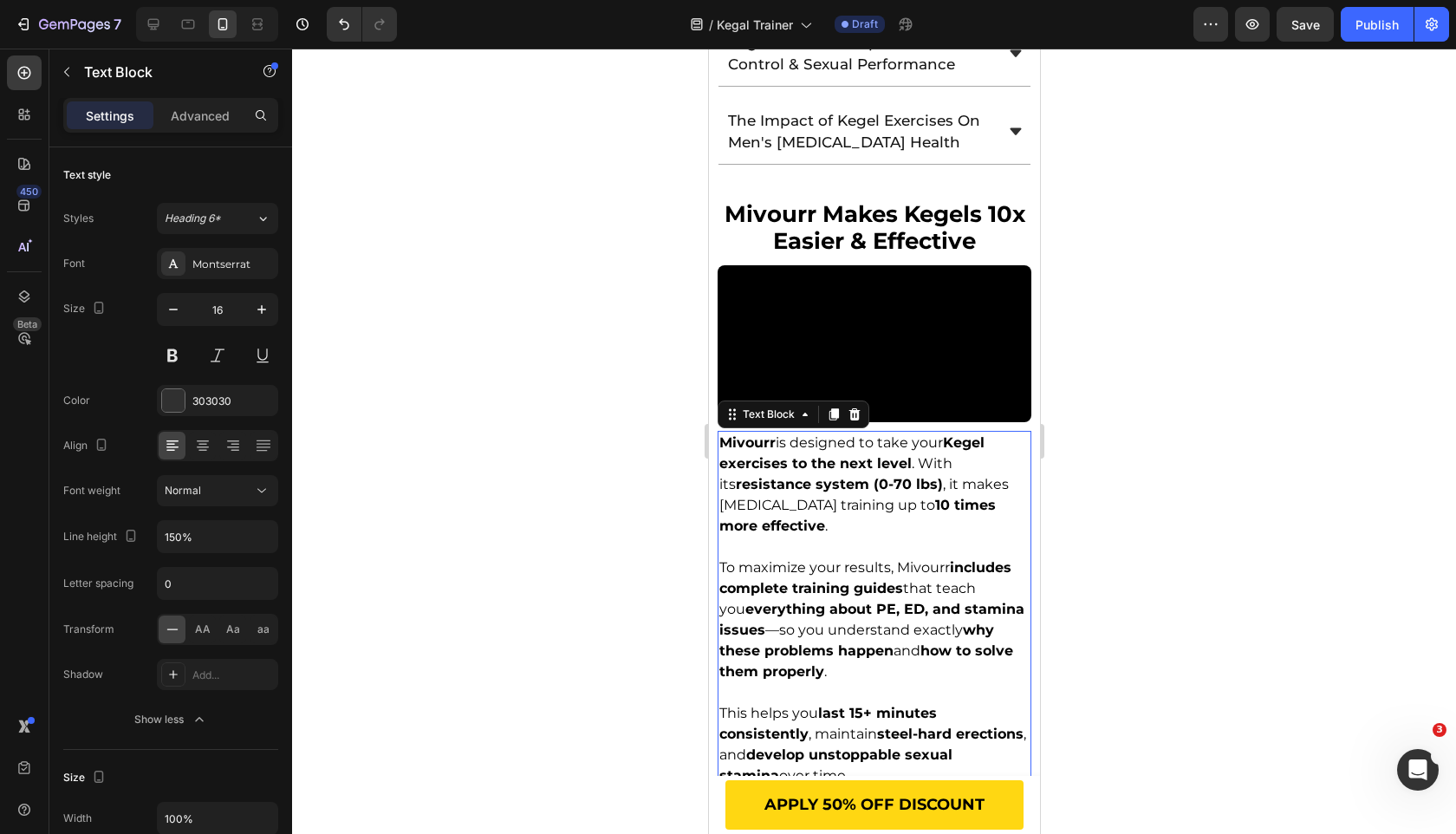
click at [599, 502] on div at bounding box center [875, 441] width 1164 height 785
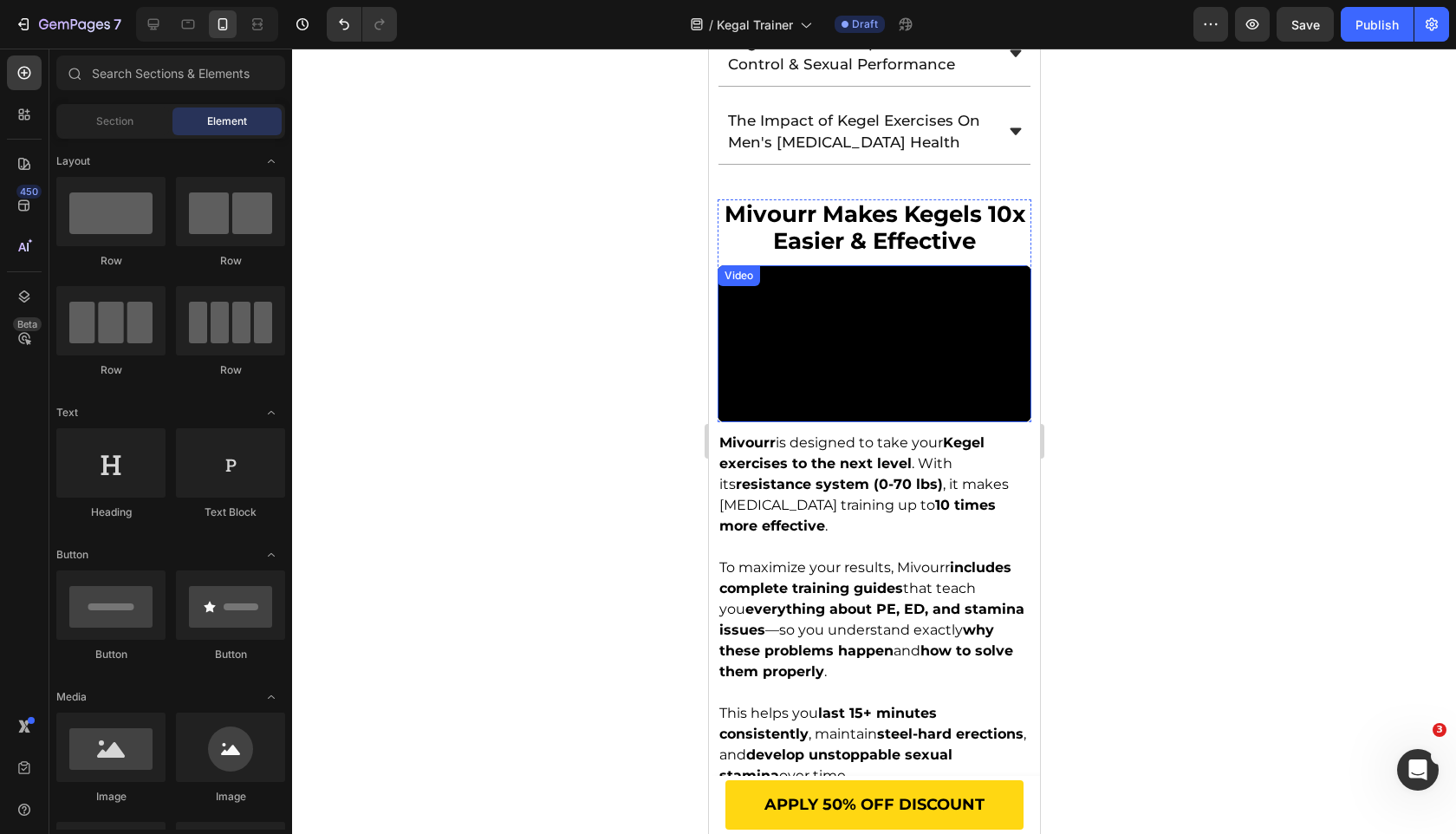
scroll to position [3258, 0]
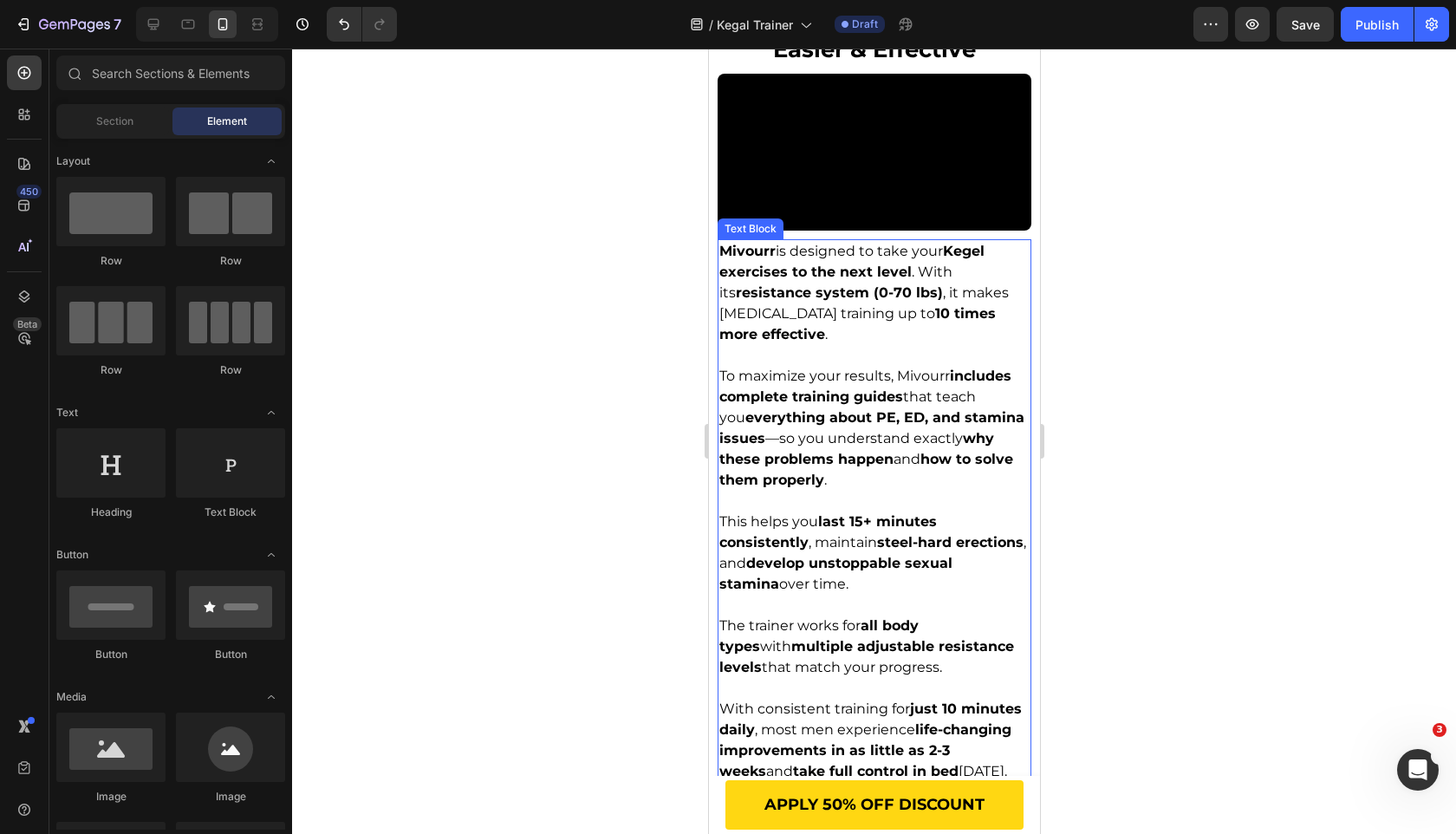
click at [892, 342] on span "Mivourr is designed to take your Kegel exercises to the next level . With its r…" at bounding box center [863, 293] width 290 height 100
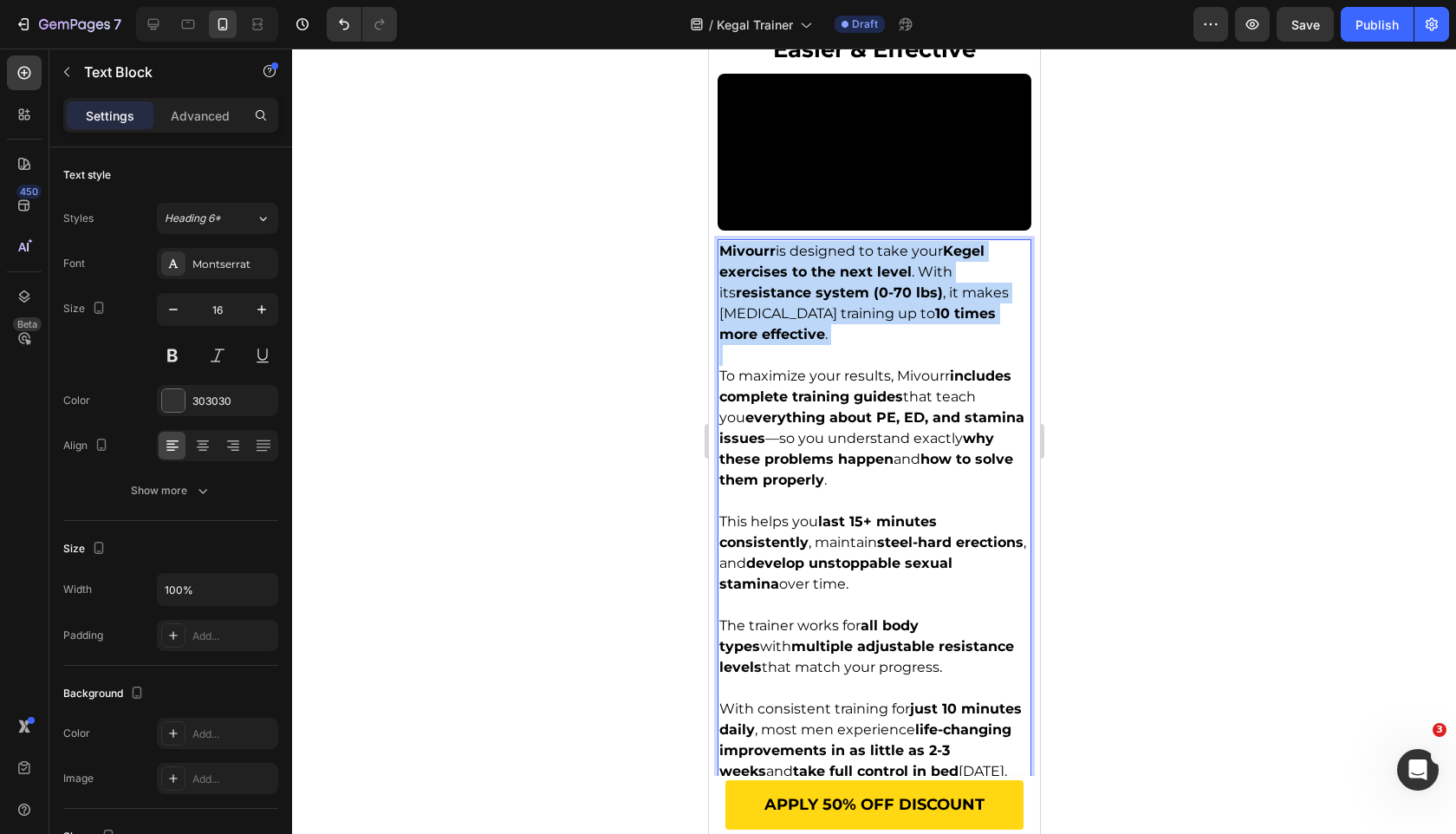
click at [892, 342] on span "Mivourr is designed to take your Kegel exercises to the next level . With its r…" at bounding box center [863, 293] width 290 height 100
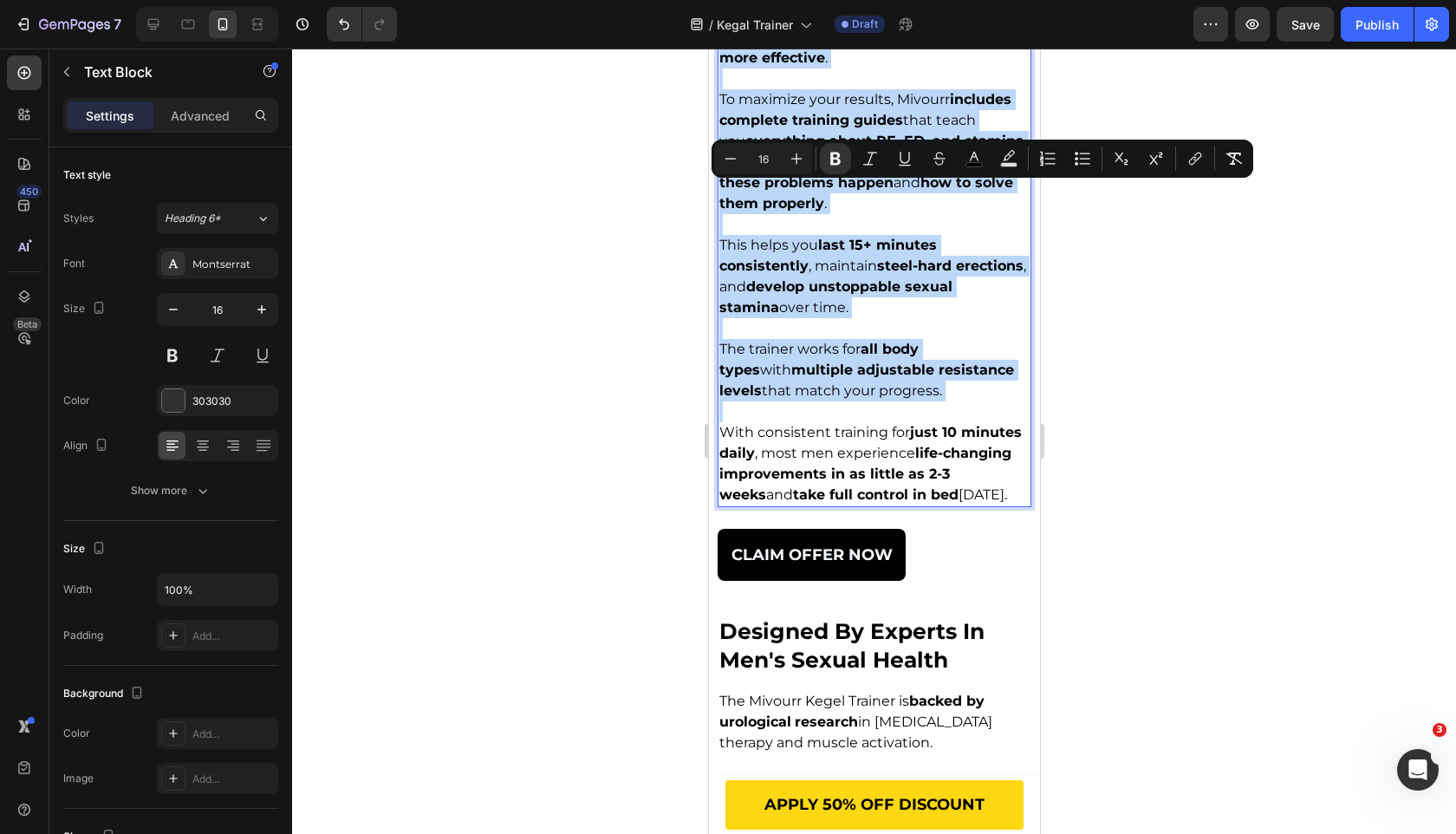
scroll to position [3536, 0]
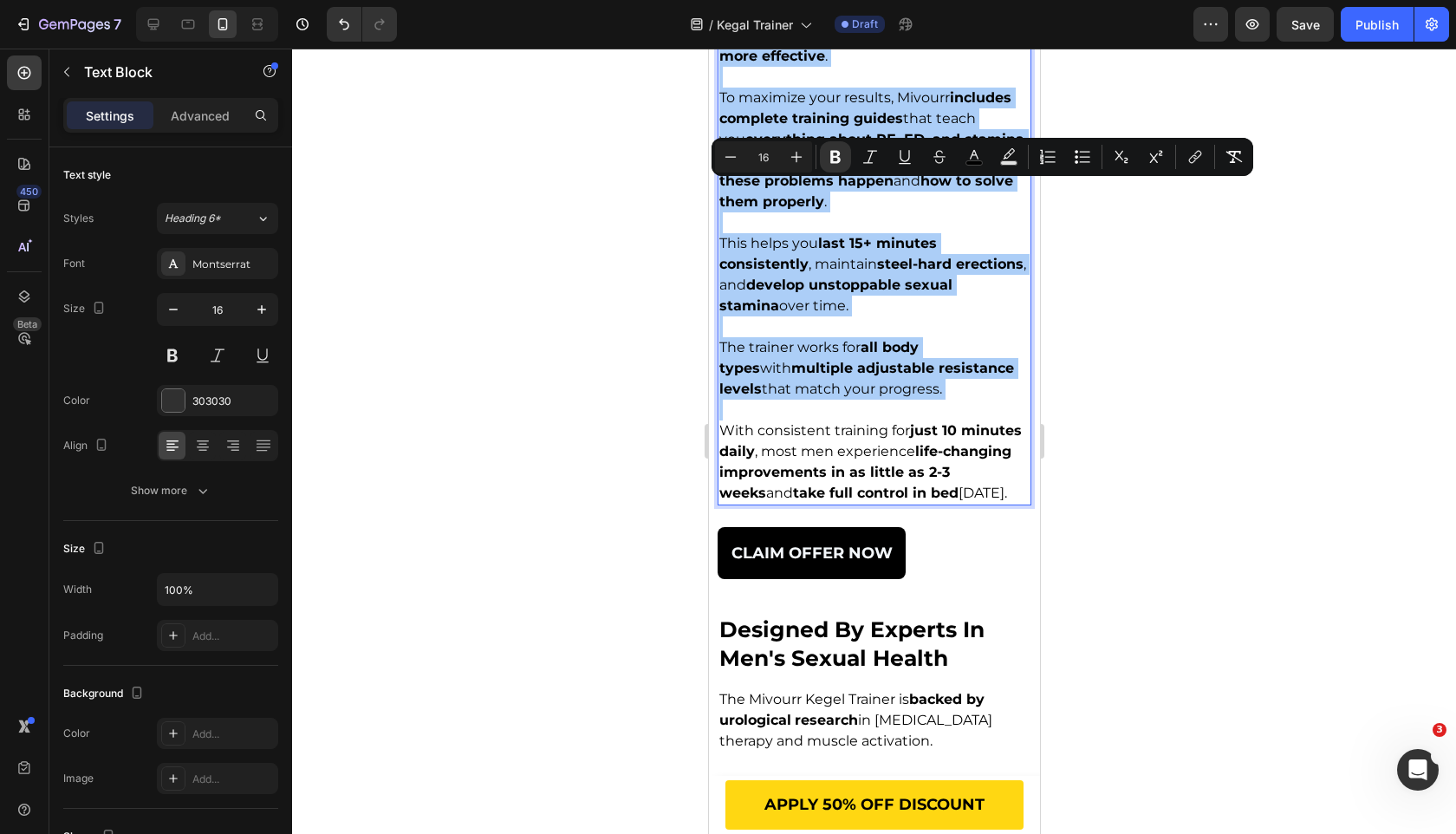
click at [501, 539] on div at bounding box center [875, 441] width 1164 height 785
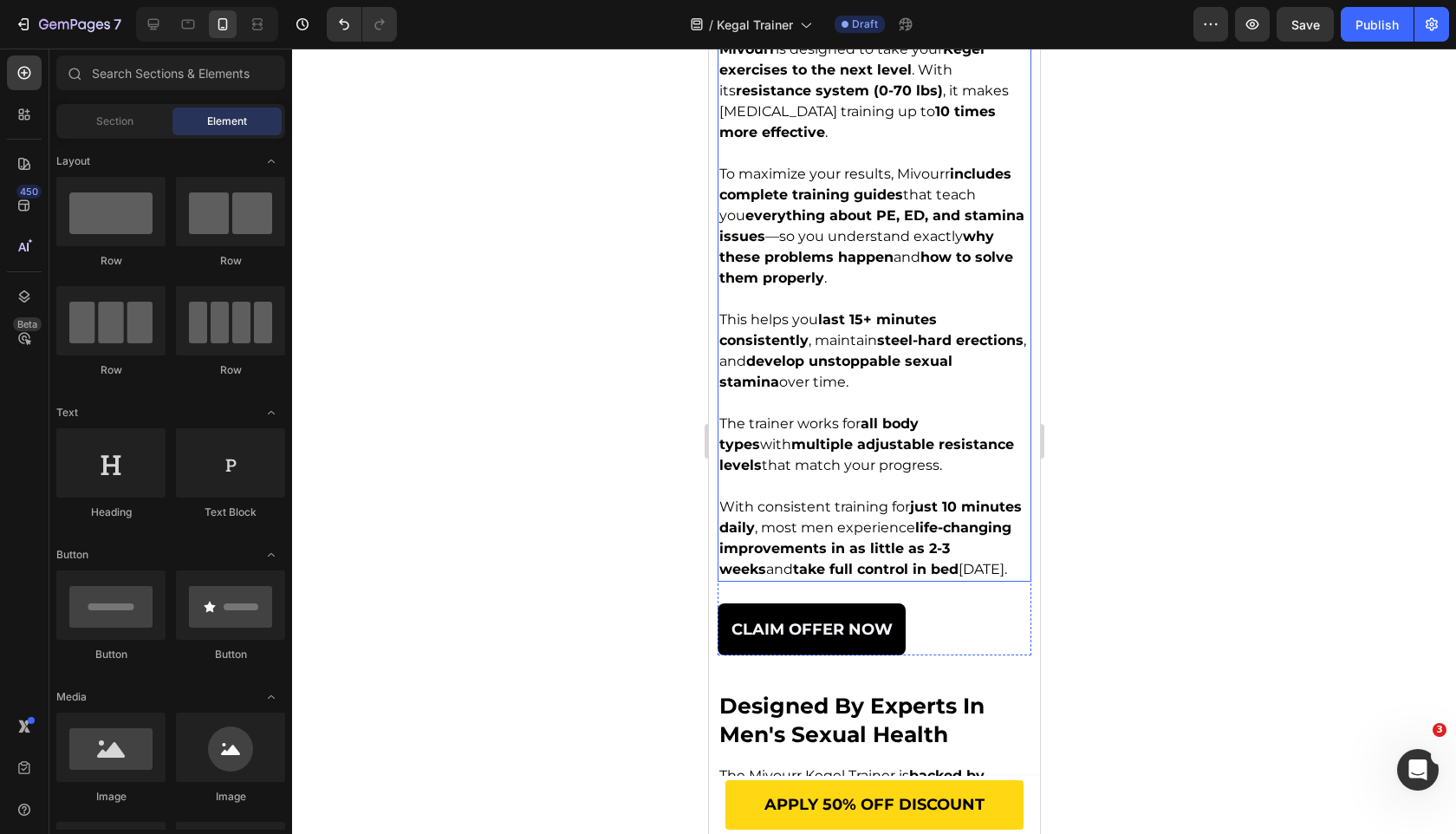
scroll to position [3900, 0]
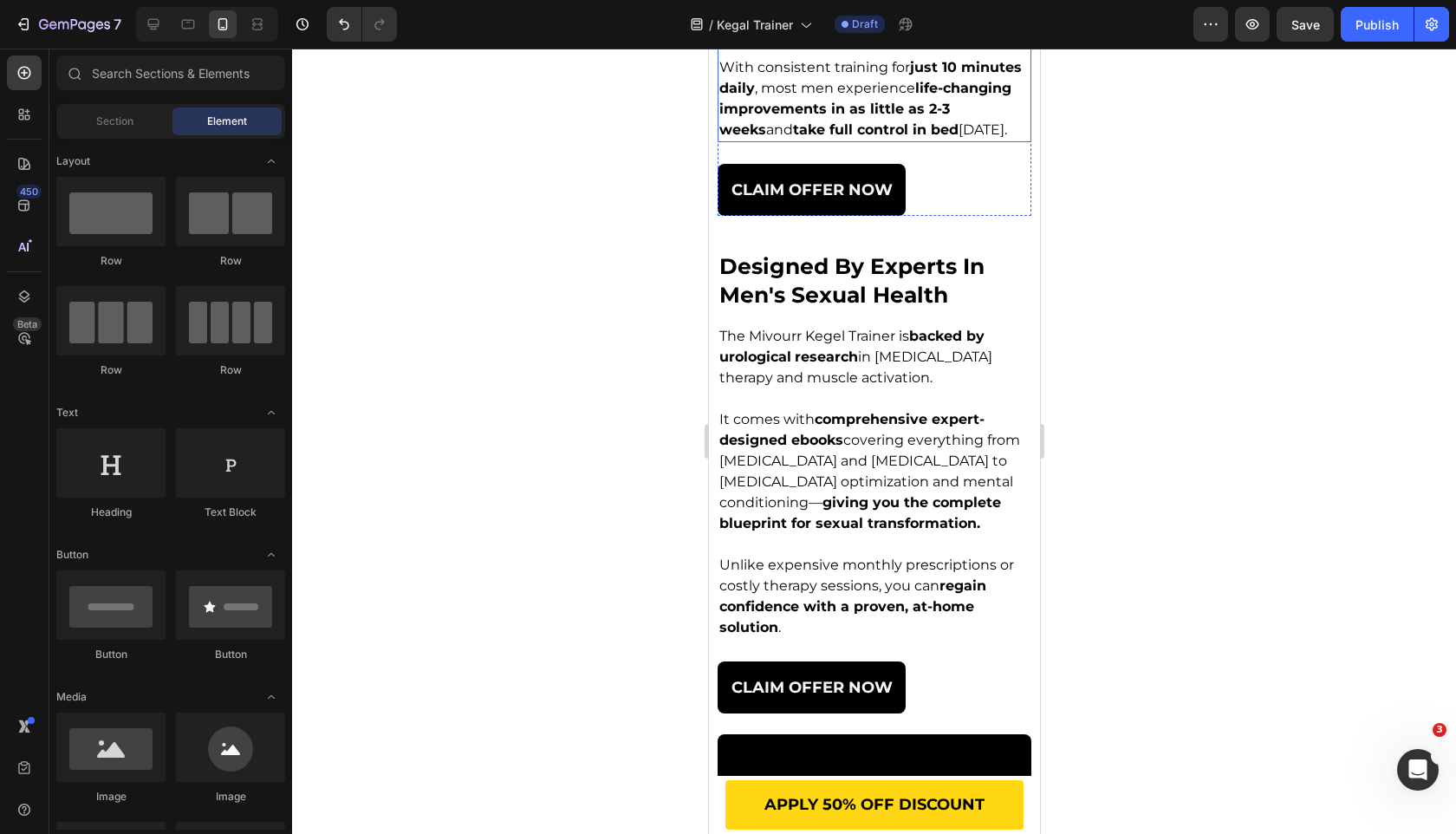
click at [894, 34] on strong "multiple adjustable resistance levels" at bounding box center [865, 15] width 295 height 37
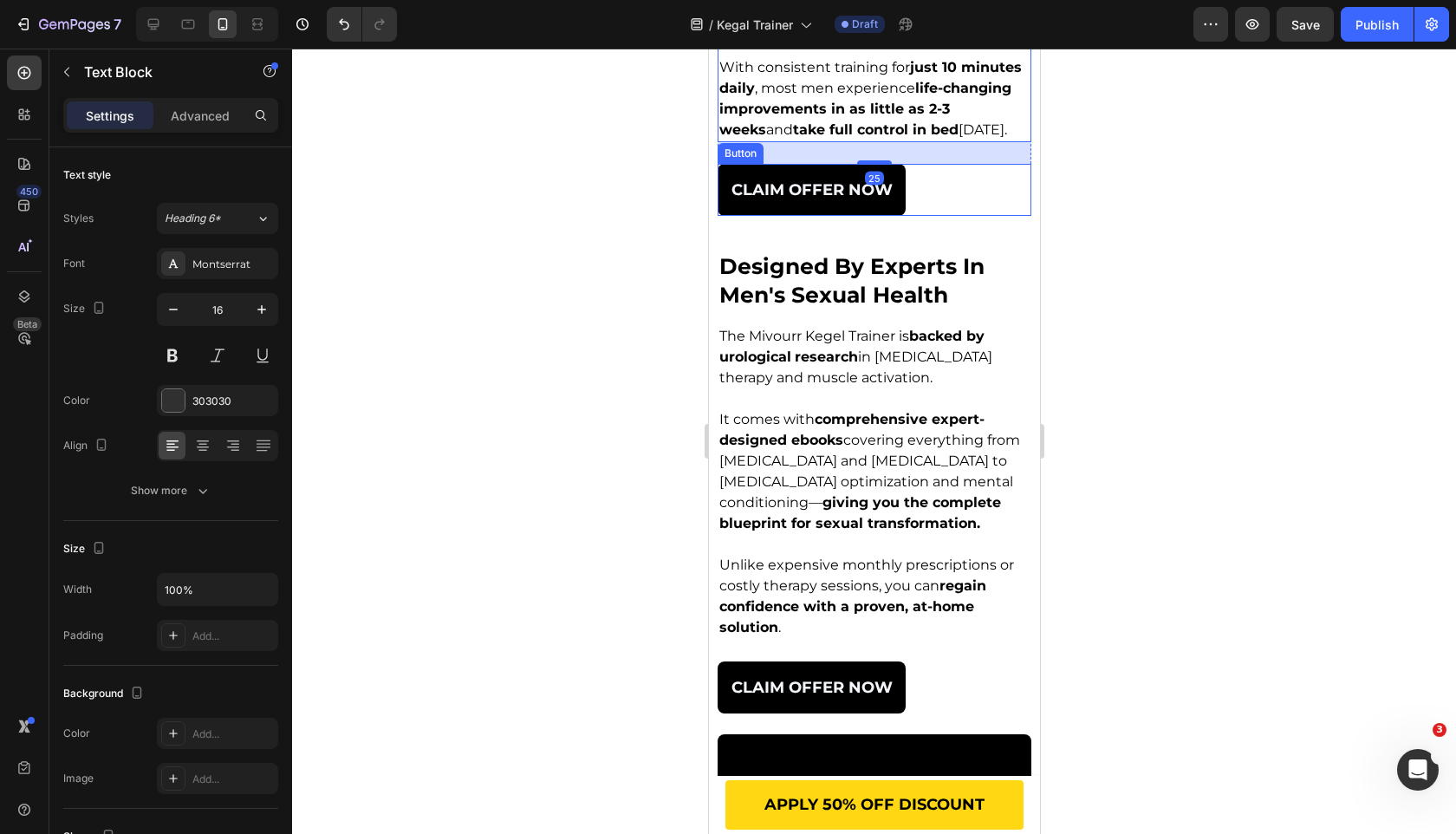
click at [933, 216] on div "CLAIM OFFER Now Button" at bounding box center [873, 191] width 314 height 52
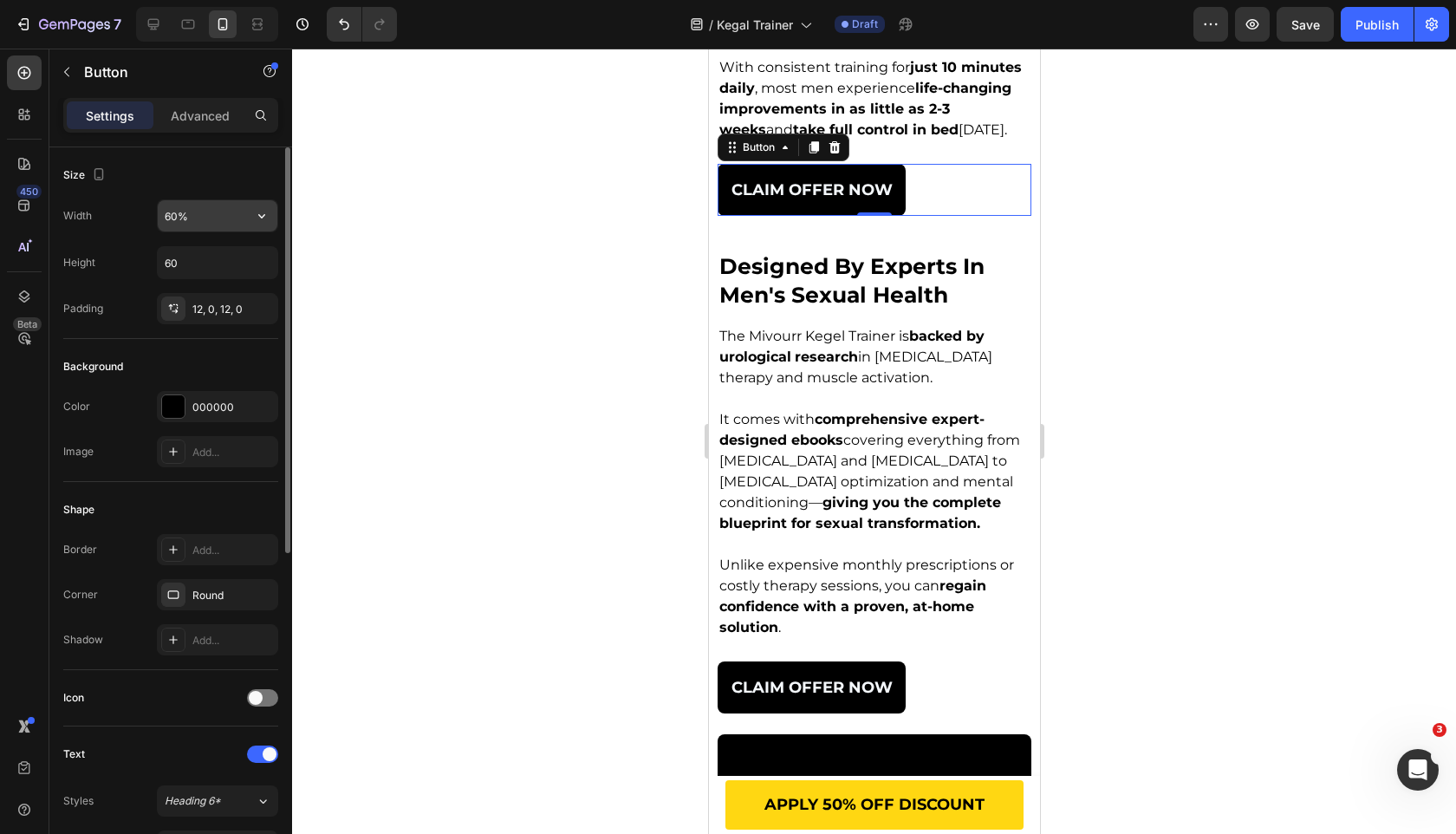
click at [172, 220] on input "60%" at bounding box center [217, 216] width 120 height 31
type input "80%"
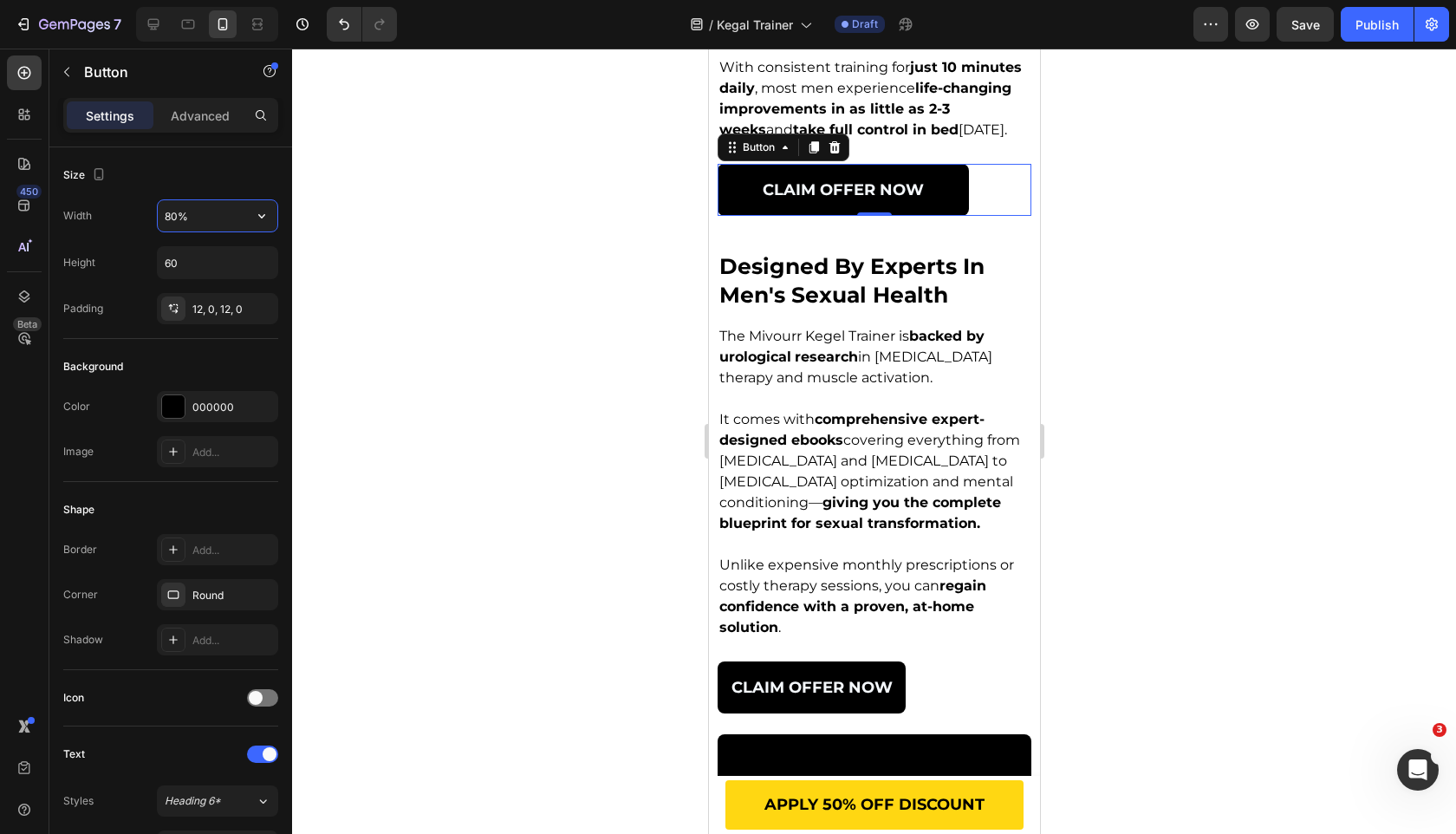
click at [420, 237] on div at bounding box center [875, 441] width 1164 height 785
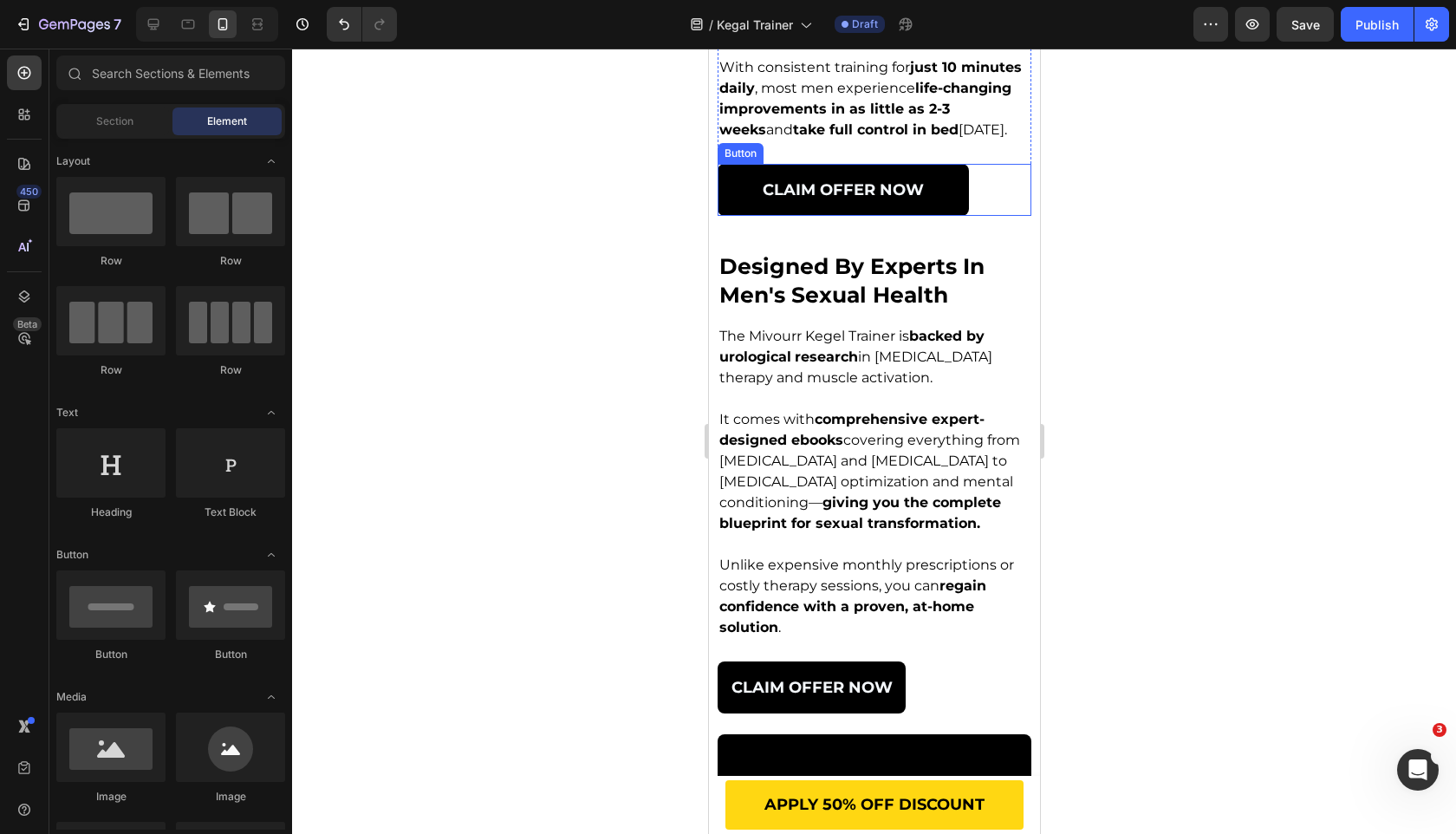
click at [797, 216] on link "CLAIM OFFER Now" at bounding box center [842, 191] width 252 height 52
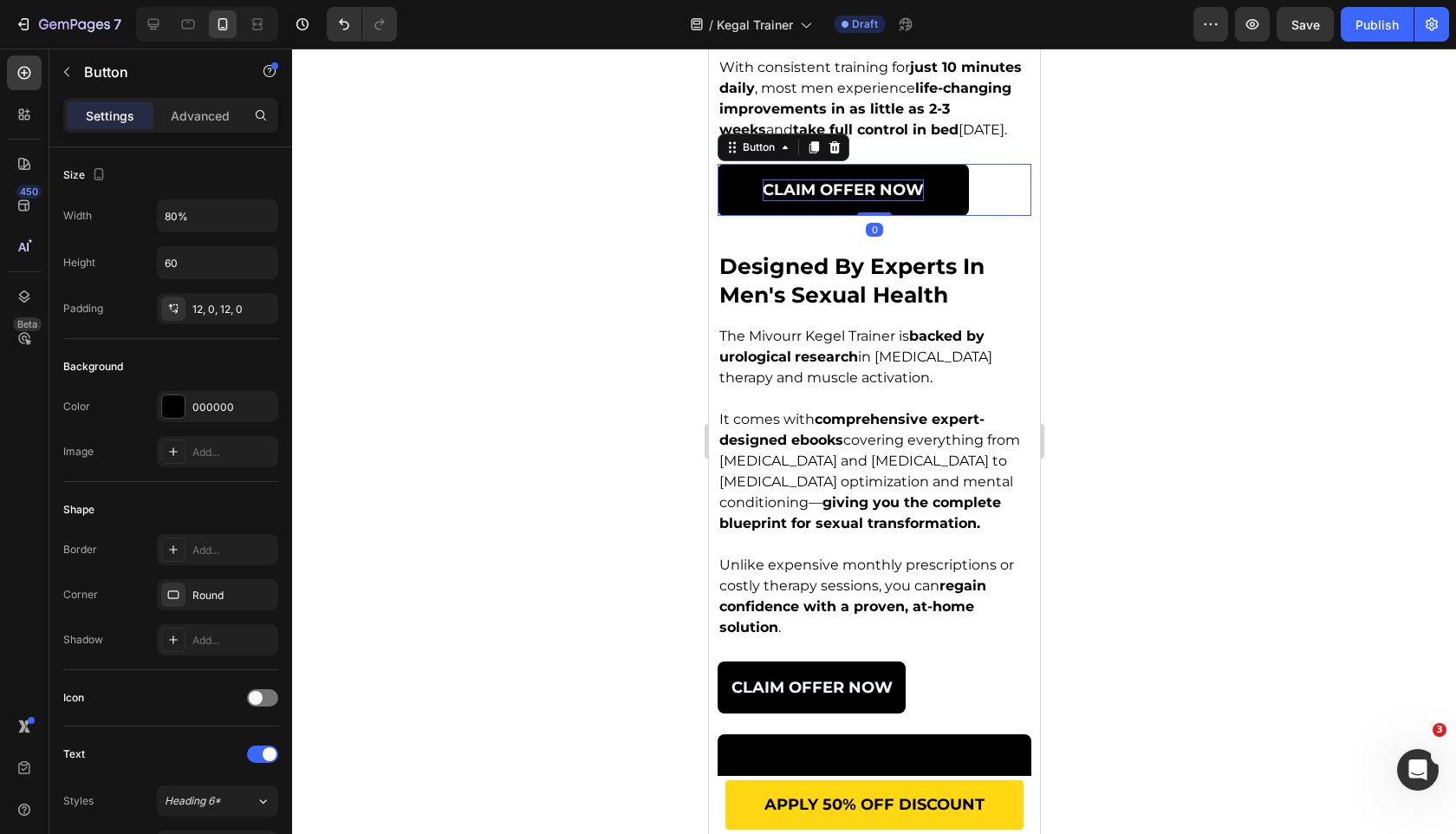
click at [802, 199] on span "CLAIM OFFER Now" at bounding box center [843, 190] width 161 height 19
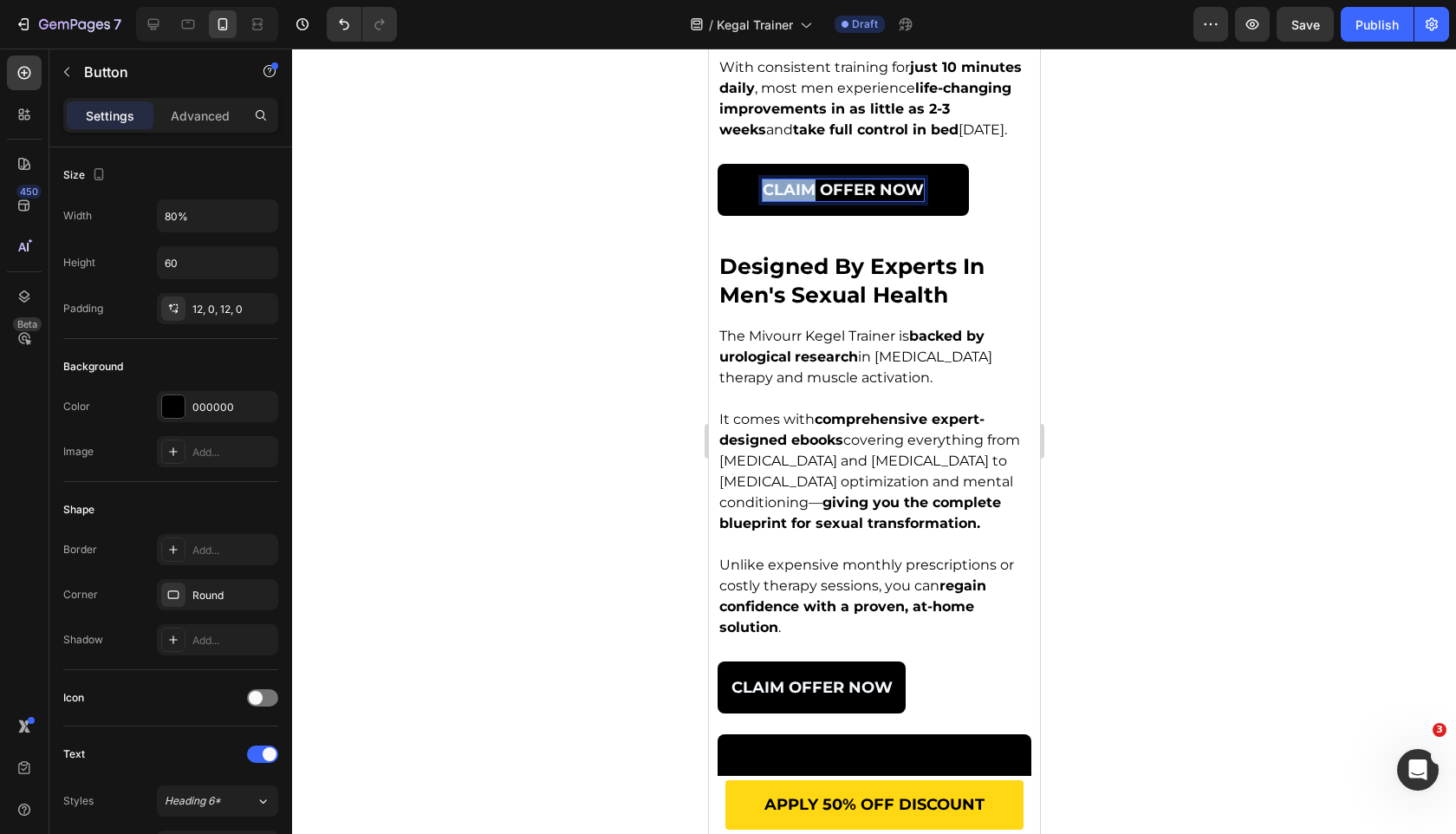
click at [802, 199] on span "CLAIM OFFER Now" at bounding box center [843, 190] width 161 height 19
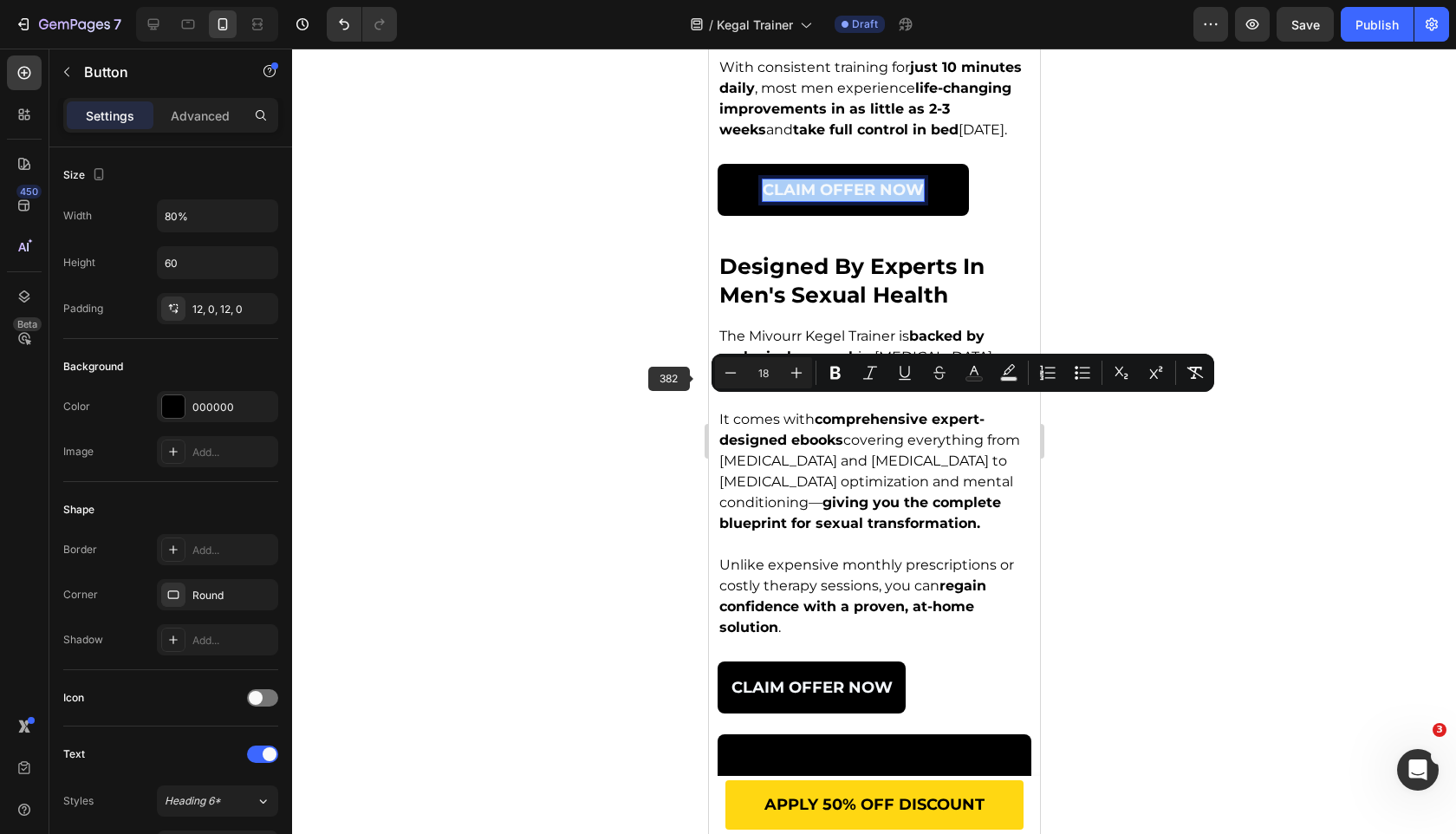
click at [596, 419] on div at bounding box center [875, 441] width 1164 height 785
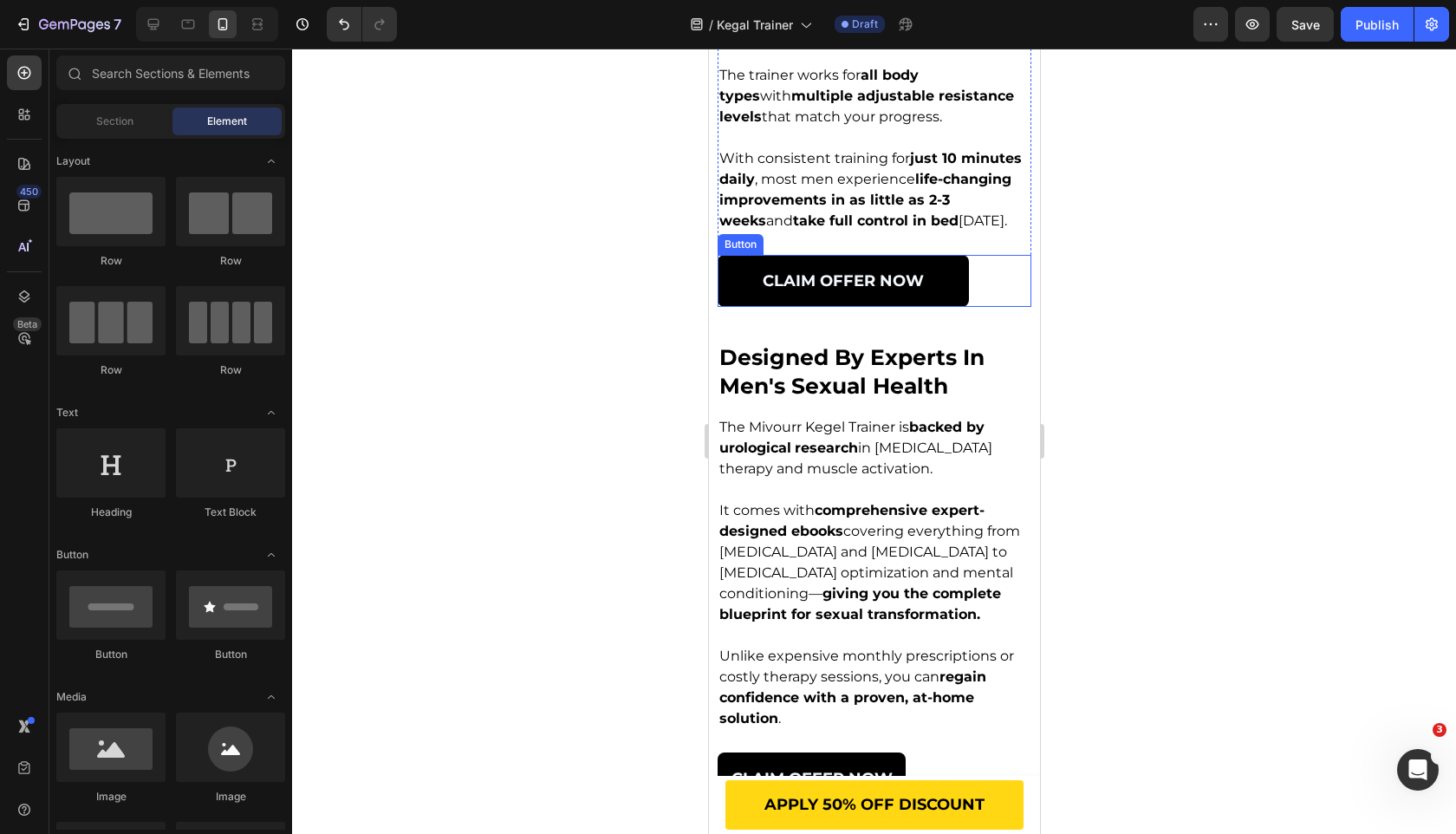
scroll to position [3703, 0]
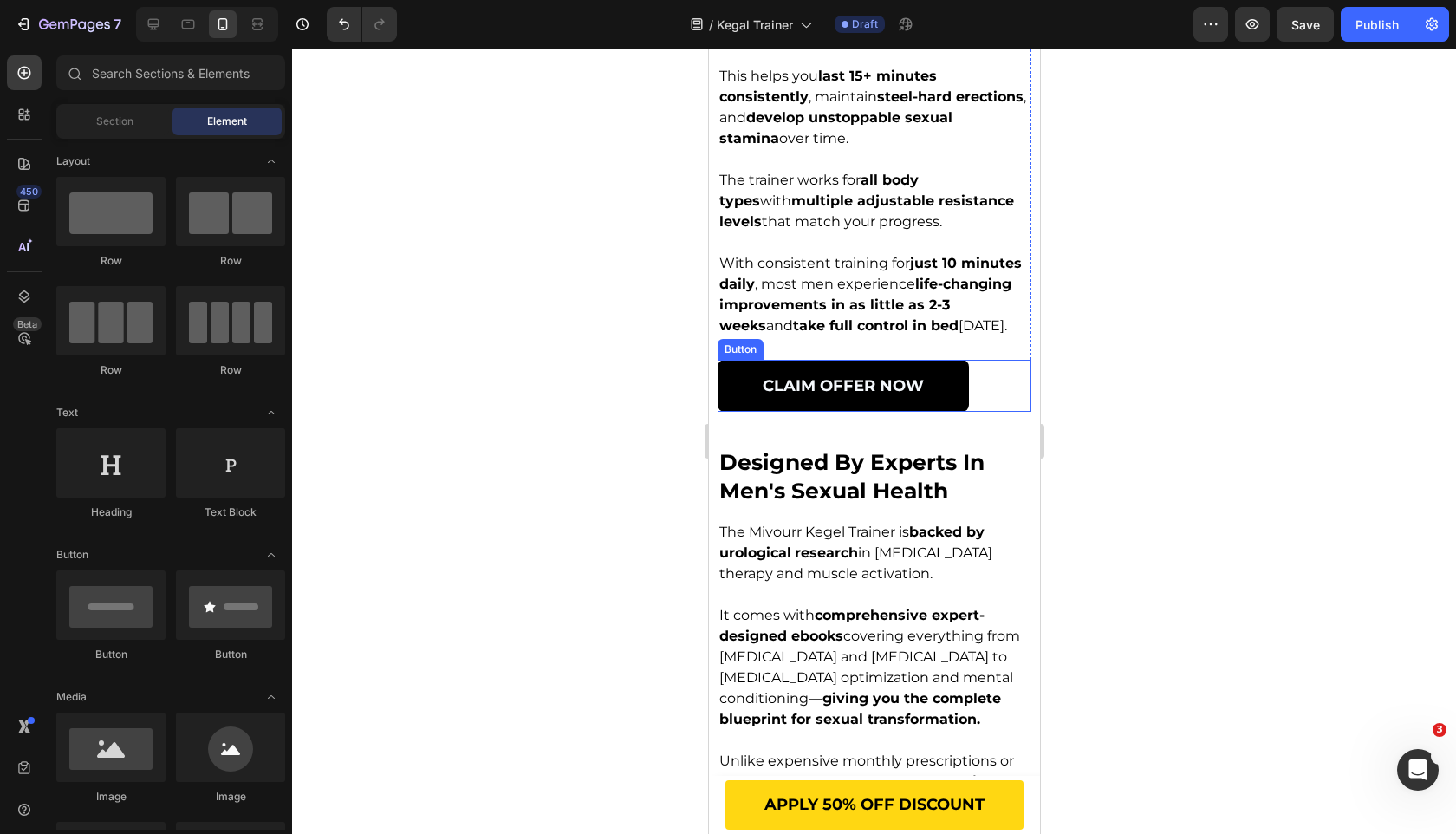
click at [868, 333] on span "With consistent training for just 10 minutes daily , most men experience life-c…" at bounding box center [869, 294] width 302 height 79
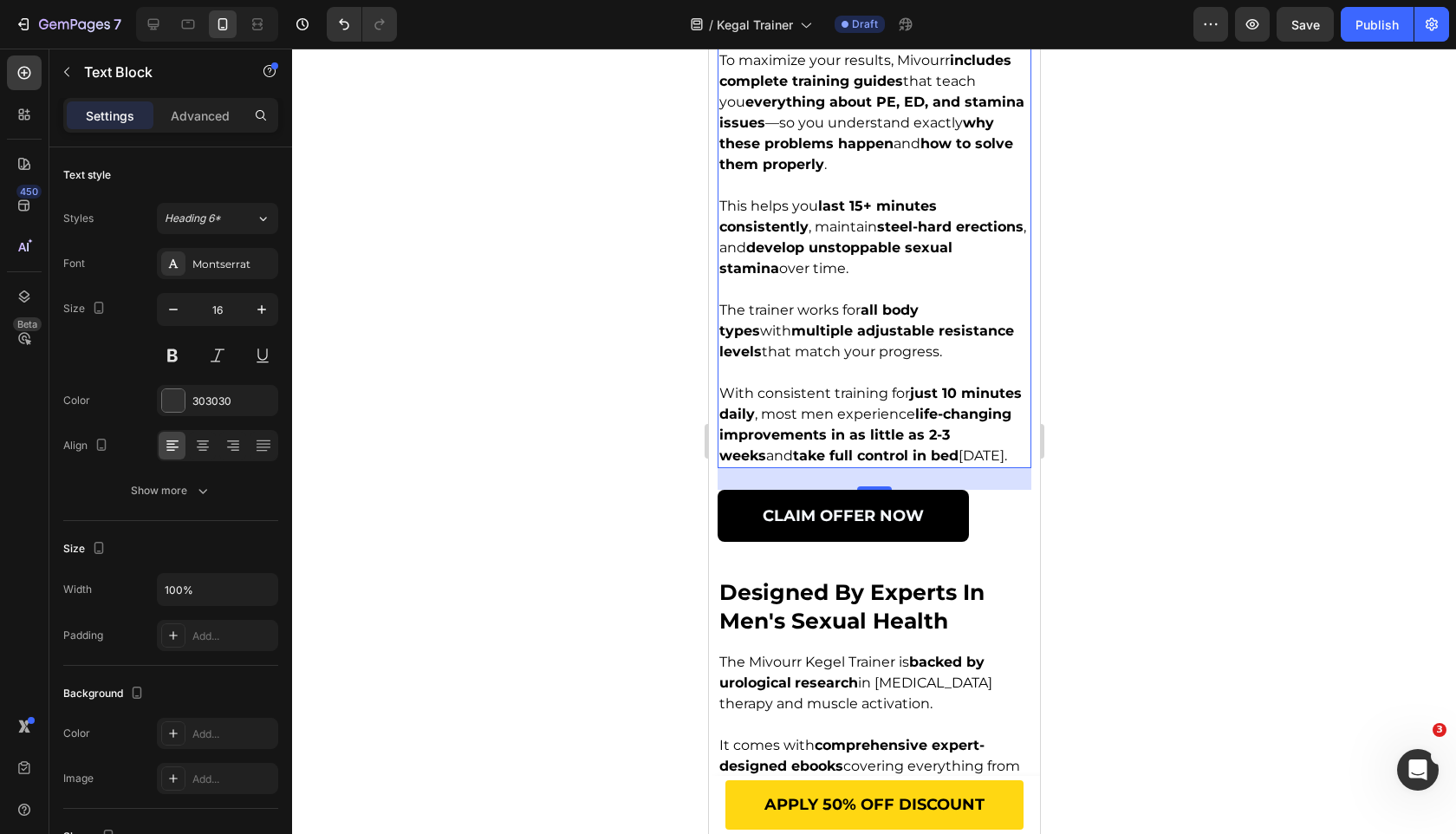
scroll to position [3700, 0]
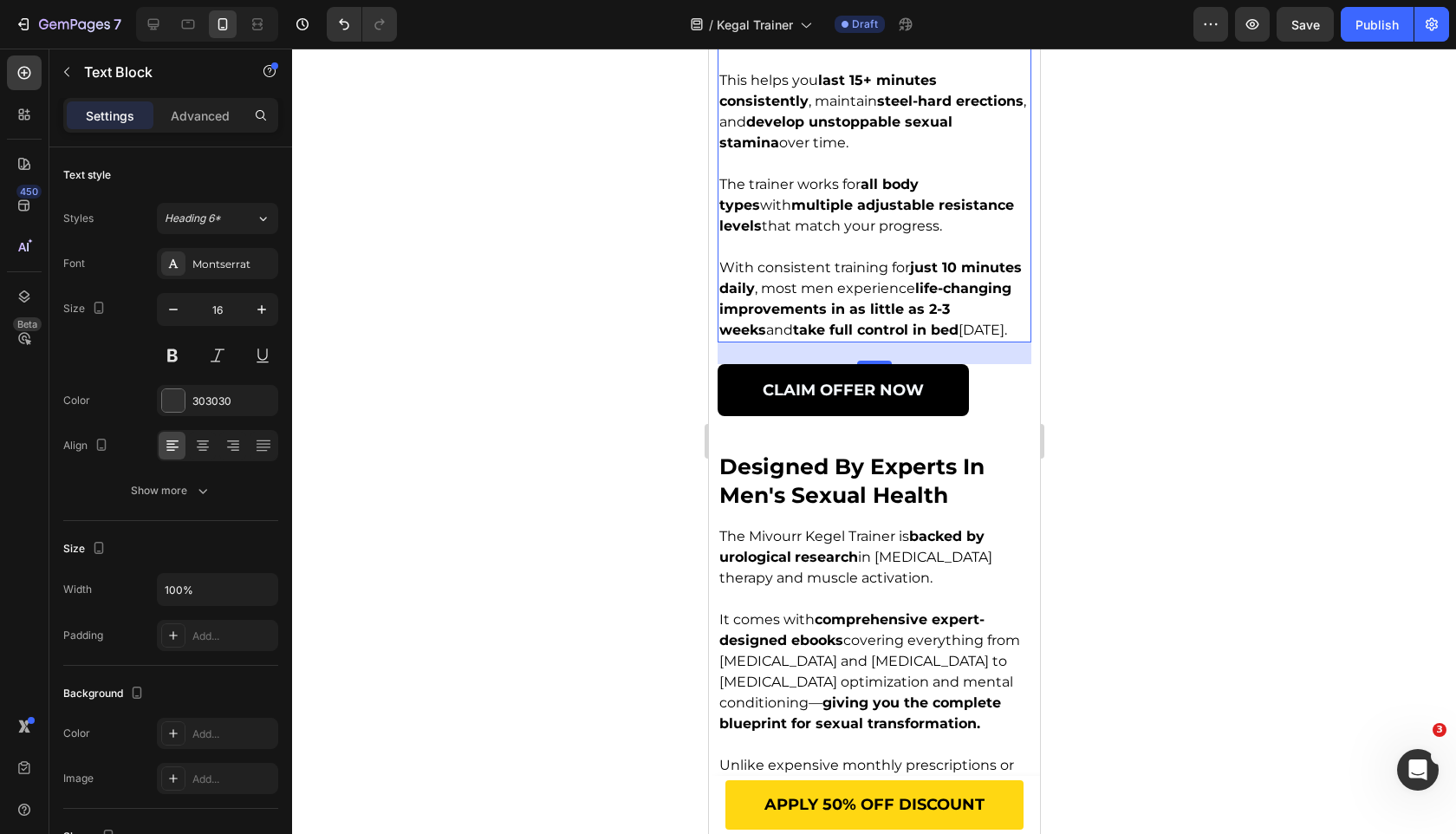
click at [576, 592] on div at bounding box center [875, 441] width 1164 height 785
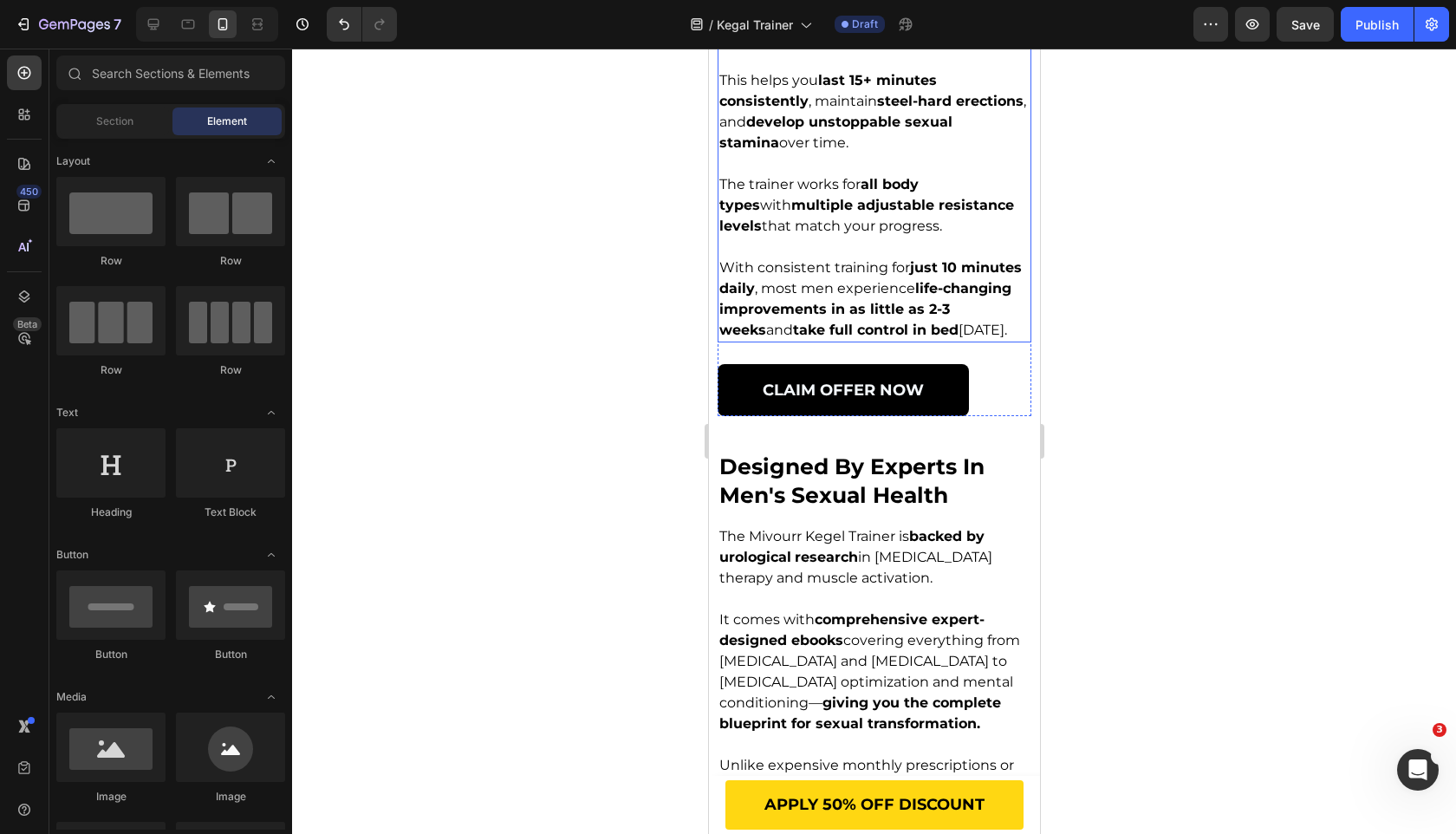
click at [881, 174] on p "Rich Text Editor. Editing area: main" at bounding box center [873, 163] width 310 height 20
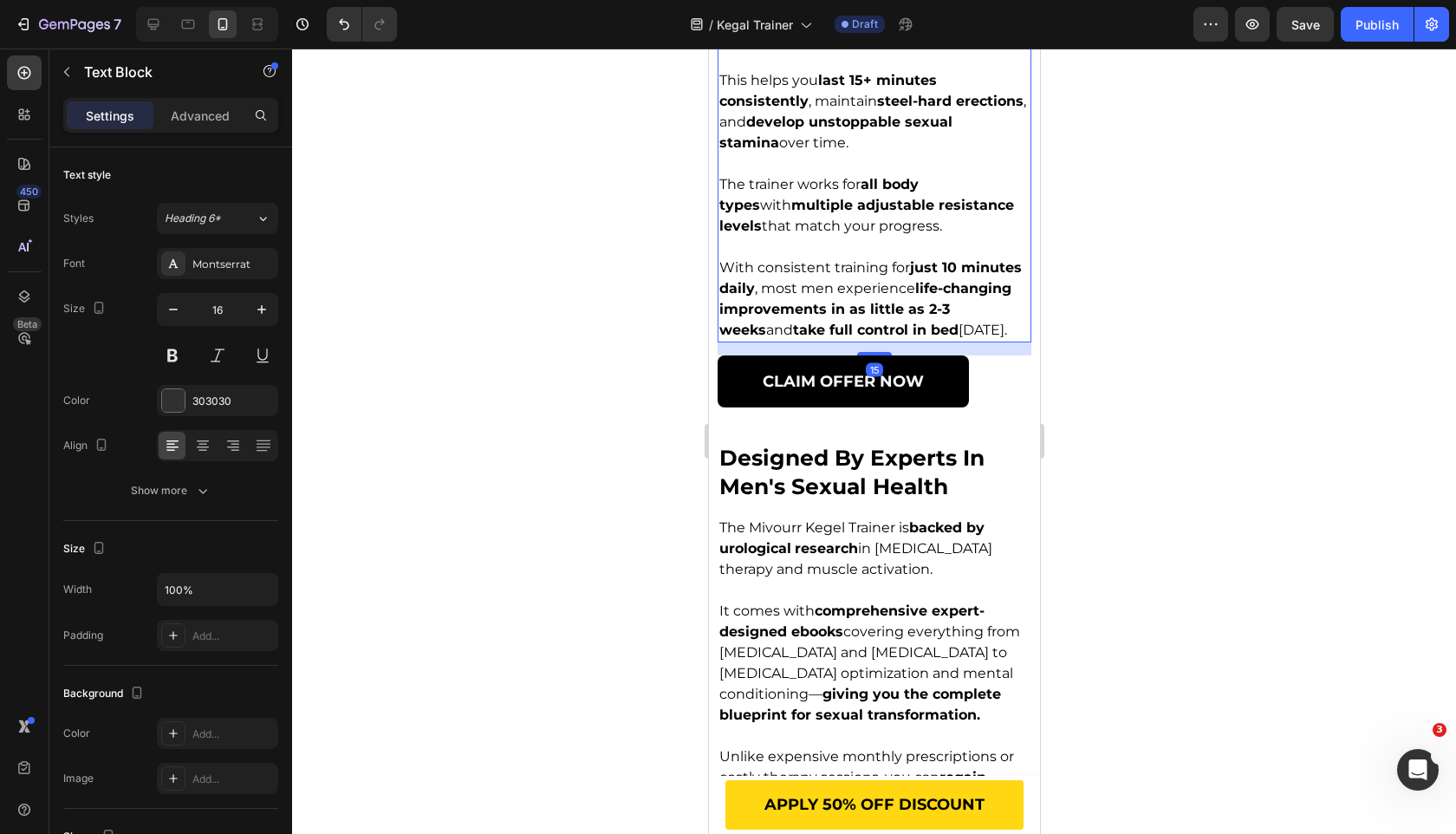
drag, startPoint x: 883, startPoint y: 579, endPoint x: 947, endPoint y: 571, distance: 64.5
click at [884, 356] on div at bounding box center [874, 354] width 35 height 4
click at [988, 407] on div "CLAIM OFFER Now Button" at bounding box center [873, 382] width 314 height 52
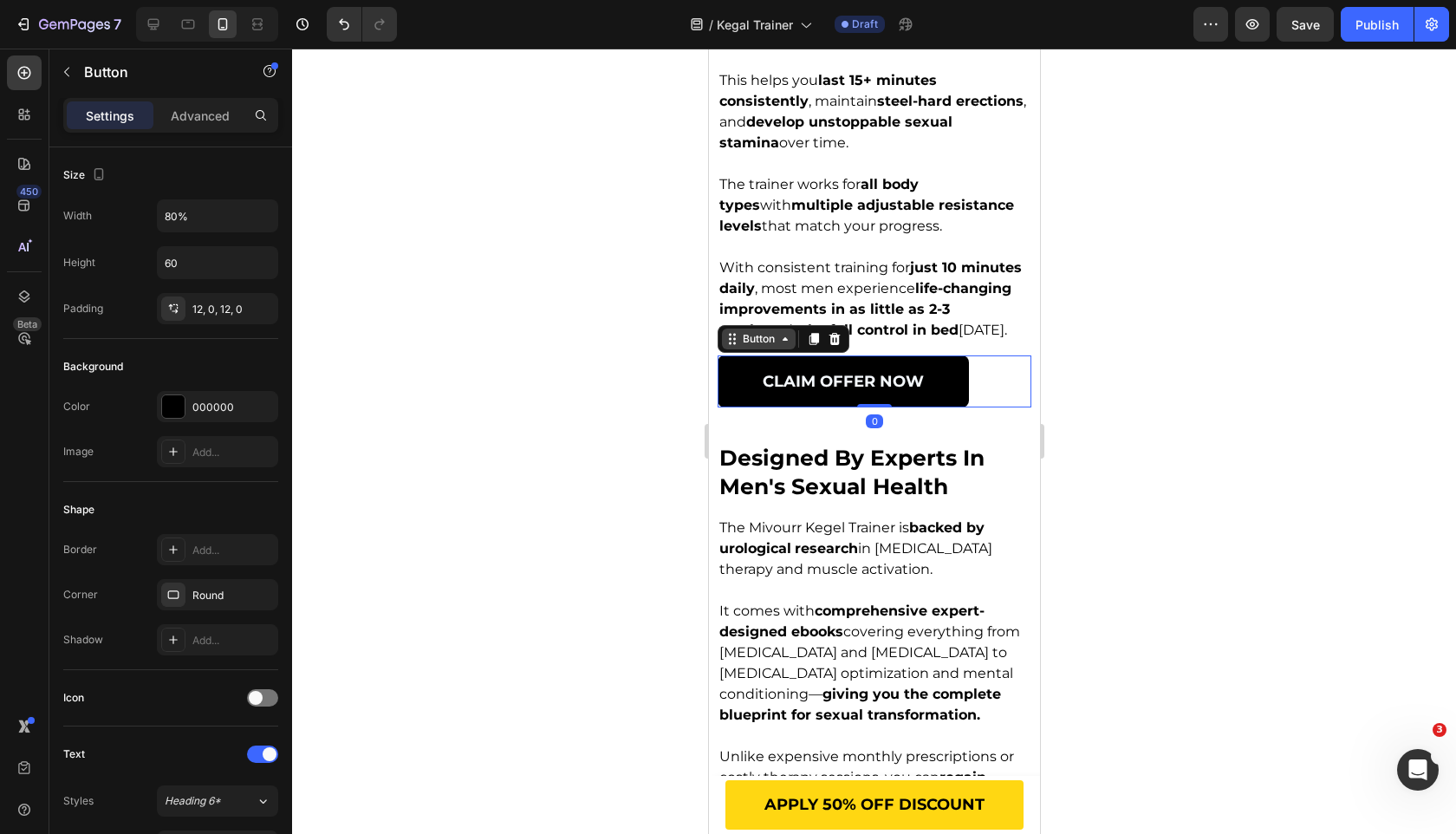
click at [784, 346] on icon at bounding box center [784, 339] width 14 height 14
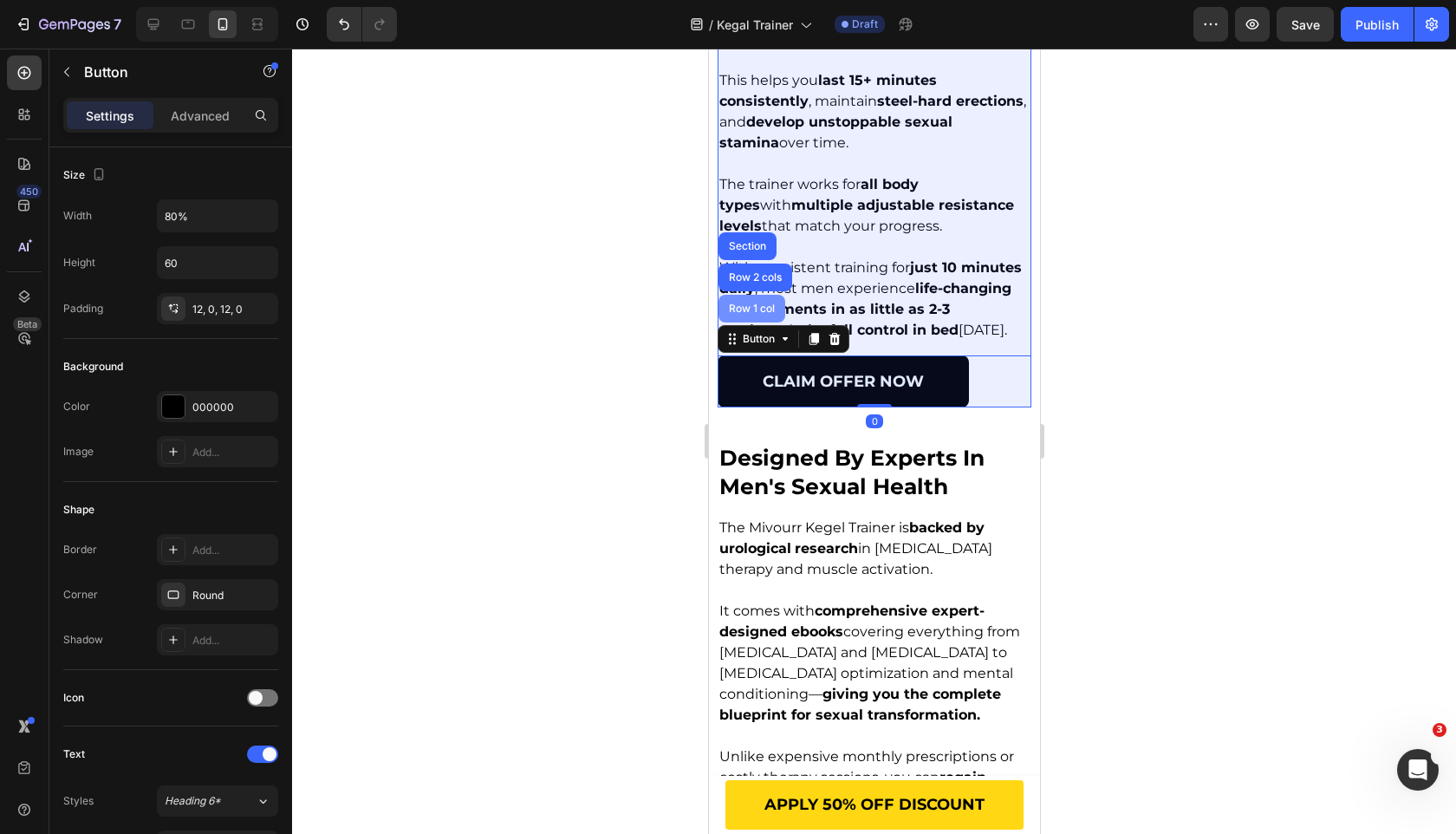
click at [759, 314] on div "Row 1 col" at bounding box center [751, 308] width 52 height 11
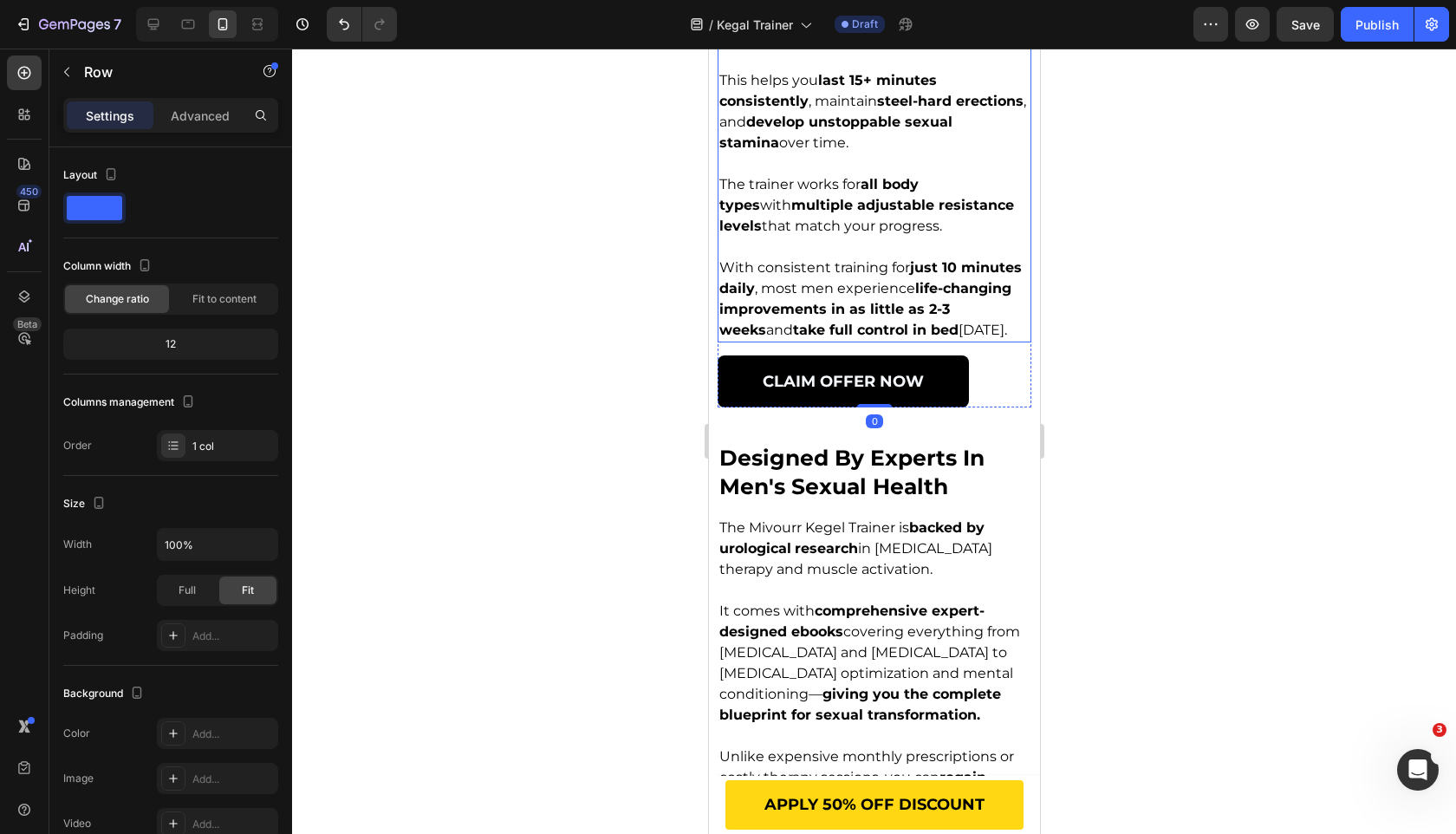
scroll to position [3383, 0]
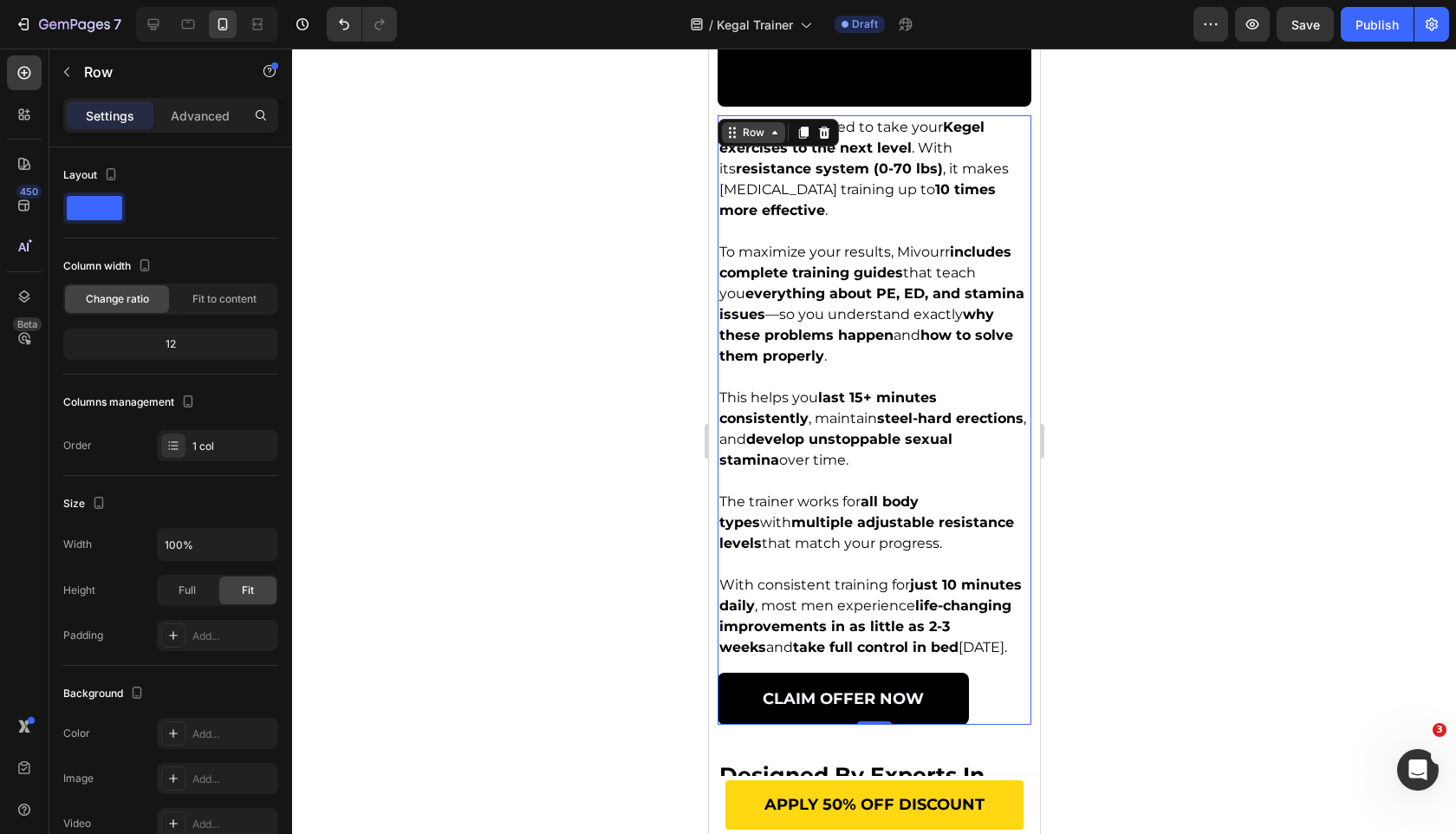
click at [769, 140] on icon at bounding box center [774, 132] width 14 height 14
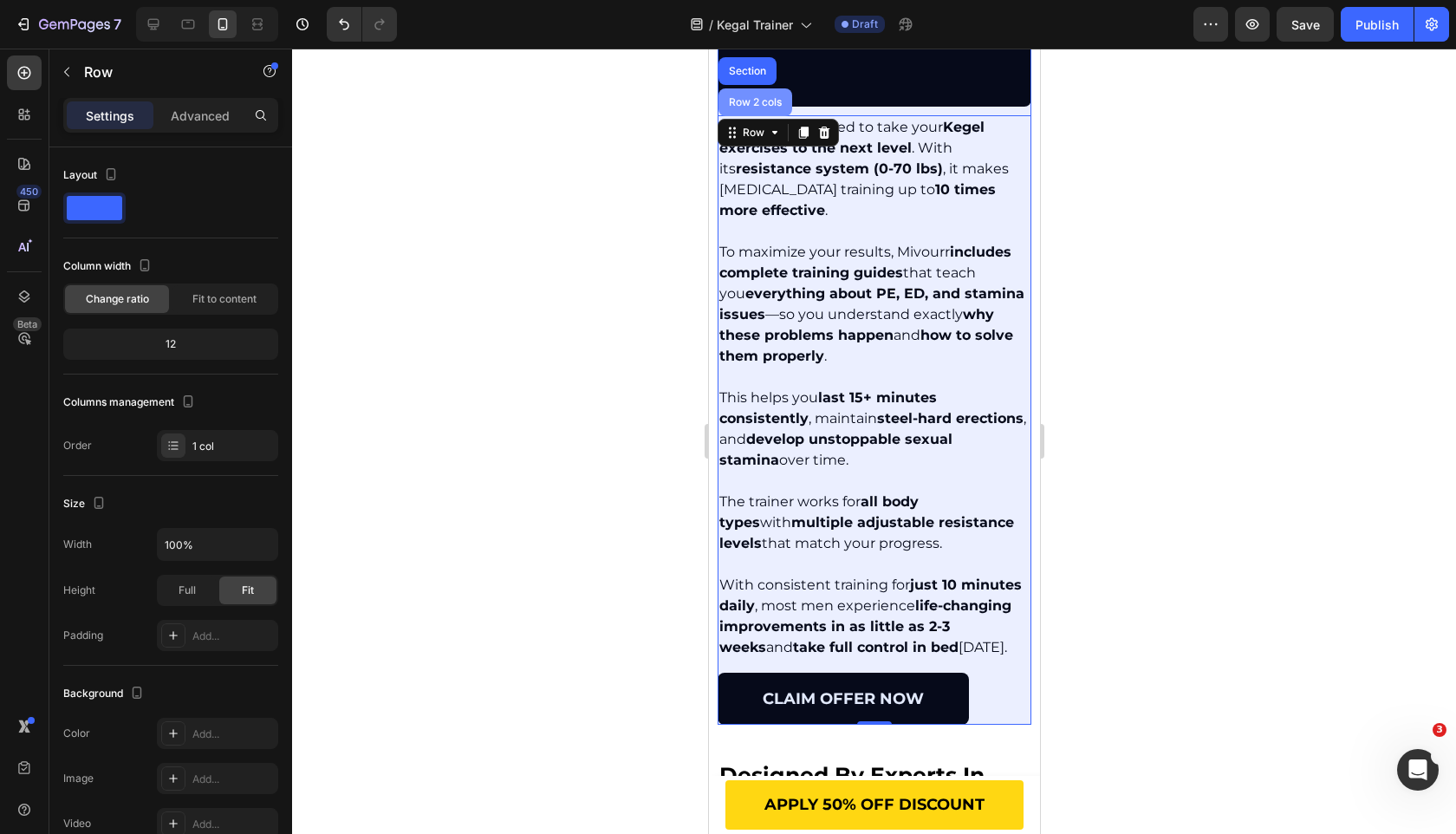
click at [769, 116] on div "Row 2 cols" at bounding box center [754, 102] width 74 height 28
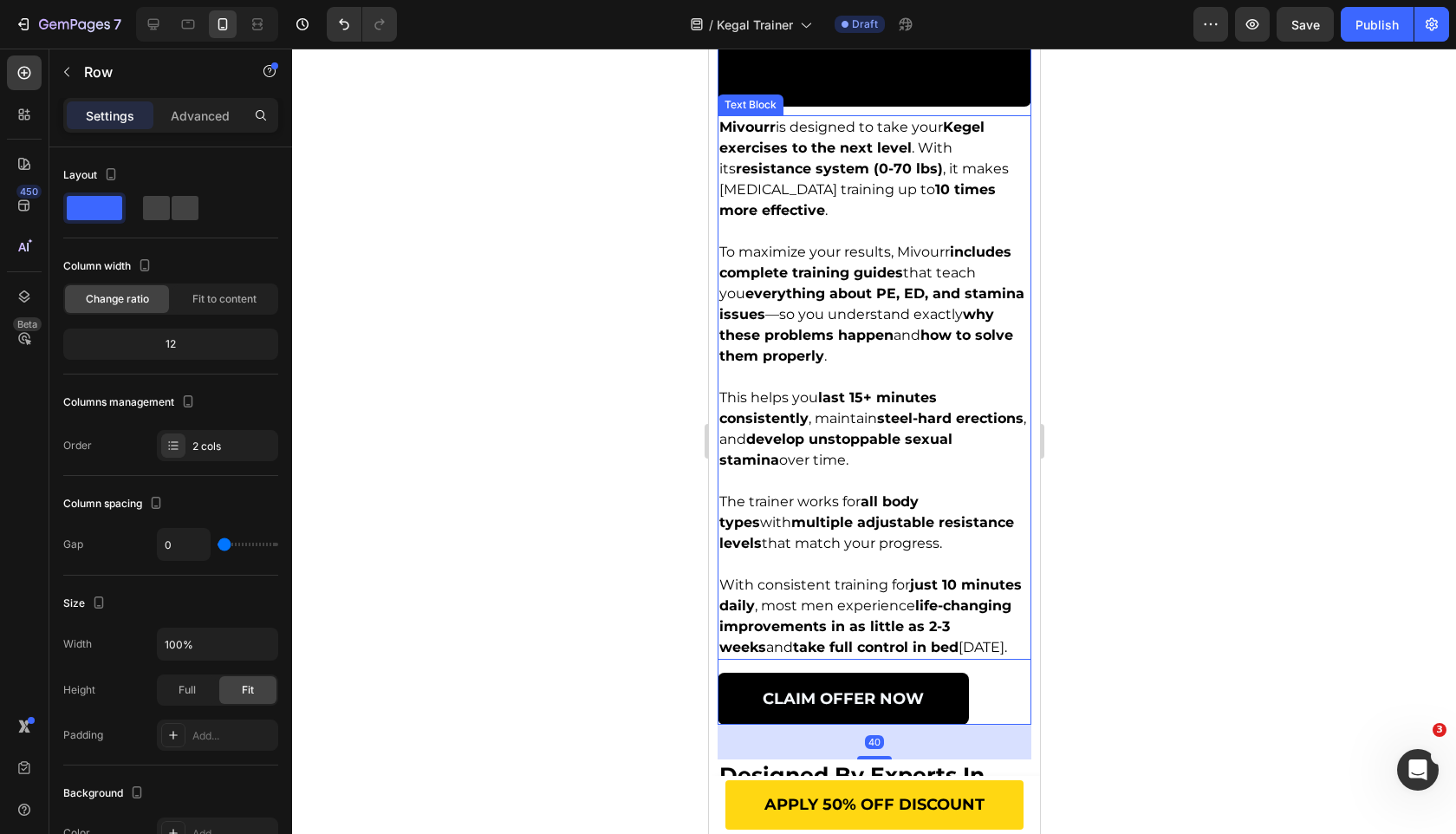
scroll to position [3960, 0]
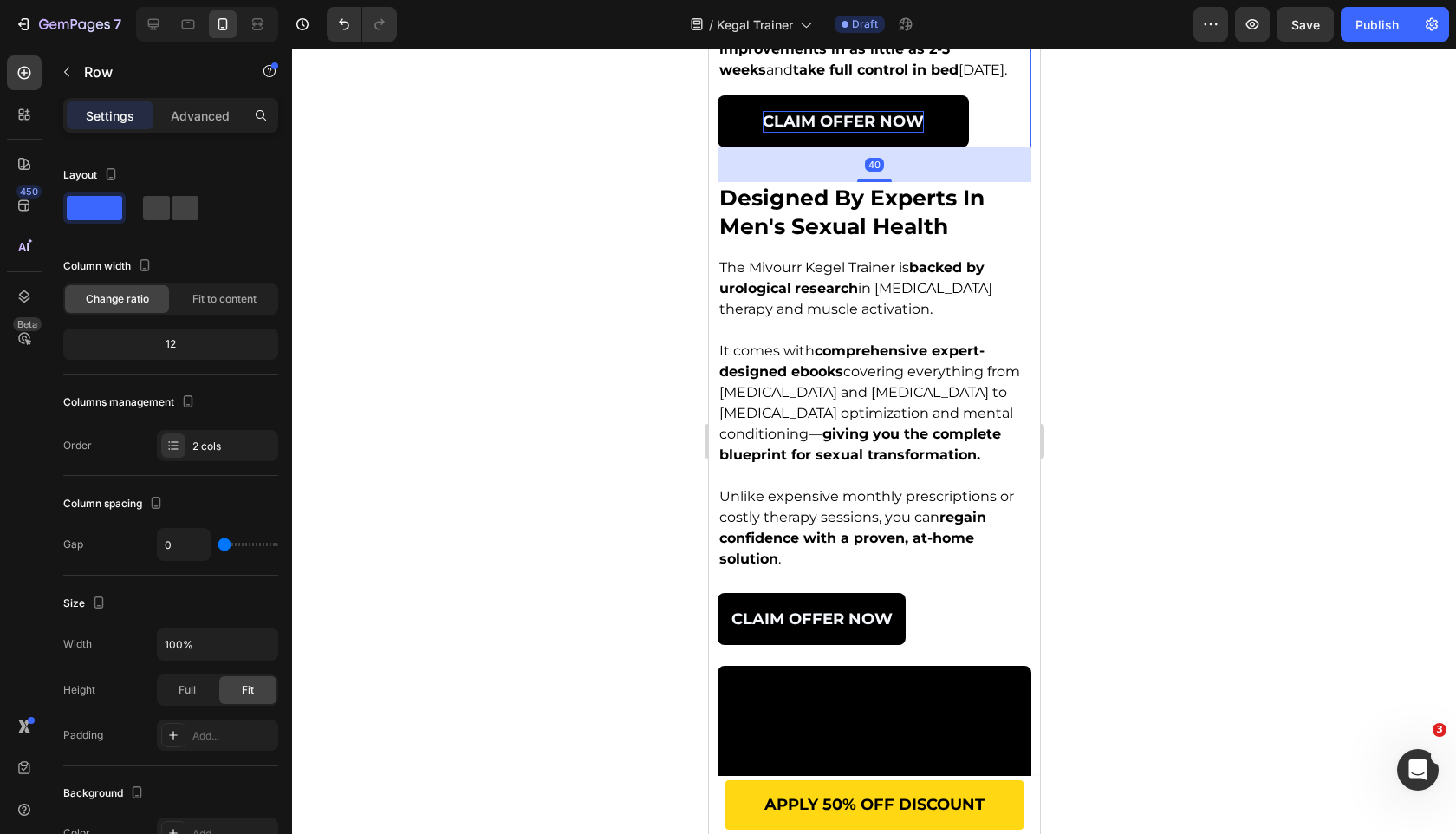
click at [889, 131] on span "CLAIM OFFER Now" at bounding box center [843, 122] width 161 height 19
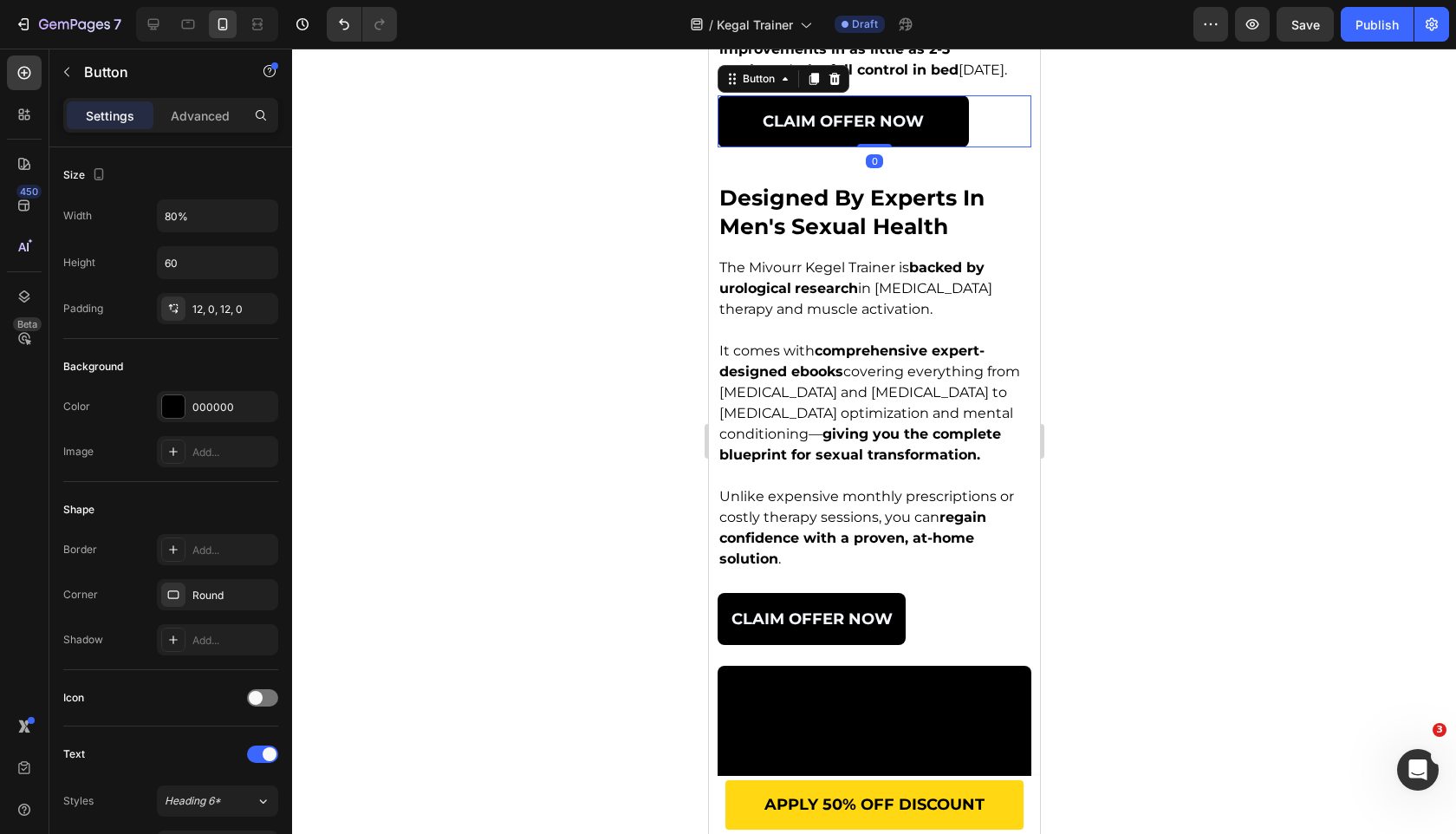
click at [989, 148] on div "CLAIM OFFER Now Button 0" at bounding box center [873, 122] width 314 height 52
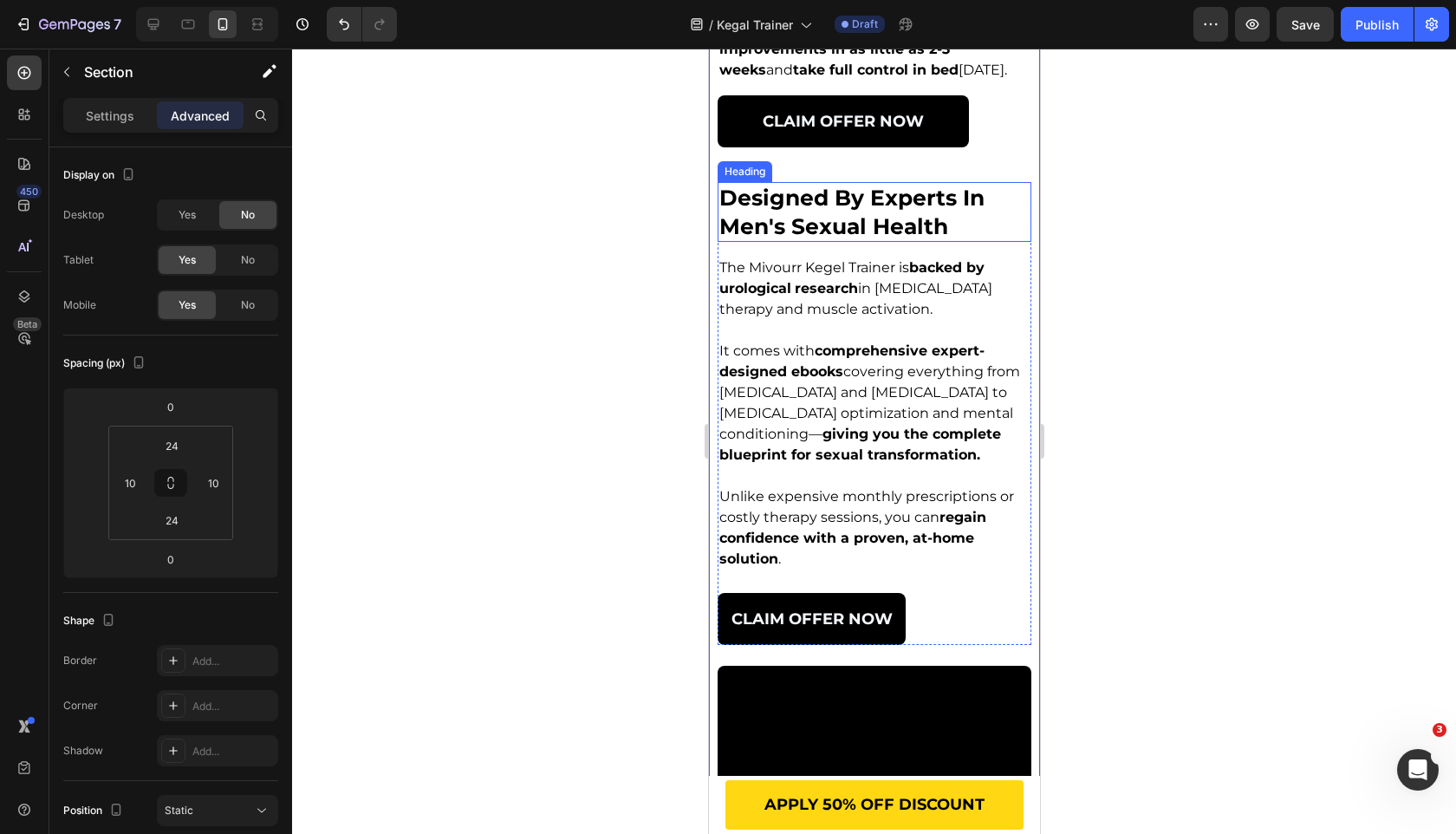
click at [819, 242] on h2 "designed by experts in men's sexual health" at bounding box center [873, 212] width 314 height 60
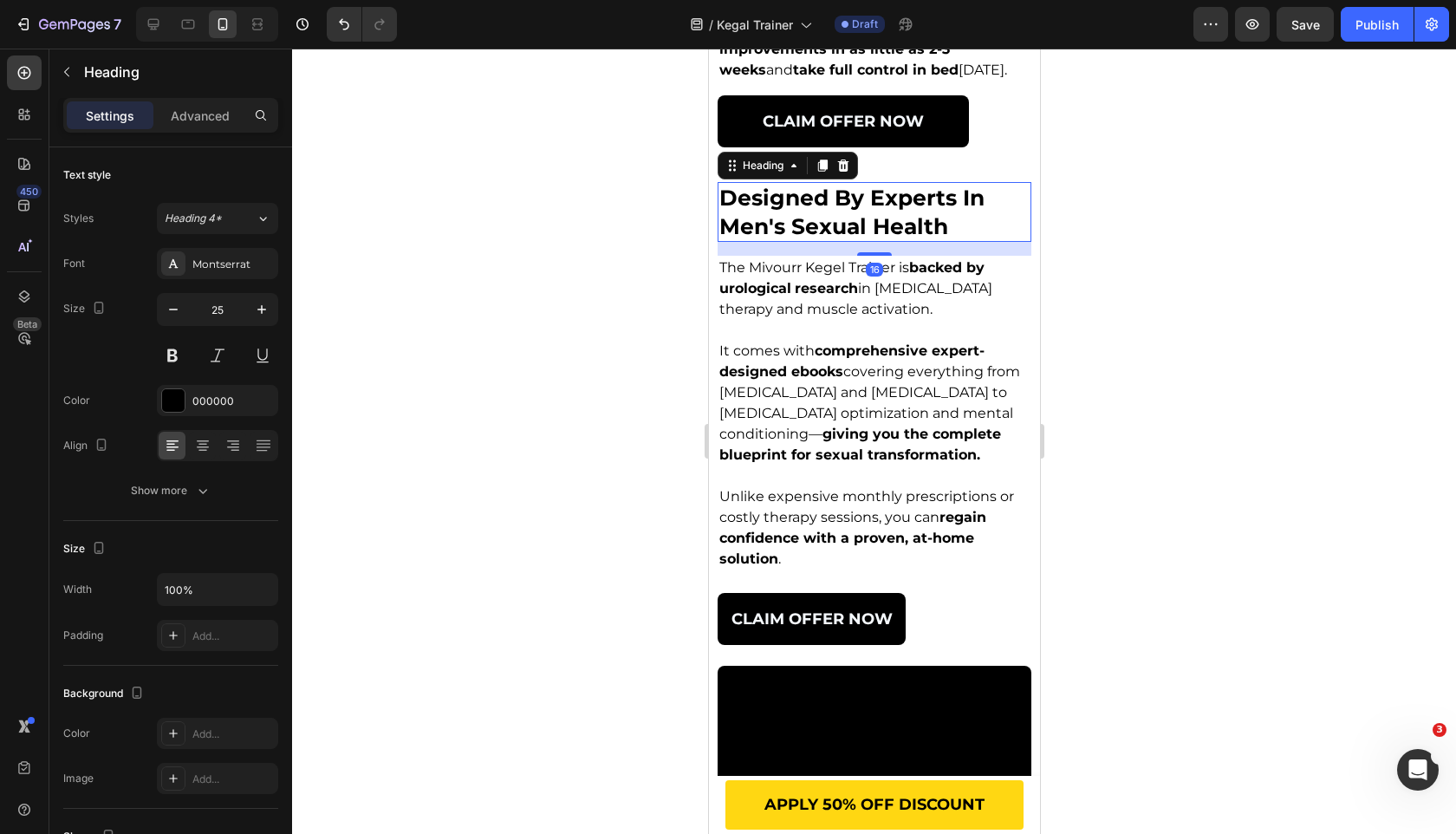
click at [819, 242] on h2 "designed by experts in men's sexual health" at bounding box center [873, 212] width 314 height 60
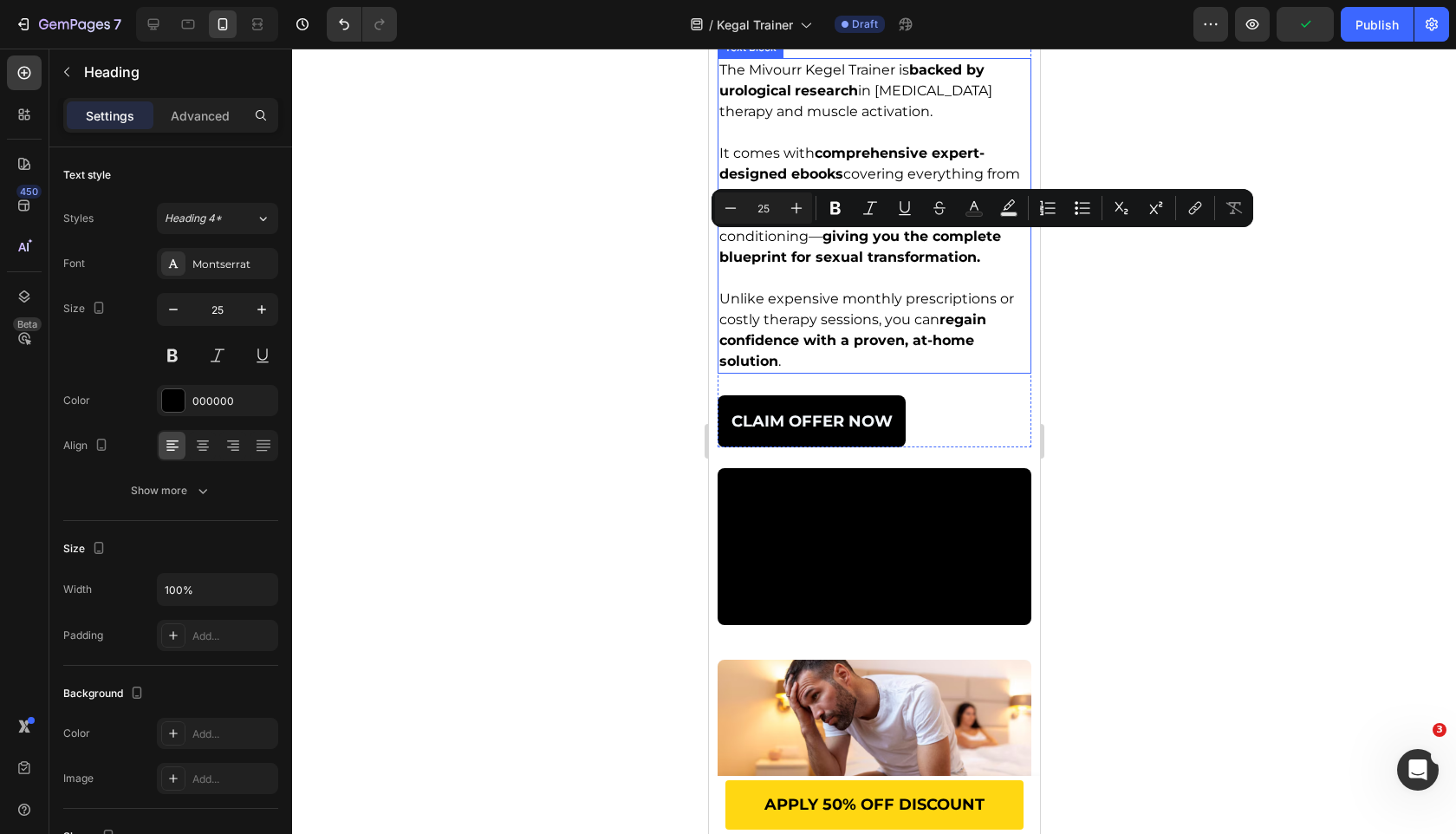
scroll to position [4191, 0]
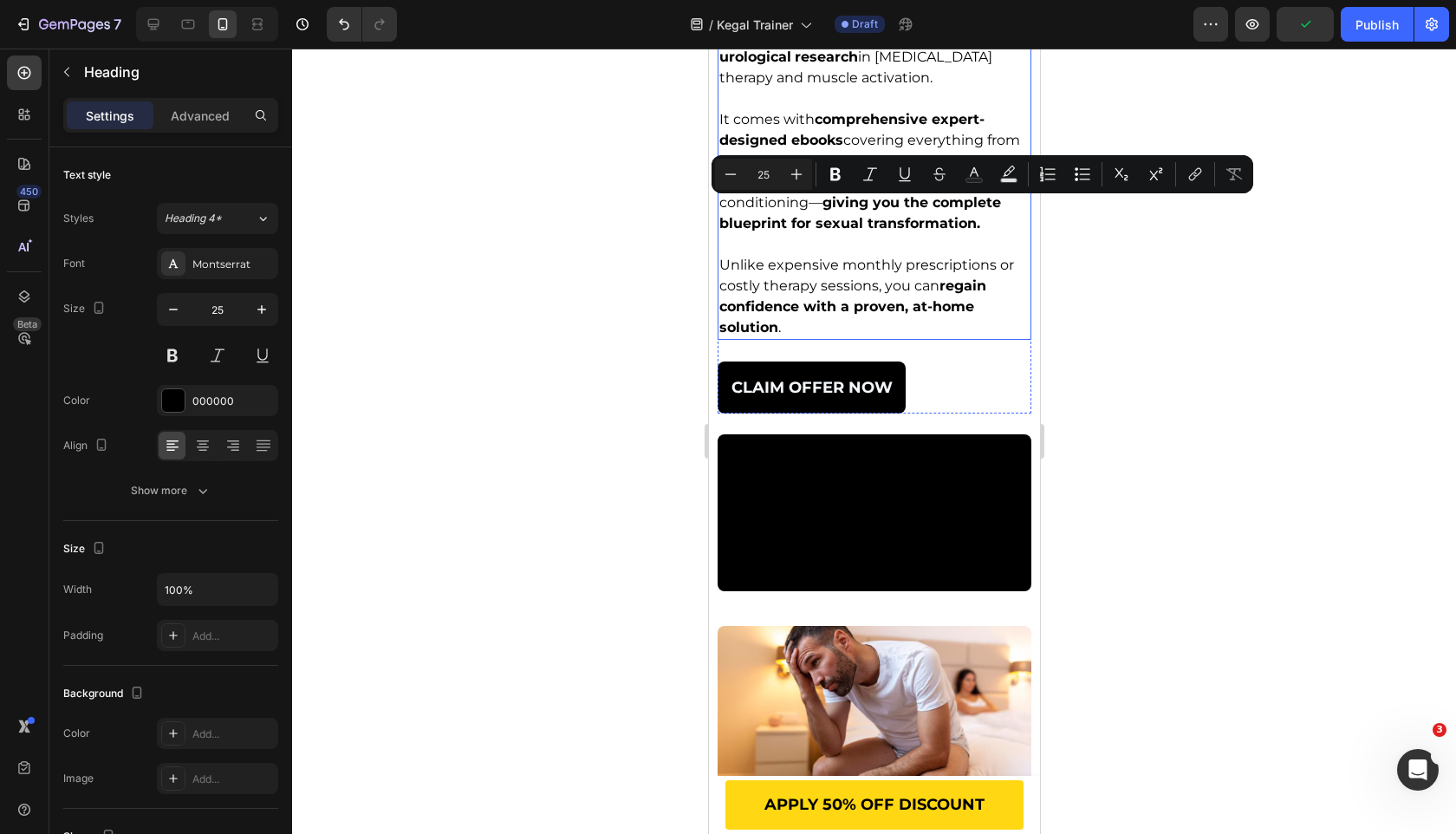
click at [748, 434] on div "Video" at bounding box center [738, 423] width 44 height 20
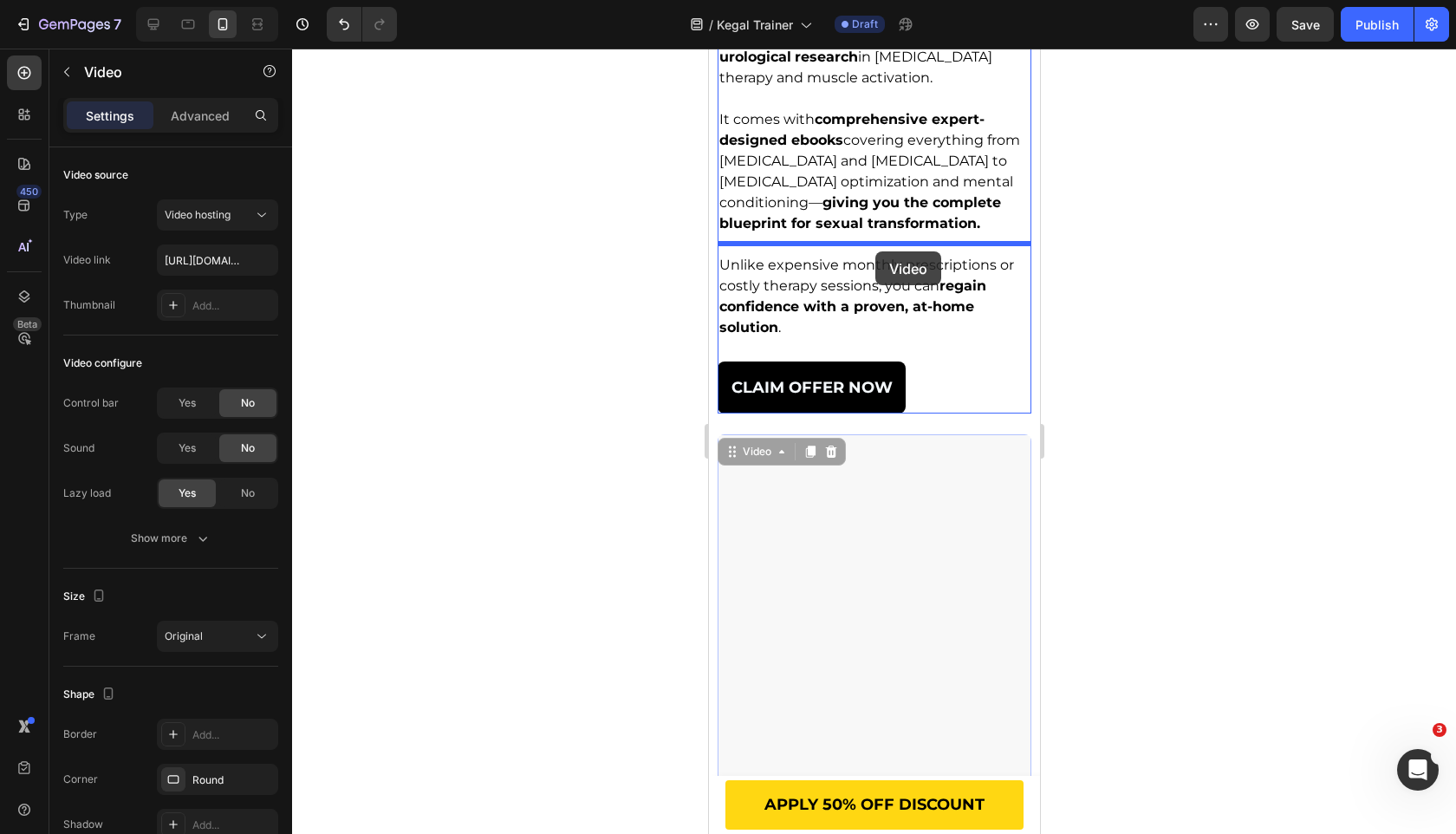
drag, startPoint x: 733, startPoint y: 687, endPoint x: 875, endPoint y: 251, distance: 458.5
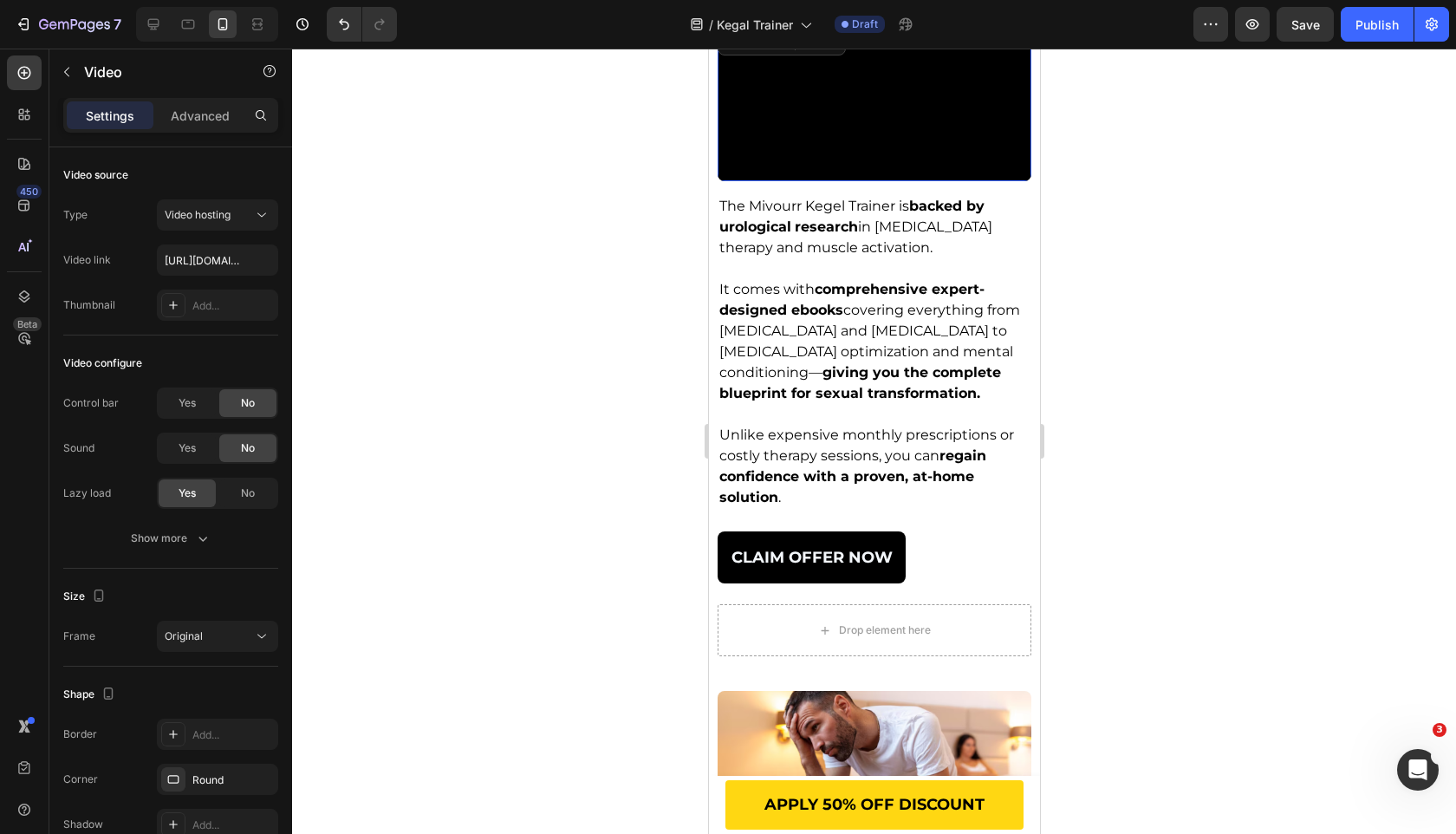
click at [595, 429] on div at bounding box center [875, 441] width 1164 height 785
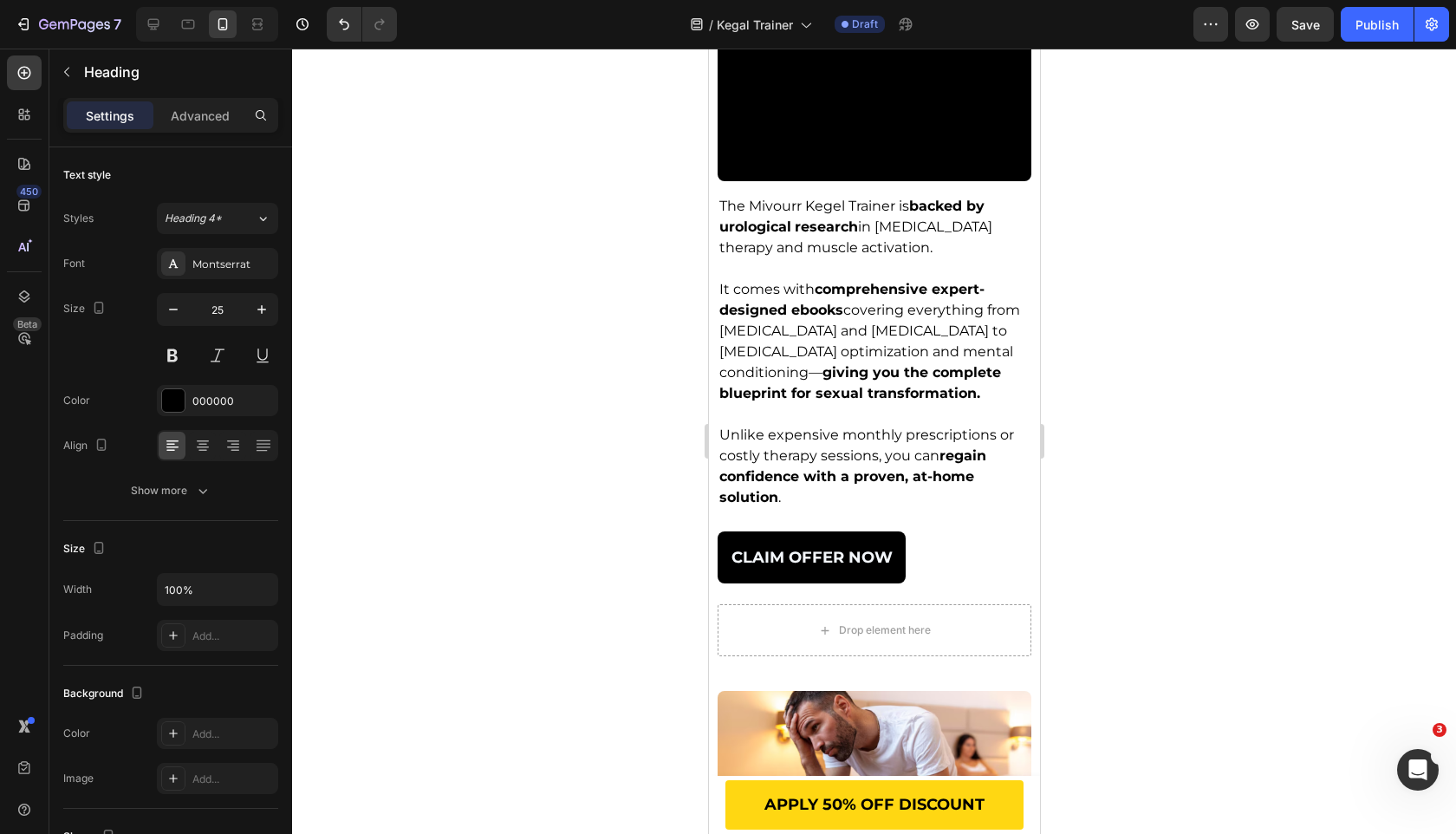
click at [878, 24] on div "16" at bounding box center [873, 17] width 314 height 14
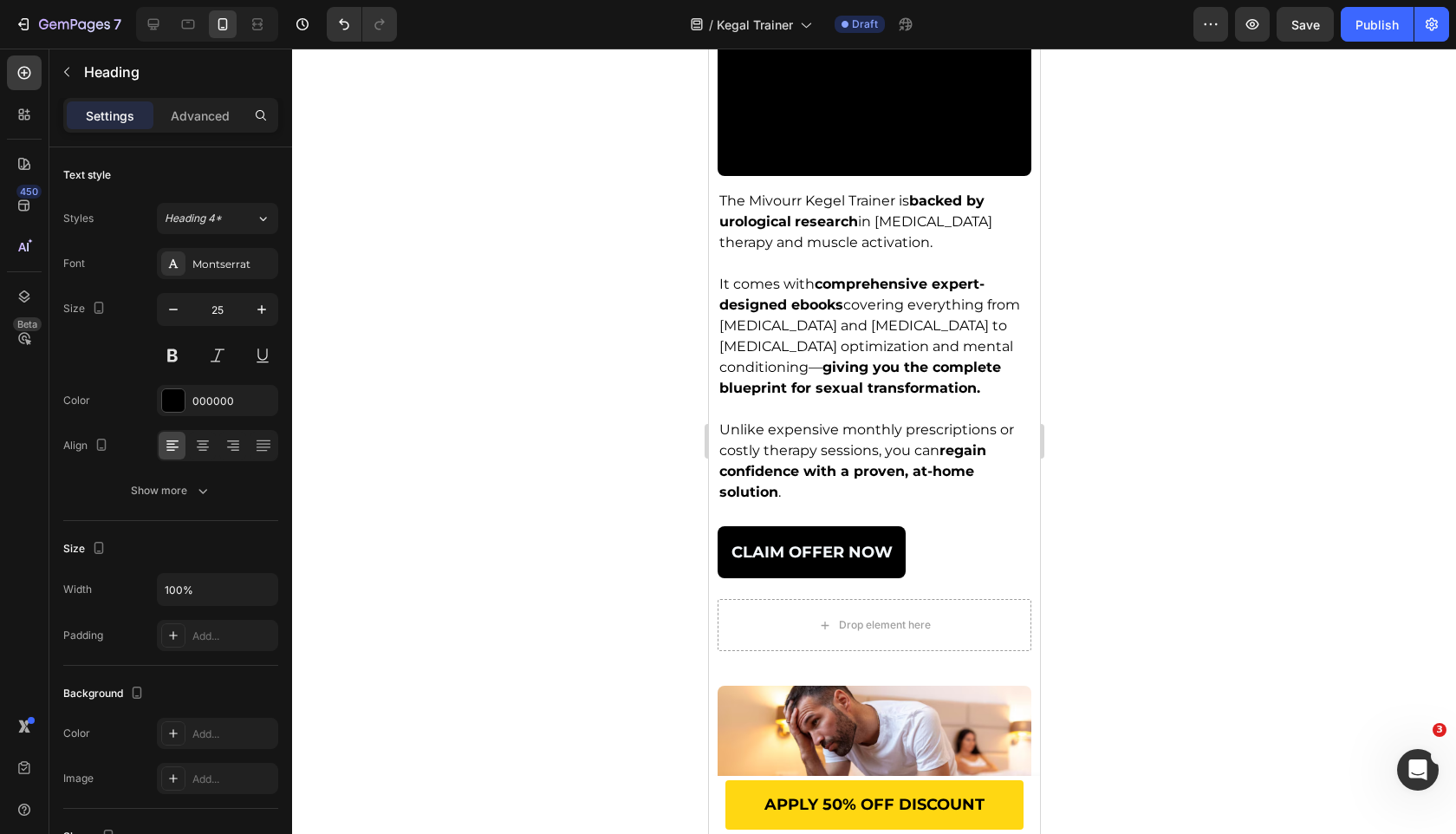
click at [876, 19] on div at bounding box center [874, 16] width 35 height 5
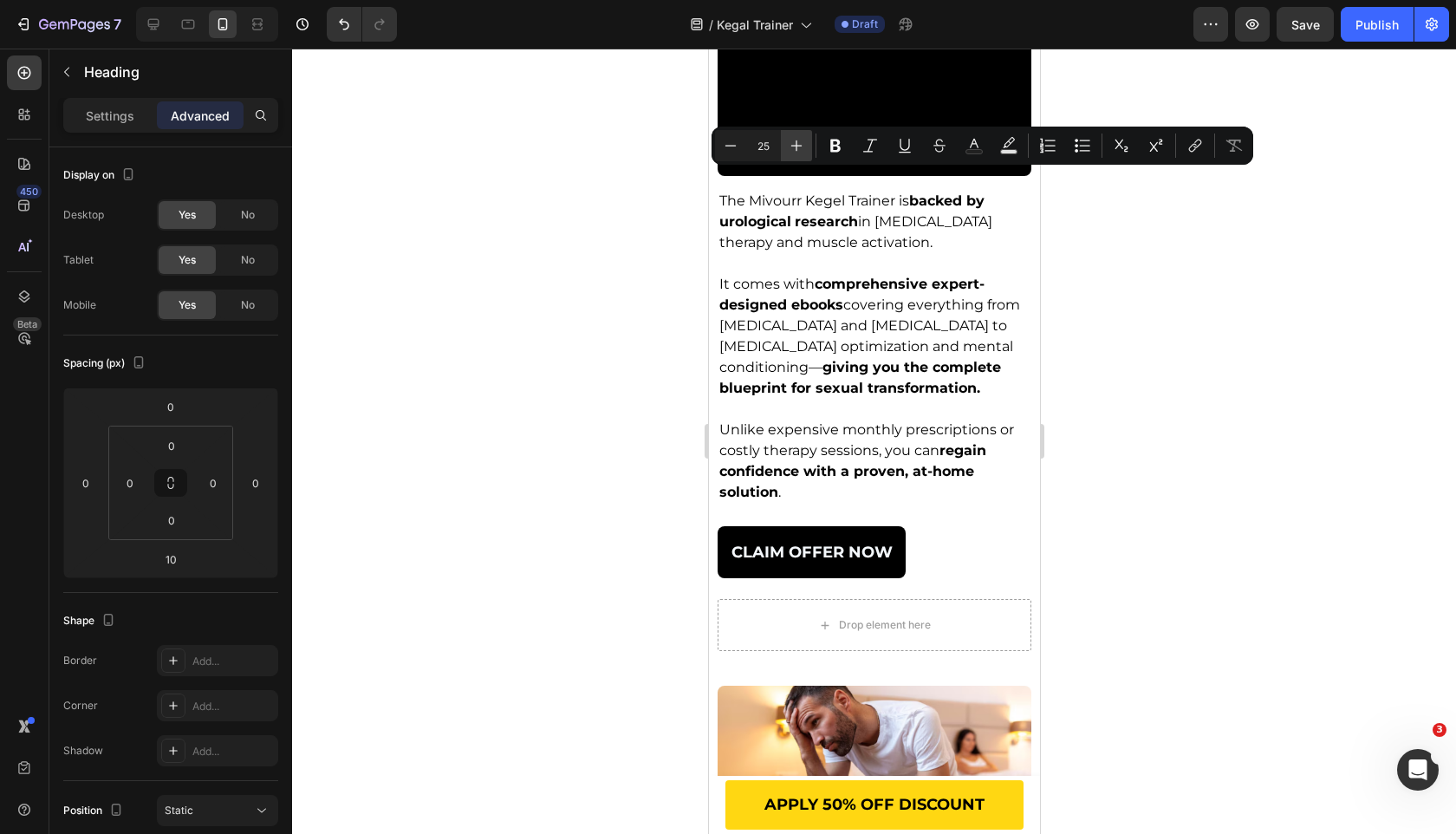
click at [796, 154] on icon "Editor contextual toolbar" at bounding box center [797, 146] width 17 height 17
type input "26"
click at [115, 128] on div "Settings Advanced" at bounding box center [170, 116] width 215 height 35
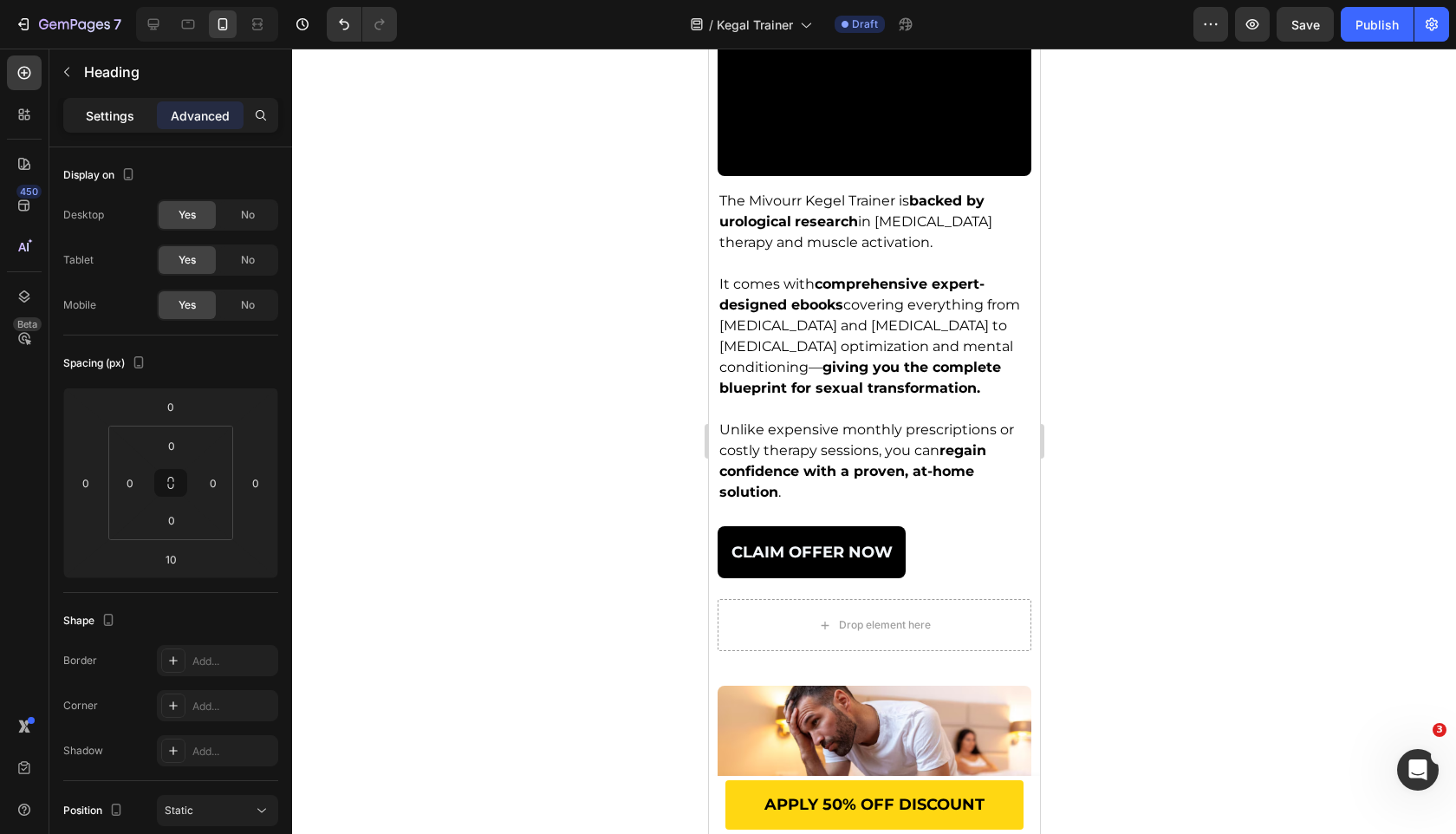
click at [140, 119] on div "Settings" at bounding box center [110, 115] width 87 height 28
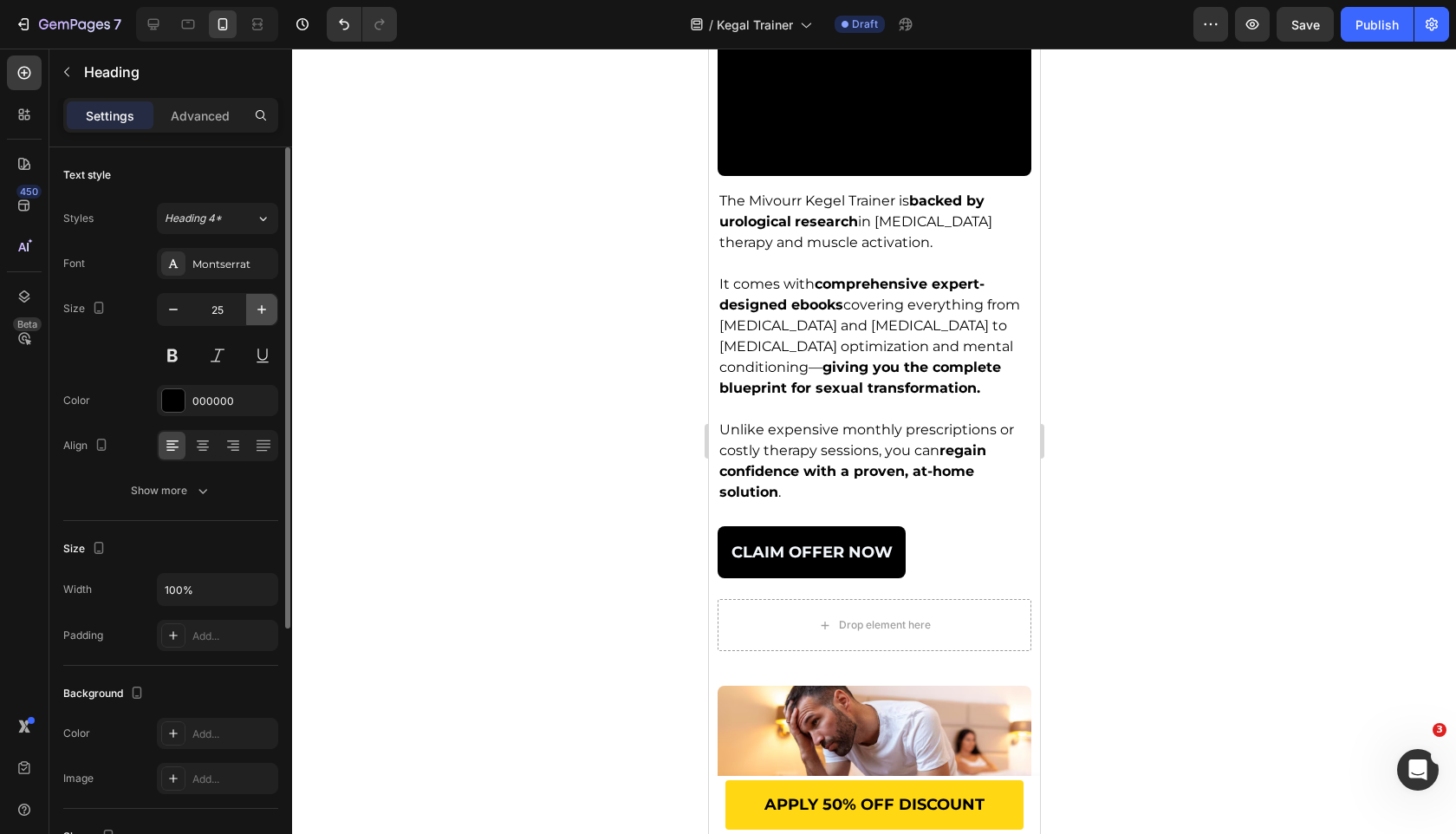
click at [253, 305] on icon "button" at bounding box center [261, 309] width 17 height 17
type input "26"
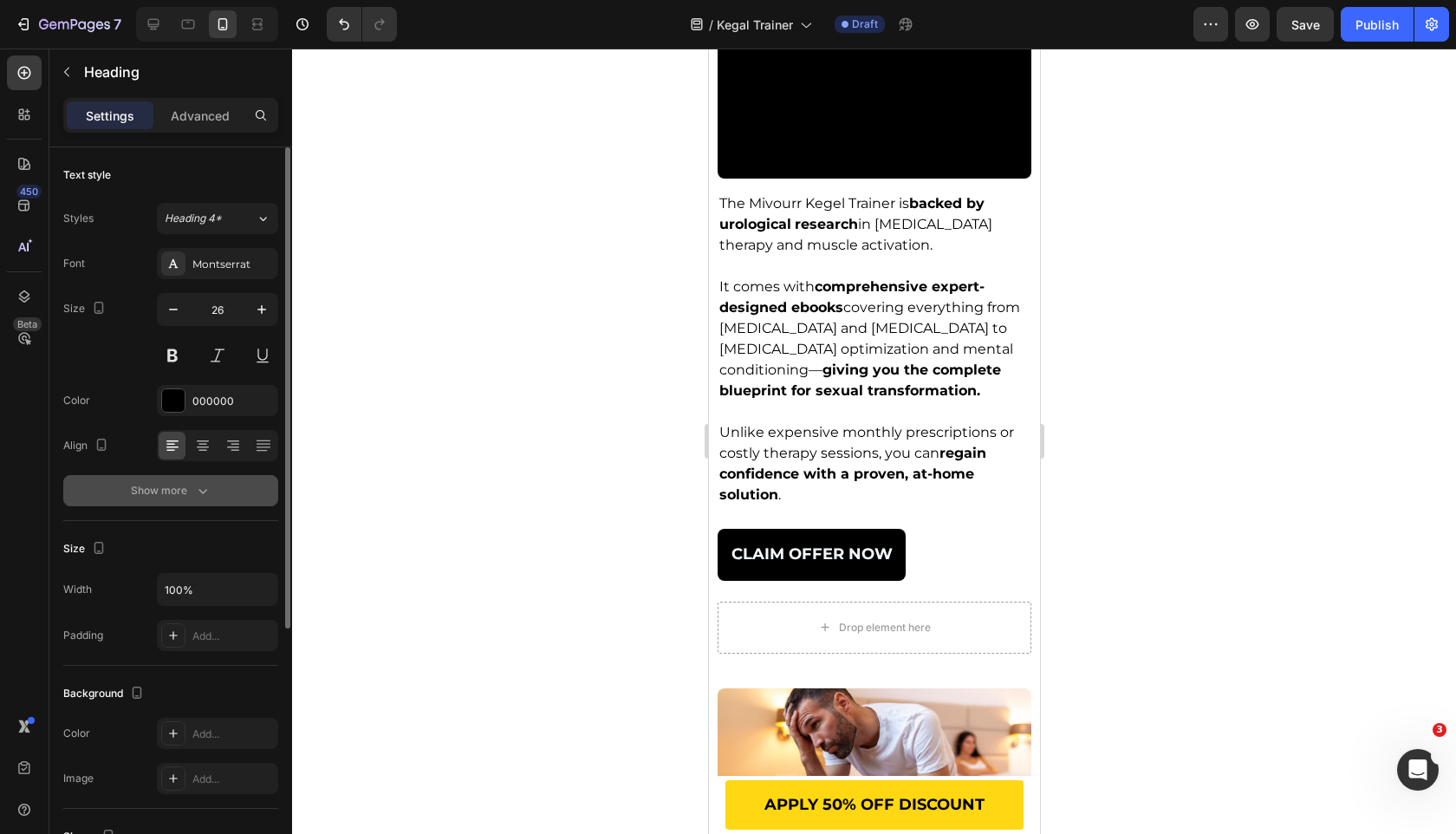
click at [164, 490] on div "Show more" at bounding box center [171, 491] width 81 height 17
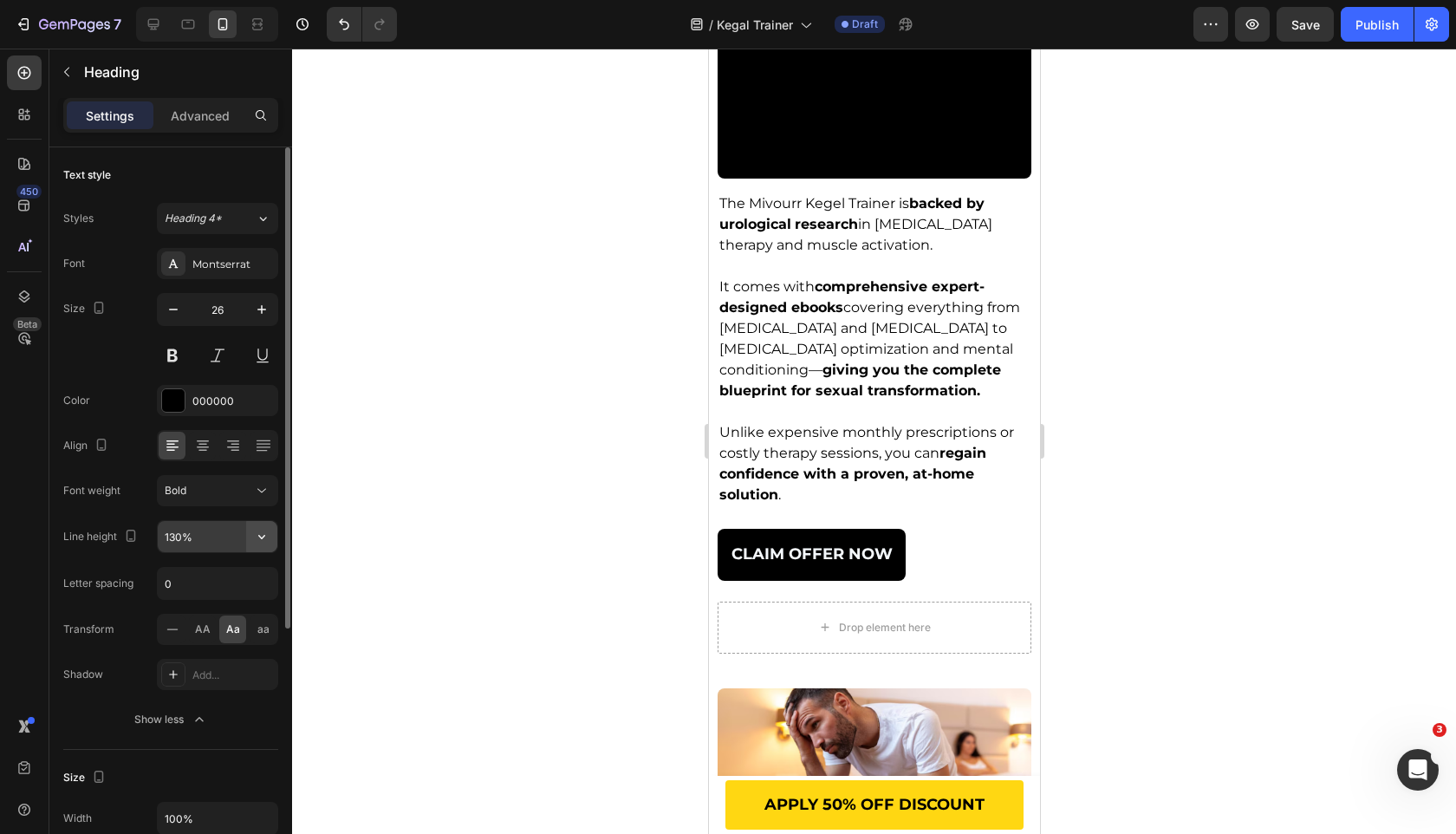
click at [260, 533] on icon "button" at bounding box center [261, 537] width 17 height 17
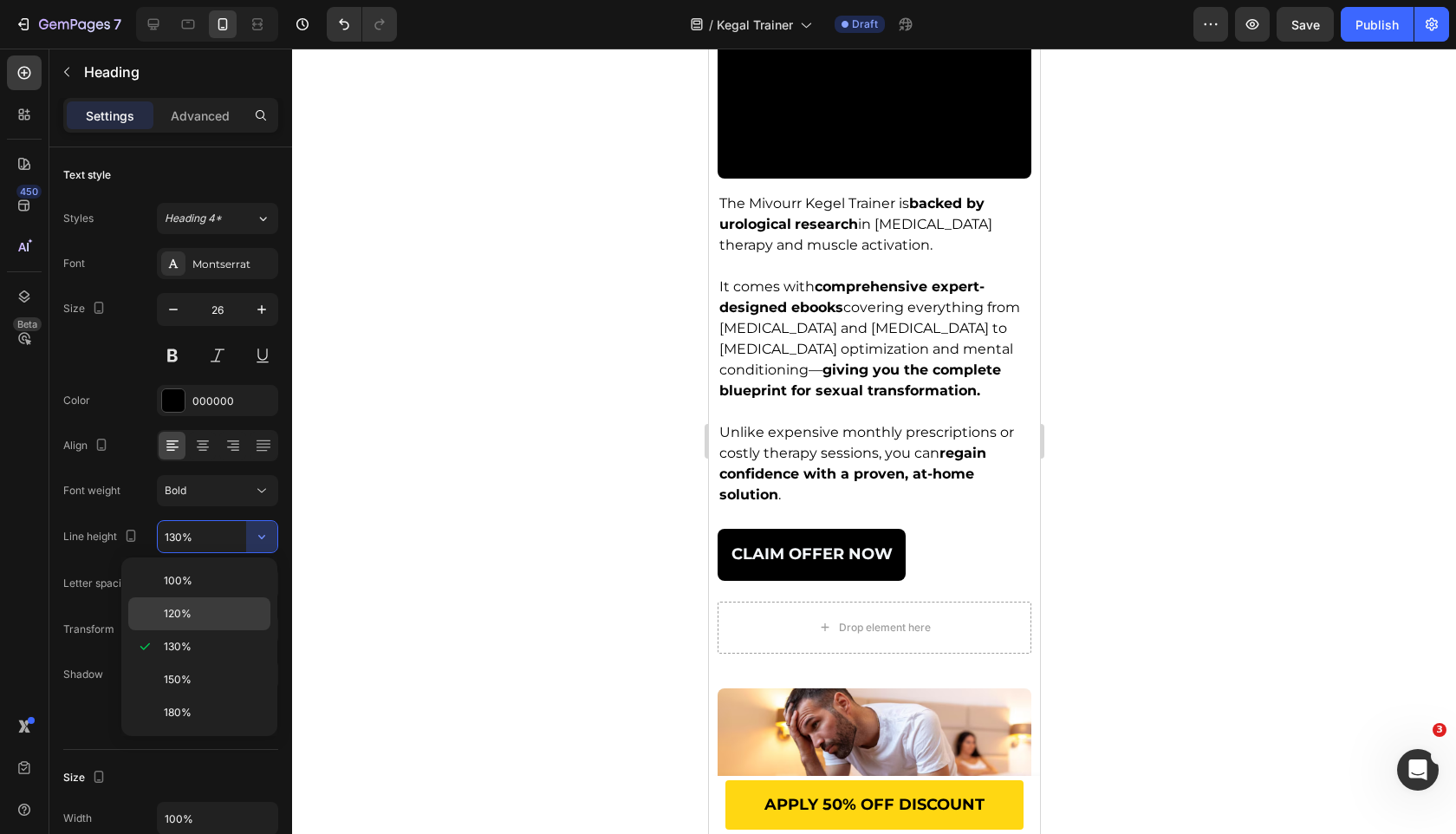
click at [214, 612] on p "120%" at bounding box center [214, 613] width 99 height 16
type input "120%"
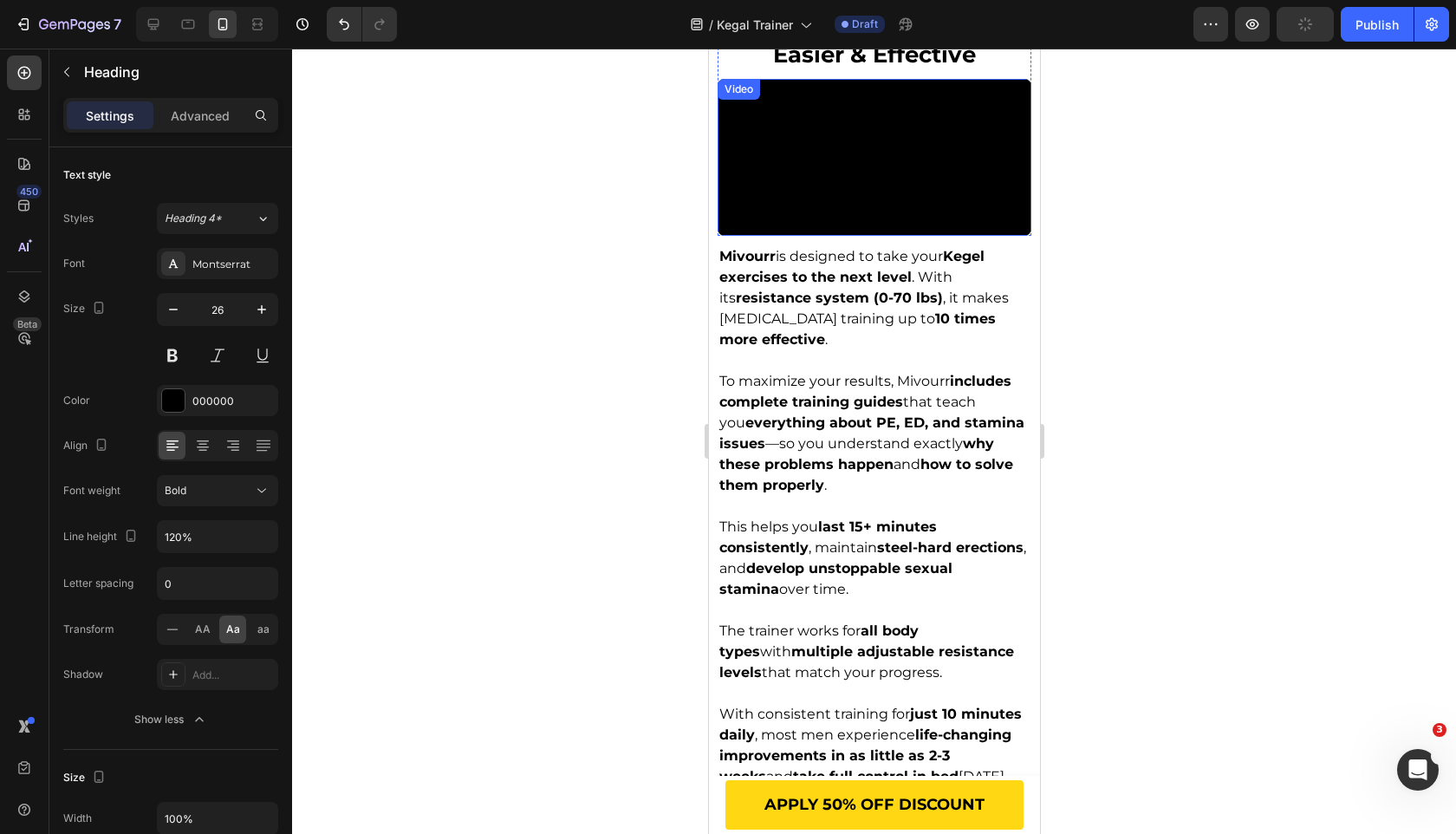
scroll to position [2893, 0]
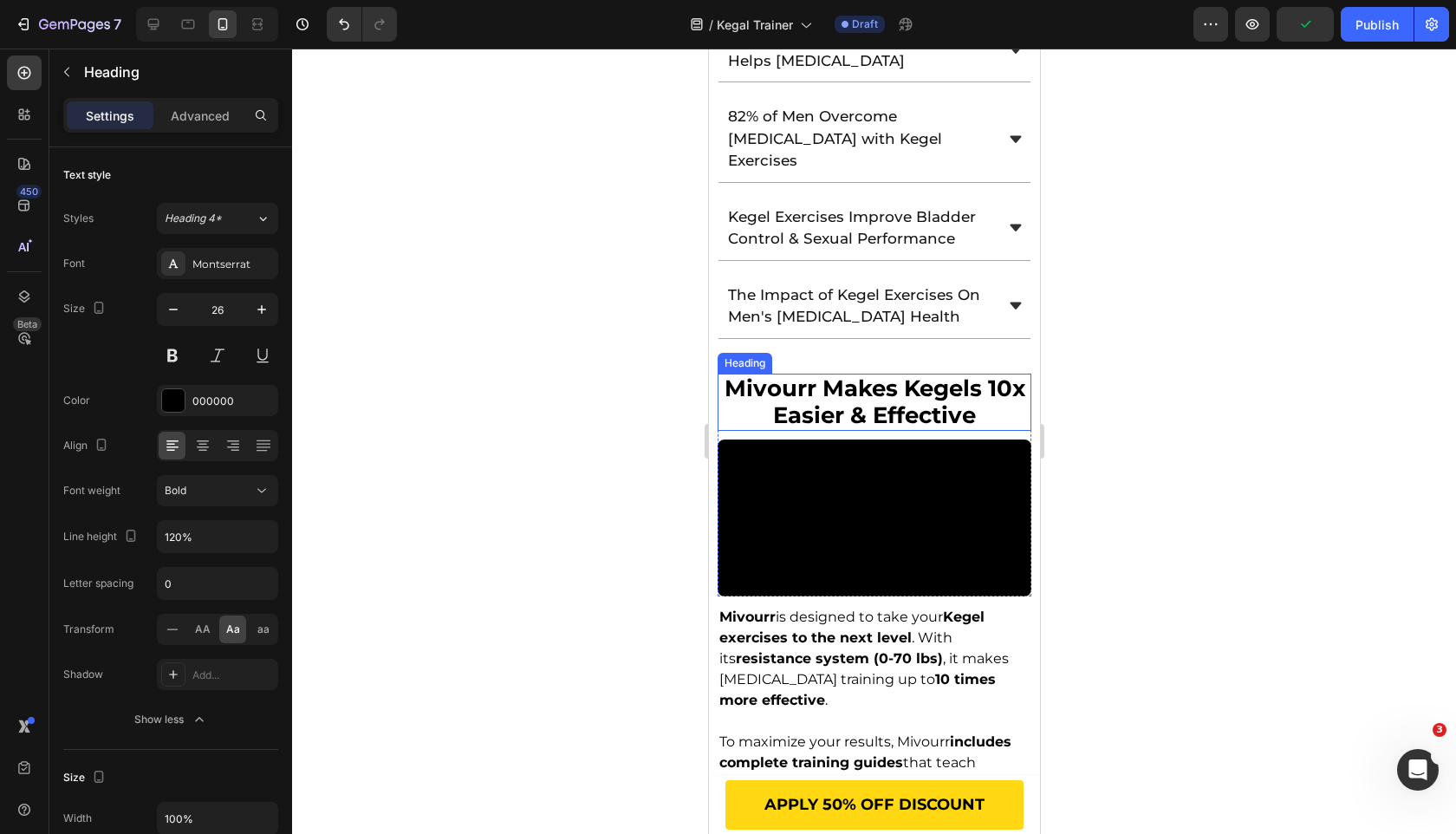
click at [831, 374] on span "mivourr makes kegels 10x easier & effective" at bounding box center [874, 401] width 300 height 54
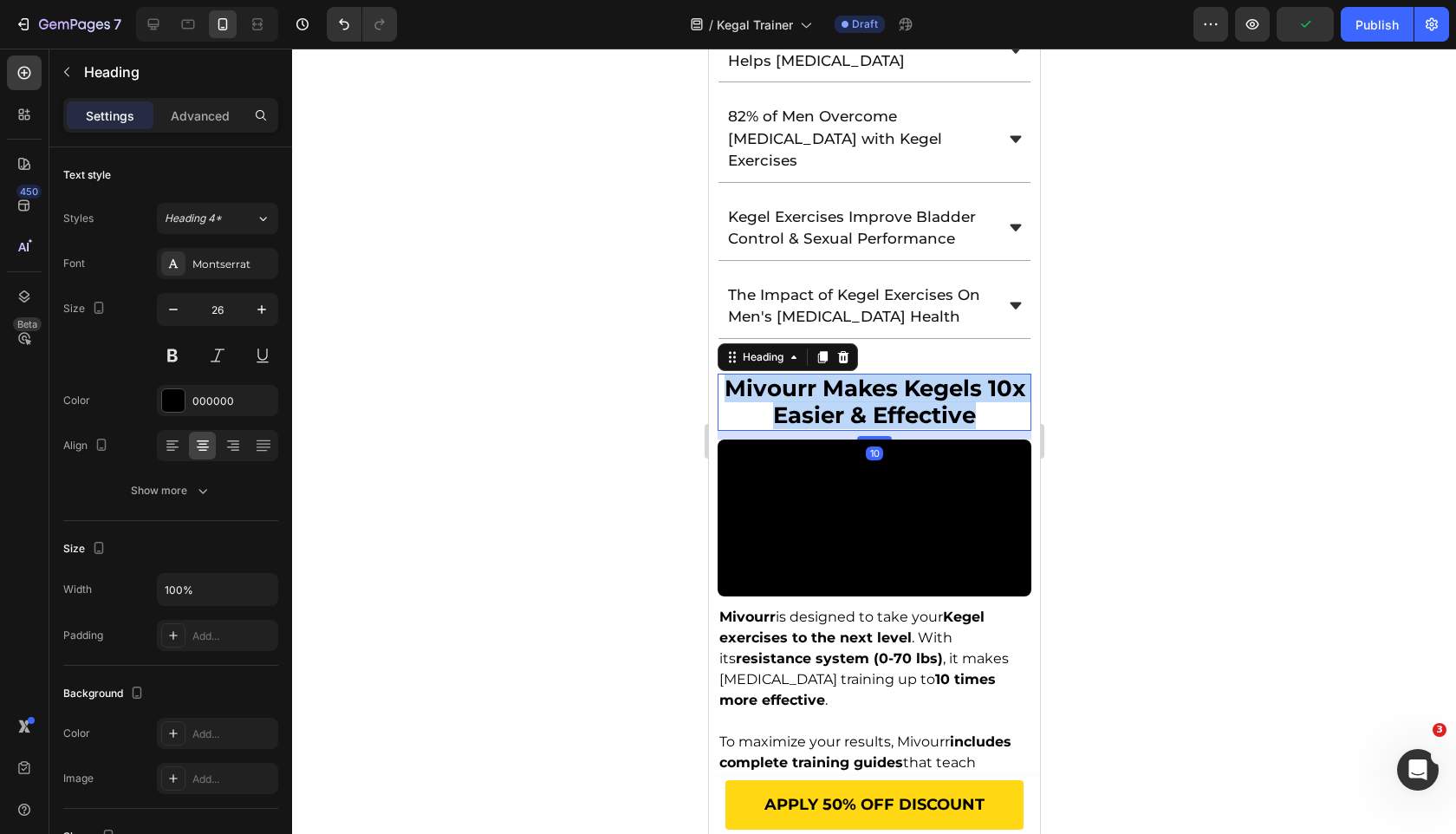
click at [831, 374] on span "mivourr makes kegels 10x easier & effective" at bounding box center [874, 401] width 300 height 54
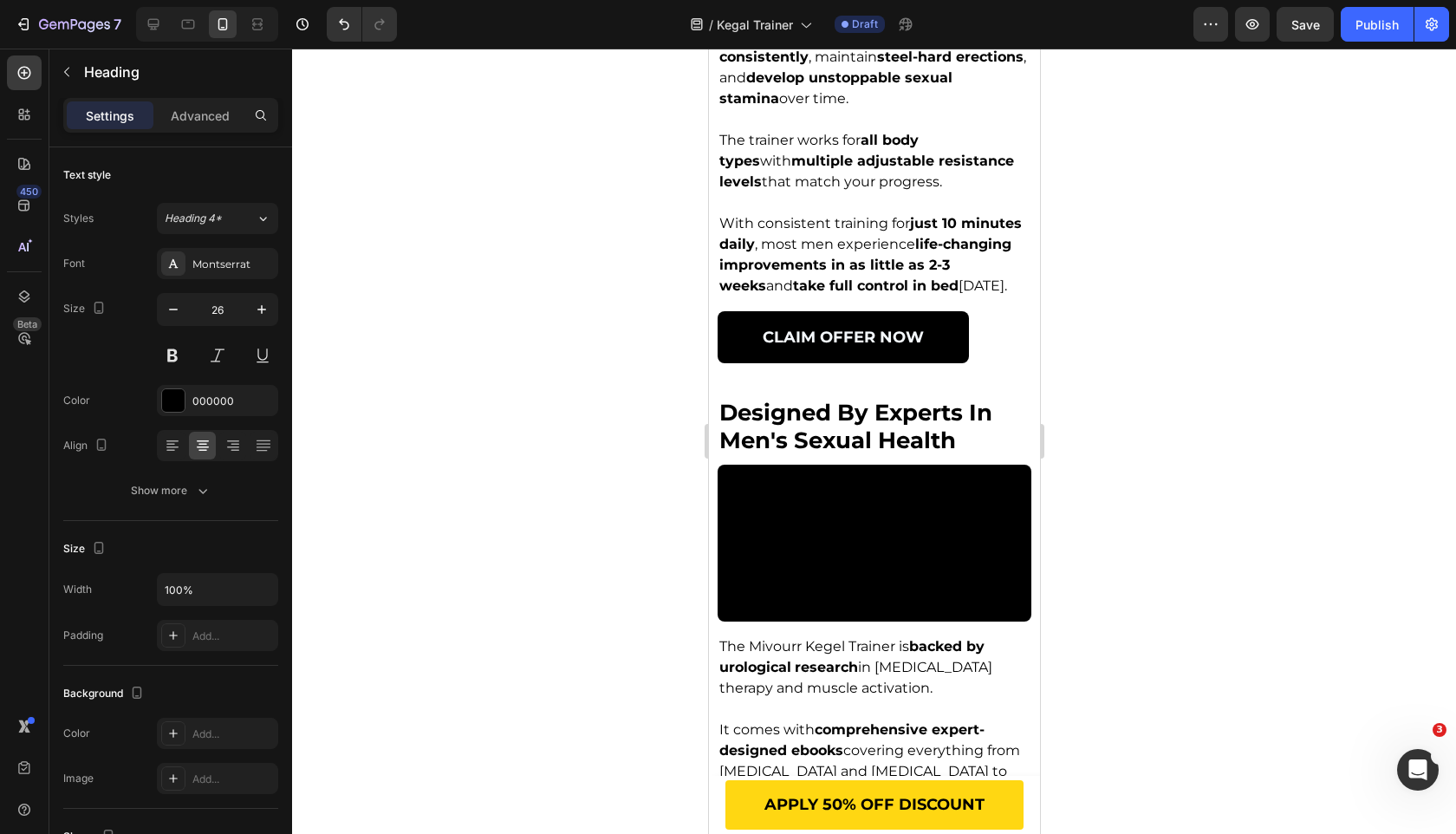
scroll to position [3742, 0]
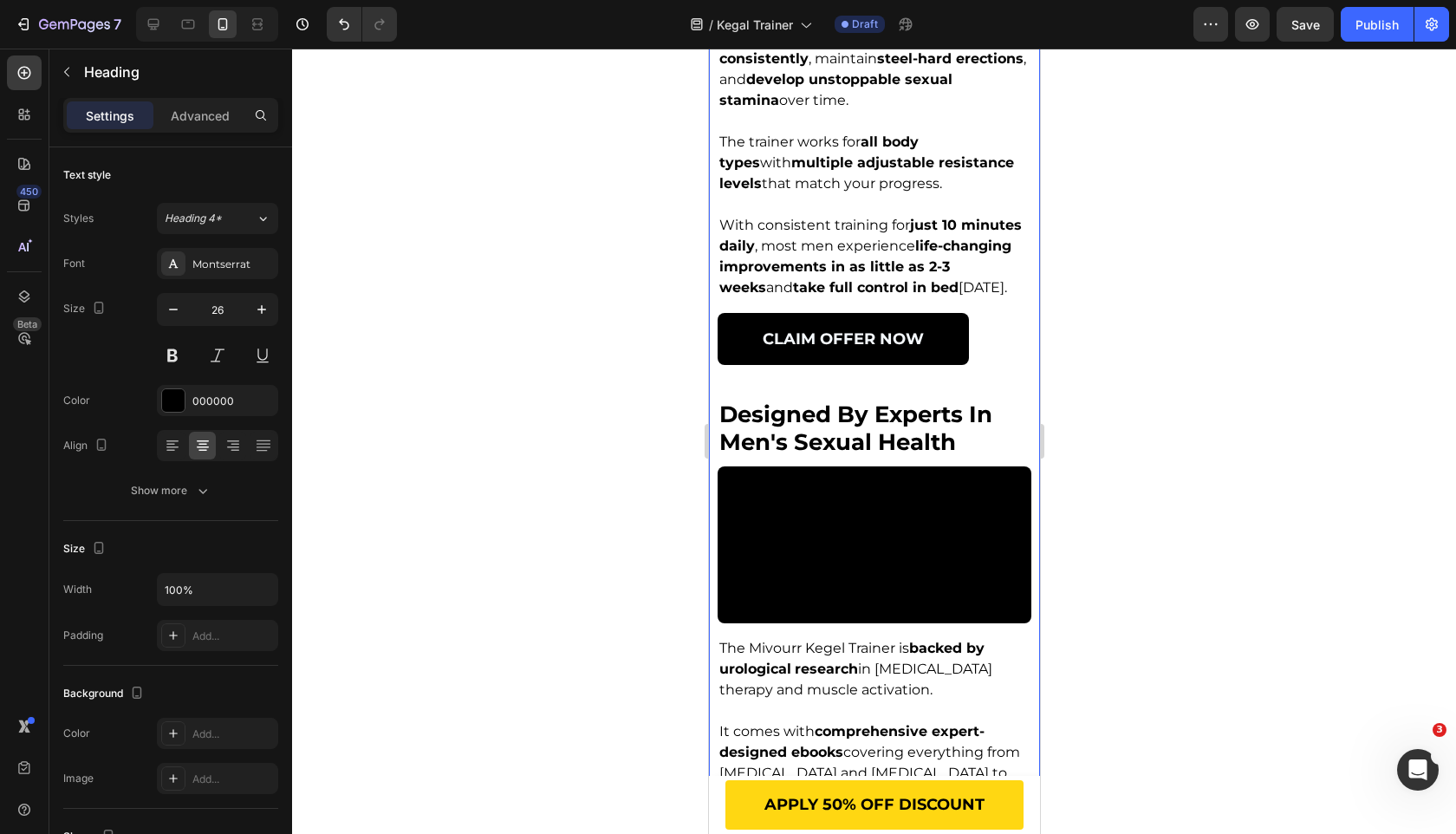
click at [824, 455] on span "designed by experts in men's sexual health" at bounding box center [854, 428] width 273 height 54
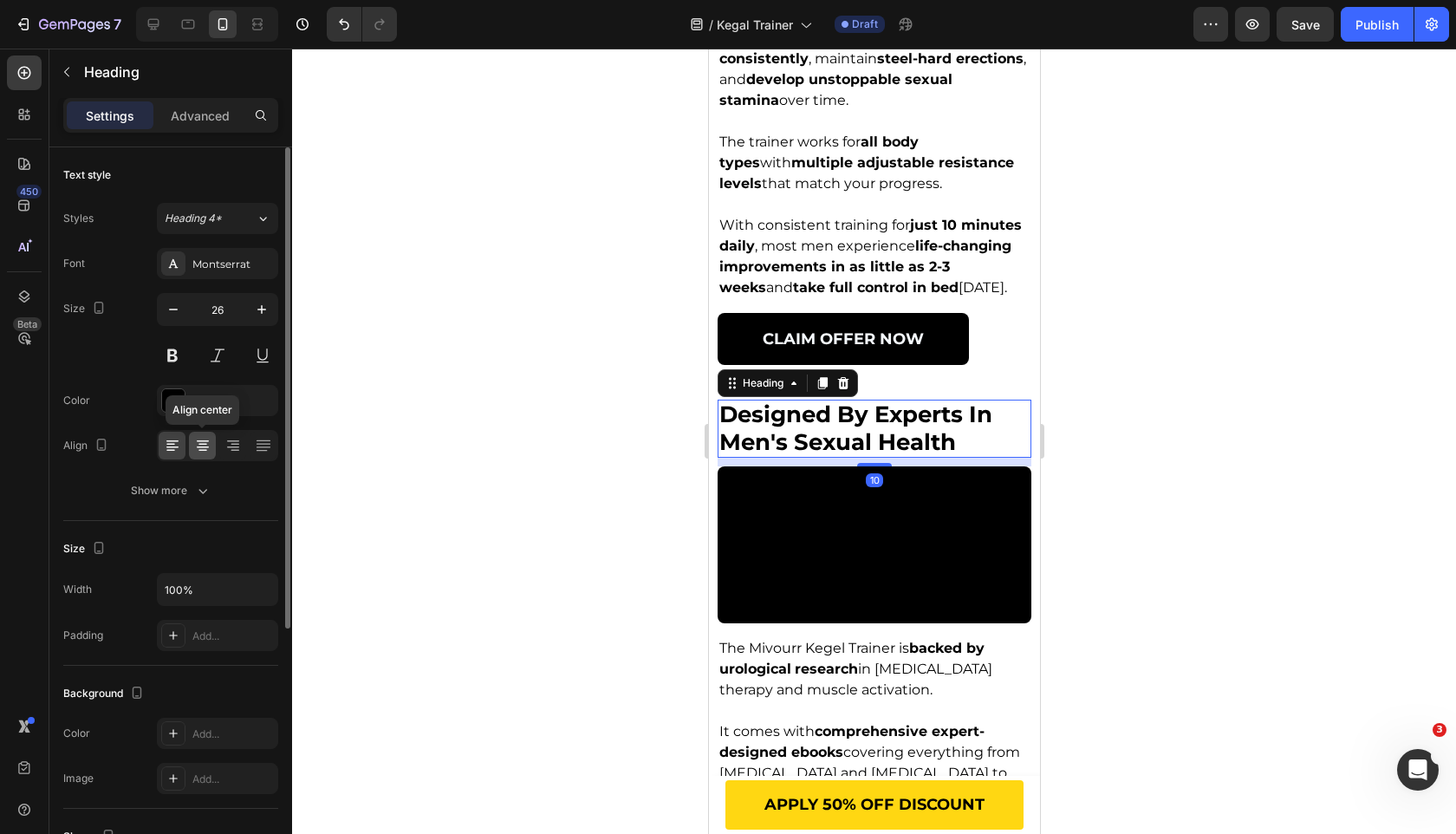
click at [202, 444] on icon at bounding box center [203, 445] width 17 height 17
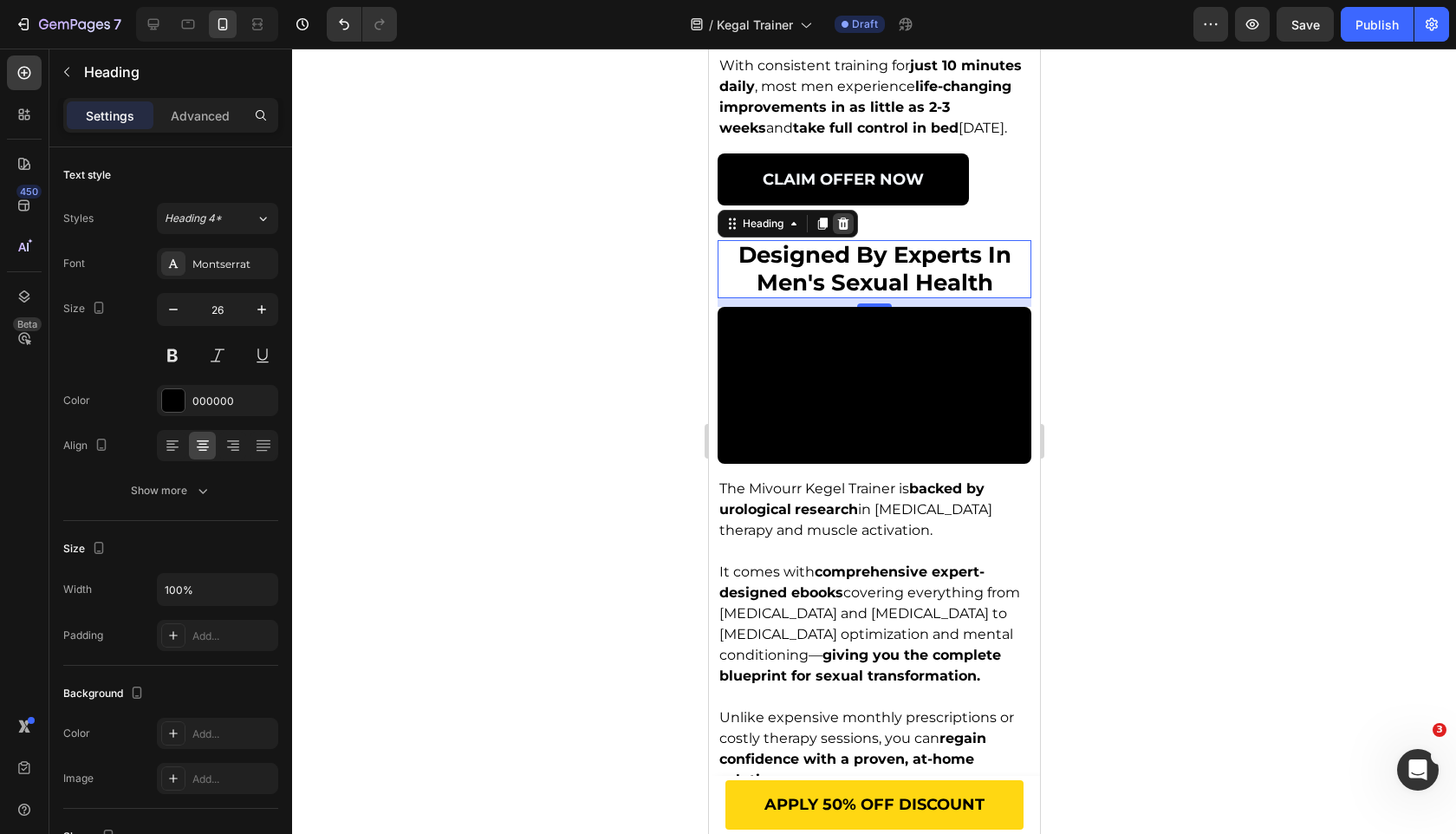
scroll to position [4268, 0]
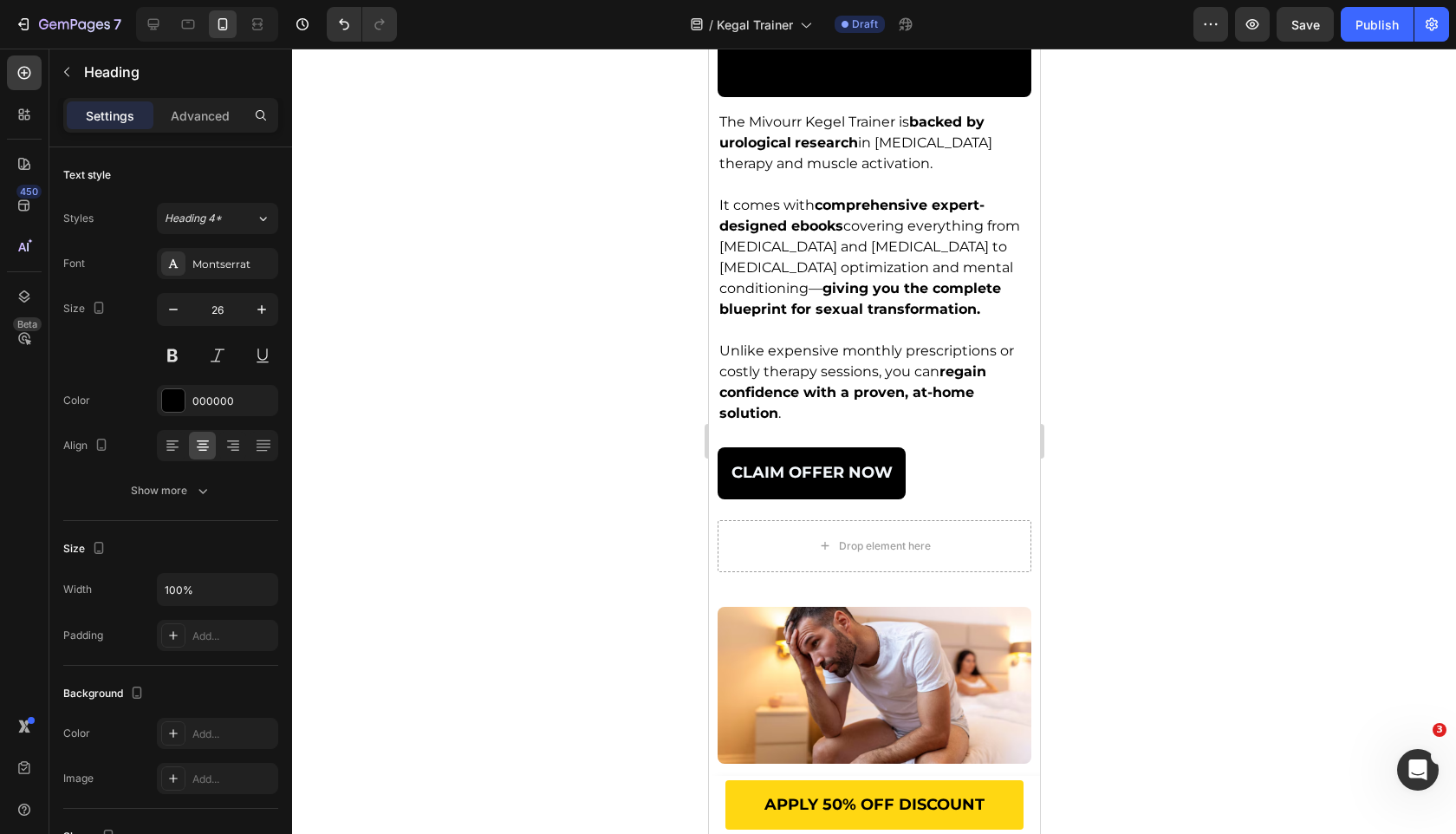
click at [847, 97] on video at bounding box center [873, 17] width 314 height 156
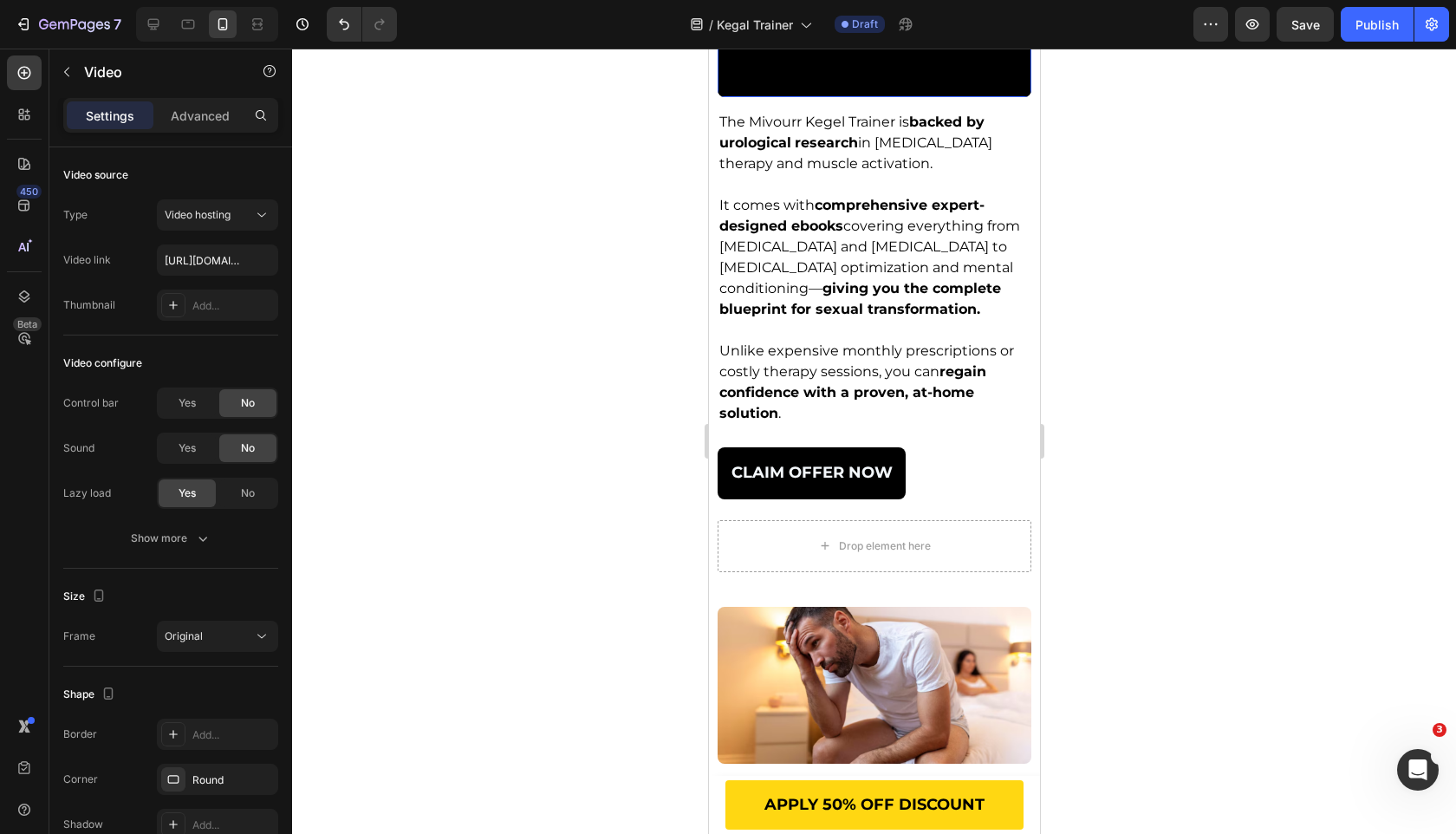
click at [194, 131] on div "Settings Advanced" at bounding box center [170, 116] width 215 height 35
click at [198, 114] on p "Advanced" at bounding box center [200, 116] width 59 height 18
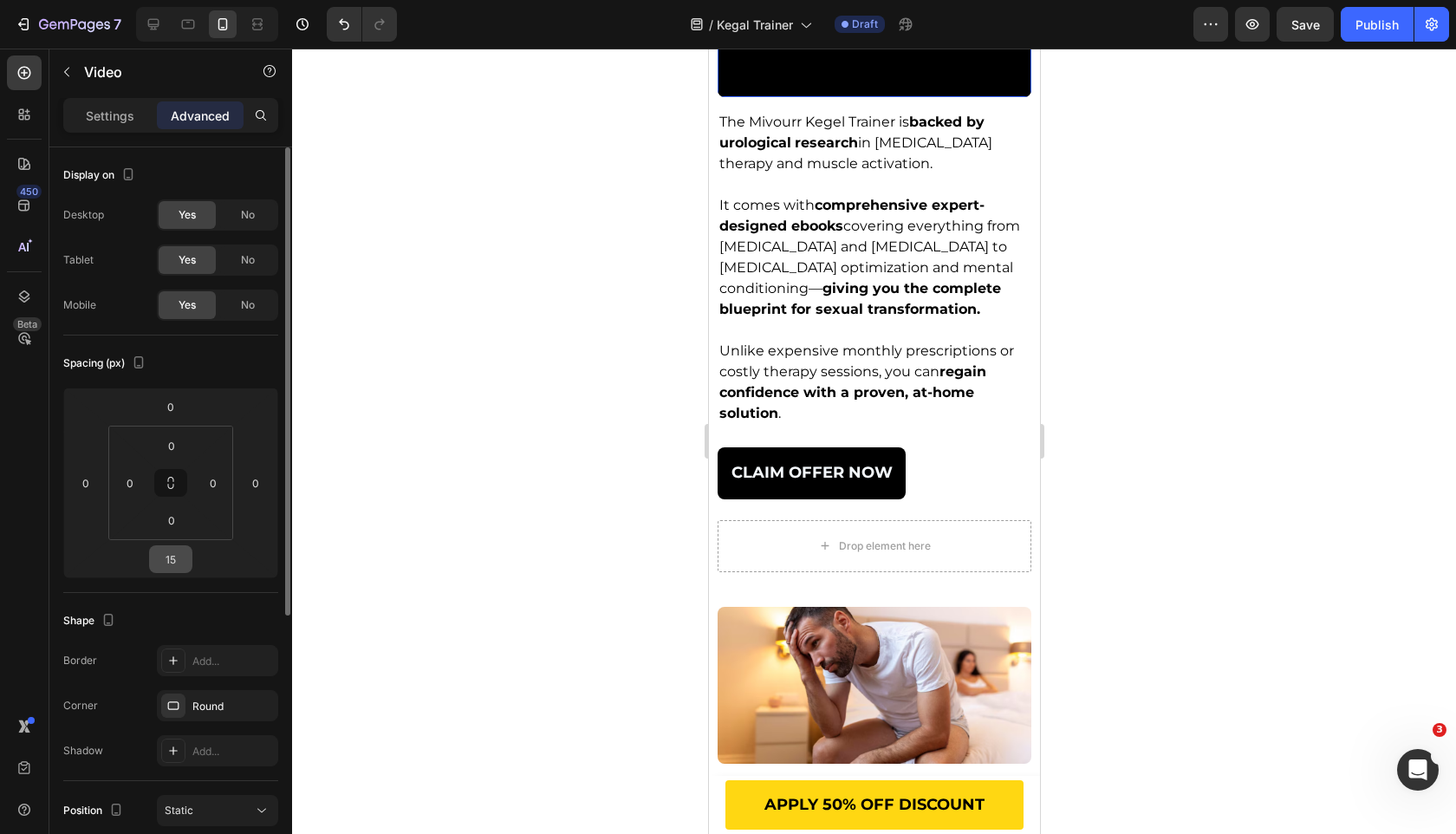
click at [172, 561] on input "15" at bounding box center [171, 559] width 35 height 26
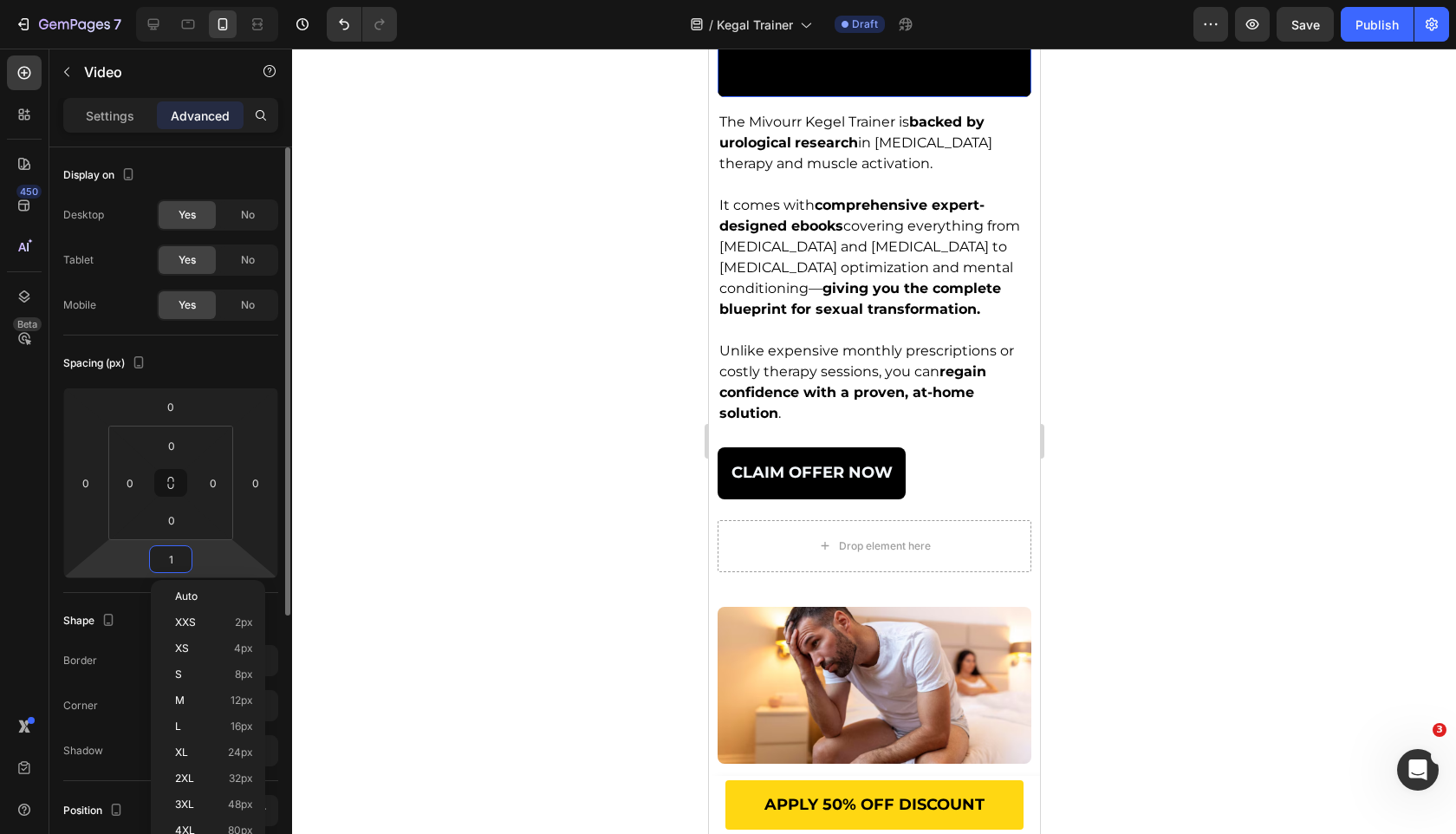
type input "10"
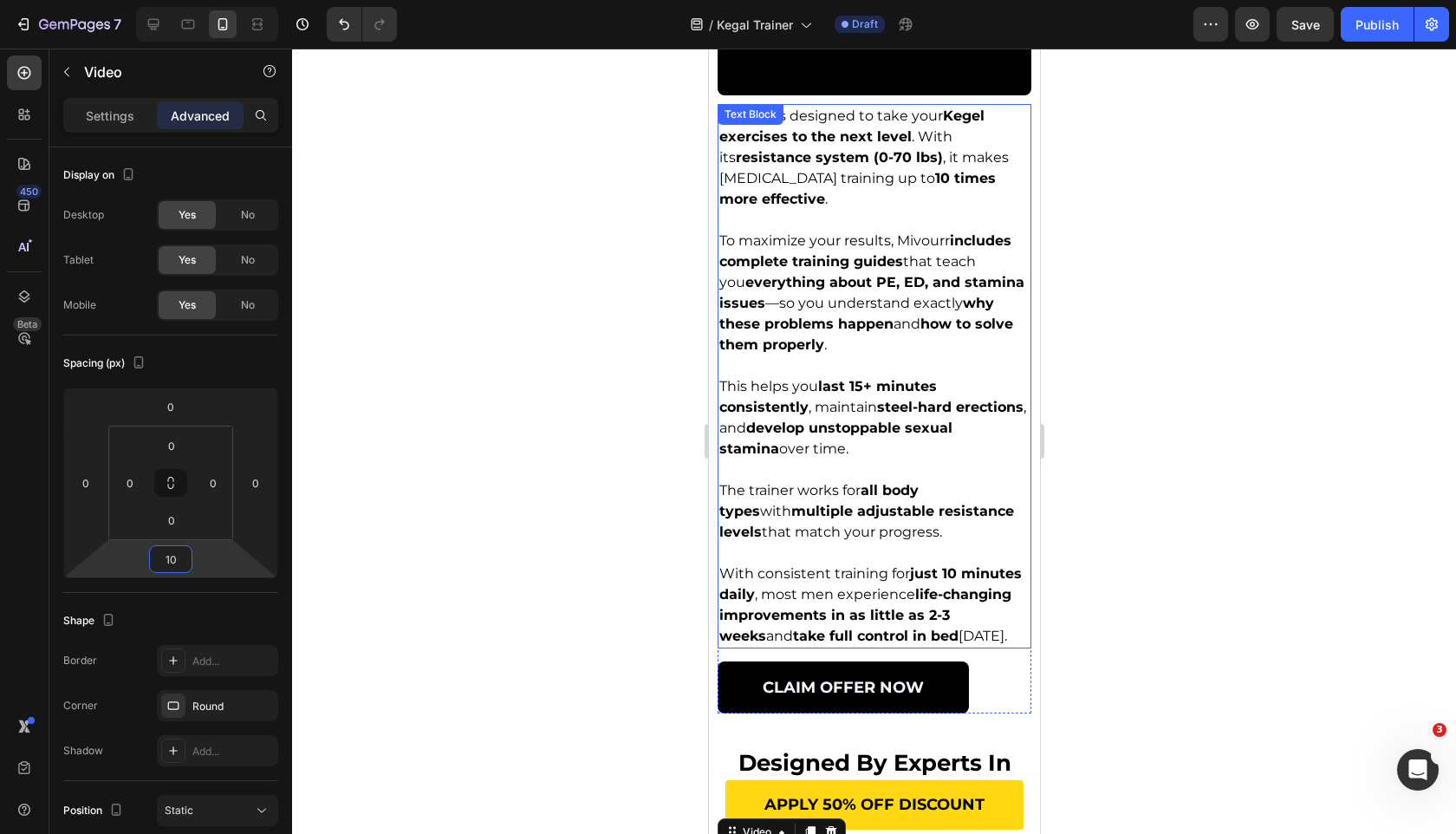
scroll to position [3407, 0]
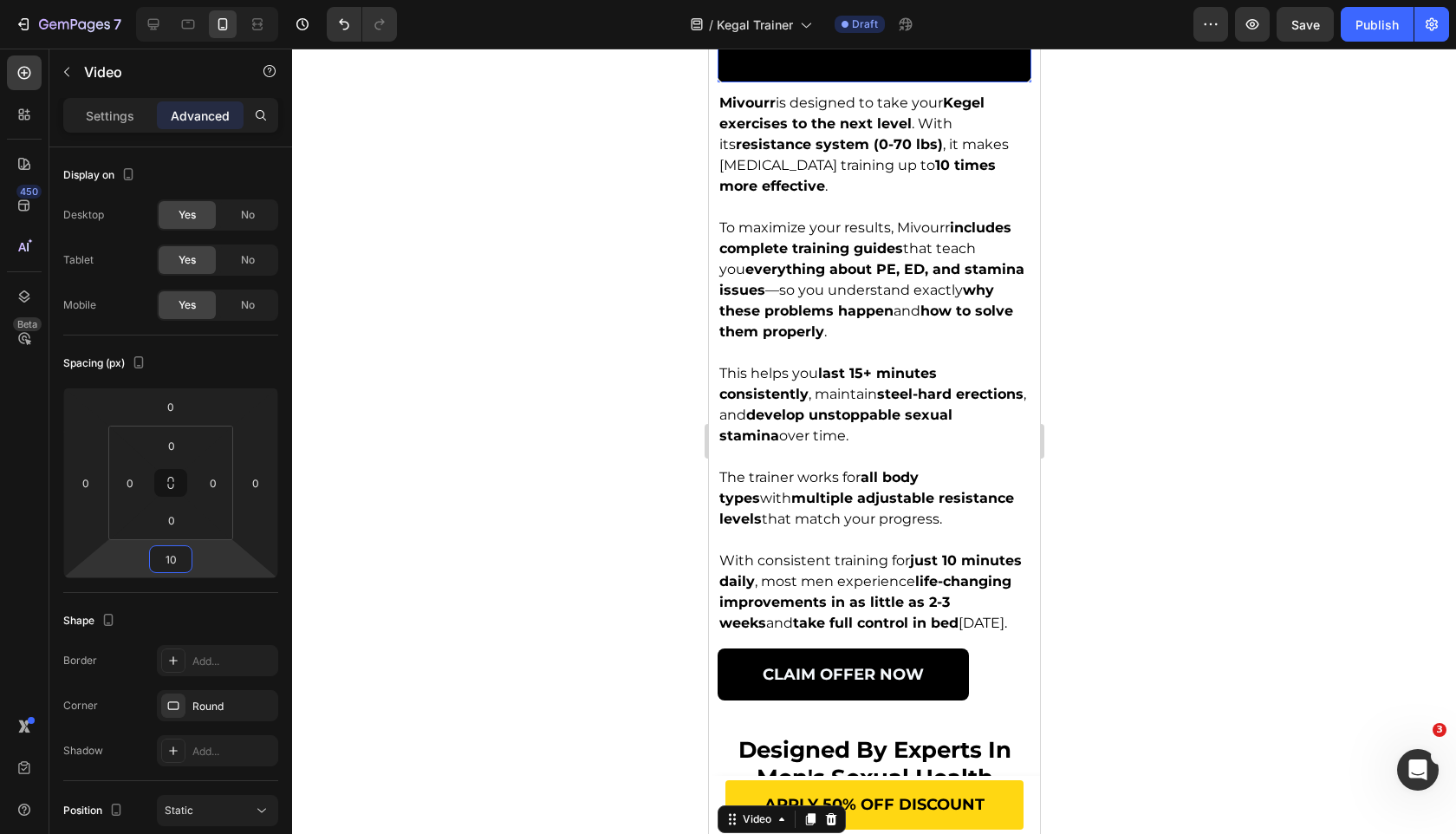
click at [889, 83] on video at bounding box center [873, 3] width 314 height 156
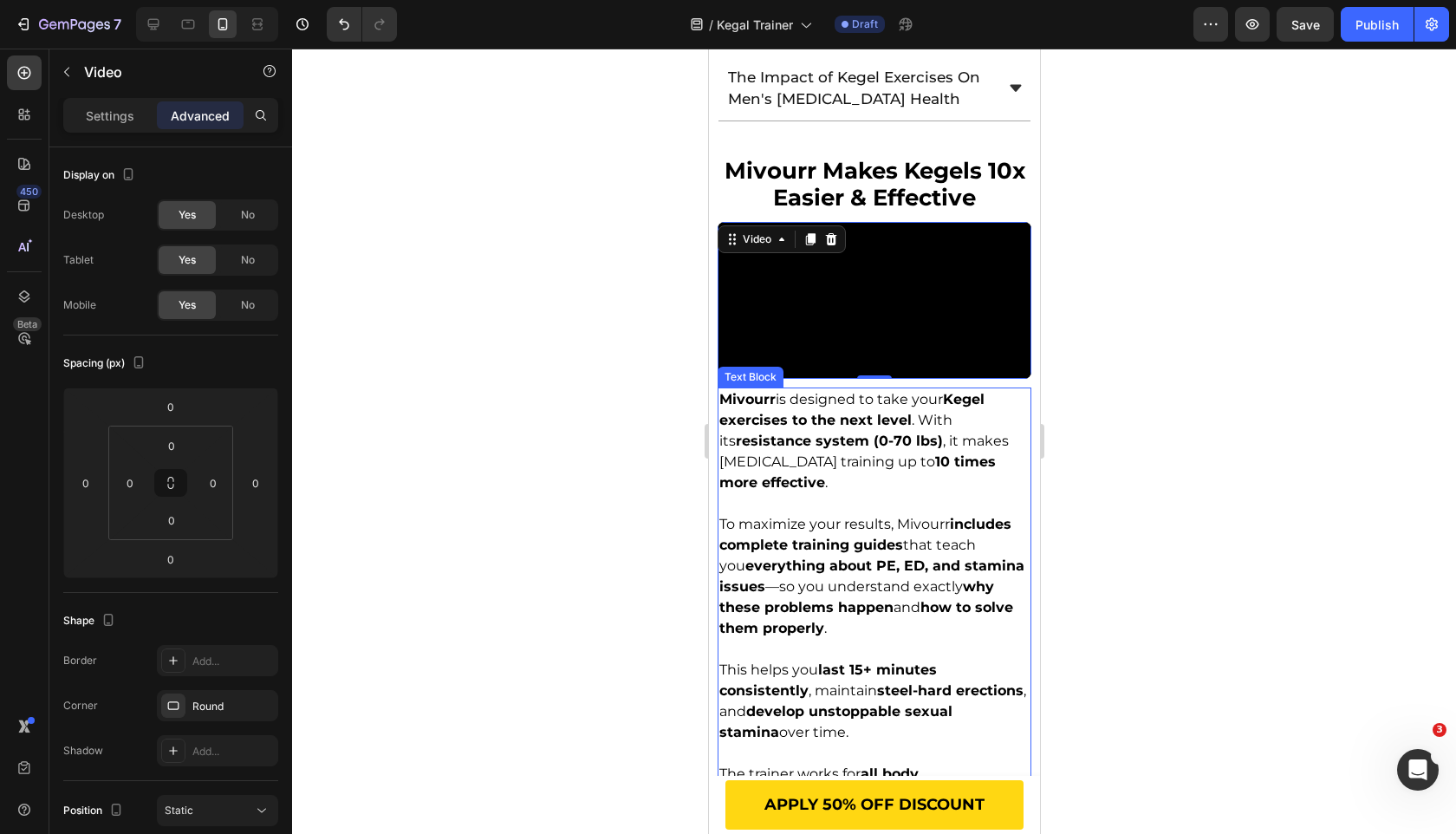
scroll to position [3189, 0]
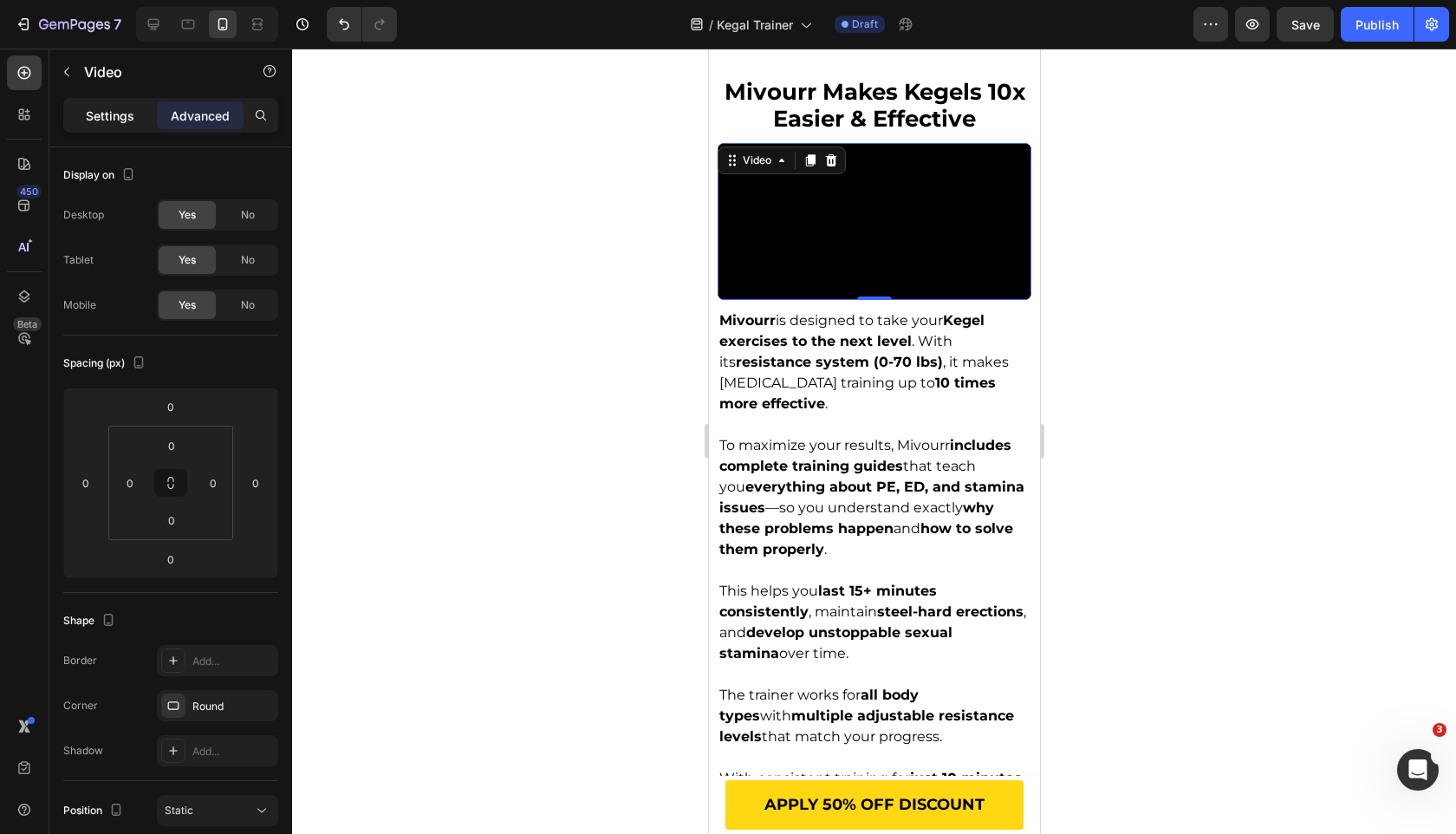
click at [132, 124] on div "Settings" at bounding box center [110, 115] width 87 height 28
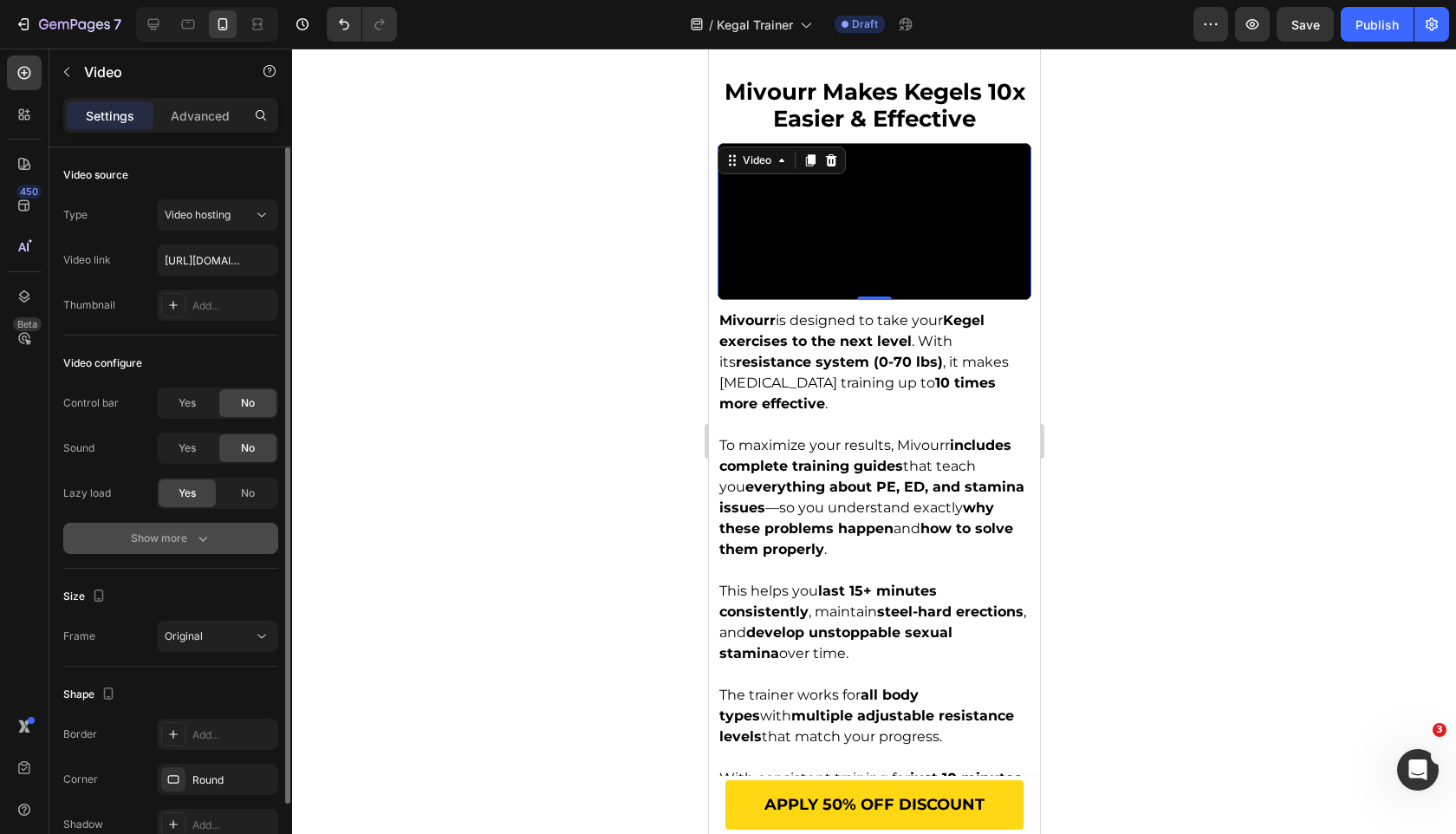
click at [223, 546] on button "Show more" at bounding box center [170, 539] width 215 height 31
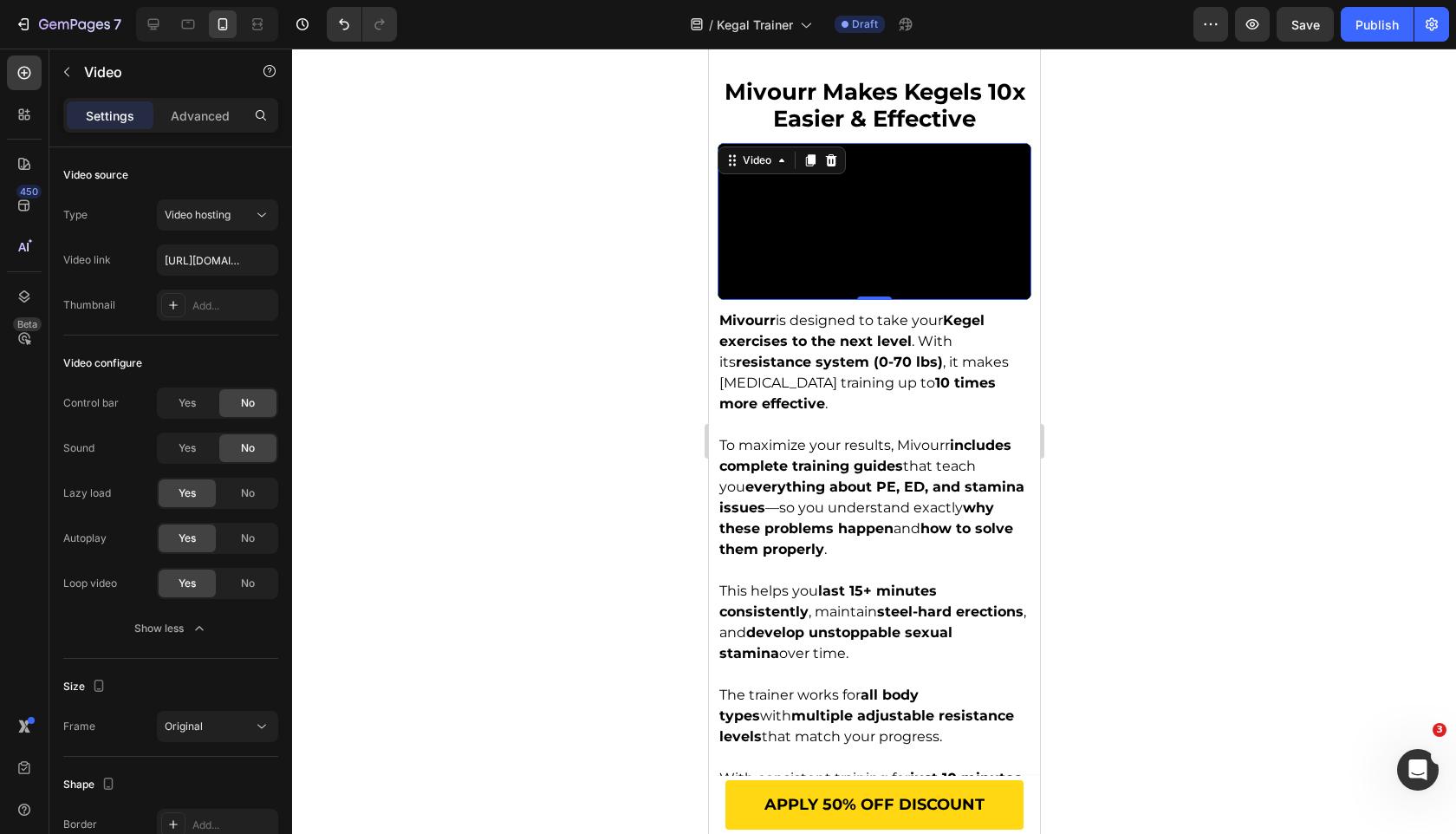
click at [839, 300] on video at bounding box center [873, 221] width 314 height 156
click at [194, 113] on p "Advanced" at bounding box center [200, 116] width 59 height 18
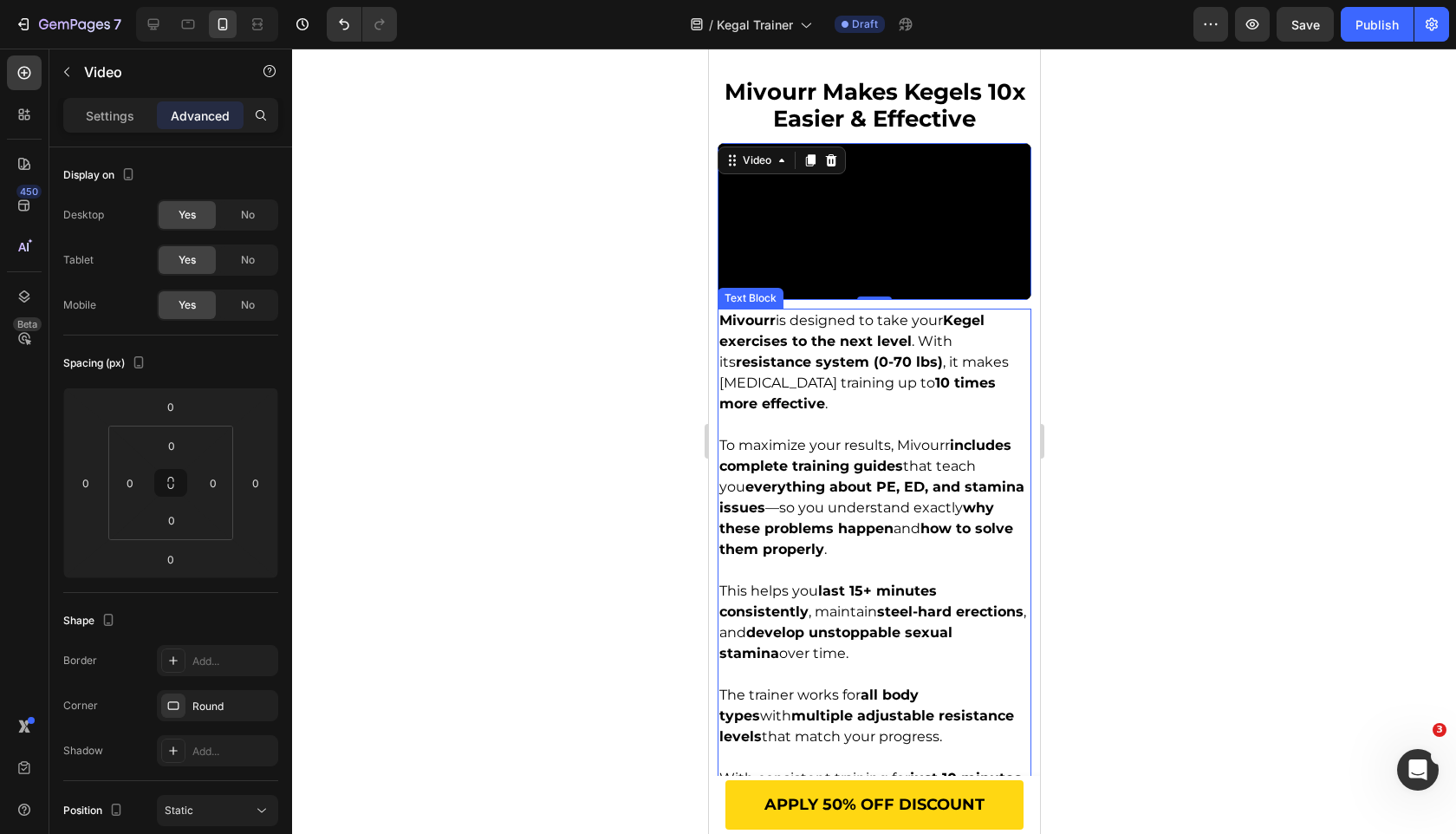
click at [887, 412] on span "Mivourr is designed to take your Kegel exercises to the next level . With its r…" at bounding box center [863, 362] width 290 height 100
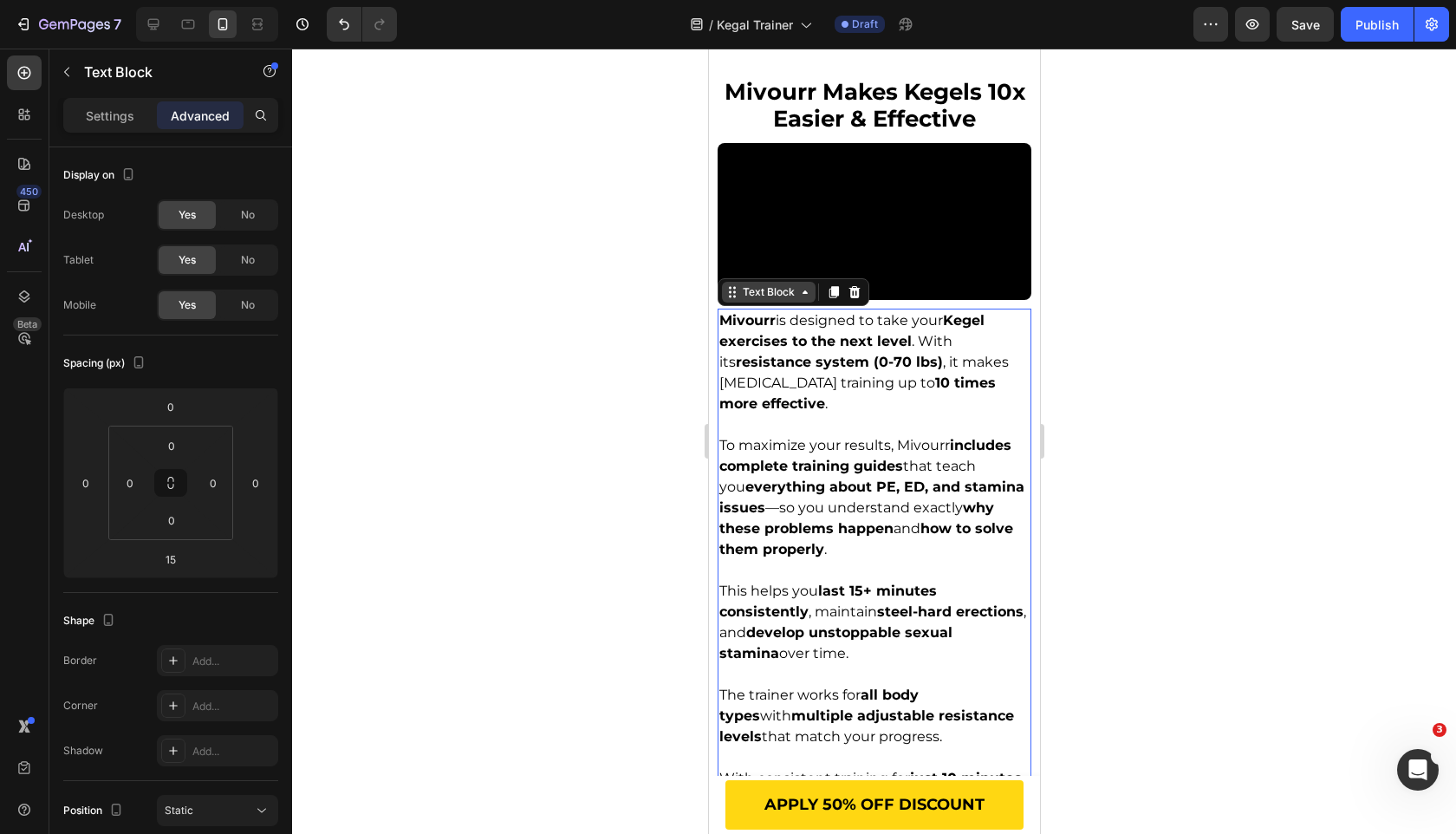
click at [806, 294] on icon at bounding box center [804, 293] width 5 height 4
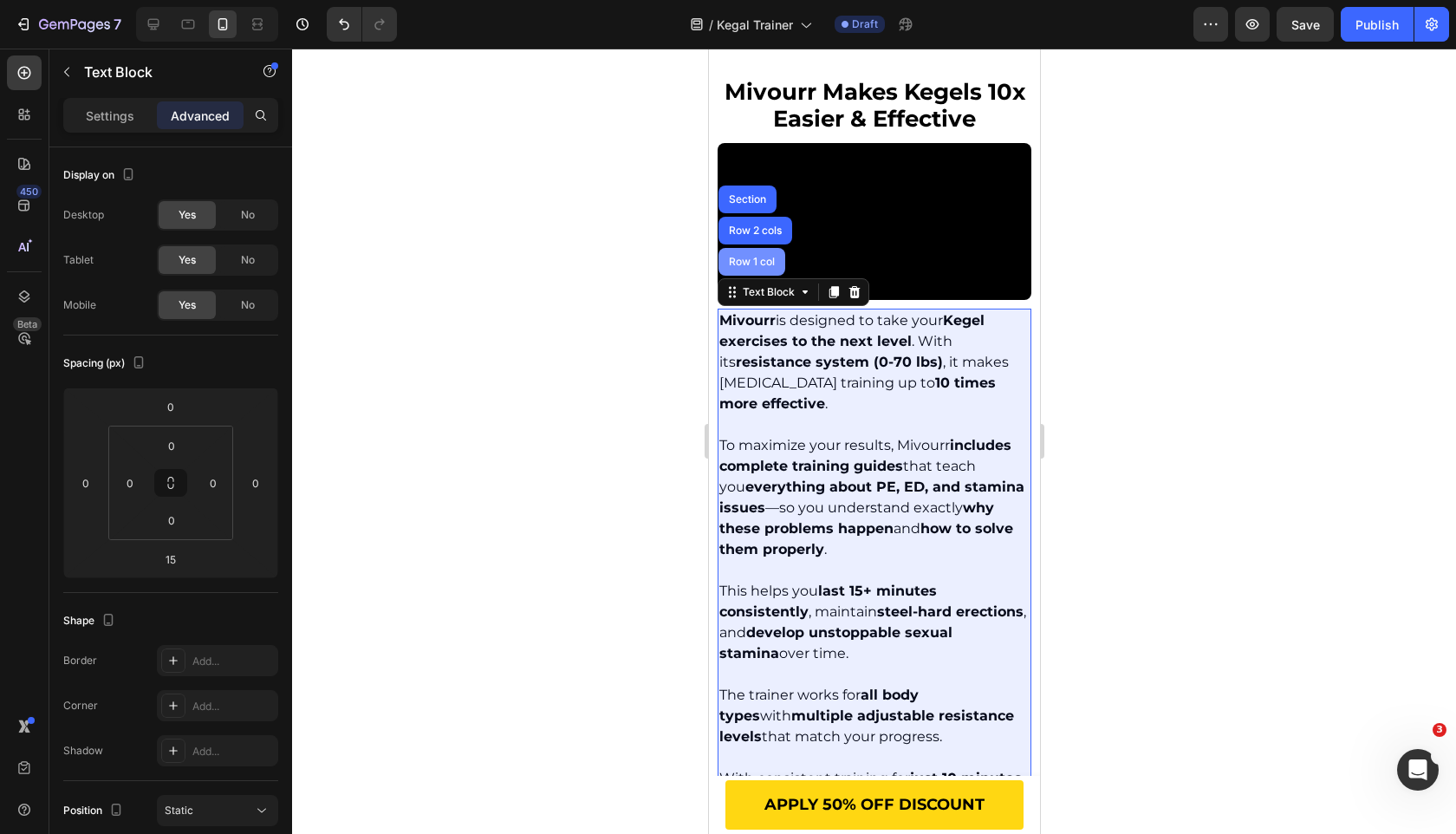
click at [765, 276] on div "Row 1 col" at bounding box center [750, 261] width 67 height 28
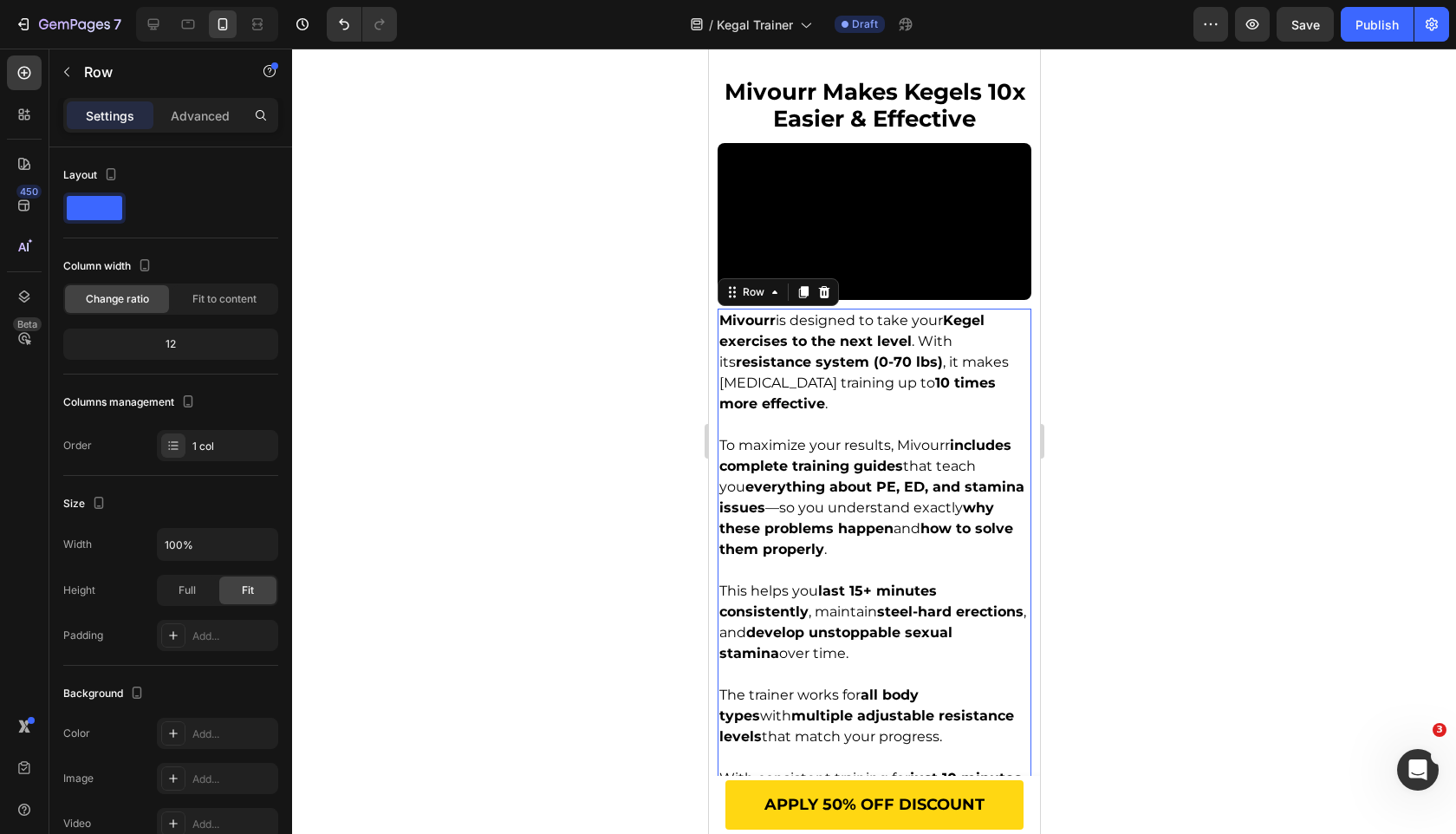
click at [849, 300] on video at bounding box center [873, 221] width 314 height 156
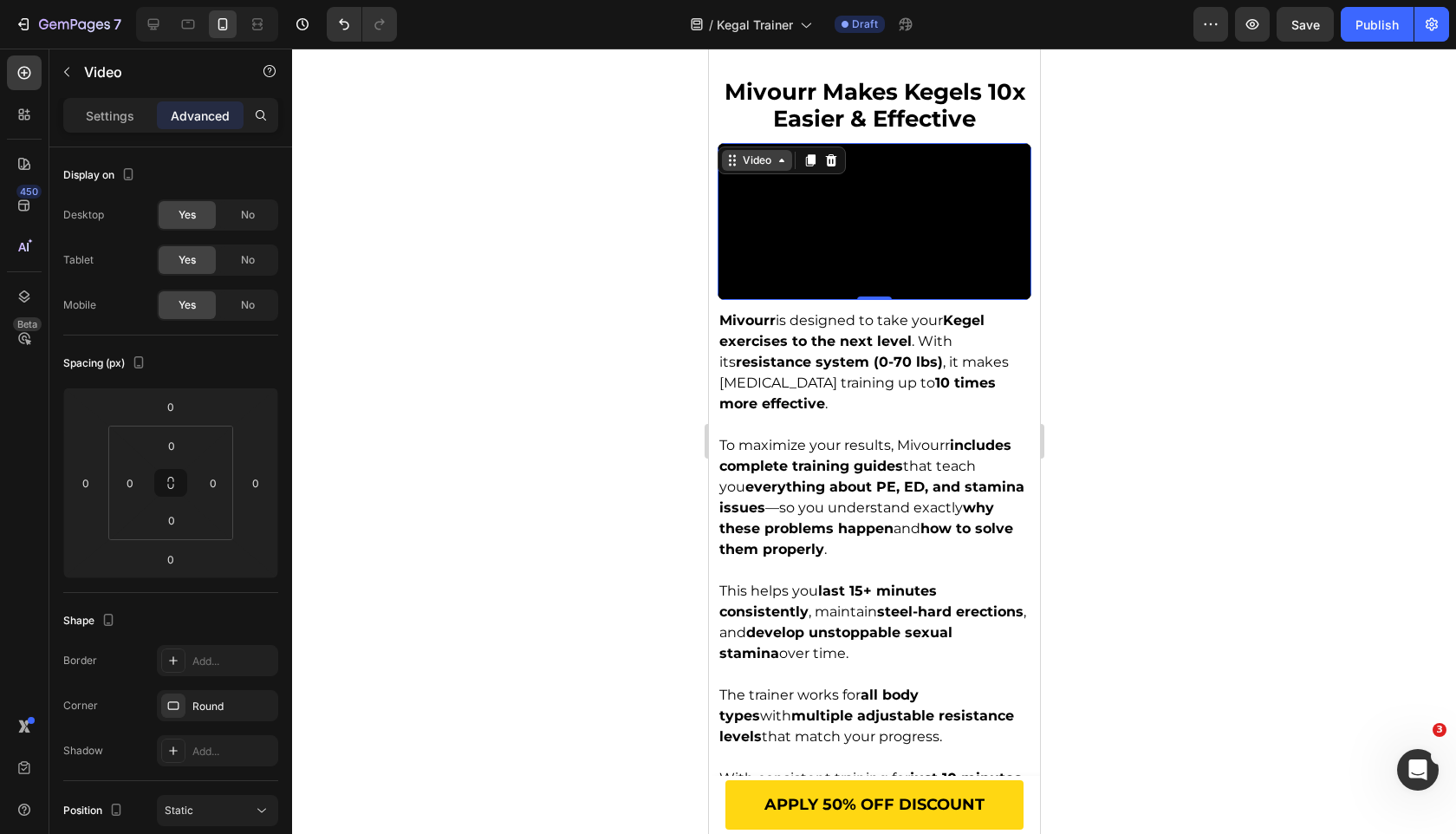
click at [765, 153] on div "Video" at bounding box center [756, 160] width 36 height 16
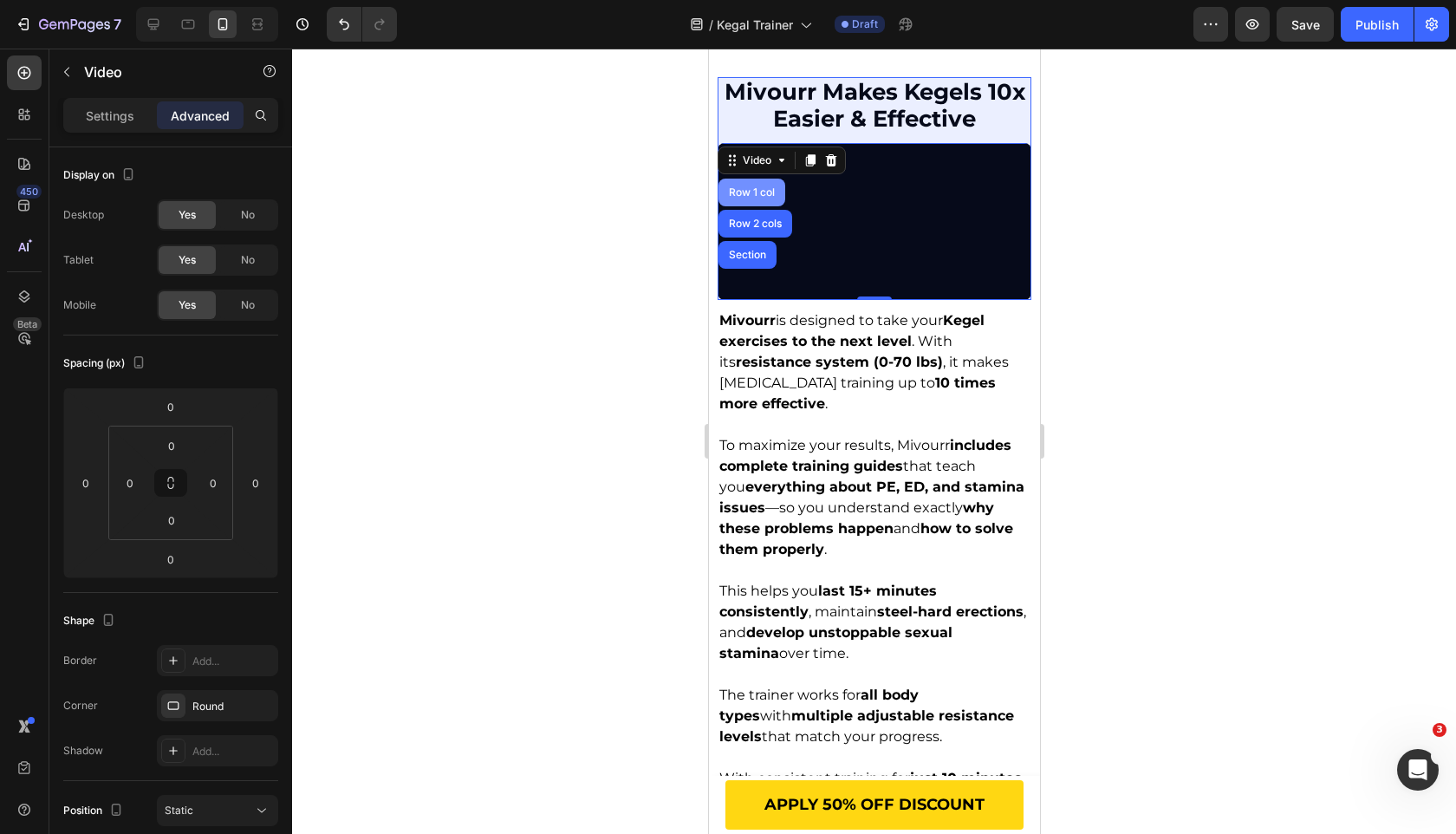
click at [746, 179] on div "Row 1 col" at bounding box center [750, 192] width 67 height 28
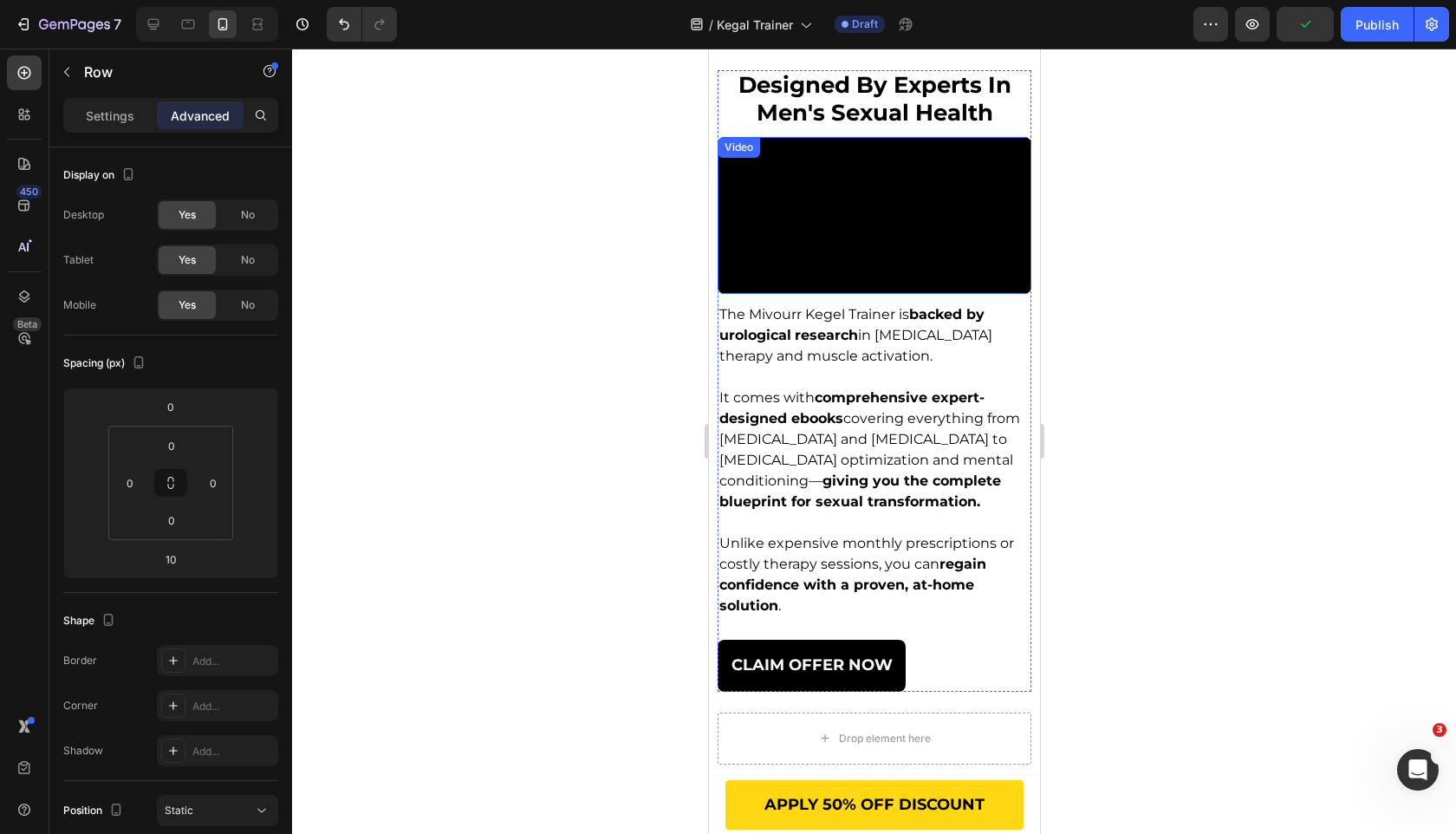
scroll to position [4204, 0]
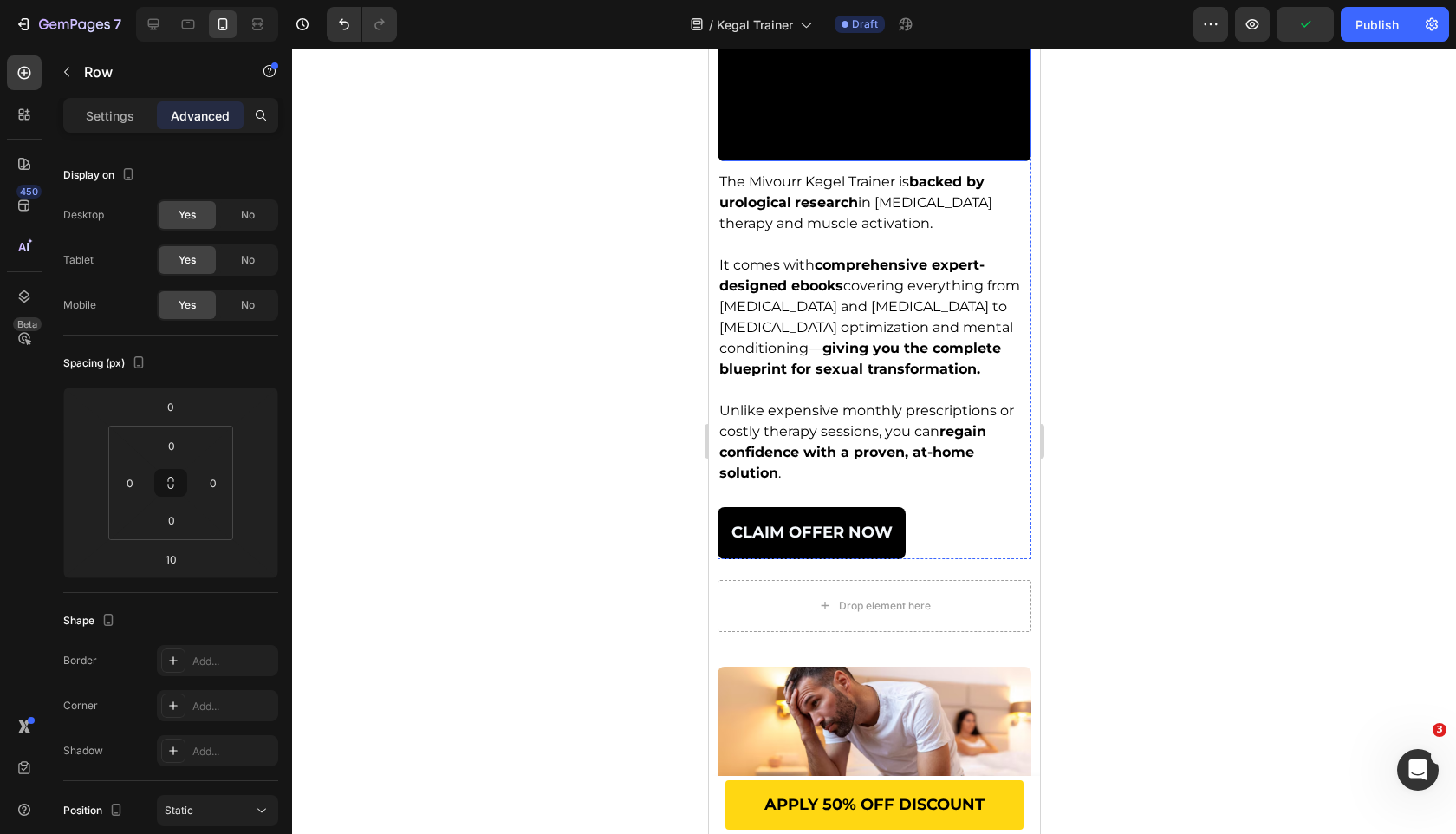
click at [813, 161] on video at bounding box center [873, 82] width 314 height 156
click at [759, 29] on div "Video" at bounding box center [756, 21] width 36 height 16
click at [915, 161] on video at bounding box center [873, 82] width 314 height 156
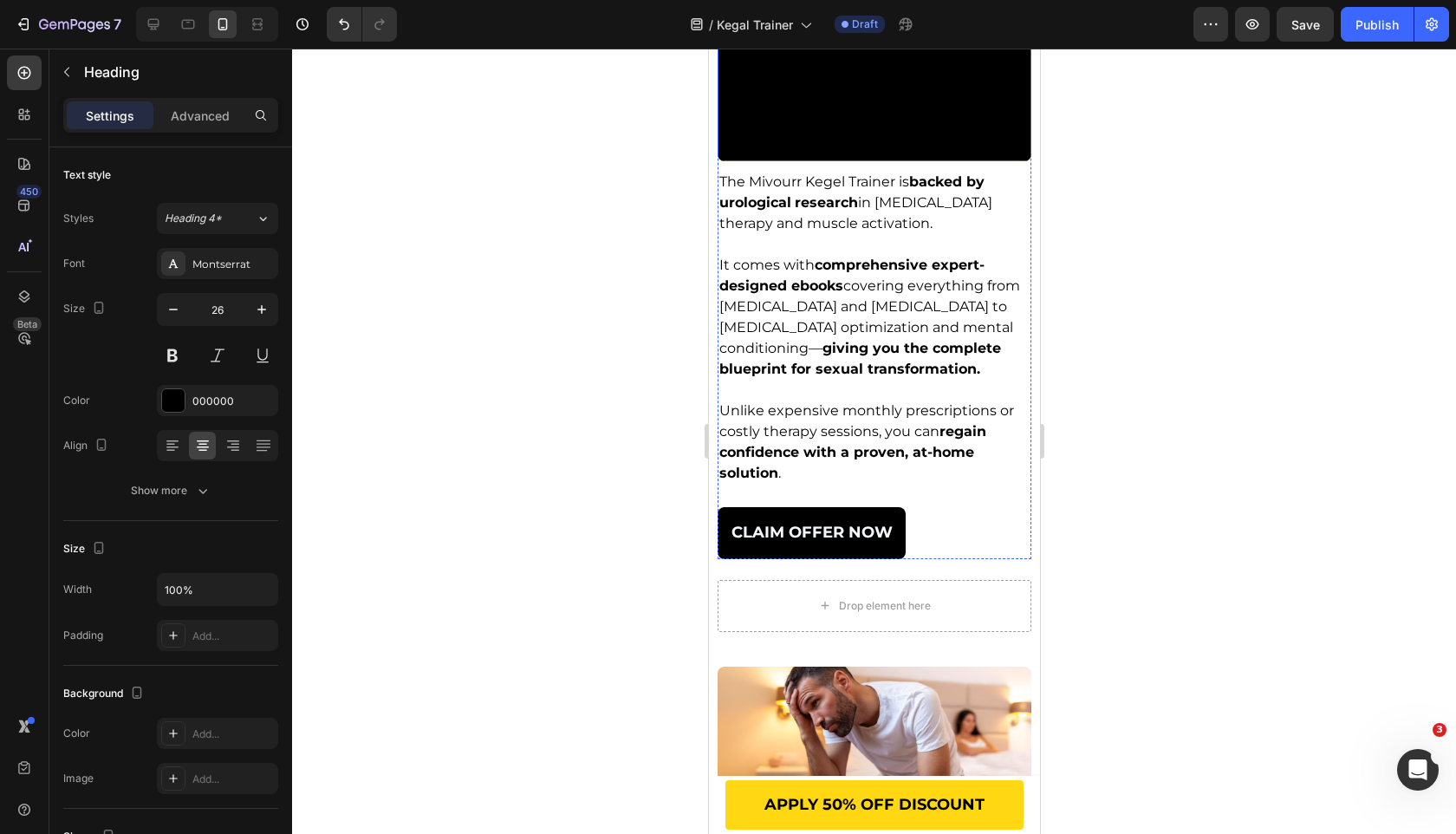
click at [828, 161] on video at bounding box center [873, 82] width 314 height 156
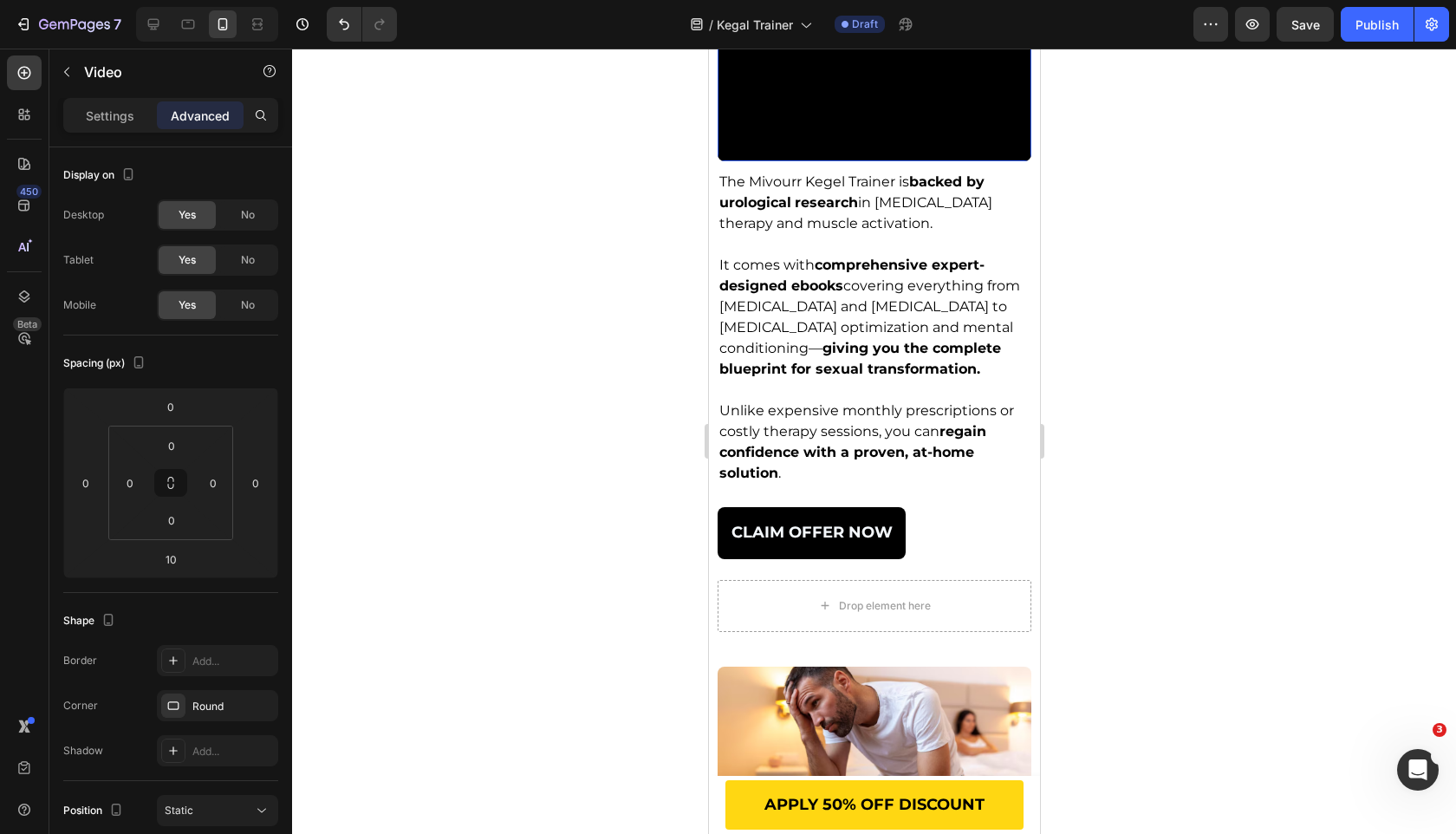
click at [765, 29] on div "Video" at bounding box center [756, 21] width 36 height 16
click at [944, 161] on video at bounding box center [873, 82] width 314 height 156
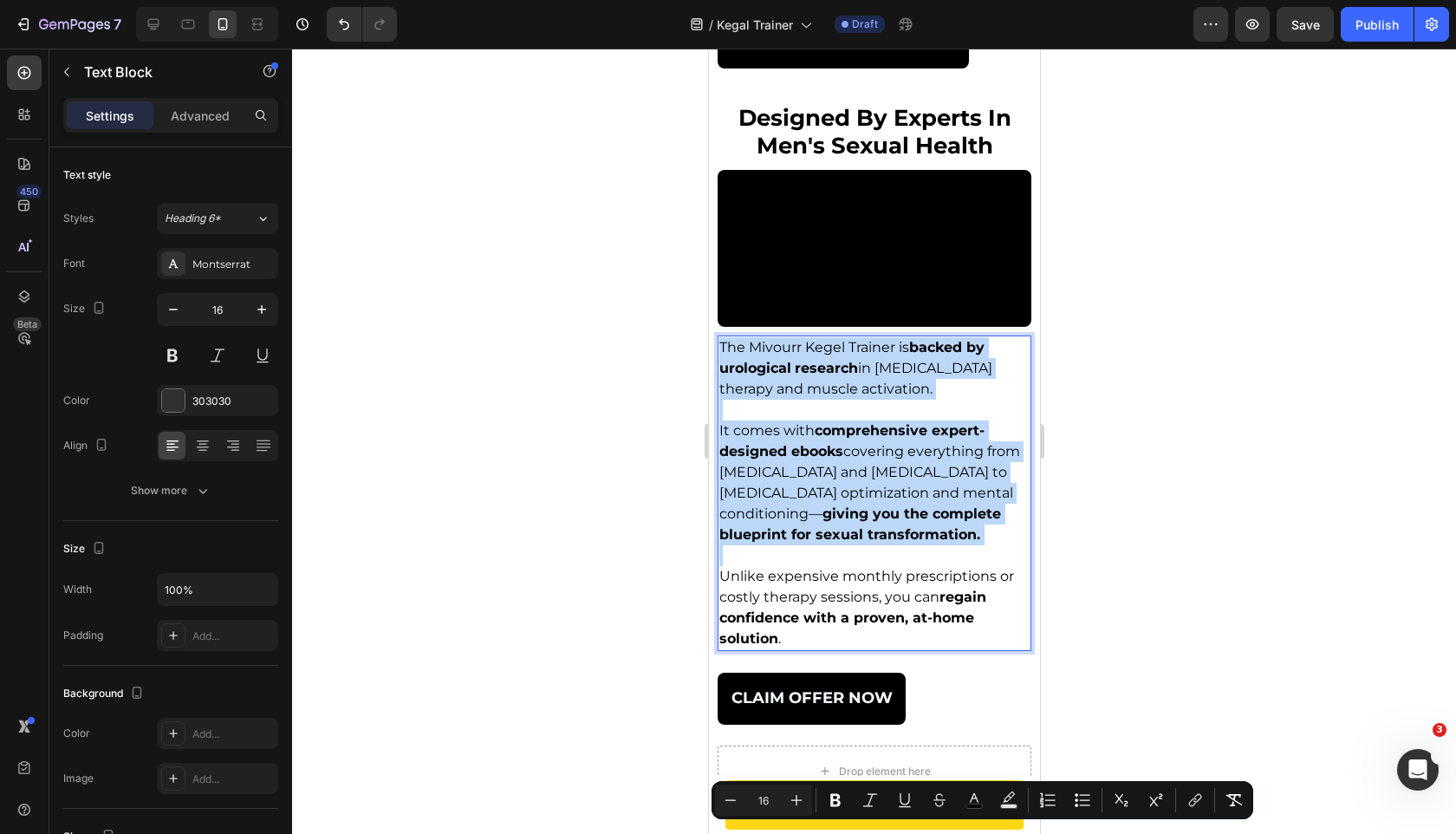
scroll to position [4027, 0]
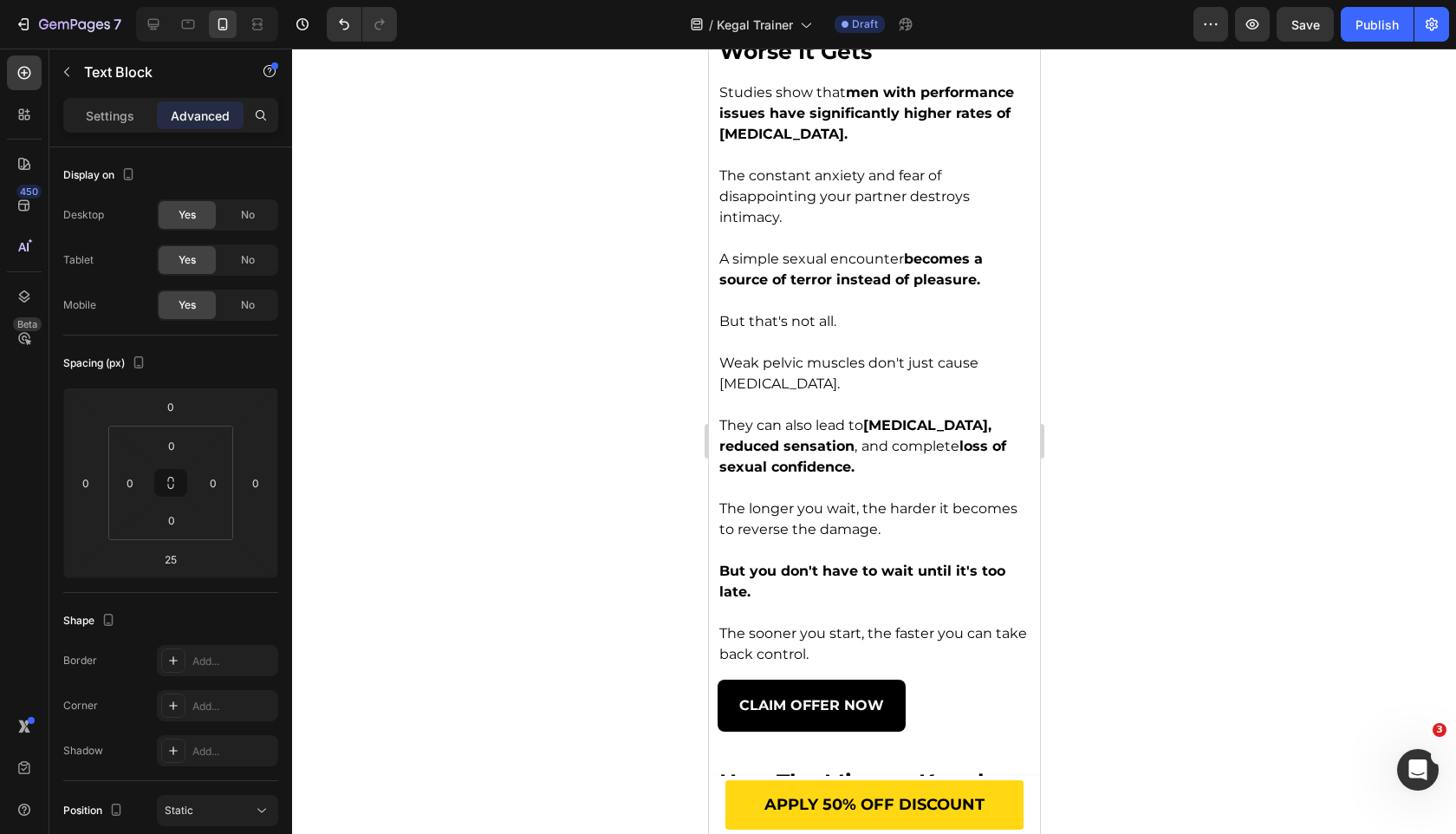
scroll to position [4692, 0]
drag, startPoint x: 875, startPoint y: 511, endPoint x: 871, endPoint y: 503, distance: 8.9
type input "15"
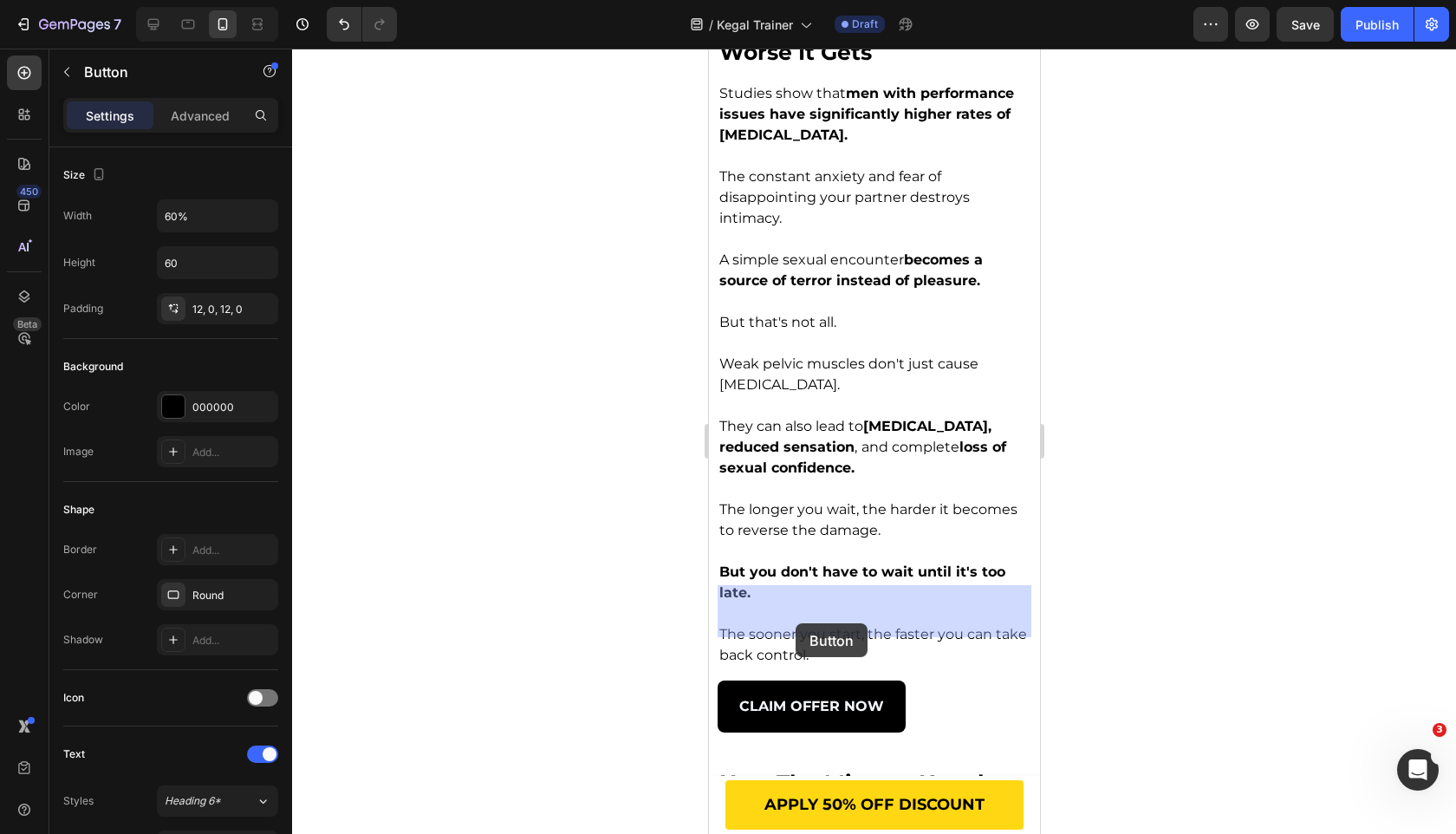
drag, startPoint x: 730, startPoint y: 501, endPoint x: 795, endPoint y: 623, distance: 138.2
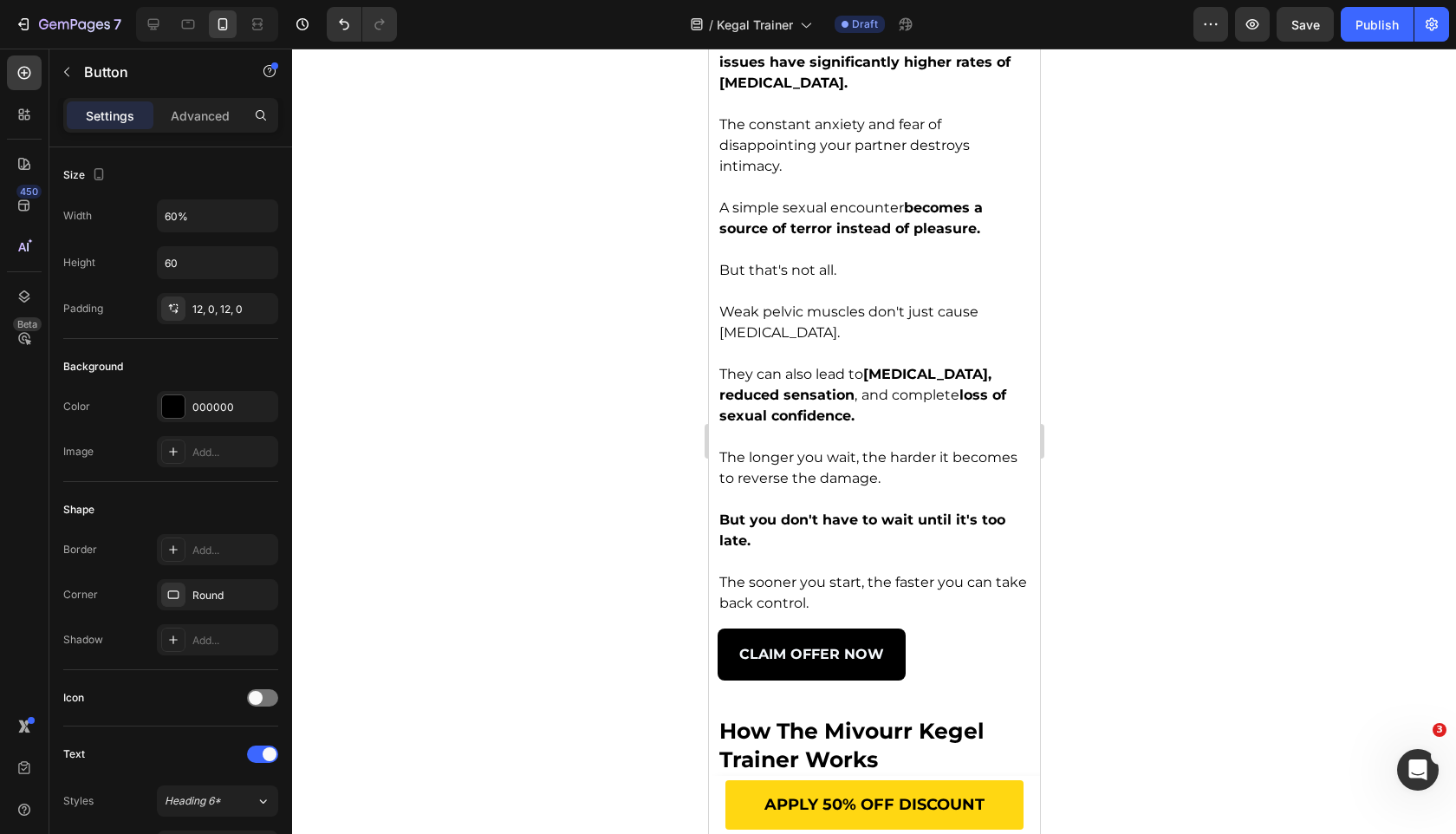
scroll to position [4640, 0]
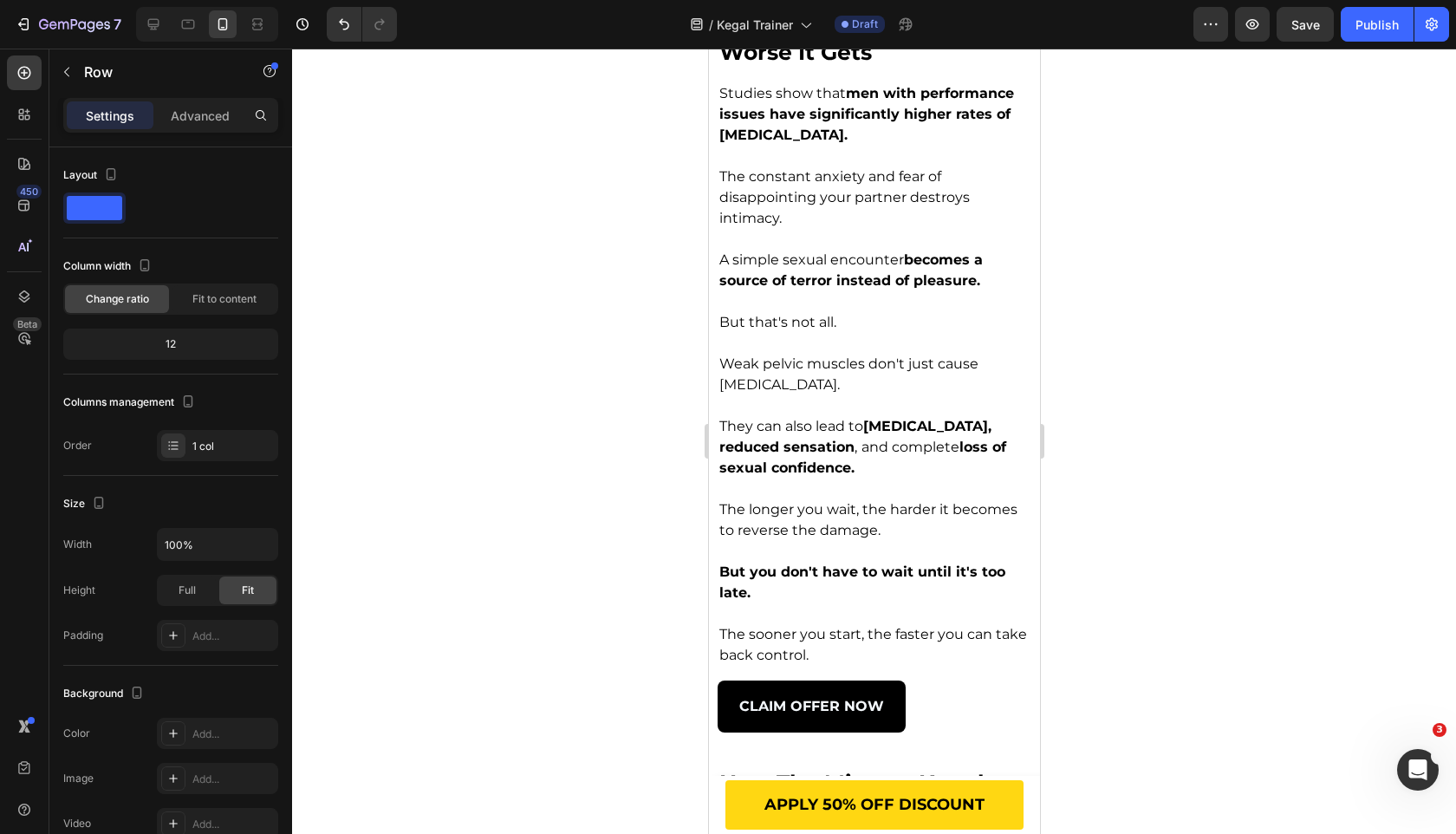
scroll to position [4619, 0]
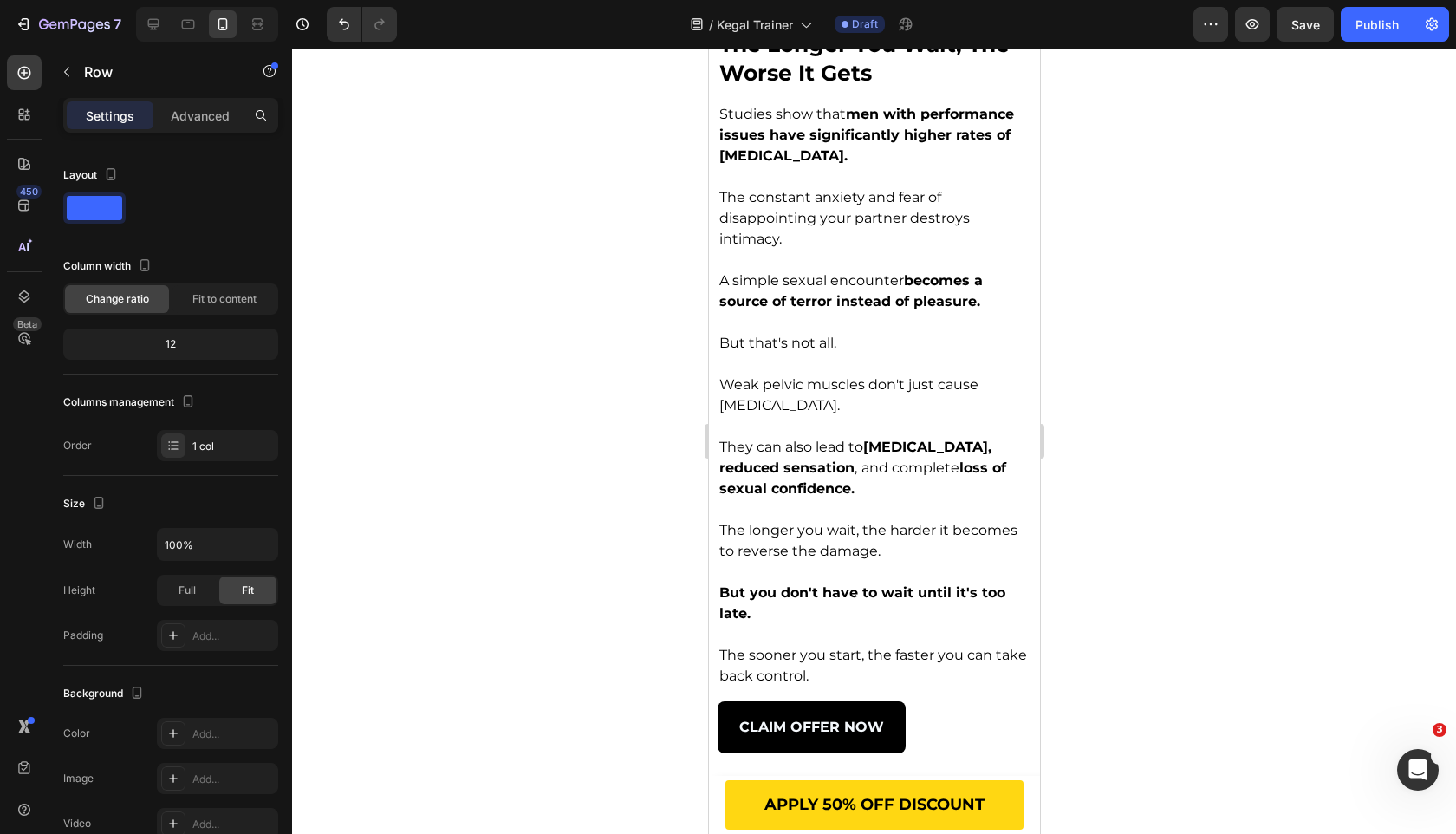
drag, startPoint x: 880, startPoint y: 581, endPoint x: 822, endPoint y: 511, distance: 90.9
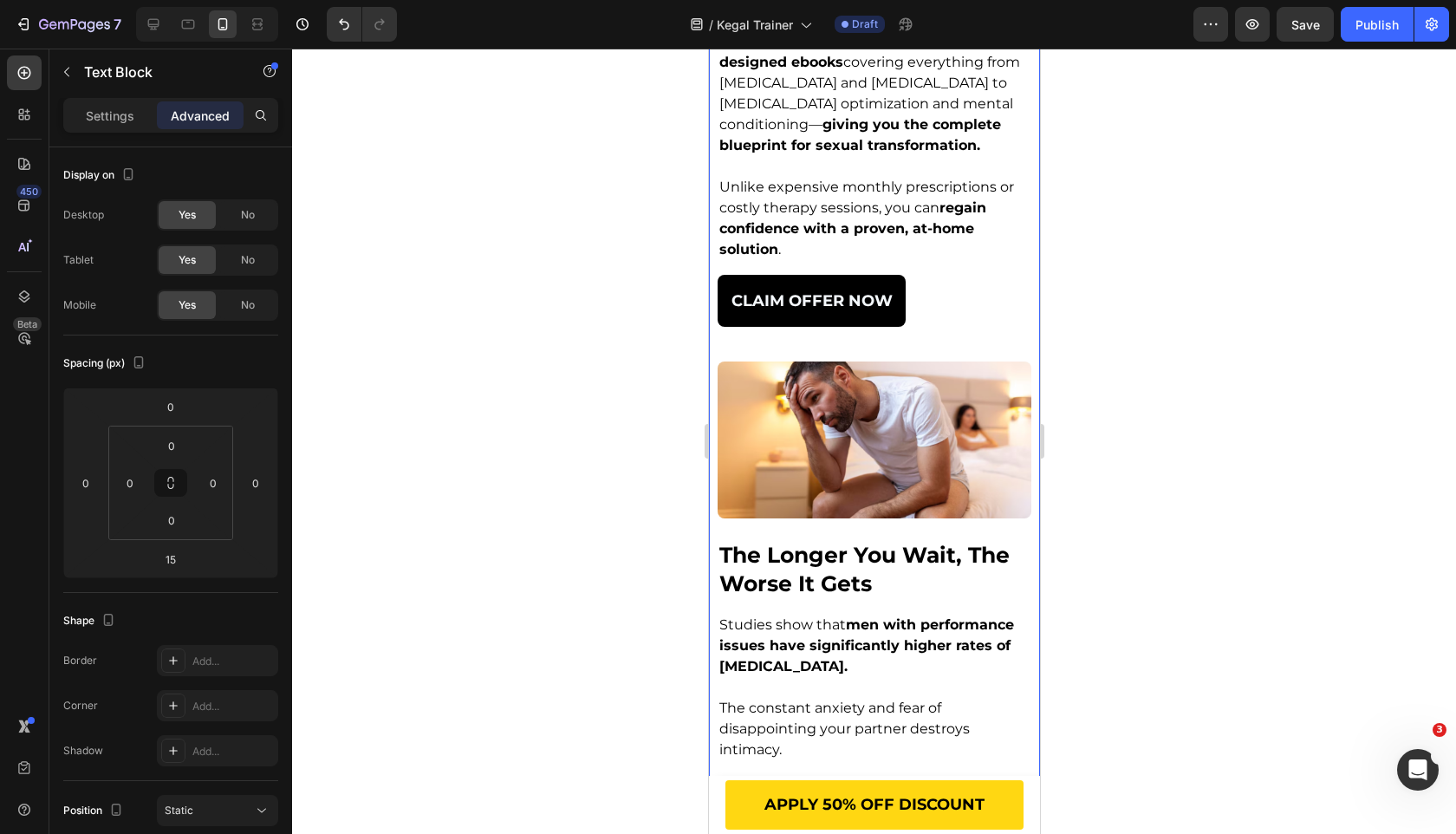
scroll to position [3940, 0]
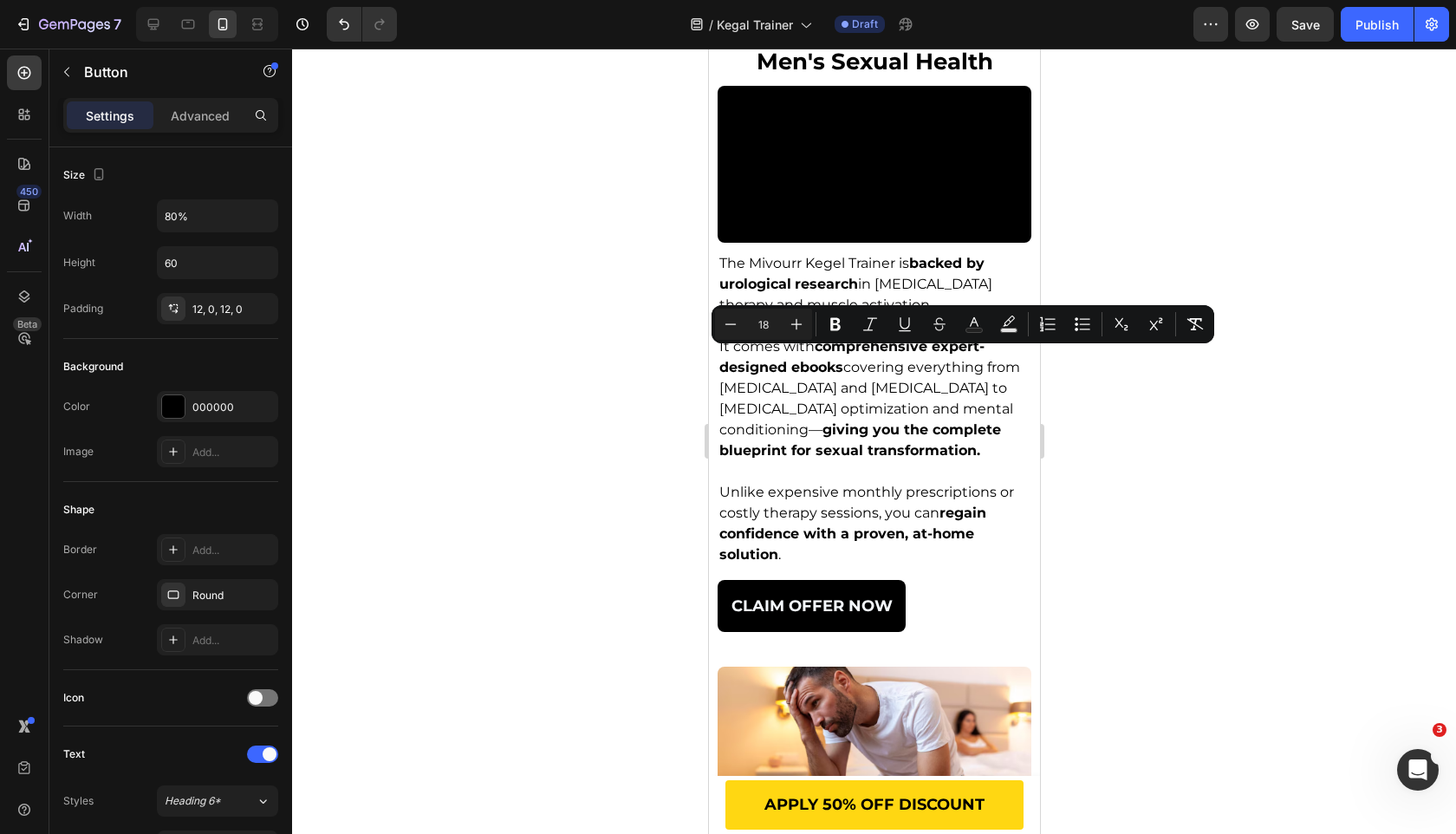
click at [132, 116] on p "Settings" at bounding box center [110, 116] width 49 height 18
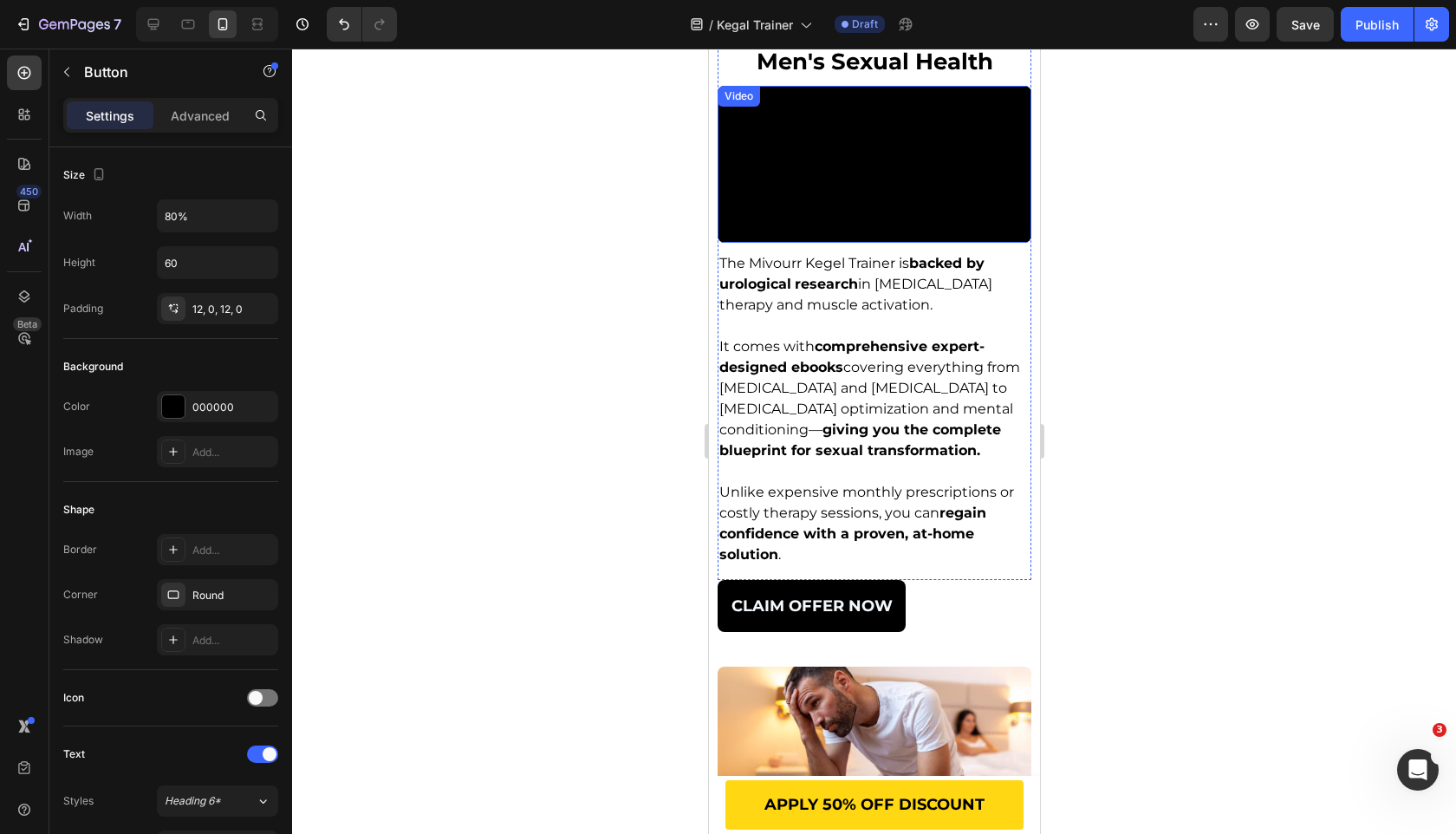
scroll to position [4568, 0]
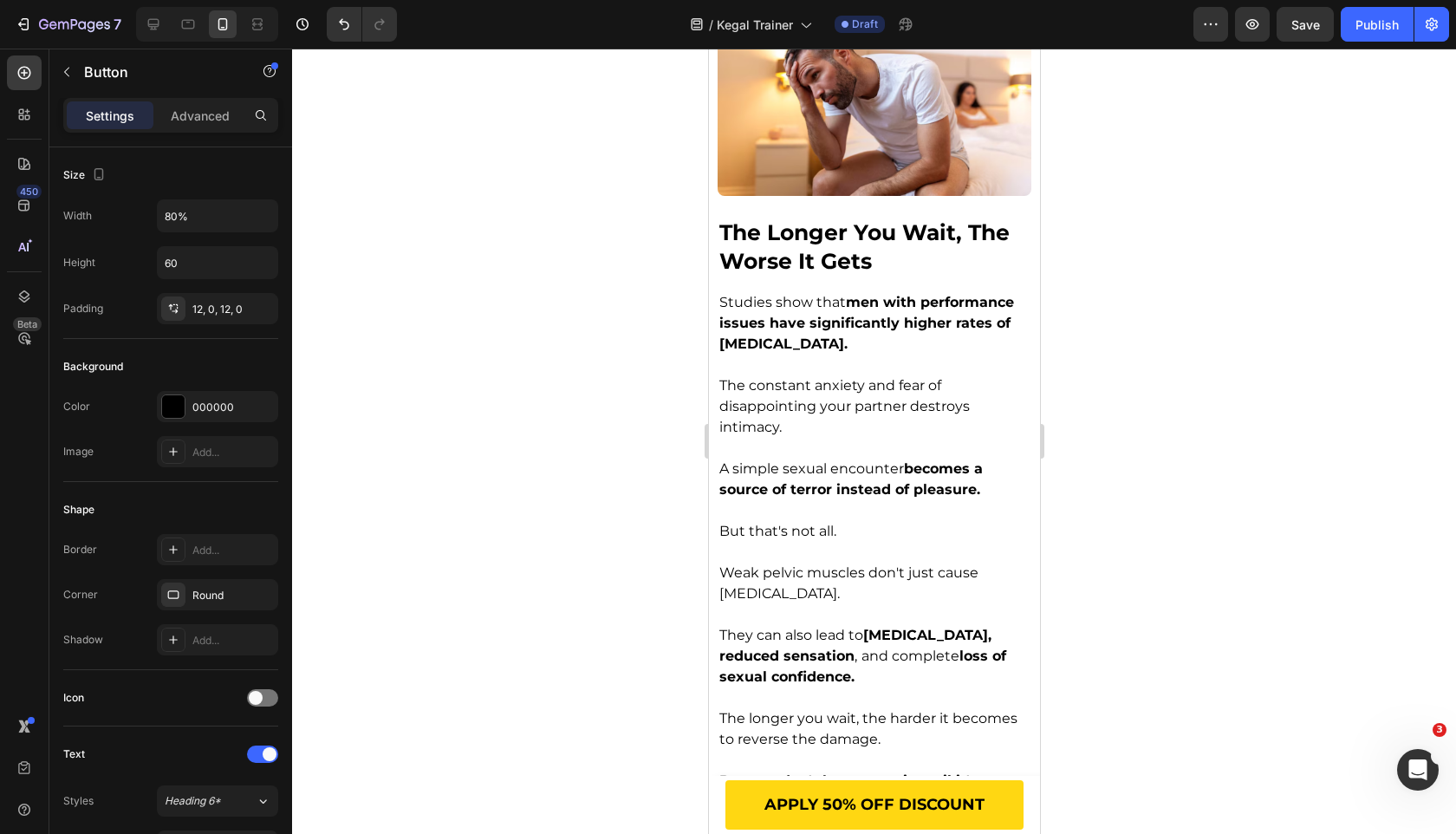
click at [171, 219] on input "60%" at bounding box center [217, 216] width 120 height 31
type input "80%"
click at [634, 513] on div at bounding box center [875, 441] width 1164 height 785
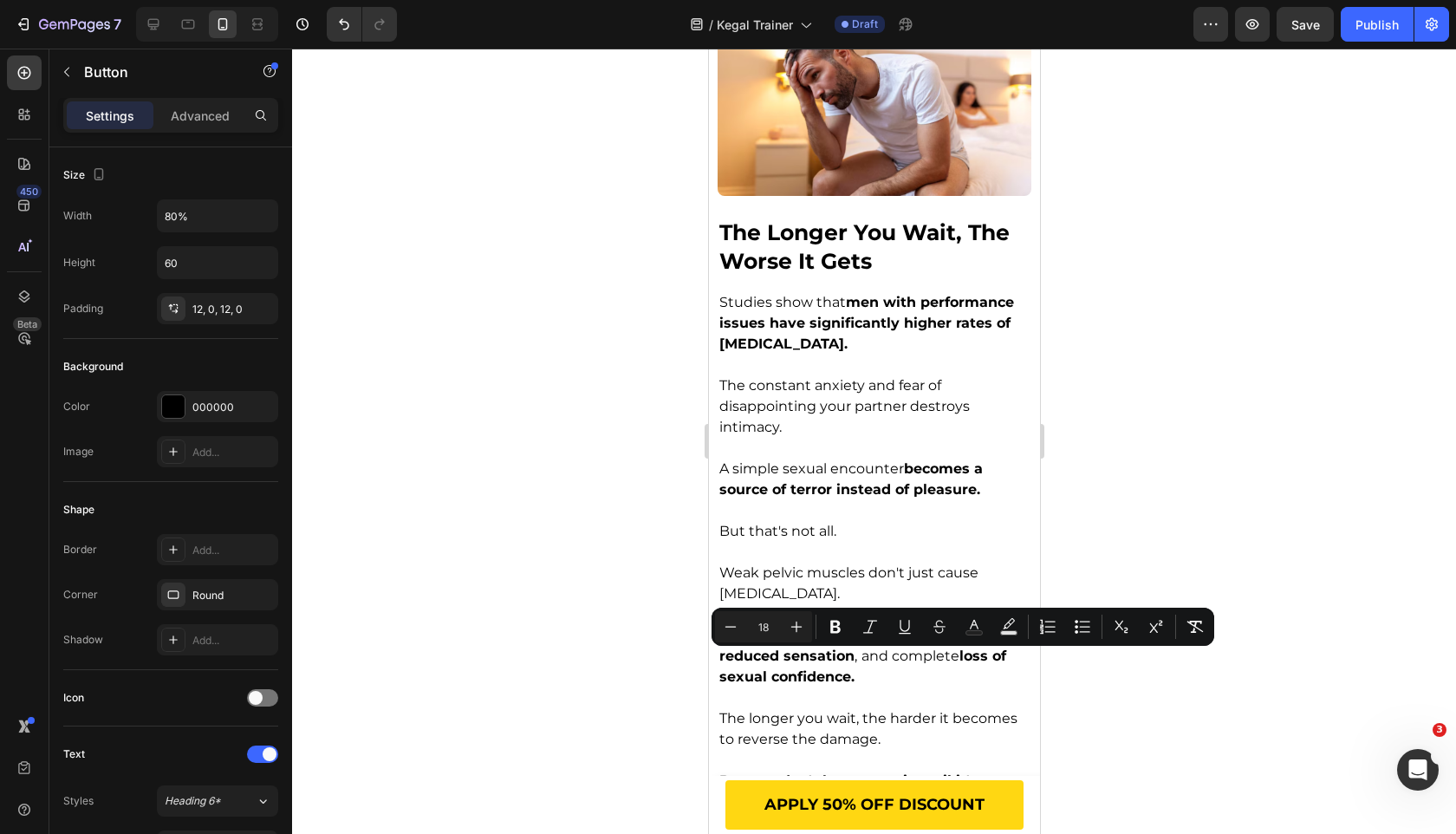
click at [638, 664] on div at bounding box center [875, 441] width 1164 height 785
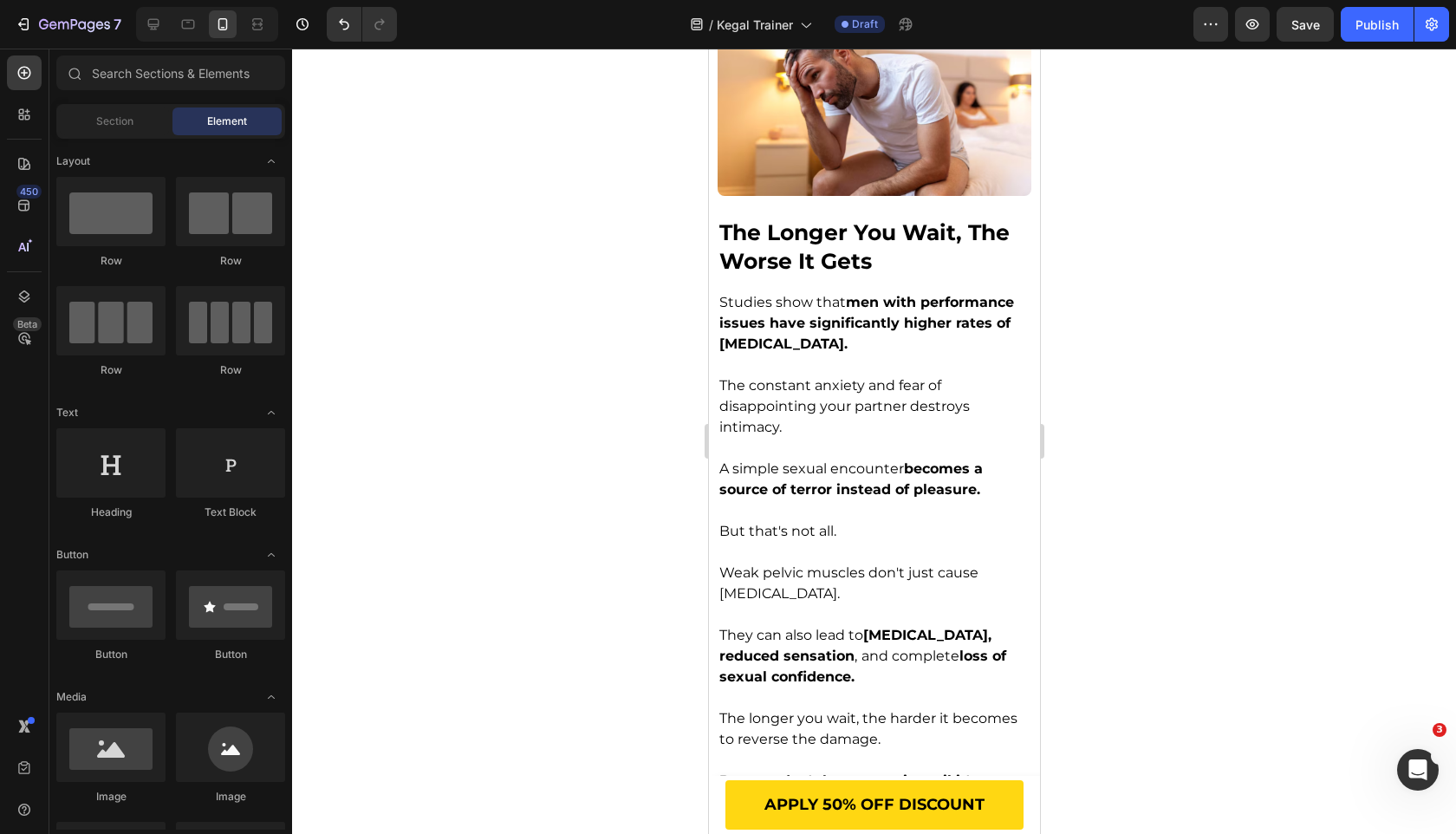
scroll to position [4913, 0]
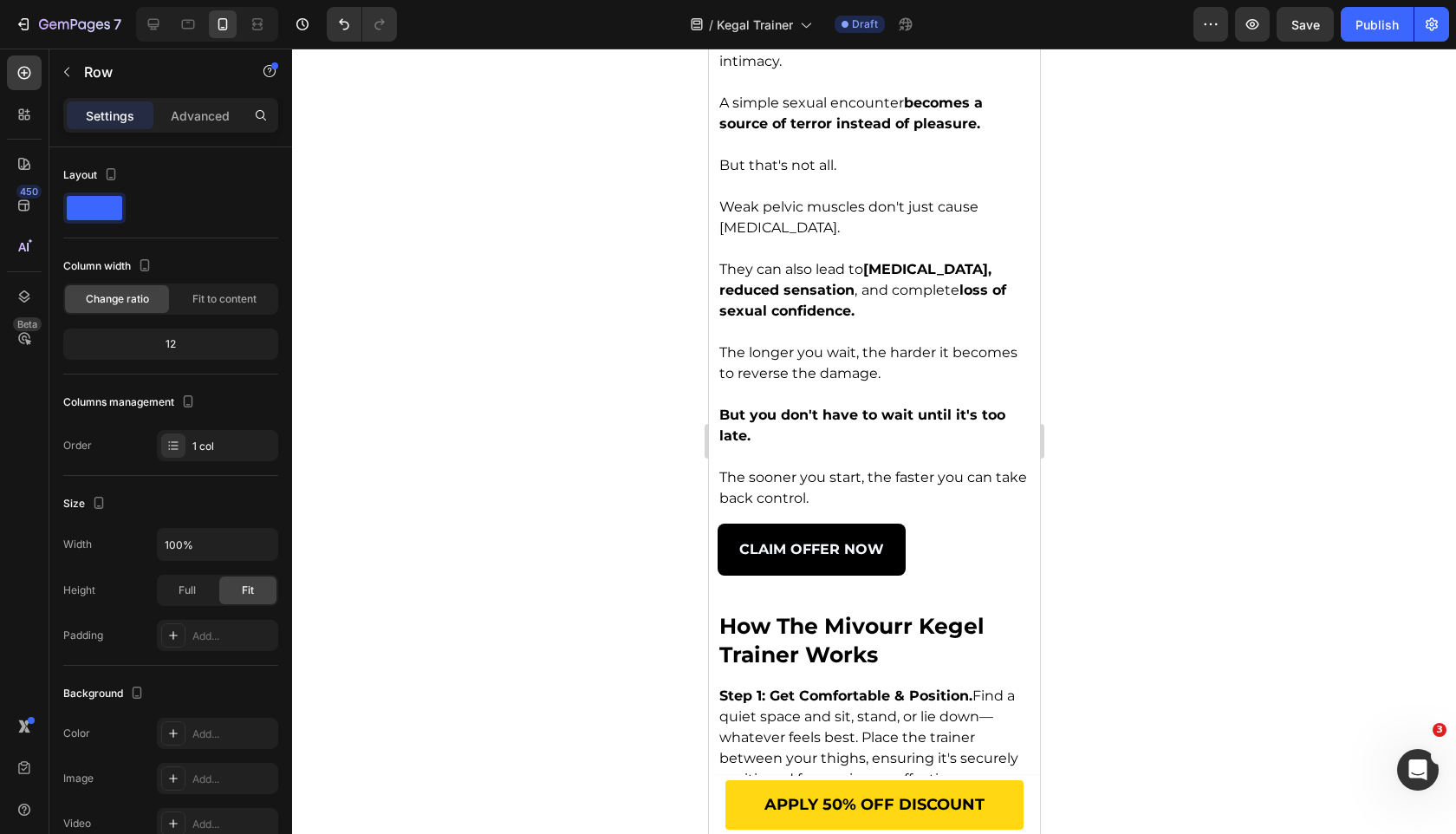
drag, startPoint x: 864, startPoint y: 553, endPoint x: 848, endPoint y: 482, distance: 72.8
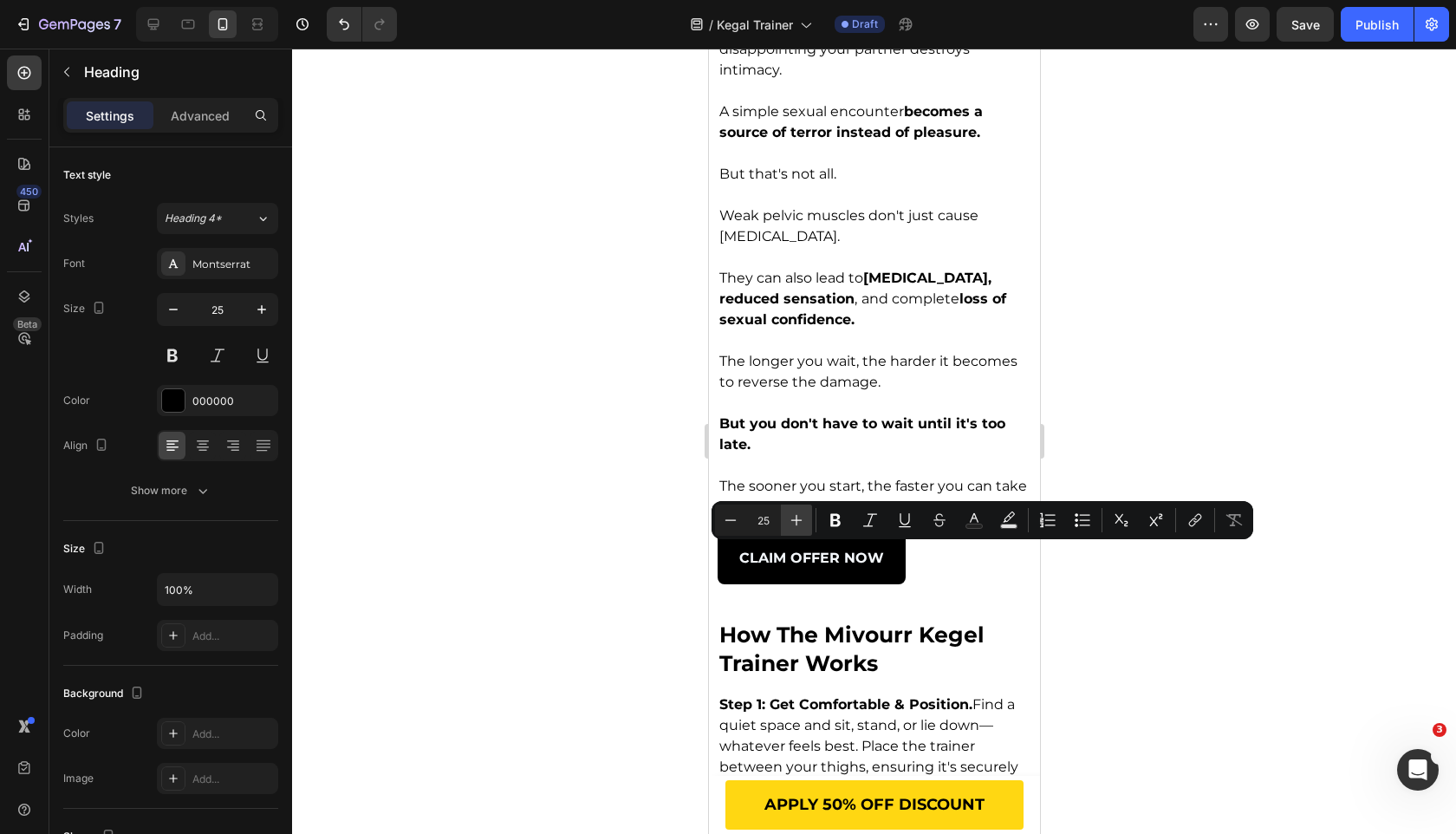
click at [783, 527] on button "Plus" at bounding box center [796, 520] width 31 height 31
type input "26"
click at [268, 299] on button "button" at bounding box center [261, 309] width 31 height 31
type input "26"
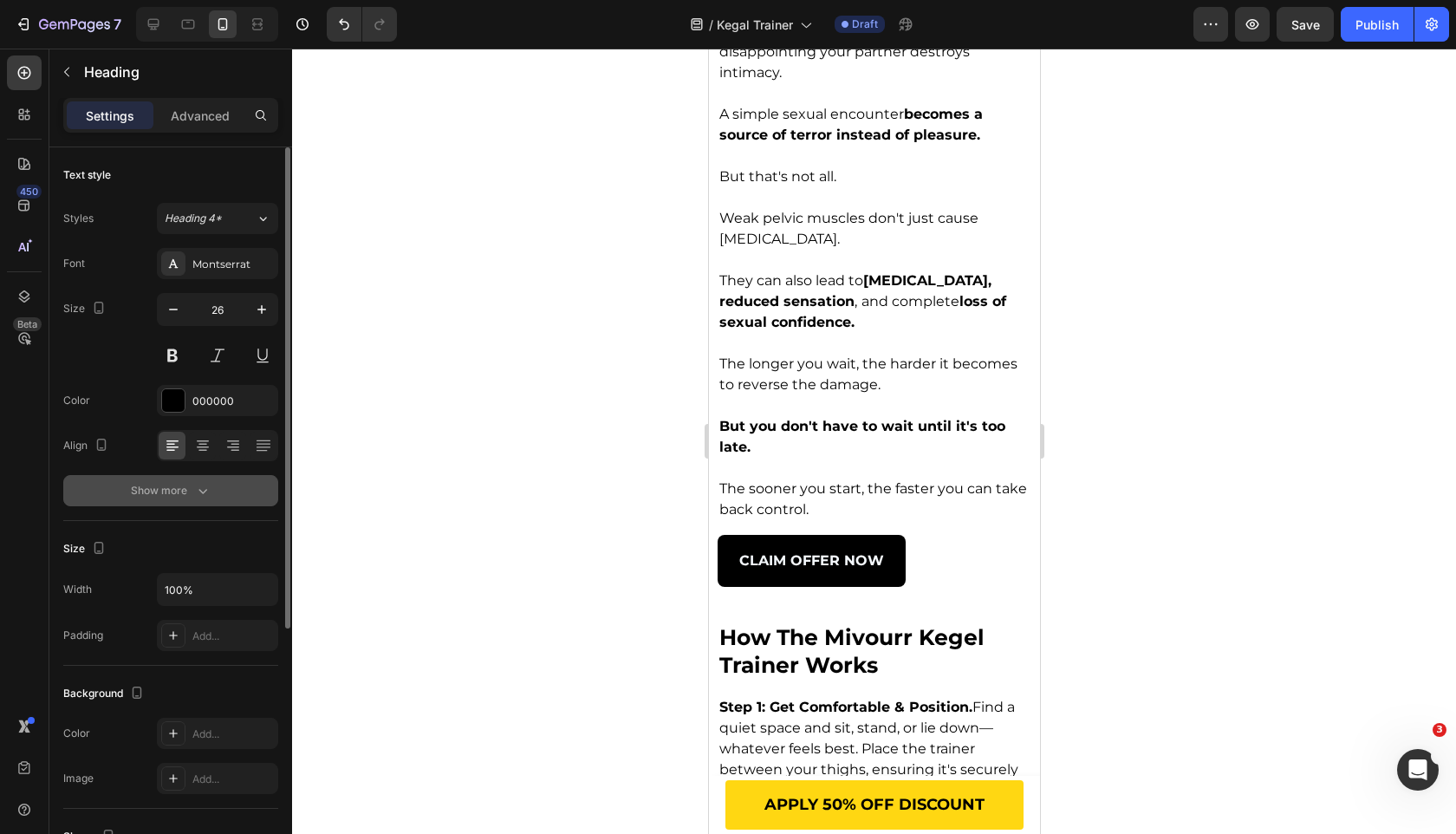
click at [199, 491] on icon "button" at bounding box center [202, 491] width 9 height 5
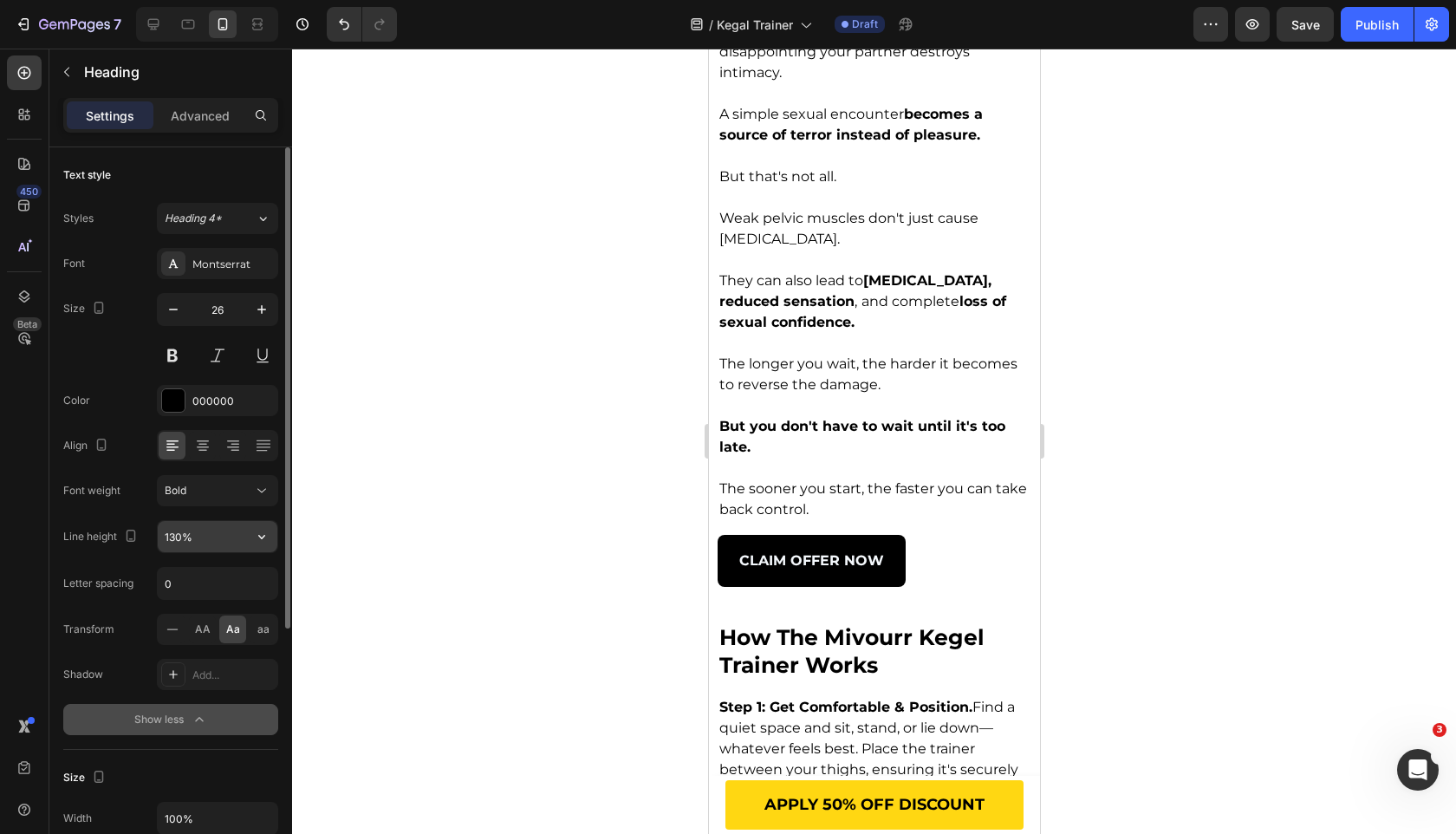
click at [268, 540] on icon "button" at bounding box center [261, 537] width 17 height 17
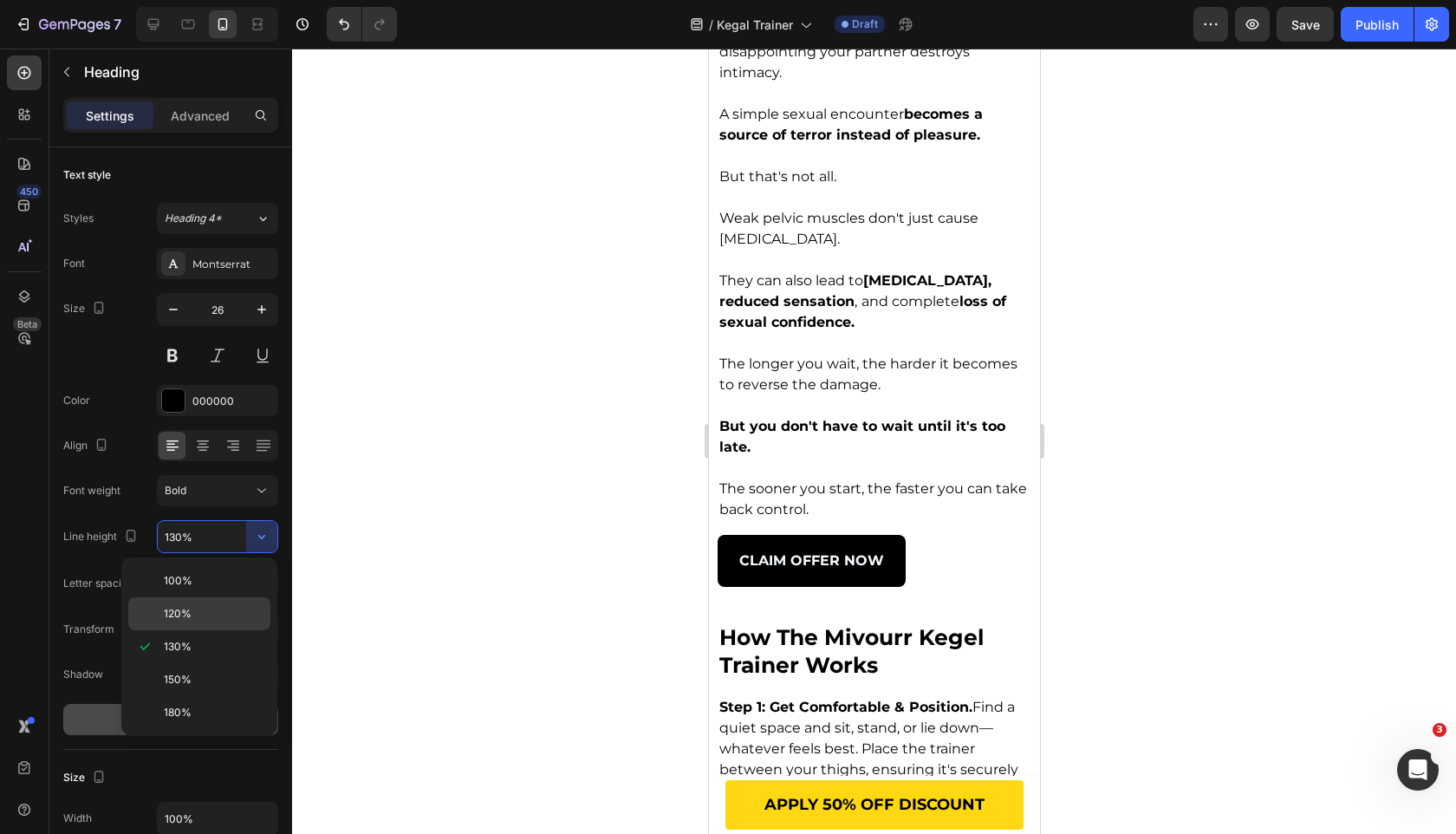
click at [237, 610] on p "120%" at bounding box center [214, 613] width 99 height 16
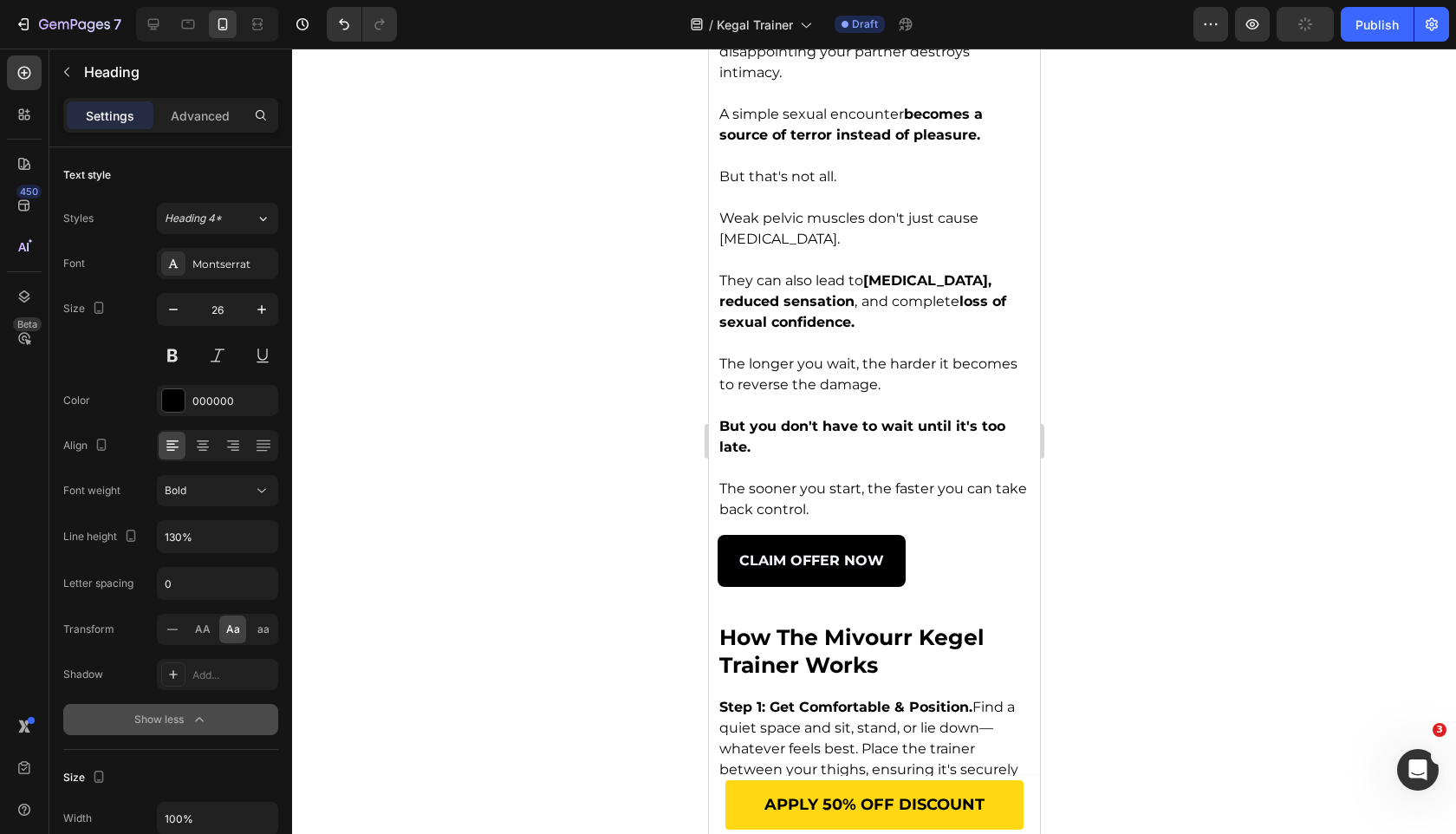
type input "120%"
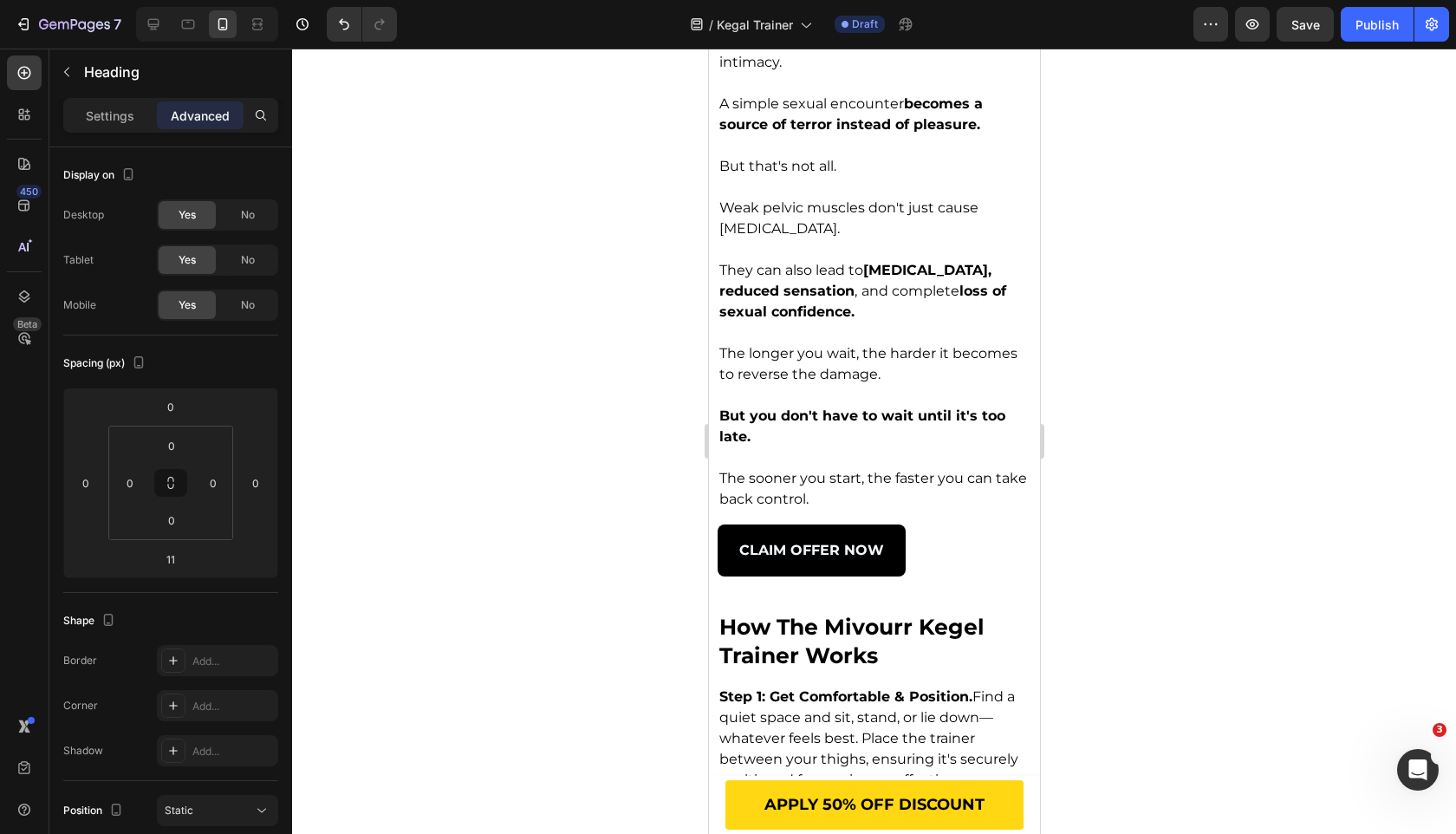
type input "10"
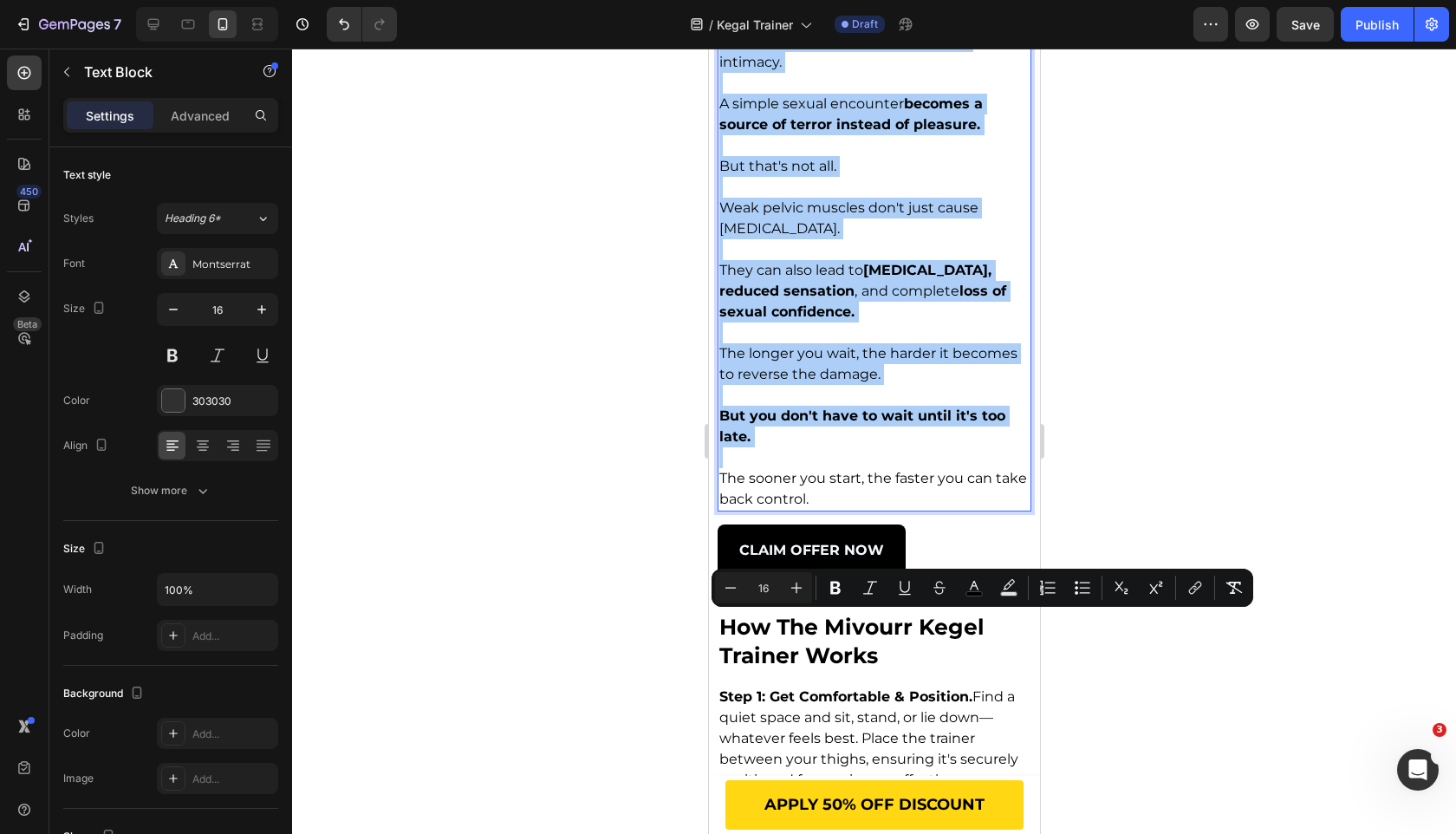
click at [580, 585] on div at bounding box center [875, 441] width 1164 height 785
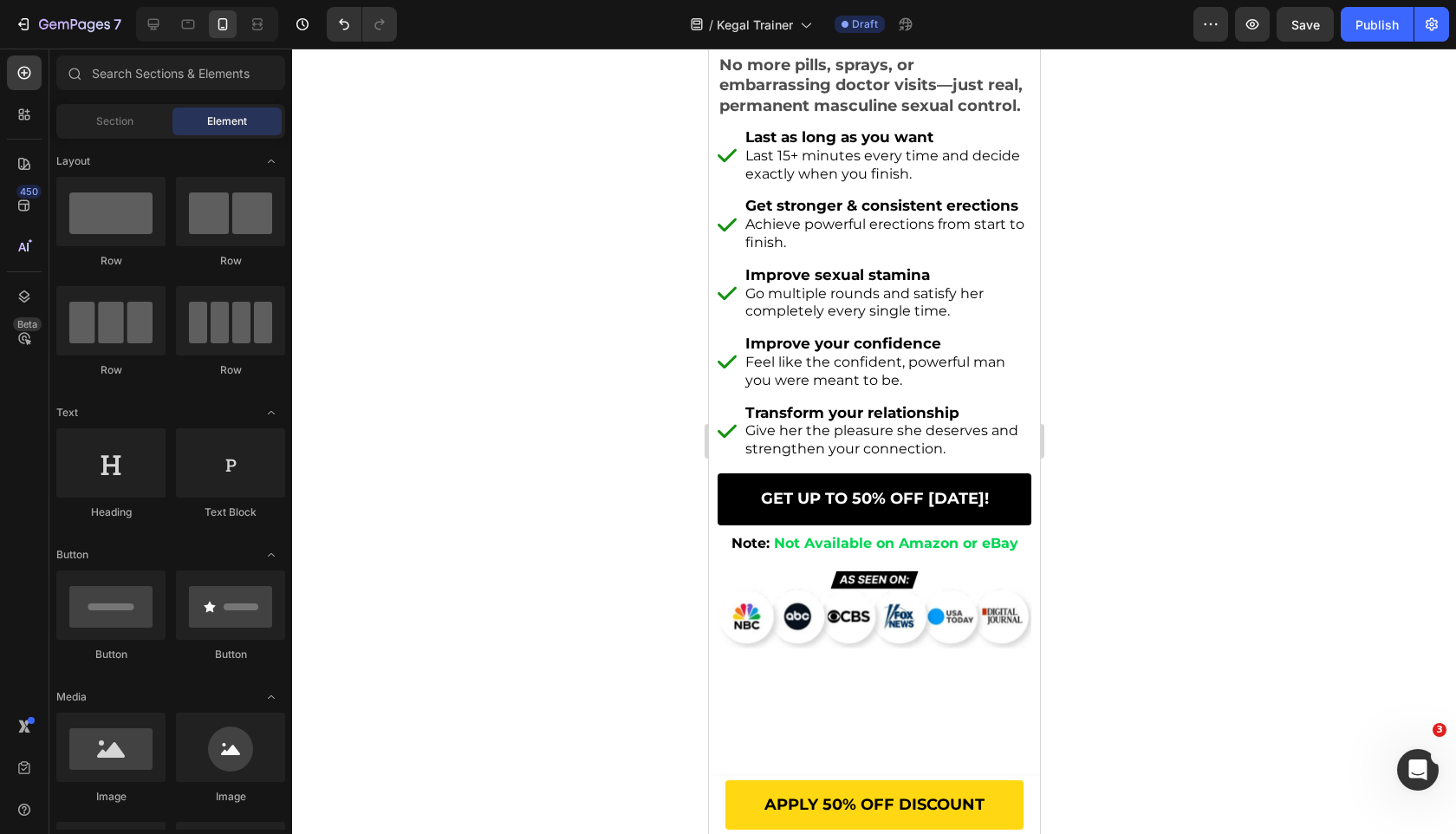
scroll to position [0, 0]
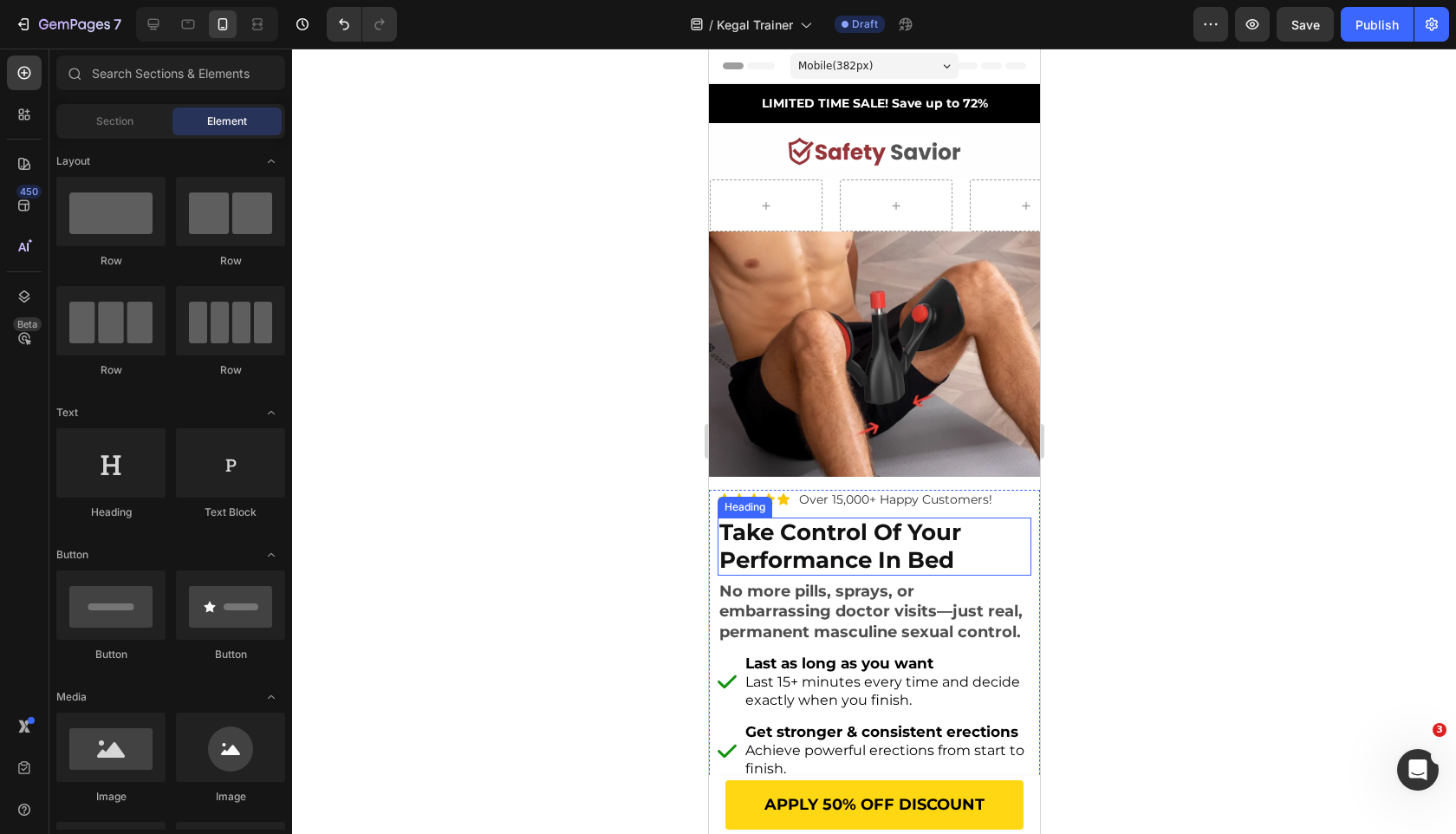
click at [812, 553] on strong "take control of your performance in bed" at bounding box center [839, 545] width 242 height 54
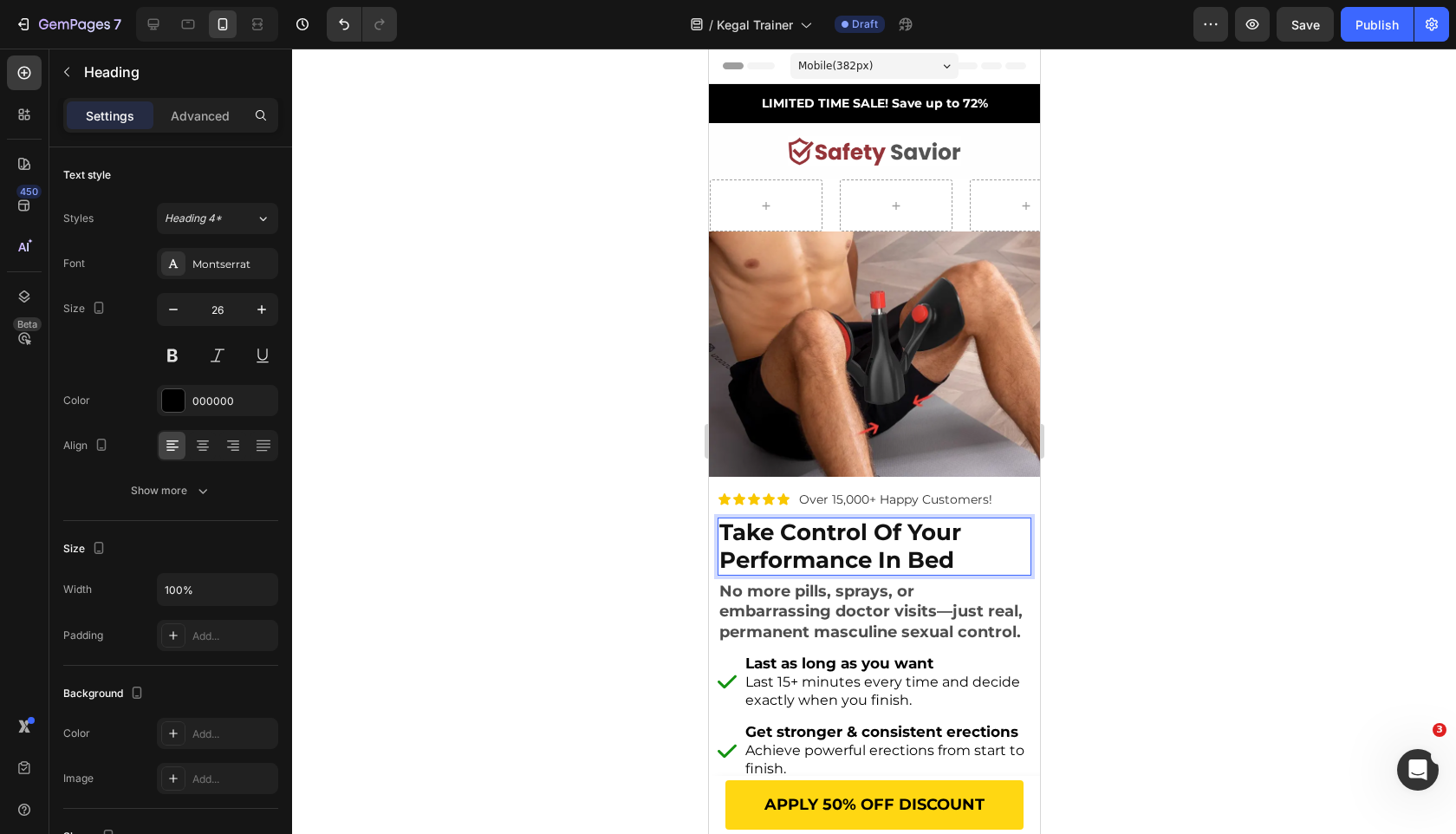
click at [812, 553] on strong "take control of your performance in bed" at bounding box center [839, 545] width 242 height 54
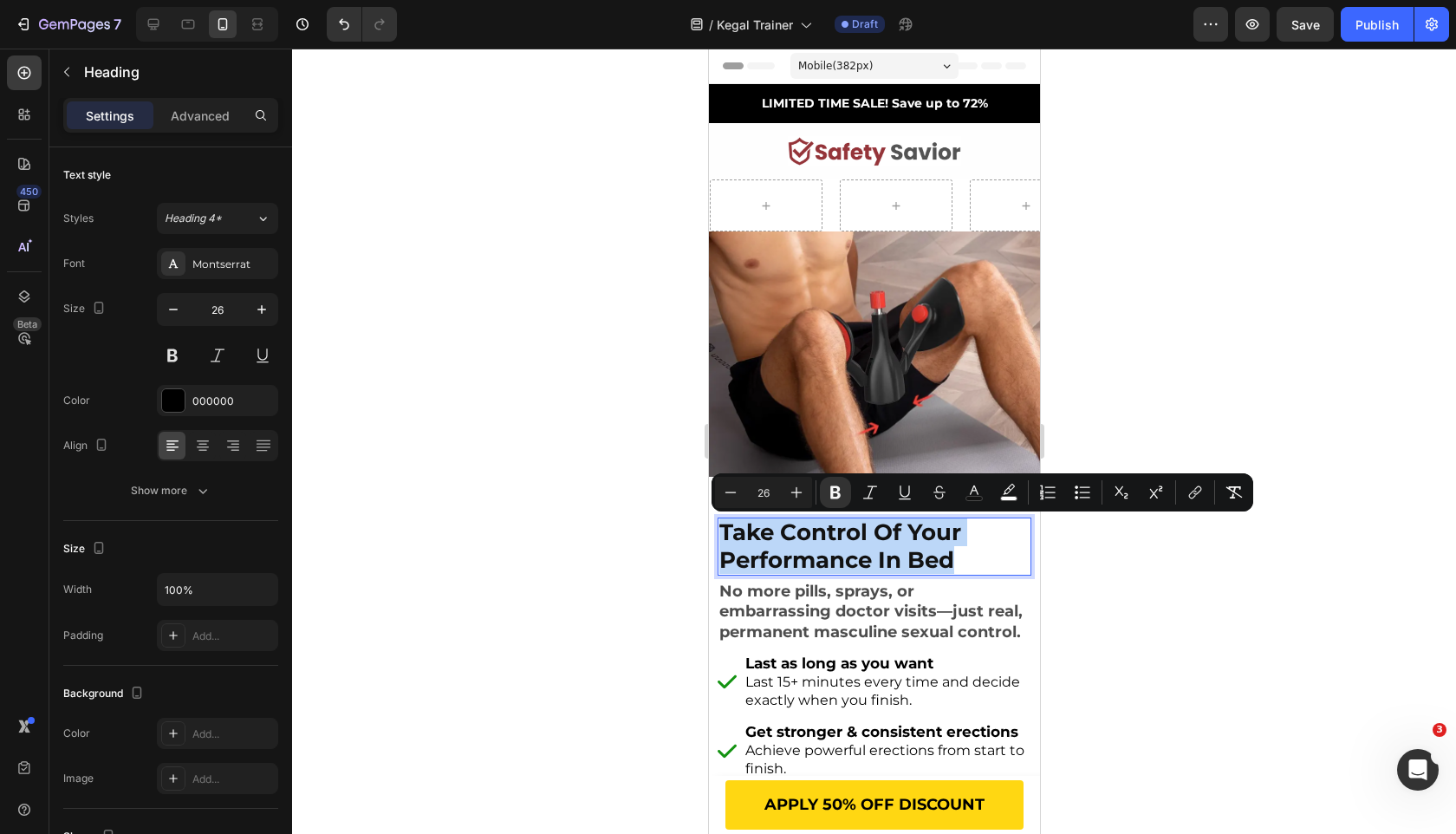
click at [812, 553] on strong "take control of your performance in bed" at bounding box center [839, 545] width 242 height 54
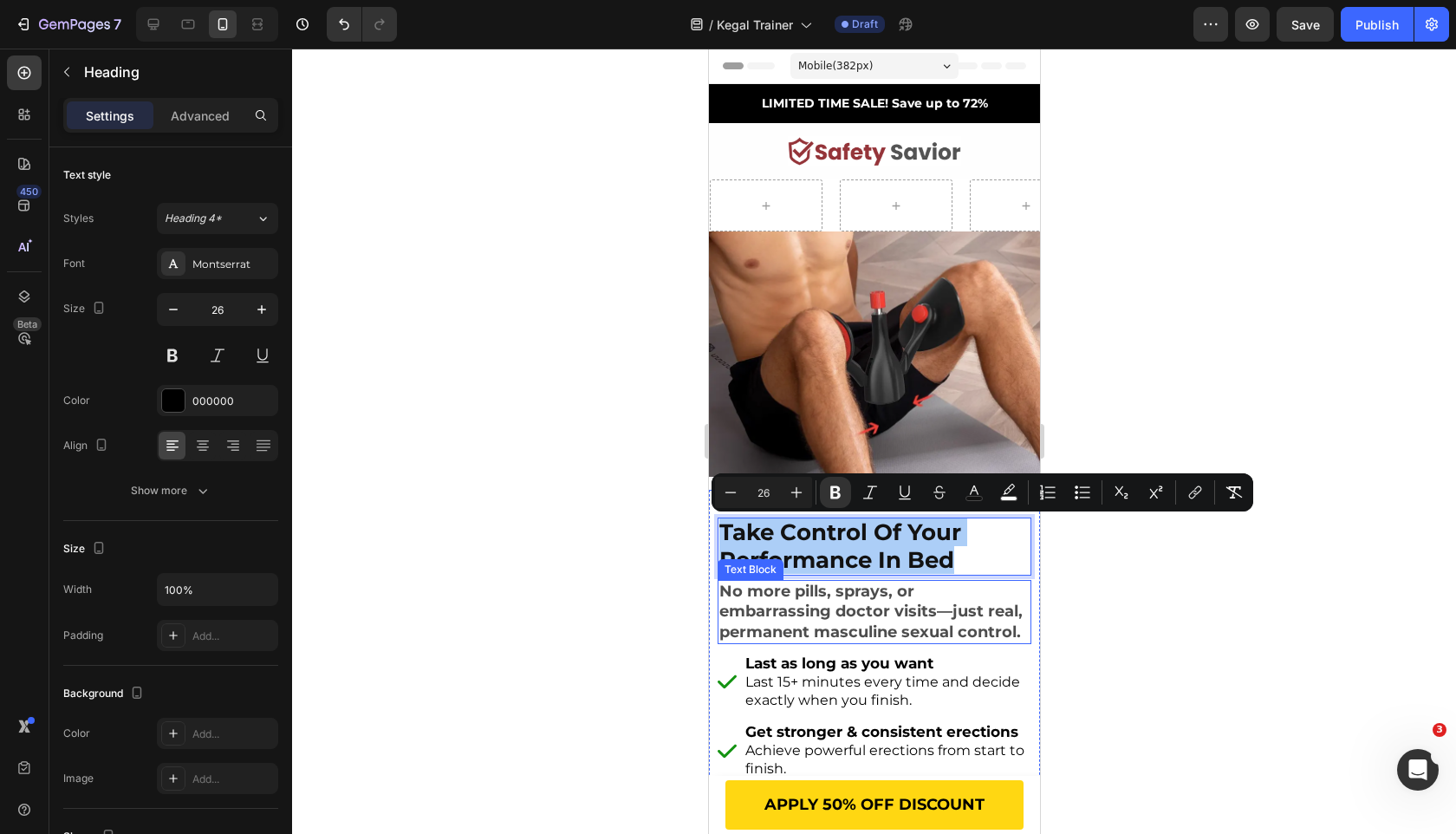
click at [815, 606] on span "No more pills, sprays, or embarrassing doctor visits—just real, permanent mascu…" at bounding box center [870, 611] width 303 height 60
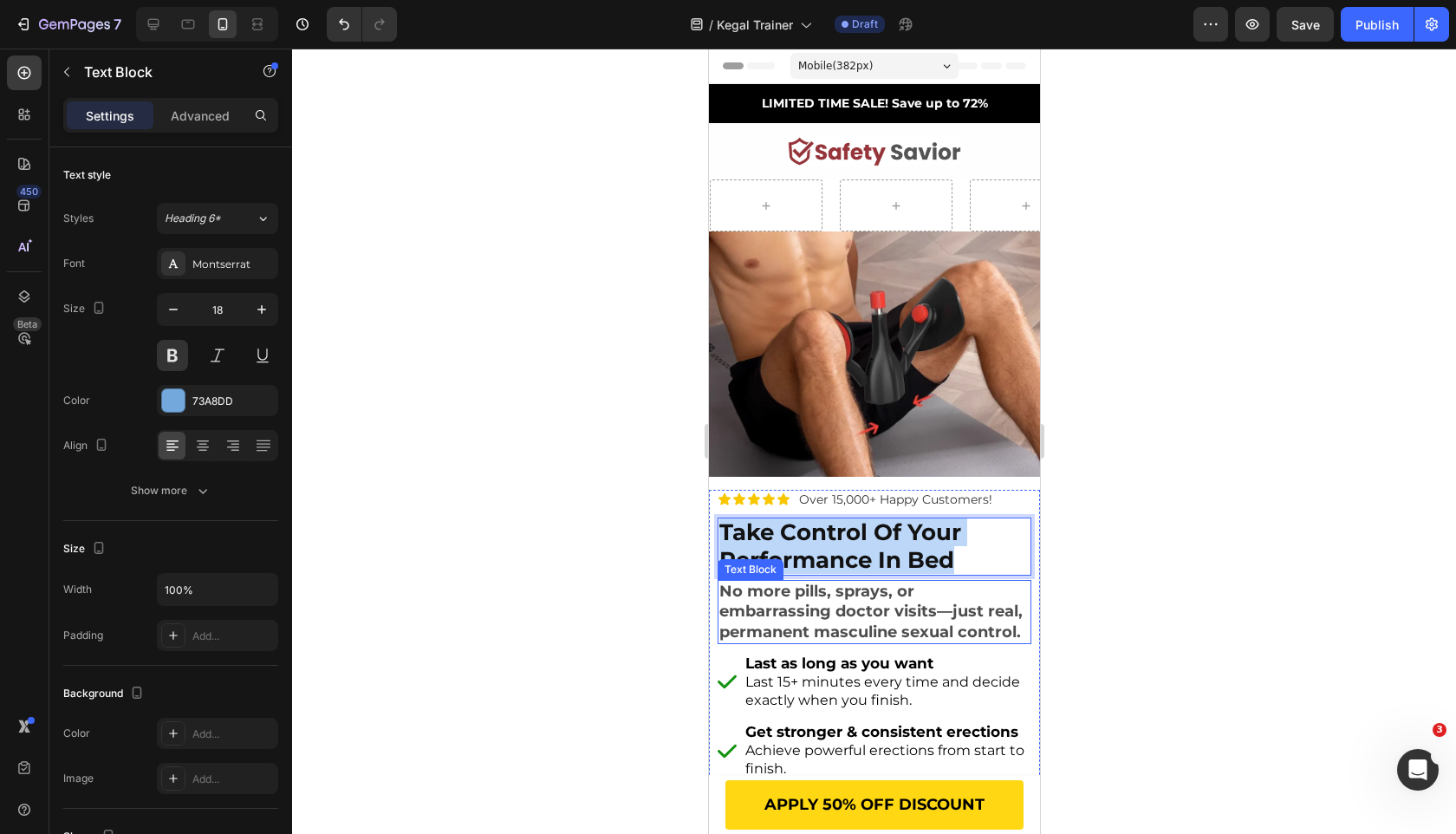
click at [815, 606] on span "No more pills, sprays, or embarrassing doctor visits—just real, permanent mascu…" at bounding box center [870, 611] width 303 height 60
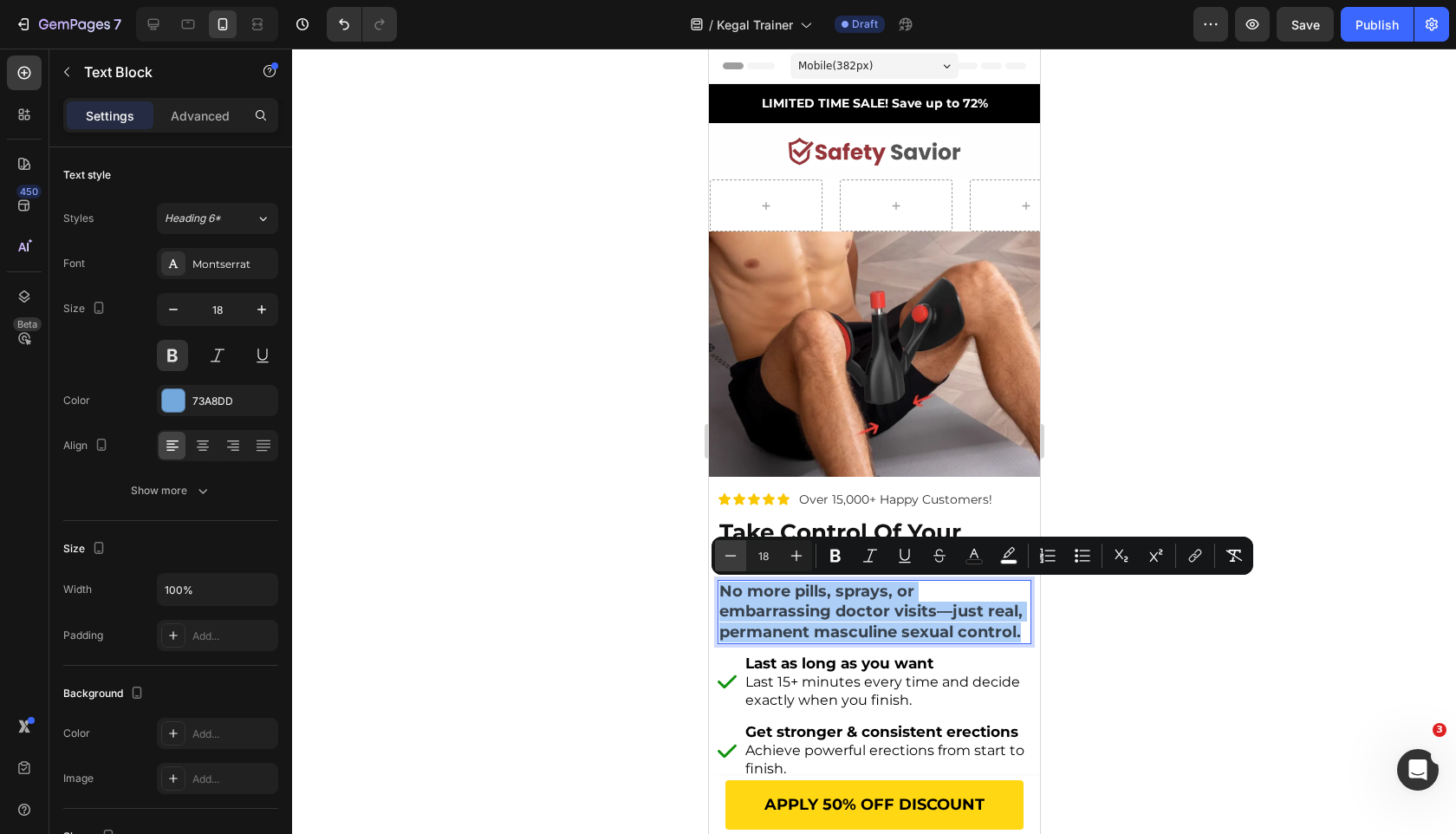
click at [732, 547] on icon "Editor contextual toolbar" at bounding box center [731, 556] width 17 height 17
type input "17"
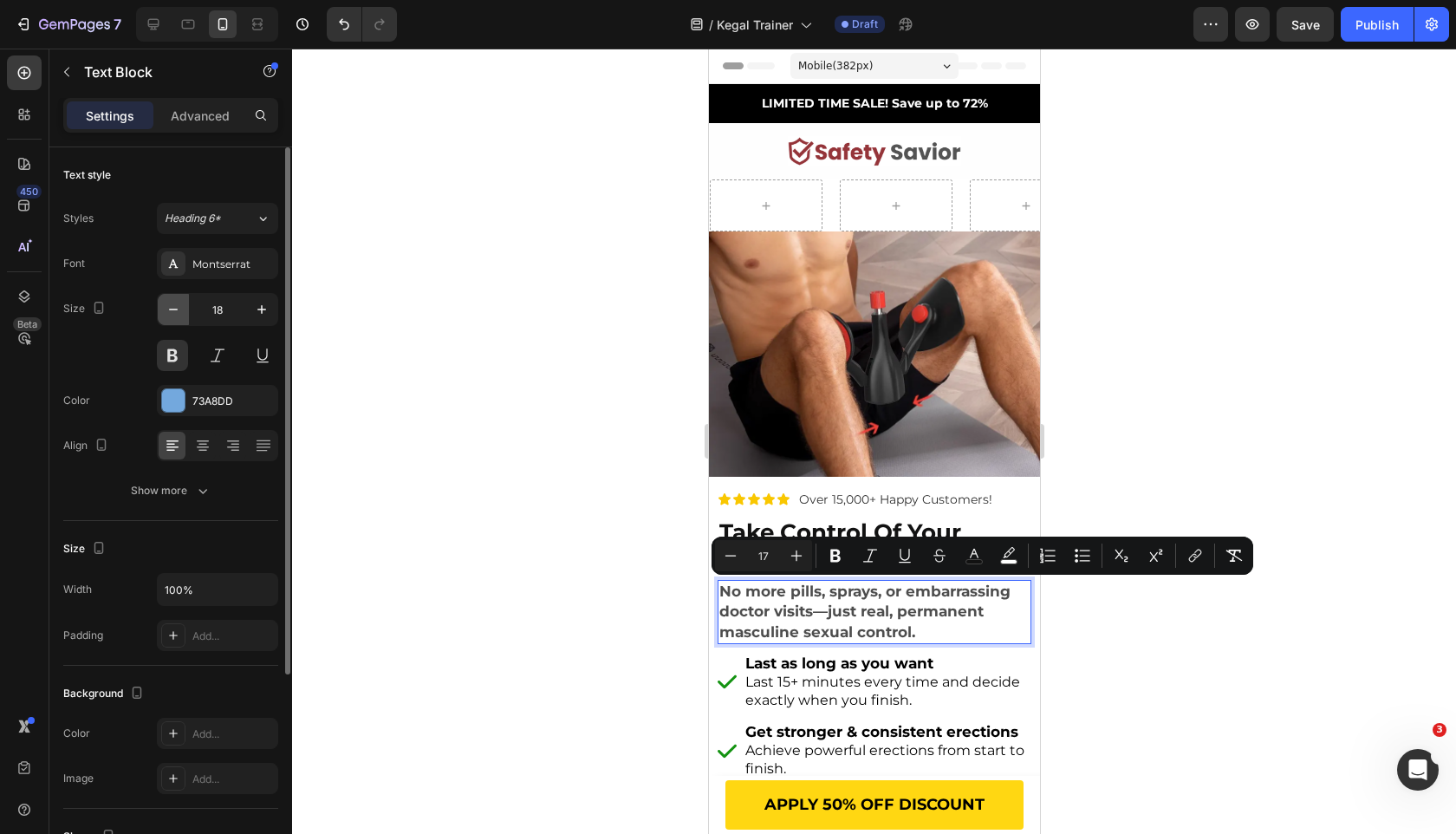
click at [174, 312] on icon "button" at bounding box center [173, 309] width 17 height 17
type input "17"
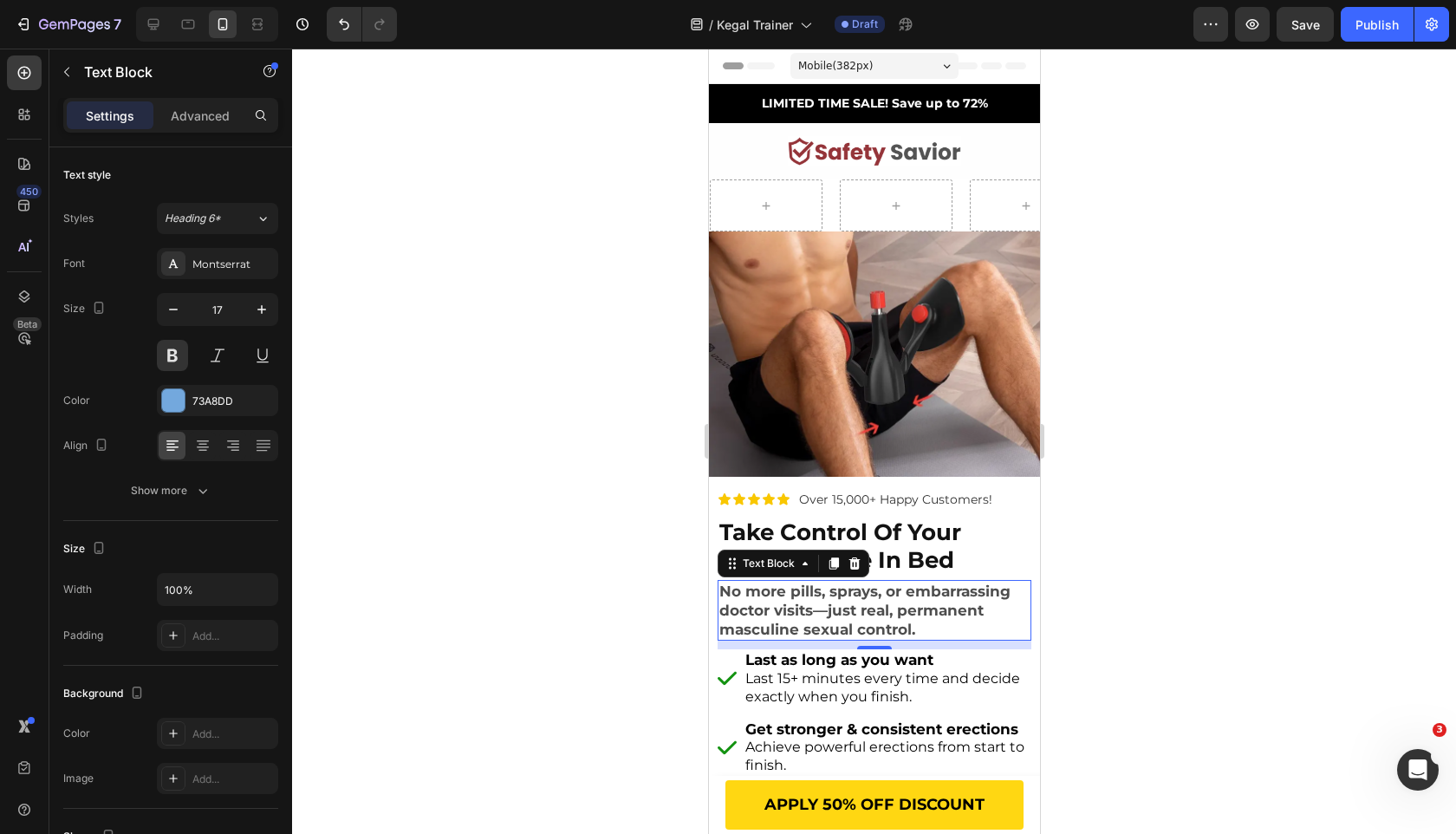
click at [598, 525] on div at bounding box center [875, 441] width 1164 height 785
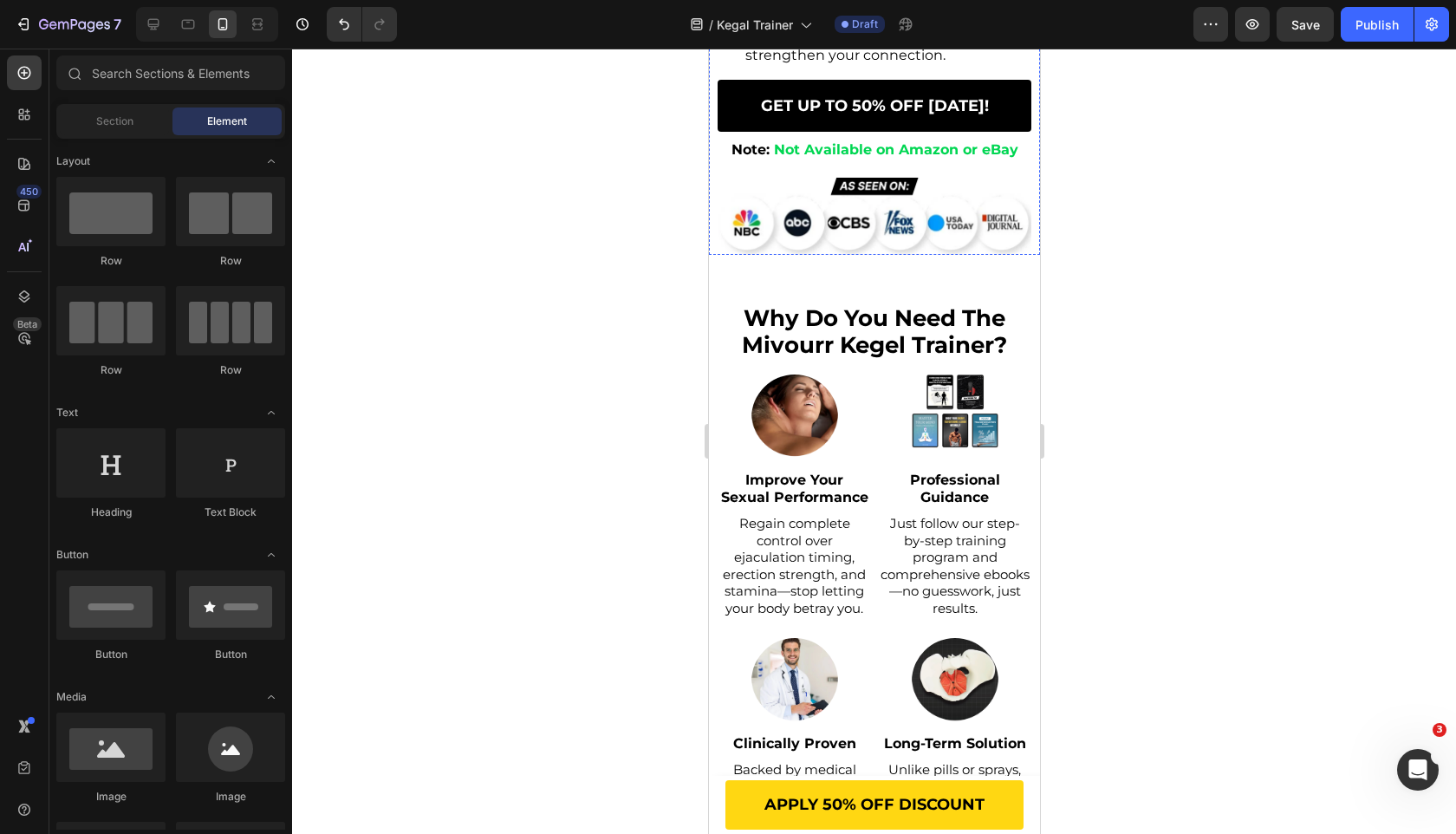
scroll to position [69, 0]
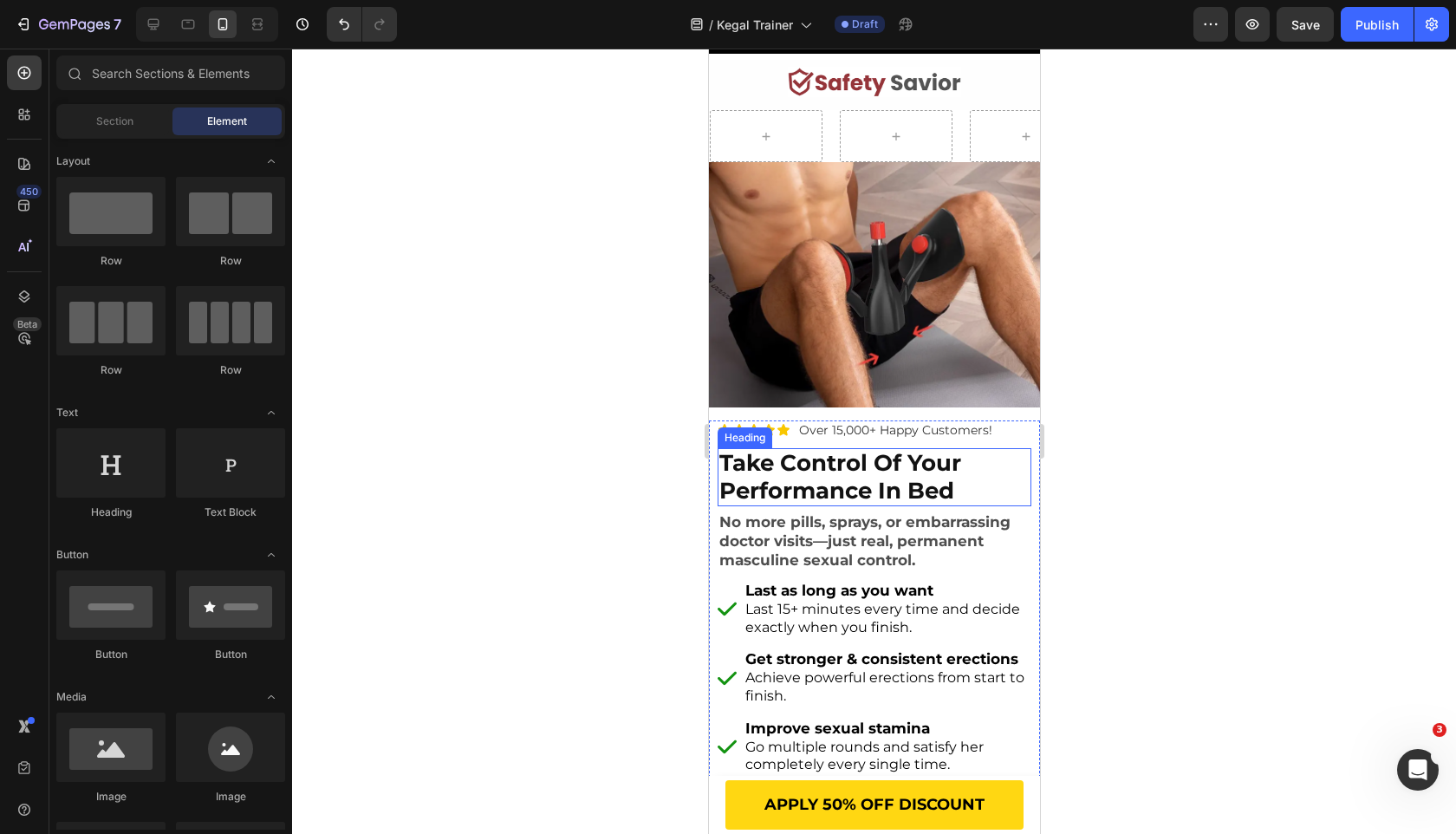
click at [862, 494] on strong "take control of your performance in bed" at bounding box center [839, 476] width 242 height 54
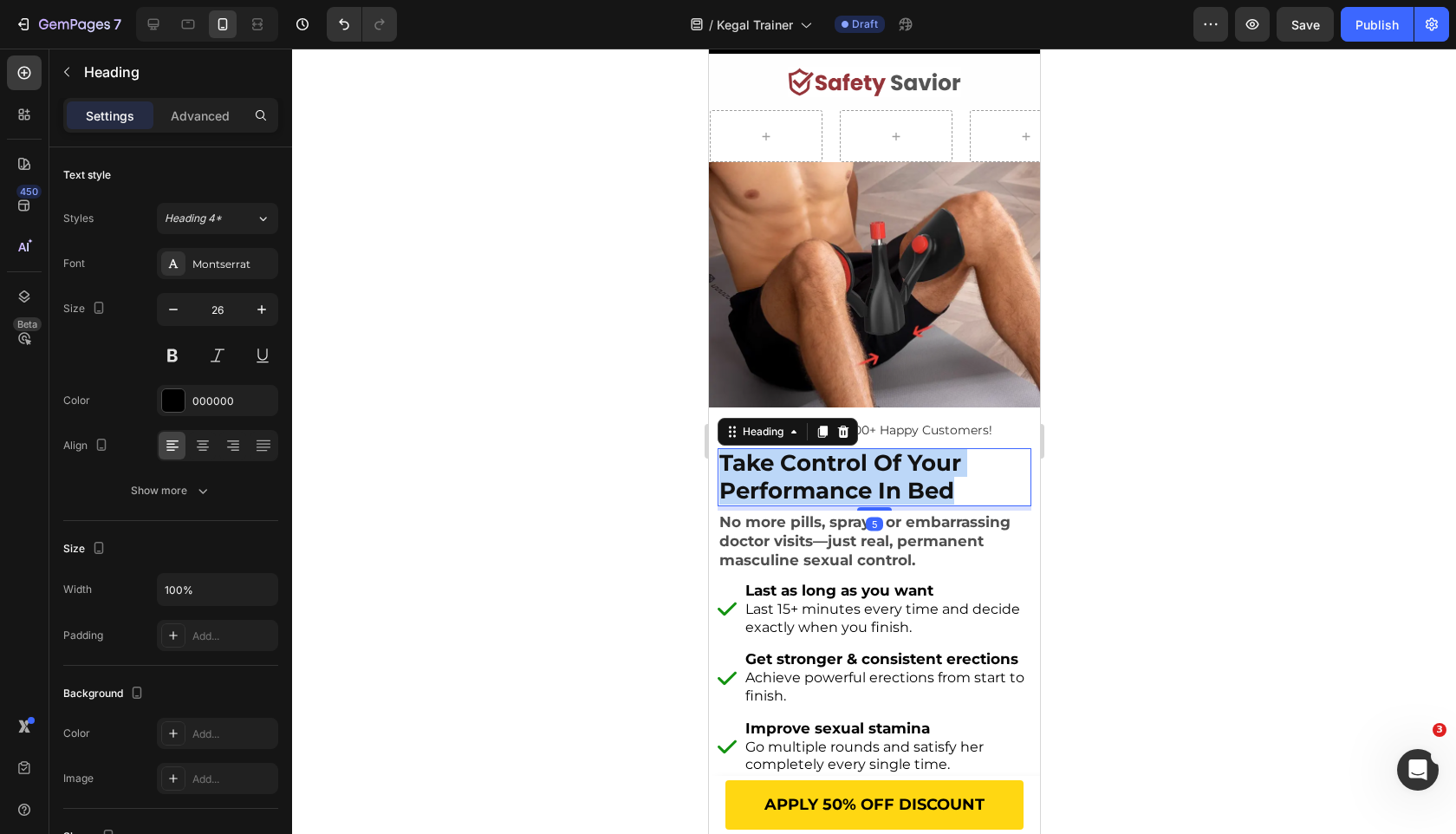
click at [862, 494] on strong "take control of your performance in bed" at bounding box center [839, 476] width 242 height 54
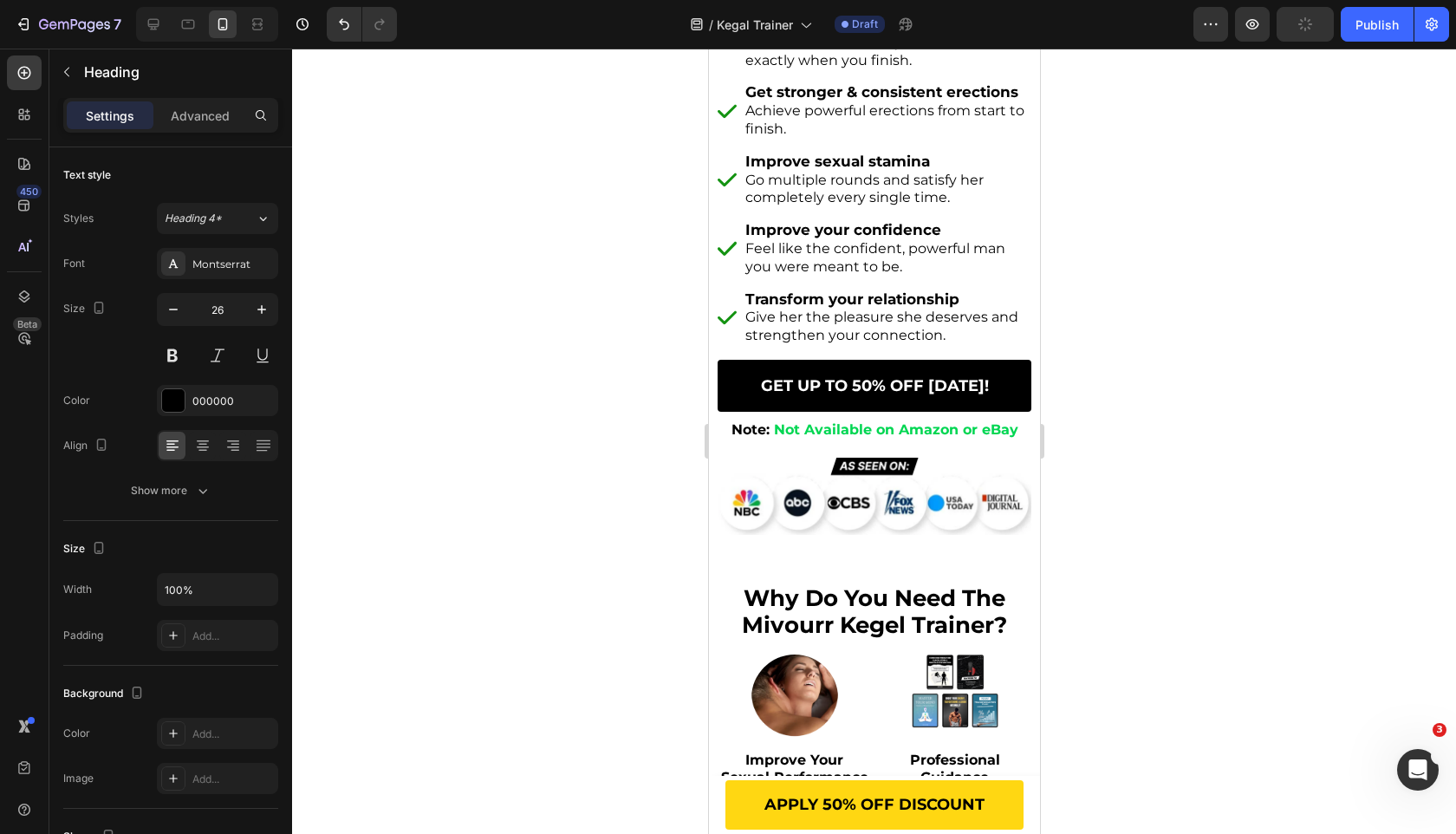
scroll to position [1058, 0]
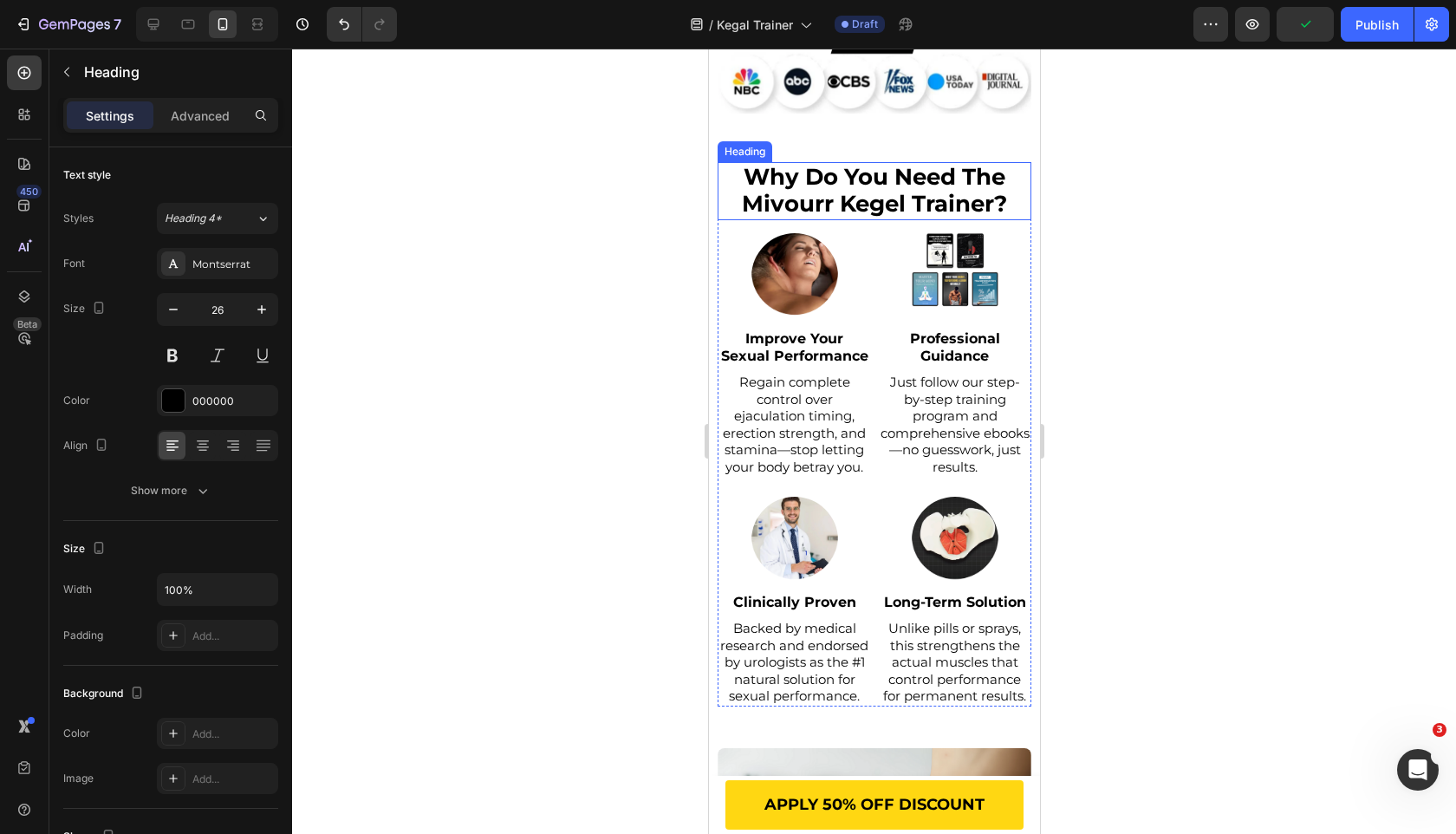
click at [905, 180] on span "why do you need the mivourr kegel trainer?" at bounding box center [873, 191] width 265 height 54
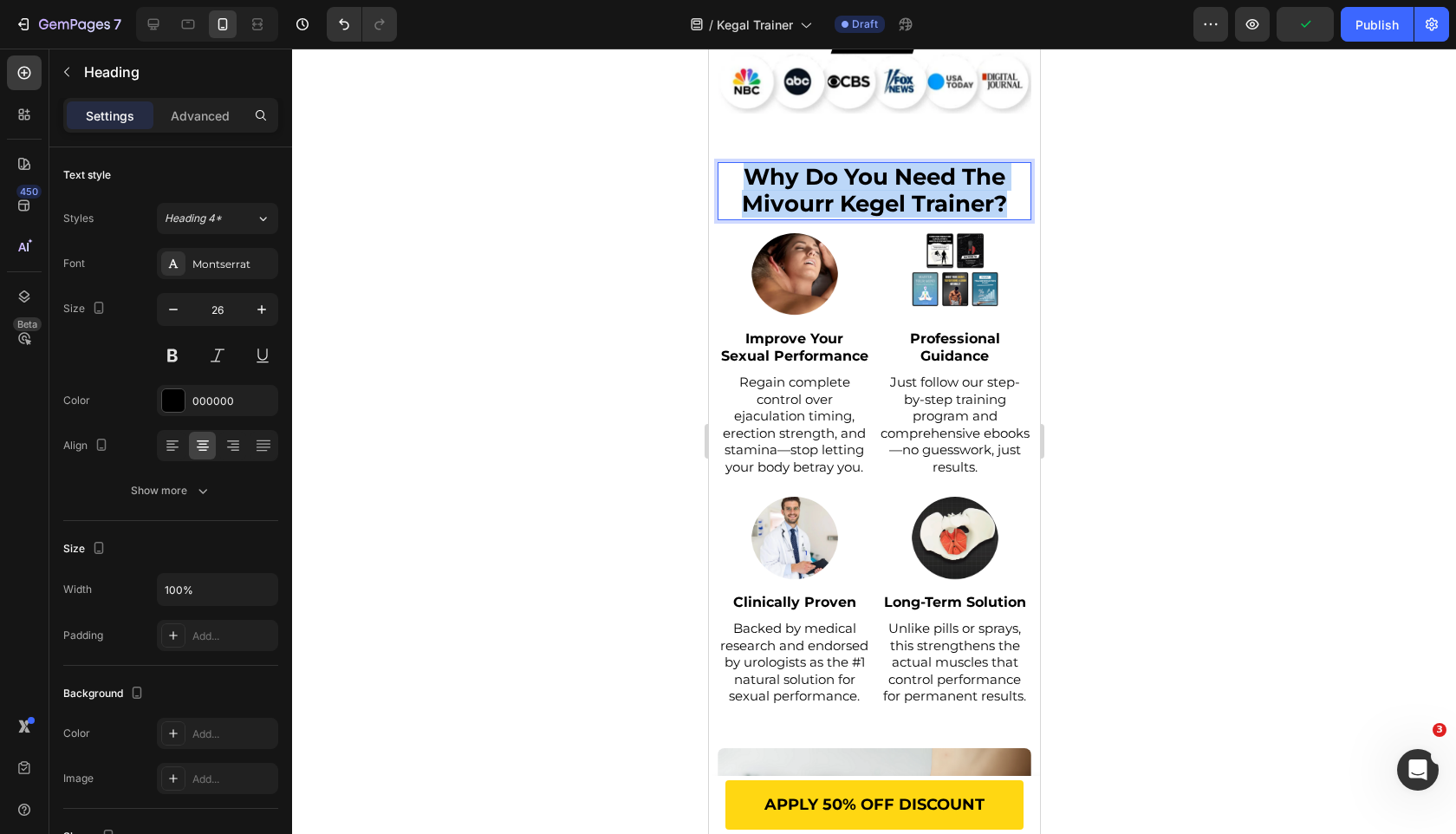
click at [905, 180] on span "why do you need the mivourr kegel trainer?" at bounding box center [873, 191] width 265 height 54
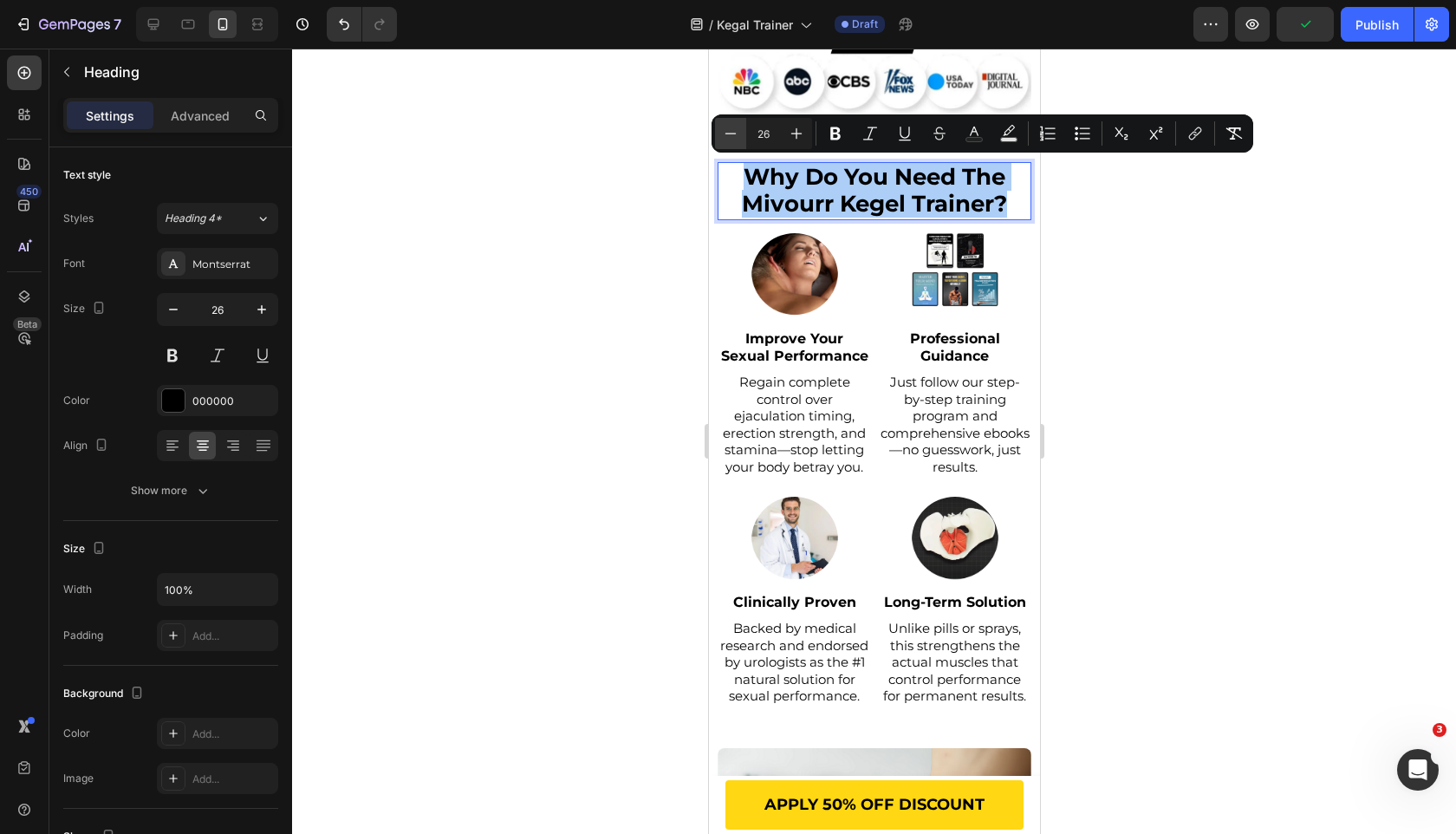
click at [729, 131] on icon "Editor contextual toolbar" at bounding box center [731, 133] width 17 height 17
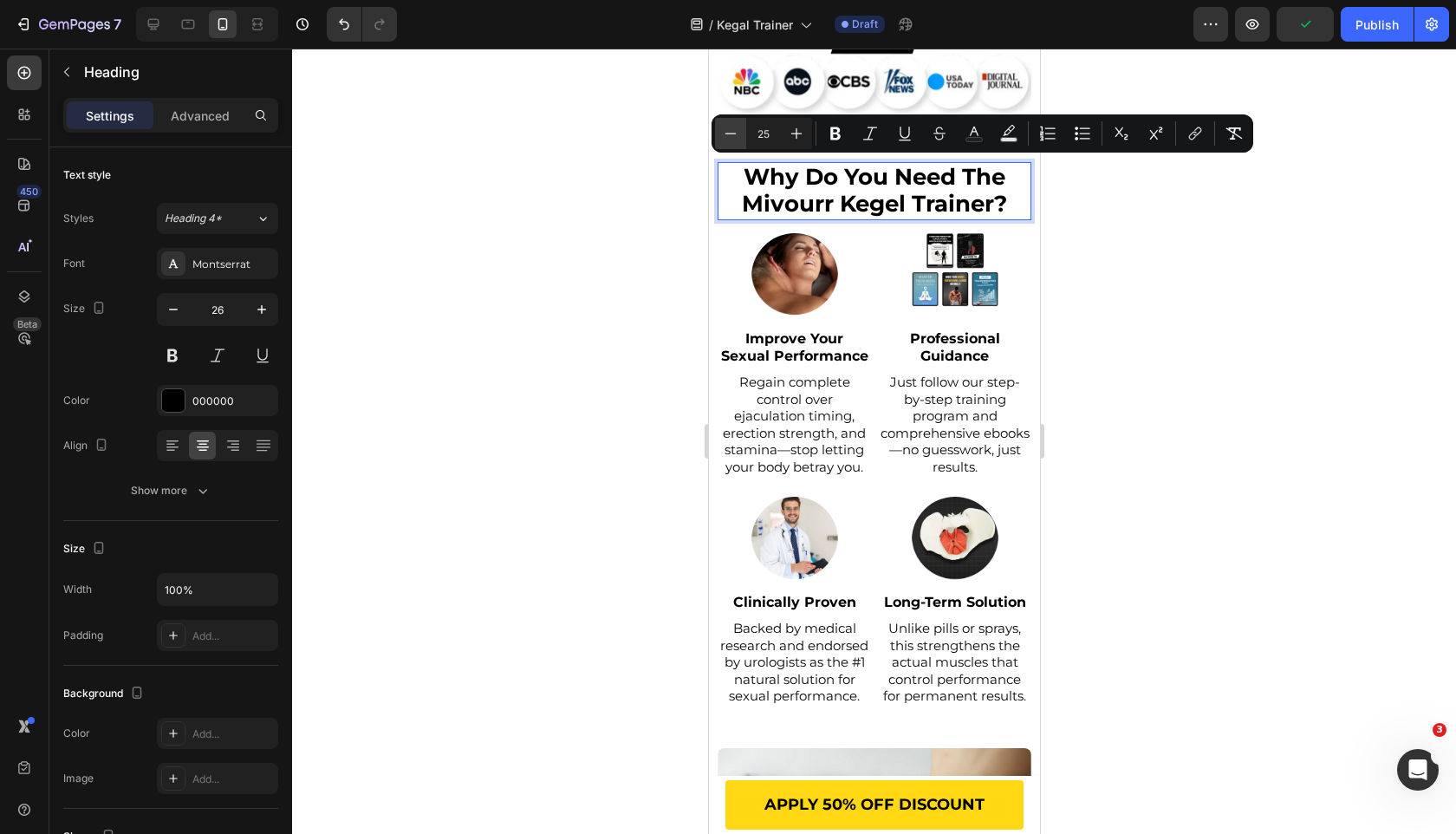
click at [729, 131] on icon "Editor contextual toolbar" at bounding box center [731, 133] width 17 height 17
type input "24"
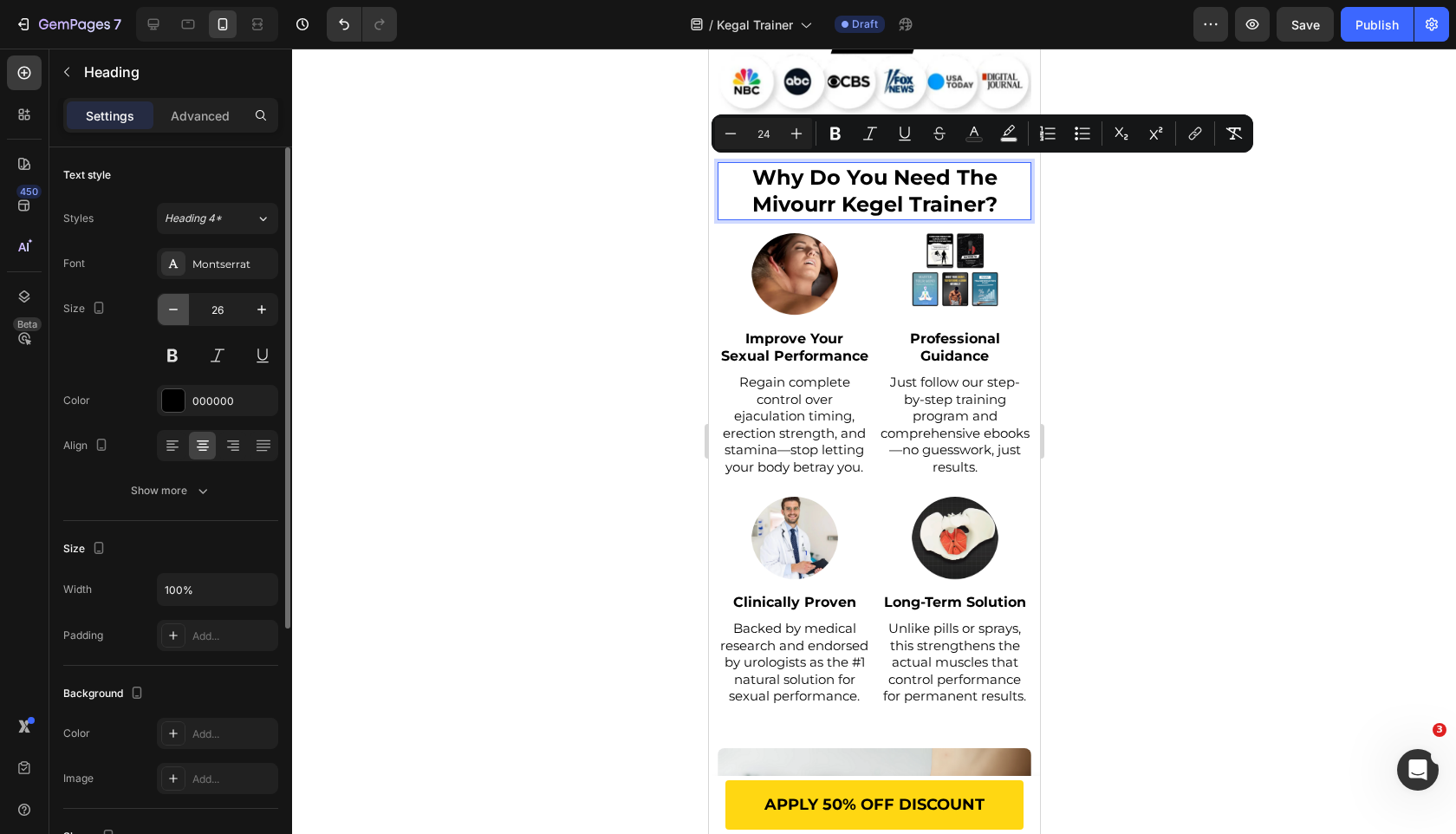
click at [172, 306] on icon "button" at bounding box center [173, 309] width 17 height 17
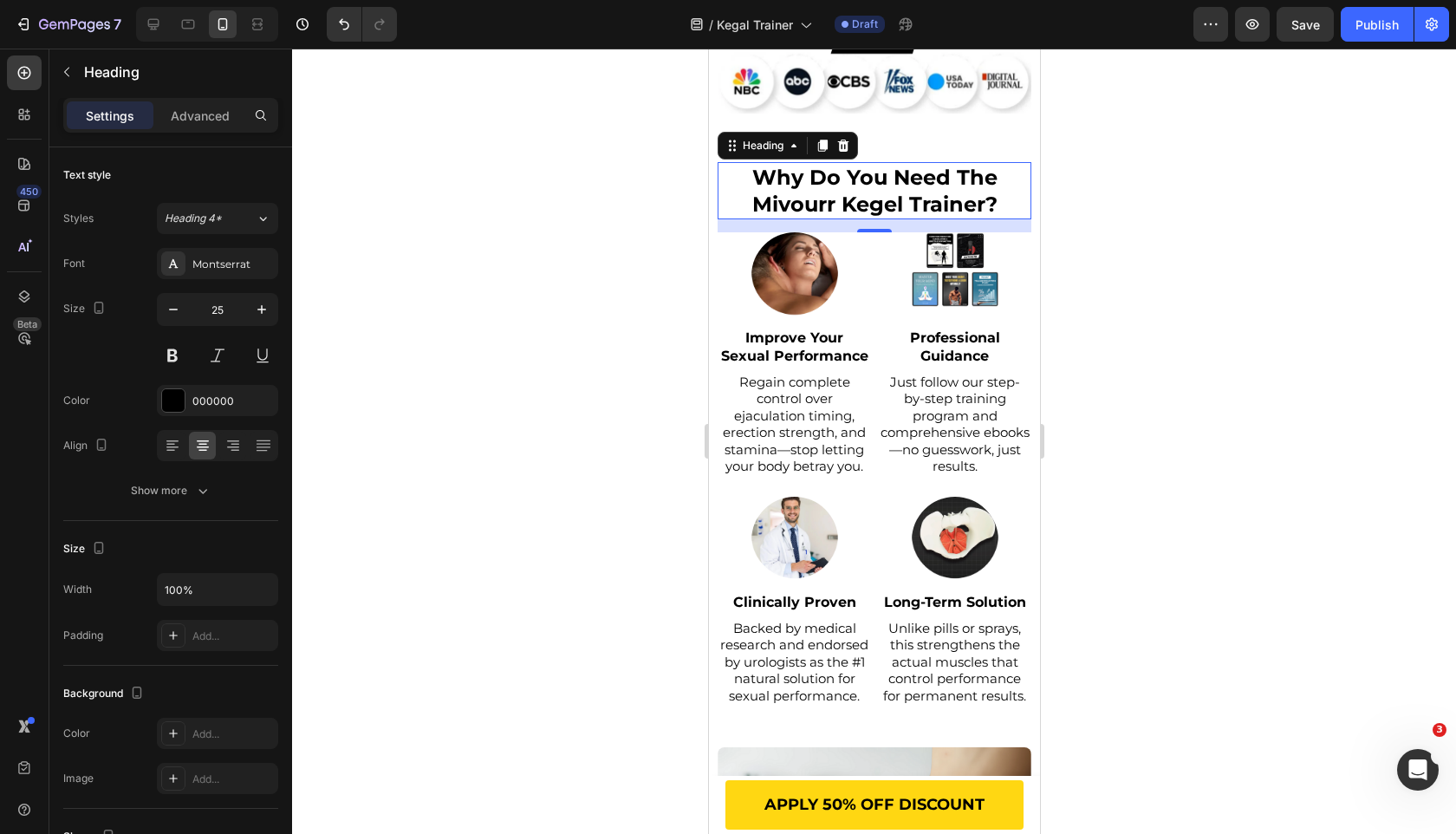
type input "24"
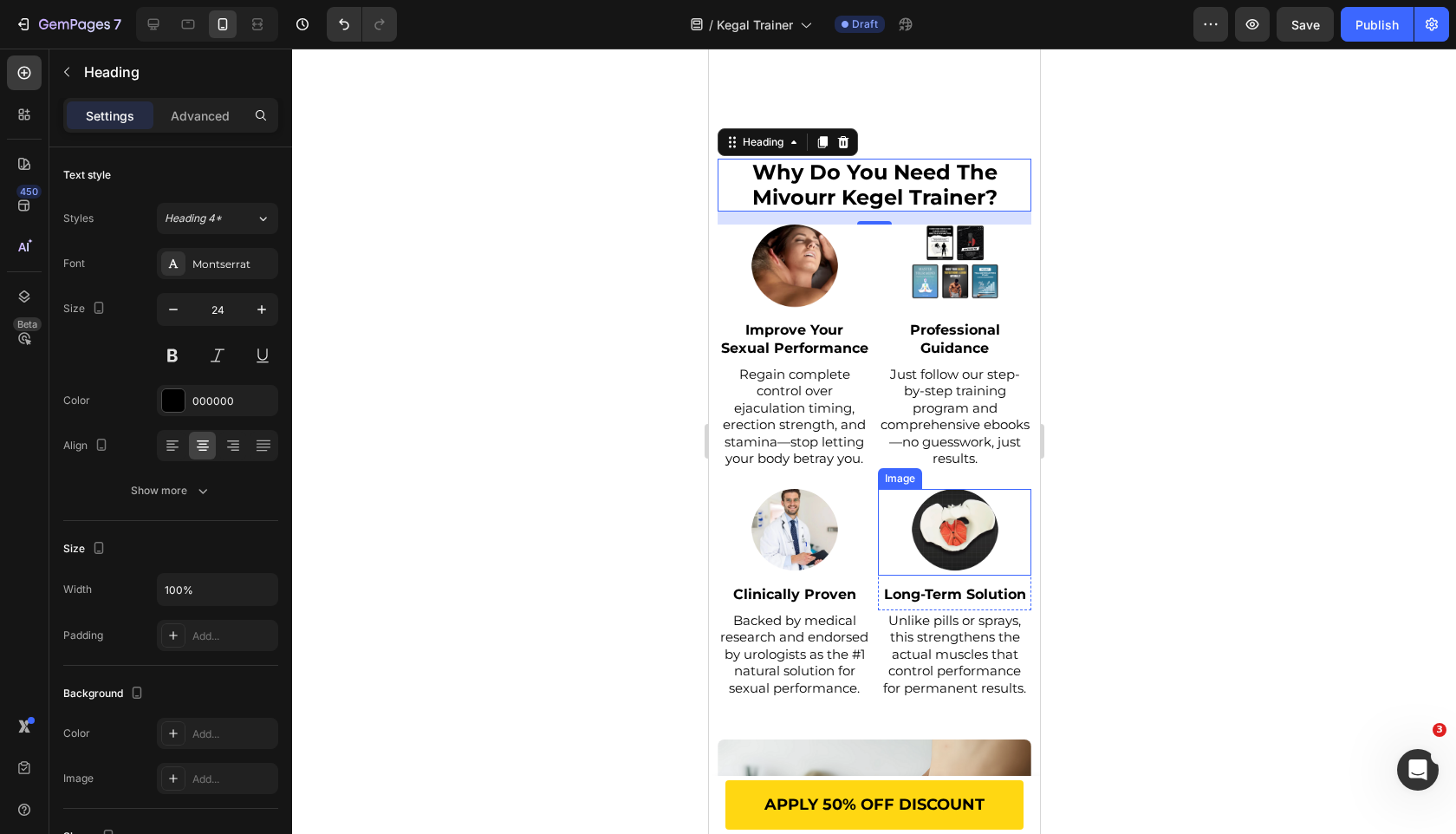
scroll to position [1685, 0]
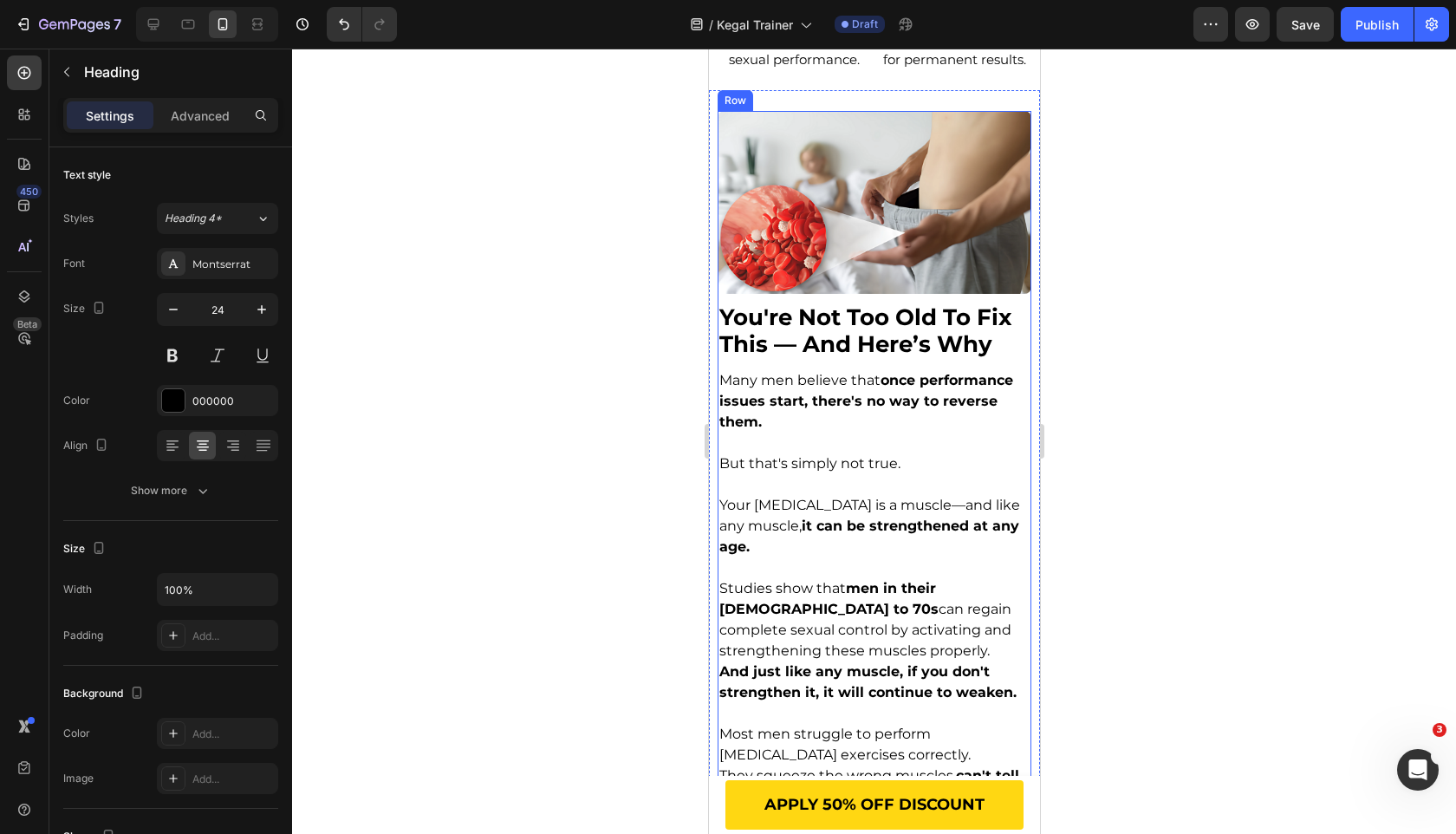
click at [862, 295] on div "Image Row" at bounding box center [873, 206] width 314 height 191
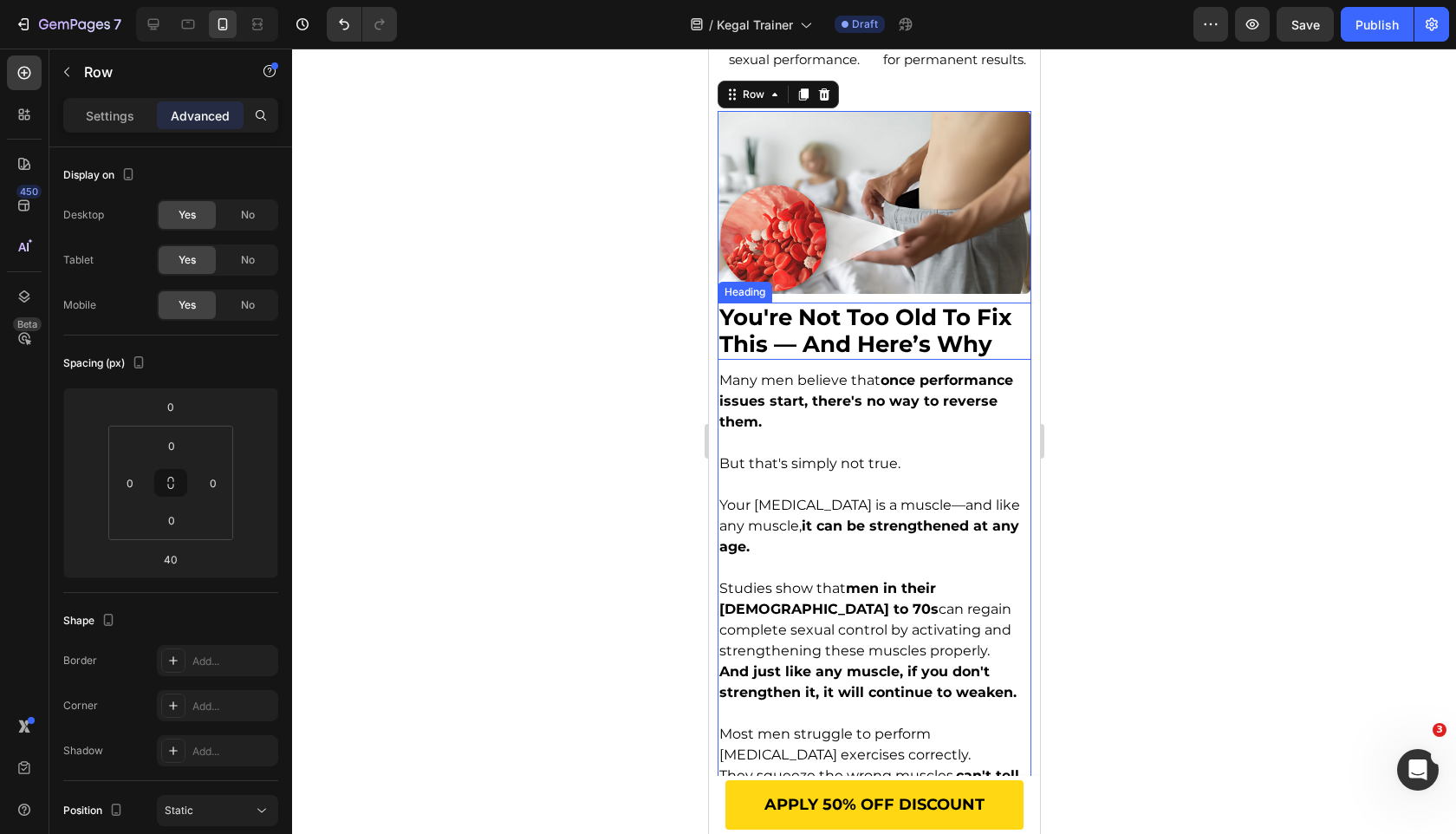
click at [861, 324] on span "you're not too old to fix this — and here’s why" at bounding box center [864, 330] width 293 height 54
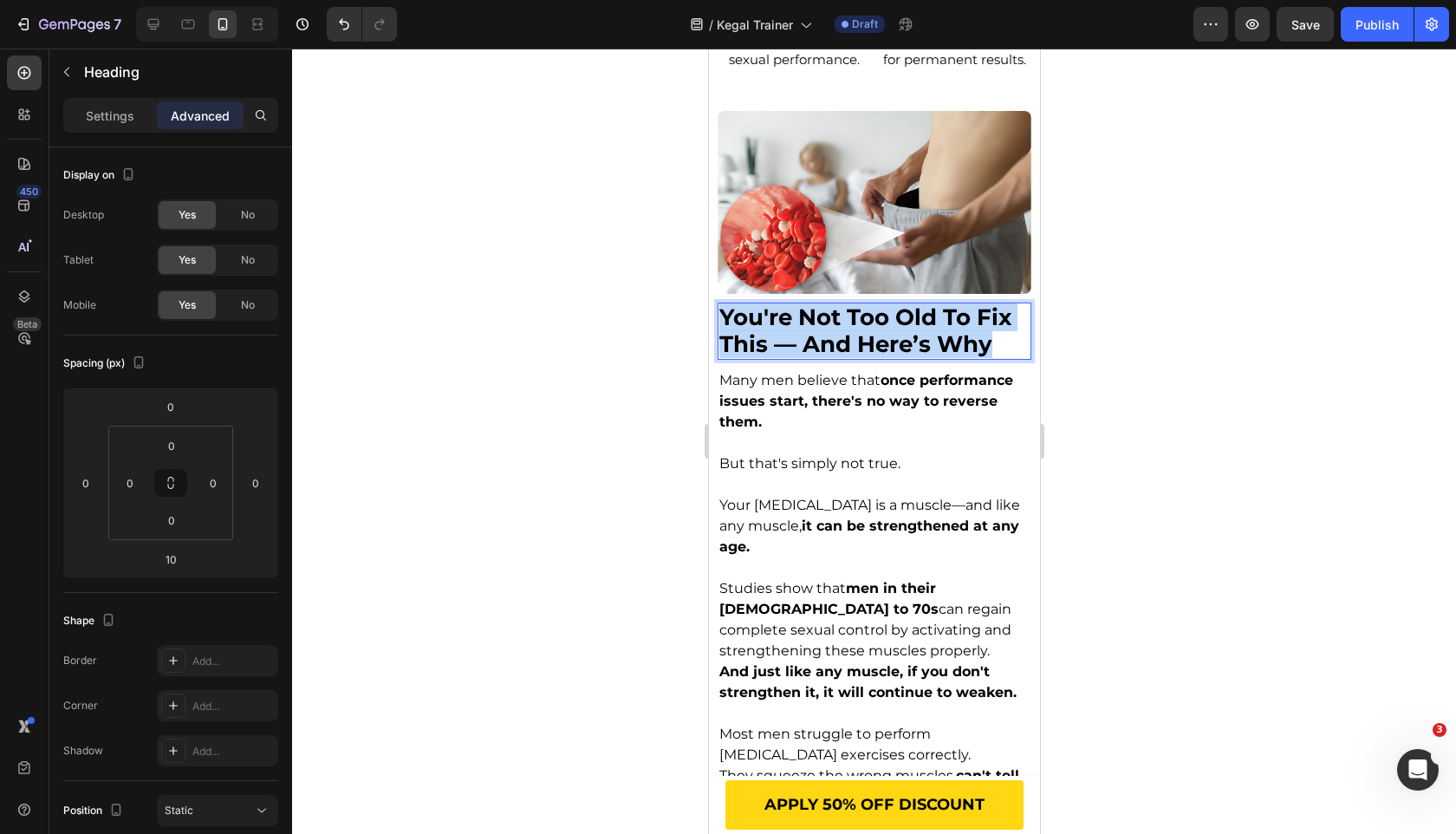
click at [861, 324] on span "you're not too old to fix this — and here’s why" at bounding box center [864, 330] width 293 height 54
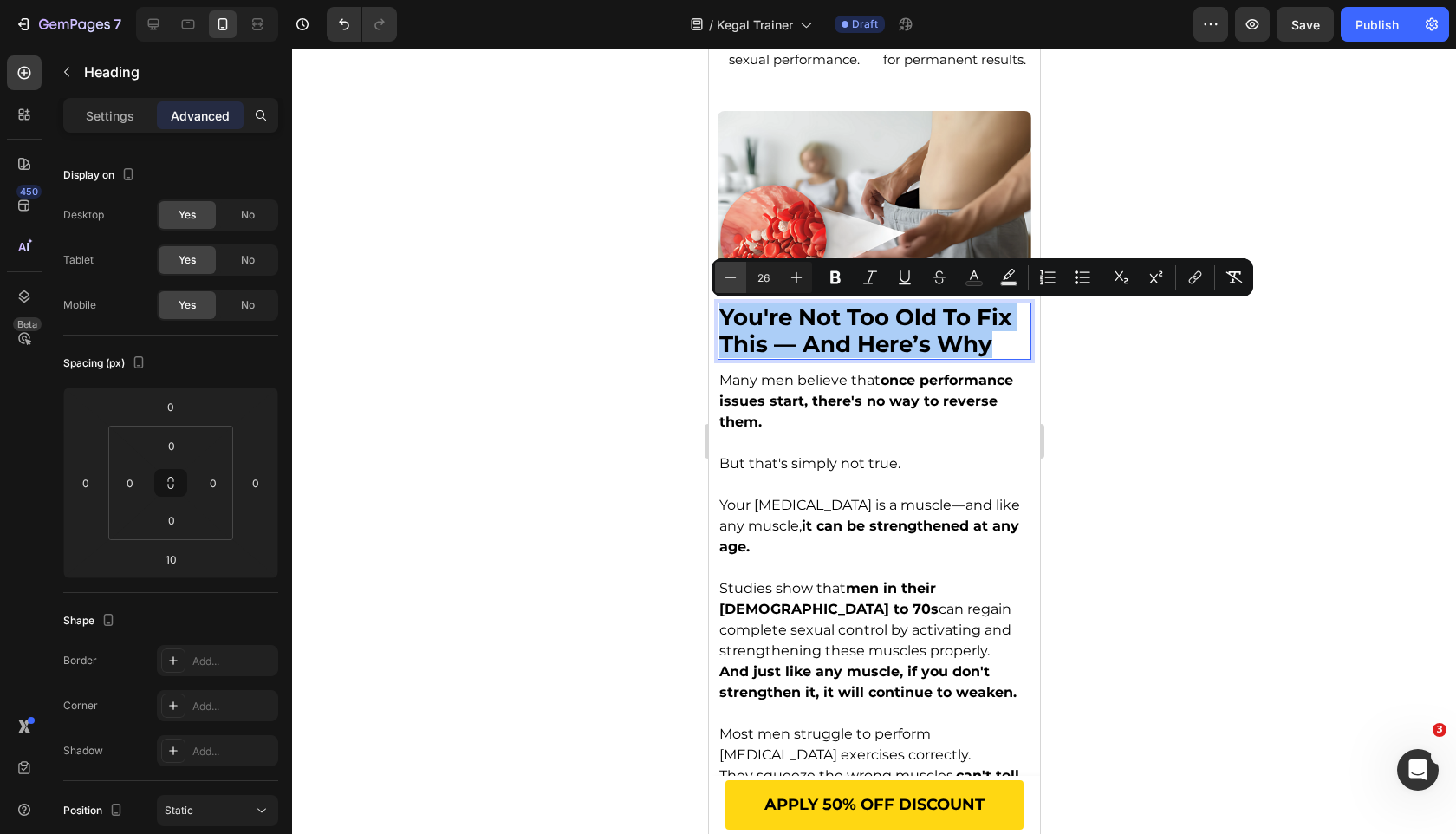
click at [724, 280] on icon "Editor contextual toolbar" at bounding box center [731, 277] width 17 height 17
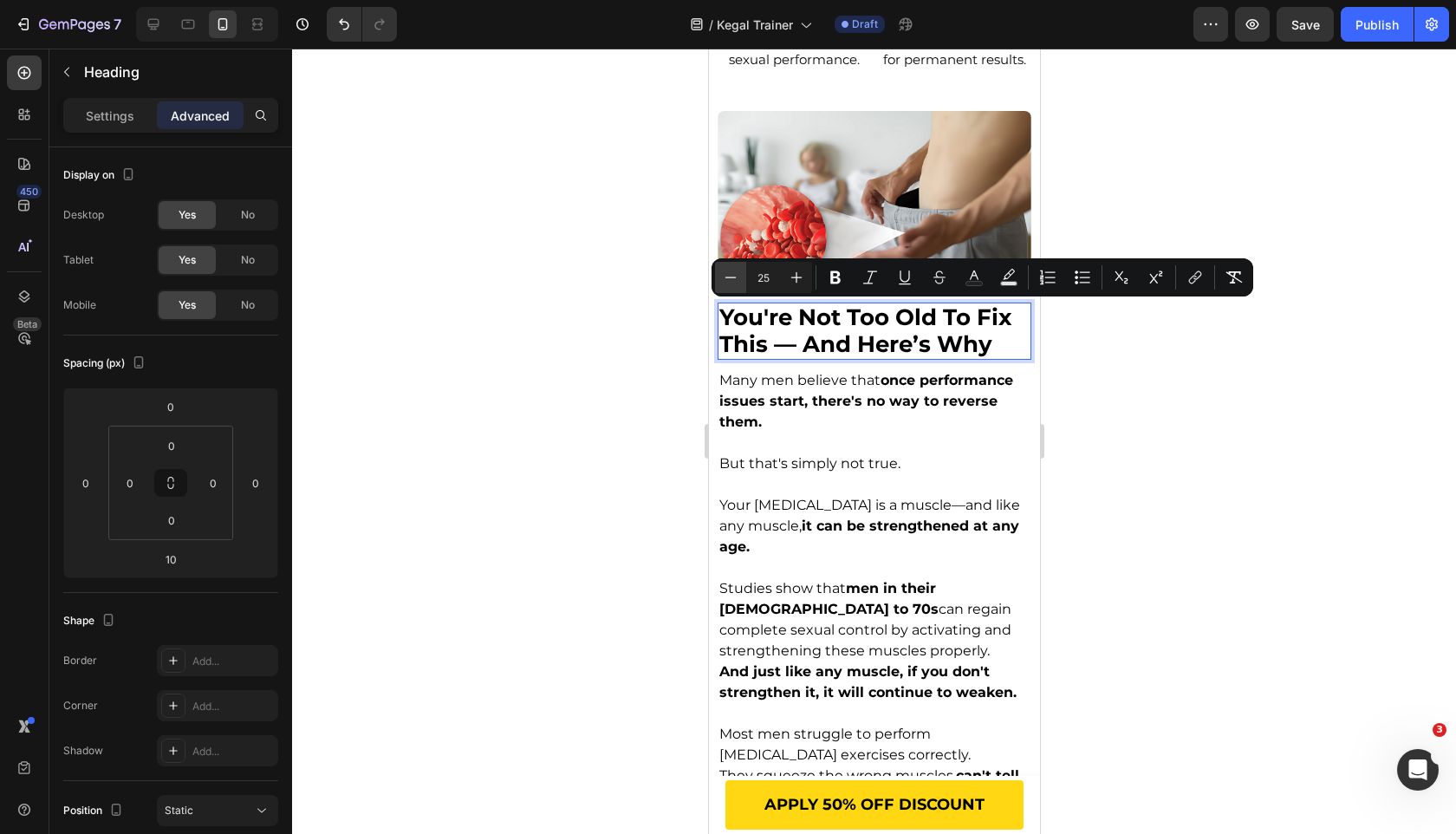
click at [724, 280] on icon "Editor contextual toolbar" at bounding box center [731, 277] width 17 height 17
type input "24"
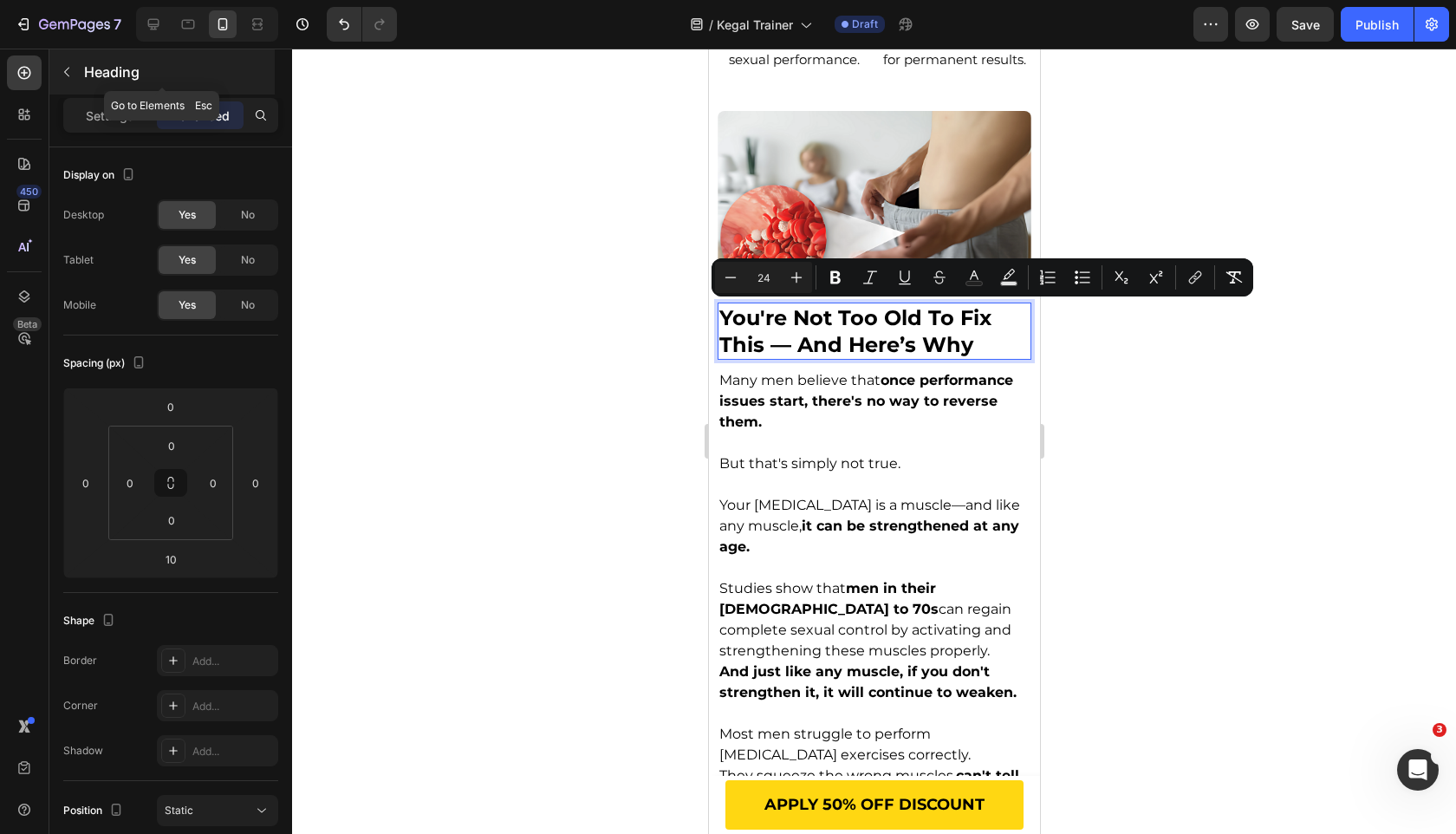
click at [116, 93] on div "Heading" at bounding box center [162, 72] width 225 height 45
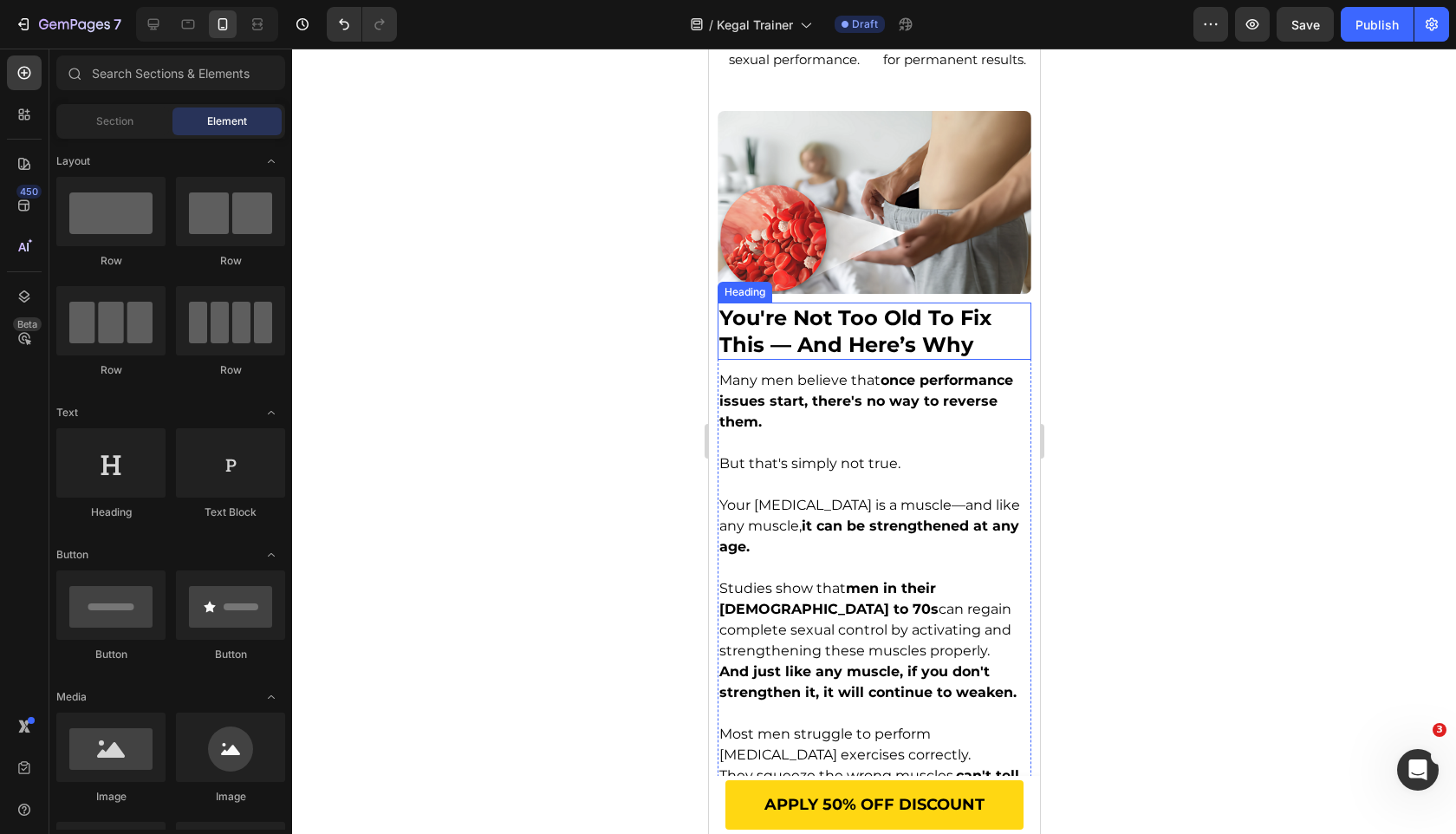
click at [813, 341] on span "you're not too old to fix this — and here’s why" at bounding box center [854, 331] width 272 height 52
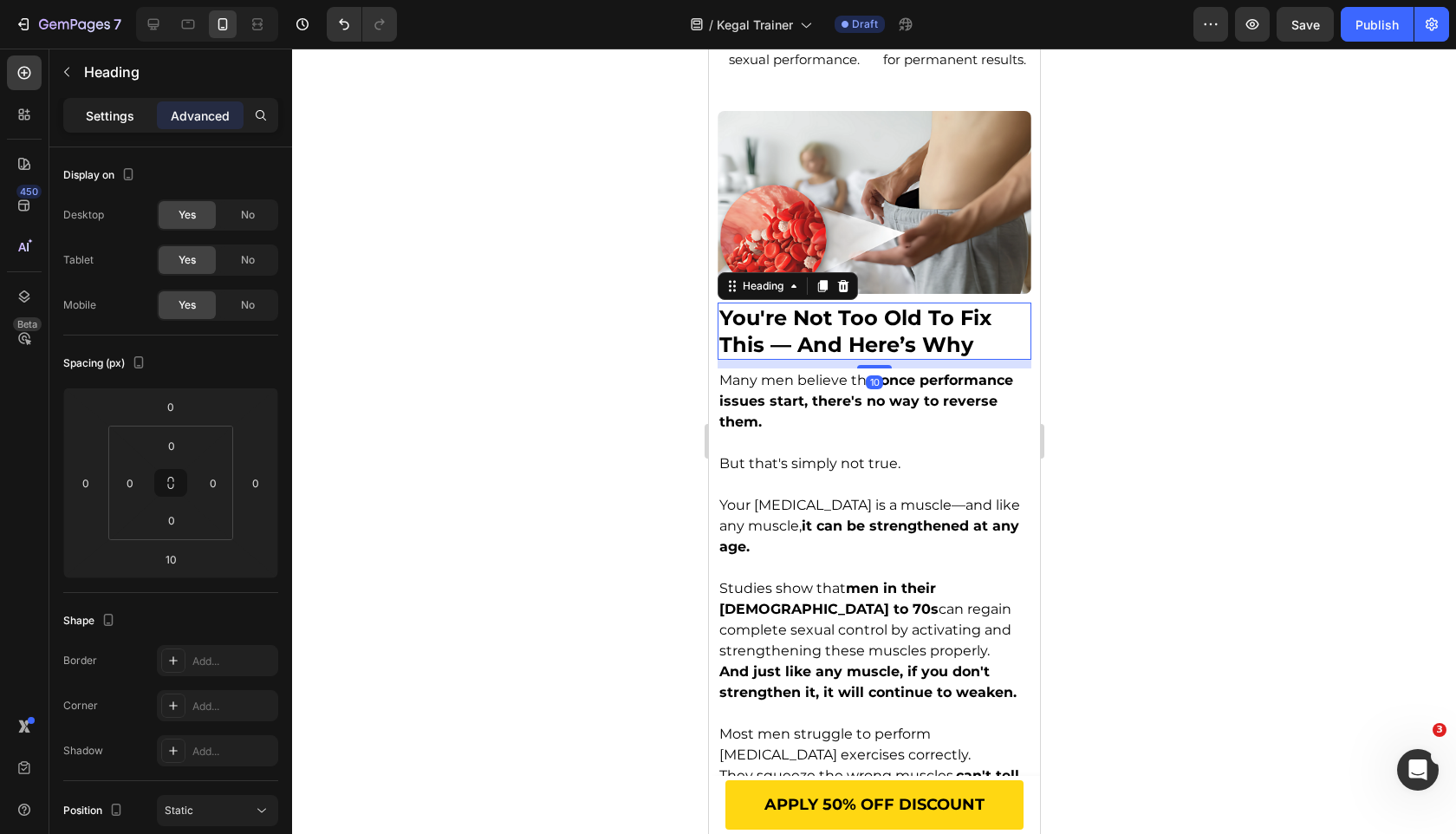
click at [108, 113] on p "Settings" at bounding box center [110, 116] width 49 height 18
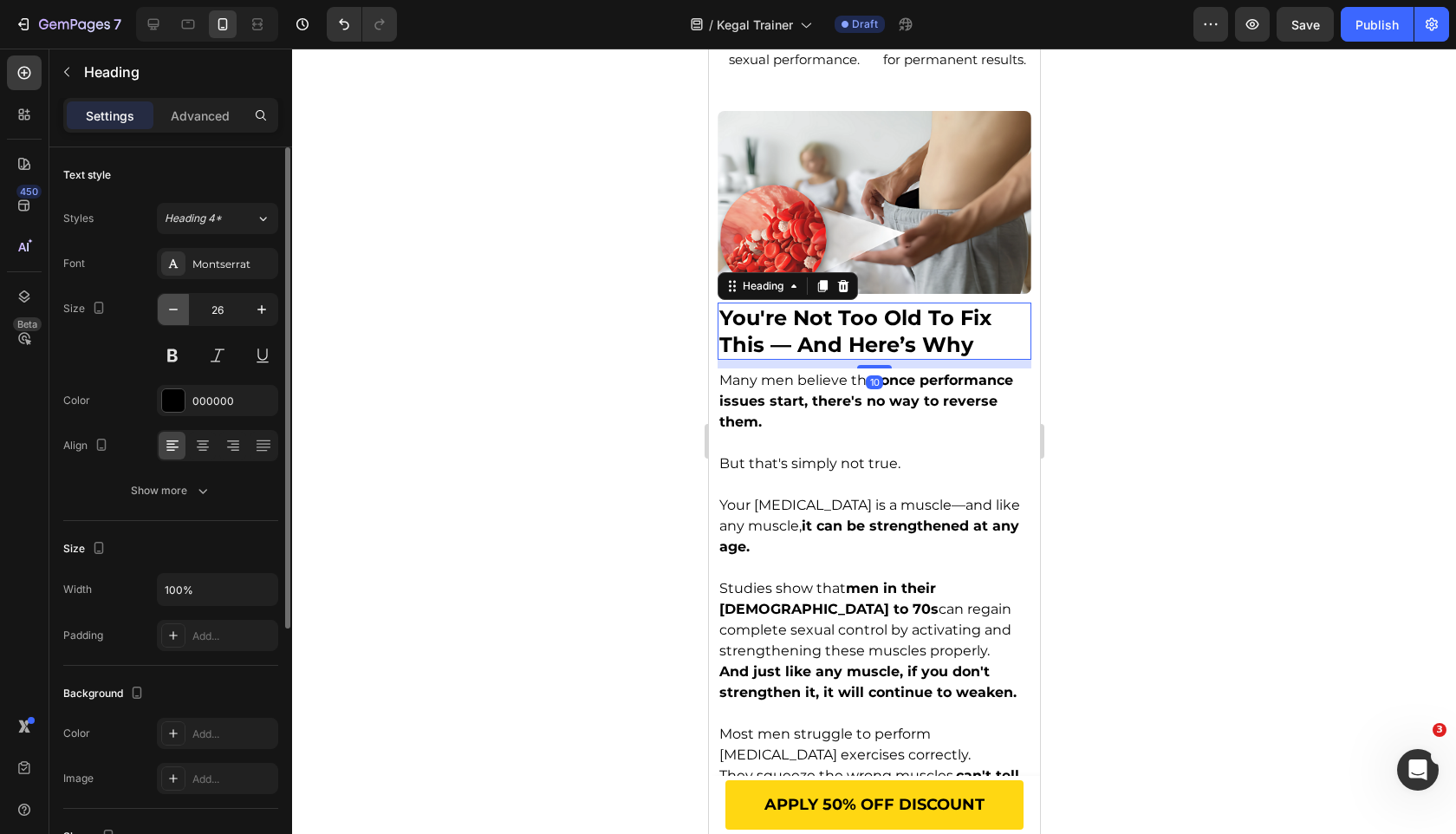
click at [173, 306] on icon "button" at bounding box center [173, 309] width 17 height 17
type input "24"
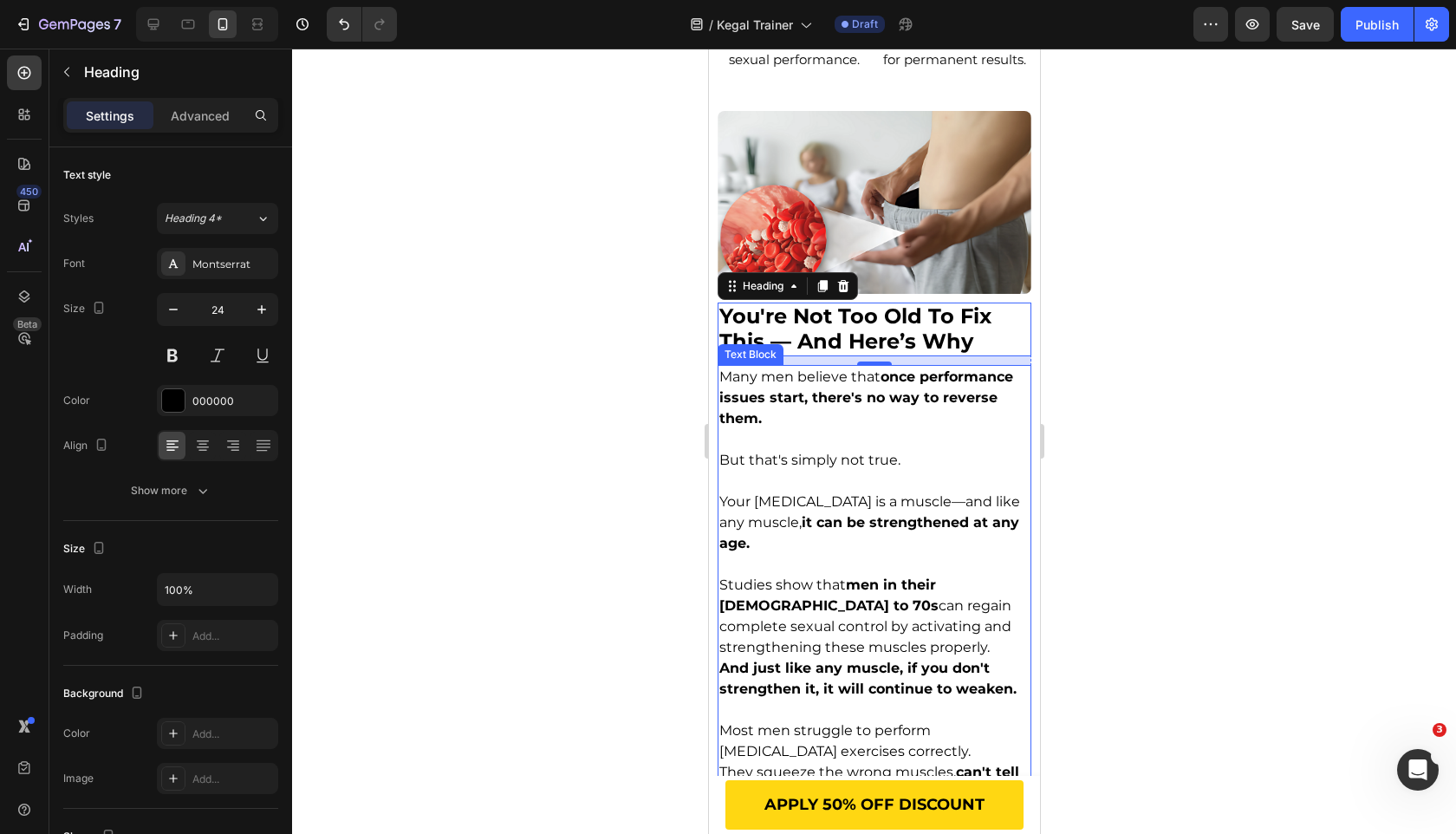
scroll to position [1613, 0]
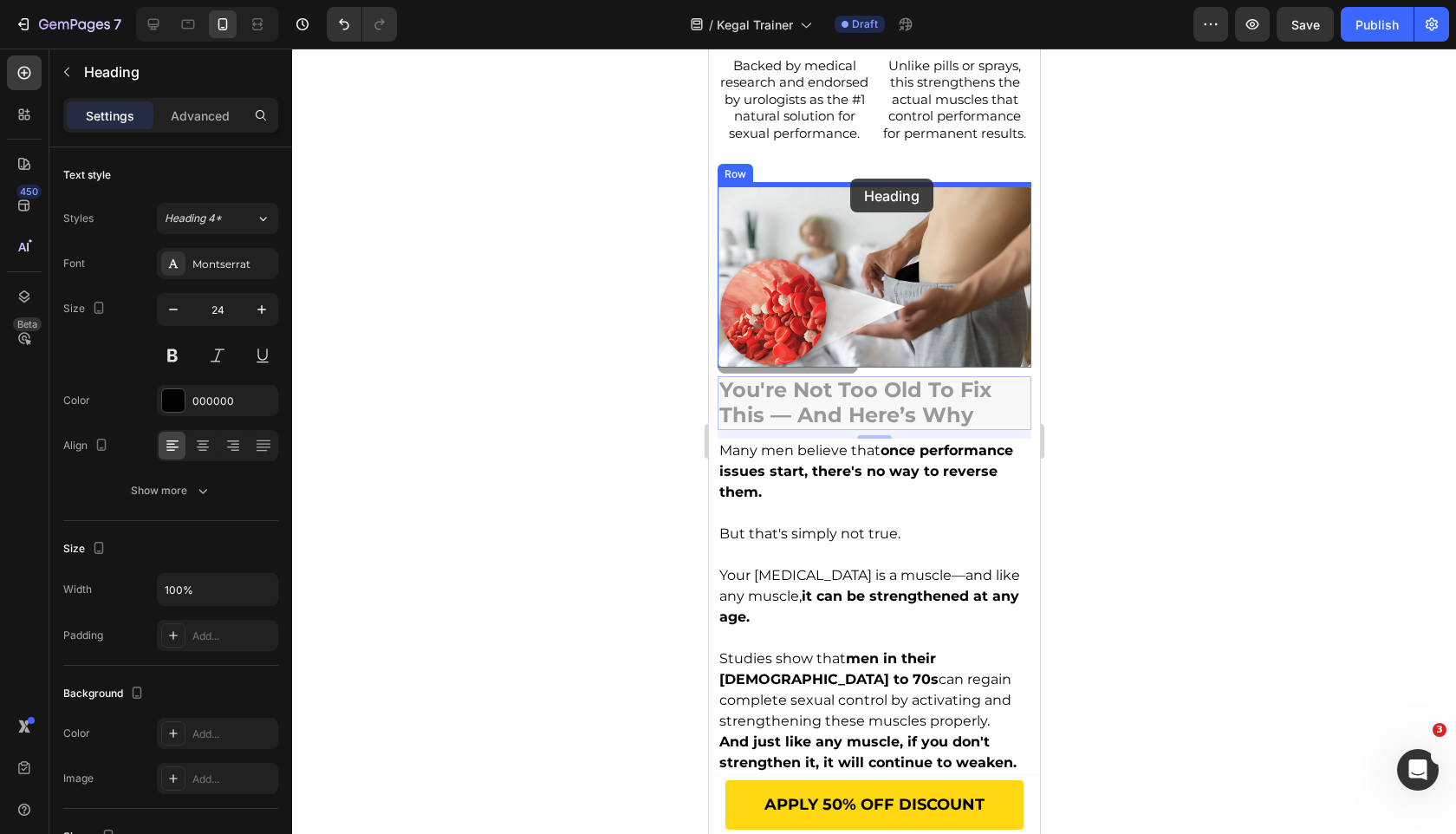
drag, startPoint x: 736, startPoint y: 364, endPoint x: 849, endPoint y: 179, distance: 216.8
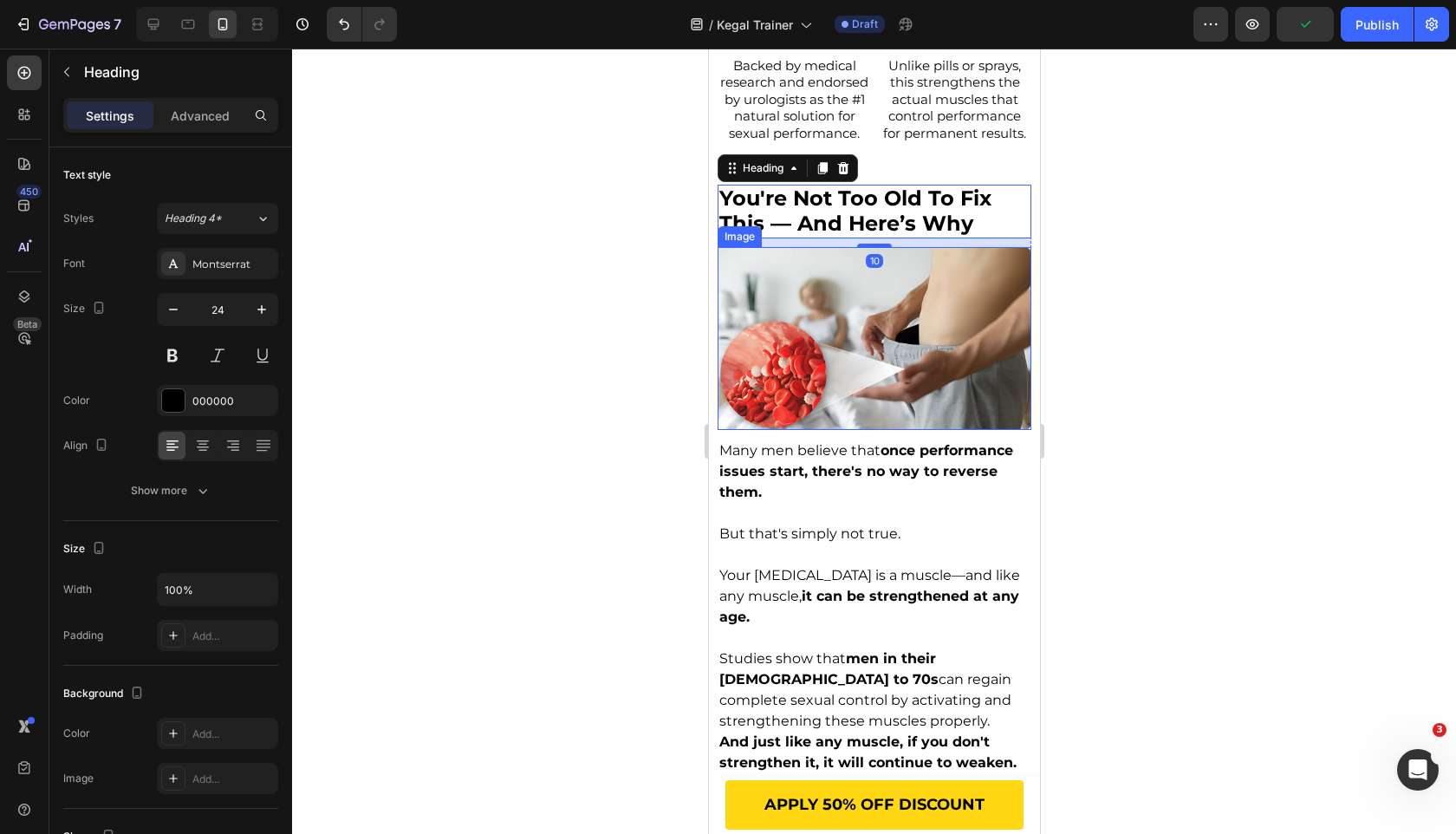
click at [819, 312] on img at bounding box center [873, 338] width 314 height 183
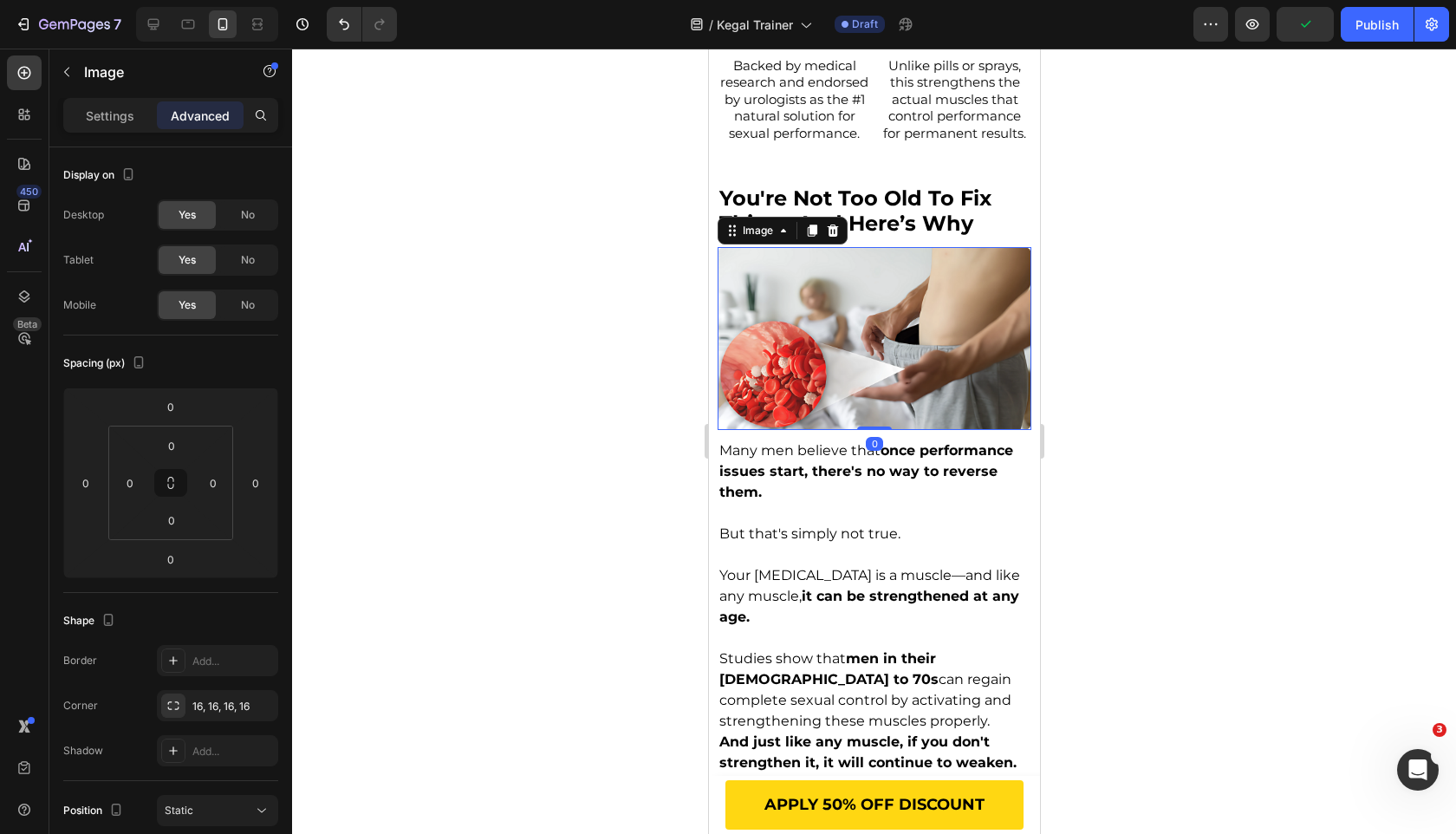
click at [501, 380] on div at bounding box center [875, 441] width 1164 height 785
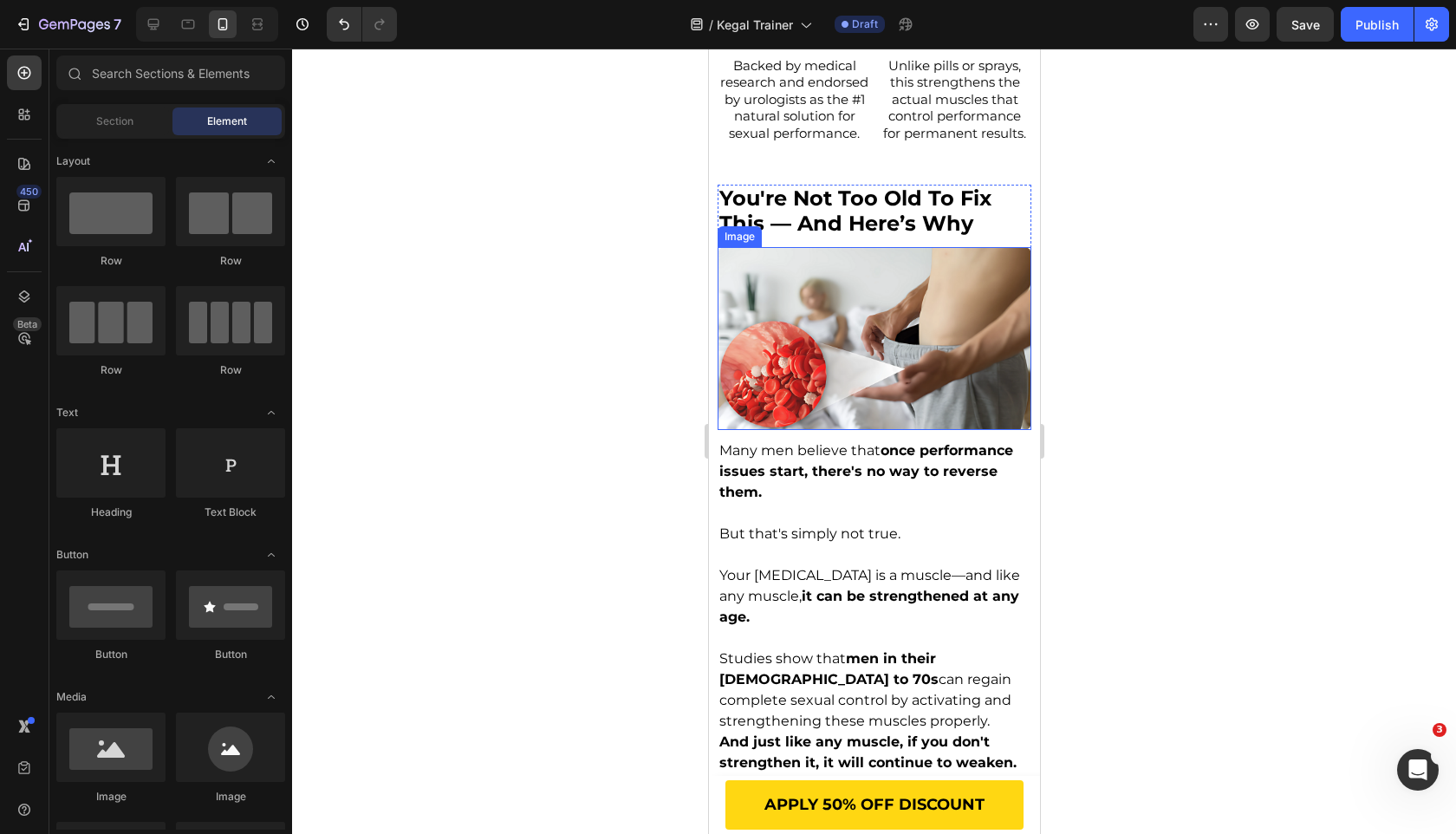
click at [779, 420] on img at bounding box center [873, 338] width 314 height 183
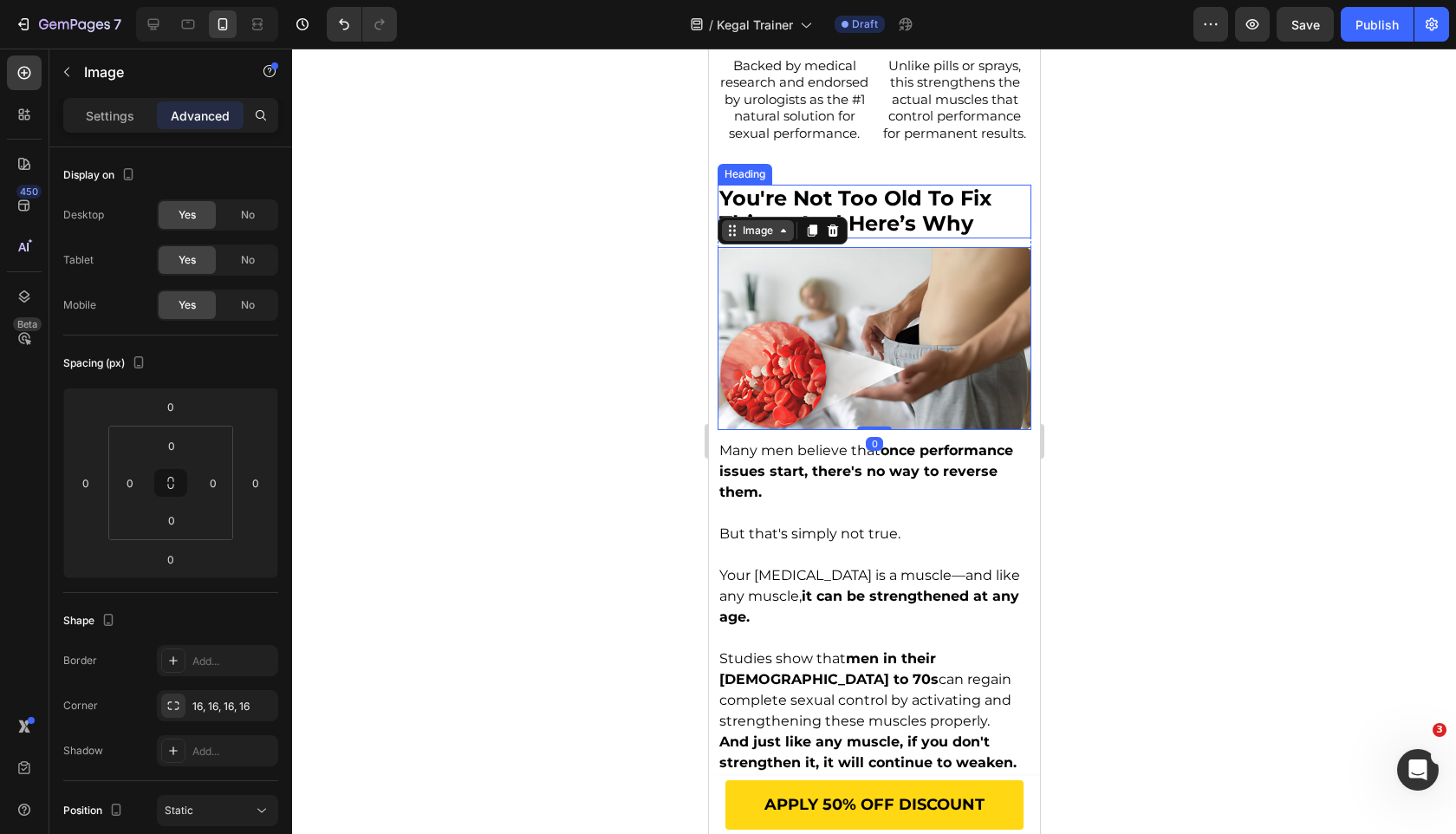
click at [755, 230] on div "Image" at bounding box center [757, 230] width 37 height 16
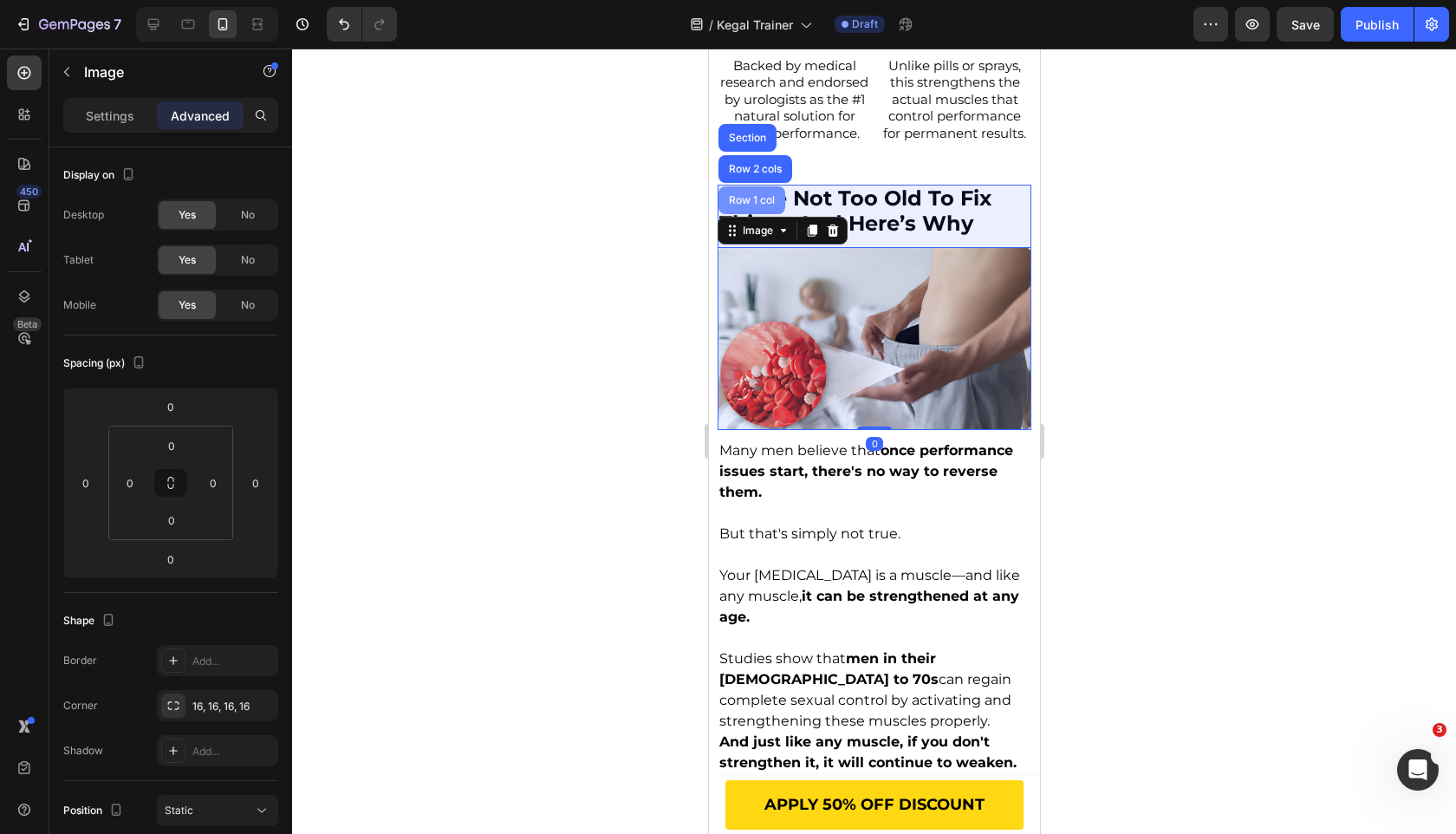
click at [755, 204] on div "Row 1 col" at bounding box center [751, 200] width 52 height 11
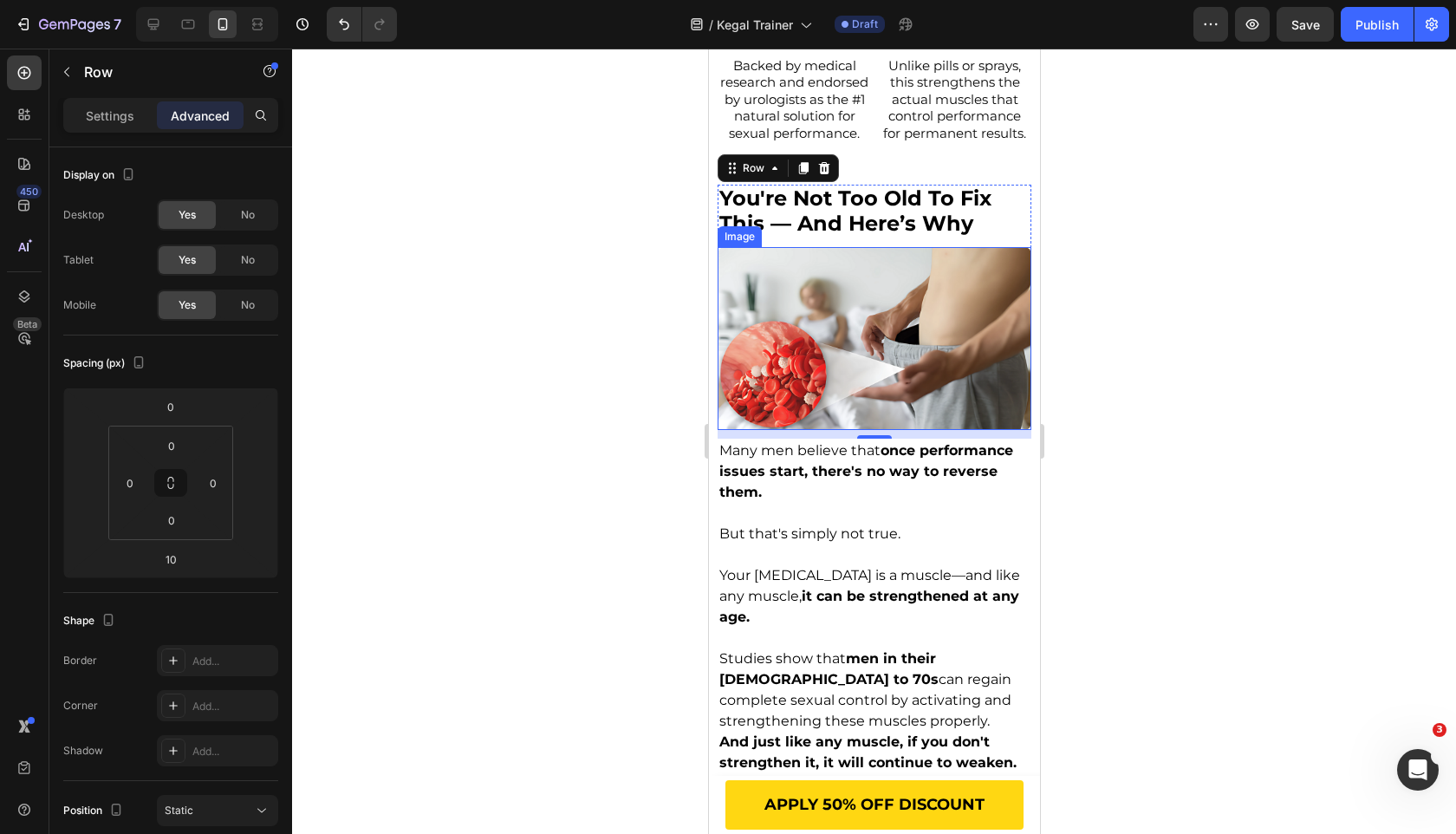
click at [930, 324] on img at bounding box center [873, 338] width 314 height 183
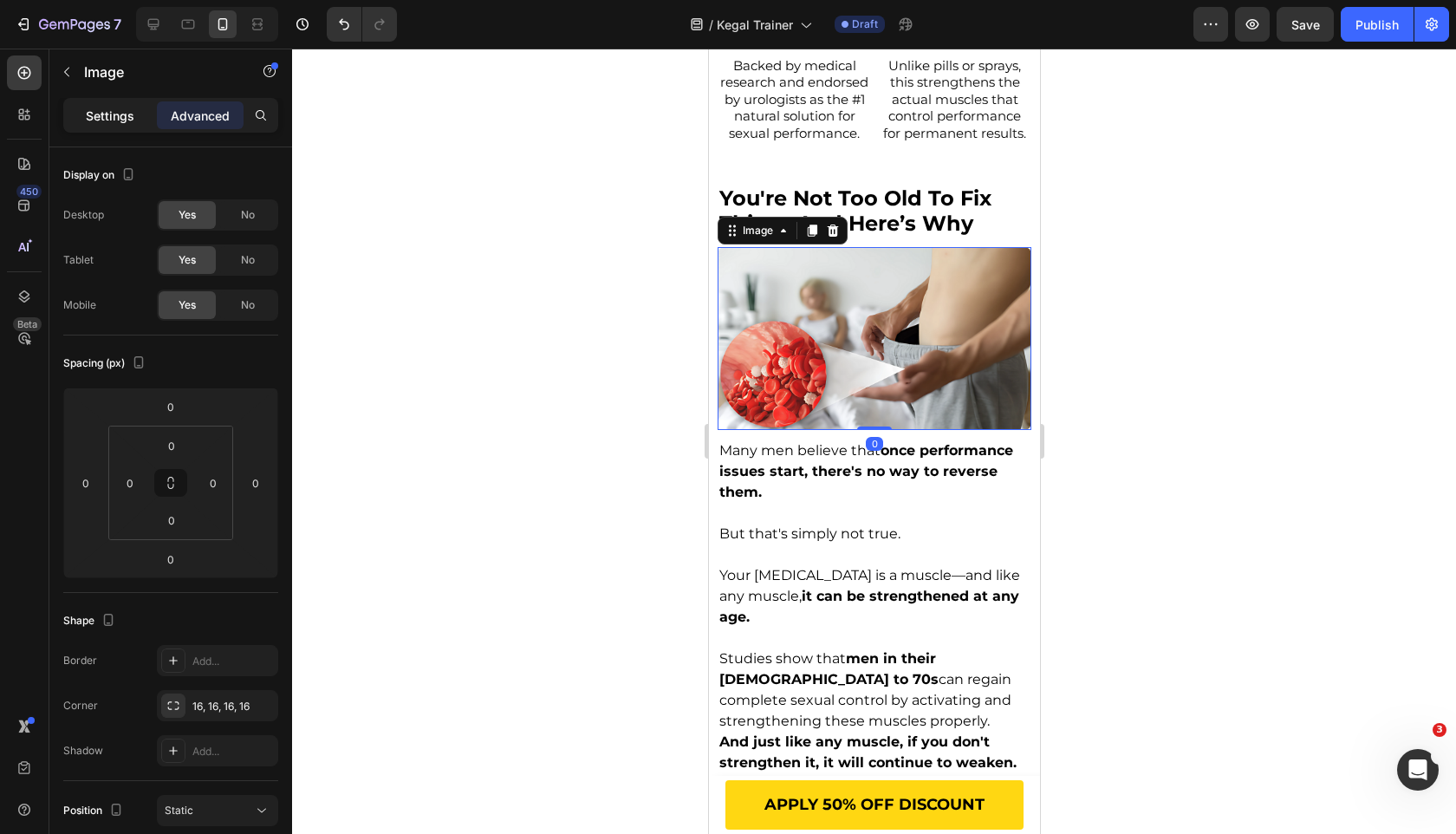
click at [105, 109] on p "Settings" at bounding box center [110, 116] width 49 height 18
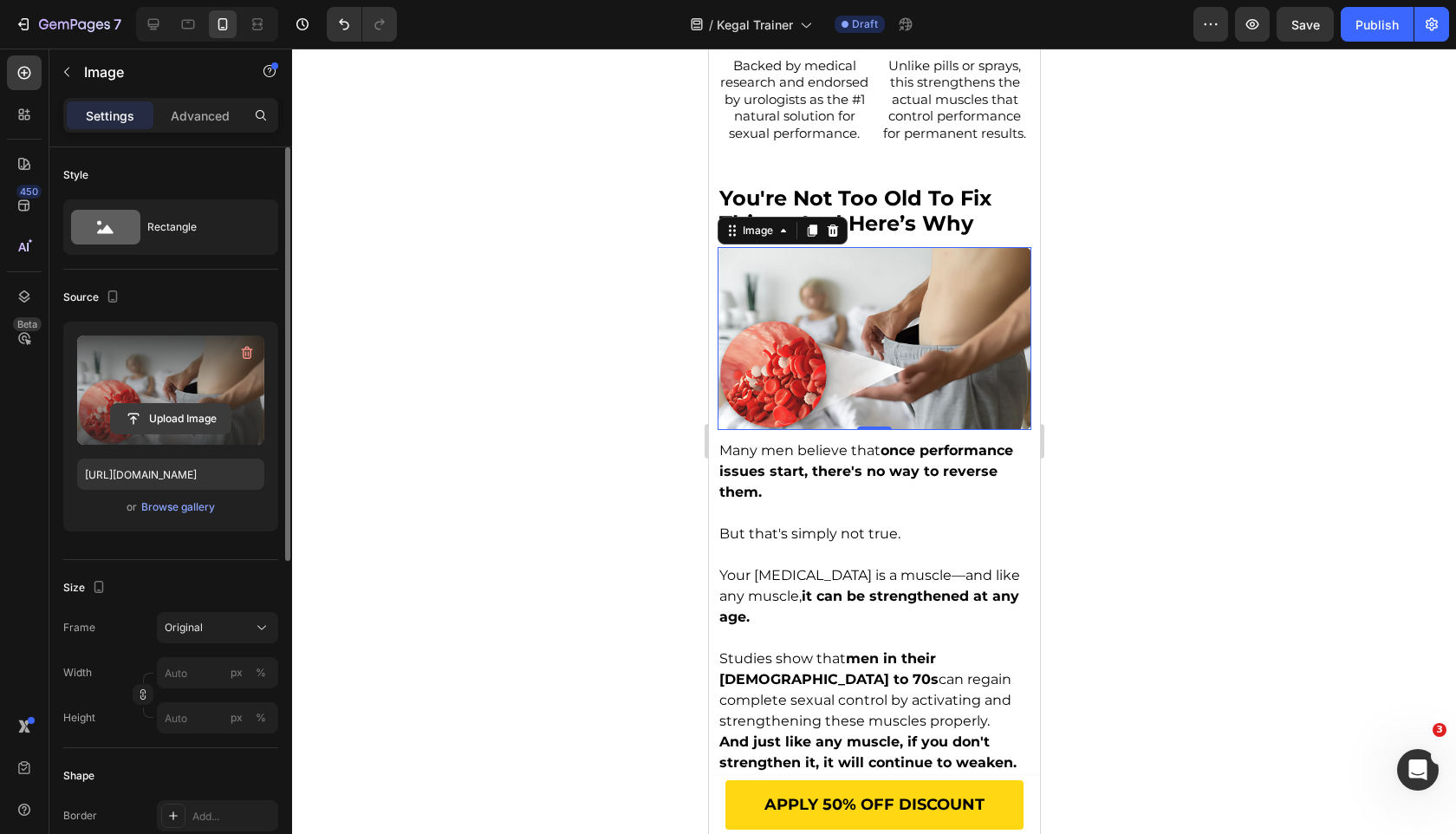
click at [183, 409] on input "file" at bounding box center [170, 419] width 120 height 29
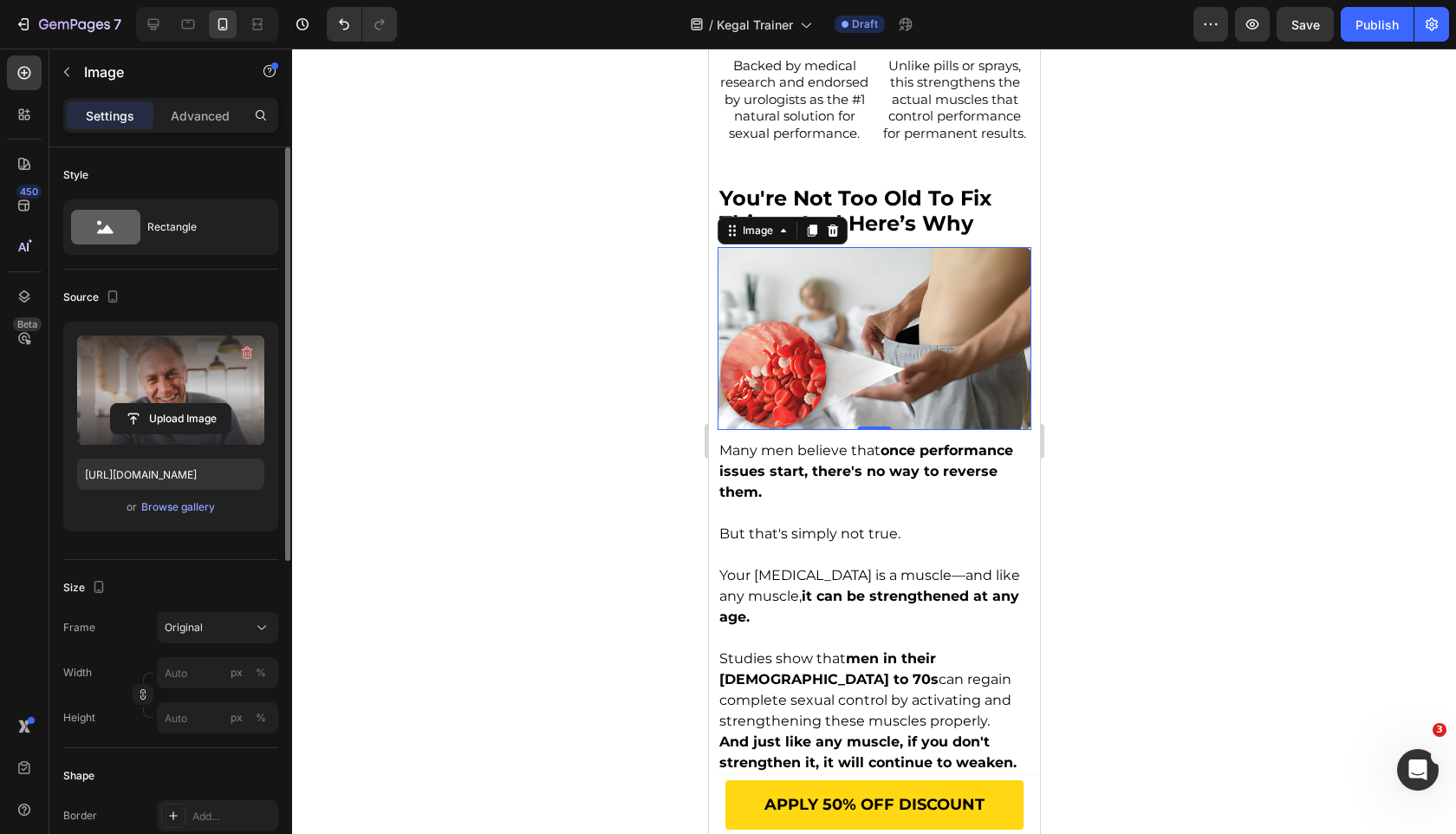
type input "[URL][DOMAIN_NAME]"
